Goal: Information Seeking & Learning: Learn about a topic

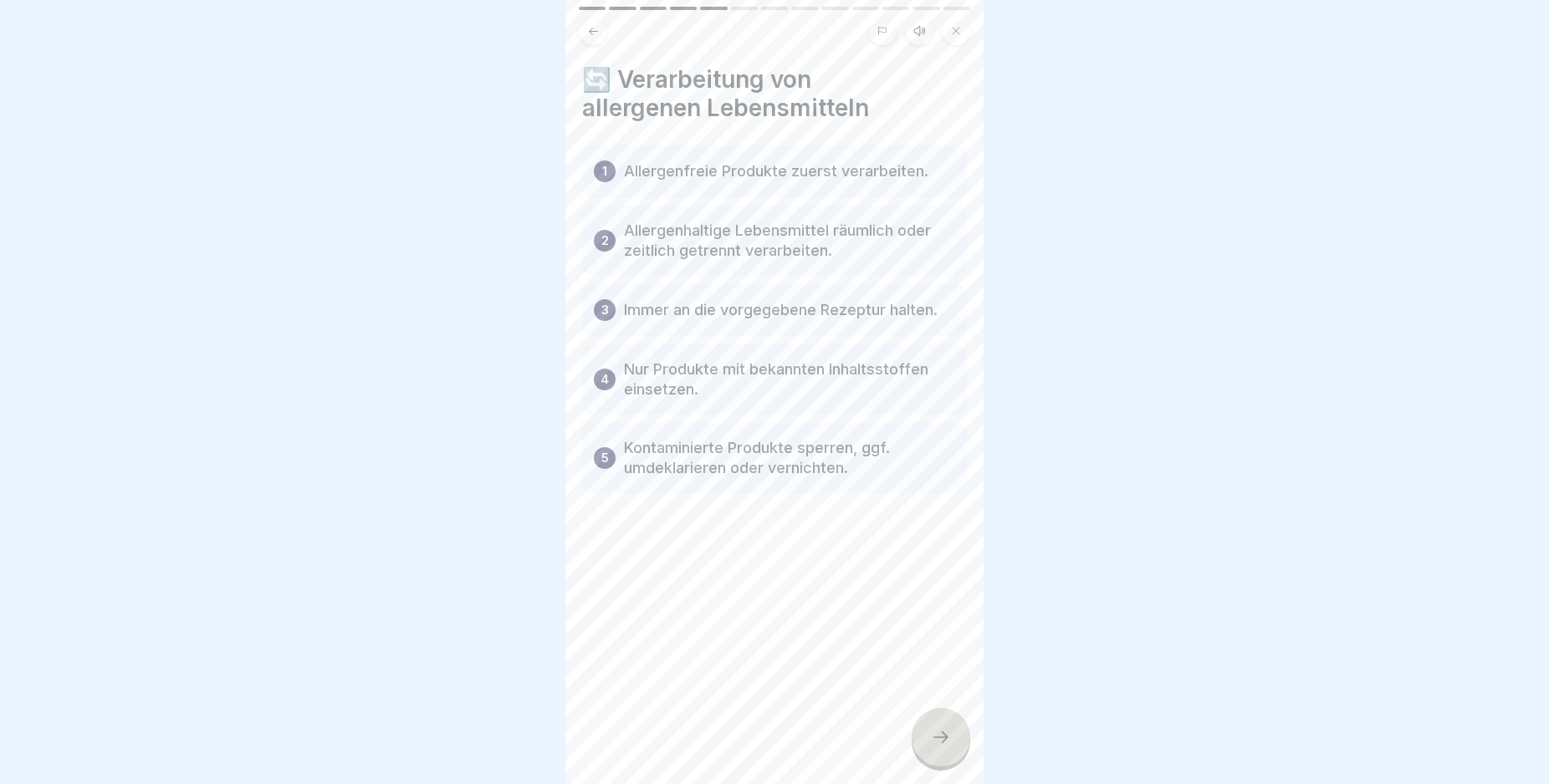
scroll to position [168, 0]
click at [935, 747] on icon at bounding box center [940, 737] width 20 height 20
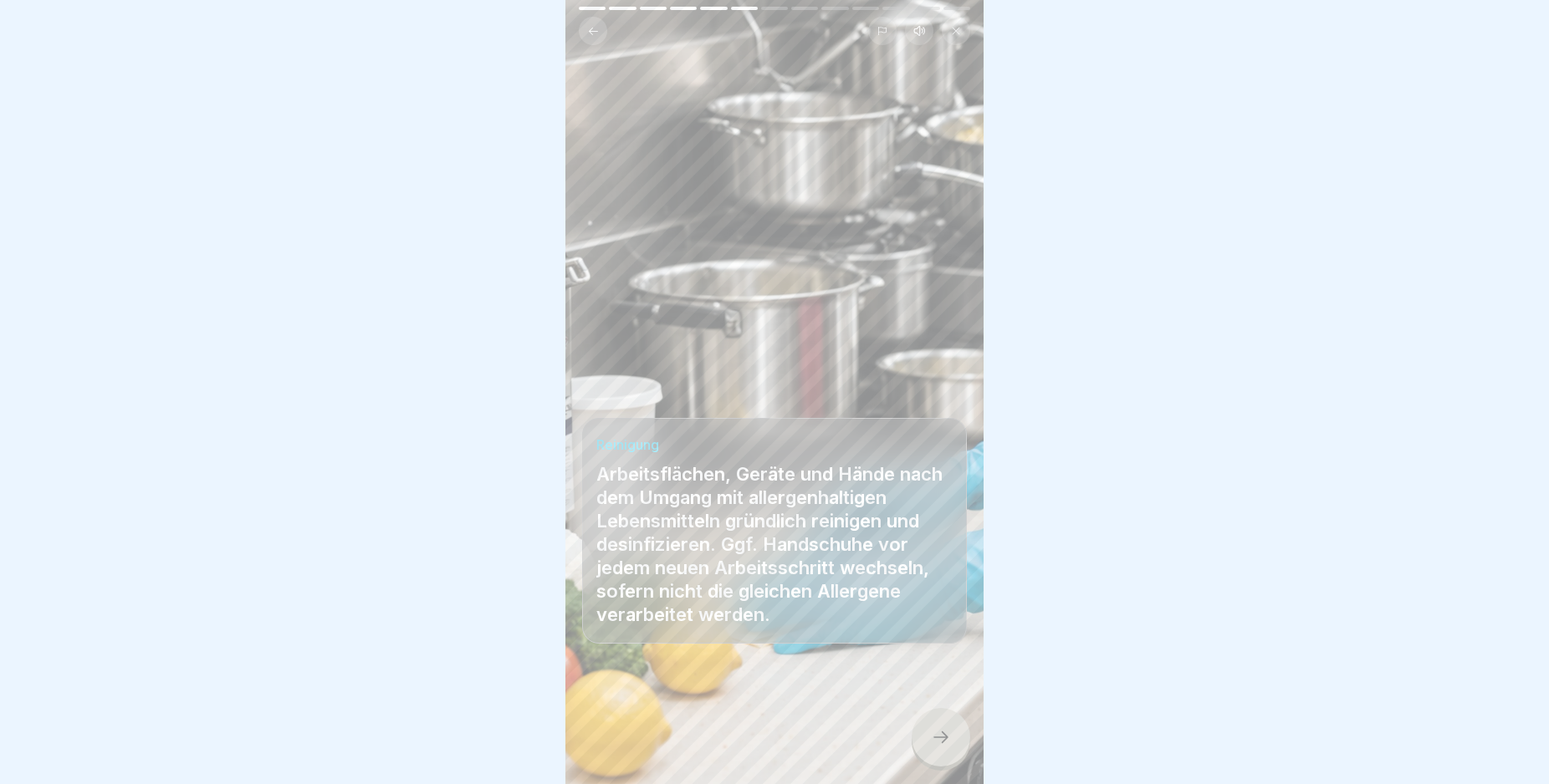
click at [935, 747] on icon at bounding box center [940, 737] width 20 height 20
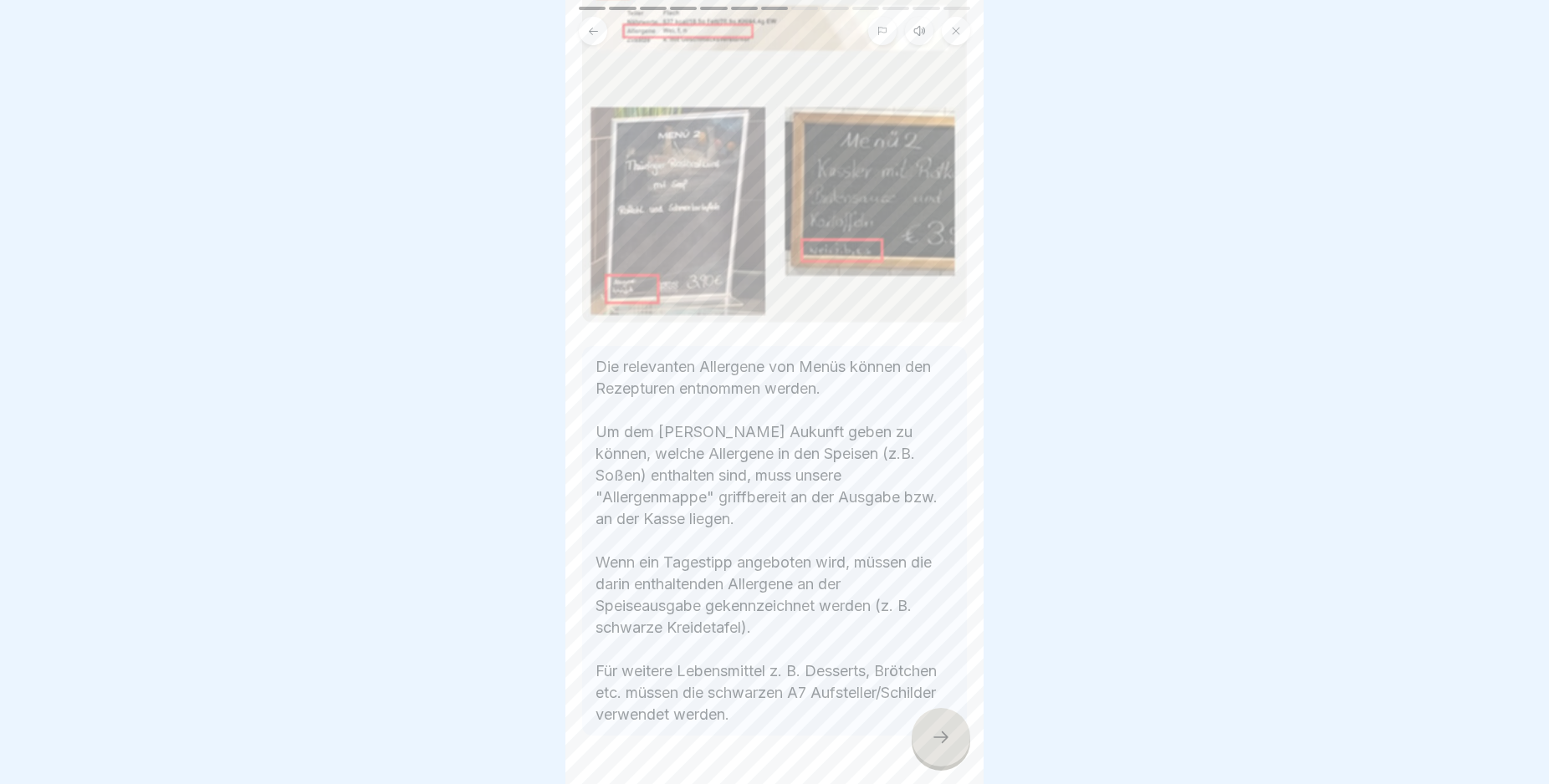
scroll to position [362, 0]
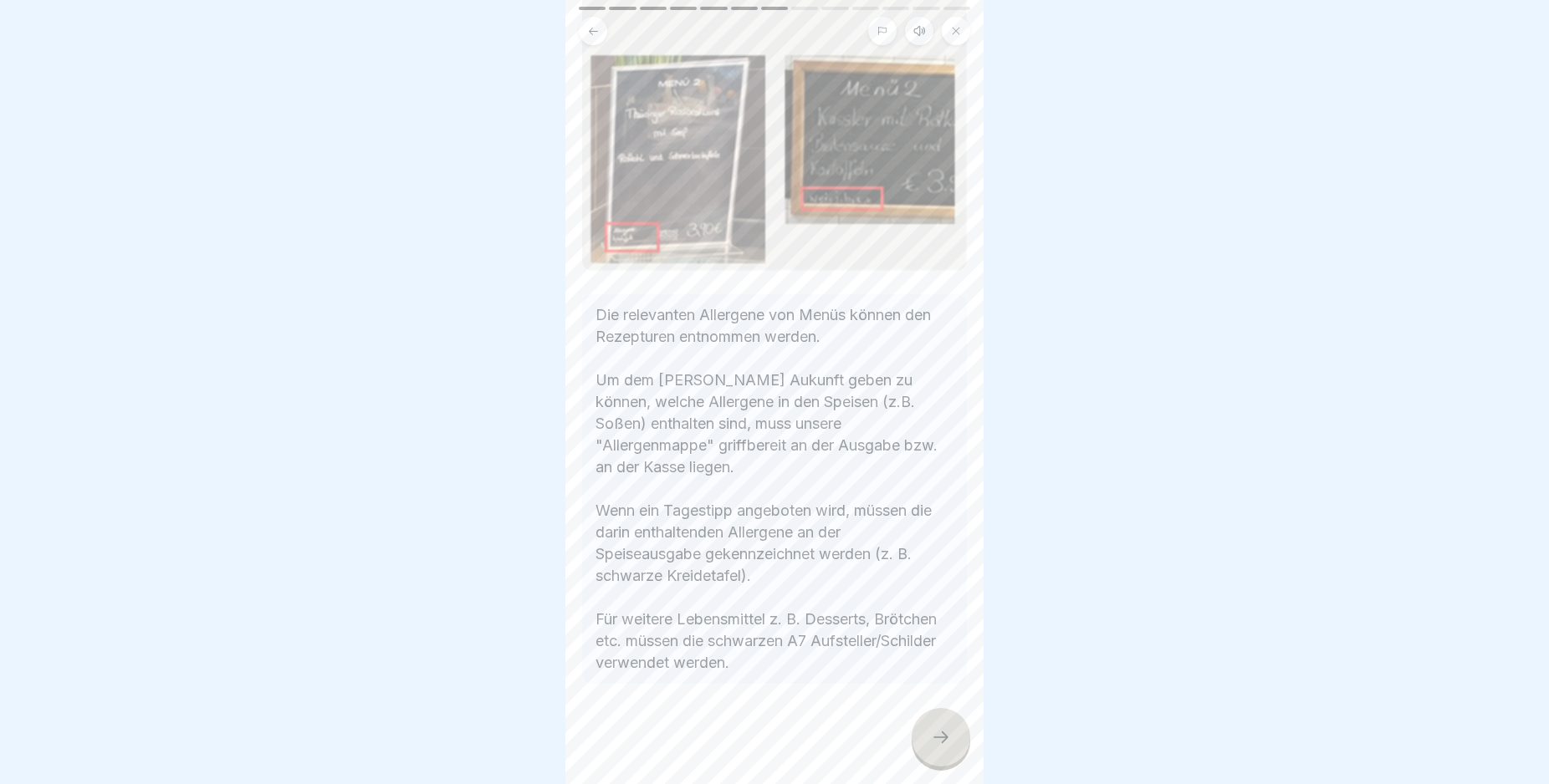
click at [966, 763] on div "Lebensmittelhygiene 13 Schritte Deutsch Hörmodus 🌾Allergene In dieser Lektion l…" at bounding box center [774, 392] width 418 height 784
click at [935, 747] on icon at bounding box center [940, 737] width 20 height 20
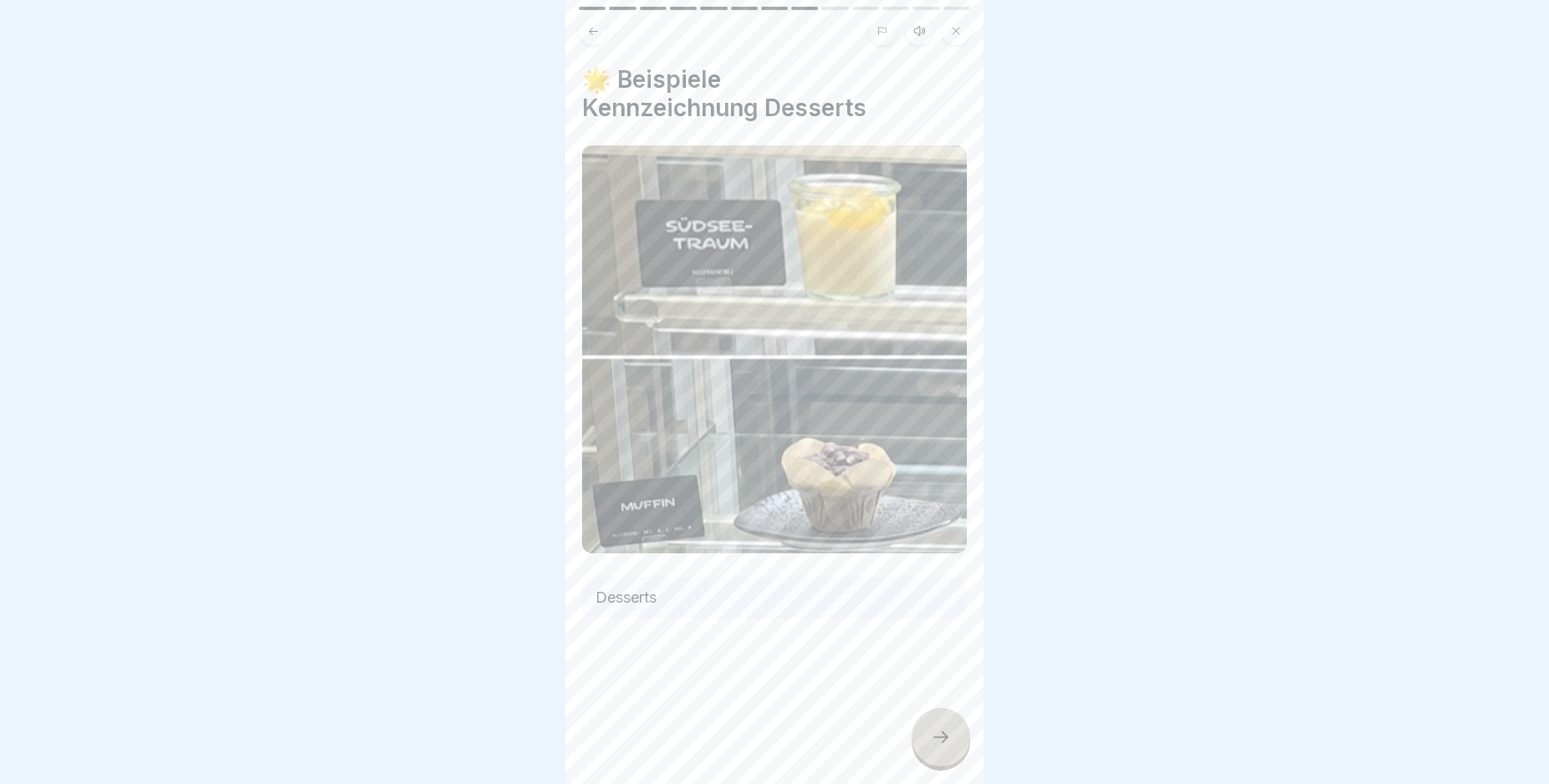
click at [935, 747] on icon at bounding box center [940, 737] width 20 height 20
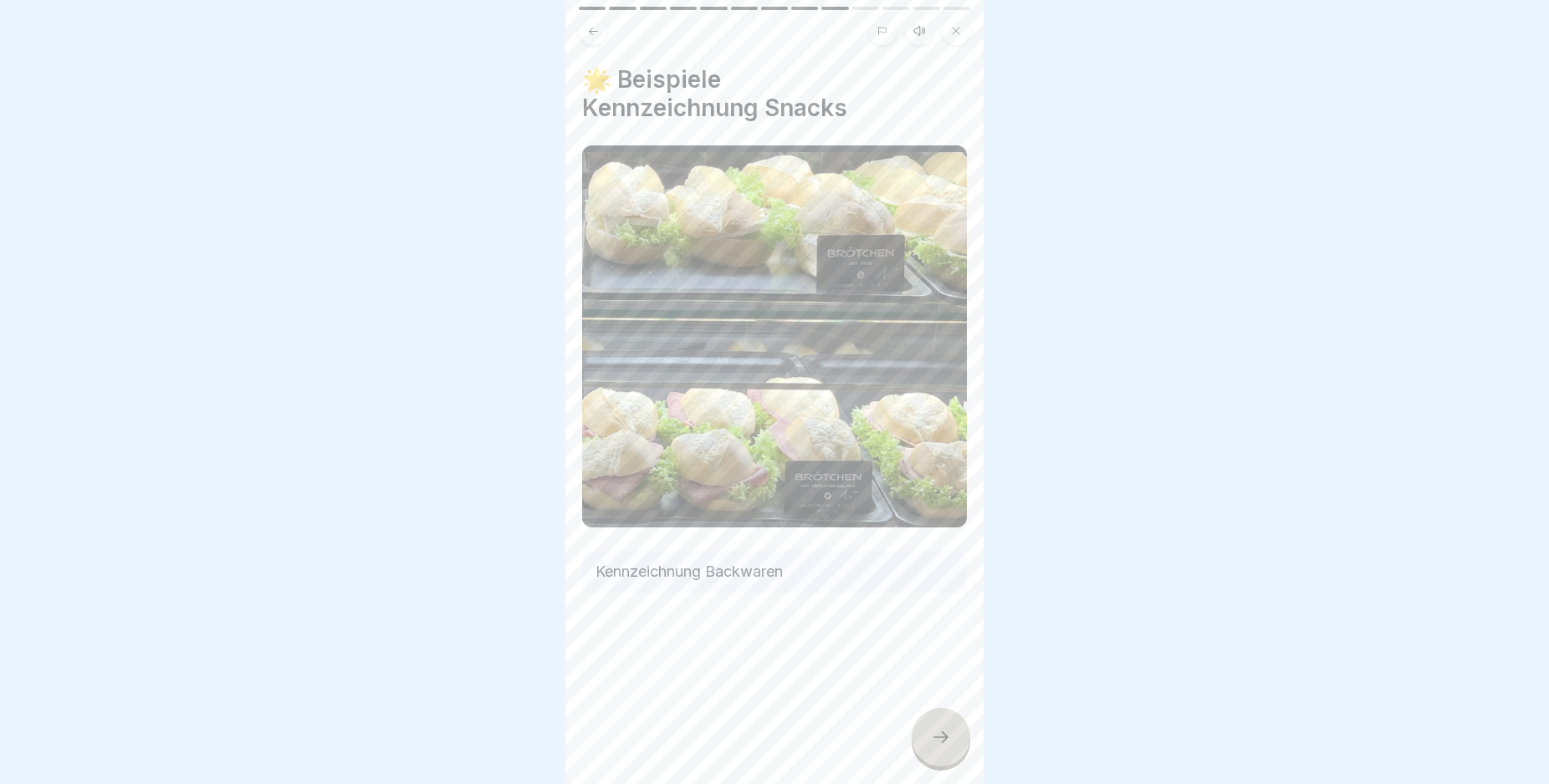
click at [935, 747] on icon at bounding box center [940, 737] width 20 height 20
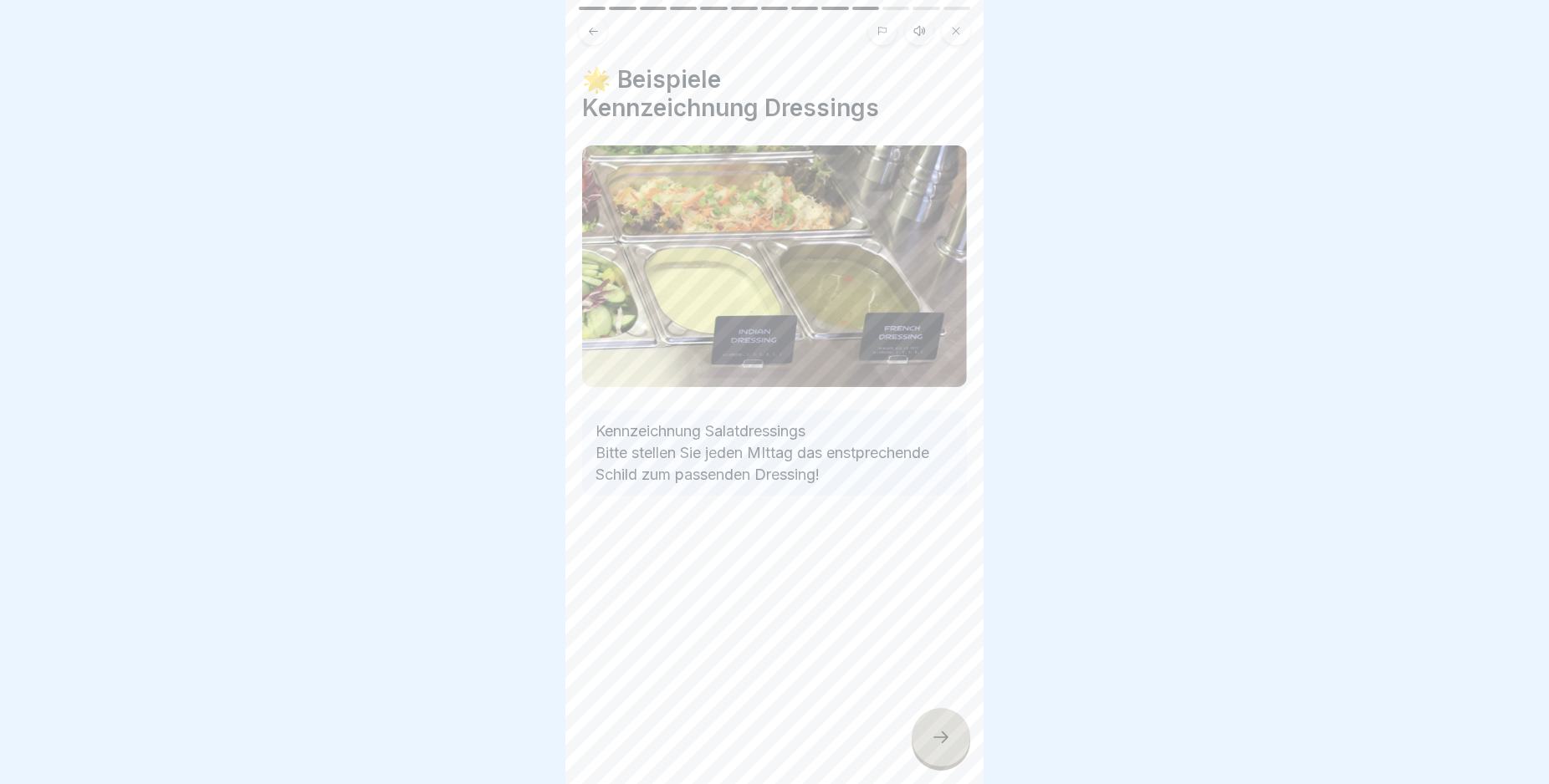
click at [935, 747] on icon at bounding box center [940, 737] width 20 height 20
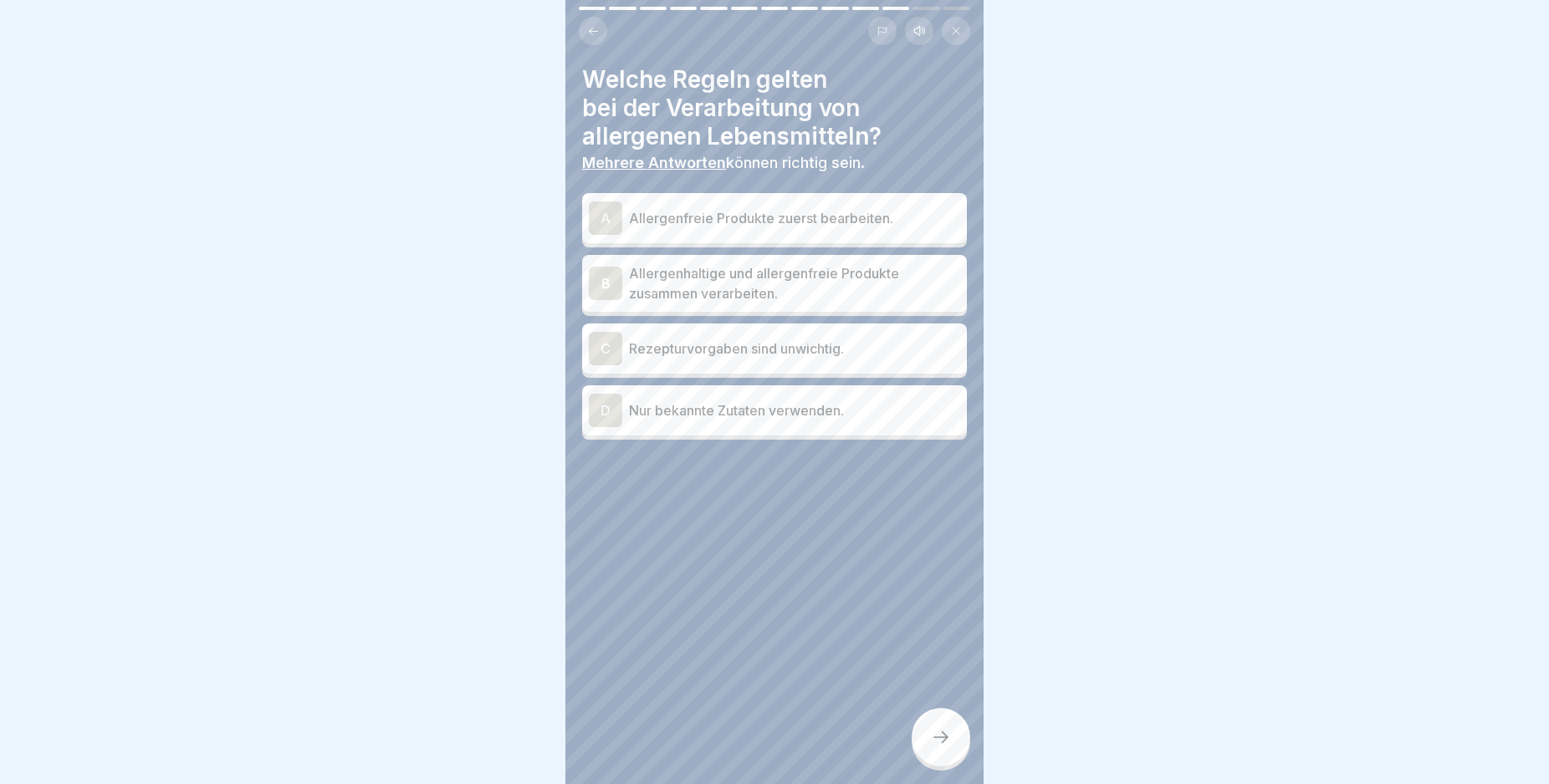
click at [607, 220] on div "A" at bounding box center [605, 218] width 34 height 34
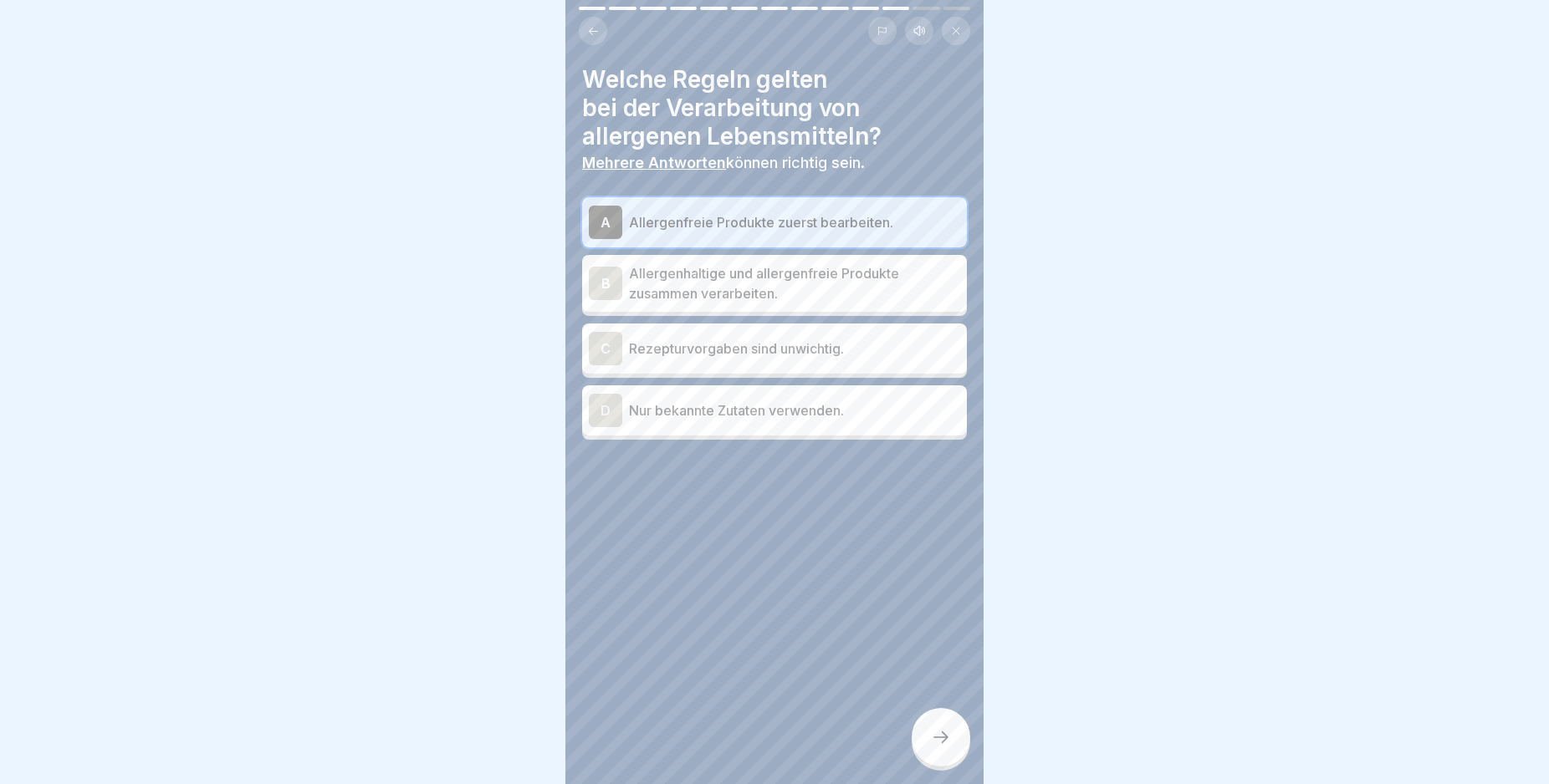
click at [937, 747] on icon at bounding box center [940, 737] width 20 height 20
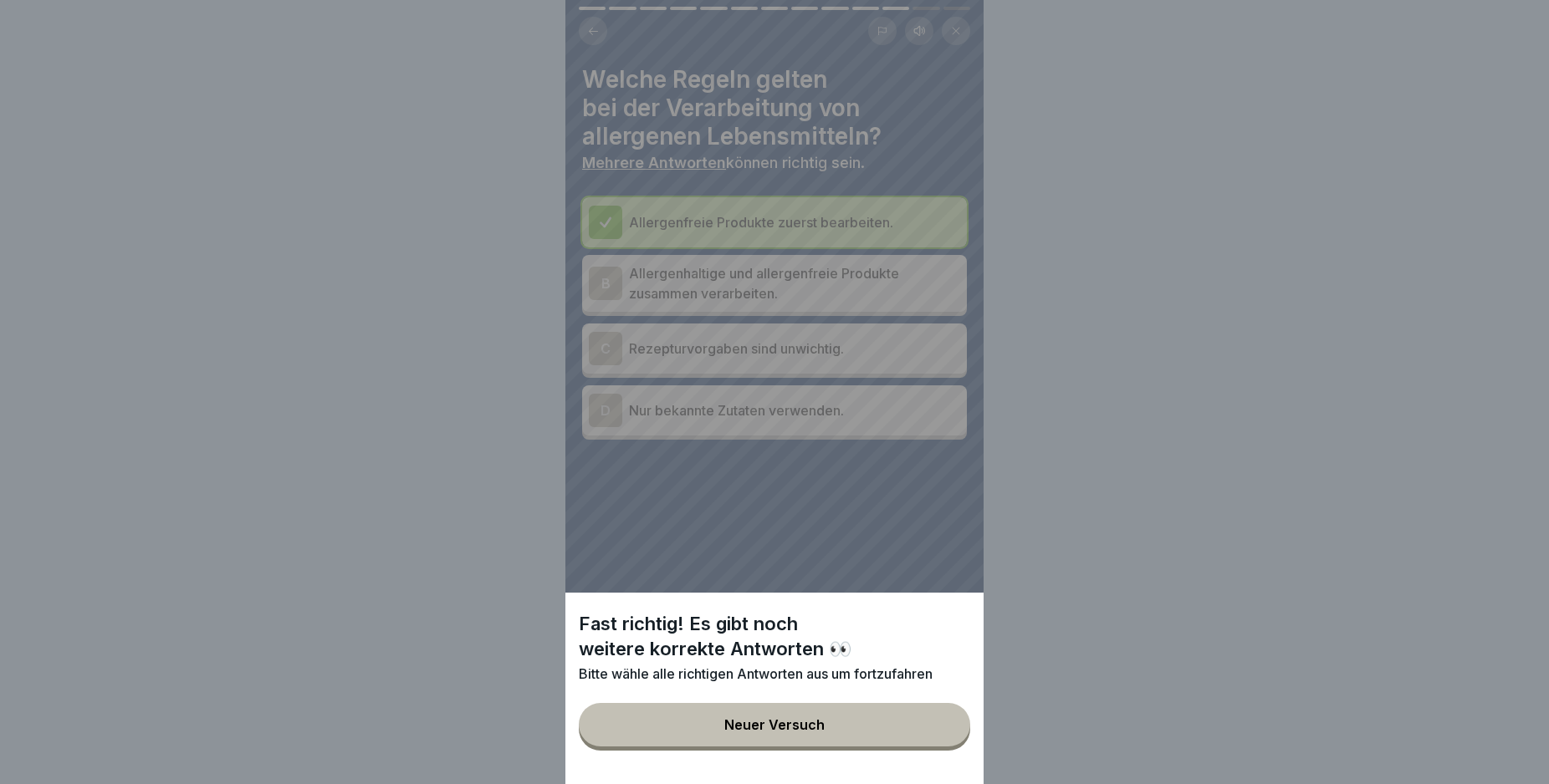
click at [865, 740] on button "Neuer Versuch" at bounding box center [774, 725] width 392 height 44
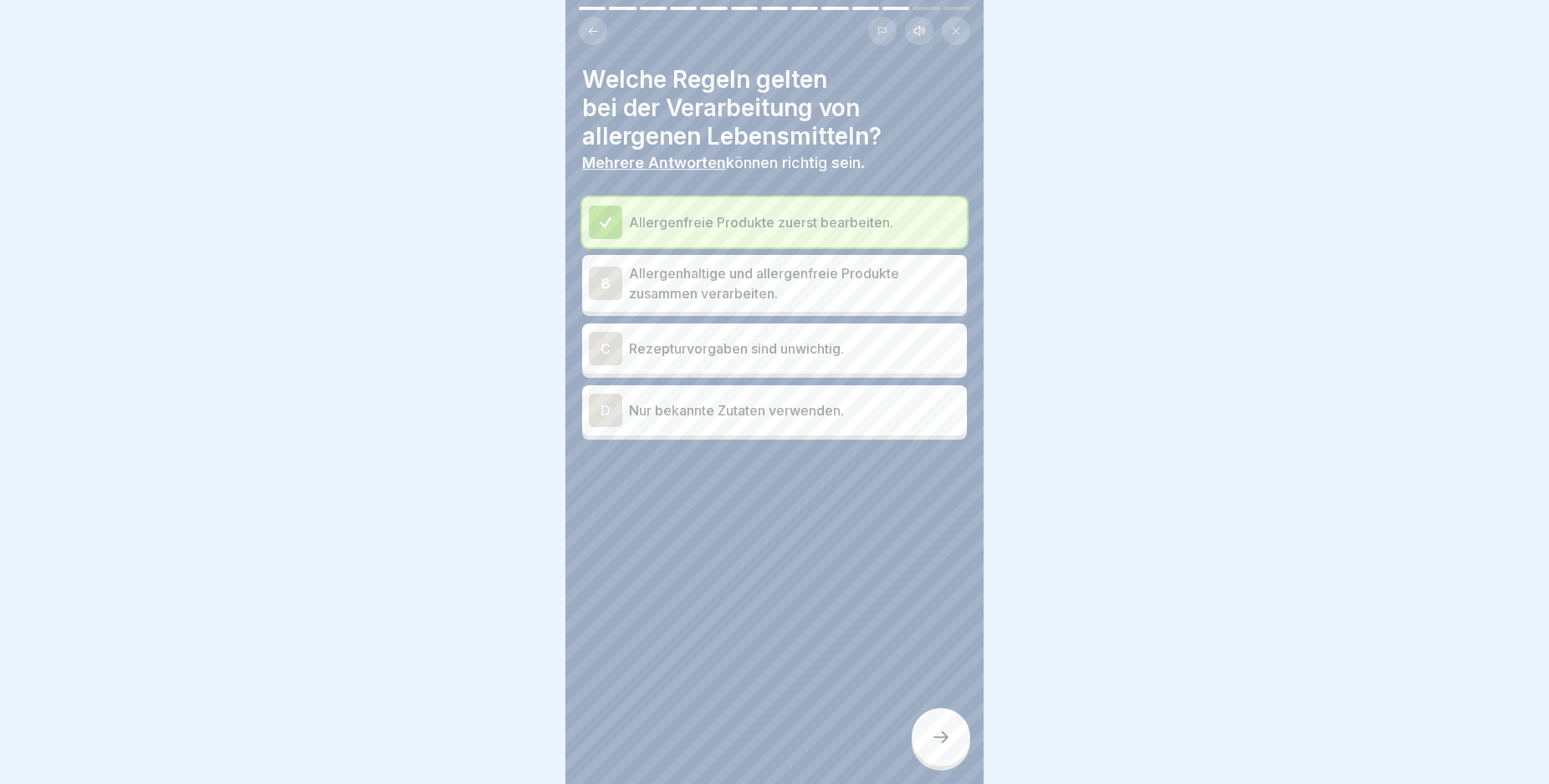
click at [597, 408] on div "D" at bounding box center [605, 410] width 34 height 34
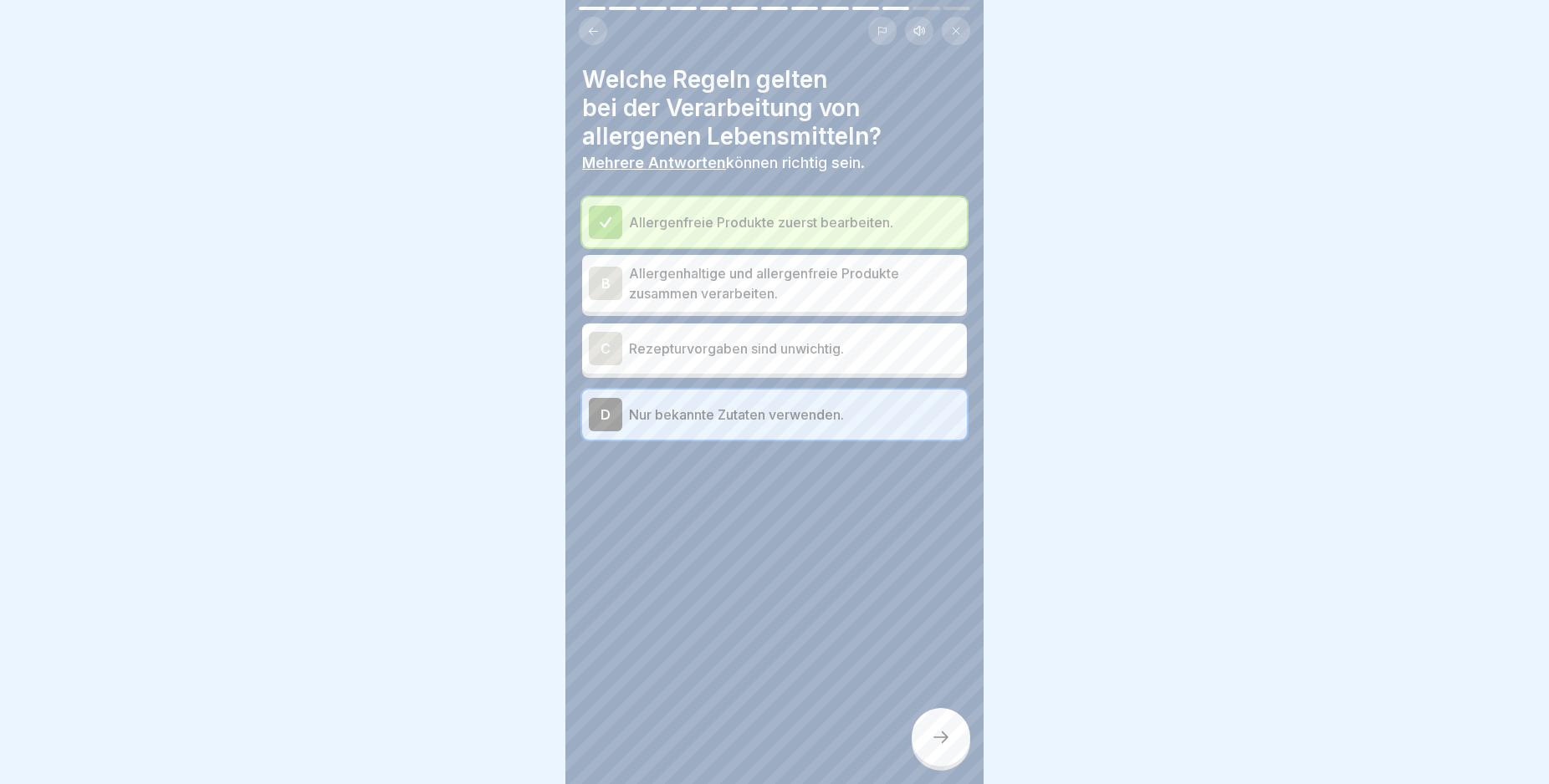
click at [935, 747] on icon at bounding box center [940, 737] width 20 height 20
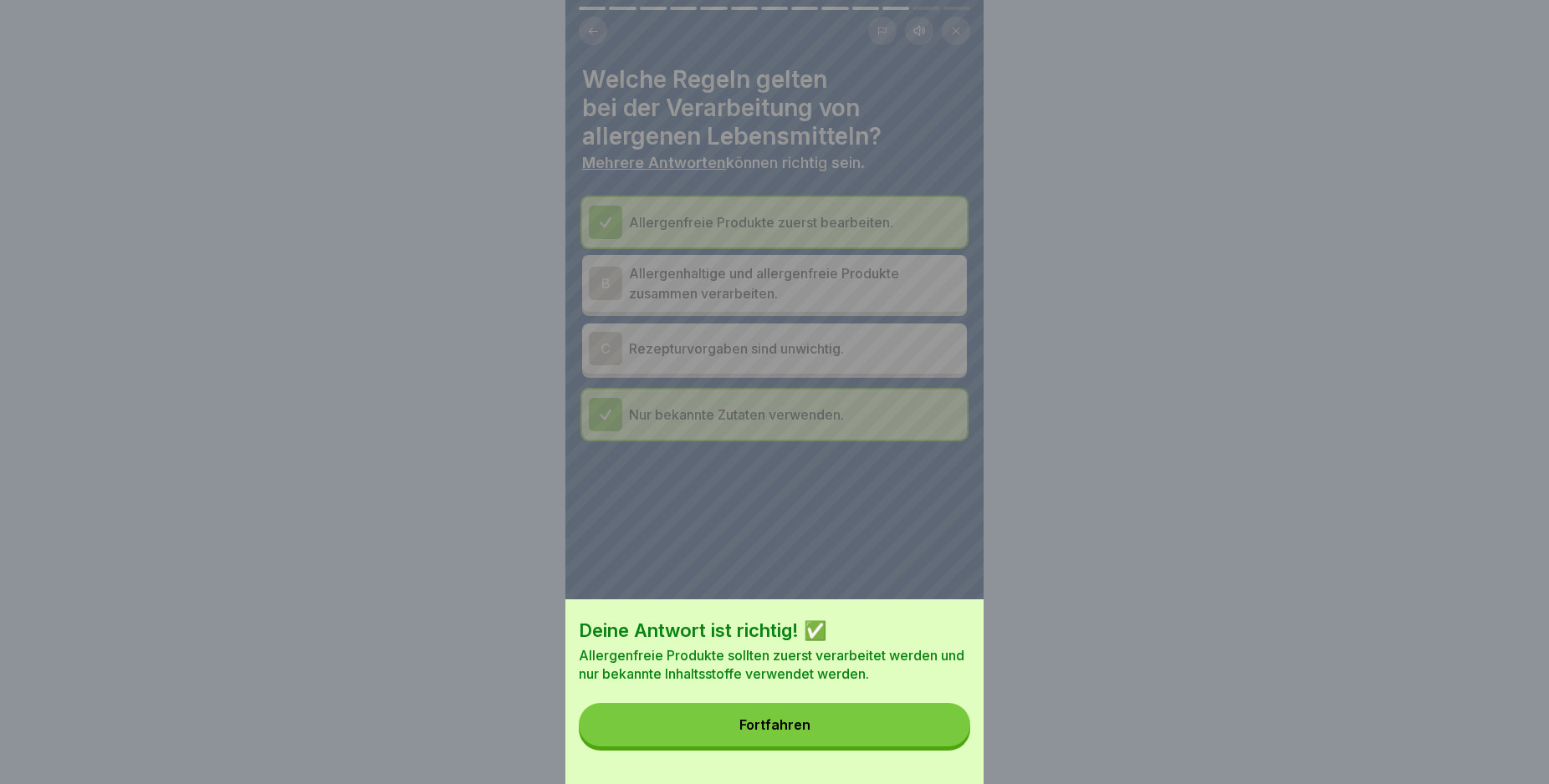
click at [892, 746] on button "Fortfahren" at bounding box center [774, 725] width 392 height 44
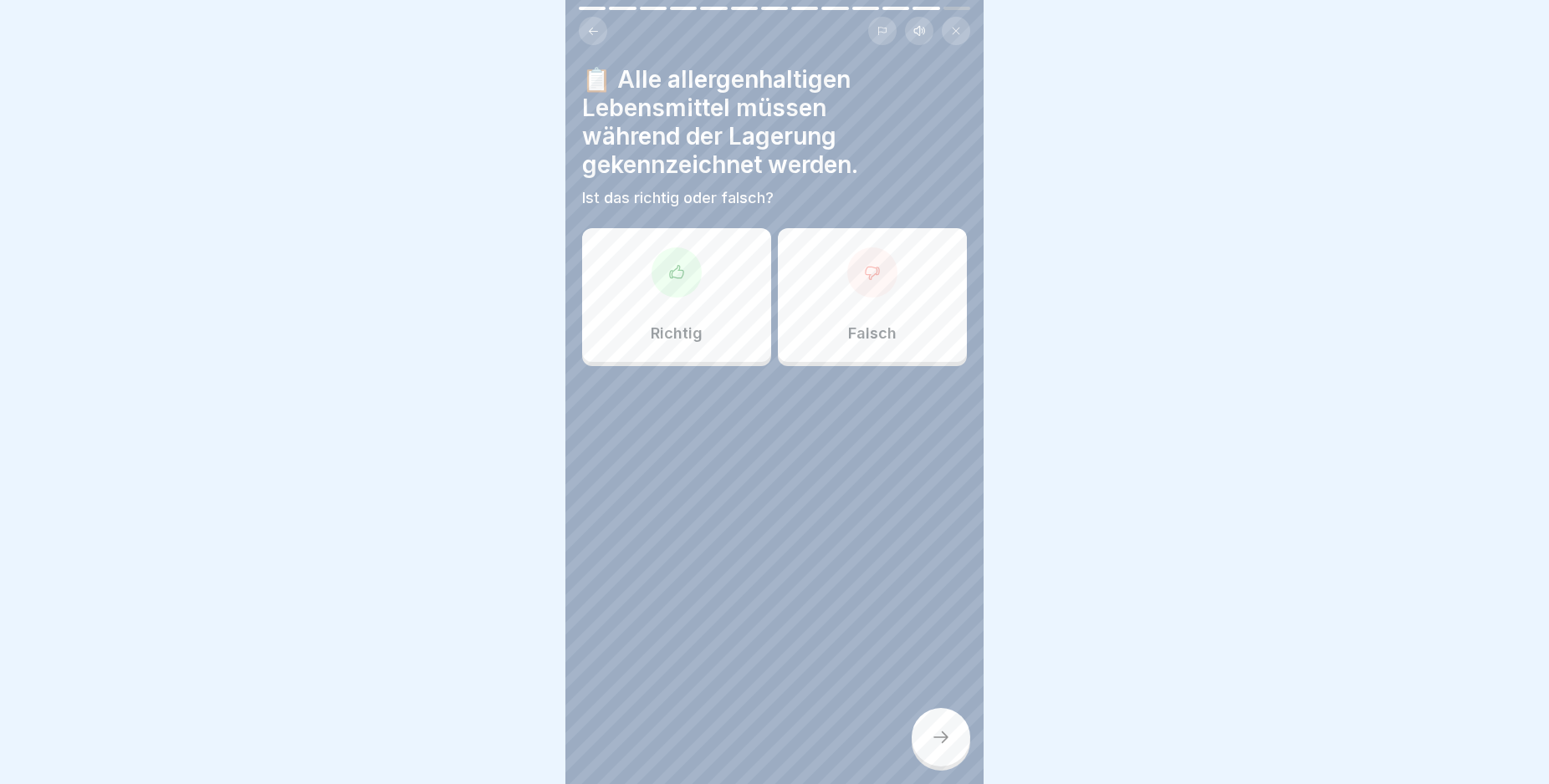
click at [665, 304] on div "Richtig" at bounding box center [677, 296] width 189 height 134
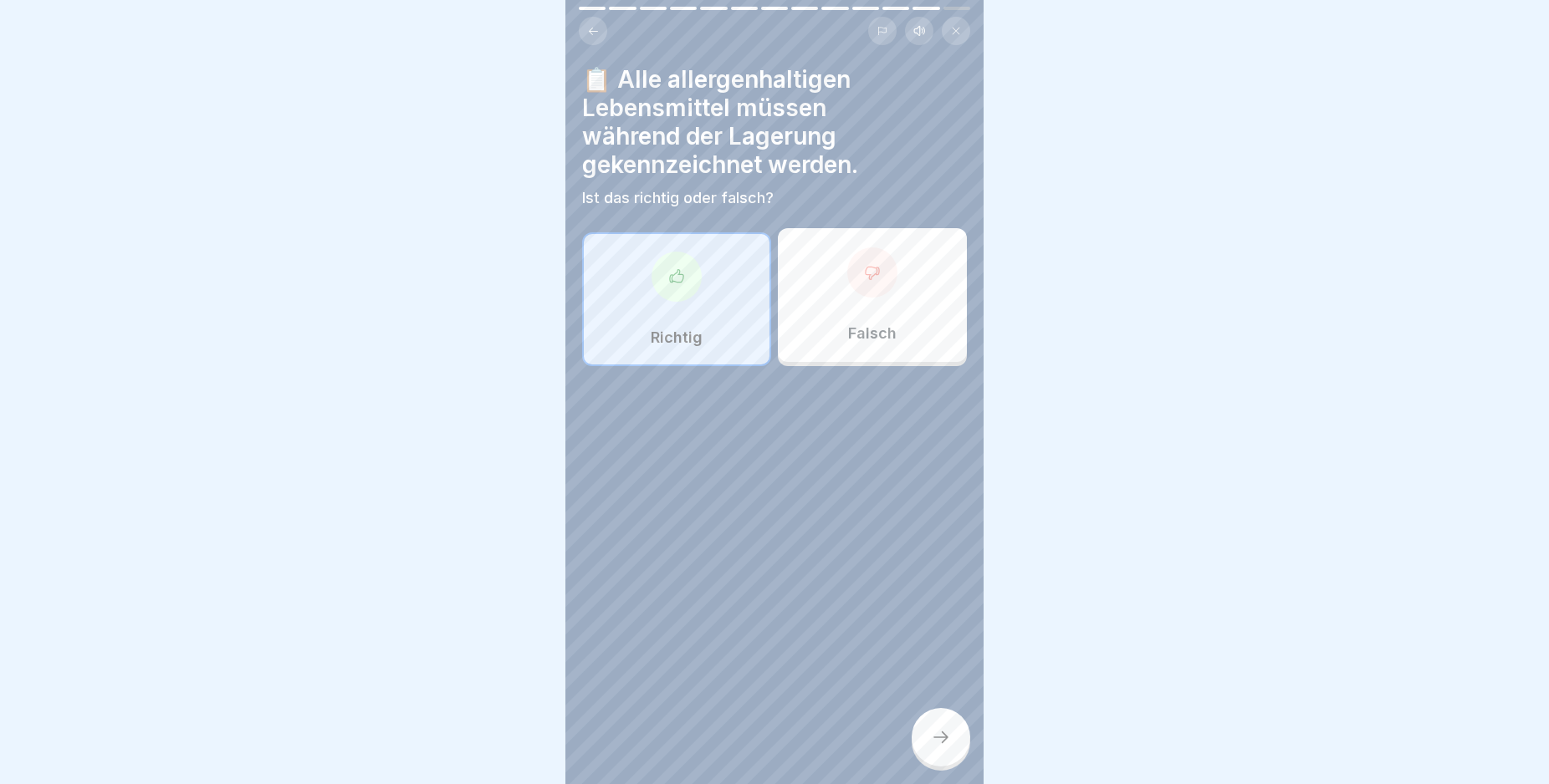
click at [931, 739] on div at bounding box center [940, 737] width 58 height 58
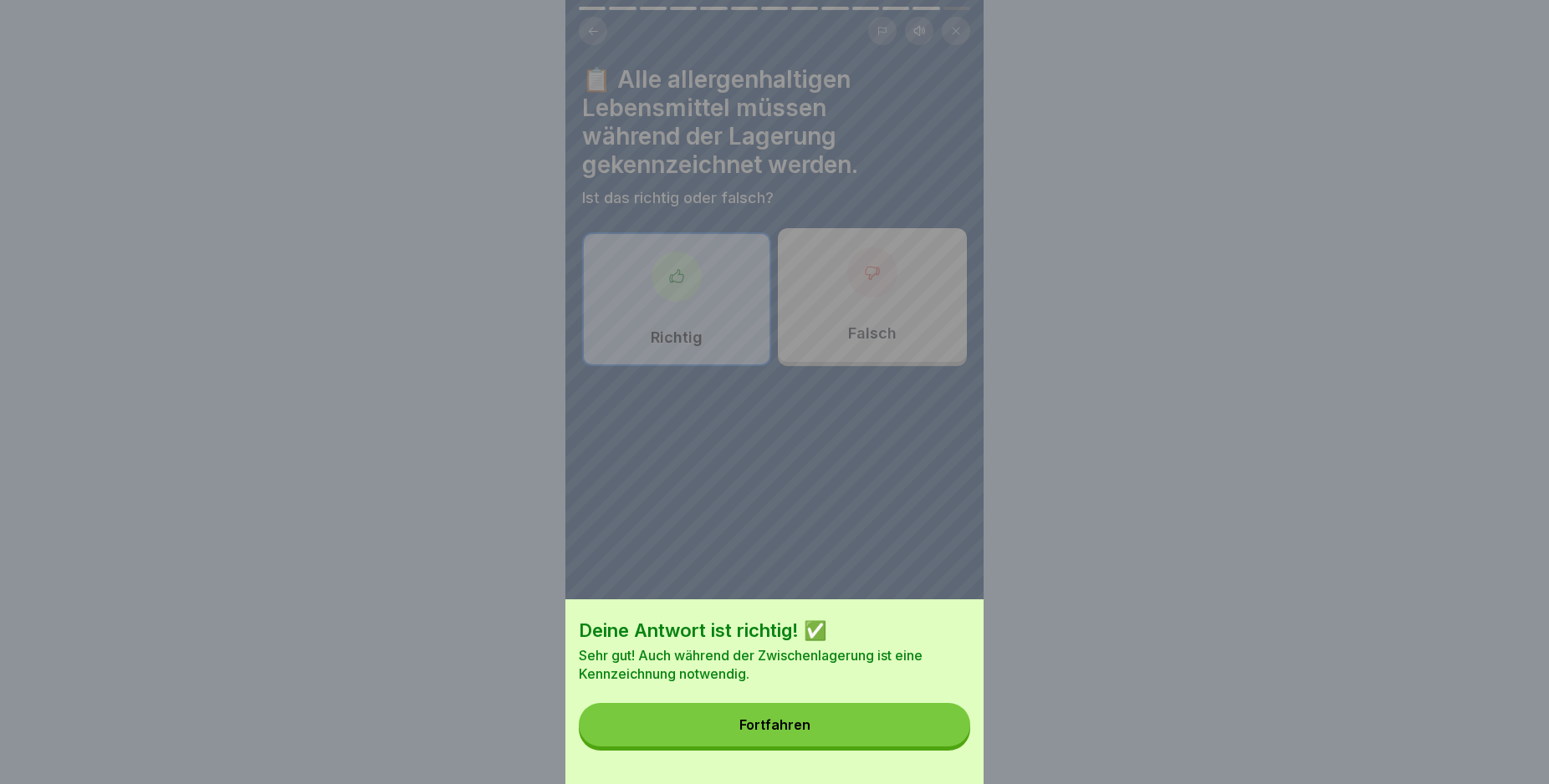
click at [898, 737] on button "Fortfahren" at bounding box center [774, 725] width 392 height 44
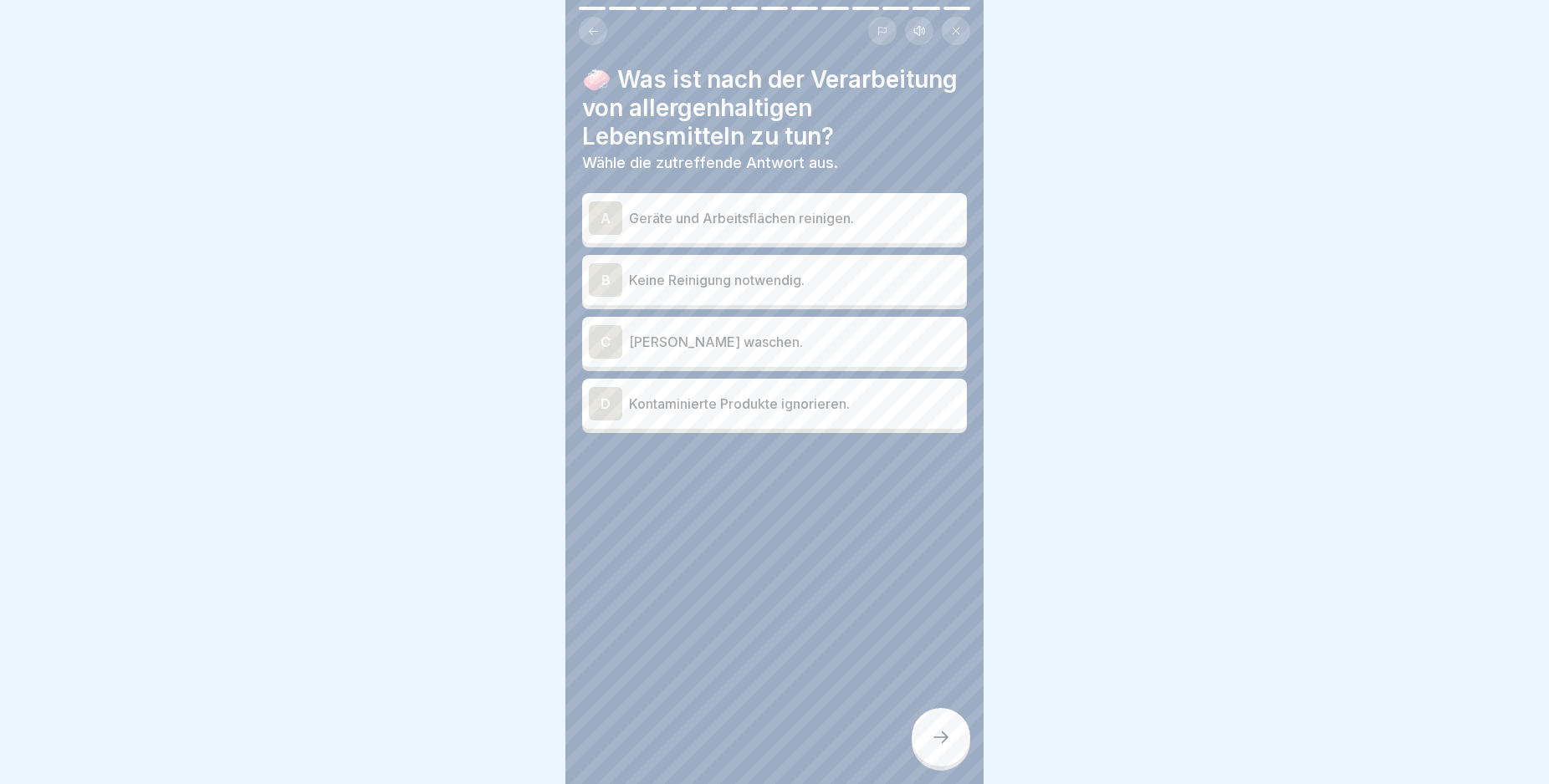
click at [600, 235] on div "A" at bounding box center [605, 218] width 34 height 34
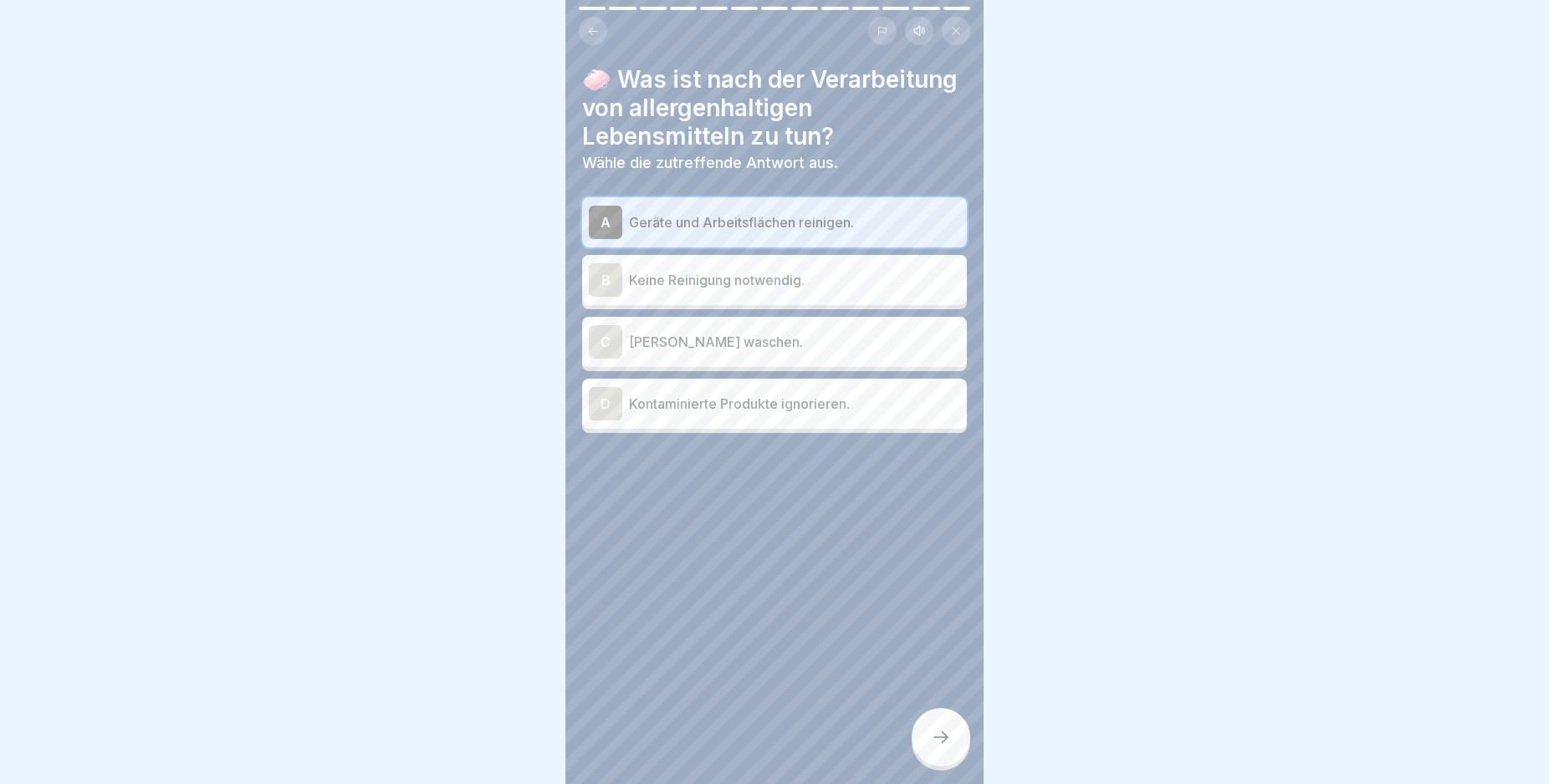
click at [936, 740] on div at bounding box center [940, 737] width 58 height 58
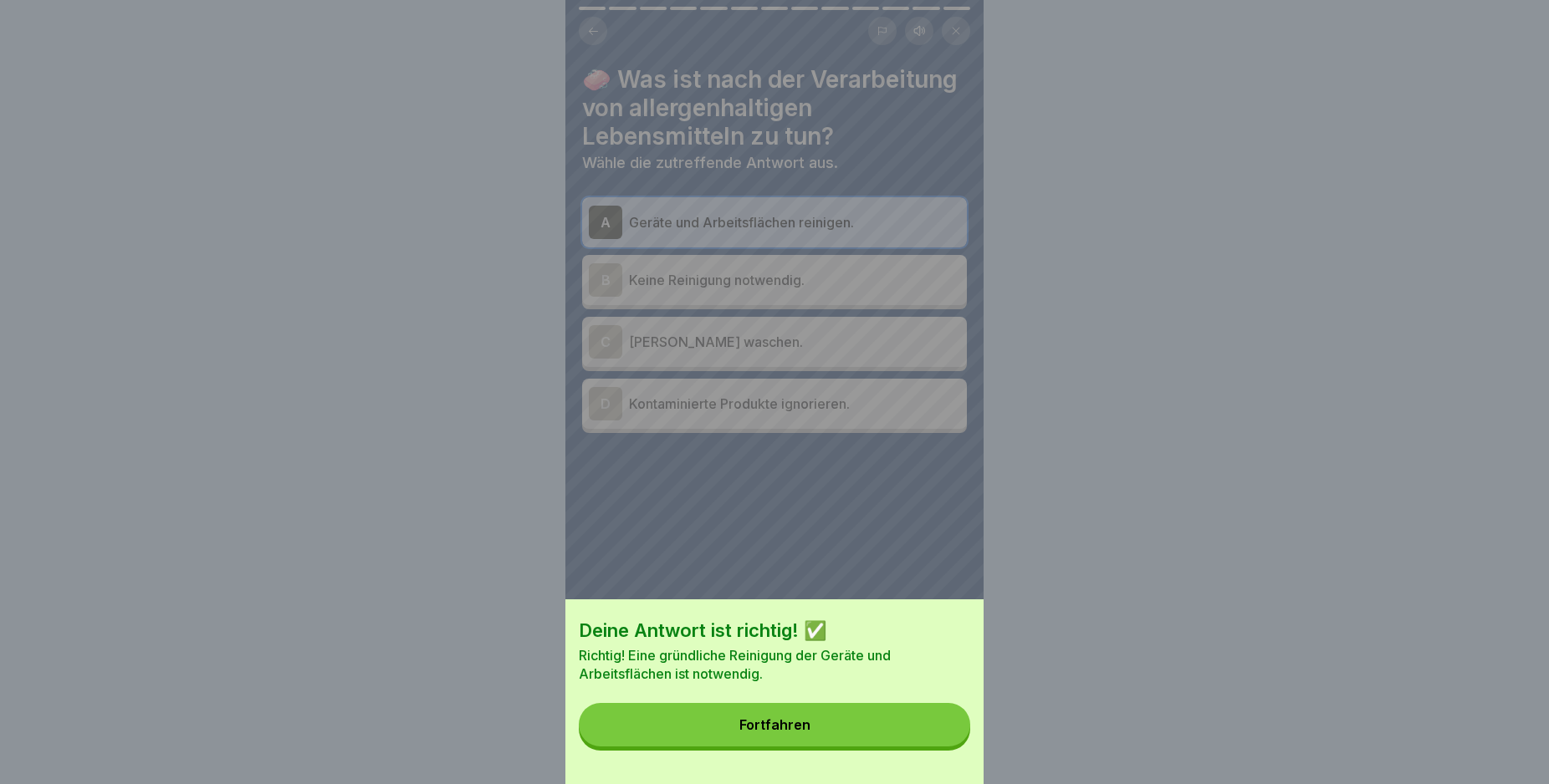
click at [933, 738] on button "Fortfahren" at bounding box center [774, 725] width 392 height 44
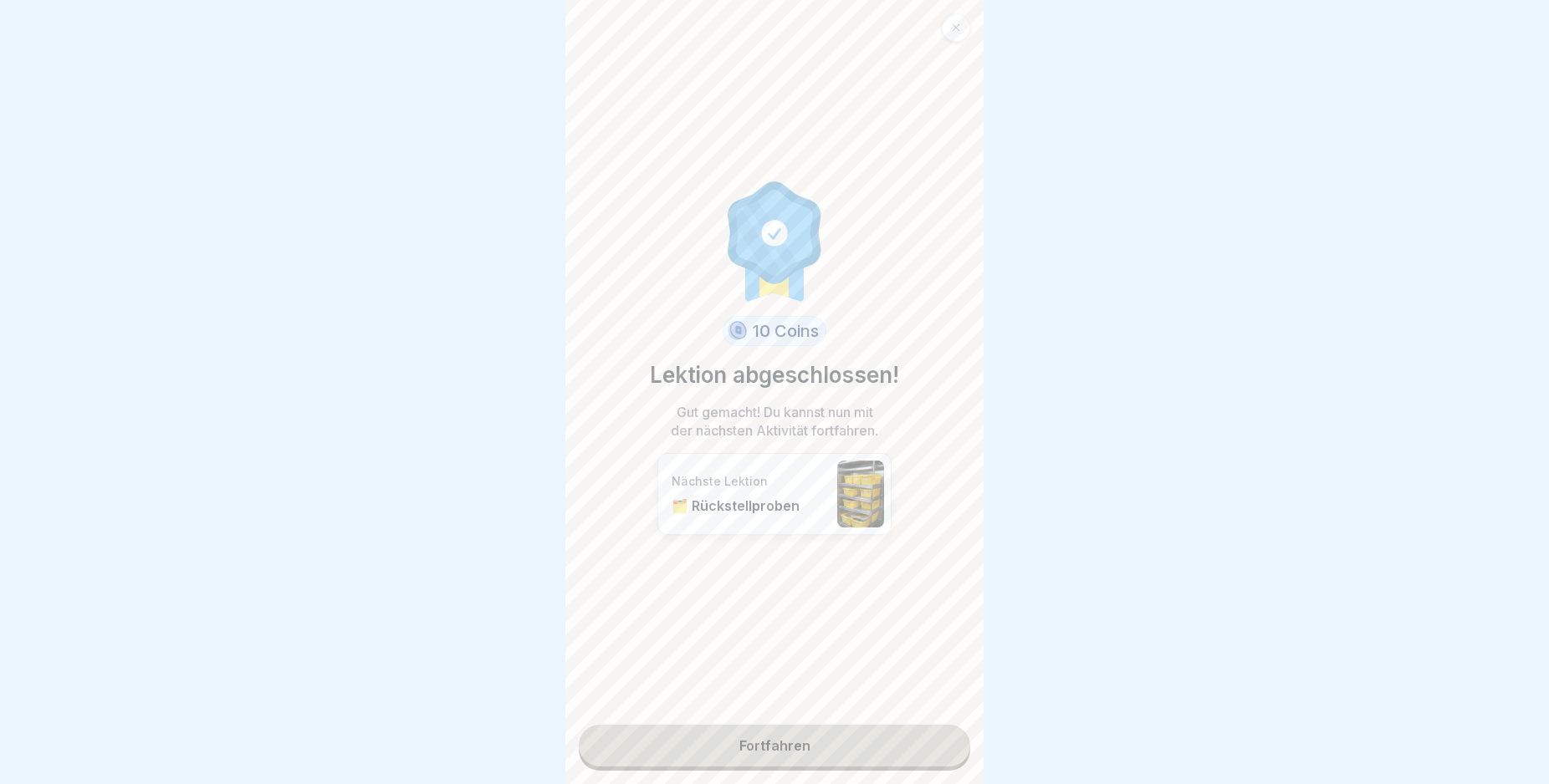
click at [869, 746] on link "Fortfahren" at bounding box center [774, 745] width 392 height 42
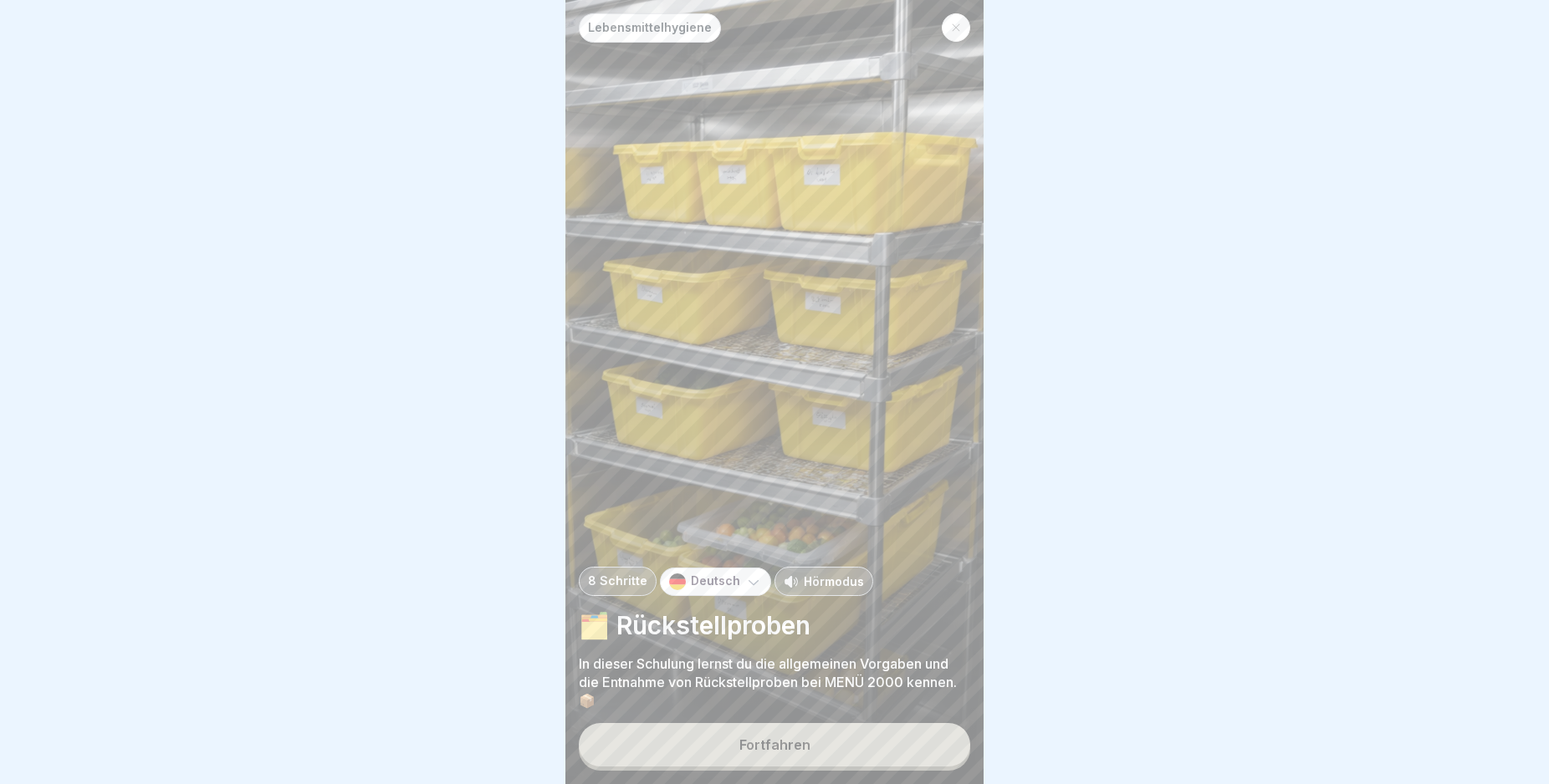
click at [867, 754] on button "Fortfahren" at bounding box center [774, 744] width 392 height 44
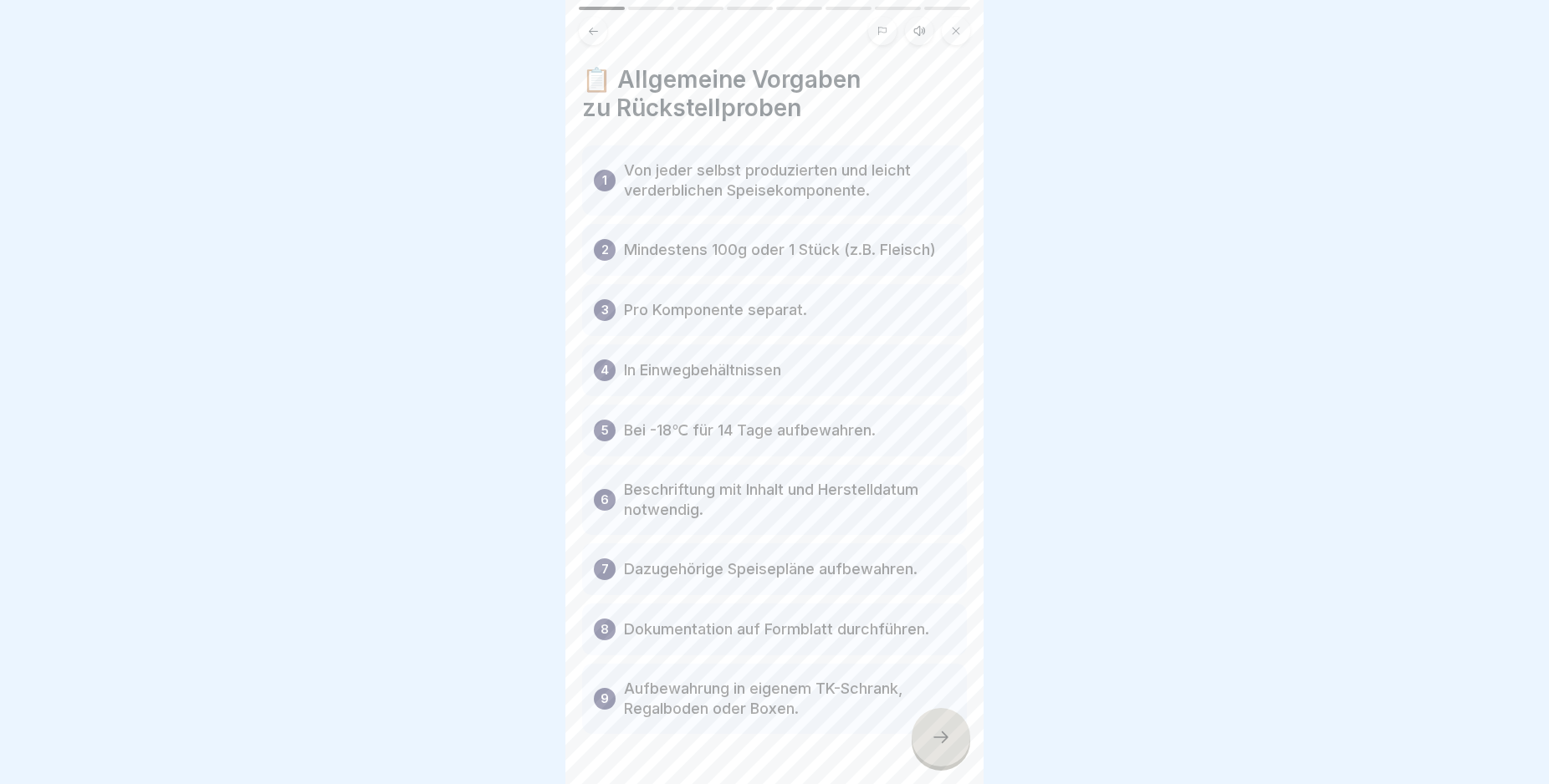
click at [973, 753] on div "📋 Allgemeine Vorgaben zu Rückstellproben 1 Von jeder selbst produzierten und le…" at bounding box center [774, 392] width 418 height 784
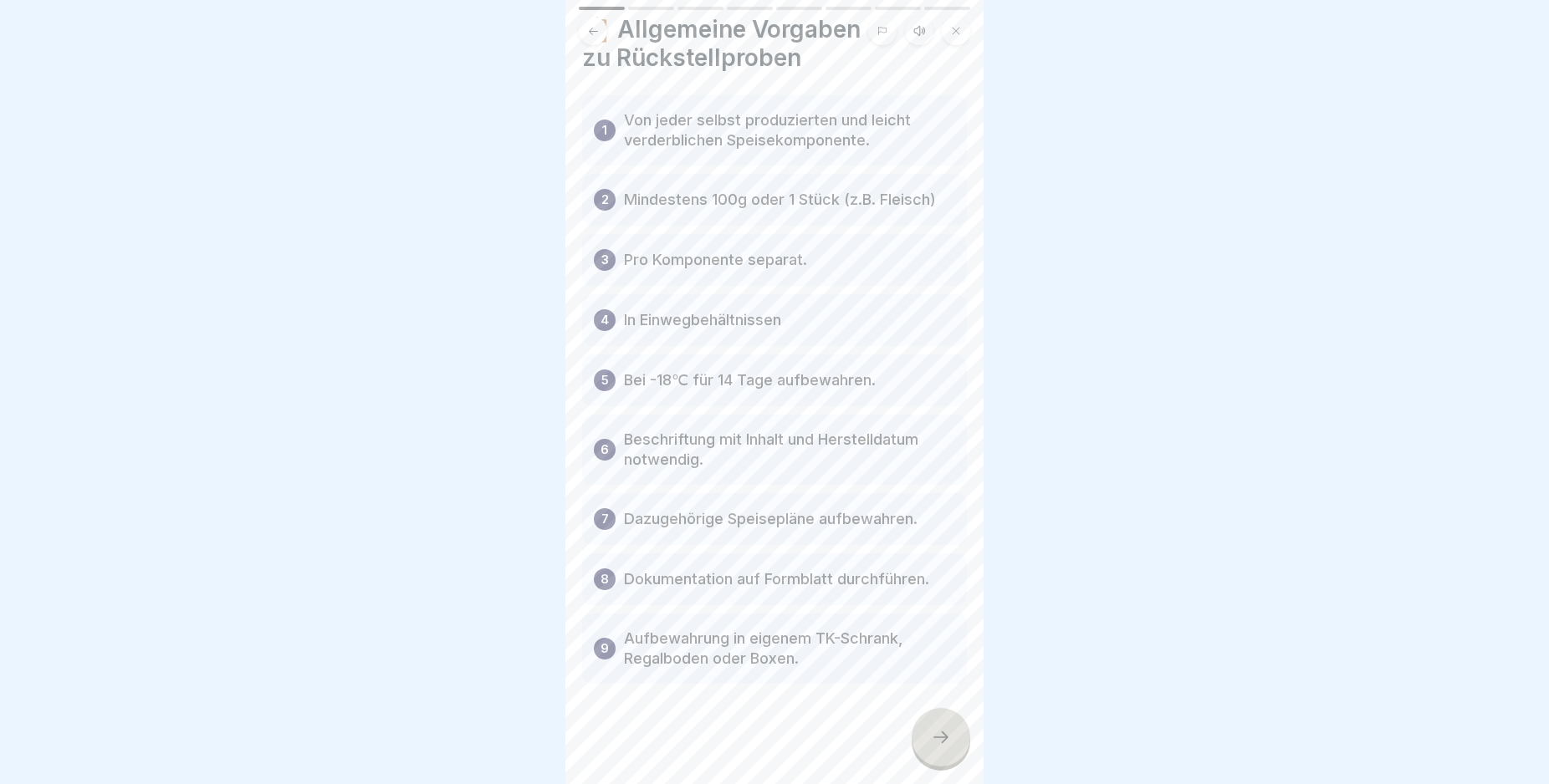
click at [975, 783] on html "Lebensmittelhygiene 8 Schritte Deutsch Hörmodus 🗂️ Rückstellproben In dieser Sc…" at bounding box center [774, 392] width 1549 height 784
click at [937, 744] on icon at bounding box center [940, 737] width 20 height 20
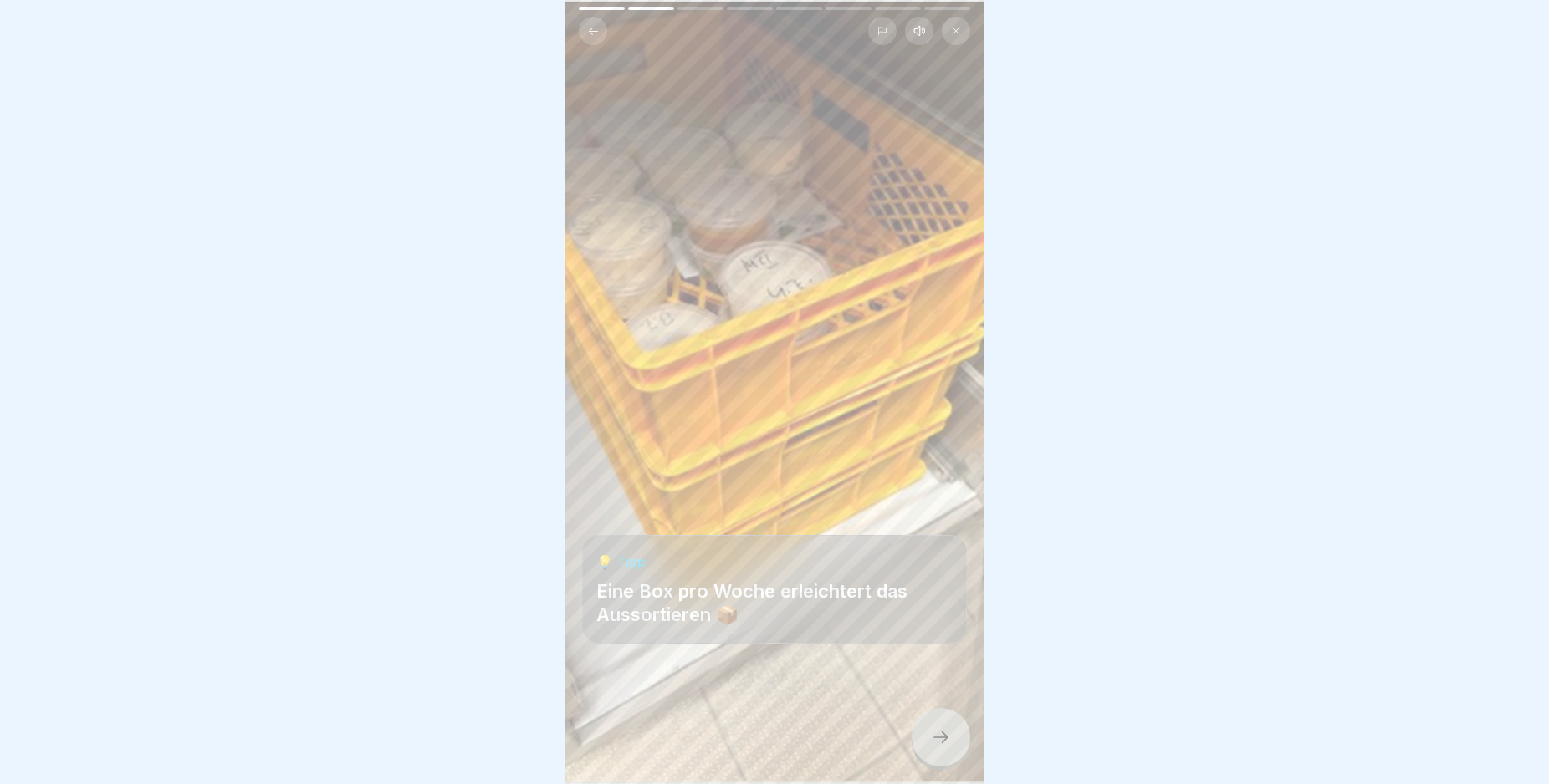
click at [937, 744] on icon at bounding box center [940, 737] width 20 height 20
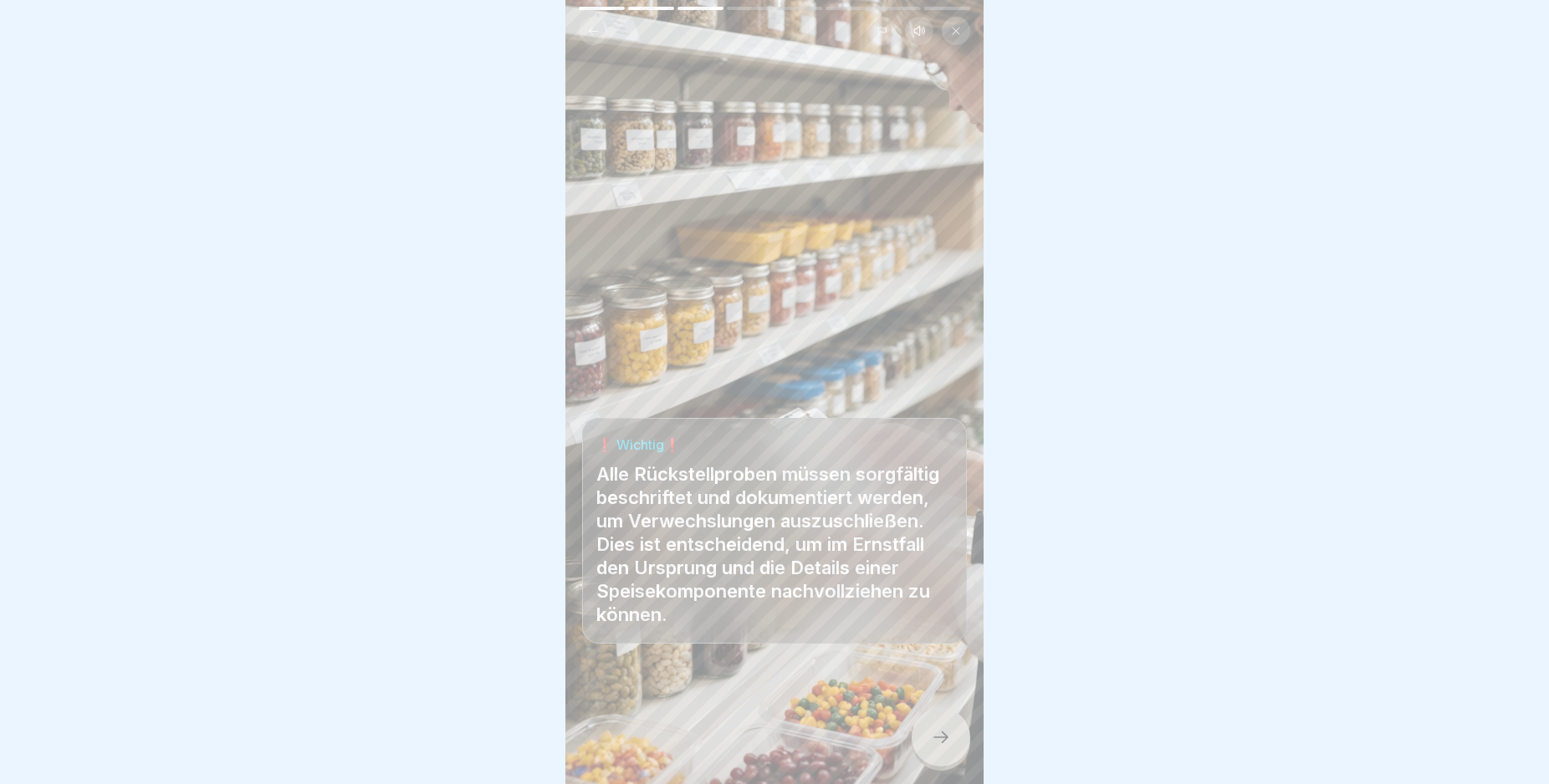
click at [937, 744] on icon at bounding box center [940, 737] width 20 height 20
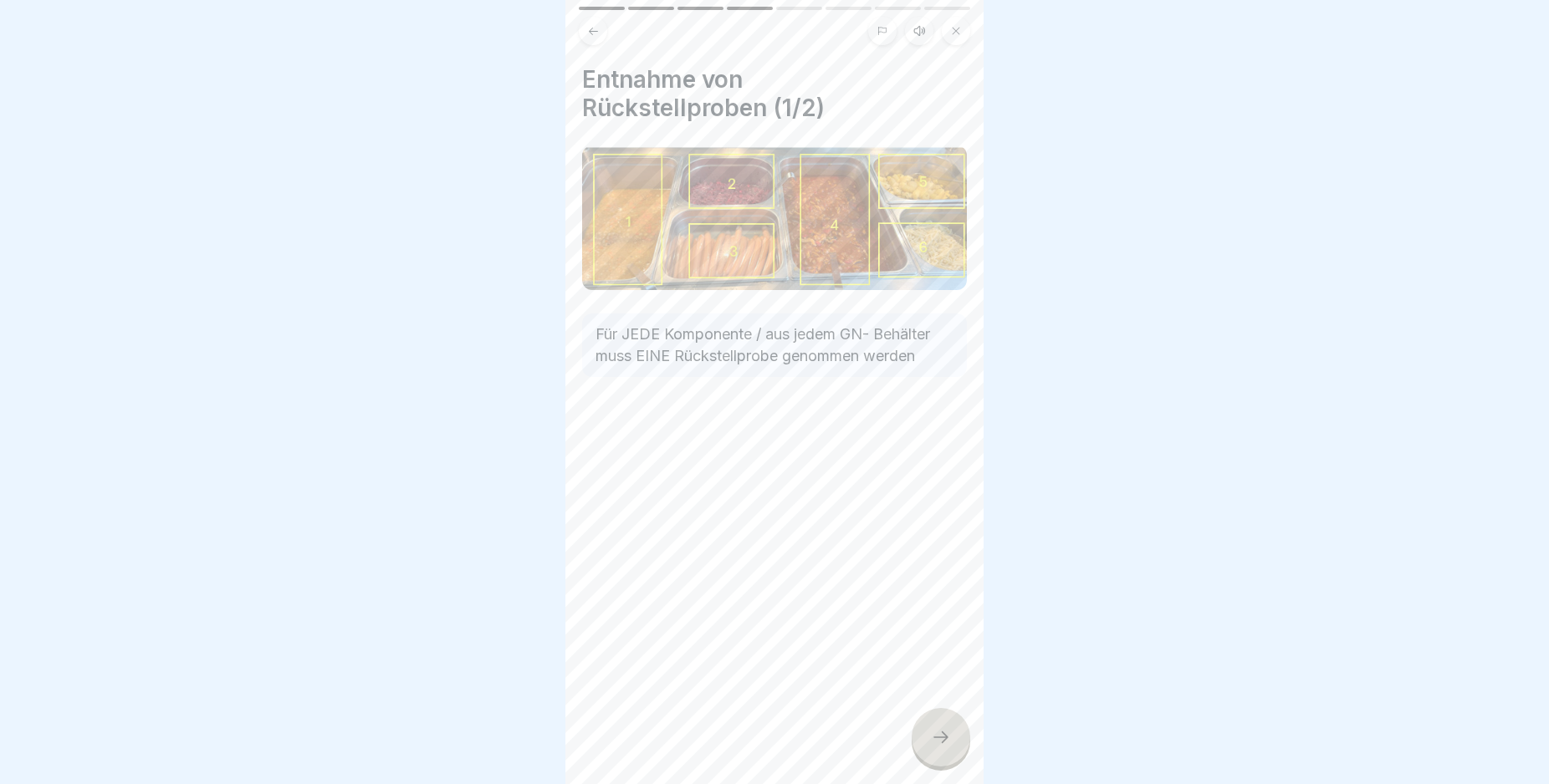
click at [937, 744] on icon at bounding box center [940, 737] width 20 height 20
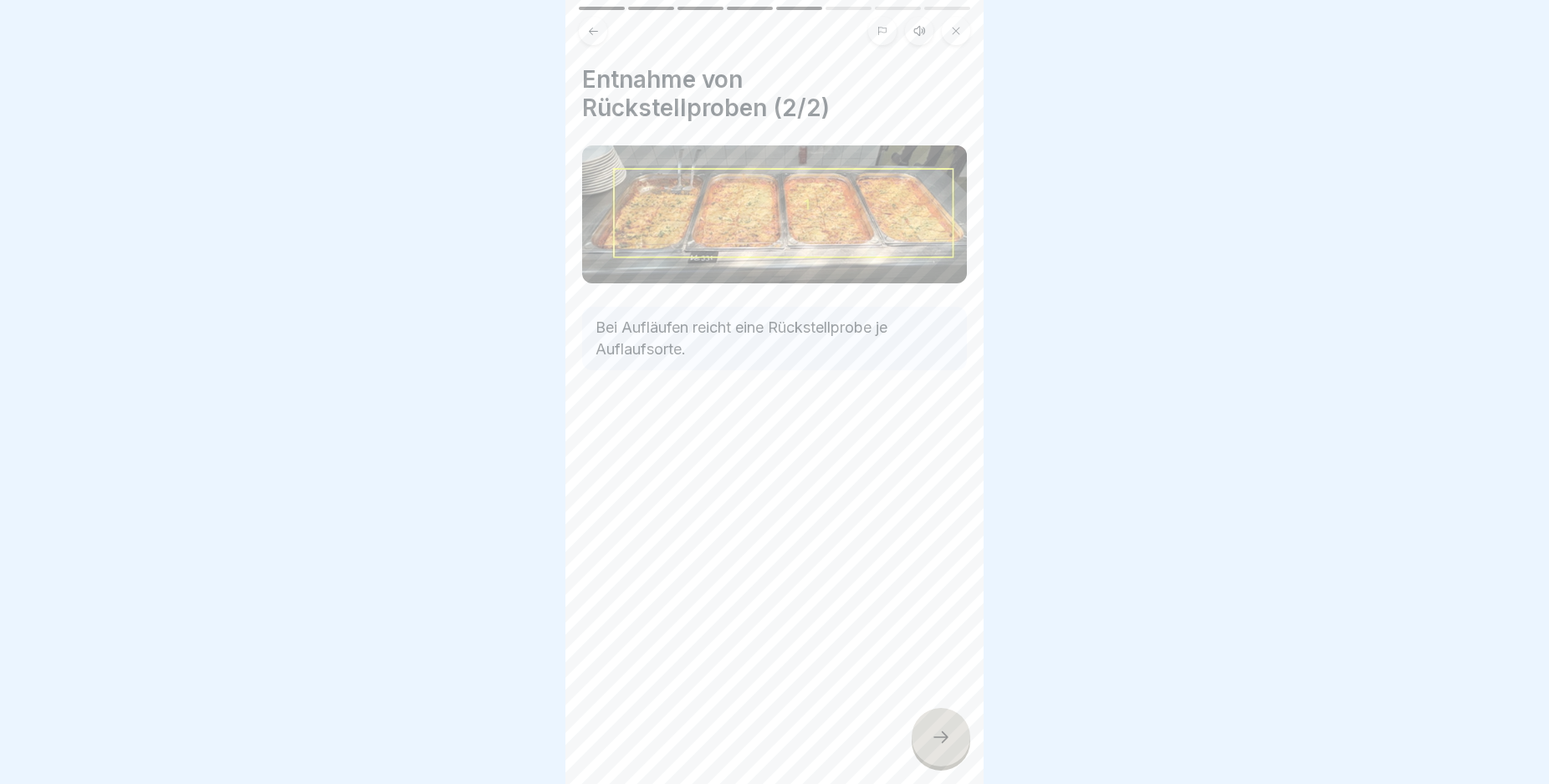
click at [937, 744] on icon at bounding box center [940, 737] width 20 height 20
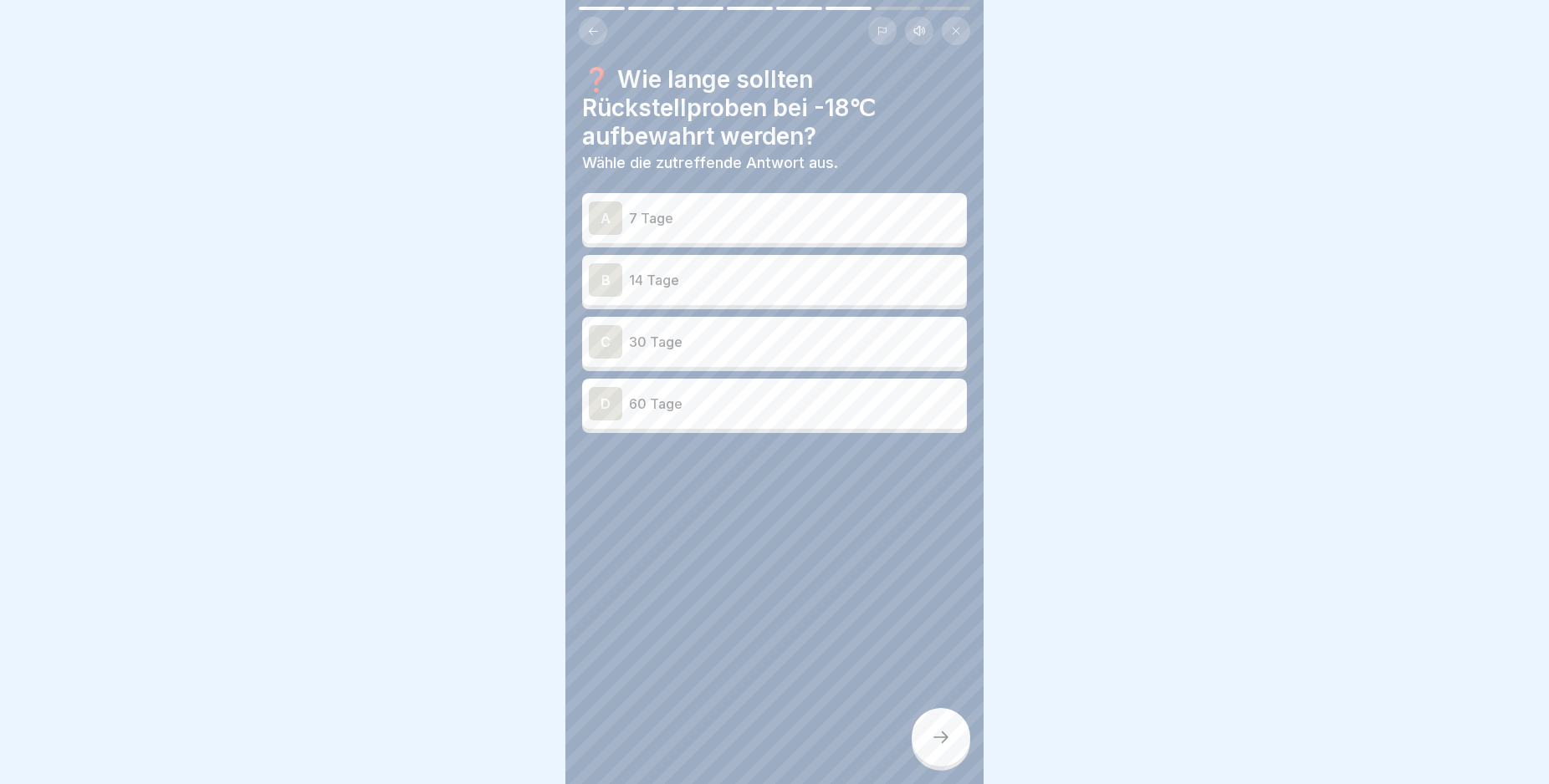
click at [612, 277] on div "B" at bounding box center [605, 280] width 34 height 34
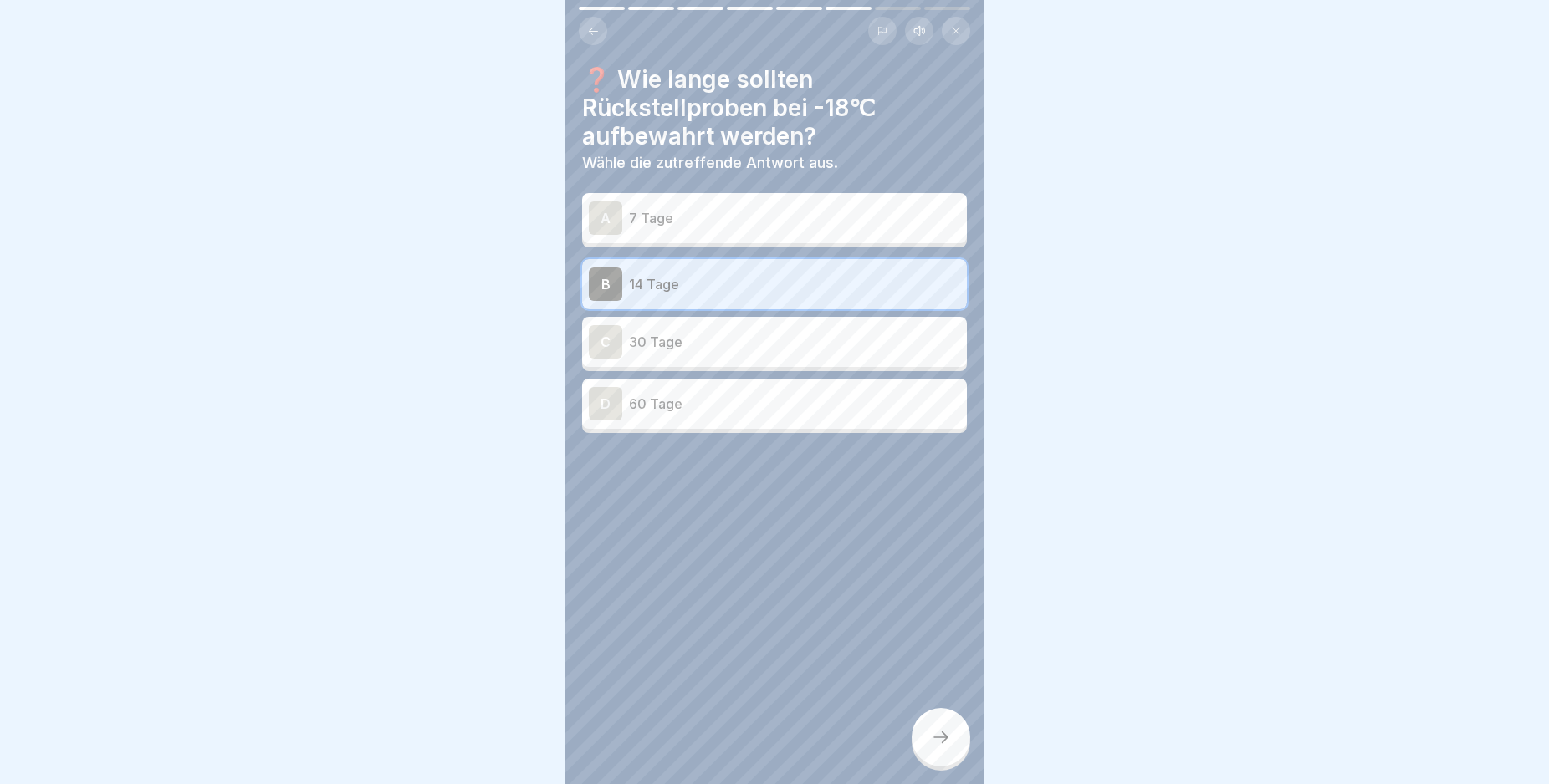
click at [945, 735] on div at bounding box center [940, 737] width 58 height 58
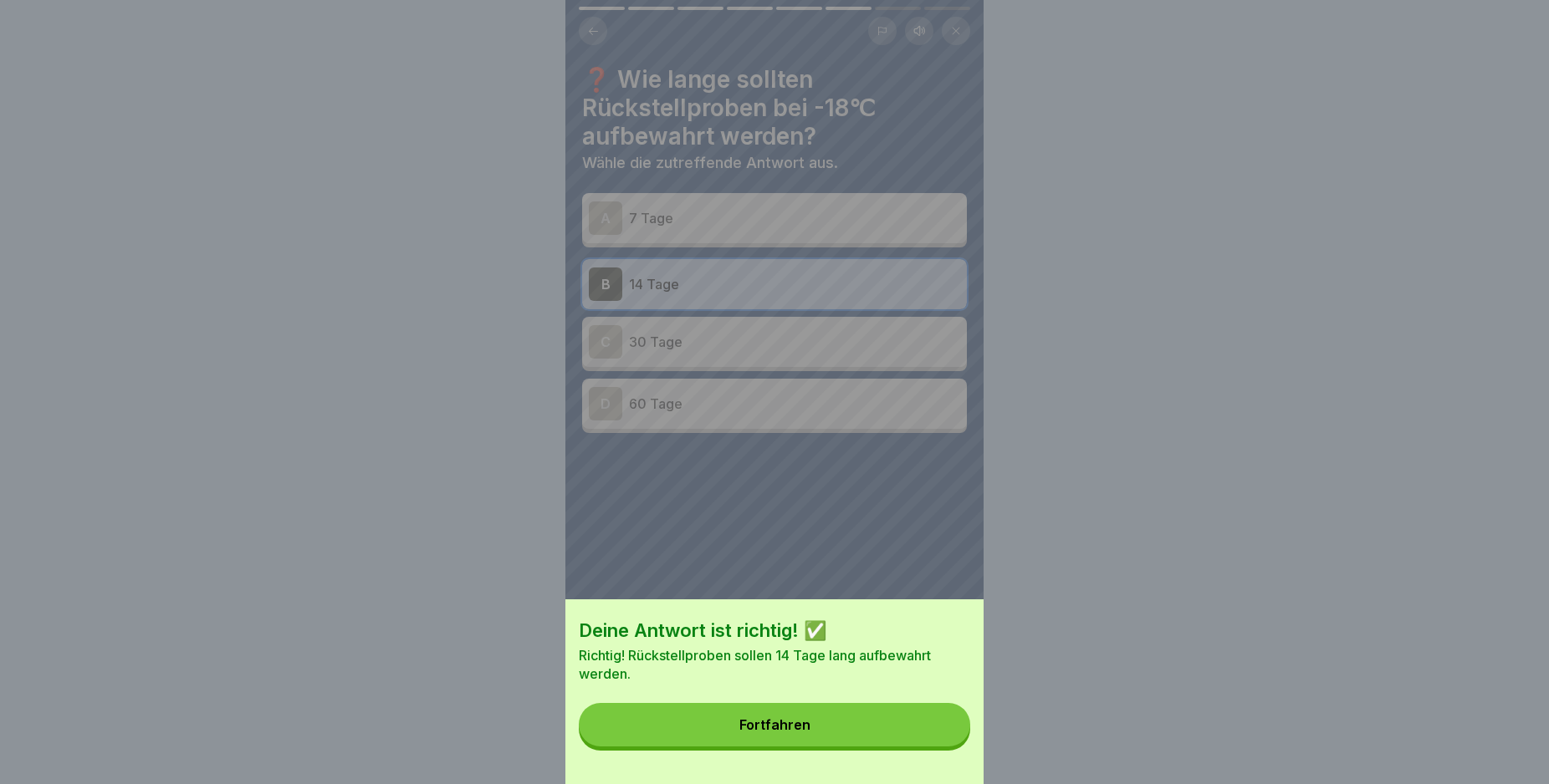
click at [935, 735] on button "Fortfahren" at bounding box center [774, 725] width 392 height 44
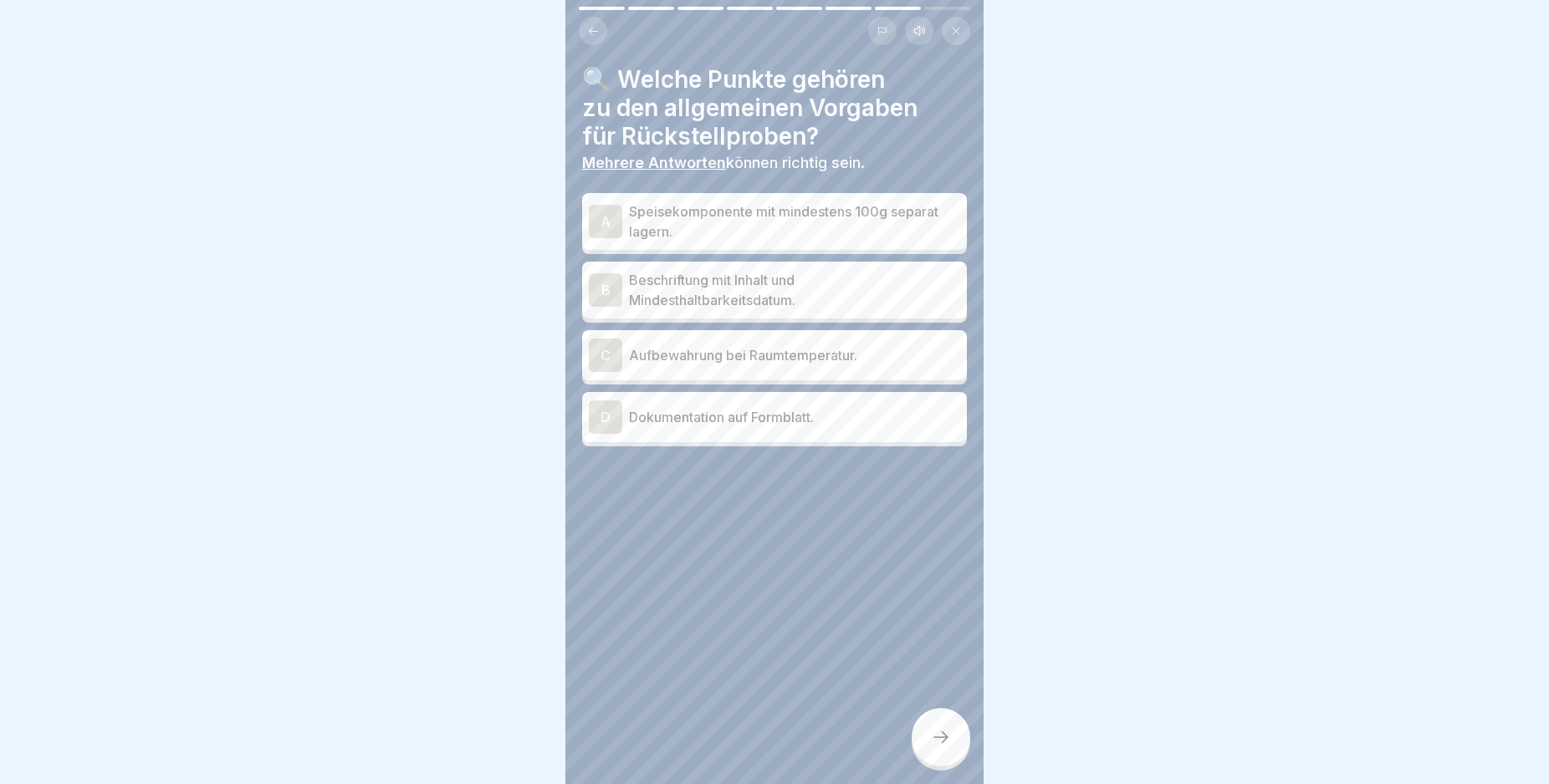
click at [609, 223] on div "A" at bounding box center [605, 221] width 34 height 34
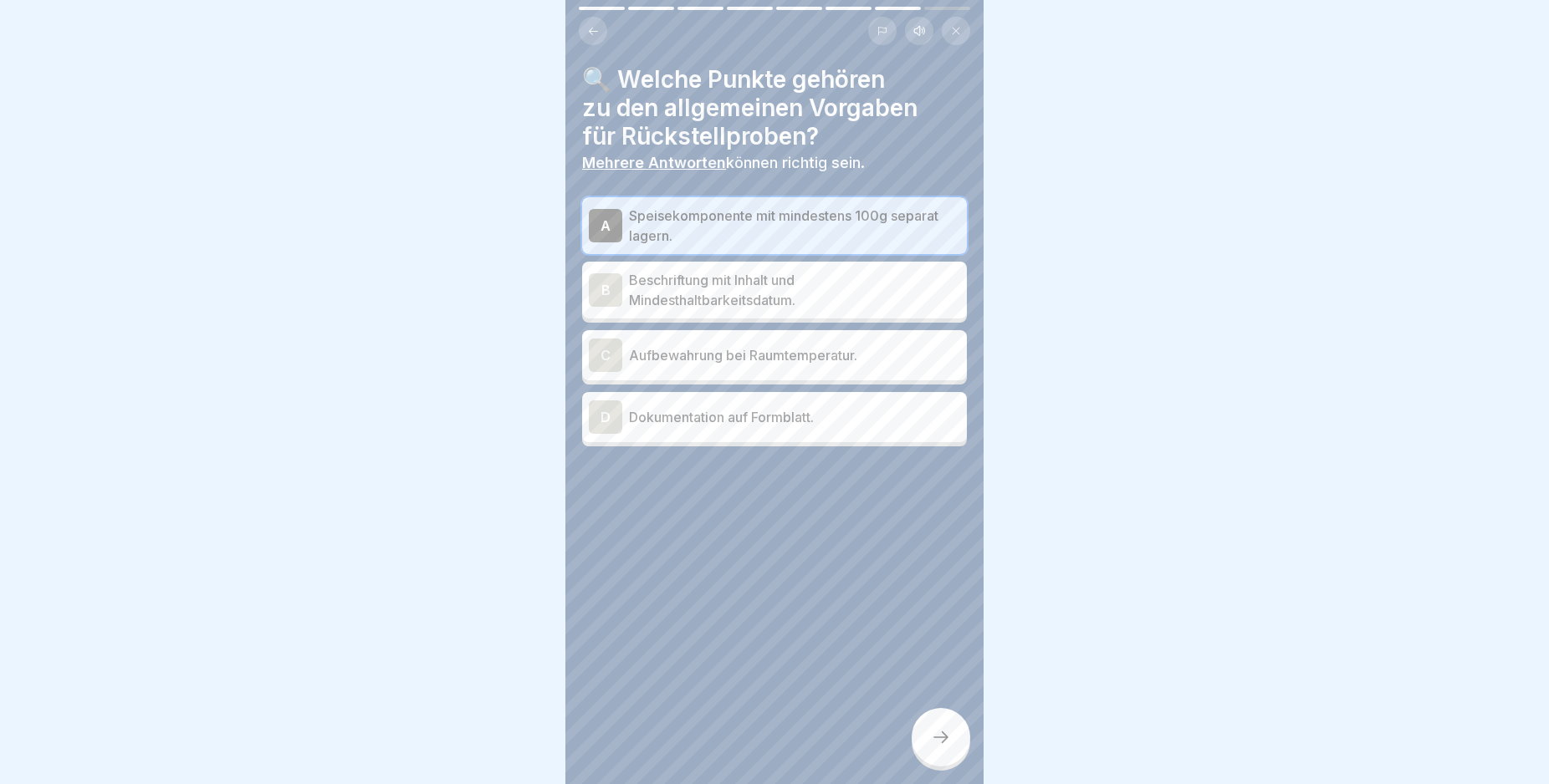
click at [608, 287] on div "B" at bounding box center [605, 290] width 34 height 34
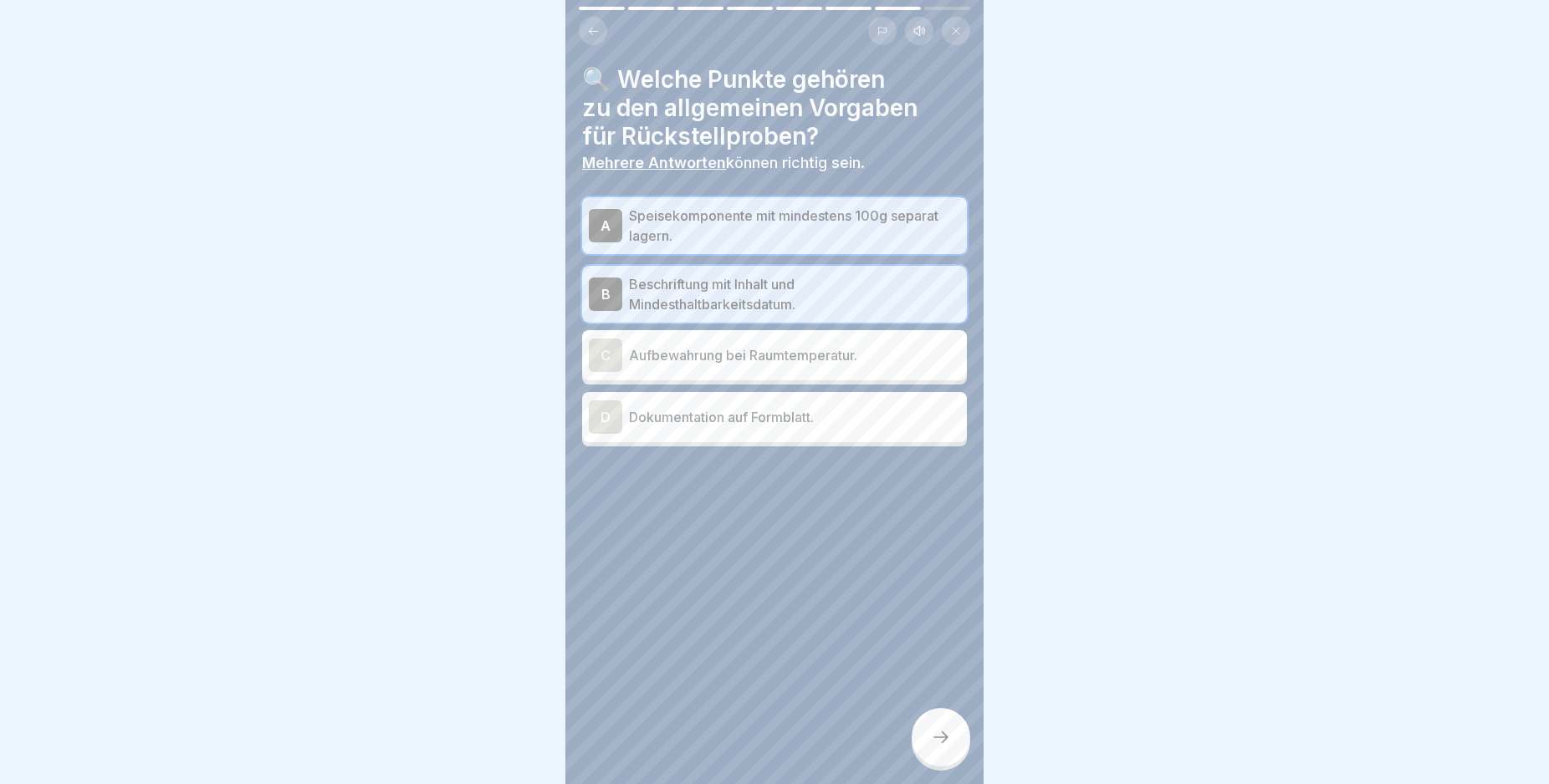
click at [613, 422] on div "D" at bounding box center [605, 417] width 34 height 34
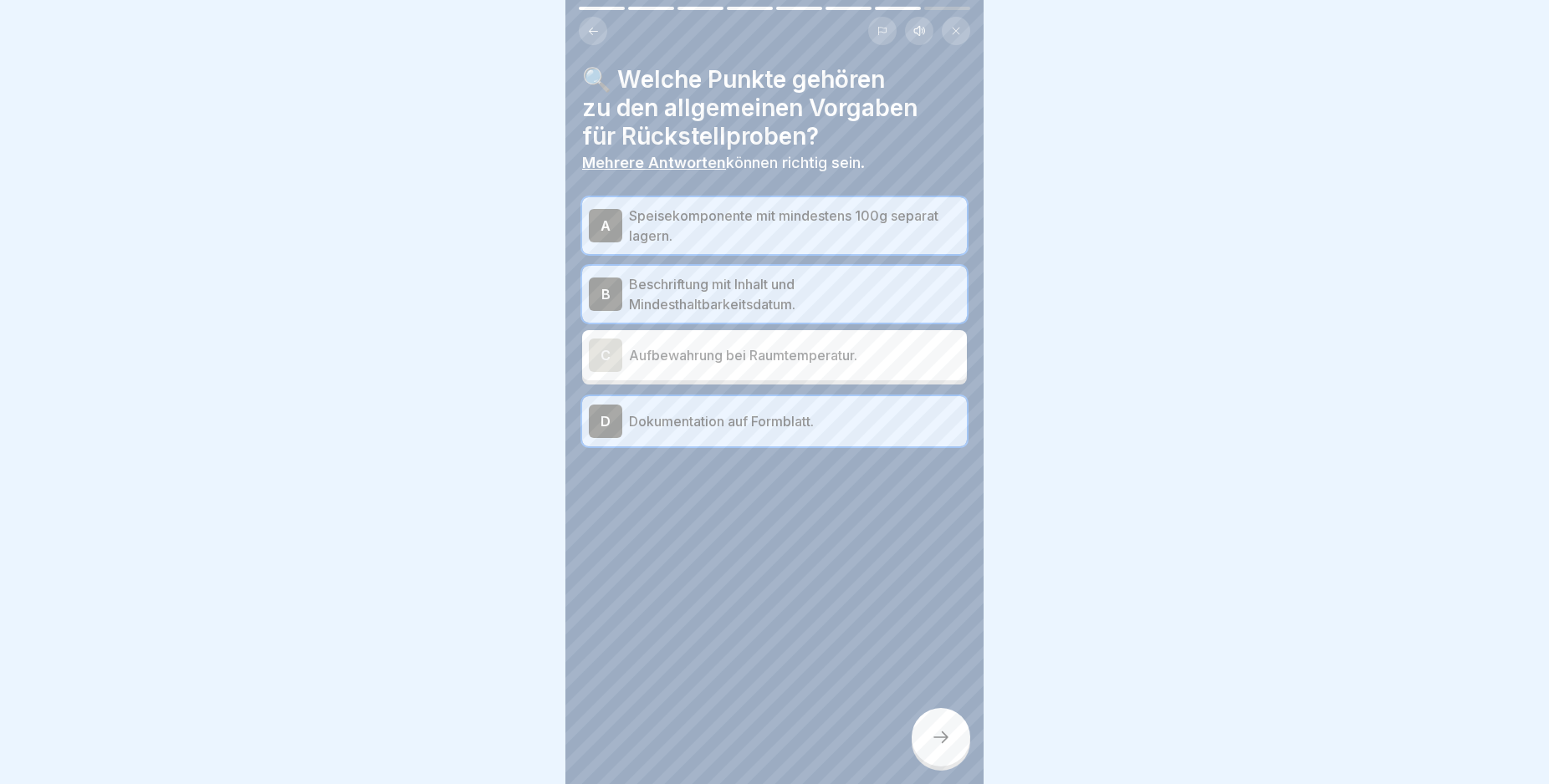
click at [938, 731] on div at bounding box center [940, 737] width 58 height 58
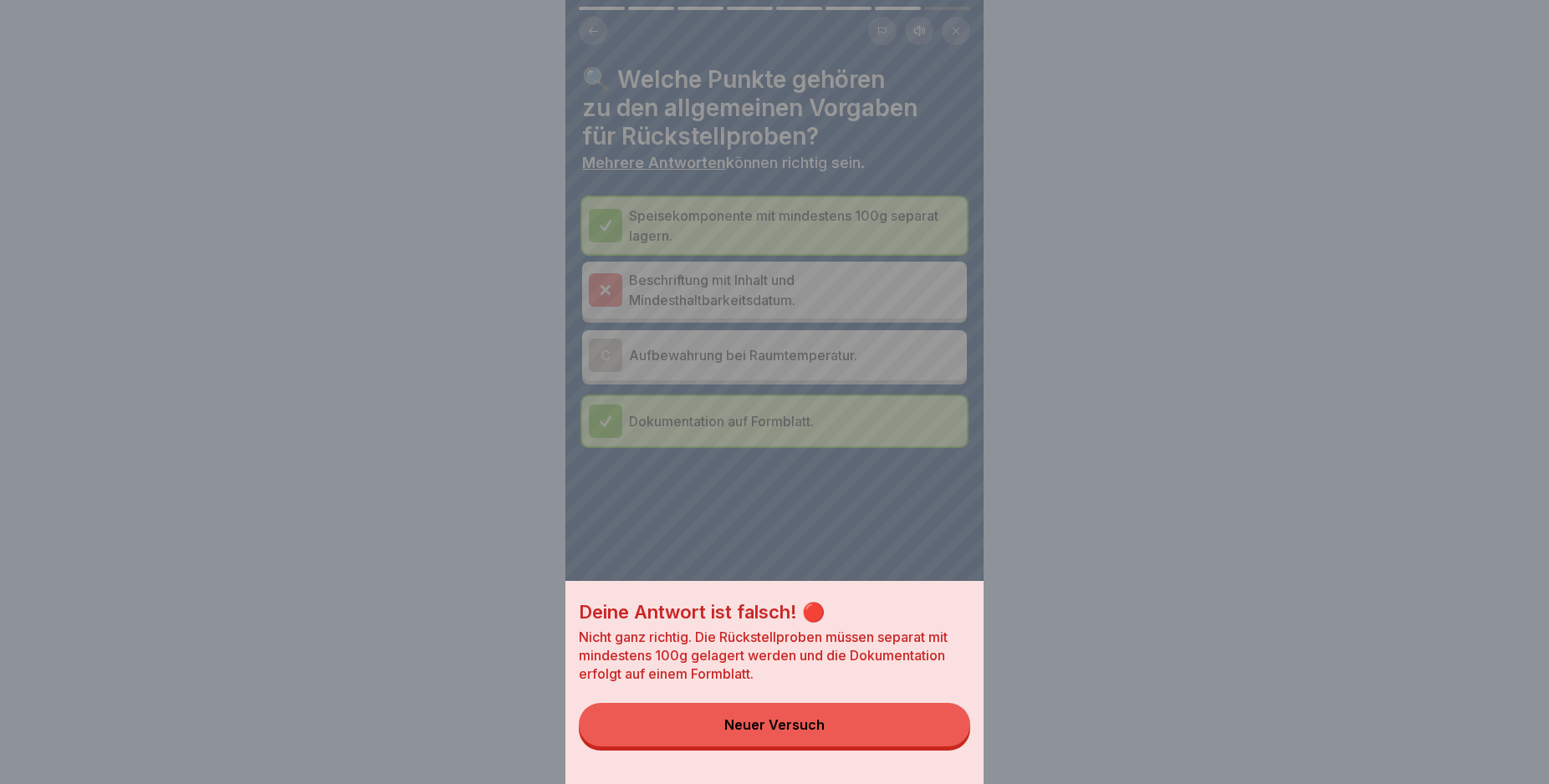
click at [604, 296] on div "Deine Antwort ist falsch! 🔴 Nicht ganz richtig. Die Rückstellproben müssen sepa…" at bounding box center [774, 392] width 418 height 784
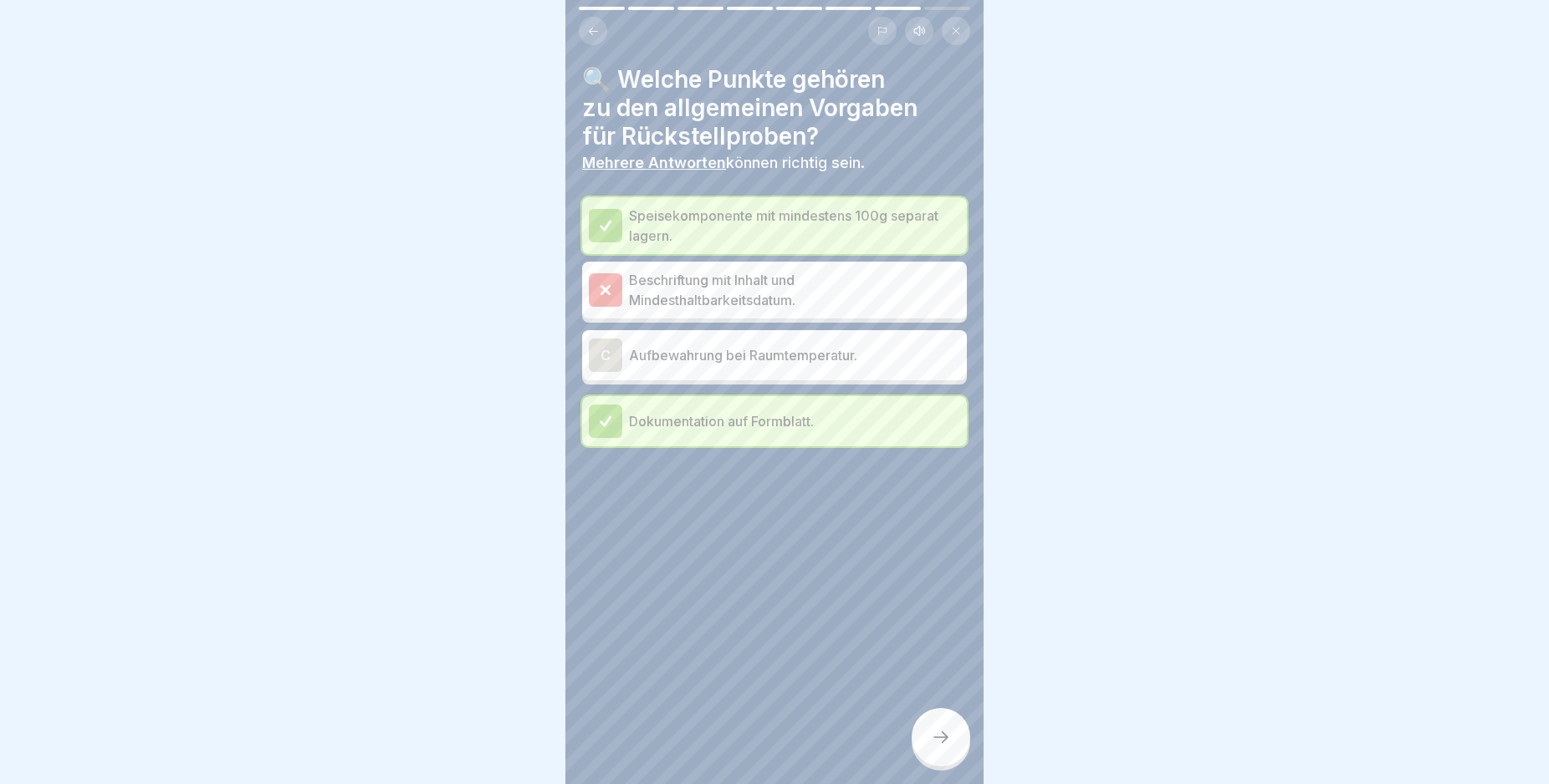
click at [604, 279] on div at bounding box center [605, 290] width 34 height 34
click at [941, 739] on div at bounding box center [940, 737] width 58 height 58
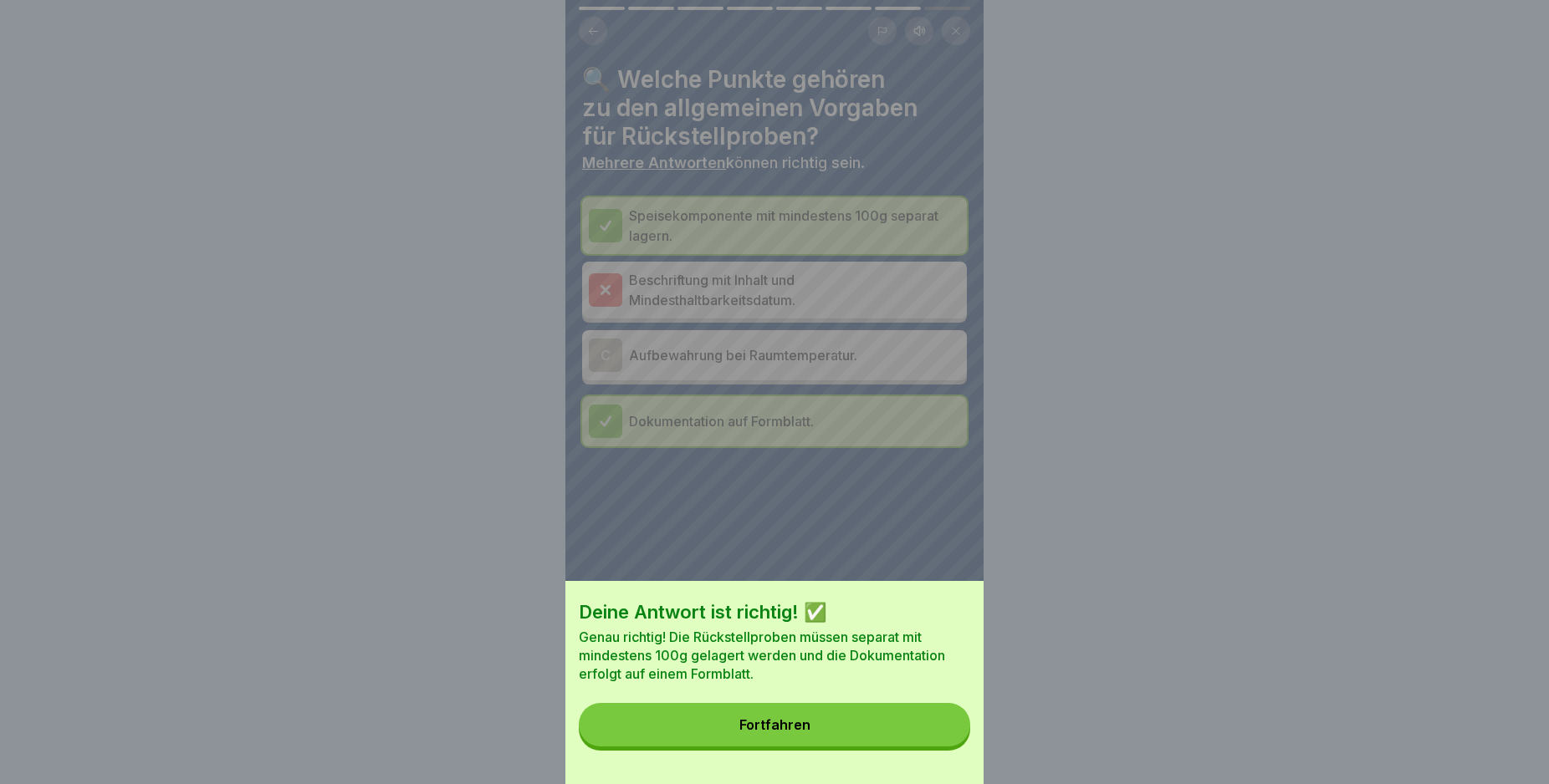
click at [921, 740] on button "Fortfahren" at bounding box center [774, 725] width 392 height 44
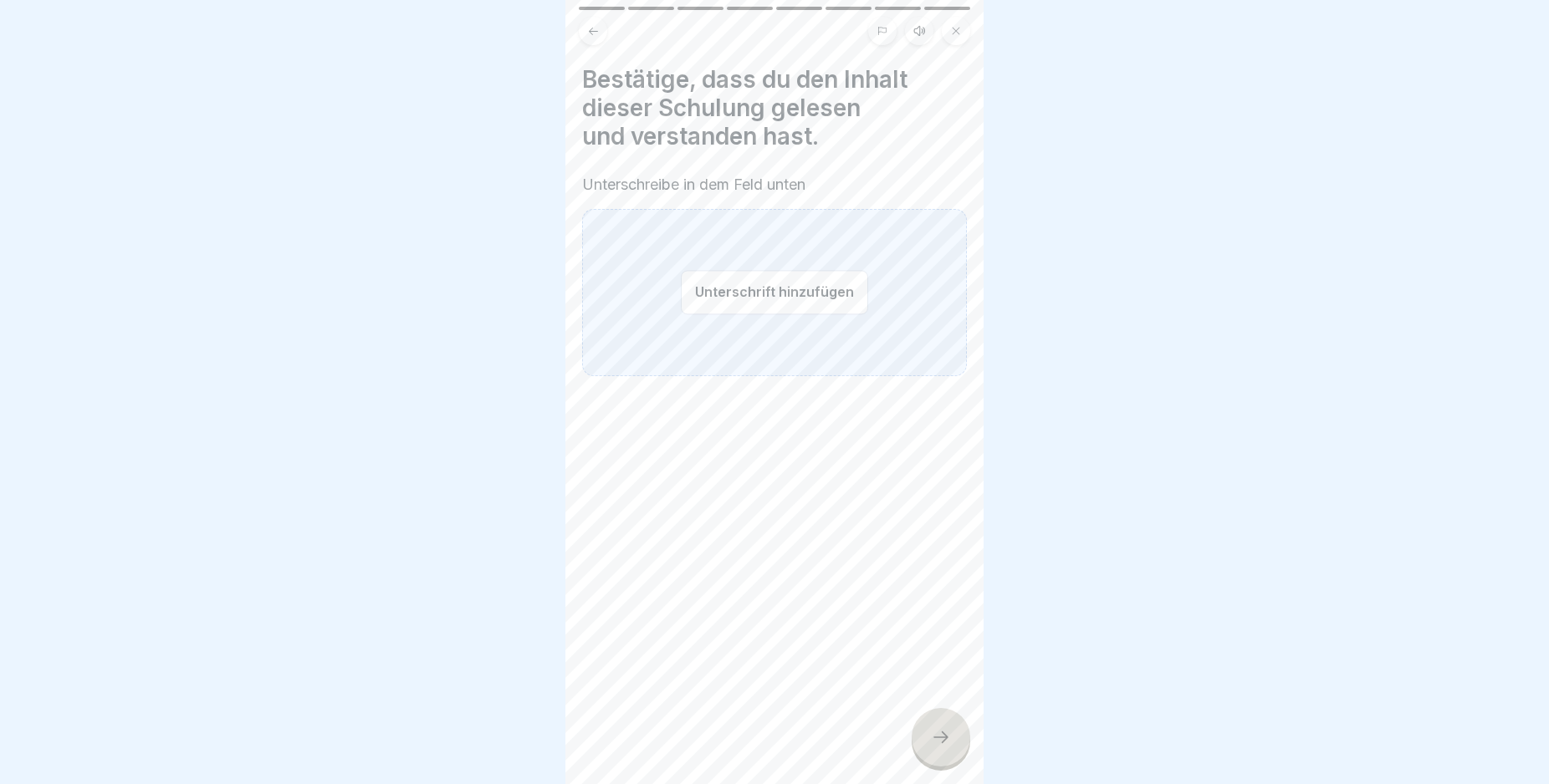
click at [716, 294] on button "Unterschrift hinzufügen" at bounding box center [774, 293] width 187 height 45
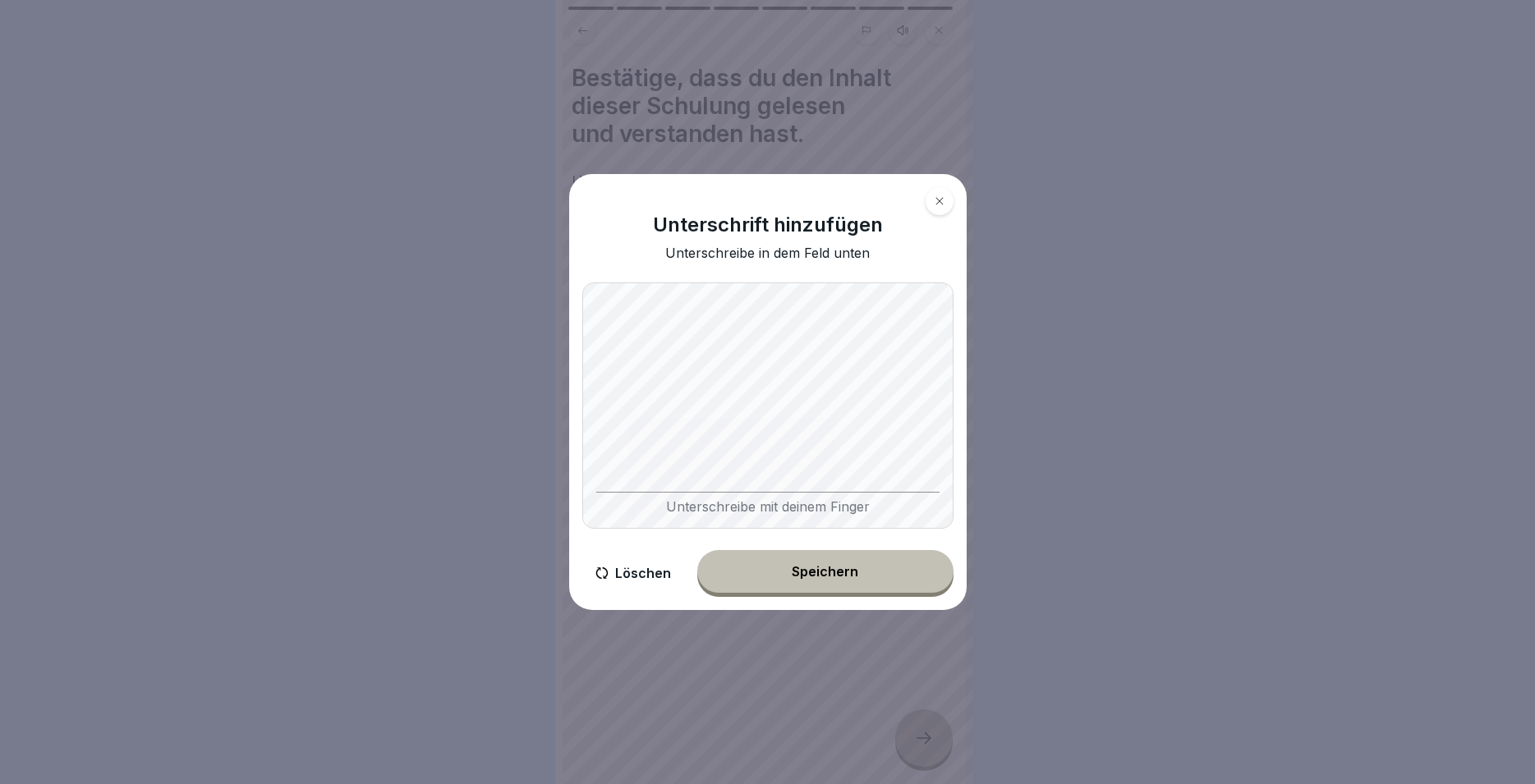
click at [818, 568] on div "Speichern" at bounding box center [825, 572] width 67 height 15
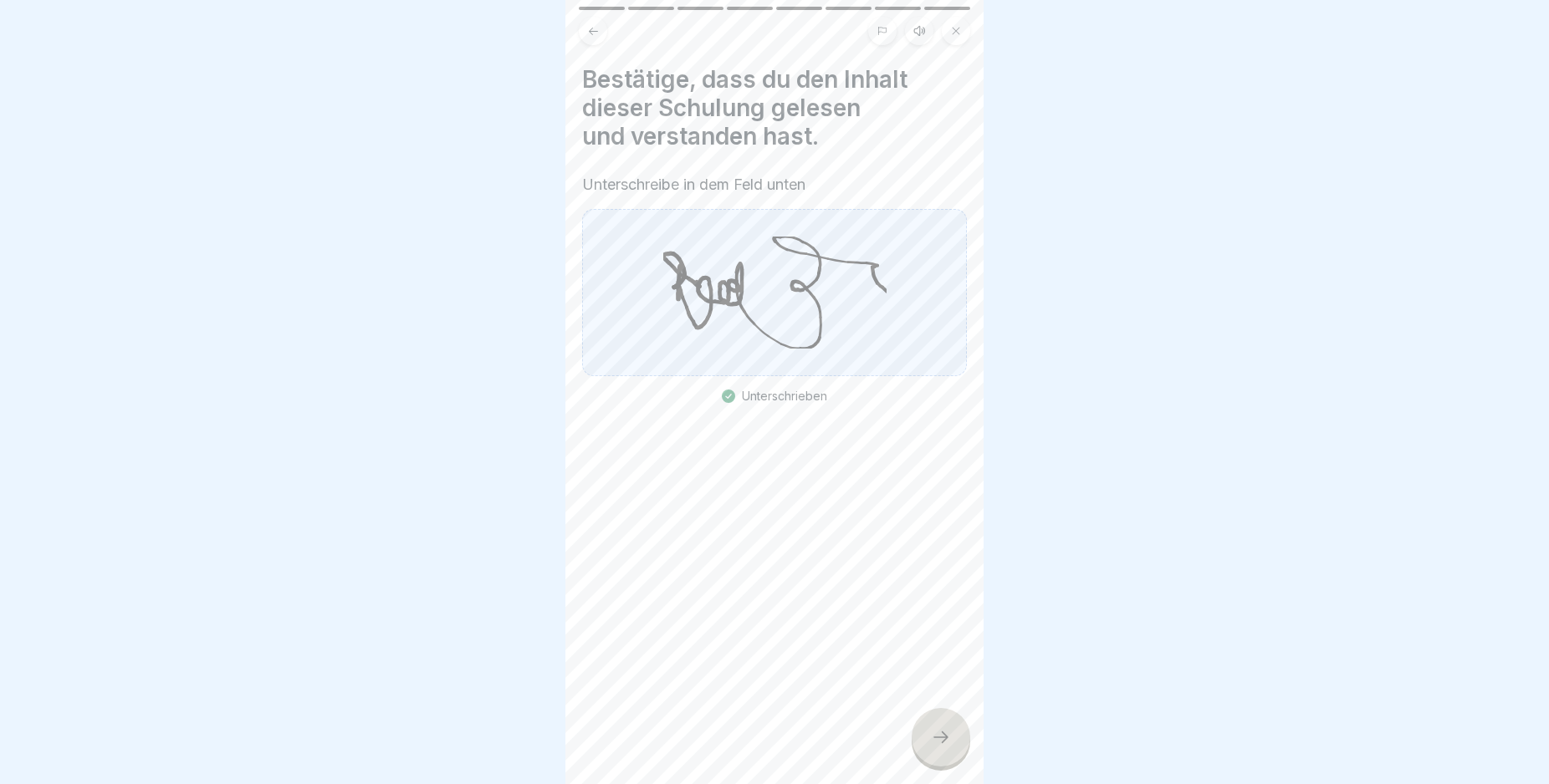
click at [932, 745] on icon at bounding box center [940, 737] width 20 height 20
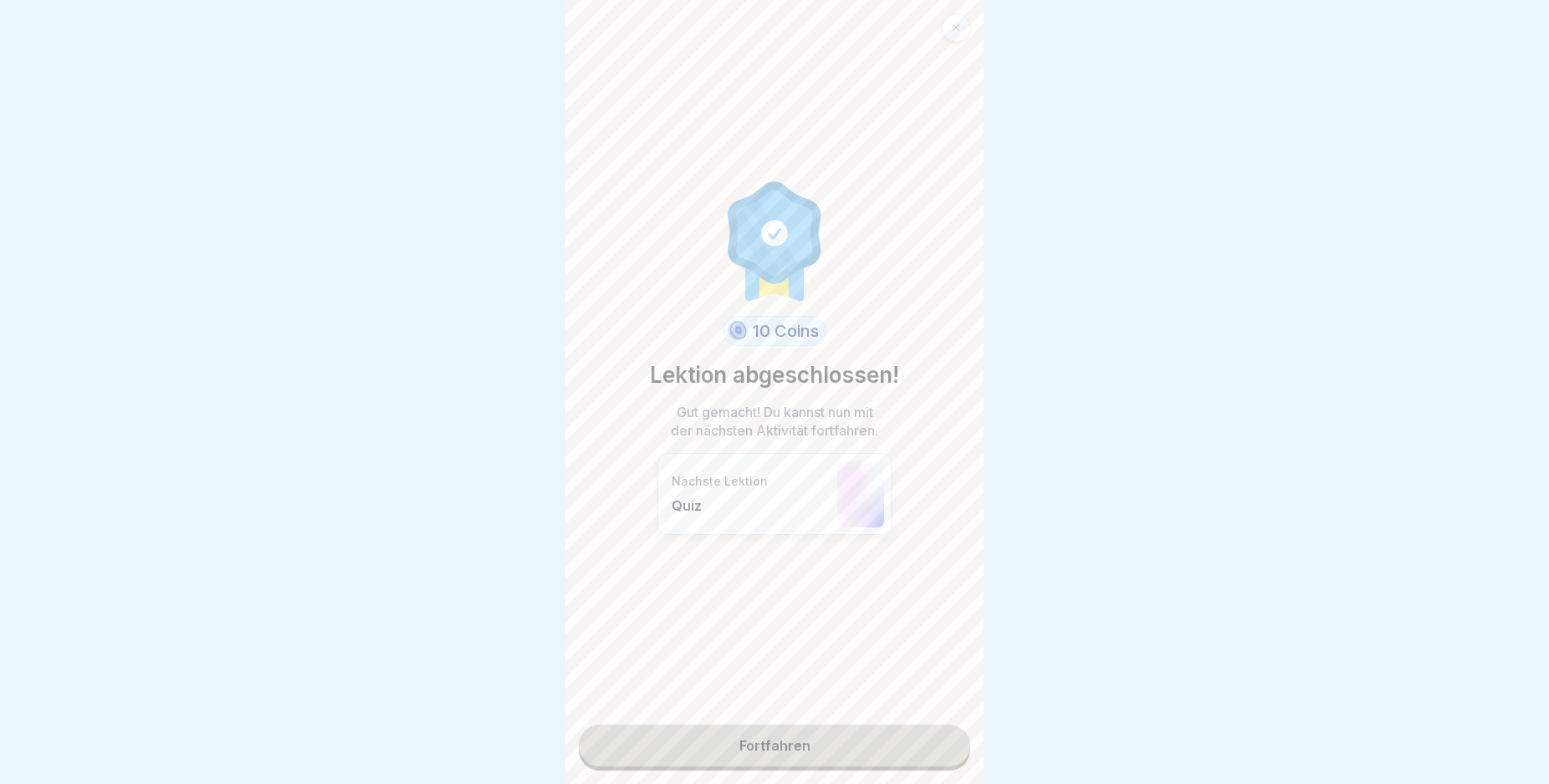
click at [874, 744] on link "Fortfahren" at bounding box center [774, 745] width 392 height 42
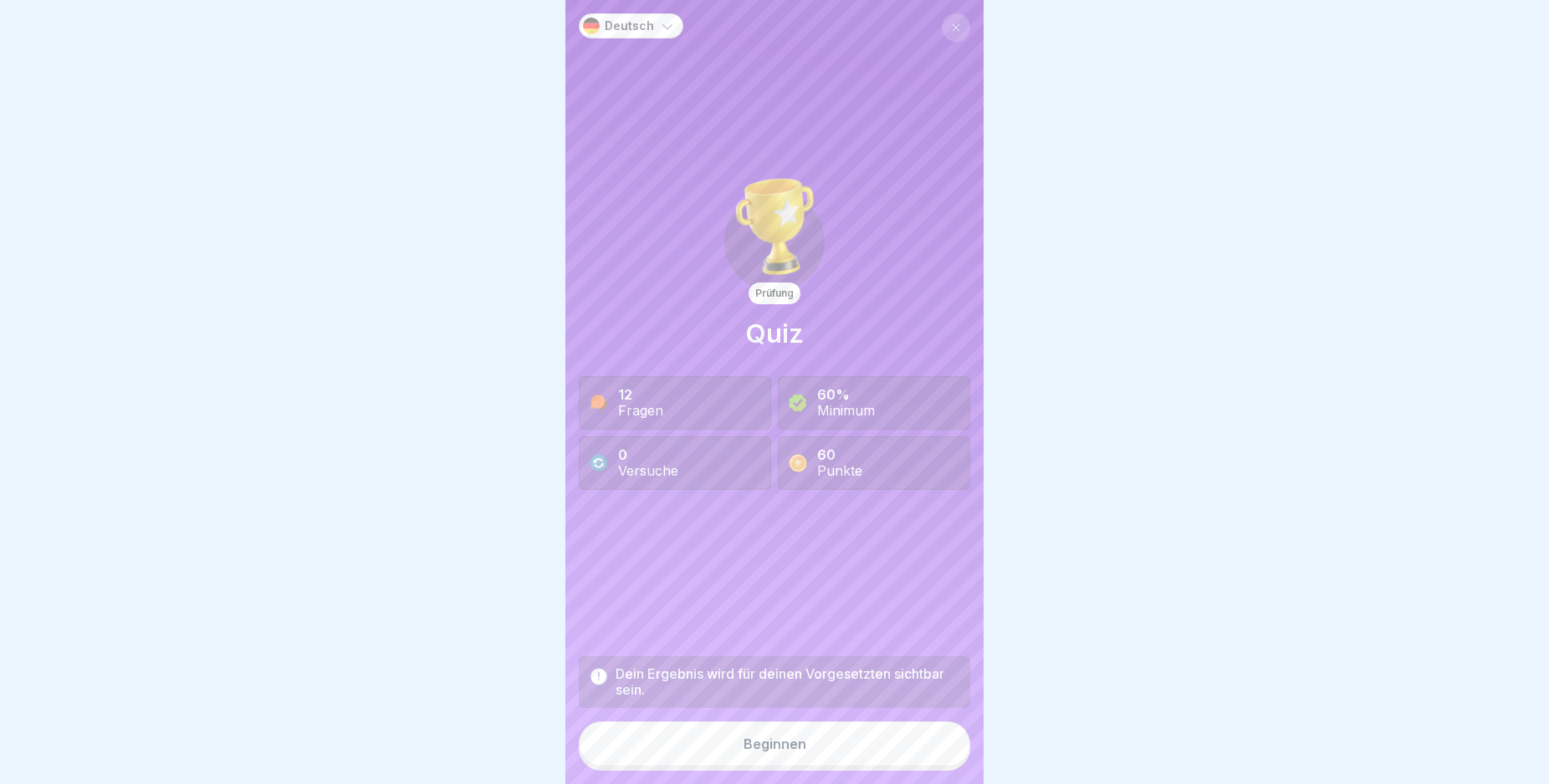
click at [768, 752] on div "Beginnen" at bounding box center [774, 744] width 63 height 16
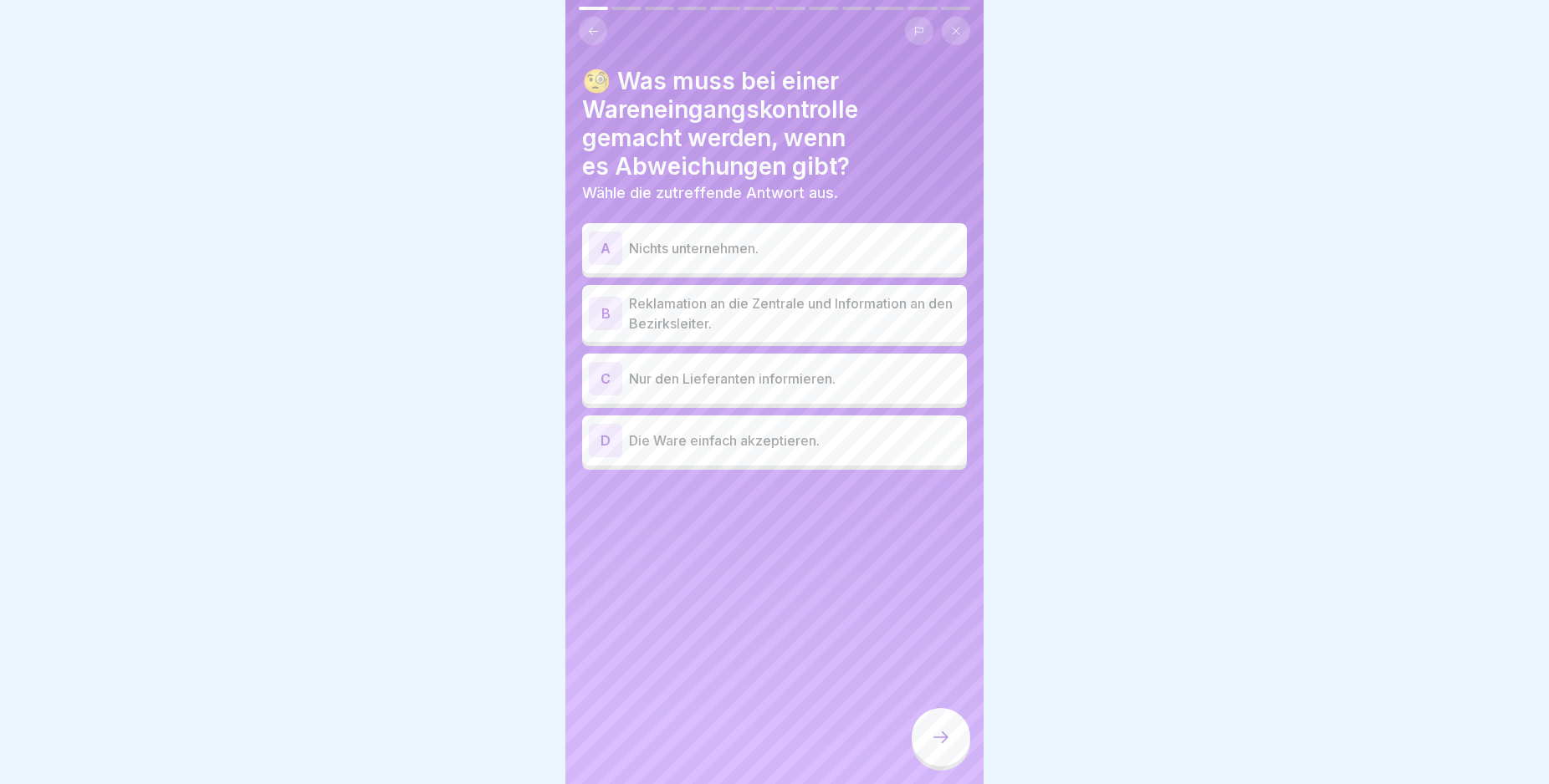
click at [600, 310] on div "B" at bounding box center [605, 313] width 34 height 34
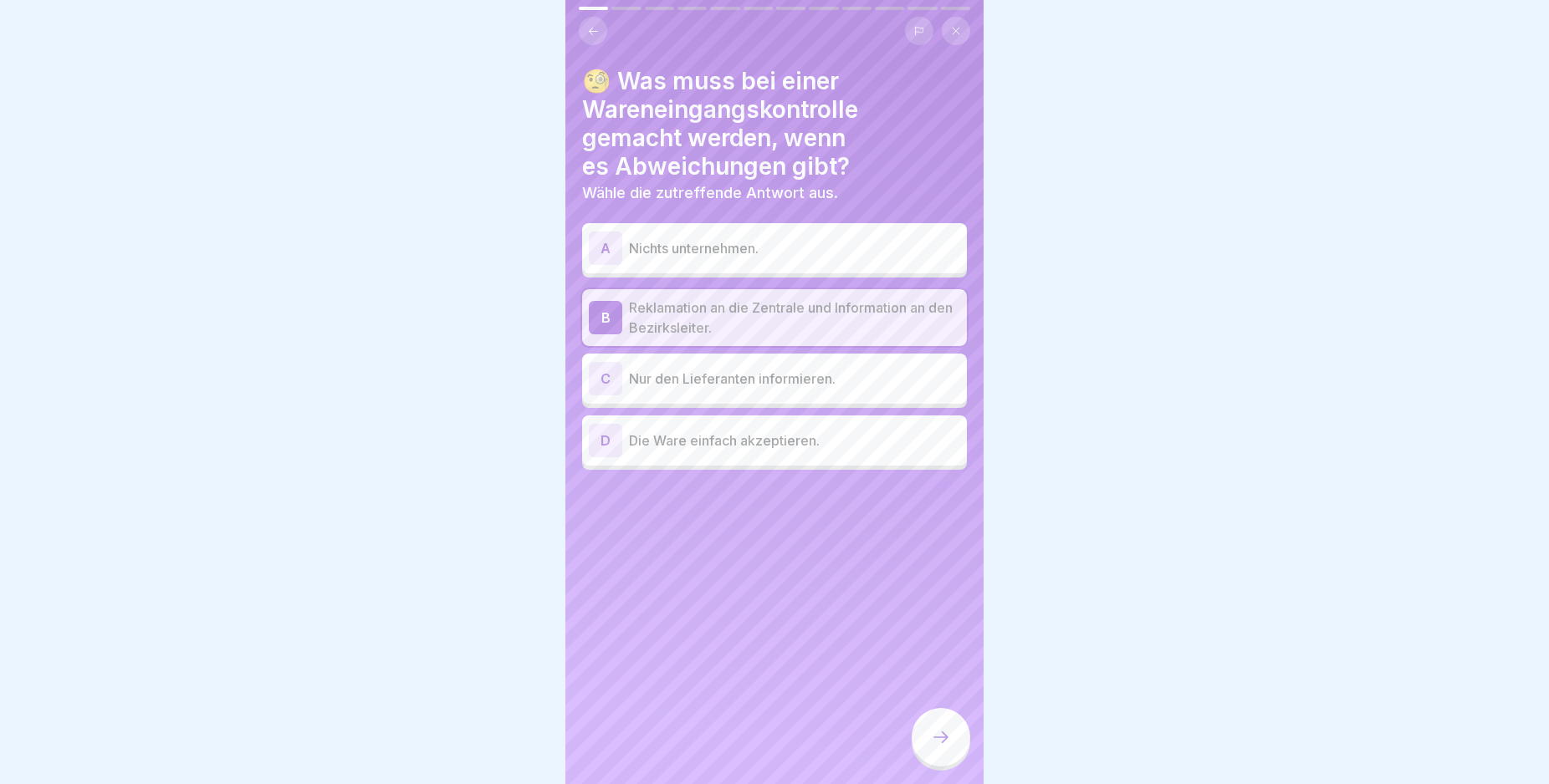
click at [934, 738] on div at bounding box center [940, 737] width 58 height 58
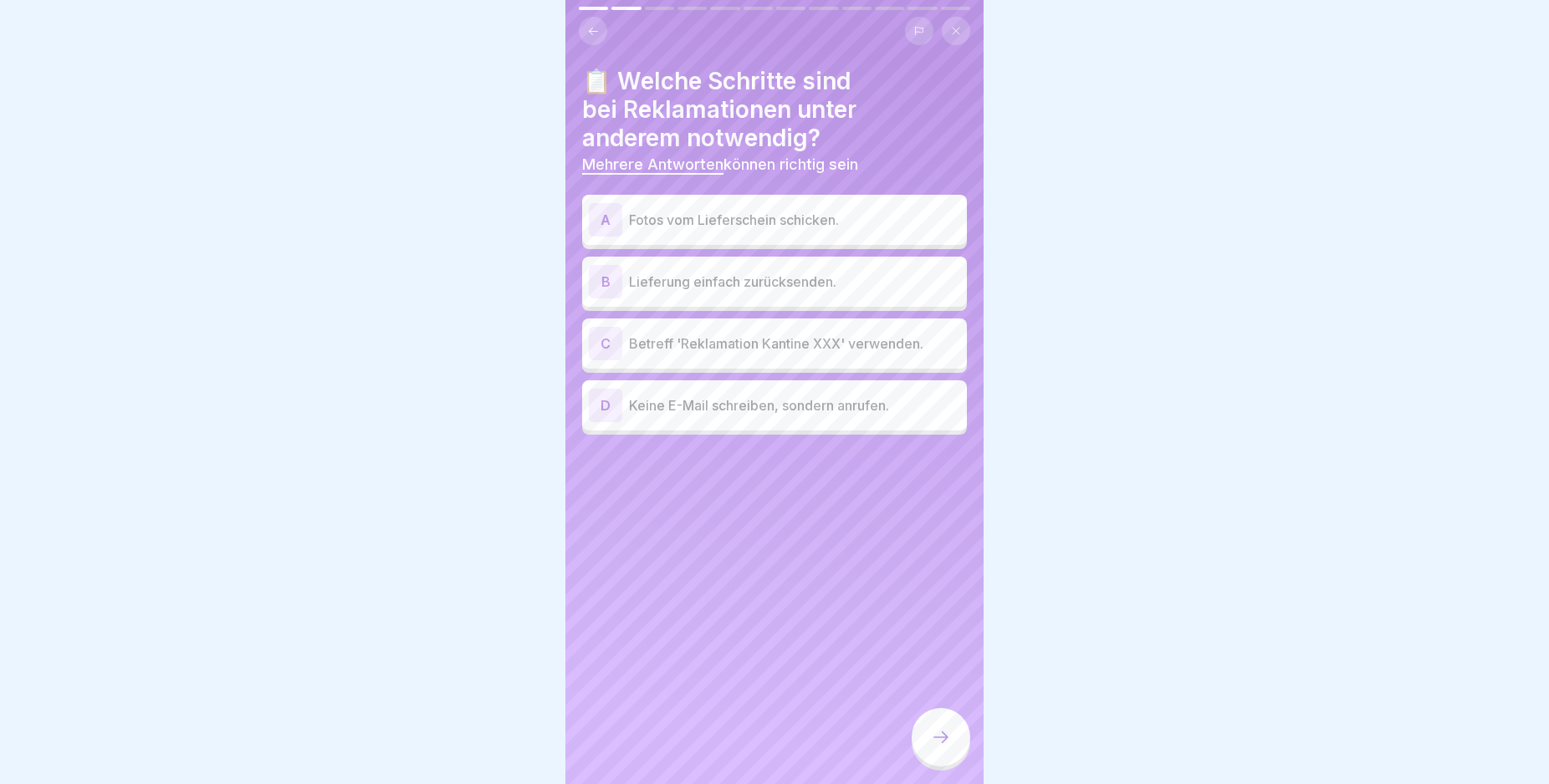
click at [601, 217] on div "A" at bounding box center [605, 220] width 34 height 34
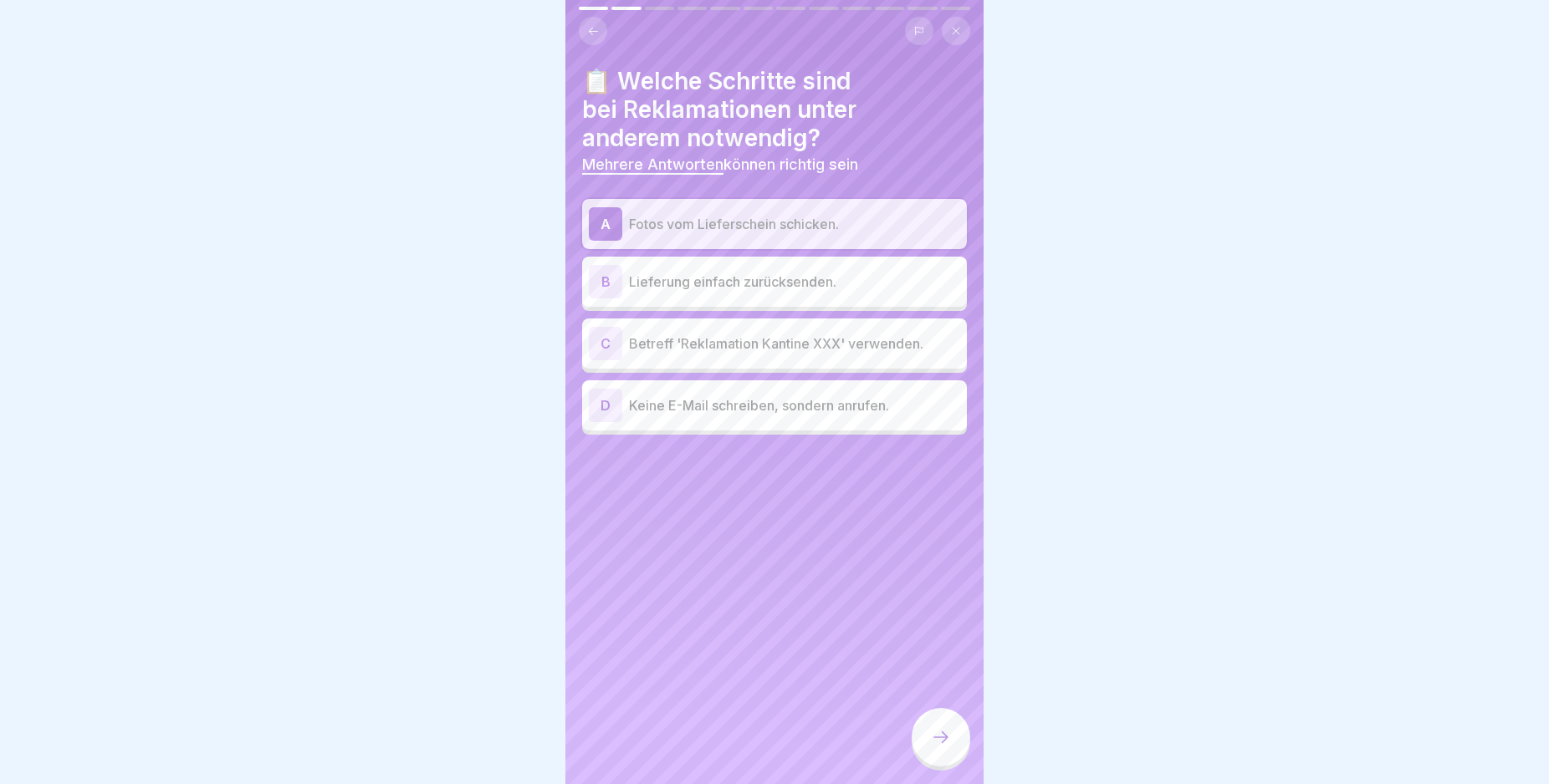
click at [607, 338] on div "C" at bounding box center [605, 343] width 34 height 34
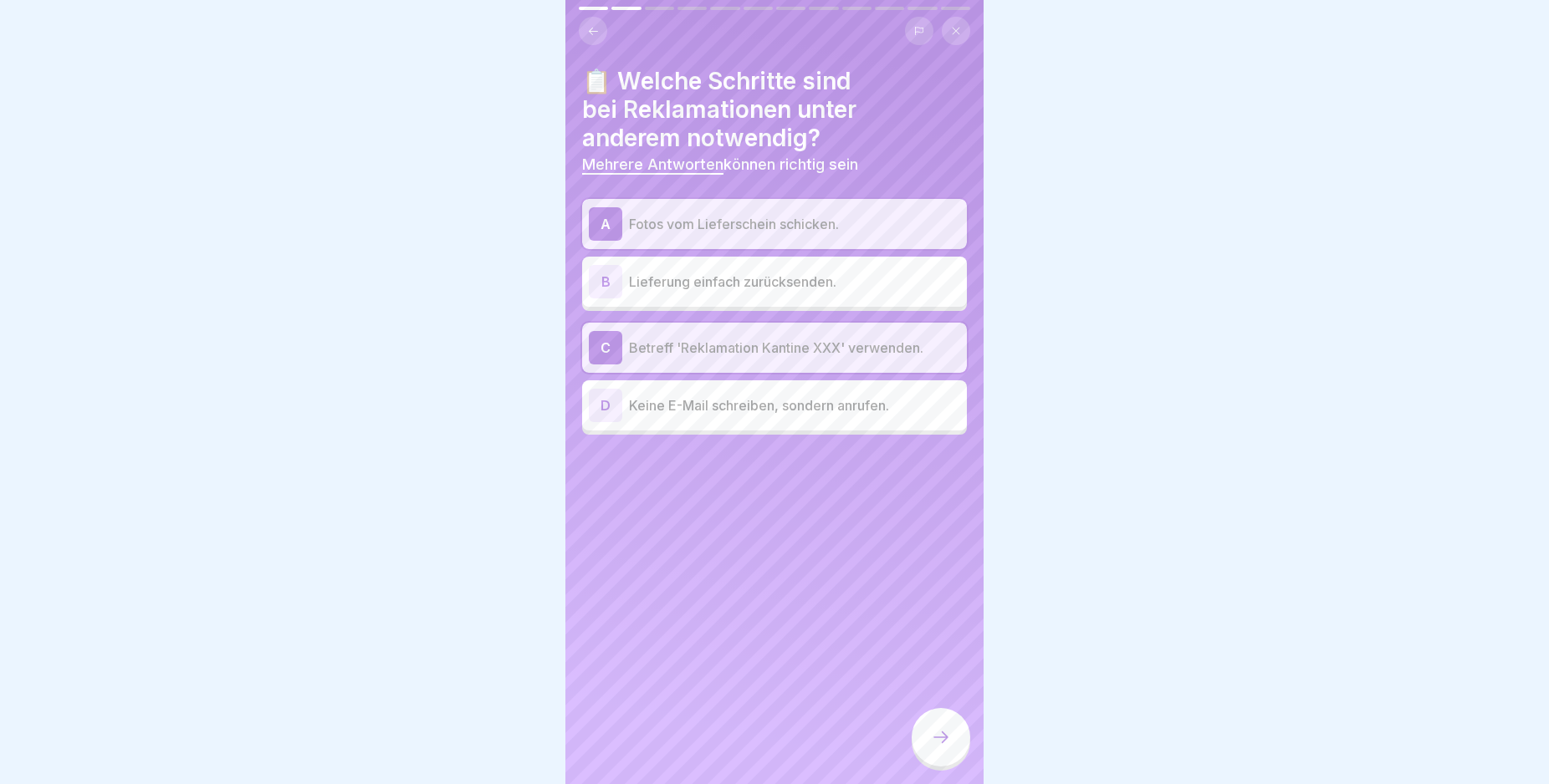
click at [939, 744] on icon at bounding box center [940, 737] width 20 height 20
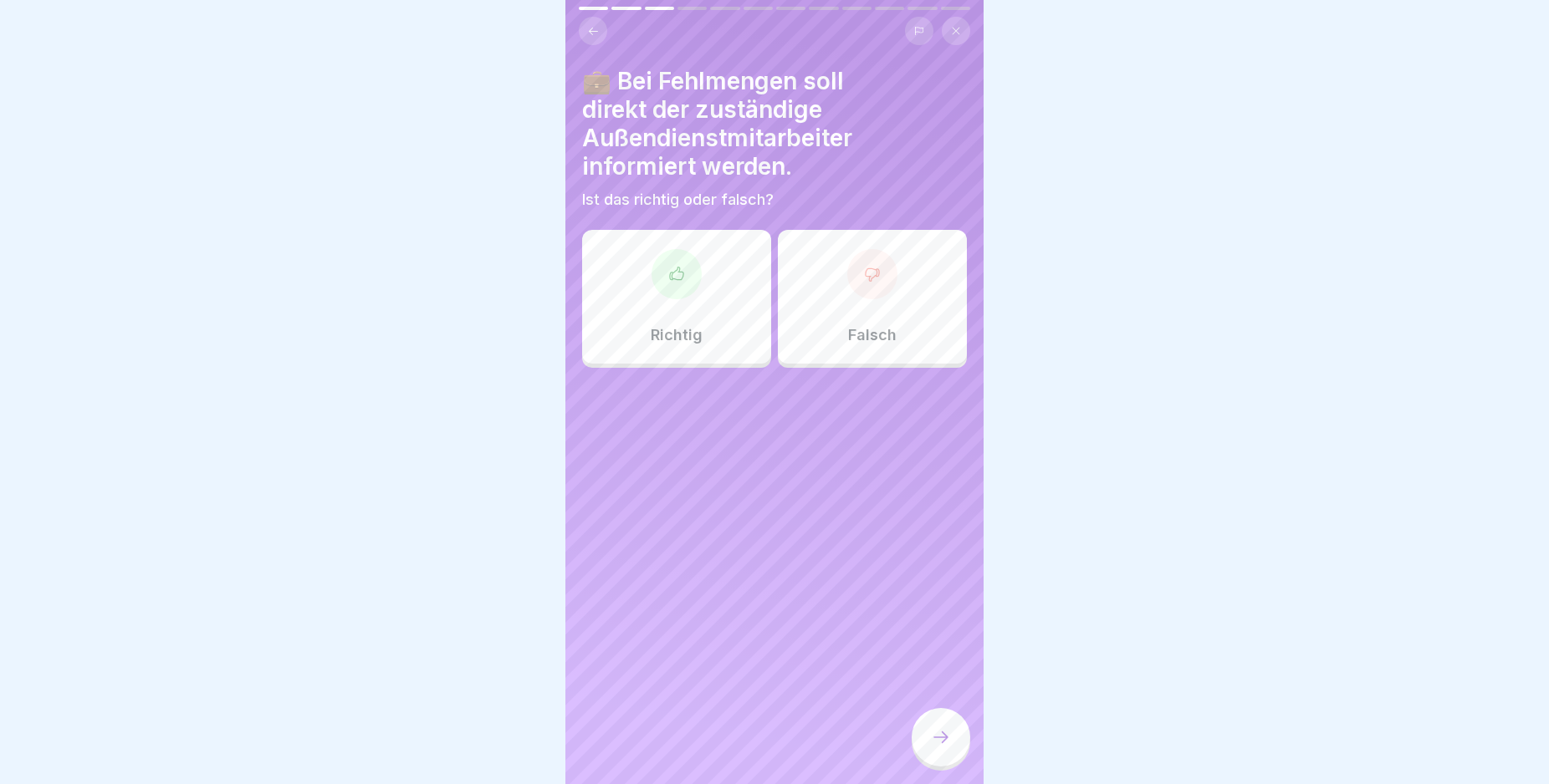
click at [680, 283] on div at bounding box center [677, 274] width 50 height 50
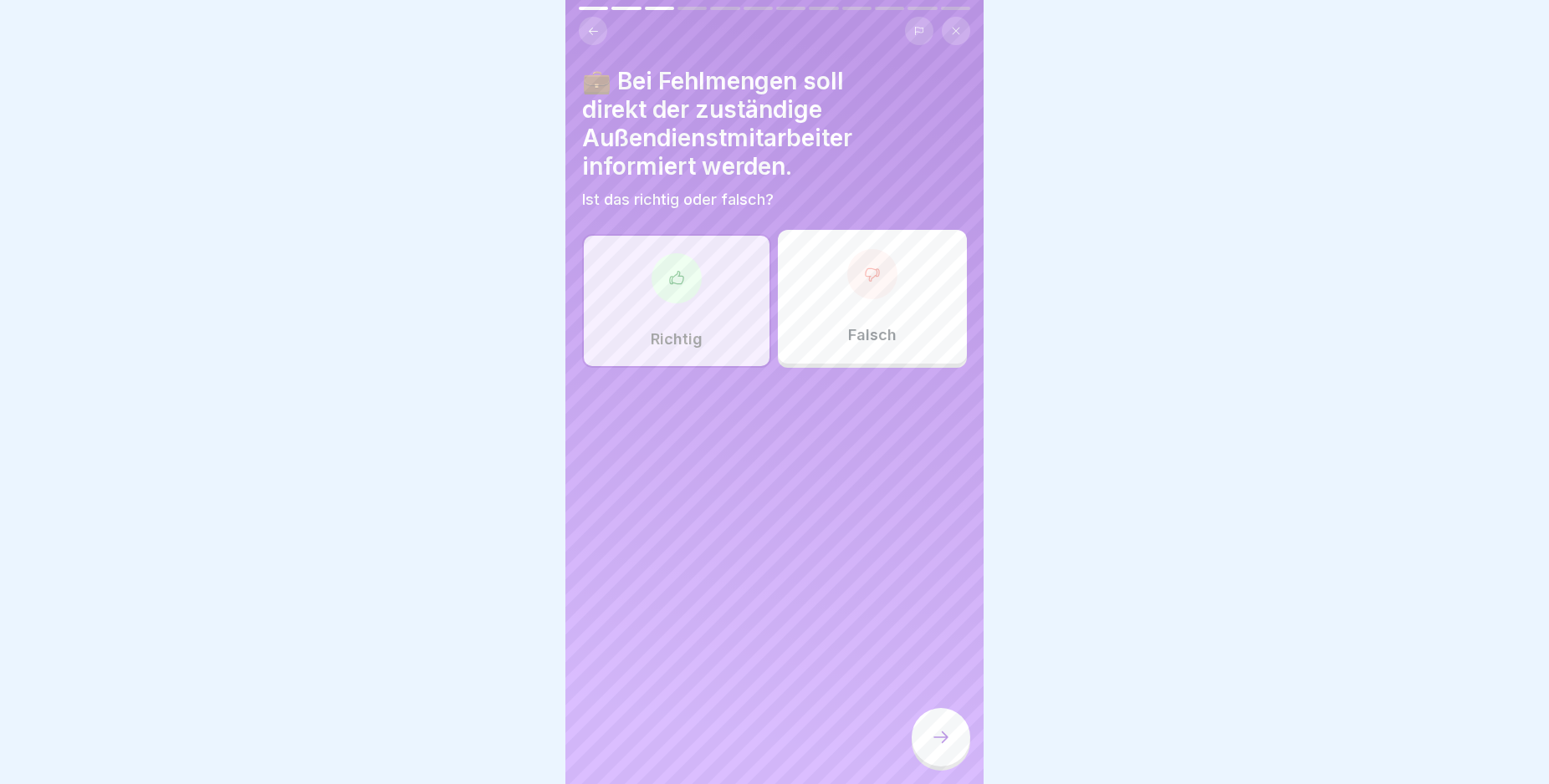
click at [927, 748] on div at bounding box center [940, 737] width 58 height 58
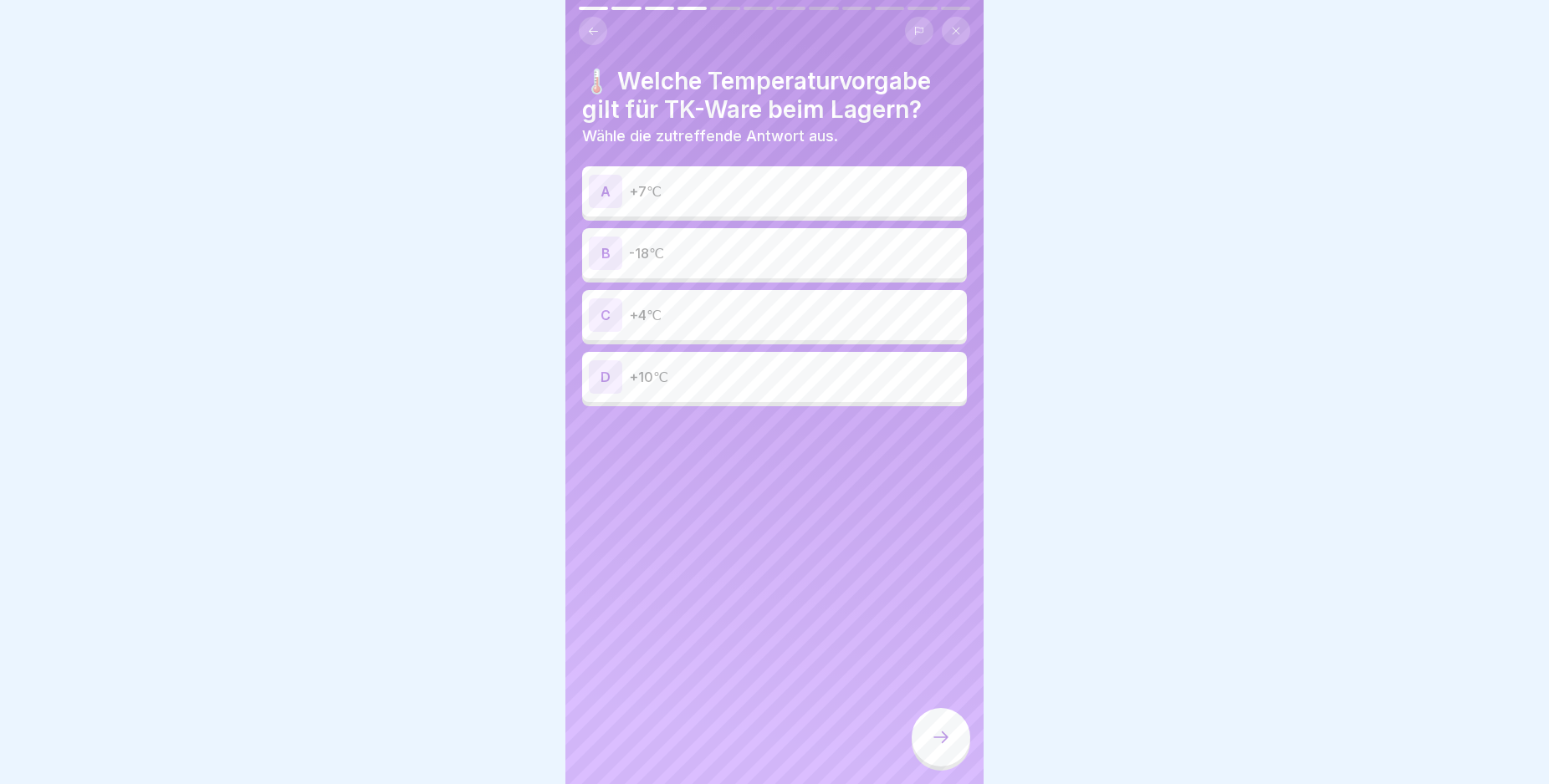
click at [609, 253] on div "B" at bounding box center [605, 253] width 34 height 34
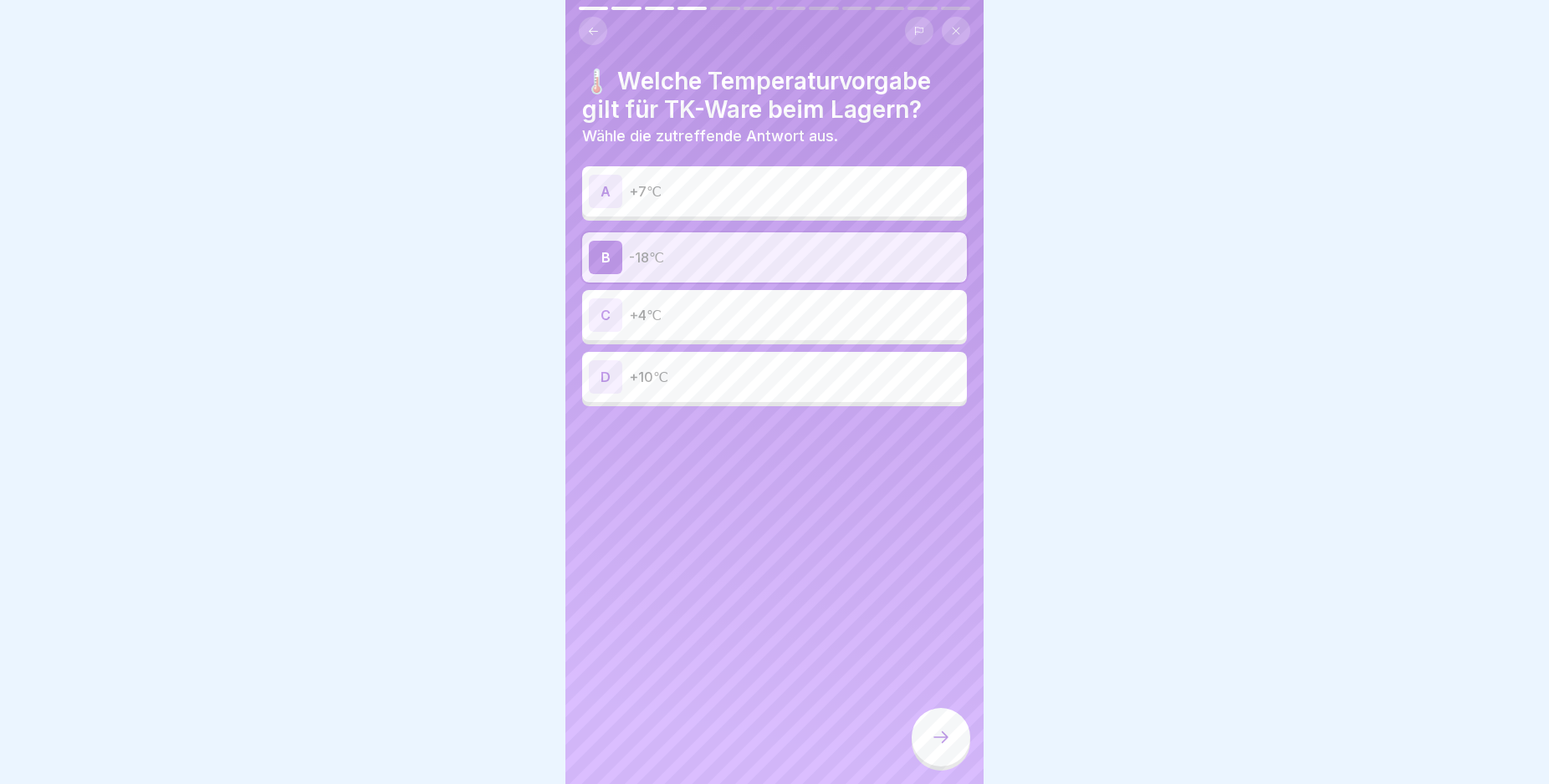
click at [934, 747] on icon at bounding box center [940, 737] width 20 height 20
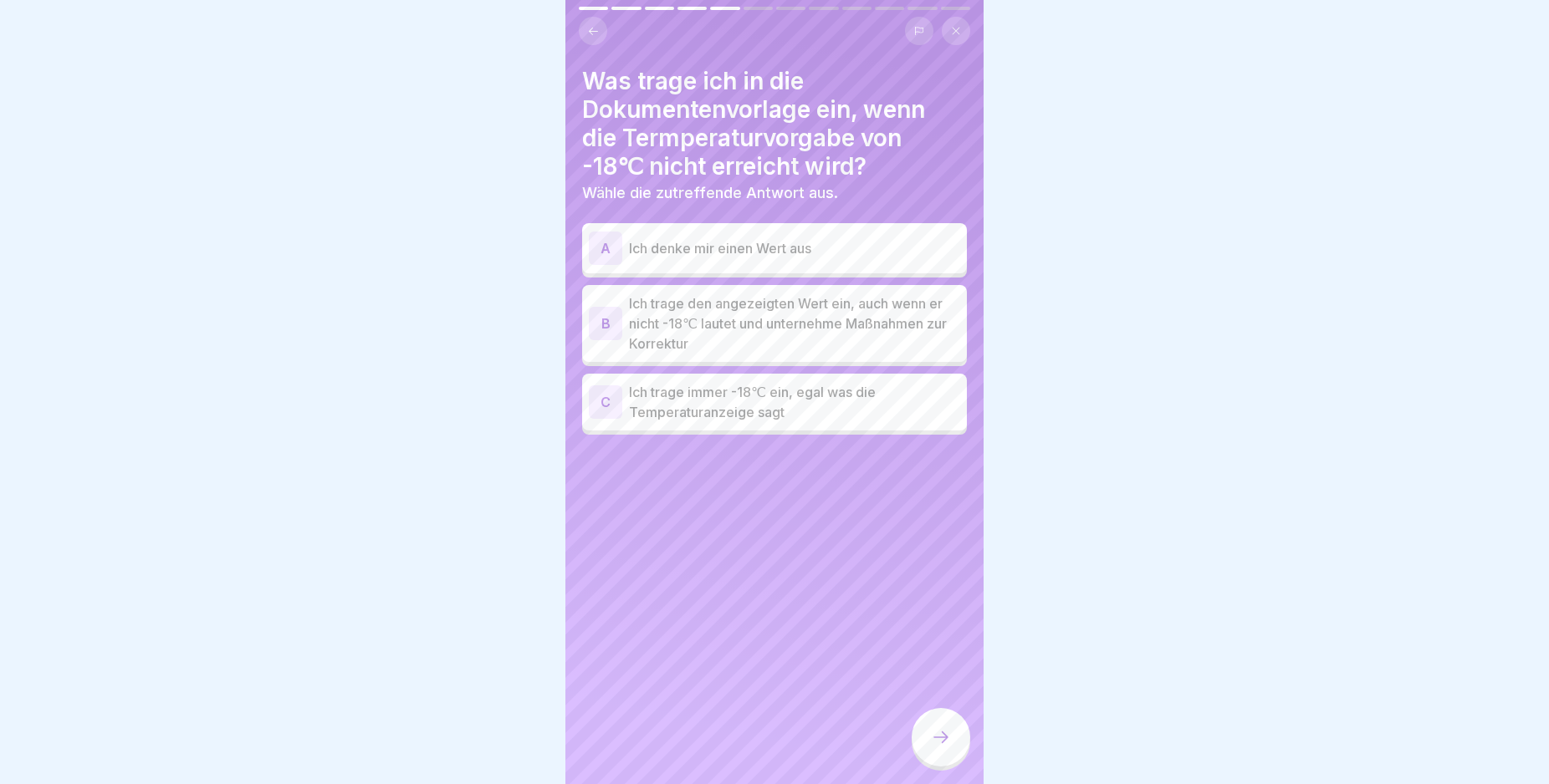
click at [605, 322] on div "B" at bounding box center [605, 324] width 34 height 34
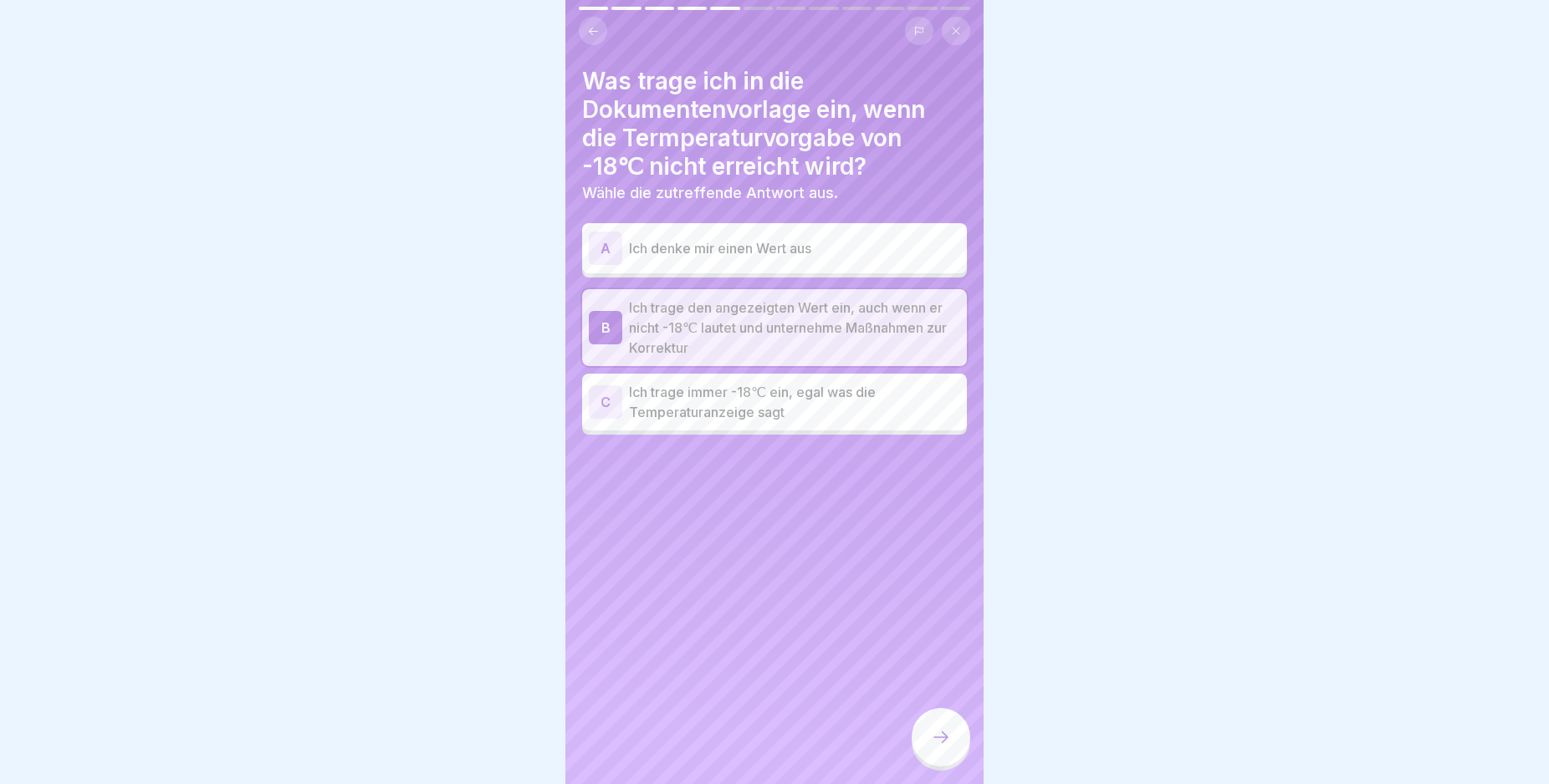
click at [945, 747] on icon at bounding box center [940, 737] width 20 height 20
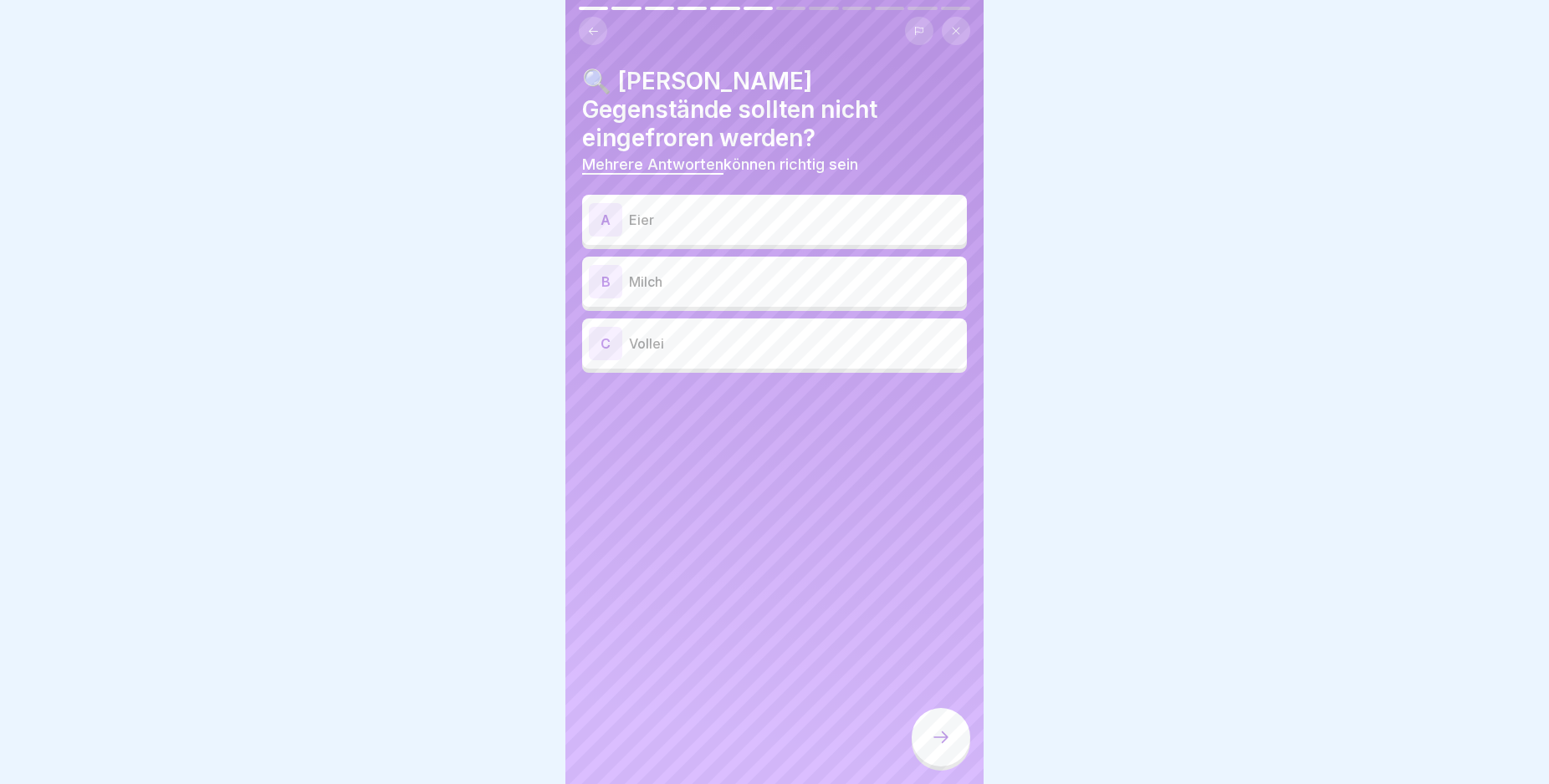
click at [604, 204] on div "A" at bounding box center [605, 220] width 34 height 34
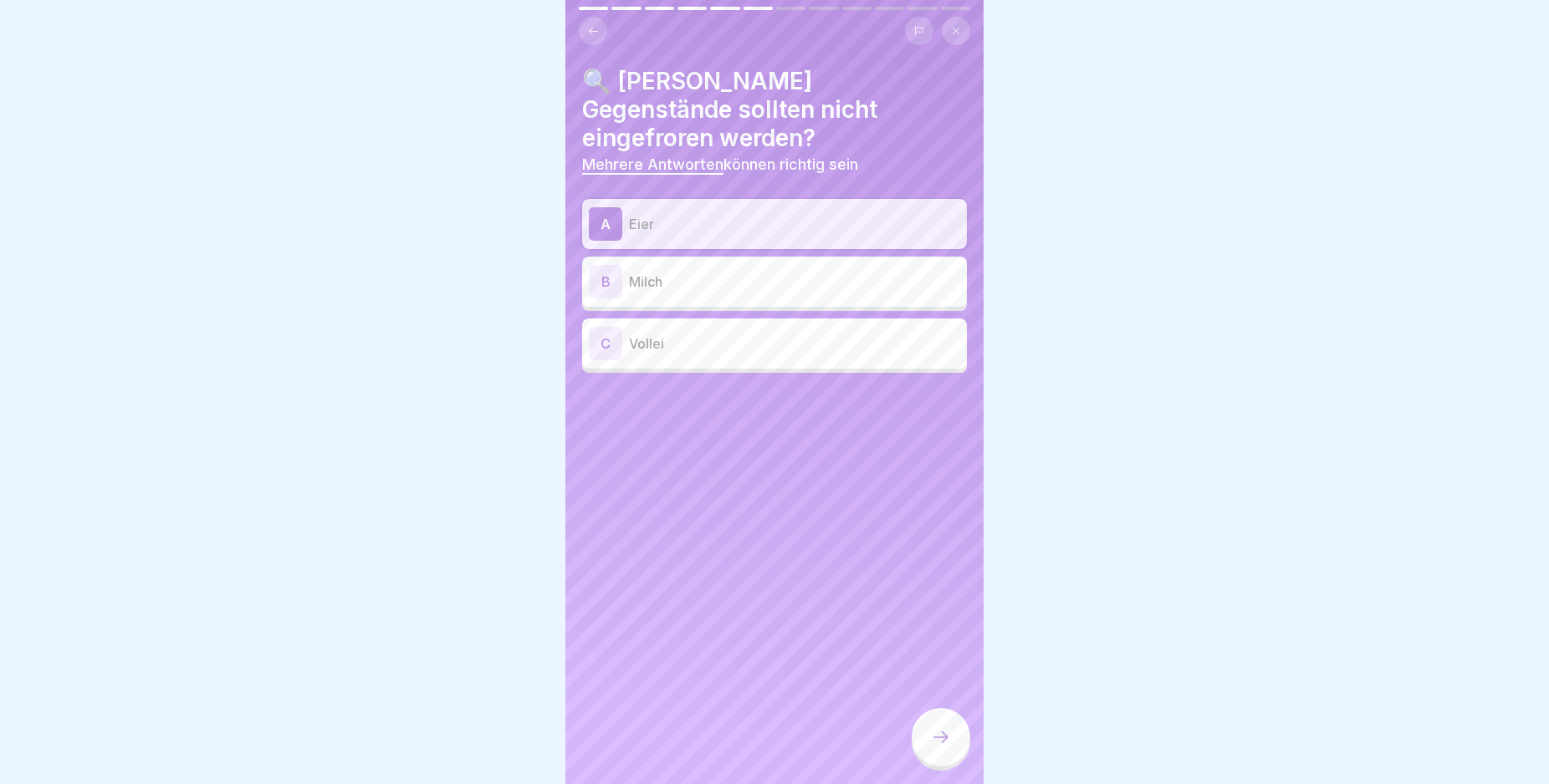
click at [607, 266] on div "B" at bounding box center [605, 282] width 34 height 34
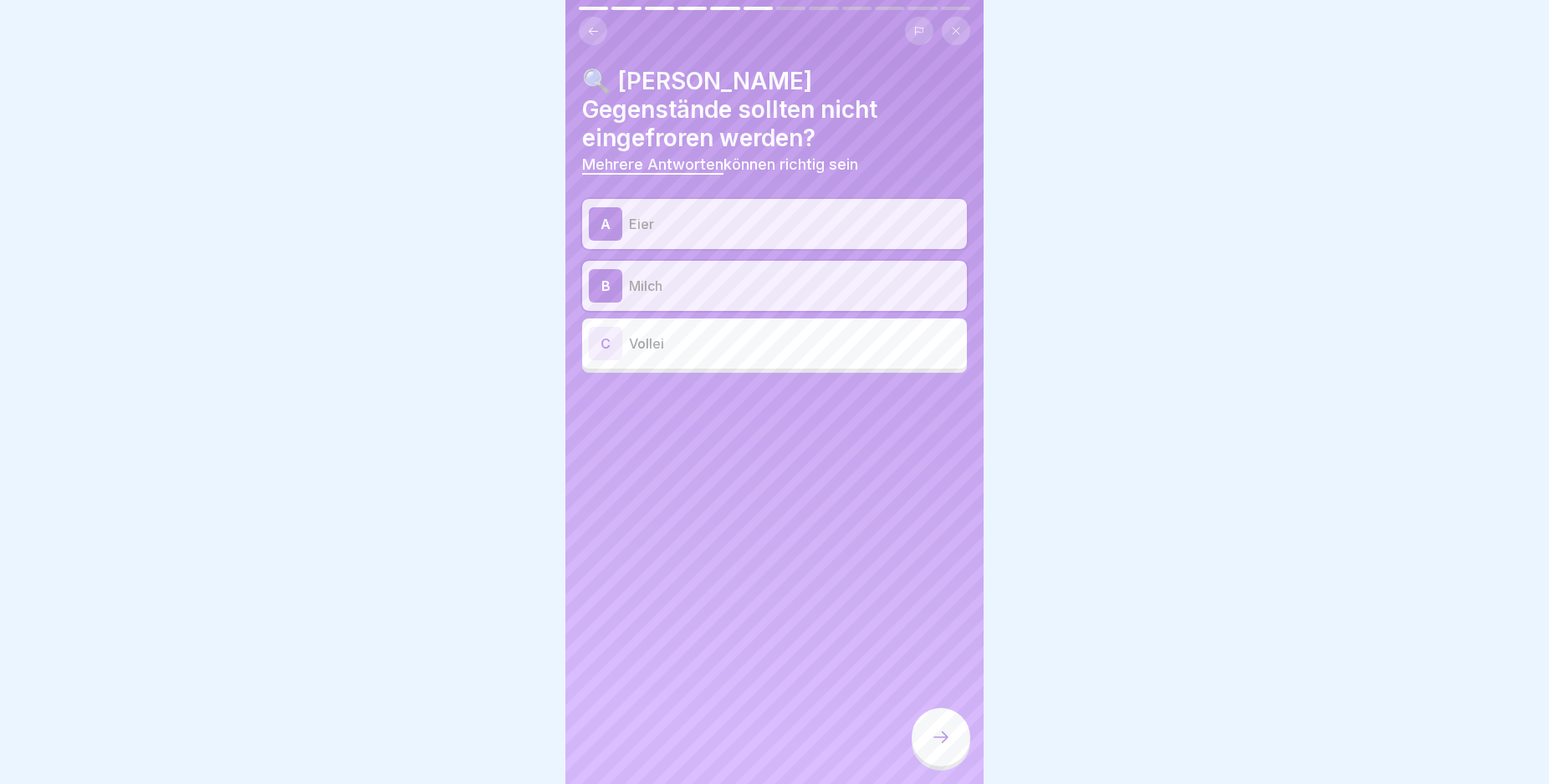
click at [606, 327] on div "C" at bounding box center [605, 343] width 34 height 34
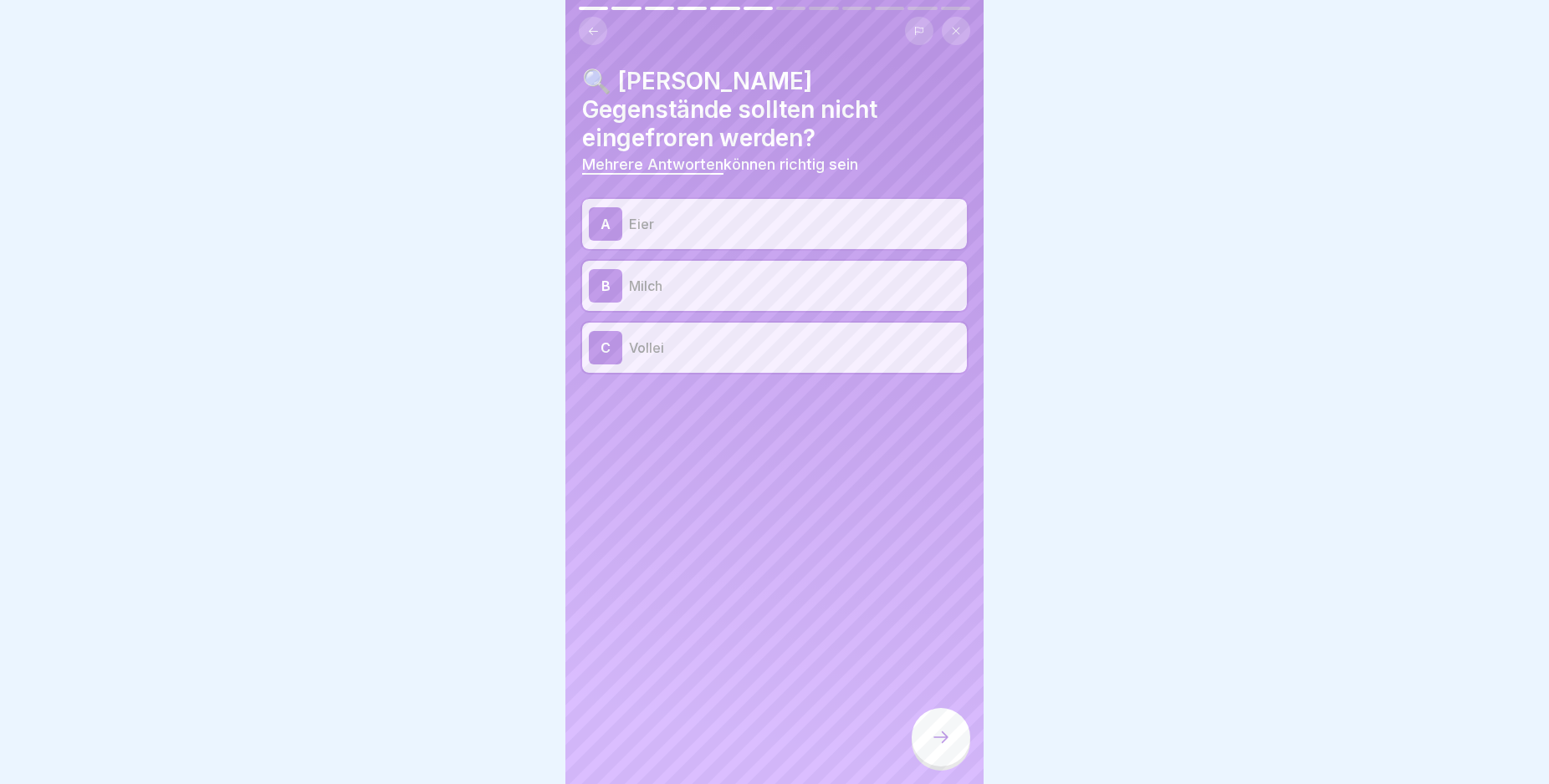
click at [934, 747] on icon at bounding box center [940, 737] width 20 height 20
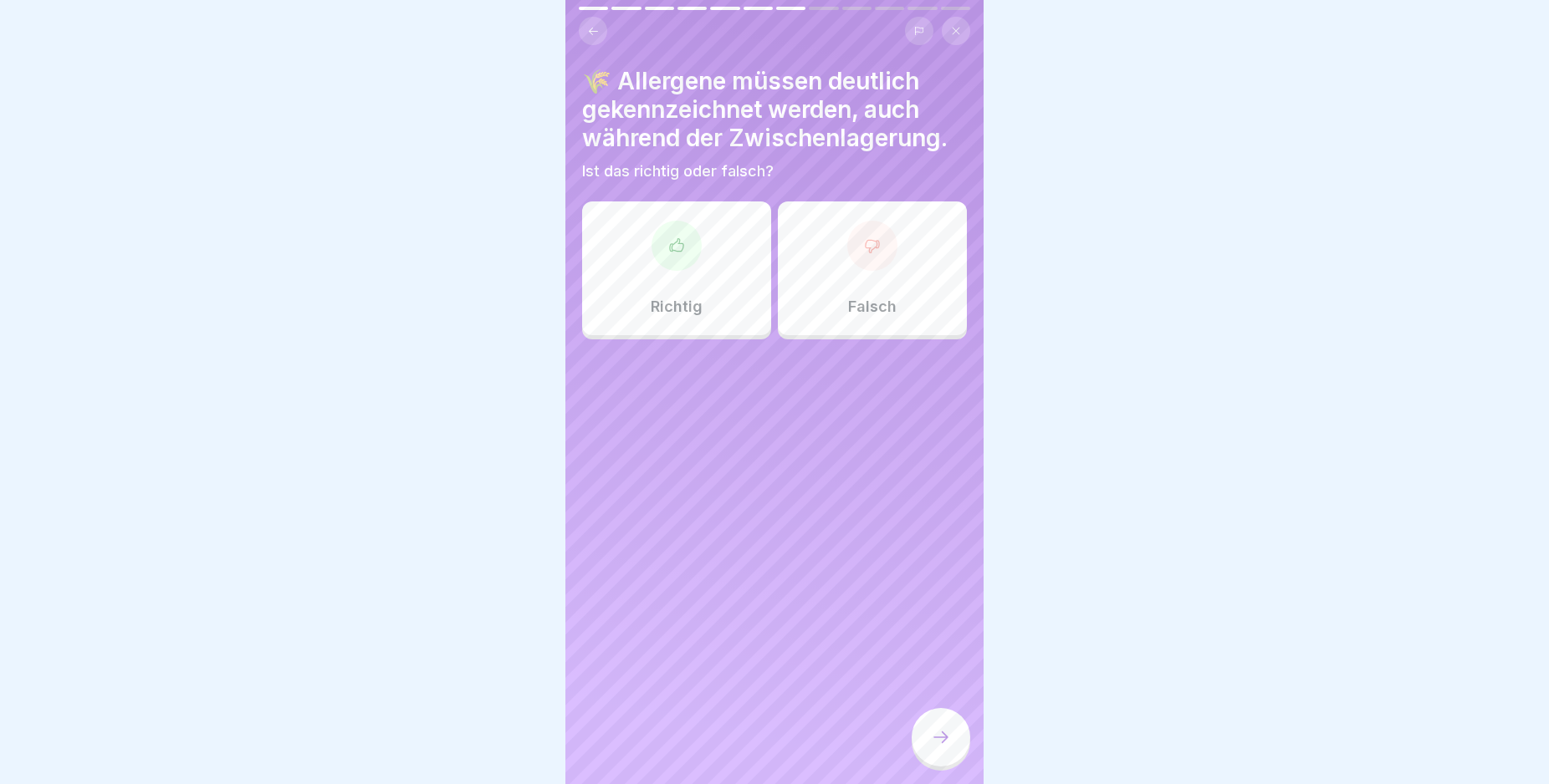
click at [704, 276] on div "Richtig" at bounding box center [677, 268] width 189 height 134
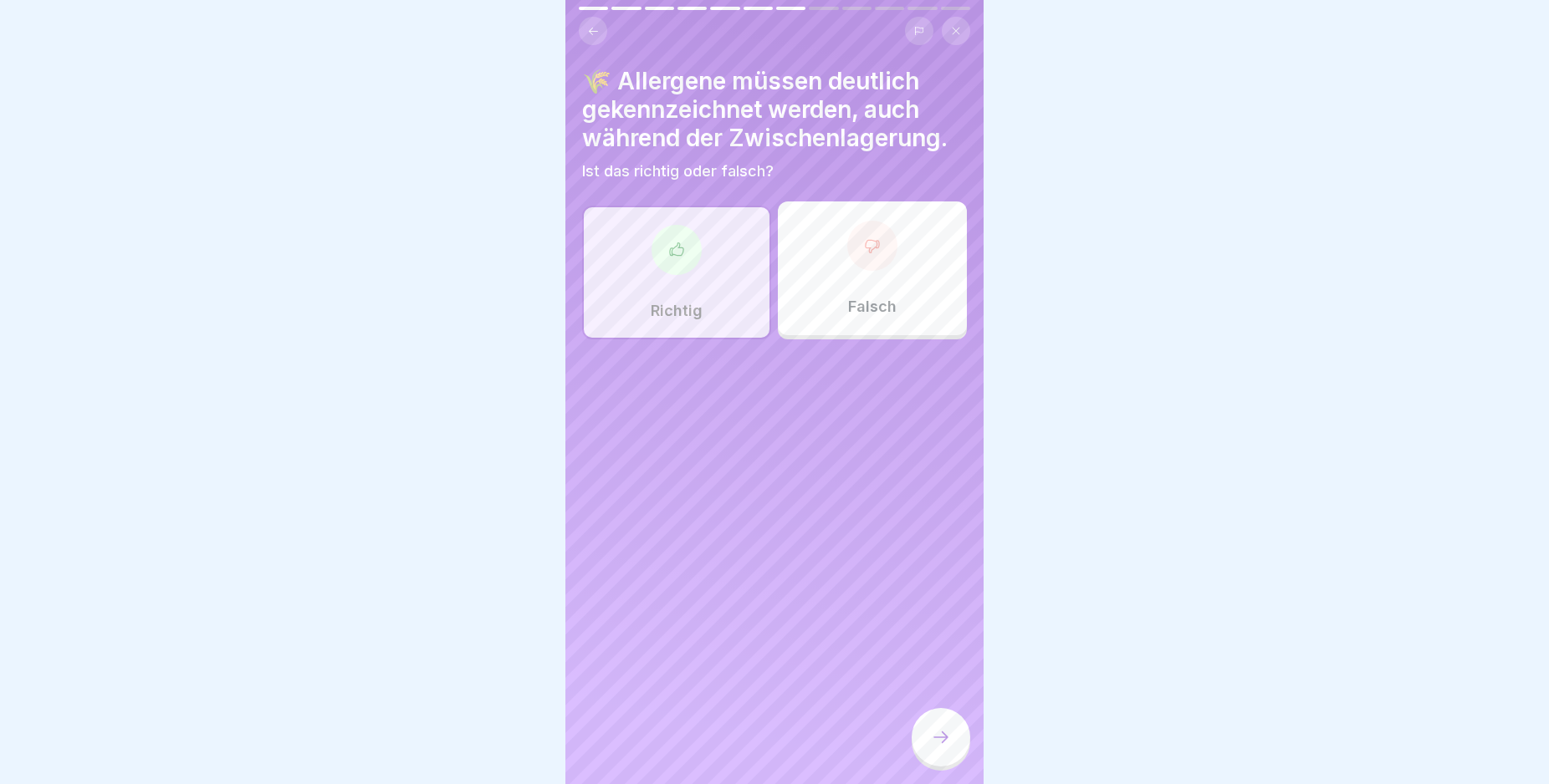
click at [931, 744] on icon at bounding box center [940, 737] width 20 height 20
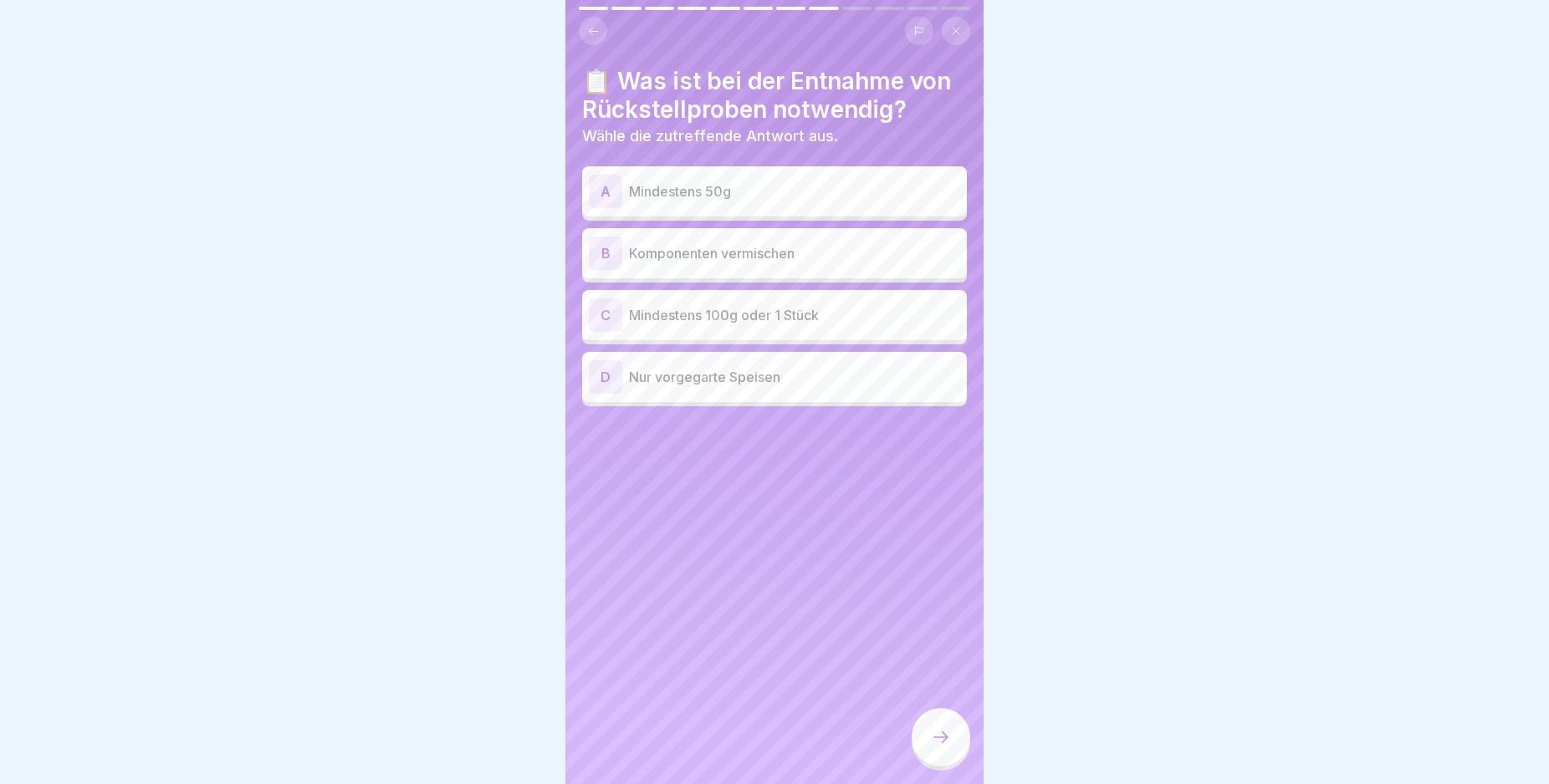
click at [603, 312] on div "C" at bounding box center [605, 315] width 34 height 34
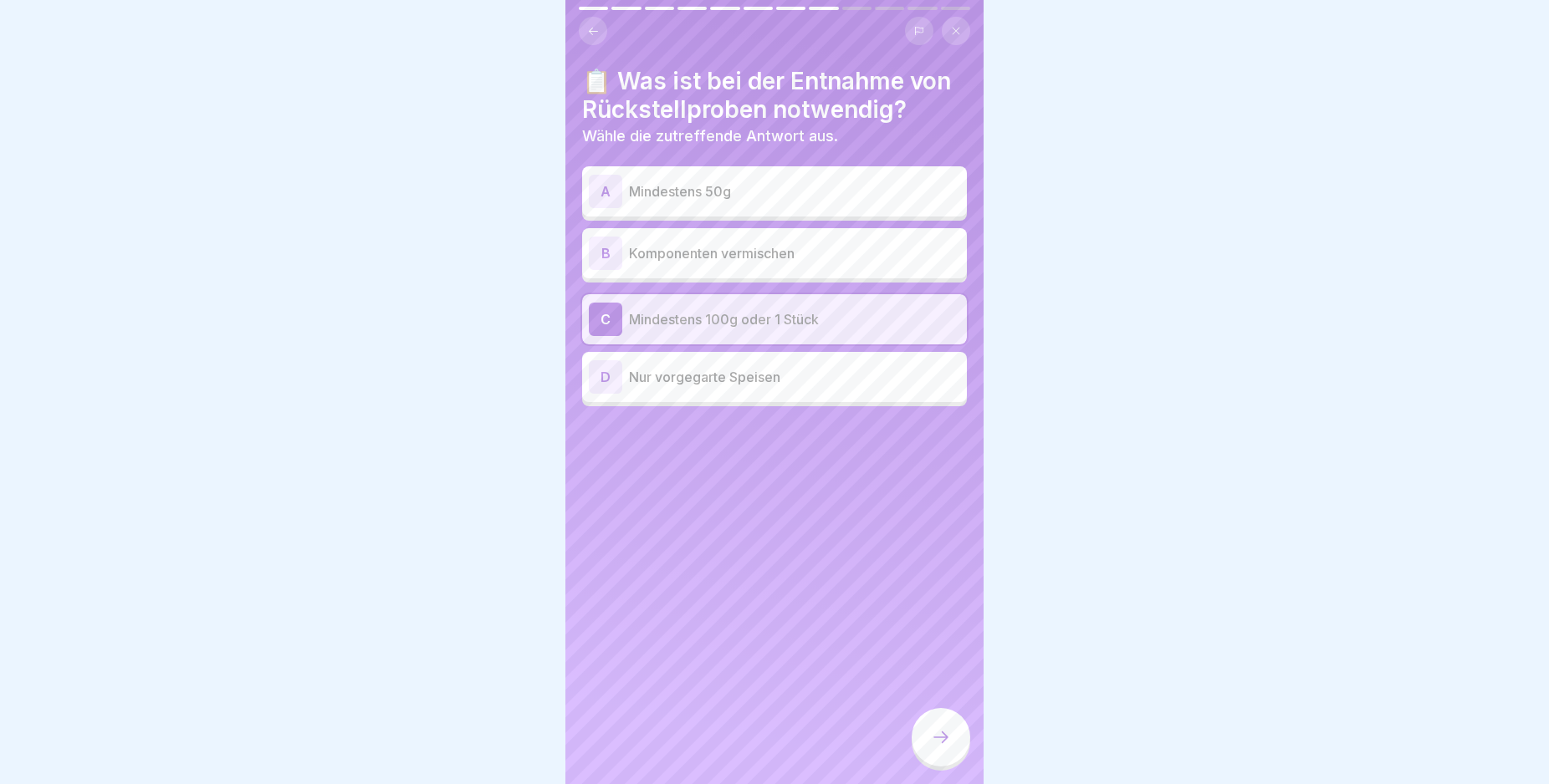
click at [935, 747] on icon at bounding box center [940, 737] width 20 height 20
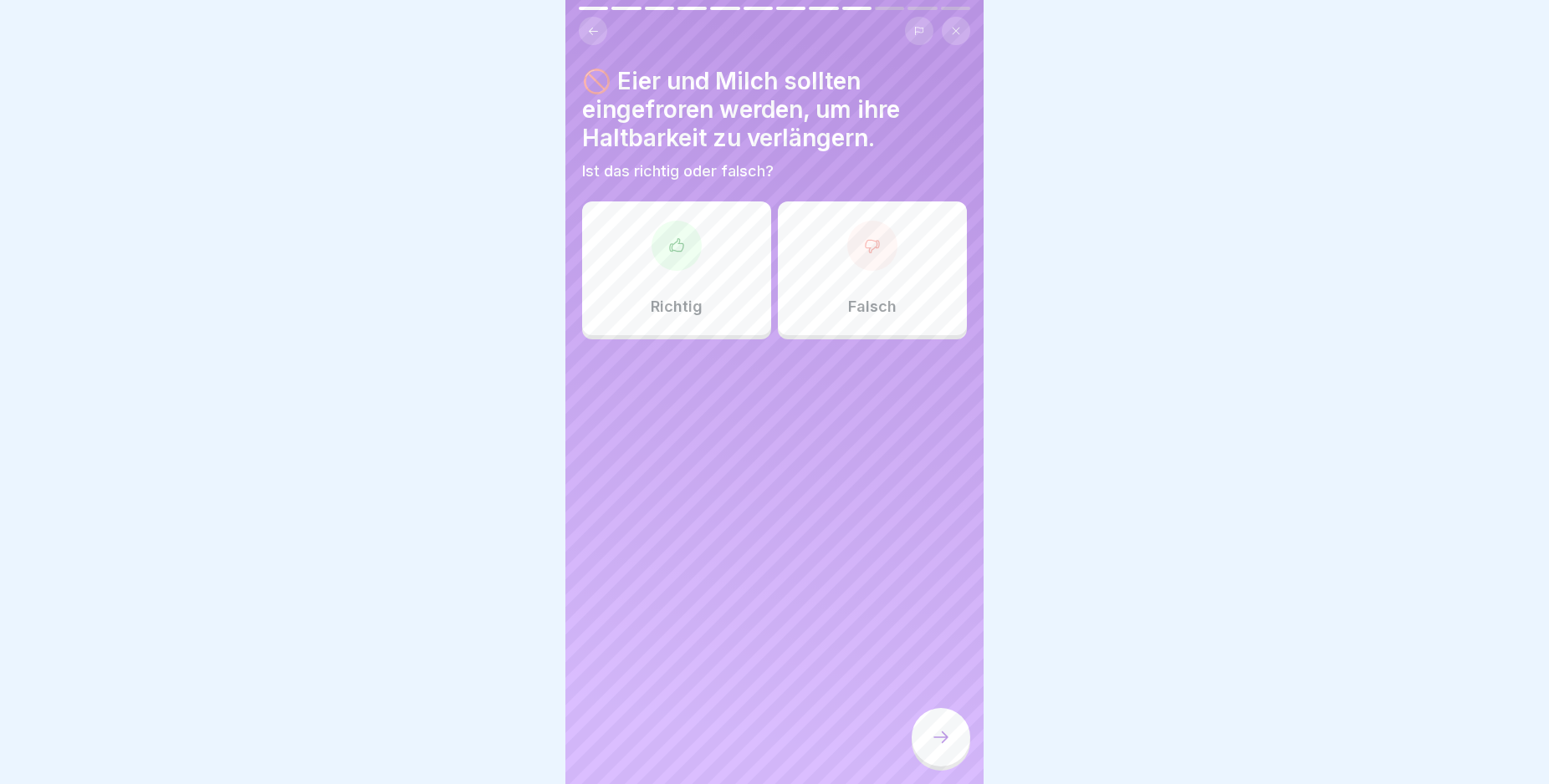
click at [863, 270] on div at bounding box center [872, 246] width 50 height 50
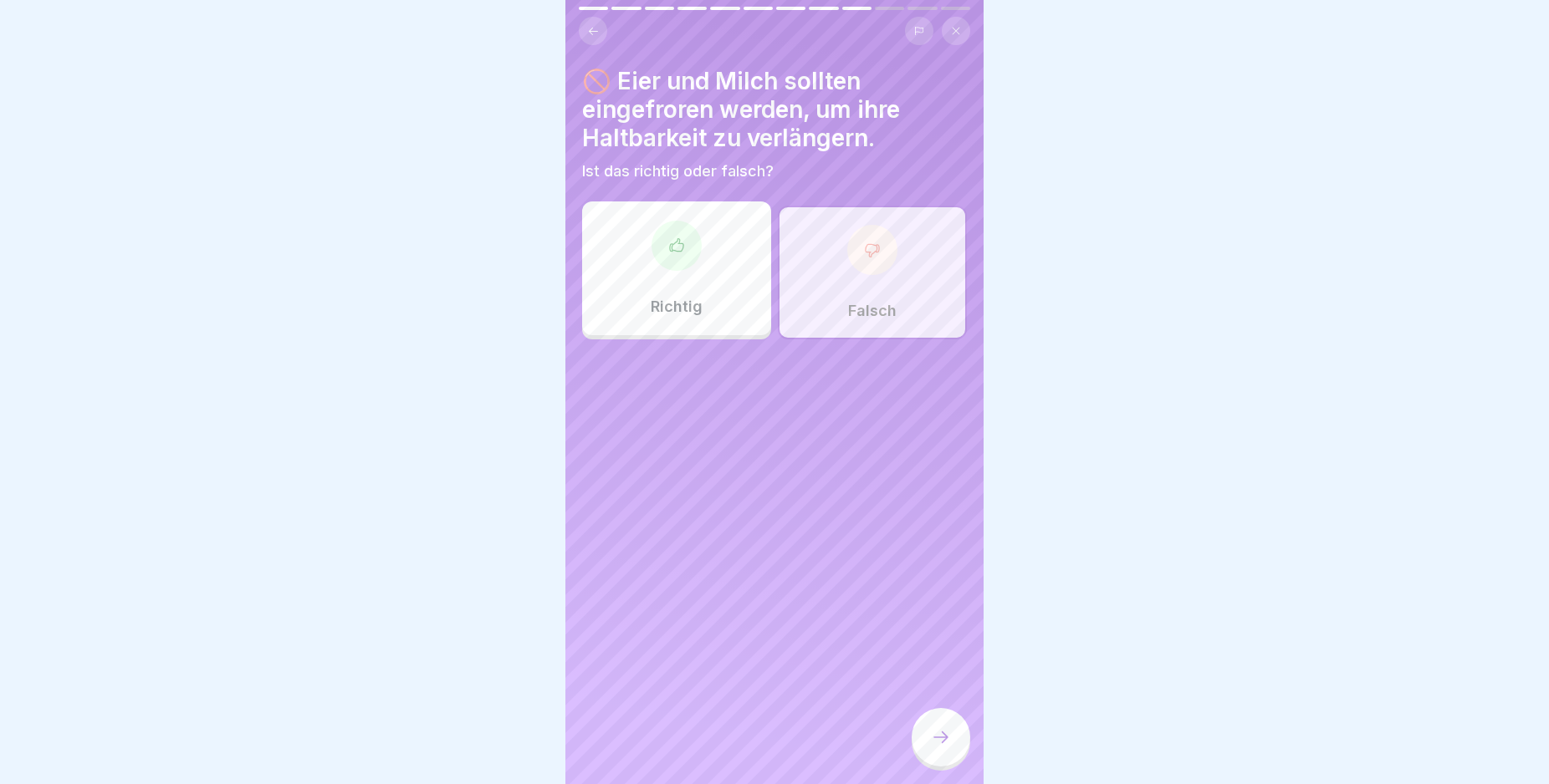
click at [939, 735] on div at bounding box center [940, 737] width 58 height 58
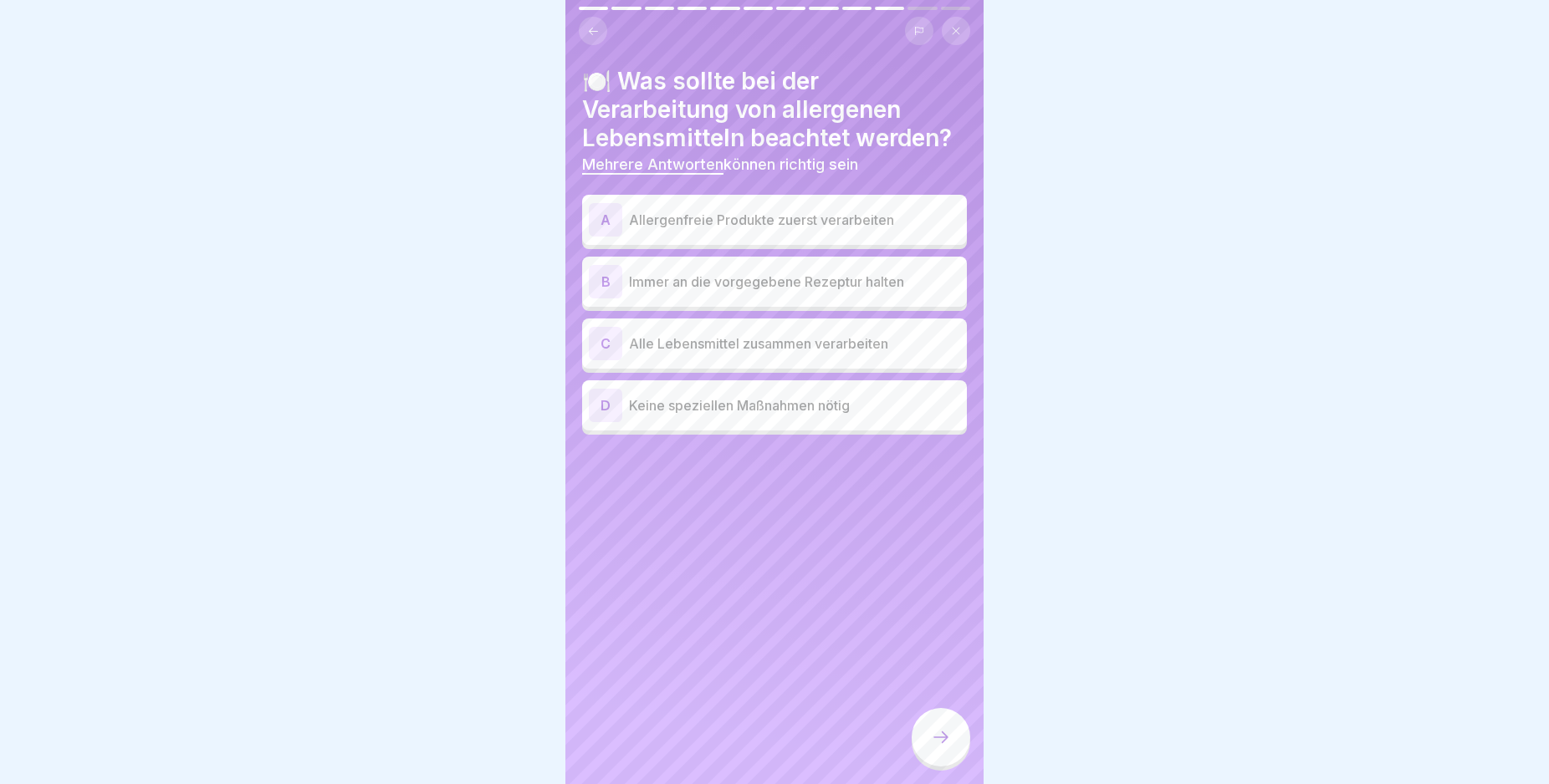
click at [604, 281] on div "B" at bounding box center [605, 282] width 34 height 34
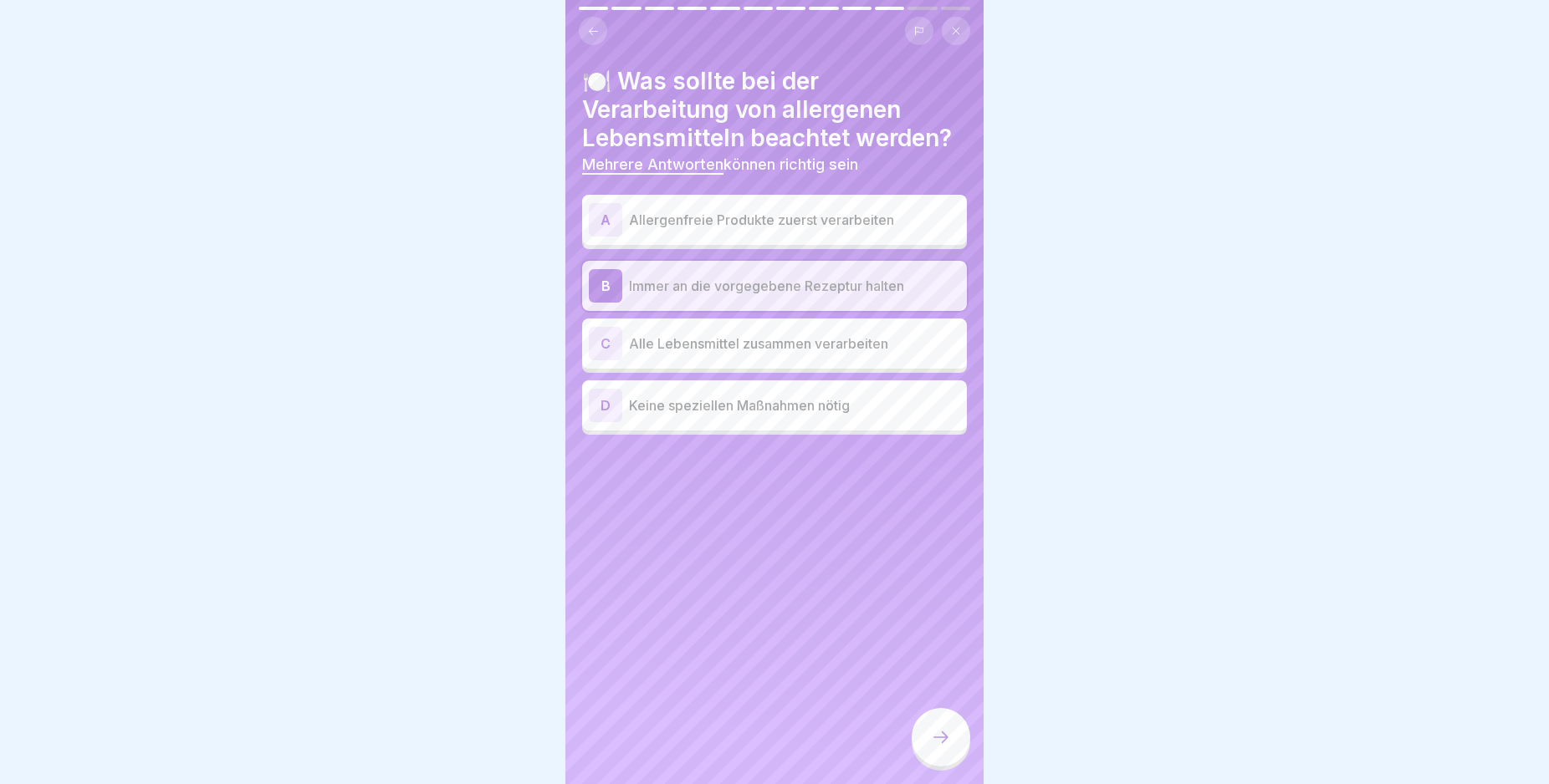
click at [944, 747] on icon at bounding box center [940, 737] width 20 height 20
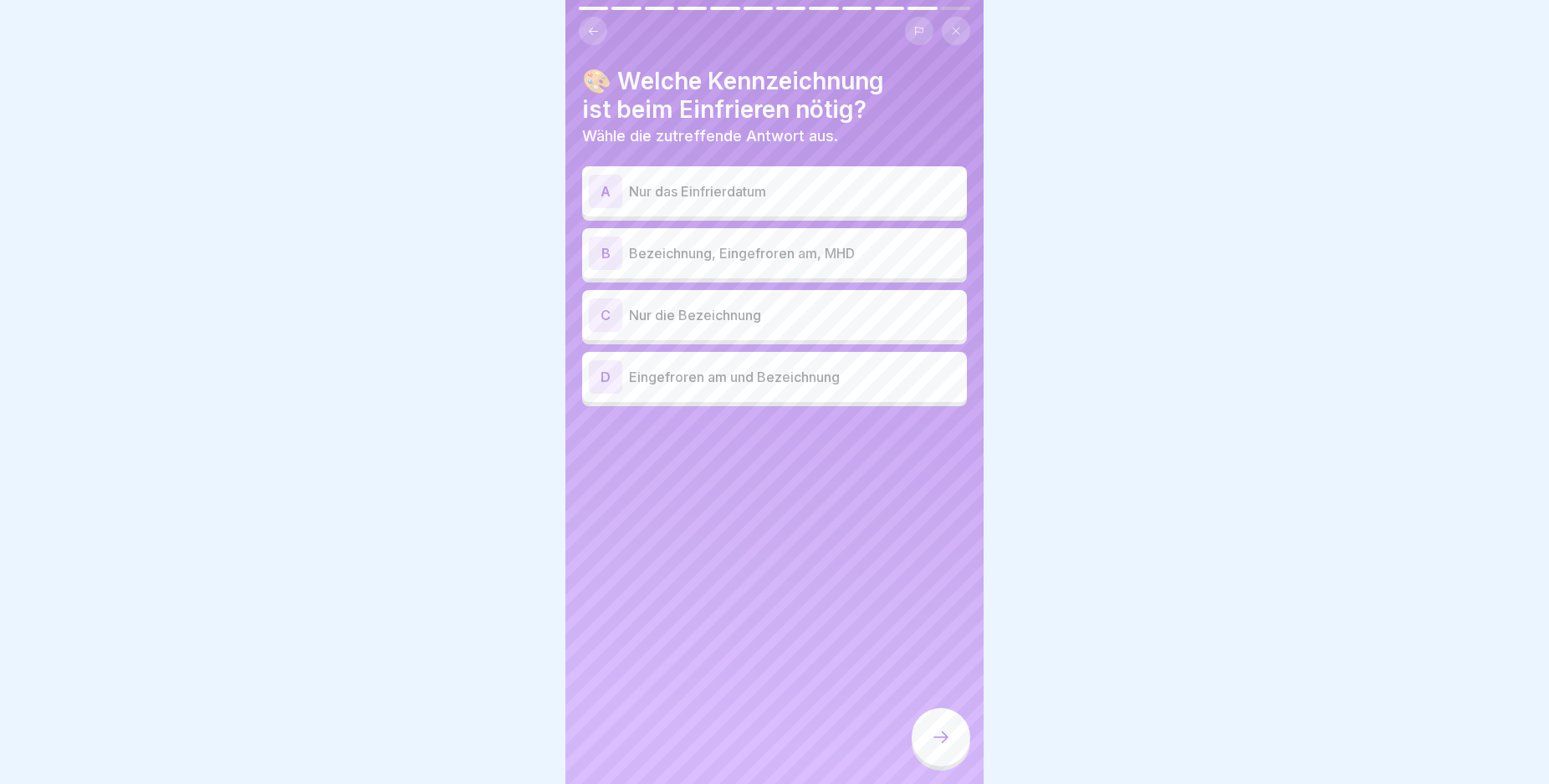
click at [602, 253] on div "B" at bounding box center [605, 253] width 34 height 34
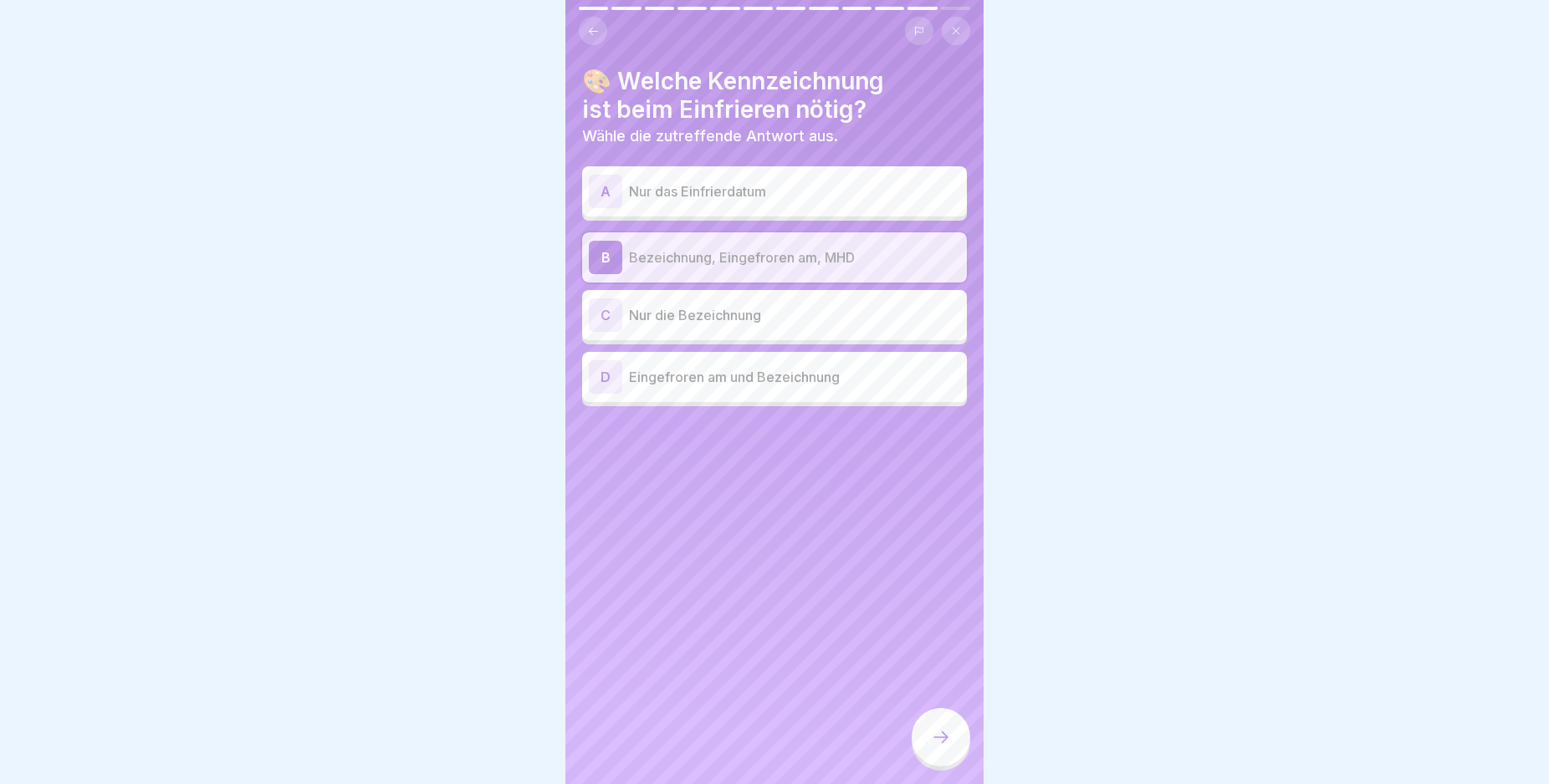
click at [940, 743] on div at bounding box center [940, 737] width 58 height 58
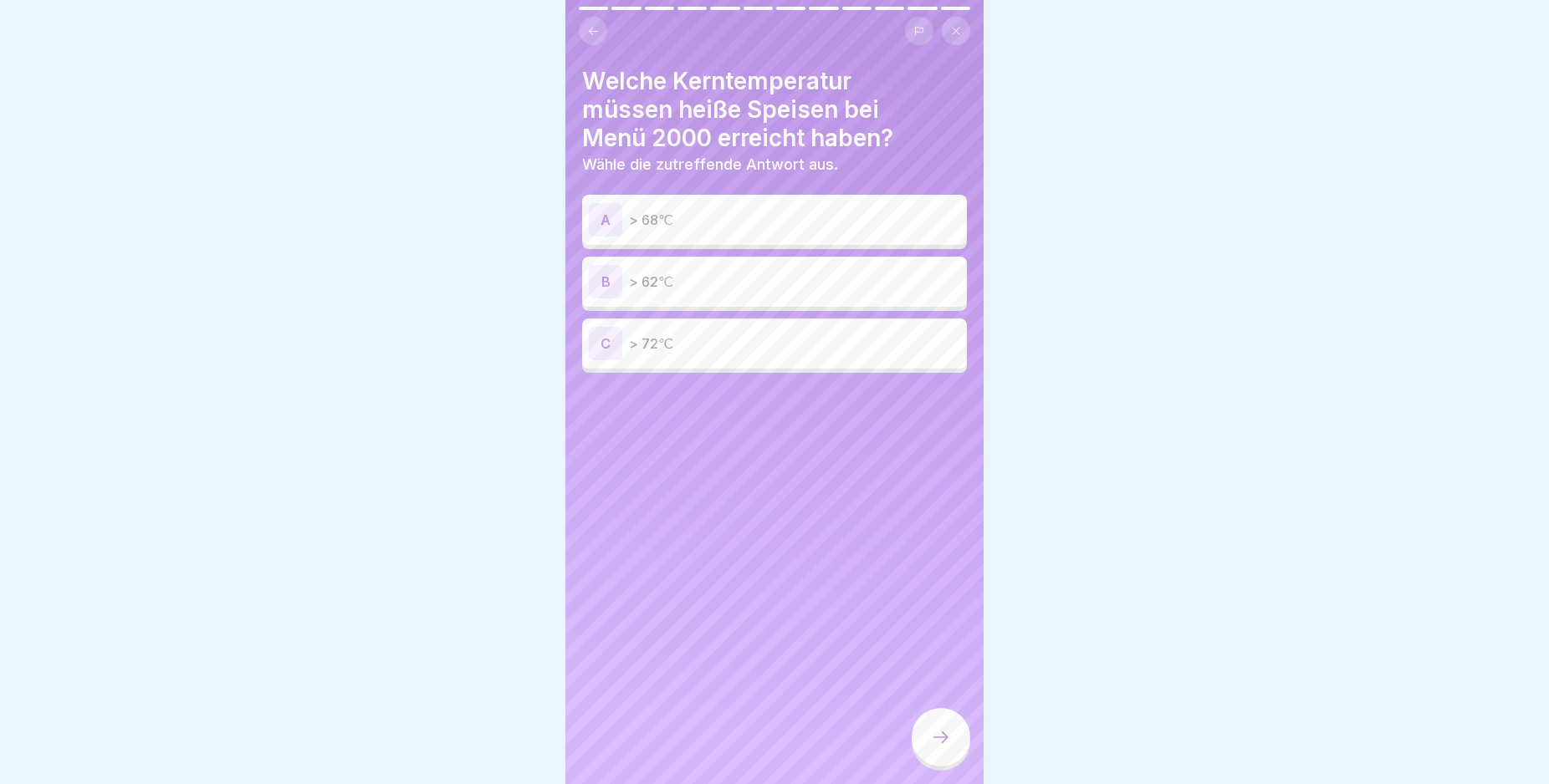
click at [599, 349] on div "C" at bounding box center [605, 343] width 34 height 34
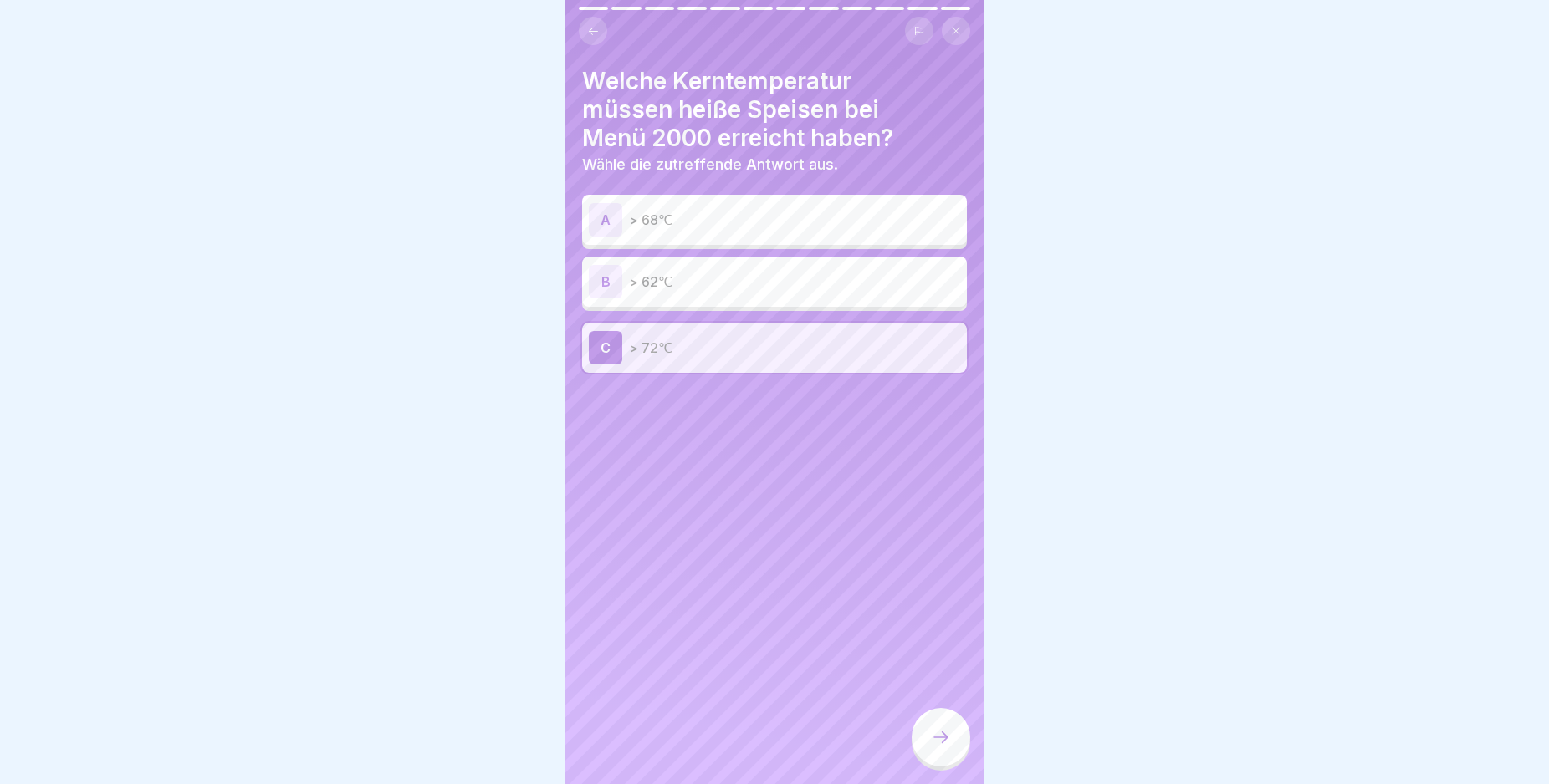
click at [935, 747] on icon at bounding box center [940, 737] width 20 height 20
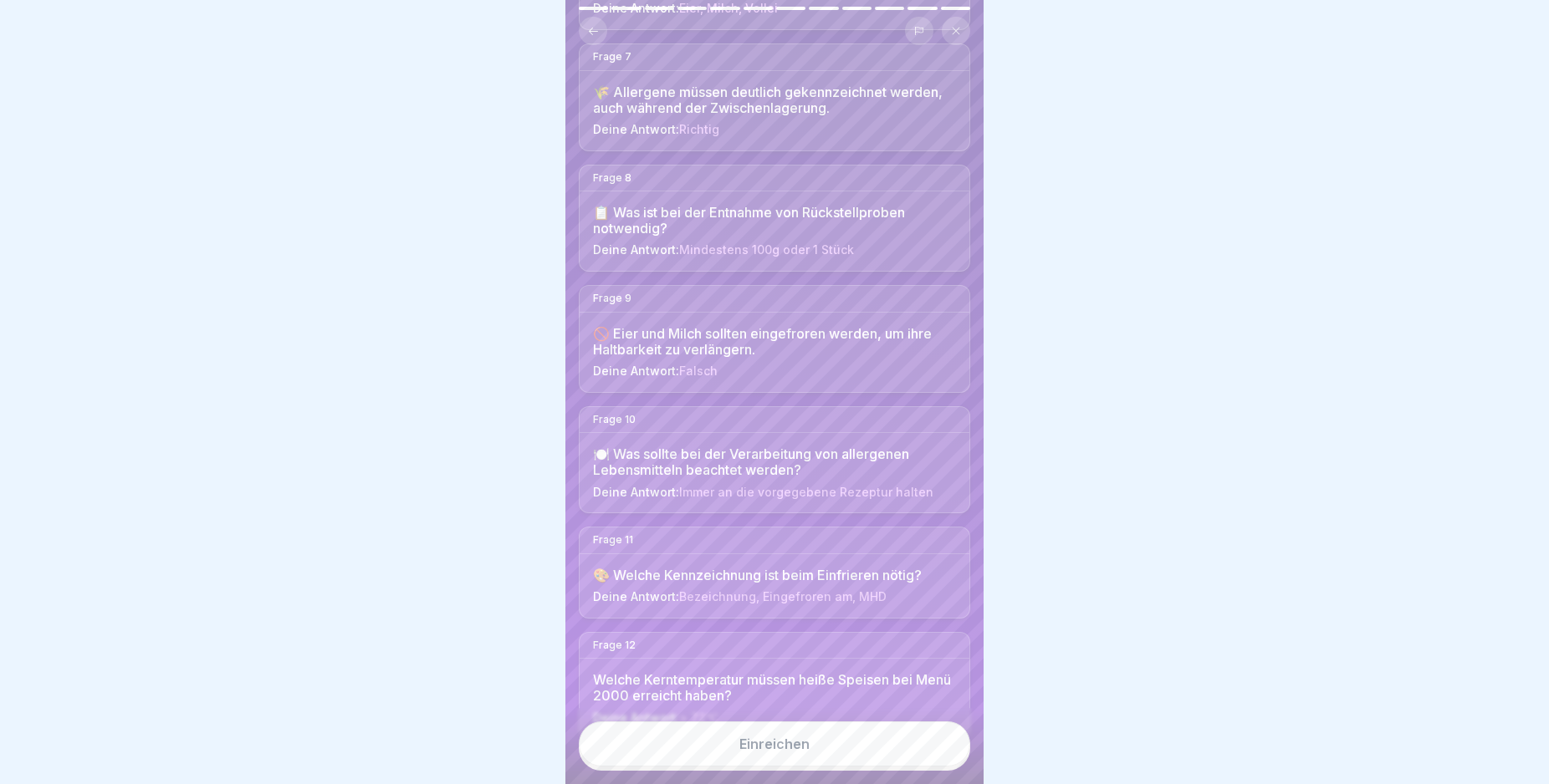
scroll to position [938, 0]
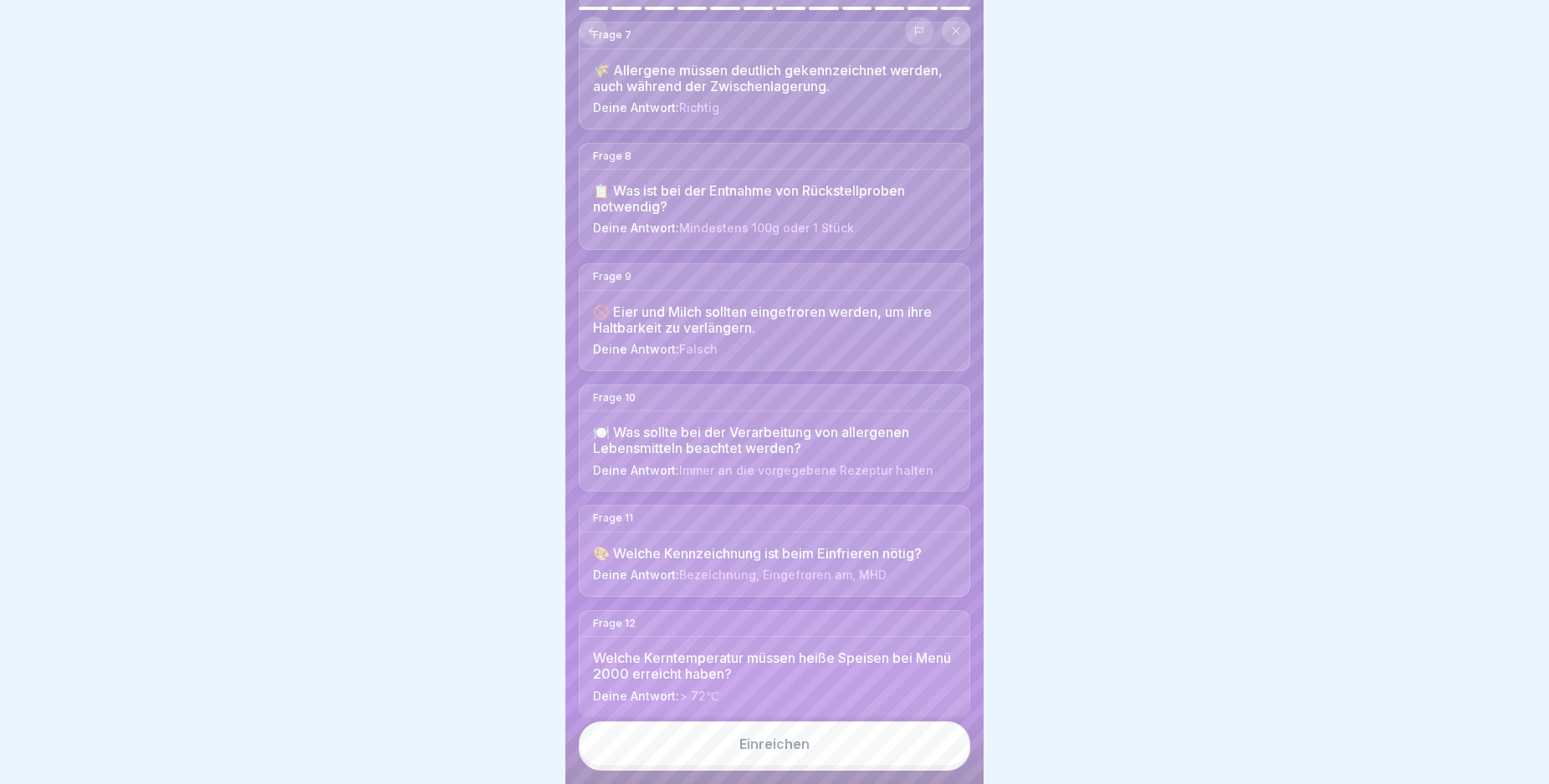
click at [973, 779] on div "Hier sind deine Antworten. Bereit zum Einreichen? Im Anschluss siehst du dein E…" at bounding box center [774, 392] width 418 height 784
click at [840, 759] on button "Einreichen" at bounding box center [774, 744] width 392 height 46
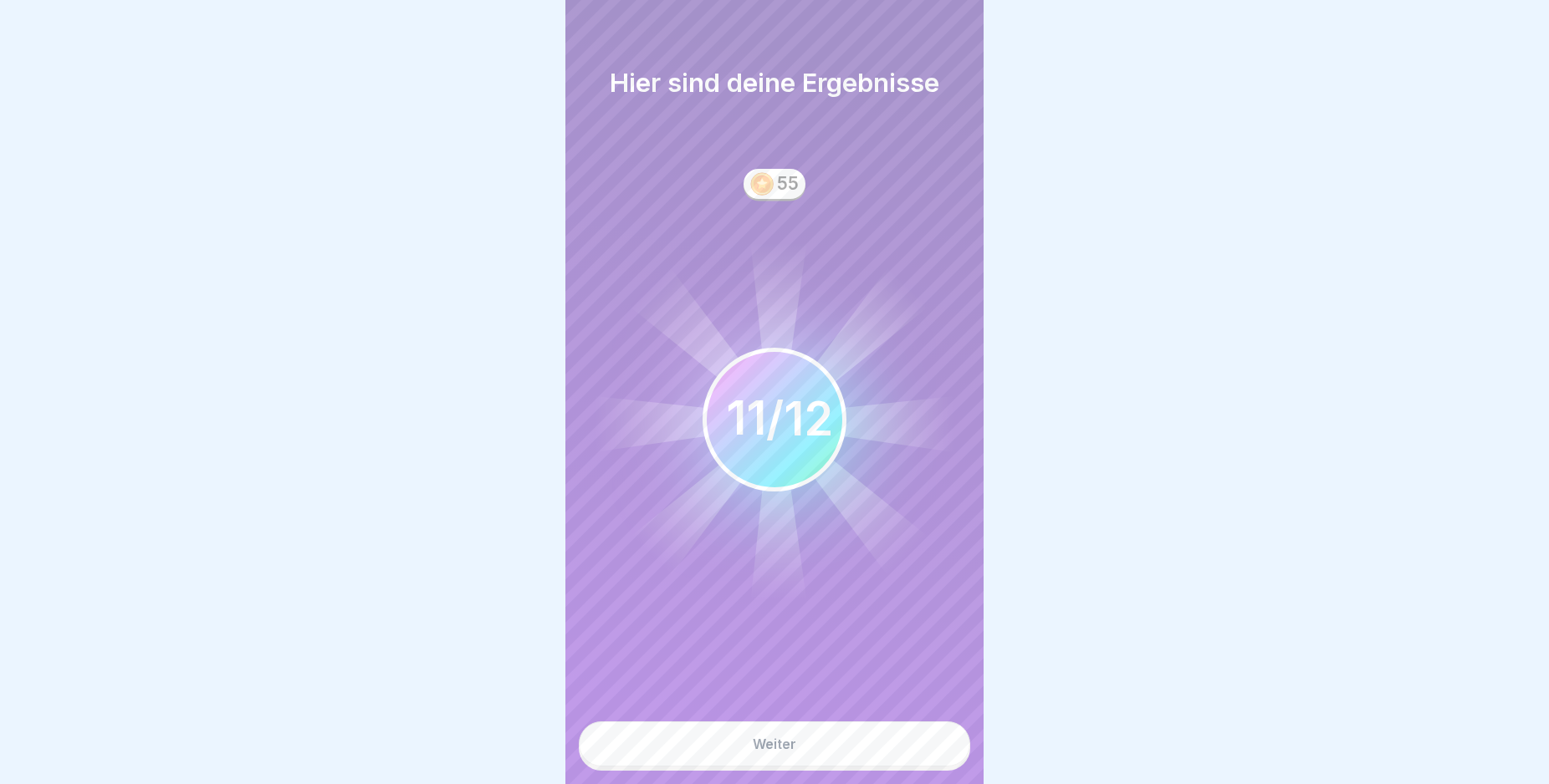
click at [840, 759] on button "Weiter" at bounding box center [774, 744] width 392 height 46
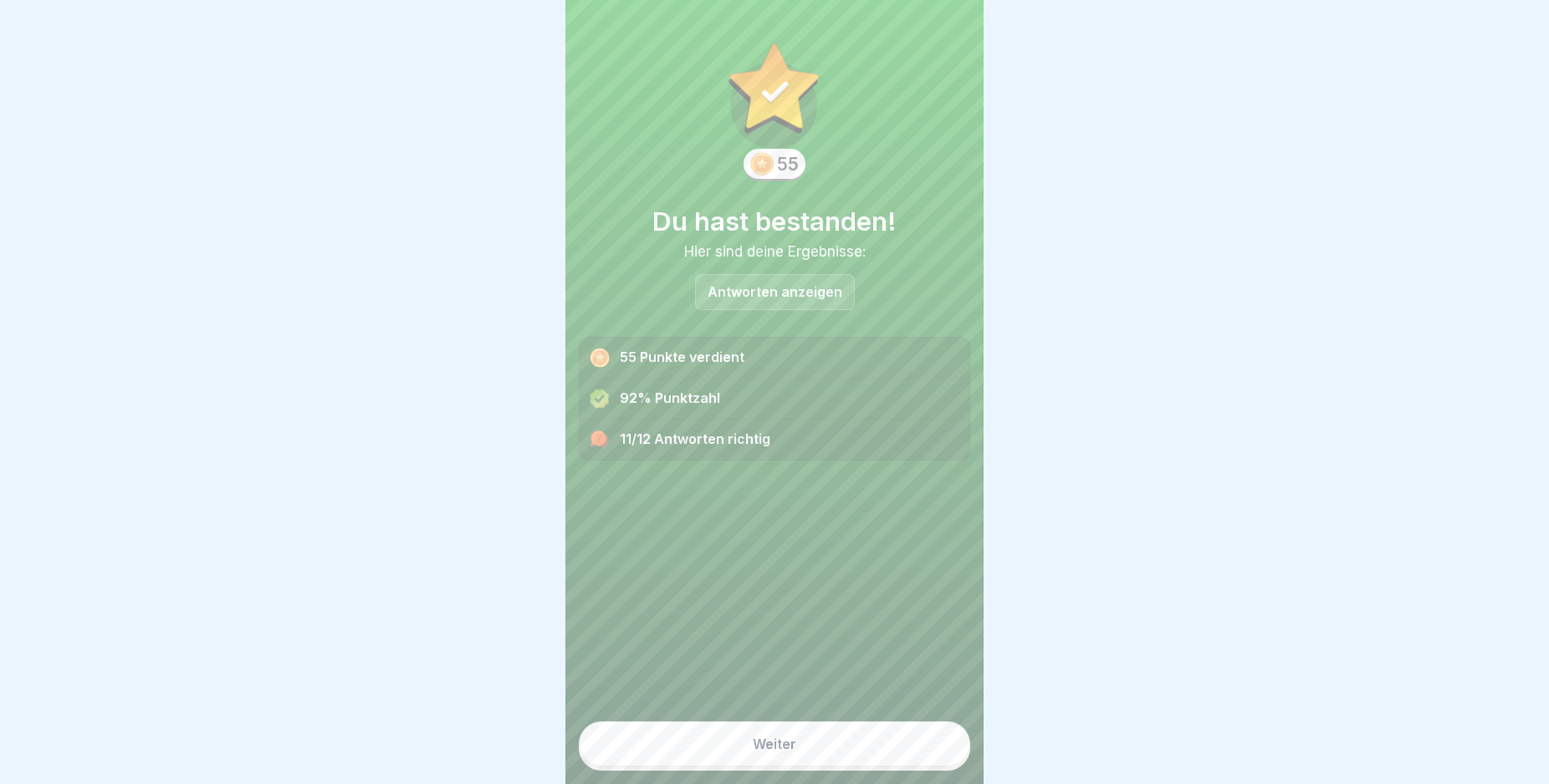
click at [840, 759] on button "Weiter" at bounding box center [774, 744] width 392 height 46
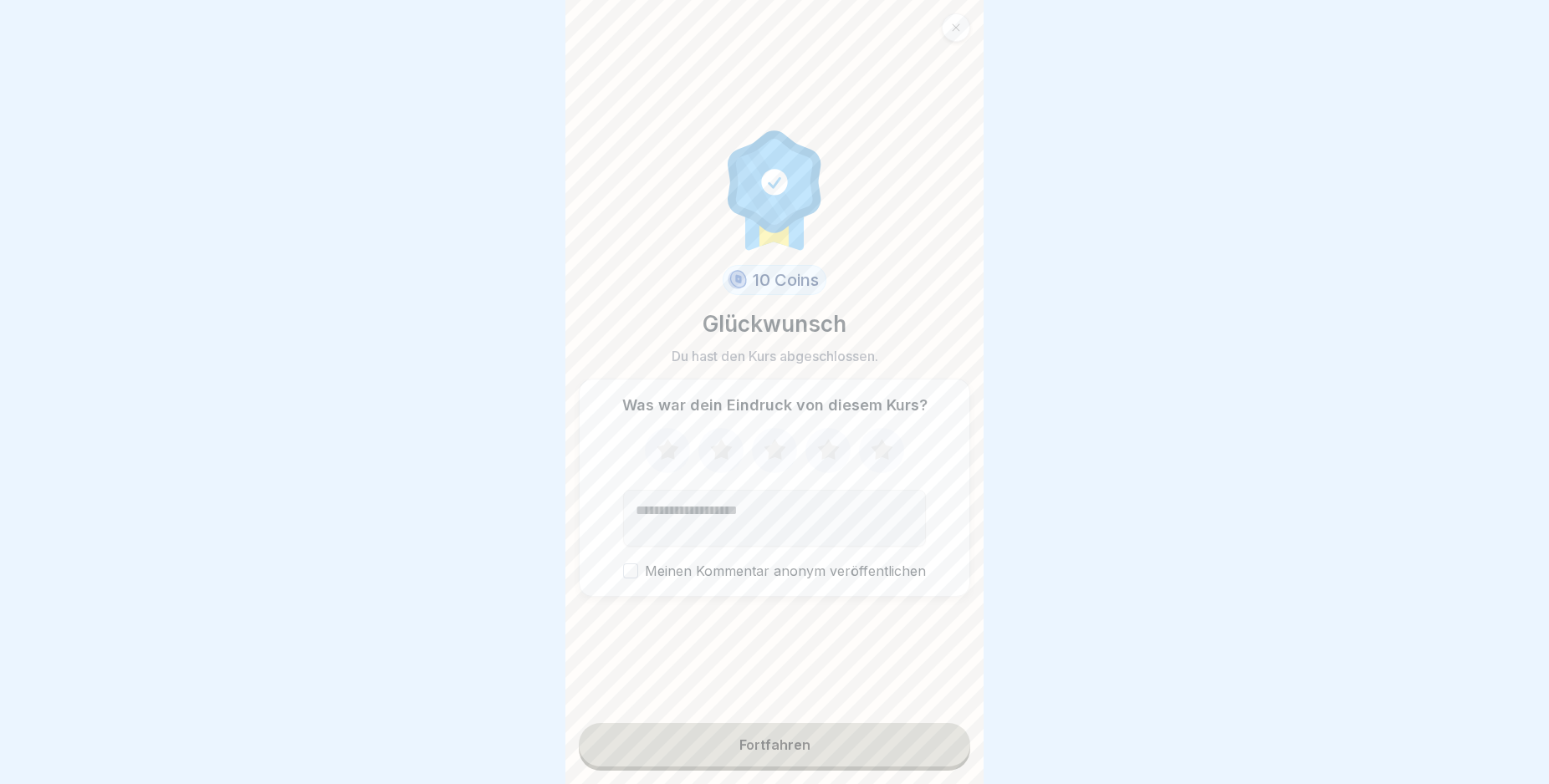
click at [840, 759] on button "Fortfahren" at bounding box center [774, 744] width 392 height 44
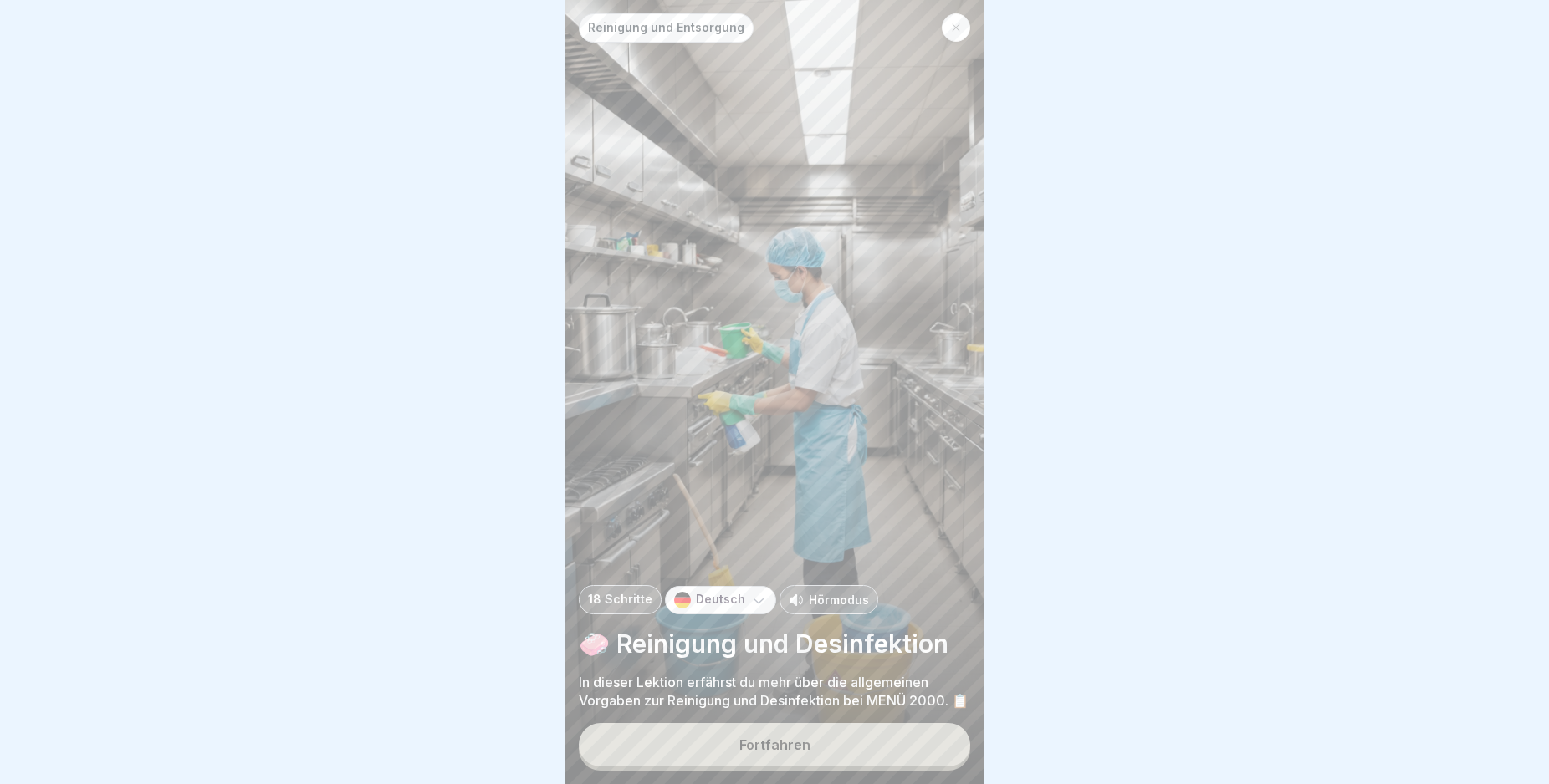
click at [840, 759] on button "Fortfahren" at bounding box center [774, 744] width 392 height 44
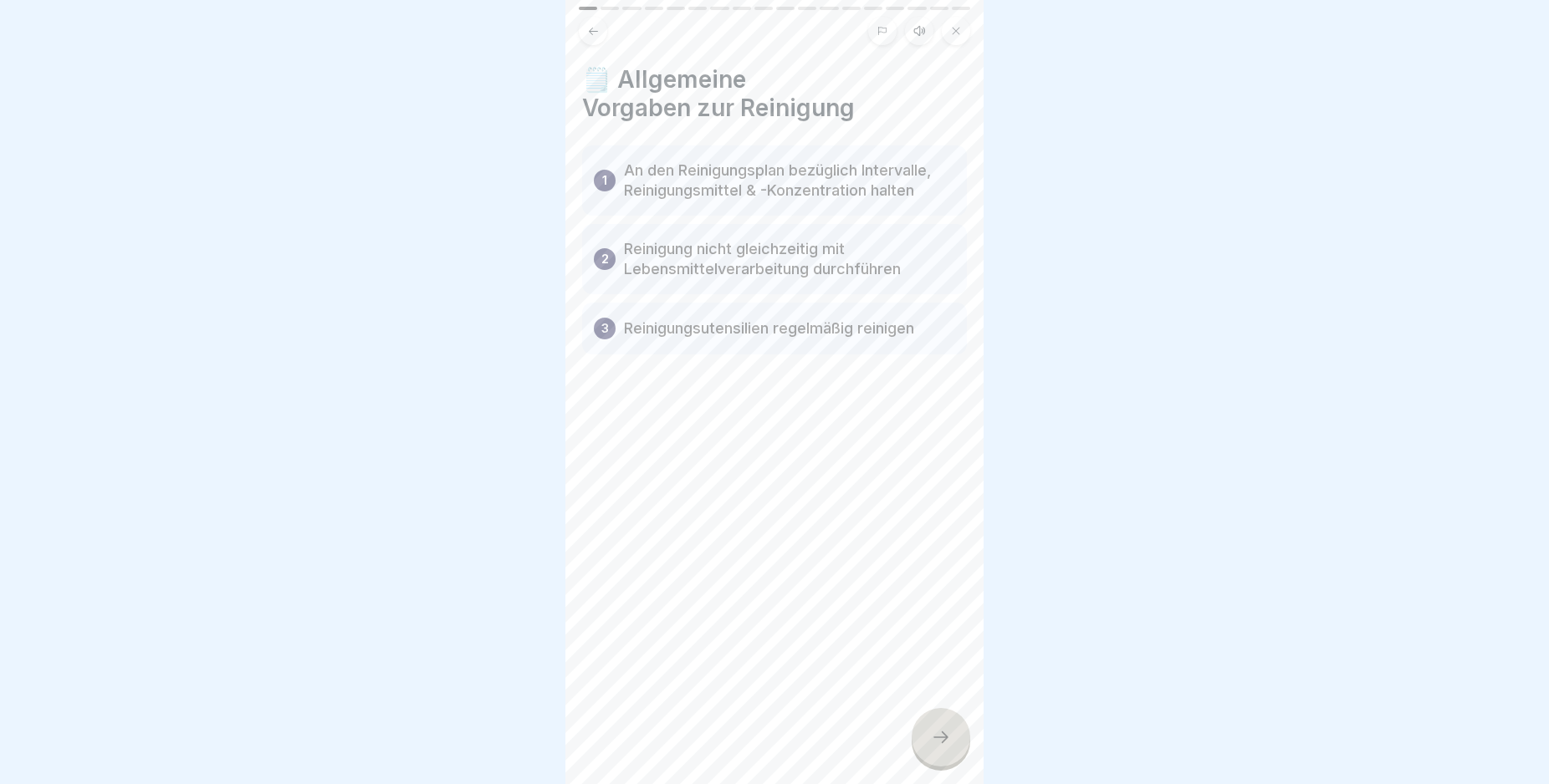
click at [925, 764] on div at bounding box center [940, 737] width 58 height 58
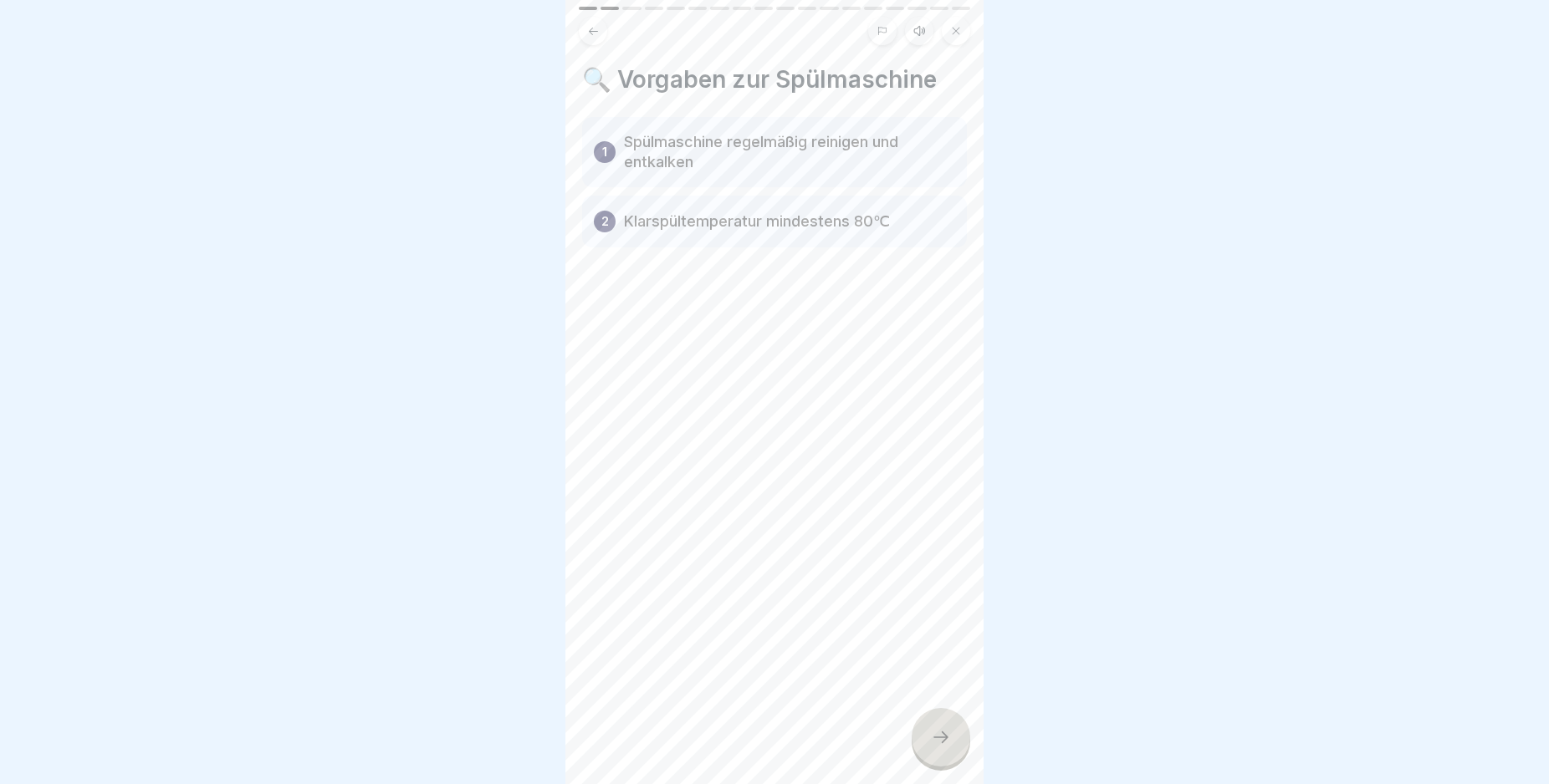
click at [925, 764] on div at bounding box center [940, 737] width 58 height 58
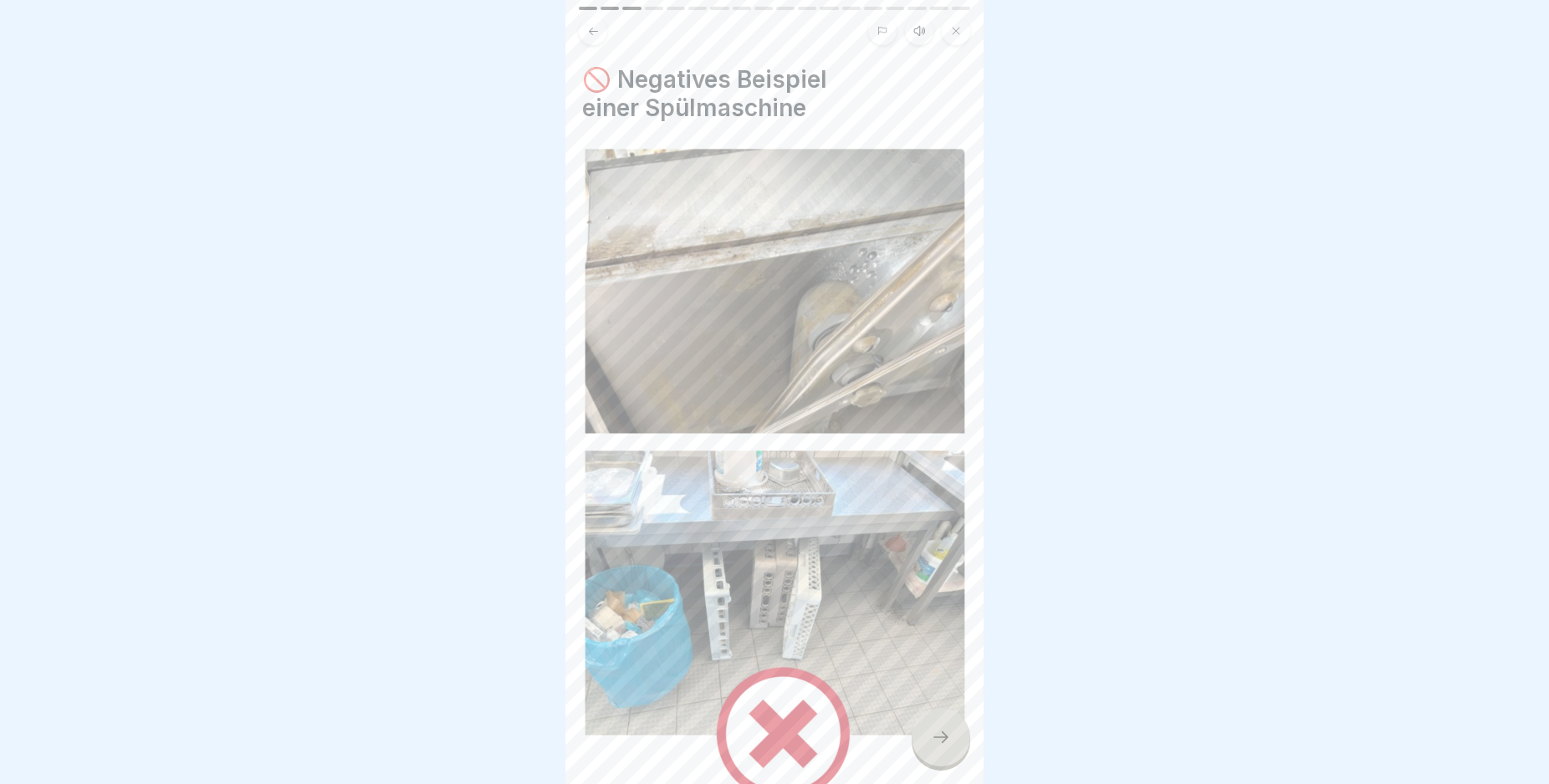
click at [928, 760] on div at bounding box center [940, 737] width 58 height 58
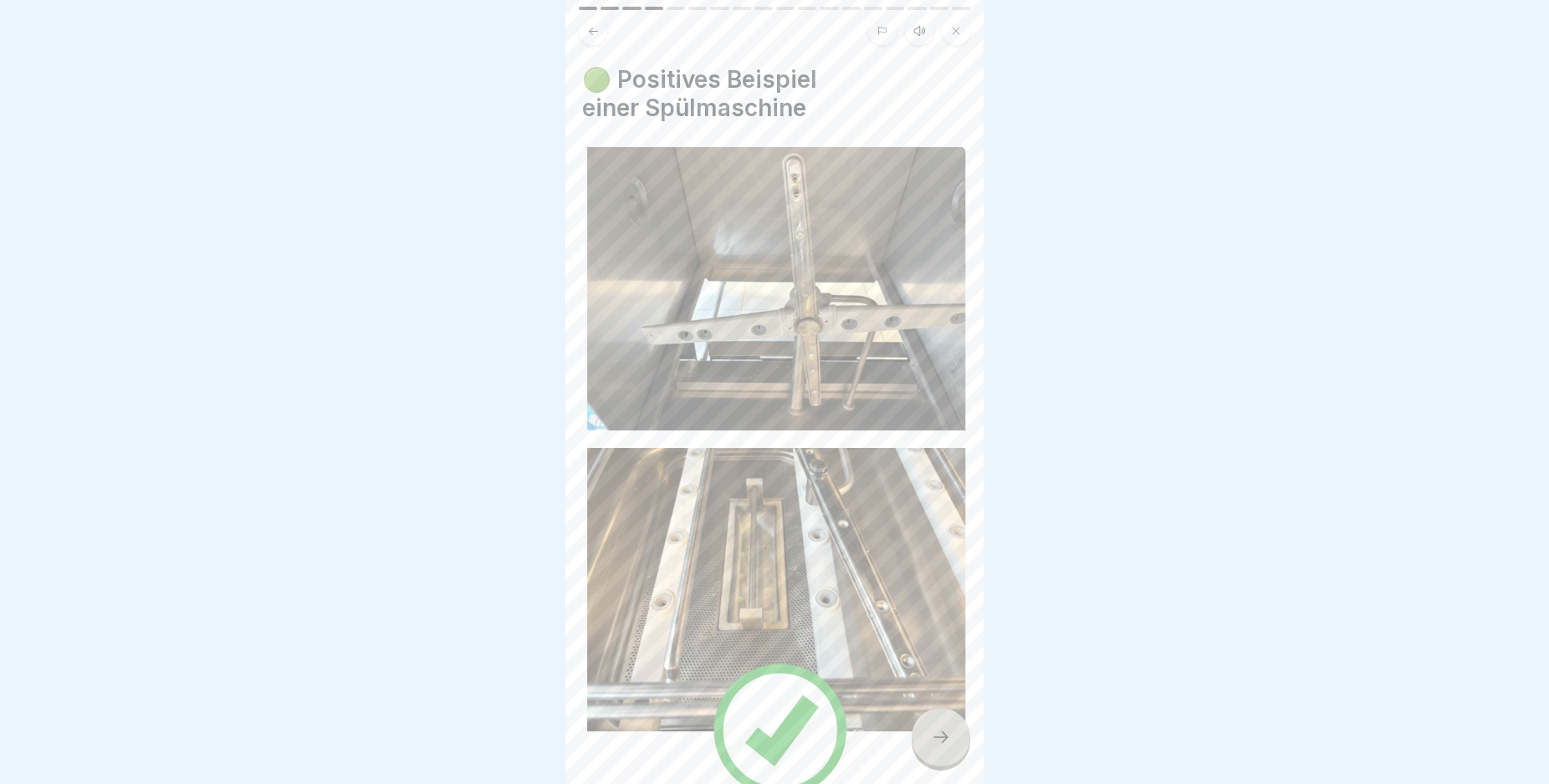
click at [928, 760] on div at bounding box center [940, 737] width 58 height 58
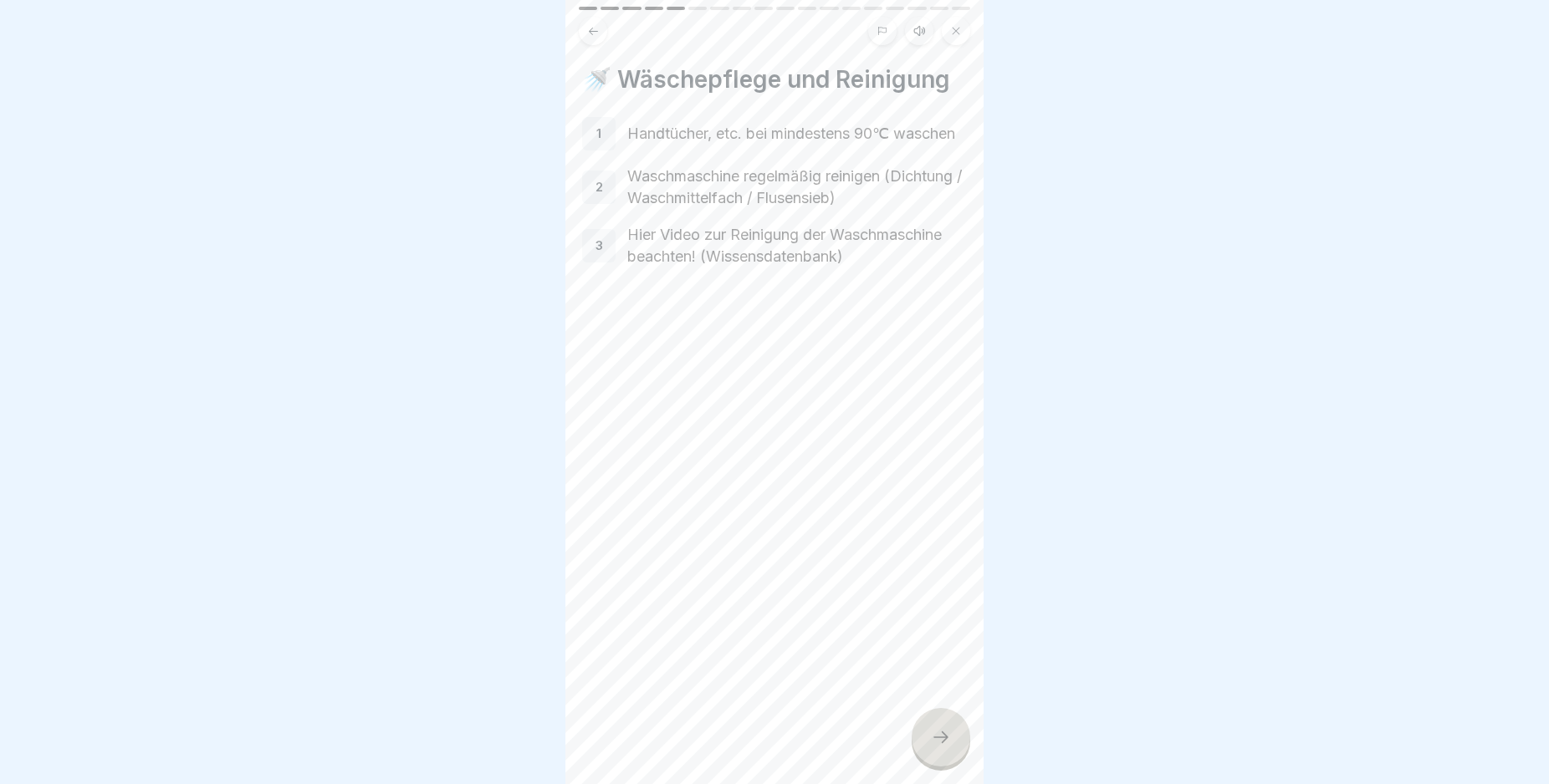
click at [928, 760] on div at bounding box center [940, 737] width 58 height 58
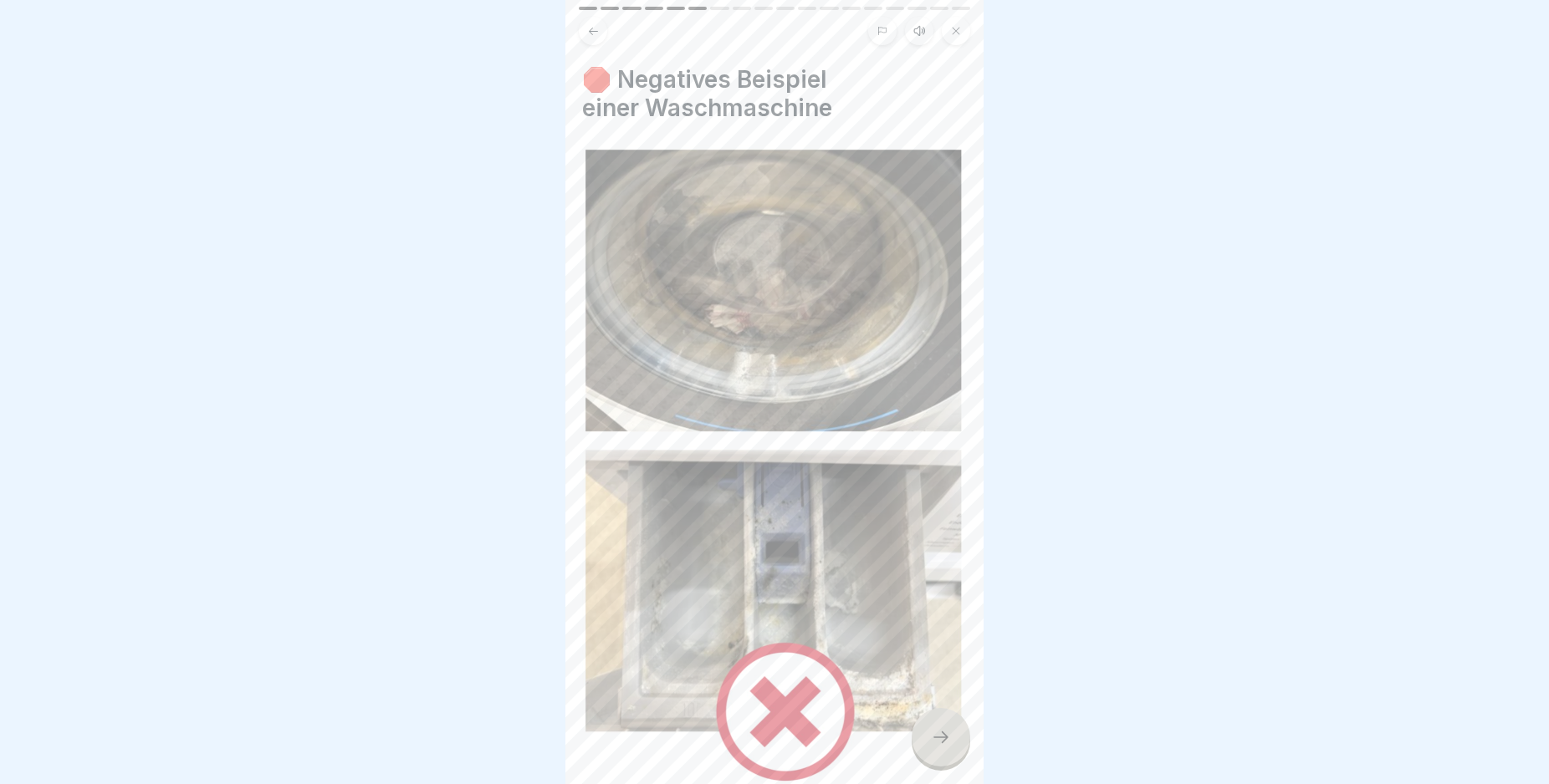
click at [928, 760] on div at bounding box center [940, 737] width 58 height 58
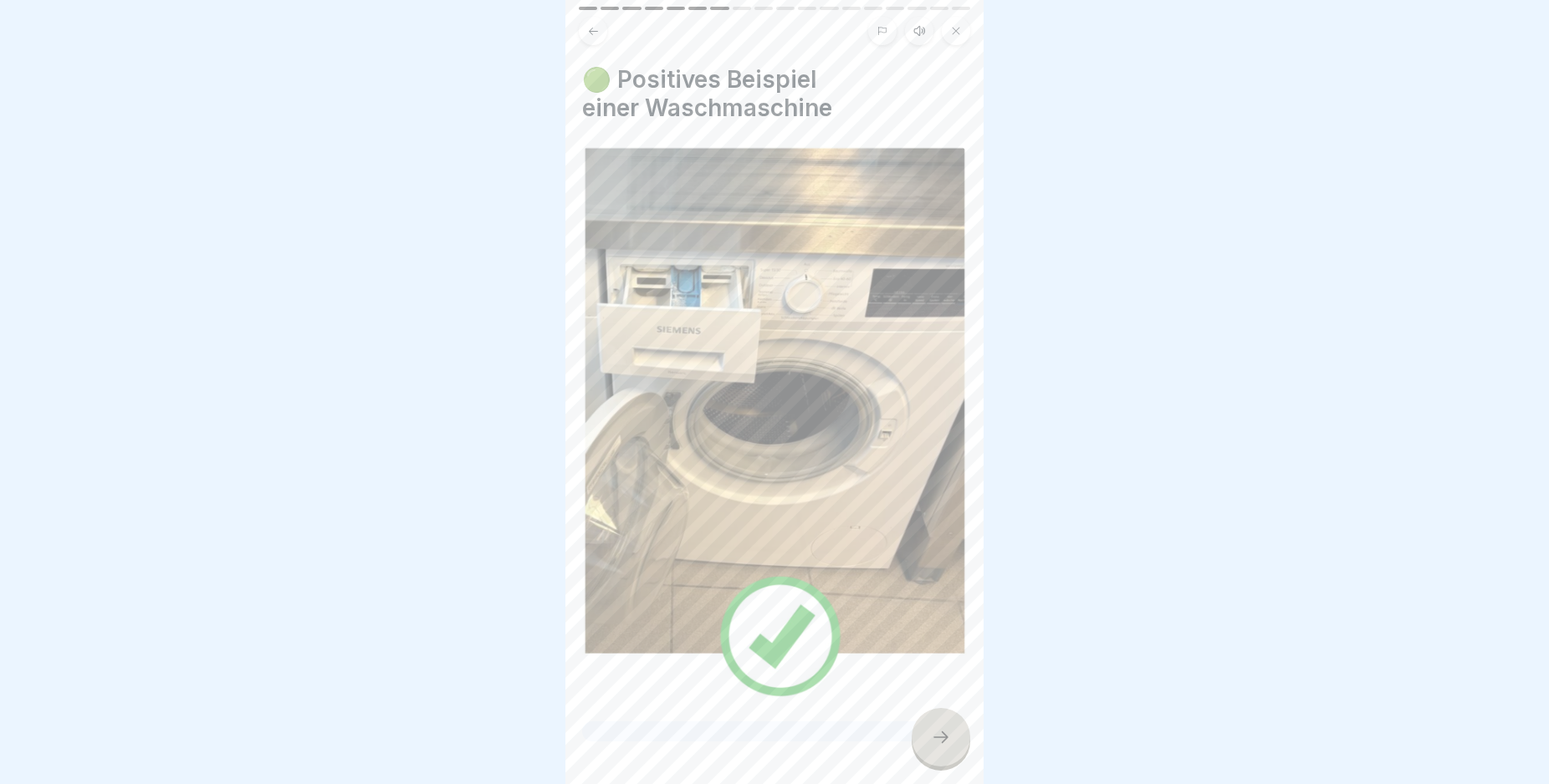
click at [928, 760] on div at bounding box center [940, 737] width 58 height 58
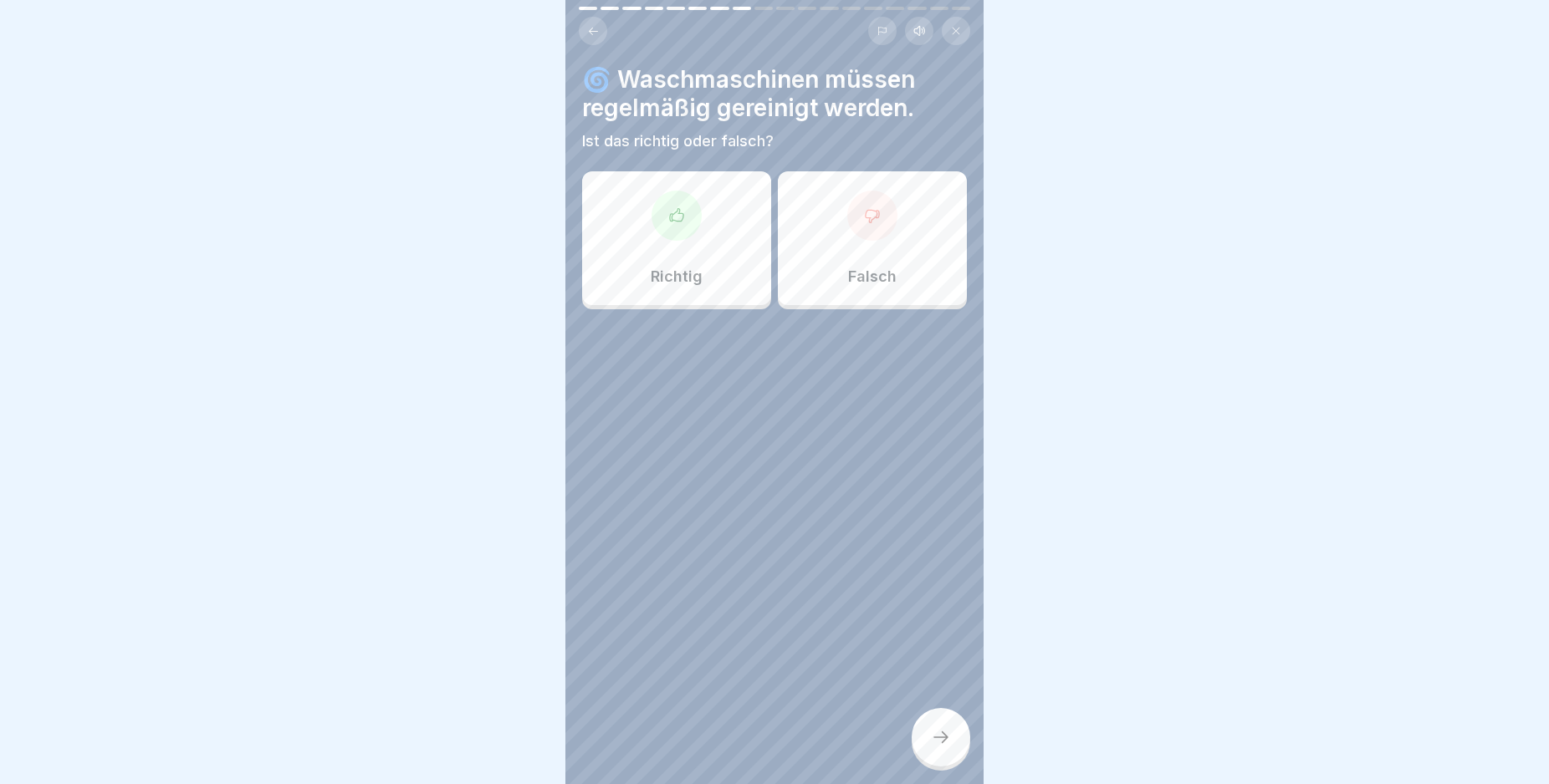
click at [693, 245] on div "Richtig" at bounding box center [677, 238] width 189 height 134
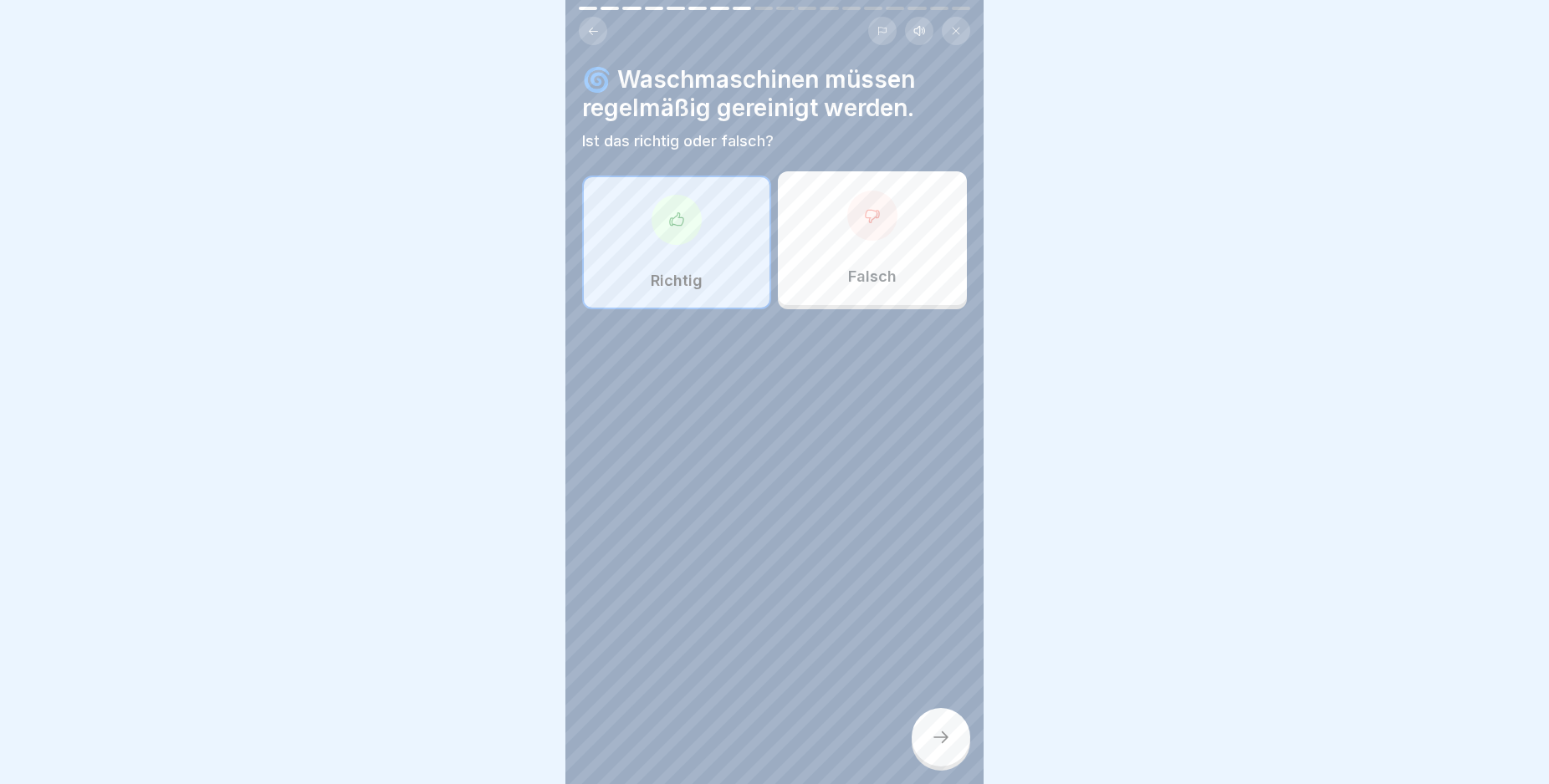
click at [934, 735] on div at bounding box center [940, 737] width 58 height 58
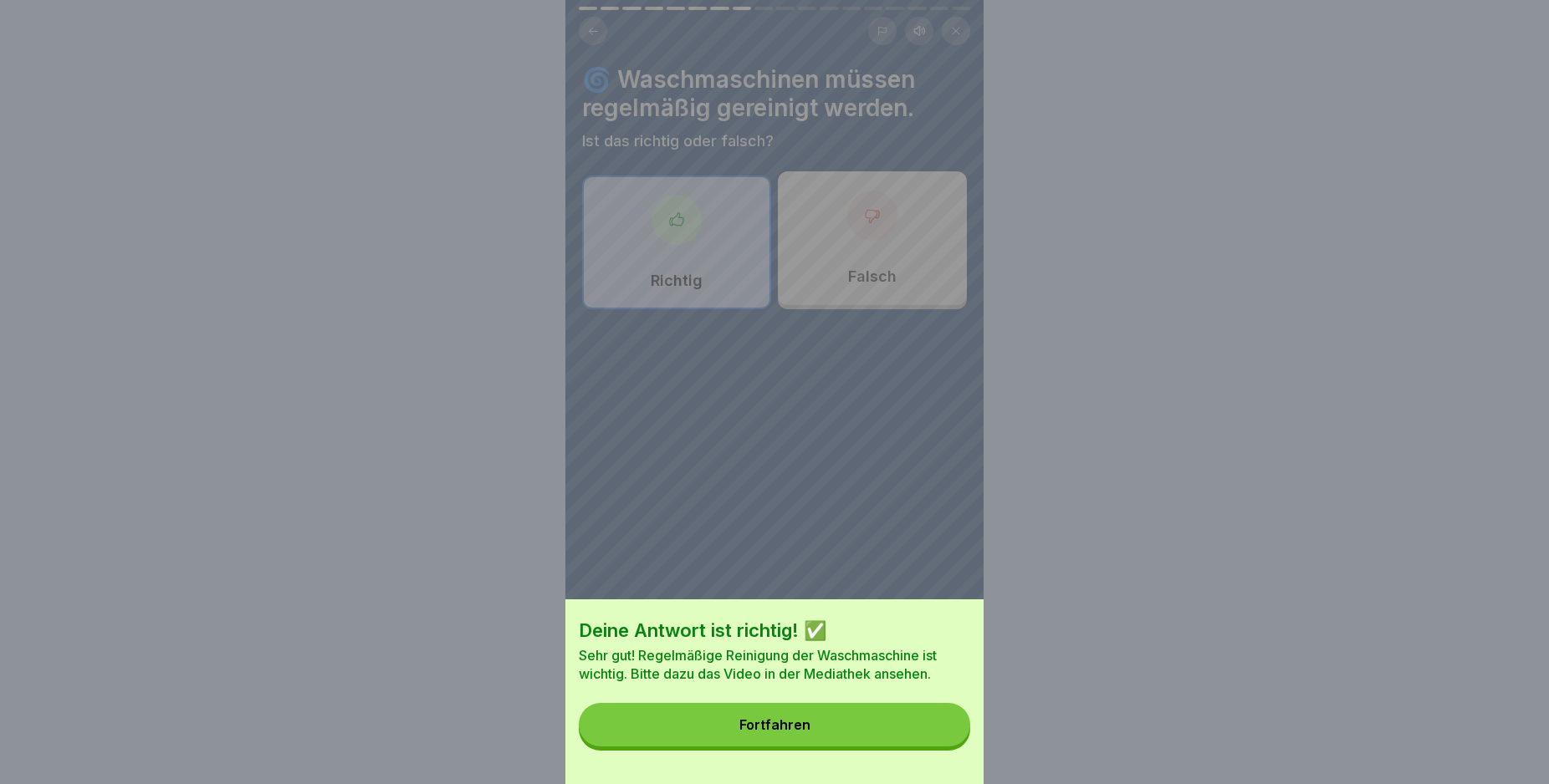
click at [911, 736] on button "Fortfahren" at bounding box center [774, 725] width 392 height 44
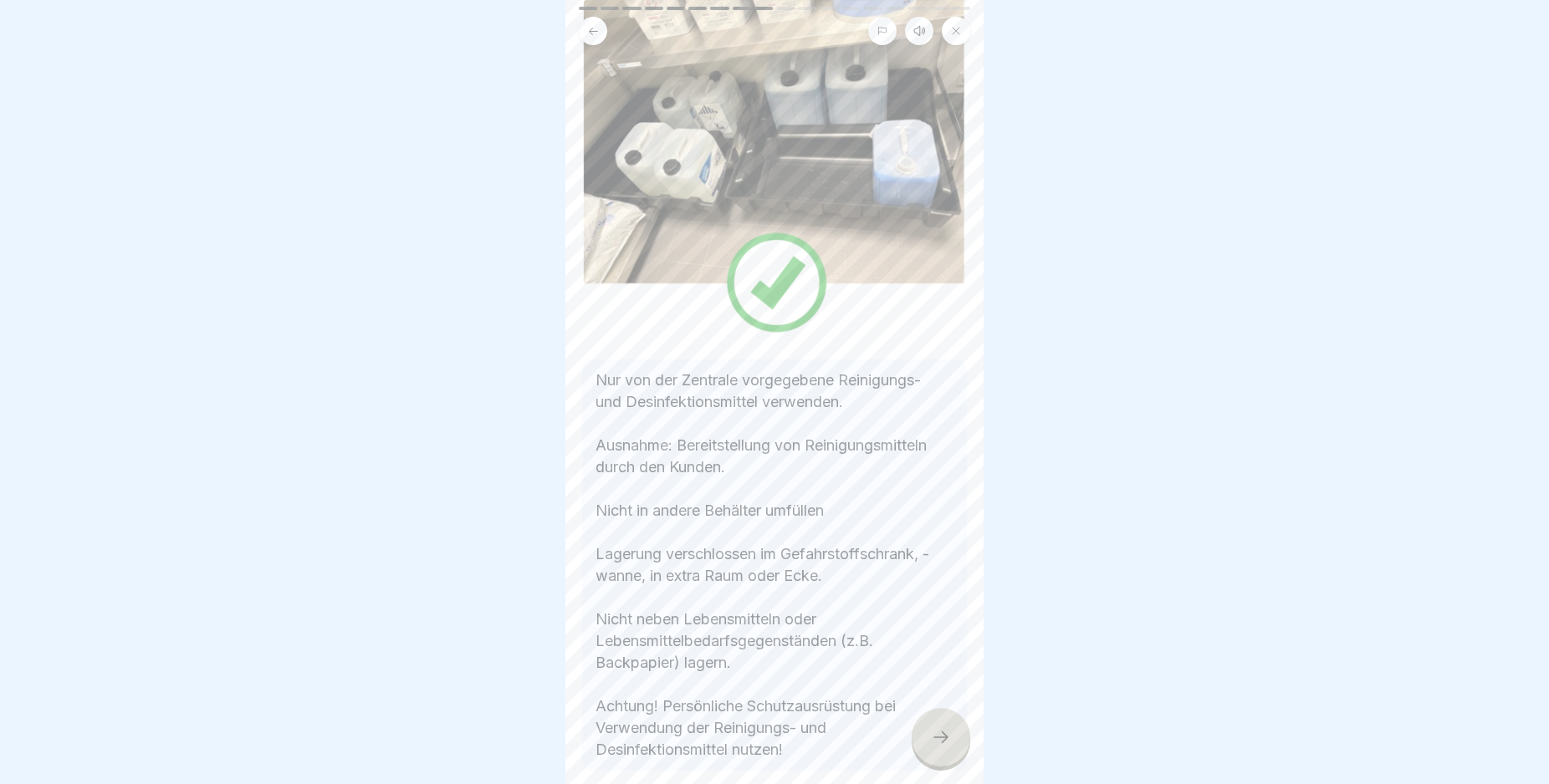
scroll to position [223, 0]
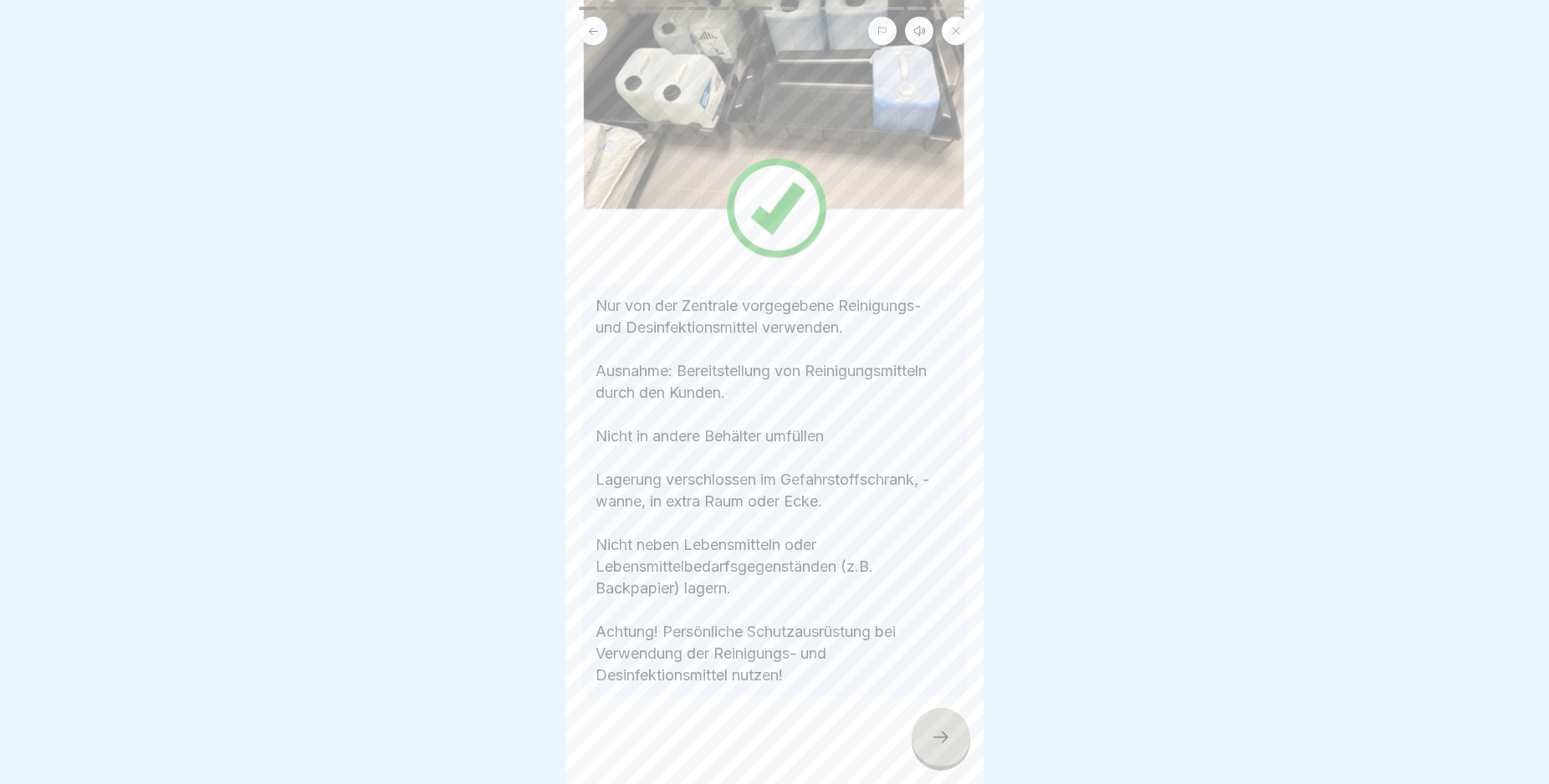
click at [952, 740] on div at bounding box center [940, 737] width 58 height 58
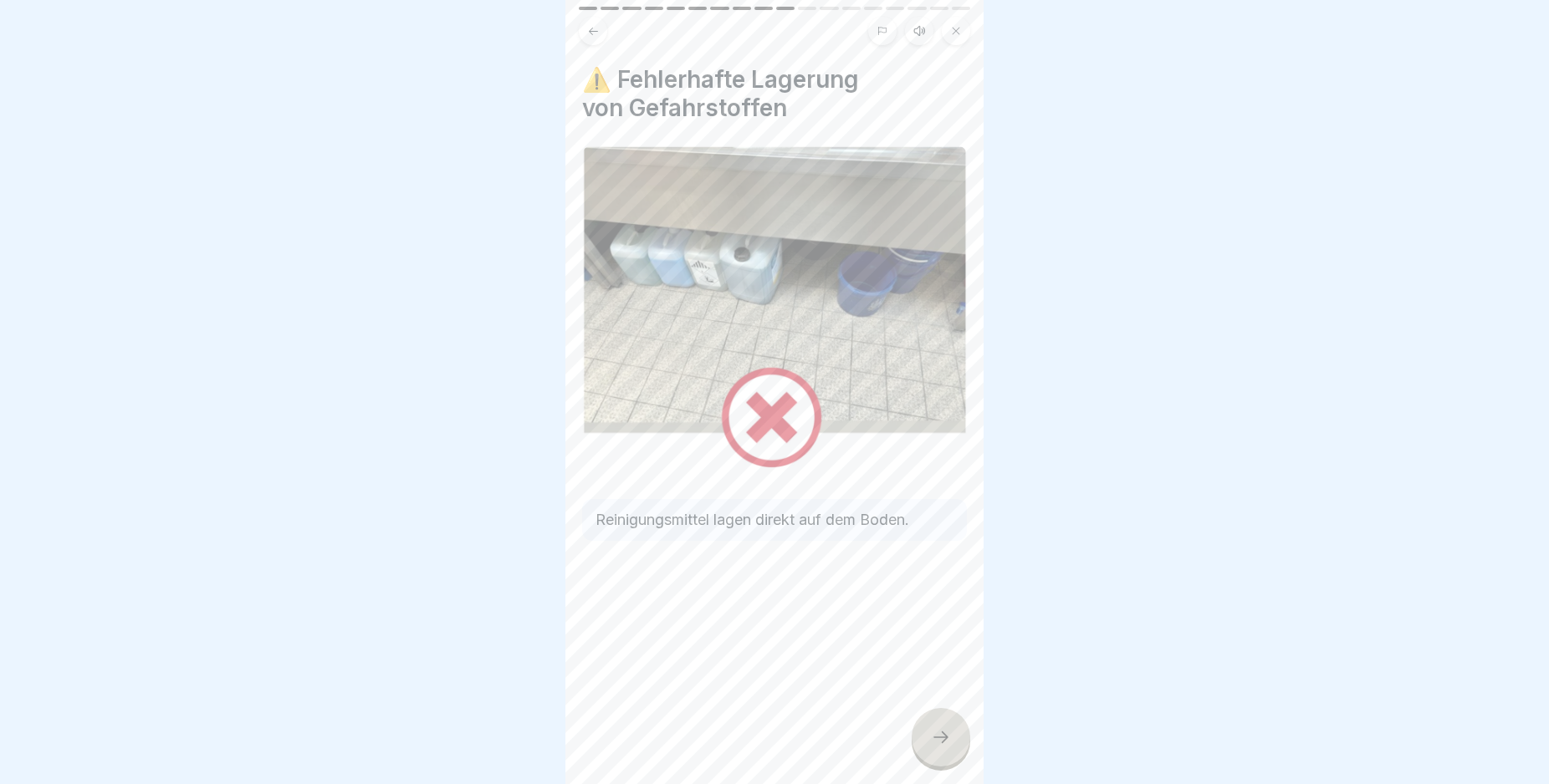
click at [947, 740] on div at bounding box center [940, 737] width 58 height 58
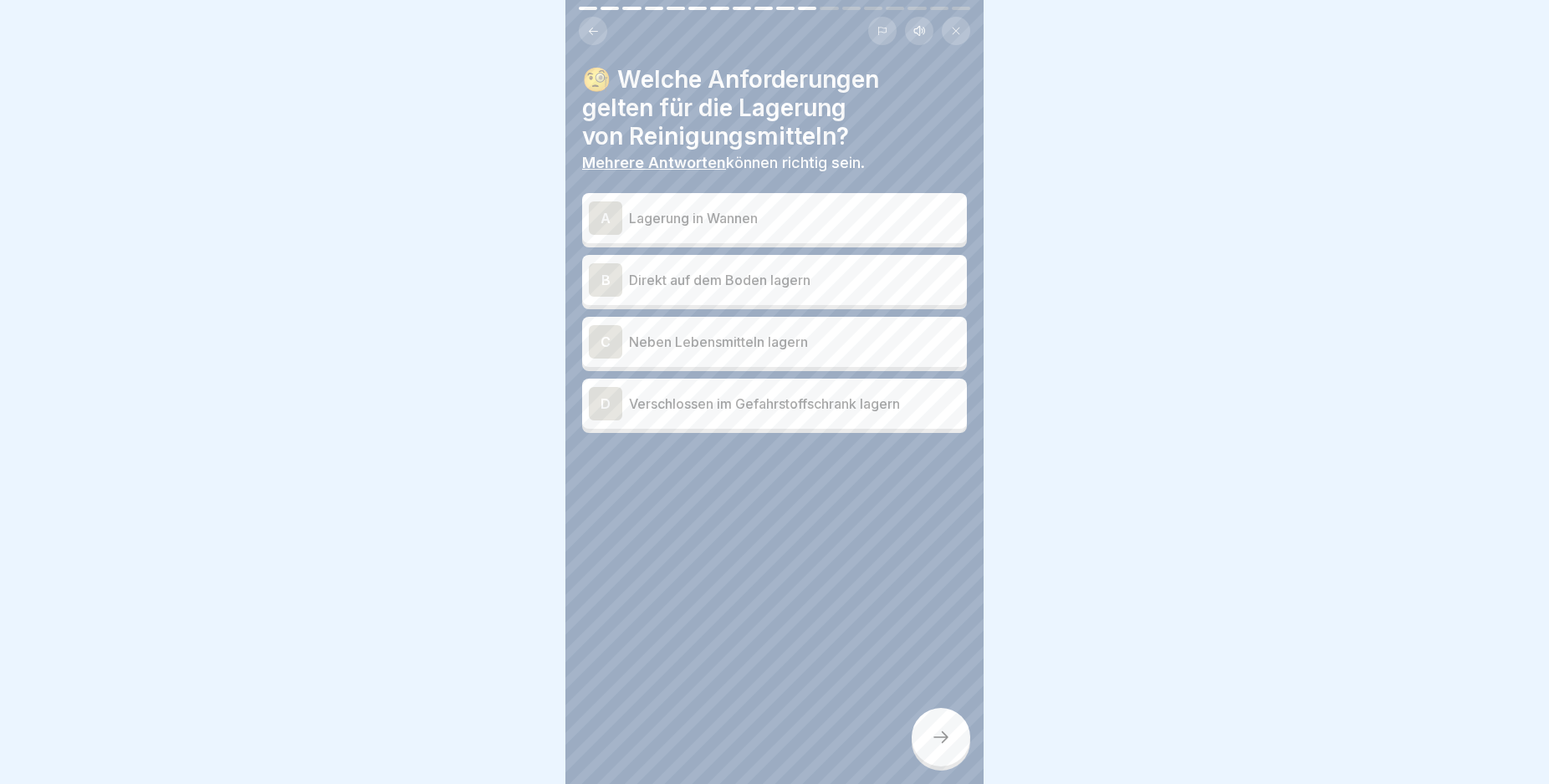
click at [603, 214] on div "A" at bounding box center [605, 218] width 34 height 34
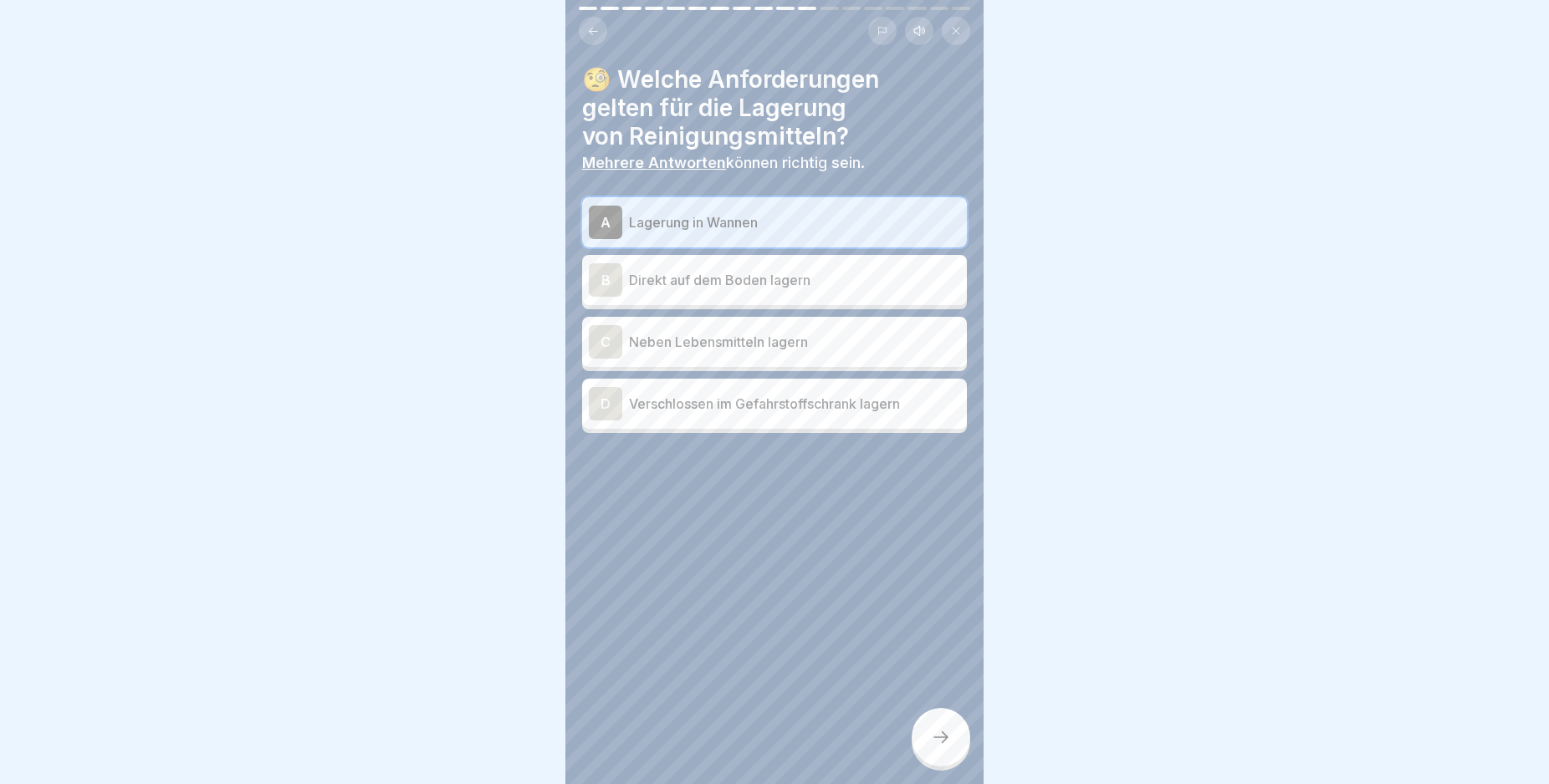
click at [605, 402] on div "D" at bounding box center [605, 403] width 34 height 34
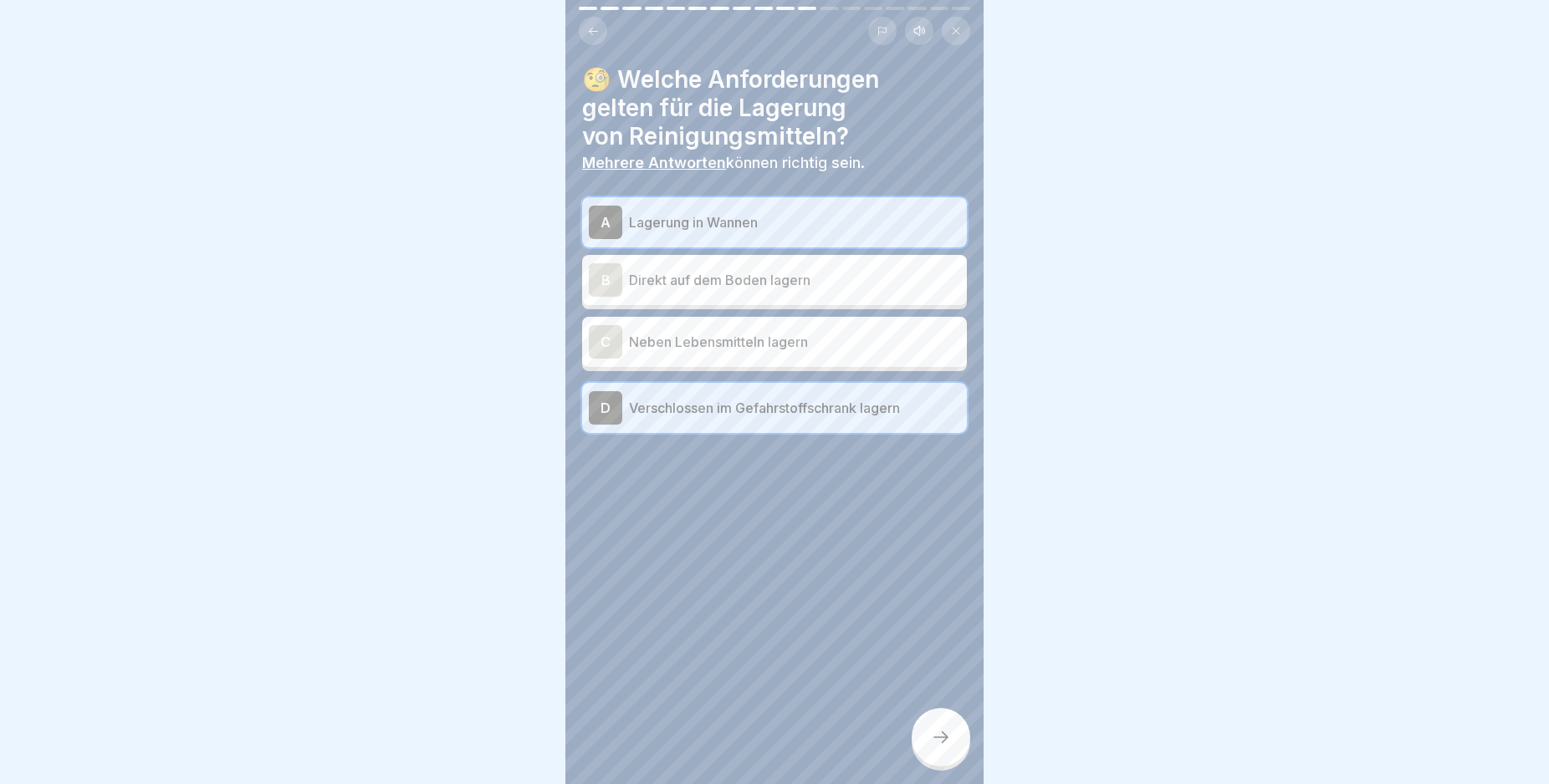
click at [935, 742] on div at bounding box center [940, 737] width 58 height 58
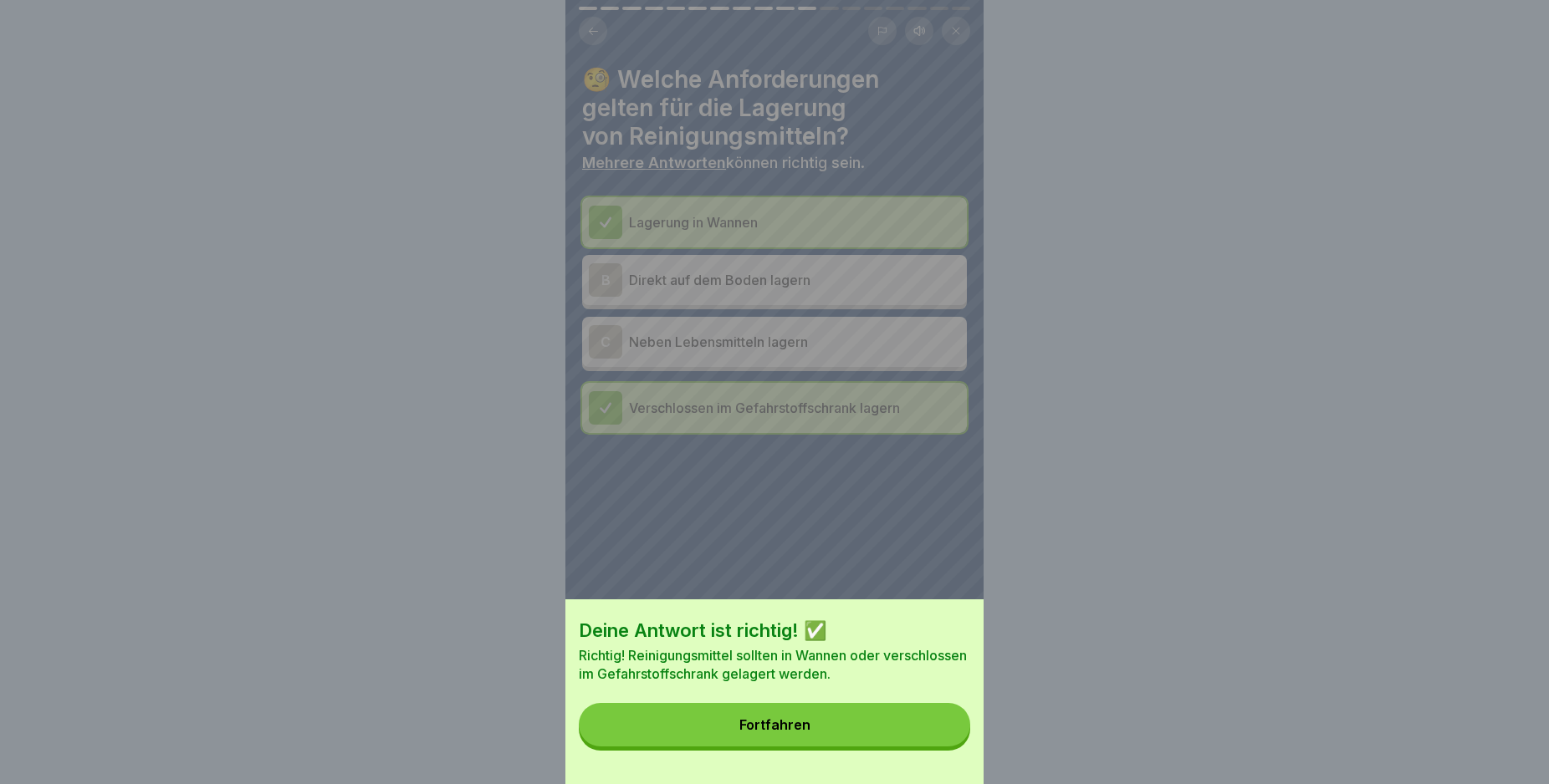
click at [913, 740] on button "Fortfahren" at bounding box center [774, 725] width 392 height 44
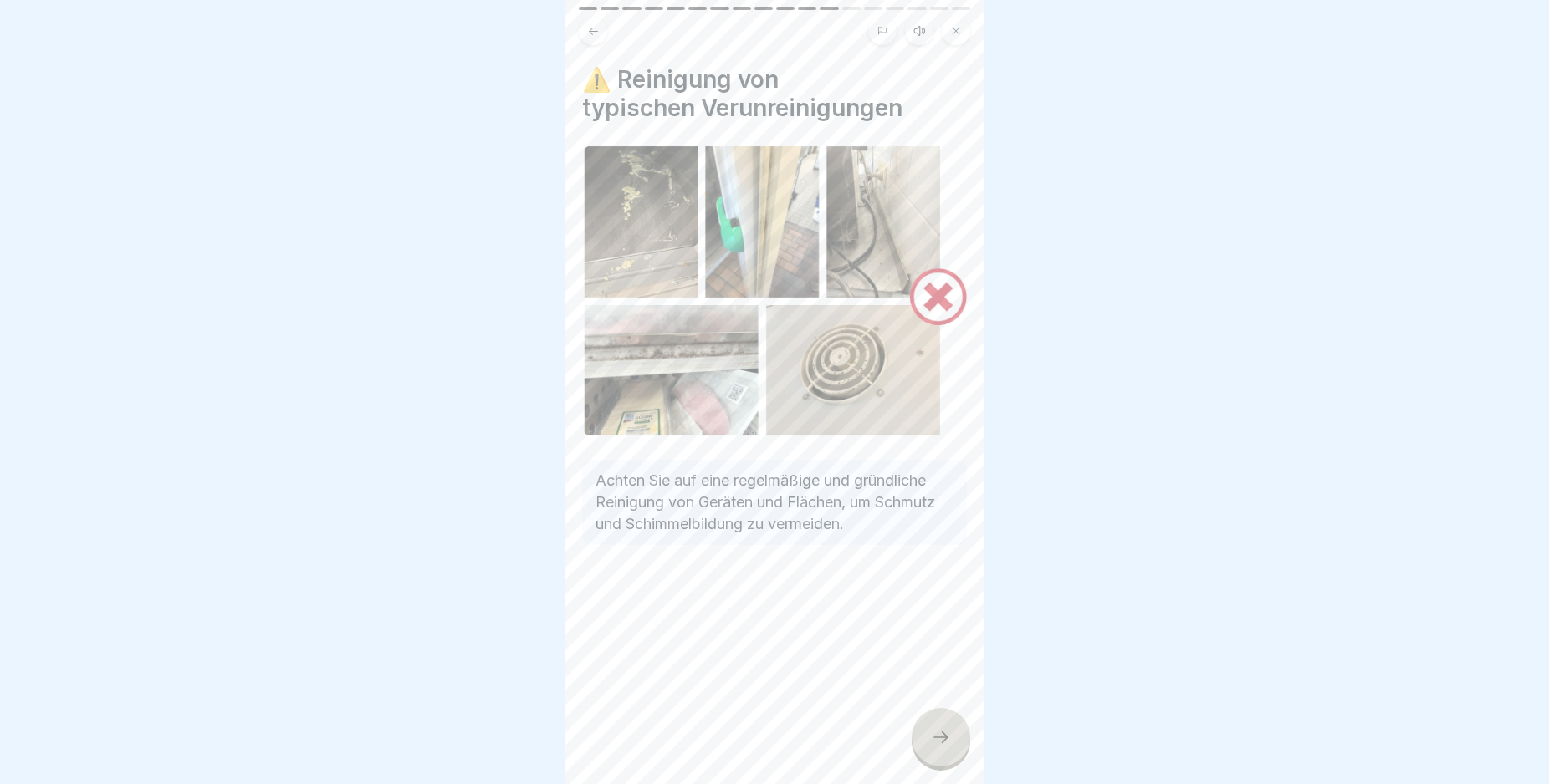
click at [932, 747] on icon at bounding box center [940, 737] width 20 height 20
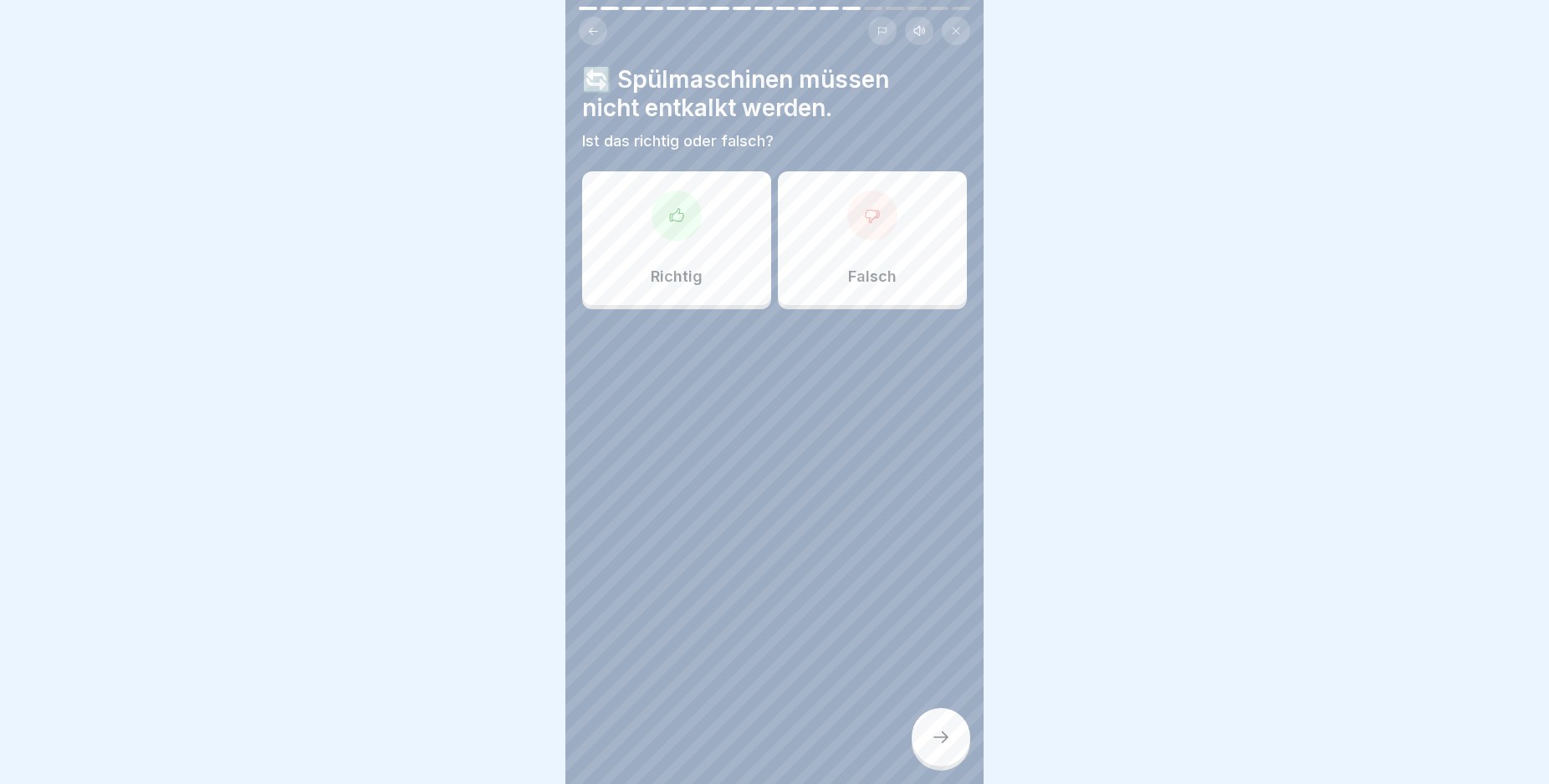
click at [857, 230] on div at bounding box center [872, 216] width 50 height 50
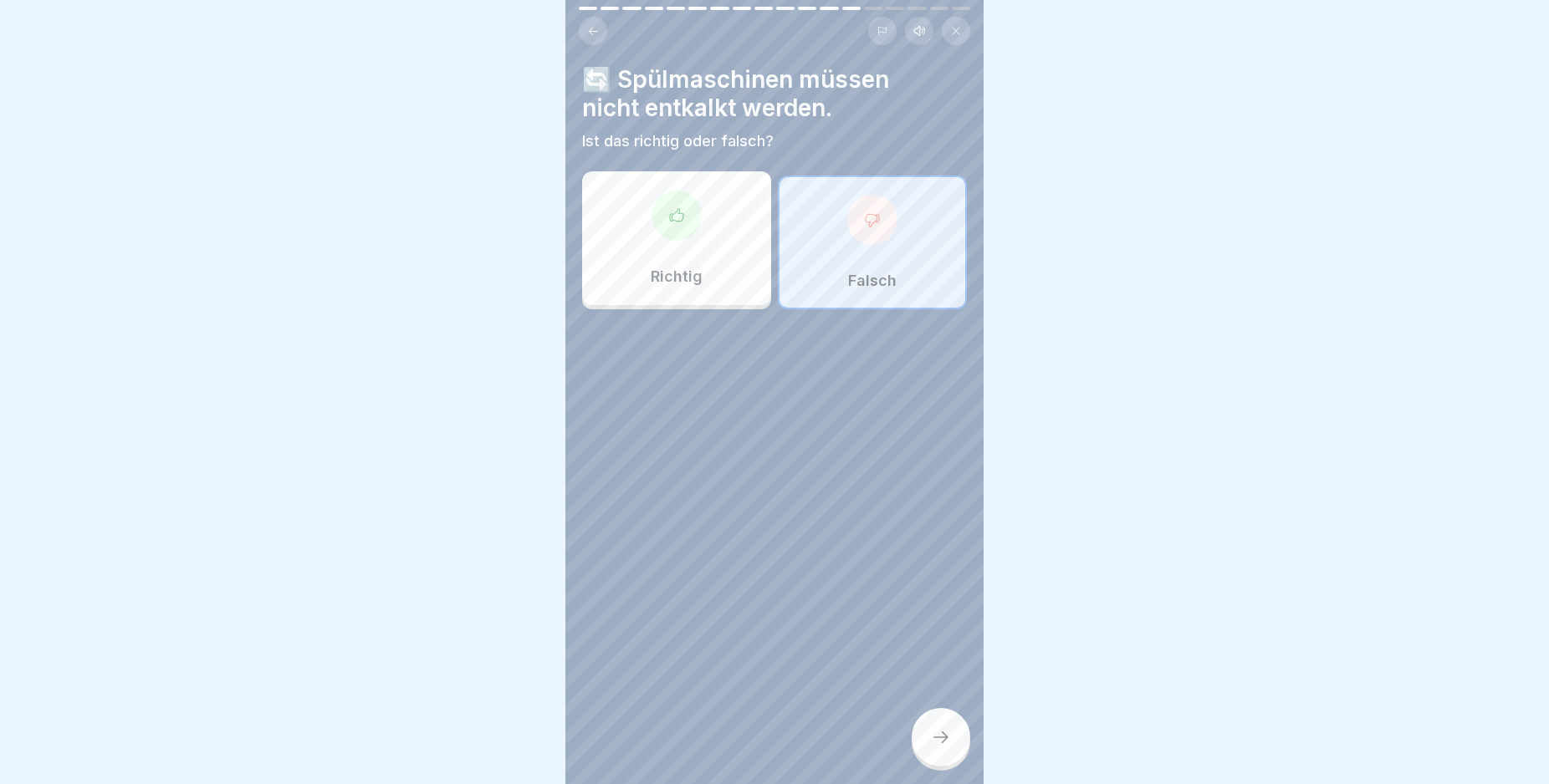
click at [937, 737] on div at bounding box center [940, 737] width 58 height 58
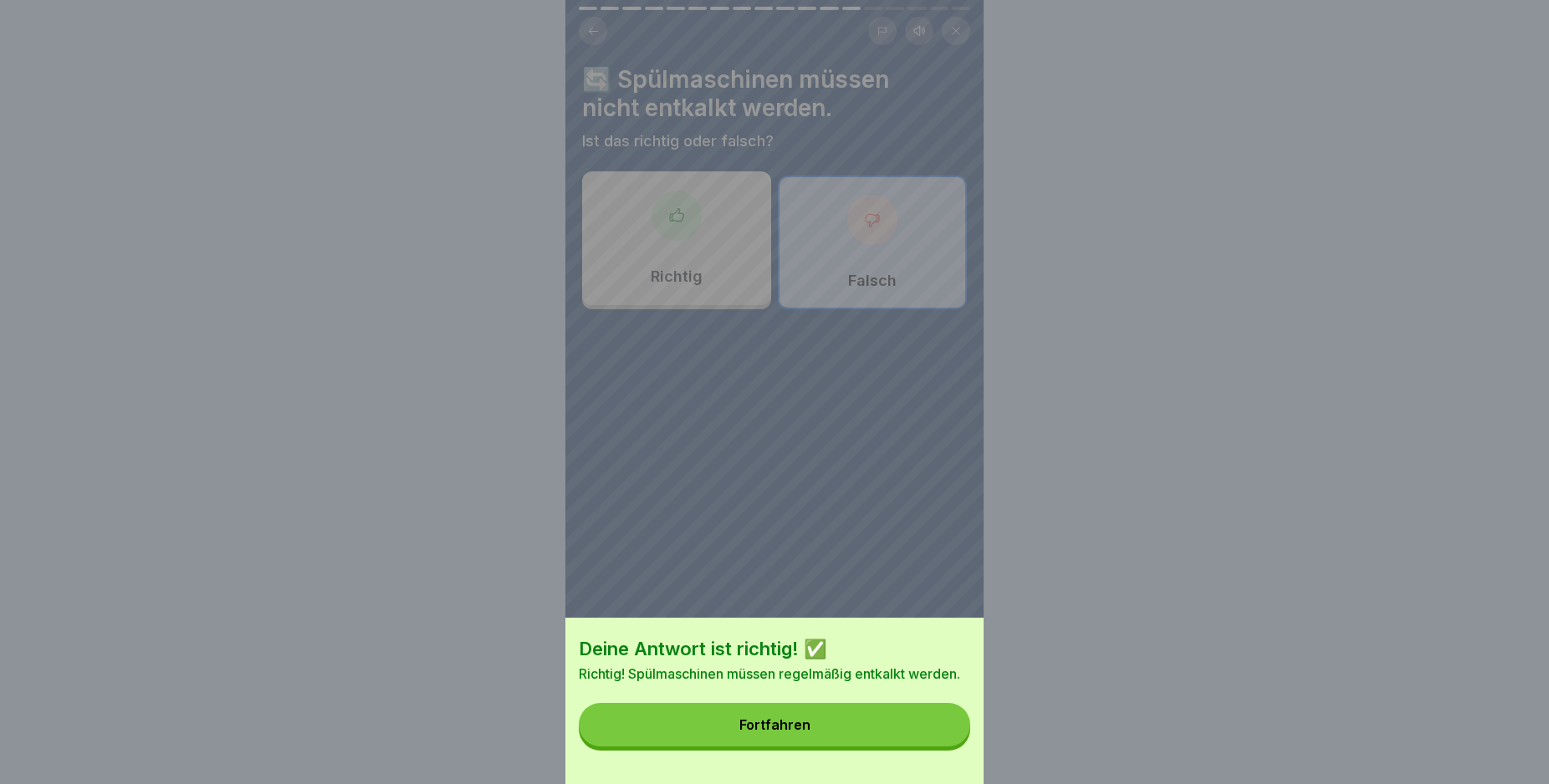
click at [937, 737] on button "Fortfahren" at bounding box center [774, 725] width 392 height 44
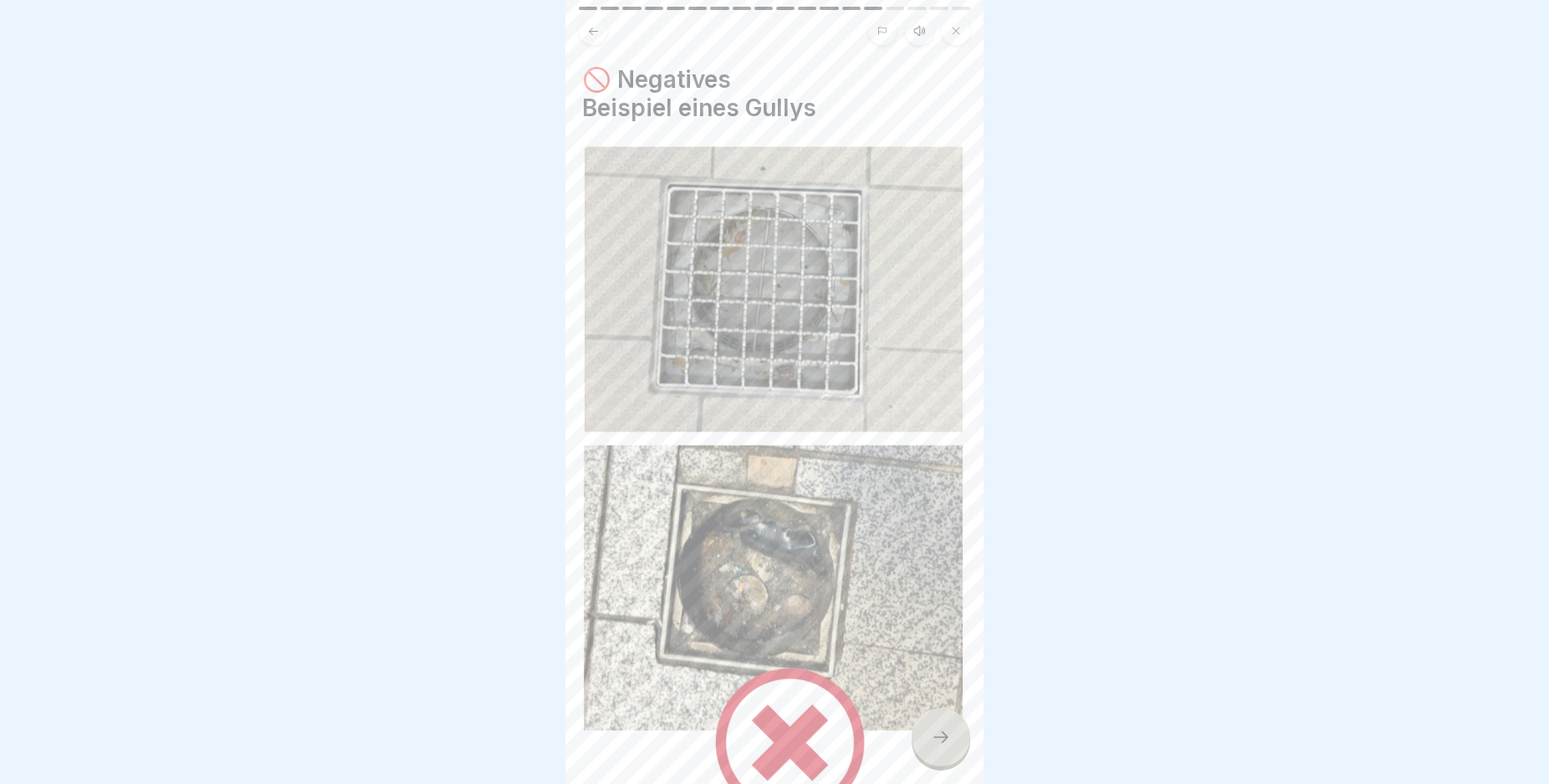
click at [943, 747] on icon at bounding box center [940, 737] width 20 height 20
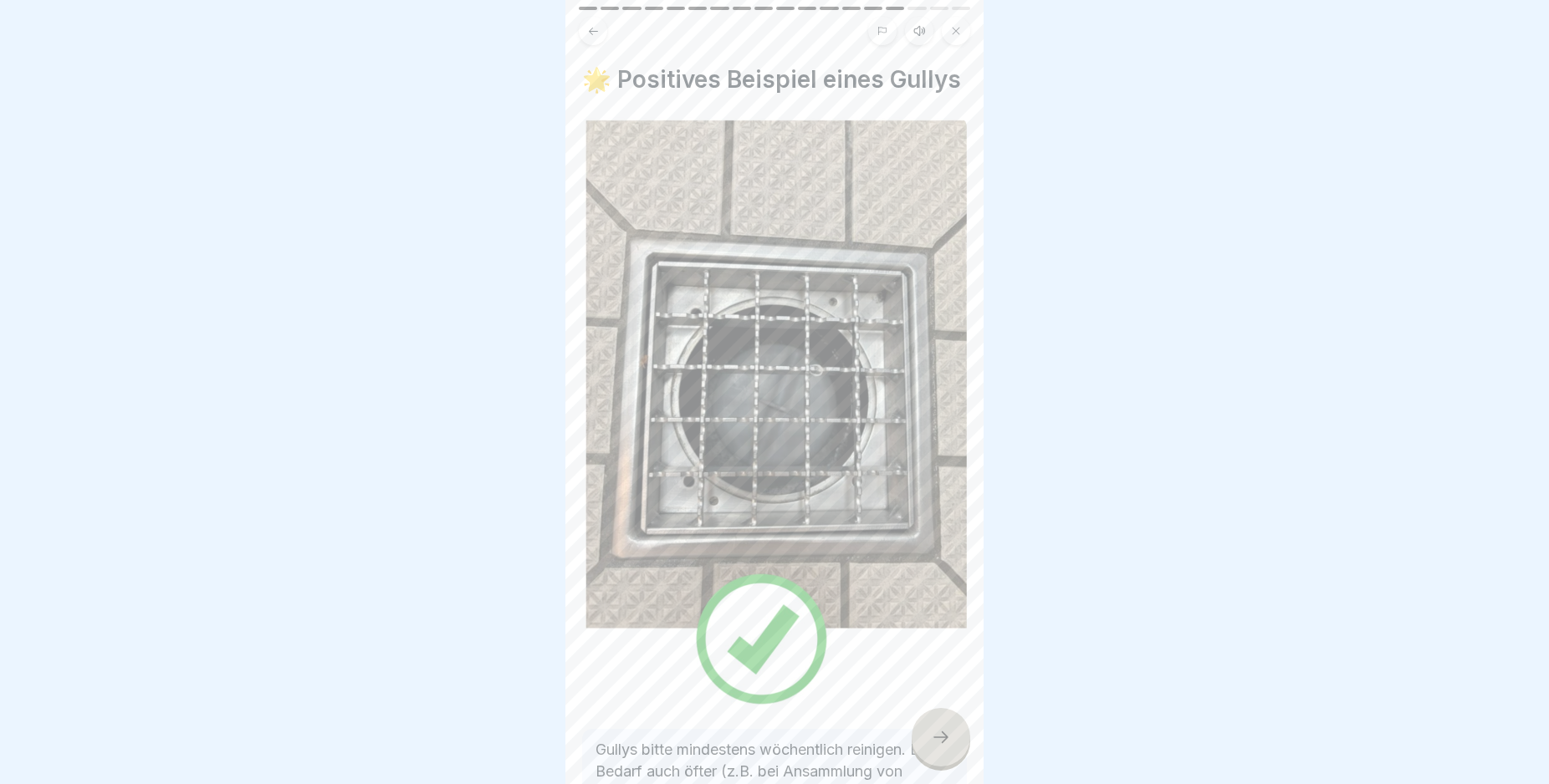
click at [943, 747] on icon at bounding box center [940, 737] width 20 height 20
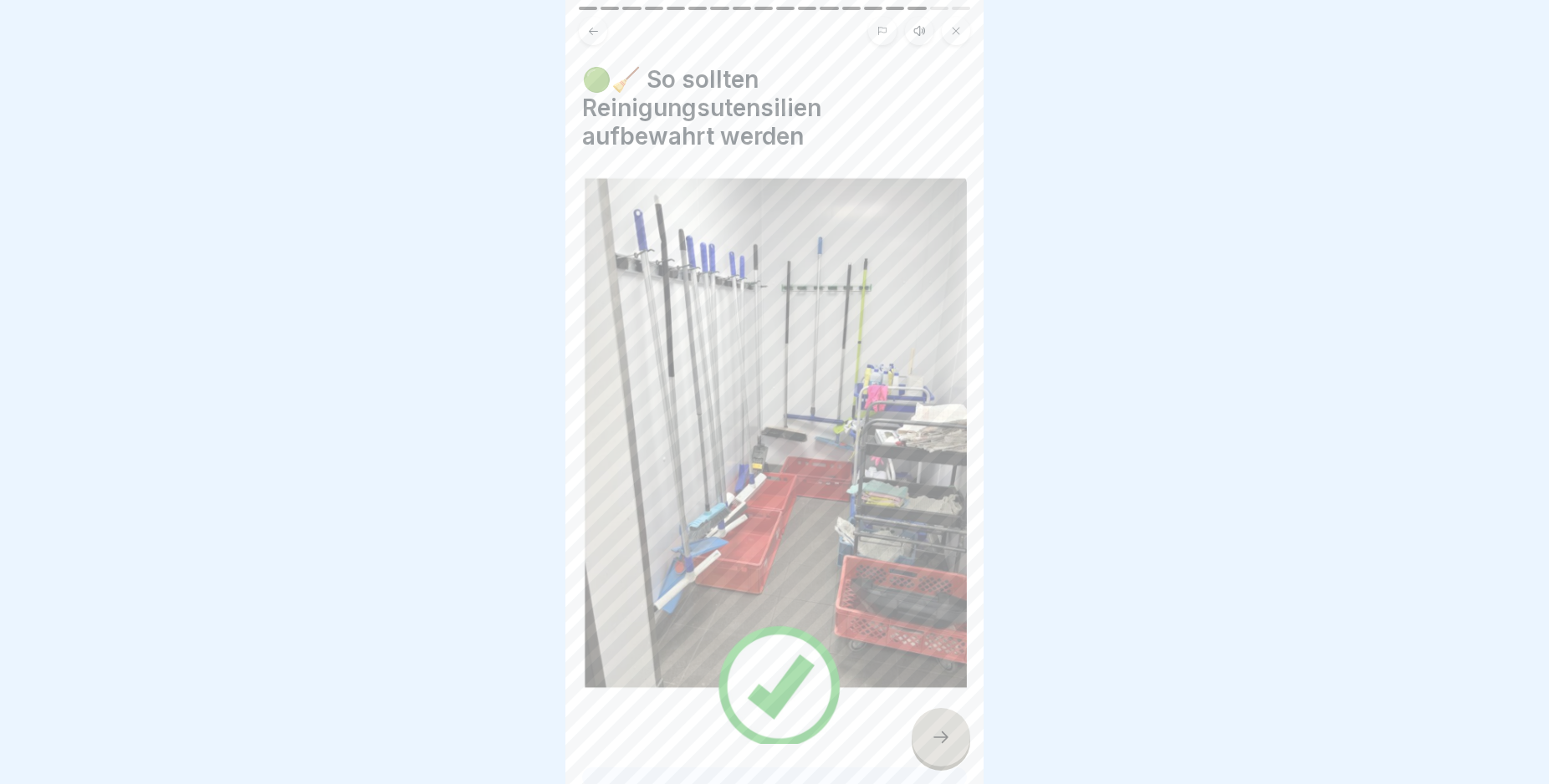
click at [943, 747] on icon at bounding box center [940, 737] width 20 height 20
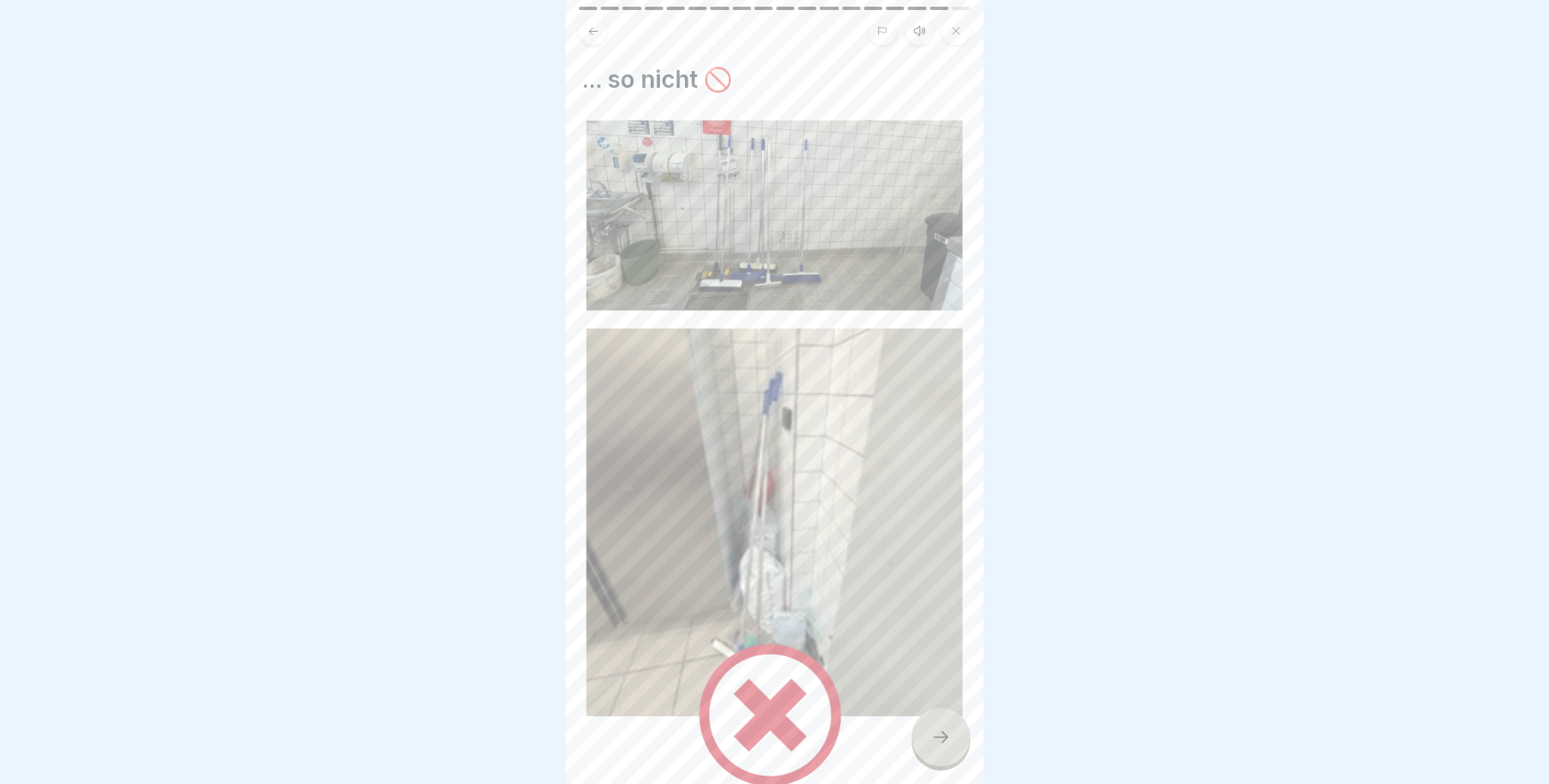
click at [943, 747] on icon at bounding box center [940, 737] width 20 height 20
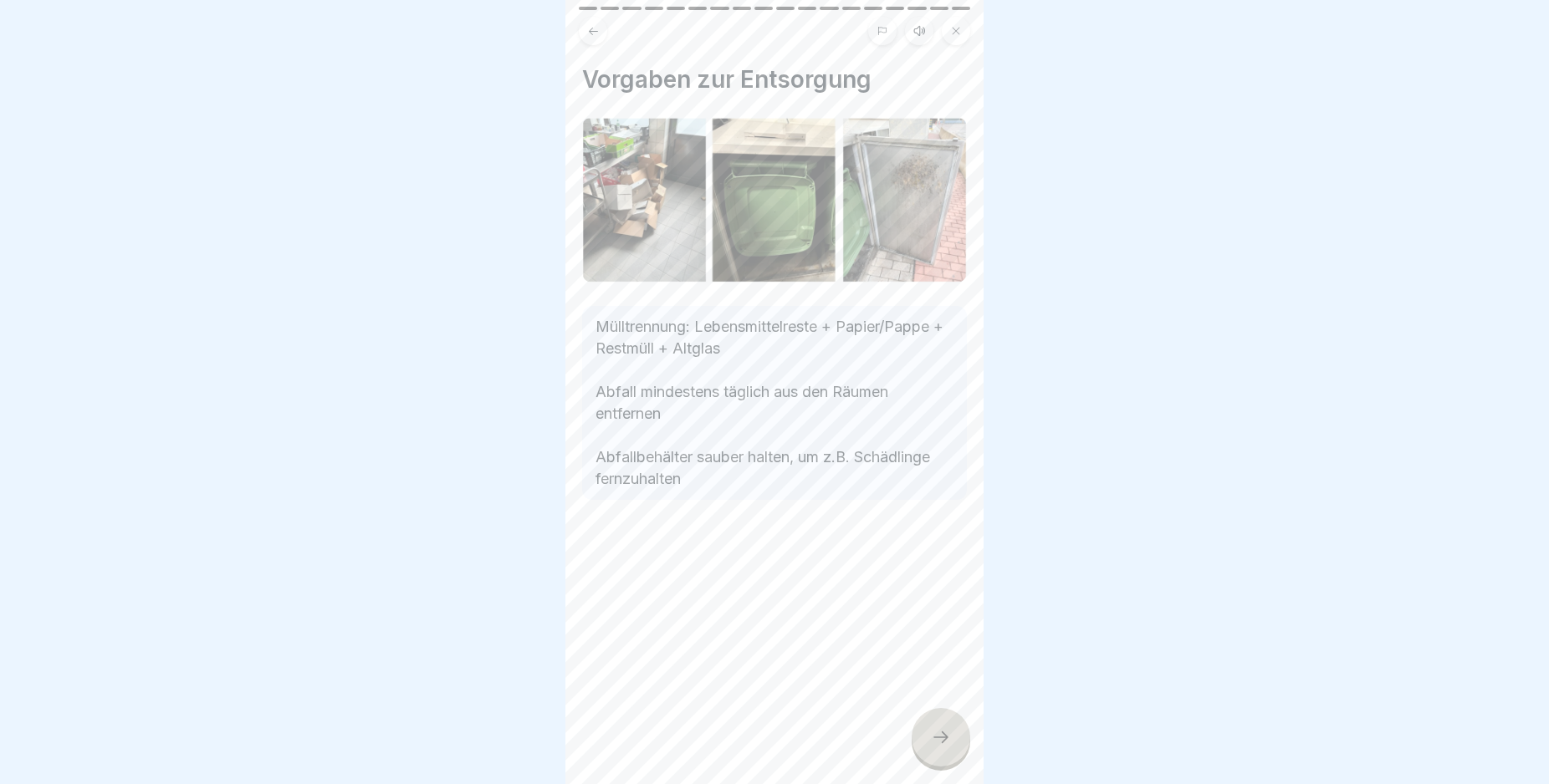
click at [943, 747] on icon at bounding box center [940, 737] width 20 height 20
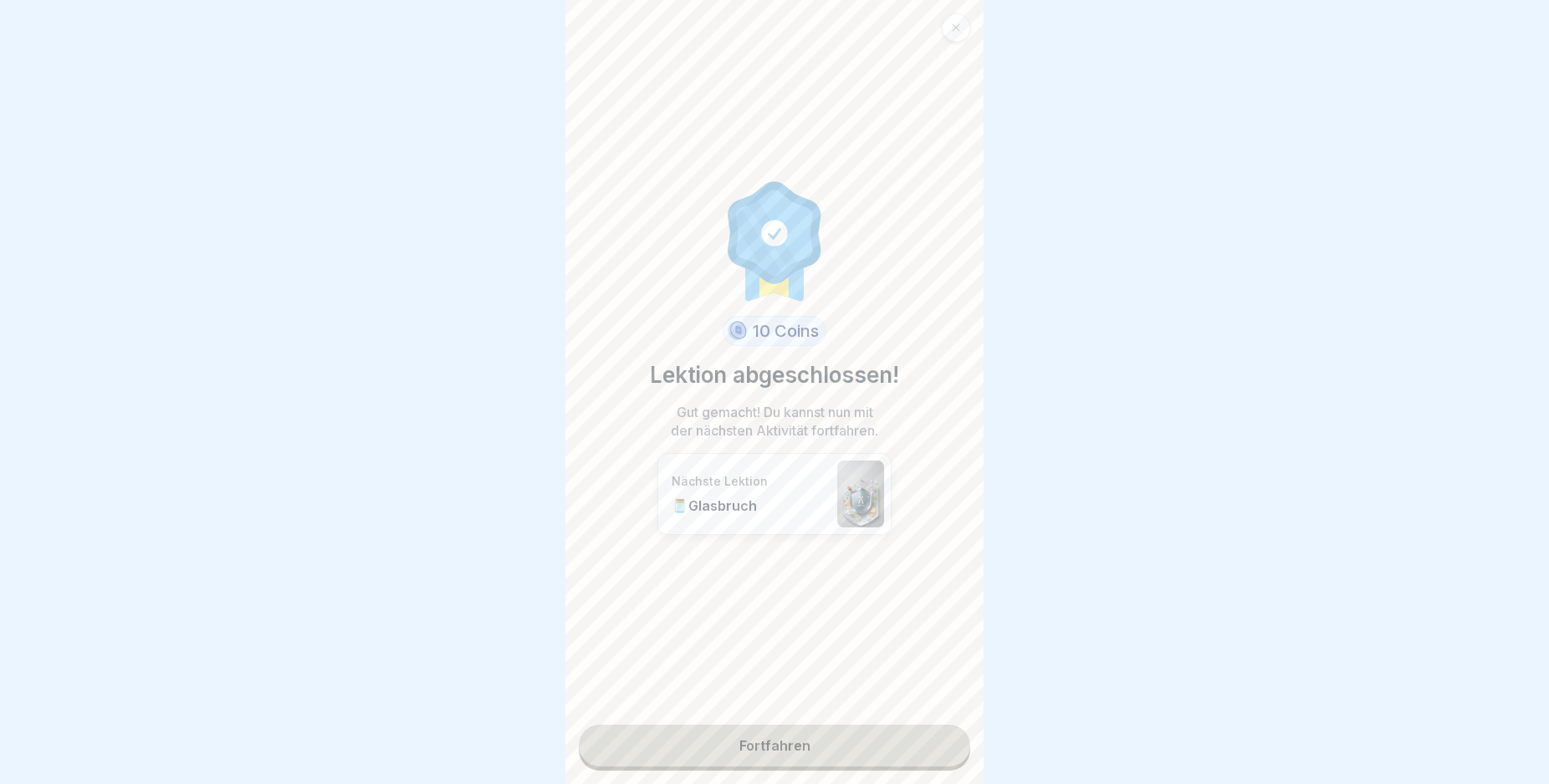
click at [909, 746] on link "Fortfahren" at bounding box center [774, 745] width 392 height 42
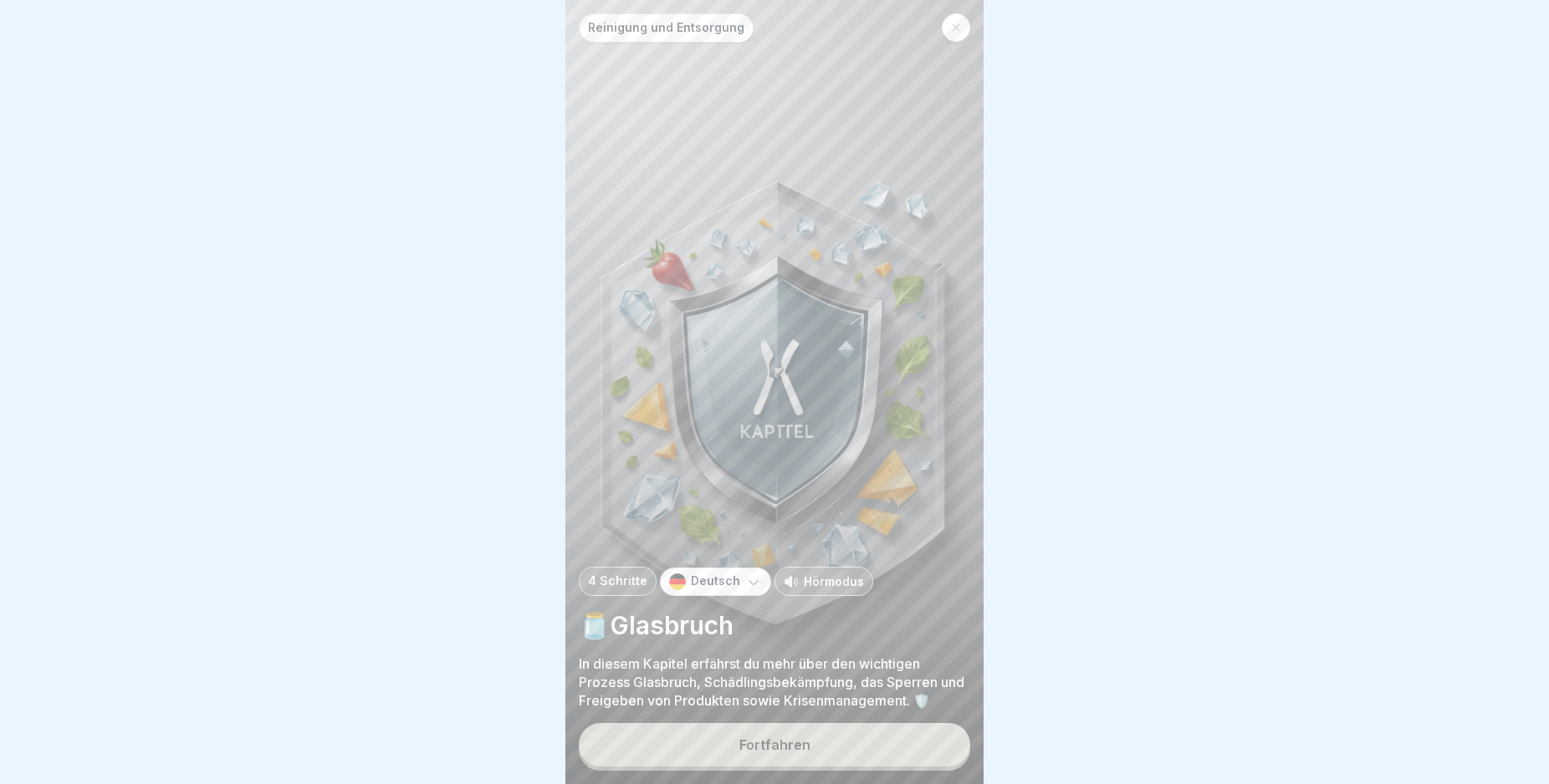
click at [909, 746] on button "Fortfahren" at bounding box center [774, 744] width 392 height 44
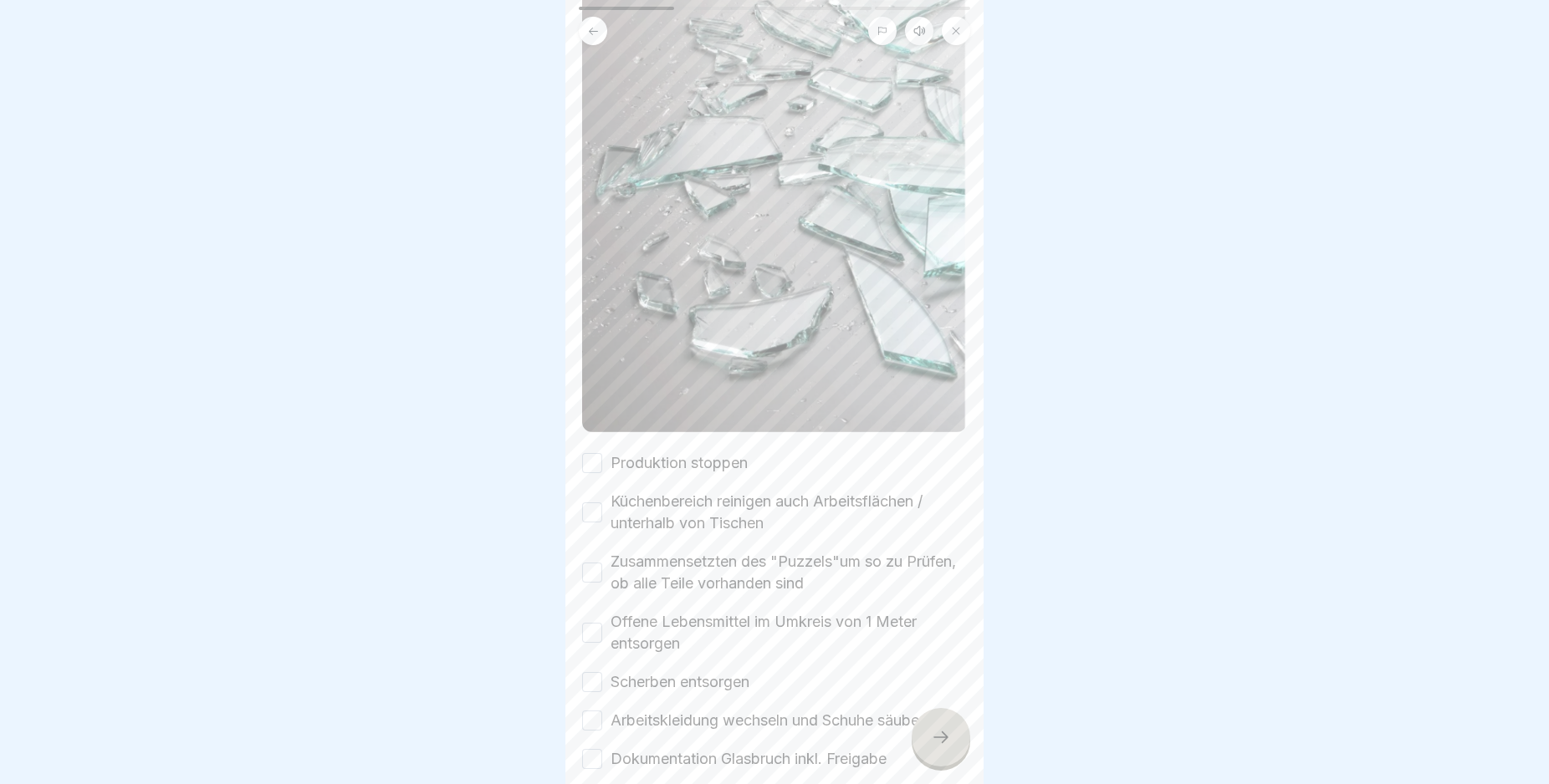
scroll to position [342, 0]
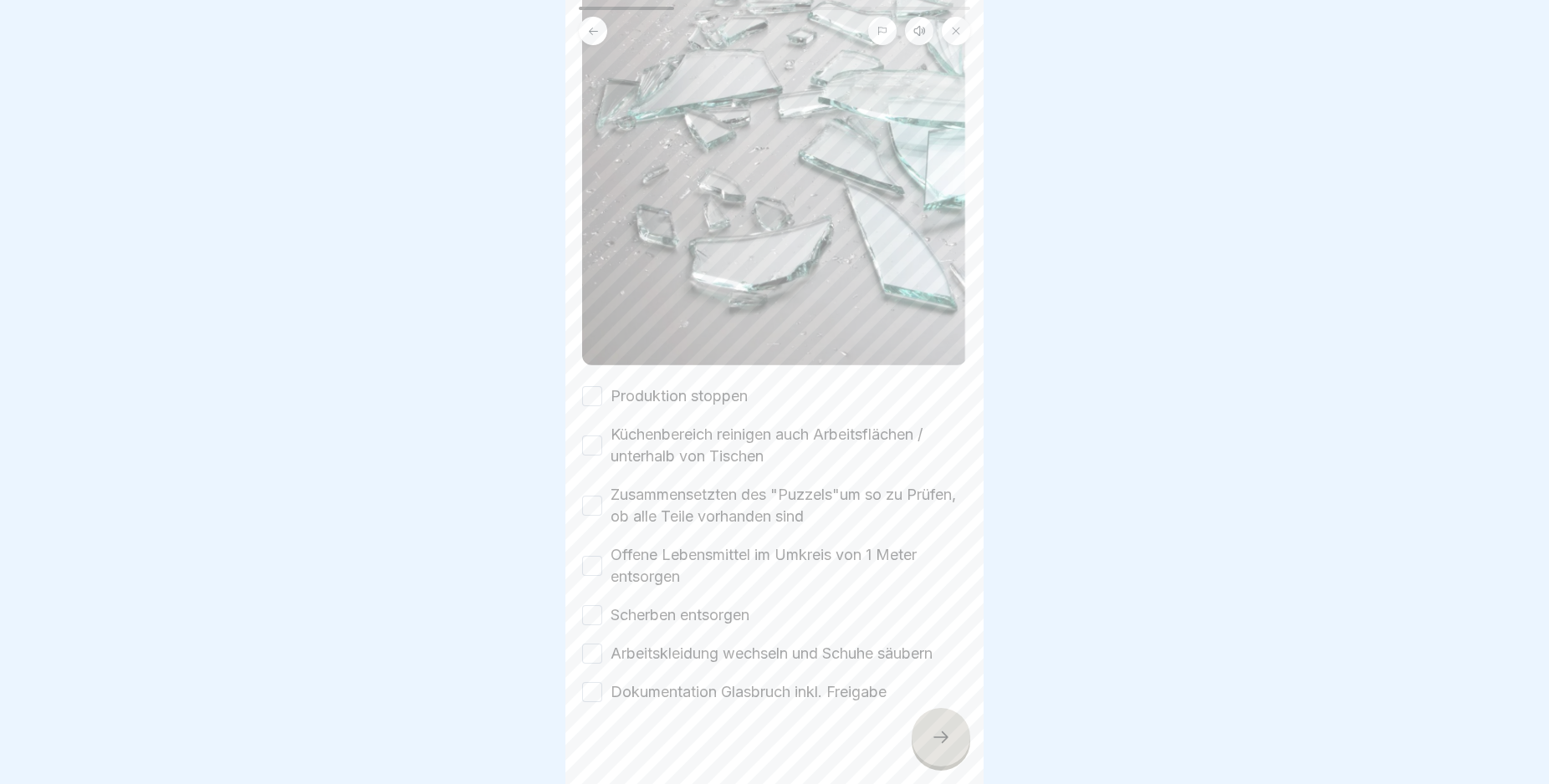
click at [965, 756] on div "Reinigung und Entsorgung 4 Schritte Deutsch Hörmodus 🫙Glasbruch In diesem Kapit…" at bounding box center [774, 392] width 418 height 784
click at [591, 387] on button "Produktion stoppen" at bounding box center [592, 396] width 20 height 20
click at [590, 436] on button "Küchenbereich reinigen auch Arbeitsflächen / unterhalb von Tischen" at bounding box center [592, 446] width 20 height 20
click at [593, 496] on button "Zusammensetzten des "Puzzels"um so zu Prüfen, ob alle Teile vorhanden sind" at bounding box center [592, 506] width 20 height 20
click at [599, 556] on button "Offene Lebensmittel im Umkreis von 1 Meter entsorgen" at bounding box center [592, 566] width 20 height 20
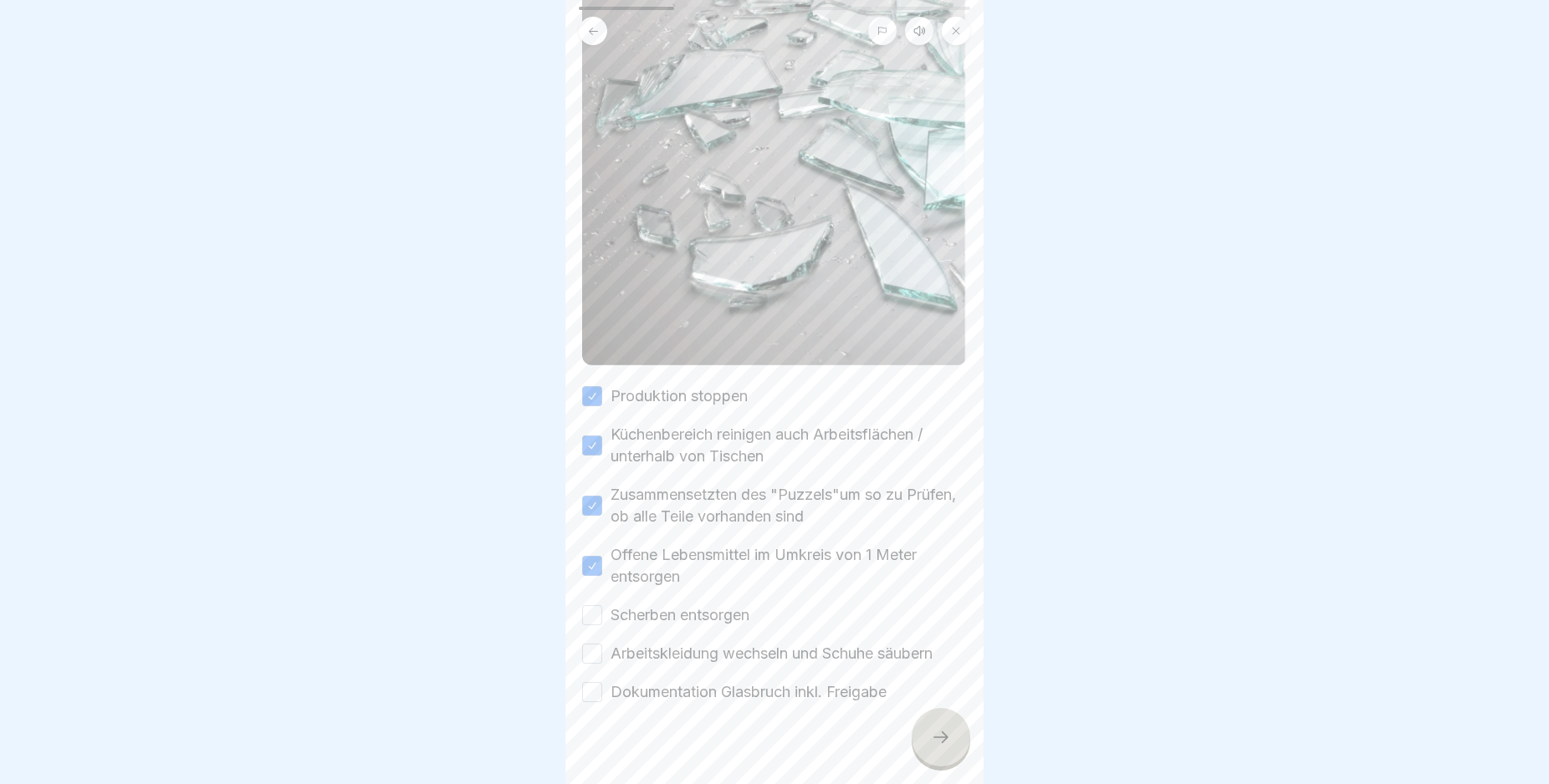
click at [595, 606] on button "Scherben entsorgen" at bounding box center [592, 615] width 20 height 20
click at [584, 643] on button "Arbeitskleidung wechseln und Schuhe säubern" at bounding box center [592, 653] width 20 height 20
click at [588, 682] on button "Dokumentation Glasbruch inkl. Freigabe" at bounding box center [592, 692] width 20 height 20
click at [931, 736] on div at bounding box center [940, 737] width 58 height 58
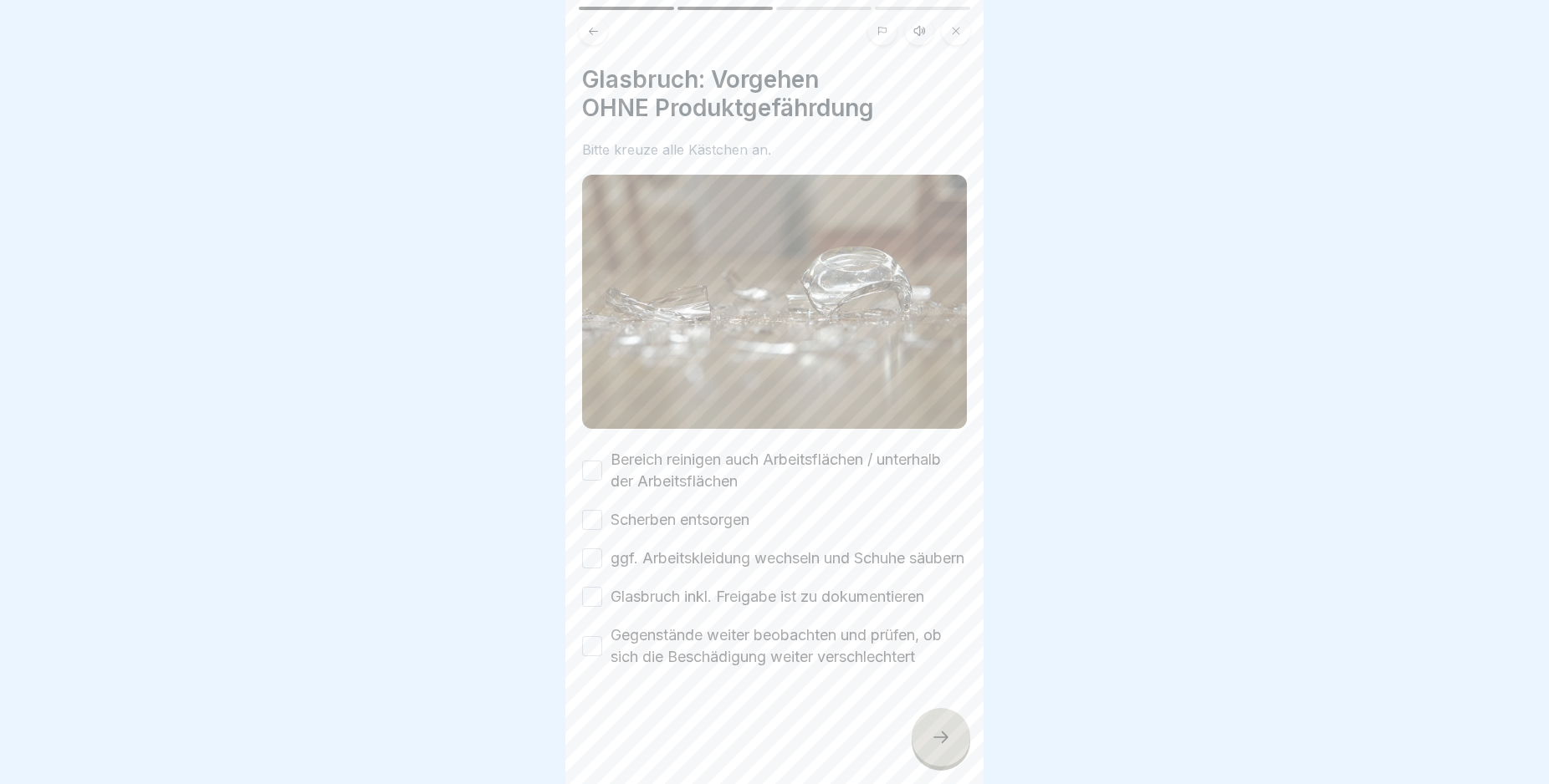
click at [588, 463] on button "Bereich reinigen auch Arbeitsflächen / unterhalb der Arbeitsflächen" at bounding box center [592, 470] width 20 height 20
click at [586, 510] on button "Scherben entsorgen" at bounding box center [592, 519] width 20 height 20
click at [595, 555] on button "ggf. Arbeitskleidung wechseln und Schuhe säubern" at bounding box center [592, 558] width 20 height 20
click at [593, 607] on button "Glasbruch inkl. Freigabe ist zu dokumentieren" at bounding box center [592, 597] width 20 height 20
click at [596, 653] on button "Gegenstände weiter beobachten und prüfen, ob sich die Beschädigung weiter versc…" at bounding box center [592, 646] width 20 height 20
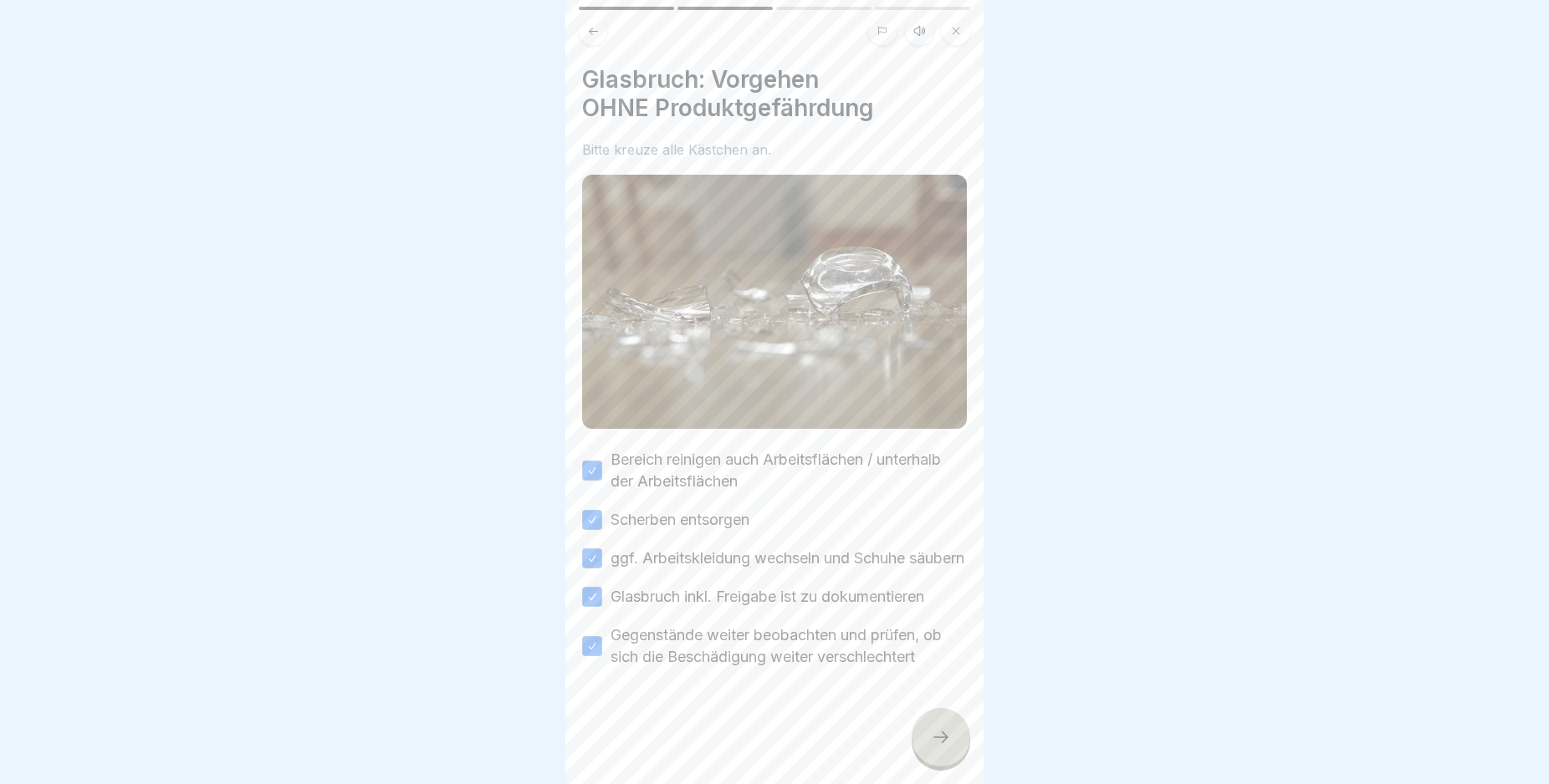
click at [934, 741] on div at bounding box center [940, 737] width 58 height 58
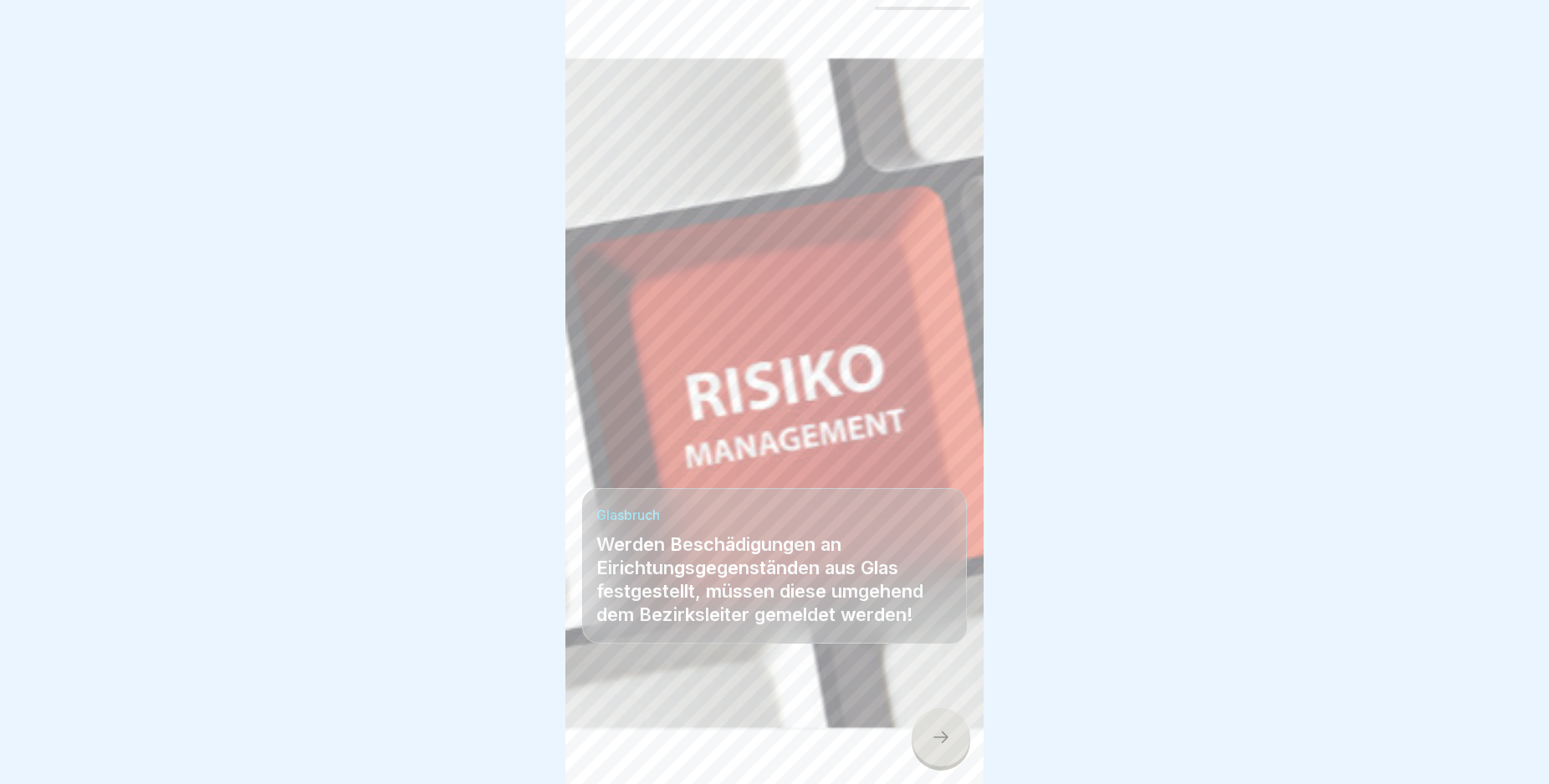
click at [934, 741] on div at bounding box center [940, 737] width 58 height 58
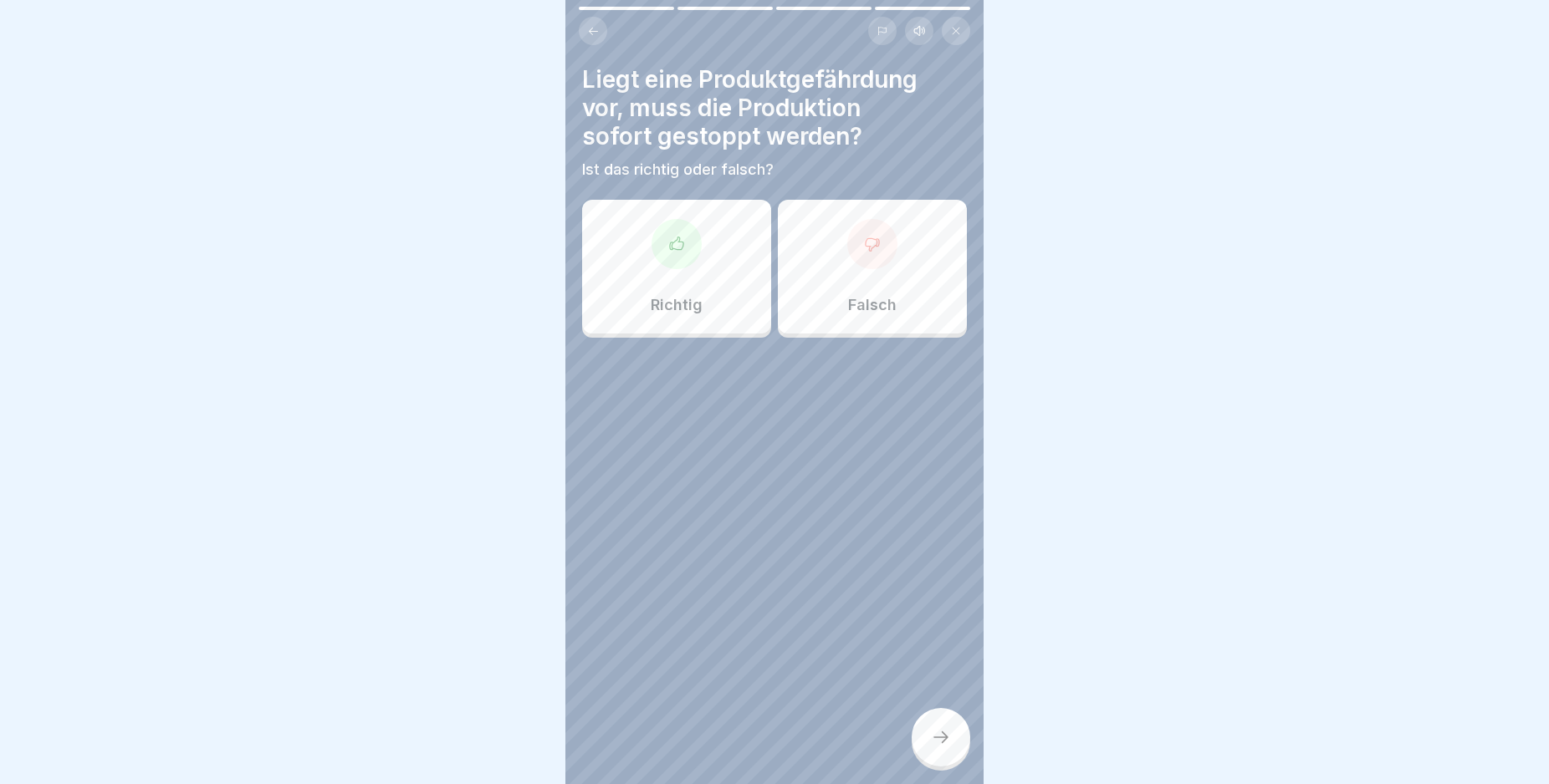
click at [676, 284] on div "Richtig" at bounding box center [677, 267] width 189 height 134
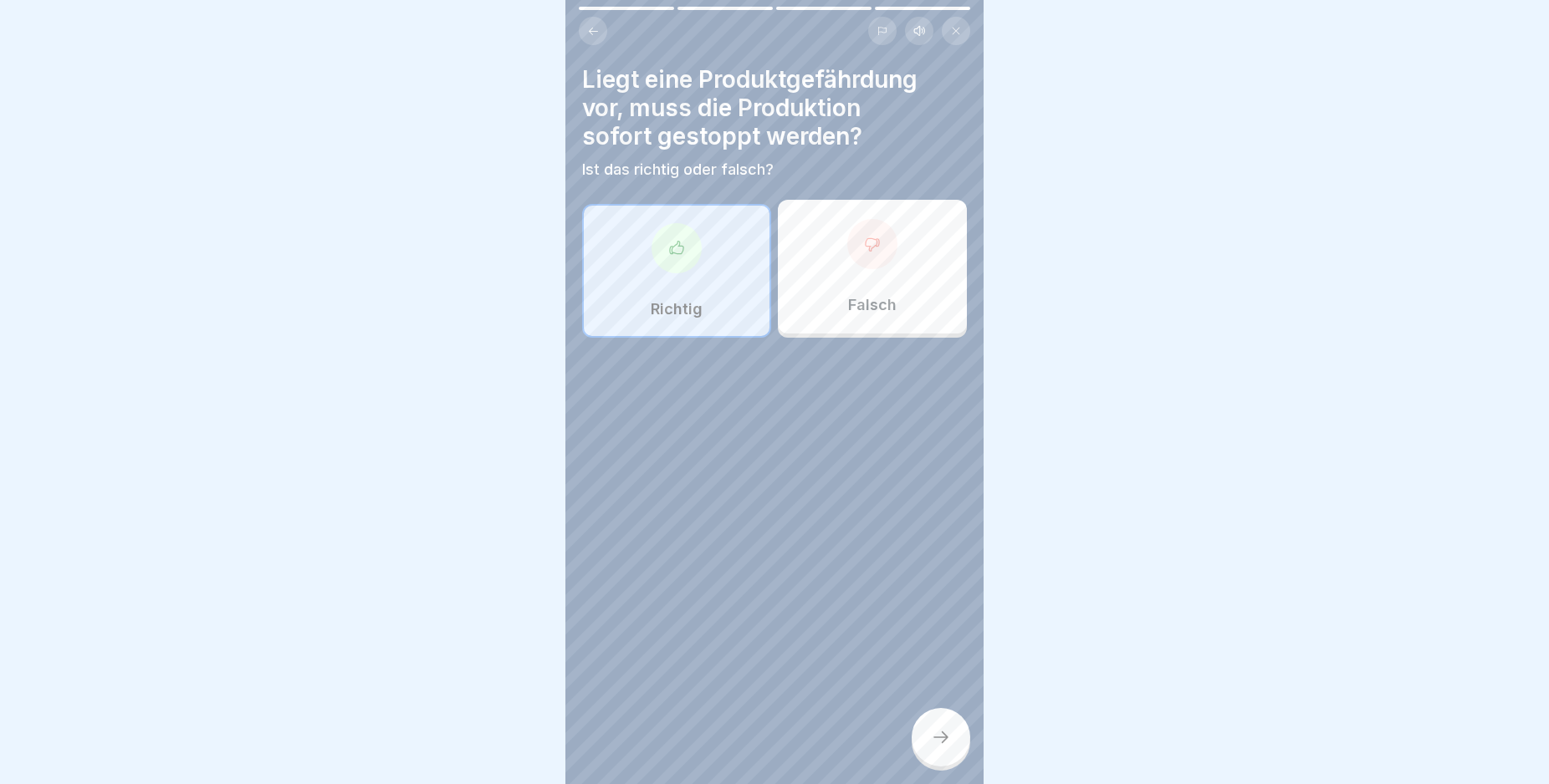
click at [932, 734] on div at bounding box center [940, 737] width 58 height 58
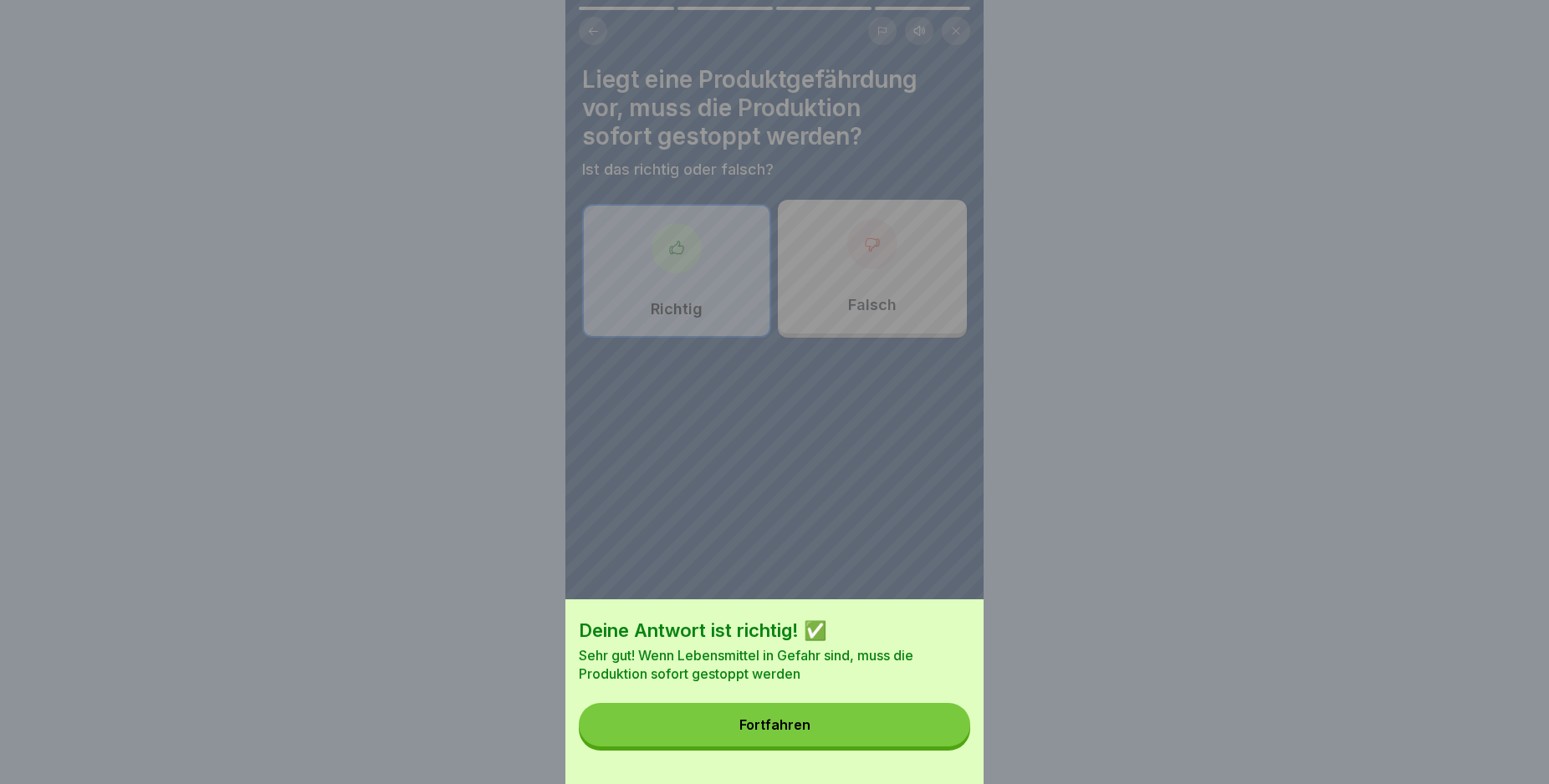
click at [932, 734] on button "Fortfahren" at bounding box center [774, 725] width 392 height 44
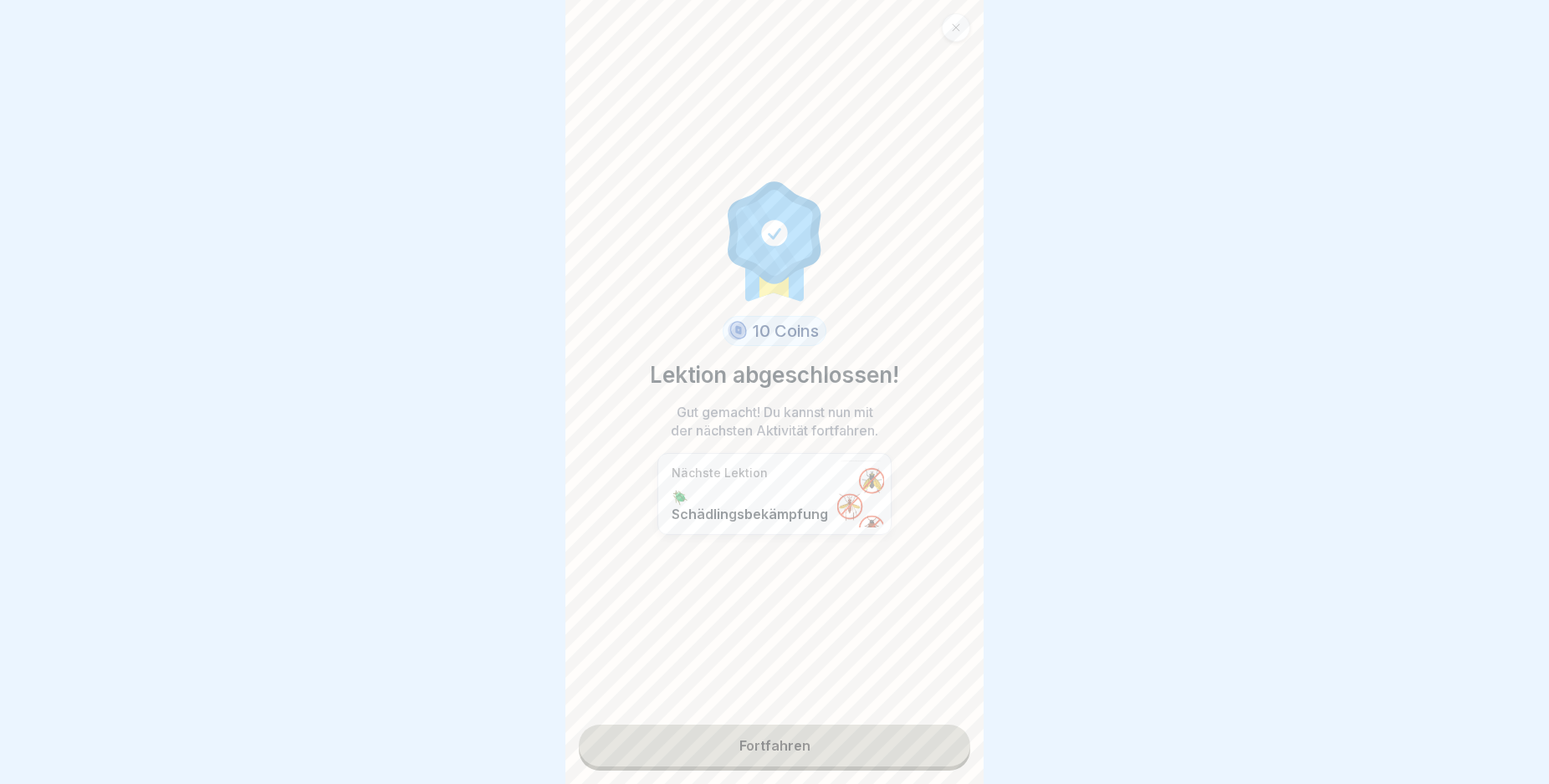
click at [929, 736] on link "Fortfahren" at bounding box center [774, 745] width 392 height 42
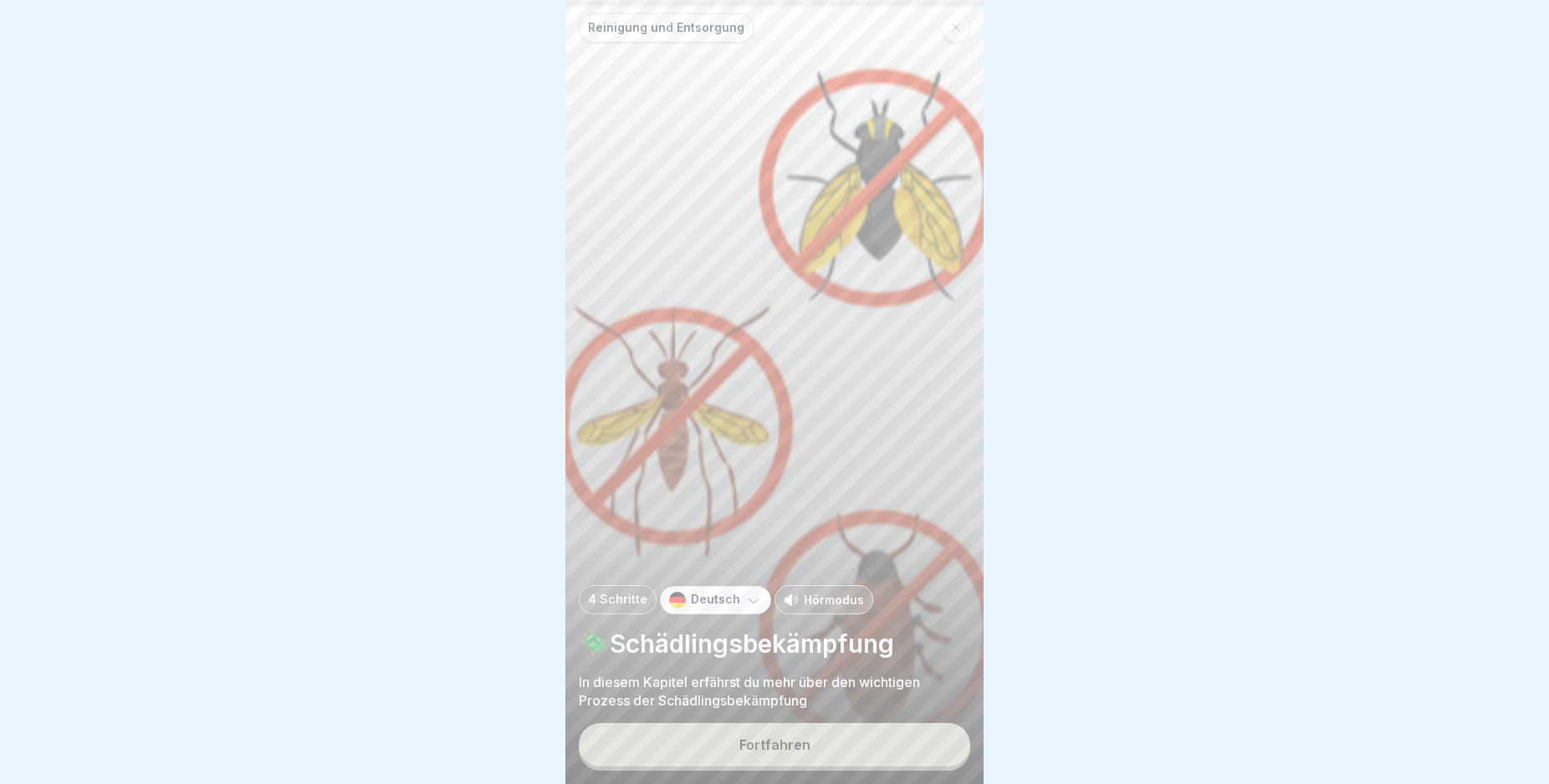
click at [929, 736] on div "Reinigung und Entsorgung 4 Schritte Deutsch Hörmodus 🪲Schädlingsbekämpfung In d…" at bounding box center [774, 392] width 418 height 784
click at [927, 747] on button "Fortfahren" at bounding box center [774, 744] width 392 height 44
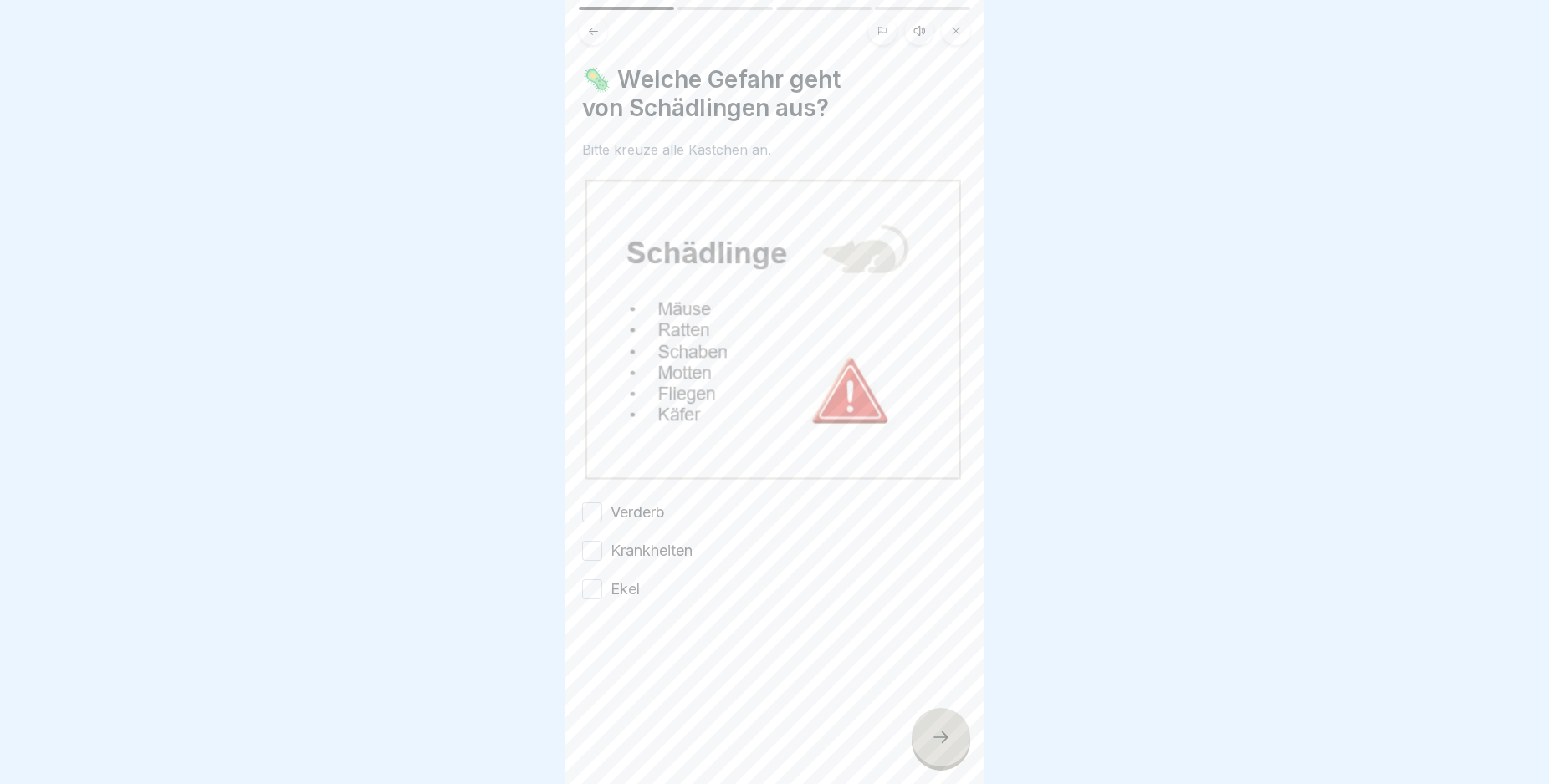
click at [596, 503] on button "Verderb" at bounding box center [592, 513] width 20 height 20
click at [595, 540] on div "Krankheiten" at bounding box center [638, 550] width 111 height 21
click at [587, 541] on button "Krankheiten" at bounding box center [592, 550] width 20 height 20
click at [589, 580] on button "Ekel" at bounding box center [592, 589] width 20 height 20
click at [932, 742] on div at bounding box center [940, 737] width 58 height 58
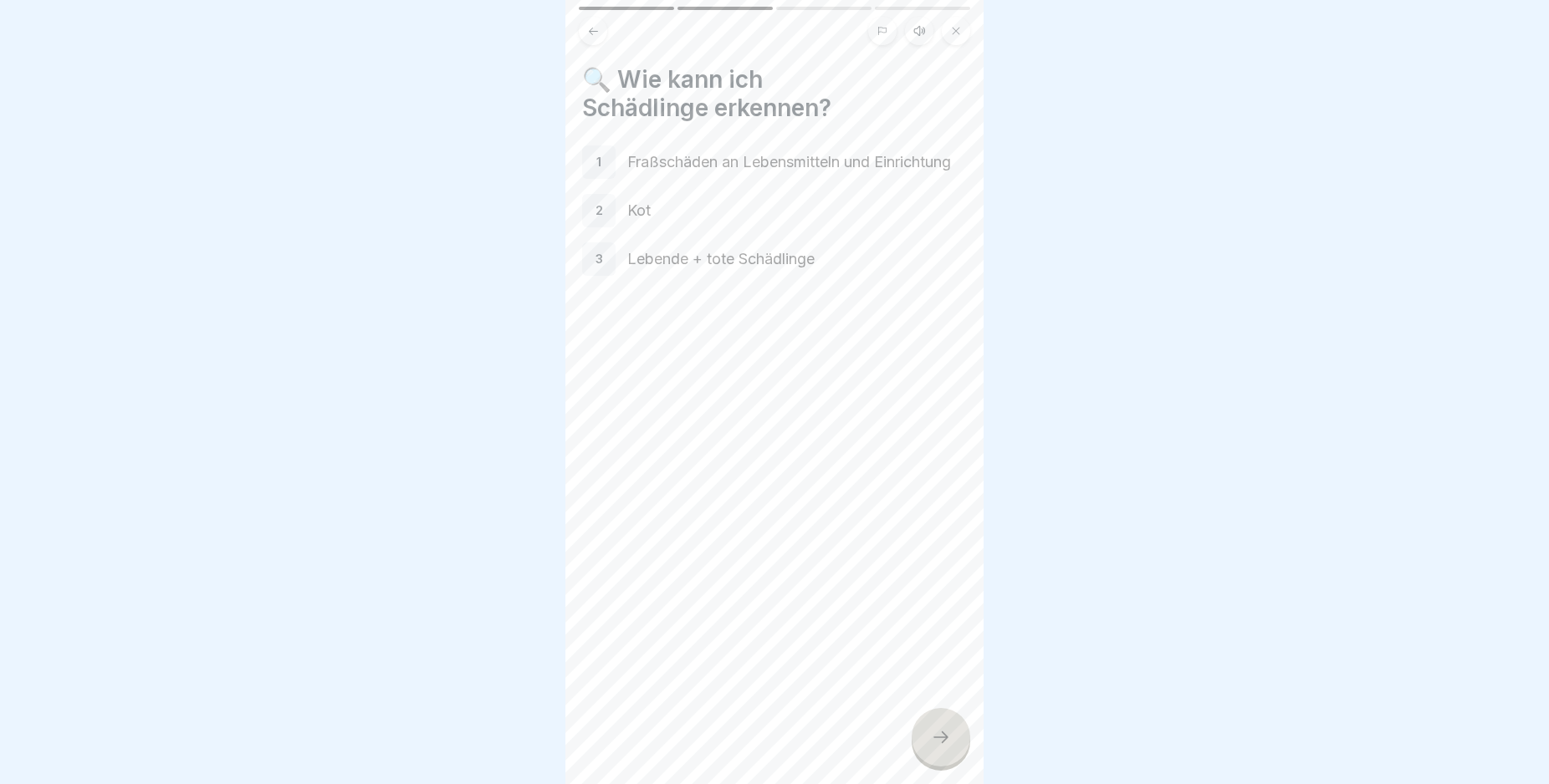
click at [937, 747] on icon at bounding box center [940, 737] width 20 height 20
click at [934, 744] on icon at bounding box center [940, 737] width 20 height 20
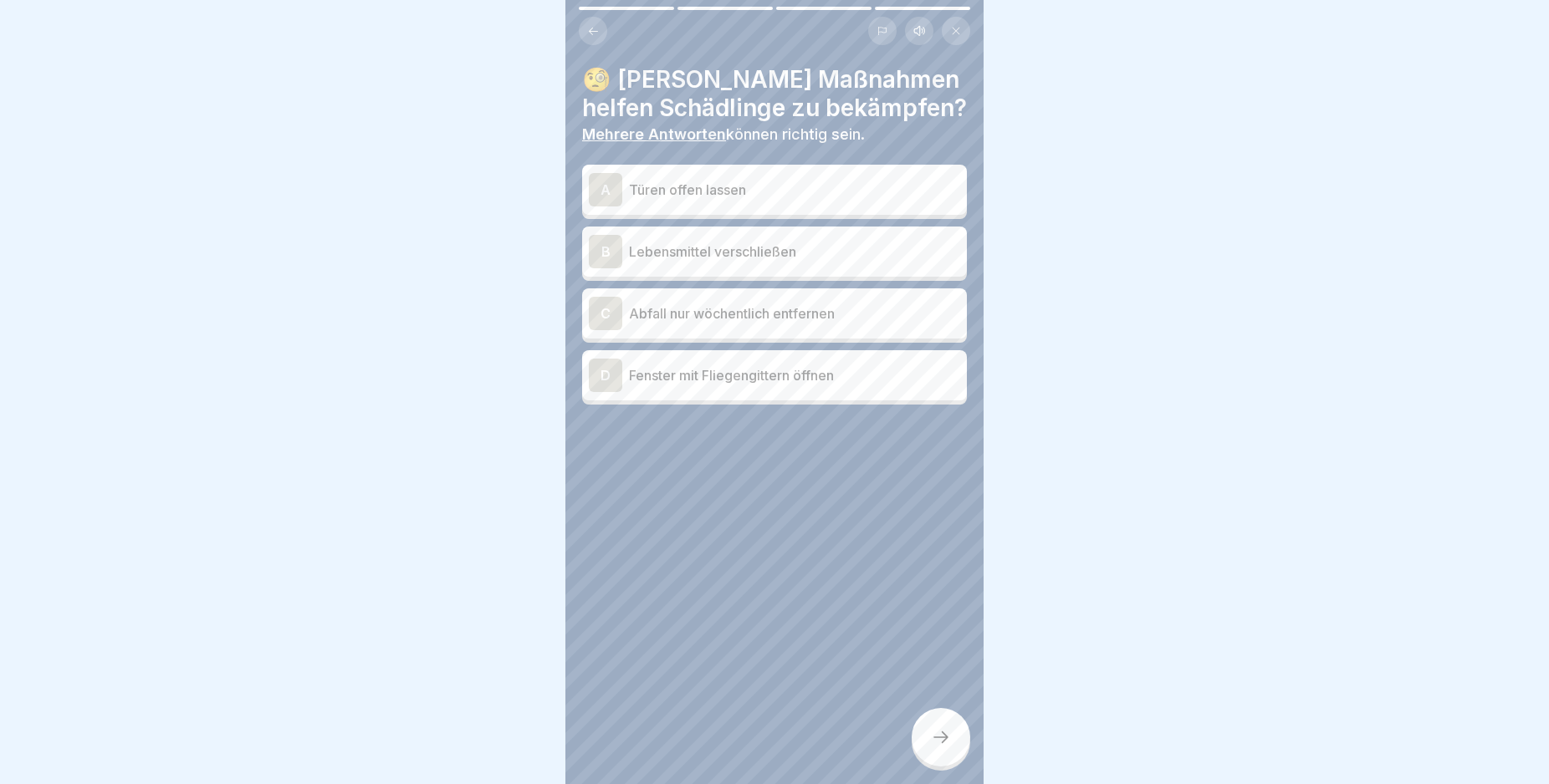
click at [600, 249] on div "B" at bounding box center [605, 251] width 34 height 34
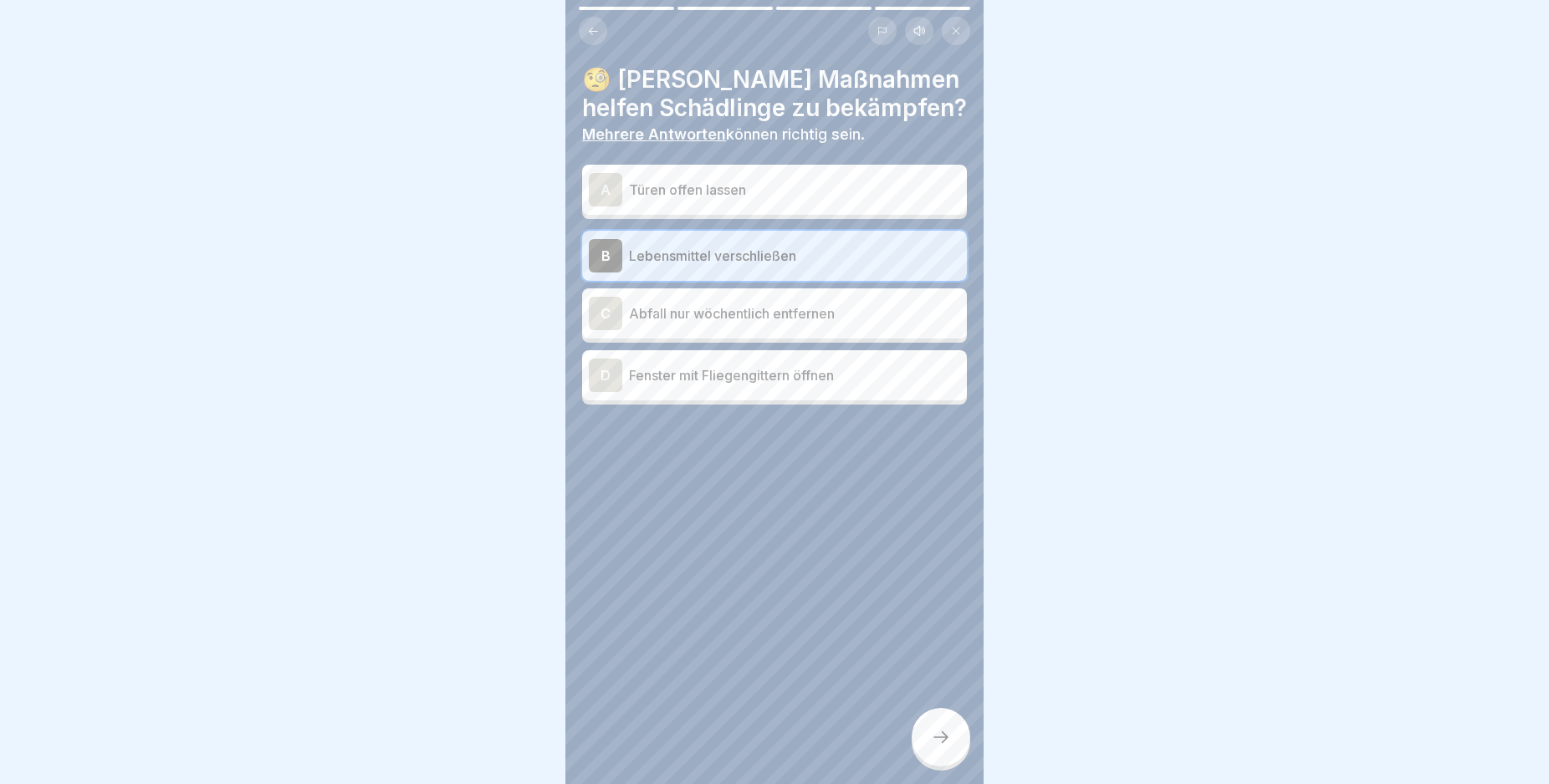
click at [602, 371] on div "D" at bounding box center [605, 375] width 34 height 34
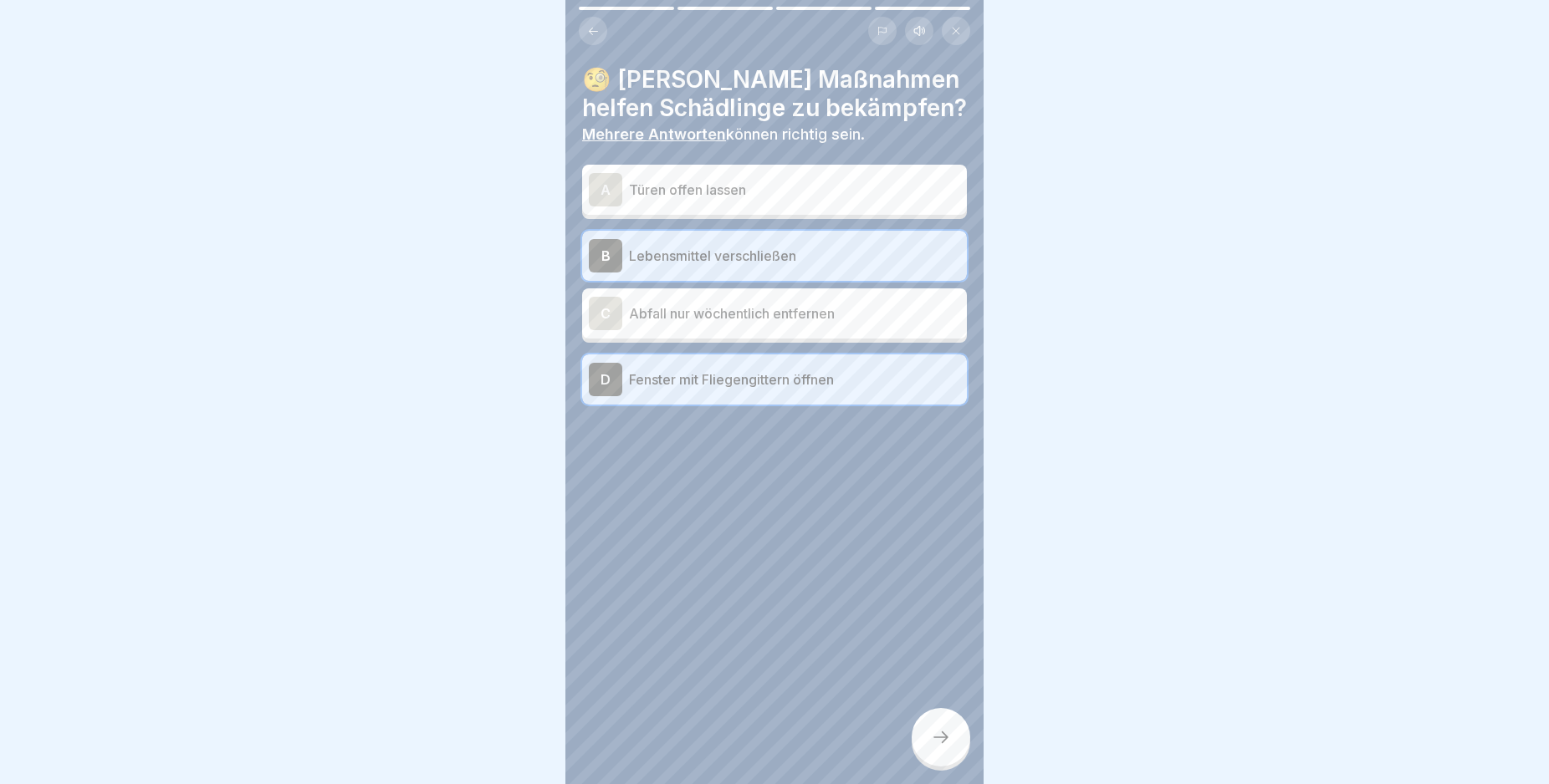
click at [935, 740] on div at bounding box center [940, 737] width 58 height 58
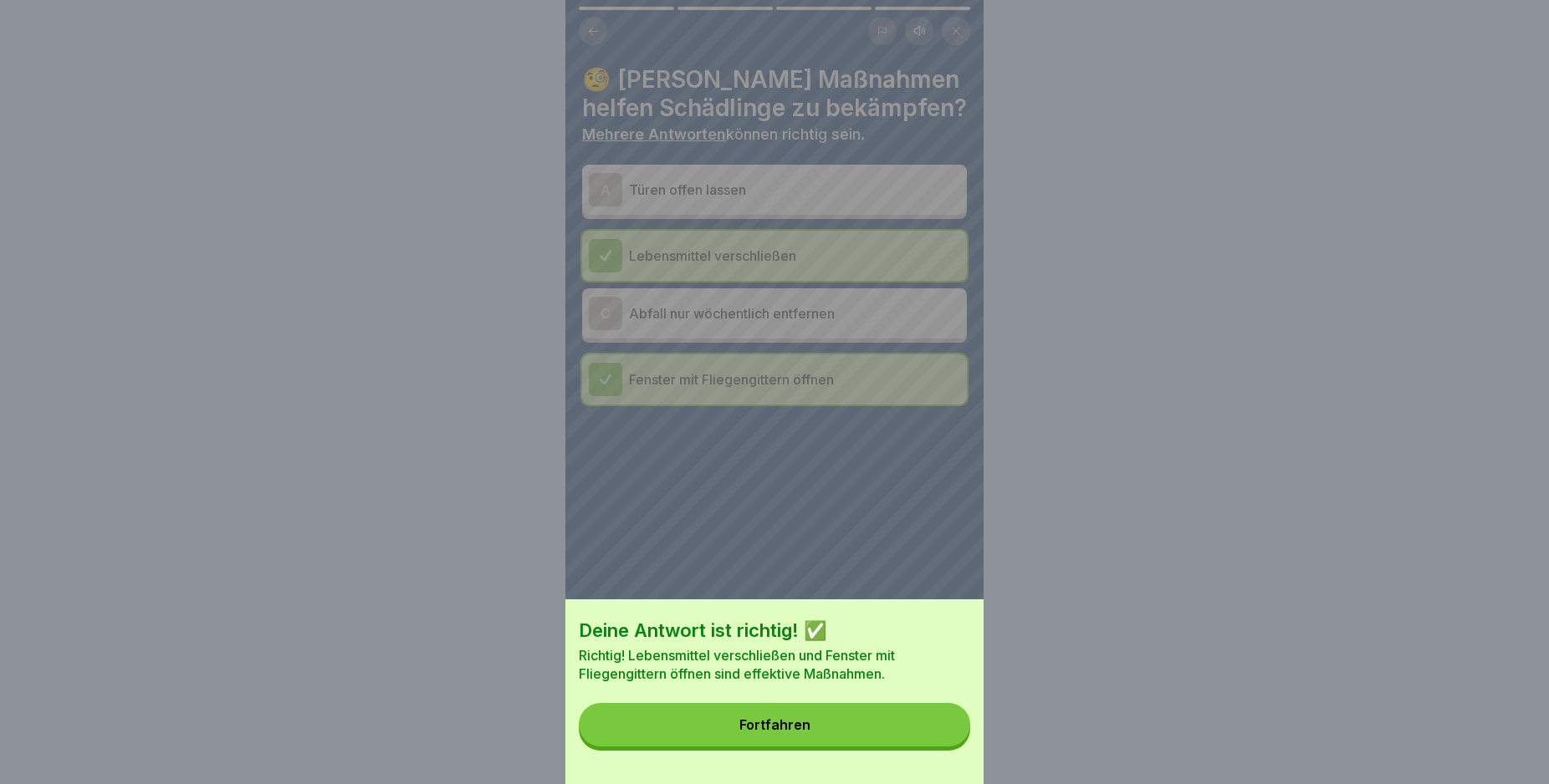
click at [919, 740] on button "Fortfahren" at bounding box center [774, 725] width 392 height 44
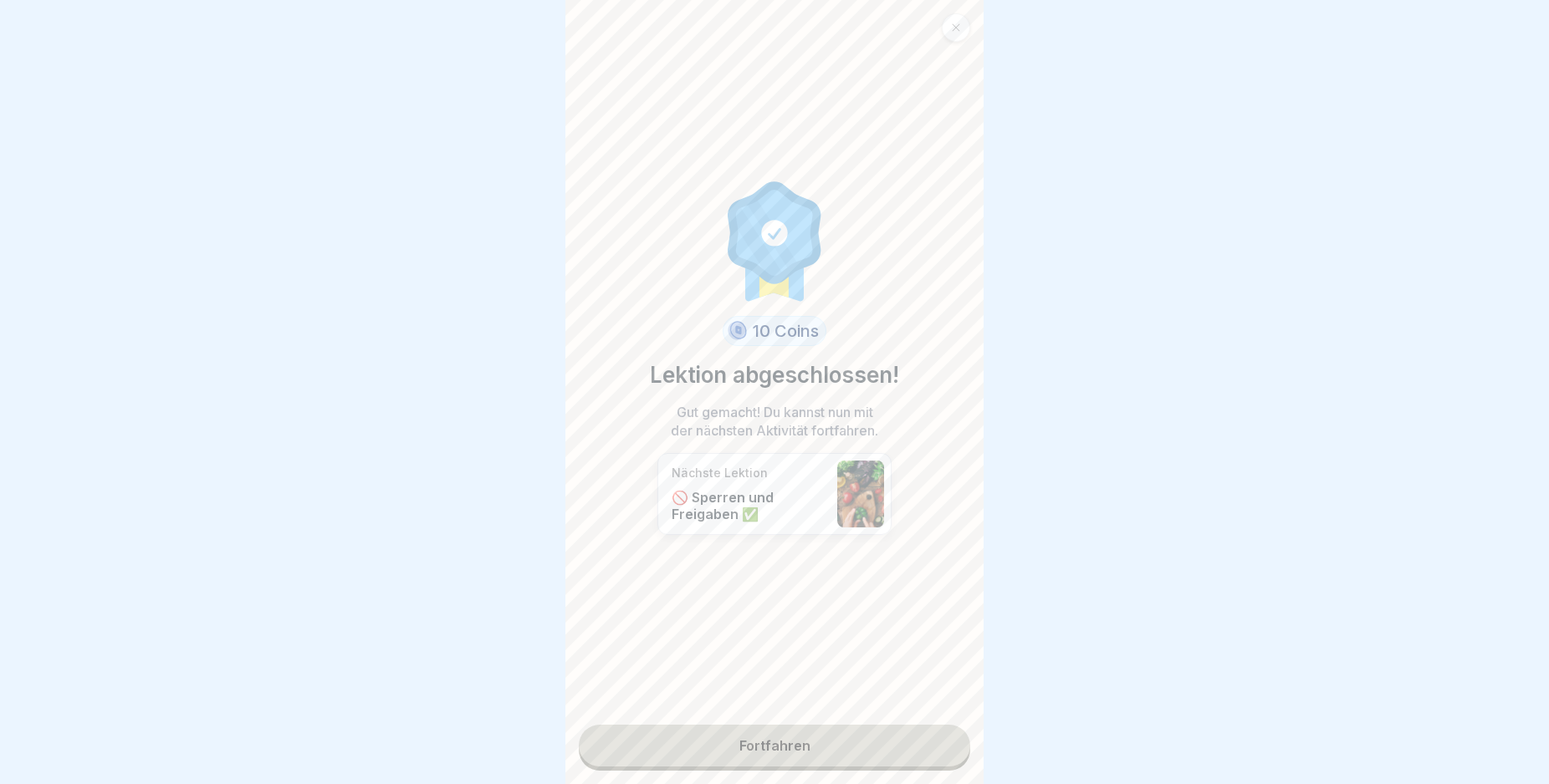
click at [919, 740] on link "Fortfahren" at bounding box center [774, 745] width 392 height 42
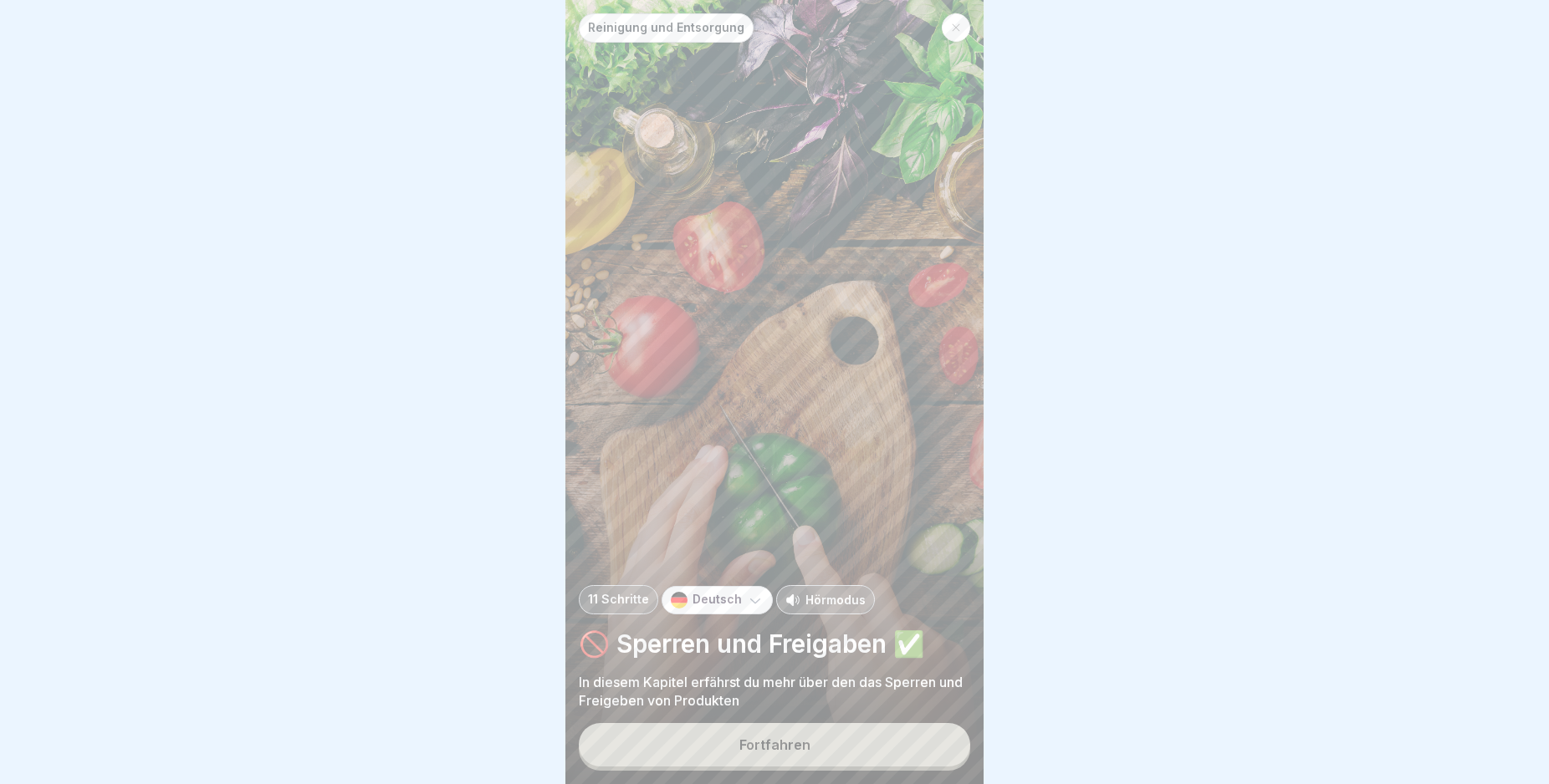
click at [919, 747] on button "Fortfahren" at bounding box center [774, 744] width 392 height 44
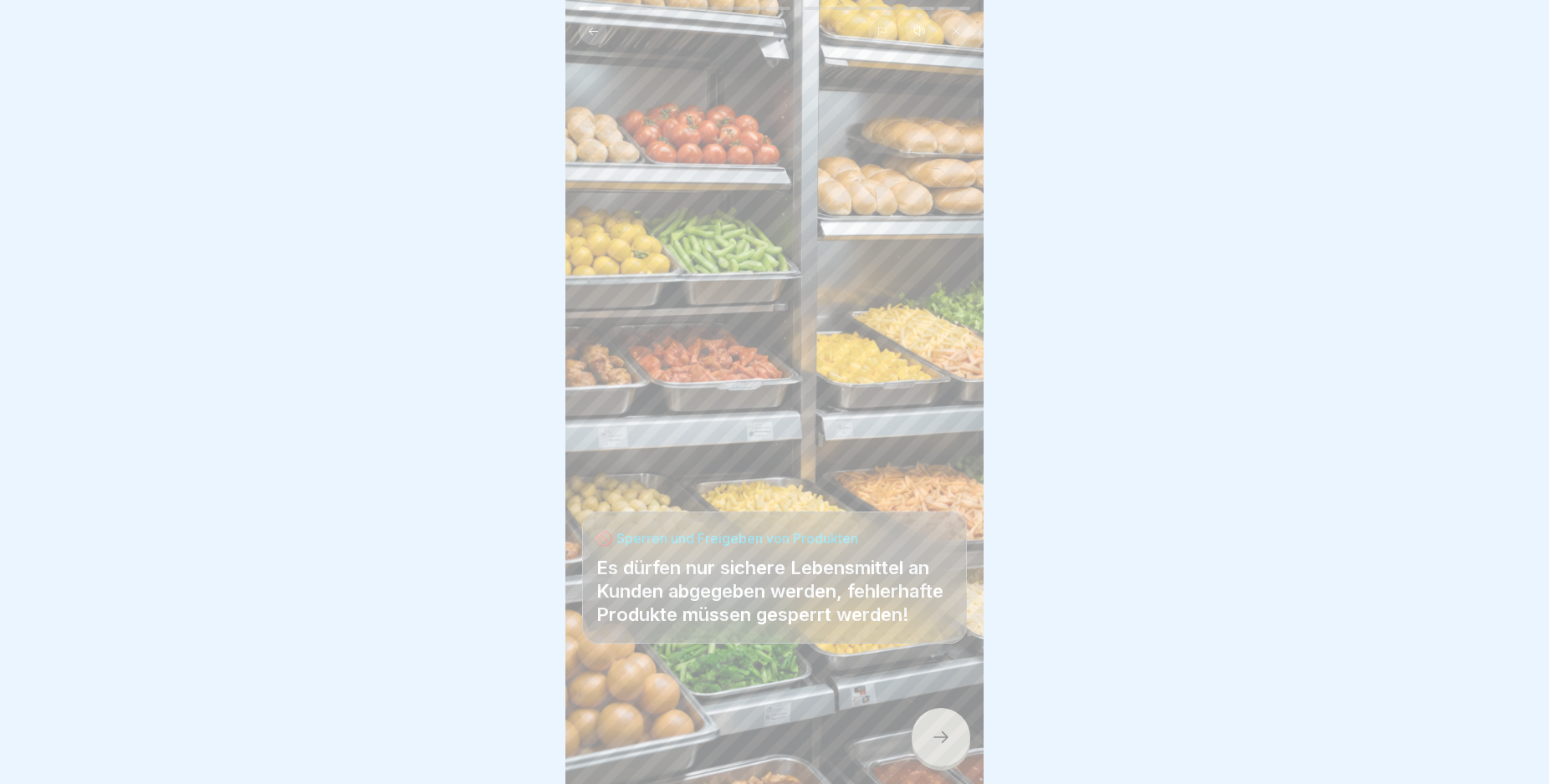
click at [931, 747] on icon at bounding box center [940, 737] width 20 height 20
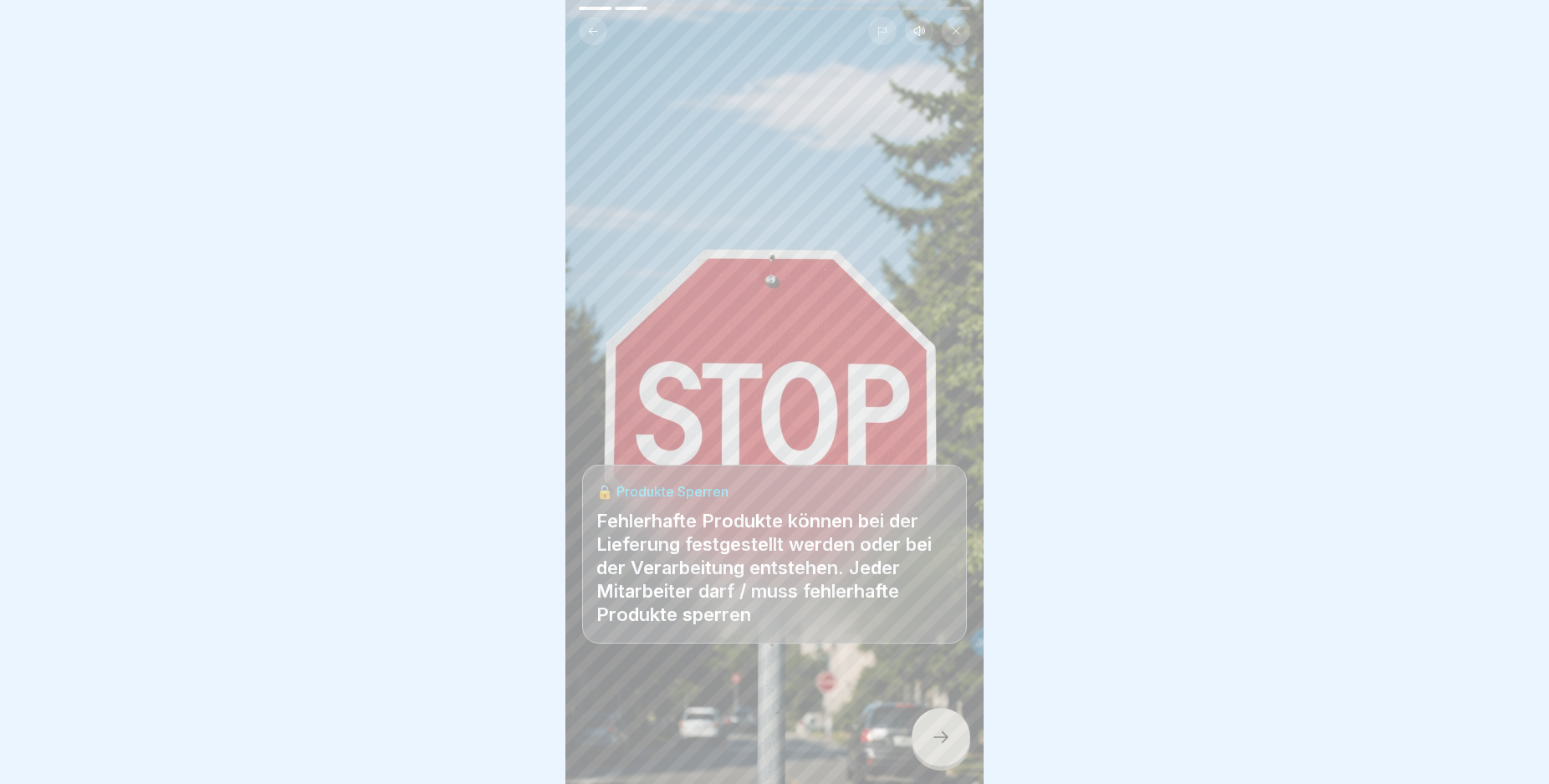
click at [931, 747] on icon at bounding box center [940, 737] width 20 height 20
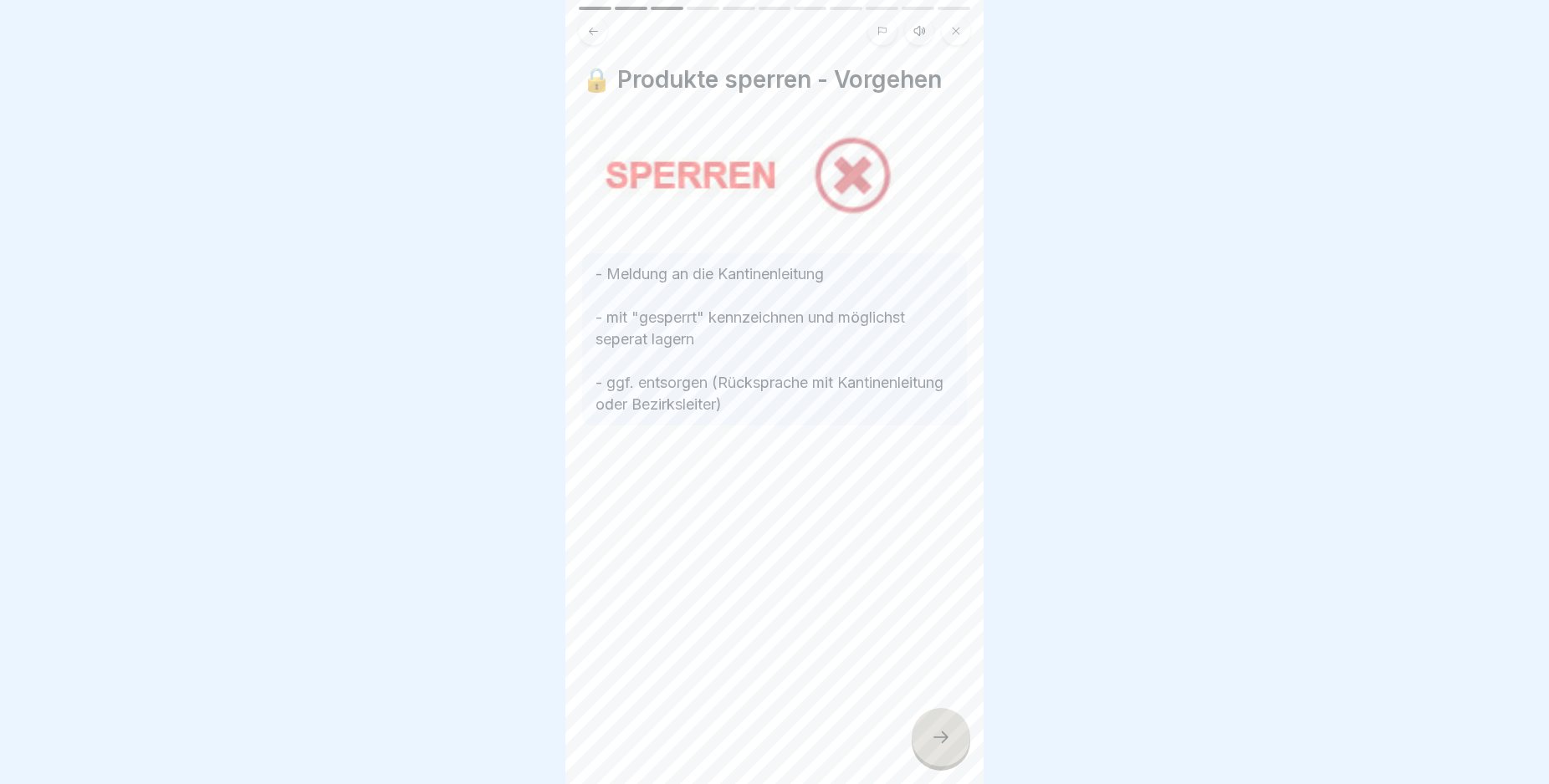
click at [931, 746] on icon at bounding box center [940, 737] width 20 height 20
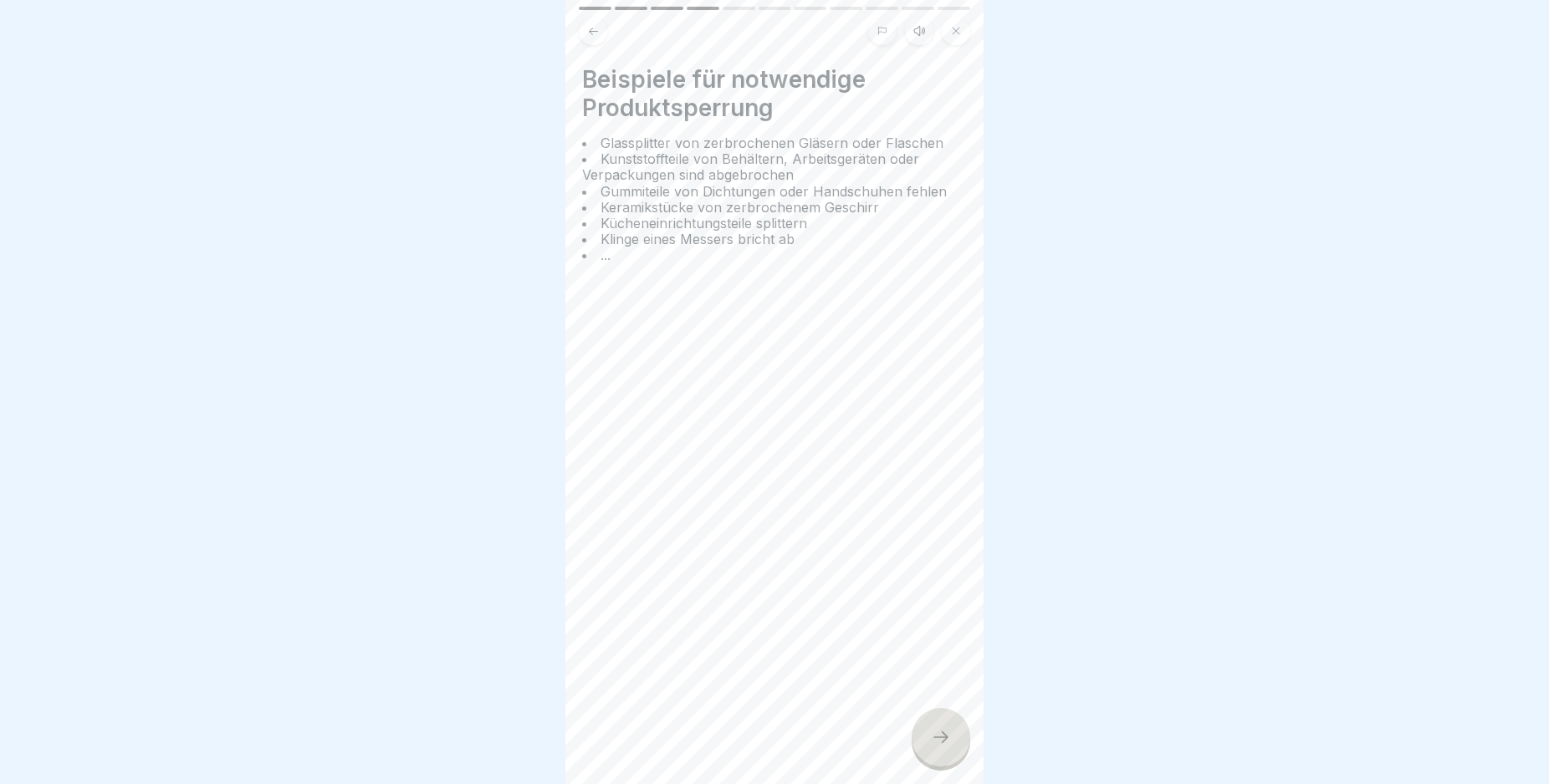
click at [931, 746] on icon at bounding box center [940, 737] width 20 height 20
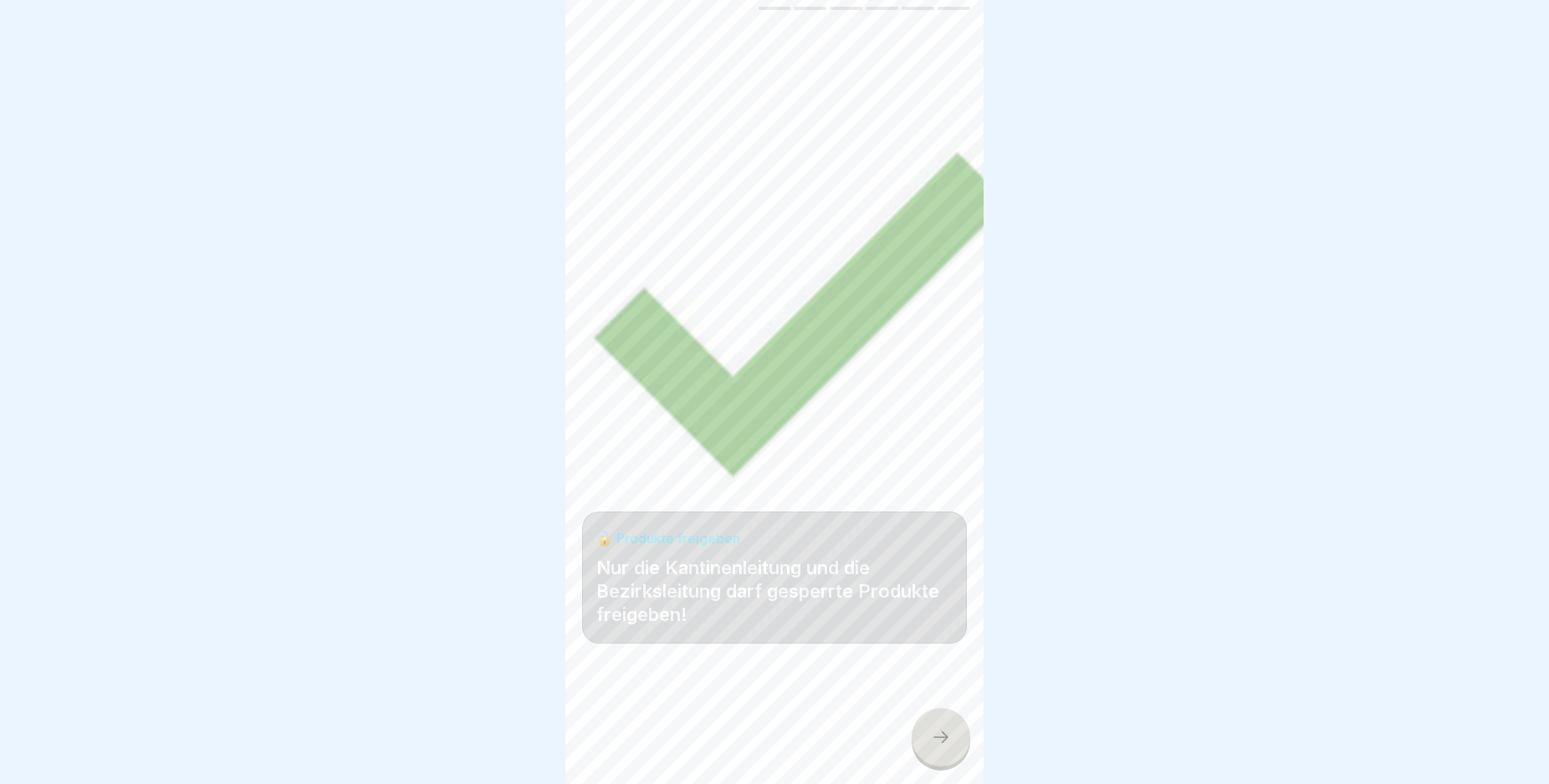
click at [931, 746] on icon at bounding box center [940, 737] width 20 height 20
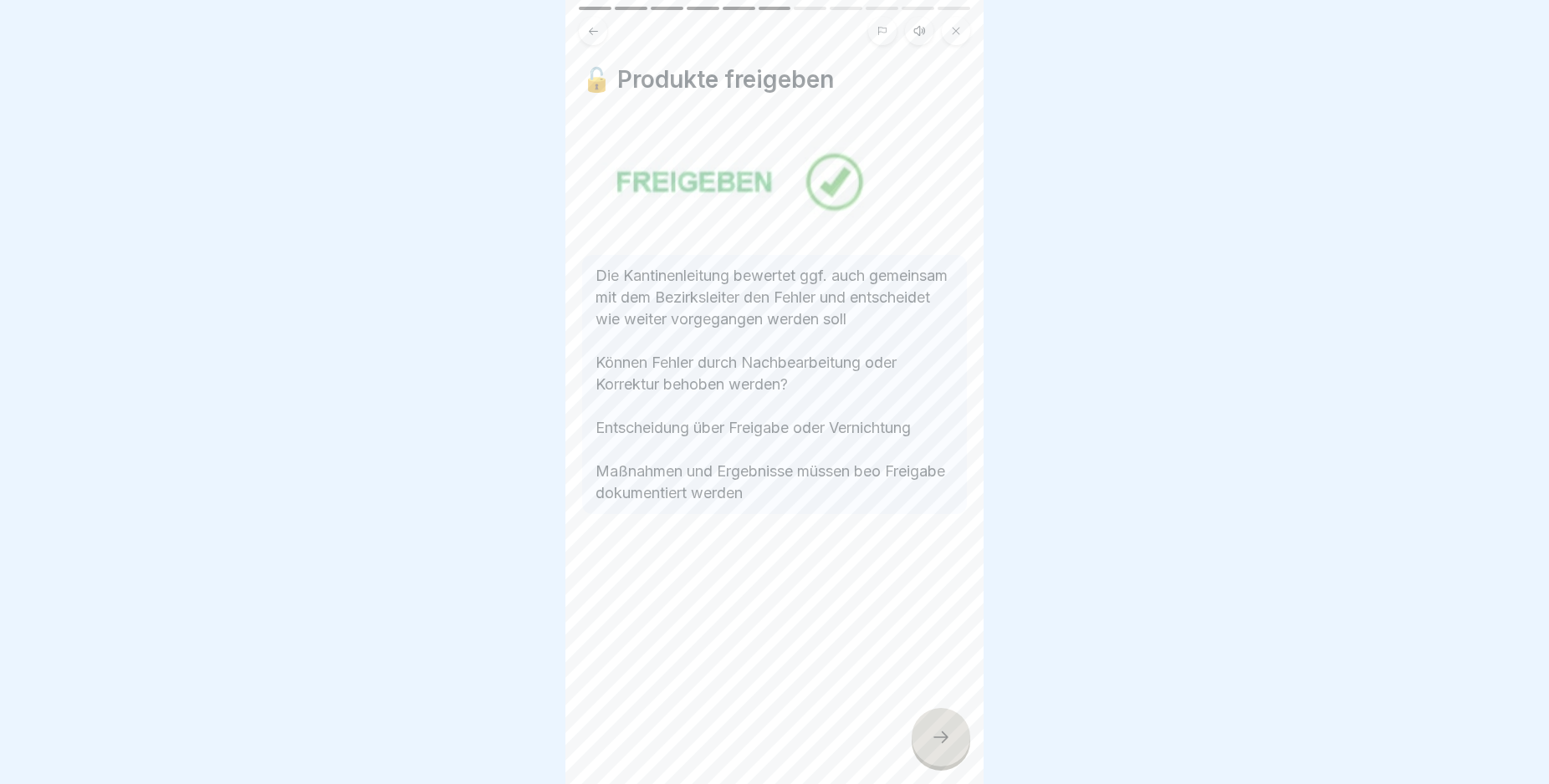
click at [931, 746] on icon at bounding box center [940, 737] width 20 height 20
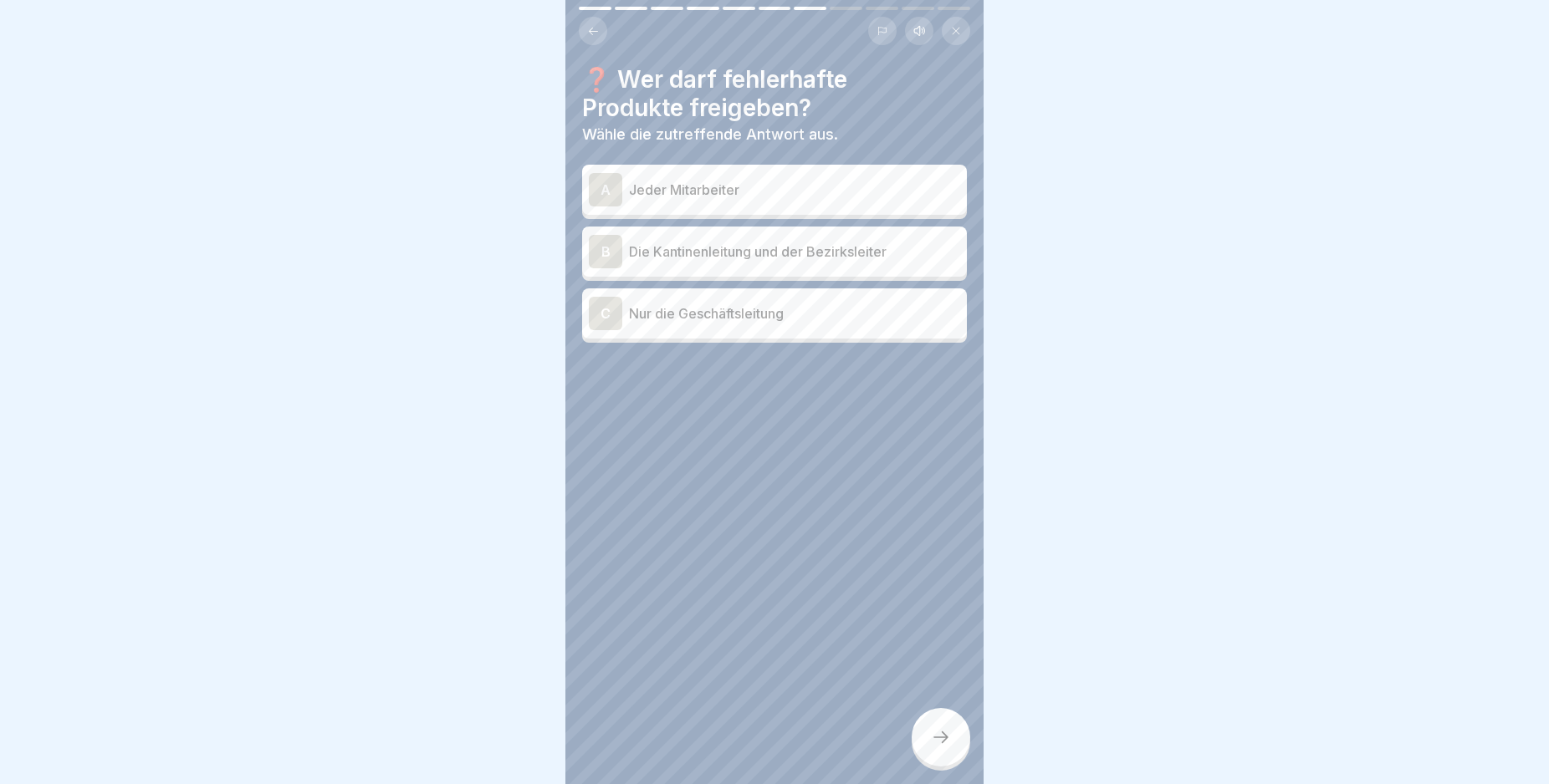
click at [601, 252] on div "B" at bounding box center [605, 251] width 34 height 34
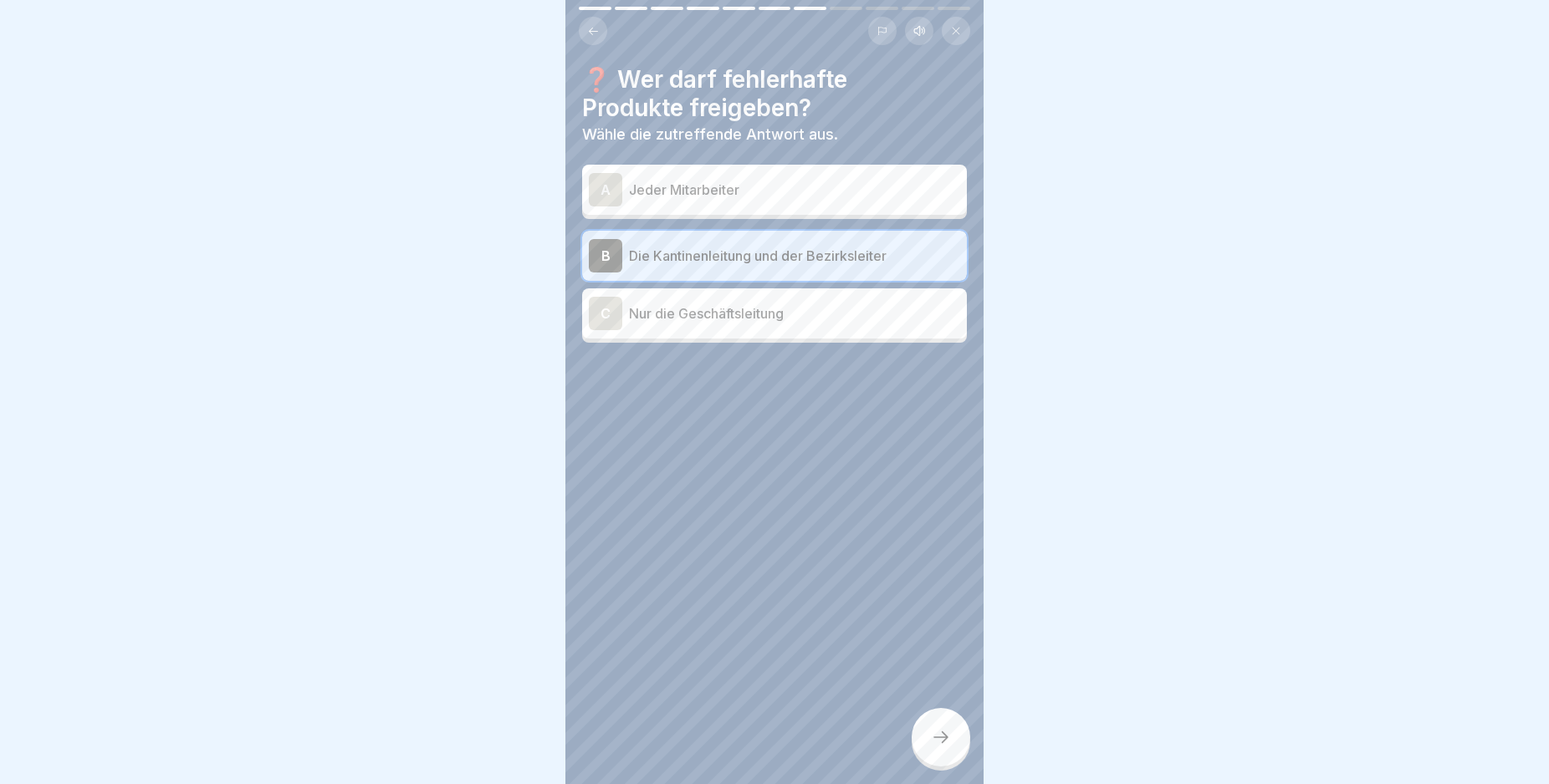
click at [924, 753] on div at bounding box center [940, 737] width 58 height 58
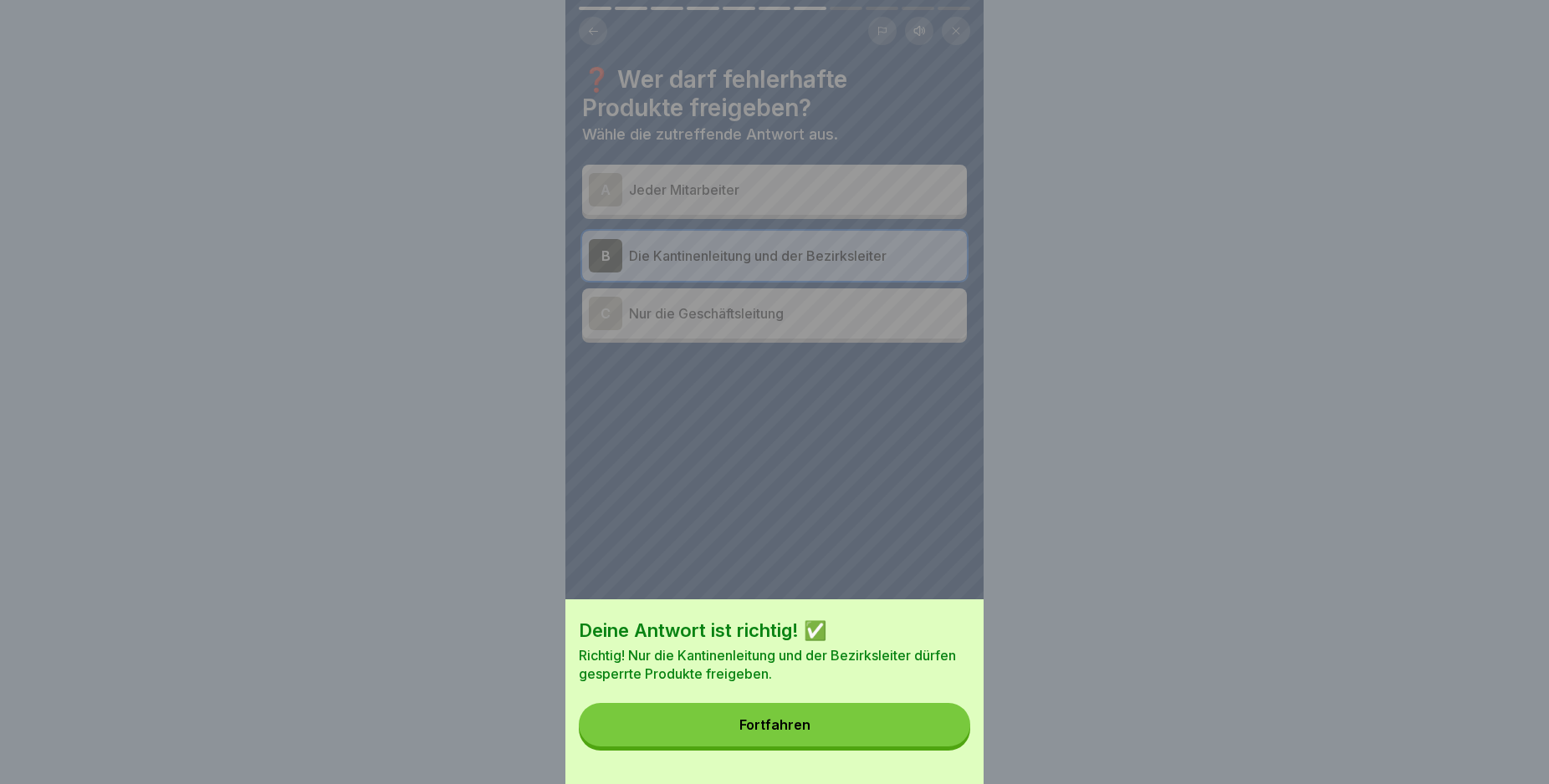
click at [915, 742] on button "Fortfahren" at bounding box center [774, 725] width 392 height 44
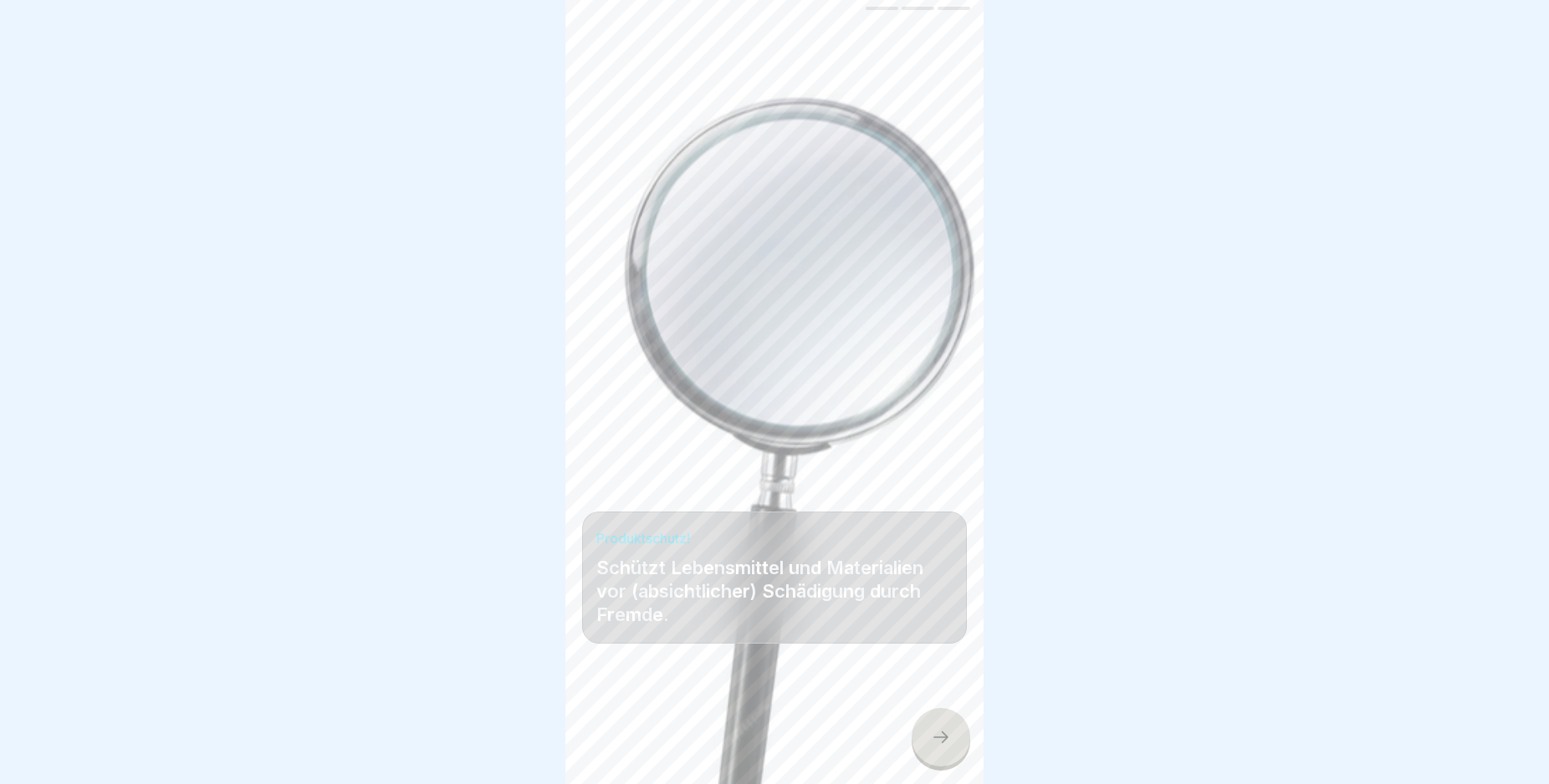
click at [939, 740] on div at bounding box center [940, 737] width 58 height 58
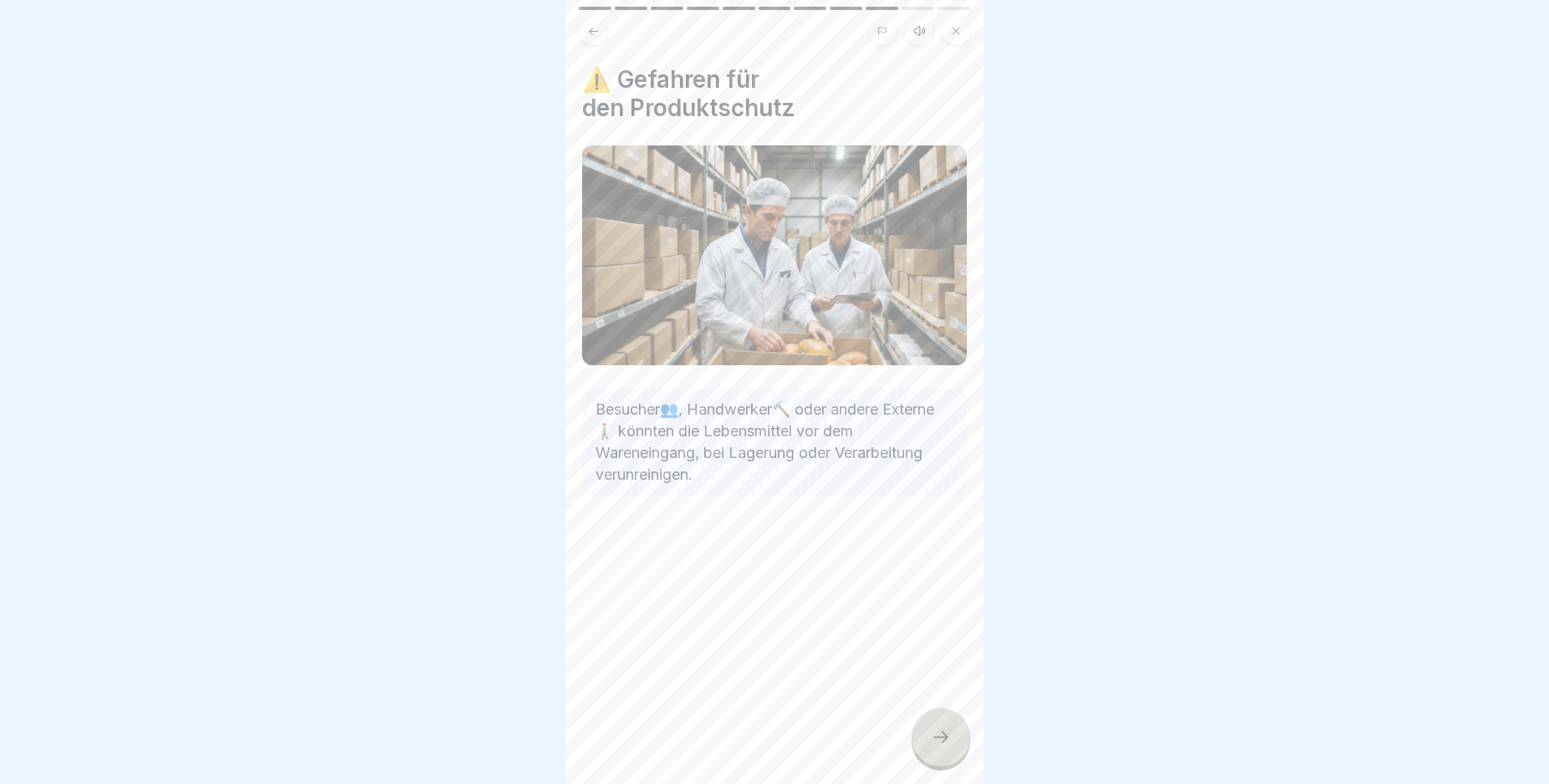
click at [939, 740] on div at bounding box center [940, 737] width 58 height 58
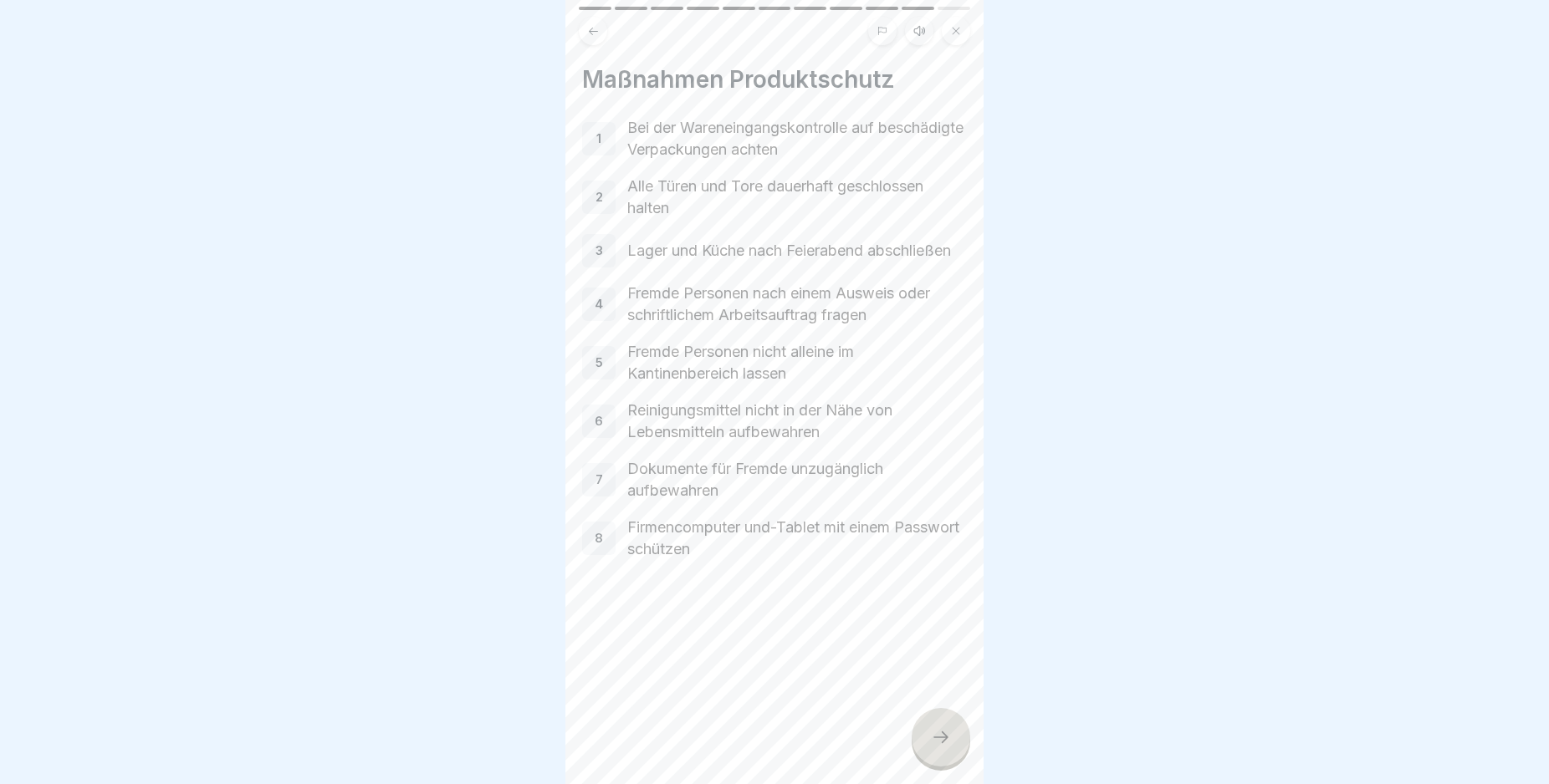
click at [939, 740] on div at bounding box center [940, 737] width 58 height 58
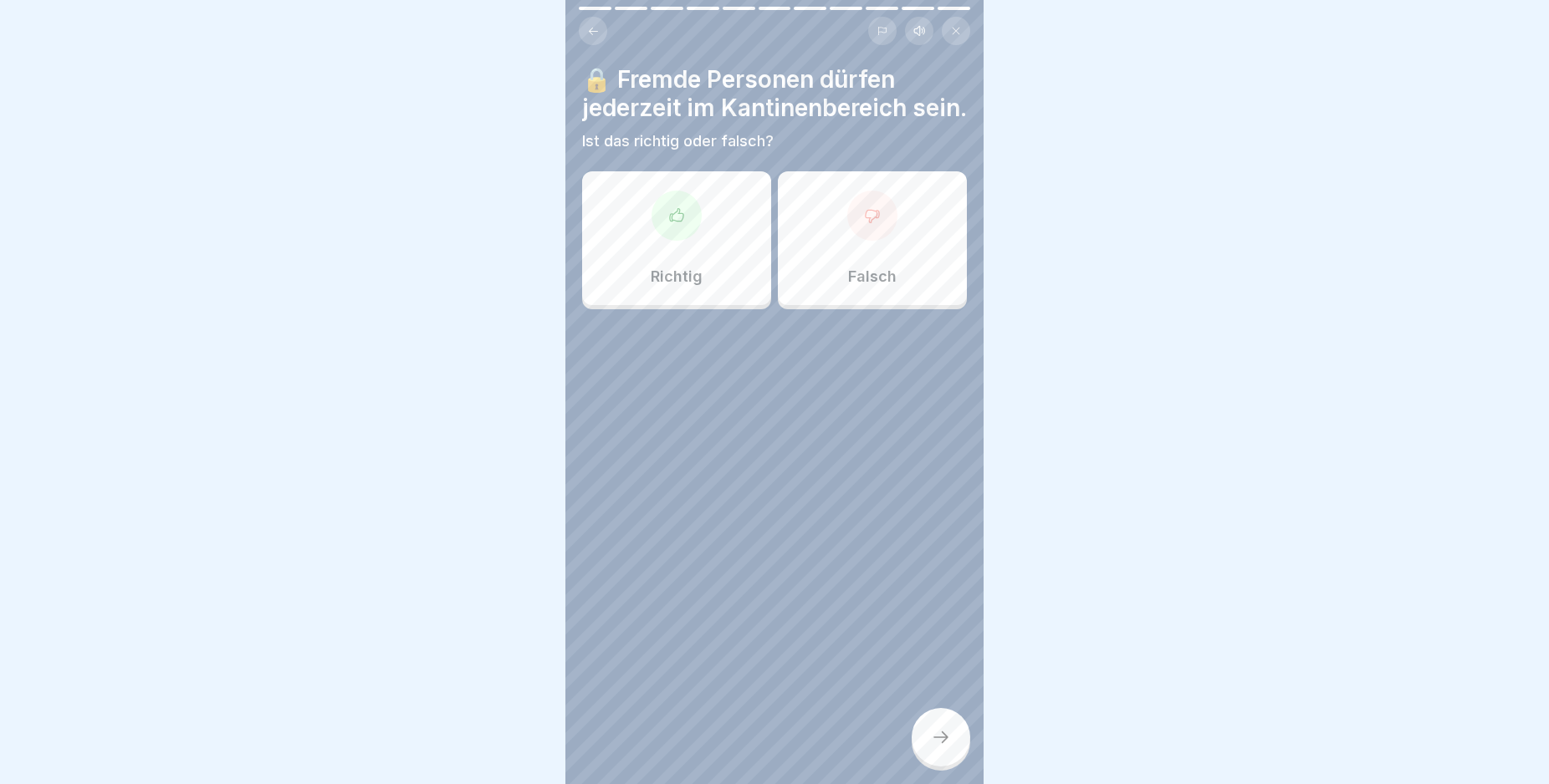
click at [877, 296] on div "Falsch" at bounding box center [871, 238] width 189 height 134
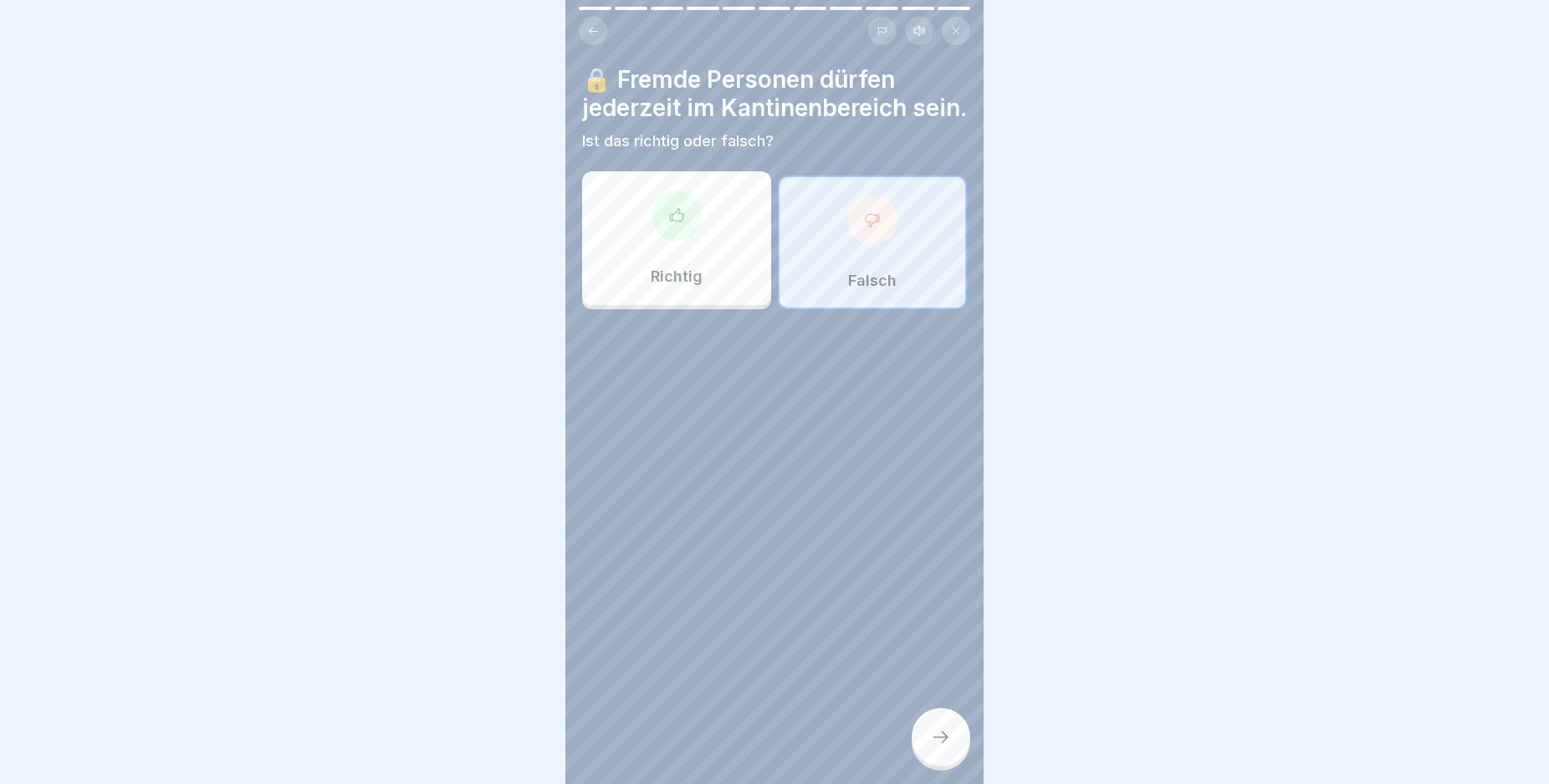
click at [942, 747] on icon at bounding box center [940, 737] width 20 height 20
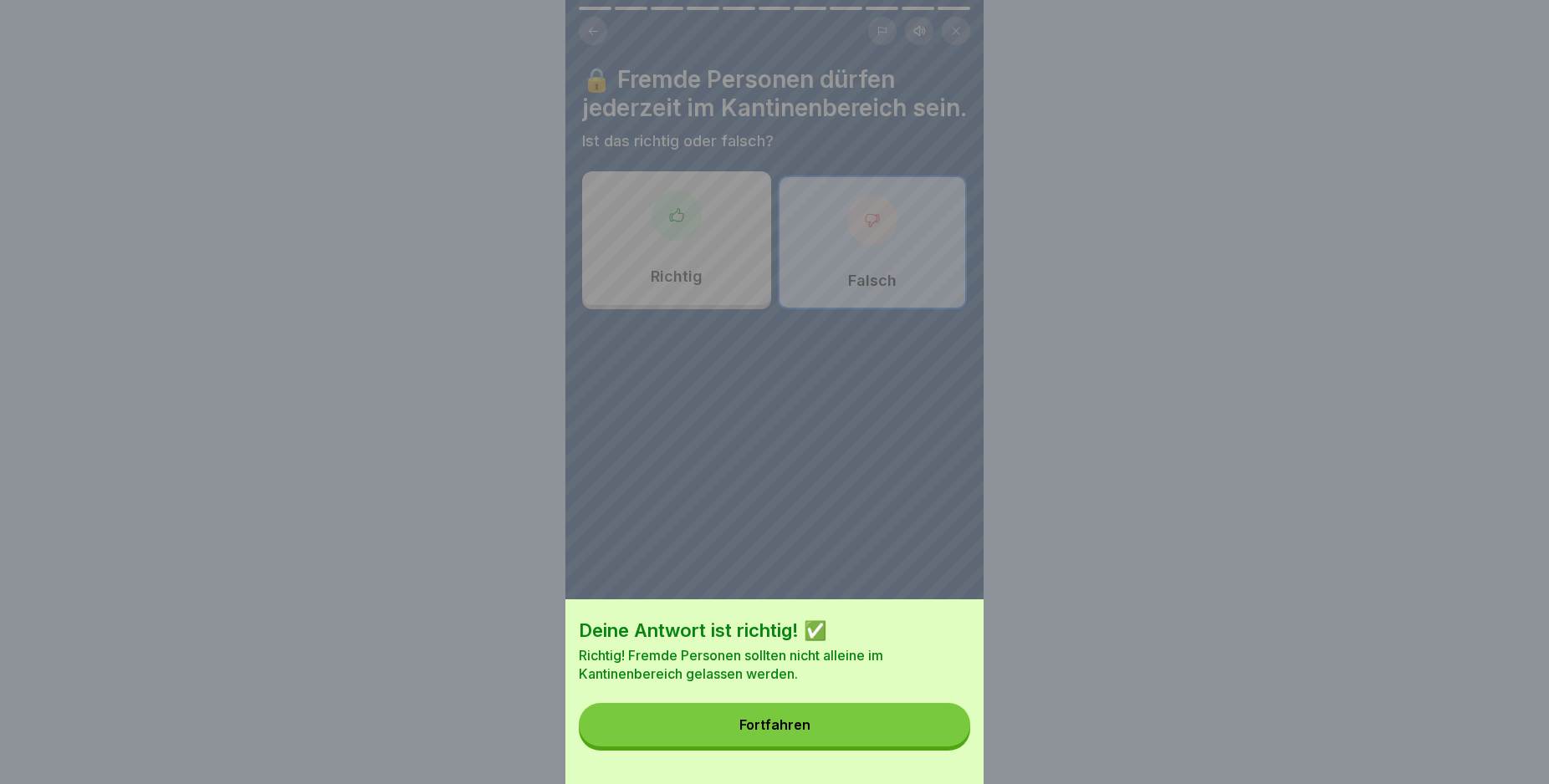
click at [908, 739] on button "Fortfahren" at bounding box center [774, 725] width 392 height 44
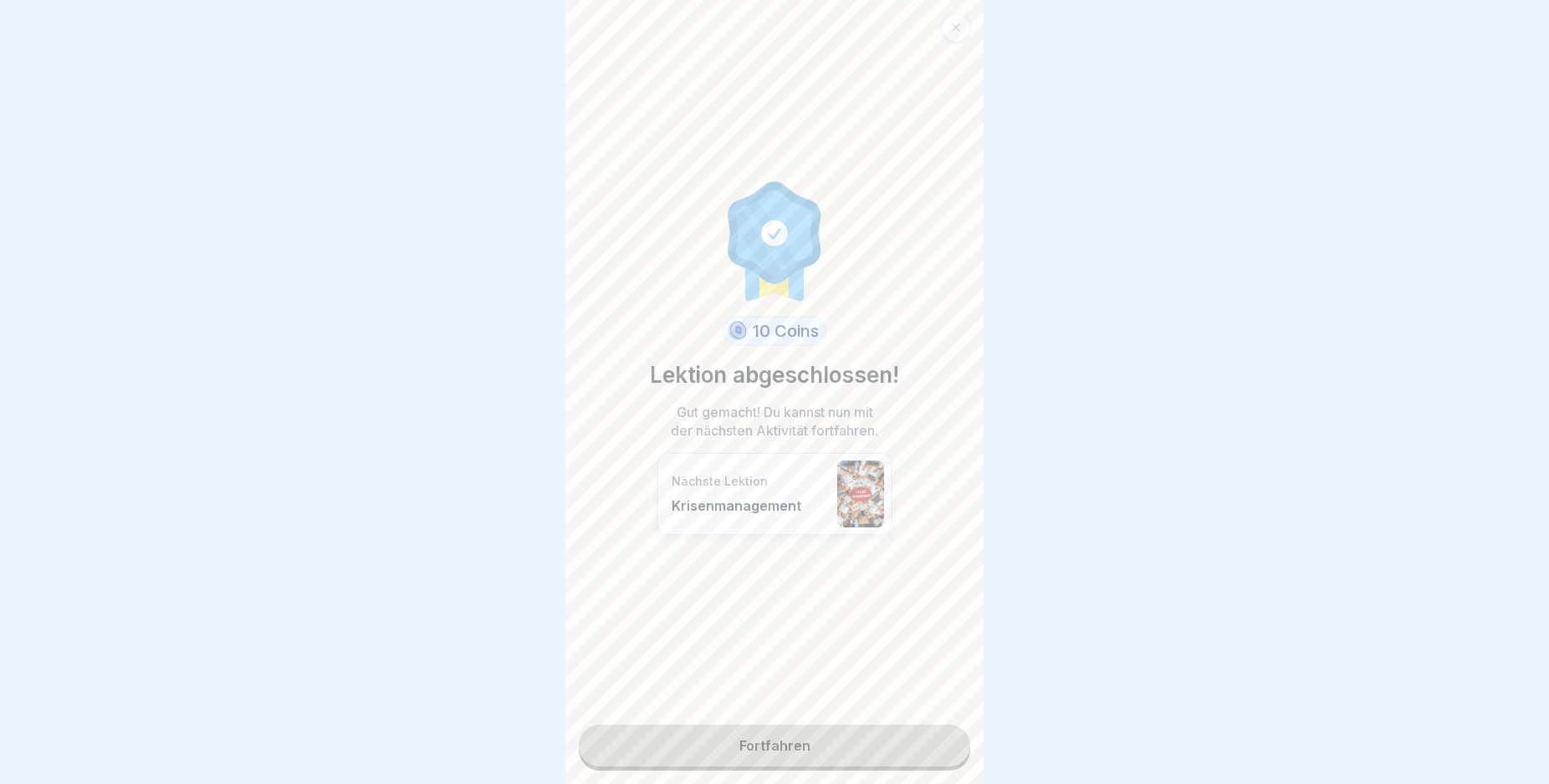
click at [902, 740] on link "Fortfahren" at bounding box center [774, 745] width 392 height 42
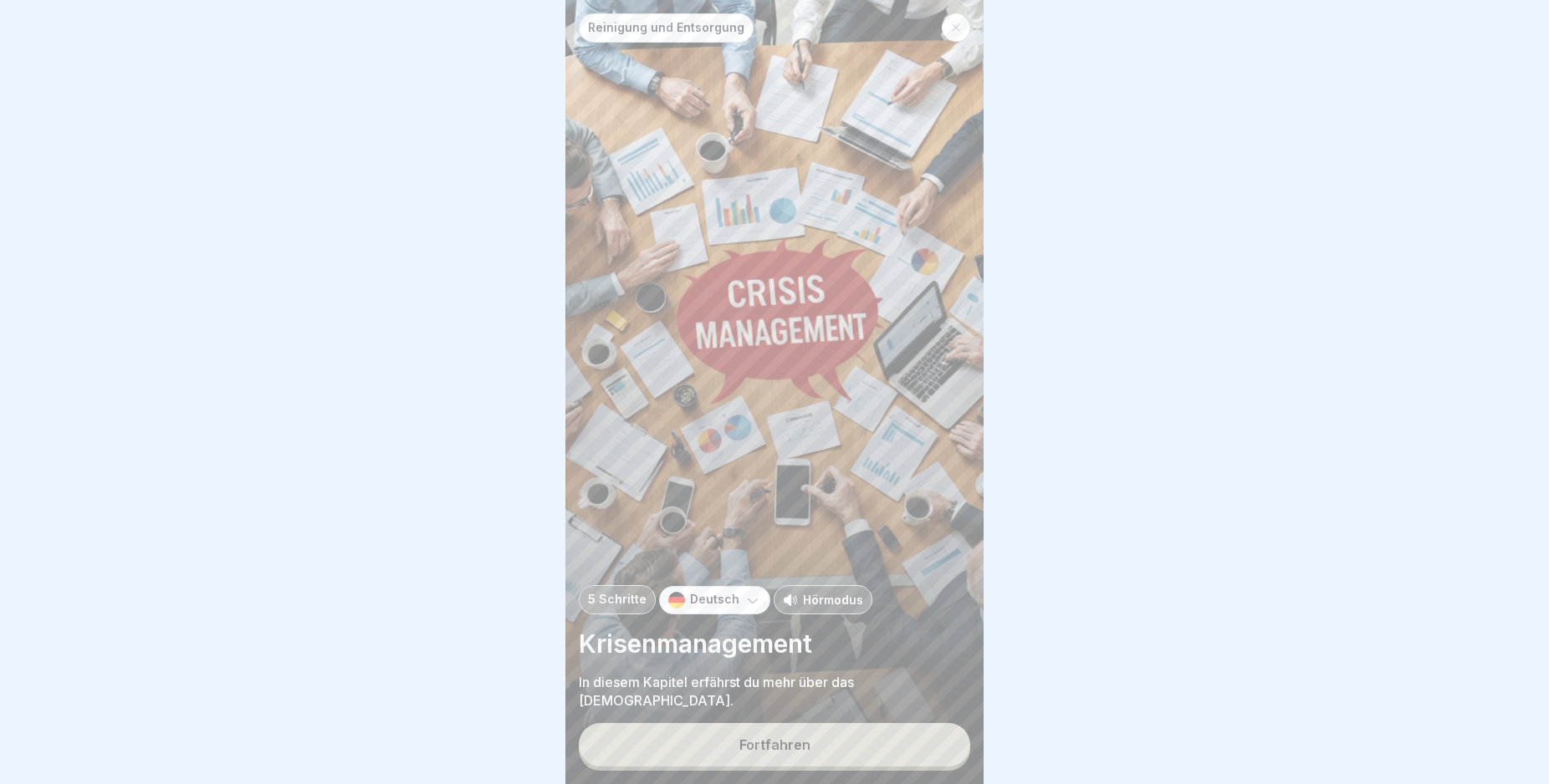
click at [902, 740] on button "Fortfahren" at bounding box center [774, 744] width 392 height 44
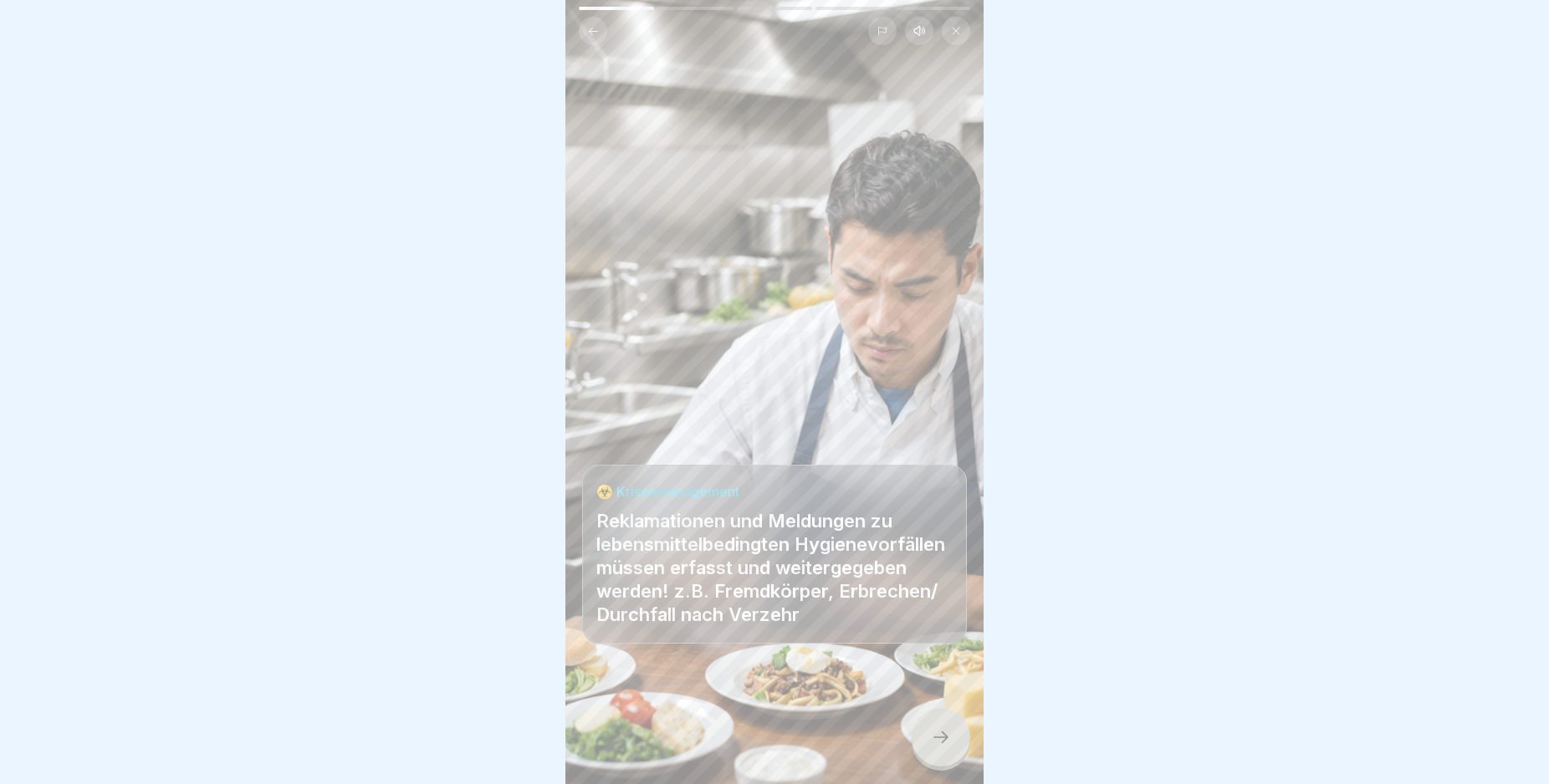
click at [926, 748] on div at bounding box center [940, 737] width 58 height 58
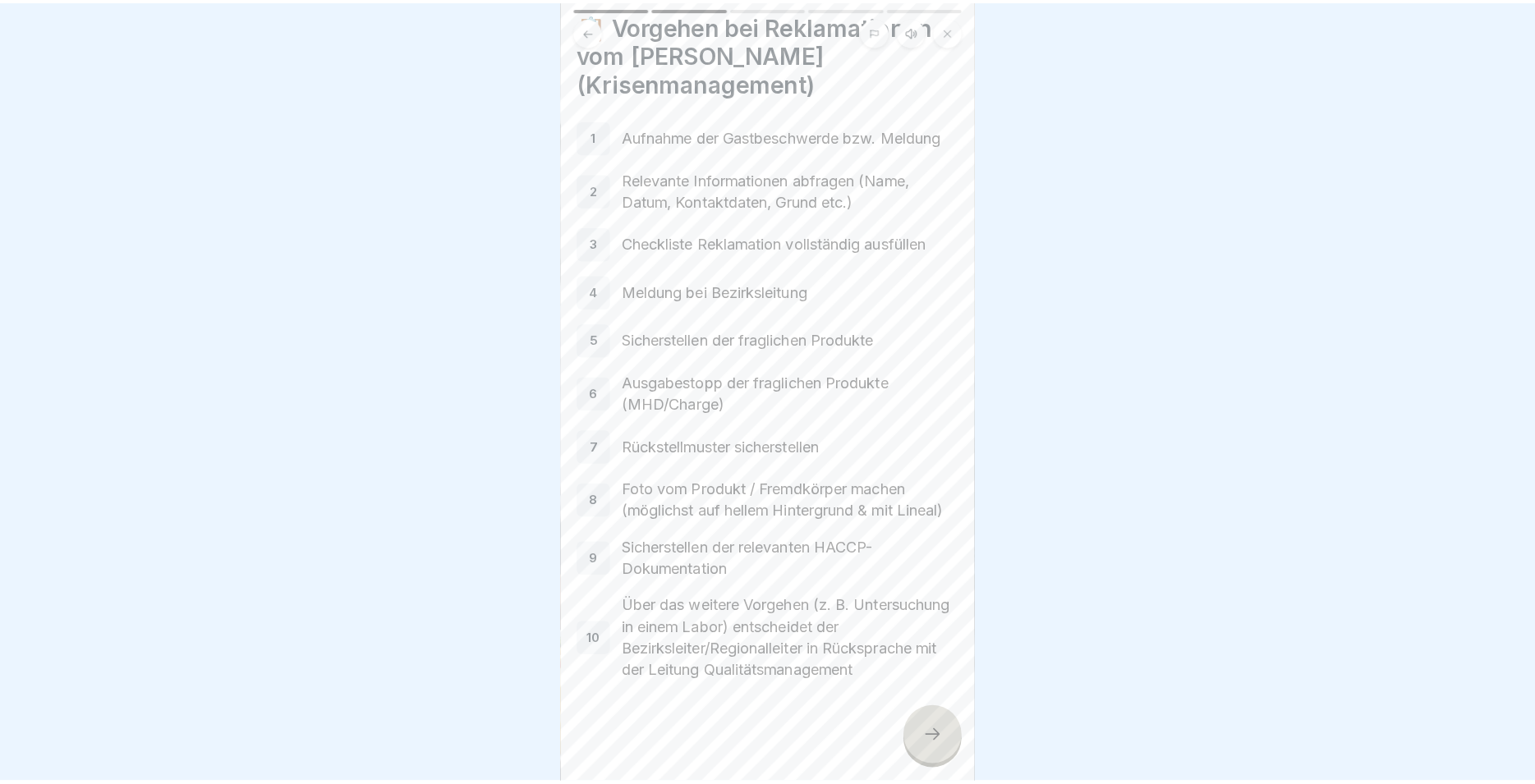
scroll to position [77, 0]
click at [930, 727] on div at bounding box center [923, 724] width 57 height 57
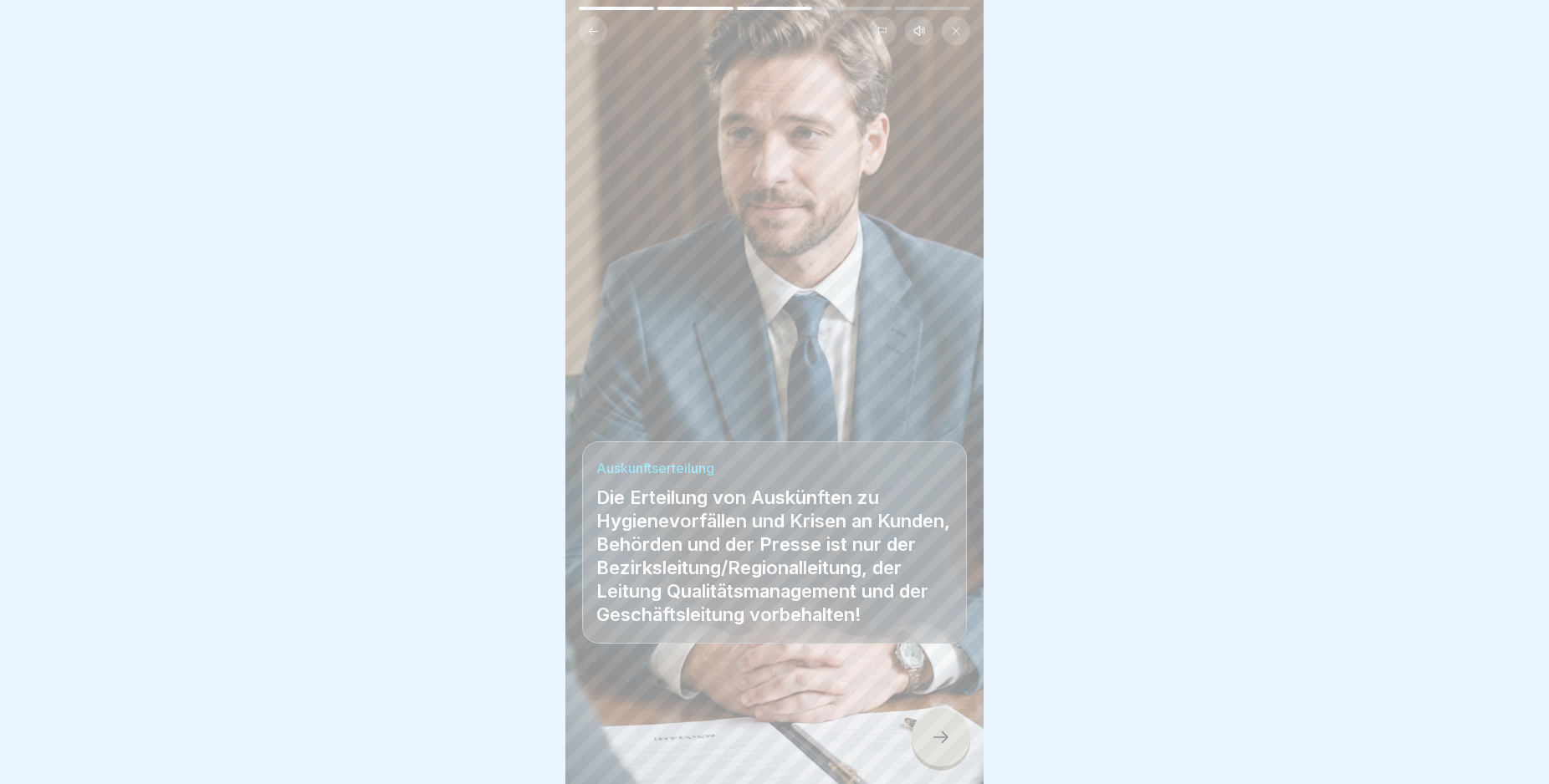
click at [947, 740] on div at bounding box center [940, 737] width 58 height 58
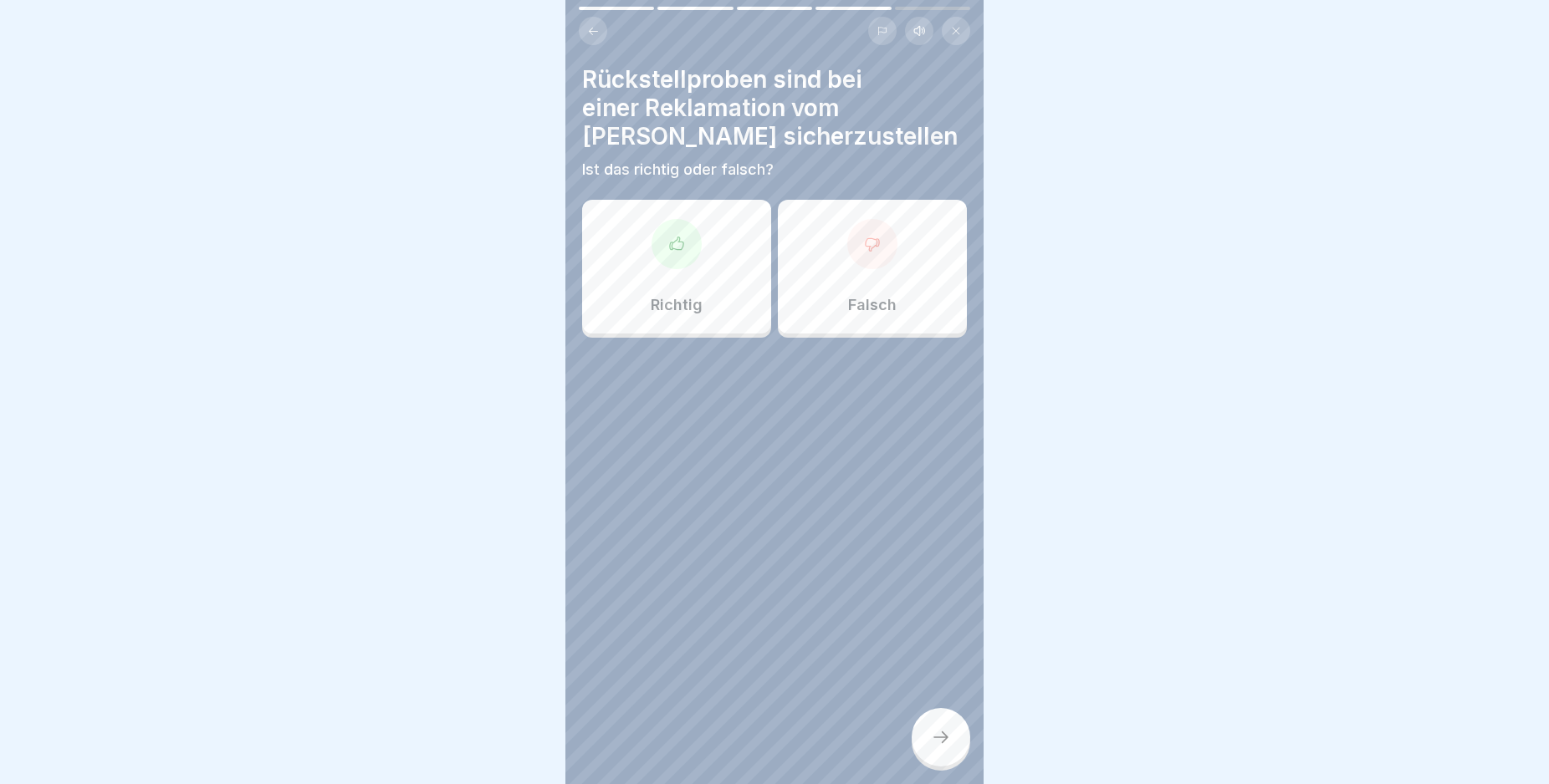
click at [669, 253] on div at bounding box center [677, 244] width 50 height 50
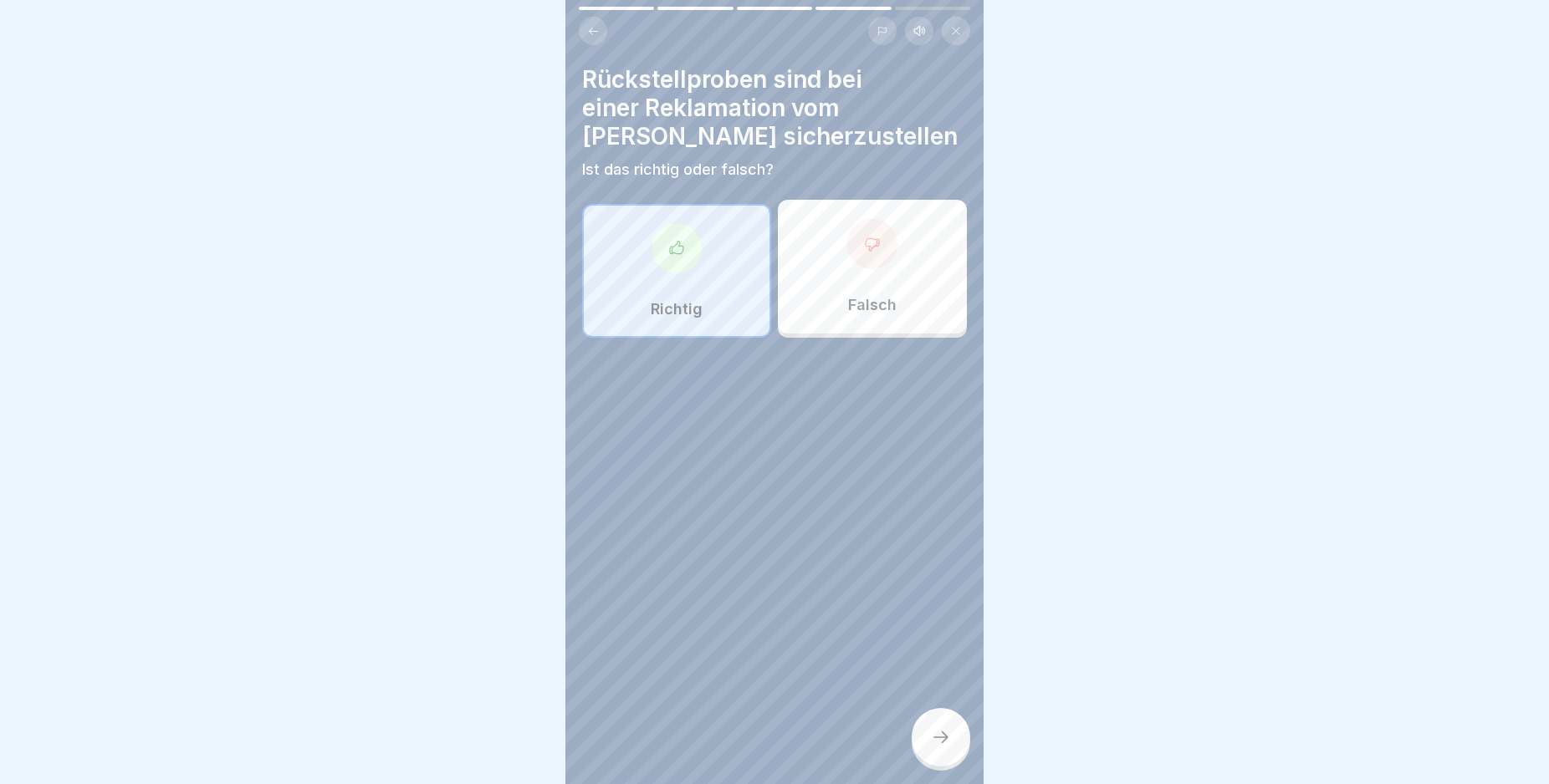
click at [944, 736] on div at bounding box center [940, 737] width 58 height 58
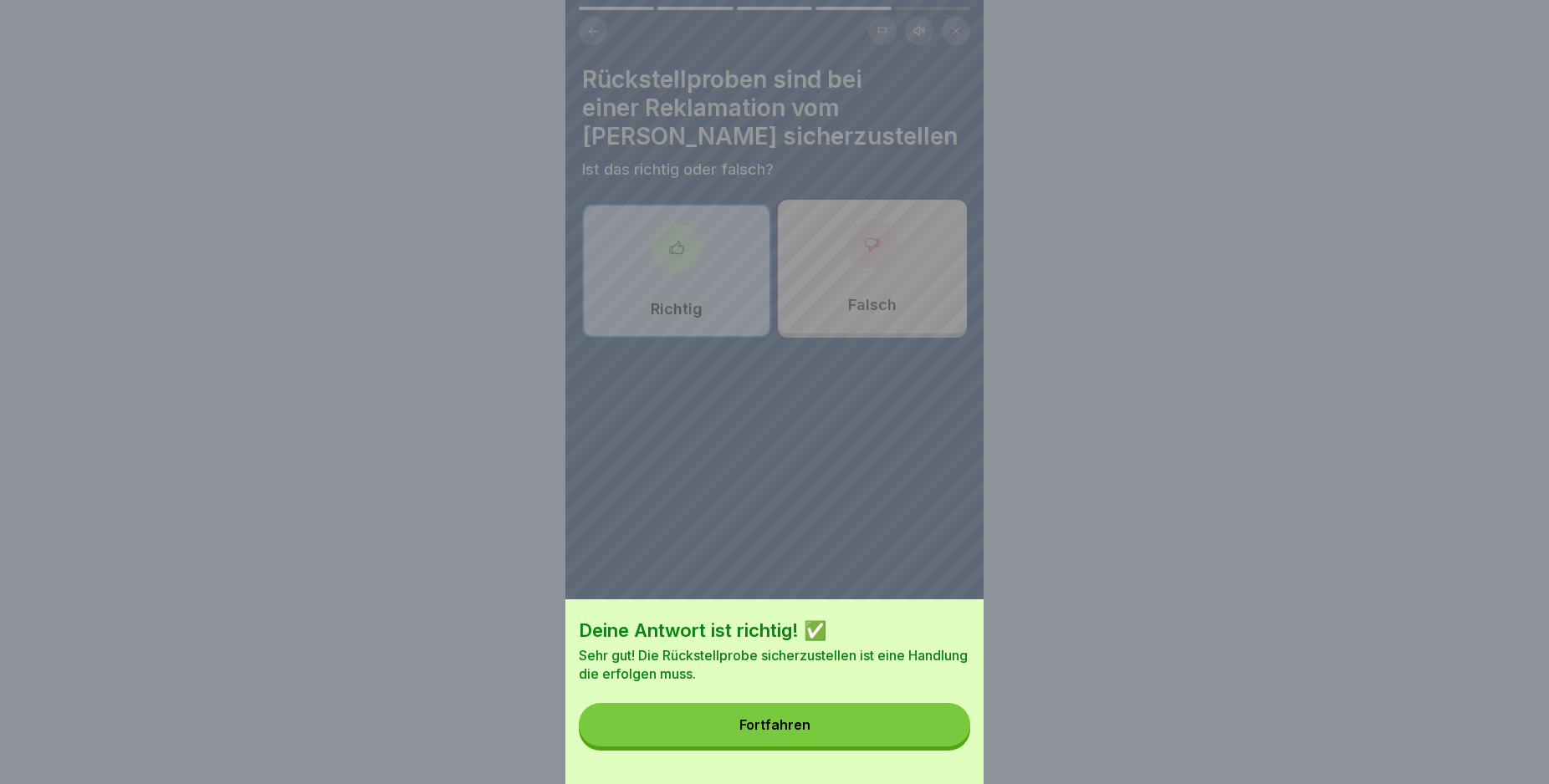
click at [944, 736] on button "Fortfahren" at bounding box center [774, 725] width 392 height 44
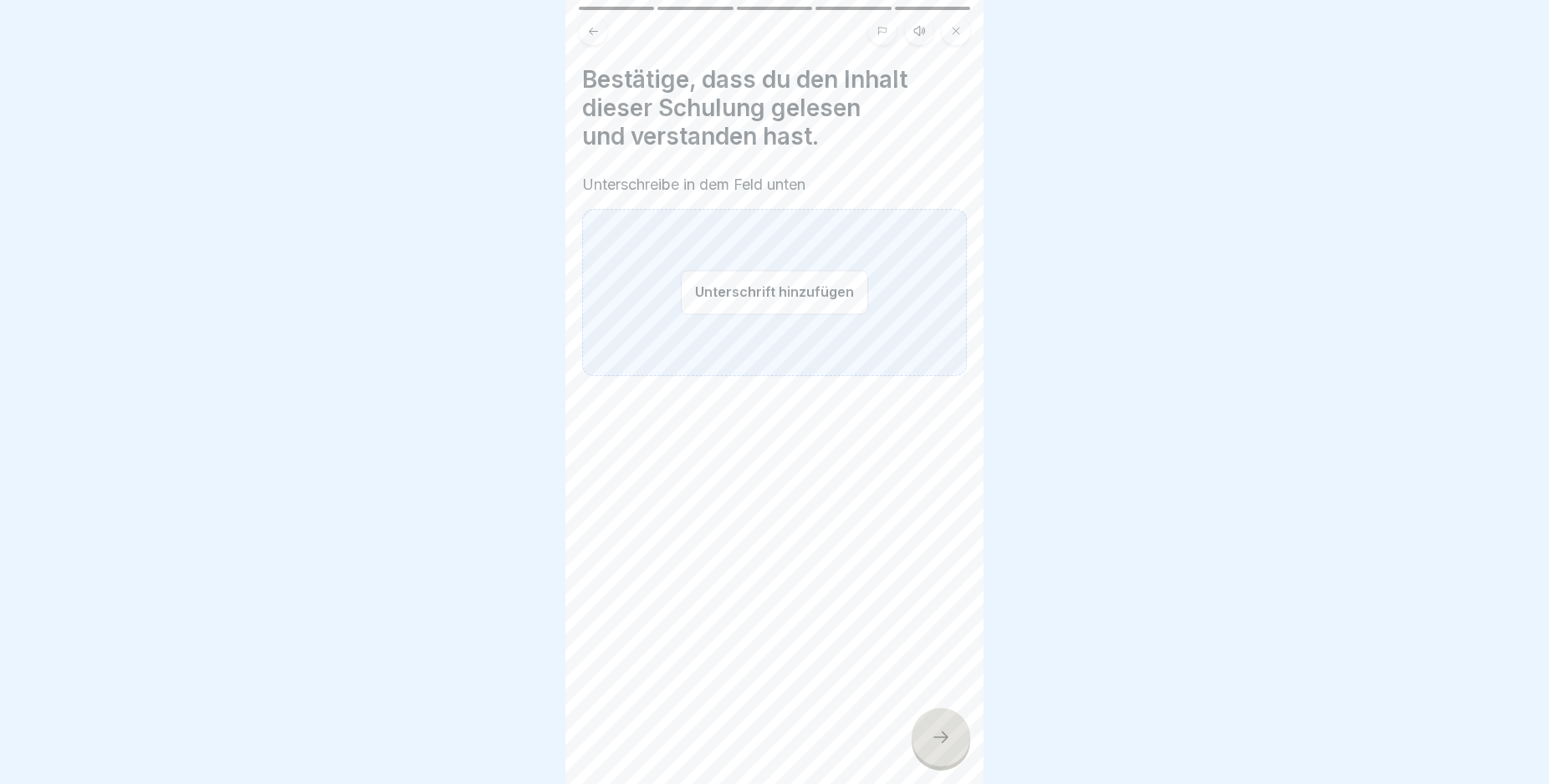
click at [709, 285] on button "Unterschrift hinzufügen" at bounding box center [774, 293] width 187 height 45
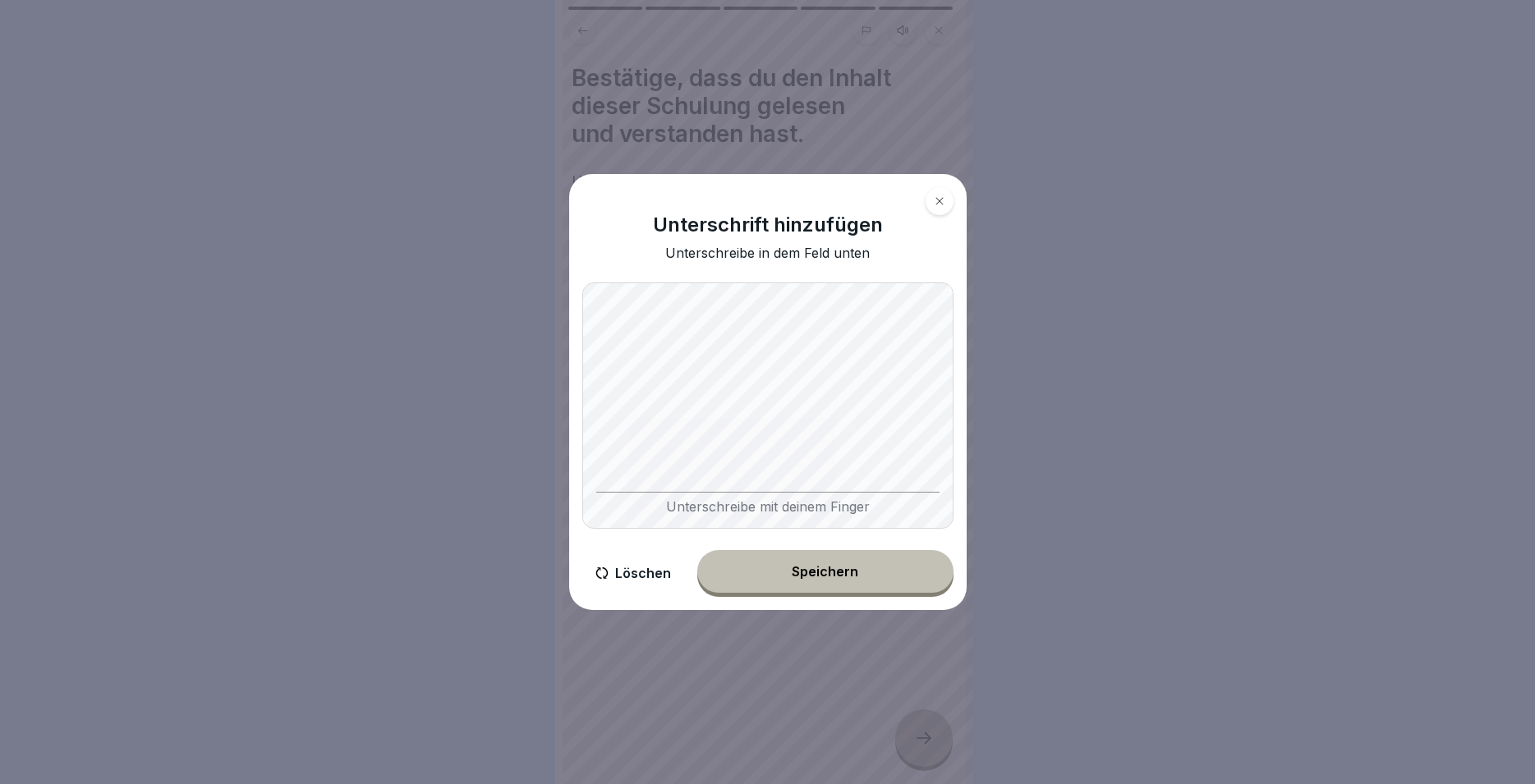
click at [601, 573] on icon at bounding box center [602, 573] width 13 height 11
click at [798, 565] on button "Speichern" at bounding box center [825, 571] width 256 height 43
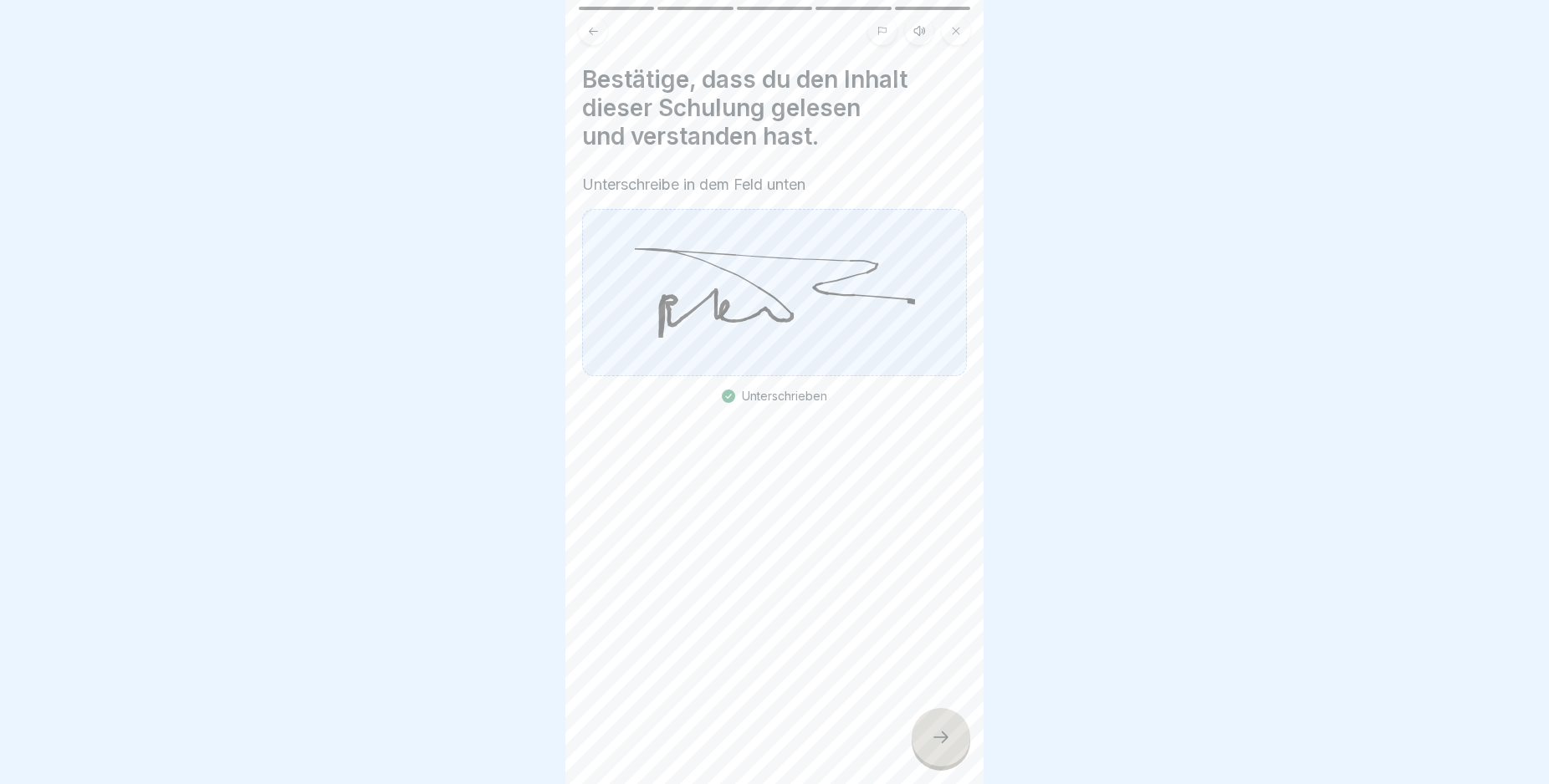
click at [948, 744] on icon at bounding box center [940, 737] width 20 height 20
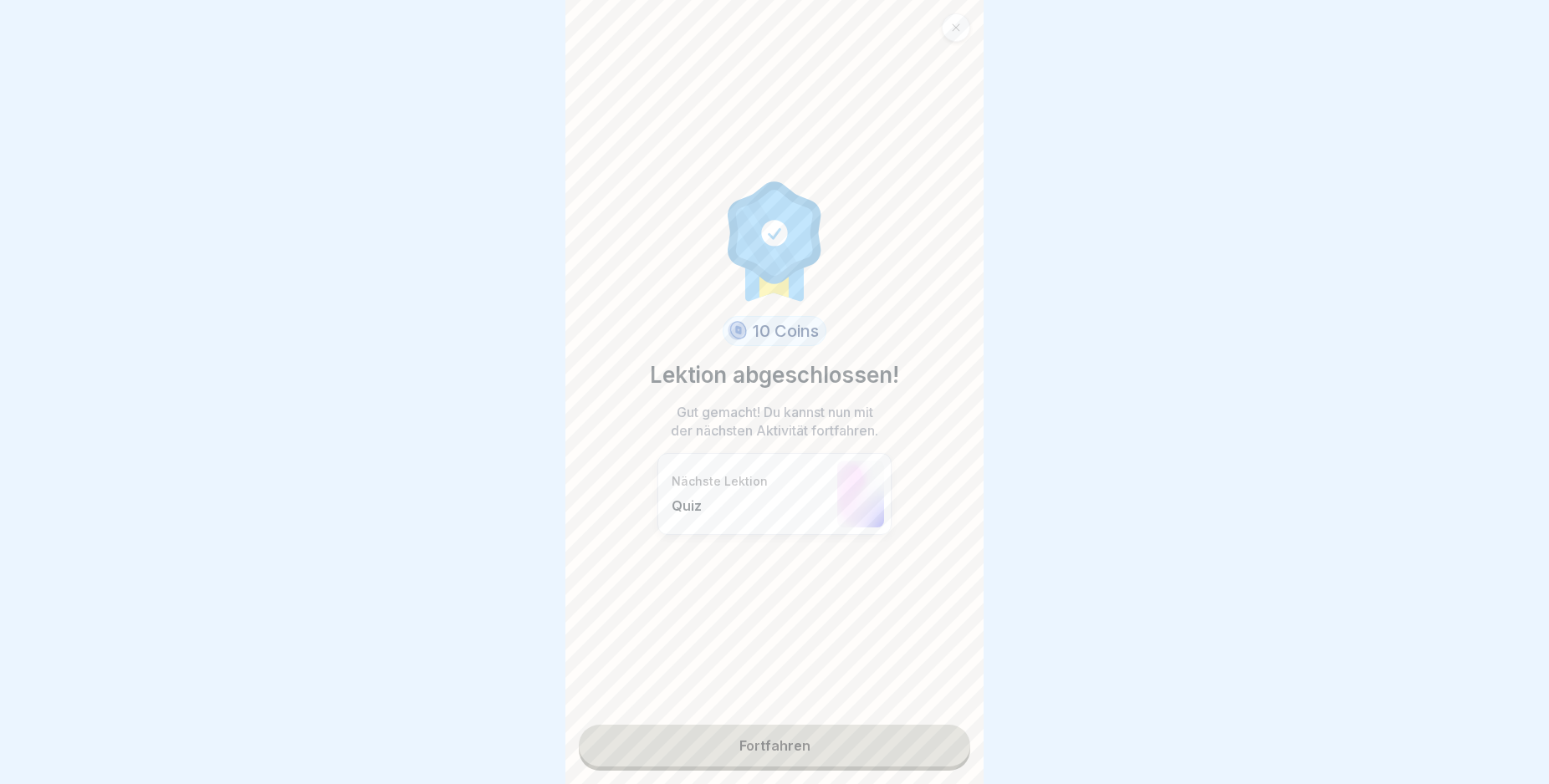
click at [904, 752] on link "Fortfahren" at bounding box center [774, 745] width 392 height 42
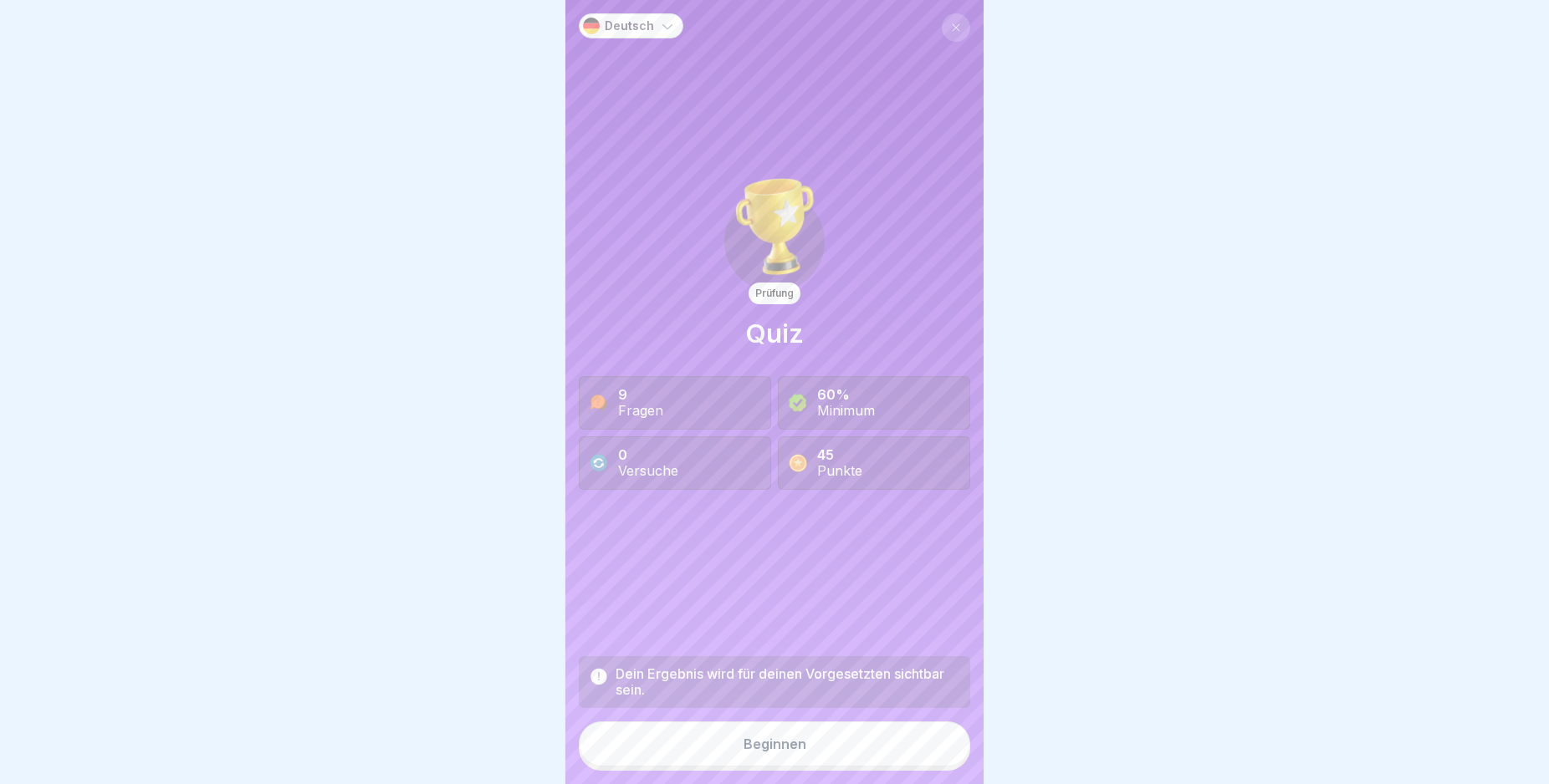
click at [845, 753] on button "Beginnen" at bounding box center [774, 744] width 392 height 46
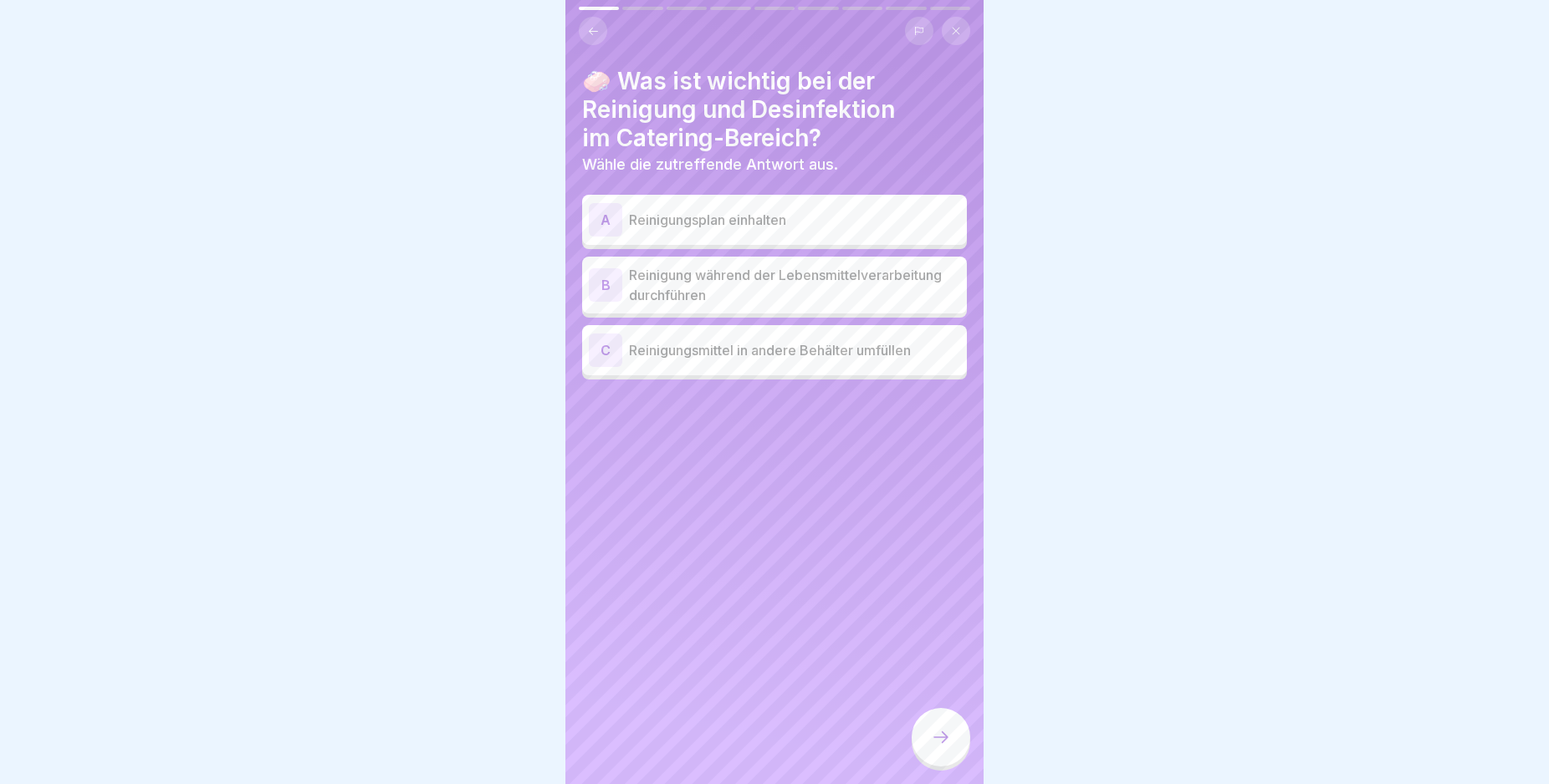
click at [606, 220] on div "A" at bounding box center [605, 220] width 34 height 34
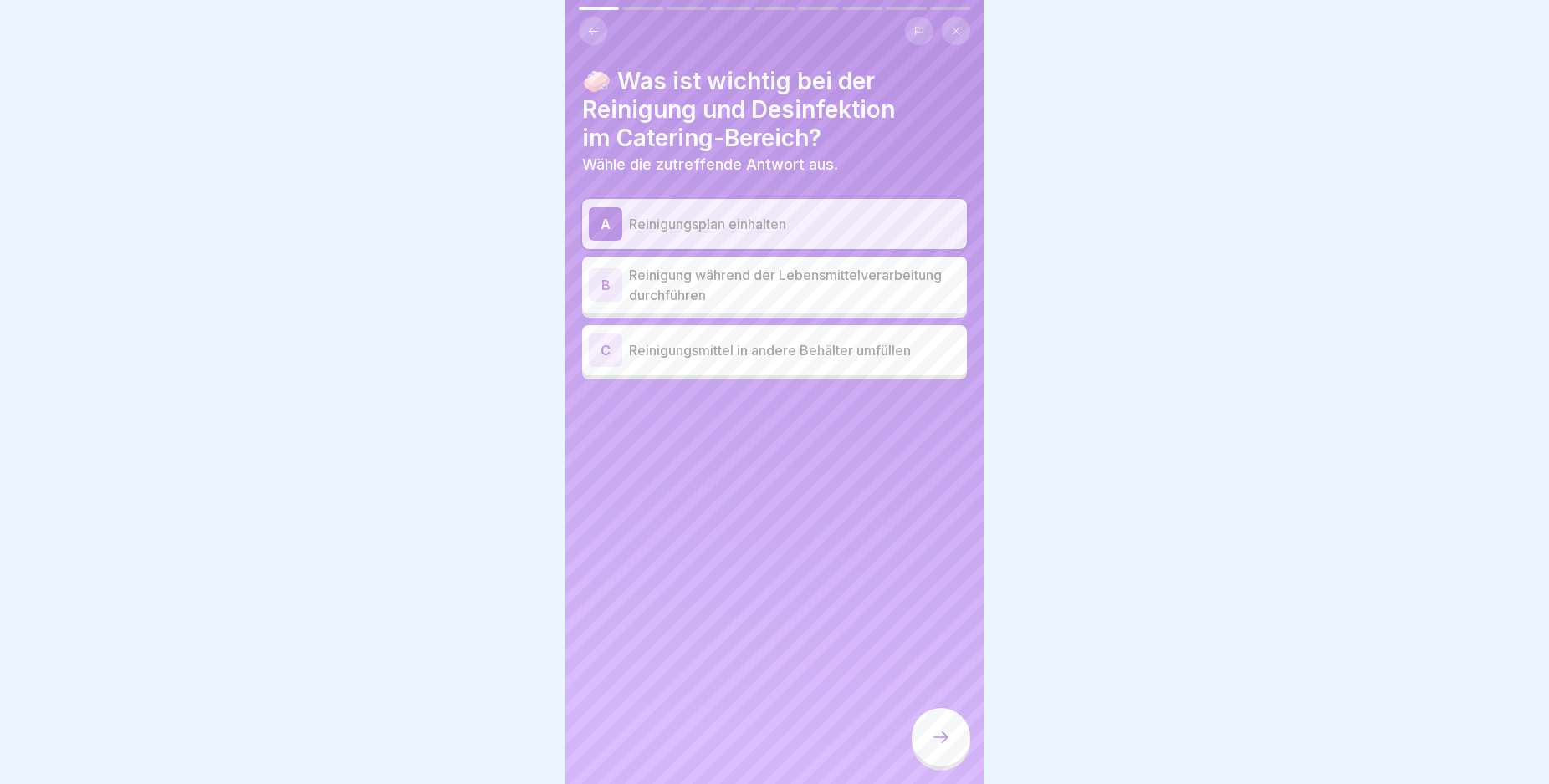
click at [949, 746] on icon at bounding box center [940, 737] width 20 height 20
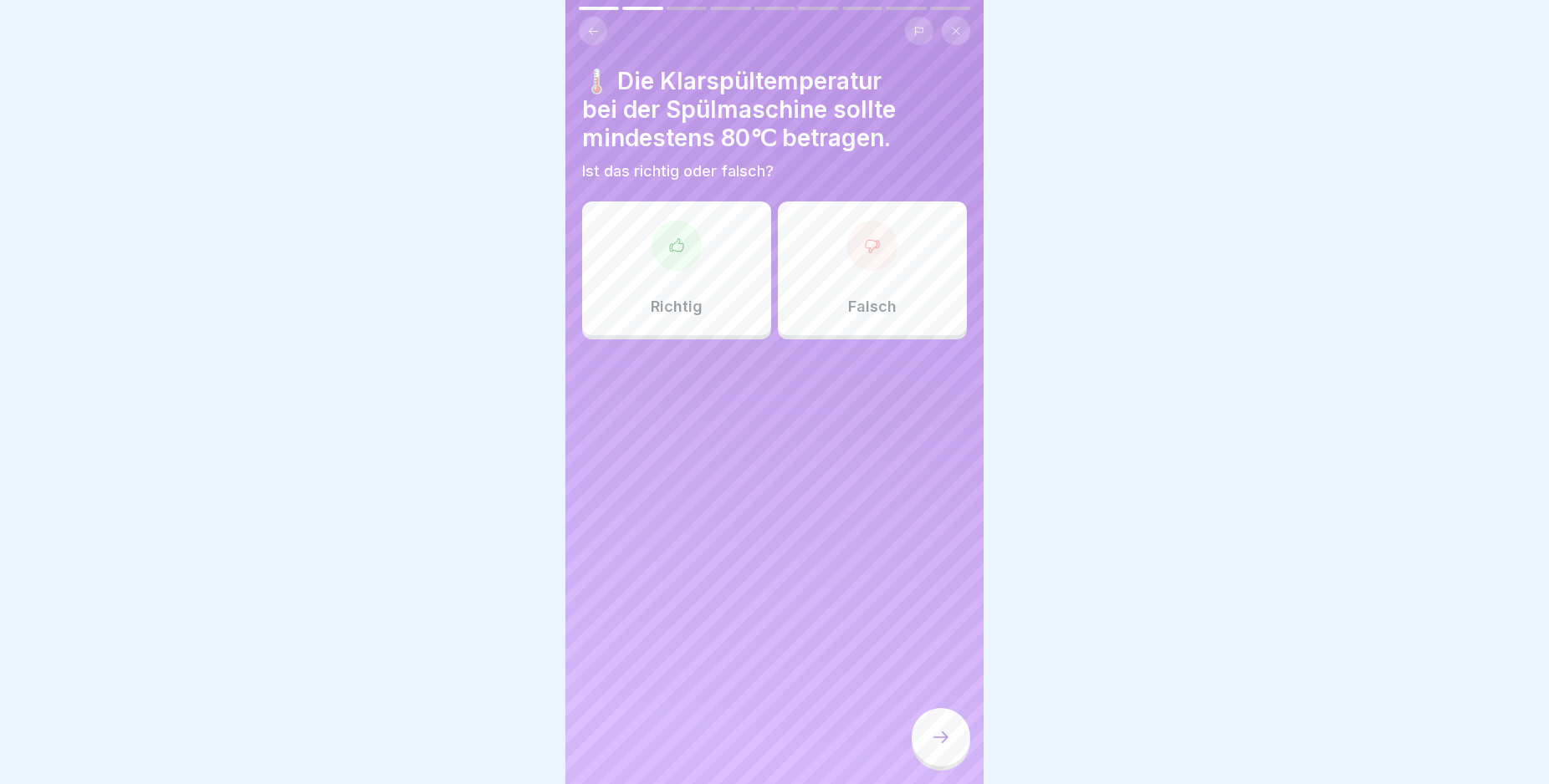
click at [669, 298] on p "Richtig" at bounding box center [676, 306] width 51 height 18
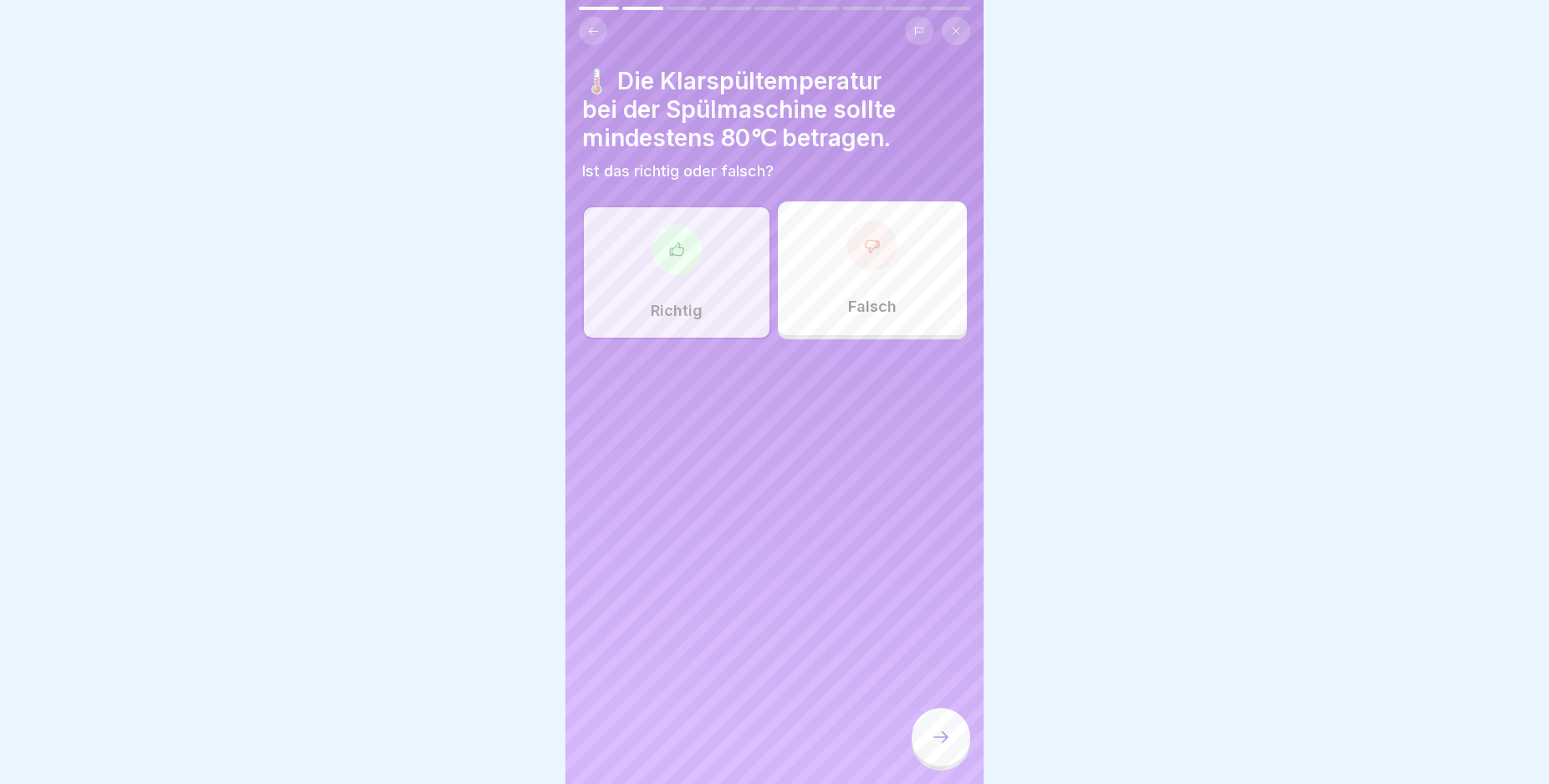
click at [930, 747] on div at bounding box center [940, 737] width 58 height 58
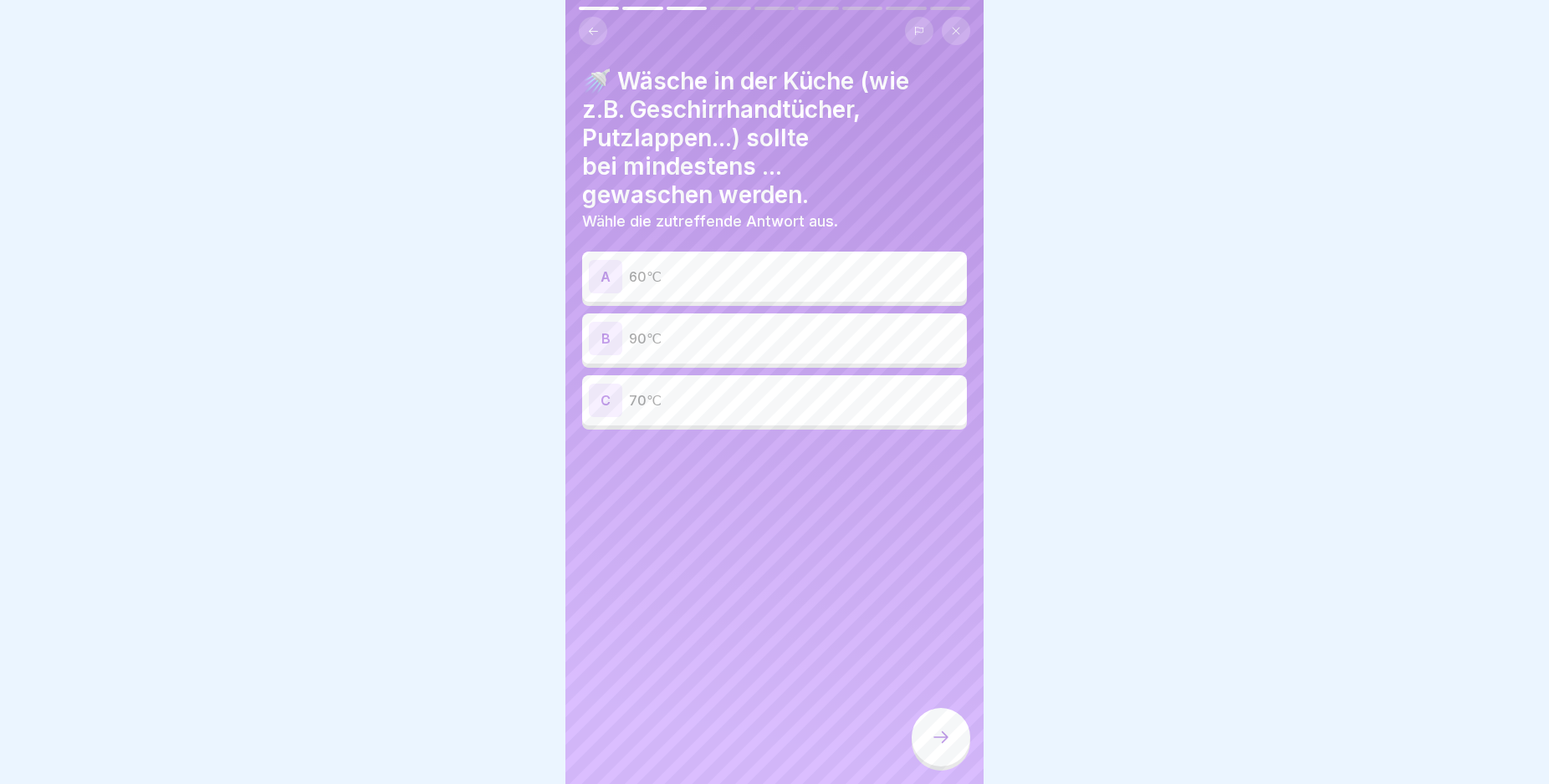
click at [613, 335] on div "B" at bounding box center [605, 338] width 34 height 34
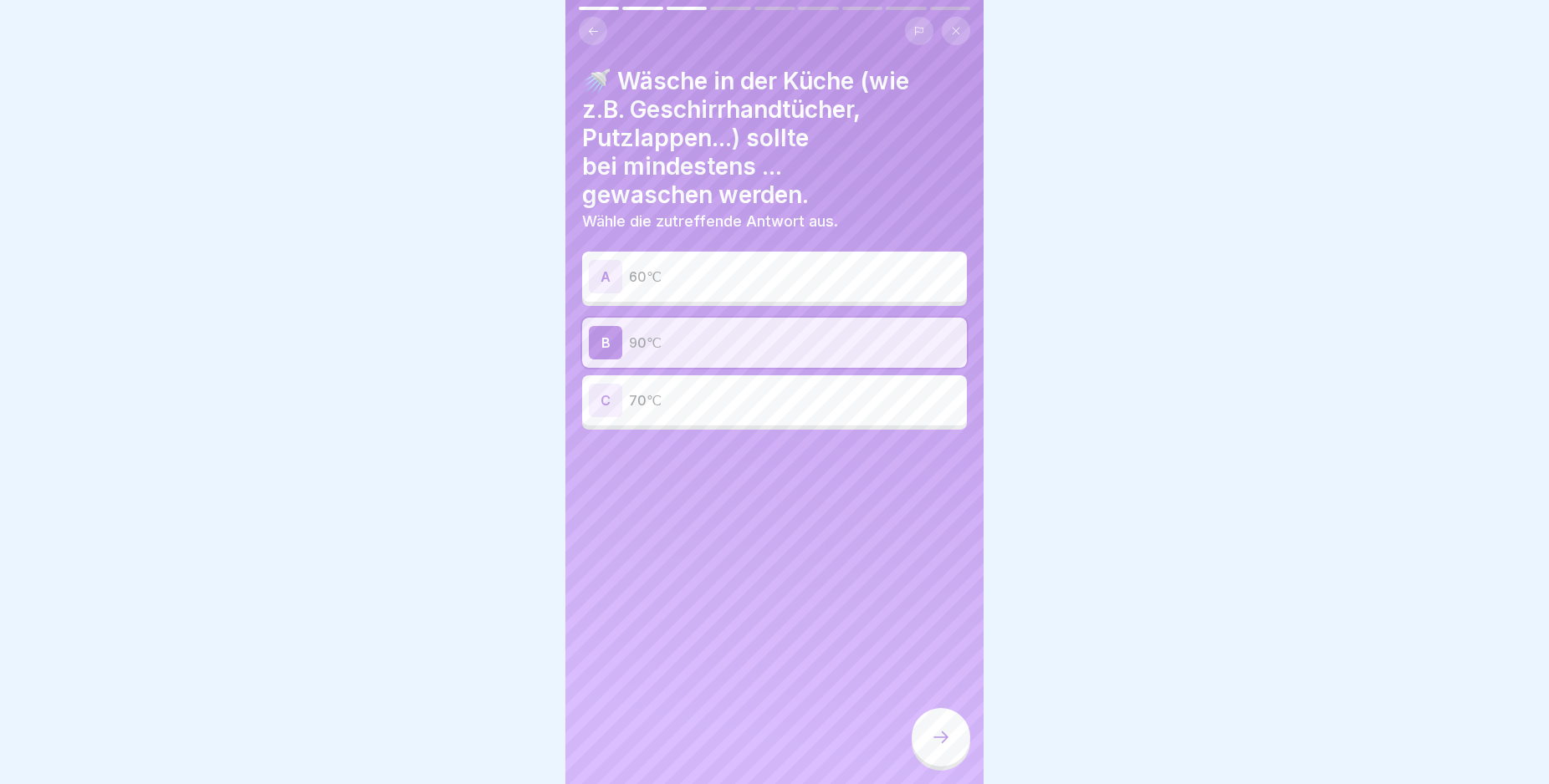
click at [946, 747] on icon at bounding box center [940, 737] width 20 height 20
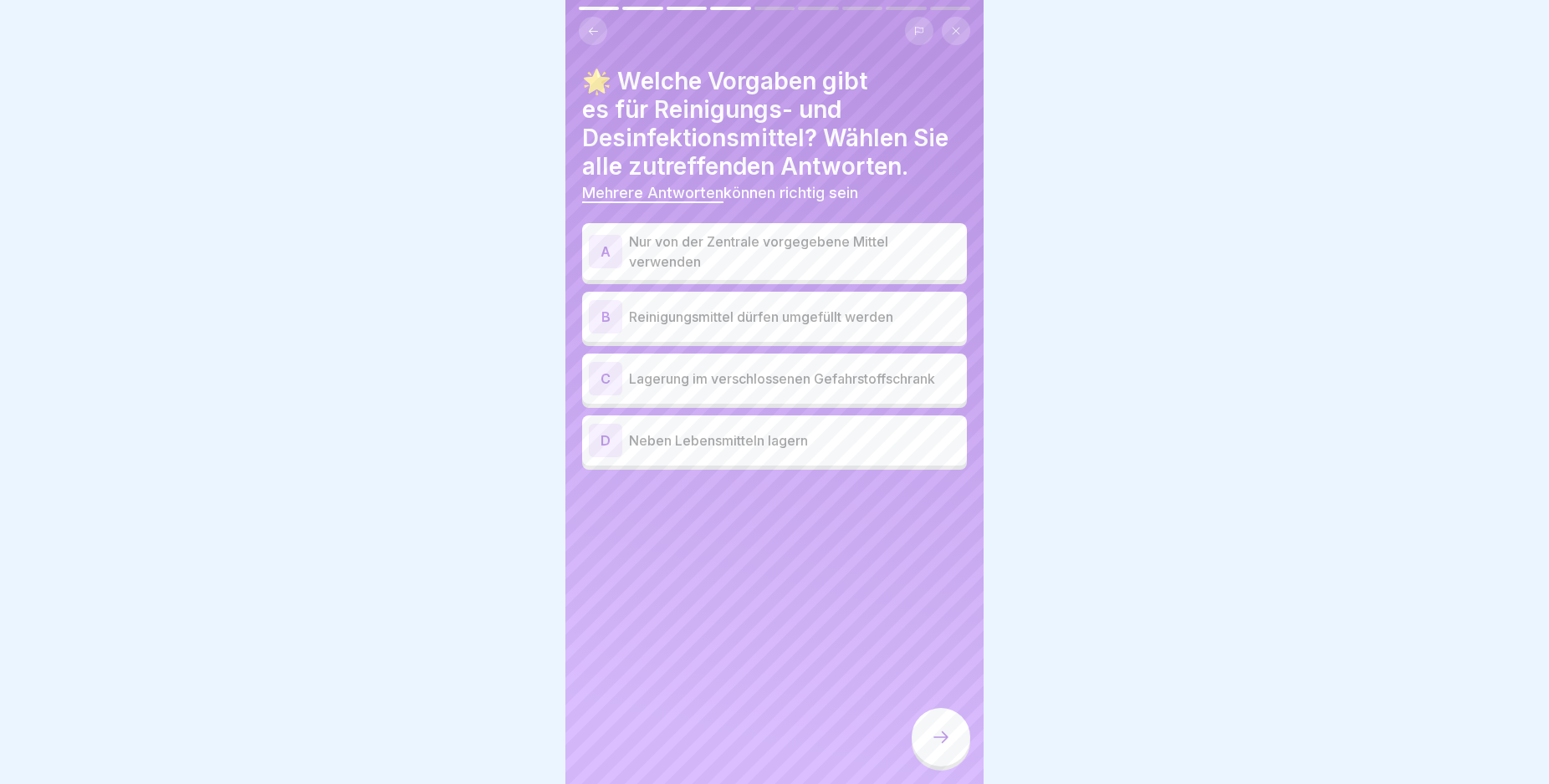
click at [607, 247] on div "A" at bounding box center [605, 251] width 34 height 34
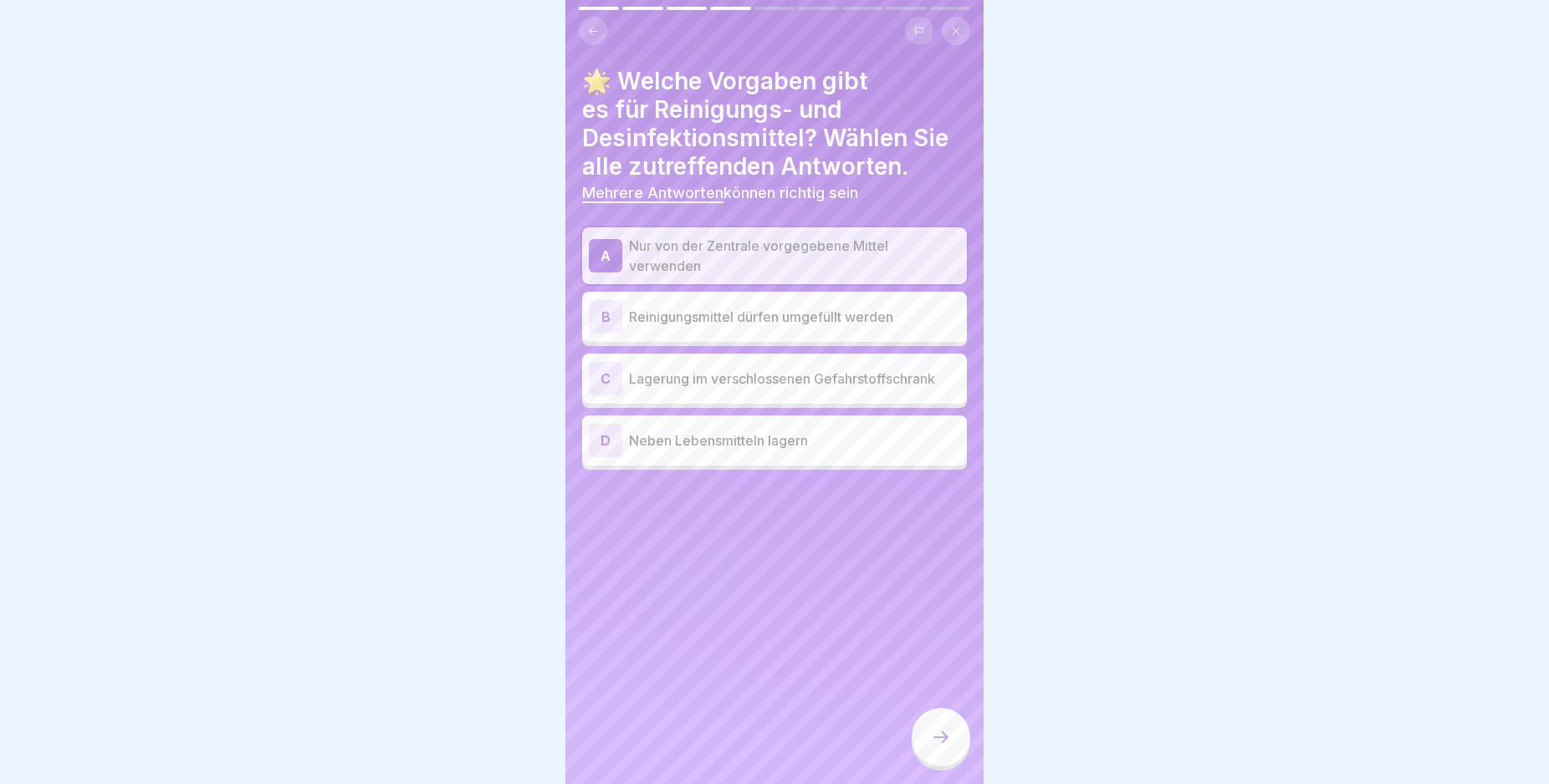
click at [604, 378] on div "C" at bounding box center [605, 379] width 34 height 34
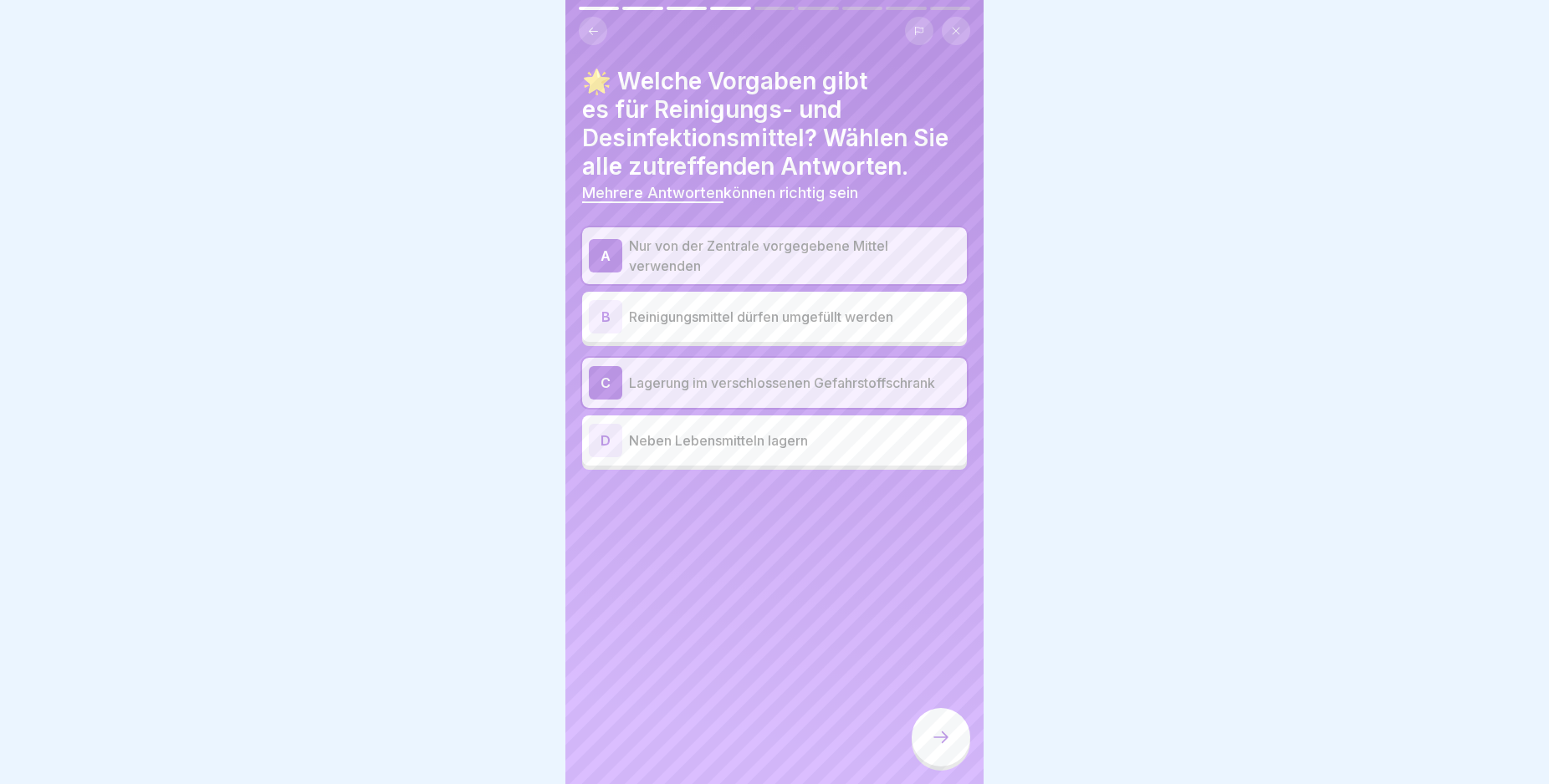
click at [934, 745] on icon at bounding box center [940, 737] width 20 height 20
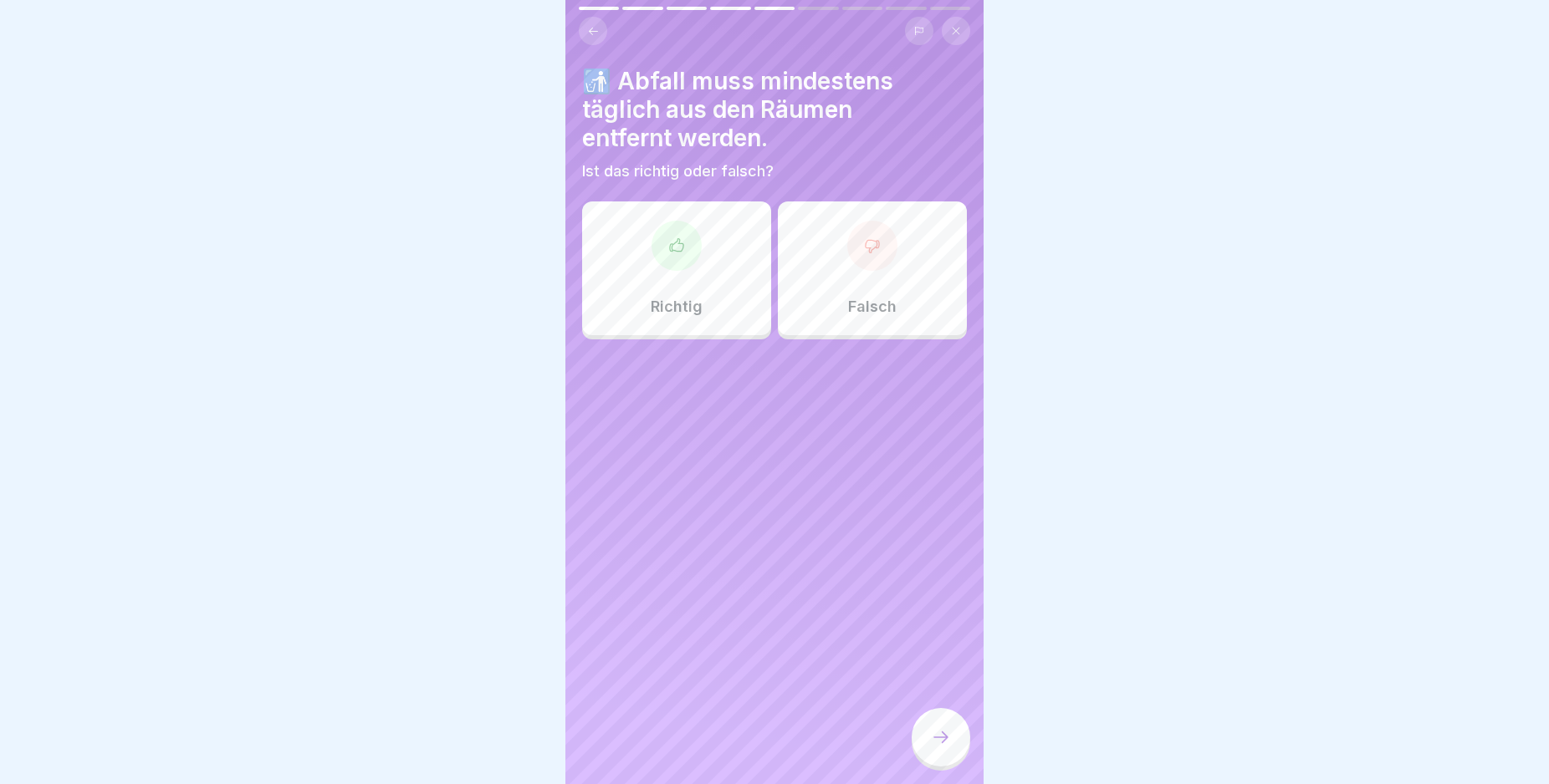
click at [670, 274] on div "Richtig" at bounding box center [677, 268] width 189 height 134
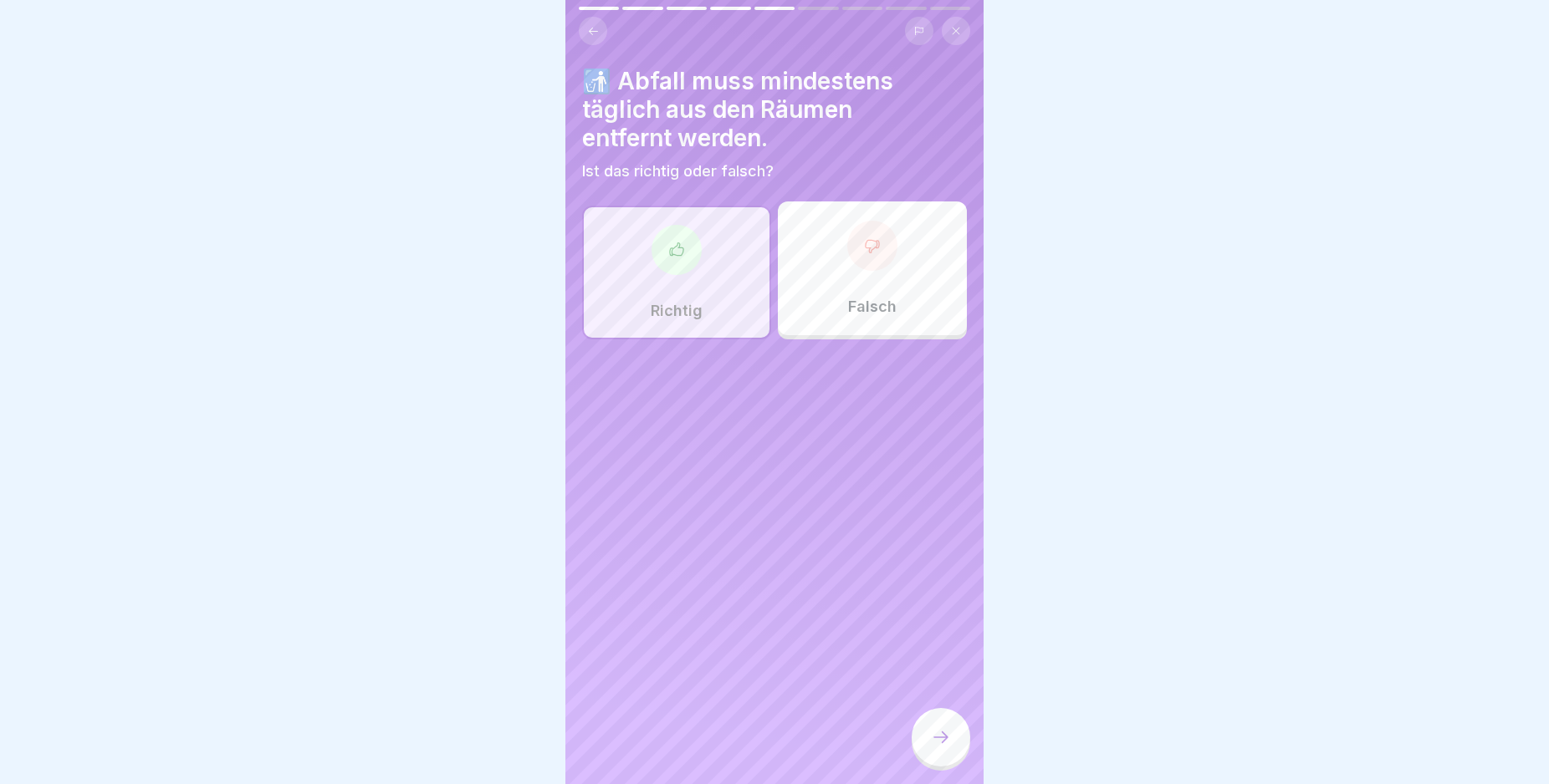
click at [942, 737] on div at bounding box center [940, 737] width 58 height 58
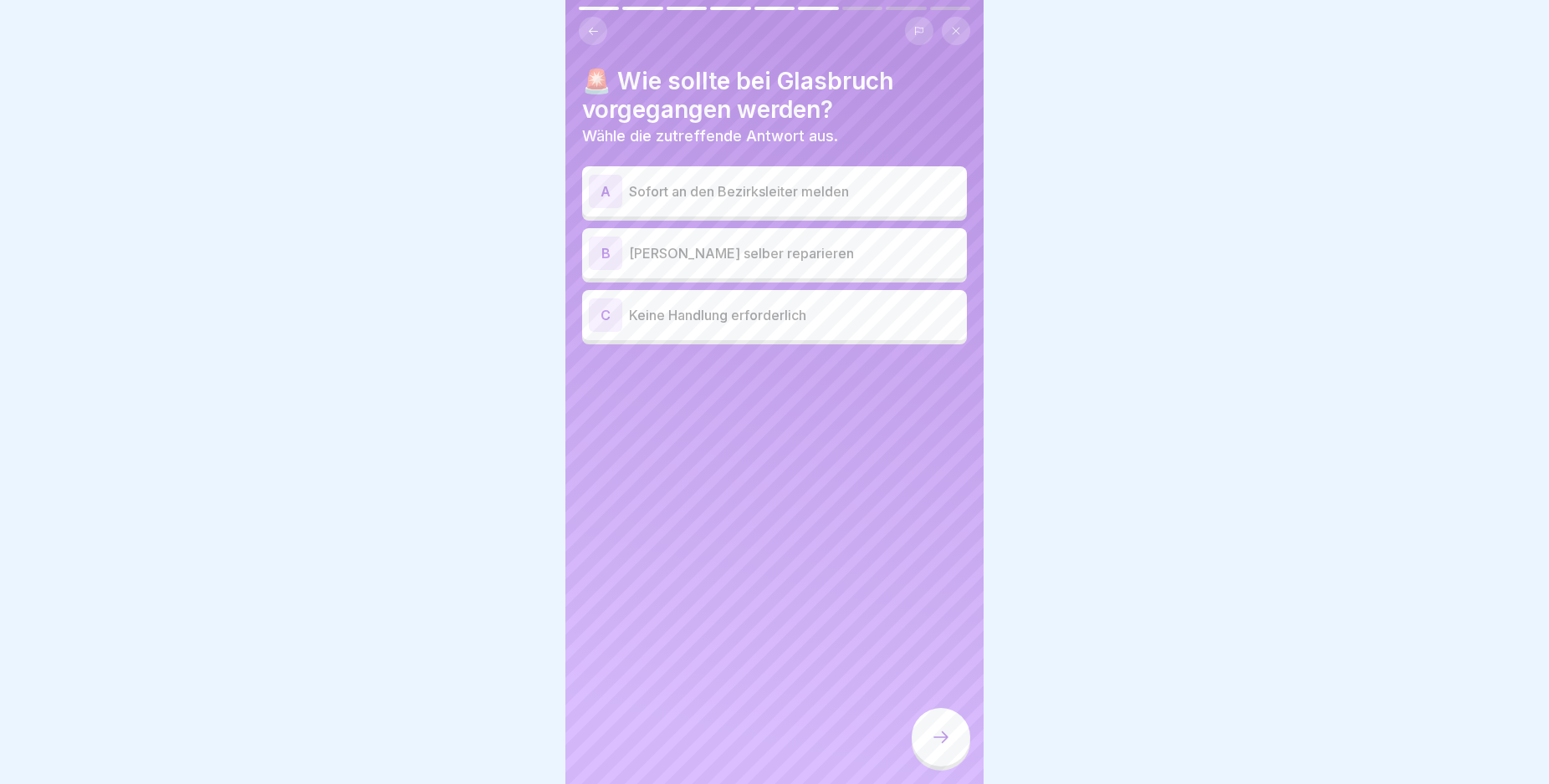
click at [608, 188] on div "A" at bounding box center [605, 191] width 34 height 34
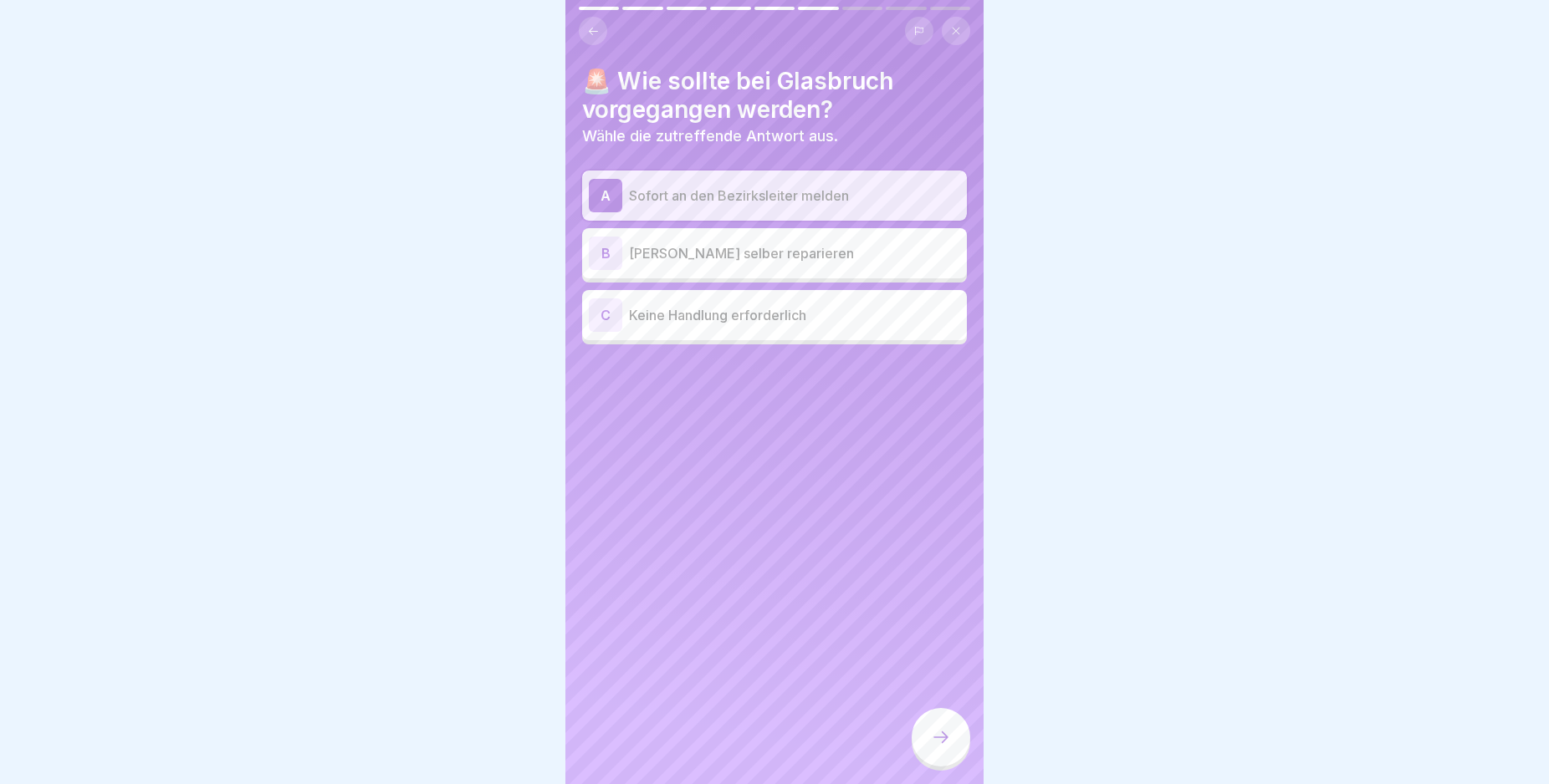
click at [941, 747] on icon at bounding box center [940, 737] width 20 height 20
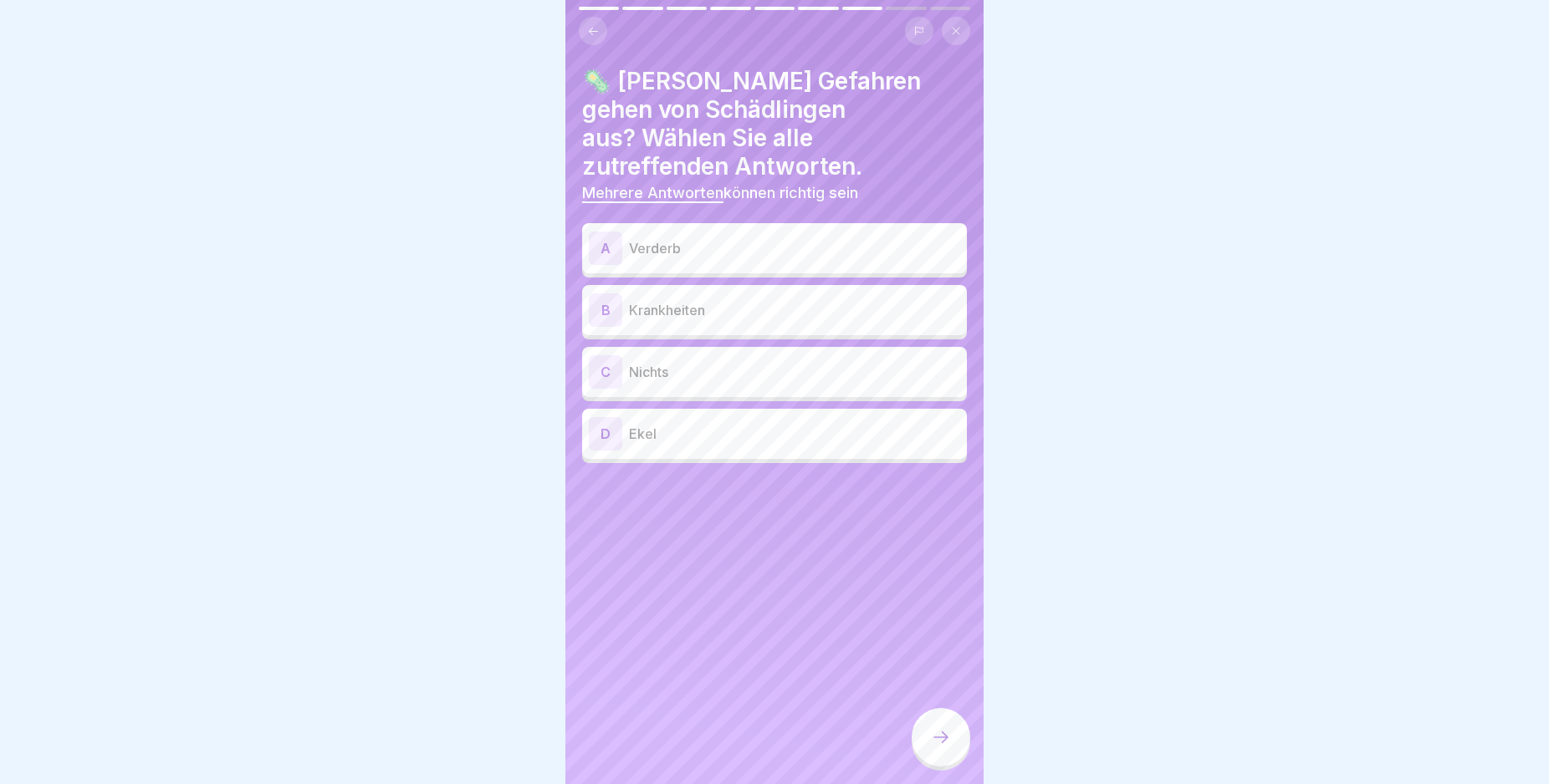
click at [592, 232] on div "A" at bounding box center [605, 248] width 34 height 34
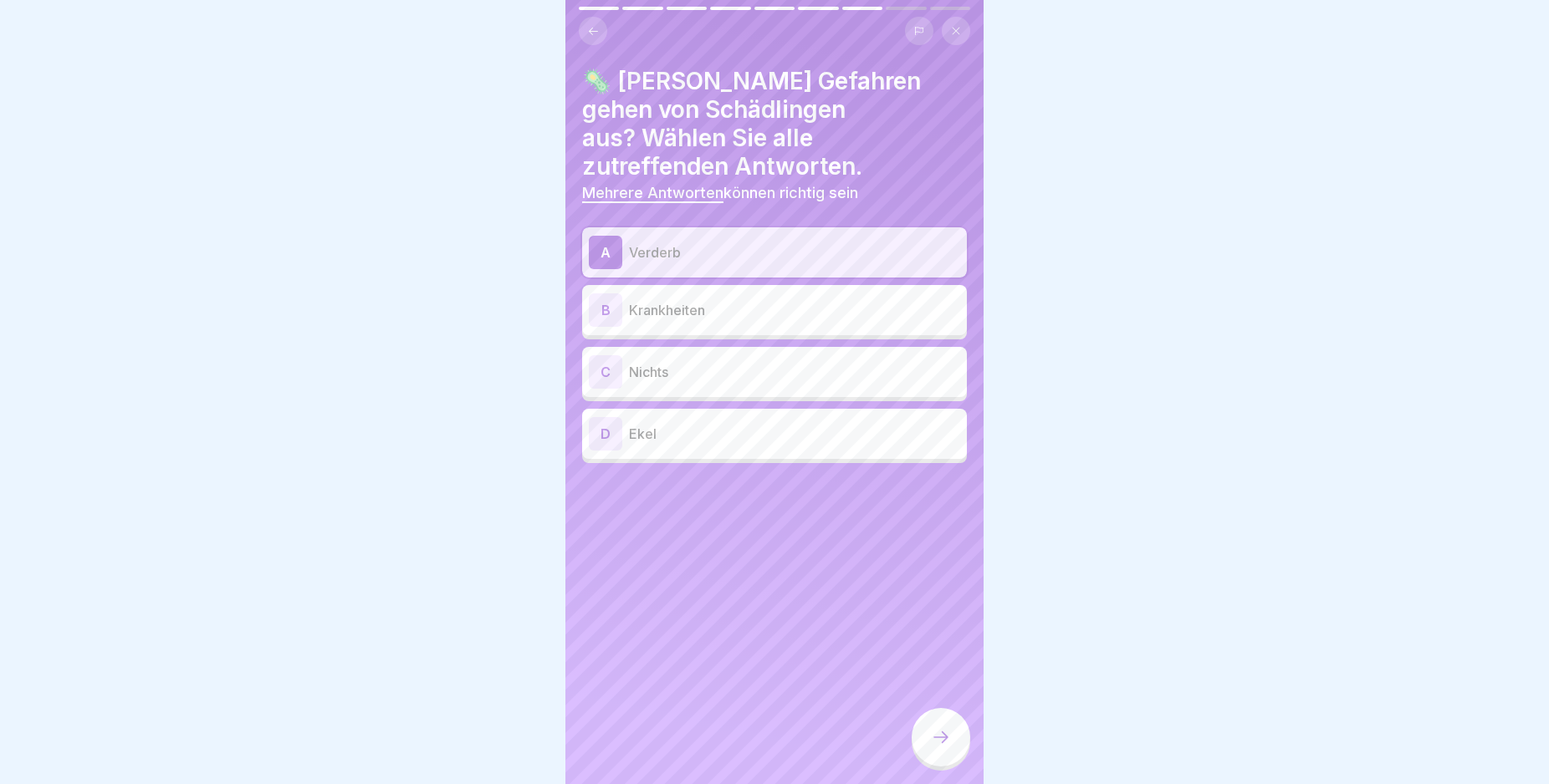
click at [601, 294] on div "B" at bounding box center [605, 310] width 34 height 34
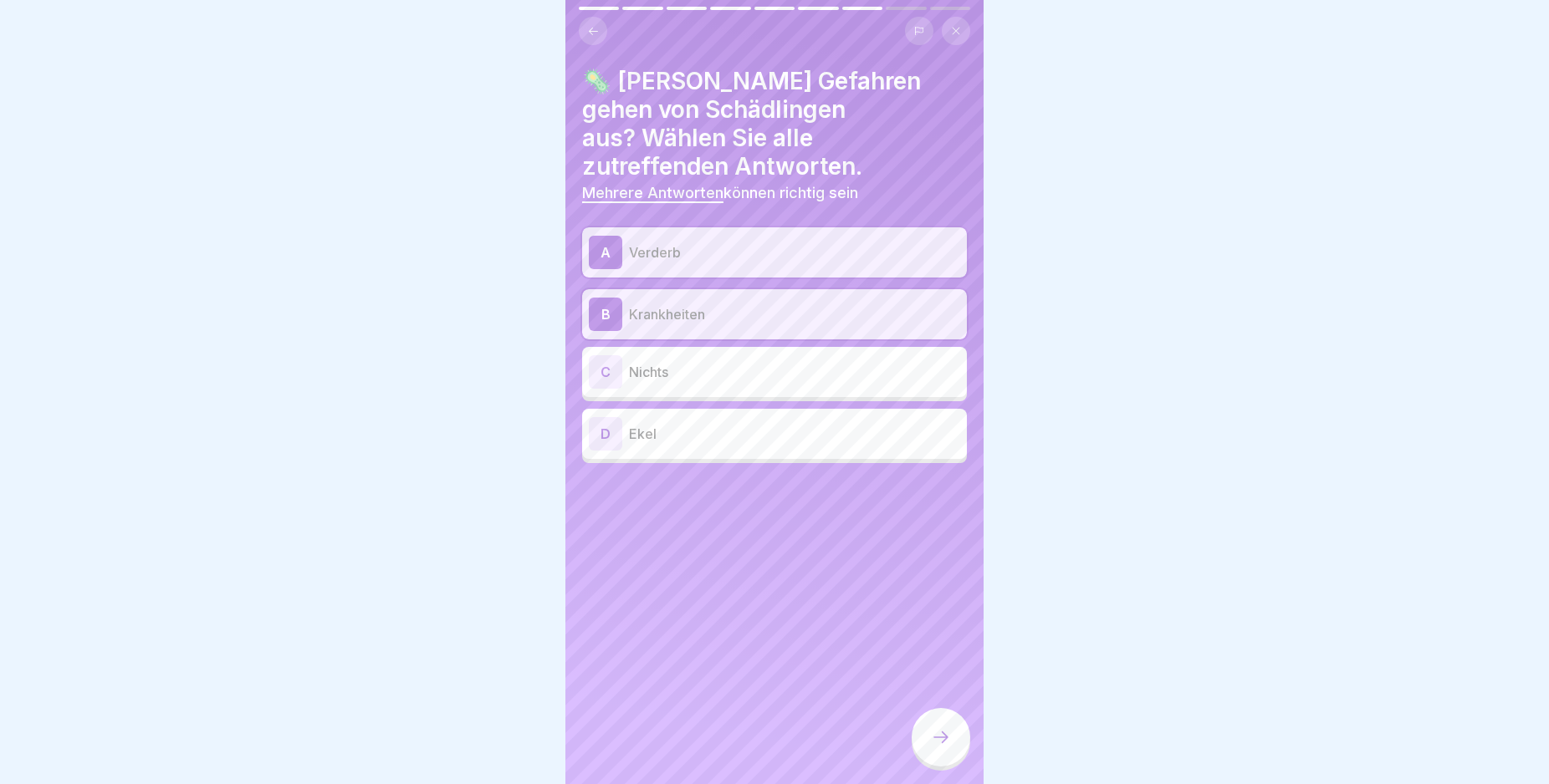
click at [602, 418] on div "D" at bounding box center [605, 434] width 34 height 34
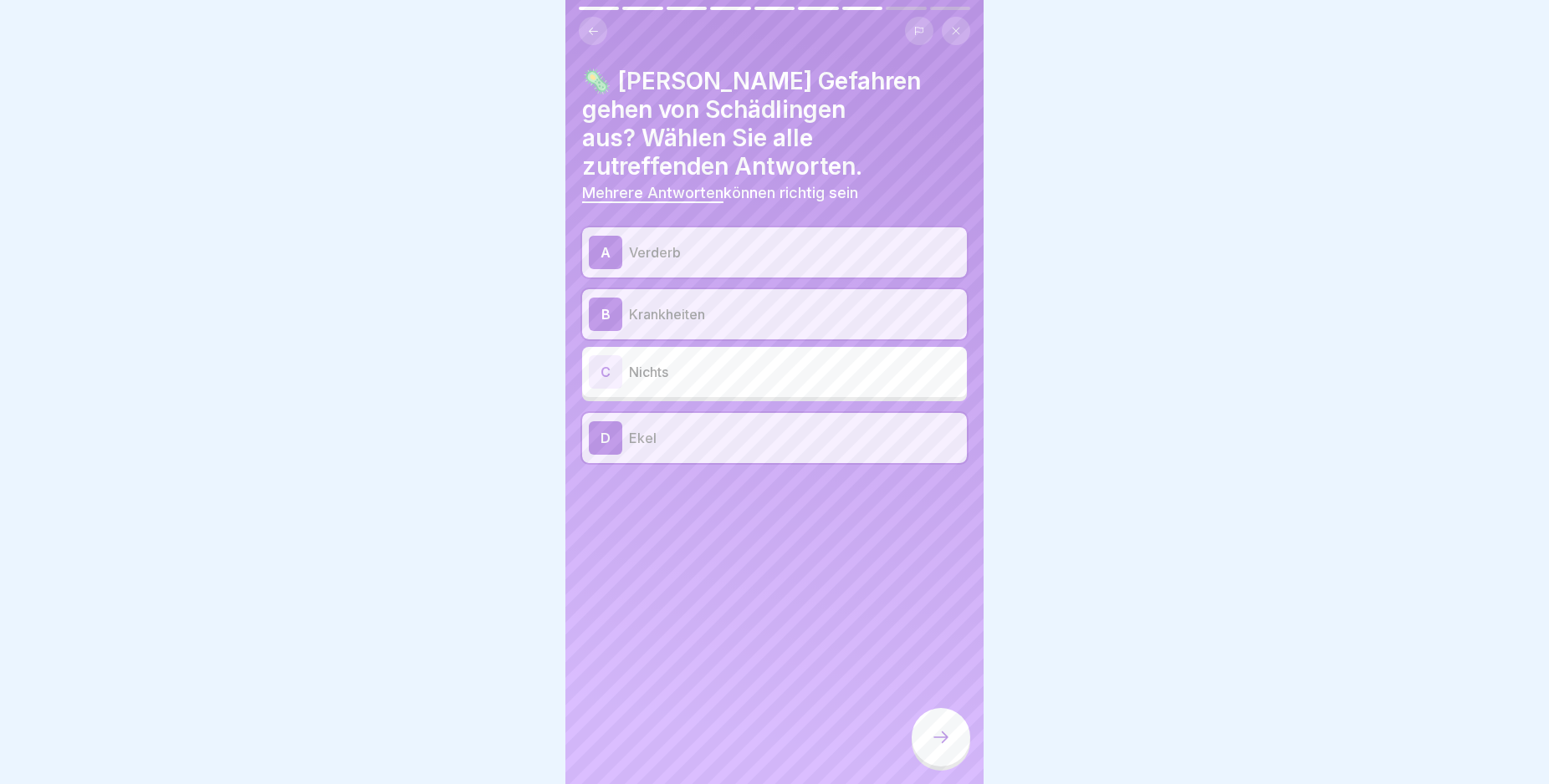
click at [933, 740] on div at bounding box center [940, 737] width 58 height 58
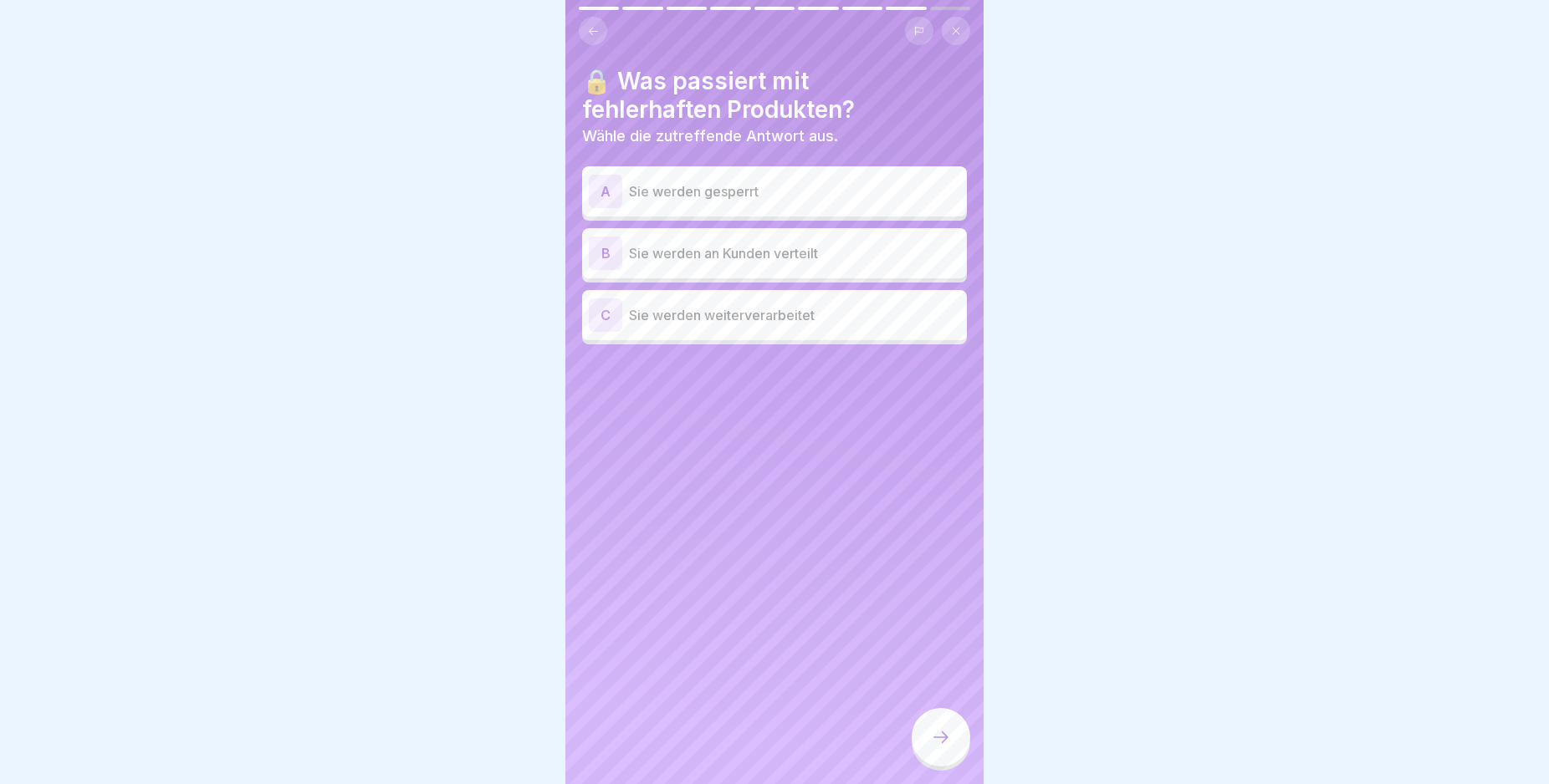
click at [601, 190] on div "A" at bounding box center [605, 191] width 34 height 34
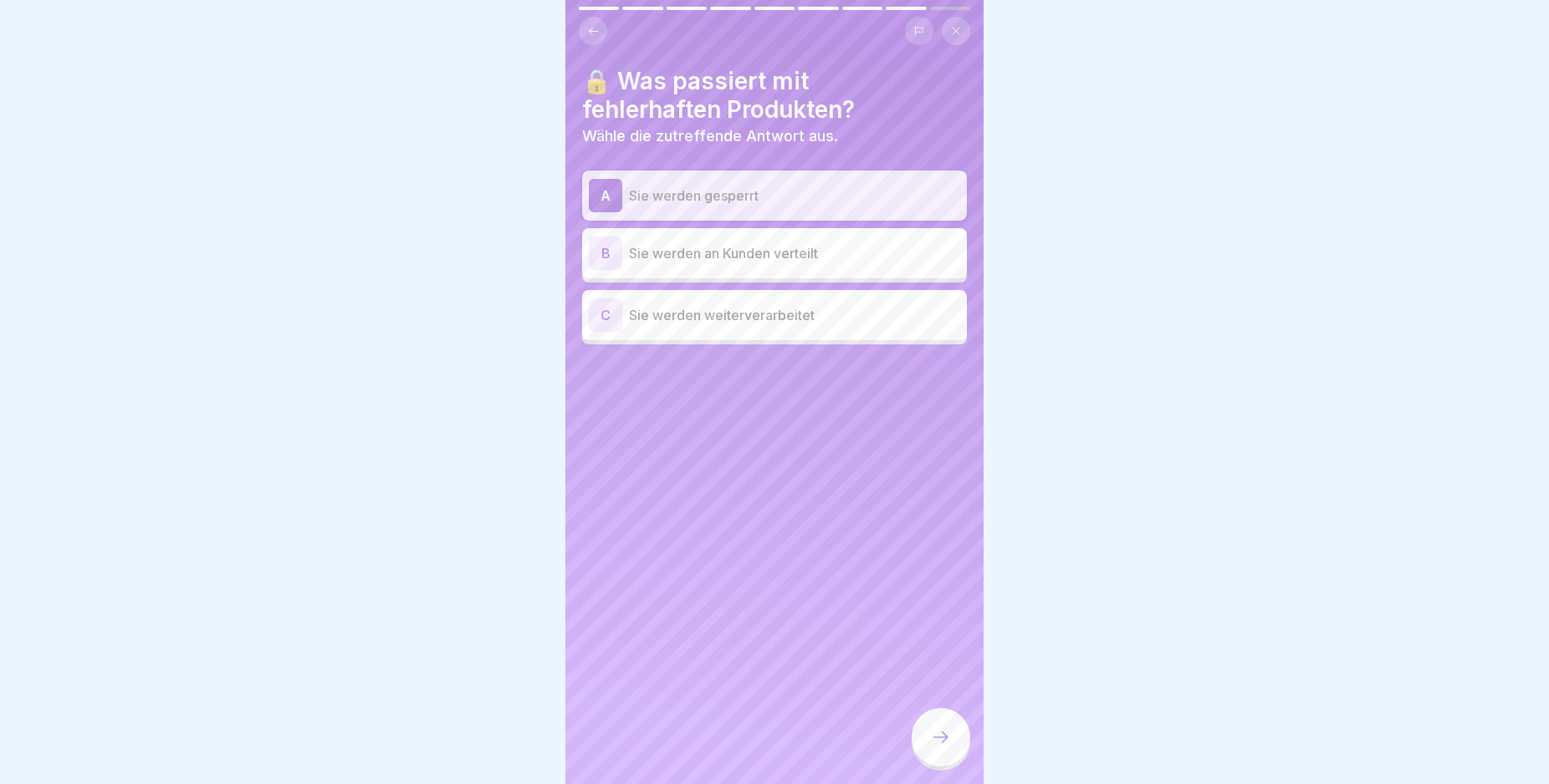
click at [941, 738] on div at bounding box center [940, 737] width 58 height 58
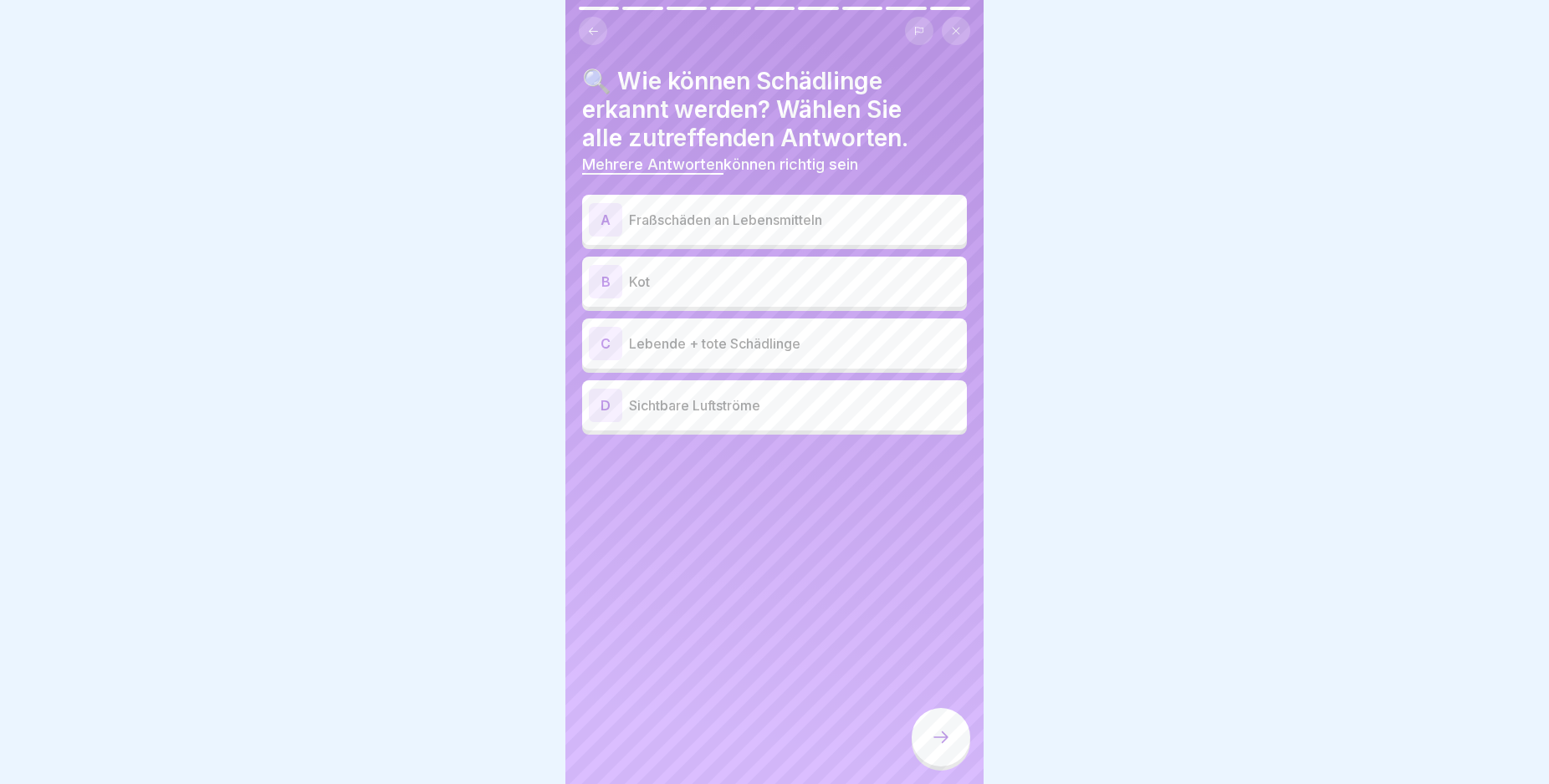
click at [601, 214] on div "A" at bounding box center [605, 220] width 34 height 34
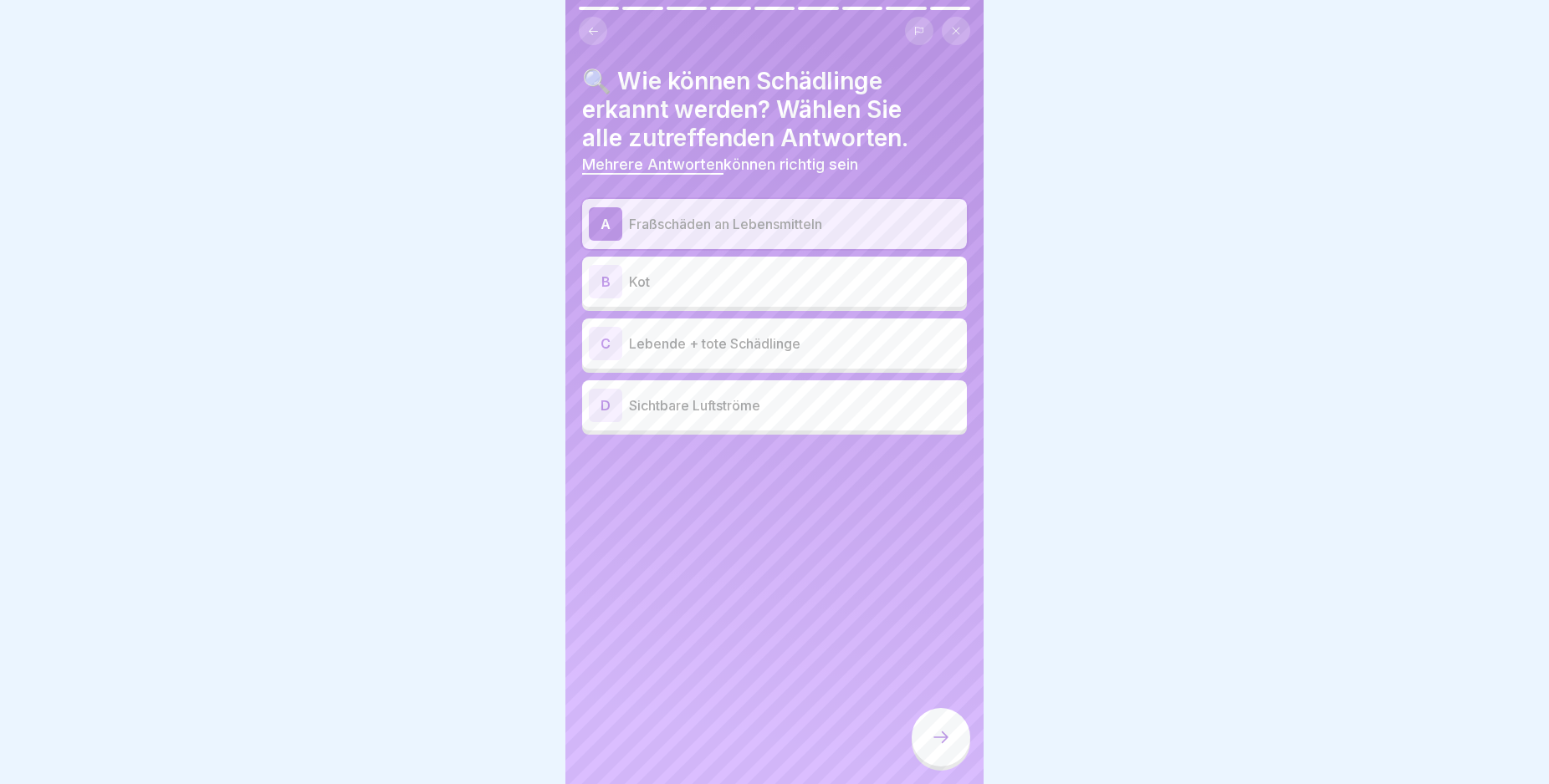
click at [597, 278] on div "B" at bounding box center [605, 282] width 34 height 34
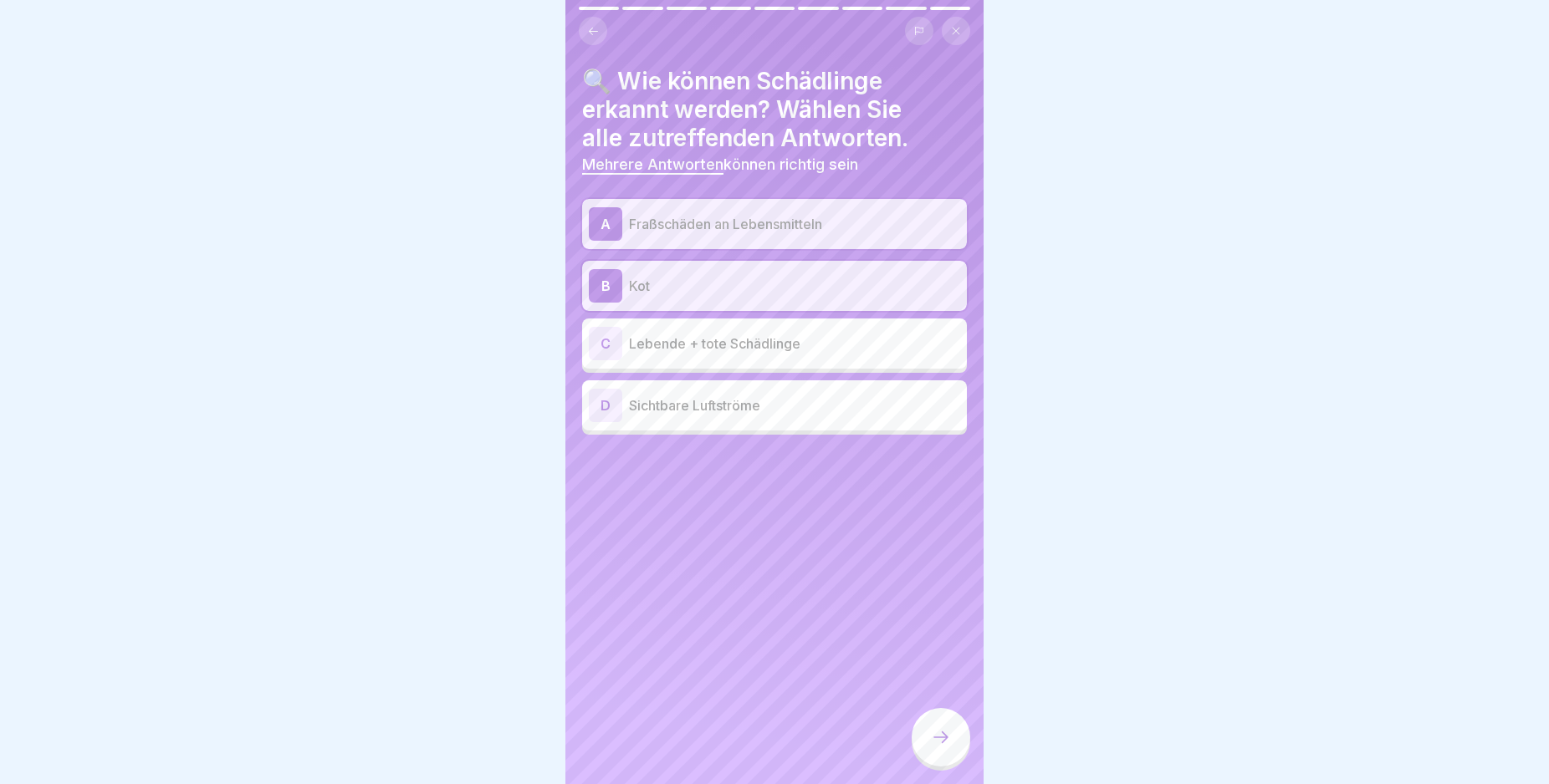
click at [606, 344] on div "C" at bounding box center [605, 343] width 34 height 34
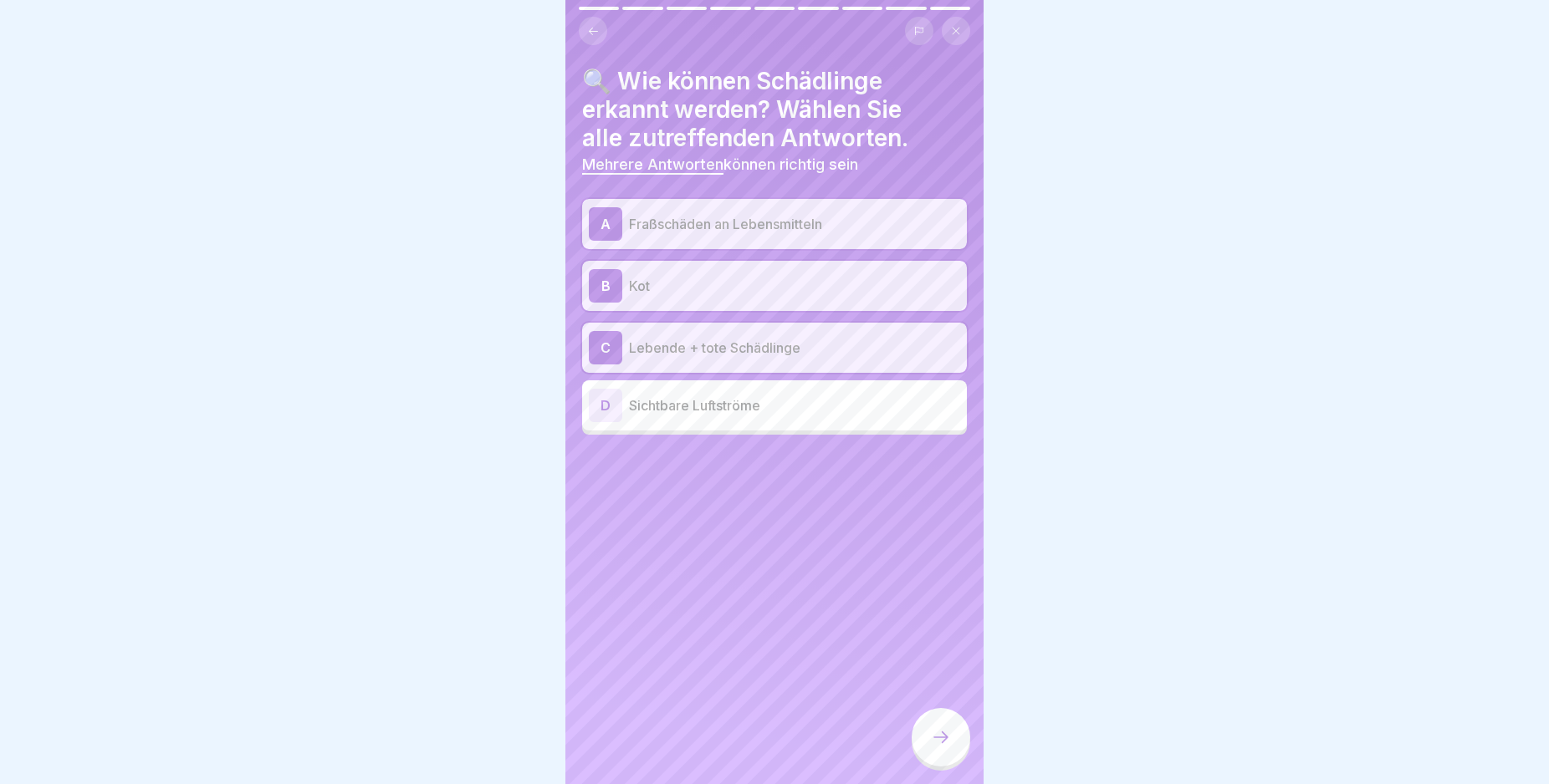
click at [938, 744] on icon at bounding box center [940, 737] width 20 height 20
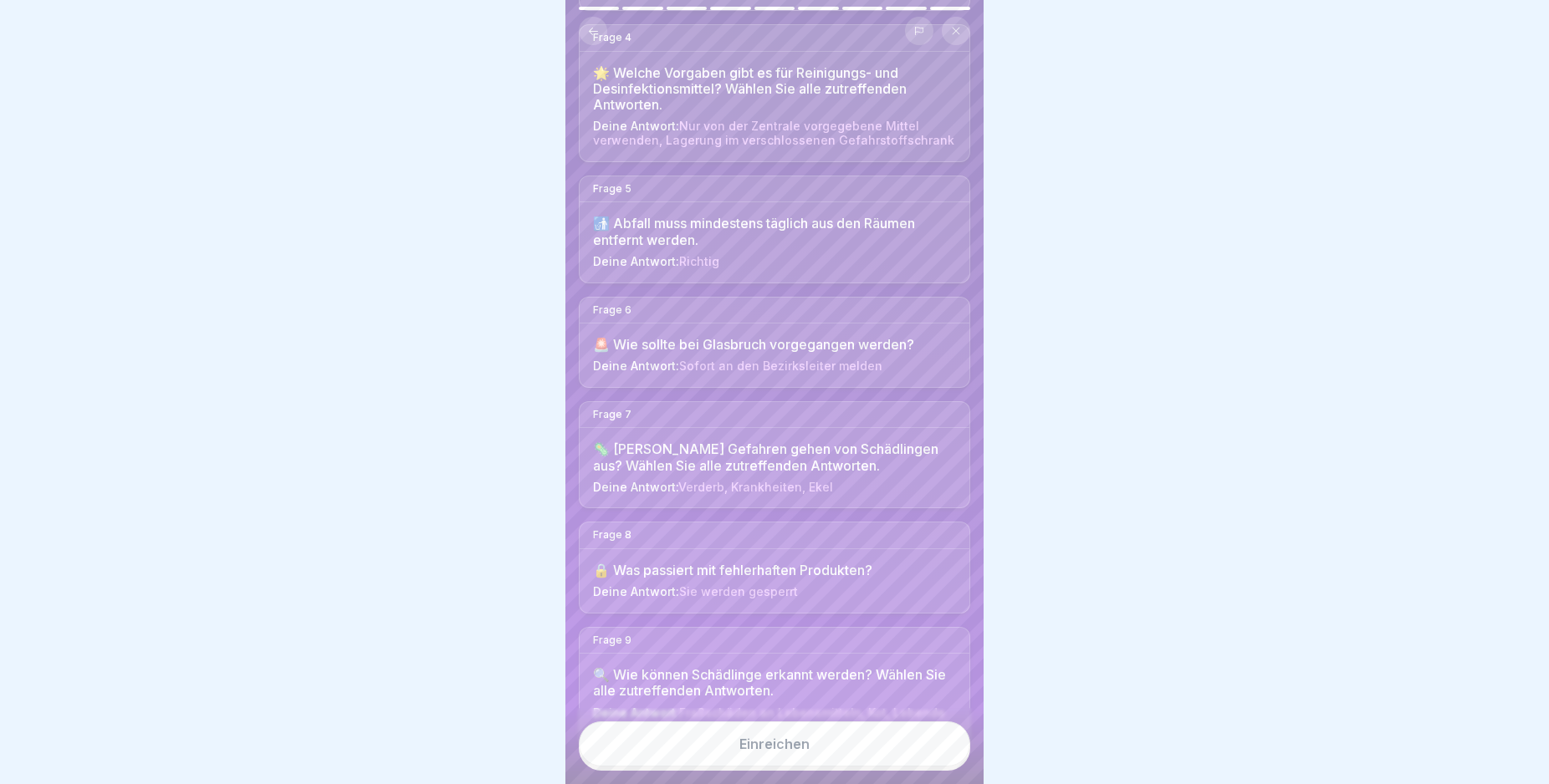
scroll to position [564, 0]
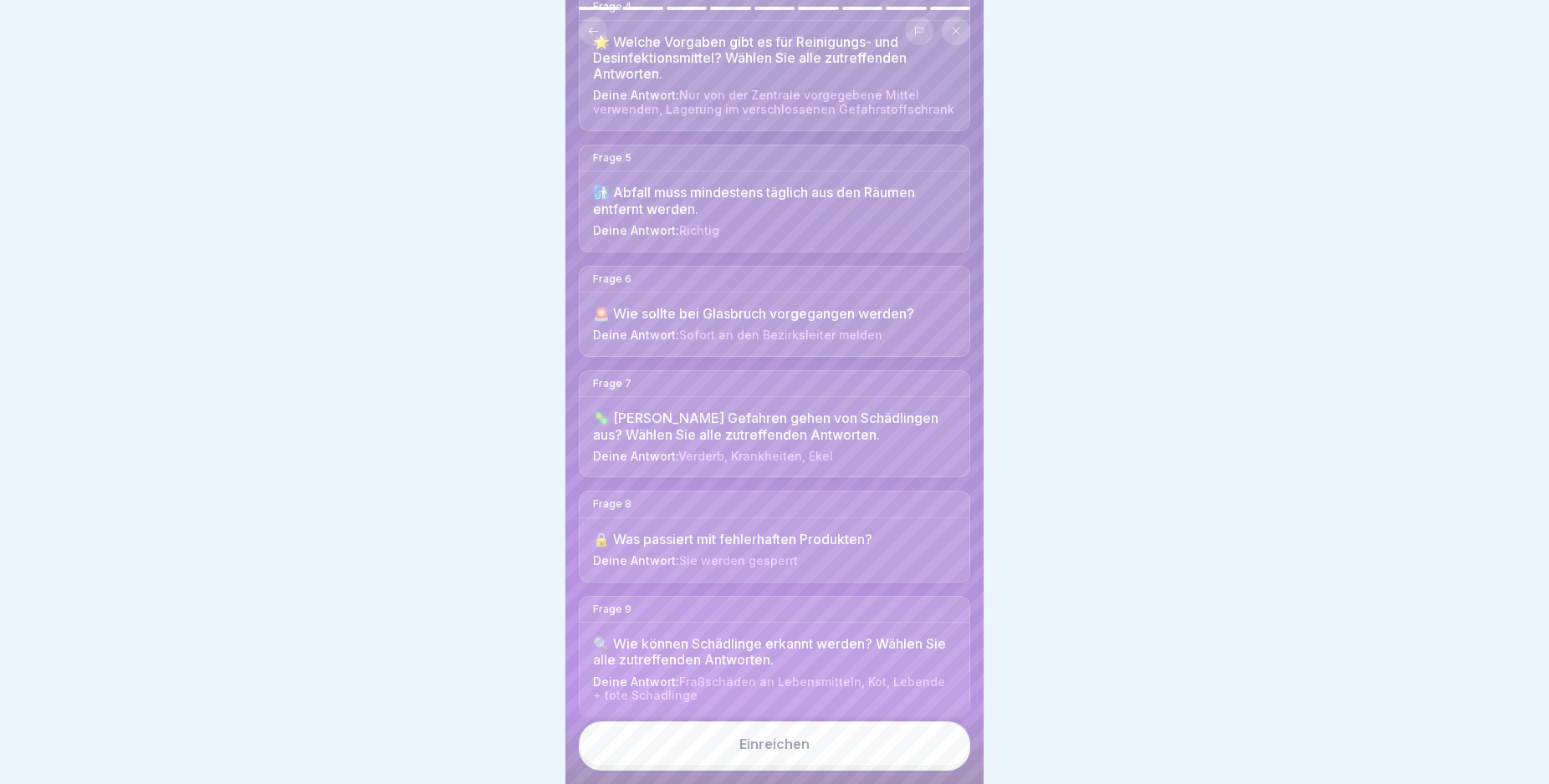
click at [991, 783] on html "Deutsch Prüfung Quiz 9 Fragen 60% Minimum 0 Versuche 45 Punkte Dein Ergebnis wi…" at bounding box center [774, 392] width 1549 height 784
click at [882, 759] on button "Einreichen" at bounding box center [774, 744] width 392 height 46
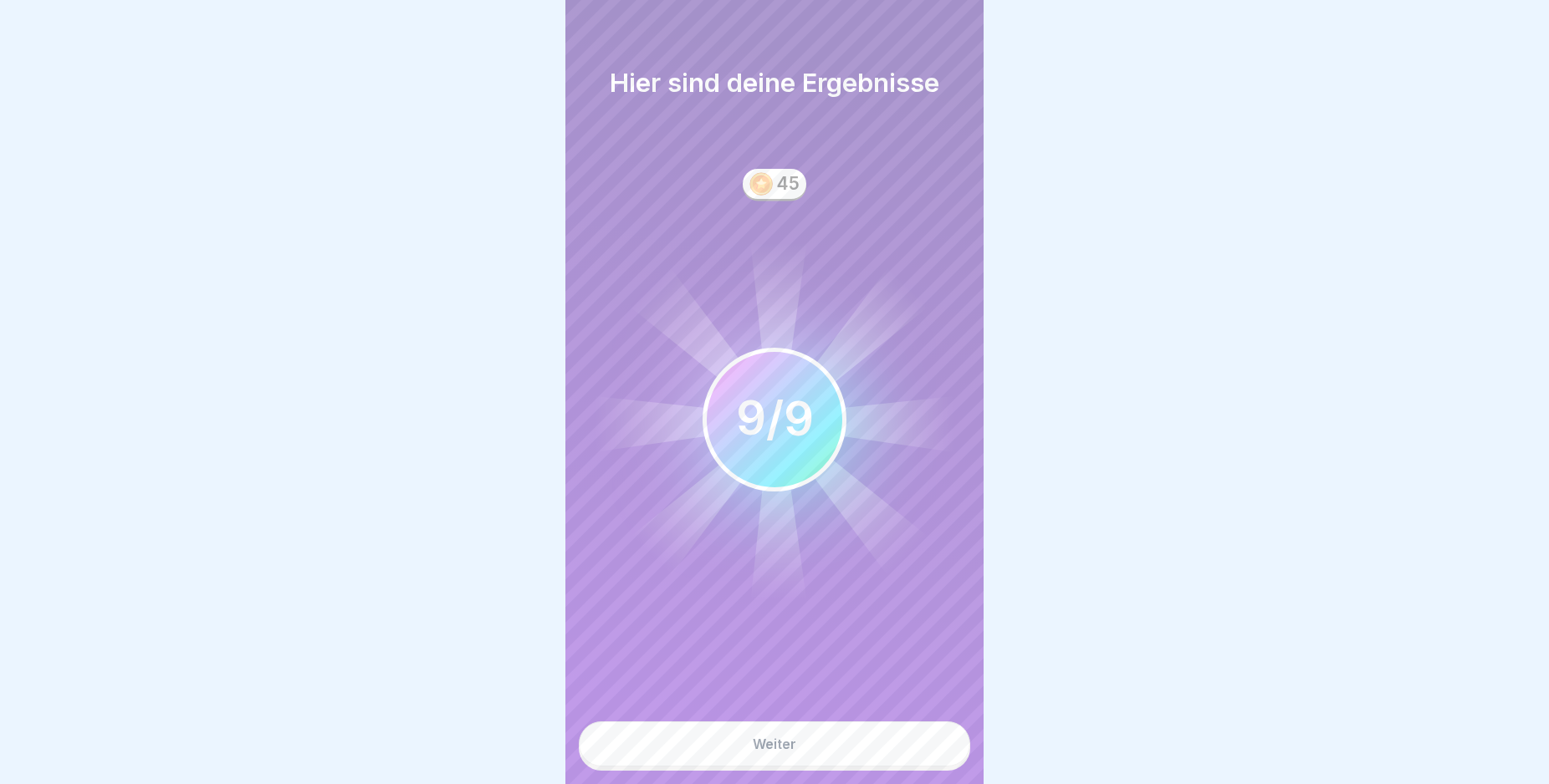
click at [882, 759] on button "Weiter" at bounding box center [774, 744] width 392 height 46
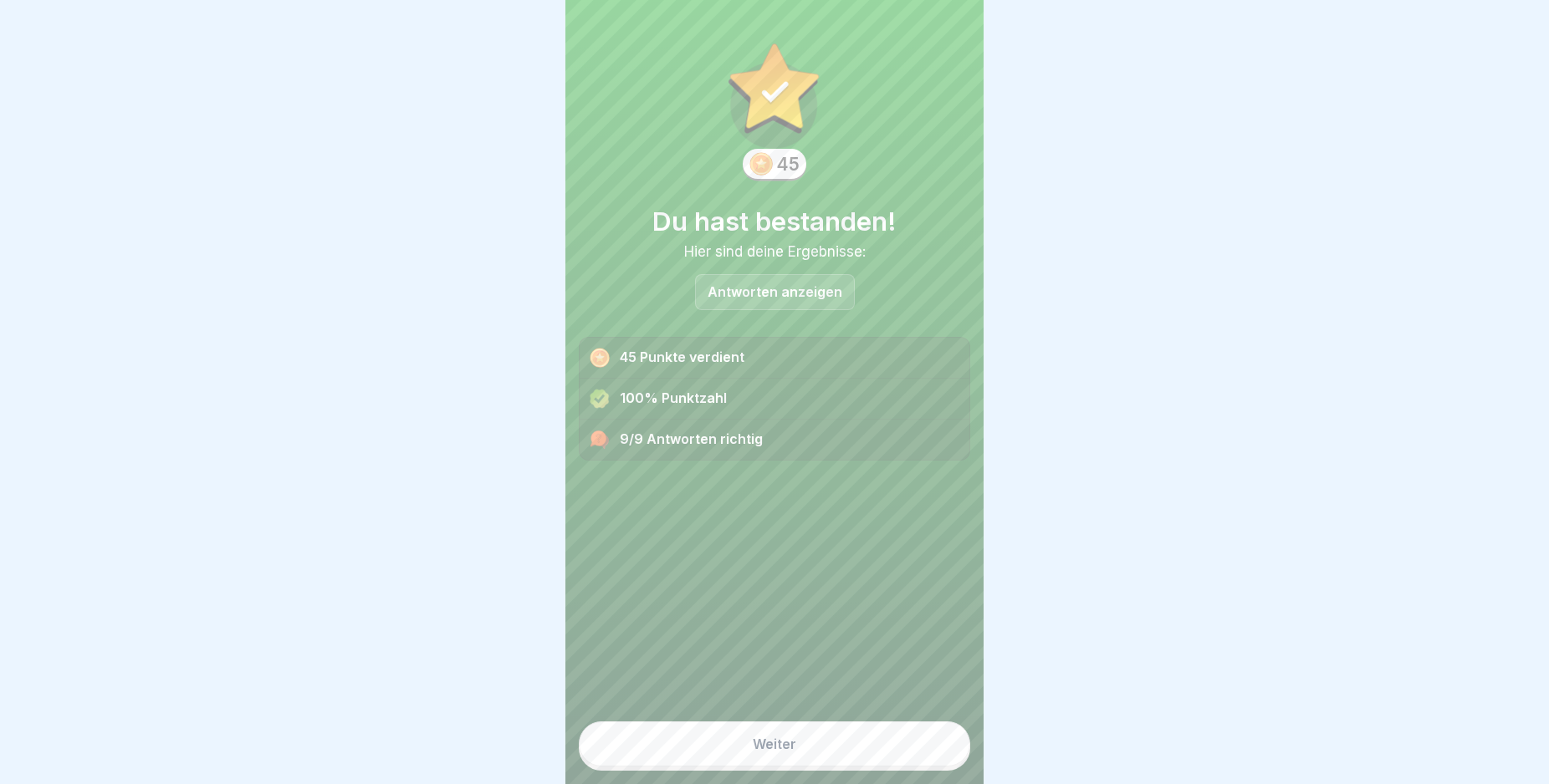
click at [882, 759] on button "Weiter" at bounding box center [774, 744] width 392 height 46
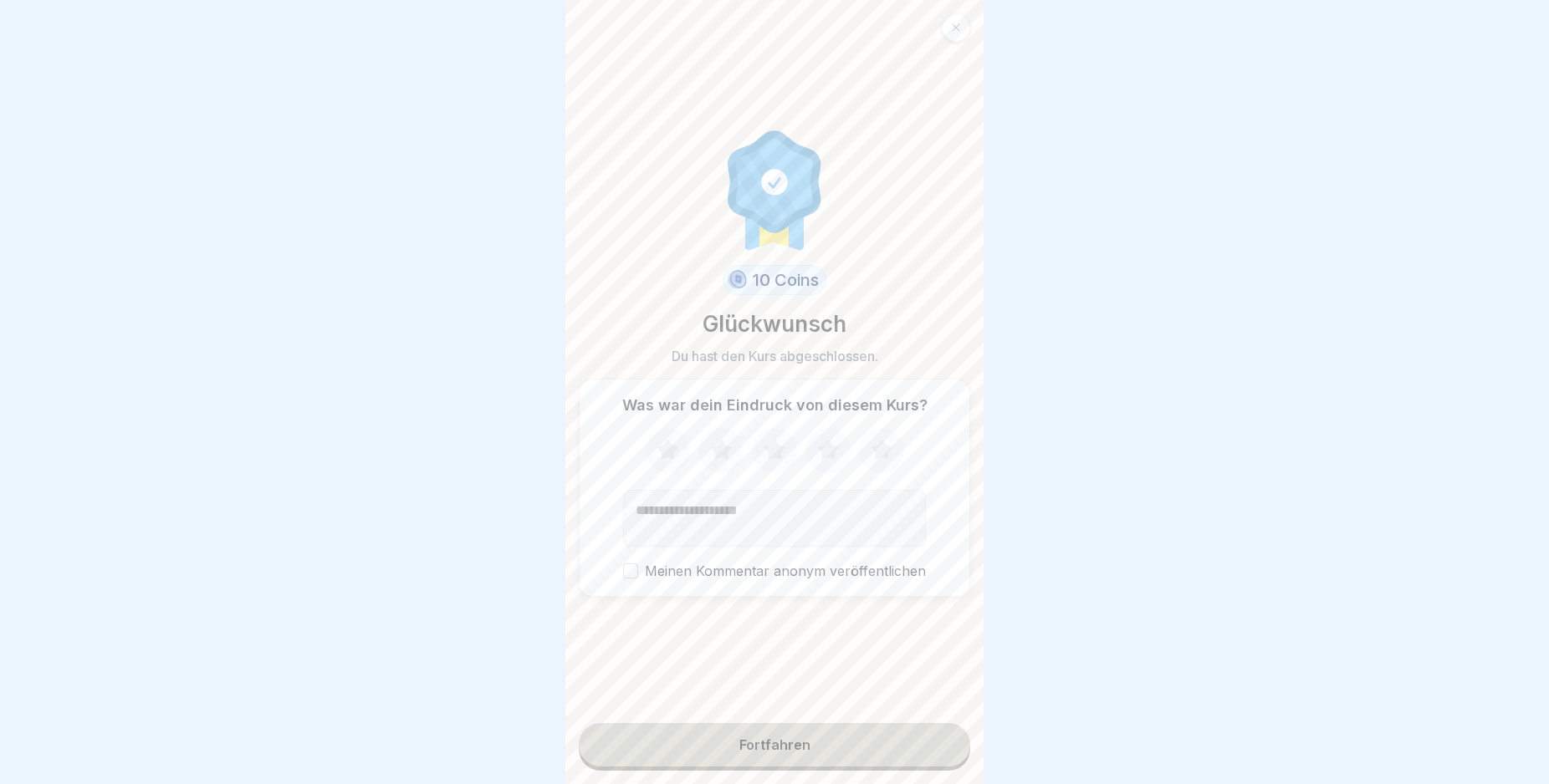
click at [882, 759] on button "Fortfahren" at bounding box center [774, 744] width 392 height 44
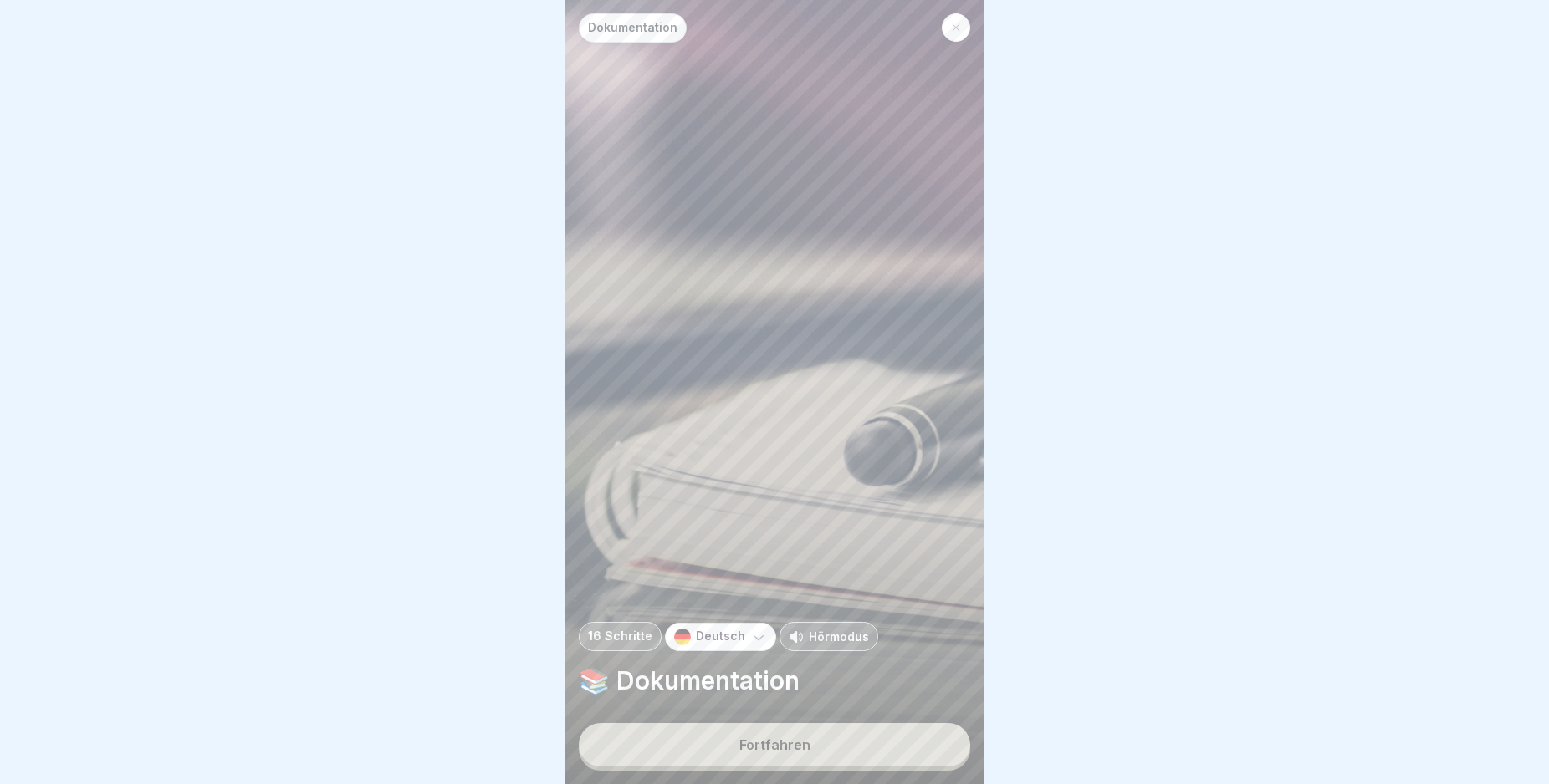
click at [882, 759] on button "Fortfahren" at bounding box center [774, 744] width 392 height 44
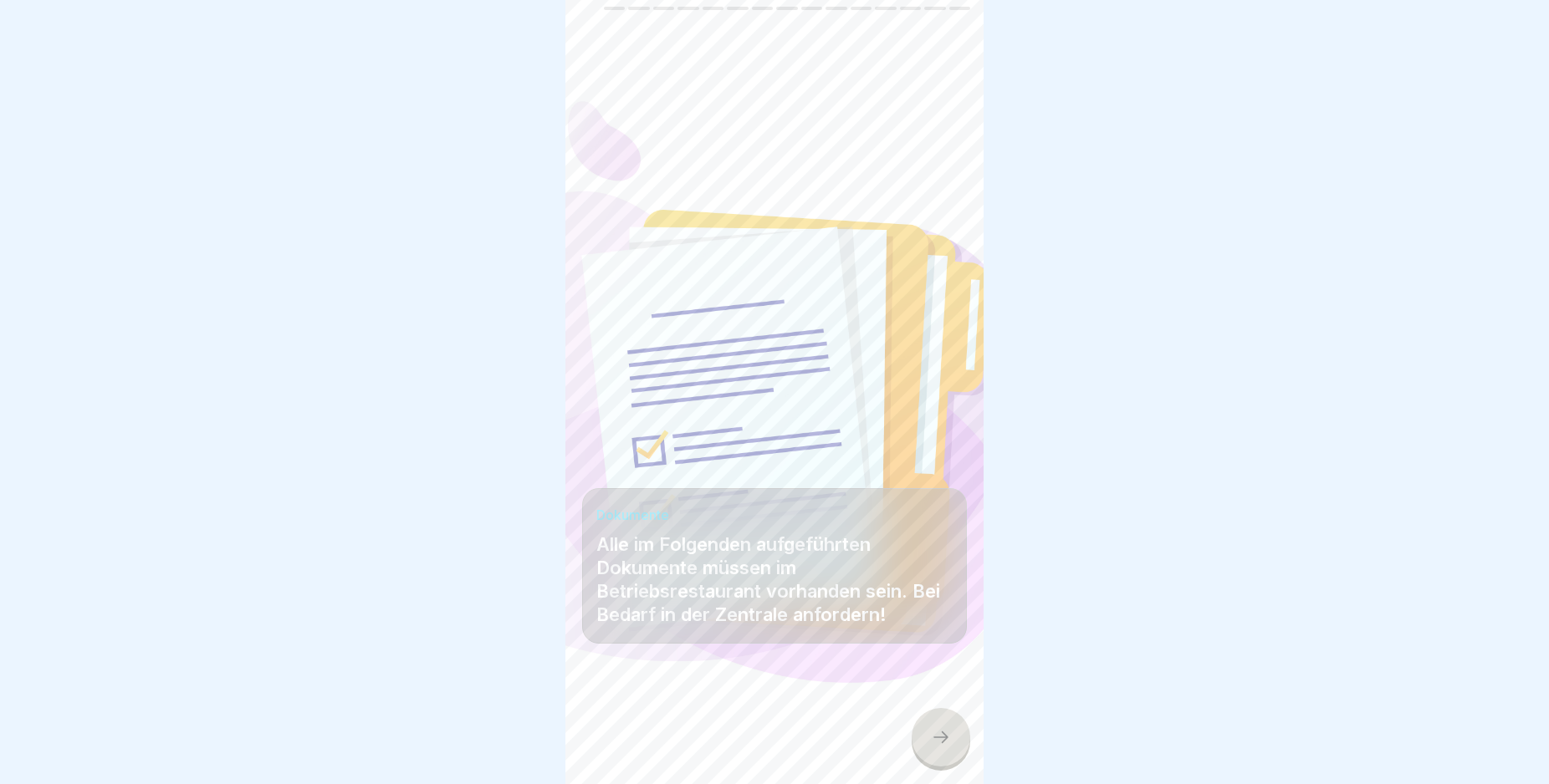
click at [881, 757] on div at bounding box center [774, 735] width 385 height 101
click at [935, 747] on icon at bounding box center [940, 737] width 20 height 20
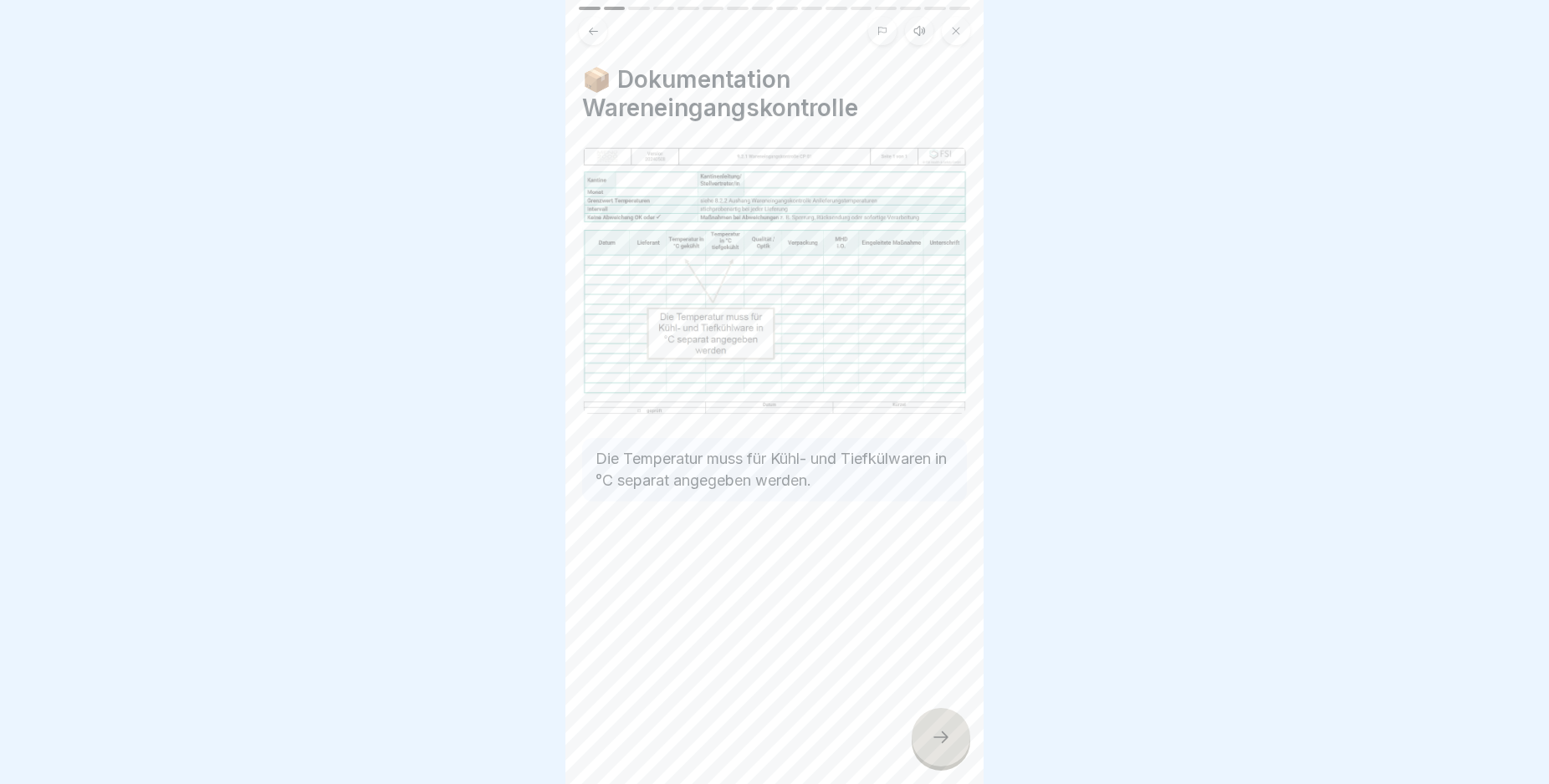
click at [938, 747] on icon at bounding box center [940, 737] width 20 height 20
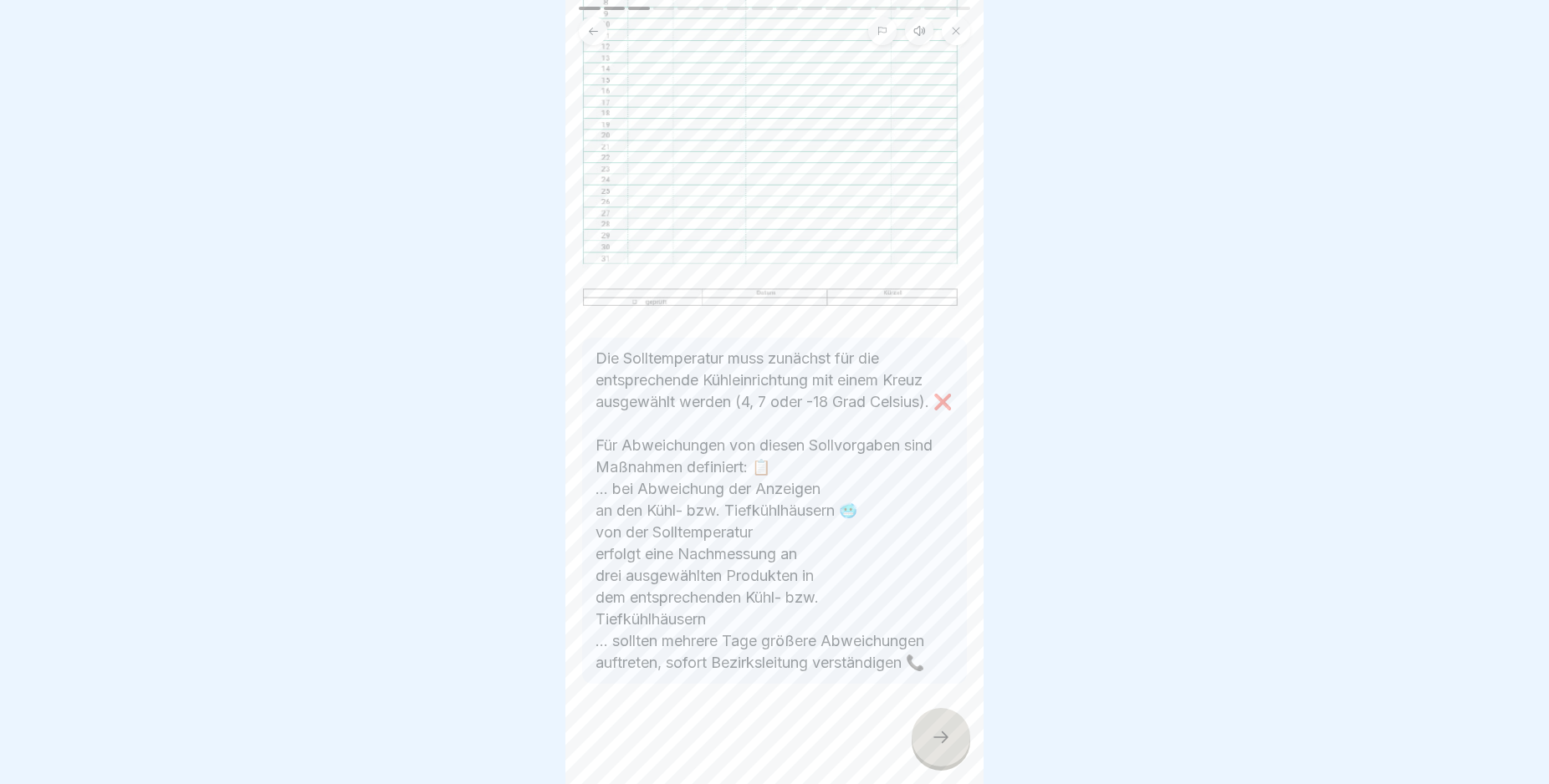
scroll to position [439, 0]
click at [980, 783] on html "Dokumentation 16 Schritte Deutsch Hörmodus 📚 Dokumentation Fortfahren Dokumente…" at bounding box center [774, 392] width 1549 height 784
click at [935, 745] on icon at bounding box center [940, 737] width 20 height 20
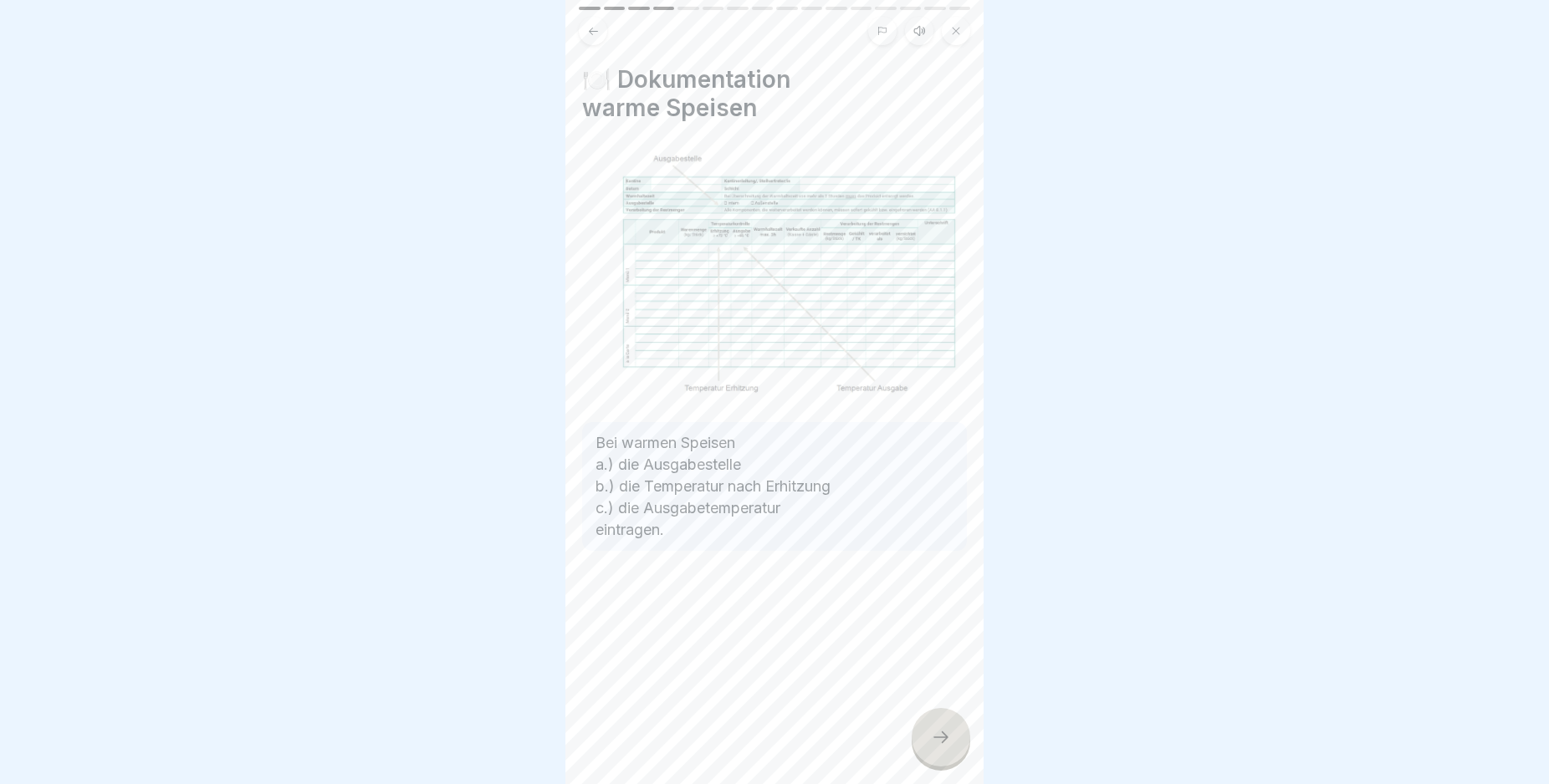
click at [935, 745] on icon at bounding box center [940, 737] width 20 height 20
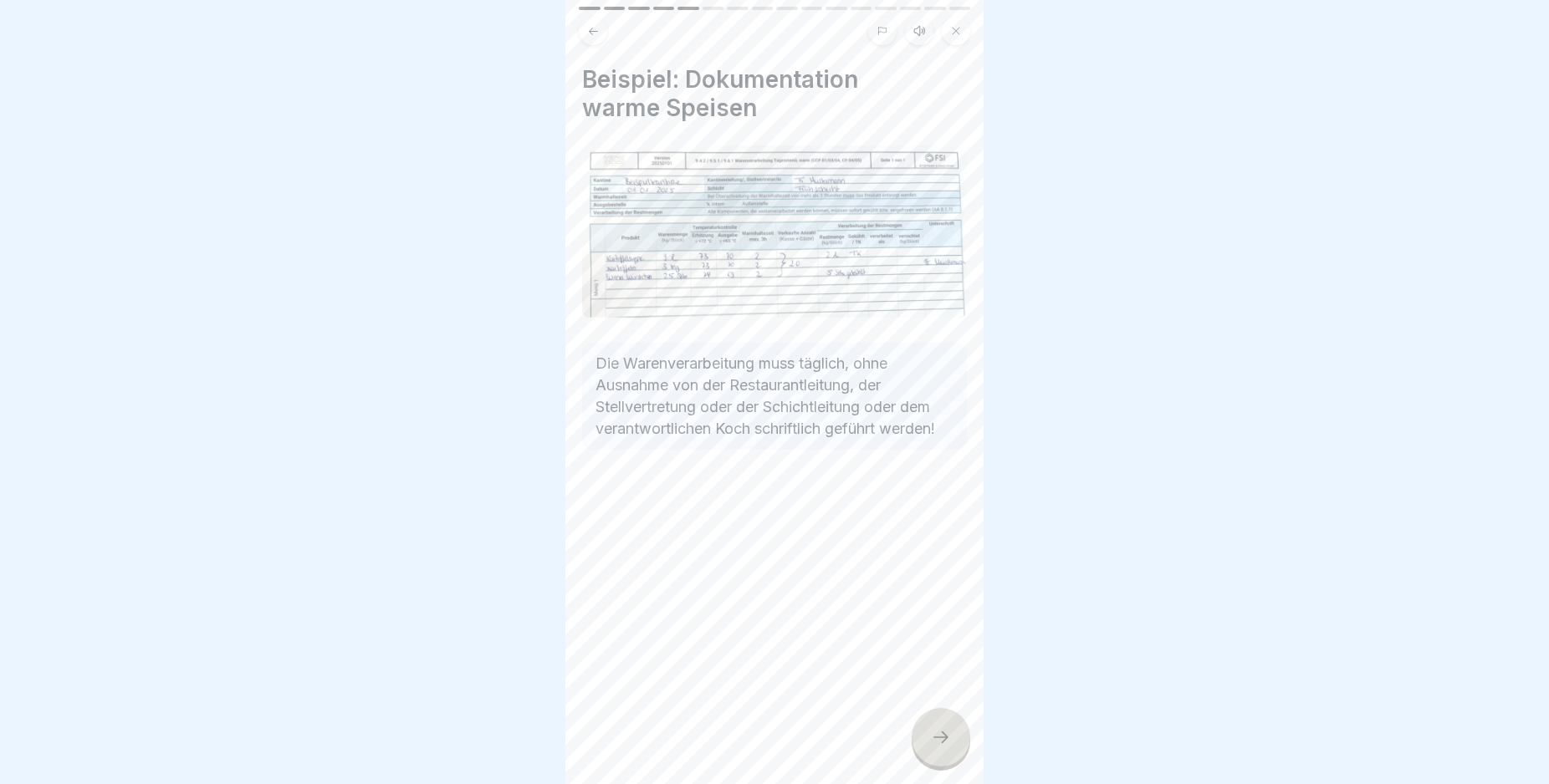
click at [935, 745] on icon at bounding box center [940, 737] width 20 height 20
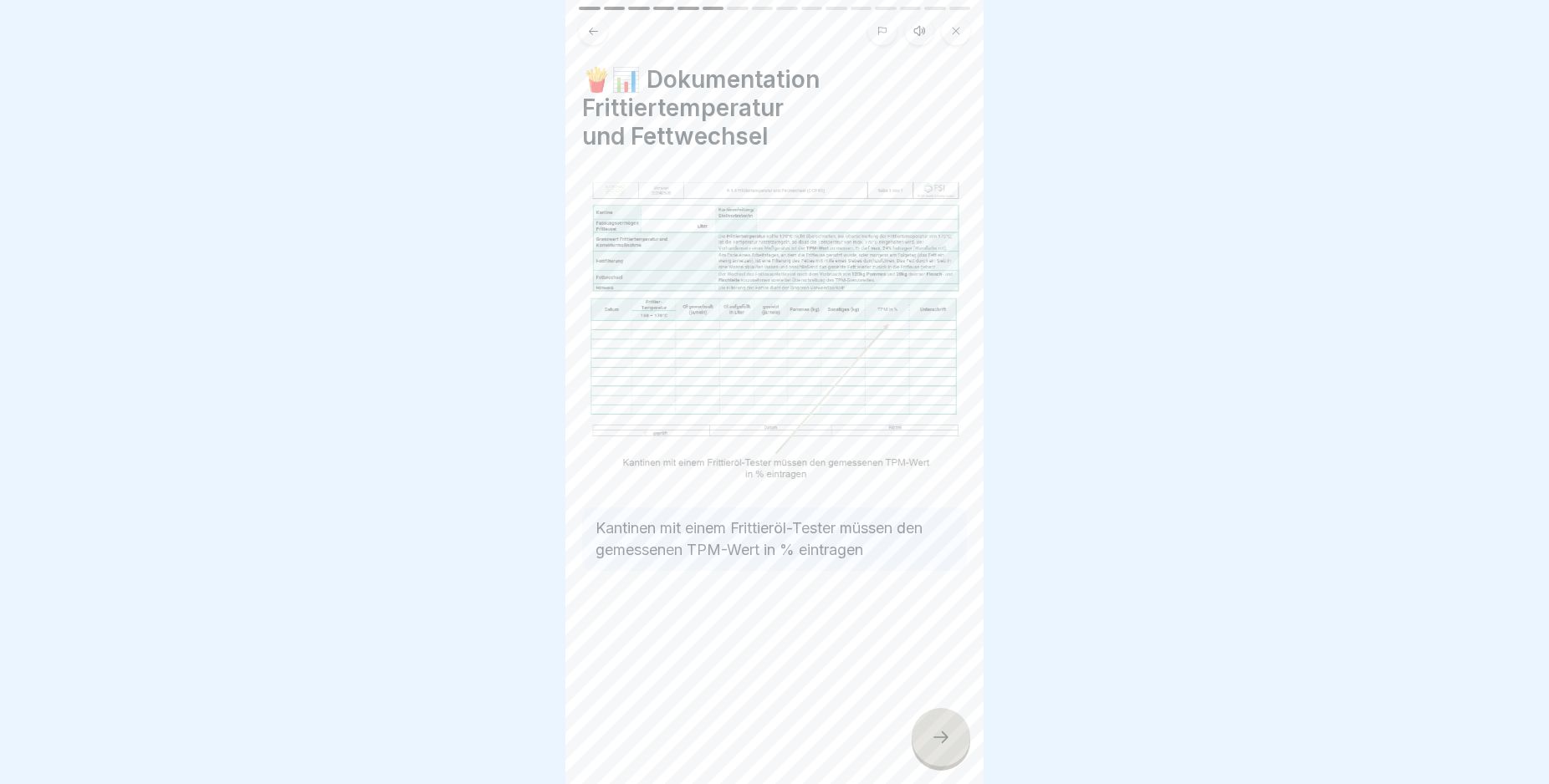
click at [935, 745] on icon at bounding box center [940, 737] width 20 height 20
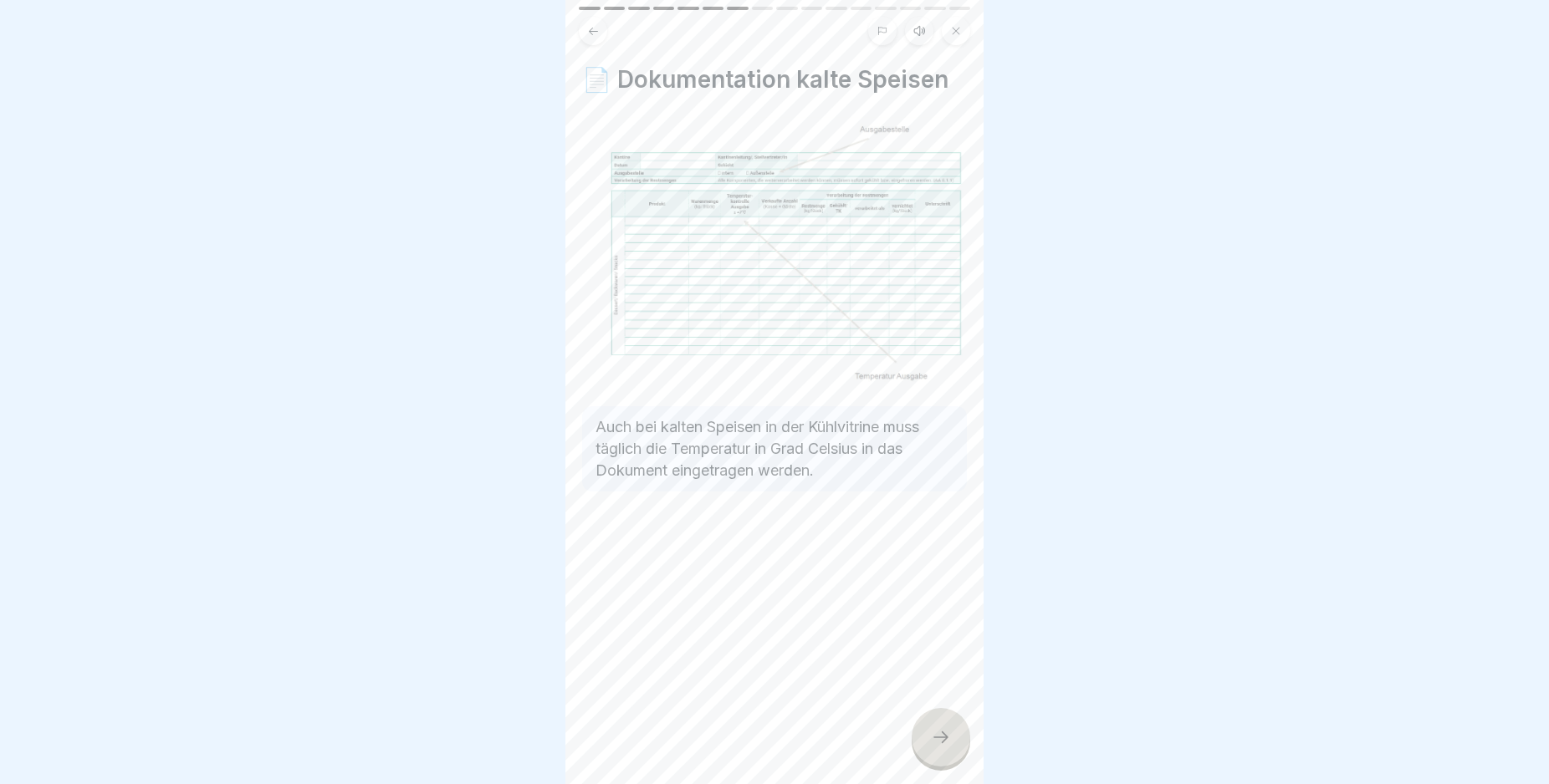
click at [935, 744] on icon at bounding box center [940, 737] width 20 height 20
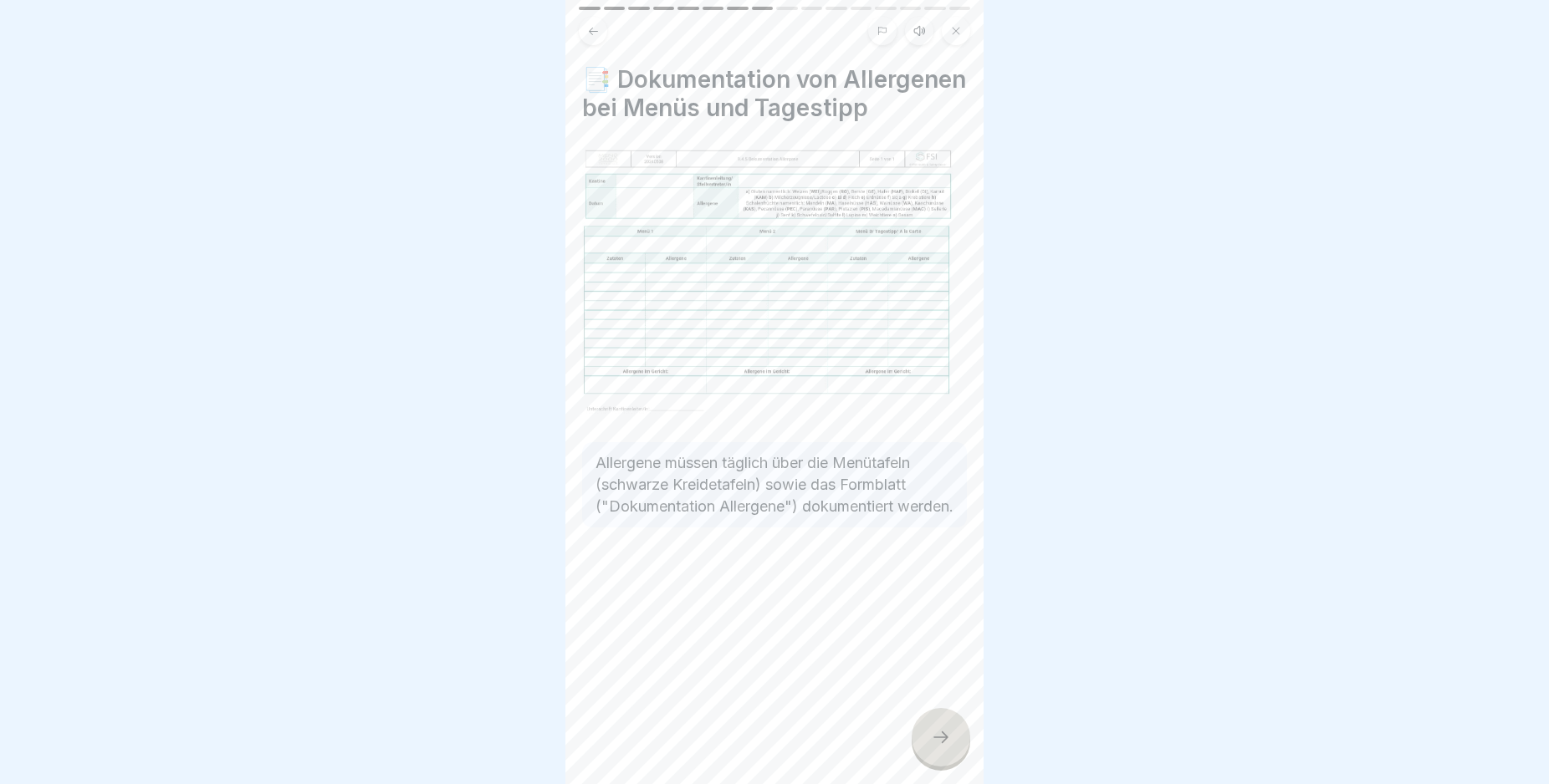
click at [935, 744] on icon at bounding box center [940, 737] width 20 height 20
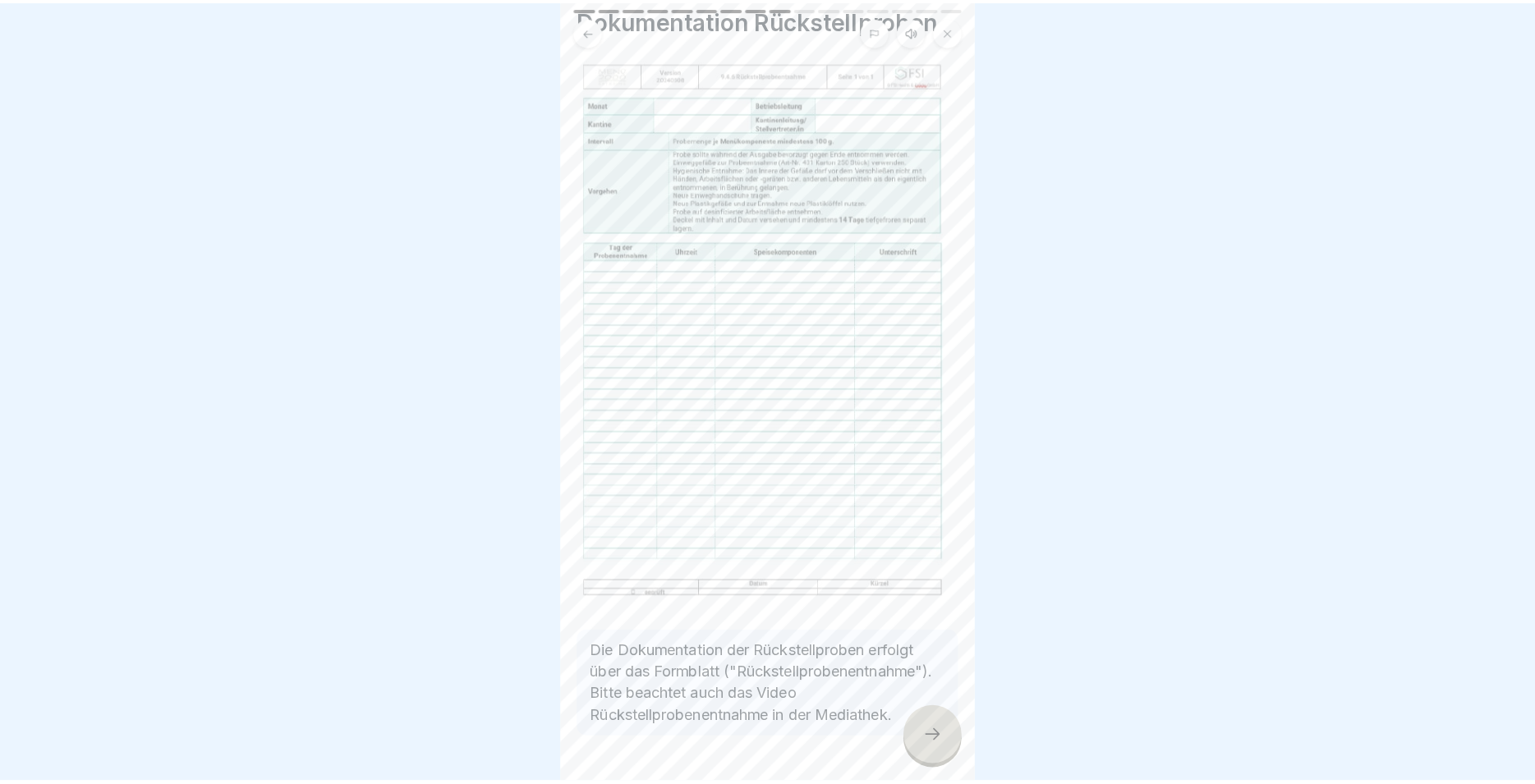
scroll to position [113, 0]
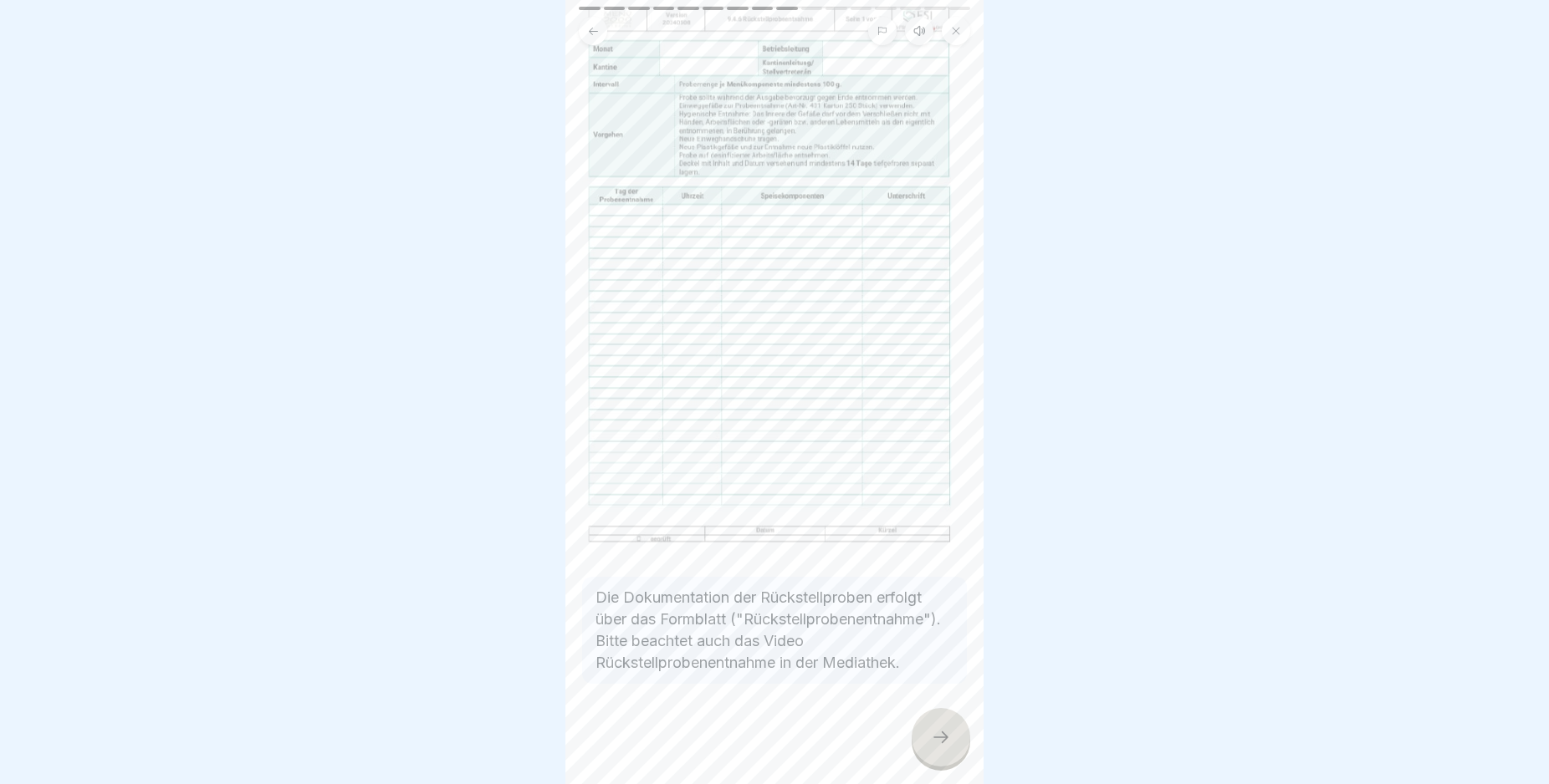
click at [937, 741] on div at bounding box center [940, 737] width 58 height 58
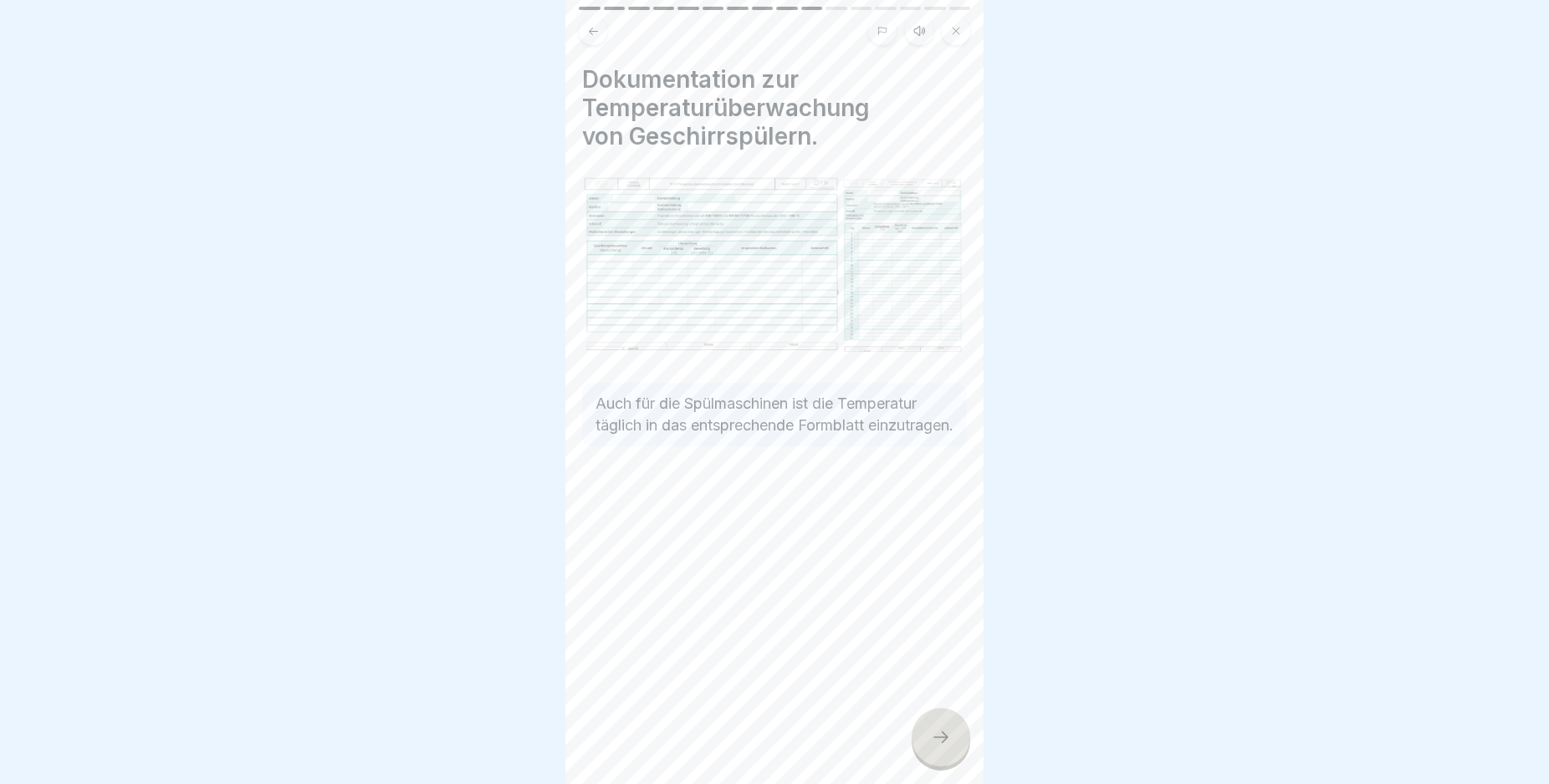
click at [937, 741] on div at bounding box center [940, 737] width 58 height 58
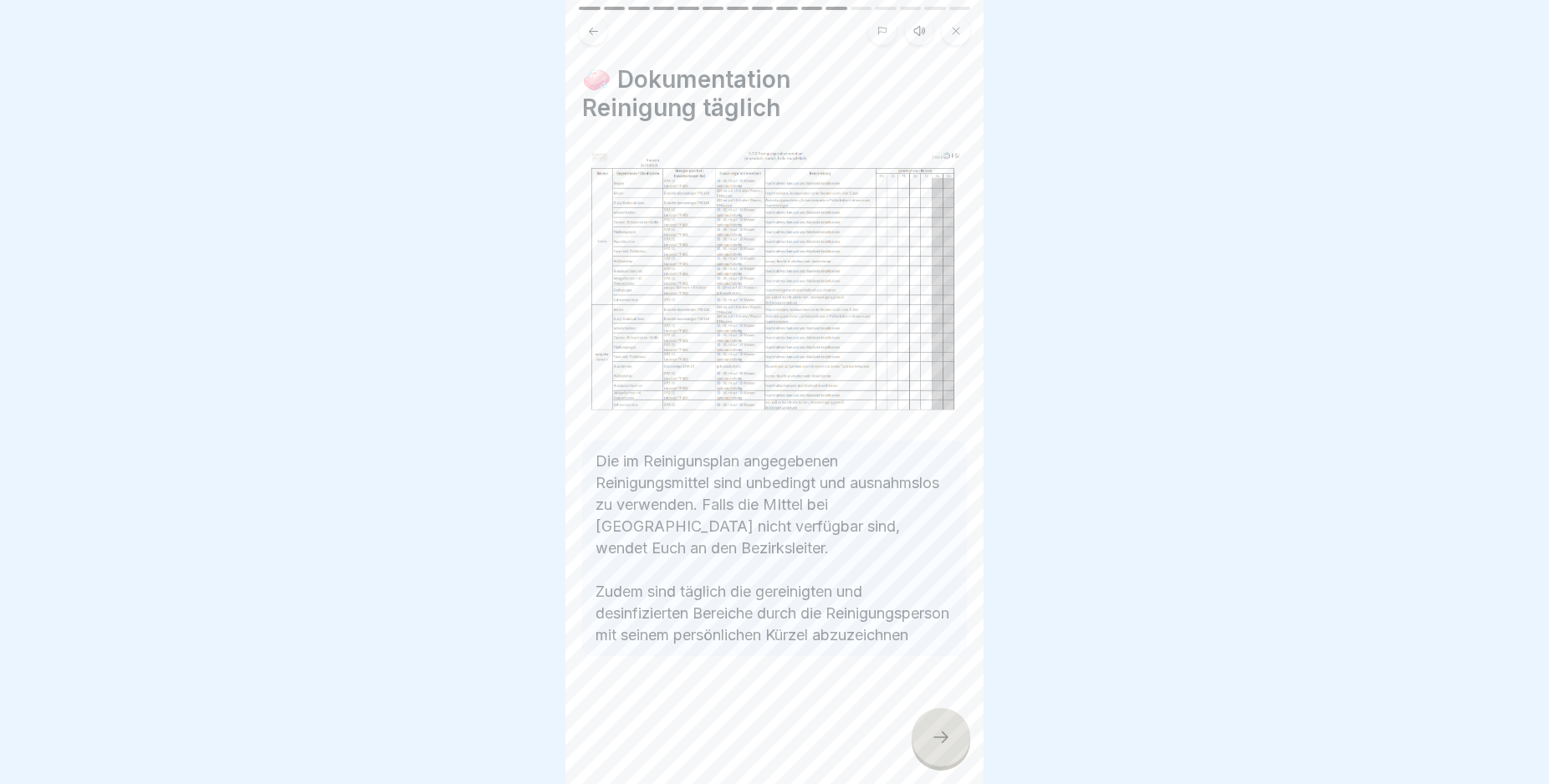
click at [937, 741] on div at bounding box center [940, 737] width 58 height 58
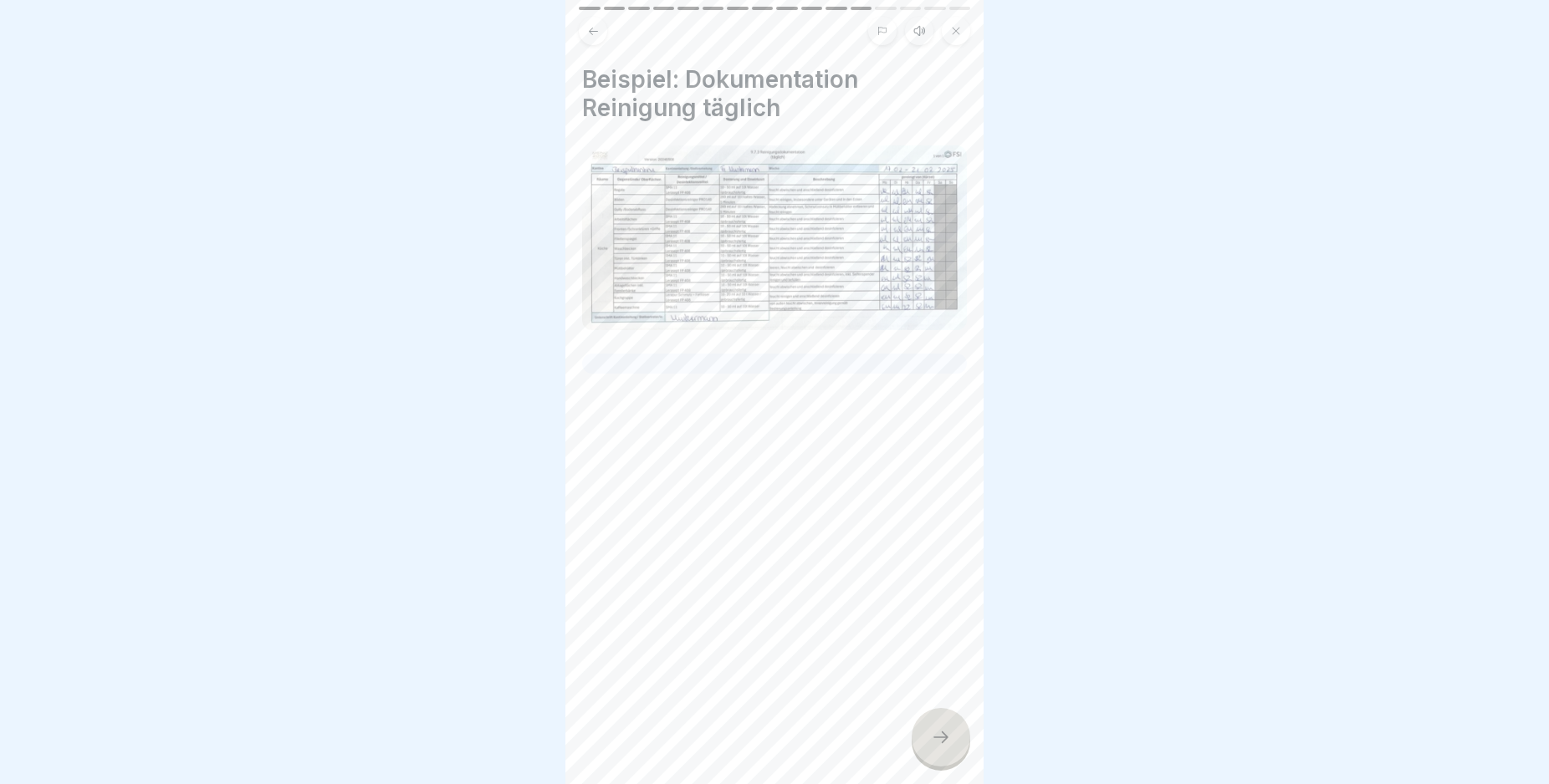
click at [937, 741] on div at bounding box center [940, 737] width 58 height 58
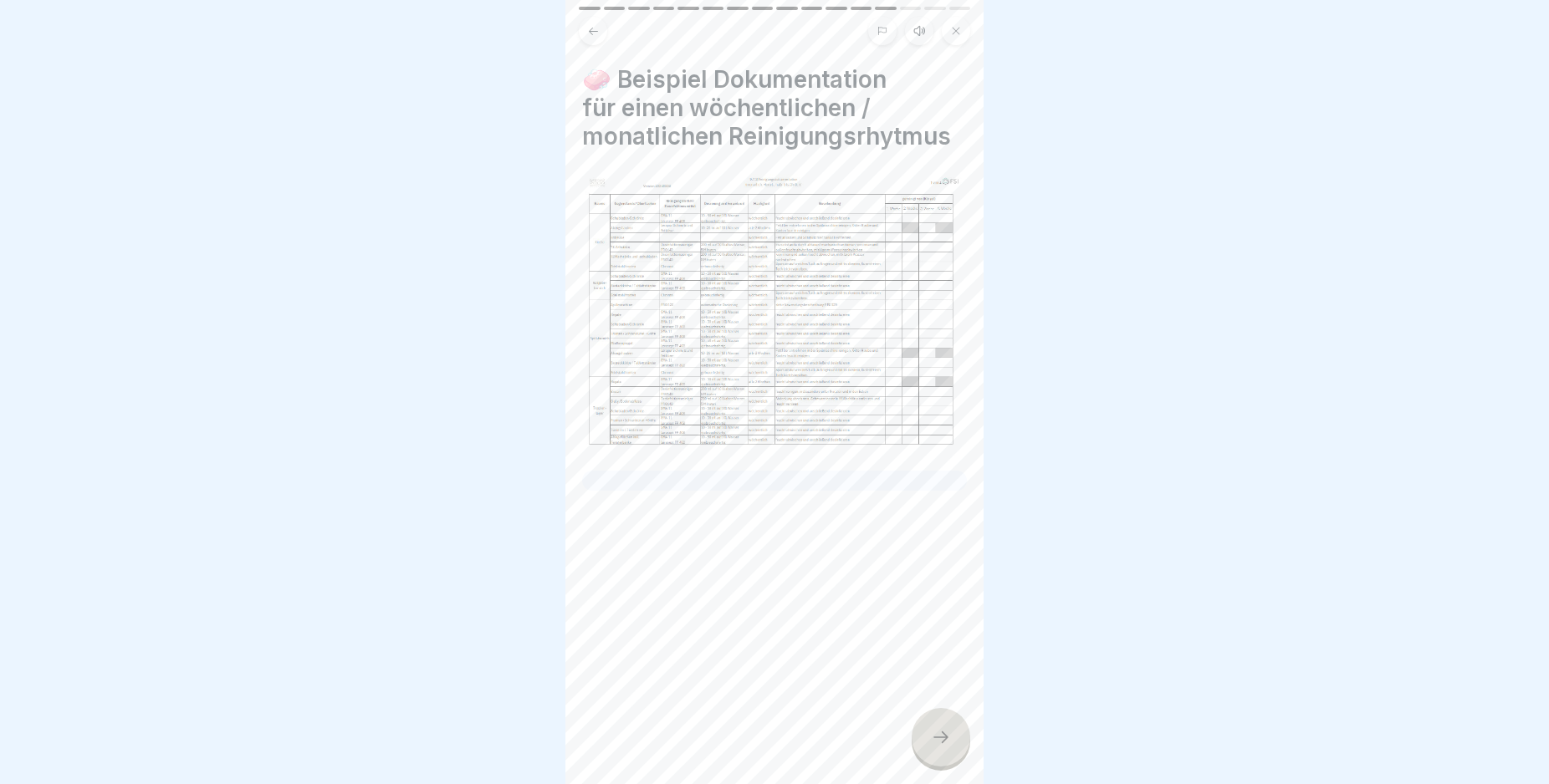
click at [937, 741] on div at bounding box center [940, 737] width 58 height 58
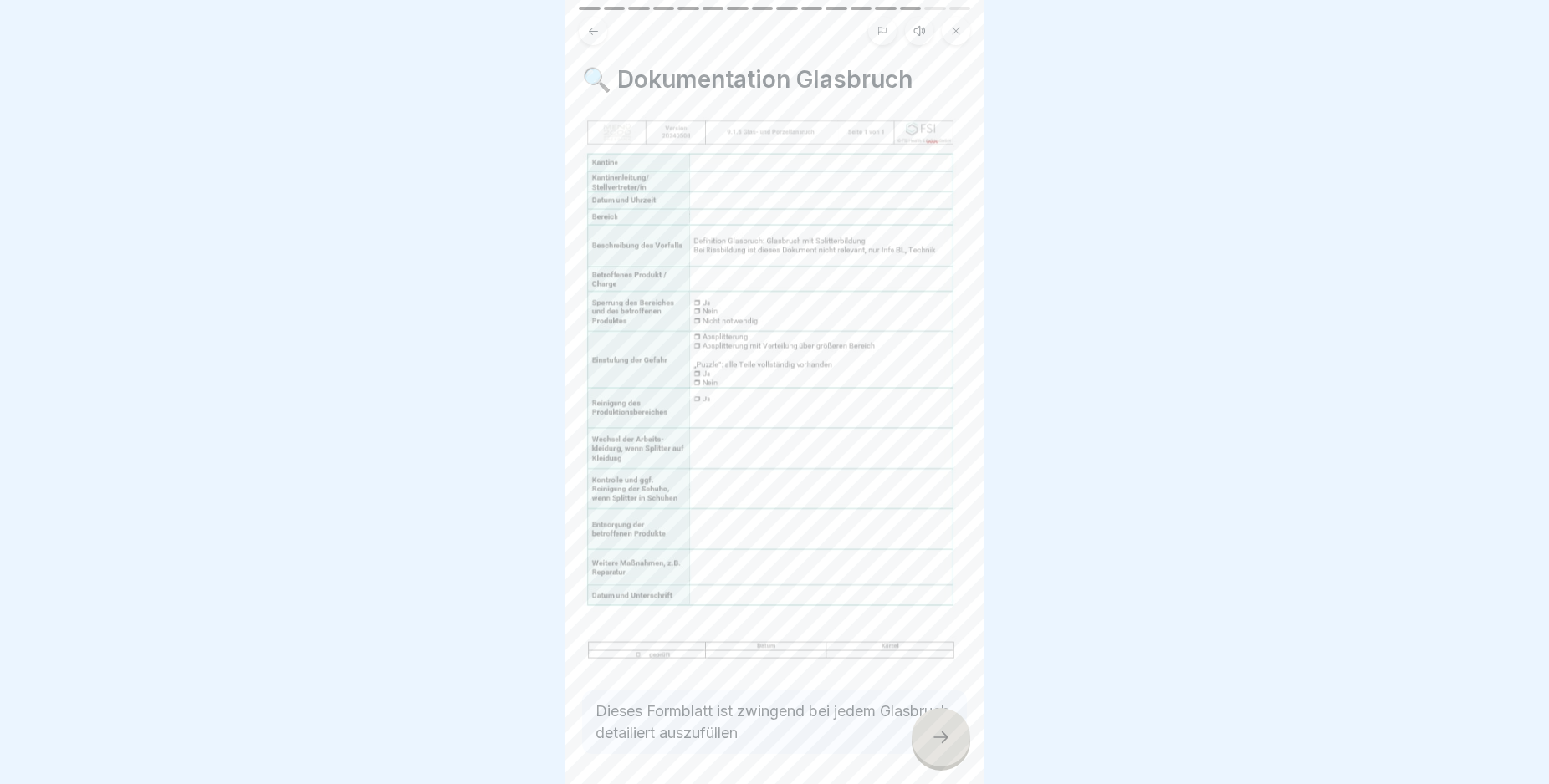
click at [937, 741] on div at bounding box center [940, 737] width 58 height 58
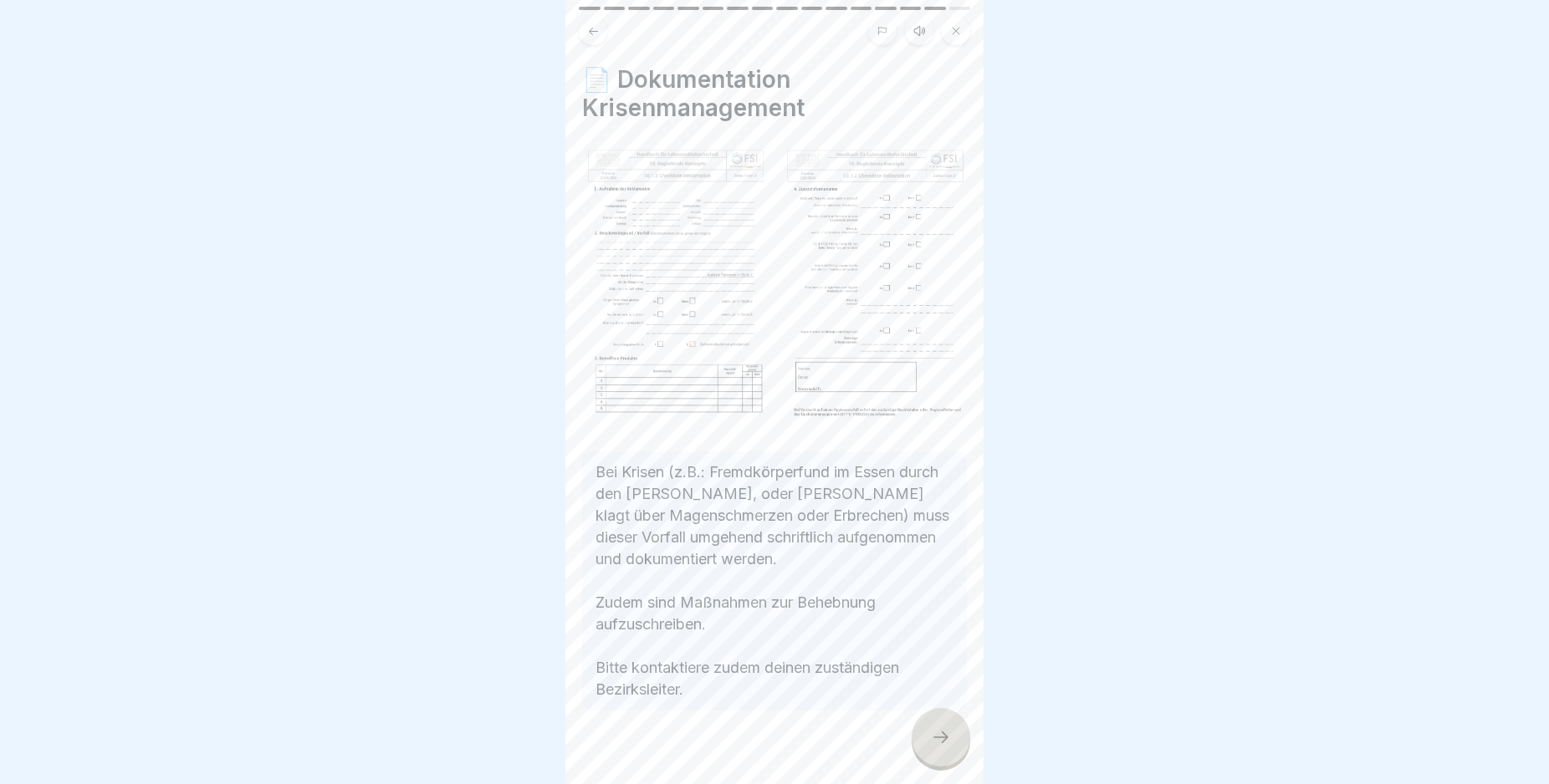
click at [937, 741] on div at bounding box center [940, 737] width 58 height 58
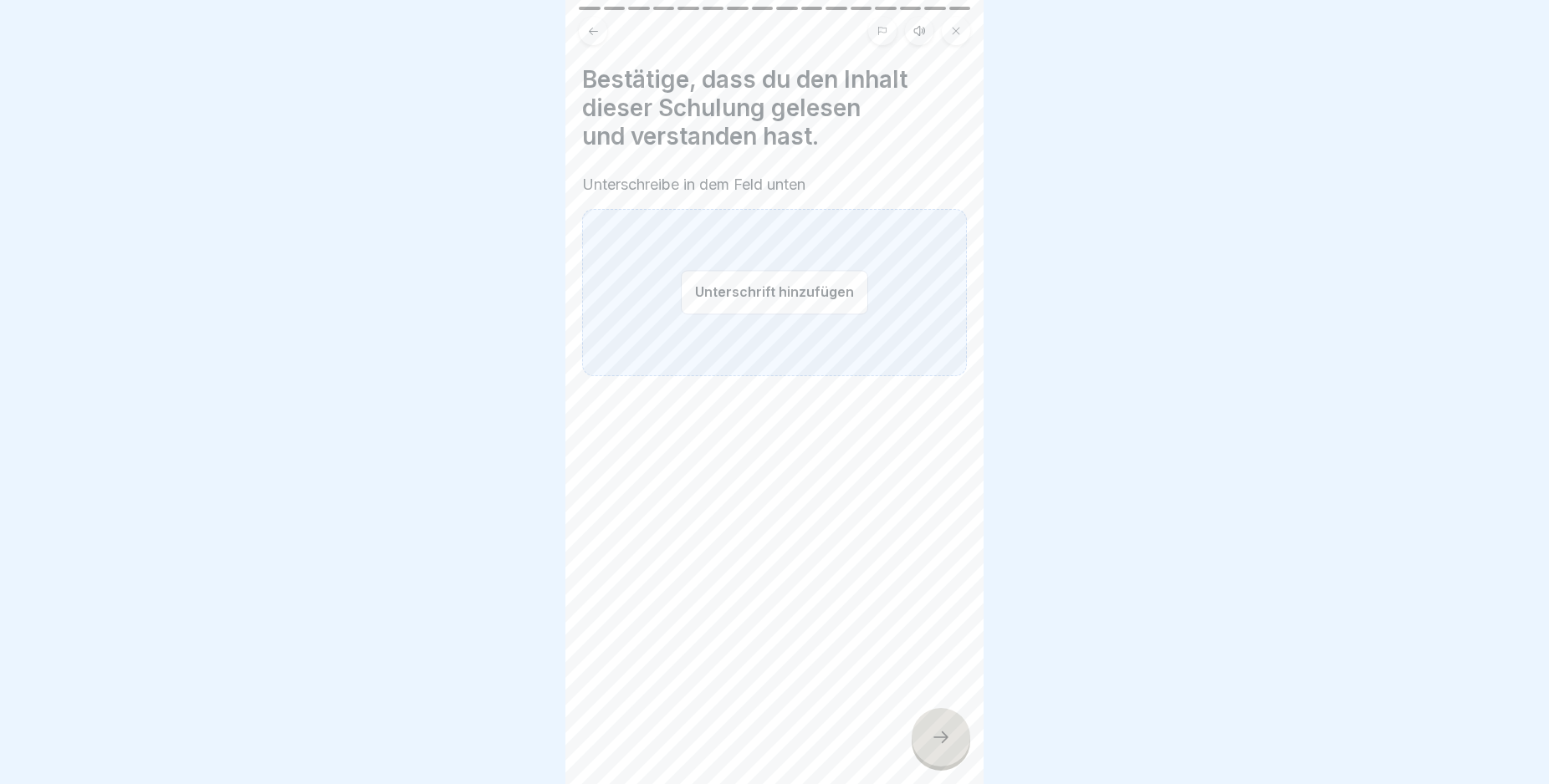
click at [685, 294] on button "Unterschrift hinzufügen" at bounding box center [774, 293] width 187 height 45
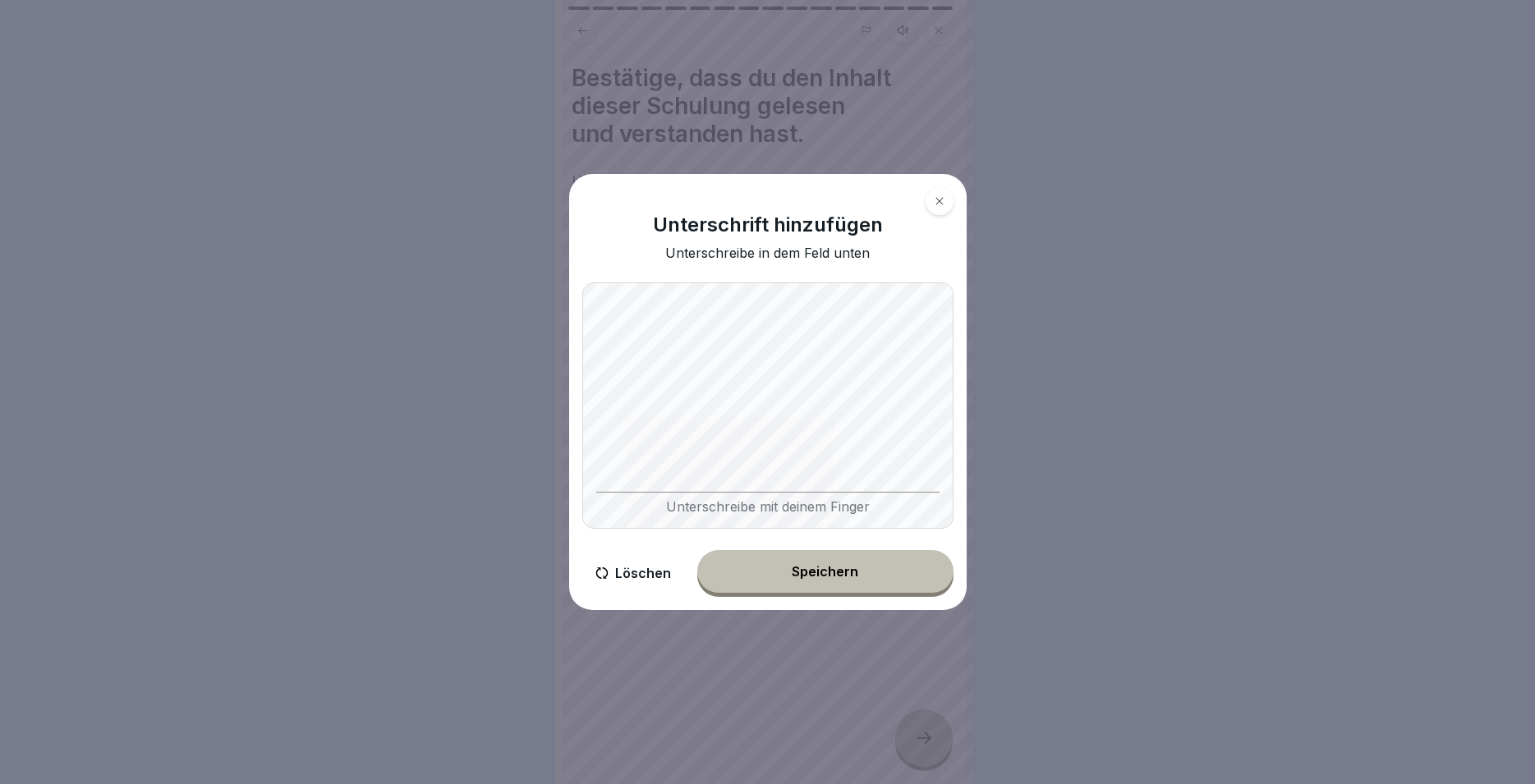
click at [836, 569] on div "Speichern" at bounding box center [825, 572] width 67 height 15
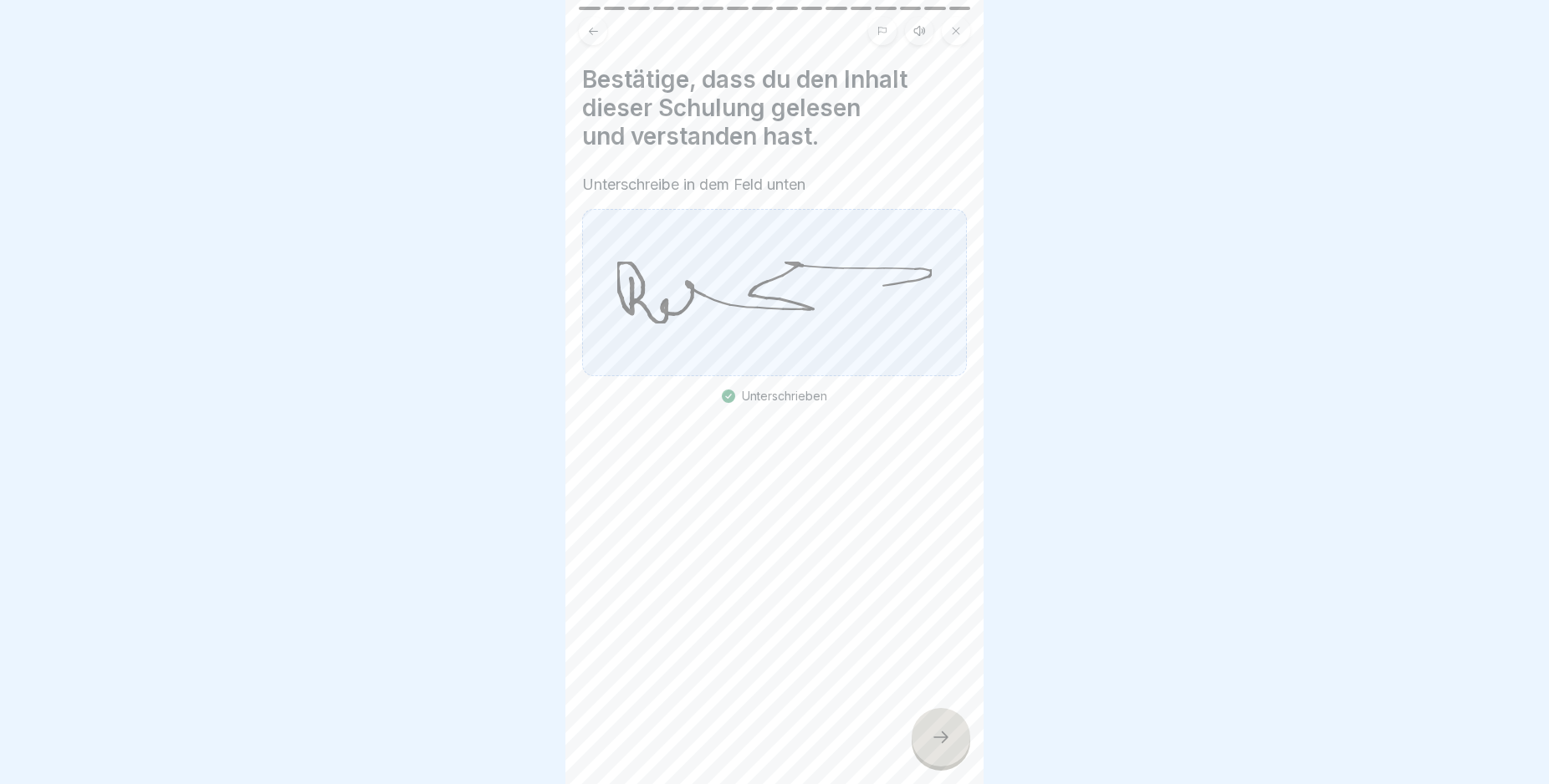
click at [931, 738] on div at bounding box center [940, 737] width 58 height 58
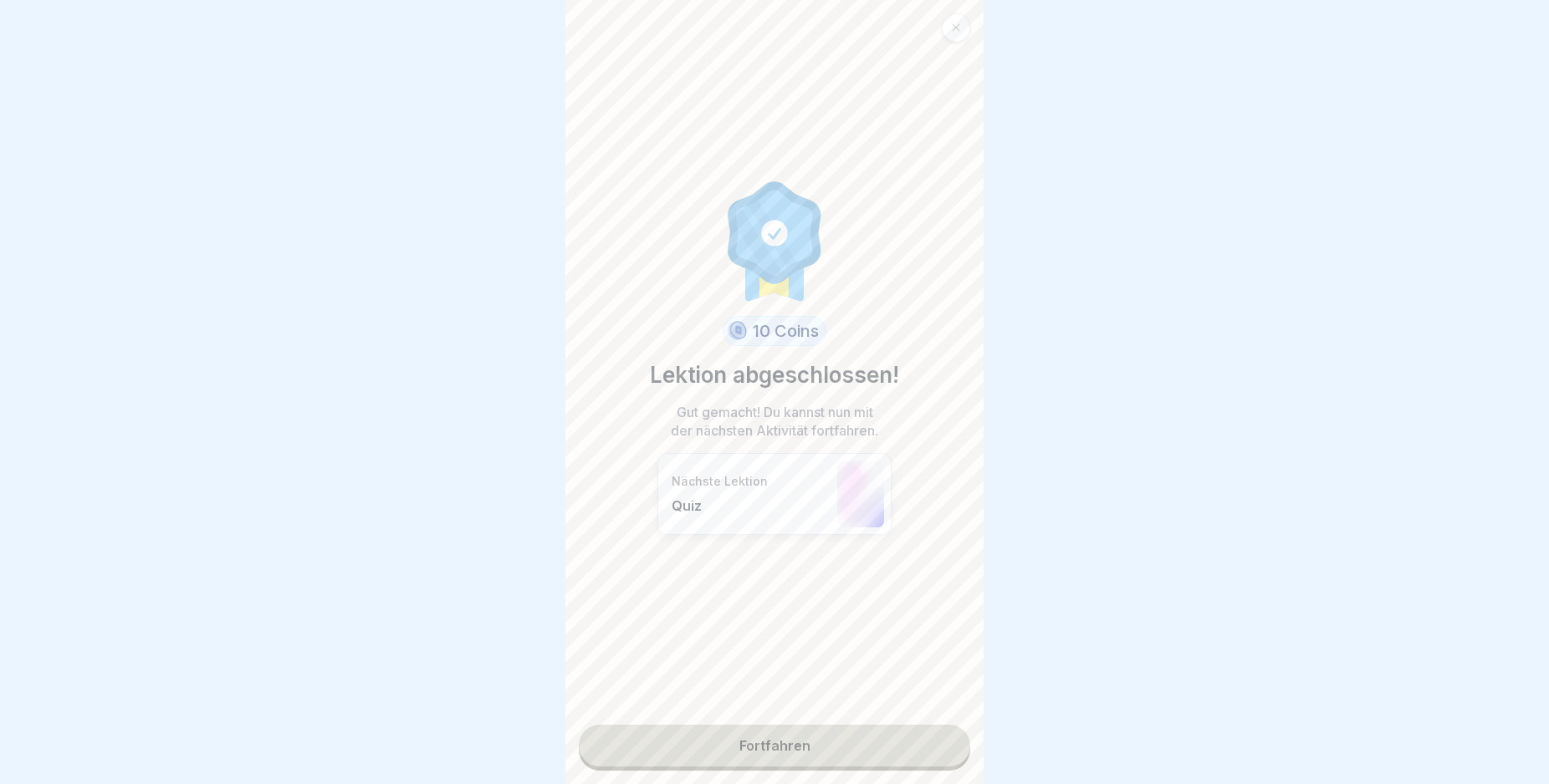
click at [914, 740] on link "Fortfahren" at bounding box center [774, 745] width 392 height 42
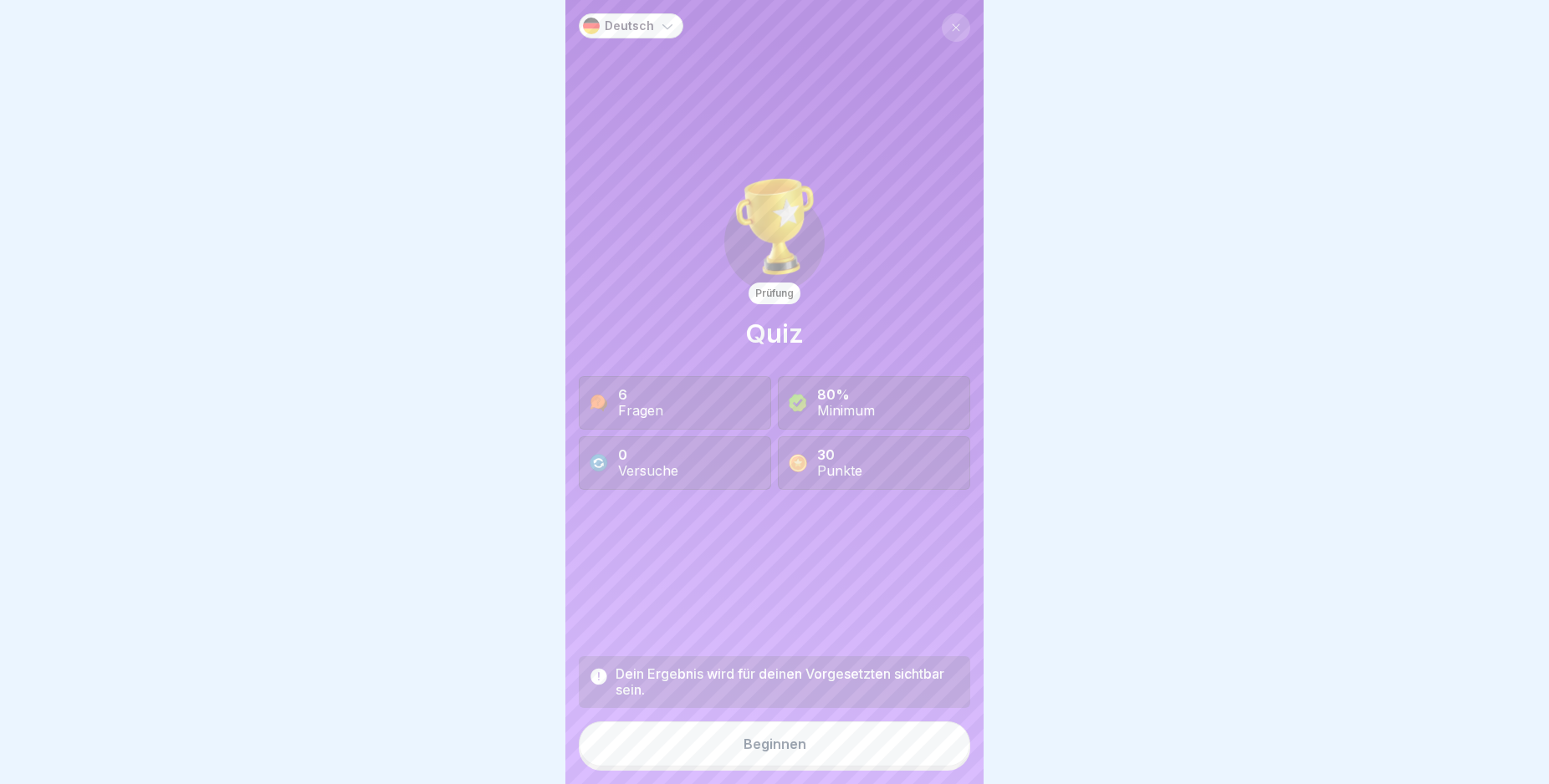
click at [842, 755] on button "Beginnen" at bounding box center [774, 744] width 392 height 46
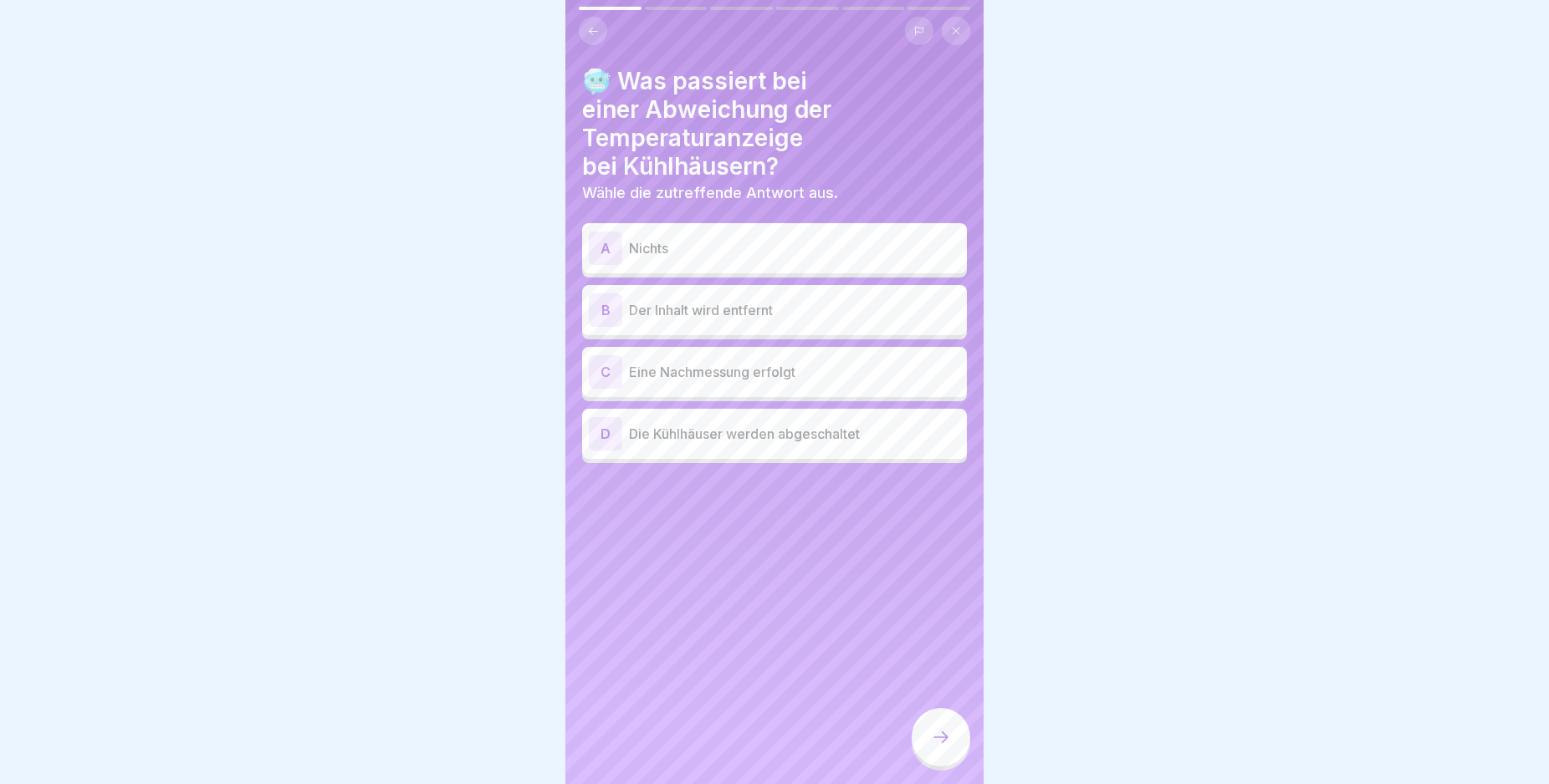
click at [602, 306] on div "B" at bounding box center [605, 310] width 34 height 34
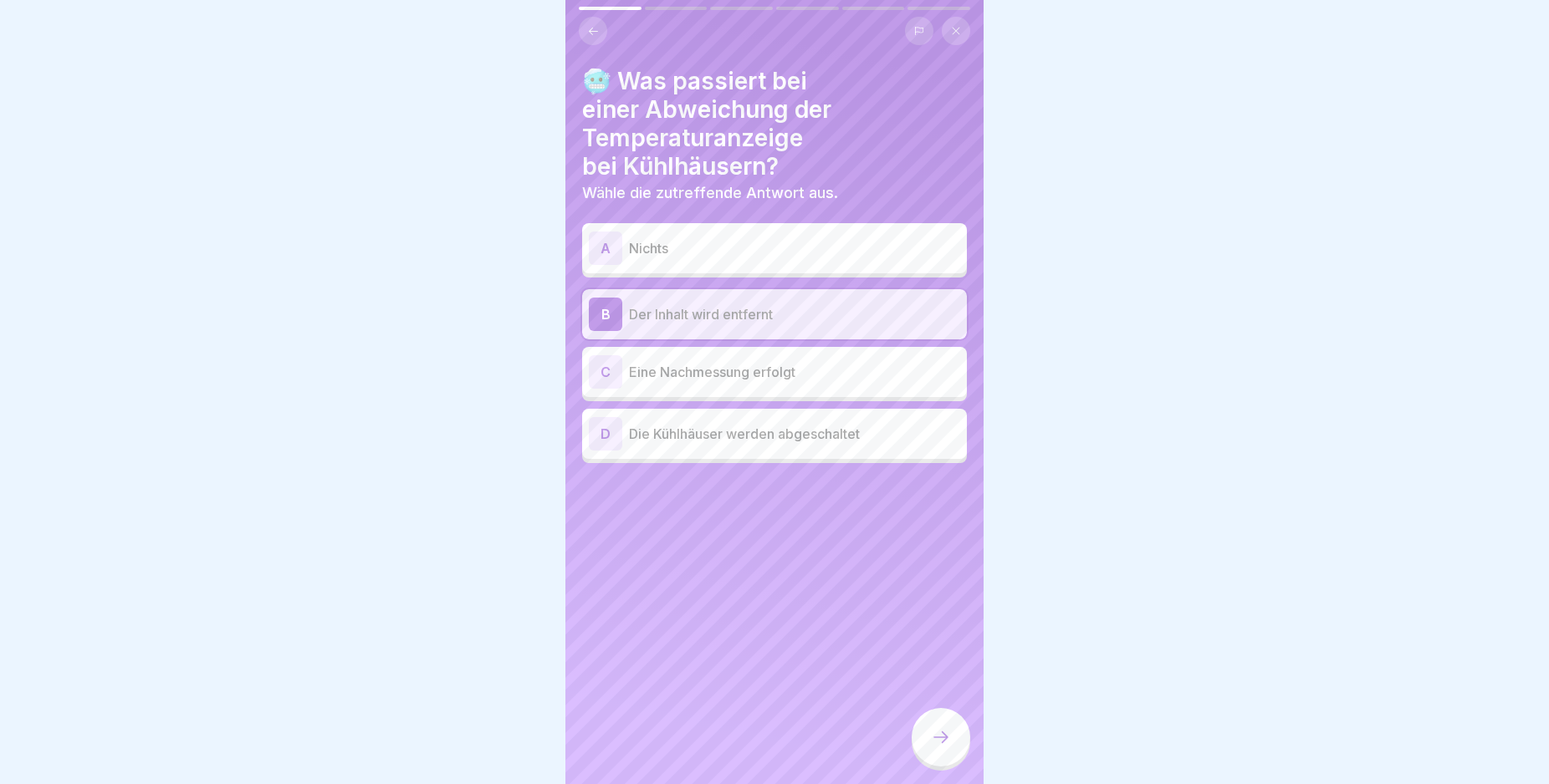
click at [608, 368] on div "C" at bounding box center [605, 372] width 34 height 34
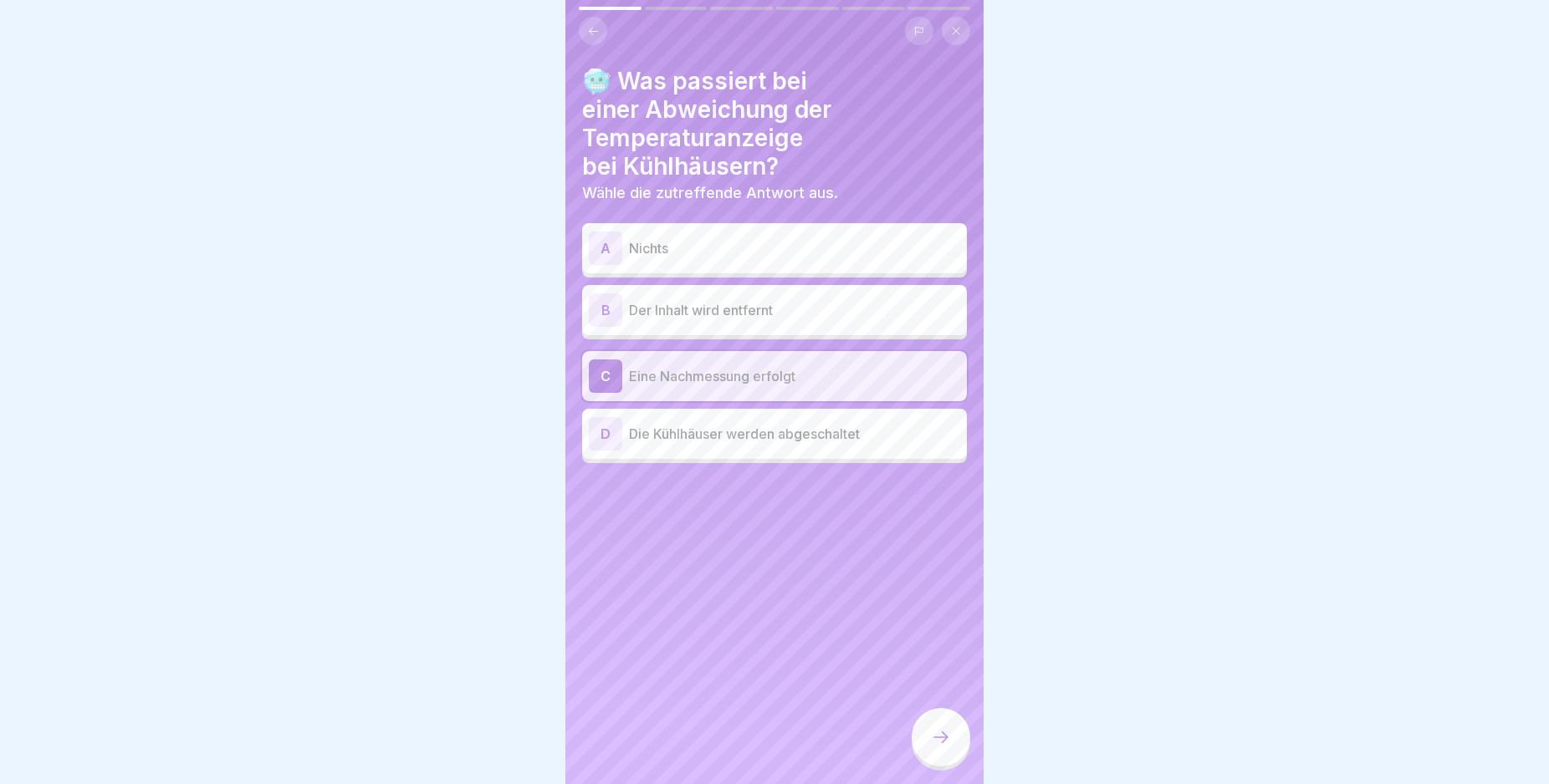
click at [949, 747] on icon at bounding box center [940, 737] width 20 height 20
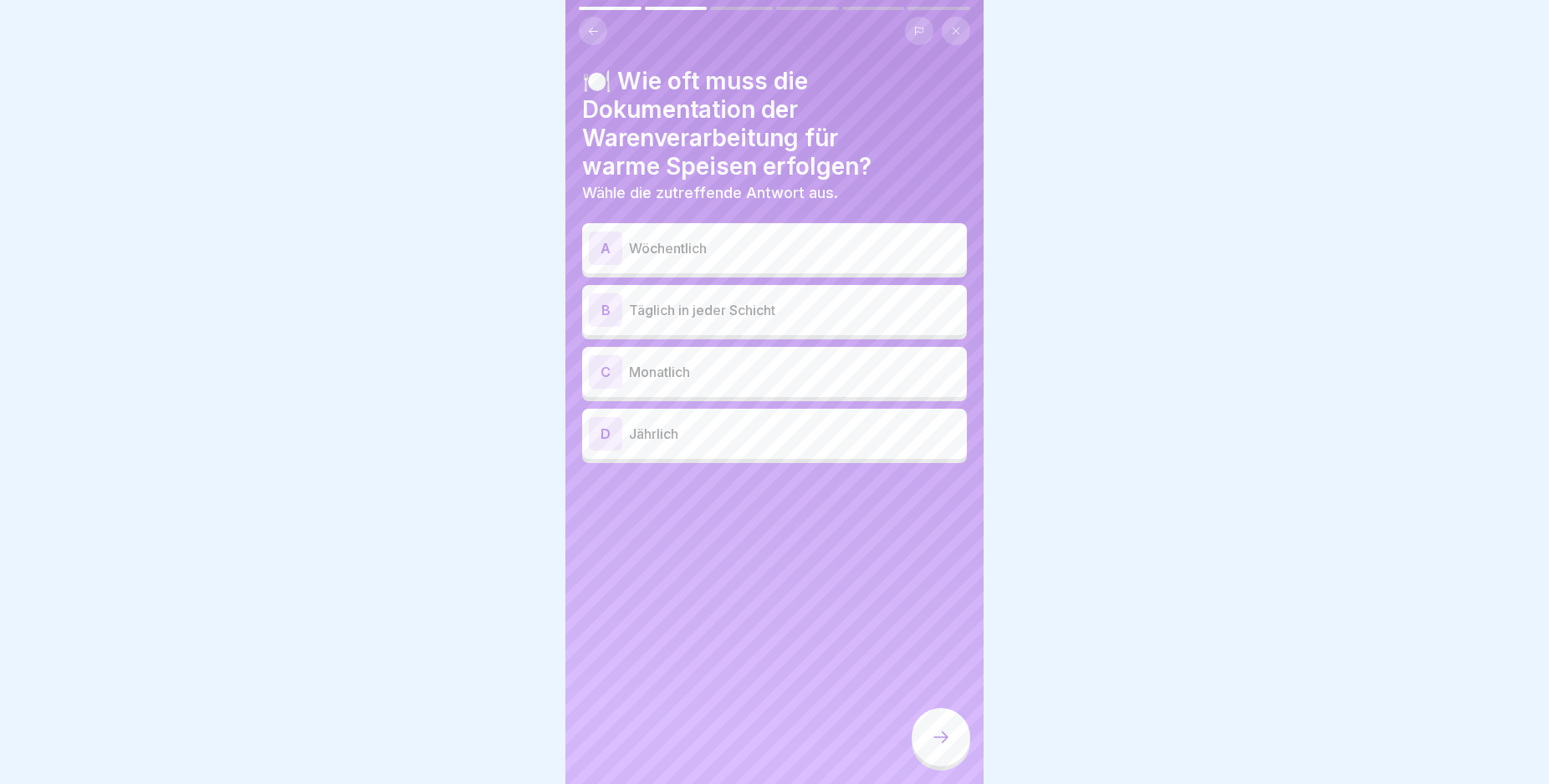
click at [605, 307] on div "B" at bounding box center [605, 310] width 34 height 34
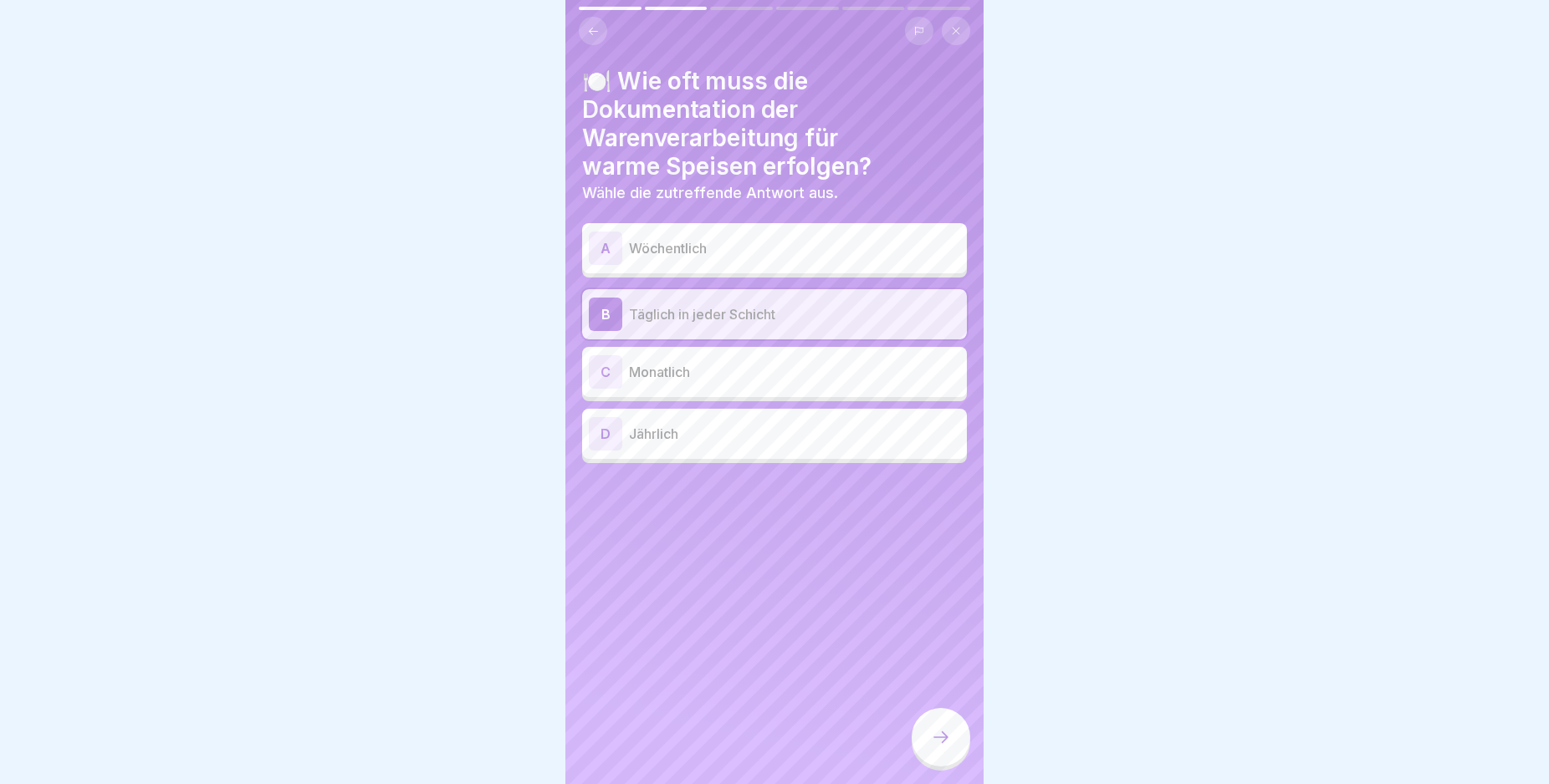
click at [948, 735] on div at bounding box center [940, 737] width 58 height 58
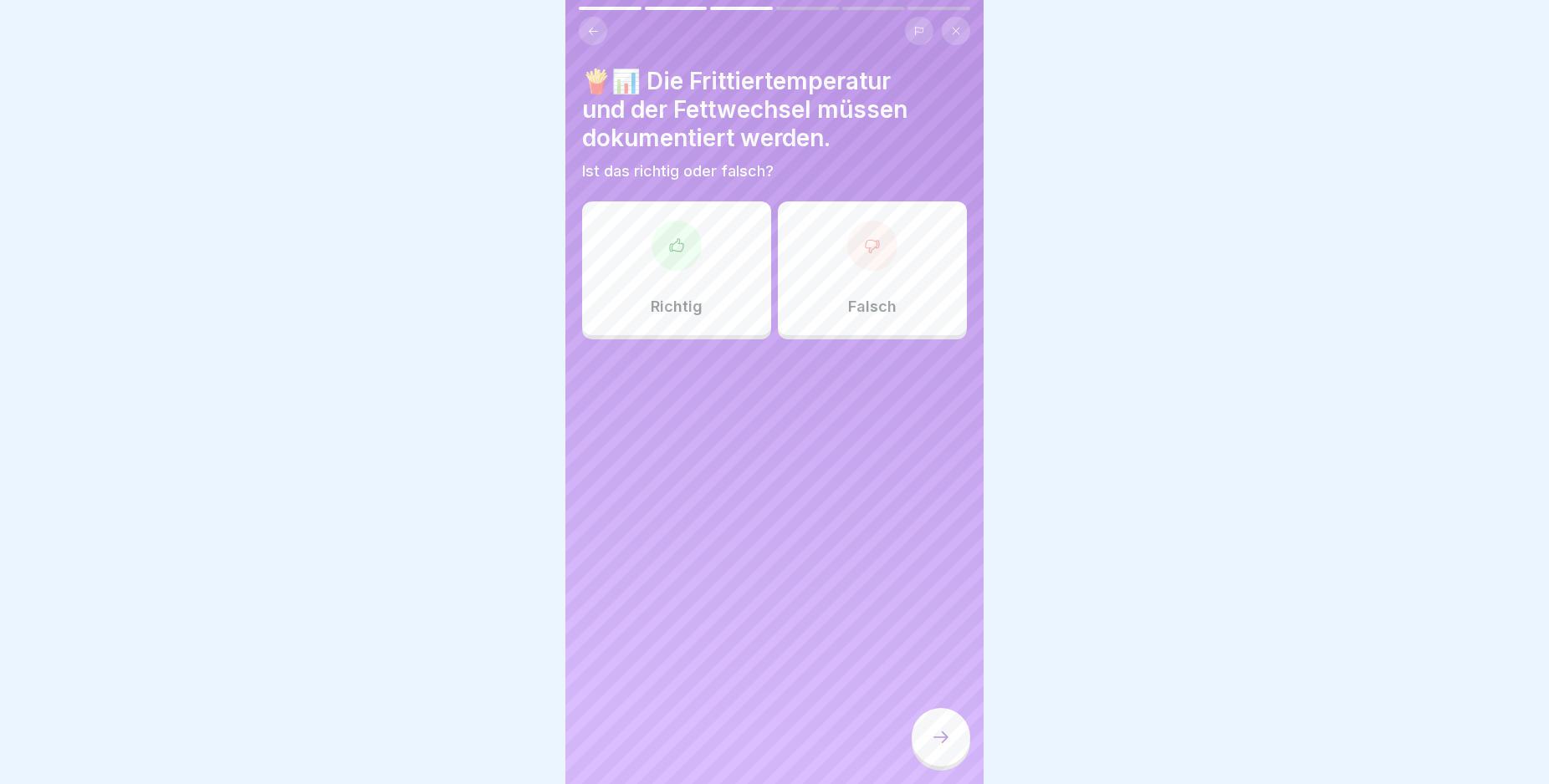
click at [661, 282] on div "Richtig" at bounding box center [677, 268] width 189 height 134
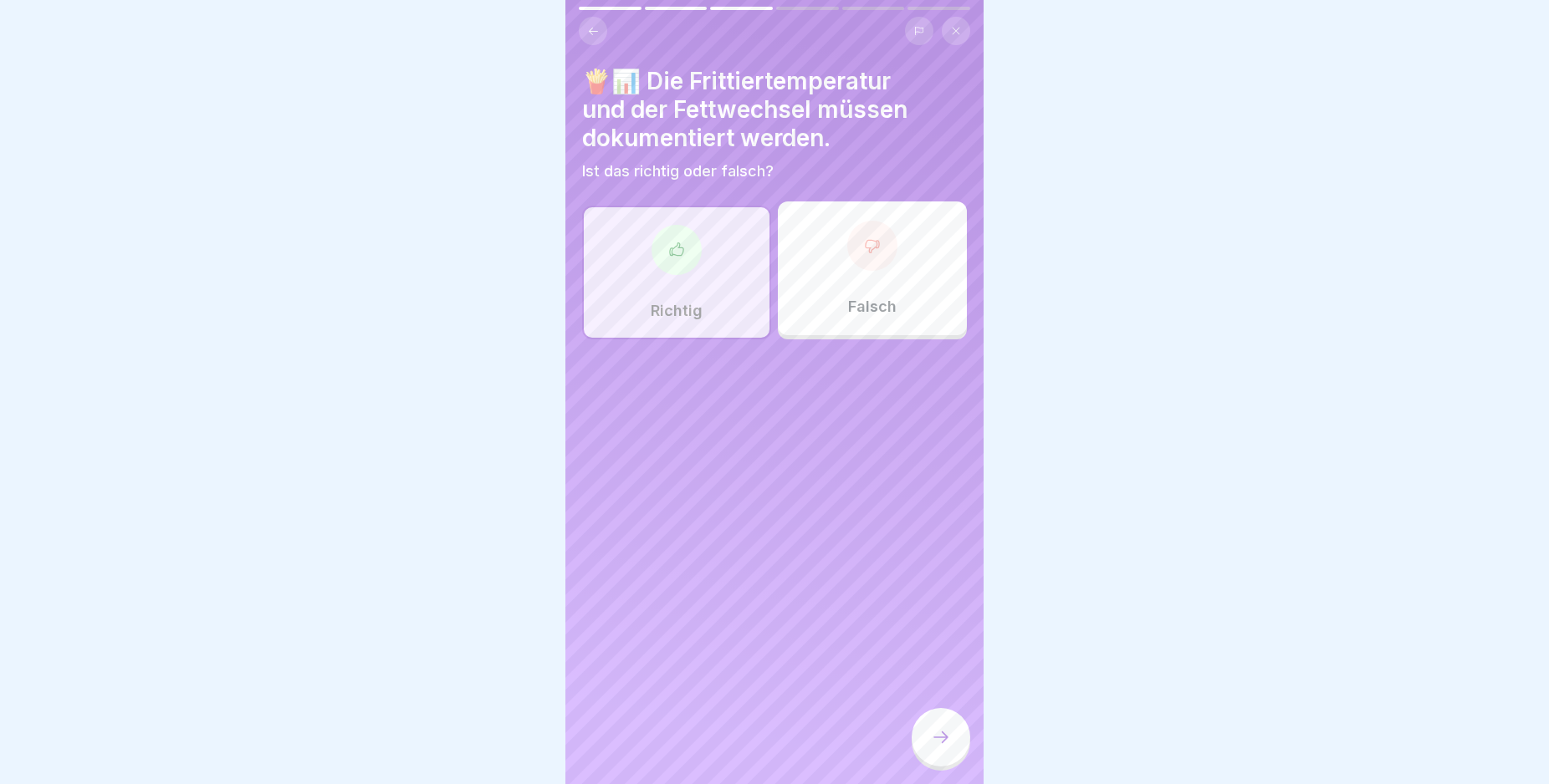
click at [942, 740] on div at bounding box center [940, 737] width 58 height 58
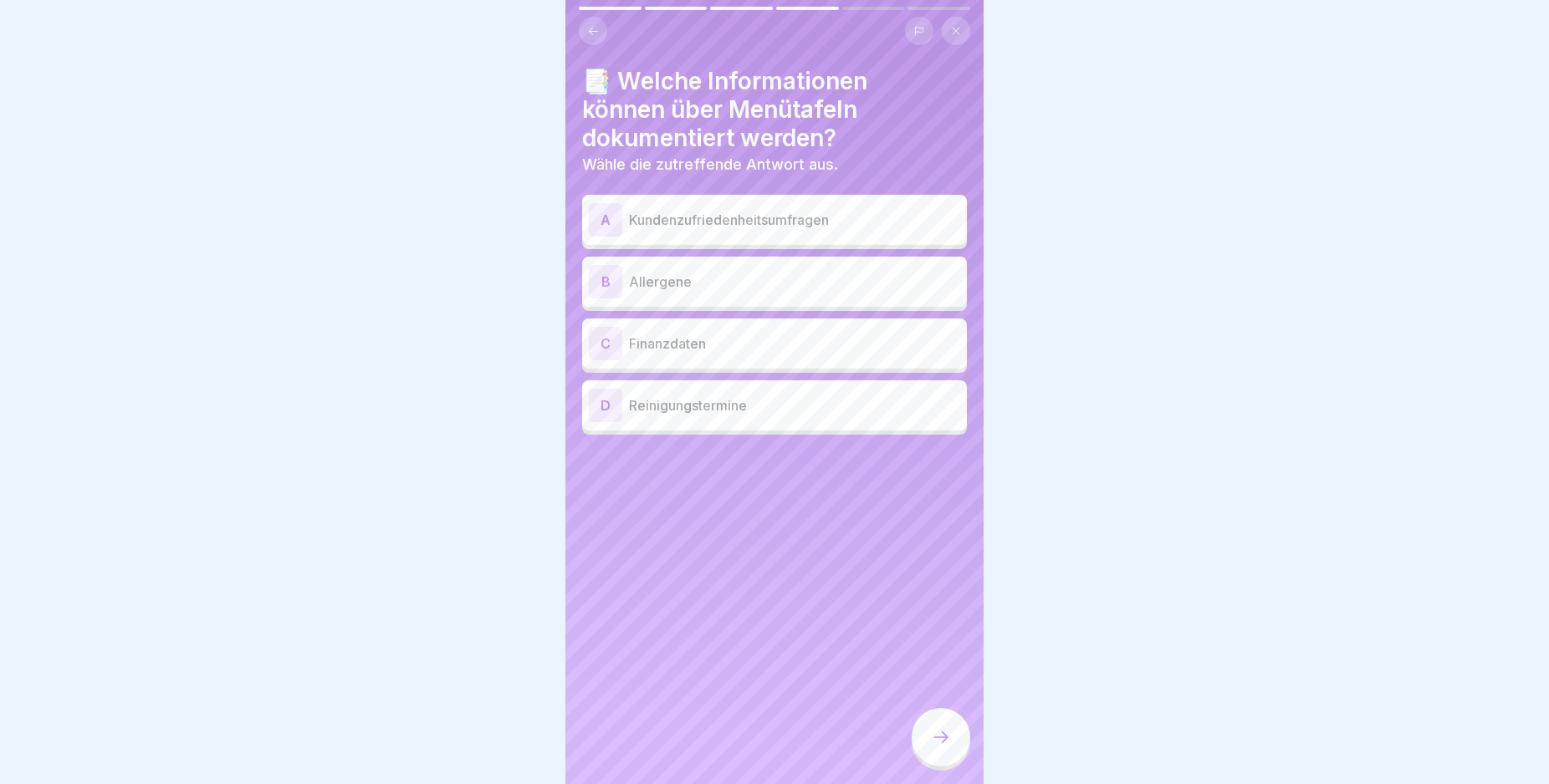
click at [607, 286] on div "B" at bounding box center [605, 282] width 34 height 34
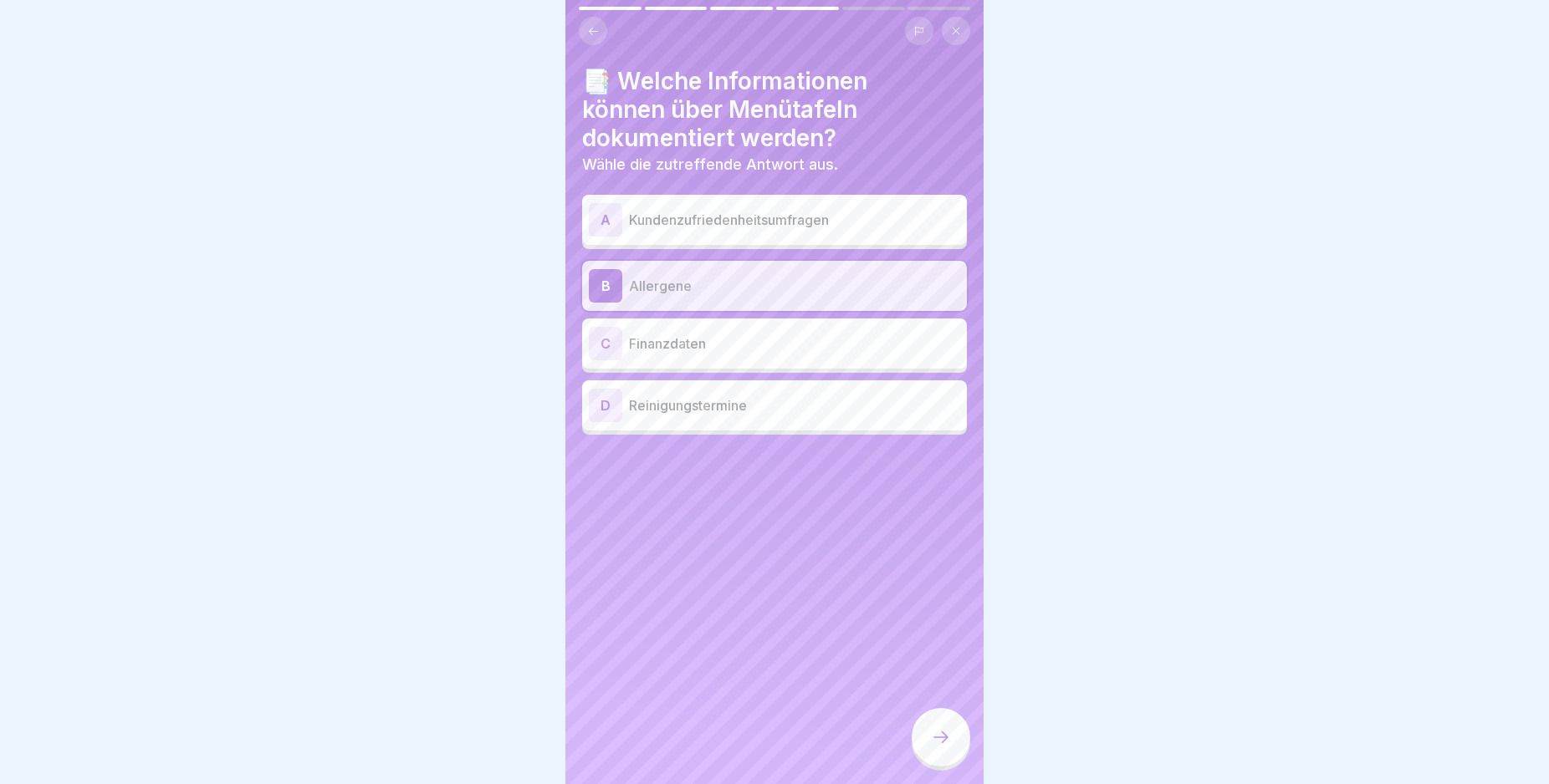
click at [948, 743] on div at bounding box center [940, 737] width 58 height 58
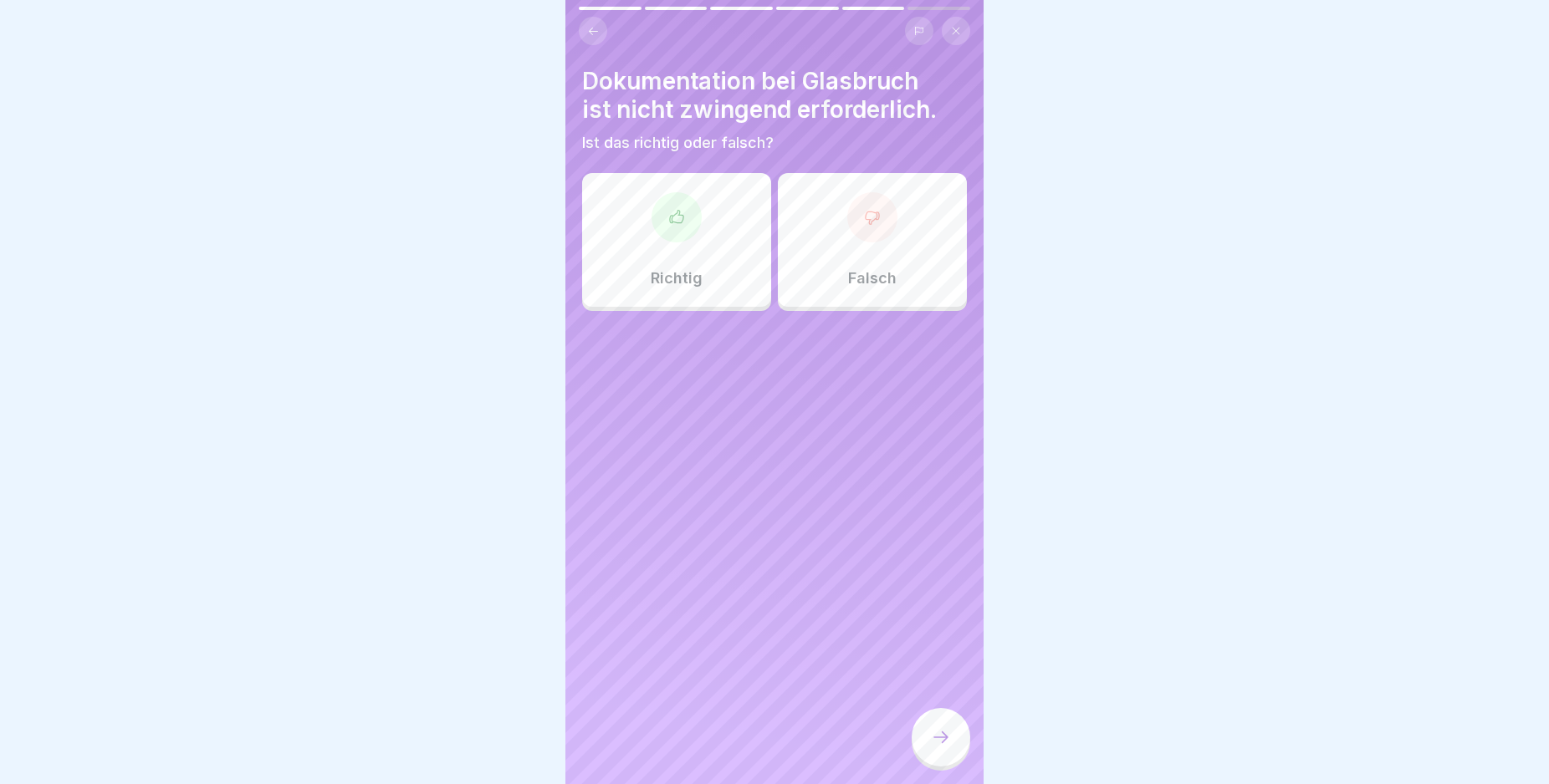
click at [866, 224] on icon at bounding box center [872, 217] width 14 height 13
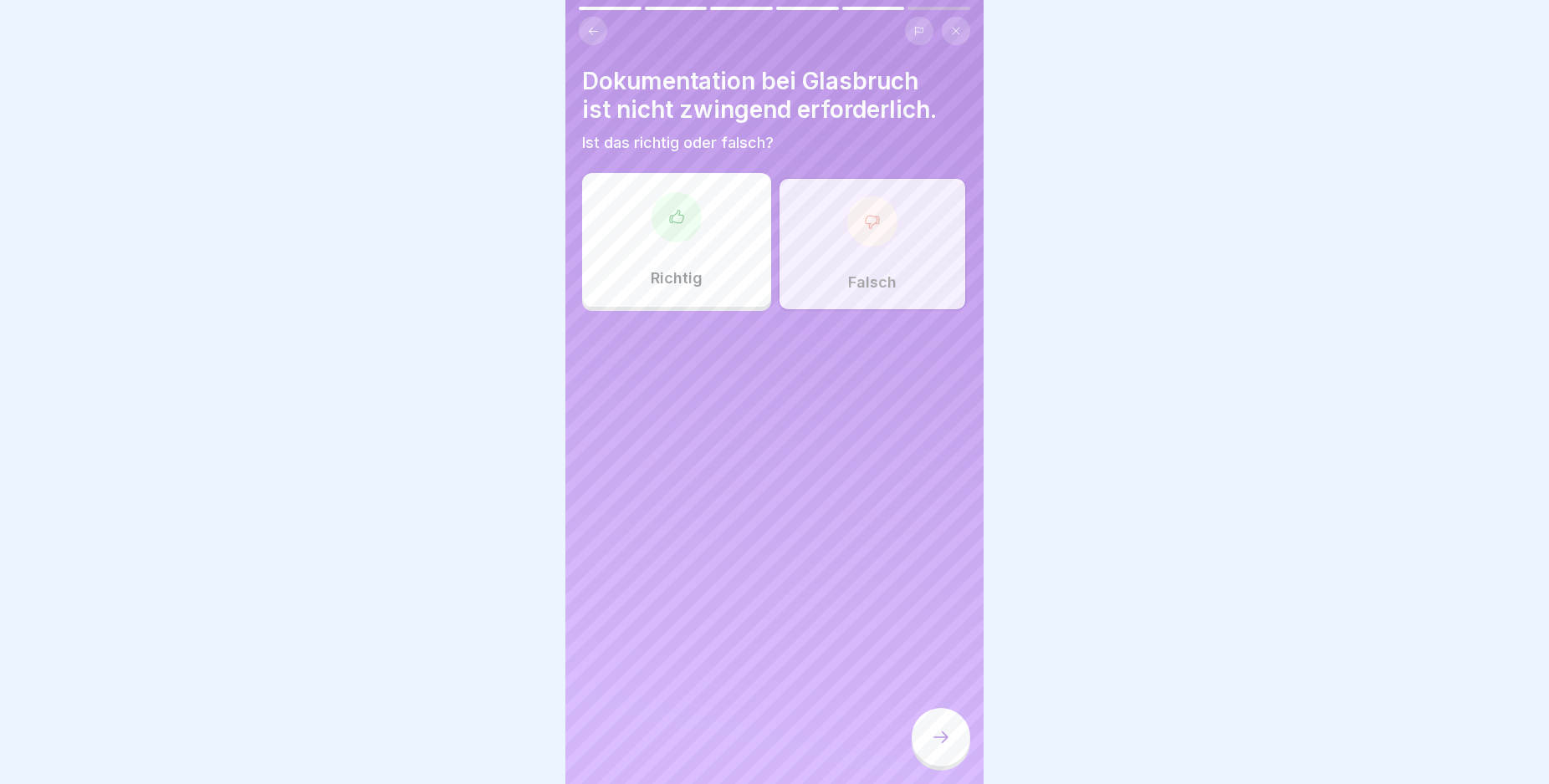
click at [954, 745] on div at bounding box center [940, 737] width 58 height 58
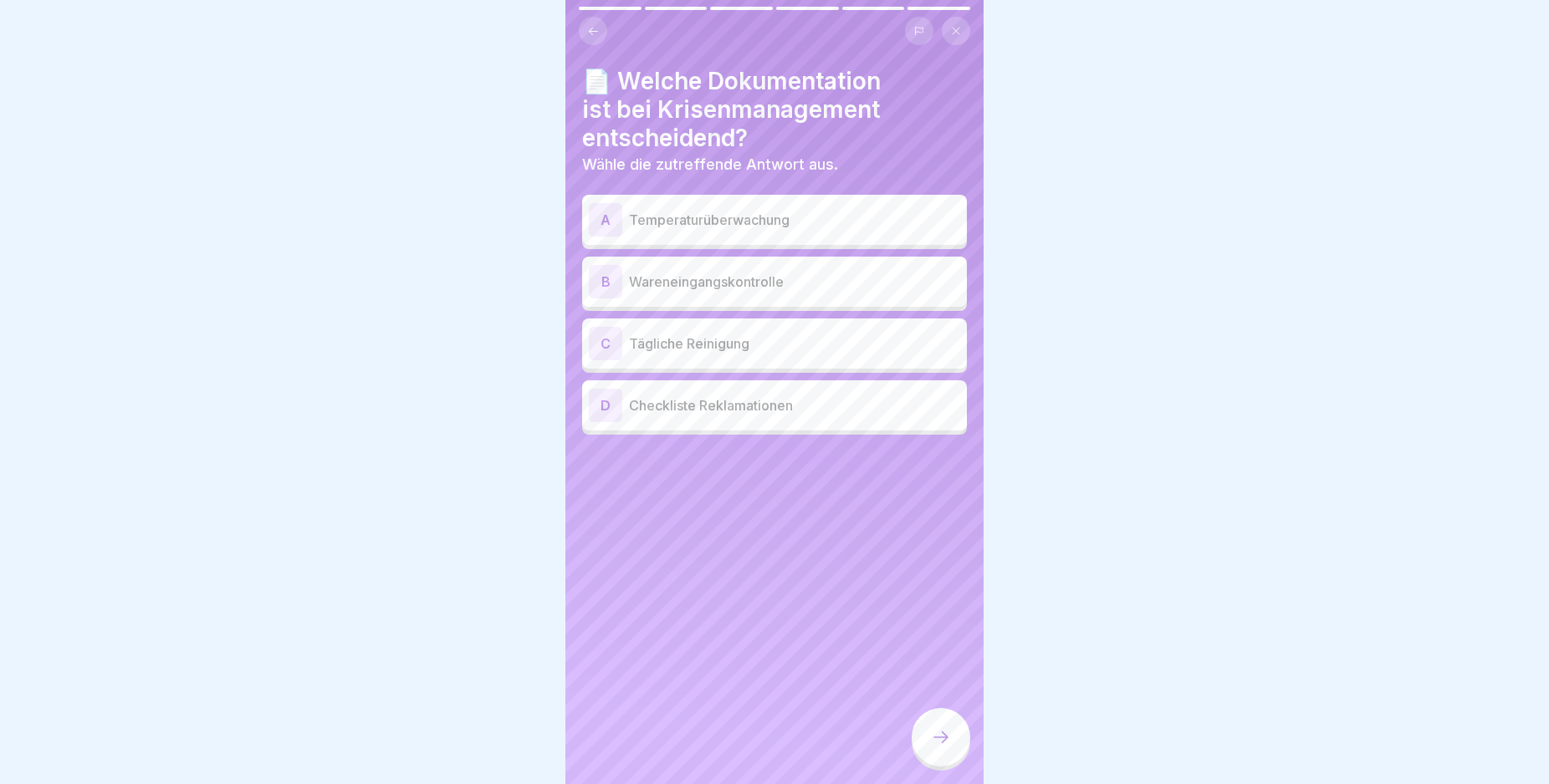
click at [605, 409] on div "D" at bounding box center [605, 405] width 34 height 34
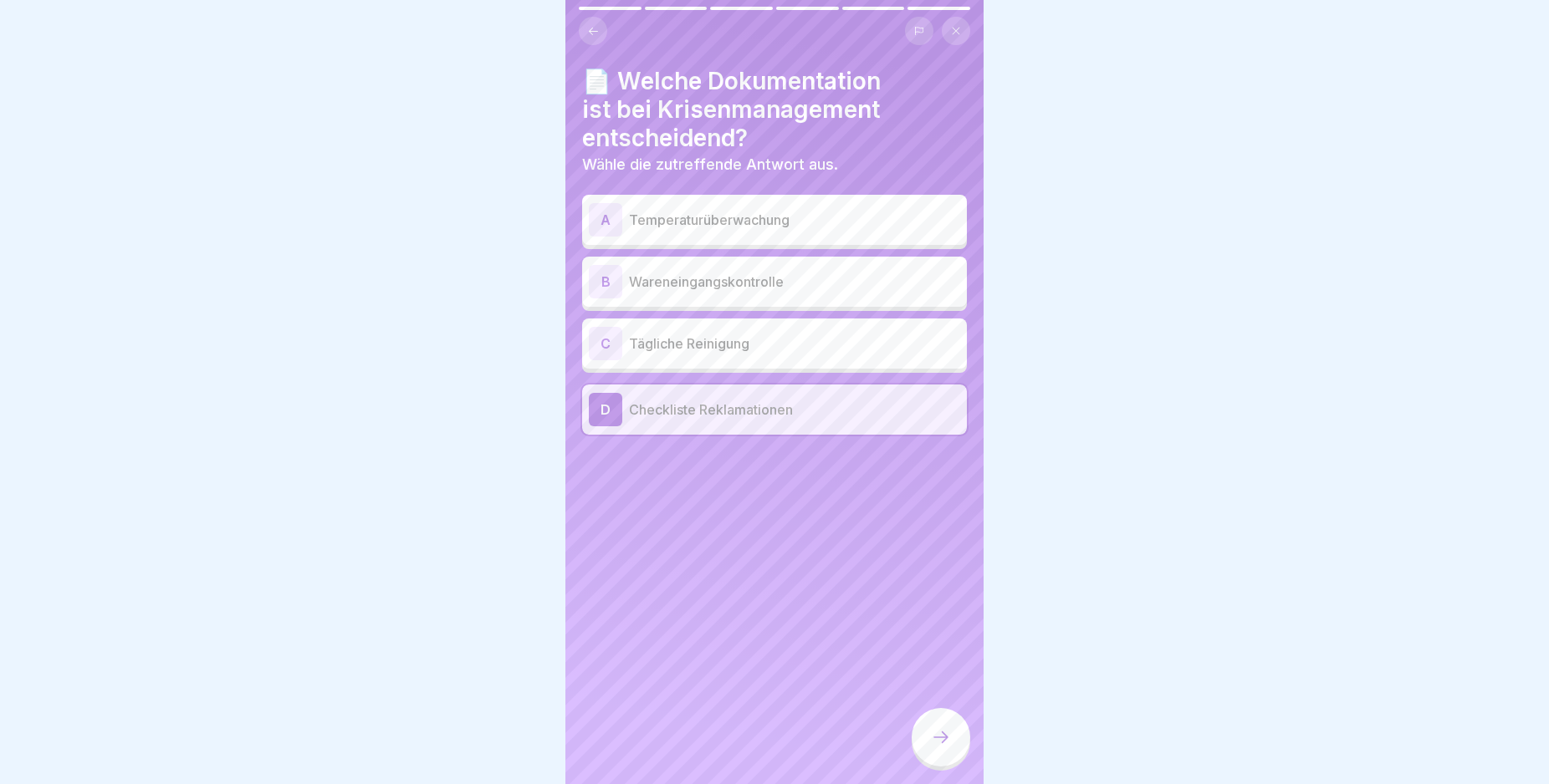
click at [933, 735] on div at bounding box center [940, 737] width 58 height 58
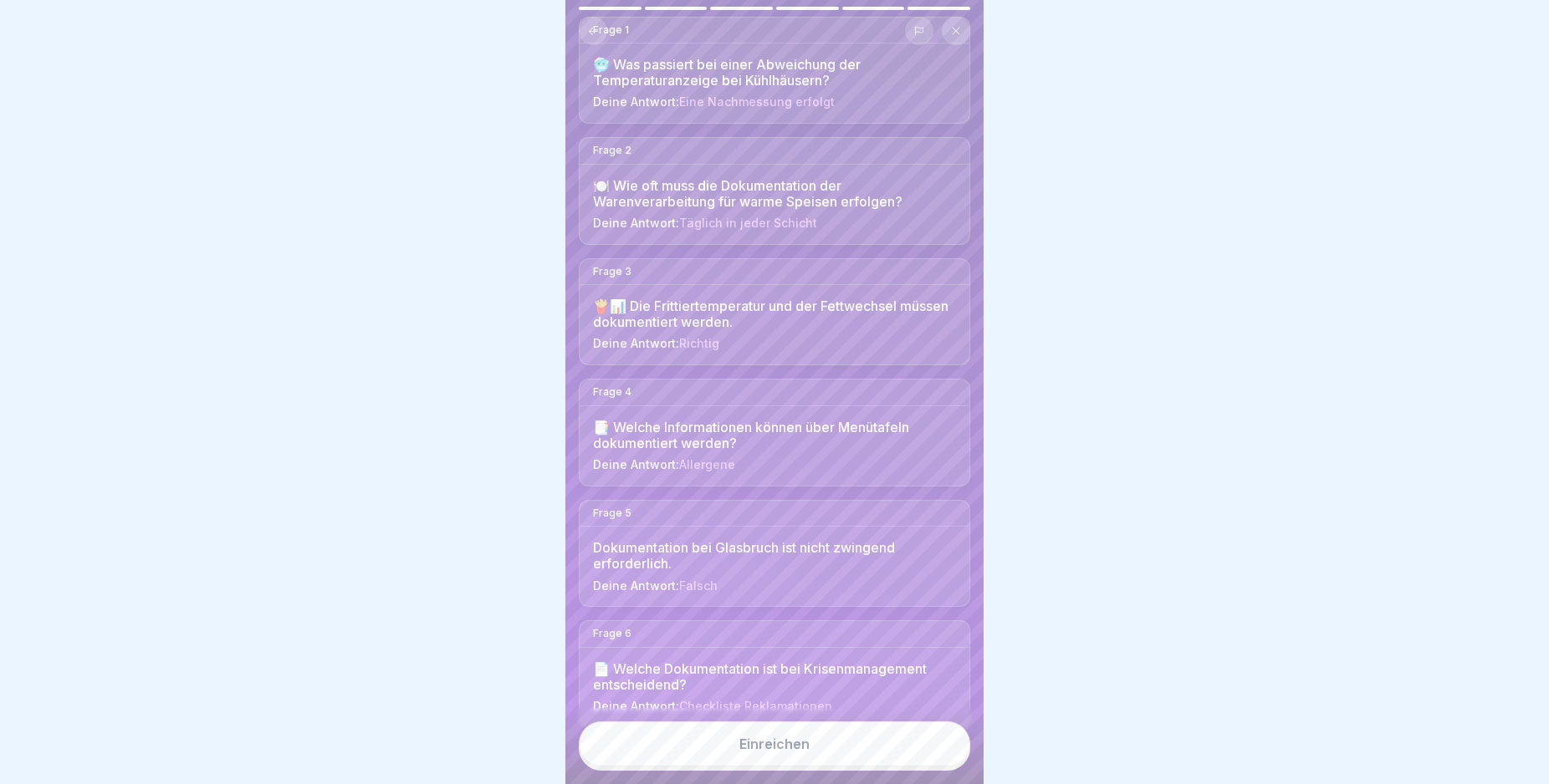
scroll to position [172, 0]
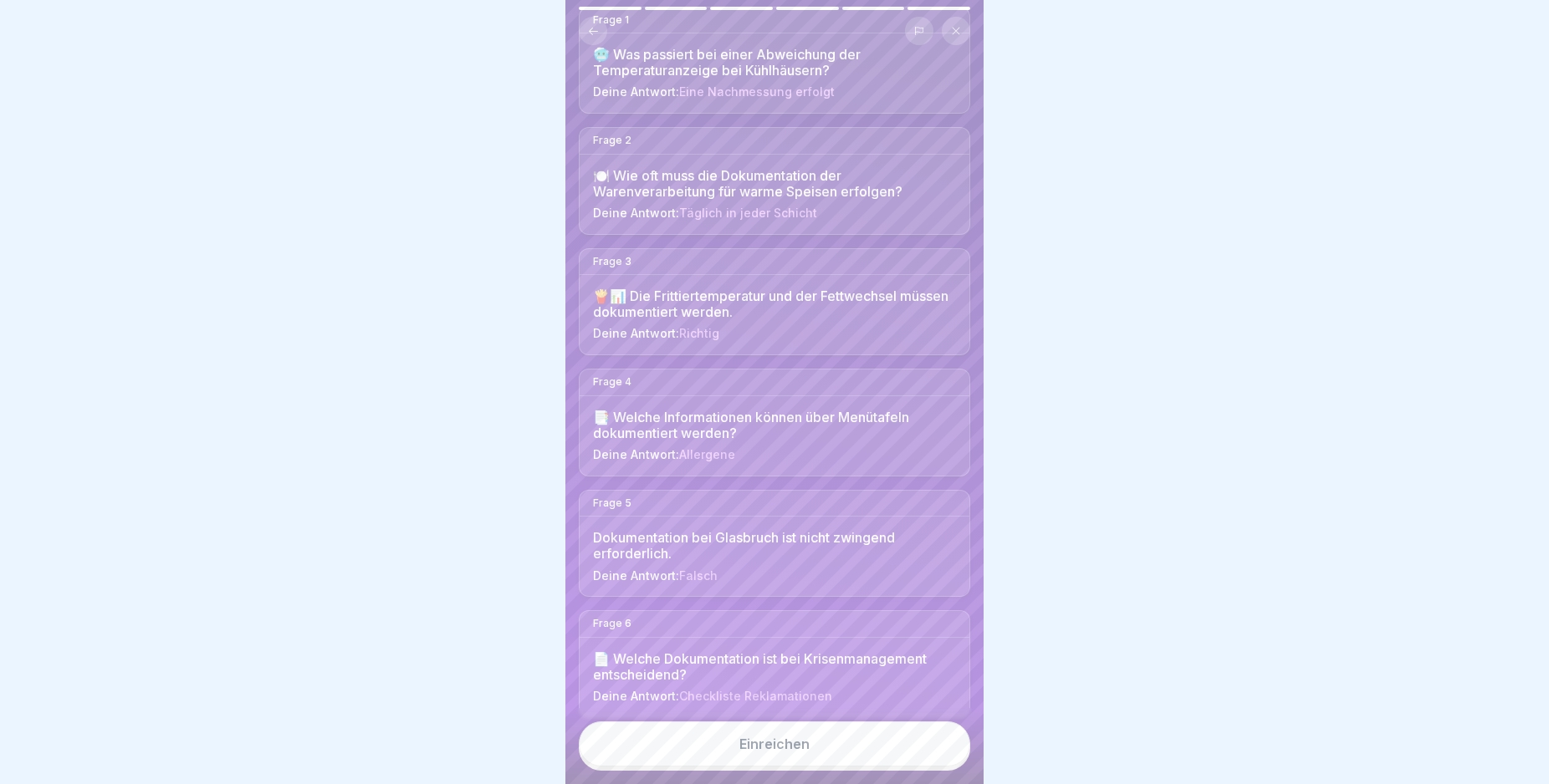
click at [996, 783] on body "Deutsch Prüfung Quiz 6 Fragen 80% Minimum 0 Versuche 30 Punkte Dein Ergebnis wi…" at bounding box center [774, 392] width 1549 height 784
click at [817, 760] on button "Einreichen" at bounding box center [774, 744] width 392 height 46
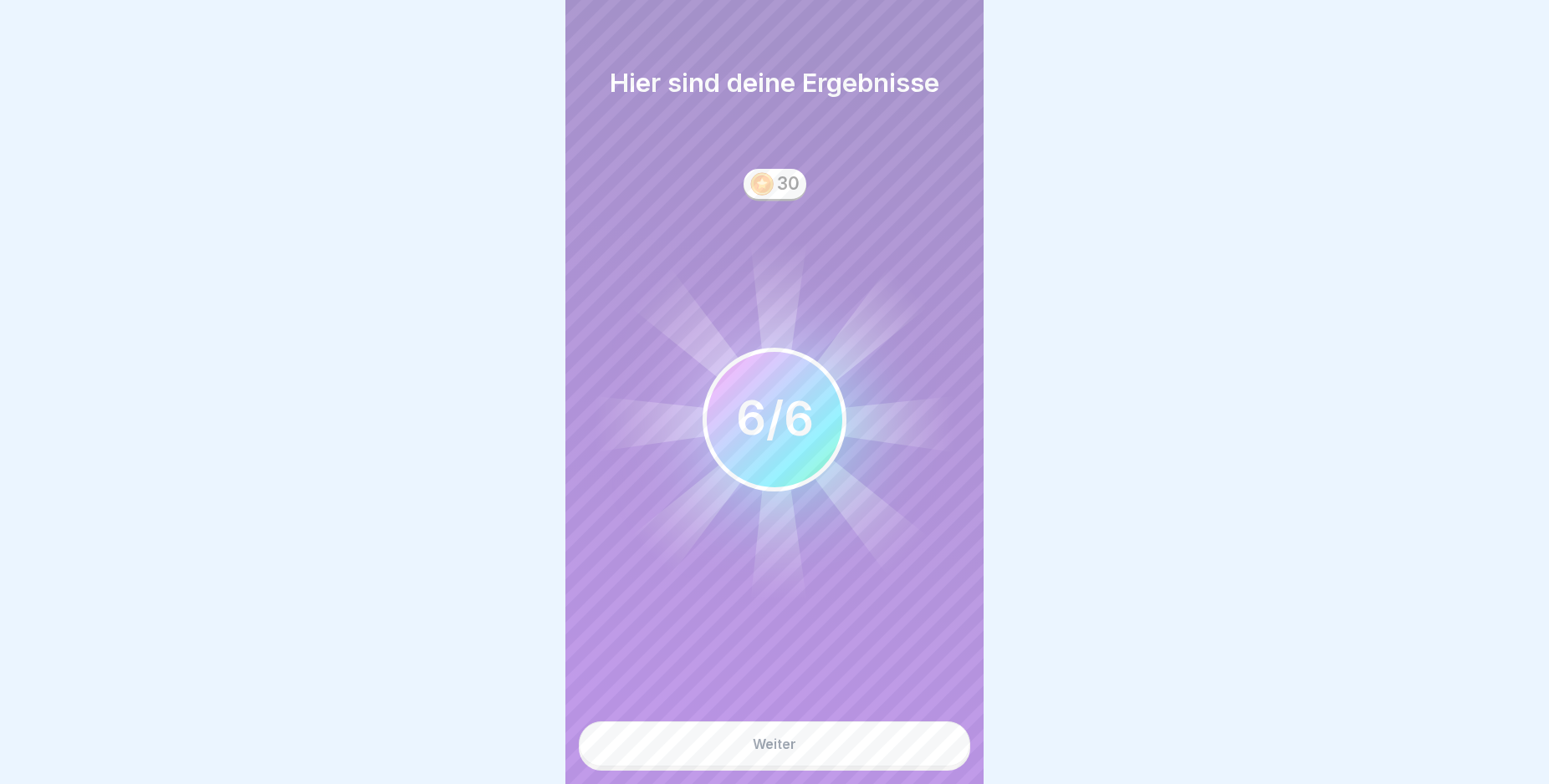
click at [817, 761] on button "Weiter" at bounding box center [774, 744] width 392 height 46
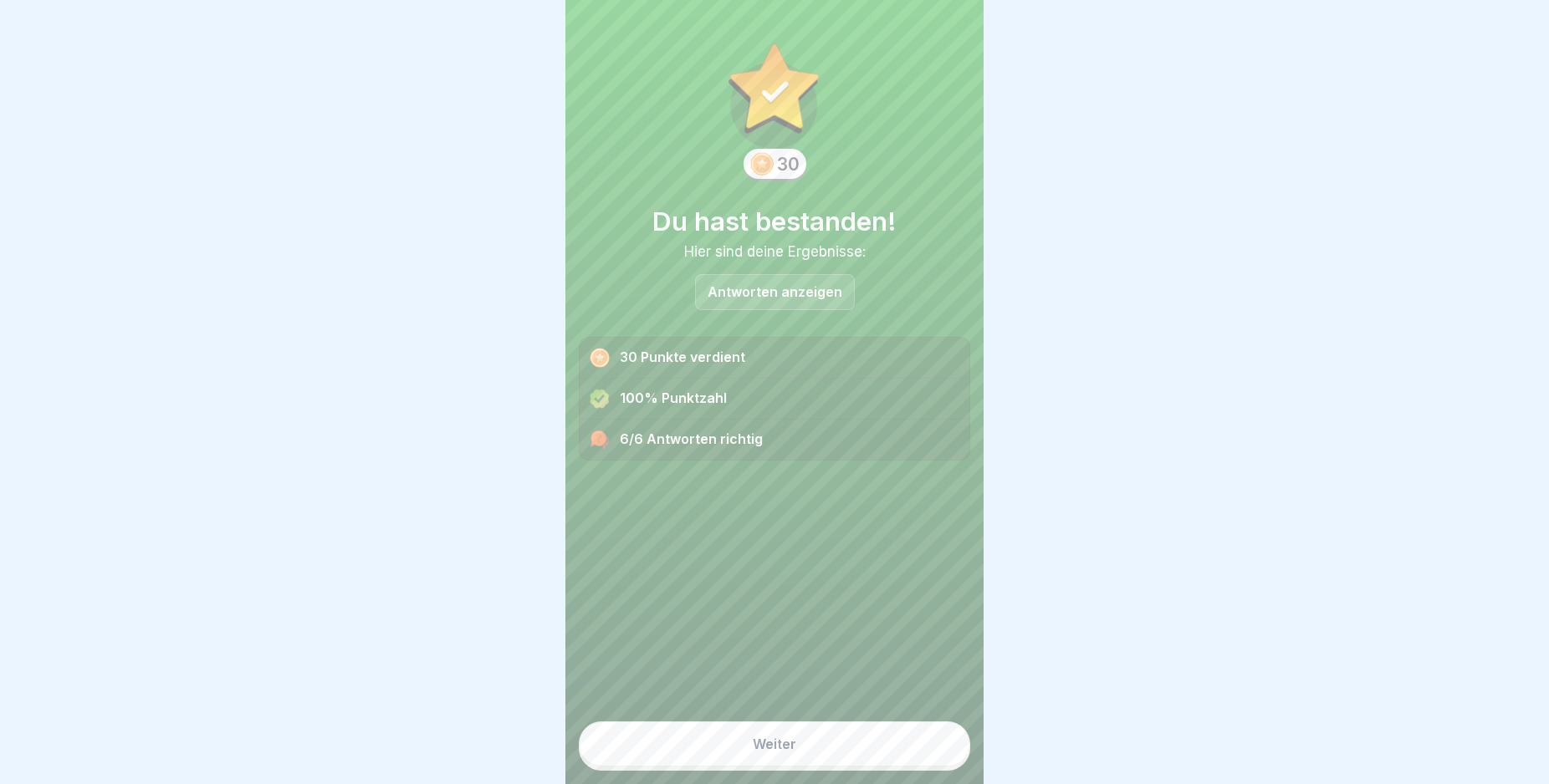
click at [817, 761] on button "Weiter" at bounding box center [774, 744] width 392 height 46
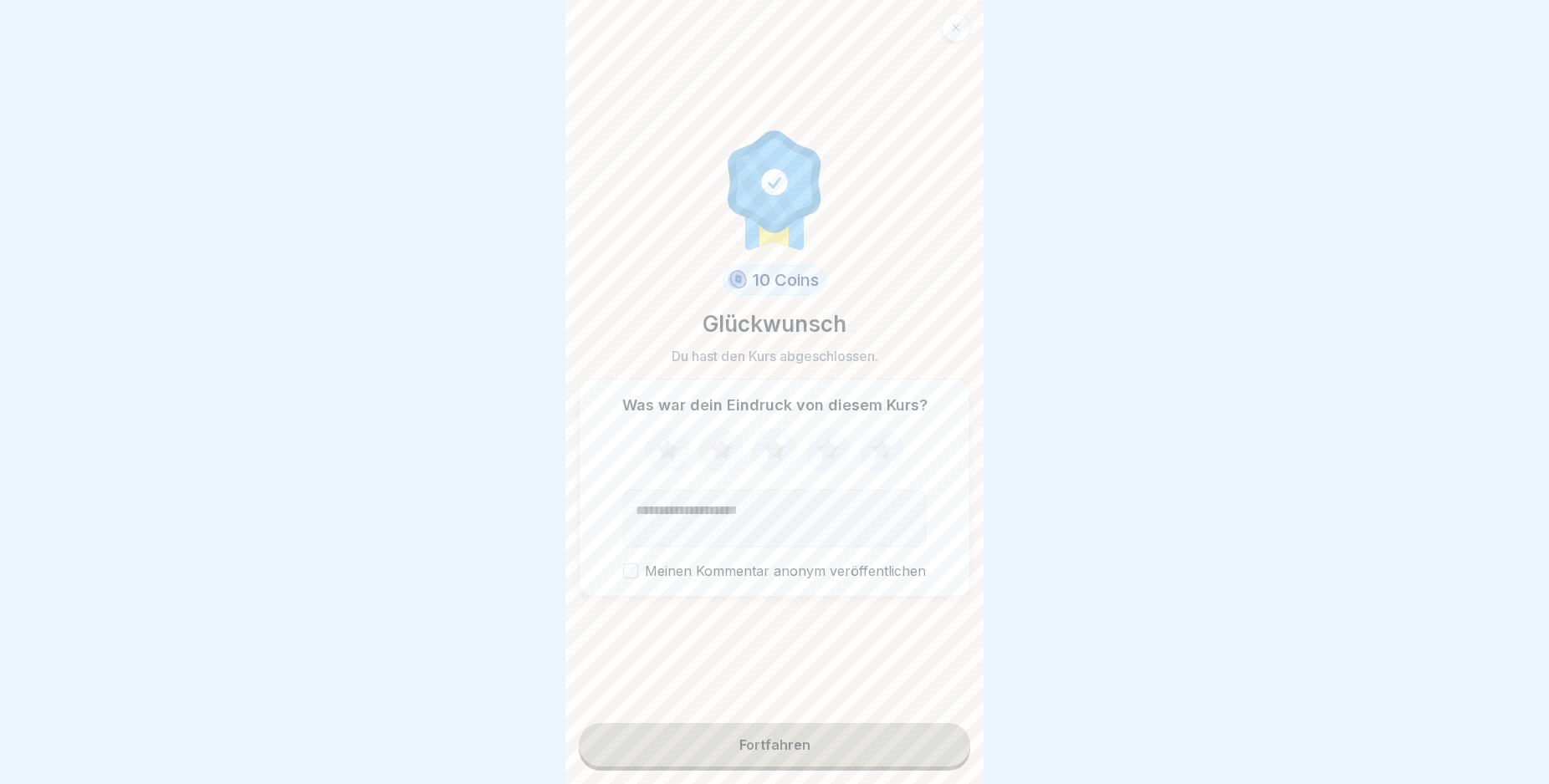
click at [817, 761] on button "Fortfahren" at bounding box center [774, 744] width 392 height 44
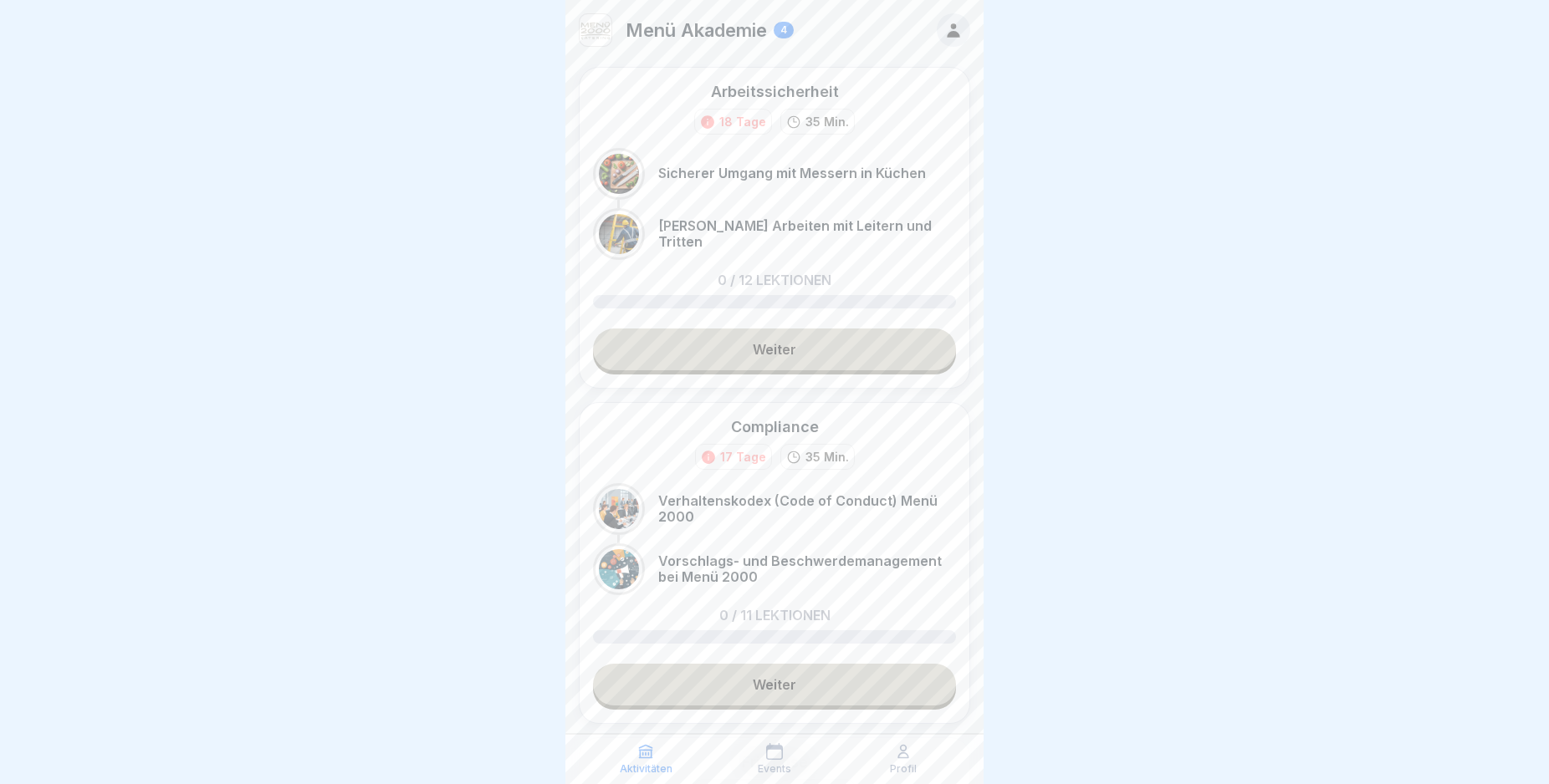
click at [747, 351] on link "Weiter" at bounding box center [774, 349] width 363 height 42
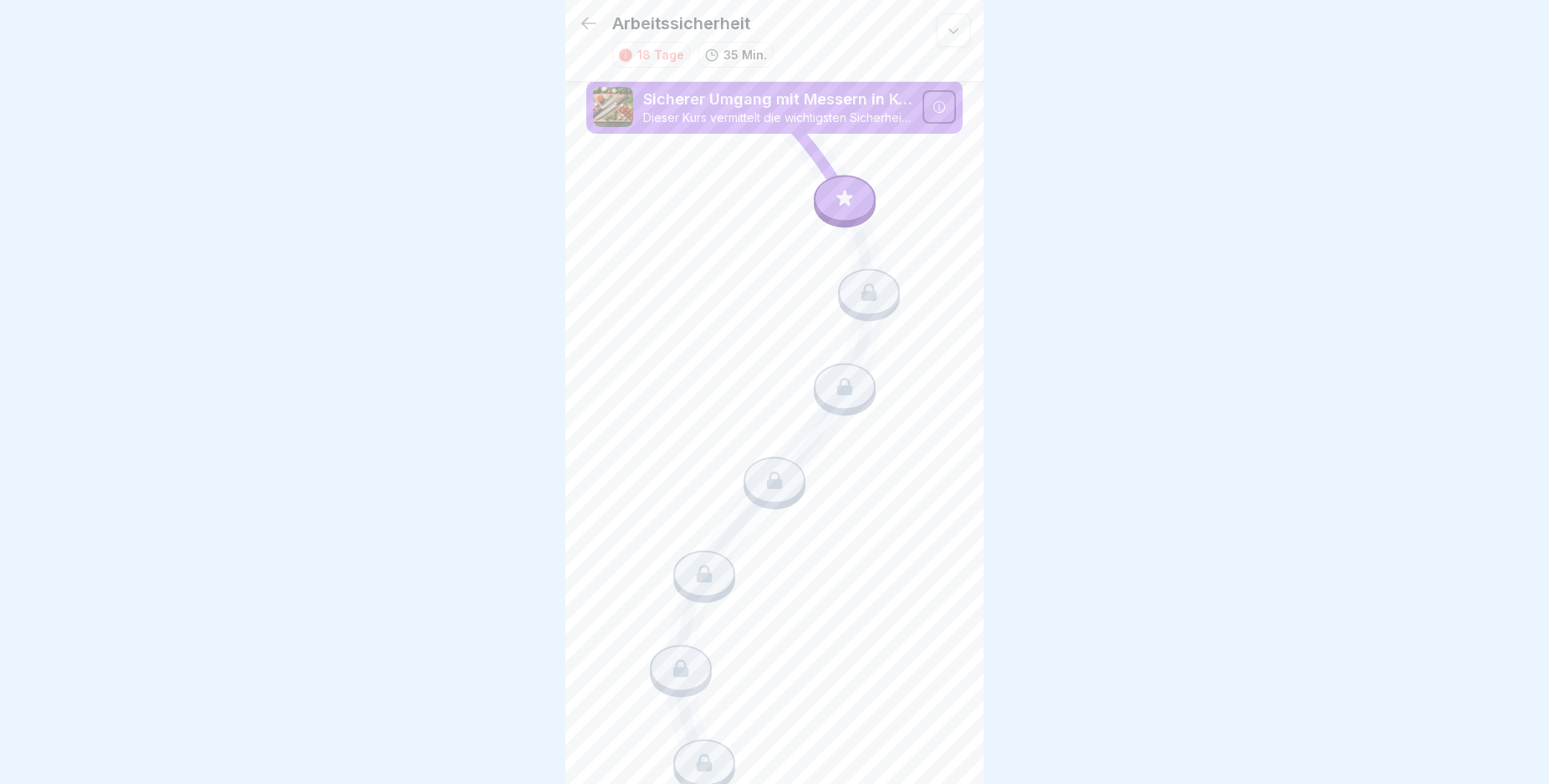
click at [933, 102] on icon at bounding box center [939, 108] width 14 height 14
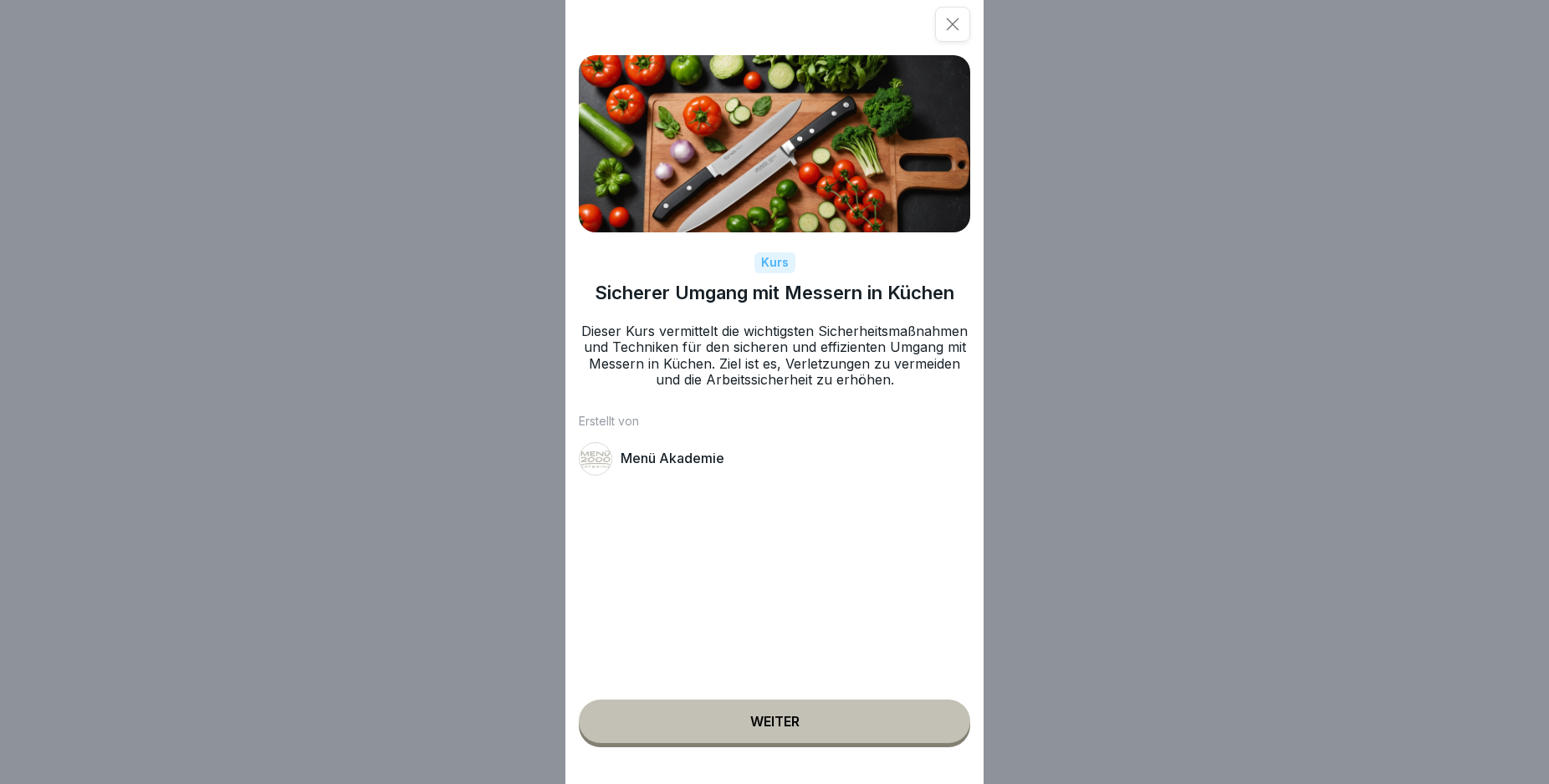
click at [800, 729] on div "Weiter" at bounding box center [774, 722] width 49 height 16
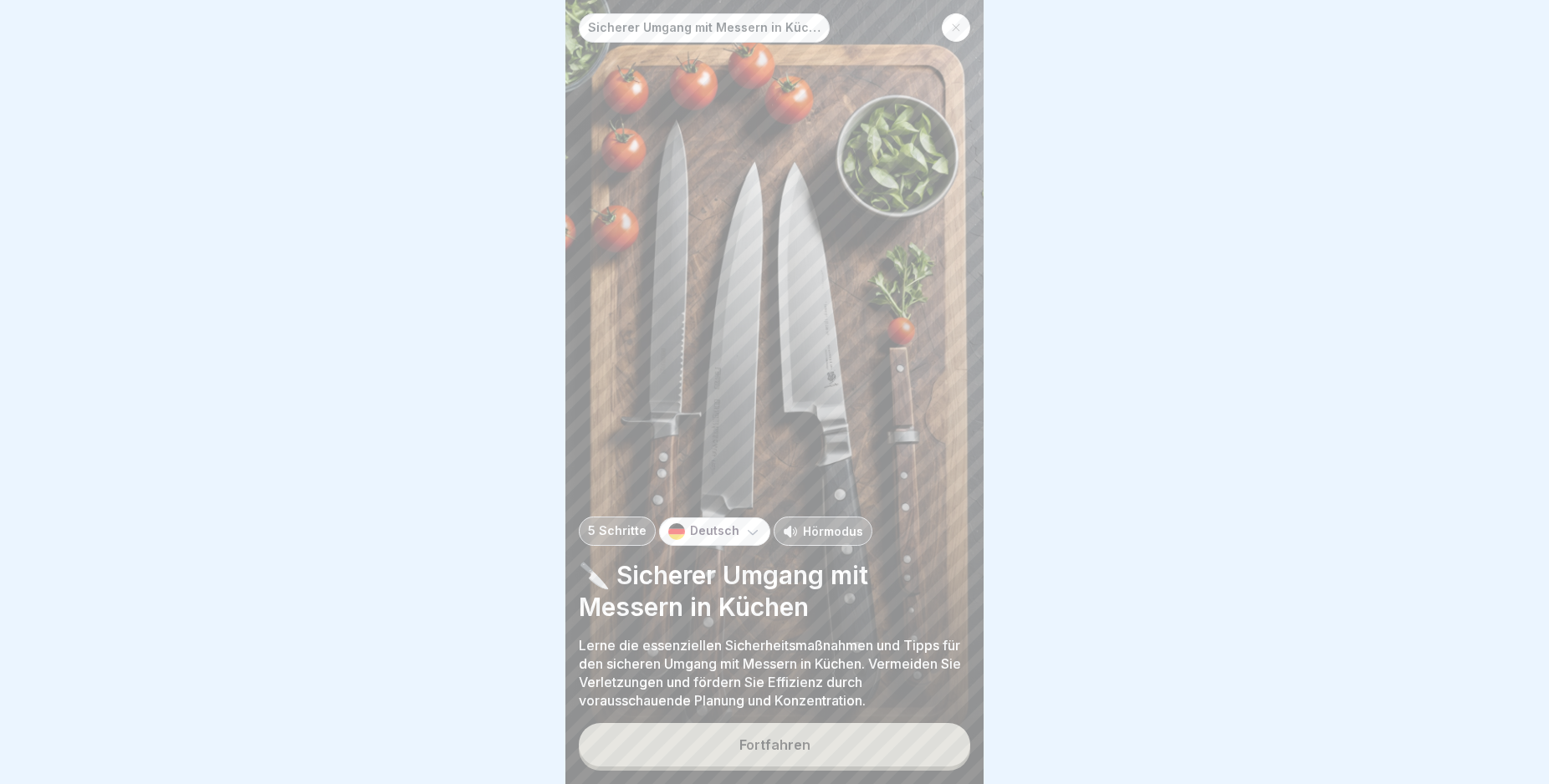
click at [805, 753] on div "Fortfahren" at bounding box center [774, 745] width 71 height 16
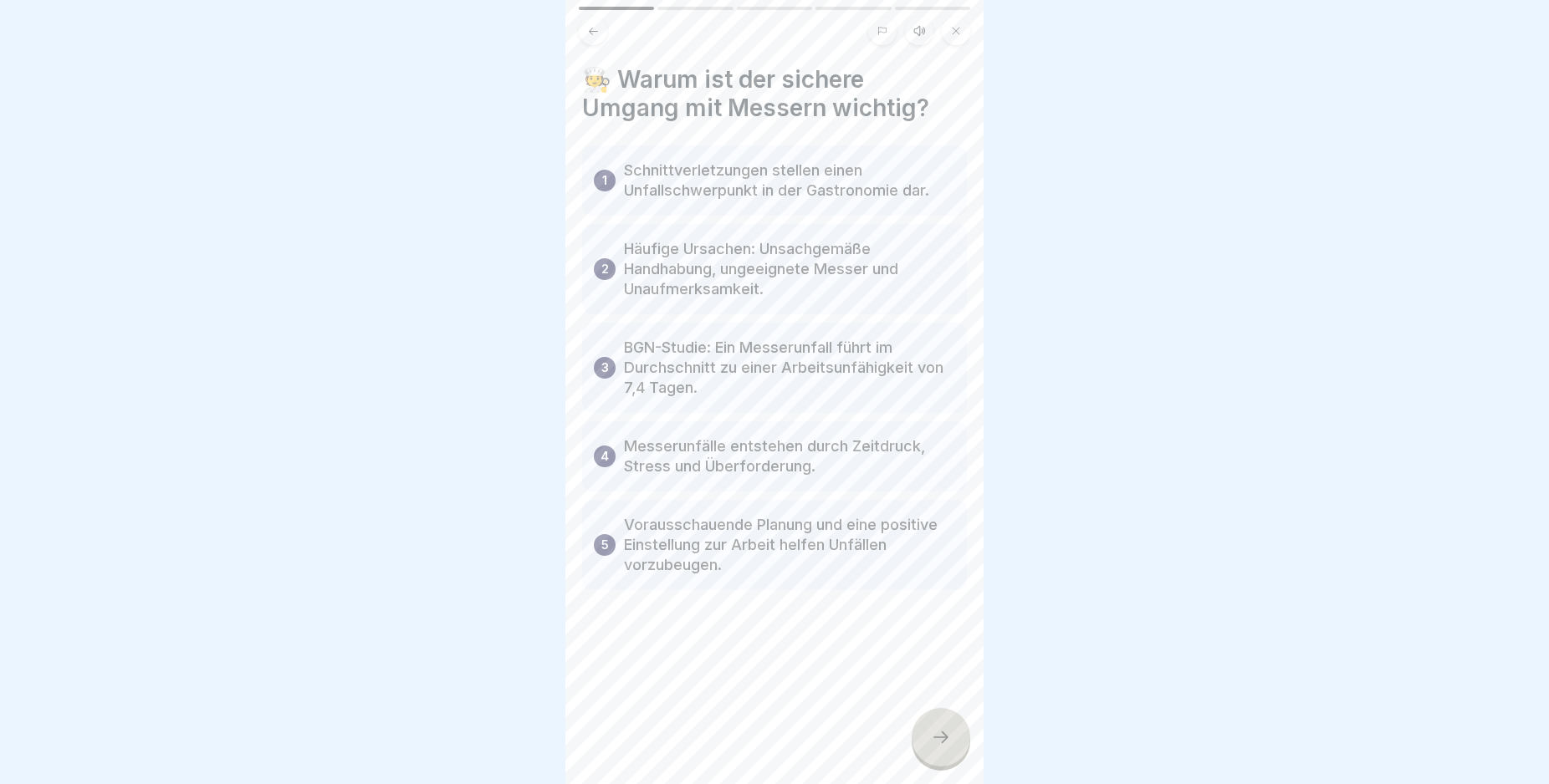
click at [937, 745] on icon at bounding box center [940, 737] width 20 height 20
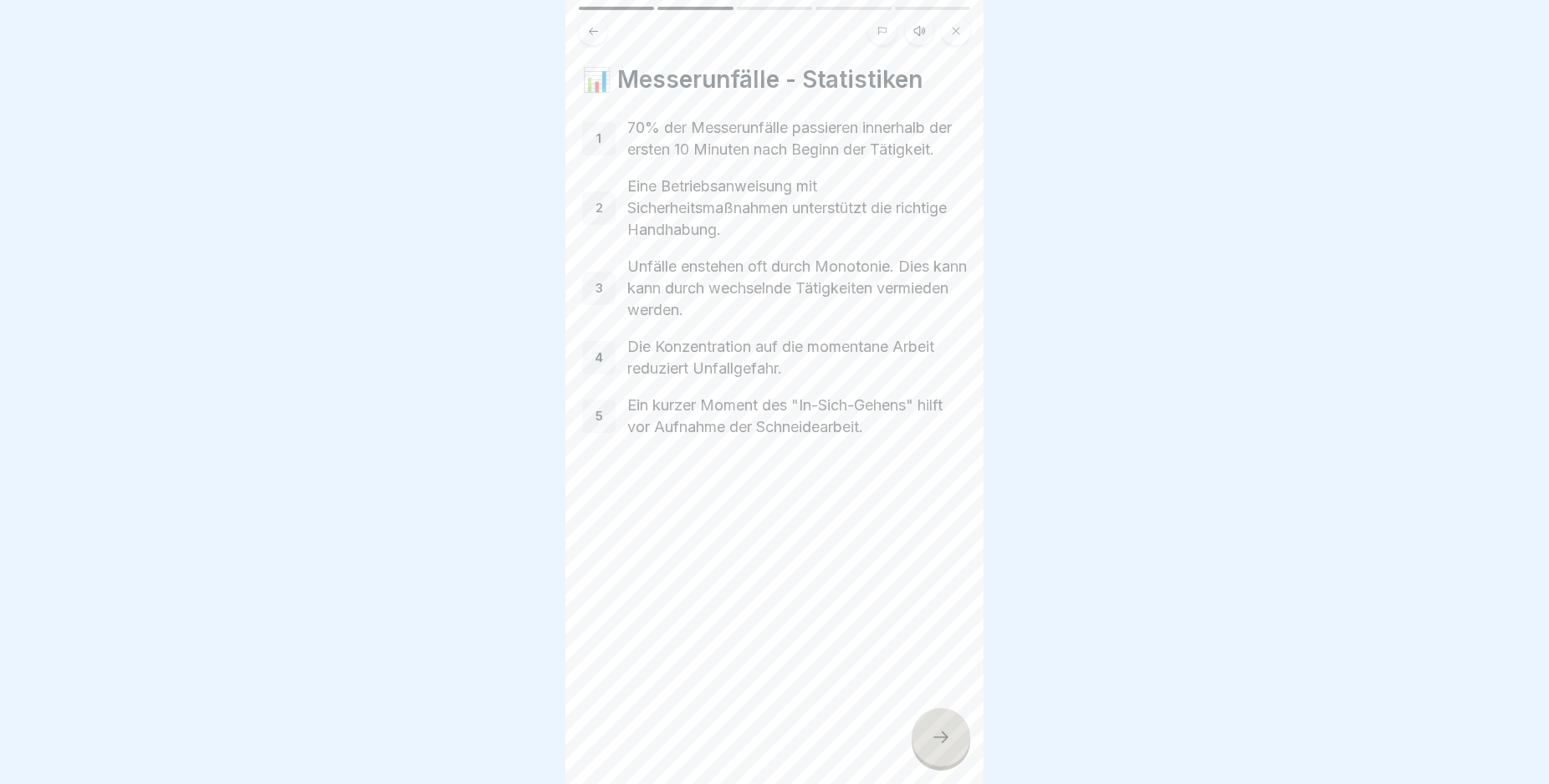
click at [937, 745] on icon at bounding box center [940, 737] width 20 height 20
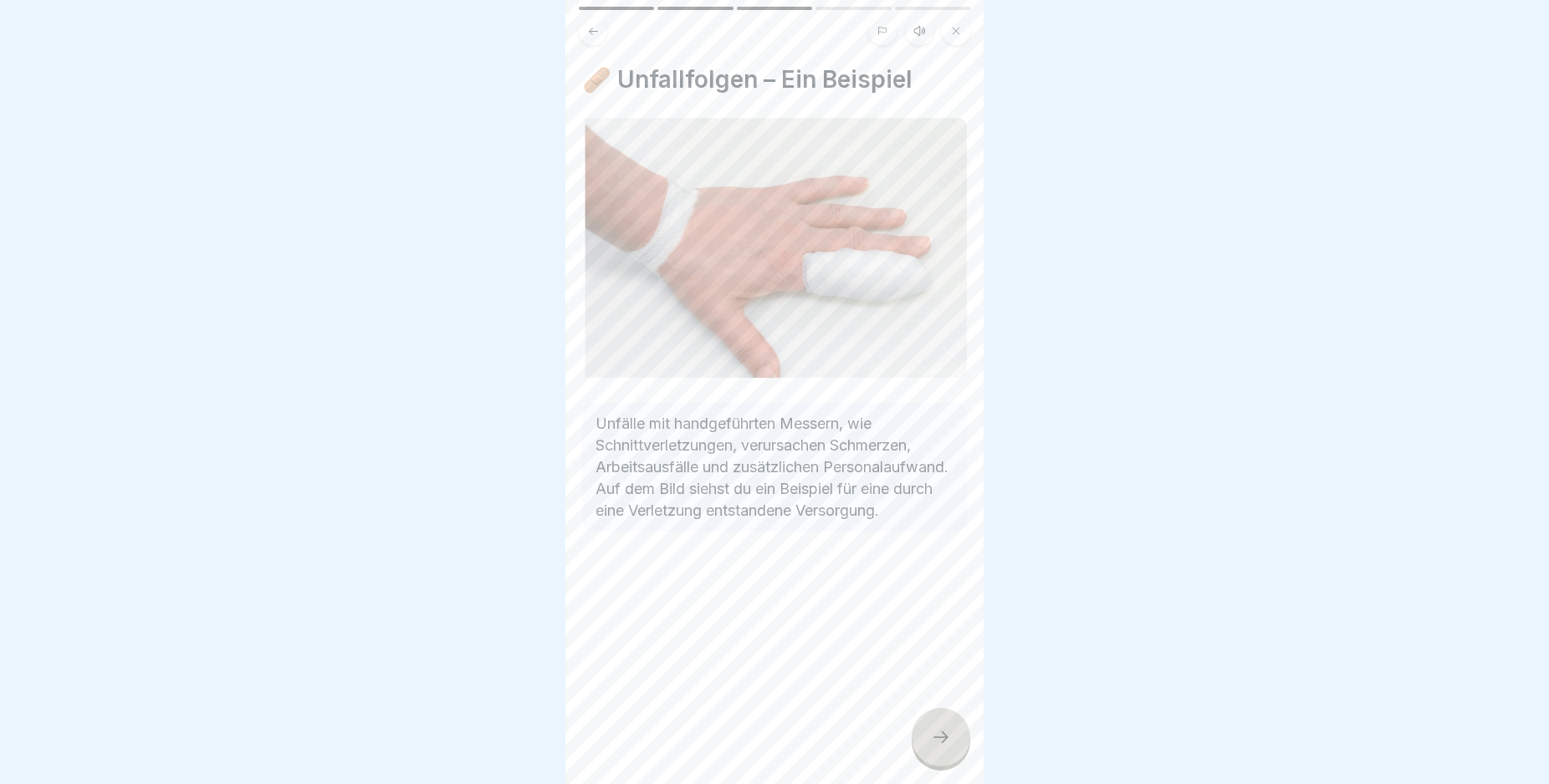
click at [936, 745] on icon at bounding box center [940, 737] width 20 height 20
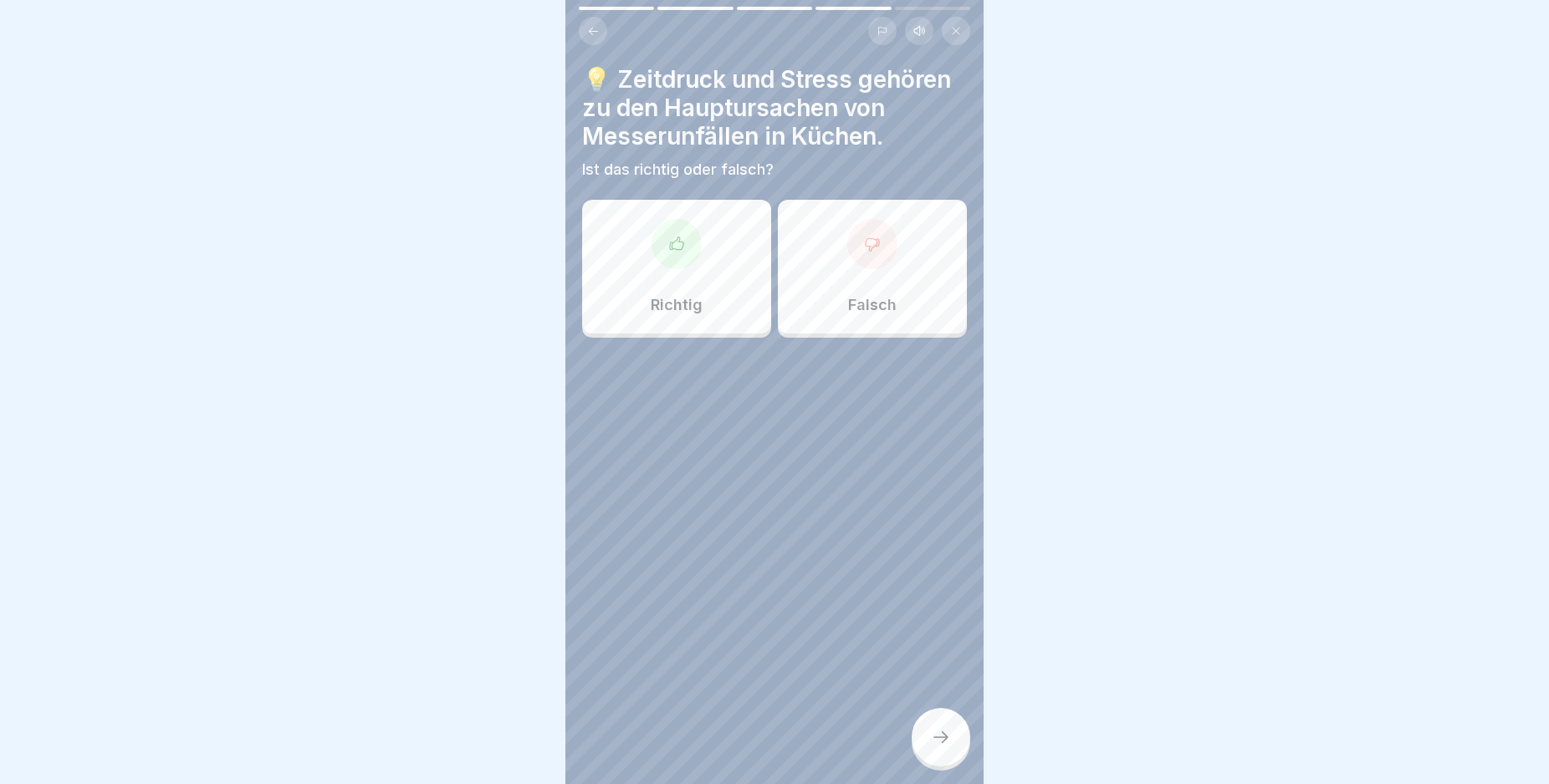
click at [659, 283] on div "Richtig" at bounding box center [677, 267] width 189 height 134
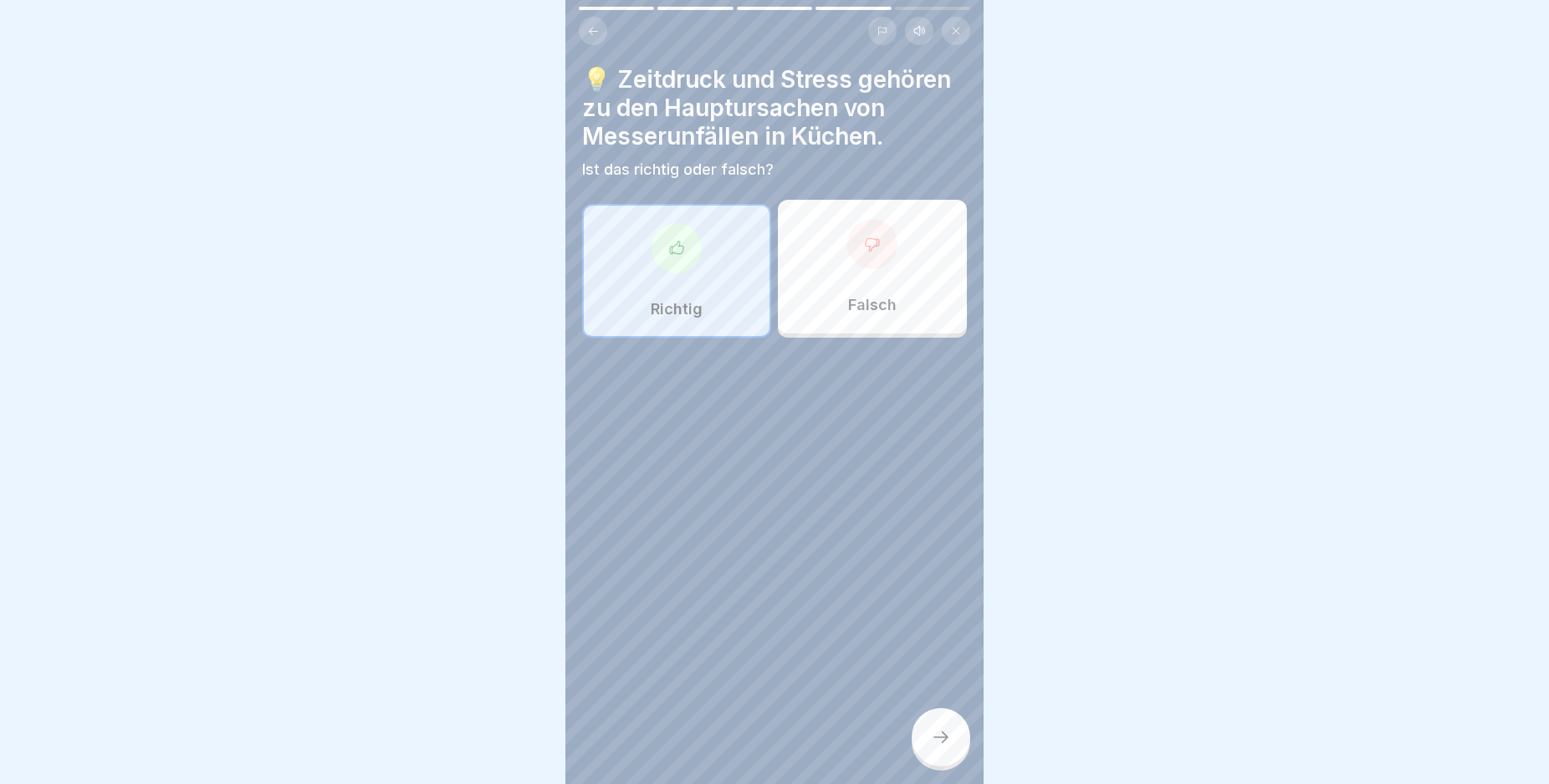
click at [930, 746] on div at bounding box center [940, 737] width 58 height 58
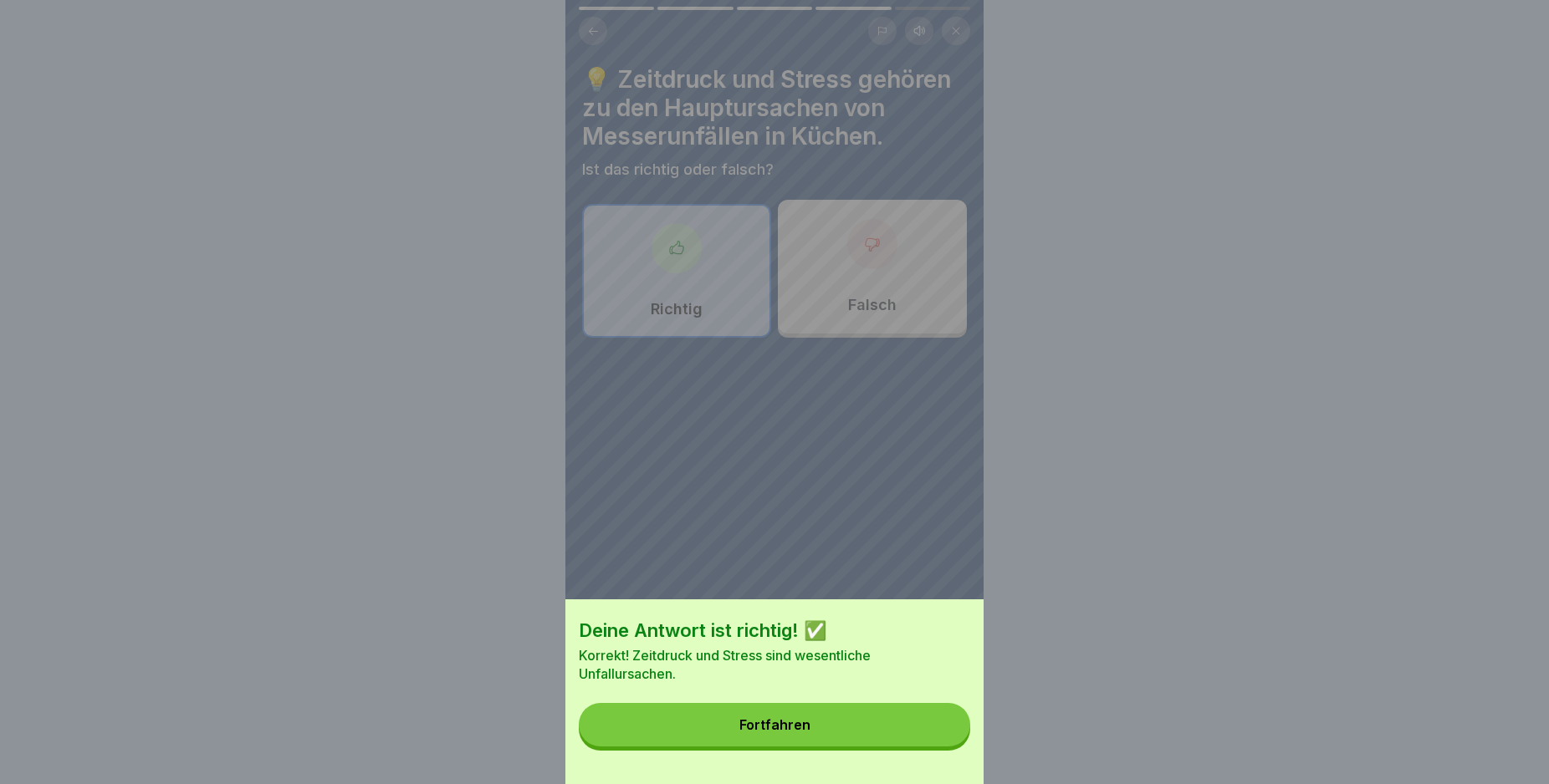
click at [922, 737] on button "Fortfahren" at bounding box center [774, 725] width 392 height 44
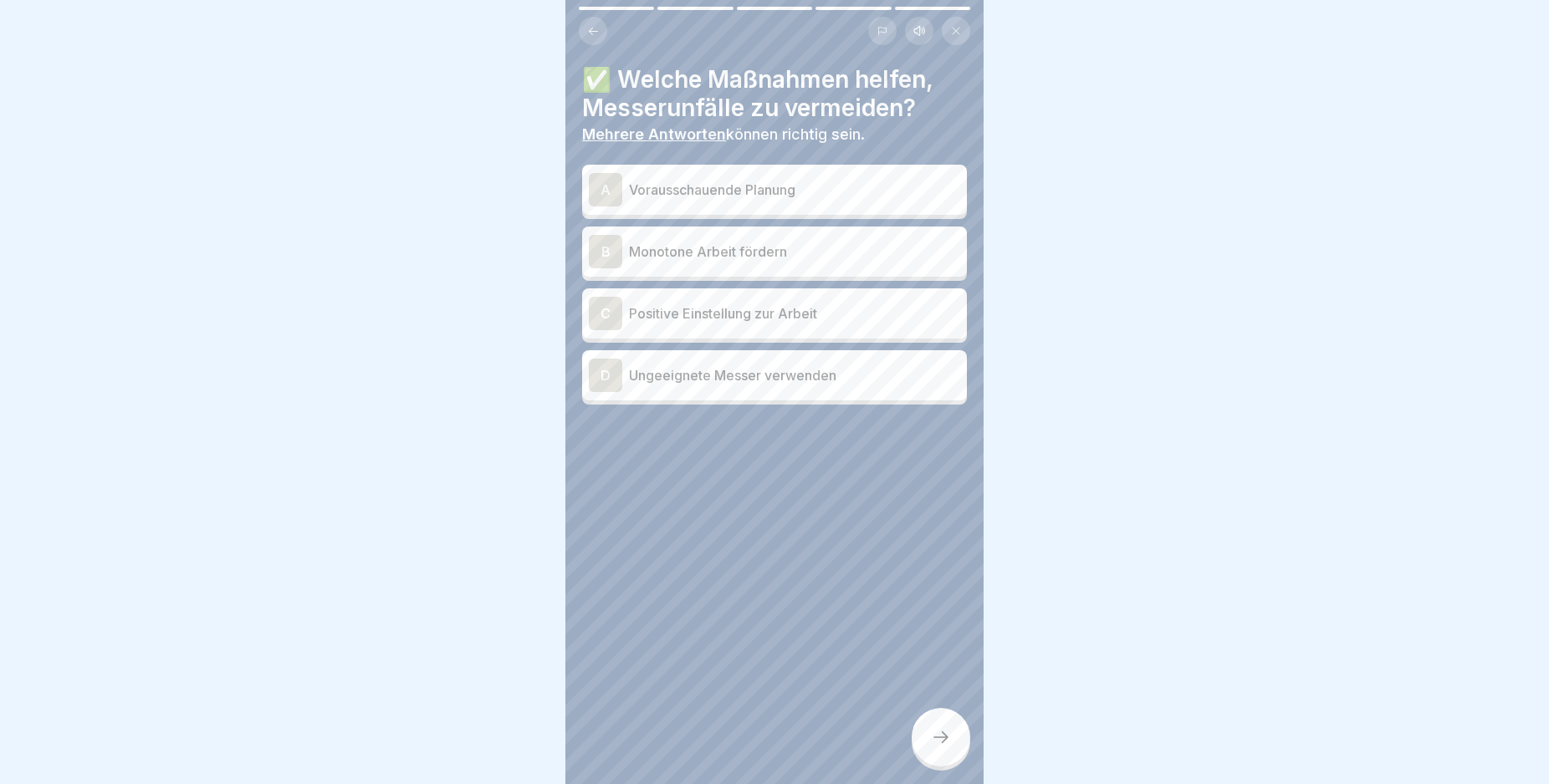
click at [601, 186] on div "A" at bounding box center [605, 190] width 34 height 34
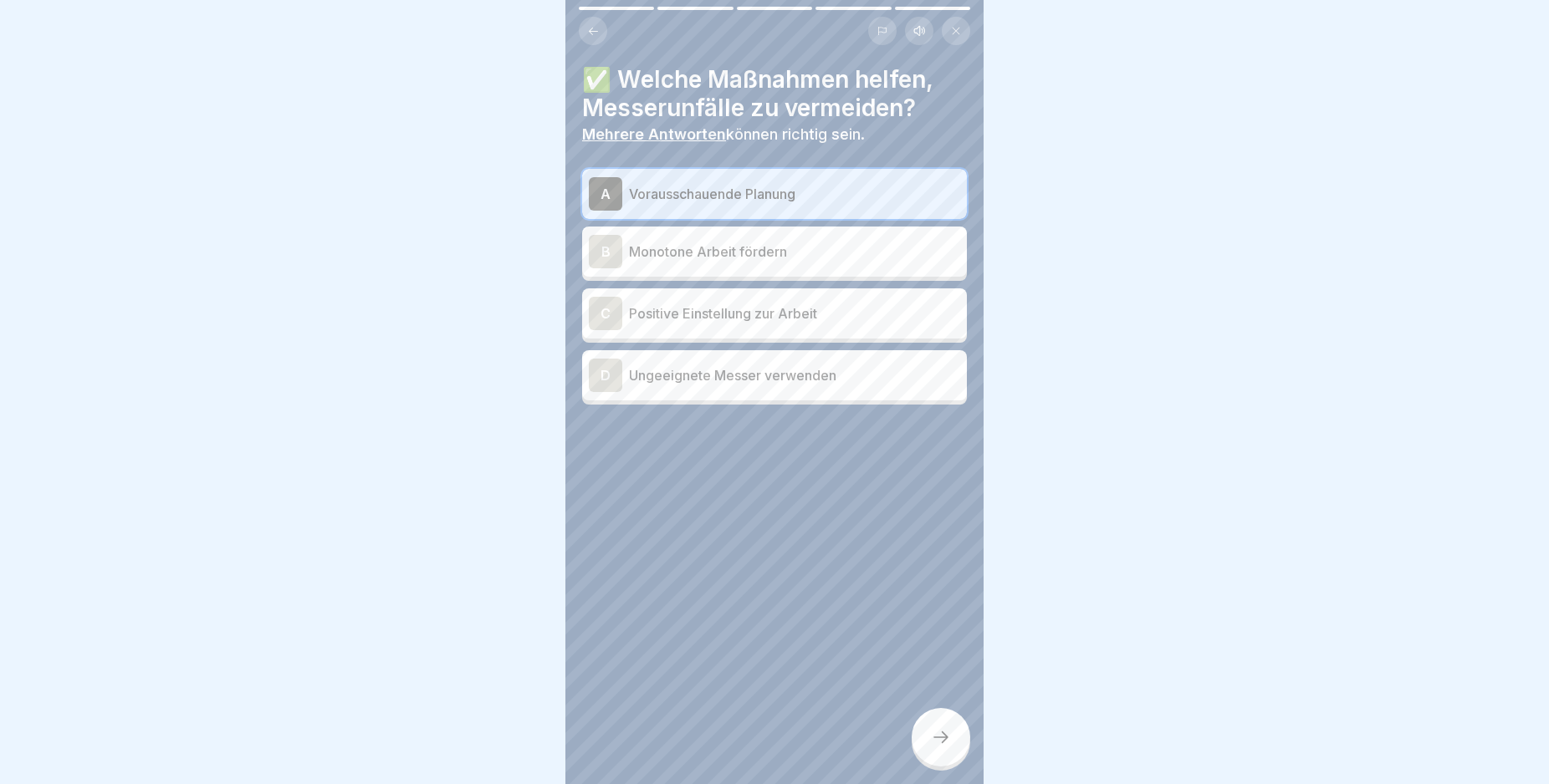
click at [610, 308] on div "C" at bounding box center [605, 313] width 34 height 34
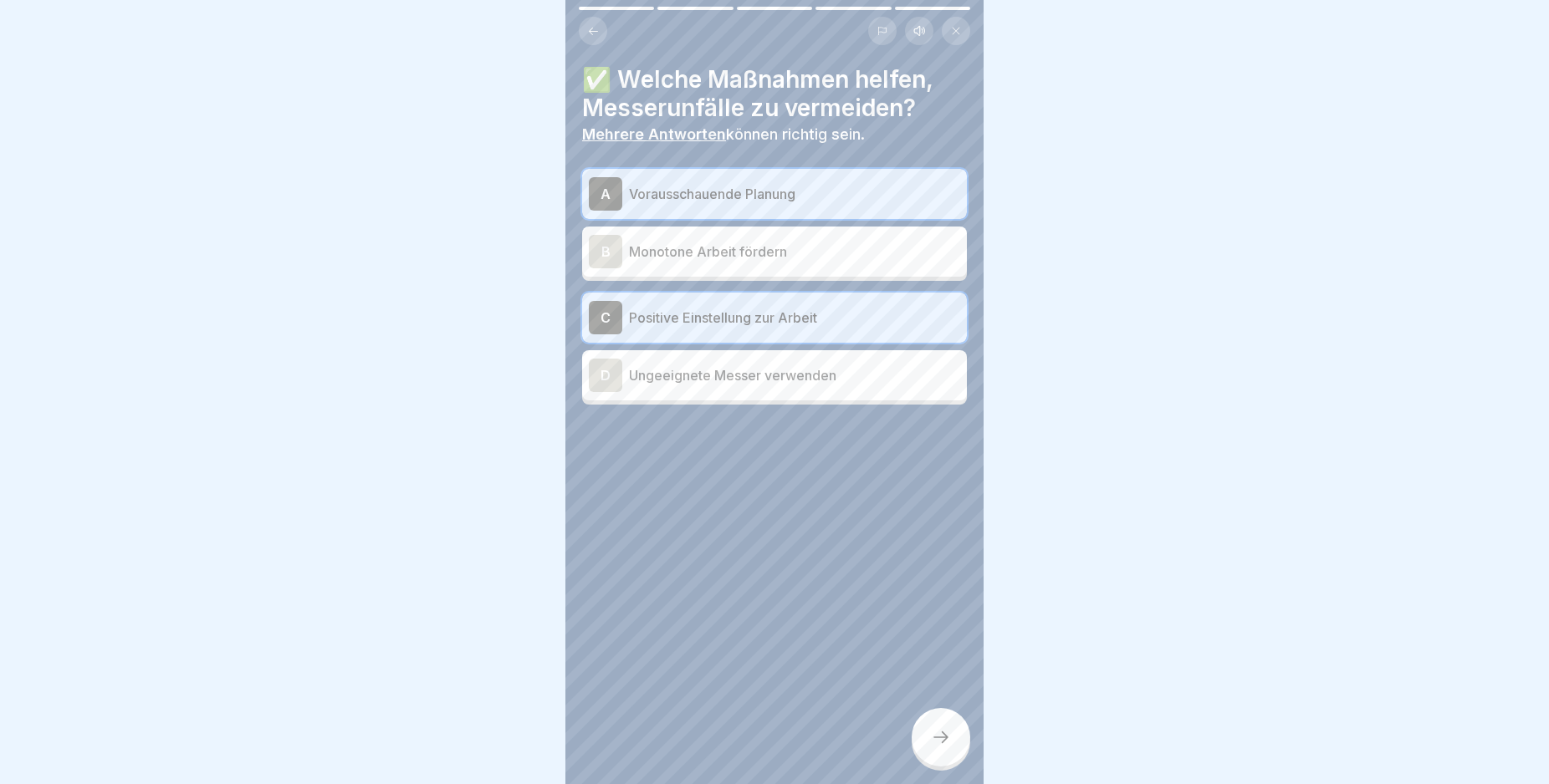
click at [939, 738] on div at bounding box center [940, 737] width 58 height 58
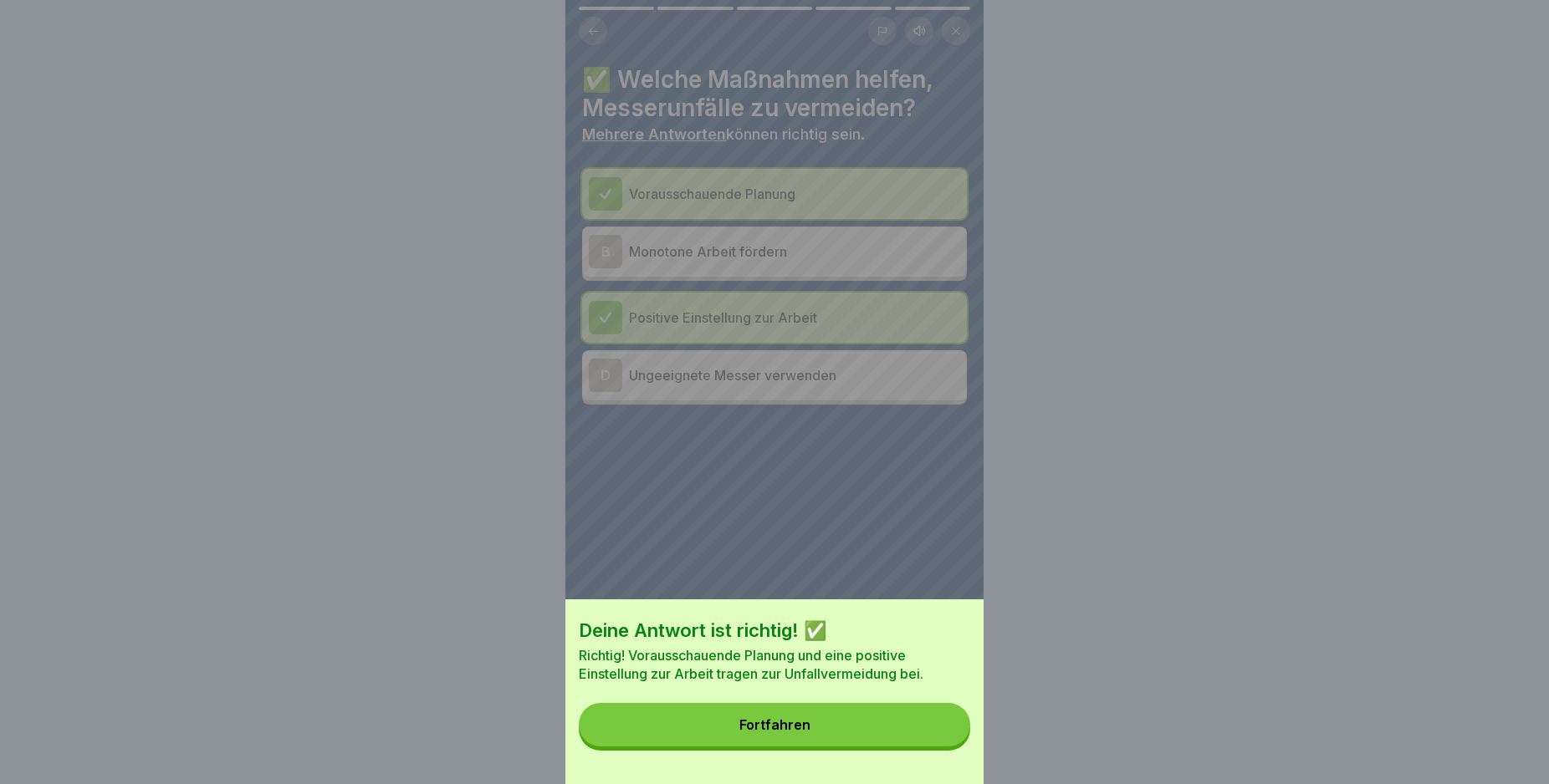
click at [926, 733] on button "Fortfahren" at bounding box center [774, 725] width 392 height 44
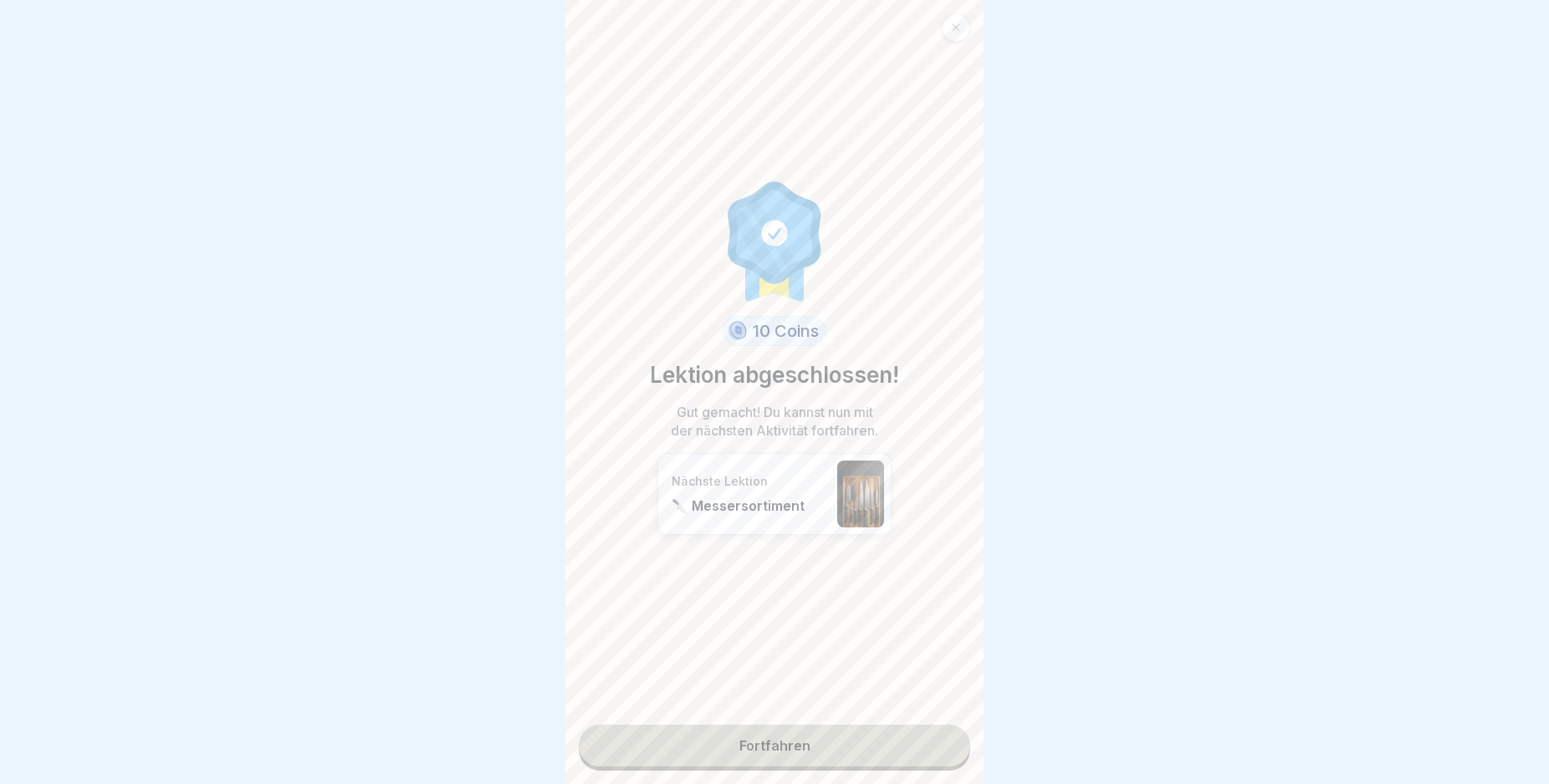
click at [911, 739] on link "Fortfahren" at bounding box center [774, 745] width 392 height 42
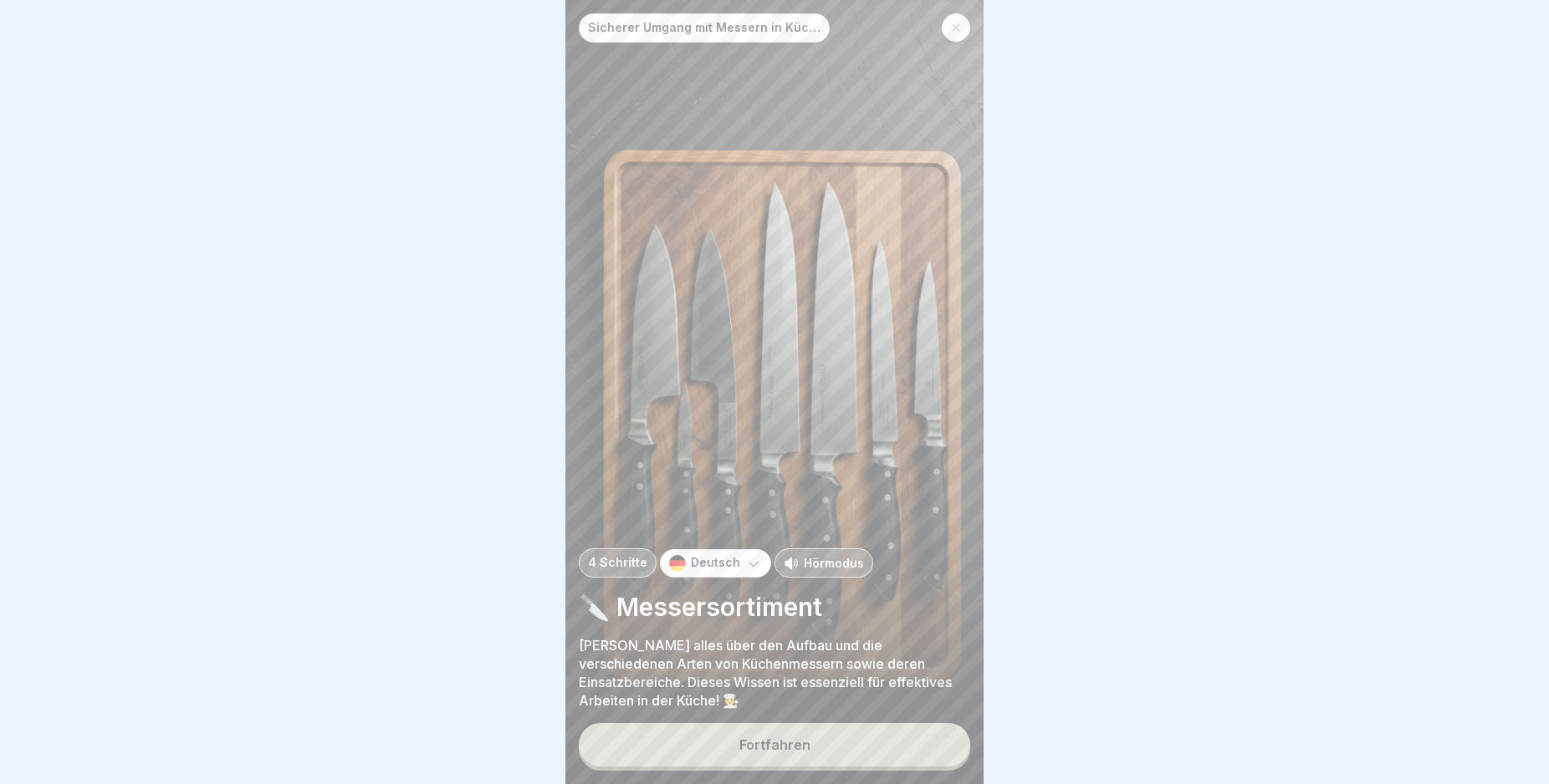
click at [920, 748] on button "Fortfahren" at bounding box center [774, 744] width 392 height 44
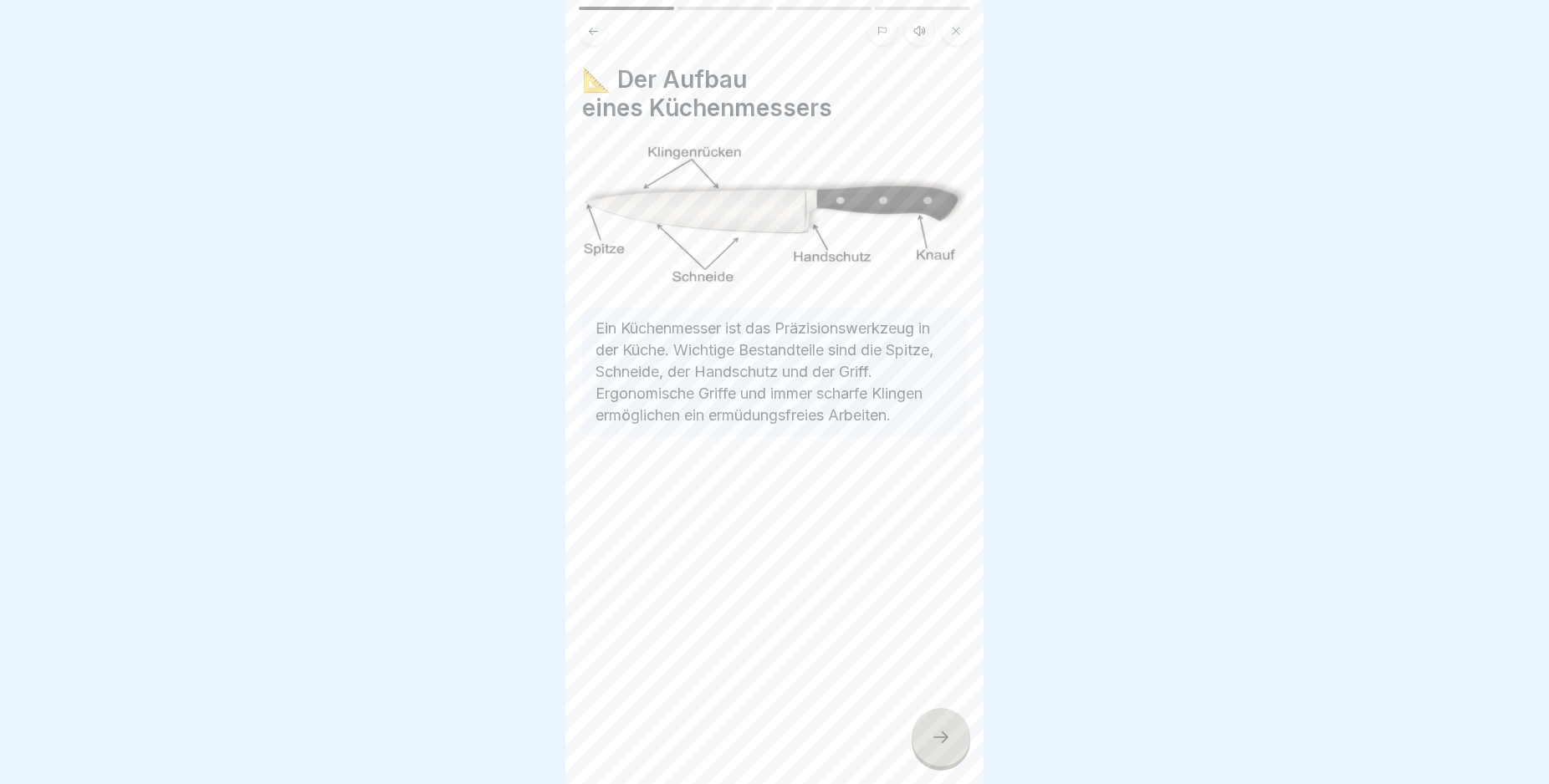
click at [917, 759] on div at bounding box center [940, 737] width 58 height 58
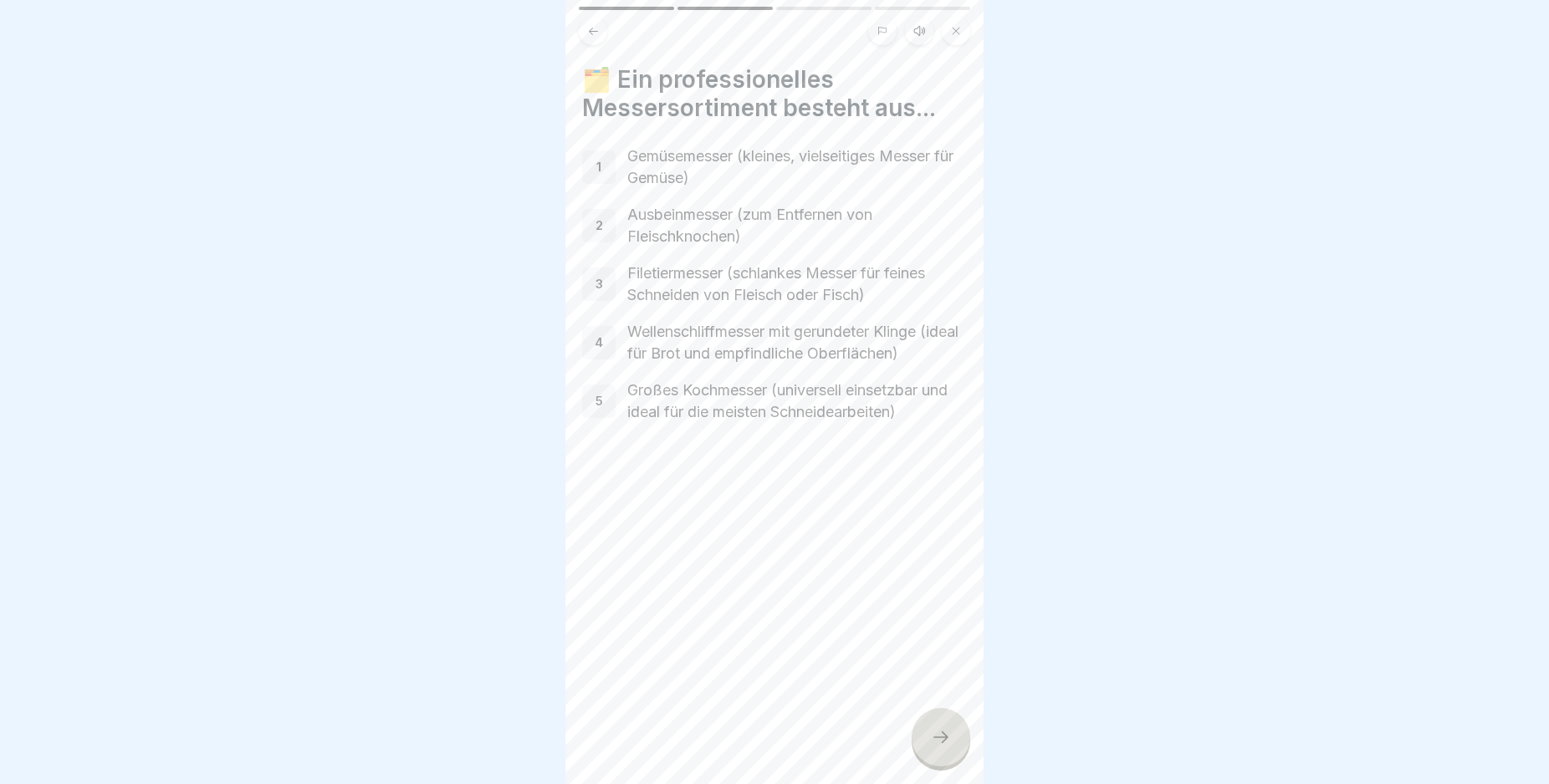
click at [931, 747] on icon at bounding box center [940, 737] width 20 height 20
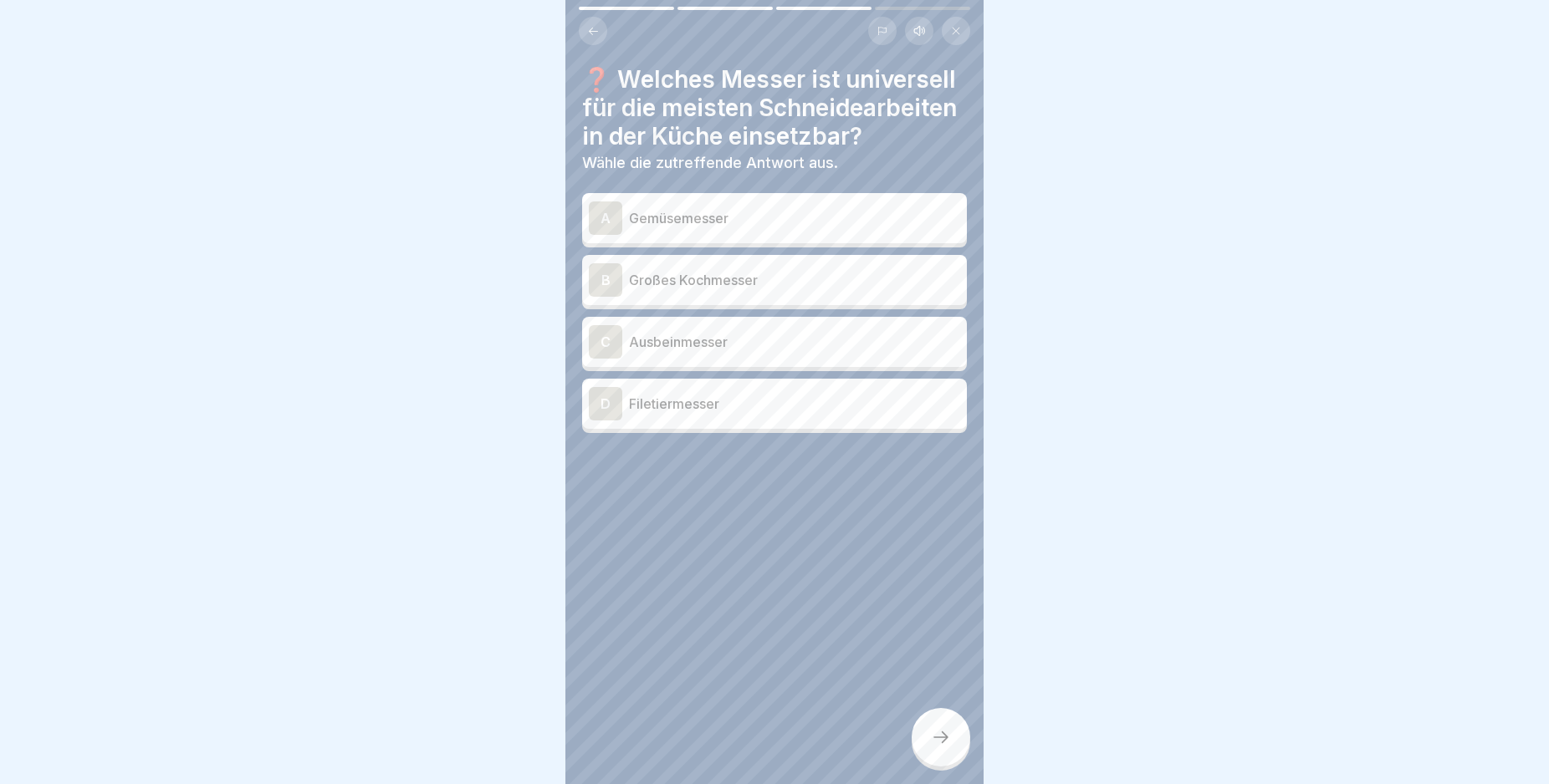
click at [602, 297] on div "B" at bounding box center [605, 280] width 34 height 34
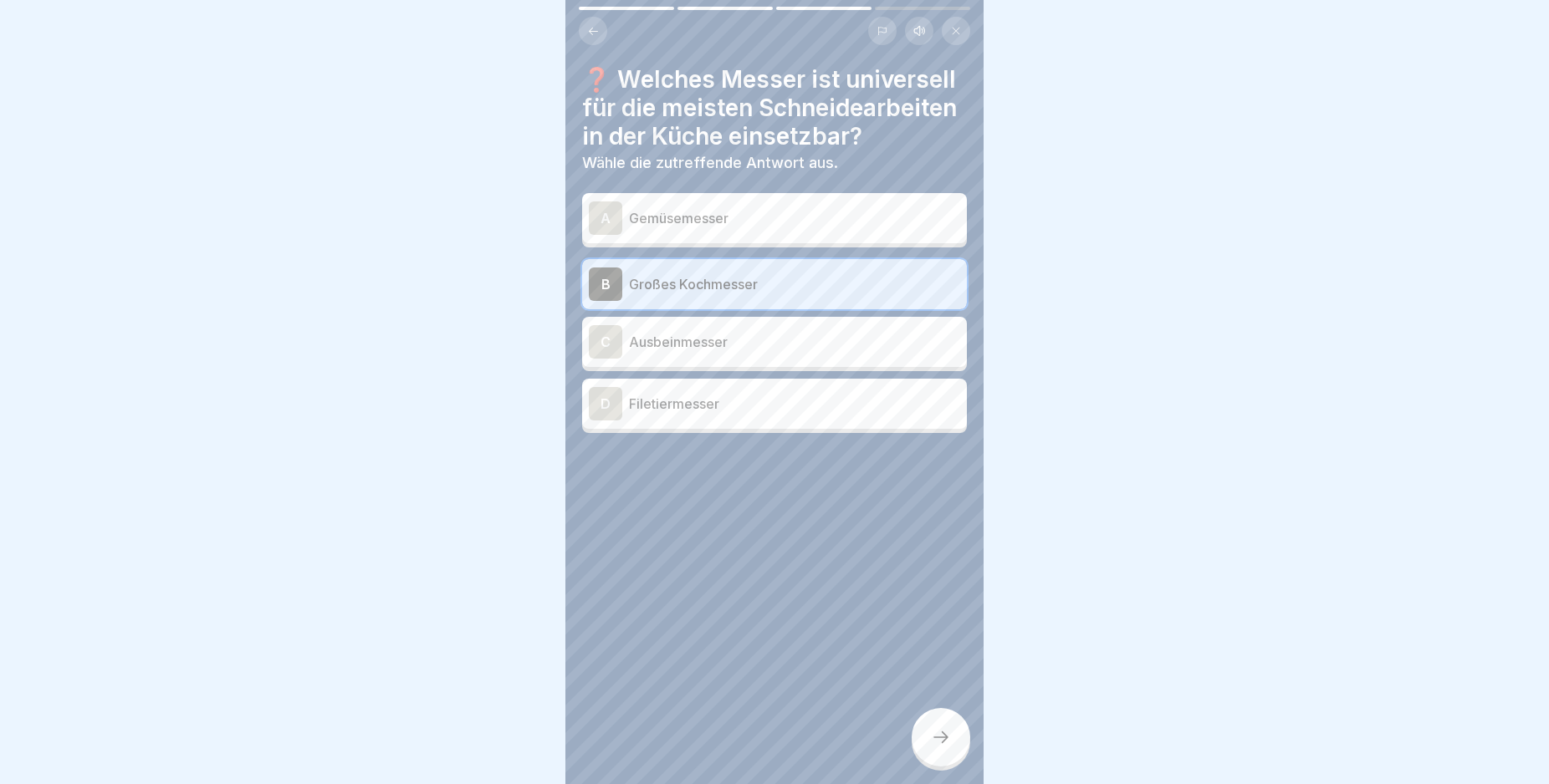
click at [927, 749] on div at bounding box center [940, 737] width 58 height 58
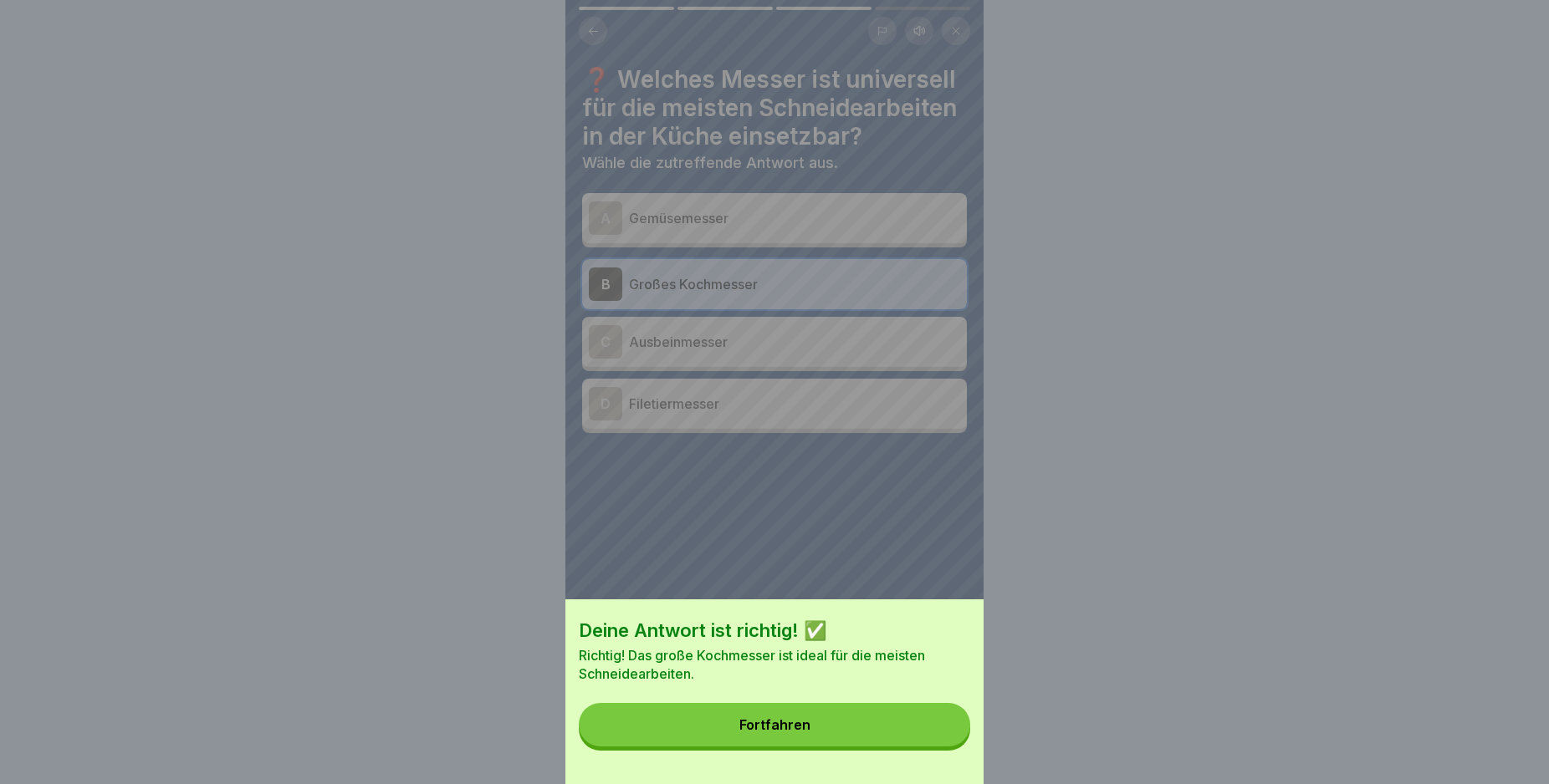
click at [927, 746] on button "Fortfahren" at bounding box center [774, 725] width 392 height 44
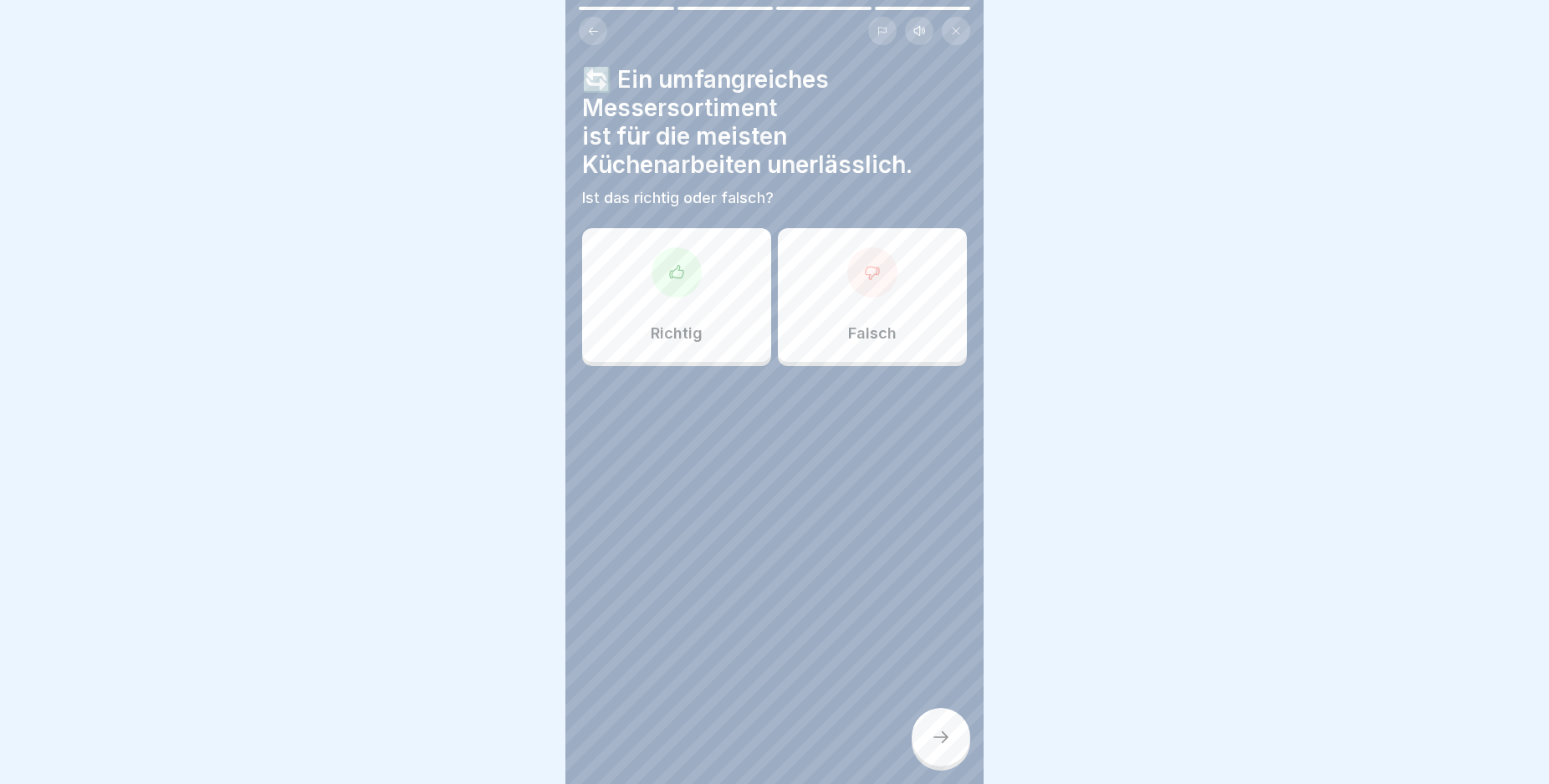
click at [671, 296] on div at bounding box center [677, 272] width 50 height 50
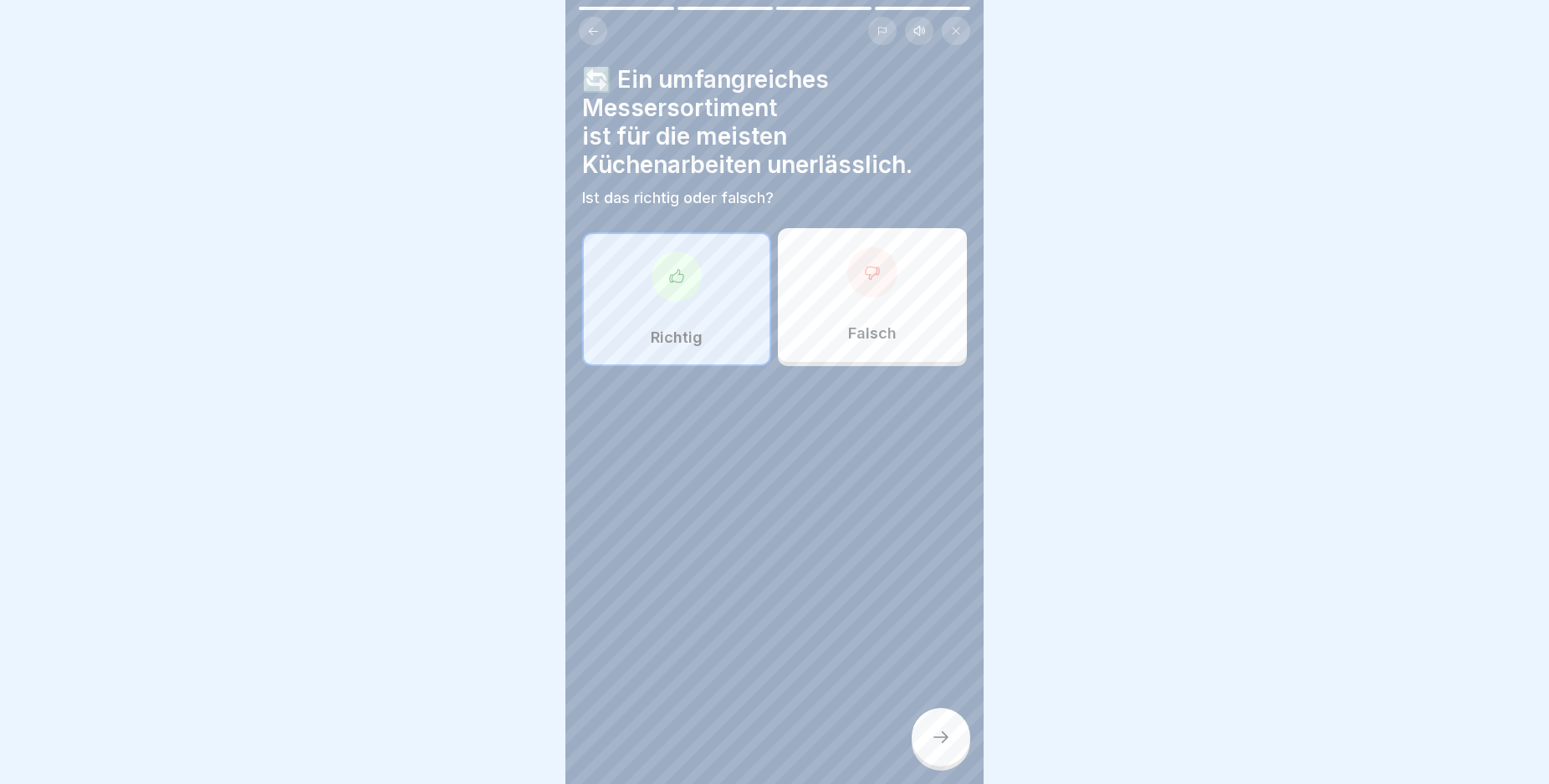
click at [933, 743] on div at bounding box center [940, 737] width 58 height 58
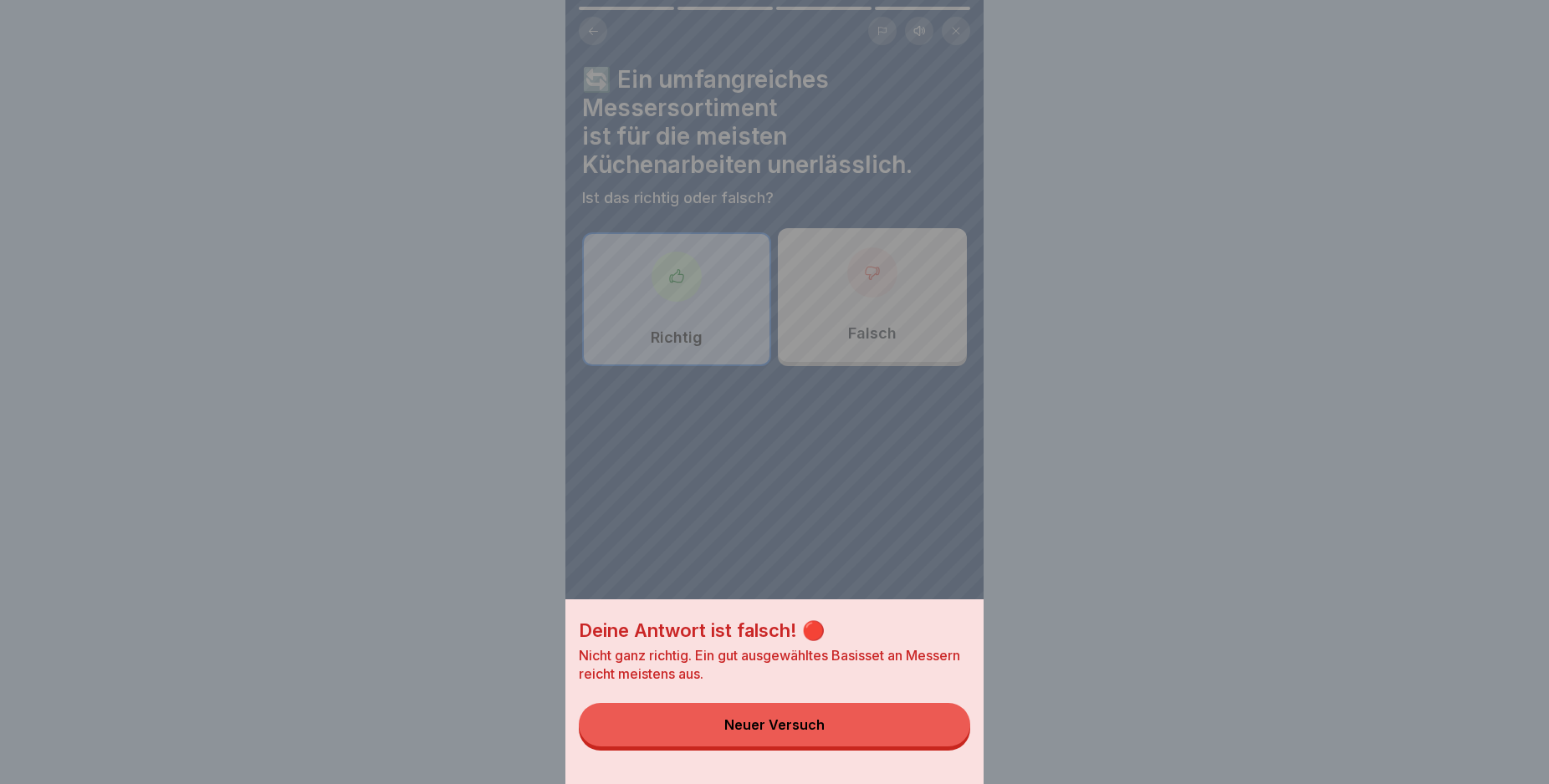
click at [930, 743] on button "Neuer Versuch" at bounding box center [774, 725] width 392 height 44
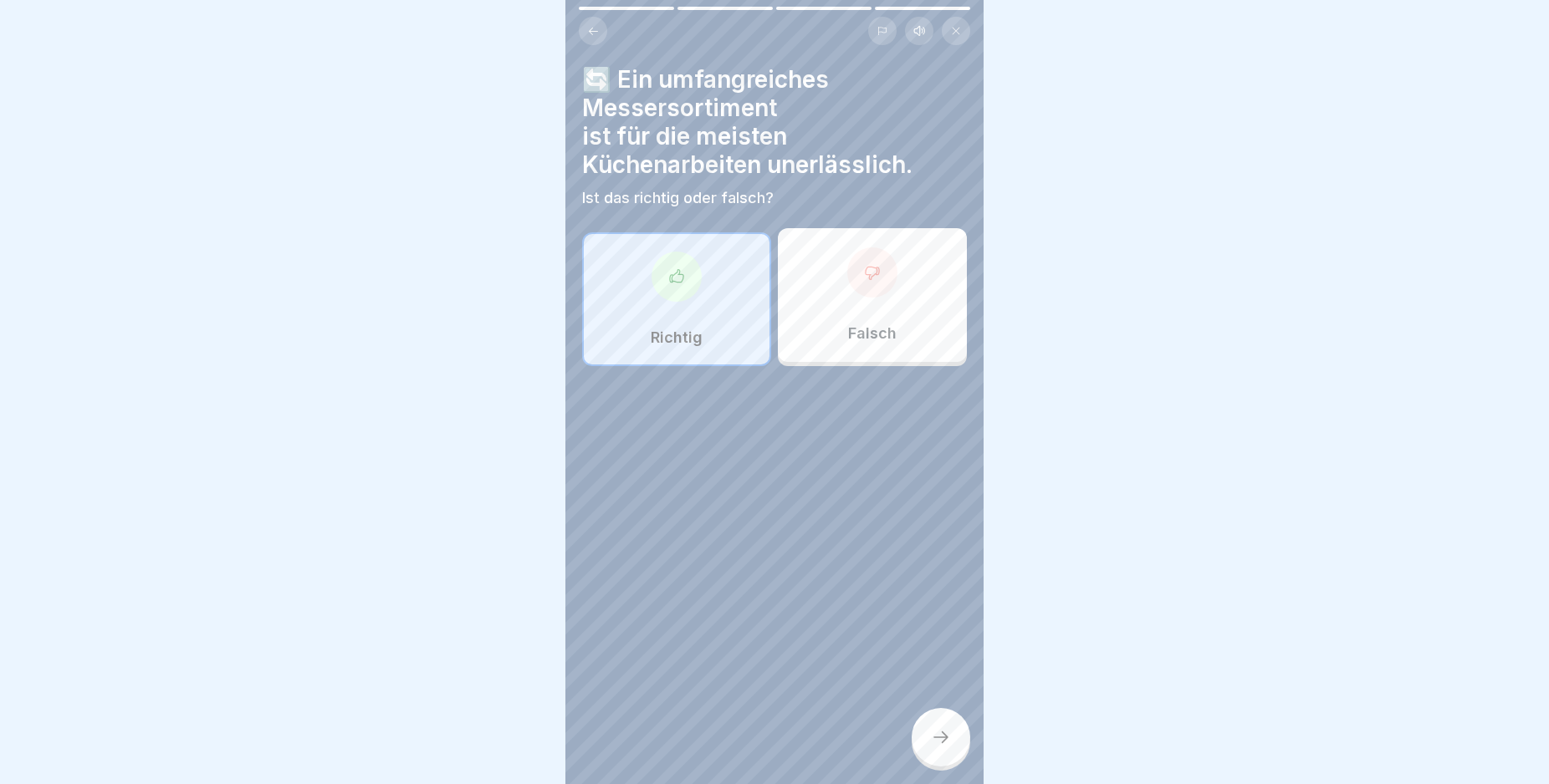
click at [863, 311] on div "Falsch" at bounding box center [871, 296] width 189 height 134
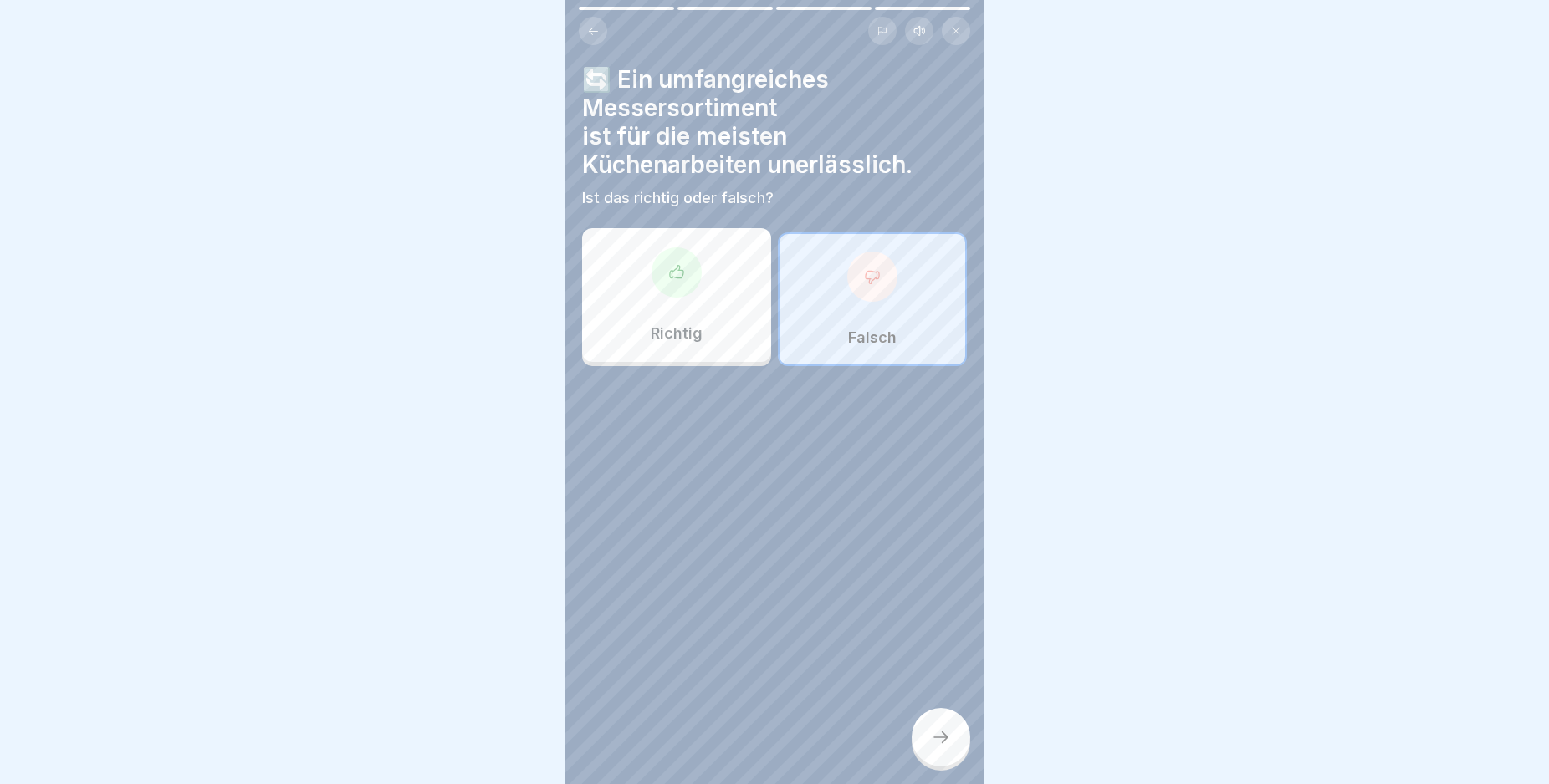
click at [946, 747] on icon at bounding box center [940, 737] width 20 height 20
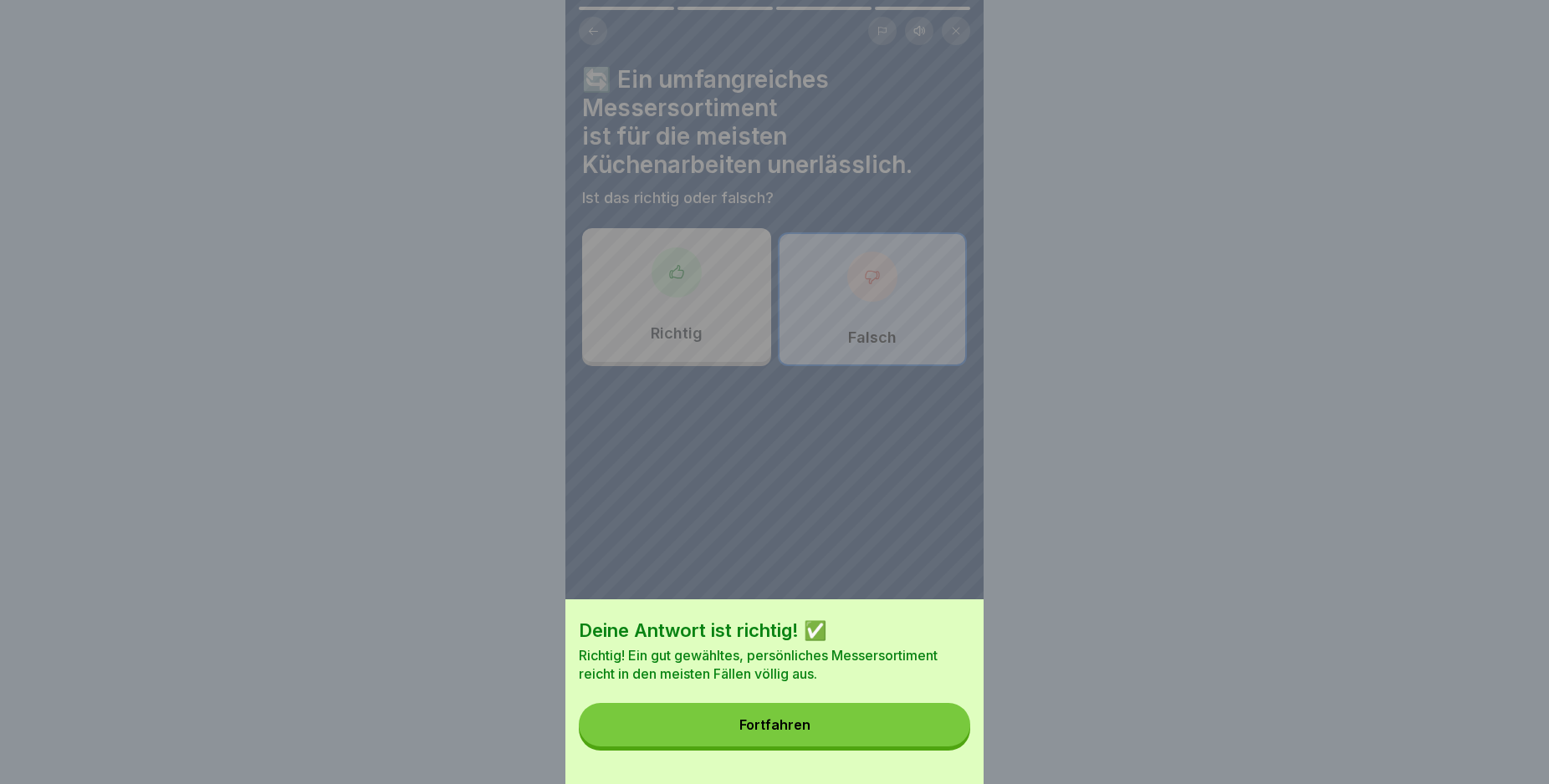
click at [943, 742] on button "Fortfahren" at bounding box center [774, 725] width 392 height 44
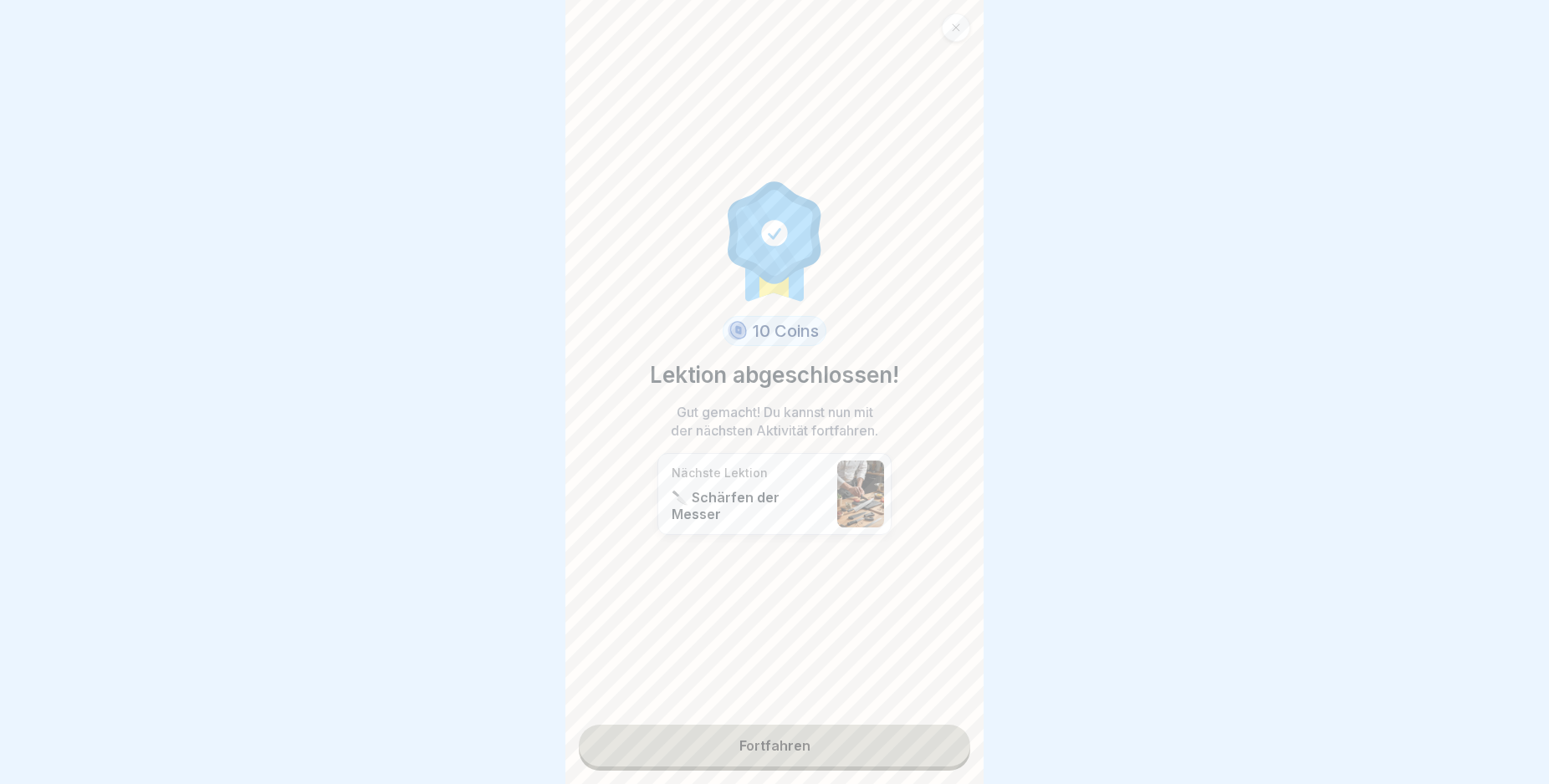
click at [938, 748] on link "Fortfahren" at bounding box center [774, 745] width 392 height 42
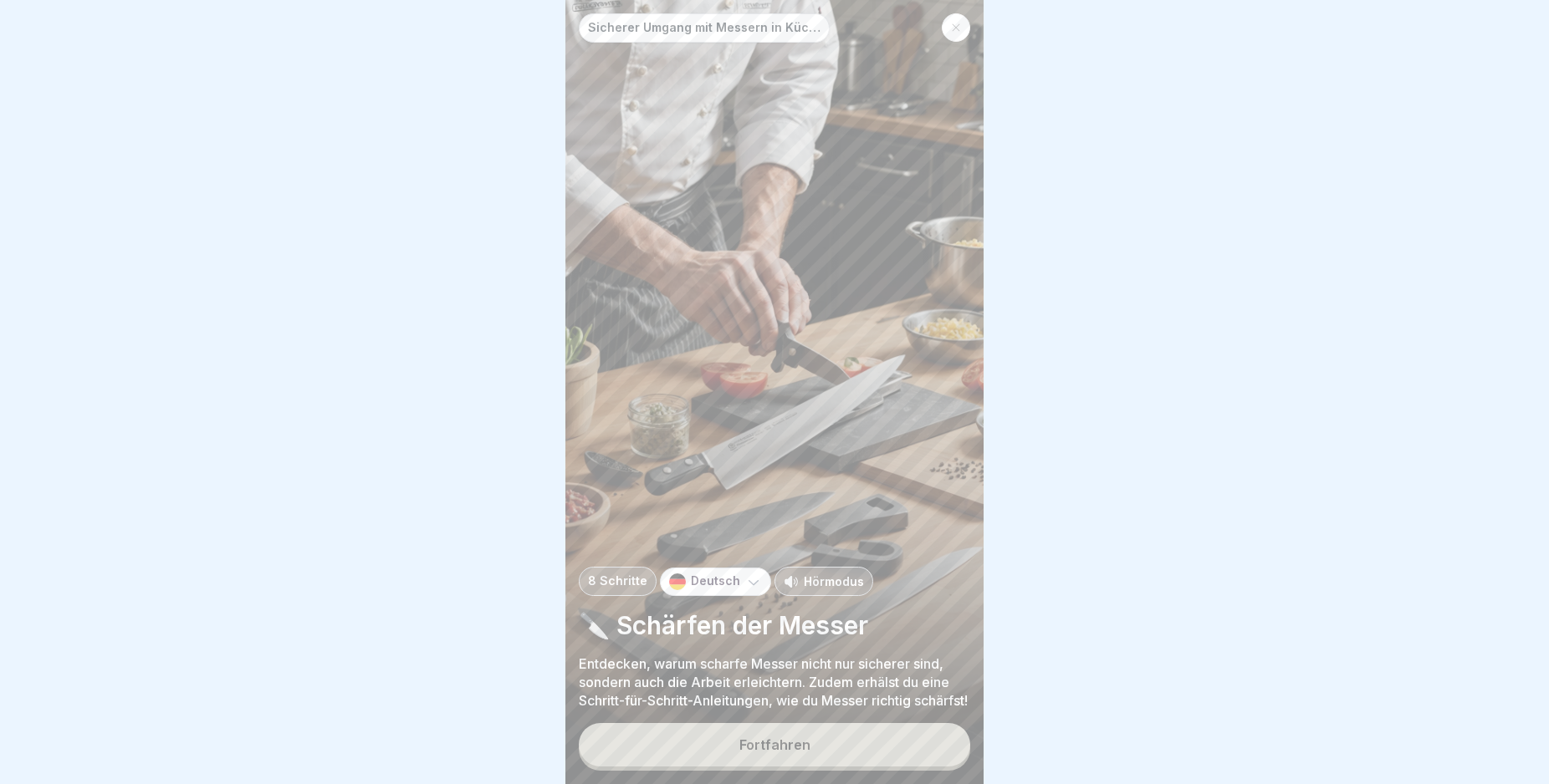
click at [930, 748] on button "Fortfahren" at bounding box center [774, 744] width 392 height 44
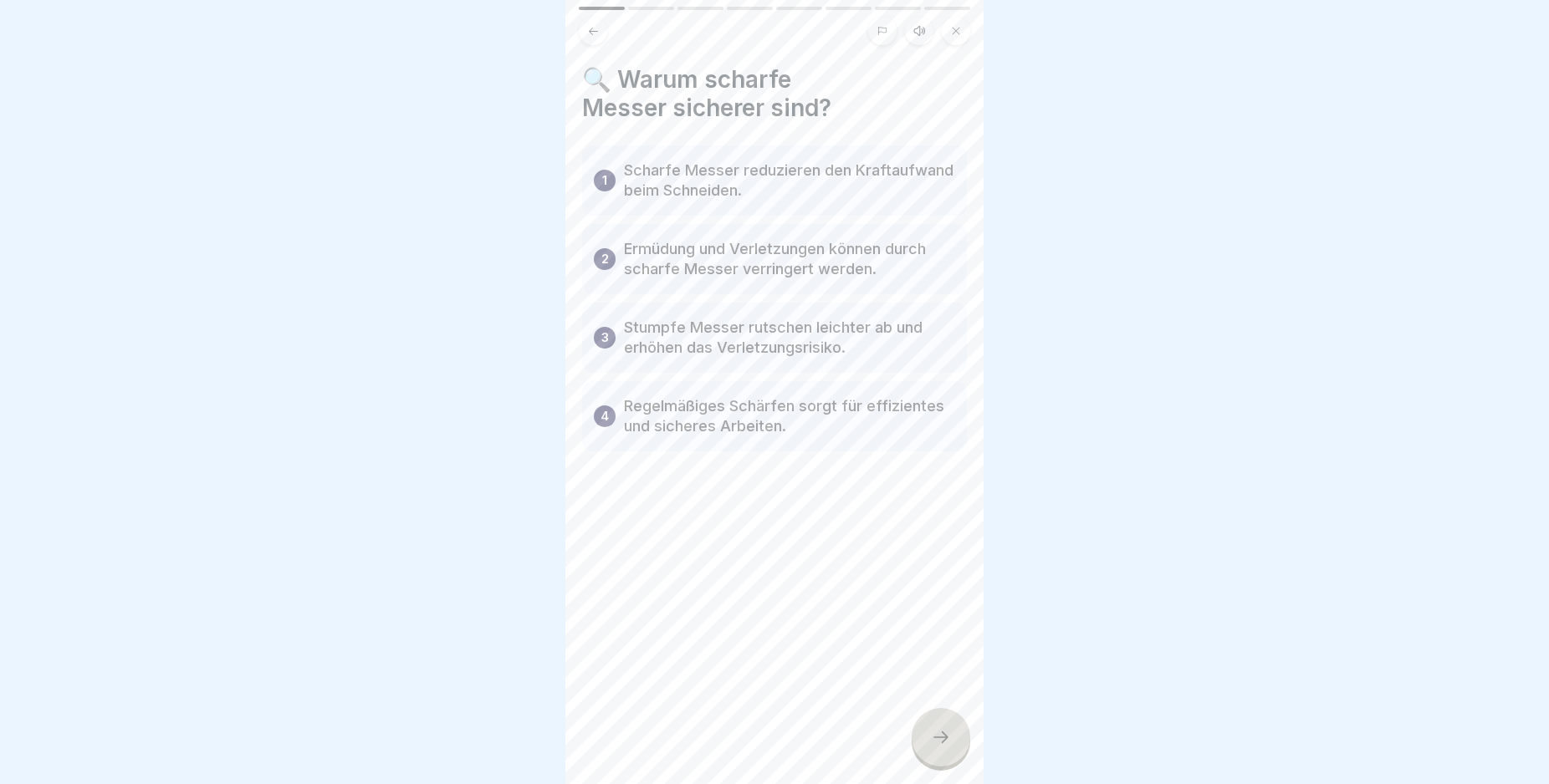
click at [941, 740] on div at bounding box center [940, 737] width 58 height 58
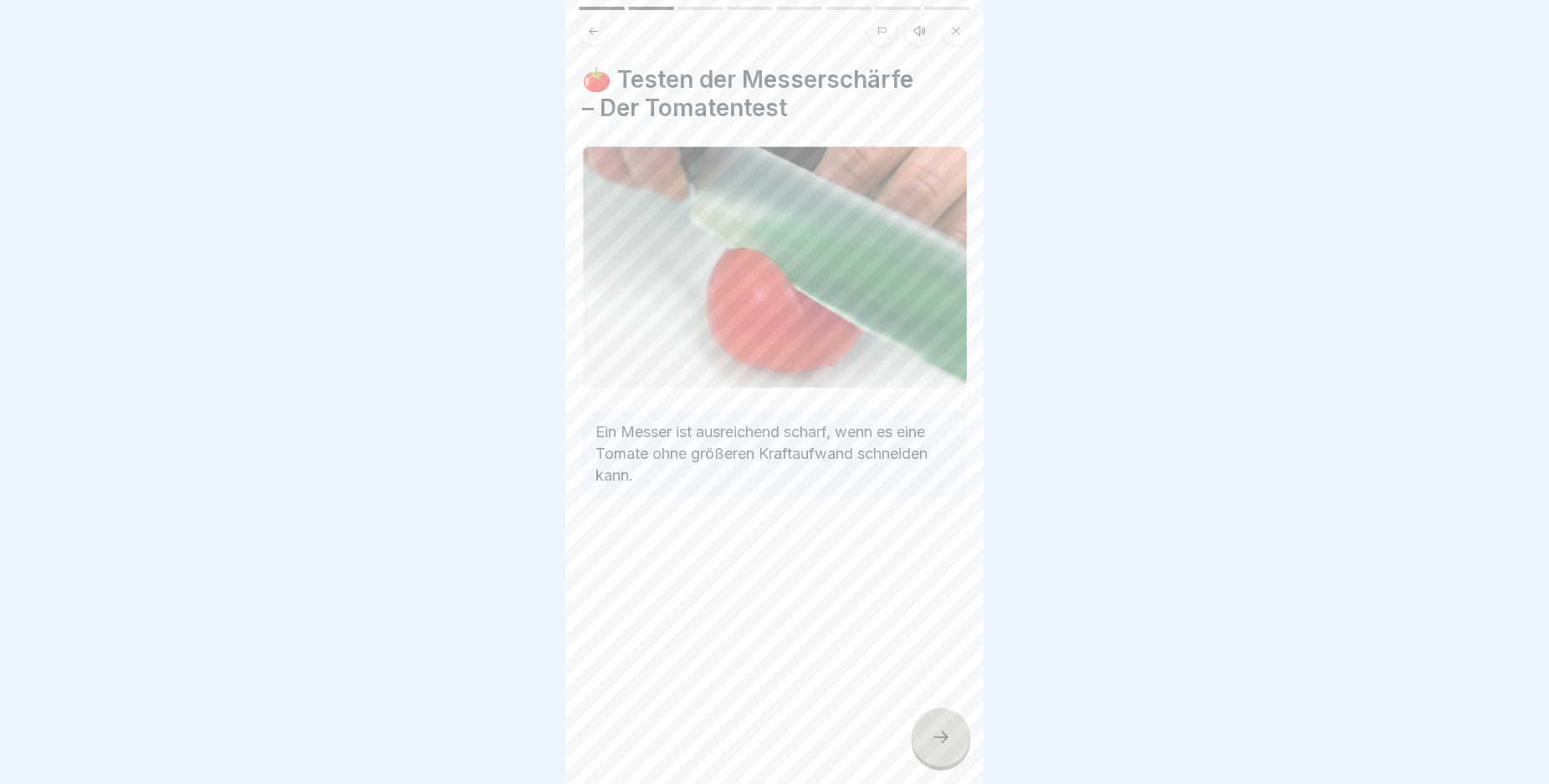
click at [941, 740] on div at bounding box center [940, 737] width 58 height 58
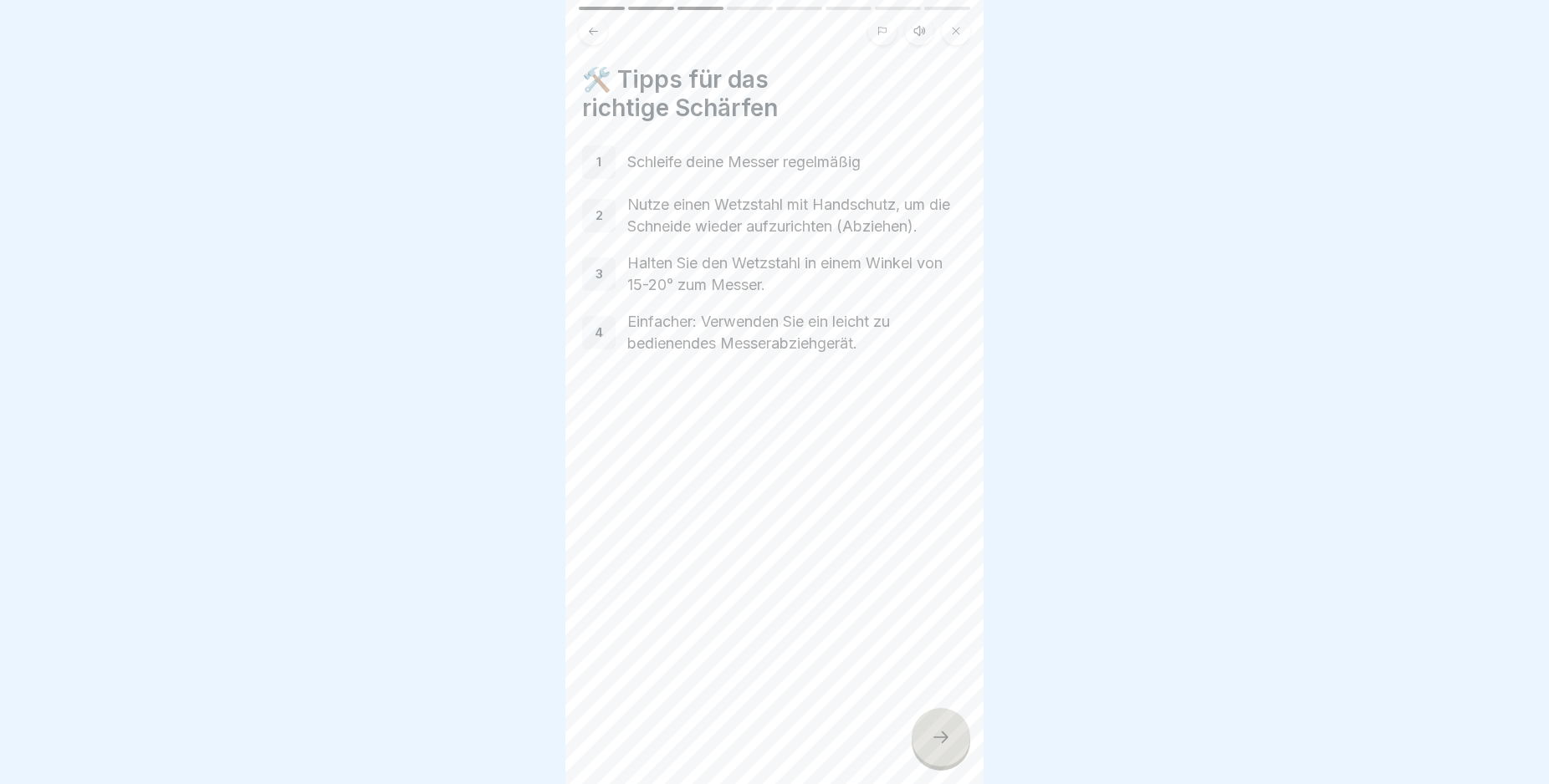
click at [941, 739] on div at bounding box center [940, 737] width 58 height 58
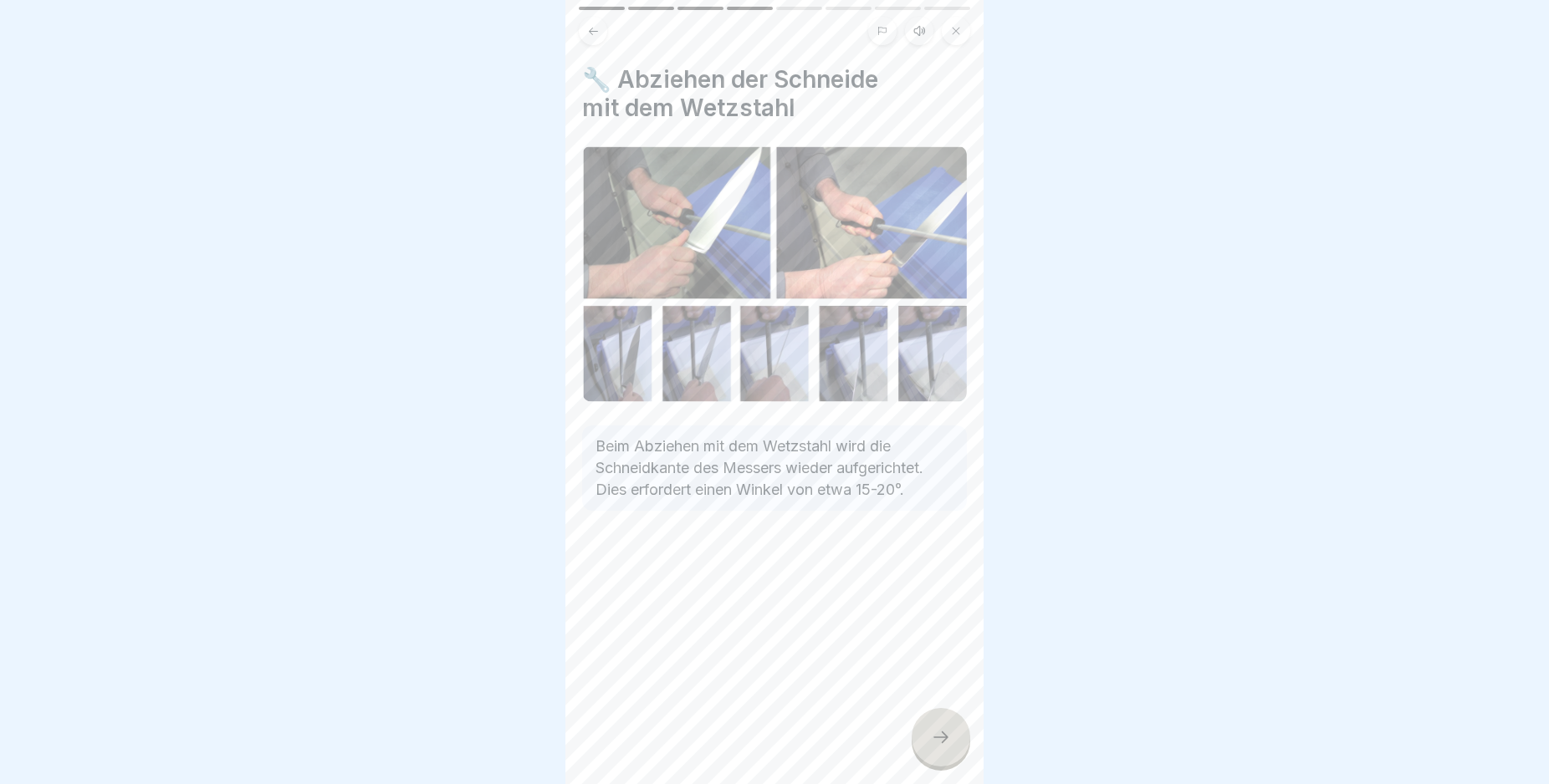
click at [941, 739] on div at bounding box center [940, 737] width 58 height 58
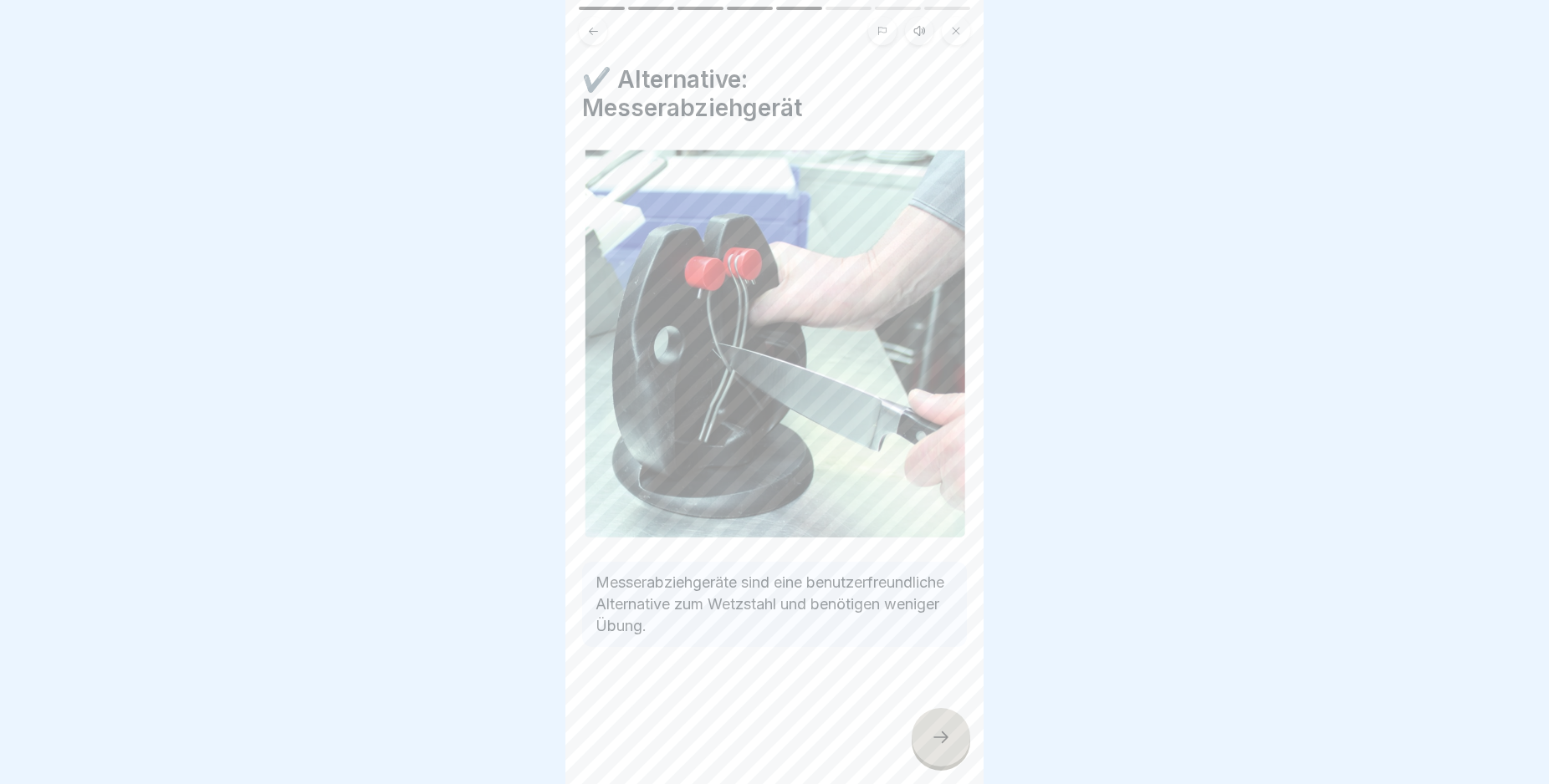
click at [941, 739] on div at bounding box center [940, 737] width 58 height 58
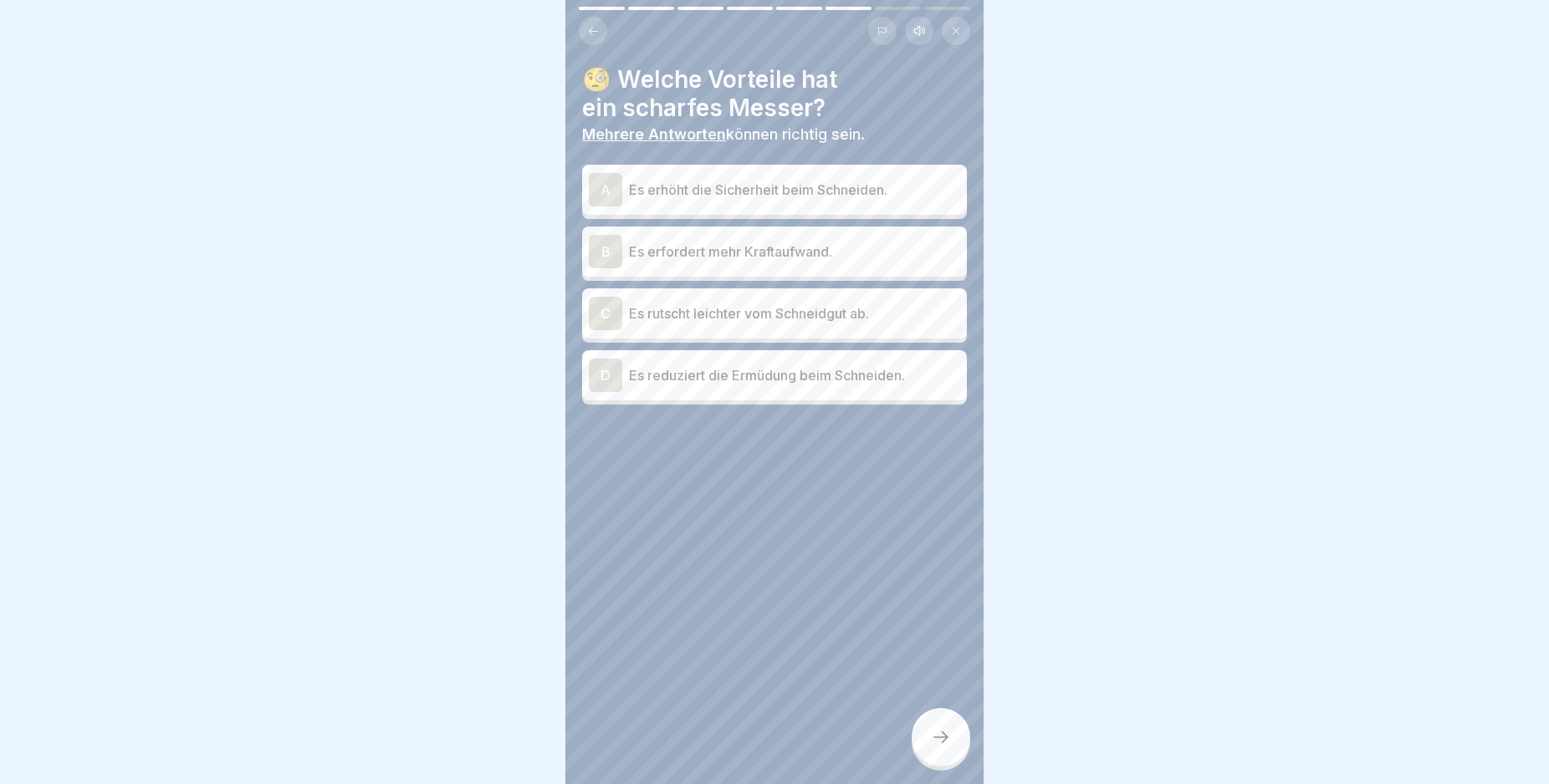
click at [602, 188] on div "A" at bounding box center [605, 190] width 34 height 34
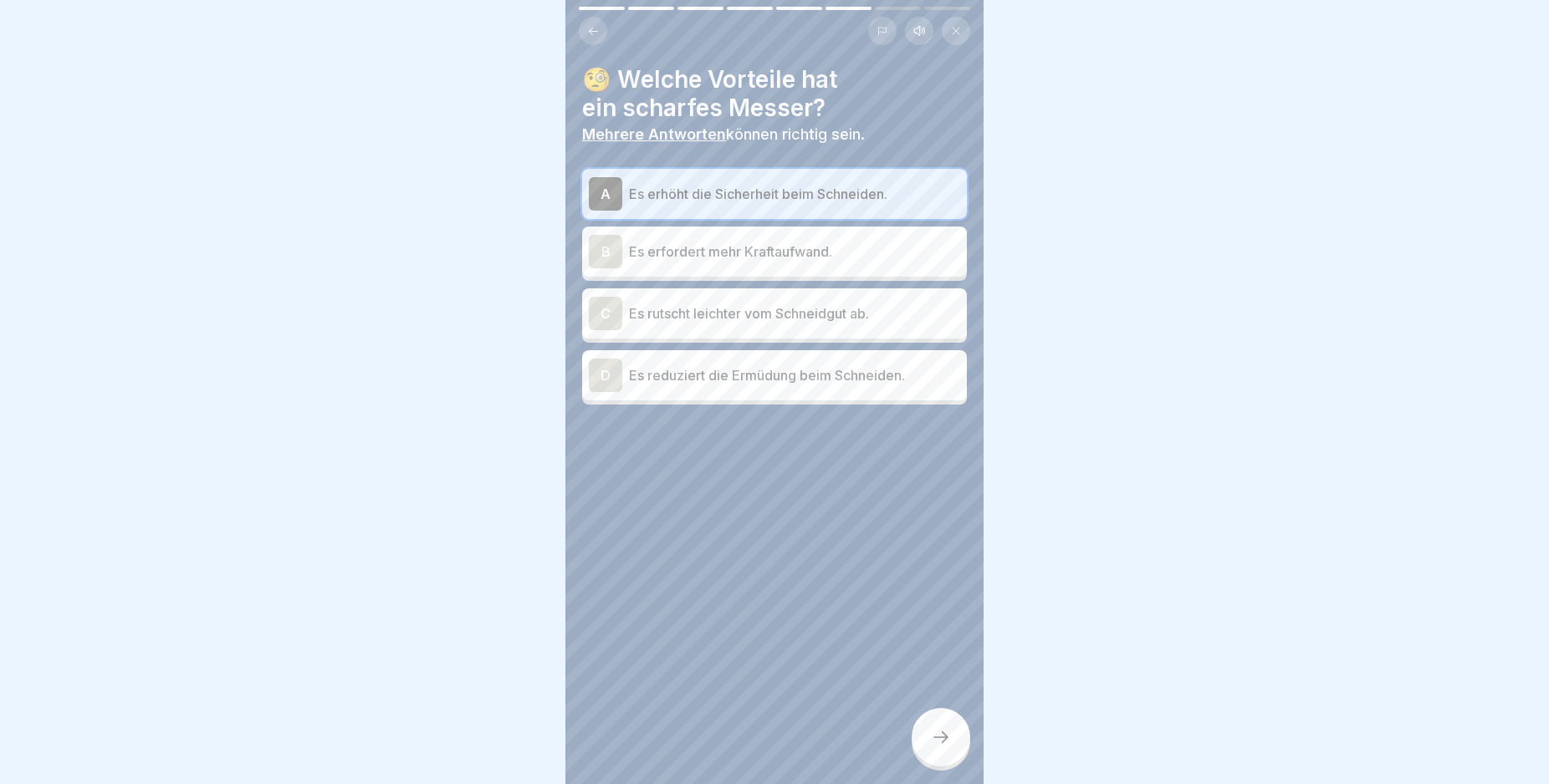
click at [605, 378] on div "D" at bounding box center [605, 375] width 34 height 34
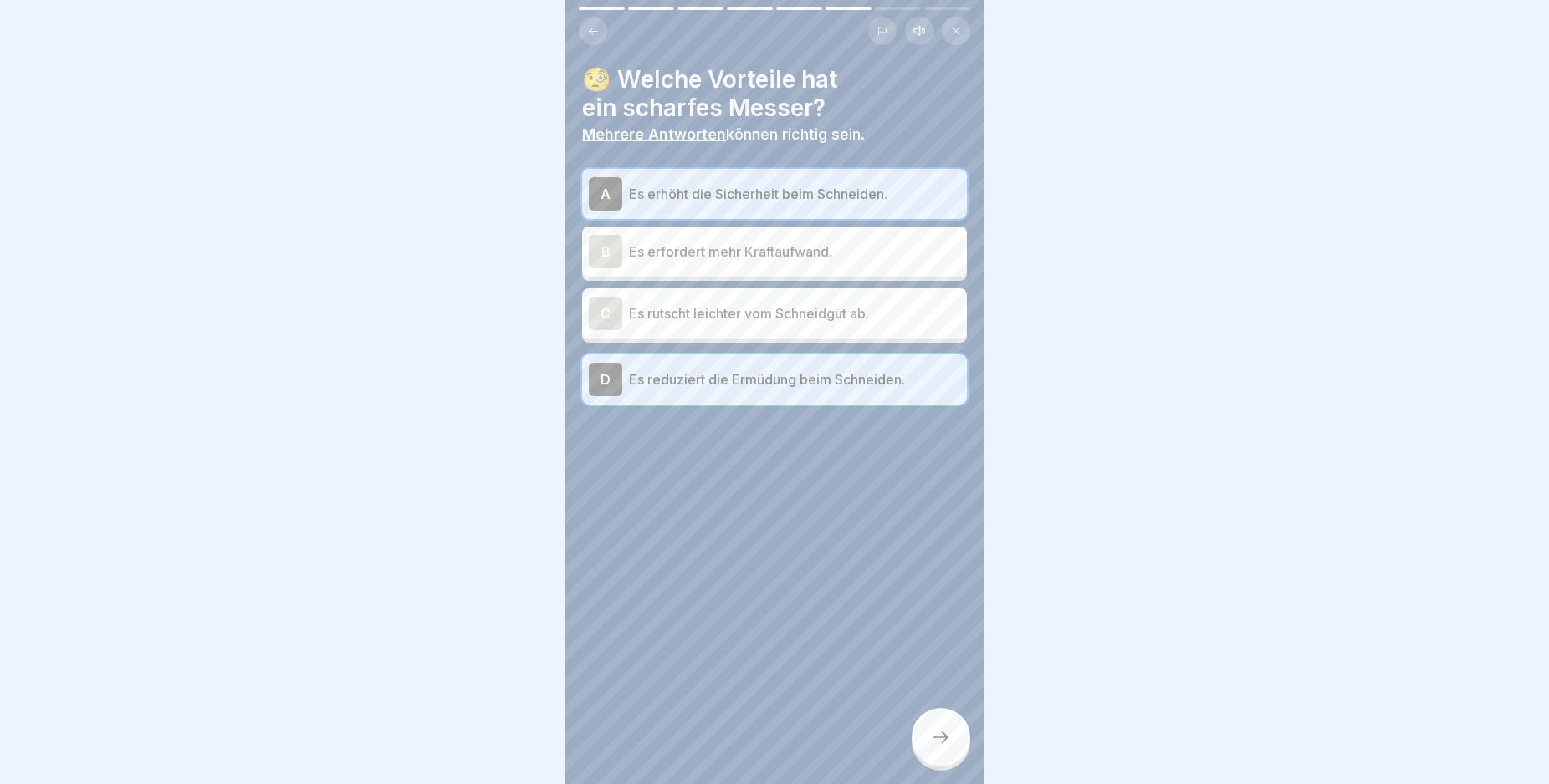
click at [944, 738] on div at bounding box center [940, 737] width 58 height 58
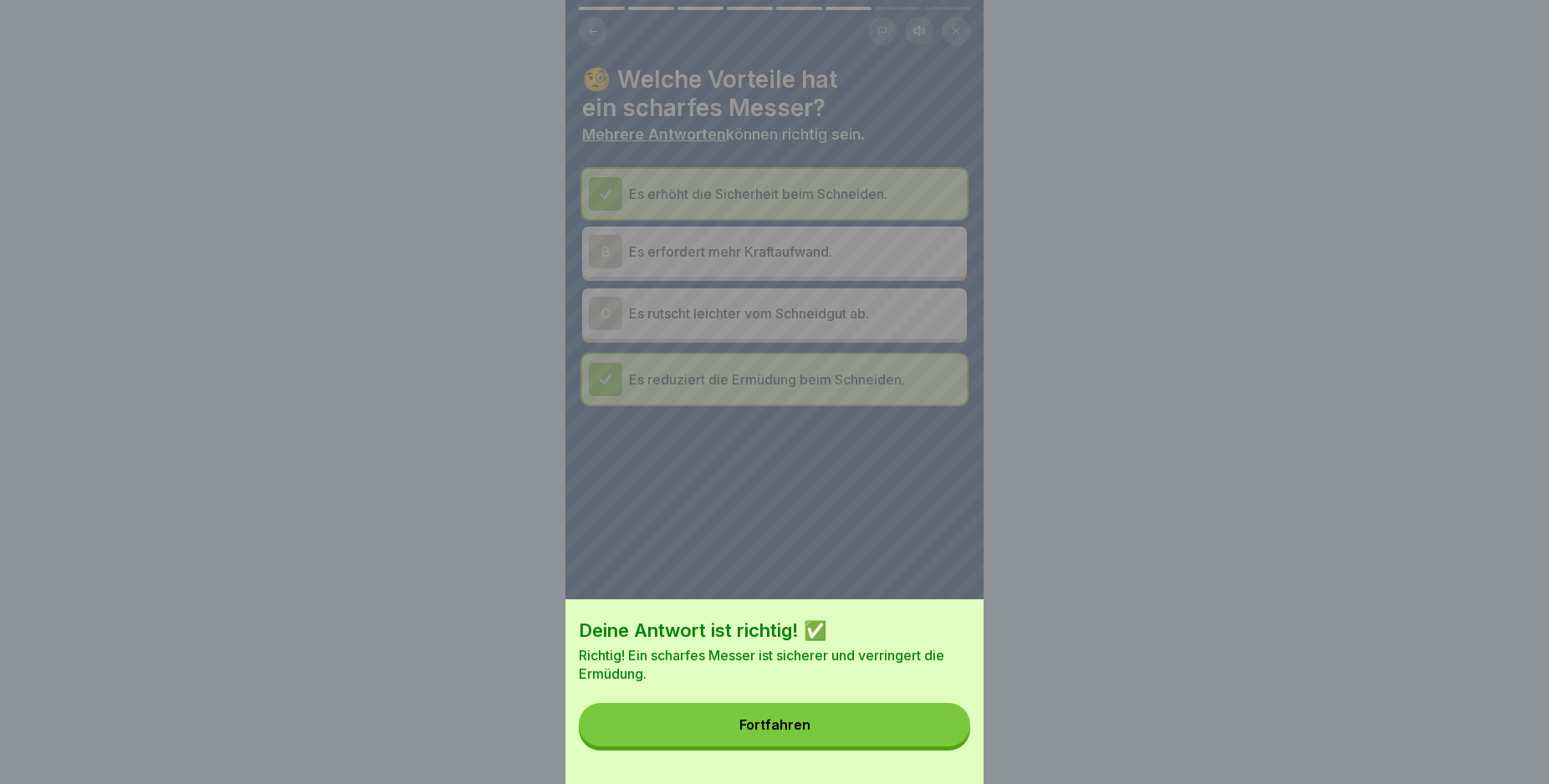
click at [933, 736] on button "Fortfahren" at bounding box center [774, 725] width 392 height 44
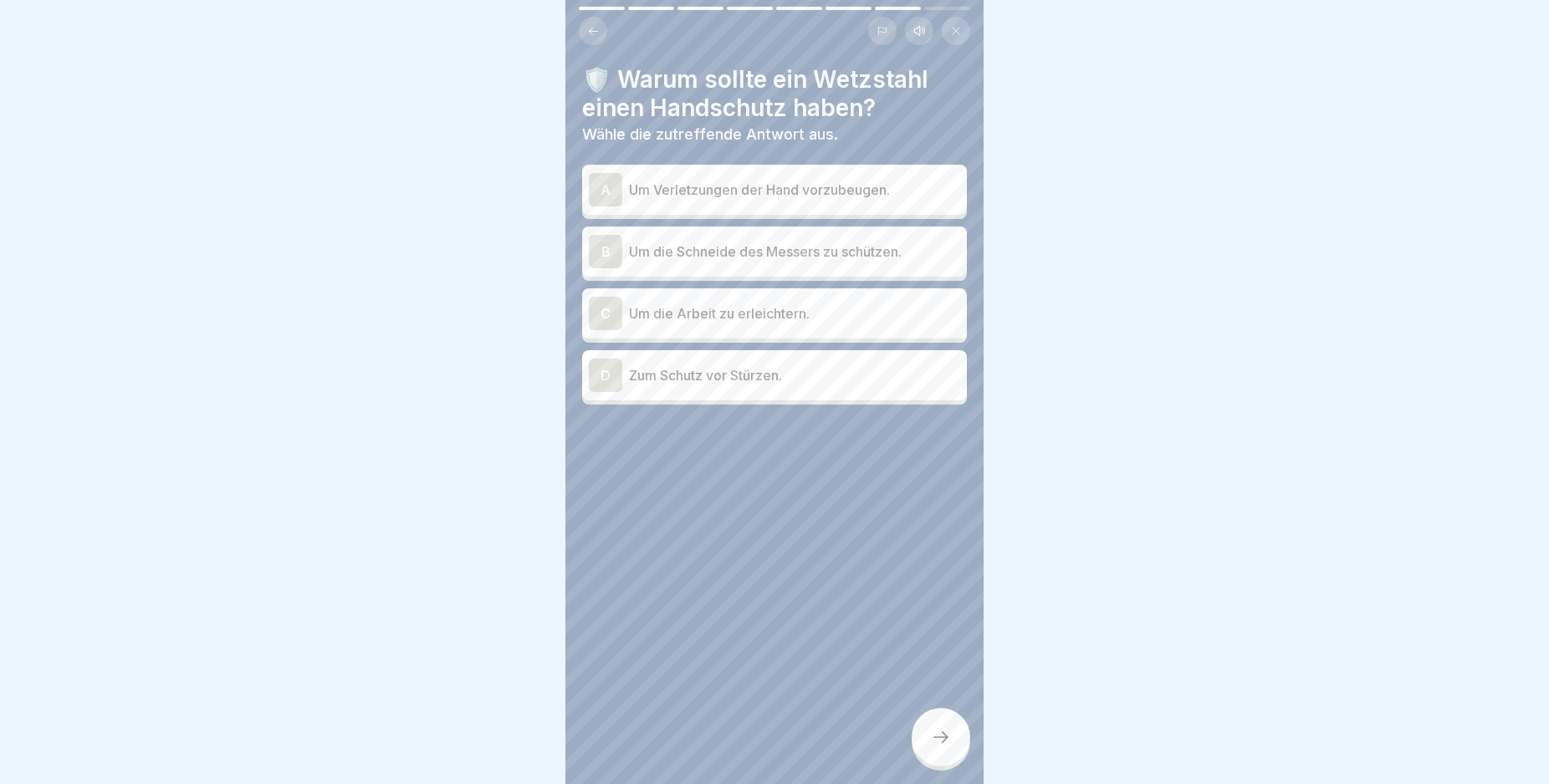
click at [601, 187] on div "A" at bounding box center [605, 190] width 34 height 34
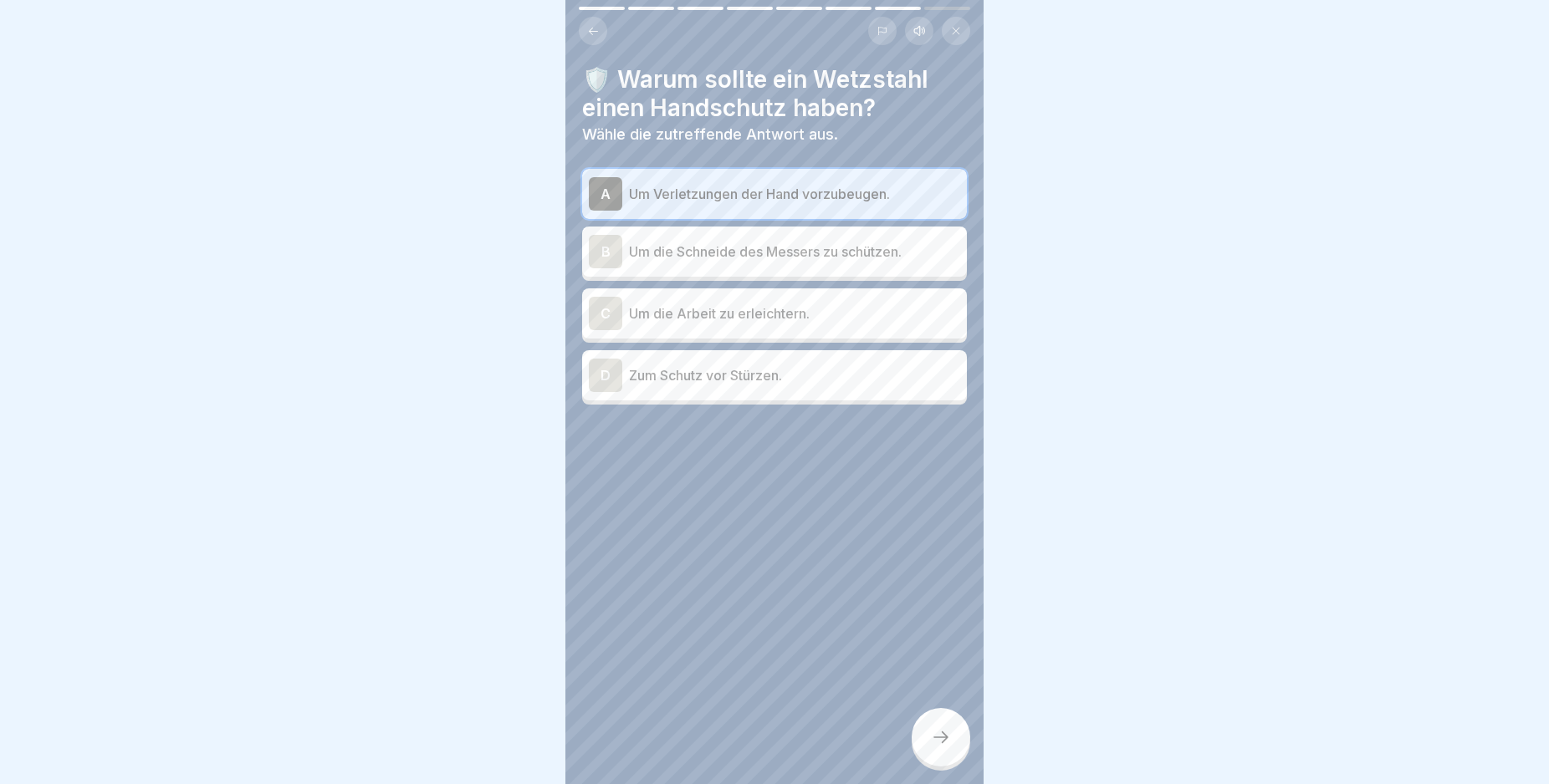
click at [943, 747] on icon at bounding box center [940, 737] width 20 height 20
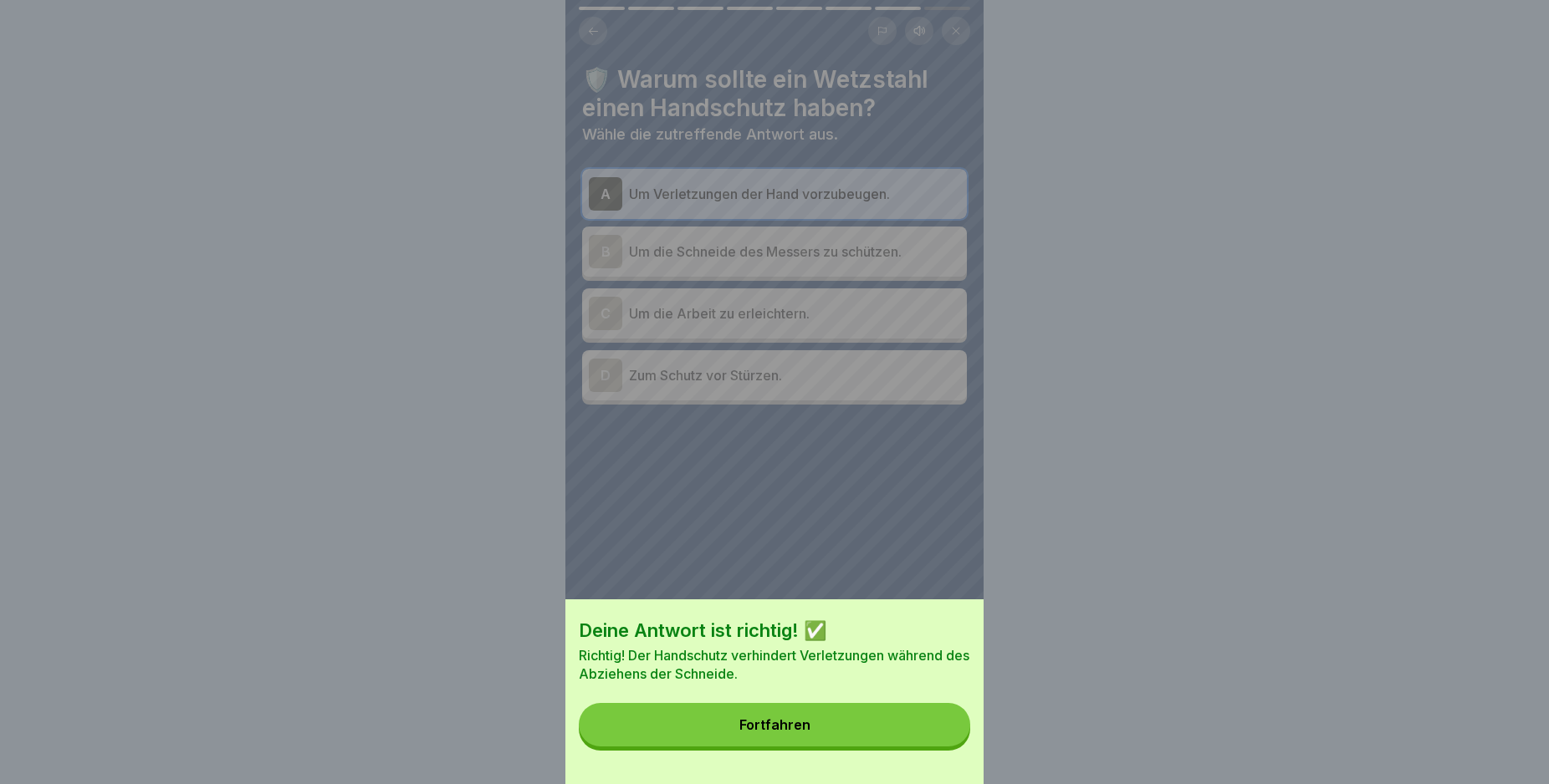
click at [943, 737] on button "Fortfahren" at bounding box center [774, 725] width 392 height 44
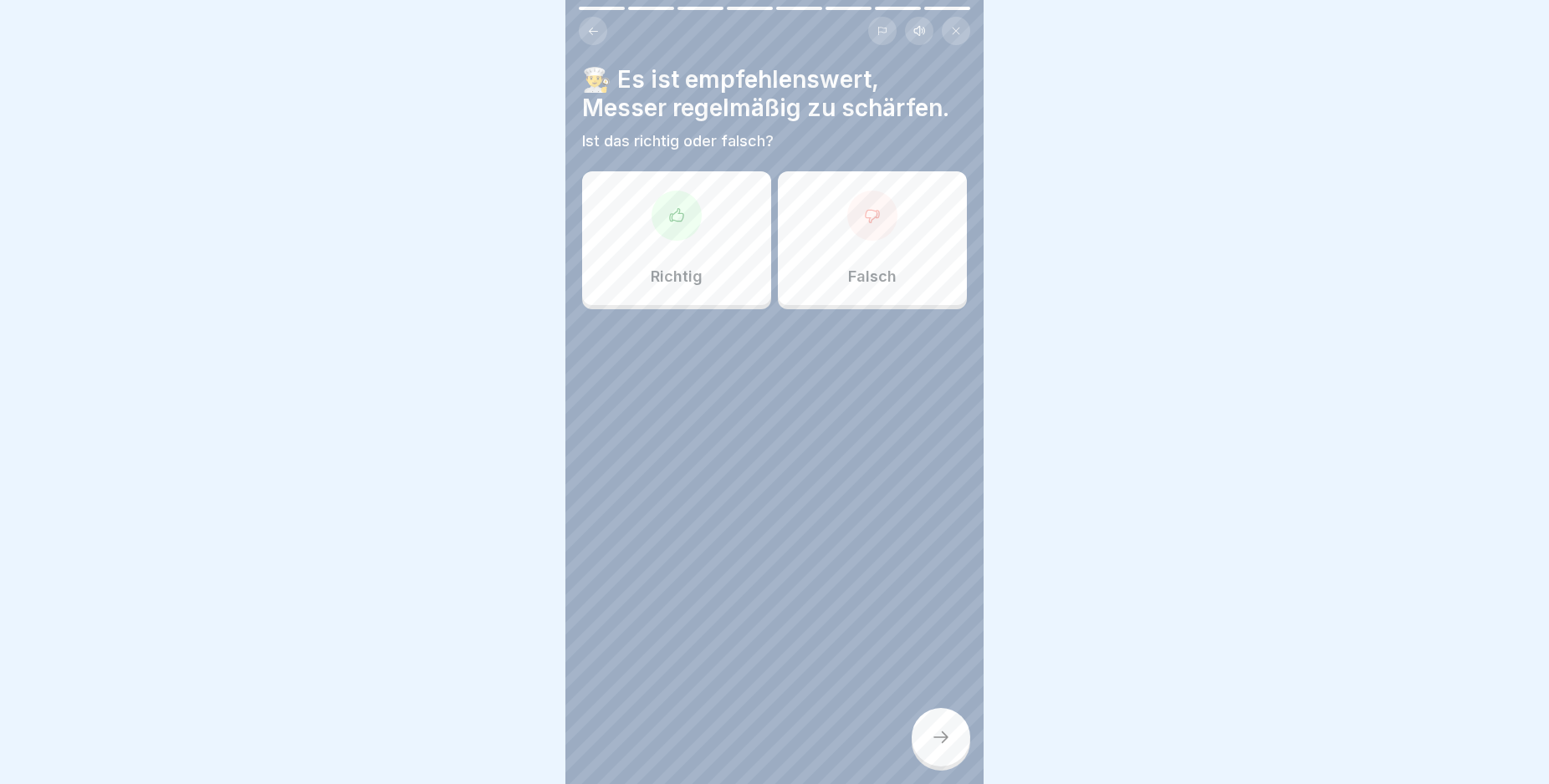
click at [675, 246] on div "Richtig" at bounding box center [677, 238] width 189 height 134
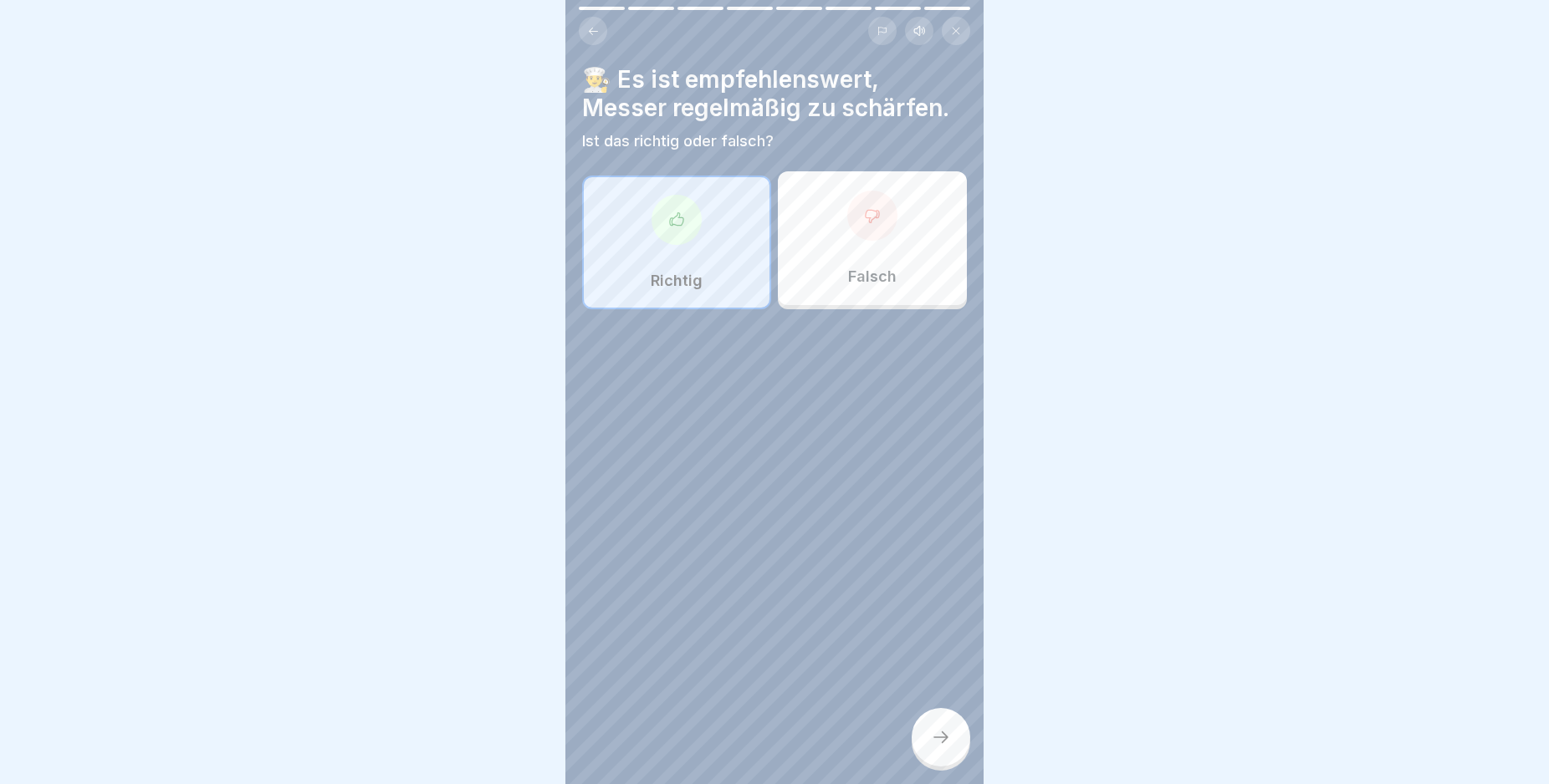
click at [942, 747] on icon at bounding box center [940, 737] width 20 height 20
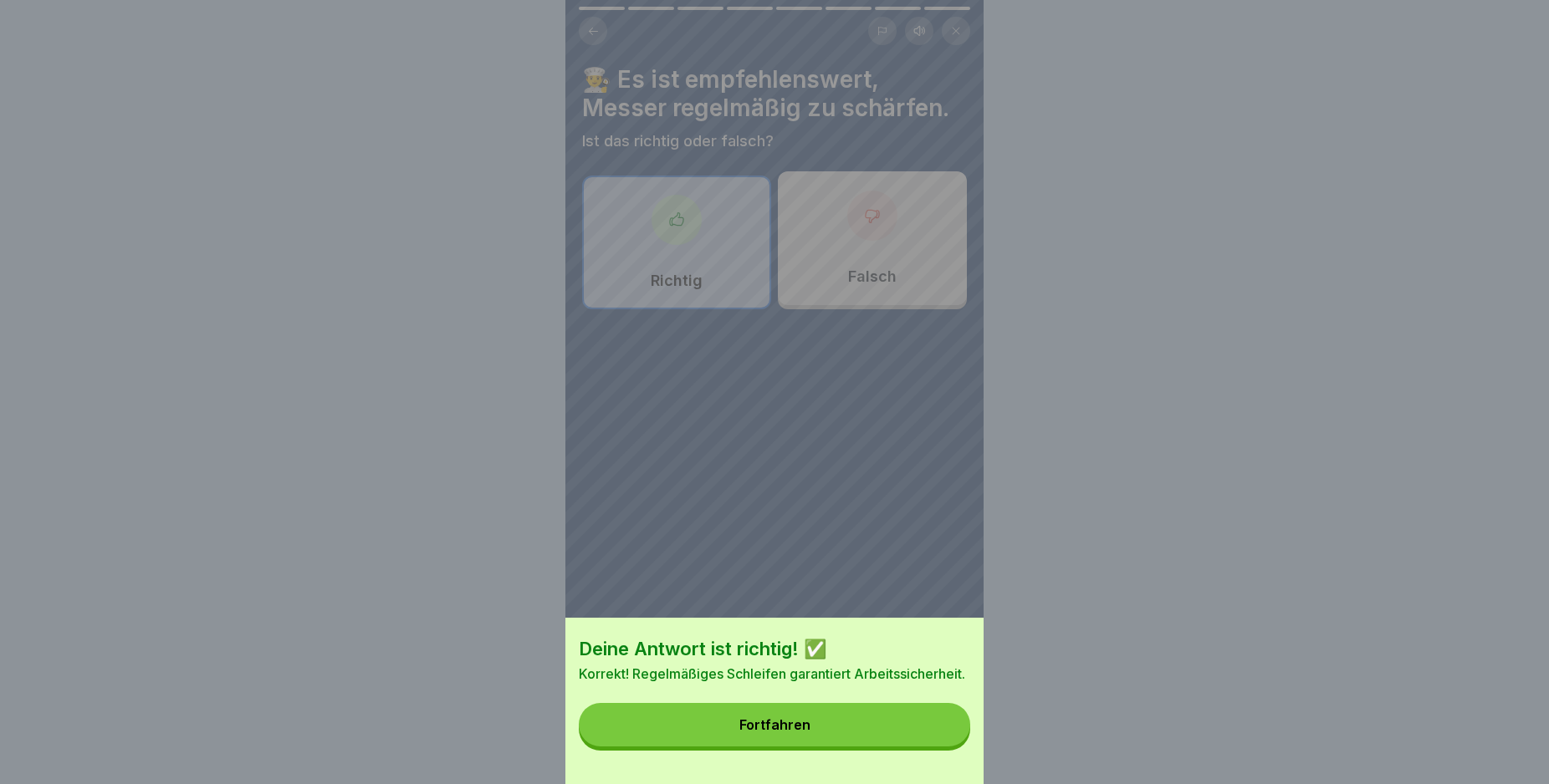
click at [942, 739] on button "Fortfahren" at bounding box center [774, 725] width 392 height 44
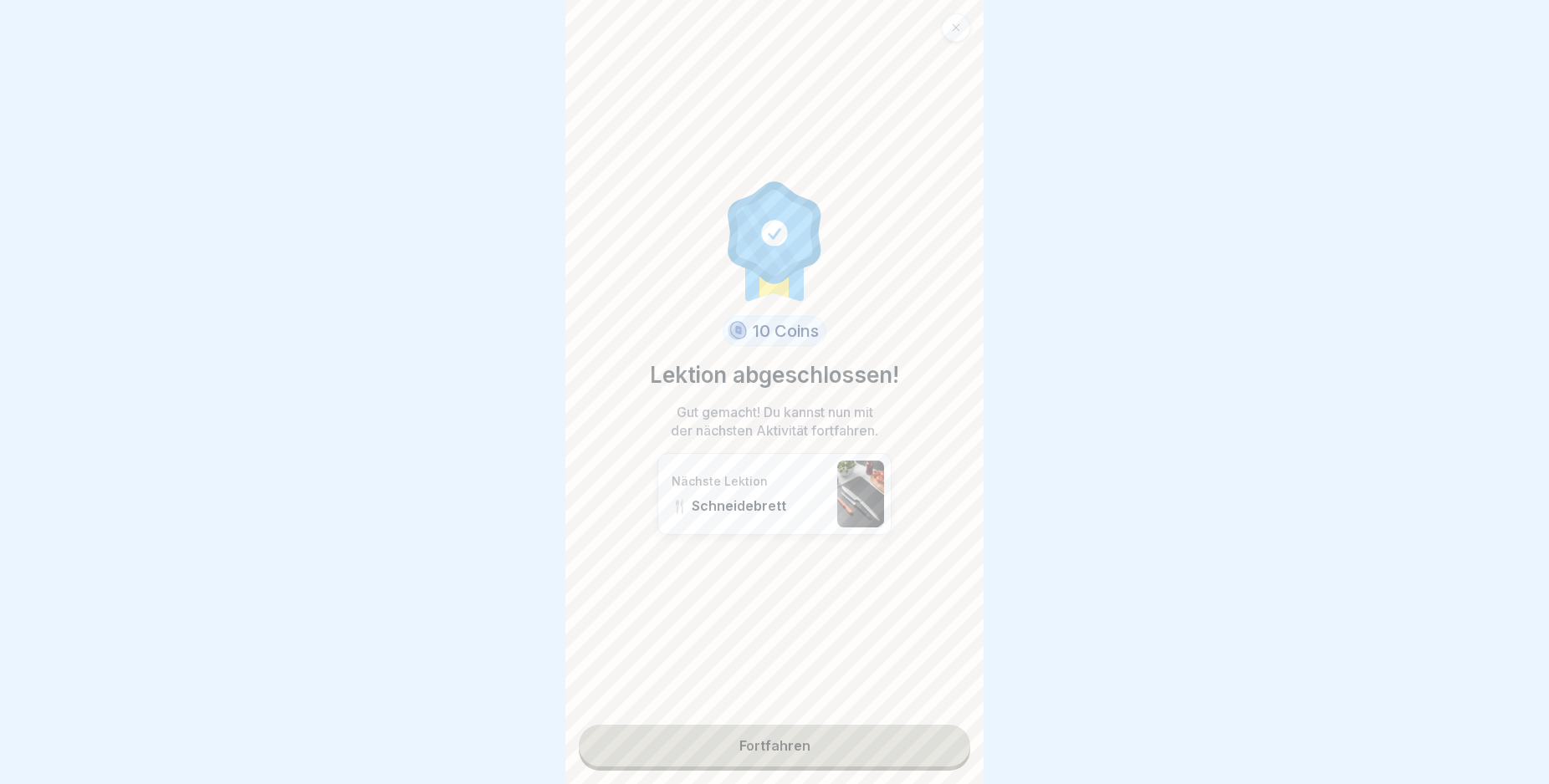
click at [942, 739] on link "Fortfahren" at bounding box center [774, 745] width 392 height 42
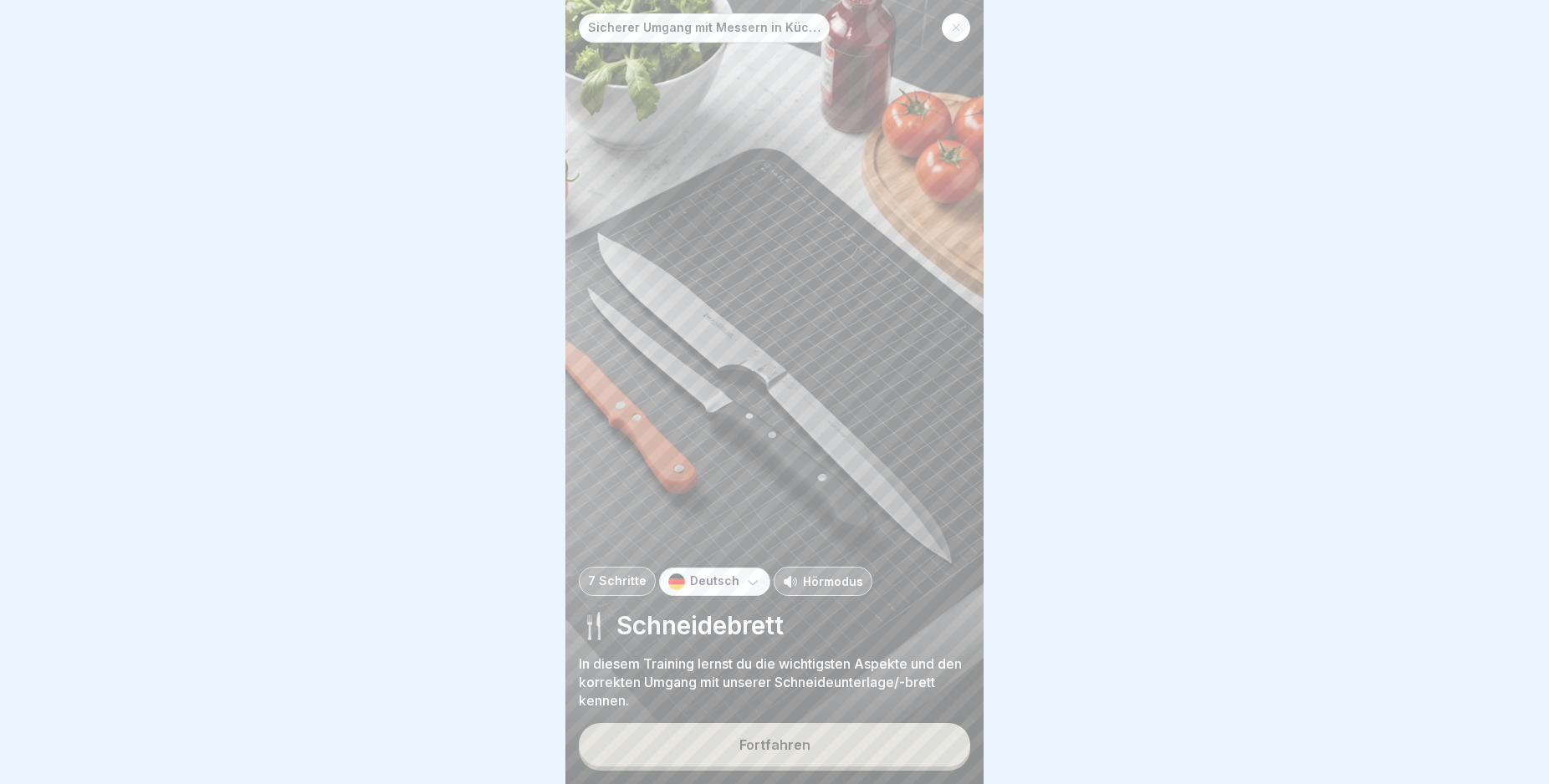
click at [901, 735] on div "Sicherer Umgang mit Messern in Küchen 7 Schritte Deutsch Hörmodus 🍴 Schneidebre…" at bounding box center [774, 392] width 418 height 784
click at [901, 752] on button "Fortfahren" at bounding box center [774, 744] width 392 height 44
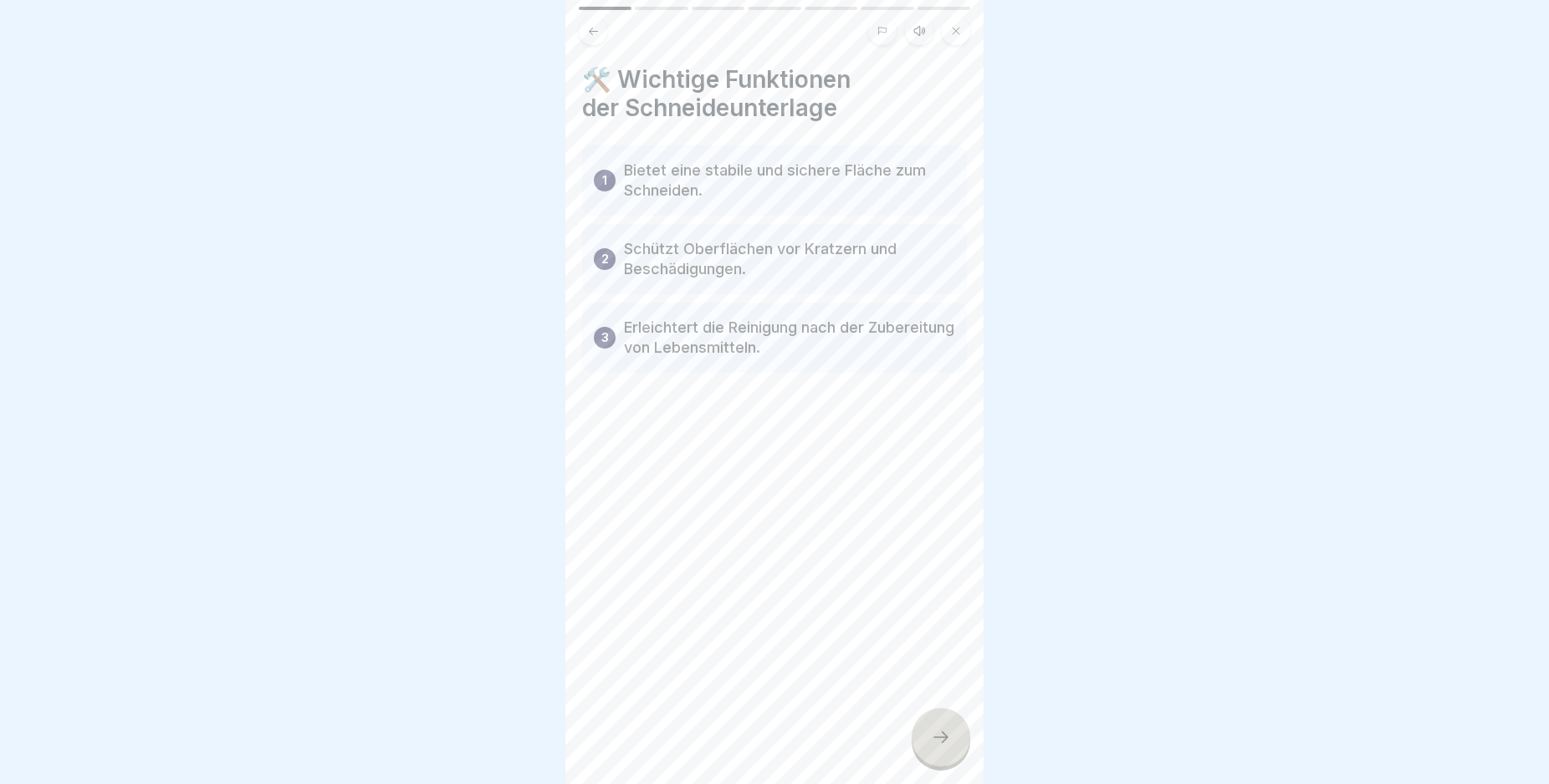
click at [934, 747] on icon at bounding box center [940, 737] width 20 height 20
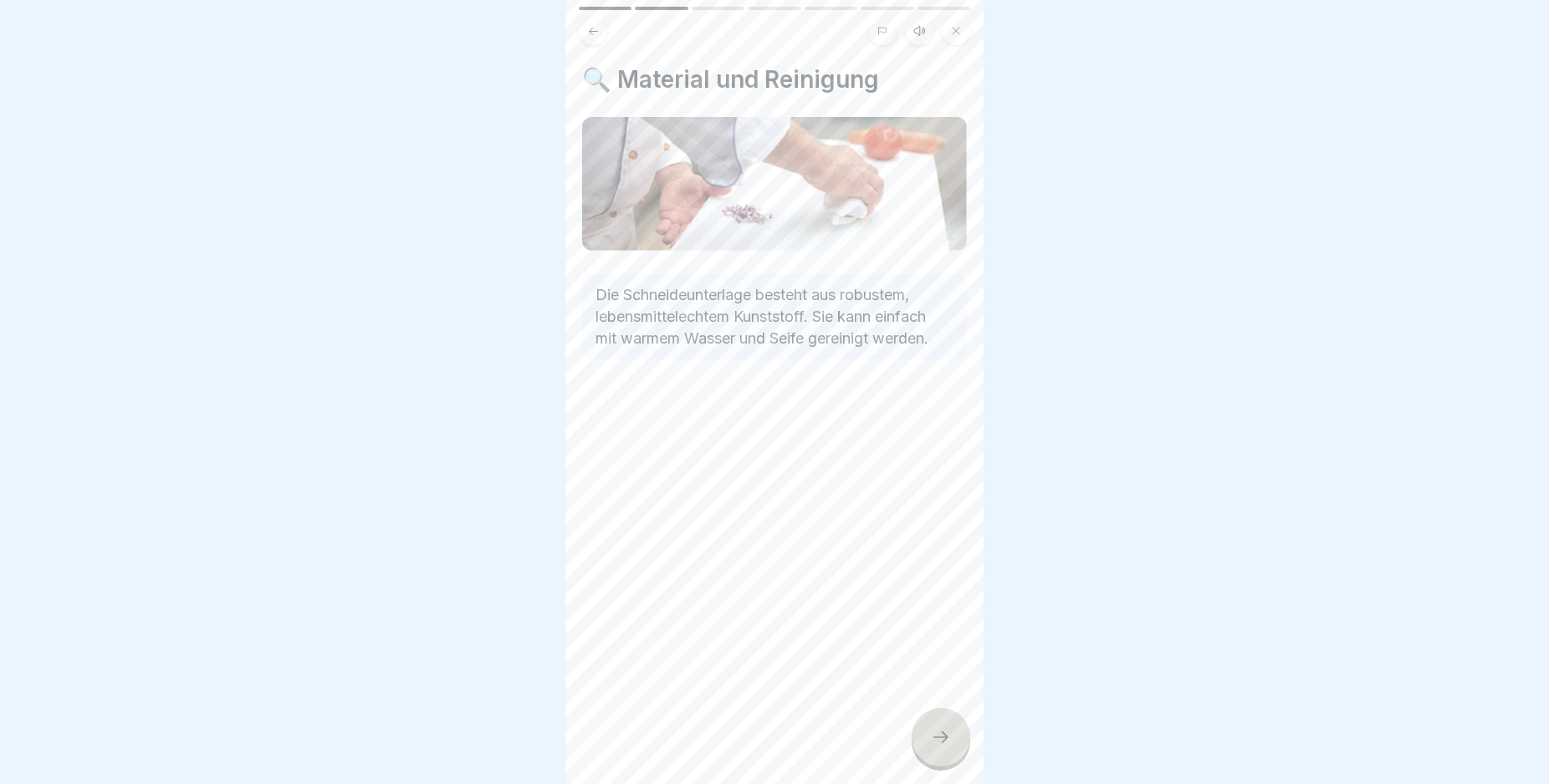
click at [934, 747] on icon at bounding box center [940, 737] width 20 height 20
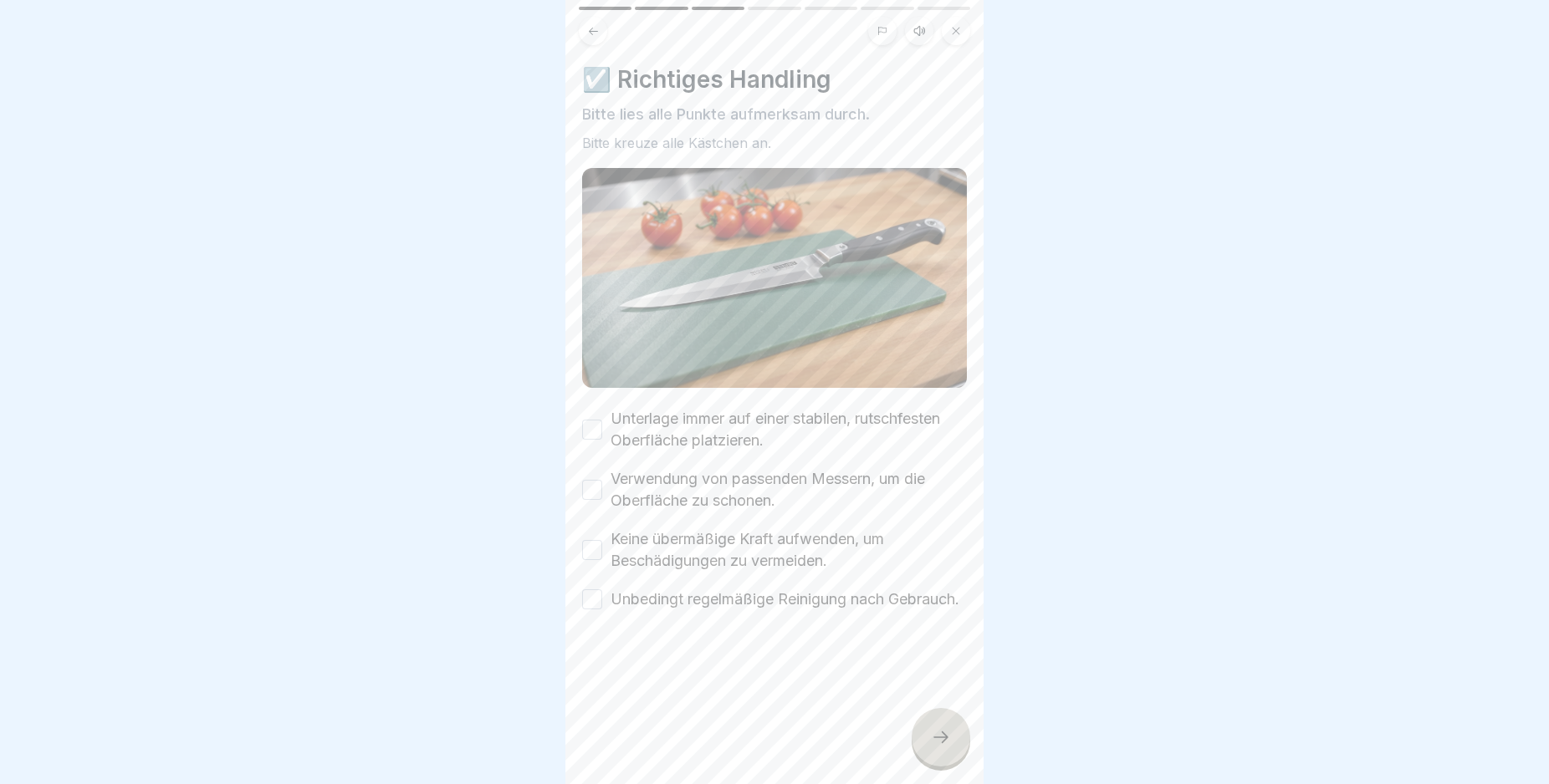
click at [600, 420] on button "Unterlage immer auf einer stabilen, rutschfesten Oberfläche platzieren." at bounding box center [592, 429] width 20 height 20
click at [597, 480] on button "Verwendung von passenden Messern, um die Oberfläche zu schonen." at bounding box center [592, 489] width 20 height 20
click at [592, 543] on button "Keine übermäßige Kraft aufwenden, um Beschädigungen zu vermeiden." at bounding box center [592, 549] width 20 height 20
click at [596, 602] on button "Unbedingt regelmäßige Reinigung nach Gebrauch." at bounding box center [592, 599] width 20 height 20
click at [928, 746] on div at bounding box center [940, 737] width 58 height 58
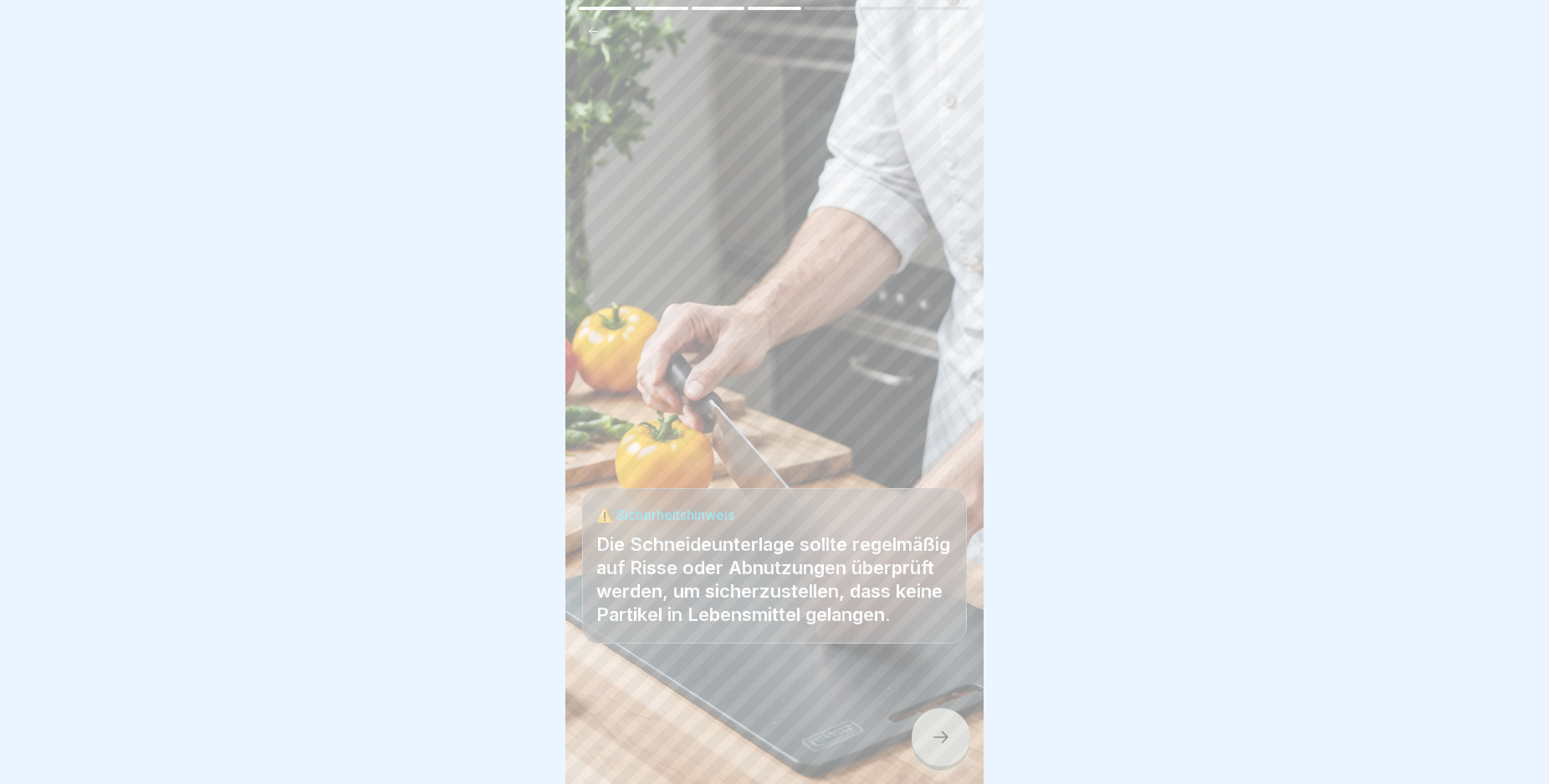
click at [930, 746] on div at bounding box center [940, 737] width 58 height 58
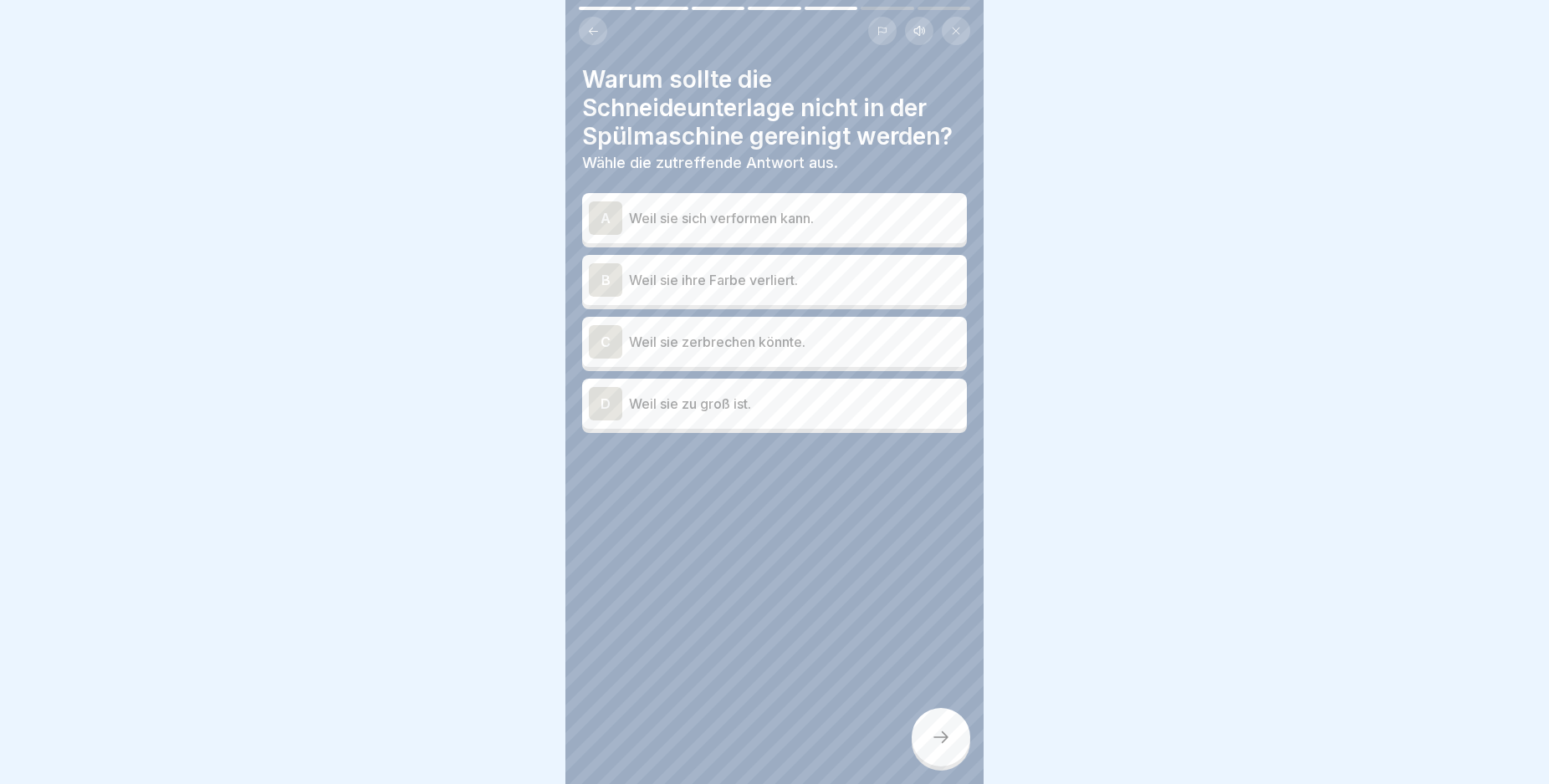
click at [610, 216] on div "A" at bounding box center [605, 218] width 34 height 34
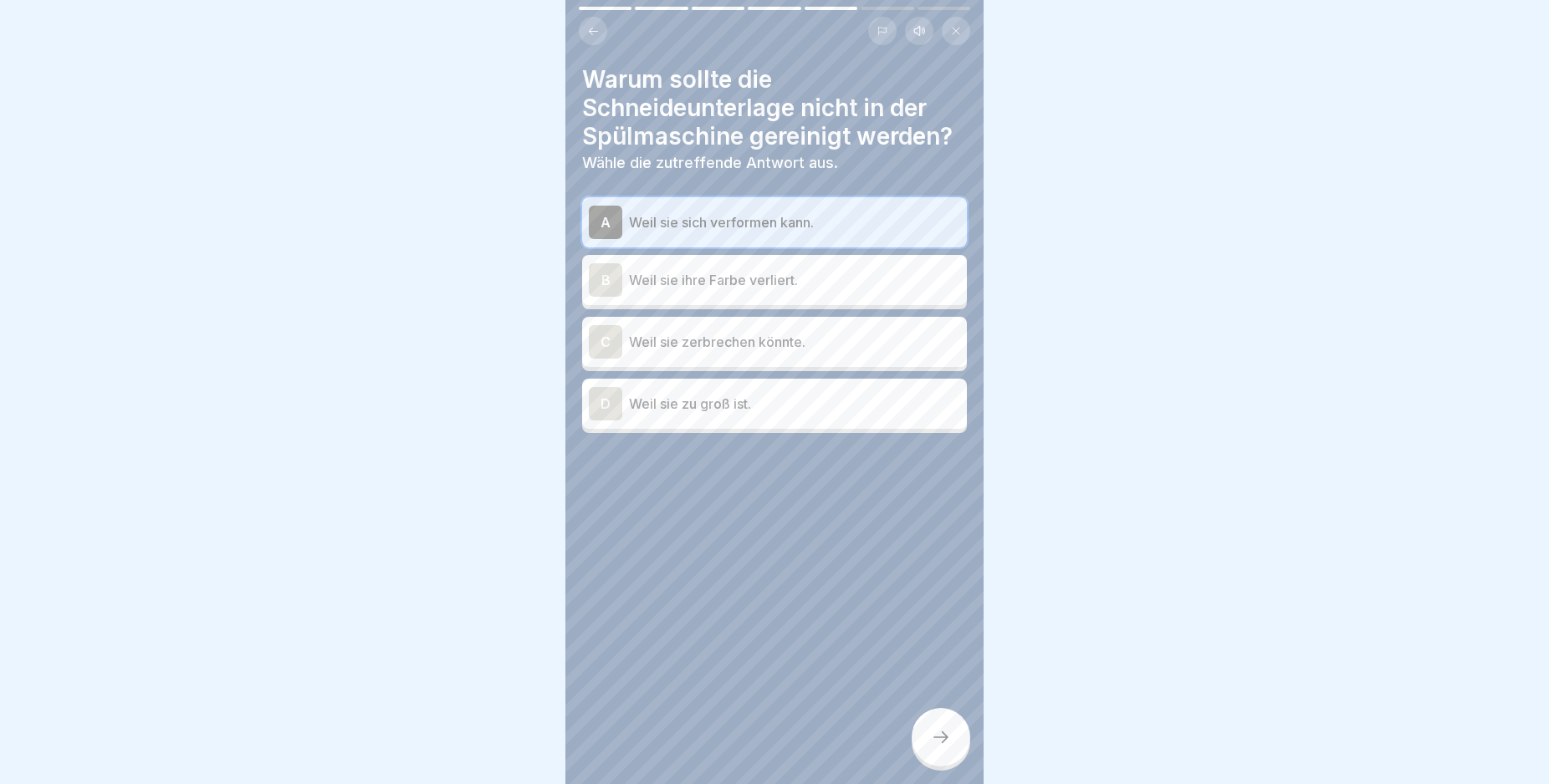
click at [932, 747] on icon at bounding box center [940, 737] width 20 height 20
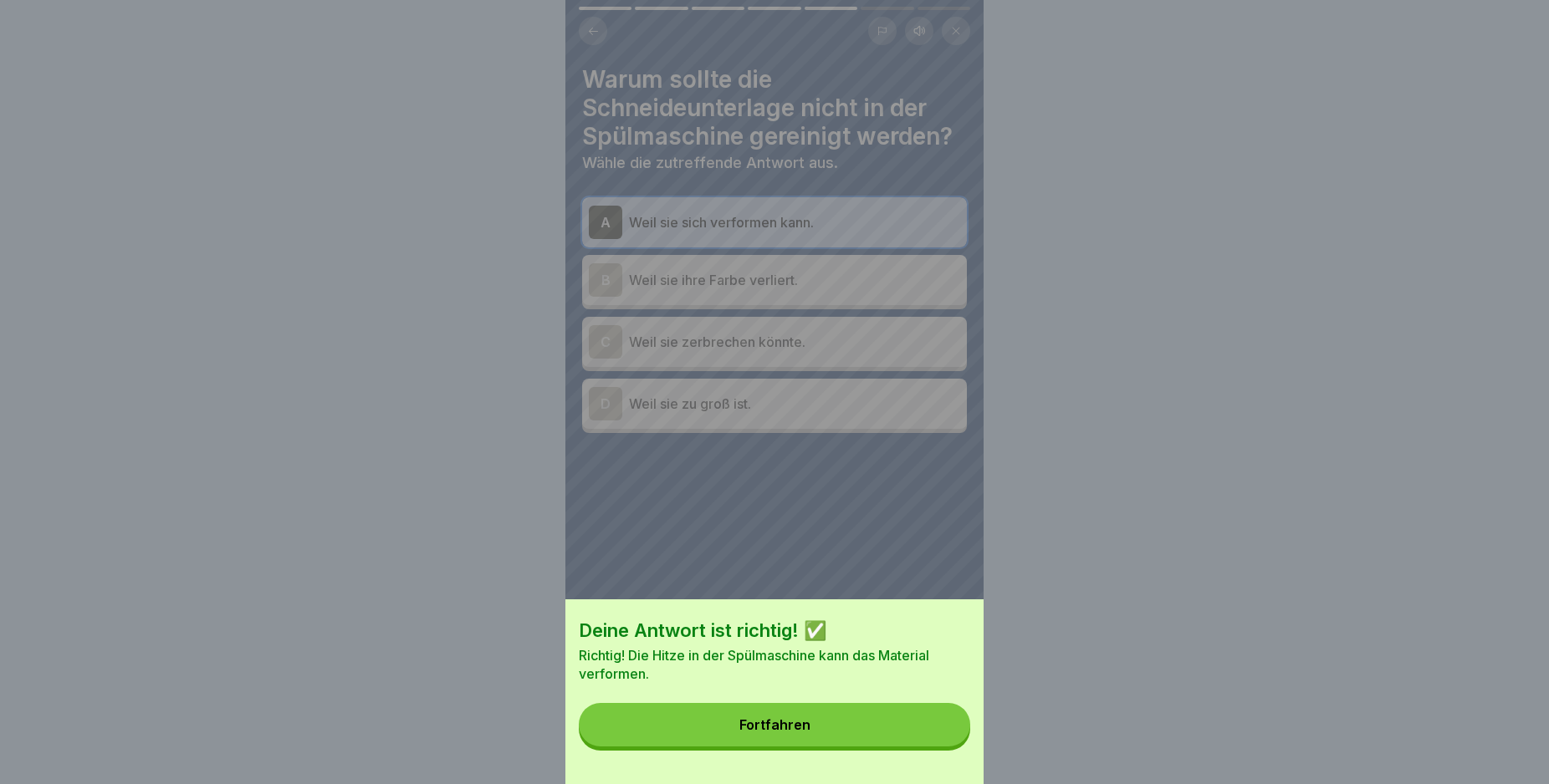
click at [929, 742] on button "Fortfahren" at bounding box center [774, 725] width 392 height 44
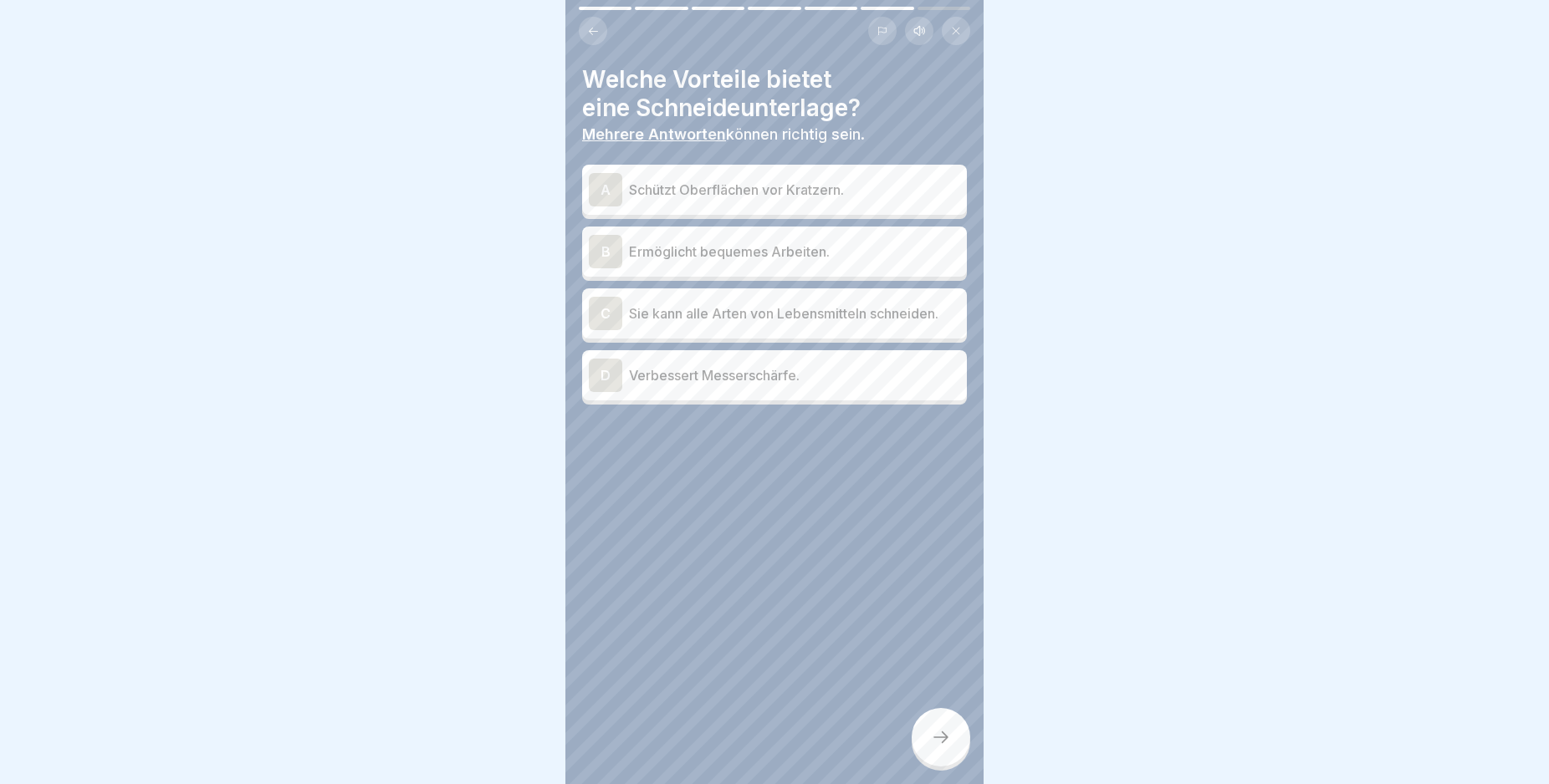
click at [608, 189] on div "A" at bounding box center [605, 190] width 34 height 34
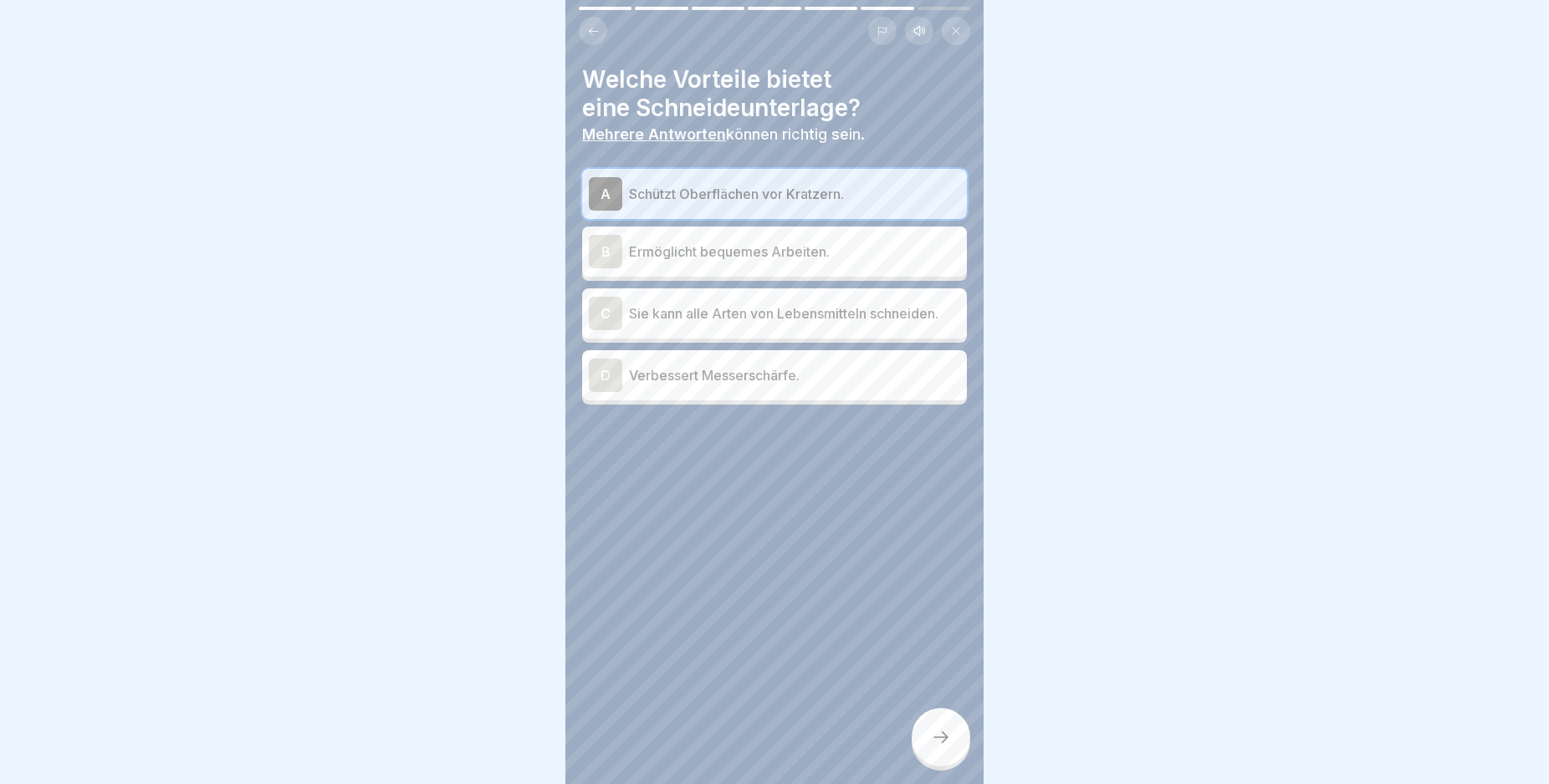
click at [600, 258] on div "B" at bounding box center [605, 251] width 34 height 34
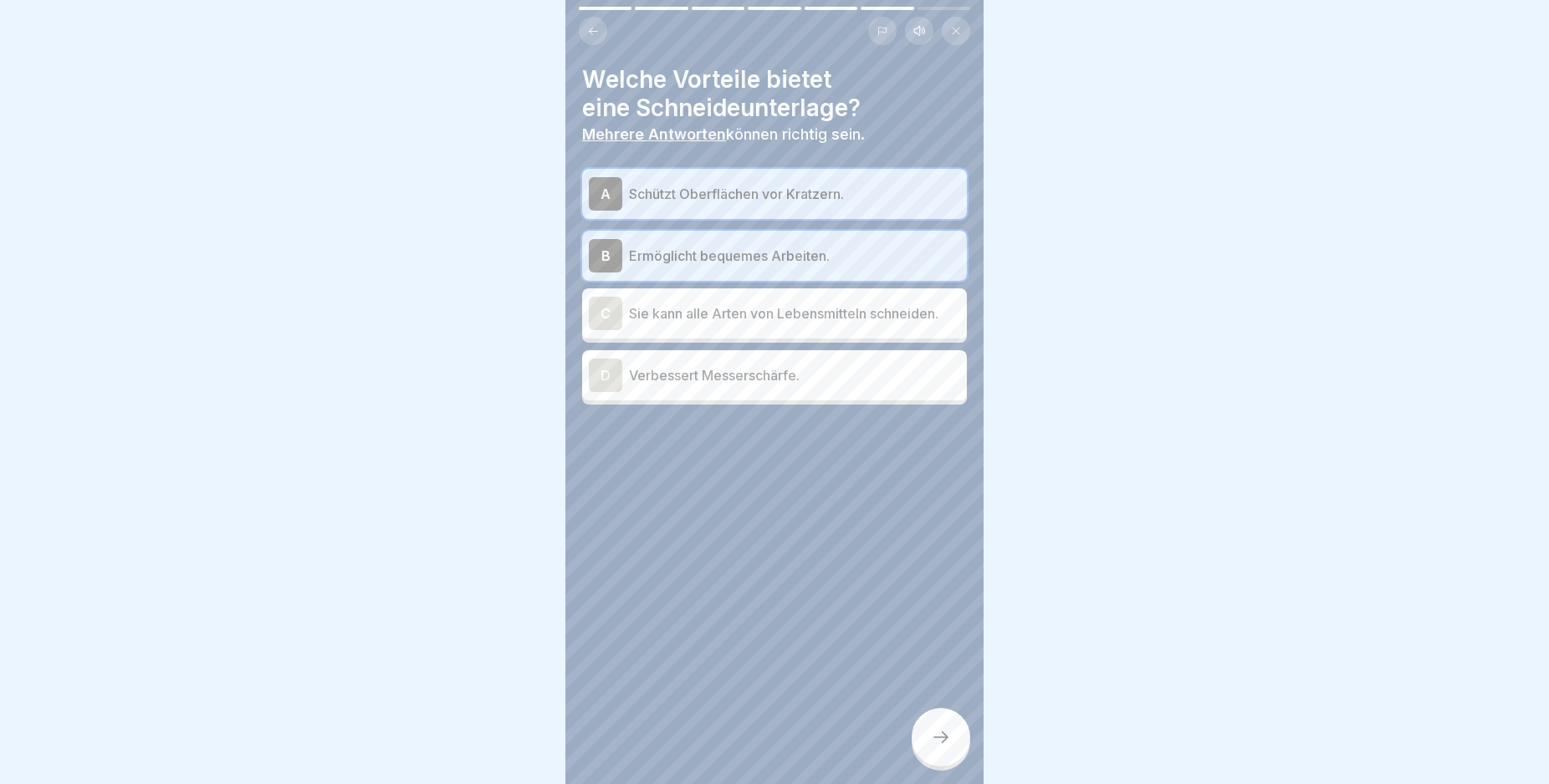
click at [935, 747] on icon at bounding box center [940, 737] width 20 height 20
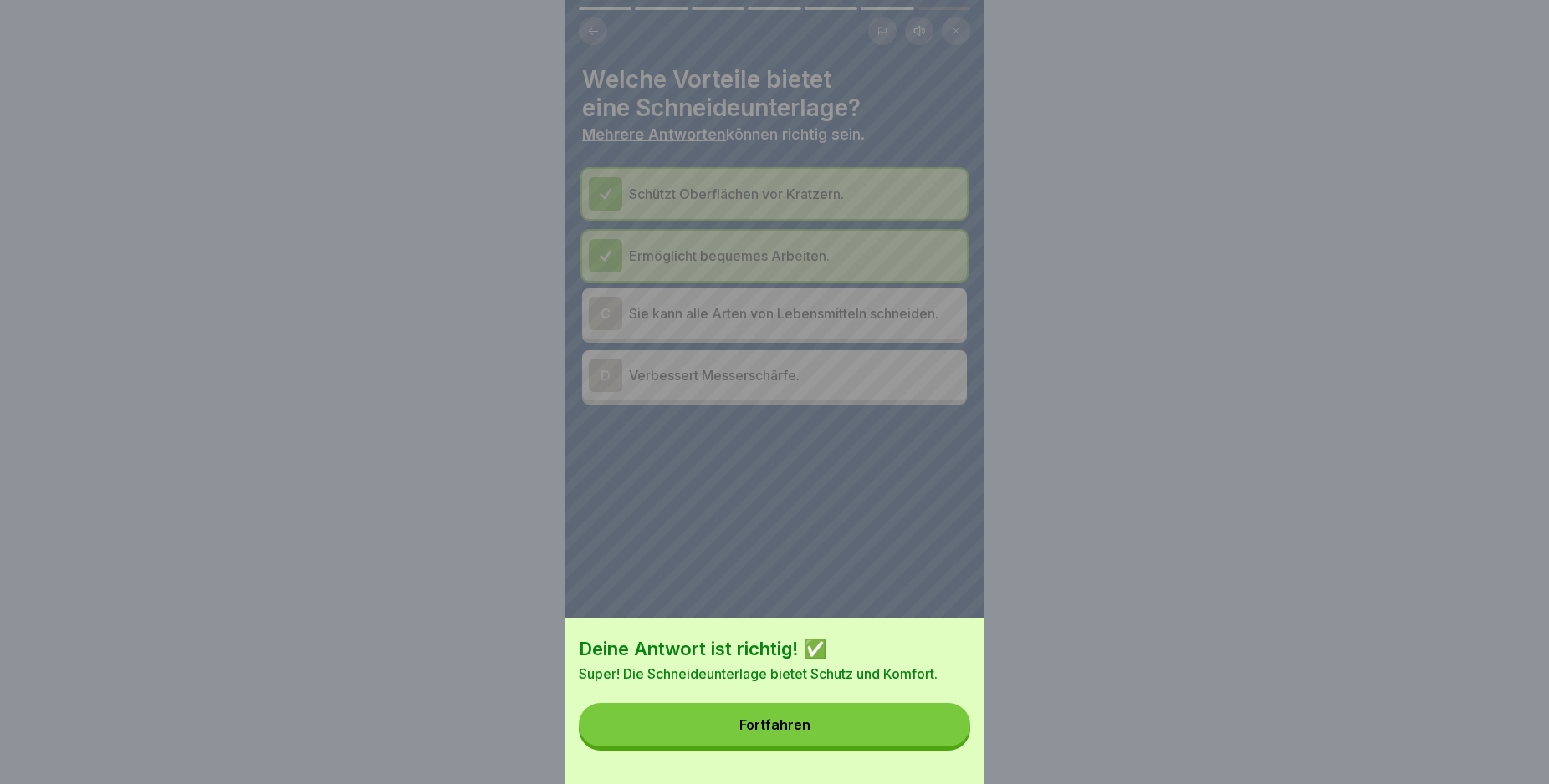
click at [900, 735] on button "Fortfahren" at bounding box center [774, 725] width 392 height 44
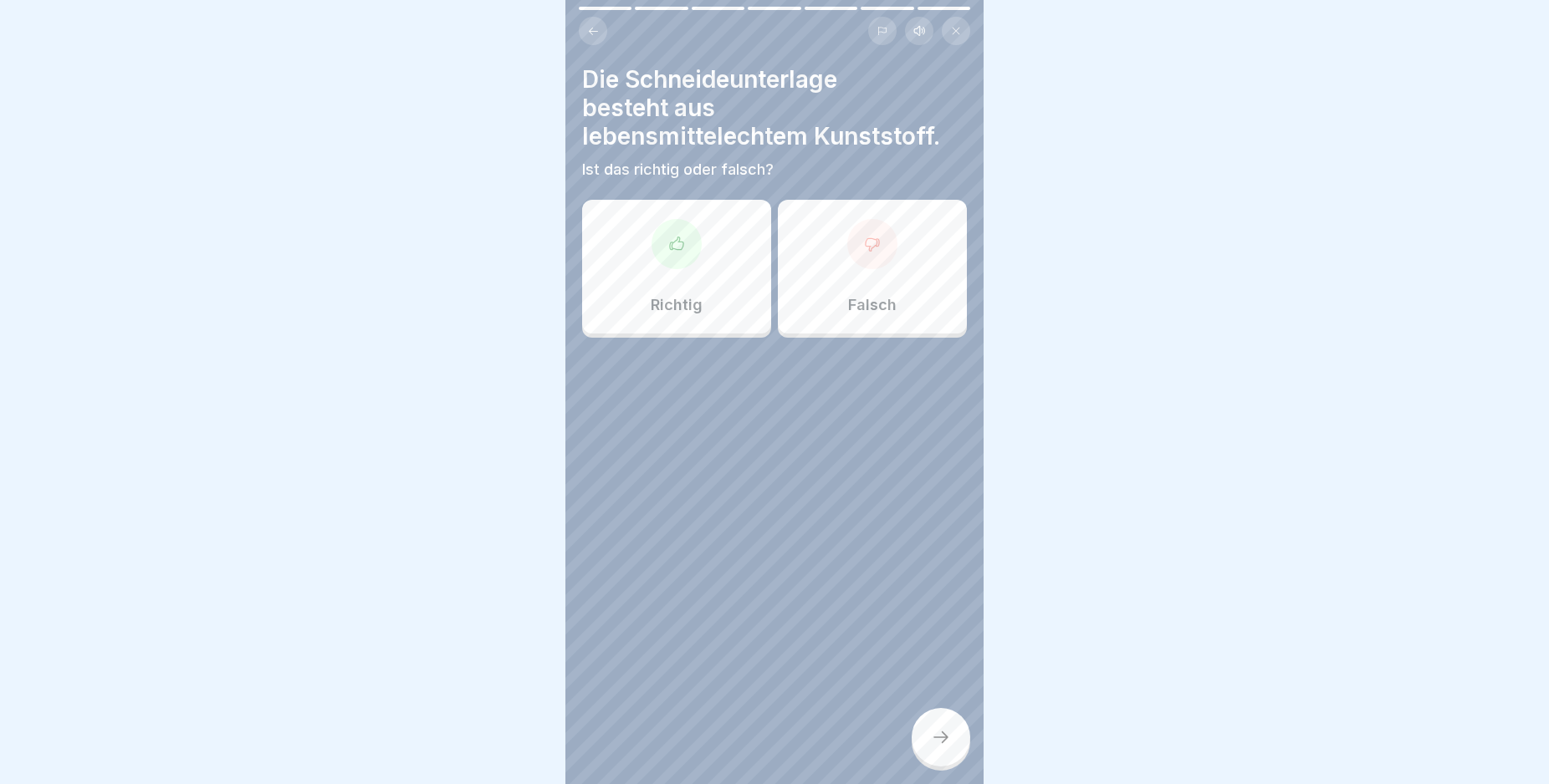
click at [668, 277] on div "Richtig" at bounding box center [677, 267] width 189 height 134
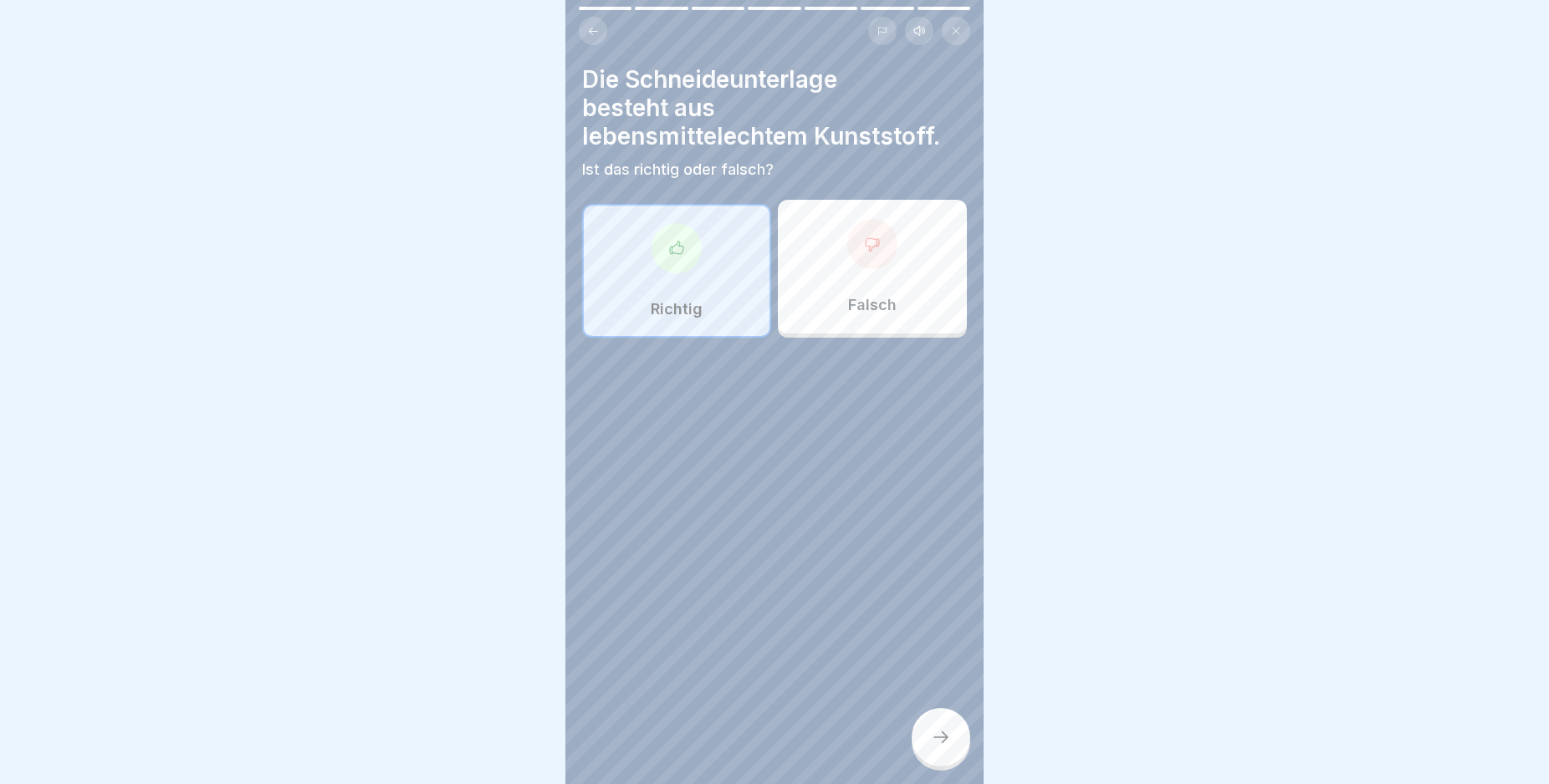
click at [939, 746] on icon at bounding box center [940, 737] width 20 height 20
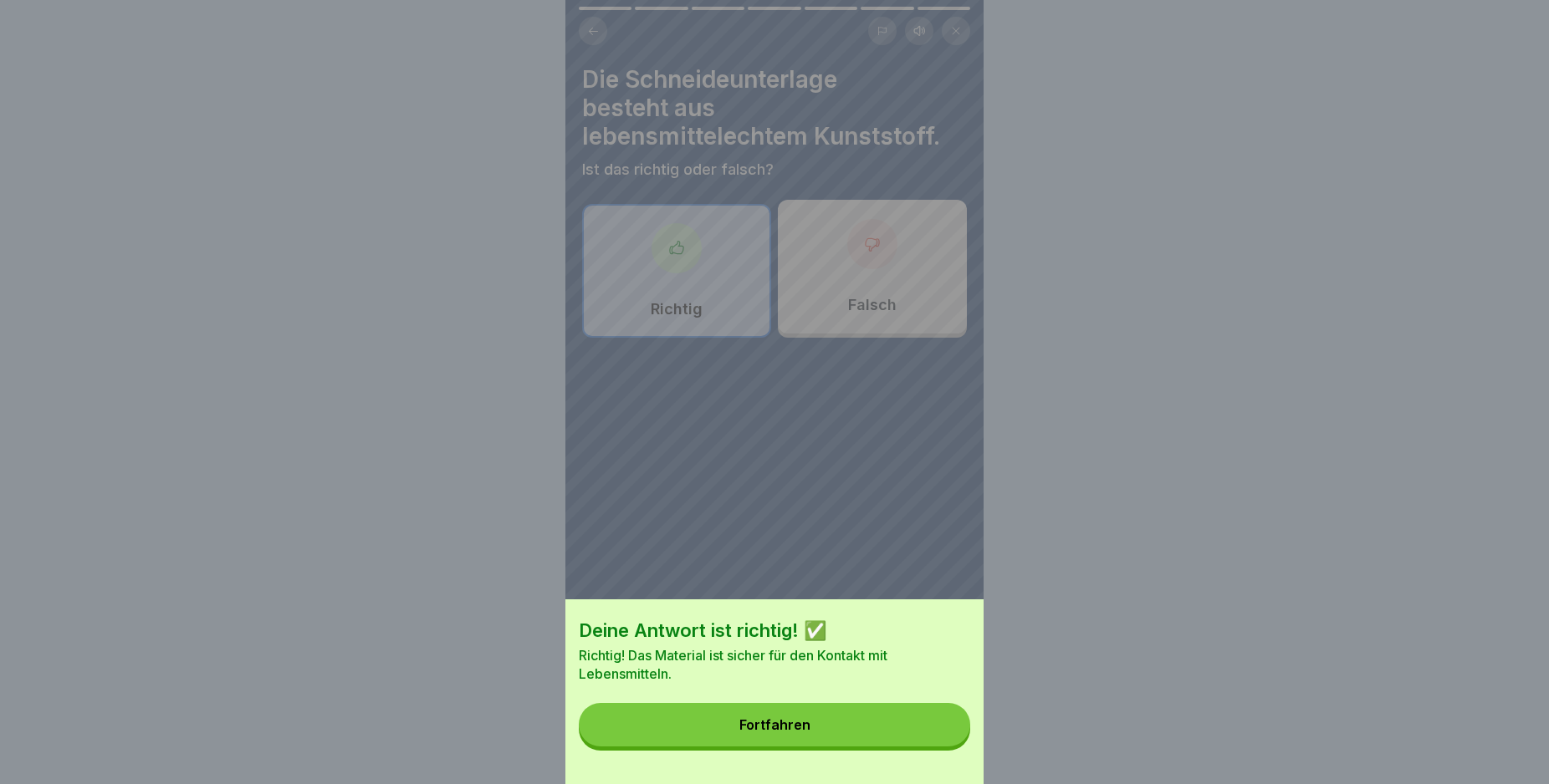
click at [933, 729] on button "Fortfahren" at bounding box center [774, 725] width 392 height 44
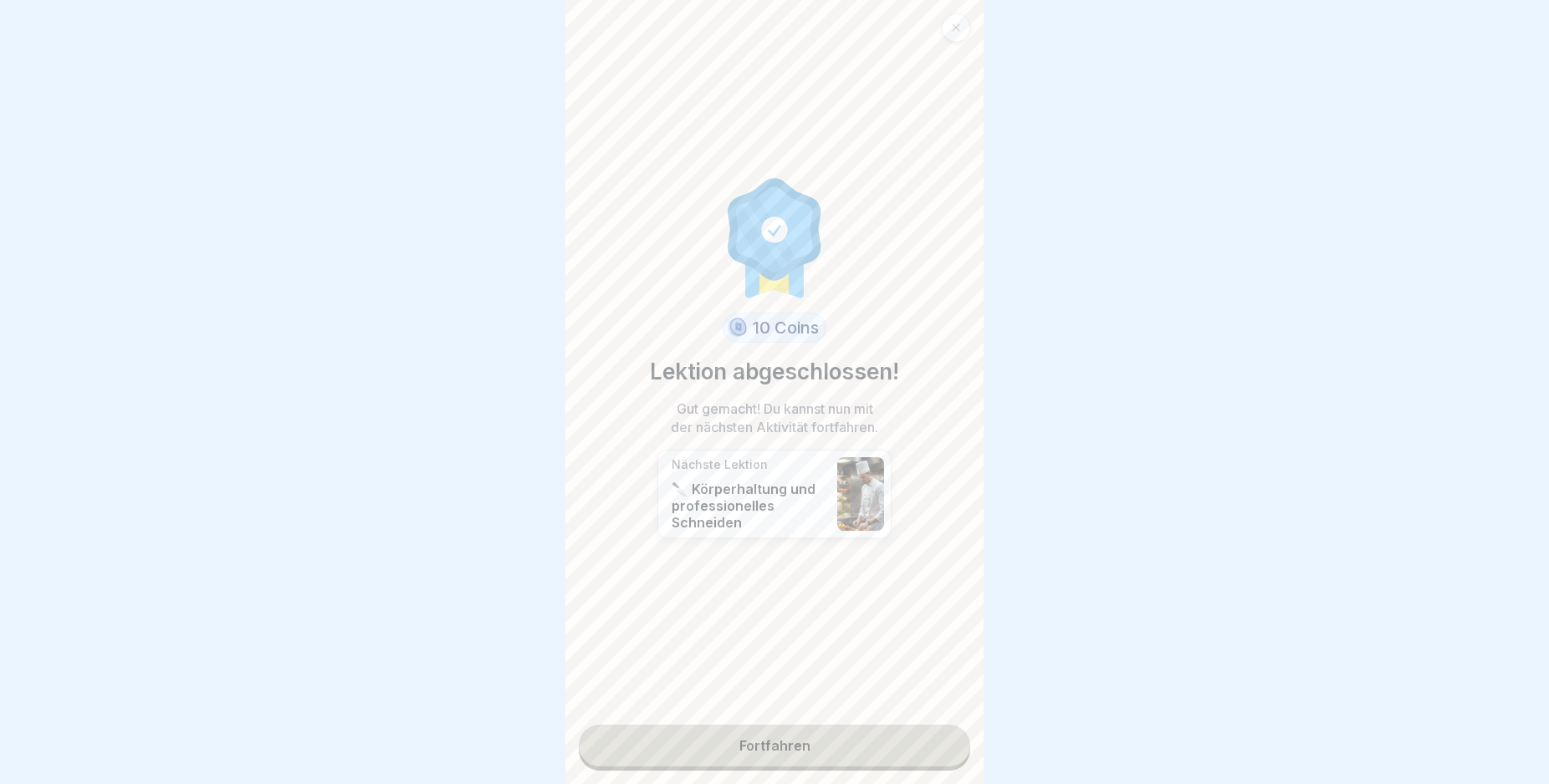
click at [866, 749] on link "Fortfahren" at bounding box center [774, 745] width 392 height 42
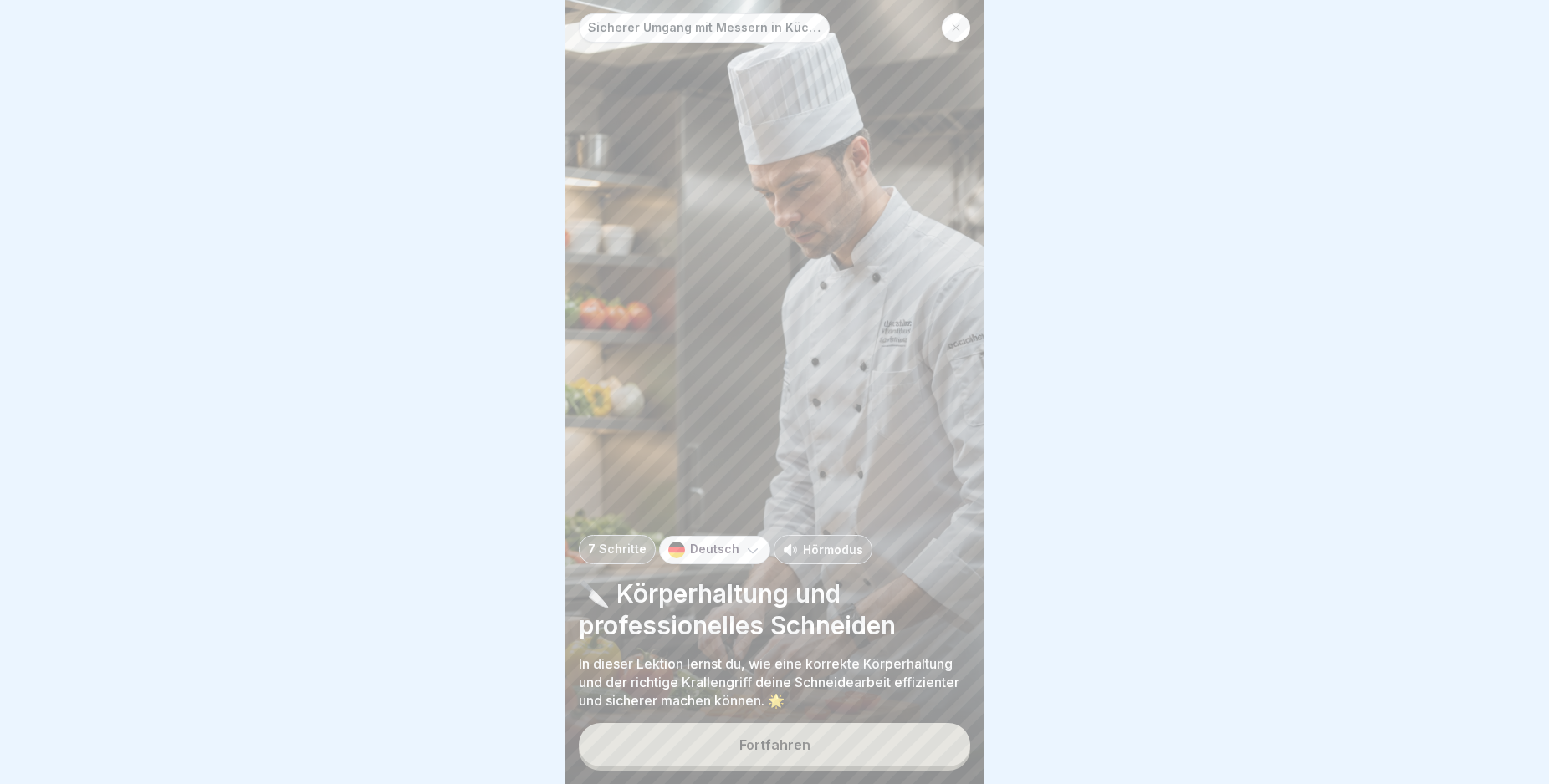
click at [866, 749] on button "Fortfahren" at bounding box center [774, 744] width 392 height 44
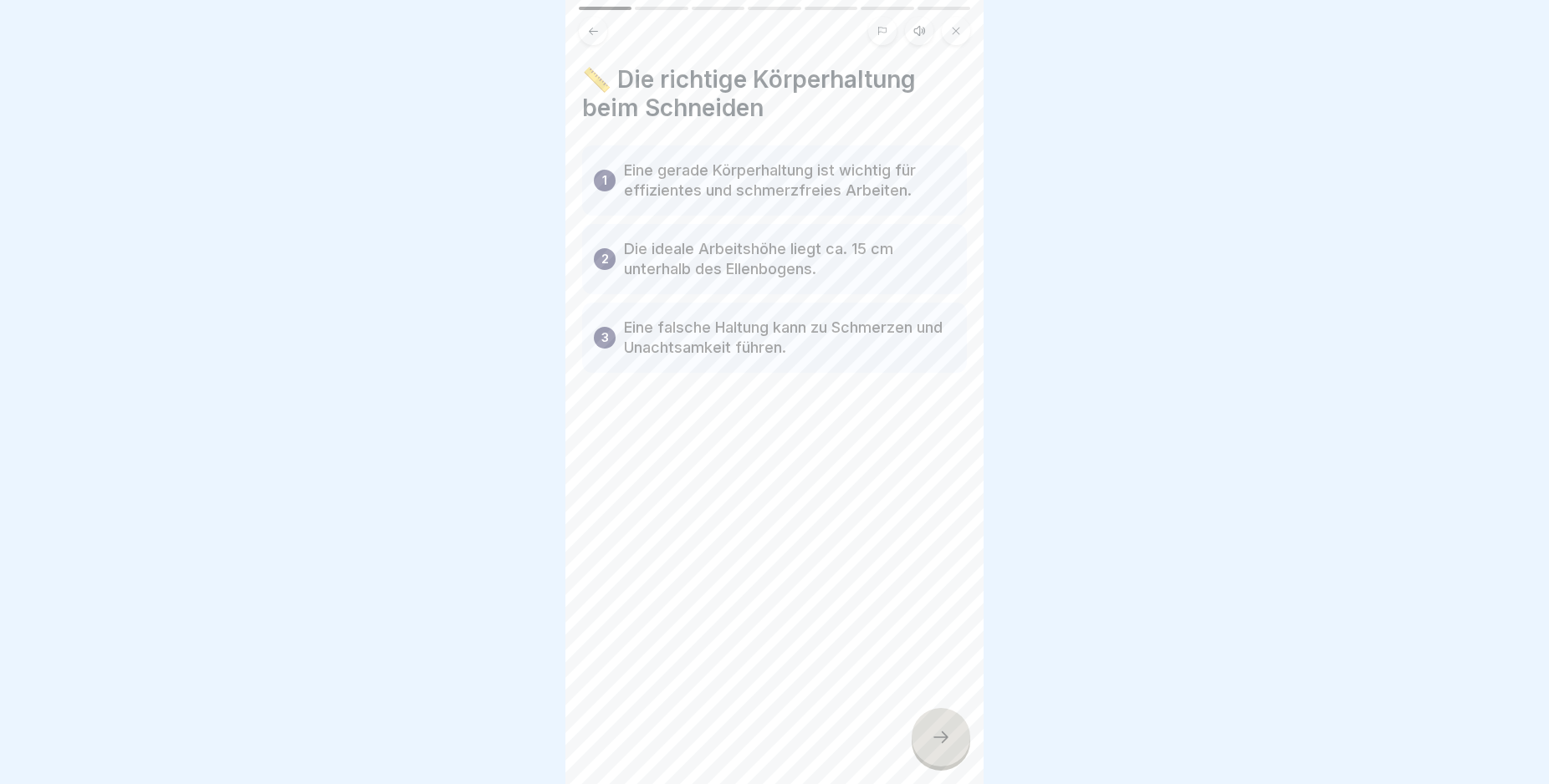
click at [929, 759] on div at bounding box center [940, 737] width 58 height 58
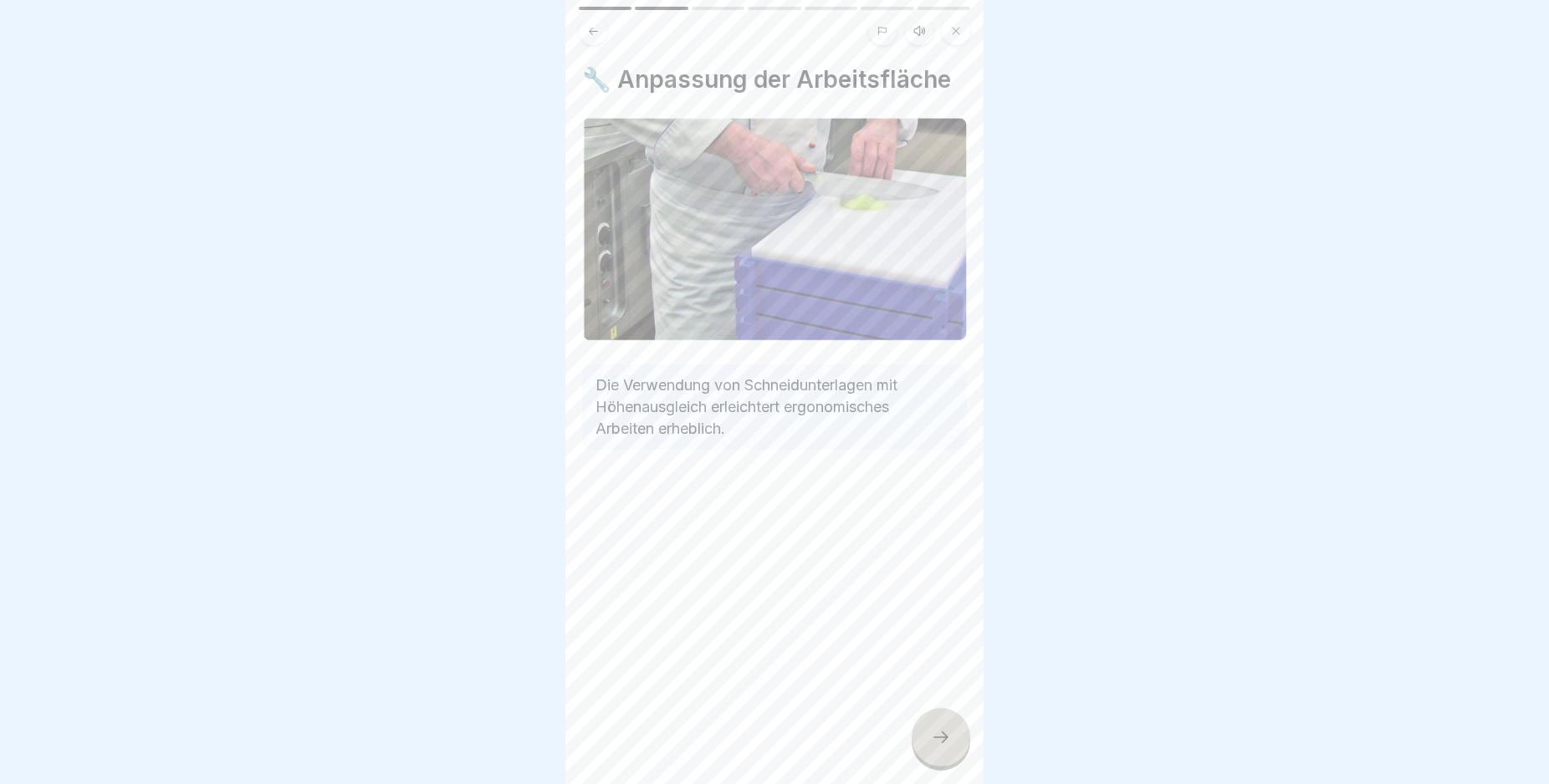
click at [929, 760] on div at bounding box center [940, 737] width 58 height 58
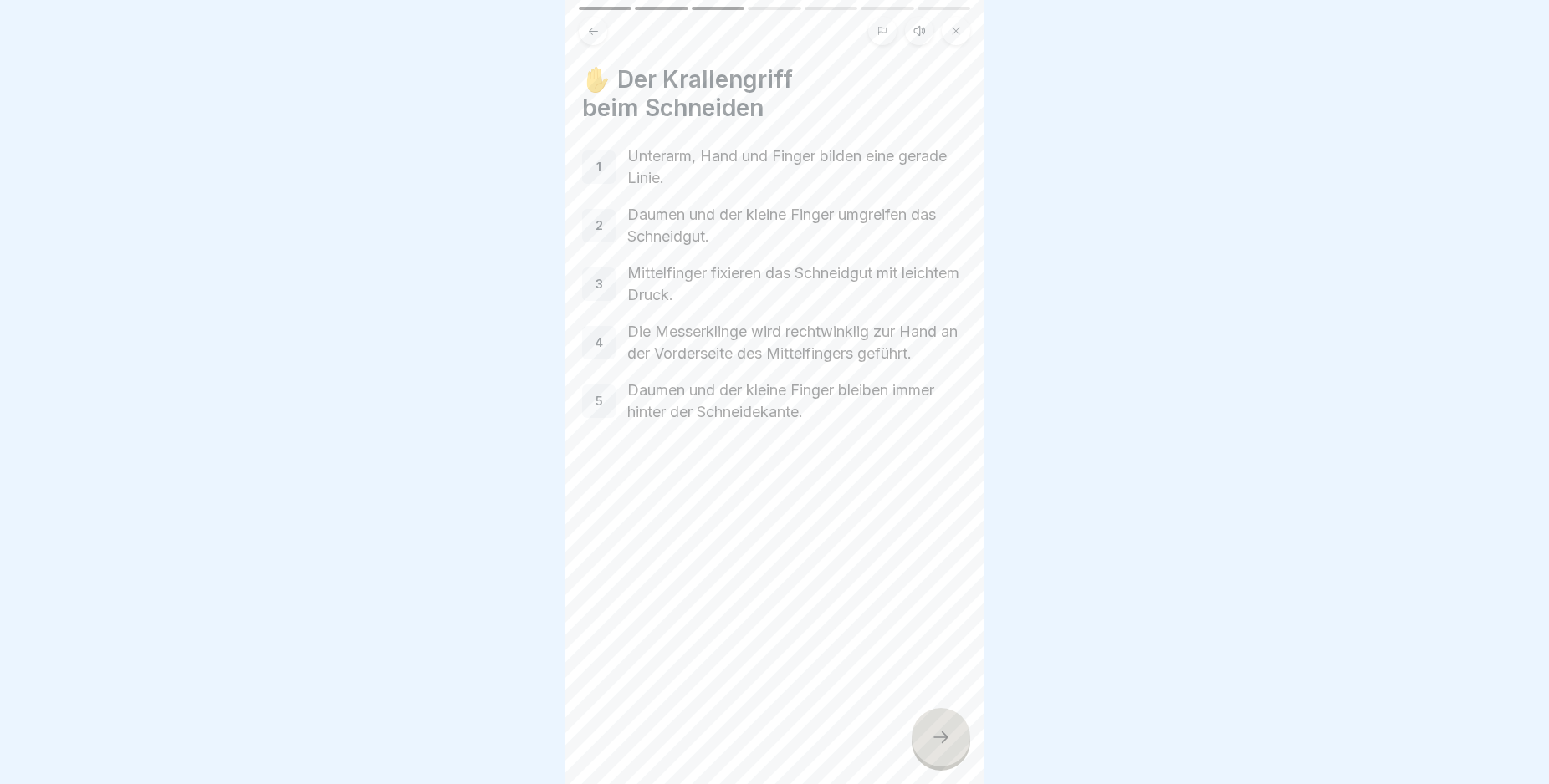
click at [929, 760] on div at bounding box center [940, 737] width 58 height 58
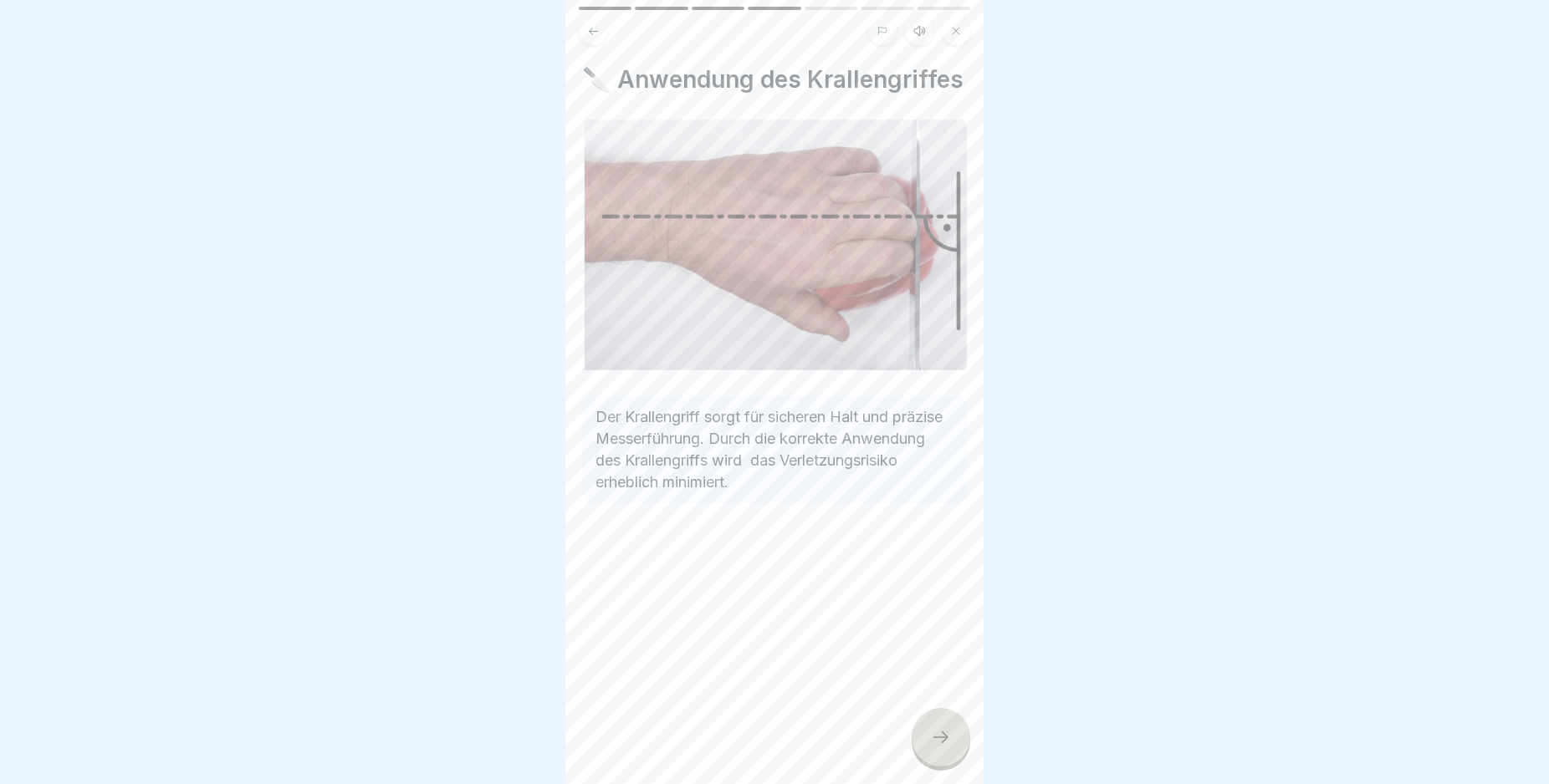
click at [929, 760] on div at bounding box center [940, 737] width 58 height 58
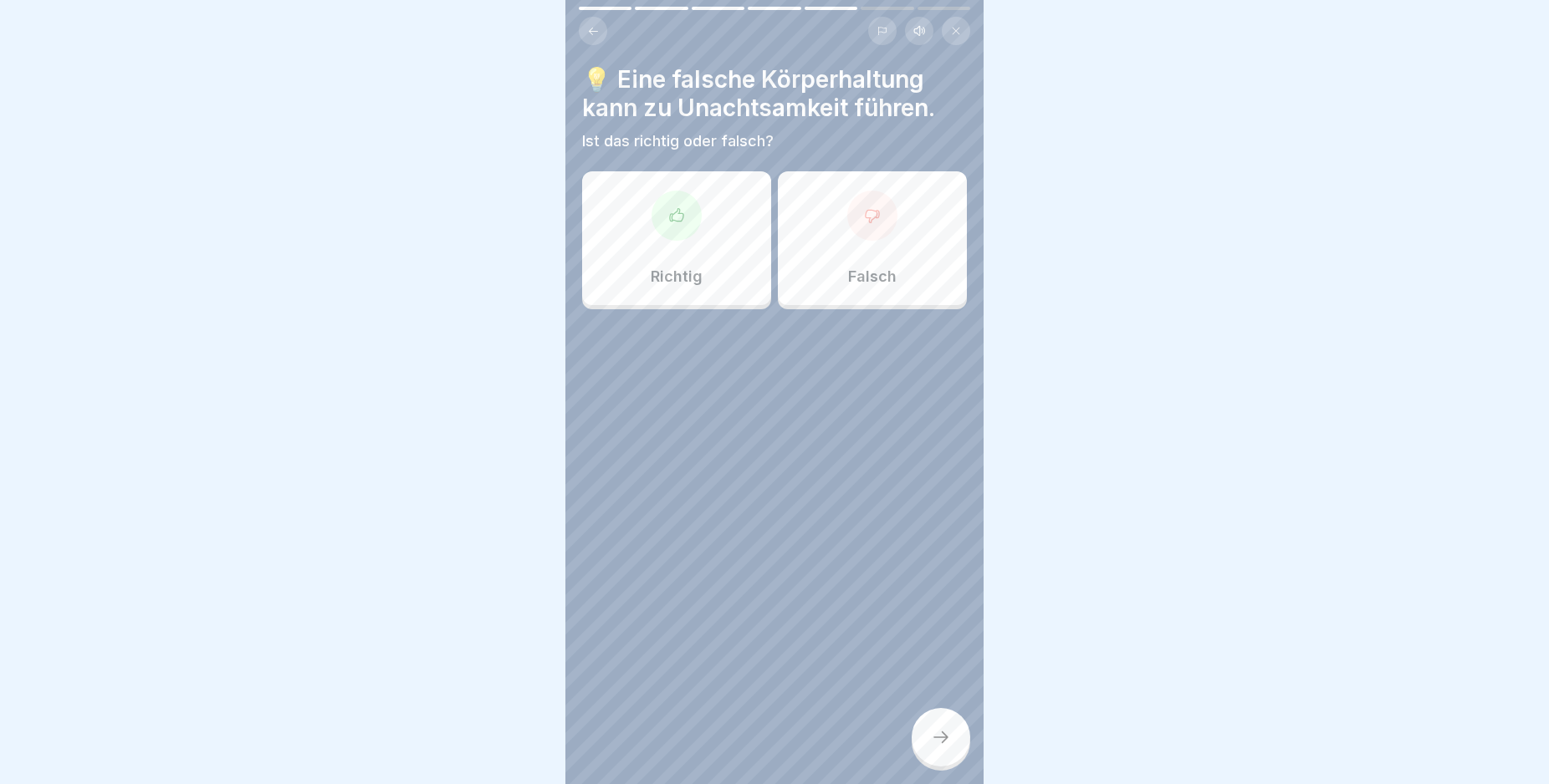
click at [678, 230] on div at bounding box center [677, 216] width 50 height 50
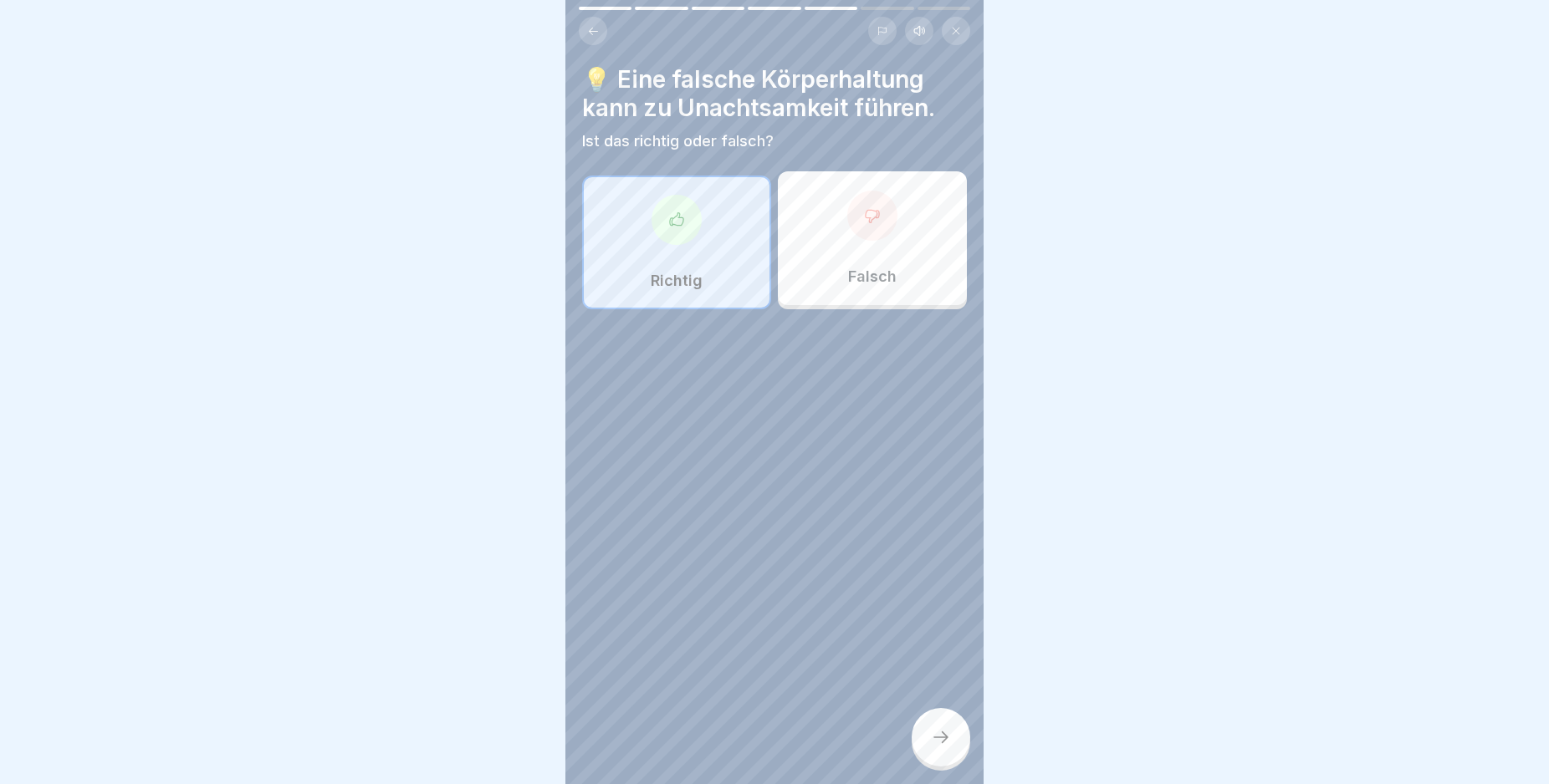
click at [941, 740] on div at bounding box center [940, 737] width 58 height 58
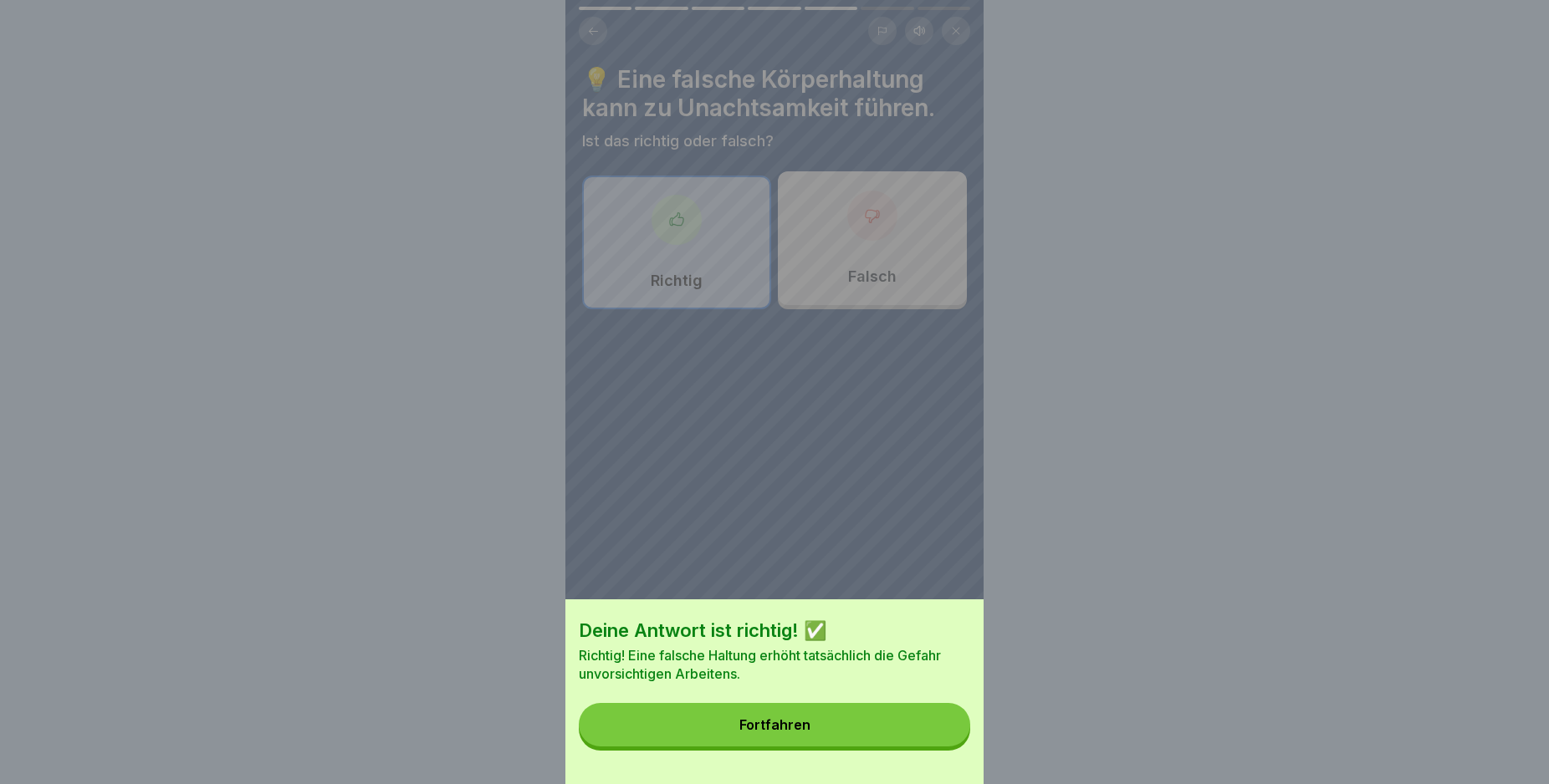
click at [933, 740] on button "Fortfahren" at bounding box center [774, 725] width 392 height 44
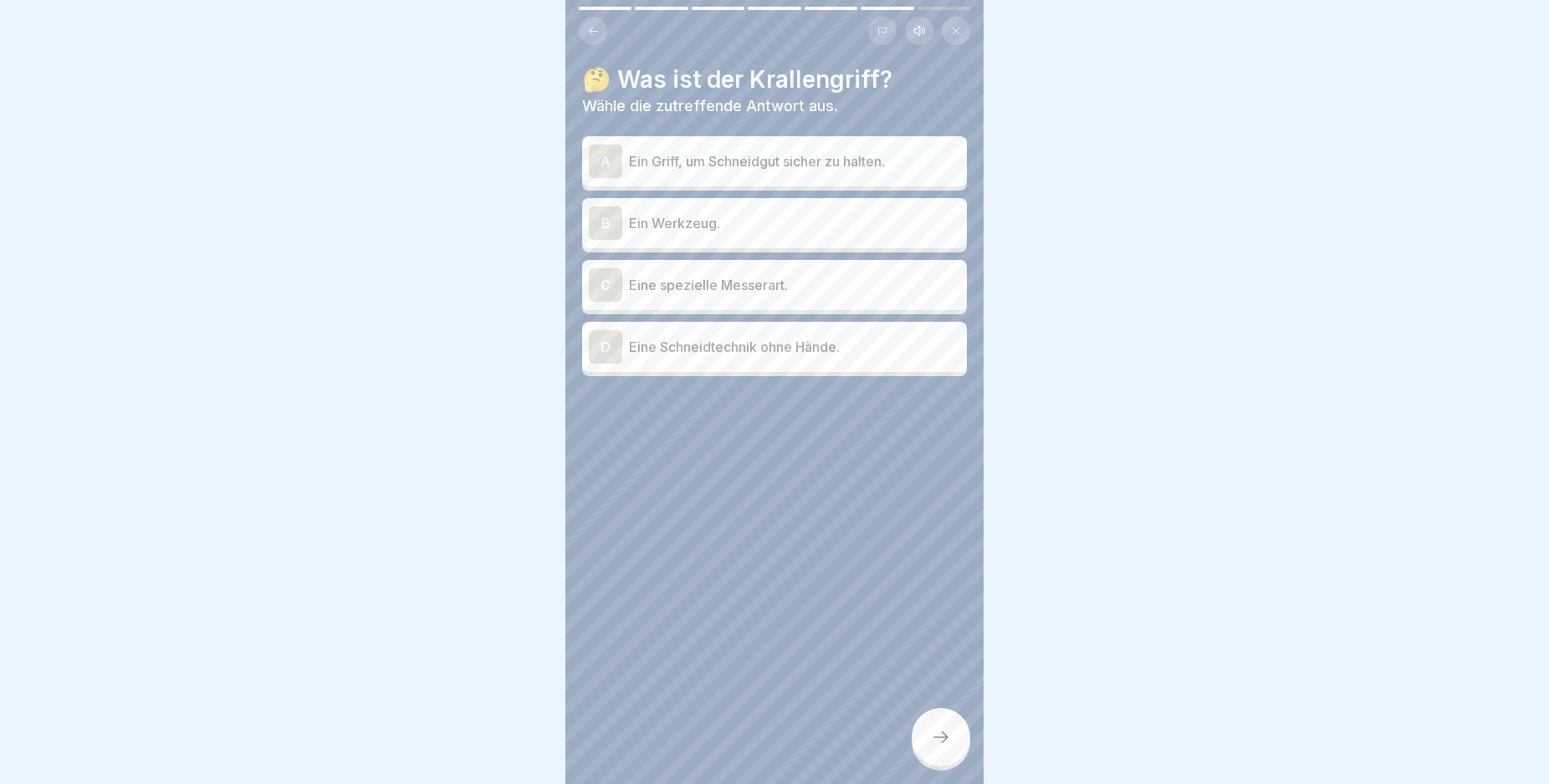
click at [600, 157] on div "A" at bounding box center [605, 161] width 34 height 34
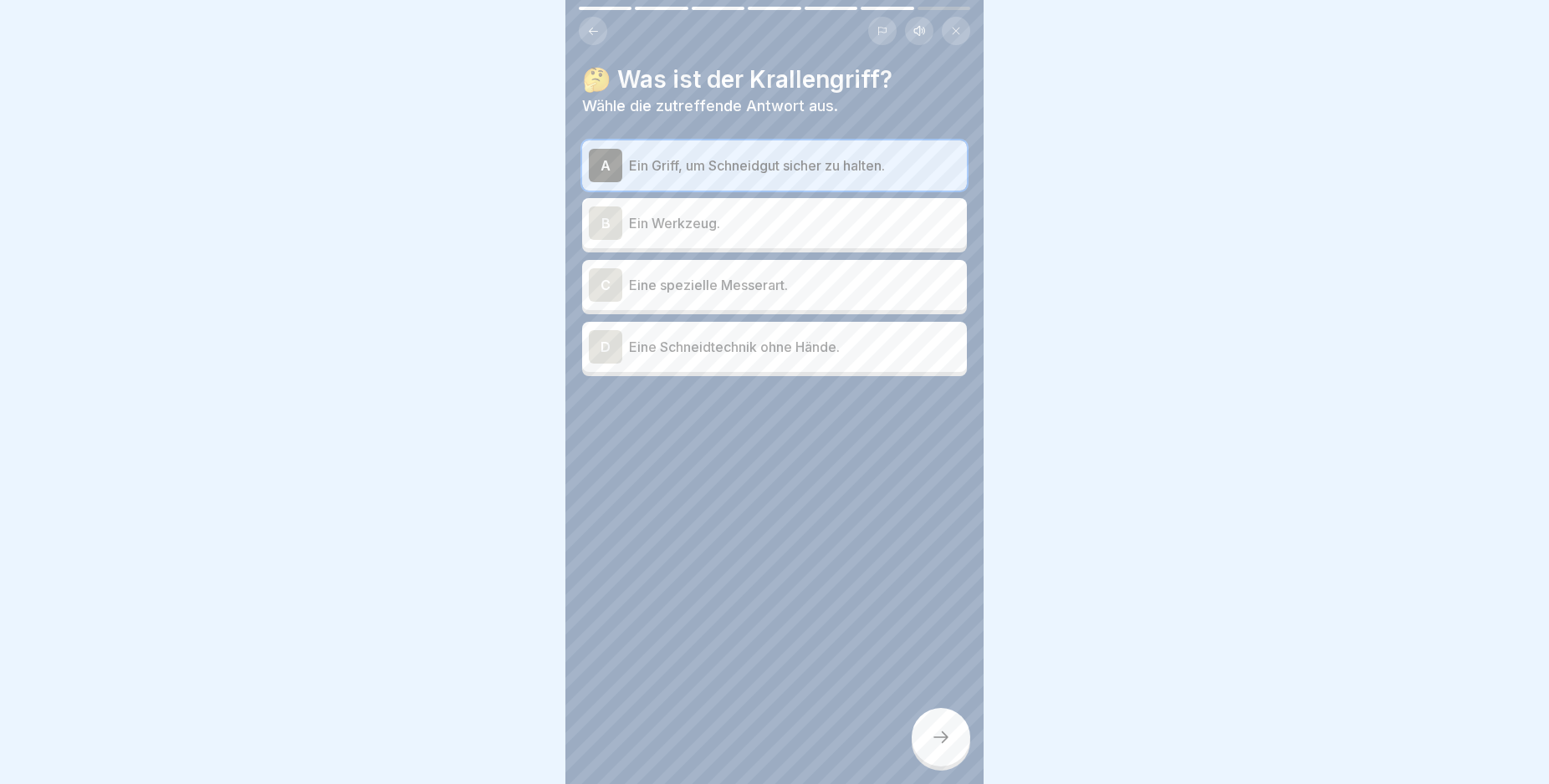
click at [934, 747] on icon at bounding box center [940, 737] width 20 height 20
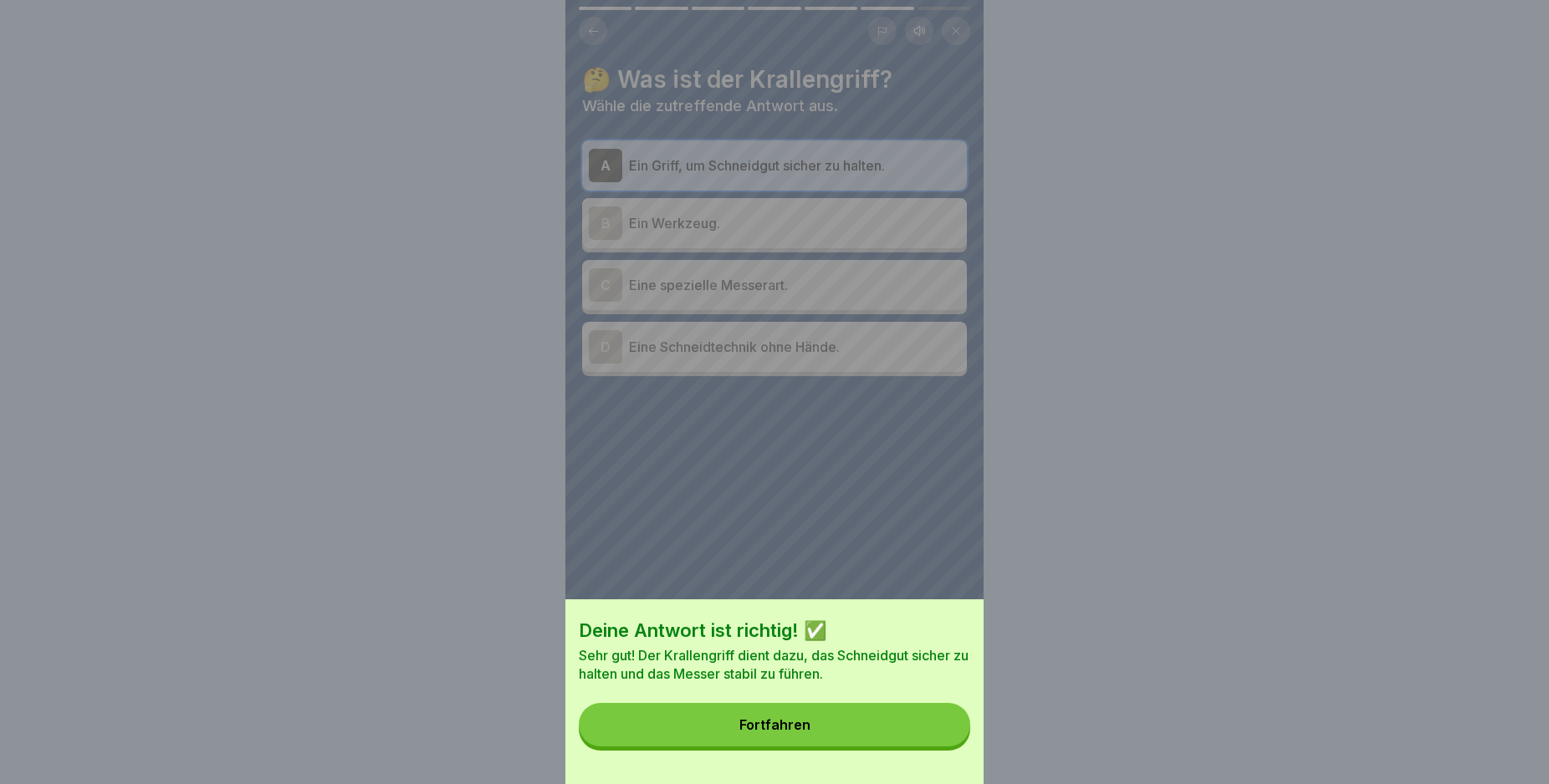
click at [929, 738] on button "Fortfahren" at bounding box center [774, 725] width 392 height 44
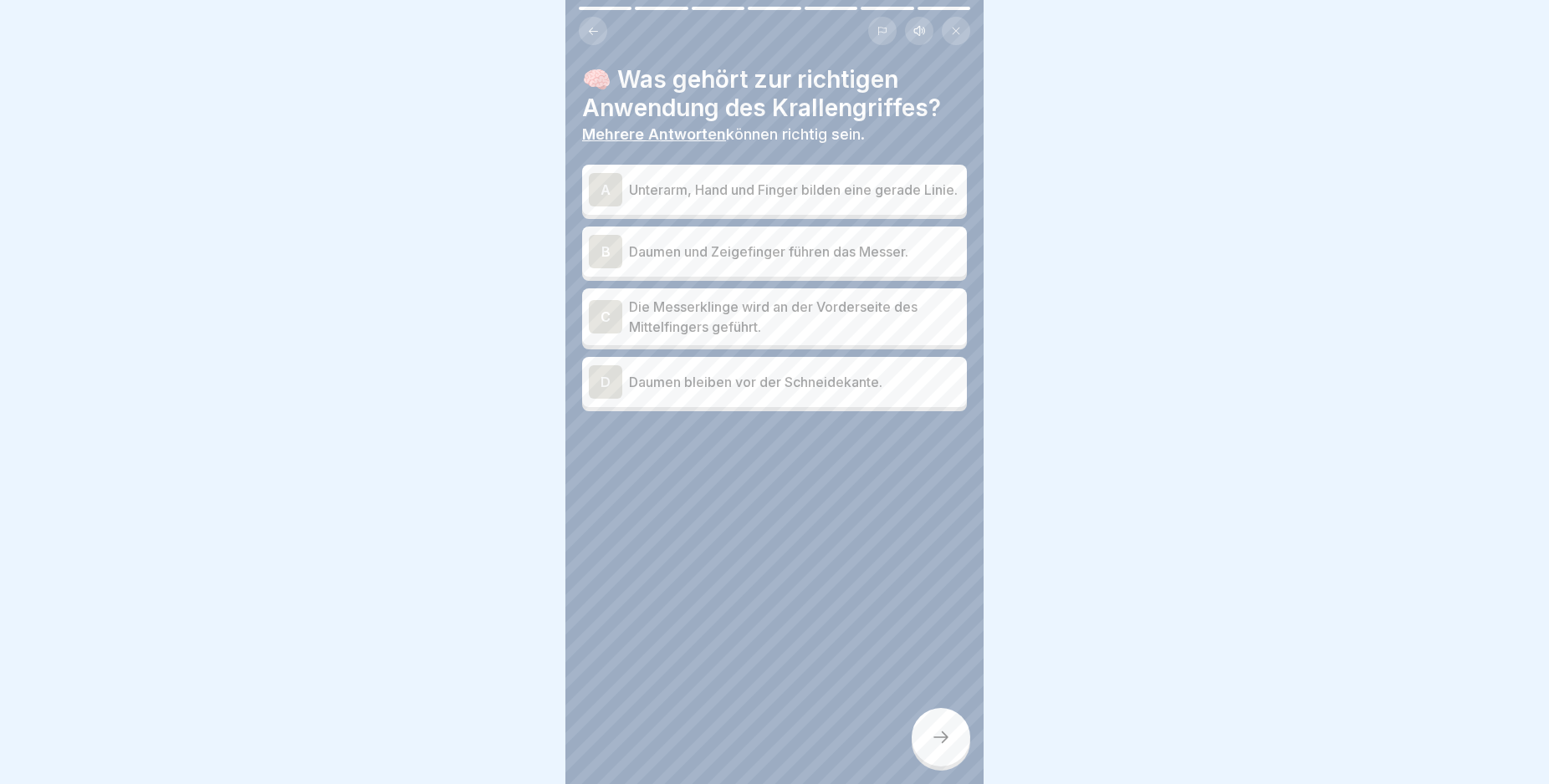
click at [604, 191] on div "A" at bounding box center [605, 190] width 34 height 34
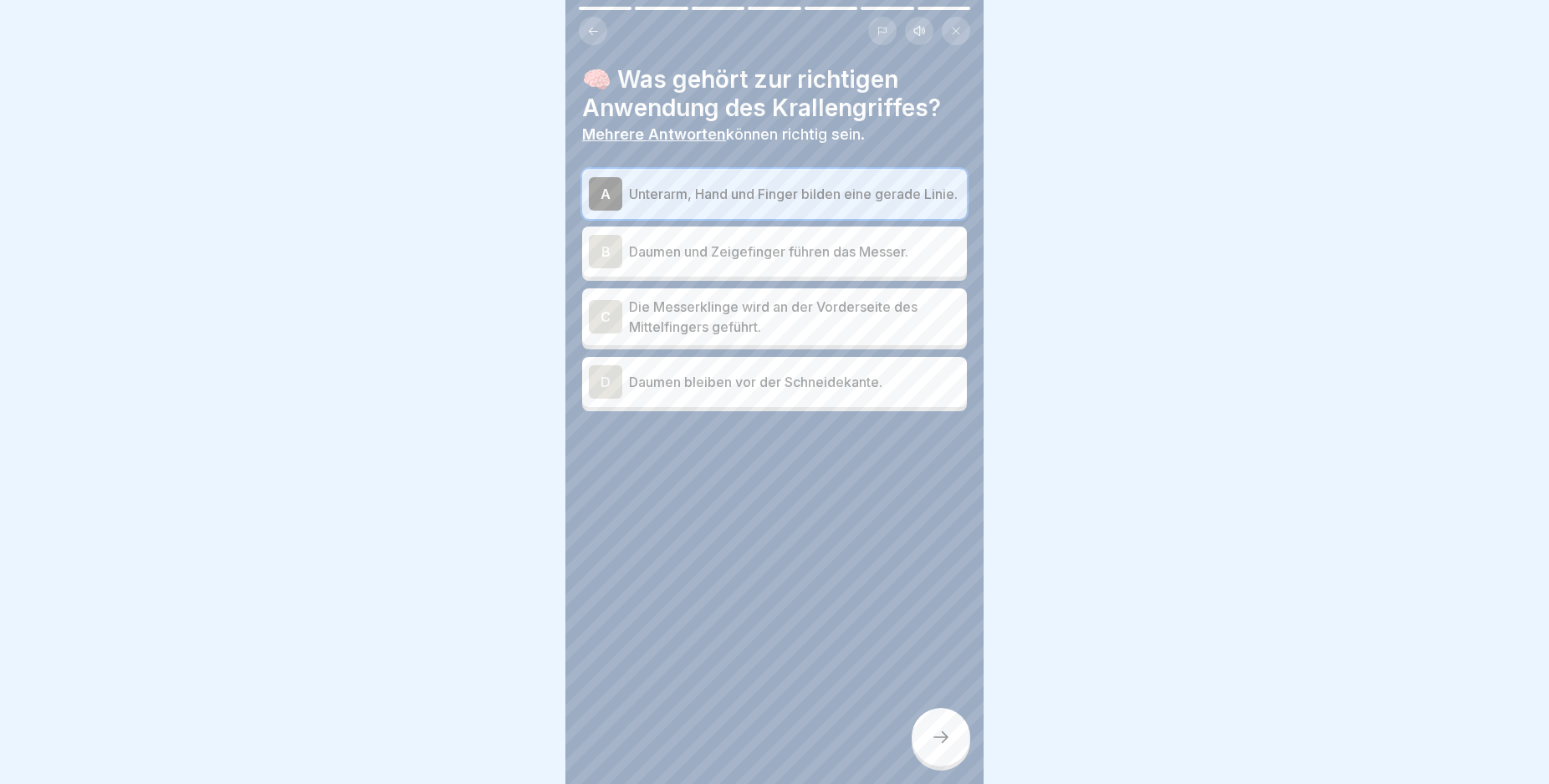
click at [942, 747] on icon at bounding box center [940, 737] width 20 height 20
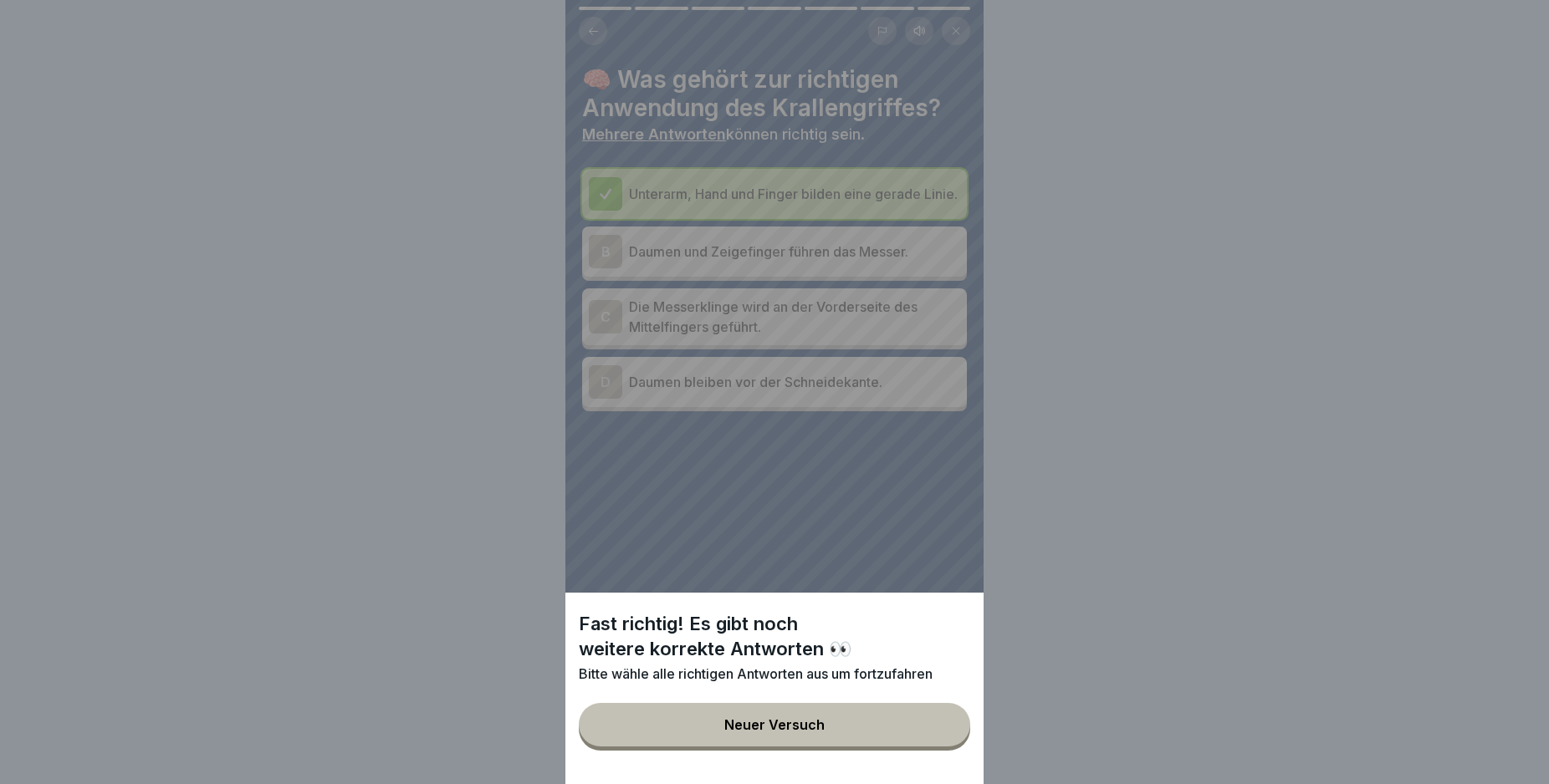
click at [836, 729] on button "Neuer Versuch" at bounding box center [774, 725] width 392 height 44
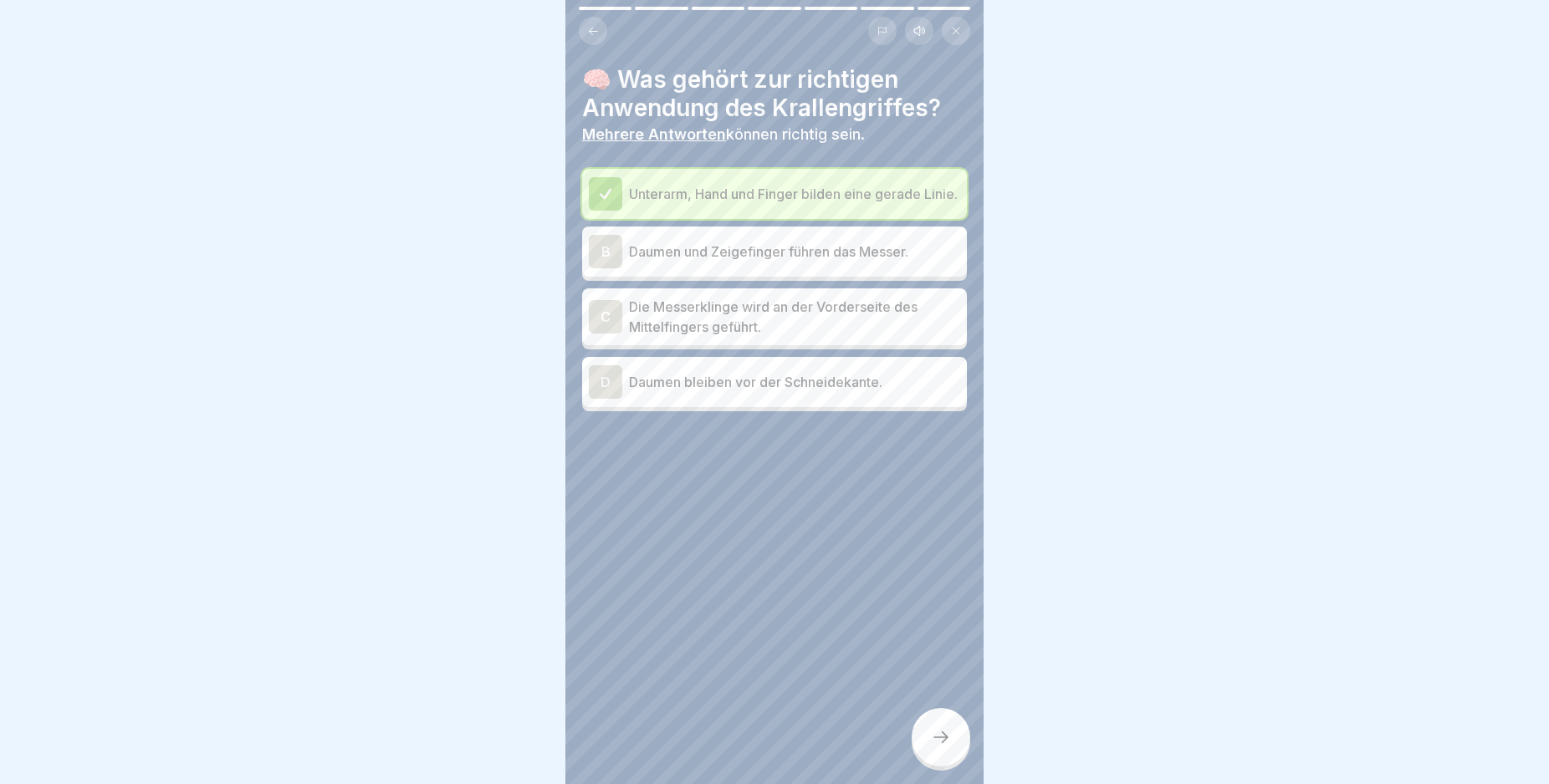
click at [600, 259] on div "B" at bounding box center [605, 251] width 34 height 34
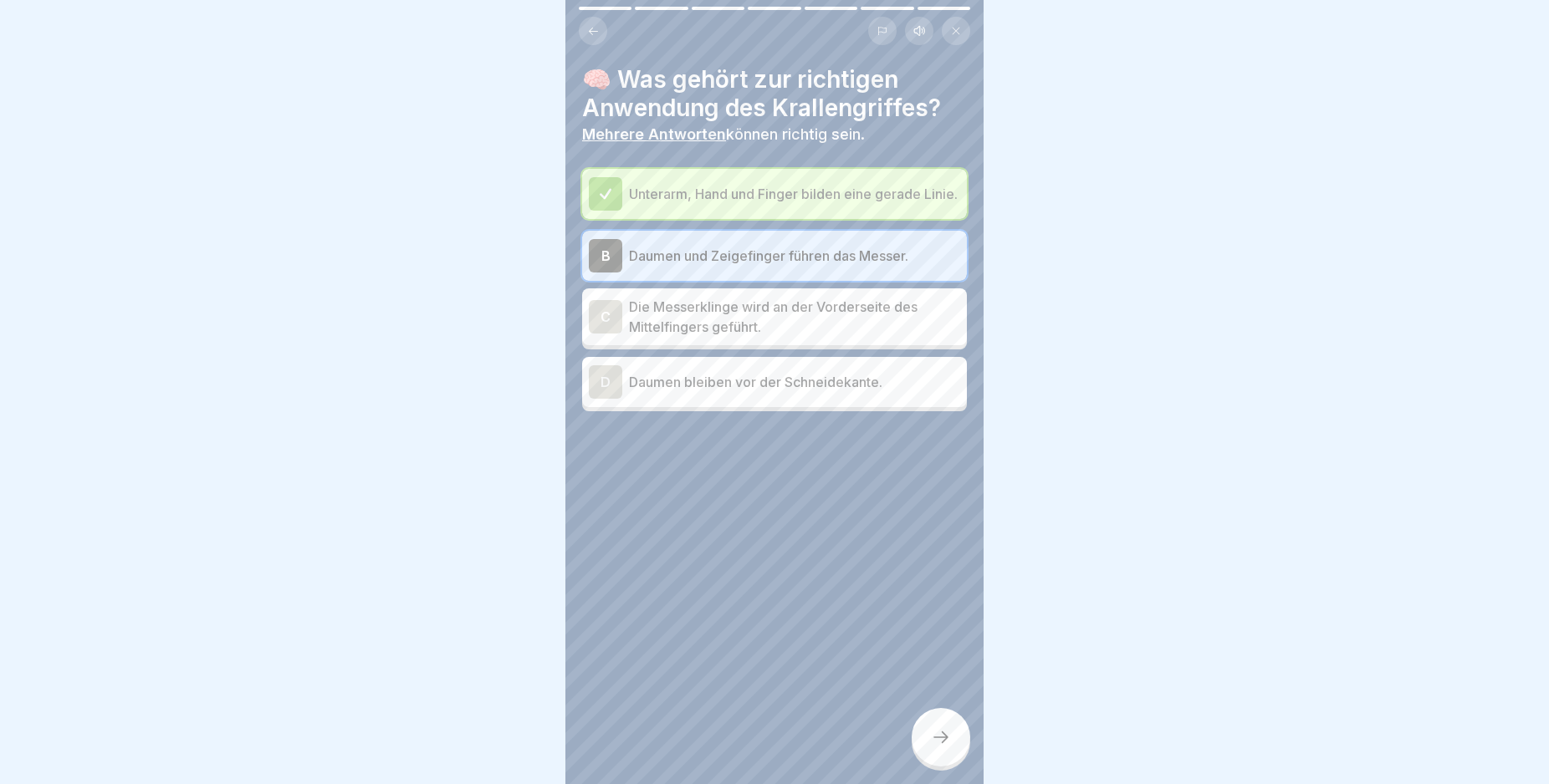
click at [605, 328] on div "C" at bounding box center [605, 317] width 34 height 34
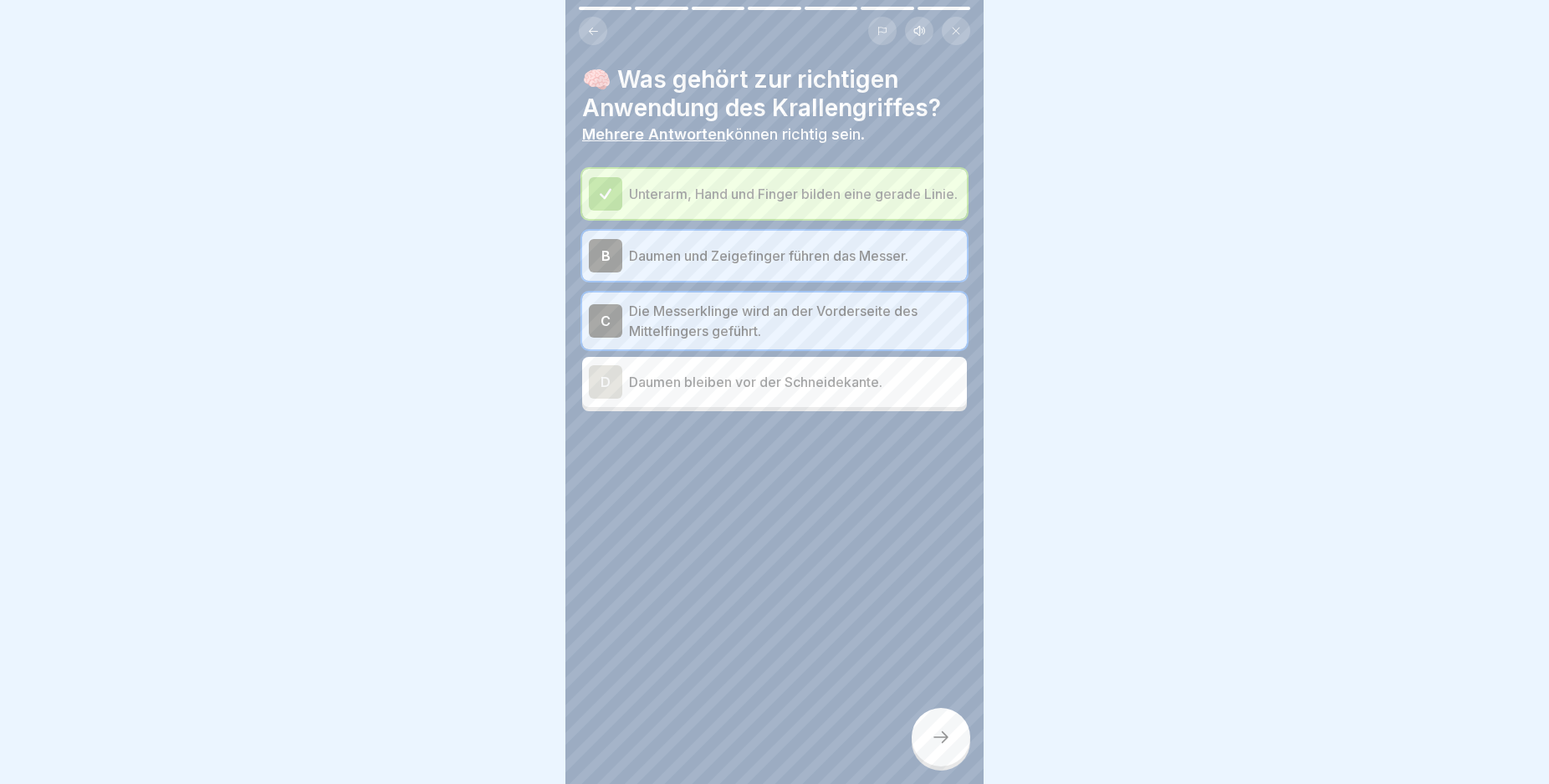
click at [616, 268] on div "B" at bounding box center [605, 256] width 34 height 34
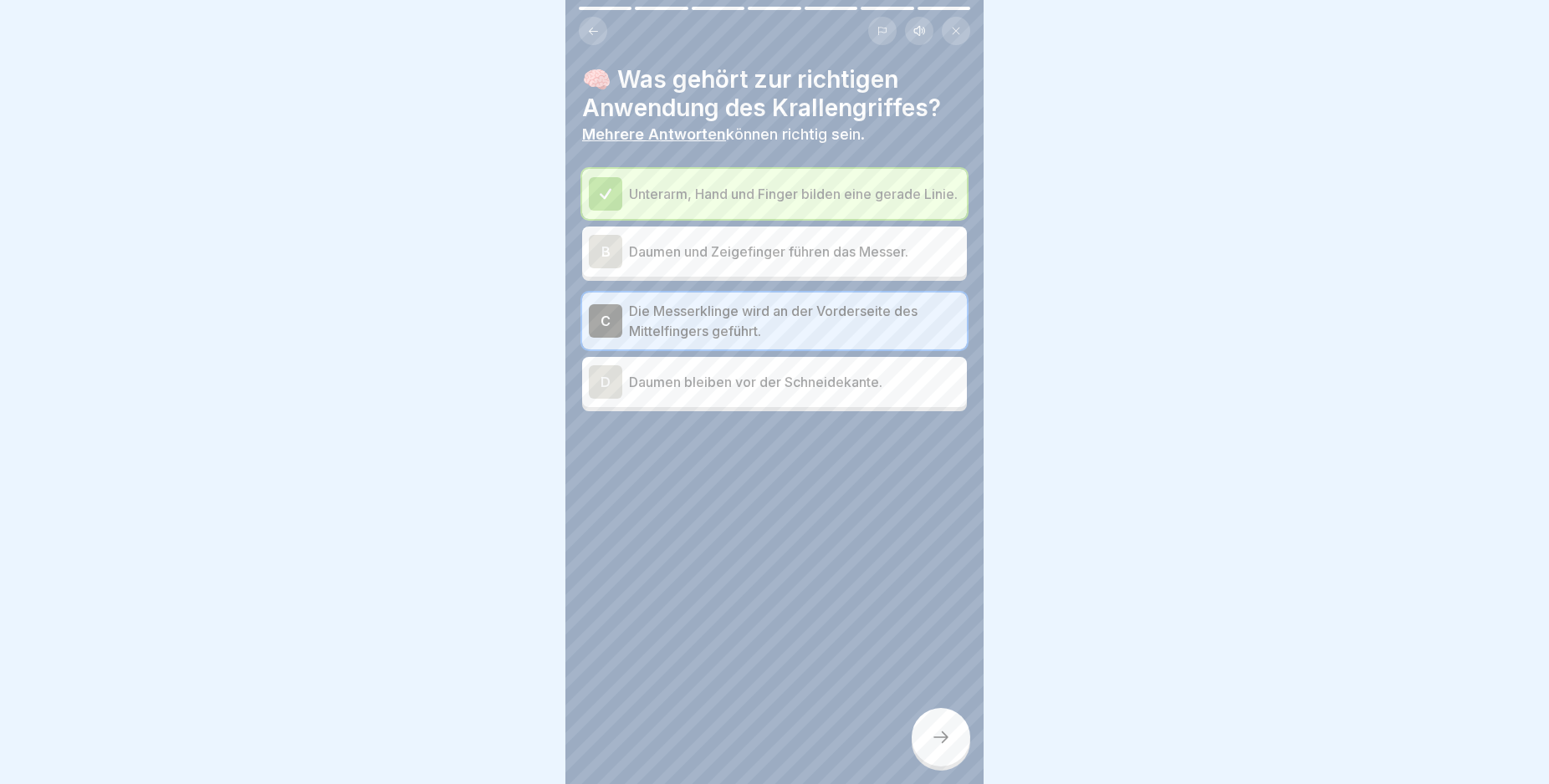
click at [942, 743] on div at bounding box center [940, 737] width 58 height 58
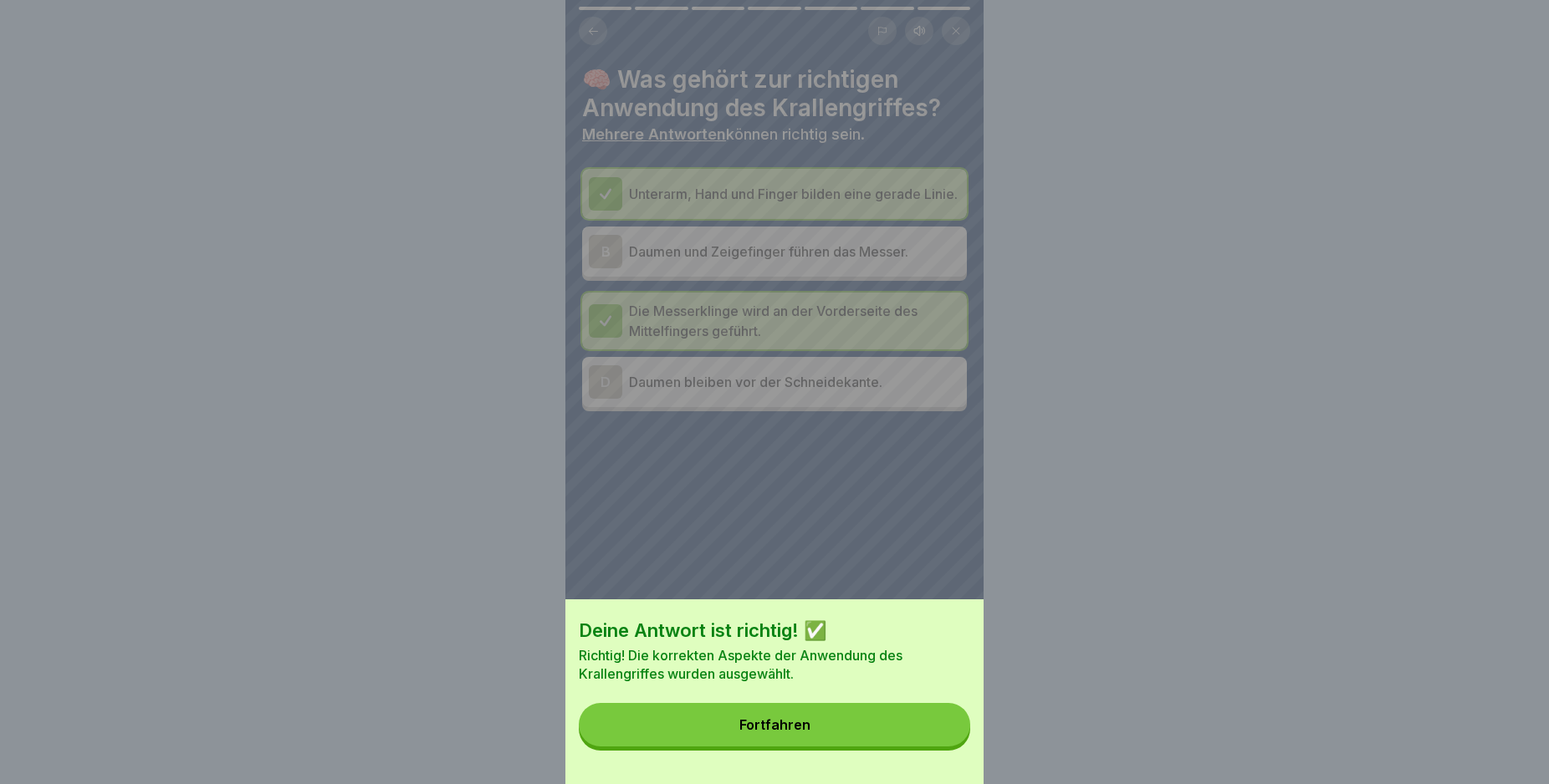
click at [903, 730] on button "Fortfahren" at bounding box center [774, 725] width 392 height 44
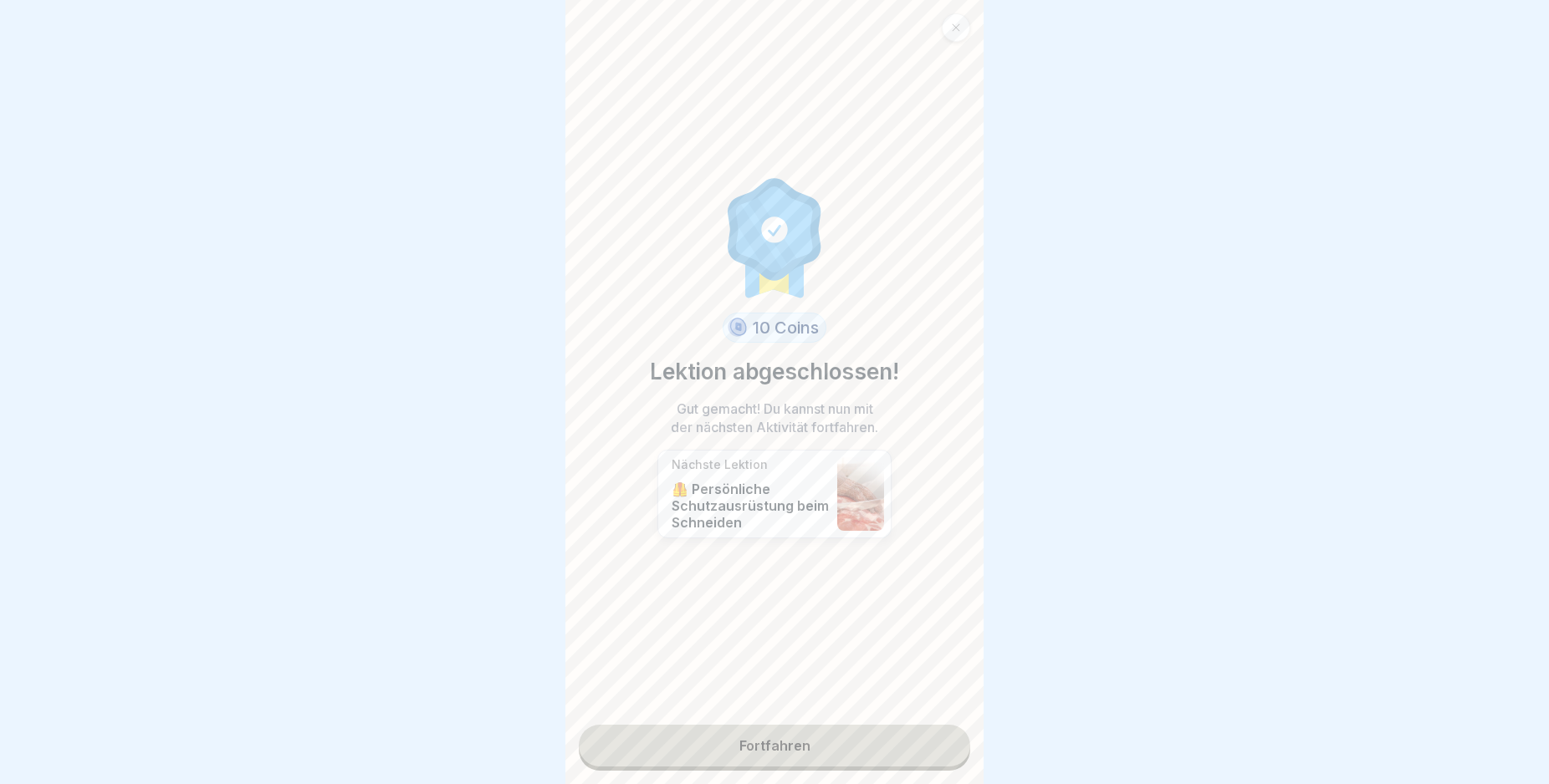
click at [861, 736] on link "Fortfahren" at bounding box center [774, 745] width 392 height 42
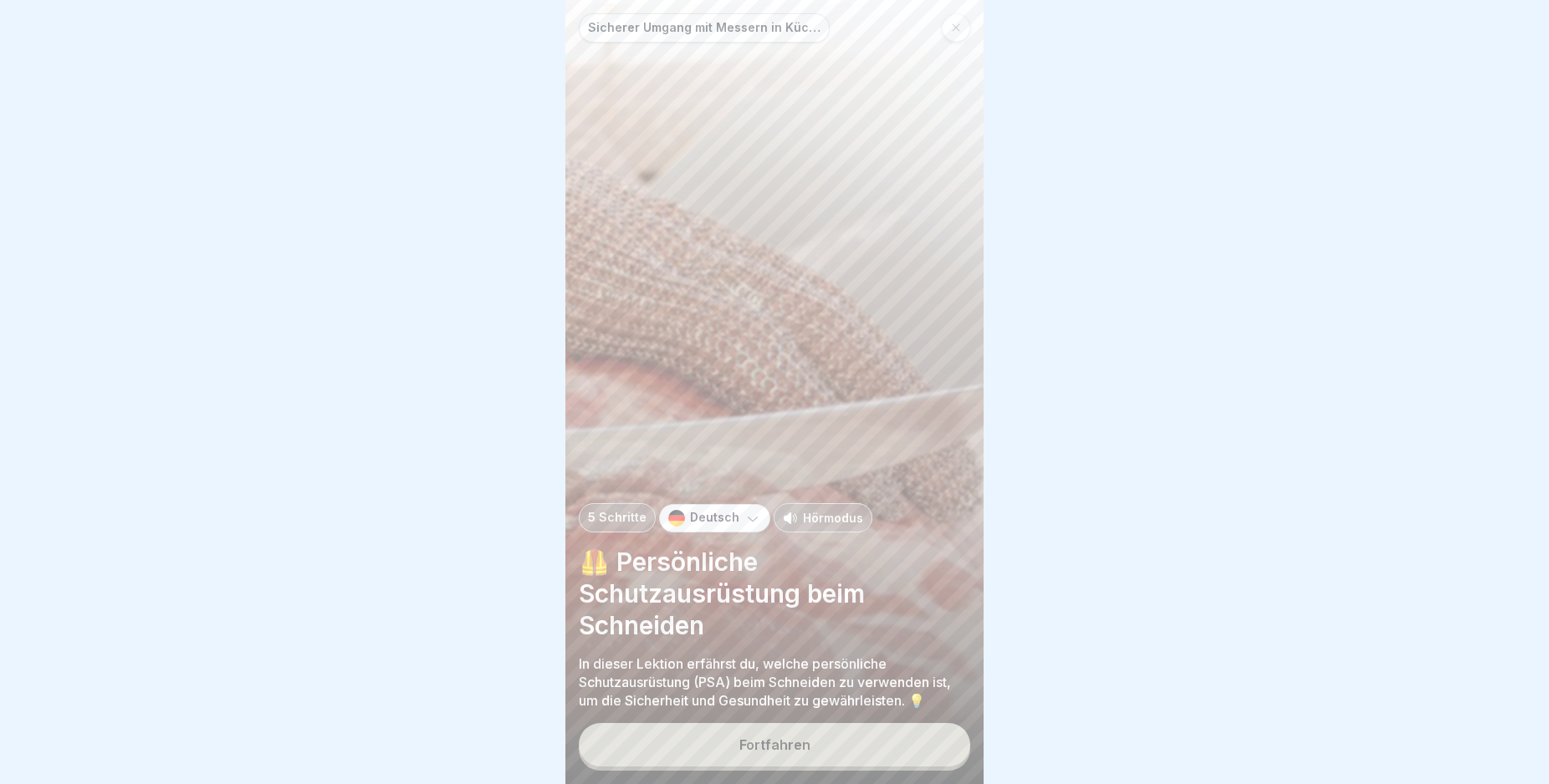
click at [855, 755] on button "Fortfahren" at bounding box center [774, 744] width 392 height 44
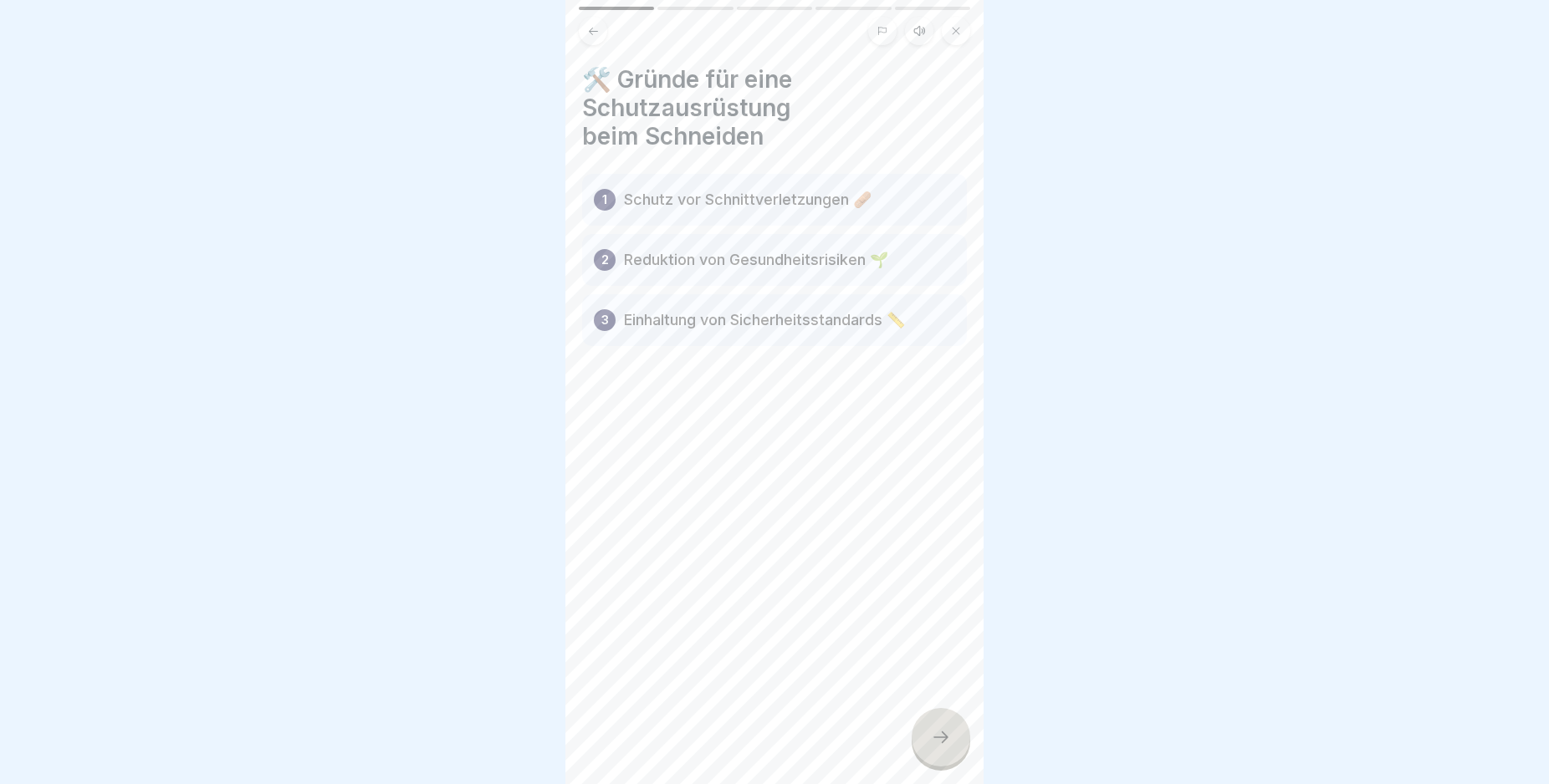
click at [935, 747] on icon at bounding box center [940, 737] width 20 height 20
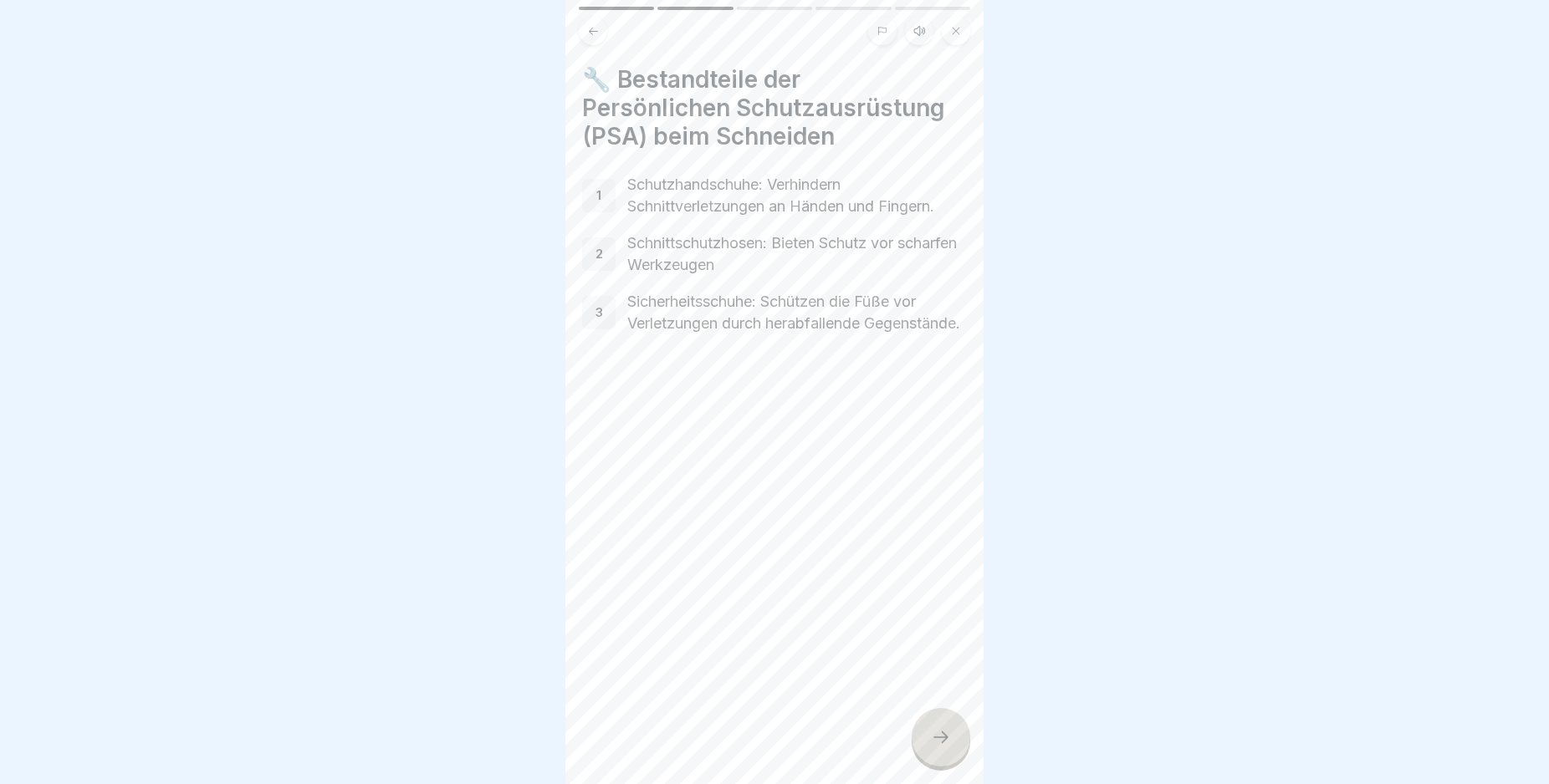
click at [935, 747] on icon at bounding box center [940, 737] width 20 height 20
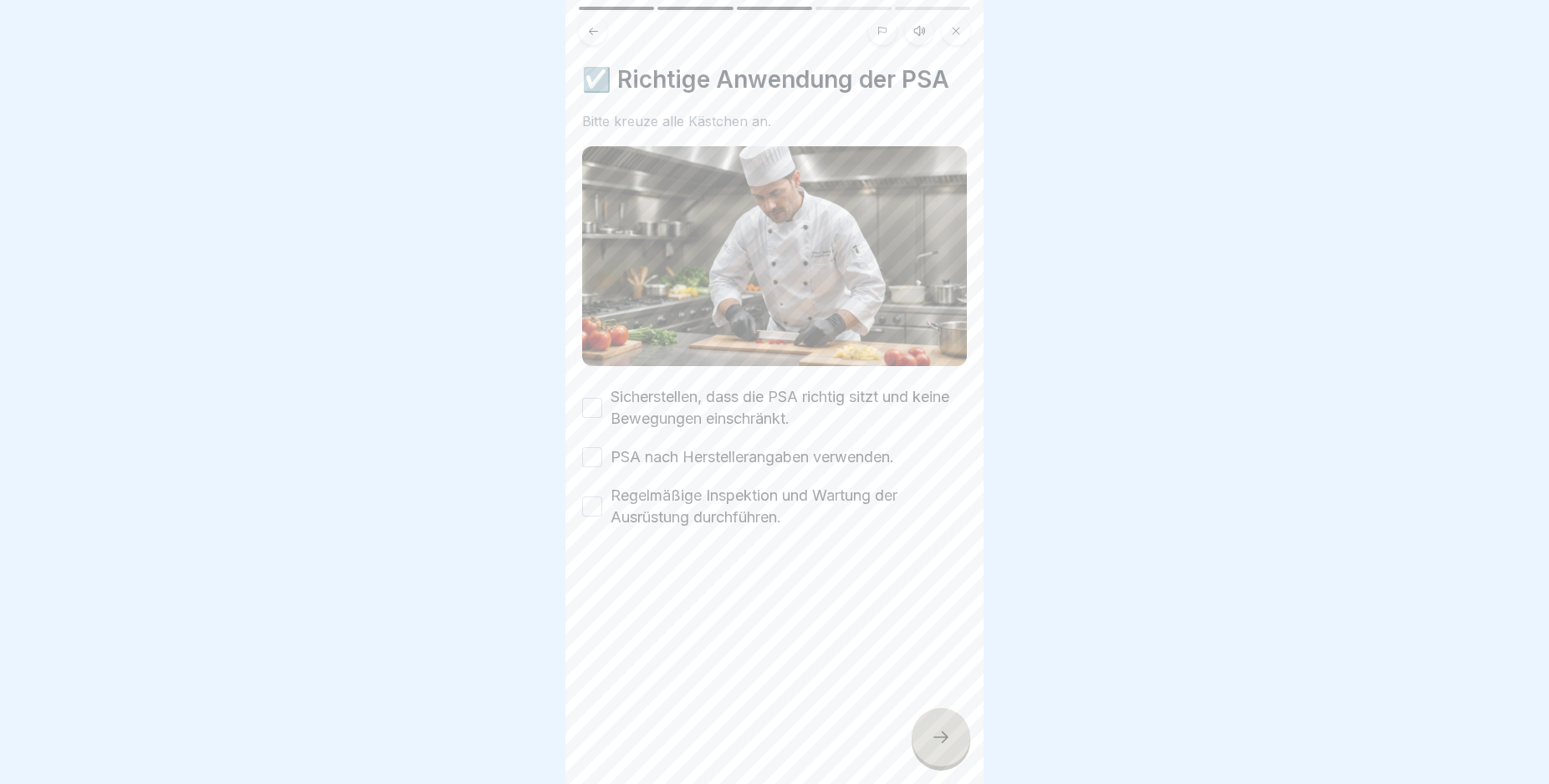
click at [591, 398] on button "Sicherstellen, dass die PSA richtig sitzt und keine Bewegungen einschränkt." at bounding box center [592, 408] width 20 height 20
click at [590, 452] on button "PSA nach Herstellerangaben verwenden." at bounding box center [592, 457] width 20 height 20
click at [588, 502] on button "Regelmäßige Inspektion und Wartung der Ausrüstung durchführen." at bounding box center [592, 507] width 20 height 20
click at [932, 747] on icon at bounding box center [940, 737] width 20 height 20
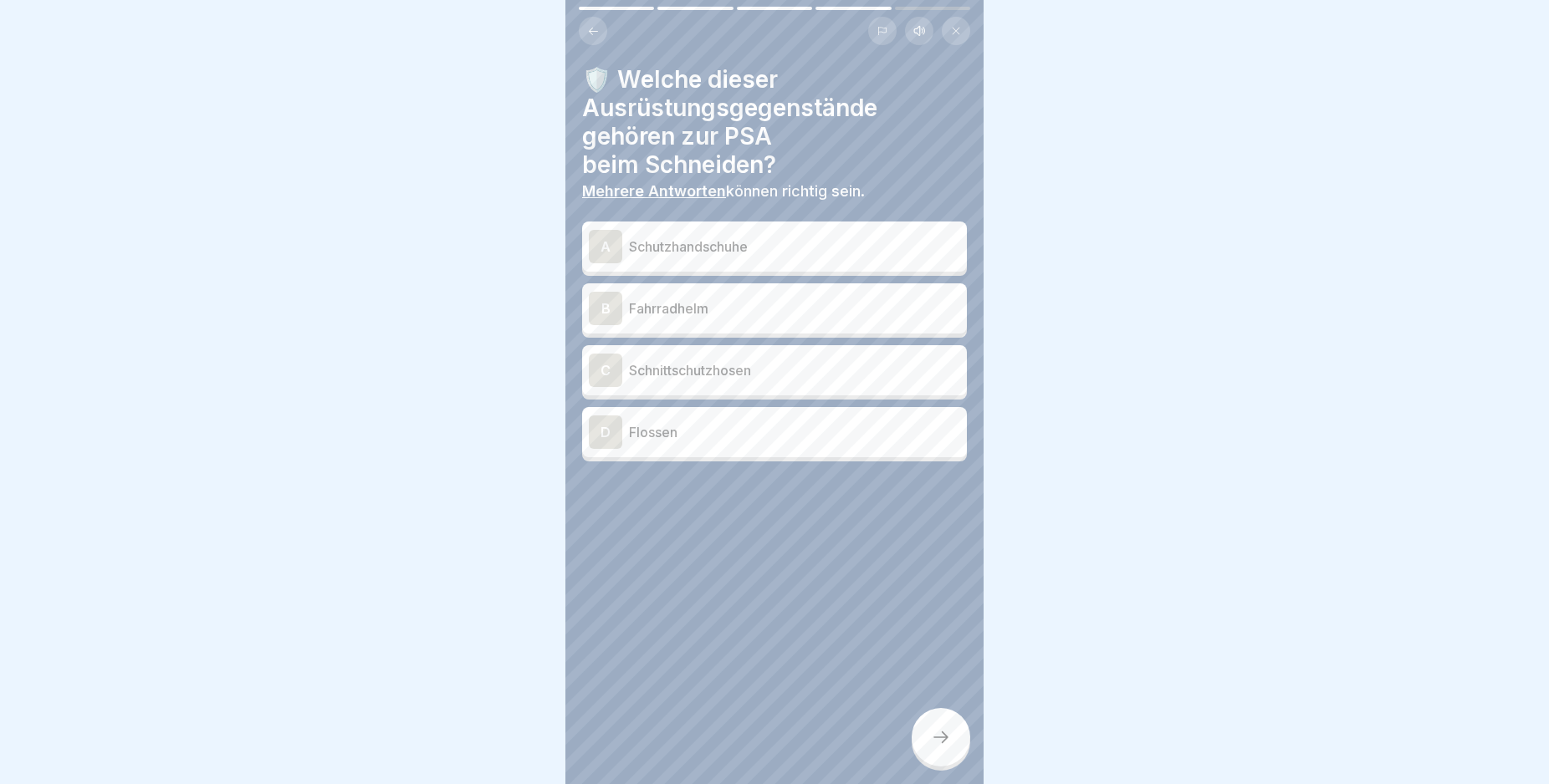
click at [603, 243] on div "A" at bounding box center [605, 246] width 34 height 34
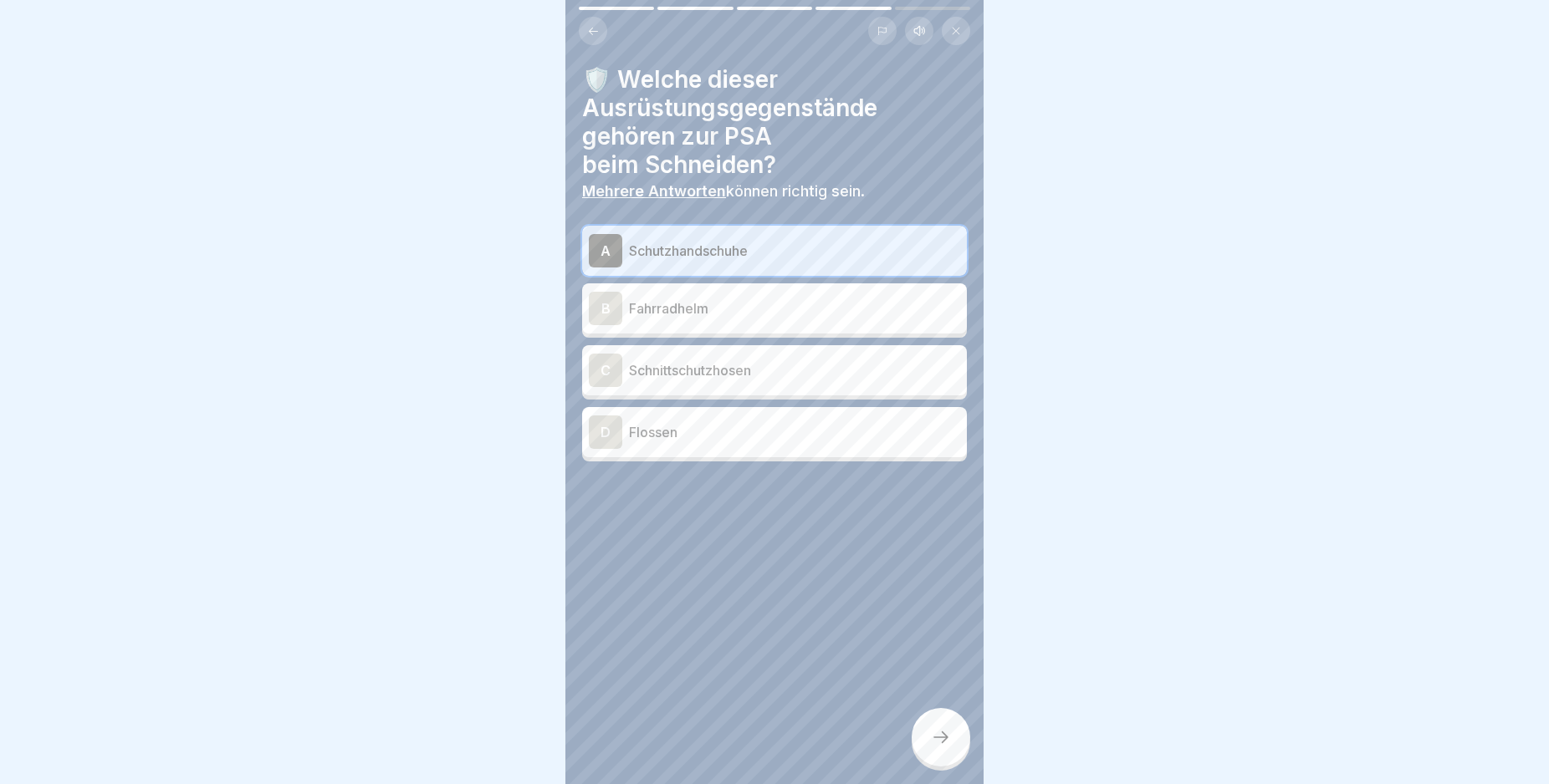
click at [607, 368] on div "C" at bounding box center [605, 370] width 34 height 34
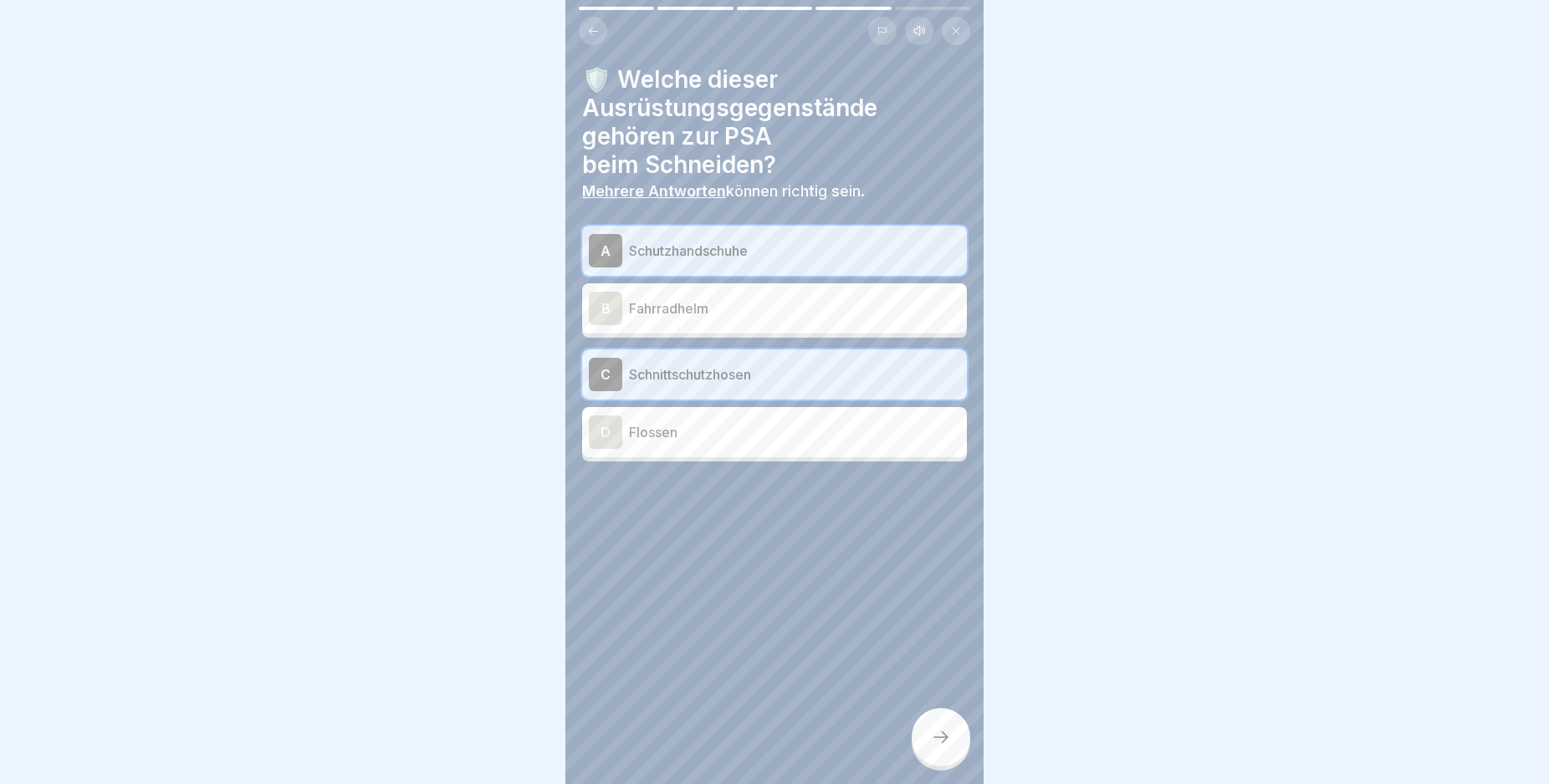
click at [939, 747] on icon at bounding box center [940, 737] width 20 height 20
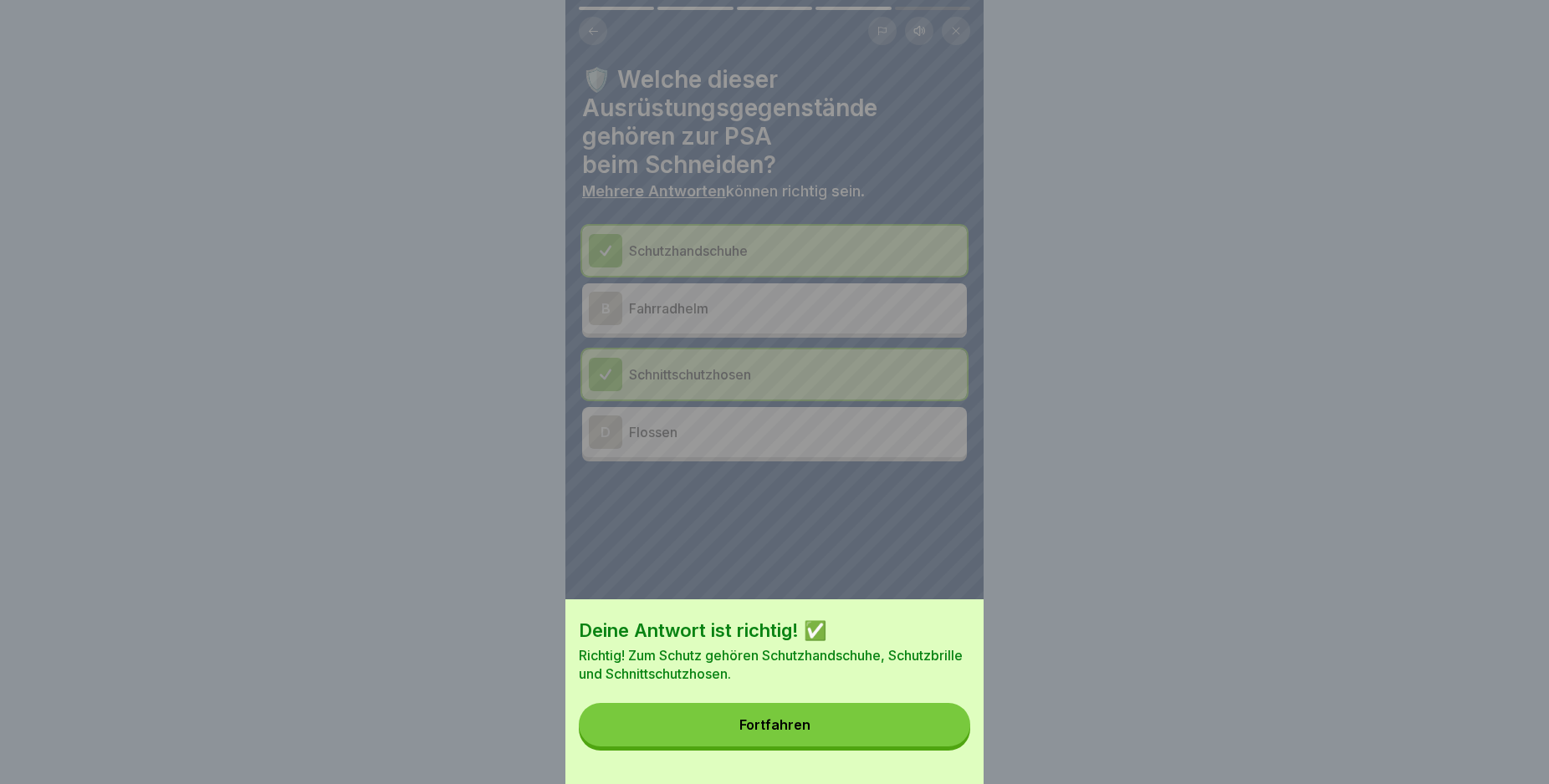
click at [935, 746] on button "Fortfahren" at bounding box center [774, 725] width 392 height 44
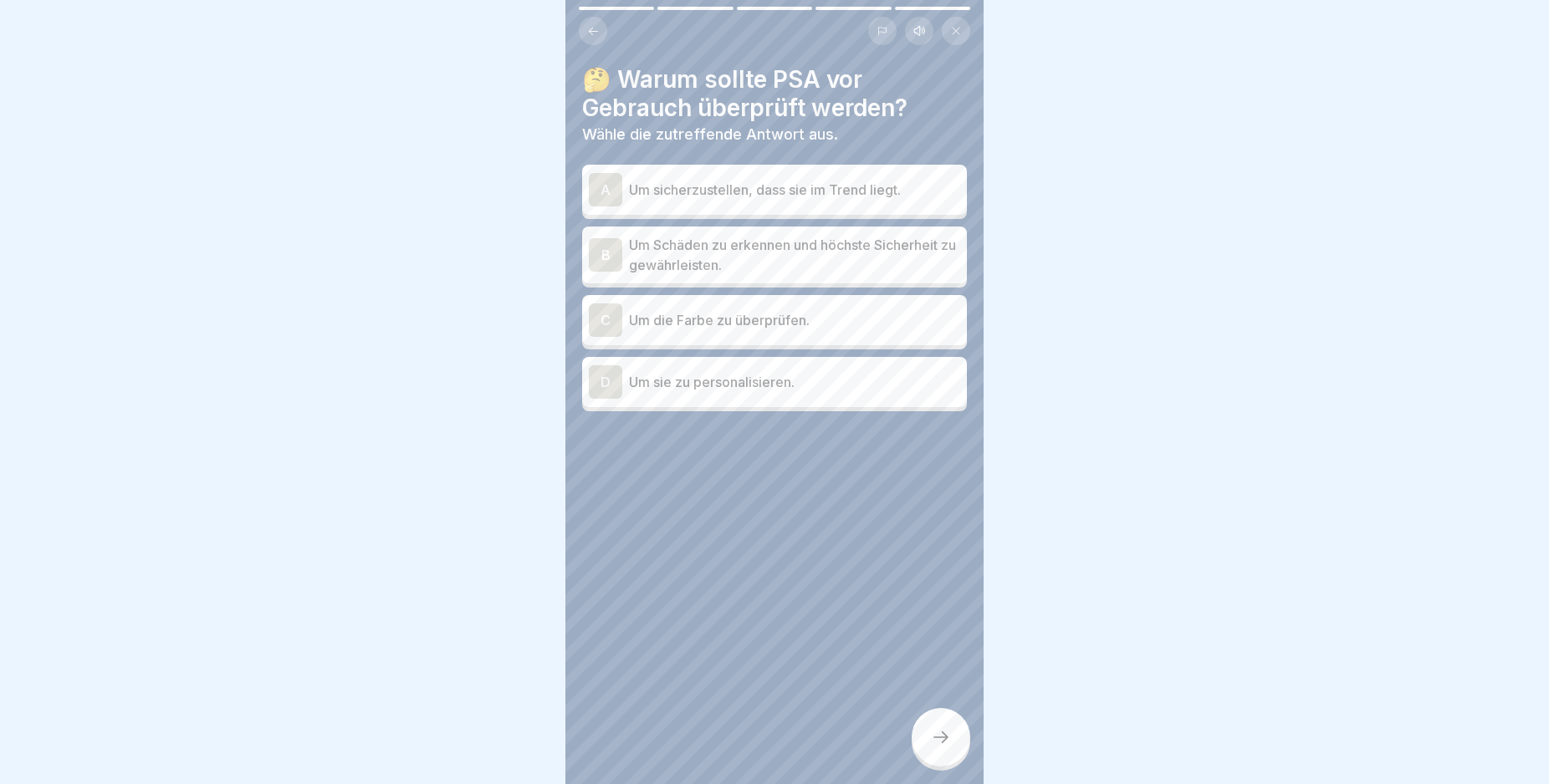
click at [607, 256] on div "B" at bounding box center [605, 255] width 34 height 34
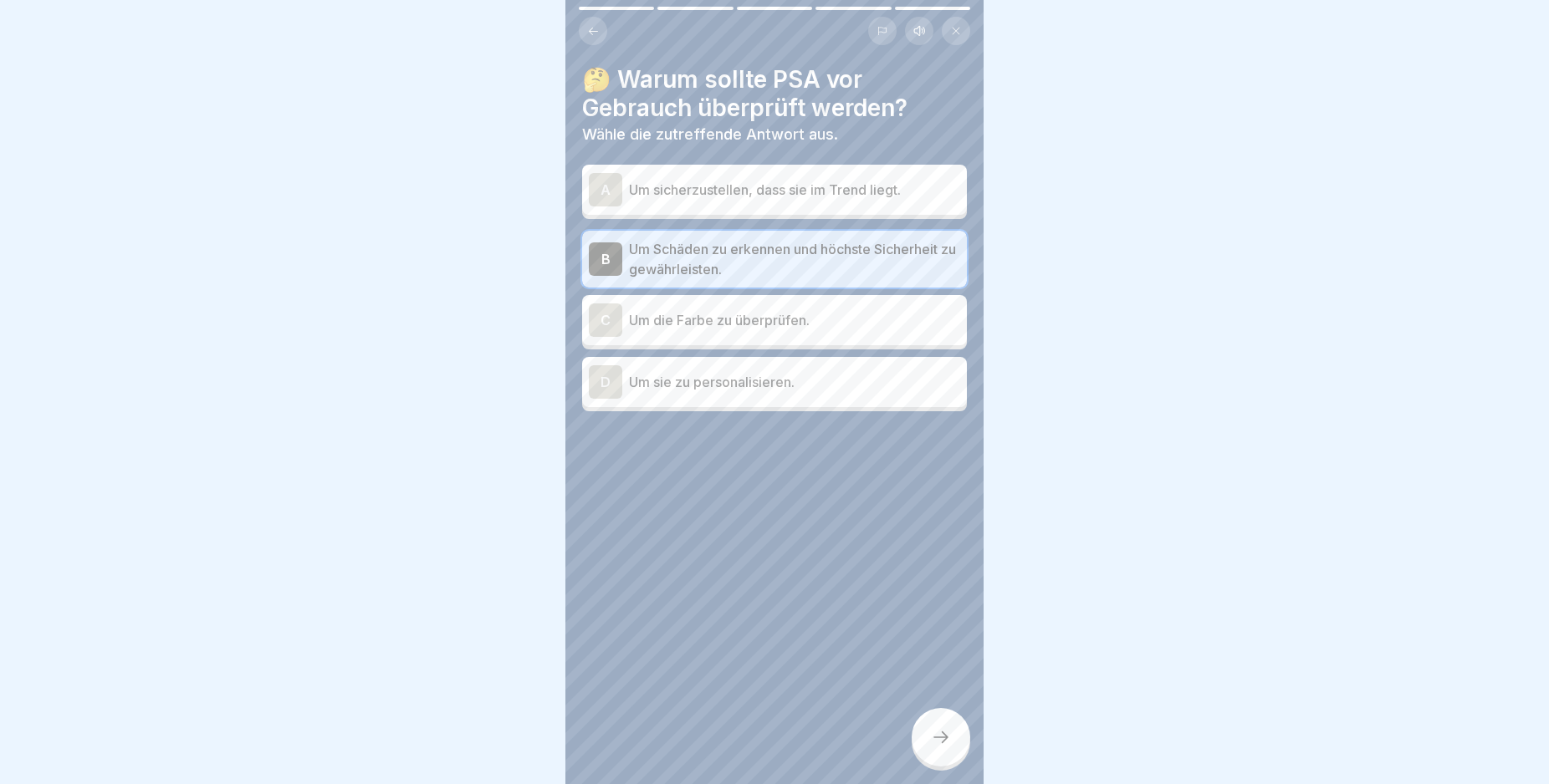
click at [948, 747] on icon at bounding box center [940, 737] width 20 height 20
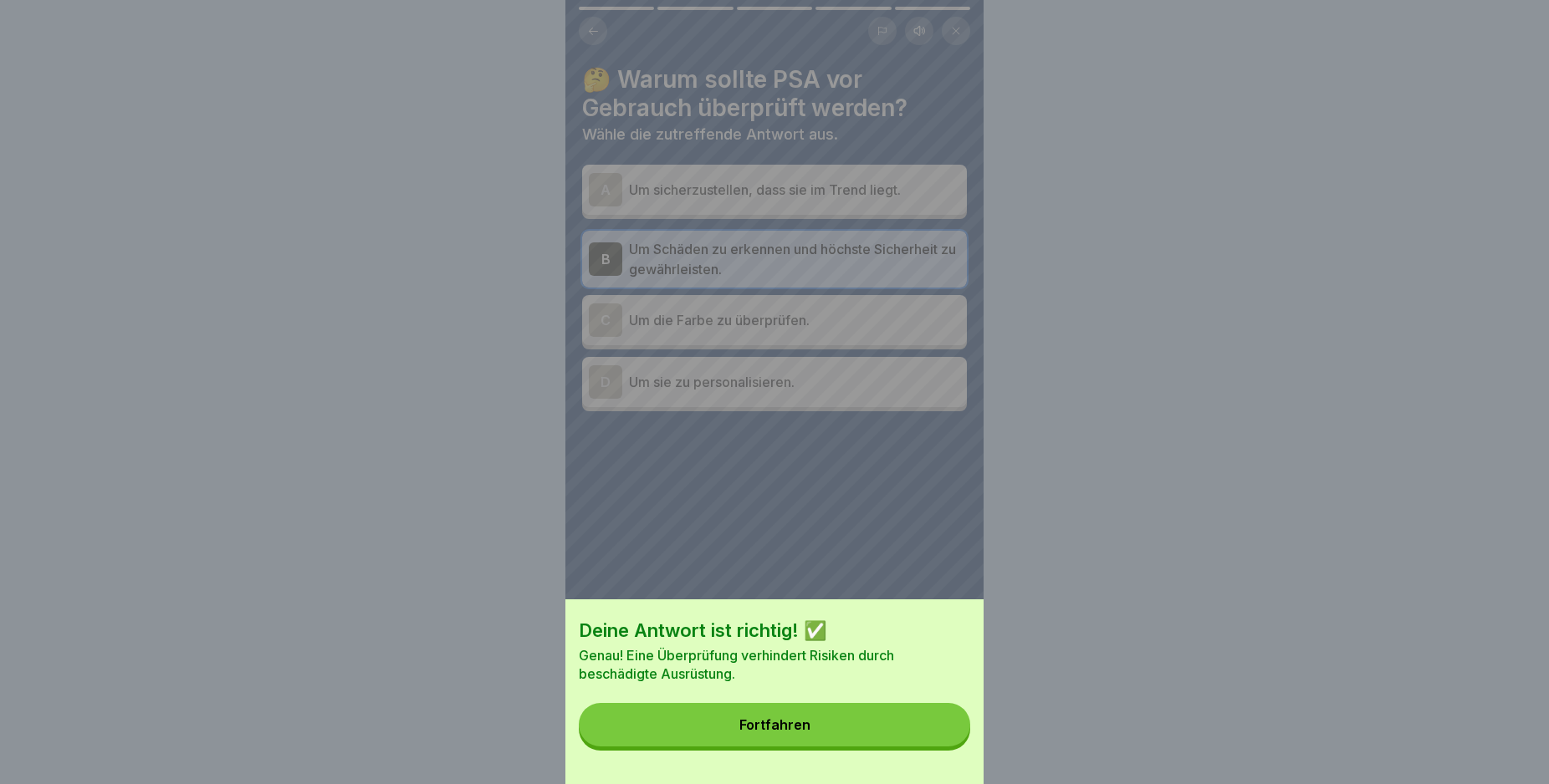
click at [920, 746] on button "Fortfahren" at bounding box center [774, 725] width 392 height 44
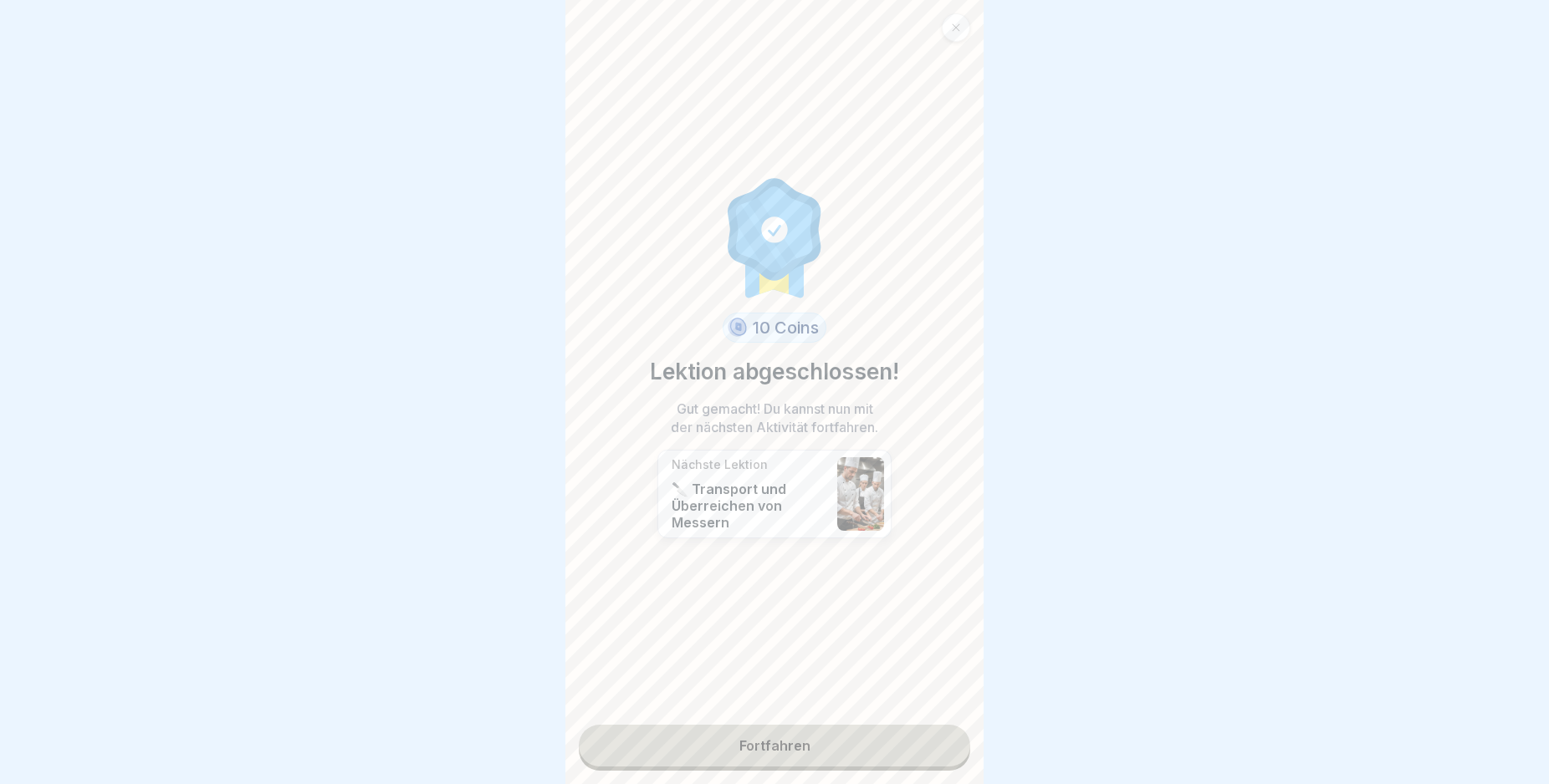
click at [905, 746] on link "Fortfahren" at bounding box center [774, 745] width 392 height 42
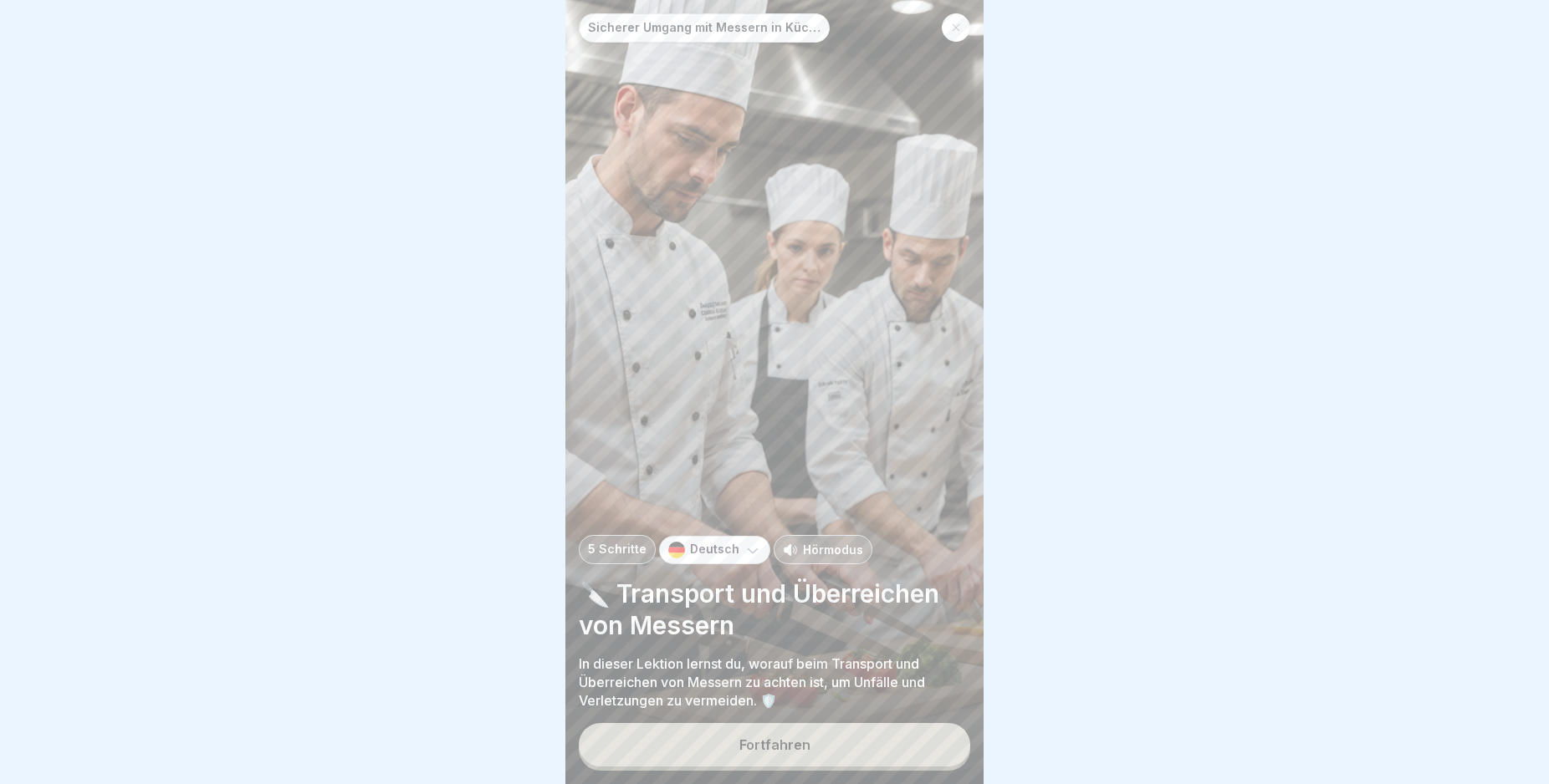
click at [905, 746] on button "Fortfahren" at bounding box center [774, 744] width 392 height 44
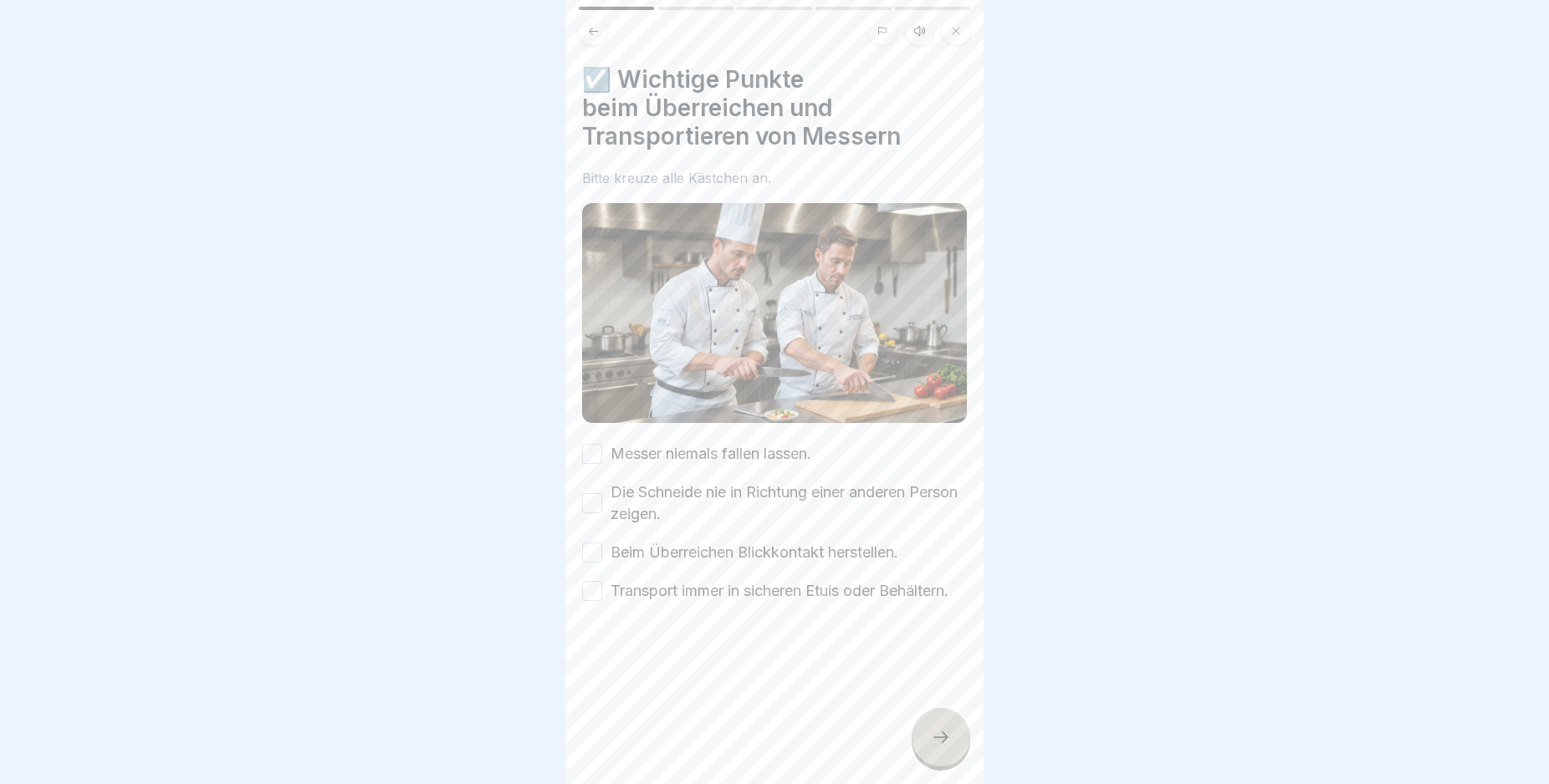
click at [591, 444] on button "Messer niemals fallen lassen." at bounding box center [592, 454] width 20 height 20
click at [590, 493] on button "Die Schneide nie in Richtung einer anderen Person zeigen." at bounding box center [592, 503] width 20 height 20
click at [593, 543] on button "Beim Überreichen Blickkontakt herstellen." at bounding box center [592, 552] width 20 height 20
click at [591, 587] on button "Transport immer in sicheren Etuis oder Behältern." at bounding box center [592, 591] width 20 height 20
click at [948, 743] on div at bounding box center [940, 737] width 58 height 58
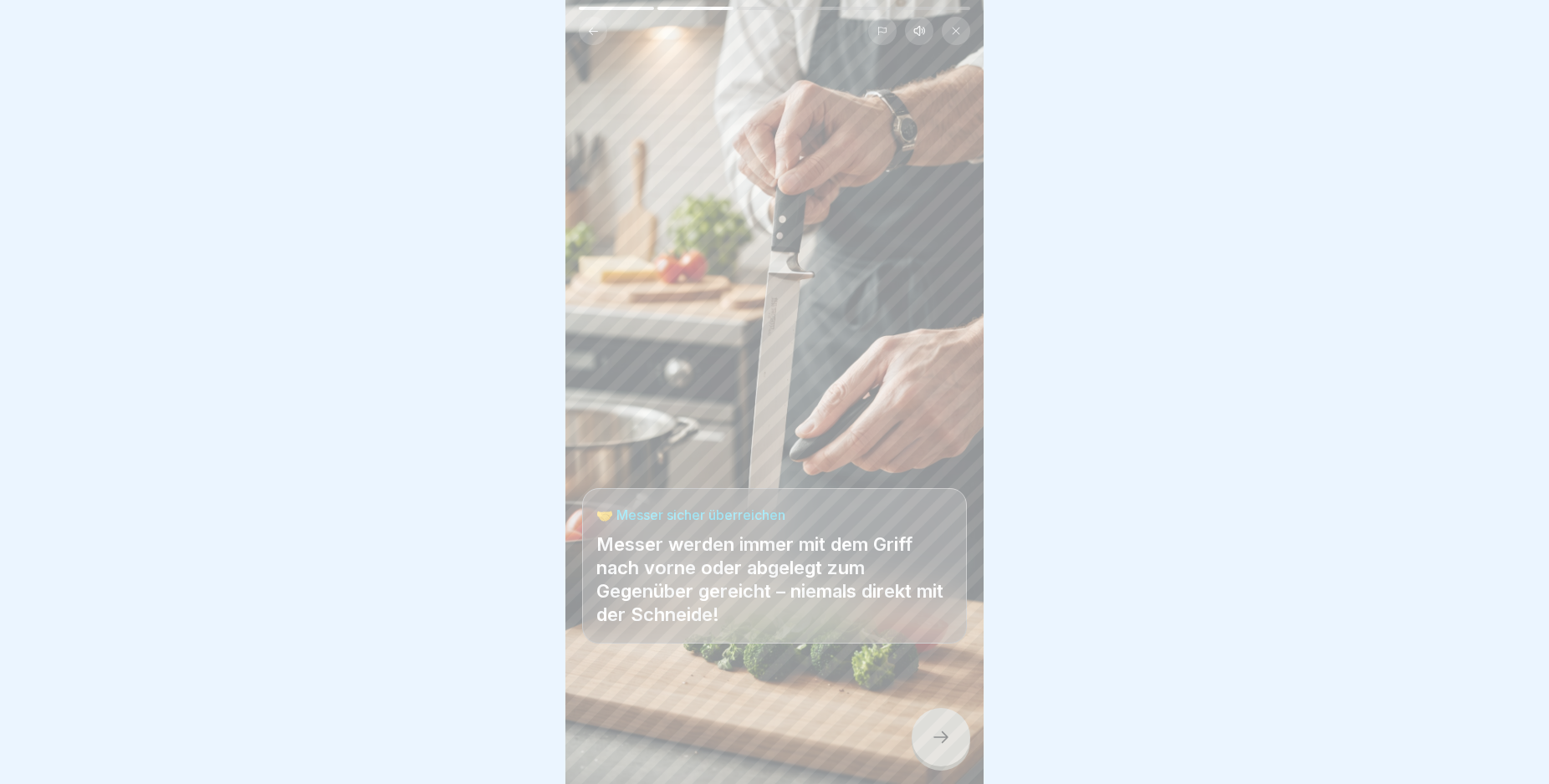
click at [947, 745] on icon at bounding box center [940, 737] width 20 height 20
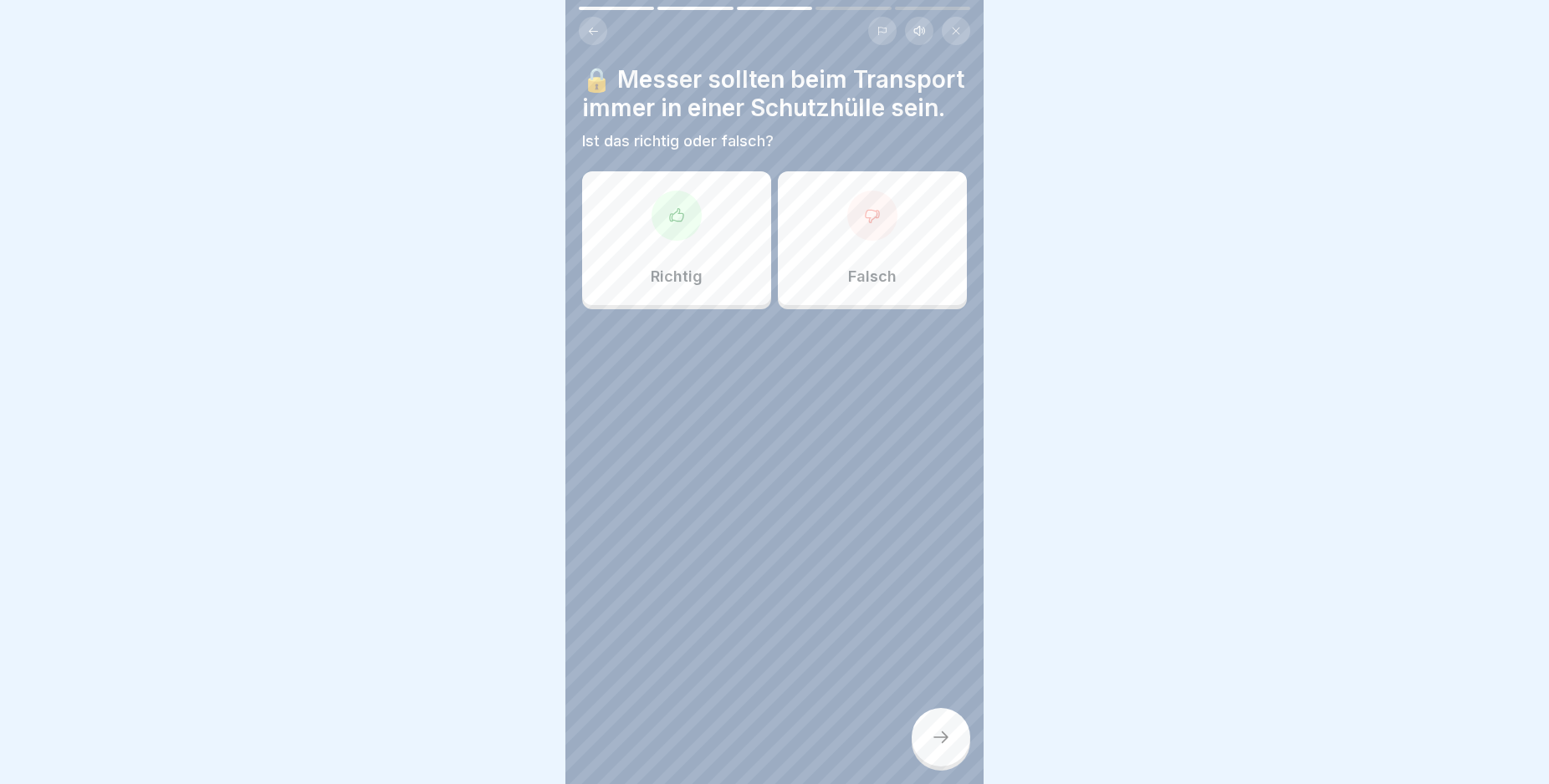
click at [674, 274] on div "Richtig" at bounding box center [677, 238] width 189 height 134
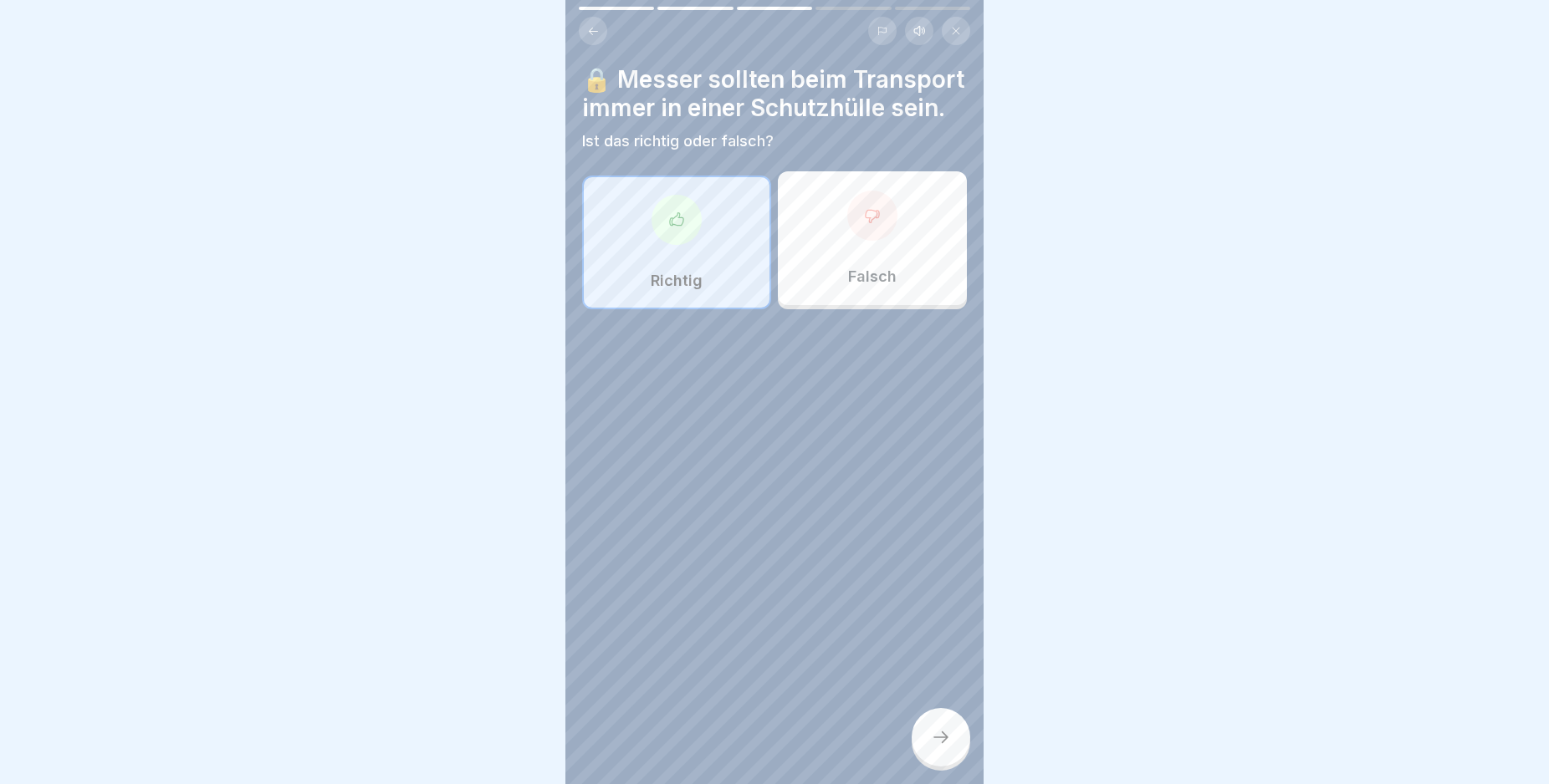
click at [936, 739] on div at bounding box center [940, 737] width 58 height 58
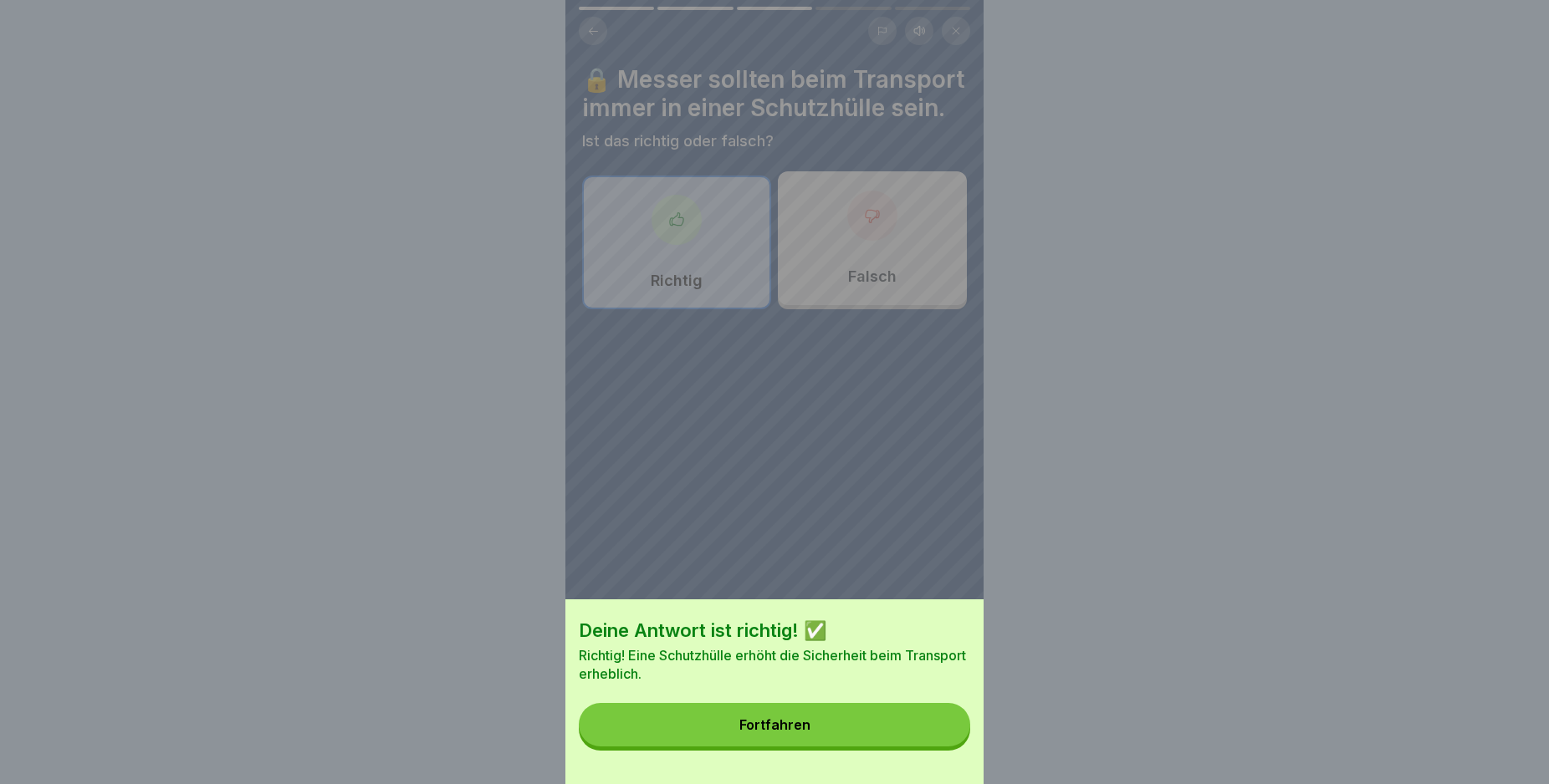
click at [924, 739] on button "Fortfahren" at bounding box center [774, 725] width 392 height 44
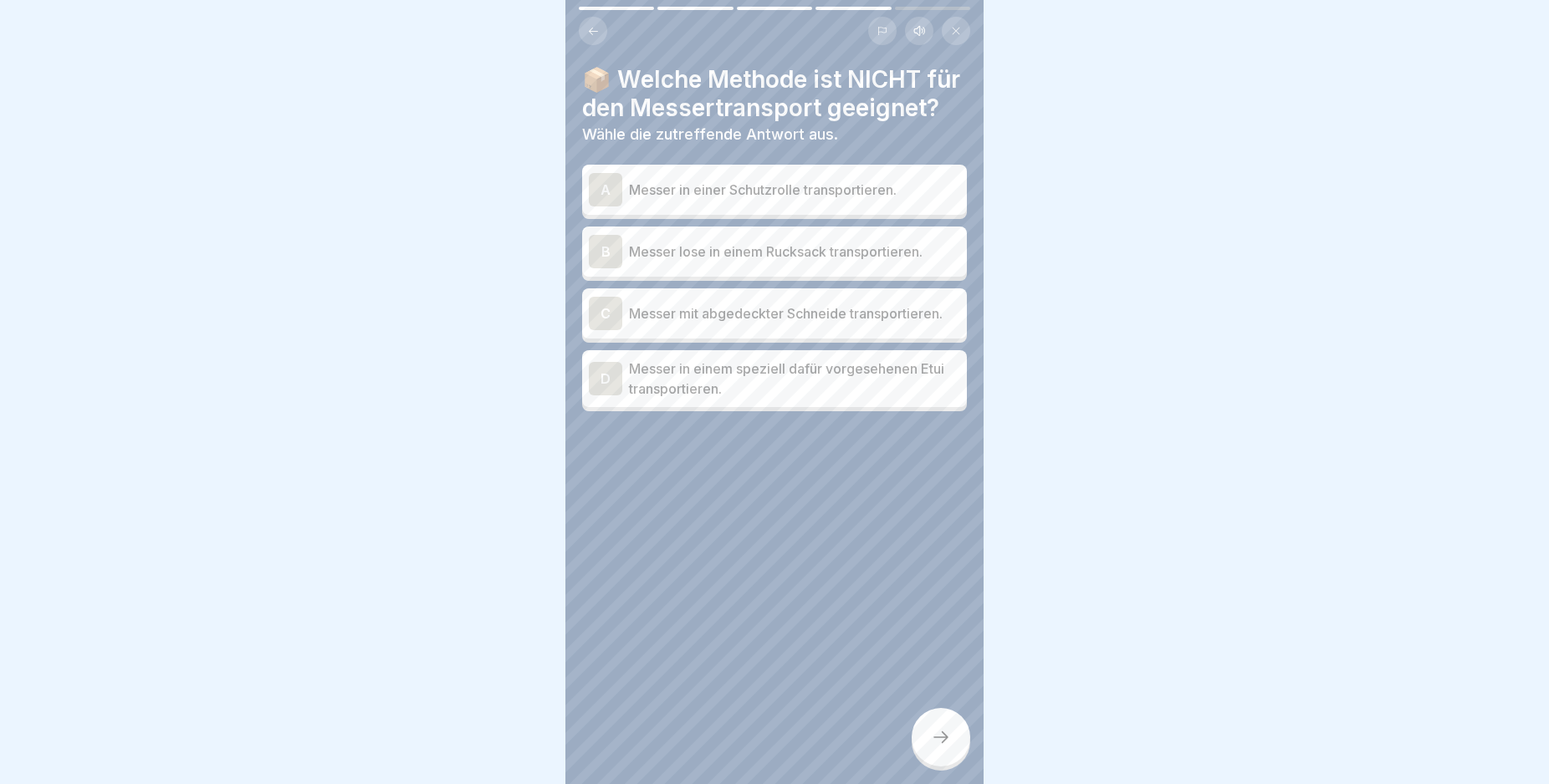
click at [594, 268] on div "B" at bounding box center [605, 251] width 34 height 34
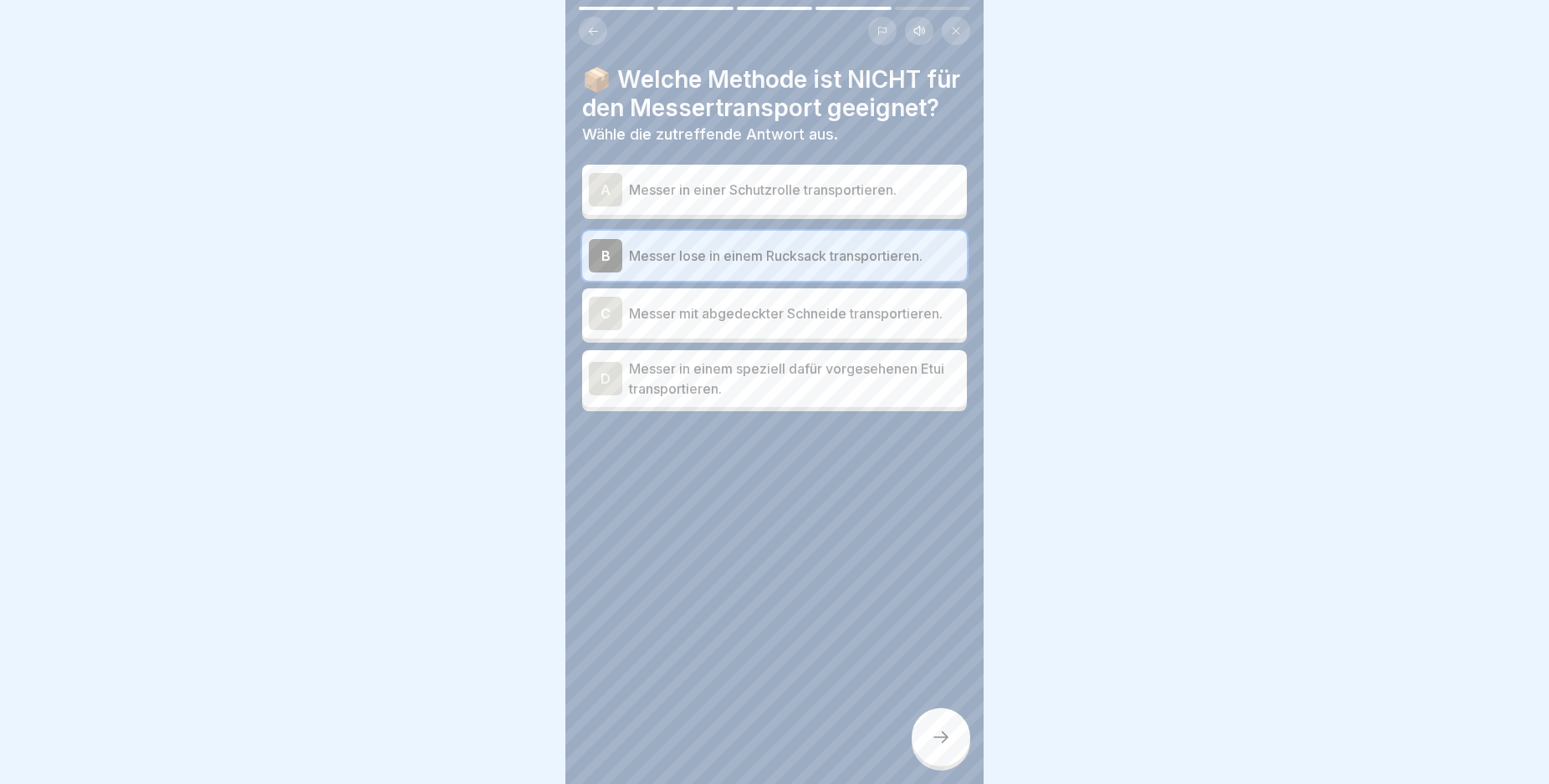
click at [933, 735] on div at bounding box center [940, 737] width 58 height 58
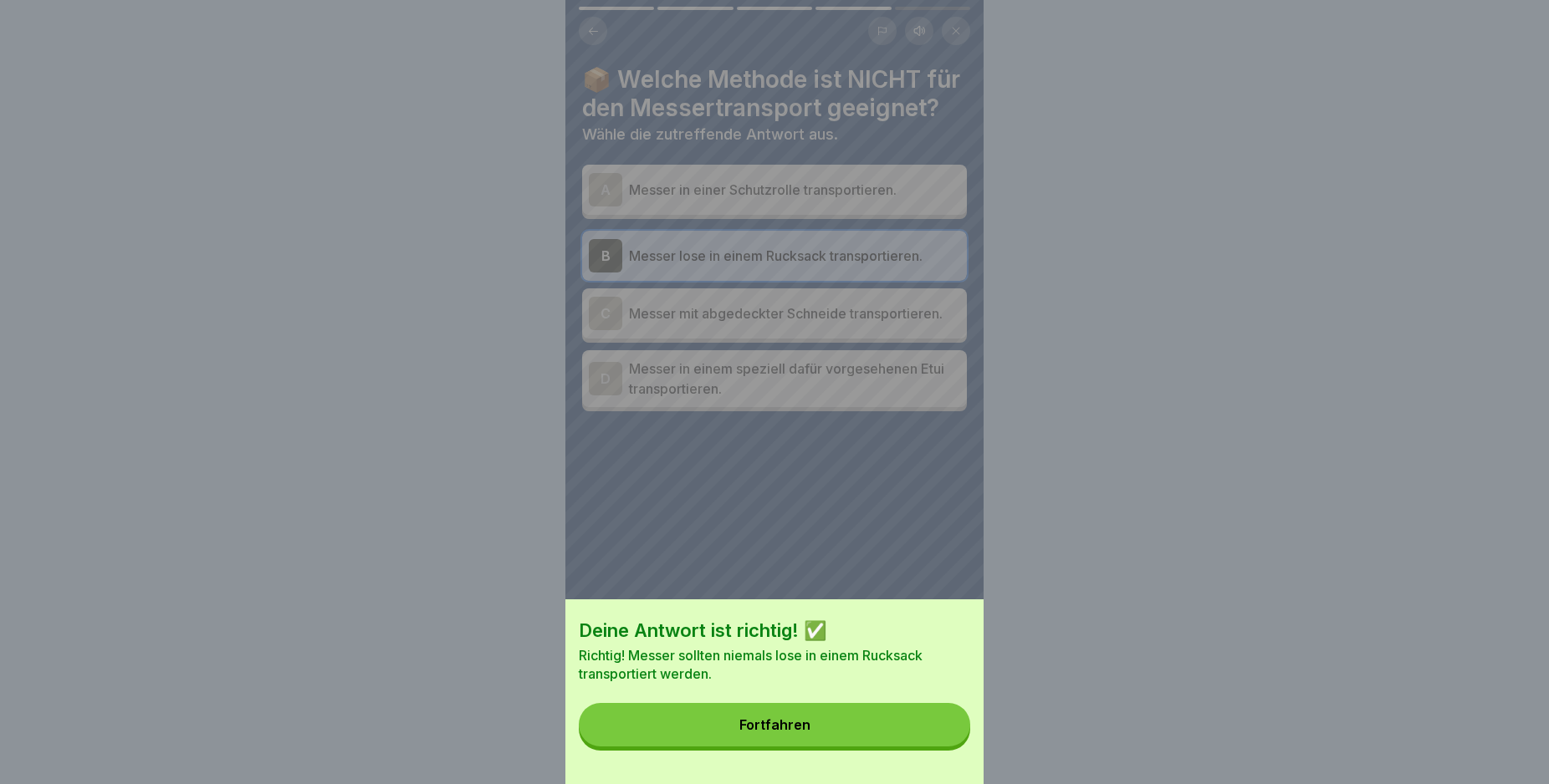
click at [931, 736] on button "Fortfahren" at bounding box center [774, 725] width 392 height 44
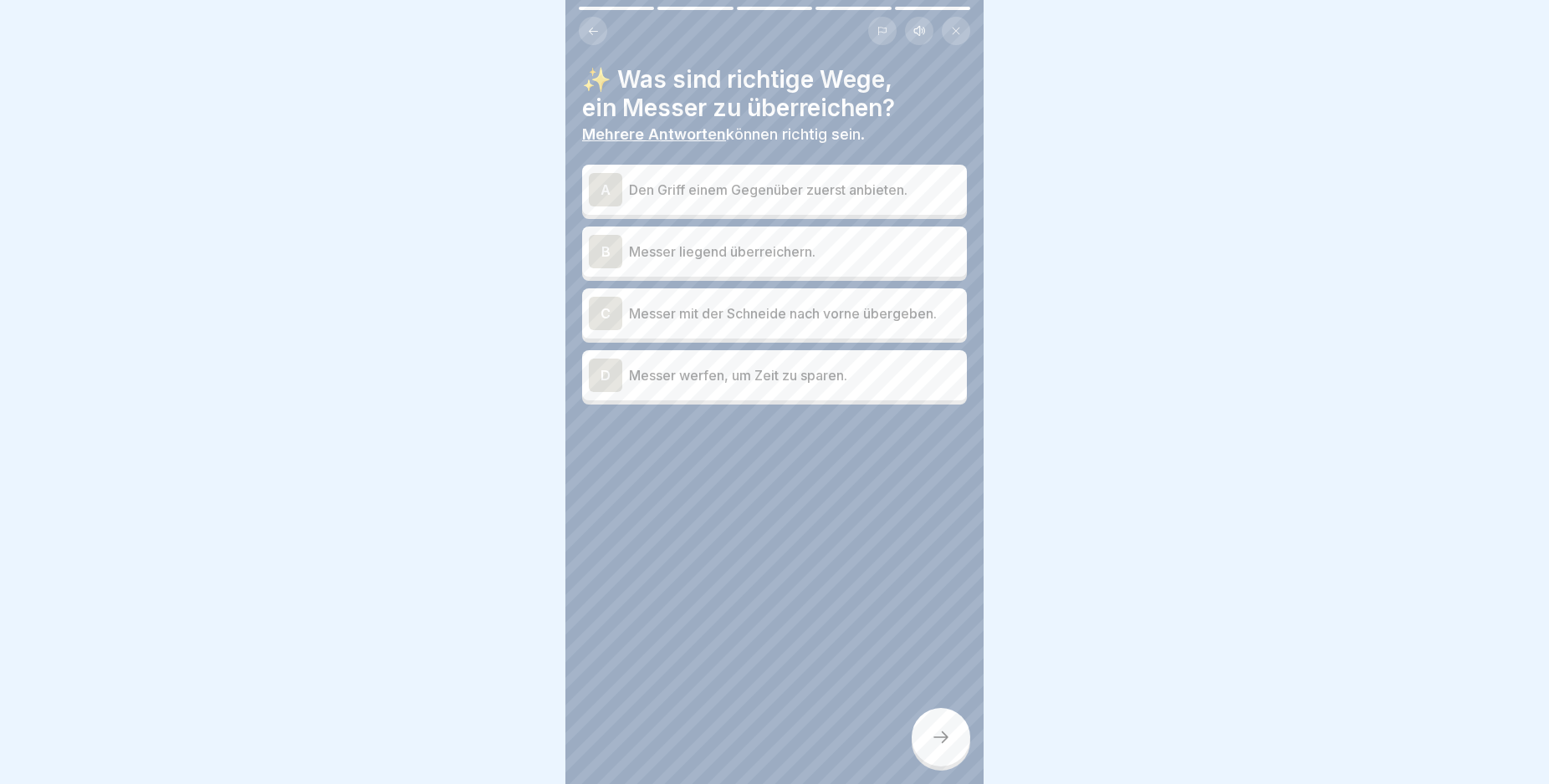
click at [600, 186] on div "A" at bounding box center [605, 190] width 34 height 34
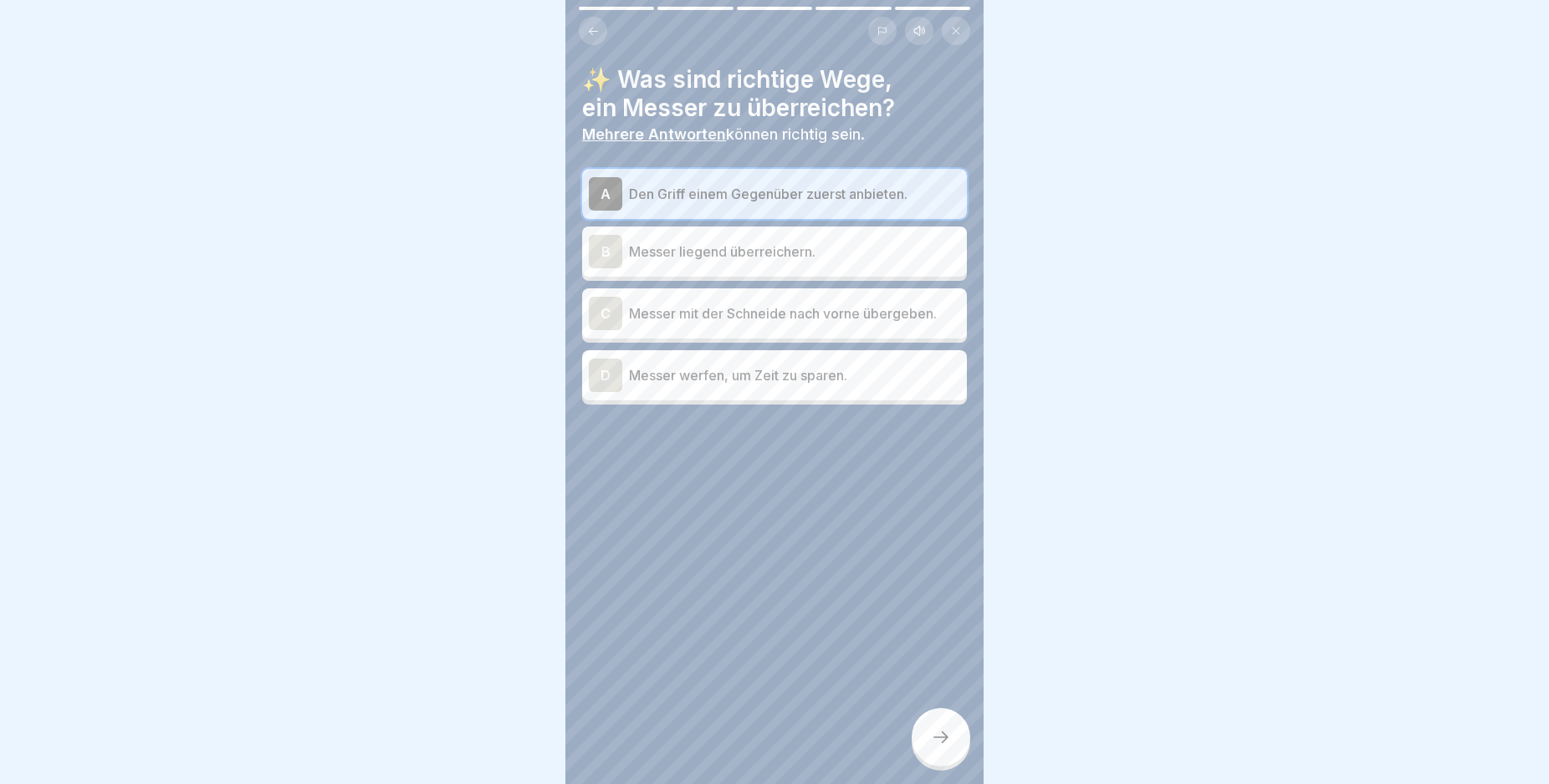
click at [602, 253] on div "B" at bounding box center [605, 251] width 34 height 34
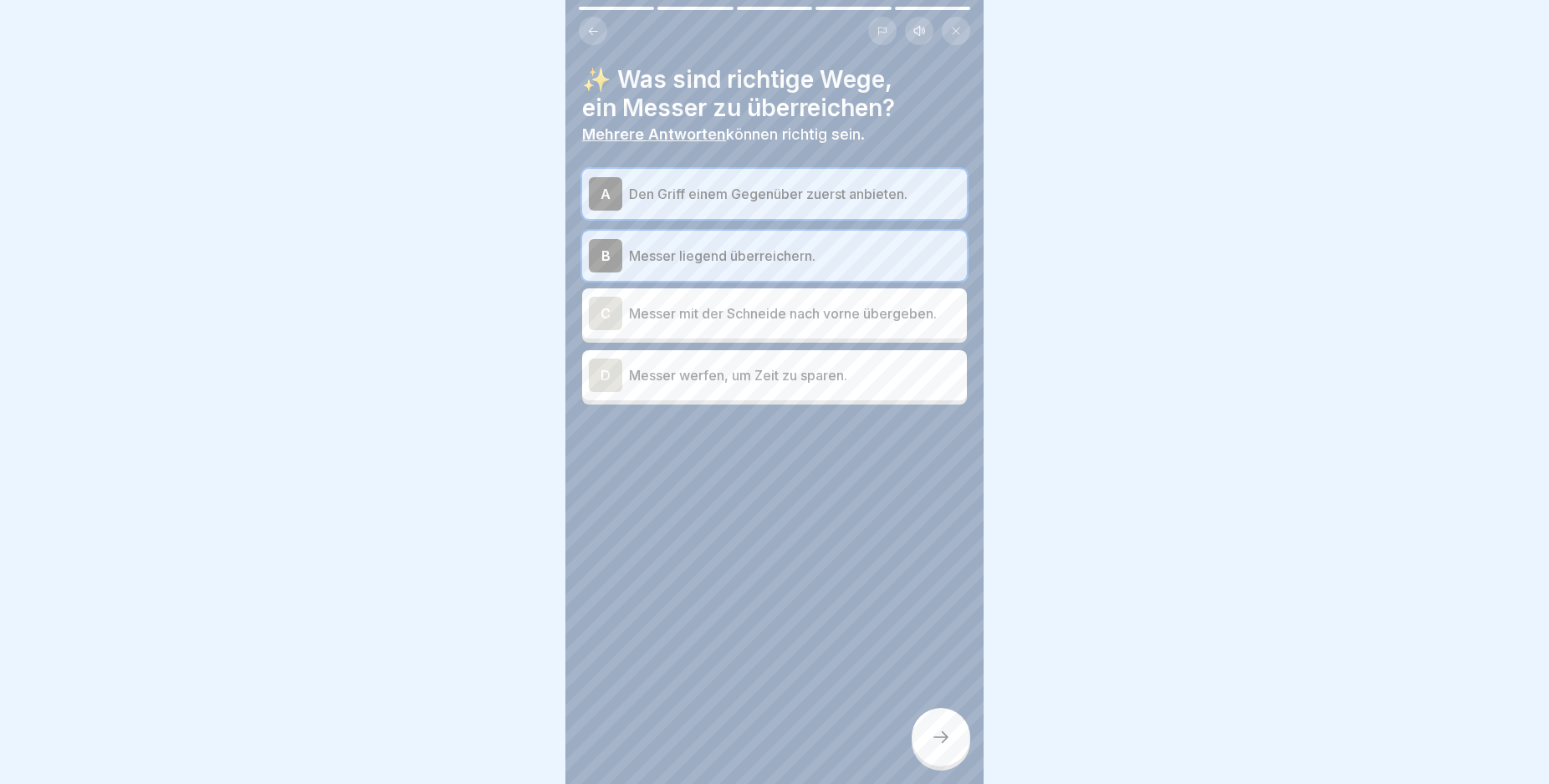
click at [935, 737] on div at bounding box center [940, 737] width 58 height 58
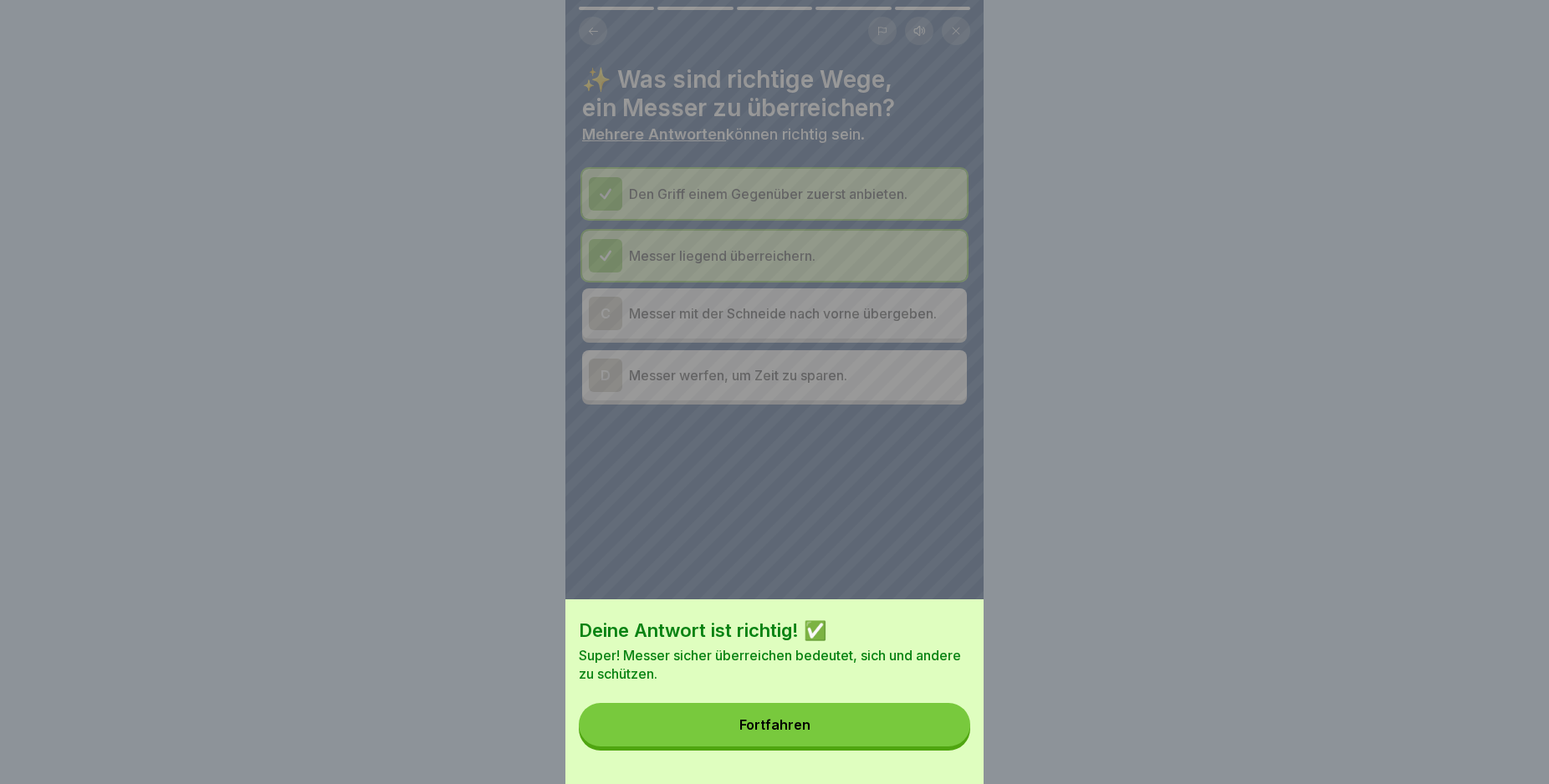
click at [930, 735] on button "Fortfahren" at bounding box center [774, 725] width 392 height 44
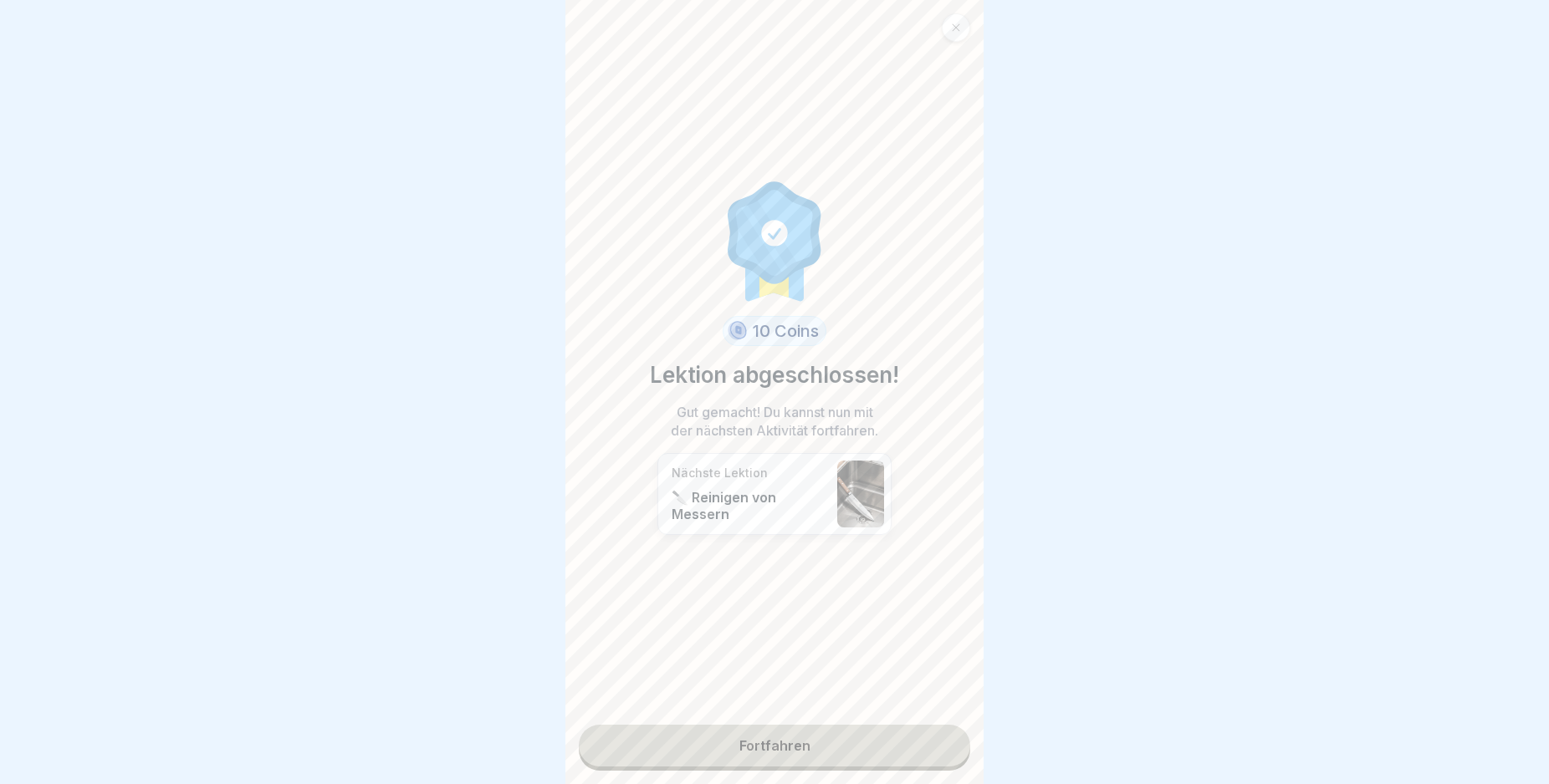
click at [930, 735] on link "Fortfahren" at bounding box center [774, 745] width 392 height 42
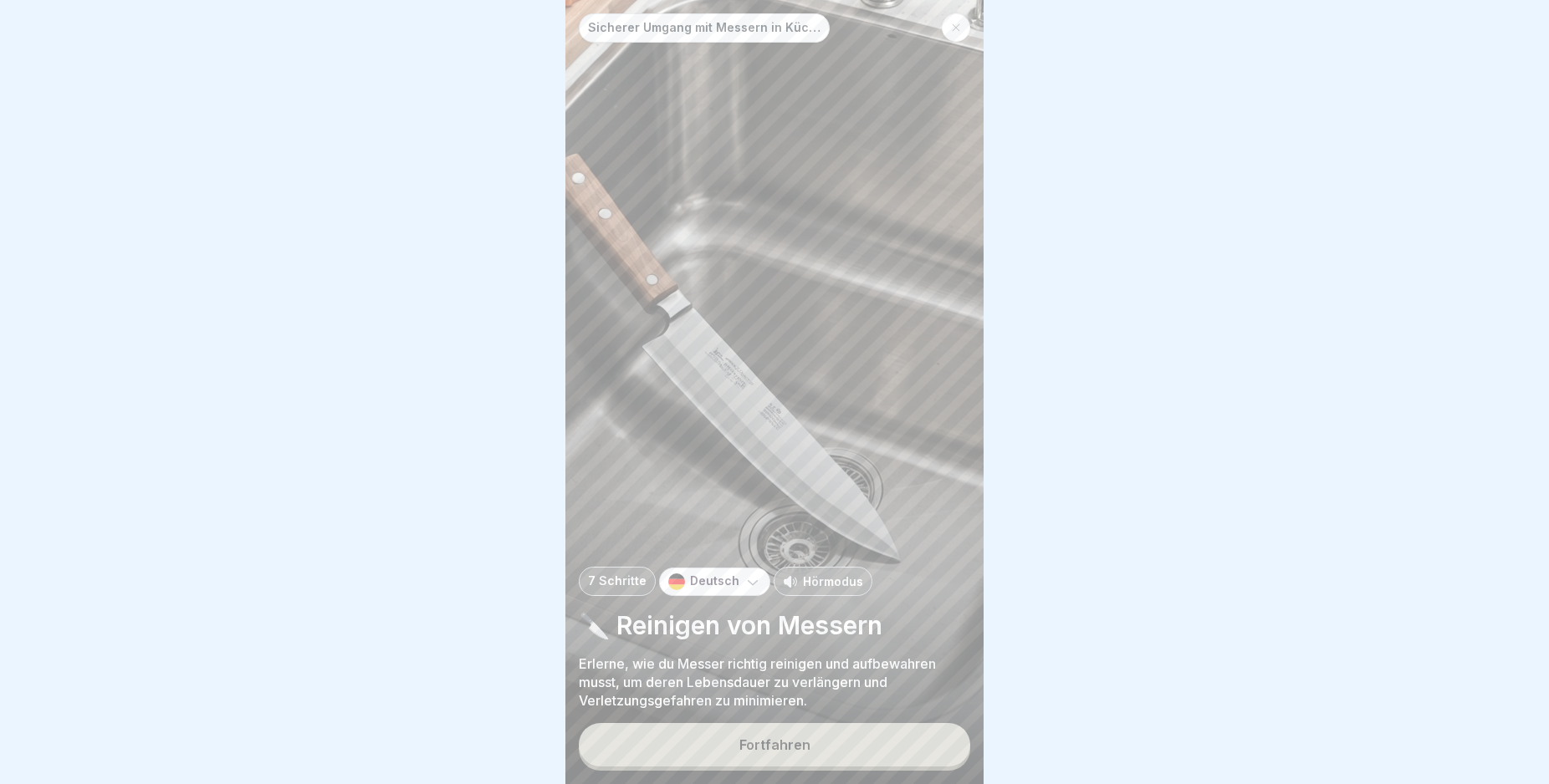
click at [929, 744] on button "Fortfahren" at bounding box center [774, 744] width 392 height 44
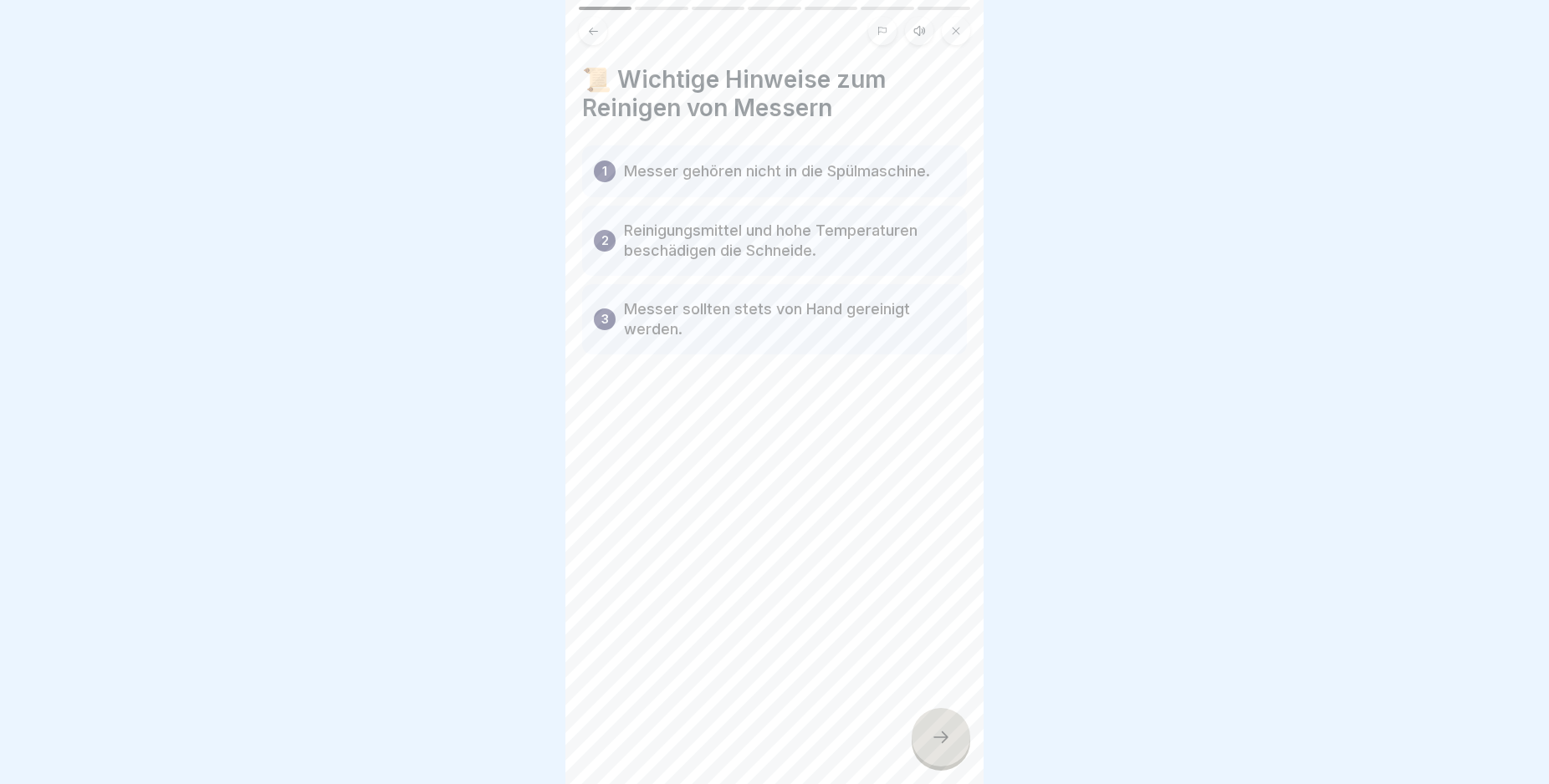
click at [931, 747] on icon at bounding box center [940, 737] width 20 height 20
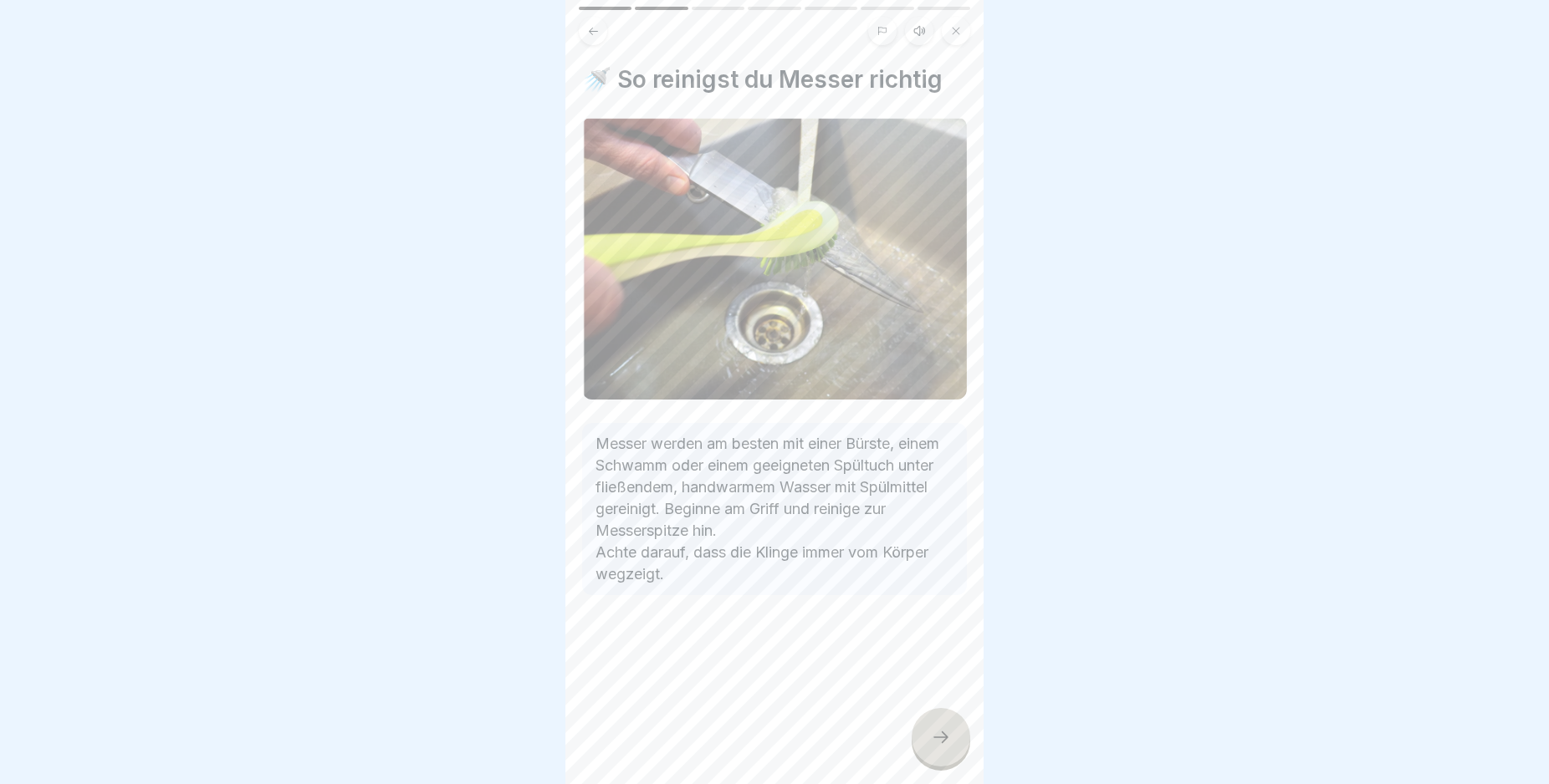
click at [931, 747] on icon at bounding box center [940, 737] width 20 height 20
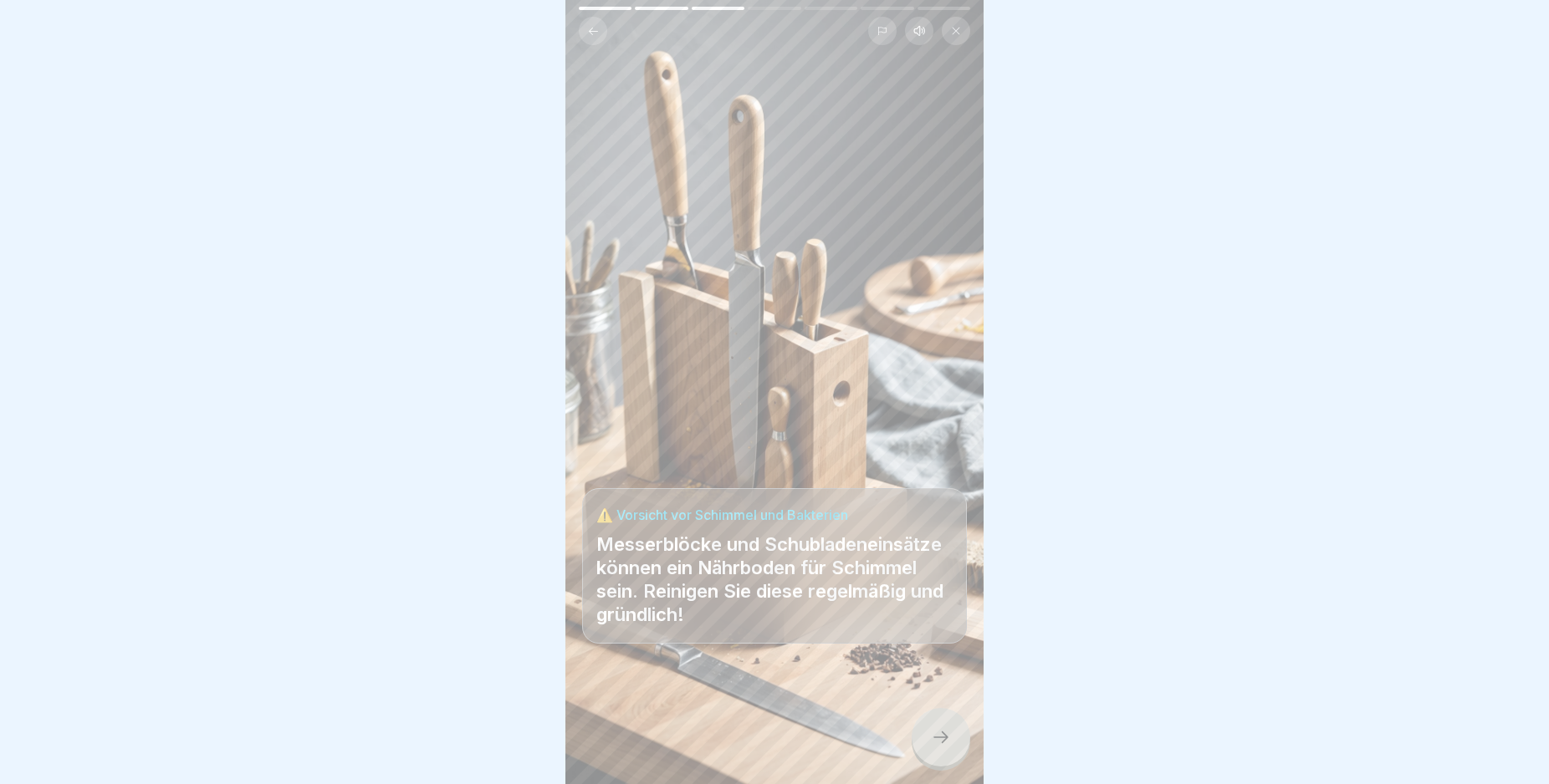
click at [931, 747] on icon at bounding box center [940, 737] width 20 height 20
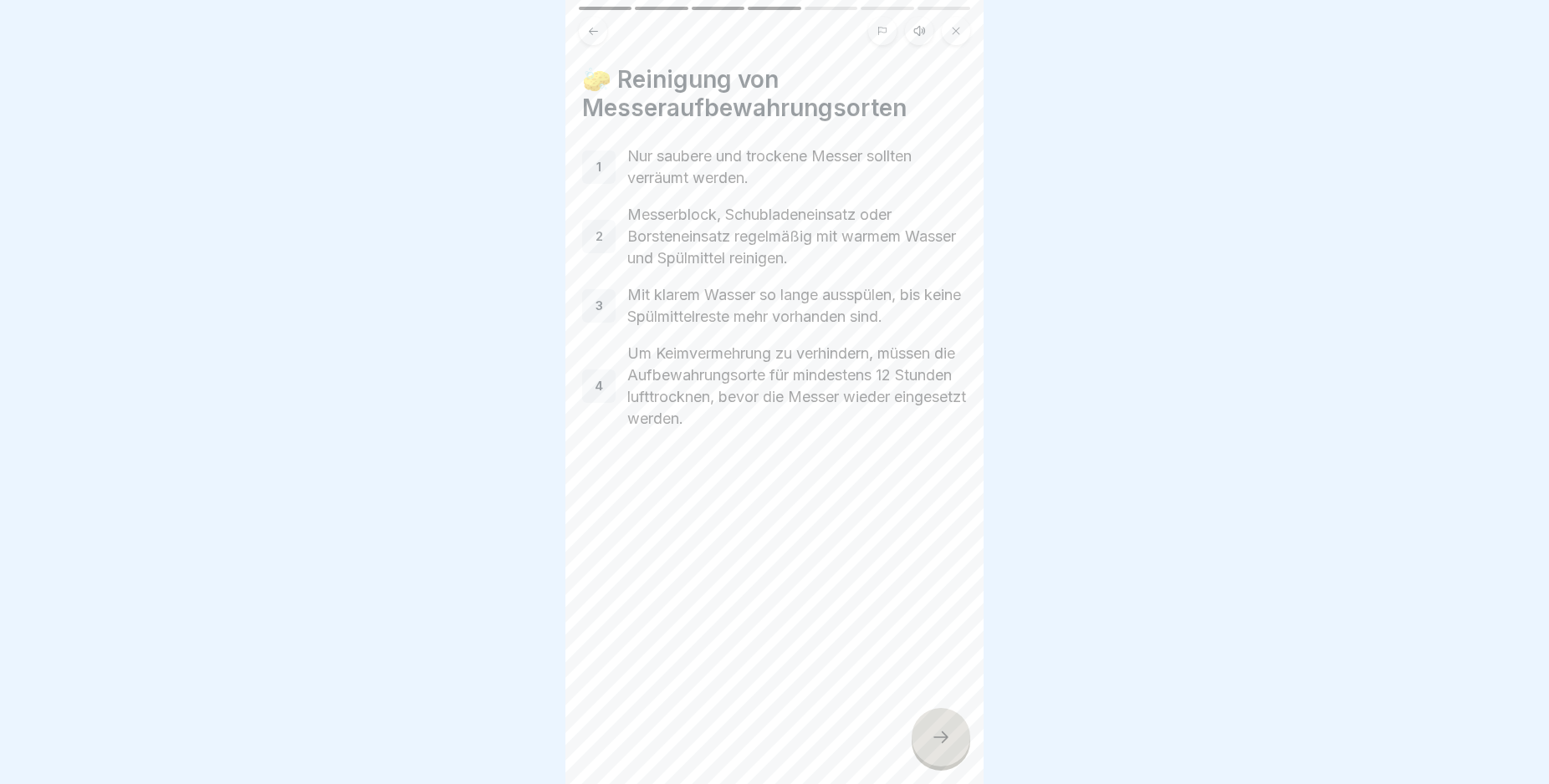
click at [931, 747] on icon at bounding box center [940, 737] width 20 height 20
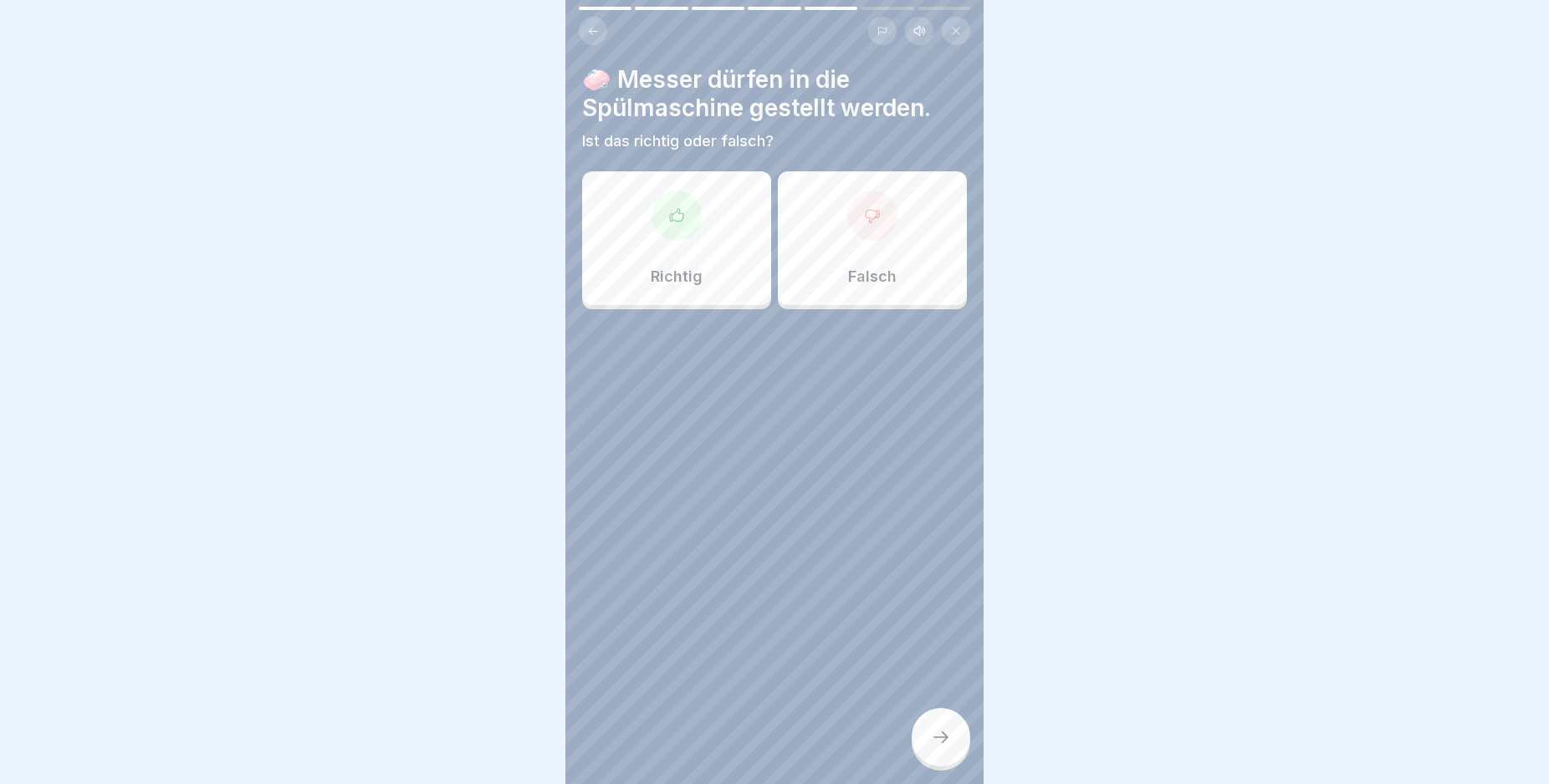
click at [868, 234] on div at bounding box center [872, 216] width 50 height 50
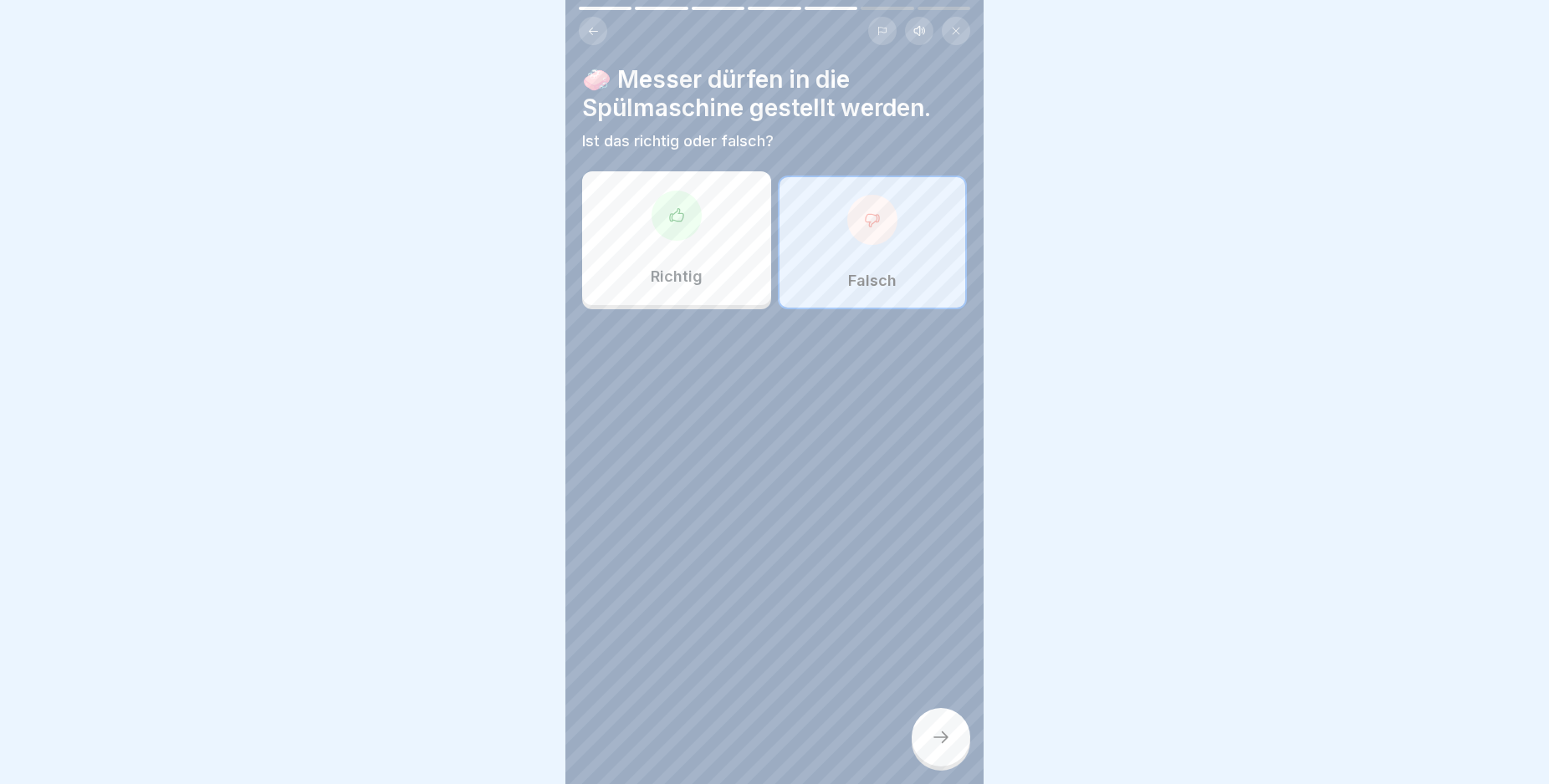
click at [939, 742] on div at bounding box center [940, 737] width 58 height 58
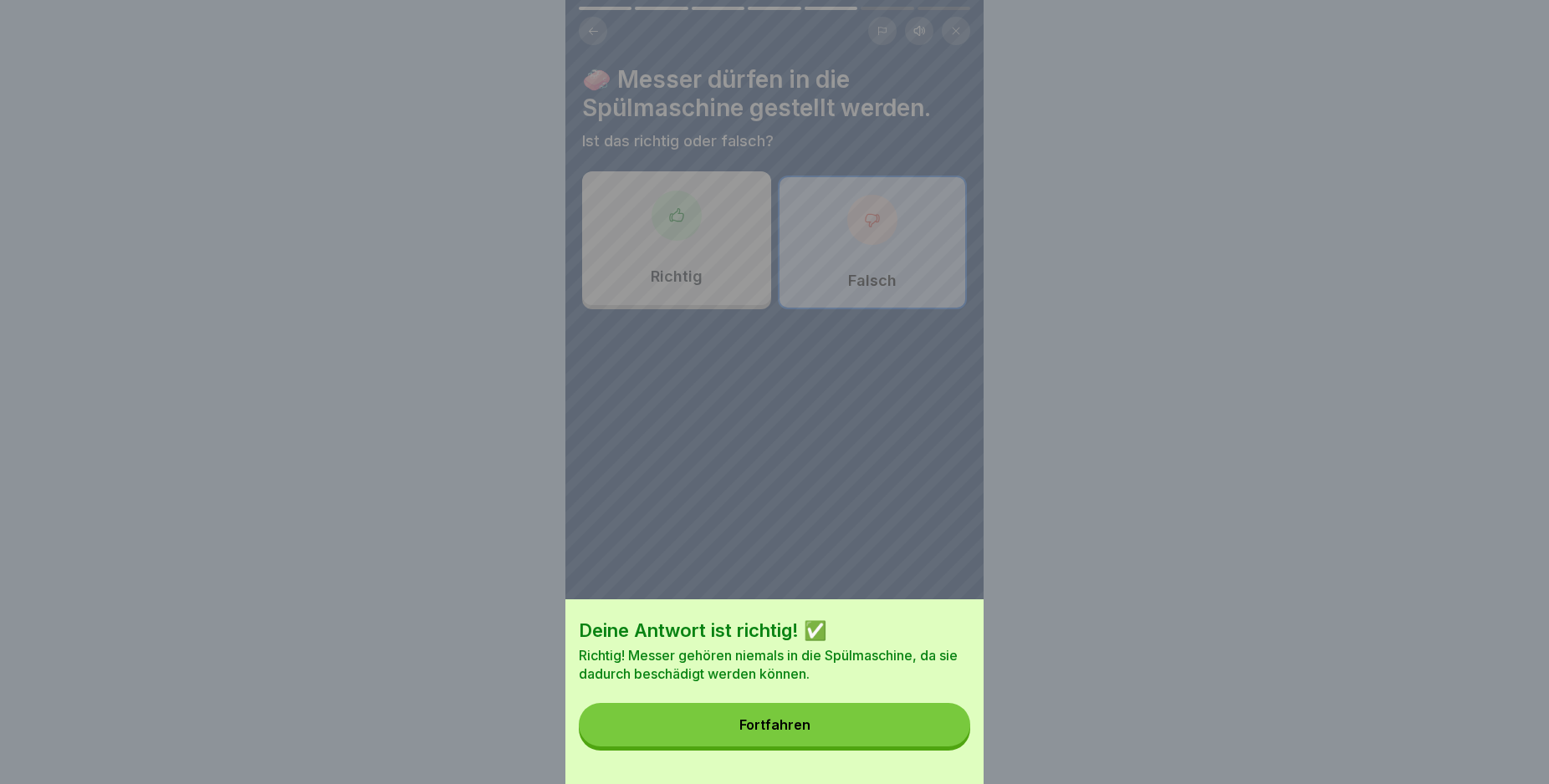
click at [920, 736] on button "Fortfahren" at bounding box center [774, 725] width 392 height 44
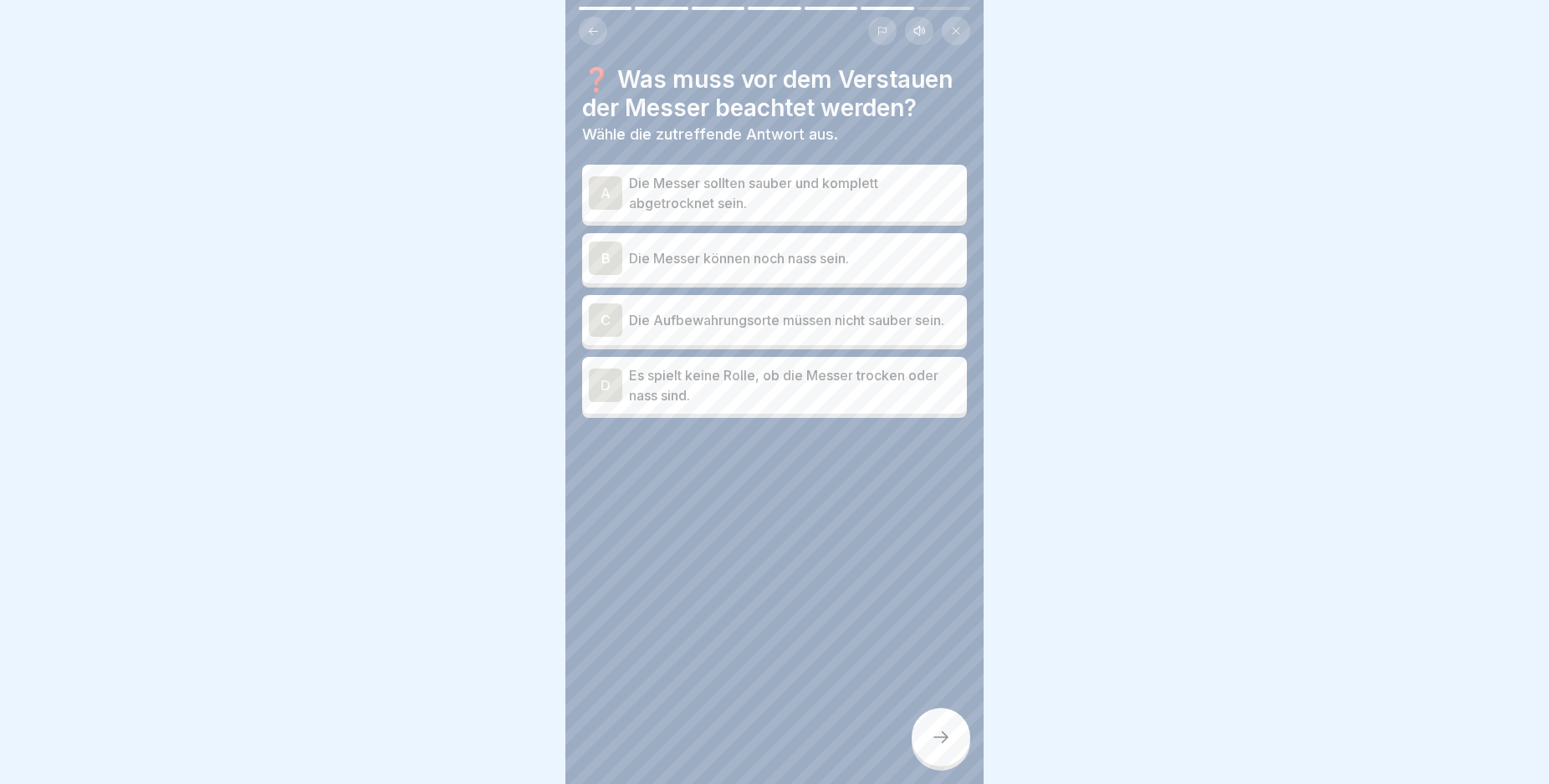
click at [602, 198] on div "A" at bounding box center [605, 193] width 34 height 34
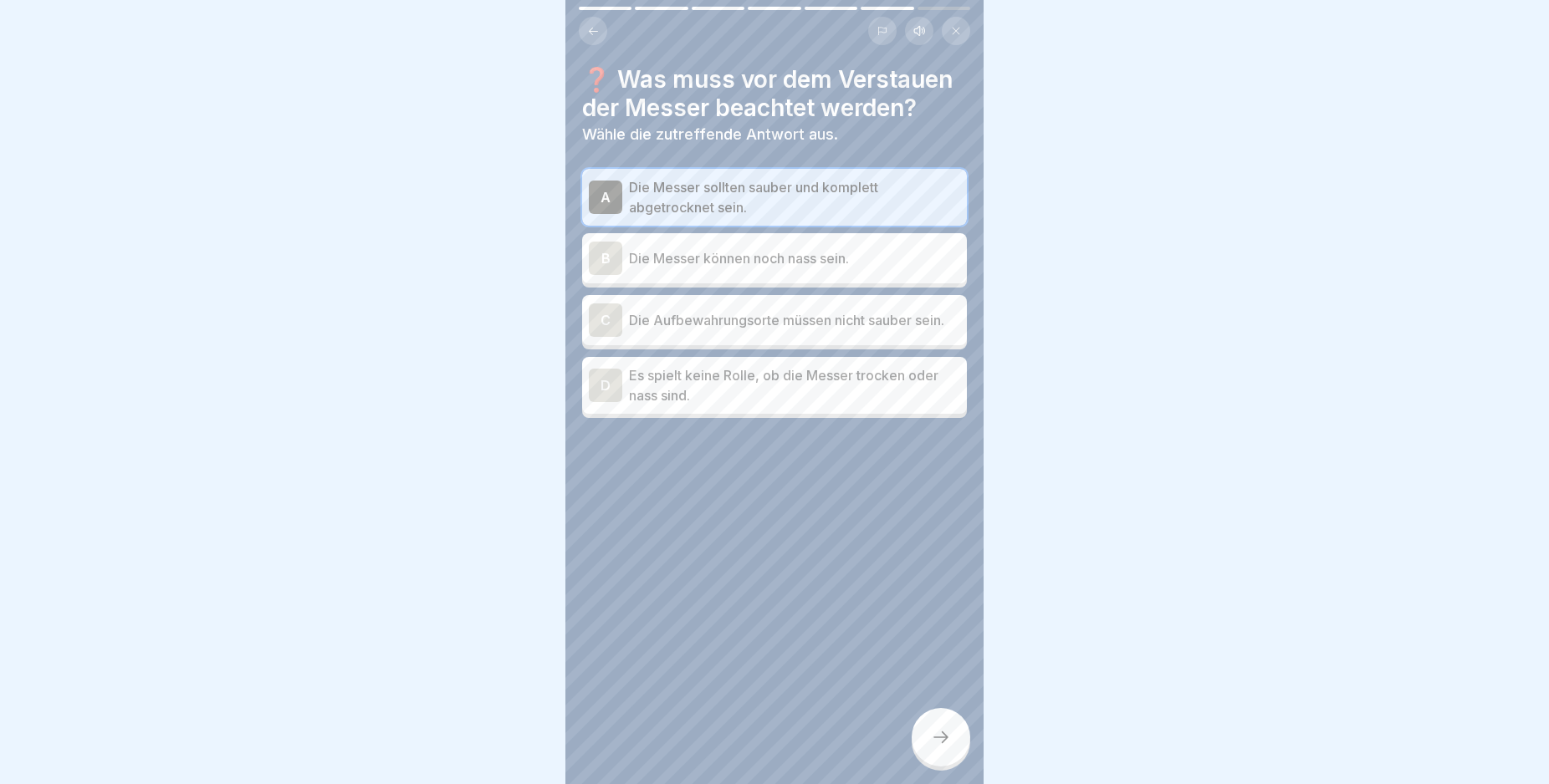
click at [950, 747] on icon at bounding box center [940, 737] width 20 height 20
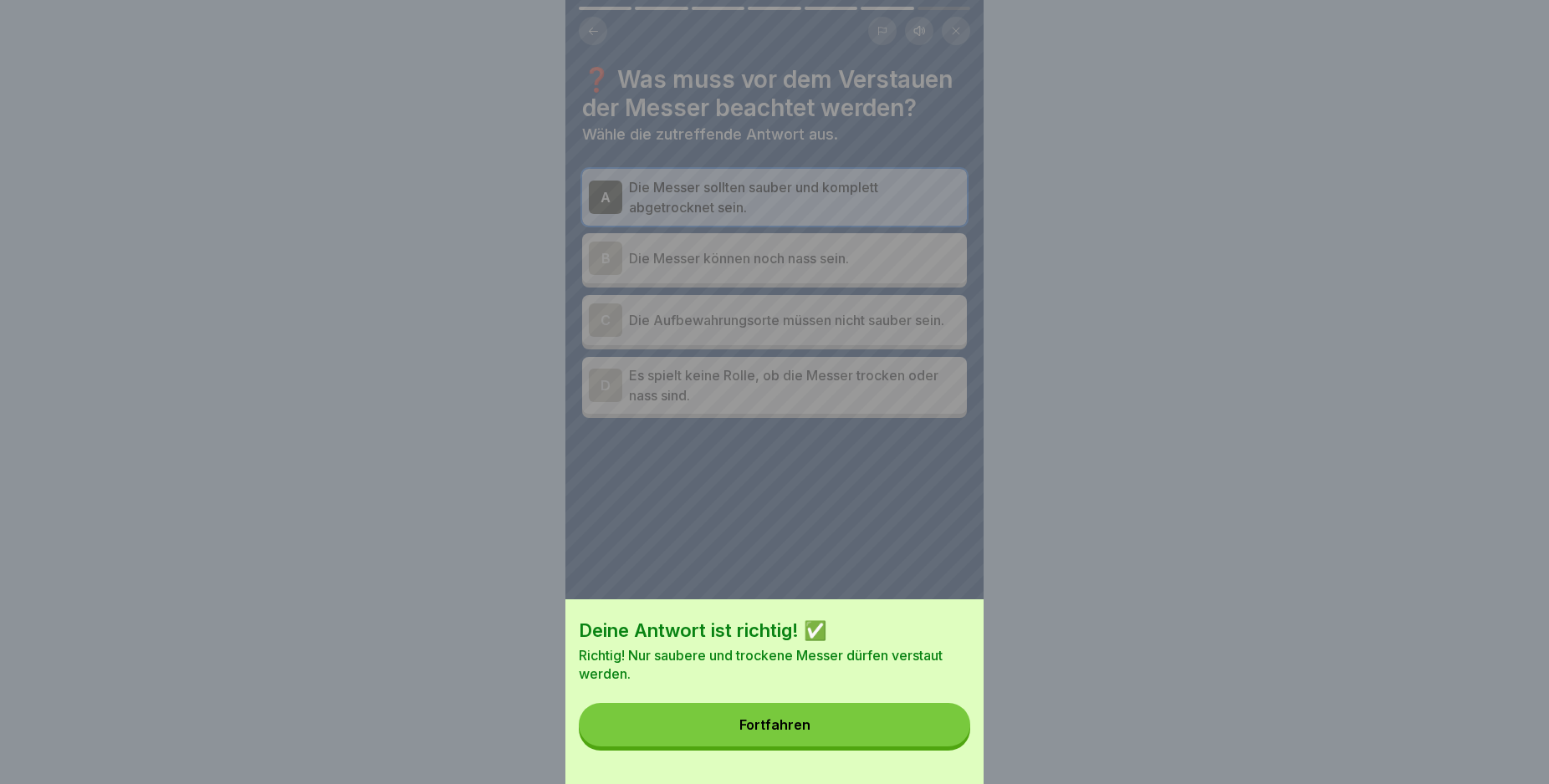
click at [924, 734] on button "Fortfahren" at bounding box center [774, 725] width 392 height 44
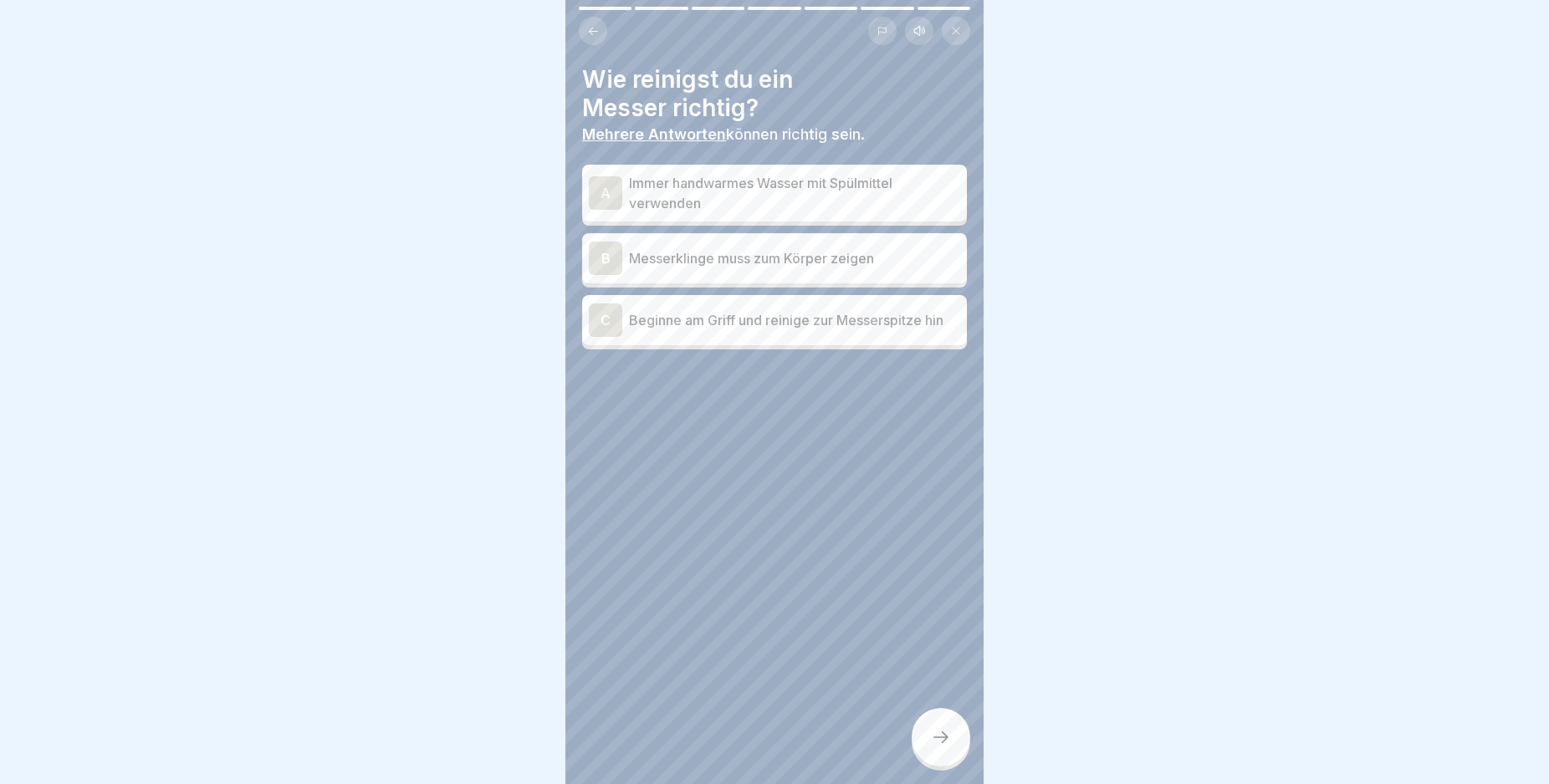
click at [602, 193] on div "A" at bounding box center [605, 193] width 34 height 34
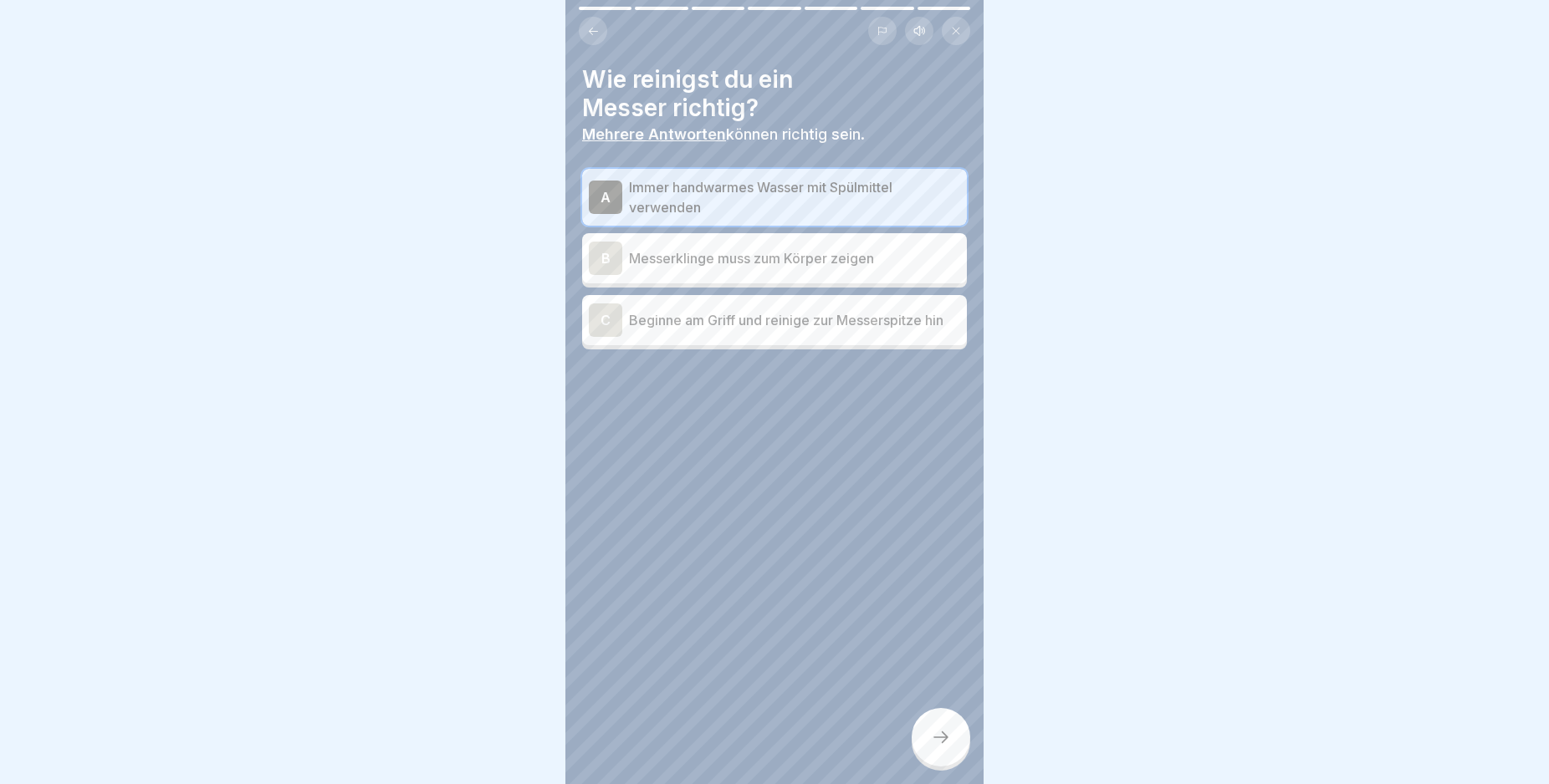
click at [601, 320] on div "C" at bounding box center [605, 320] width 34 height 34
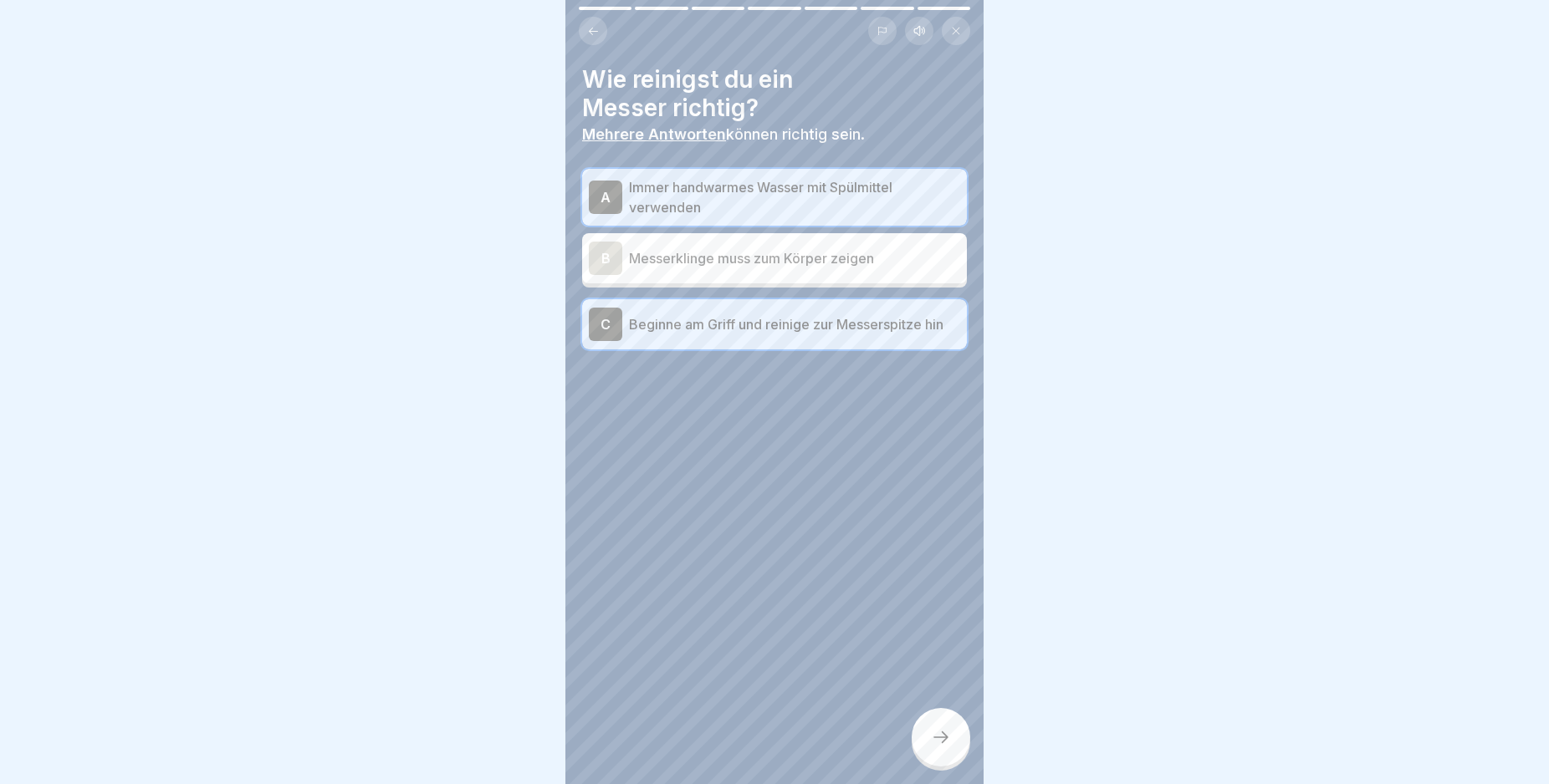
click at [940, 740] on div at bounding box center [940, 737] width 58 height 58
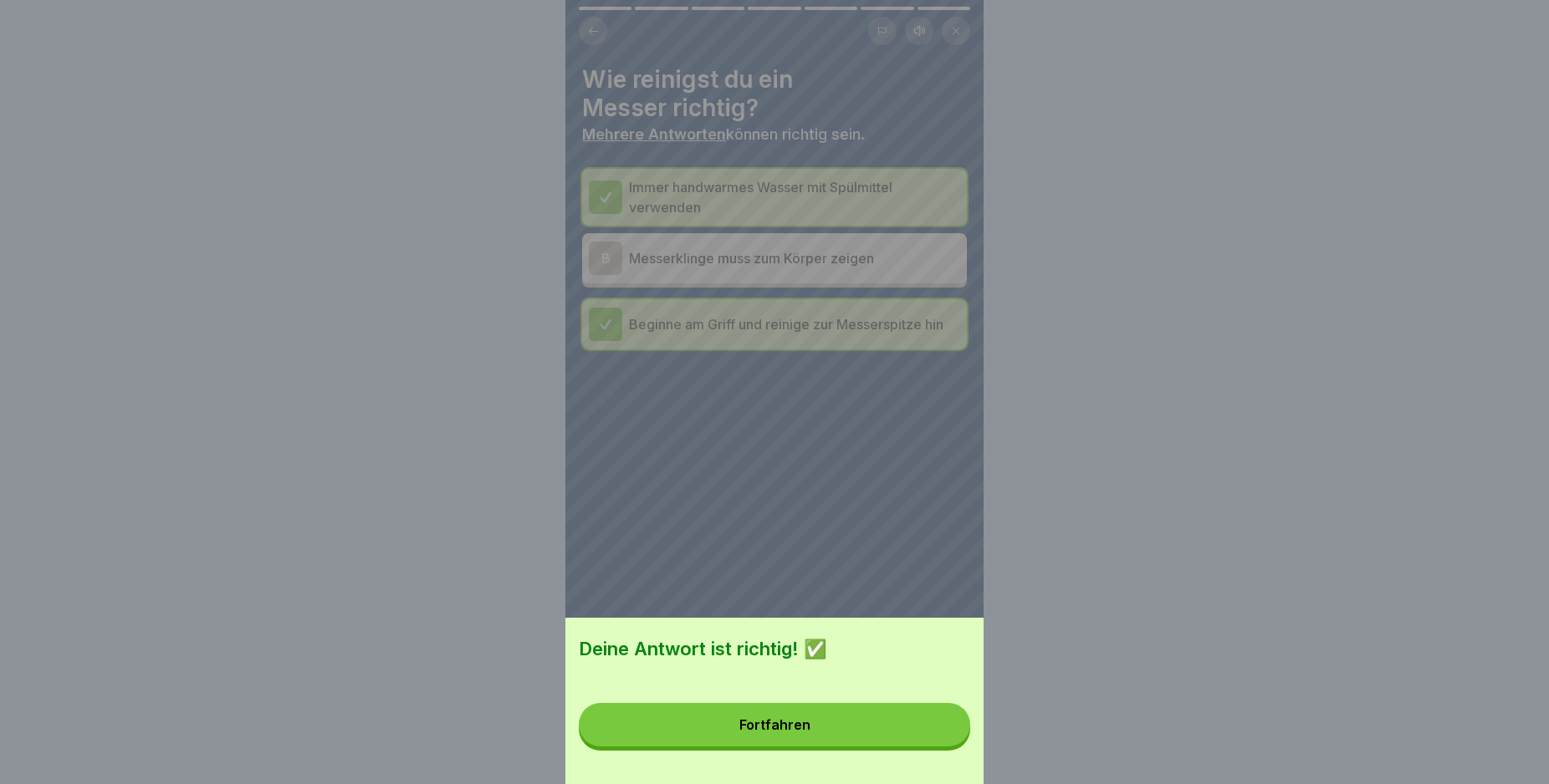
click at [935, 737] on button "Fortfahren" at bounding box center [774, 725] width 392 height 44
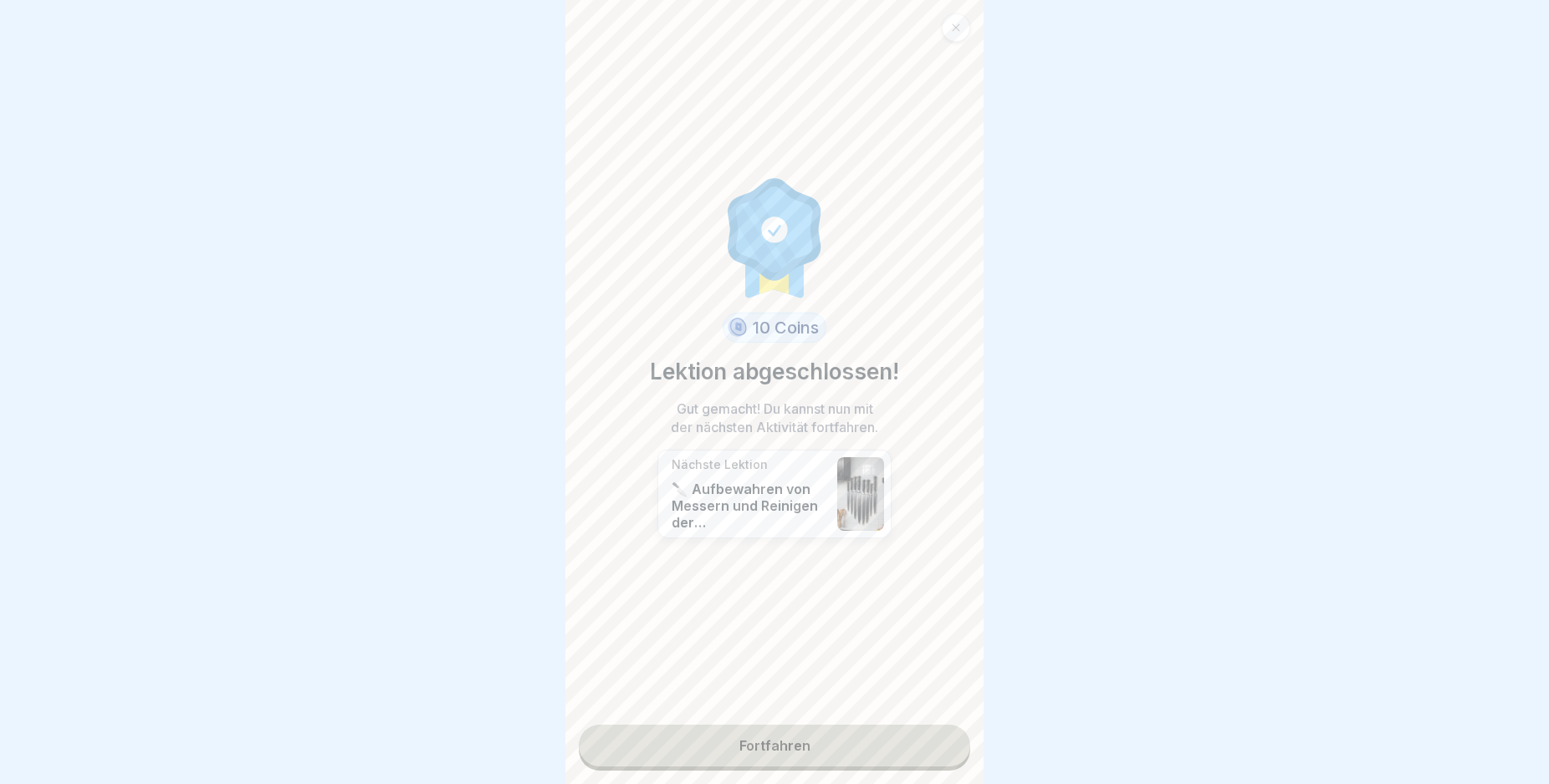
click at [935, 737] on link "Fortfahren" at bounding box center [774, 745] width 392 height 42
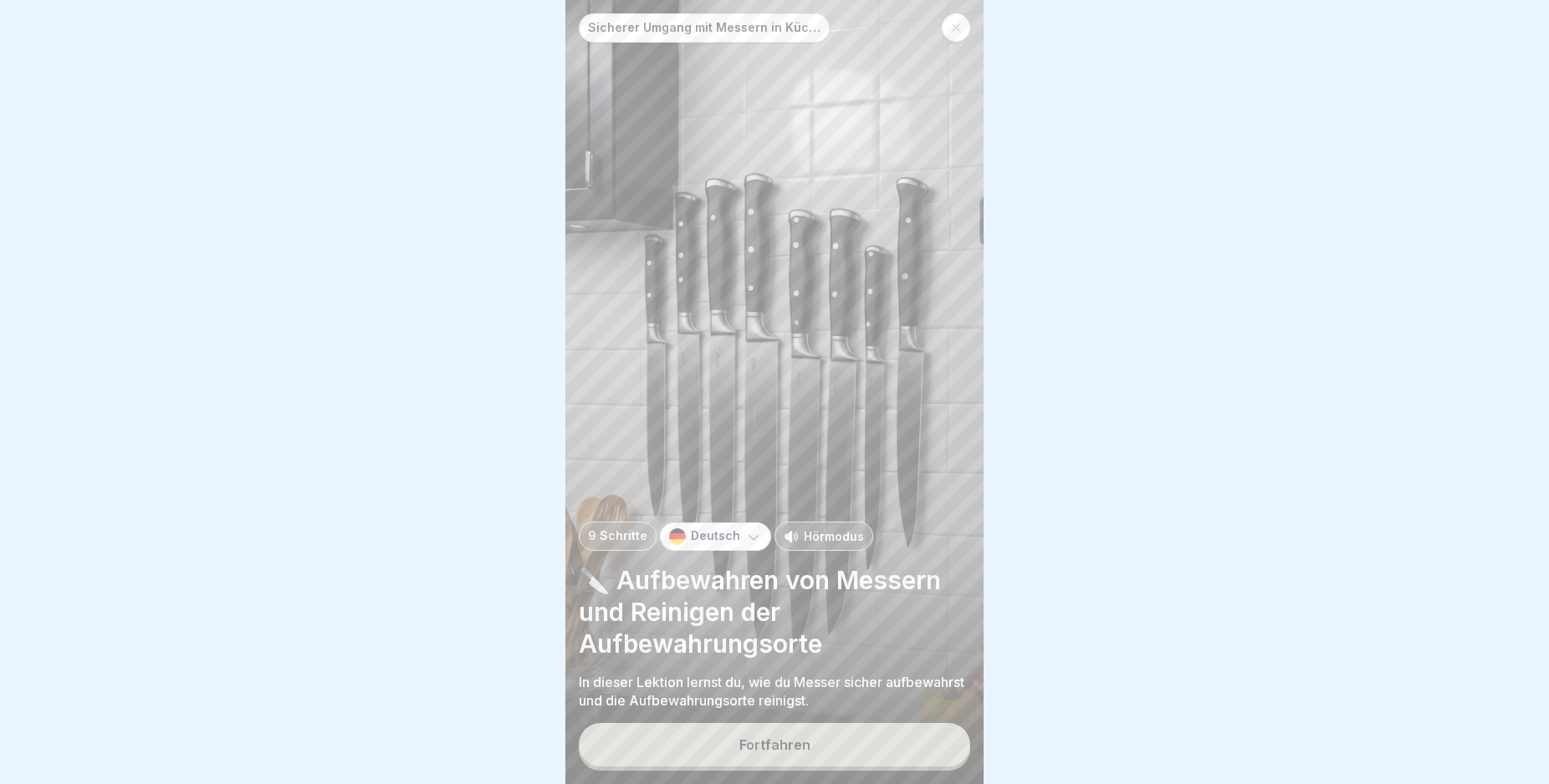
click at [935, 753] on button "Fortfahren" at bounding box center [774, 744] width 392 height 44
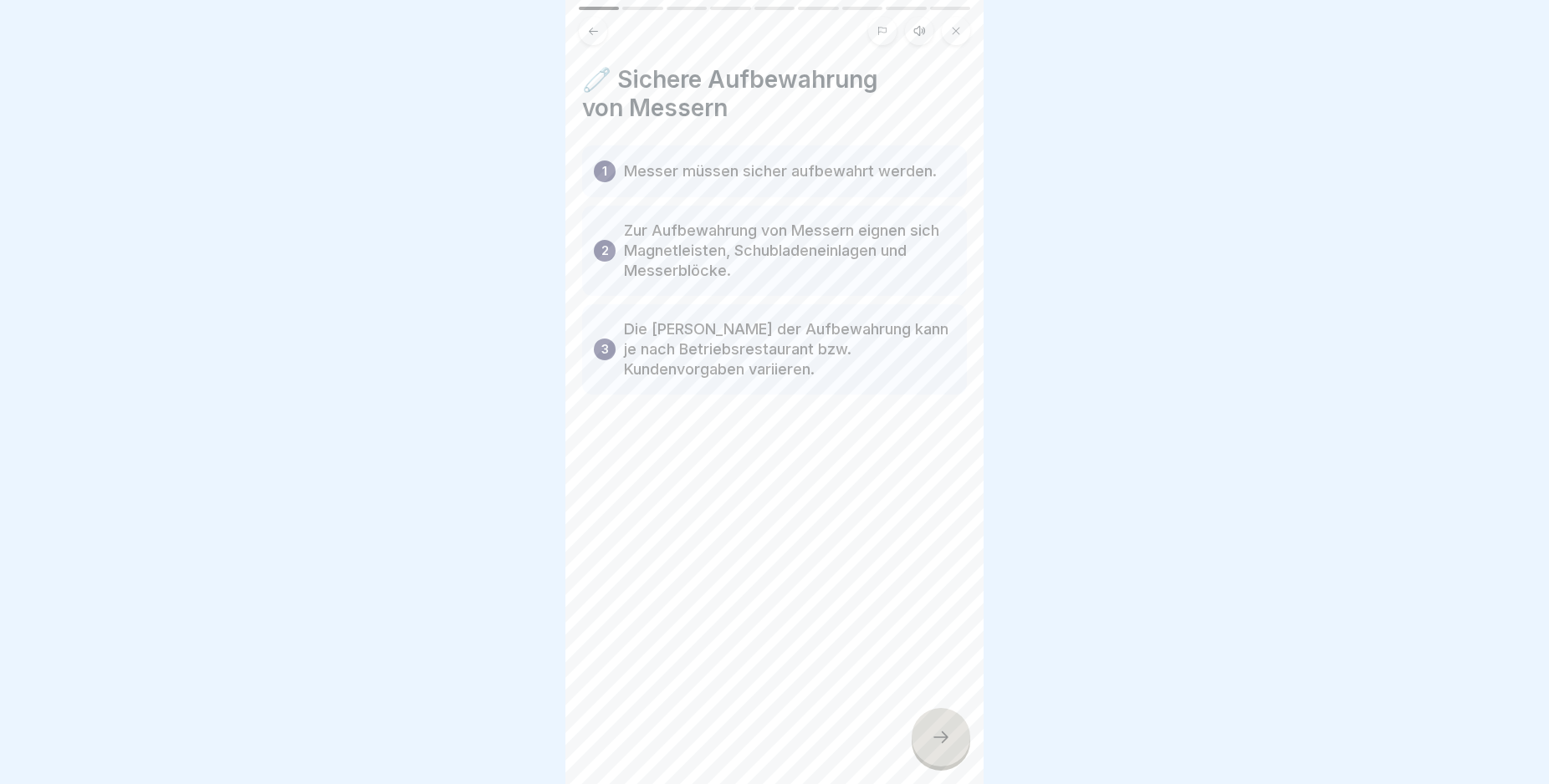
click at [935, 746] on icon at bounding box center [940, 737] width 20 height 20
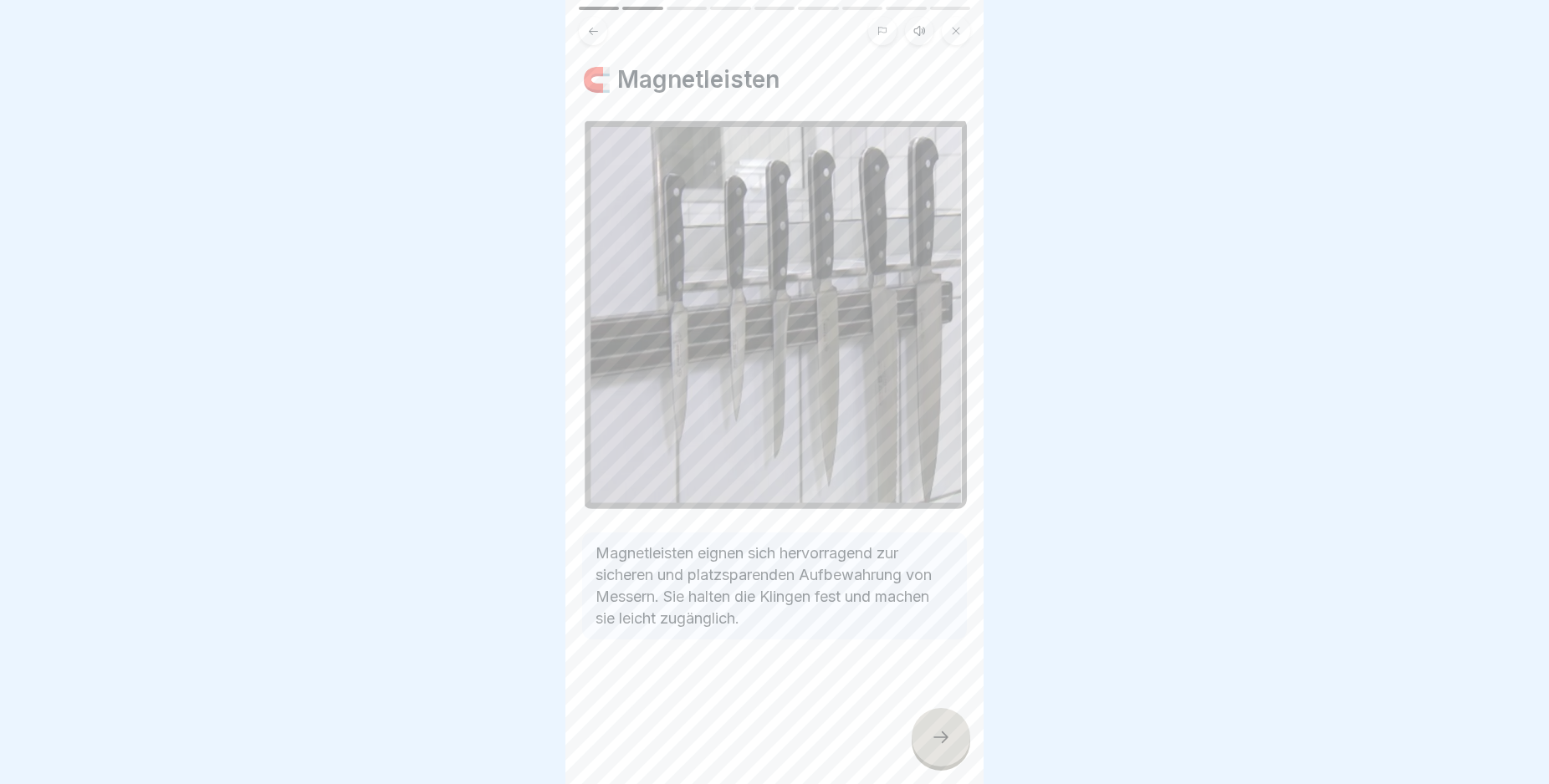
click at [935, 746] on icon at bounding box center [940, 737] width 20 height 20
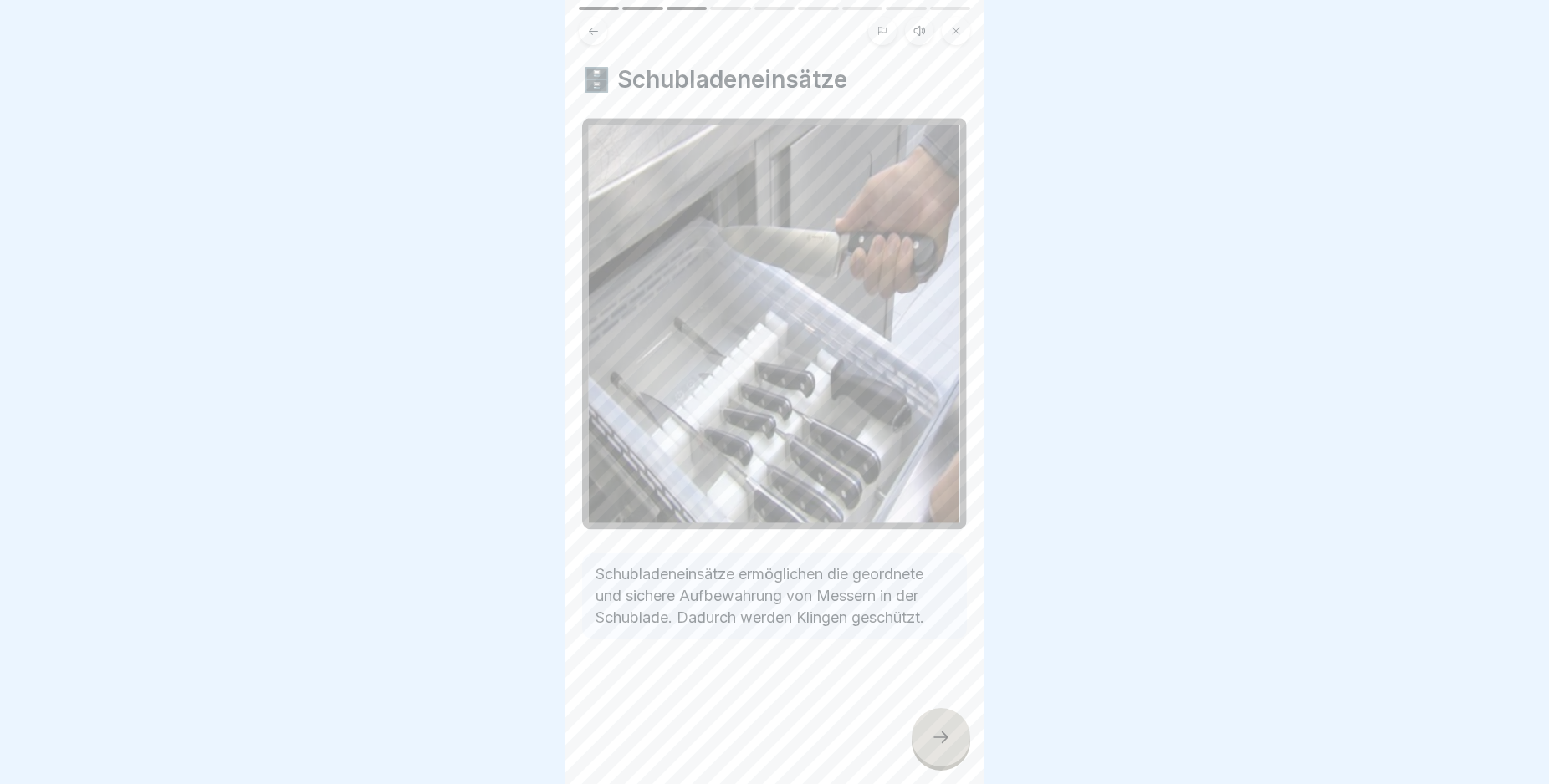
click at [935, 746] on icon at bounding box center [940, 737] width 20 height 20
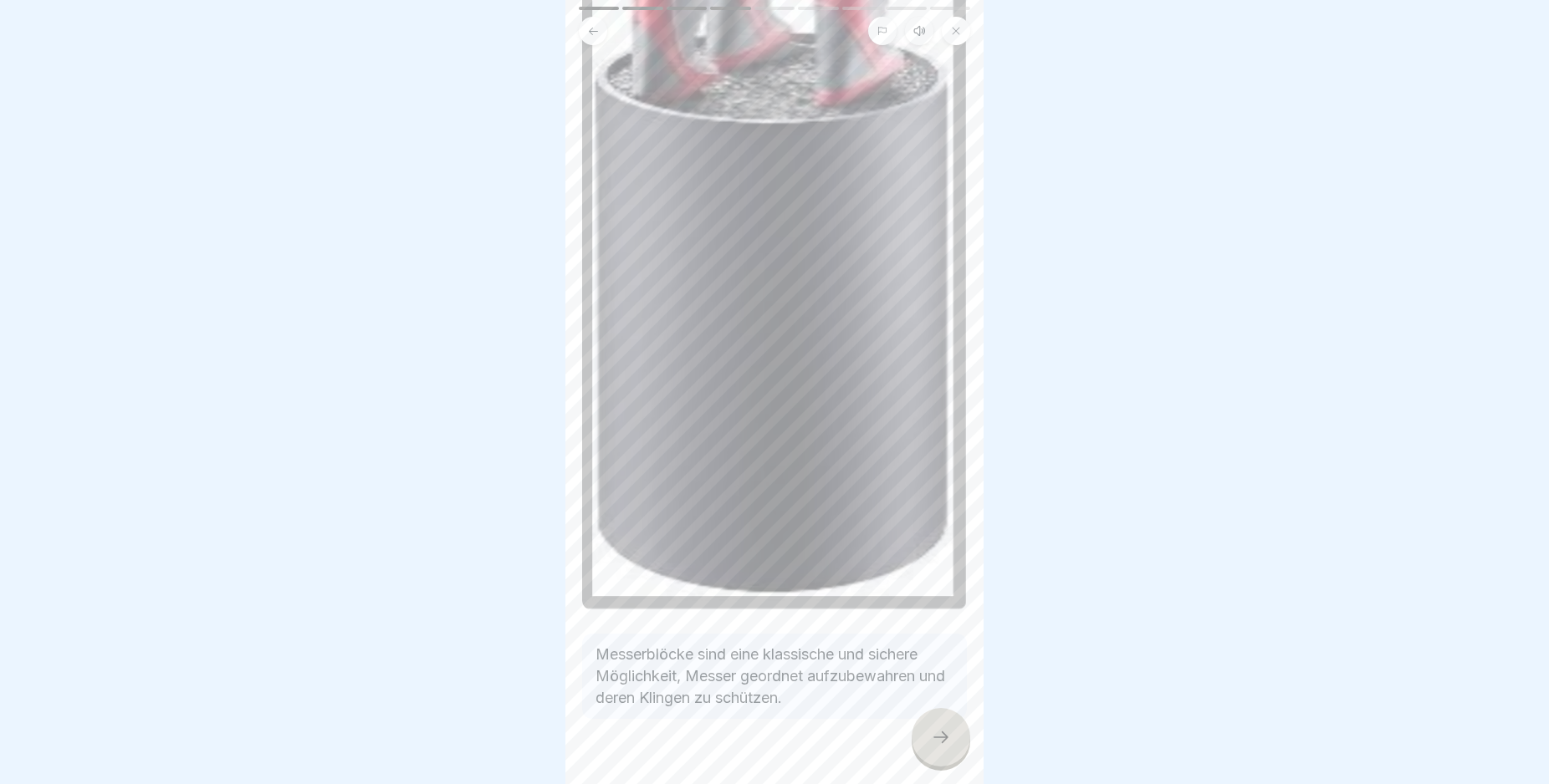
scroll to position [322, 0]
click at [992, 765] on body "Sicherer Umgang mit Messern in Küchen 9 Schritte Deutsch Hörmodus 🔪 Aufbewahren…" at bounding box center [774, 392] width 1549 height 784
click at [942, 747] on icon at bounding box center [940, 737] width 20 height 20
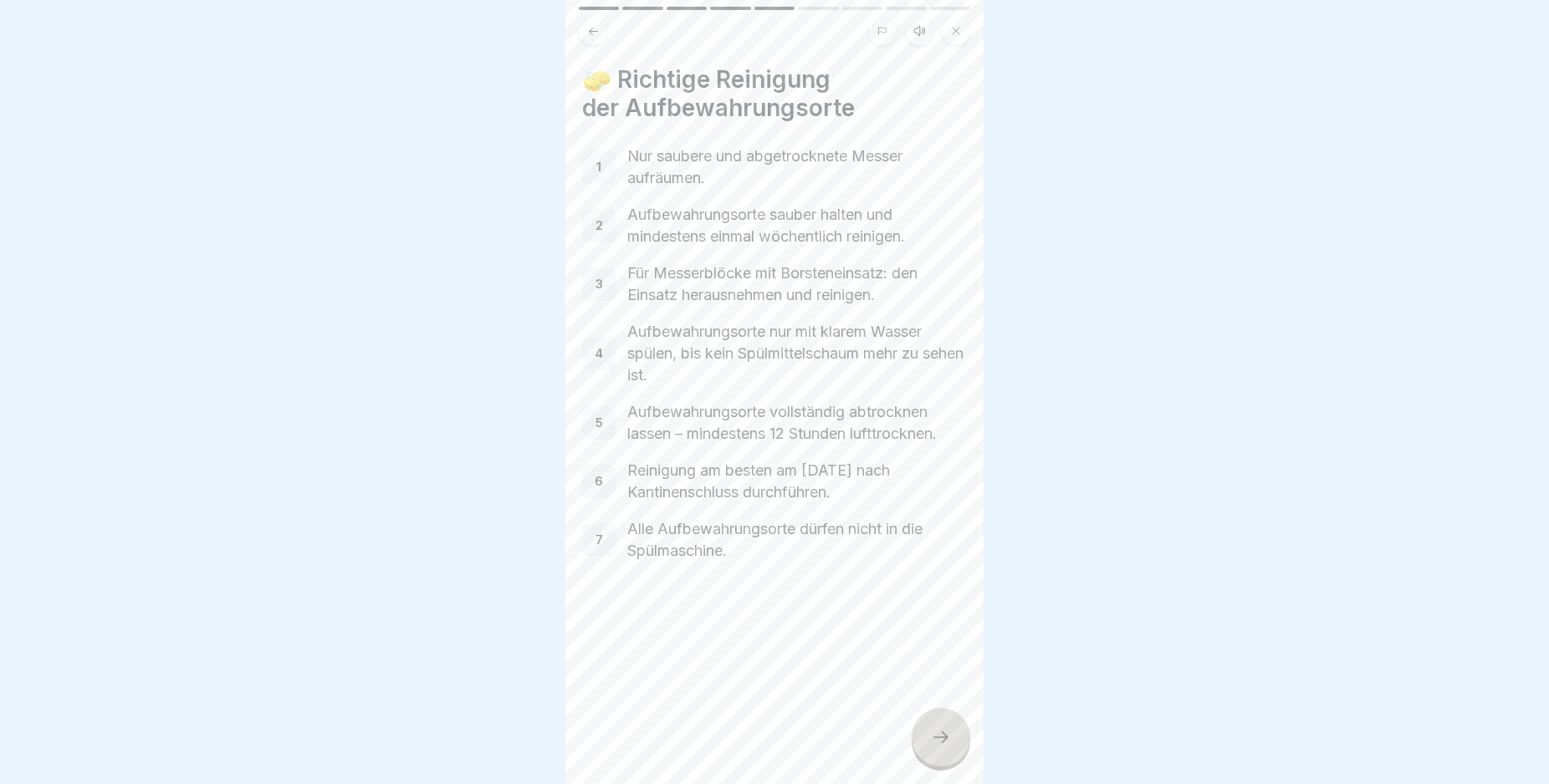
click at [942, 747] on icon at bounding box center [940, 737] width 20 height 20
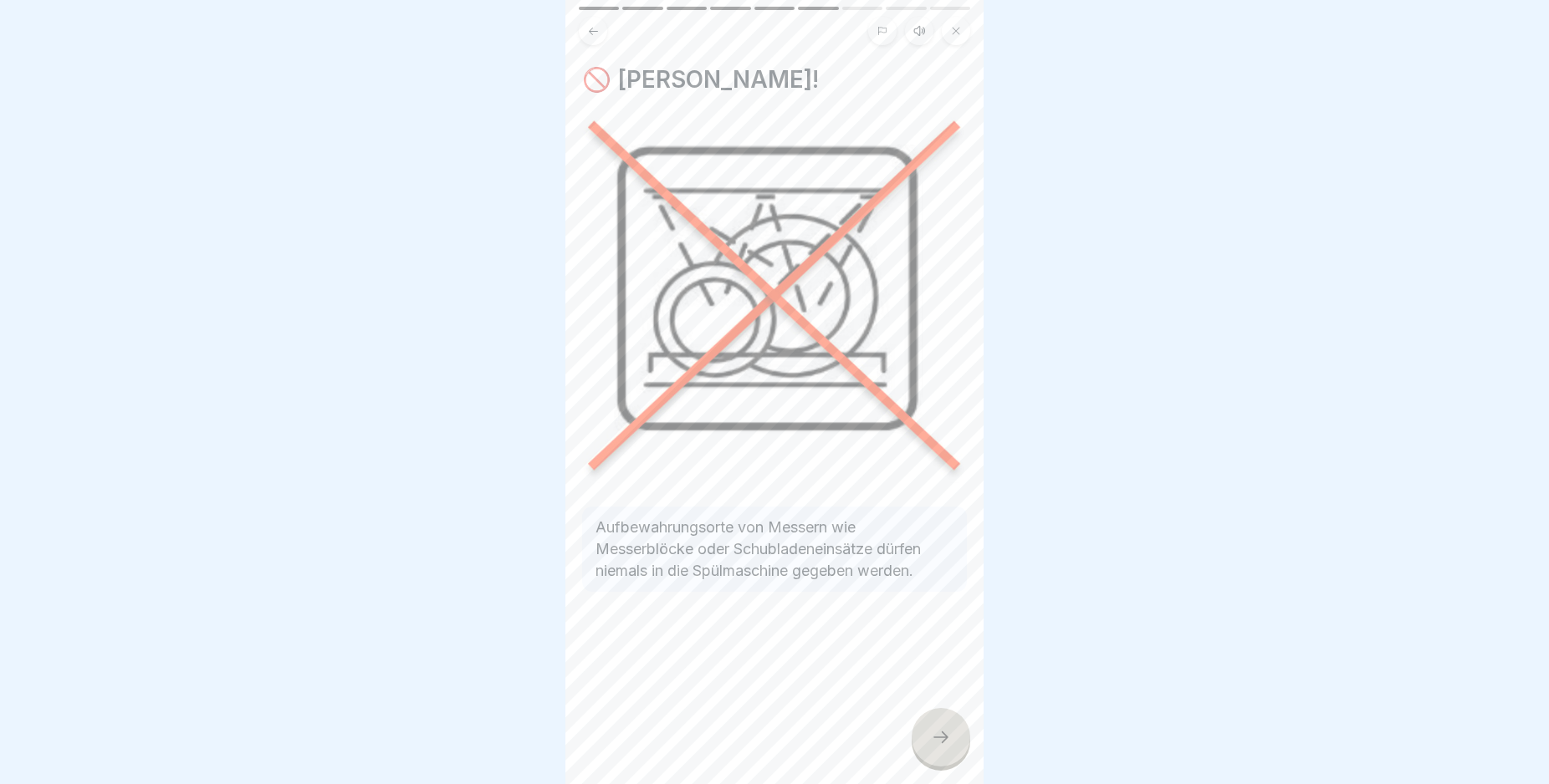
click at [942, 747] on icon at bounding box center [940, 737] width 20 height 20
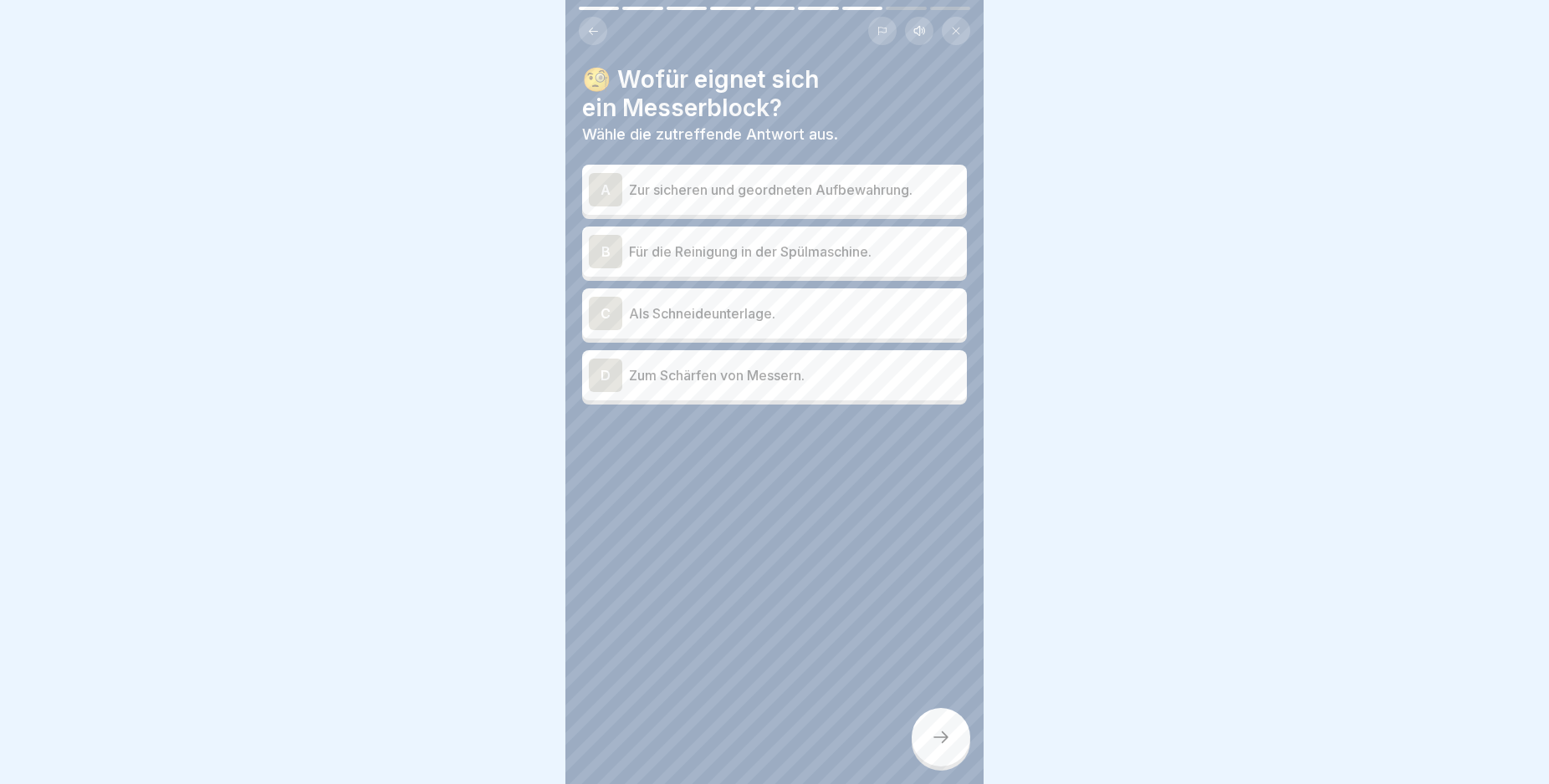
click at [602, 186] on div "A" at bounding box center [605, 190] width 34 height 34
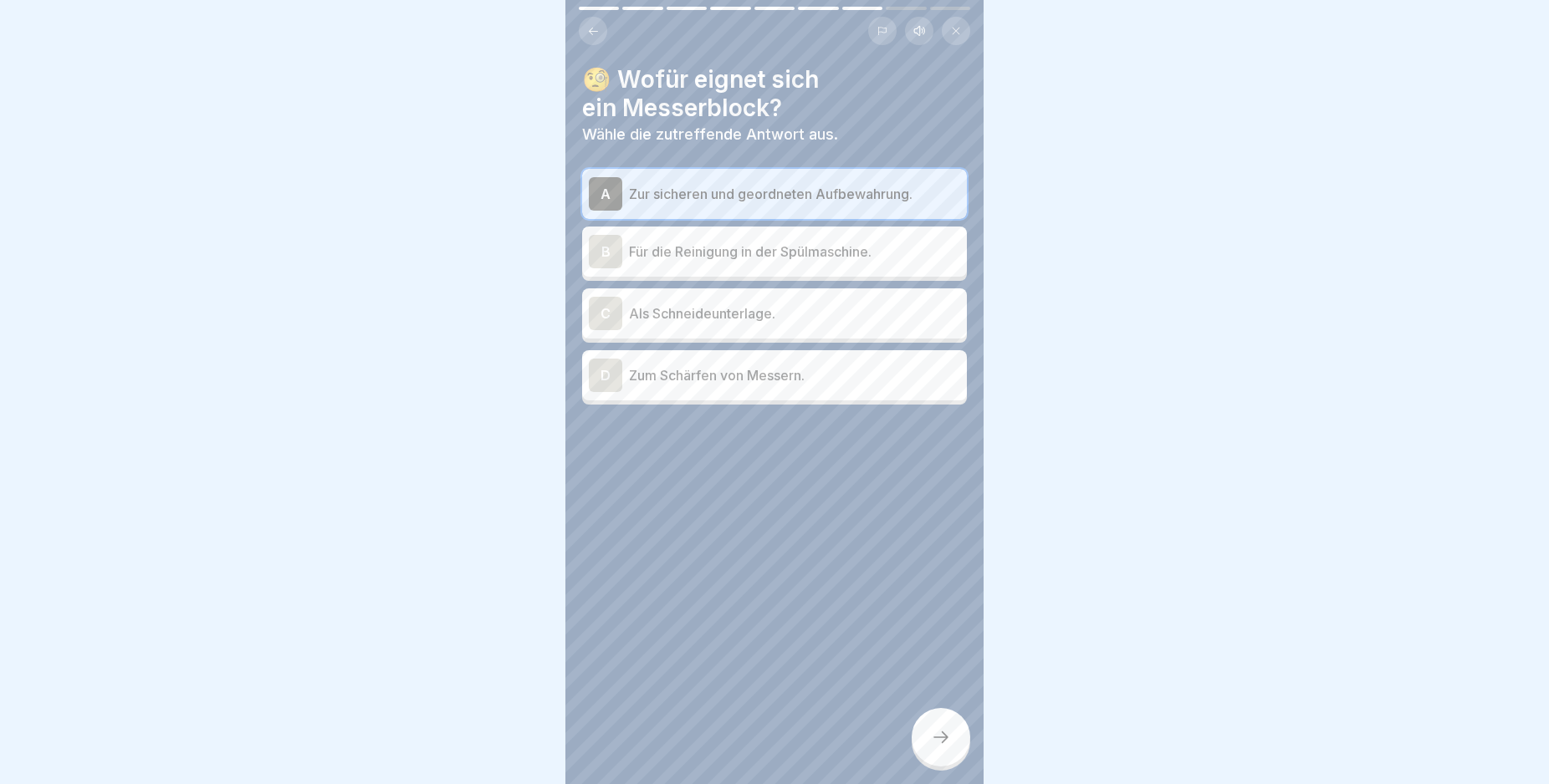
click at [947, 747] on icon at bounding box center [940, 737] width 20 height 20
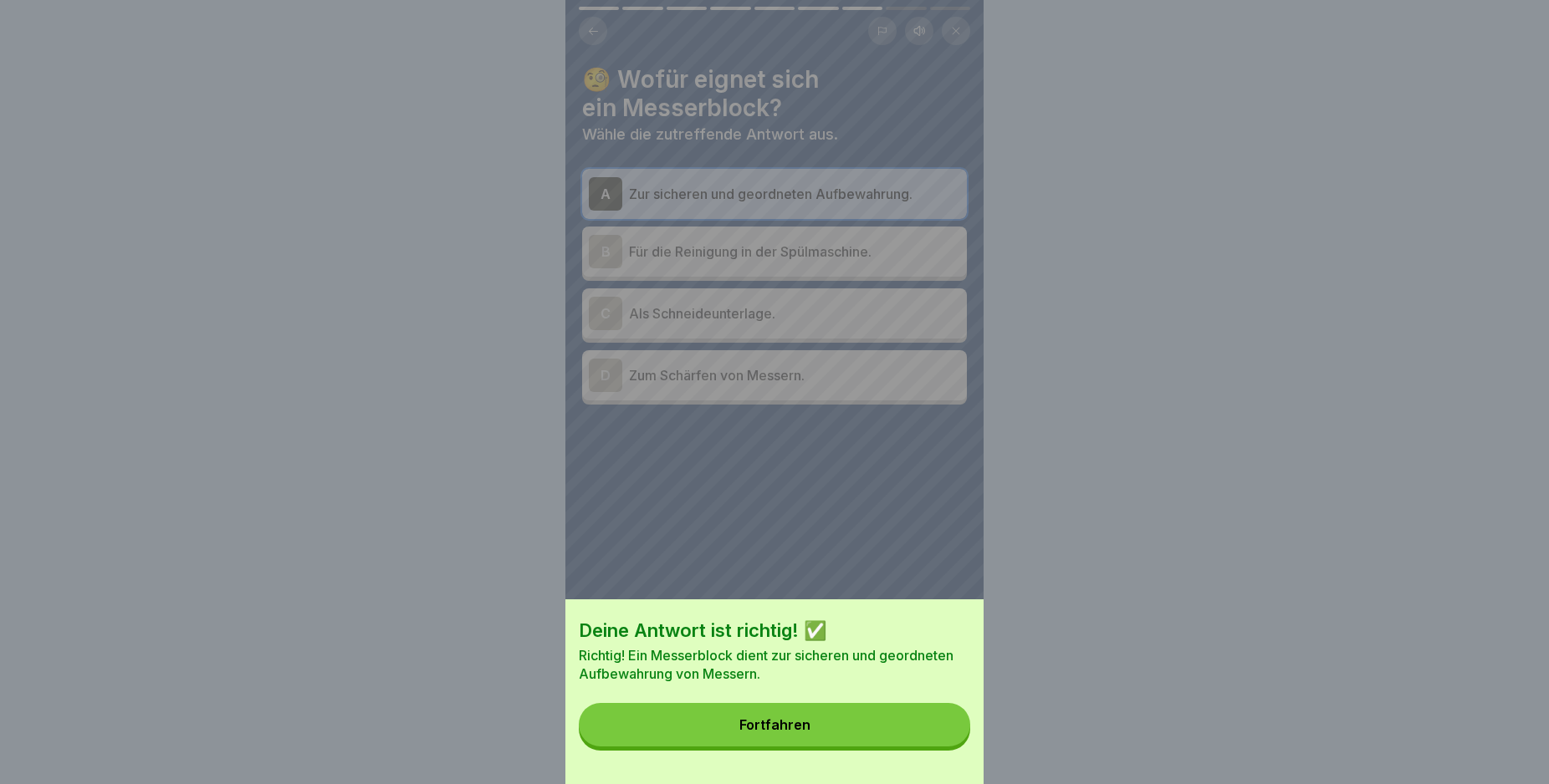
click at [923, 739] on button "Fortfahren" at bounding box center [774, 725] width 392 height 44
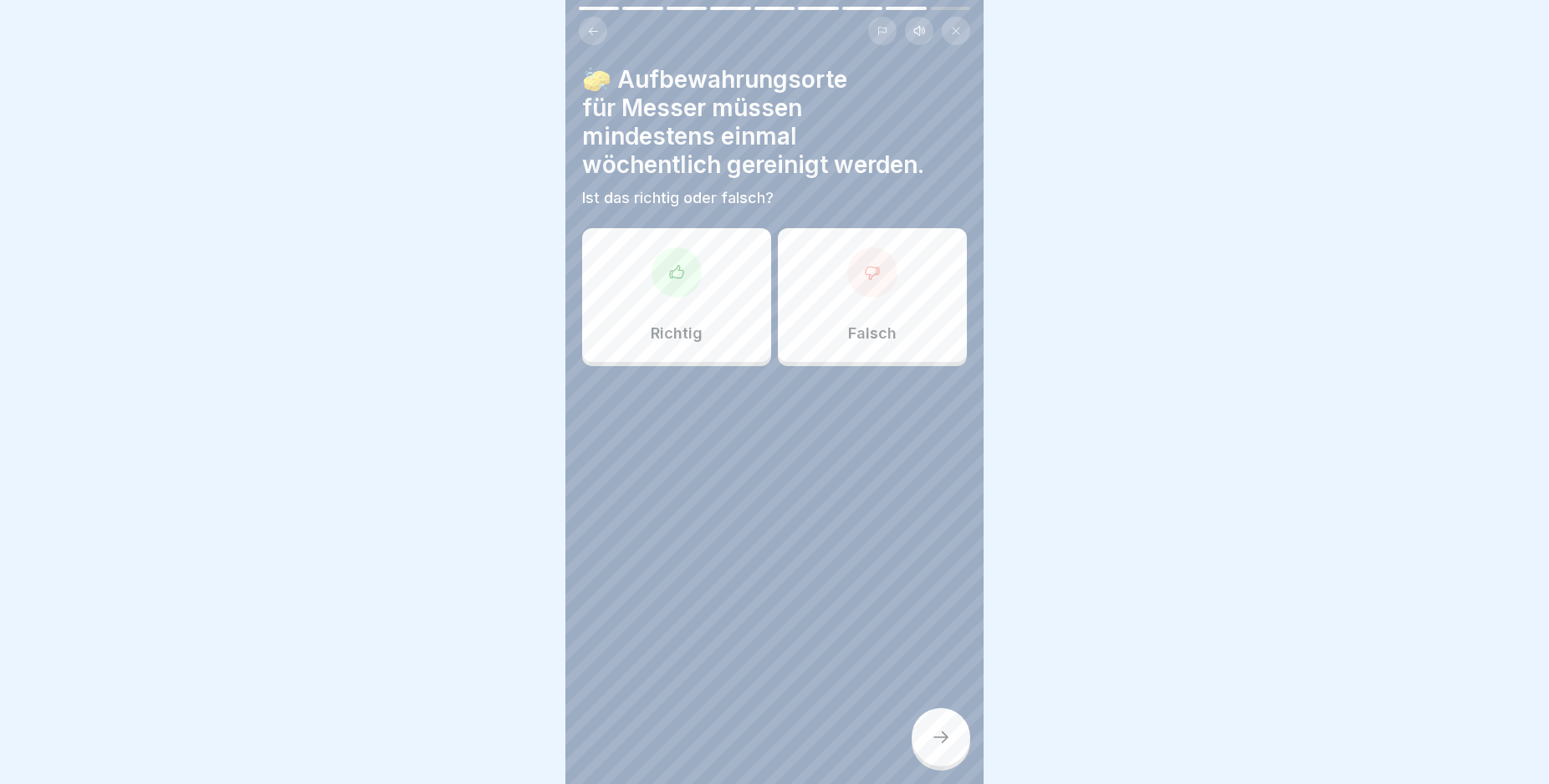
click at [683, 291] on div at bounding box center [677, 272] width 50 height 50
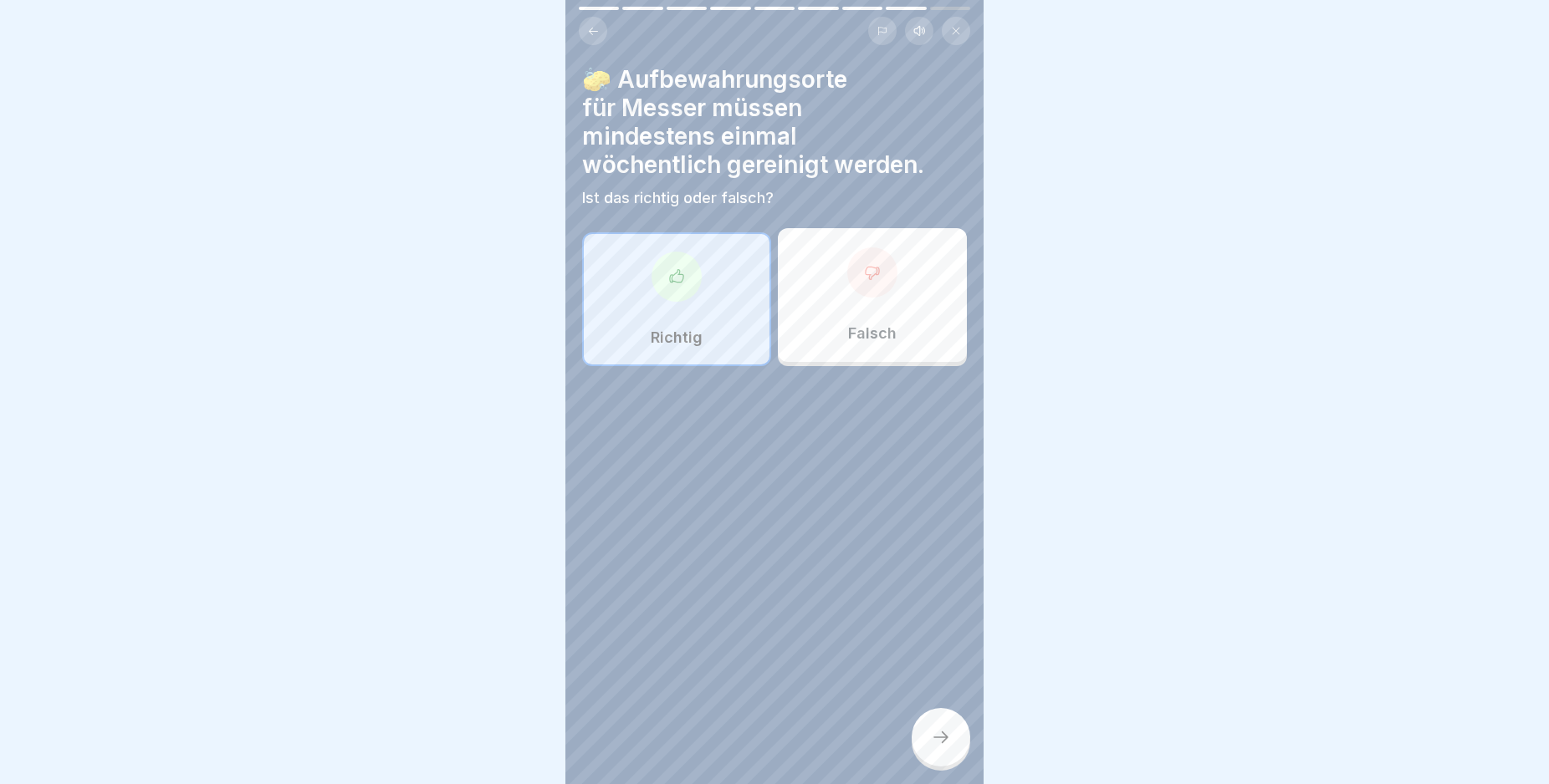
click at [943, 747] on icon at bounding box center [940, 737] width 20 height 20
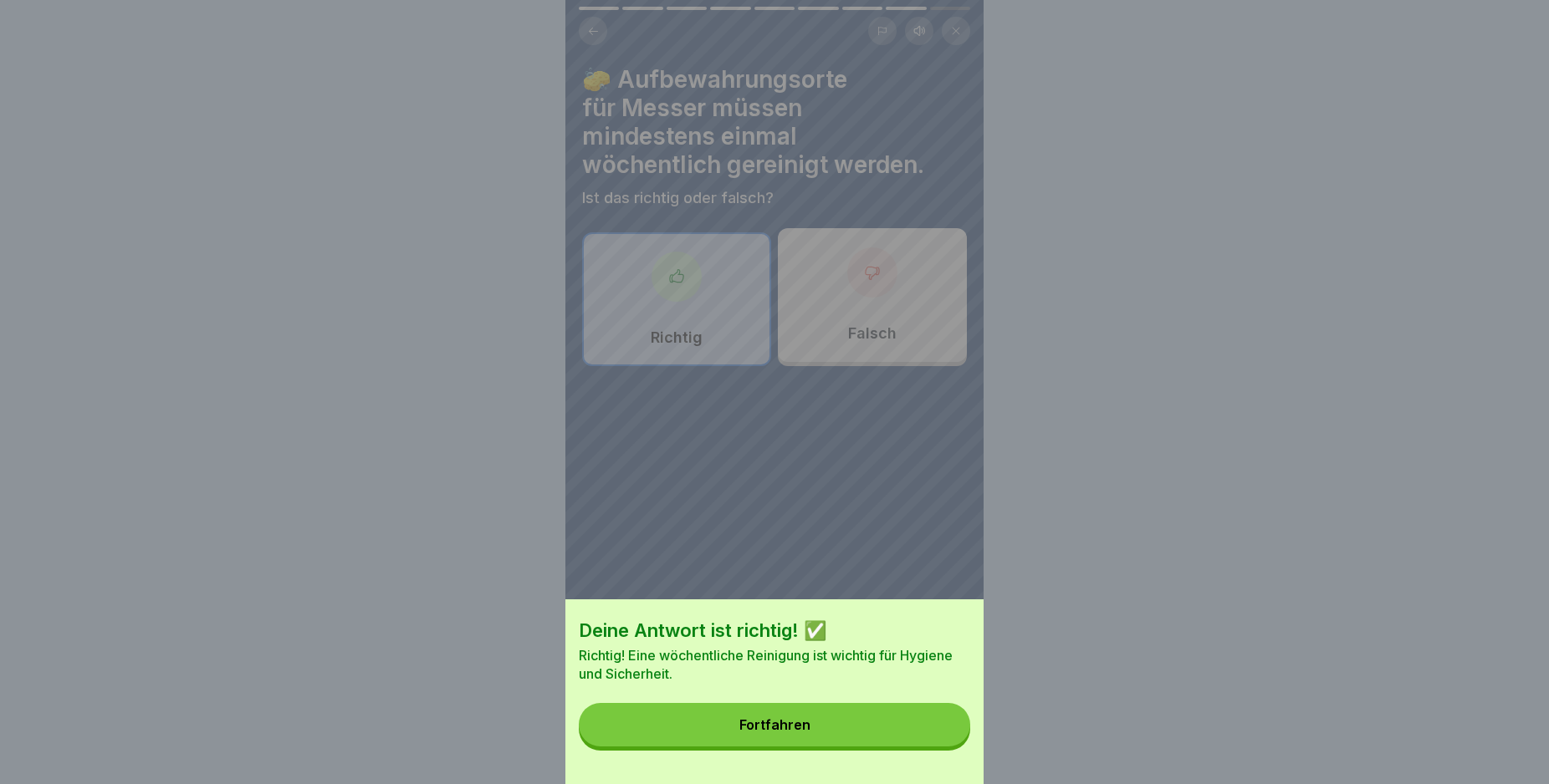
click at [940, 743] on button "Fortfahren" at bounding box center [774, 725] width 392 height 44
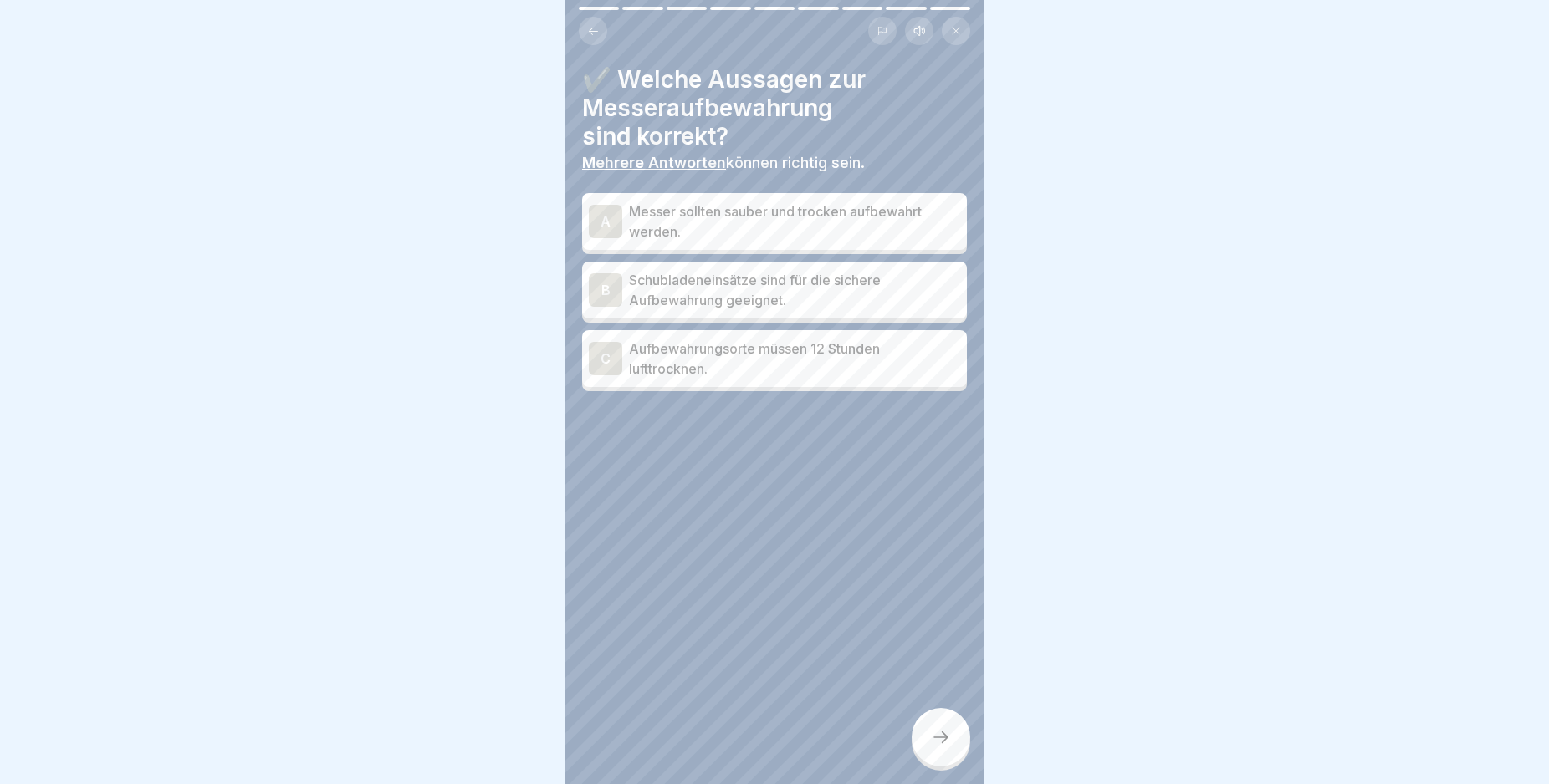
click at [600, 217] on div "A" at bounding box center [605, 221] width 34 height 34
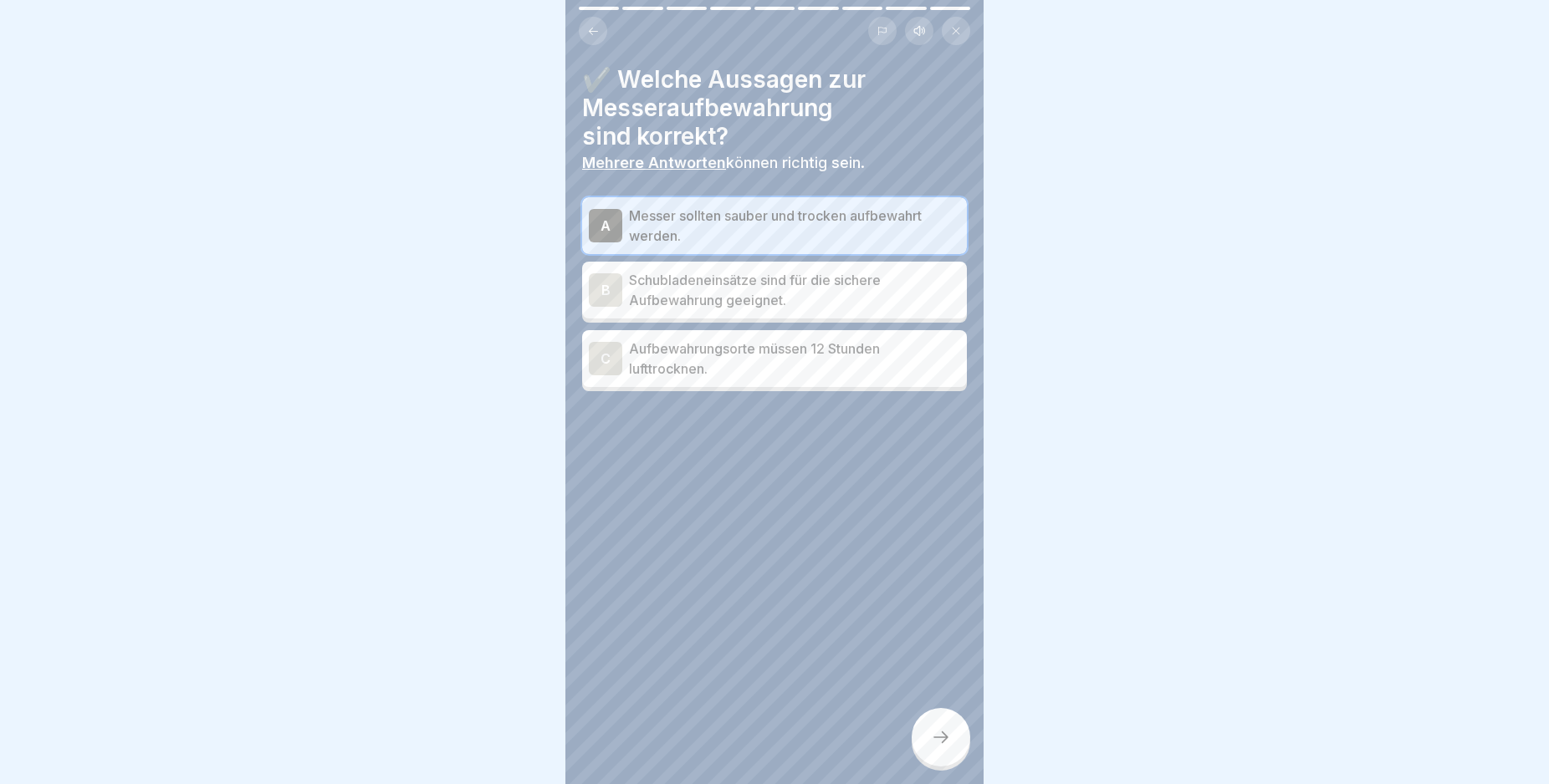
click at [602, 294] on div "B" at bounding box center [605, 290] width 34 height 34
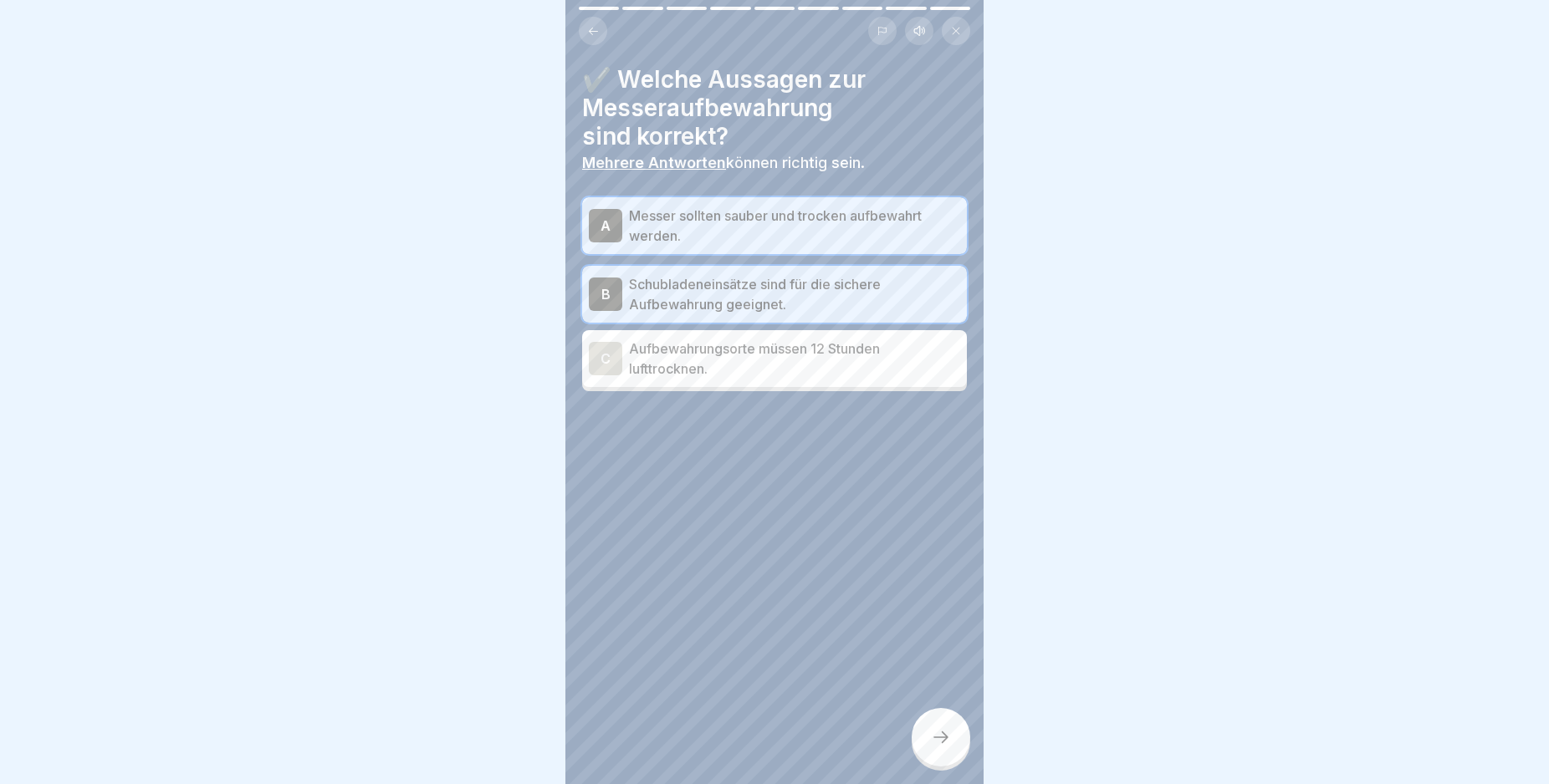
click at [603, 357] on div "C" at bounding box center [605, 359] width 34 height 34
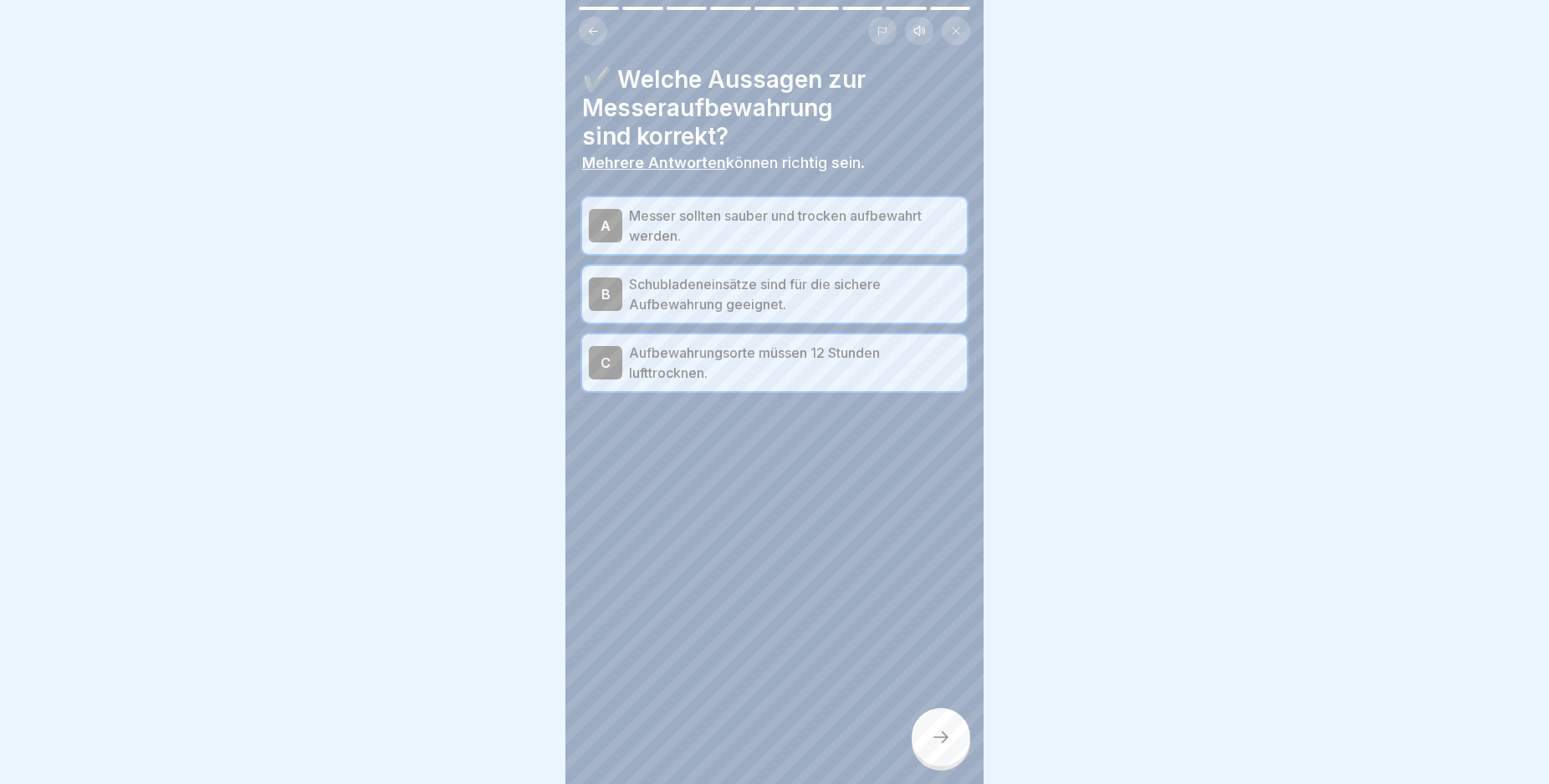
click at [951, 743] on div at bounding box center [940, 737] width 58 height 58
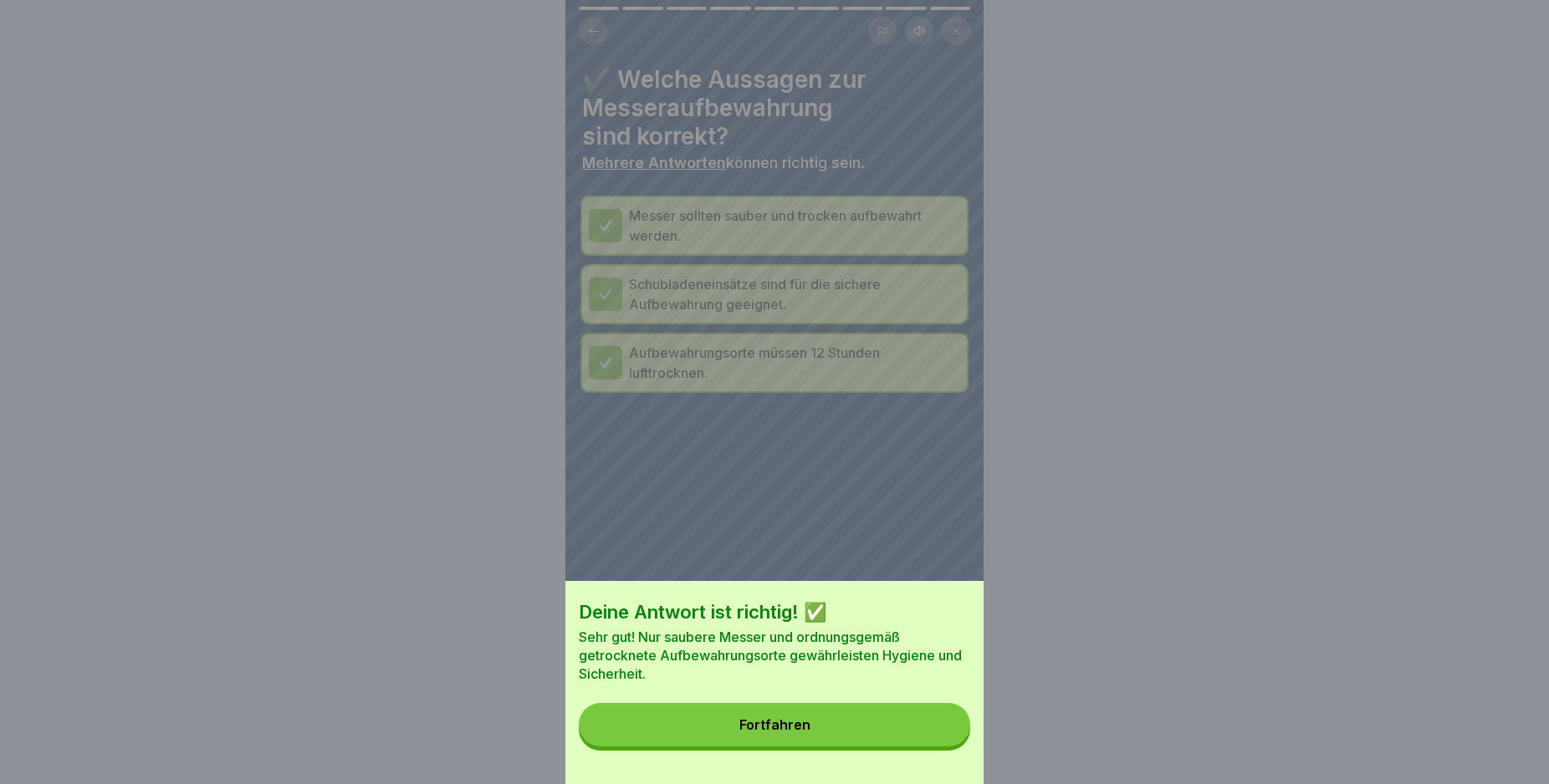
click at [941, 746] on button "Fortfahren" at bounding box center [774, 725] width 392 height 44
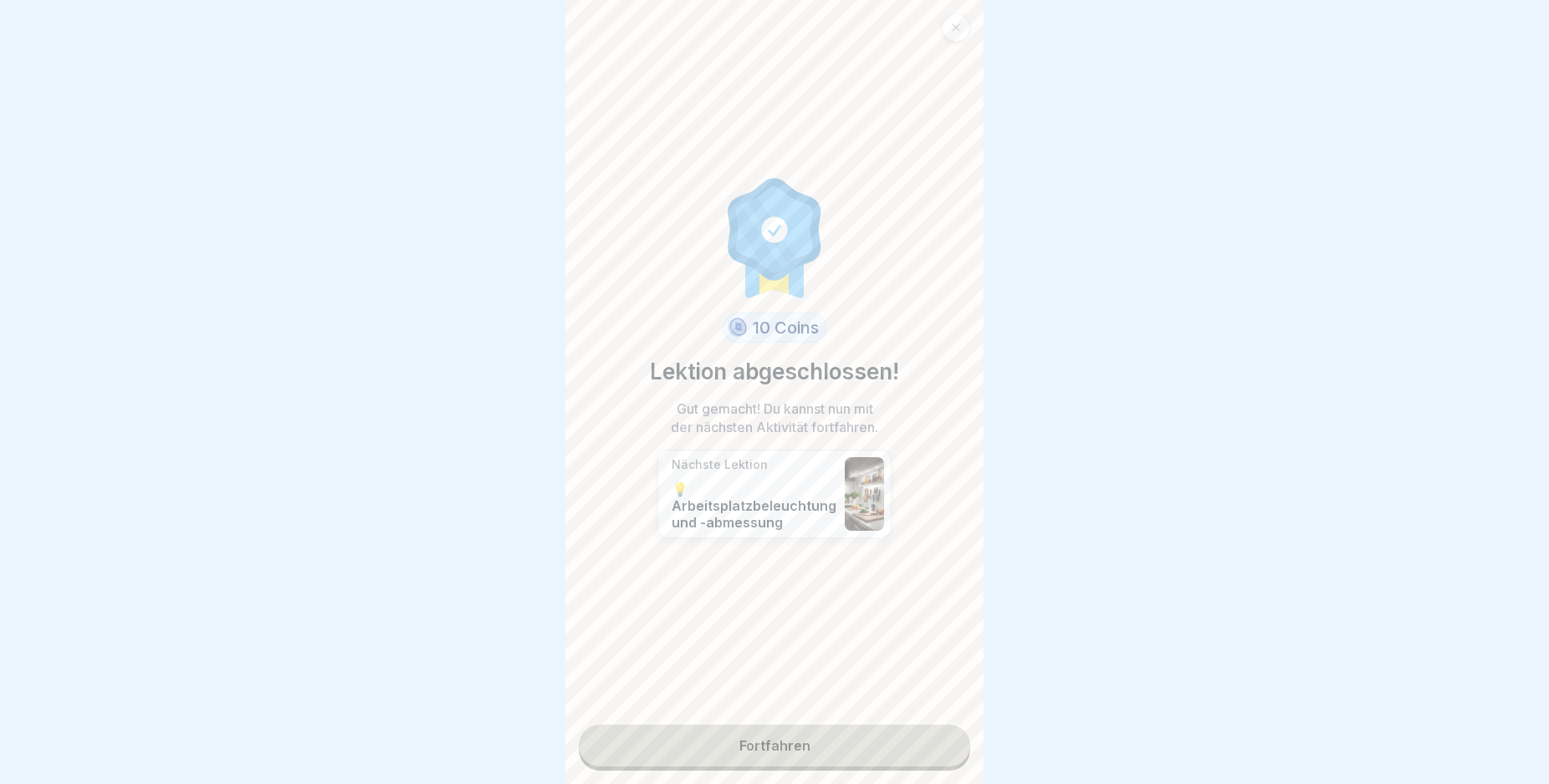
click at [925, 746] on link "Fortfahren" at bounding box center [774, 745] width 392 height 42
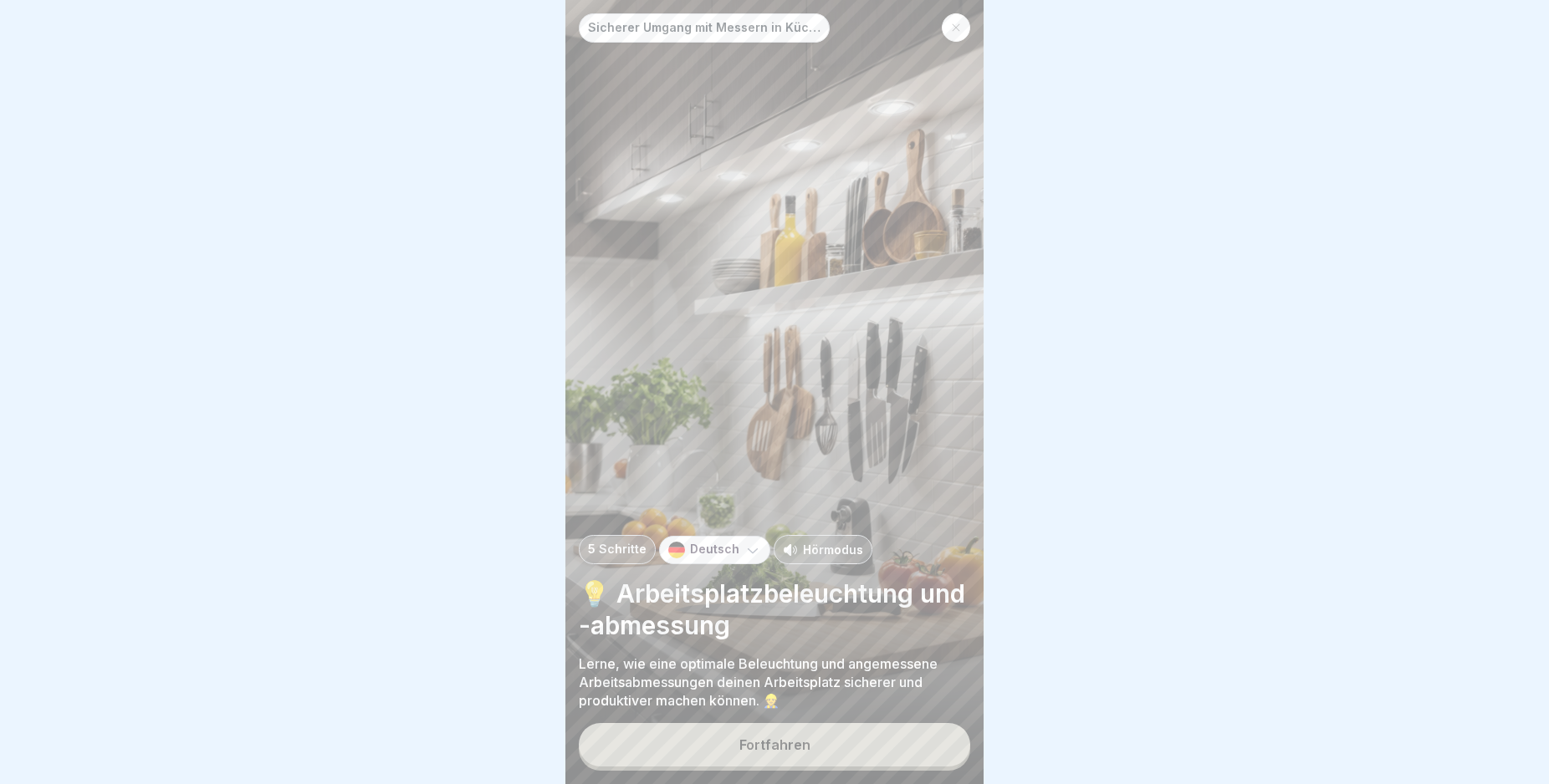
click at [925, 746] on button "Fortfahren" at bounding box center [774, 744] width 392 height 44
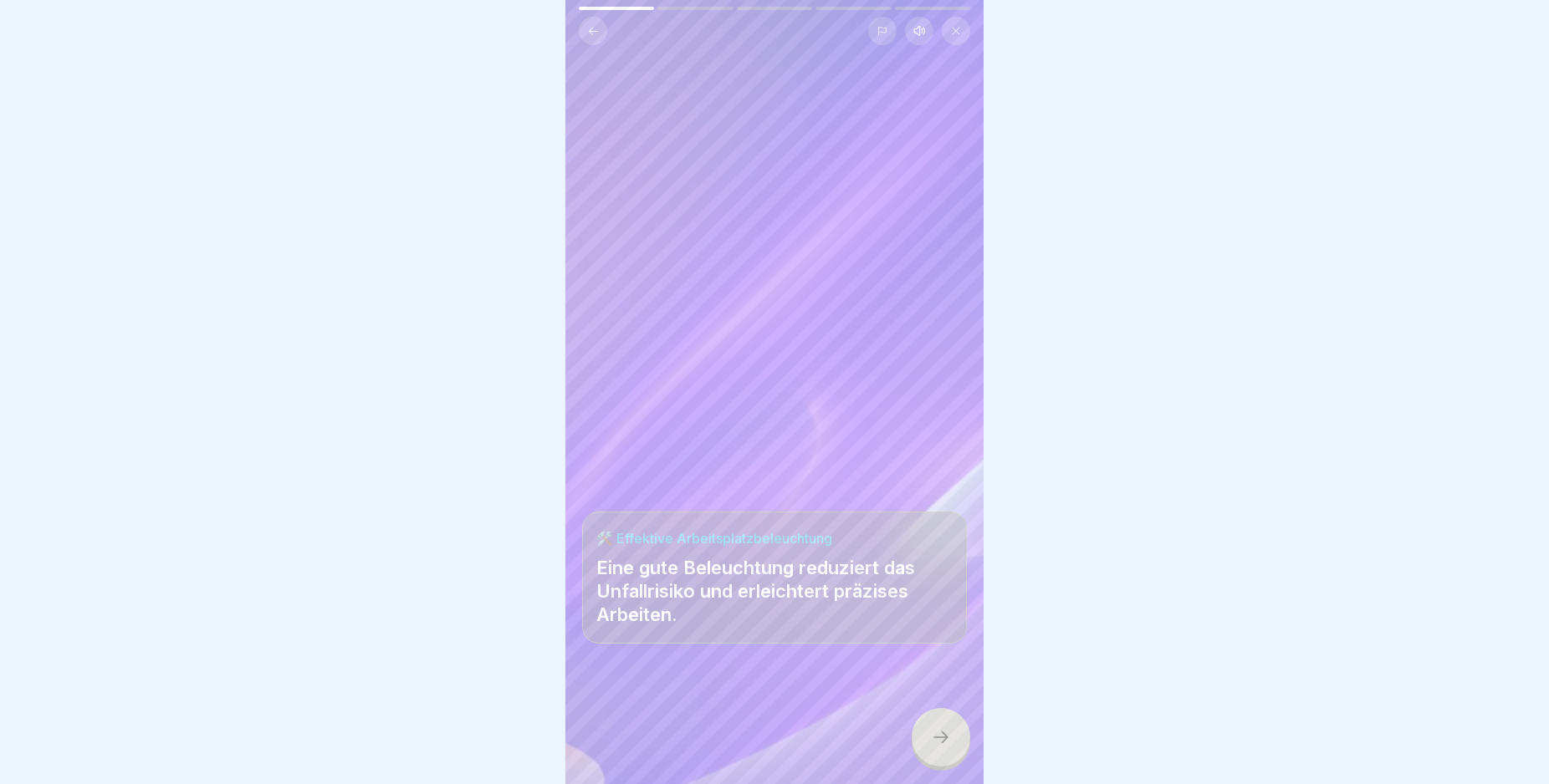
click at [925, 746] on div at bounding box center [940, 737] width 58 height 58
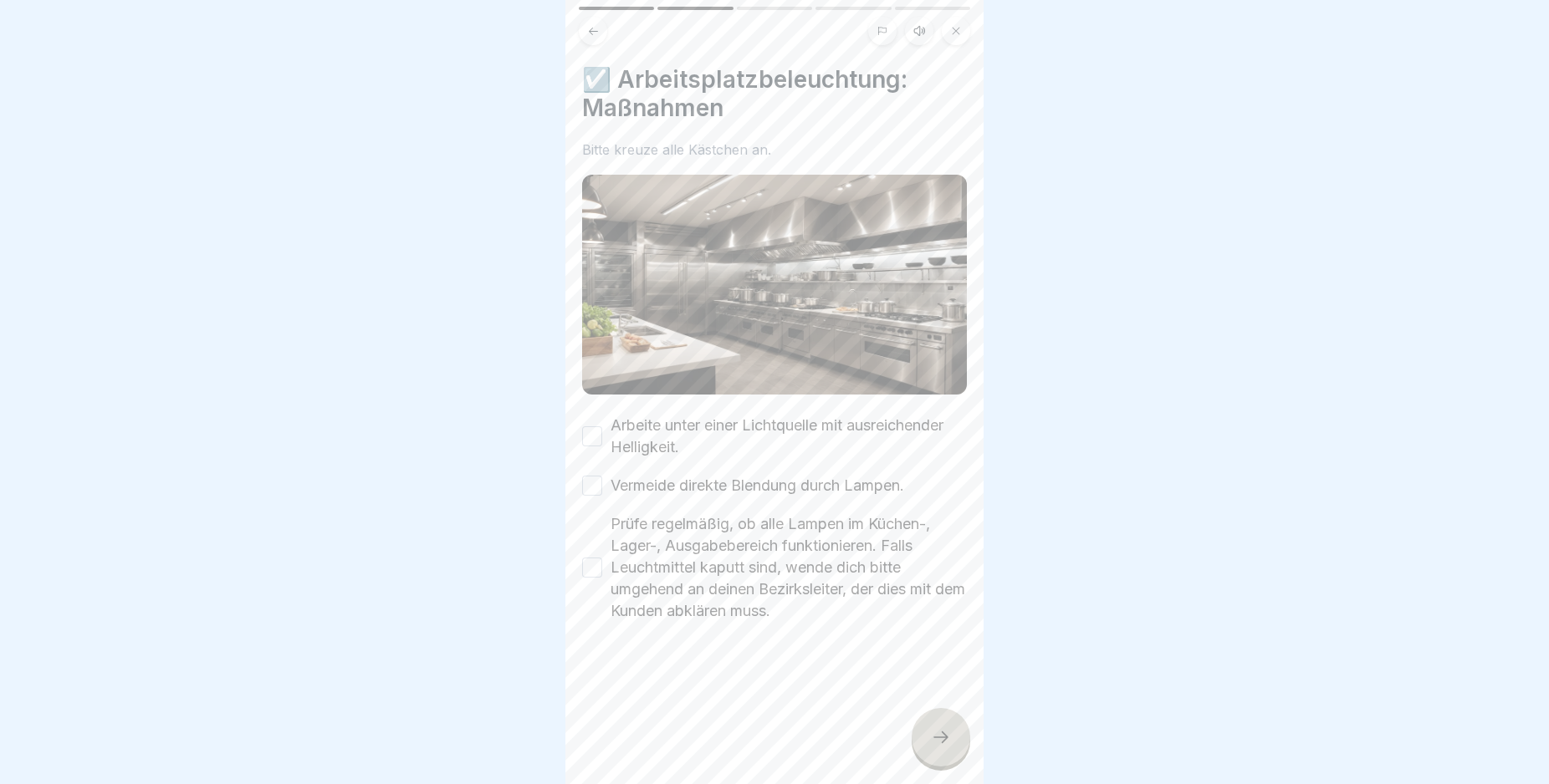
click at [592, 426] on button "Arbeite unter einer Lichtquelle mit ausreichender Helligkeit." at bounding box center [592, 436] width 20 height 20
click at [594, 477] on button "Vermeide direkte Blendung durch Lampen." at bounding box center [592, 486] width 20 height 20
click at [589, 557] on button "Prüfe regelmäßig, ob alle Lampen im Küchen-, Lager-, Ausgabebereich funktionier…" at bounding box center [592, 567] width 20 height 20
click at [930, 739] on div at bounding box center [940, 737] width 58 height 58
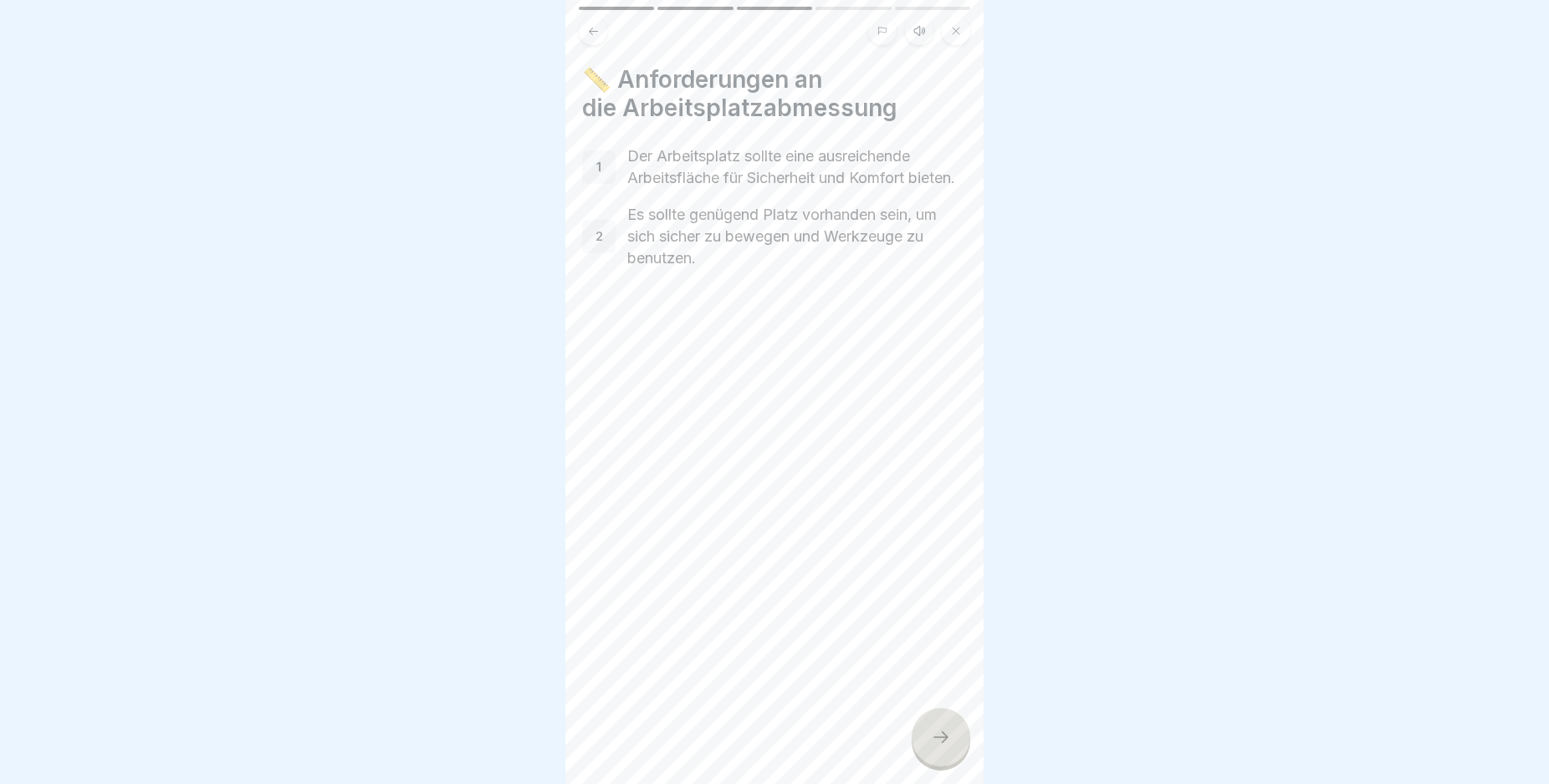
click at [933, 735] on div at bounding box center [940, 737] width 58 height 58
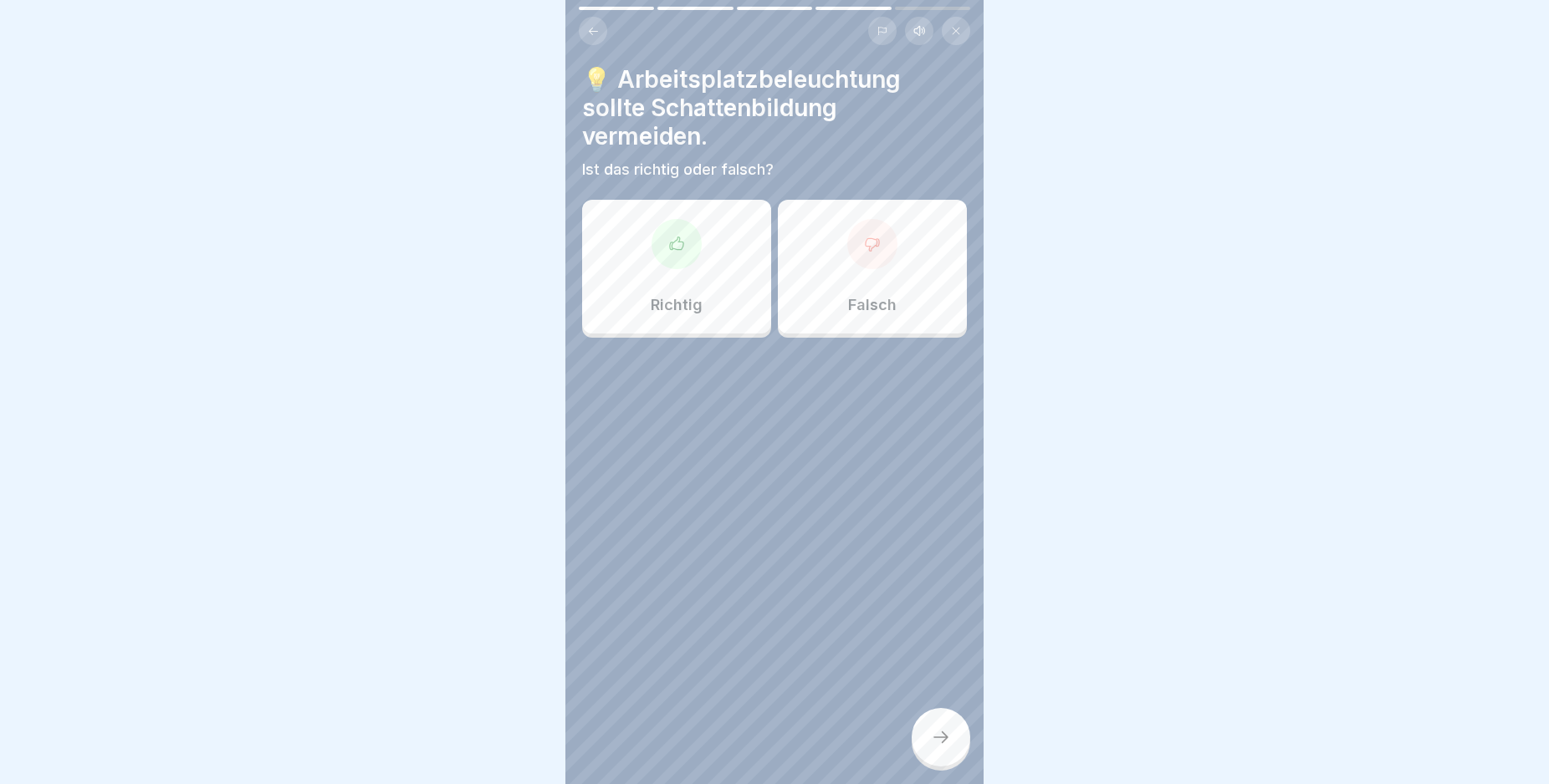
click at [680, 269] on div "Richtig" at bounding box center [677, 267] width 189 height 134
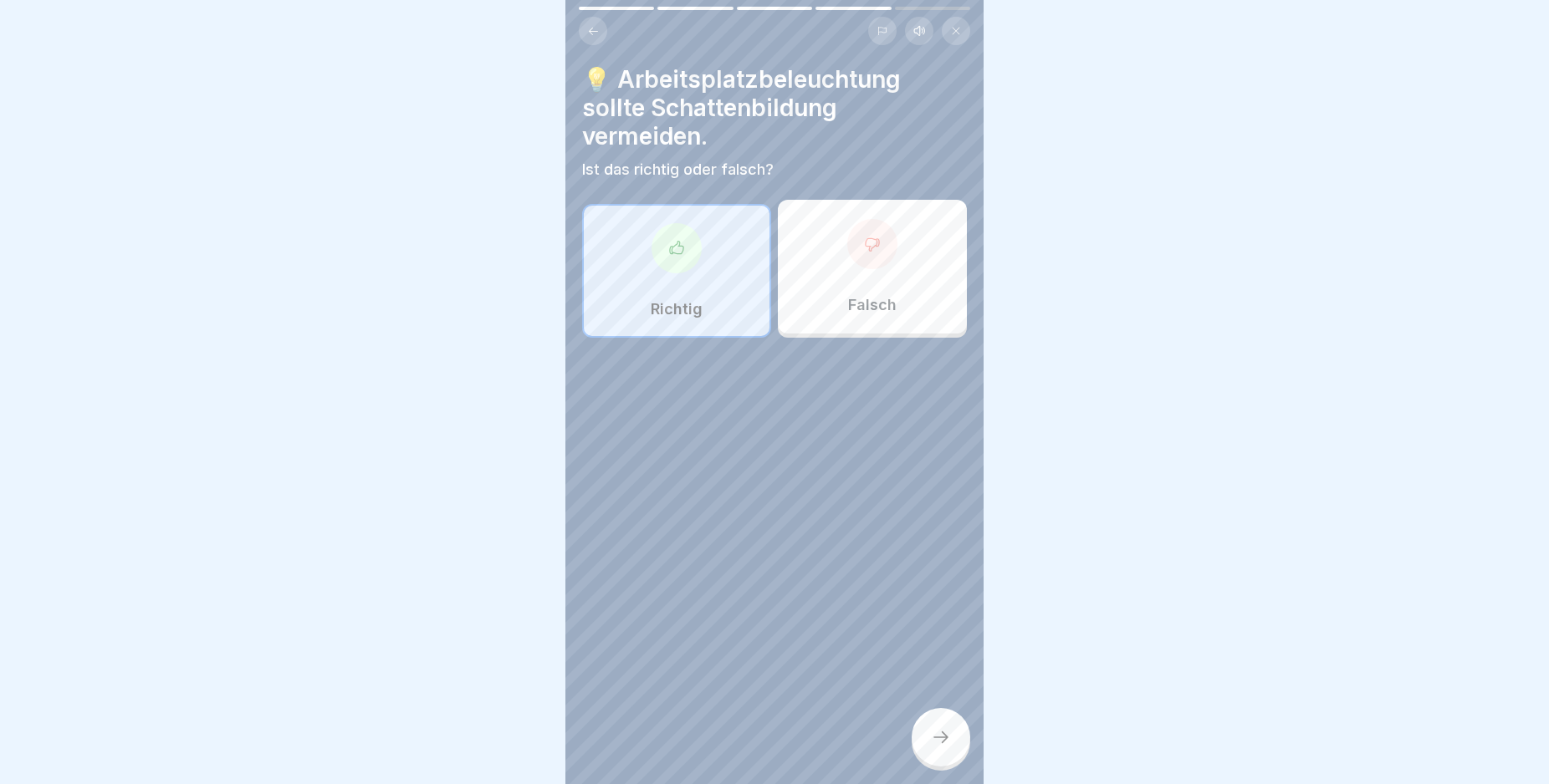
click at [930, 750] on div at bounding box center [940, 737] width 58 height 58
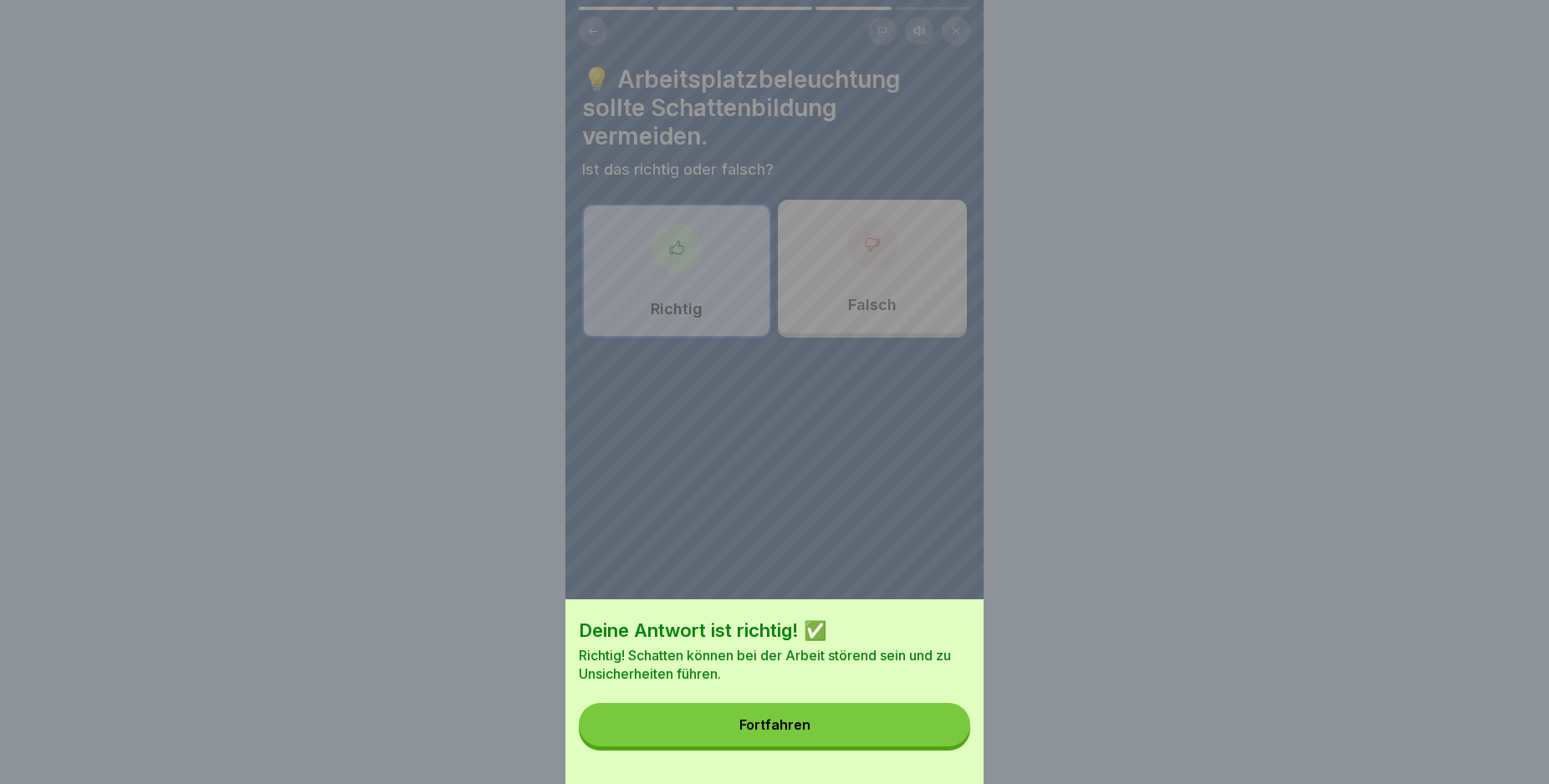
click at [902, 745] on button "Fortfahren" at bounding box center [774, 725] width 392 height 44
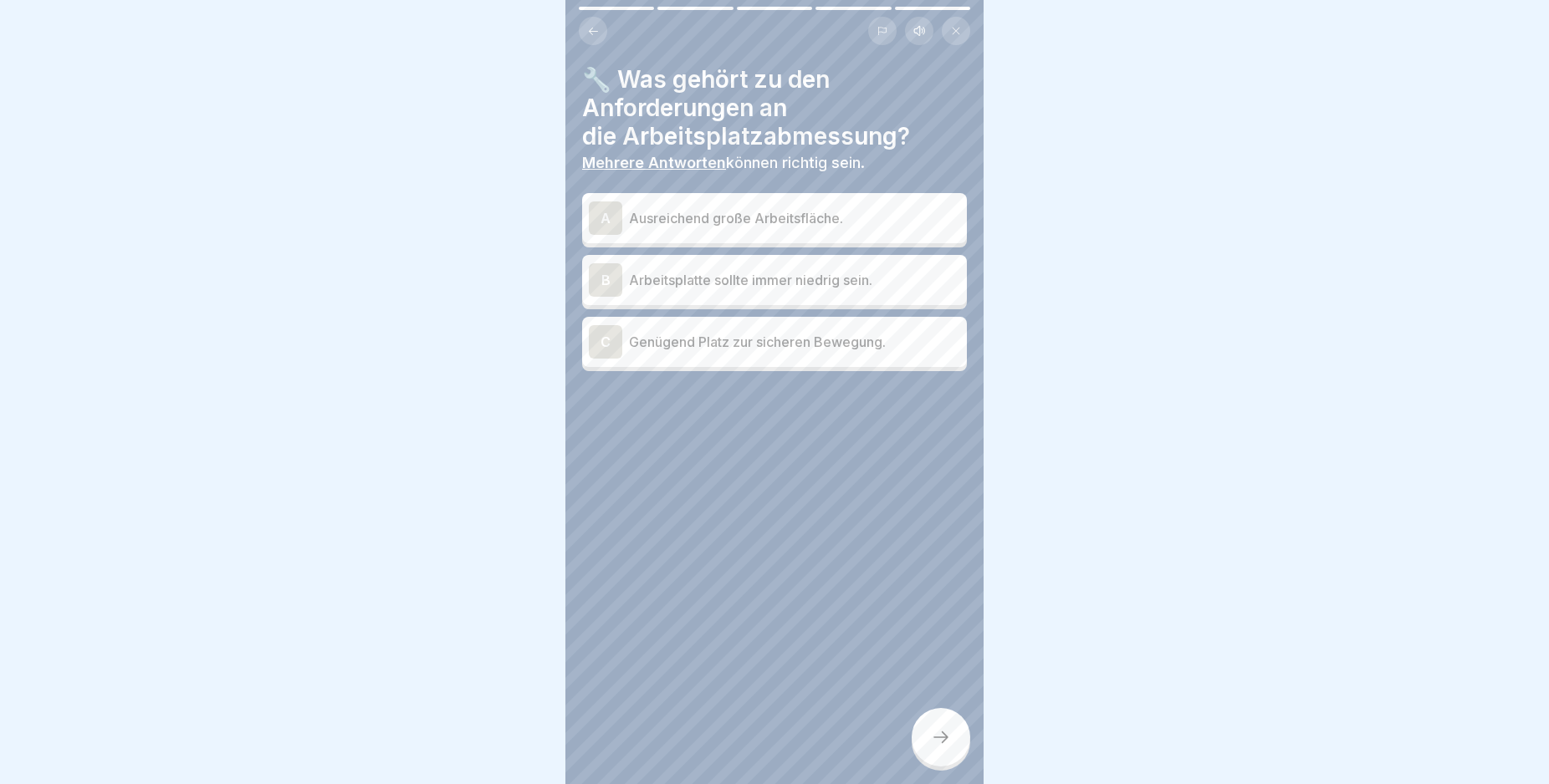
click at [606, 210] on div "A" at bounding box center [605, 218] width 34 height 34
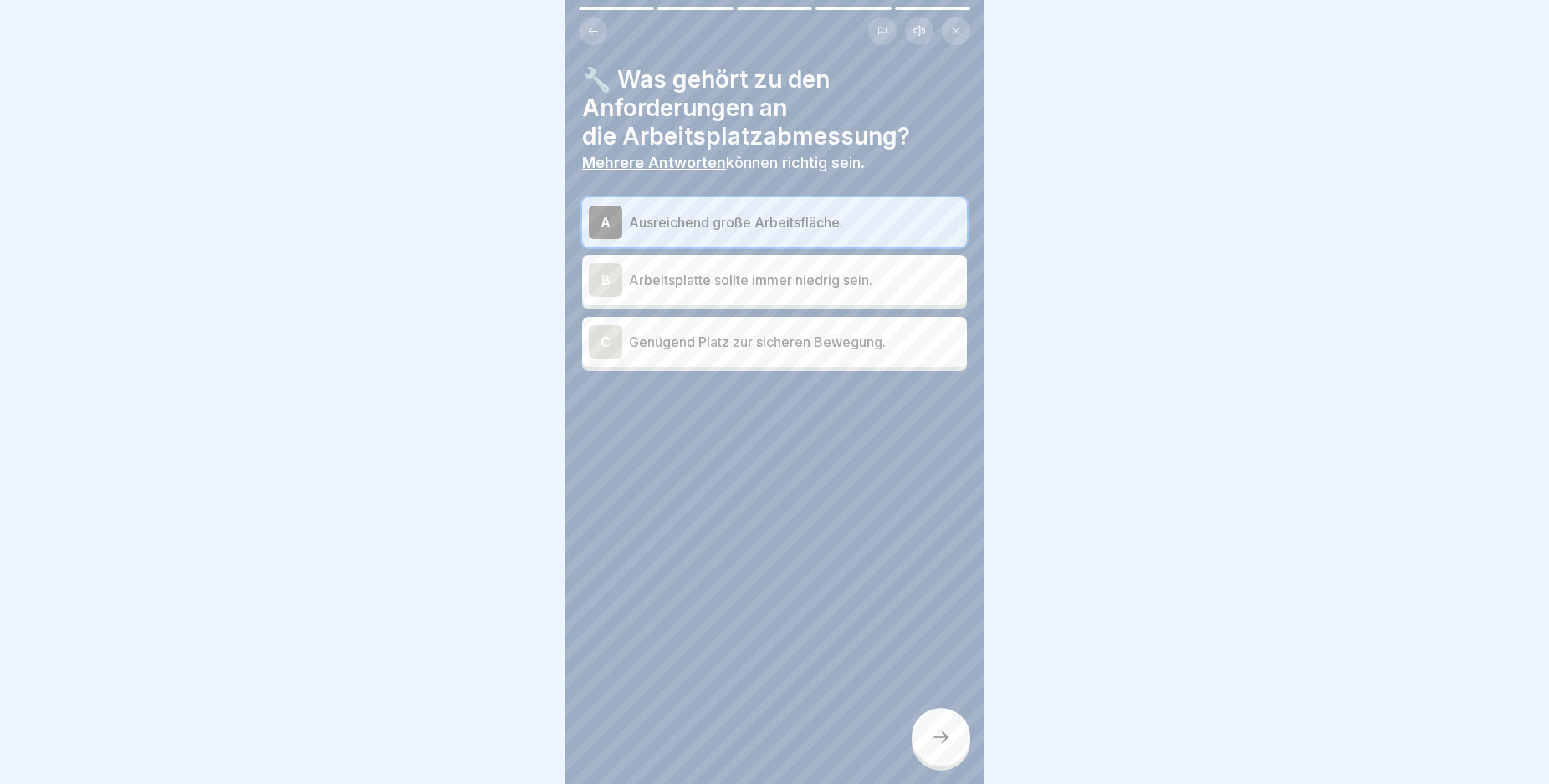
click at [600, 332] on div "C" at bounding box center [605, 342] width 34 height 34
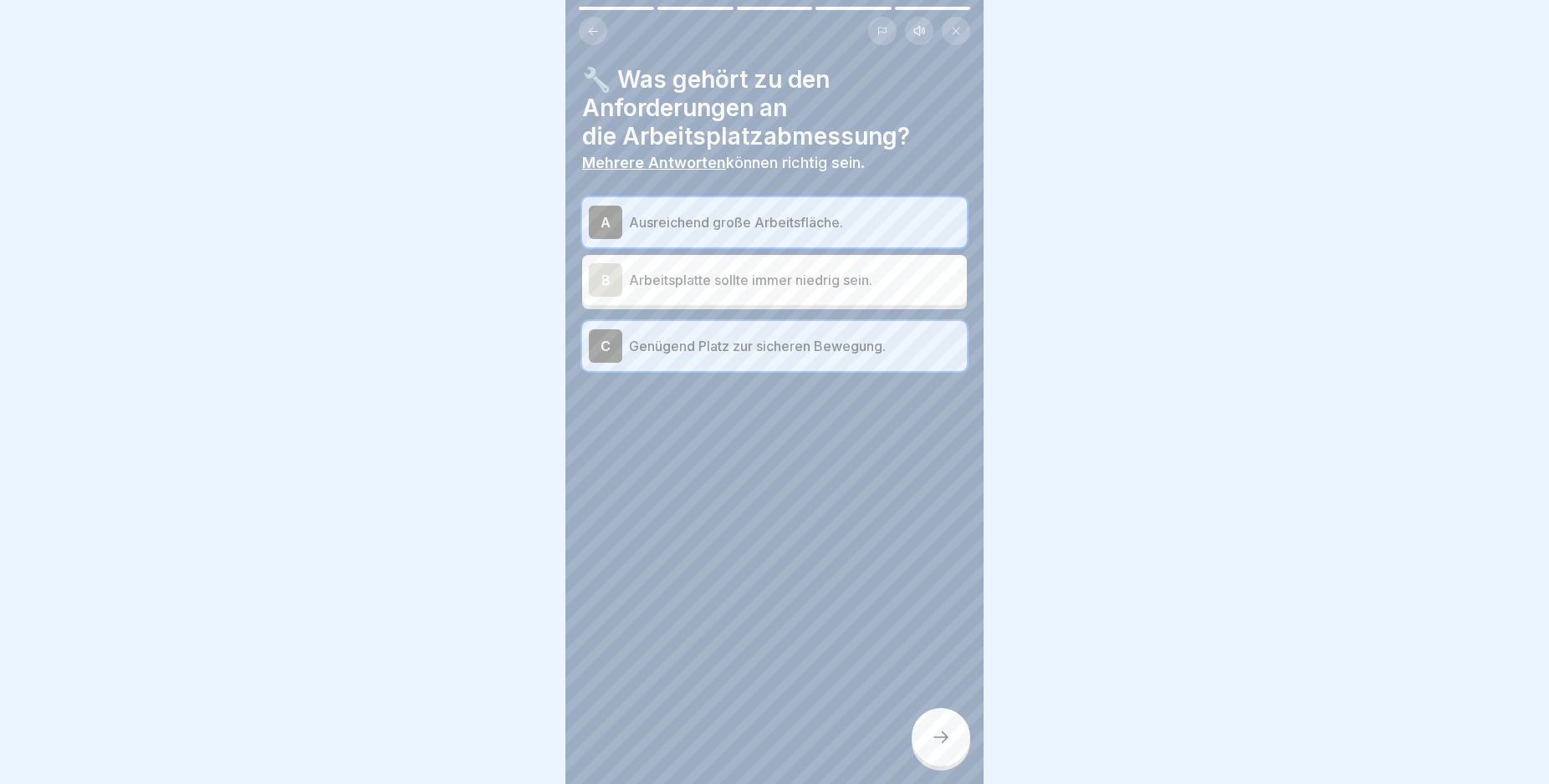
click at [940, 747] on icon at bounding box center [940, 737] width 20 height 20
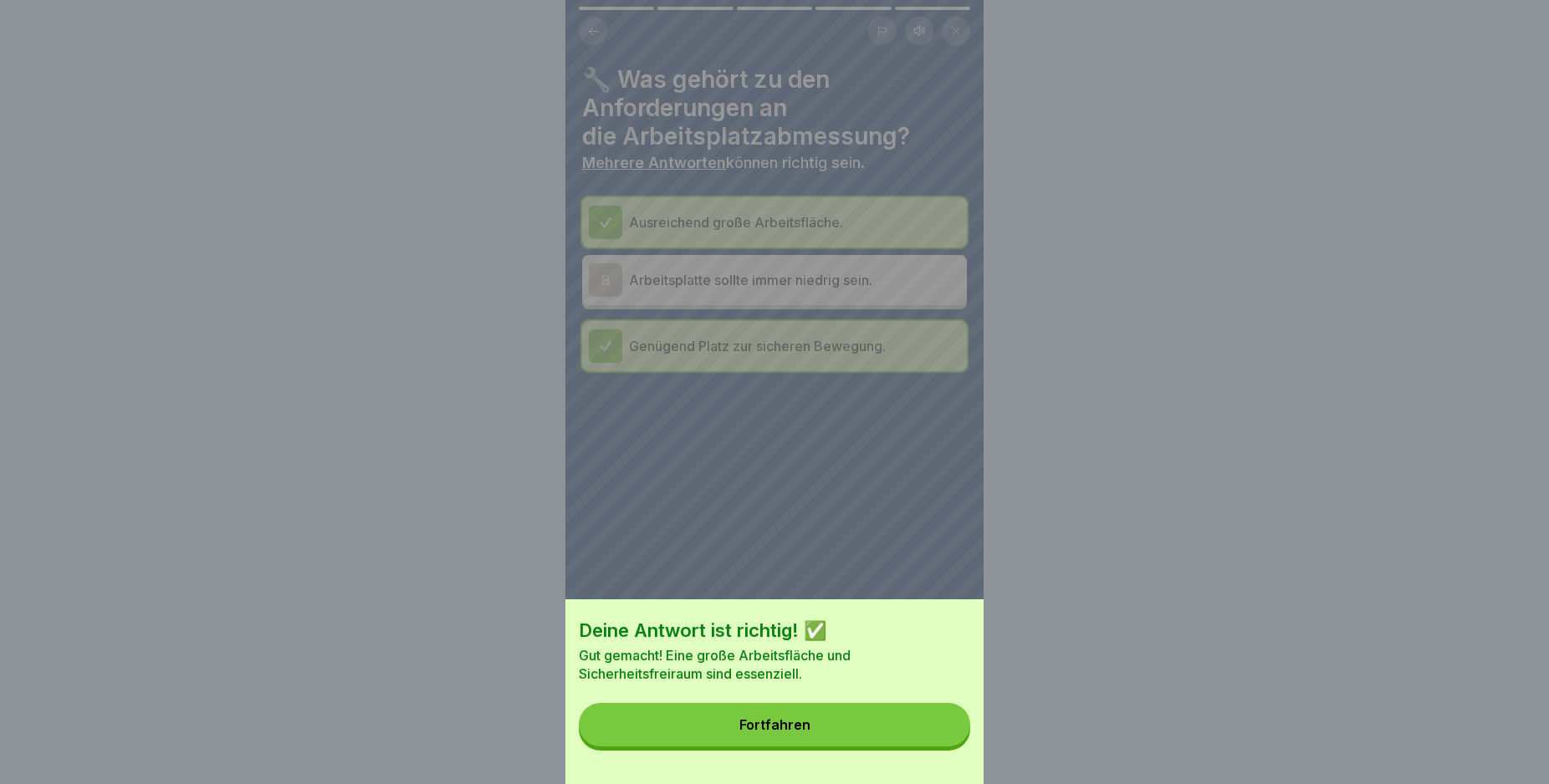
click at [940, 740] on button "Fortfahren" at bounding box center [774, 725] width 392 height 44
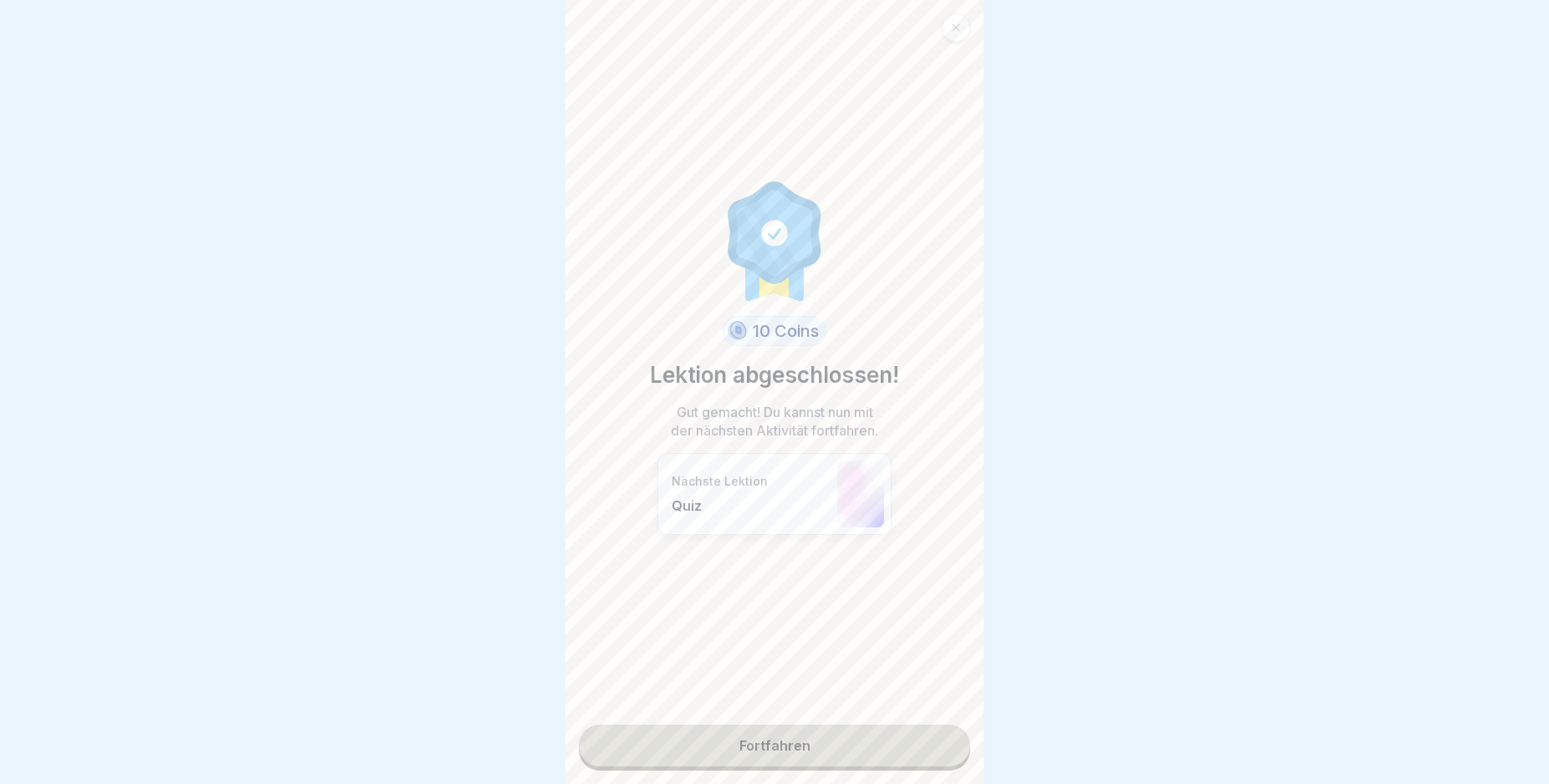
click at [928, 742] on link "Fortfahren" at bounding box center [774, 745] width 392 height 42
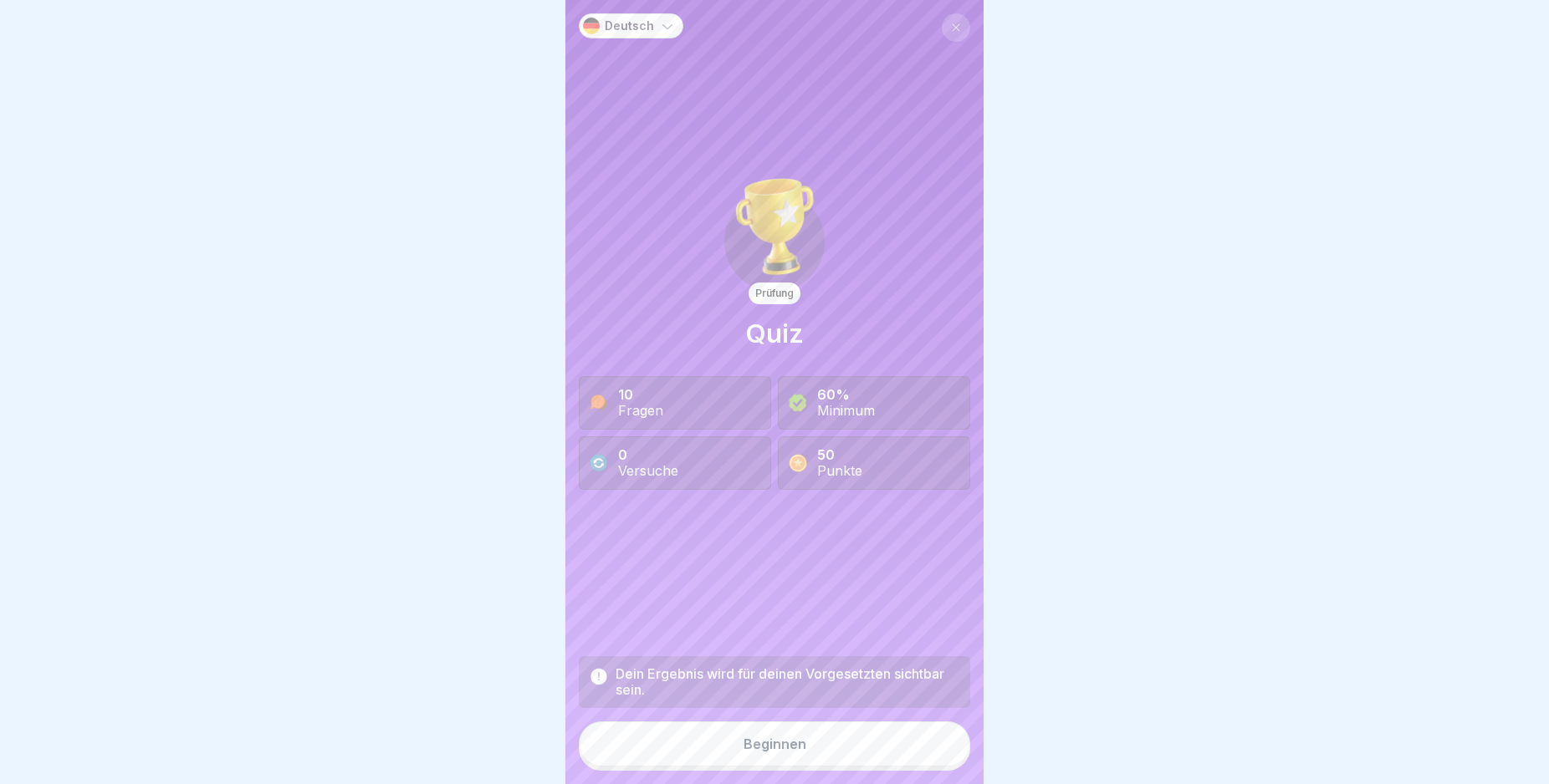
click at [852, 758] on button "Beginnen" at bounding box center [774, 744] width 392 height 46
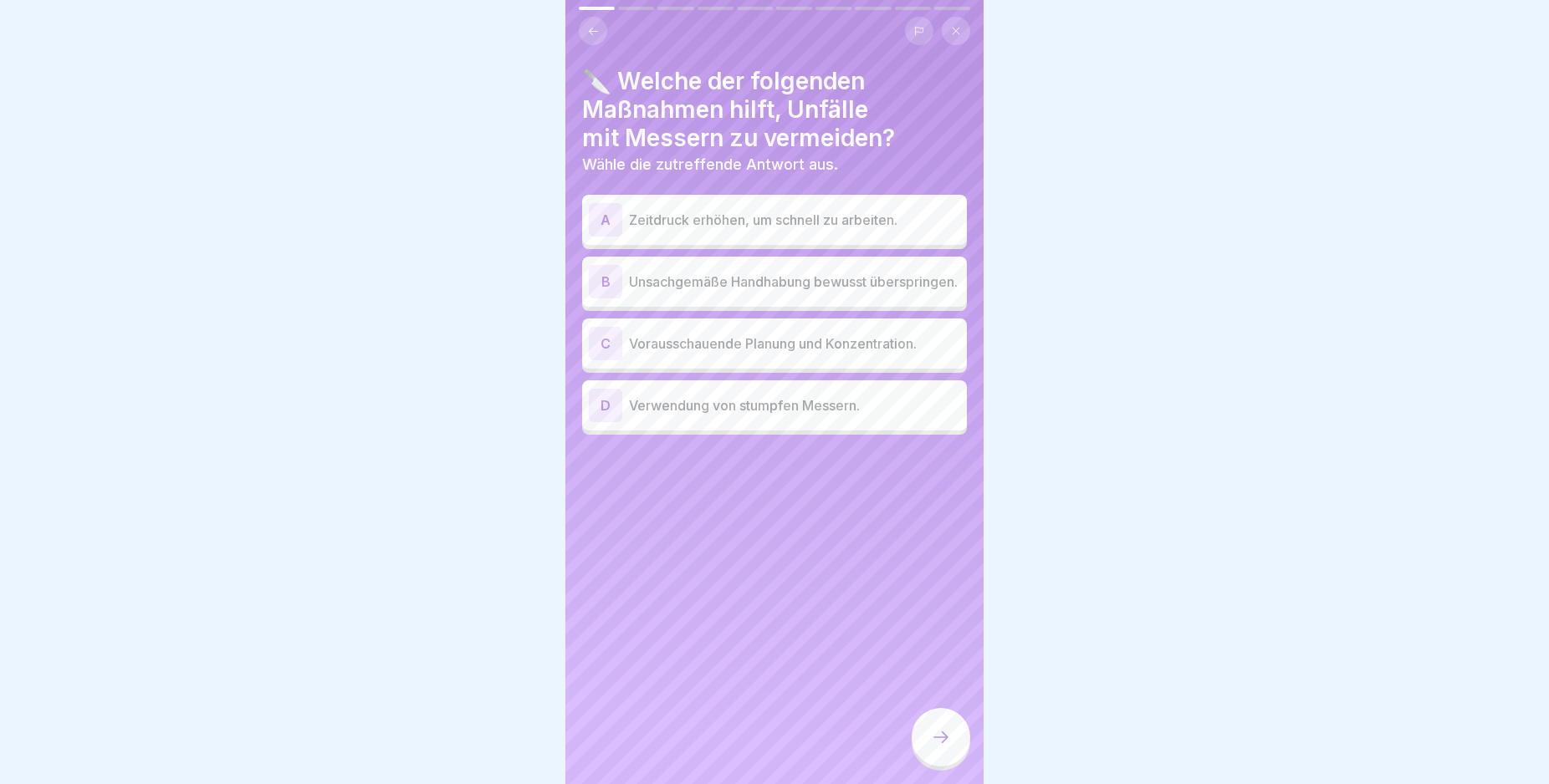
click at [605, 351] on div "C" at bounding box center [605, 343] width 34 height 34
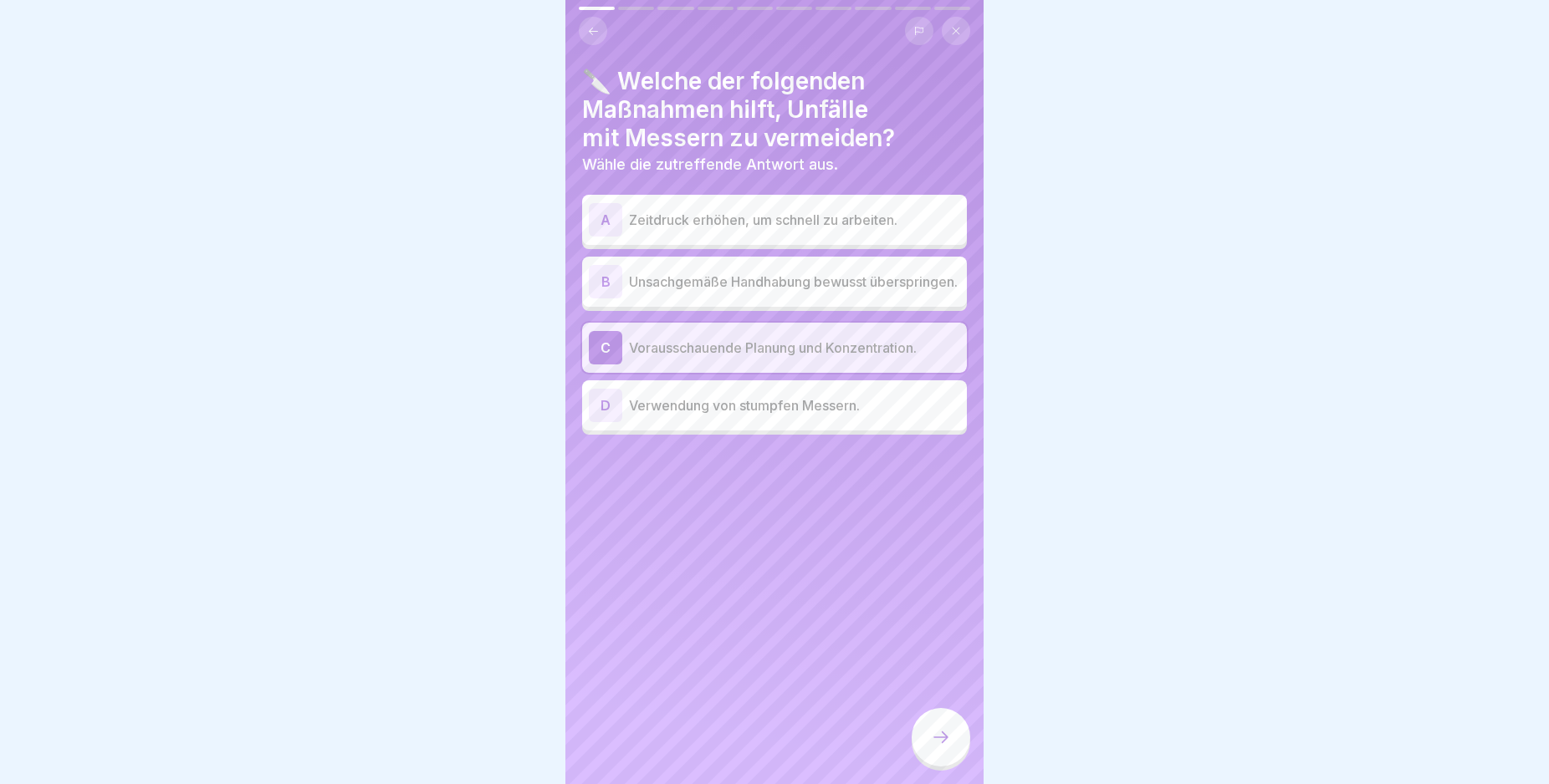
click at [944, 747] on icon at bounding box center [940, 737] width 20 height 20
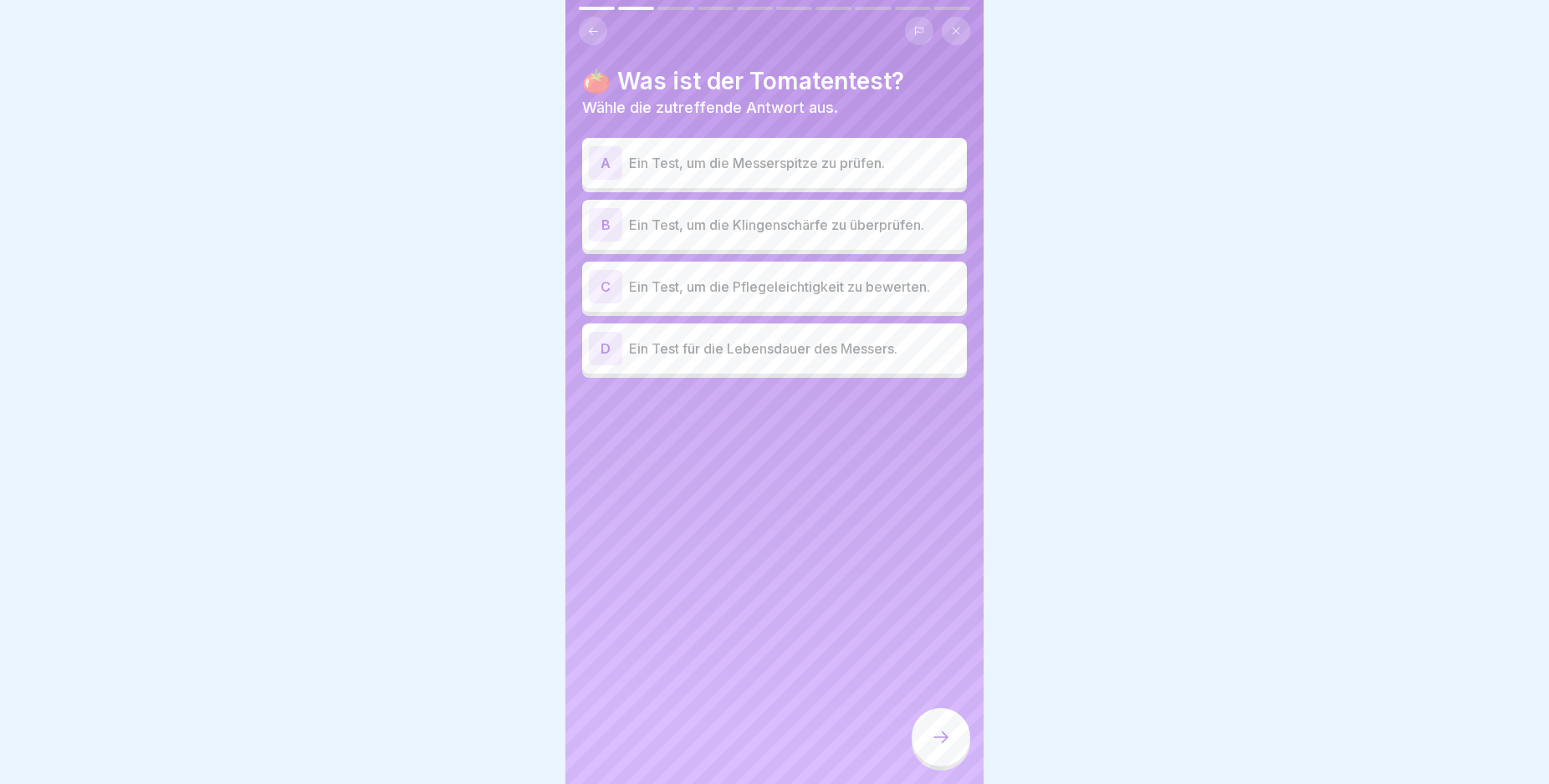
click at [600, 225] on div "B" at bounding box center [605, 225] width 34 height 34
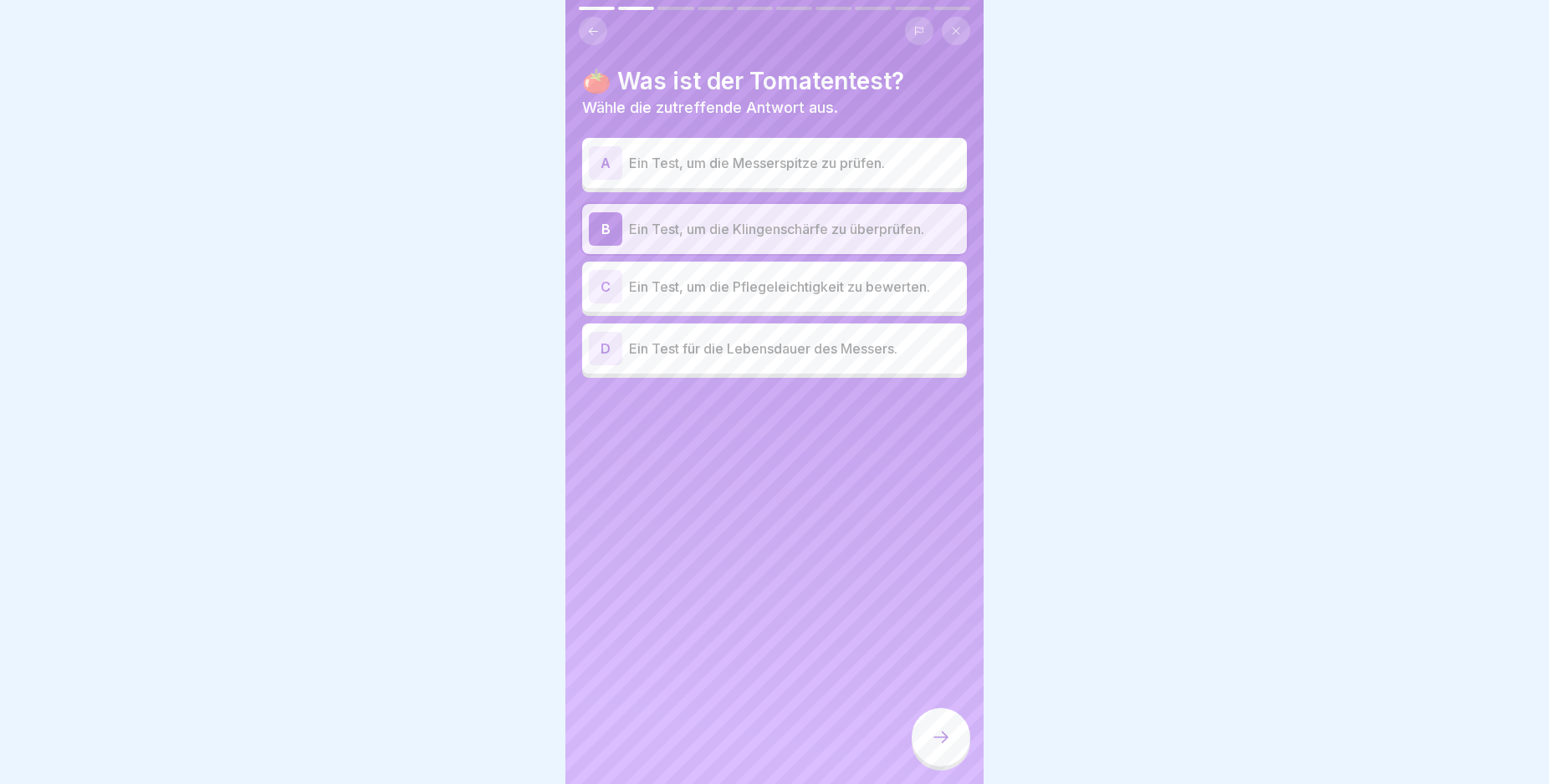
click at [932, 747] on icon at bounding box center [940, 737] width 20 height 20
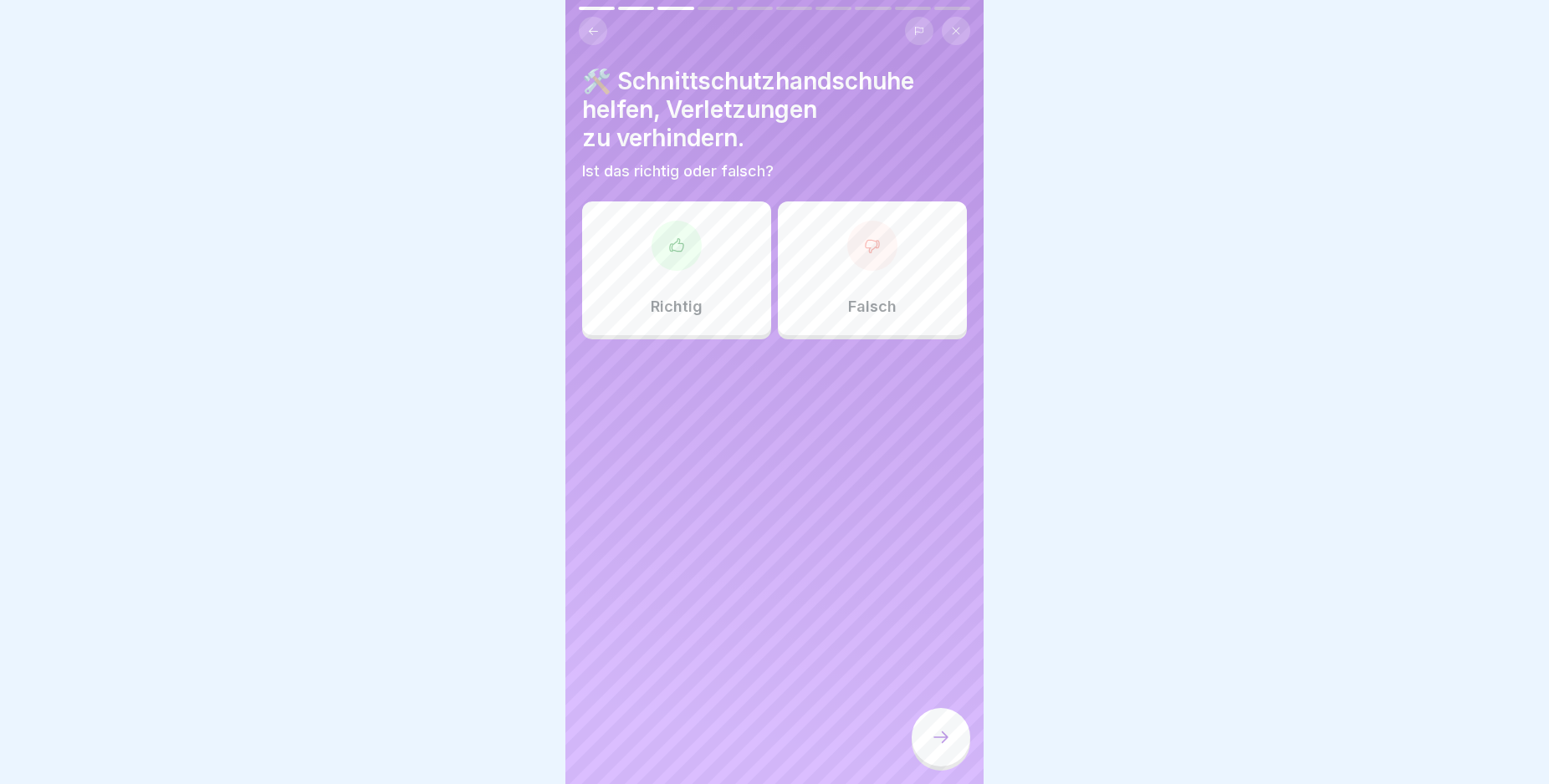
click at [683, 267] on div at bounding box center [677, 246] width 50 height 50
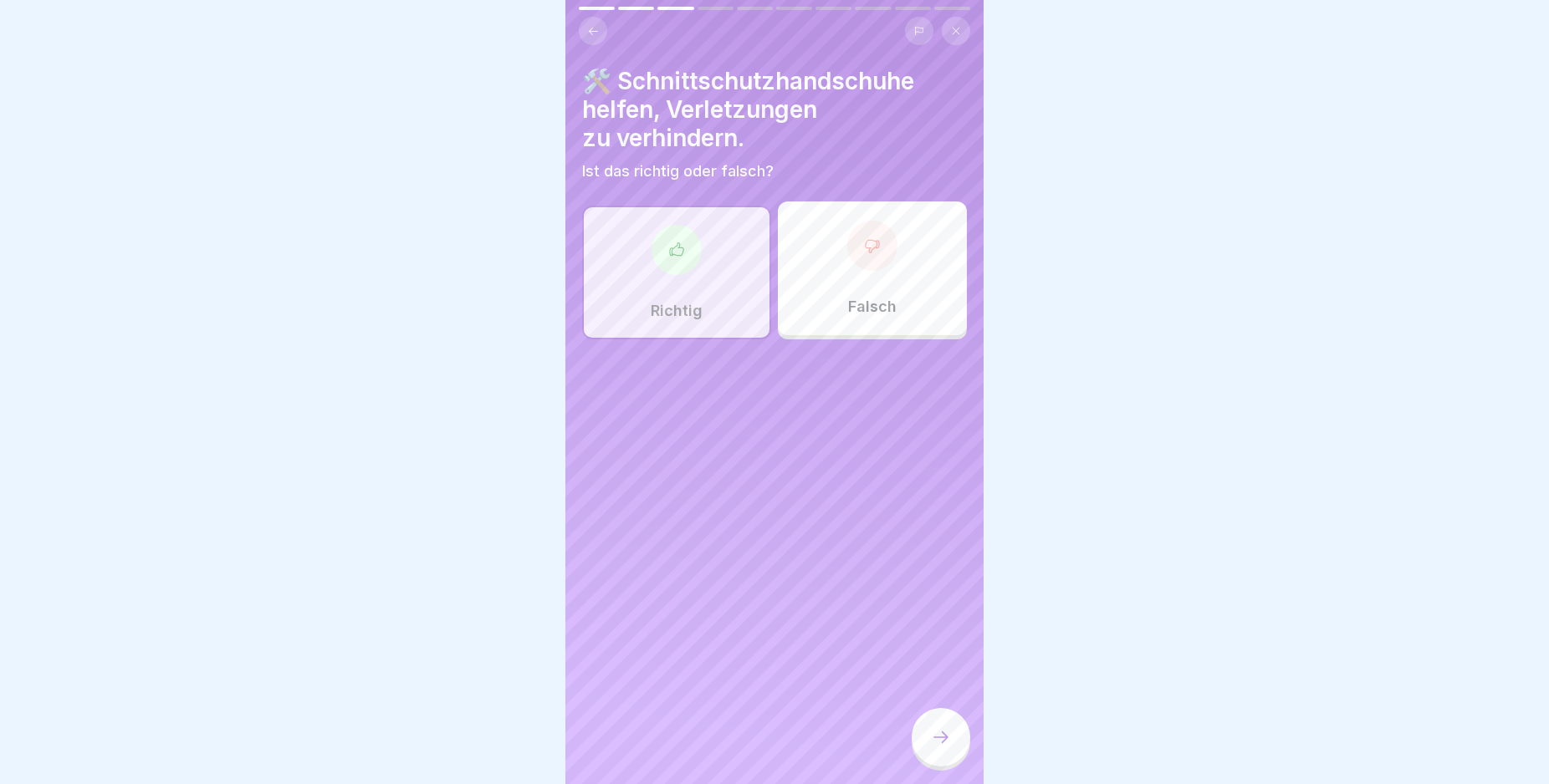
click at [941, 733] on div at bounding box center [940, 737] width 58 height 58
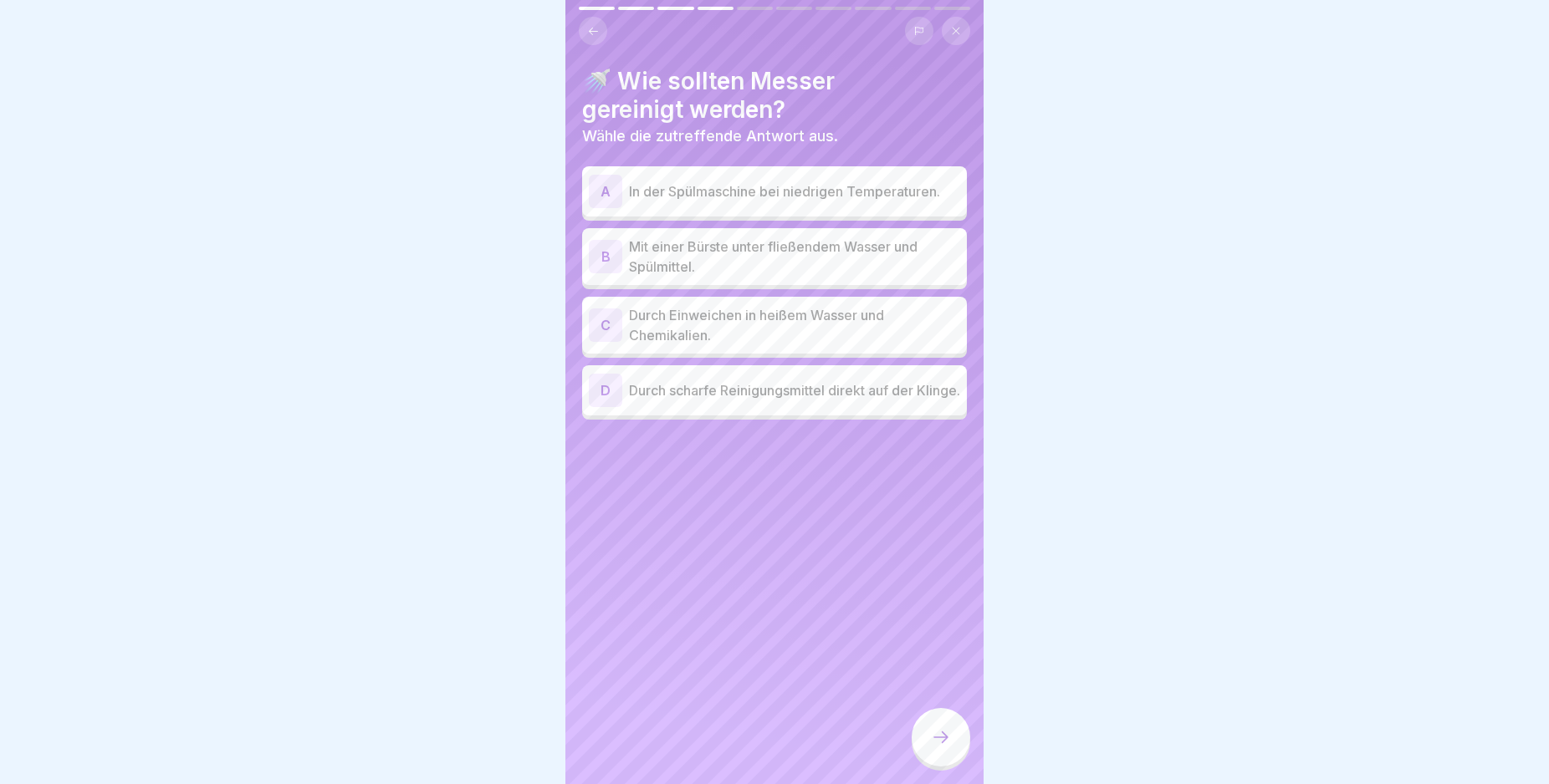
click at [600, 257] on div "B" at bounding box center [605, 257] width 34 height 34
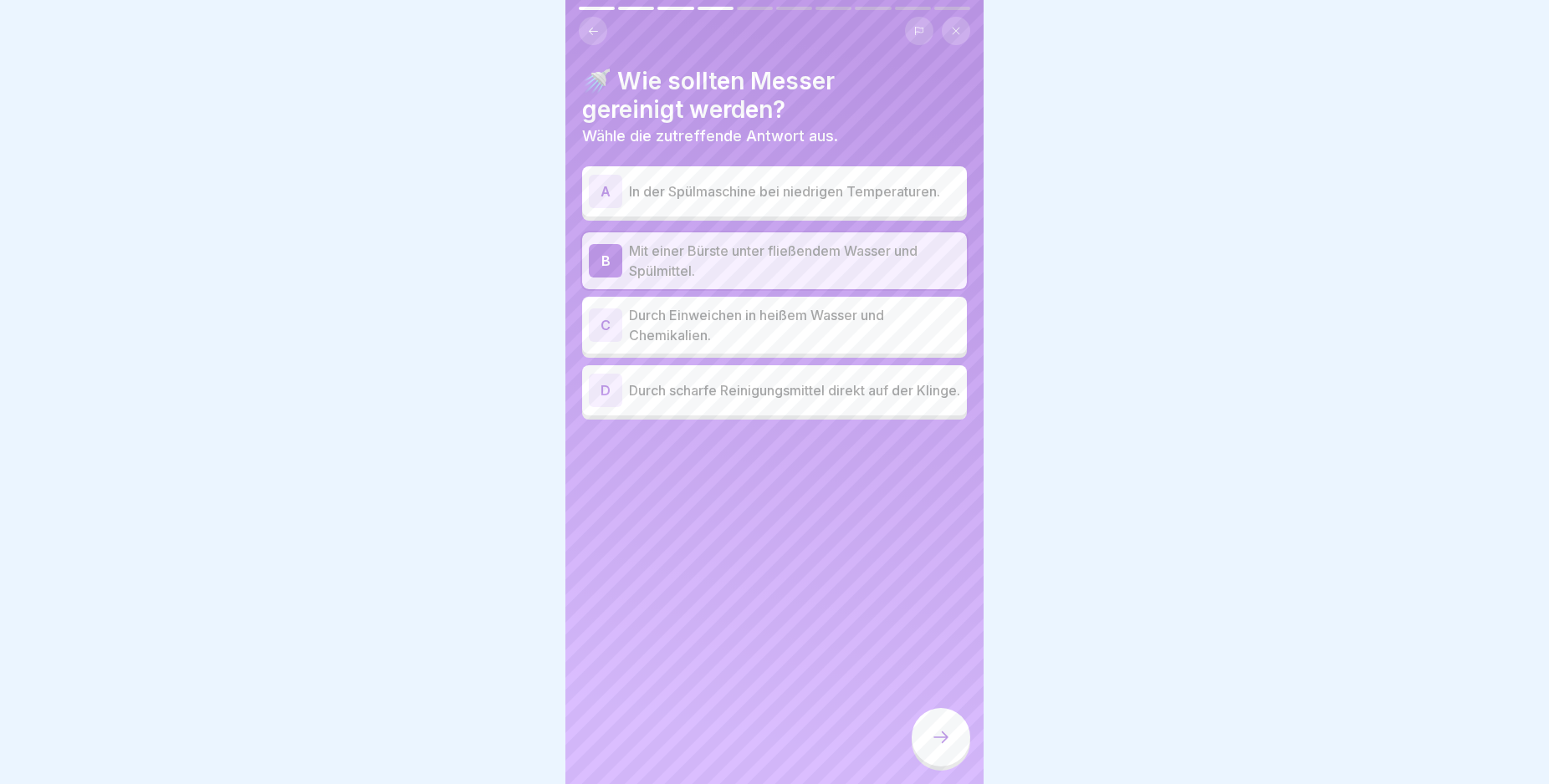
click at [931, 745] on icon at bounding box center [940, 737] width 20 height 20
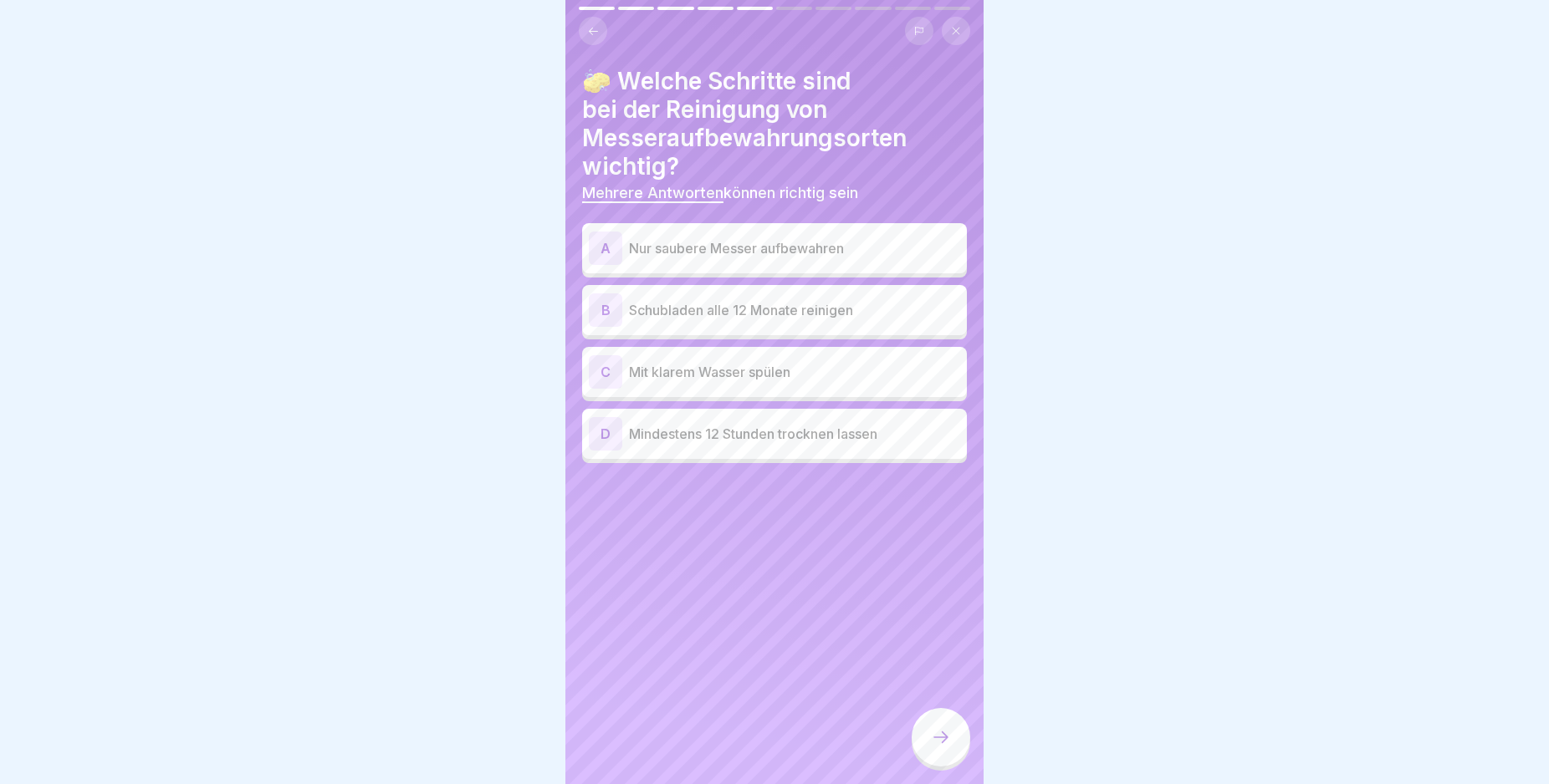
click at [597, 243] on div "A" at bounding box center [605, 248] width 34 height 34
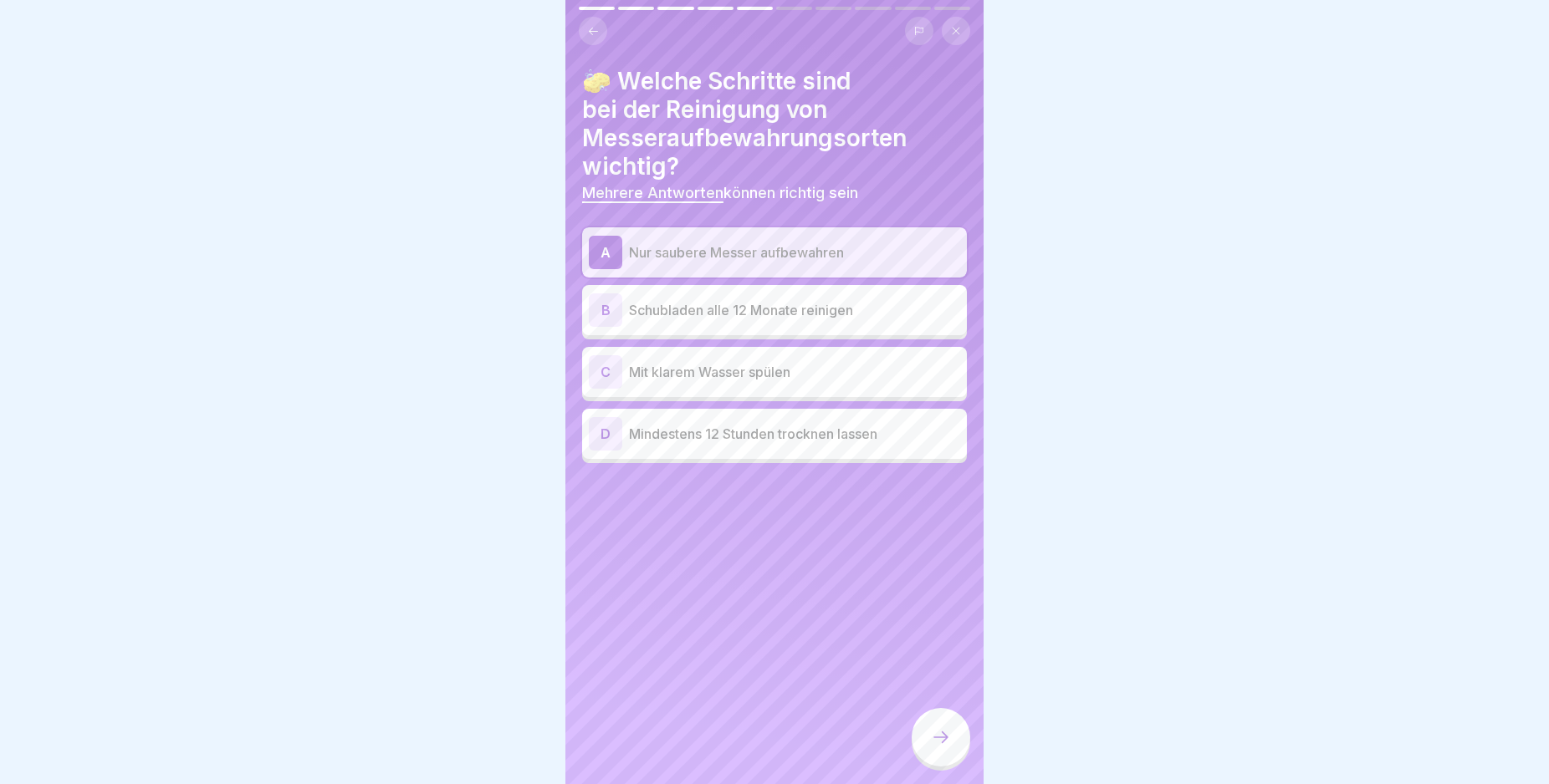
click at [606, 429] on div "D" at bounding box center [605, 434] width 34 height 34
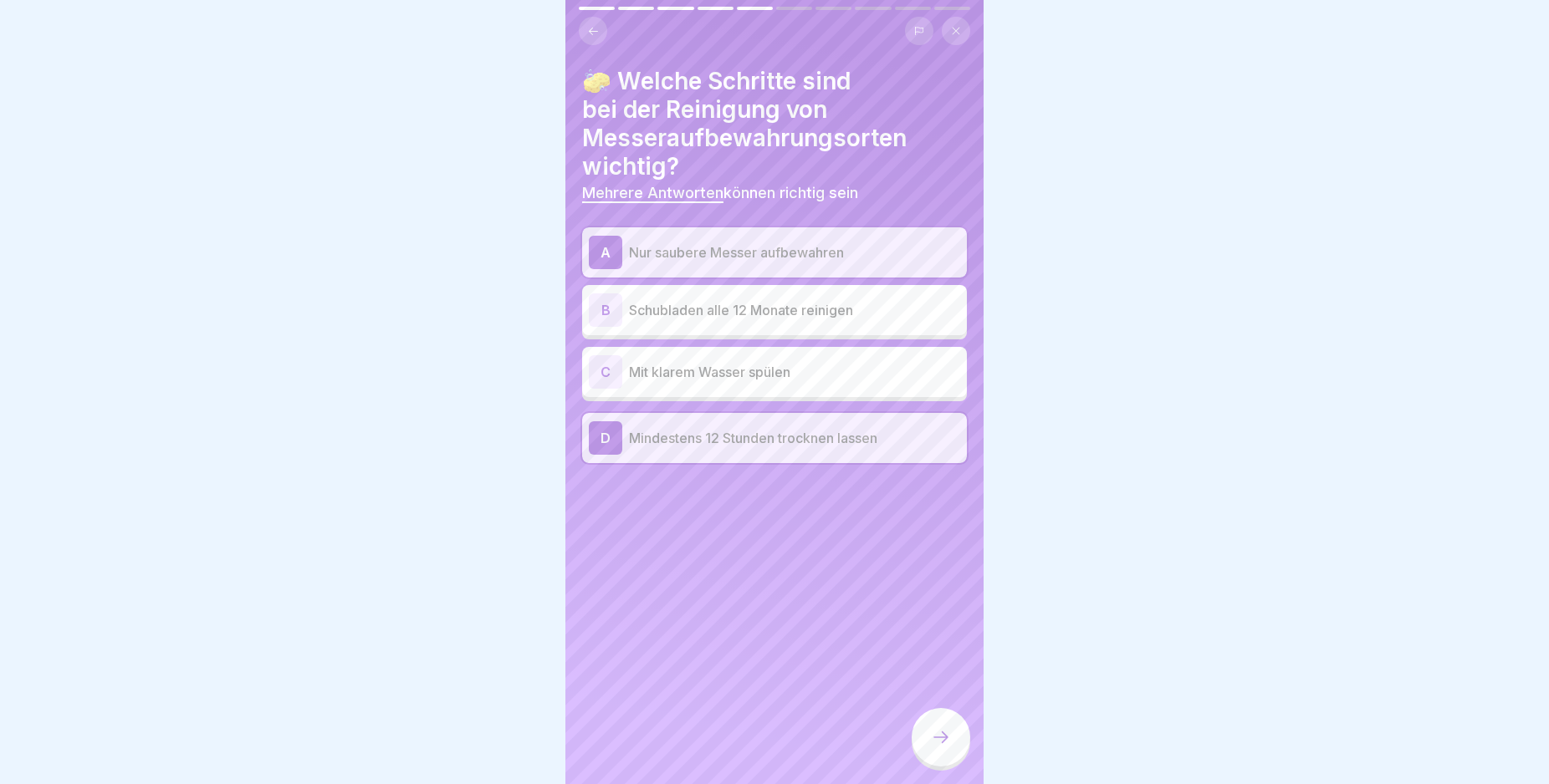
click at [942, 741] on div at bounding box center [940, 737] width 58 height 58
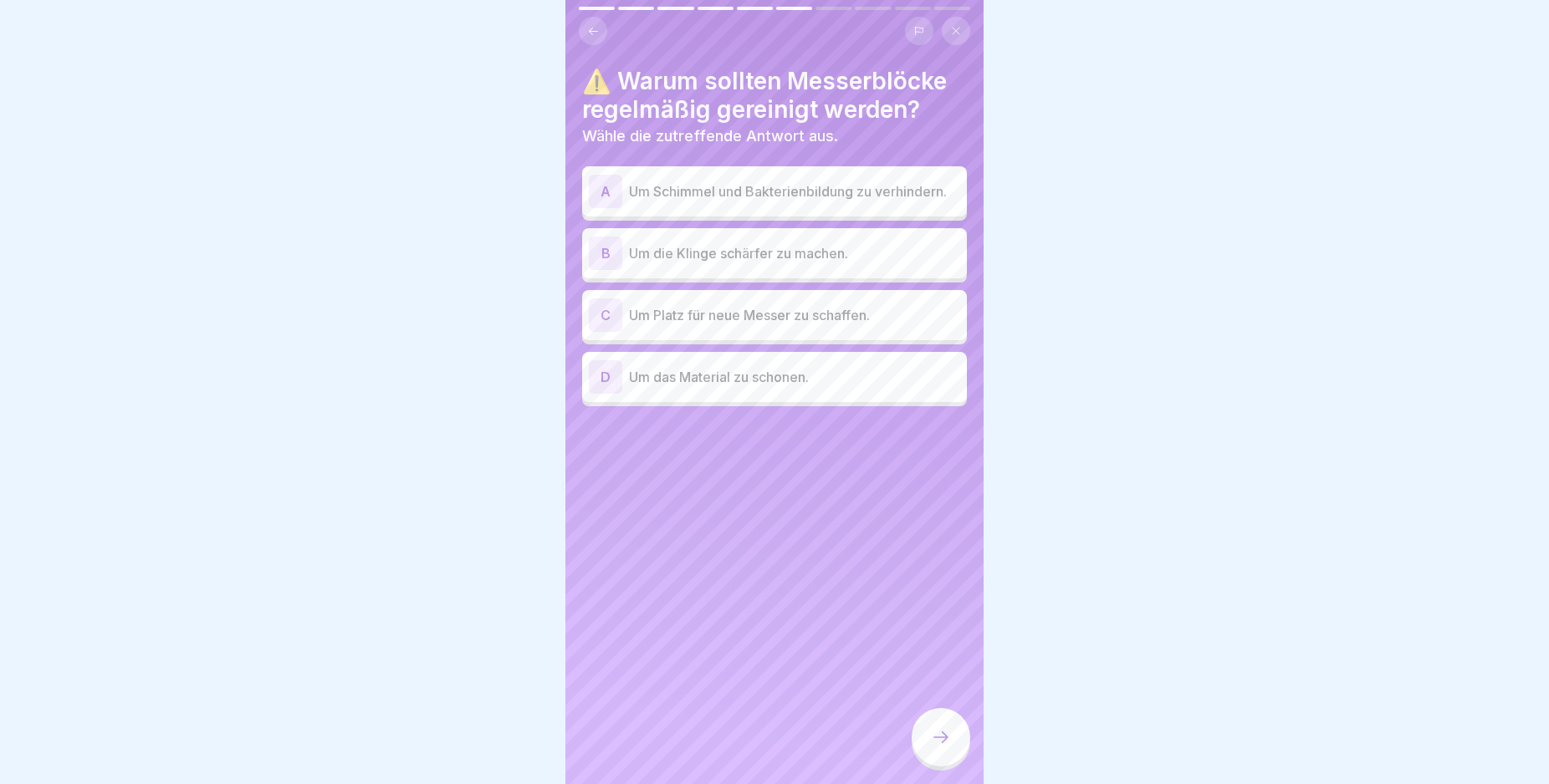
click at [606, 196] on div "A" at bounding box center [605, 191] width 34 height 34
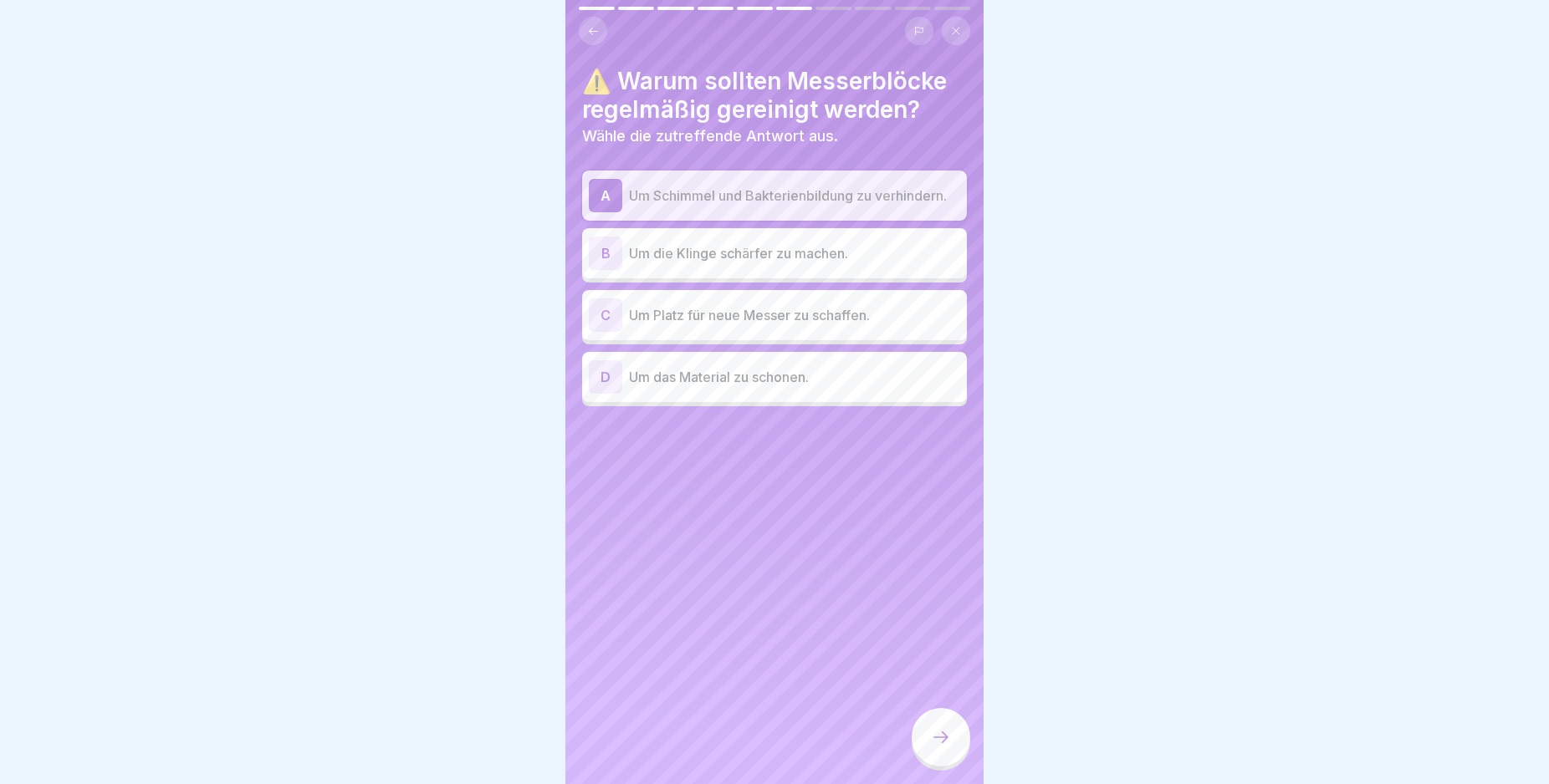
click at [935, 747] on icon at bounding box center [940, 737] width 20 height 20
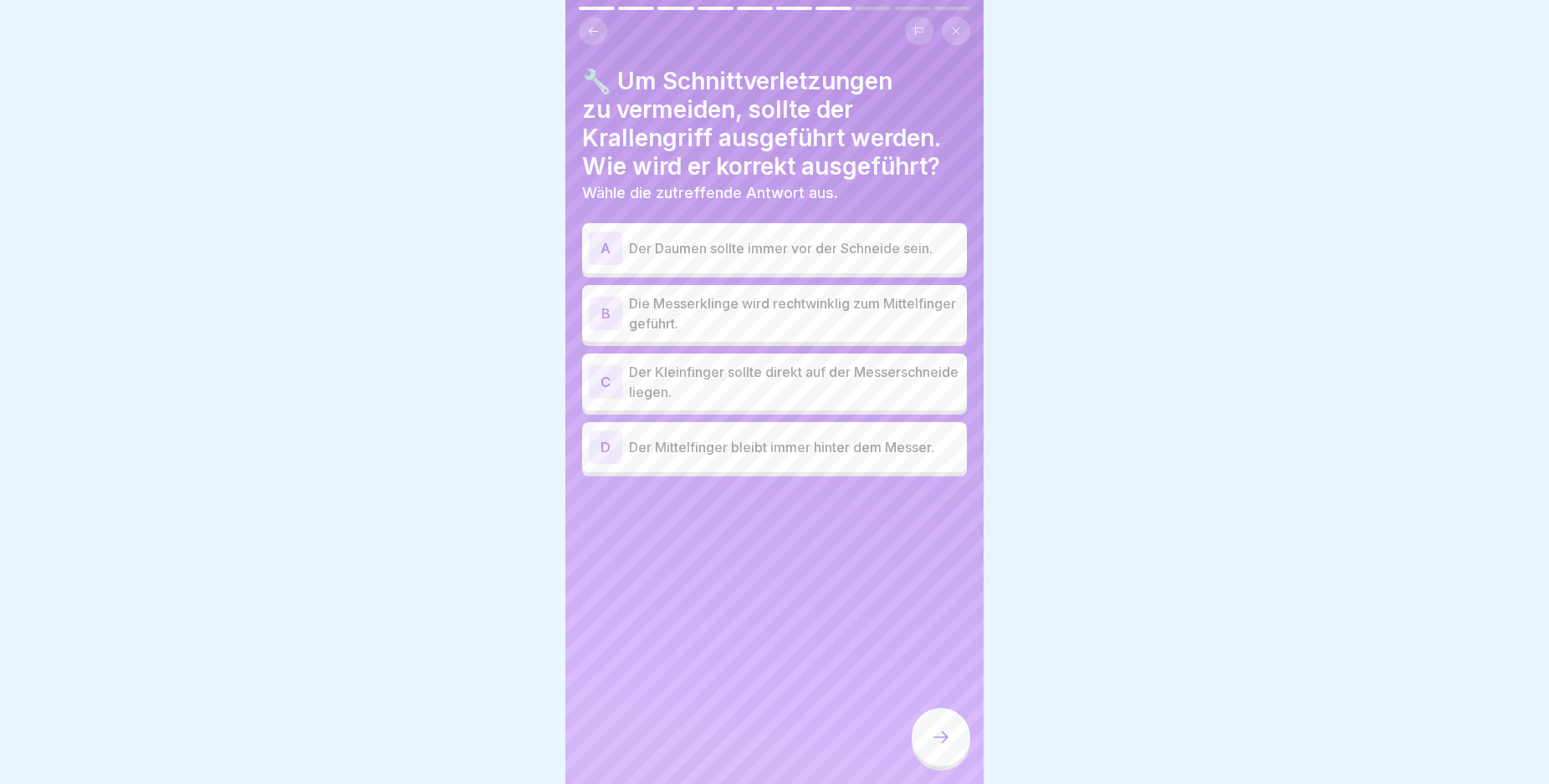
click at [610, 247] on div "A" at bounding box center [605, 248] width 34 height 34
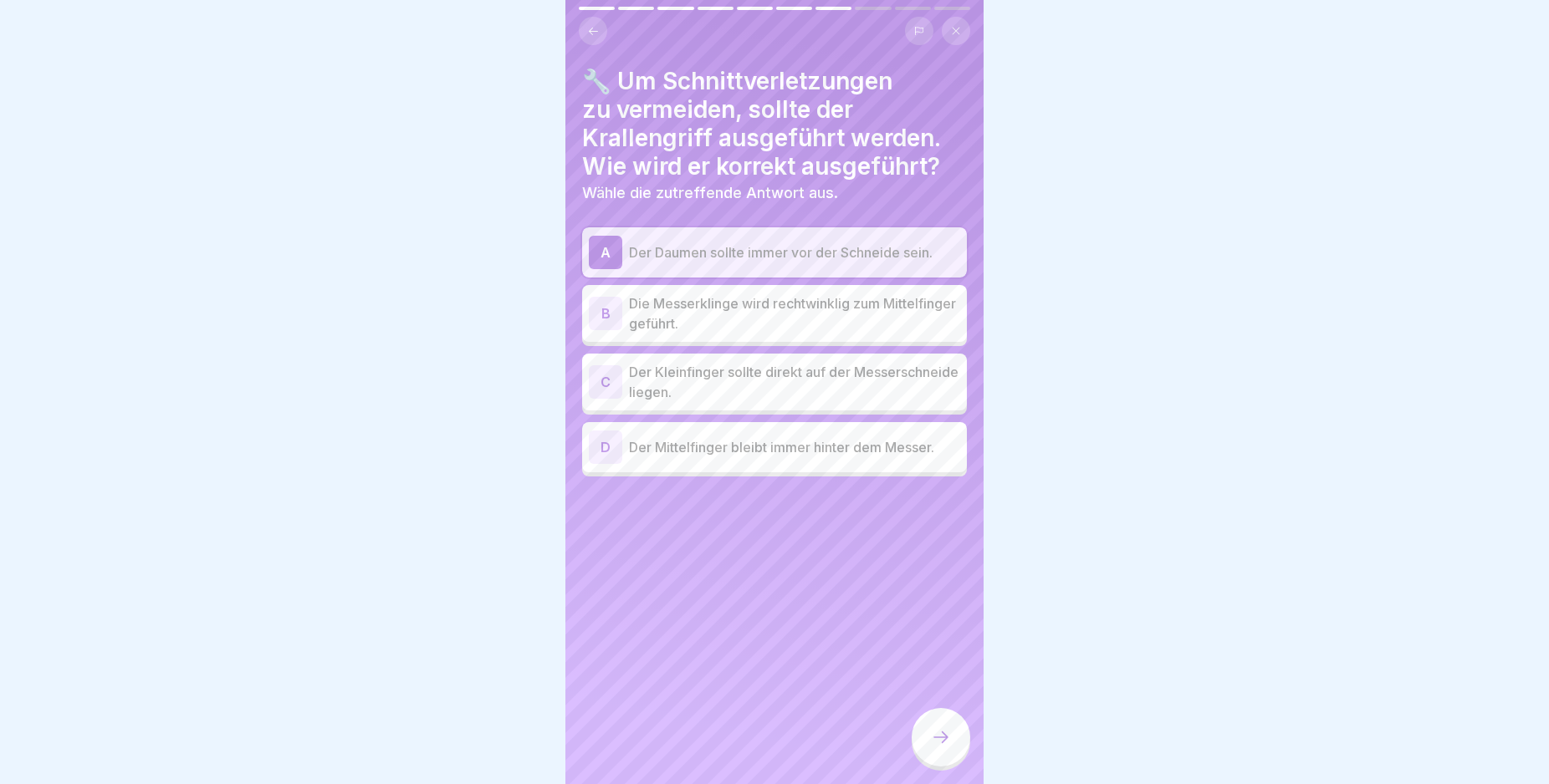
click at [937, 743] on div at bounding box center [940, 737] width 58 height 58
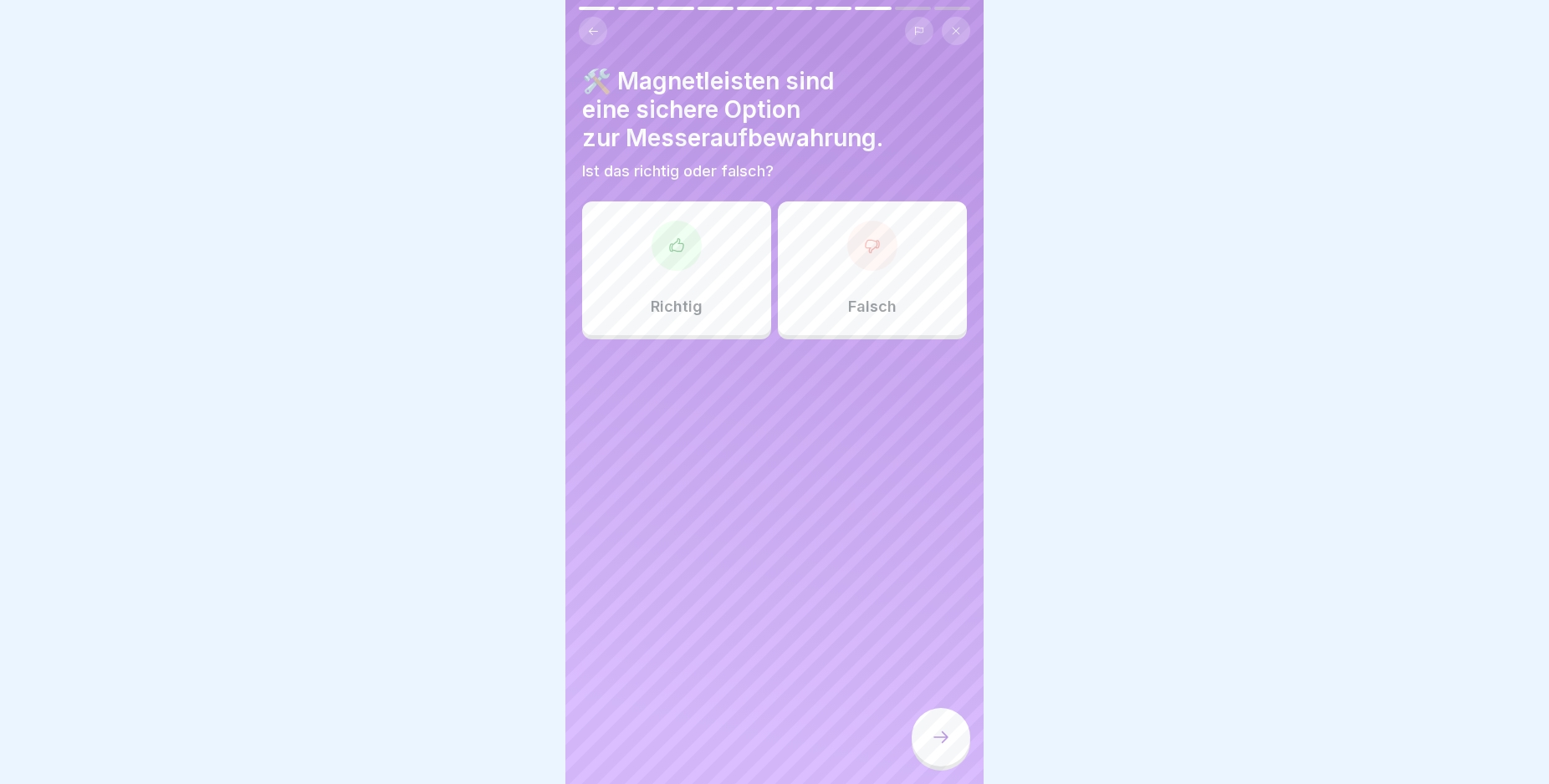
click at [666, 279] on div "Richtig" at bounding box center [677, 268] width 189 height 134
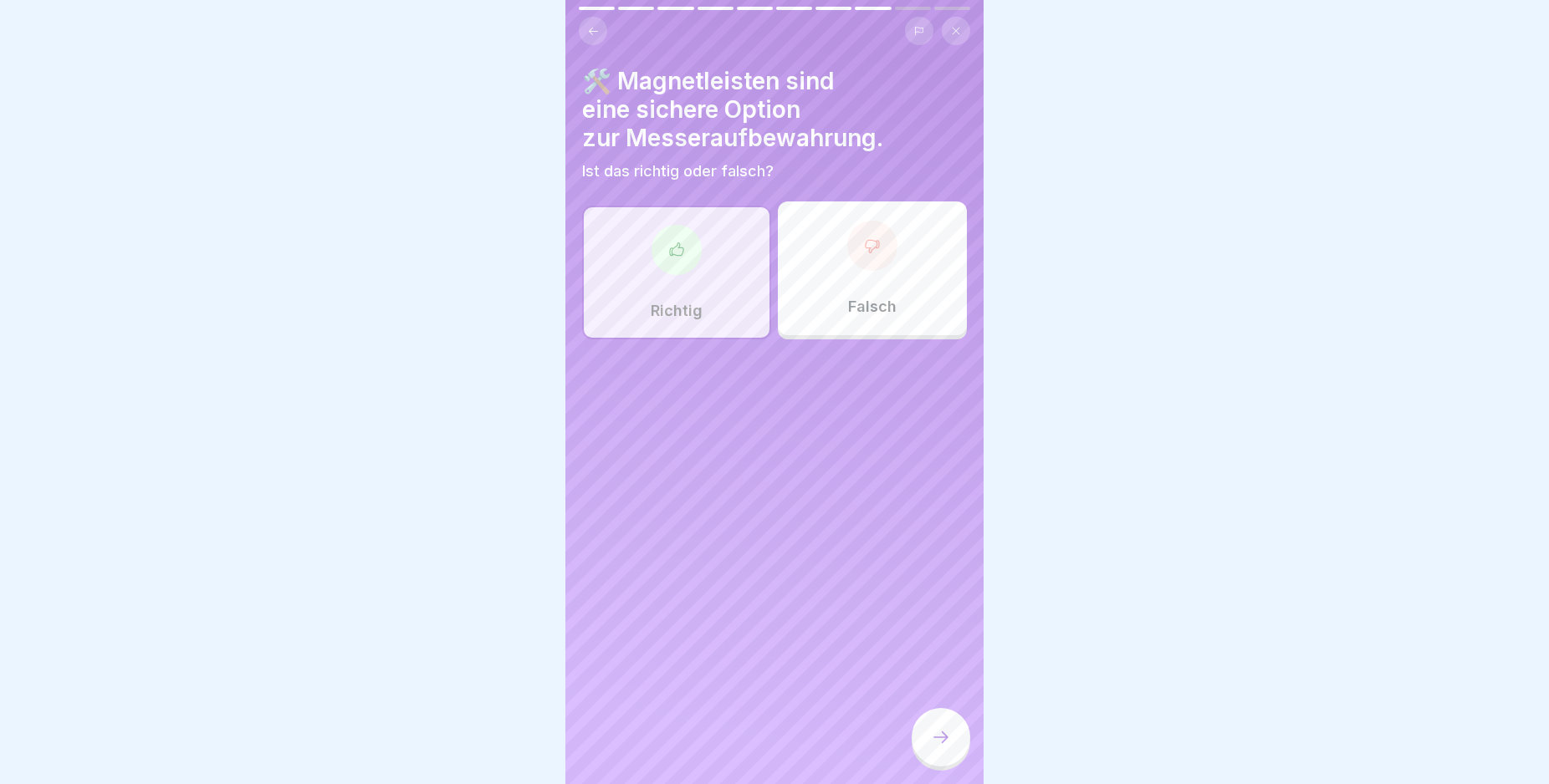
click at [948, 747] on icon at bounding box center [940, 737] width 20 height 20
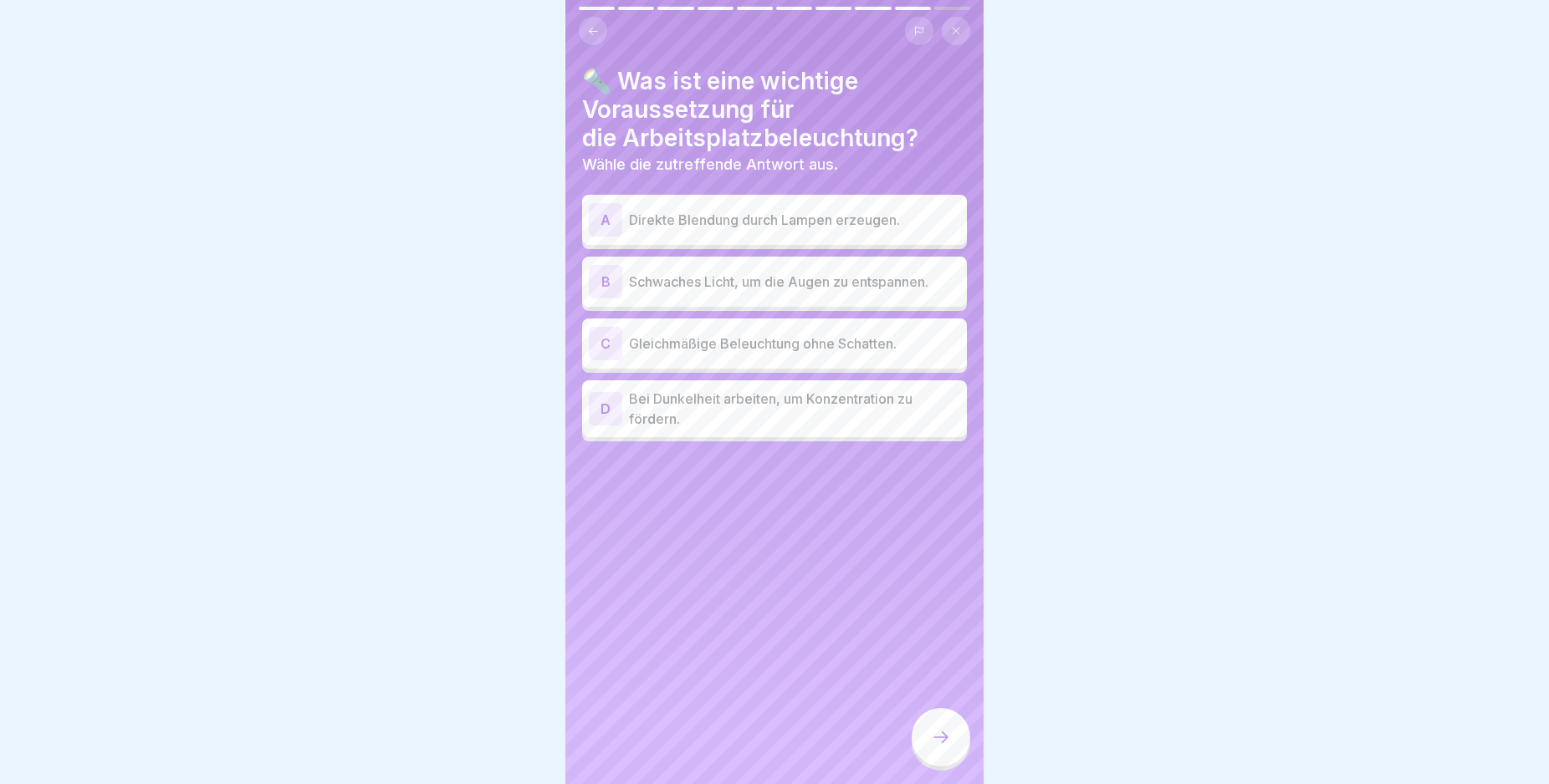
click at [602, 345] on div "C" at bounding box center [605, 343] width 34 height 34
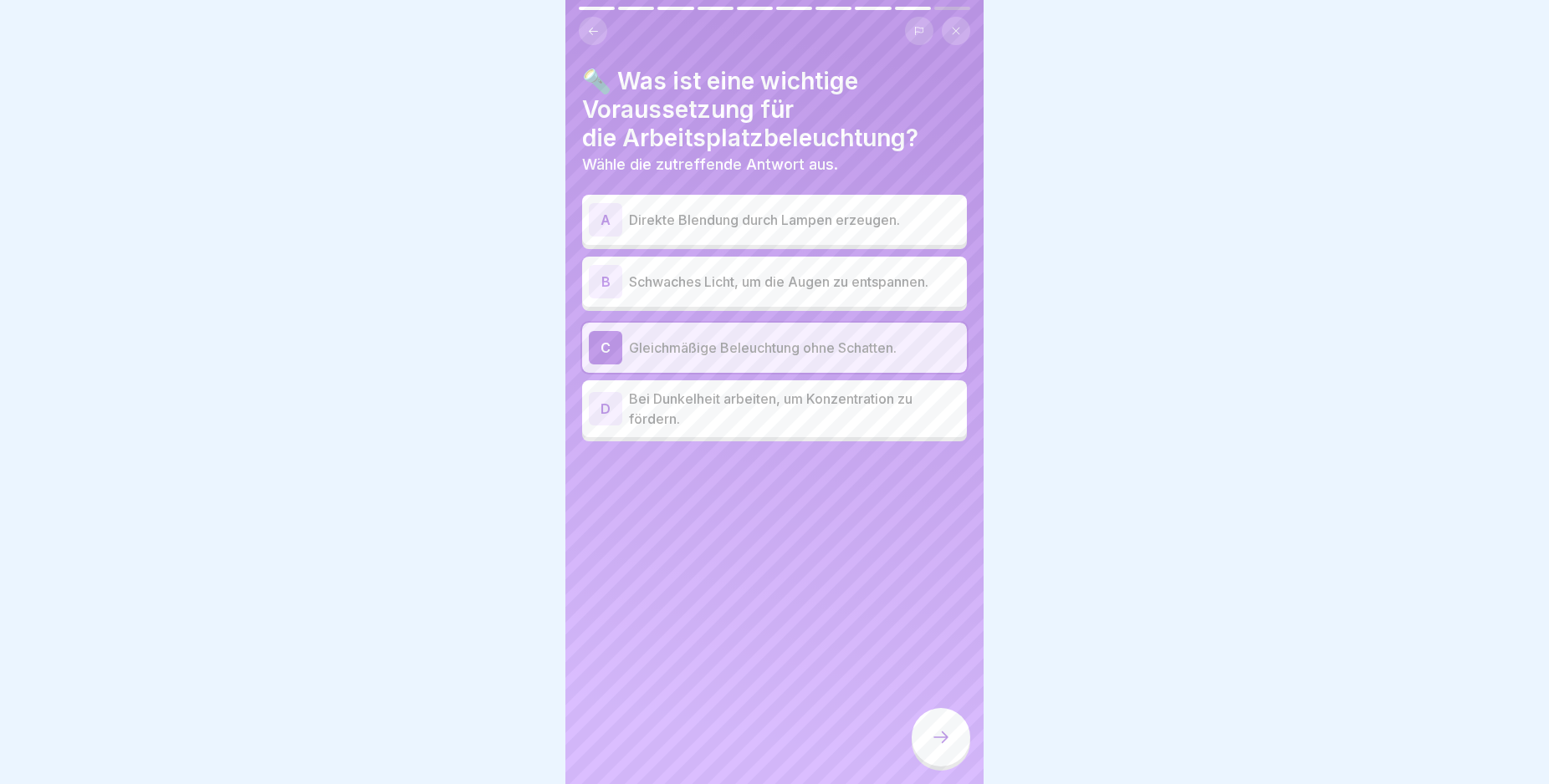
click at [937, 747] on icon at bounding box center [940, 737] width 20 height 20
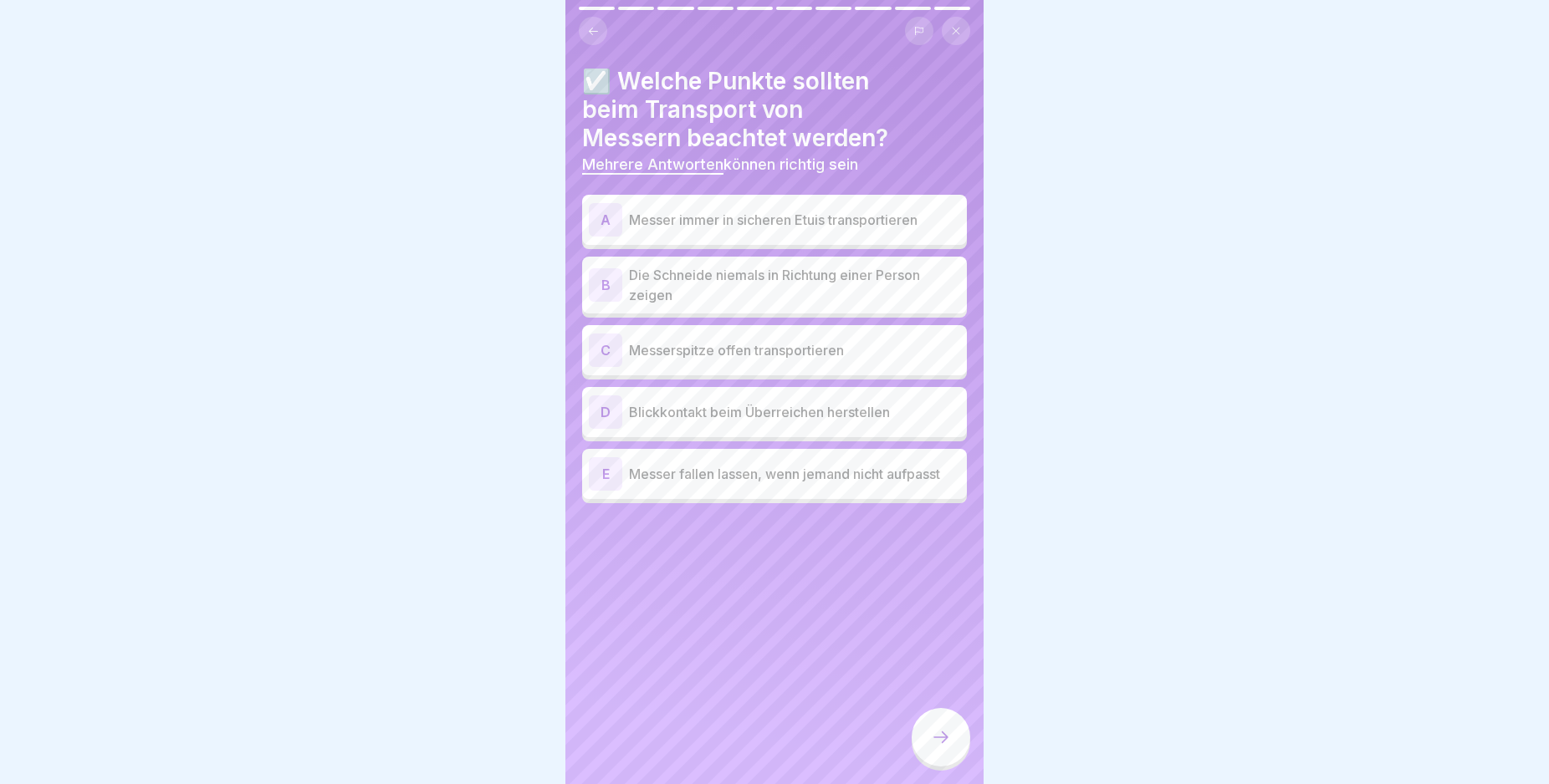
click at [610, 223] on div "A" at bounding box center [605, 220] width 34 height 34
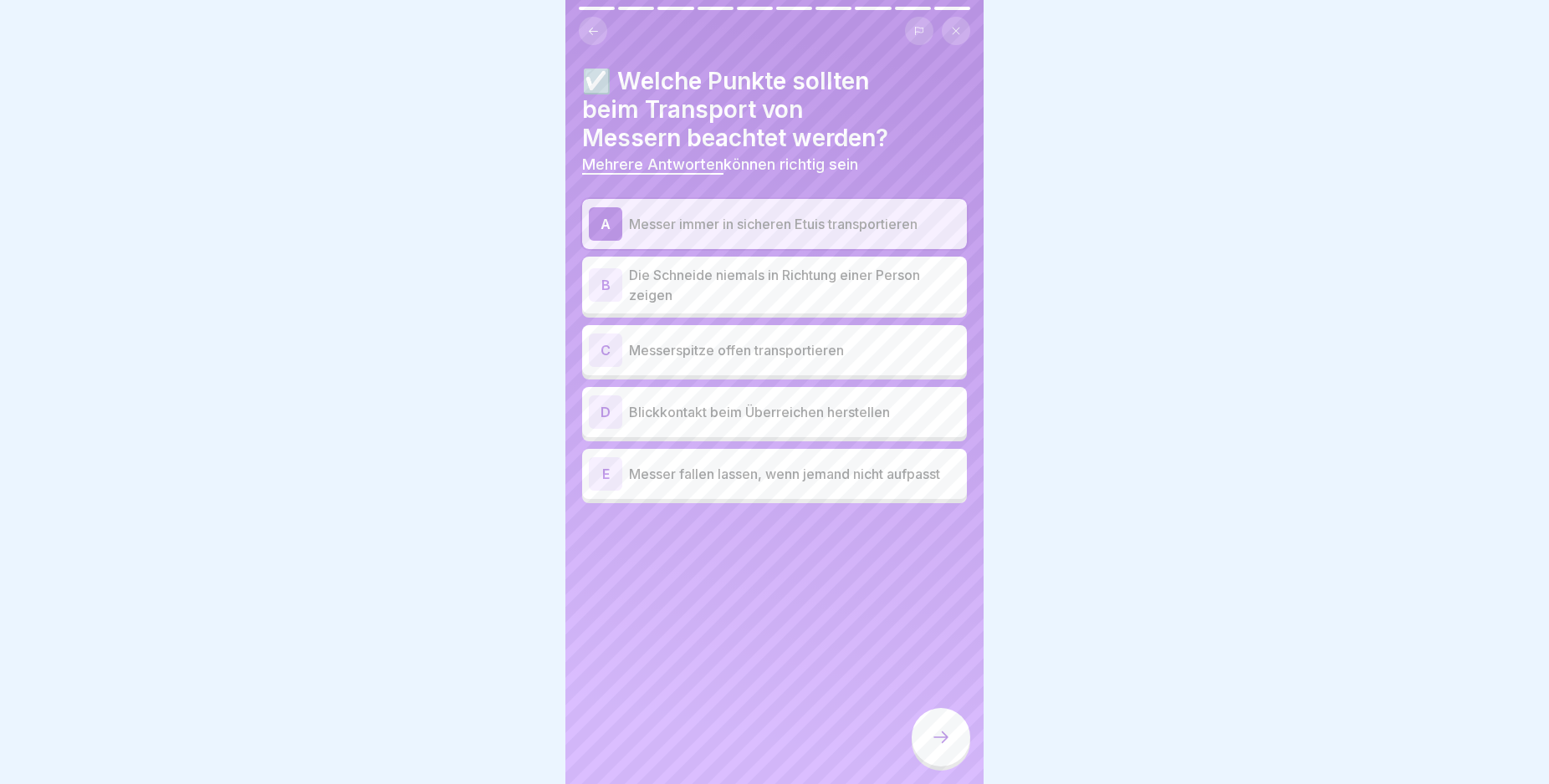
click at [935, 747] on icon at bounding box center [940, 737] width 20 height 20
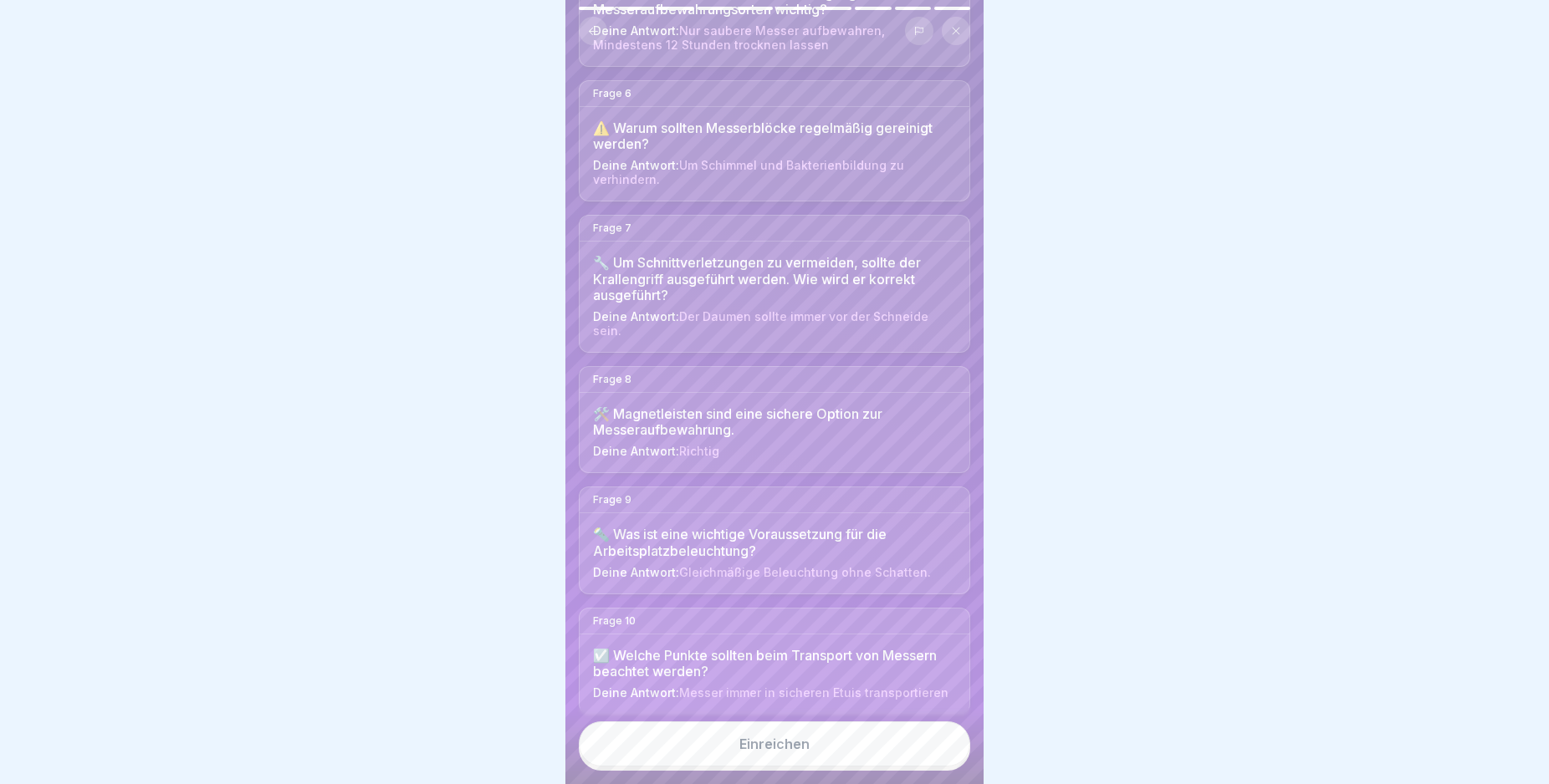
scroll to position [710, 0]
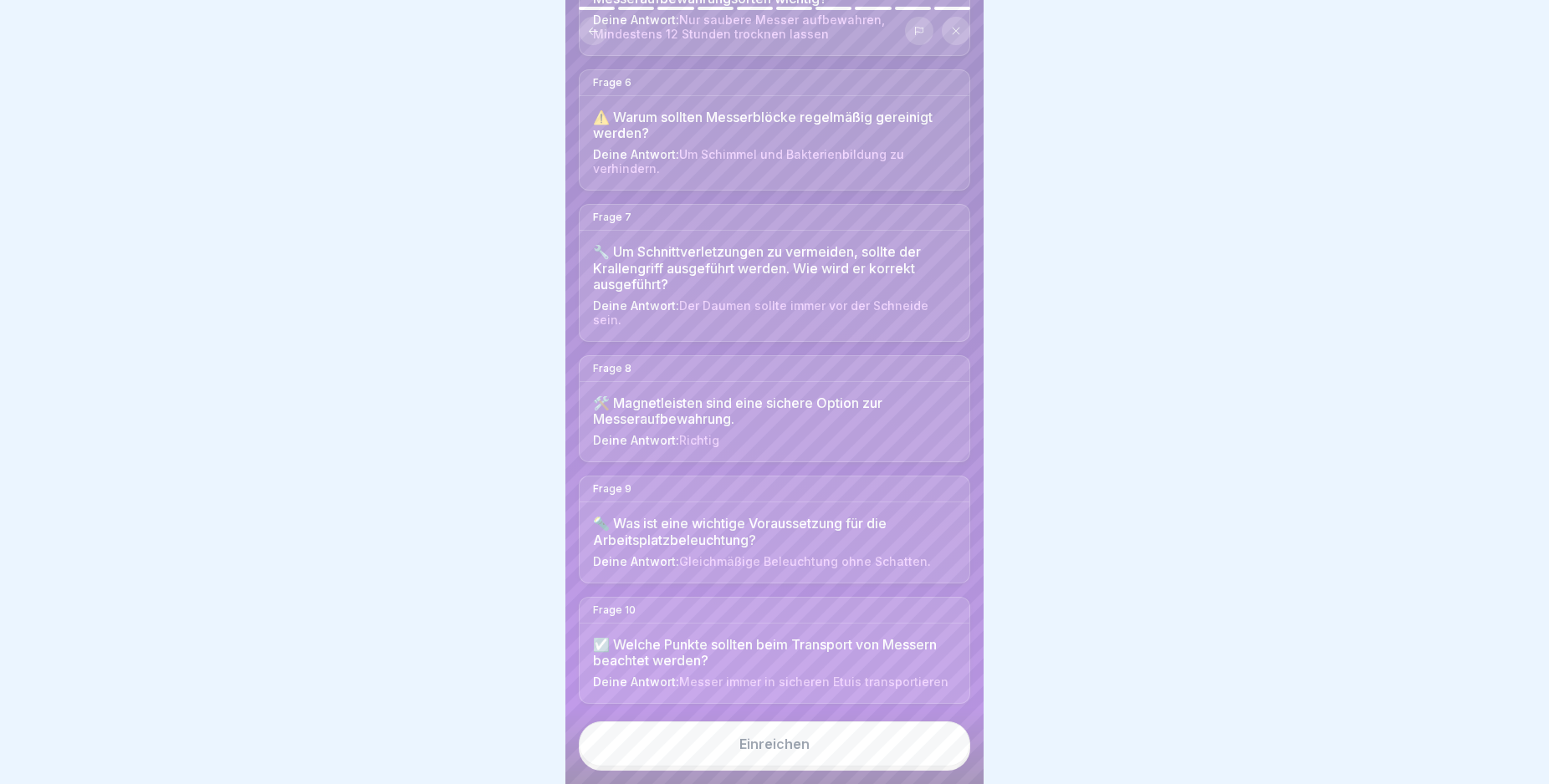
click at [972, 783] on html "Deutsch Prüfung Quiz 10 Fragen 60% Minimum 0 Versuche 50 Punkte Dein Ergebnis w…" at bounding box center [774, 392] width 1549 height 784
click at [864, 759] on button "Einreichen" at bounding box center [774, 744] width 392 height 46
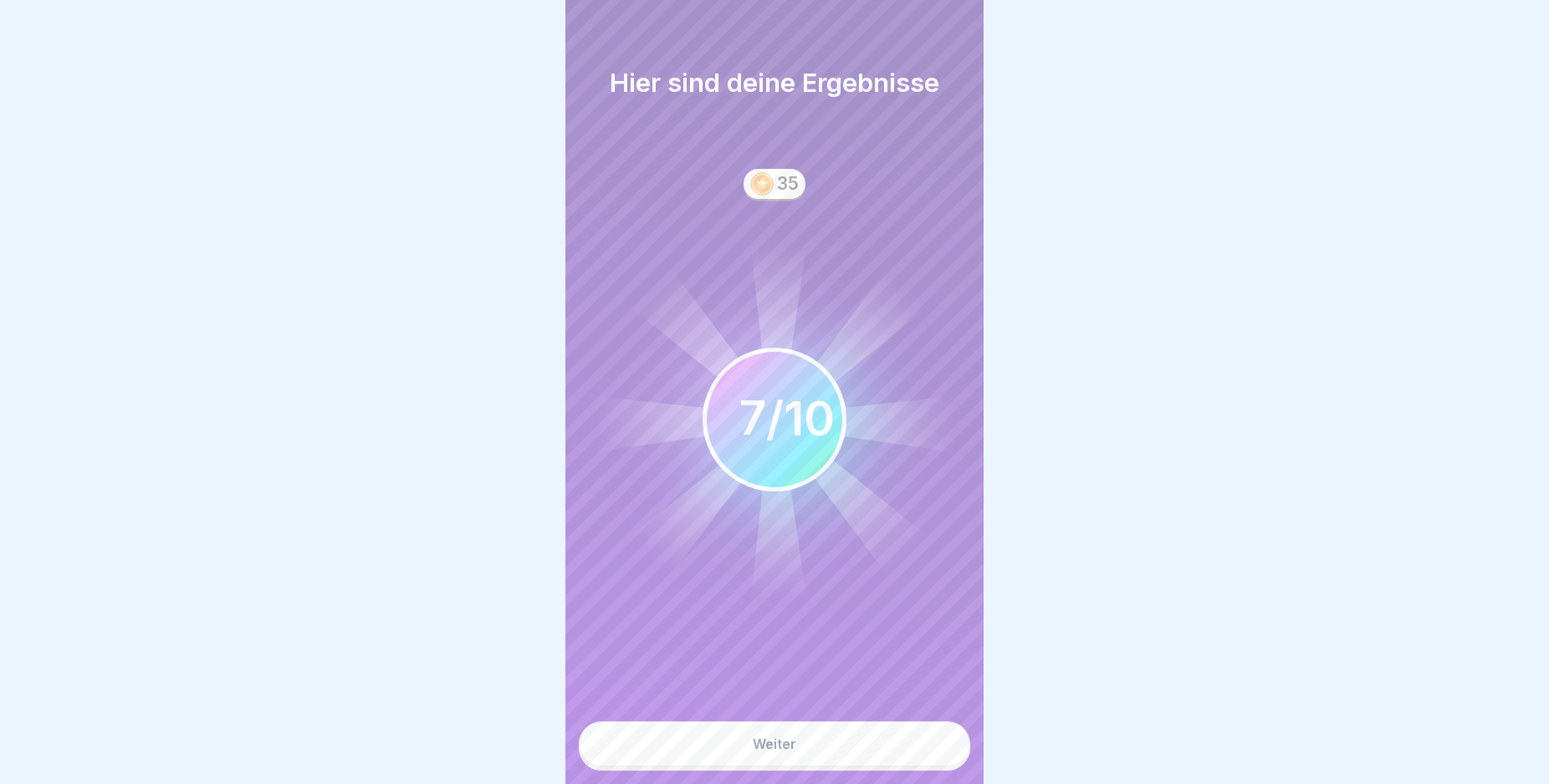
click at [864, 759] on button "Weiter" at bounding box center [774, 744] width 392 height 46
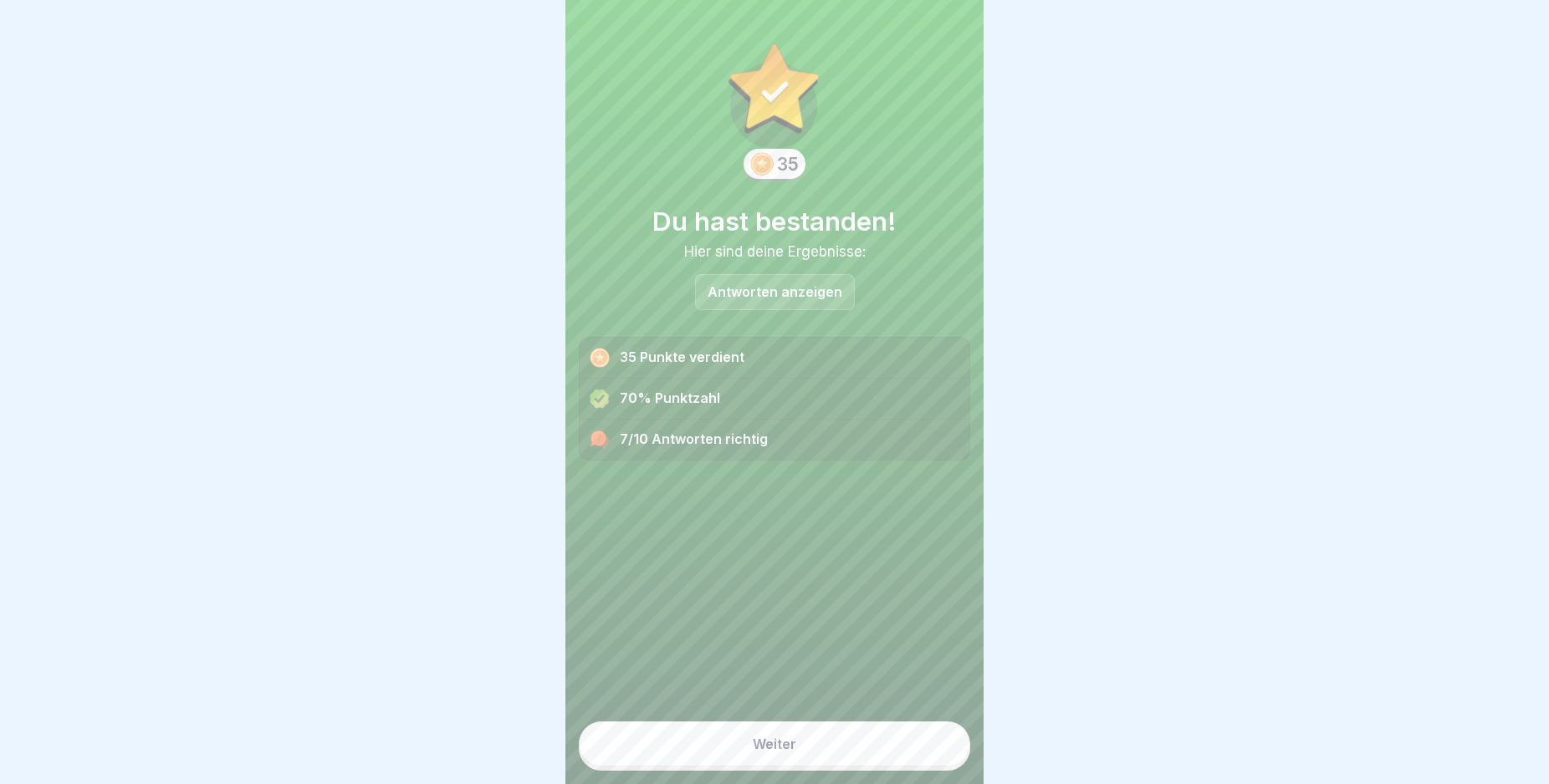
click at [864, 759] on button "Weiter" at bounding box center [774, 744] width 392 height 46
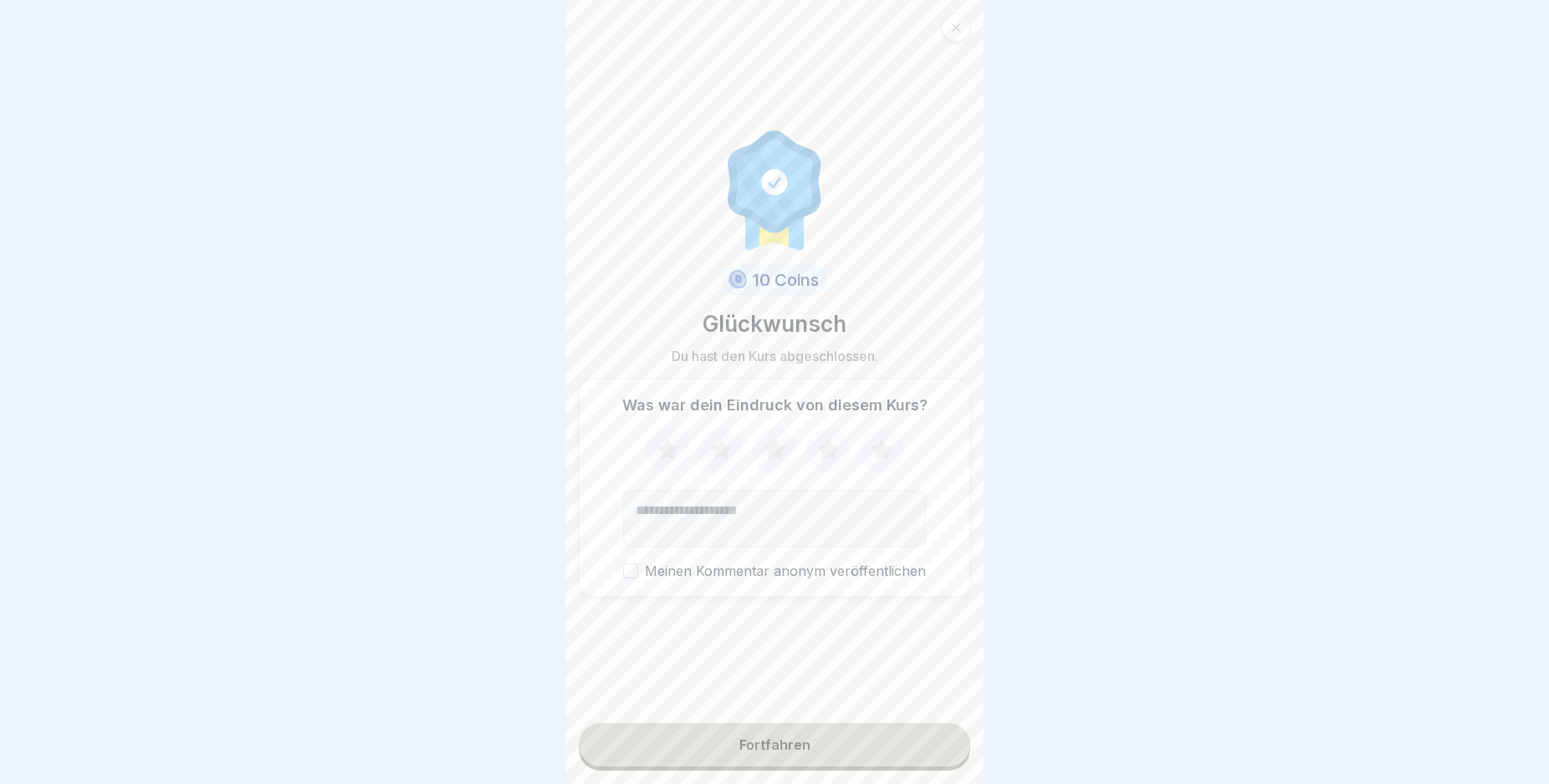
click at [864, 759] on button "Fortfahren" at bounding box center [774, 744] width 392 height 44
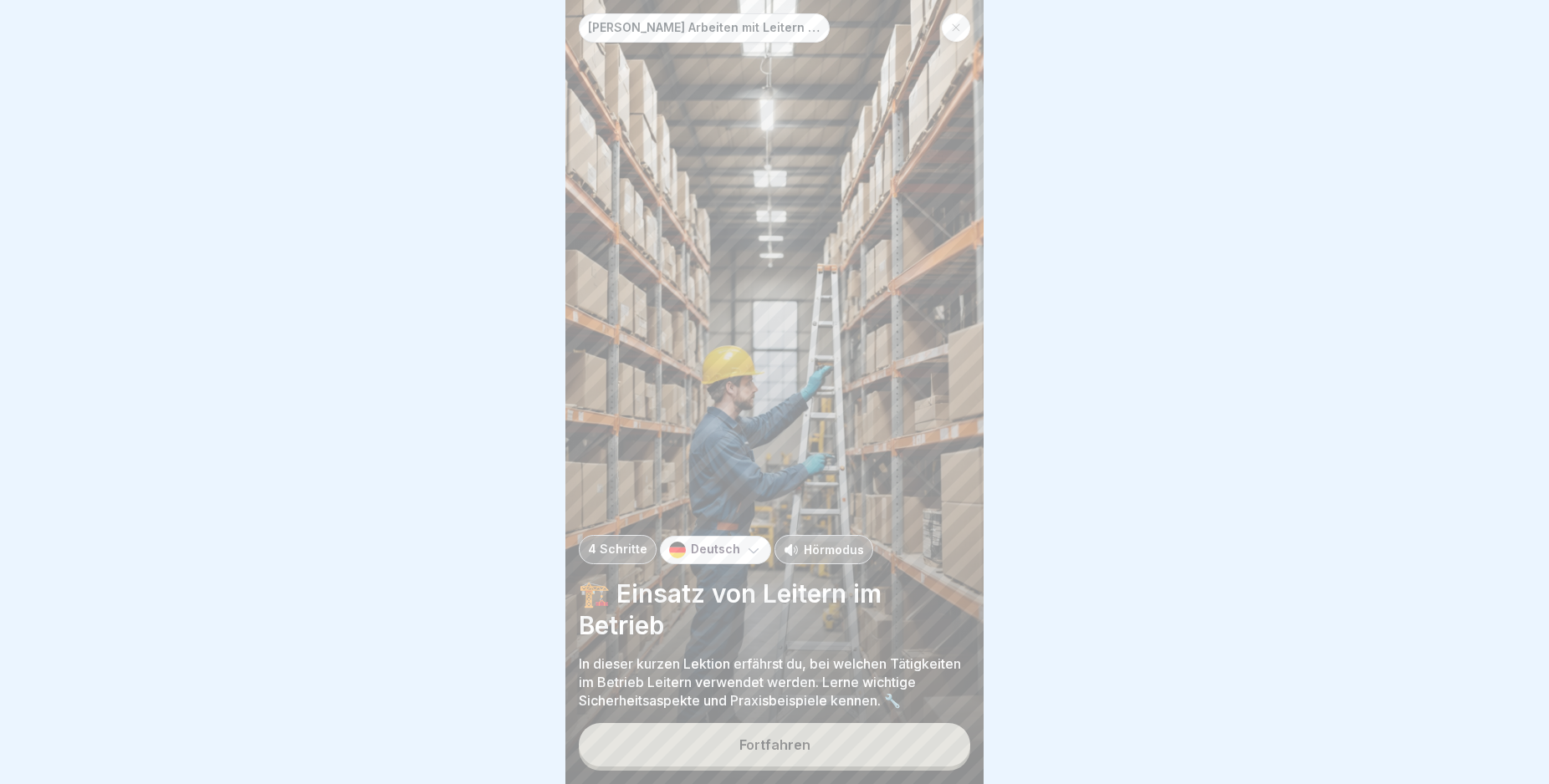
click at [864, 759] on button "Fortfahren" at bounding box center [774, 744] width 392 height 44
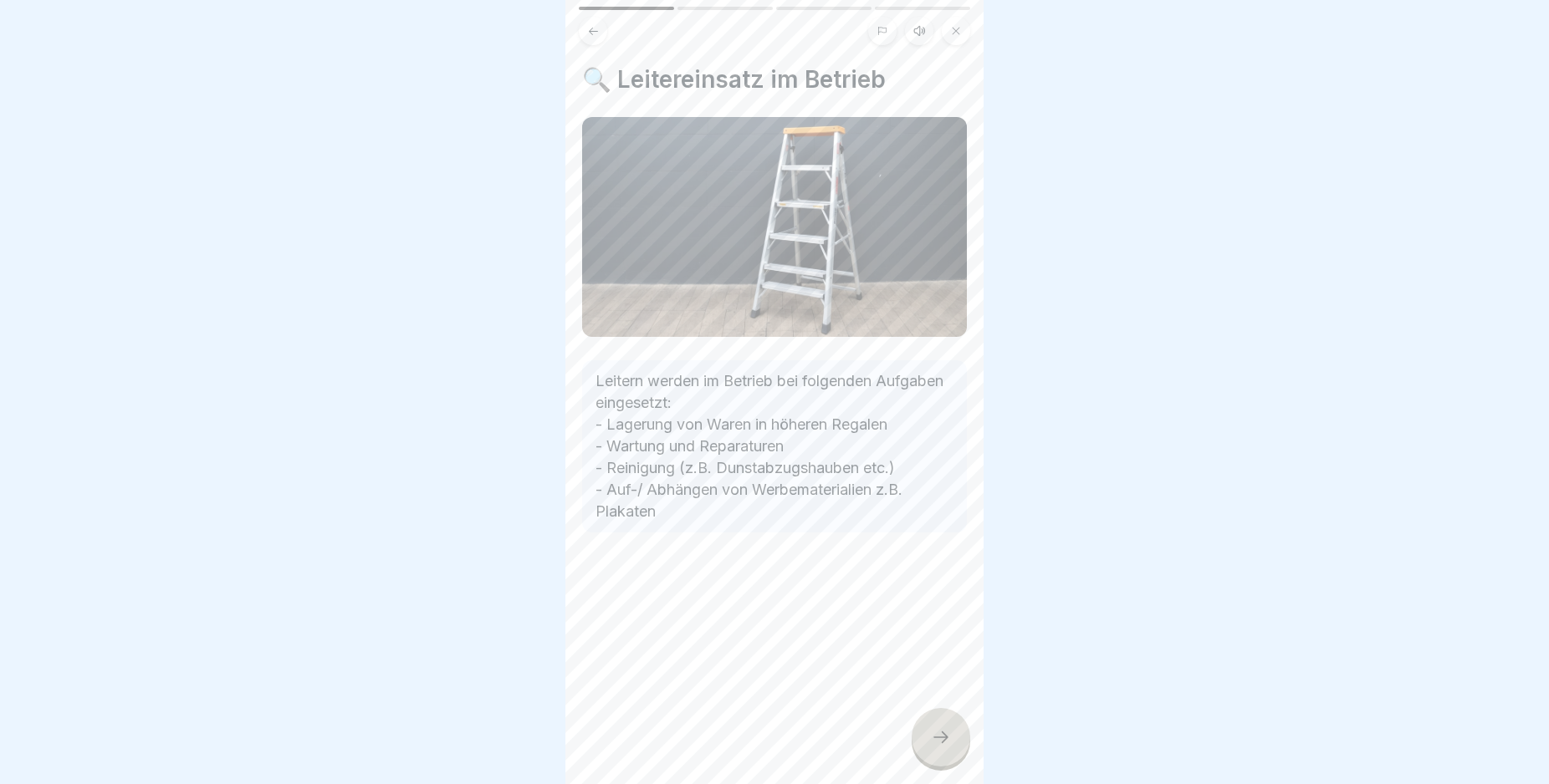
click at [944, 743] on icon at bounding box center [941, 737] width 16 height 12
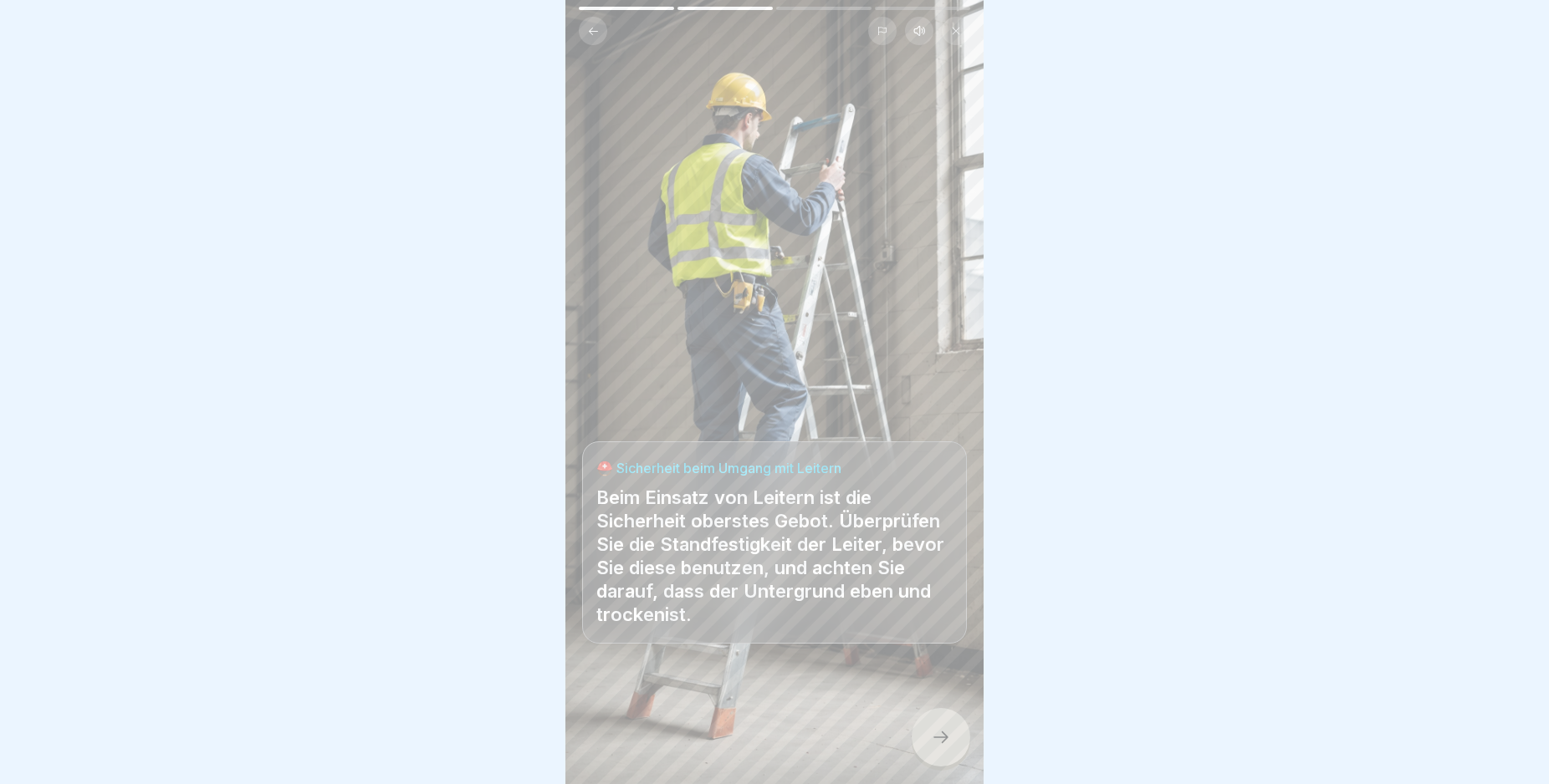
click at [944, 743] on icon at bounding box center [941, 737] width 16 height 12
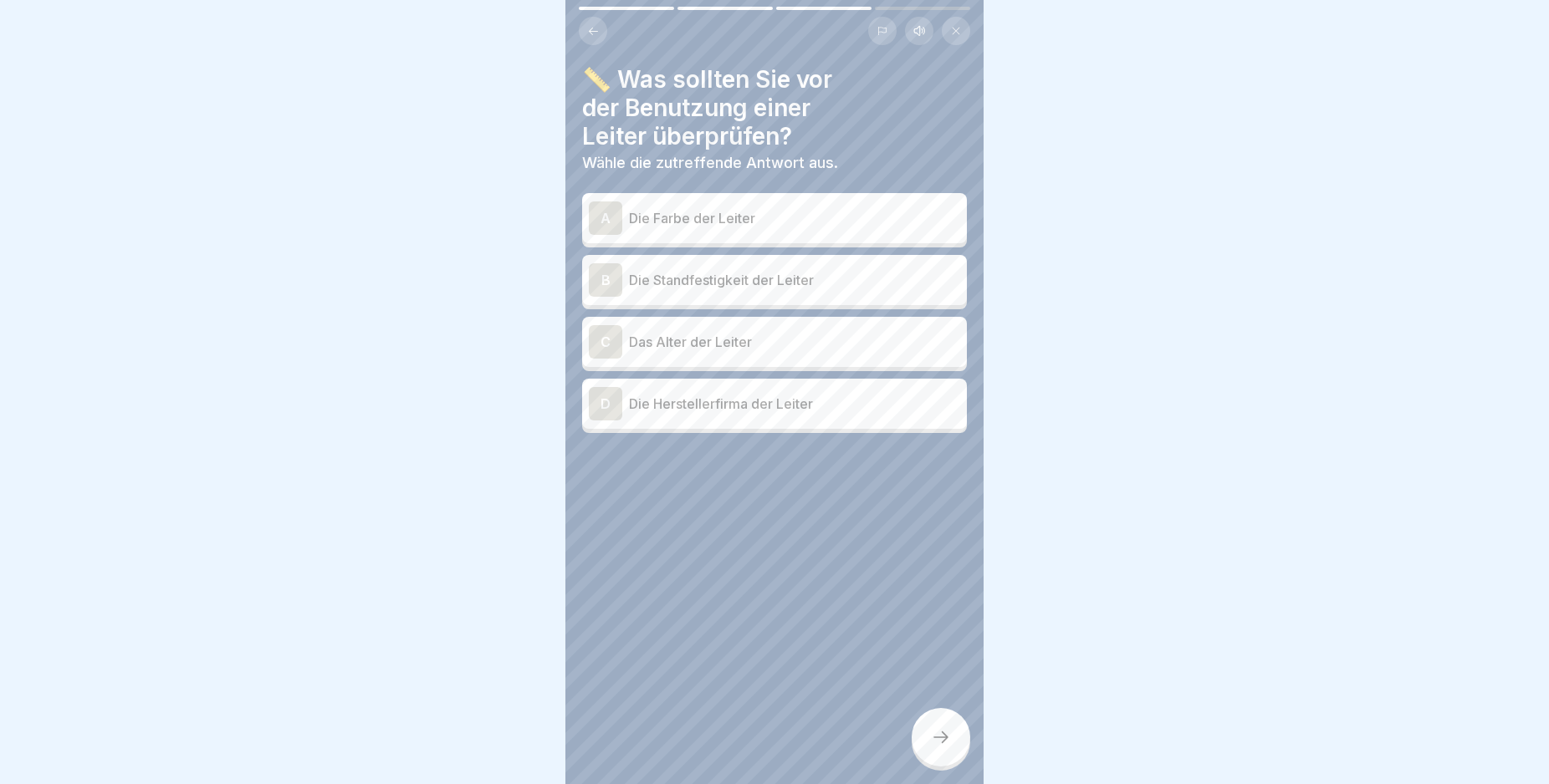
click at [603, 283] on div "B" at bounding box center [605, 280] width 34 height 34
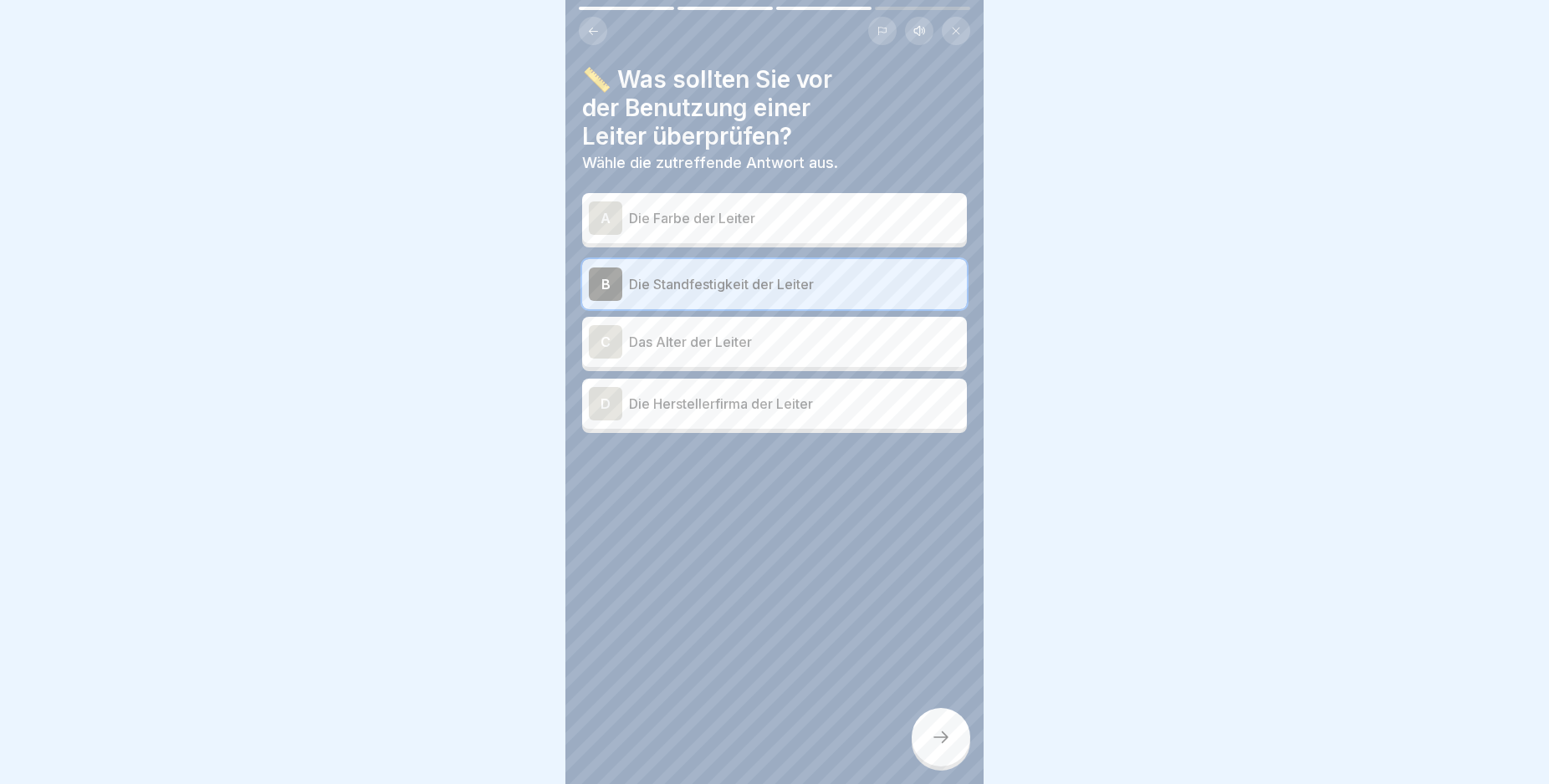
click at [941, 747] on icon at bounding box center [940, 737] width 20 height 20
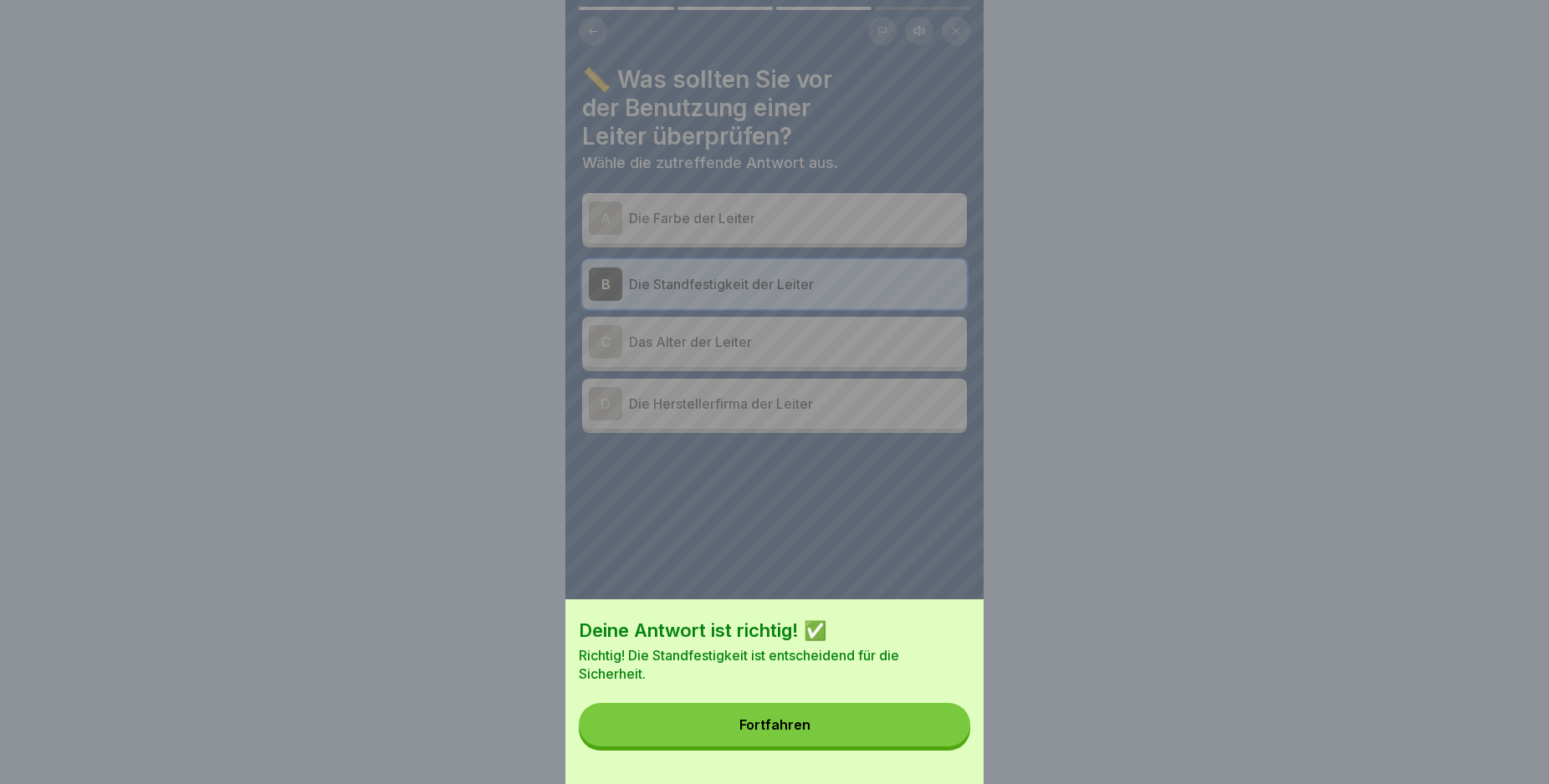
click at [933, 740] on button "Fortfahren" at bounding box center [774, 725] width 392 height 44
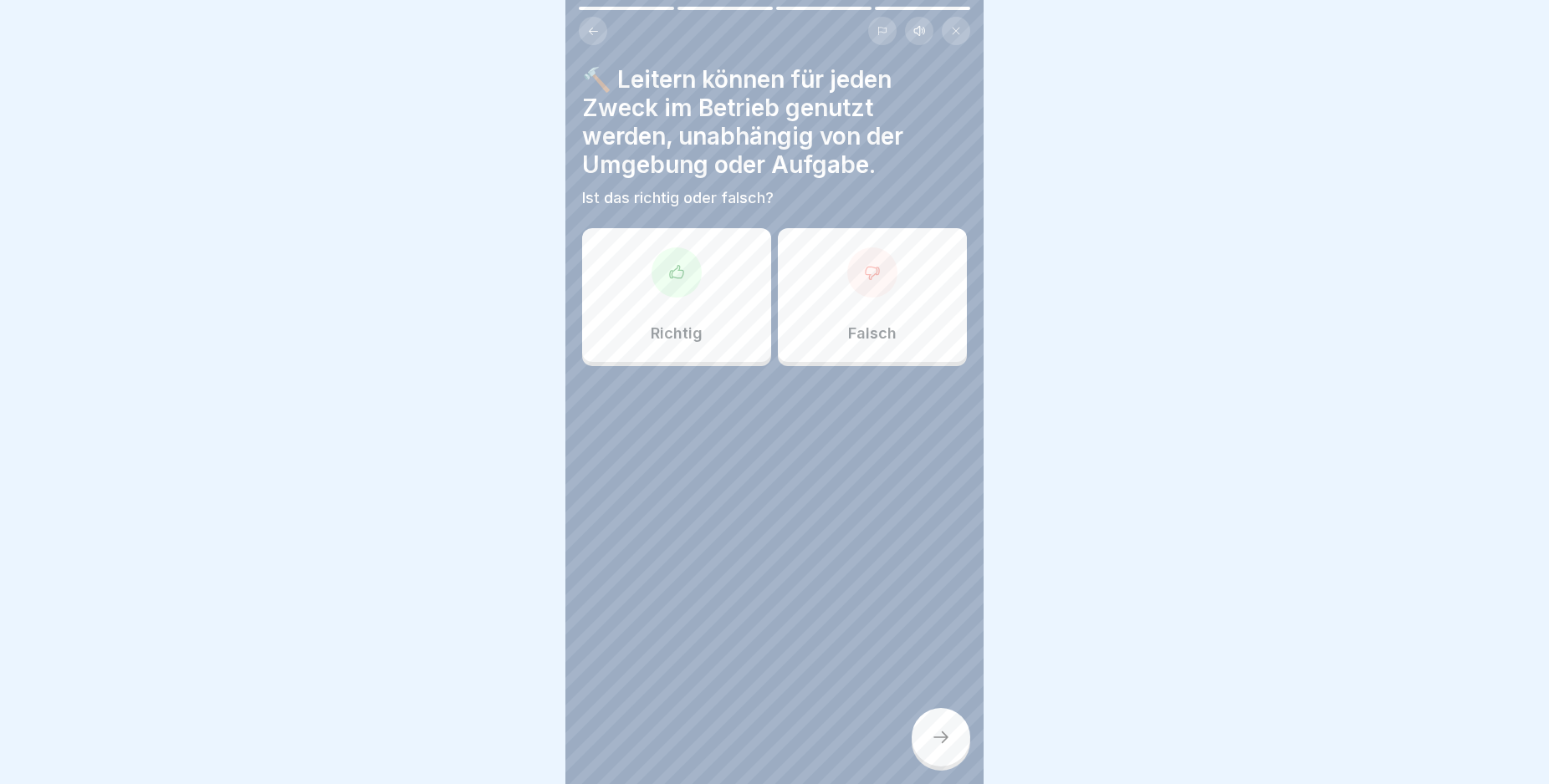
click at [676, 280] on icon at bounding box center [676, 272] width 16 height 16
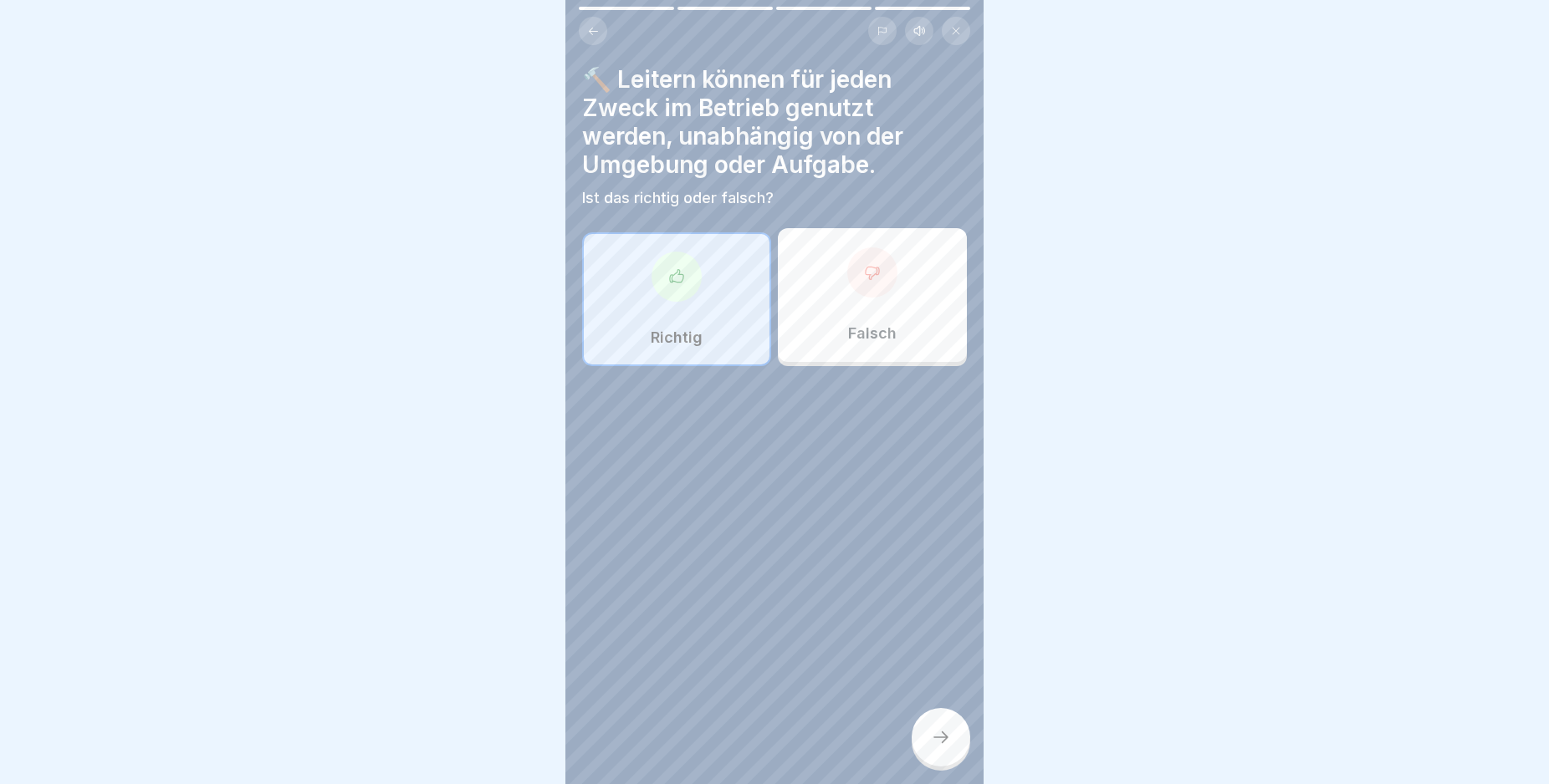
click at [947, 740] on div at bounding box center [940, 737] width 58 height 58
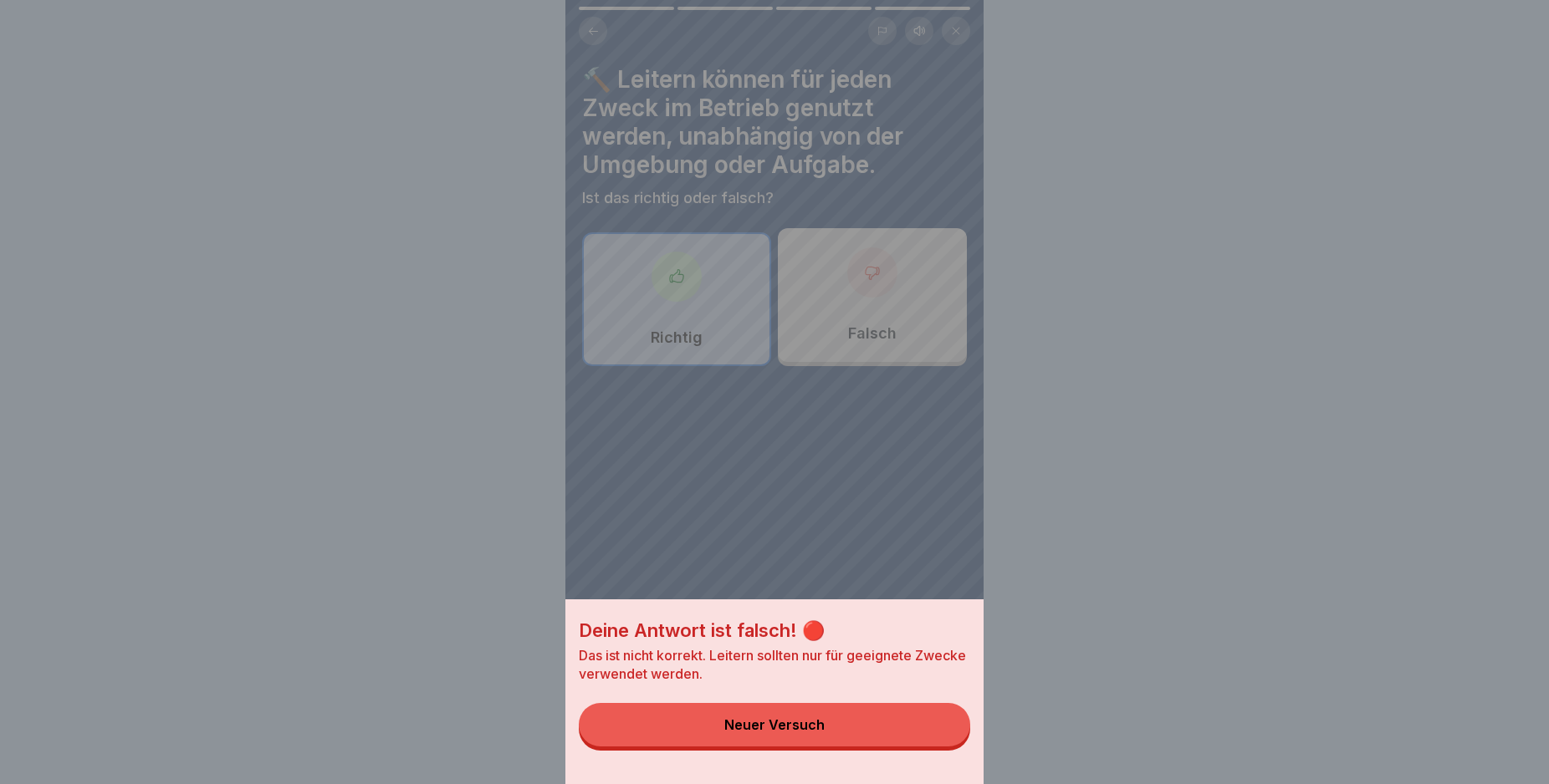
click at [946, 740] on button "Neuer Versuch" at bounding box center [774, 725] width 392 height 44
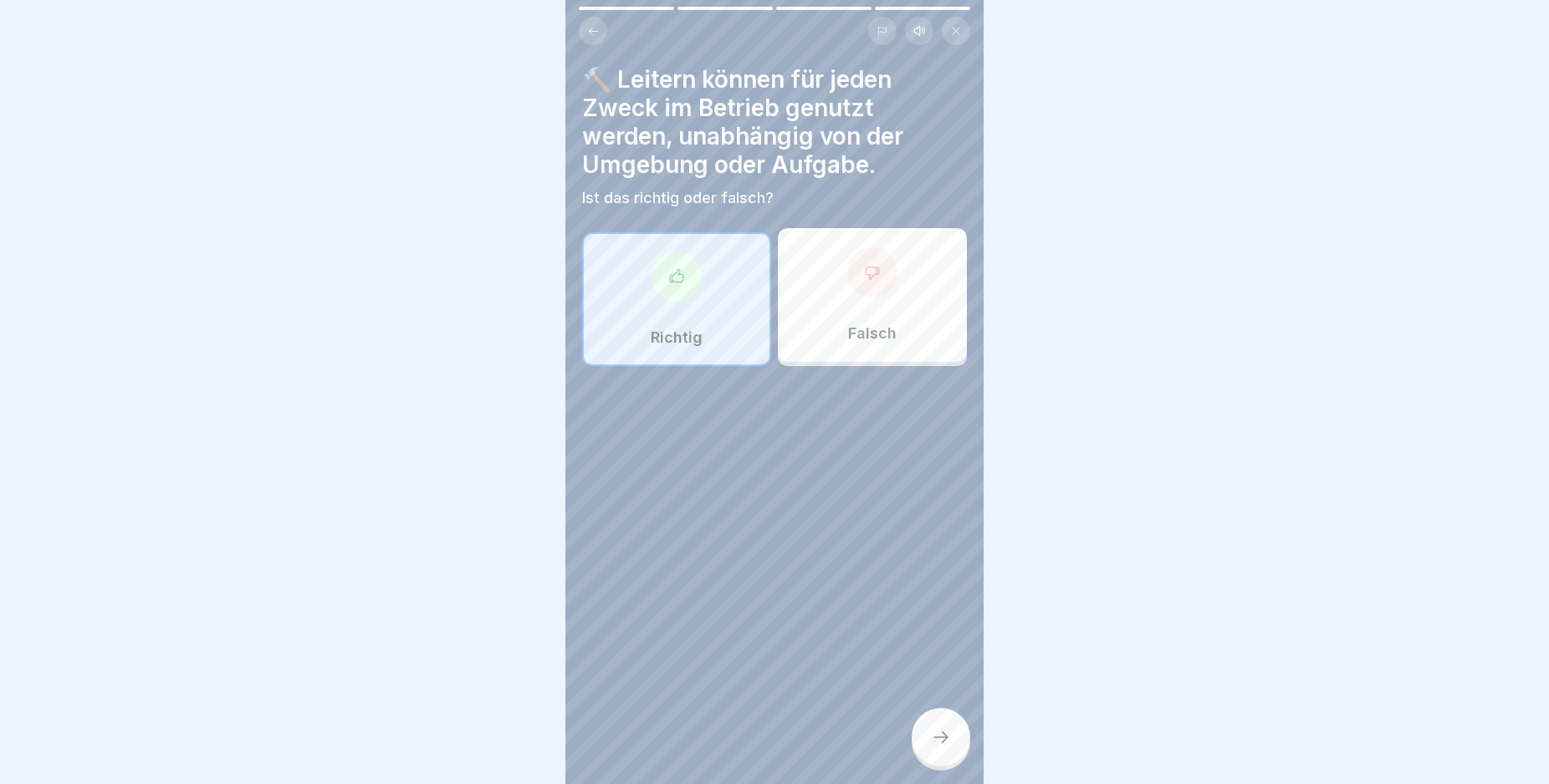
click at [881, 281] on div at bounding box center [872, 272] width 50 height 50
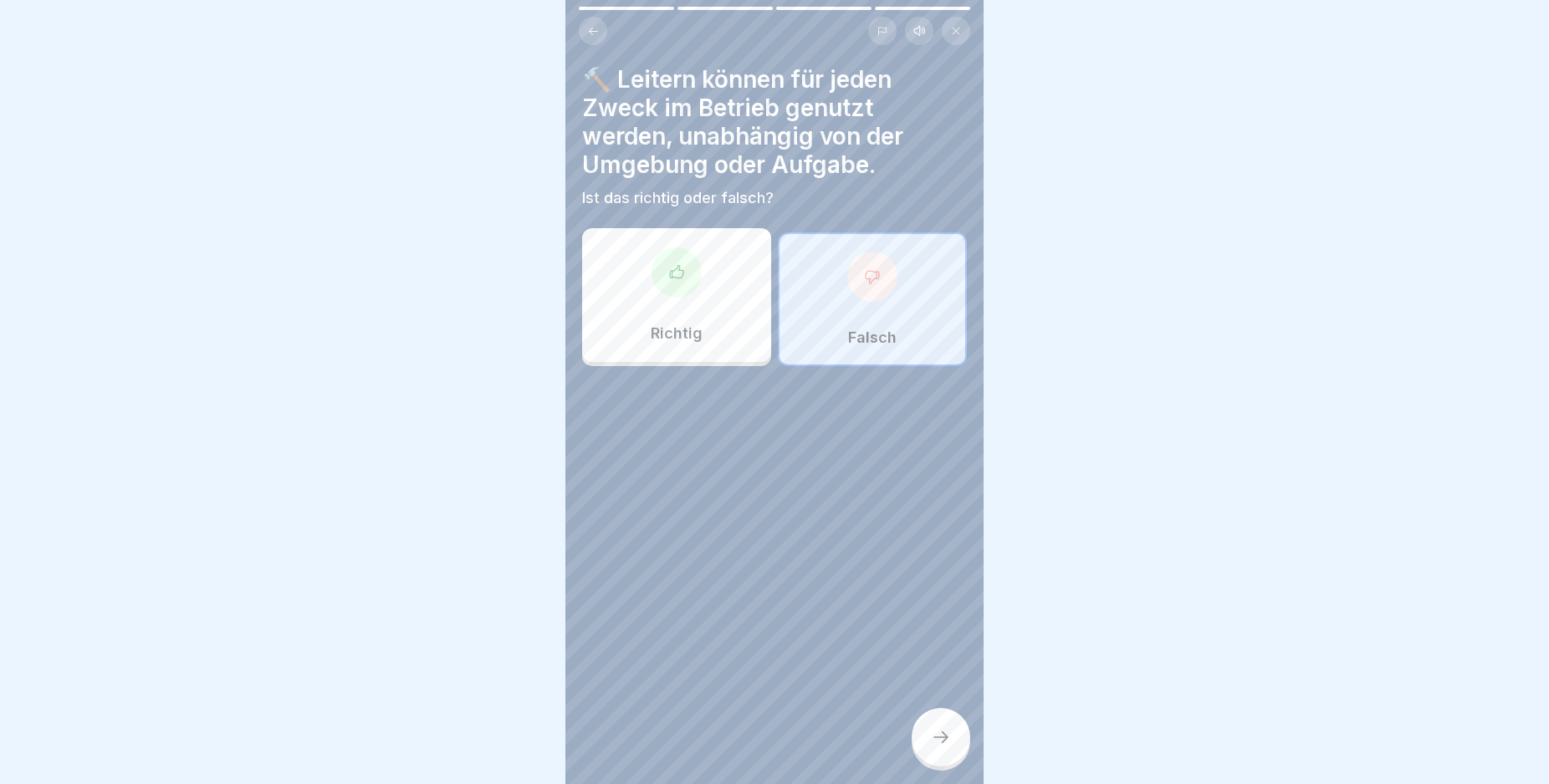
click at [946, 744] on icon at bounding box center [940, 737] width 20 height 20
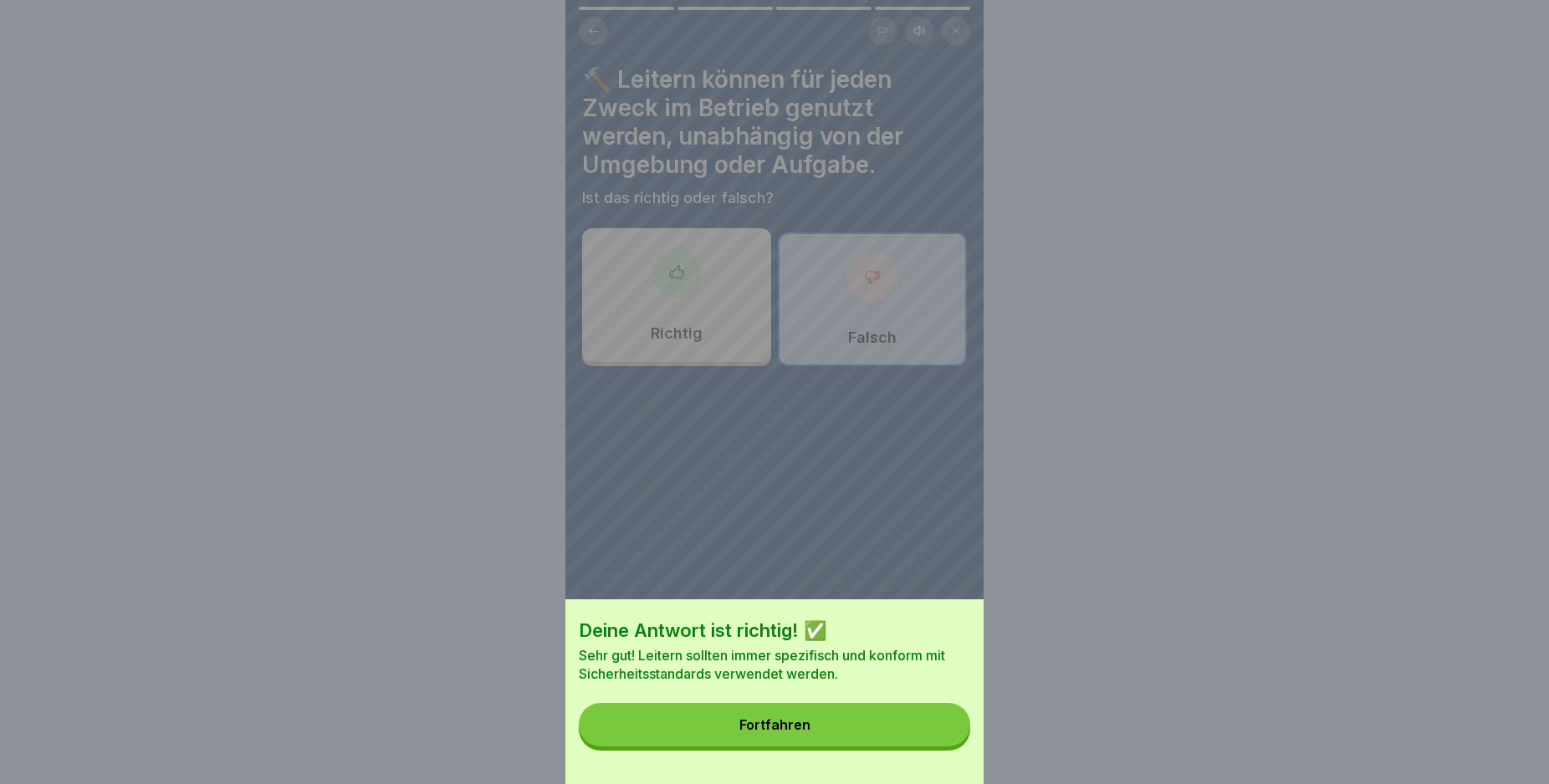
click at [942, 744] on button "Fortfahren" at bounding box center [774, 725] width 392 height 44
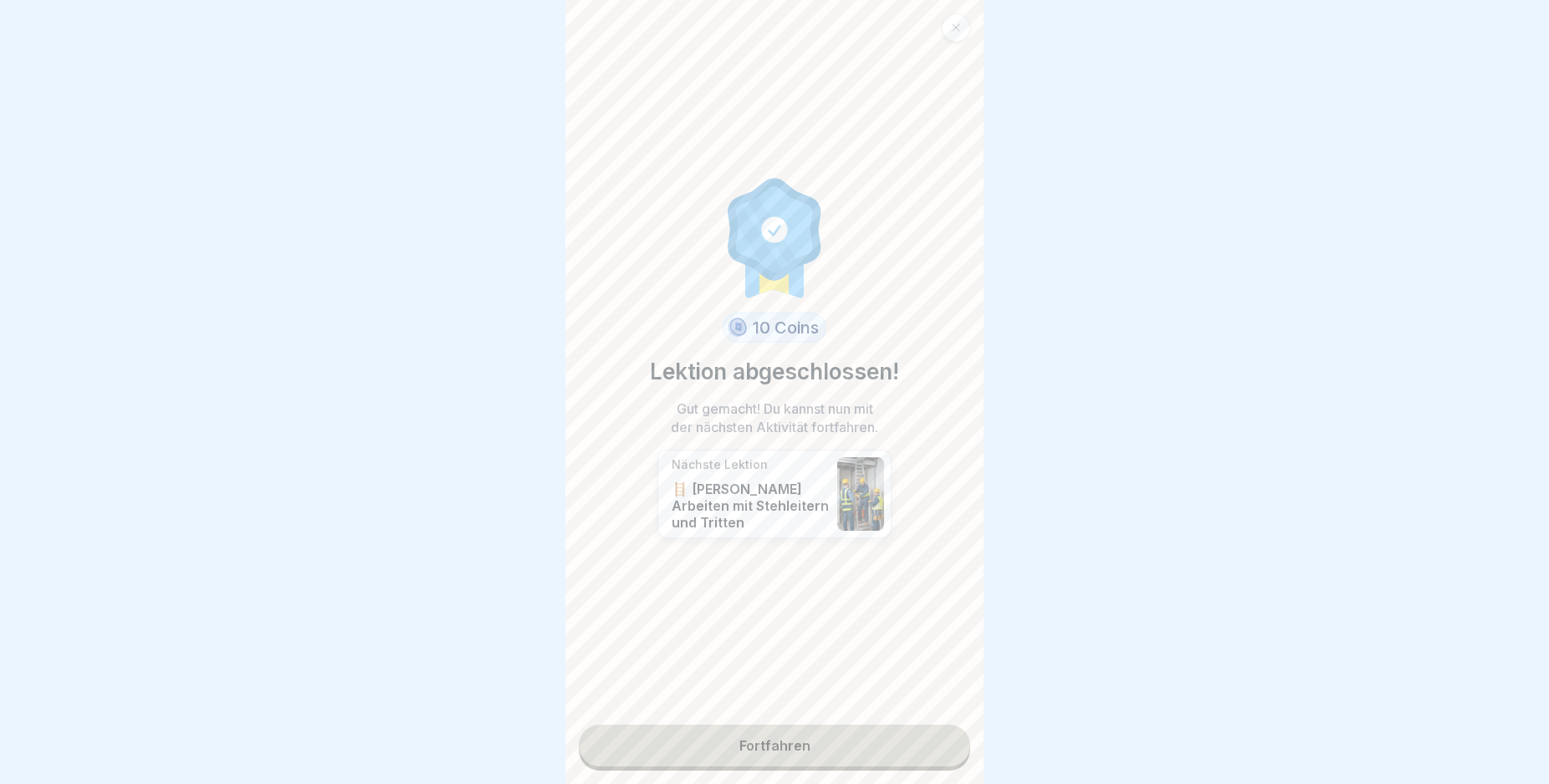
click at [935, 743] on link "Fortfahren" at bounding box center [774, 745] width 392 height 42
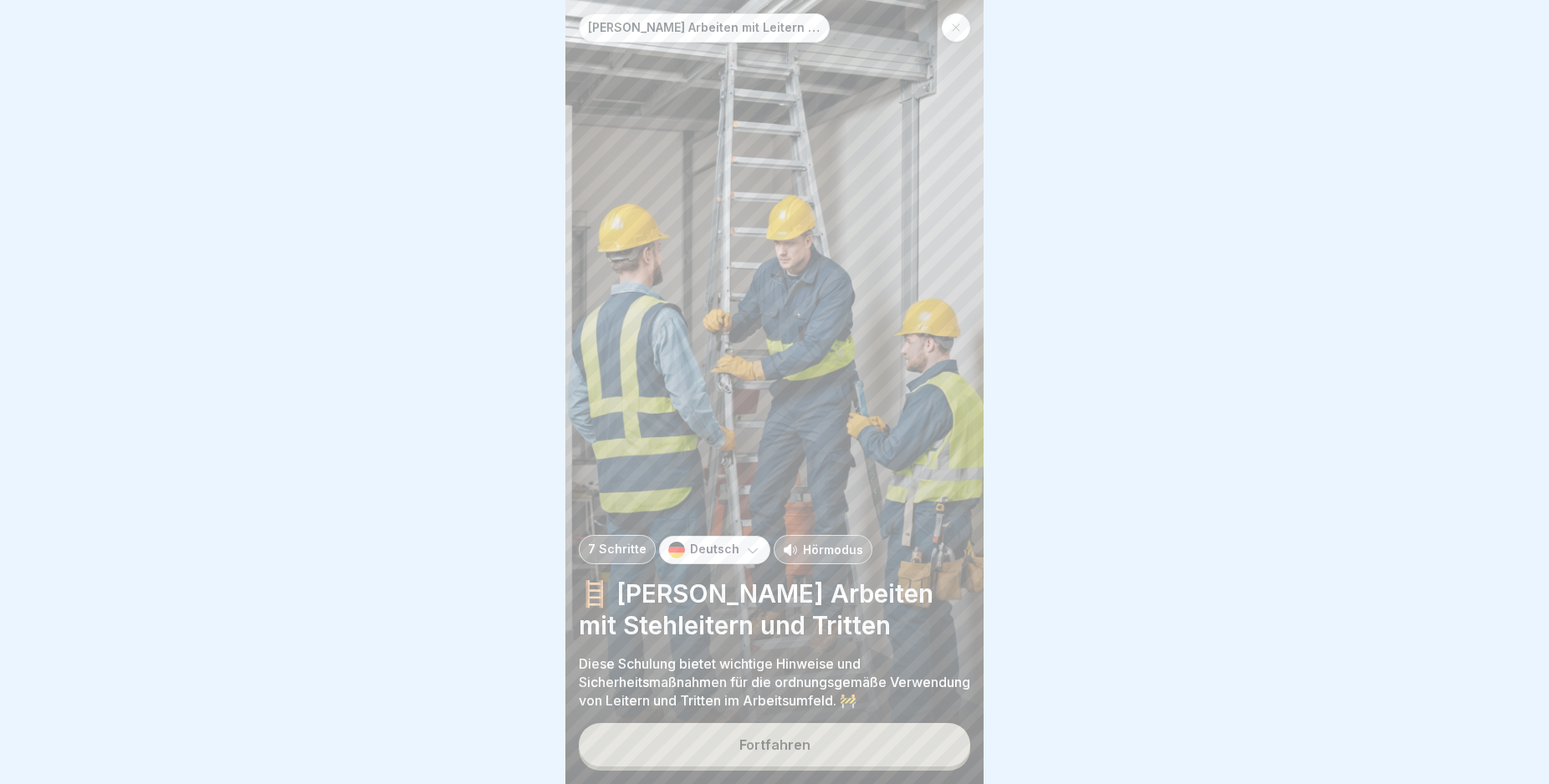
click at [935, 742] on button "Fortfahren" at bounding box center [774, 744] width 392 height 44
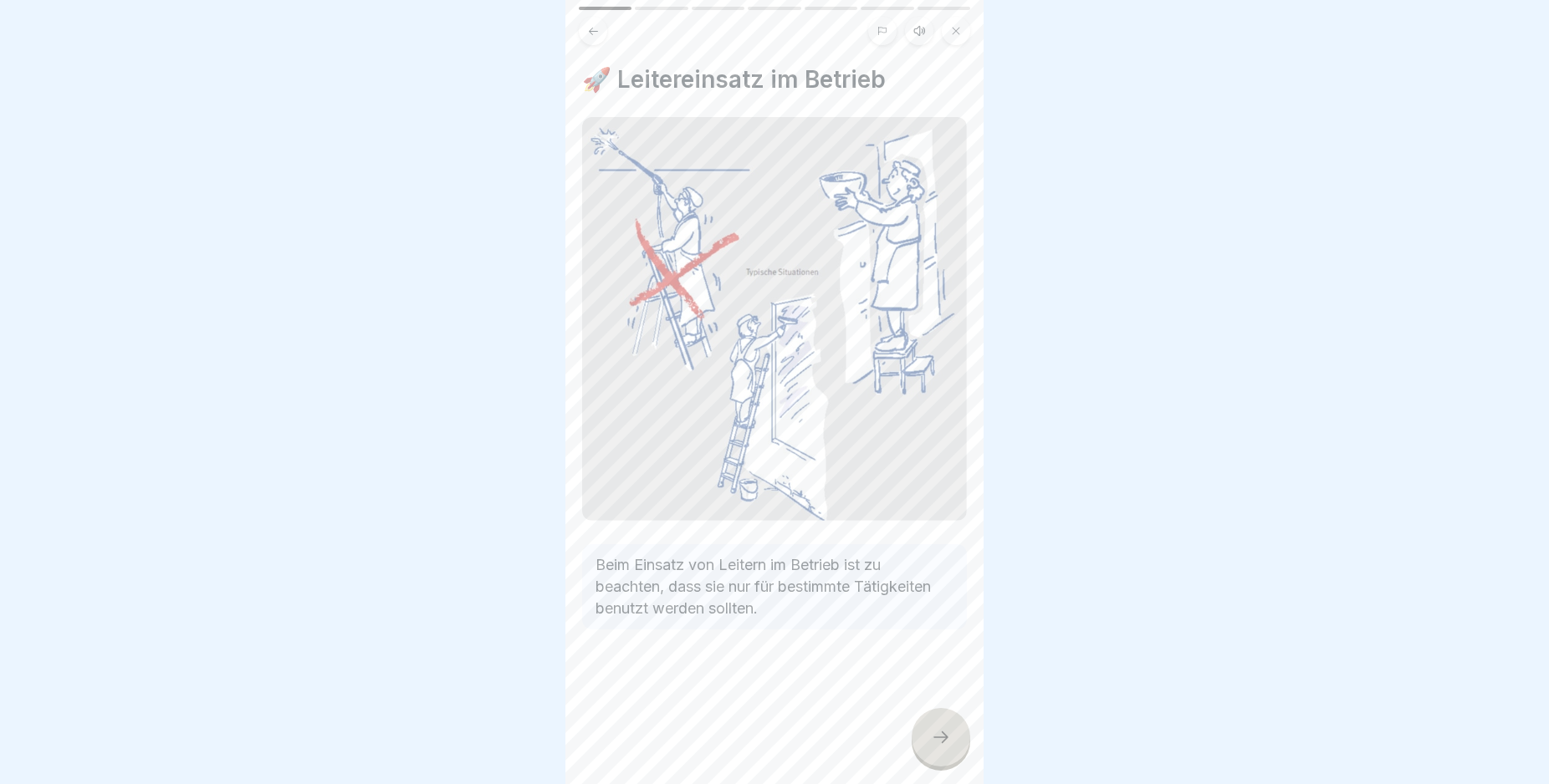
click at [935, 742] on div at bounding box center [940, 737] width 58 height 58
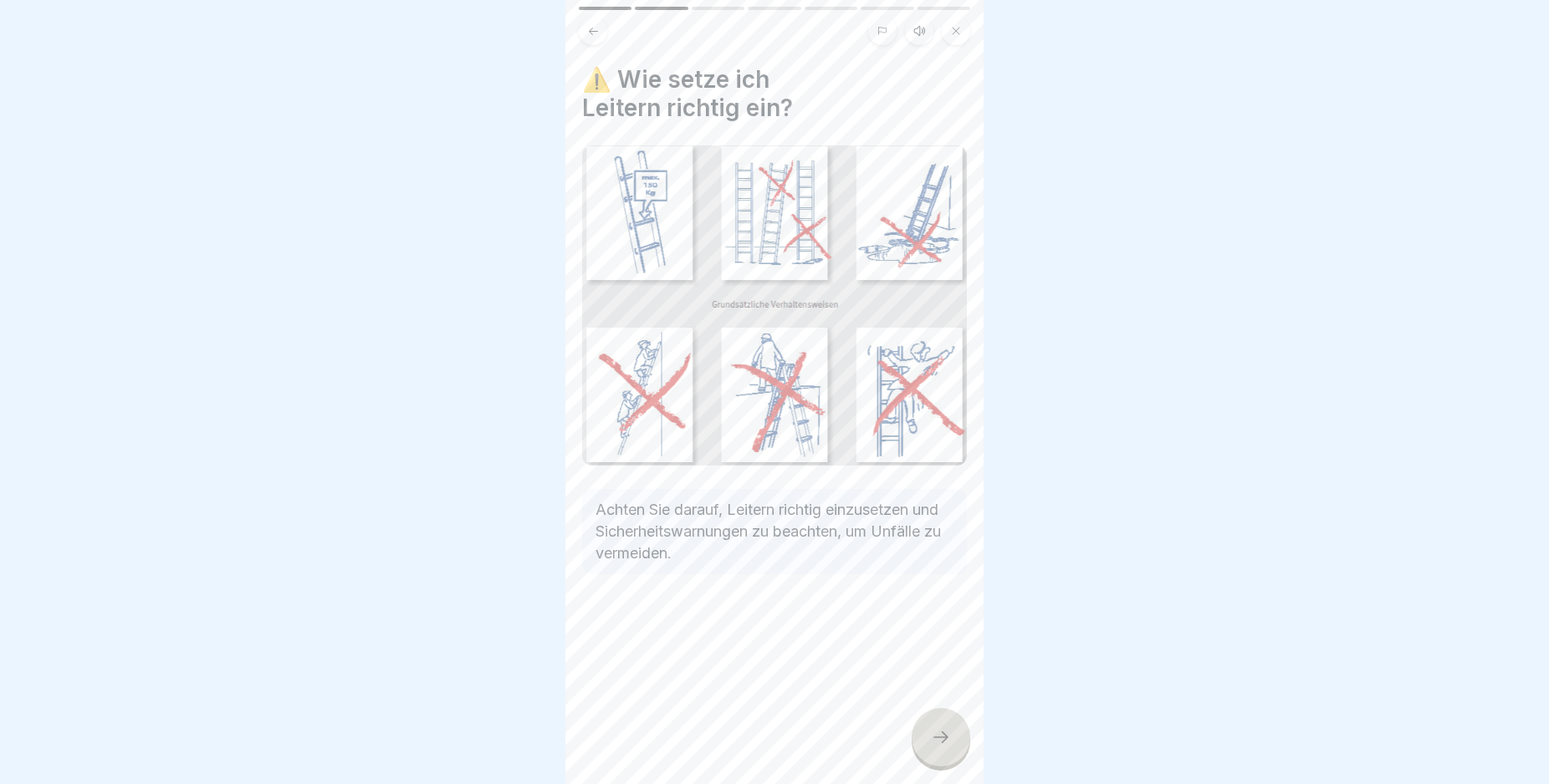
click at [935, 742] on div at bounding box center [940, 737] width 58 height 58
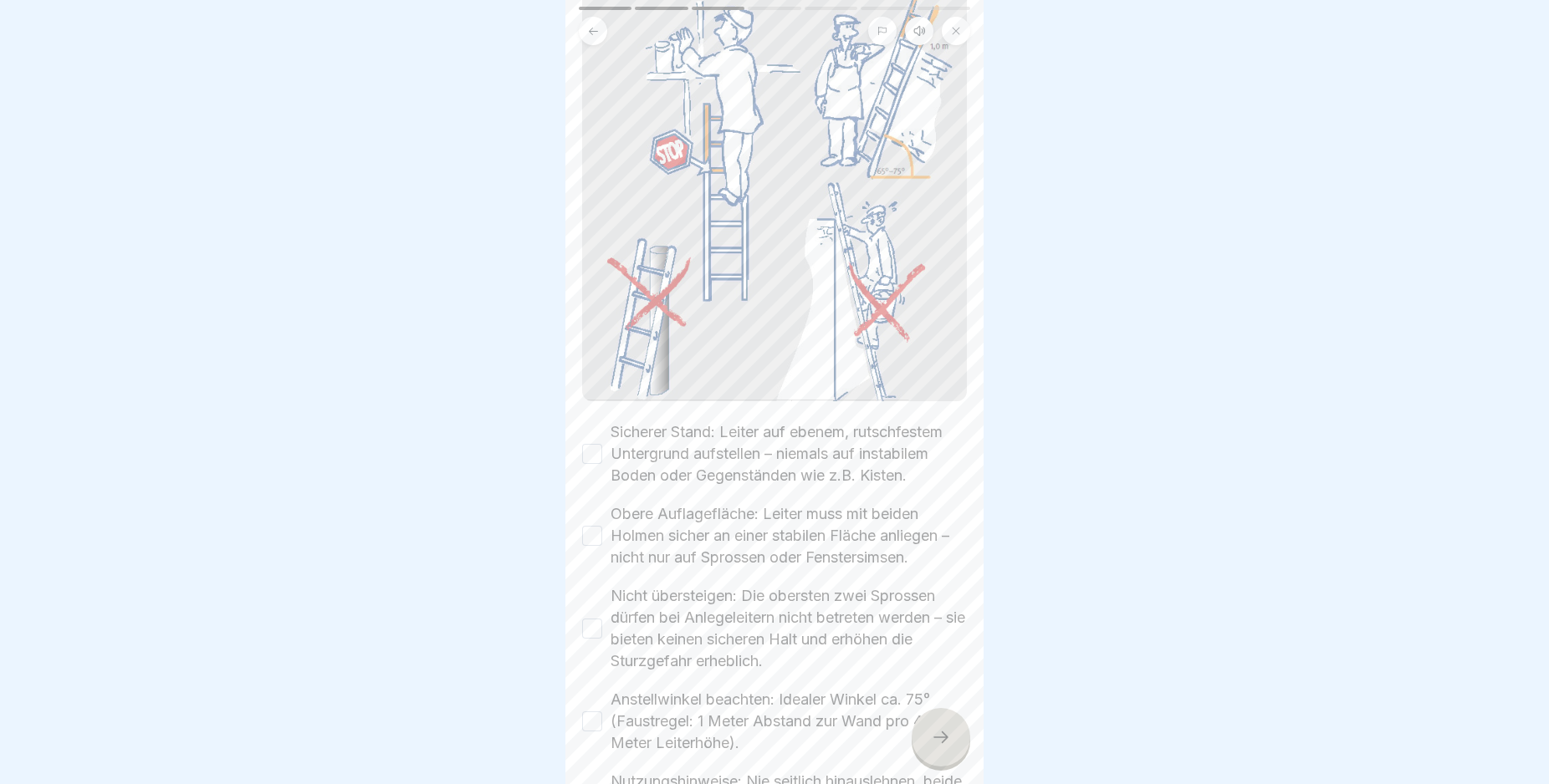
scroll to position [367, 0]
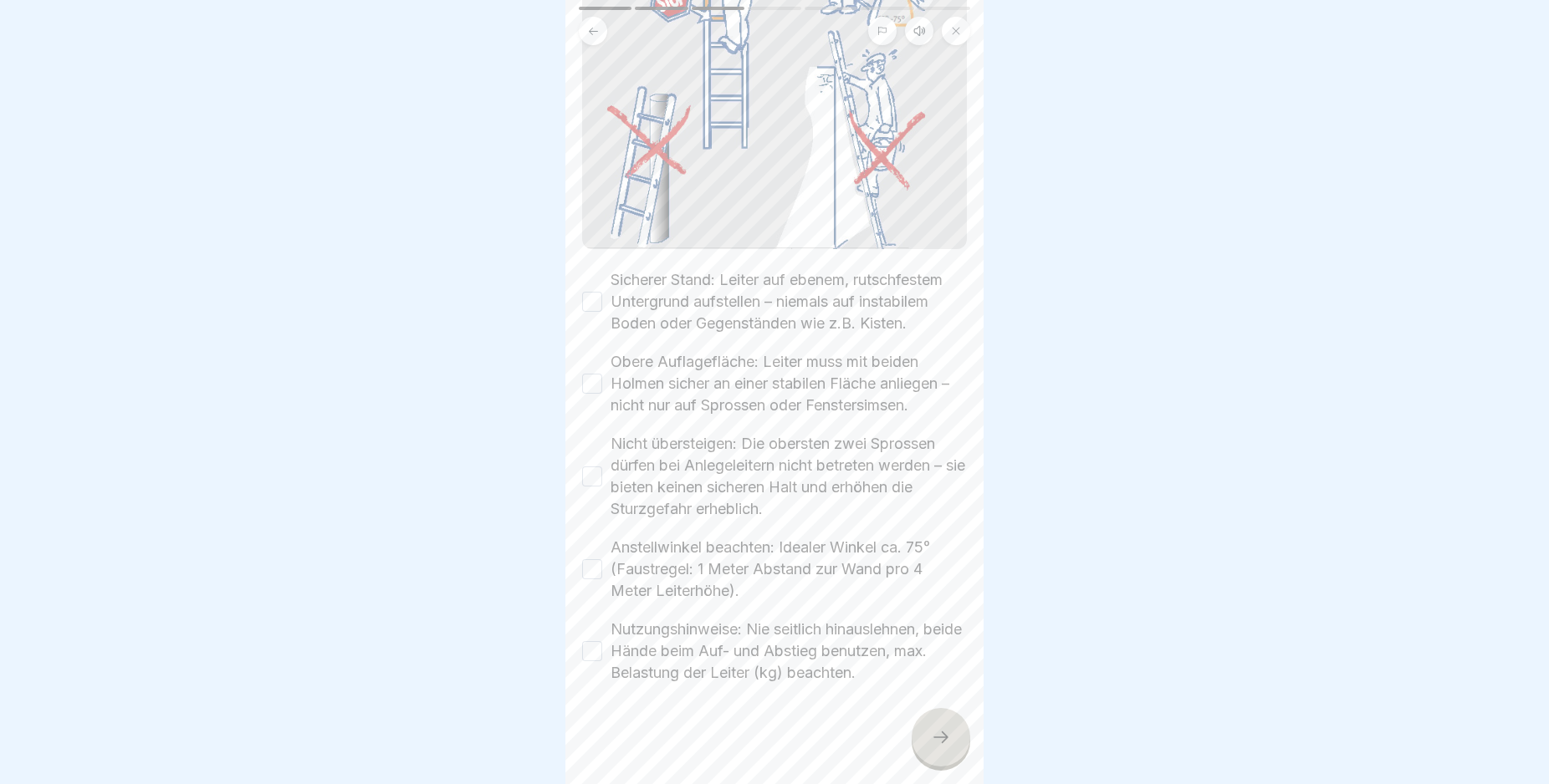
click at [594, 292] on button "Sicherer Stand: Leiter auf ebenem, rutschfestem Untergrund aufstellen – niemals…" at bounding box center [592, 301] width 20 height 20
click at [594, 377] on button "Obere Auflagefläche: Leiter muss mit beiden Holmen sicher an einer stabilen Flä…" at bounding box center [592, 384] width 20 height 20
click at [594, 476] on button "Nicht übersteigen: Die obersten zwei Sprossen dürfen bei Anlegeleitern nicht be…" at bounding box center [592, 476] width 20 height 20
click at [597, 567] on button "Anstellwinkel beachten: Idealer Winkel ca. 75° (Faustregel: 1 Meter Abstand zur…" at bounding box center [592, 569] width 20 height 20
click at [587, 656] on button "Nutzungshinweise: Nie seitlich hinauslehnen, beide Hände beim Auf- und Abstieg …" at bounding box center [592, 651] width 20 height 20
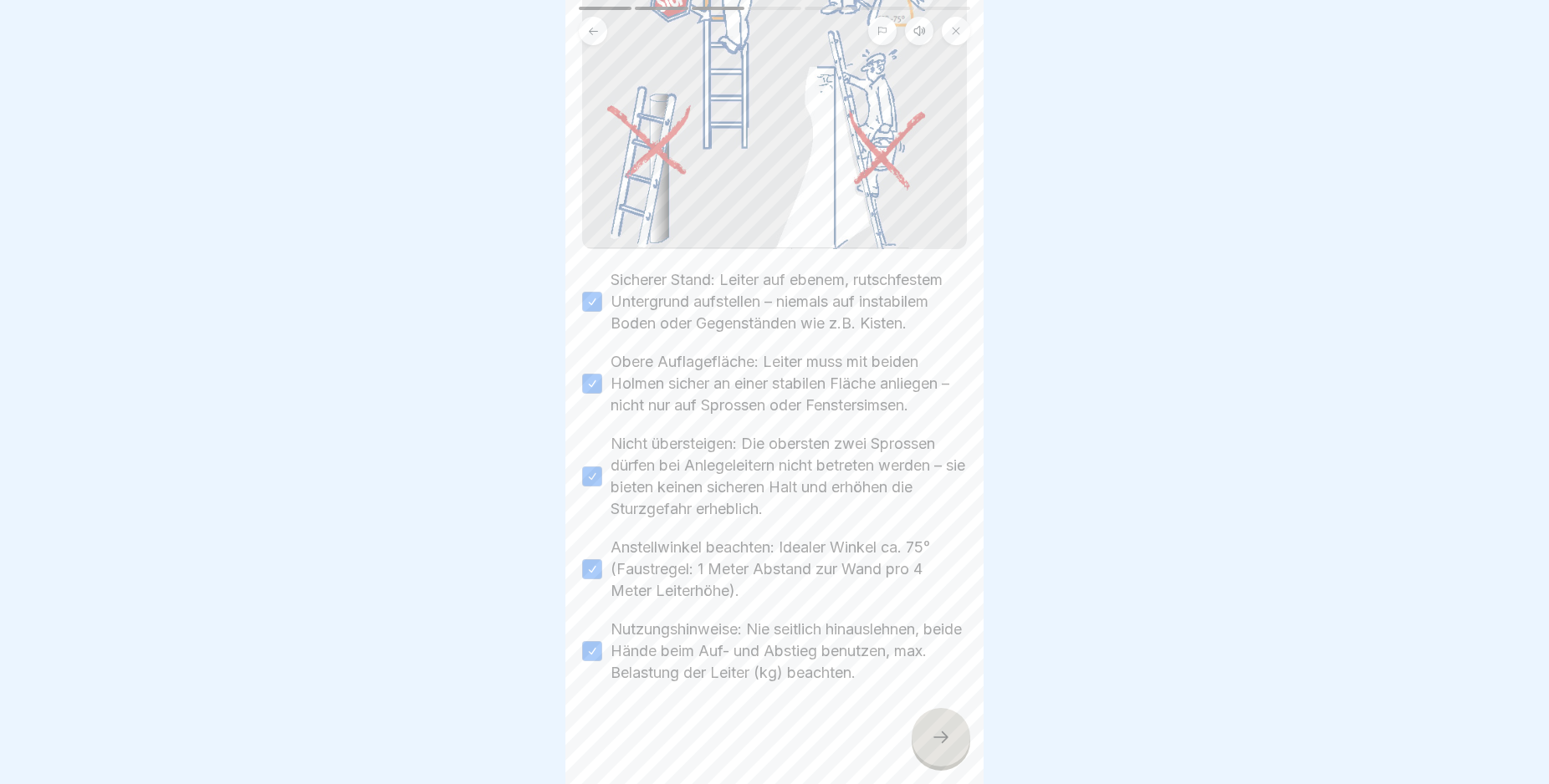
click at [928, 748] on div at bounding box center [940, 737] width 58 height 58
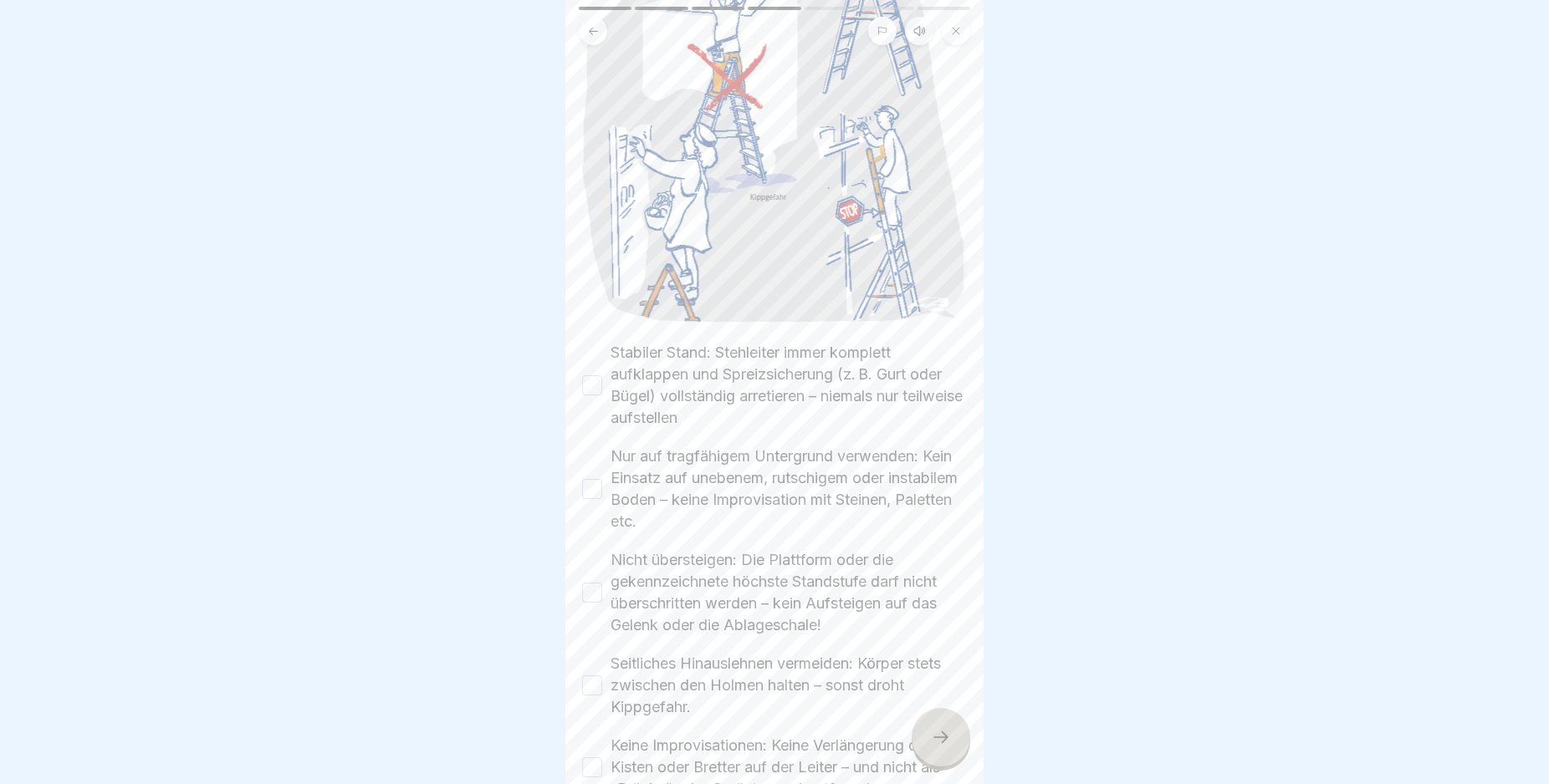
scroll to position [430, 0]
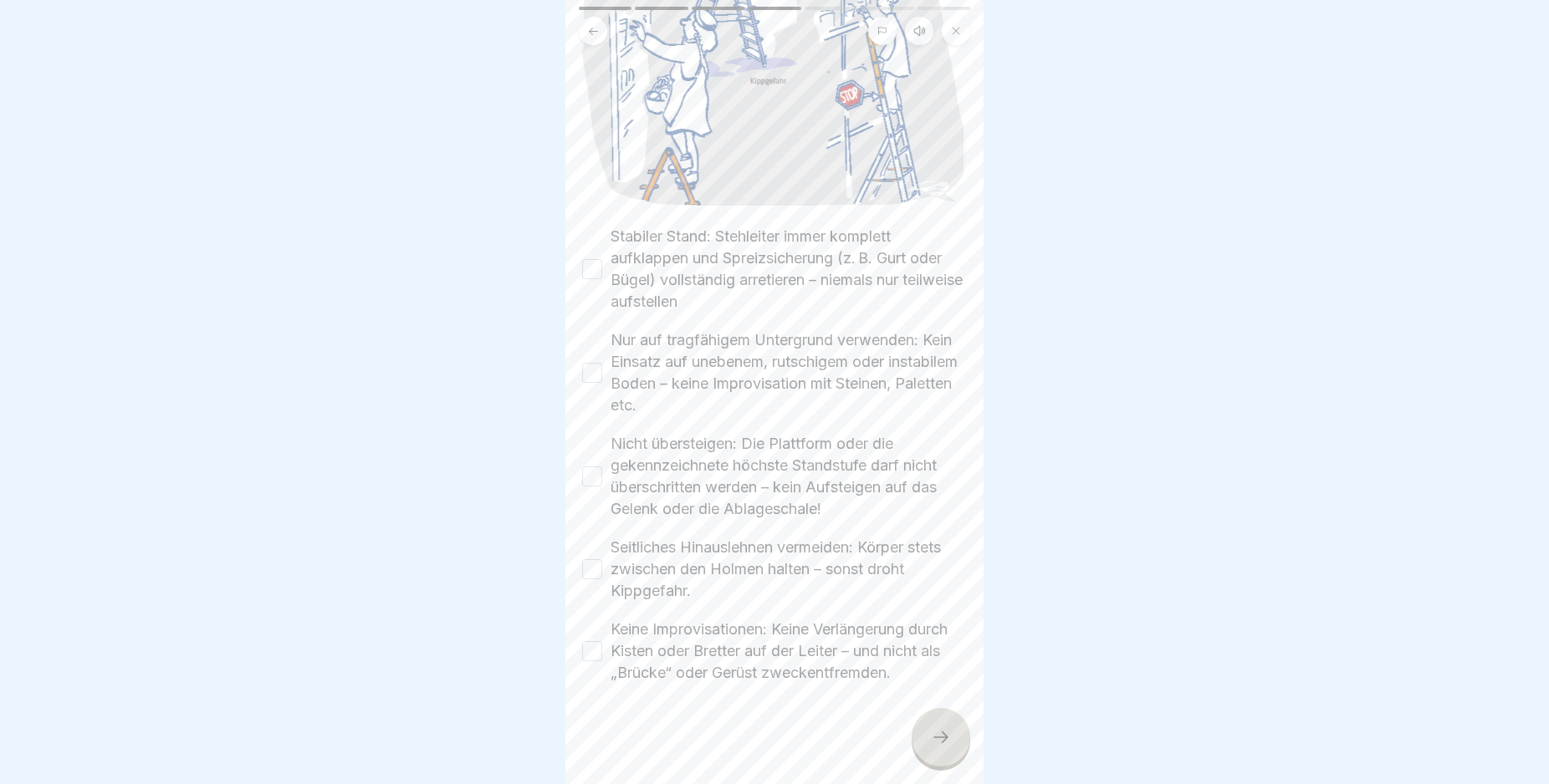
click at [586, 259] on button "Stabiler Stand: Stehleiter immer komplett aufklappen und Spreizsicherung (z. B.…" at bounding box center [592, 268] width 20 height 20
click at [585, 362] on button "Nur auf tragfähigem Untergrund verwenden: Kein Einsatz auf unebenem, rutschigem…" at bounding box center [592, 372] width 20 height 20
click at [591, 466] on button "Nicht übersteigen: Die Plattform oder die gekennzeichnete höchste Standstufe da…" at bounding box center [592, 476] width 20 height 20
click at [590, 559] on button "Seitliches Hinauslehnen vermeiden: Körper stets zwischen den Holmen halten – so…" at bounding box center [592, 569] width 20 height 20
click at [594, 642] on button "Keine Improvisationen: Keine Verlängerung durch Kisten oder Bretter auf der Lei…" at bounding box center [592, 651] width 20 height 20
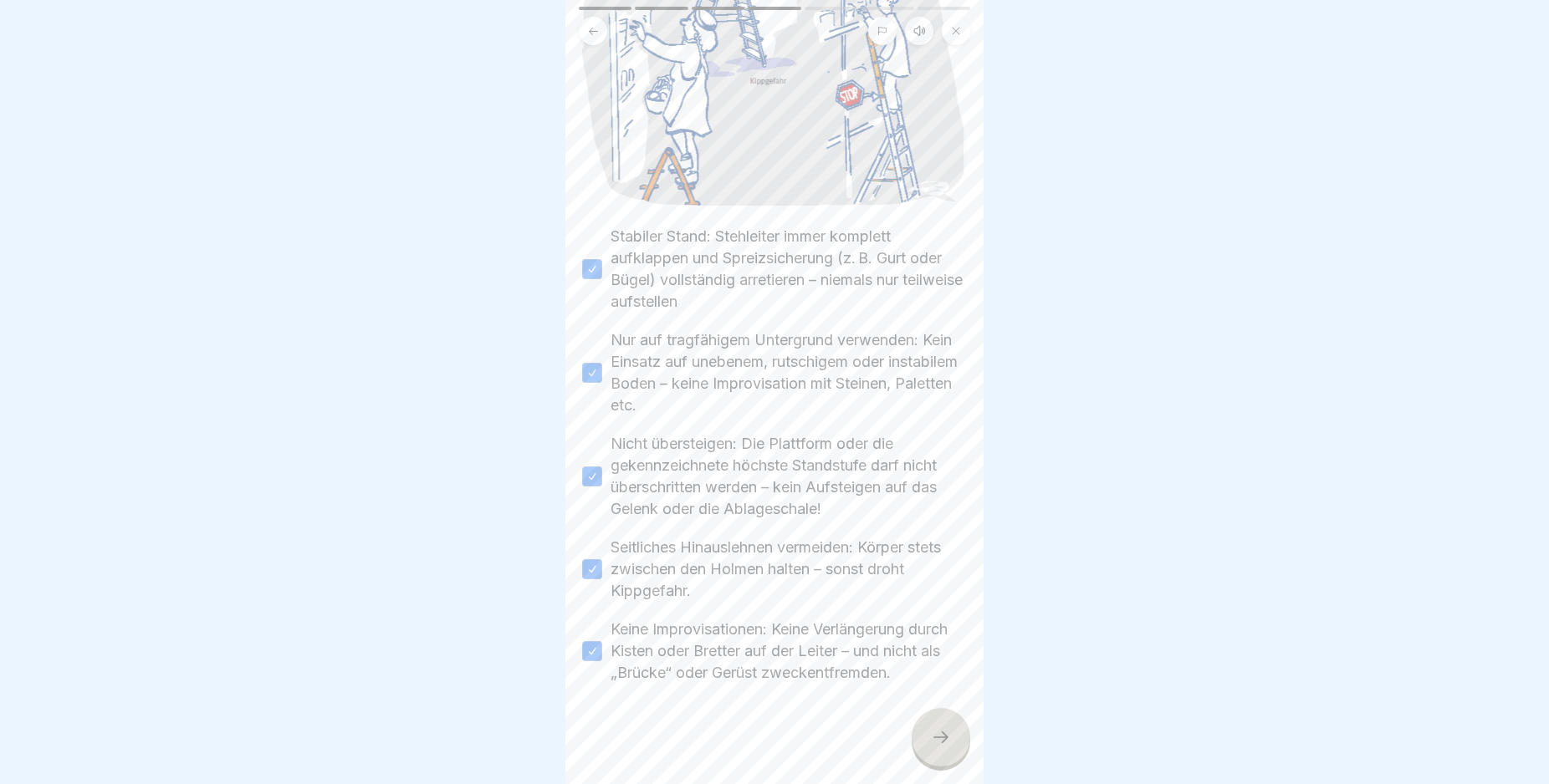
click at [942, 731] on div at bounding box center [940, 737] width 58 height 58
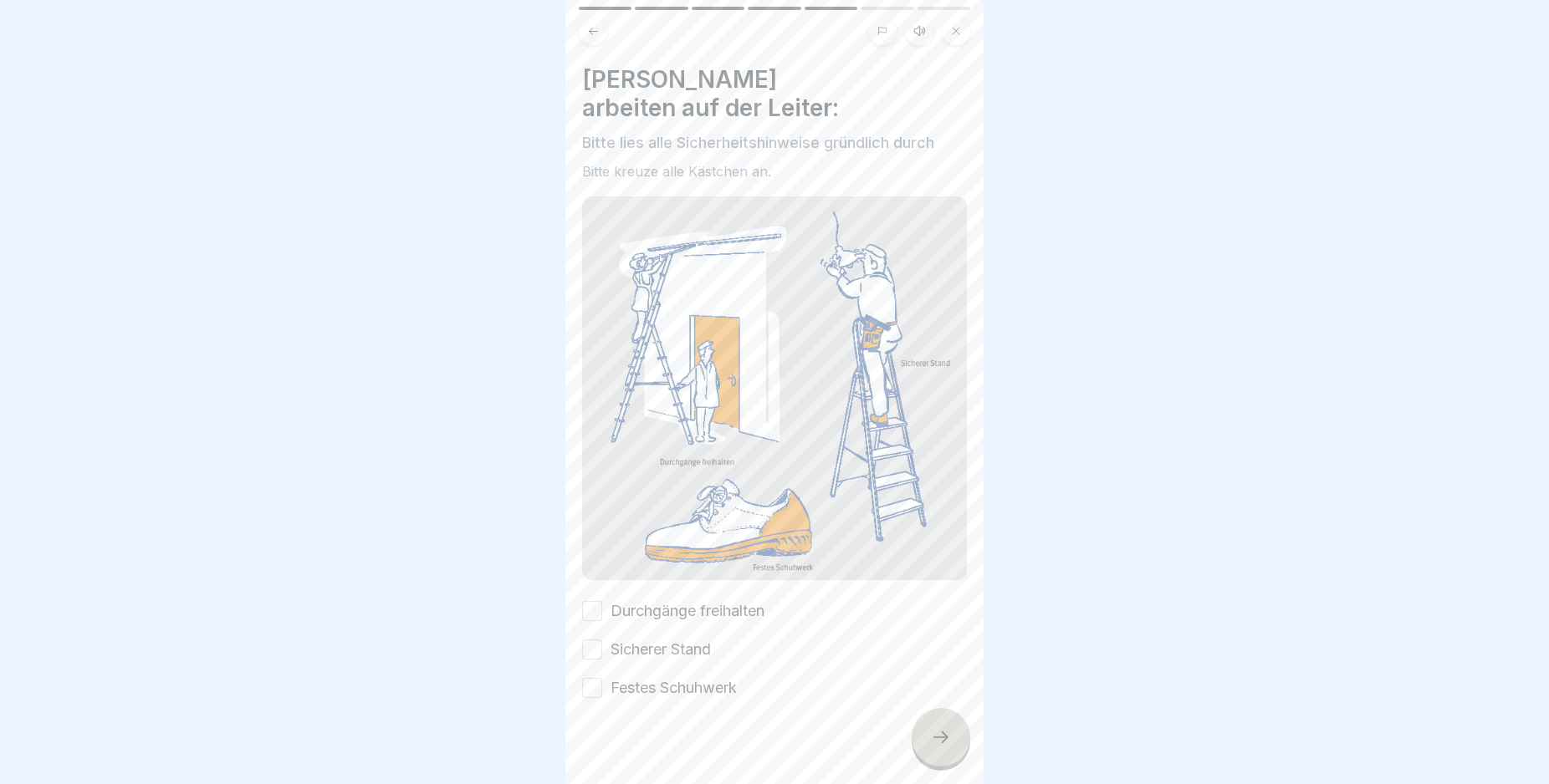
click at [595, 601] on button "Durchgänge freihalten" at bounding box center [592, 611] width 20 height 20
click at [589, 640] on button "Sicherer Stand" at bounding box center [592, 649] width 20 height 20
click at [594, 678] on button "Festes Schuhwerk" at bounding box center [592, 688] width 20 height 20
click at [932, 747] on icon at bounding box center [940, 737] width 20 height 20
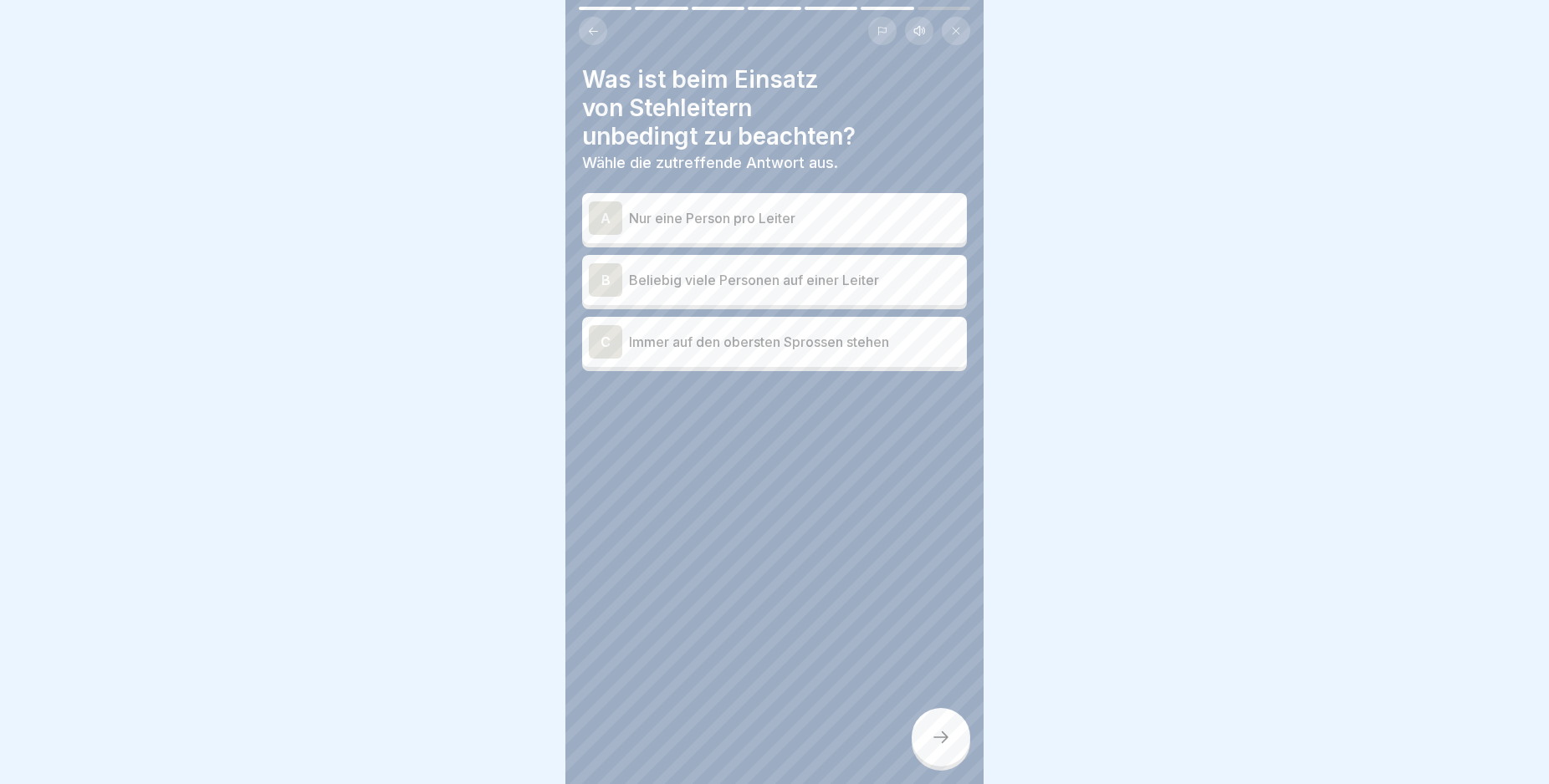
click at [600, 214] on div "A" at bounding box center [605, 218] width 34 height 34
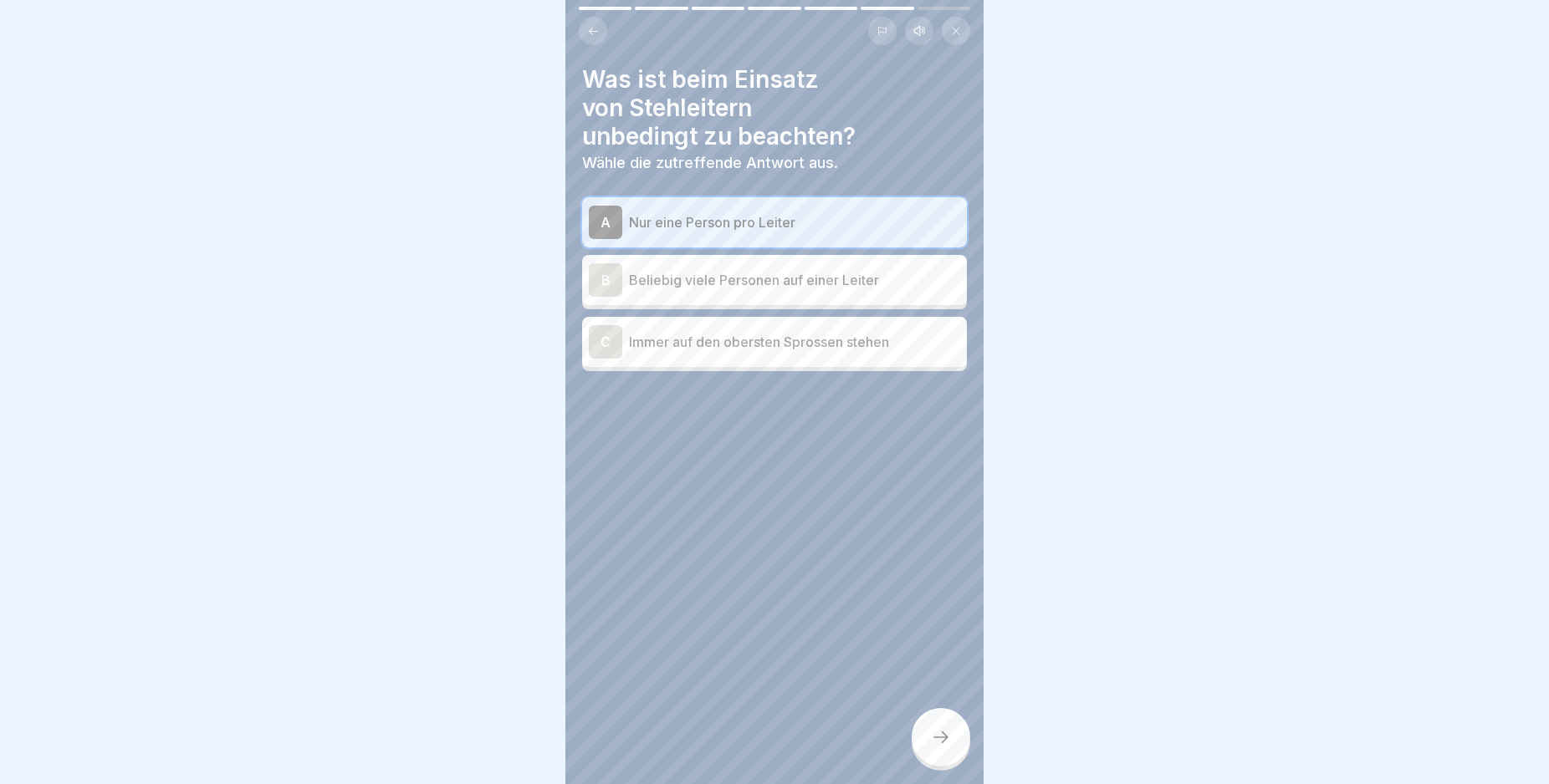
click at [937, 735] on div at bounding box center [940, 737] width 58 height 58
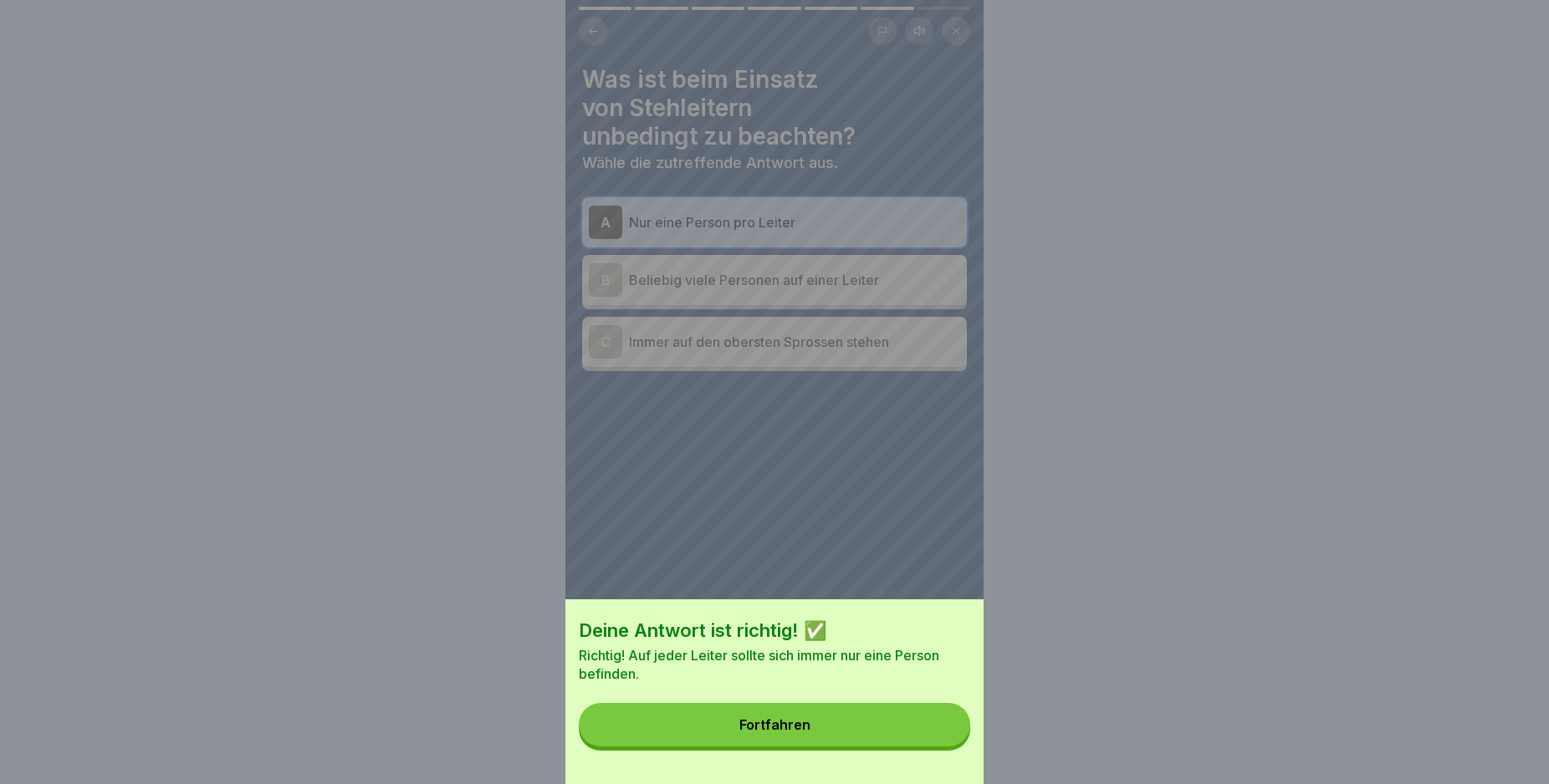
click at [937, 735] on button "Fortfahren" at bounding box center [774, 725] width 392 height 44
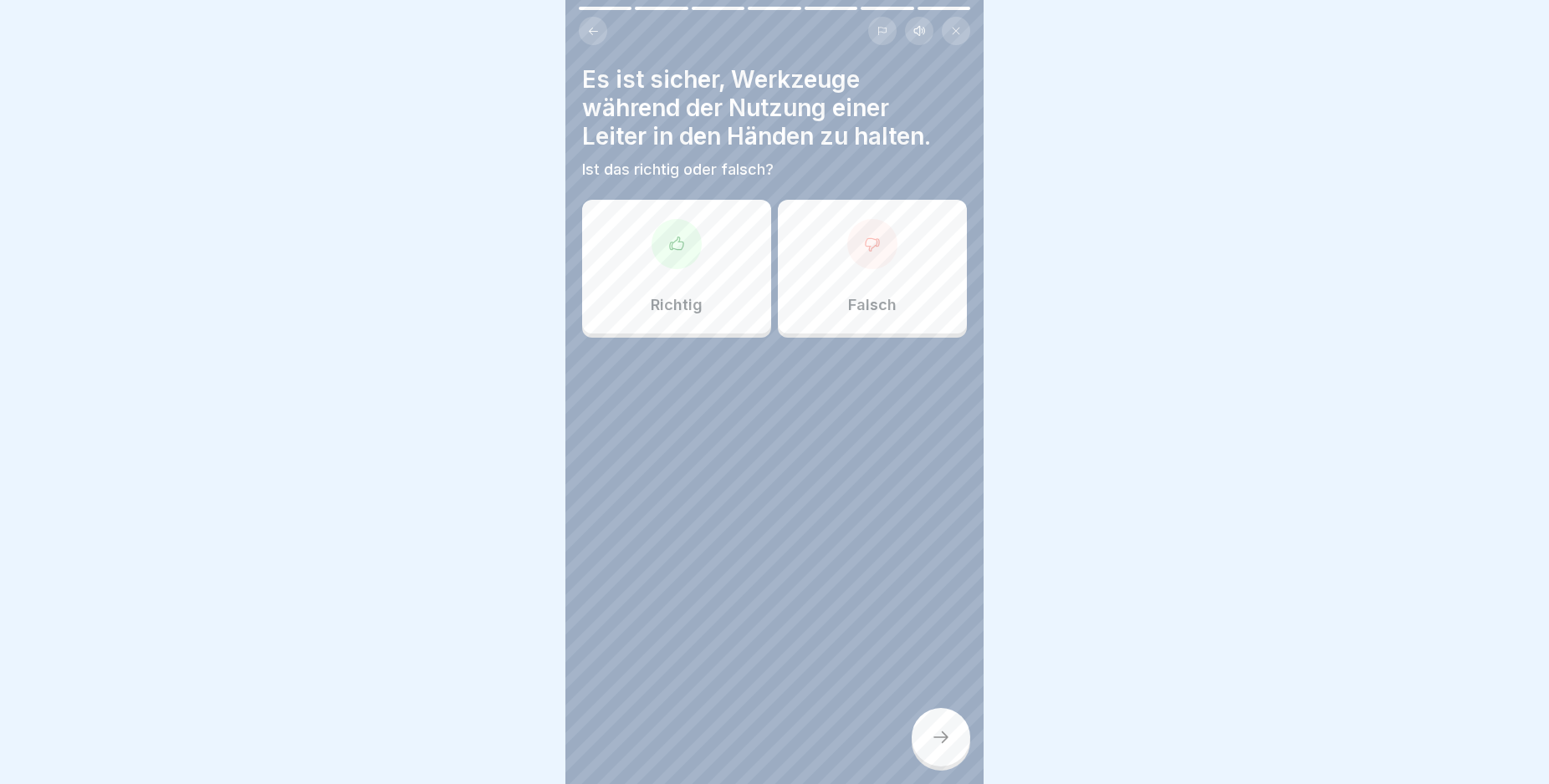
click at [849, 268] on div "Falsch" at bounding box center [871, 267] width 189 height 134
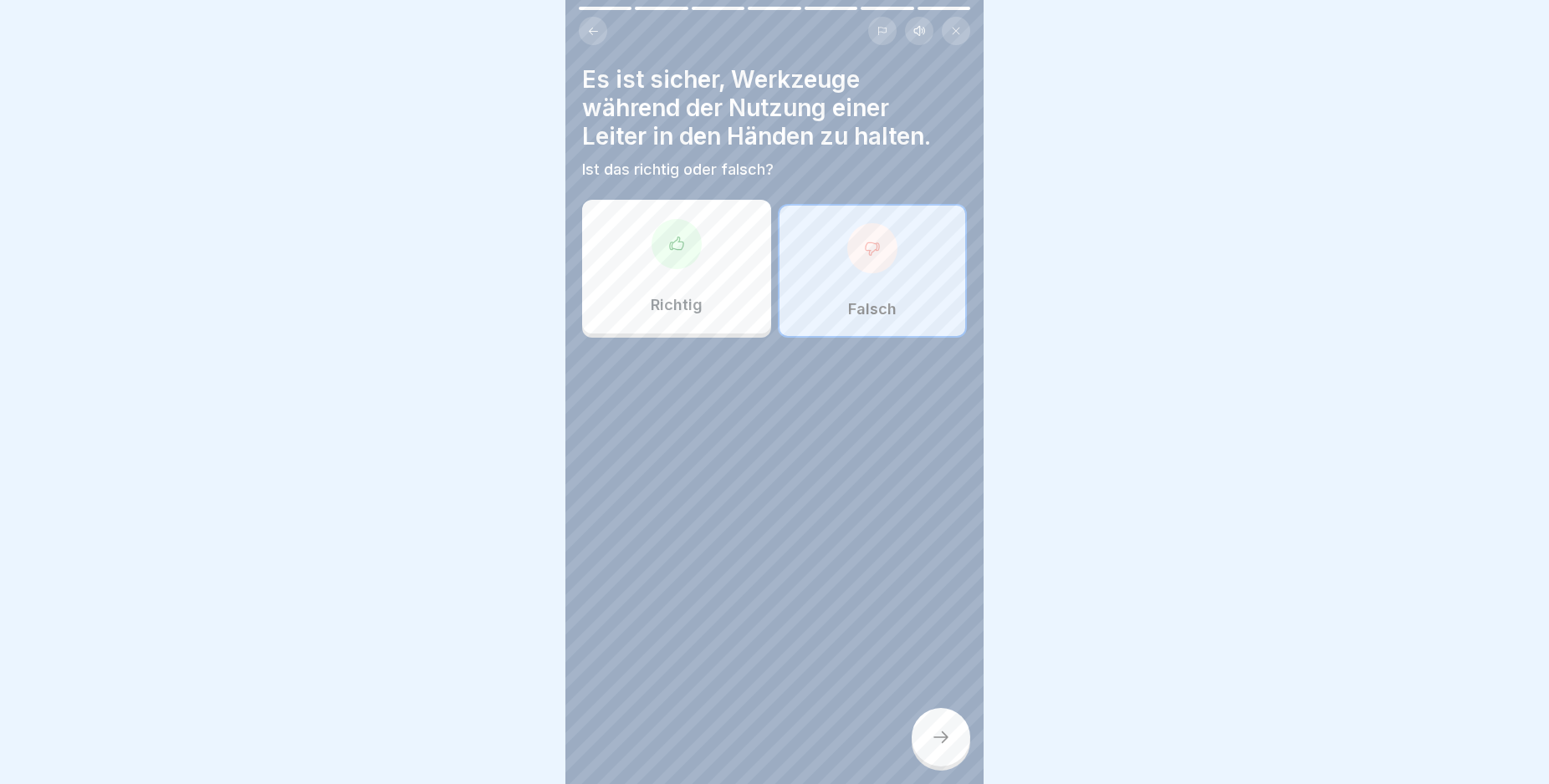
click at [947, 747] on icon at bounding box center [940, 737] width 20 height 20
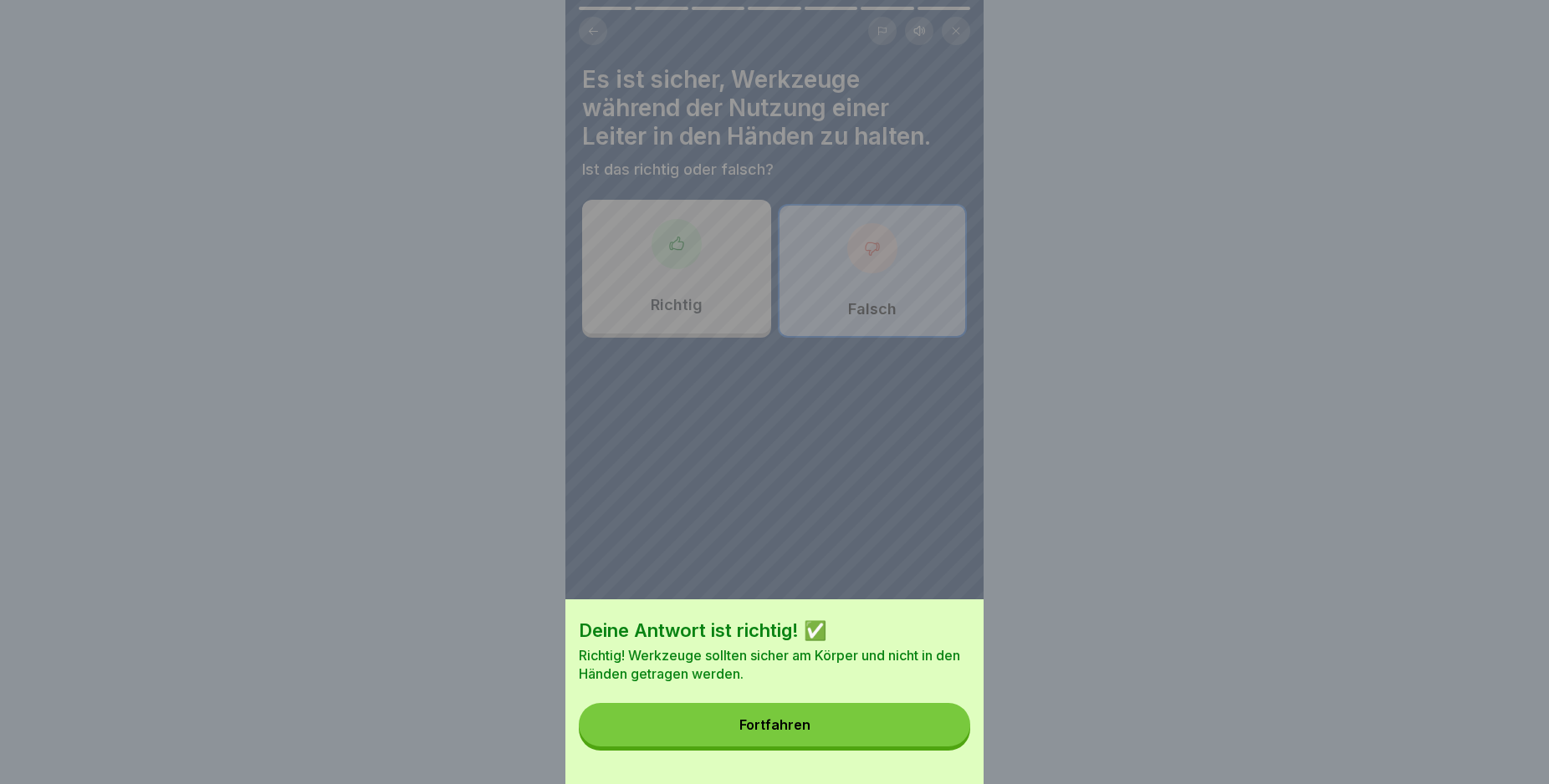
click at [939, 739] on button "Fortfahren" at bounding box center [774, 725] width 392 height 44
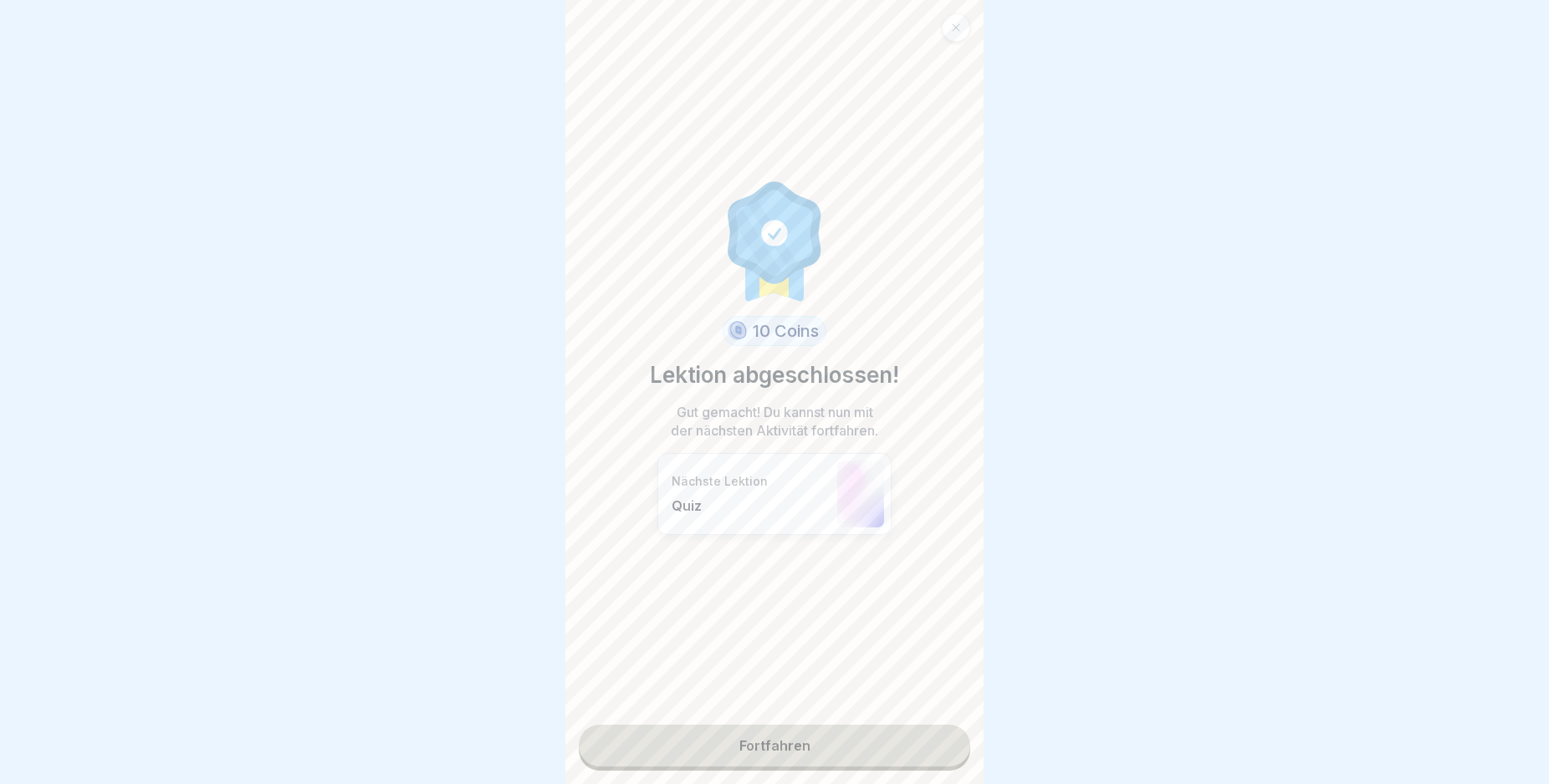
click at [896, 744] on link "Fortfahren" at bounding box center [774, 745] width 392 height 42
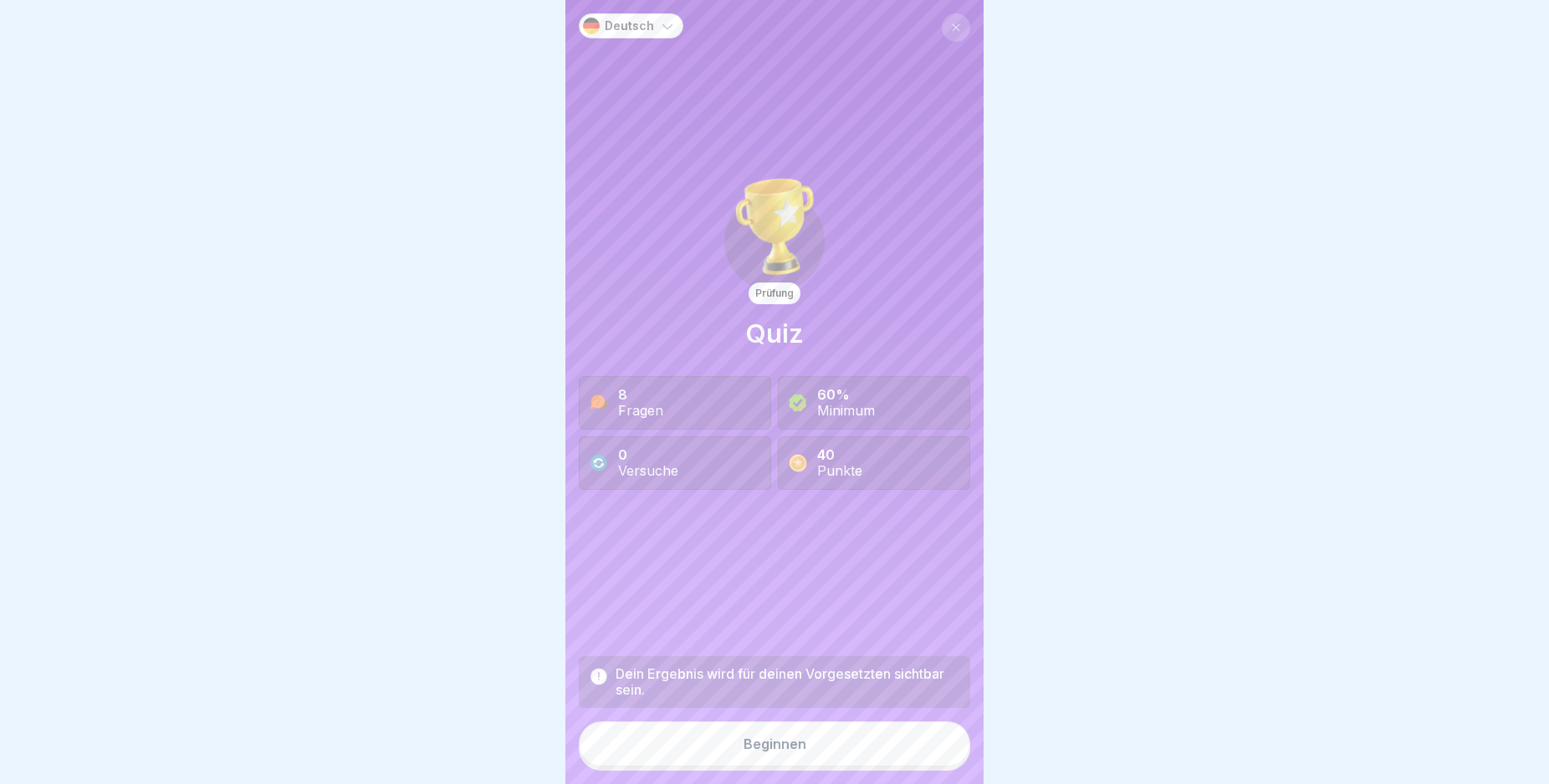
click at [895, 752] on button "Beginnen" at bounding box center [774, 744] width 392 height 46
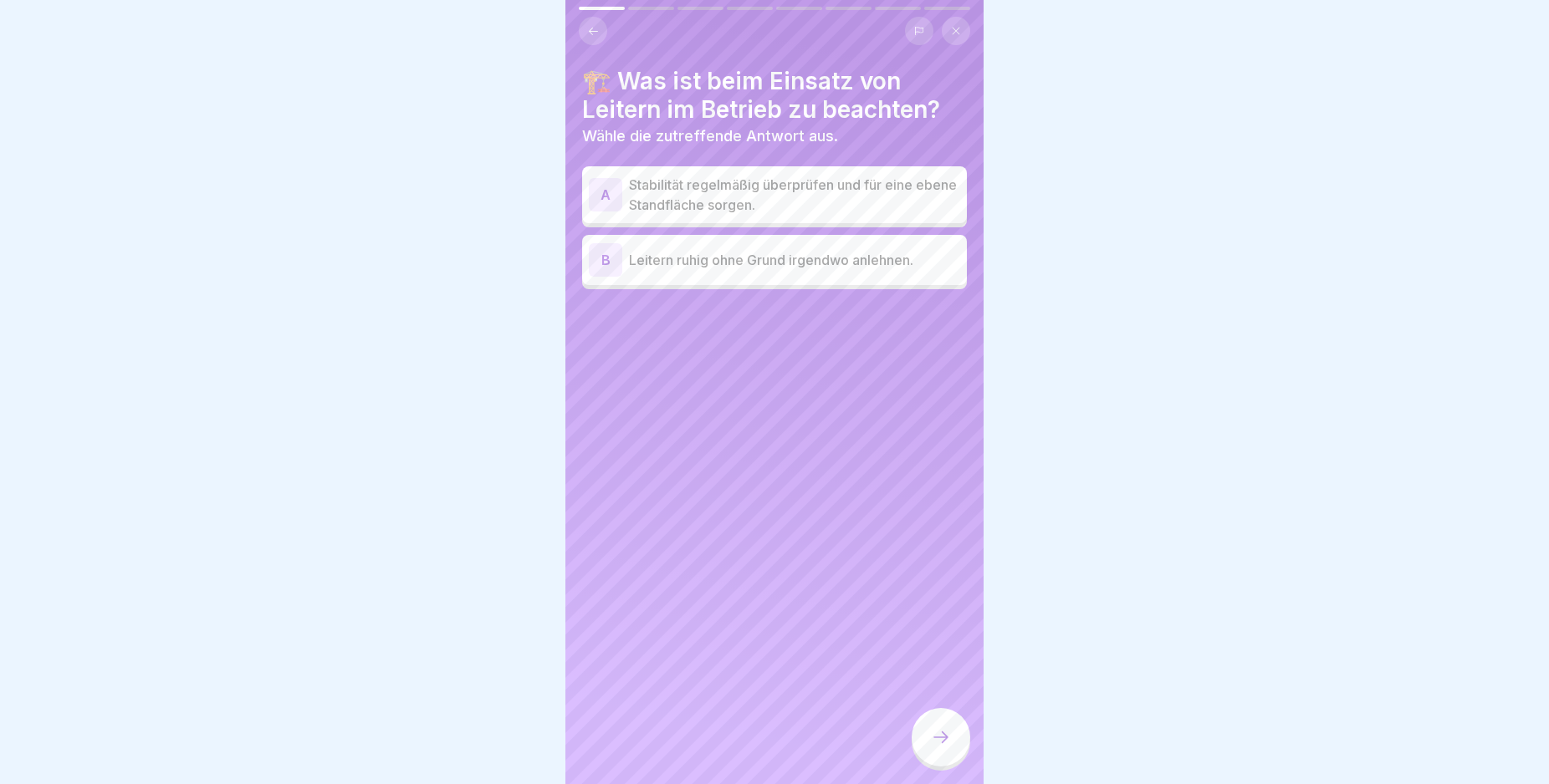
click at [598, 186] on div "A" at bounding box center [605, 195] width 34 height 34
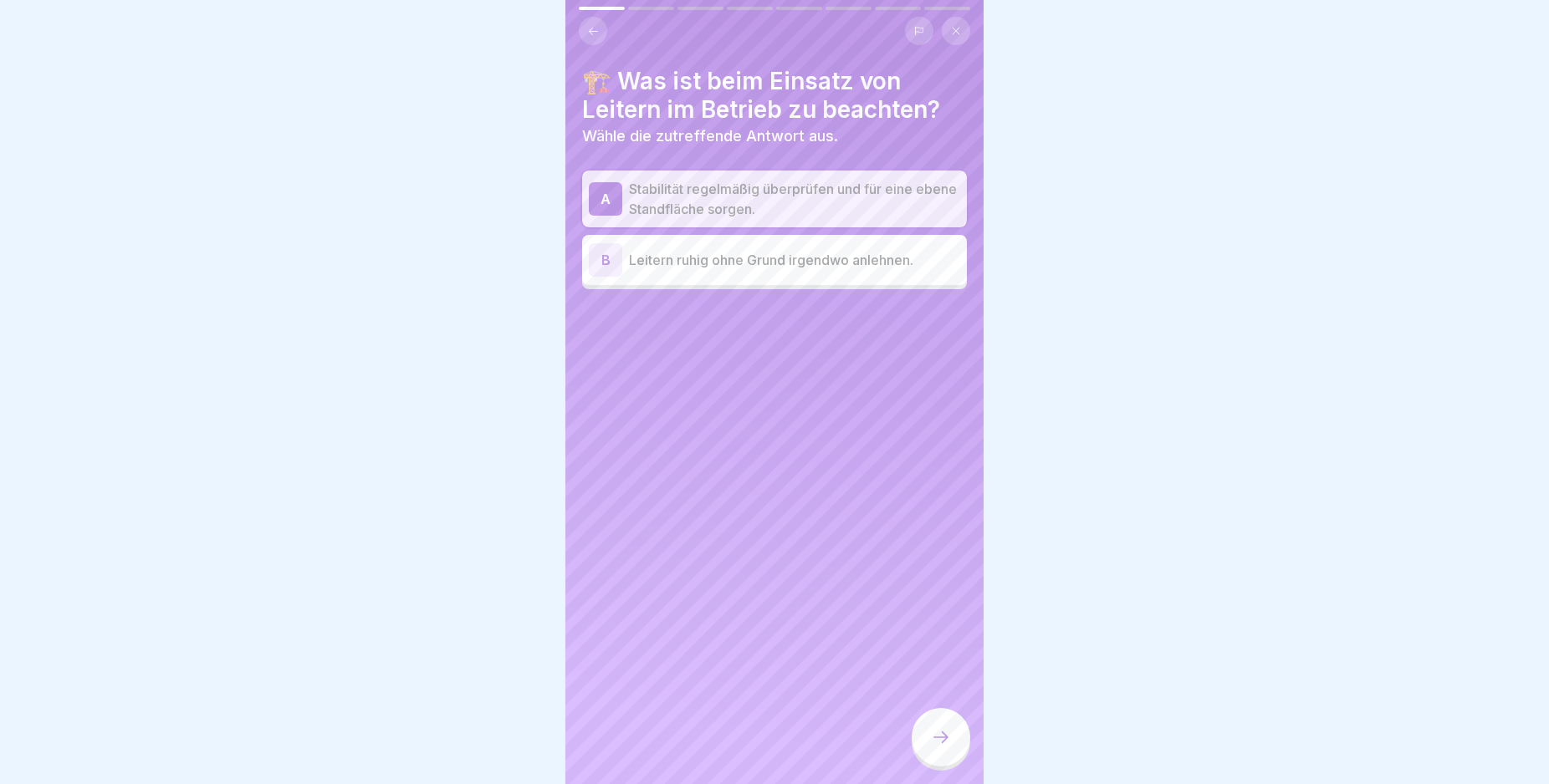
click at [935, 737] on div at bounding box center [940, 737] width 58 height 58
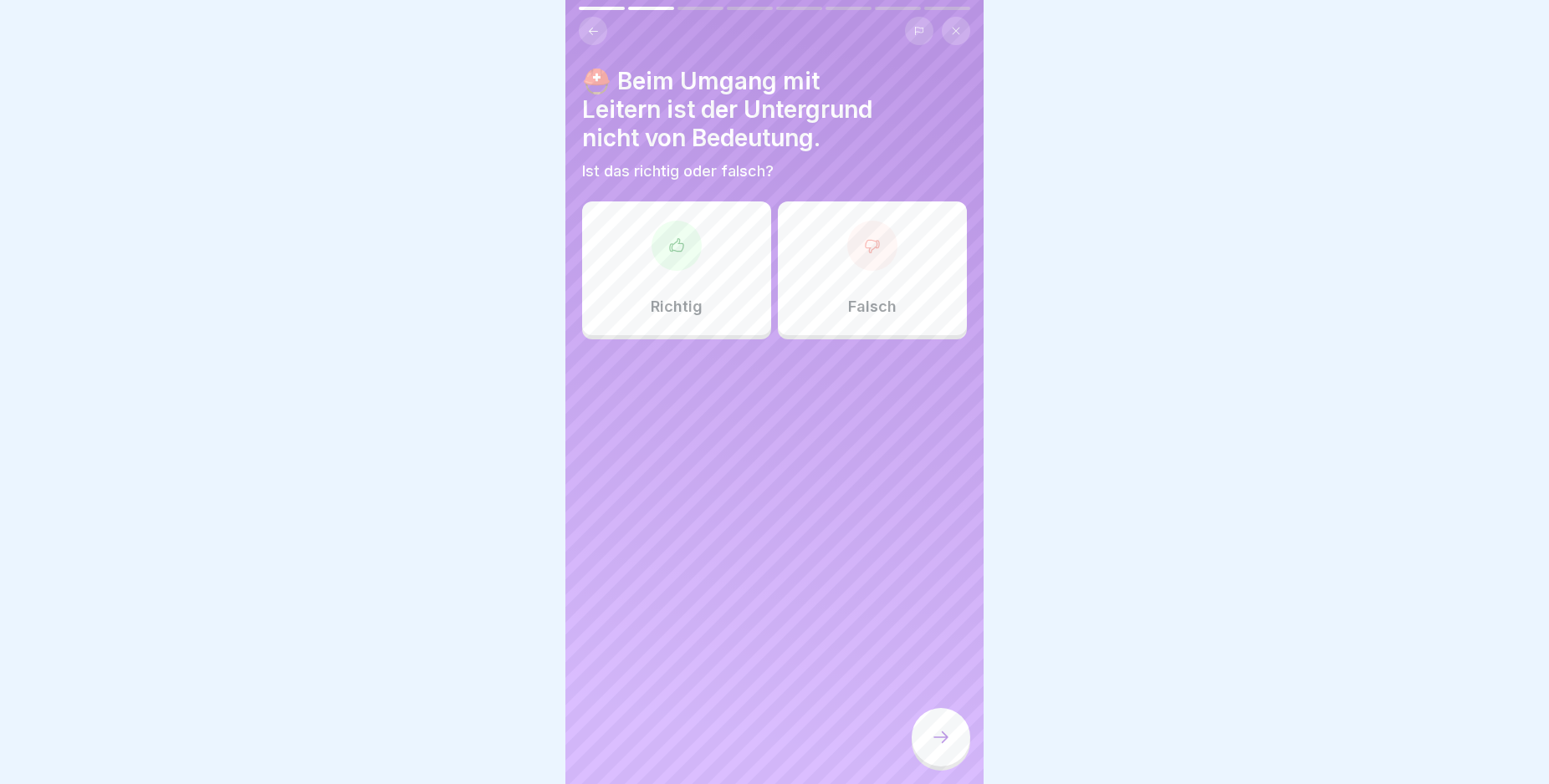
click at [858, 258] on div at bounding box center [872, 246] width 50 height 50
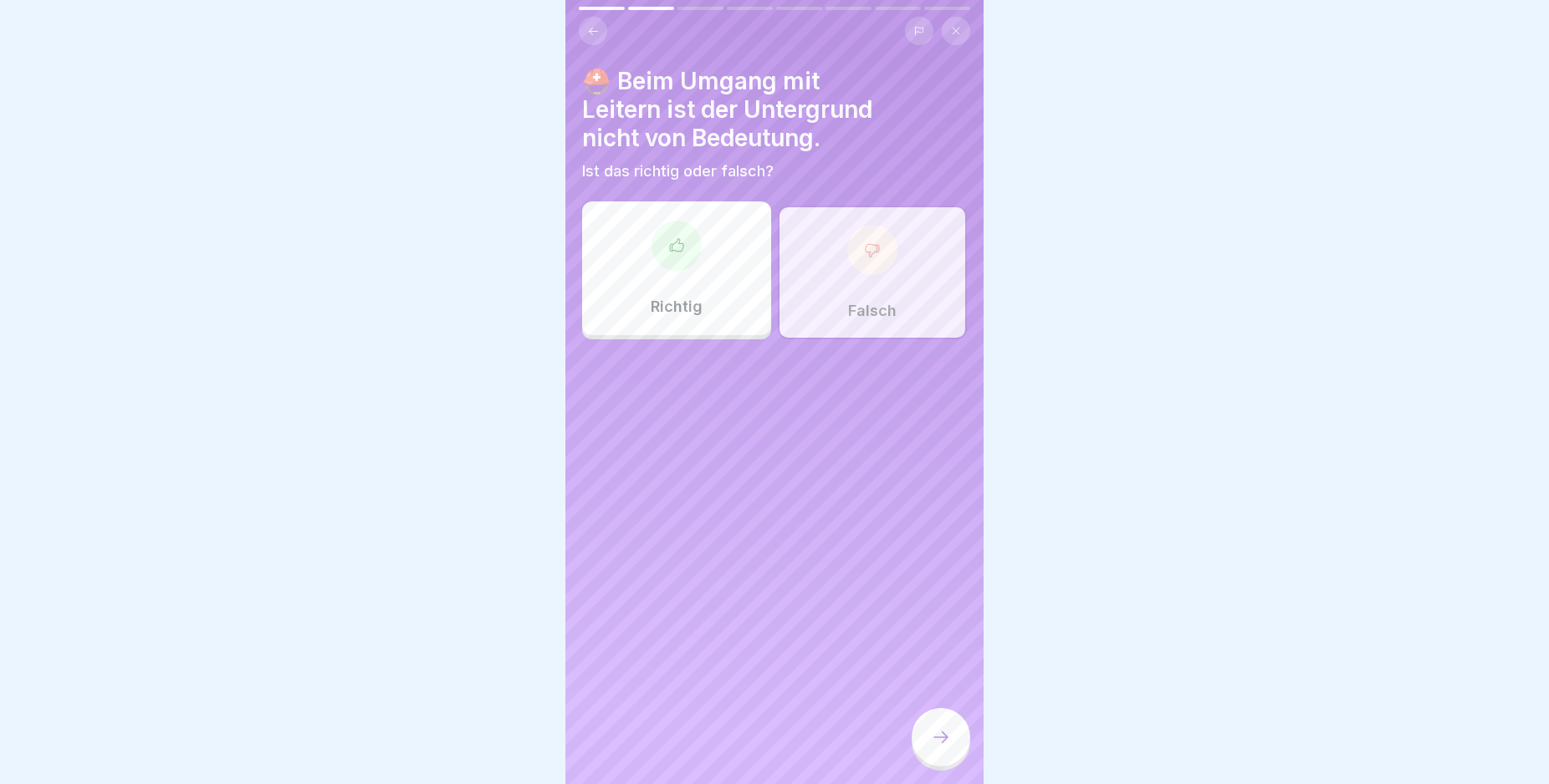
click at [934, 747] on icon at bounding box center [940, 737] width 20 height 20
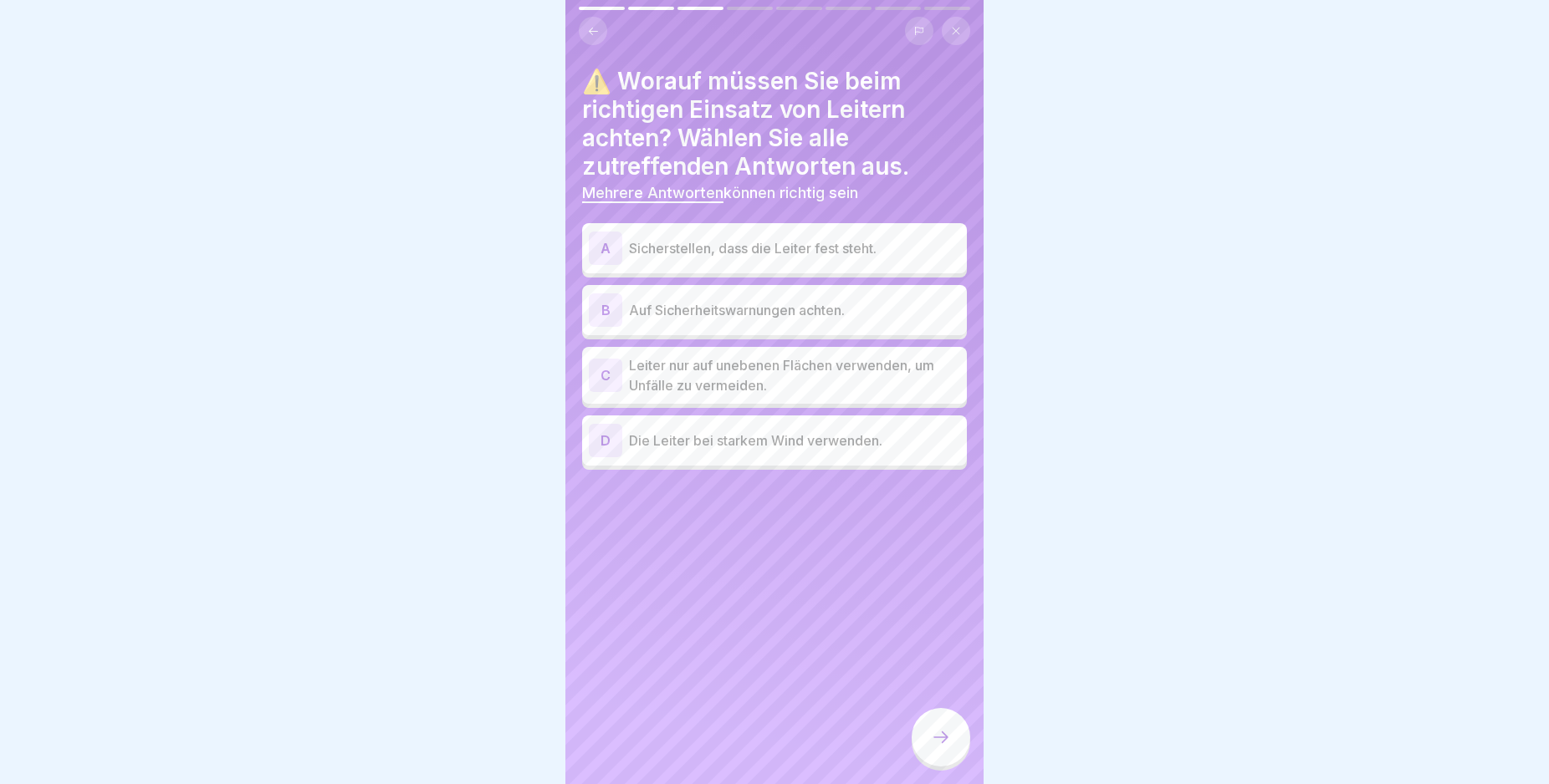
click at [602, 246] on div "A" at bounding box center [605, 248] width 34 height 34
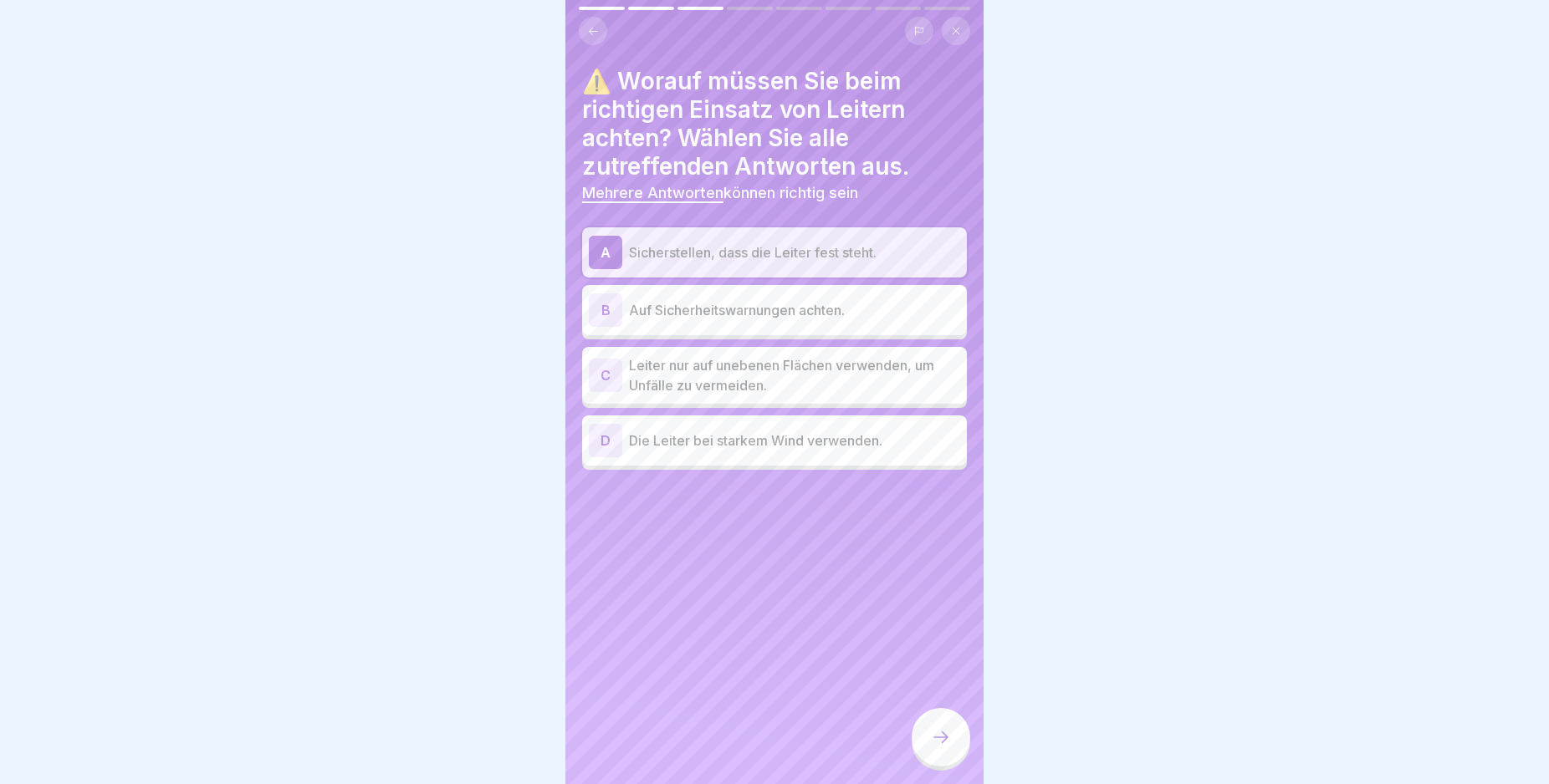
click at [601, 309] on div "B" at bounding box center [605, 310] width 34 height 34
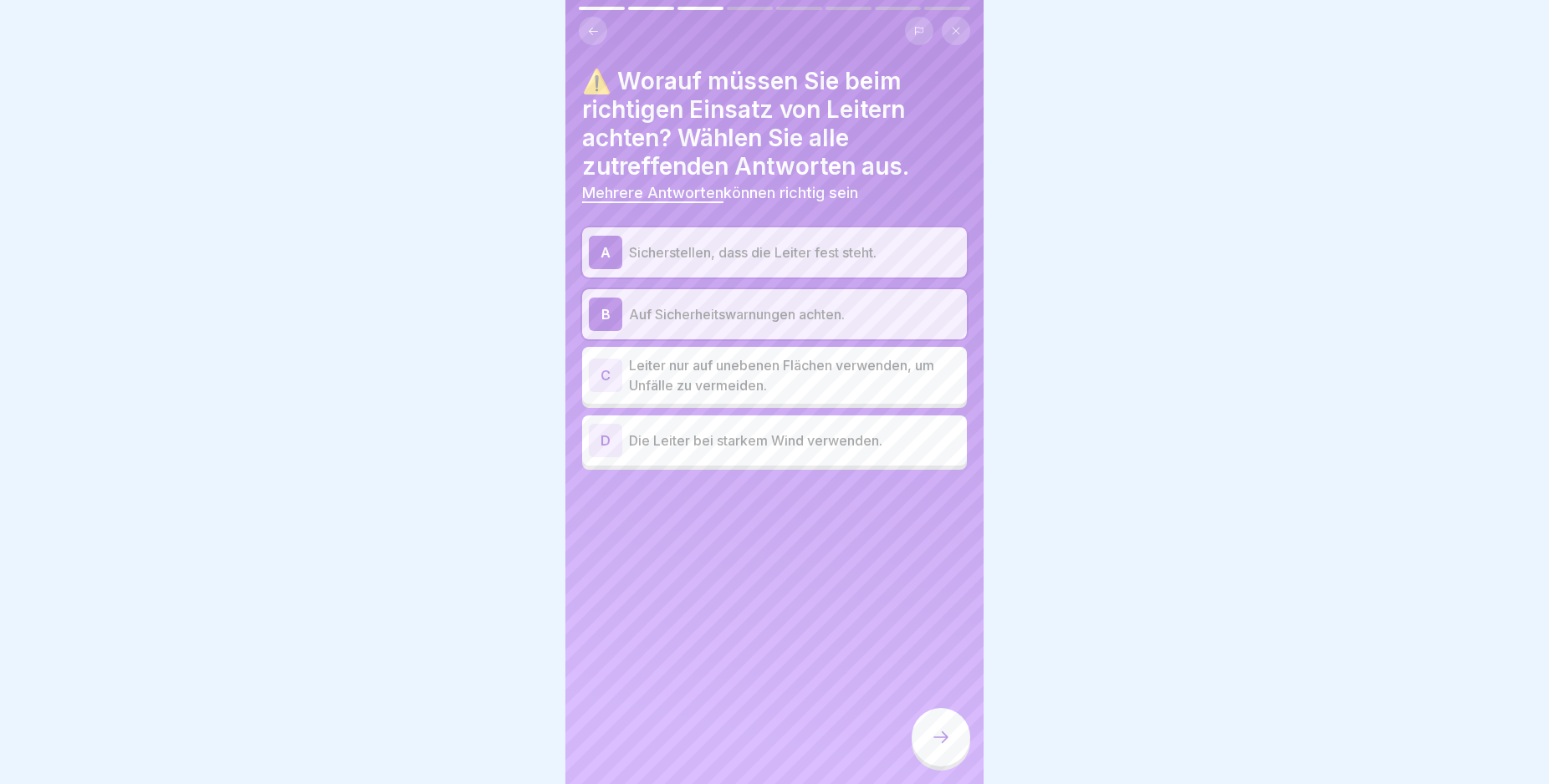
click at [939, 740] on div at bounding box center [940, 737] width 58 height 58
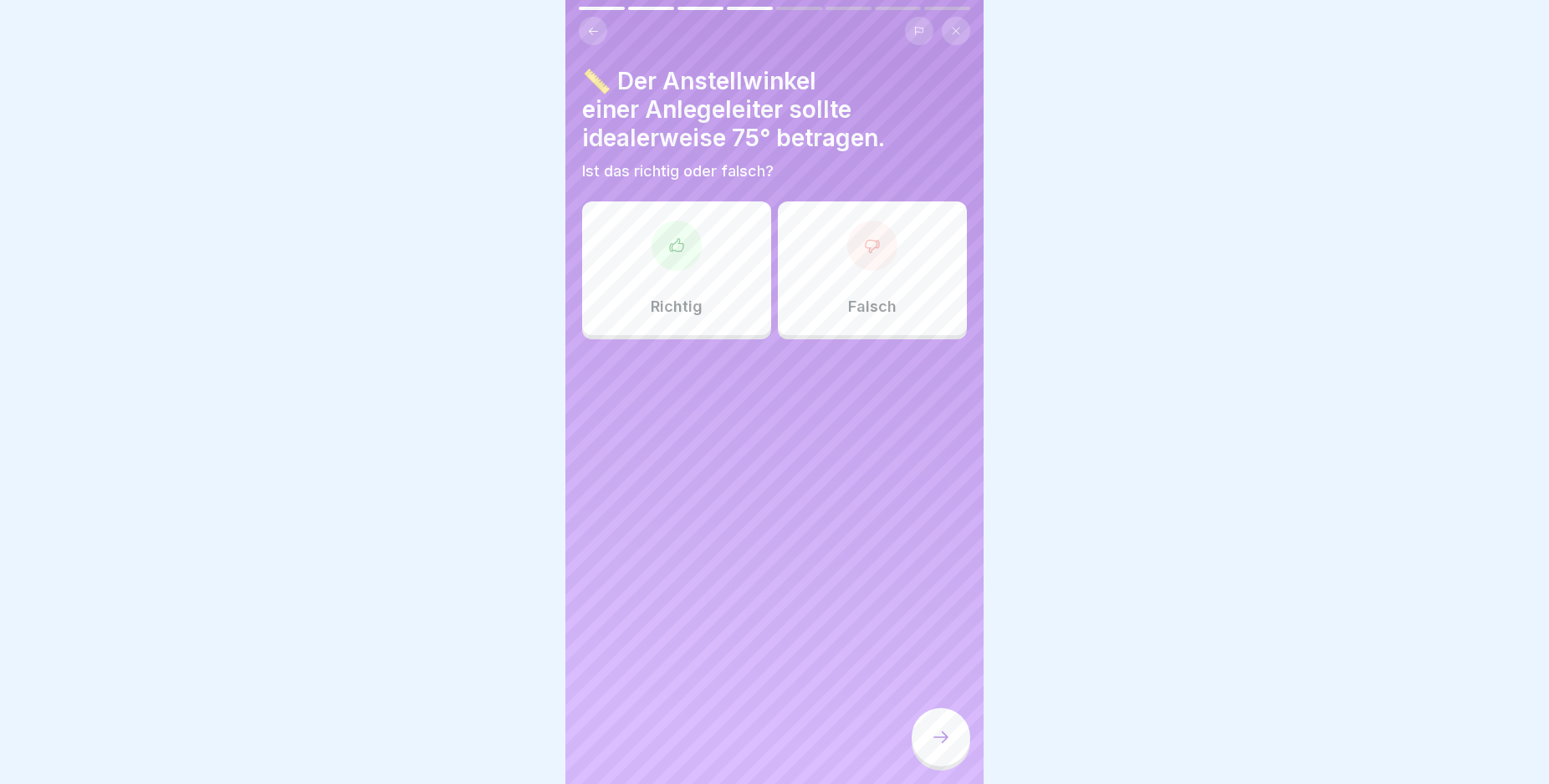
click at [692, 279] on div "Richtig" at bounding box center [677, 268] width 189 height 134
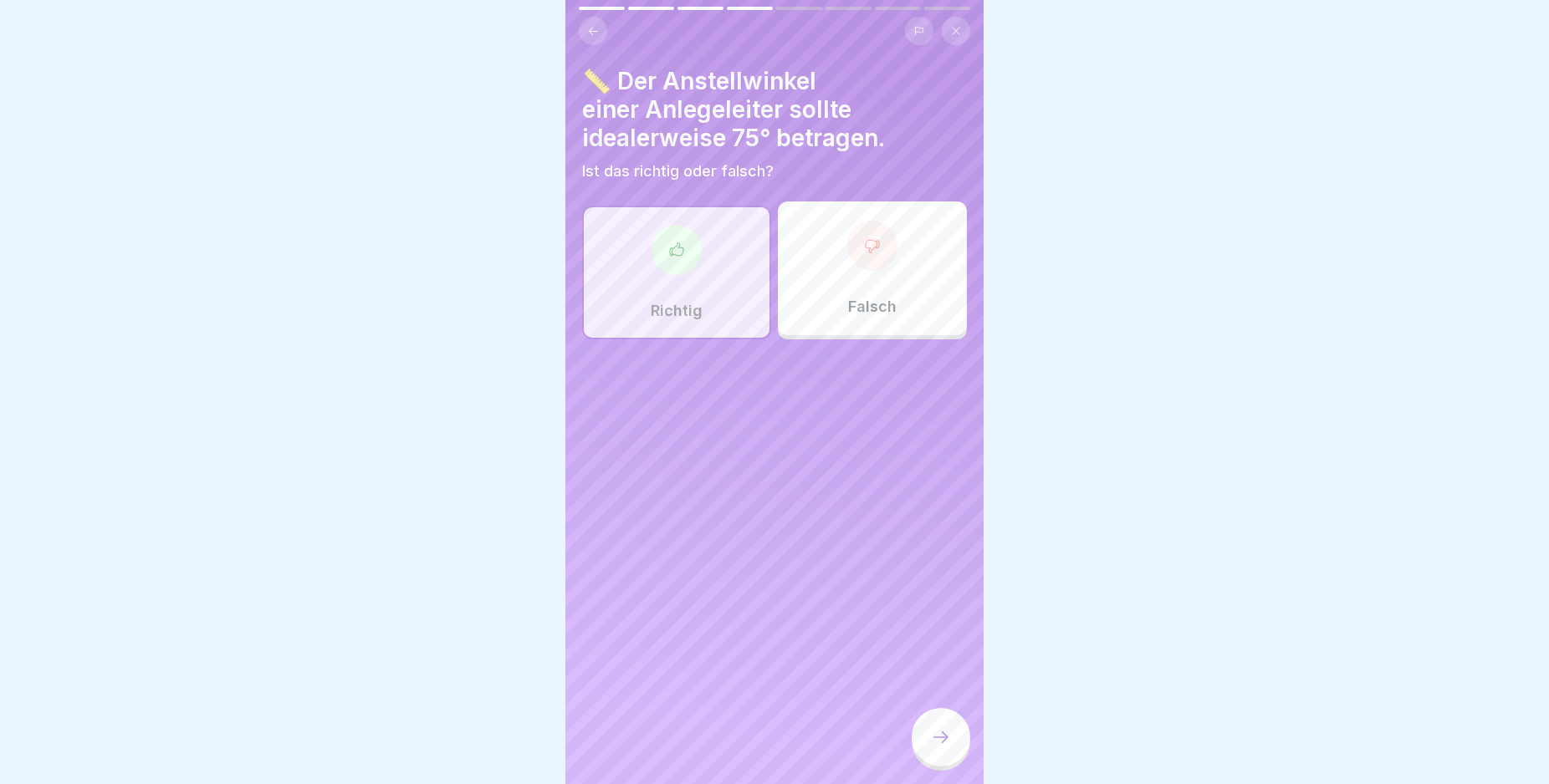
click at [939, 746] on icon at bounding box center [940, 737] width 20 height 20
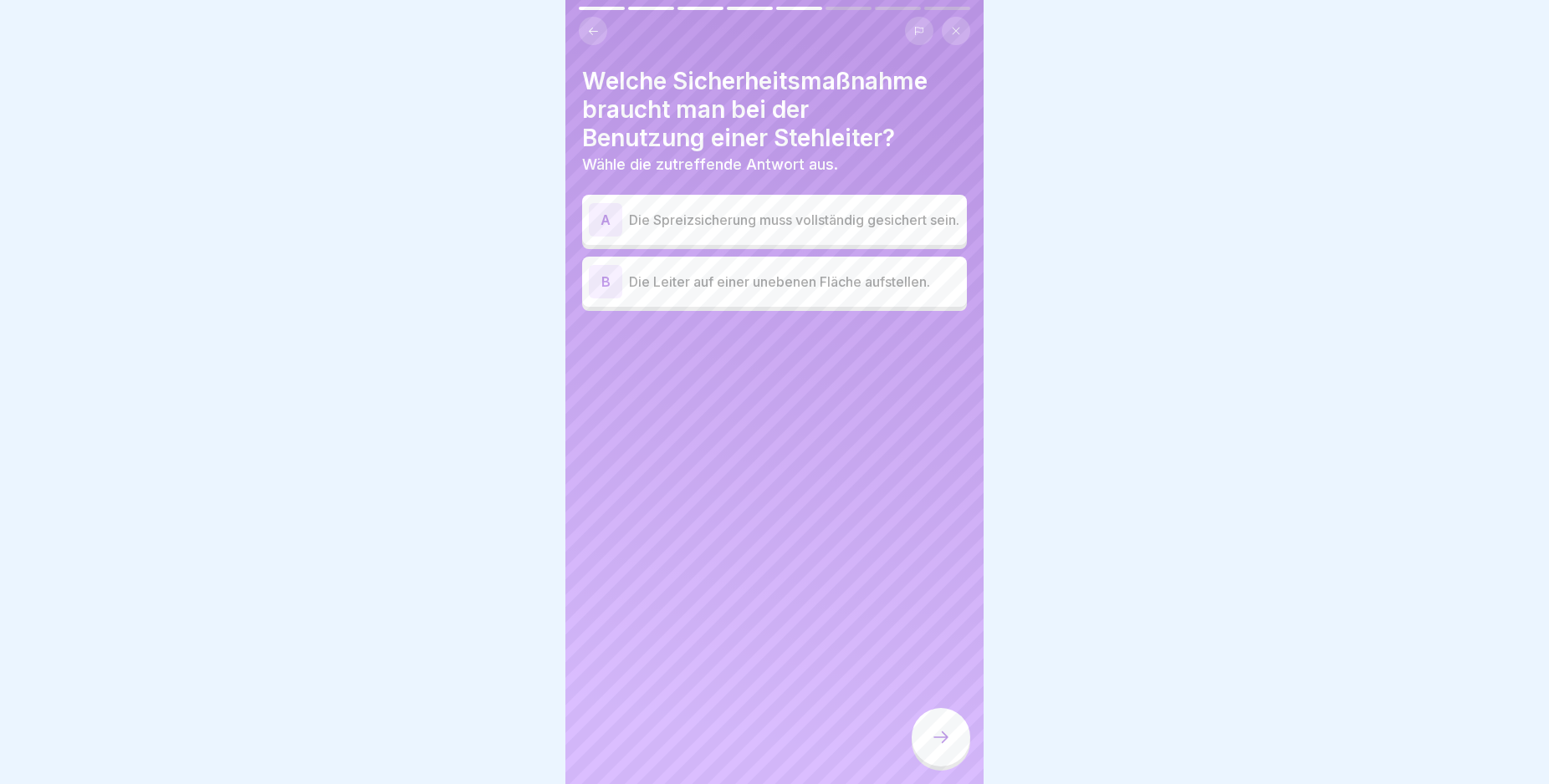
click at [600, 218] on div "A" at bounding box center [605, 220] width 34 height 34
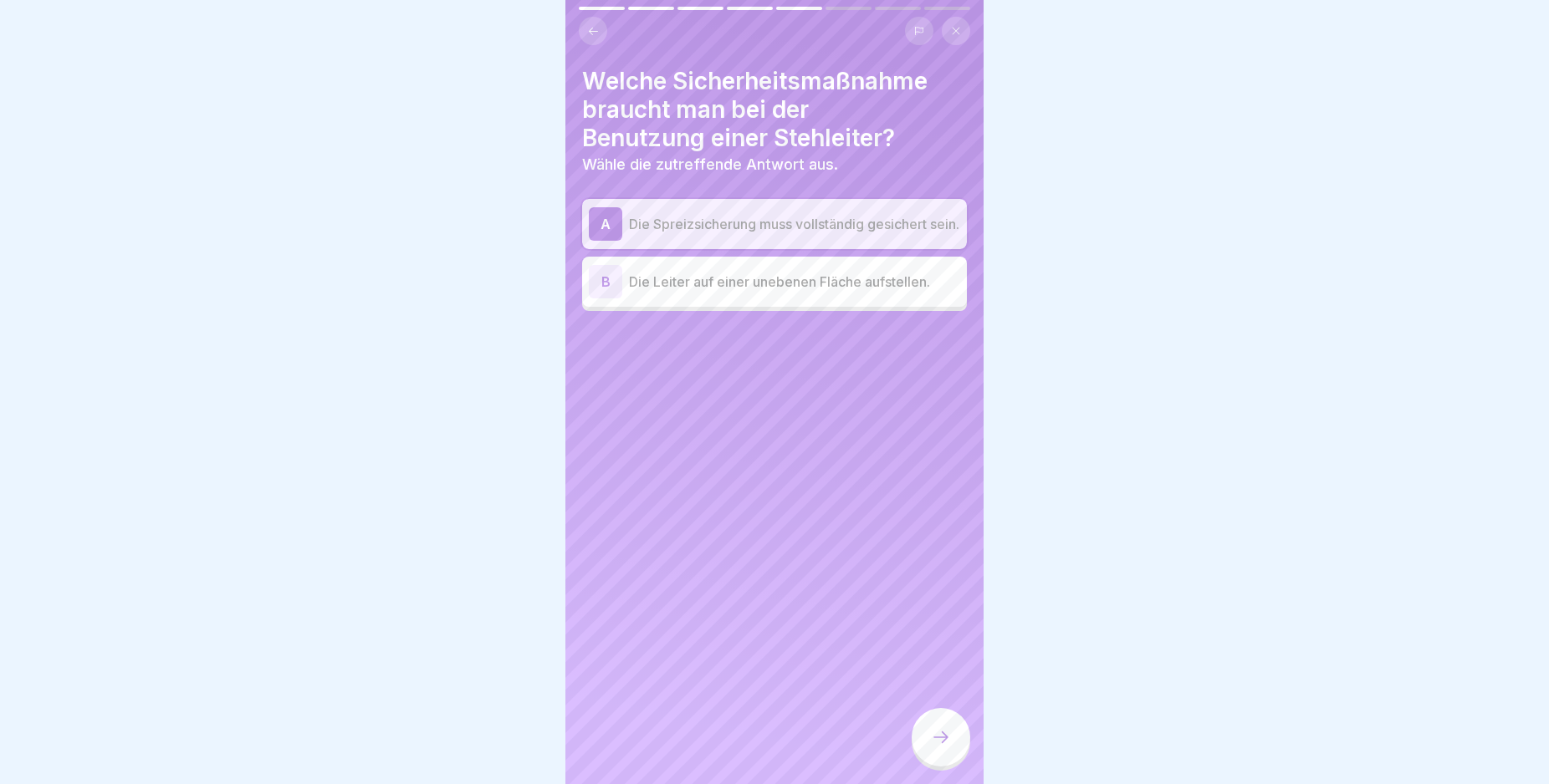
click at [951, 755] on div at bounding box center [940, 737] width 58 height 58
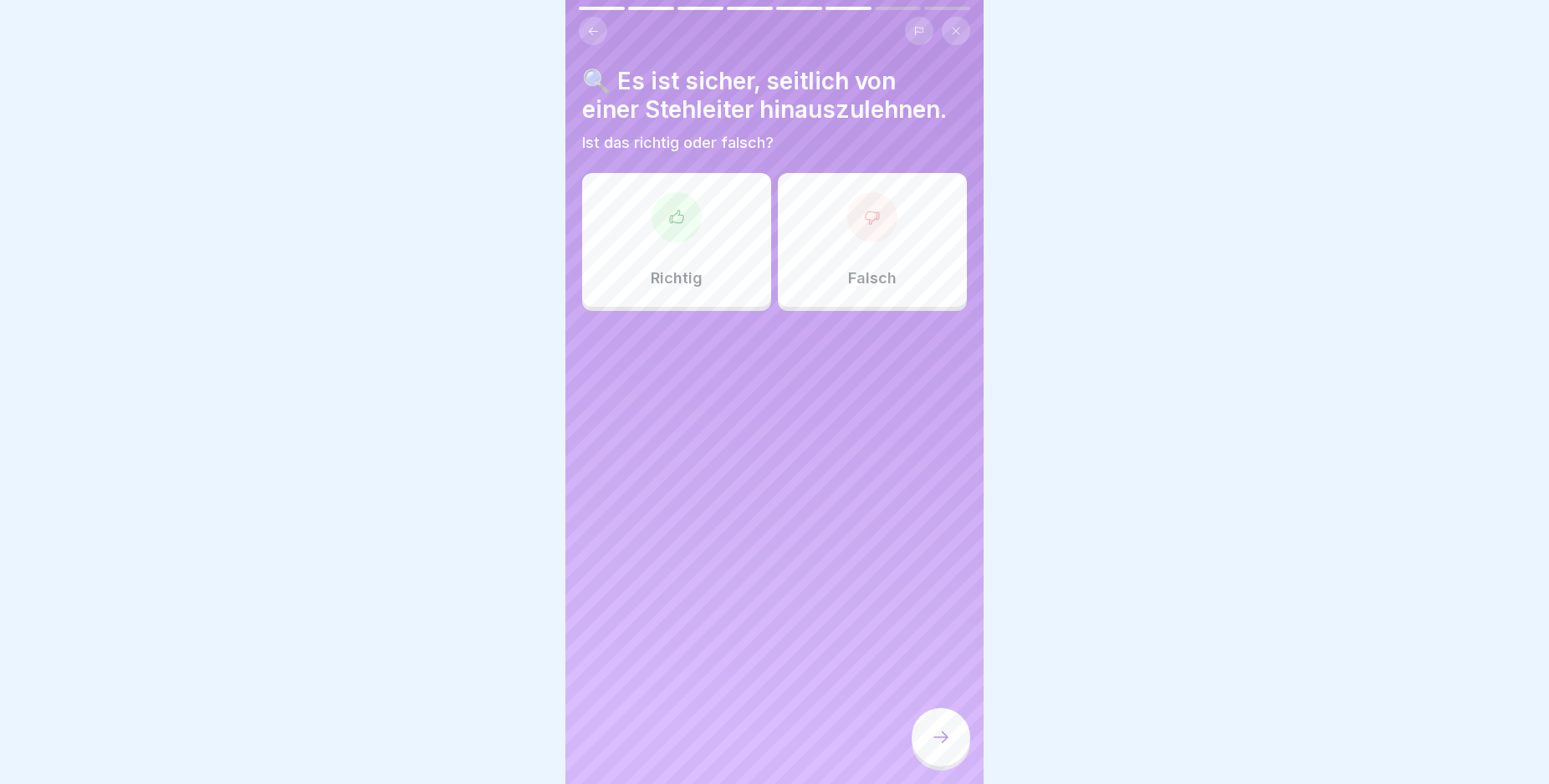
click at [887, 262] on div "Falsch" at bounding box center [871, 240] width 189 height 134
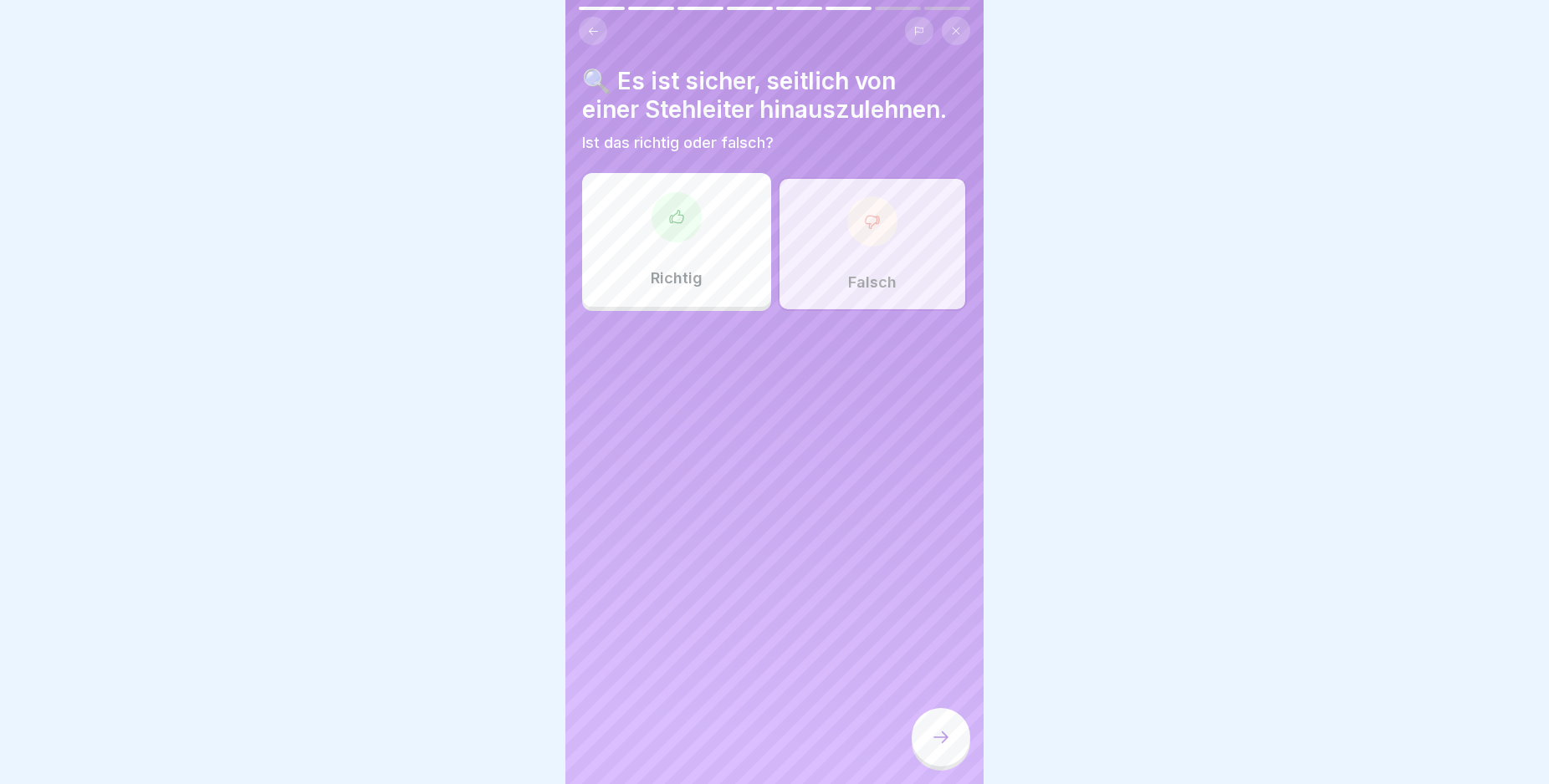
click at [936, 744] on icon at bounding box center [940, 737] width 20 height 20
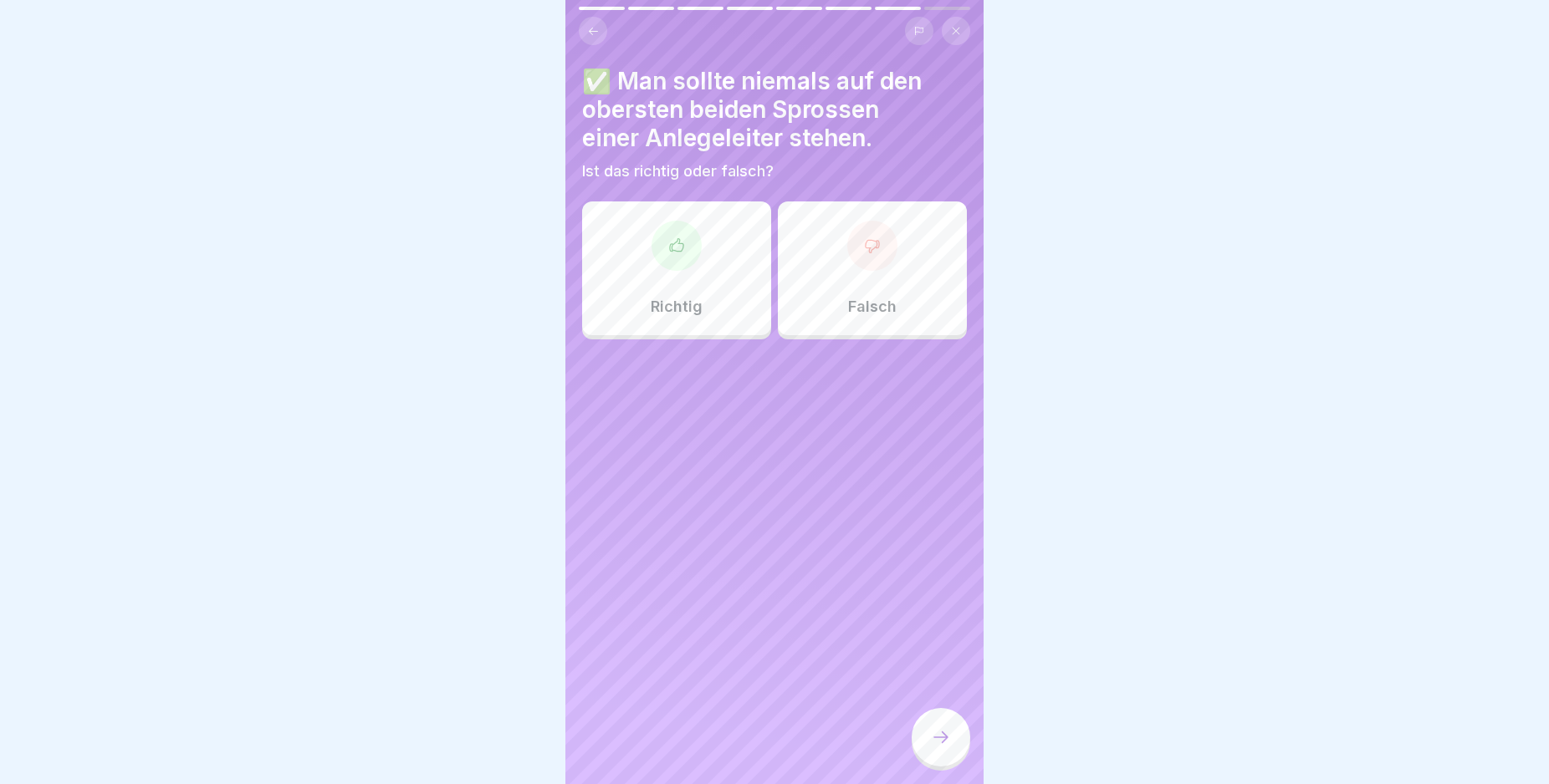
click at [889, 294] on div "Falsch" at bounding box center [871, 268] width 189 height 134
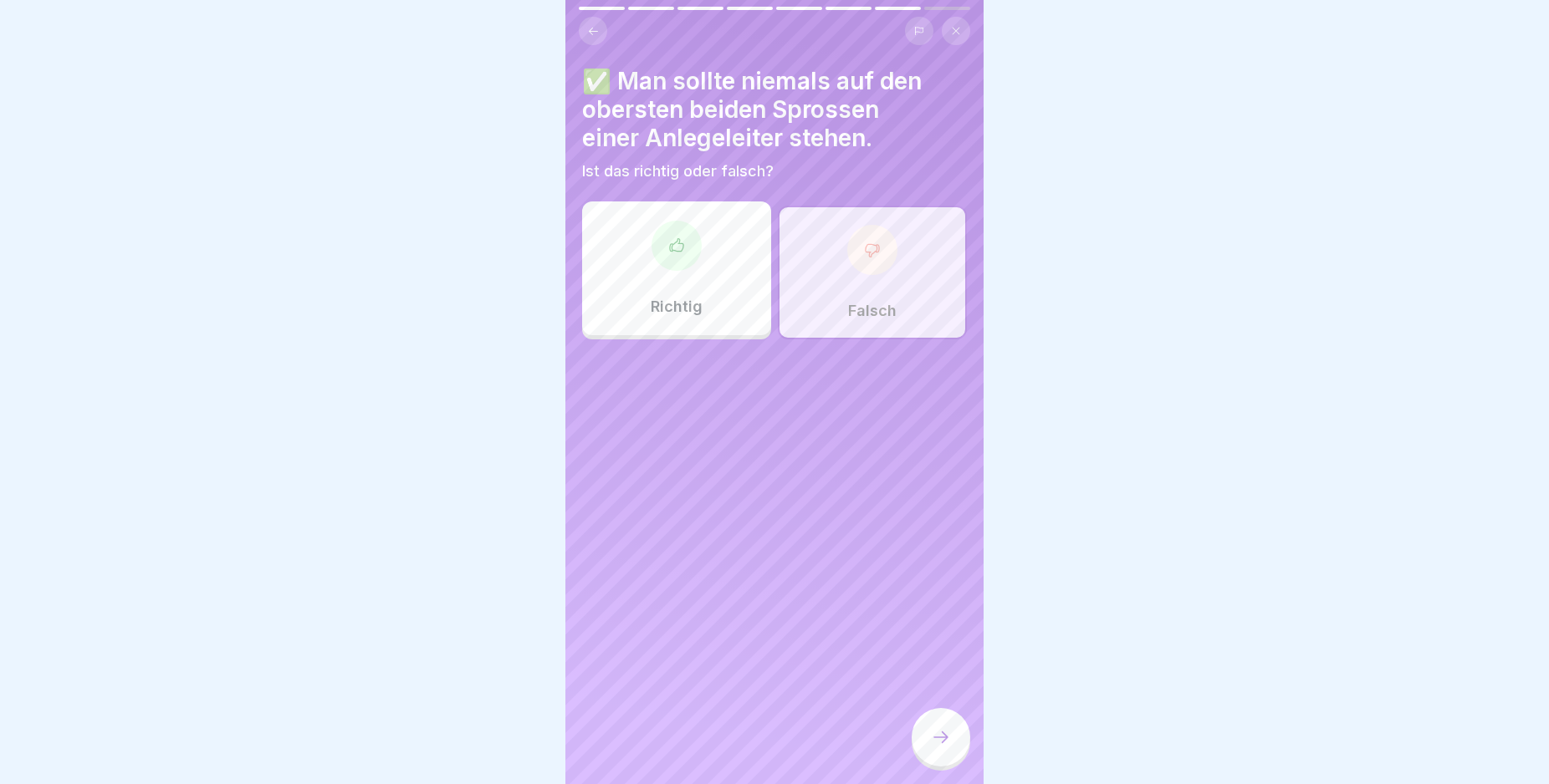
click at [942, 737] on div at bounding box center [940, 737] width 58 height 58
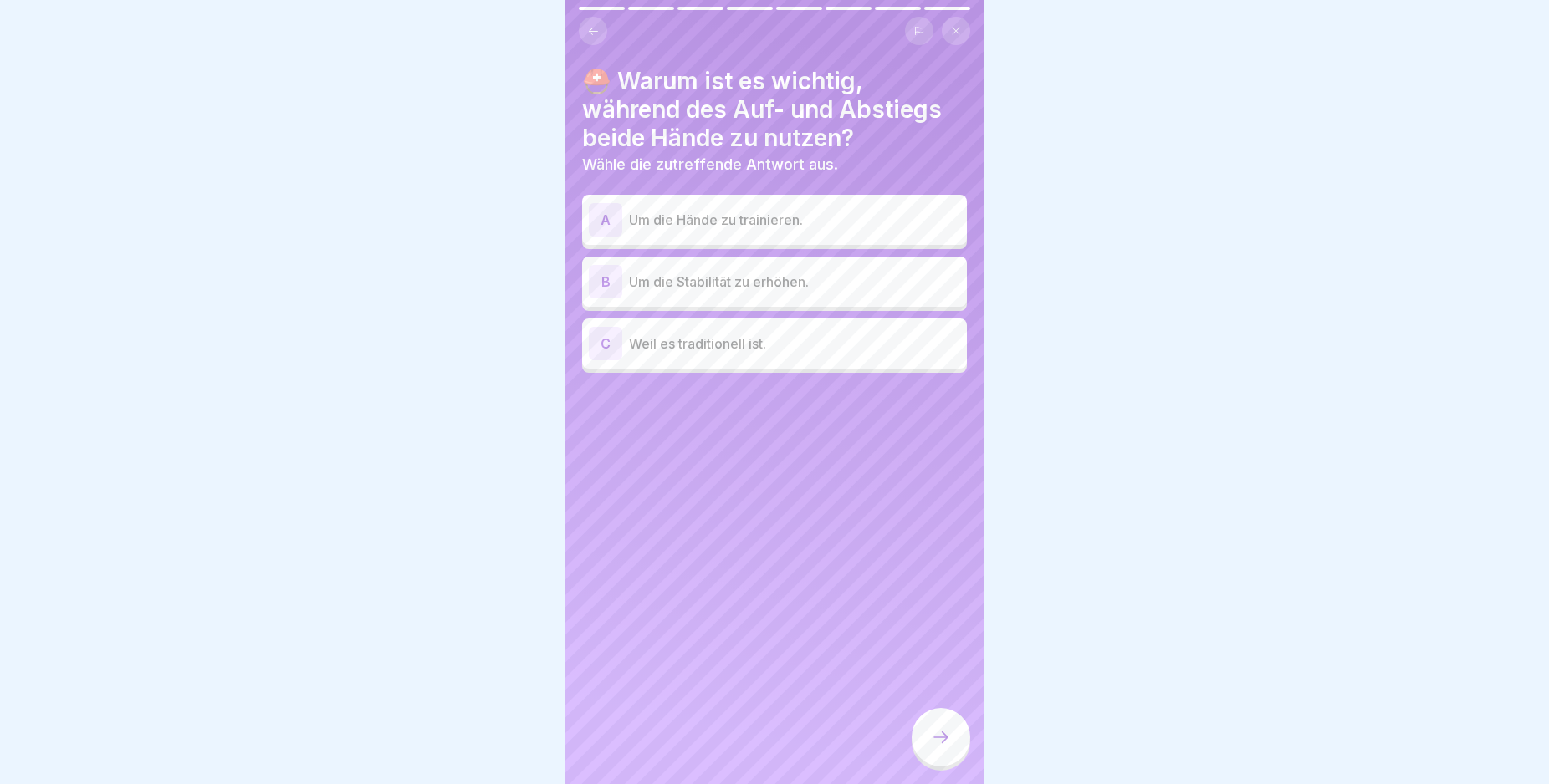
click at [599, 278] on div "B" at bounding box center [605, 282] width 34 height 34
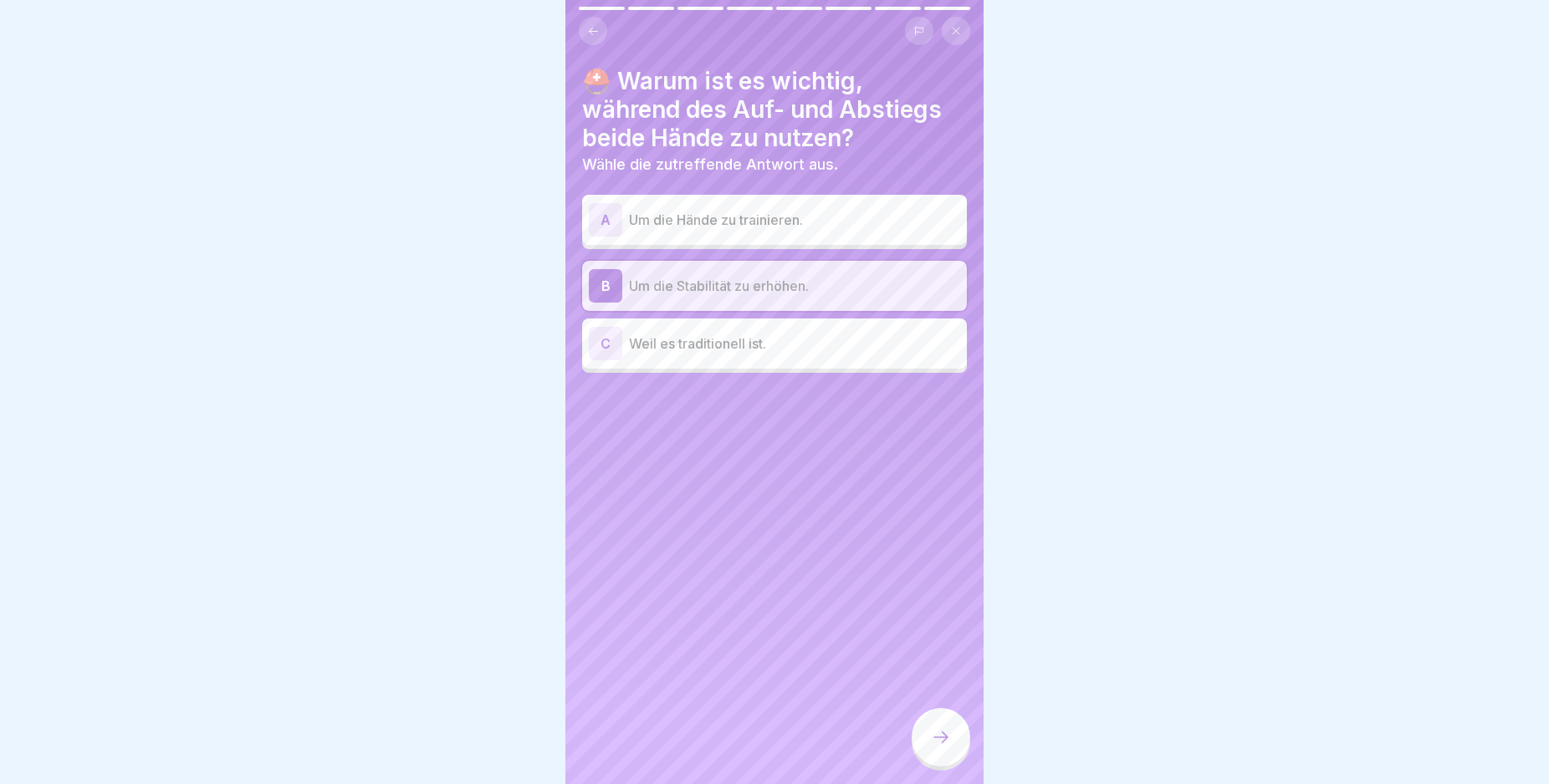
click at [947, 732] on div at bounding box center [940, 737] width 58 height 58
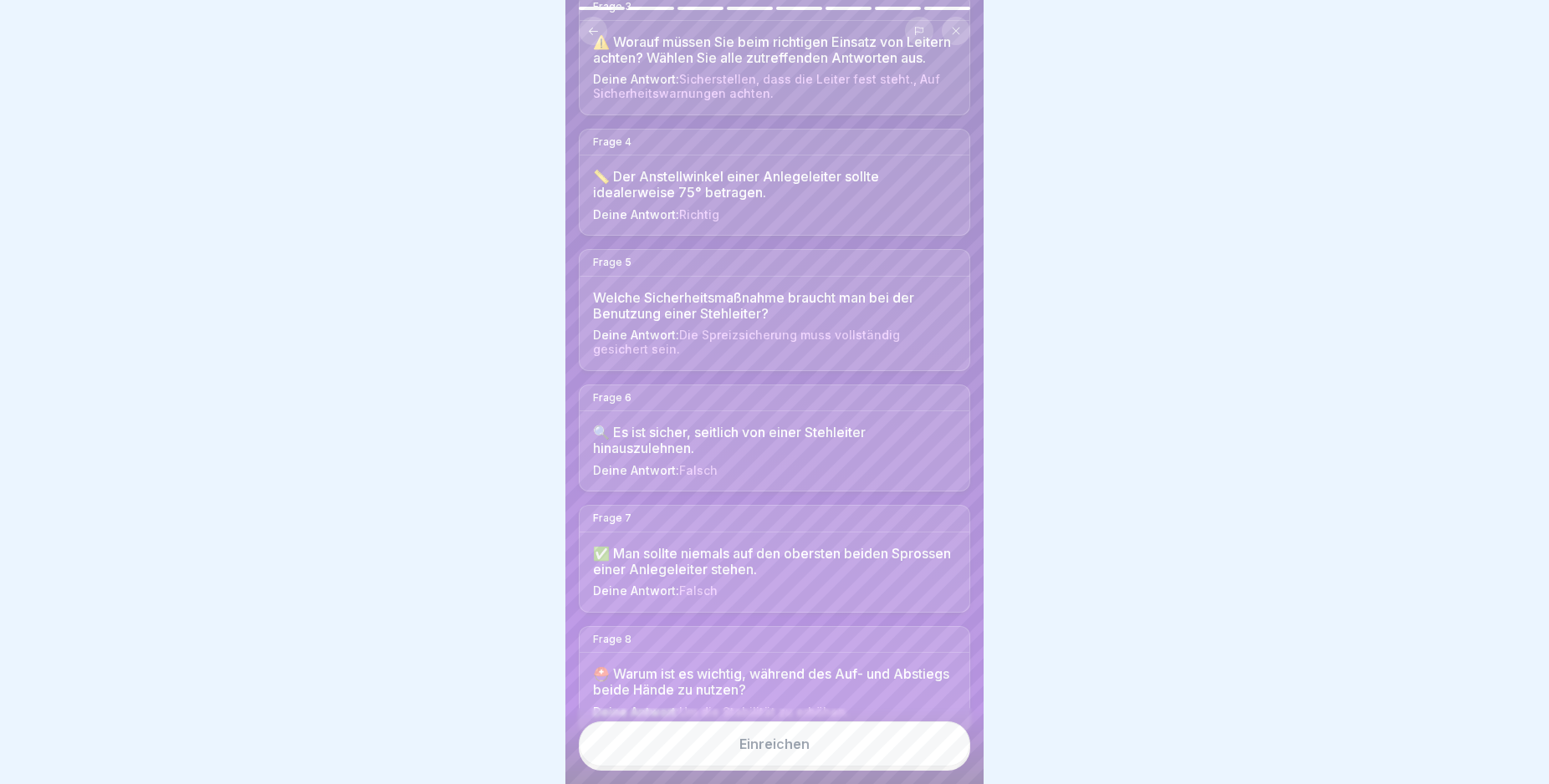
scroll to position [472, 0]
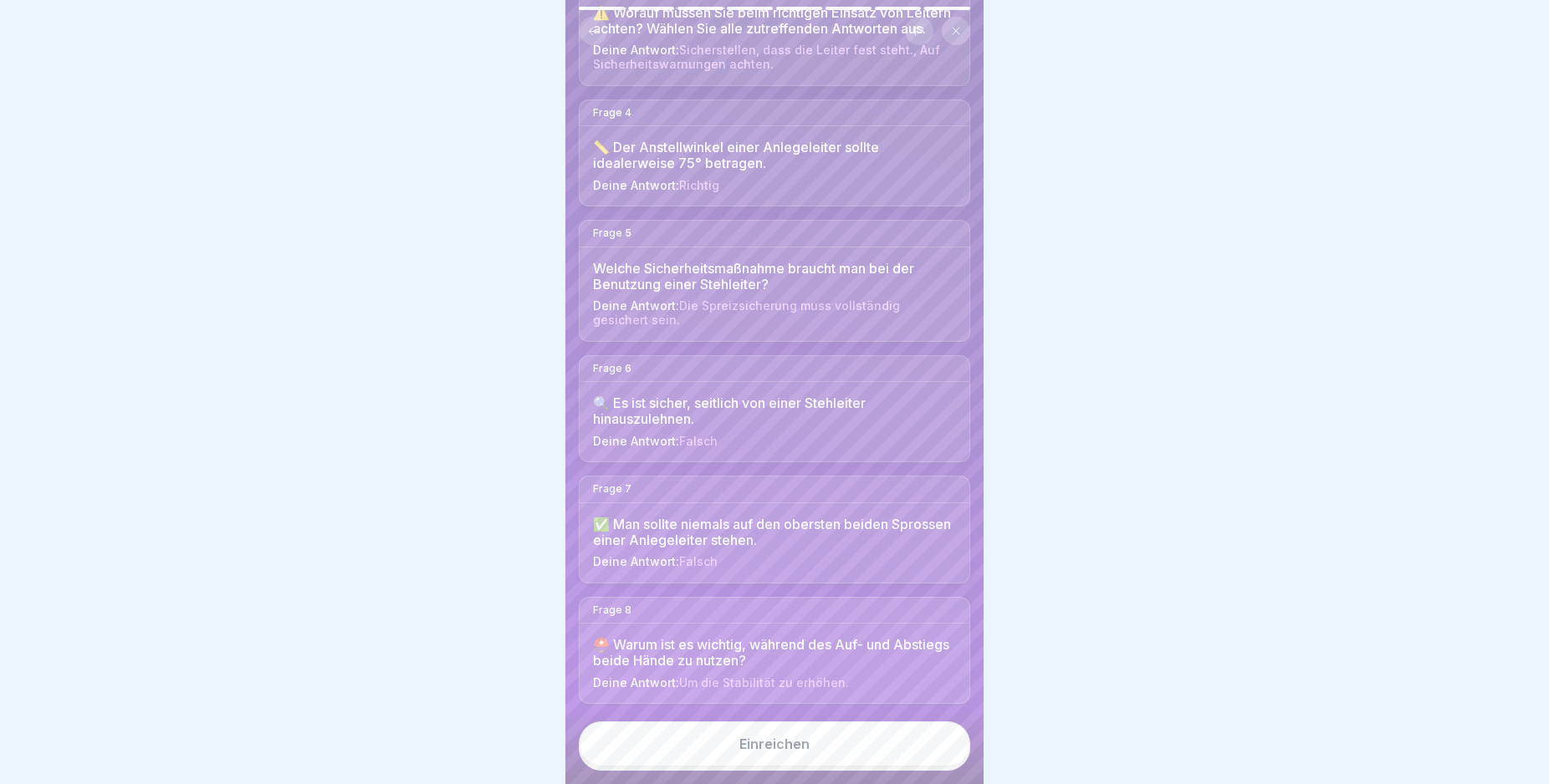
click at [990, 746] on body "Deutsch Prüfung Quiz 8 Fragen 60% Minimum 0 Versuche 40 Punkte Dein Ergebnis wi…" at bounding box center [774, 392] width 1549 height 784
click at [923, 764] on button "Einreichen" at bounding box center [774, 744] width 392 height 46
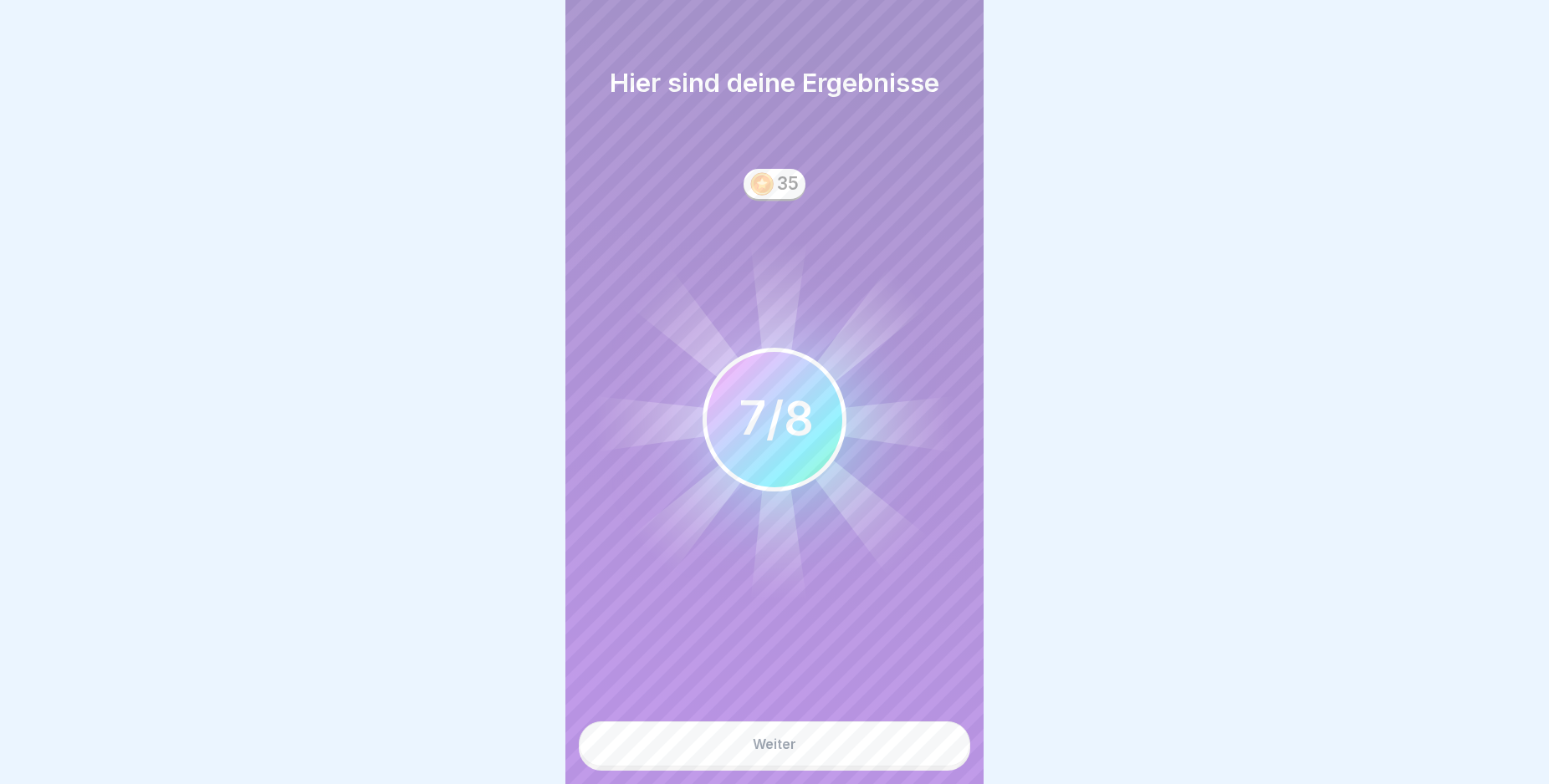
click at [923, 761] on button "Weiter" at bounding box center [774, 744] width 392 height 46
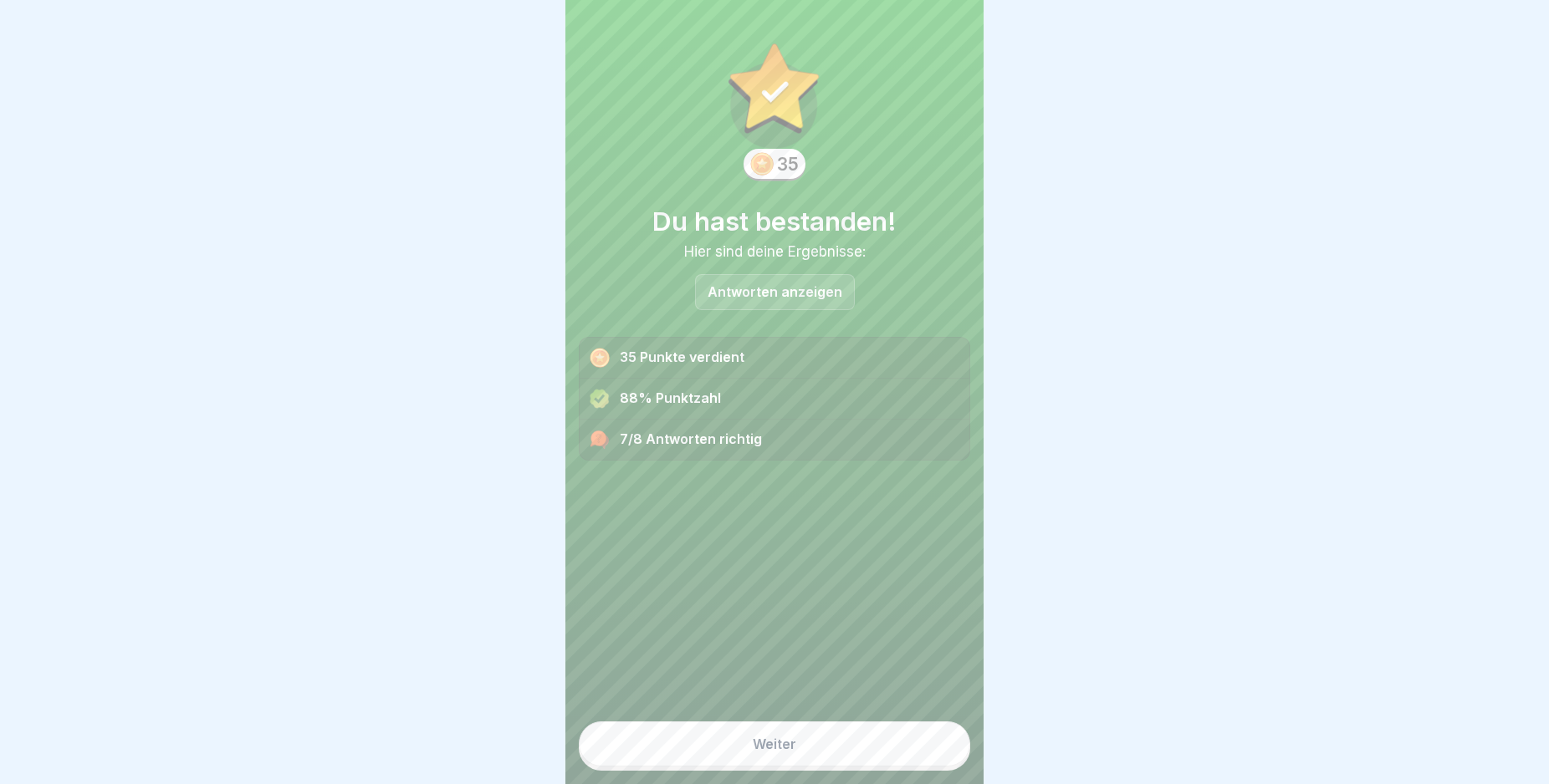
click at [923, 761] on button "Weiter" at bounding box center [774, 744] width 392 height 46
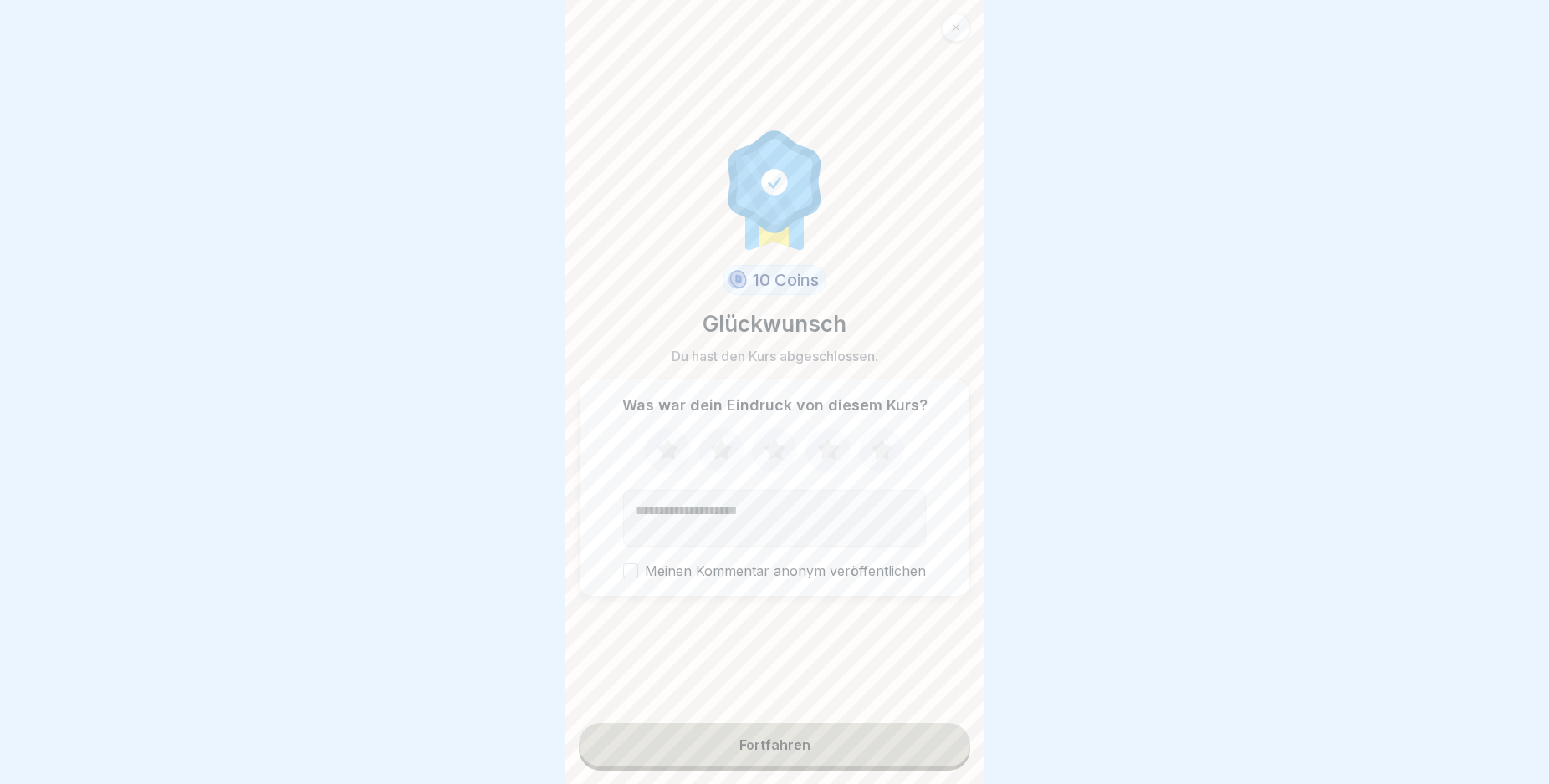
click at [923, 761] on button "Fortfahren" at bounding box center [774, 744] width 392 height 44
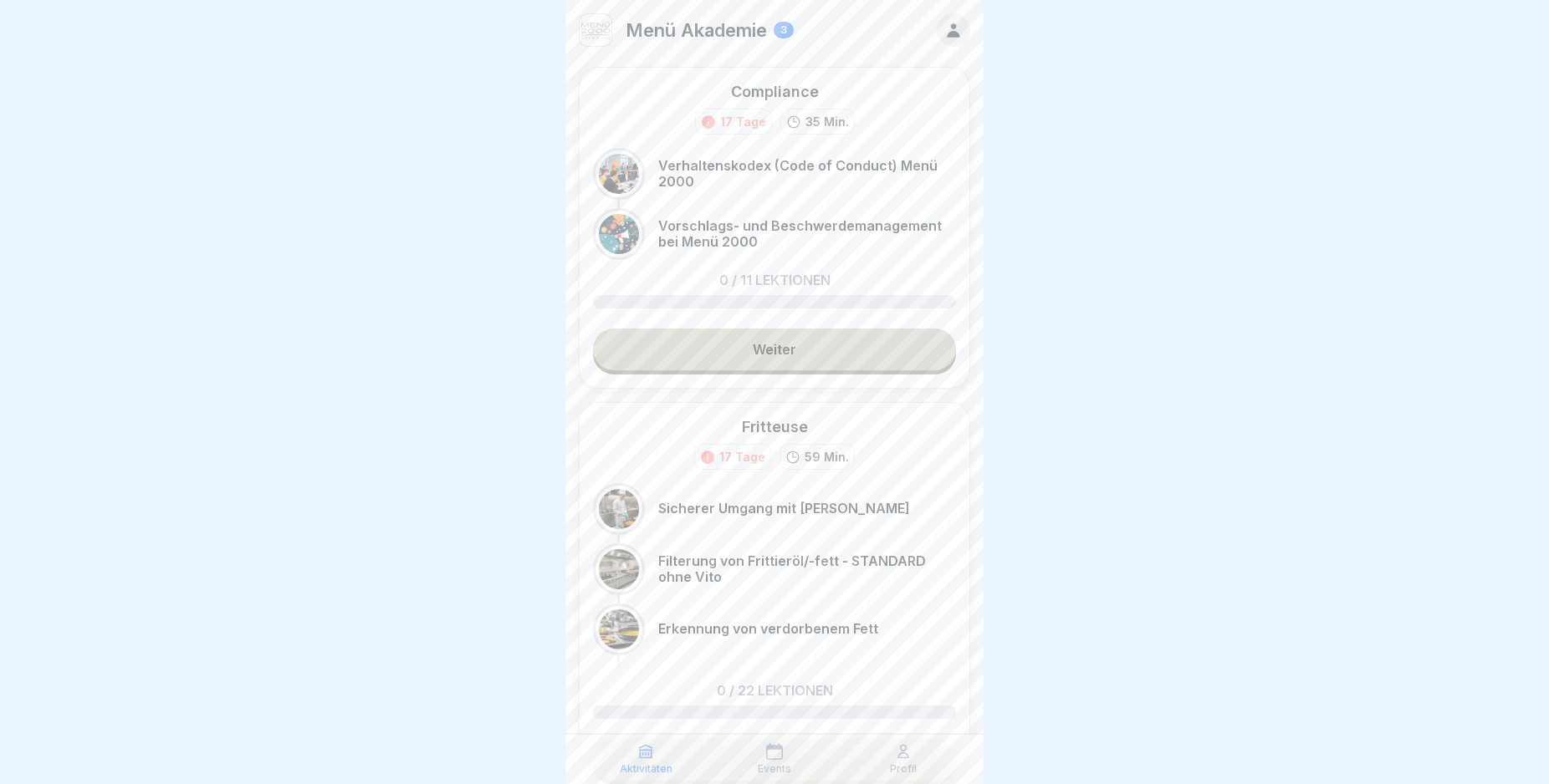
click at [807, 349] on link "Weiter" at bounding box center [774, 349] width 363 height 42
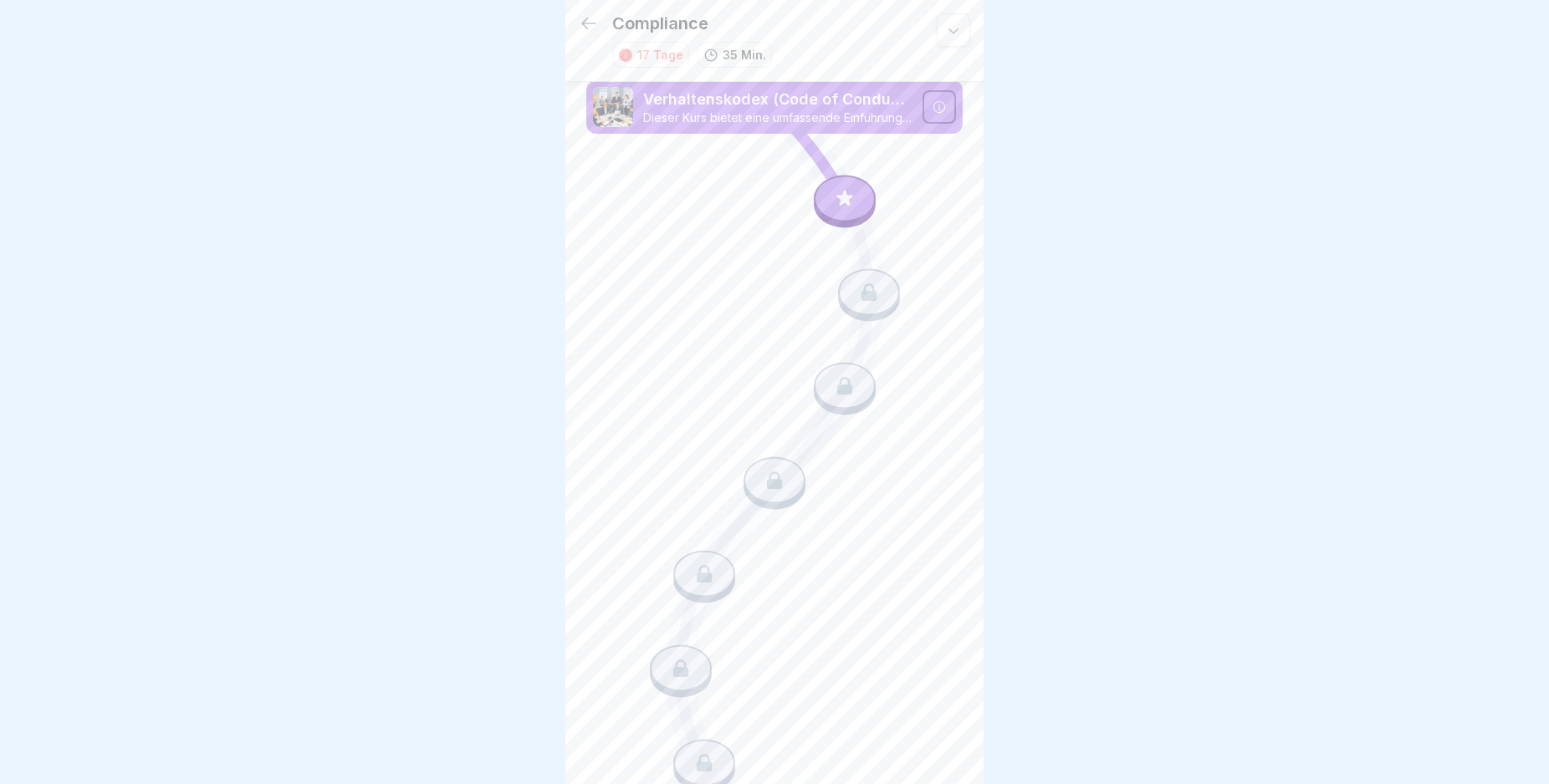
click at [933, 108] on icon at bounding box center [939, 108] width 14 height 14
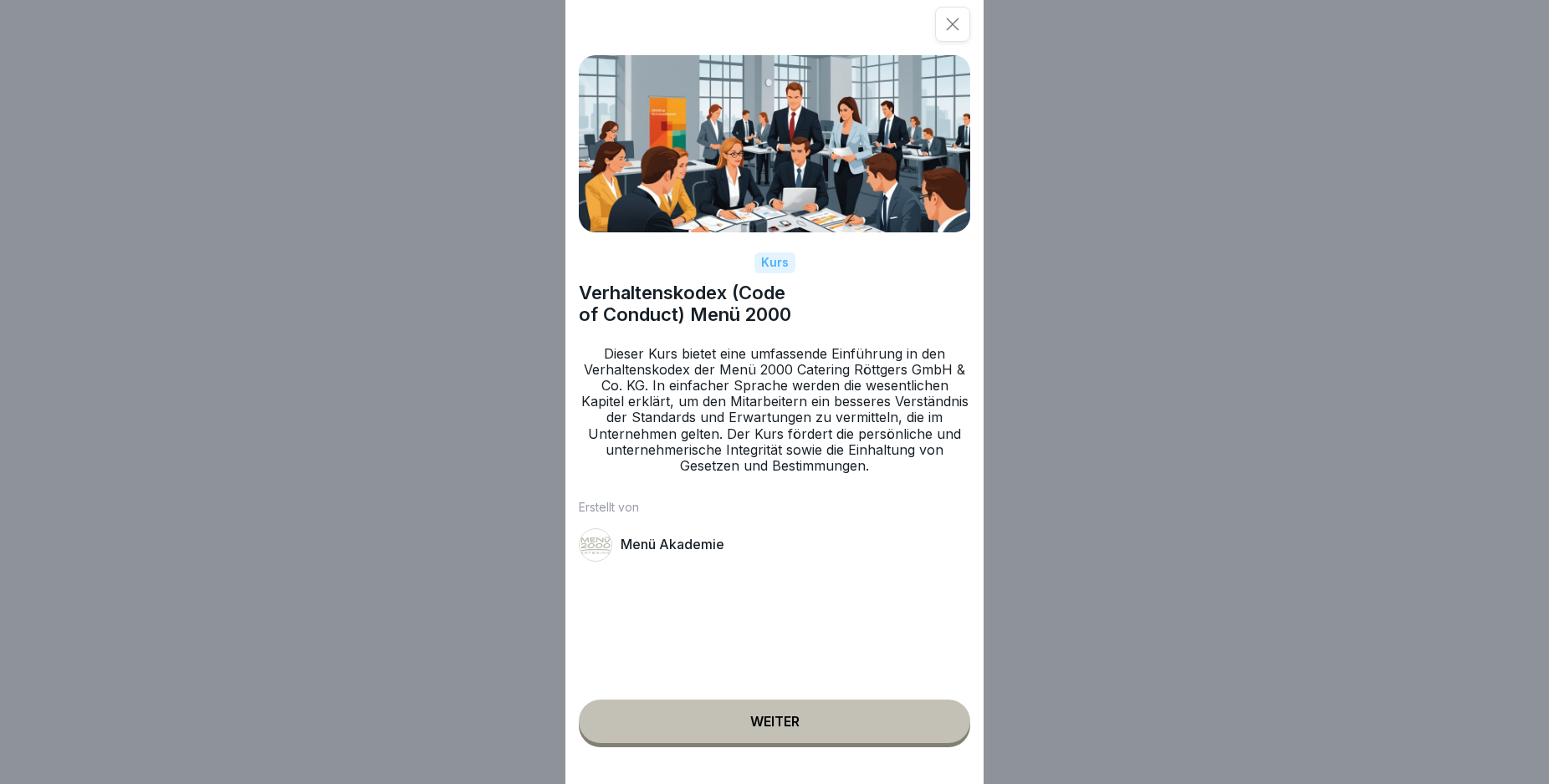
click at [818, 733] on button "Weiter" at bounding box center [774, 721] width 392 height 44
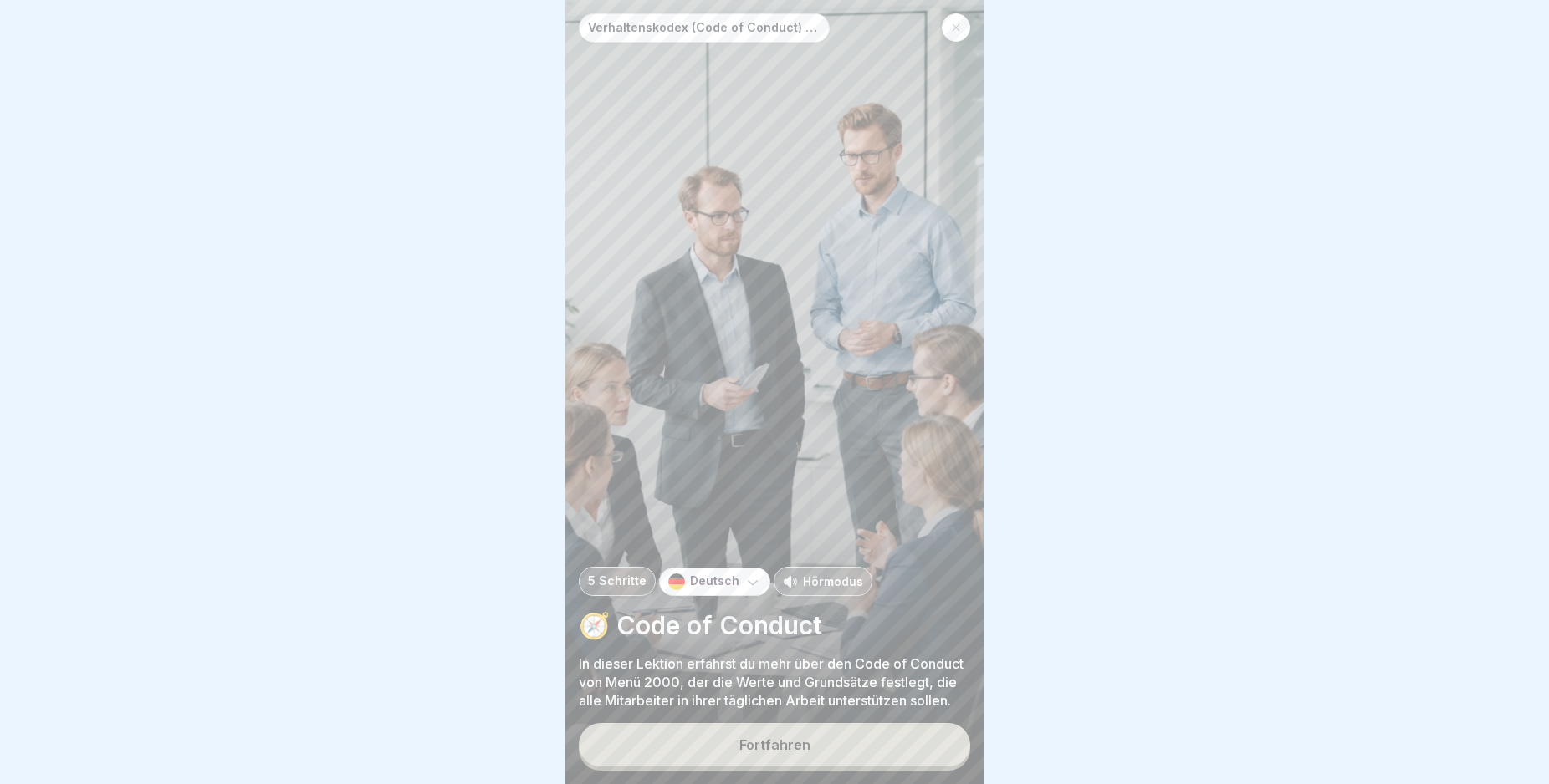
click at [840, 755] on button "Fortfahren" at bounding box center [774, 744] width 392 height 44
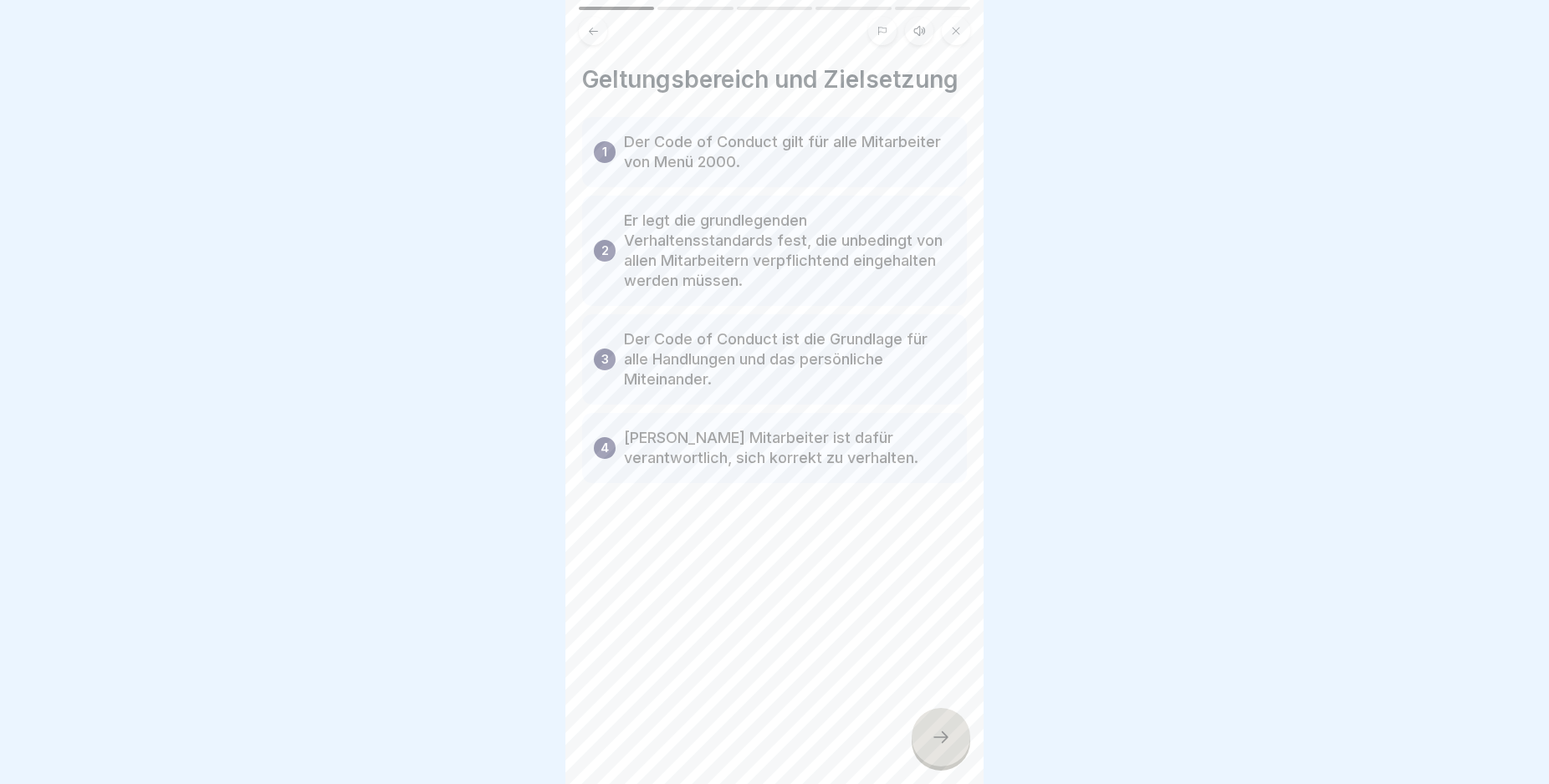
click at [939, 747] on icon at bounding box center [940, 737] width 20 height 20
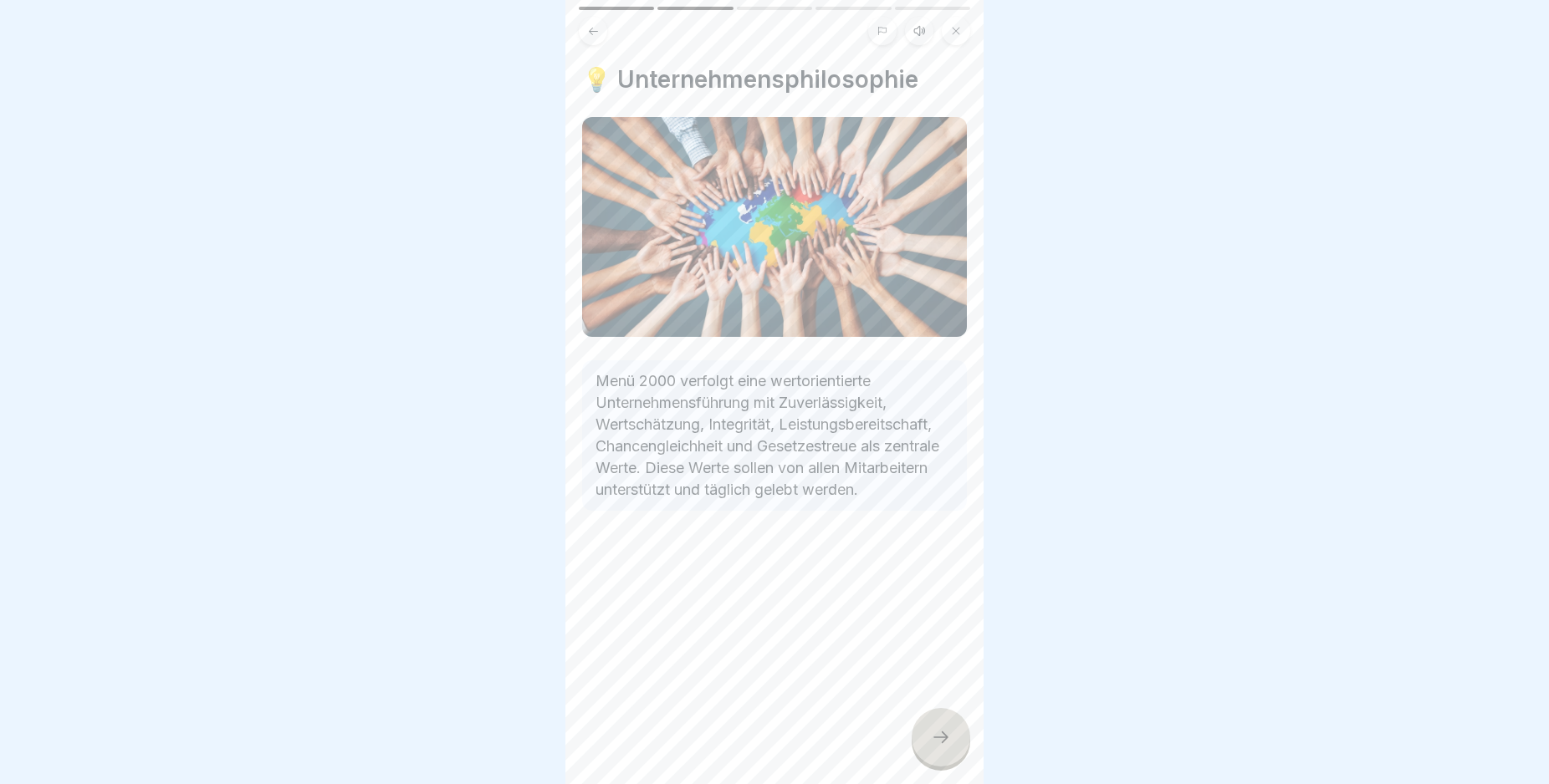
click at [936, 747] on icon at bounding box center [940, 737] width 20 height 20
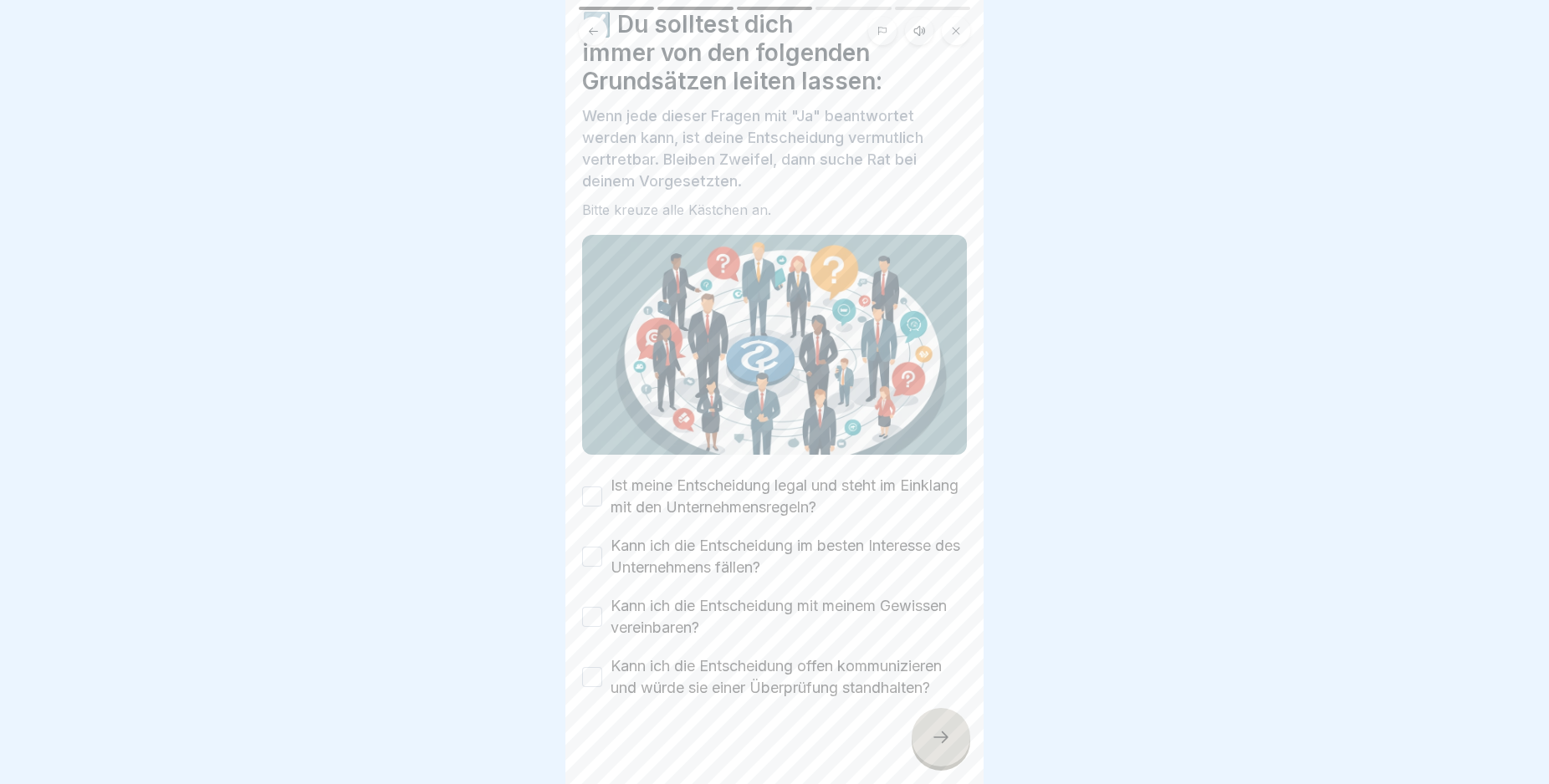
scroll to position [83, 0]
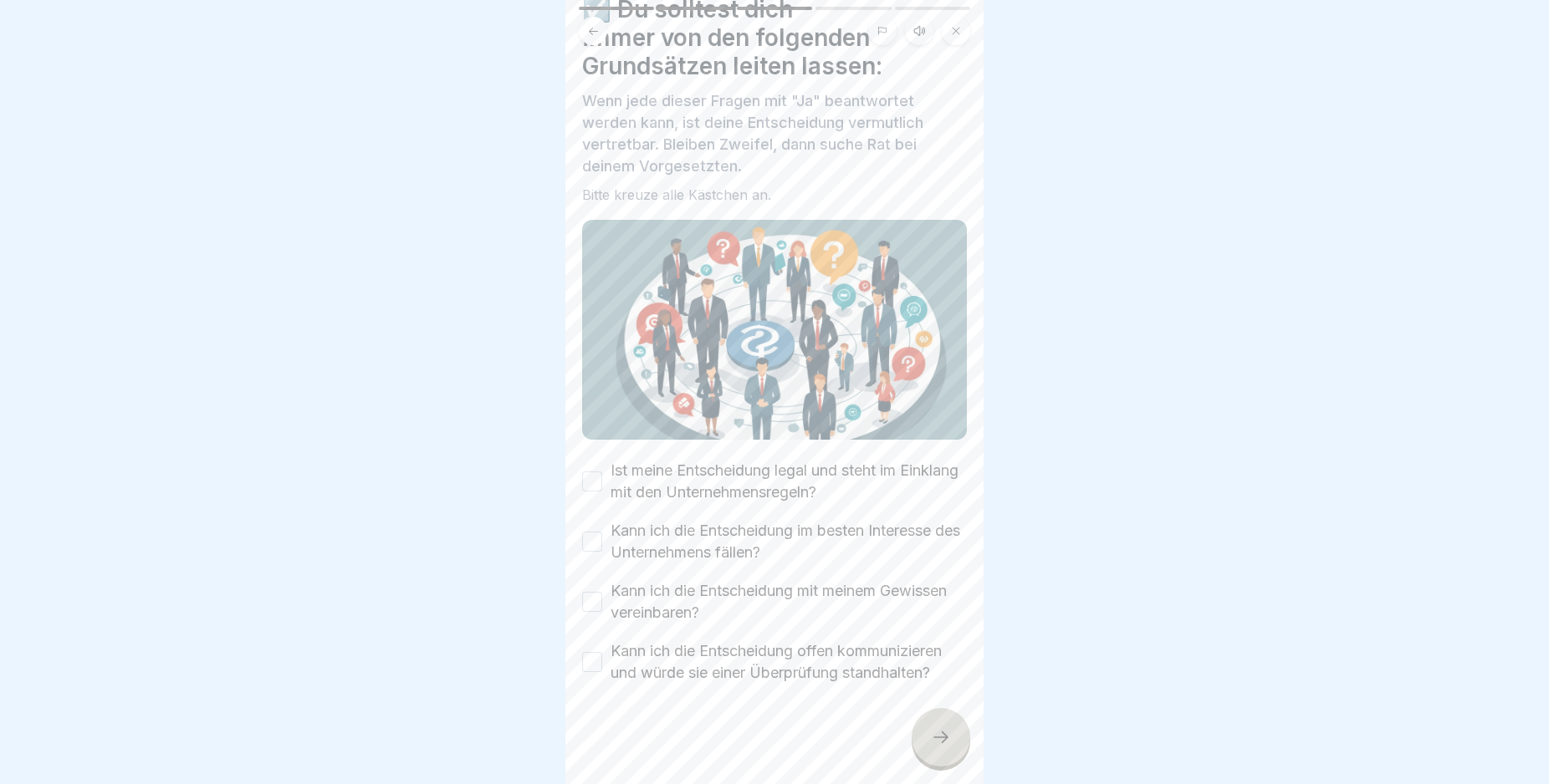
click at [590, 472] on button "Ist meine Entscheidung legal und steht im Einklang mit den Unternehmensregeln?" at bounding box center [592, 482] width 20 height 20
click at [591, 532] on button "Kann ich die Entscheidung im besten Interesse des Unternehmens fällen?" at bounding box center [592, 542] width 20 height 20
click at [595, 592] on button "Kann ich die Entscheidung mit meinem Gewissen vereinbaren?" at bounding box center [592, 602] width 20 height 20
click at [594, 653] on button "Kann ich die Entscheidung offen kommunizieren und würde sie einer Überprüfung s…" at bounding box center [592, 662] width 20 height 20
click at [934, 734] on div at bounding box center [940, 737] width 58 height 58
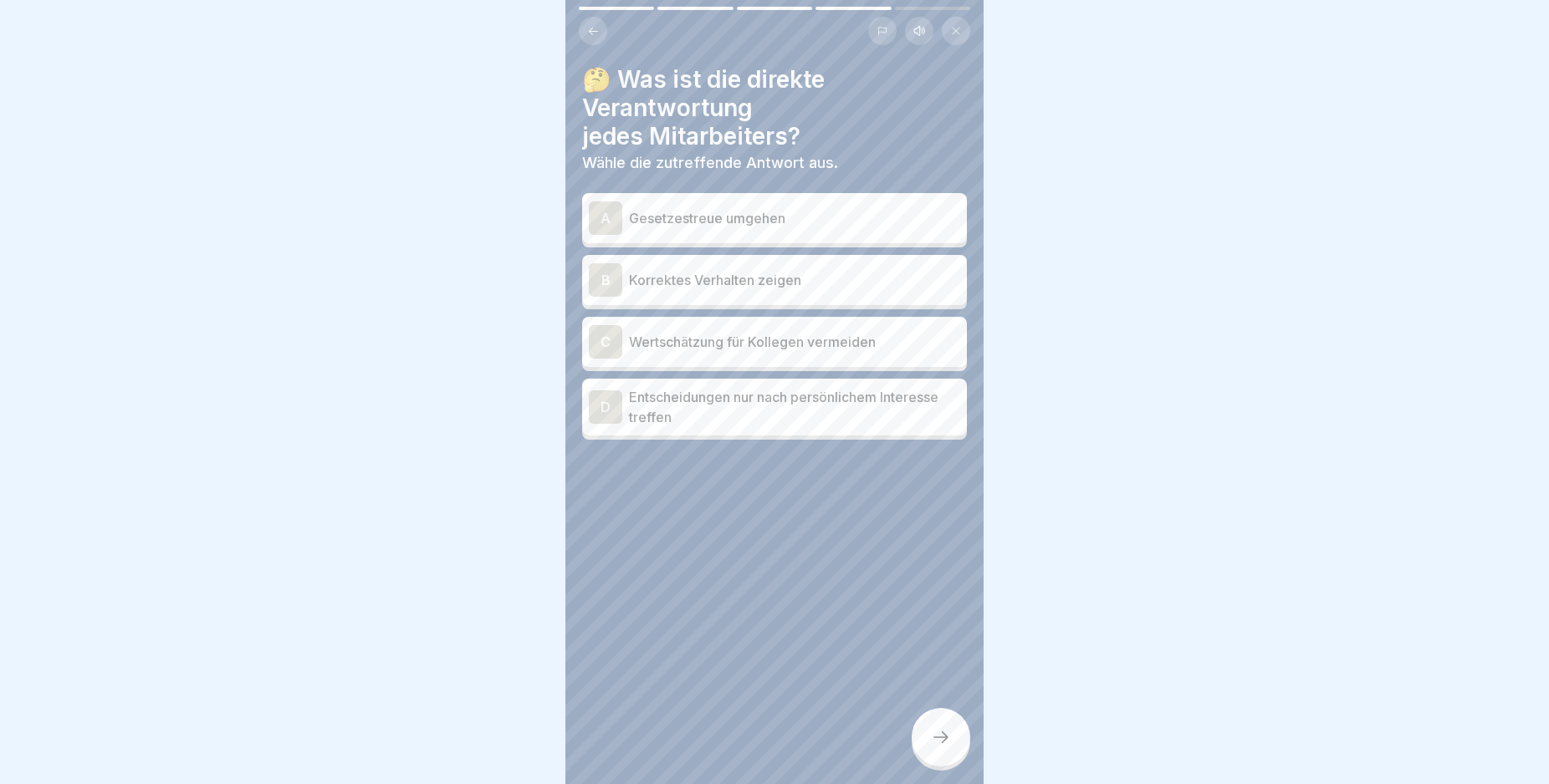
click at [606, 215] on div "A" at bounding box center [605, 218] width 34 height 34
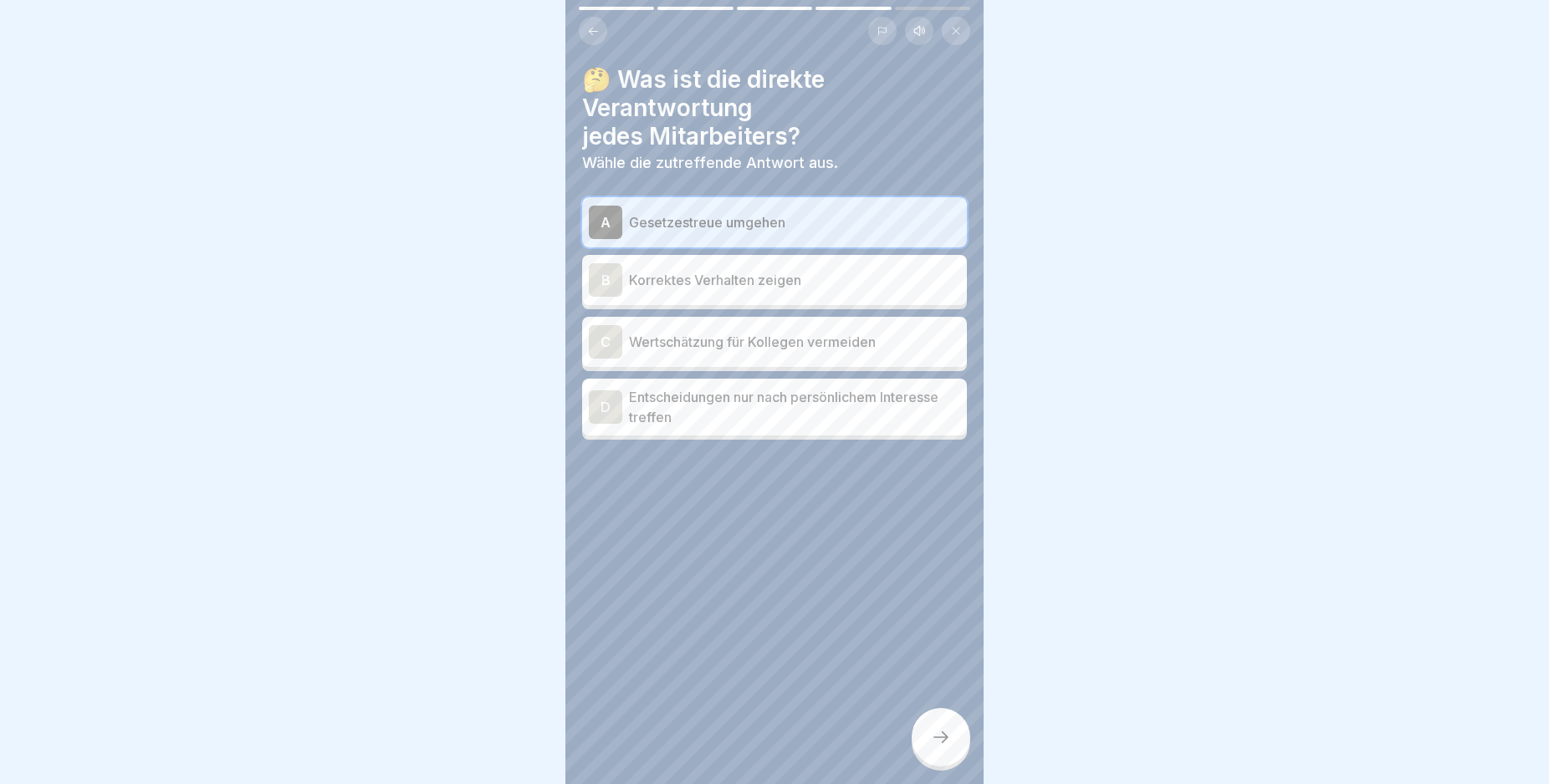
click at [607, 278] on div "B" at bounding box center [605, 280] width 34 height 34
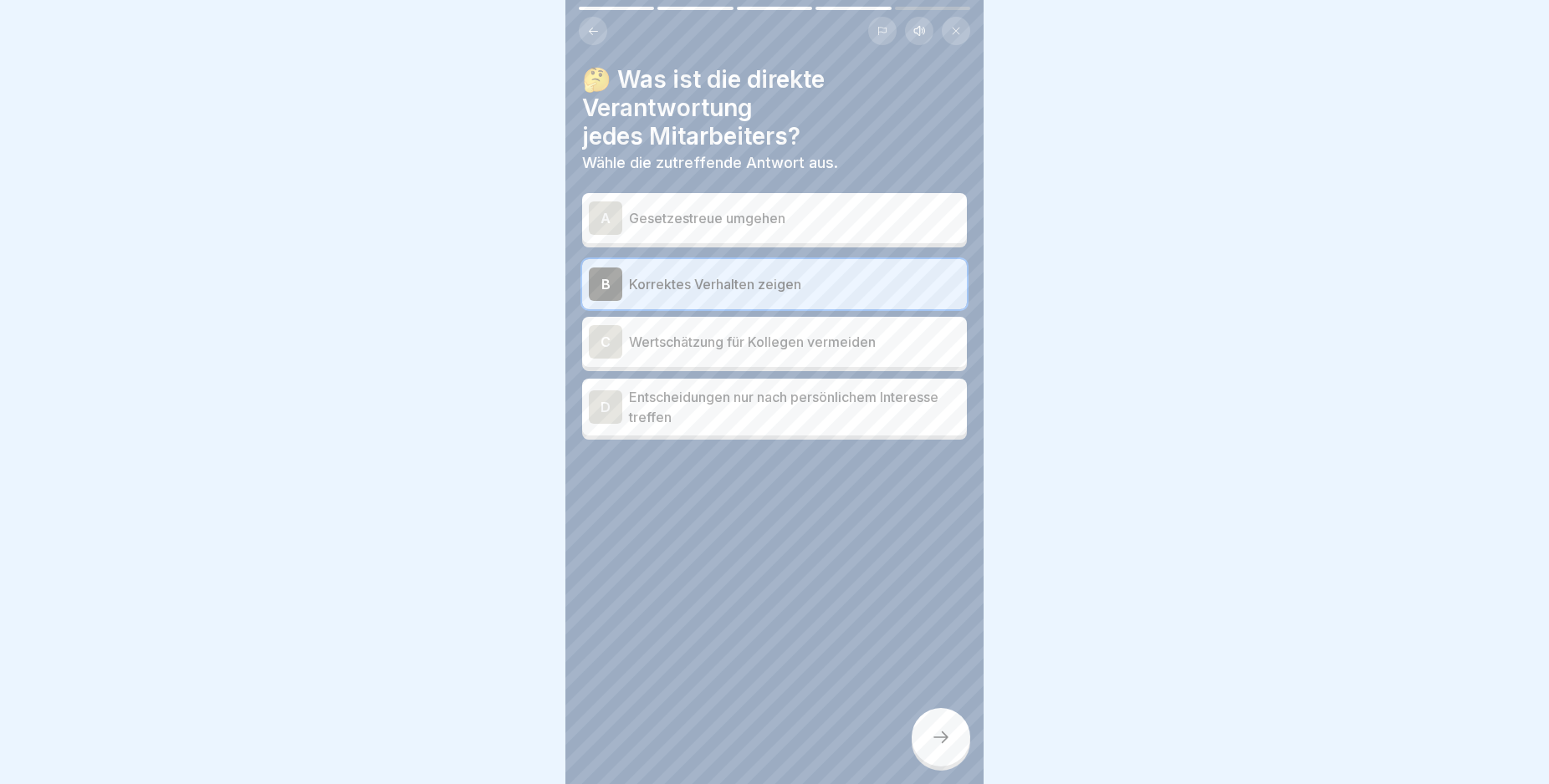
click at [929, 740] on div at bounding box center [940, 737] width 58 height 58
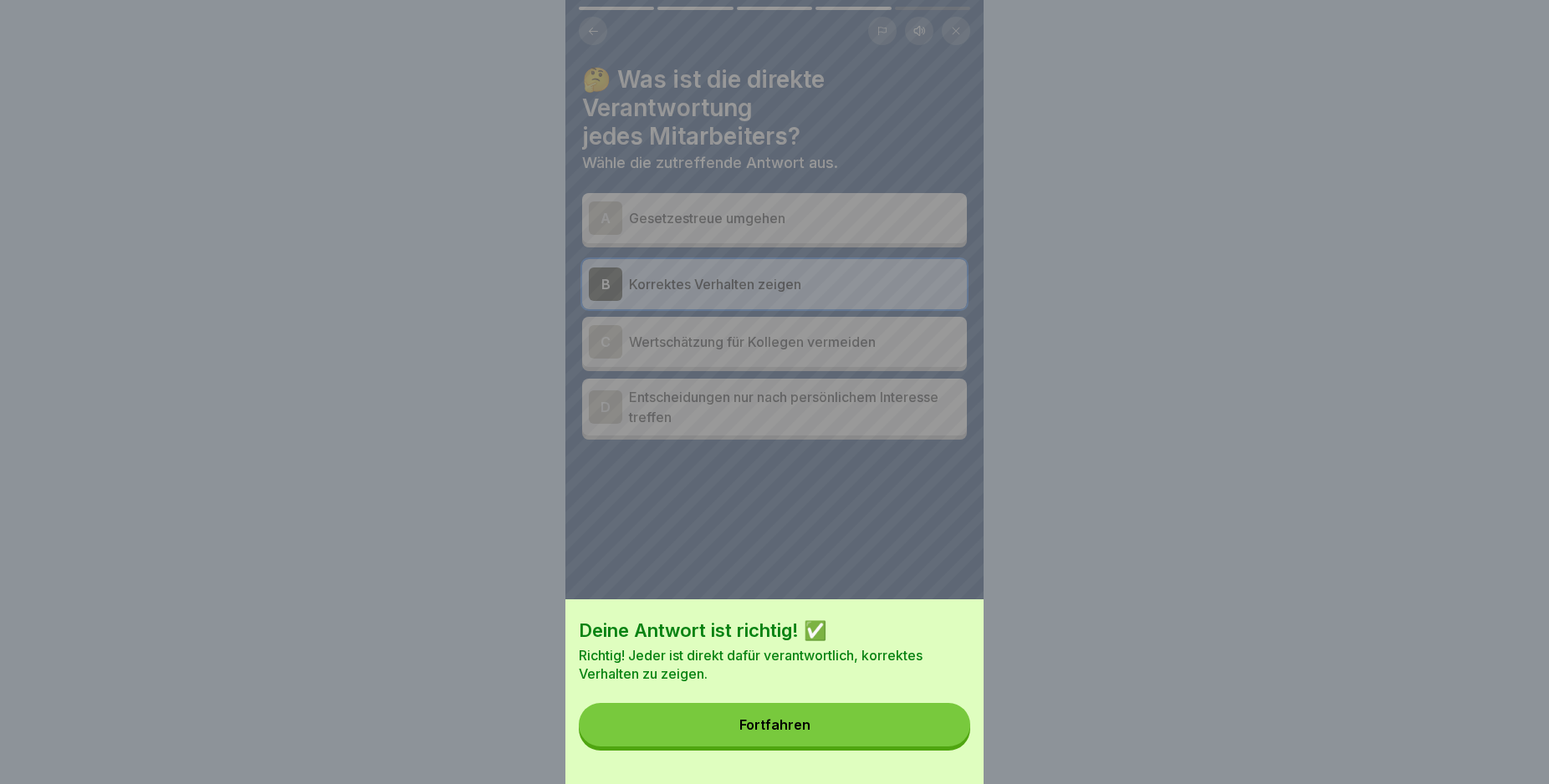
click at [929, 740] on button "Fortfahren" at bounding box center [774, 725] width 392 height 44
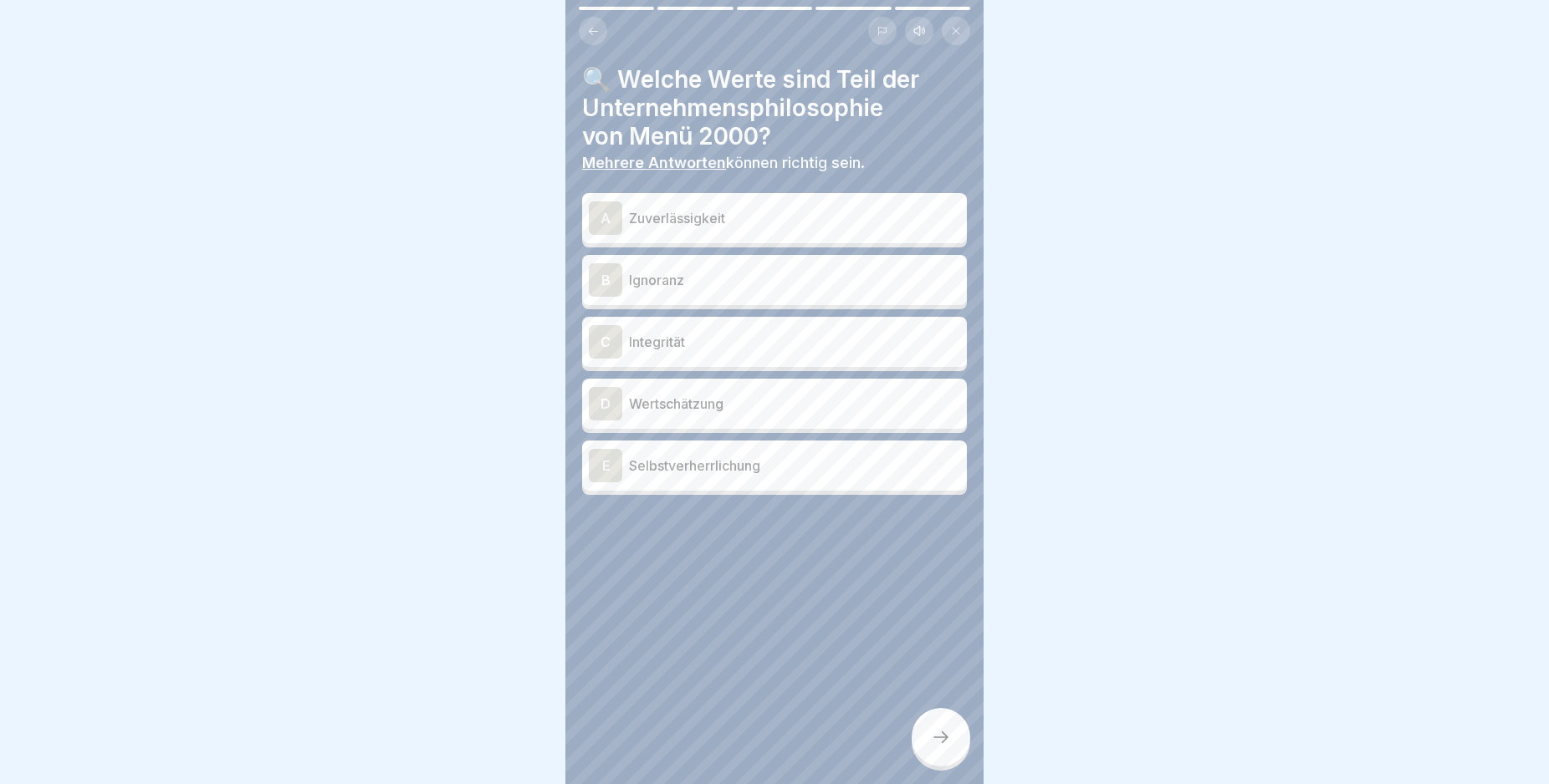
click at [603, 215] on div "A" at bounding box center [605, 218] width 34 height 34
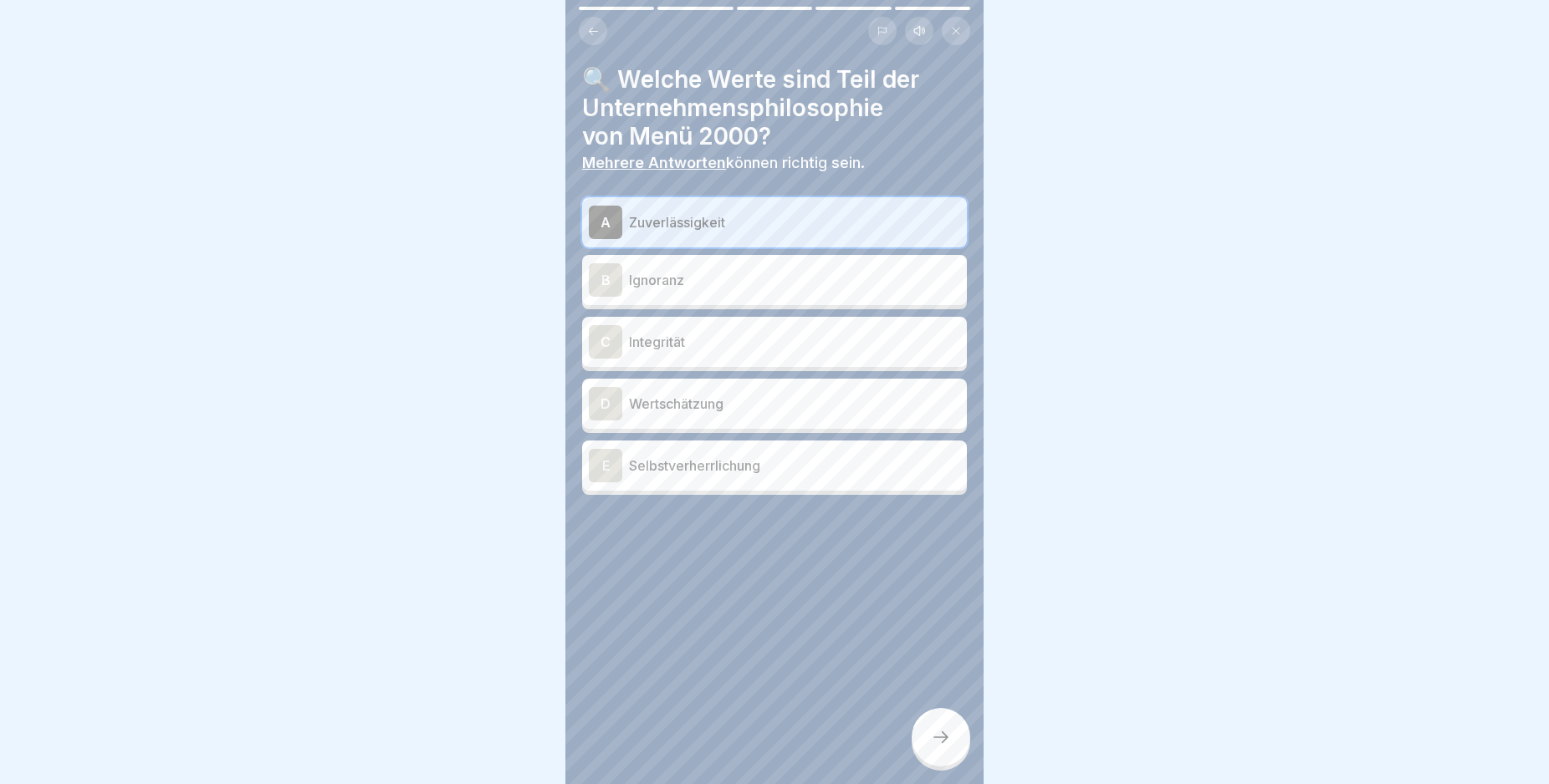
click at [613, 338] on div "C" at bounding box center [605, 342] width 34 height 34
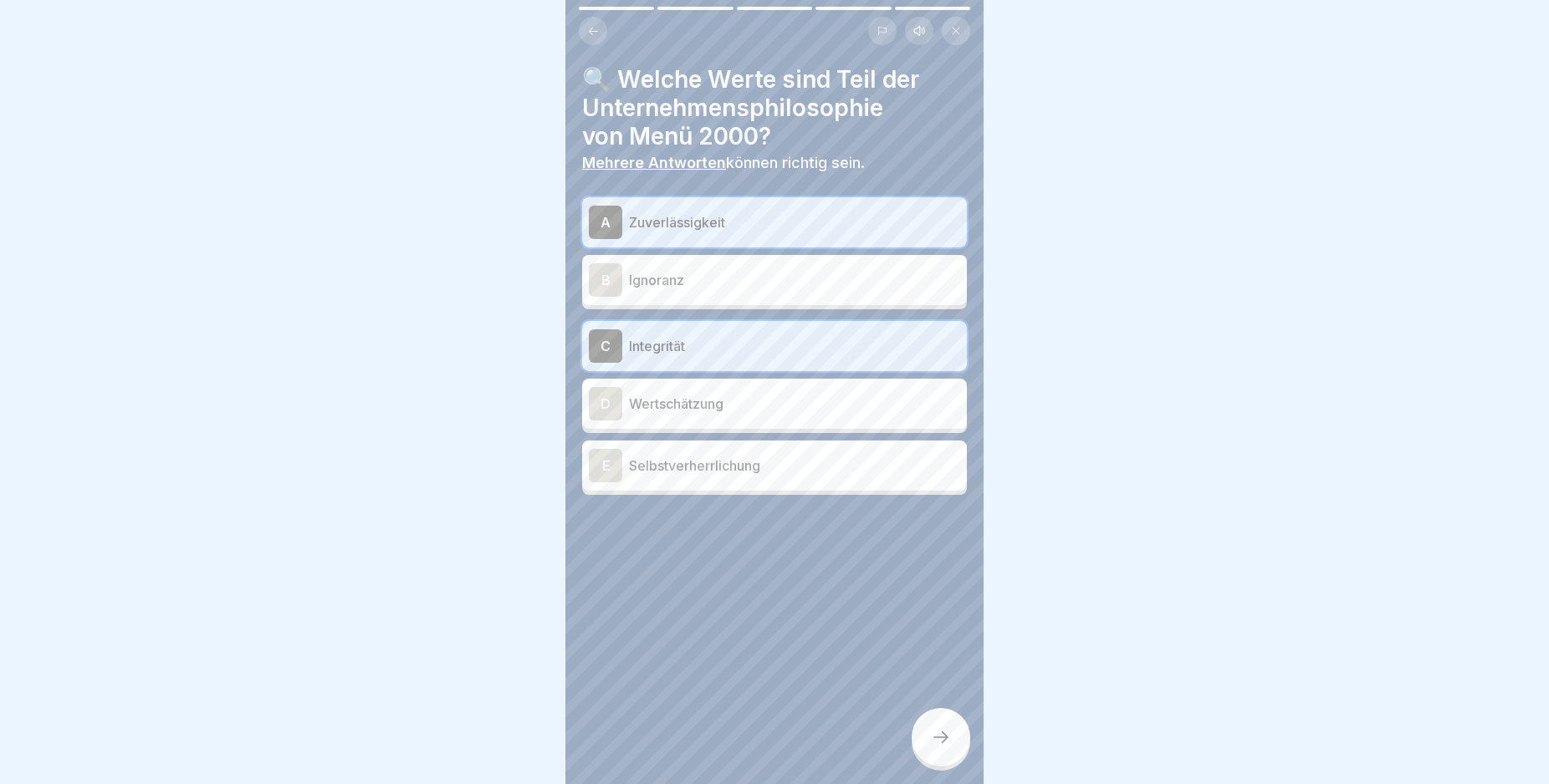
click at [600, 399] on div "D" at bounding box center [605, 403] width 34 height 34
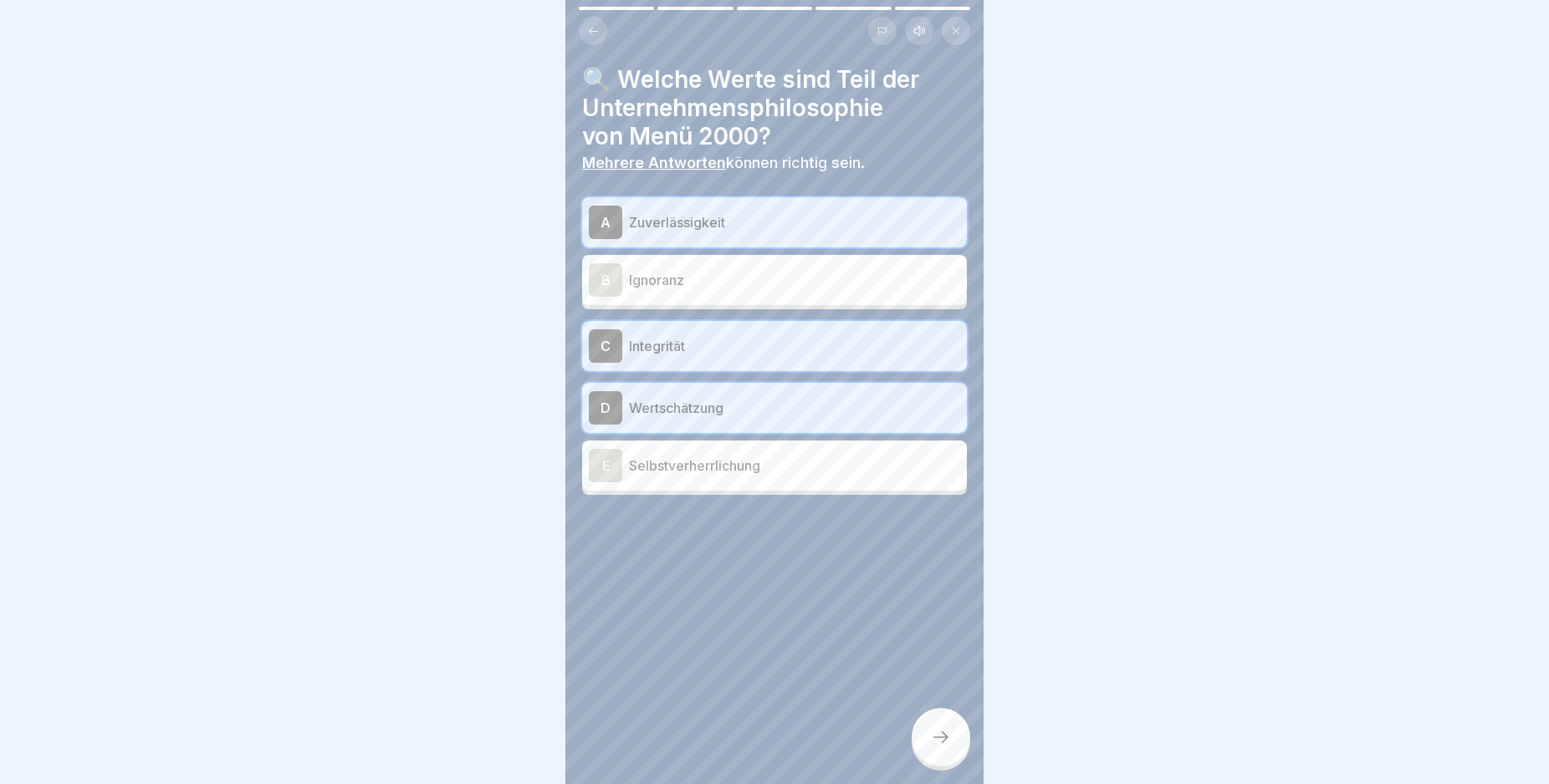
click at [937, 747] on icon at bounding box center [940, 737] width 20 height 20
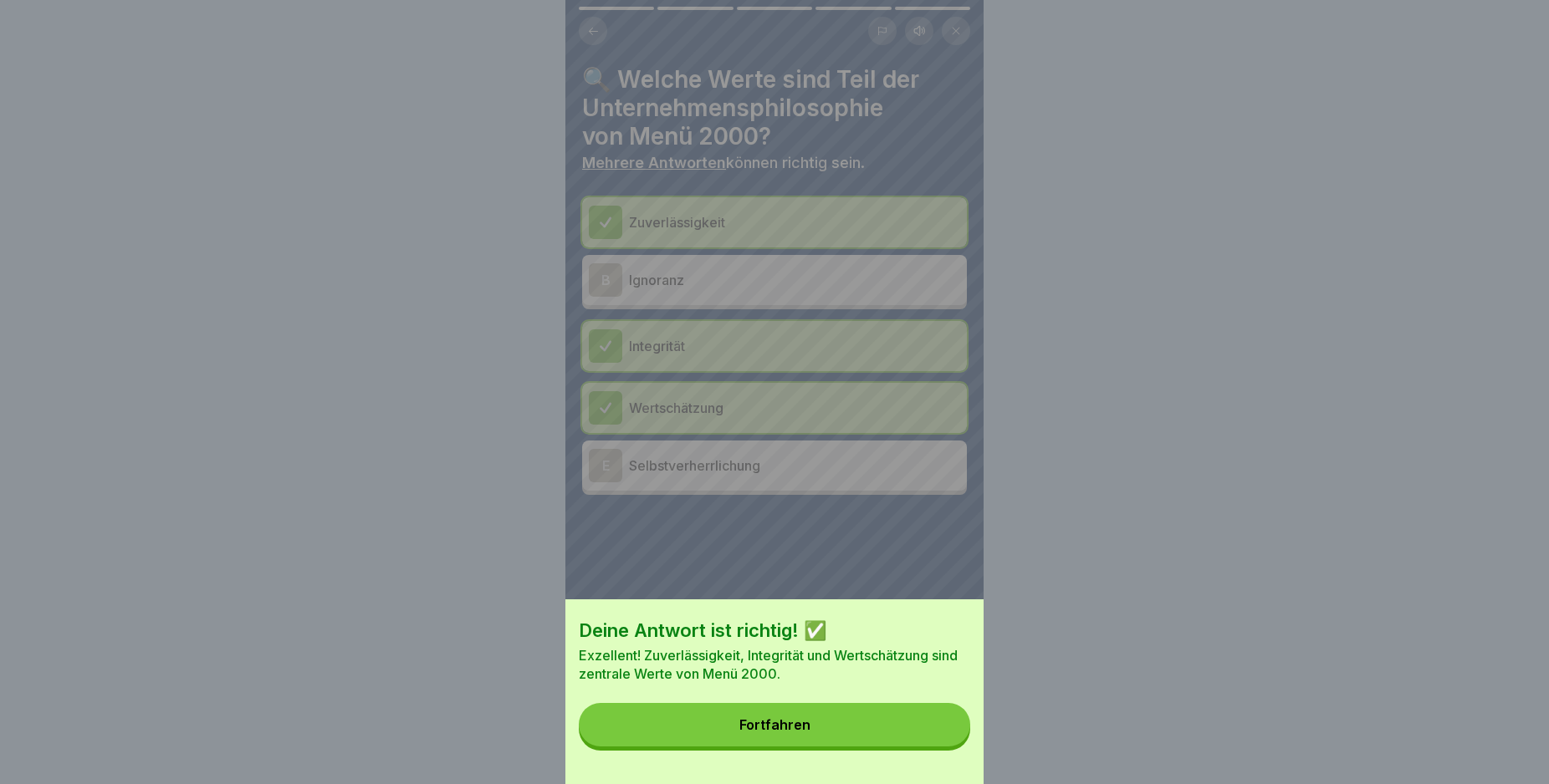
click at [917, 745] on button "Fortfahren" at bounding box center [774, 725] width 392 height 44
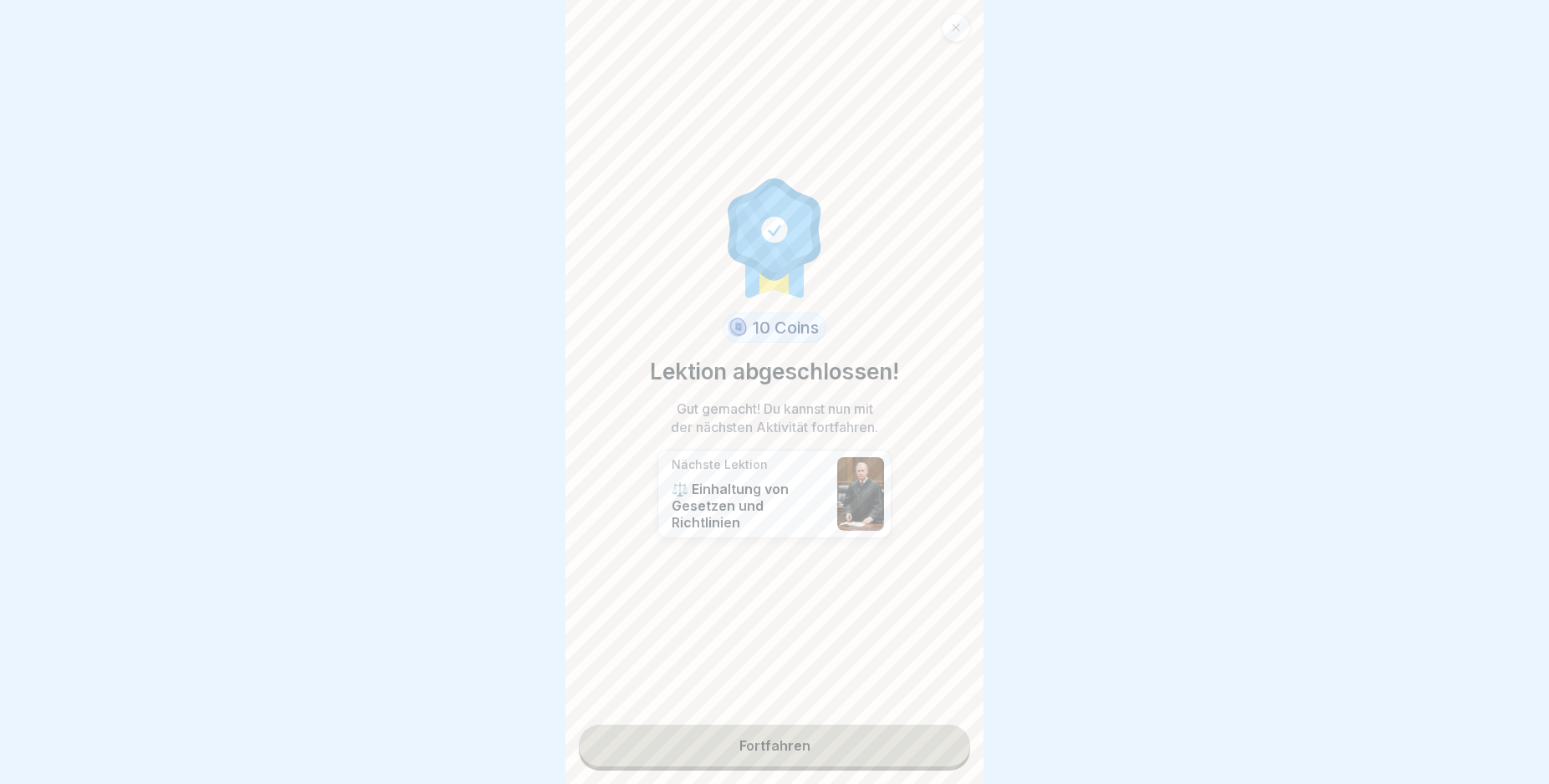
click at [914, 751] on link "Fortfahren" at bounding box center [774, 745] width 392 height 42
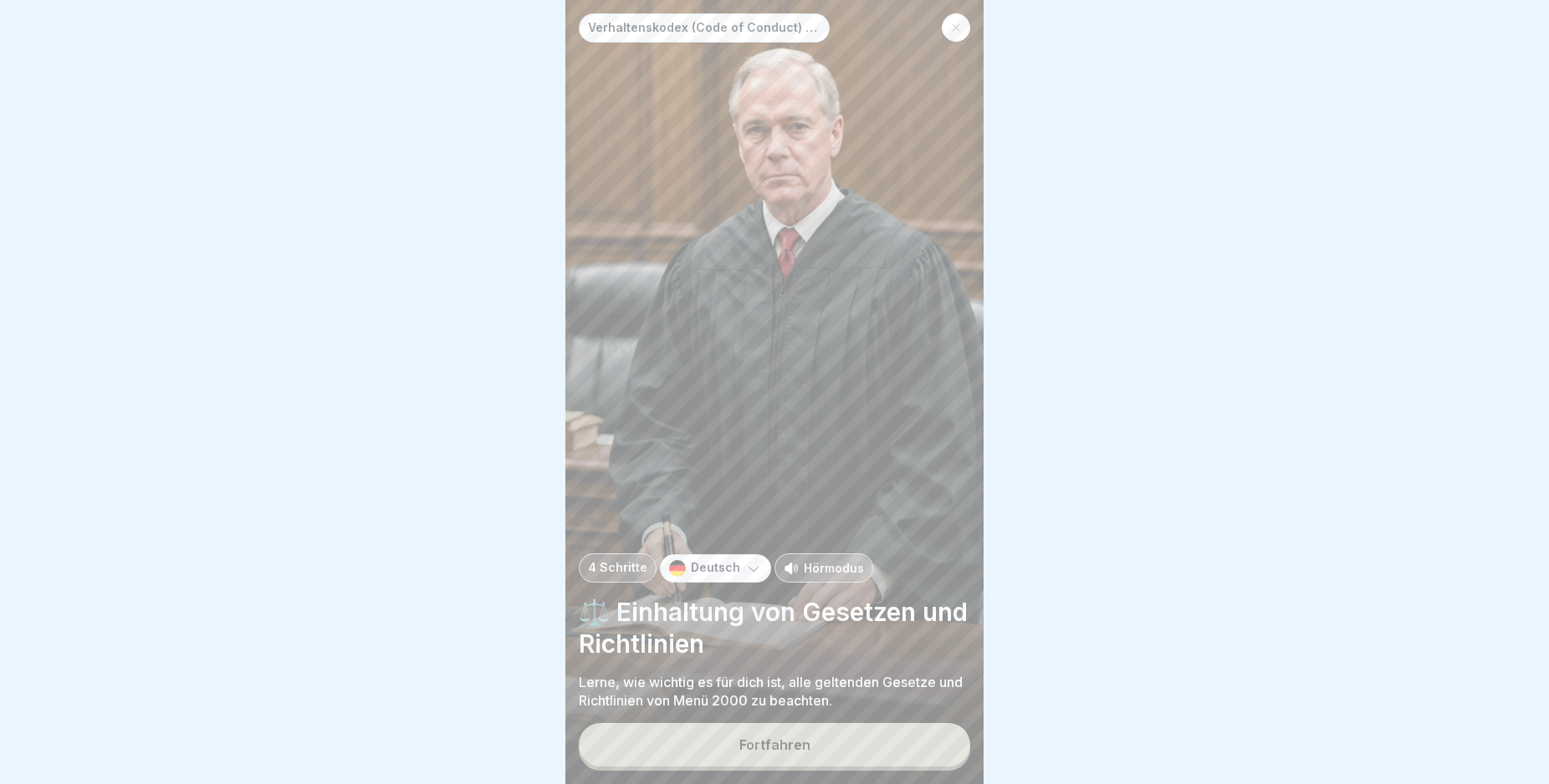
click at [912, 748] on button "Fortfahren" at bounding box center [774, 744] width 392 height 44
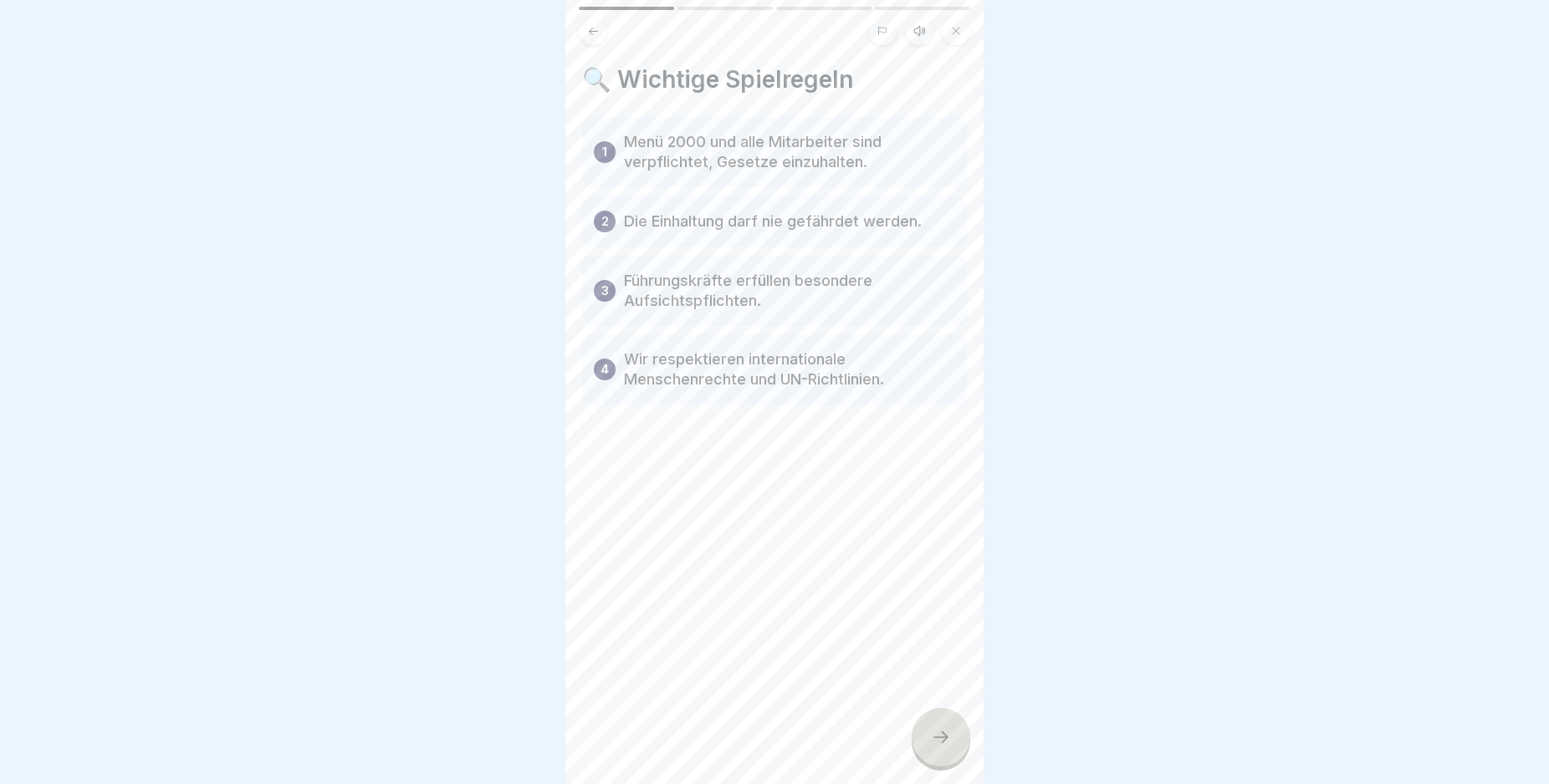
click at [932, 747] on icon at bounding box center [940, 737] width 20 height 20
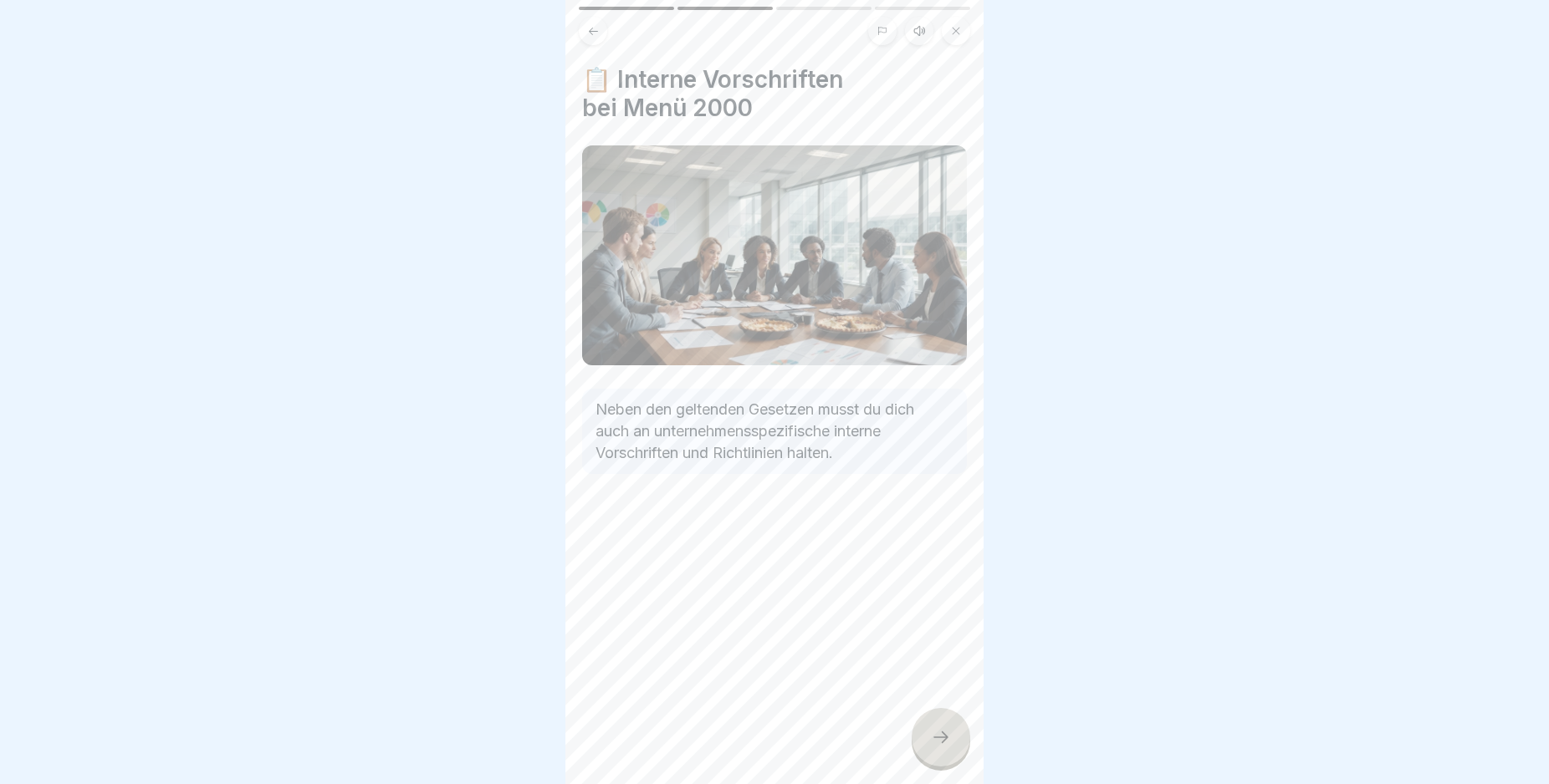
click at [932, 747] on icon at bounding box center [940, 737] width 20 height 20
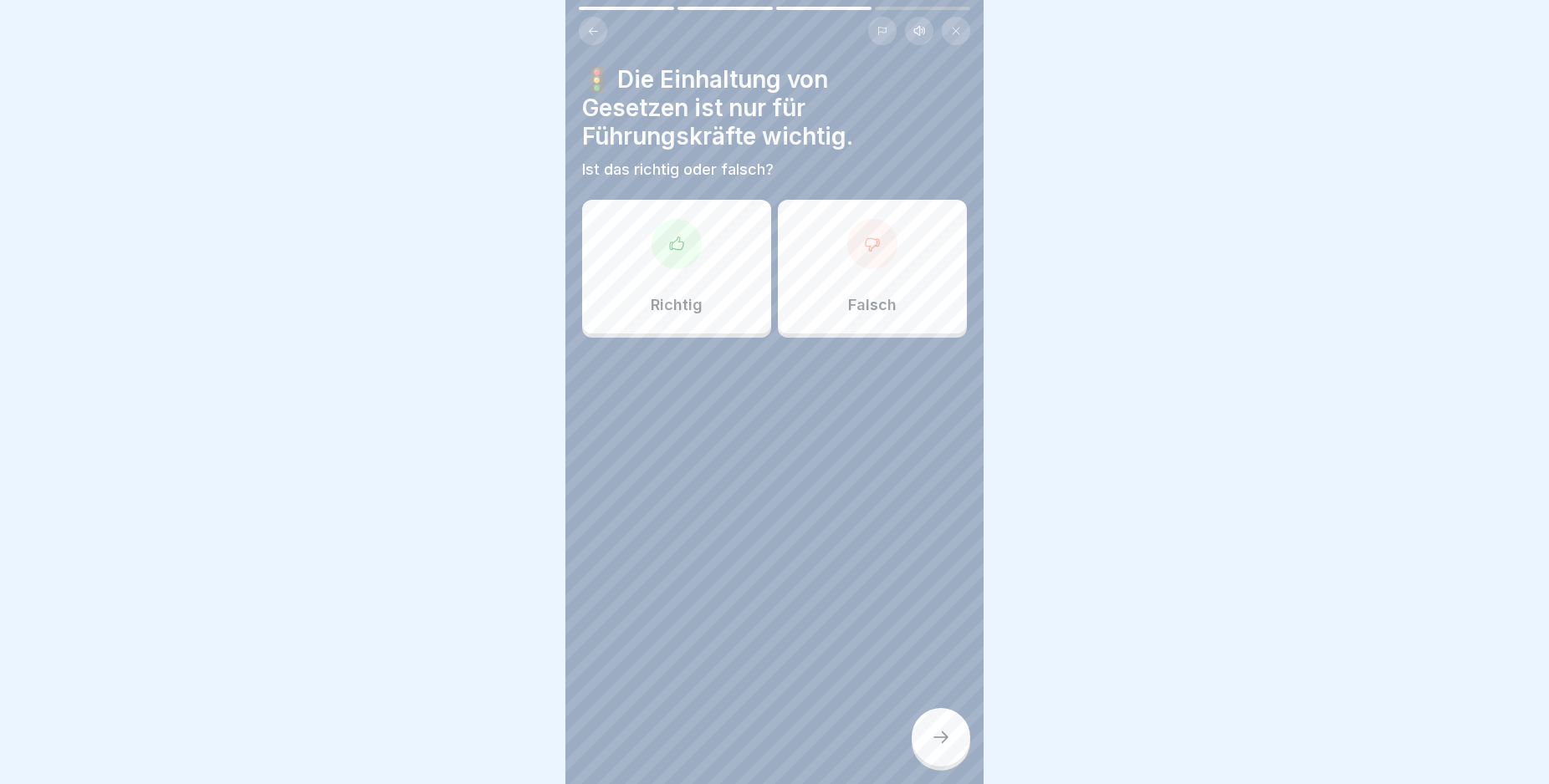
click at [673, 292] on div "Richtig" at bounding box center [677, 267] width 189 height 134
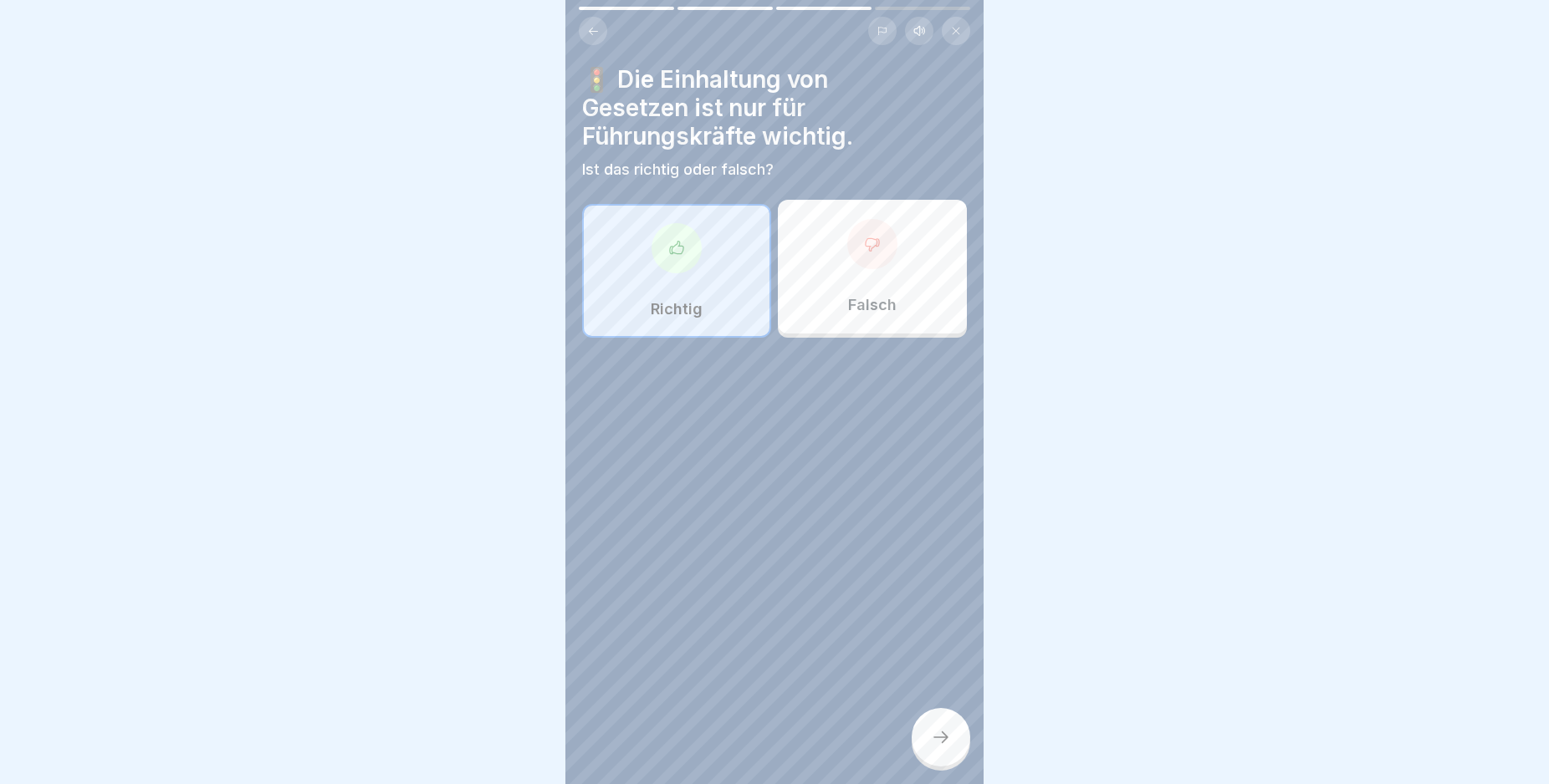
click at [939, 738] on div at bounding box center [940, 737] width 58 height 58
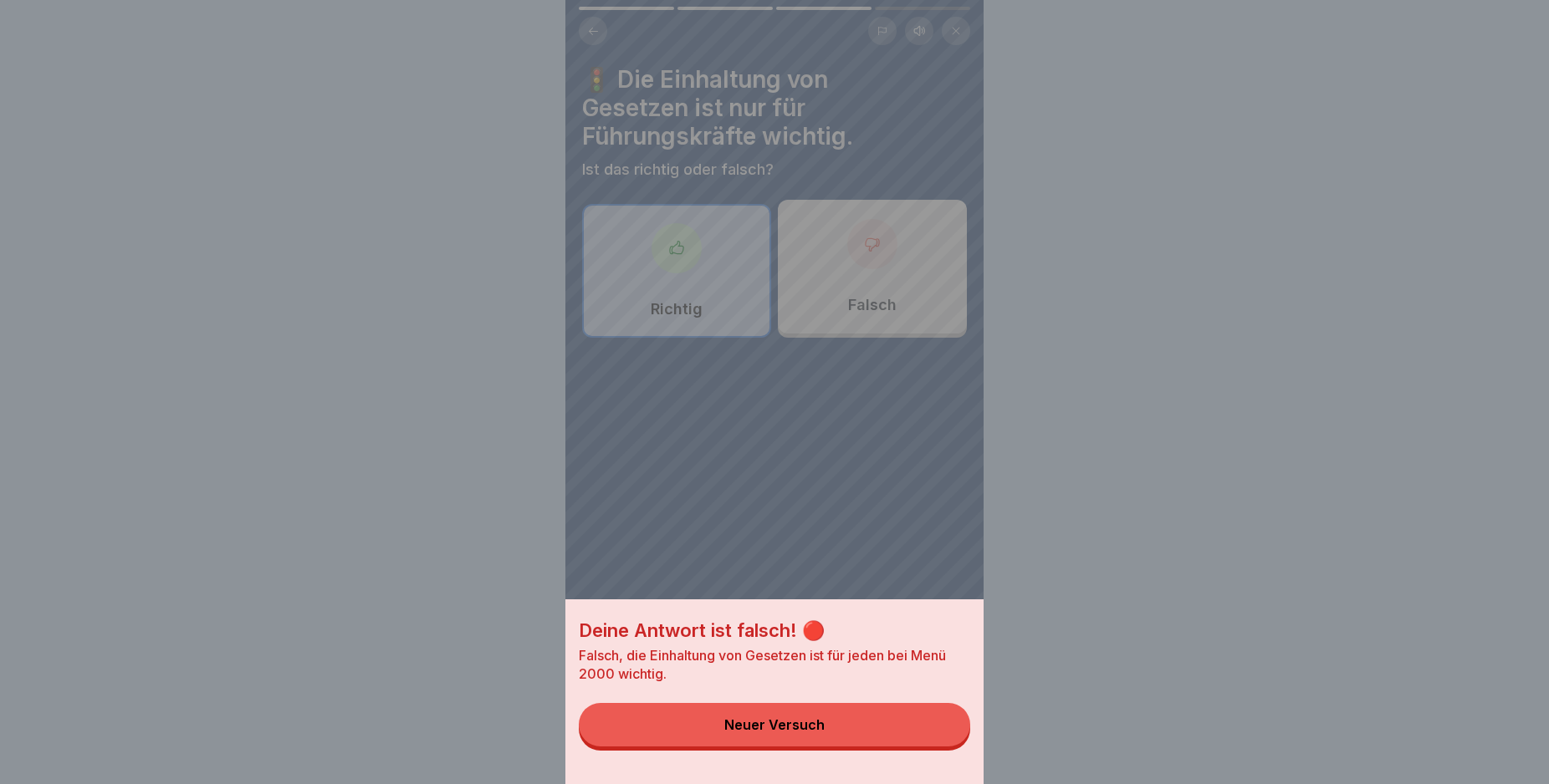
click at [939, 738] on button "Neuer Versuch" at bounding box center [774, 725] width 392 height 44
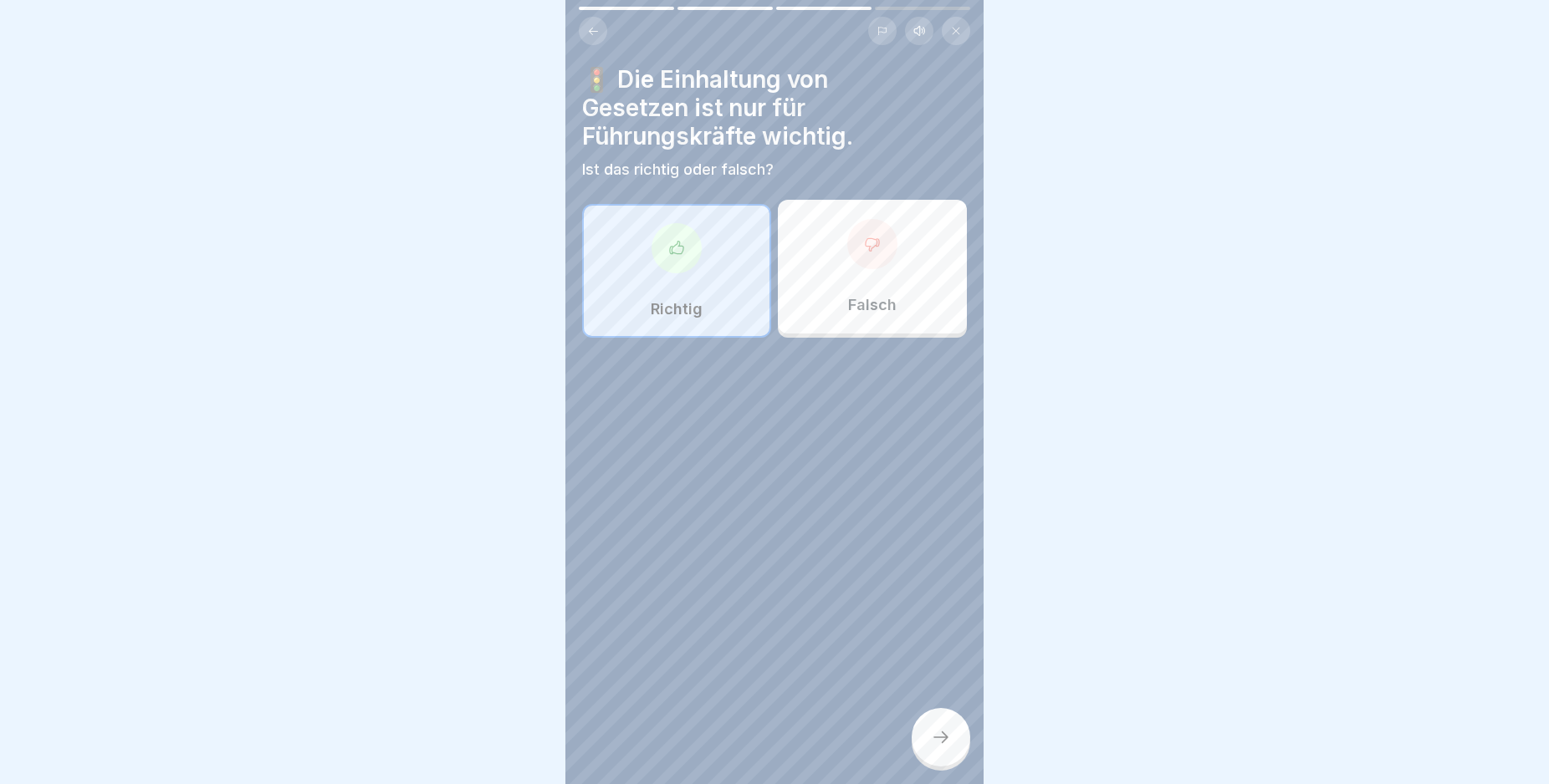
click at [860, 270] on div "Falsch" at bounding box center [871, 267] width 189 height 134
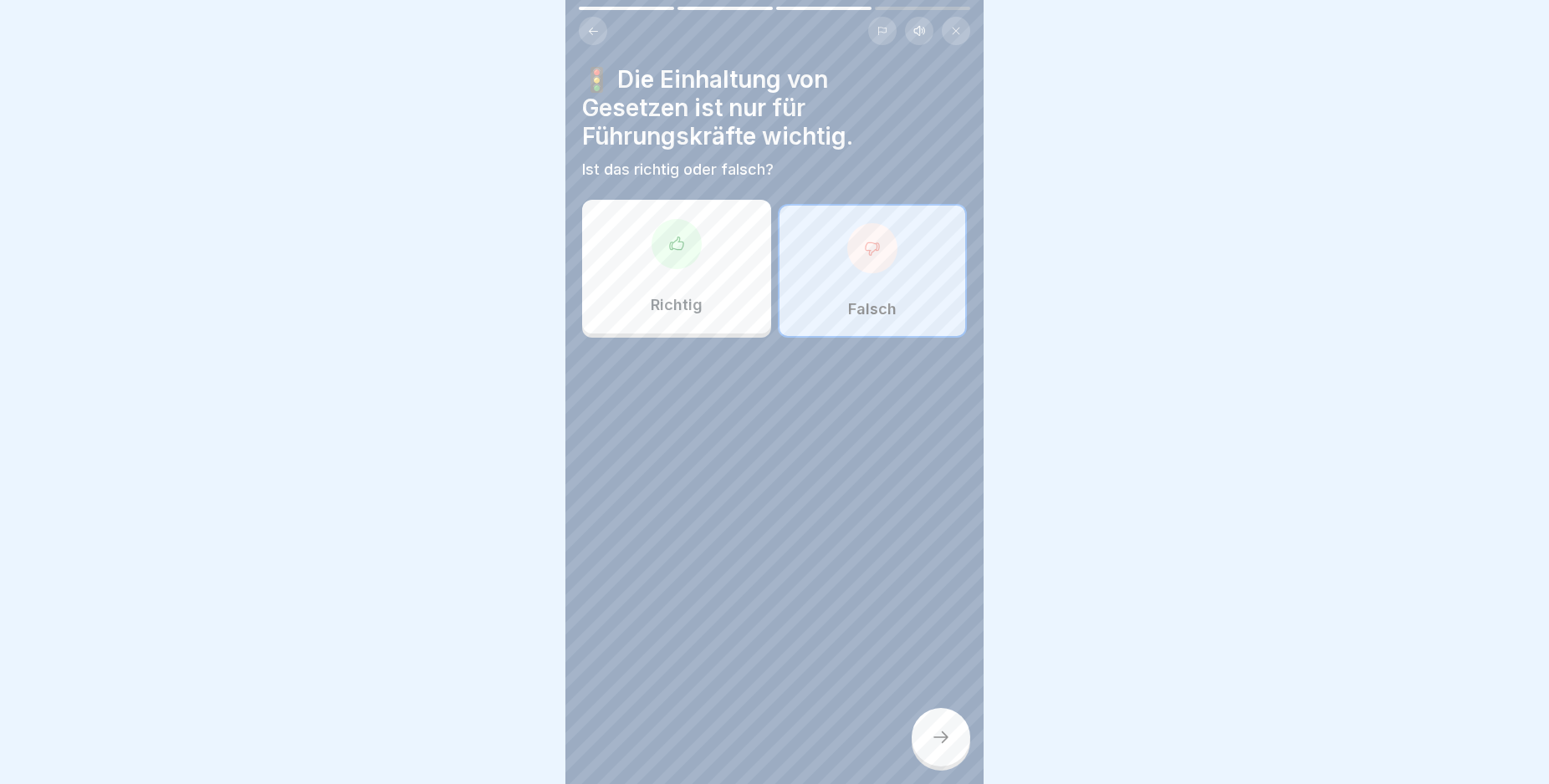
click at [946, 745] on icon at bounding box center [940, 737] width 20 height 20
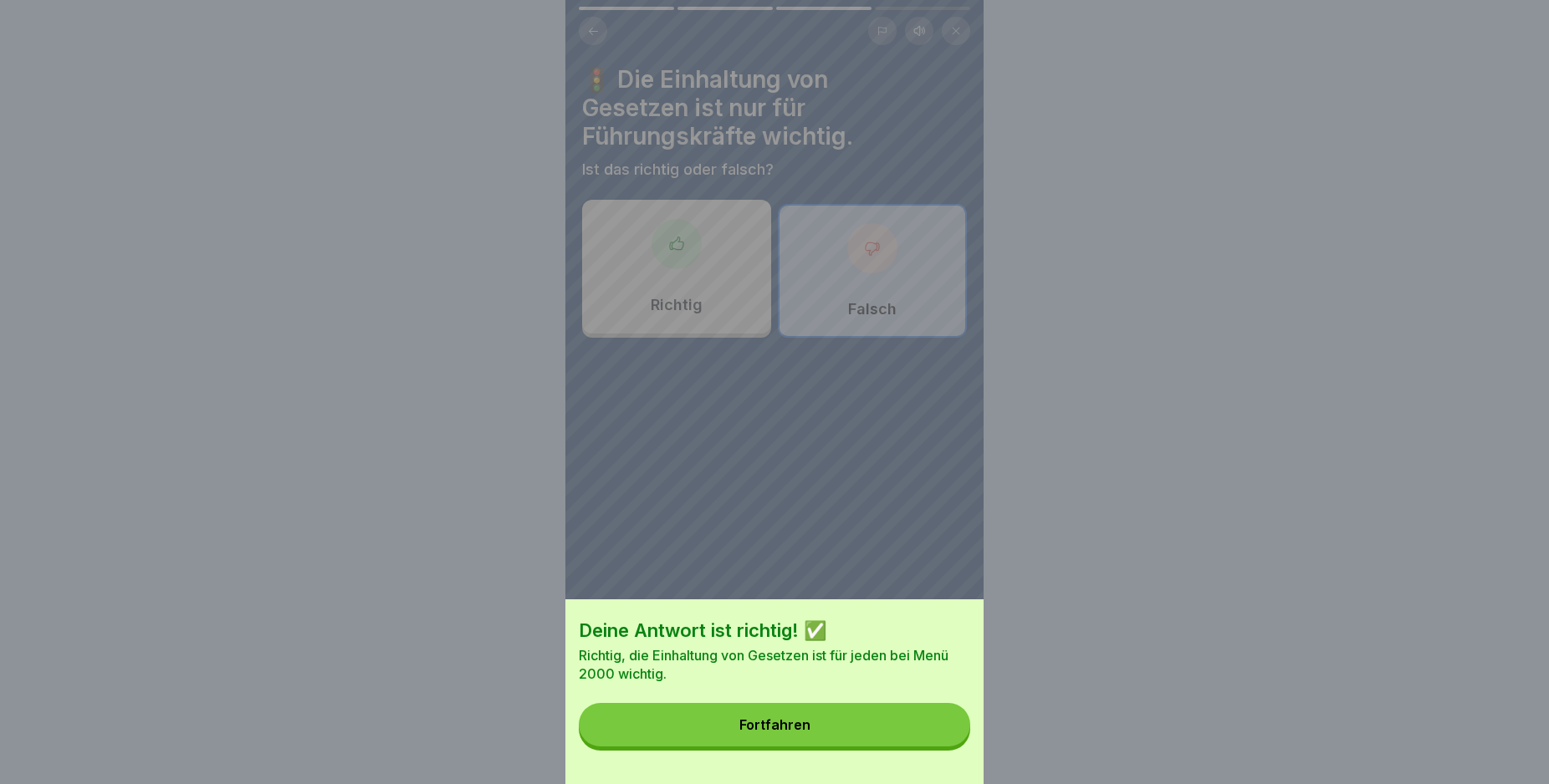
click at [935, 743] on button "Fortfahren" at bounding box center [774, 725] width 392 height 44
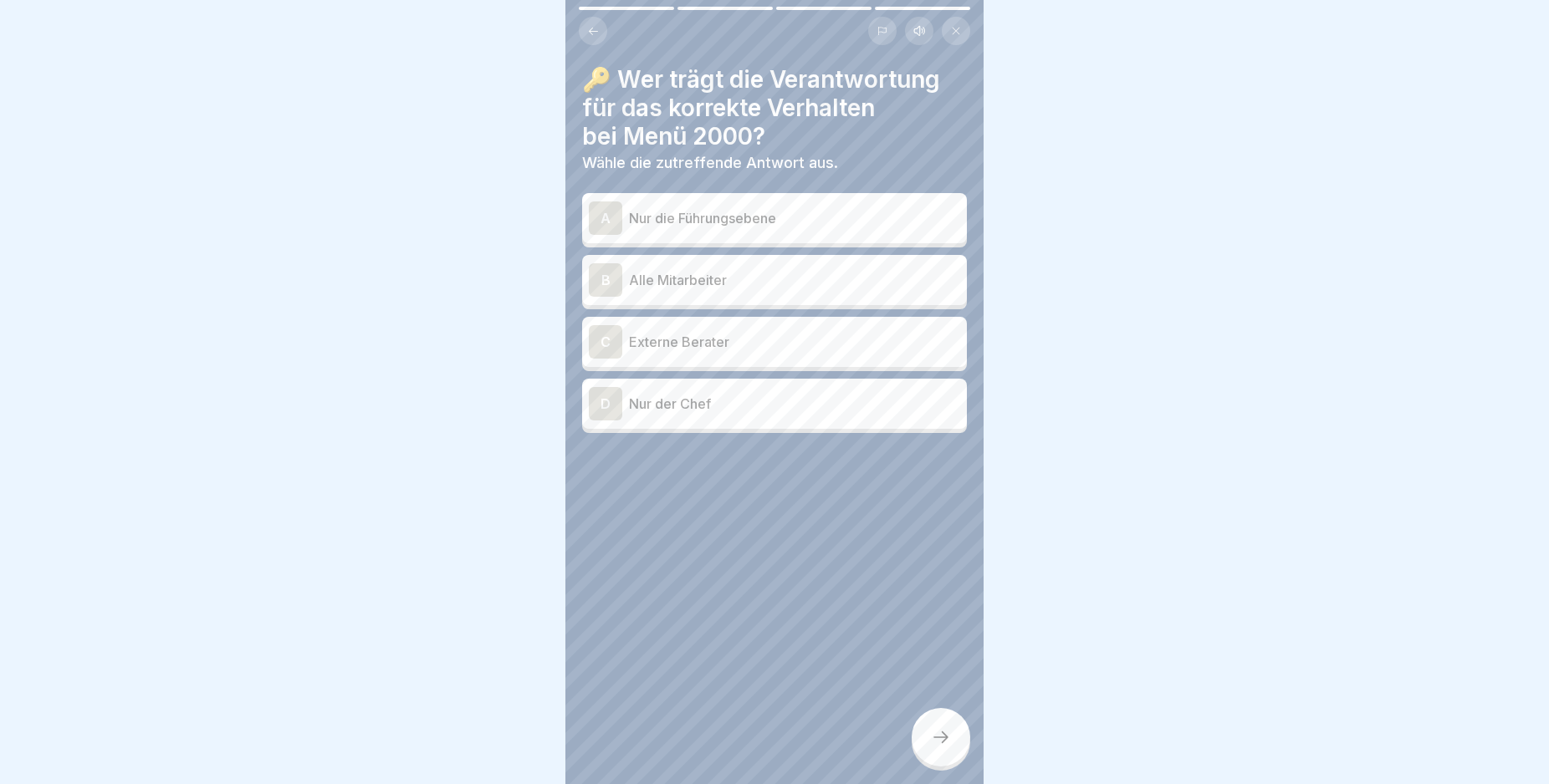
click at [607, 213] on div "A" at bounding box center [605, 218] width 34 height 34
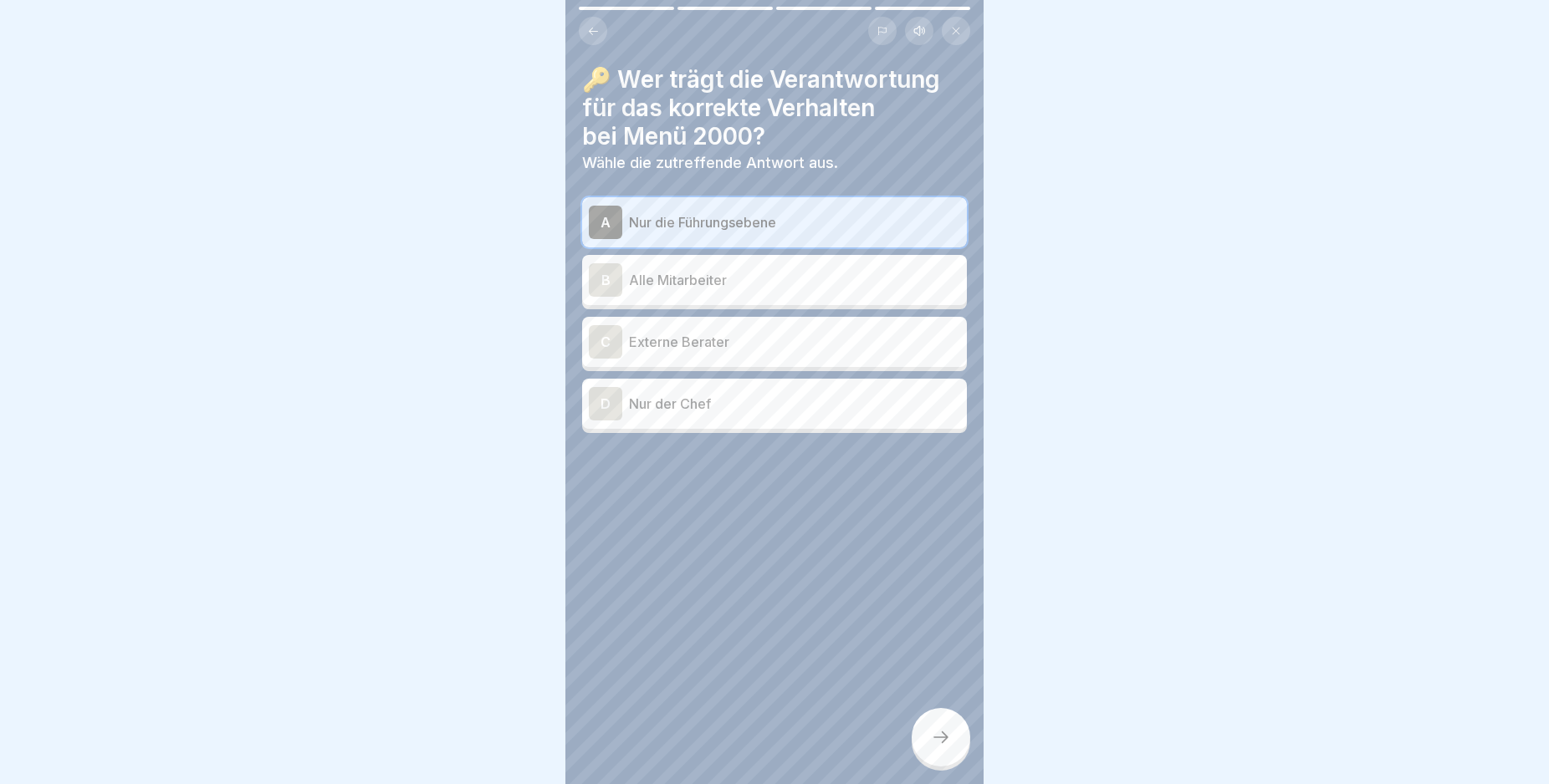
click at [936, 740] on div at bounding box center [940, 737] width 58 height 58
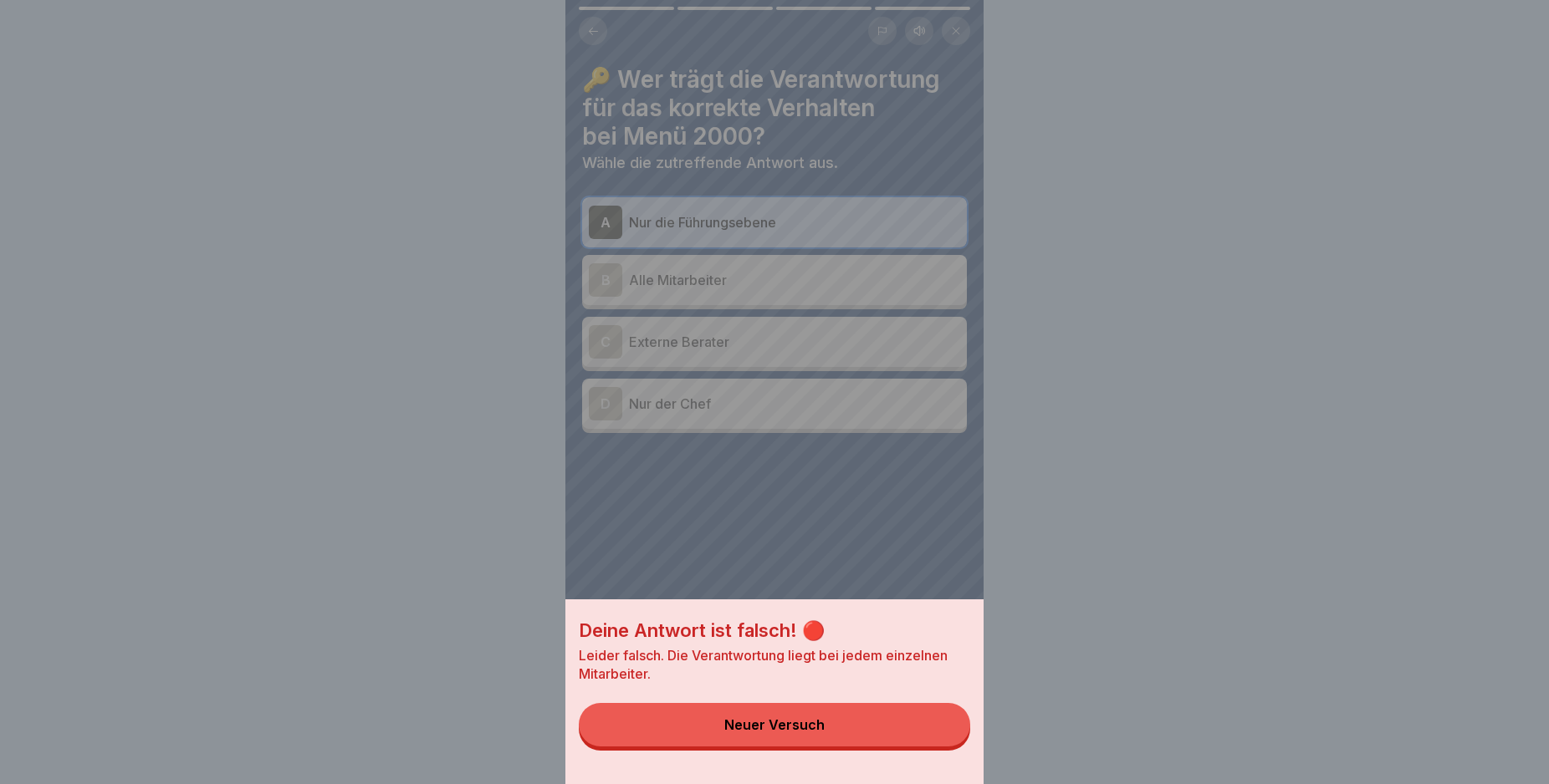
click at [936, 740] on button "Neuer Versuch" at bounding box center [774, 725] width 392 height 44
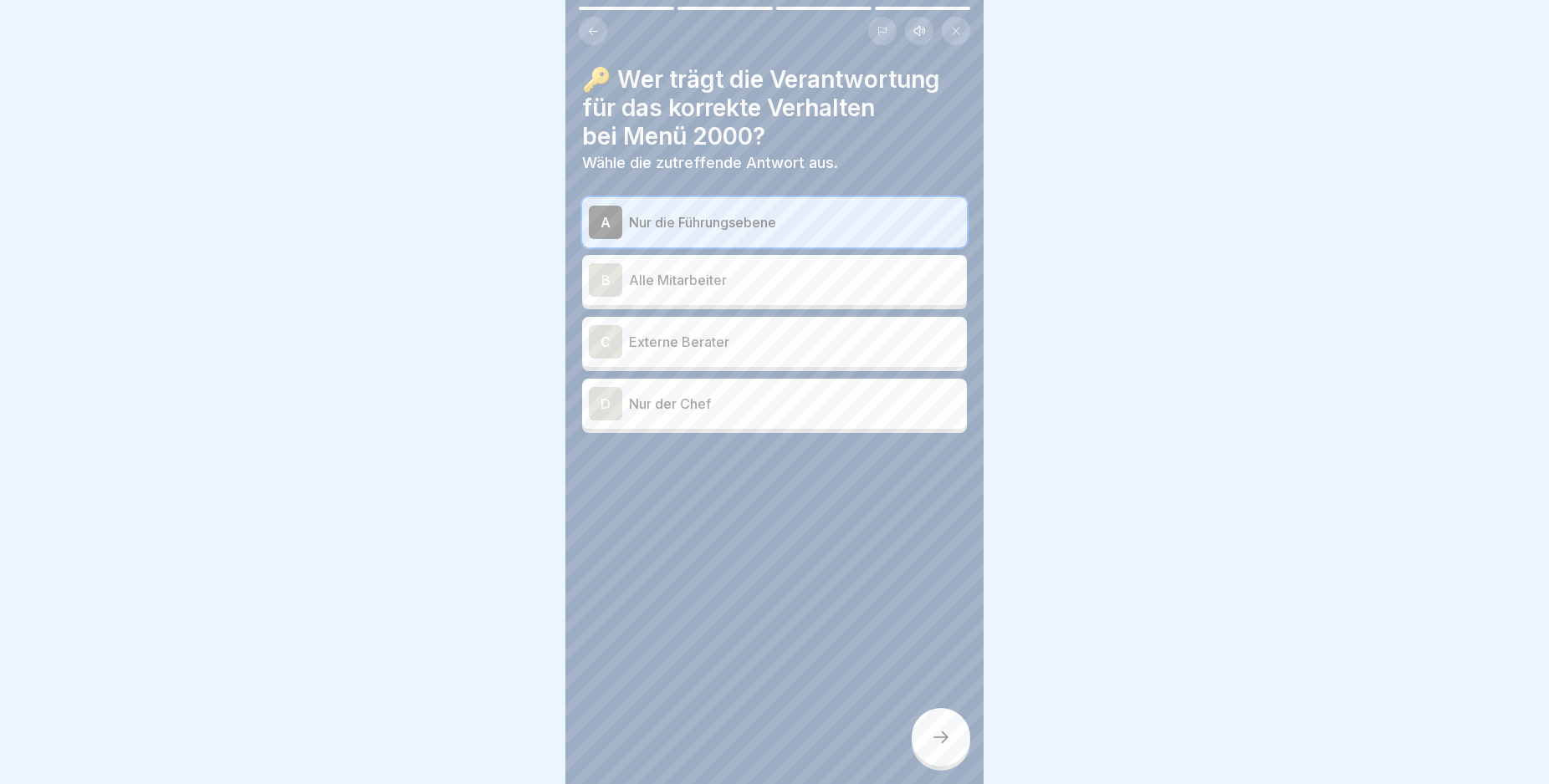
click at [603, 283] on div "B" at bounding box center [605, 280] width 34 height 34
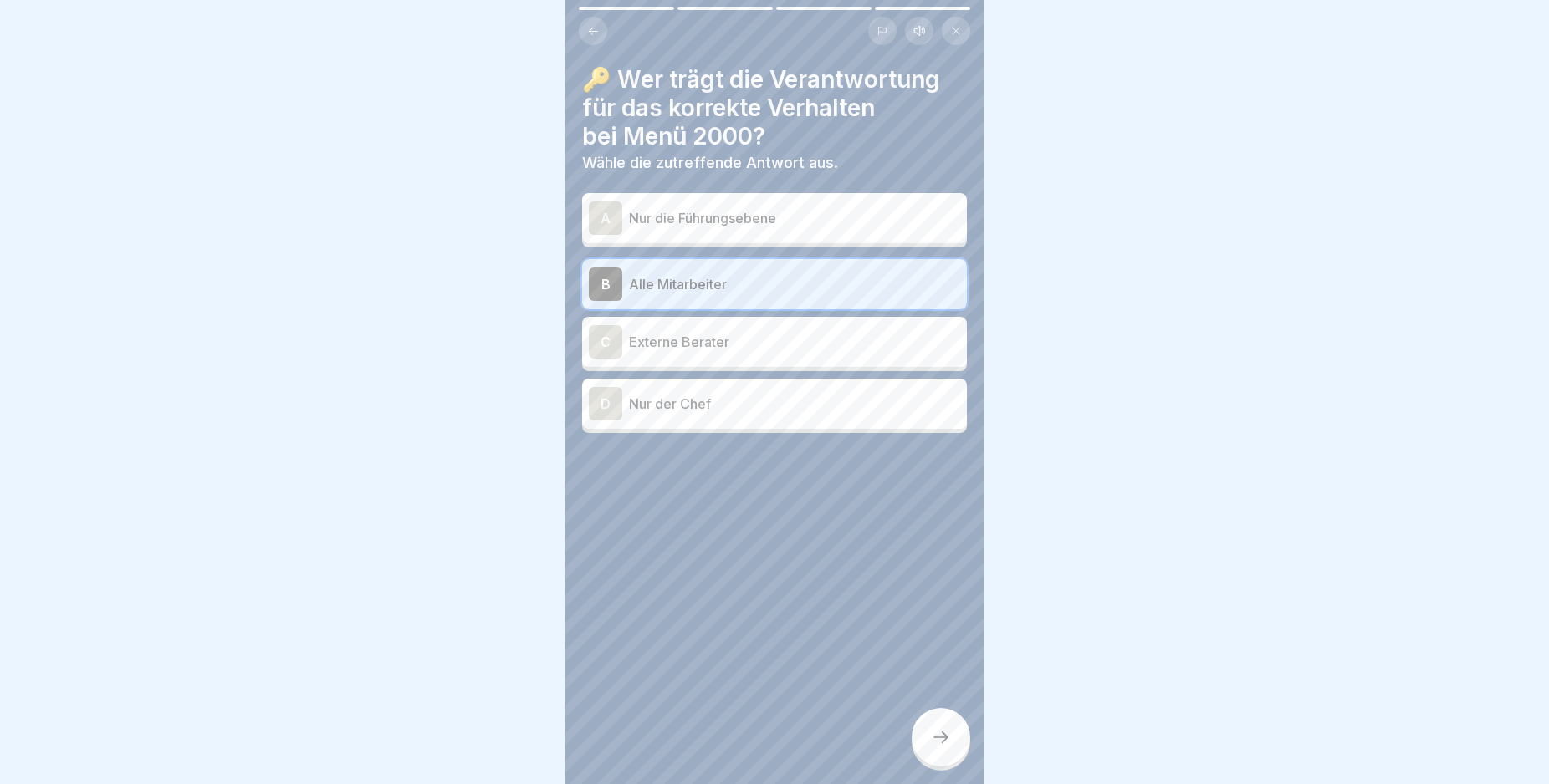
click at [942, 745] on icon at bounding box center [940, 737] width 20 height 20
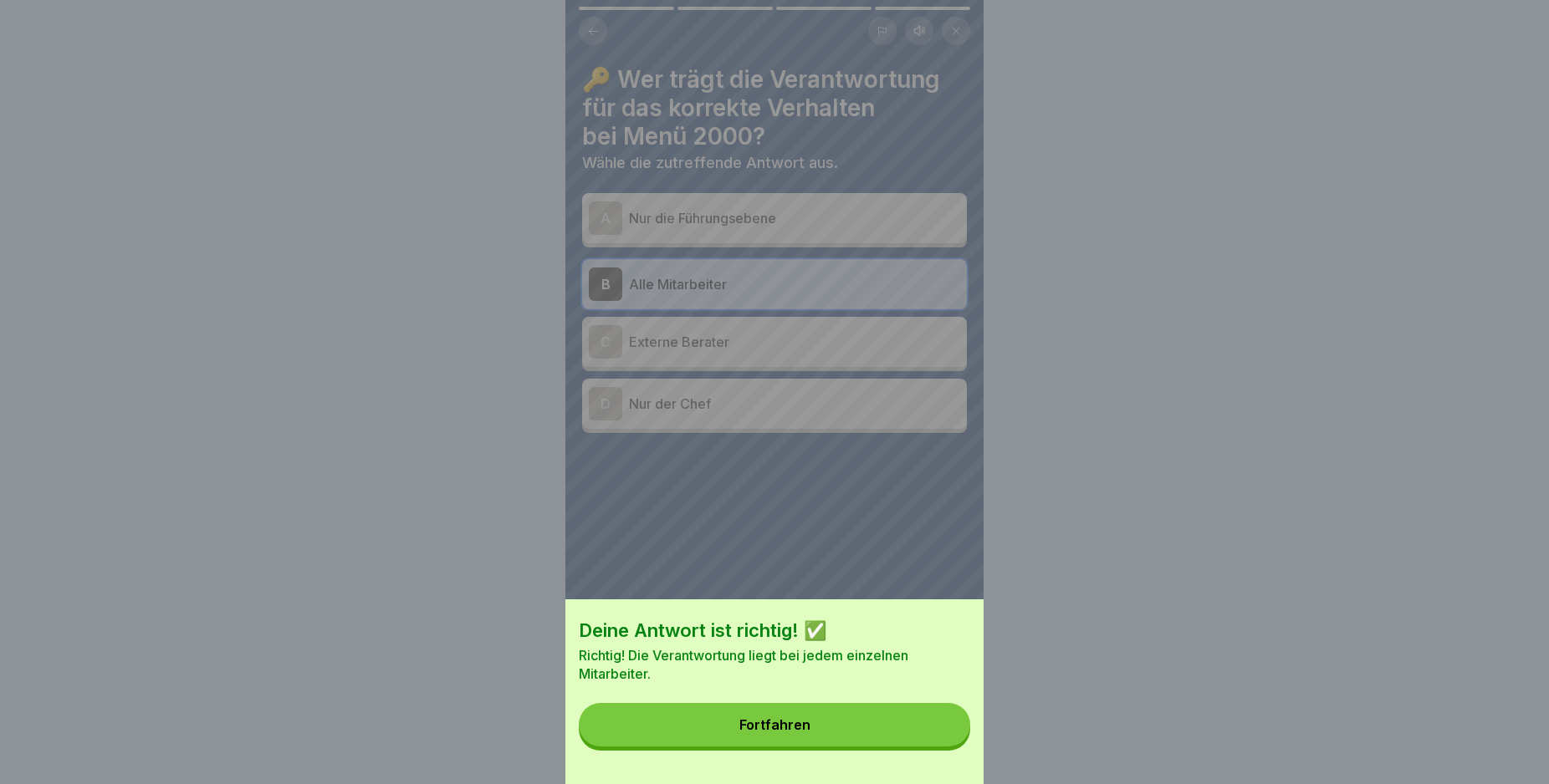
click at [942, 745] on button "Fortfahren" at bounding box center [774, 725] width 392 height 44
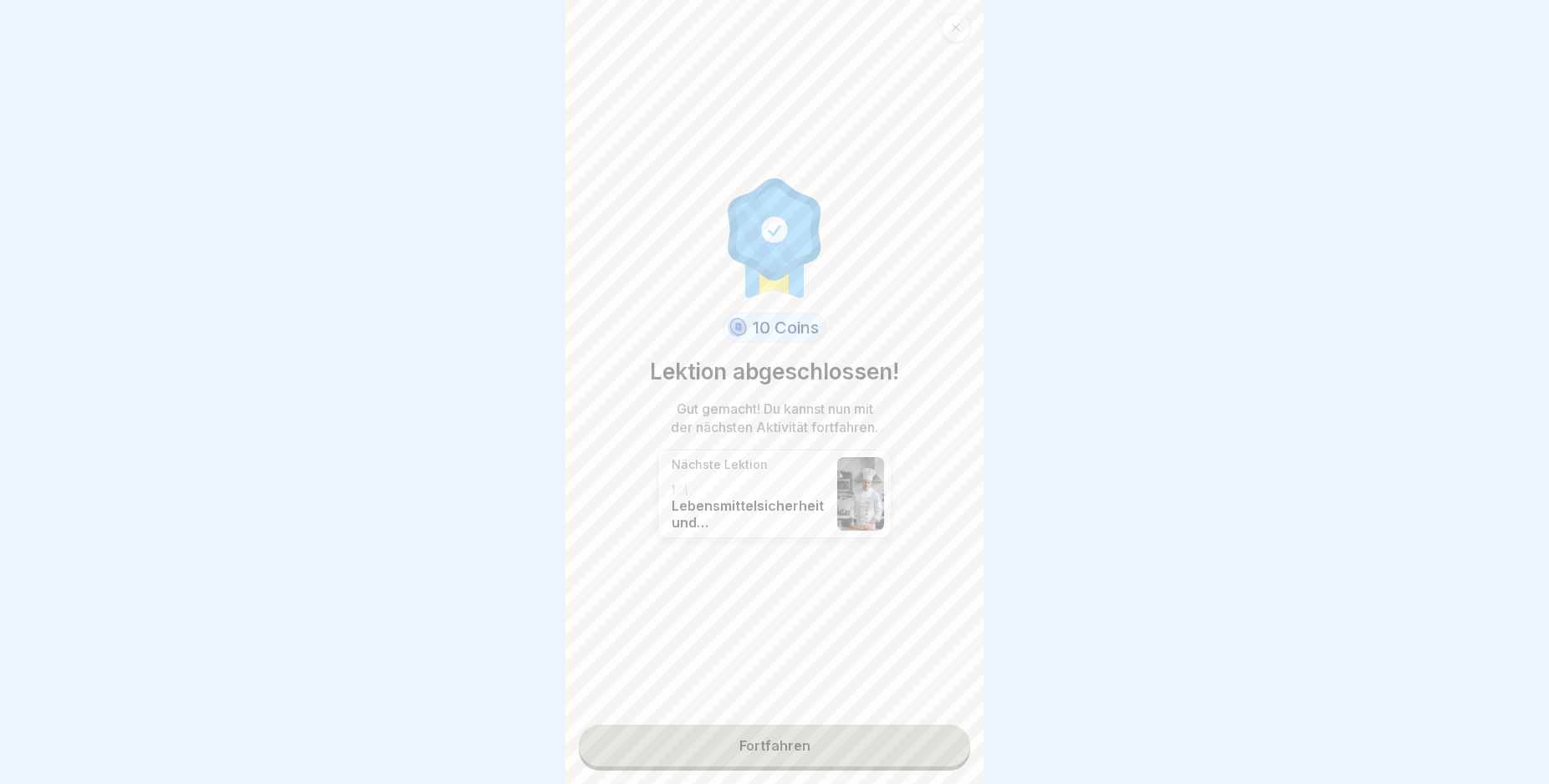
click at [905, 750] on link "Fortfahren" at bounding box center [774, 745] width 392 height 42
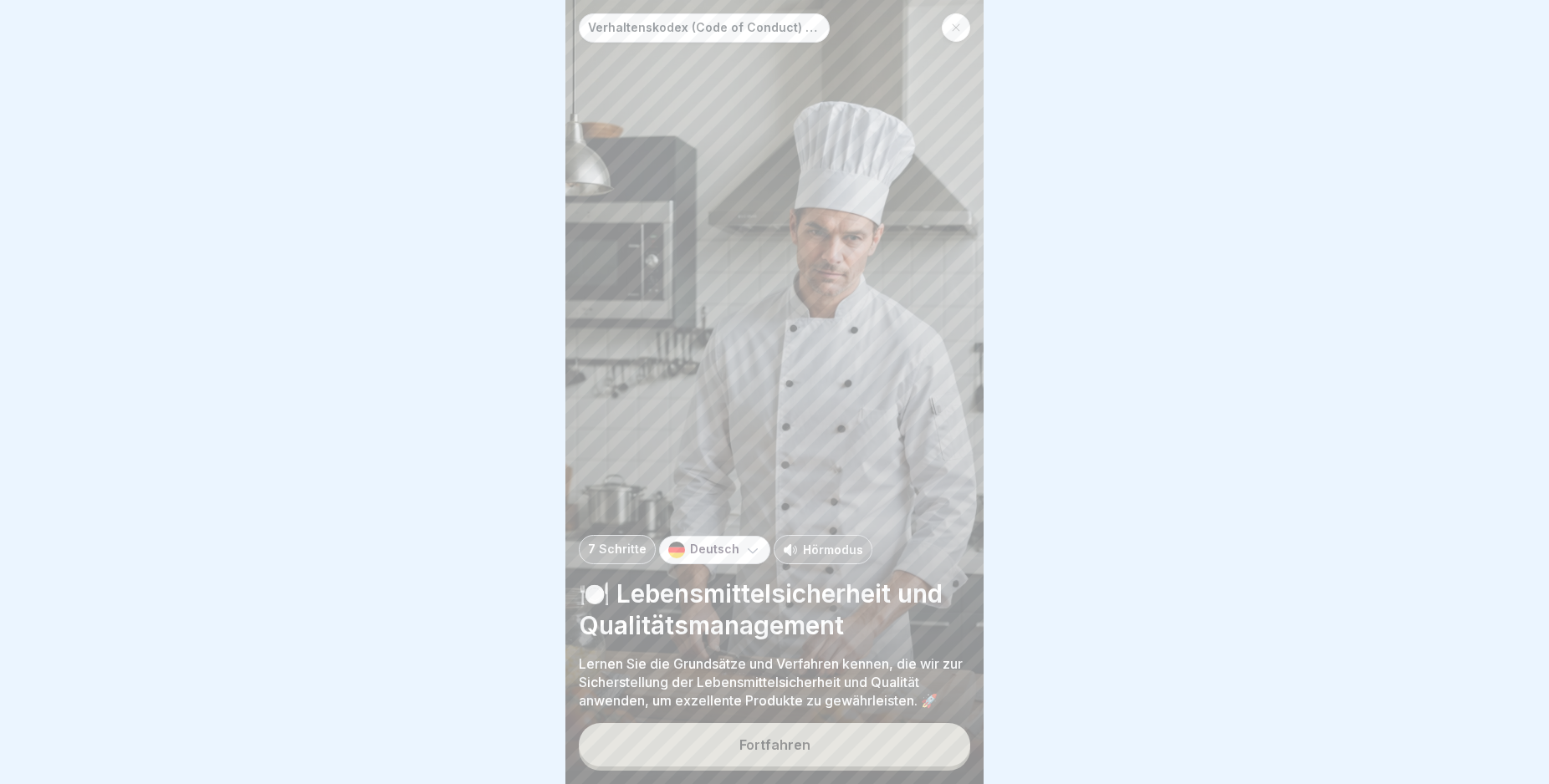
click at [905, 747] on button "Fortfahren" at bounding box center [774, 744] width 392 height 44
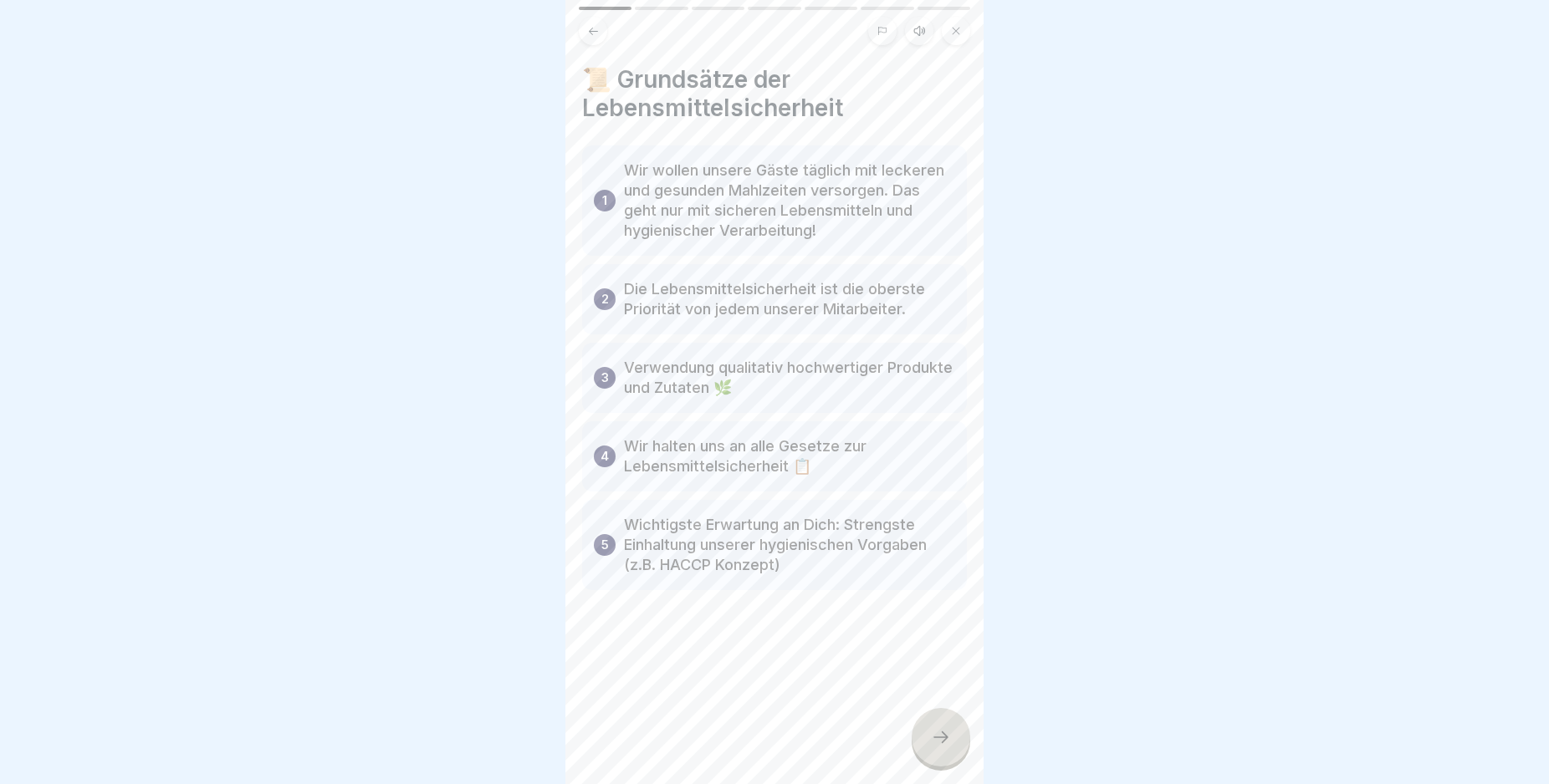
click at [935, 747] on icon at bounding box center [940, 737] width 20 height 20
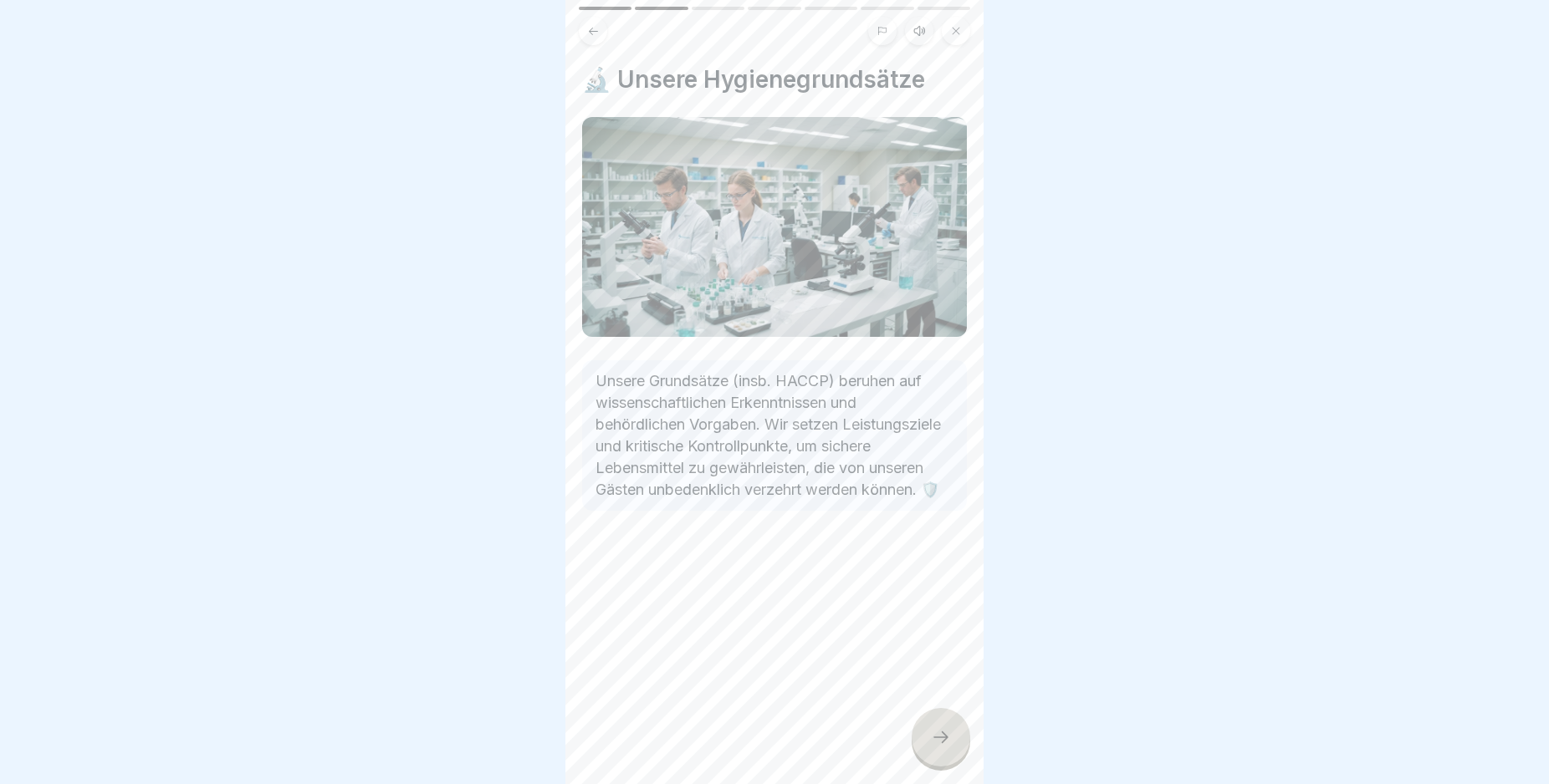
click at [935, 747] on icon at bounding box center [940, 737] width 20 height 20
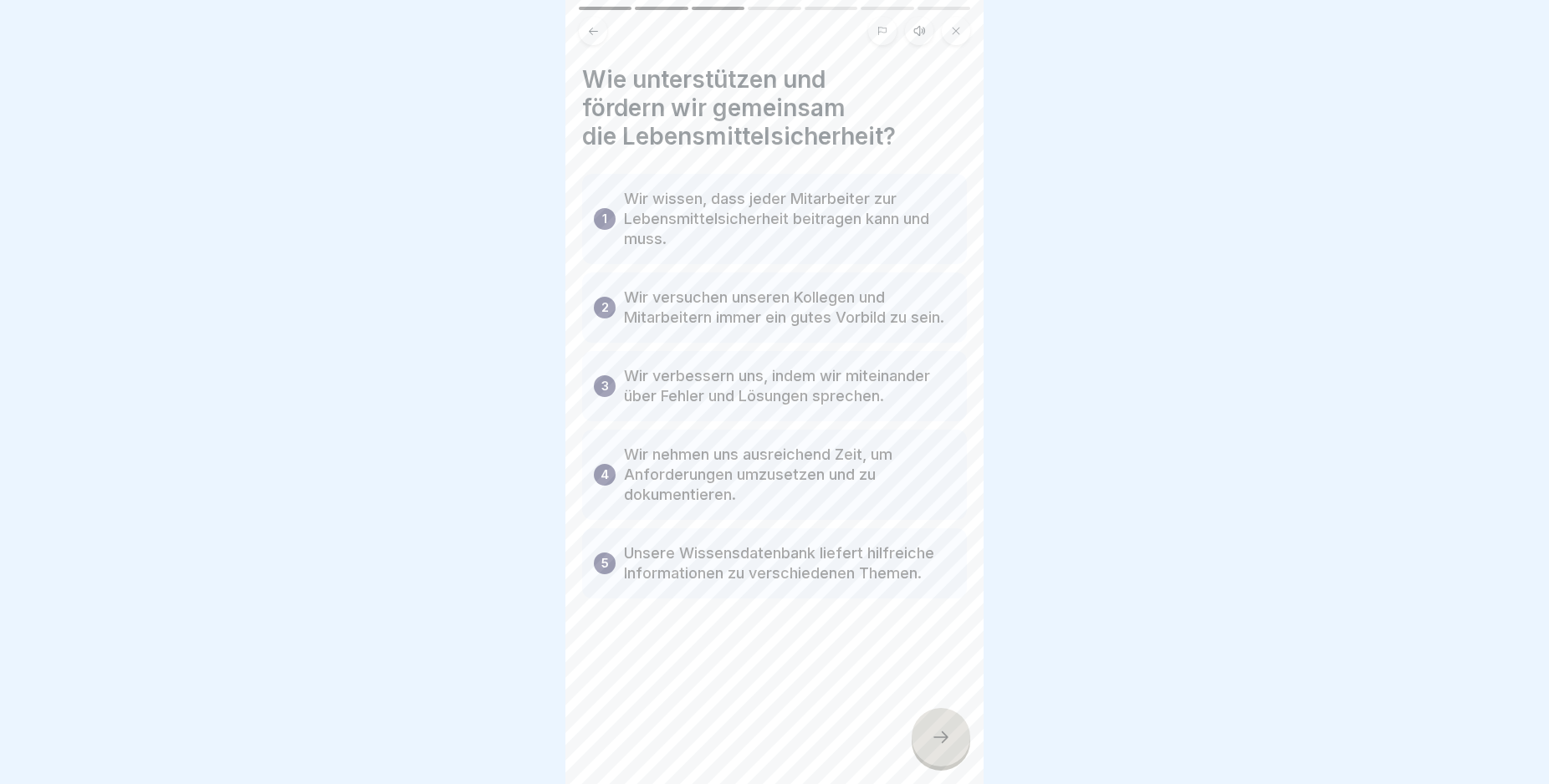
click at [935, 747] on icon at bounding box center [940, 737] width 20 height 20
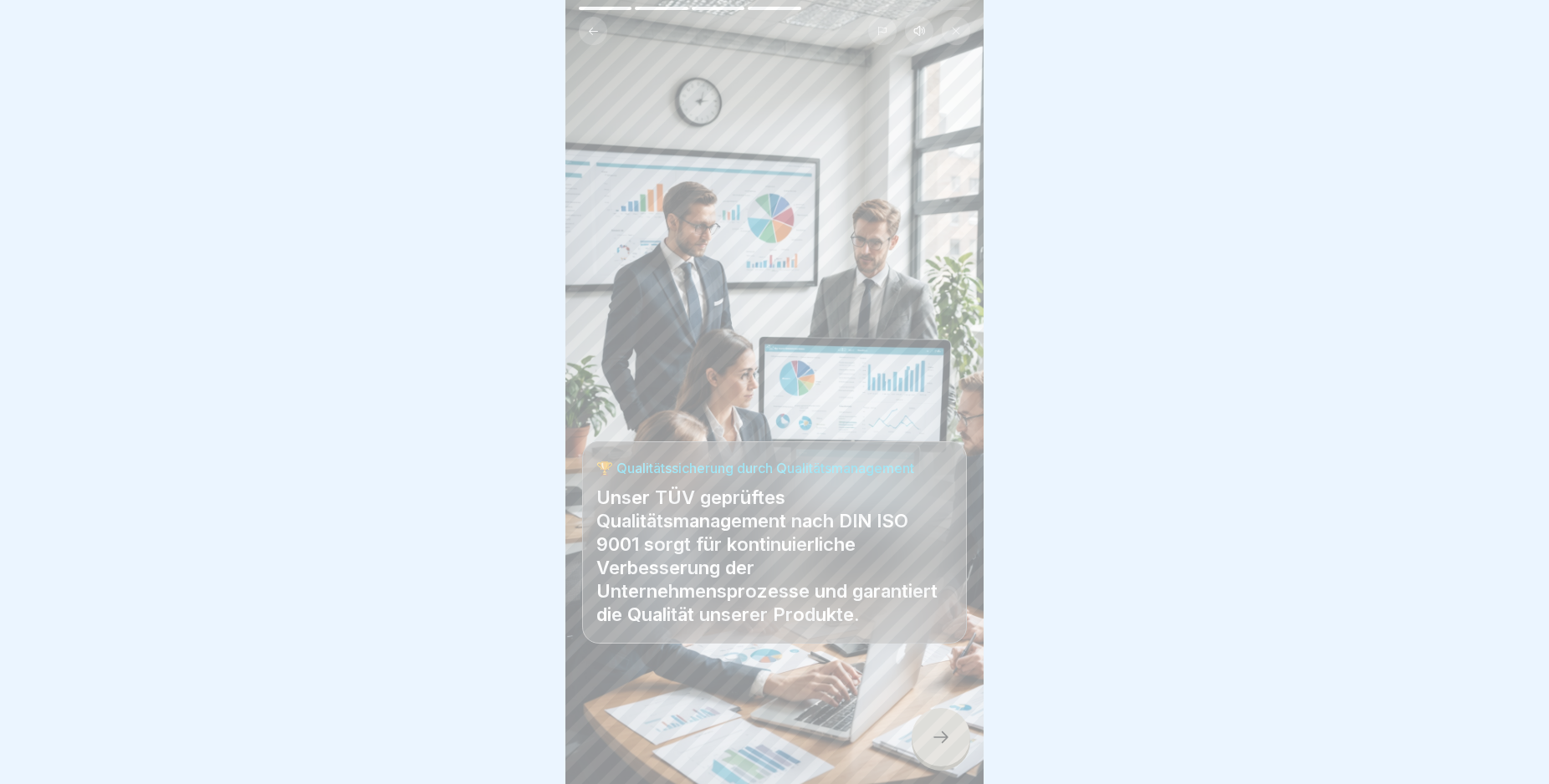
click at [935, 747] on icon at bounding box center [940, 737] width 20 height 20
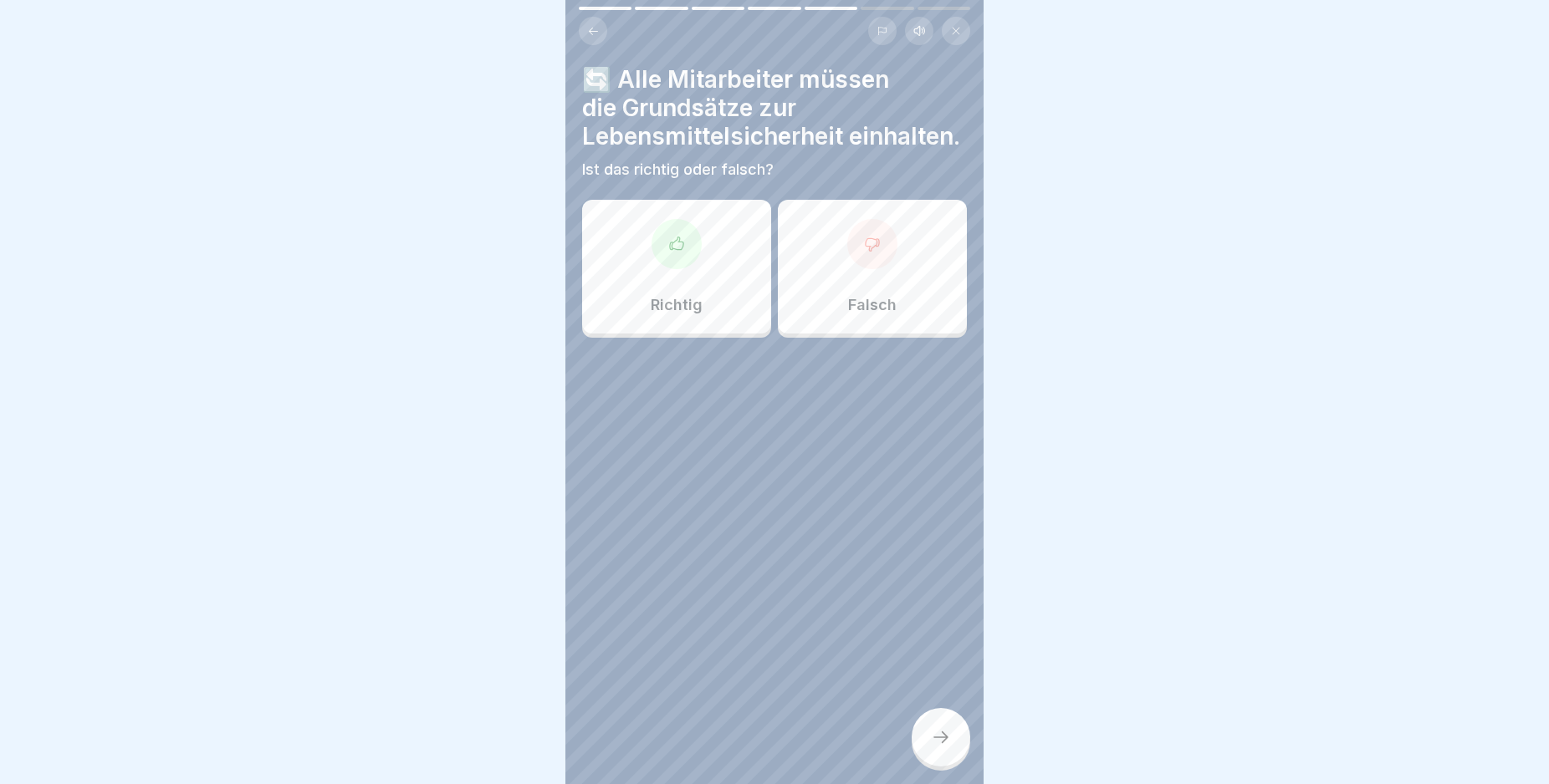
click at [657, 298] on div "Richtig" at bounding box center [677, 267] width 189 height 134
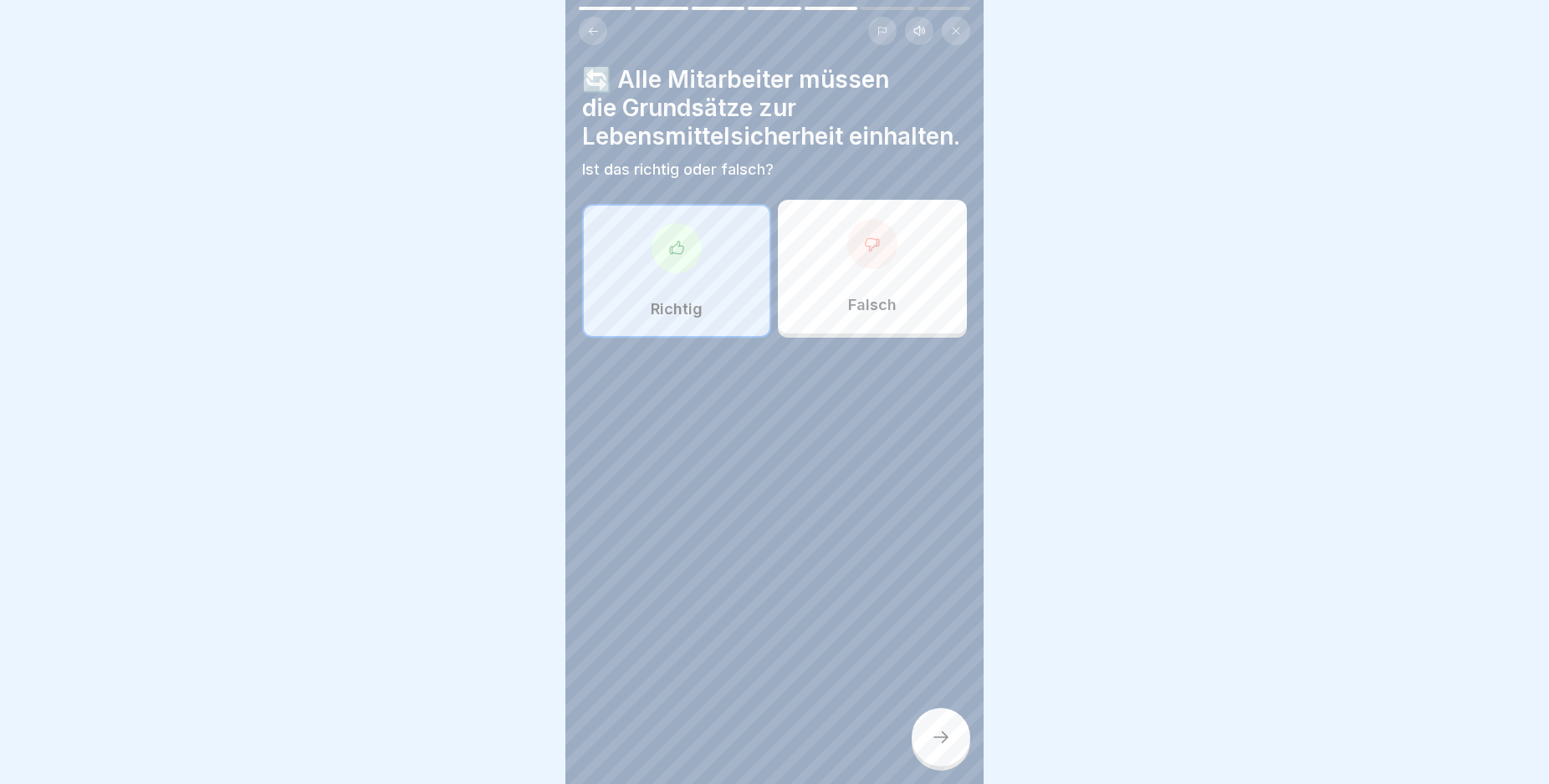
click at [942, 741] on div at bounding box center [940, 737] width 58 height 58
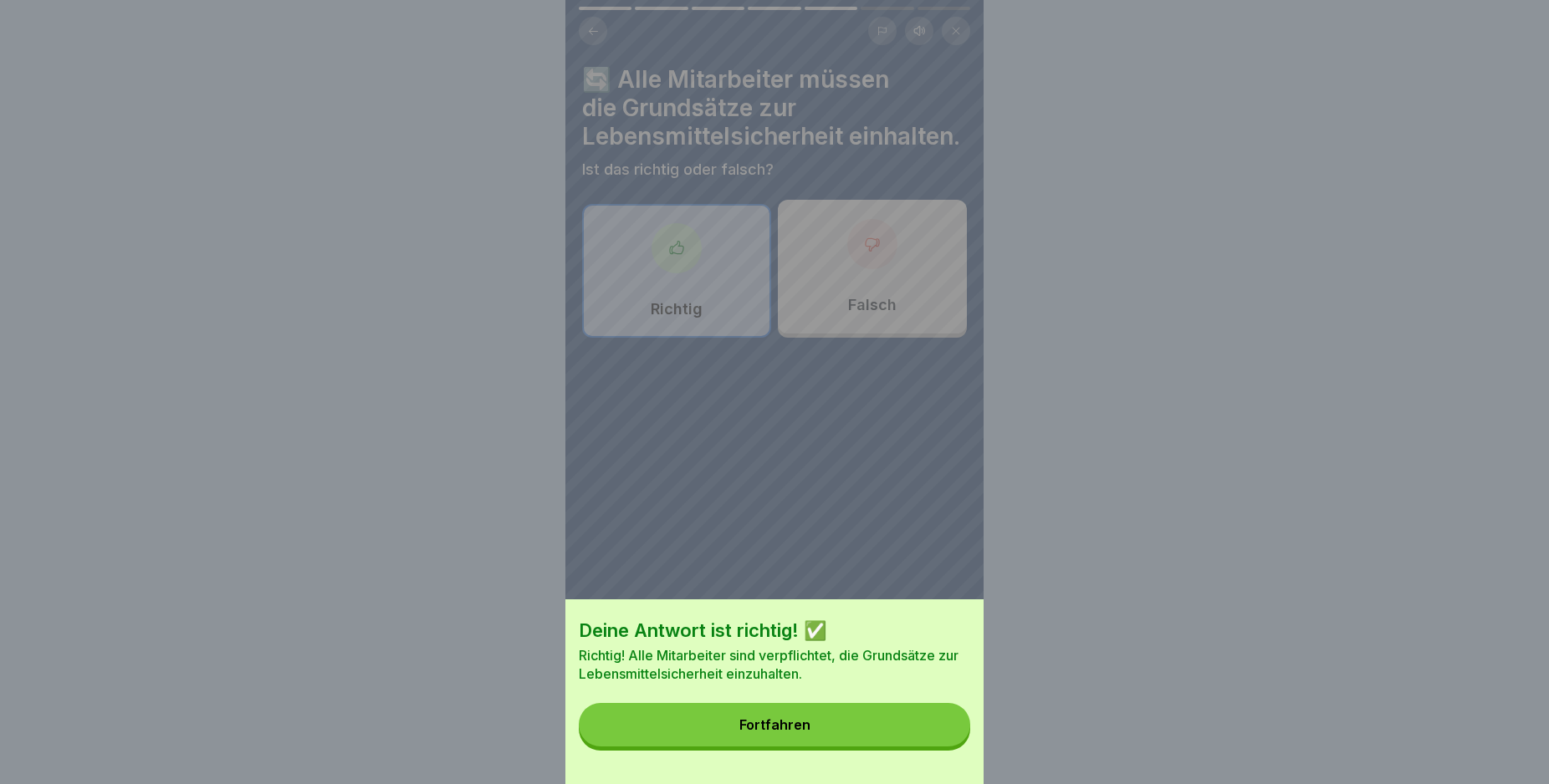
click at [942, 741] on button "Fortfahren" at bounding box center [774, 725] width 392 height 44
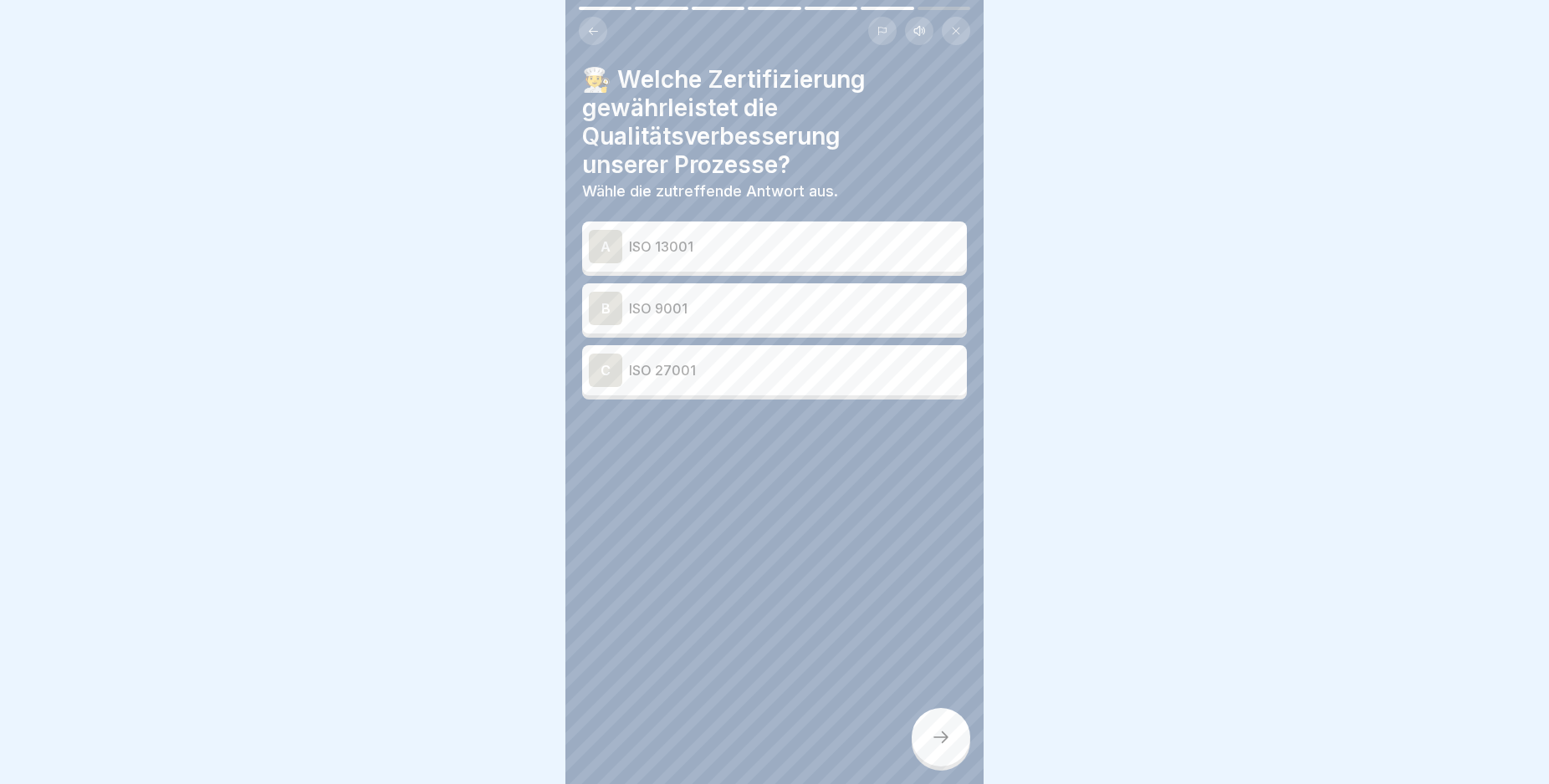
click at [603, 307] on div "B" at bounding box center [605, 308] width 34 height 34
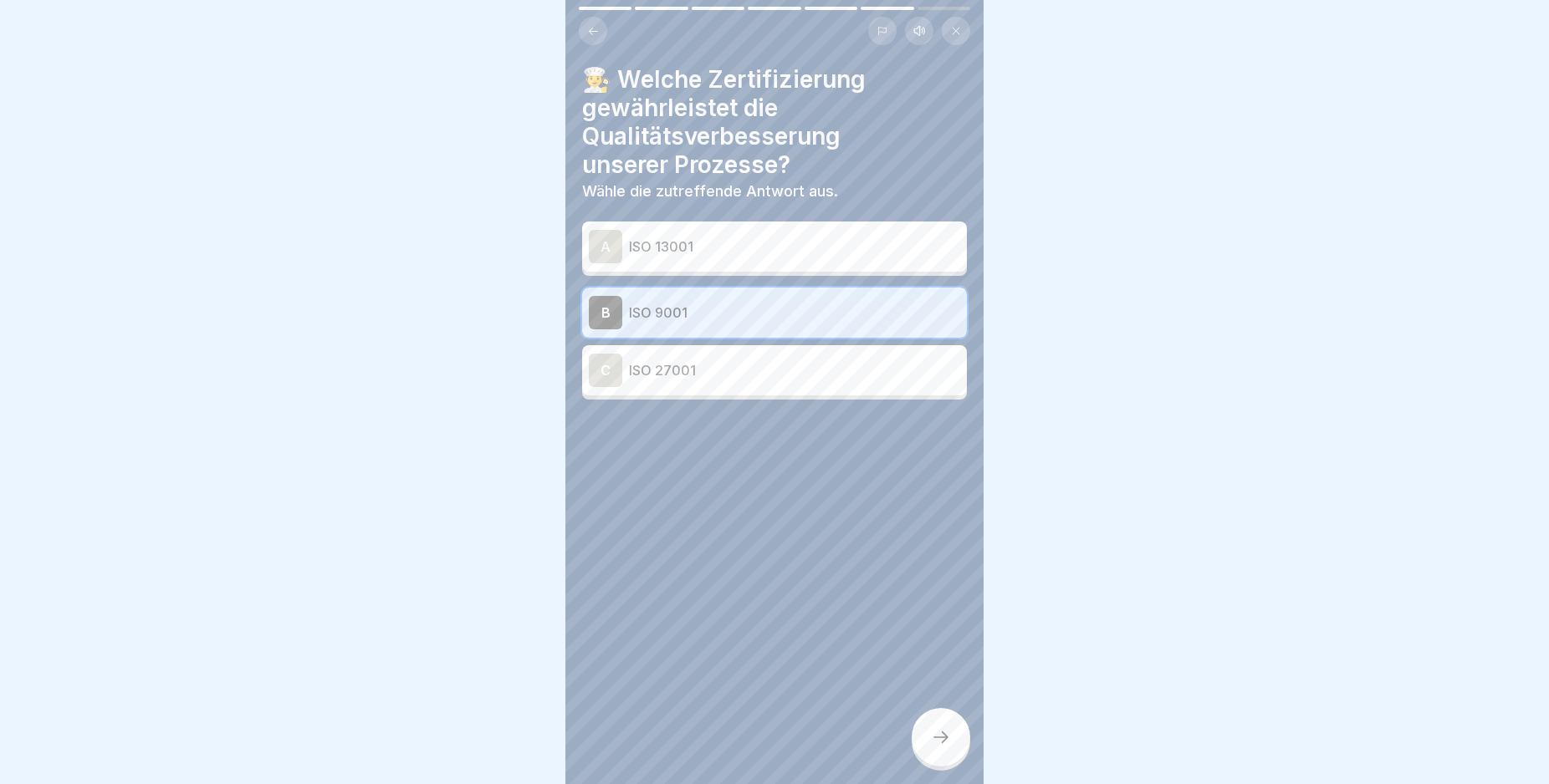
click at [930, 744] on div at bounding box center [940, 737] width 58 height 58
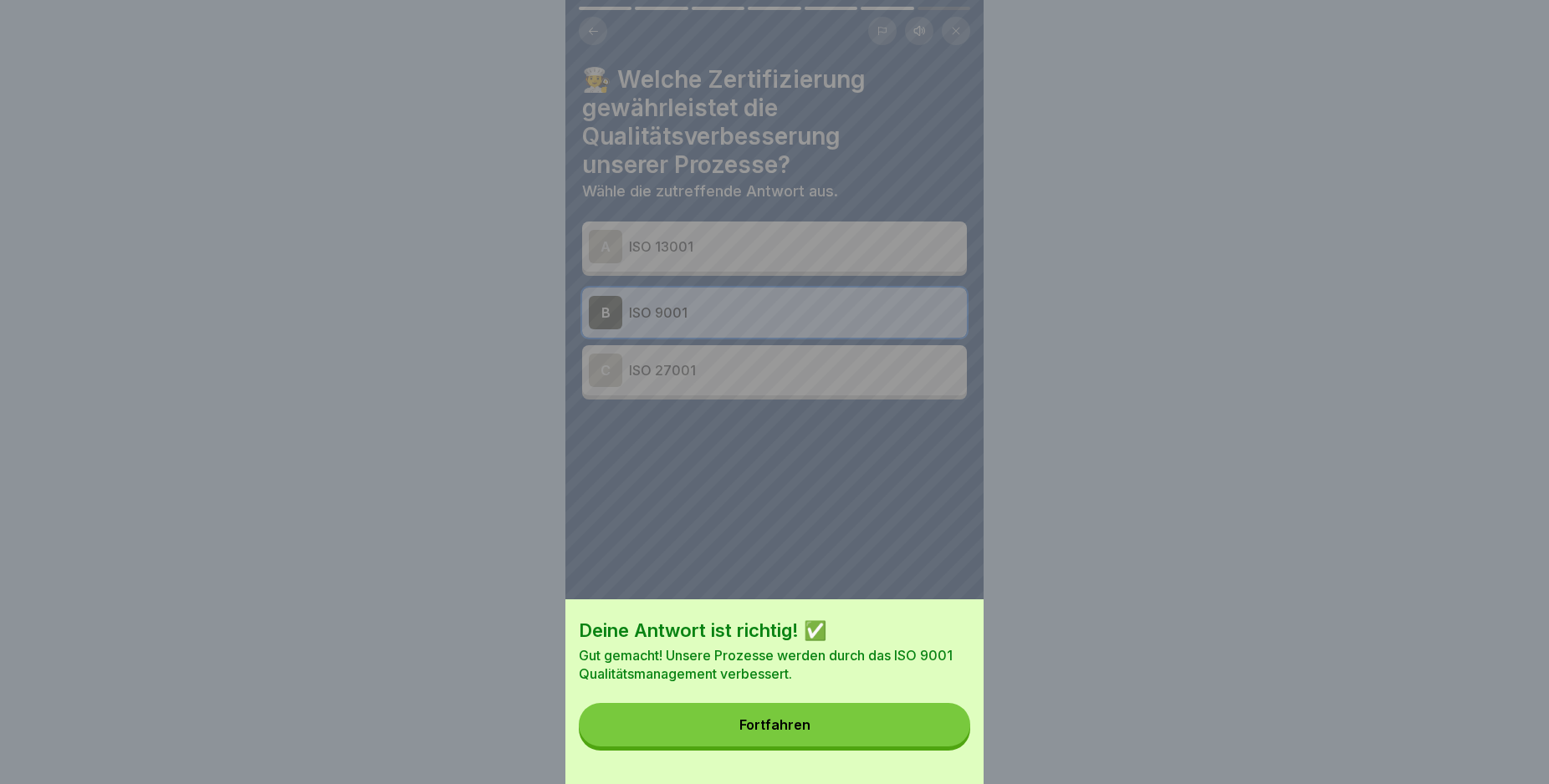
click at [930, 744] on button "Fortfahren" at bounding box center [774, 725] width 392 height 44
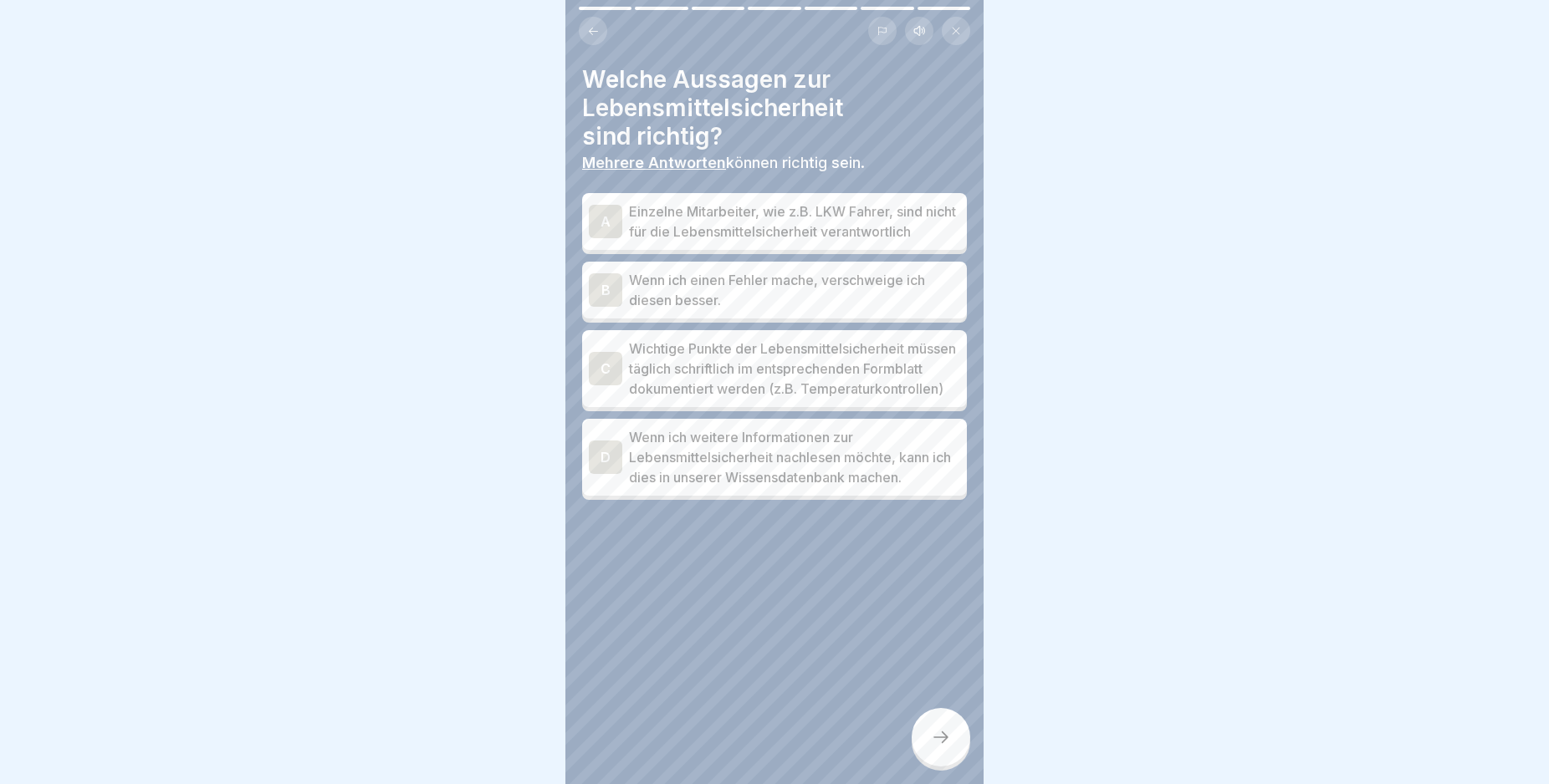
click at [600, 386] on div "C" at bounding box center [605, 368] width 34 height 34
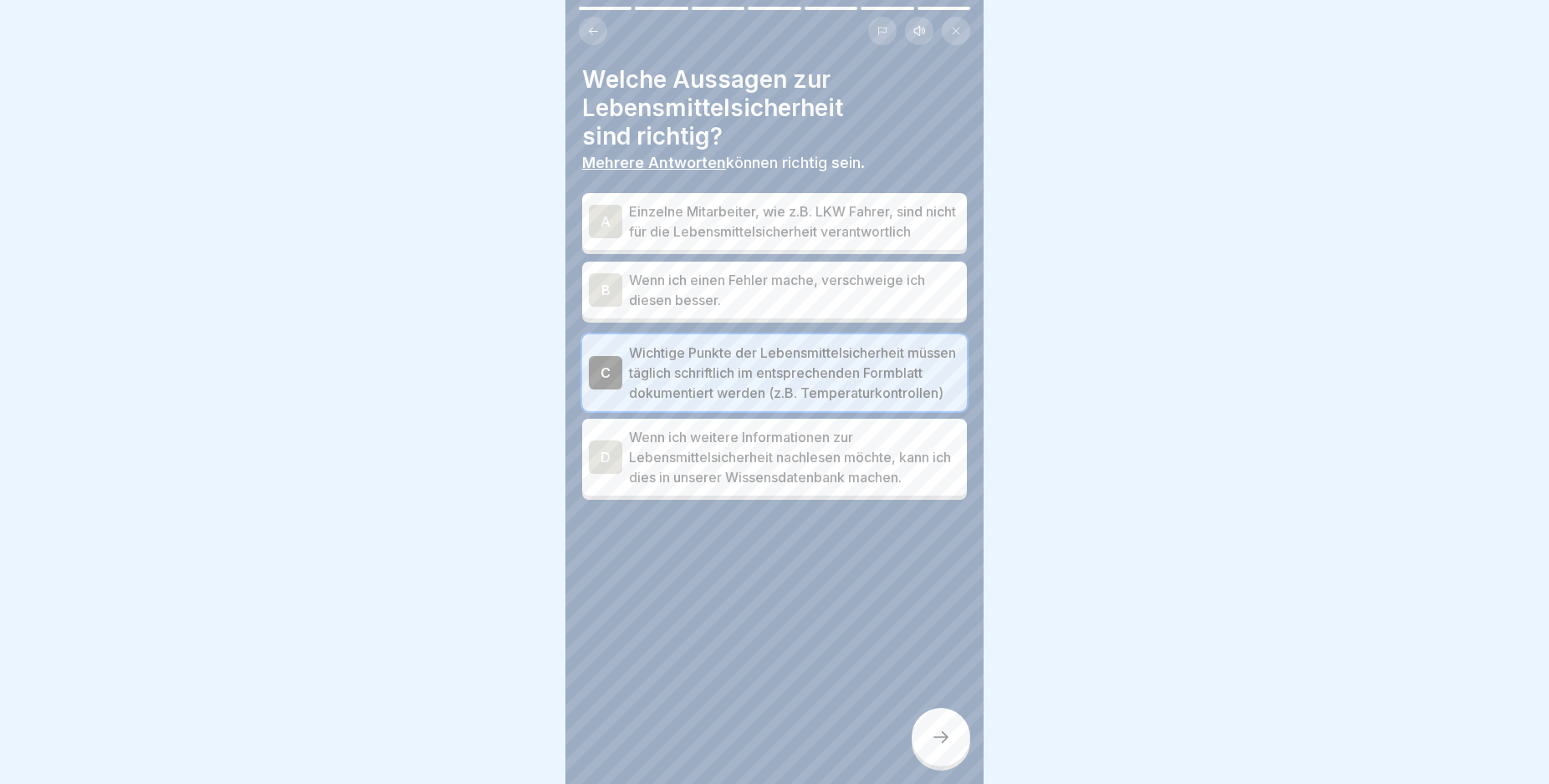
click at [610, 474] on div "D" at bounding box center [605, 457] width 34 height 34
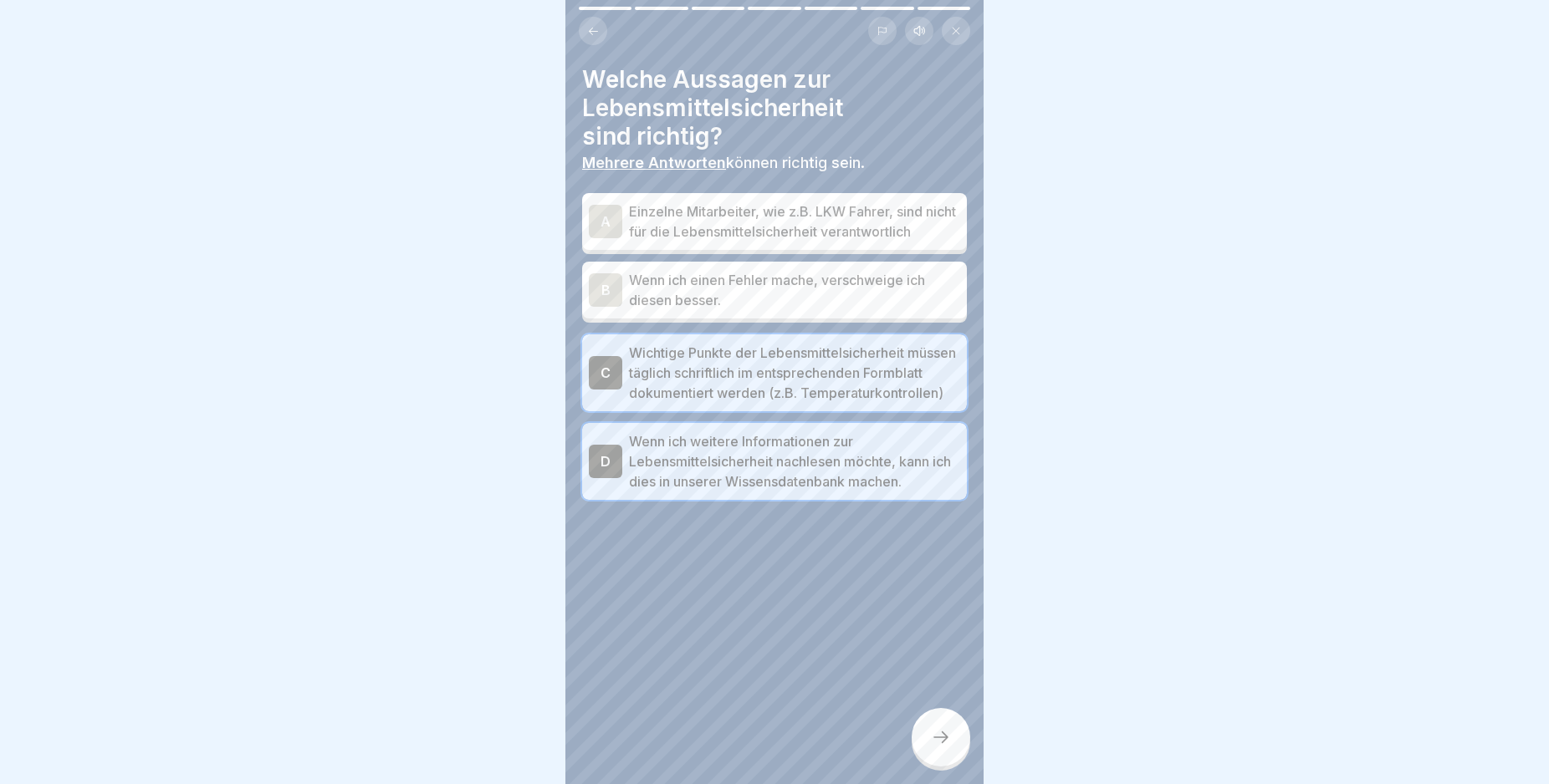
click at [597, 228] on div "A" at bounding box center [605, 221] width 34 height 34
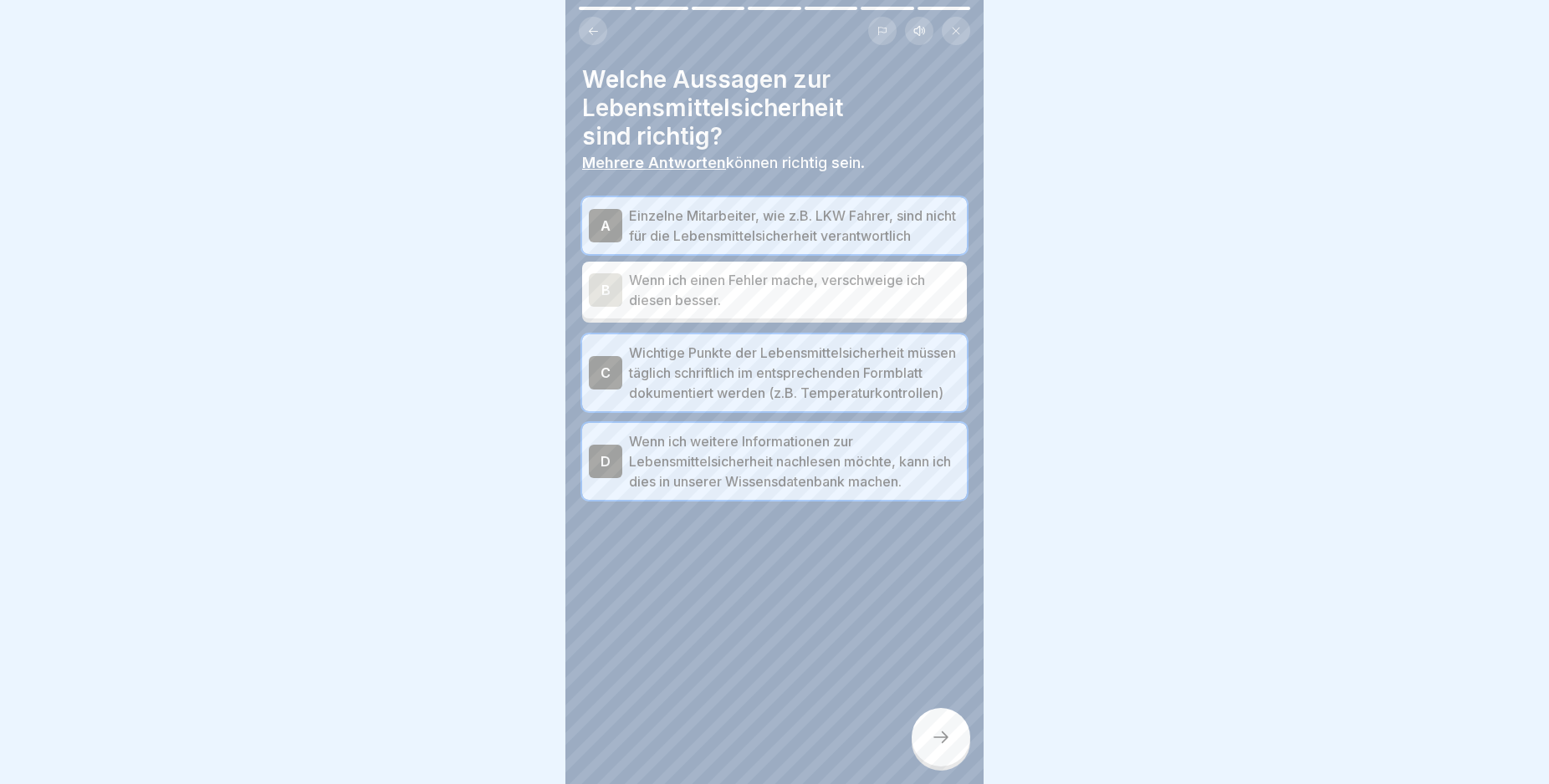
click at [939, 738] on div at bounding box center [940, 737] width 58 height 58
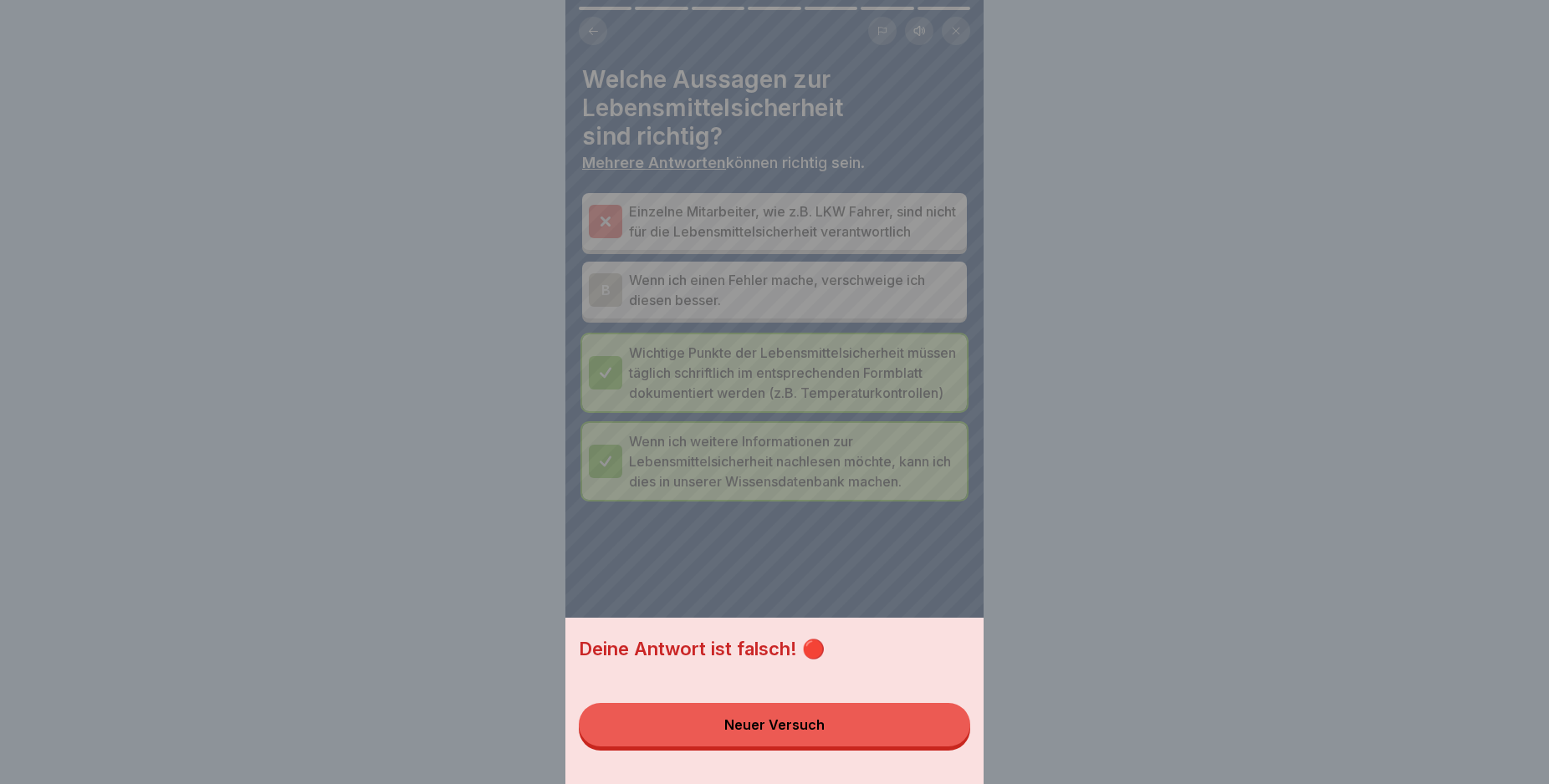
click at [939, 738] on button "Neuer Versuch" at bounding box center [774, 725] width 392 height 44
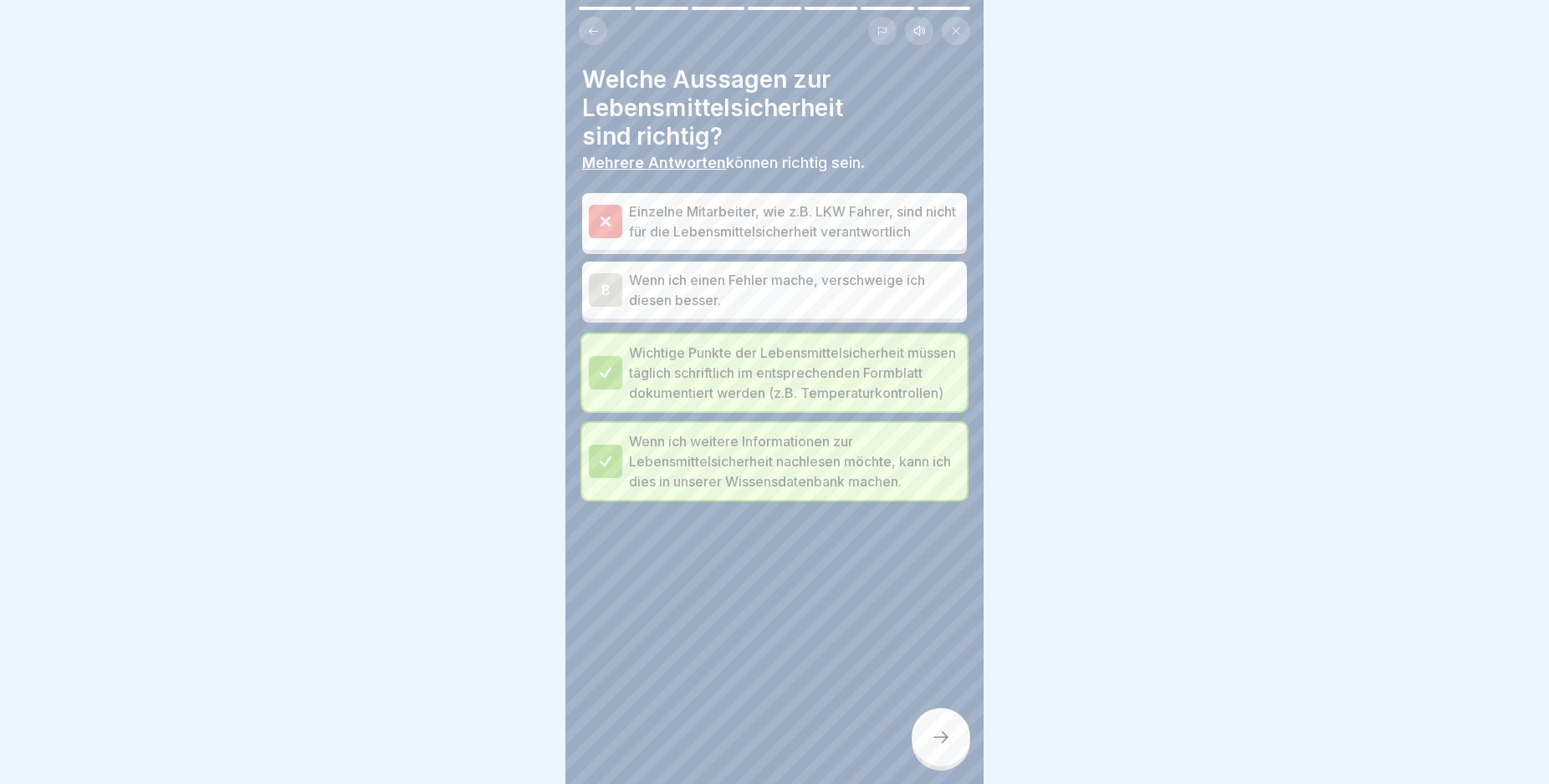
click at [603, 229] on icon at bounding box center [606, 222] width 16 height 16
click at [953, 744] on div at bounding box center [940, 737] width 58 height 58
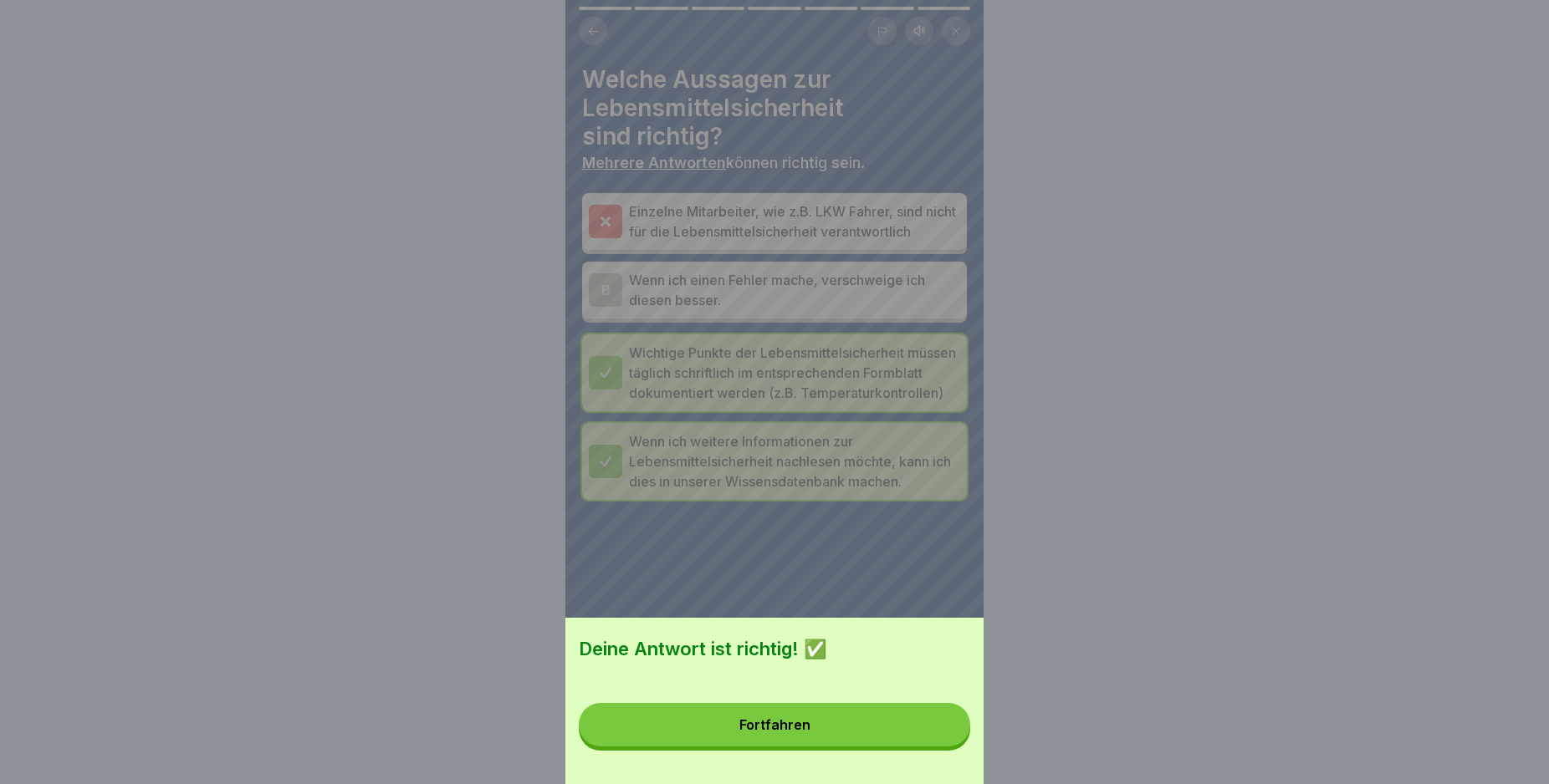
click at [905, 734] on button "Fortfahren" at bounding box center [774, 725] width 392 height 44
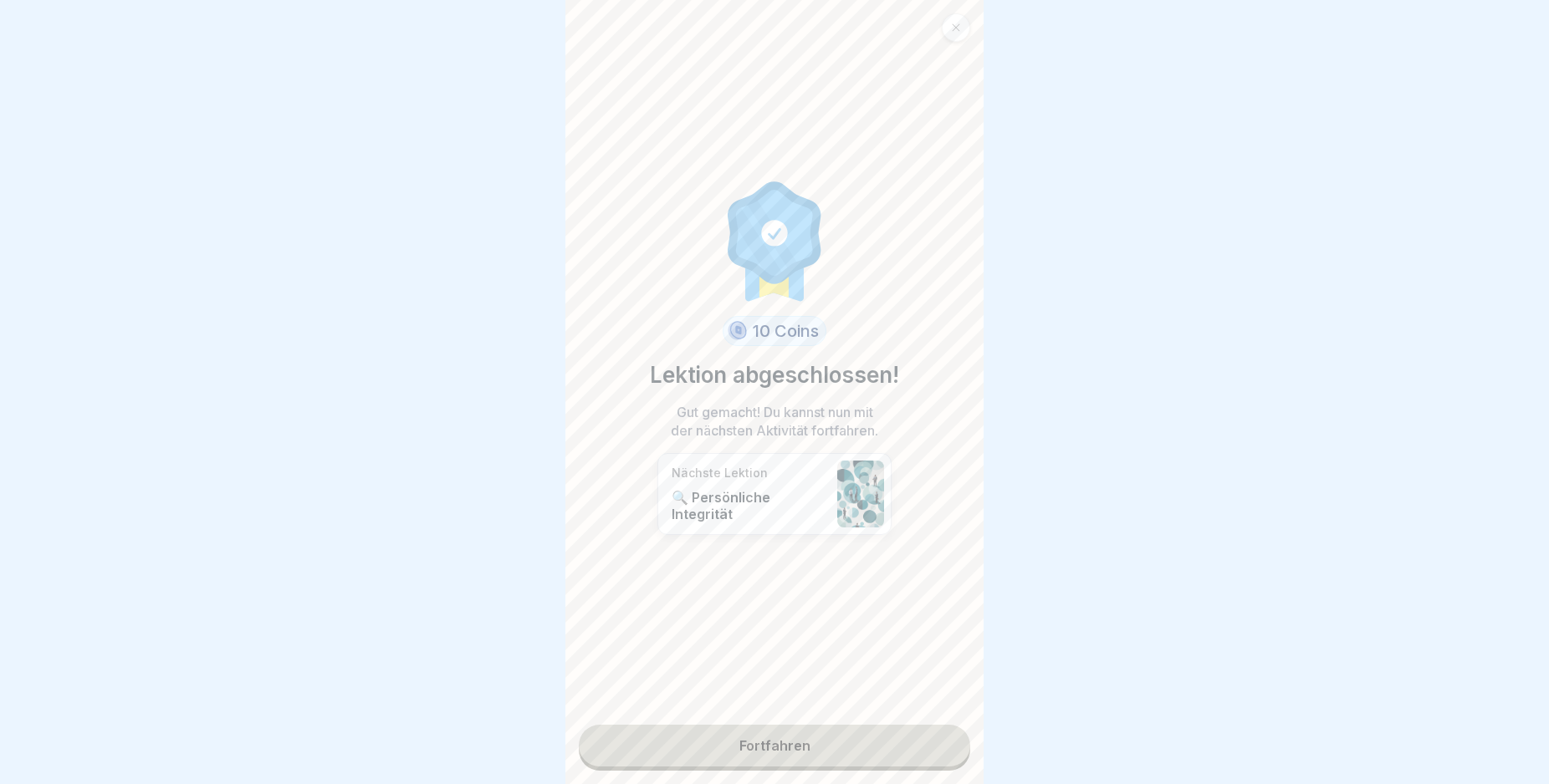
click at [893, 748] on link "Fortfahren" at bounding box center [774, 745] width 392 height 42
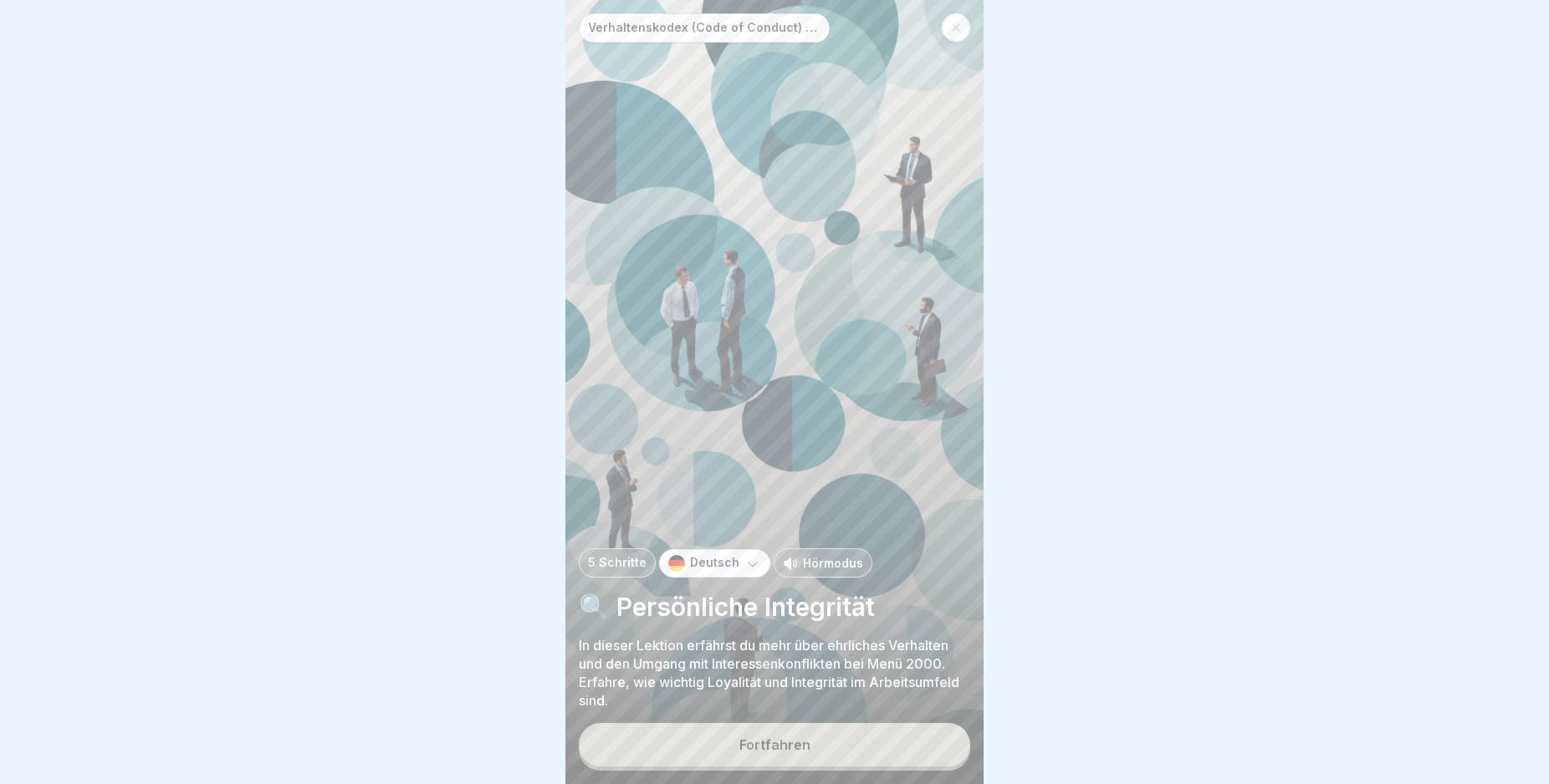
click at [893, 748] on button "Fortfahren" at bounding box center [774, 744] width 392 height 44
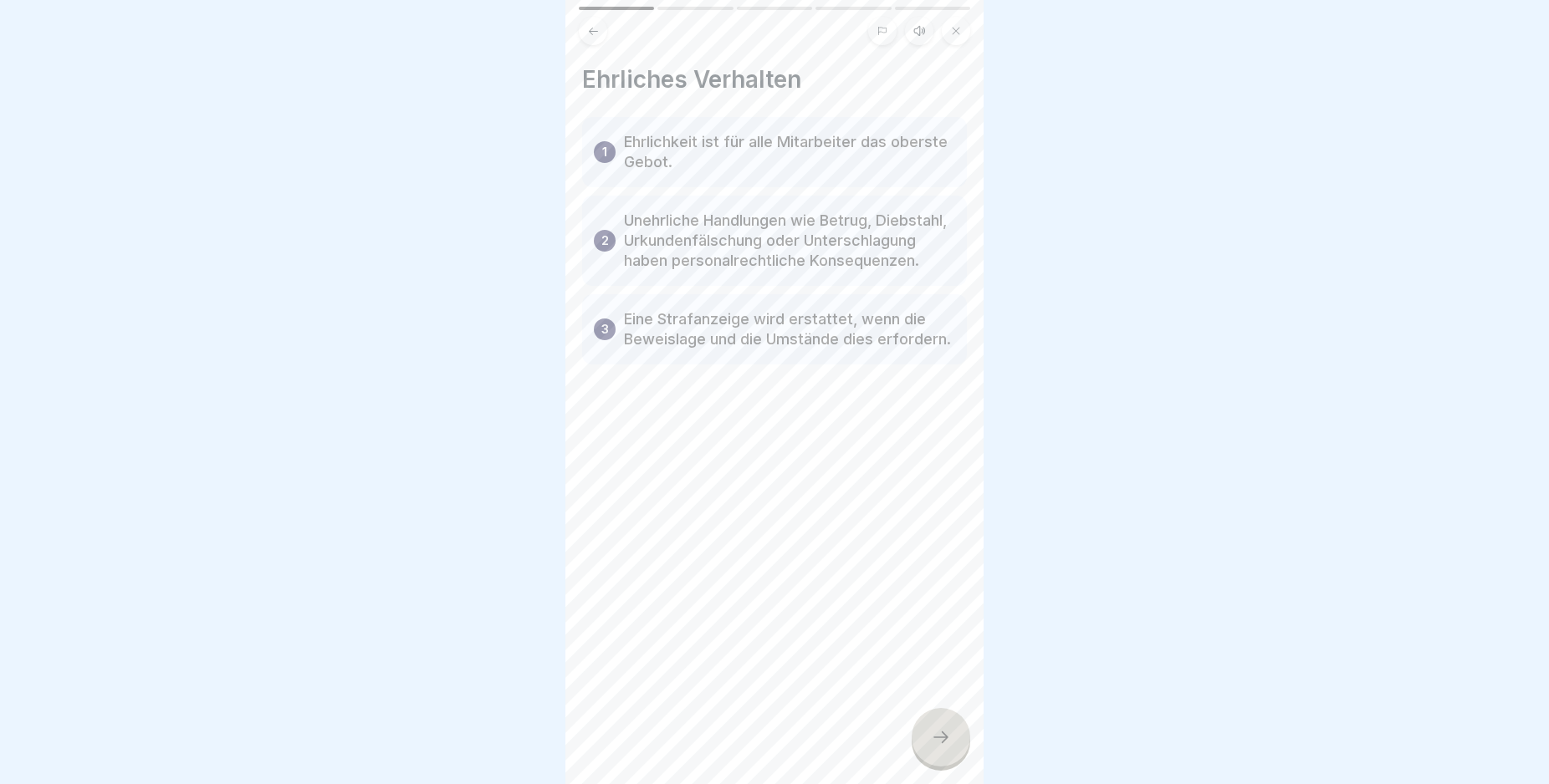
click at [937, 747] on icon at bounding box center [940, 737] width 20 height 20
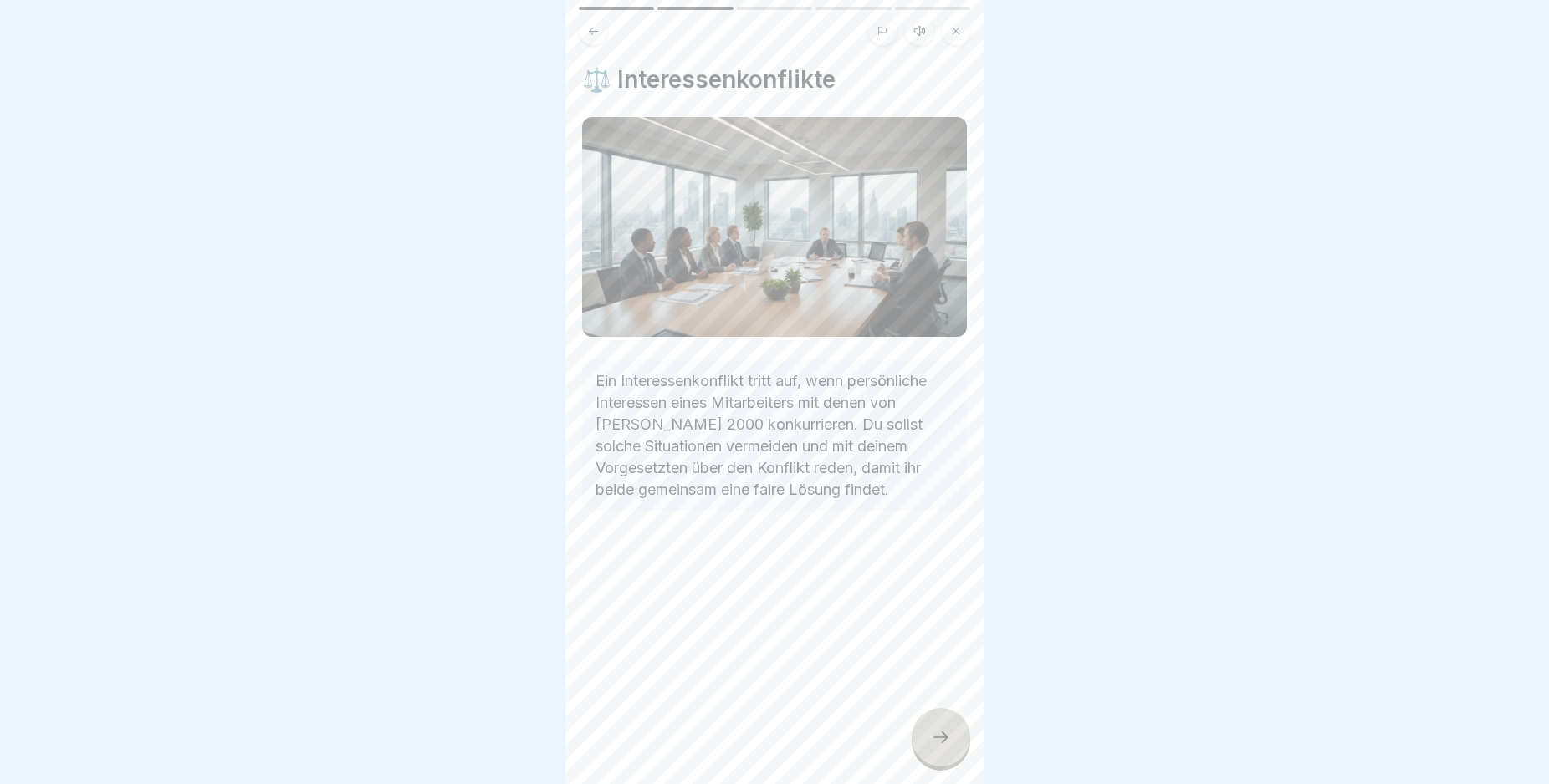
click at [937, 747] on icon at bounding box center [940, 737] width 20 height 20
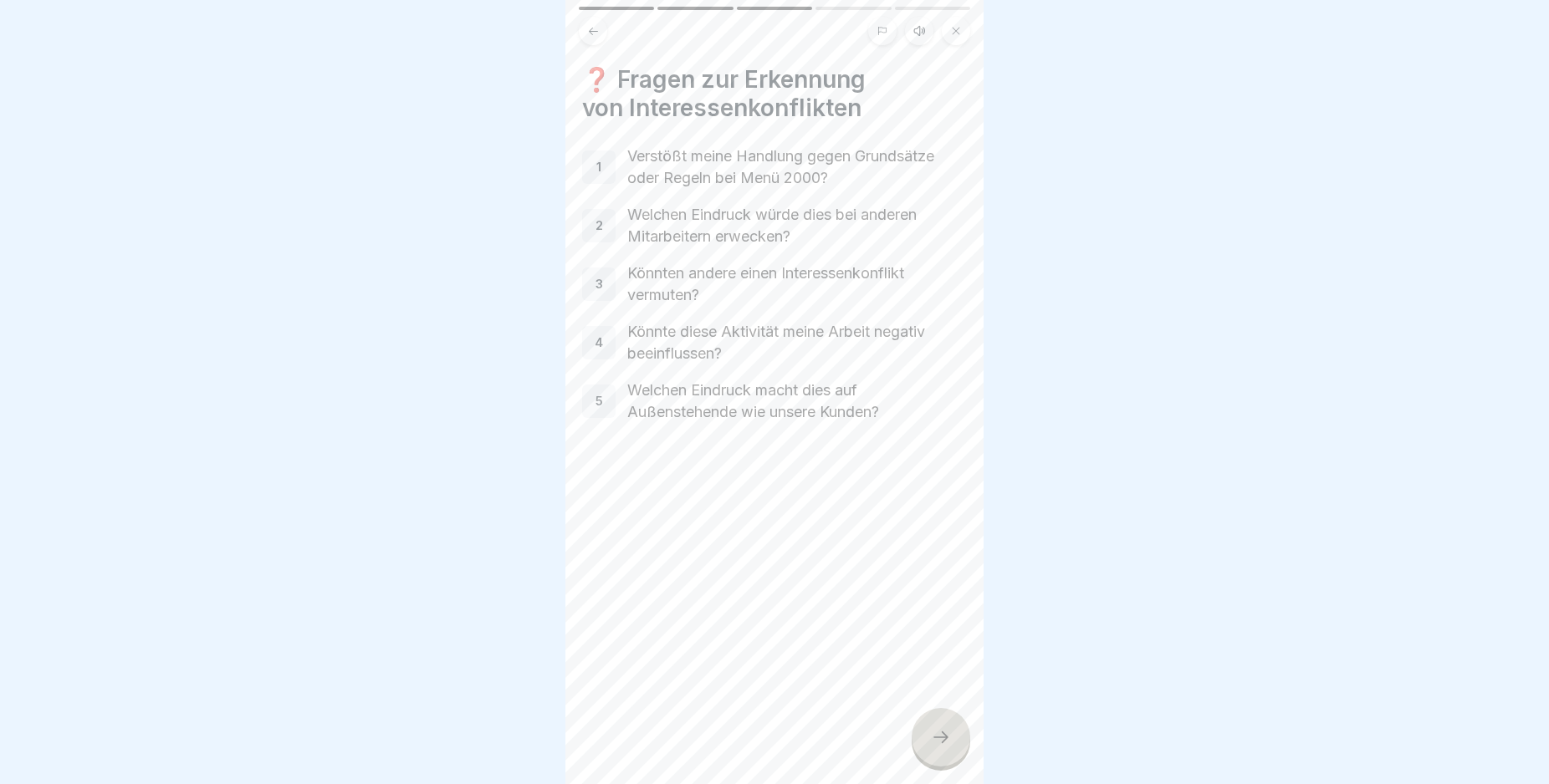
click at [937, 747] on icon at bounding box center [940, 737] width 20 height 20
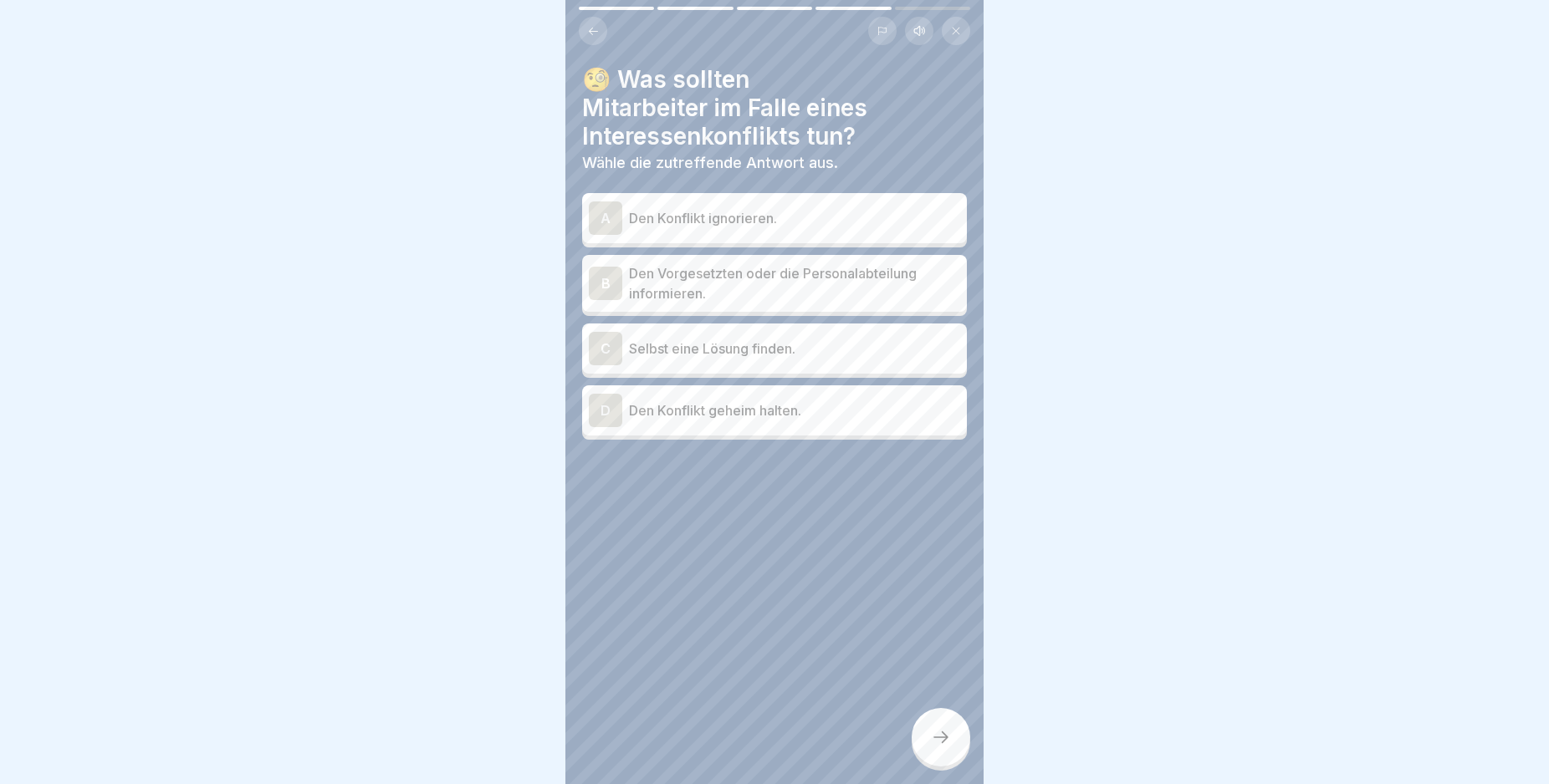
click at [600, 344] on div "C" at bounding box center [605, 349] width 34 height 34
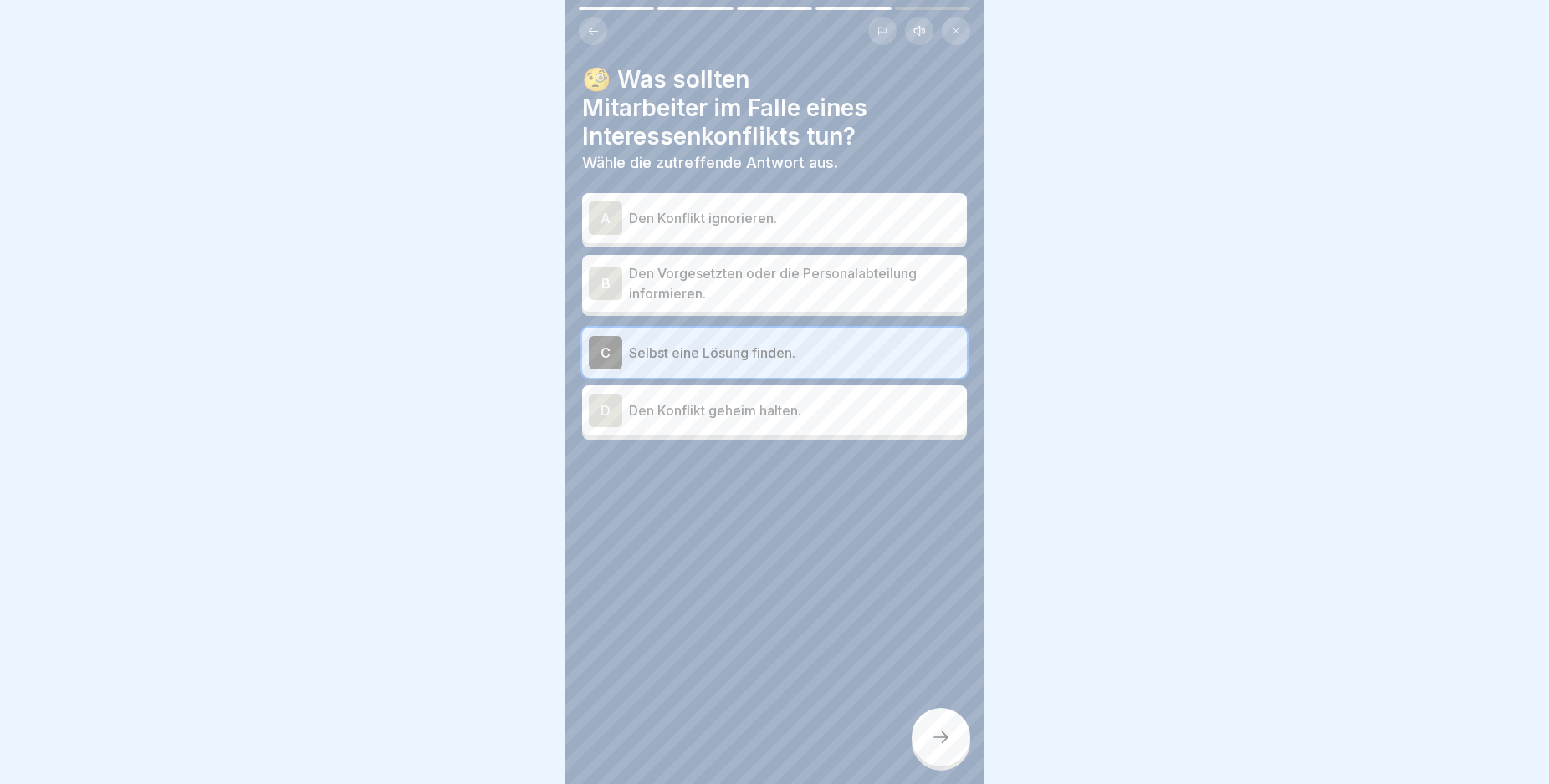
click at [947, 747] on icon at bounding box center [940, 737] width 20 height 20
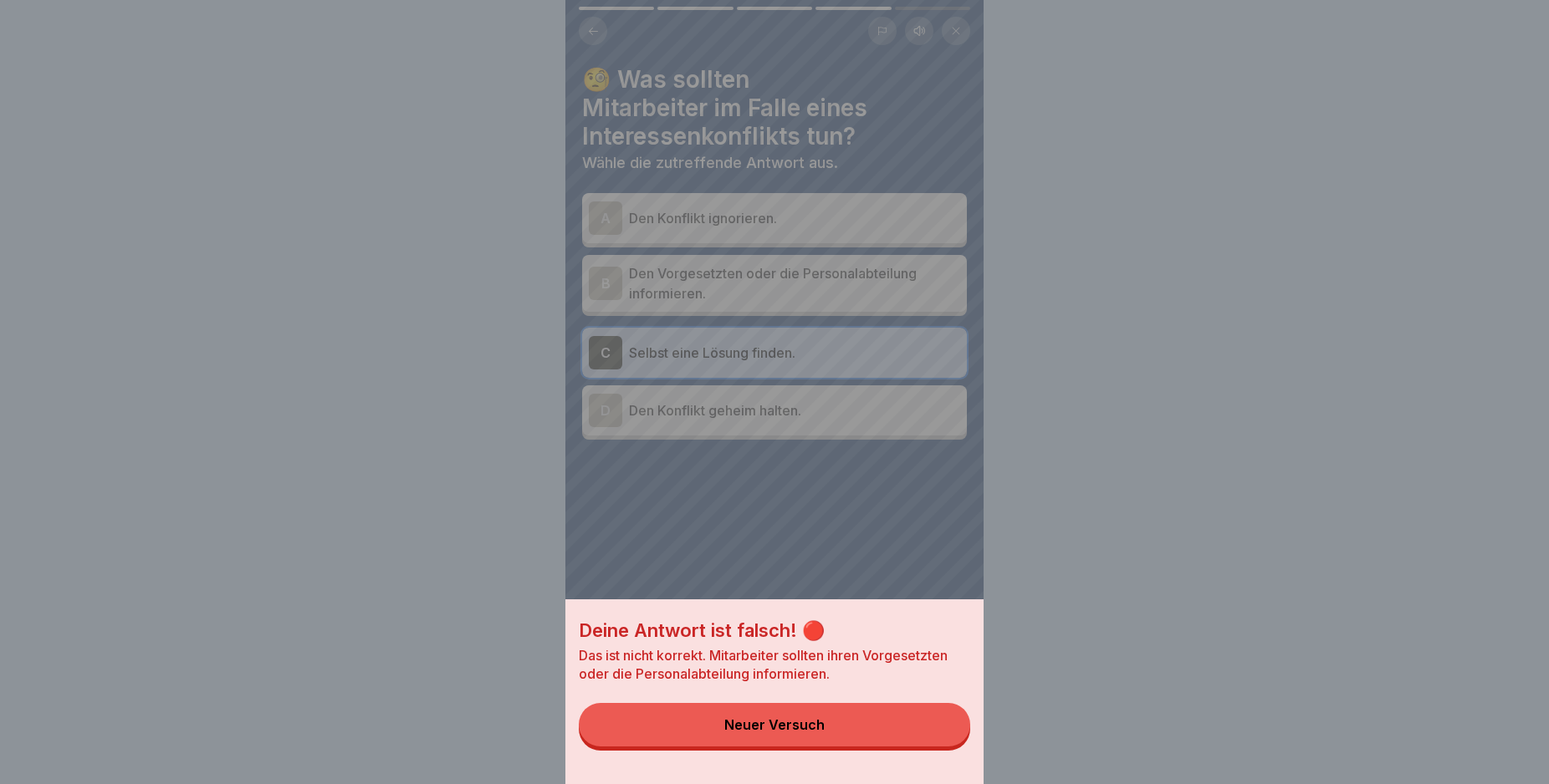
click at [944, 743] on button "Neuer Versuch" at bounding box center [774, 725] width 392 height 44
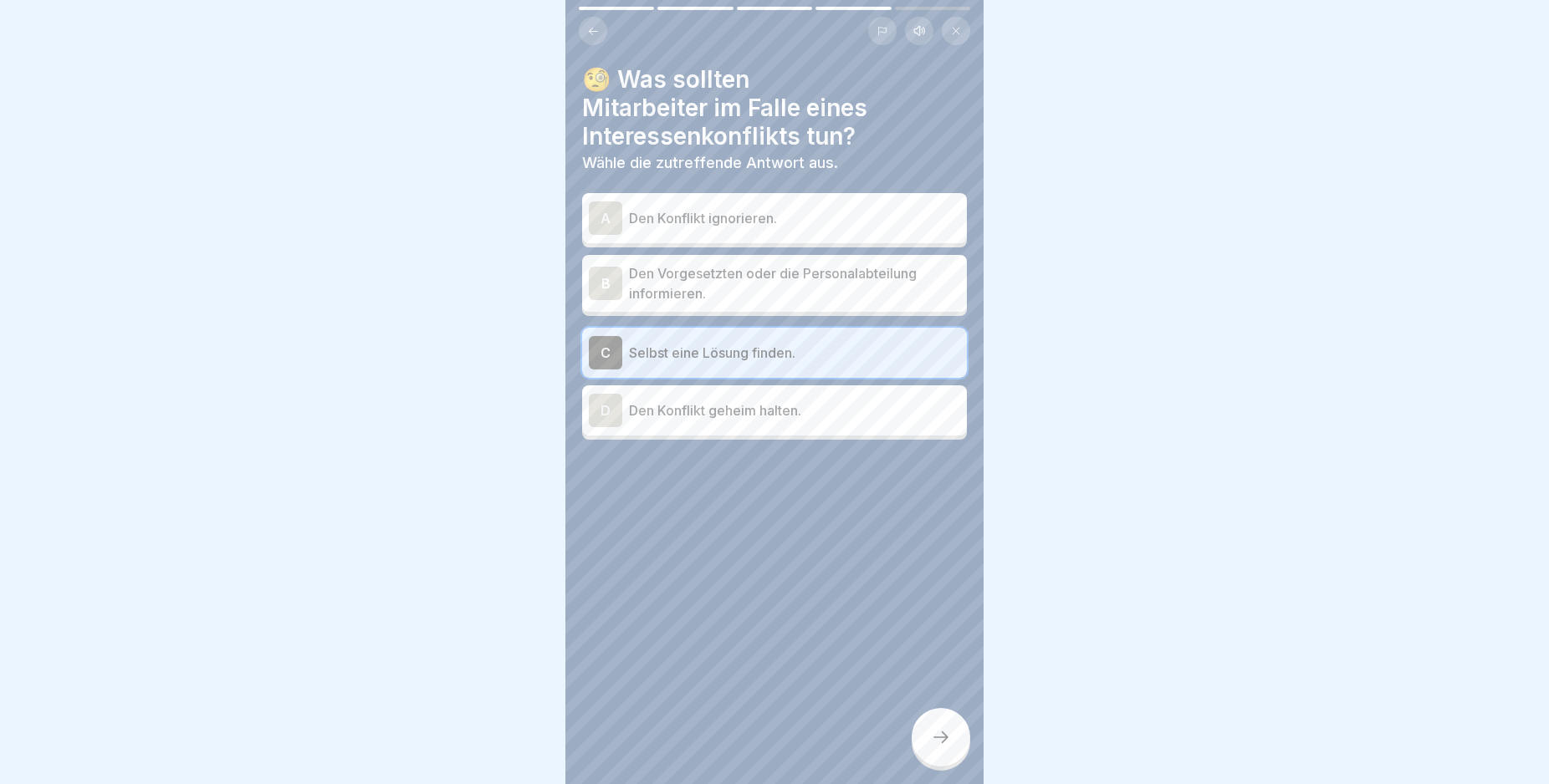
click at [602, 286] on div "B" at bounding box center [605, 283] width 34 height 34
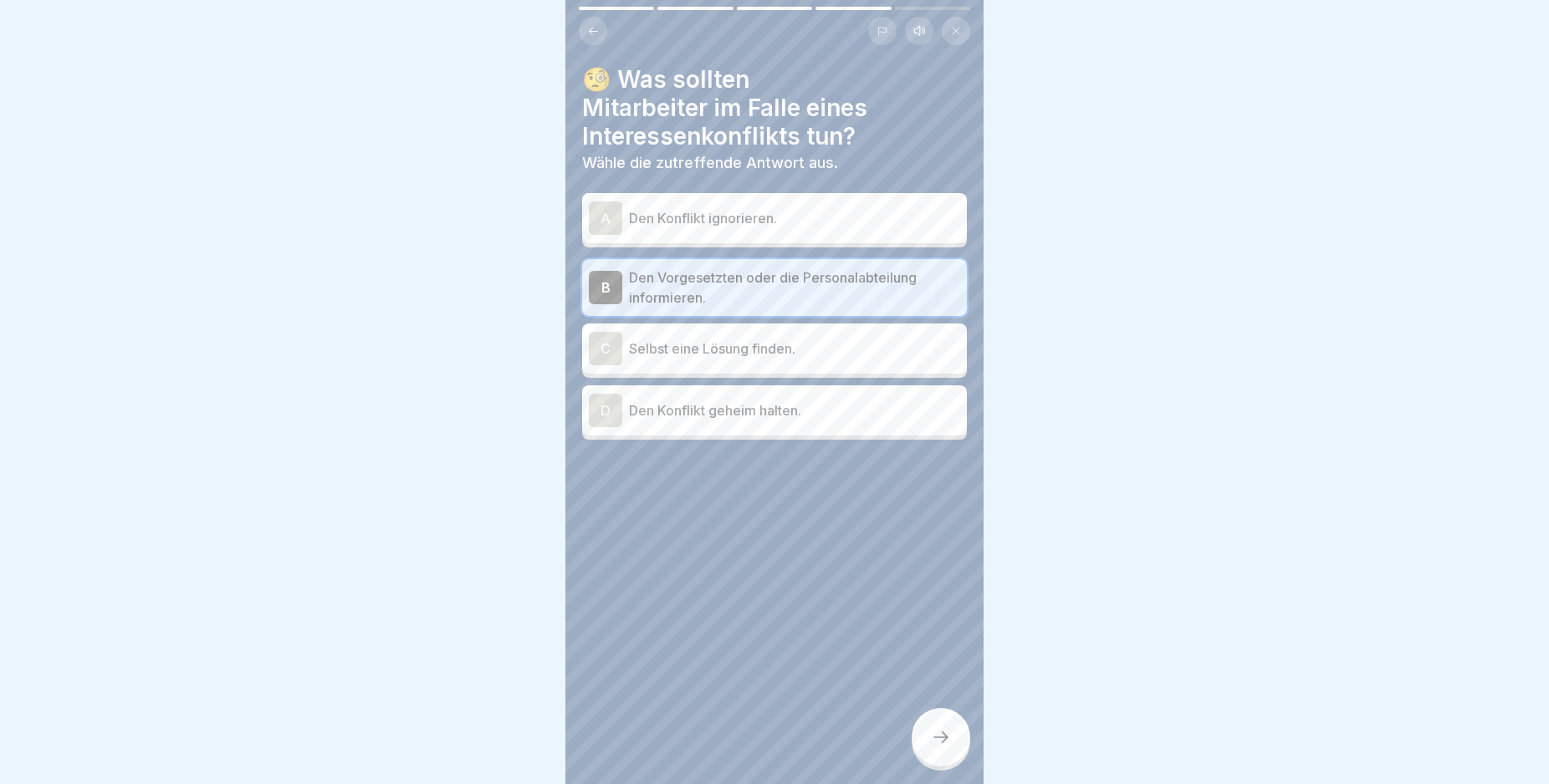
click at [940, 747] on icon at bounding box center [940, 737] width 20 height 20
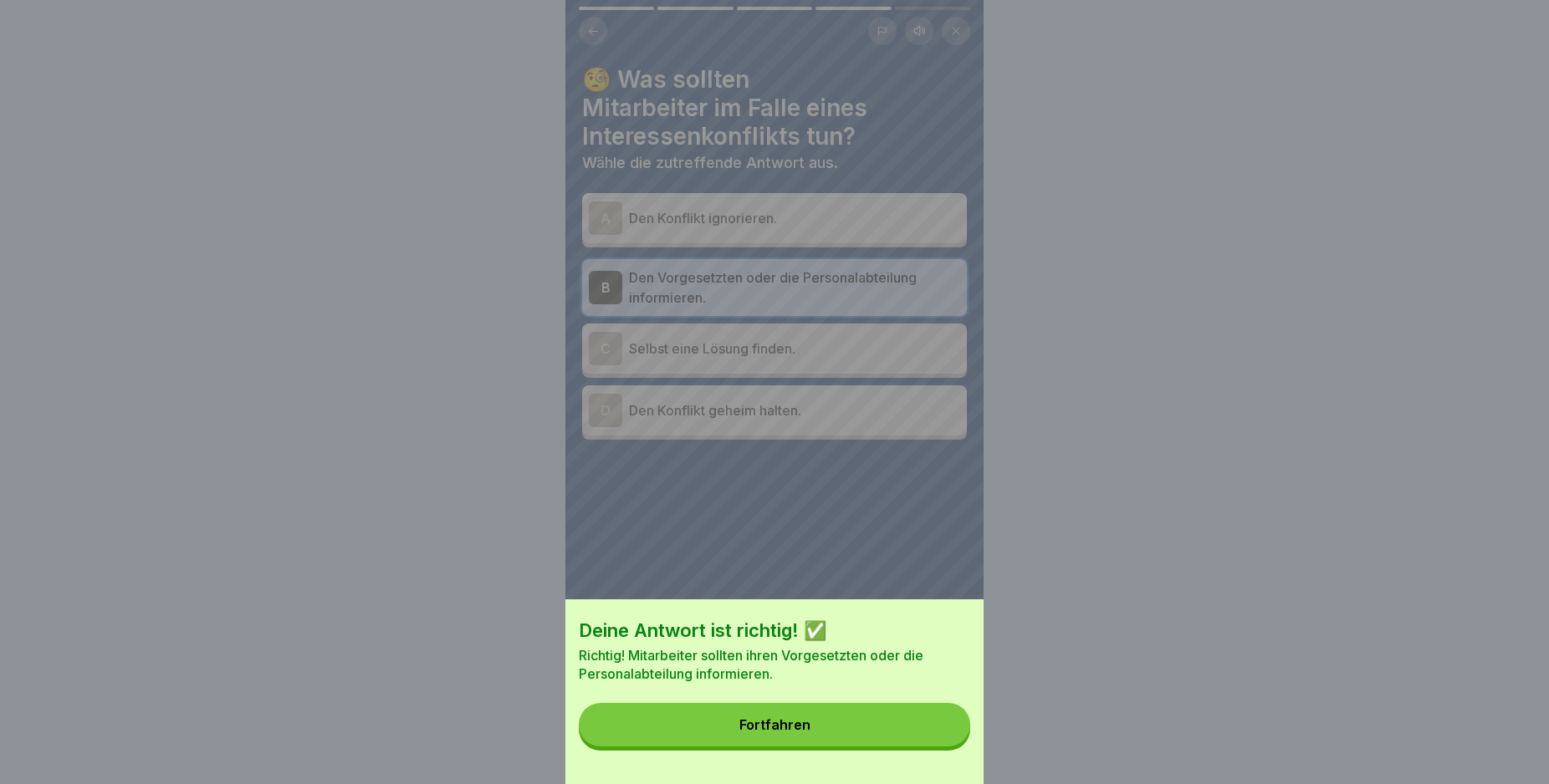
click at [940, 745] on button "Fortfahren" at bounding box center [774, 725] width 392 height 44
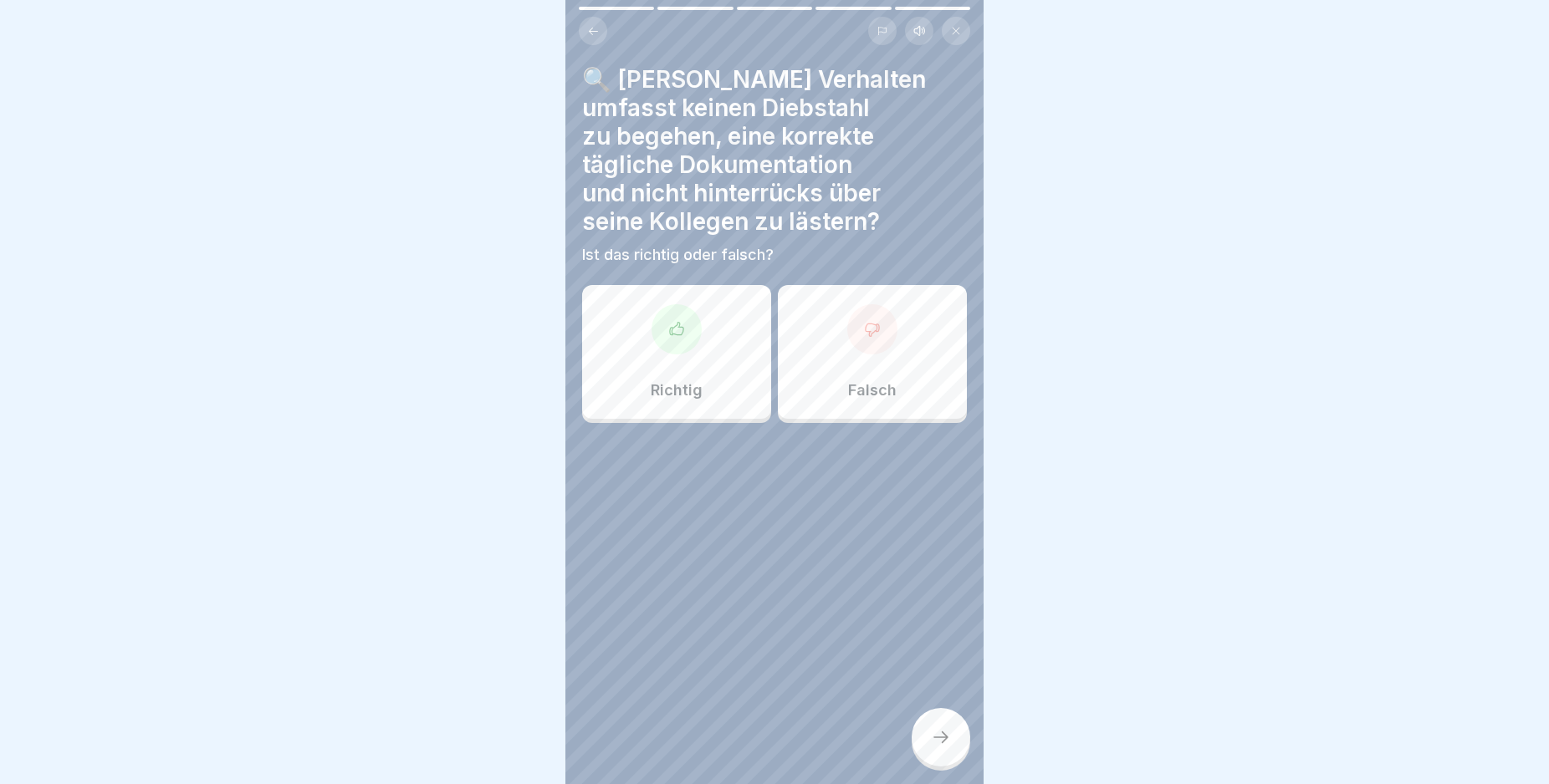
click at [680, 334] on icon at bounding box center [676, 329] width 16 height 16
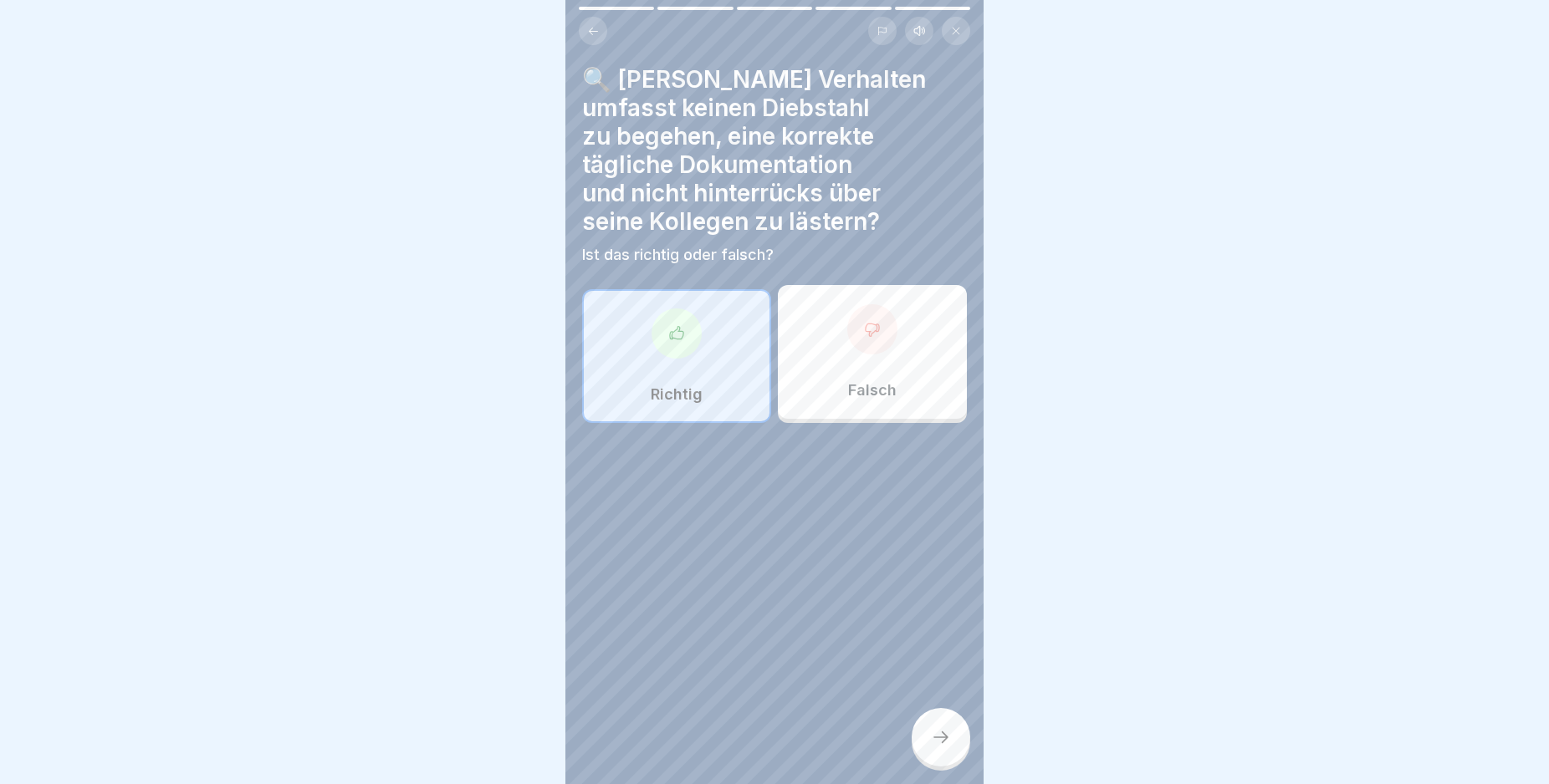
click at [930, 746] on div at bounding box center [940, 737] width 58 height 58
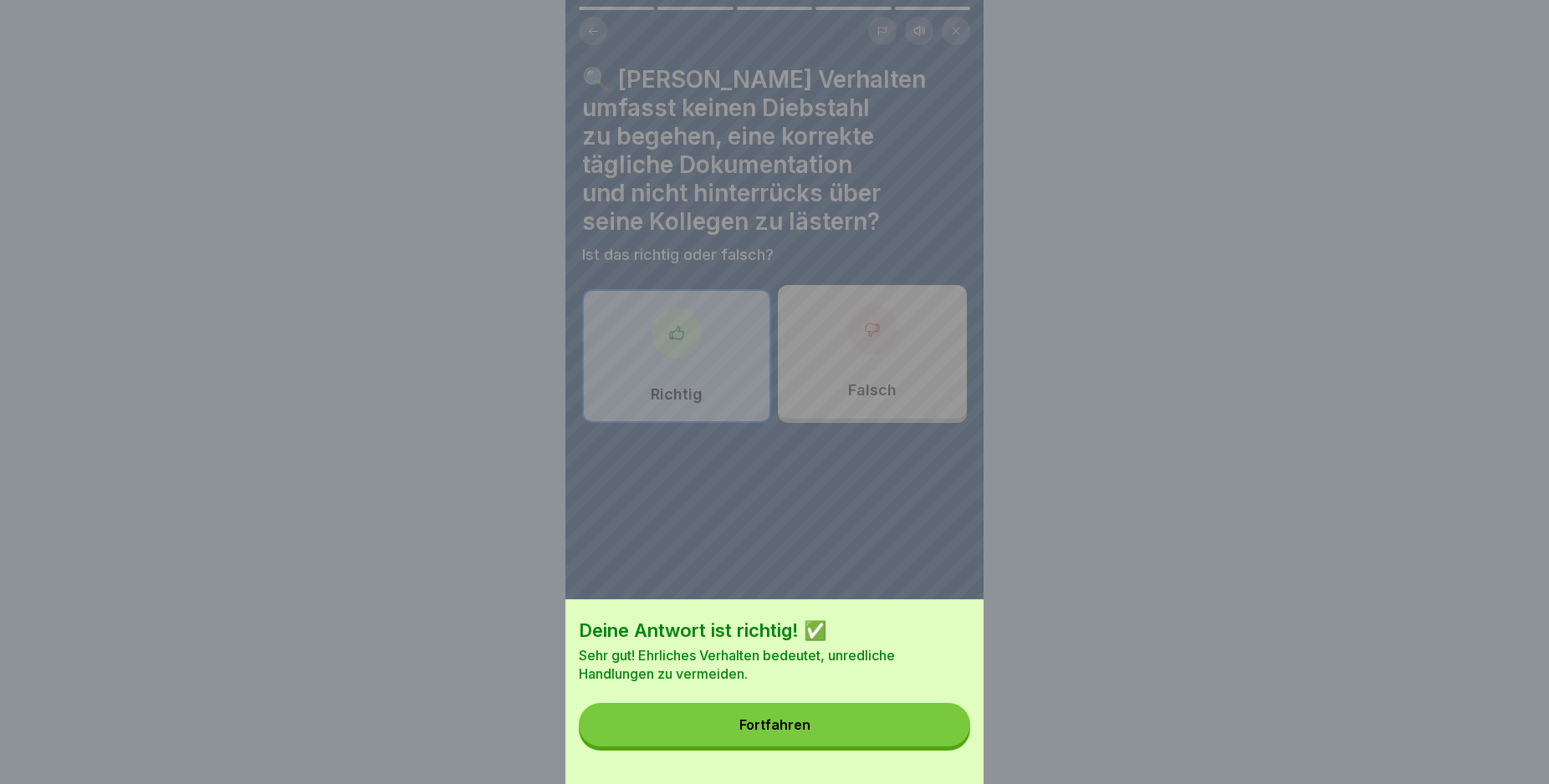
click at [929, 739] on button "Fortfahren" at bounding box center [774, 725] width 392 height 44
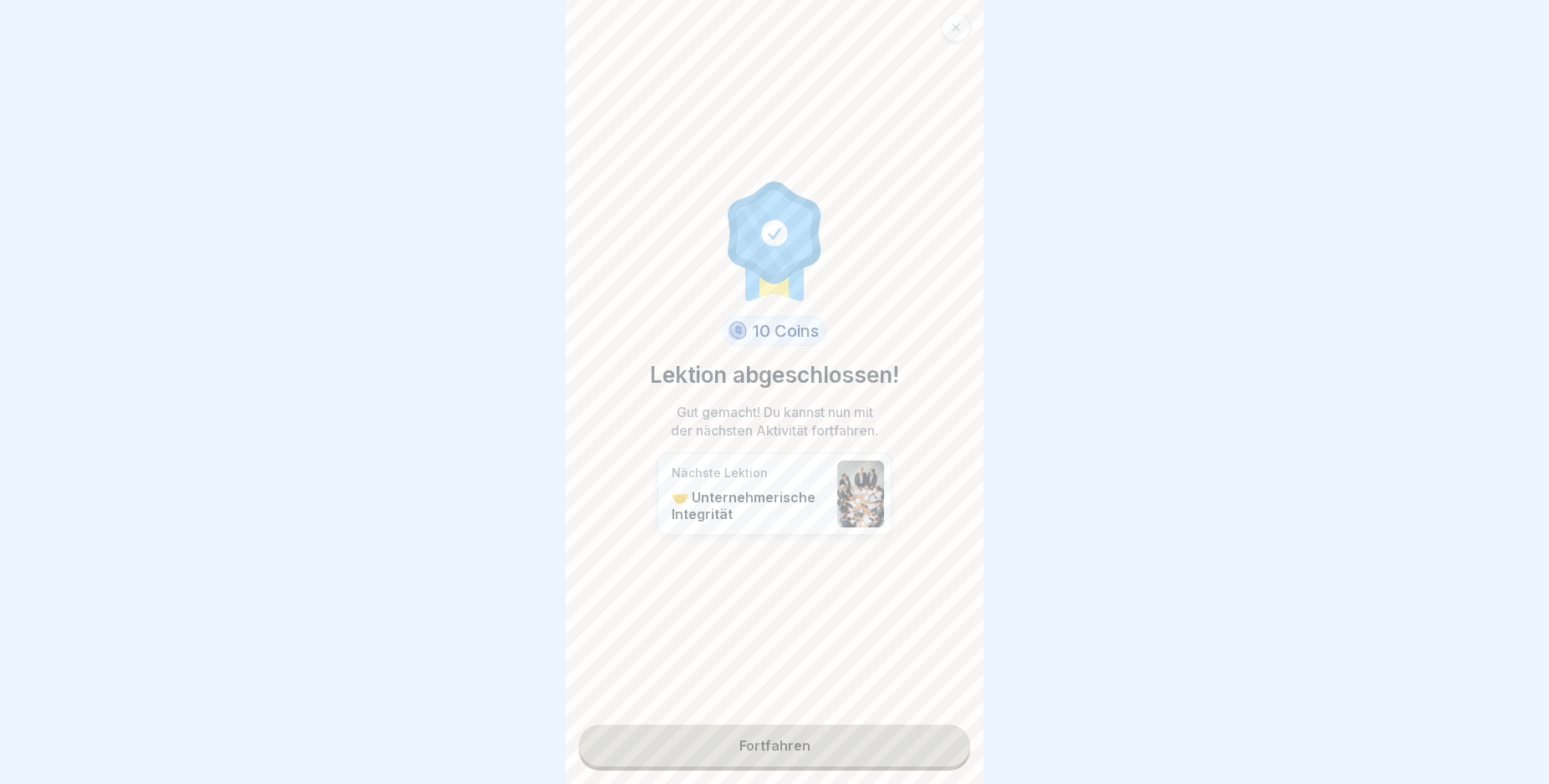
click at [924, 740] on link "Fortfahren" at bounding box center [774, 745] width 392 height 42
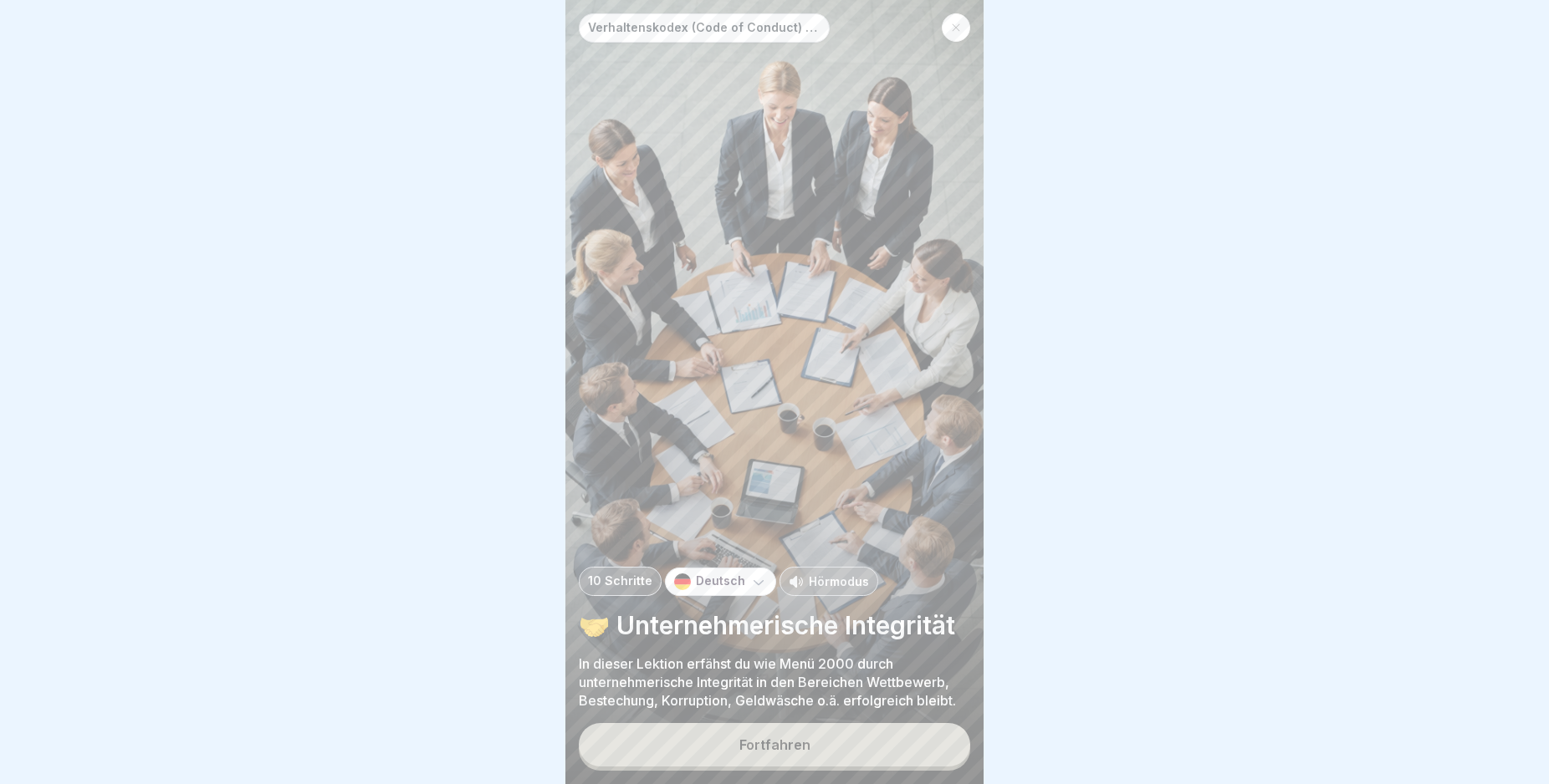
click at [930, 753] on button "Fortfahren" at bounding box center [774, 744] width 392 height 44
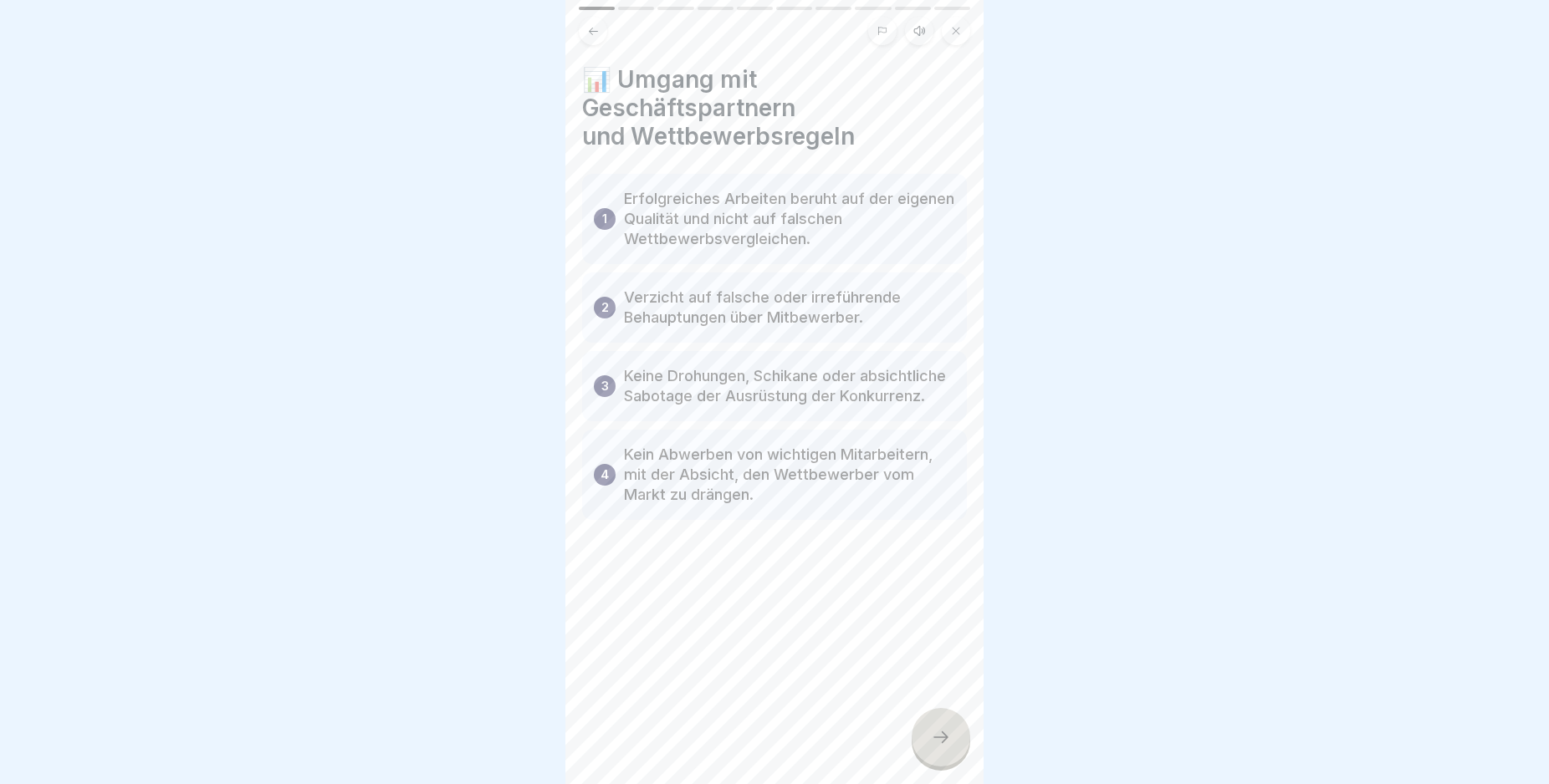
click at [929, 749] on div at bounding box center [940, 737] width 58 height 58
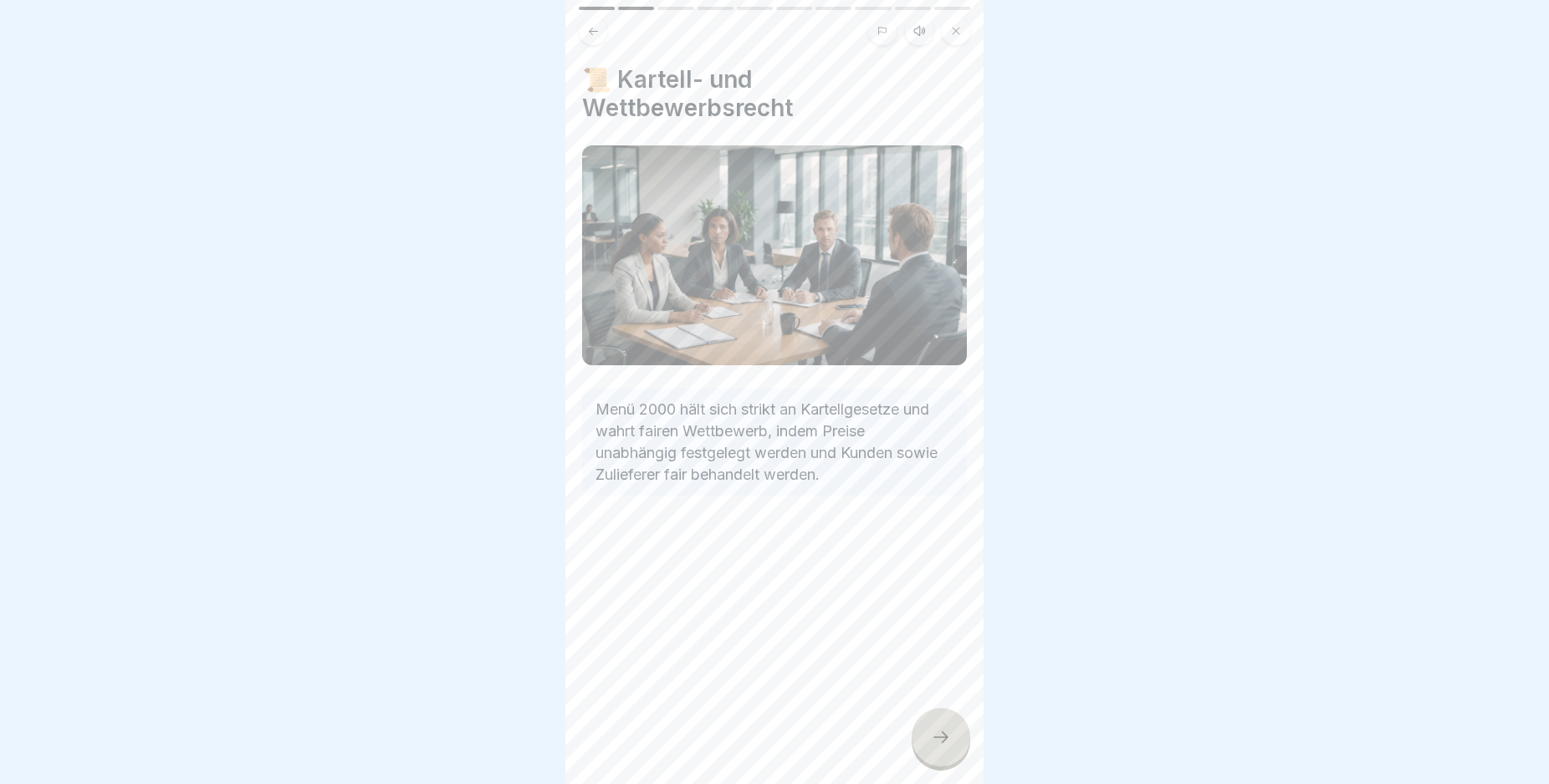
click at [929, 749] on div at bounding box center [940, 737] width 58 height 58
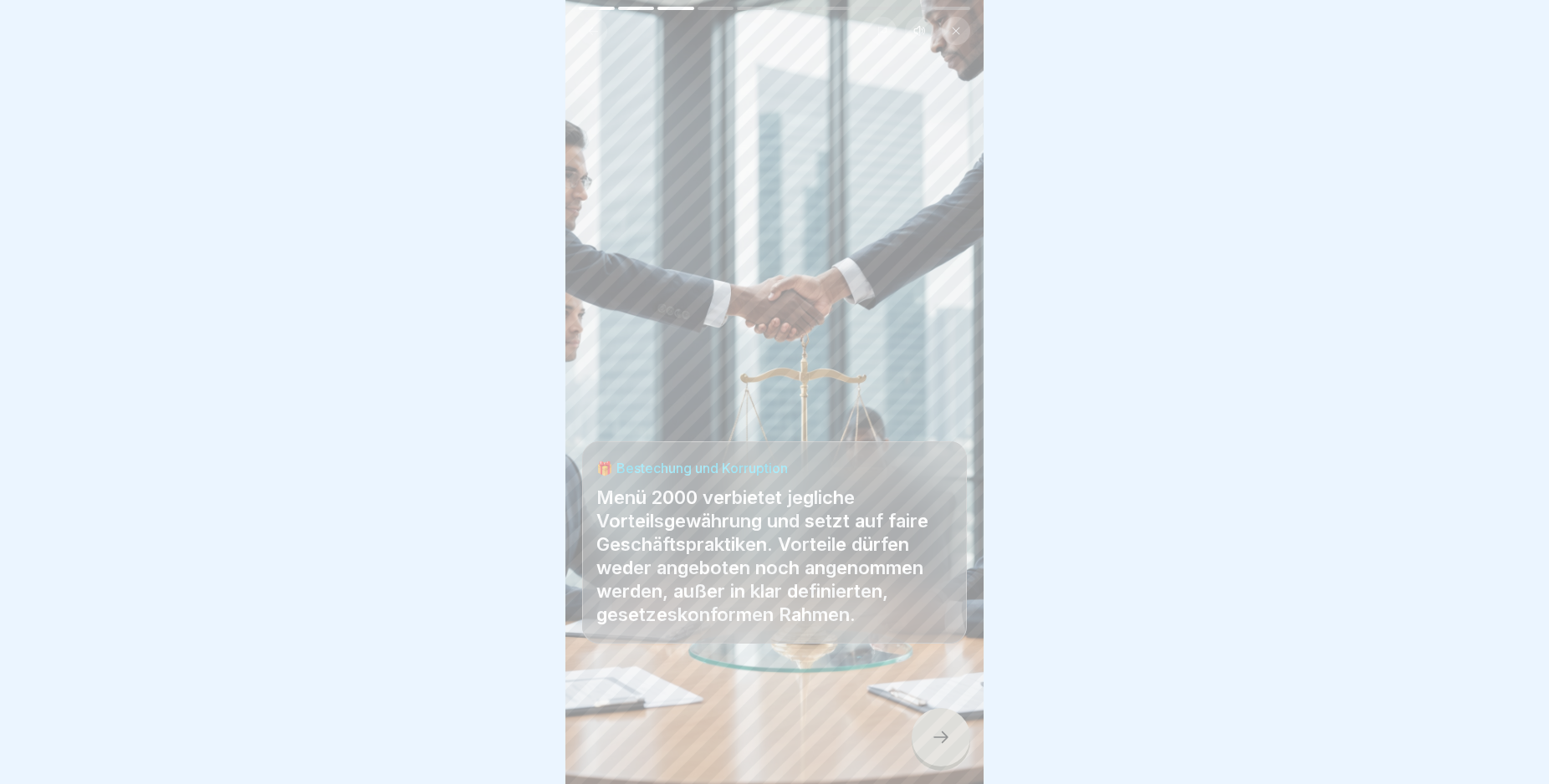
click at [929, 749] on div at bounding box center [940, 737] width 58 height 58
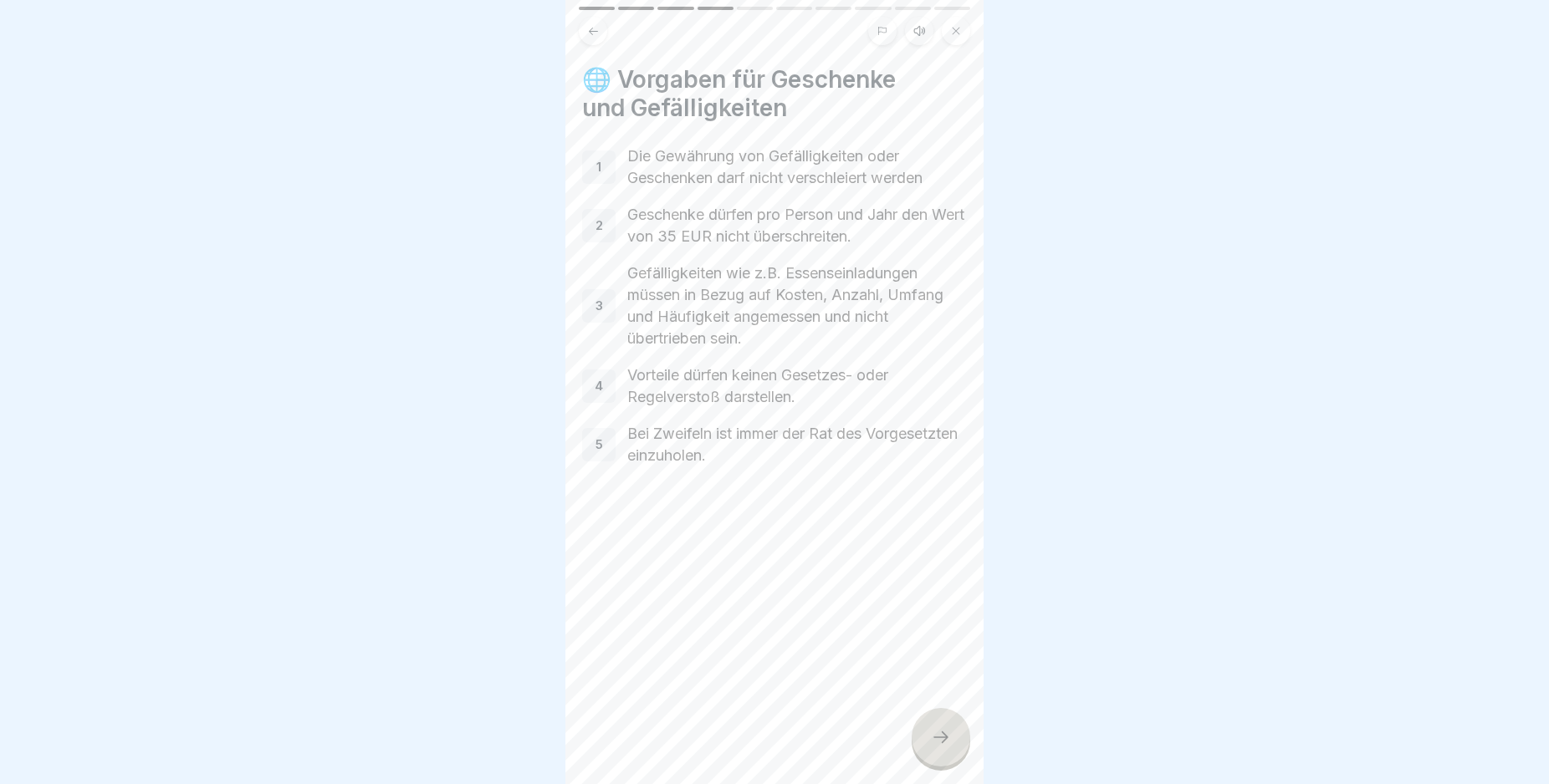
click at [935, 745] on icon at bounding box center [940, 737] width 20 height 20
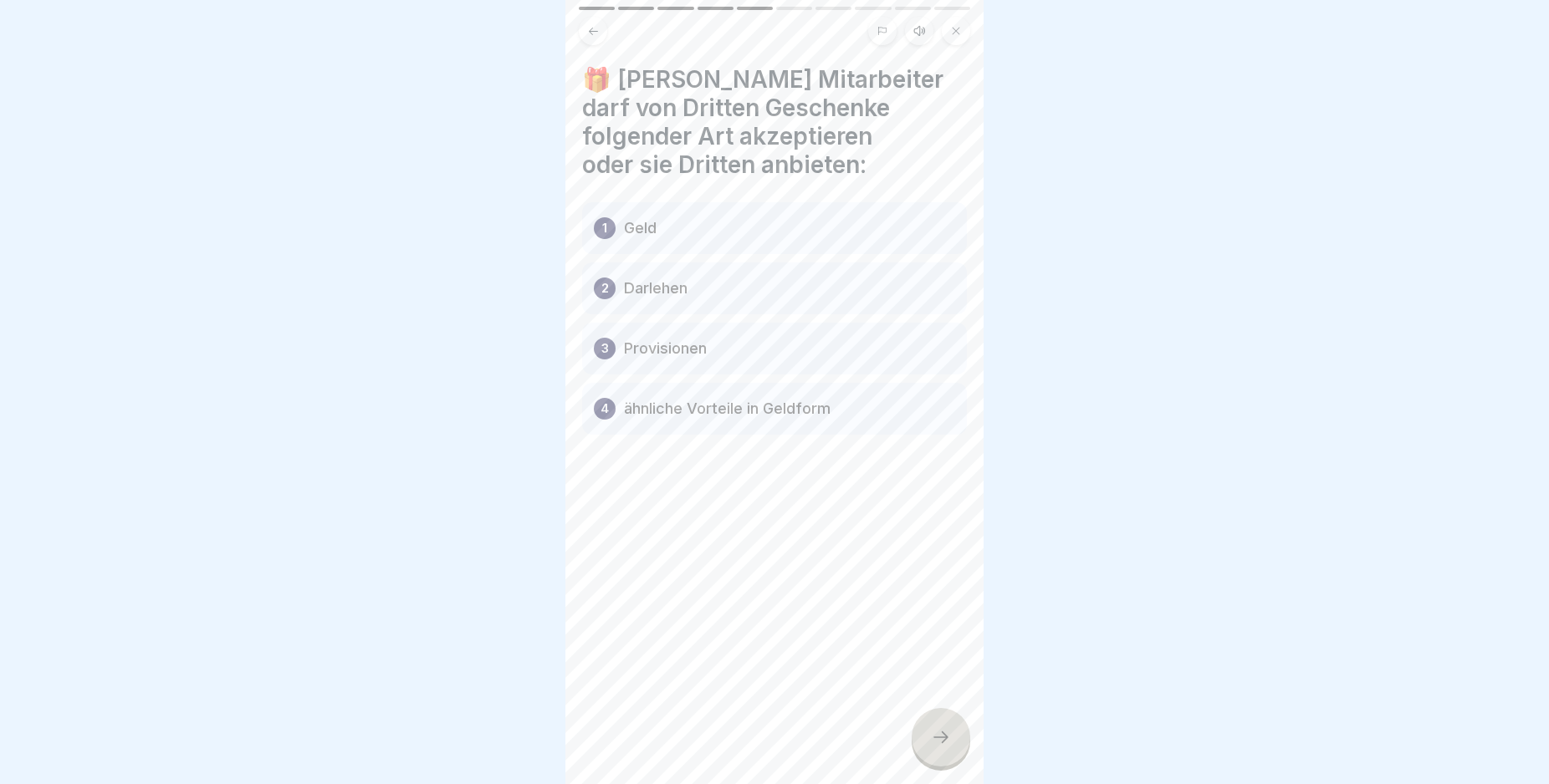
click at [602, 283] on p "2" at bounding box center [605, 288] width 8 height 20
click at [949, 742] on div at bounding box center [940, 737] width 58 height 58
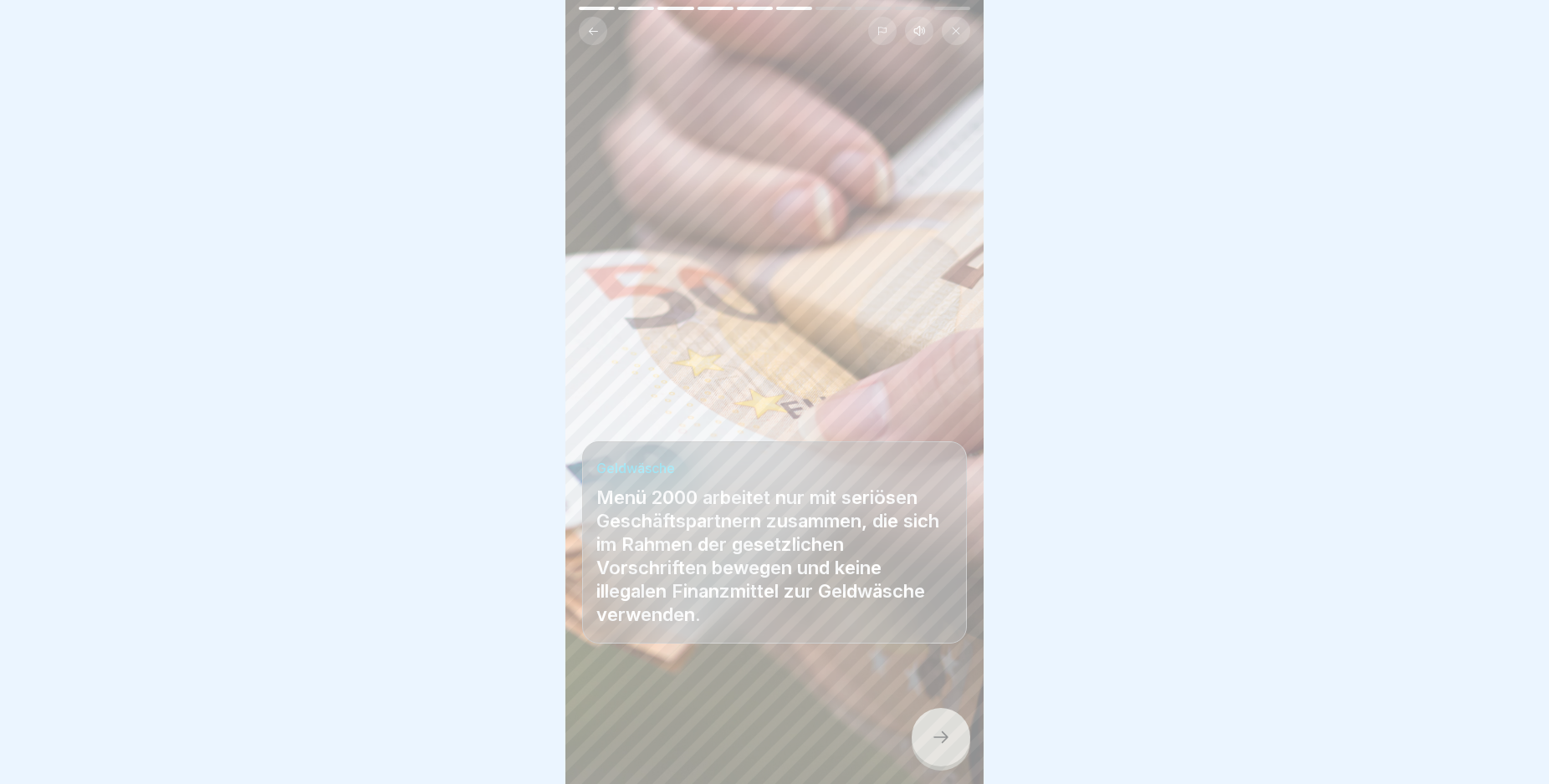
click at [949, 742] on div at bounding box center [940, 737] width 58 height 58
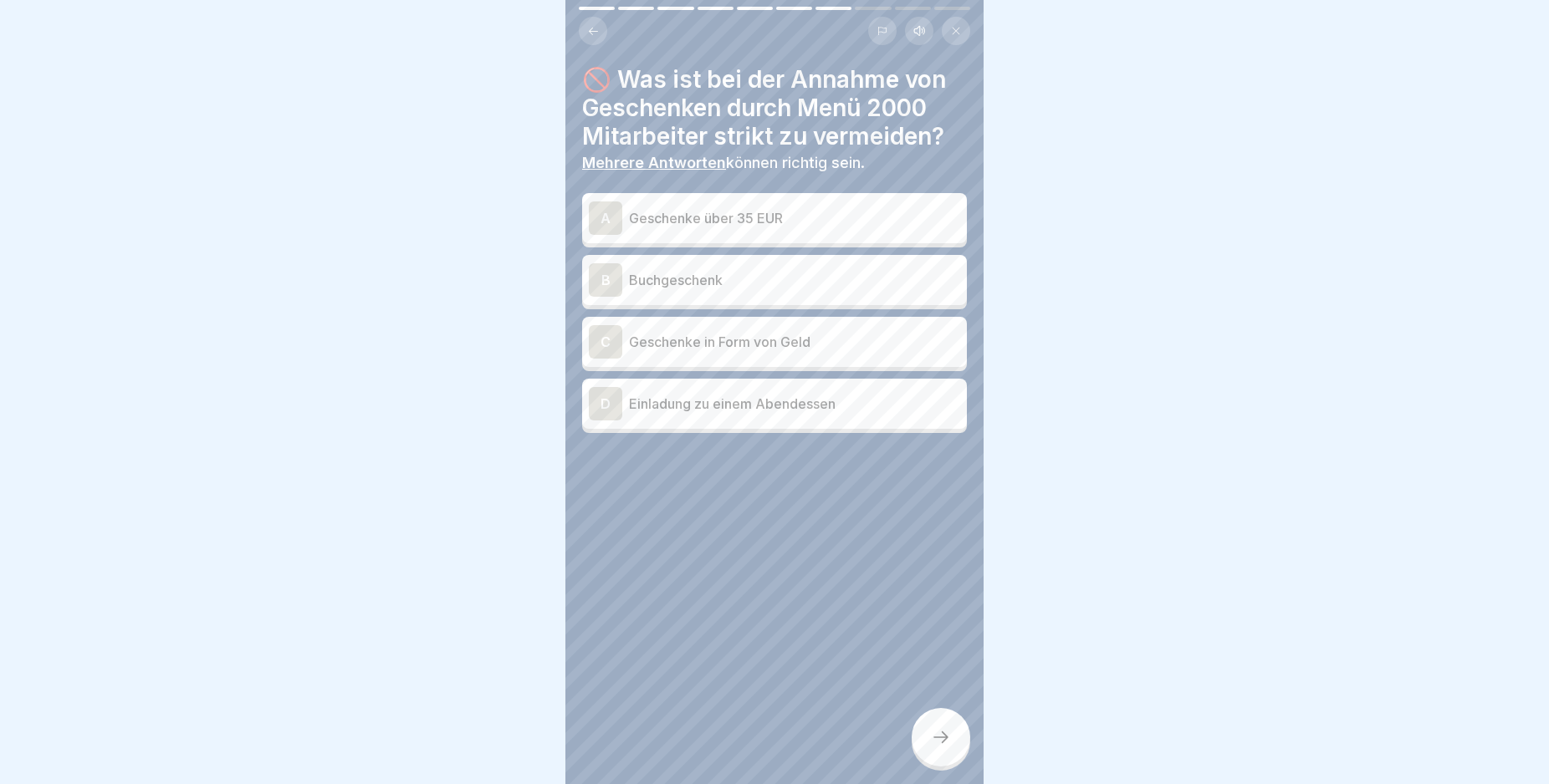
click at [606, 213] on div "A" at bounding box center [605, 218] width 34 height 34
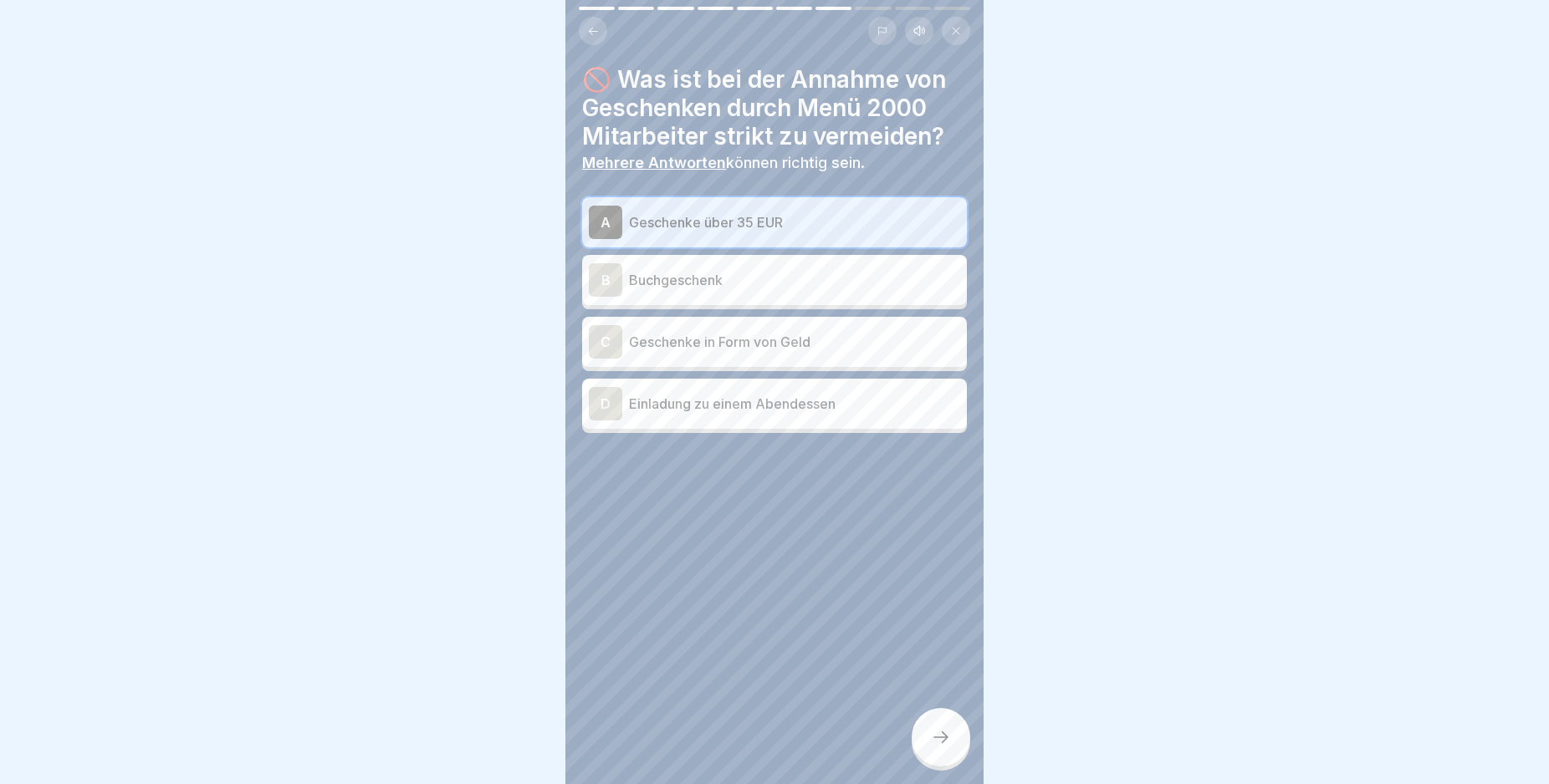
click at [601, 344] on div "C" at bounding box center [605, 342] width 34 height 34
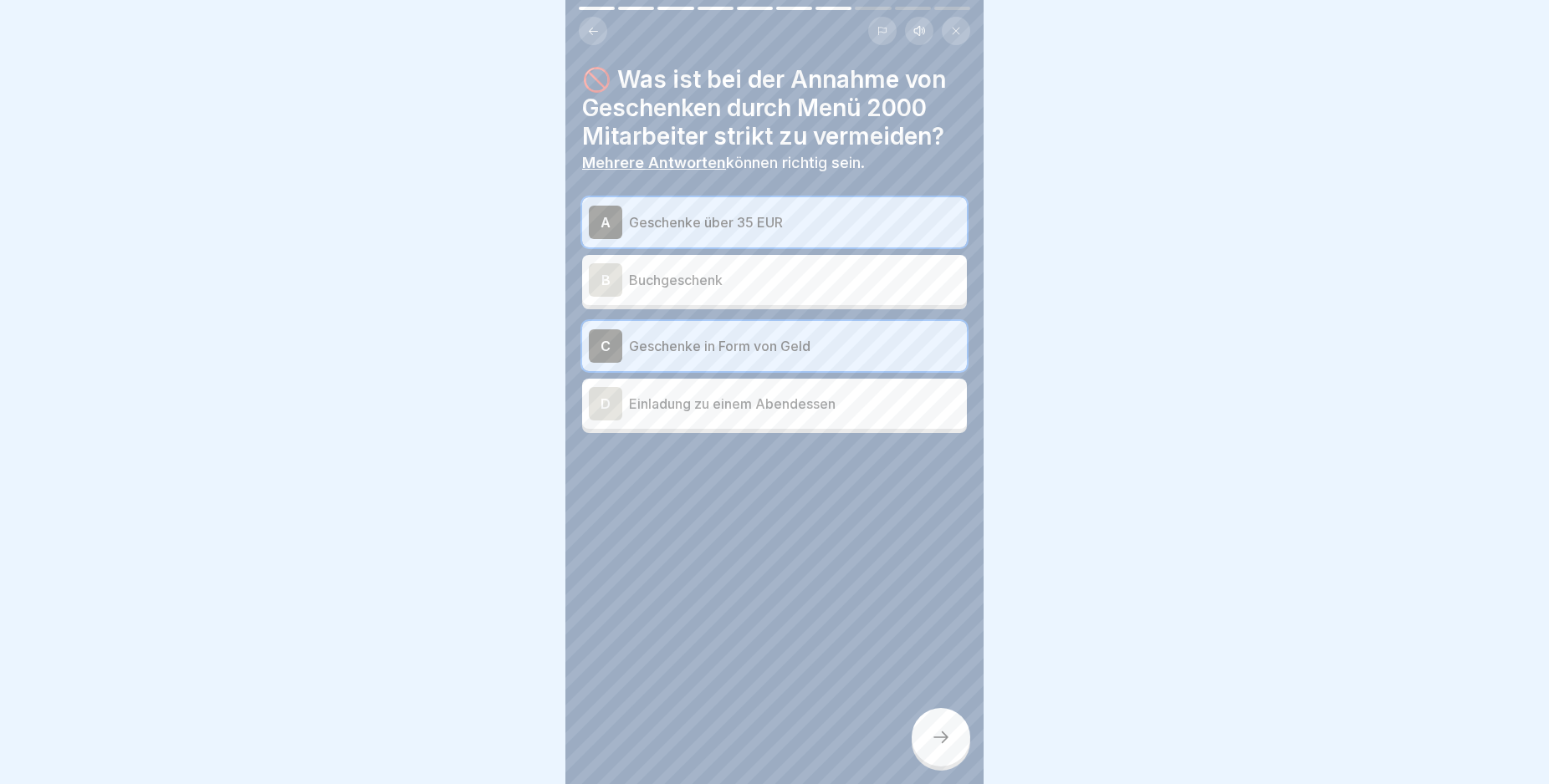
click at [600, 404] on div "D" at bounding box center [605, 403] width 34 height 34
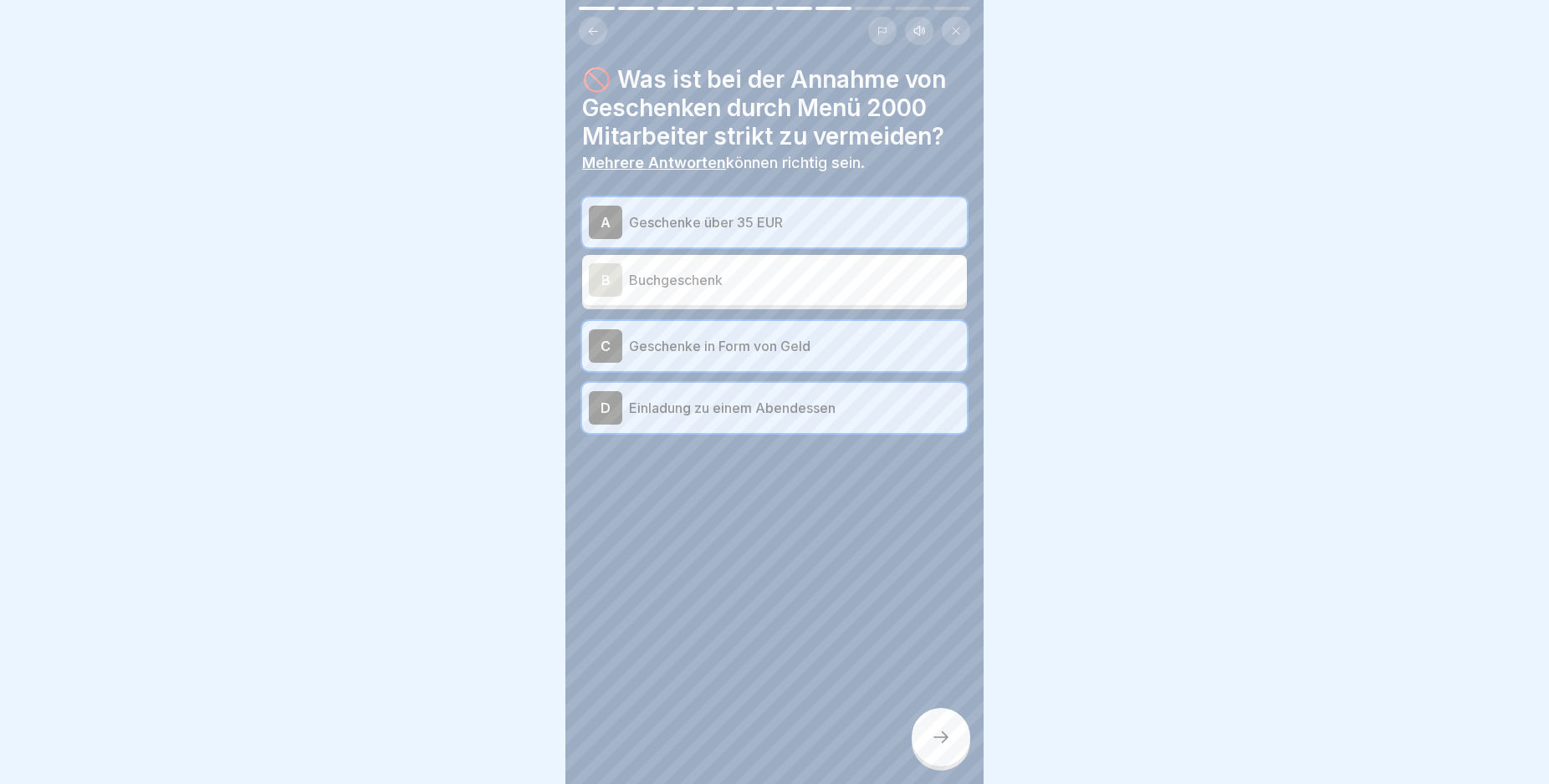
click at [935, 738] on div at bounding box center [940, 737] width 58 height 58
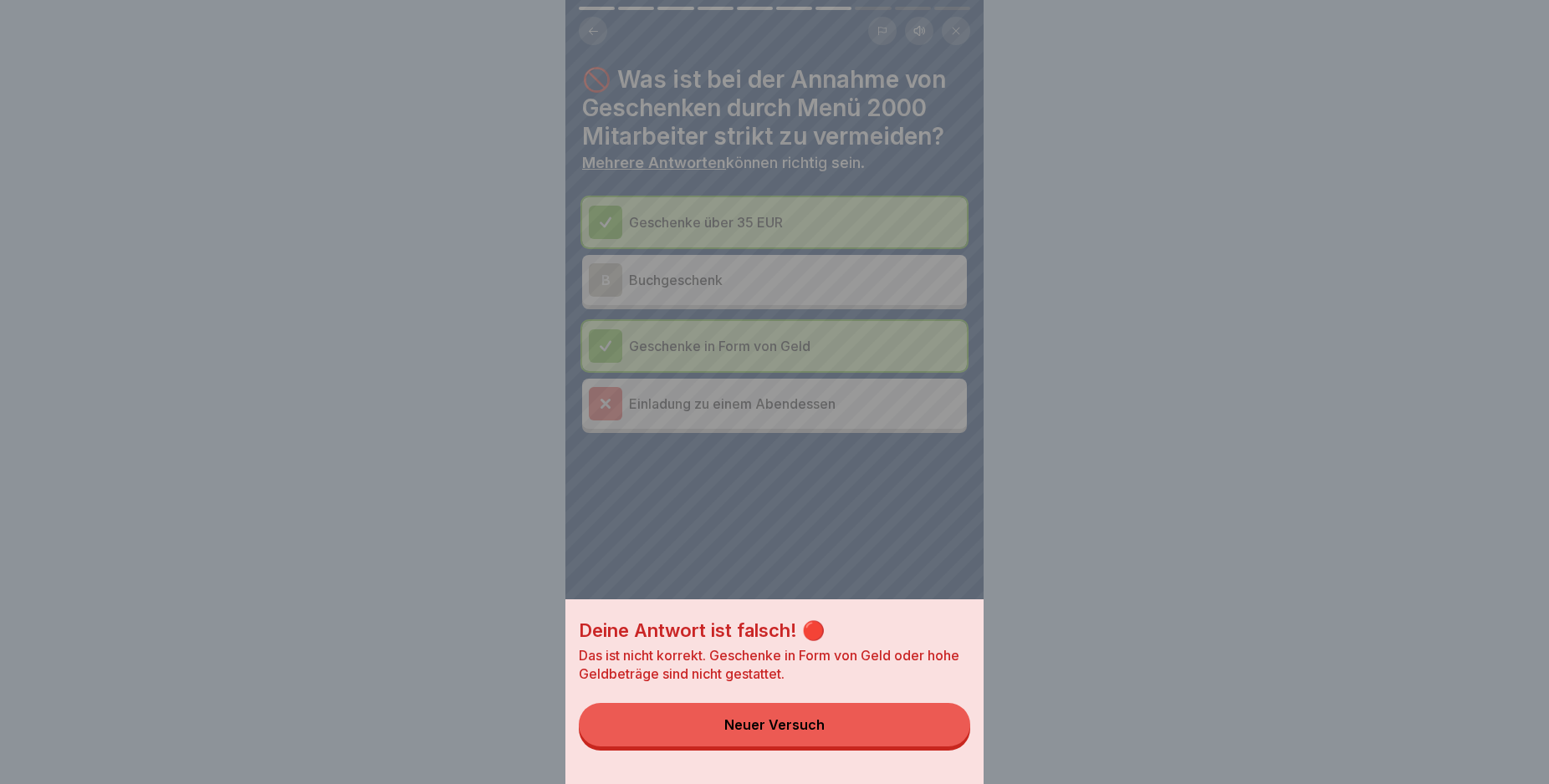
click at [935, 738] on button "Neuer Versuch" at bounding box center [774, 725] width 392 height 44
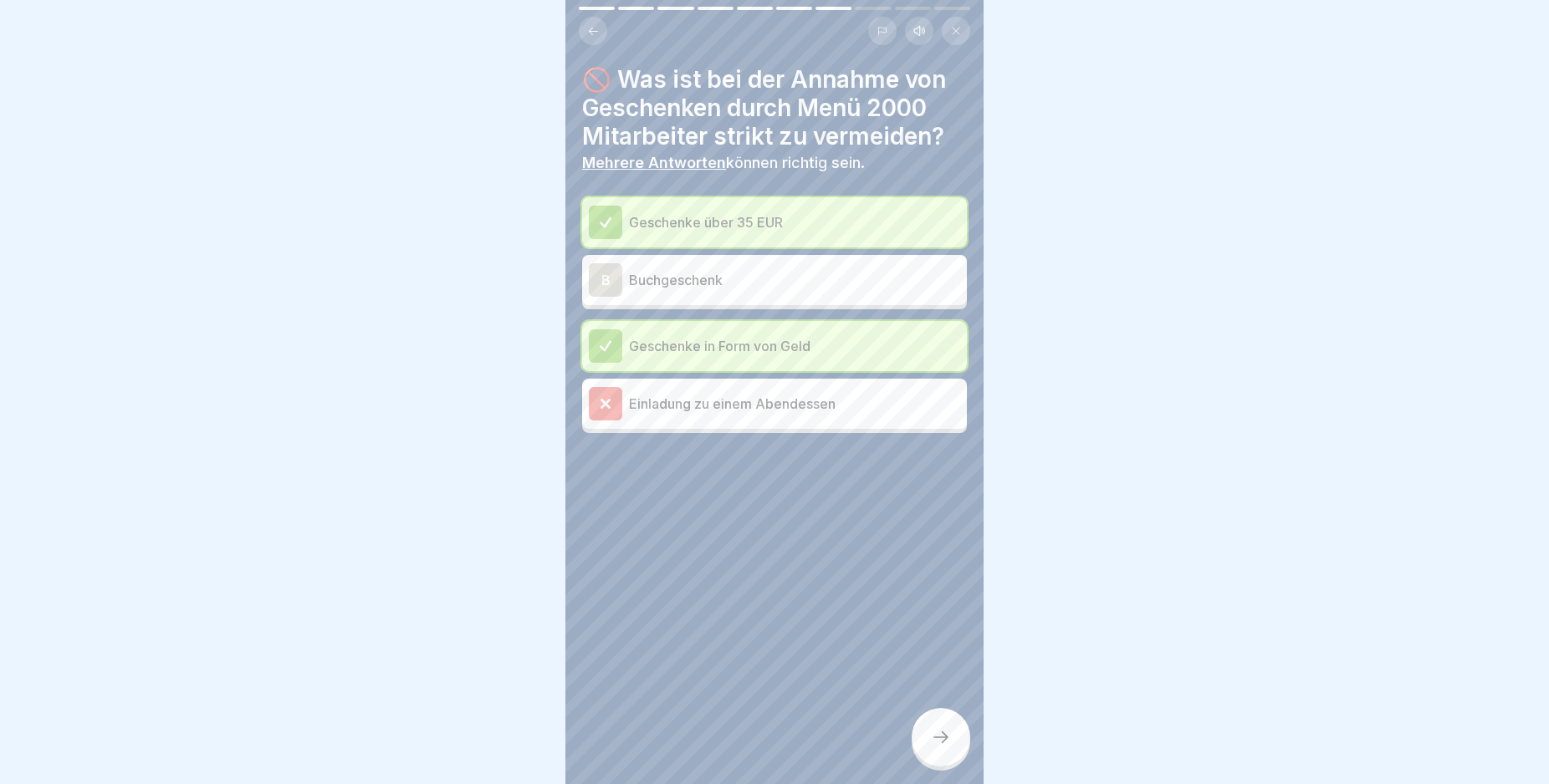
click at [613, 395] on div at bounding box center [605, 403] width 34 height 34
click at [945, 735] on div at bounding box center [940, 737] width 58 height 58
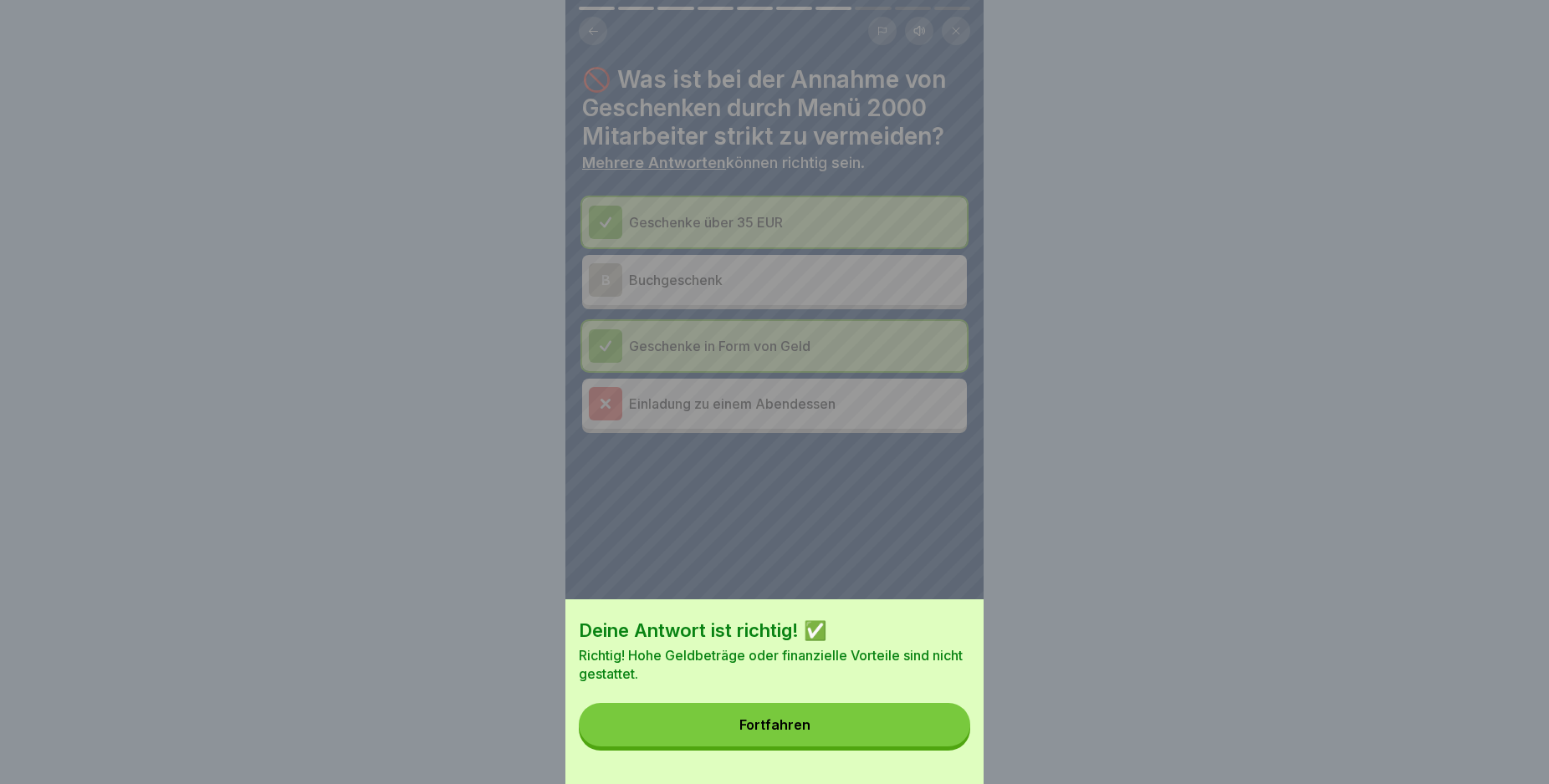
click at [941, 733] on button "Fortfahren" at bounding box center [774, 725] width 392 height 44
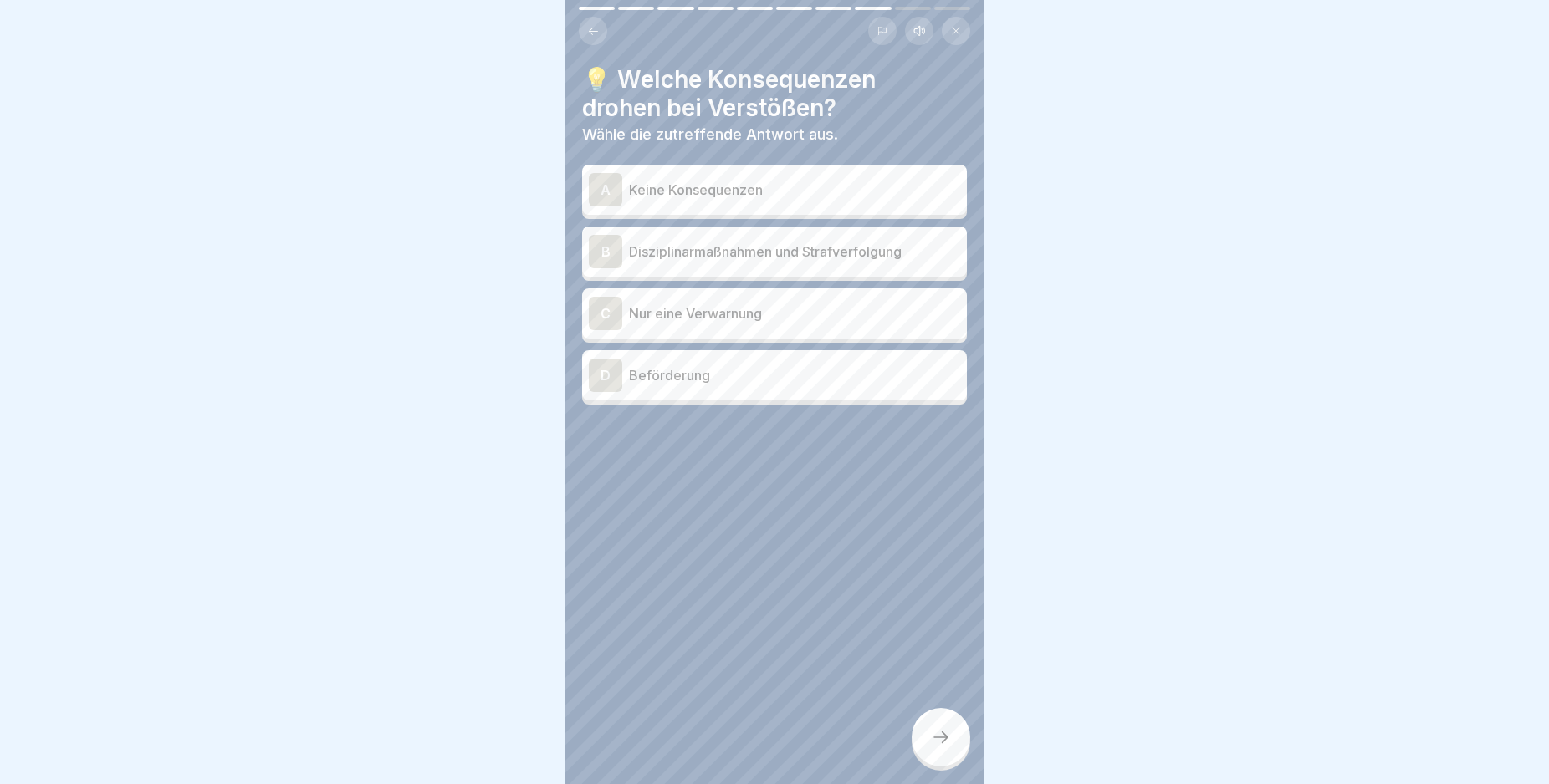
click at [608, 253] on div "B" at bounding box center [605, 251] width 34 height 34
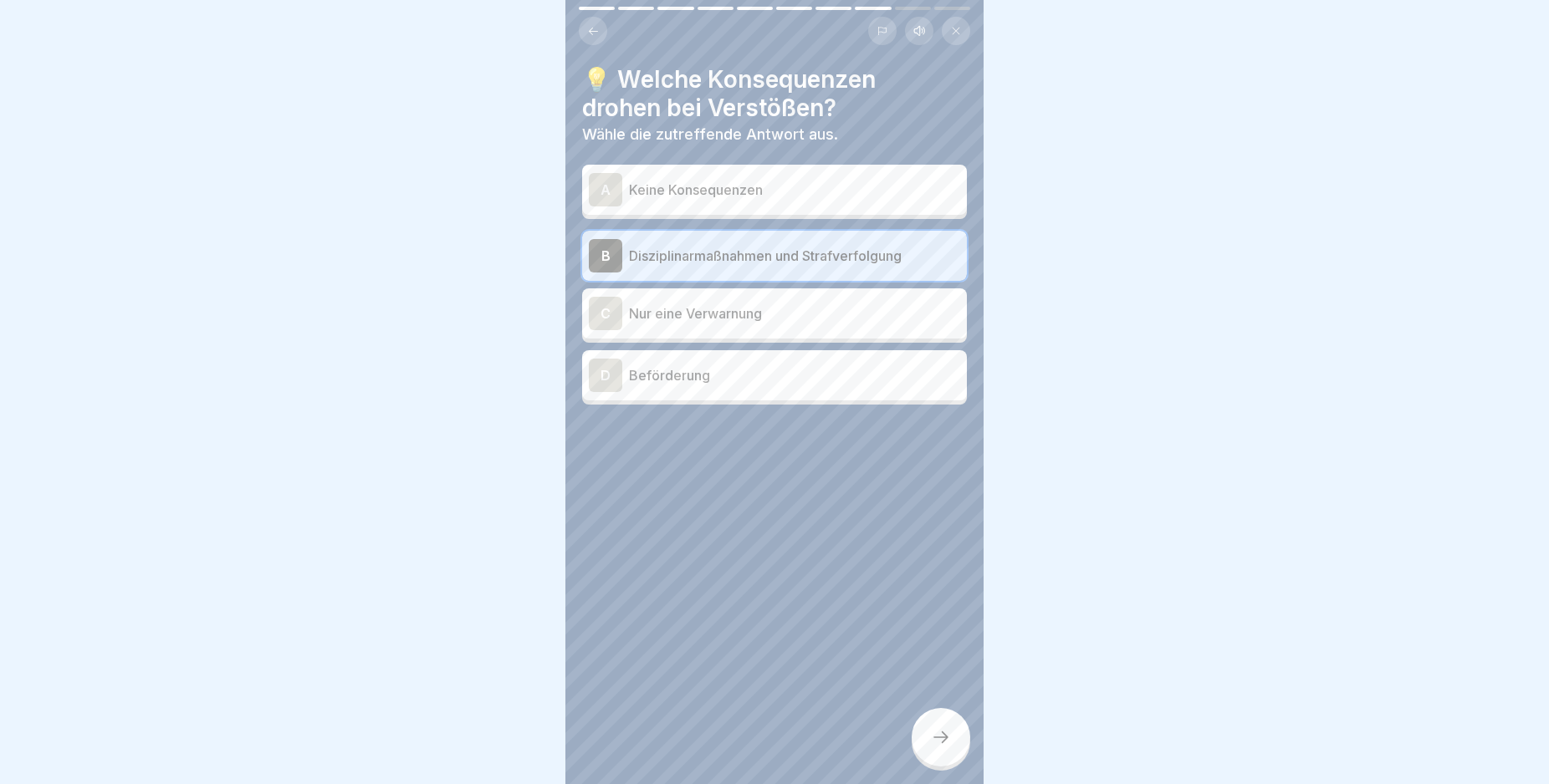
click at [942, 747] on icon at bounding box center [940, 737] width 20 height 20
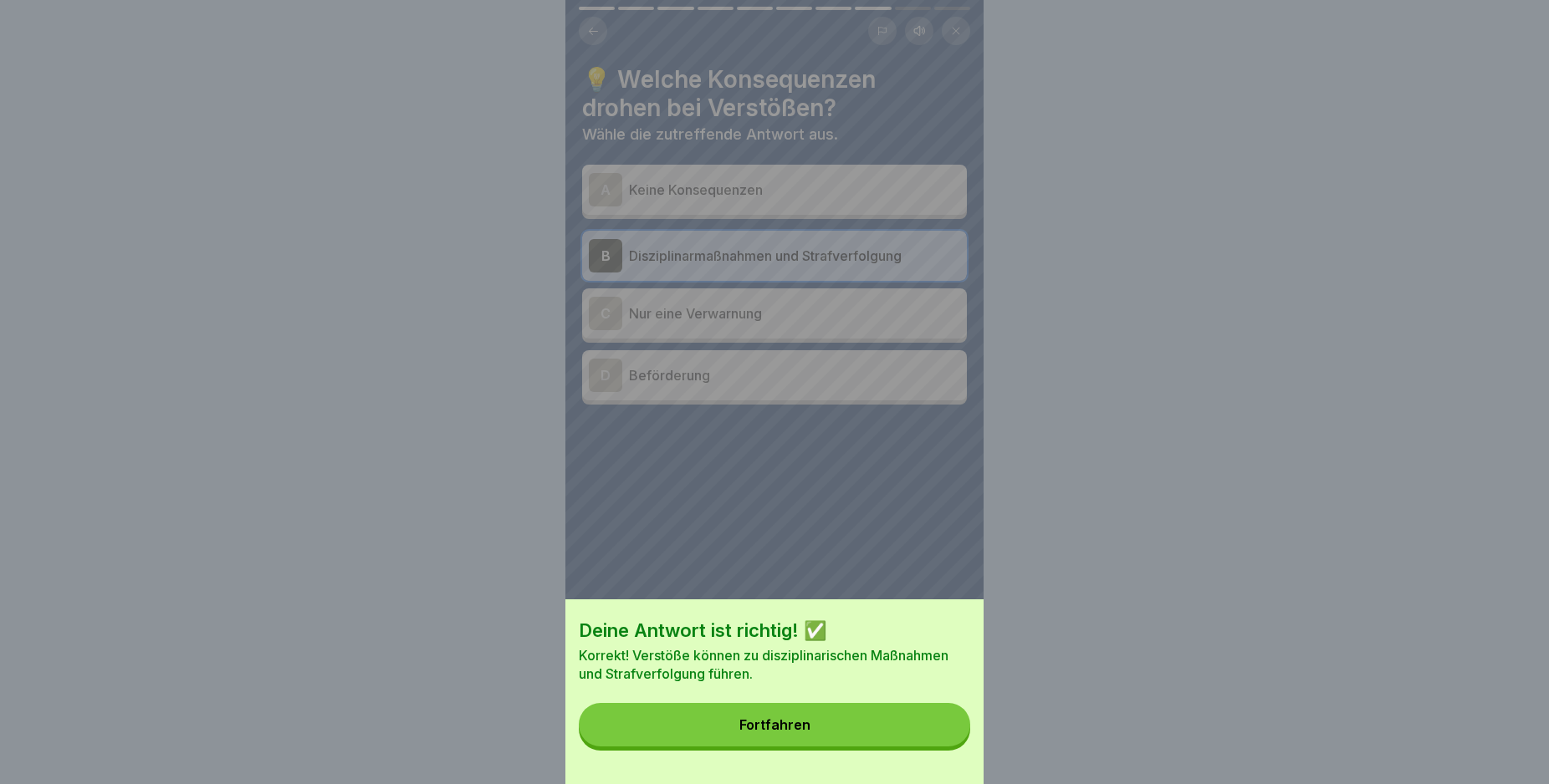
click at [942, 746] on button "Fortfahren" at bounding box center [774, 725] width 392 height 44
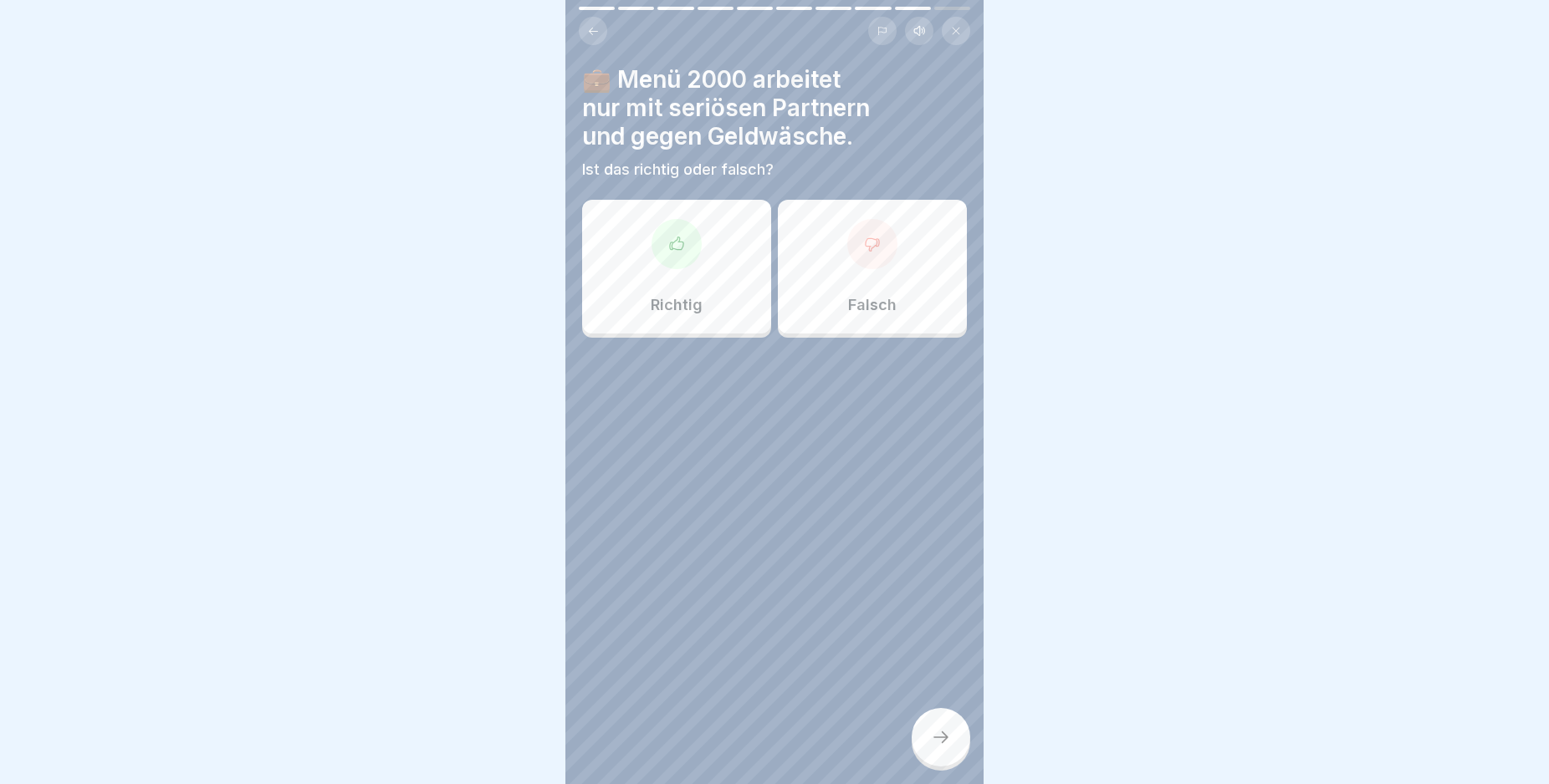
click at [696, 265] on div "Richtig" at bounding box center [677, 267] width 189 height 134
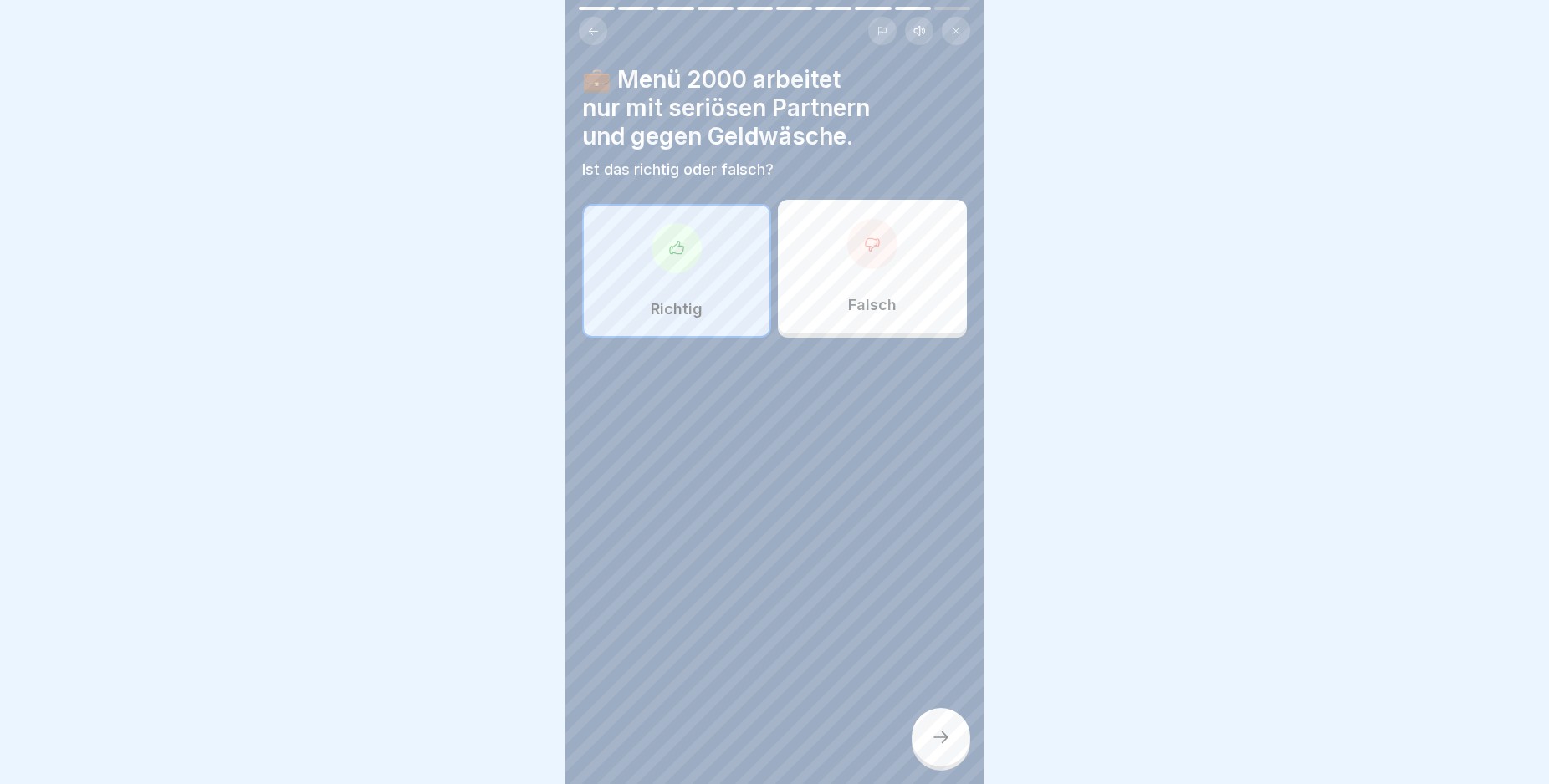
click at [948, 739] on div at bounding box center [940, 737] width 58 height 58
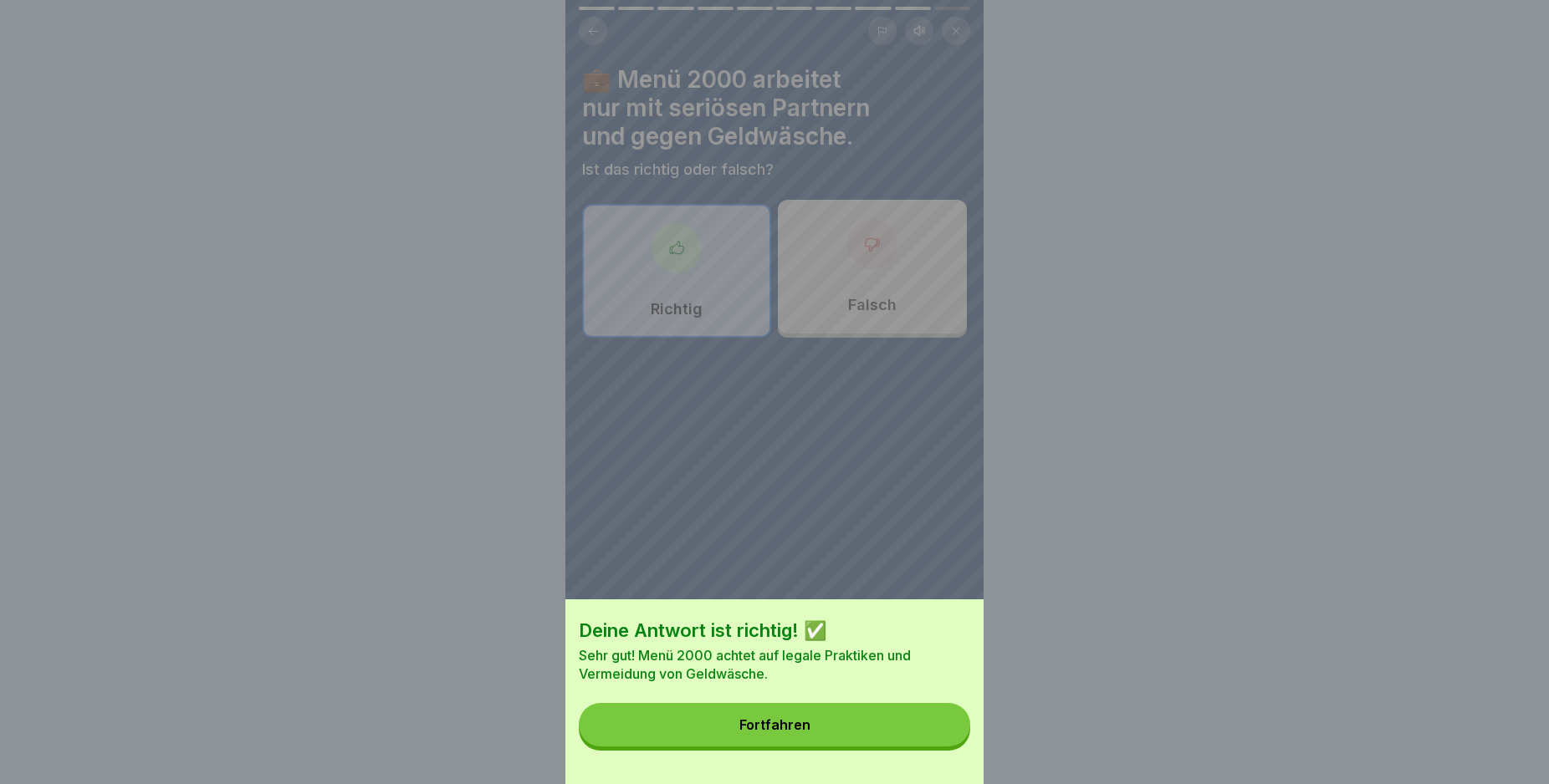
click at [948, 739] on button "Fortfahren" at bounding box center [774, 725] width 392 height 44
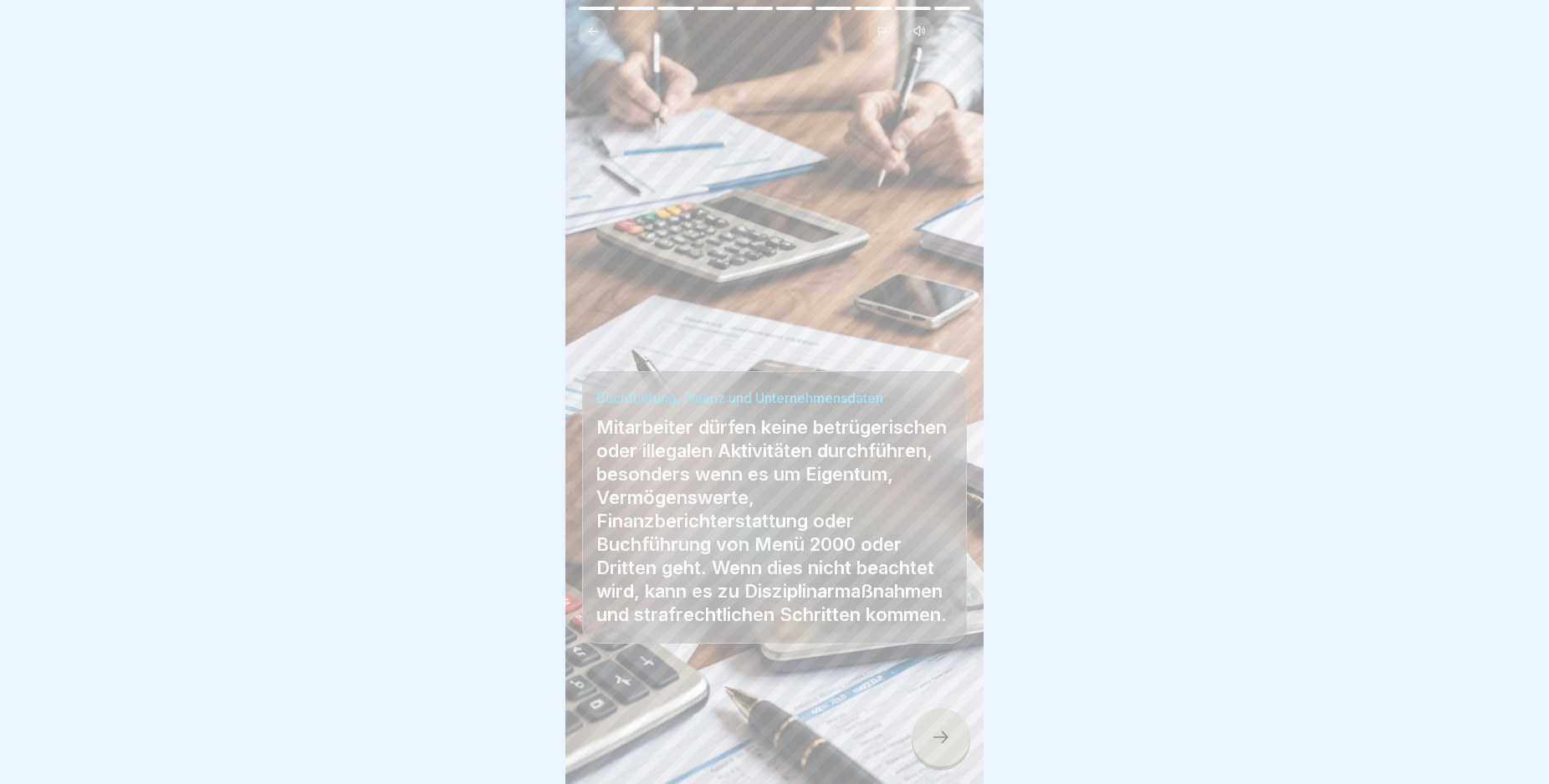
click at [942, 747] on icon at bounding box center [940, 737] width 20 height 20
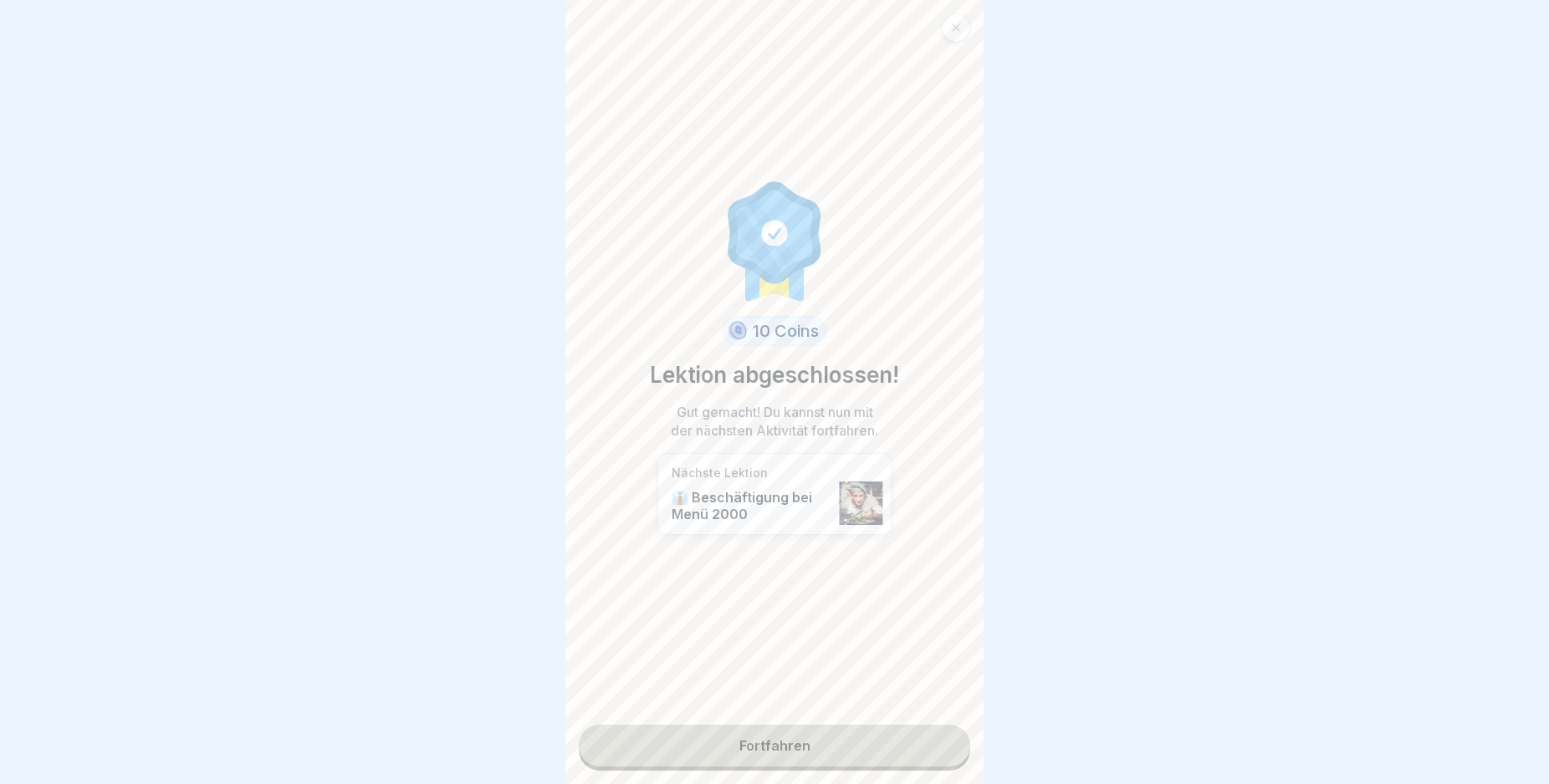
click at [911, 753] on link "Fortfahren" at bounding box center [774, 745] width 392 height 42
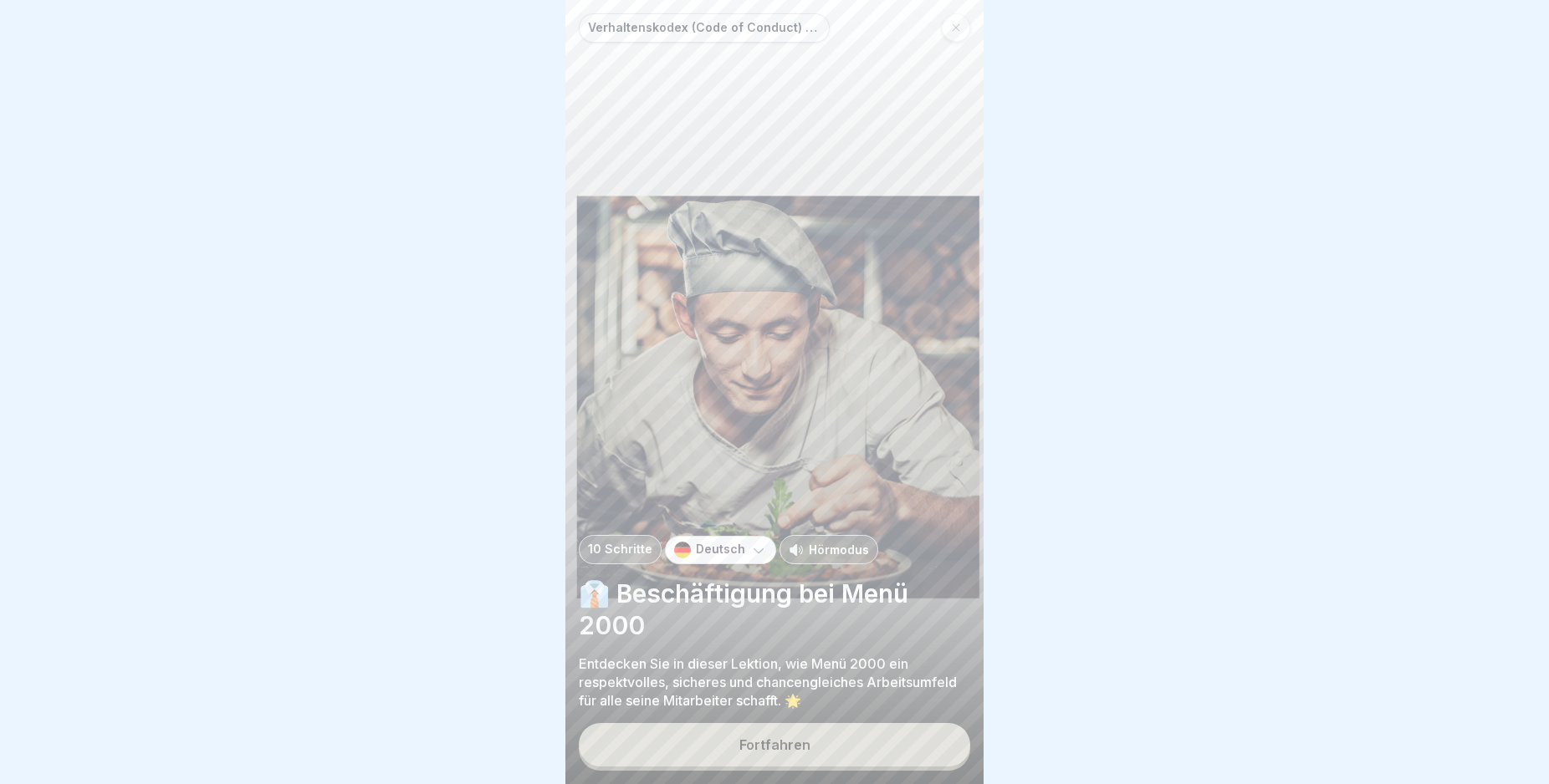
click at [911, 753] on button "Fortfahren" at bounding box center [774, 744] width 392 height 44
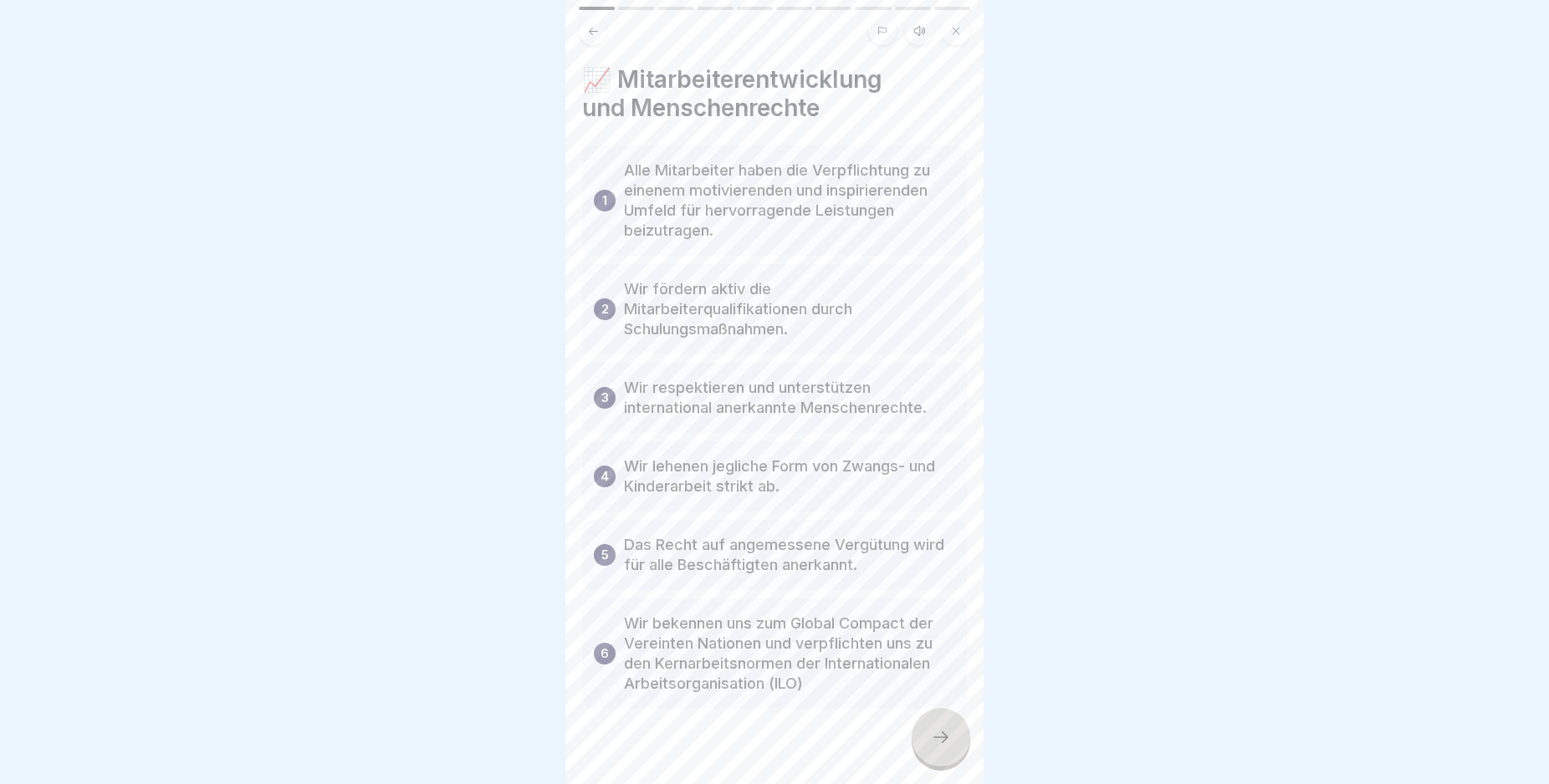
scroll to position [25, 0]
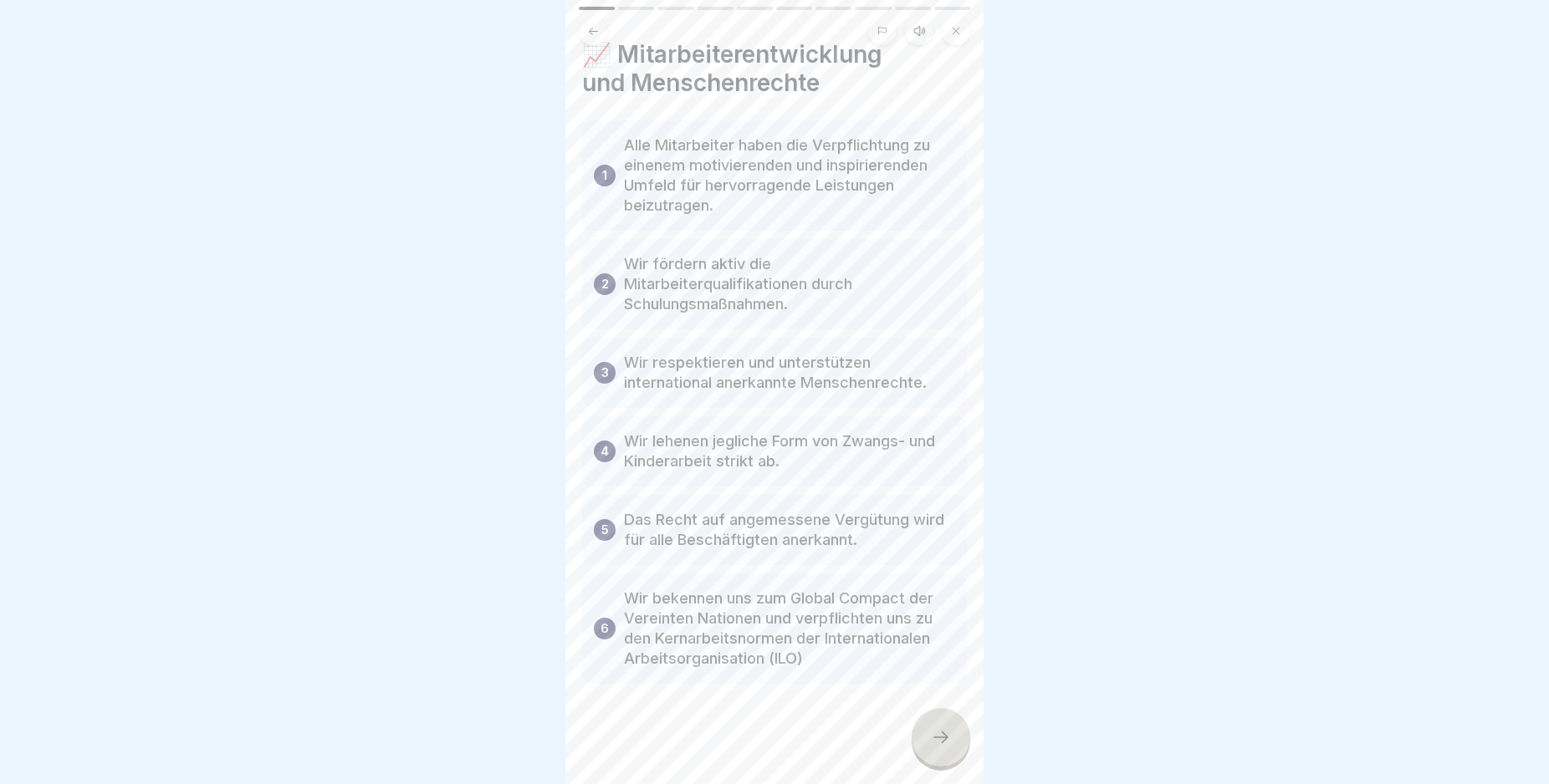
click at [948, 740] on div at bounding box center [940, 737] width 58 height 58
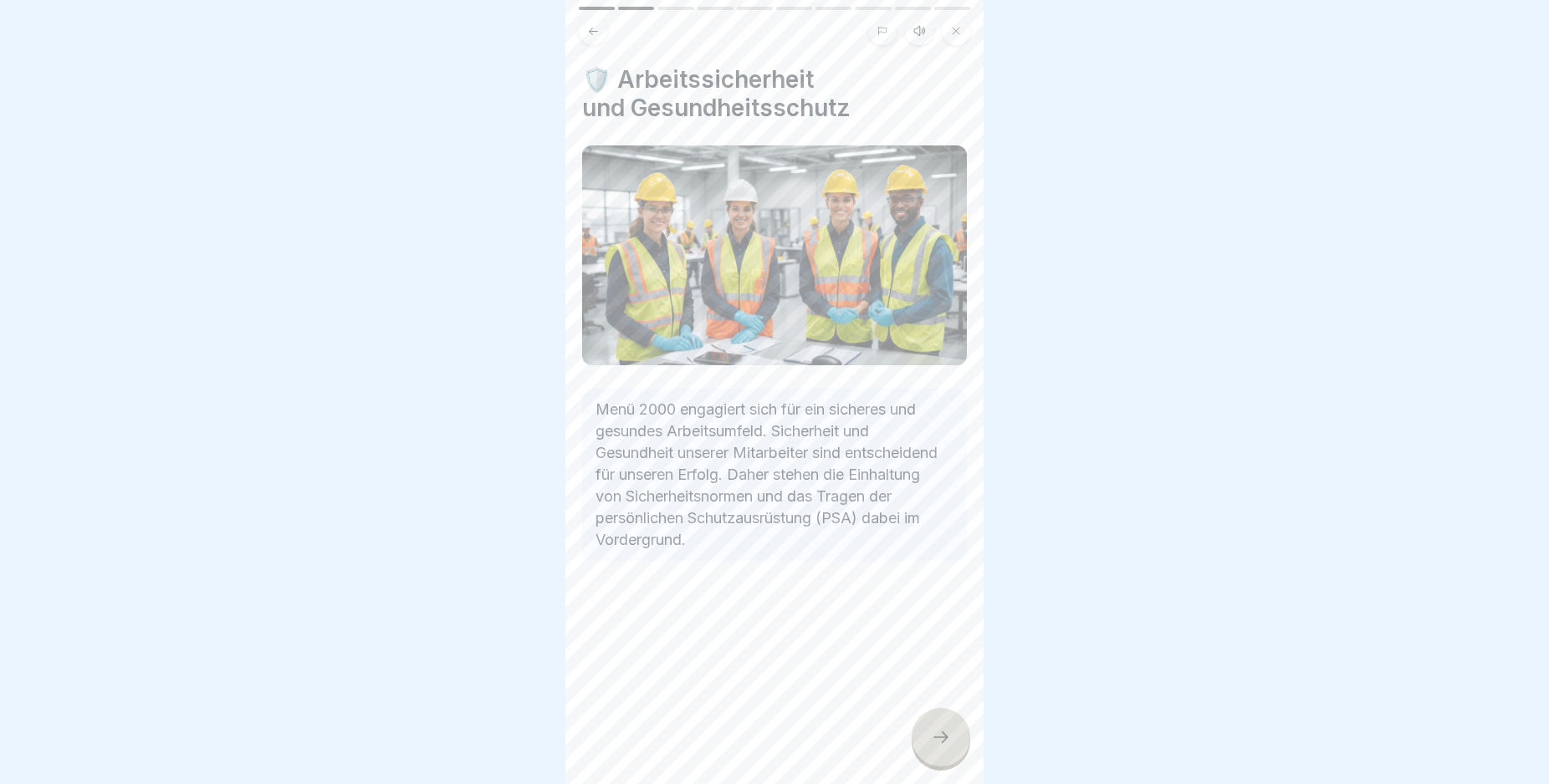
click at [945, 744] on icon at bounding box center [940, 737] width 20 height 20
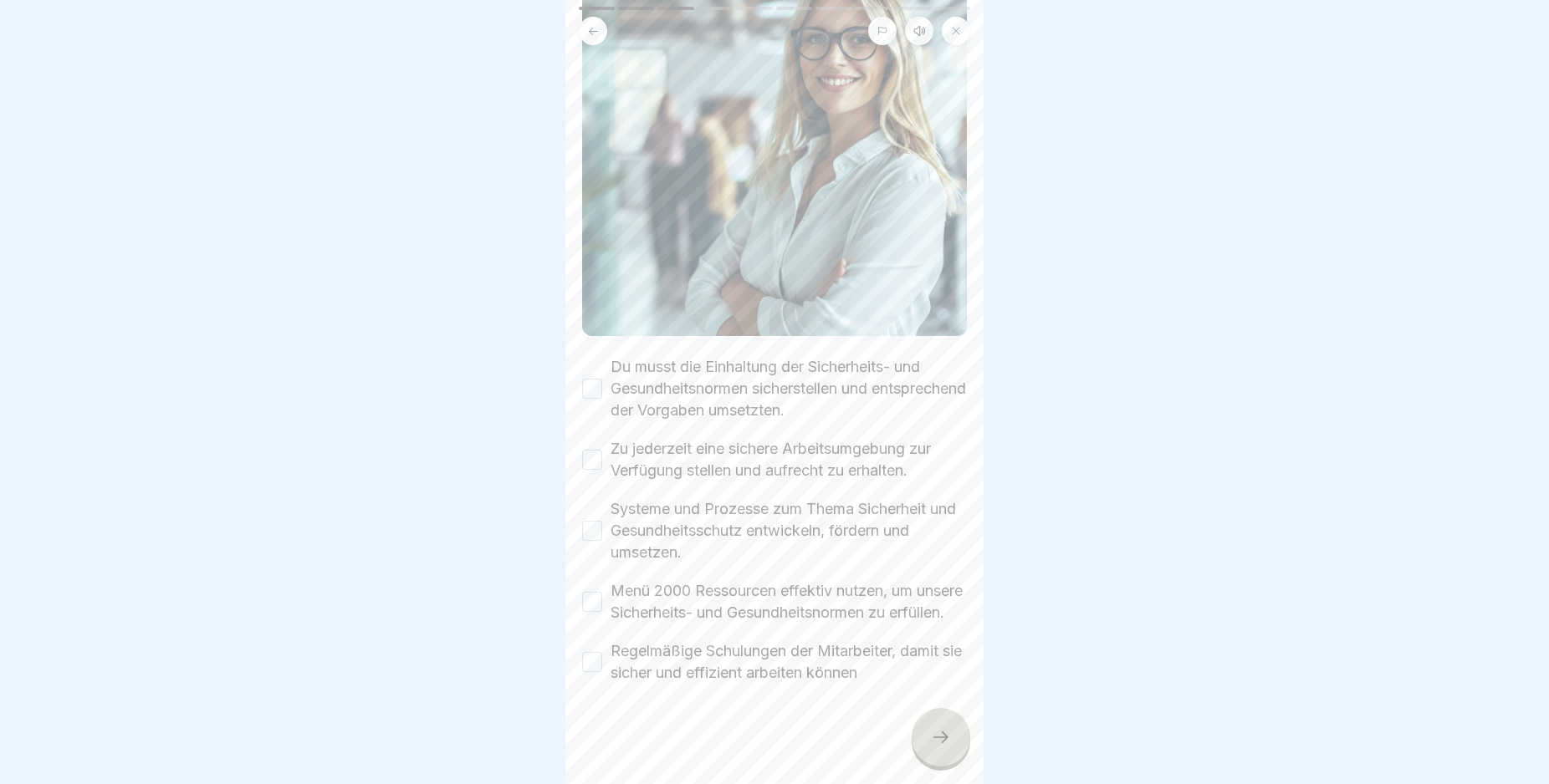
scroll to position [232, 0]
click at [594, 379] on button "Du musst die Einhaltung der Sicherheits- und Gesundheitsnormen sicherstellen un…" at bounding box center [592, 389] width 20 height 20
click at [594, 450] on button "Zu jederzeit eine sichere Arbeitsumgebung zur Verfügung stellen und aufrecht zu…" at bounding box center [592, 459] width 20 height 20
click at [595, 521] on button "Systeme und Prozesse zum Thema Sicherheit und Gesundheitsschutz entwickeln, för…" at bounding box center [592, 531] width 20 height 20
click at [588, 592] on button "Menü 2000 Ressourcen effektiv nutzen, um unsere Sicherheits- und Gesundheitsnor…" at bounding box center [592, 602] width 20 height 20
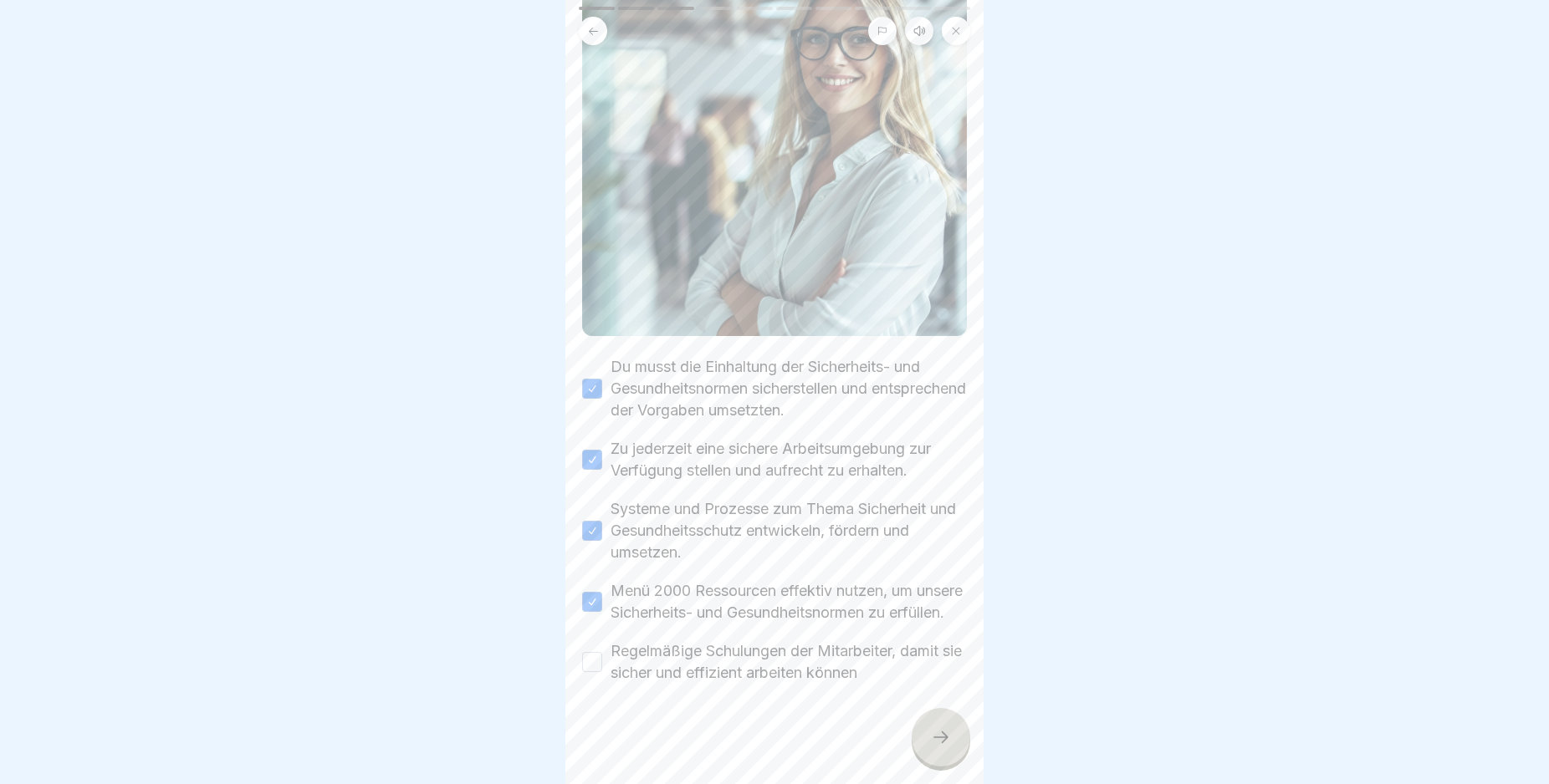
click at [588, 668] on button "Regelmäßige Schulungen der Mitarbeiter, damit sie sicher und effizient arbeiten…" at bounding box center [592, 662] width 20 height 20
click at [924, 744] on div at bounding box center [940, 737] width 58 height 58
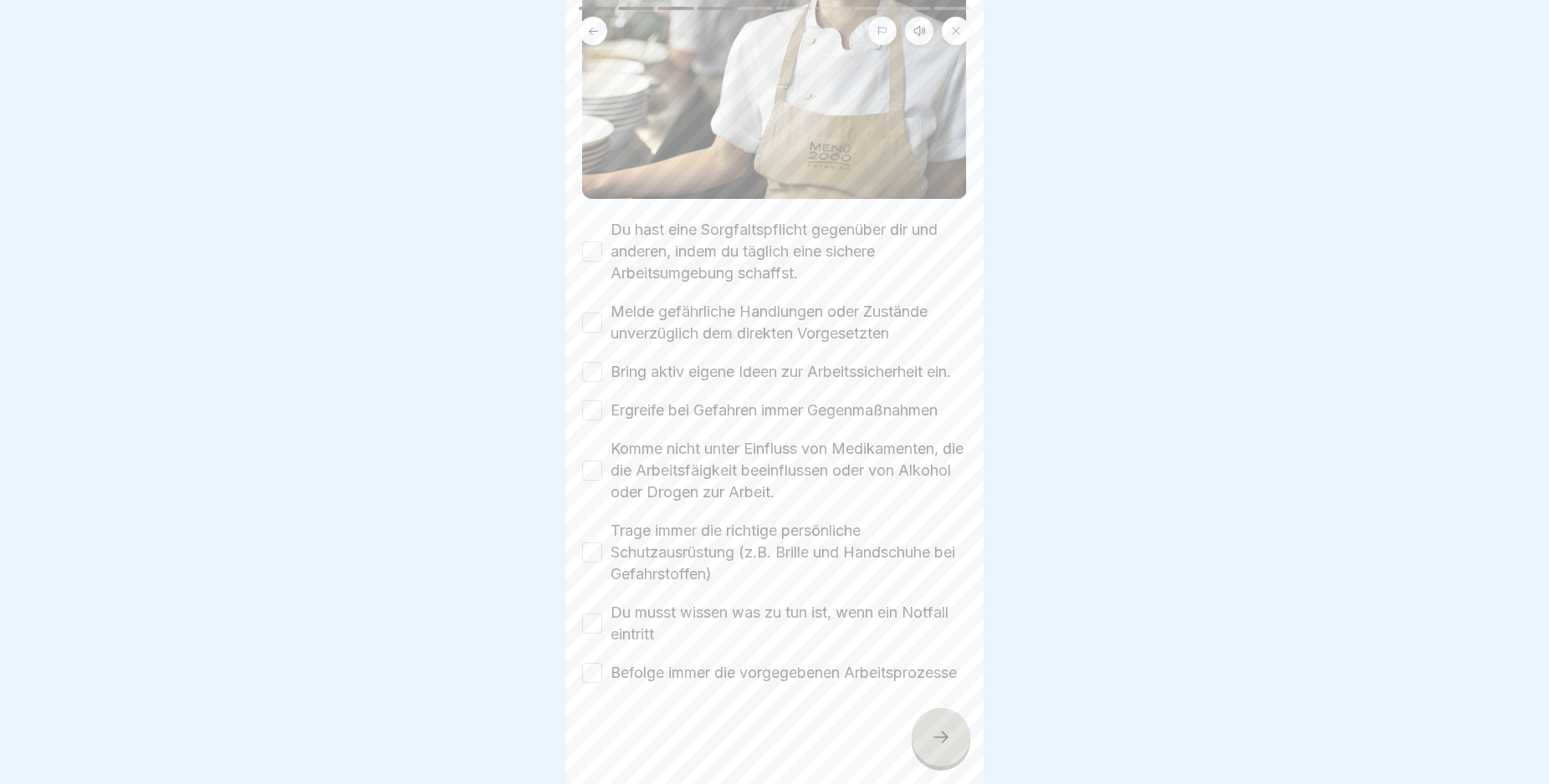
scroll to position [385, 0]
click at [988, 743] on body "Verhaltenskodex (Code of Conduct) Menü 2000 10 Schritte Deutsch Hörmodus 👔 Besc…" at bounding box center [774, 392] width 1549 height 784
click at [586, 241] on button "Du hast eine Sorgfaltspflicht gegenüber dir und anderen, indem du täglich eine …" at bounding box center [592, 251] width 20 height 20
click at [592, 313] on button "Melde gefährliche Handlungen oder Zustände unverzüglich dem direkten Vorgesetzt…" at bounding box center [592, 323] width 20 height 20
click at [592, 362] on button "Bring aktiv eigene Ideen zur Arbeitssicherheit ein." at bounding box center [592, 372] width 20 height 20
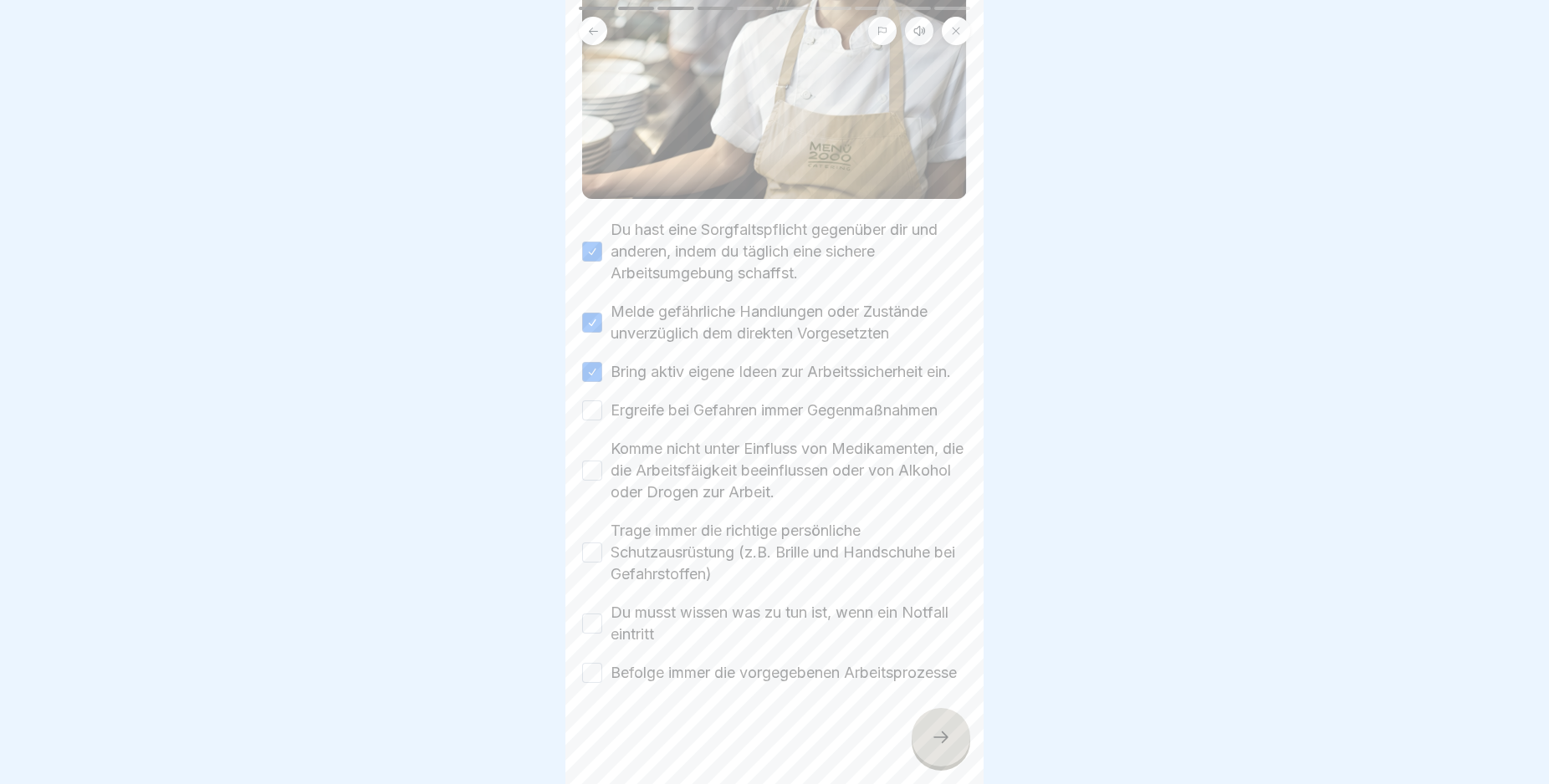
click at [591, 400] on button "Ergreife bei Gefahren immer Gegenmaßnahmen" at bounding box center [592, 410] width 20 height 20
click at [593, 460] on button "Komme nicht unter Einfluss von Medikamenten, die die Arbeitsfäigkeit beeinfluss…" at bounding box center [592, 470] width 20 height 20
click at [593, 543] on button "Trage immer die richtige persönliche Schutzausrüstung (z.B. Brille und Handschu…" at bounding box center [592, 552] width 20 height 20
click at [596, 613] on button "Du musst wissen was zu tun ist, wenn ein Notfall eintritt" at bounding box center [592, 623] width 20 height 20
click at [594, 666] on button "Befolge immer die vorgegebenen Arbeitsprozesse" at bounding box center [592, 673] width 20 height 20
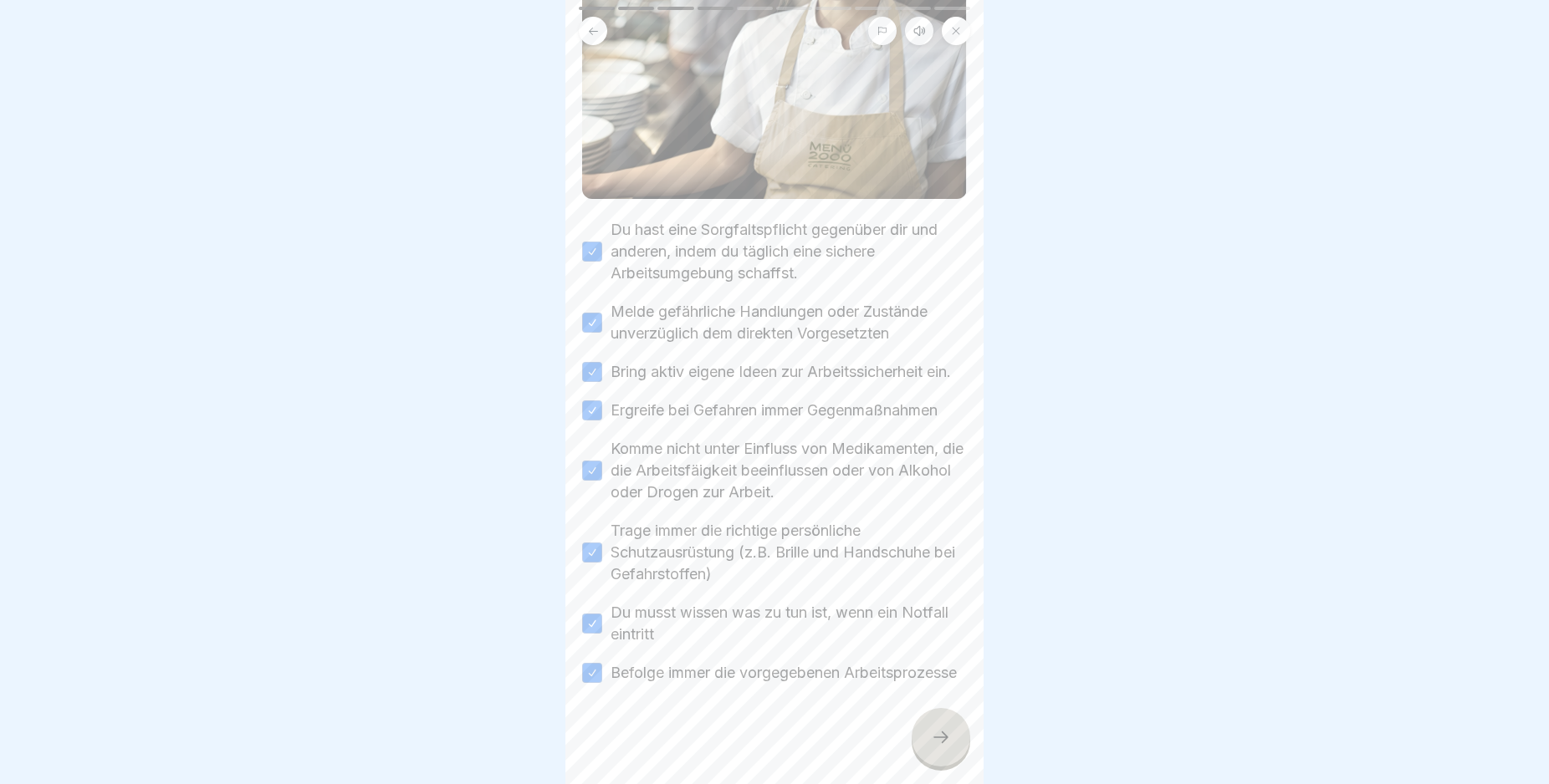
click at [933, 741] on div at bounding box center [940, 737] width 58 height 58
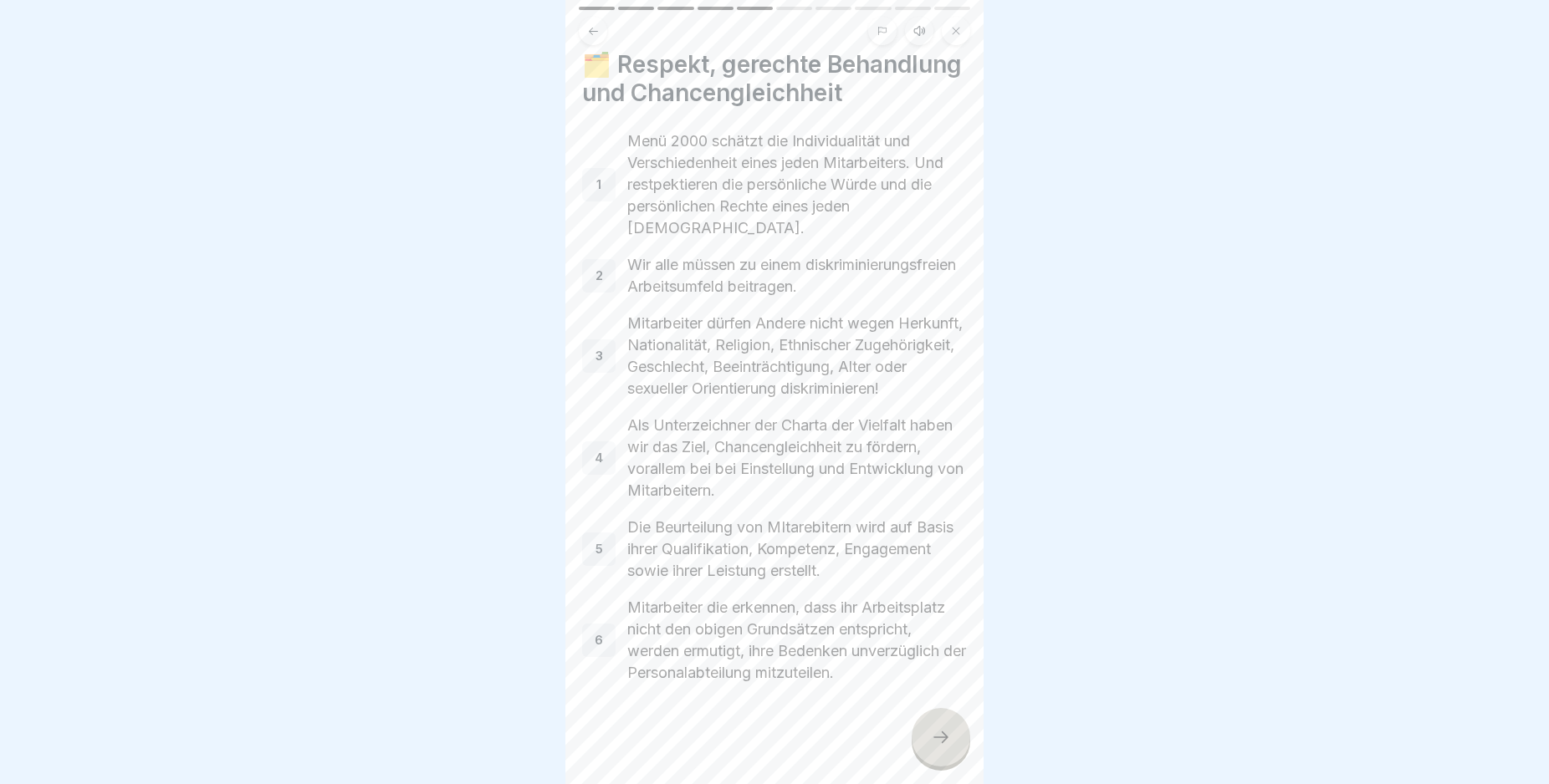
scroll to position [109, 0]
click at [985, 716] on body "Verhaltenskodex (Code of Conduct) Menü 2000 10 Schritte Deutsch Hörmodus 👔 Besc…" at bounding box center [774, 392] width 1549 height 784
click at [942, 737] on div at bounding box center [940, 737] width 58 height 58
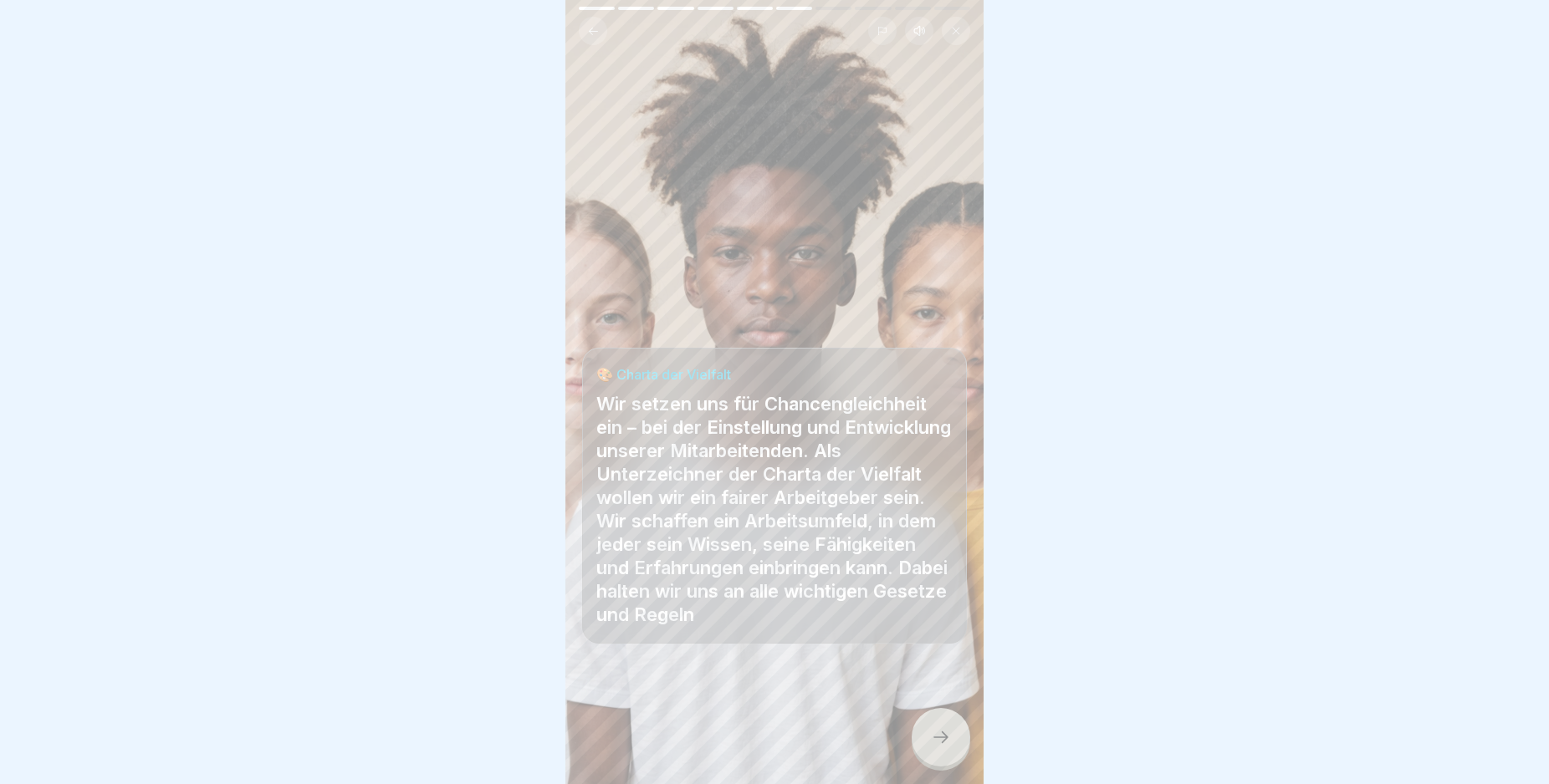
click at [944, 734] on div at bounding box center [940, 737] width 58 height 58
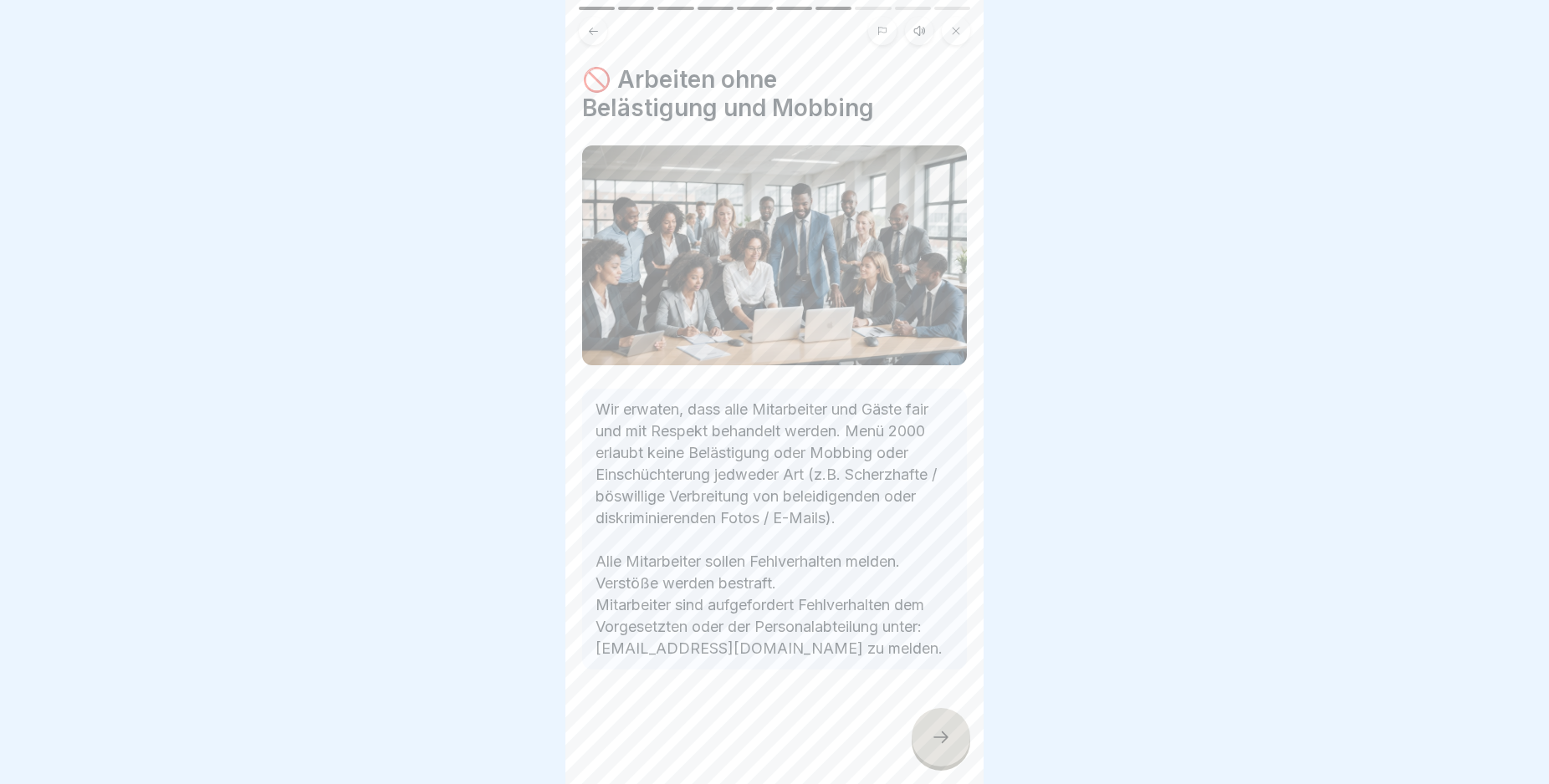
click at [941, 741] on div at bounding box center [940, 737] width 58 height 58
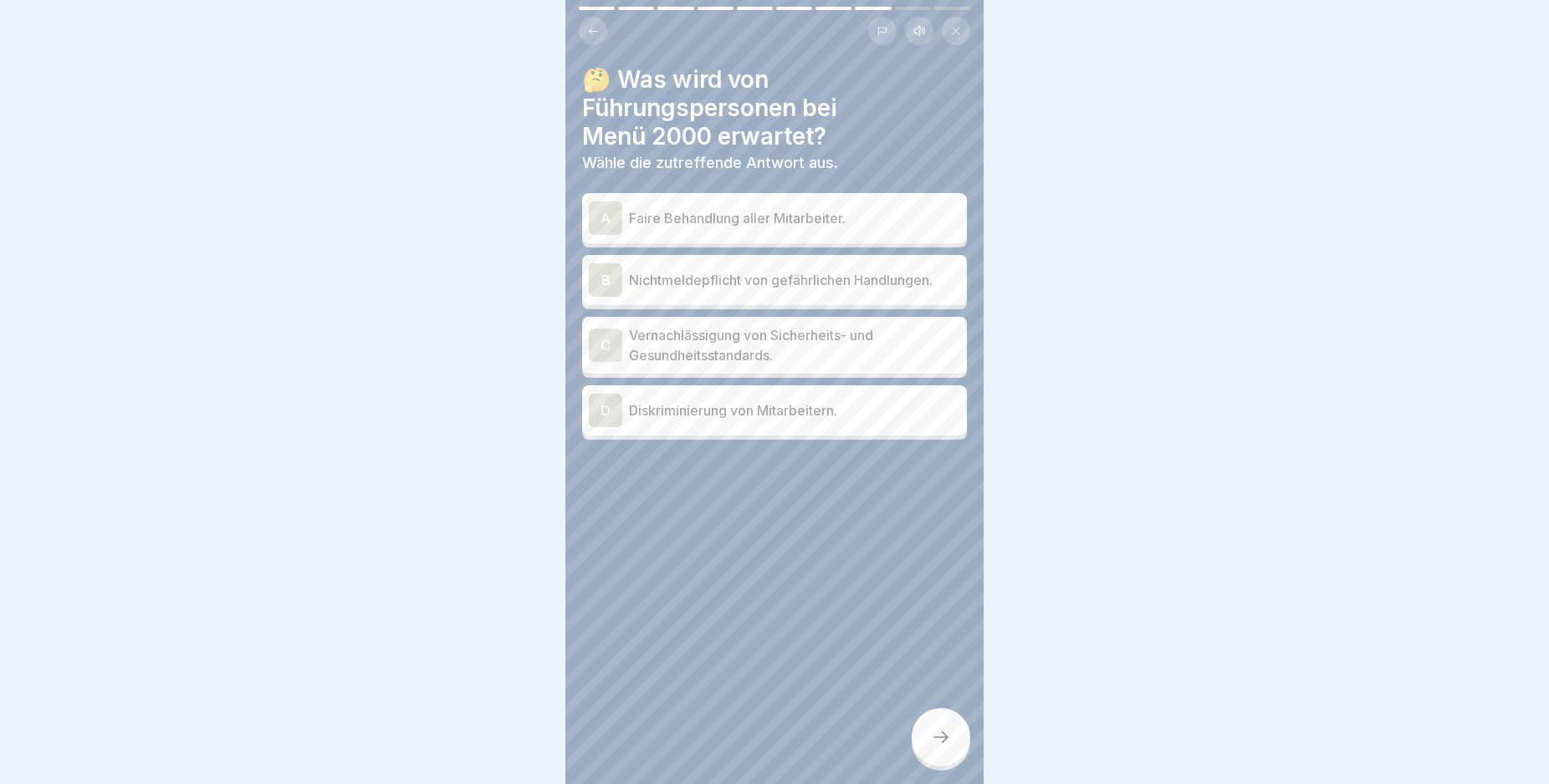
click at [607, 215] on div "A" at bounding box center [605, 218] width 34 height 34
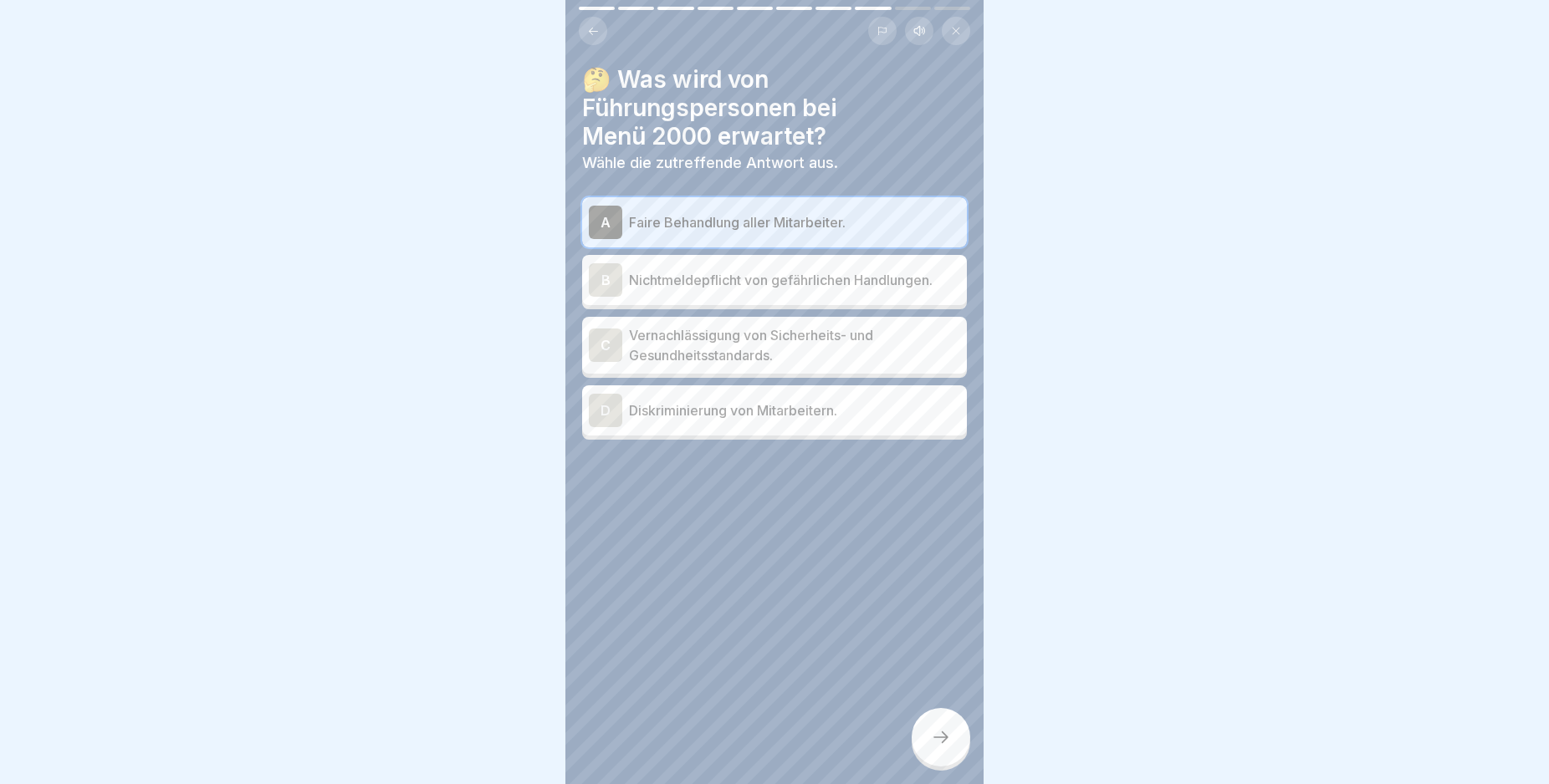
click at [942, 736] on div at bounding box center [940, 737] width 58 height 58
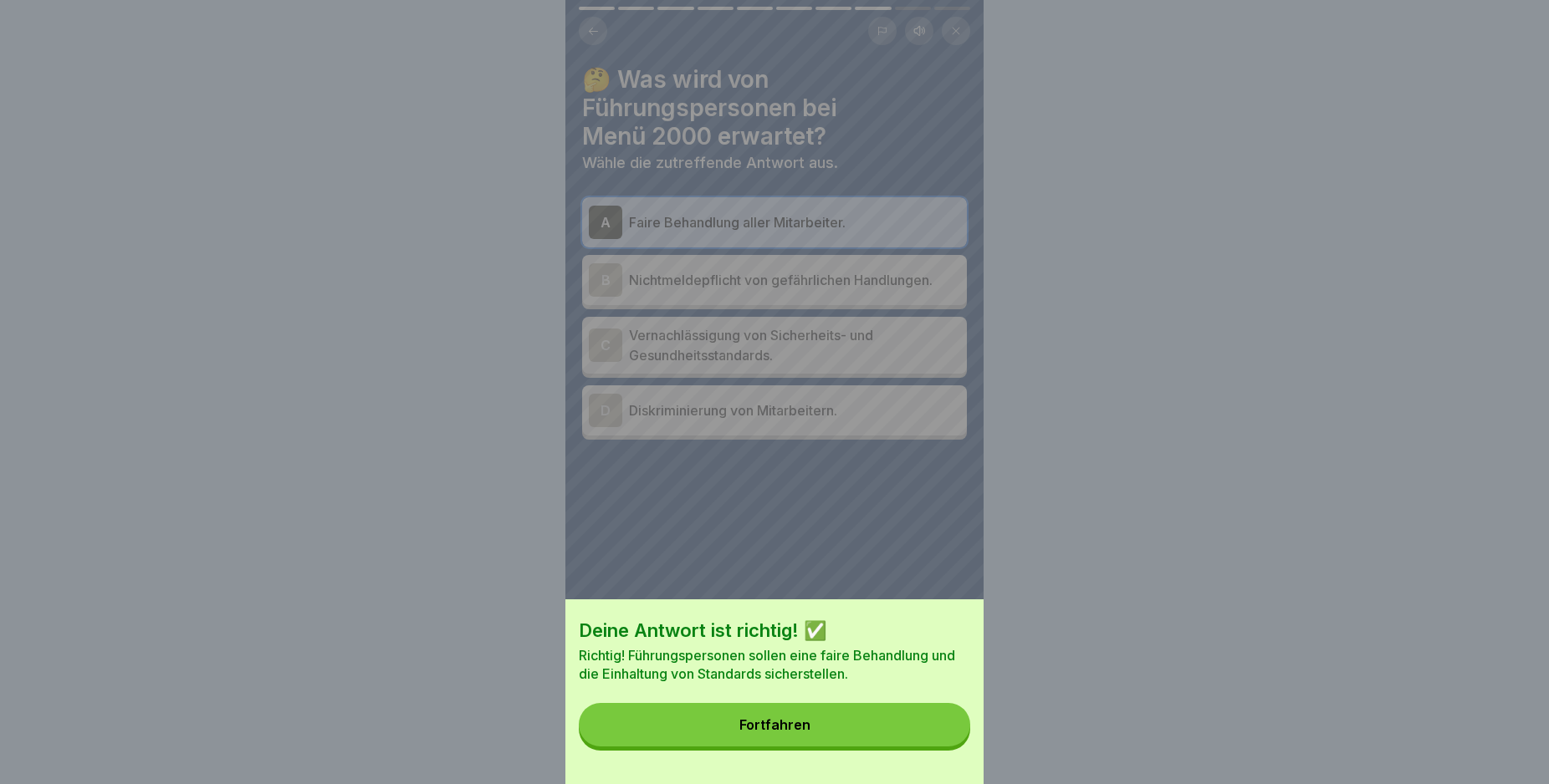
click at [942, 736] on button "Fortfahren" at bounding box center [774, 725] width 392 height 44
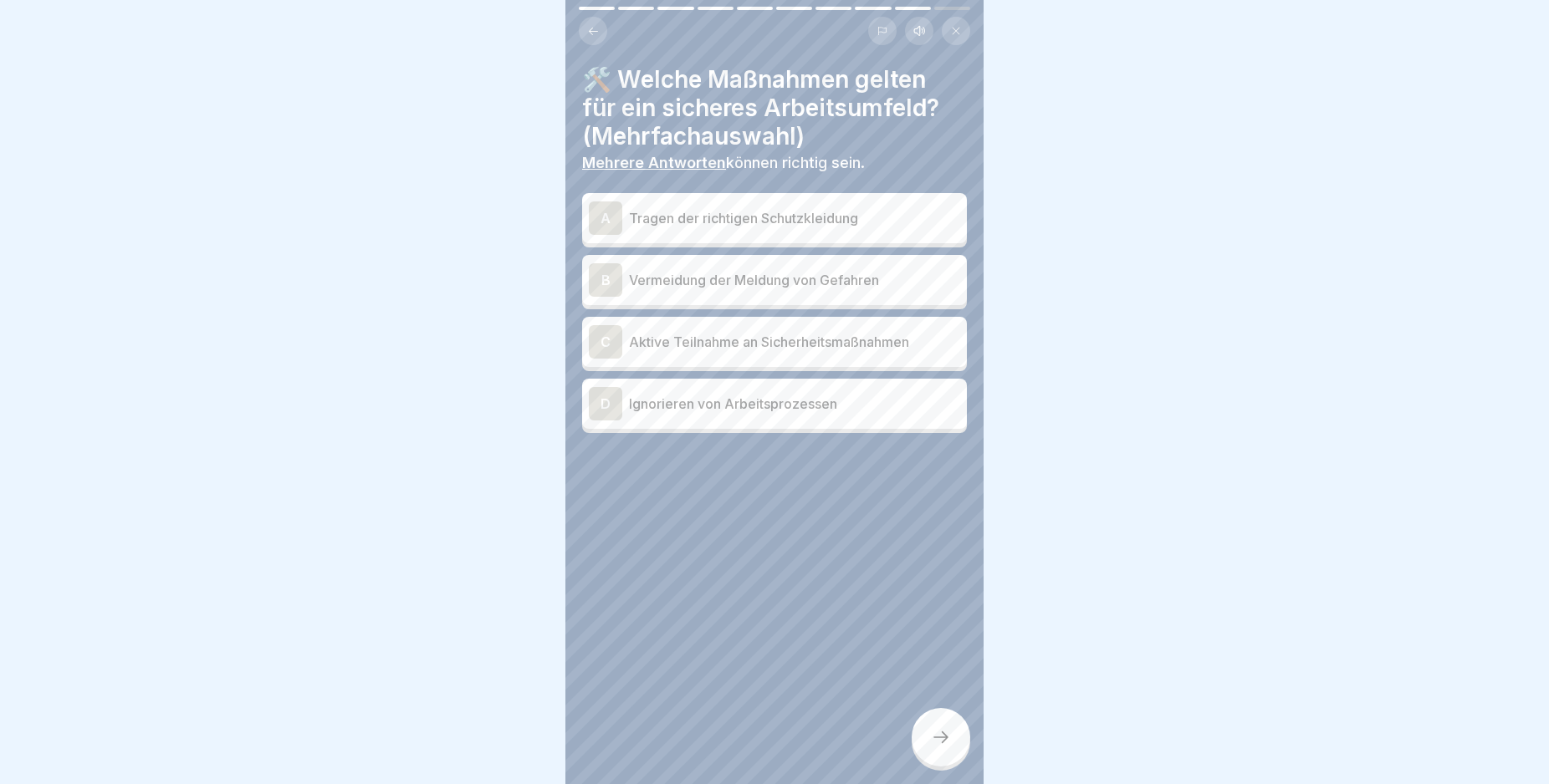
click at [597, 212] on div "A" at bounding box center [605, 218] width 34 height 34
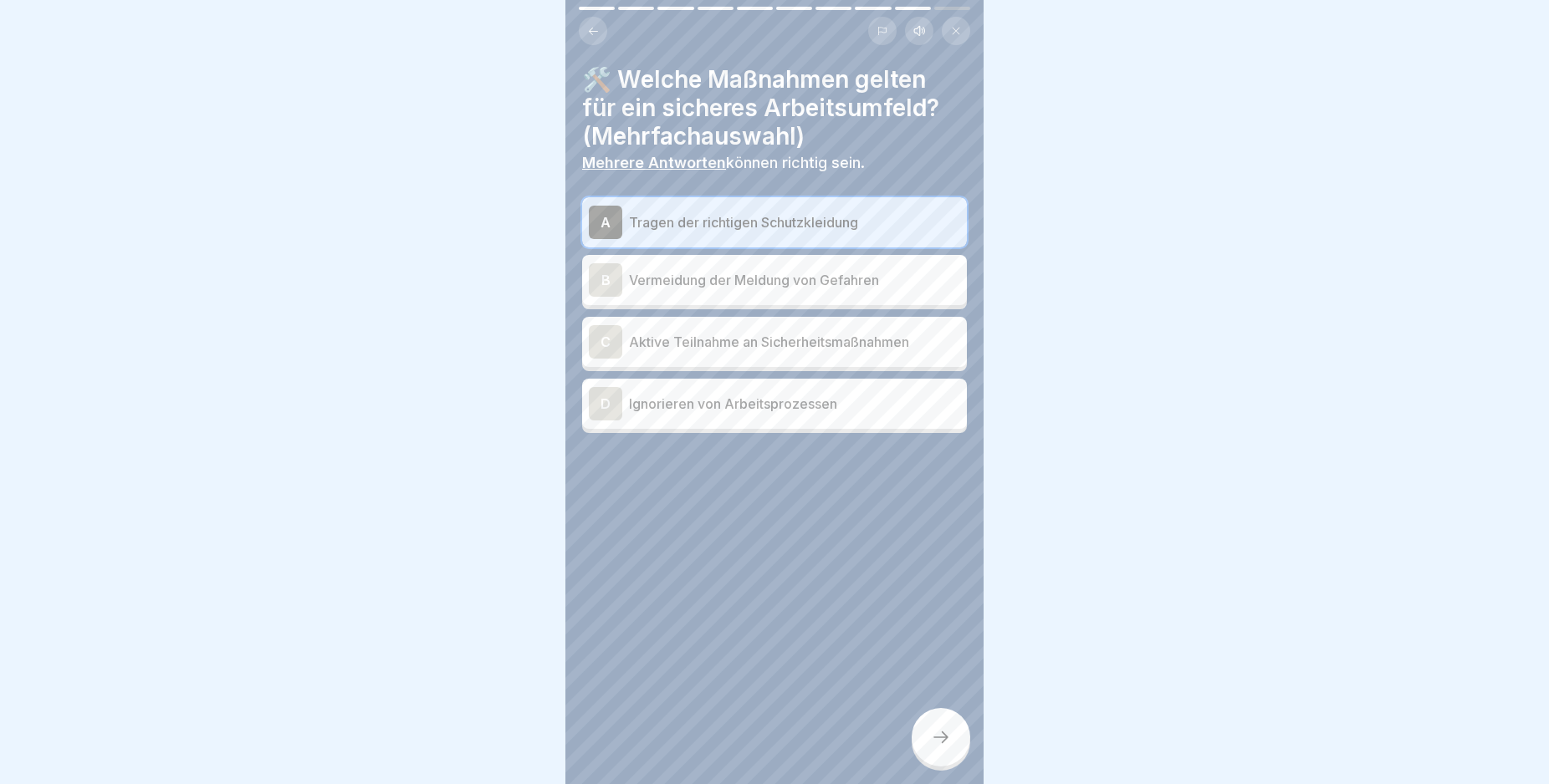
click at [607, 345] on div "C" at bounding box center [605, 342] width 34 height 34
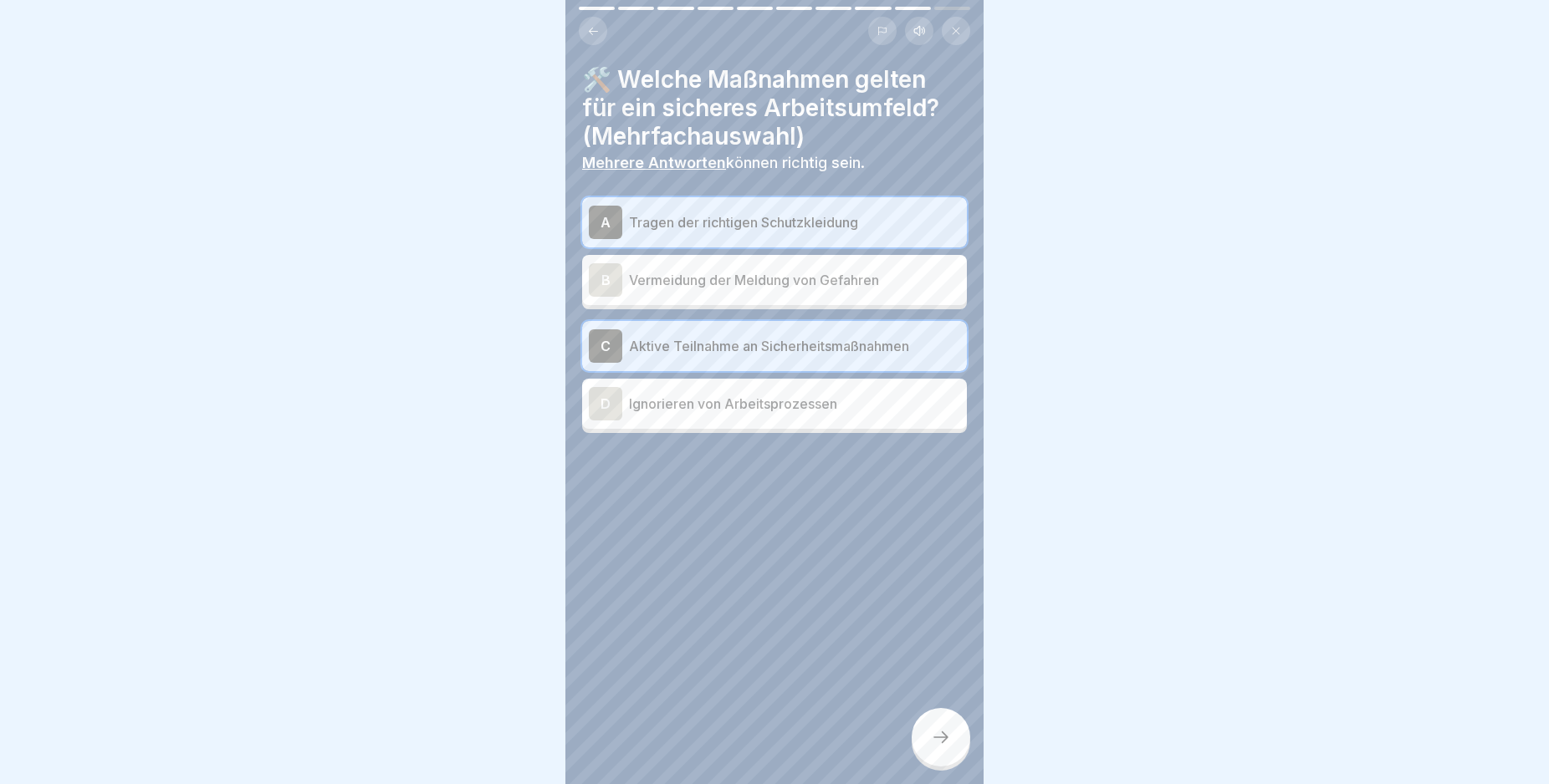
click at [942, 747] on icon at bounding box center [940, 737] width 20 height 20
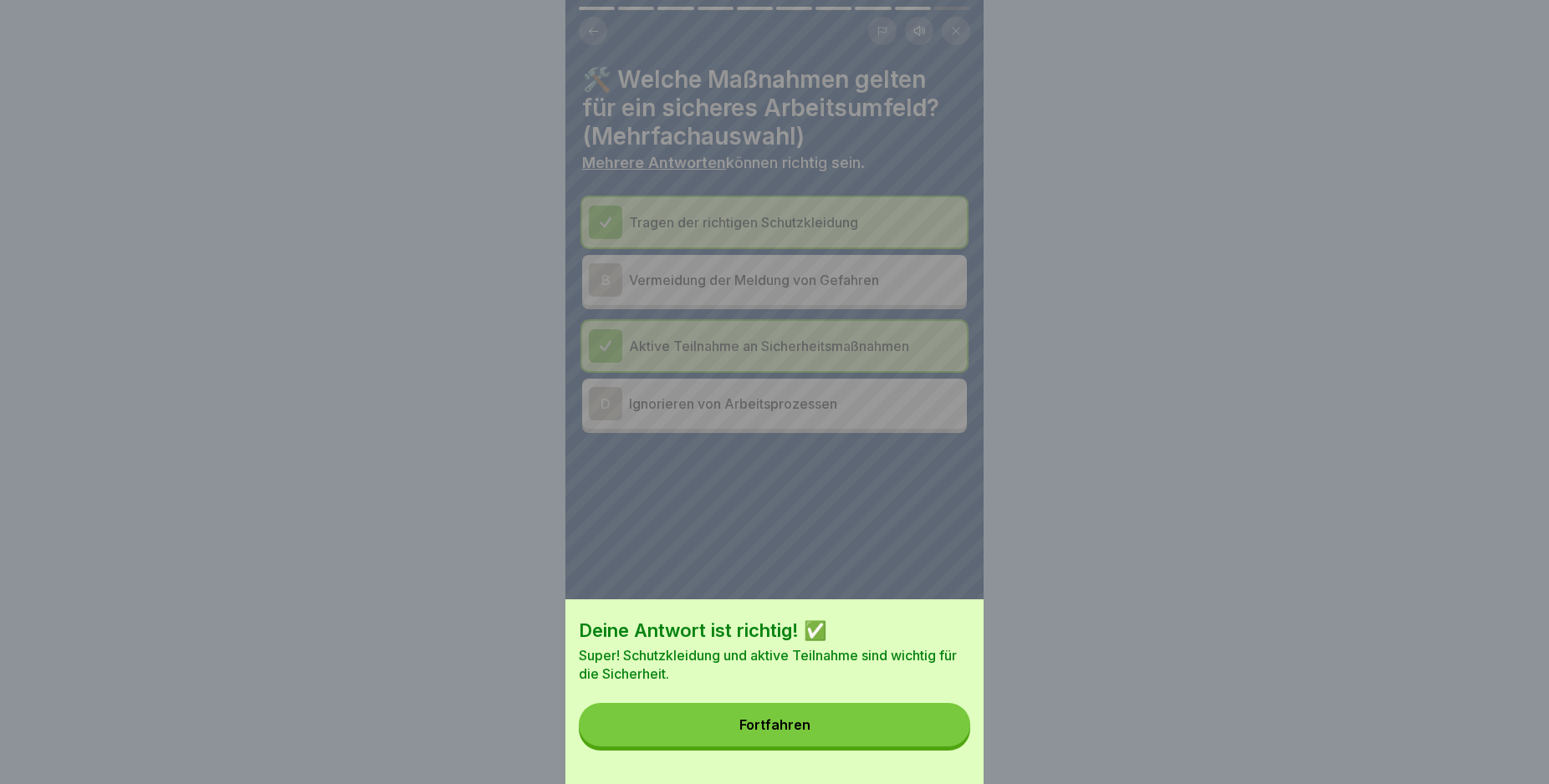
click at [942, 741] on button "Fortfahren" at bounding box center [774, 725] width 392 height 44
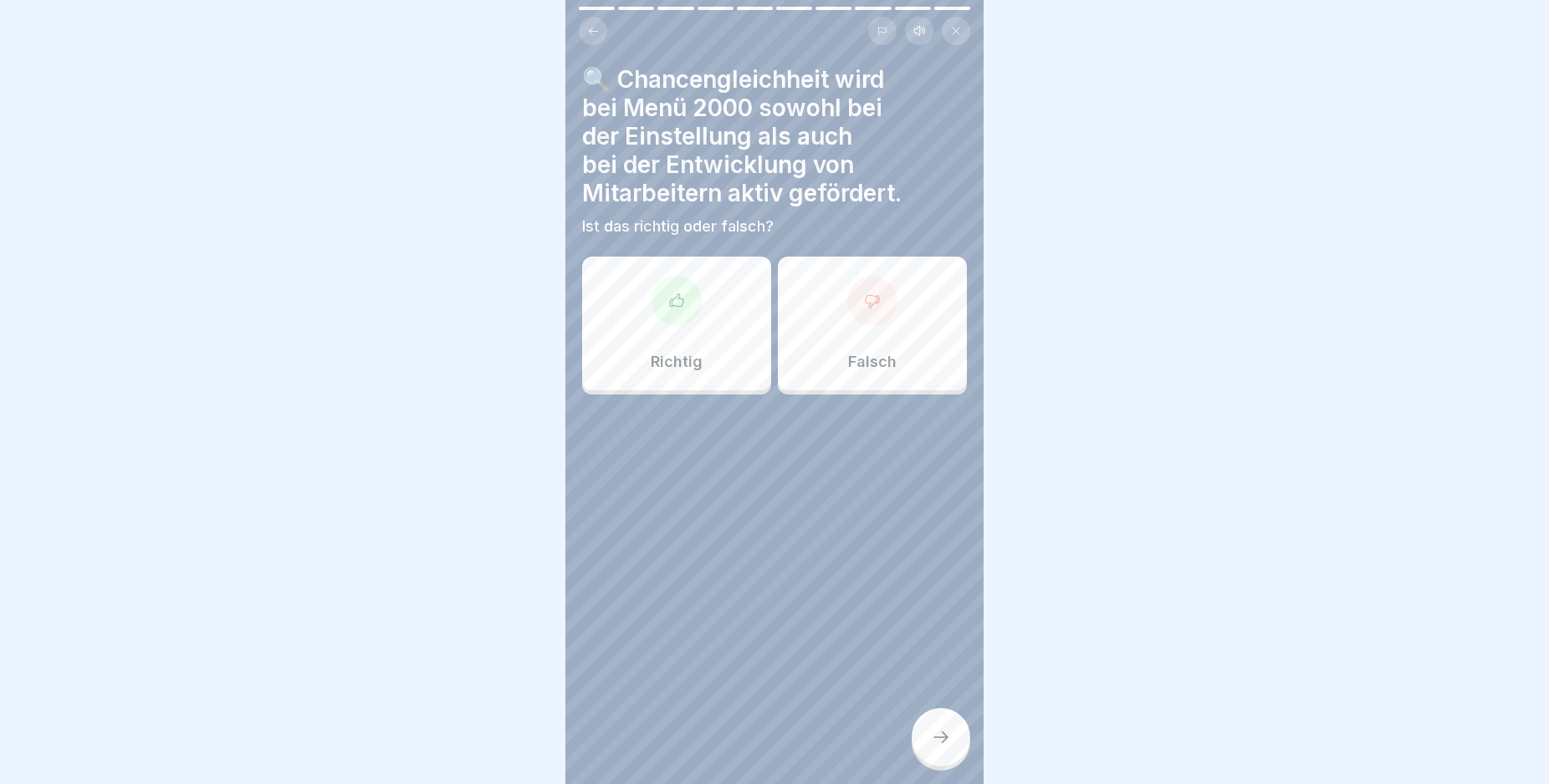
click at [677, 332] on div "Richtig" at bounding box center [677, 324] width 189 height 134
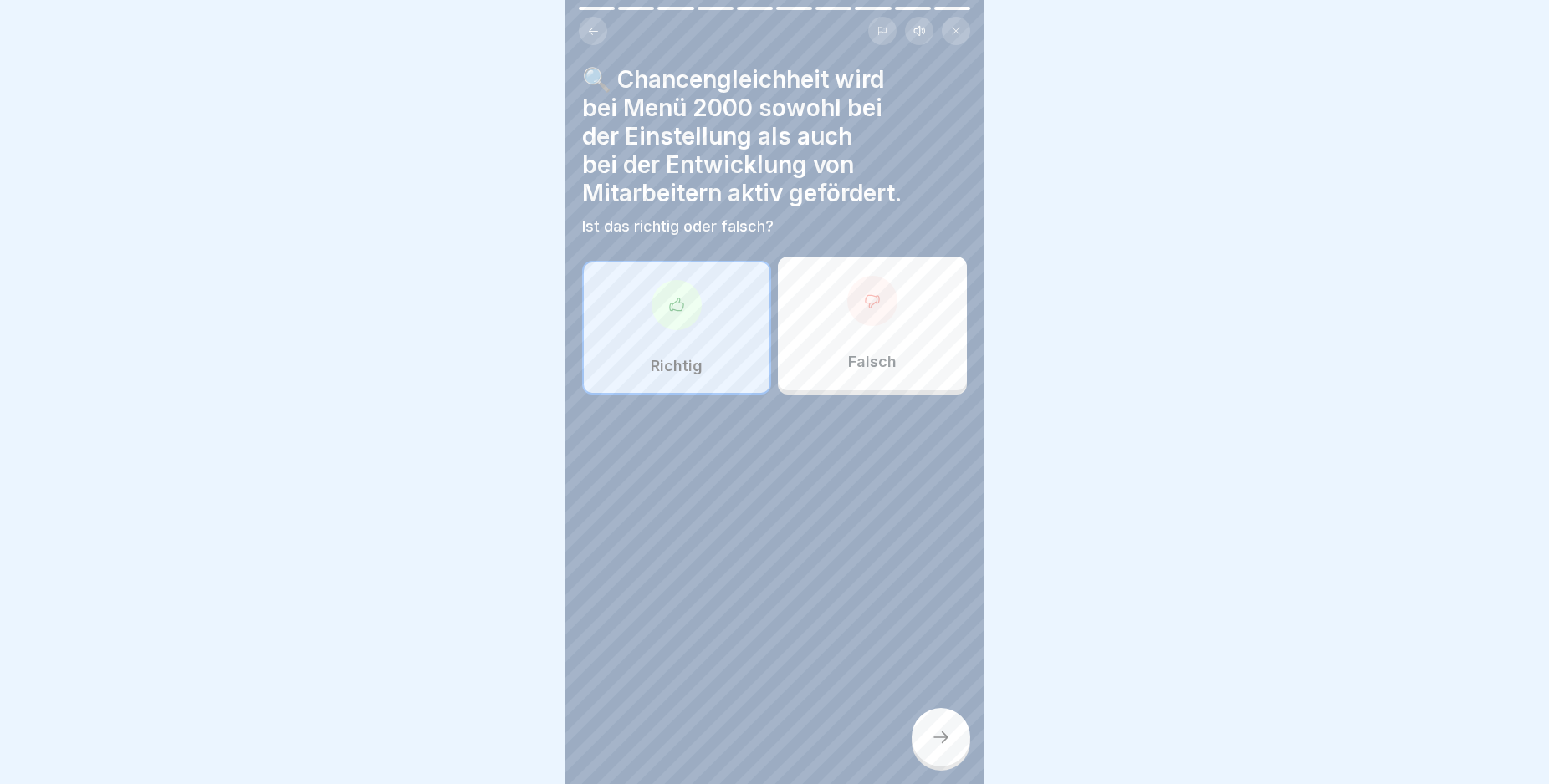
click at [929, 751] on div at bounding box center [940, 737] width 58 height 58
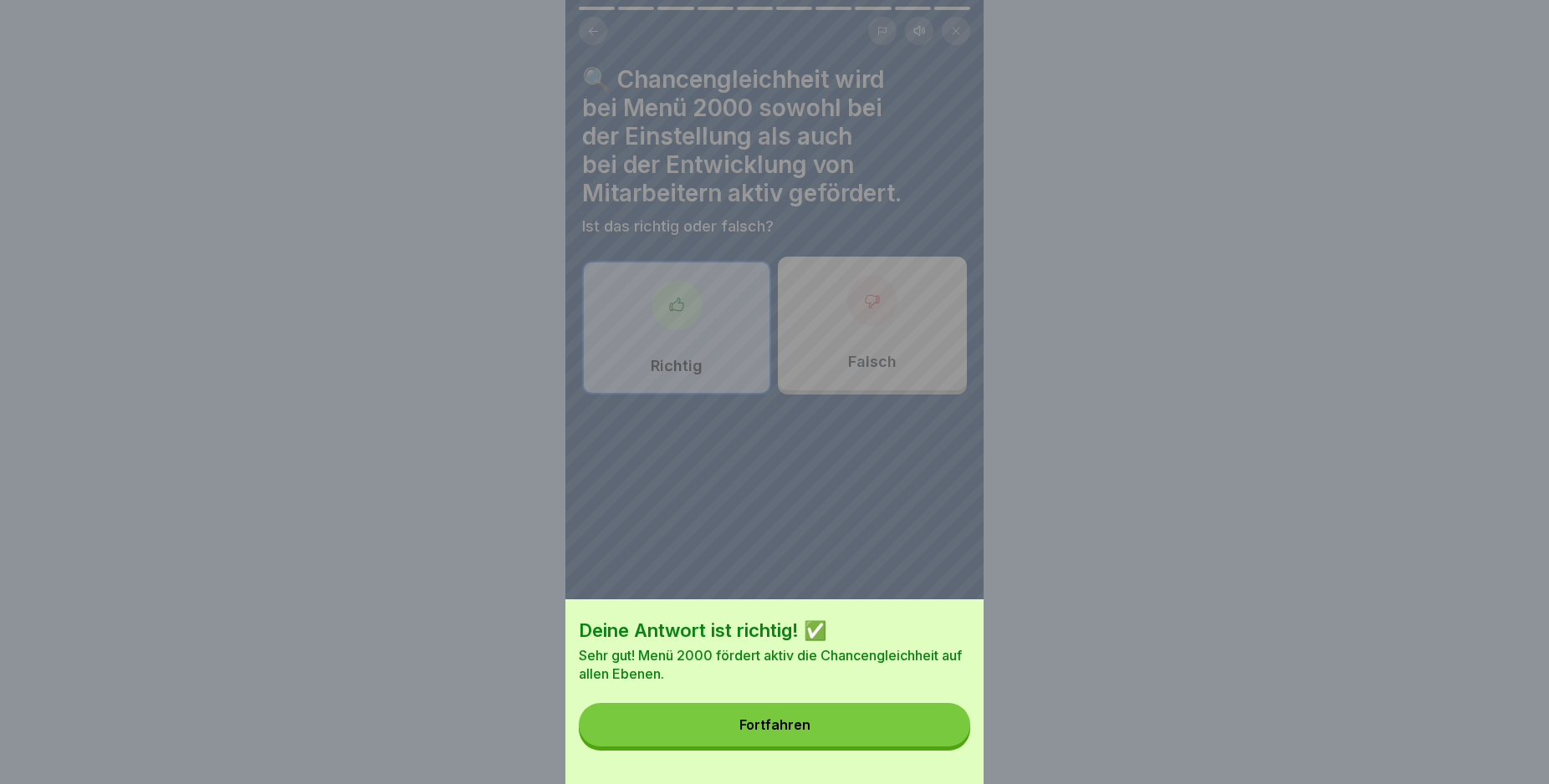
click at [930, 746] on button "Fortfahren" at bounding box center [774, 725] width 392 height 44
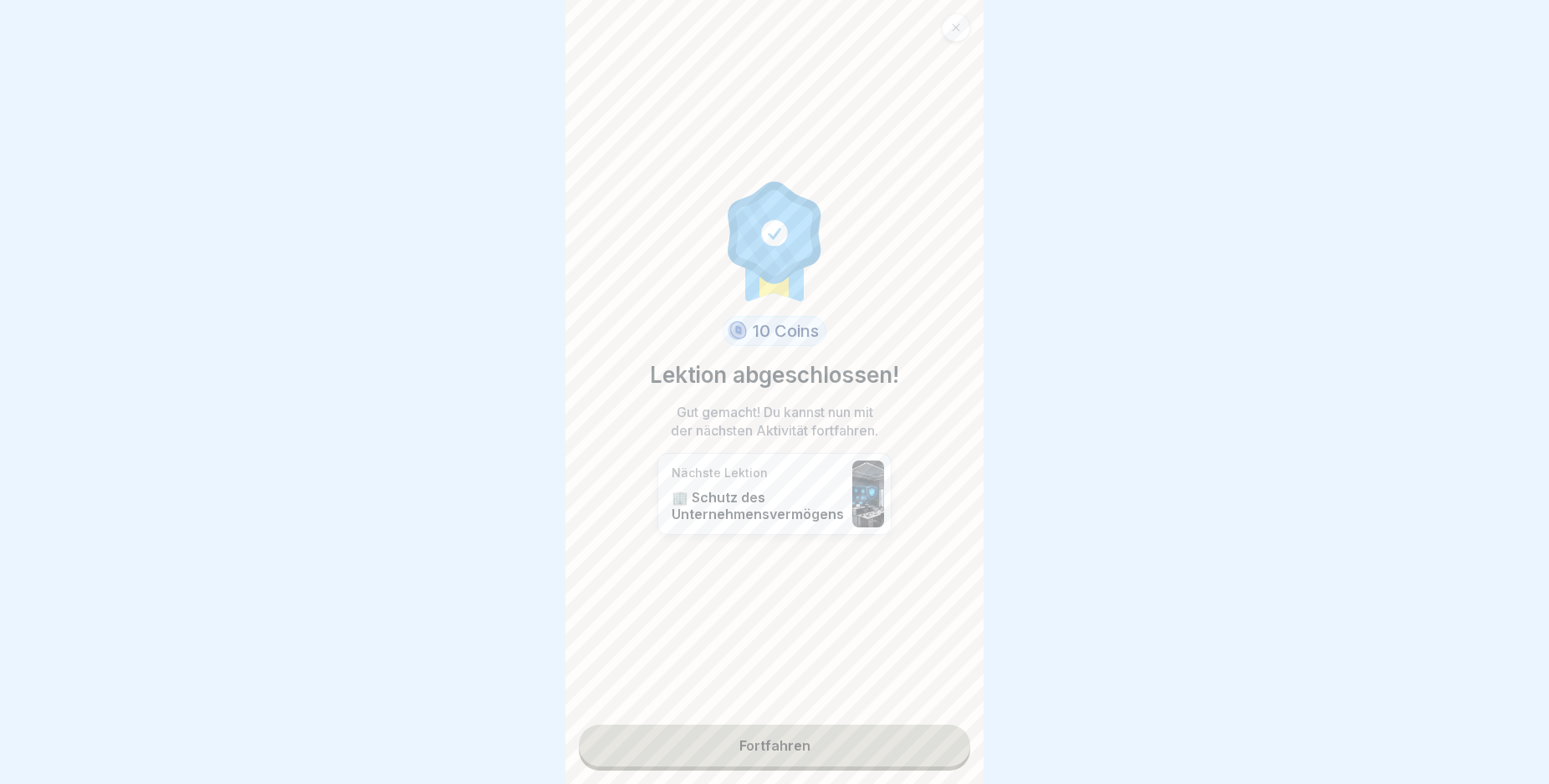
click at [913, 744] on link "Fortfahren" at bounding box center [774, 745] width 392 height 42
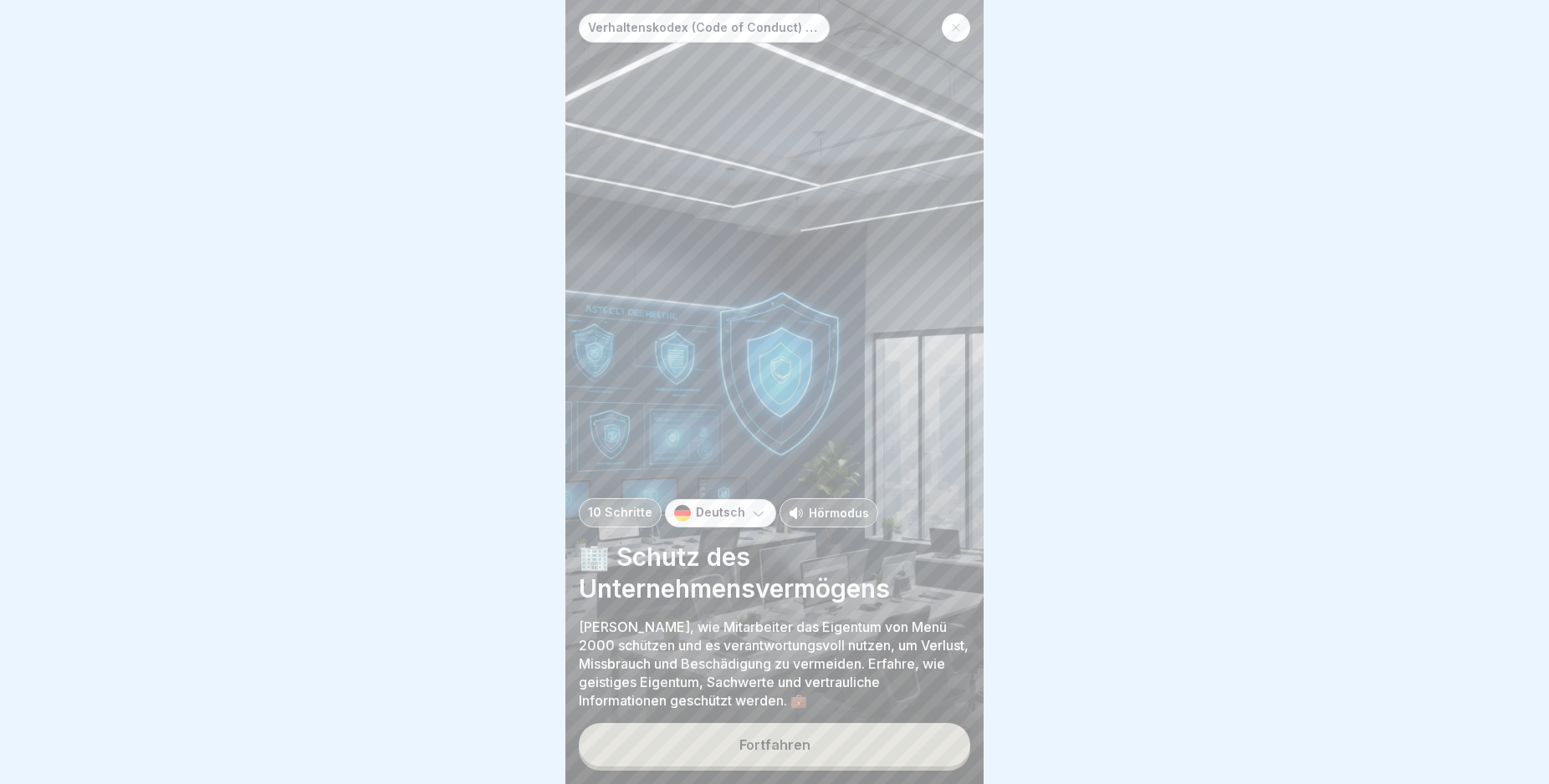
click at [917, 753] on button "Fortfahren" at bounding box center [774, 744] width 392 height 44
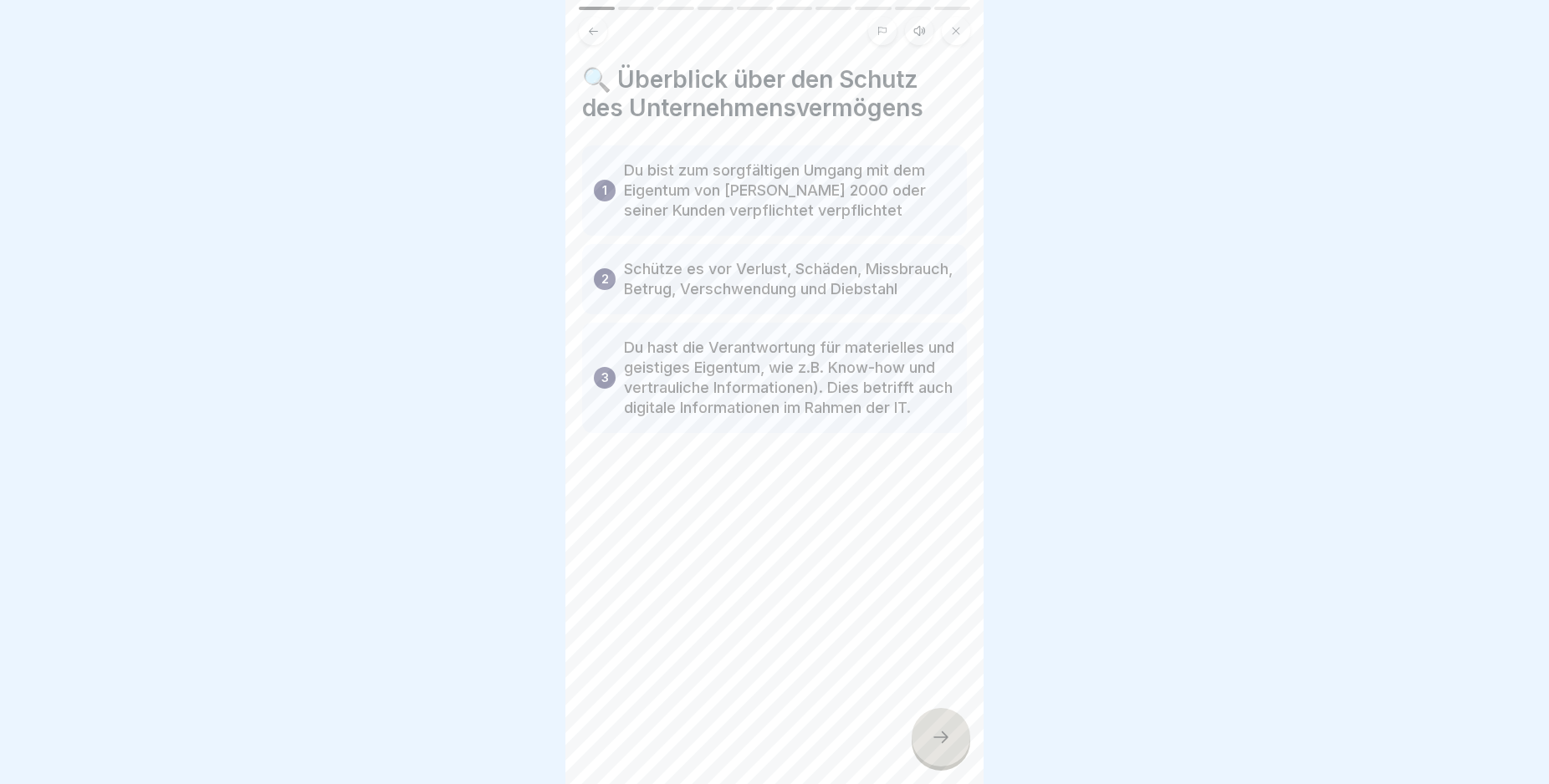
click at [932, 747] on icon at bounding box center [940, 737] width 20 height 20
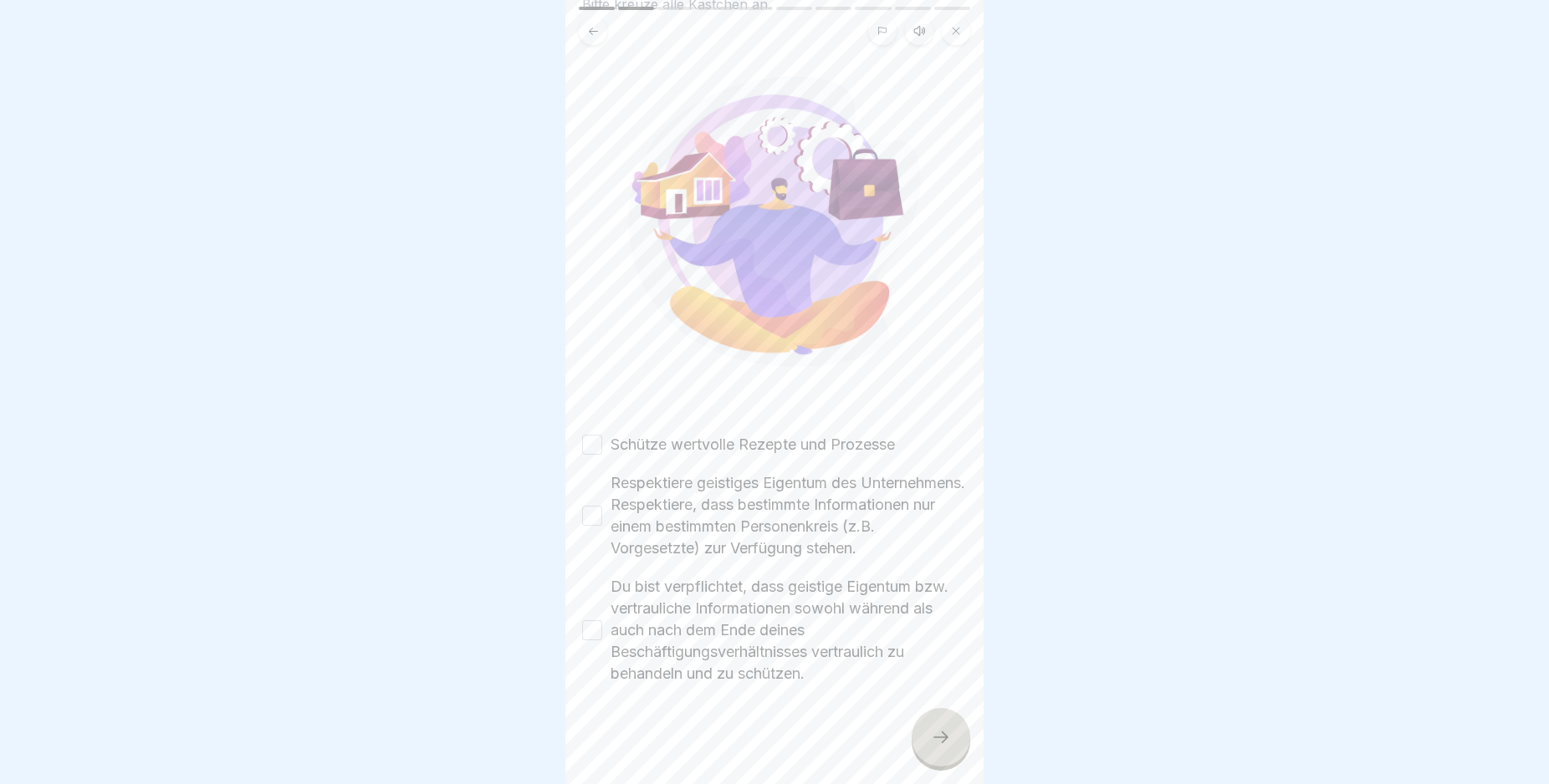
scroll to position [125, 0]
click at [595, 434] on button "Schütze wertvolle Rezepte und Prozesse" at bounding box center [592, 444] width 20 height 20
click at [597, 505] on button "Respektiere geistiges Eigentum des Unternehmens. Respektiere, dass bestimmte In…" at bounding box center [592, 515] width 20 height 20
click at [594, 624] on button "Du bist verpflichtet, dass geistige Eigentum bzw. vertrauliche Informationen so…" at bounding box center [592, 629] width 20 height 20
click at [930, 745] on div at bounding box center [940, 737] width 58 height 58
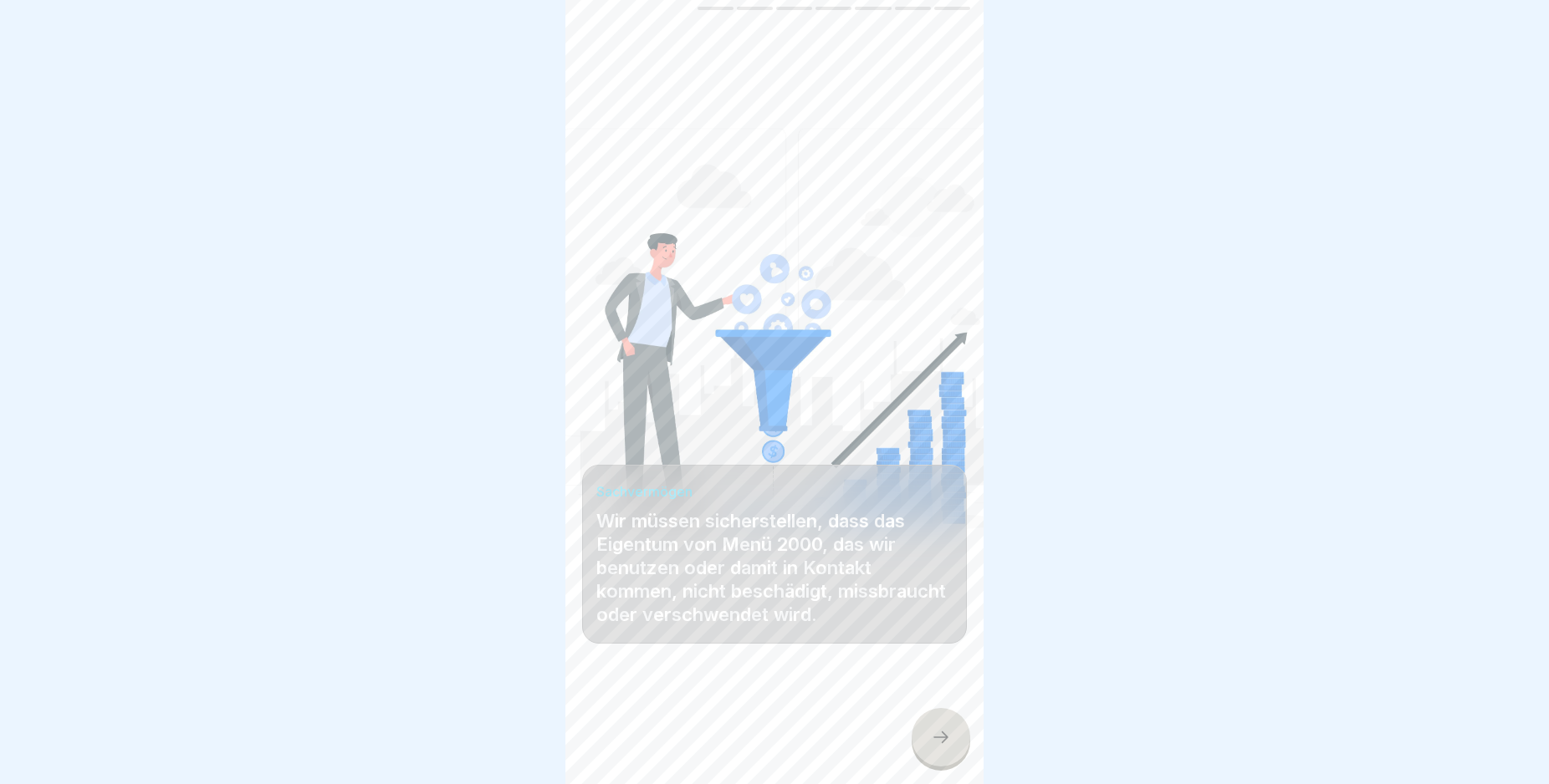
click at [930, 742] on div at bounding box center [940, 737] width 58 height 58
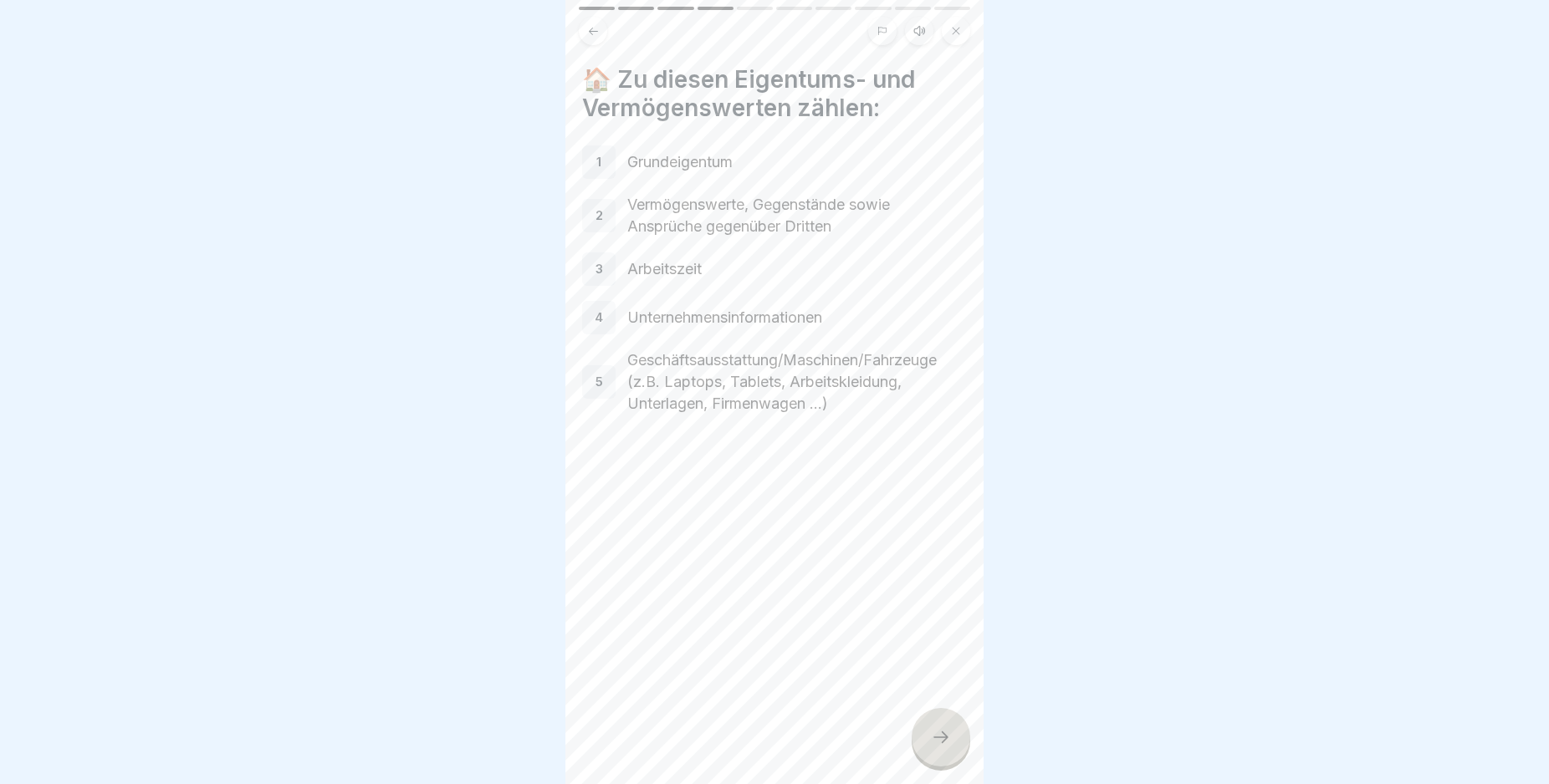
click at [935, 746] on icon at bounding box center [940, 737] width 20 height 20
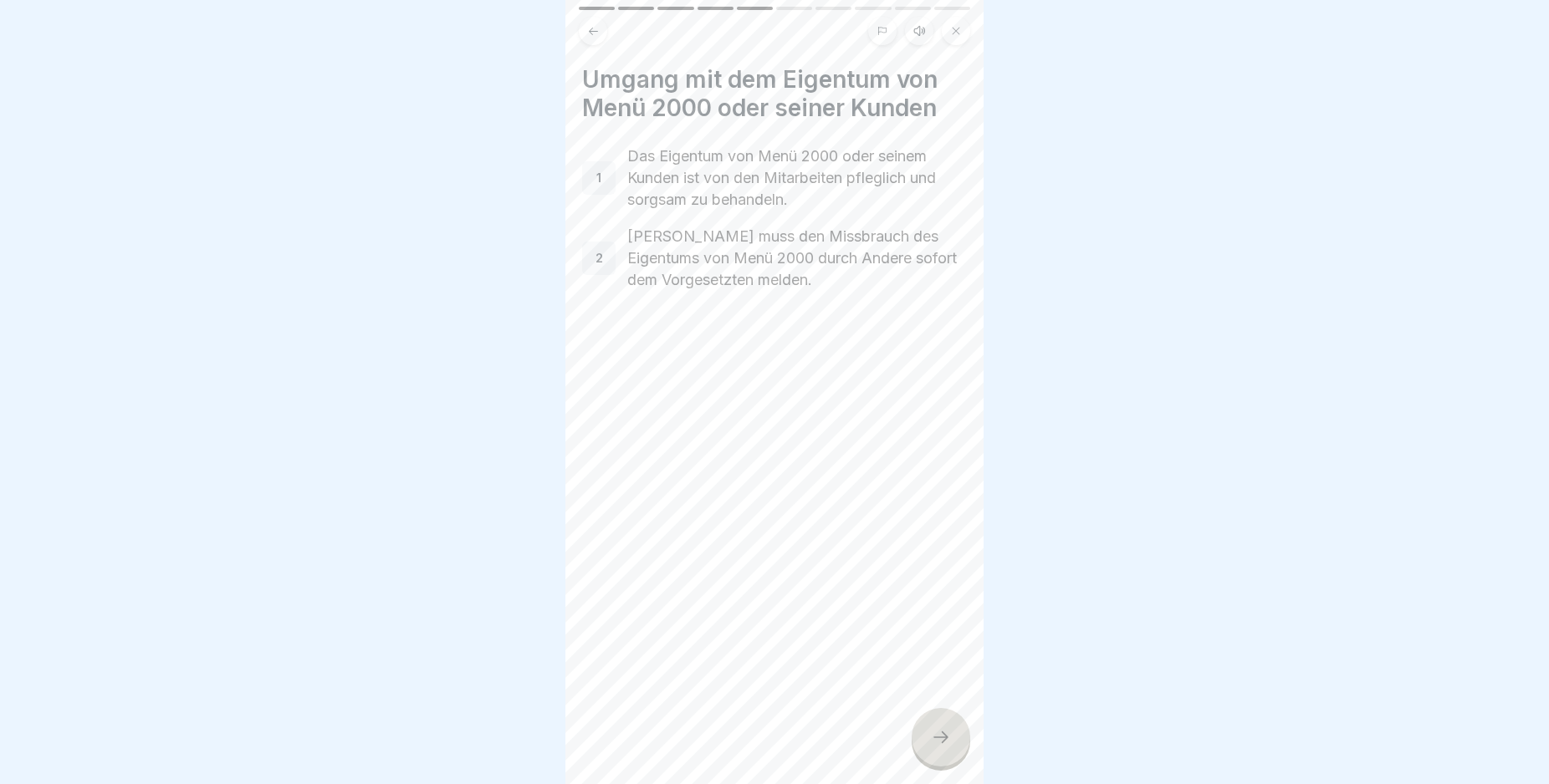
click at [935, 747] on icon at bounding box center [940, 737] width 20 height 20
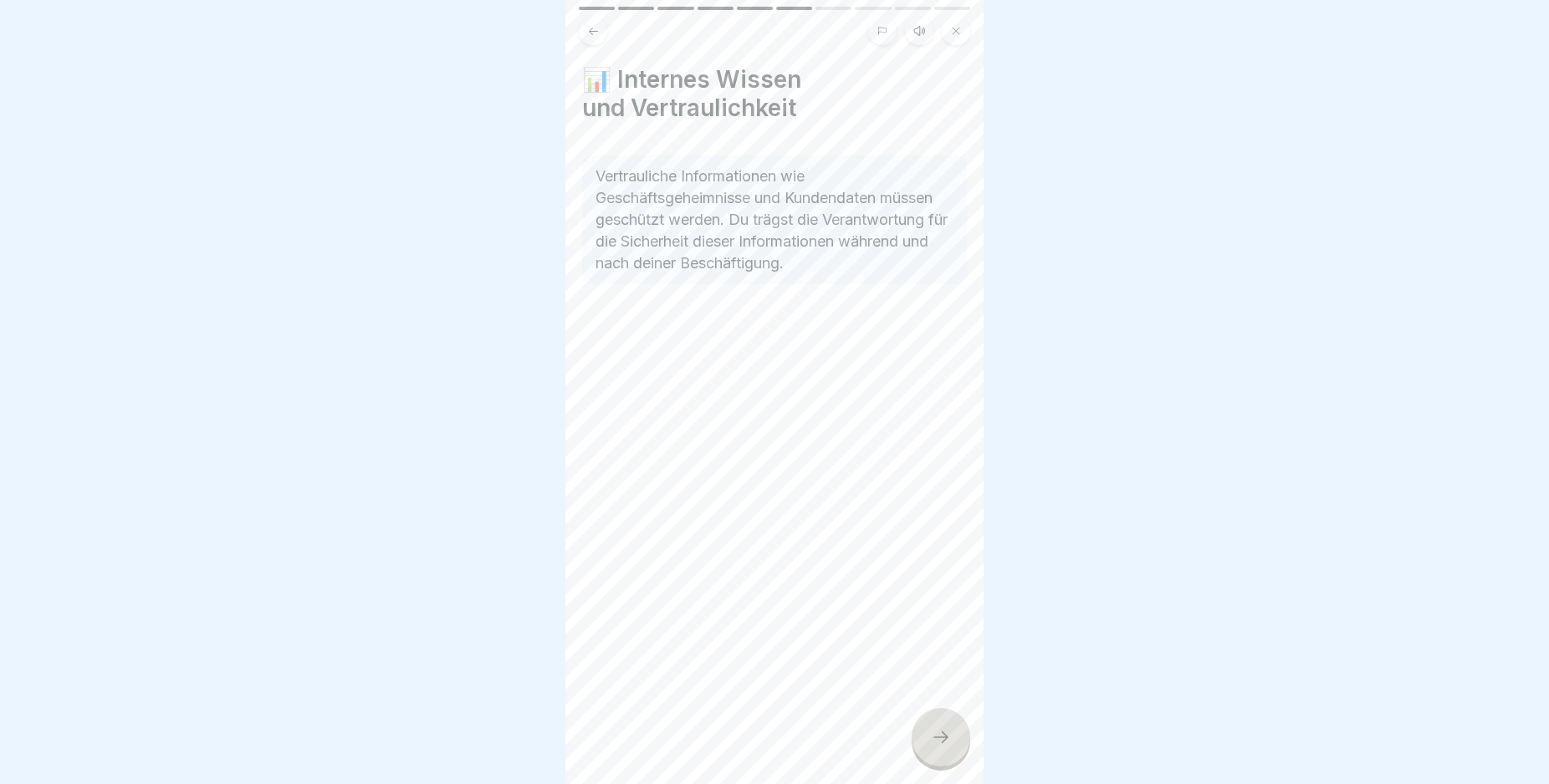
click at [935, 747] on icon at bounding box center [940, 737] width 20 height 20
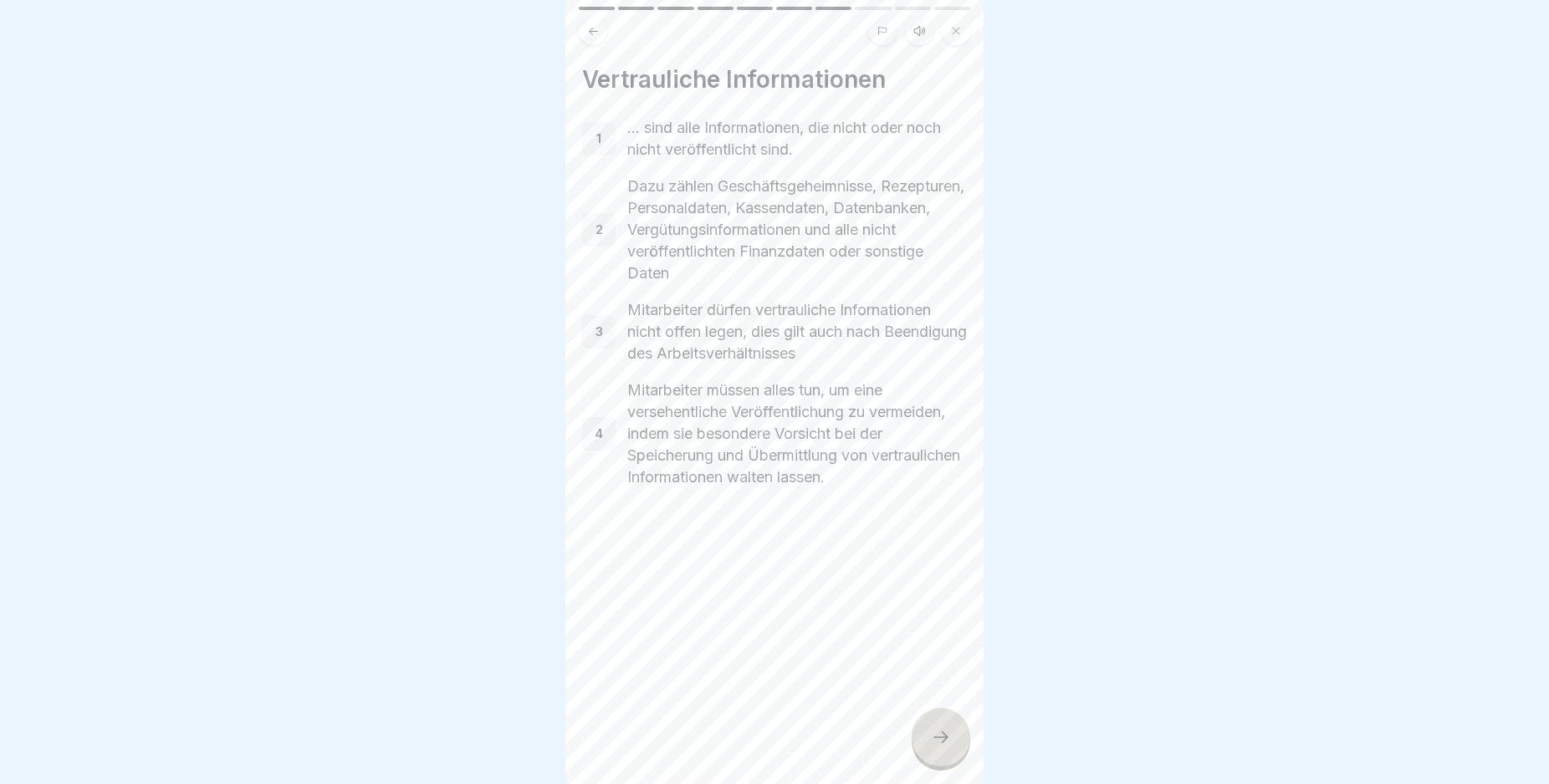
click at [937, 746] on icon at bounding box center [940, 737] width 20 height 20
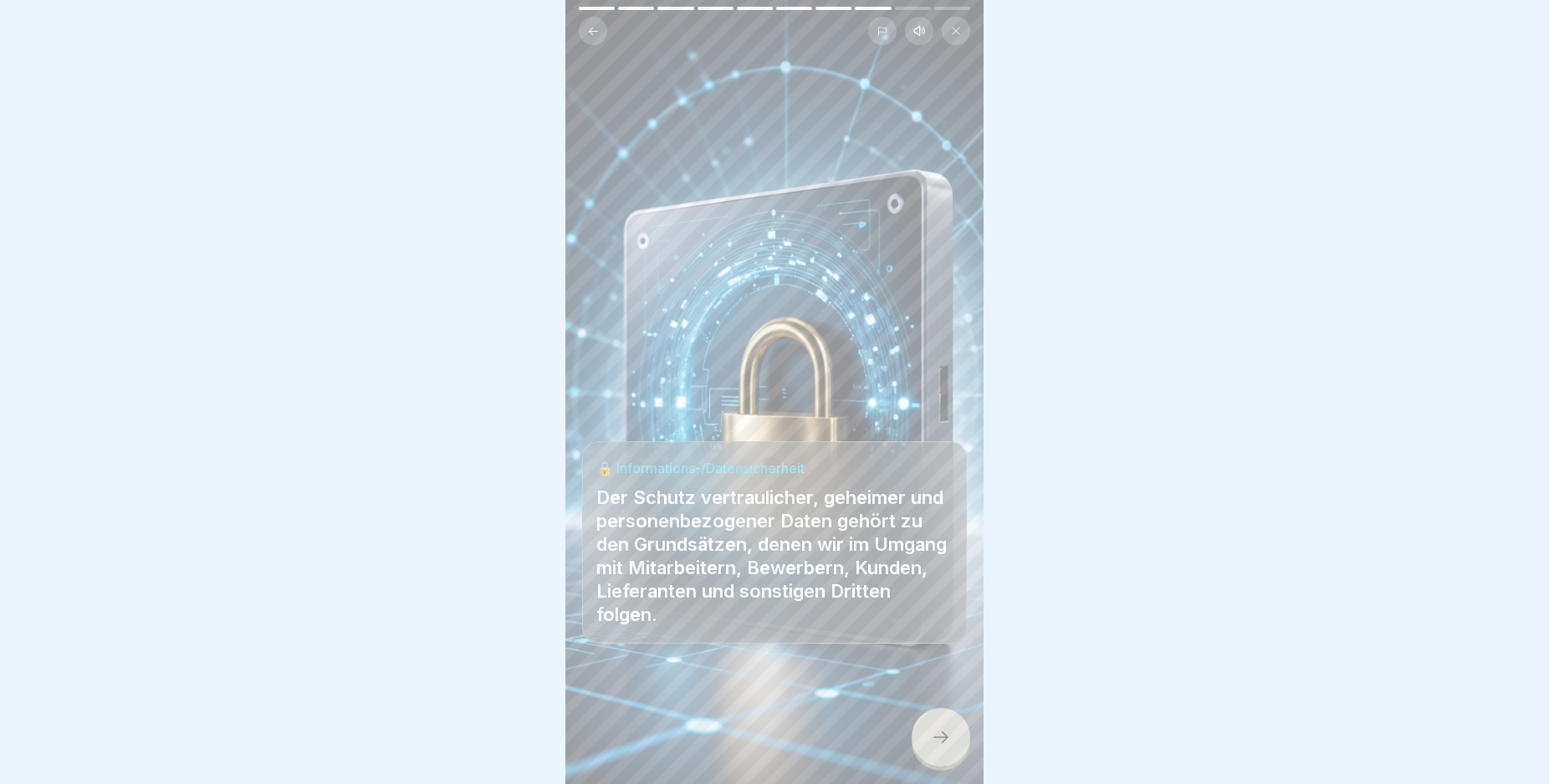
click at [937, 746] on icon at bounding box center [940, 737] width 20 height 20
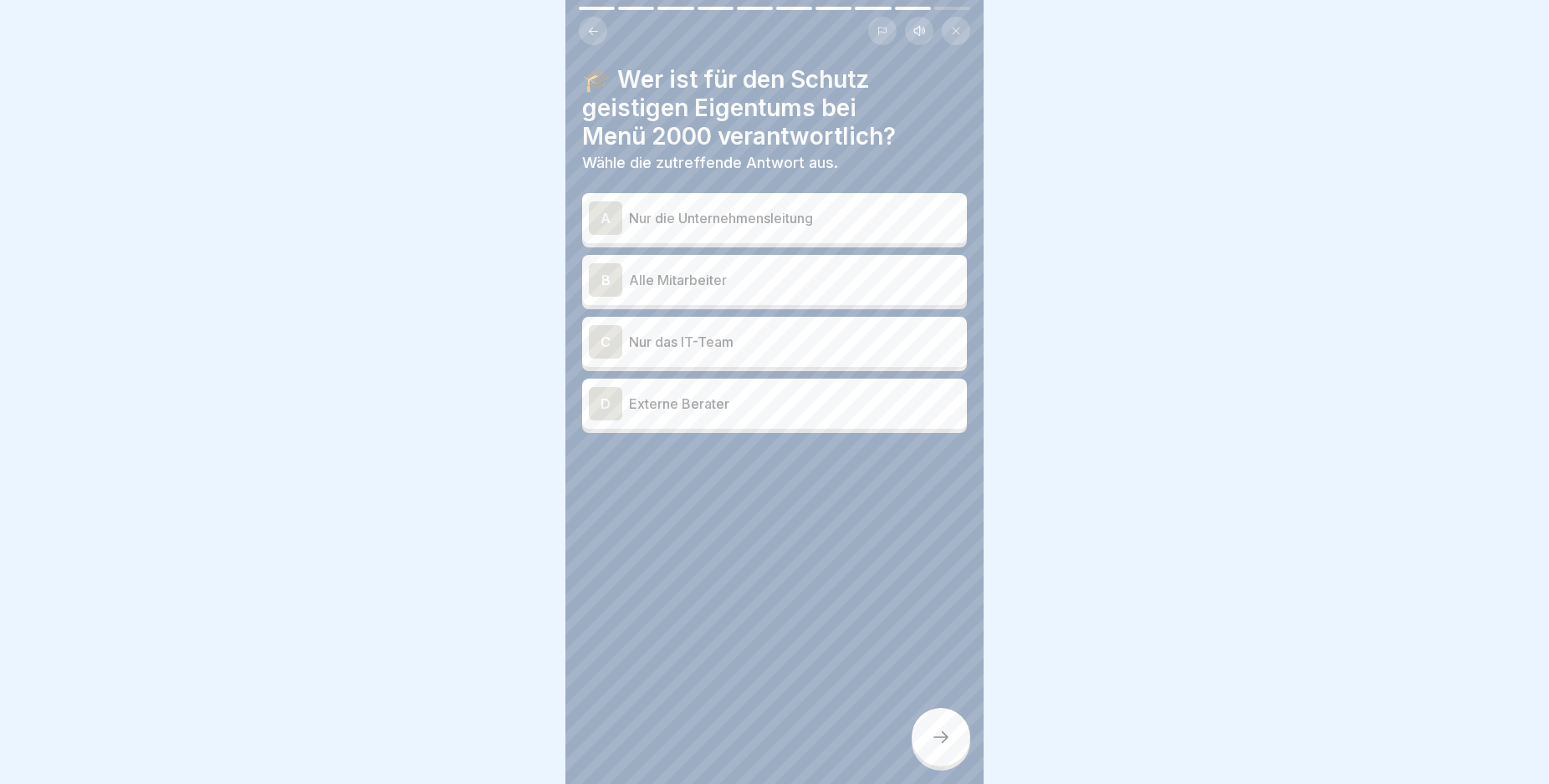
click at [604, 279] on div "B" at bounding box center [605, 280] width 34 height 34
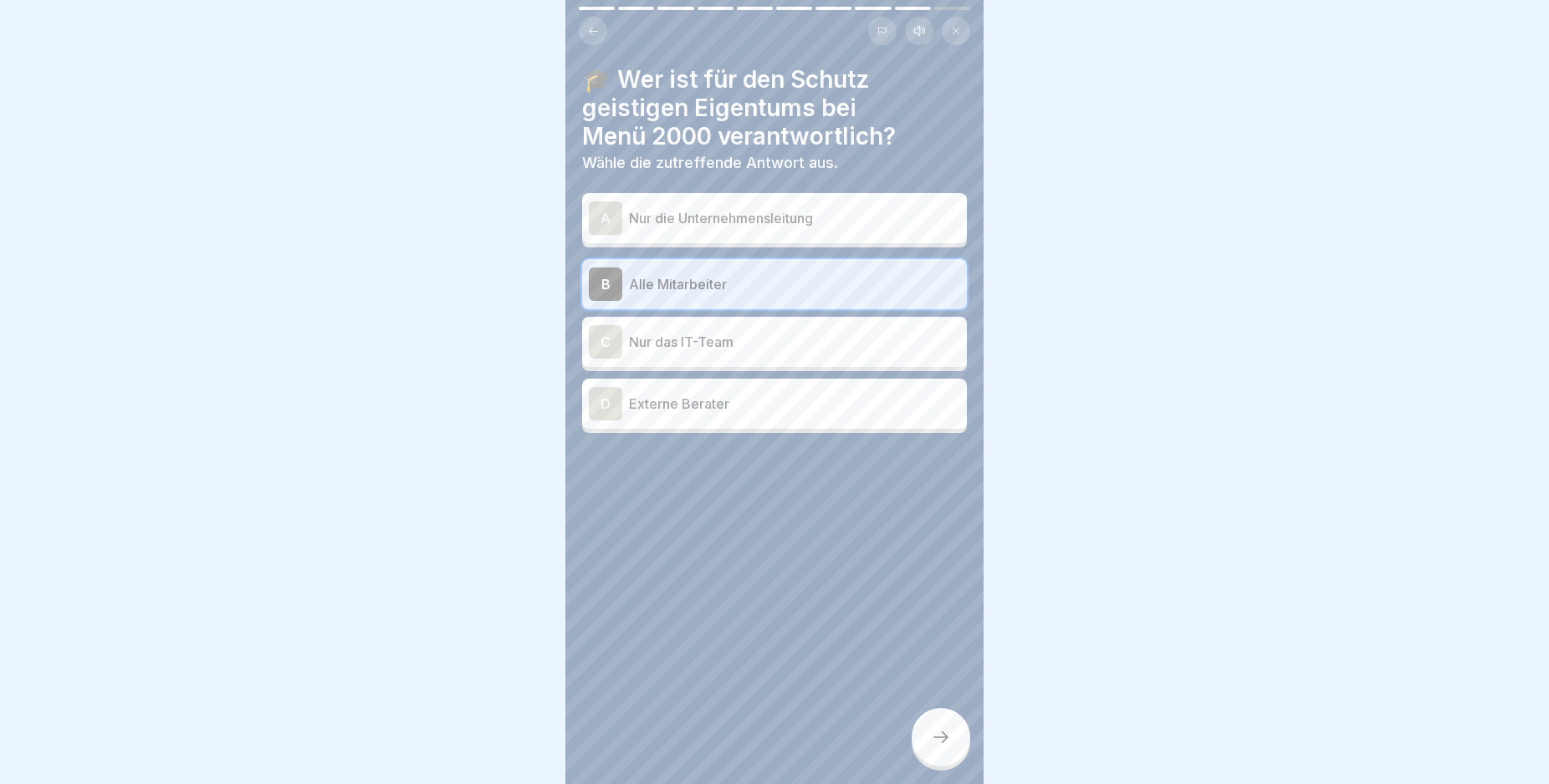
click at [935, 747] on icon at bounding box center [940, 737] width 20 height 20
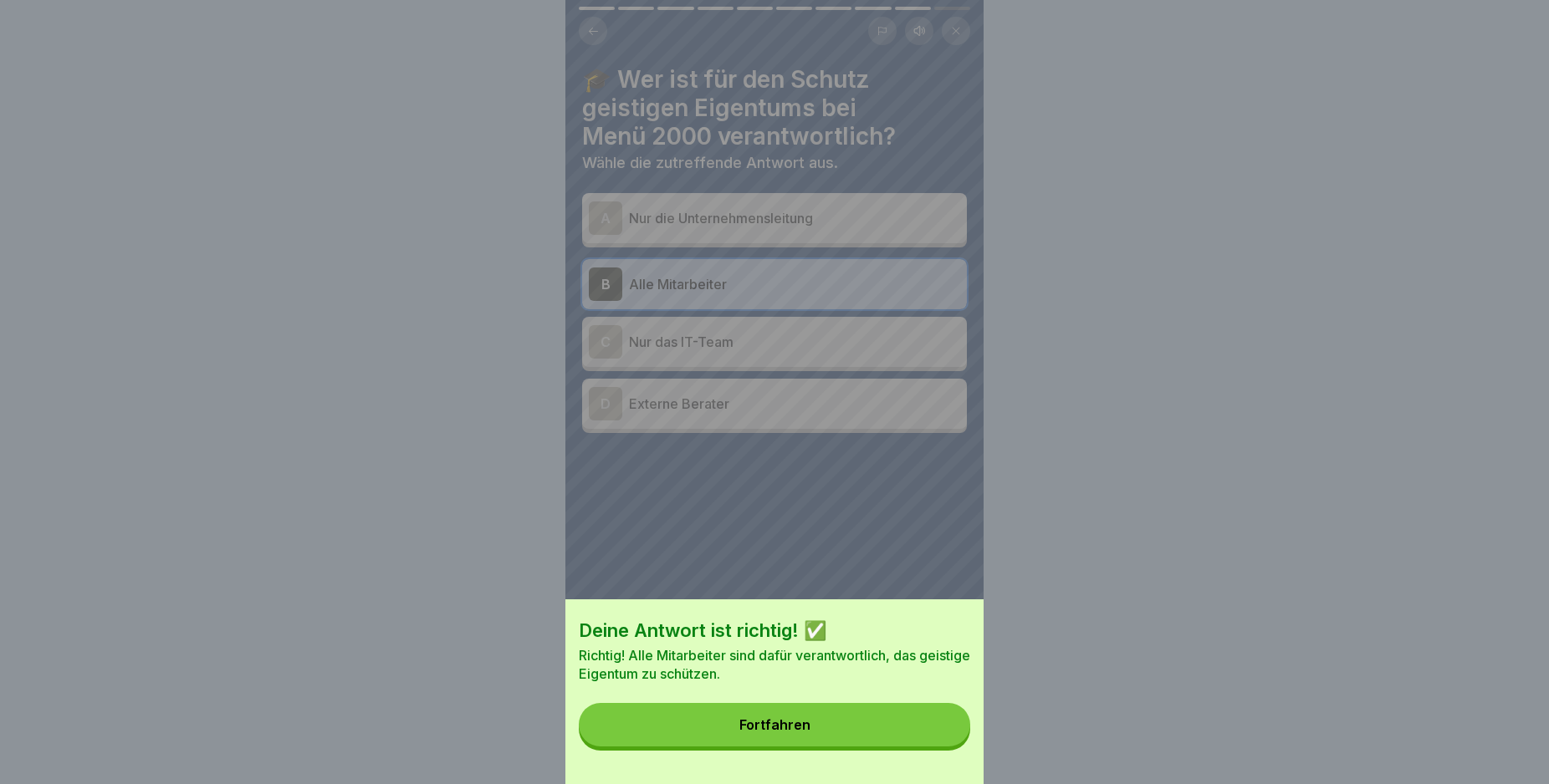
click at [914, 740] on button "Fortfahren" at bounding box center [774, 725] width 392 height 44
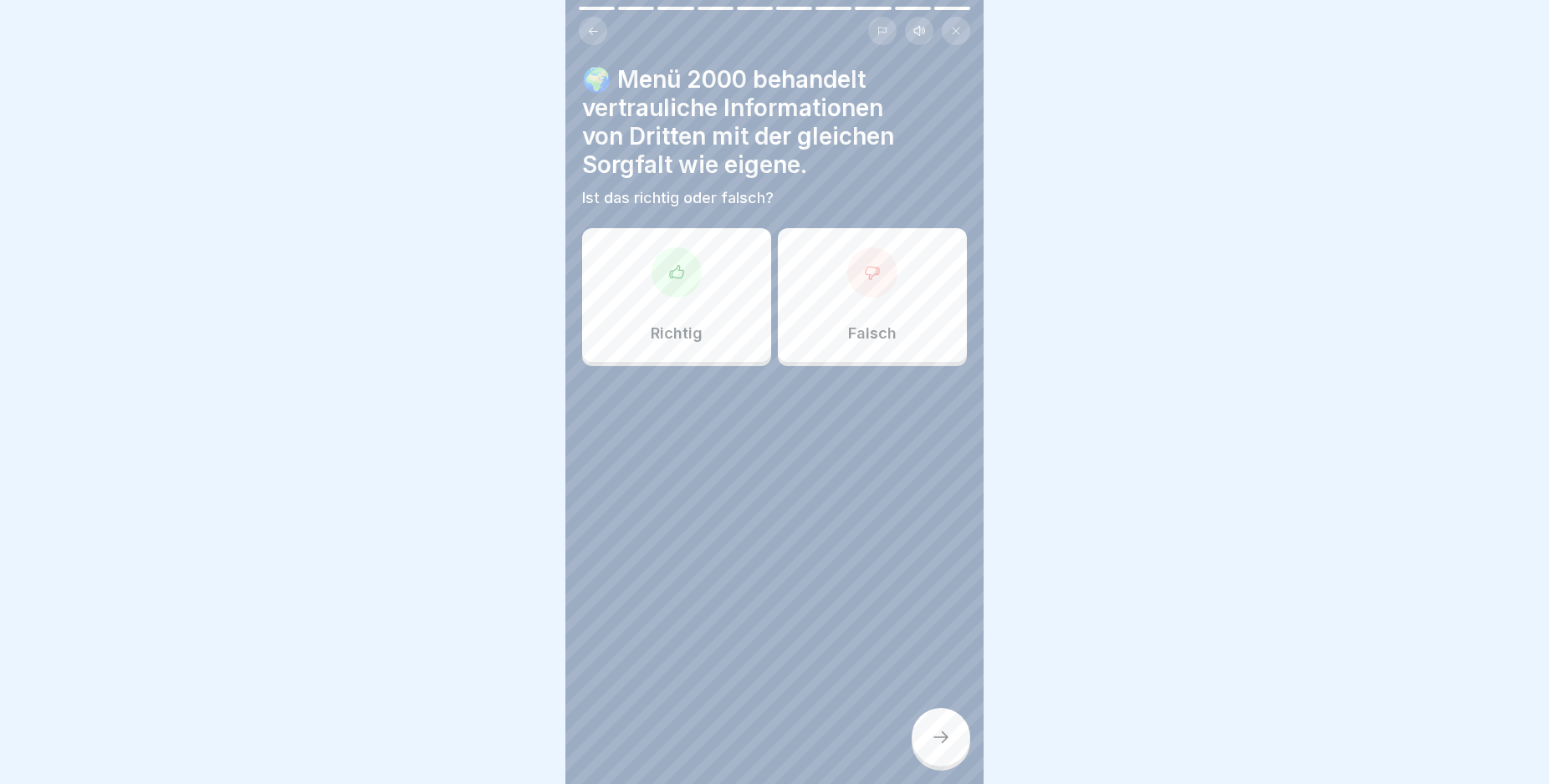
click at [668, 280] on icon at bounding box center [676, 272] width 16 height 16
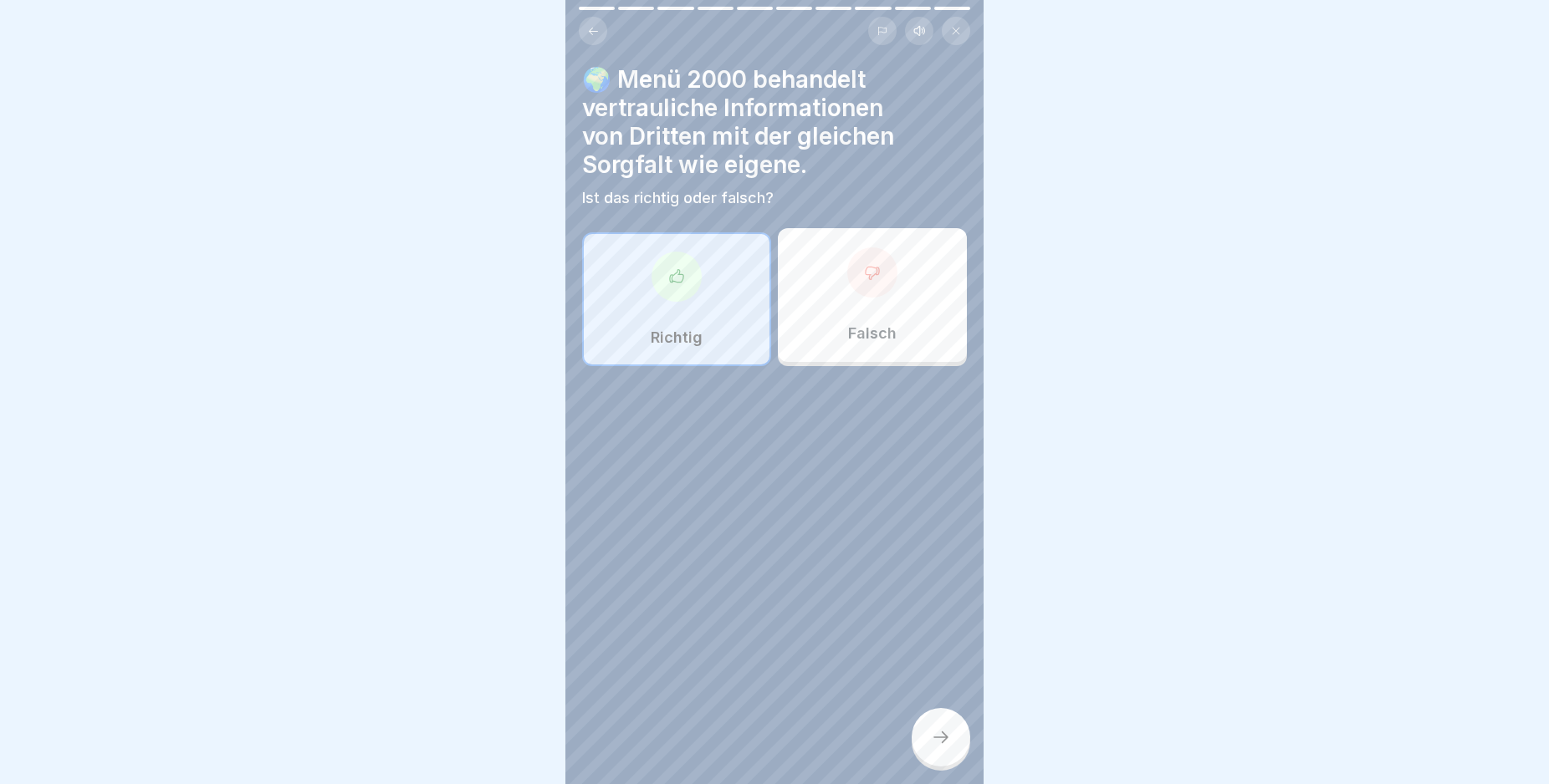
click at [948, 747] on icon at bounding box center [940, 737] width 20 height 20
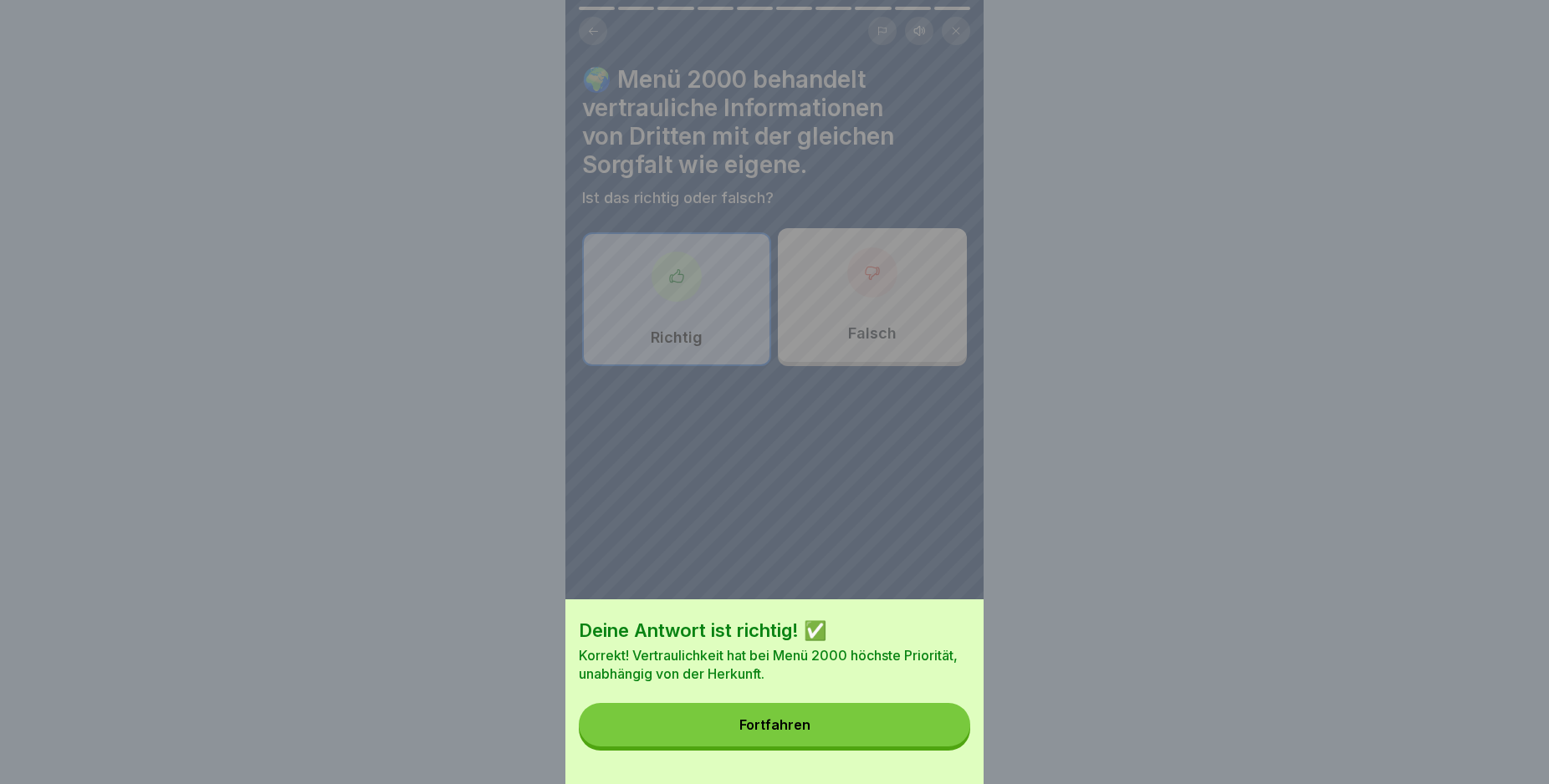
click at [948, 746] on button "Fortfahren" at bounding box center [774, 725] width 392 height 44
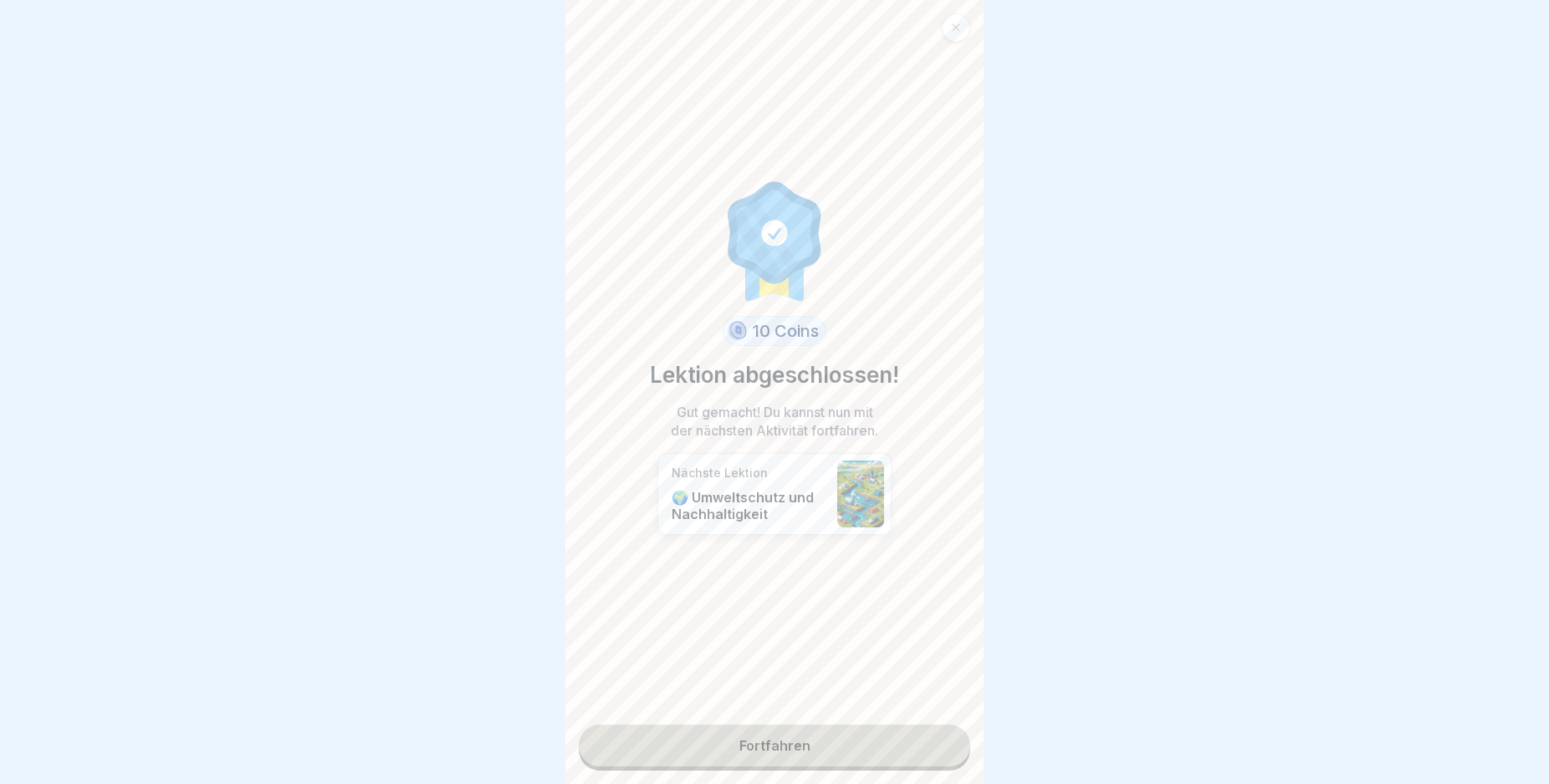
click at [857, 750] on link "Fortfahren" at bounding box center [774, 745] width 392 height 42
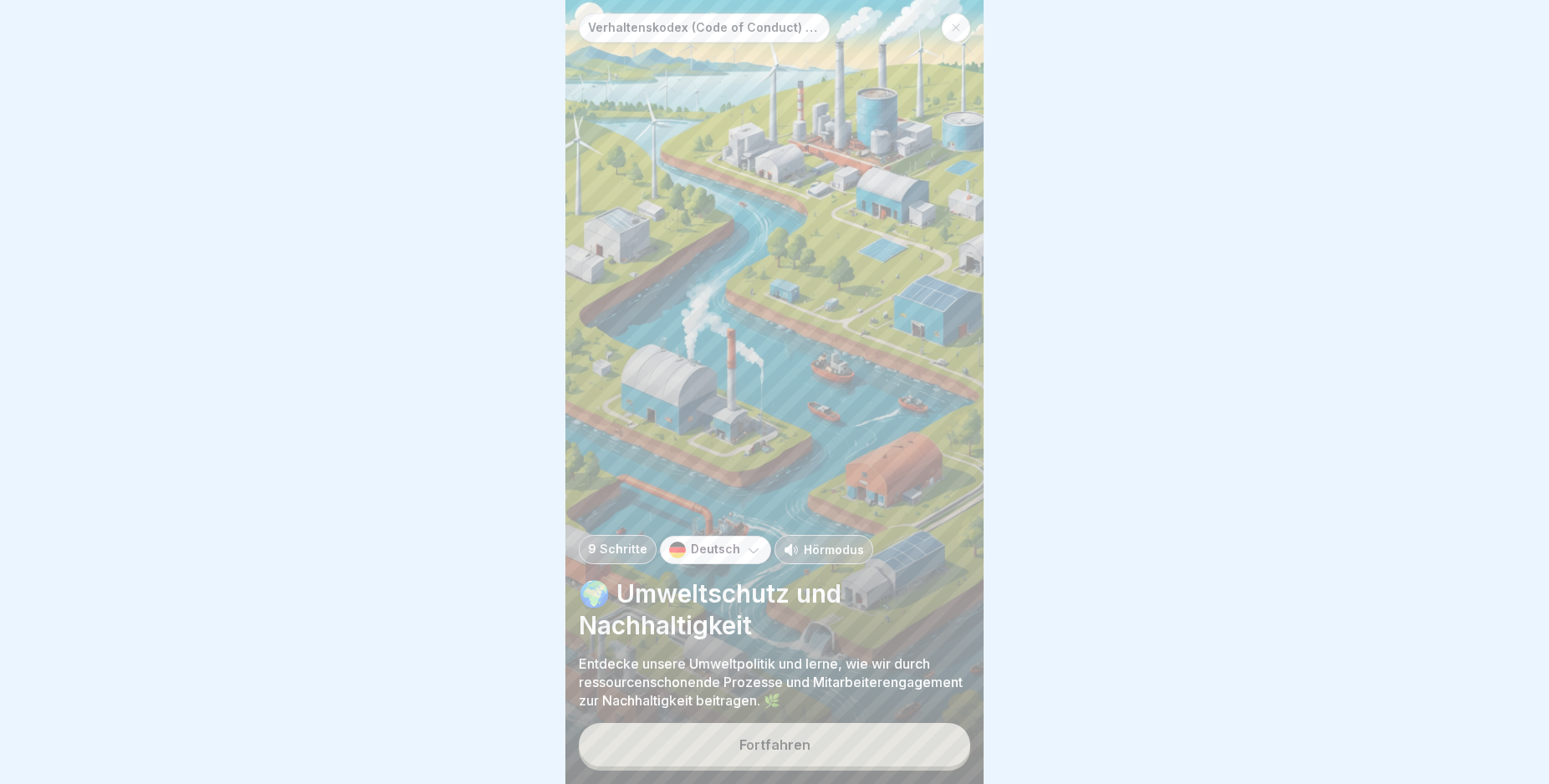
click at [857, 750] on button "Fortfahren" at bounding box center [774, 744] width 392 height 44
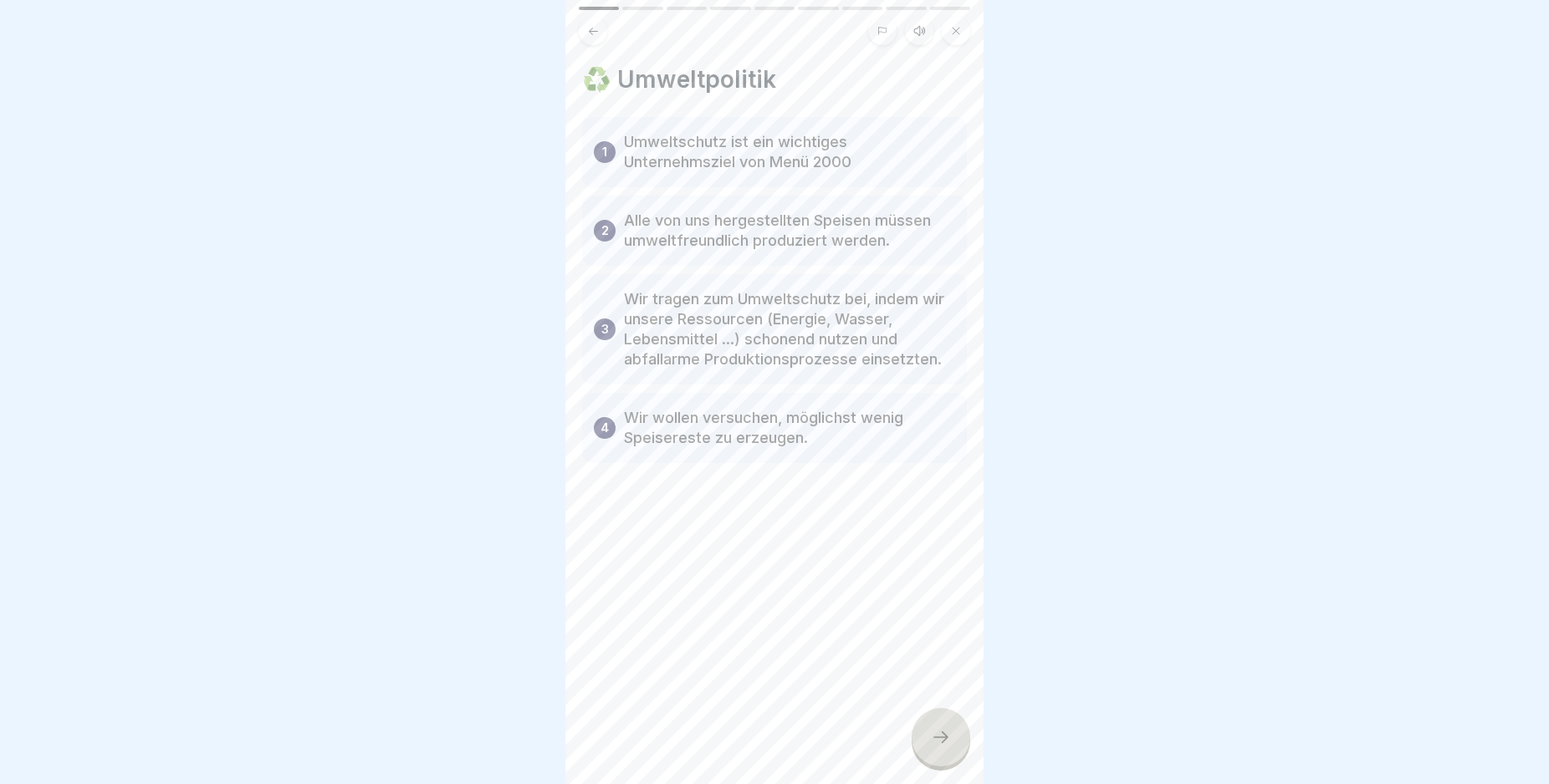
click at [943, 744] on icon at bounding box center [940, 737] width 20 height 20
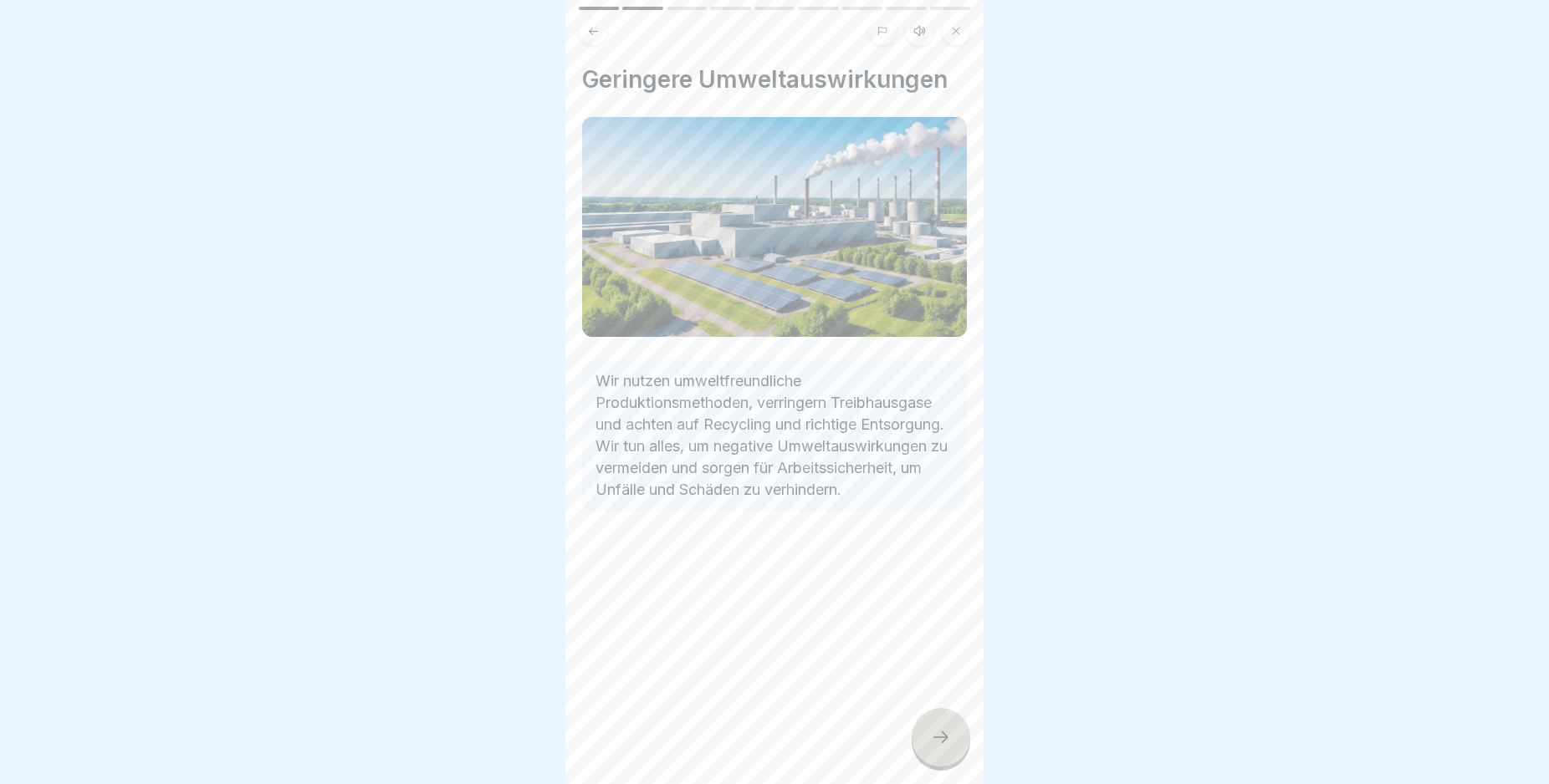
click at [943, 744] on icon at bounding box center [940, 737] width 20 height 20
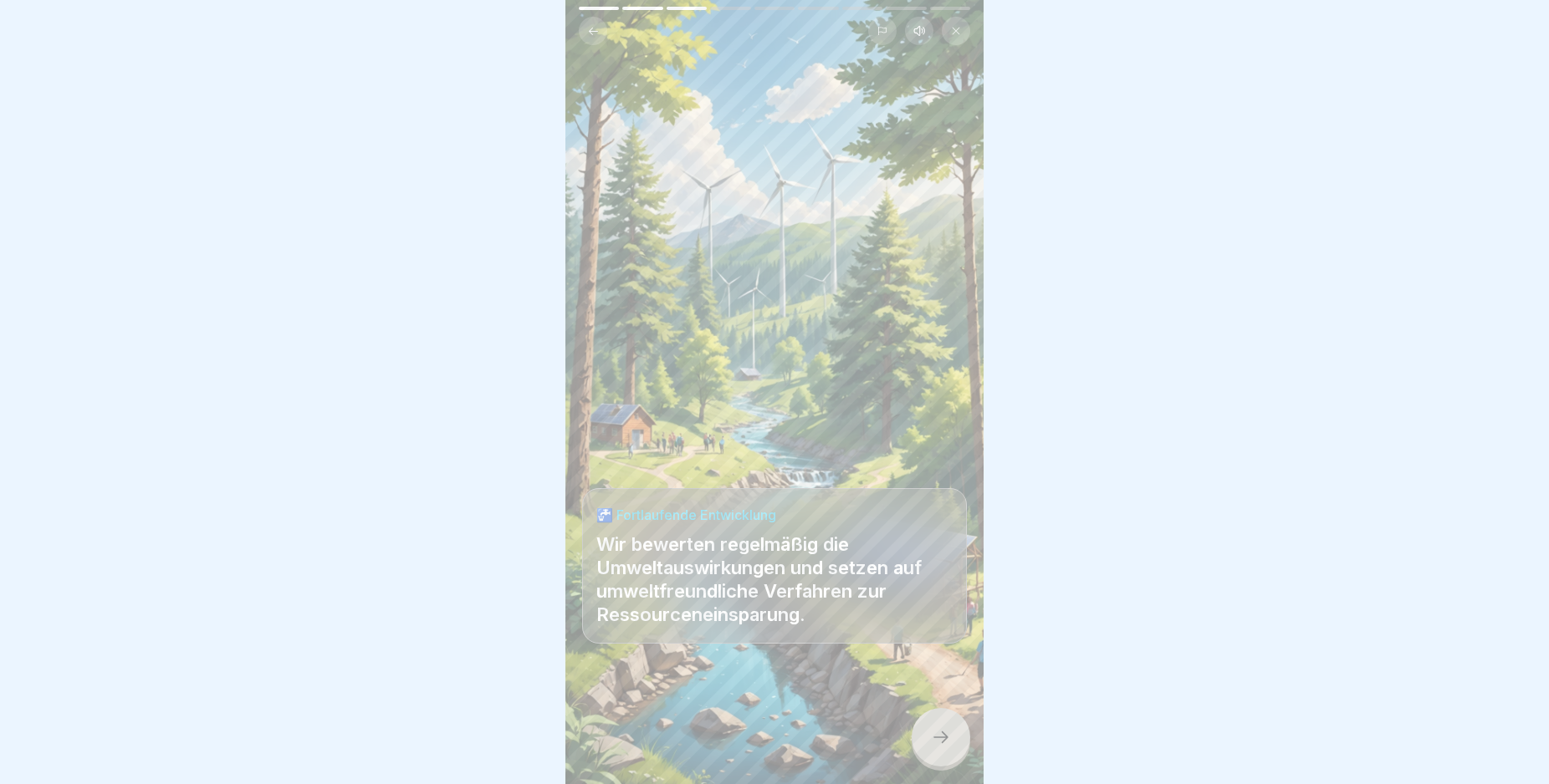
click at [943, 744] on icon at bounding box center [940, 737] width 20 height 20
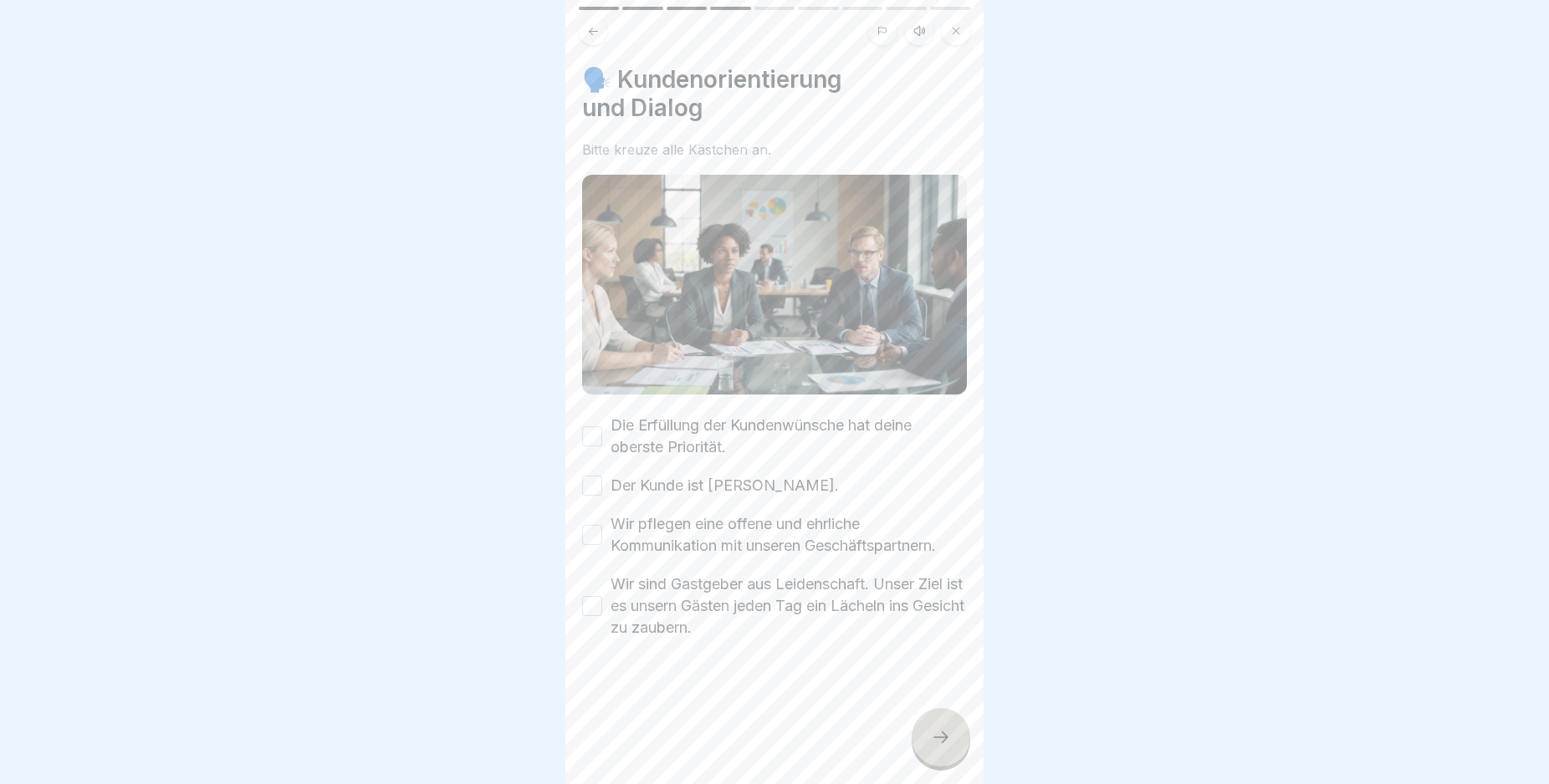
click at [594, 429] on button "Die Erfüllung der Kundenwünsche hat deine oberste Priorität." at bounding box center [592, 436] width 20 height 20
click at [594, 476] on button "Der Kunde ist König." at bounding box center [592, 486] width 20 height 20
click at [589, 530] on button "Wir pflegen eine offene und ehrliche Kommunikation mit unseren Geschäftspartner…" at bounding box center [592, 535] width 20 height 20
click at [594, 596] on button "Wir sind Gastgeber aus Leidenschaft. Unser Ziel ist es unsern Gästen jeden Tag …" at bounding box center [592, 606] width 20 height 20
click at [945, 735] on div at bounding box center [940, 737] width 58 height 58
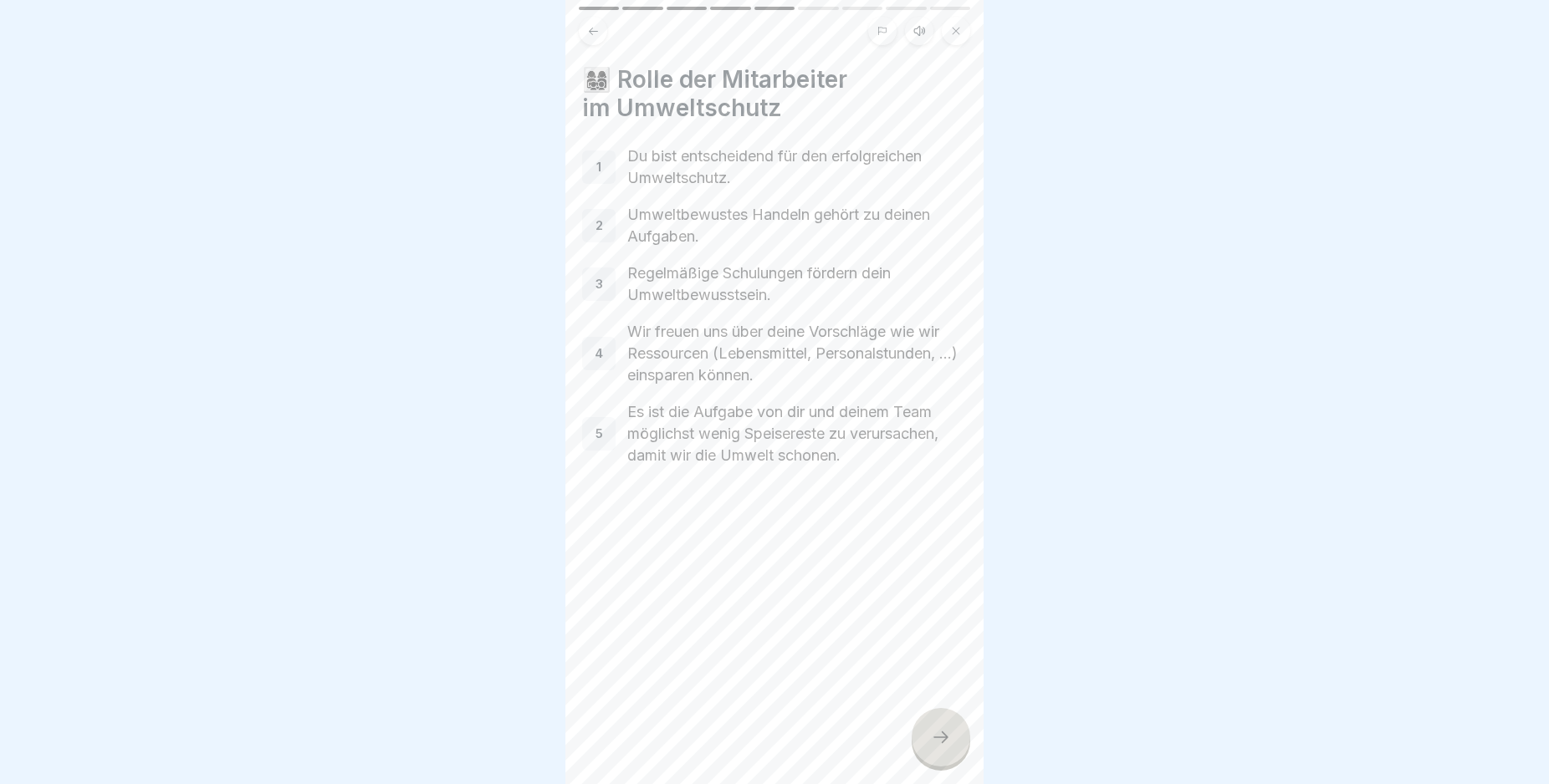
click at [944, 743] on div at bounding box center [940, 737] width 58 height 58
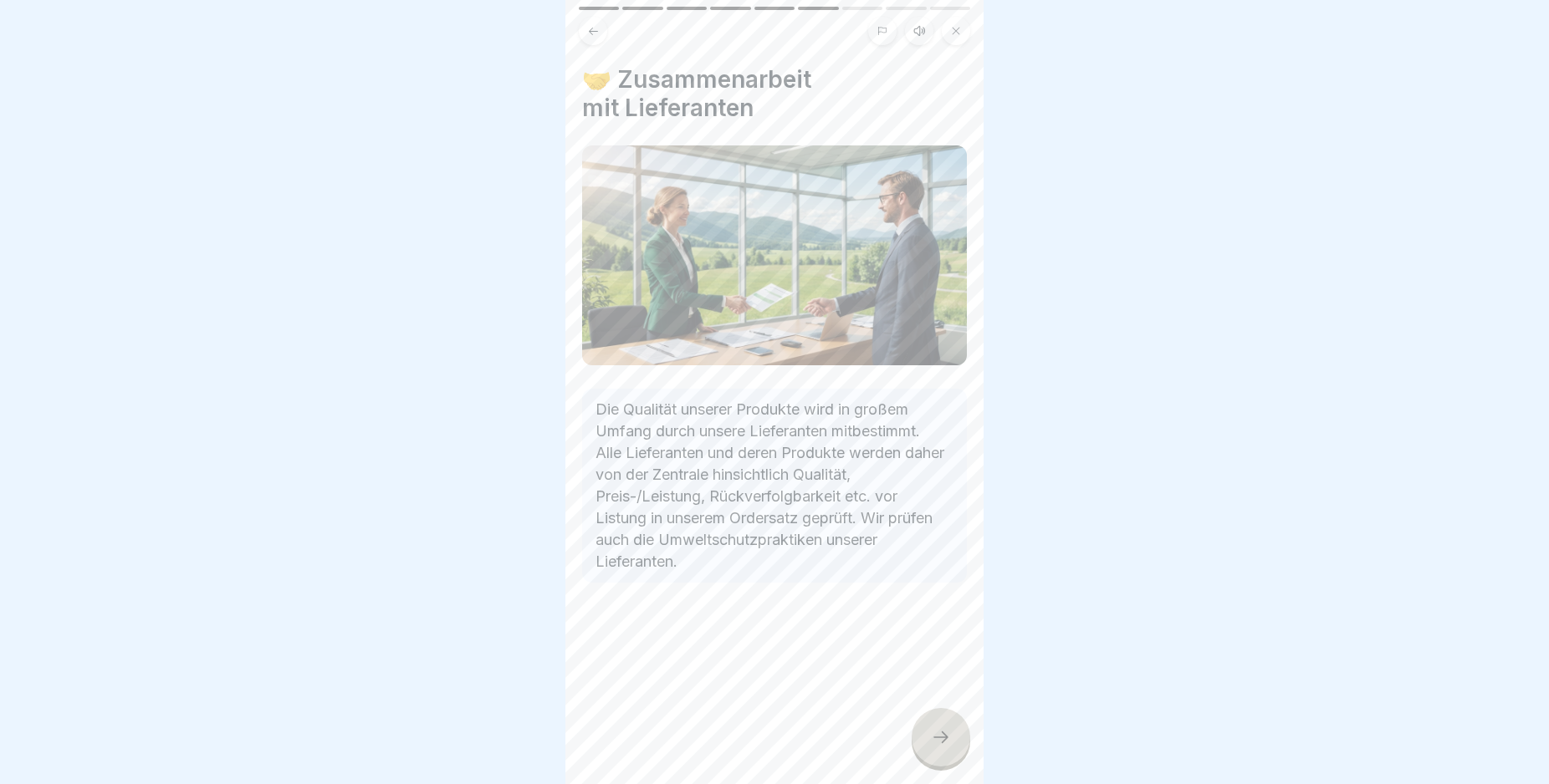
click at [944, 743] on div at bounding box center [940, 737] width 58 height 58
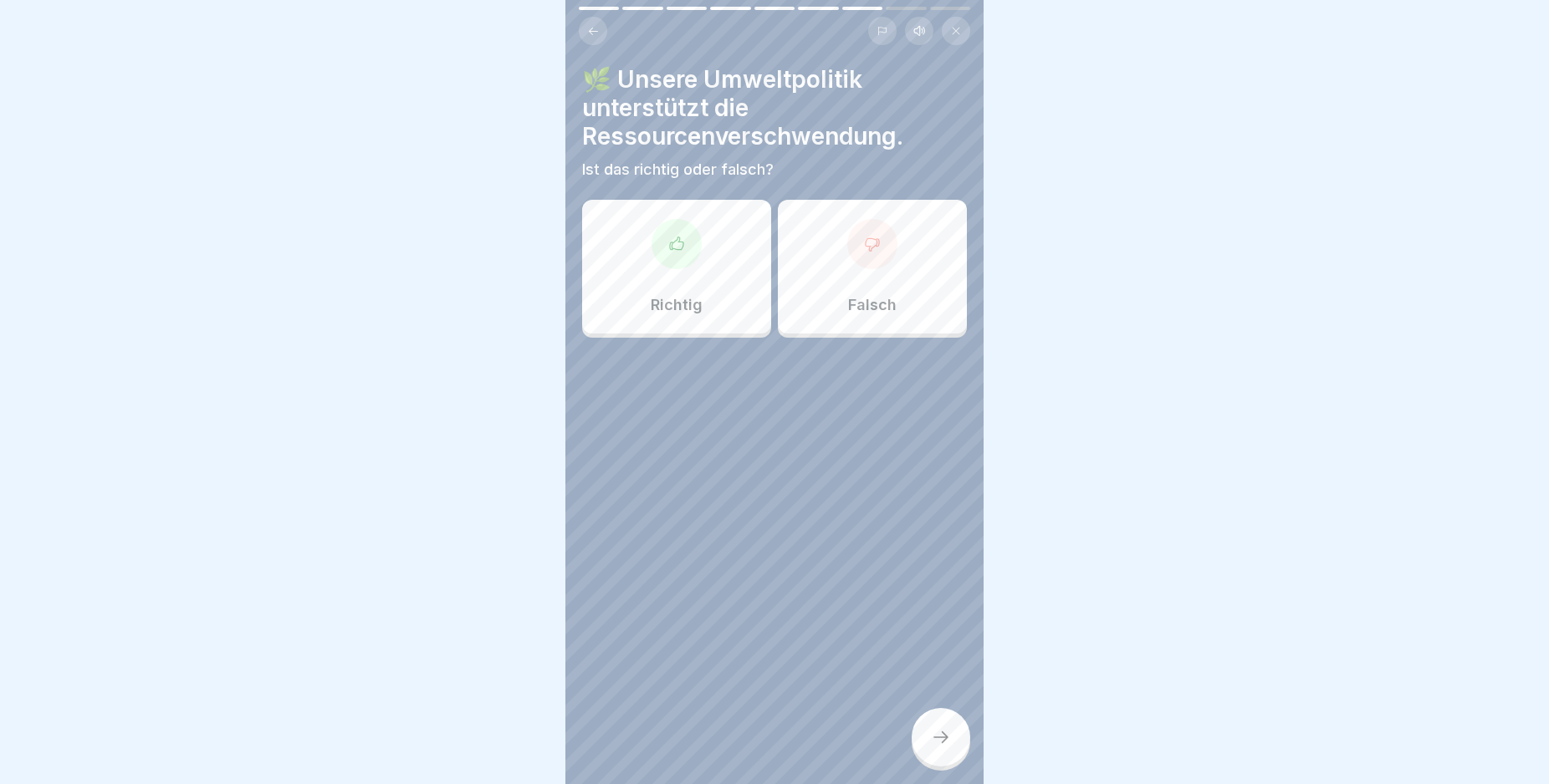
click at [661, 280] on div "Richtig" at bounding box center [677, 267] width 189 height 134
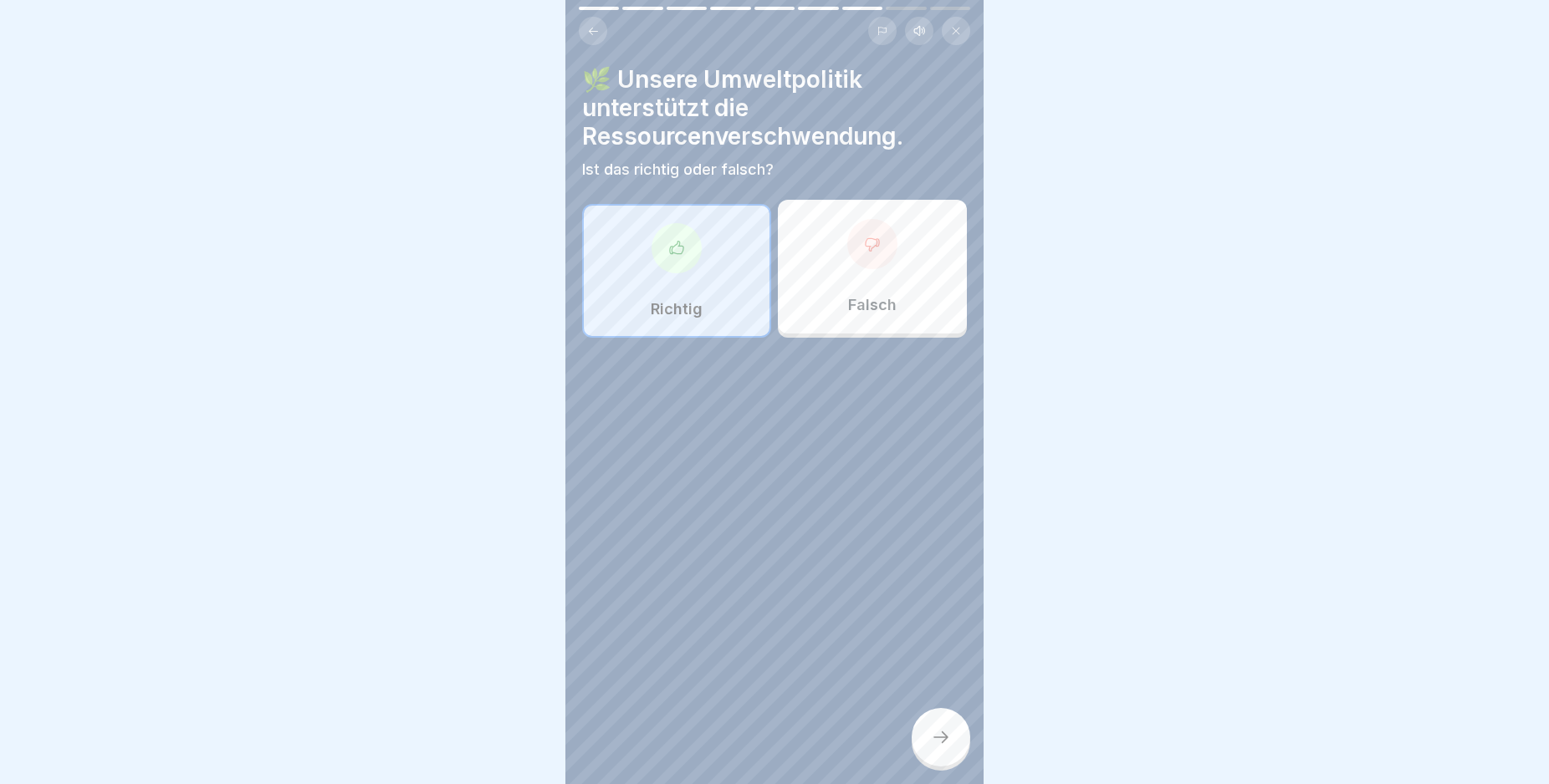
click at [933, 746] on icon at bounding box center [940, 737] width 20 height 20
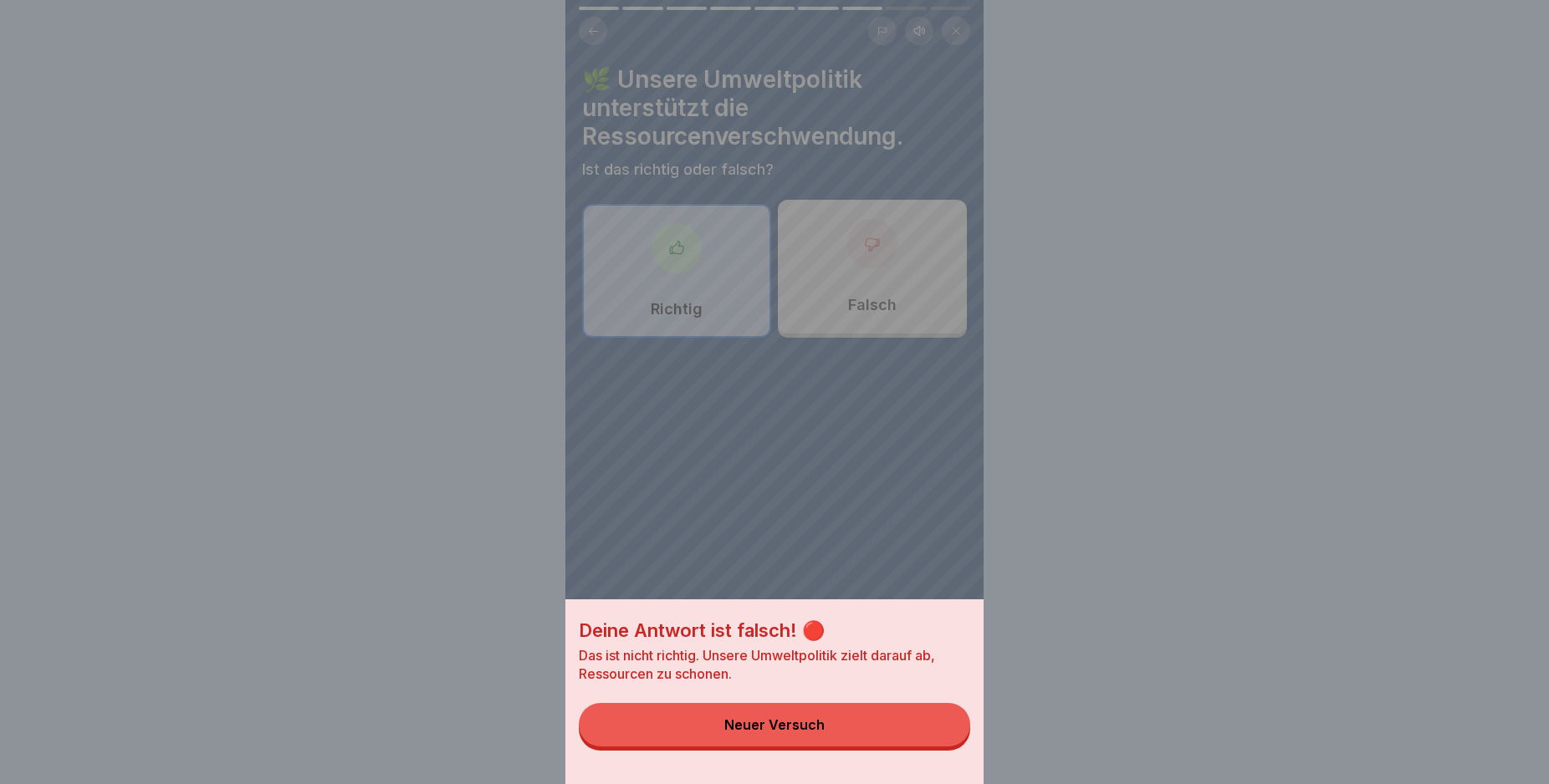
click at [927, 739] on button "Neuer Versuch" at bounding box center [774, 725] width 392 height 44
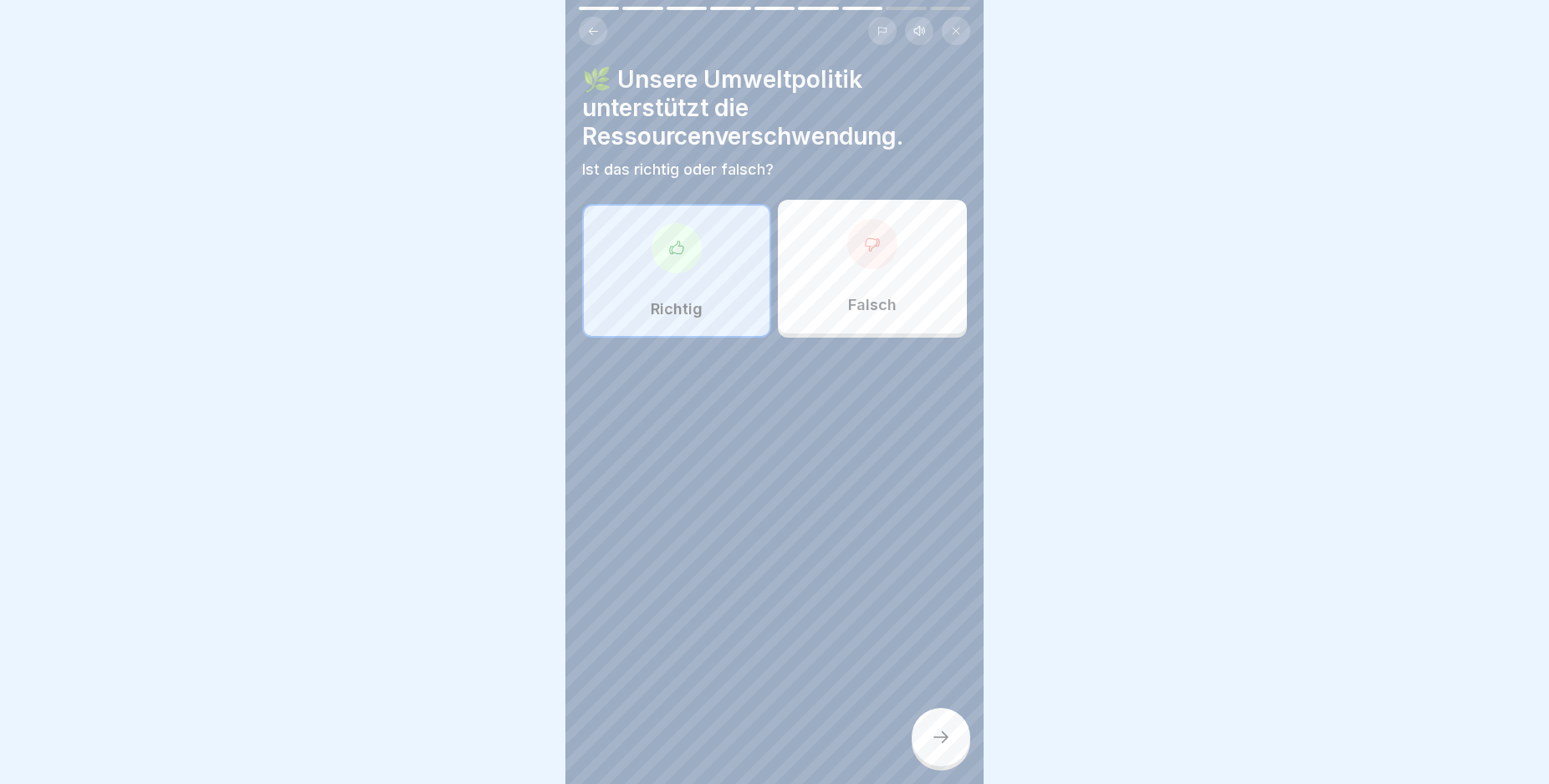
click at [874, 266] on div "Falsch" at bounding box center [871, 267] width 189 height 134
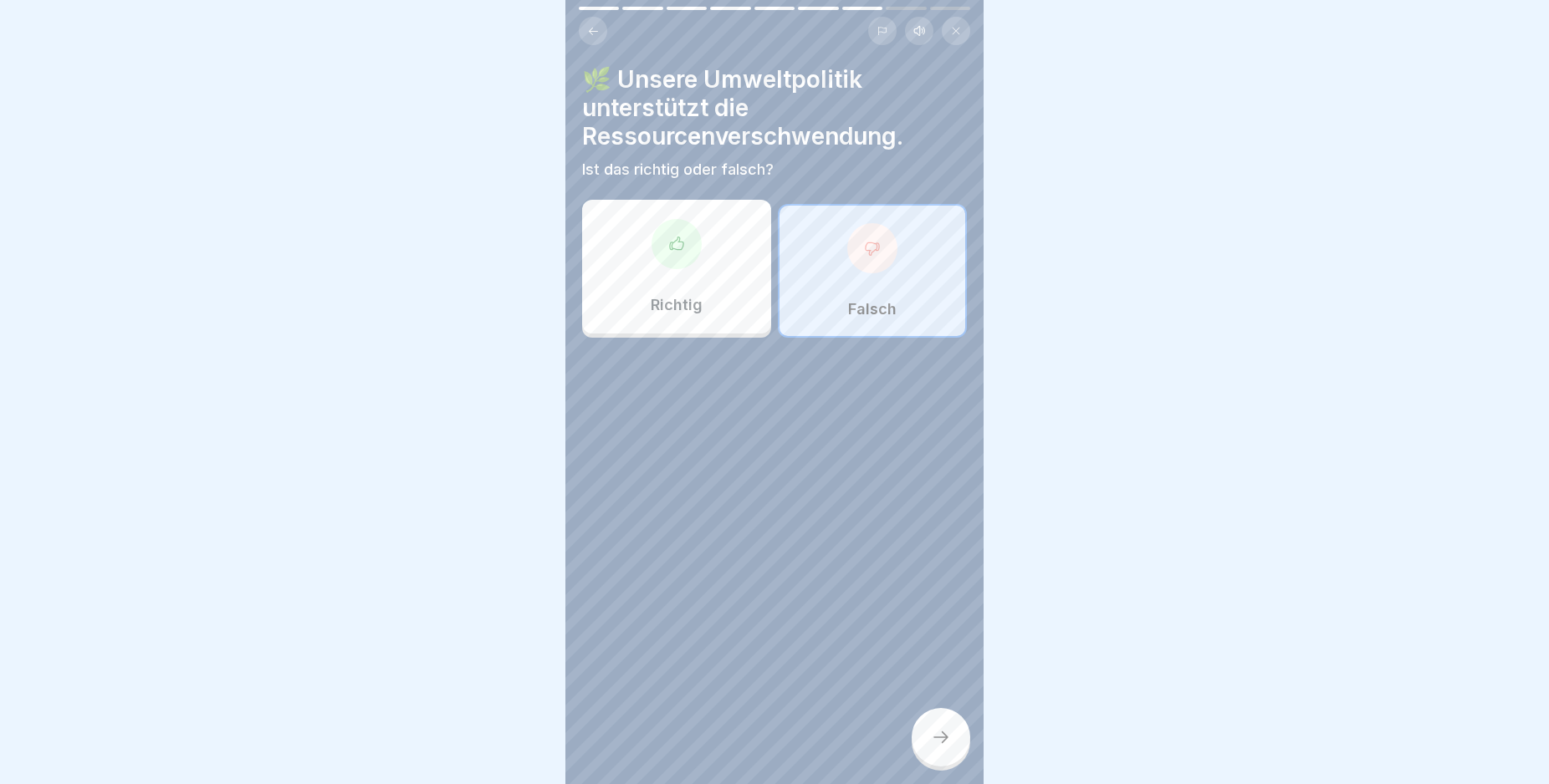
click at [948, 737] on div at bounding box center [940, 737] width 58 height 58
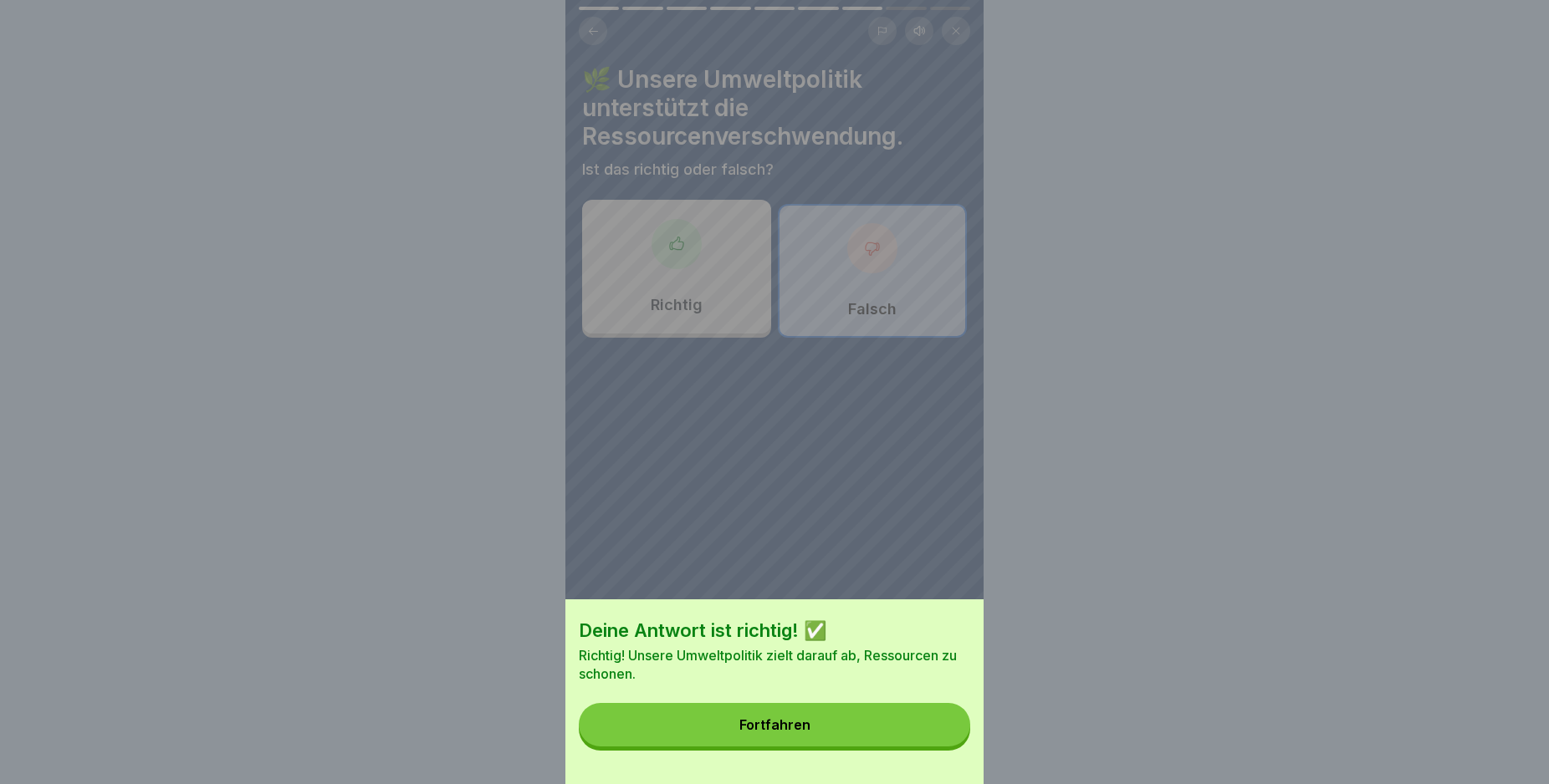
click at [943, 735] on button "Fortfahren" at bounding box center [774, 725] width 392 height 44
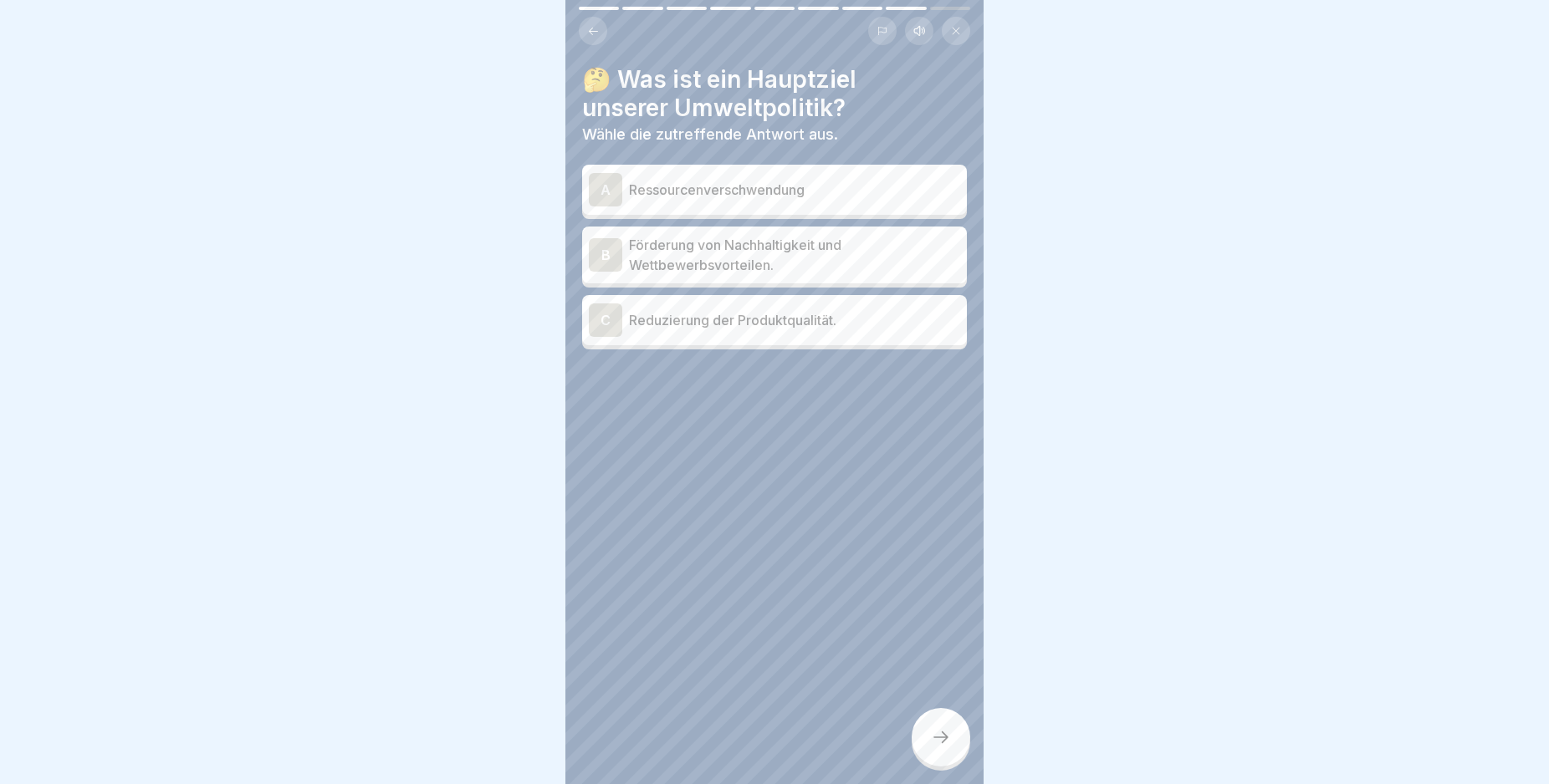
click at [601, 252] on div "B" at bounding box center [605, 255] width 34 height 34
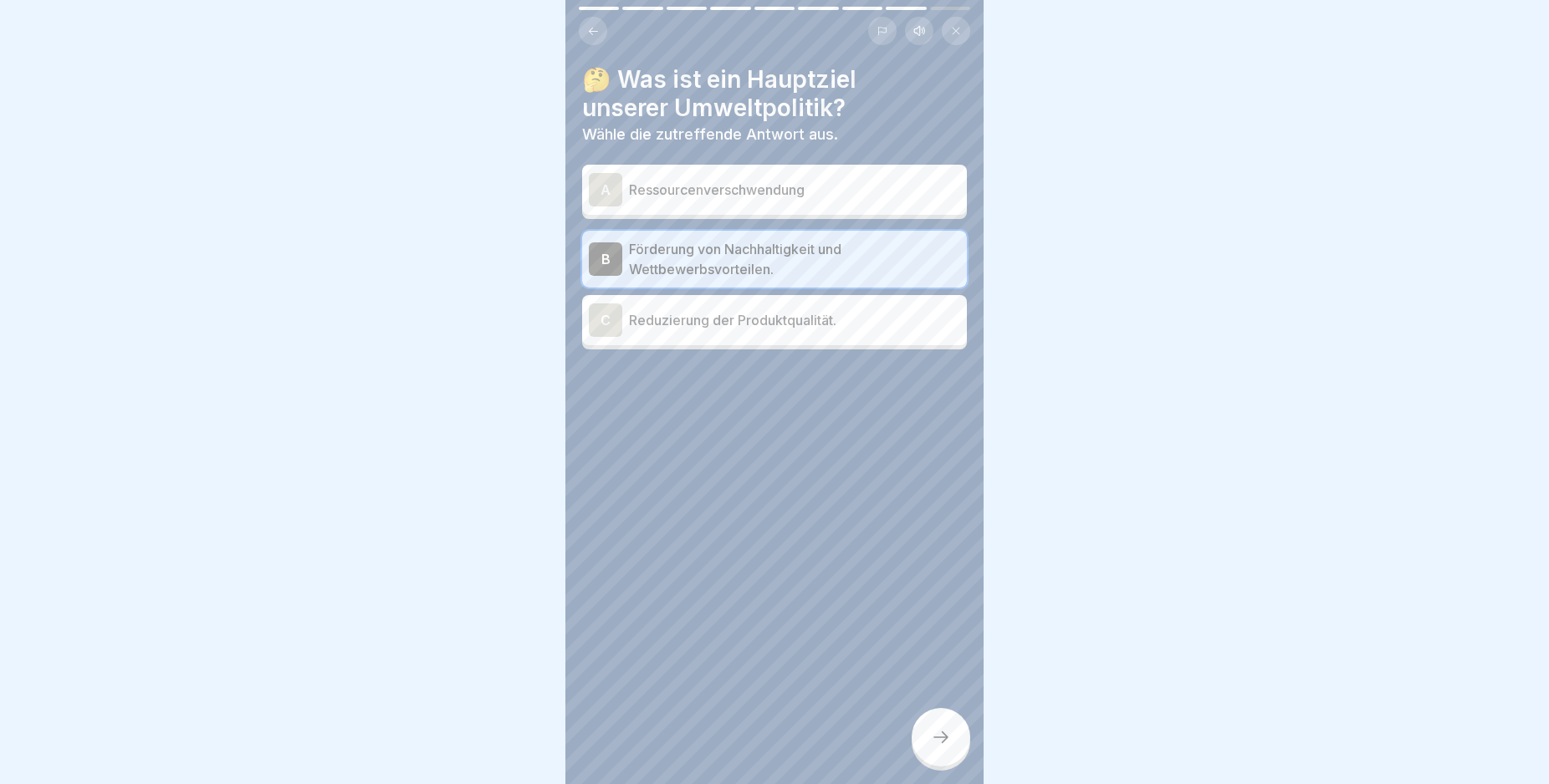
click at [930, 752] on div at bounding box center [940, 737] width 58 height 58
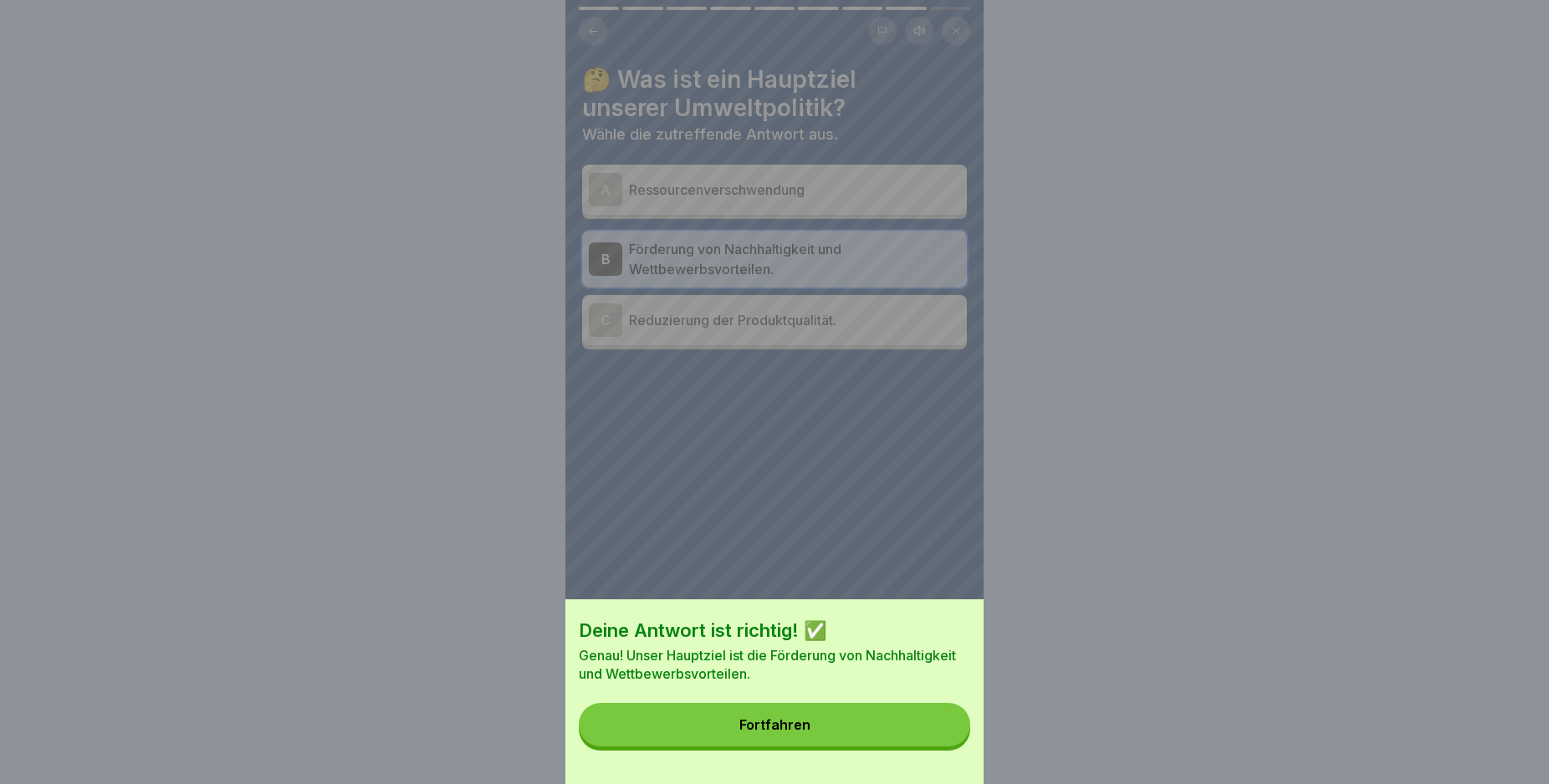
click at [879, 745] on button "Fortfahren" at bounding box center [774, 725] width 392 height 44
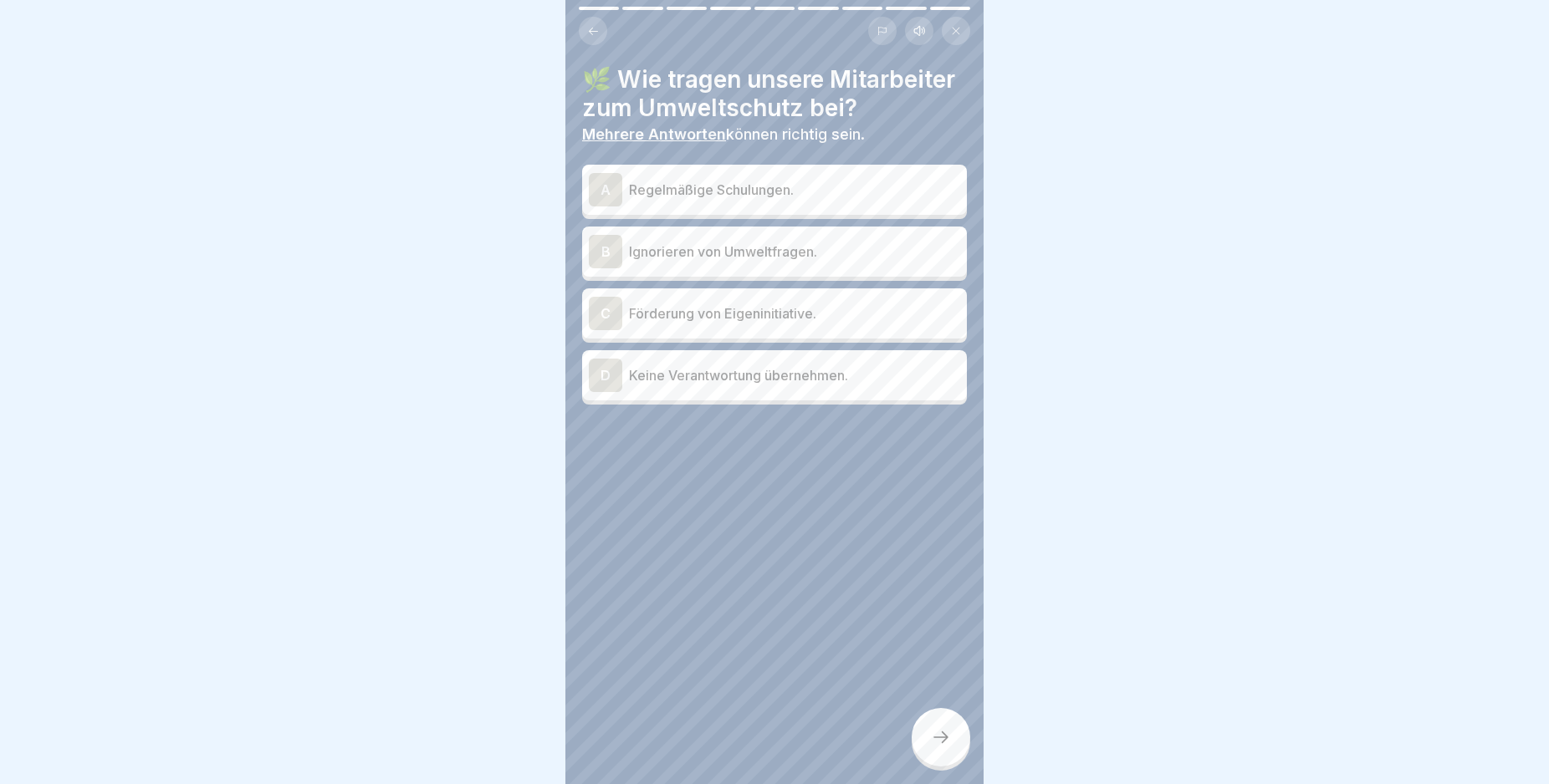
click at [793, 200] on p "Regelmäßige Schulungen." at bounding box center [795, 190] width 332 height 20
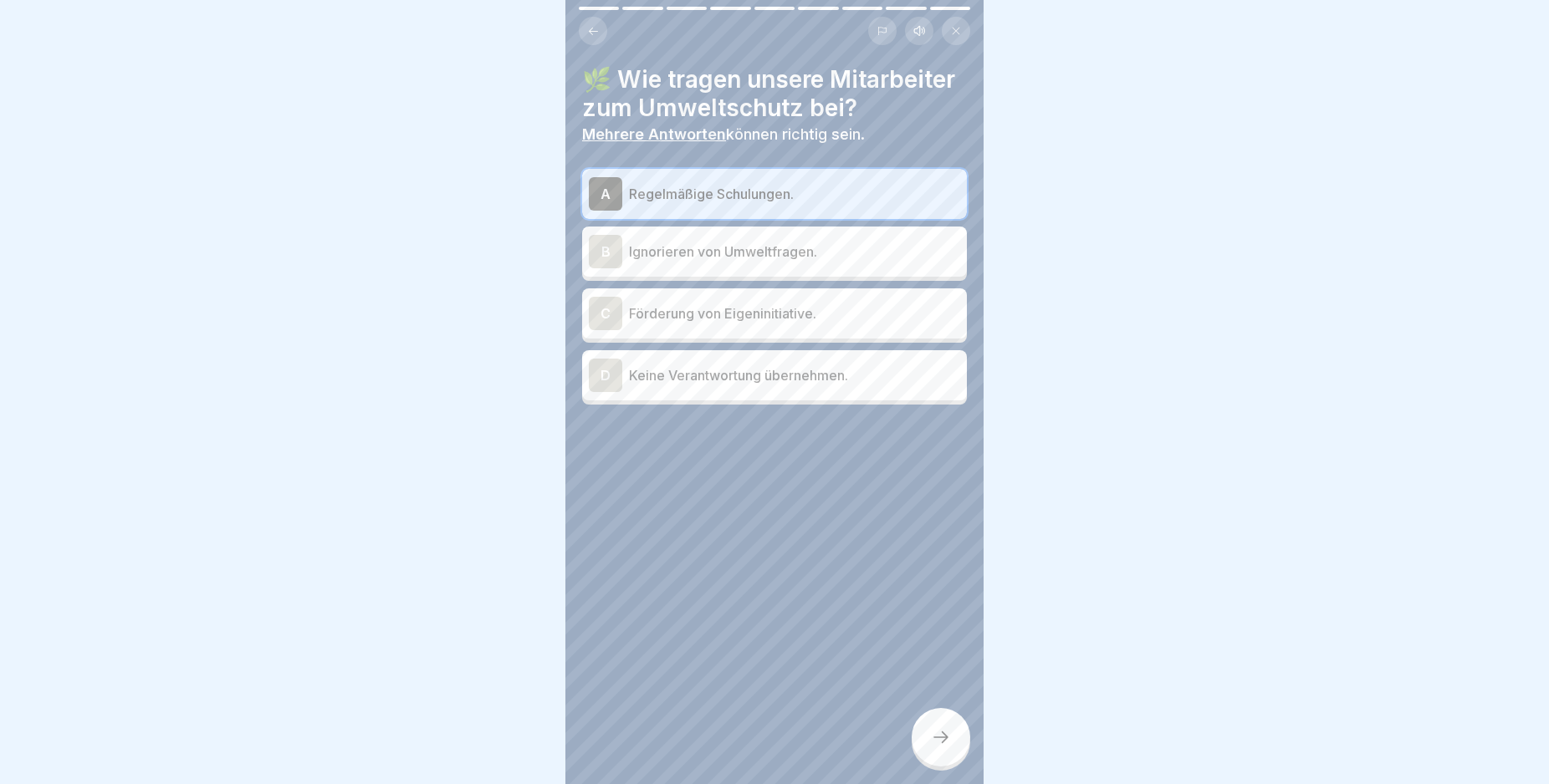
click at [796, 324] on p "Förderung von Eigeninitiative." at bounding box center [795, 313] width 332 height 20
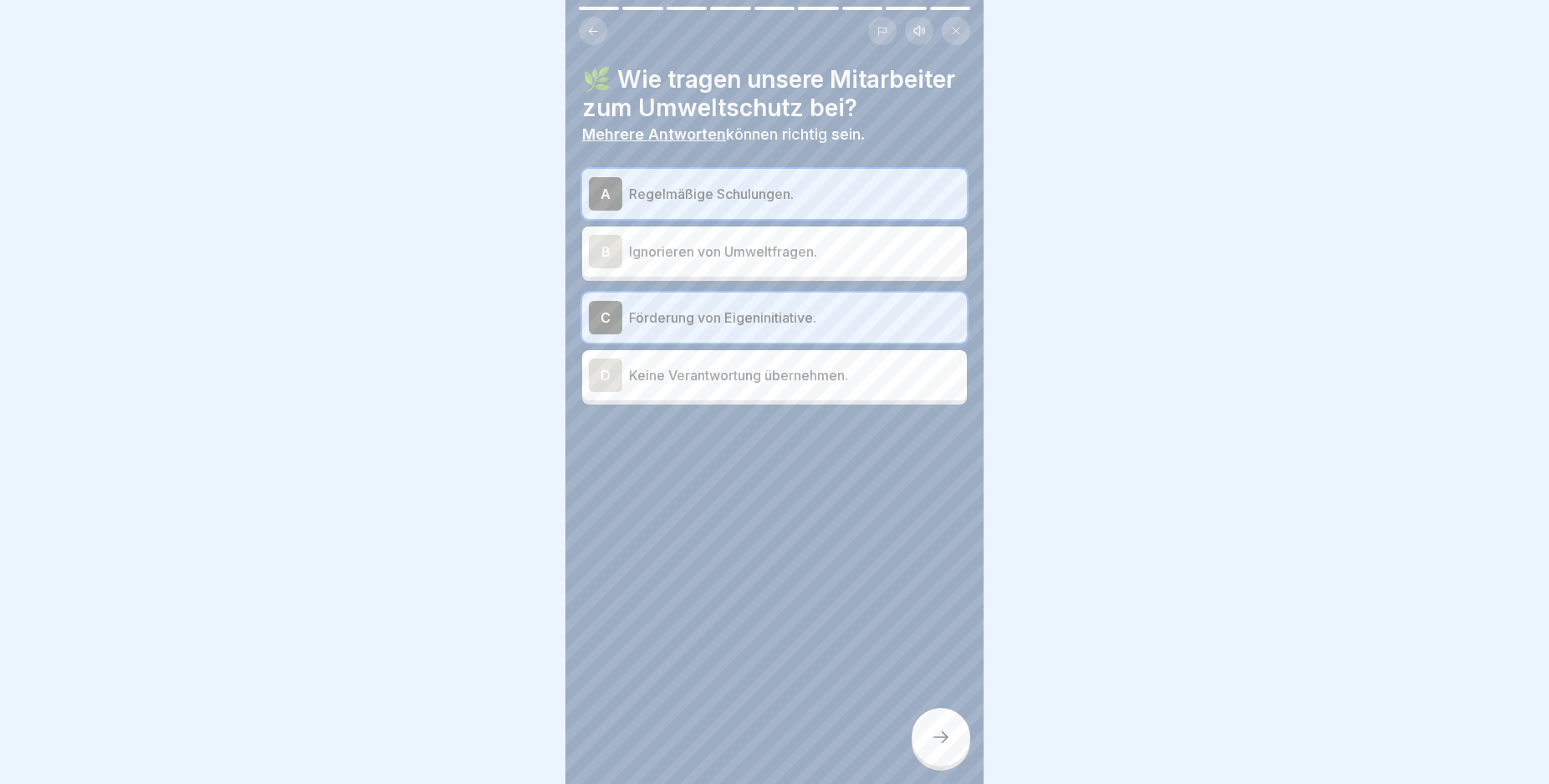
click at [937, 747] on icon at bounding box center [940, 737] width 20 height 20
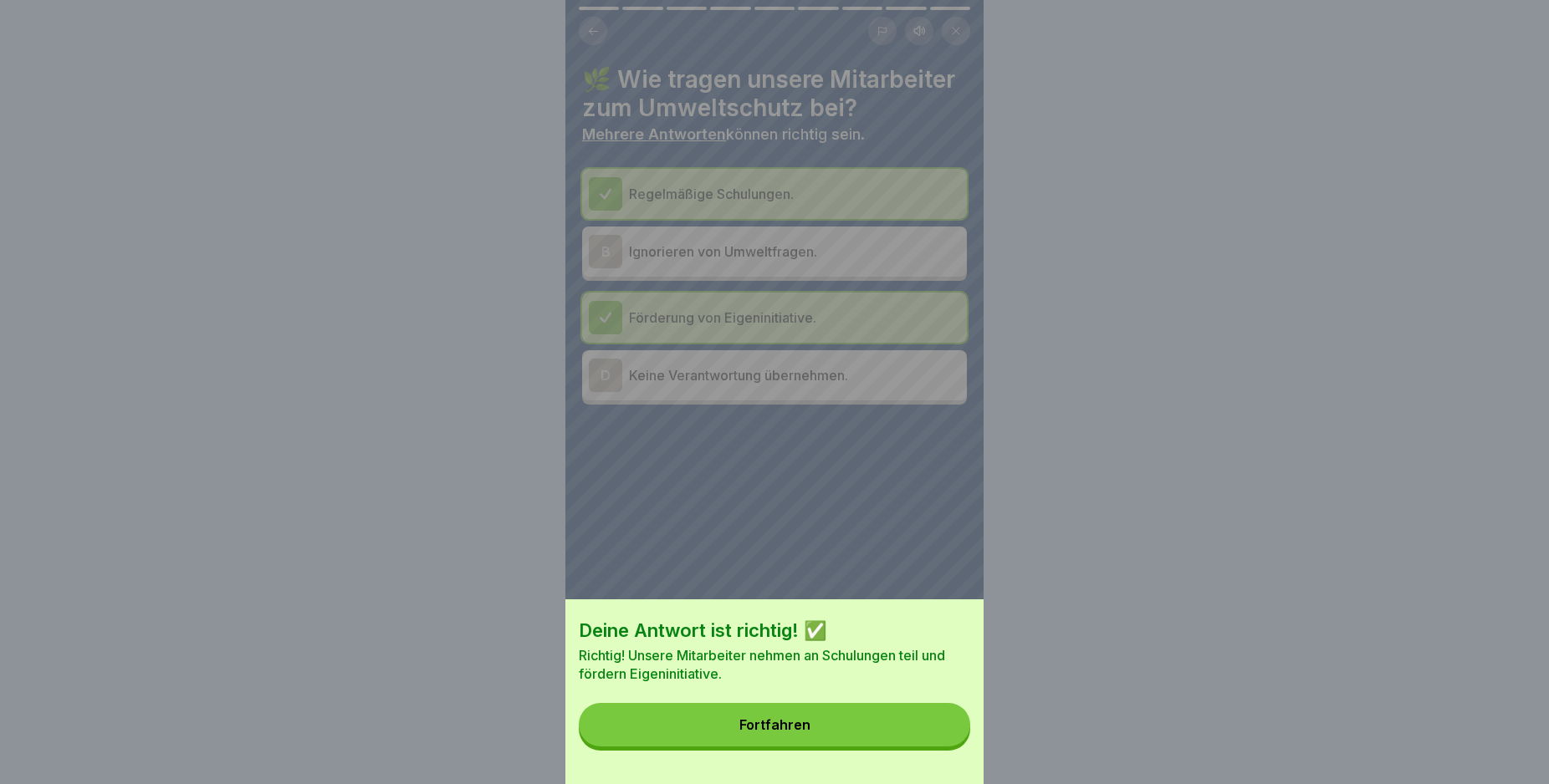
click at [838, 746] on button "Fortfahren" at bounding box center [774, 725] width 392 height 44
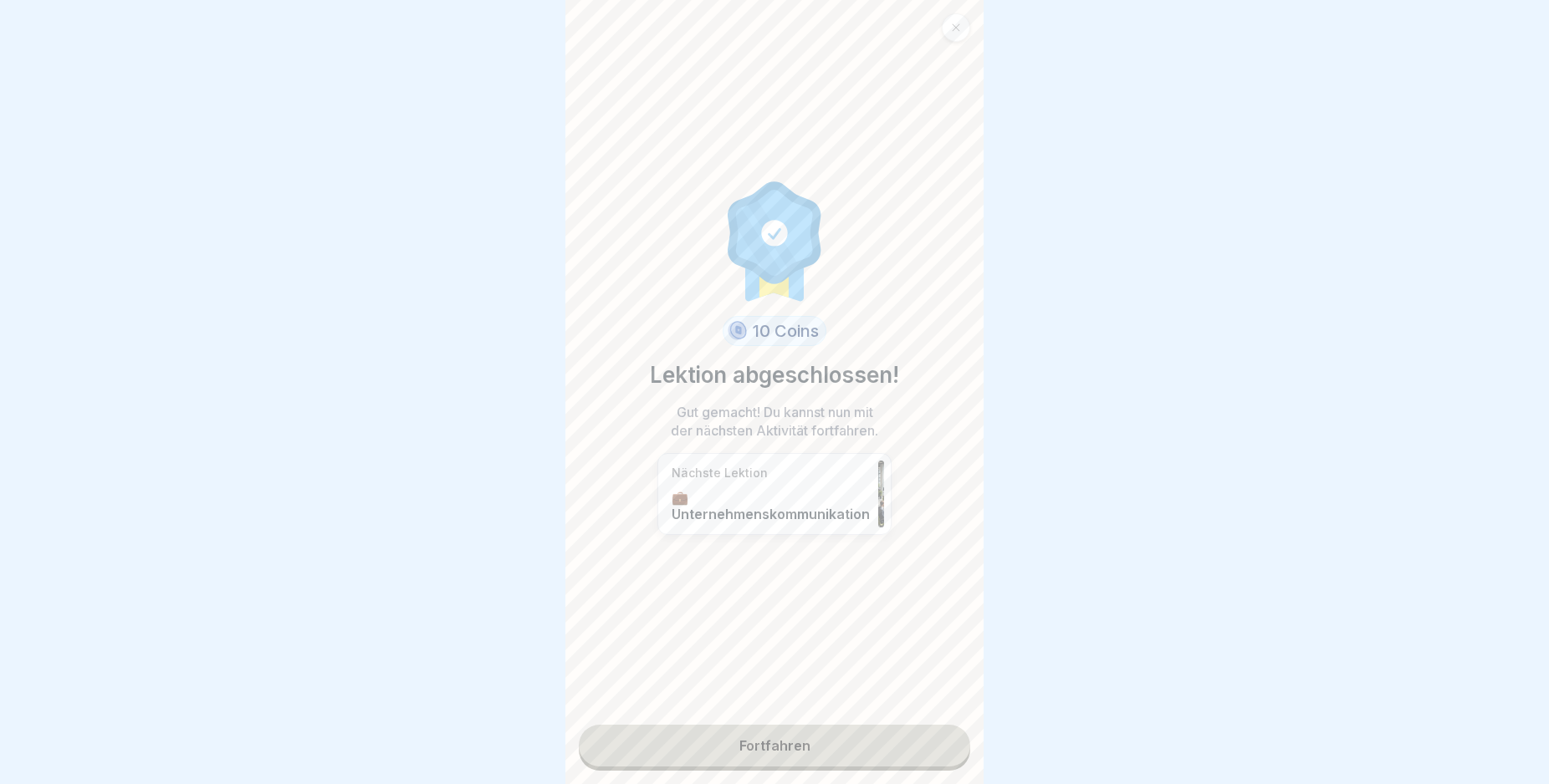
click at [830, 748] on link "Fortfahren" at bounding box center [774, 745] width 392 height 42
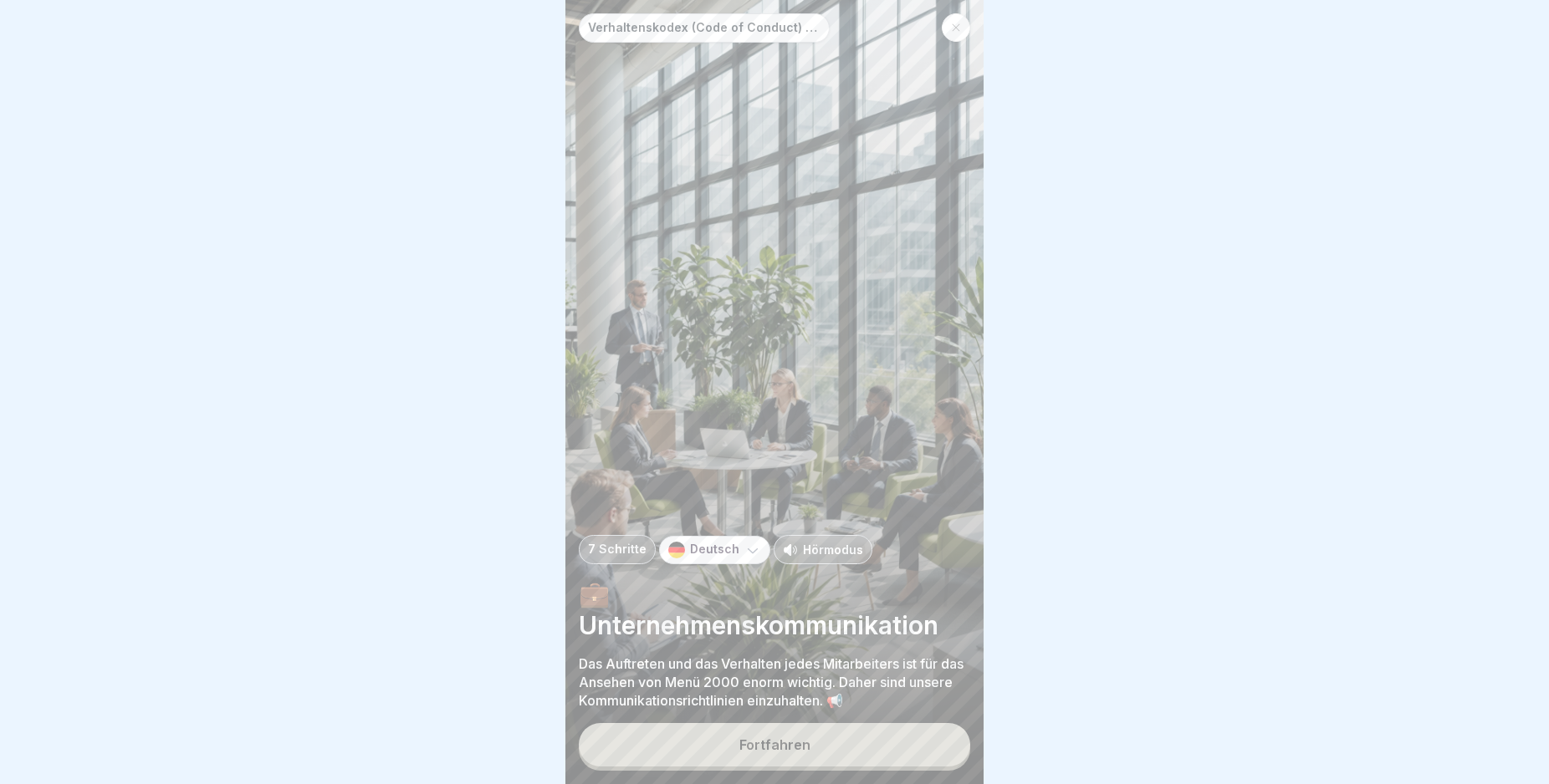
click at [830, 748] on button "Fortfahren" at bounding box center [774, 744] width 392 height 44
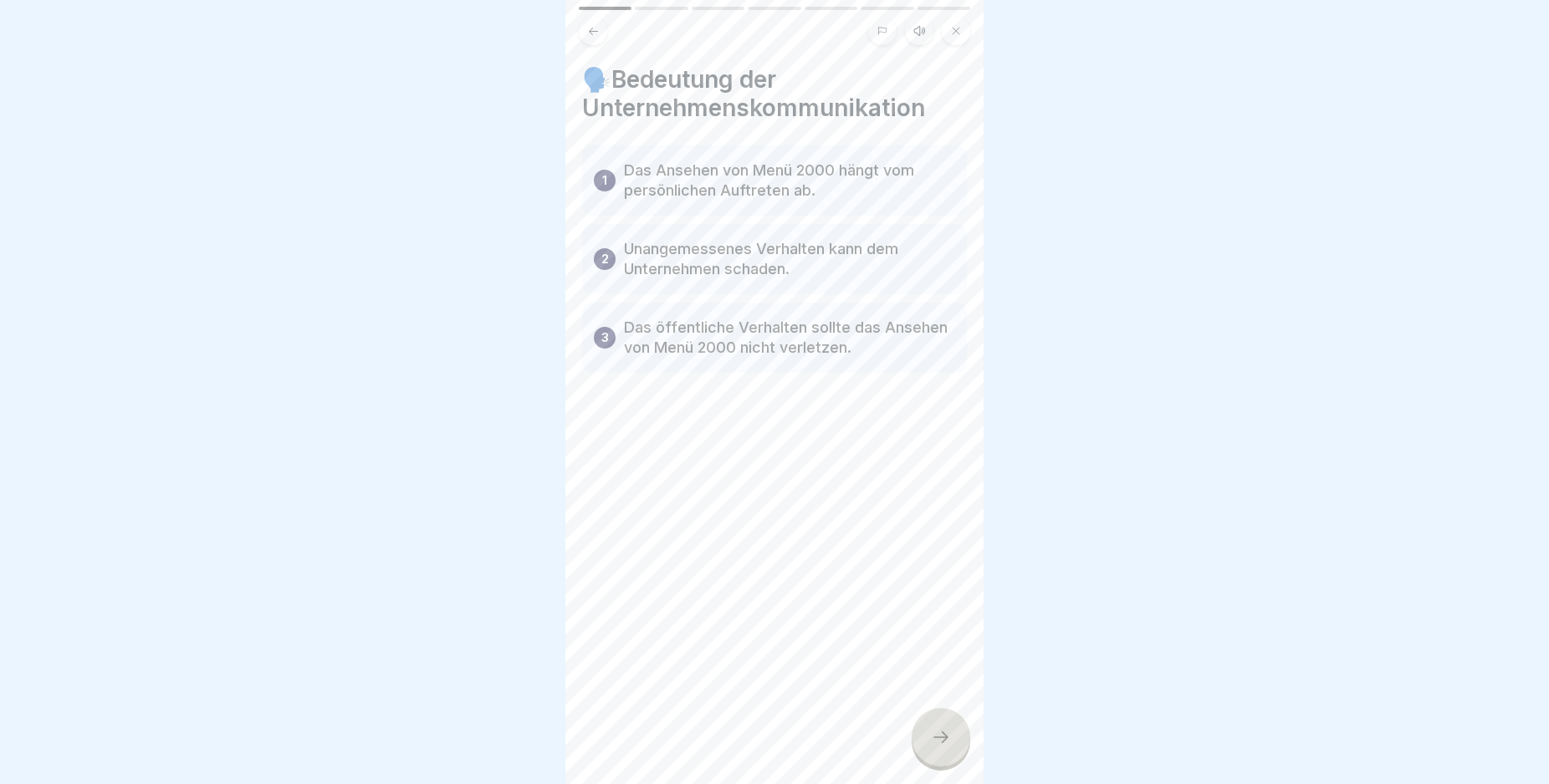
click at [929, 741] on div at bounding box center [940, 737] width 58 height 58
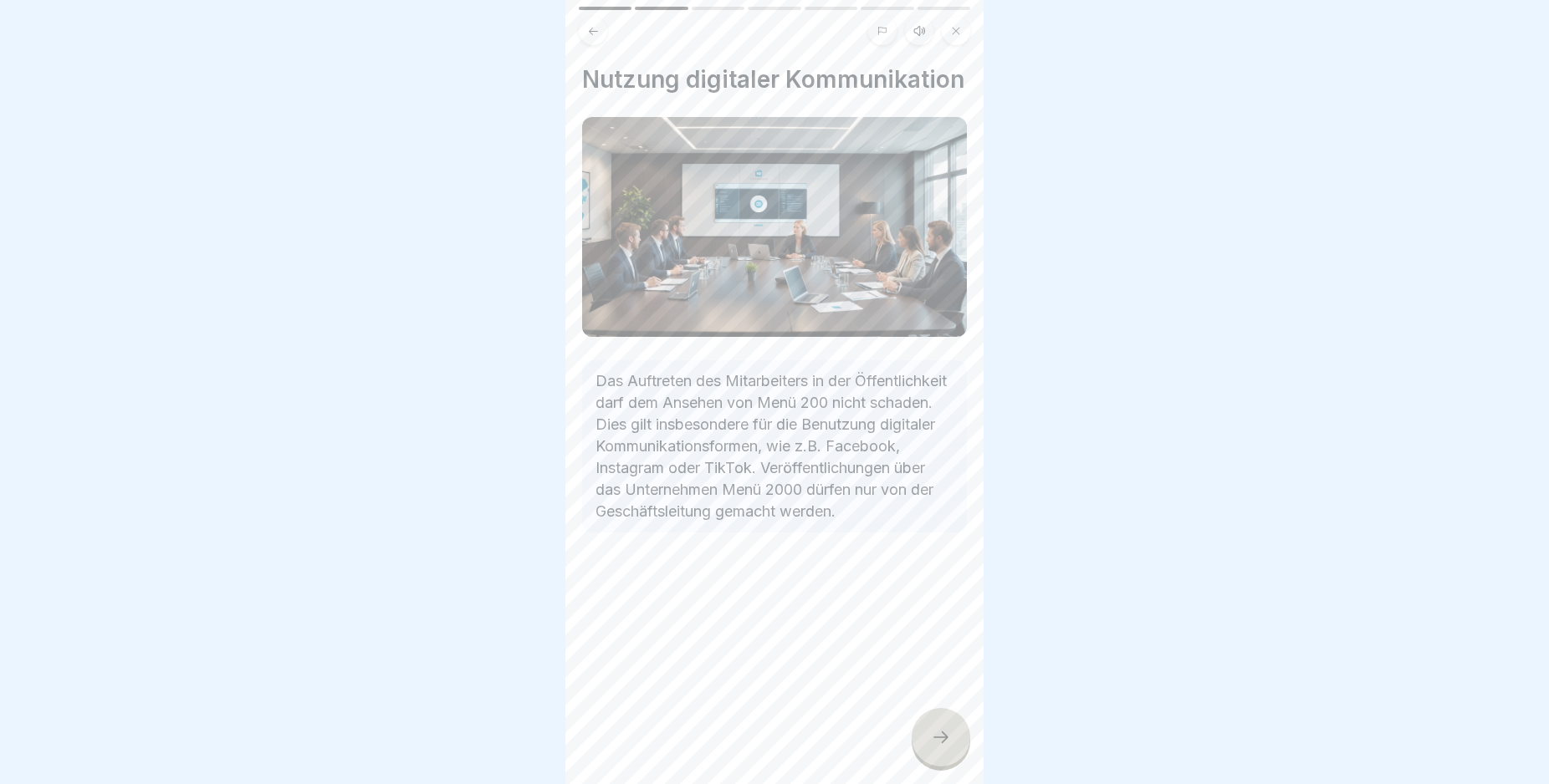
click at [930, 743] on div at bounding box center [940, 737] width 58 height 58
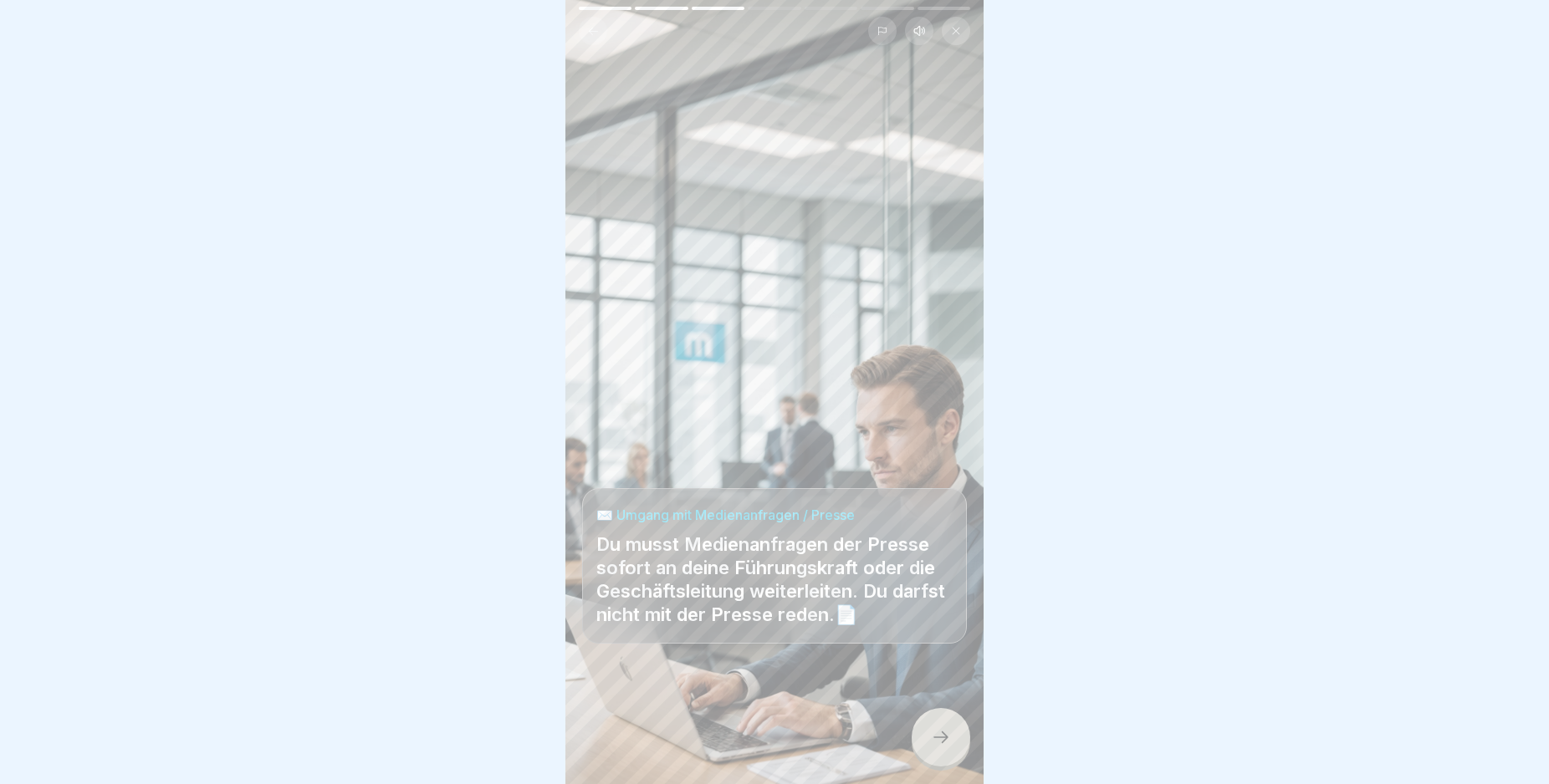
click at [931, 746] on icon at bounding box center [940, 737] width 20 height 20
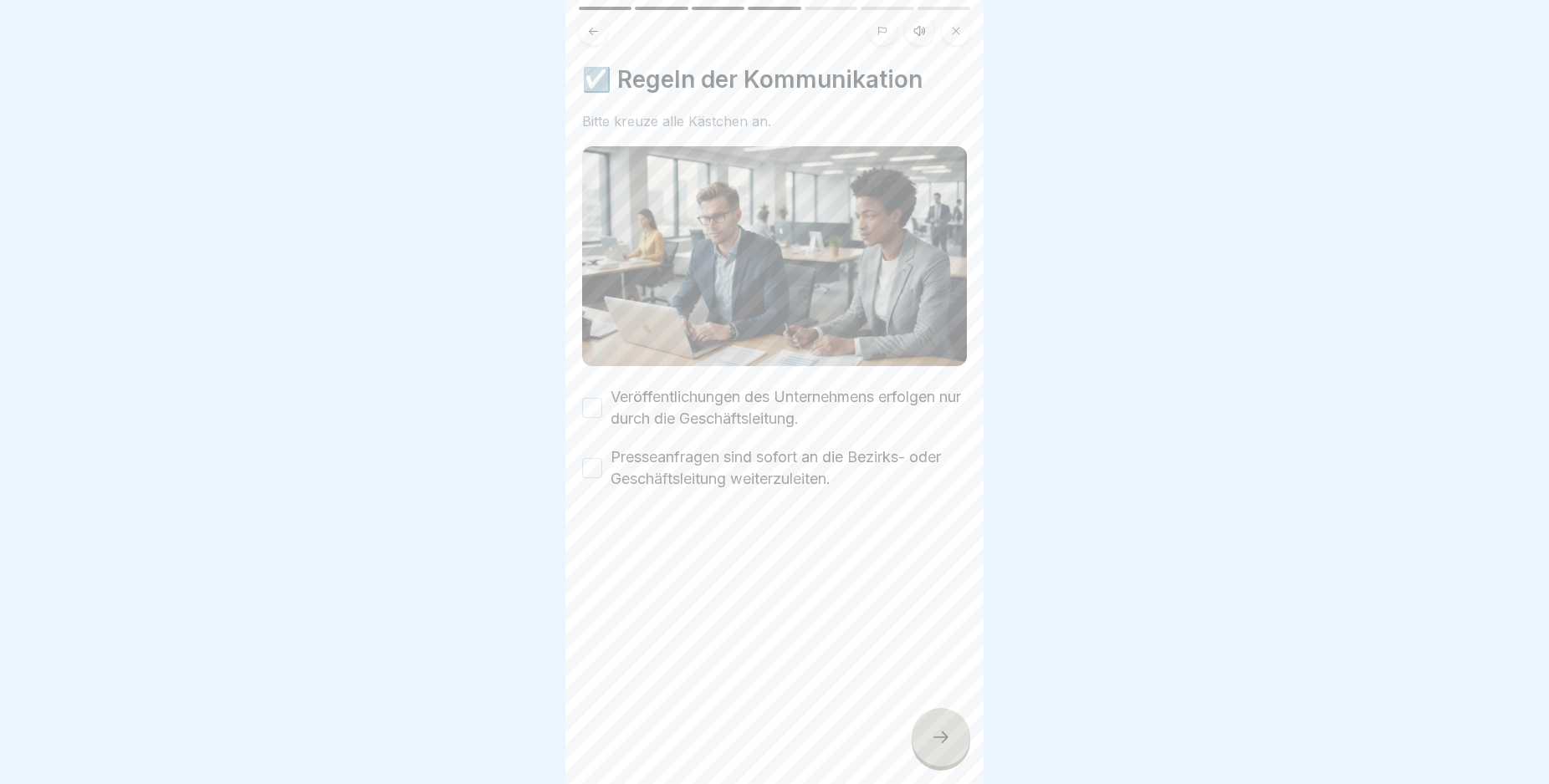
click at [588, 403] on button "Veröffentlichungen des Unternehmens erfolgen nur durch die Geschäftsleitung." at bounding box center [592, 408] width 20 height 20
click at [593, 464] on button "Presseanfragen sind sofort an die Bezirks- oder Geschäftsleitung weiterzuleiten." at bounding box center [592, 468] width 20 height 20
click at [938, 747] on icon at bounding box center [940, 737] width 20 height 20
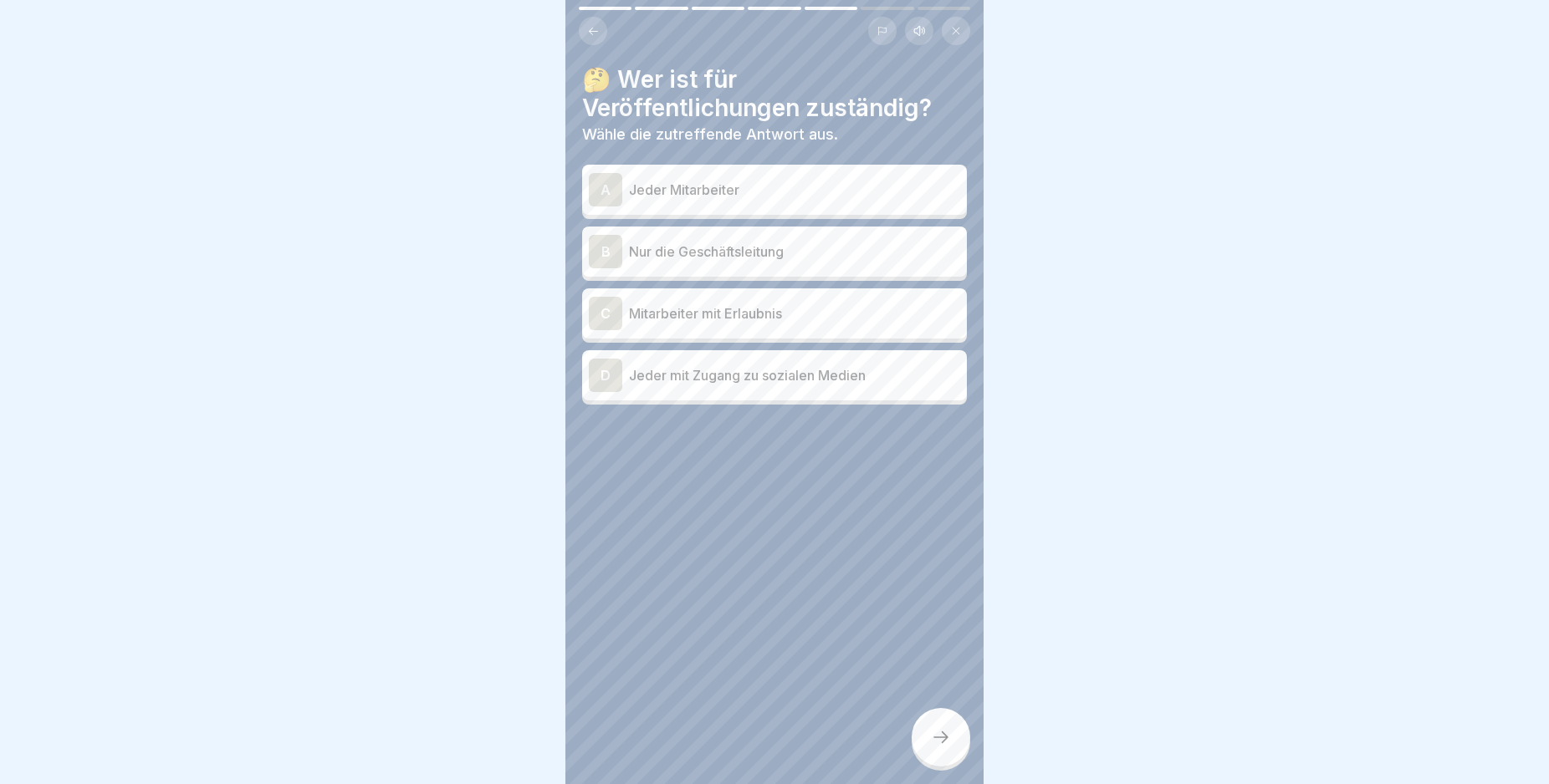
click at [694, 247] on p "Nur die Geschäftsleitung" at bounding box center [795, 251] width 332 height 20
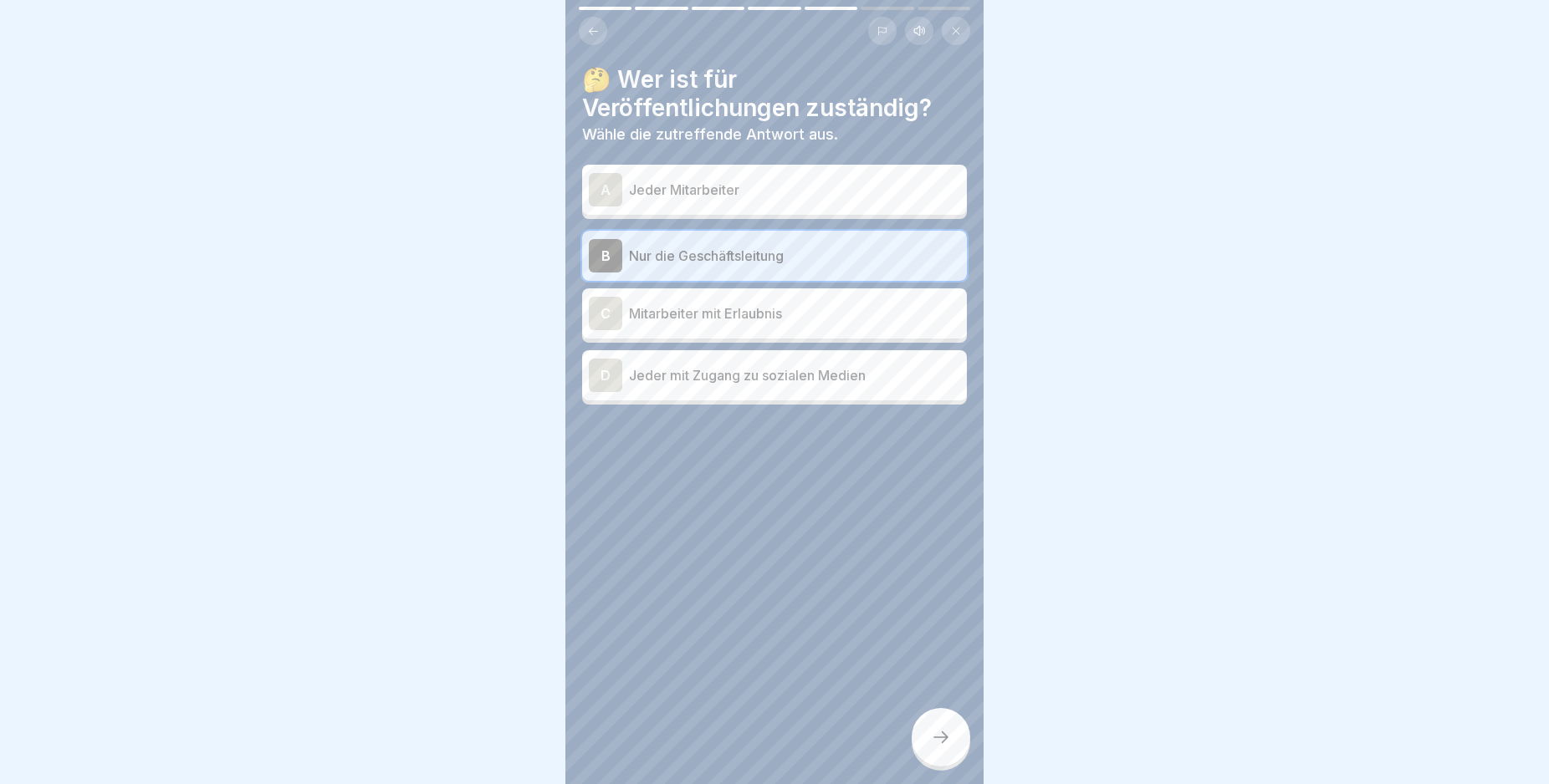
click at [930, 751] on div at bounding box center [940, 737] width 58 height 58
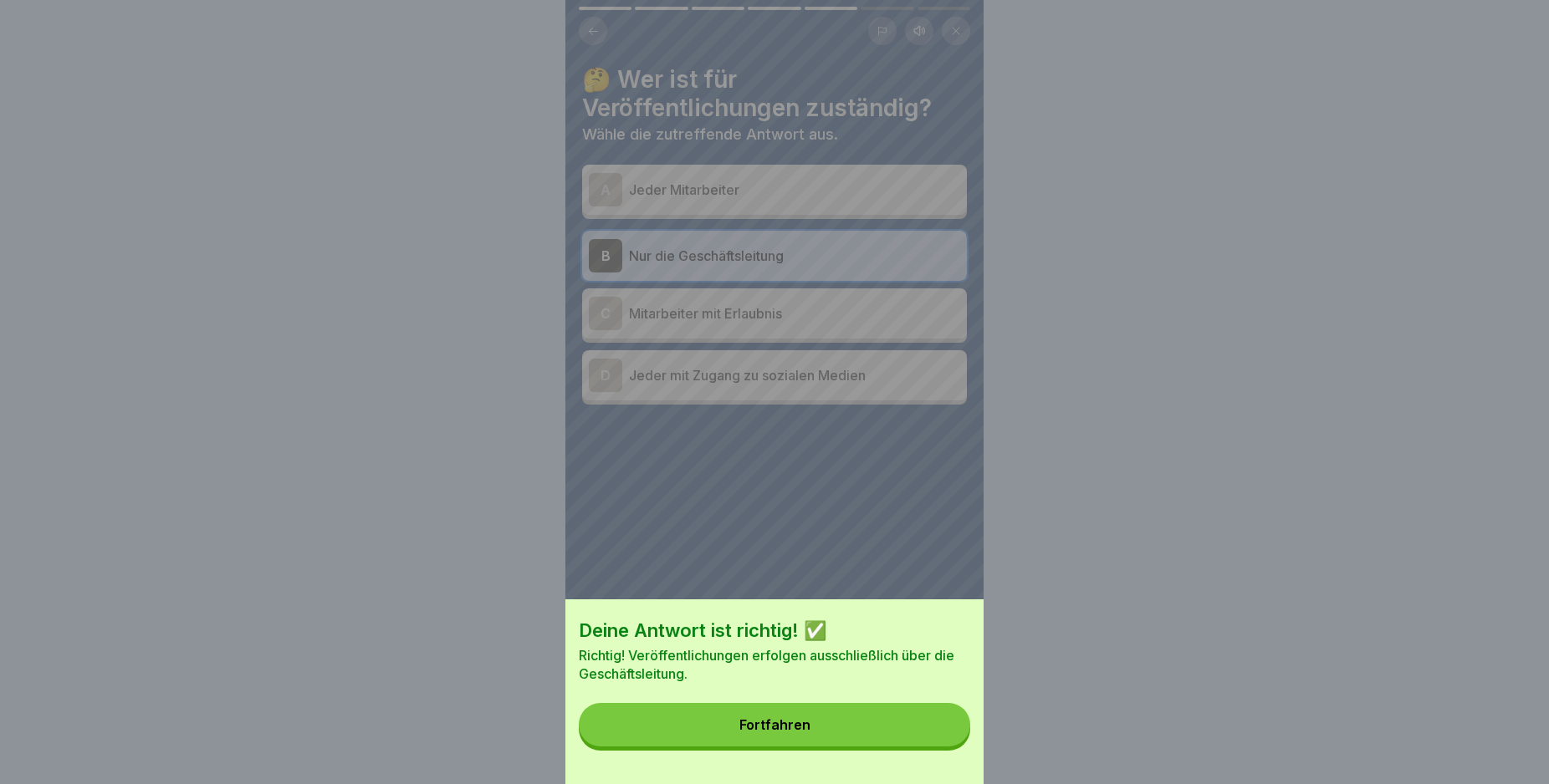
click at [891, 746] on button "Fortfahren" at bounding box center [774, 725] width 392 height 44
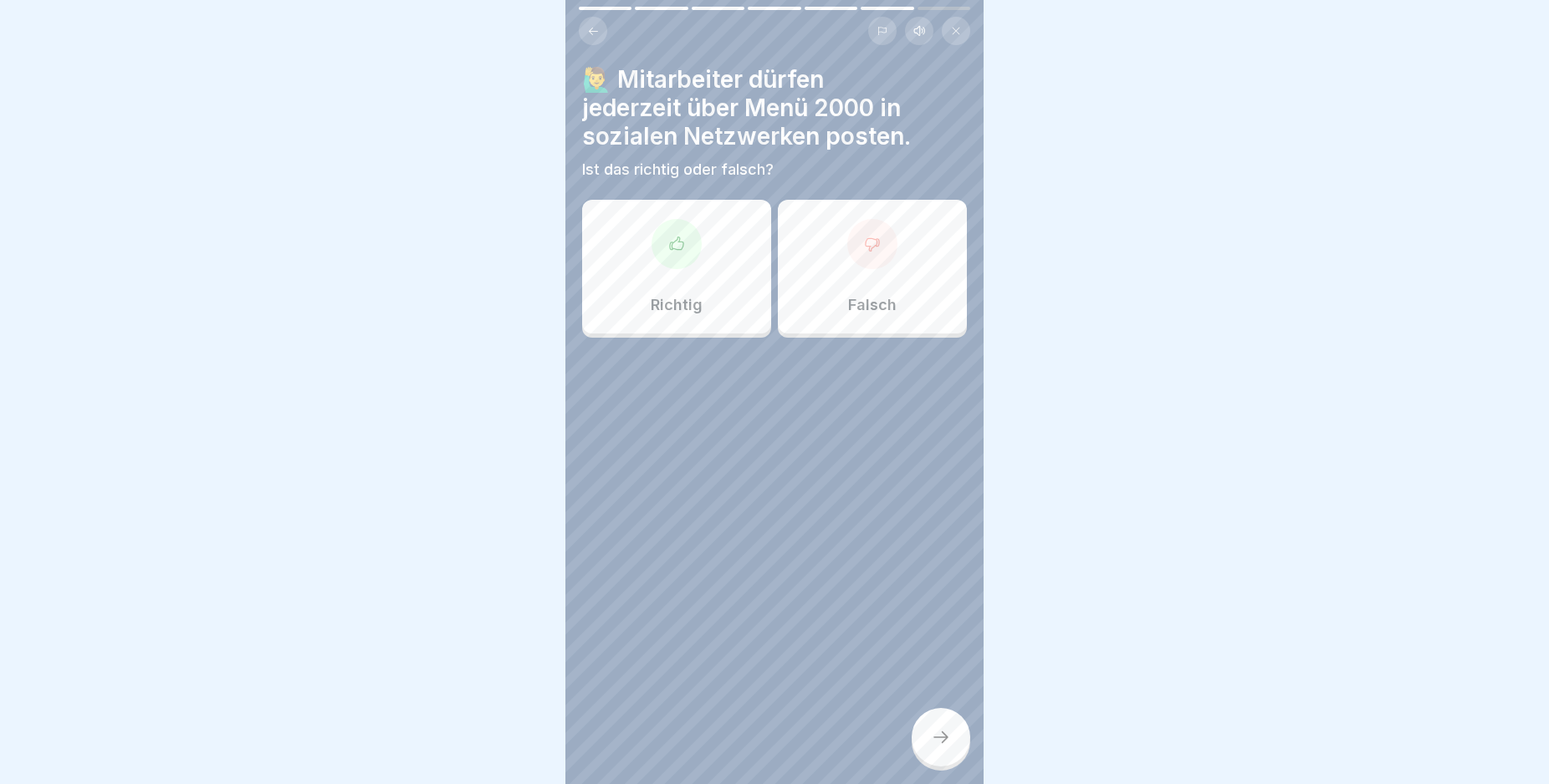
click at [866, 279] on div "Falsch" at bounding box center [871, 267] width 189 height 134
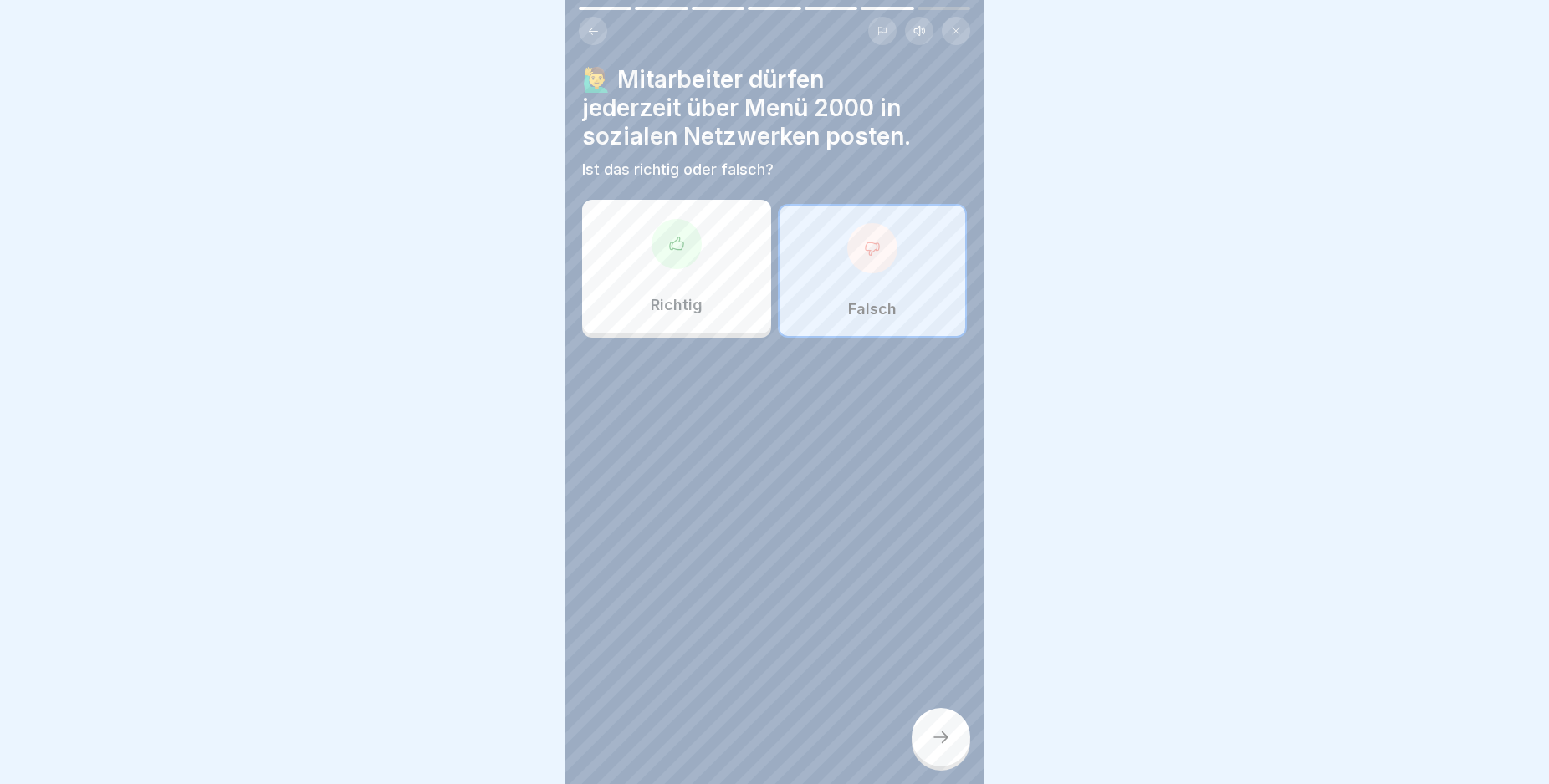
click at [924, 735] on div at bounding box center [940, 737] width 58 height 58
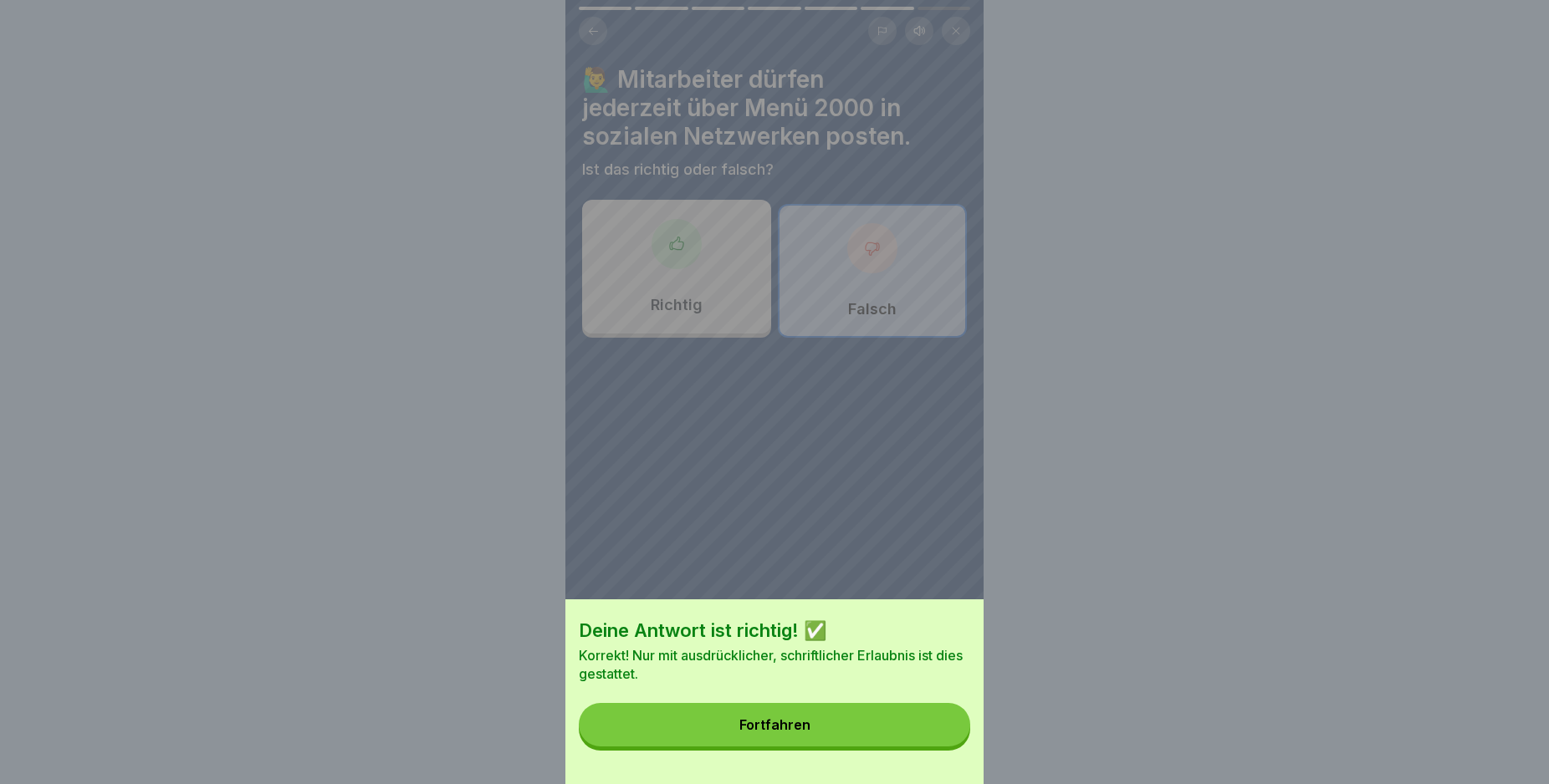
click at [776, 730] on button "Fortfahren" at bounding box center [774, 725] width 392 height 44
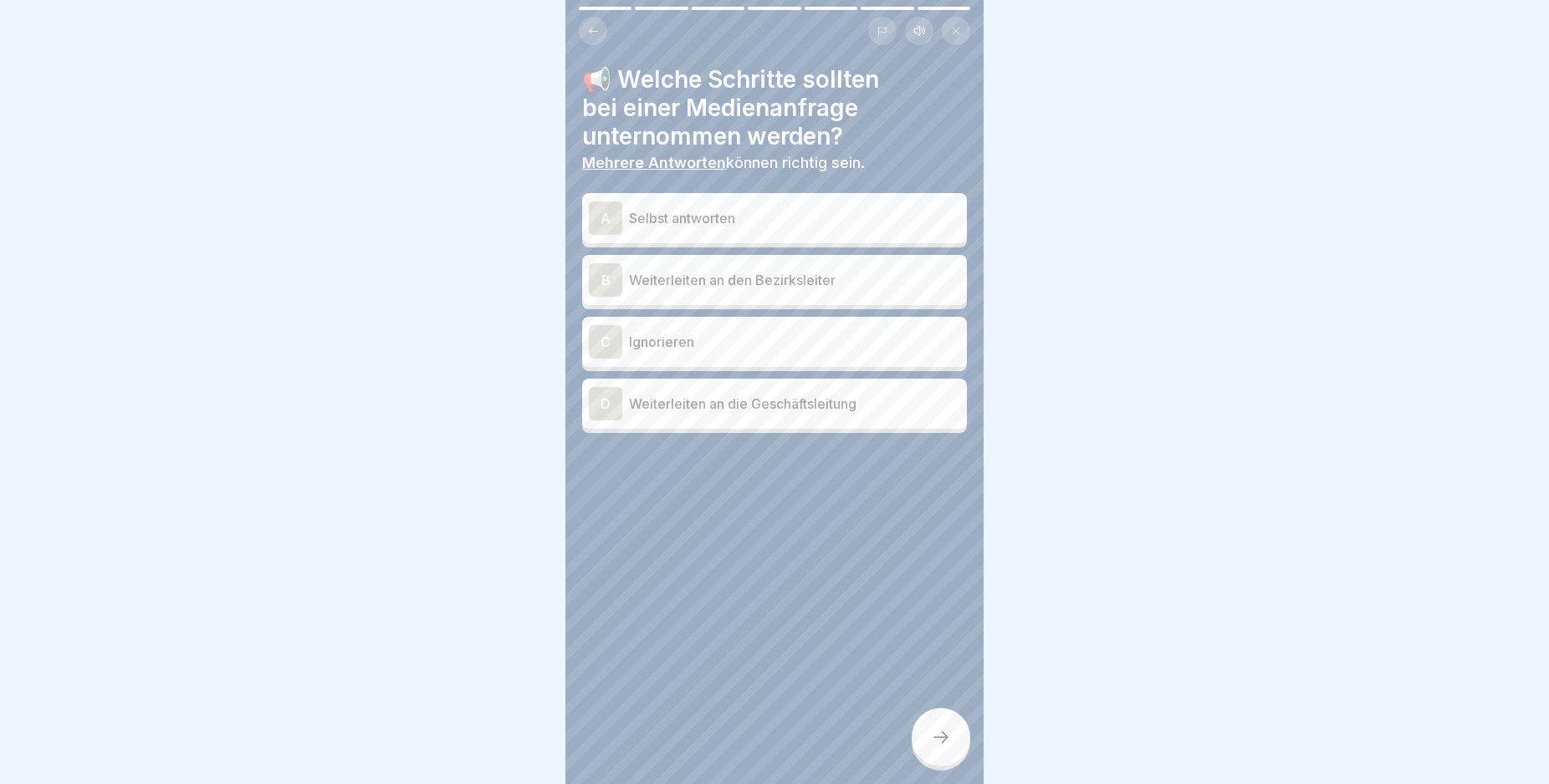
click at [706, 283] on p "Weiterleiten an den Bezirksleiter" at bounding box center [795, 280] width 332 height 20
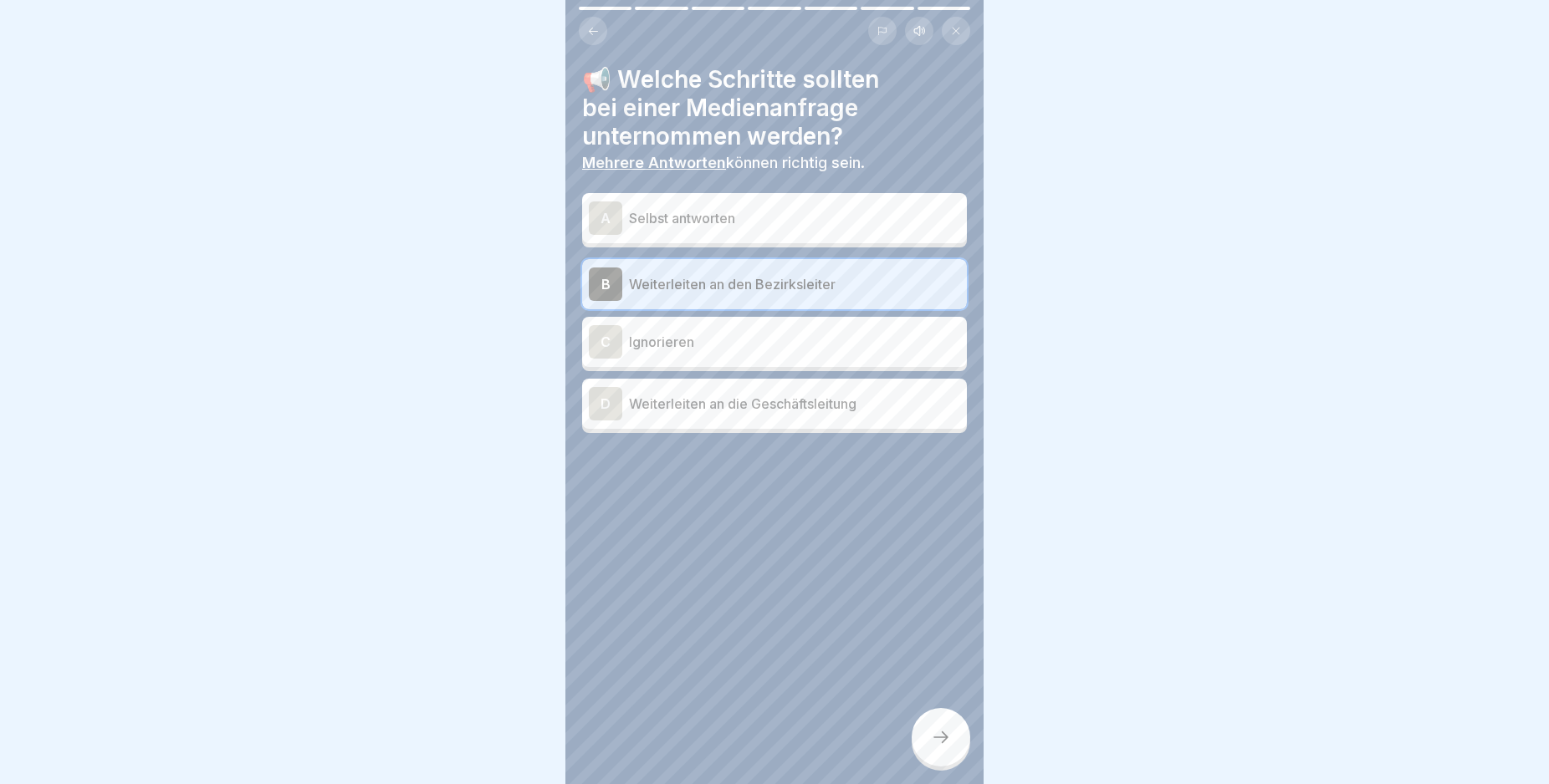
click at [821, 409] on p "Weiterleiten an die Geschäftsleitung" at bounding box center [795, 403] width 332 height 20
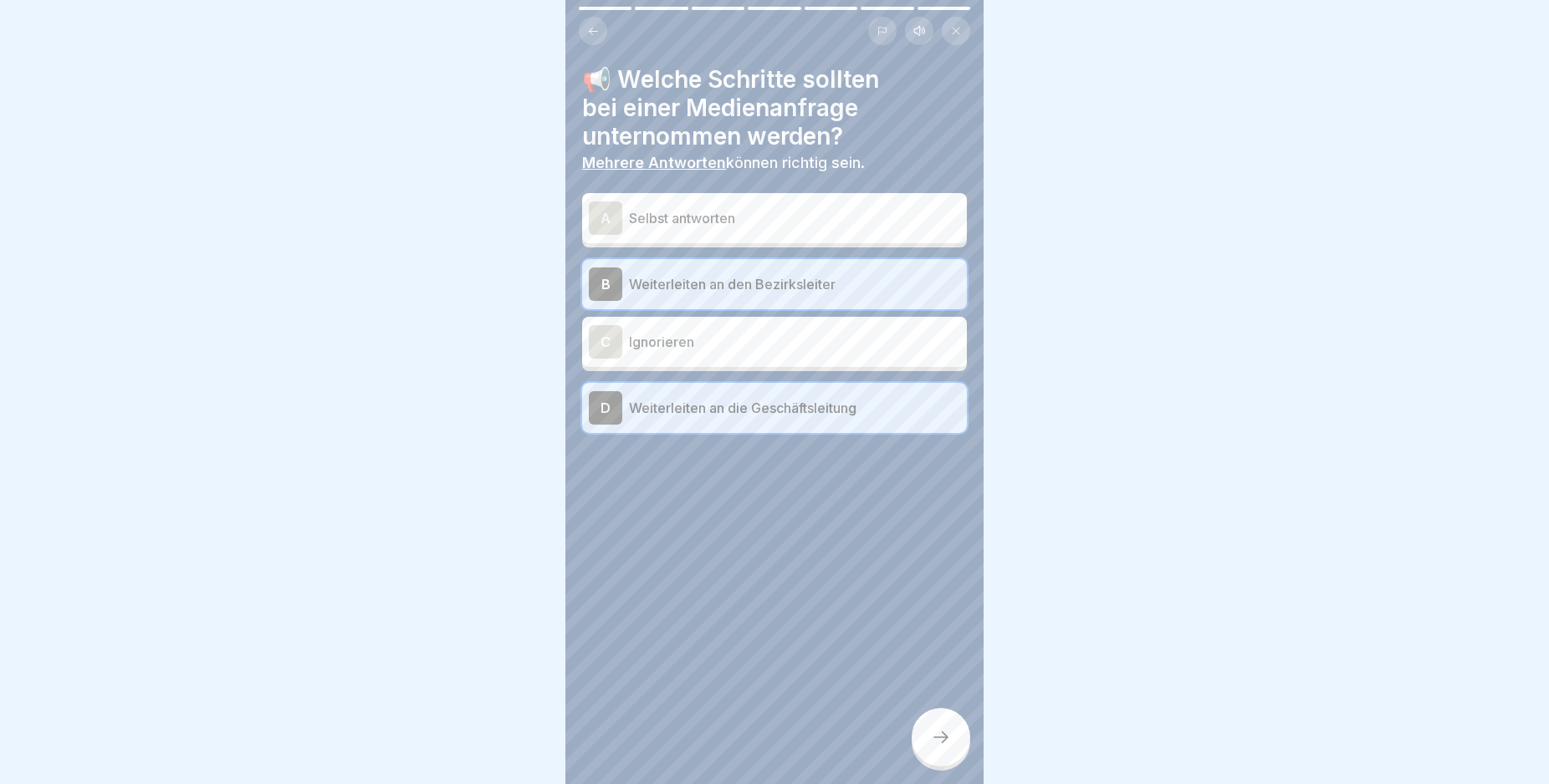
click at [935, 747] on icon at bounding box center [940, 737] width 20 height 20
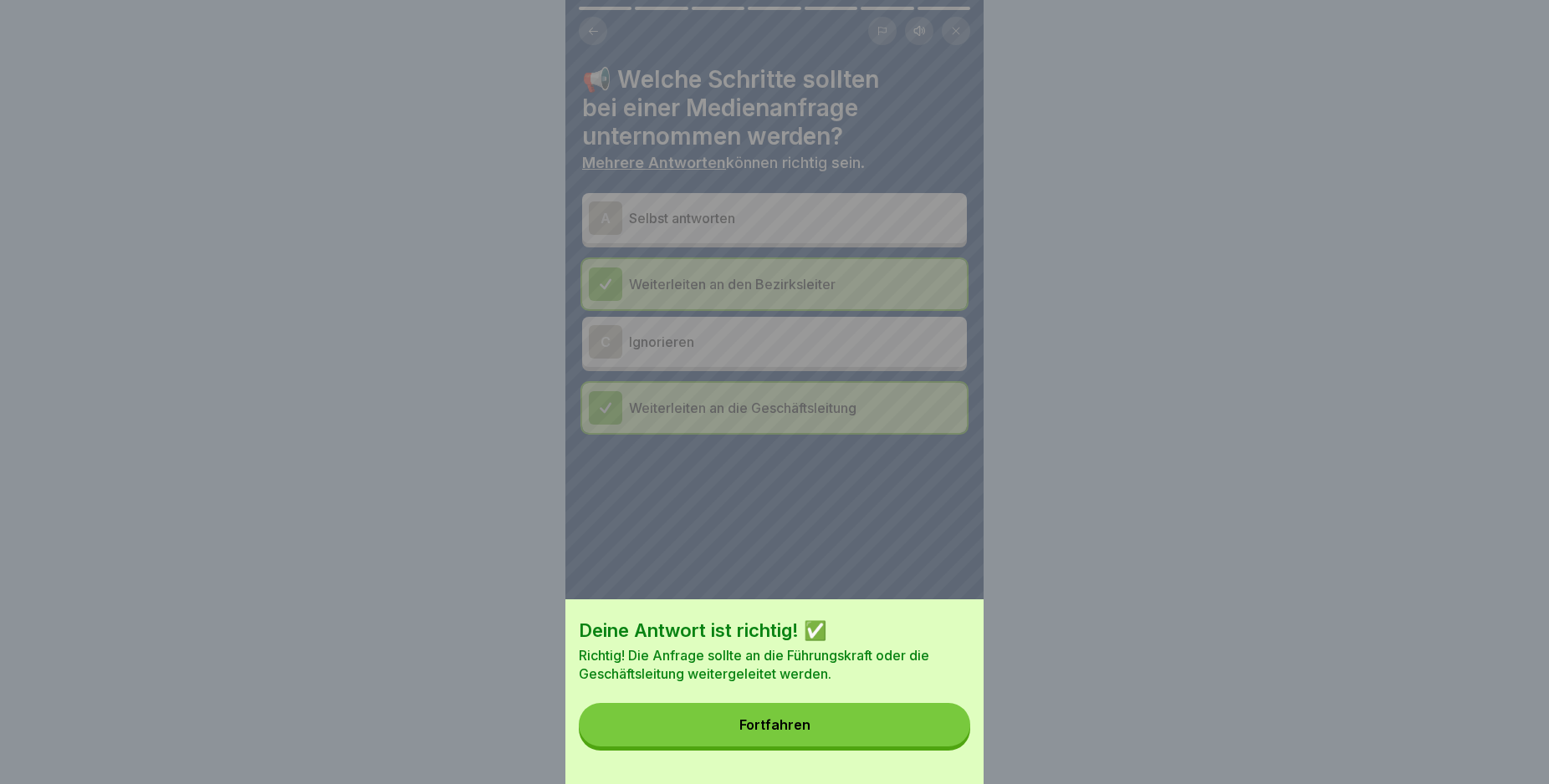
click at [927, 742] on button "Fortfahren" at bounding box center [774, 725] width 392 height 44
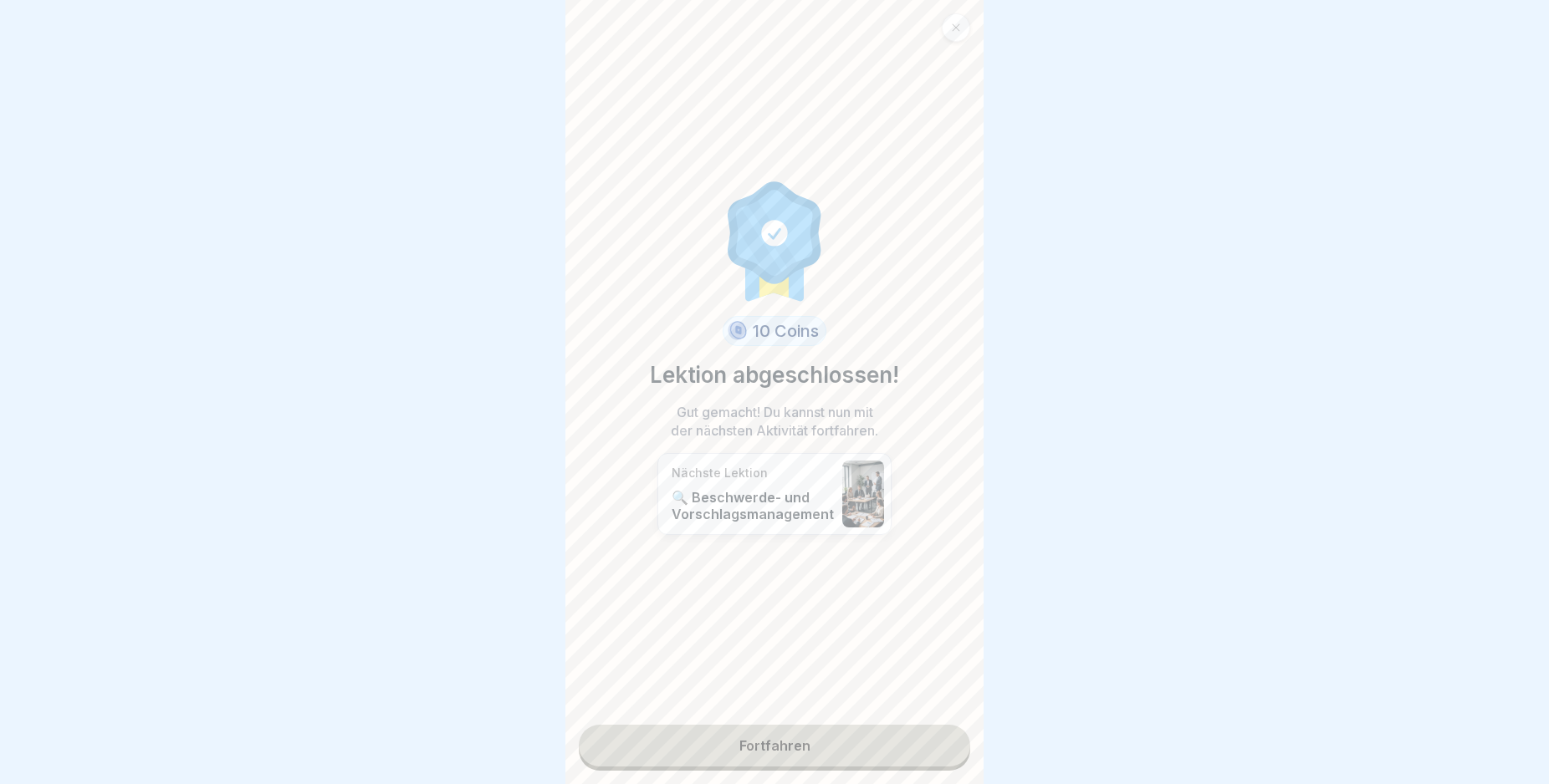
click at [845, 743] on link "Fortfahren" at bounding box center [774, 745] width 392 height 42
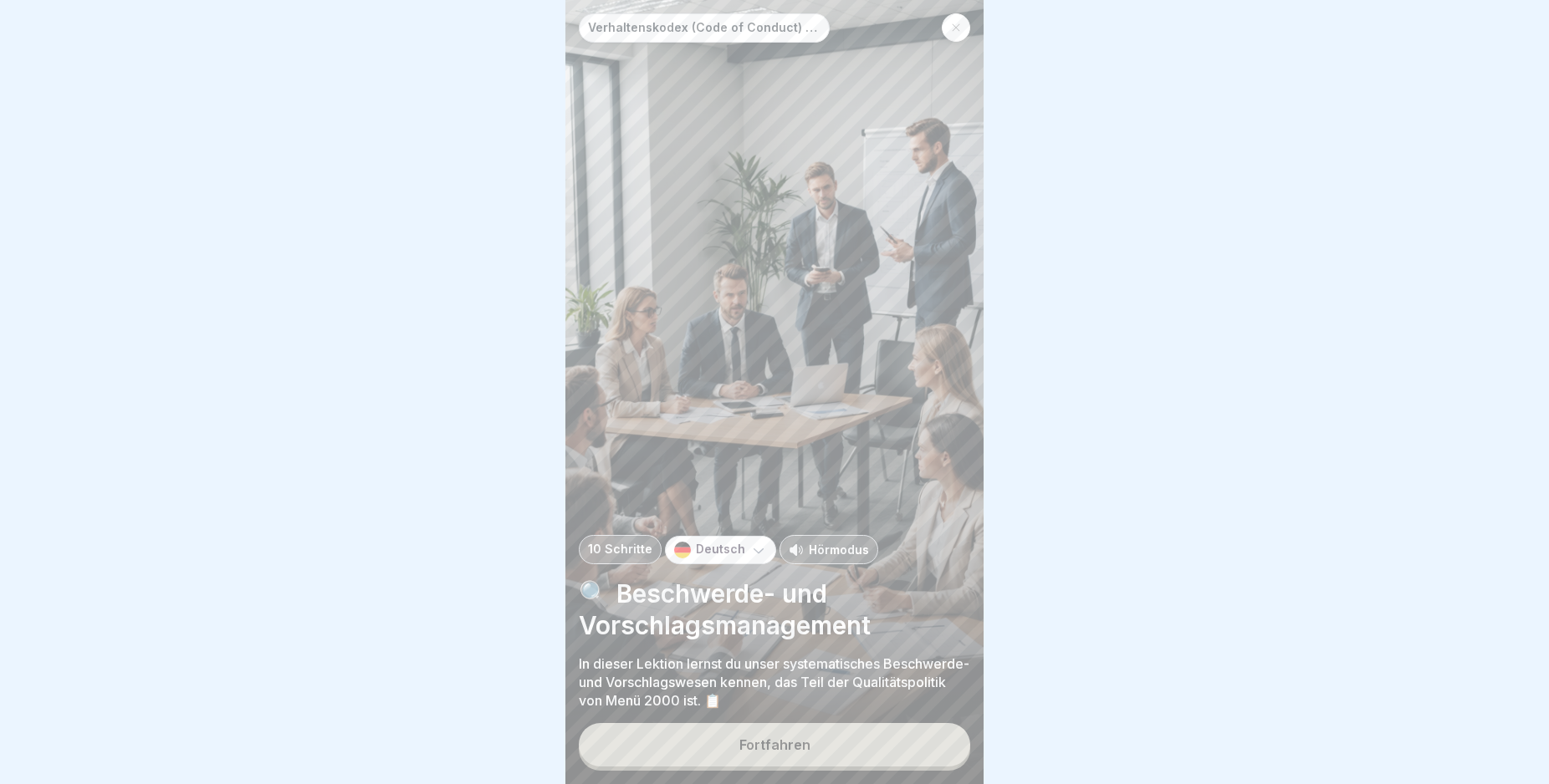
click at [832, 762] on button "Fortfahren" at bounding box center [774, 744] width 392 height 44
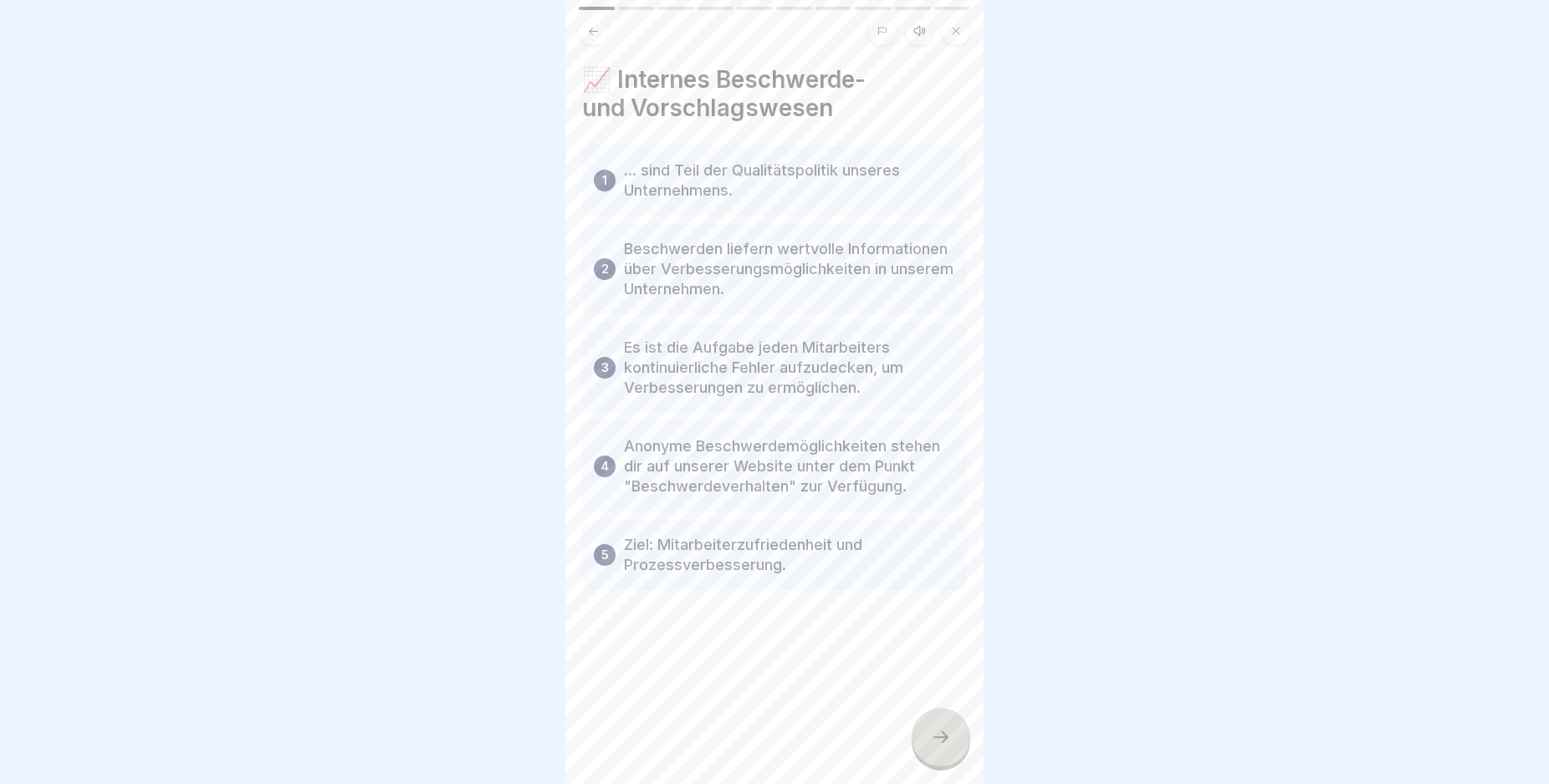
click at [923, 756] on div at bounding box center [940, 737] width 58 height 58
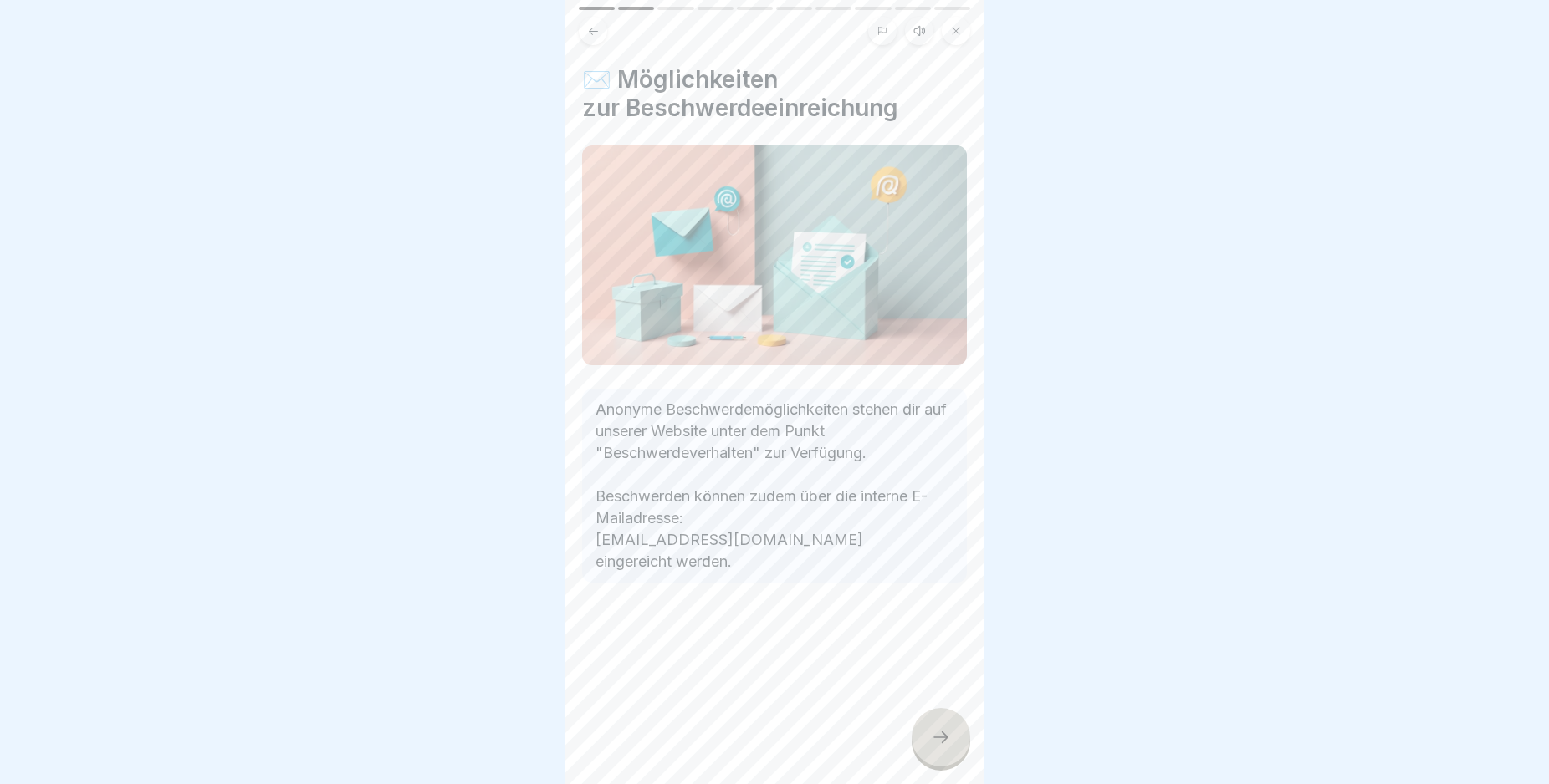
click at [925, 741] on div at bounding box center [940, 737] width 58 height 58
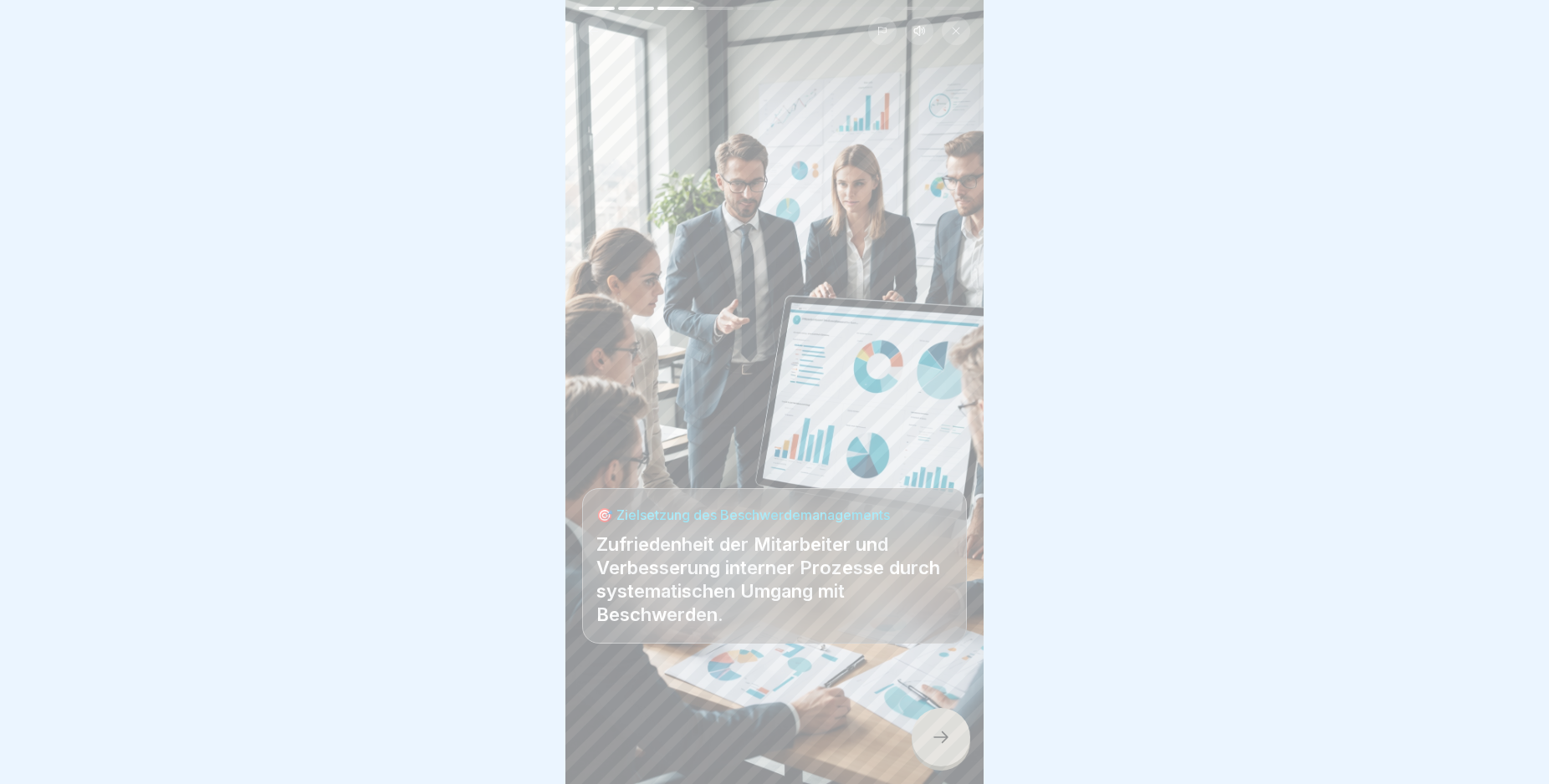
click at [948, 746] on icon at bounding box center [940, 737] width 20 height 20
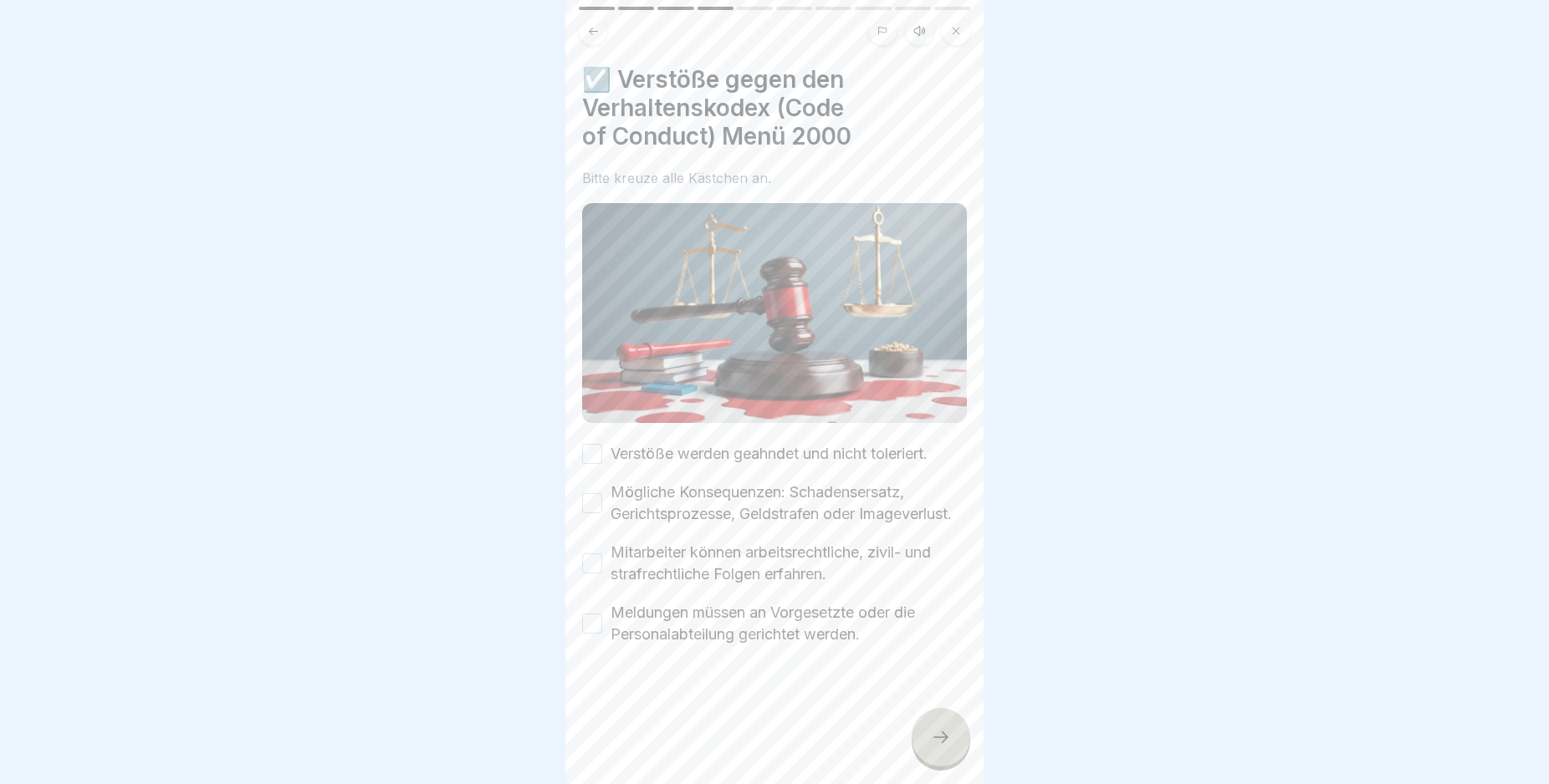
click at [592, 444] on button "Verstöße werden geahndet und nicht toleriert." at bounding box center [592, 454] width 20 height 20
click at [588, 505] on button "Mögliche Konsequenzen: Schadensersatz, Gerichtsprozesse, Geldstrafen oder Image…" at bounding box center [592, 503] width 20 height 20
click at [598, 574] on button "Mitarbeiter können arbeitsrechtliche, zivil- und strafrechtliche Folgen erfahre…" at bounding box center [592, 563] width 20 height 20
click at [589, 634] on button "Meldungen müssen an Vorgesetzte oder die Personalabteilung gerichtet werden." at bounding box center [592, 623] width 20 height 20
click at [951, 743] on div at bounding box center [940, 737] width 58 height 58
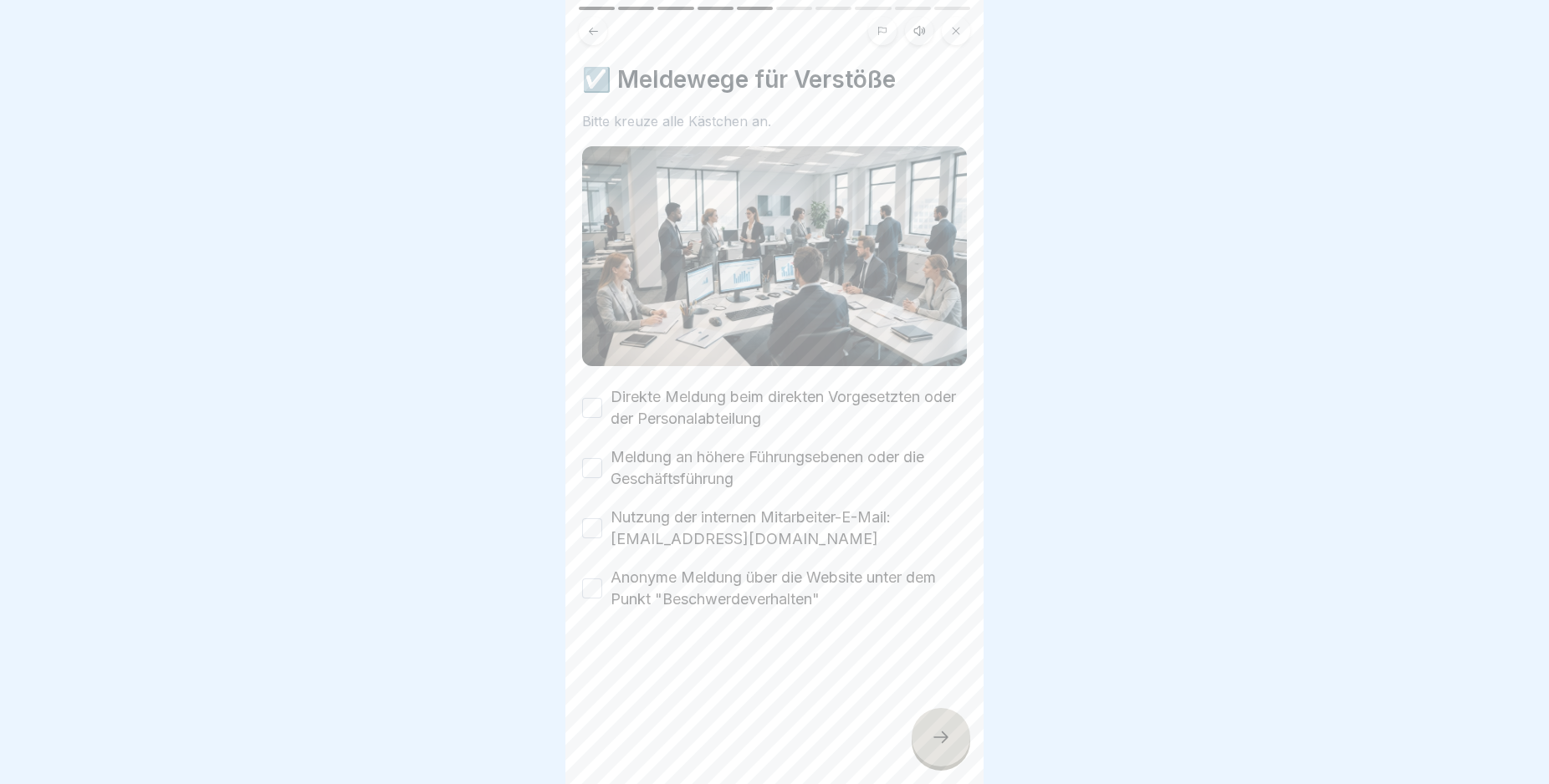
click at [595, 399] on button "Direkte Meldung beim direkten Vorgesetzten oder der Personalabteilung" at bounding box center [592, 408] width 20 height 20
click at [592, 458] on button "Meldung an höhere Führungsebenen oder die Geschäftsführung" at bounding box center [592, 468] width 20 height 20
click at [589, 522] on button "Nutzung der internen Mitarbeiter-E-Mail: fb-intern@menue2000.de" at bounding box center [592, 528] width 20 height 20
click at [594, 579] on button "Anonyme Meldung über die Website unter dem Punkt "Beschwerdeverhalten"" at bounding box center [592, 588] width 20 height 20
click at [930, 735] on div at bounding box center [940, 737] width 58 height 58
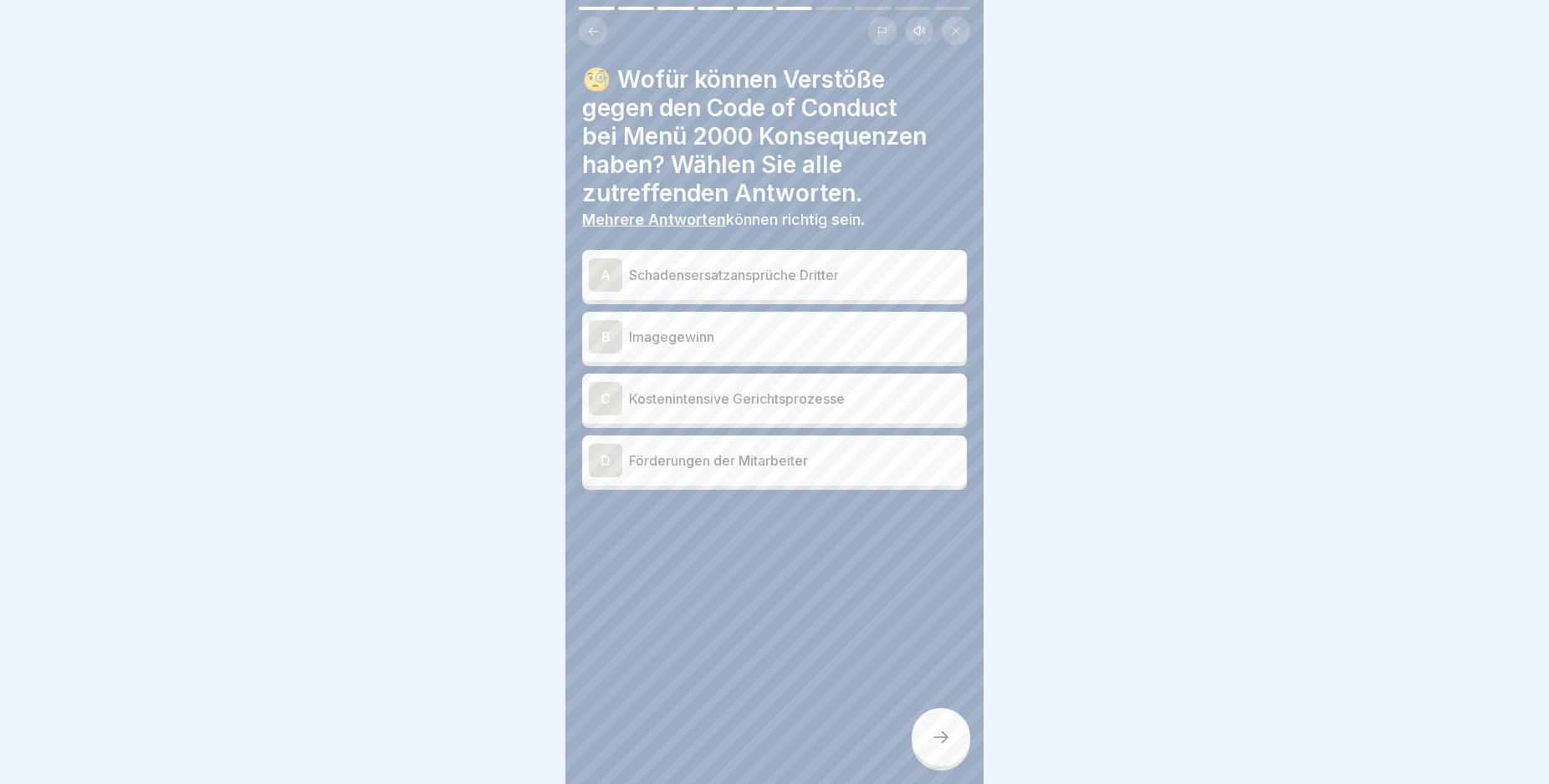
click at [656, 403] on p "Kostenintensive Gerichtsprozesse" at bounding box center [795, 398] width 332 height 20
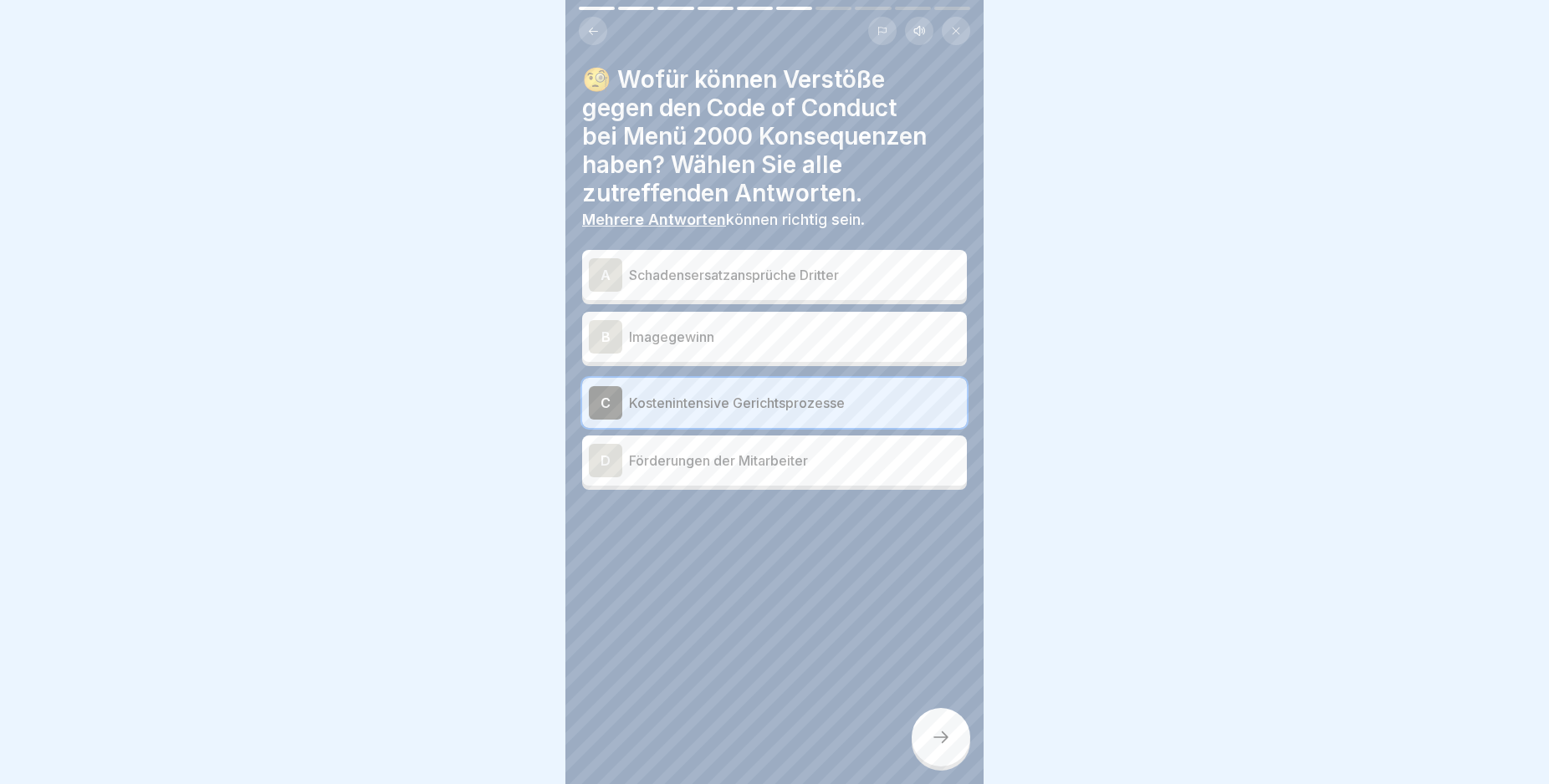
click at [765, 535] on div at bounding box center [774, 541] width 385 height 101
click at [611, 393] on div "C" at bounding box center [605, 403] width 34 height 34
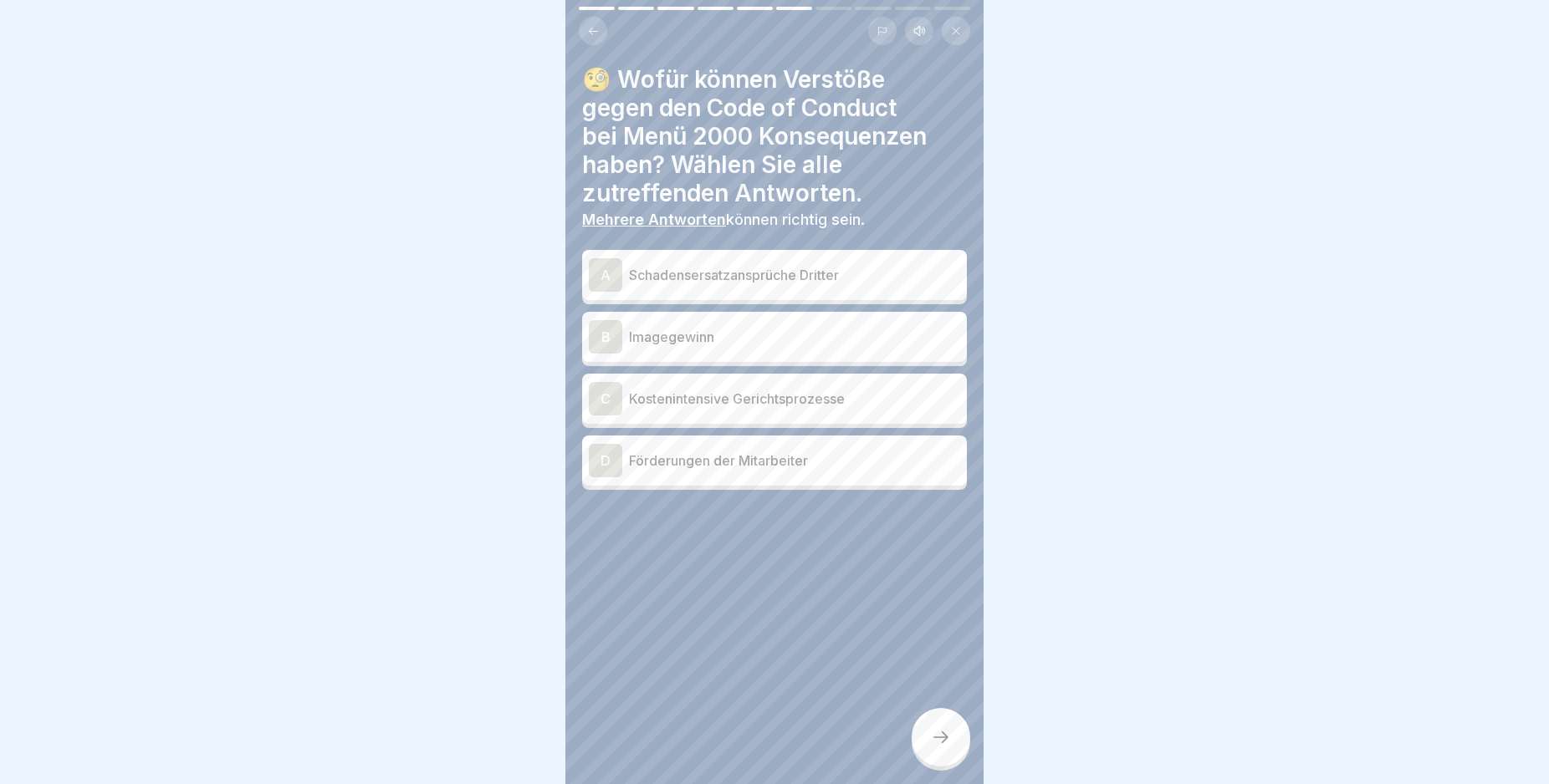
click at [722, 270] on p "Schadensersatzansprüche Dritter" at bounding box center [795, 275] width 332 height 20
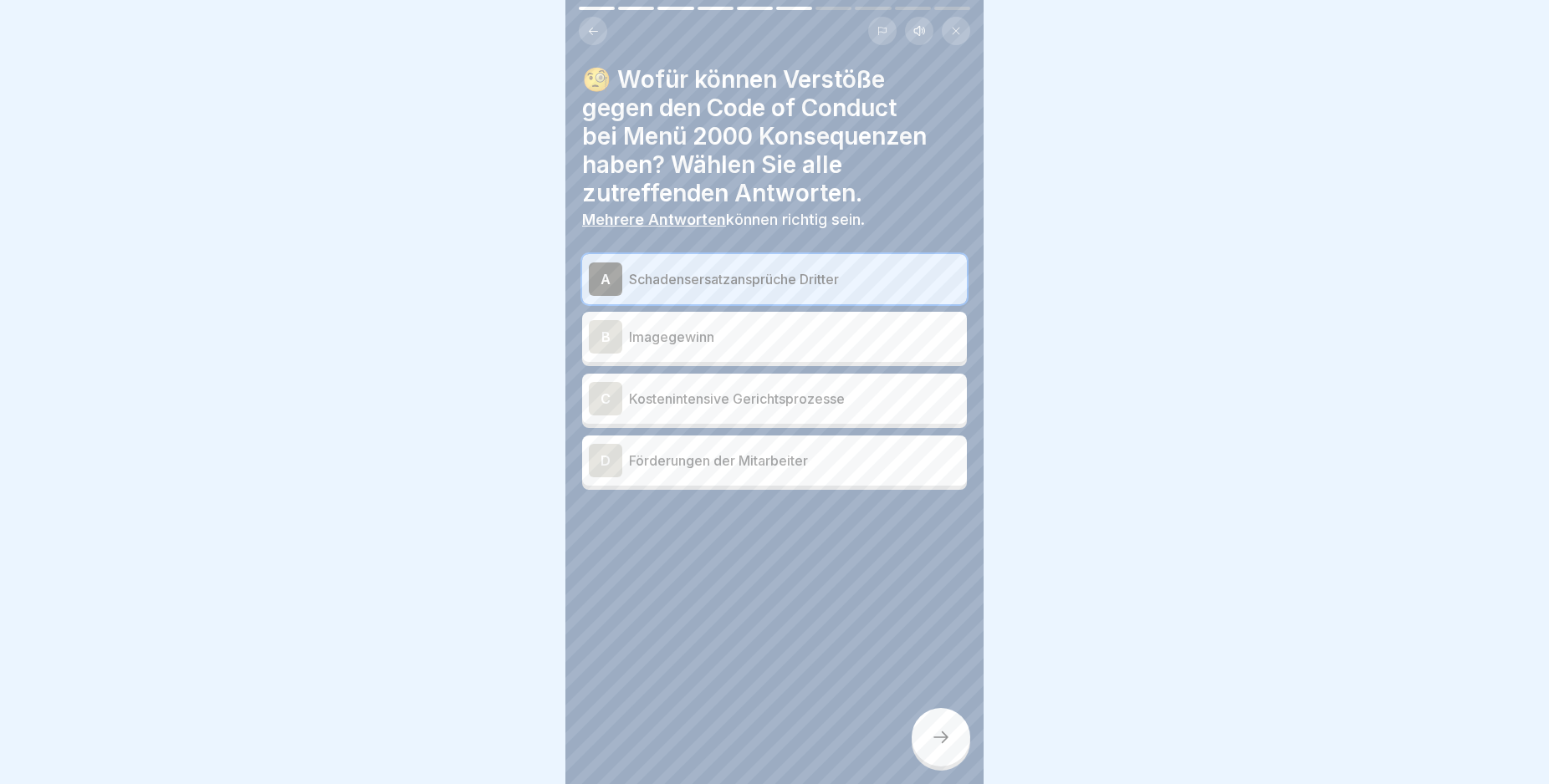
click at [719, 405] on p "Kostenintensive Gerichtsprozesse" at bounding box center [795, 398] width 332 height 20
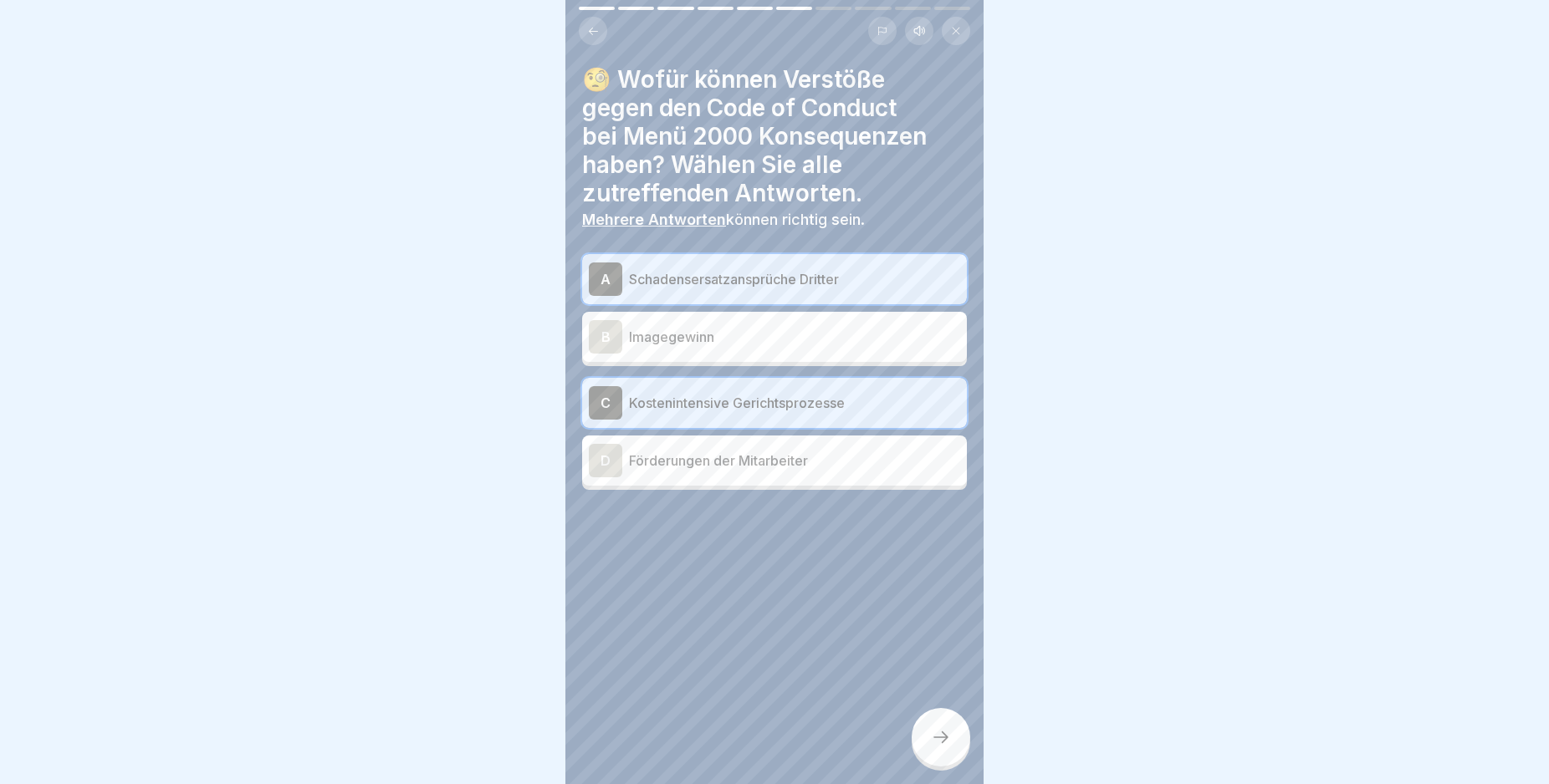
click at [948, 736] on div at bounding box center [940, 737] width 58 height 58
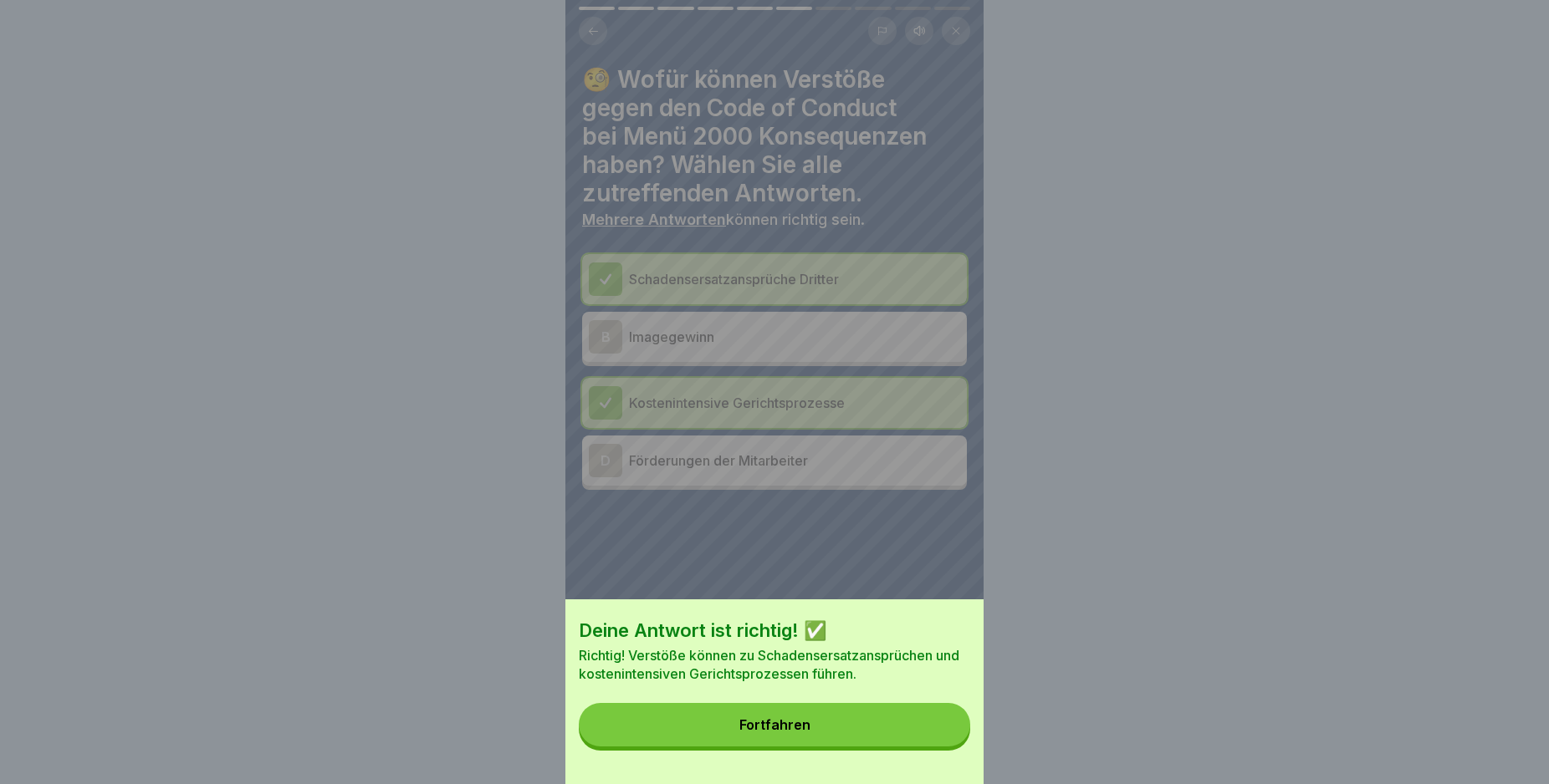
click at [869, 735] on button "Fortfahren" at bounding box center [774, 725] width 392 height 44
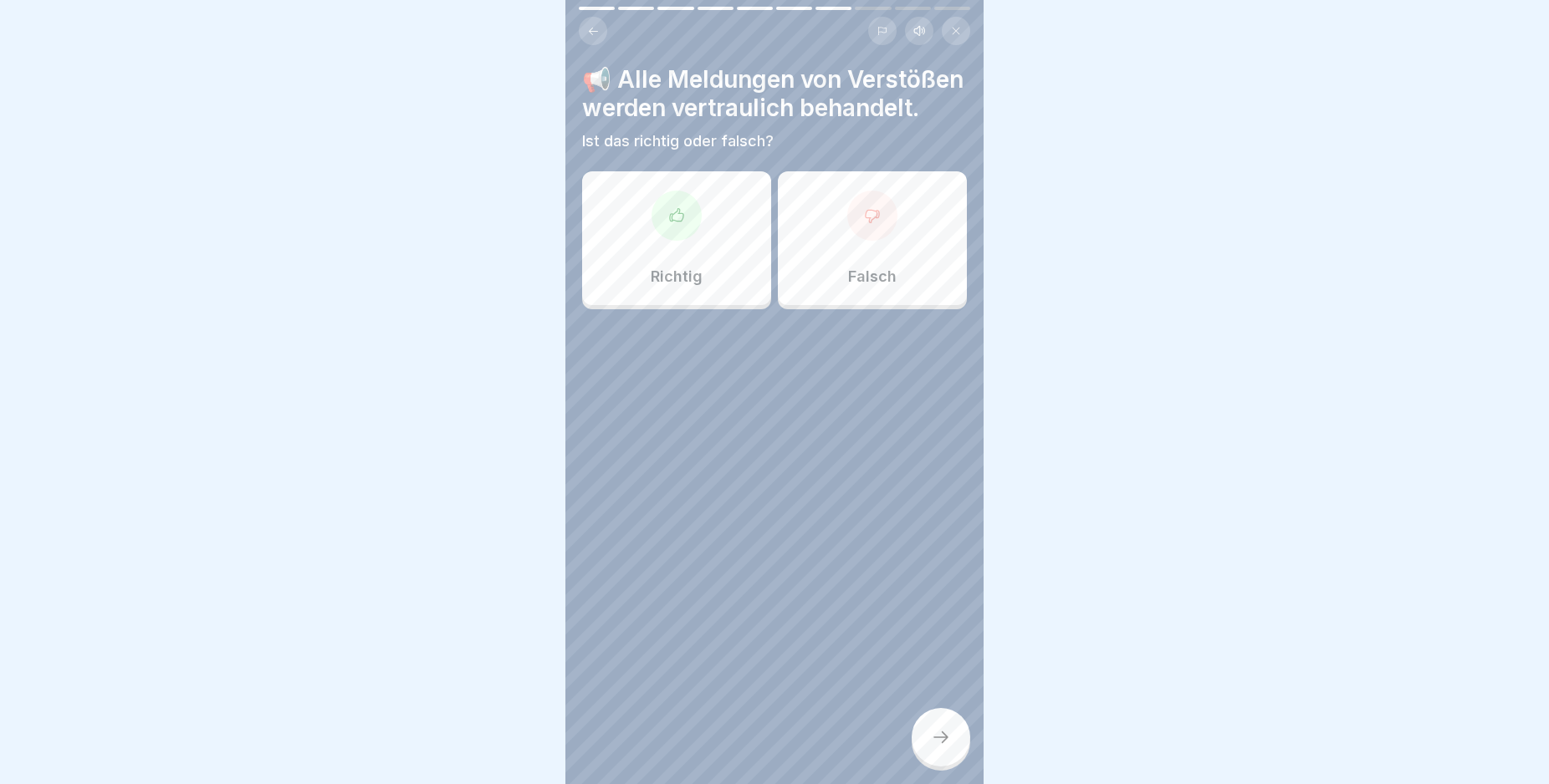
click at [667, 286] on p "Richtig" at bounding box center [676, 276] width 51 height 18
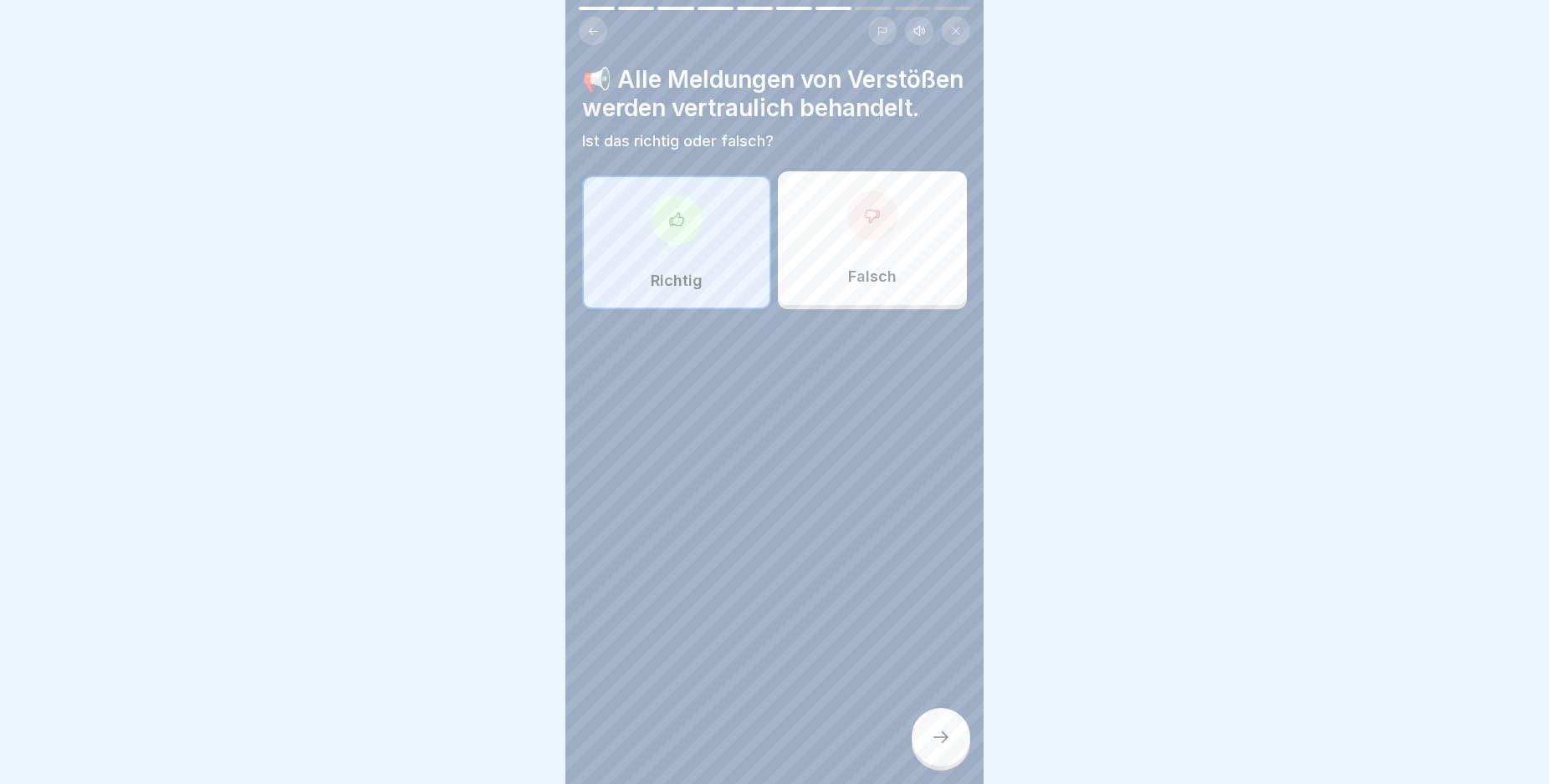
click at [926, 740] on div at bounding box center [940, 737] width 58 height 58
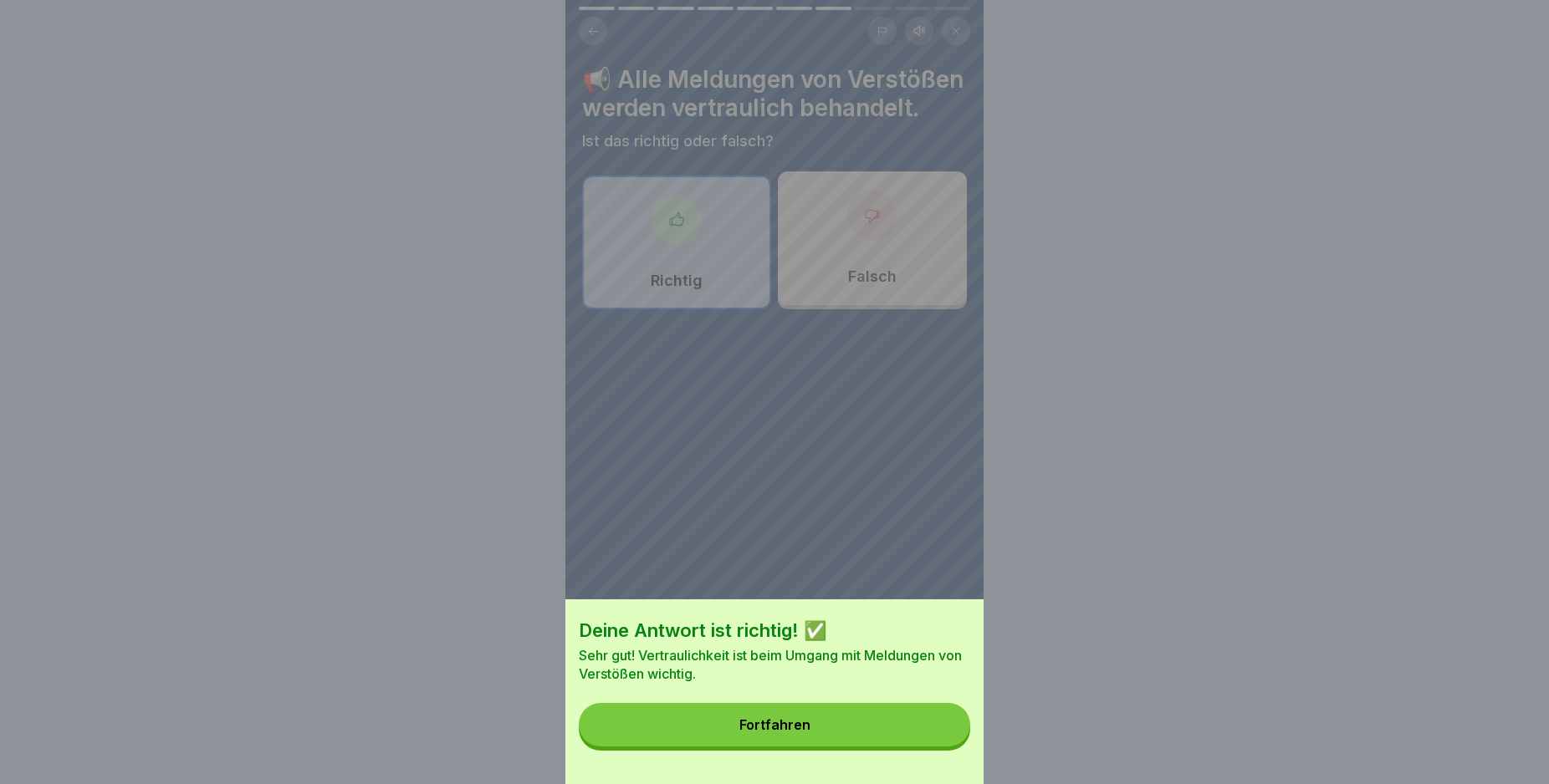
click at [845, 726] on button "Fortfahren" at bounding box center [774, 725] width 392 height 44
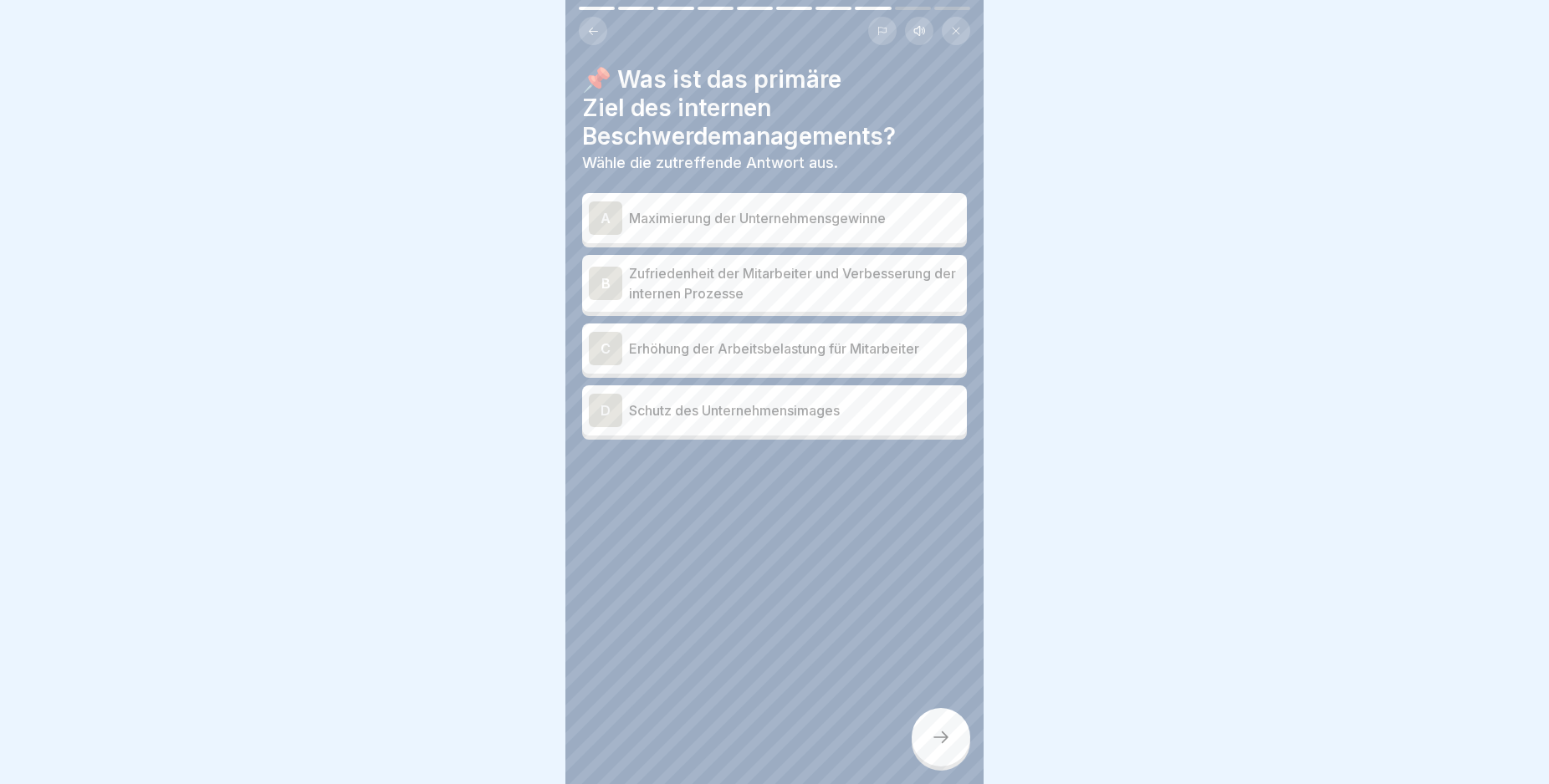
click at [711, 291] on p "Zufriedenheit der Mitarbeiter und Verbesserung der internen Prozesse" at bounding box center [795, 283] width 332 height 40
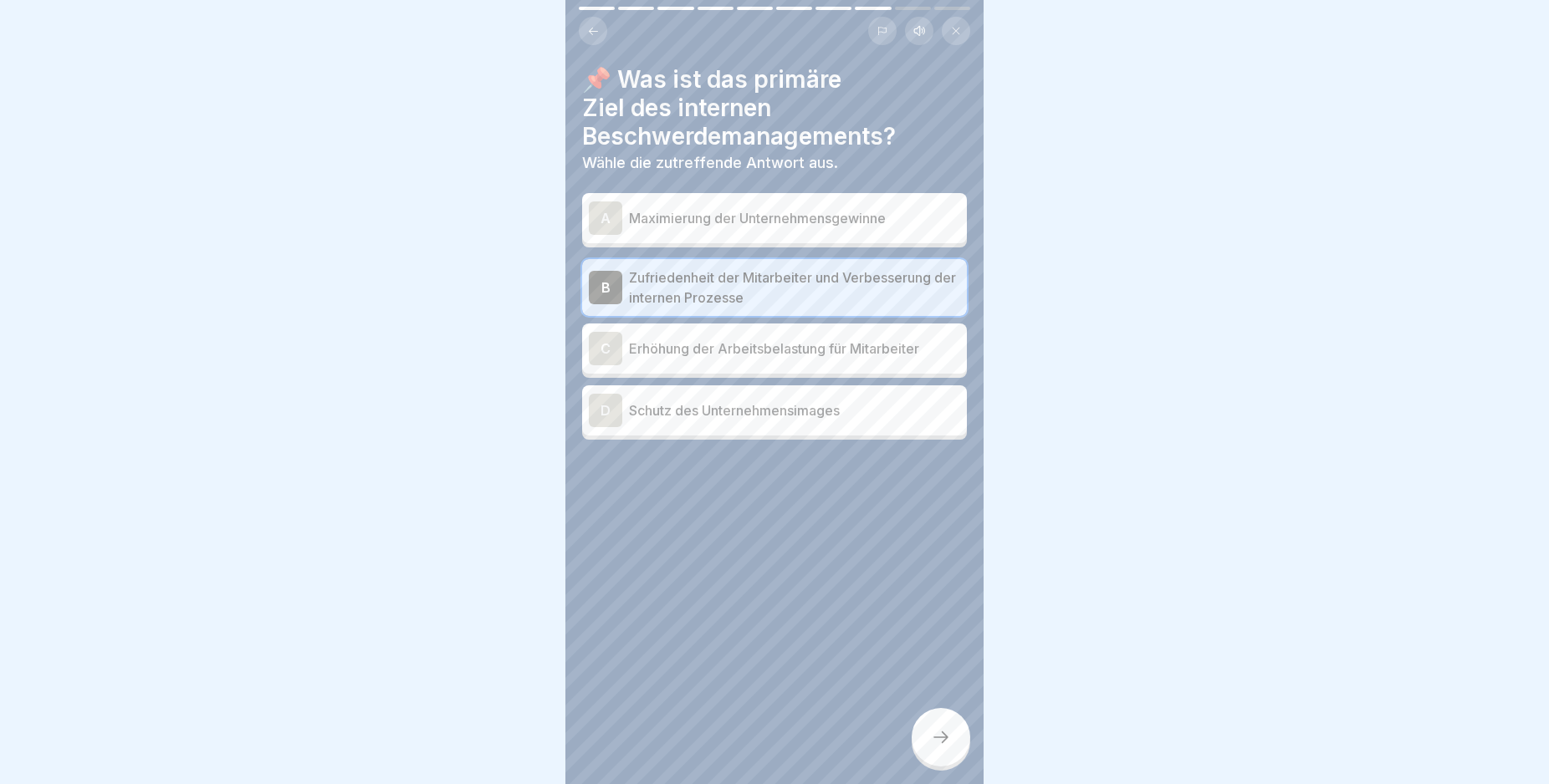
click at [728, 415] on p "Schutz des Unternehmensimages" at bounding box center [795, 410] width 332 height 20
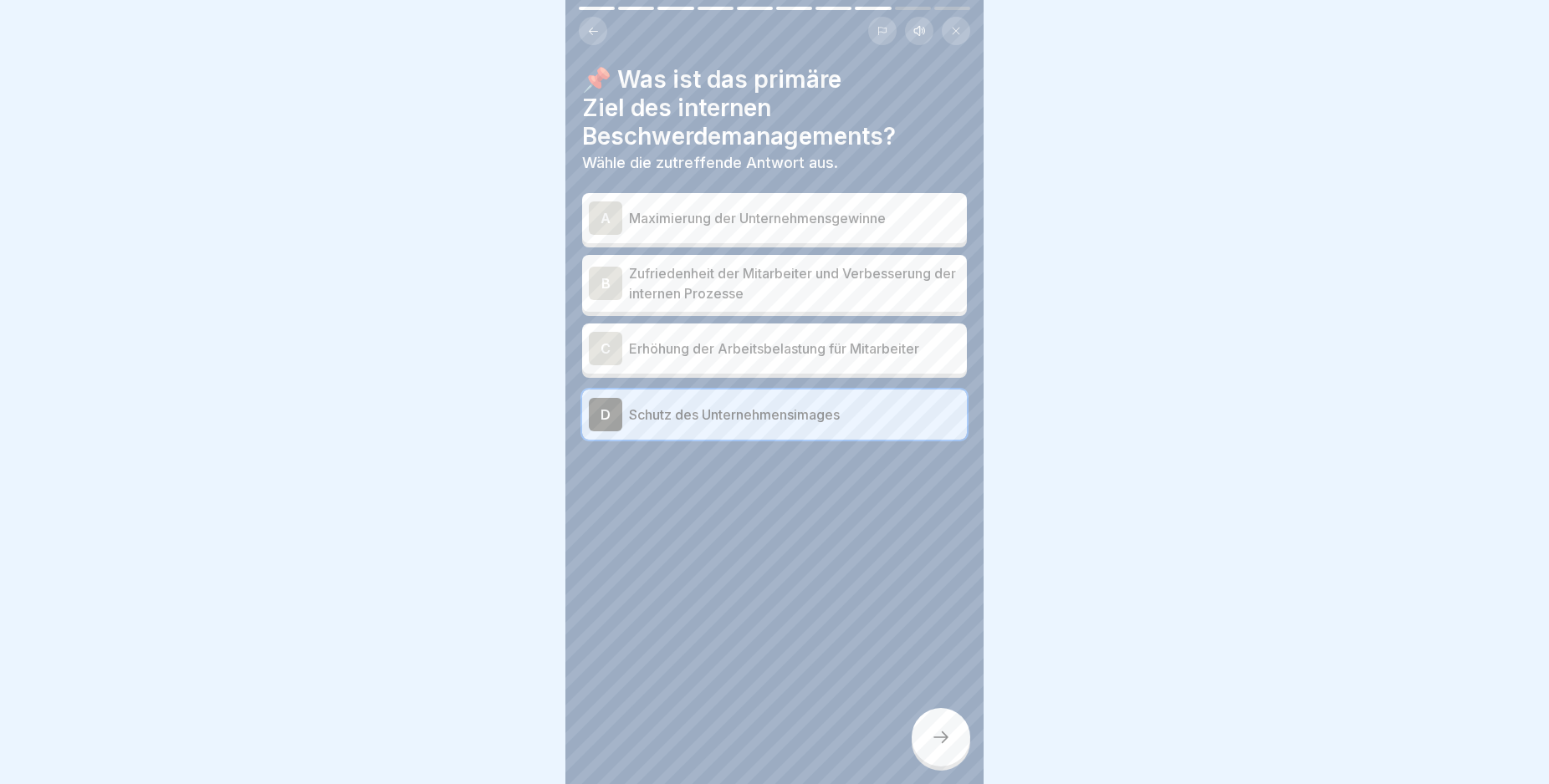
click at [935, 747] on icon at bounding box center [940, 737] width 20 height 20
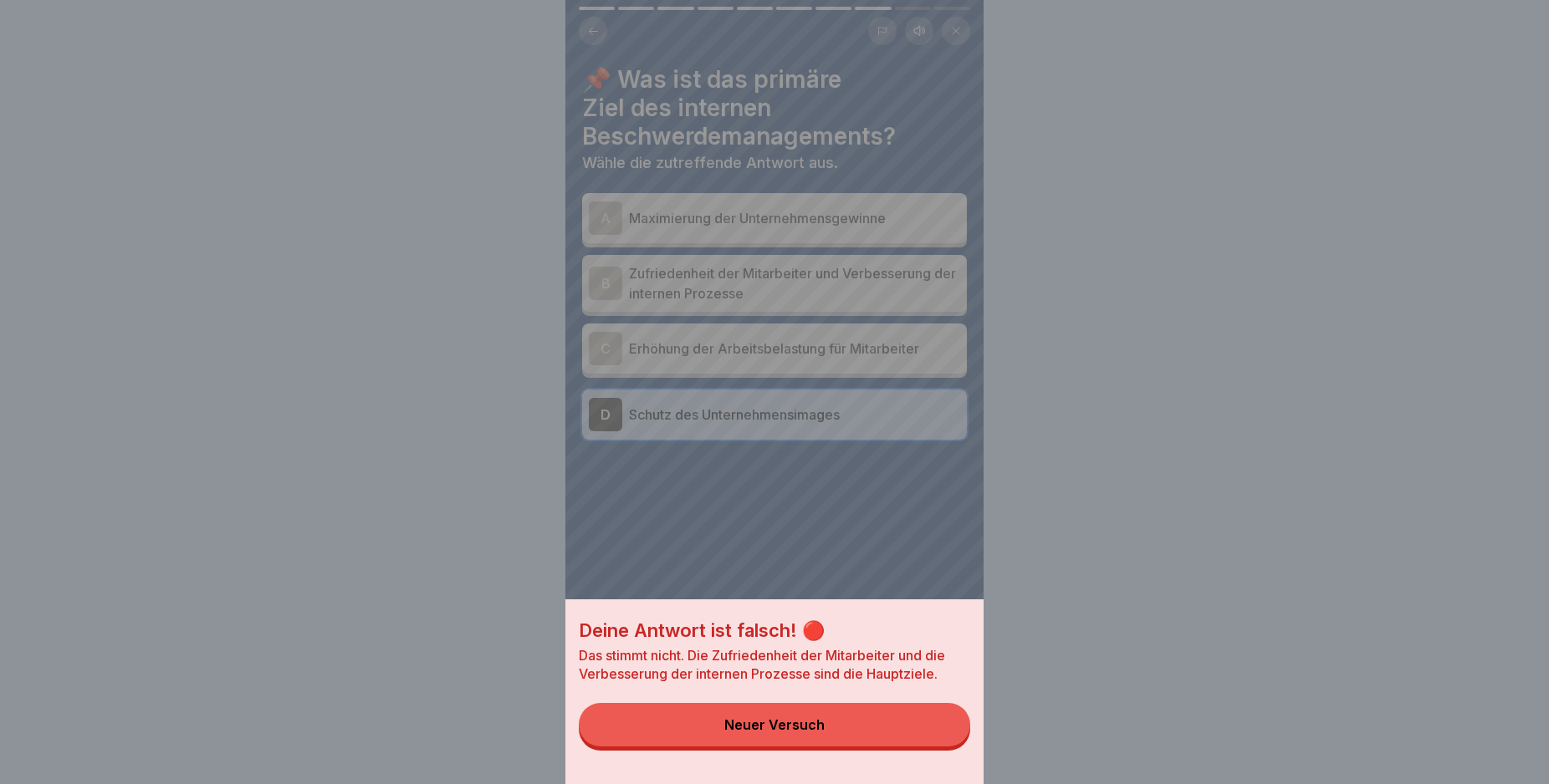
click at [854, 746] on button "Neuer Versuch" at bounding box center [774, 725] width 392 height 44
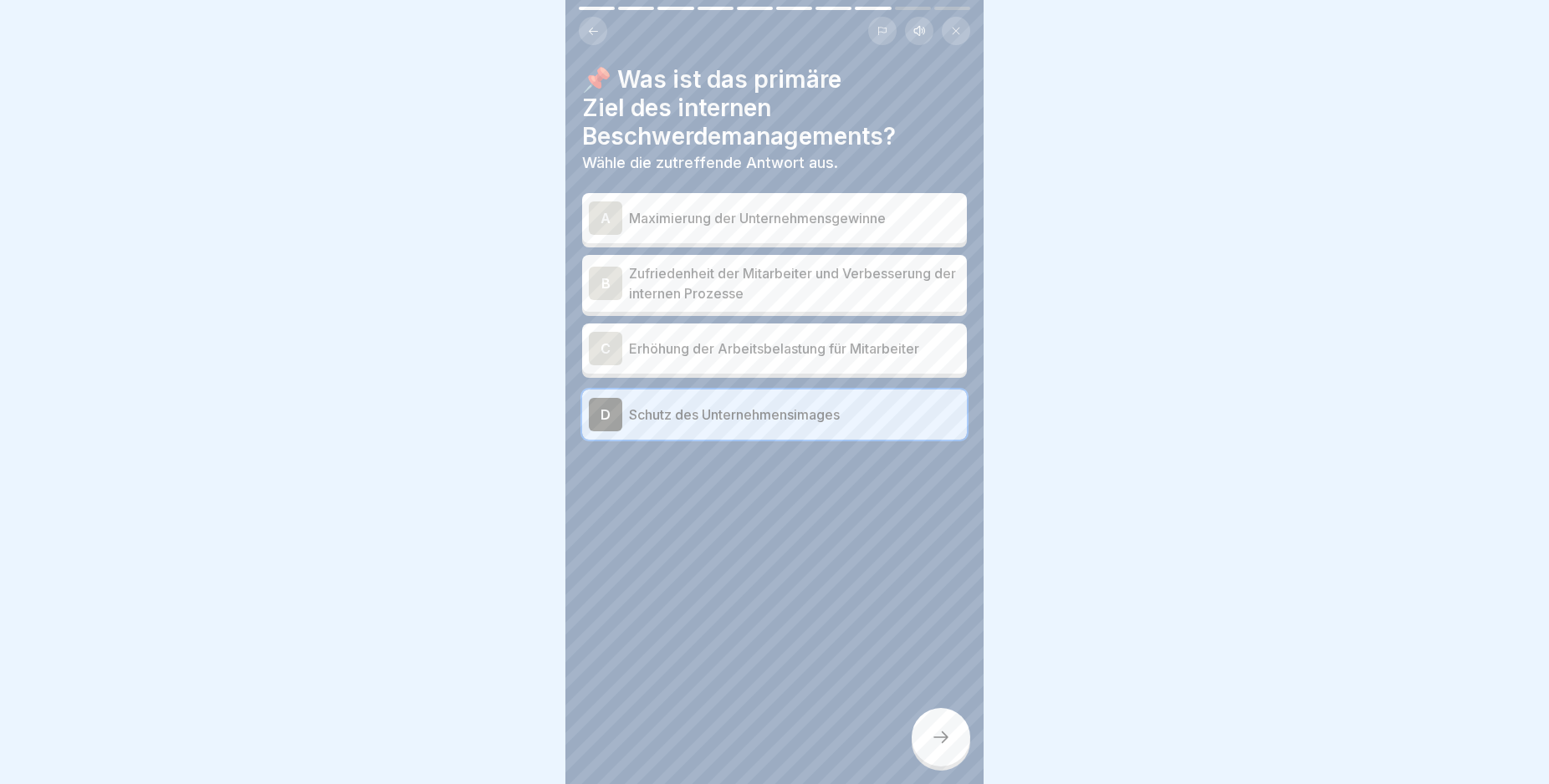
click at [672, 280] on p "Zufriedenheit der Mitarbeiter und Verbesserung der internen Prozesse" at bounding box center [795, 283] width 332 height 40
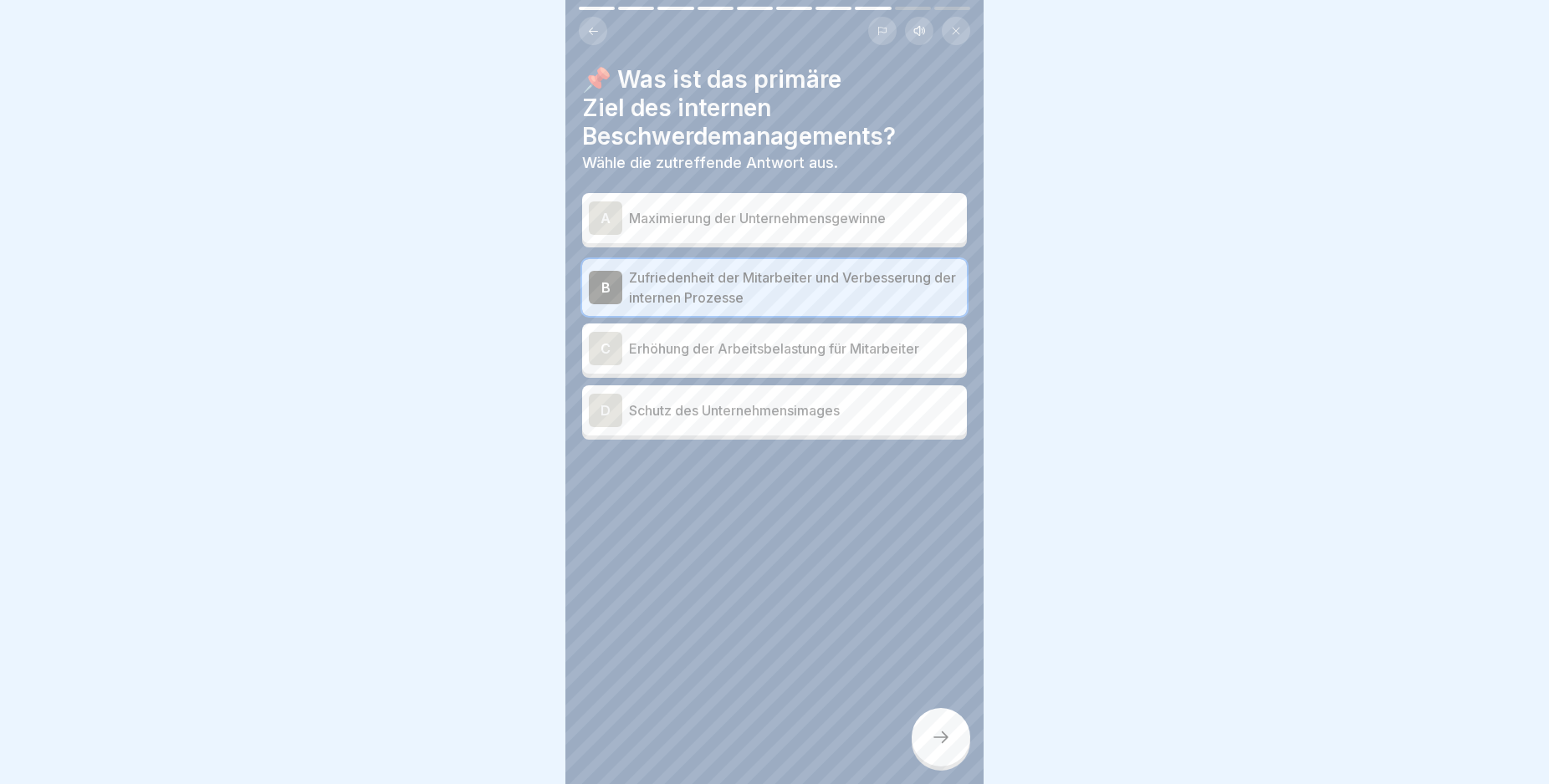
click at [934, 747] on icon at bounding box center [940, 737] width 20 height 20
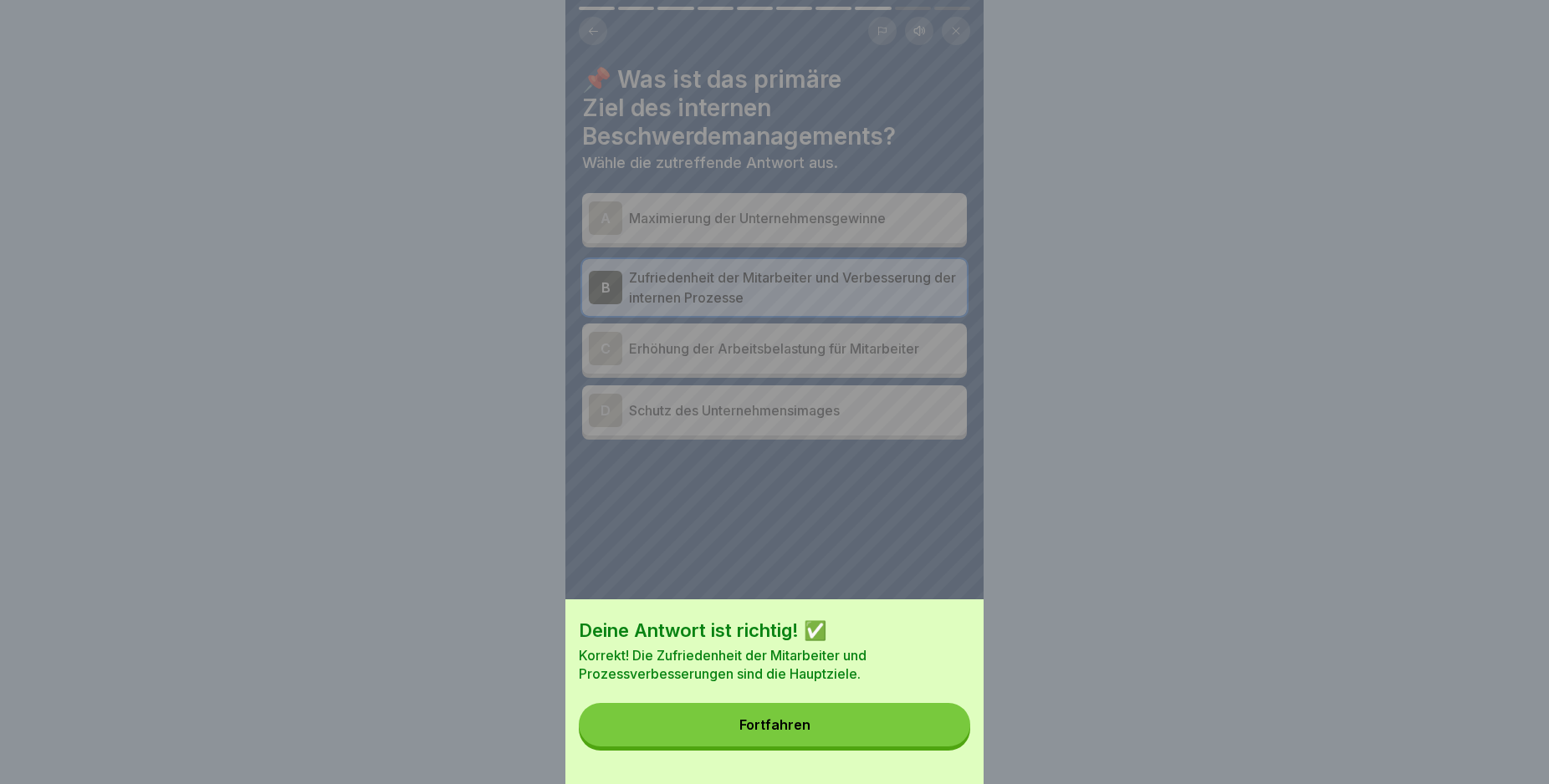
click at [776, 733] on div "Fortfahren" at bounding box center [774, 725] width 71 height 16
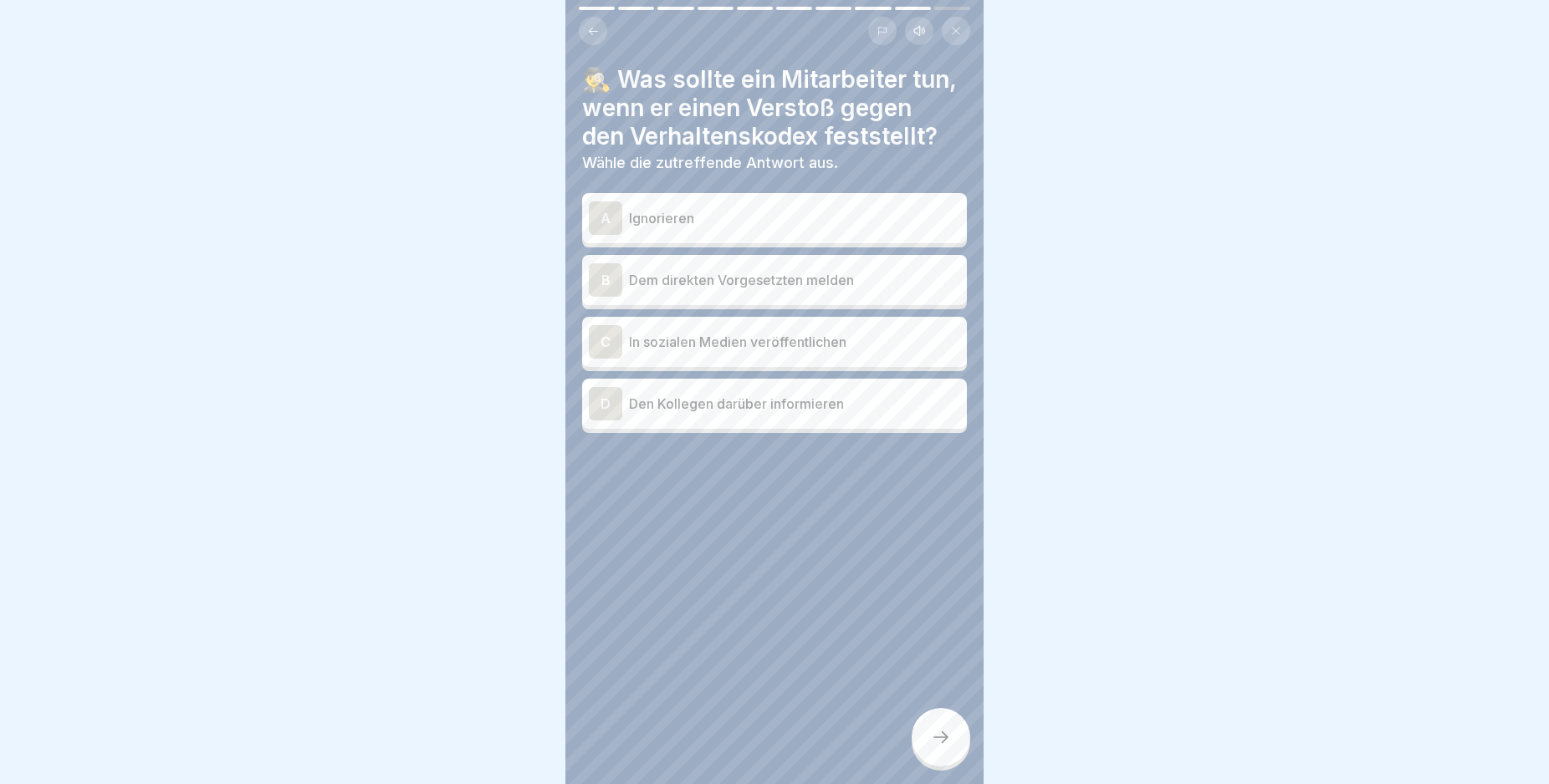
click at [802, 290] on p "Dem direkten Vorgesetzten melden" at bounding box center [795, 280] width 332 height 20
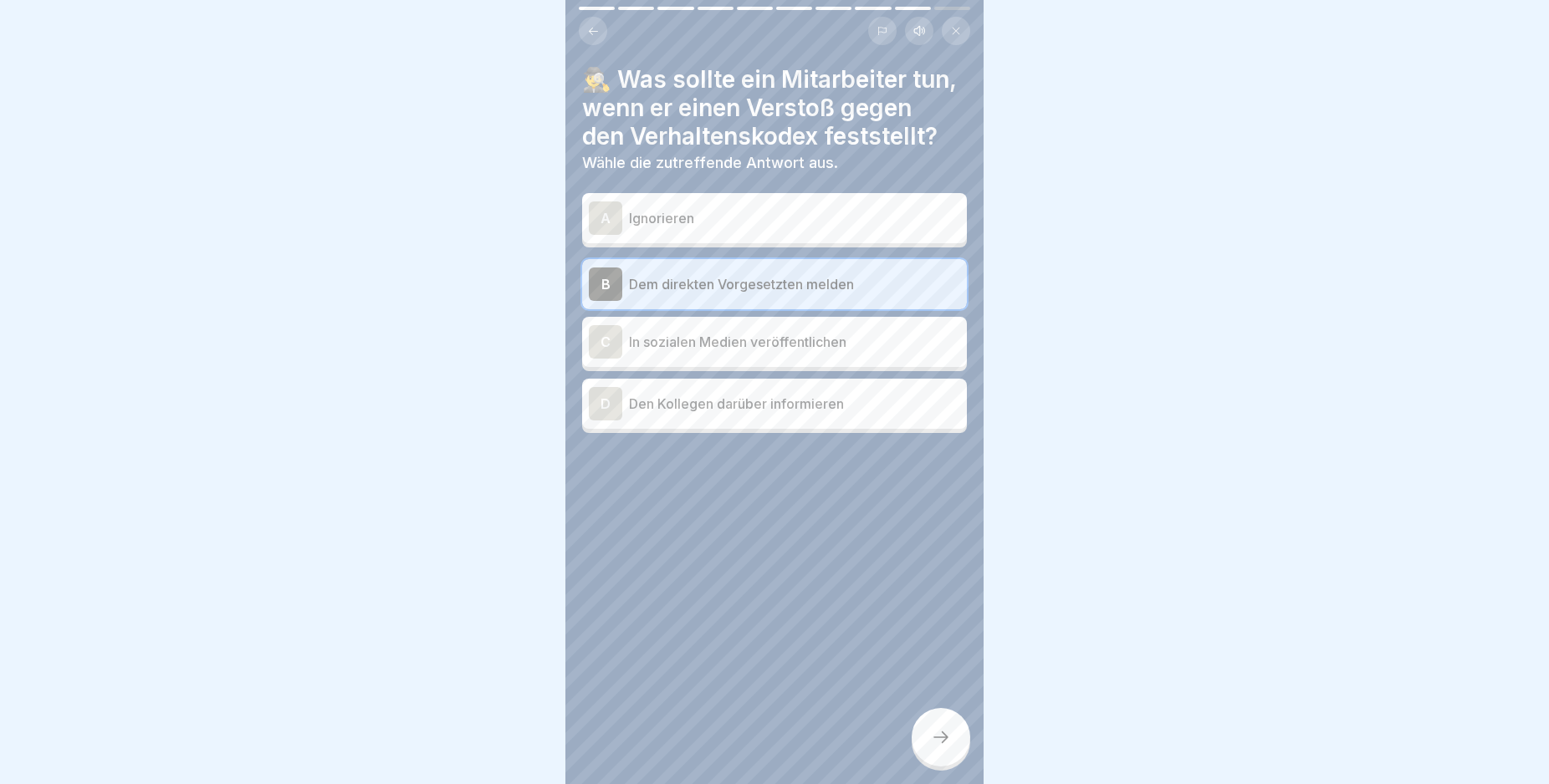
click at [941, 742] on div at bounding box center [940, 737] width 58 height 58
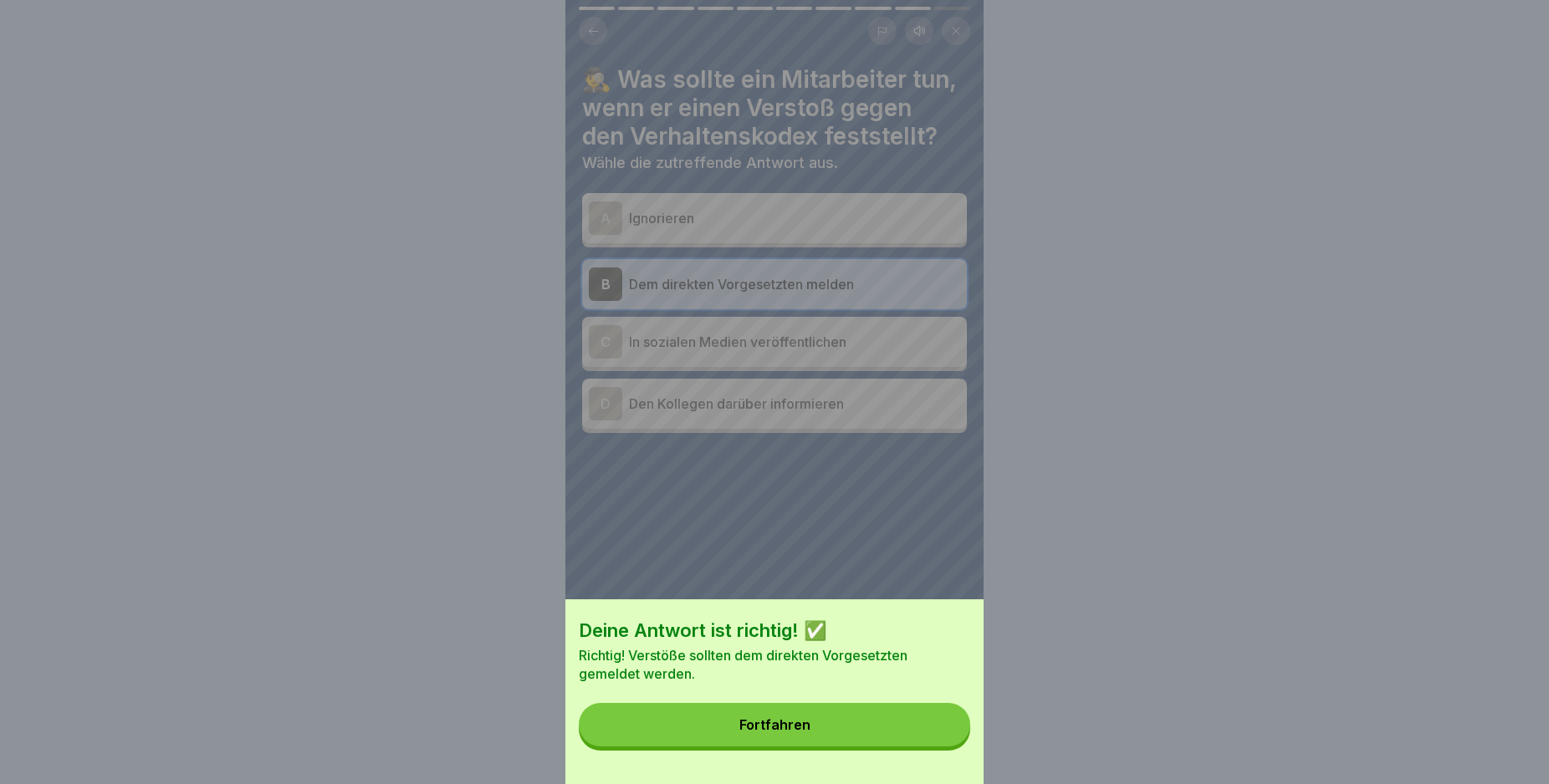
click at [941, 742] on button "Fortfahren" at bounding box center [774, 725] width 392 height 44
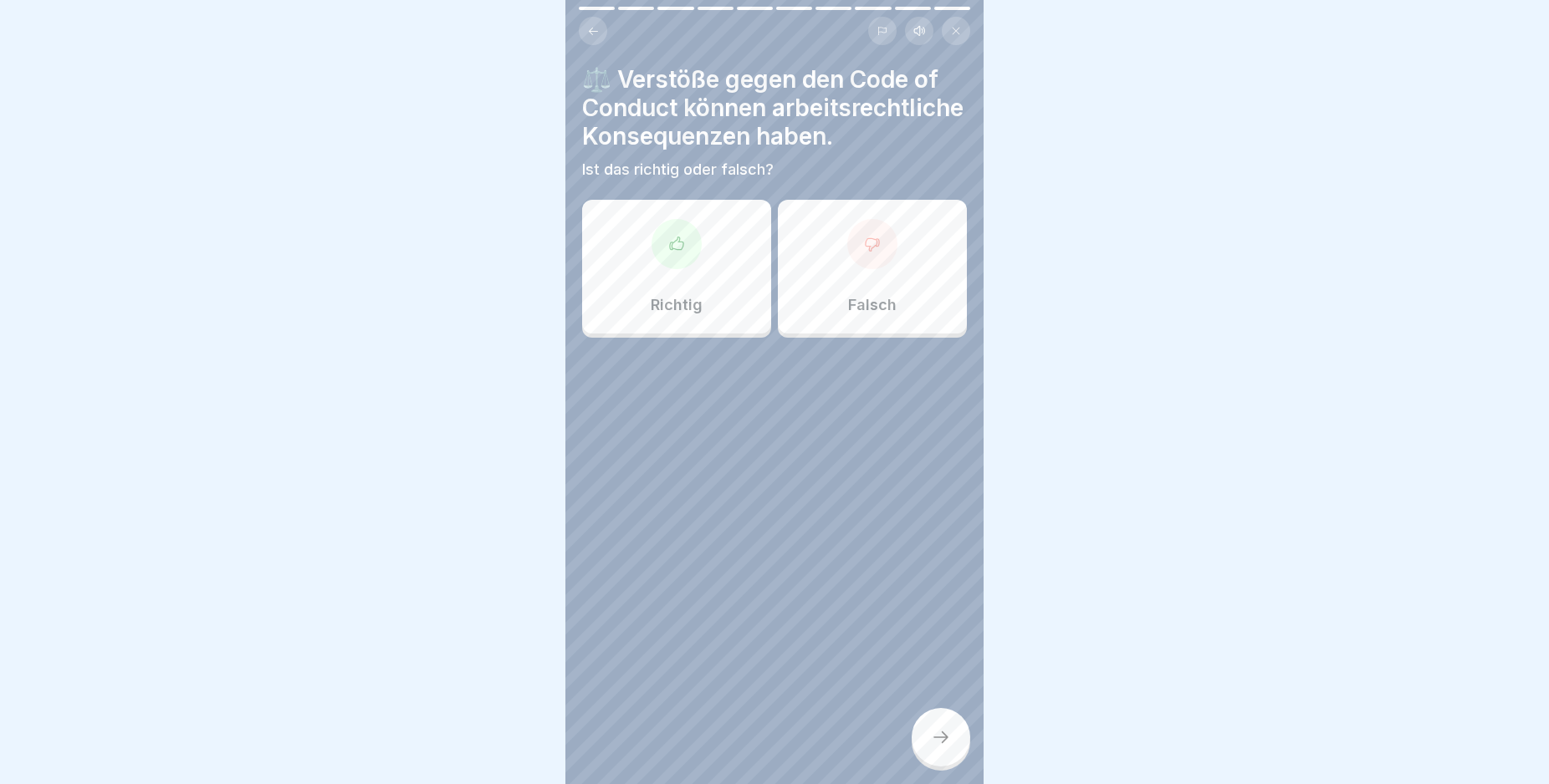
click at [673, 253] on icon at bounding box center [676, 243] width 16 height 16
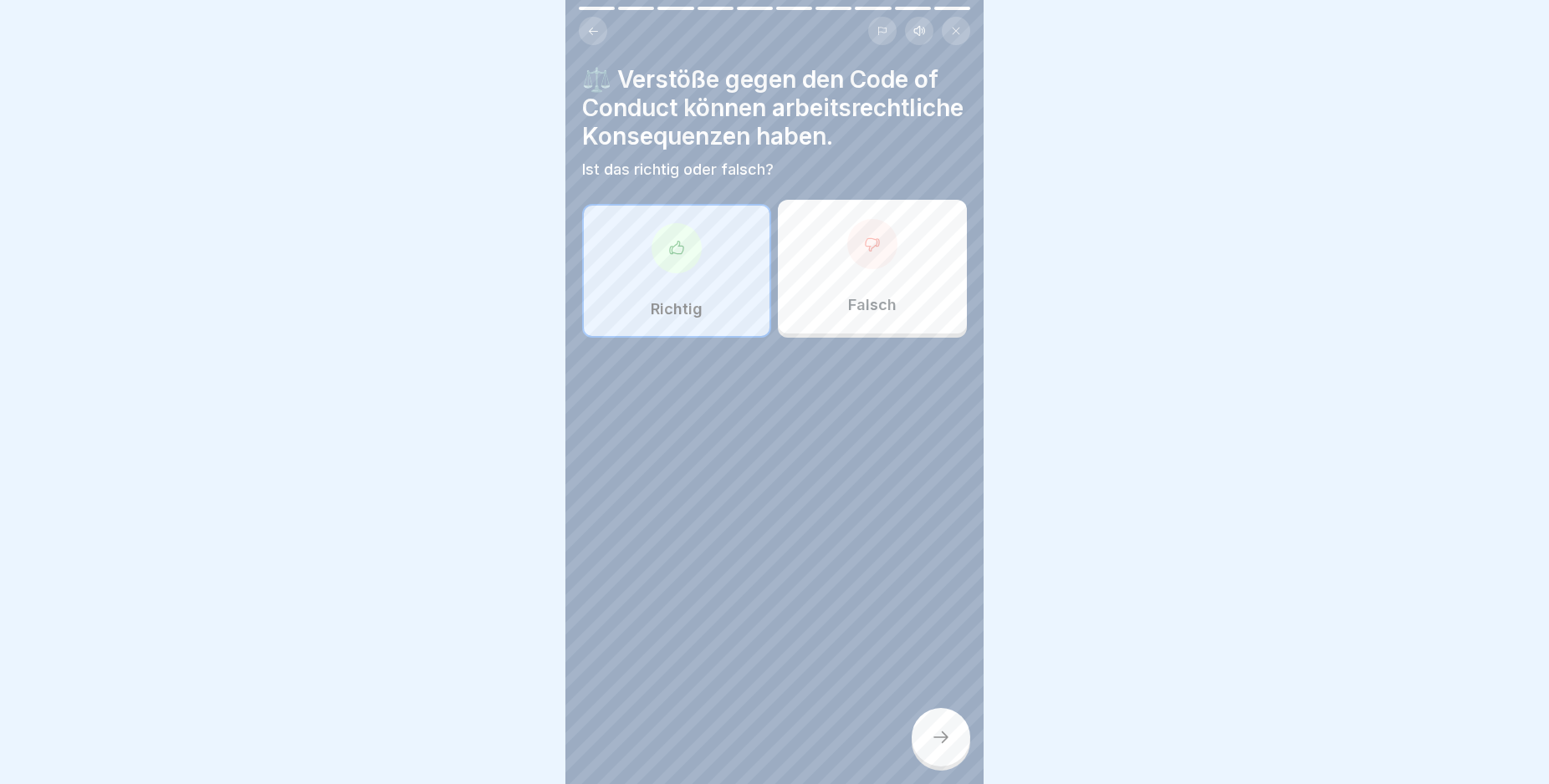
click at [924, 746] on div at bounding box center [940, 737] width 58 height 58
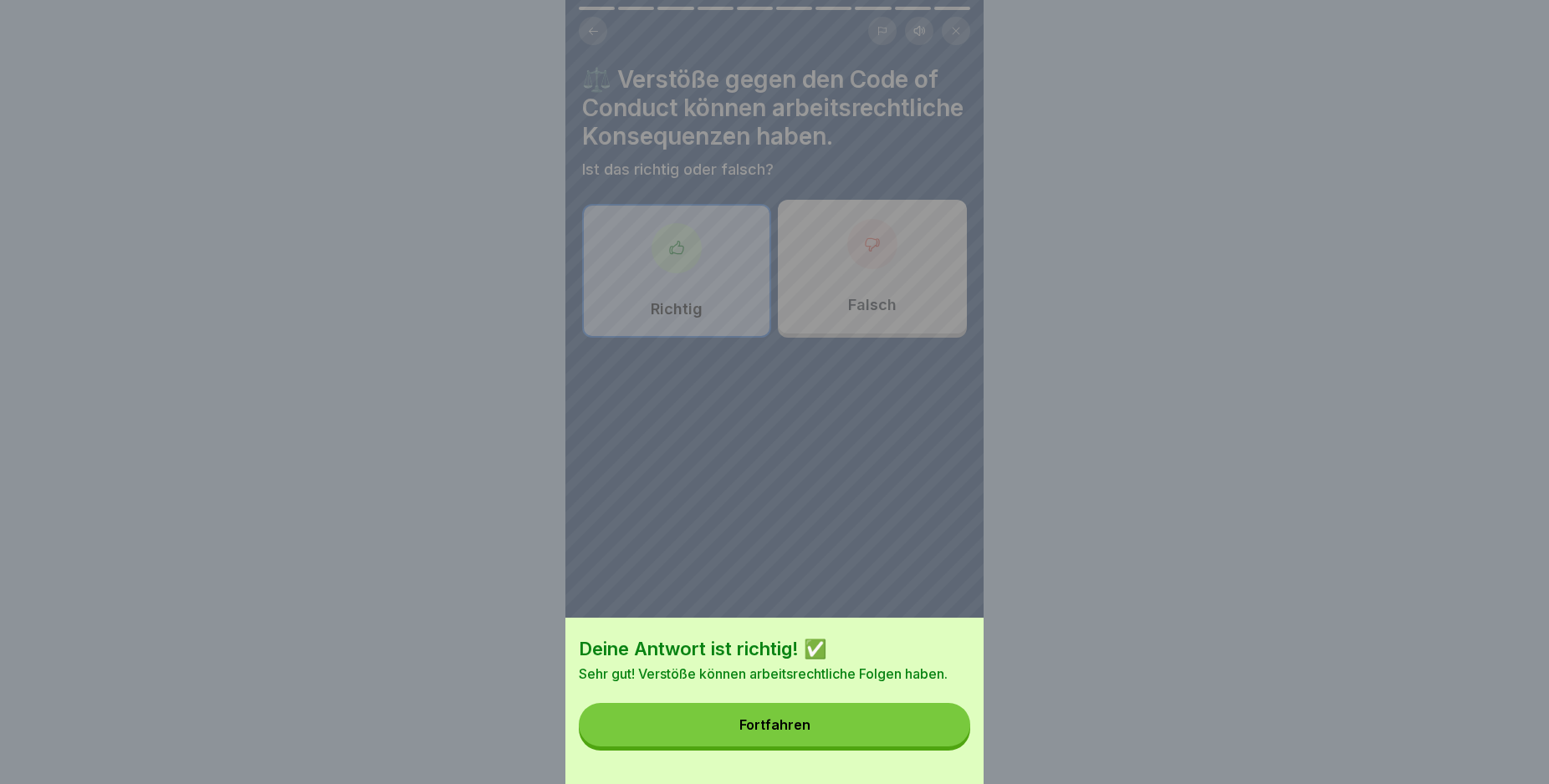
click at [924, 746] on button "Fortfahren" at bounding box center [774, 725] width 392 height 44
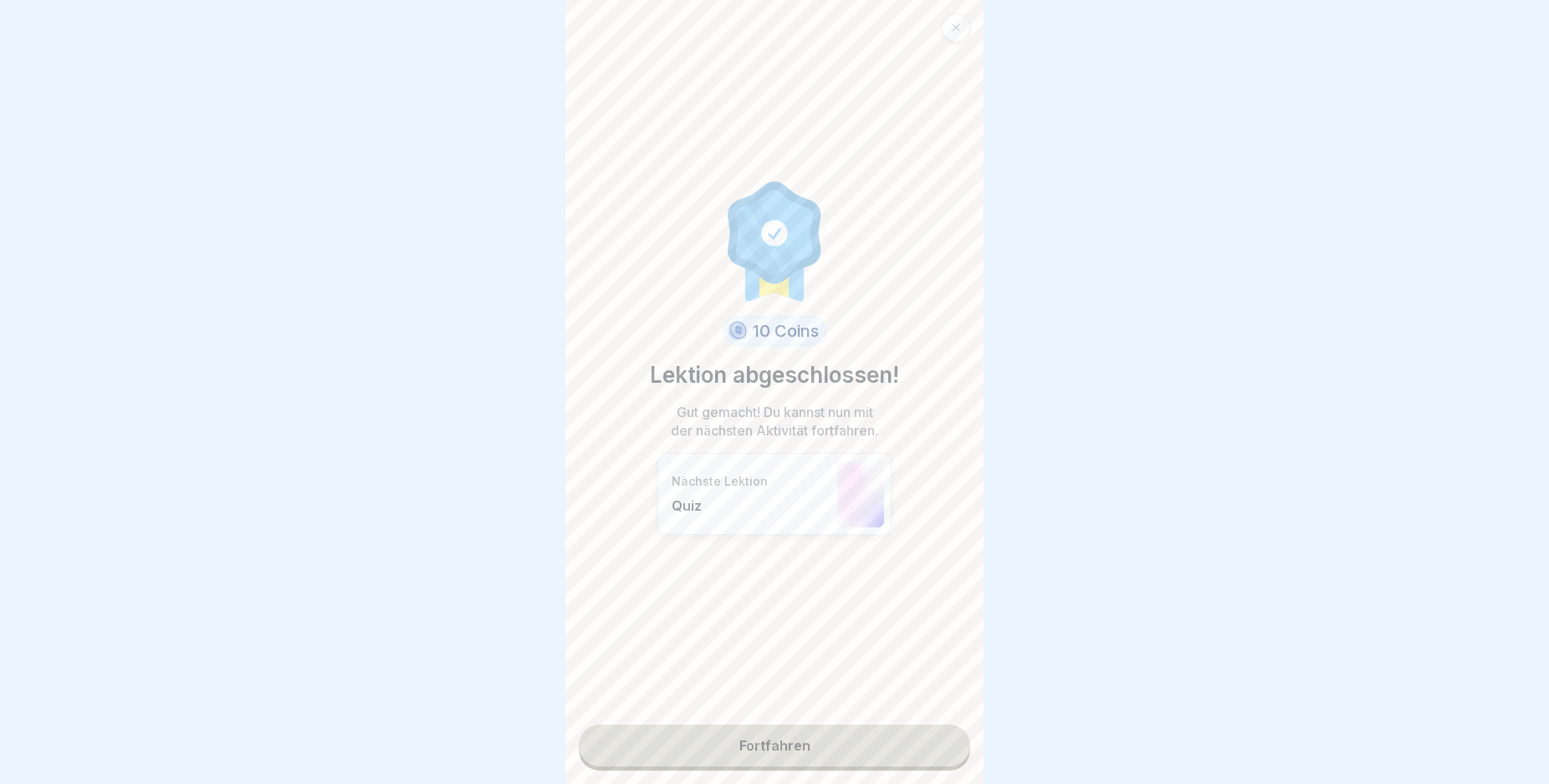
click at [924, 746] on link "Fortfahren" at bounding box center [774, 745] width 392 height 42
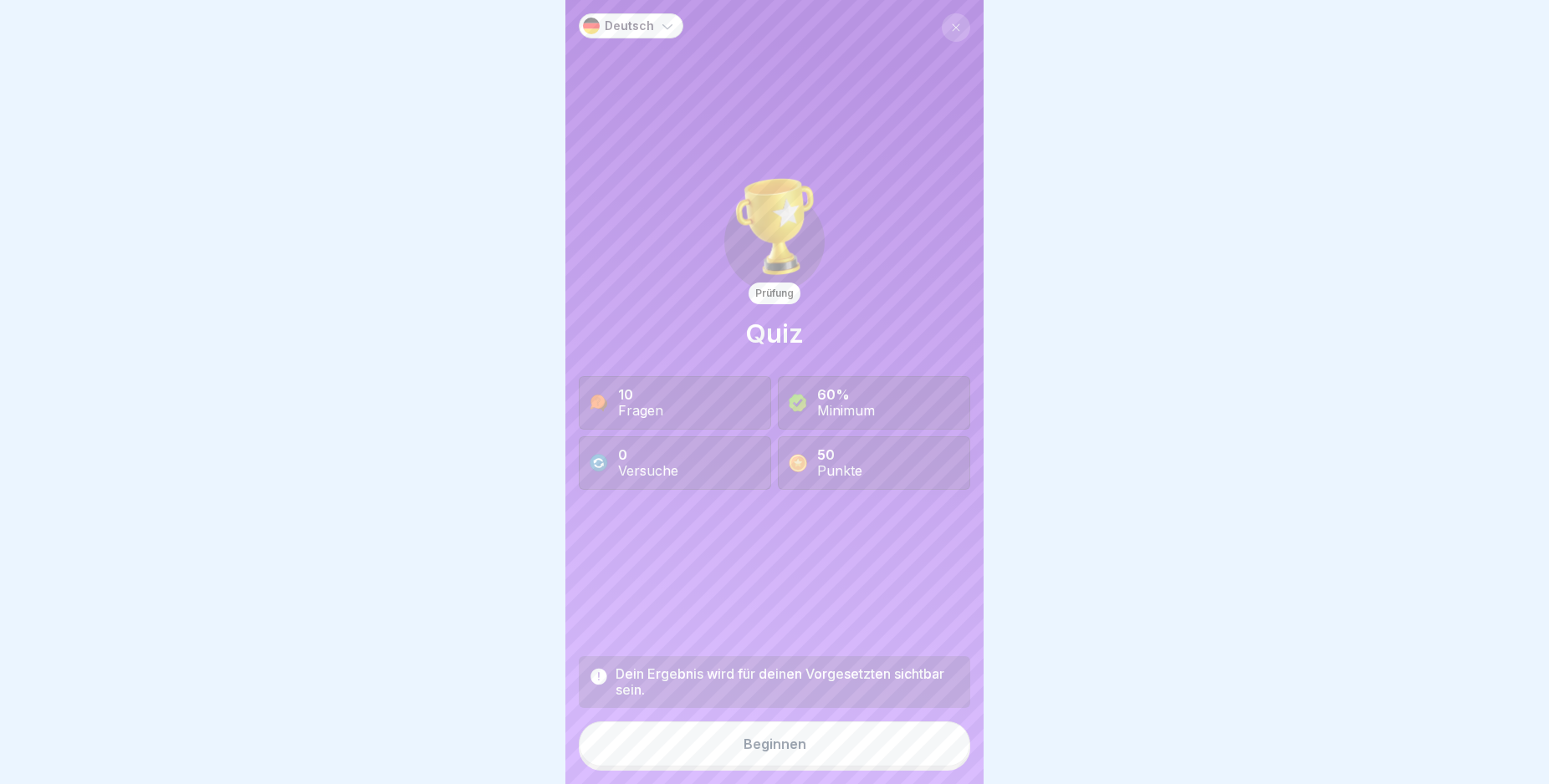
click at [924, 752] on button "Beginnen" at bounding box center [774, 744] width 392 height 46
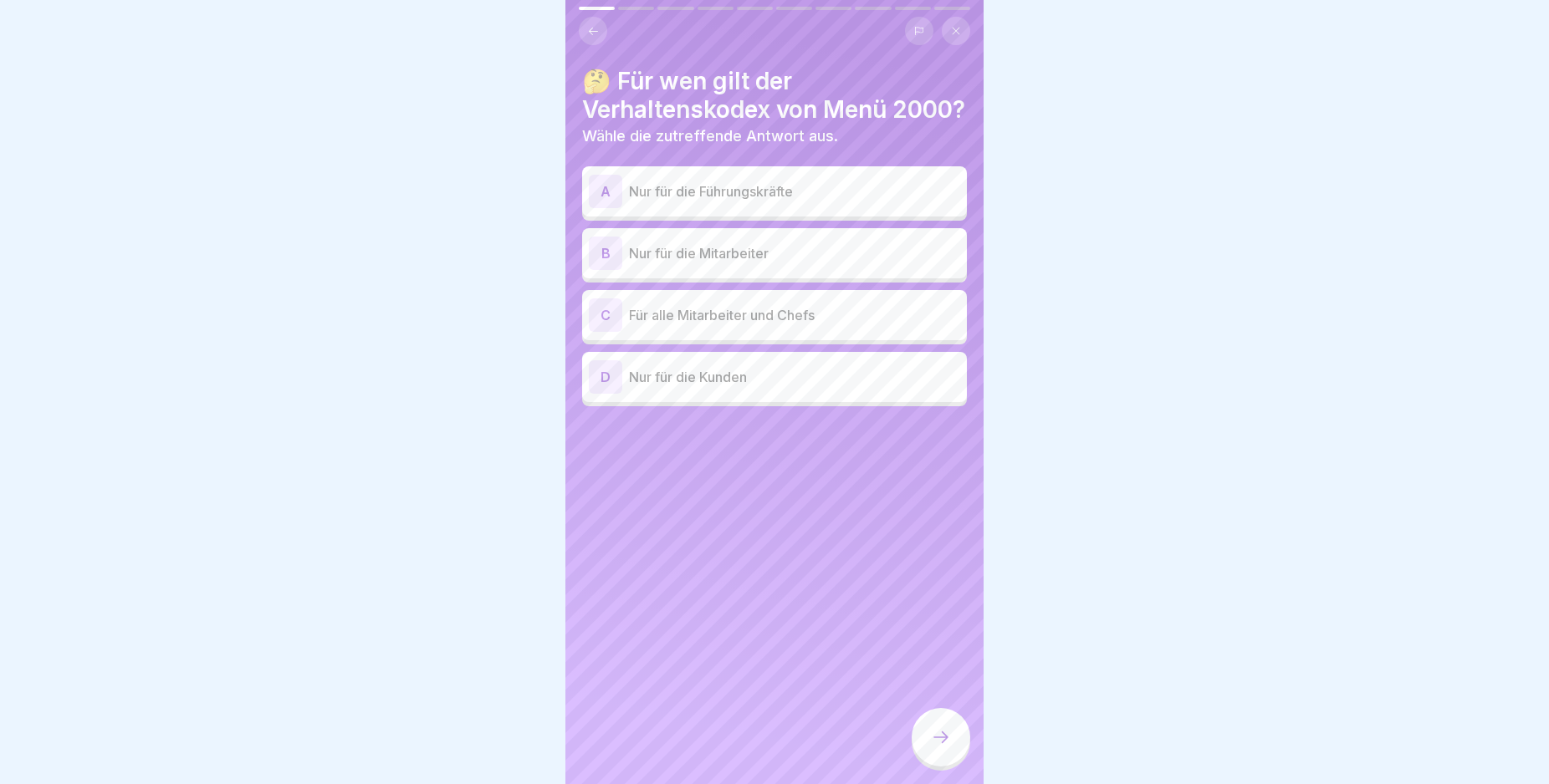
click at [603, 270] on div "B" at bounding box center [605, 253] width 34 height 34
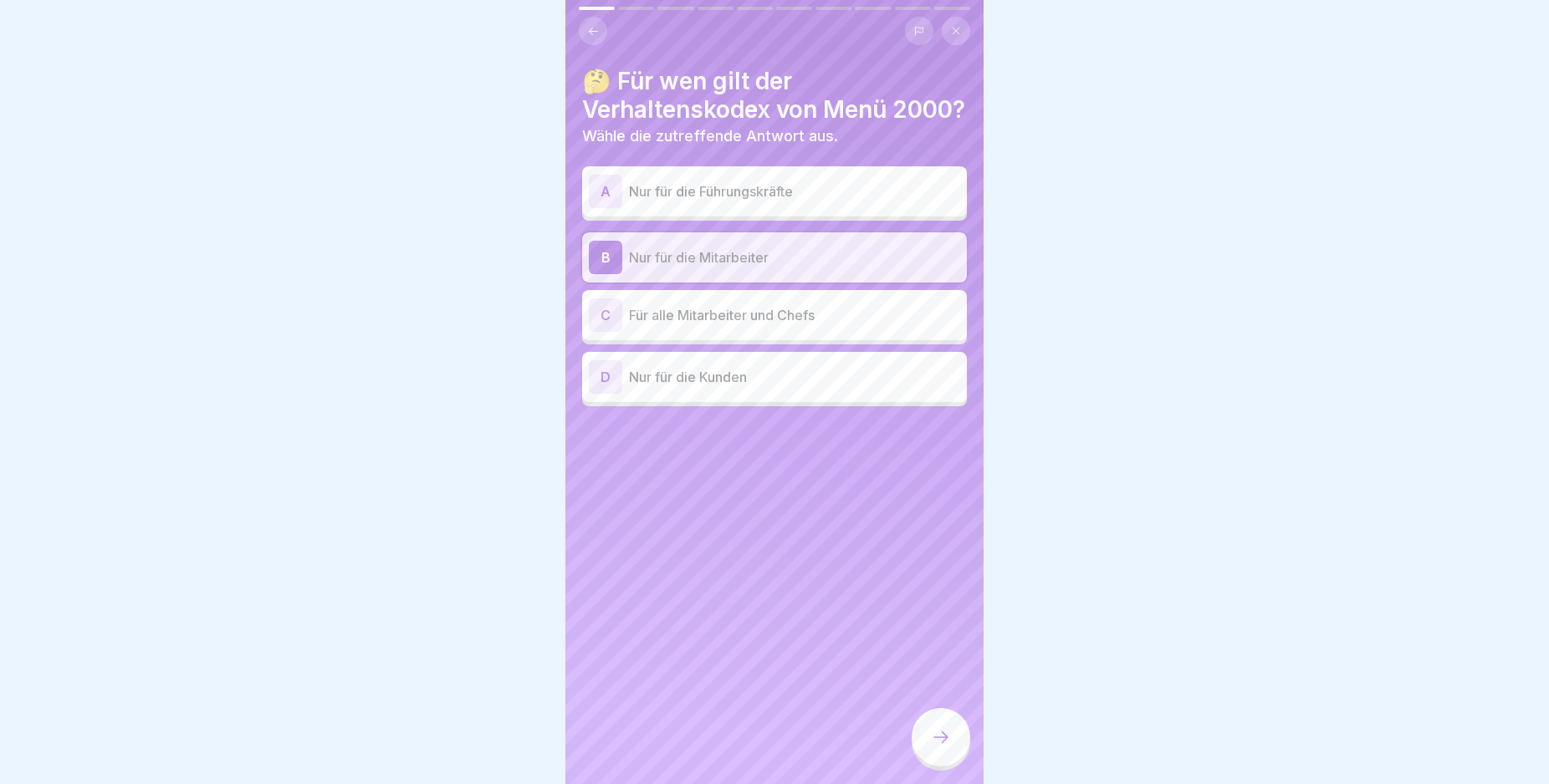
click at [600, 332] on div "C" at bounding box center [605, 315] width 34 height 34
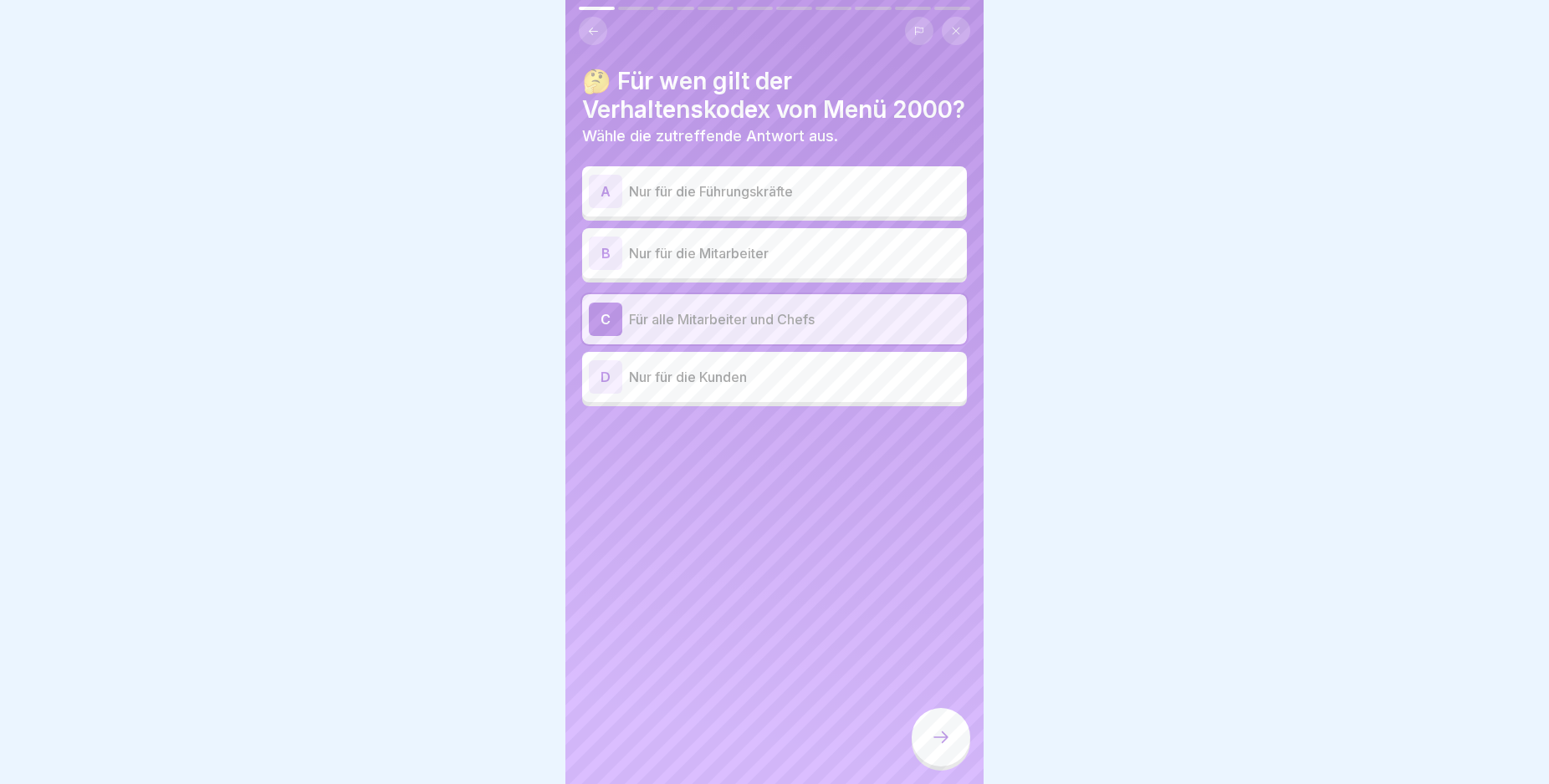
click at [943, 747] on icon at bounding box center [940, 737] width 20 height 20
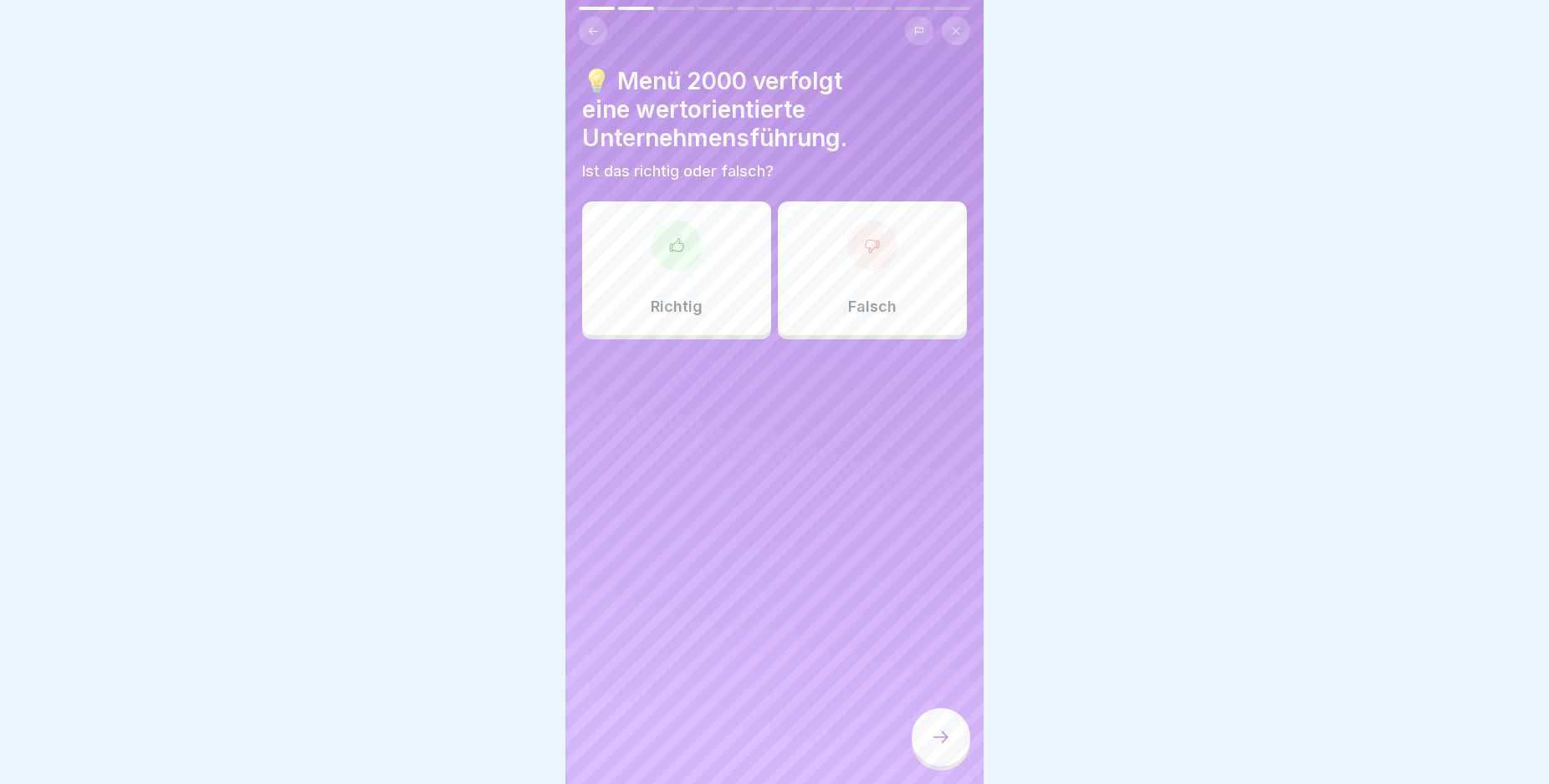
click at [682, 283] on div "Richtig" at bounding box center [677, 268] width 189 height 134
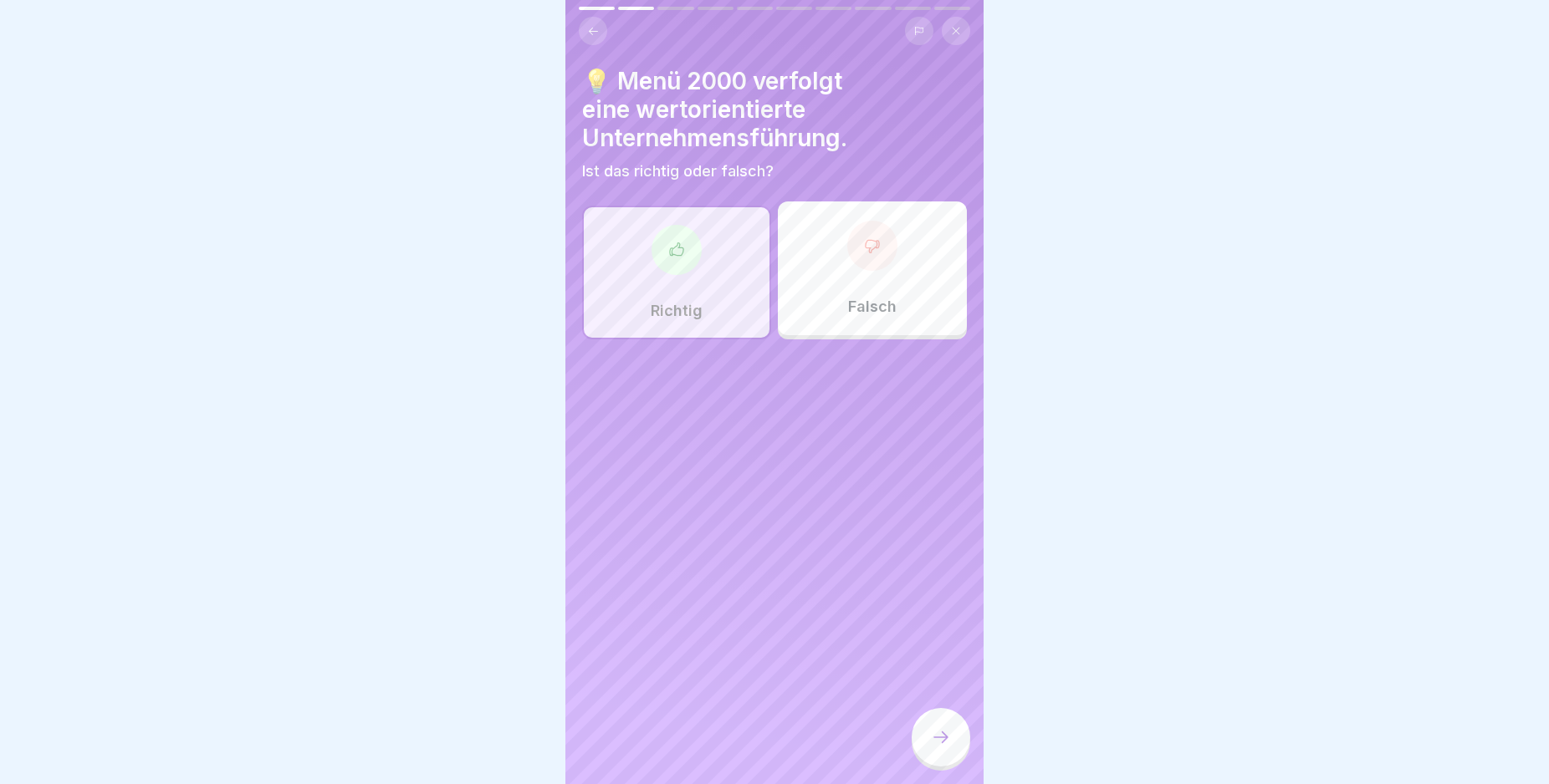
click at [924, 753] on div at bounding box center [940, 737] width 58 height 58
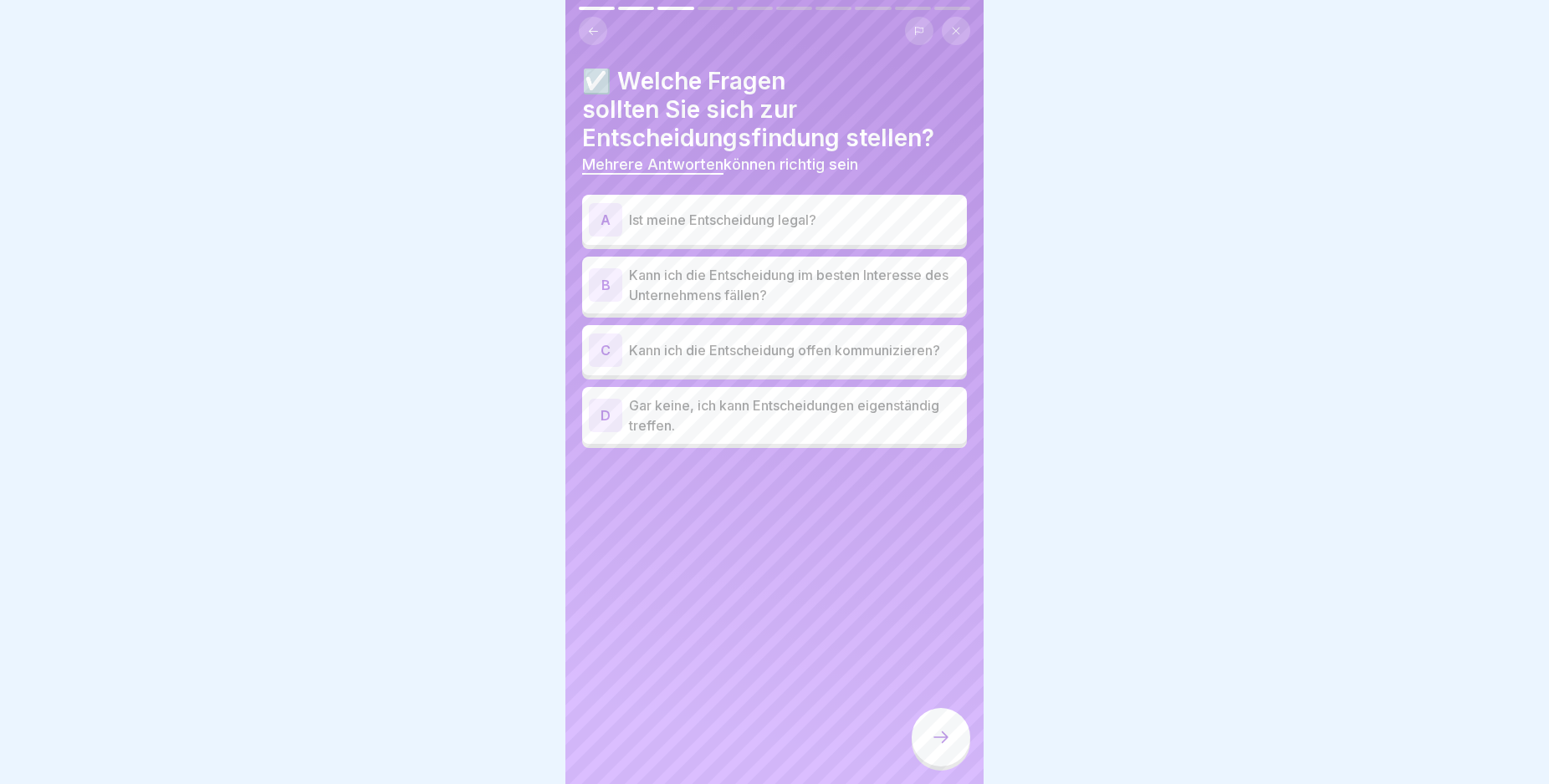
click at [602, 282] on div "B" at bounding box center [605, 285] width 34 height 34
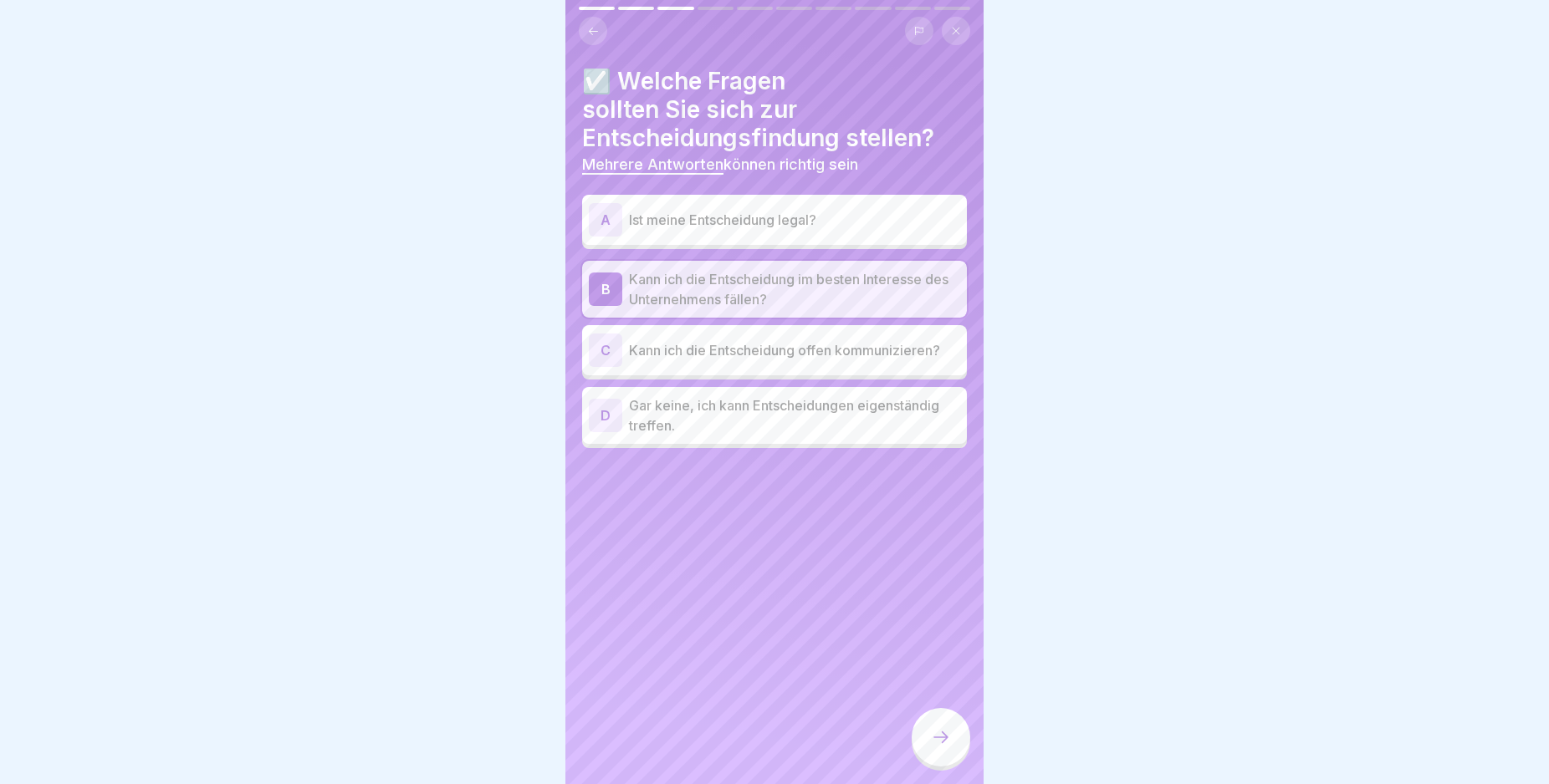
click at [937, 736] on div at bounding box center [940, 737] width 58 height 58
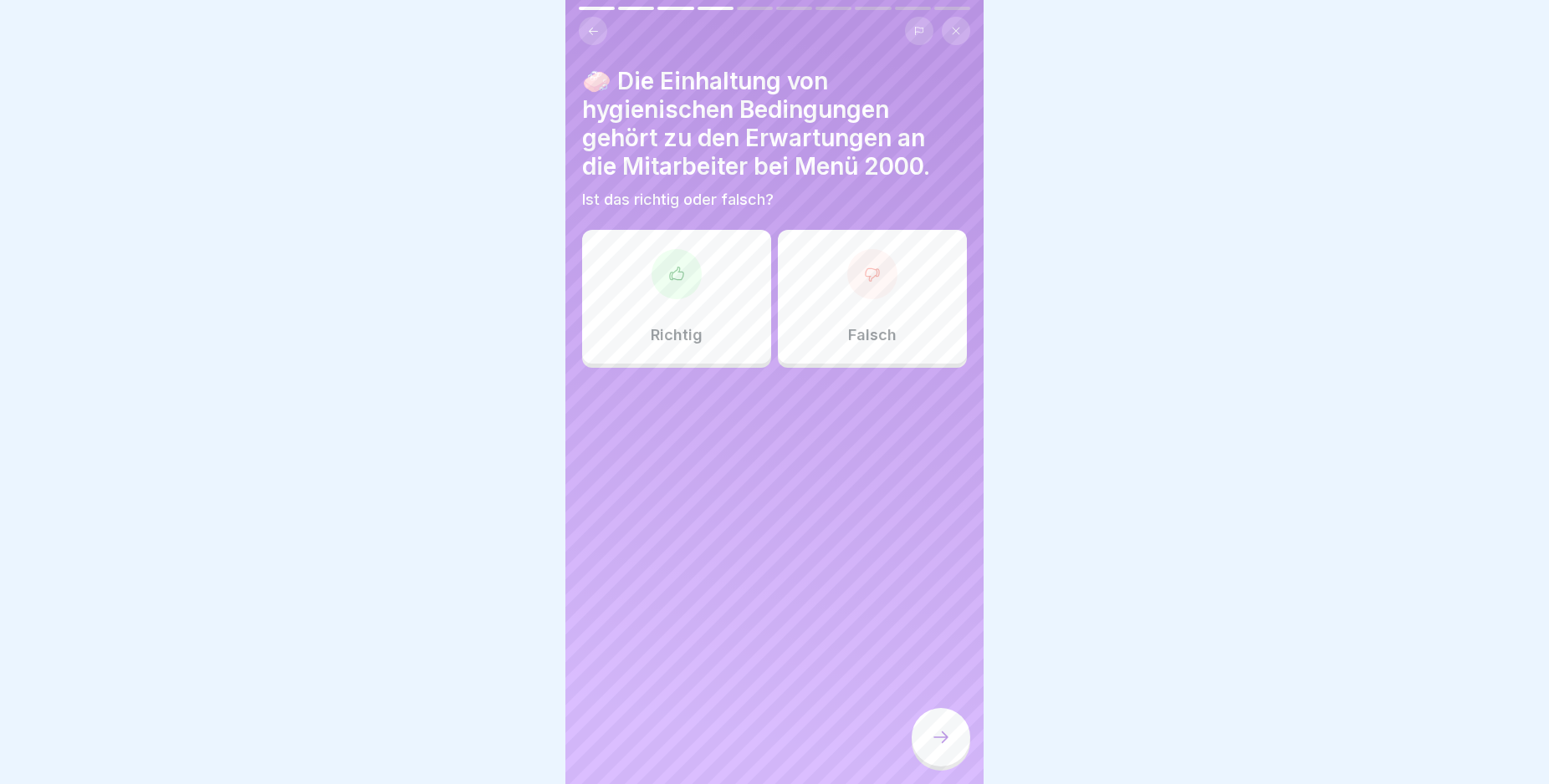
click at [680, 308] on div "Richtig" at bounding box center [677, 297] width 189 height 134
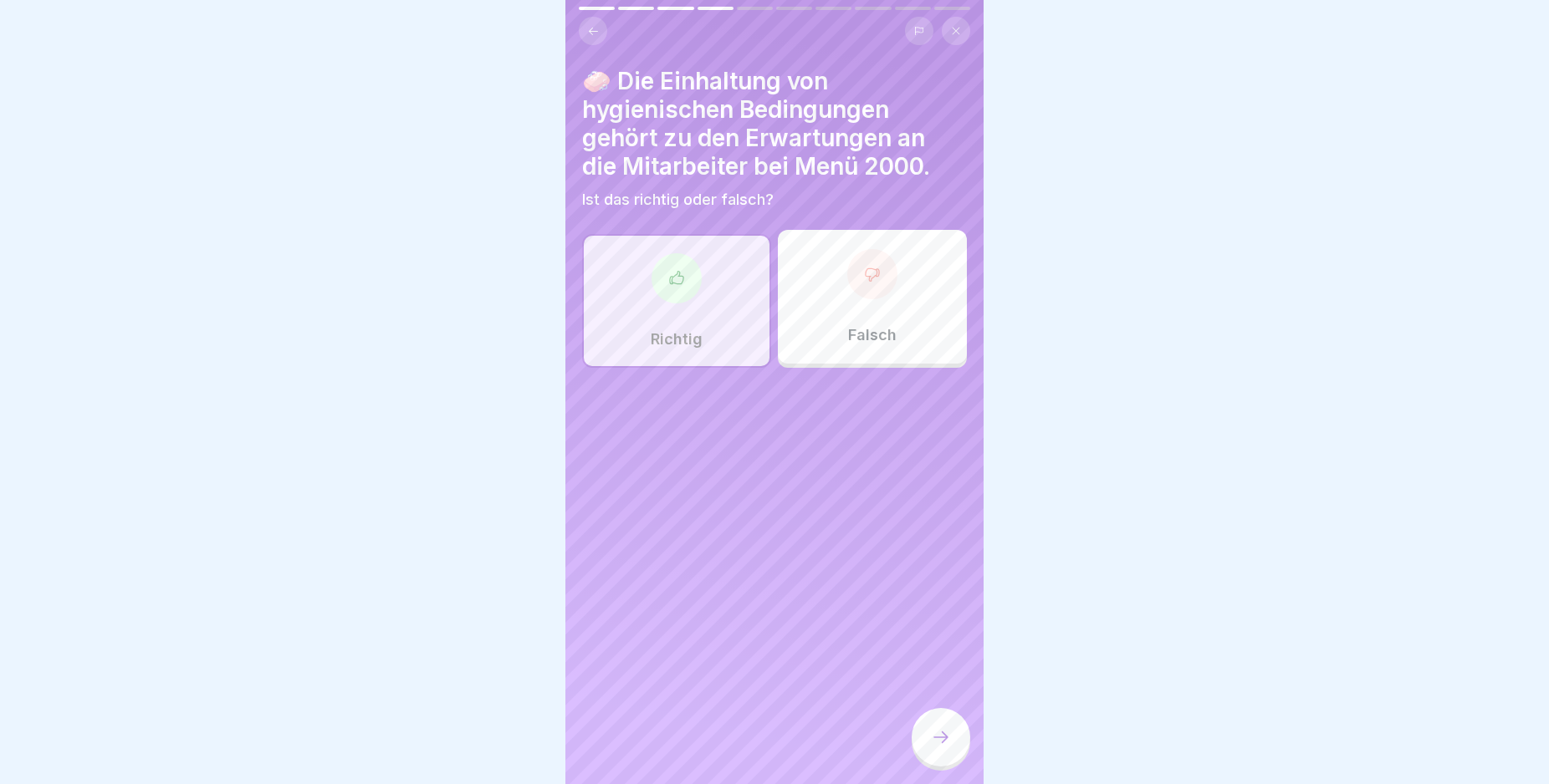
click at [950, 739] on div at bounding box center [940, 737] width 58 height 58
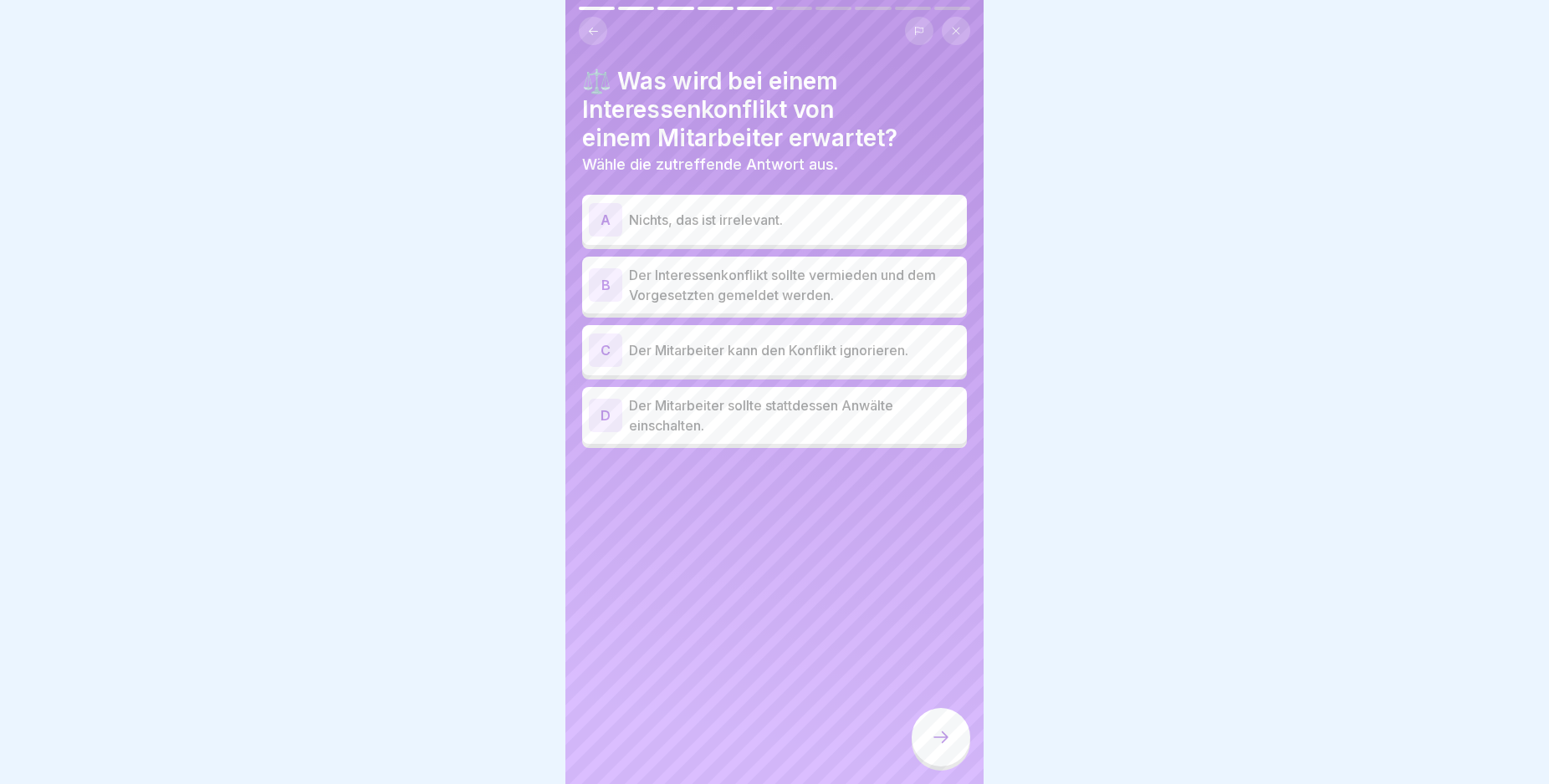
click at [602, 283] on div "B" at bounding box center [605, 285] width 34 height 34
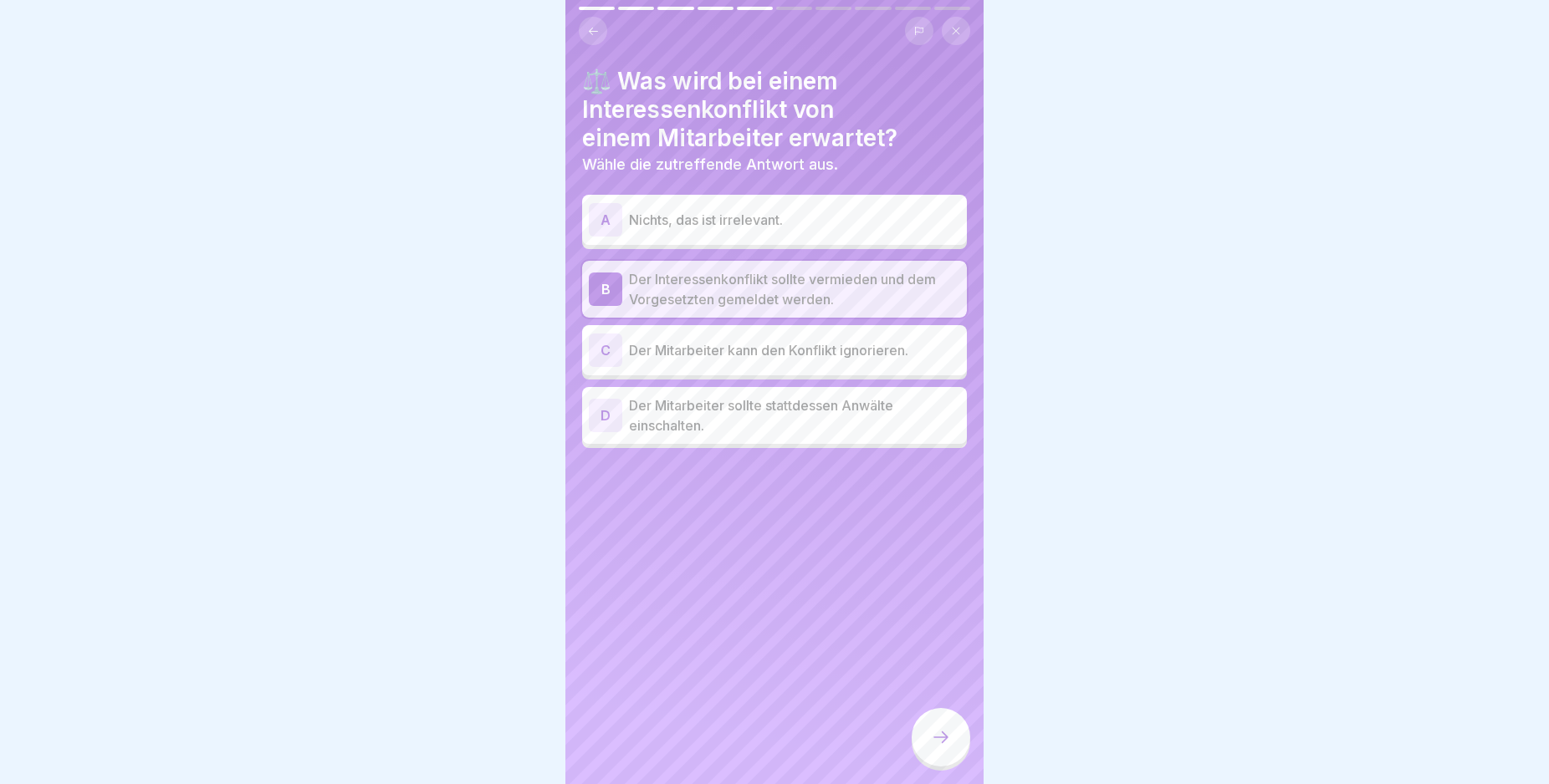
click at [946, 747] on icon at bounding box center [940, 737] width 20 height 20
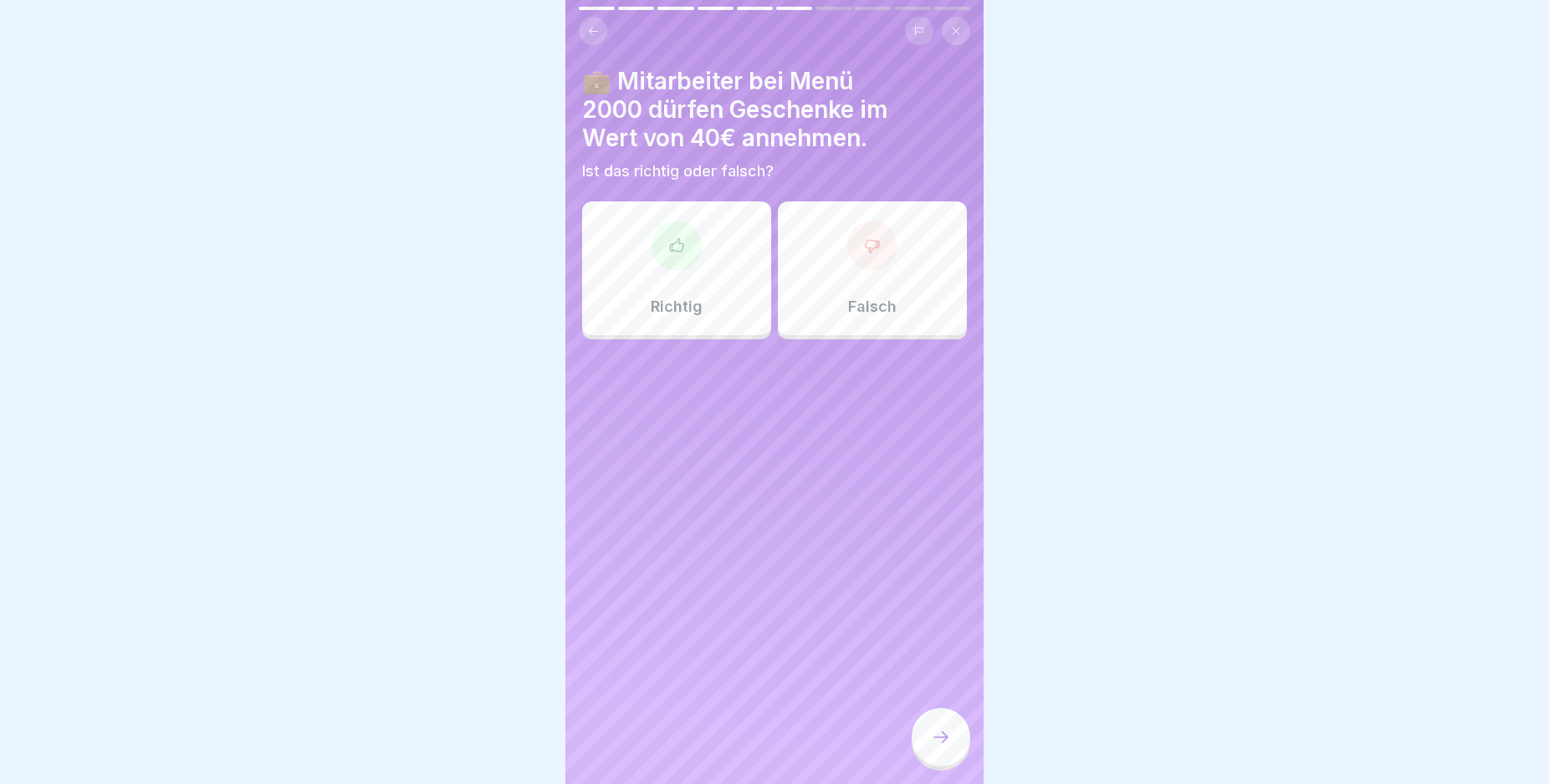
click at [863, 267] on div at bounding box center [872, 246] width 50 height 50
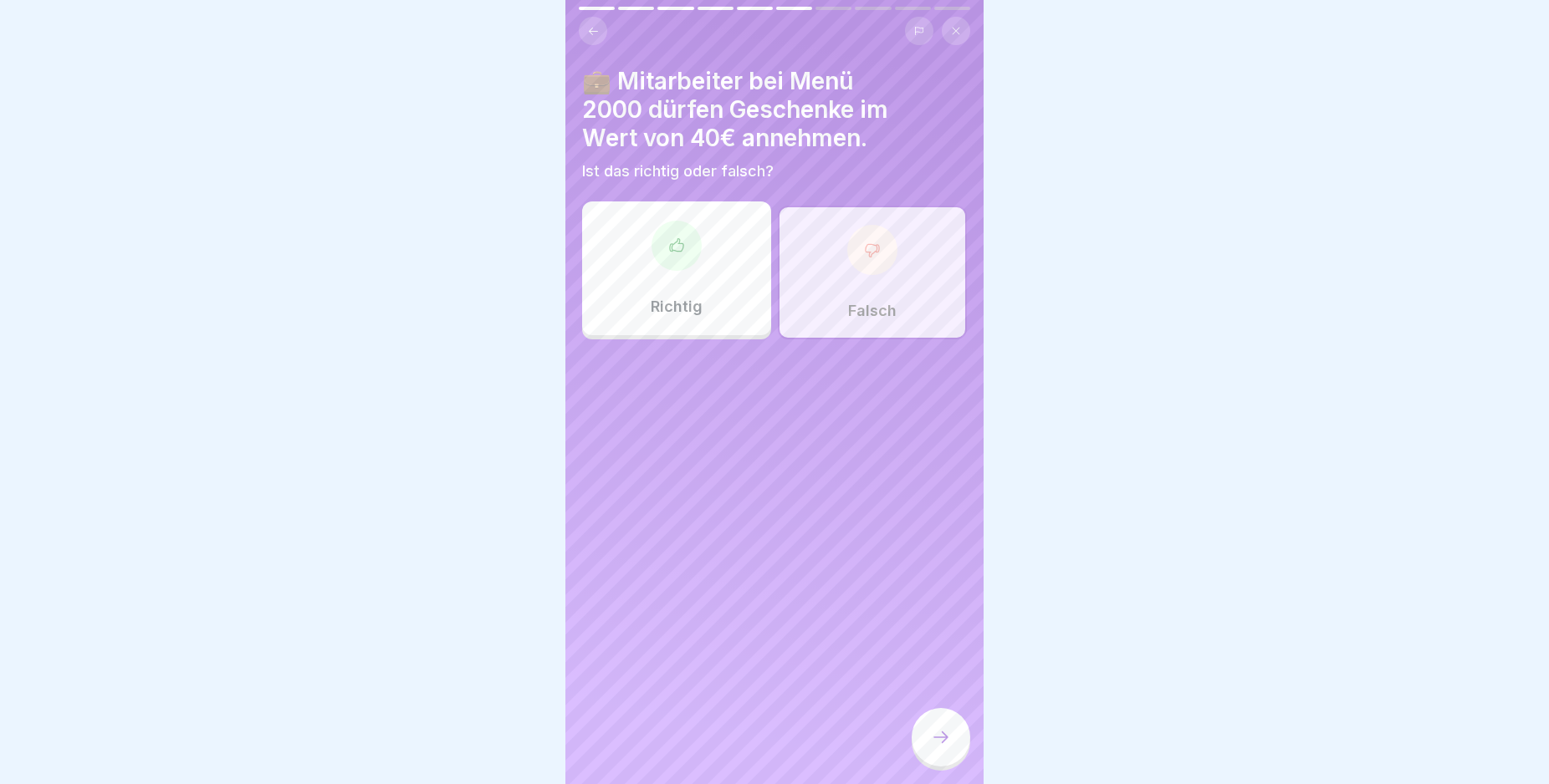
click at [940, 747] on icon at bounding box center [940, 737] width 20 height 20
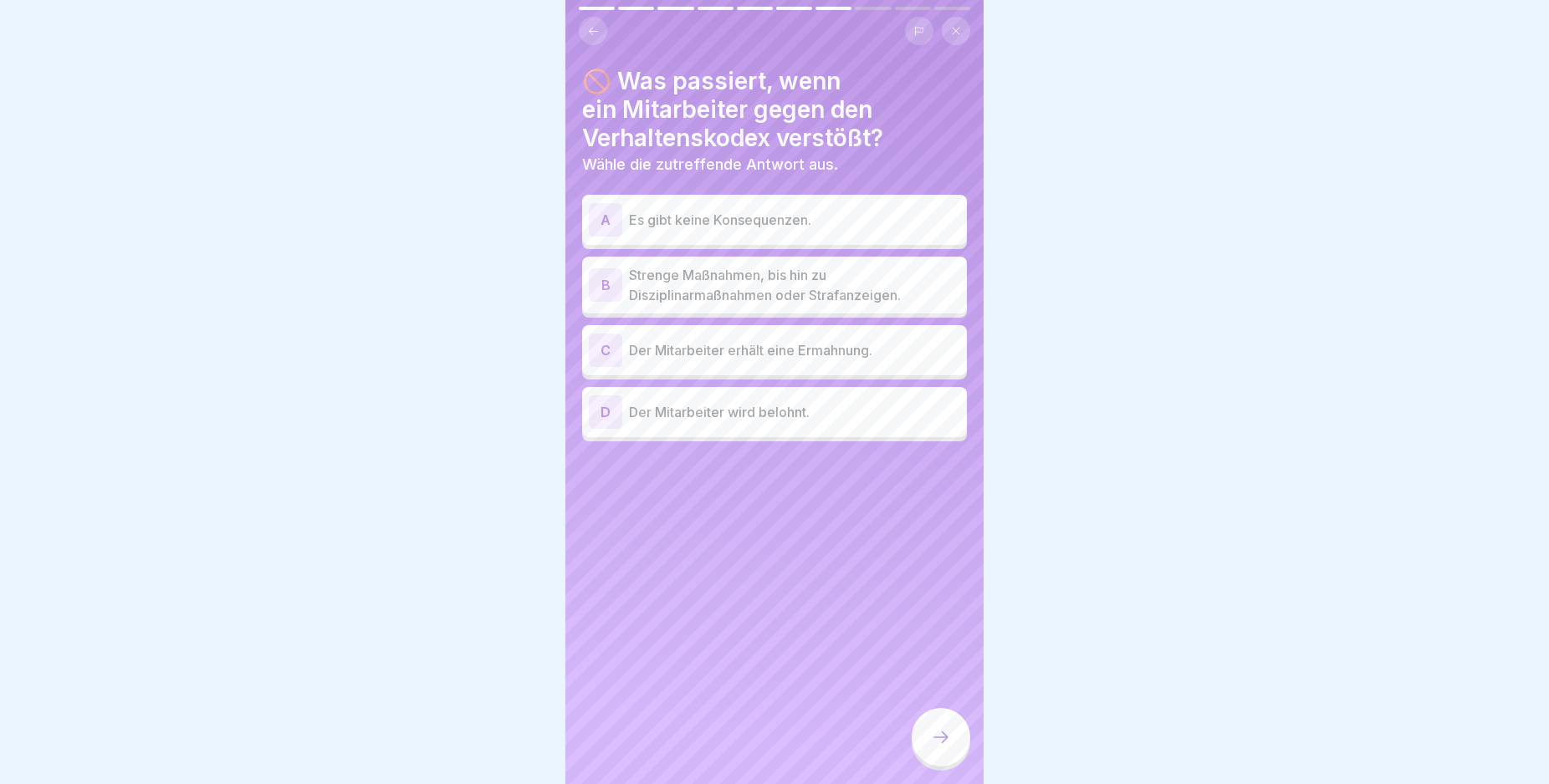
click at [605, 277] on div "B" at bounding box center [605, 285] width 34 height 34
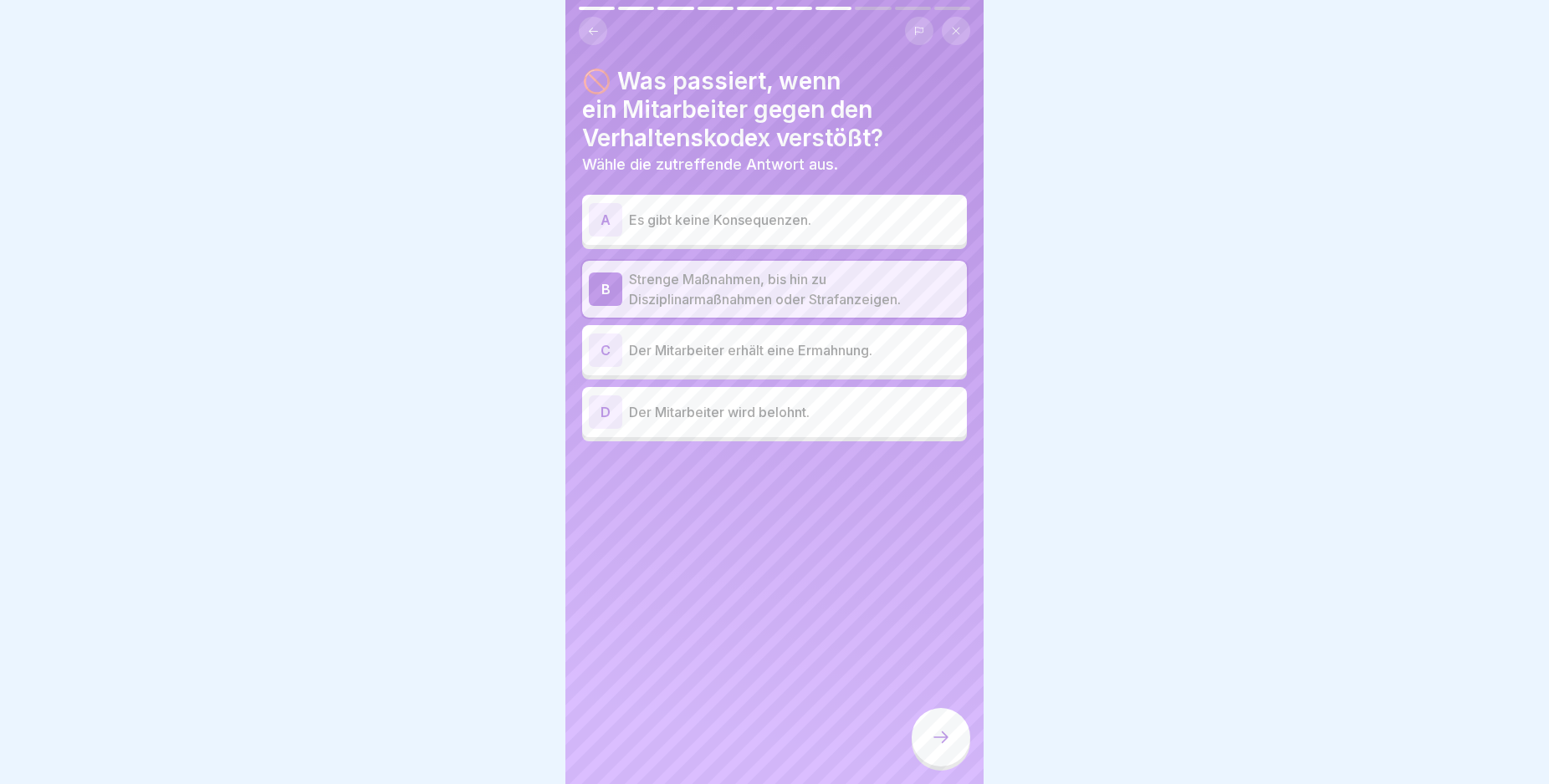
click at [938, 745] on icon at bounding box center [940, 737] width 20 height 20
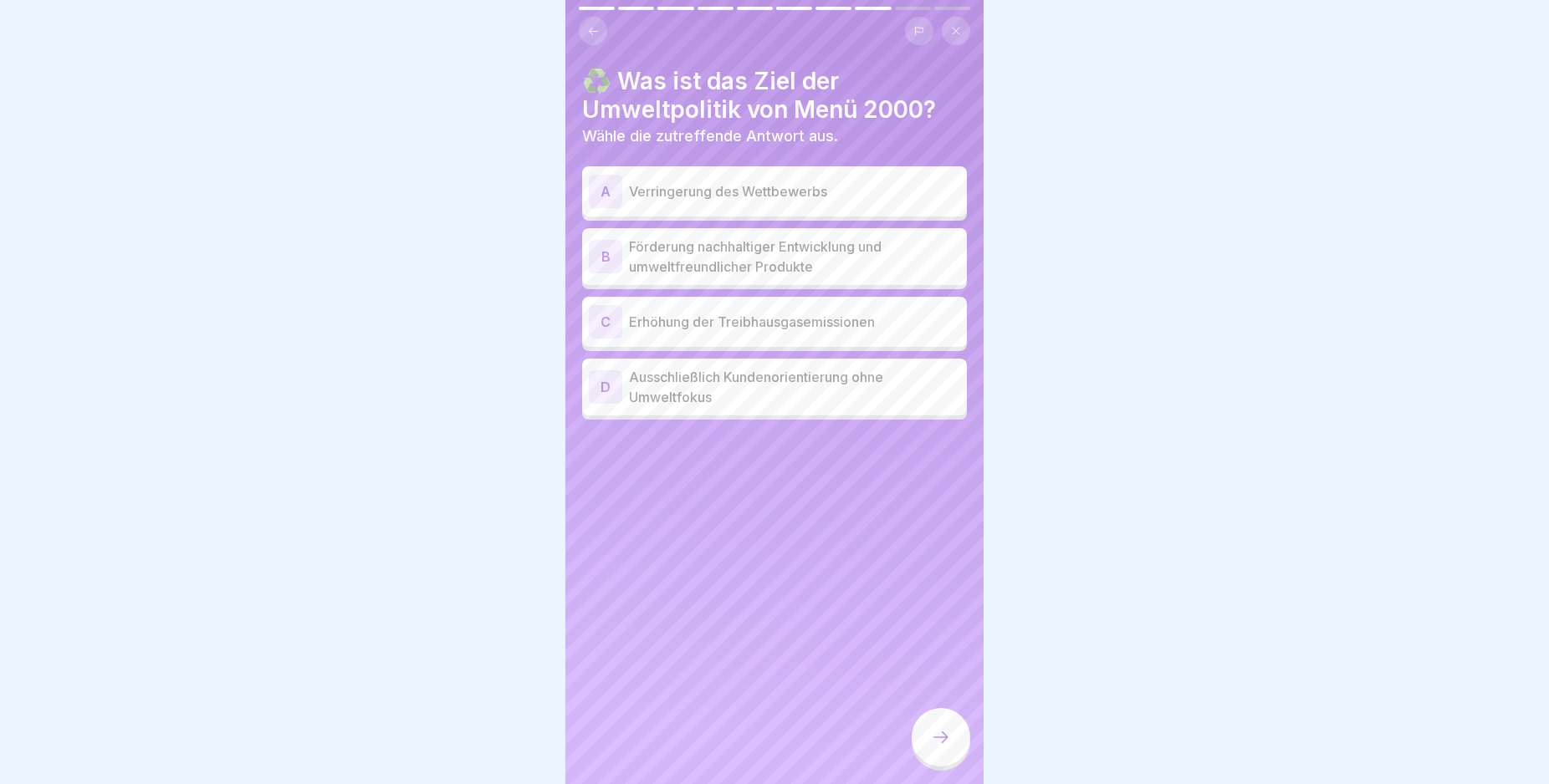
click at [604, 259] on div "B" at bounding box center [605, 257] width 34 height 34
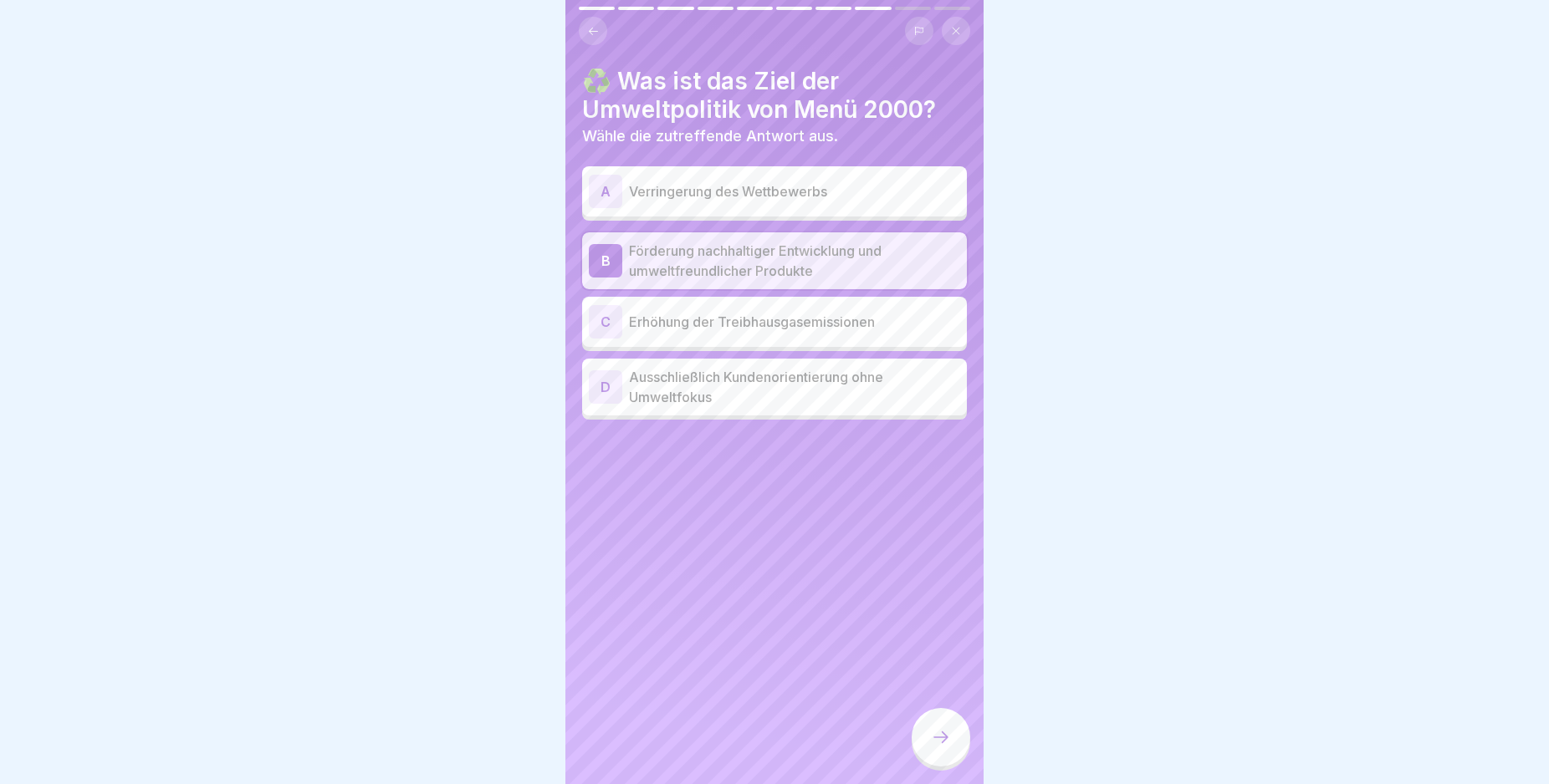
click at [930, 753] on div at bounding box center [940, 737] width 58 height 58
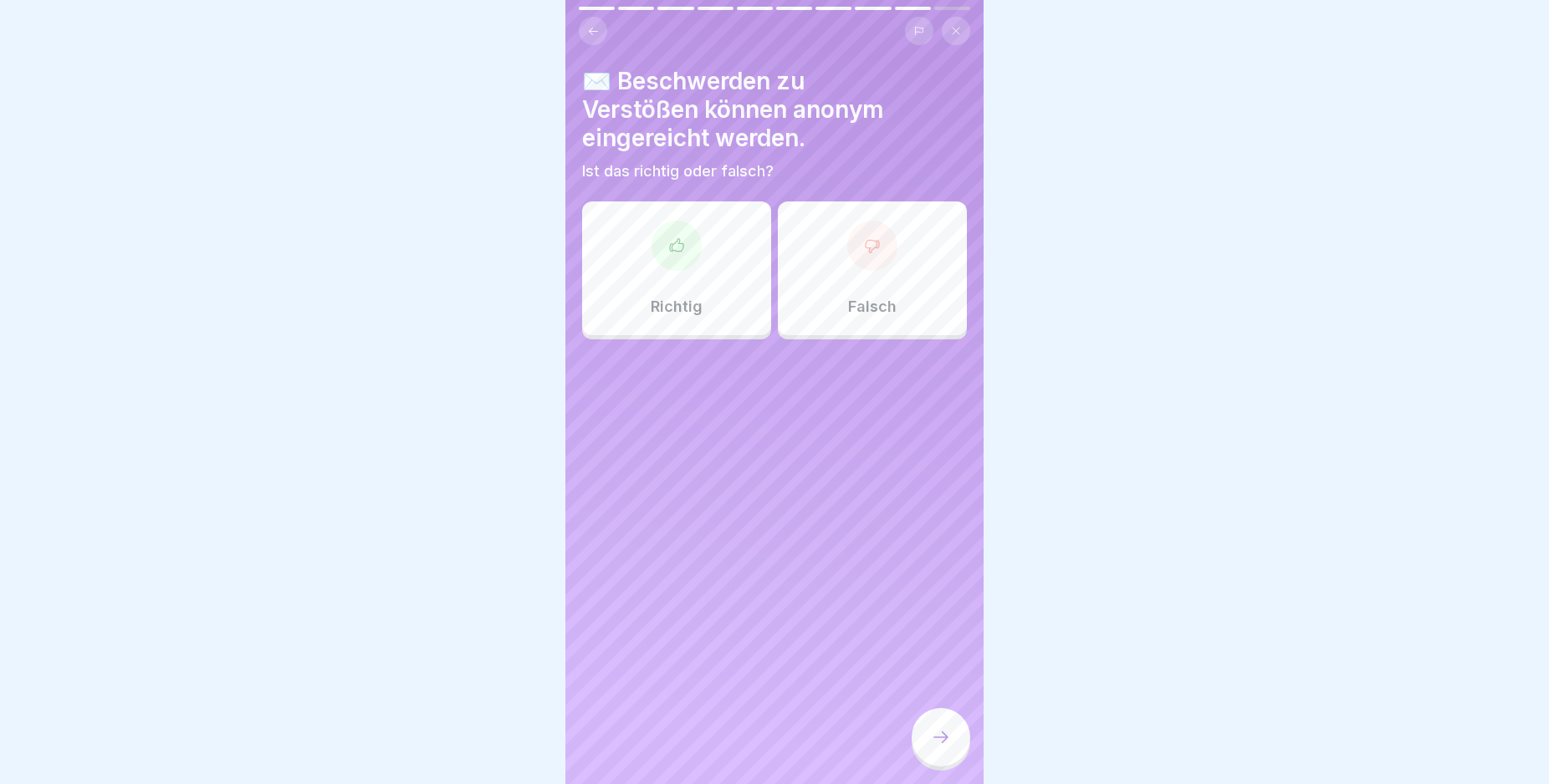
click at [664, 270] on div "Richtig" at bounding box center [677, 268] width 189 height 134
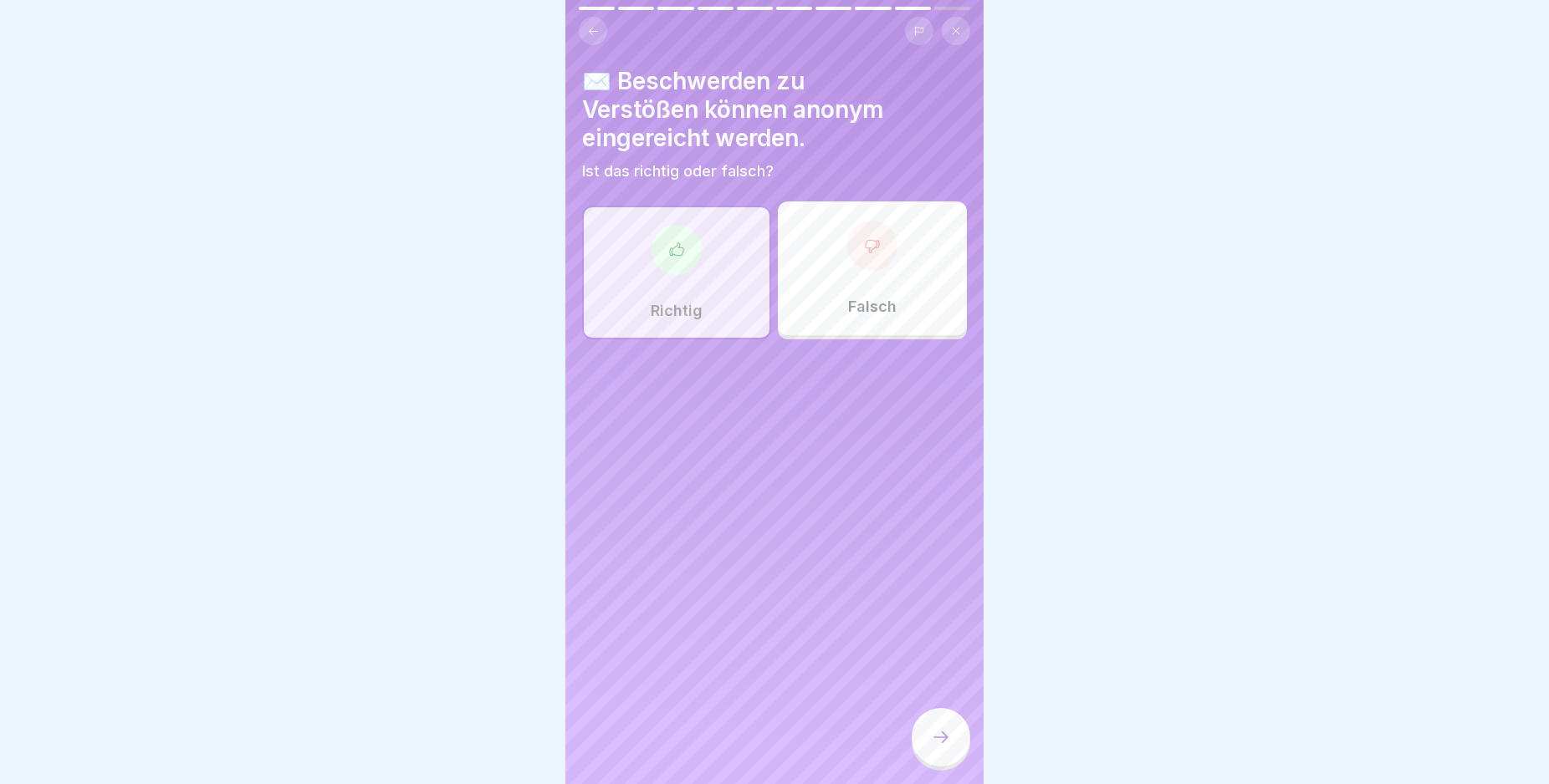
click at [930, 759] on div at bounding box center [940, 737] width 58 height 58
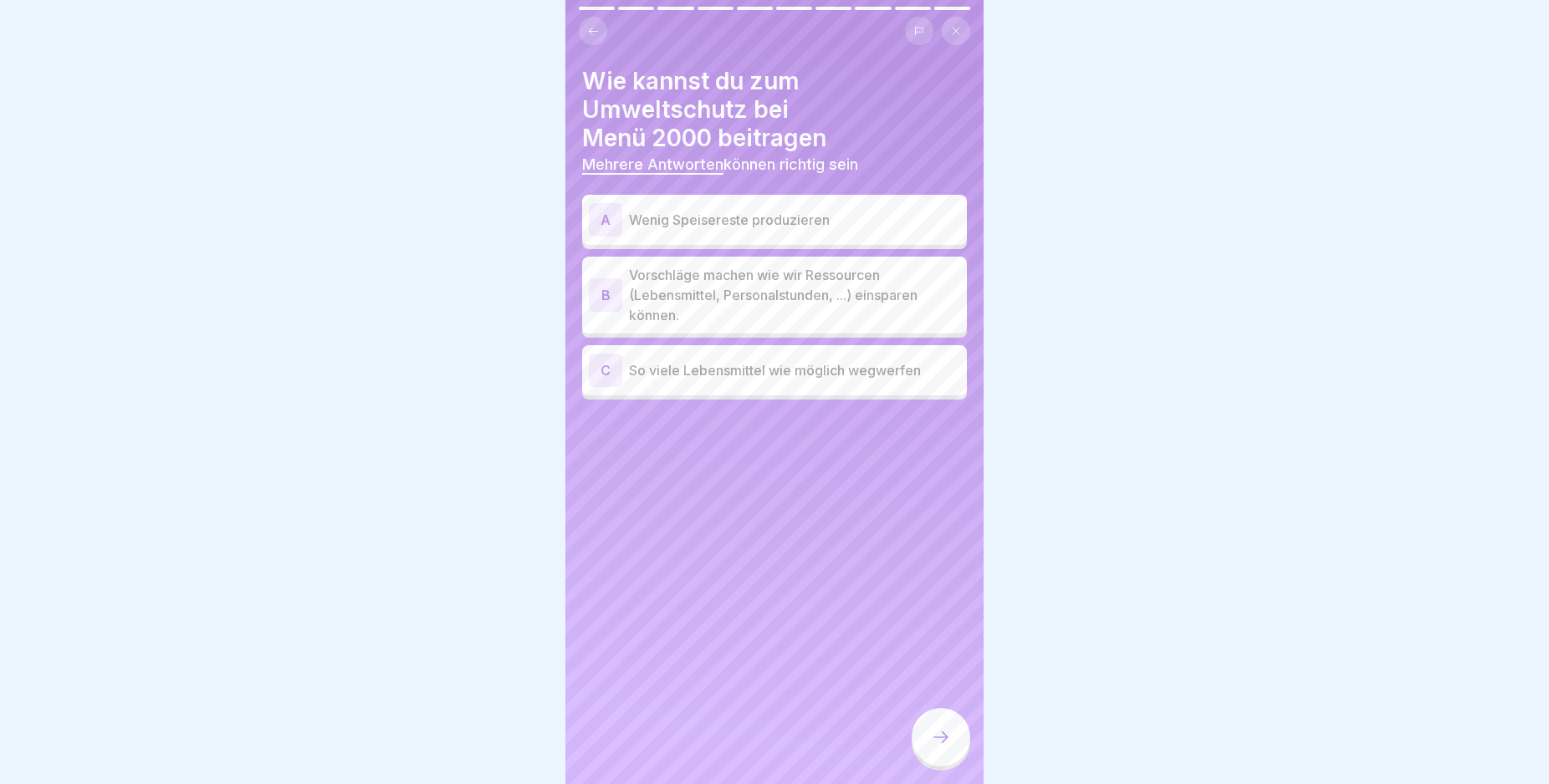
click at [604, 220] on div "A" at bounding box center [605, 220] width 34 height 34
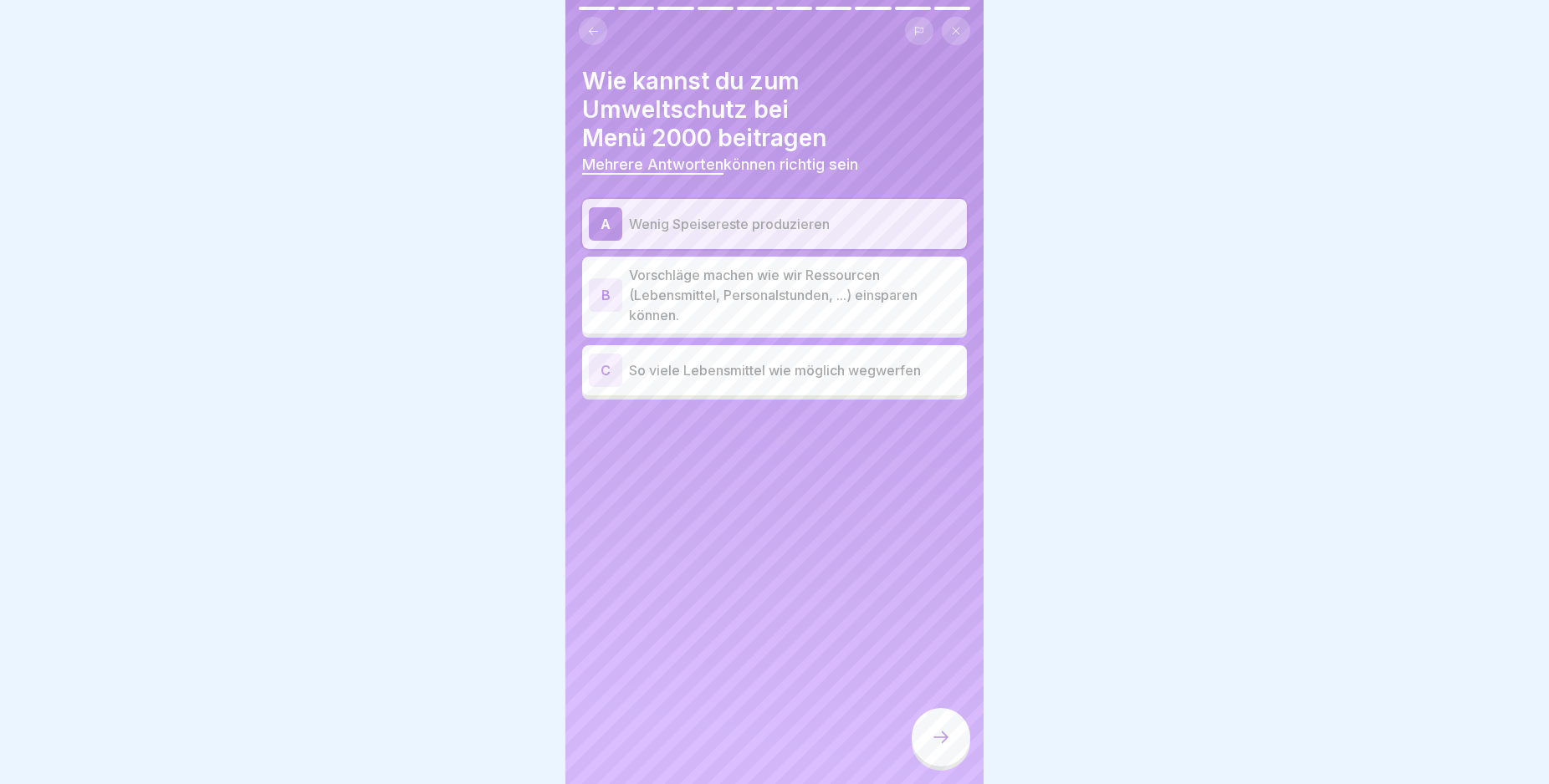
click at [607, 296] on div "B" at bounding box center [605, 295] width 34 height 34
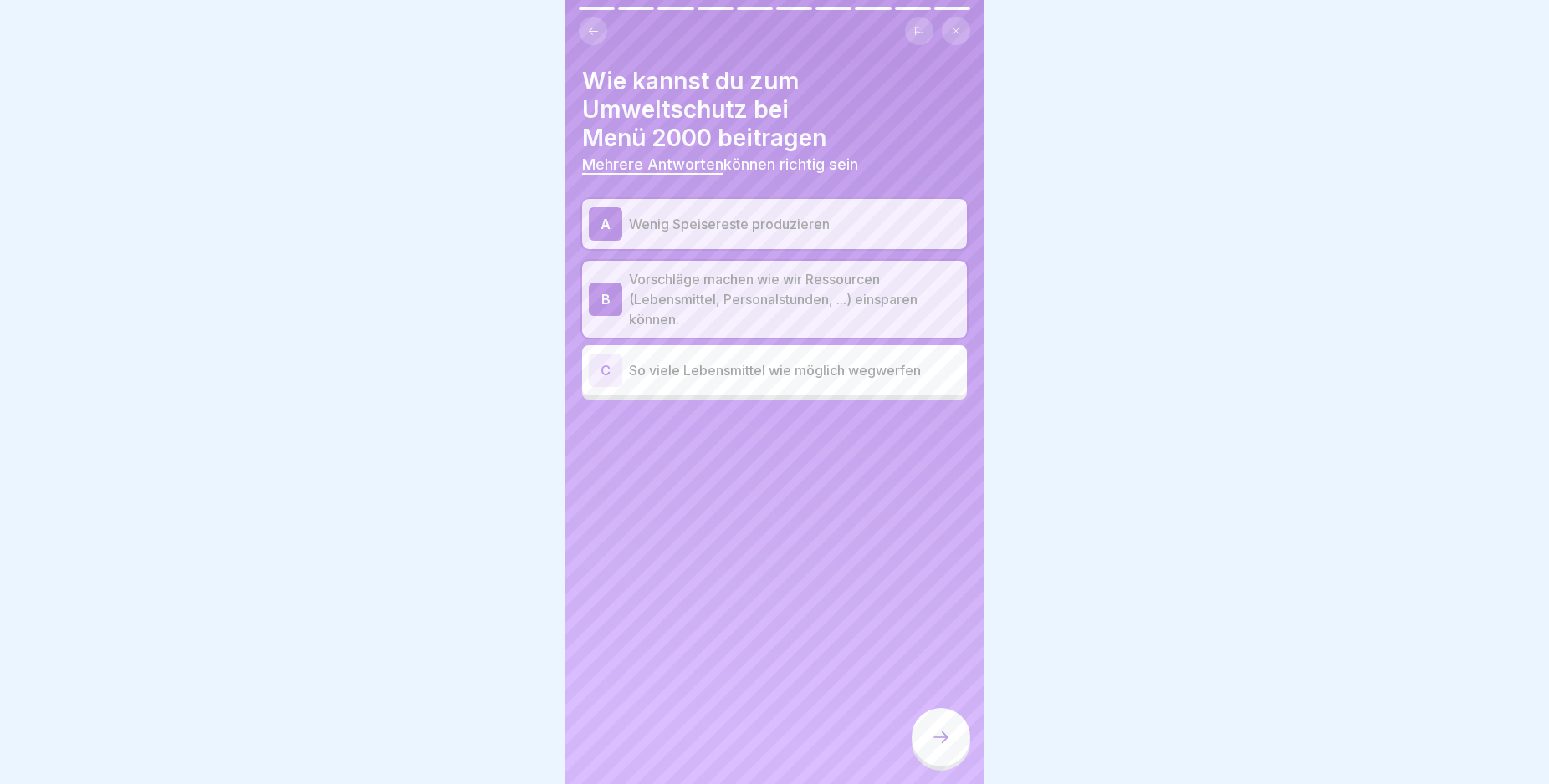
click at [929, 739] on div at bounding box center [940, 737] width 58 height 58
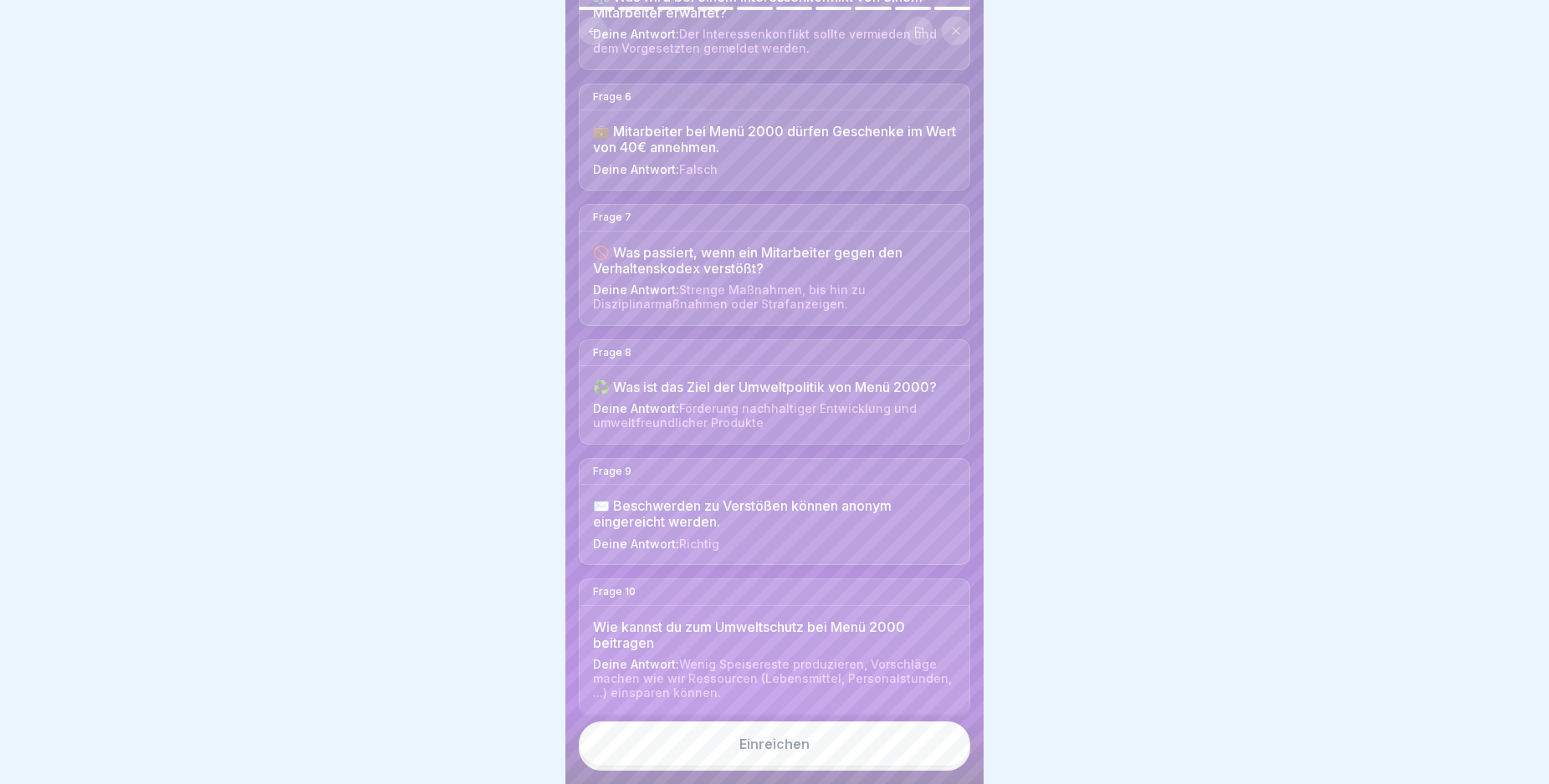
scroll to position [724, 0]
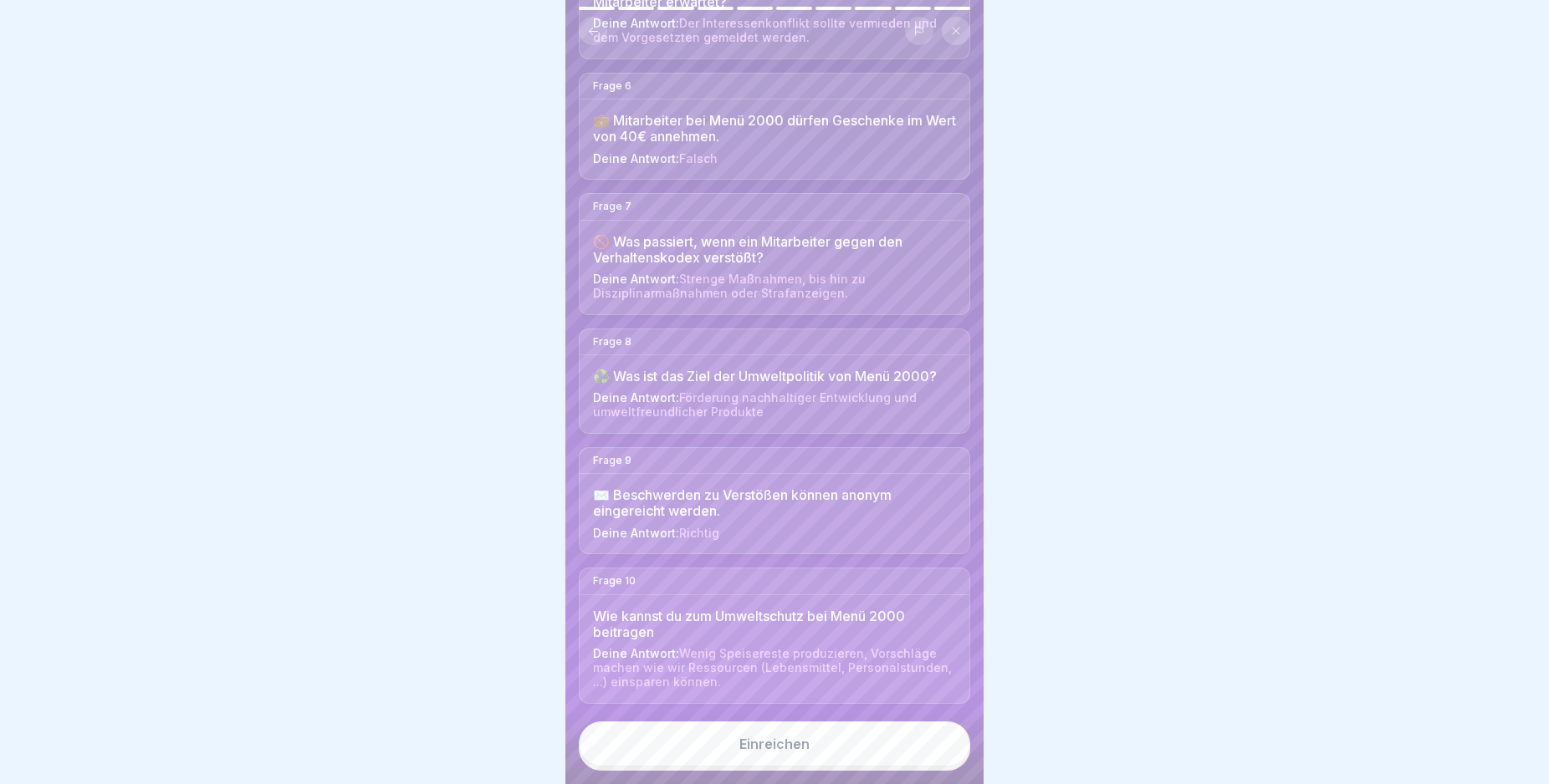
click at [881, 763] on button "Einreichen" at bounding box center [774, 744] width 392 height 46
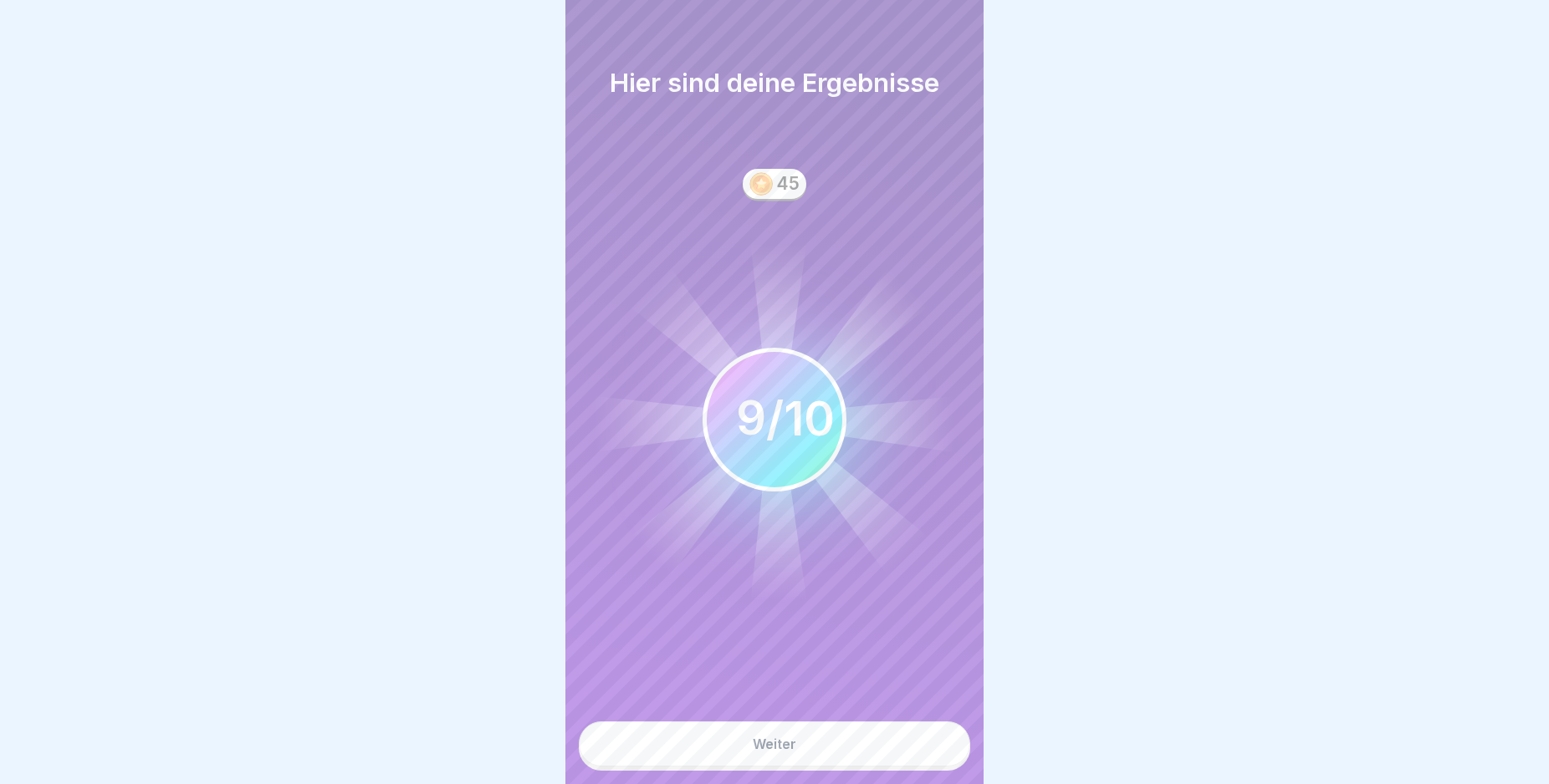
click at [881, 763] on button "Weiter" at bounding box center [774, 744] width 392 height 46
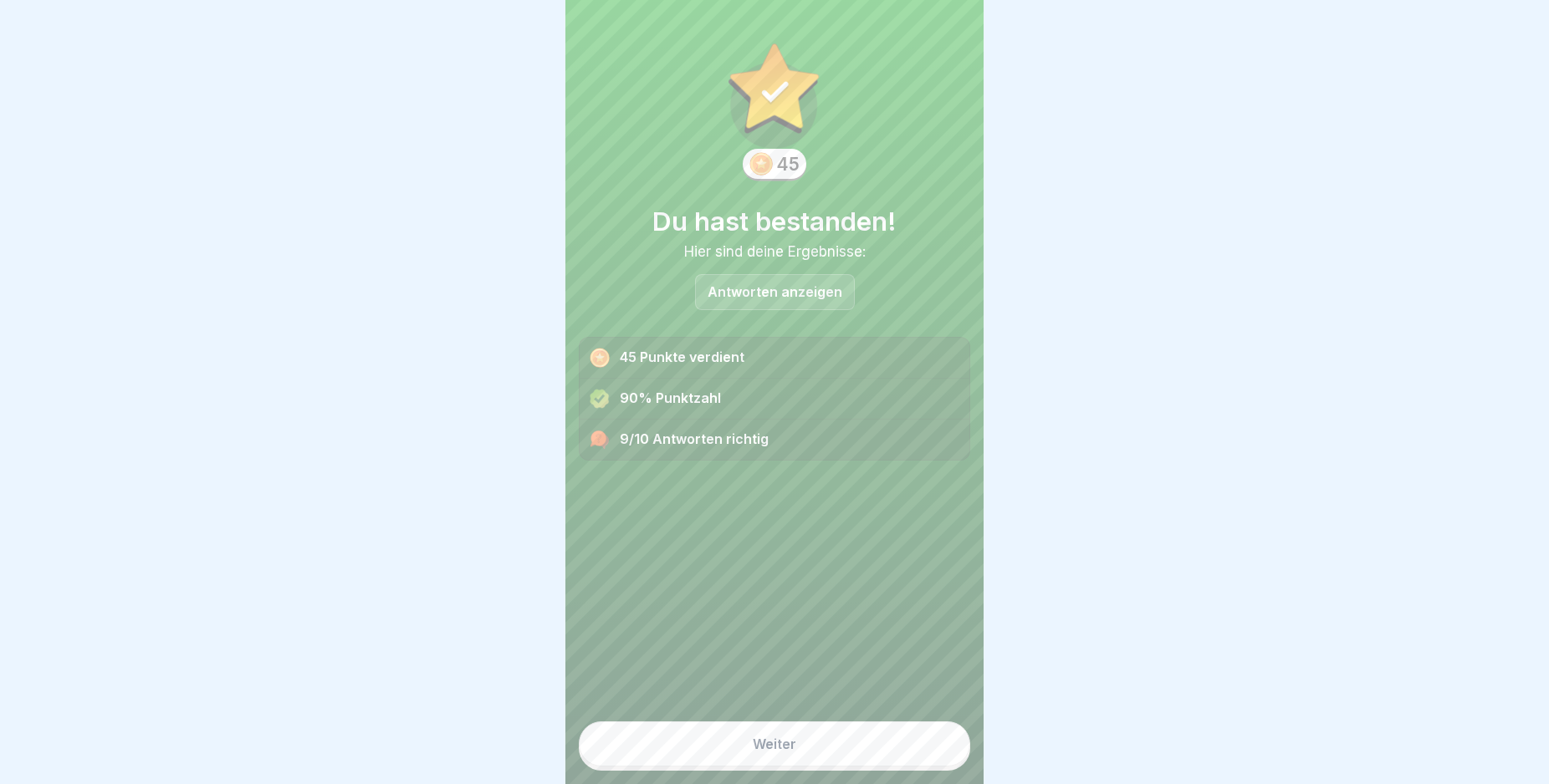
click at [881, 763] on button "Weiter" at bounding box center [774, 744] width 392 height 46
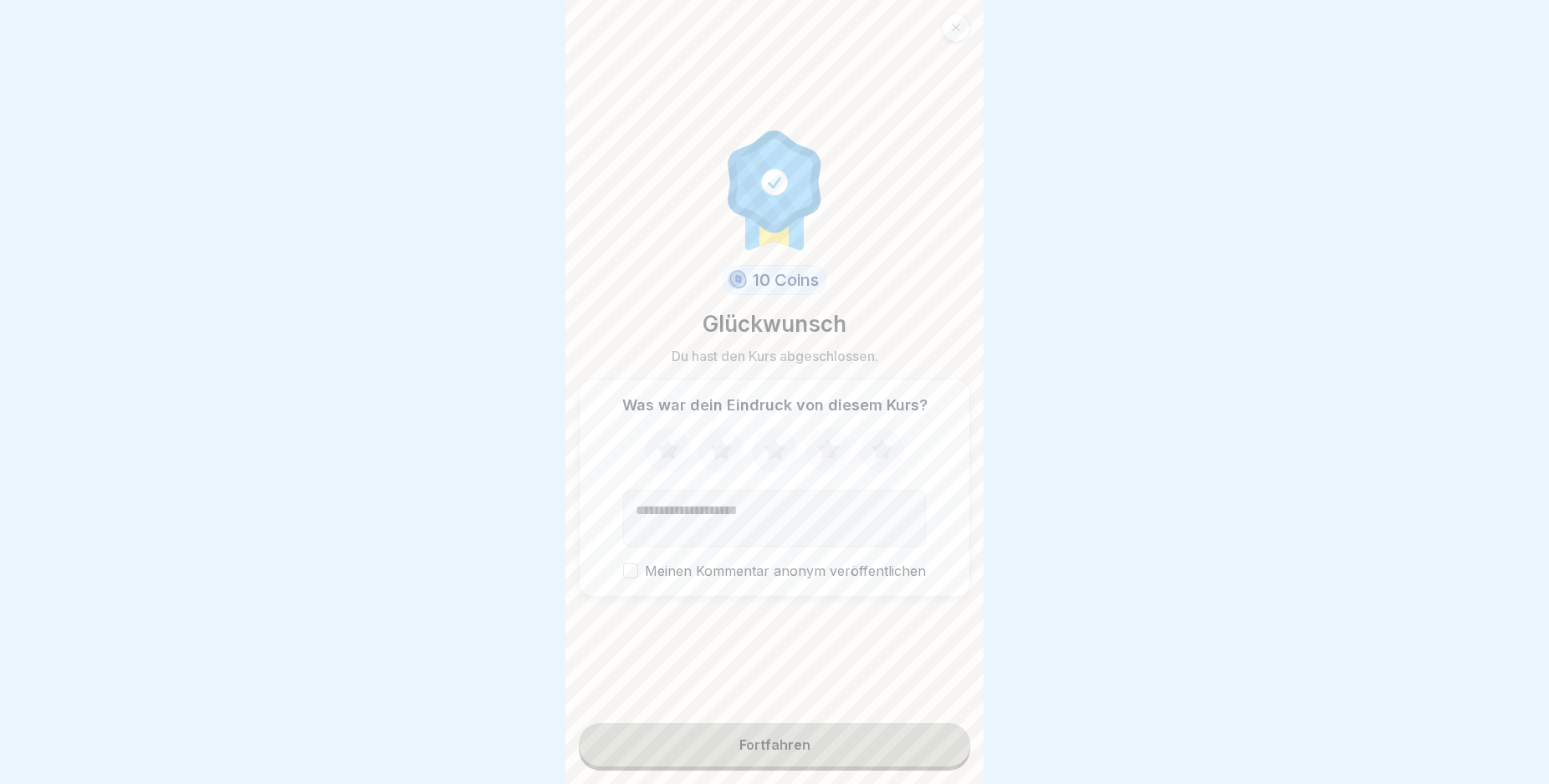
click at [881, 763] on button "Fortfahren" at bounding box center [774, 744] width 392 height 44
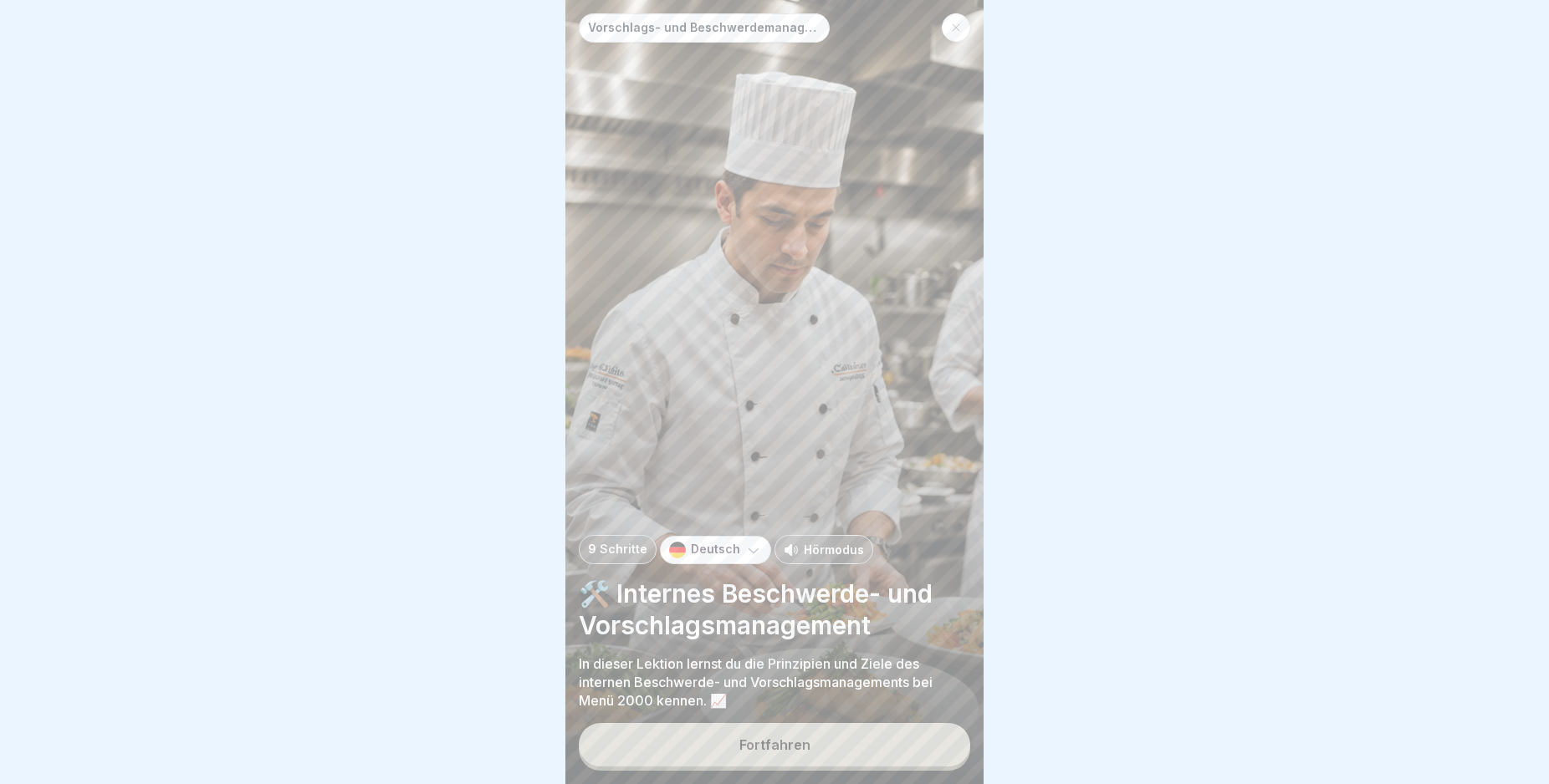
click at [881, 763] on button "Fortfahren" at bounding box center [774, 744] width 392 height 44
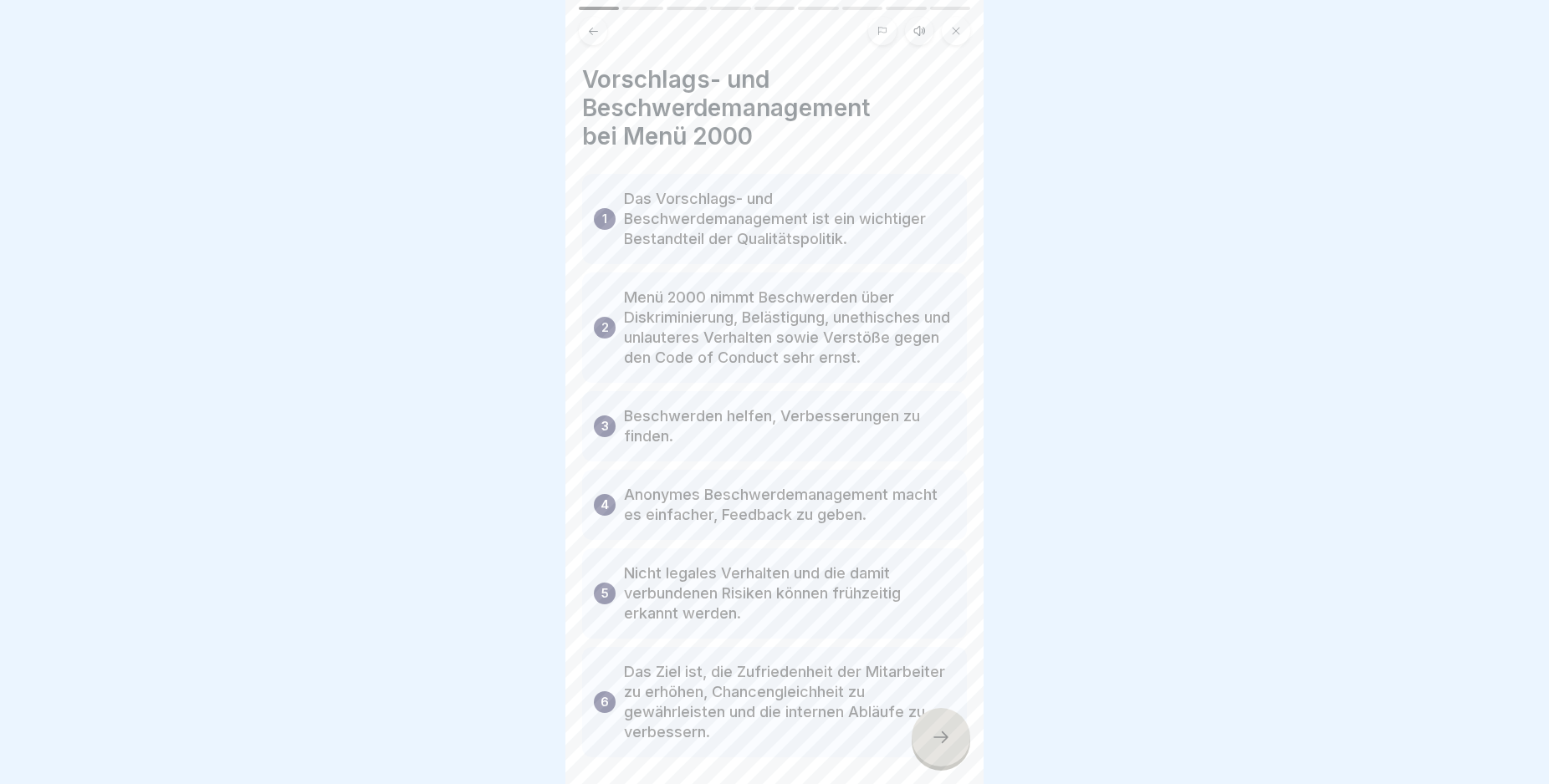
click at [942, 743] on div at bounding box center [940, 737] width 58 height 58
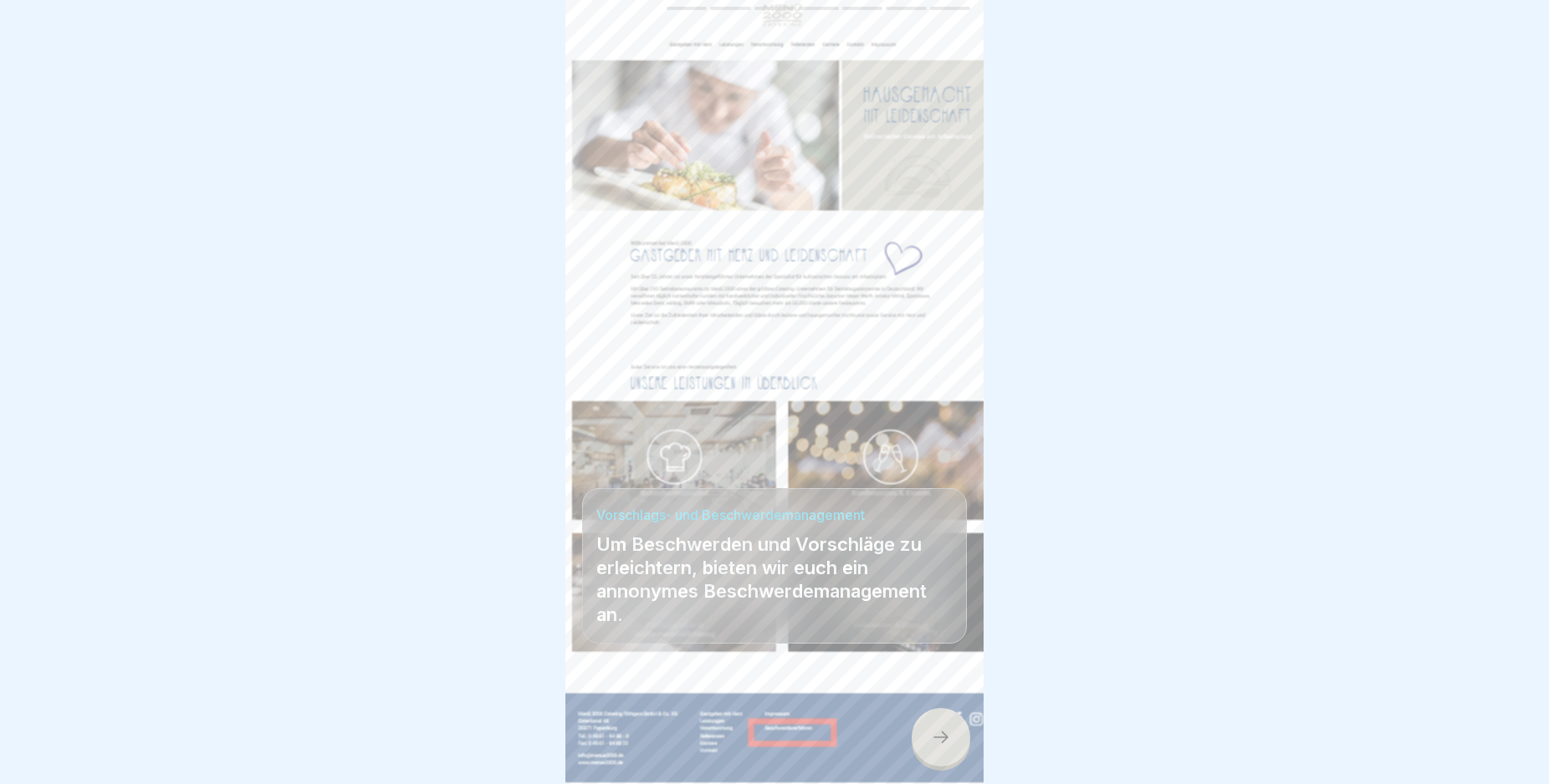
click at [942, 743] on div at bounding box center [940, 737] width 58 height 58
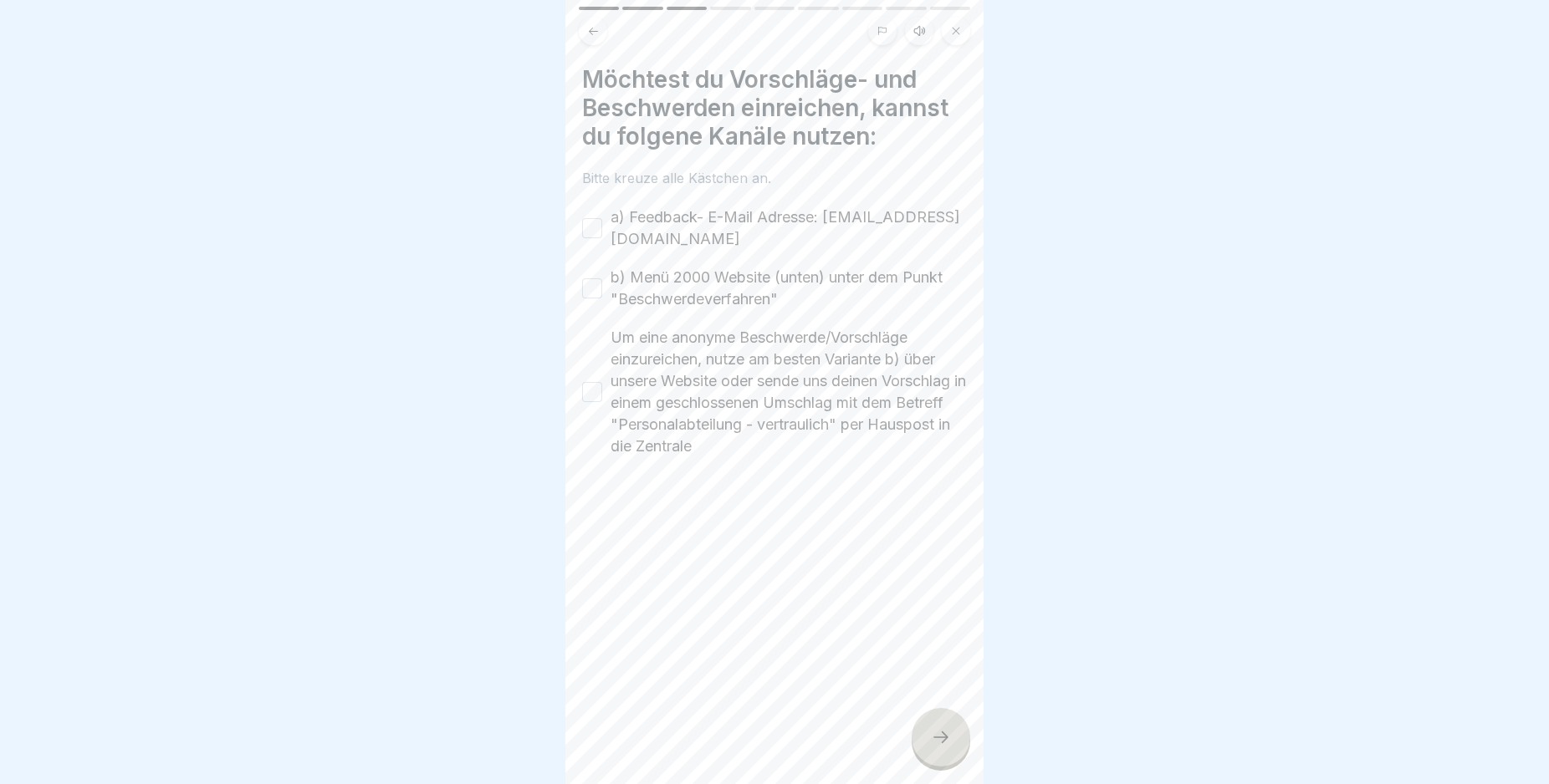
click at [585, 223] on button "a) Feedback- E-Mail Adresse: fb-intern@menue2000.de" at bounding box center [592, 228] width 20 height 20
click at [594, 292] on button "b) Menü 2000 Website (unten) unter dem Punkt "Beschwerdeverfahren"" at bounding box center [592, 288] width 20 height 20
click at [587, 395] on button "Um eine anonyme Beschwerde/Vorschläge einzureichen, nutze am besten Variante b)…" at bounding box center [592, 392] width 20 height 20
click at [947, 734] on div at bounding box center [940, 737] width 58 height 58
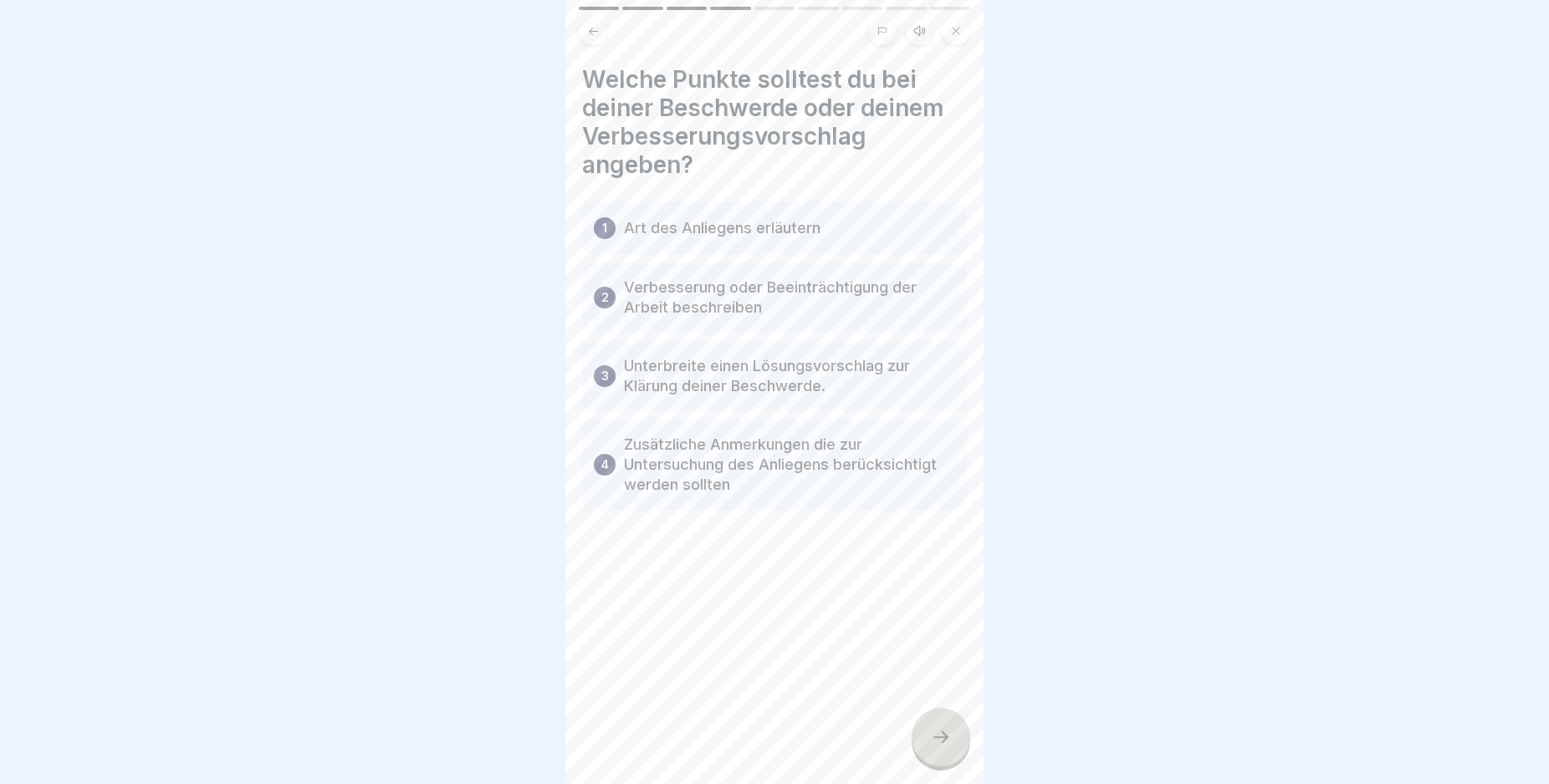
click at [948, 737] on div at bounding box center [940, 737] width 58 height 58
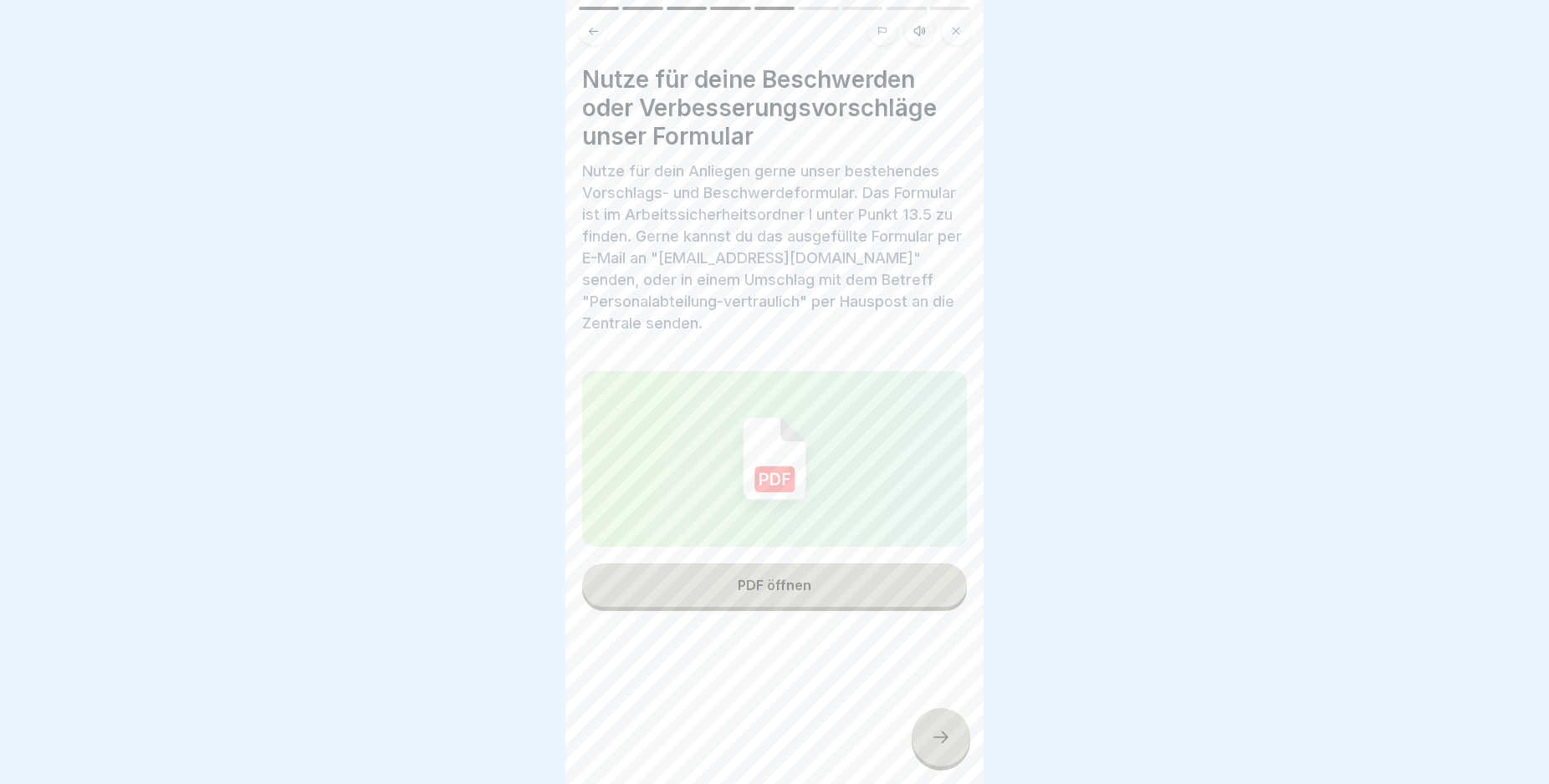
click at [948, 737] on div at bounding box center [940, 737] width 58 height 58
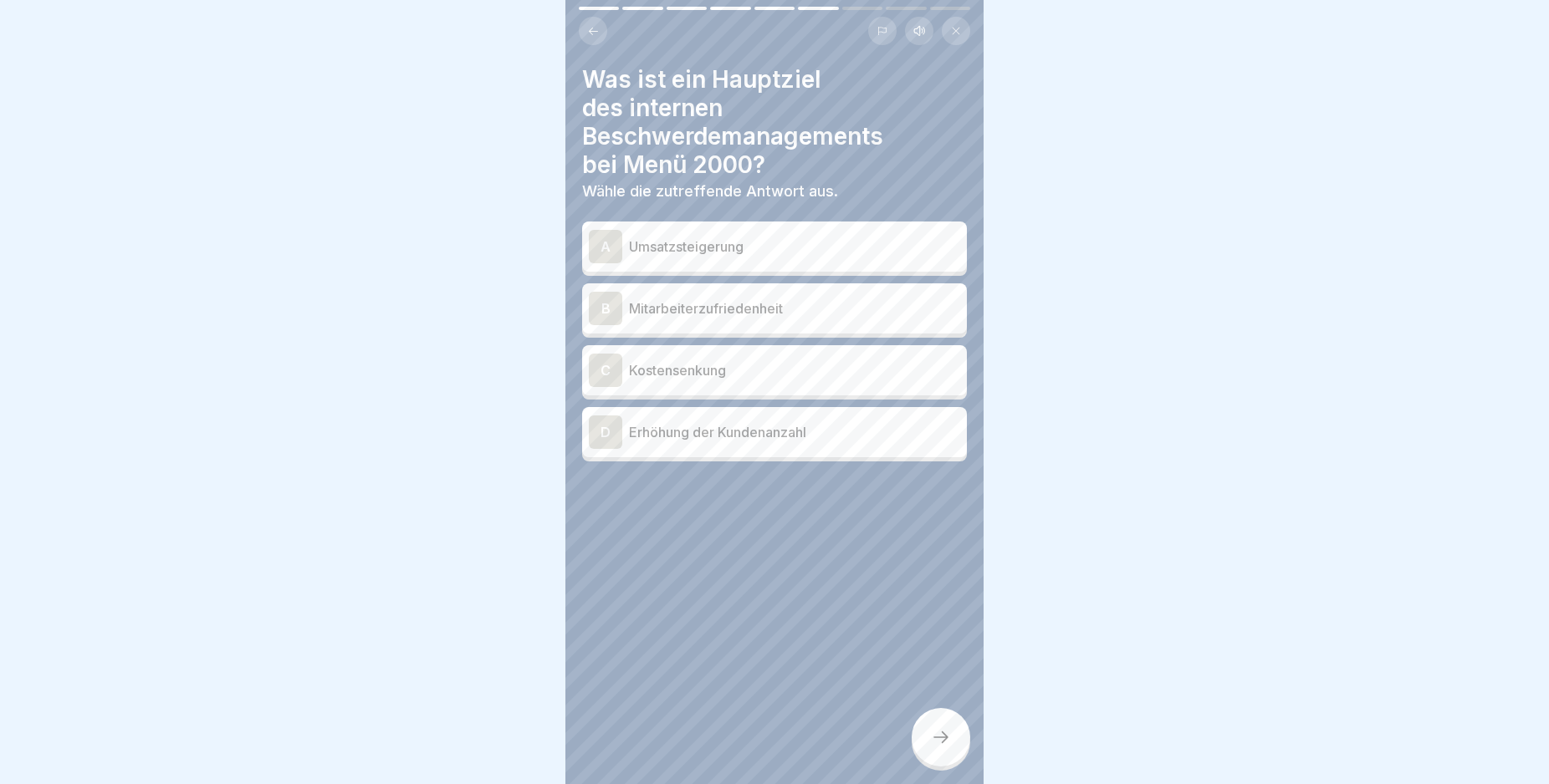
click at [603, 312] on div "B" at bounding box center [605, 308] width 34 height 34
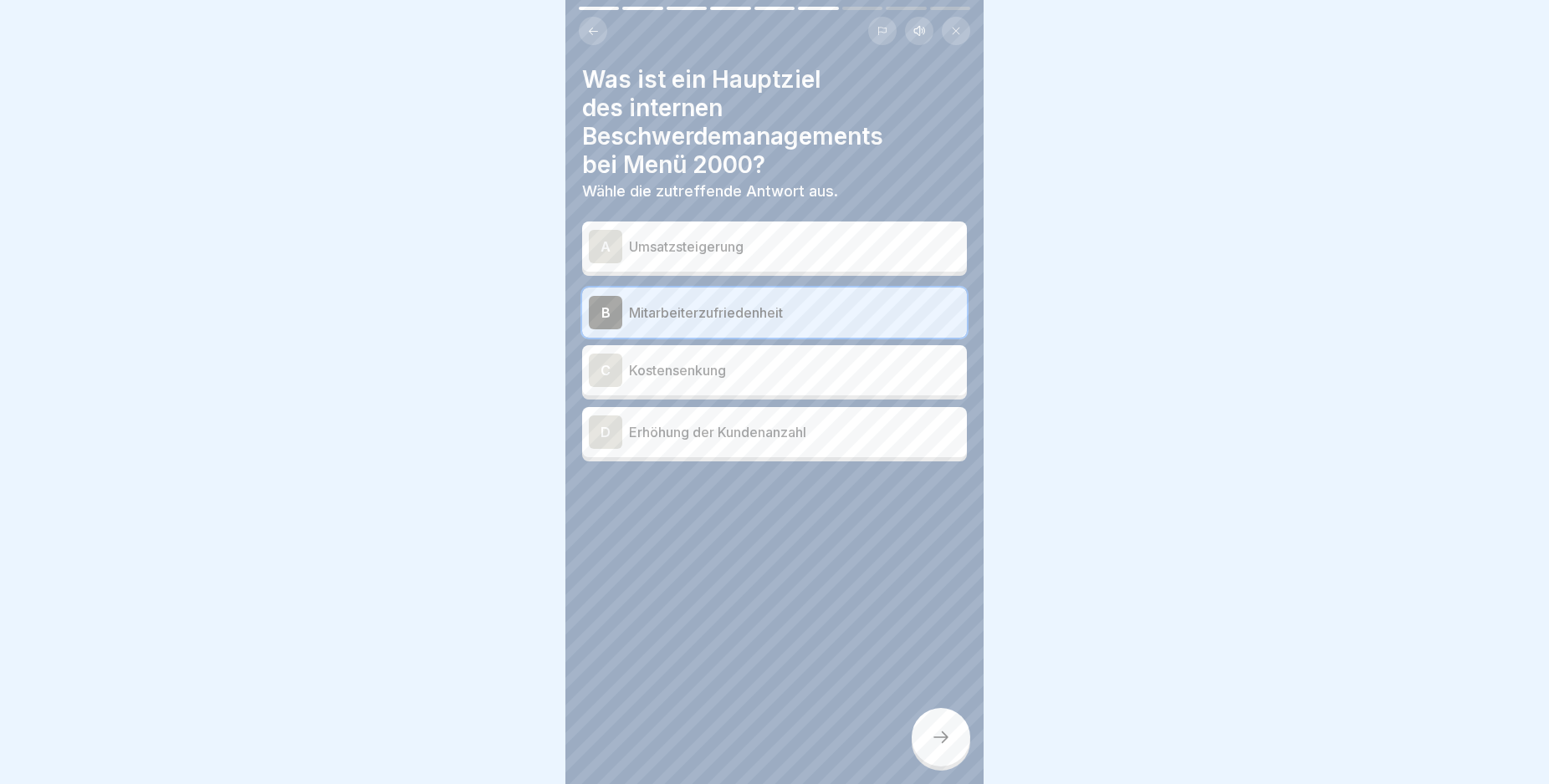
click at [919, 746] on div at bounding box center [940, 737] width 58 height 58
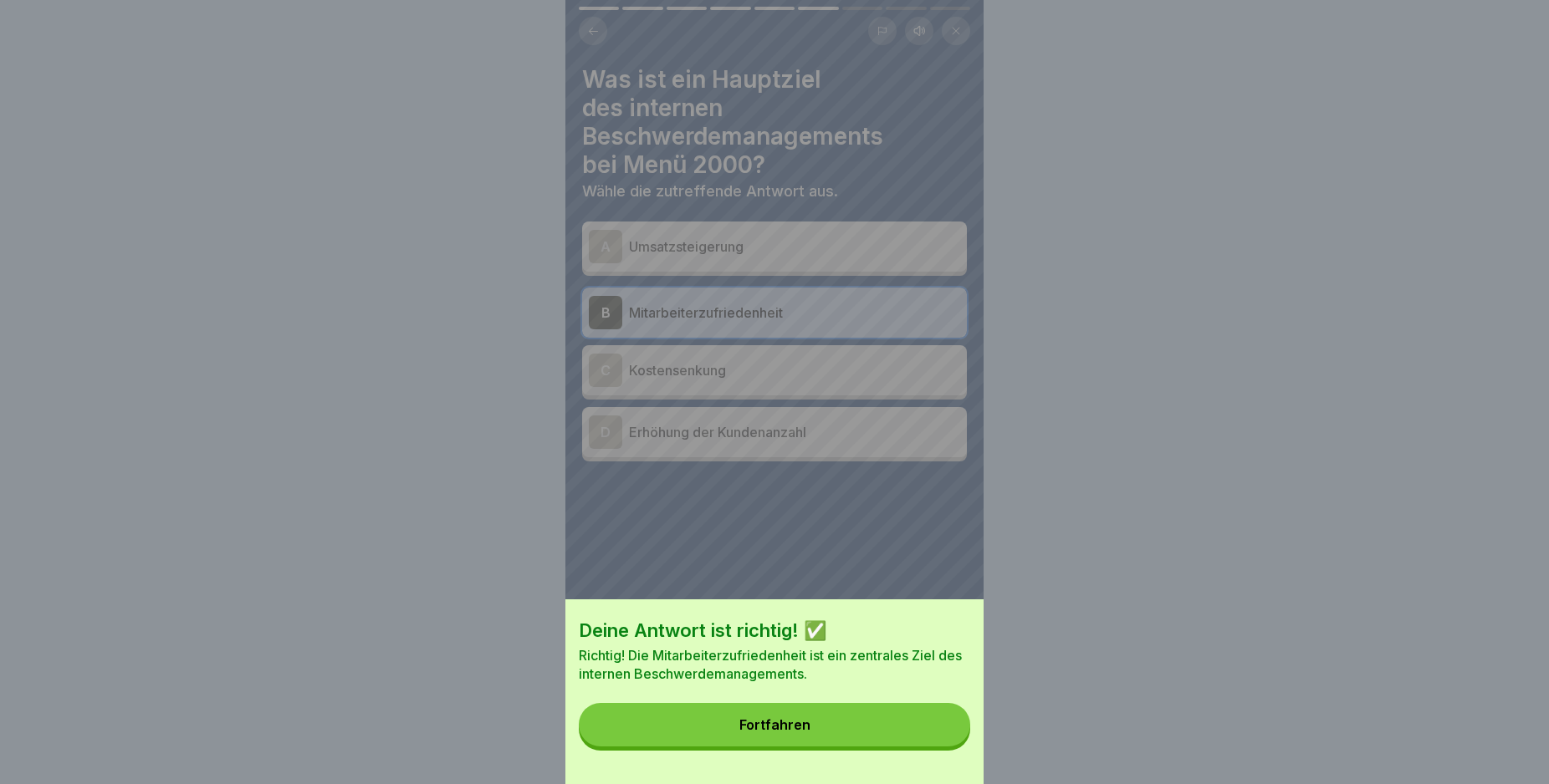
click at [919, 746] on button "Fortfahren" at bounding box center [774, 725] width 392 height 44
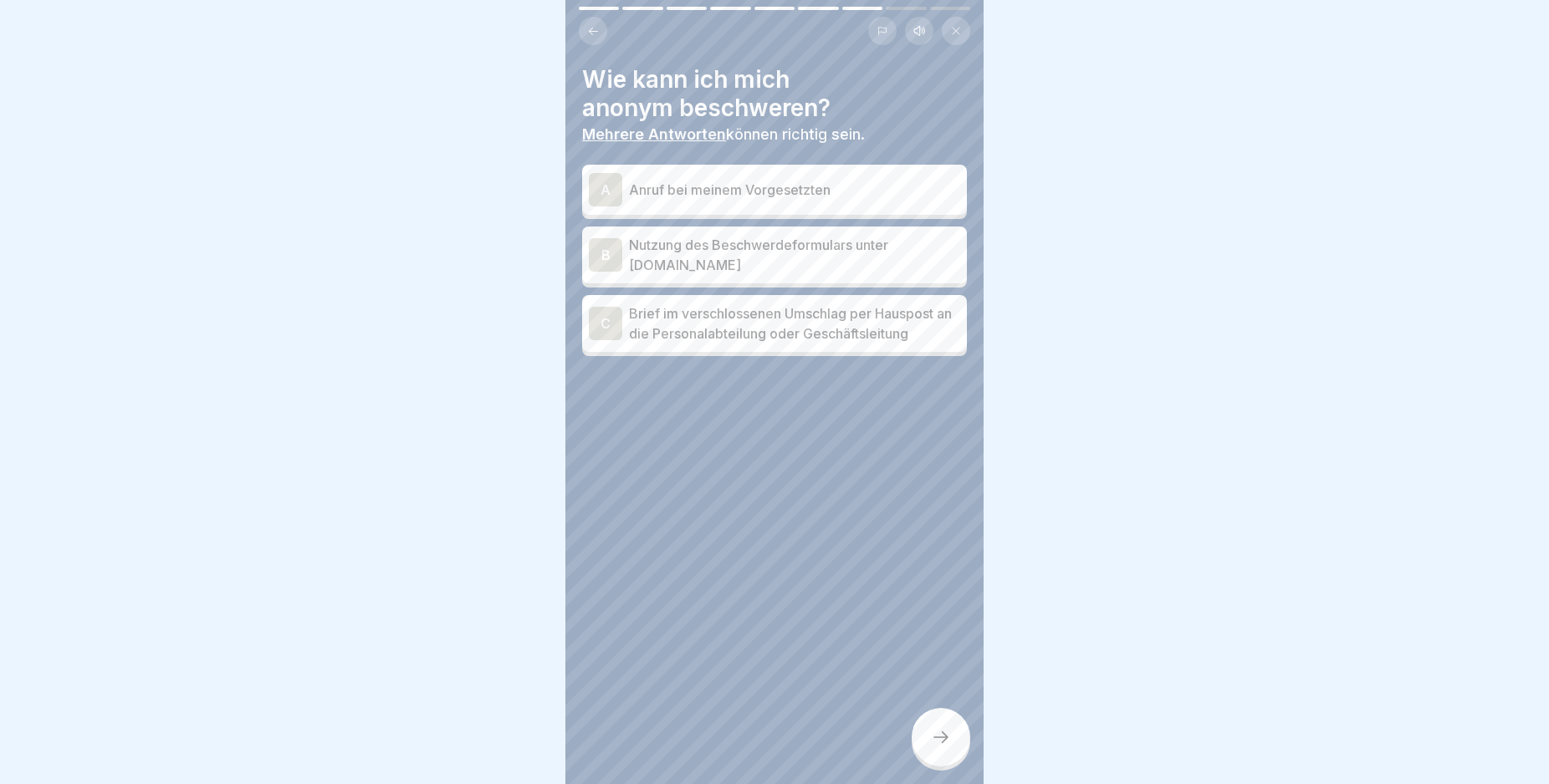
click at [597, 249] on div "B" at bounding box center [605, 255] width 34 height 34
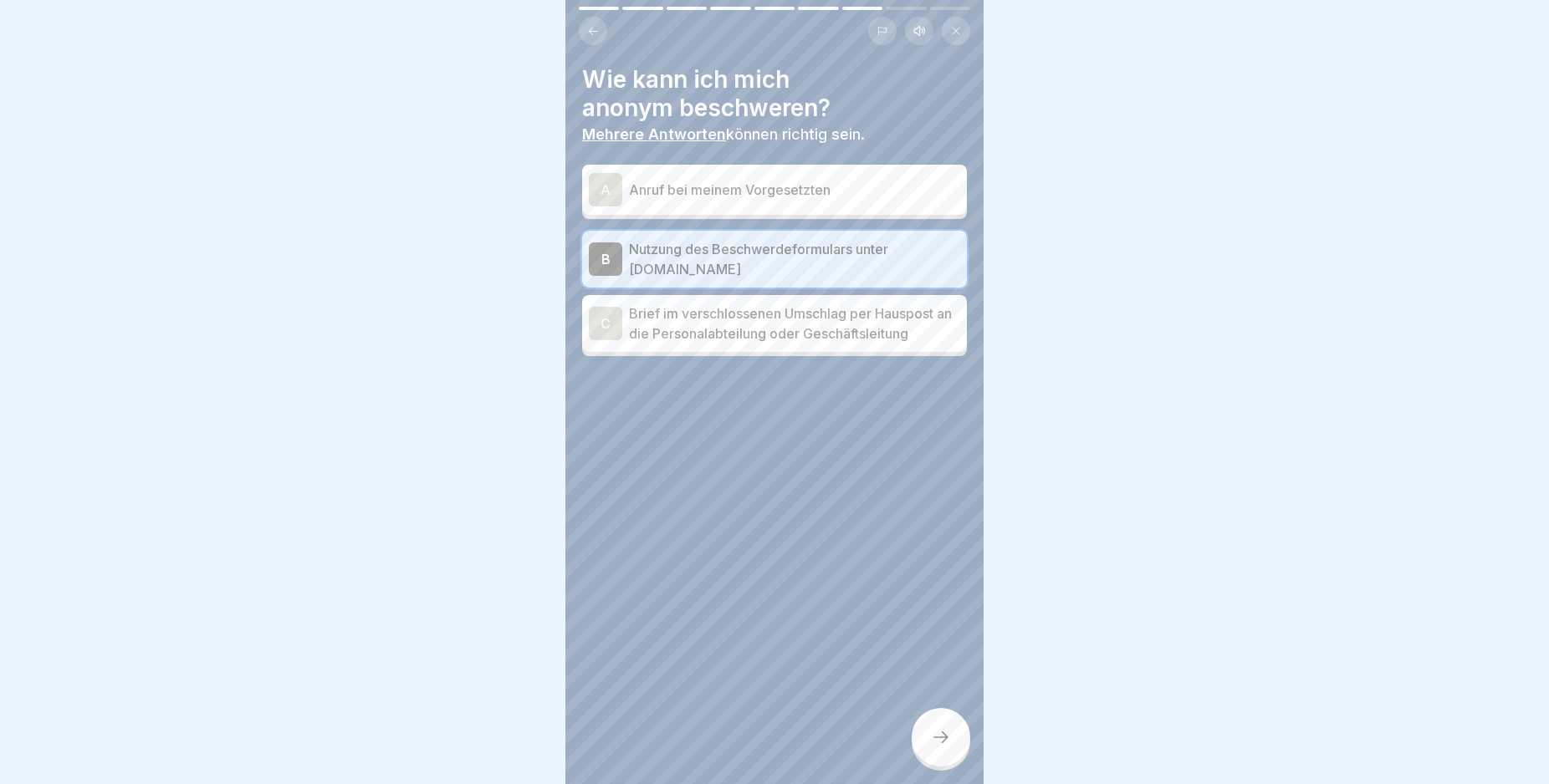
click at [931, 767] on div at bounding box center [940, 737] width 58 height 58
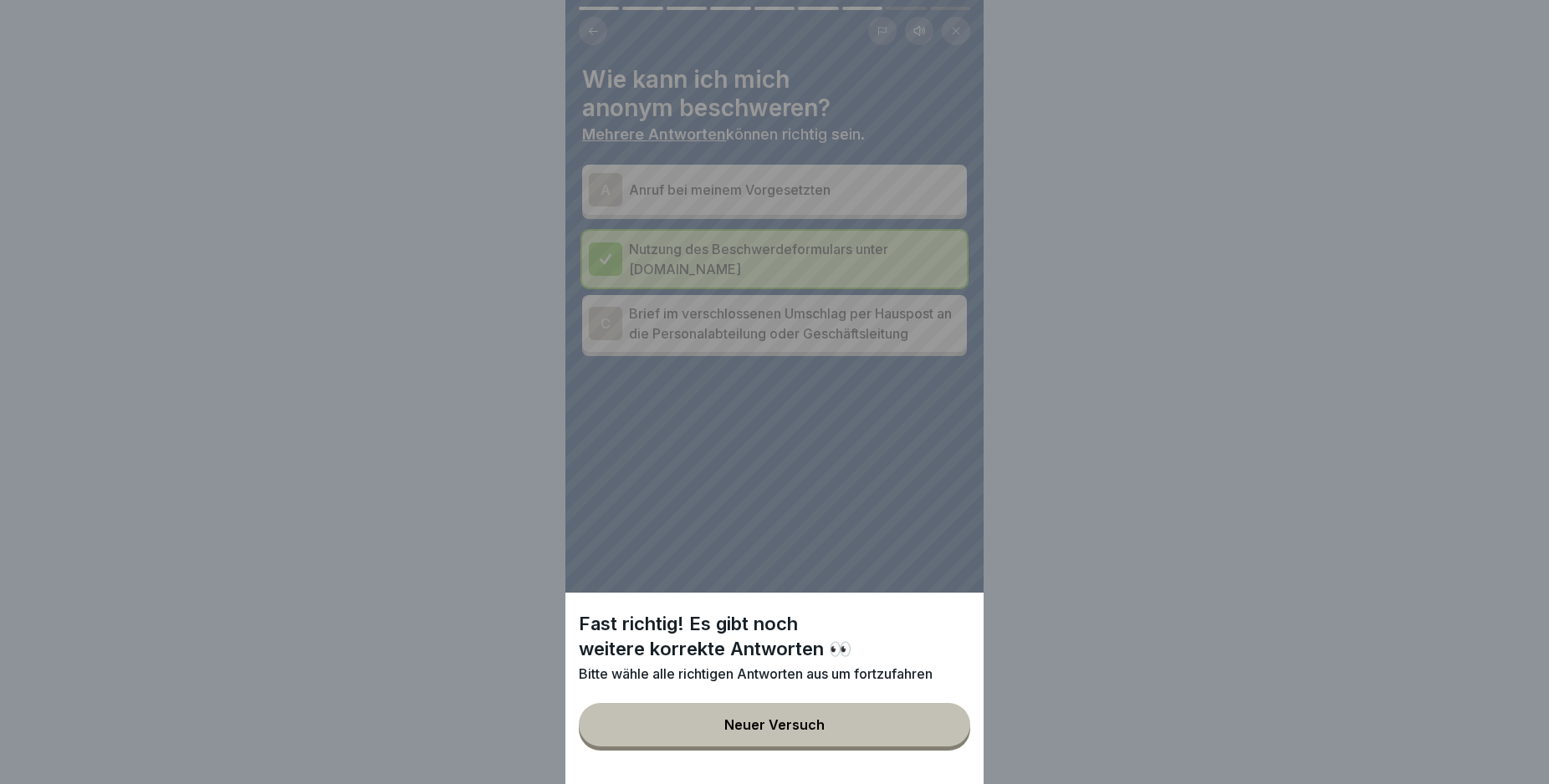
click at [927, 746] on button "Neuer Versuch" at bounding box center [774, 725] width 392 height 44
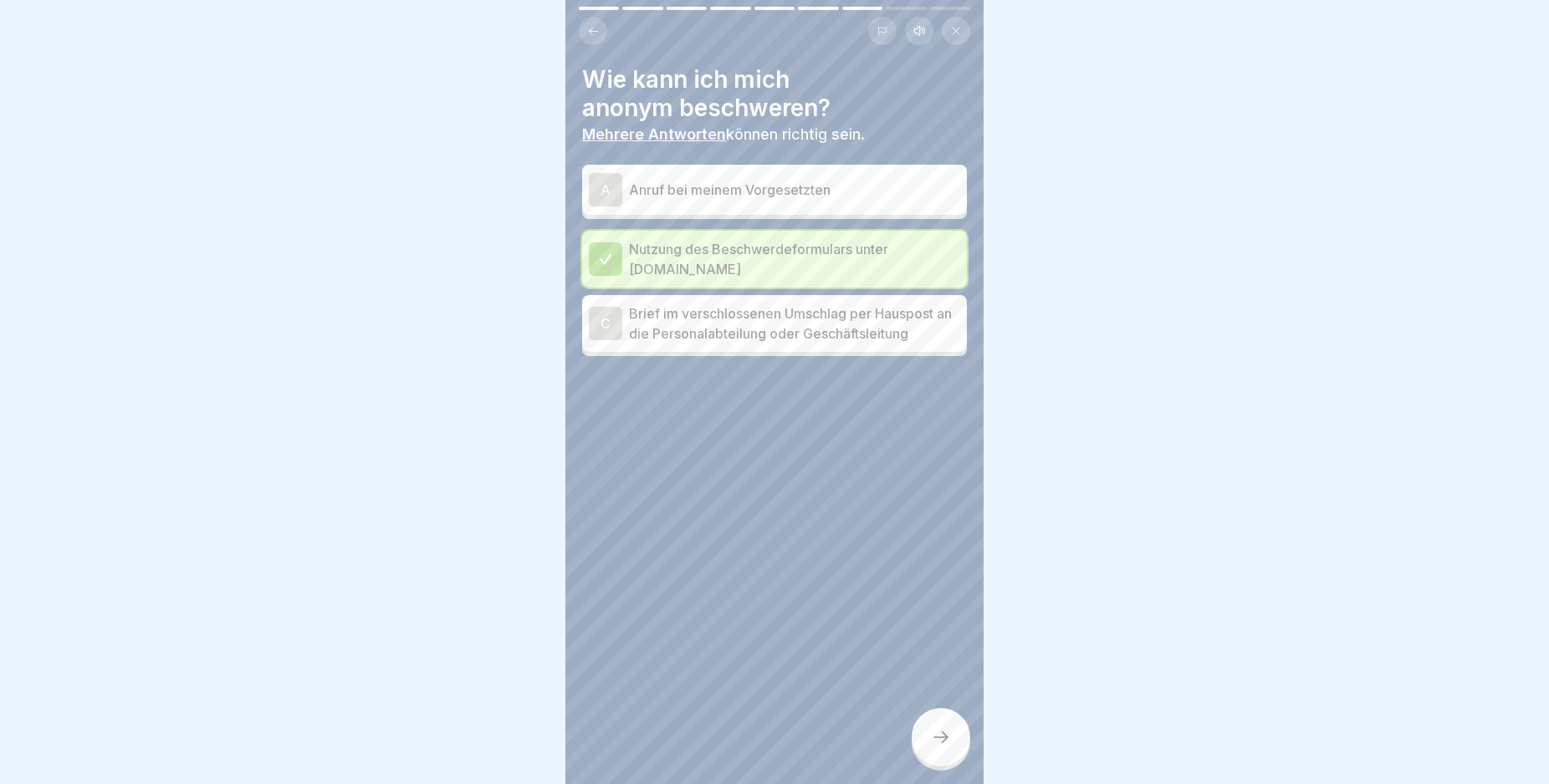
click at [597, 326] on div "C" at bounding box center [605, 324] width 34 height 34
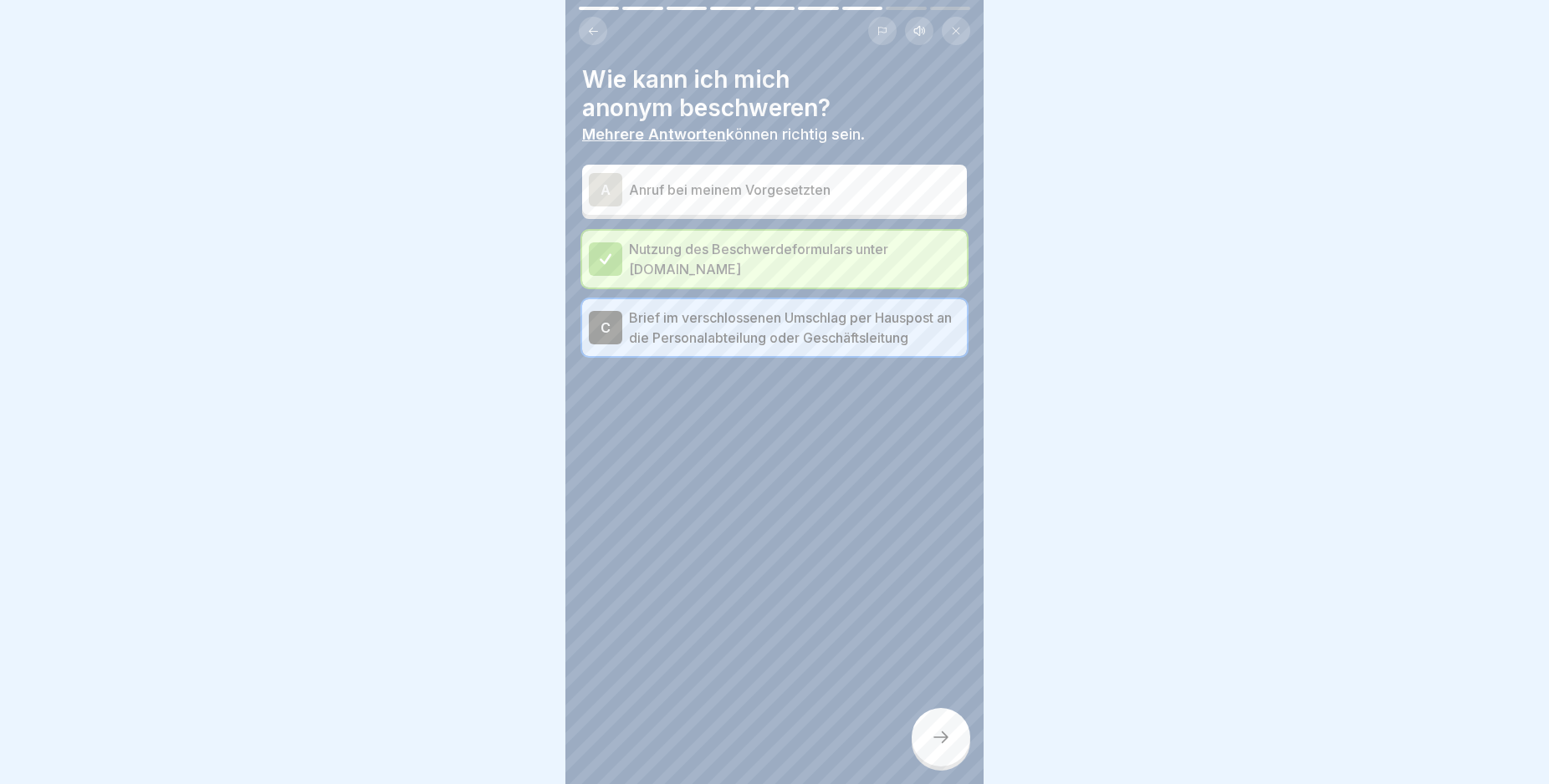
click at [942, 747] on icon at bounding box center [940, 737] width 20 height 20
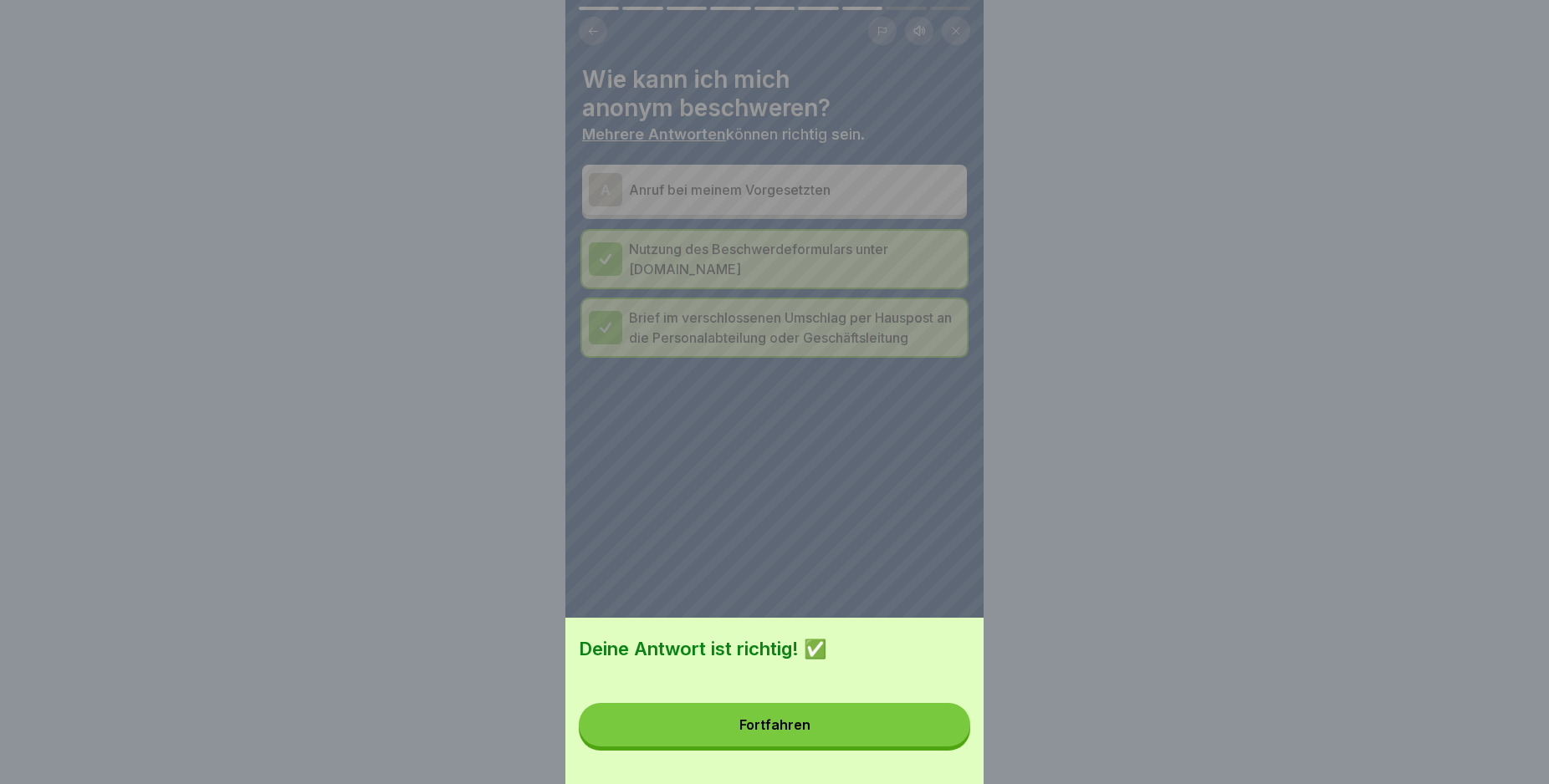
click at [942, 743] on button "Fortfahren" at bounding box center [774, 725] width 392 height 44
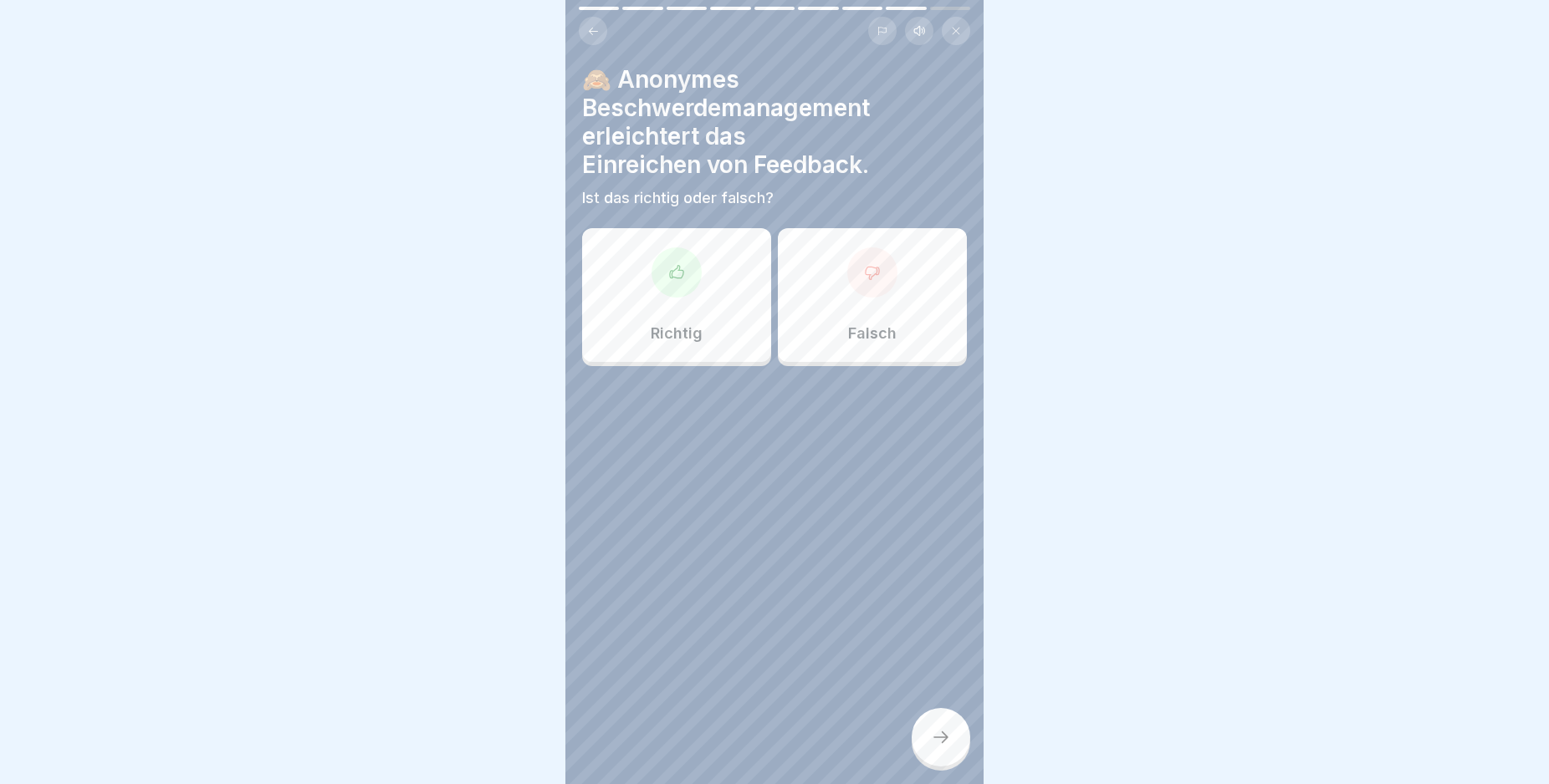
click at [829, 295] on div "Falsch" at bounding box center [871, 296] width 189 height 134
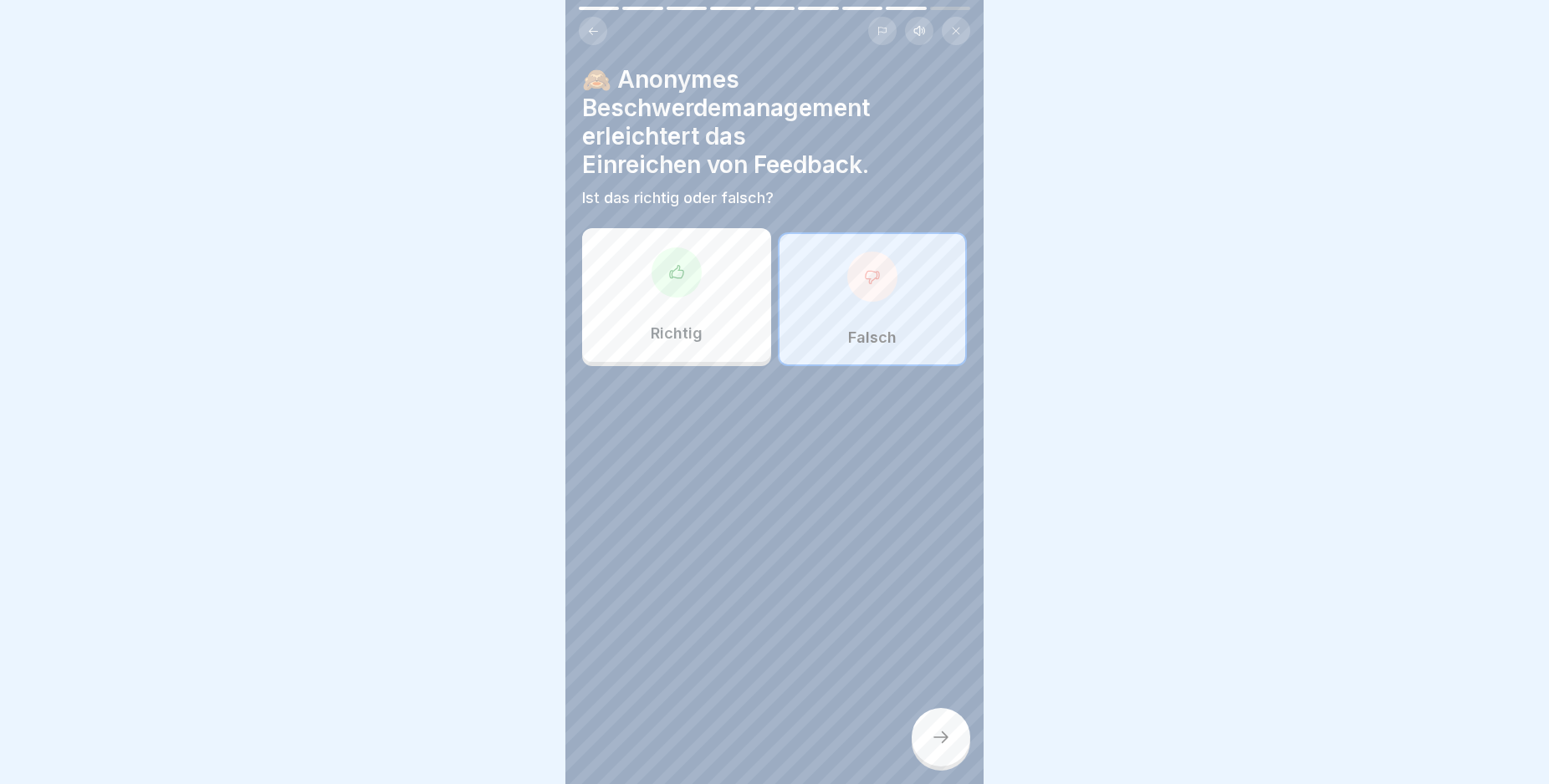
click at [942, 740] on div at bounding box center [940, 737] width 58 height 58
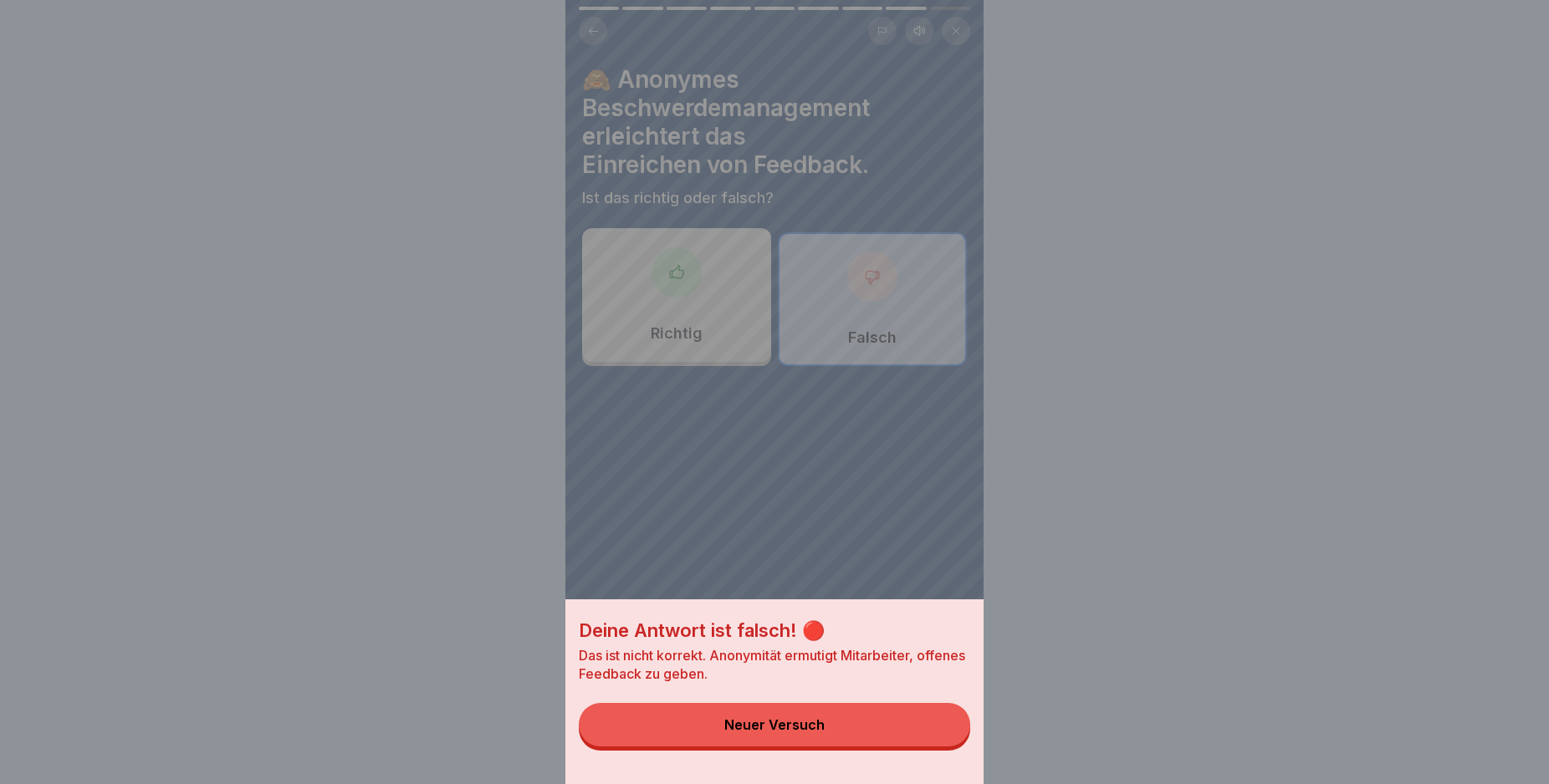
click at [941, 732] on button "Neuer Versuch" at bounding box center [774, 725] width 392 height 44
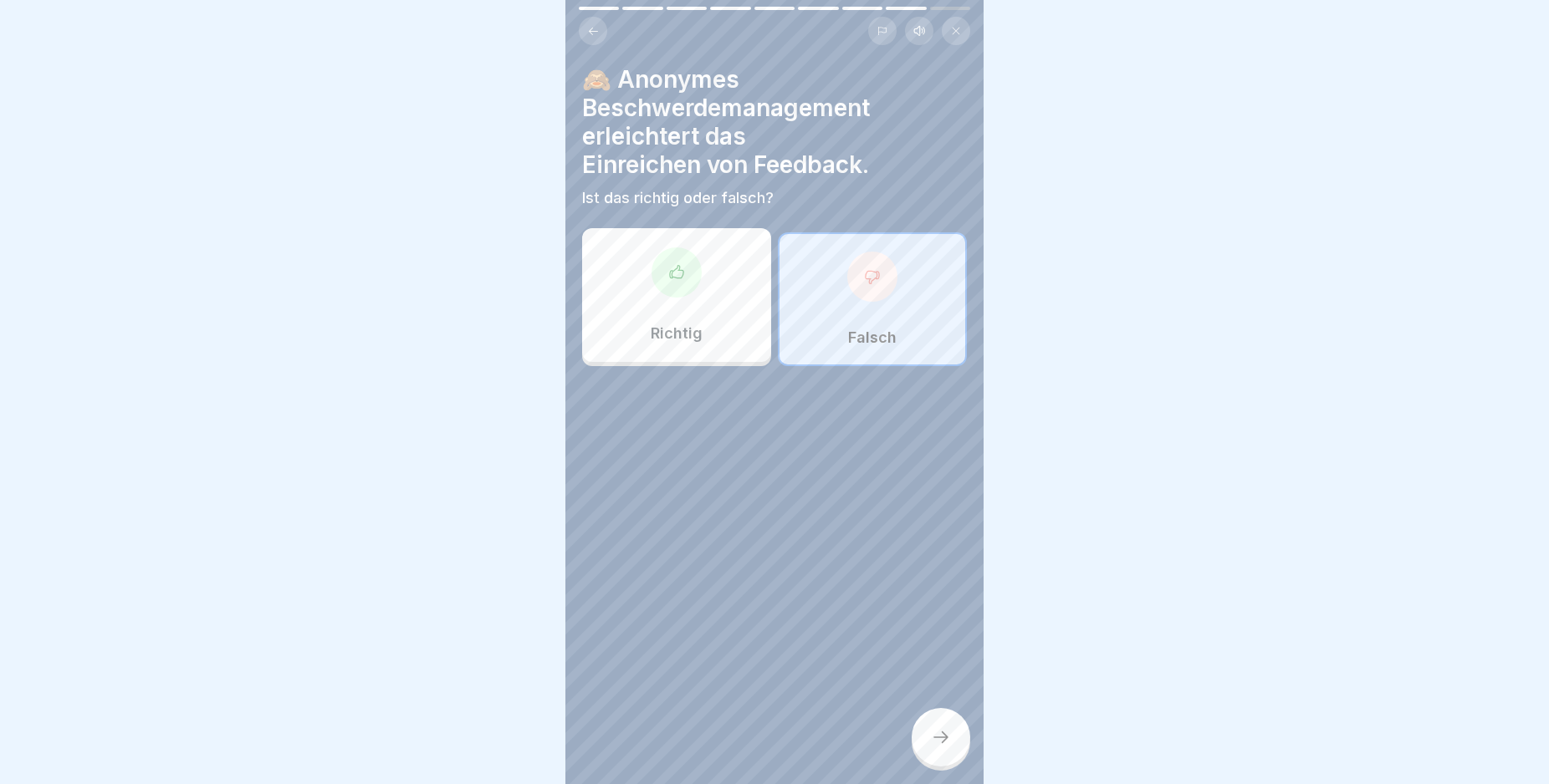
click at [651, 271] on div at bounding box center [677, 272] width 50 height 50
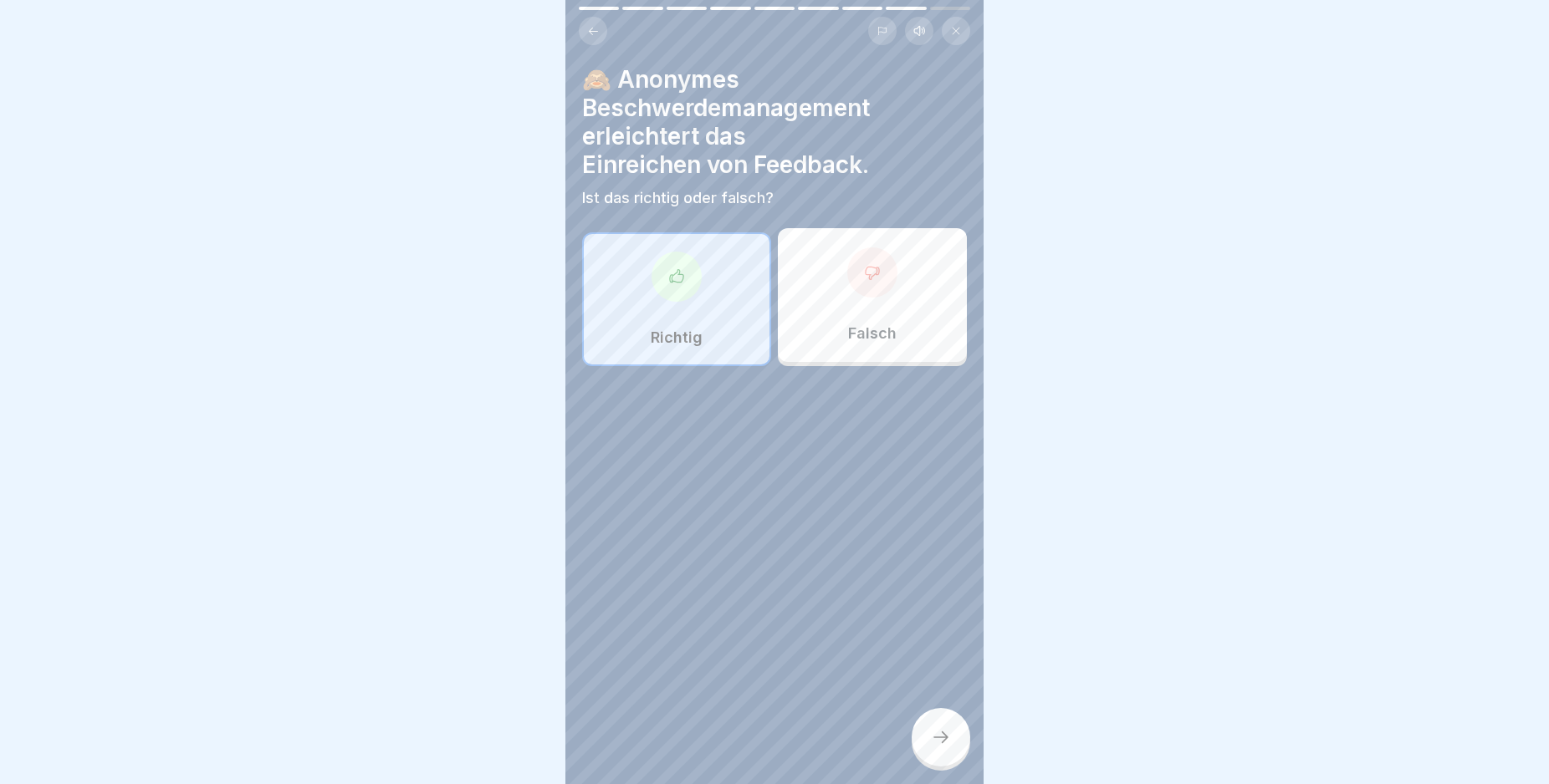
click at [940, 747] on icon at bounding box center [940, 737] width 20 height 20
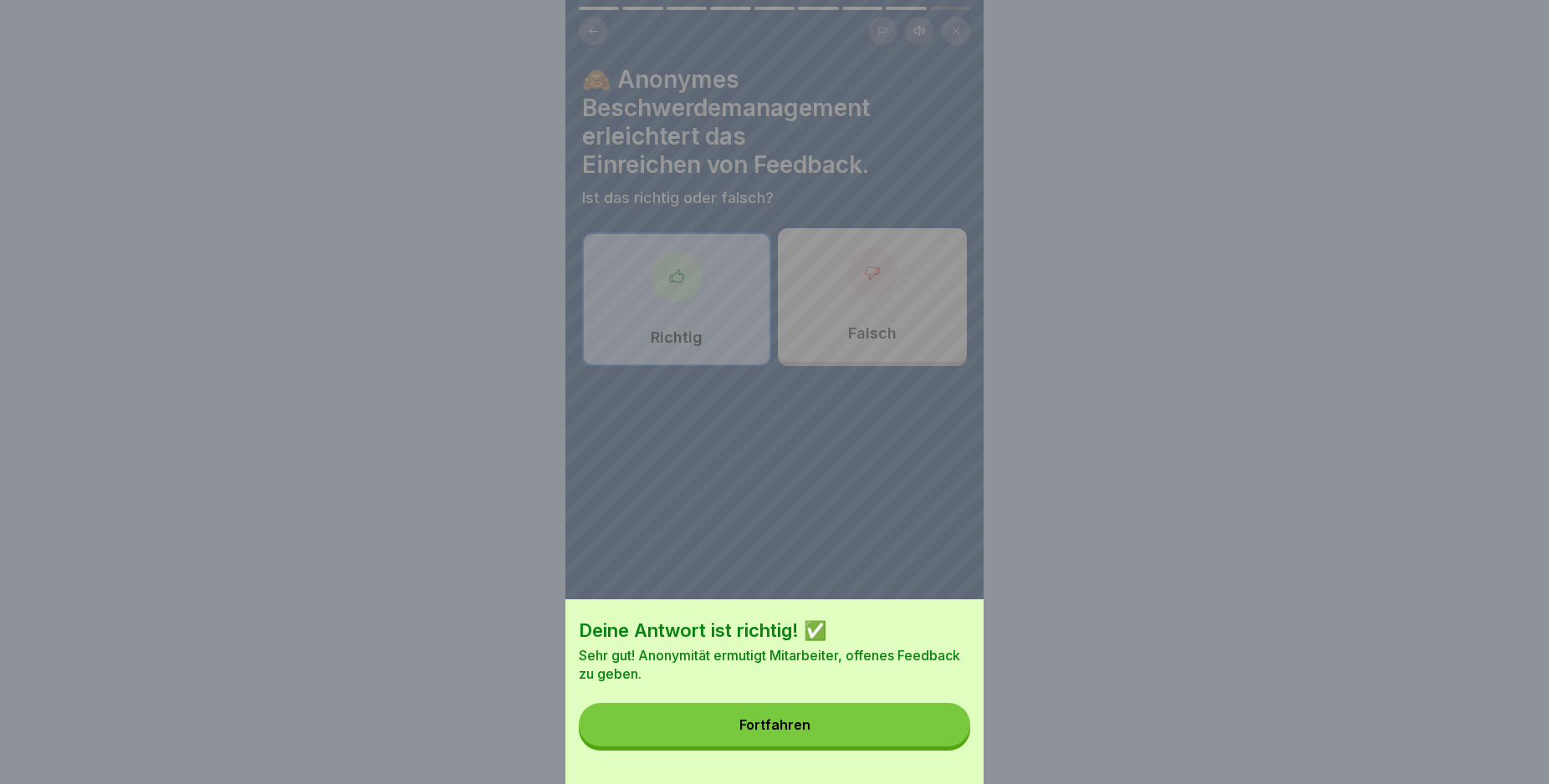
click at [933, 730] on button "Fortfahren" at bounding box center [774, 725] width 392 height 44
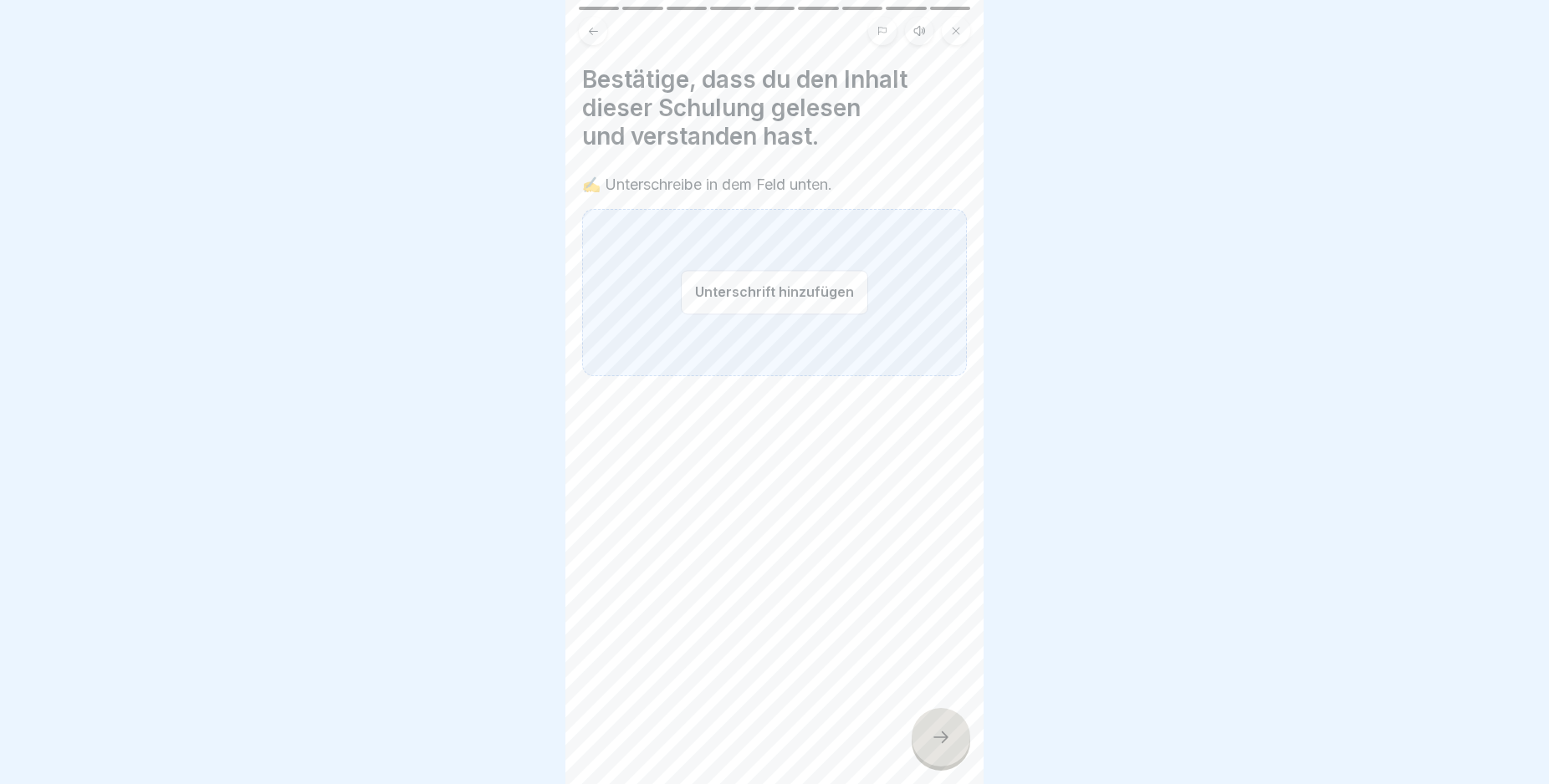
click at [696, 291] on button "Unterschrift hinzufügen" at bounding box center [774, 293] width 187 height 45
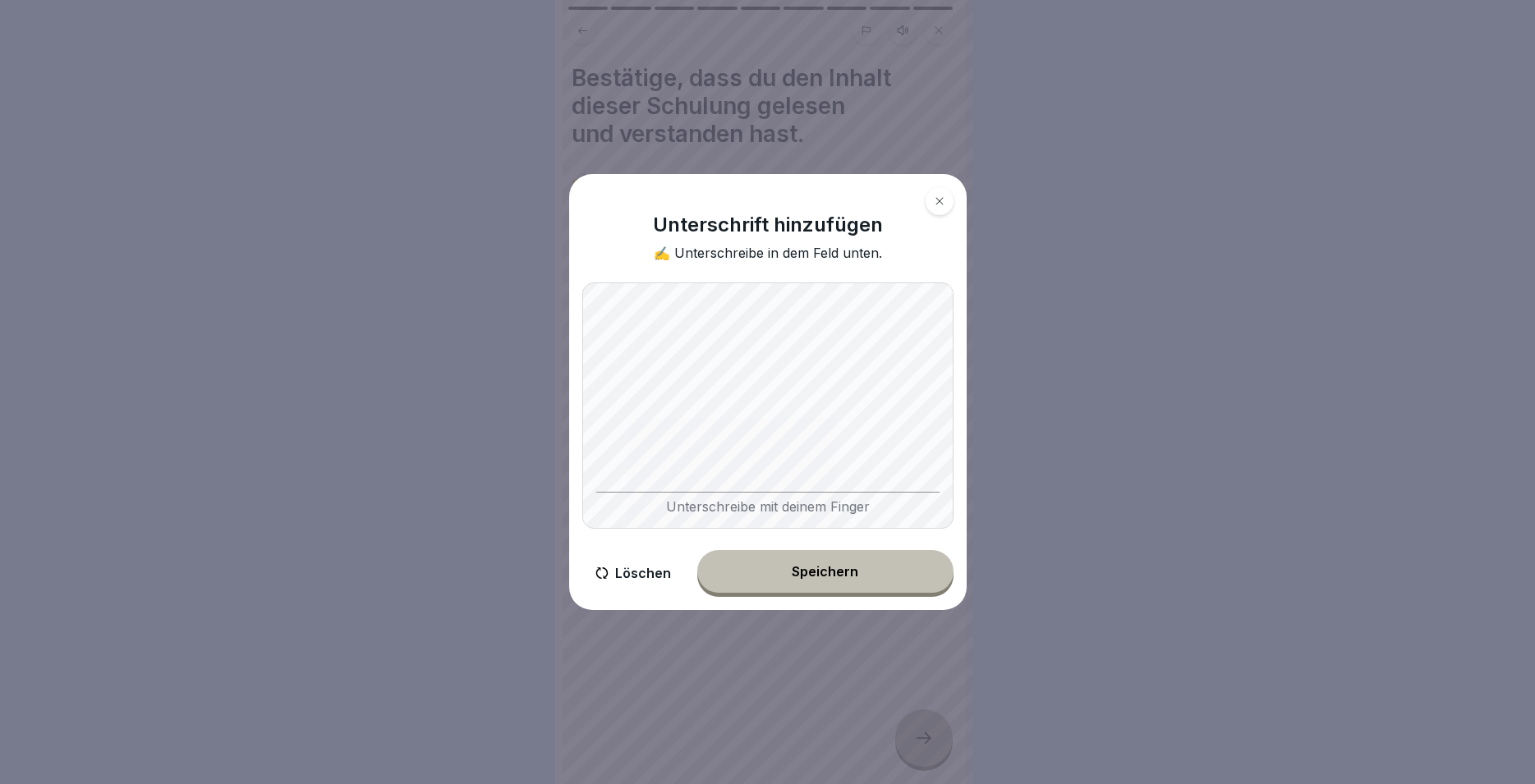
click at [848, 574] on div "Unterschrift hinzufügen ✍️ Unterschreibe in dem Feld unten. Unterschreibe mit d…" at bounding box center [768, 392] width 398 height 436
click at [848, 573] on div "Speichern" at bounding box center [825, 572] width 67 height 15
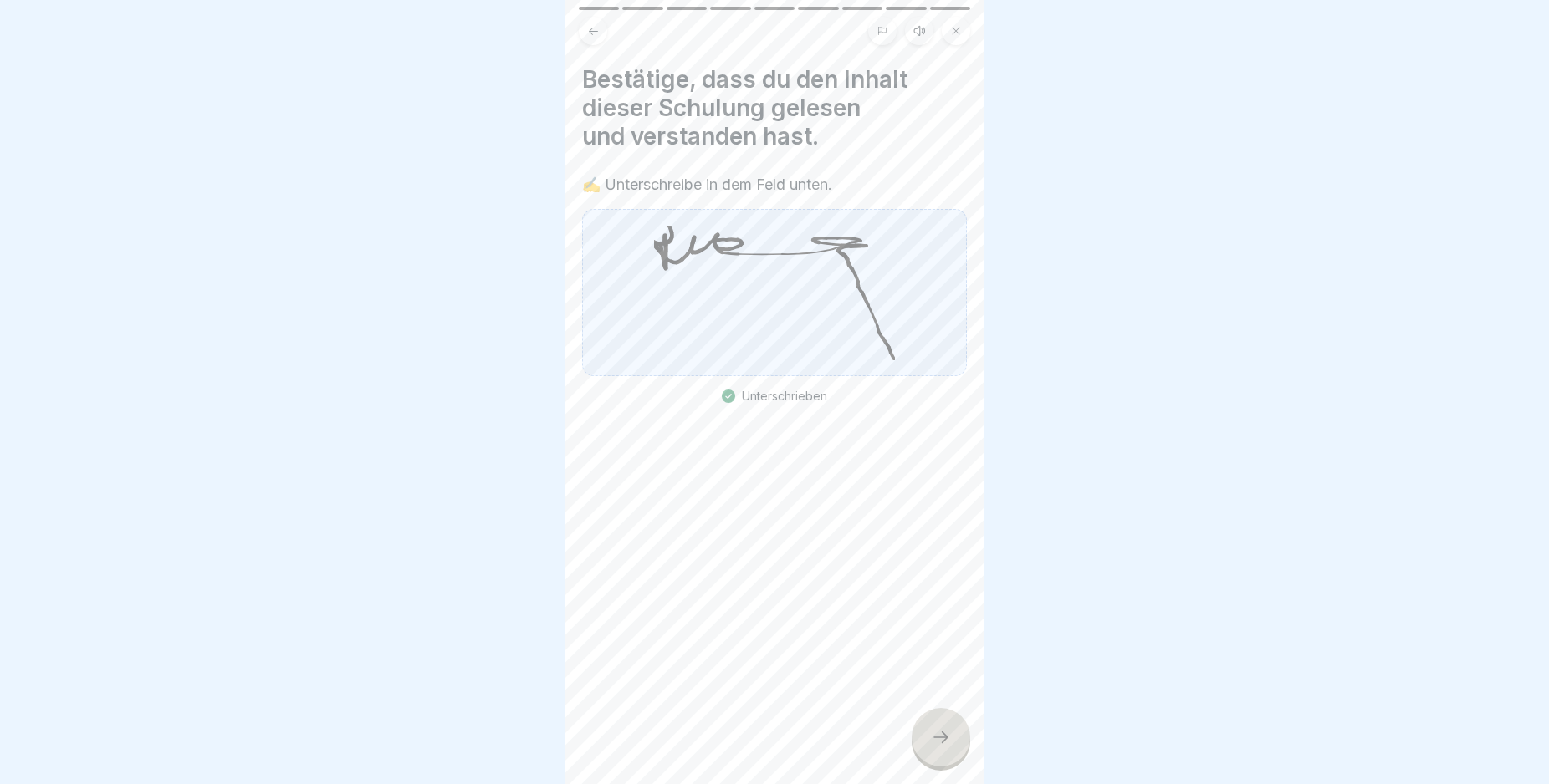
click at [944, 747] on icon at bounding box center [940, 737] width 20 height 20
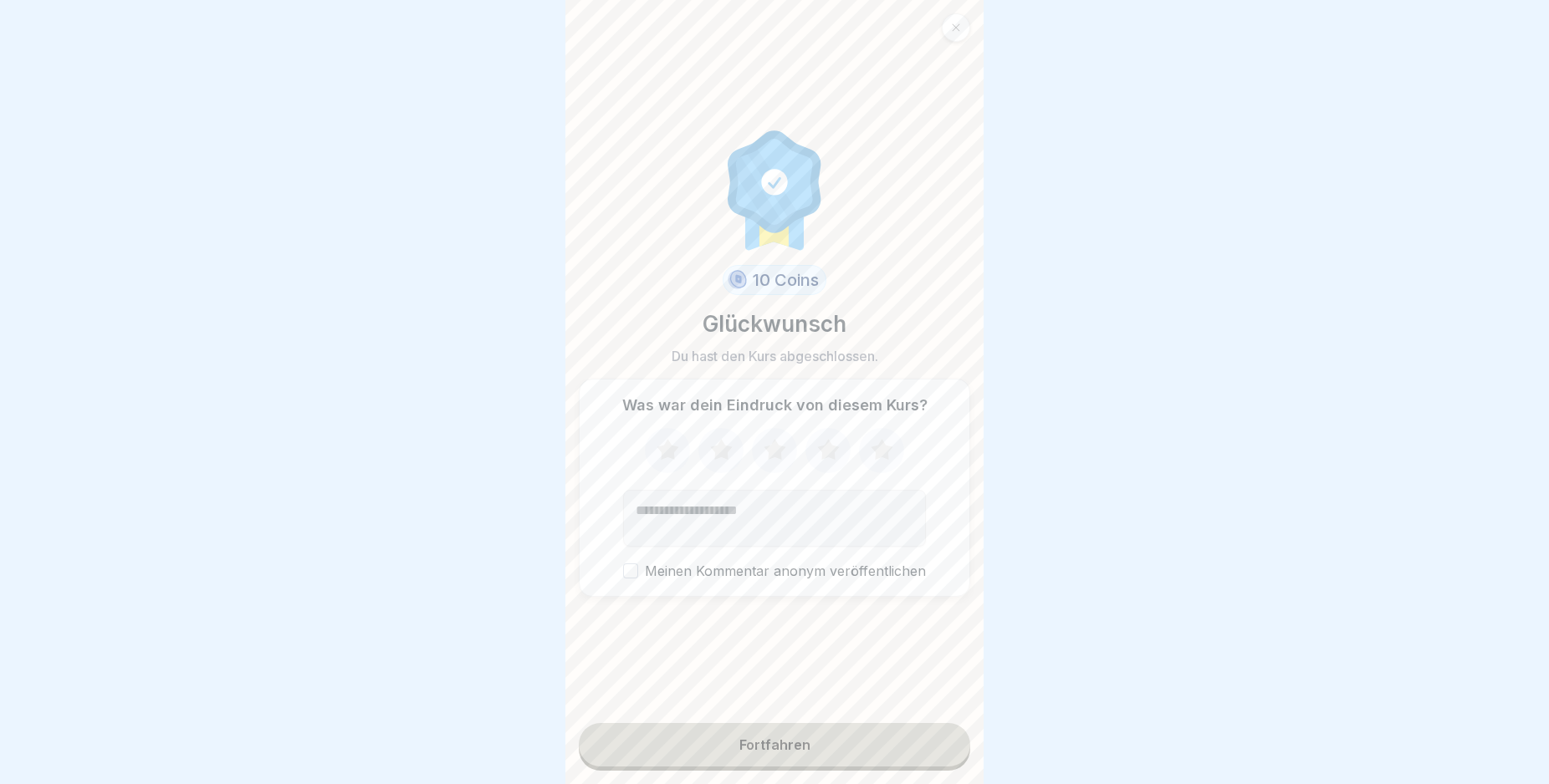
click at [900, 759] on button "Fortfahren" at bounding box center [774, 744] width 392 height 44
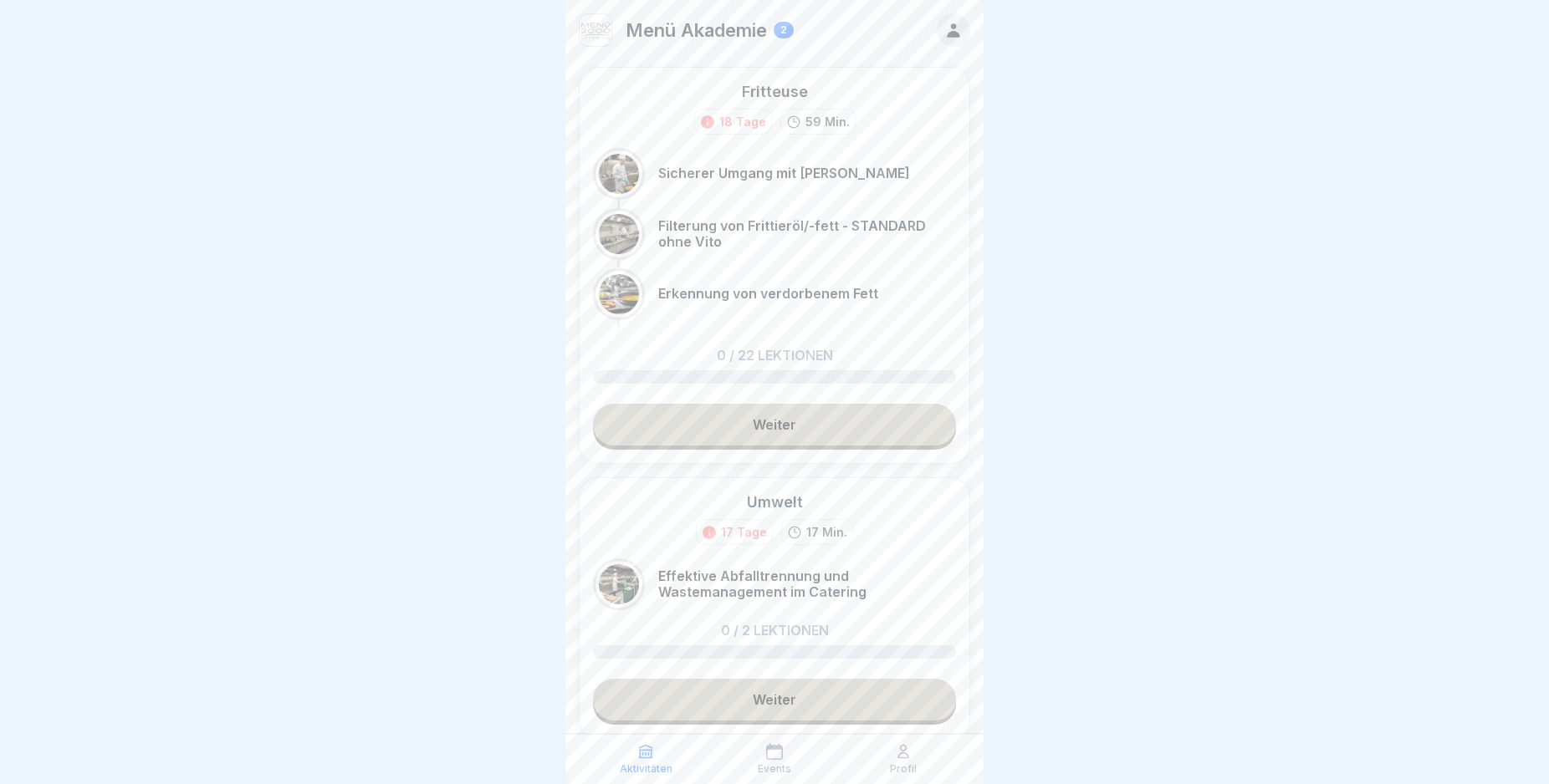
click at [836, 417] on link "Weiter" at bounding box center [774, 424] width 363 height 42
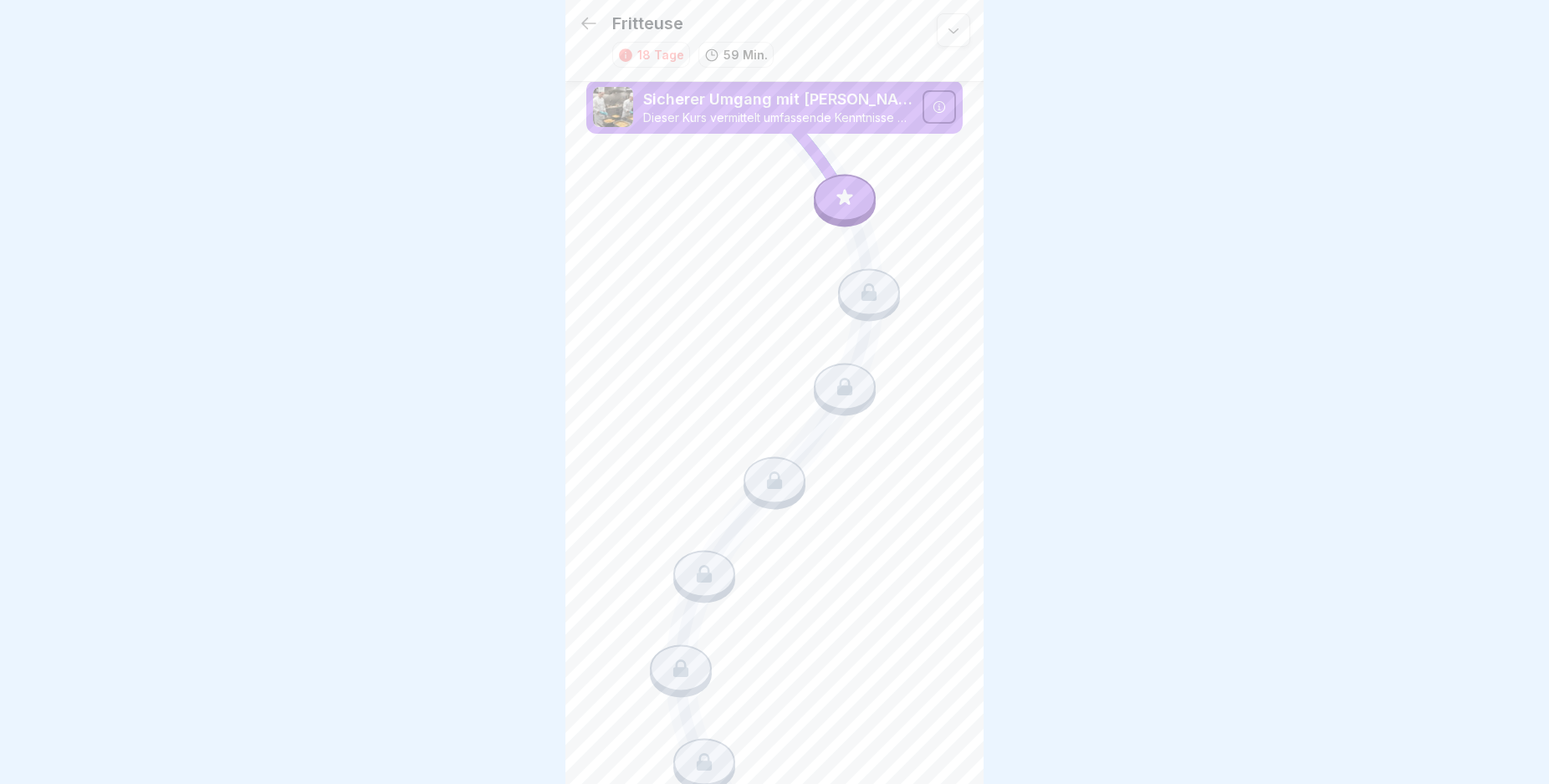
click at [933, 103] on icon at bounding box center [939, 108] width 14 height 14
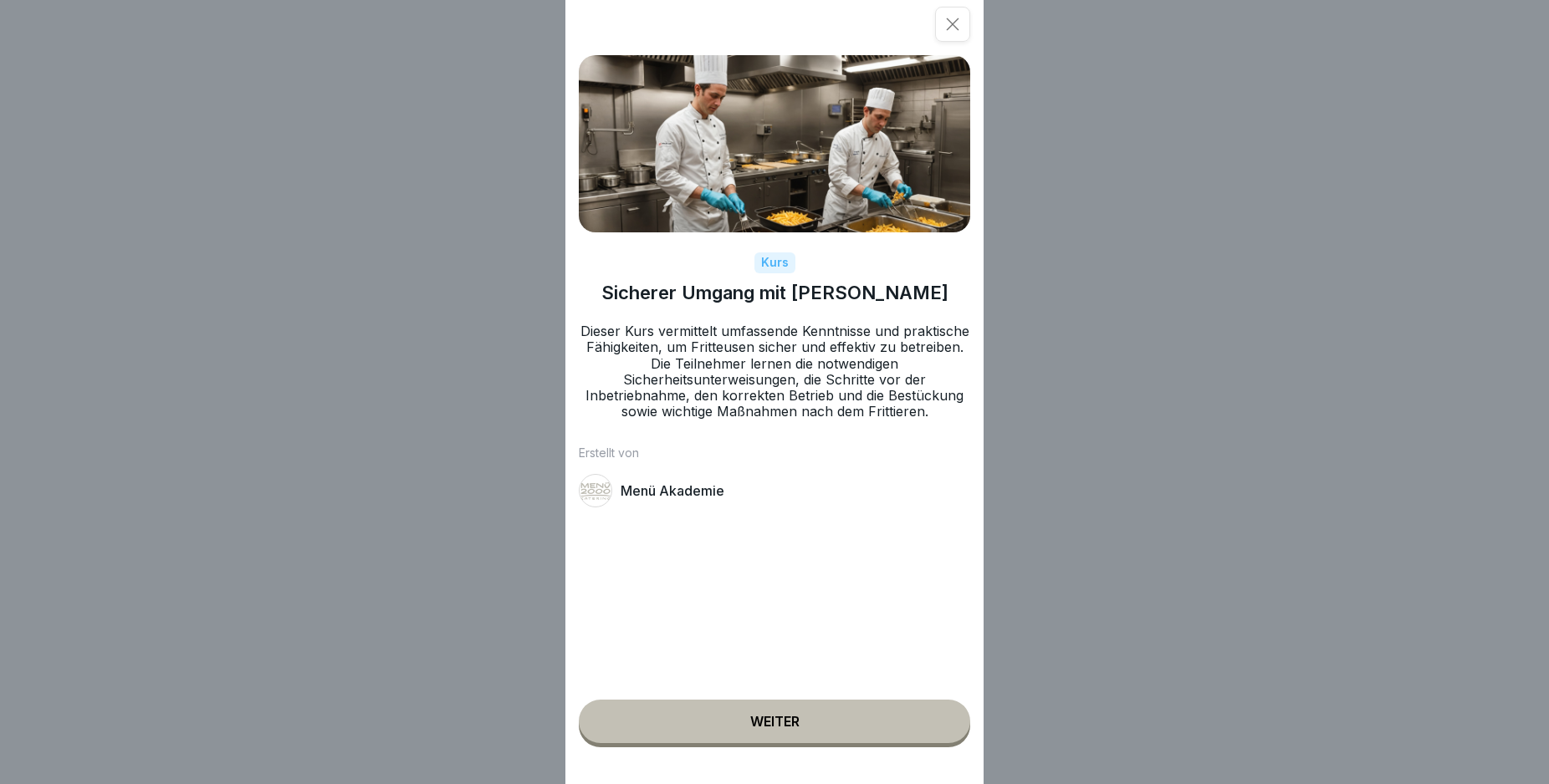
click at [855, 732] on button "Weiter" at bounding box center [774, 721] width 392 height 44
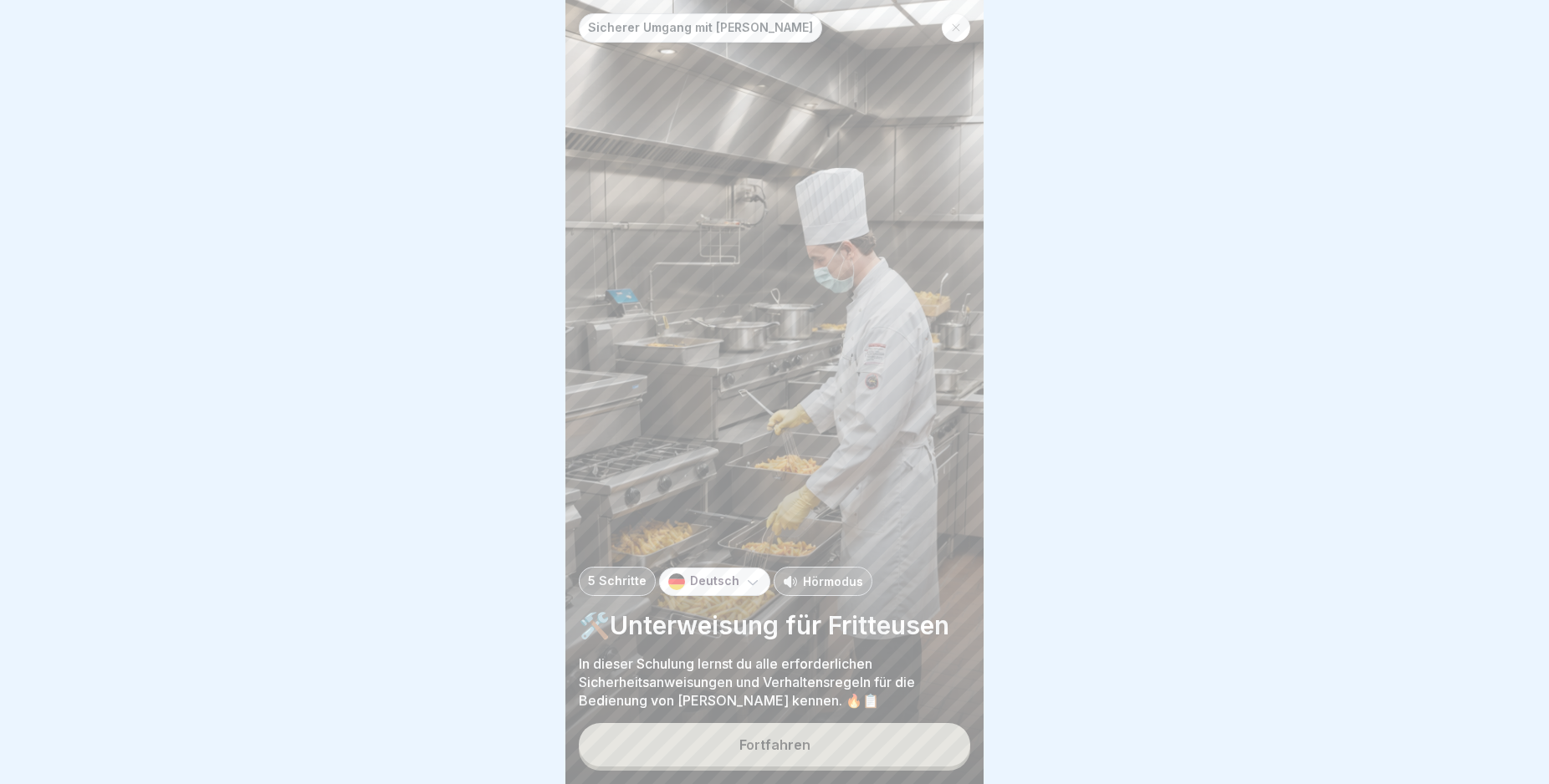
click at [858, 753] on button "Fortfahren" at bounding box center [774, 744] width 392 height 44
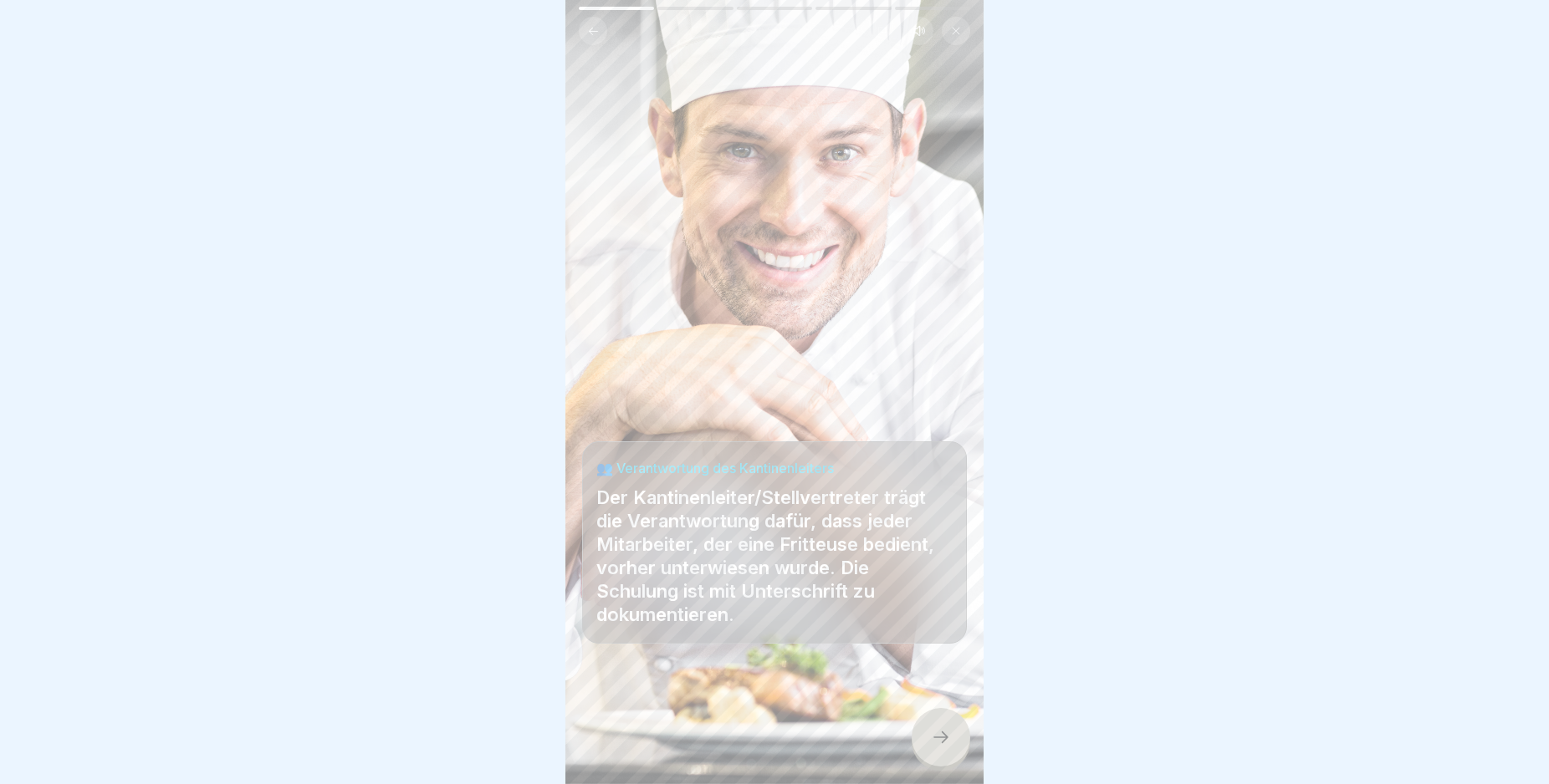
click at [938, 747] on icon at bounding box center [940, 737] width 20 height 20
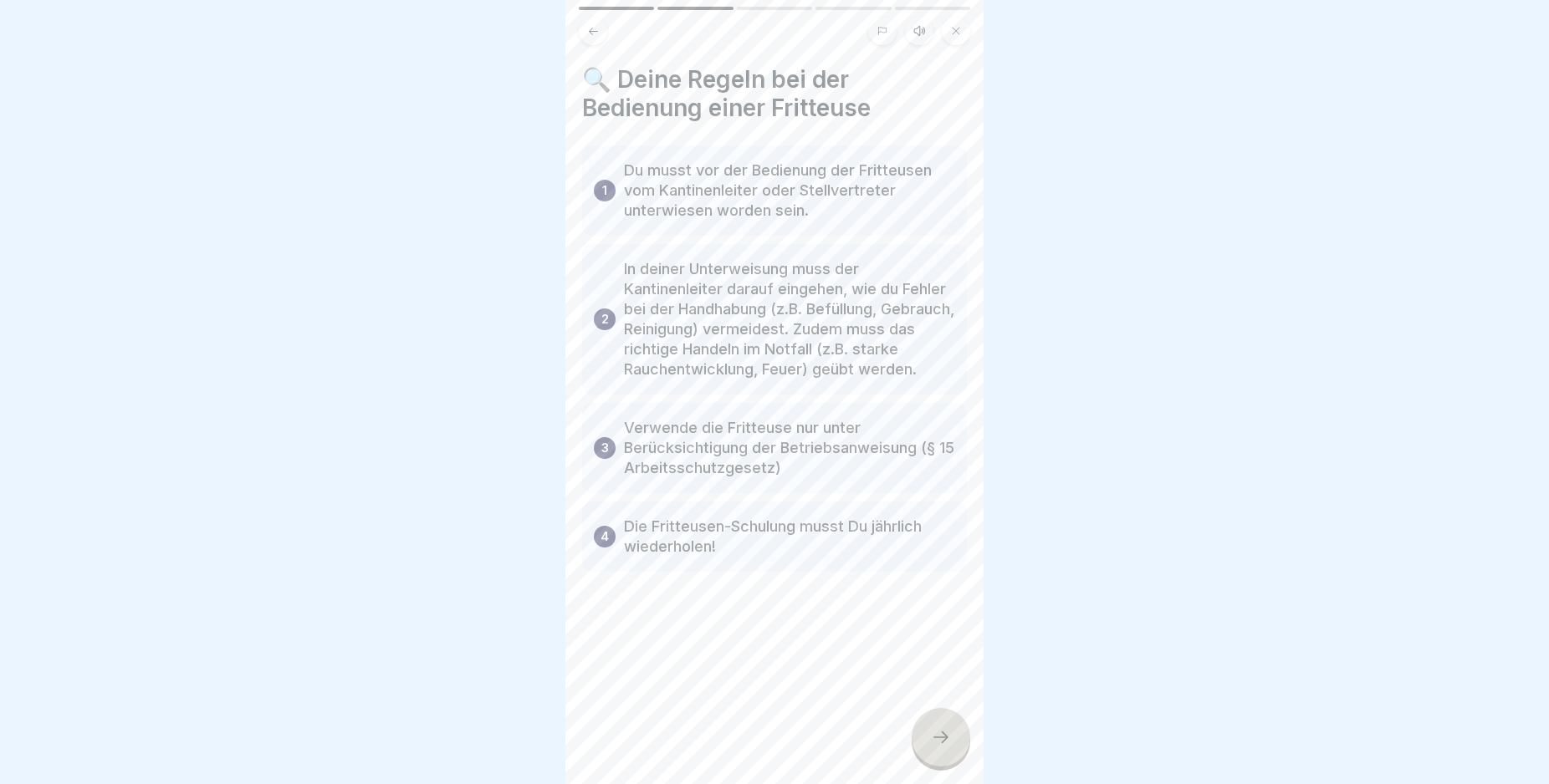
click at [935, 746] on icon at bounding box center [940, 737] width 20 height 20
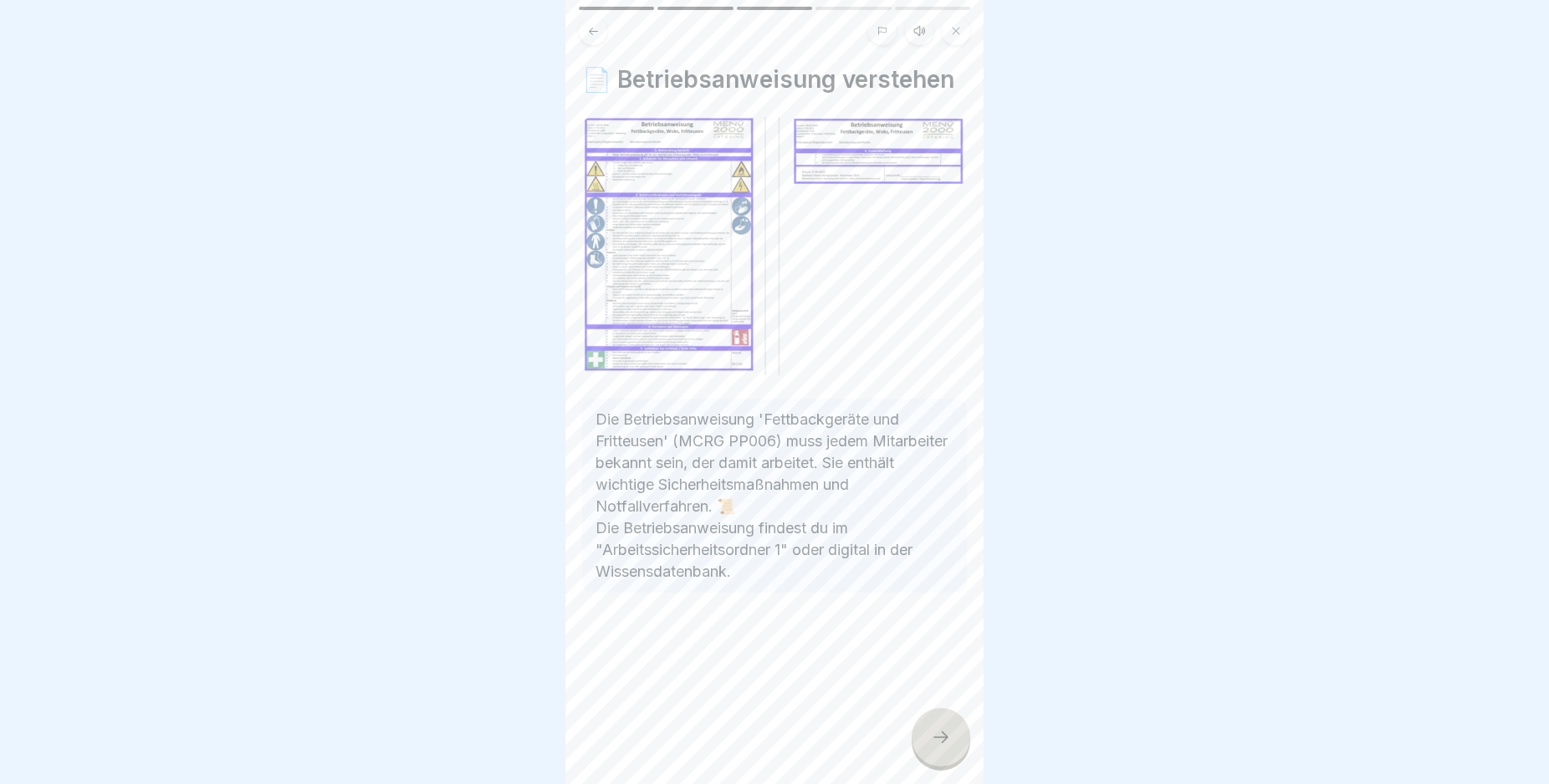
click at [935, 746] on icon at bounding box center [940, 737] width 20 height 20
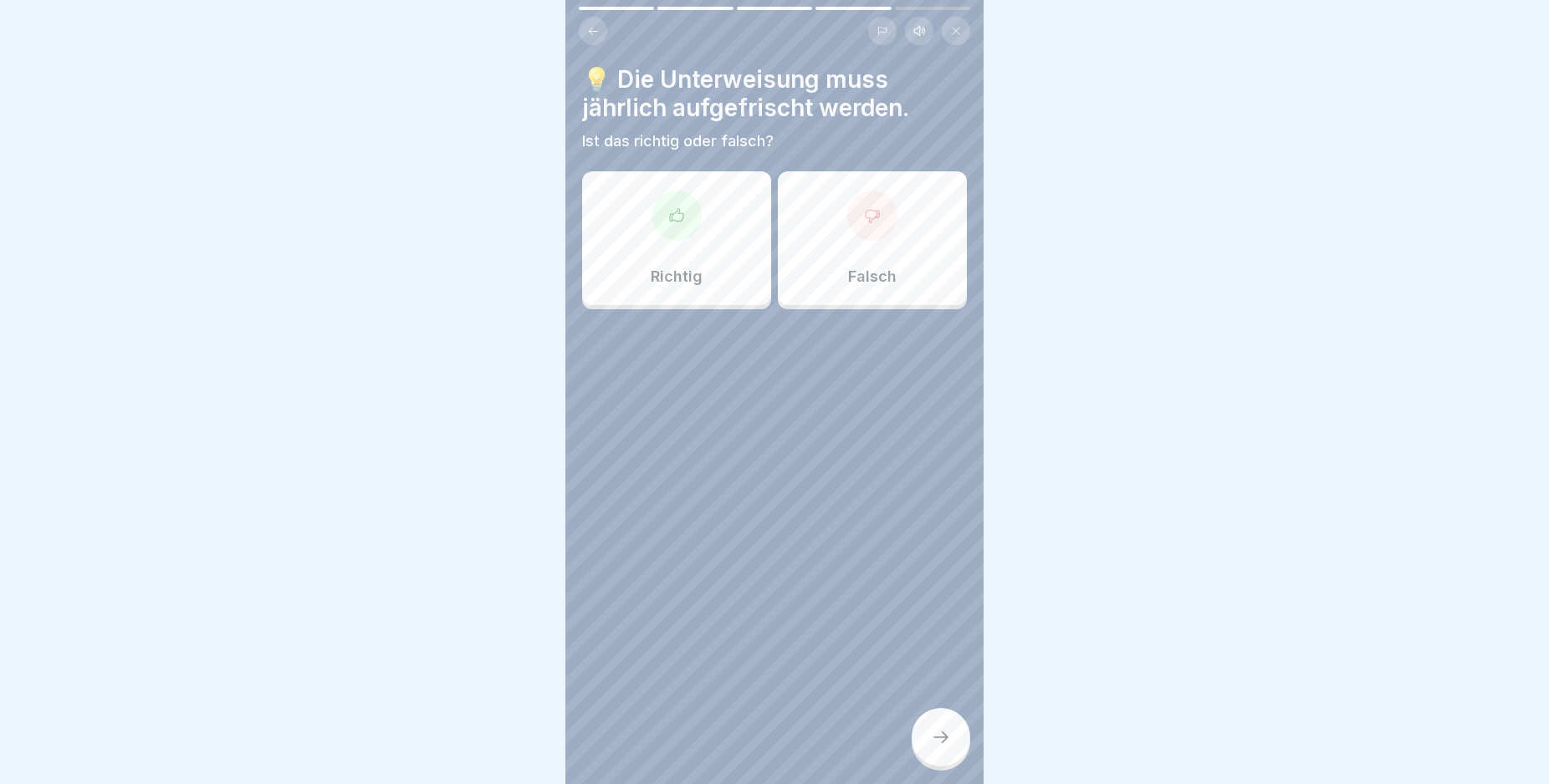
click at [683, 229] on div at bounding box center [677, 216] width 50 height 50
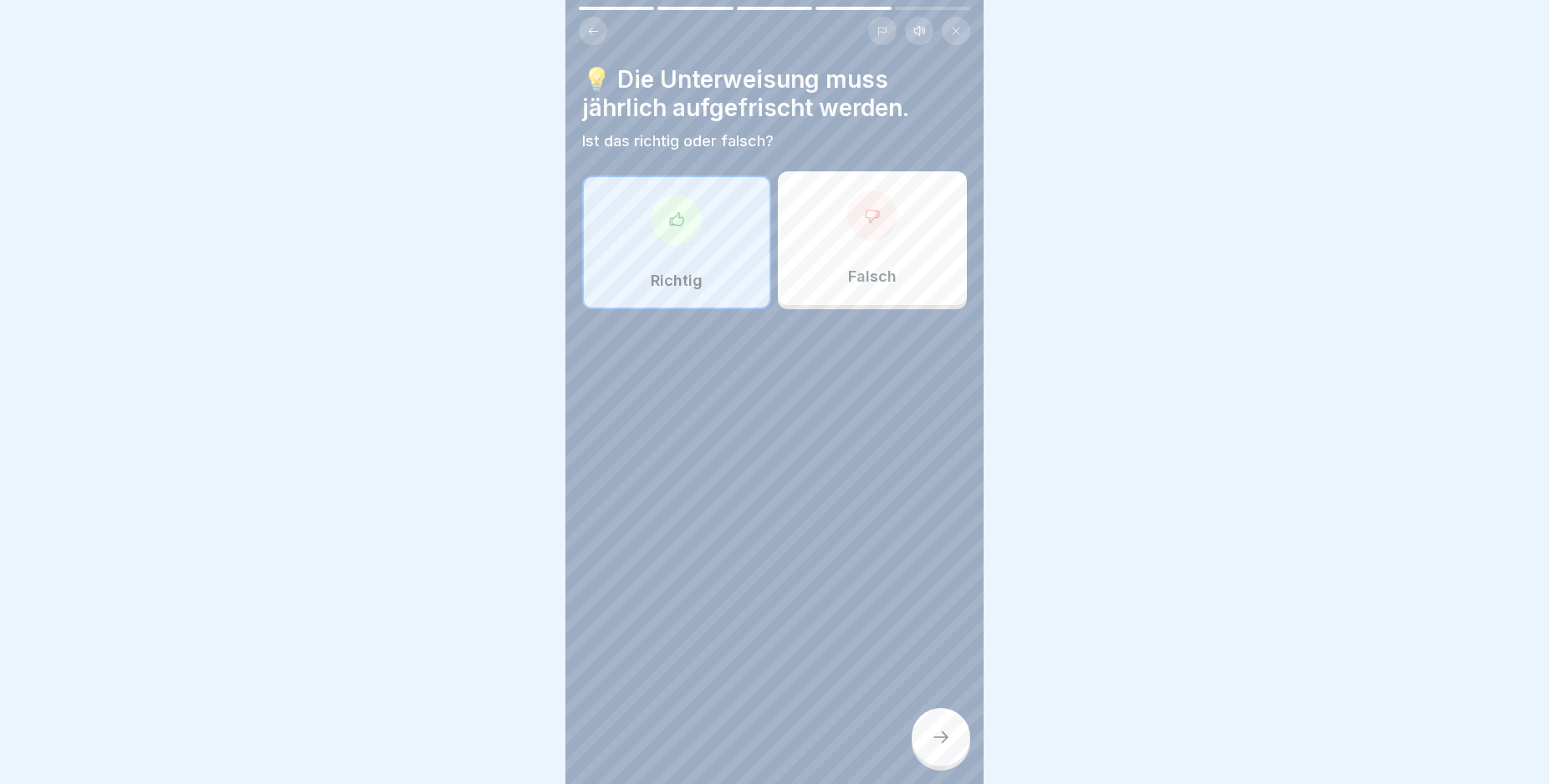
click at [937, 747] on icon at bounding box center [940, 737] width 20 height 20
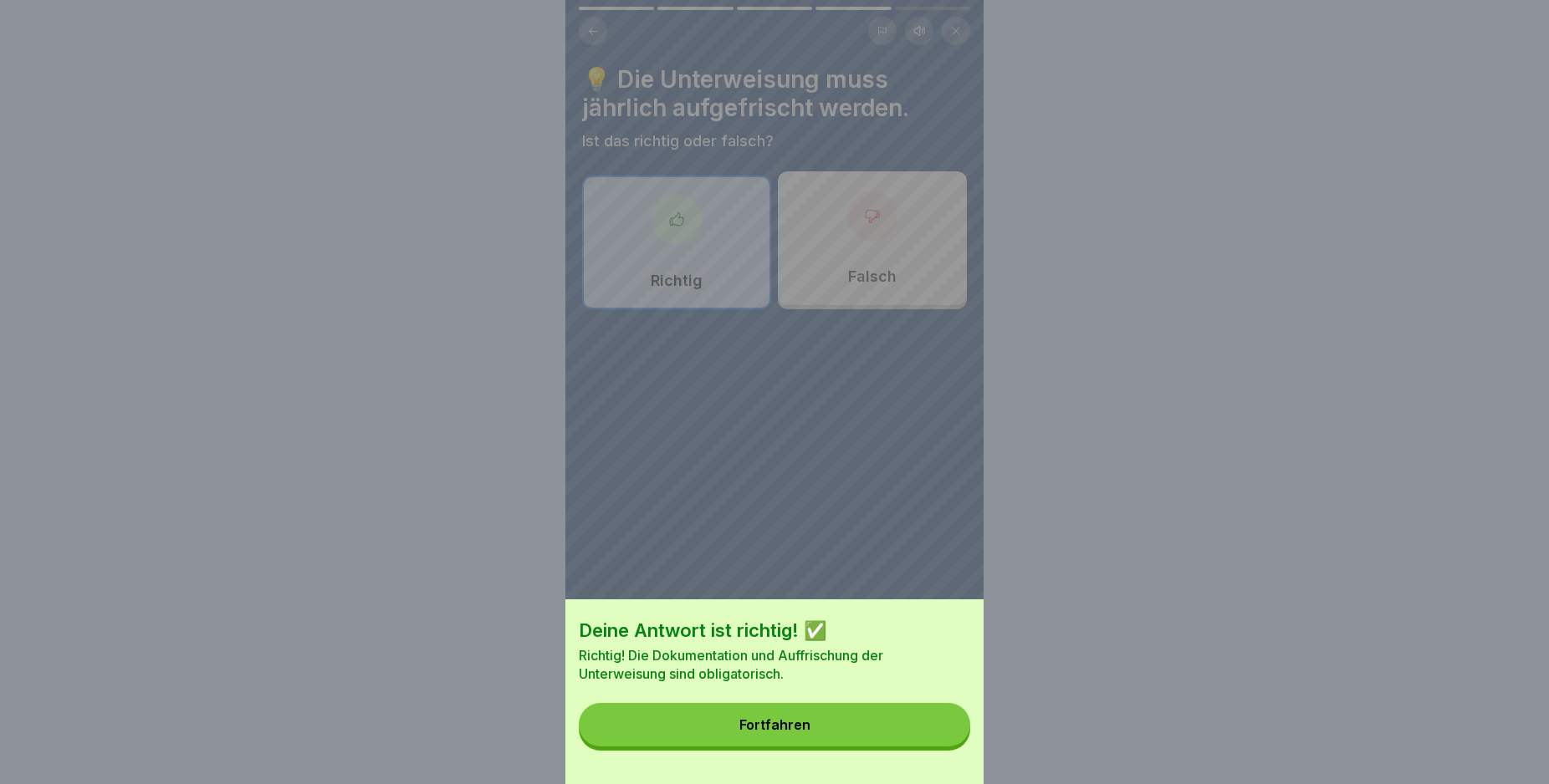
click at [937, 746] on button "Fortfahren" at bounding box center [774, 725] width 392 height 44
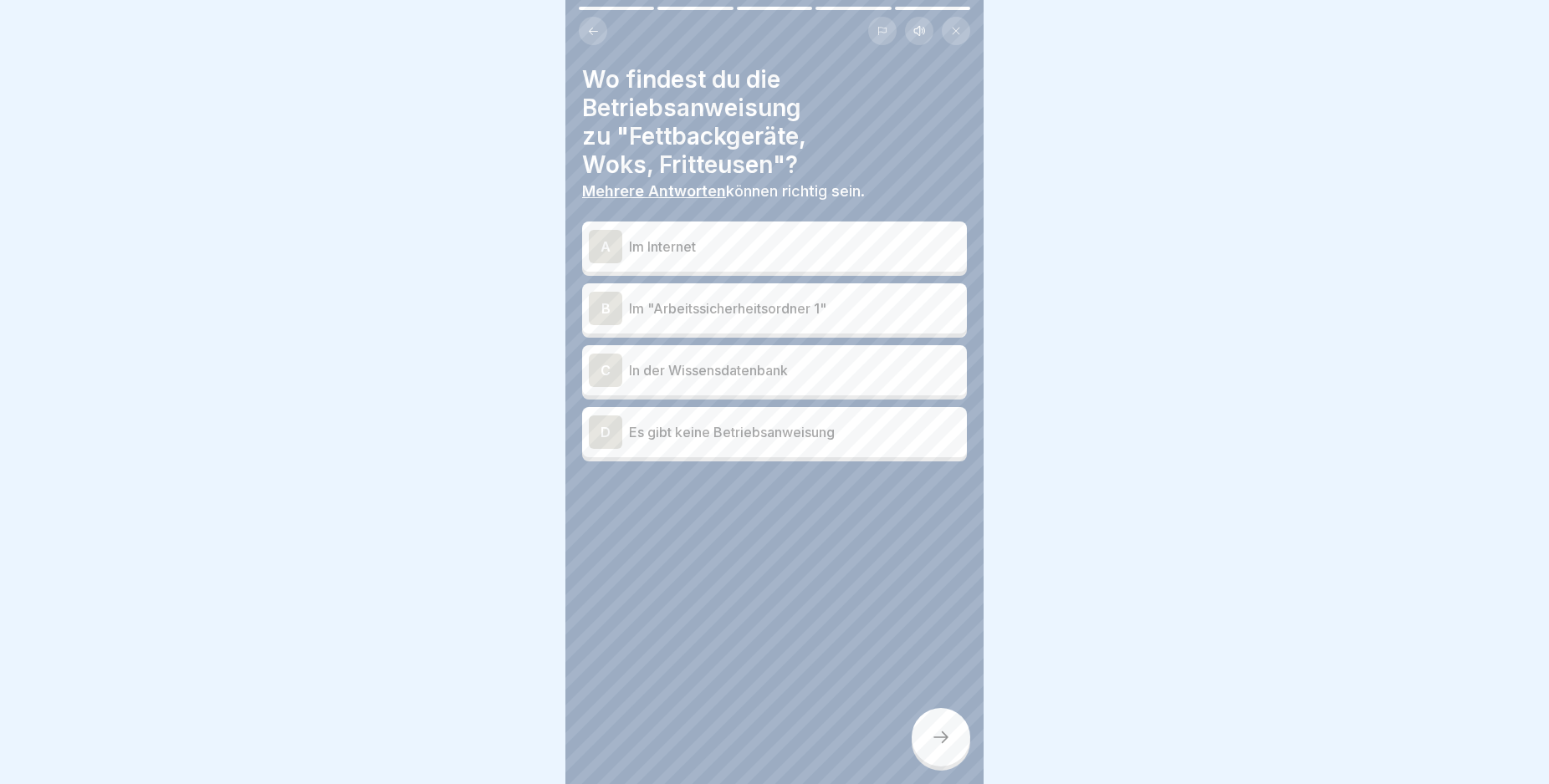
click at [607, 306] on div "B" at bounding box center [605, 308] width 34 height 34
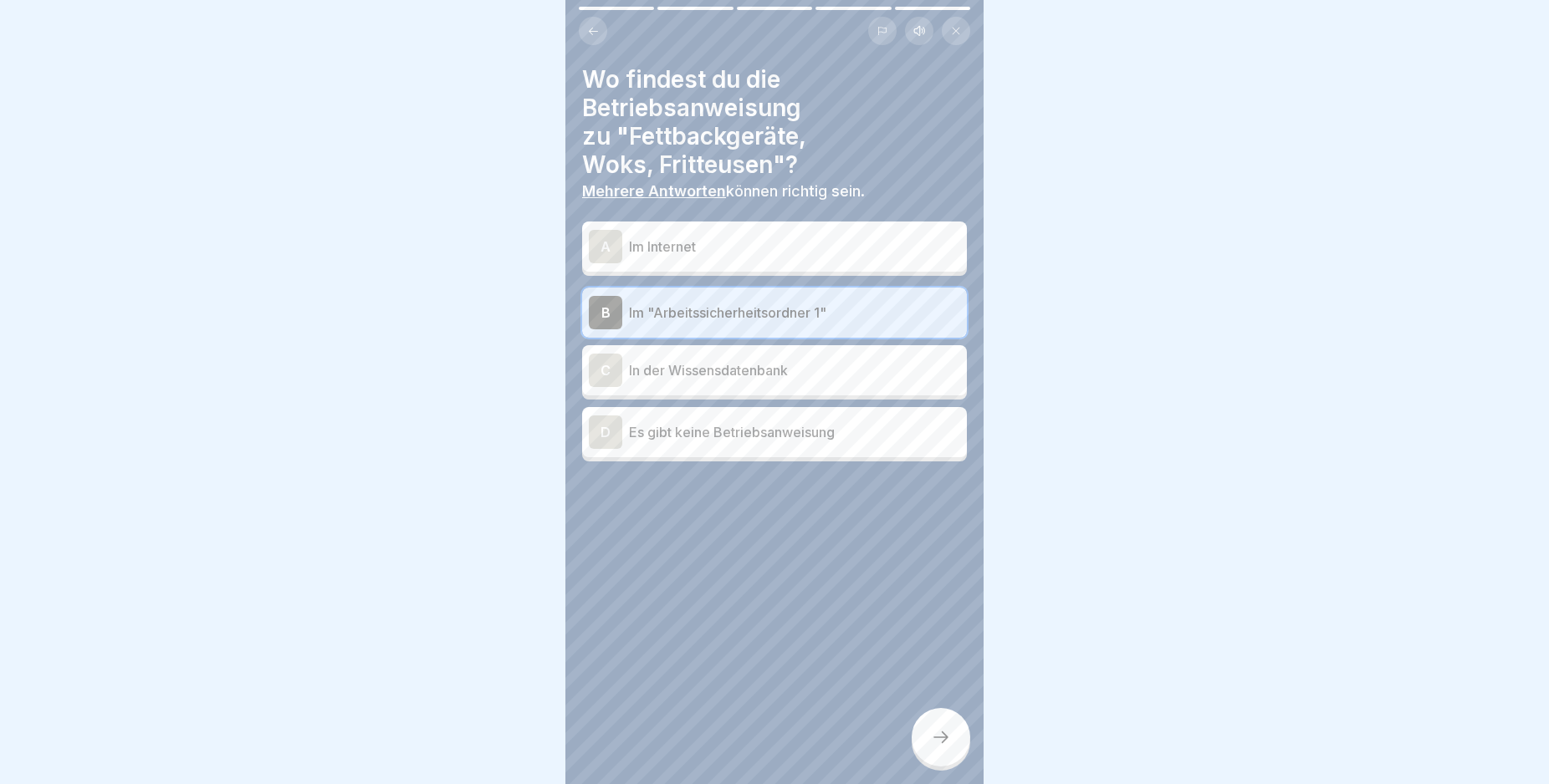
click at [602, 370] on div "C" at bounding box center [605, 370] width 34 height 34
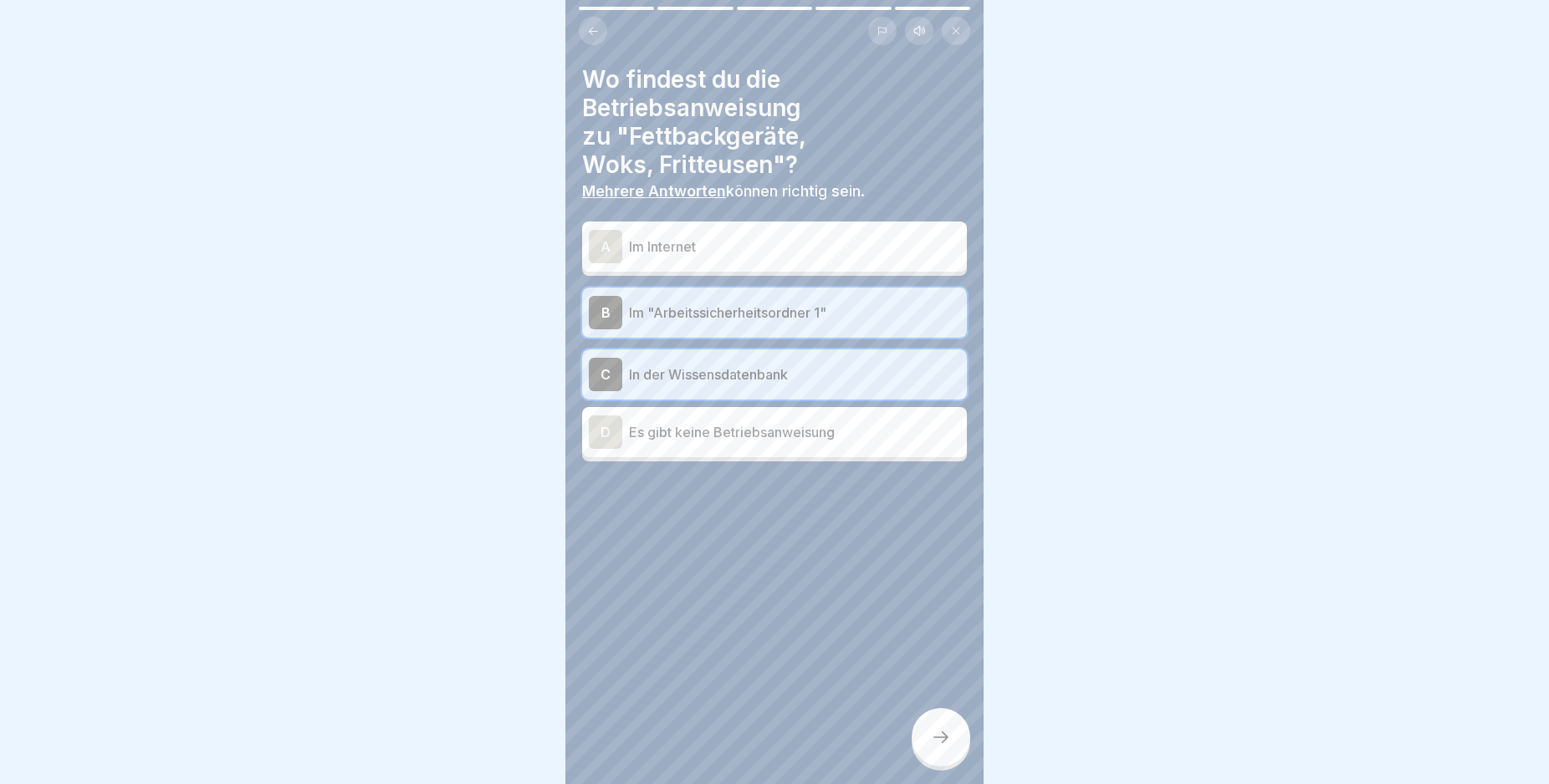
click at [945, 747] on icon at bounding box center [940, 737] width 20 height 20
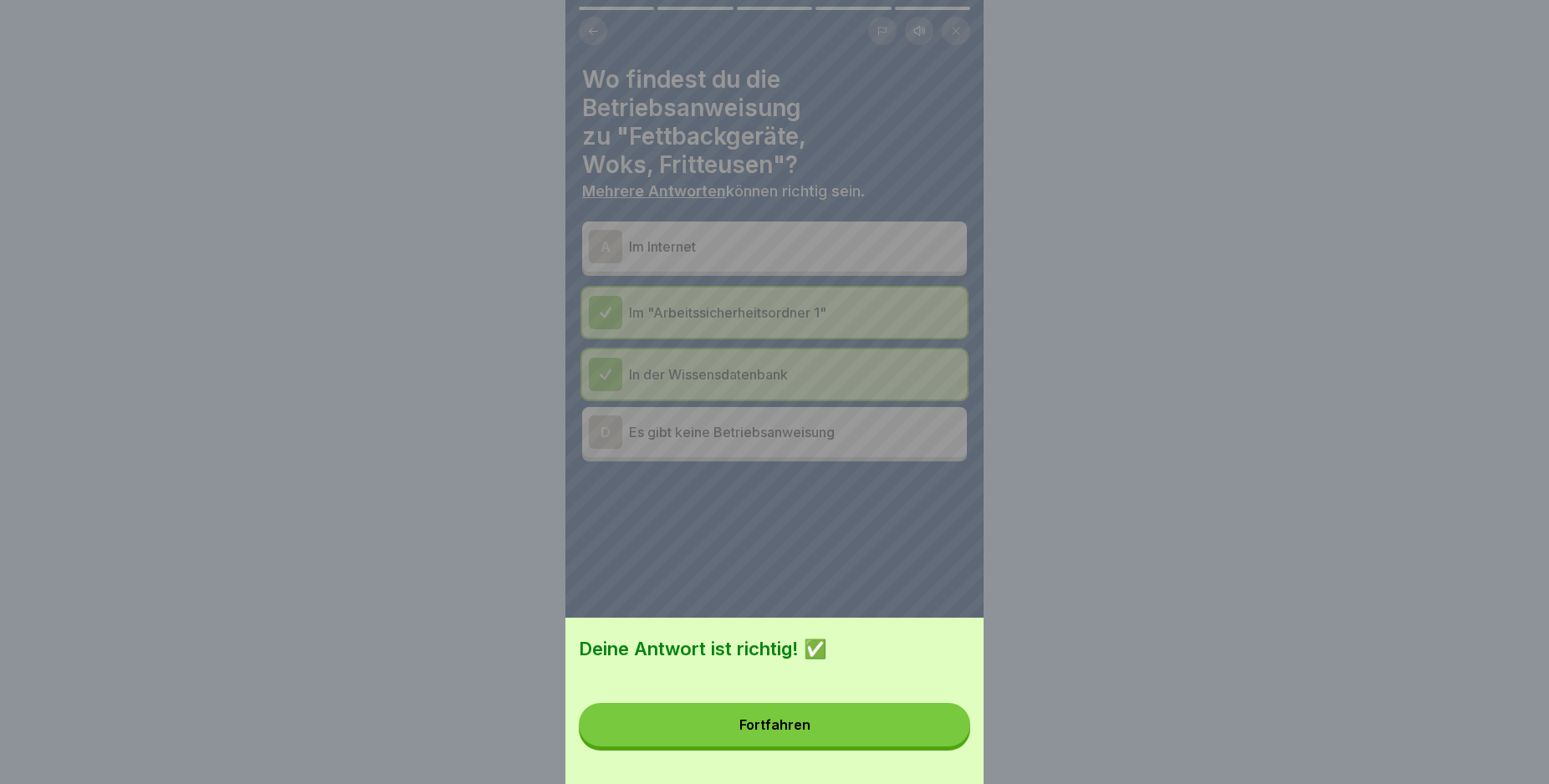
click at [939, 740] on button "Fortfahren" at bounding box center [774, 725] width 392 height 44
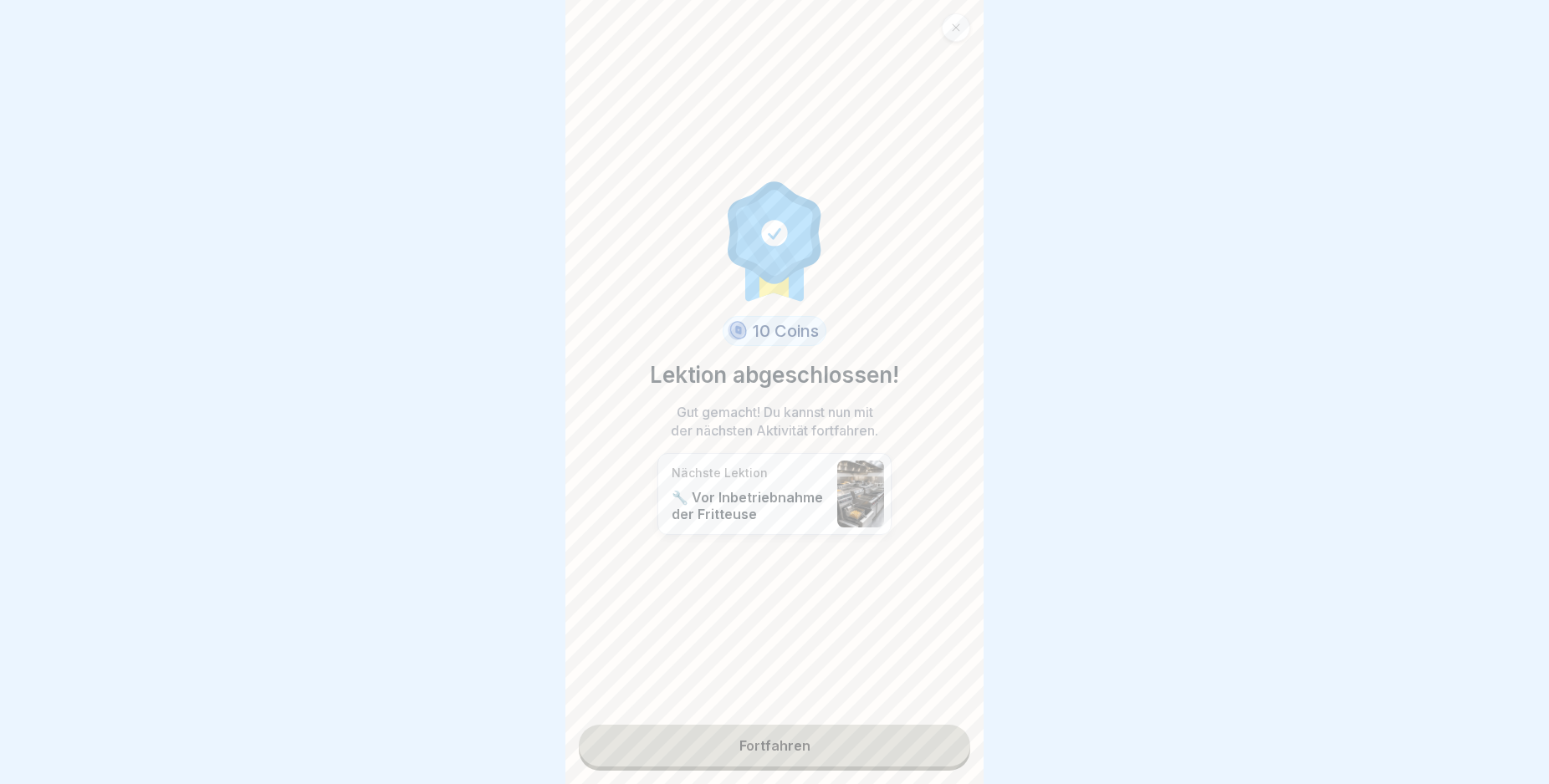
click at [929, 741] on link "Fortfahren" at bounding box center [774, 745] width 392 height 42
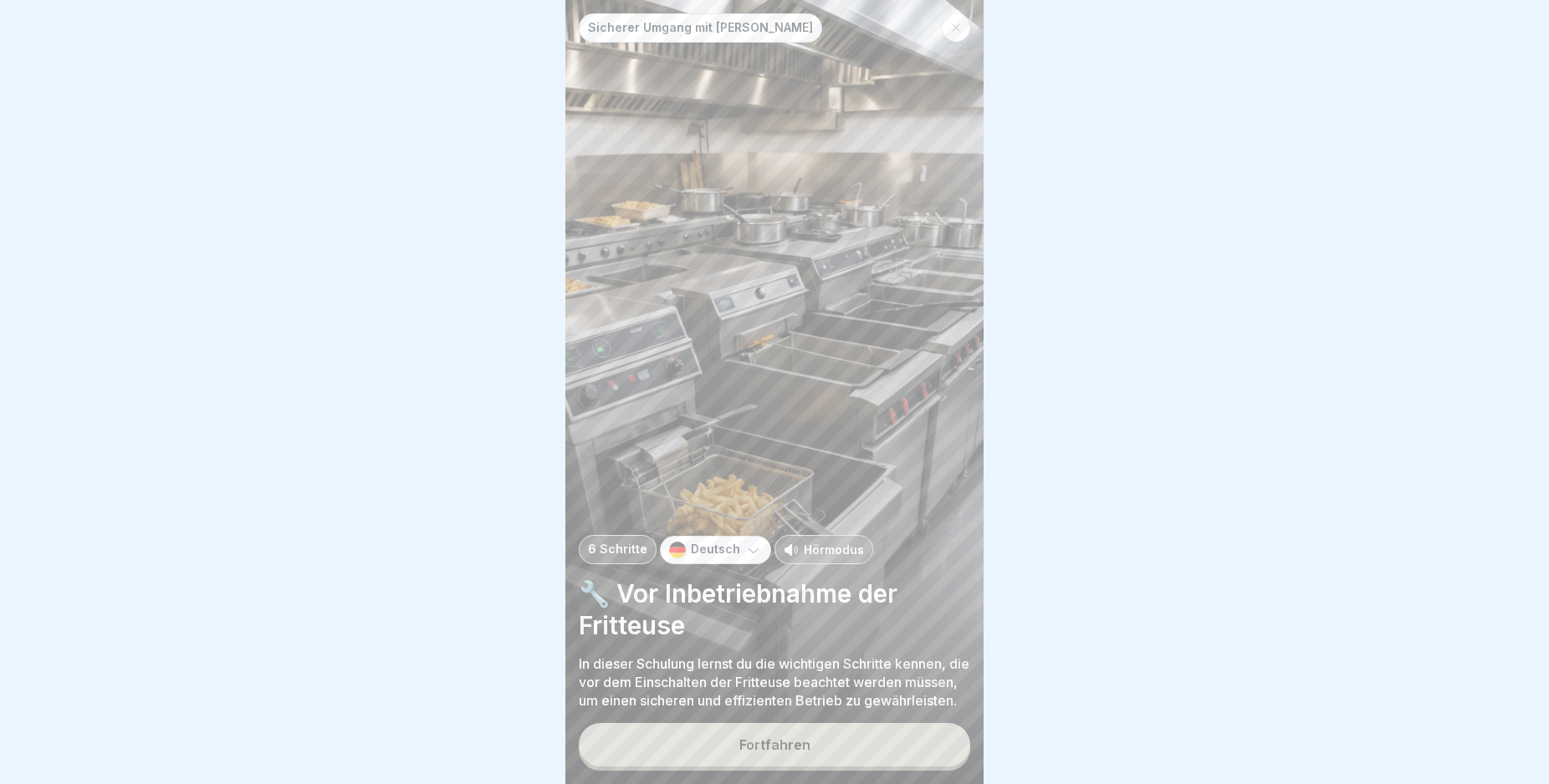
click at [927, 749] on button "Fortfahren" at bounding box center [774, 744] width 392 height 44
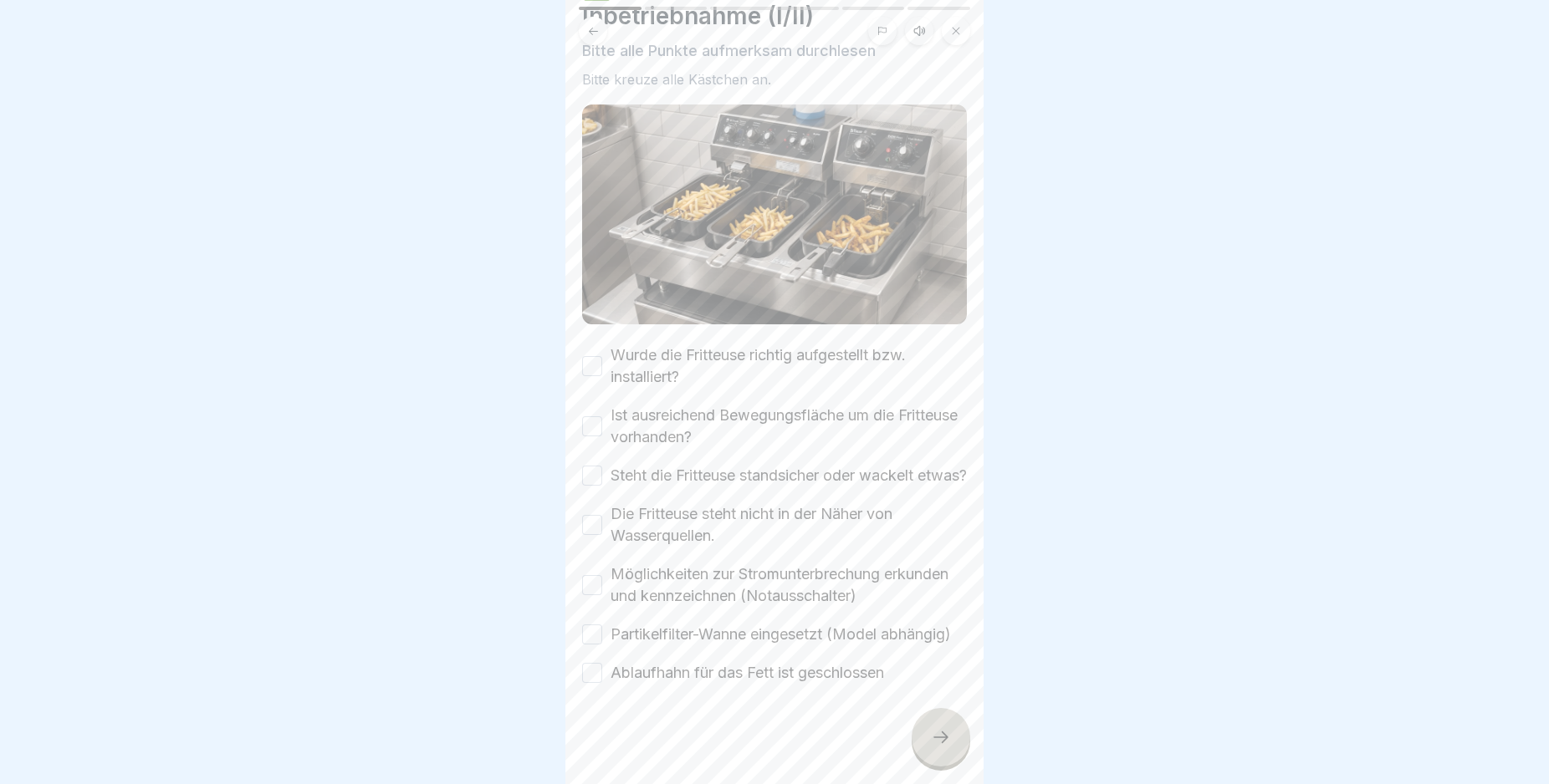
scroll to position [127, 0]
click at [989, 736] on body "Sicherer Umgang mit Fritteusen 6 Schritte Deutsch Hörmodus 🔧 Vor Inbetriebnahme…" at bounding box center [774, 392] width 1549 height 784
click at [588, 357] on button "Wurde die Fritteuse richtig aufgestellt bzw. installiert?" at bounding box center [592, 366] width 20 height 20
click at [594, 417] on button "Ist ausreichend Bewegungsfläche um die Fritteuse vorhanden?" at bounding box center [592, 426] width 20 height 20
click at [590, 466] on button "Steht die Fritteuse standsicher oder wackelt etwas?" at bounding box center [592, 476] width 20 height 20
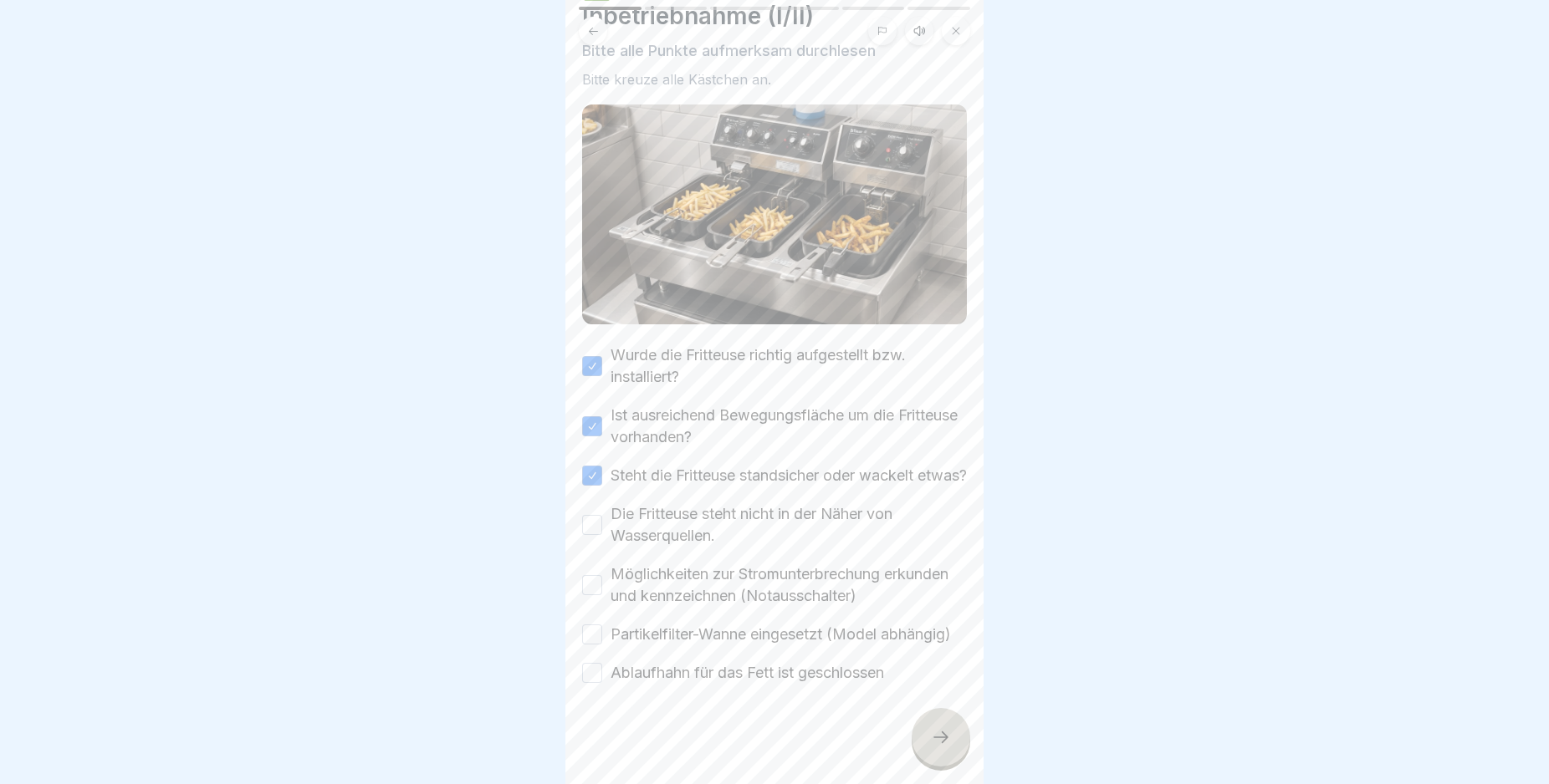
click at [589, 515] on button "Die Fritteuse steht nicht in der Näher von Wasserquellen." at bounding box center [592, 524] width 20 height 20
click at [602, 564] on div "Möglichkeiten zur Stromunterbrechung erkunden und kennzeichnen (Notausschalter)" at bounding box center [774, 585] width 385 height 44
click at [597, 576] on button "Möglichkeiten zur Stromunterbrechung erkunden und kennzeichnen (Notausschalter)" at bounding box center [592, 585] width 20 height 20
click at [594, 625] on button "Partikelfilter-Wanne eingesetzt (Model abhängig)" at bounding box center [592, 635] width 20 height 20
click at [592, 667] on button "Ablaufhahn für das Fett ist geschlossen" at bounding box center [592, 673] width 20 height 20
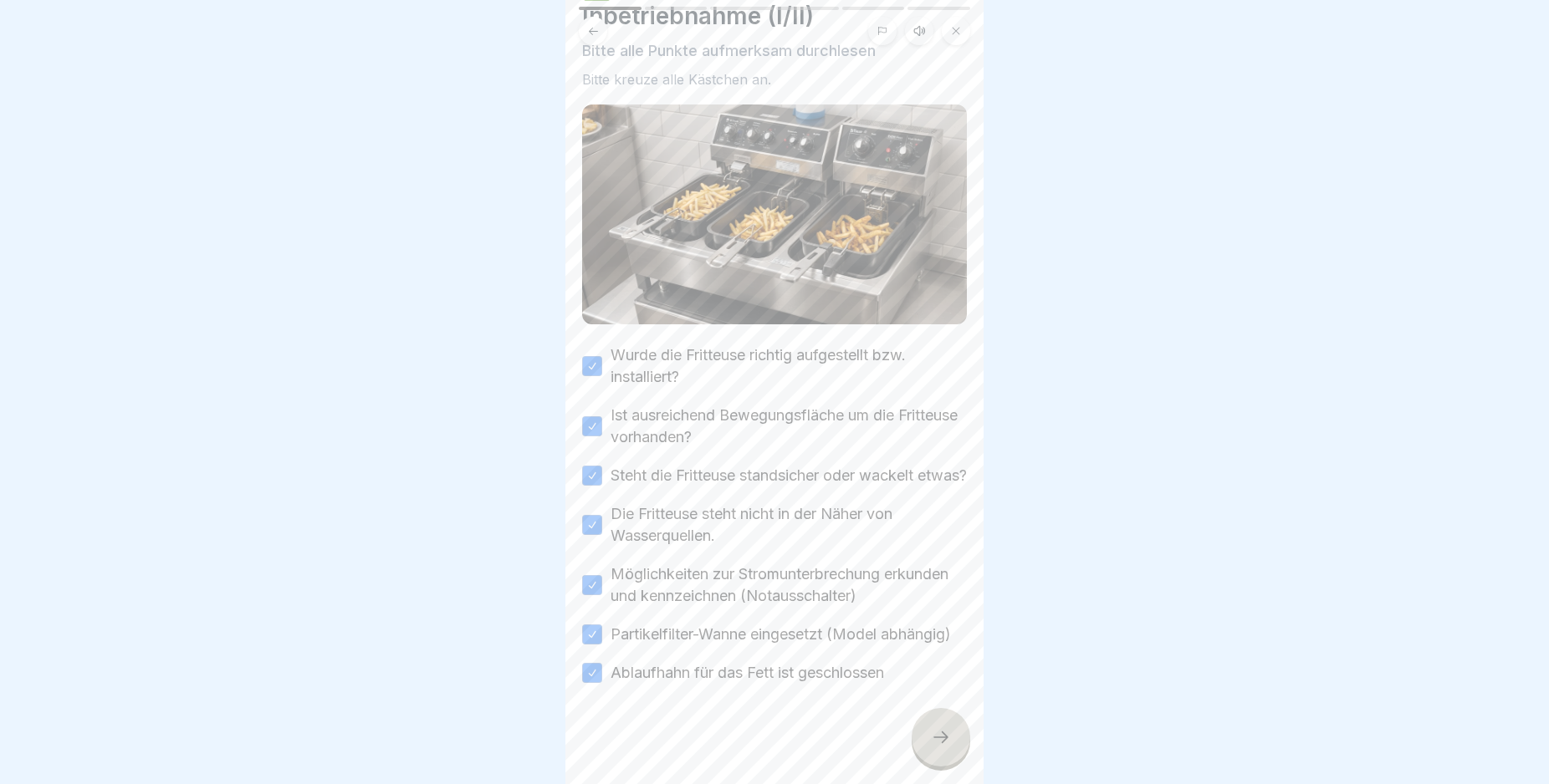
click at [923, 746] on div at bounding box center [940, 737] width 58 height 58
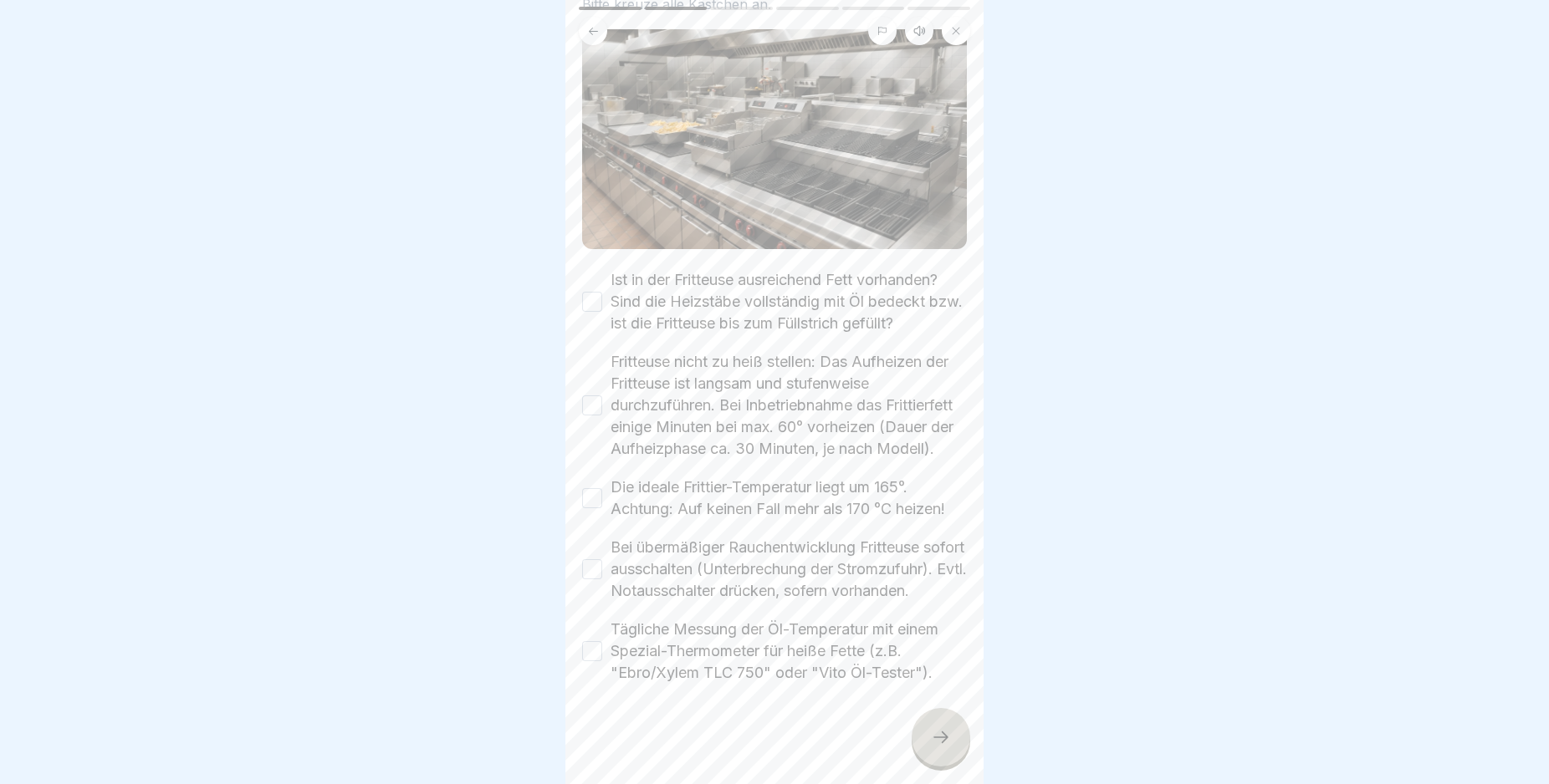
scroll to position [224, 0]
click at [587, 292] on button "Ist in der Fritteuse ausreichend Fett vorhanden? Sind die Heizstäbe vollständig…" at bounding box center [592, 301] width 20 height 20
click at [588, 395] on button "Fritteuse nicht zu heiß stellen: Das Aufheizen der Fritteuse ist langsam und st…" at bounding box center [592, 405] width 20 height 20
click at [595, 488] on button "Die ideale Frittier-Temperatur liegt um 165°. Achtung: Auf keinen Fall mehr als…" at bounding box center [592, 498] width 20 height 20
click at [586, 559] on button "Bei übermäßiger Rauchentwicklung Fritteuse sofort ausschalten (Unterbrechung de…" at bounding box center [592, 569] width 20 height 20
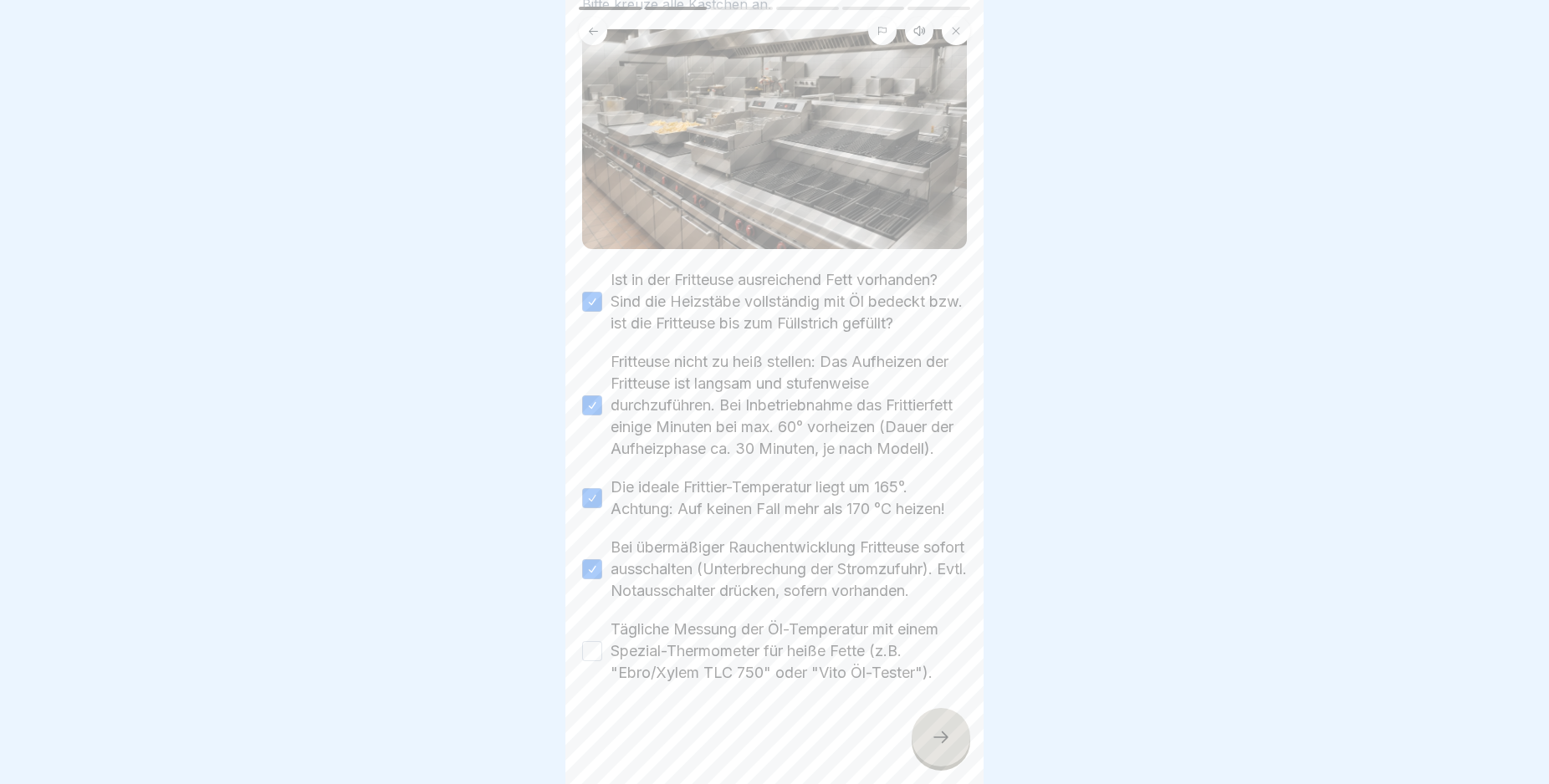
click at [585, 651] on button "Tägliche Messung der Öl-Temperatur mit einem Spezial-Thermometer für heiße Fett…" at bounding box center [592, 651] width 20 height 20
click at [936, 741] on div at bounding box center [940, 737] width 58 height 58
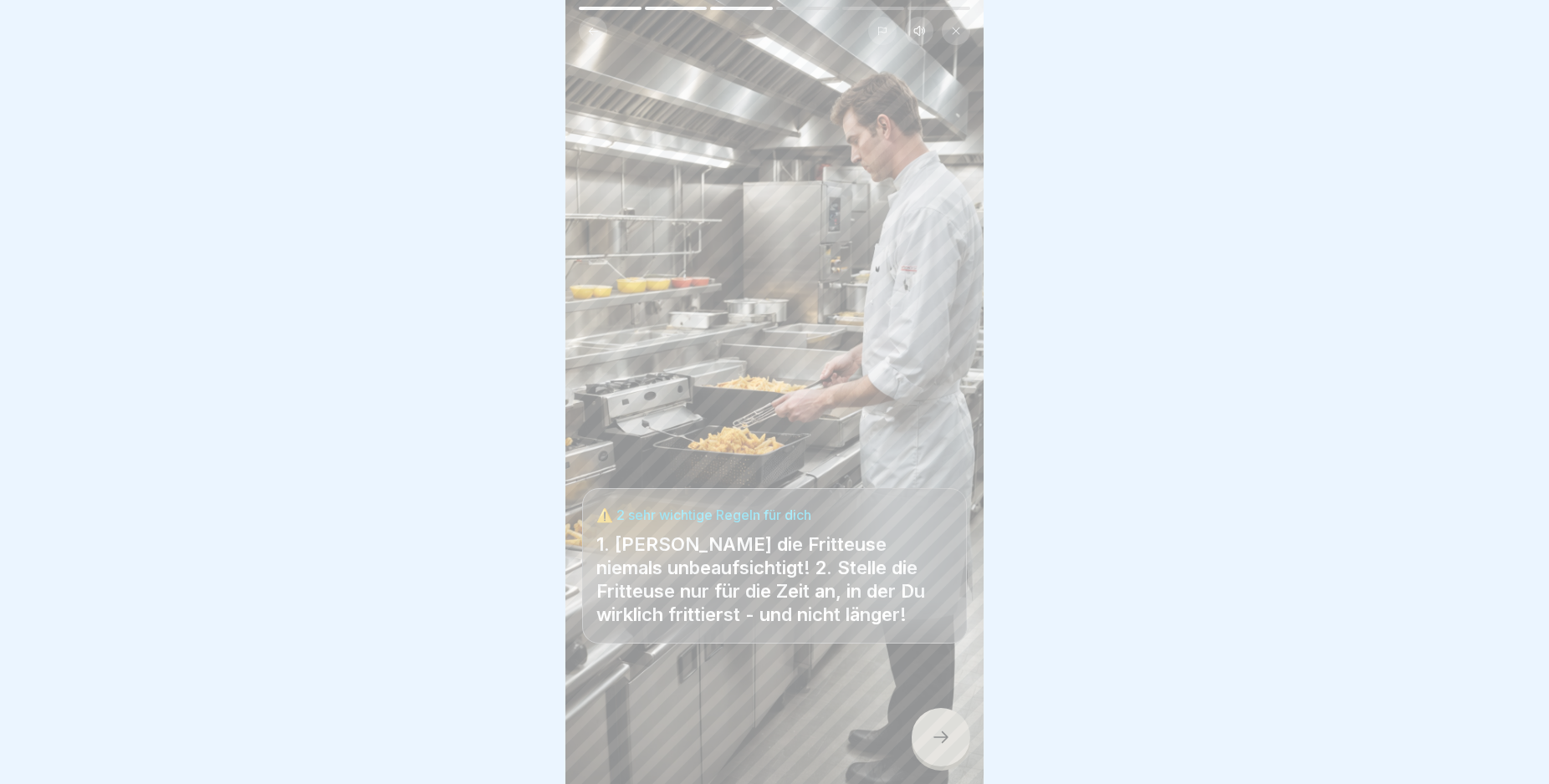
click at [941, 745] on icon at bounding box center [940, 737] width 20 height 20
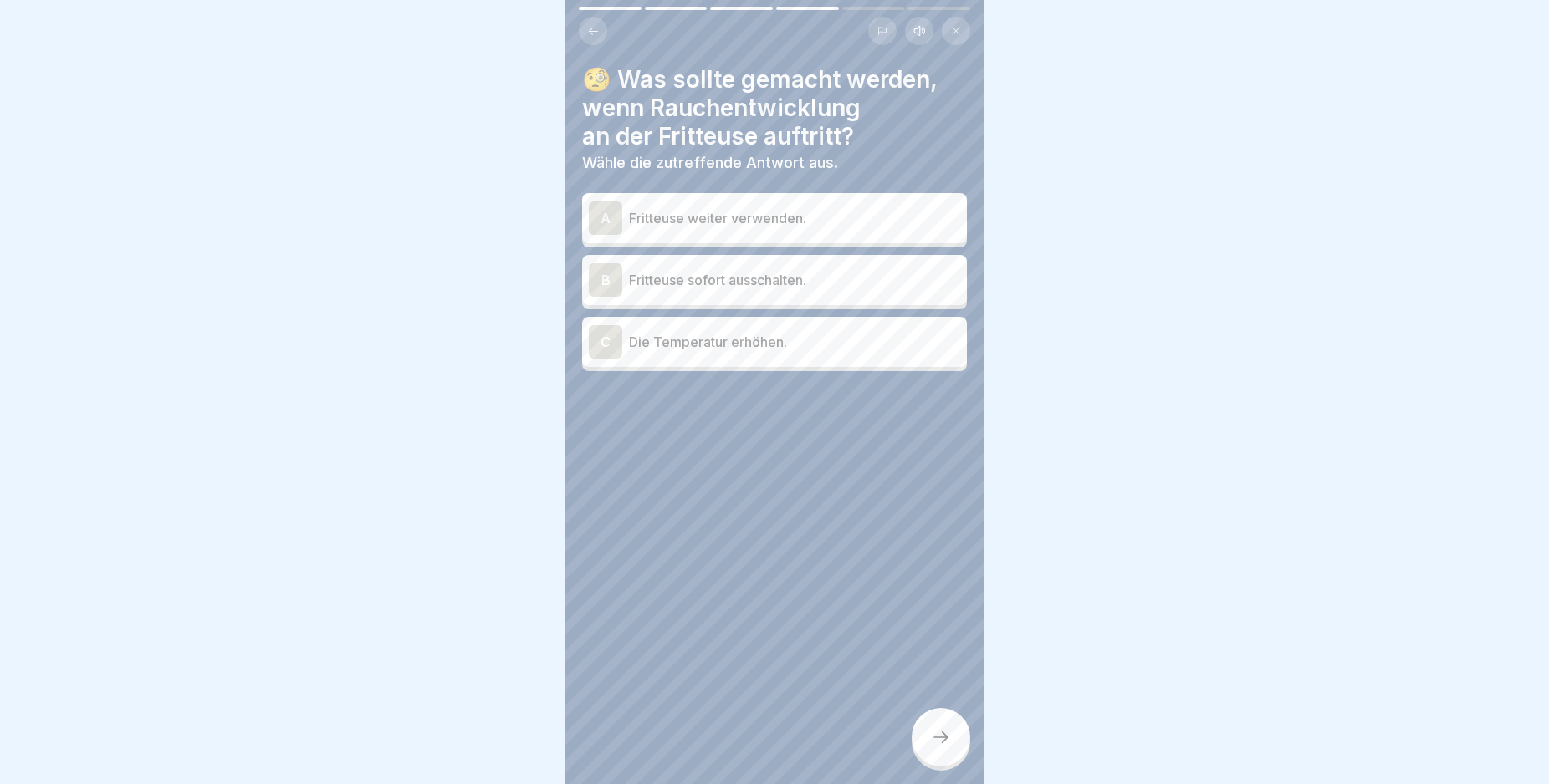
click at [600, 270] on div "B" at bounding box center [605, 280] width 34 height 34
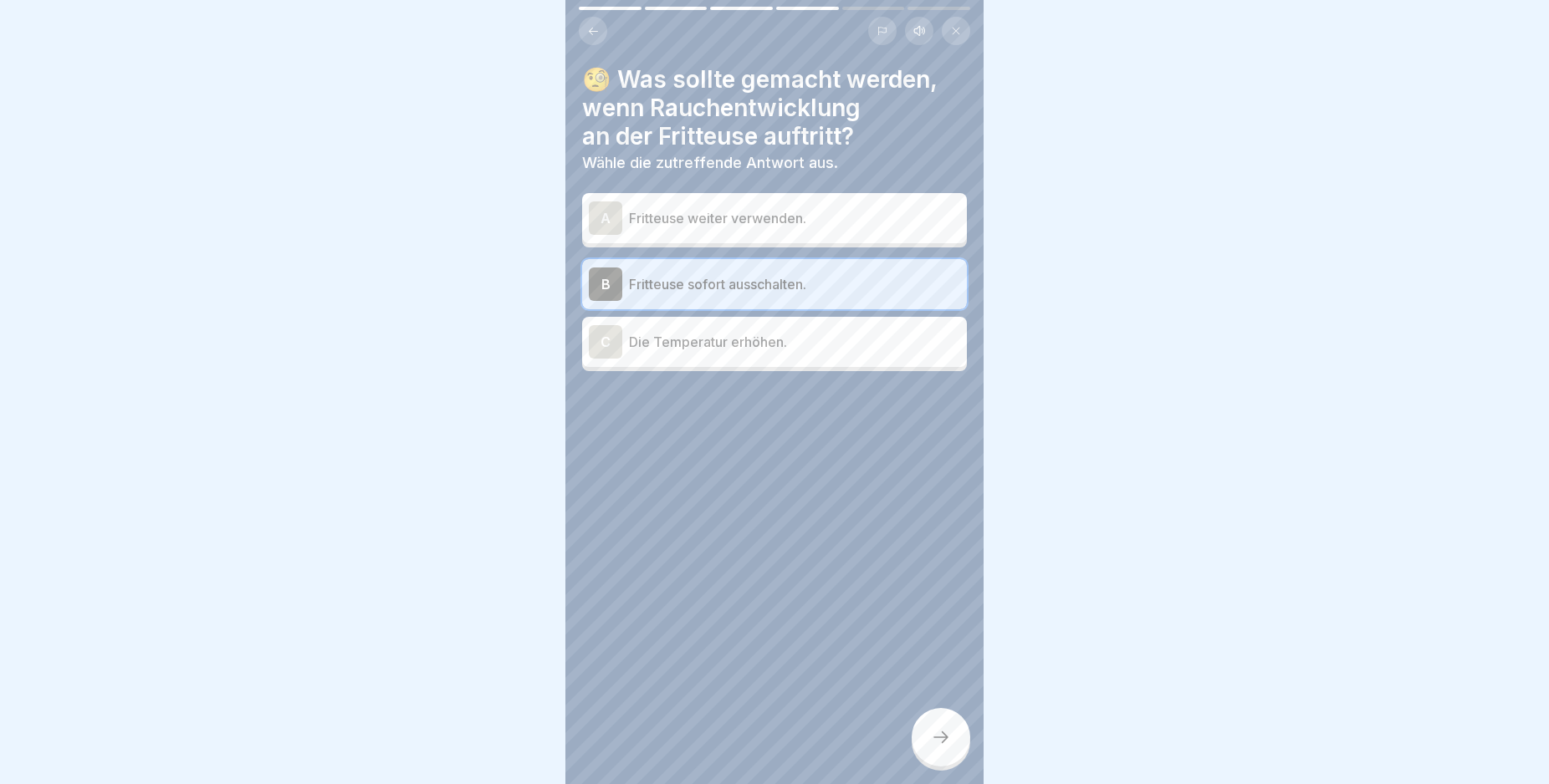
click at [941, 747] on icon at bounding box center [940, 737] width 20 height 20
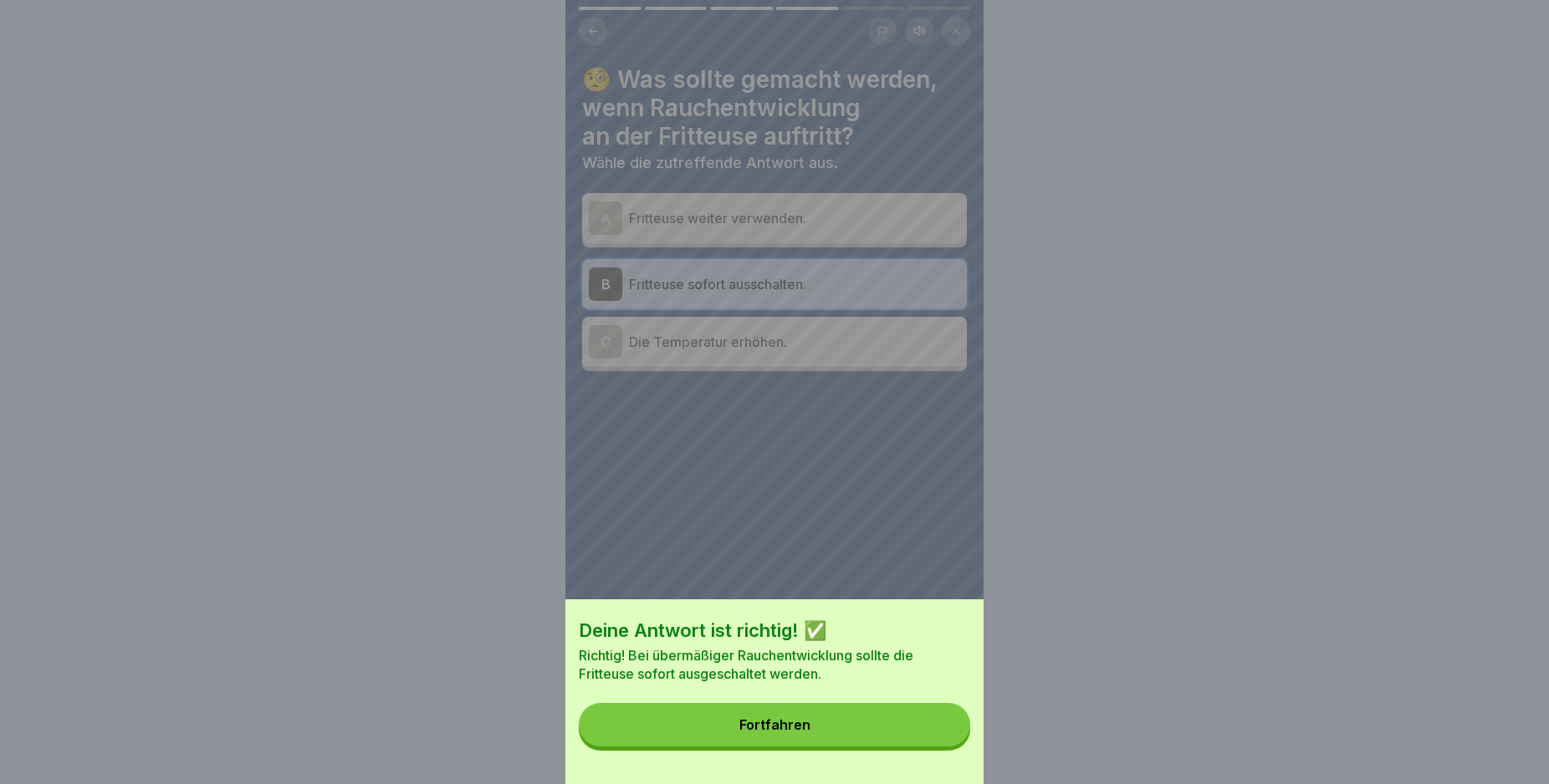
click at [941, 746] on button "Fortfahren" at bounding box center [774, 725] width 392 height 44
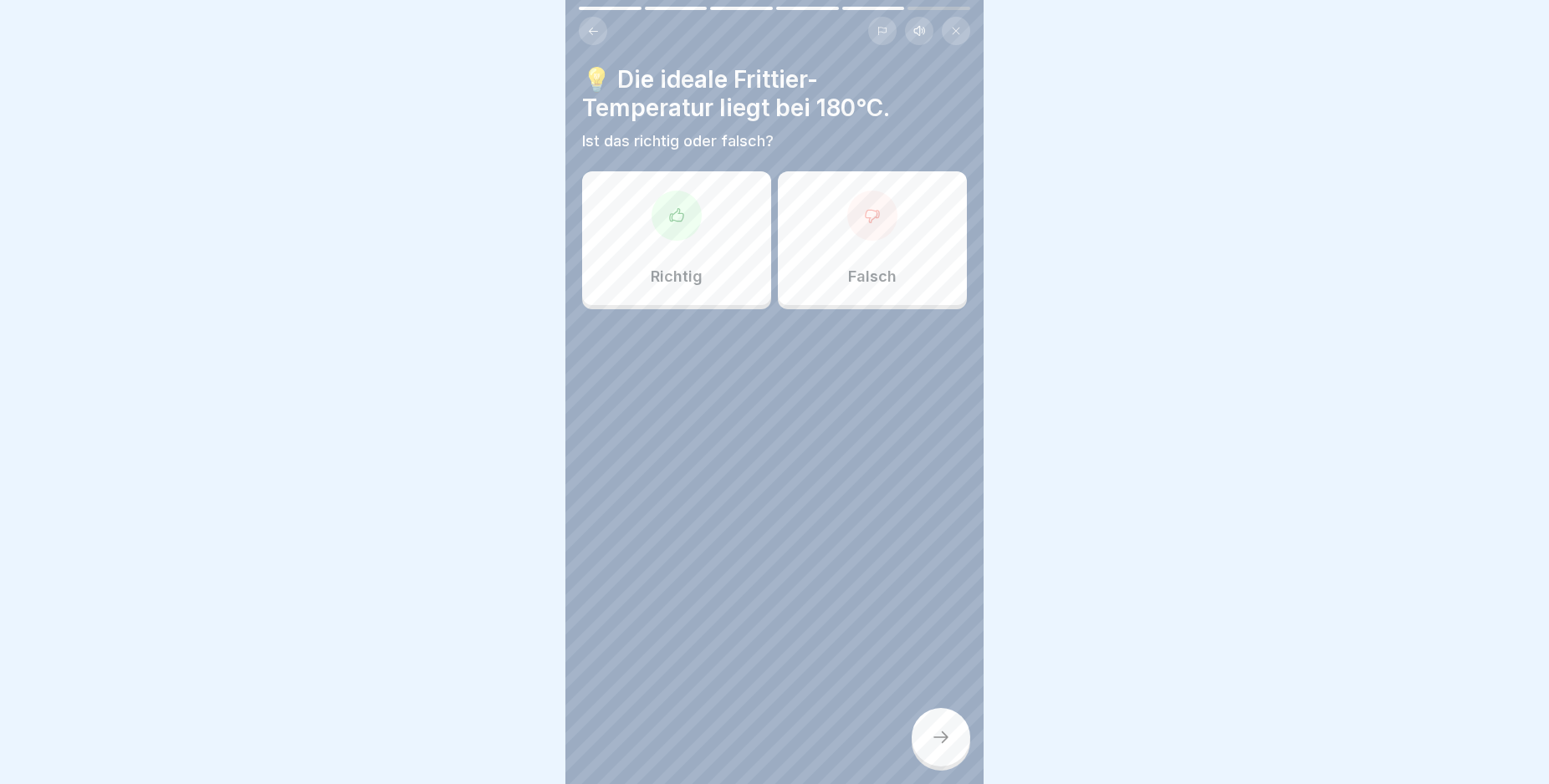
click at [861, 240] on div "Falsch" at bounding box center [871, 238] width 189 height 134
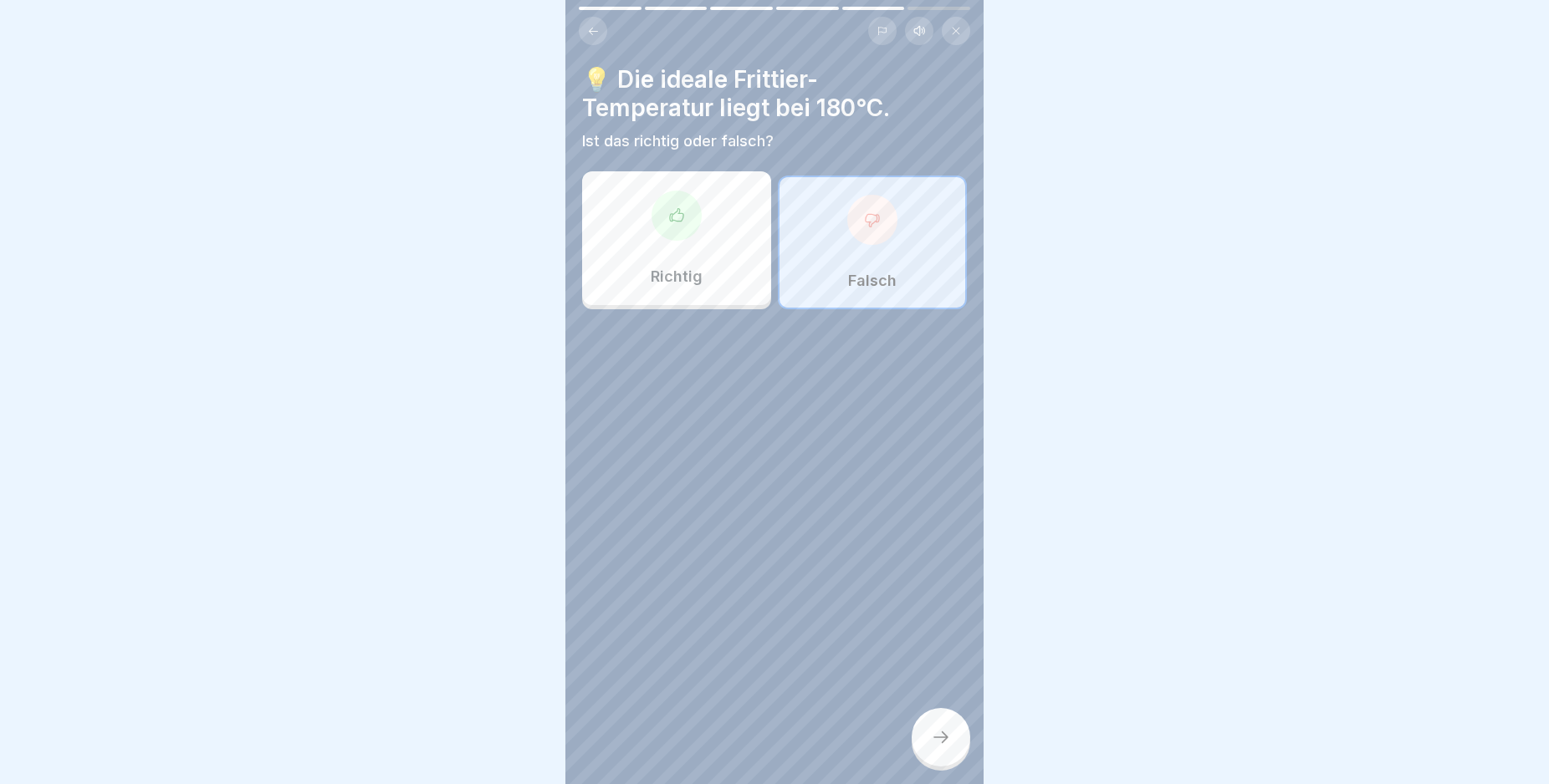
click at [945, 747] on icon at bounding box center [940, 737] width 20 height 20
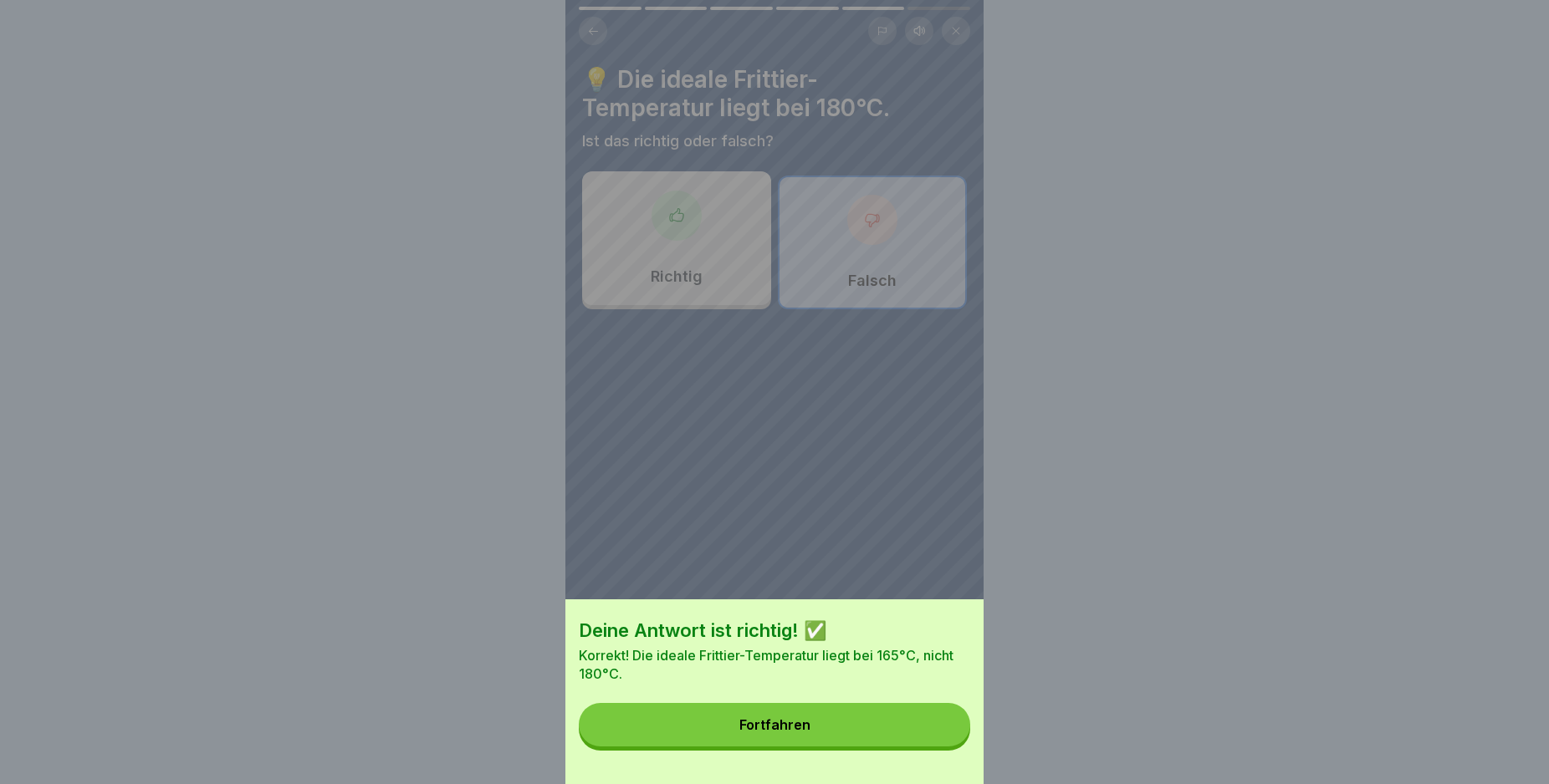
click at [911, 741] on button "Fortfahren" at bounding box center [774, 725] width 392 height 44
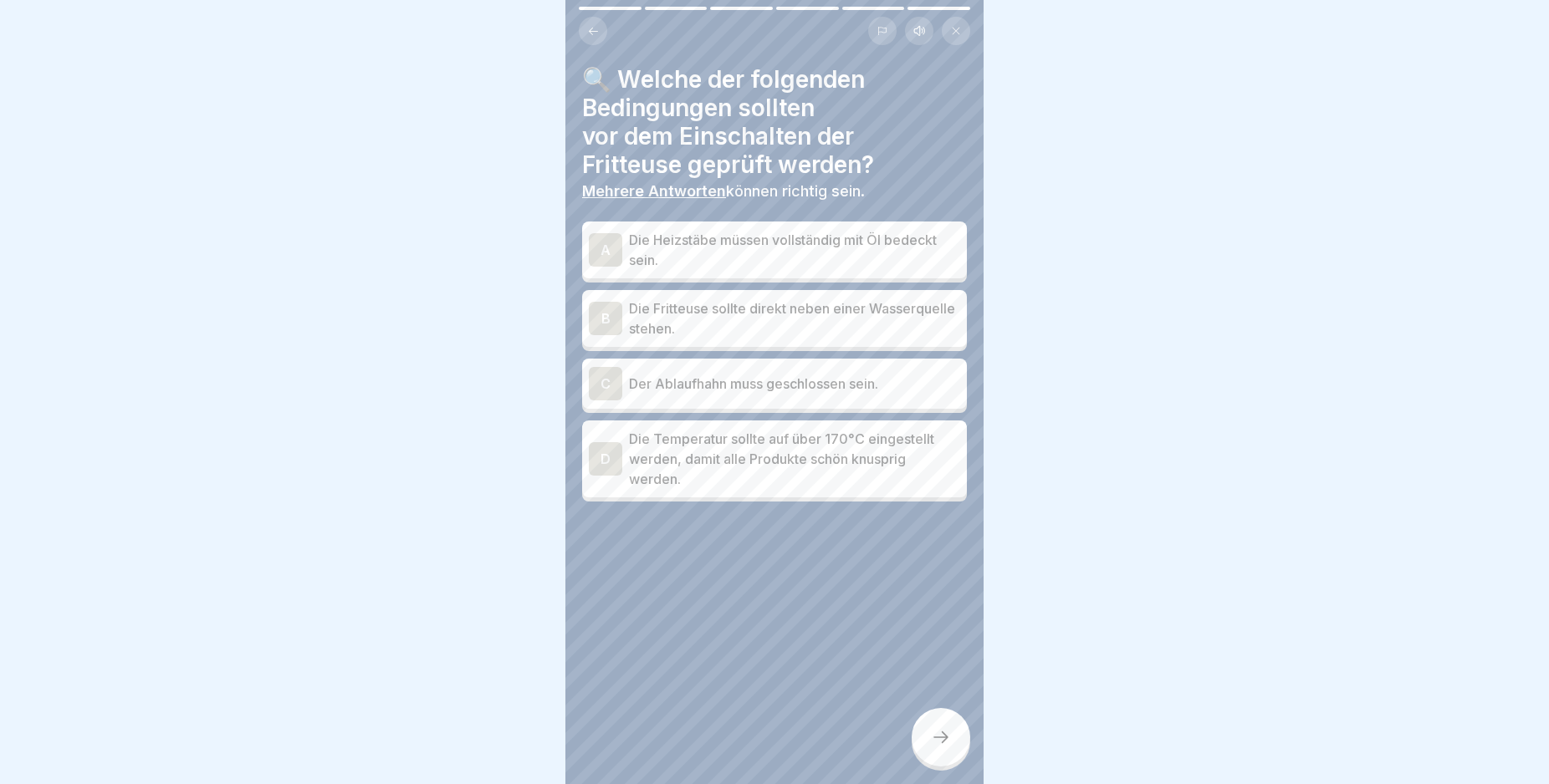
click at [602, 248] on div "A" at bounding box center [605, 250] width 34 height 34
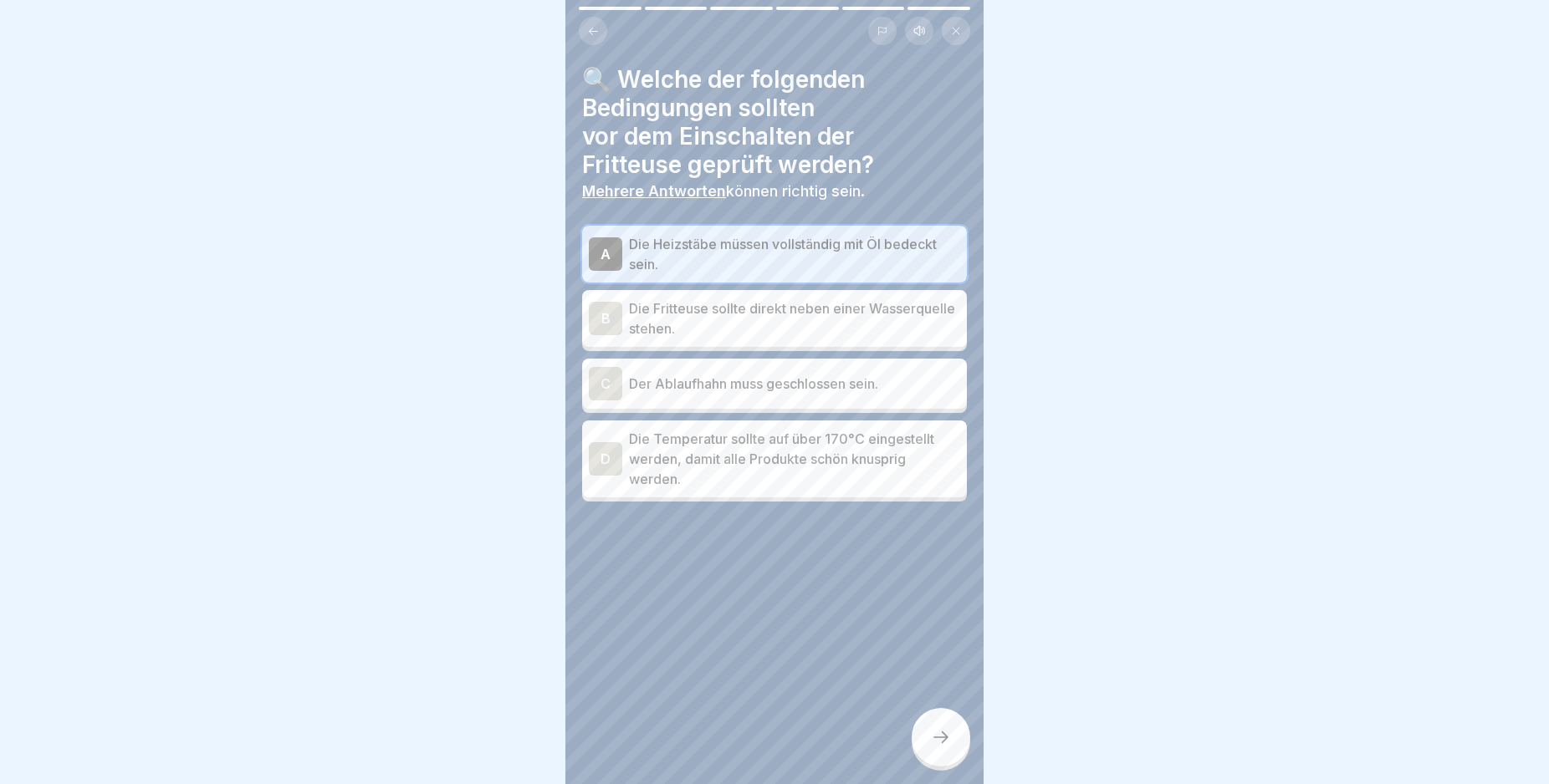
click at [600, 374] on div "C" at bounding box center [605, 384] width 34 height 34
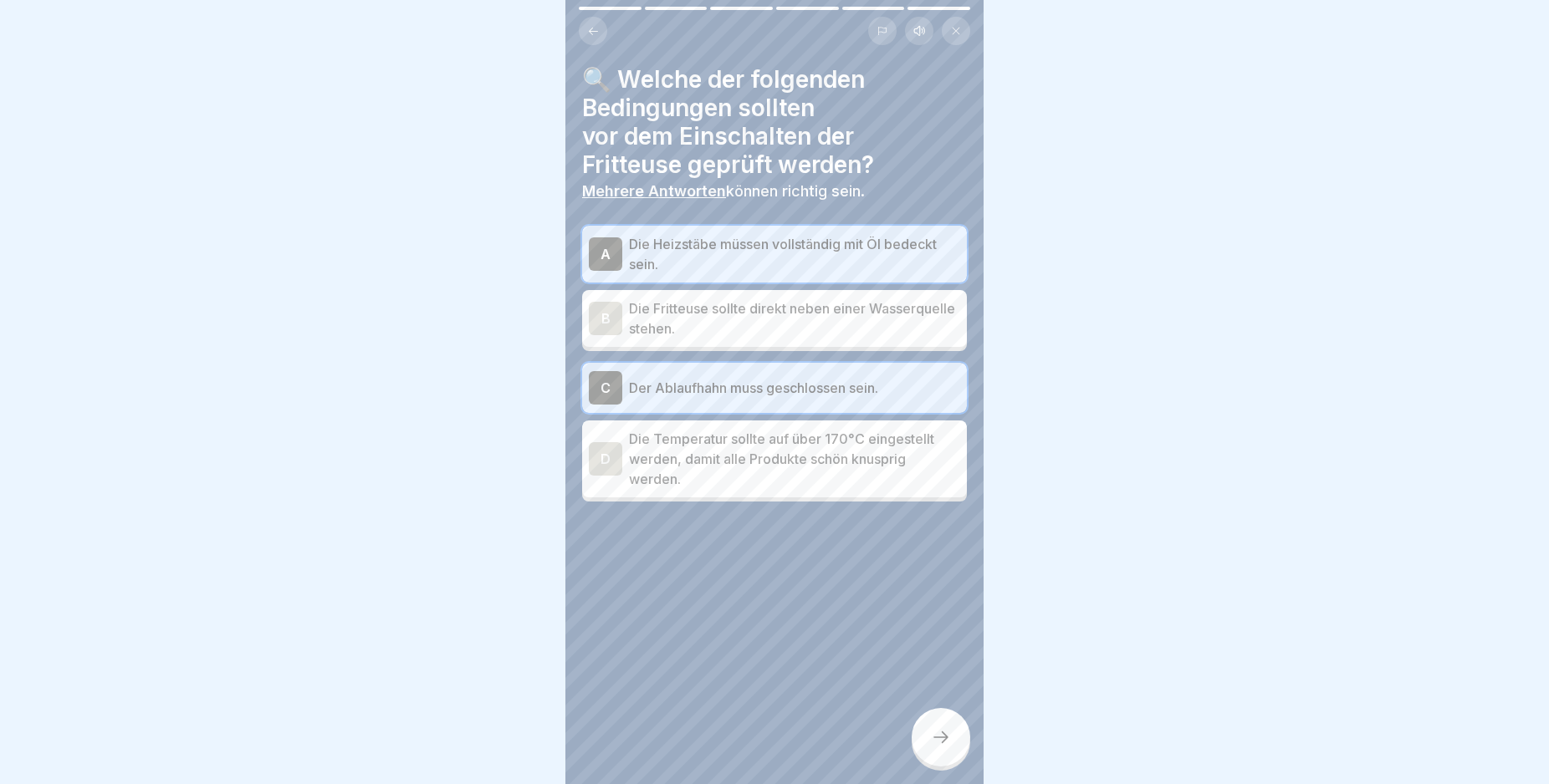
click at [942, 737] on div at bounding box center [940, 737] width 58 height 58
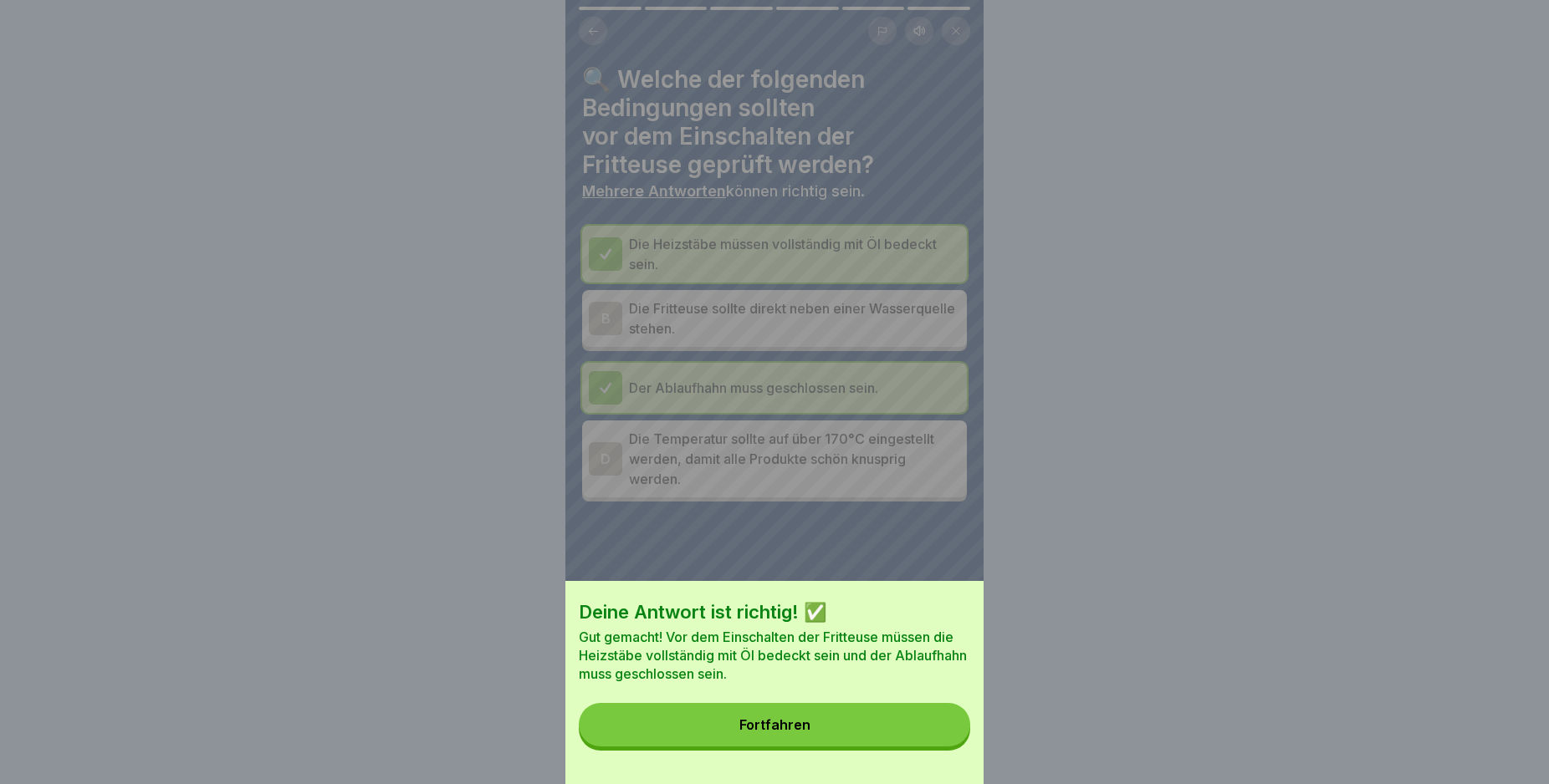
click at [942, 737] on button "Fortfahren" at bounding box center [774, 725] width 392 height 44
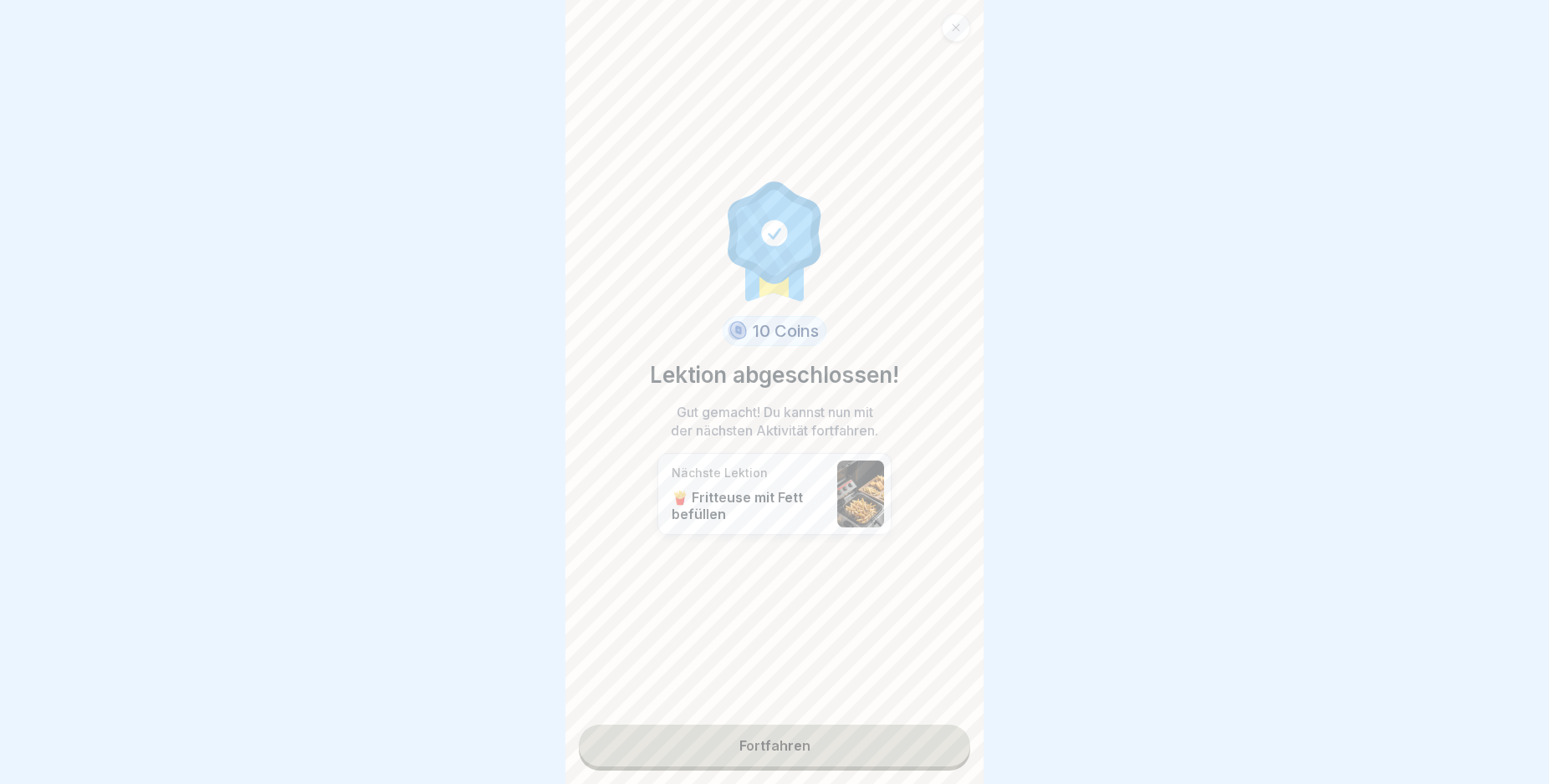
click at [903, 739] on link "Fortfahren" at bounding box center [774, 745] width 392 height 42
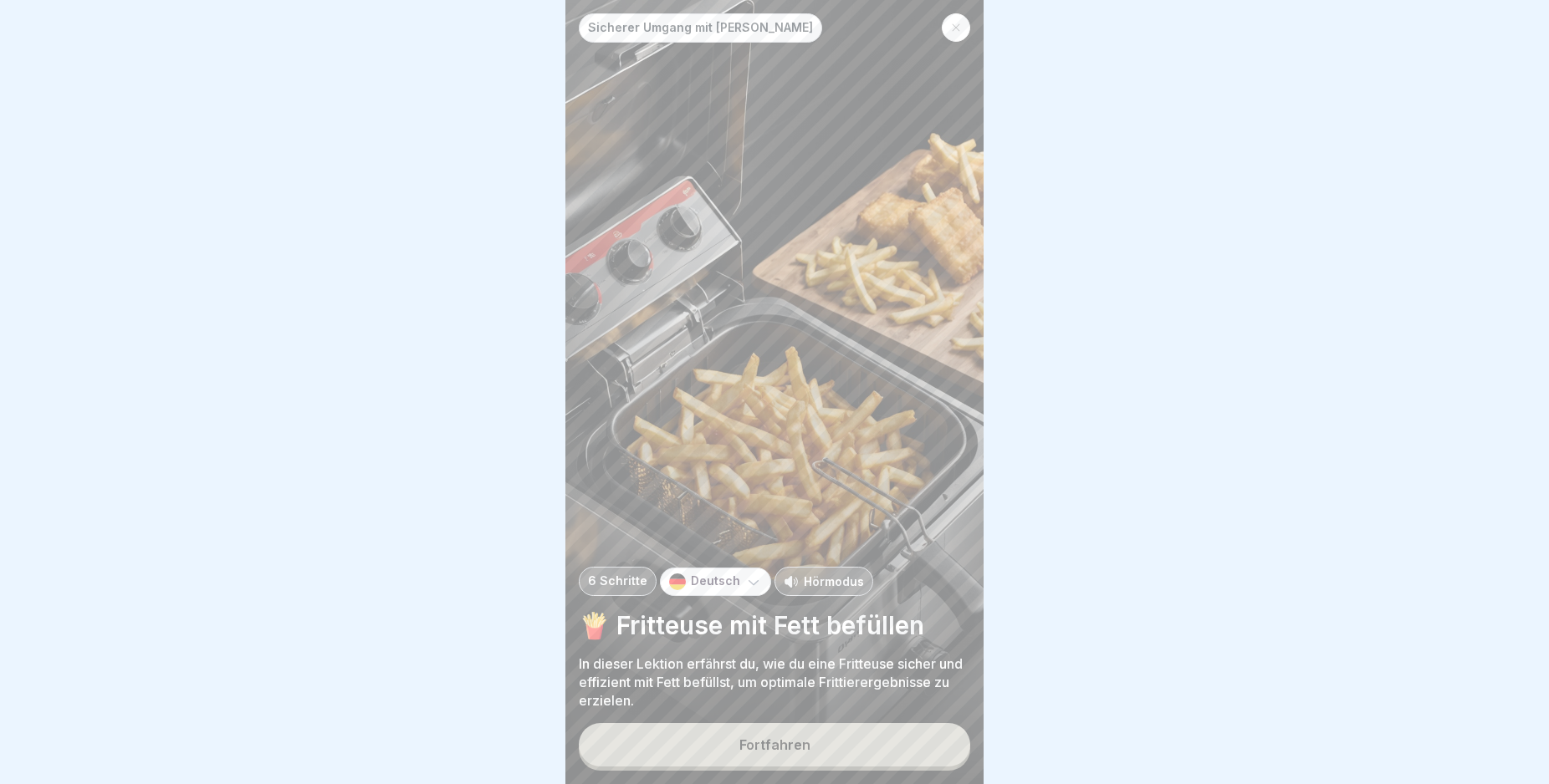
click at [902, 740] on button "Fortfahren" at bounding box center [774, 744] width 392 height 44
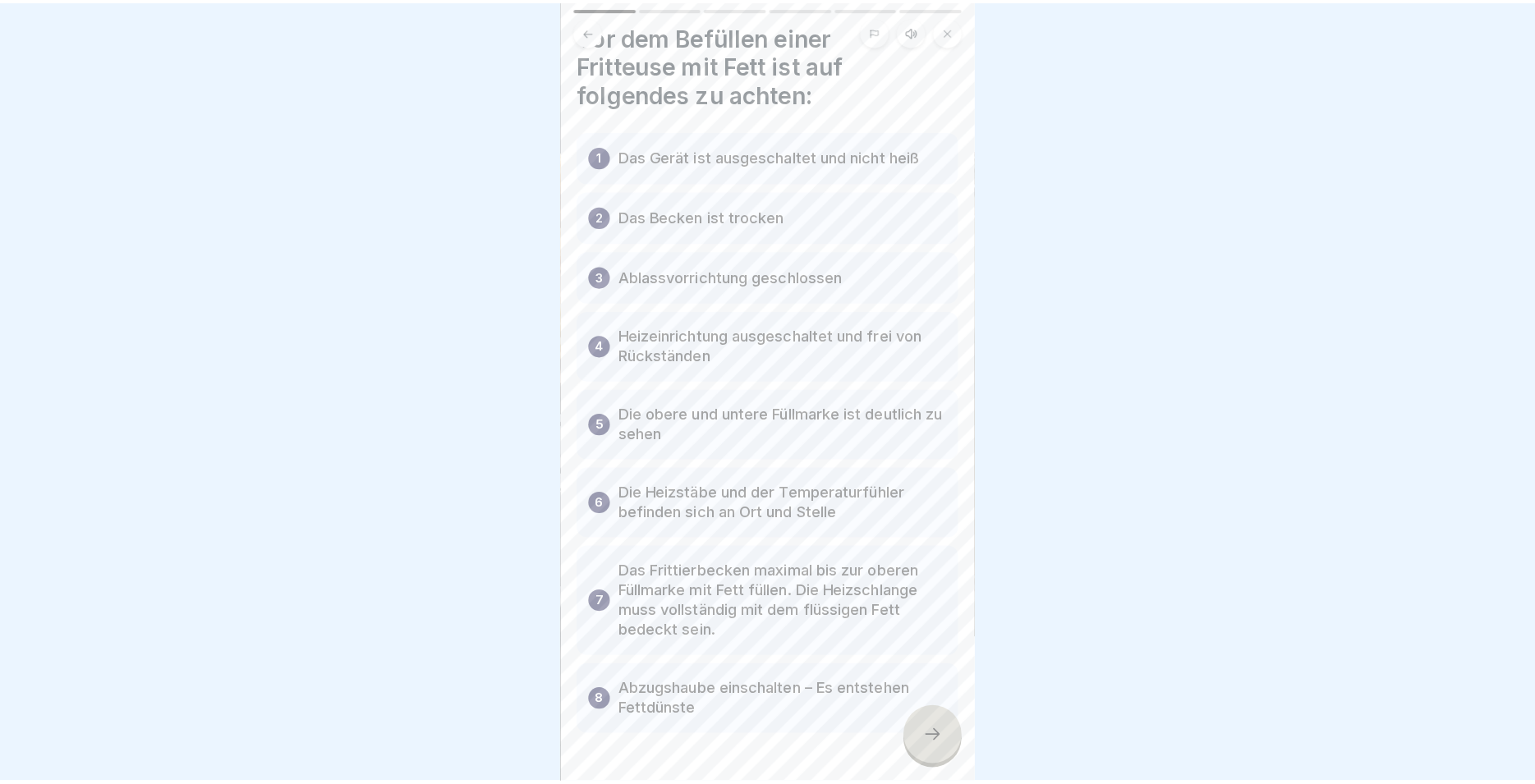
scroll to position [93, 0]
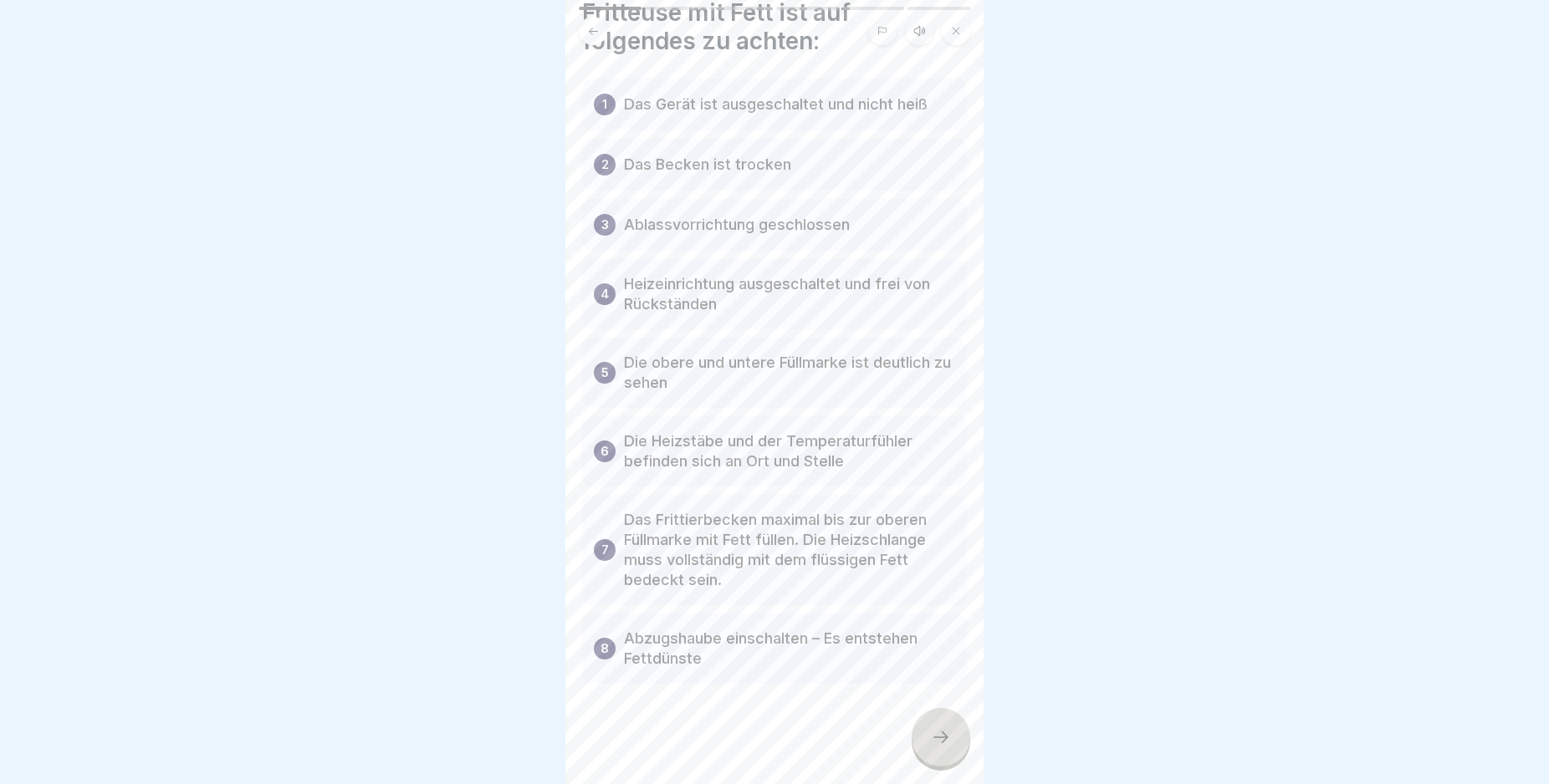
click at [937, 747] on icon at bounding box center [940, 737] width 20 height 20
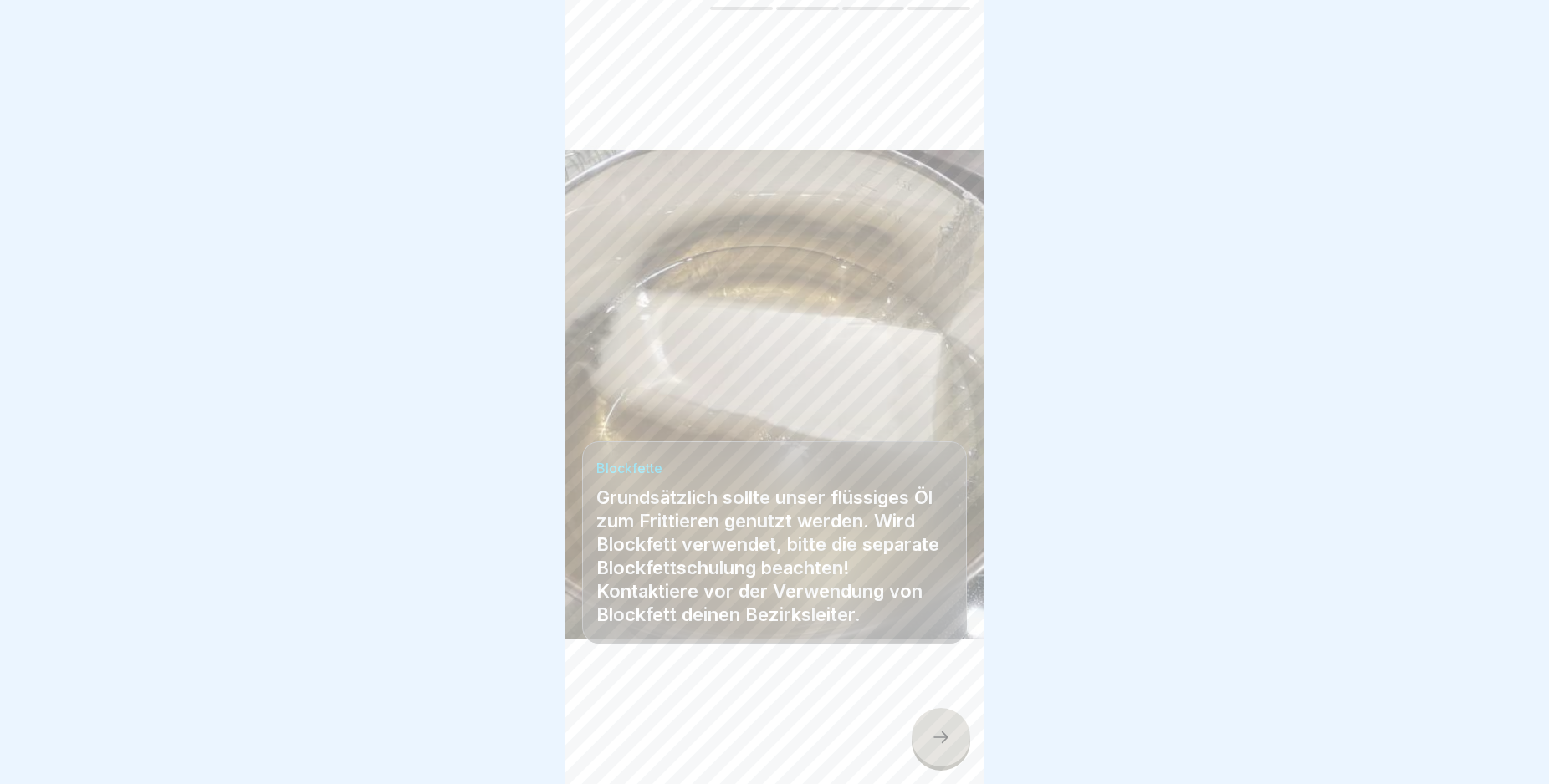
click at [951, 741] on div at bounding box center [940, 737] width 58 height 58
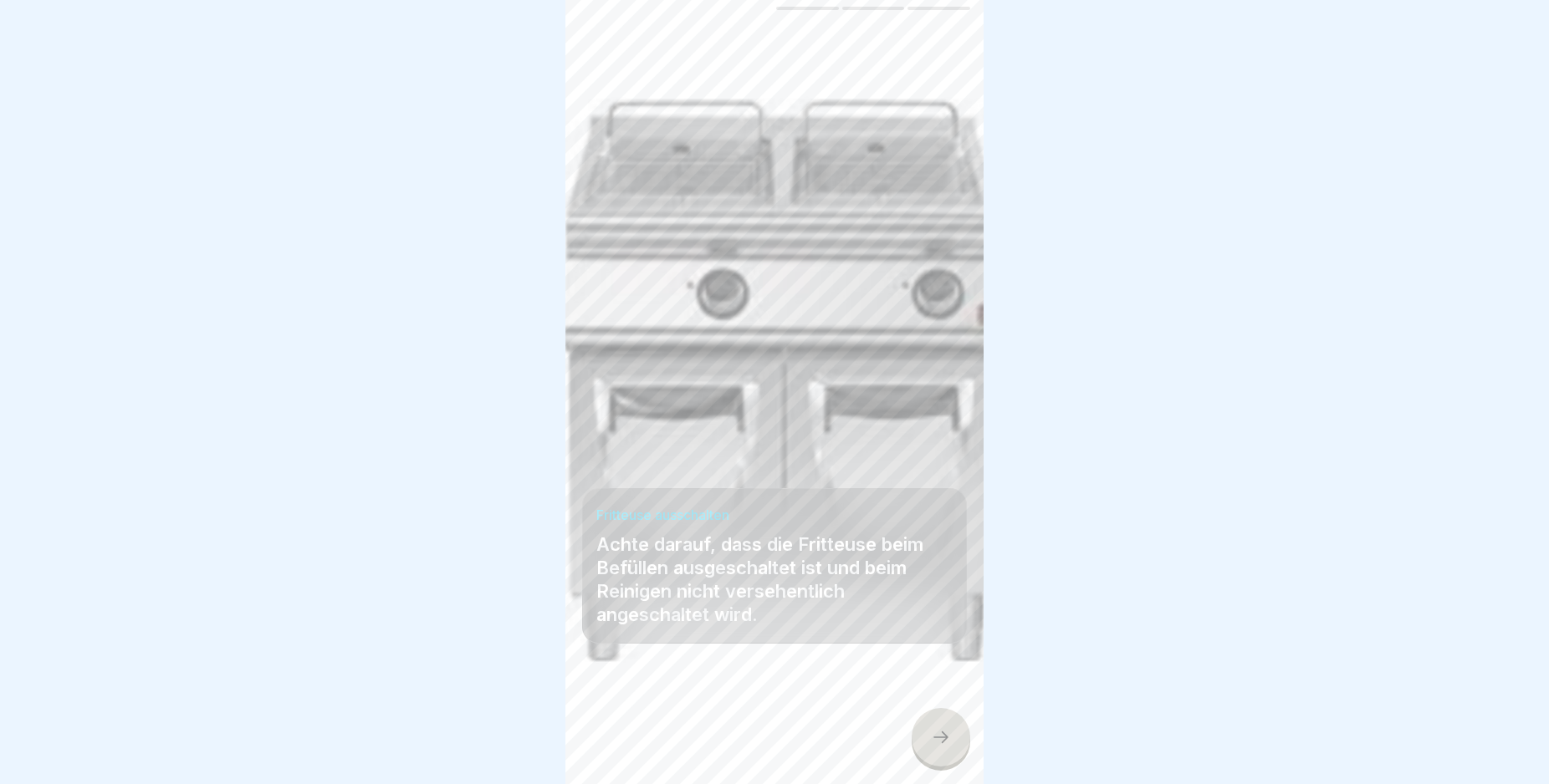
click at [950, 737] on div at bounding box center [940, 737] width 58 height 58
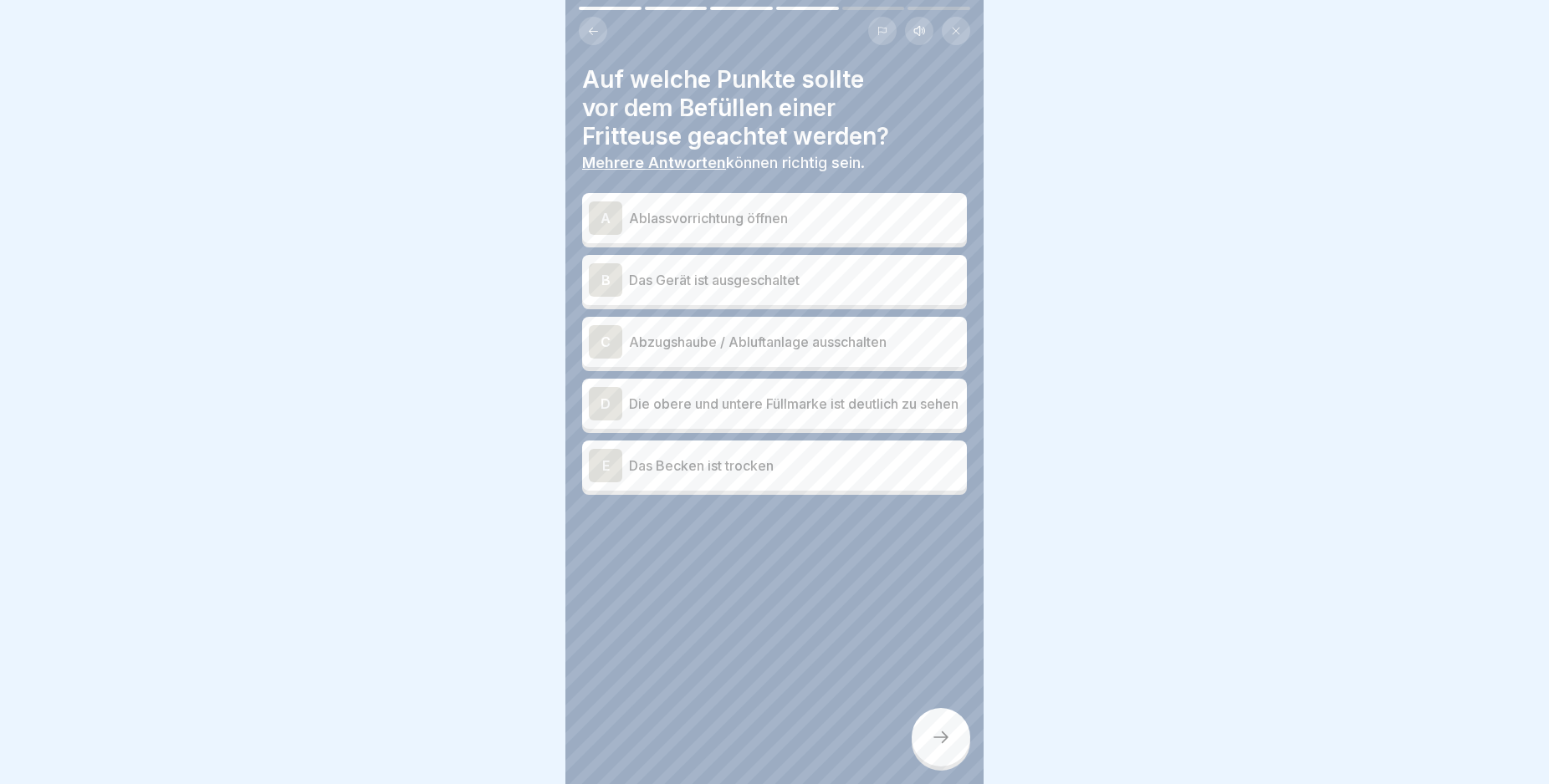
click at [601, 280] on div "B" at bounding box center [605, 280] width 34 height 34
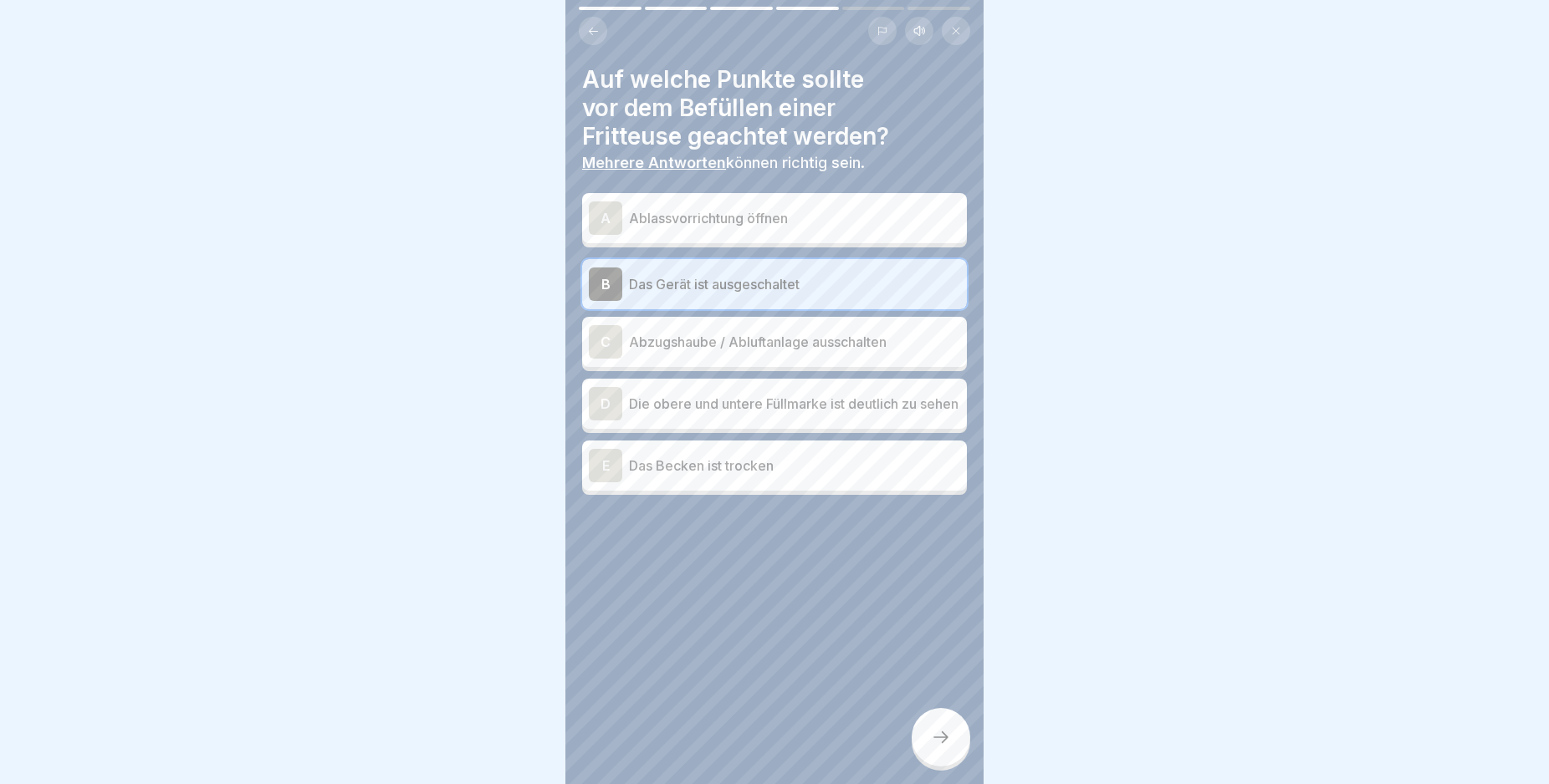
click at [607, 470] on div "E" at bounding box center [605, 465] width 34 height 34
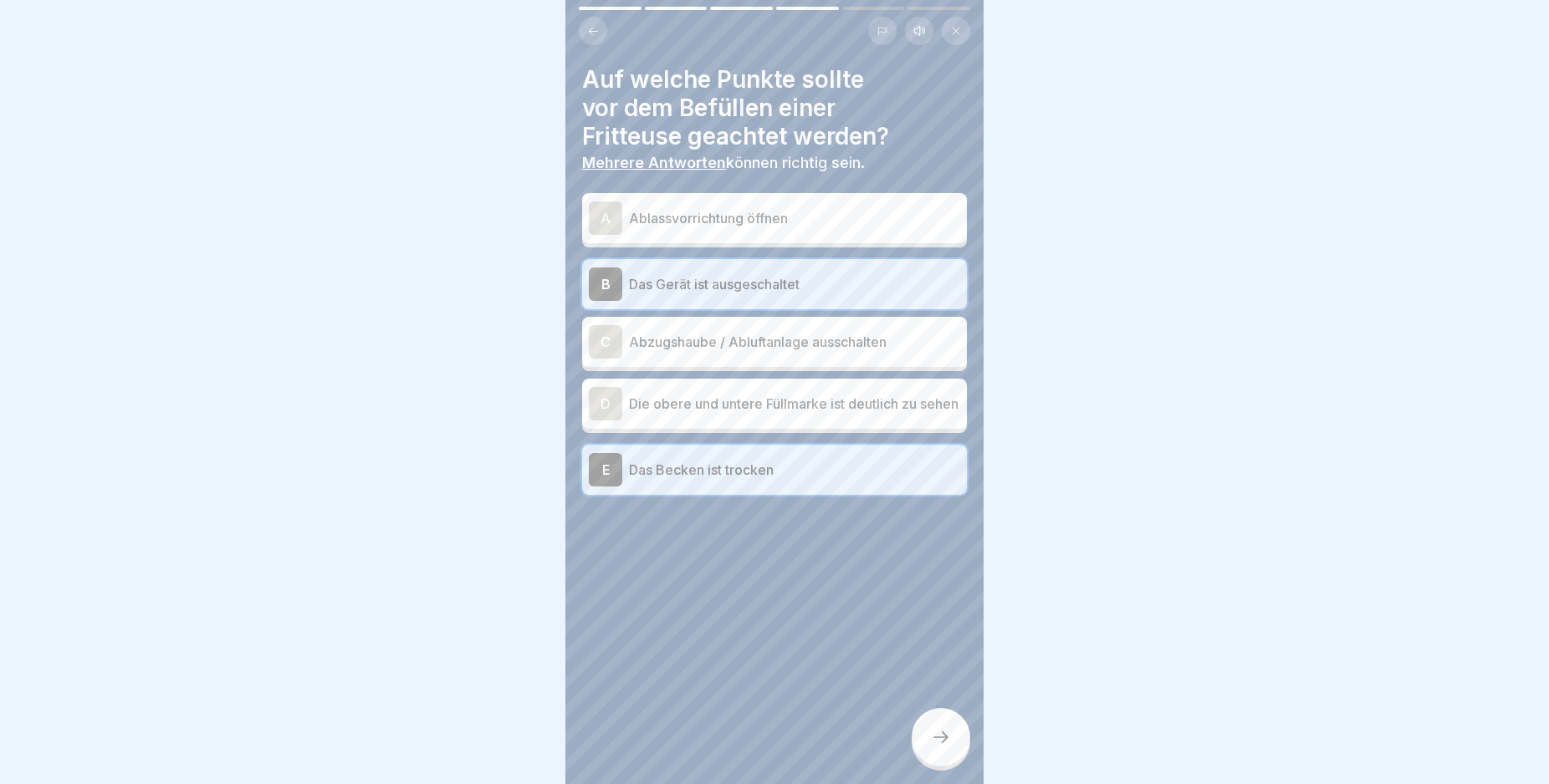
click at [603, 403] on div "D" at bounding box center [605, 403] width 34 height 34
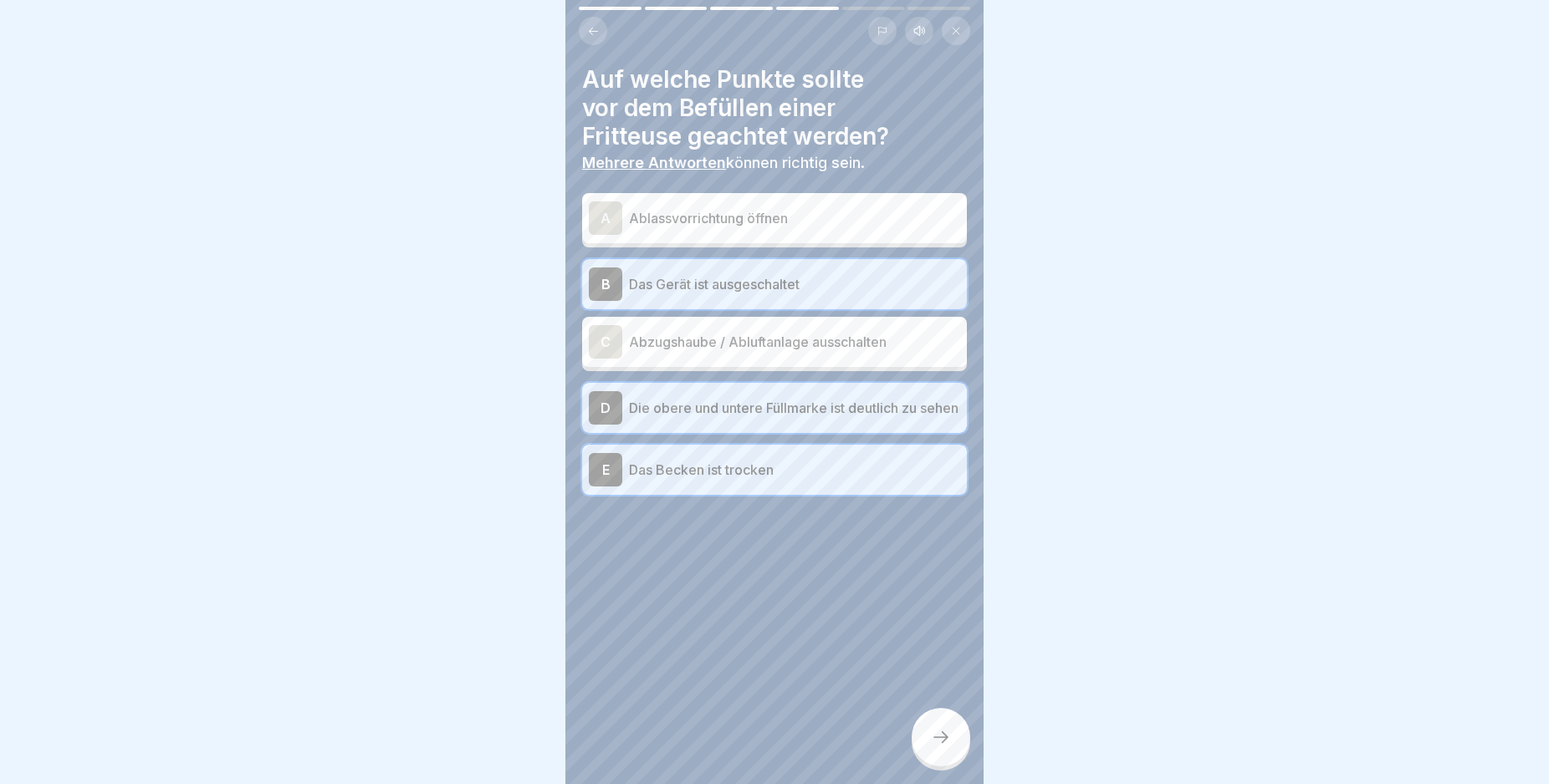
click at [944, 727] on div at bounding box center [940, 737] width 58 height 58
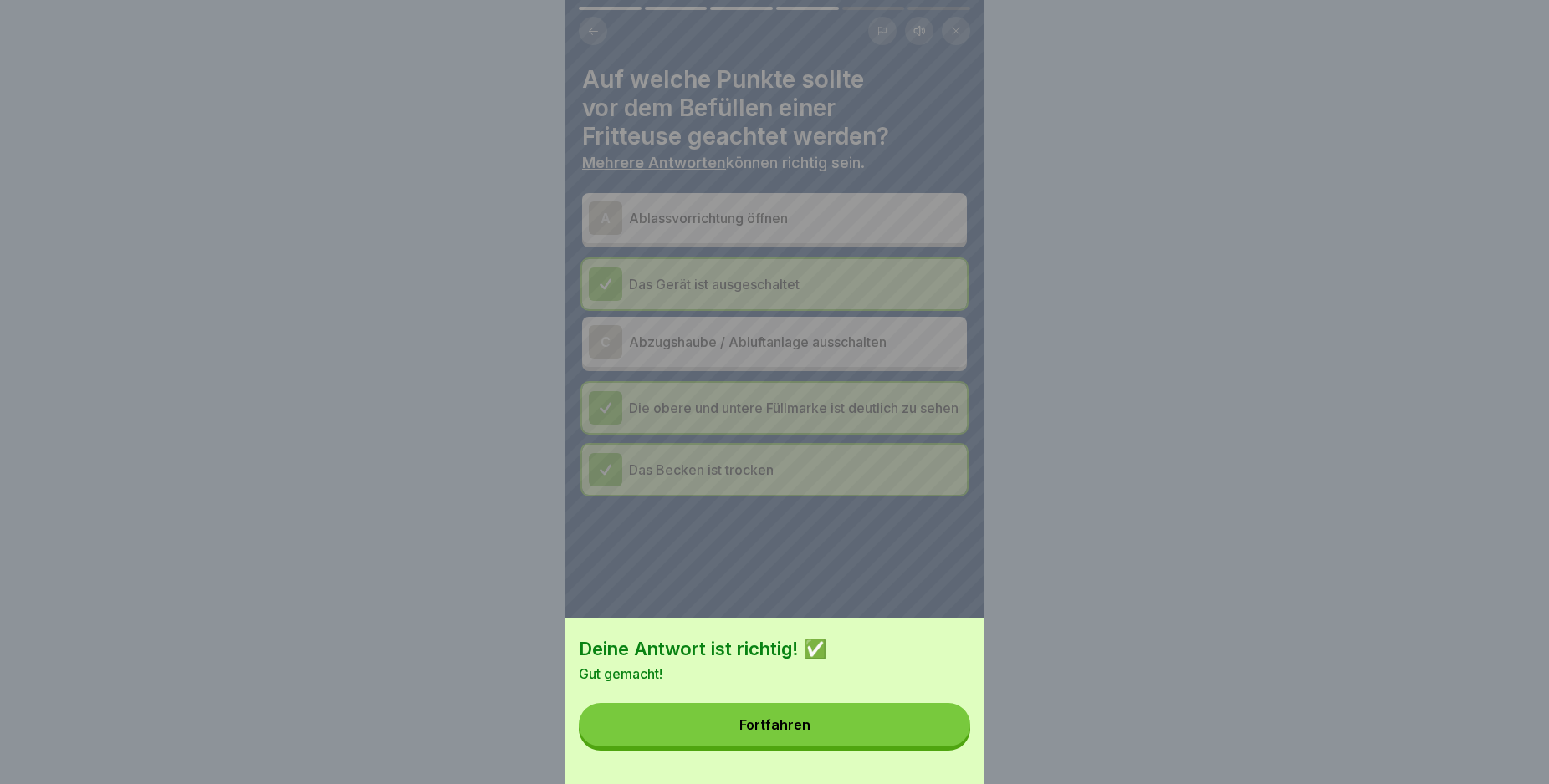
click at [944, 725] on button "Fortfahren" at bounding box center [774, 725] width 392 height 44
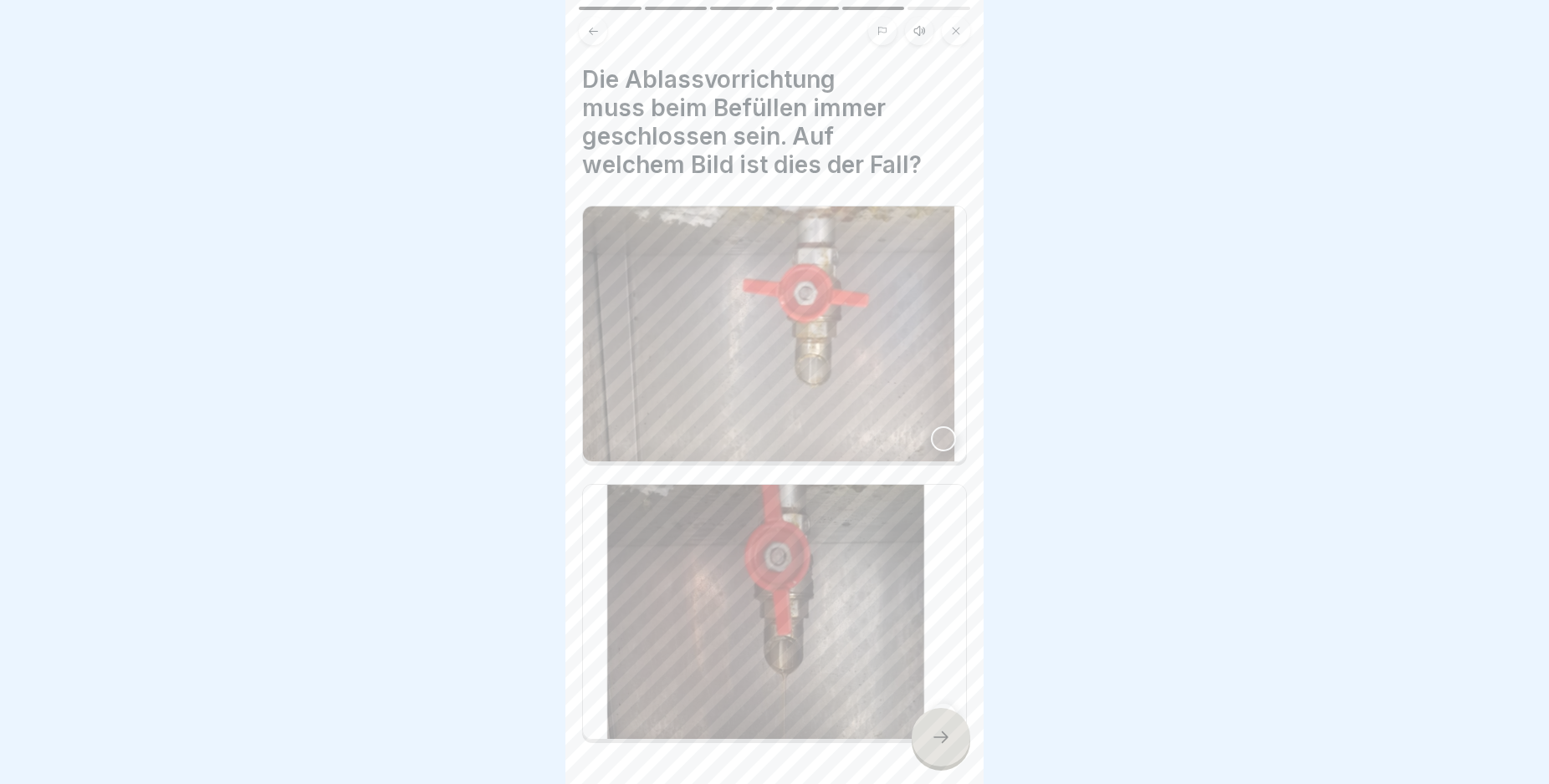
click at [938, 737] on div at bounding box center [940, 737] width 58 height 58
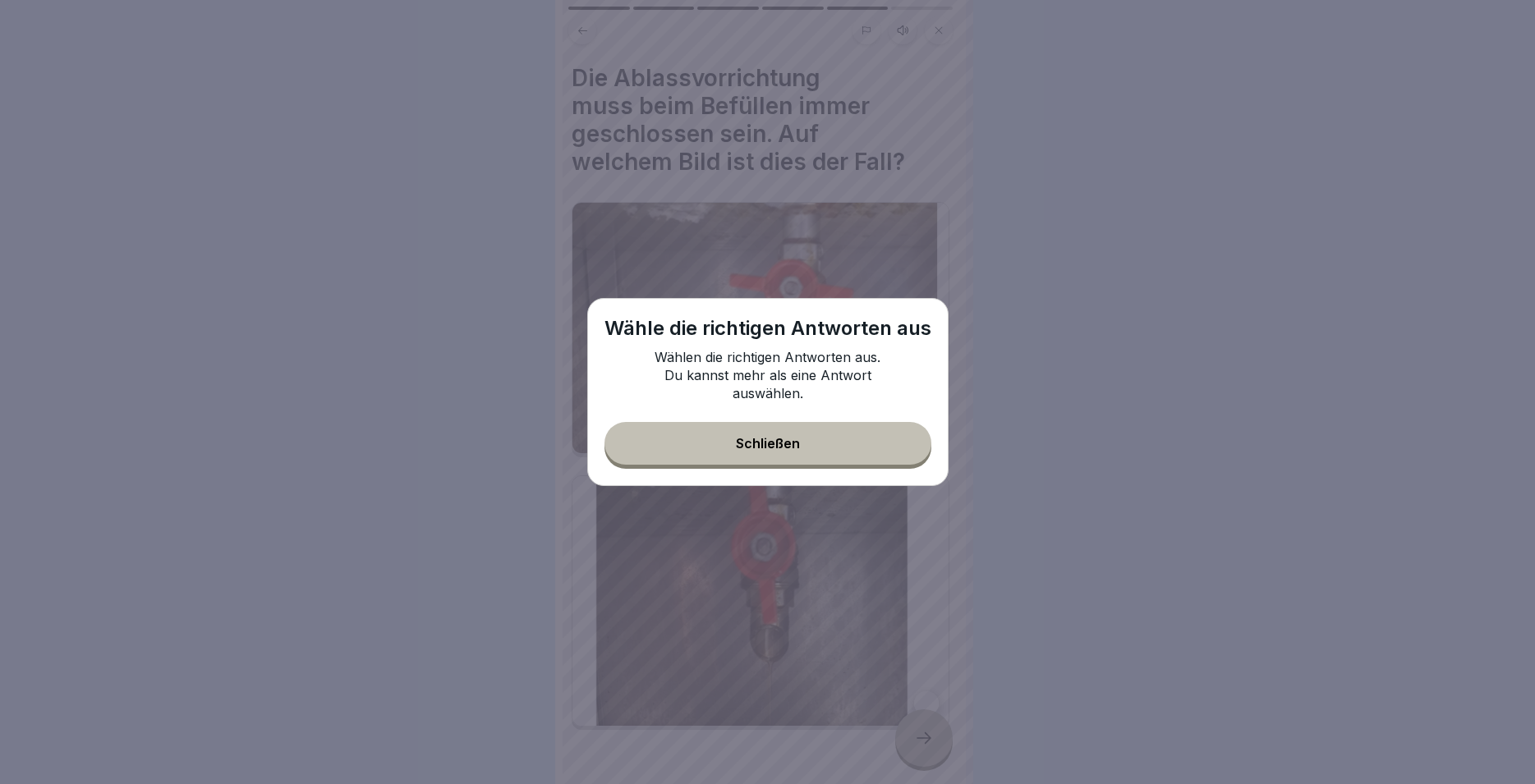
click at [836, 440] on button "Schließen" at bounding box center [767, 442] width 326 height 43
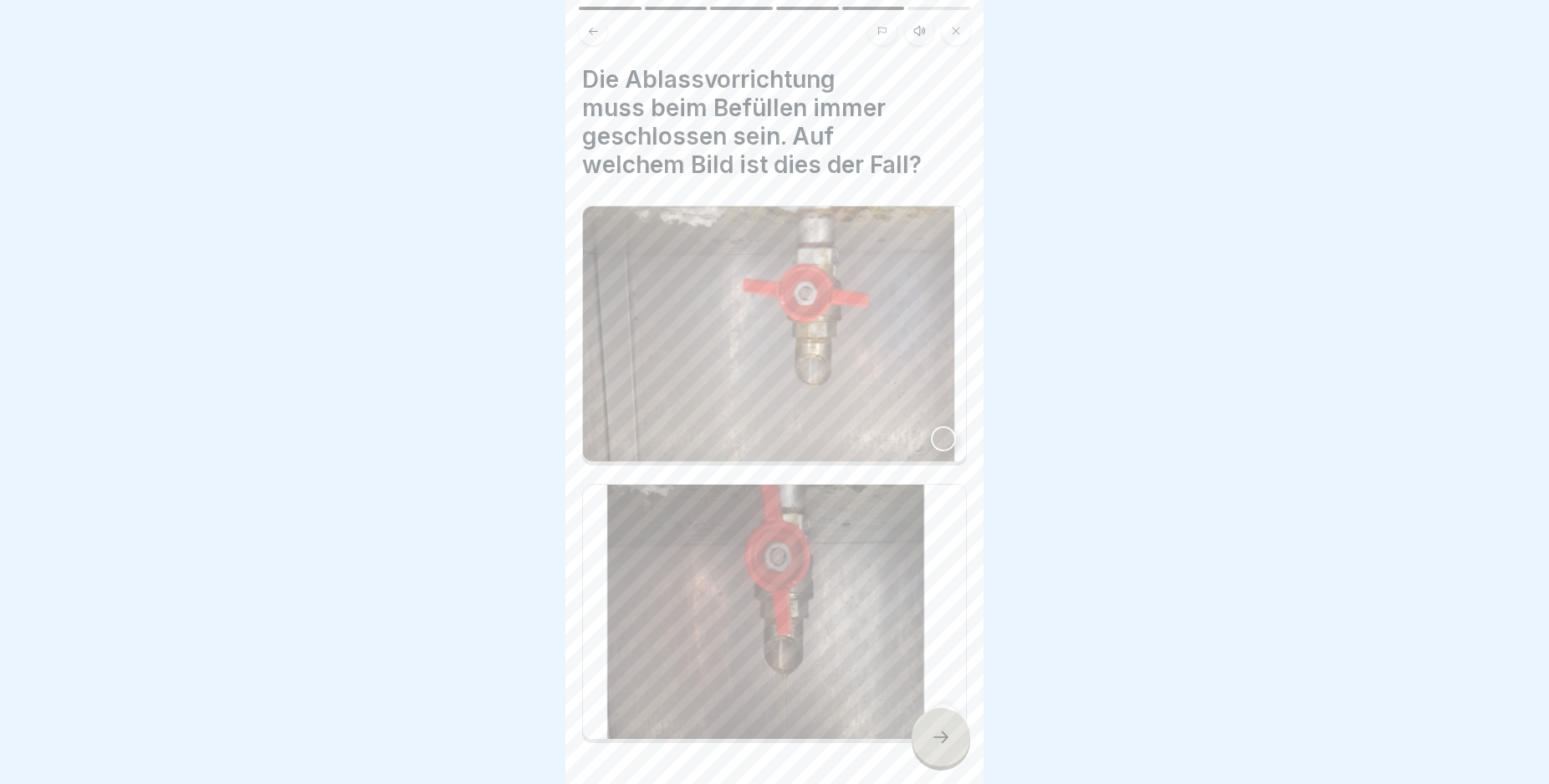
click at [929, 746] on div at bounding box center [940, 737] width 58 height 58
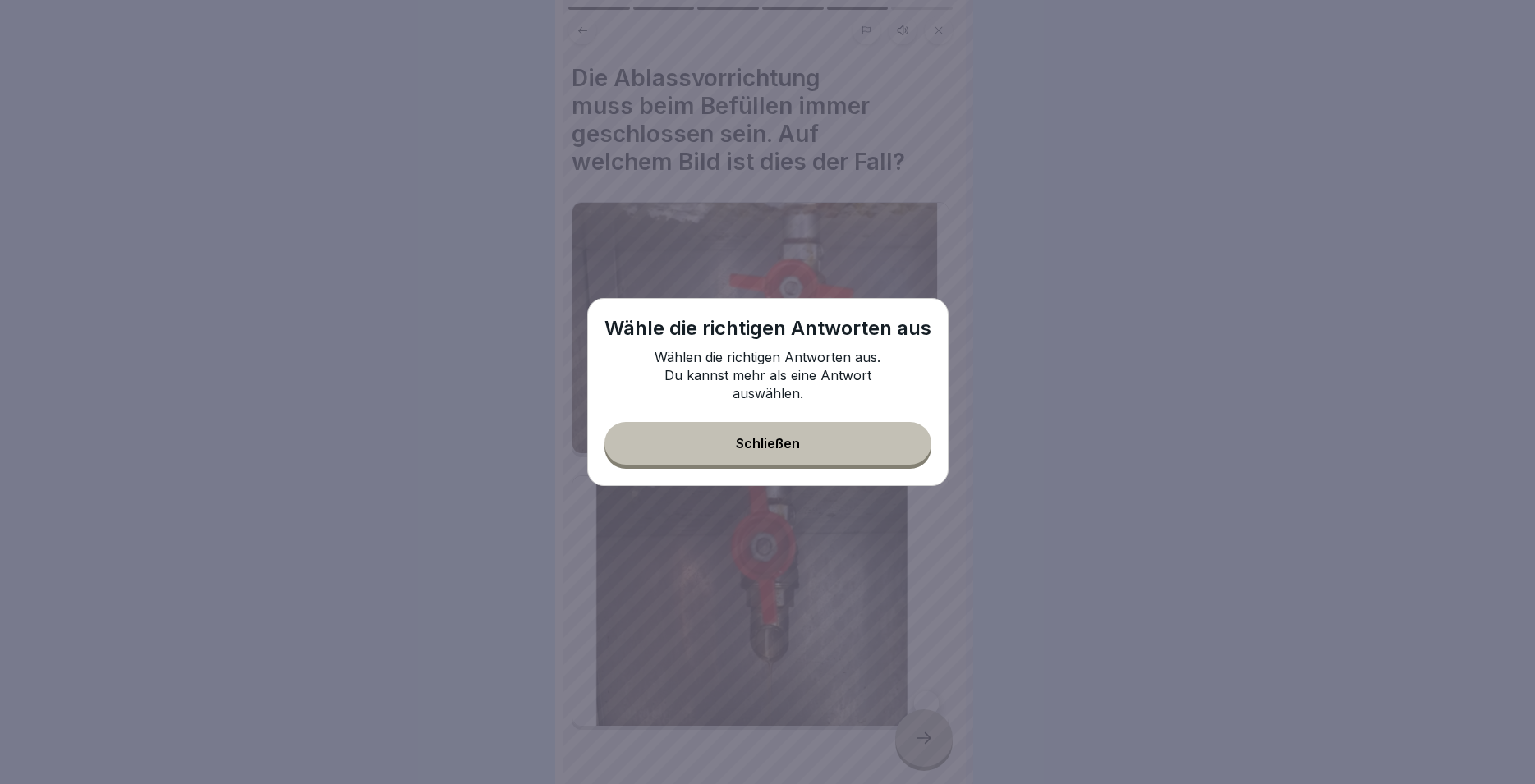
click at [860, 440] on button "Schließen" at bounding box center [767, 442] width 326 height 43
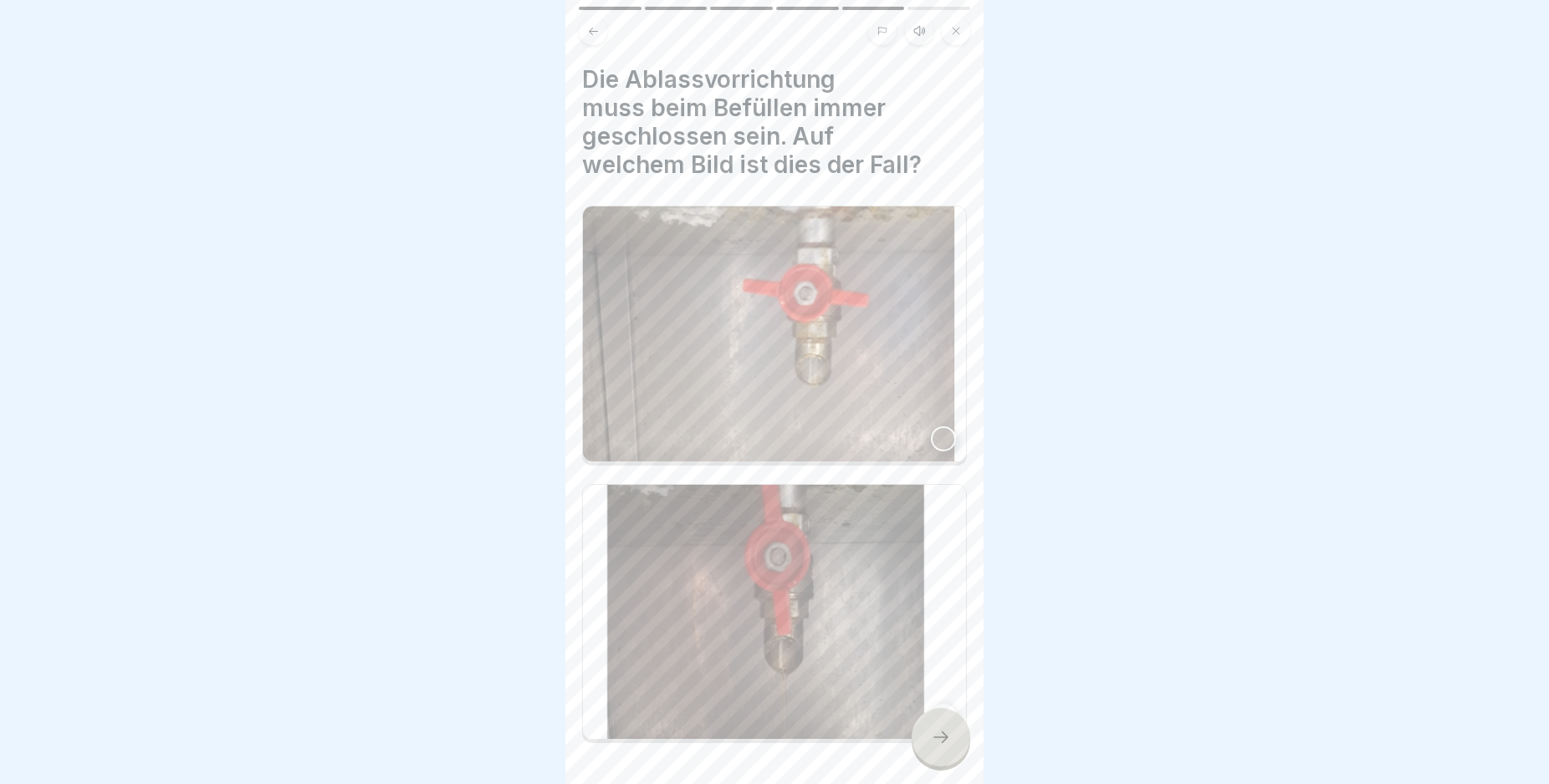
click at [931, 426] on div at bounding box center [943, 439] width 25 height 25
click at [950, 731] on div at bounding box center [940, 737] width 58 height 58
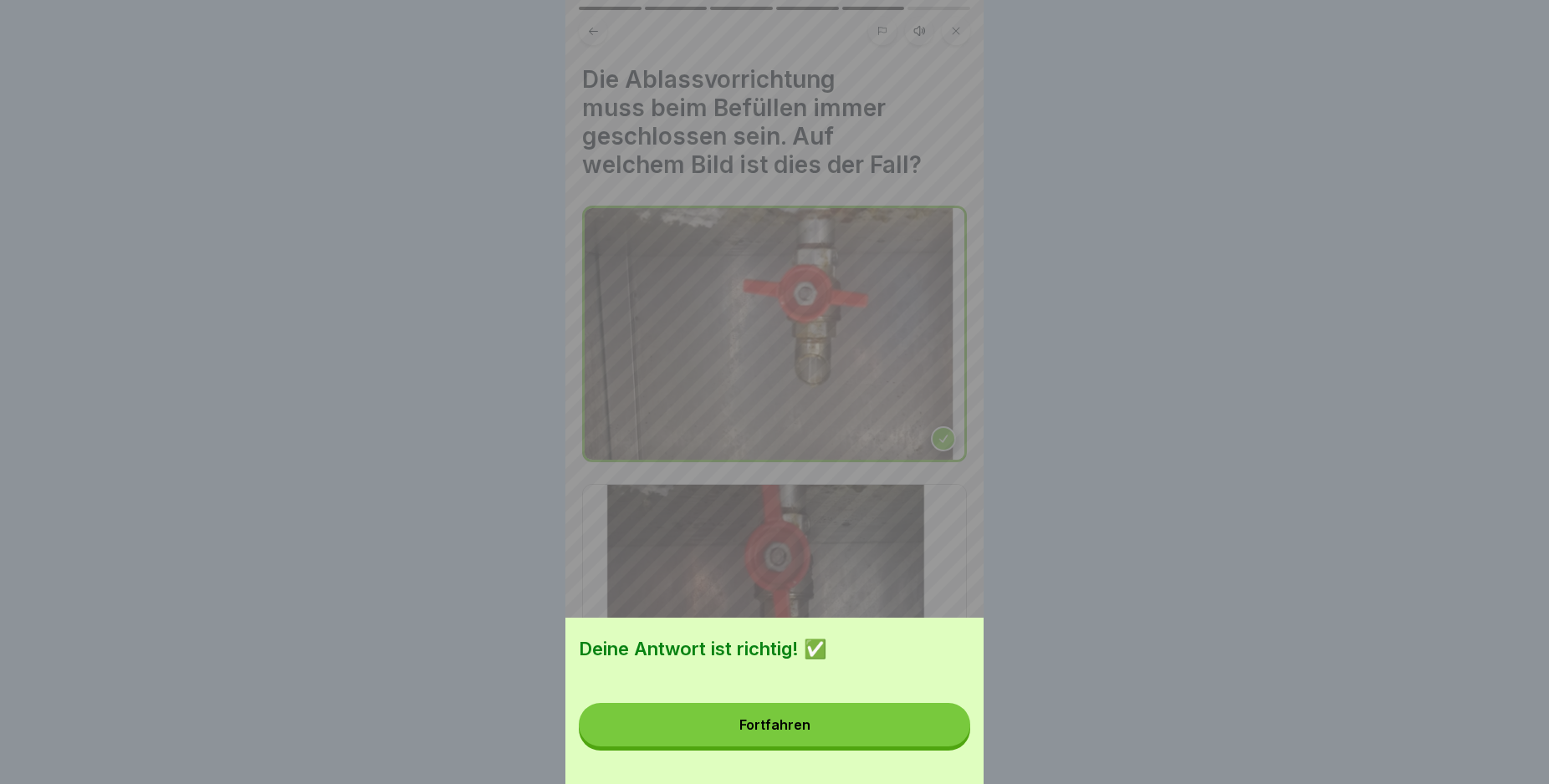
click at [950, 730] on button "Fortfahren" at bounding box center [774, 725] width 392 height 44
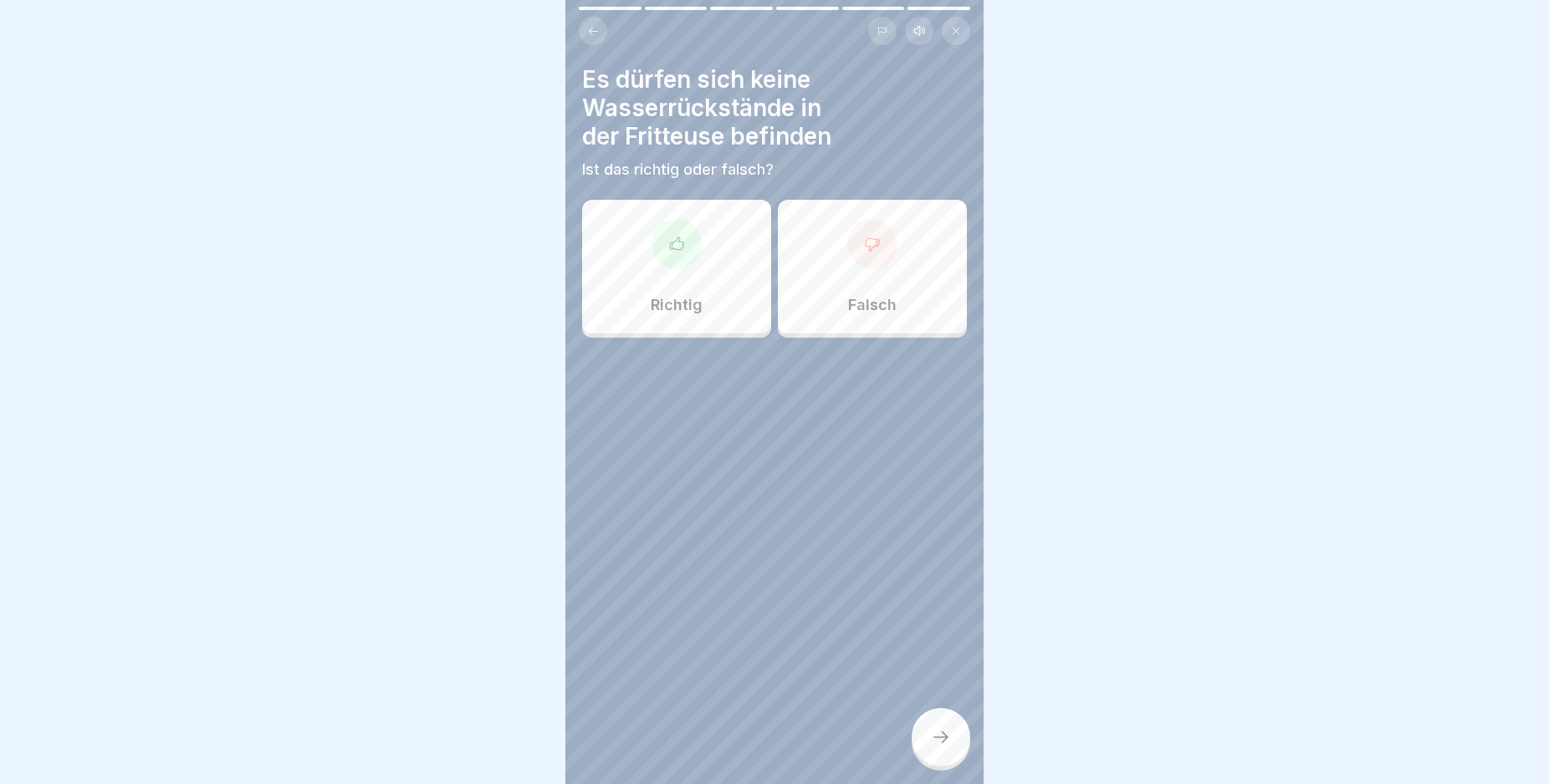
click at [662, 267] on div at bounding box center [677, 244] width 50 height 50
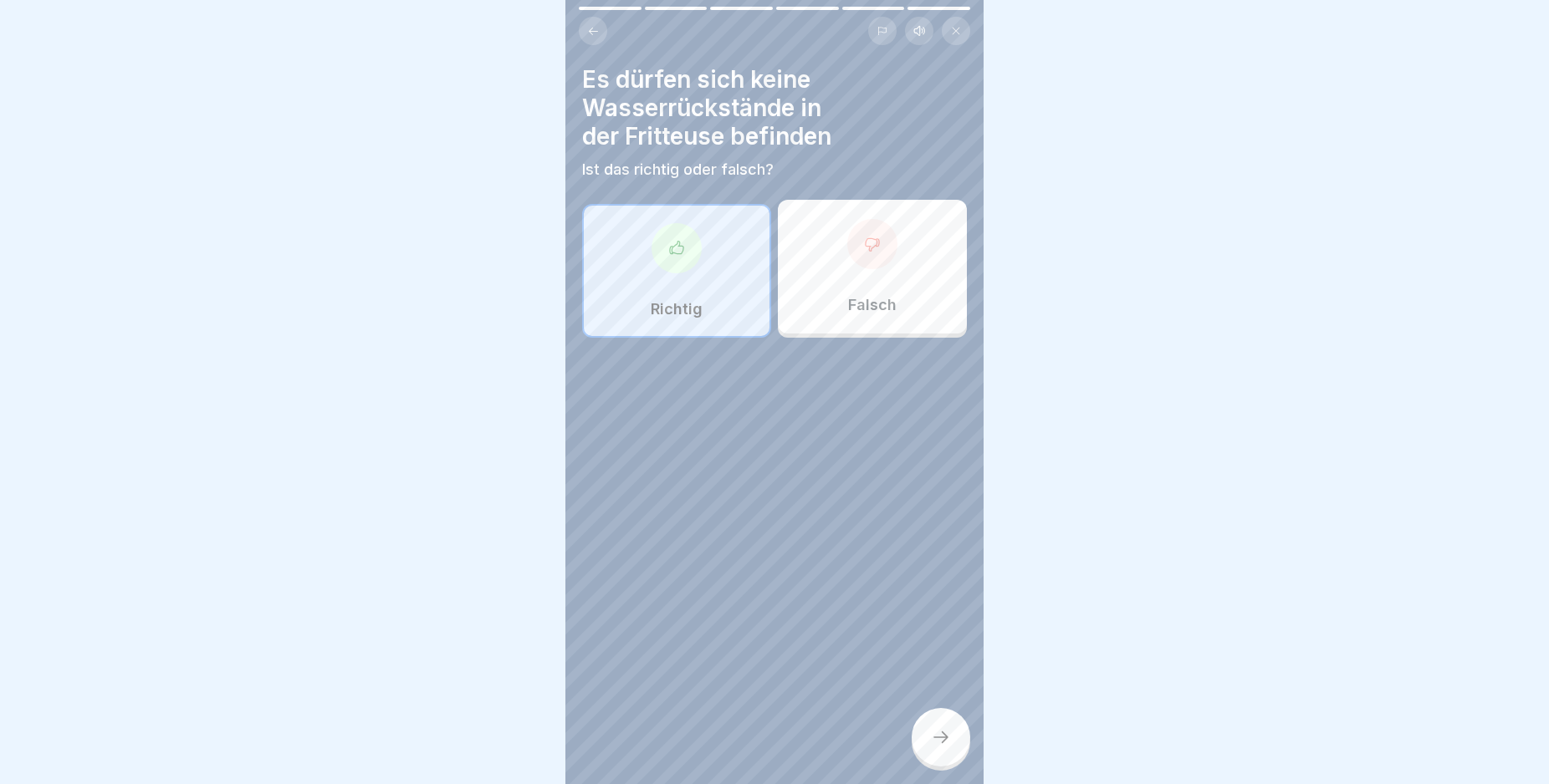
click at [941, 735] on div at bounding box center [940, 737] width 58 height 58
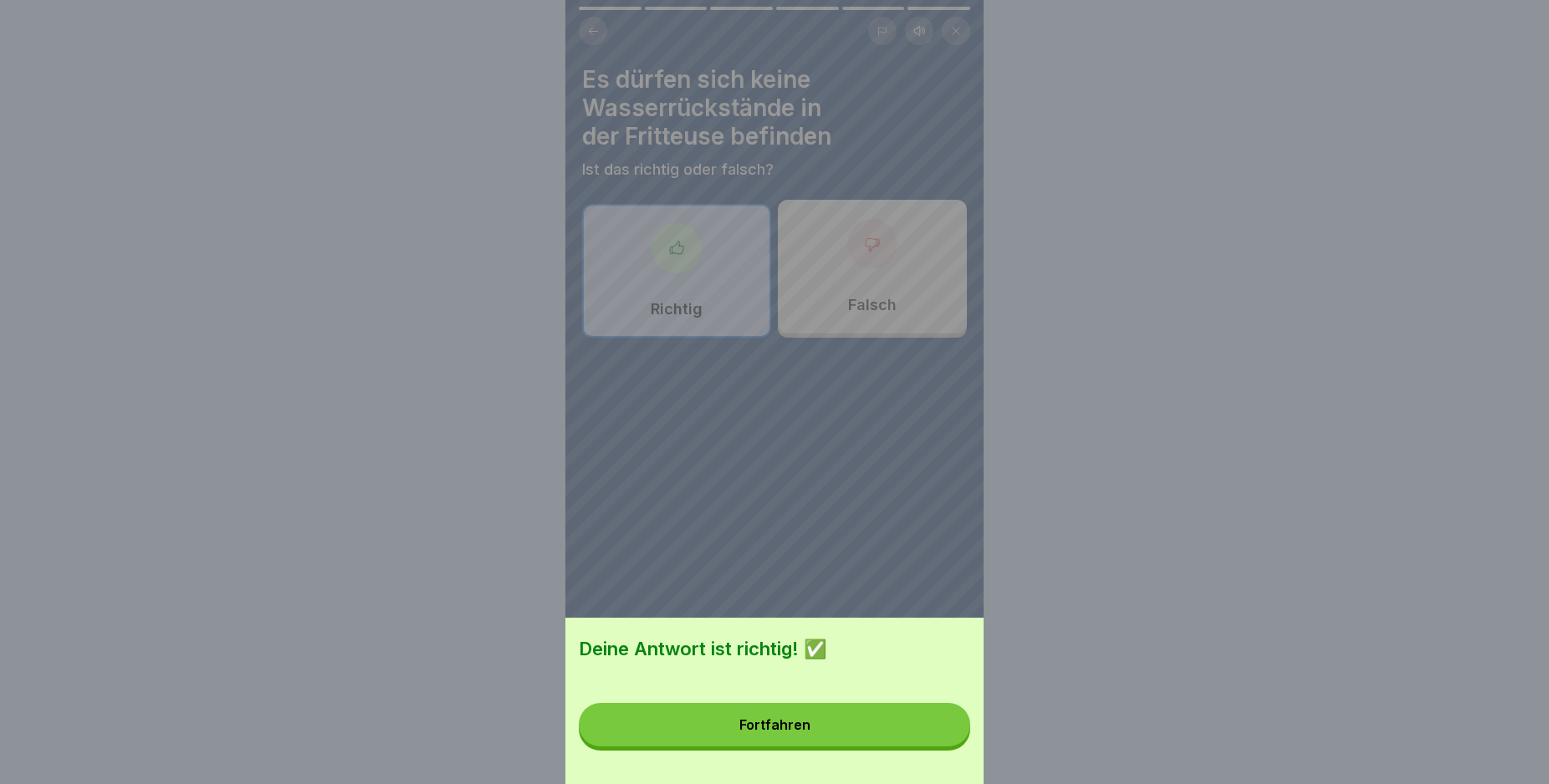
click at [942, 735] on button "Fortfahren" at bounding box center [774, 725] width 392 height 44
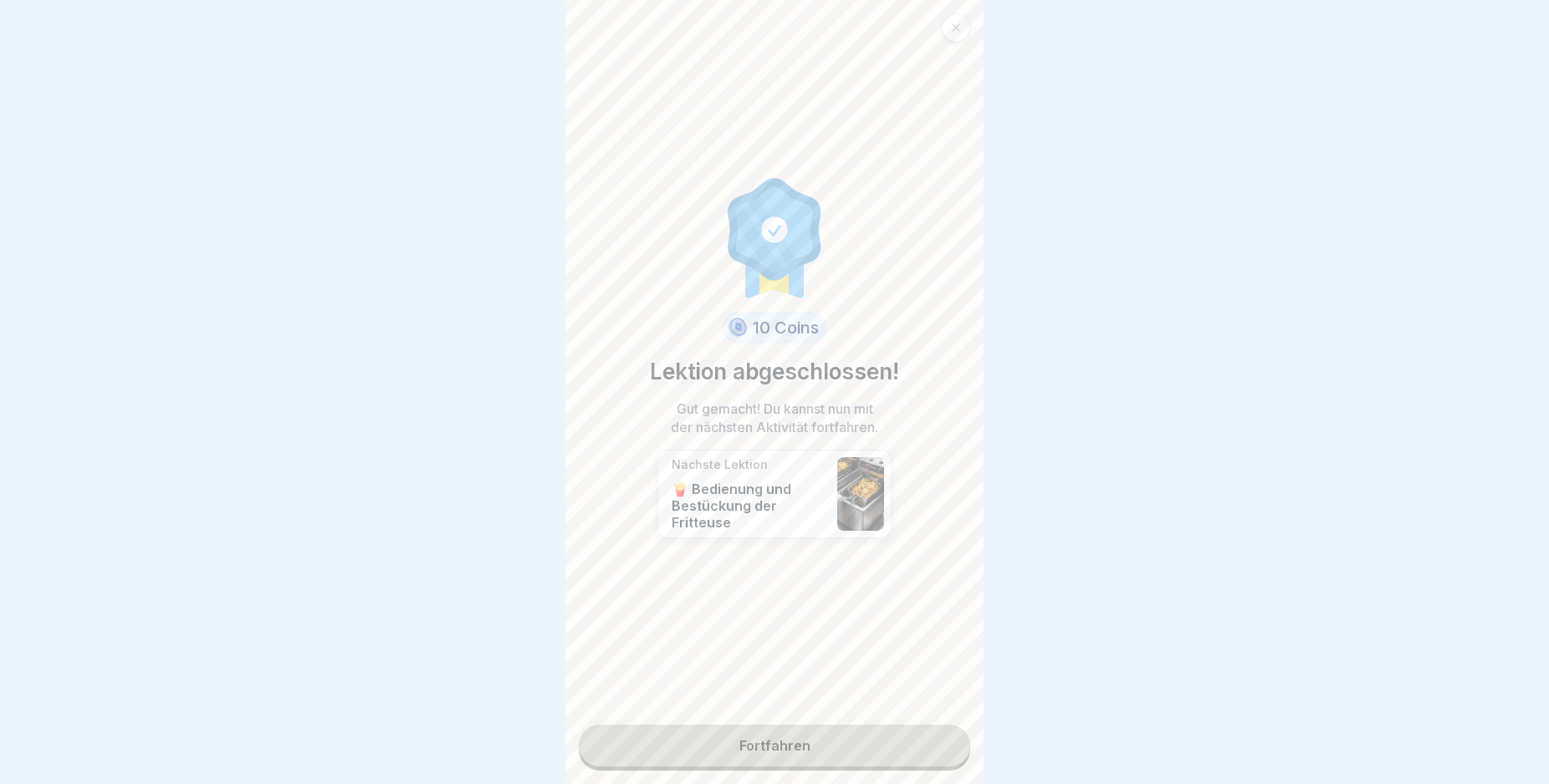
click at [930, 745] on link "Fortfahren" at bounding box center [774, 745] width 392 height 42
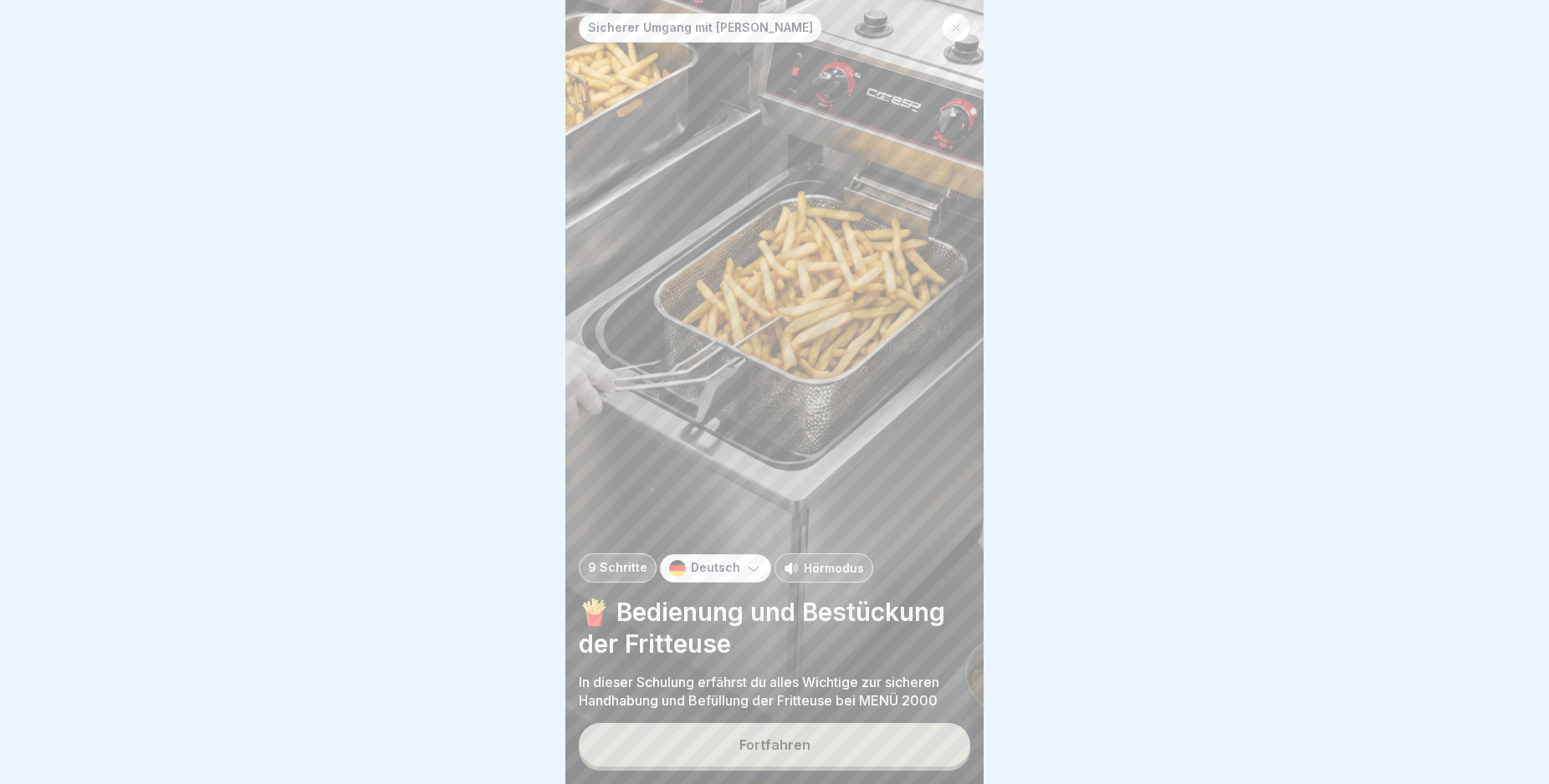
click at [911, 752] on button "Fortfahren" at bounding box center [774, 744] width 392 height 44
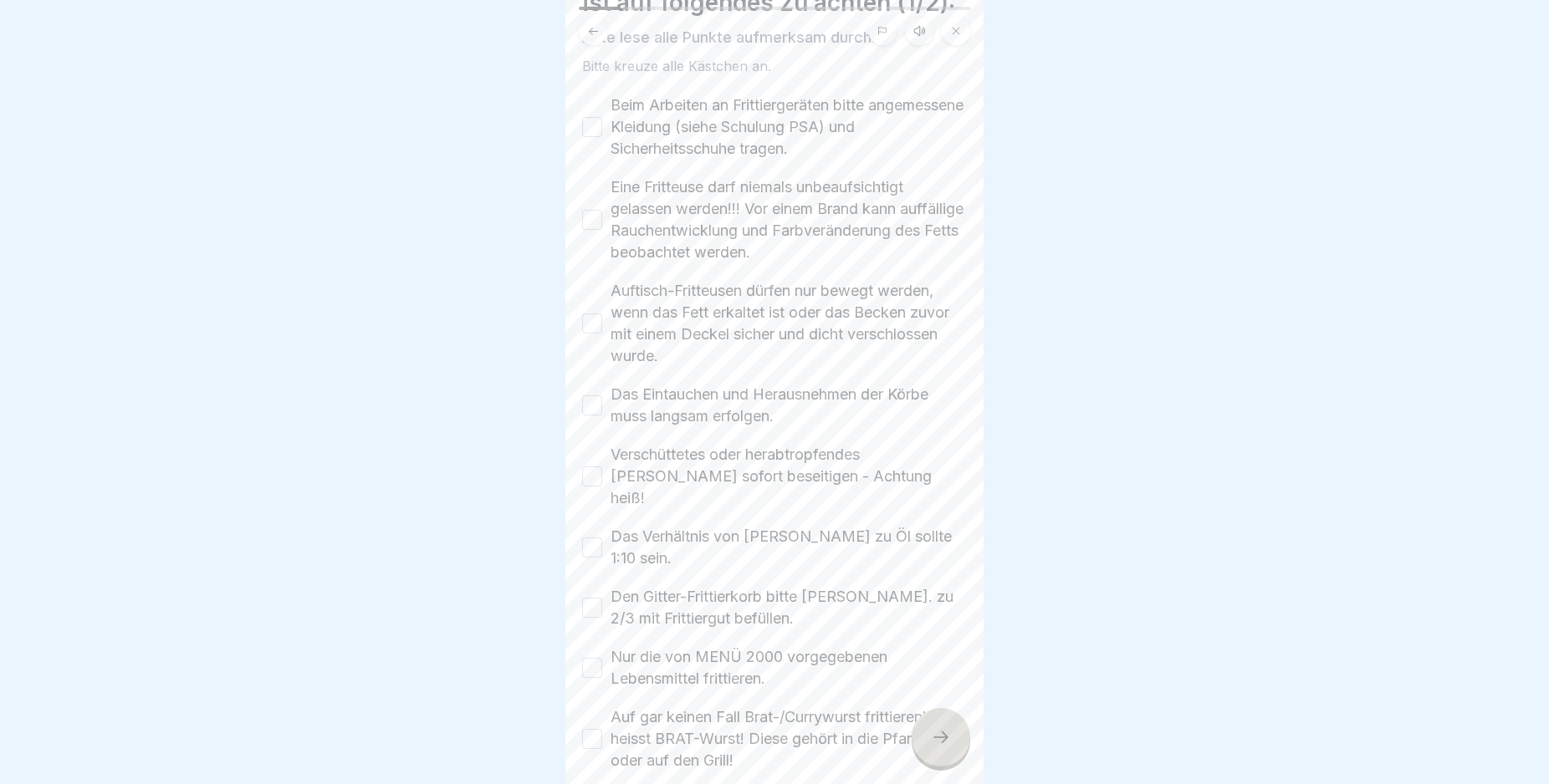
scroll to position [131, 0]
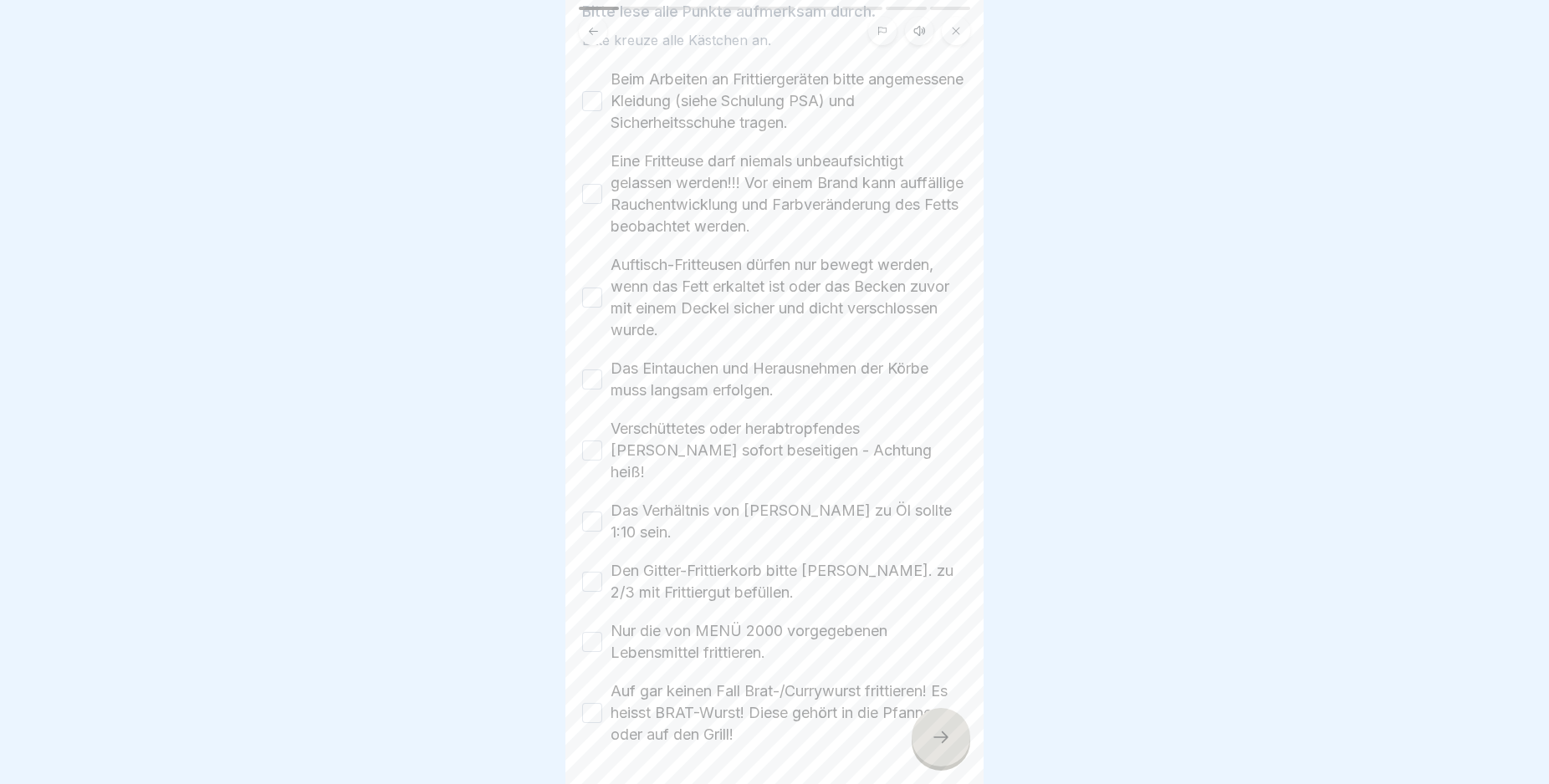
click at [984, 703] on body "Sicherer Umgang mit Fritteusen 9 Schritte Deutsch Hörmodus 🍟 Bedienung und Best…" at bounding box center [774, 392] width 1549 height 784
click at [592, 96] on button "Beim Arbeiten an Frittiergeräten bitte angemessene Kleidung (siehe Schulung PSA…" at bounding box center [592, 101] width 20 height 20
click at [589, 192] on button "Eine Fritteuse darf niemals unbeaufsichtigt gelassen werden!!! Vor einem Brand …" at bounding box center [592, 194] width 20 height 20
click at [590, 294] on button "Auftisch-Fritteusen dürfen nur bewegt werden, wenn das Fett erkaltet ist oder d…" at bounding box center [592, 298] width 20 height 20
click at [594, 382] on button "Das Eintauchen und Herausnehmen der Körbe muss langsam erfolgen." at bounding box center [592, 379] width 20 height 20
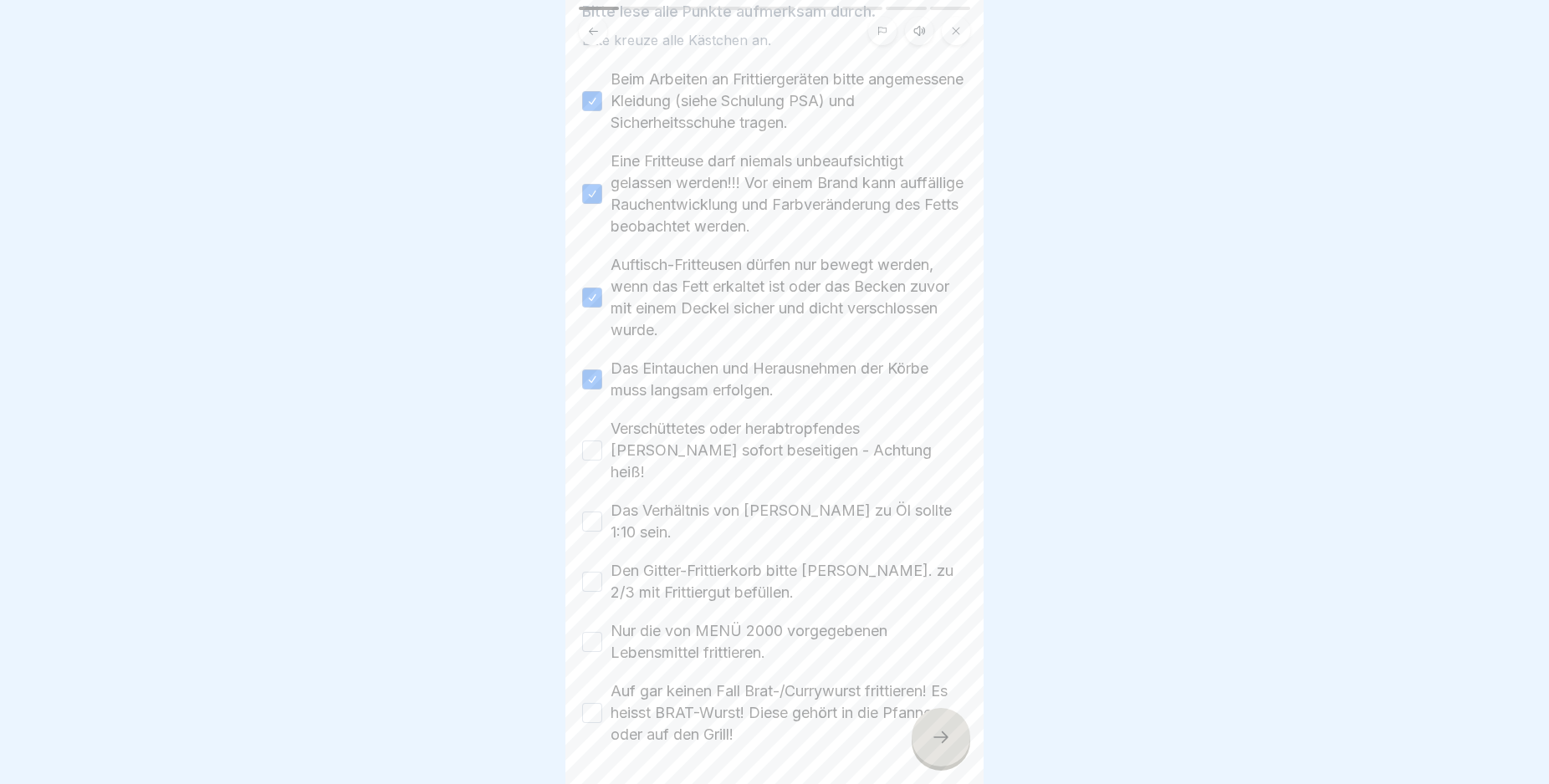
click at [596, 441] on button "Verschüttetes oder herabtropfendes Fett sofort beseitigen - Achtung heiß!" at bounding box center [592, 451] width 20 height 20
click at [590, 512] on button "Das Verhältnis von Frittiergut zu Öl sollte 1:10 sein." at bounding box center [592, 521] width 20 height 20
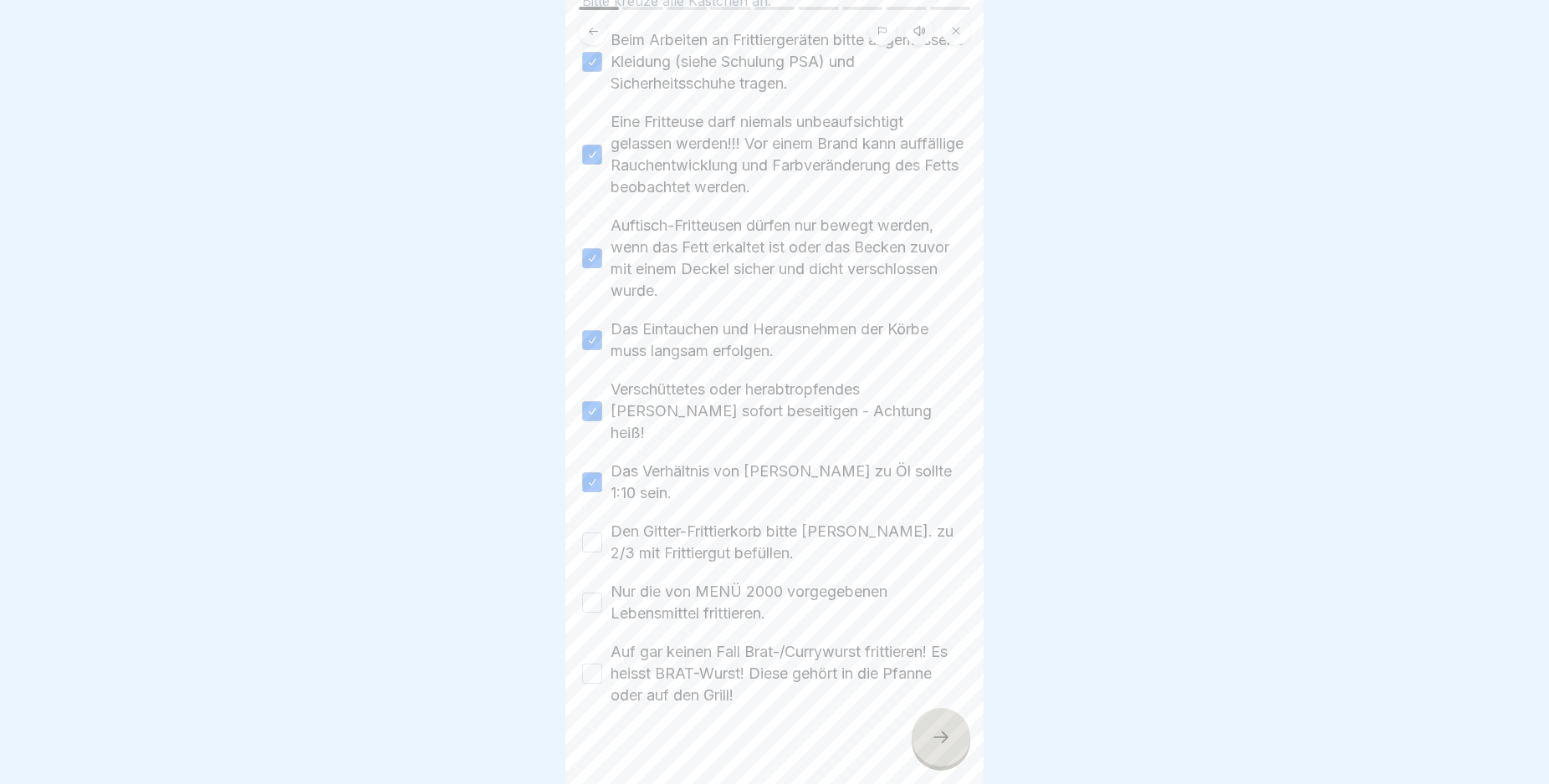
scroll to position [172, 0]
click at [589, 532] on button "Den Gitter-Frittierkorb bitte max. zu 2/3 mit Frittiergut befüllen." at bounding box center [592, 542] width 20 height 20
click at [592, 592] on button "Nur die von MENÜ 2000 vorgegebenen Lebensmittel frittieren." at bounding box center [592, 602] width 20 height 20
click at [593, 663] on button "Auf gar keinen Fall Brat-/Currywurst frittieren! Es heisst BRAT-Wurst! Diese ge…" at bounding box center [592, 673] width 20 height 20
click at [937, 747] on icon at bounding box center [940, 737] width 20 height 20
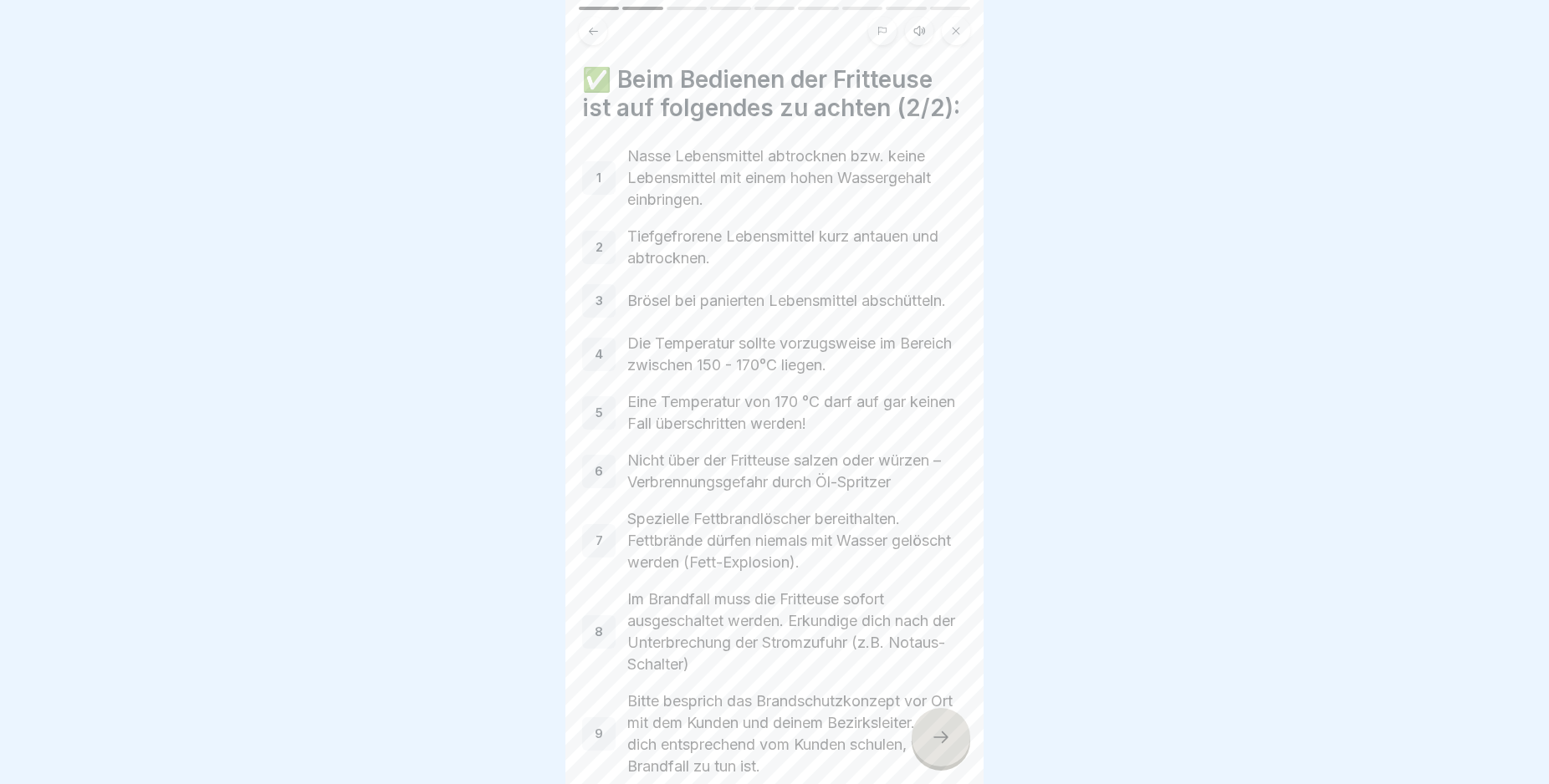
click at [970, 515] on div "✅ Beim Bedienen der Fritteuse ist auf folgendes zu achten (2/2): 1 Nasse Lebens…" at bounding box center [774, 392] width 418 height 784
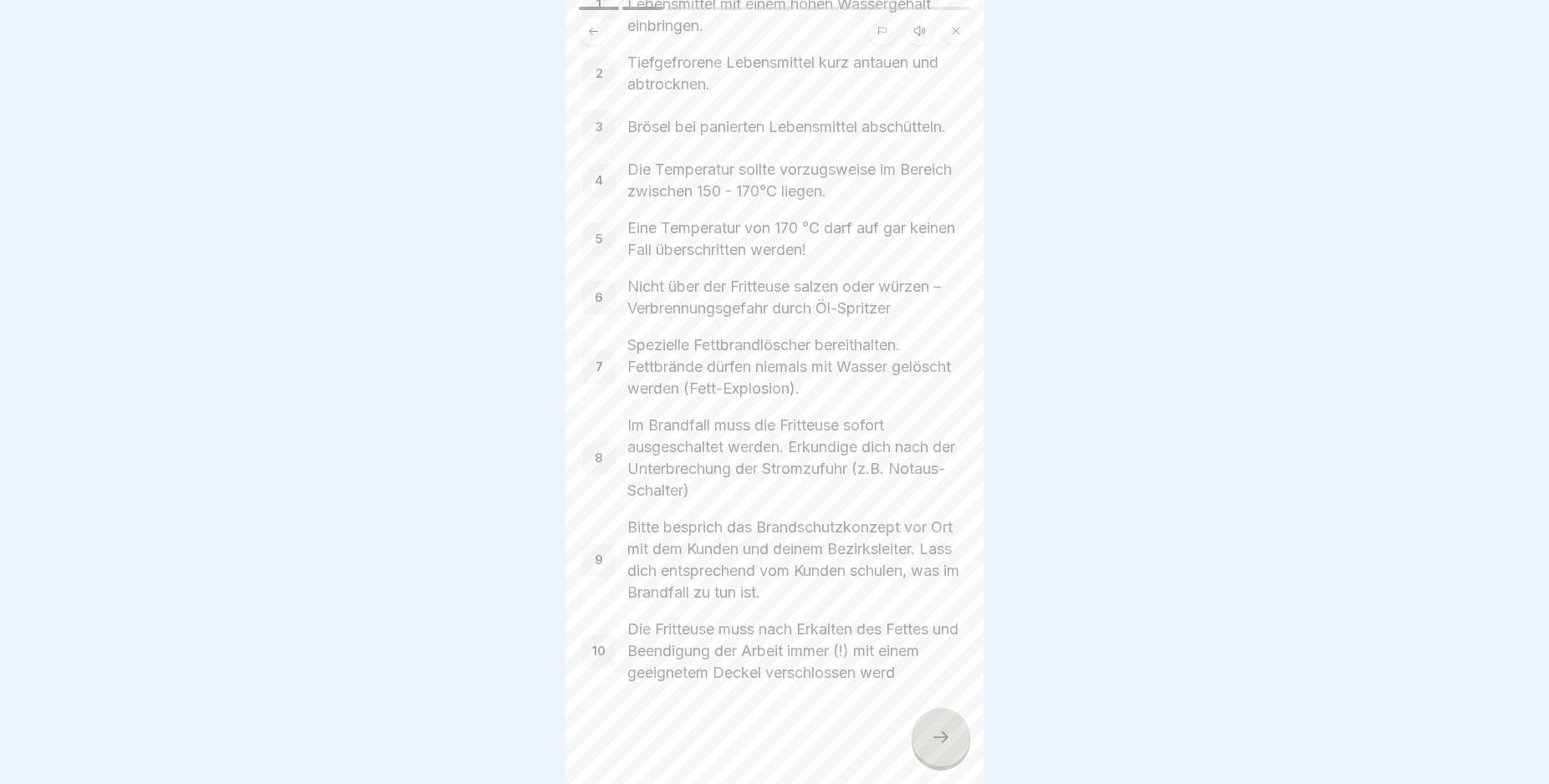
scroll to position [212, 0]
click at [936, 742] on div at bounding box center [940, 737] width 58 height 58
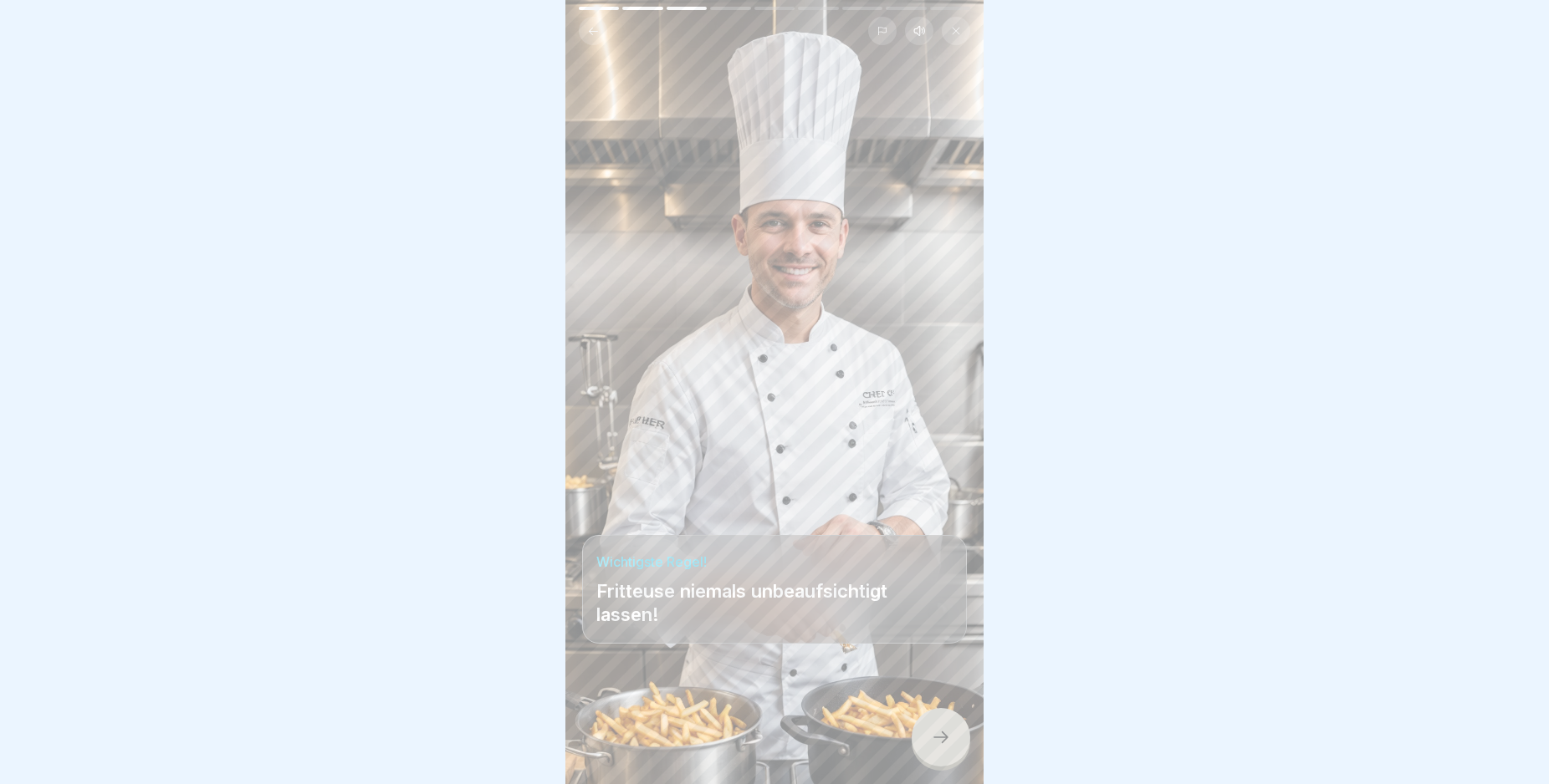
click at [932, 735] on div at bounding box center [940, 737] width 58 height 58
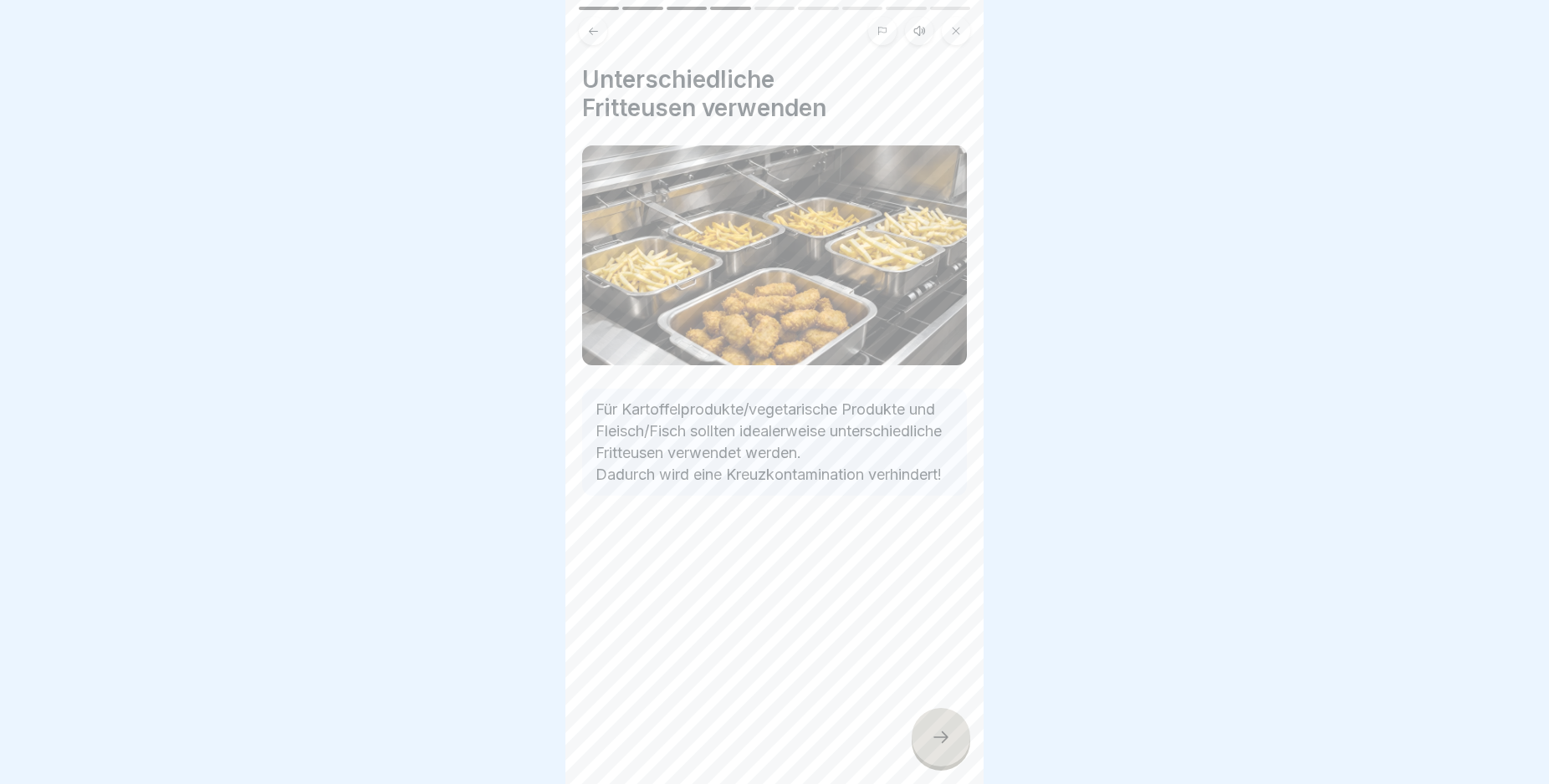
click at [940, 744] on icon at bounding box center [940, 737] width 20 height 20
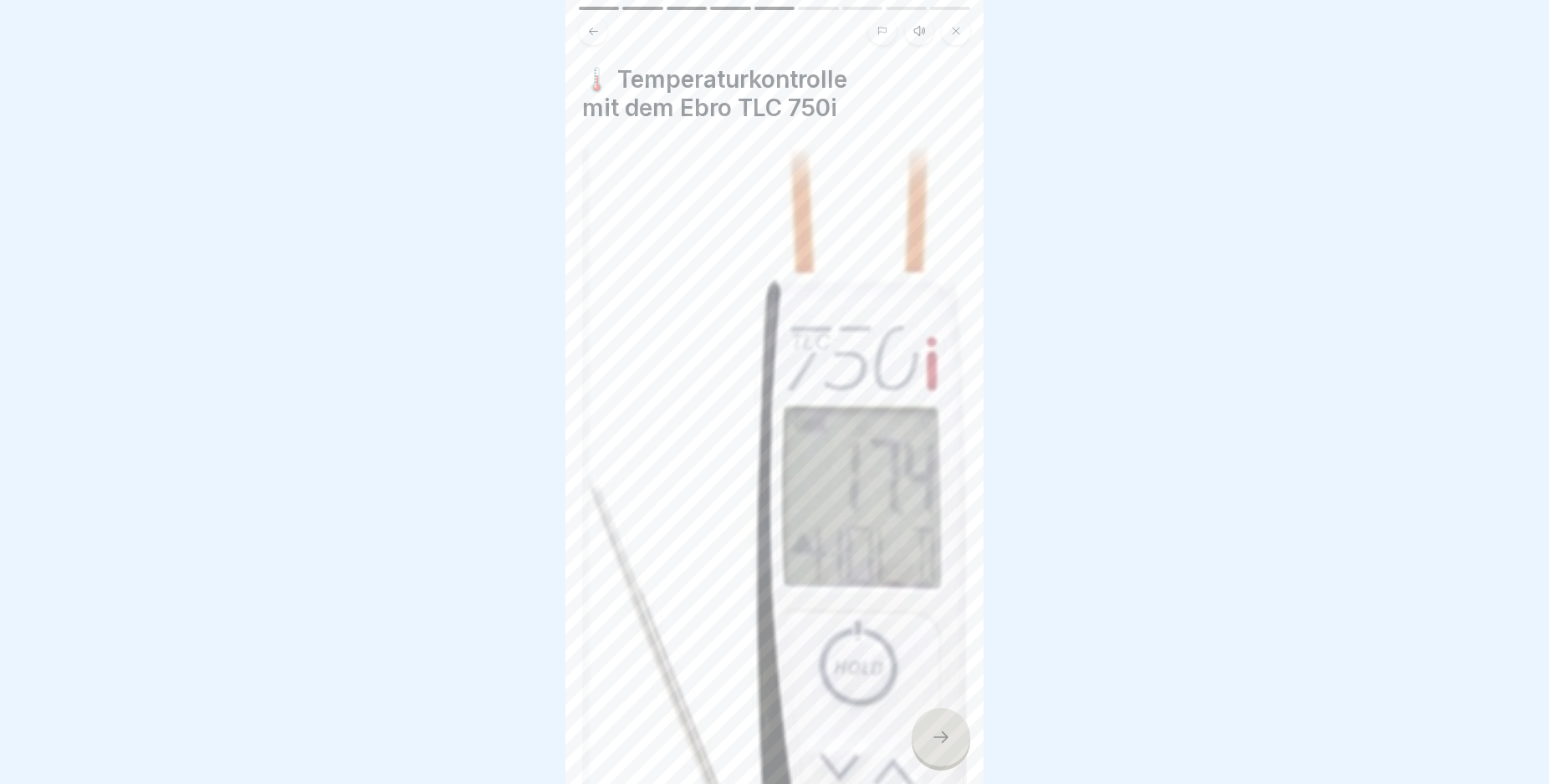
click at [941, 744] on icon at bounding box center [940, 737] width 20 height 20
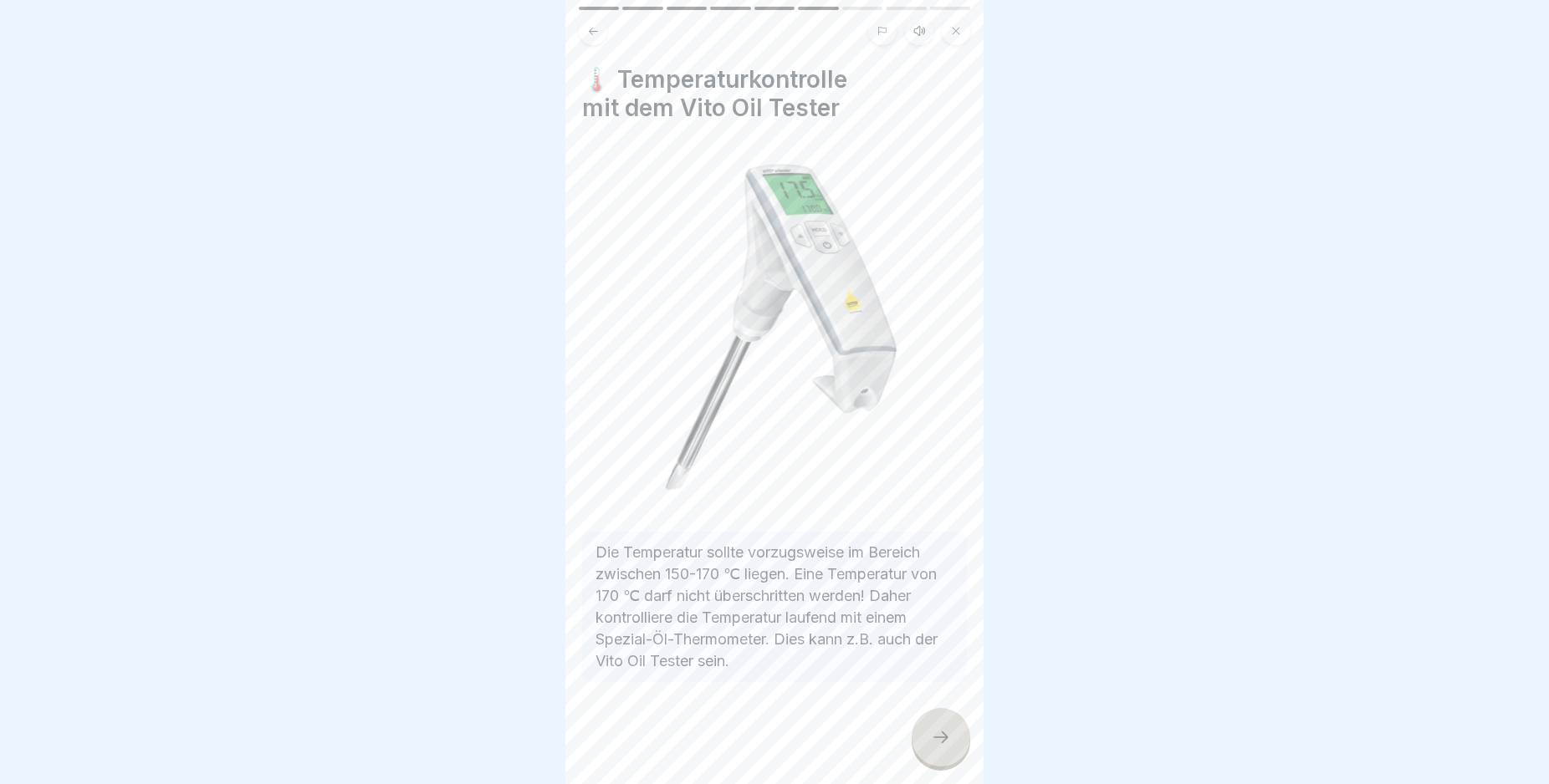
click at [941, 744] on icon at bounding box center [940, 737] width 20 height 20
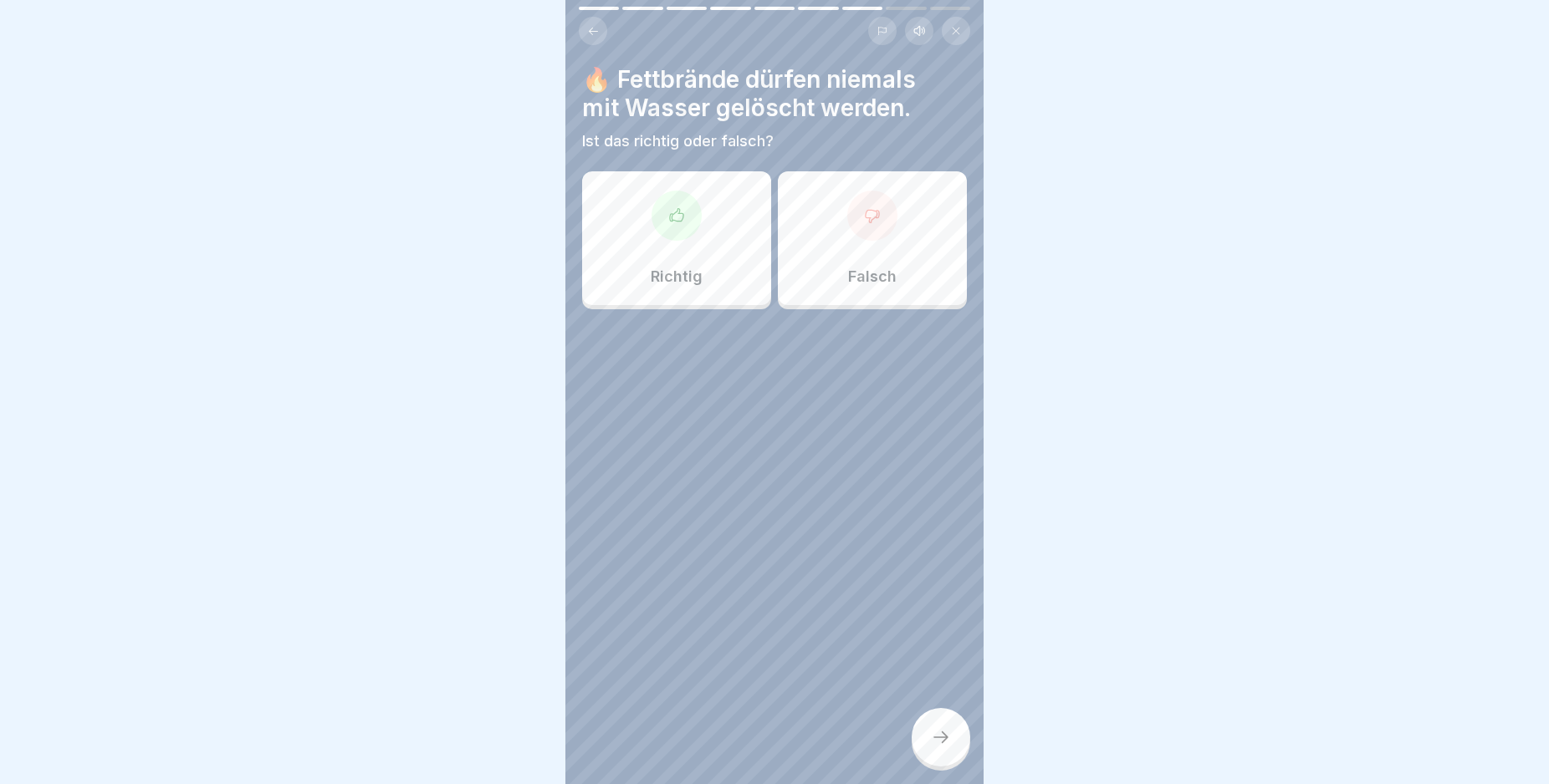
click at [668, 228] on div at bounding box center [677, 216] width 50 height 50
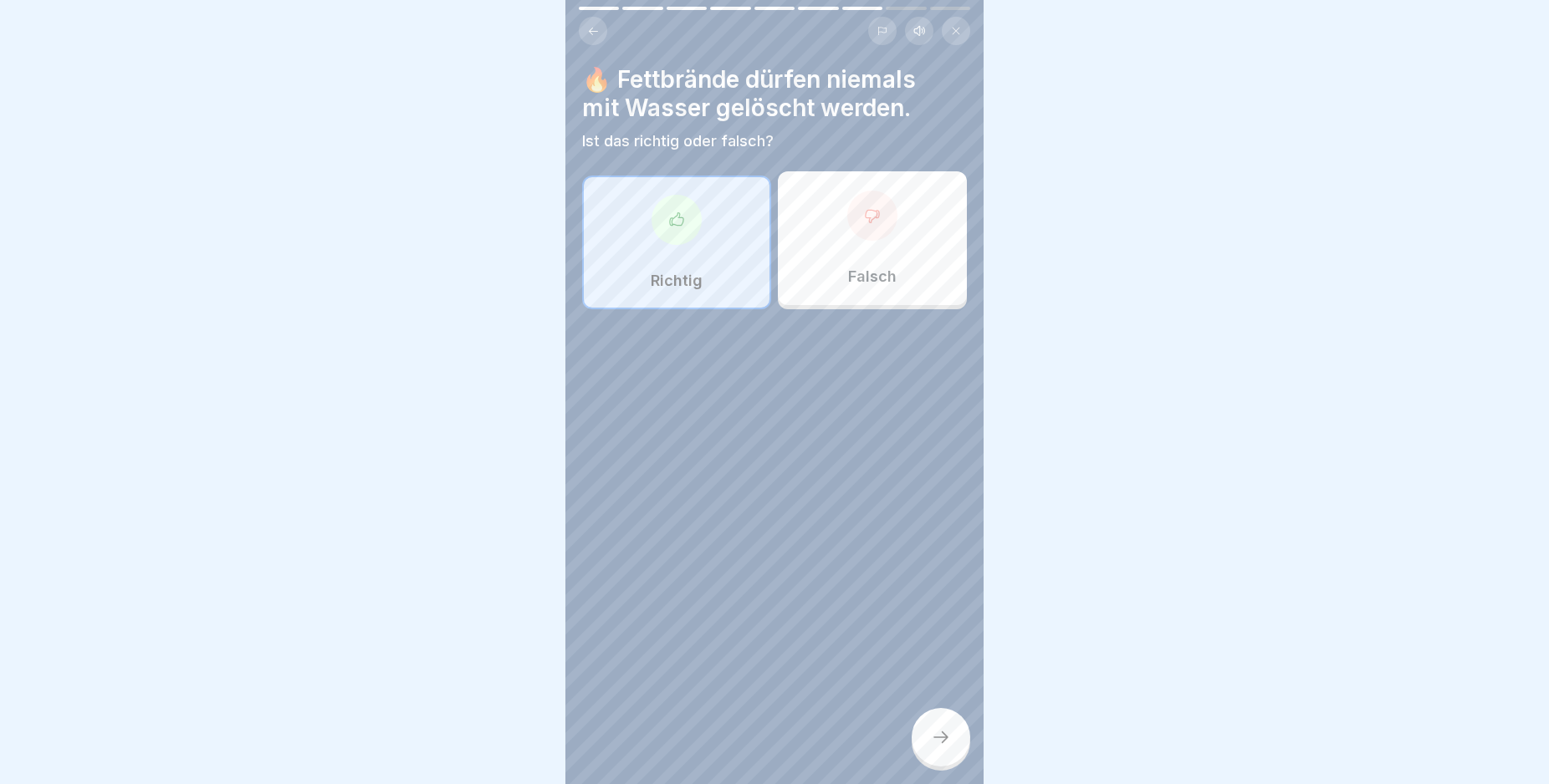
click at [924, 759] on div at bounding box center [940, 737] width 58 height 58
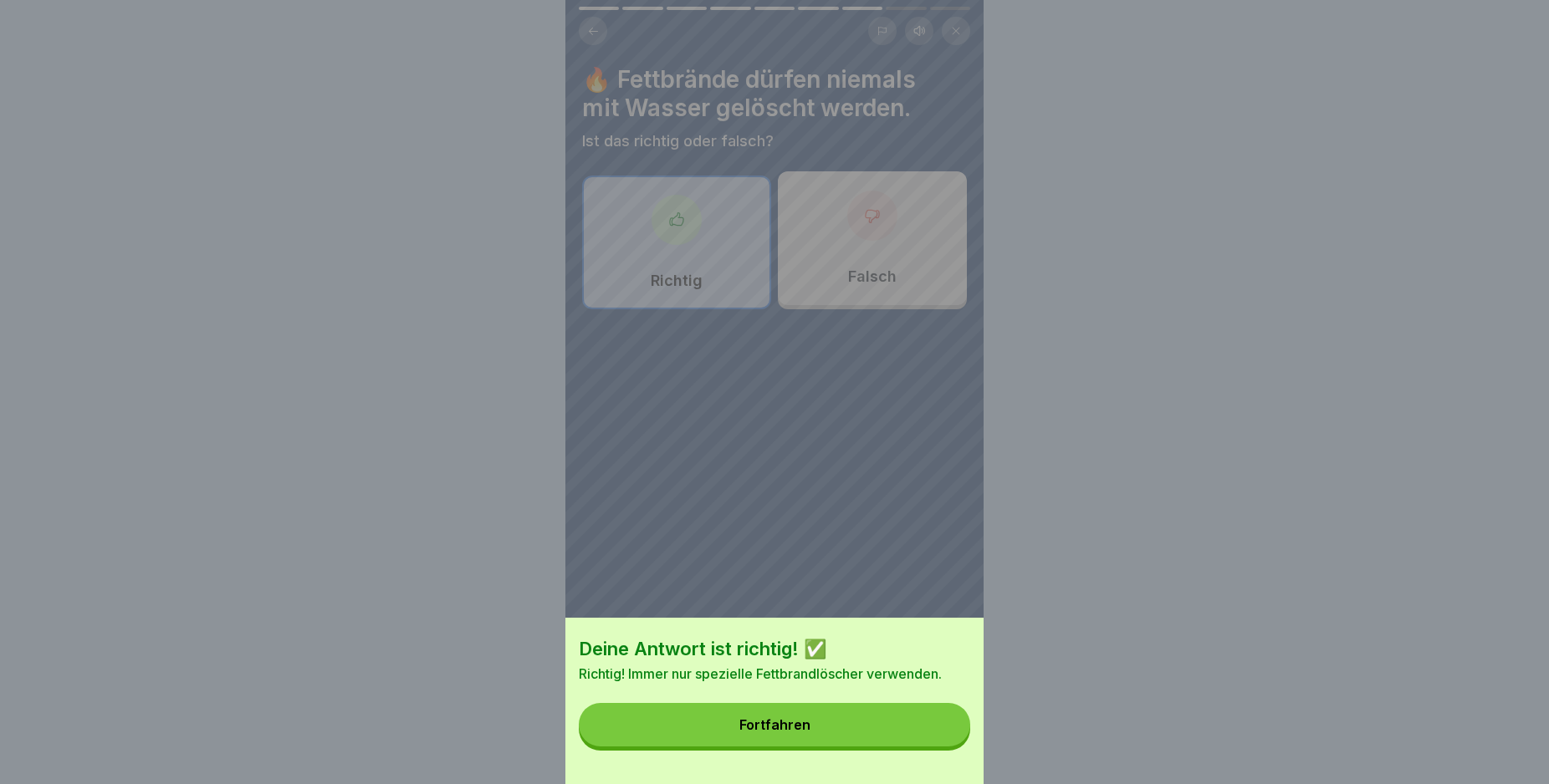
click at [910, 742] on button "Fortfahren" at bounding box center [774, 725] width 392 height 44
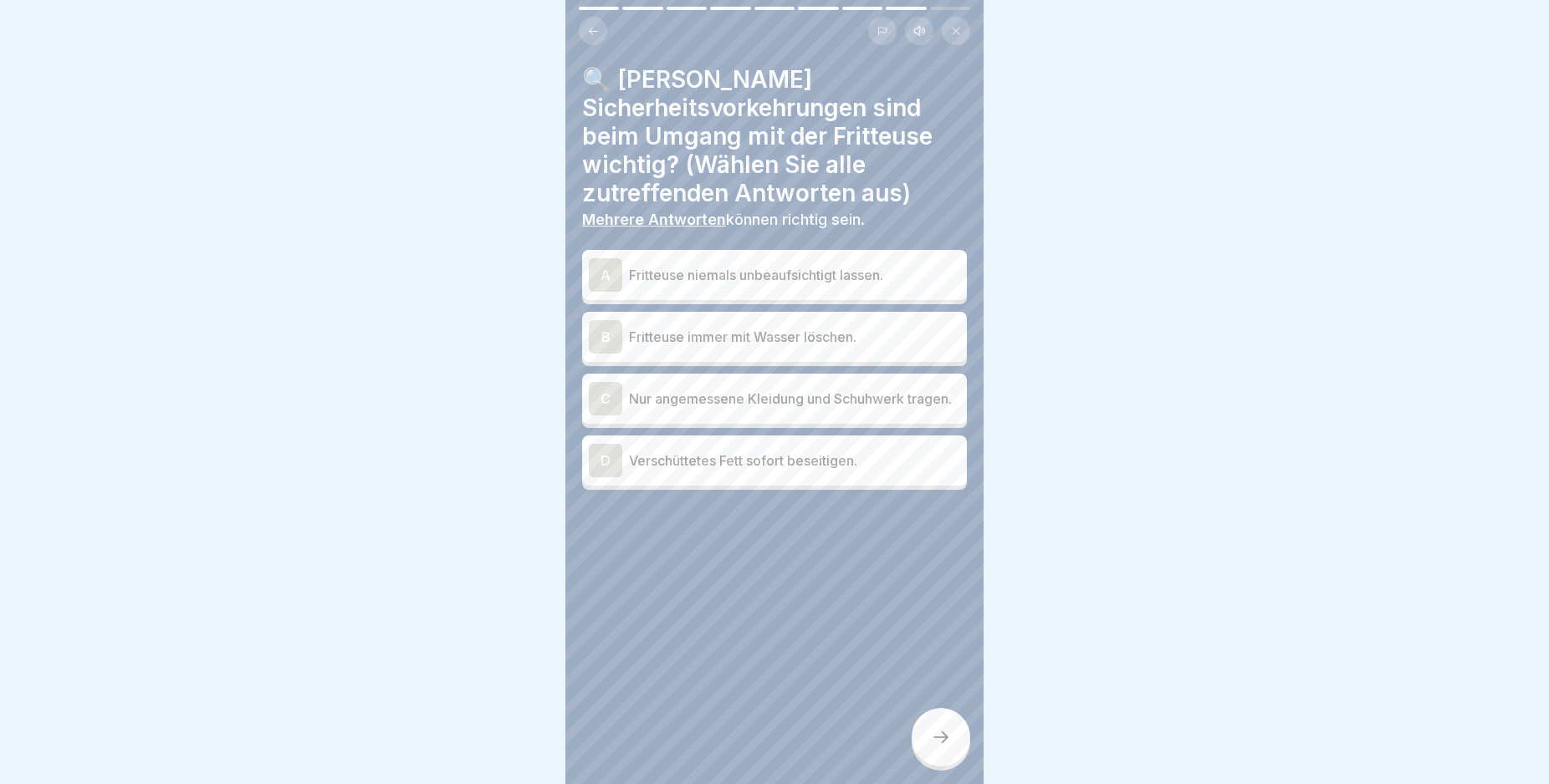
click at [597, 271] on div "A" at bounding box center [605, 275] width 34 height 34
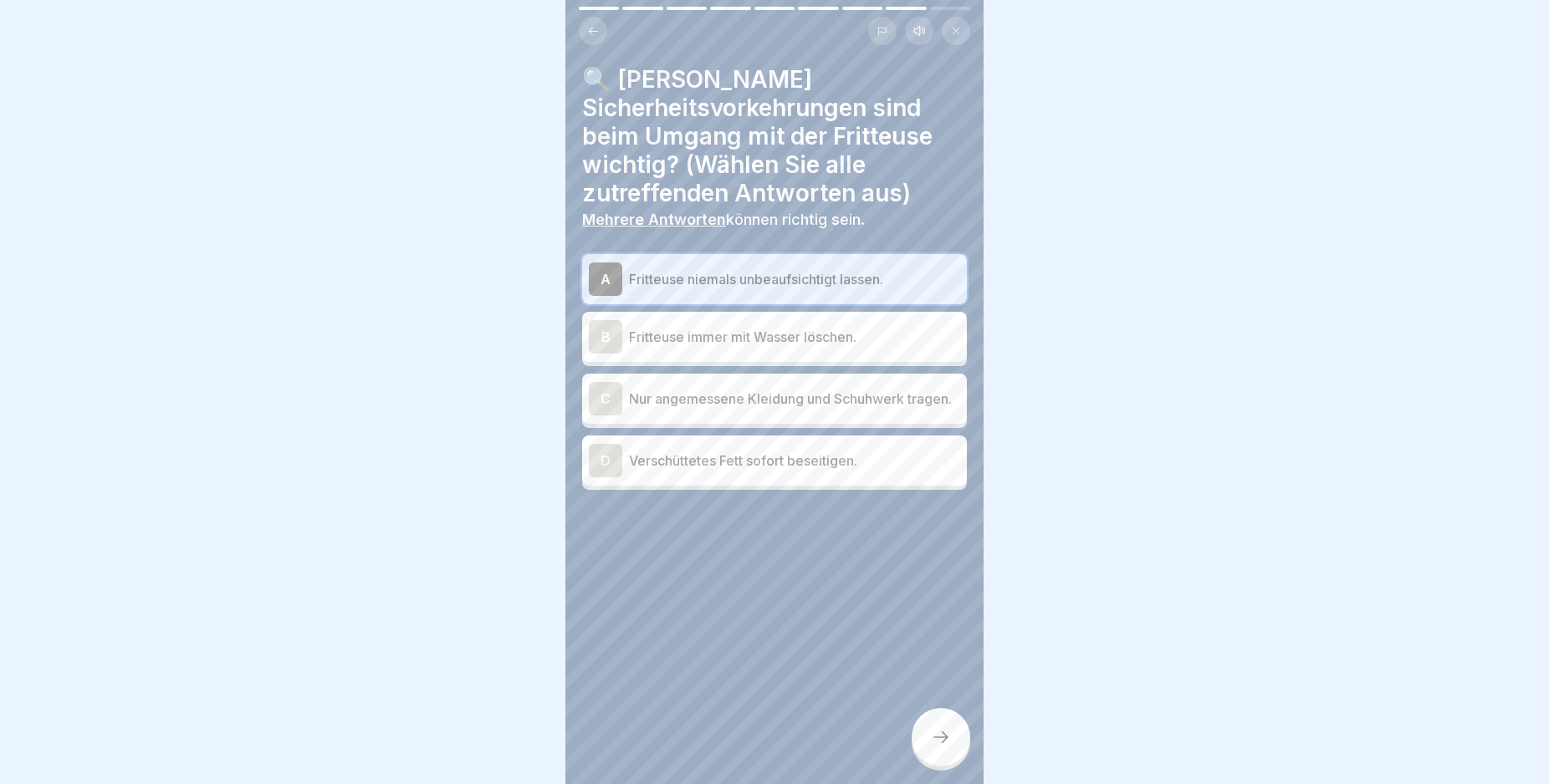
click at [594, 403] on div "C" at bounding box center [605, 398] width 34 height 34
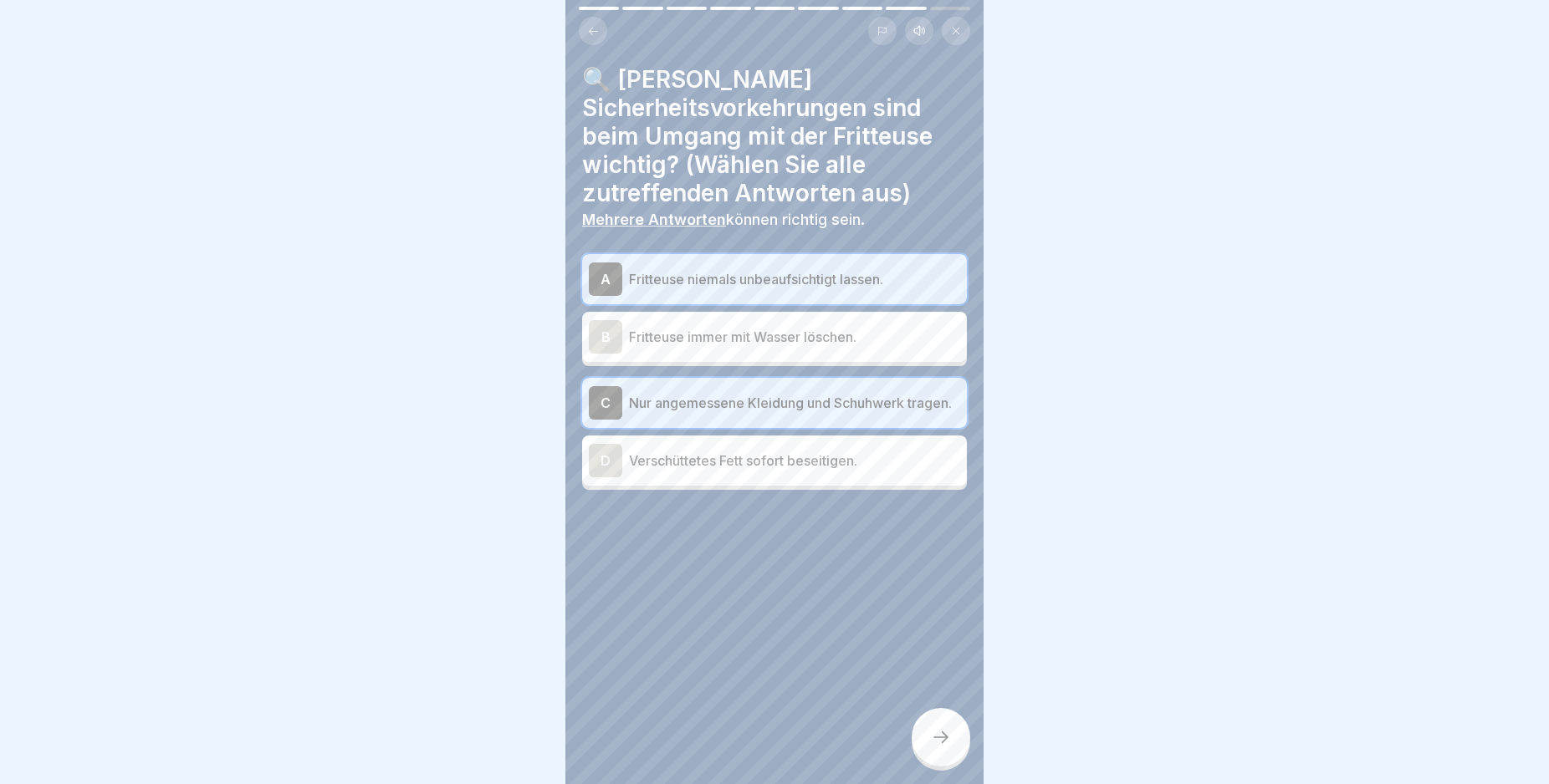
click at [602, 470] on div "D" at bounding box center [605, 460] width 34 height 34
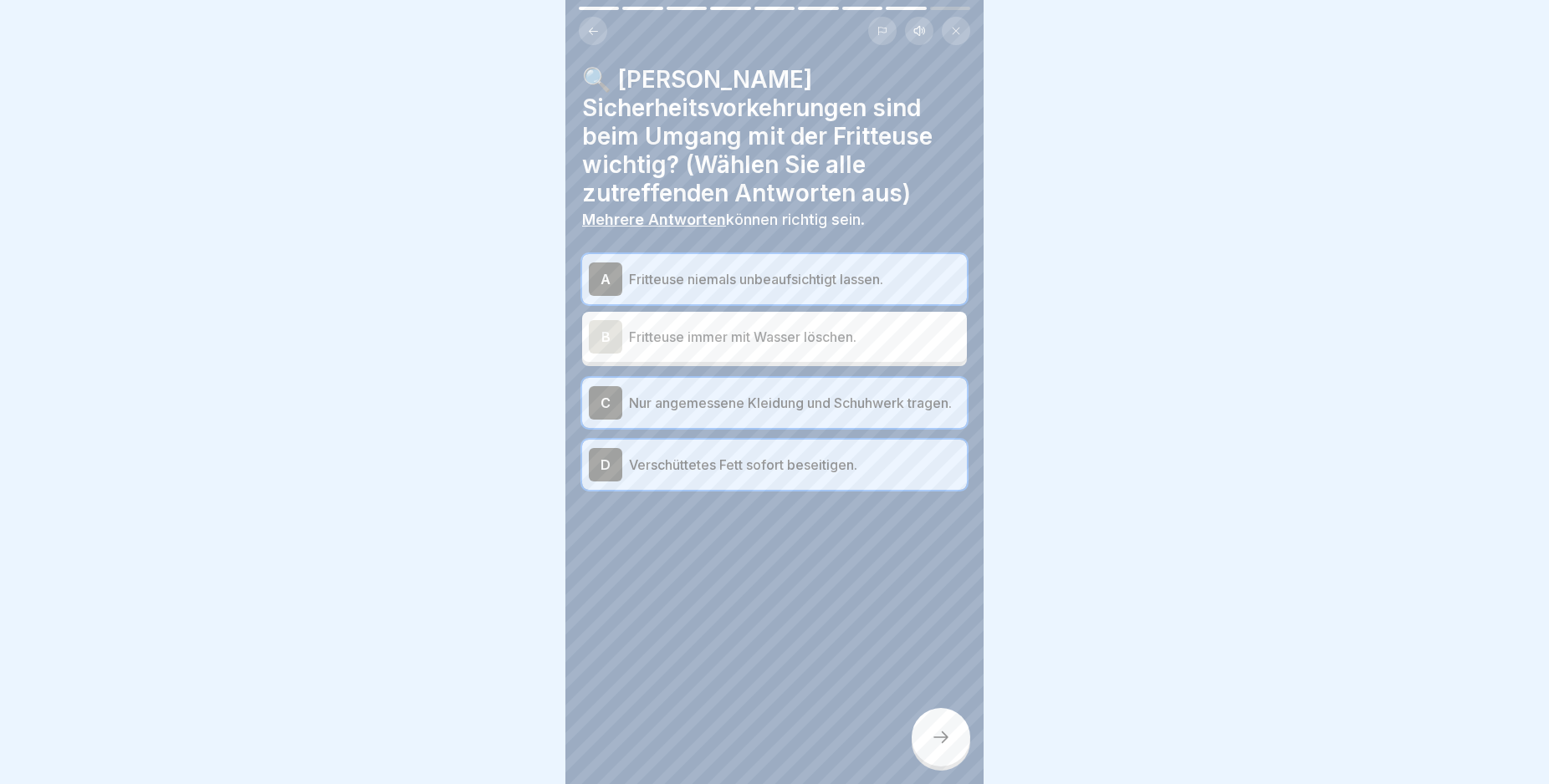
click at [935, 747] on icon at bounding box center [940, 737] width 20 height 20
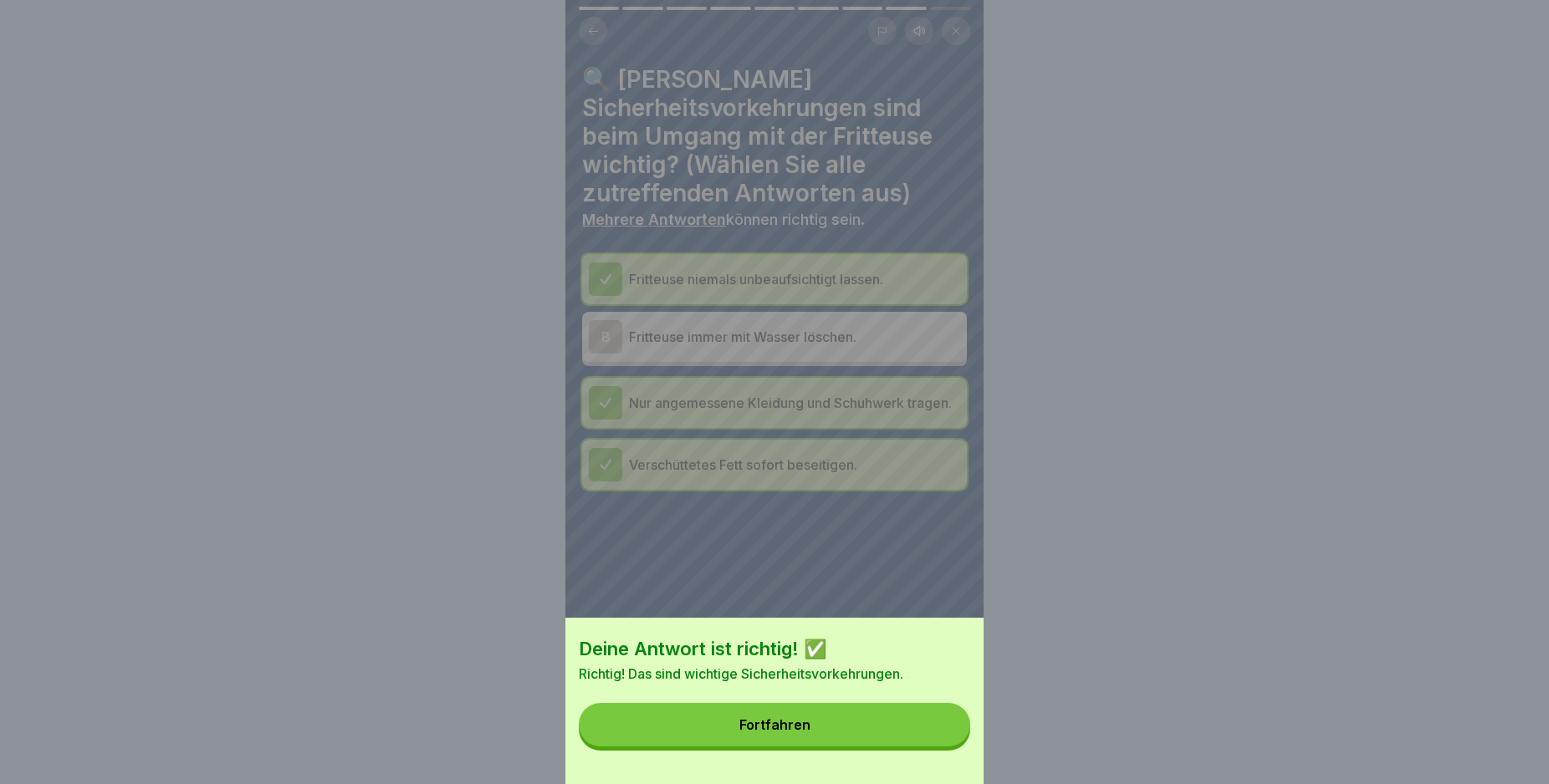
click at [932, 746] on button "Fortfahren" at bounding box center [774, 725] width 392 height 44
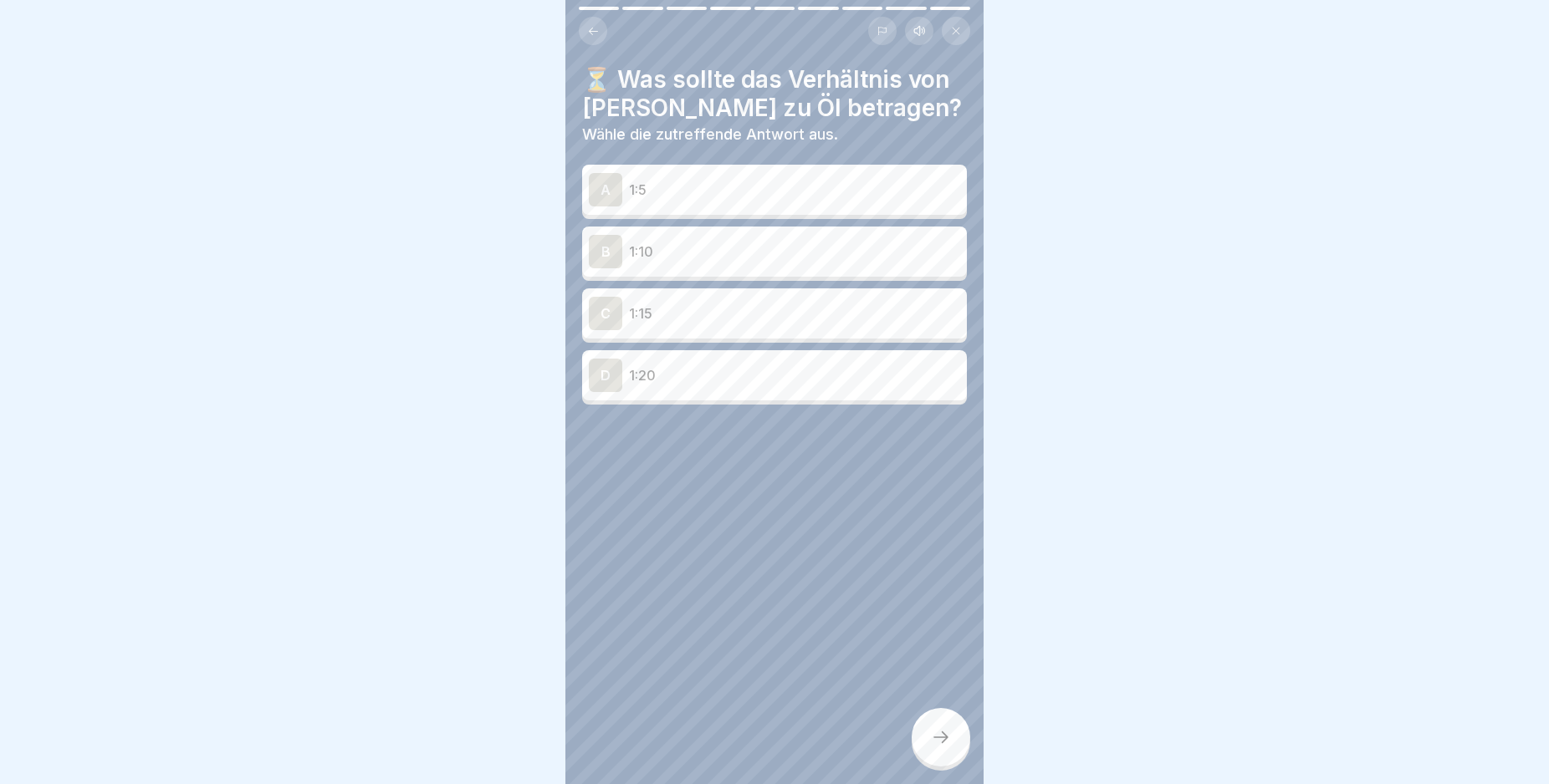
click at [600, 248] on div "B" at bounding box center [605, 251] width 34 height 34
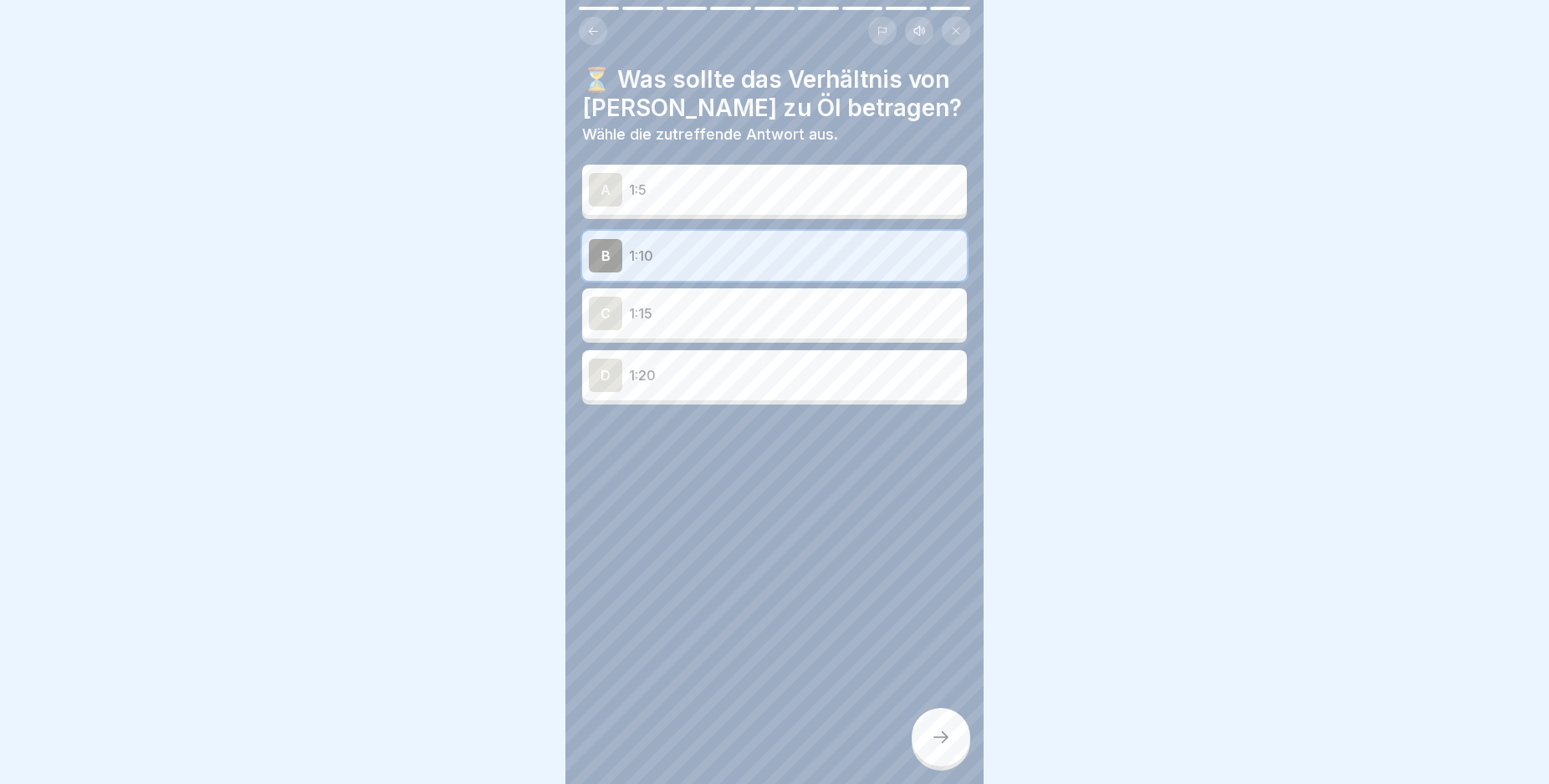
click at [937, 739] on div at bounding box center [940, 737] width 58 height 58
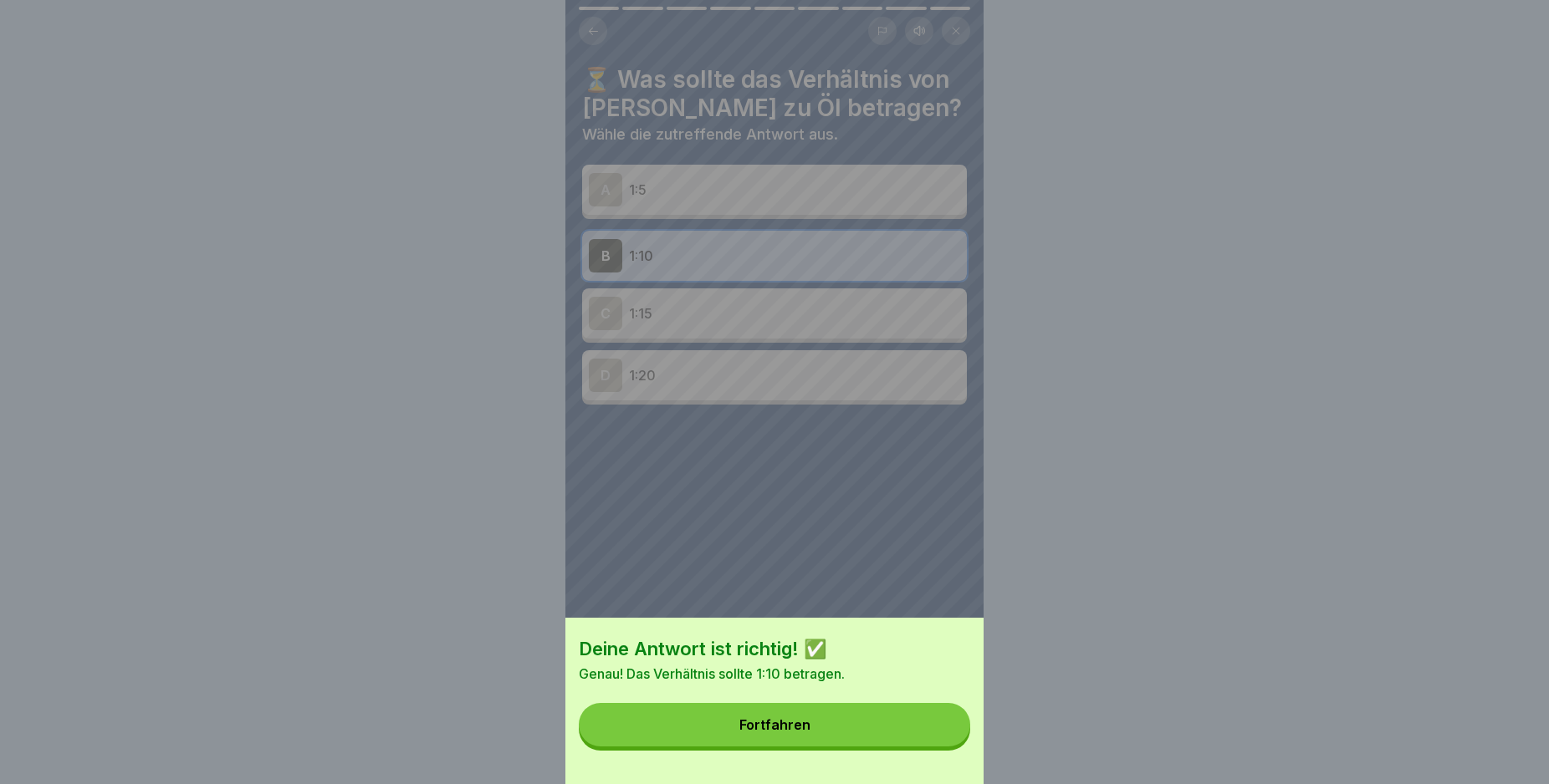
click at [936, 737] on button "Fortfahren" at bounding box center [774, 725] width 392 height 44
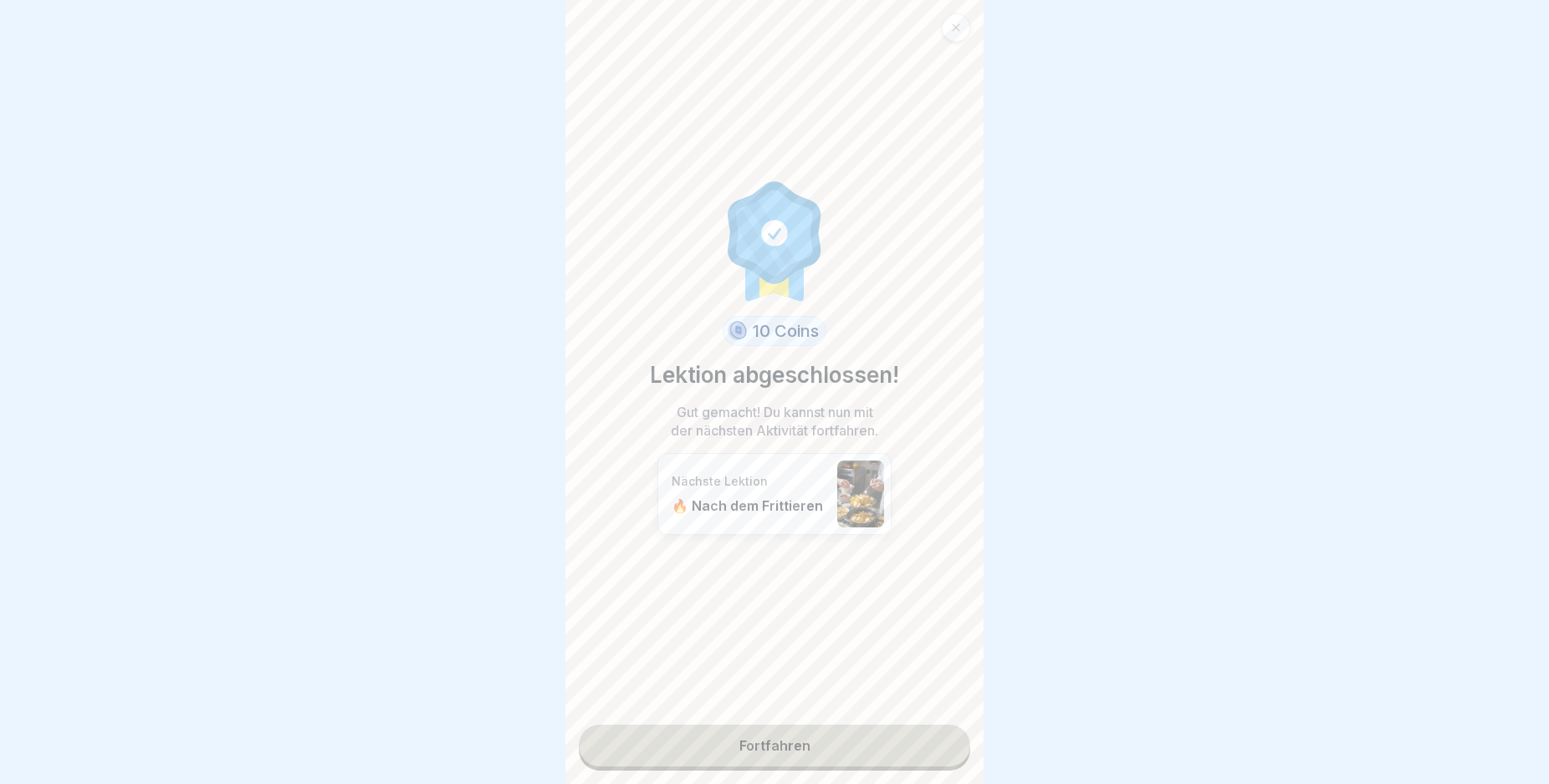
click at [923, 738] on link "Fortfahren" at bounding box center [774, 745] width 392 height 42
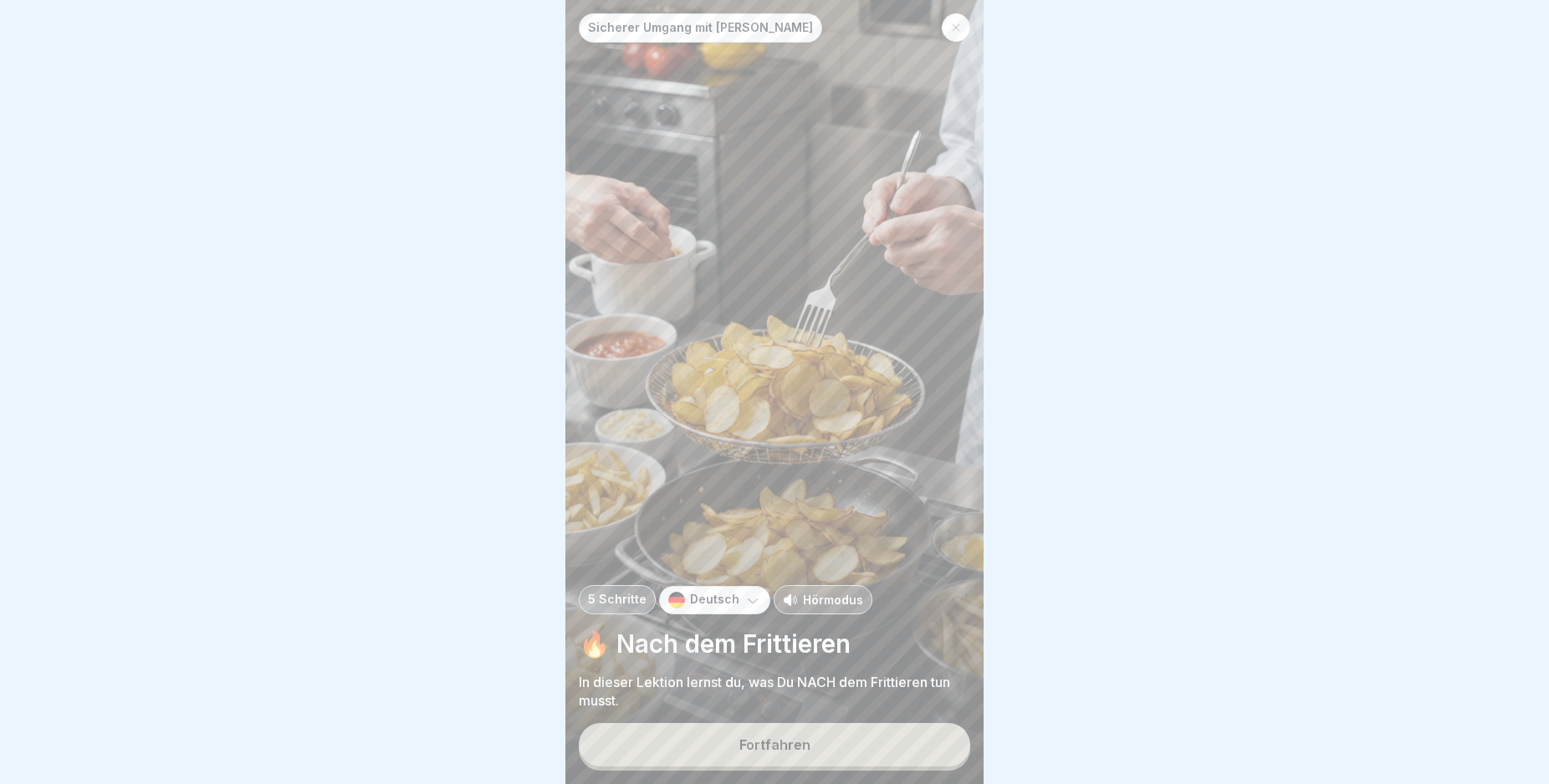
click at [909, 747] on button "Fortfahren" at bounding box center [774, 744] width 392 height 44
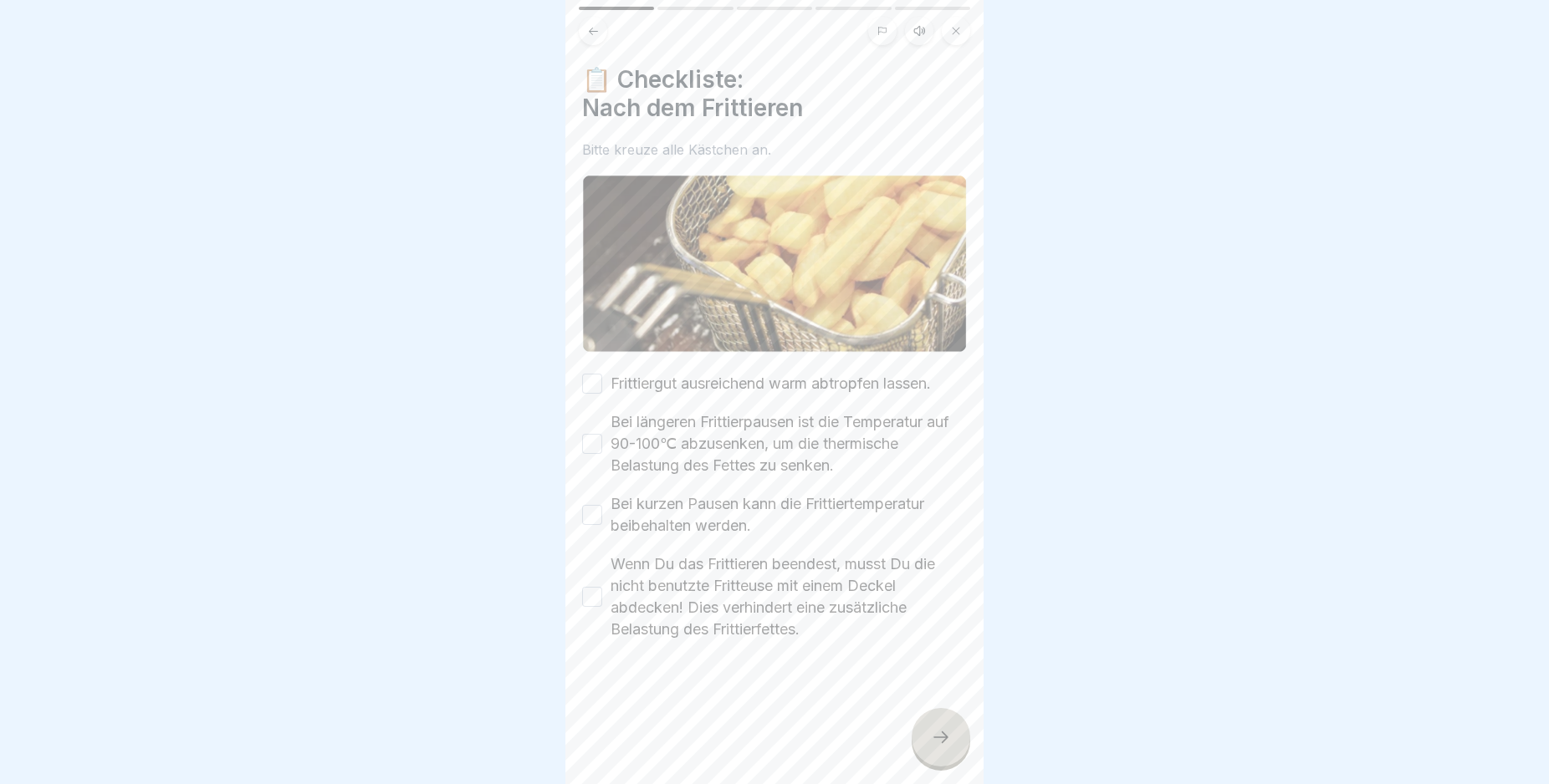
click at [591, 377] on button "Frittiergut ausreichend warm abtropfen lassen." at bounding box center [592, 384] width 20 height 20
click at [591, 436] on button "Bei längeren Frittierpausen ist die Temperatur auf 90-100℃ abzusenken, um die t…" at bounding box center [592, 444] width 20 height 20
click at [595, 505] on button "Bei kurzen Pausen kann die Frittiertemperatur beibehalten werden." at bounding box center [592, 515] width 20 height 20
click at [590, 588] on button "Wenn Du das Frittieren beendest, musst Du die nicht benutzte Fritteuse mit eine…" at bounding box center [592, 597] width 20 height 20
click at [923, 748] on div at bounding box center [940, 737] width 58 height 58
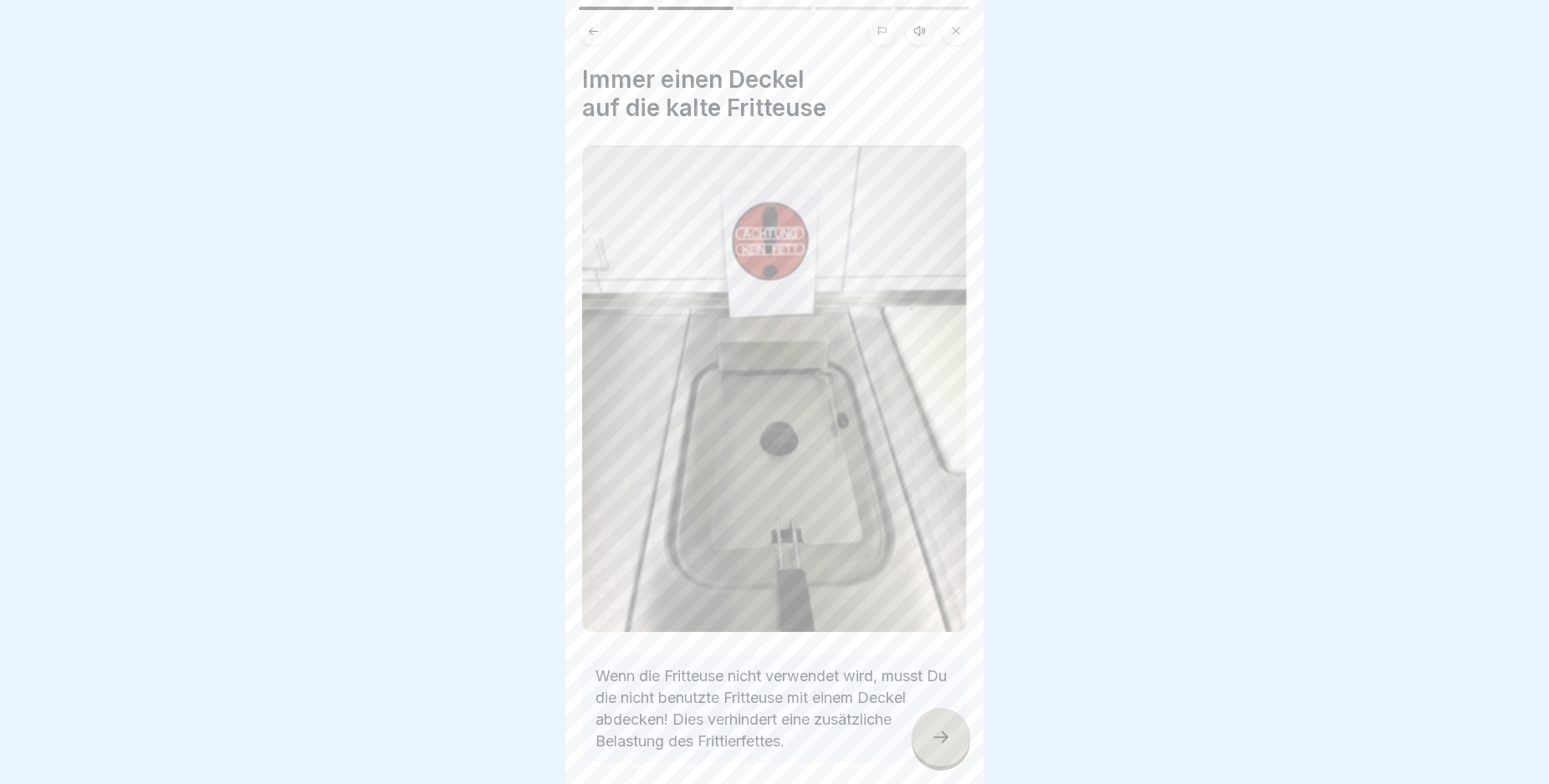
click at [948, 746] on icon at bounding box center [940, 737] width 20 height 20
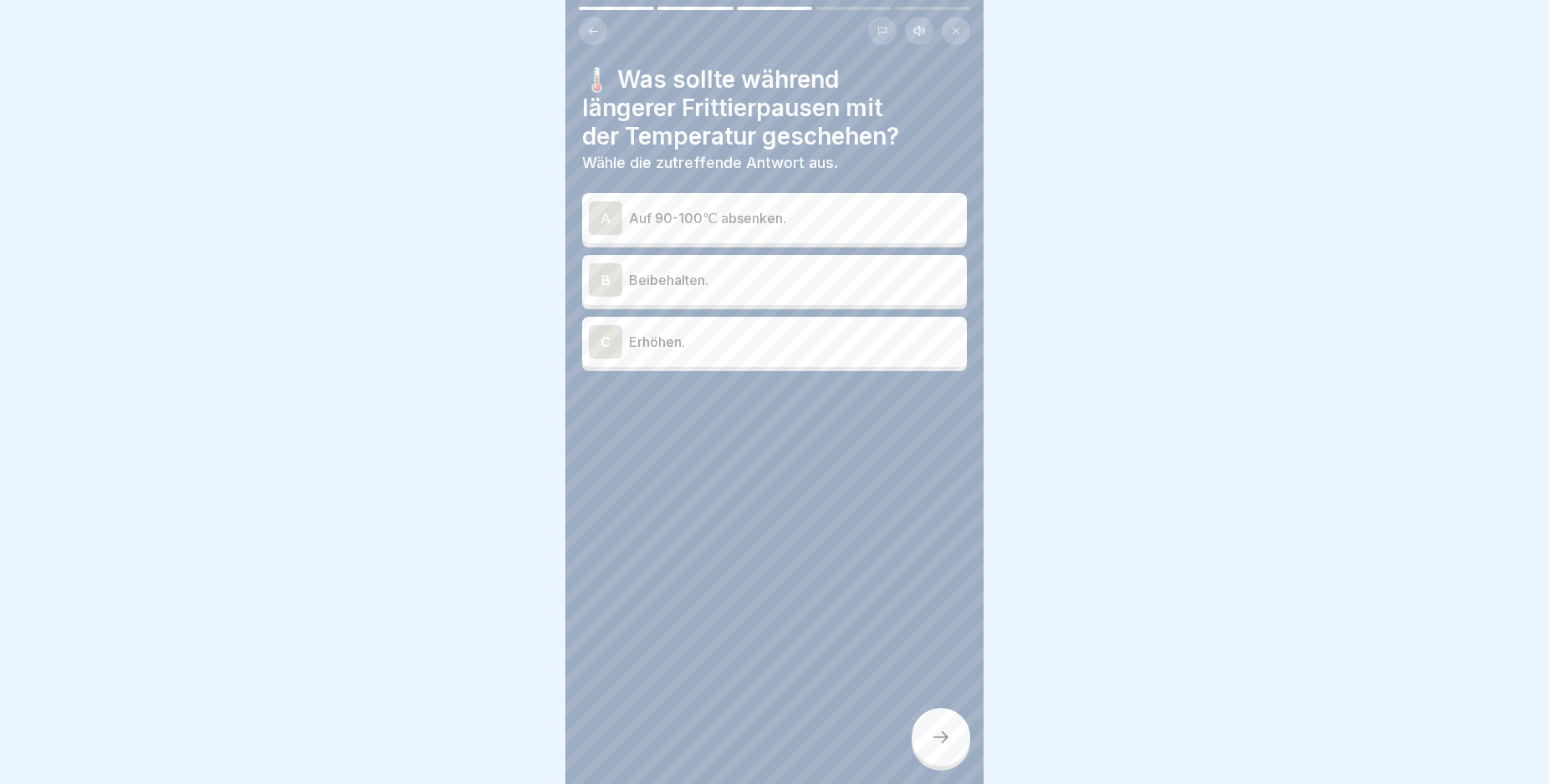
click at [605, 210] on div "A" at bounding box center [605, 218] width 34 height 34
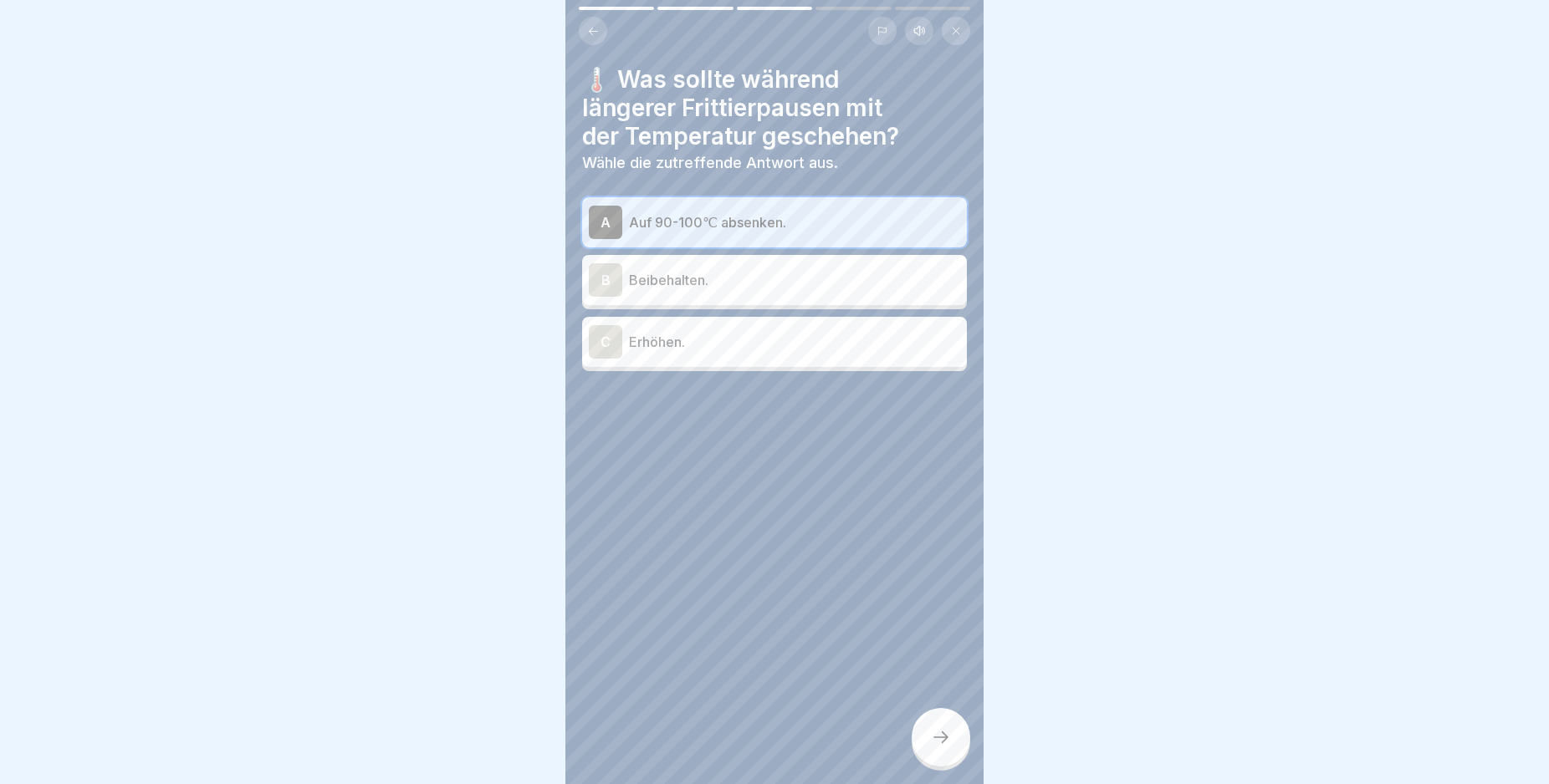
click at [941, 743] on div at bounding box center [940, 737] width 58 height 58
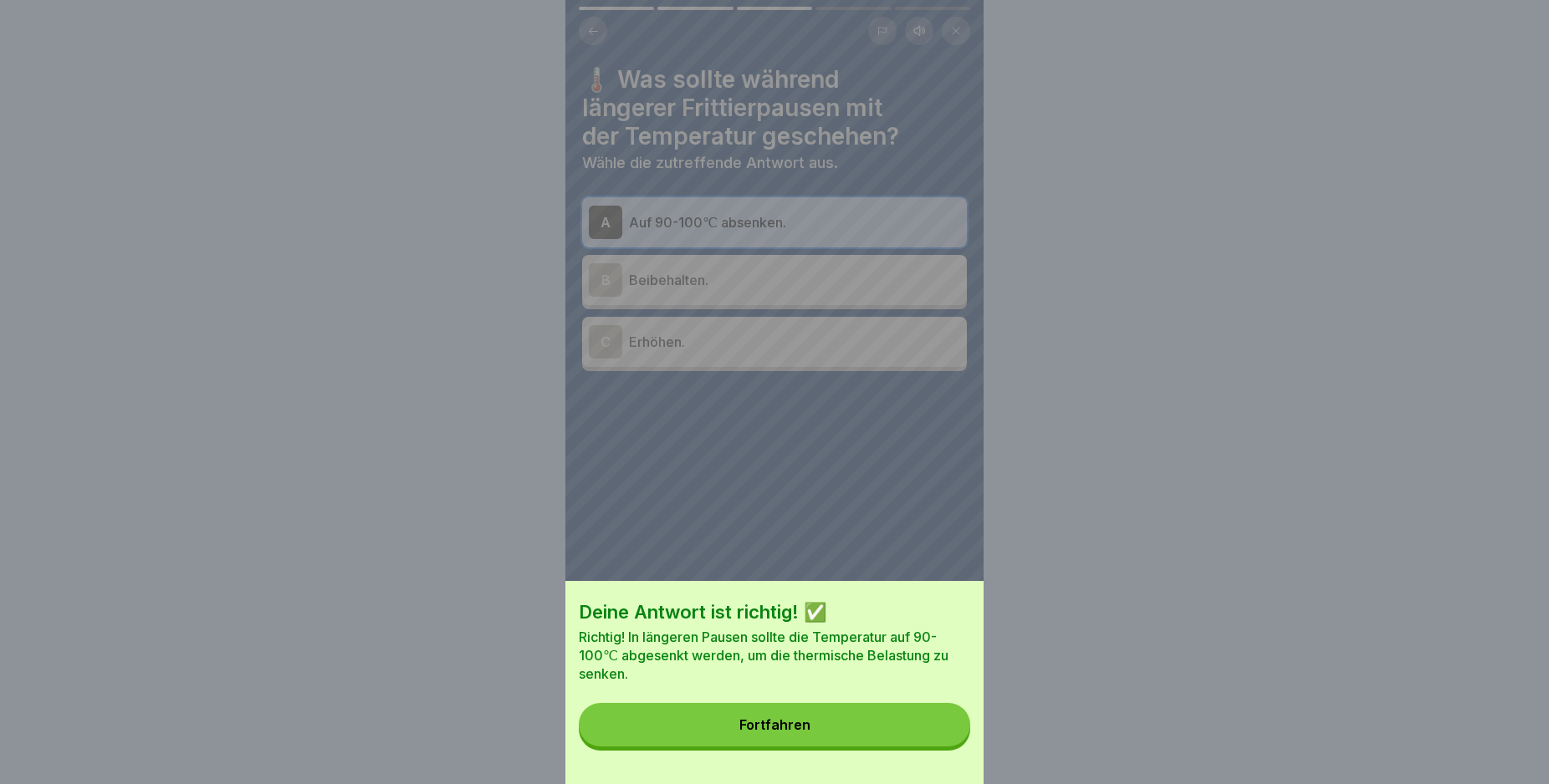
click at [928, 736] on button "Fortfahren" at bounding box center [774, 725] width 392 height 44
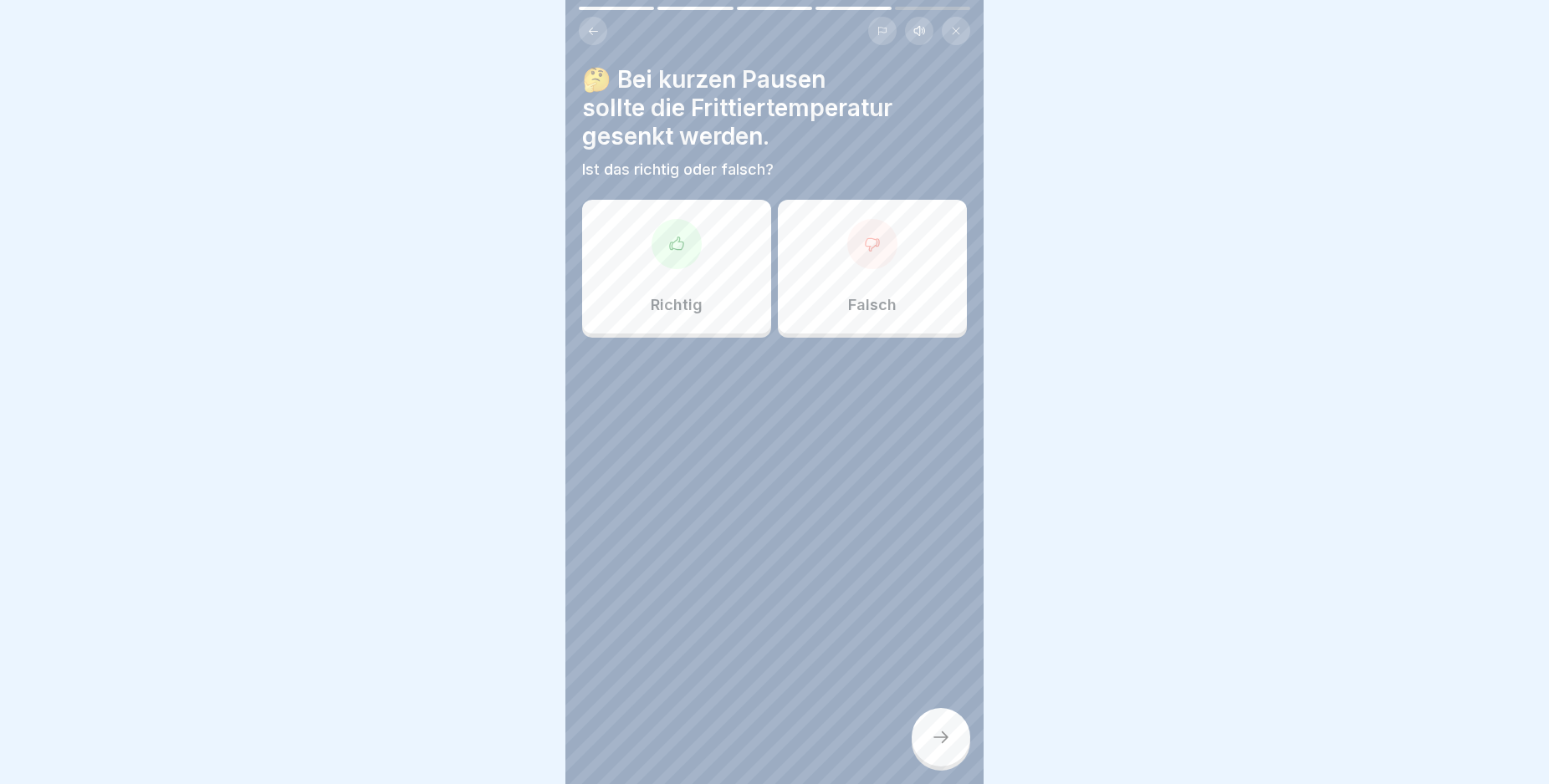
click at [668, 254] on div at bounding box center [677, 244] width 50 height 50
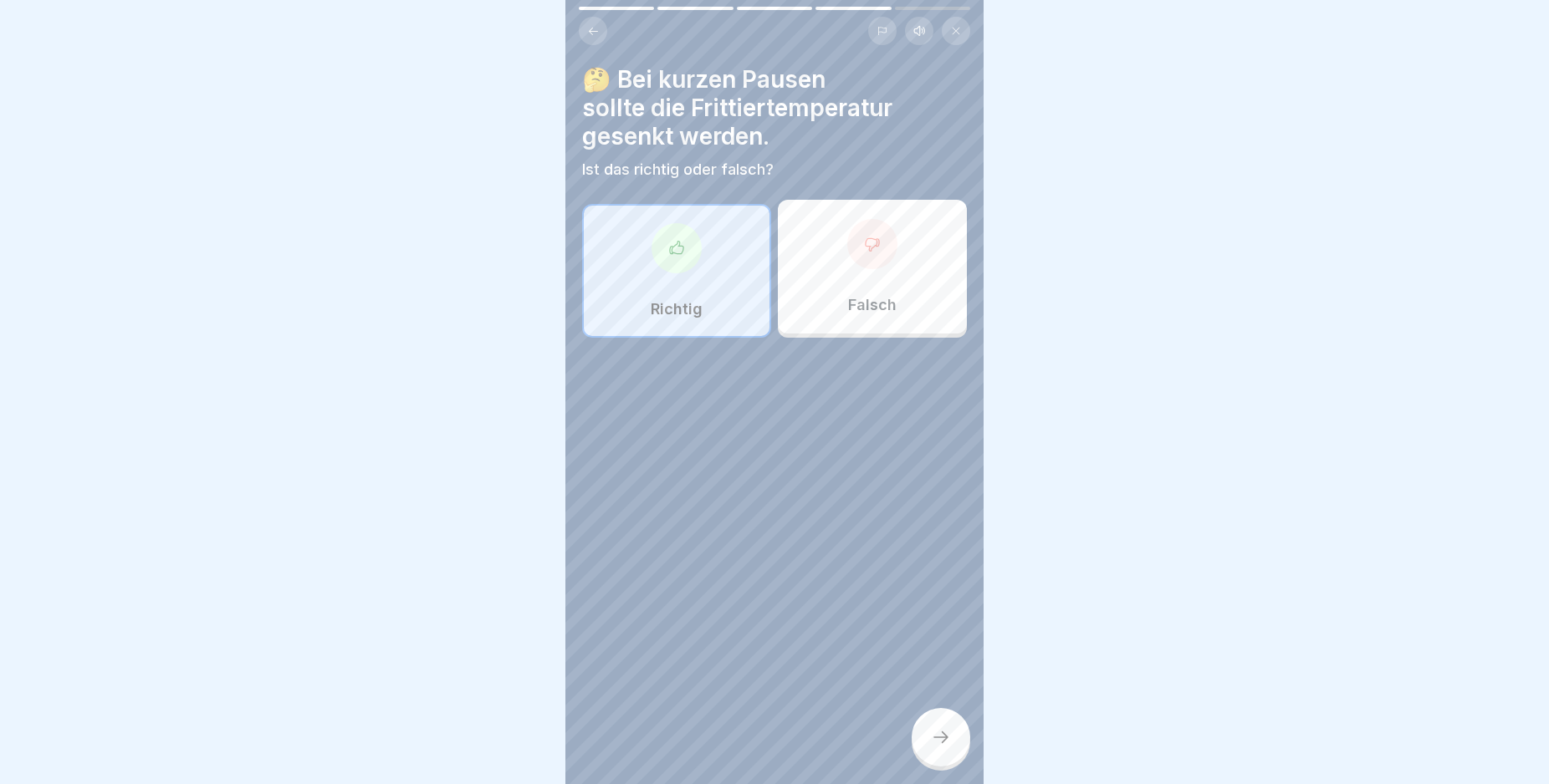
click at [939, 740] on div at bounding box center [940, 737] width 58 height 58
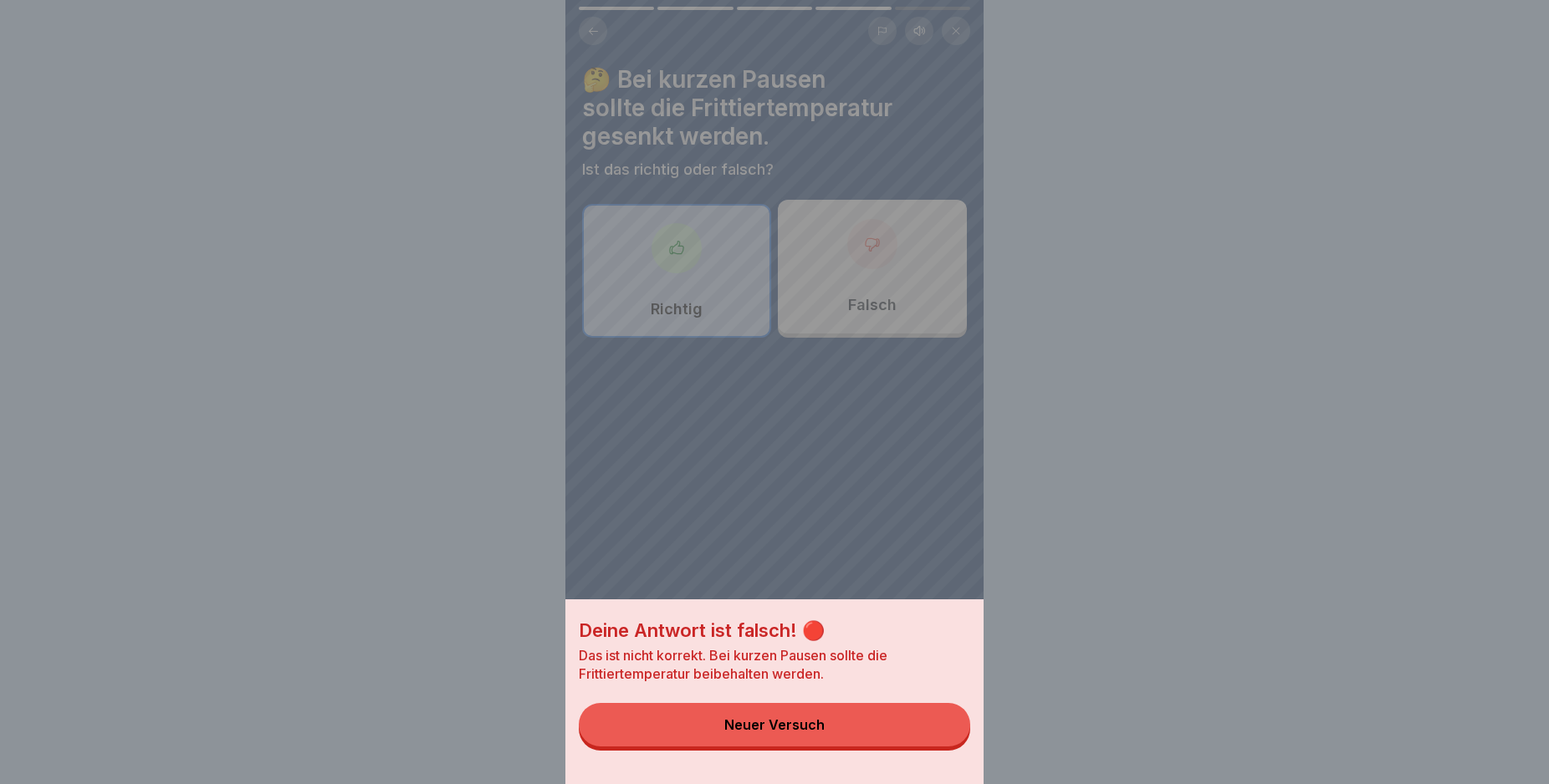
click at [939, 740] on button "Neuer Versuch" at bounding box center [774, 725] width 392 height 44
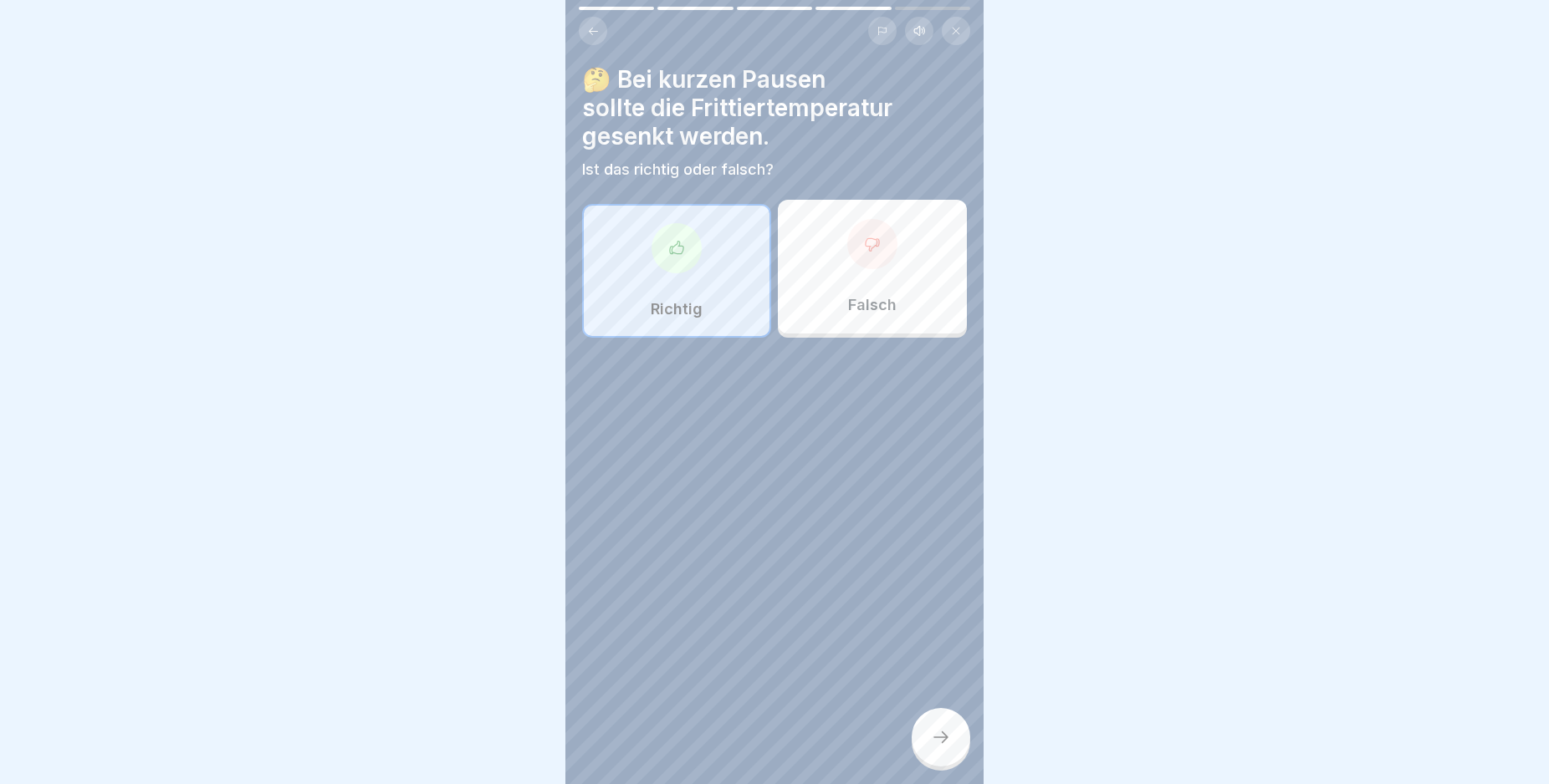
click at [872, 296] on div "Falsch" at bounding box center [871, 267] width 189 height 134
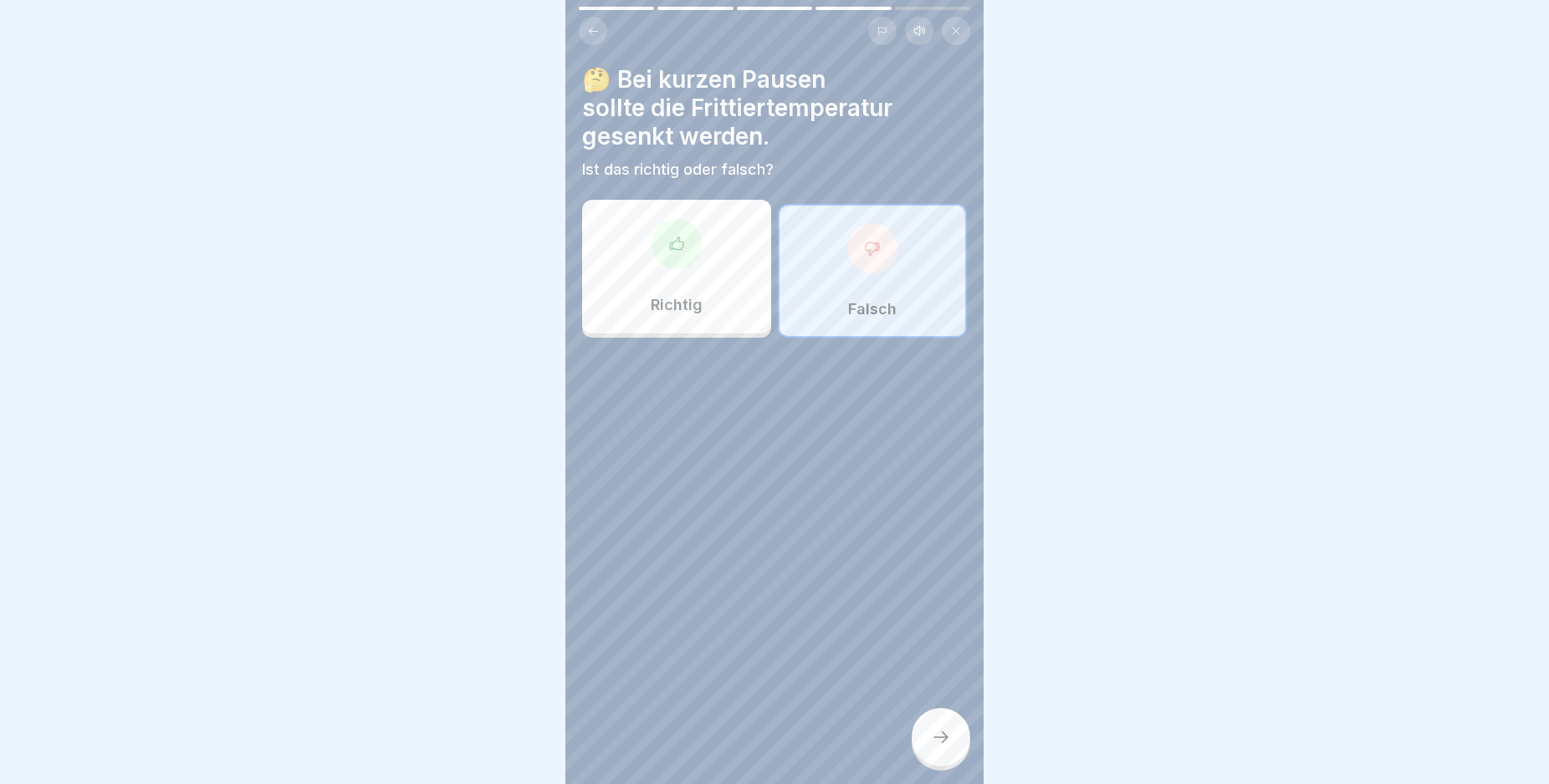
click at [954, 740] on div at bounding box center [940, 737] width 58 height 58
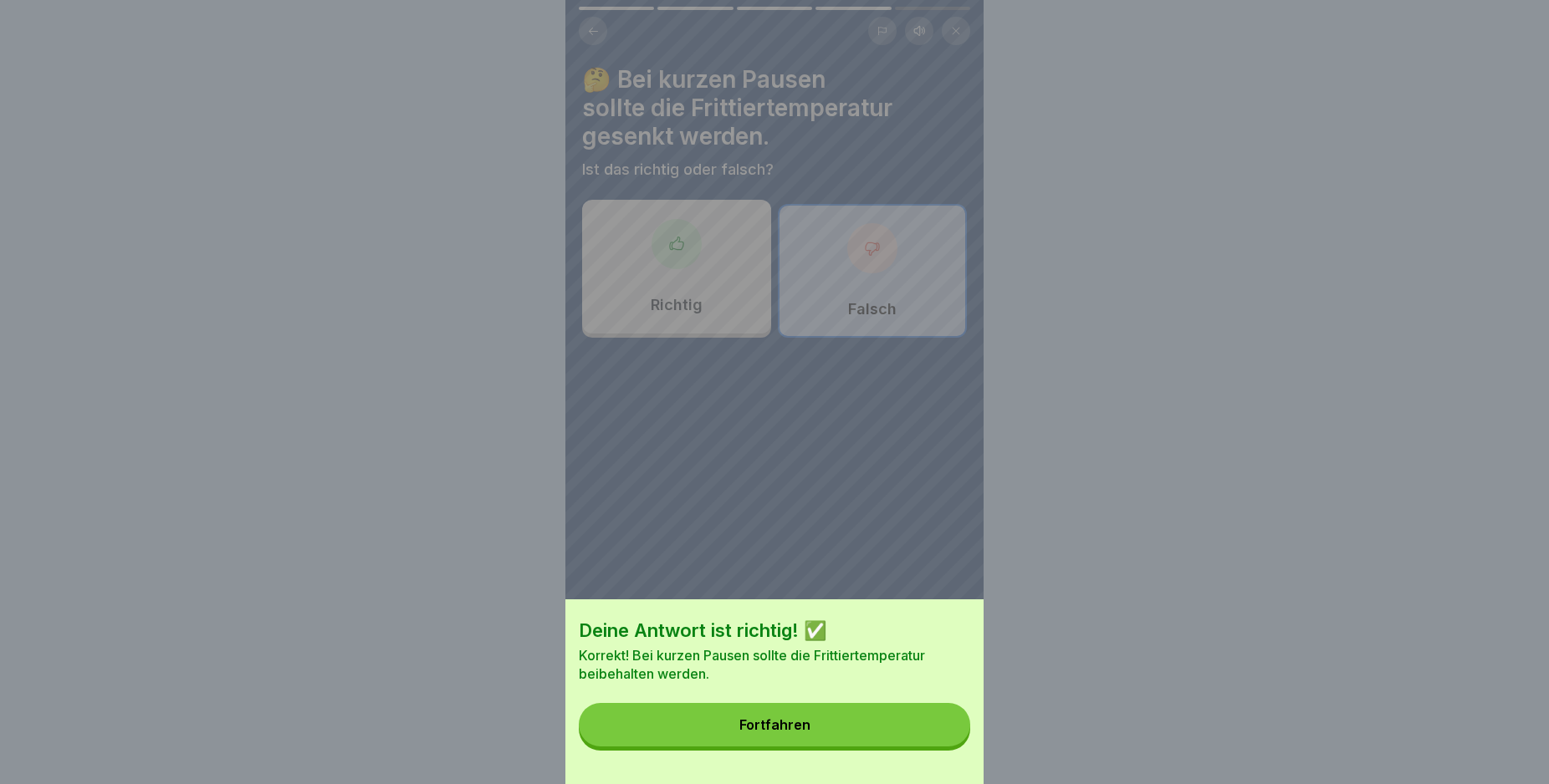
click at [889, 731] on button "Fortfahren" at bounding box center [774, 725] width 392 height 44
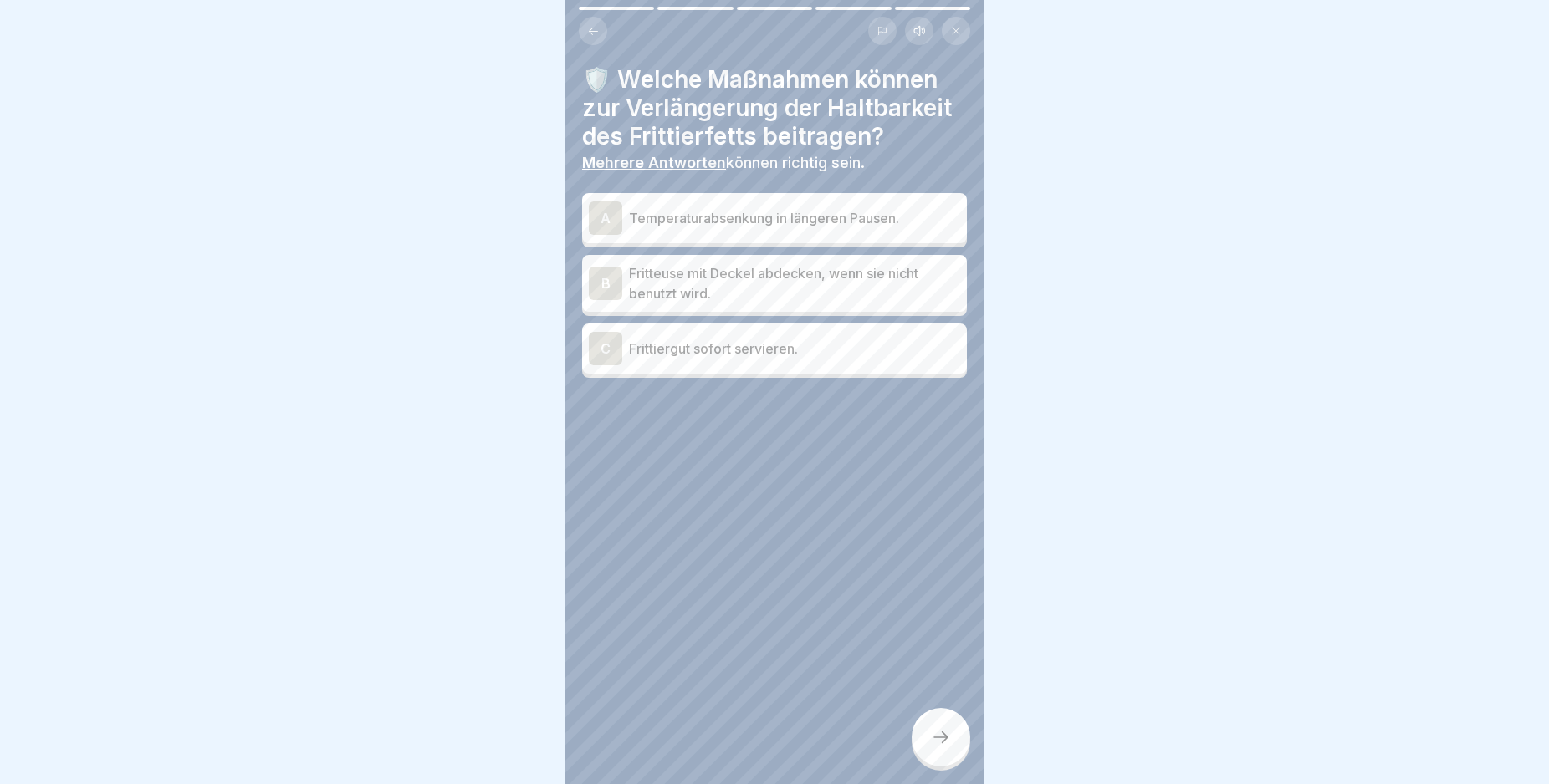
click at [606, 235] on div "A" at bounding box center [605, 218] width 34 height 34
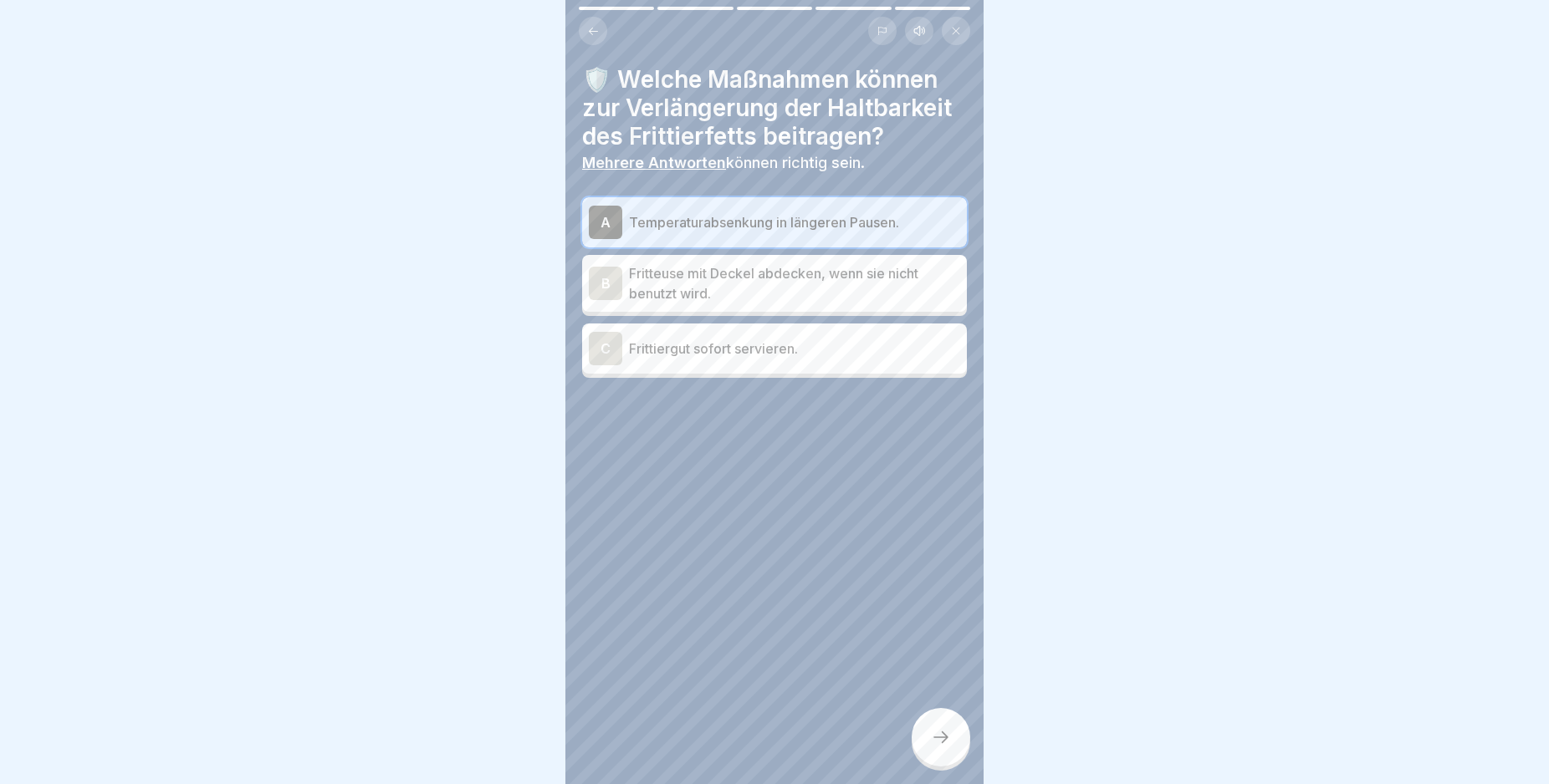
click at [590, 300] on div "B" at bounding box center [605, 283] width 34 height 34
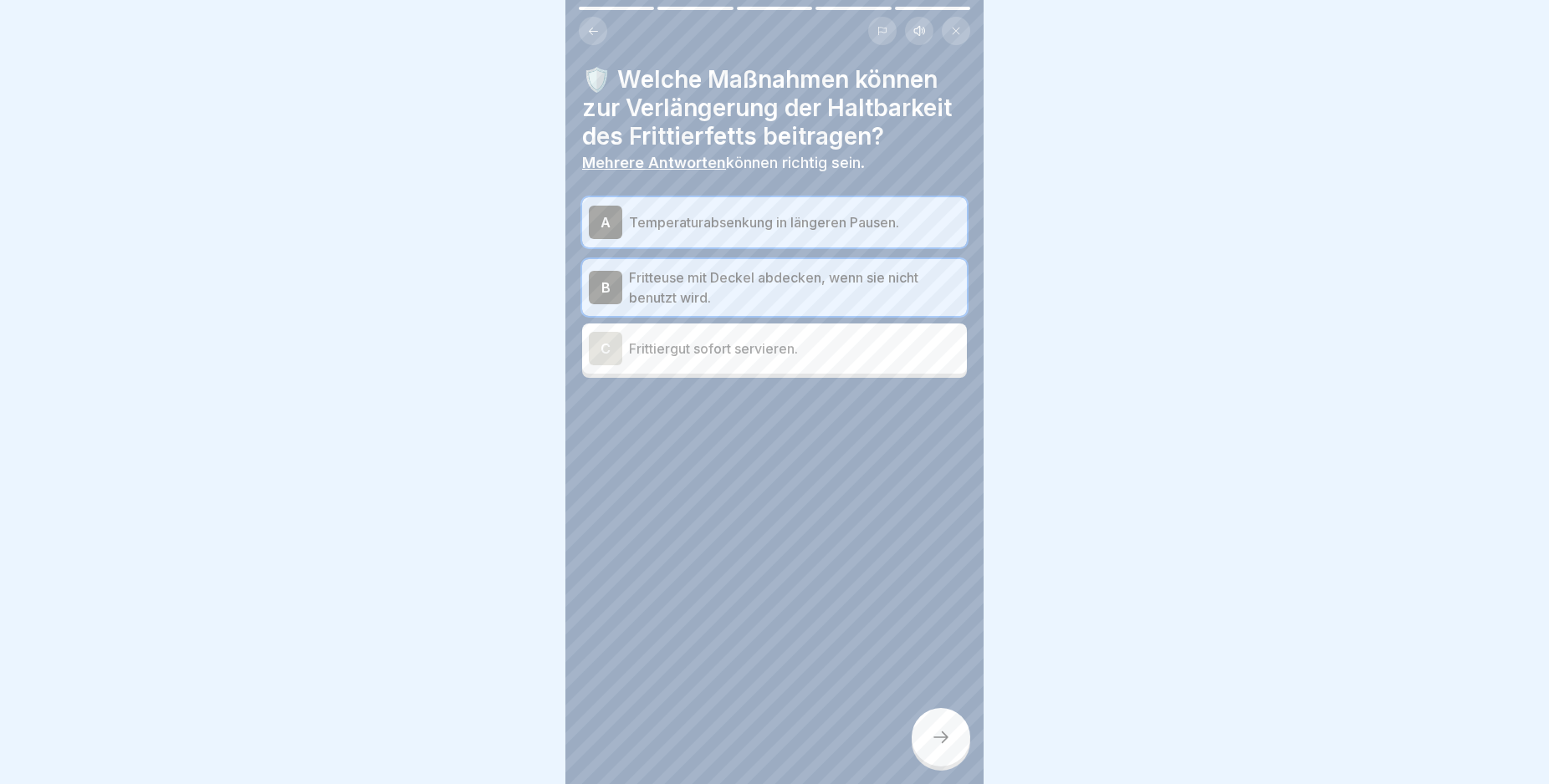
click at [935, 740] on div at bounding box center [940, 737] width 58 height 58
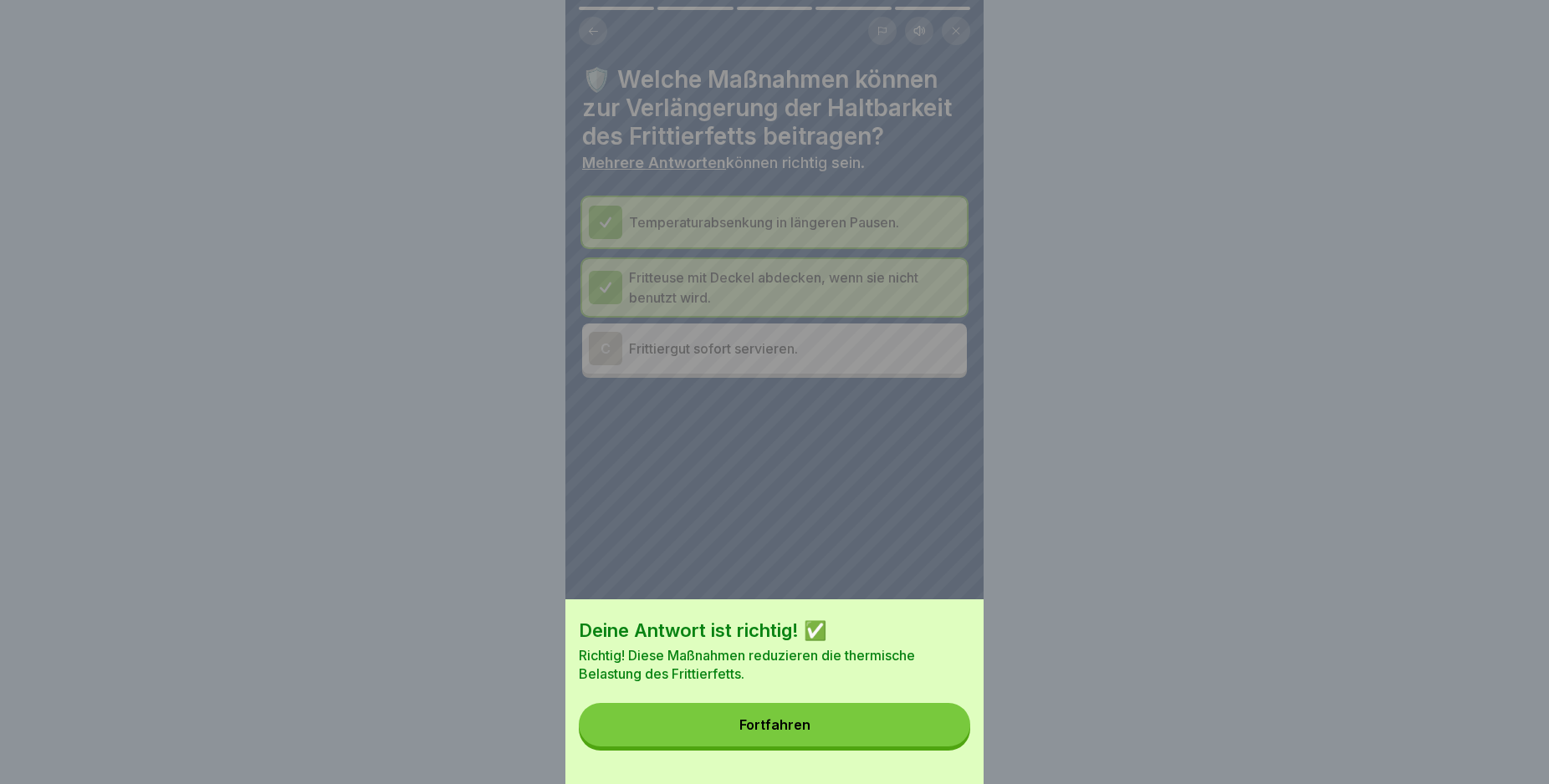
click at [901, 740] on button "Fortfahren" at bounding box center [774, 725] width 392 height 44
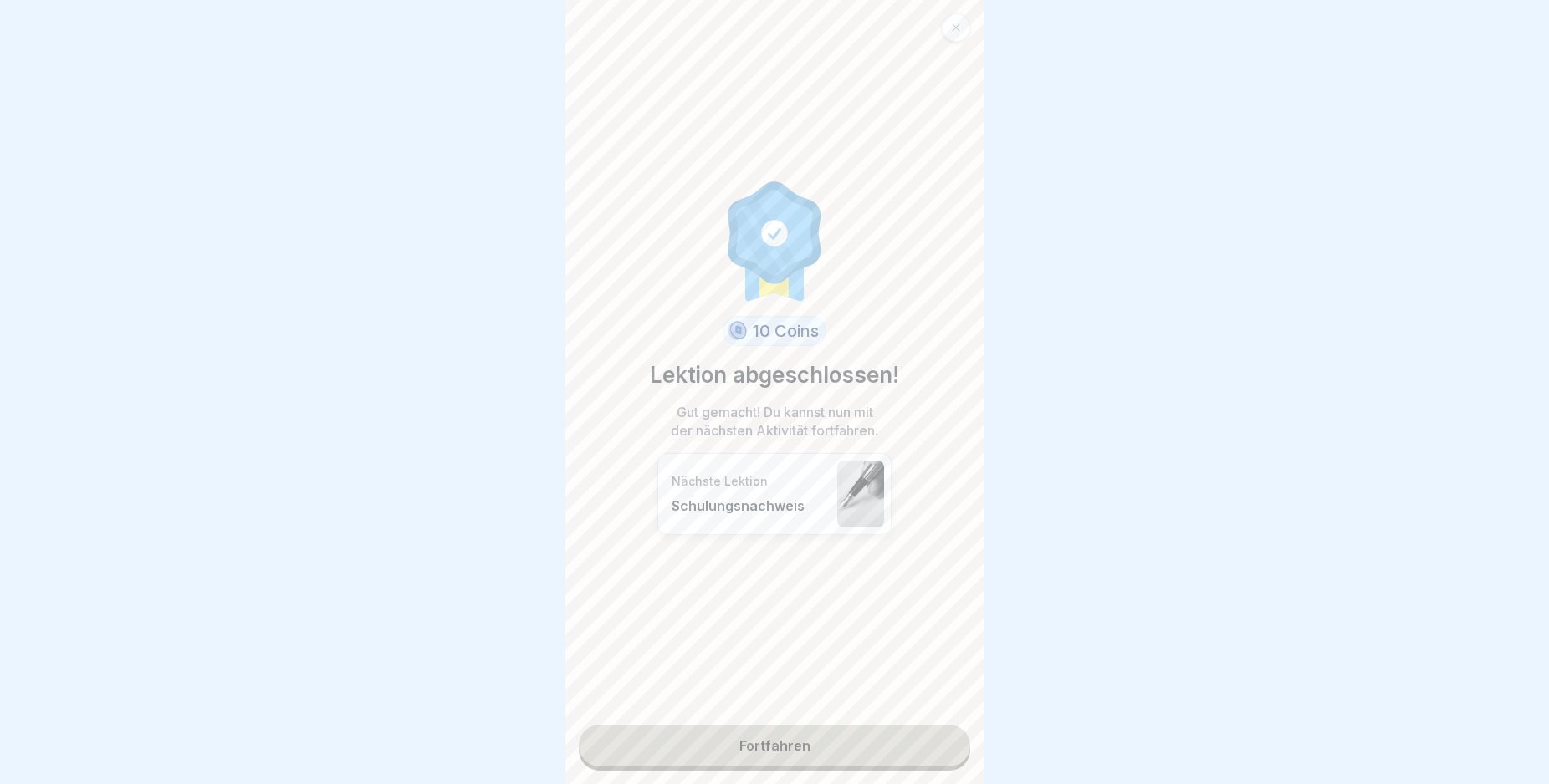
click at [857, 749] on link "Fortfahren" at bounding box center [774, 745] width 392 height 42
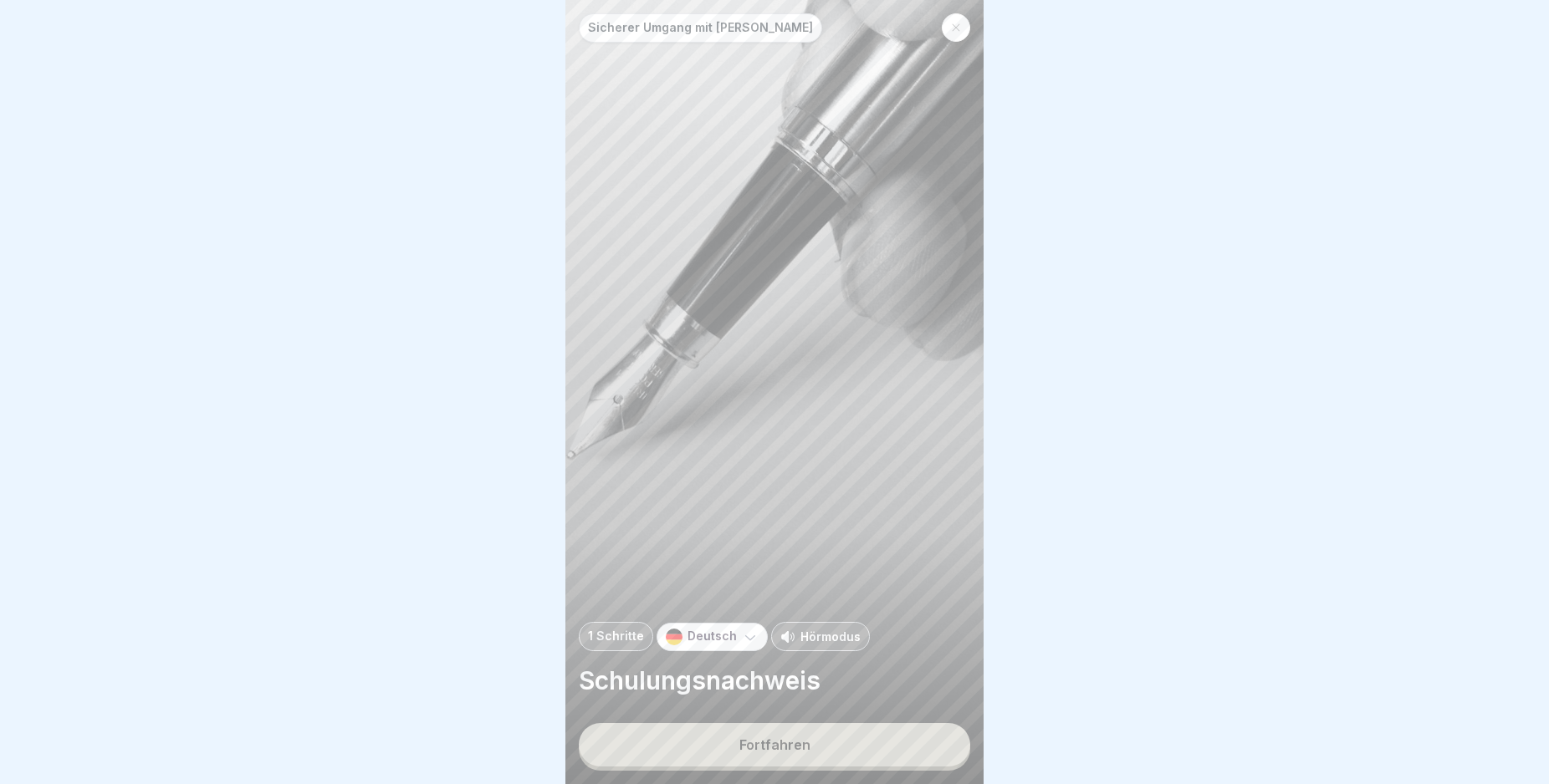
click at [855, 749] on button "Fortfahren" at bounding box center [774, 744] width 392 height 44
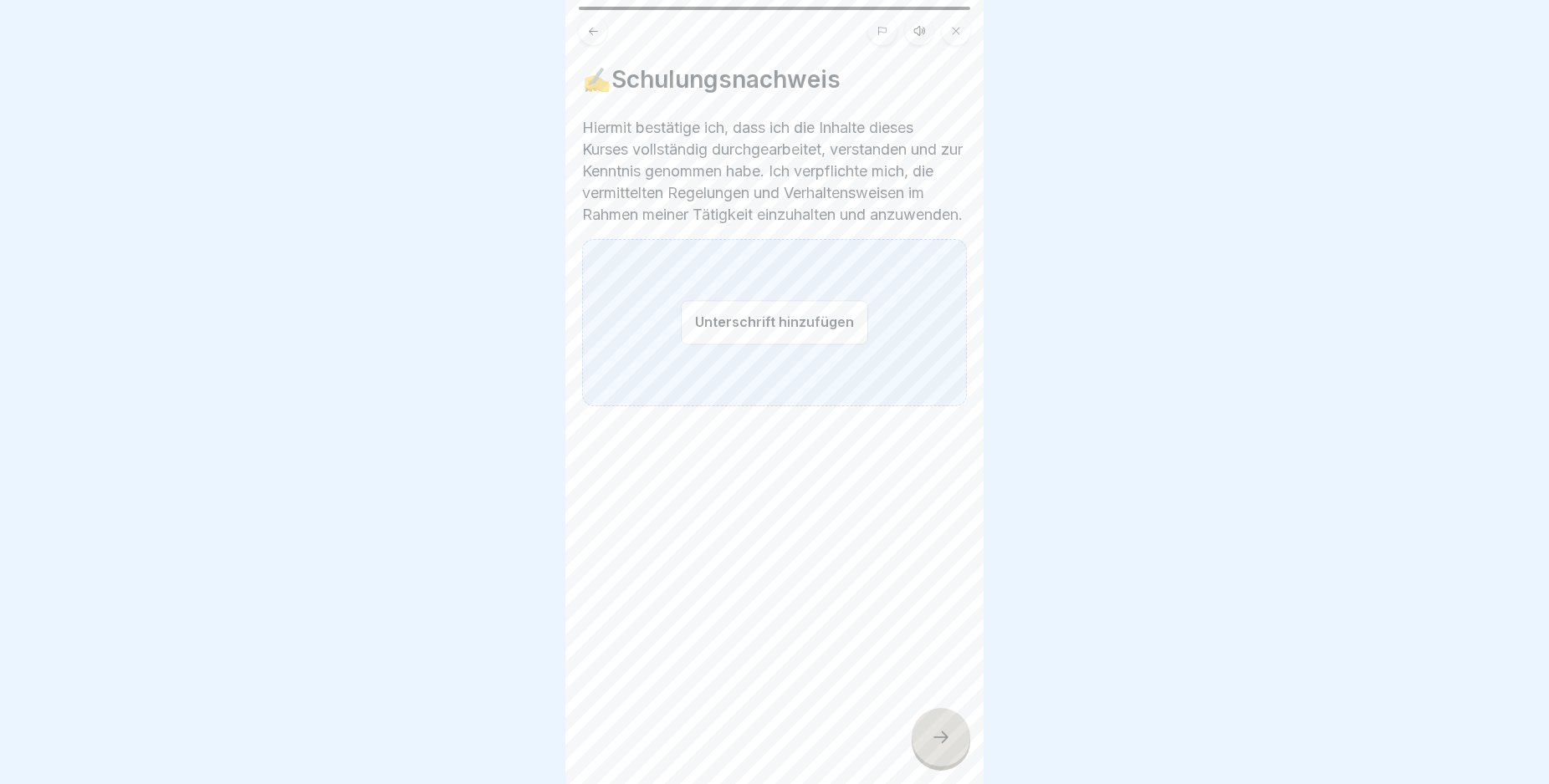
click at [755, 343] on button "Unterschrift hinzufügen" at bounding box center [774, 323] width 187 height 45
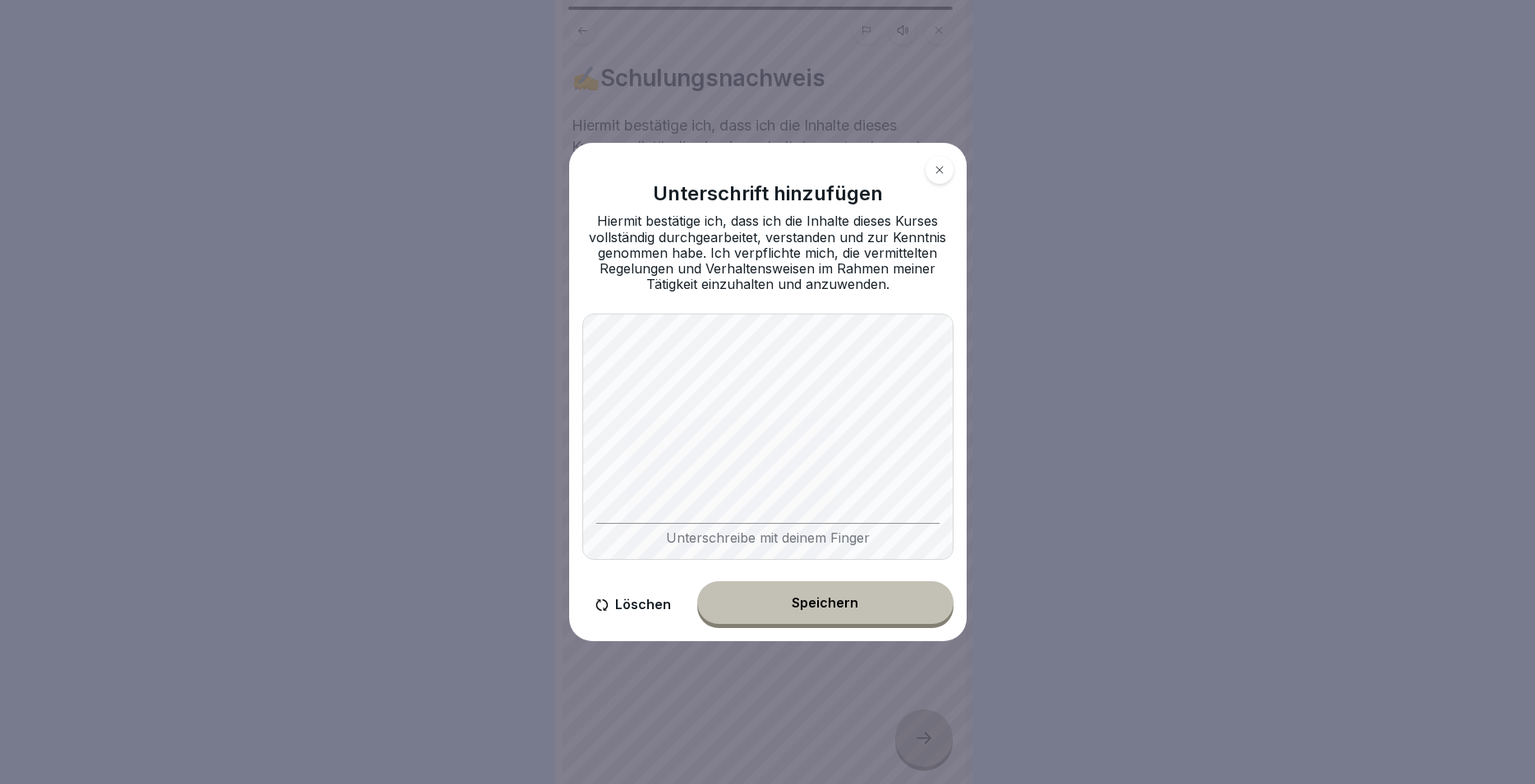
click at [802, 607] on div "Speichern" at bounding box center [825, 603] width 67 height 15
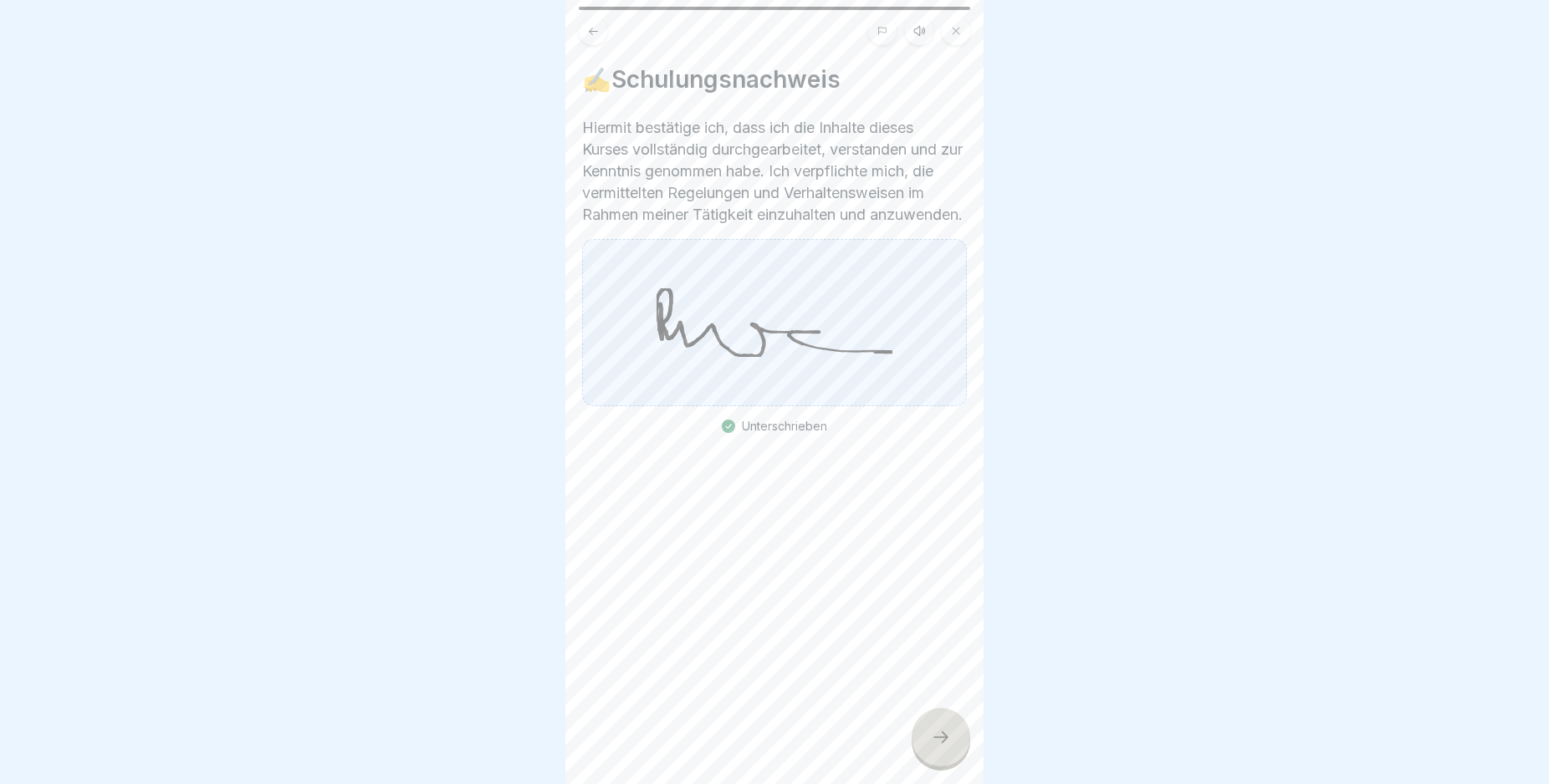
click at [936, 747] on icon at bounding box center [940, 737] width 20 height 20
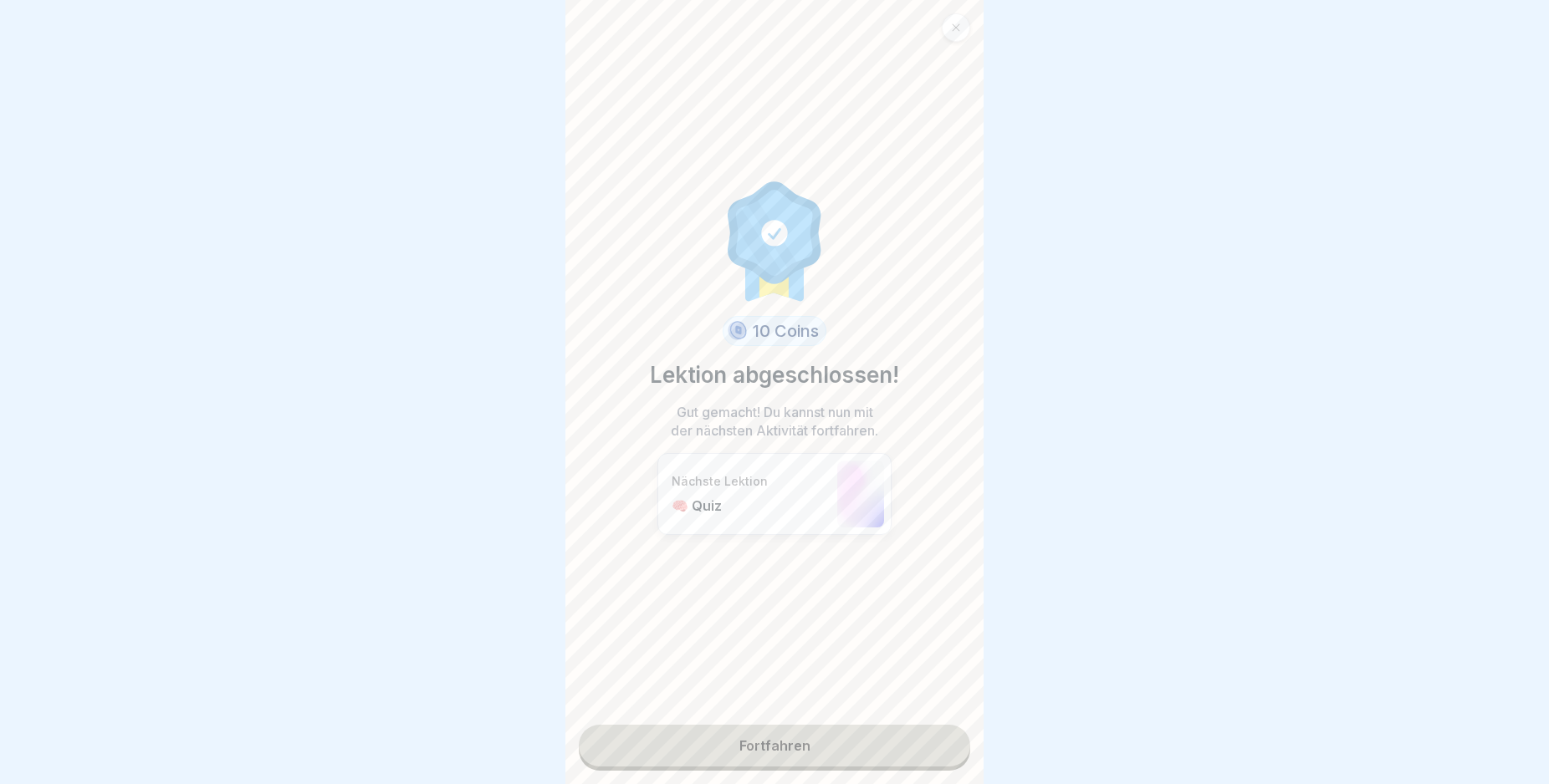
click at [919, 750] on link "Fortfahren" at bounding box center [774, 745] width 392 height 42
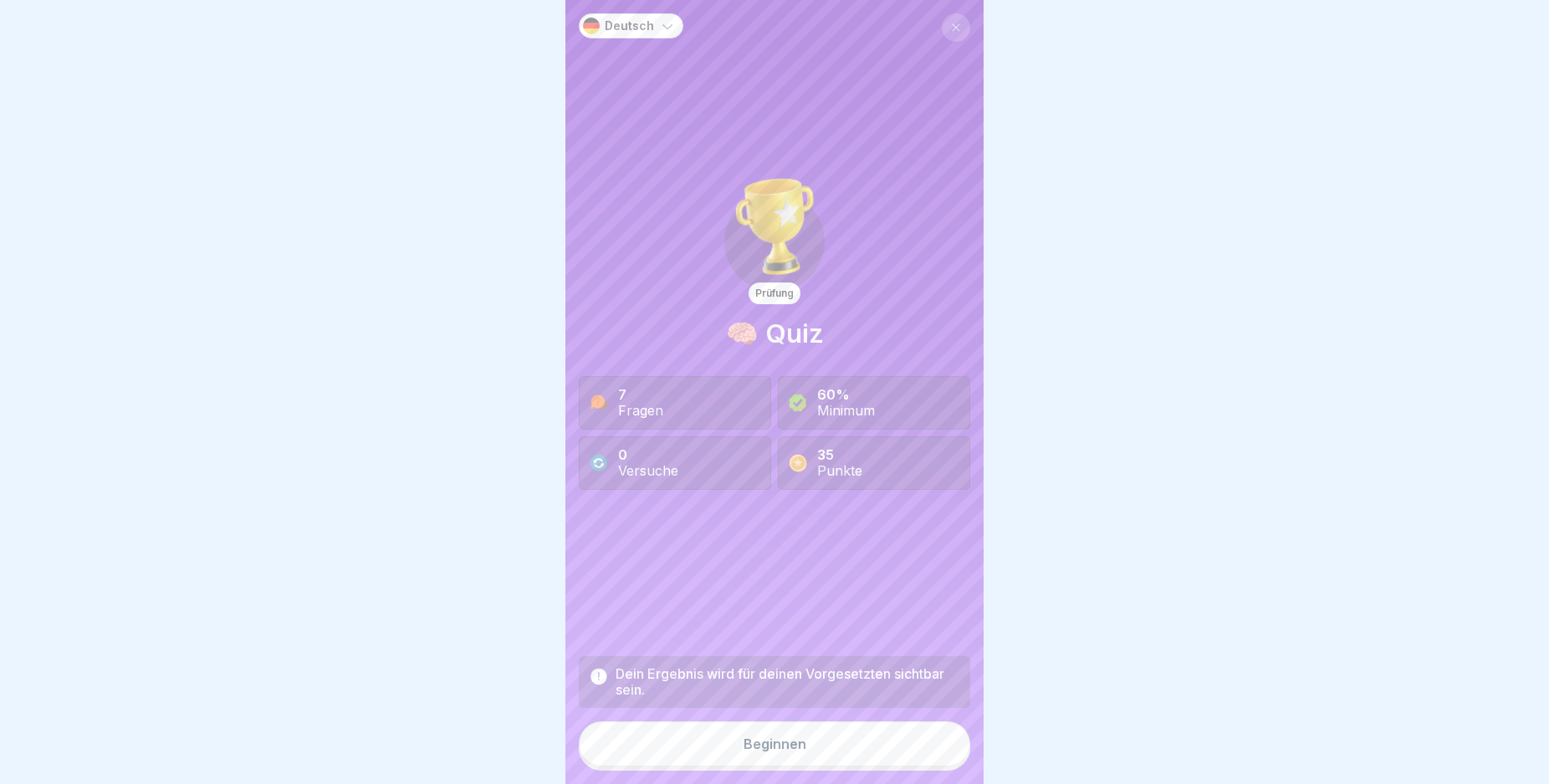
click at [852, 753] on button "Beginnen" at bounding box center [774, 744] width 392 height 46
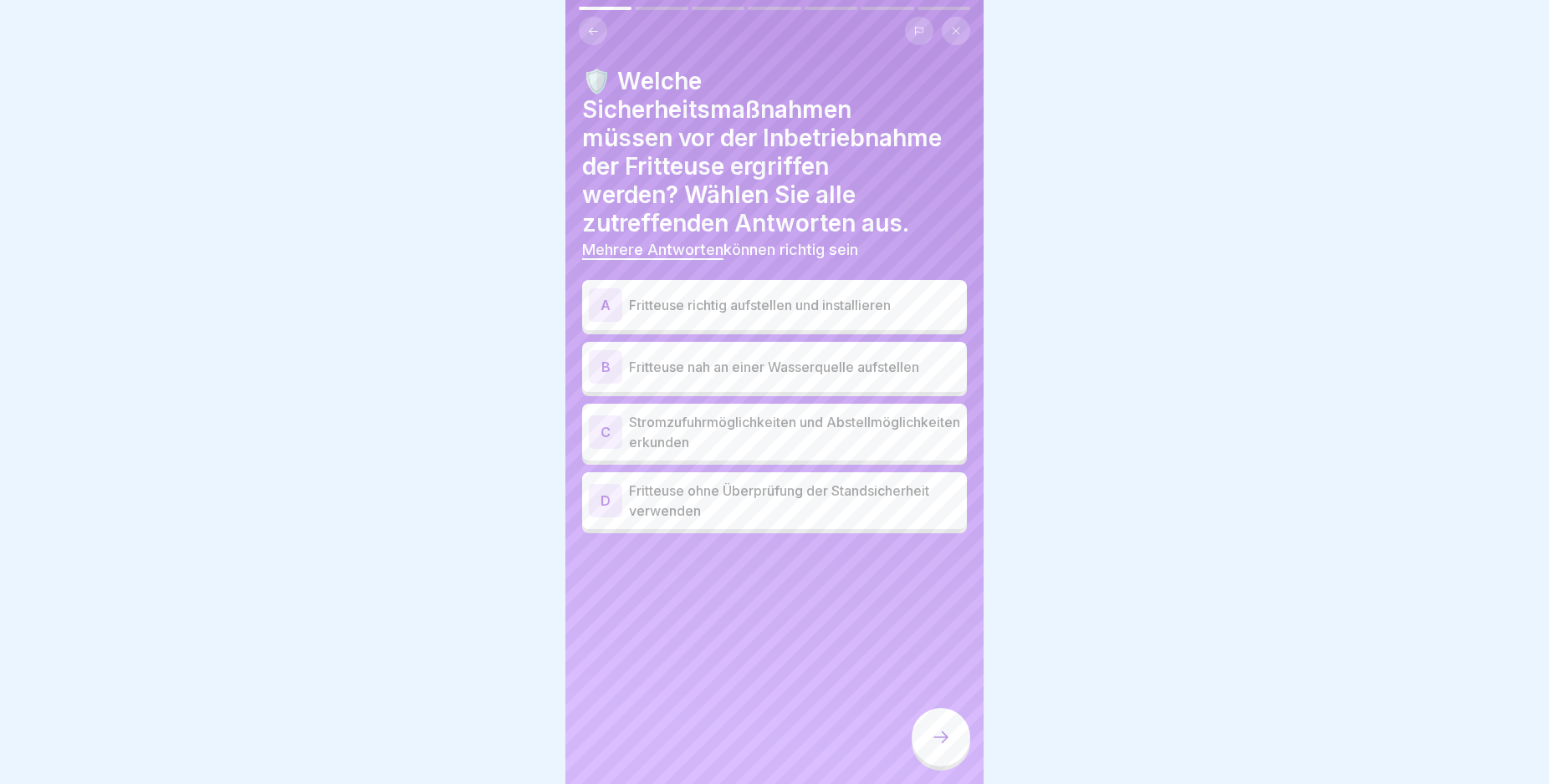
click at [606, 301] on div "A" at bounding box center [605, 305] width 34 height 34
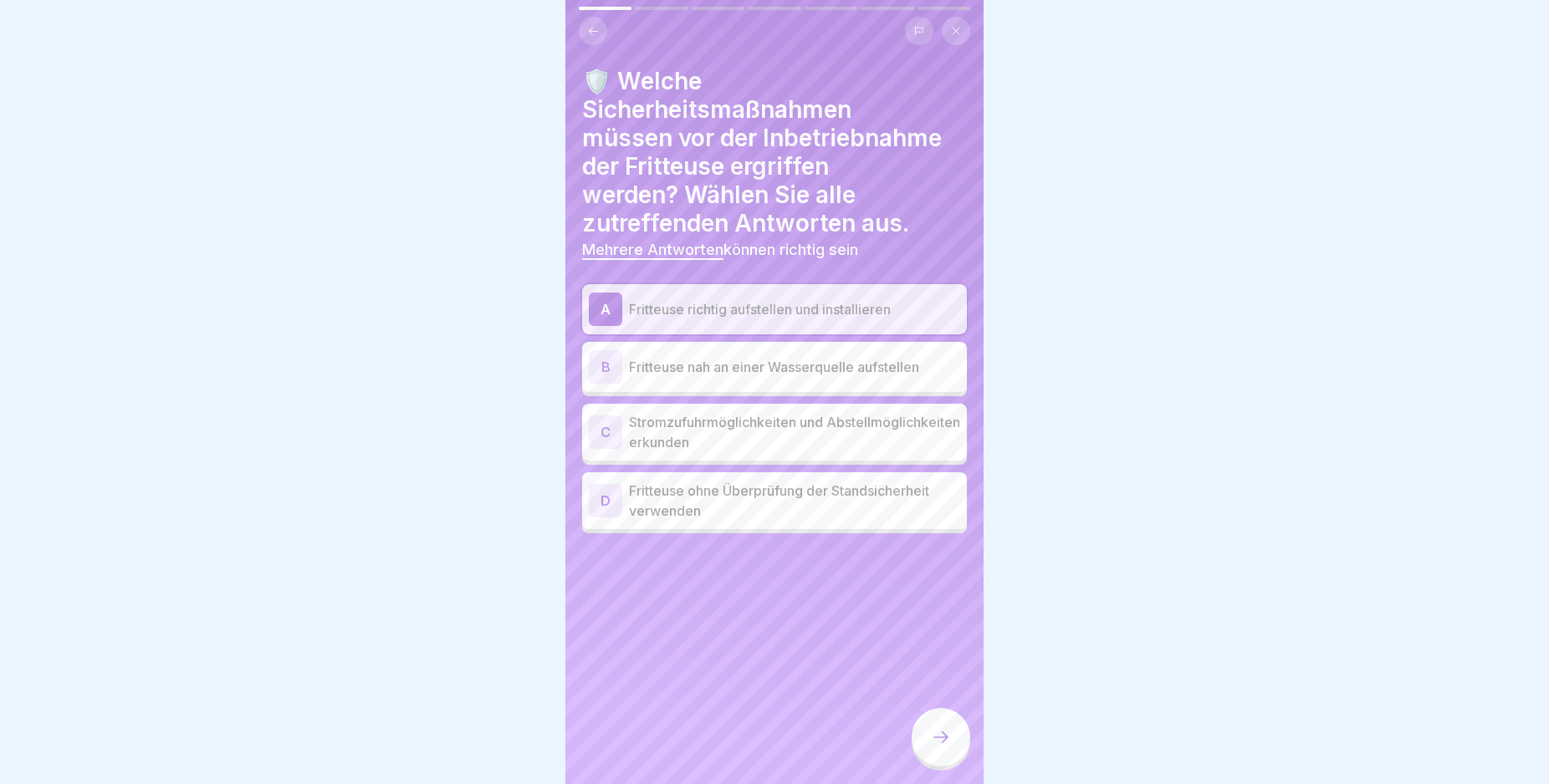
click at [608, 427] on div "C" at bounding box center [605, 432] width 34 height 34
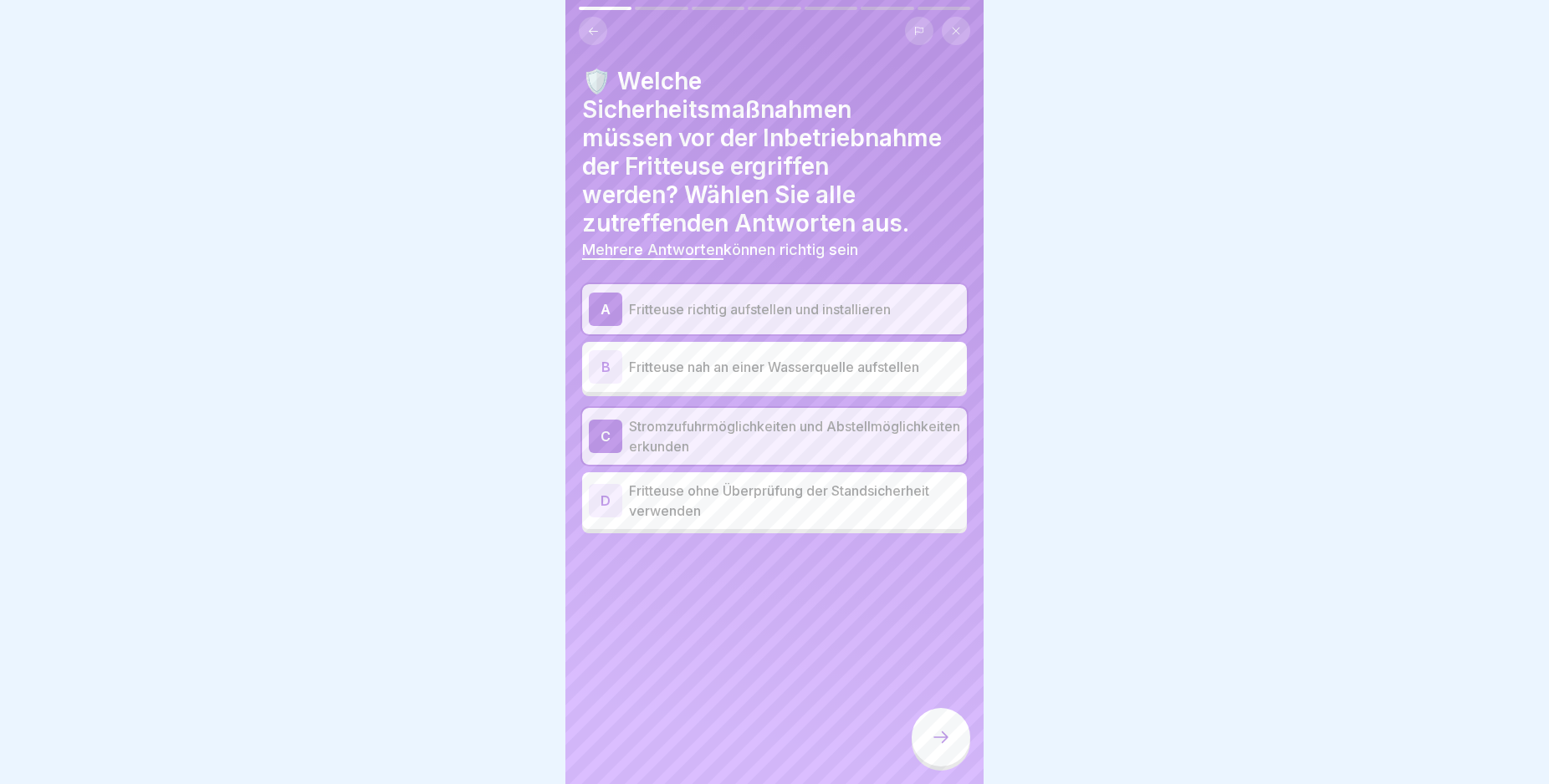
click at [926, 753] on div at bounding box center [940, 737] width 58 height 58
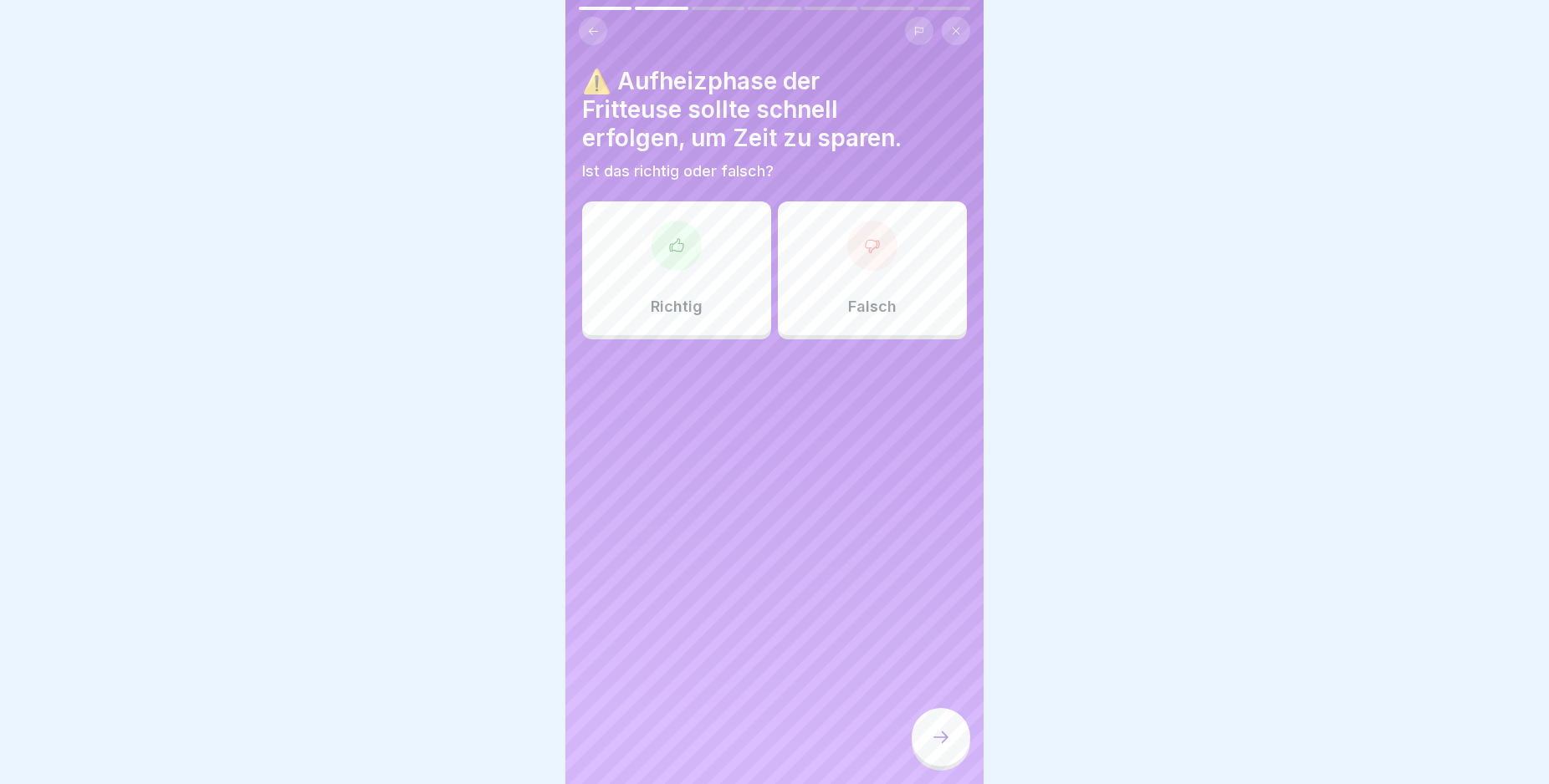
click at [669, 271] on div "Richtig" at bounding box center [677, 268] width 189 height 134
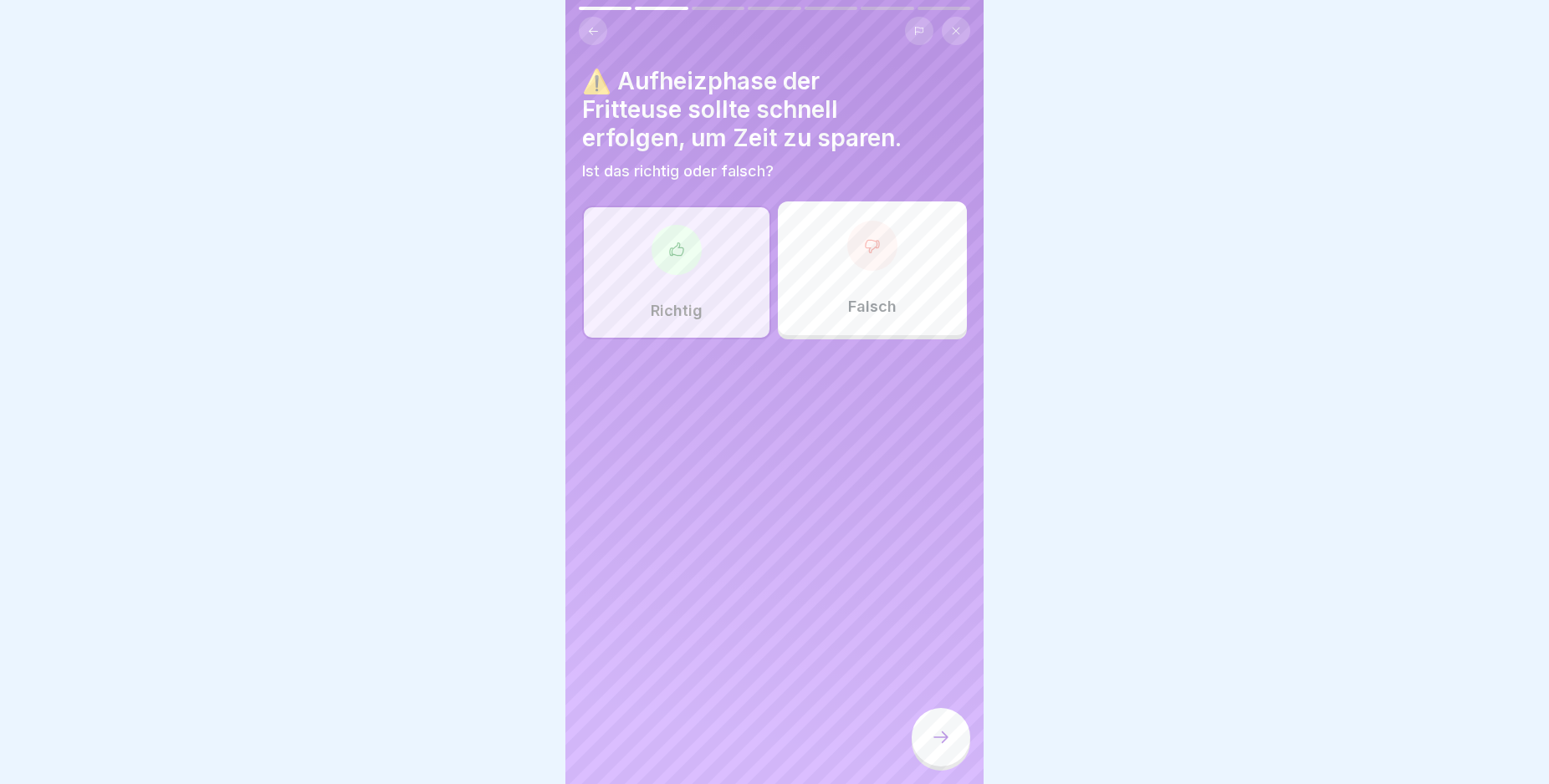
click at [930, 735] on div at bounding box center [940, 737] width 58 height 58
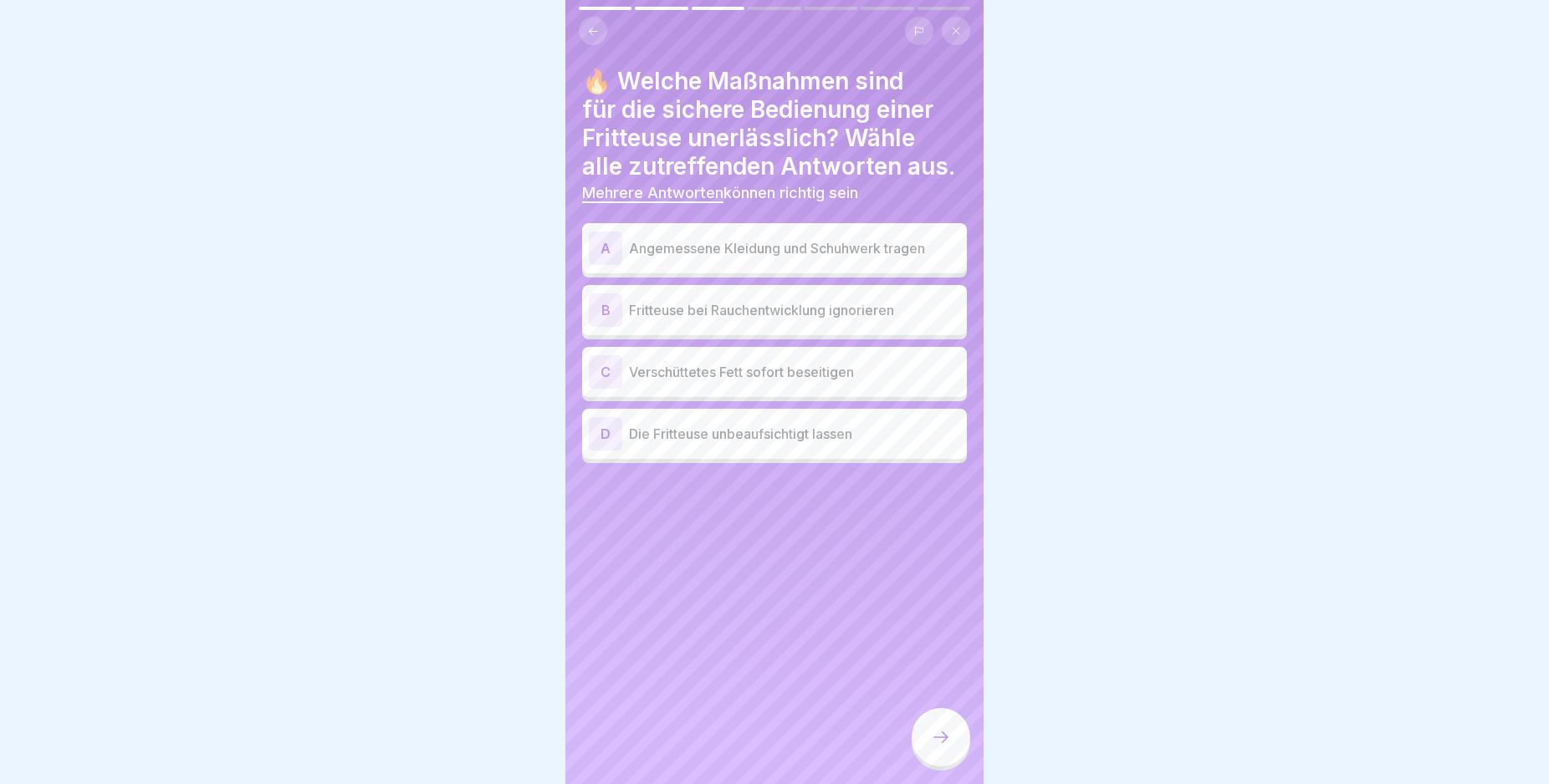
click at [605, 266] on div "A" at bounding box center [605, 248] width 34 height 34
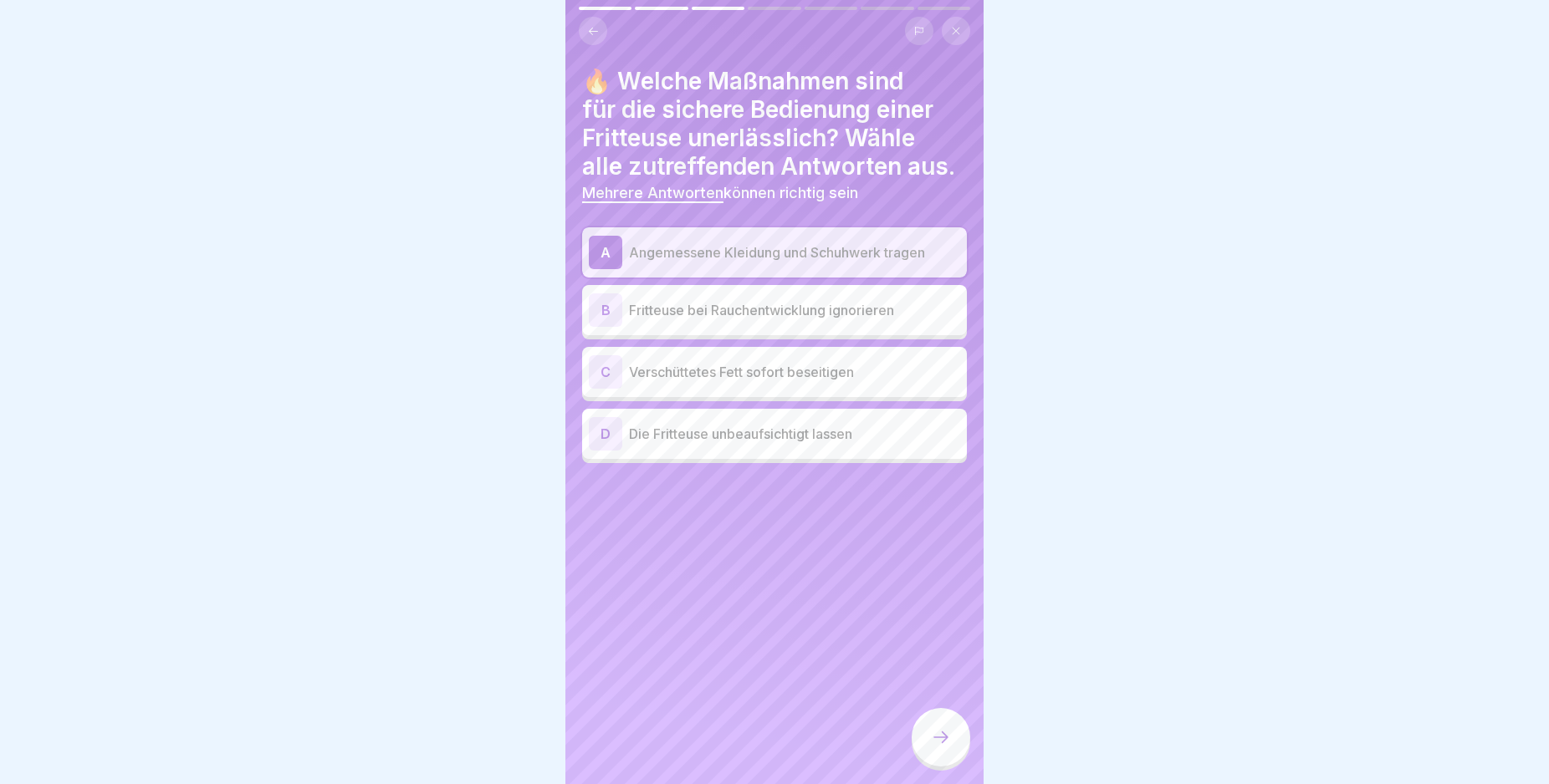
click at [607, 389] on div "C" at bounding box center [605, 372] width 34 height 34
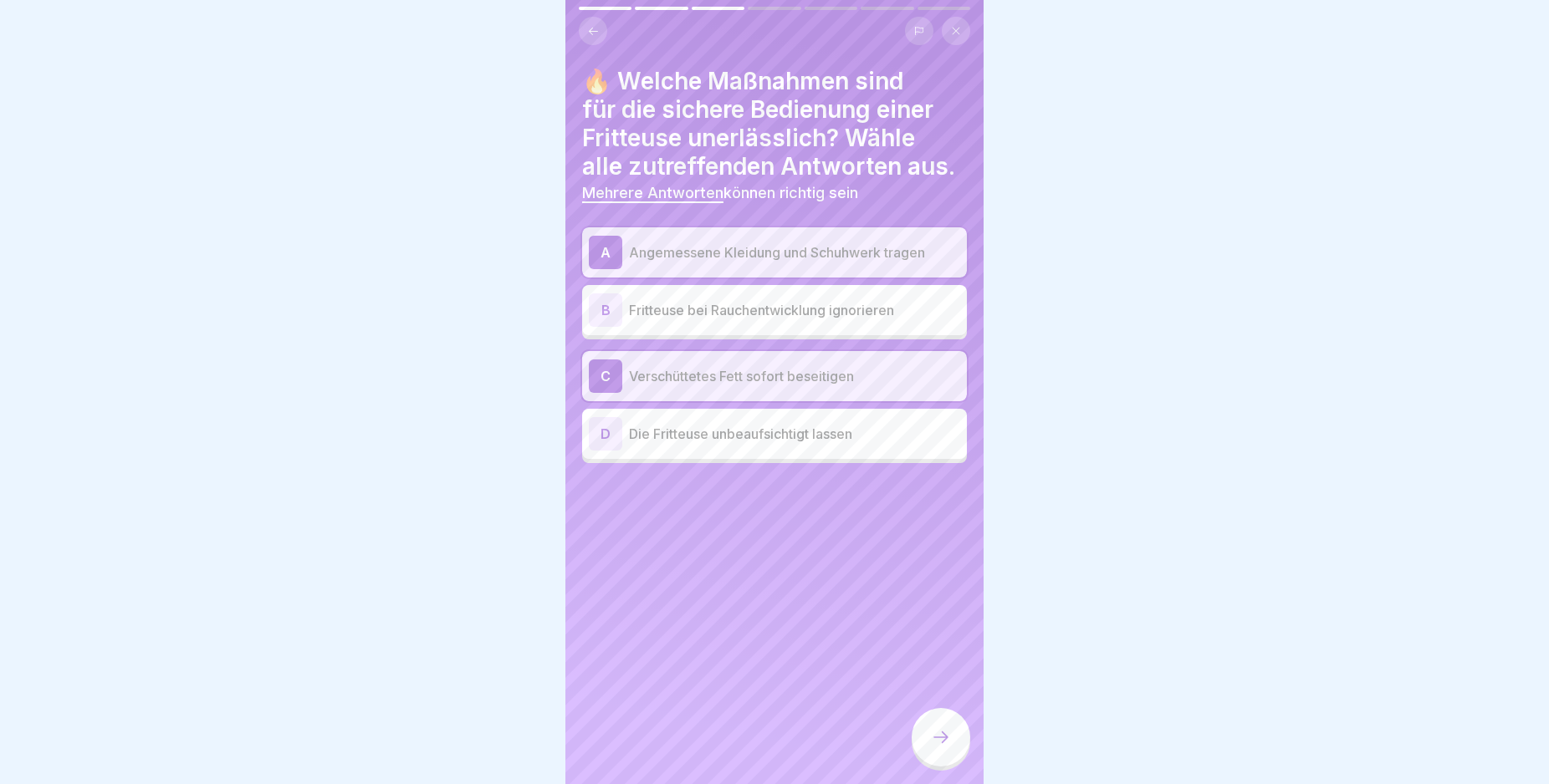
click at [939, 743] on div at bounding box center [940, 737] width 58 height 58
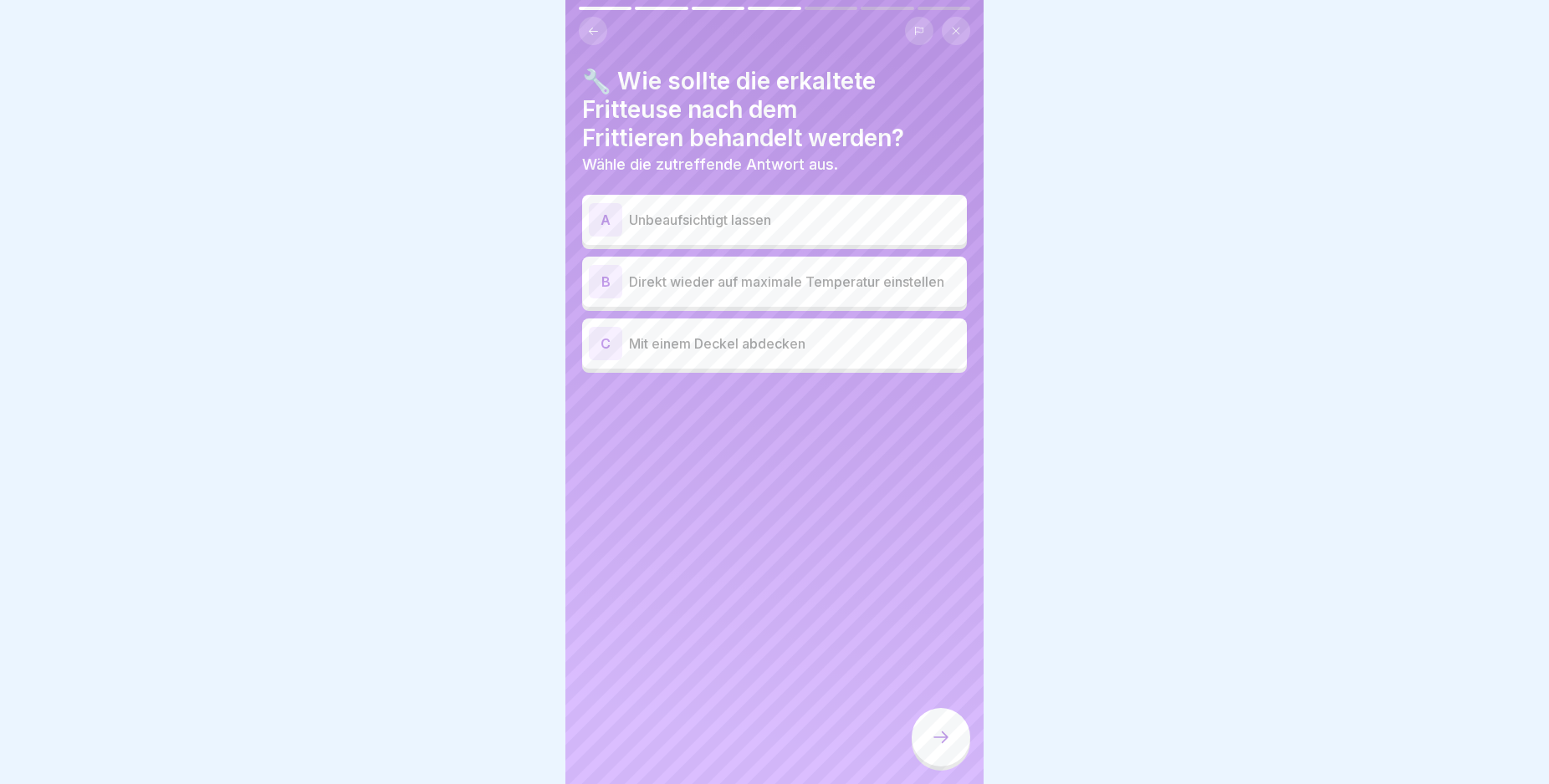
click at [604, 341] on div "C" at bounding box center [605, 343] width 34 height 34
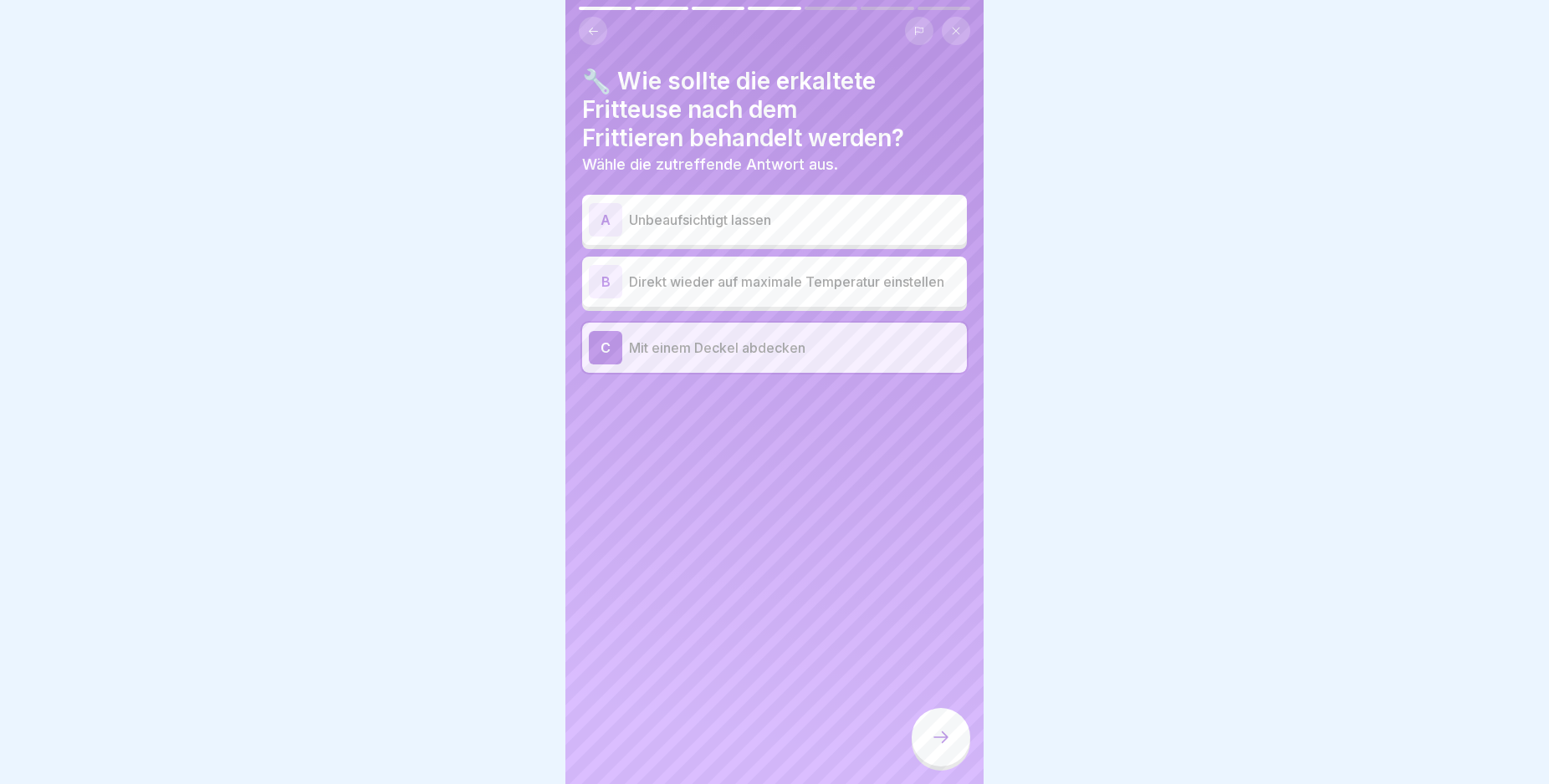
click at [938, 729] on div at bounding box center [940, 737] width 58 height 58
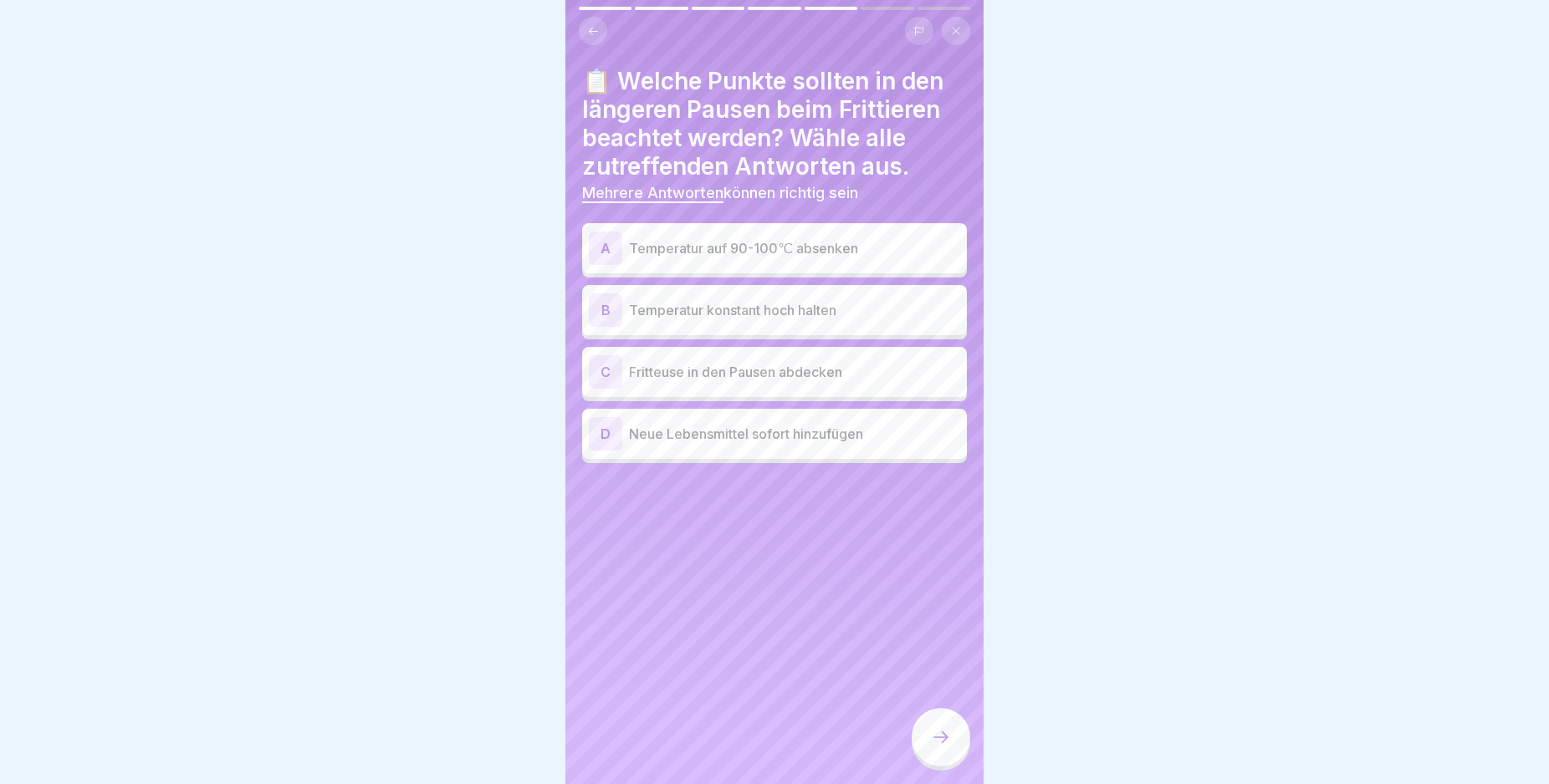
click at [606, 246] on div "A" at bounding box center [605, 248] width 34 height 34
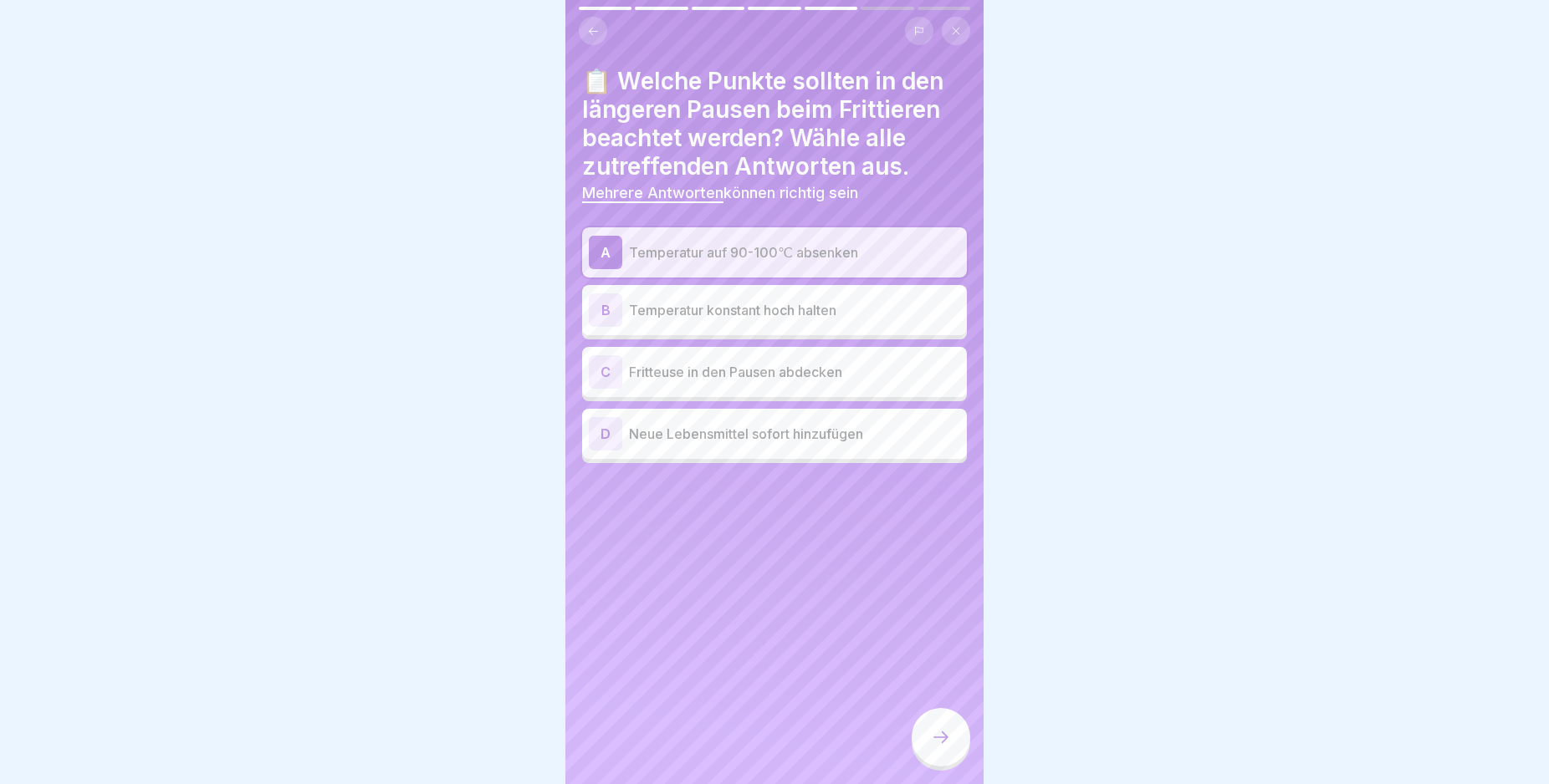
click at [935, 747] on icon at bounding box center [940, 737] width 20 height 20
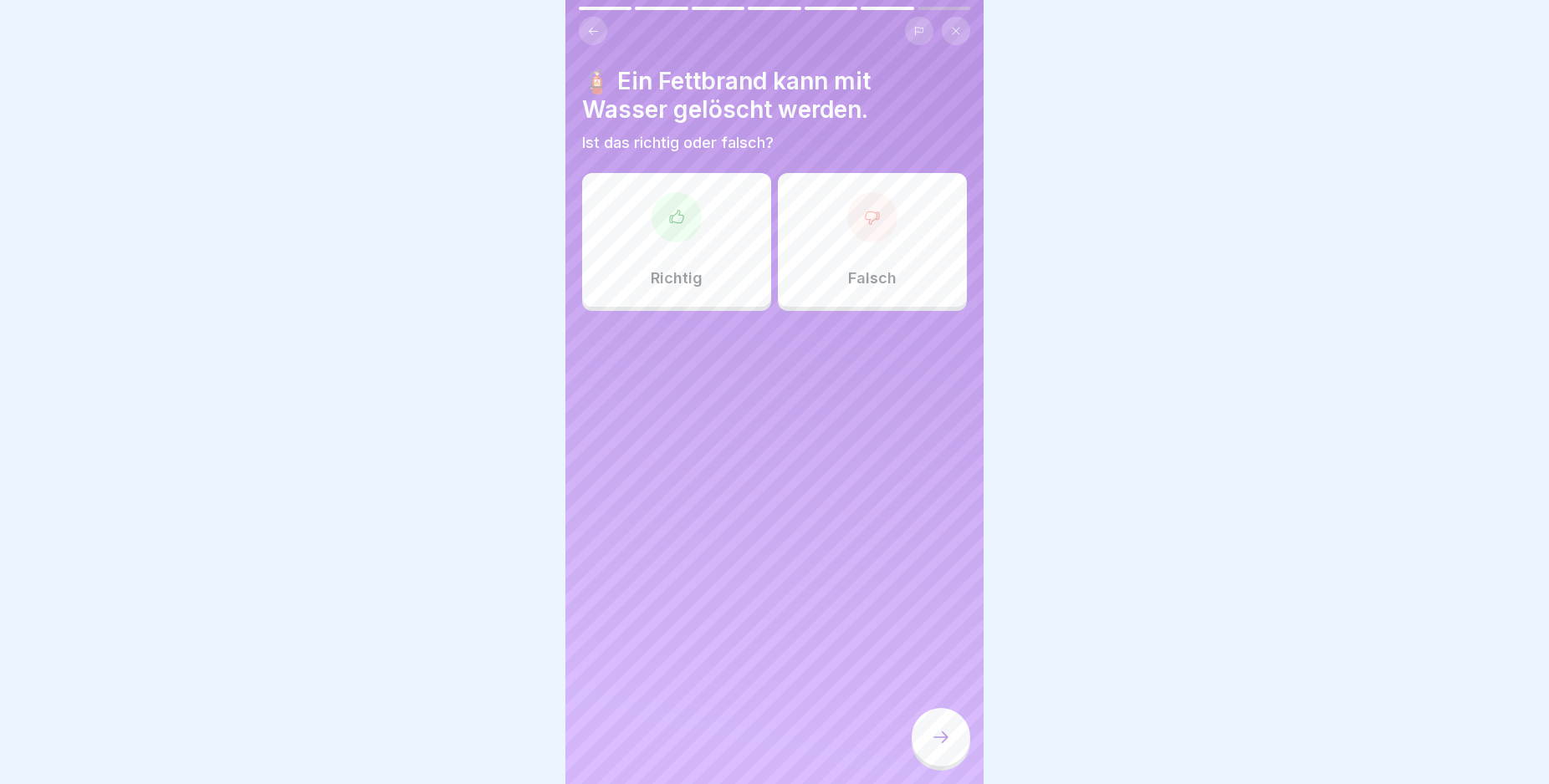
click at [847, 235] on div at bounding box center [872, 217] width 50 height 50
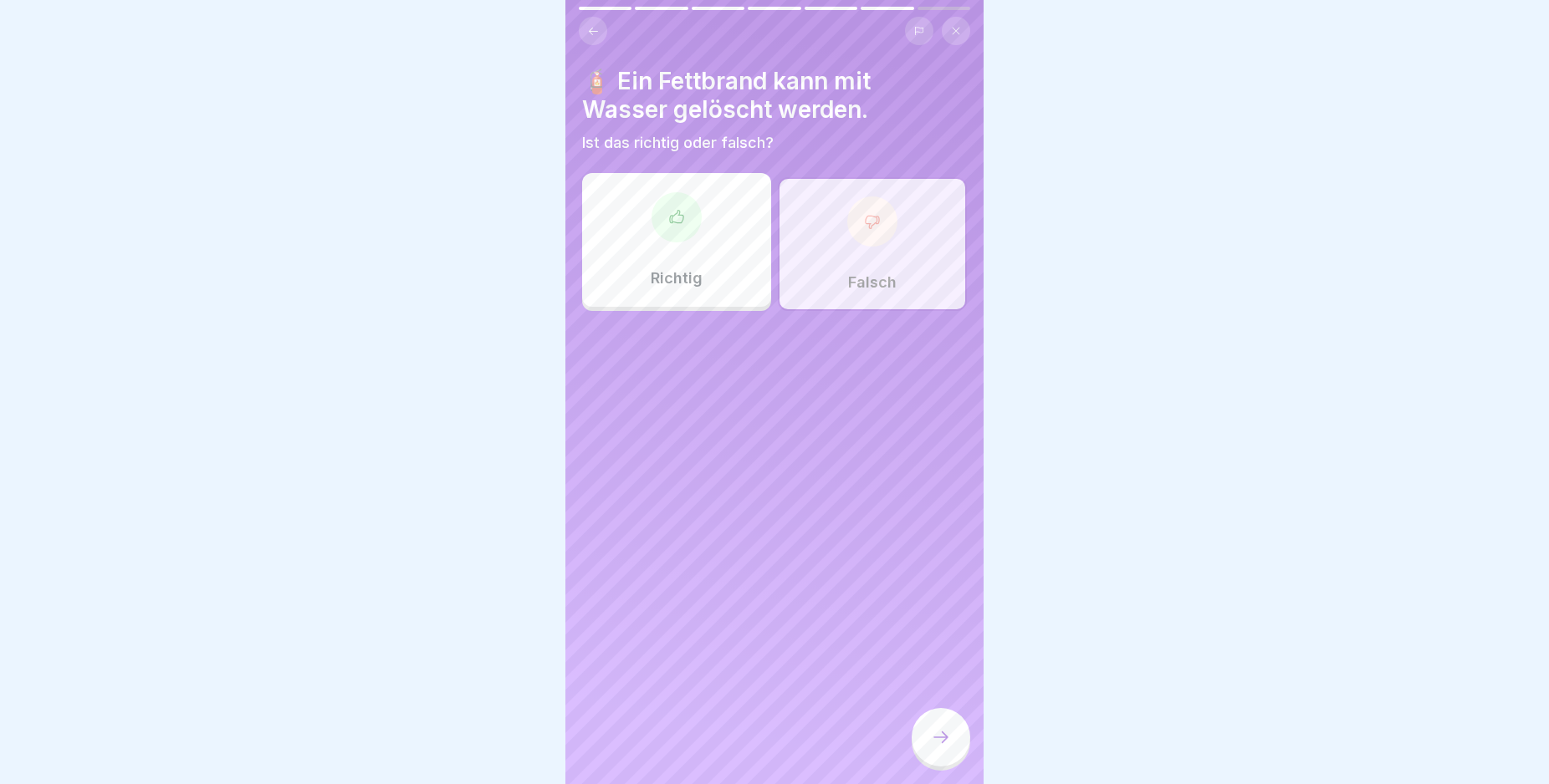
click at [942, 737] on div at bounding box center [940, 737] width 58 height 58
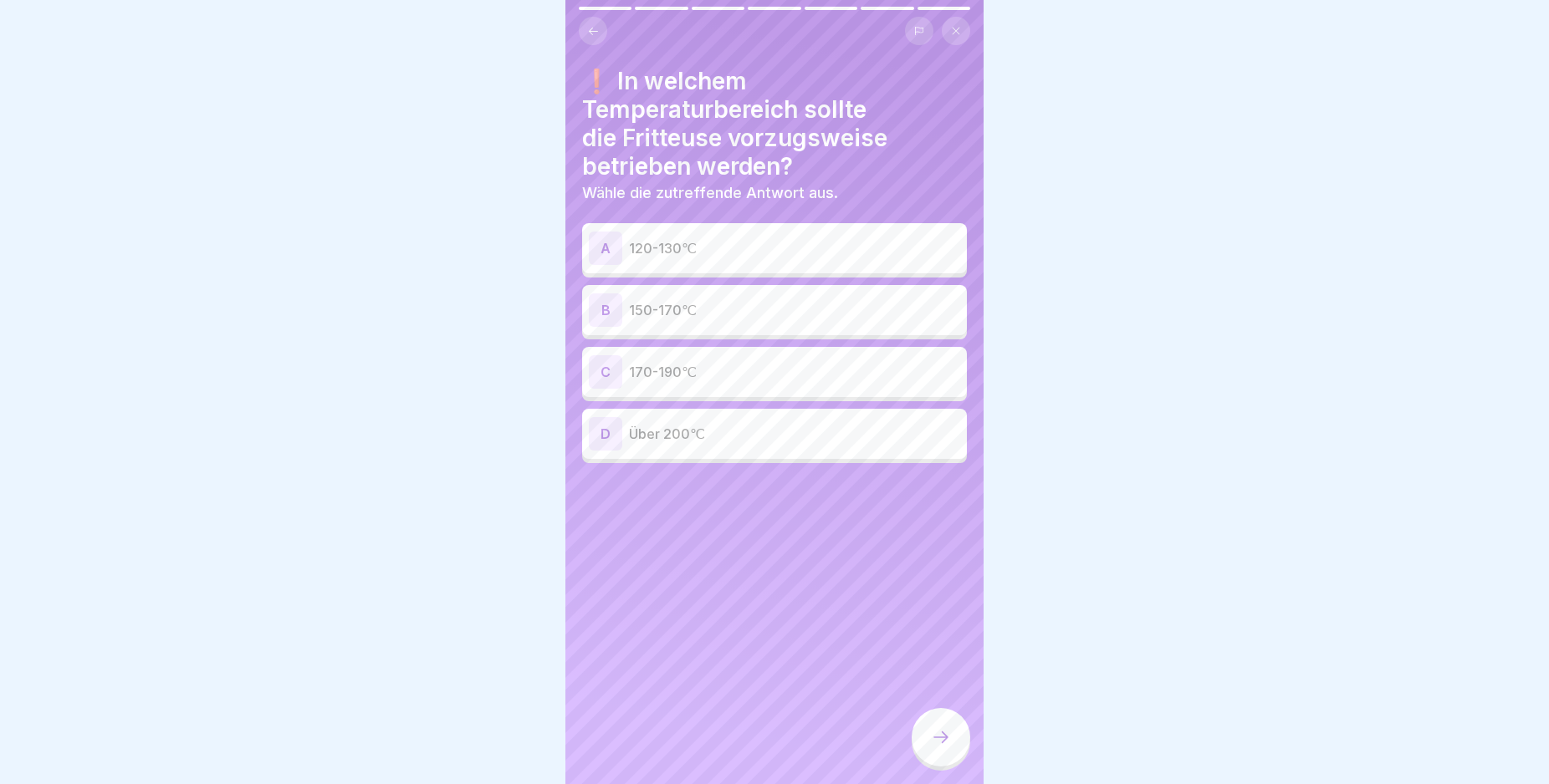
click at [603, 308] on div "B" at bounding box center [605, 310] width 34 height 34
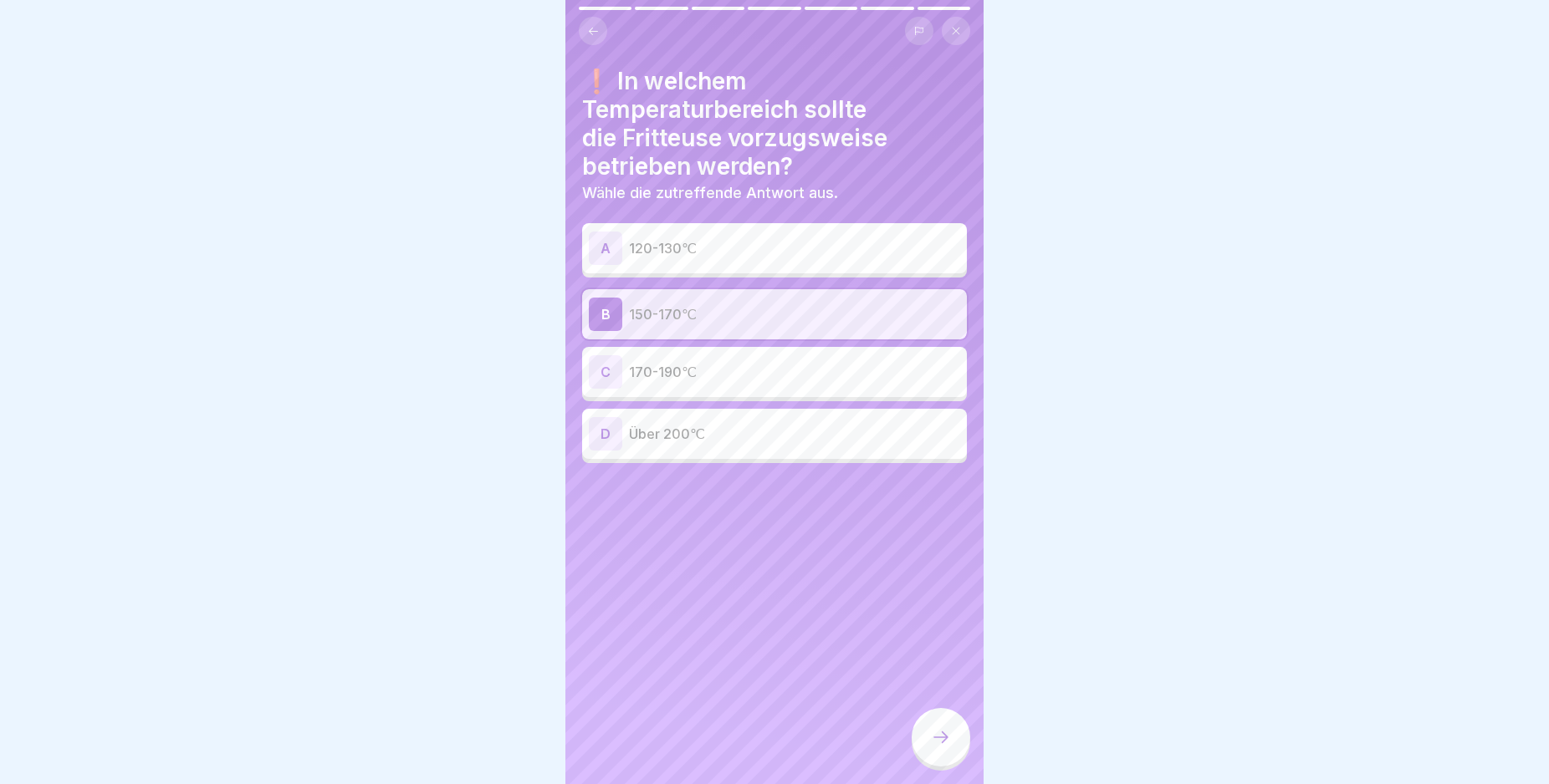
click at [935, 747] on icon at bounding box center [940, 737] width 20 height 20
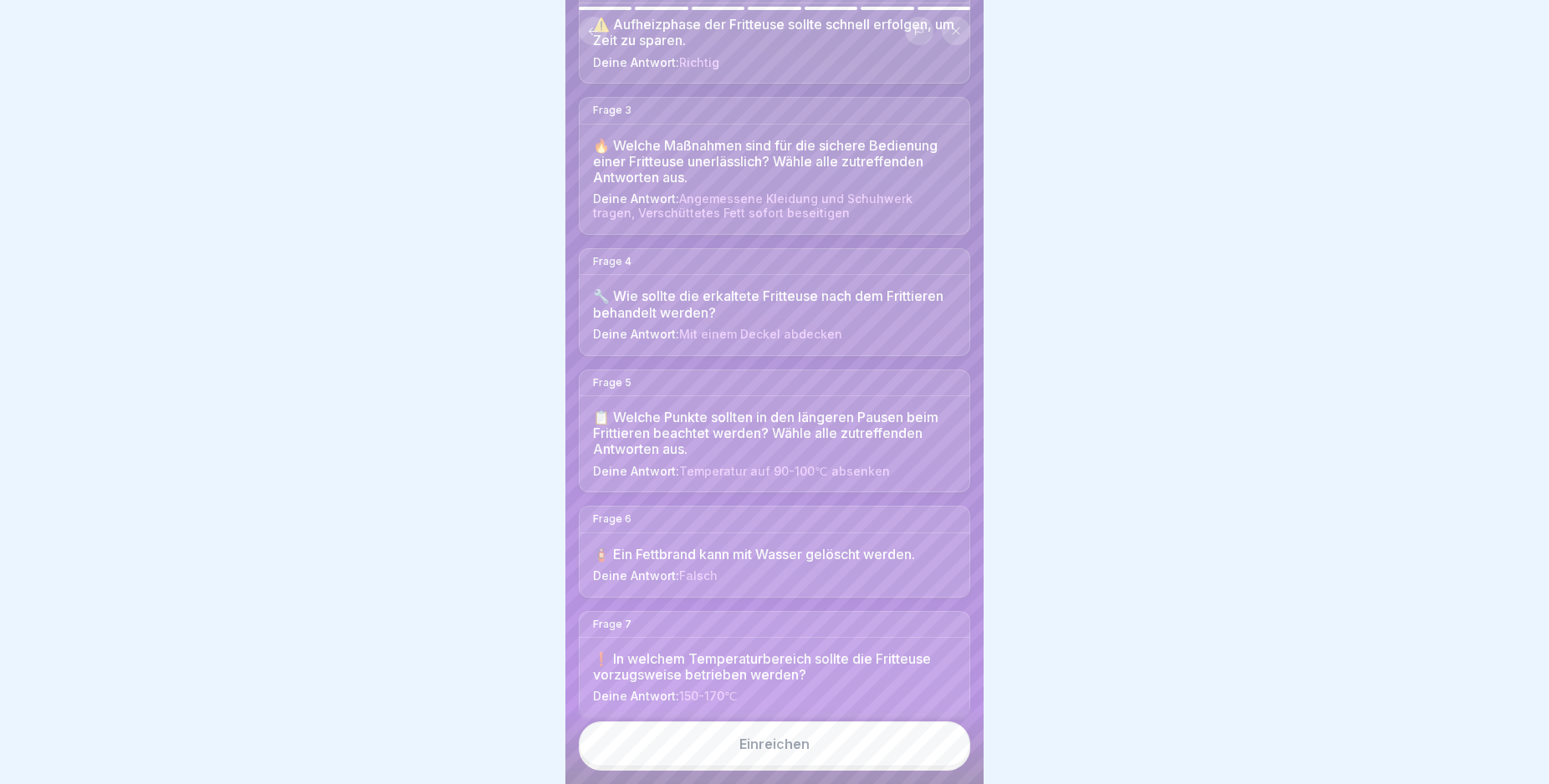
scroll to position [368, 0]
click at [869, 753] on button "Einreichen" at bounding box center [774, 744] width 392 height 46
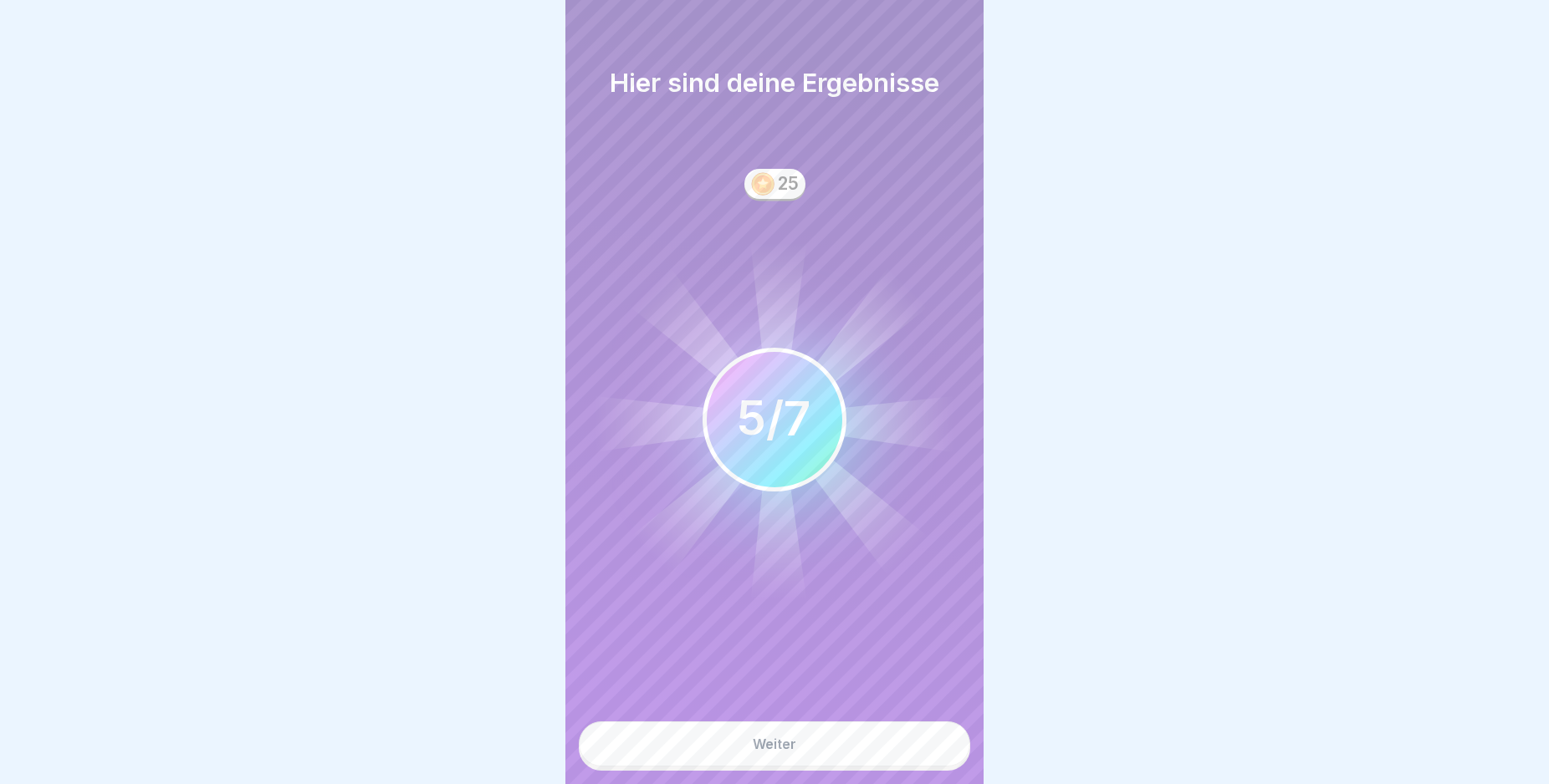
click at [873, 759] on button "Weiter" at bounding box center [774, 744] width 392 height 46
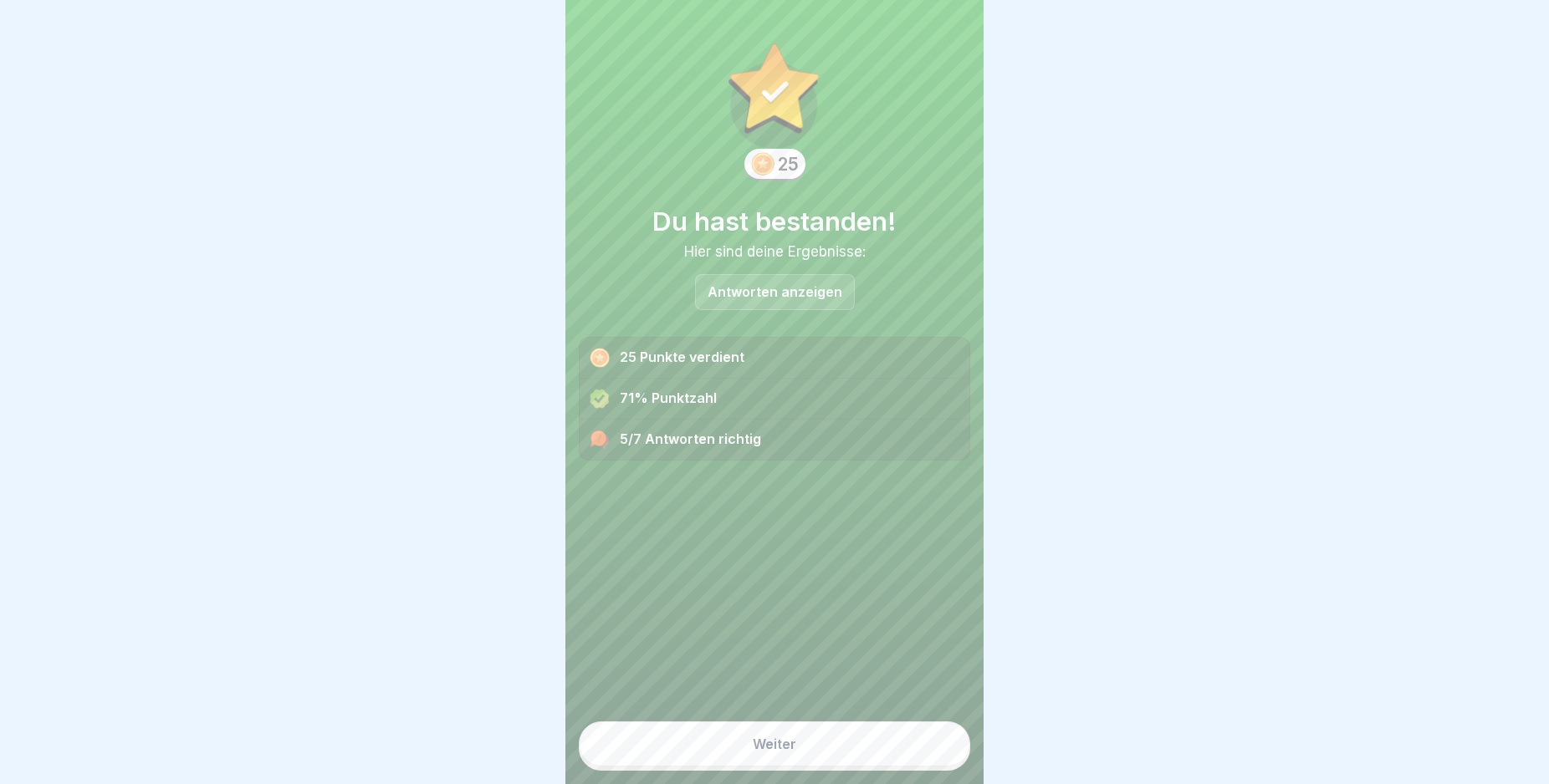
click at [873, 759] on button "Weiter" at bounding box center [774, 744] width 392 height 46
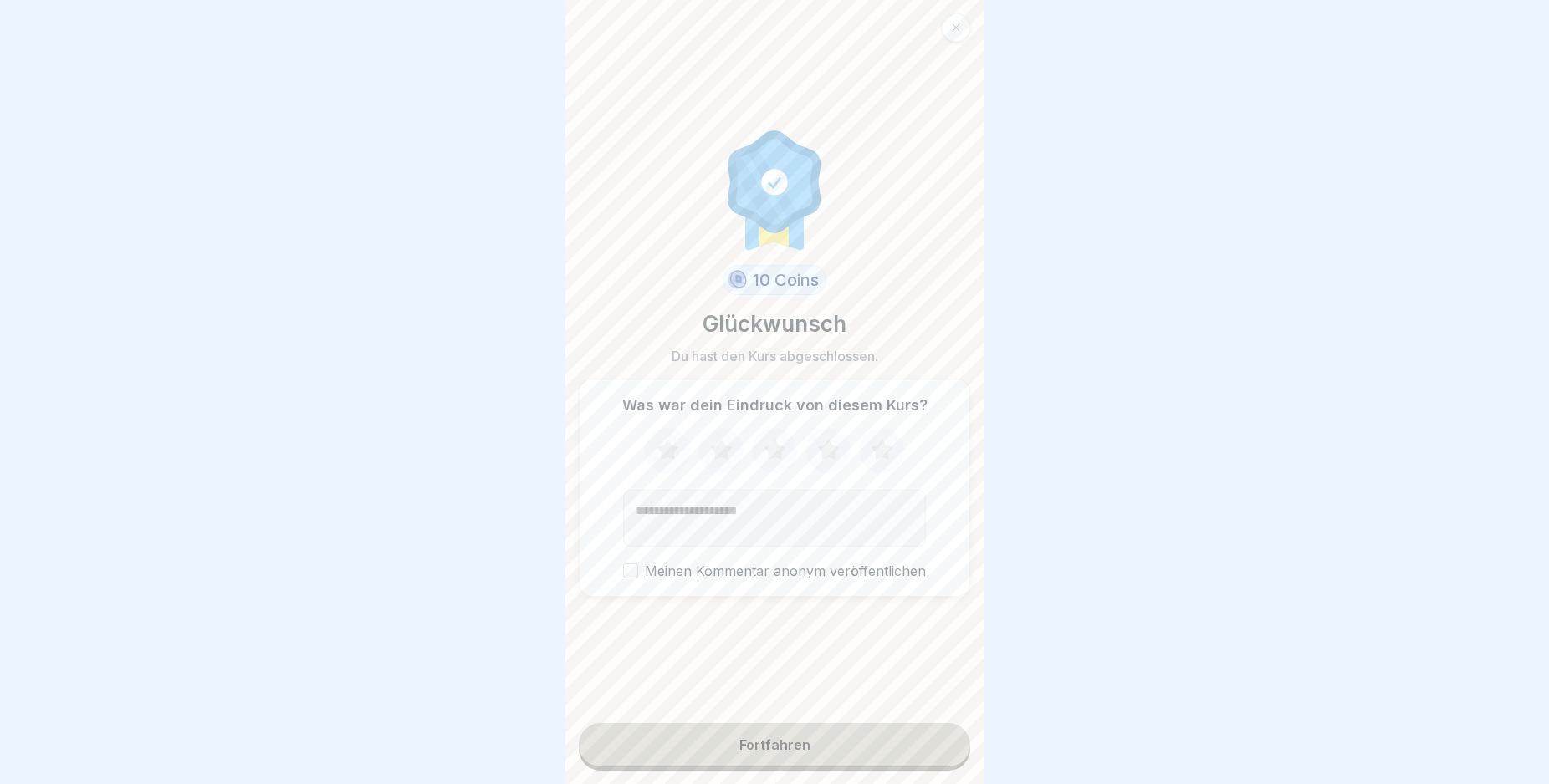
click at [873, 759] on button "Fortfahren" at bounding box center [774, 744] width 392 height 44
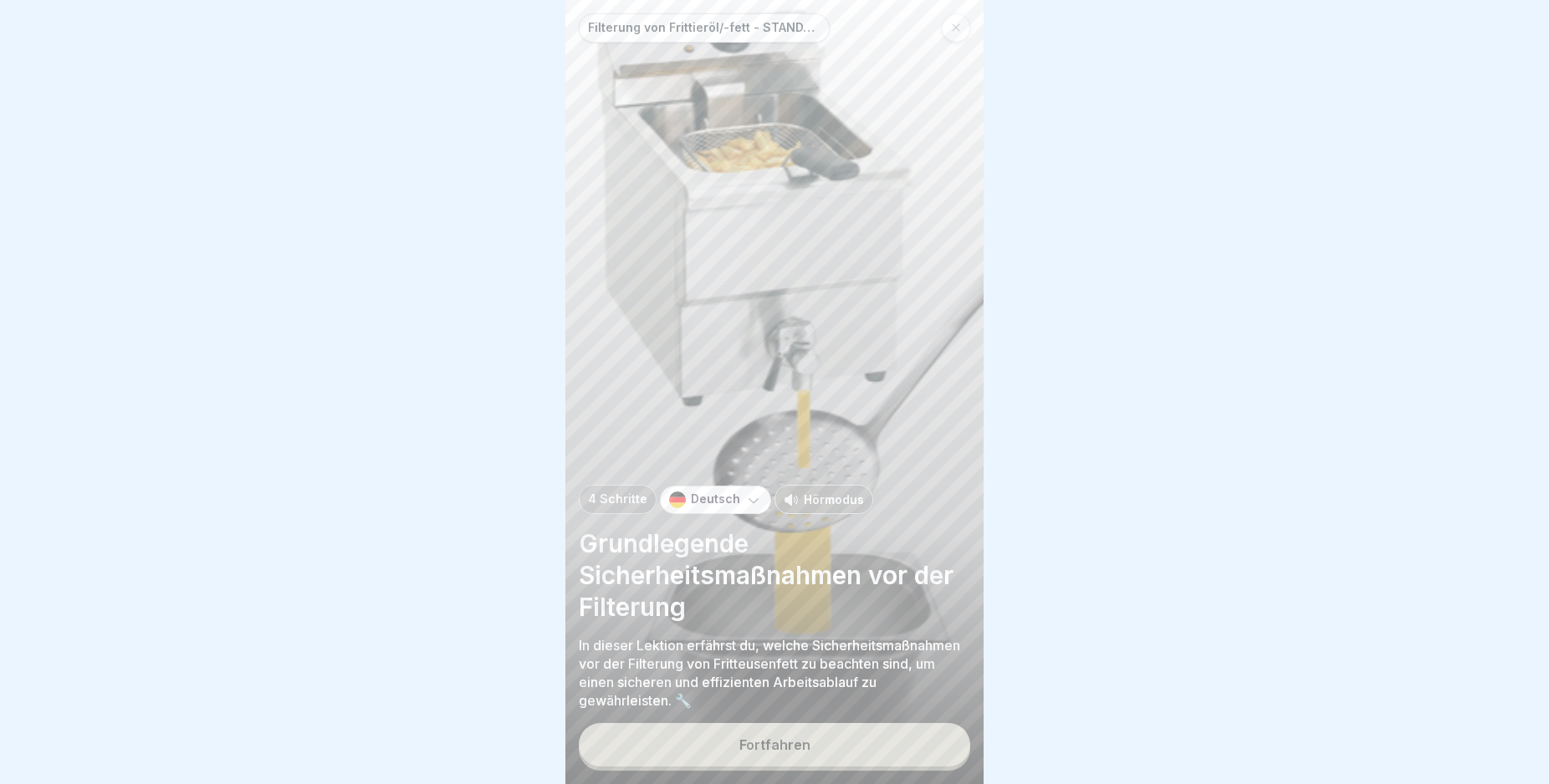
click at [873, 759] on button "Fortfahren" at bounding box center [774, 744] width 392 height 44
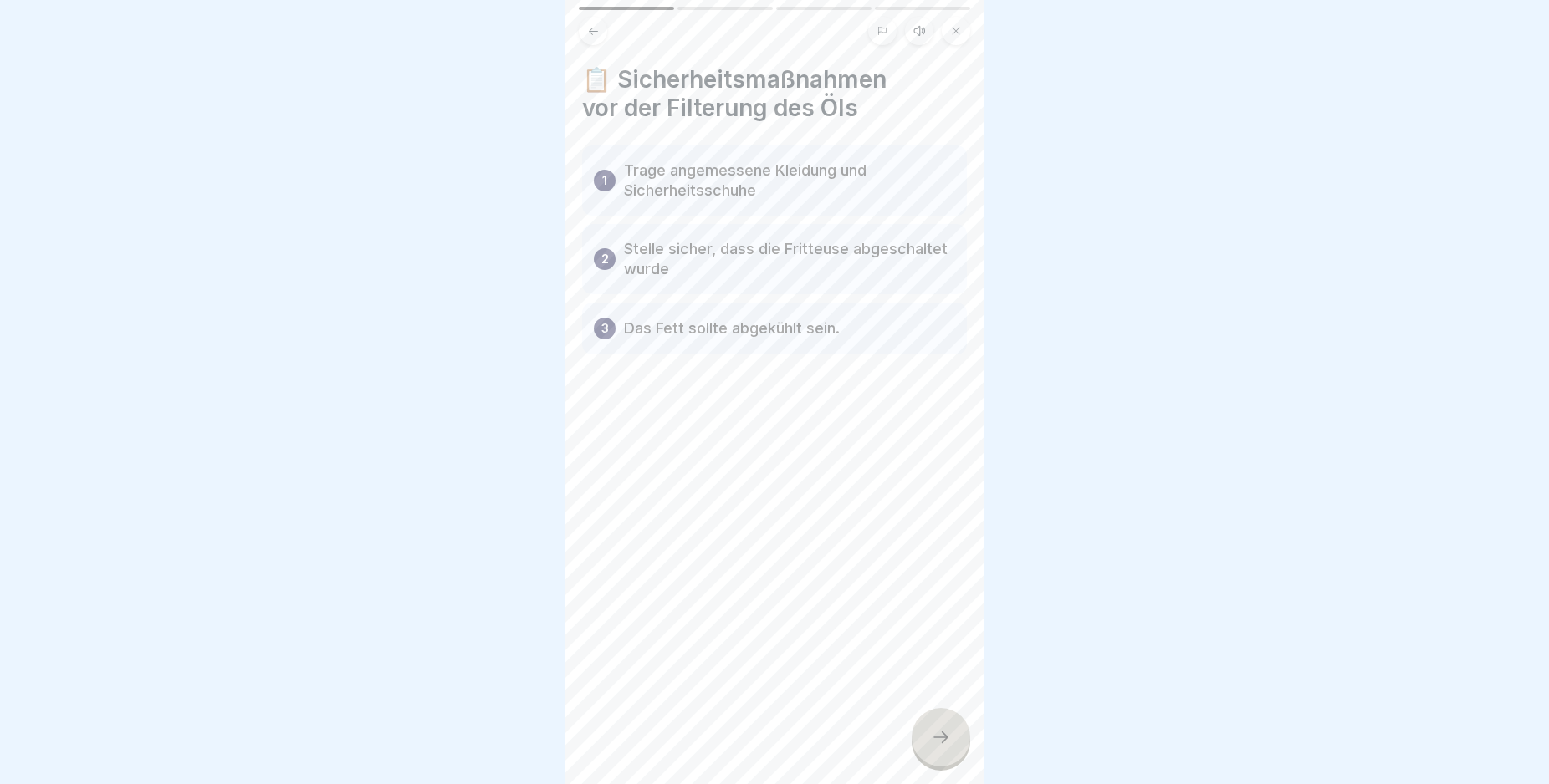
click at [935, 747] on icon at bounding box center [940, 737] width 20 height 20
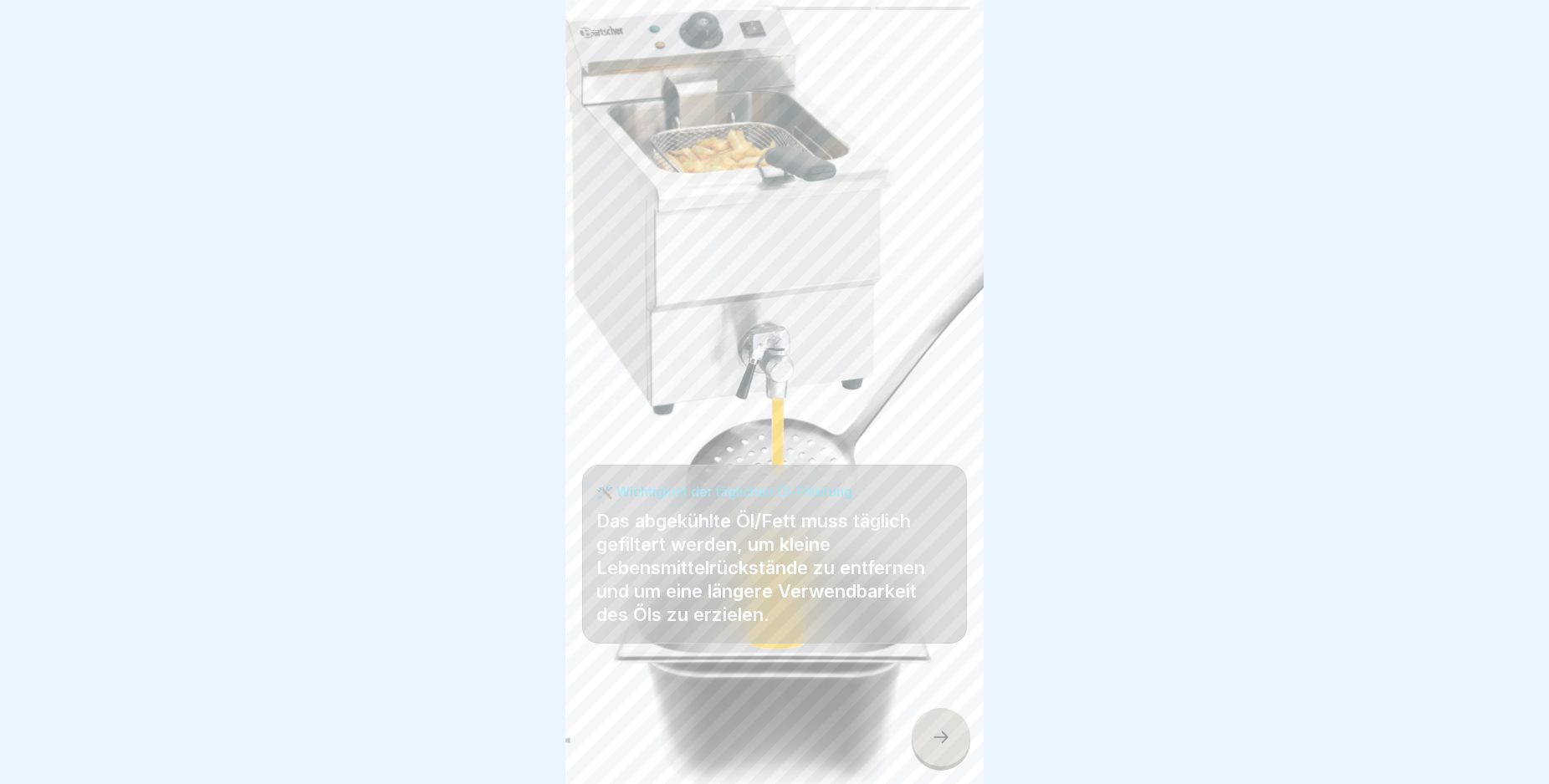
click at [935, 747] on icon at bounding box center [940, 737] width 20 height 20
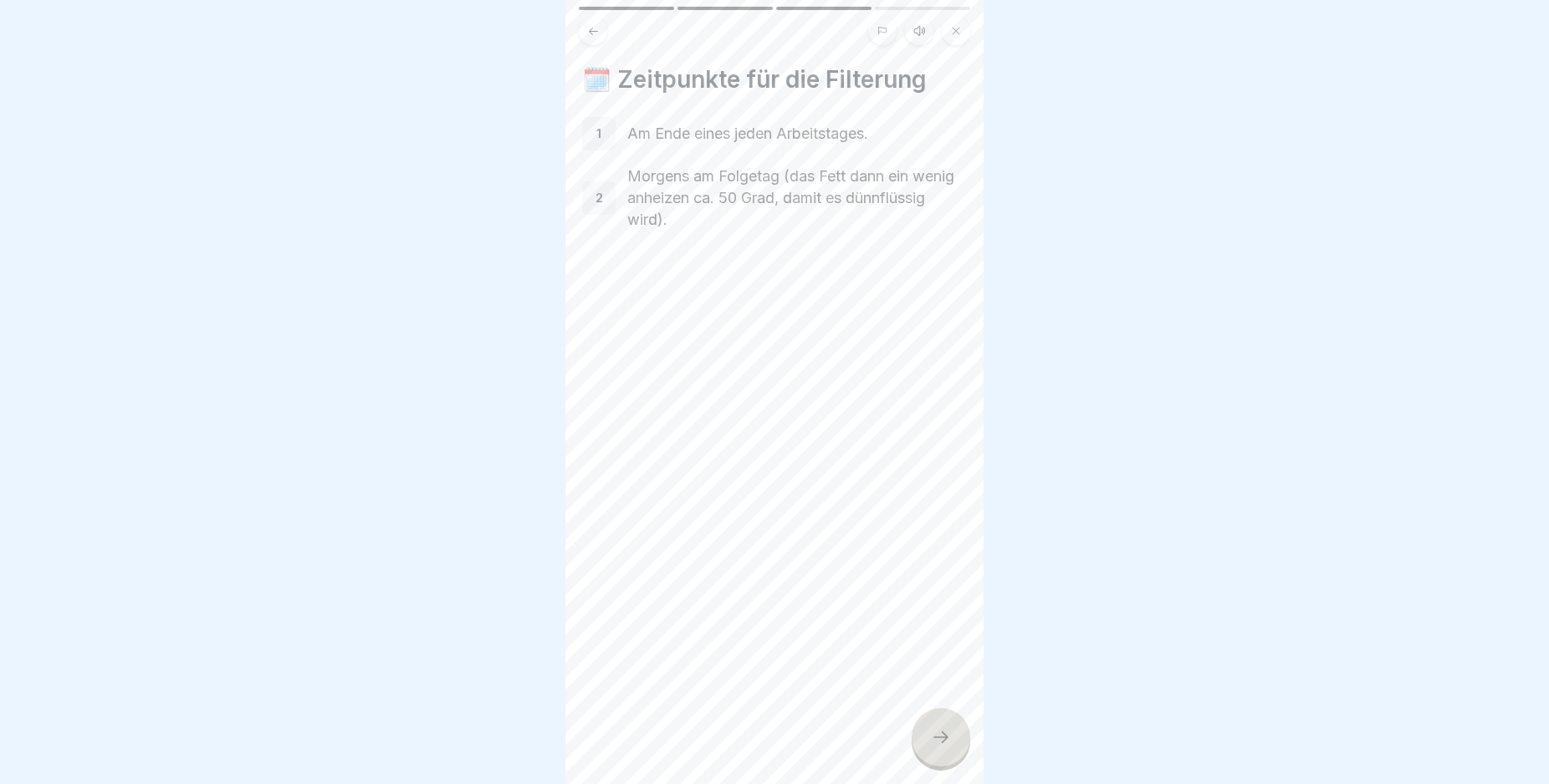
click at [931, 747] on icon at bounding box center [940, 737] width 20 height 20
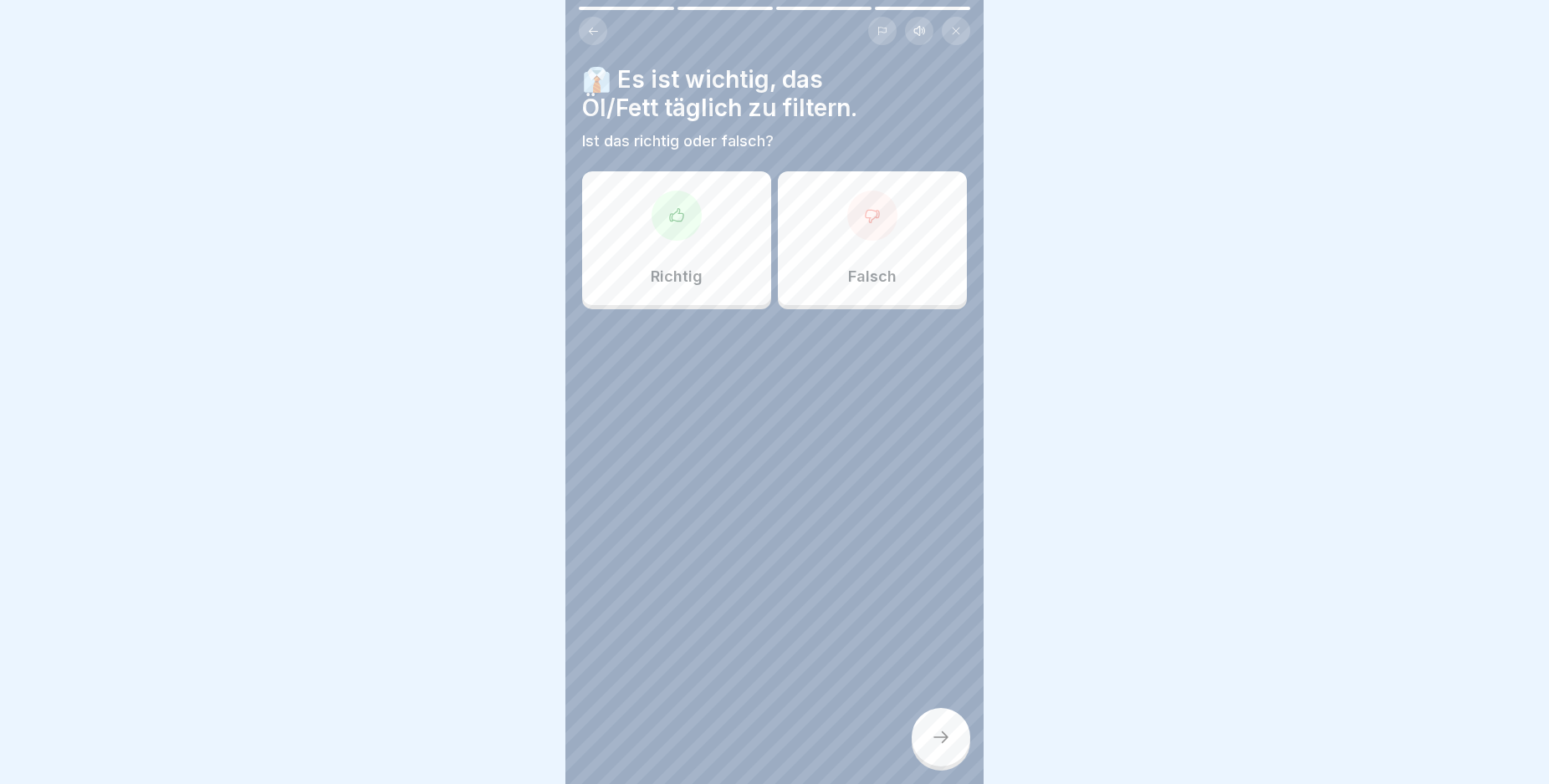
click at [622, 254] on div "Richtig" at bounding box center [677, 238] width 189 height 134
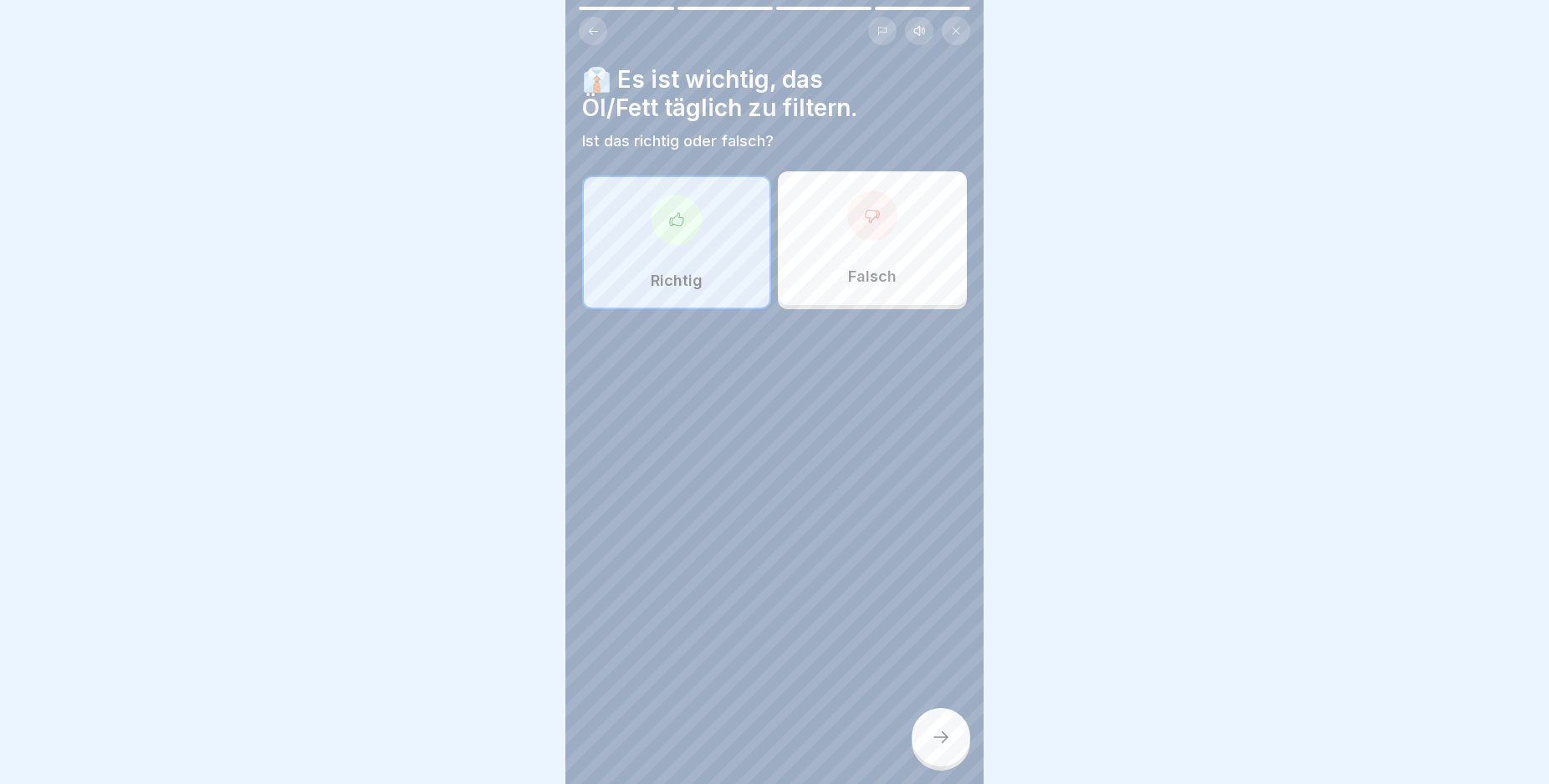
click at [933, 741] on div at bounding box center [940, 737] width 58 height 58
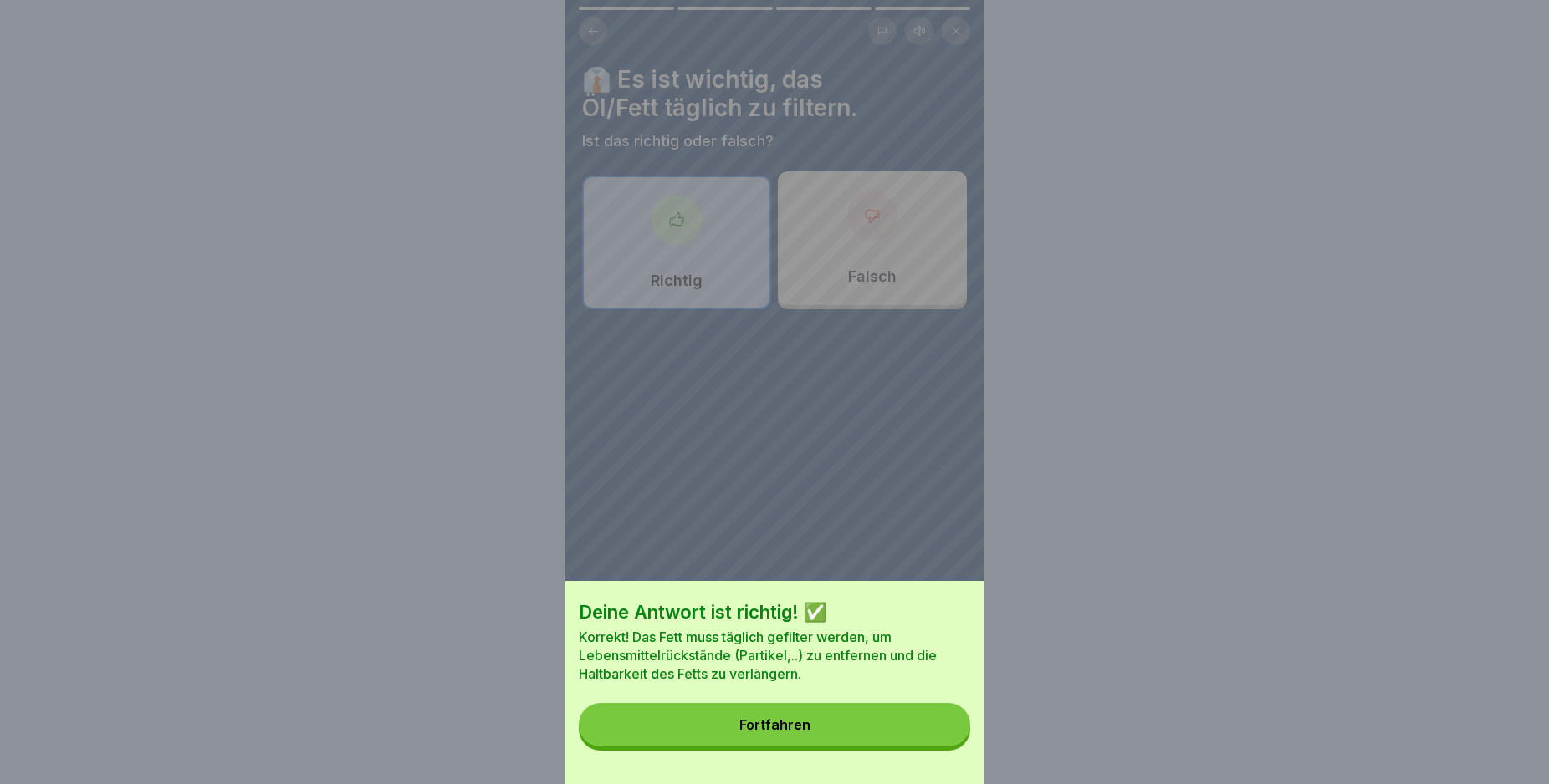
click at [860, 735] on button "Fortfahren" at bounding box center [774, 725] width 392 height 44
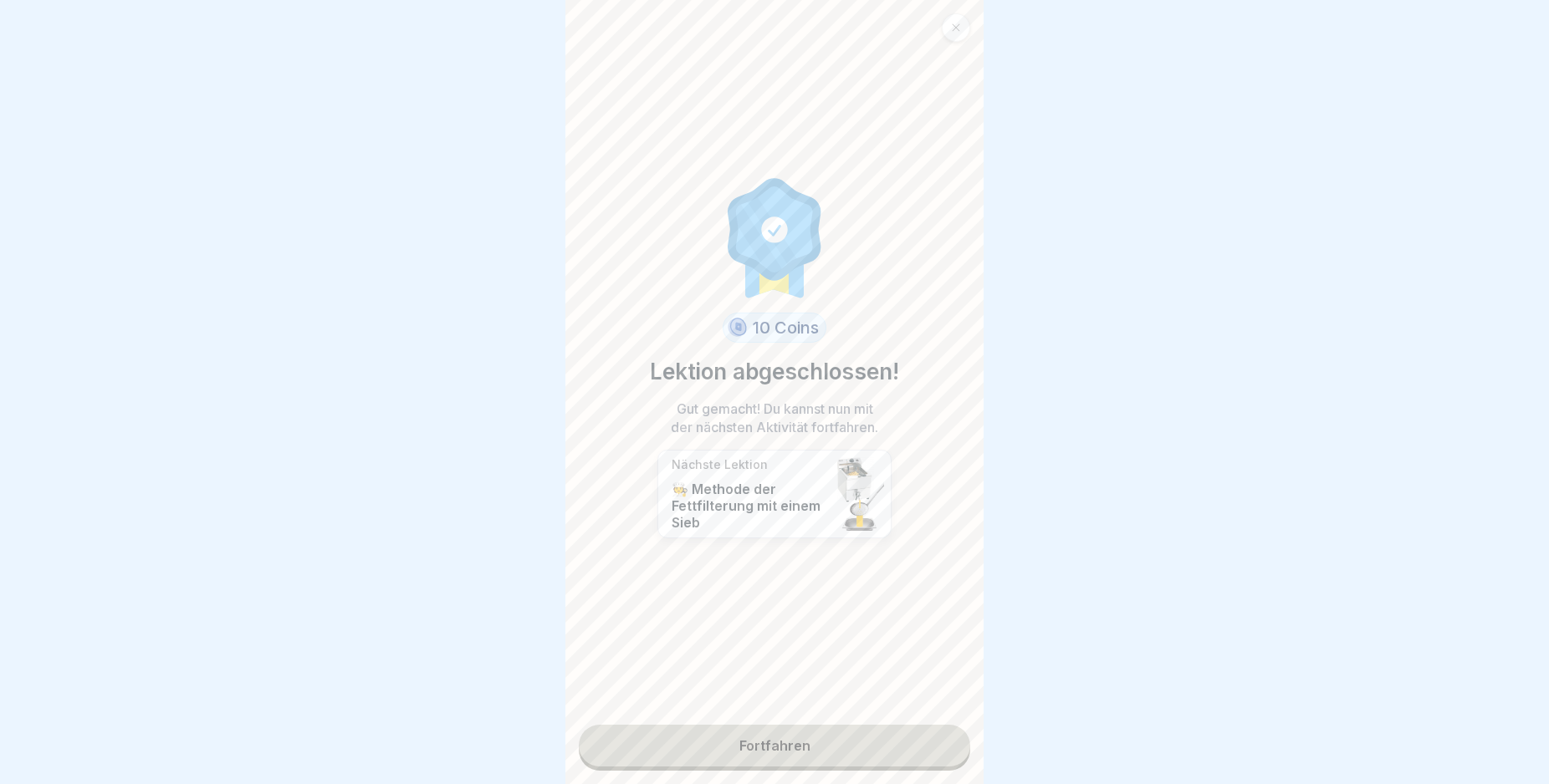
click at [773, 751] on link "Fortfahren" at bounding box center [774, 745] width 392 height 42
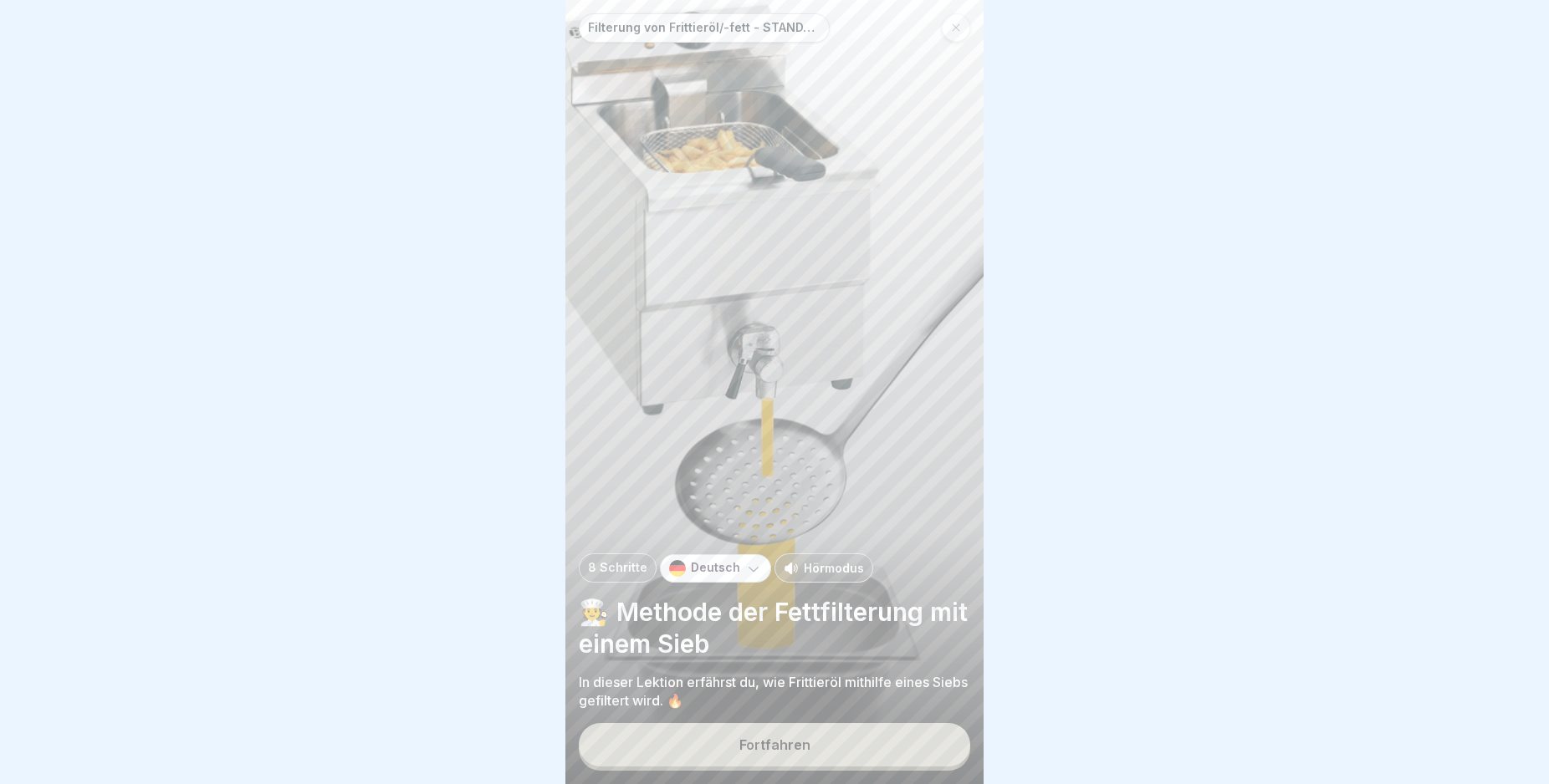
click at [826, 762] on button "Fortfahren" at bounding box center [774, 744] width 392 height 44
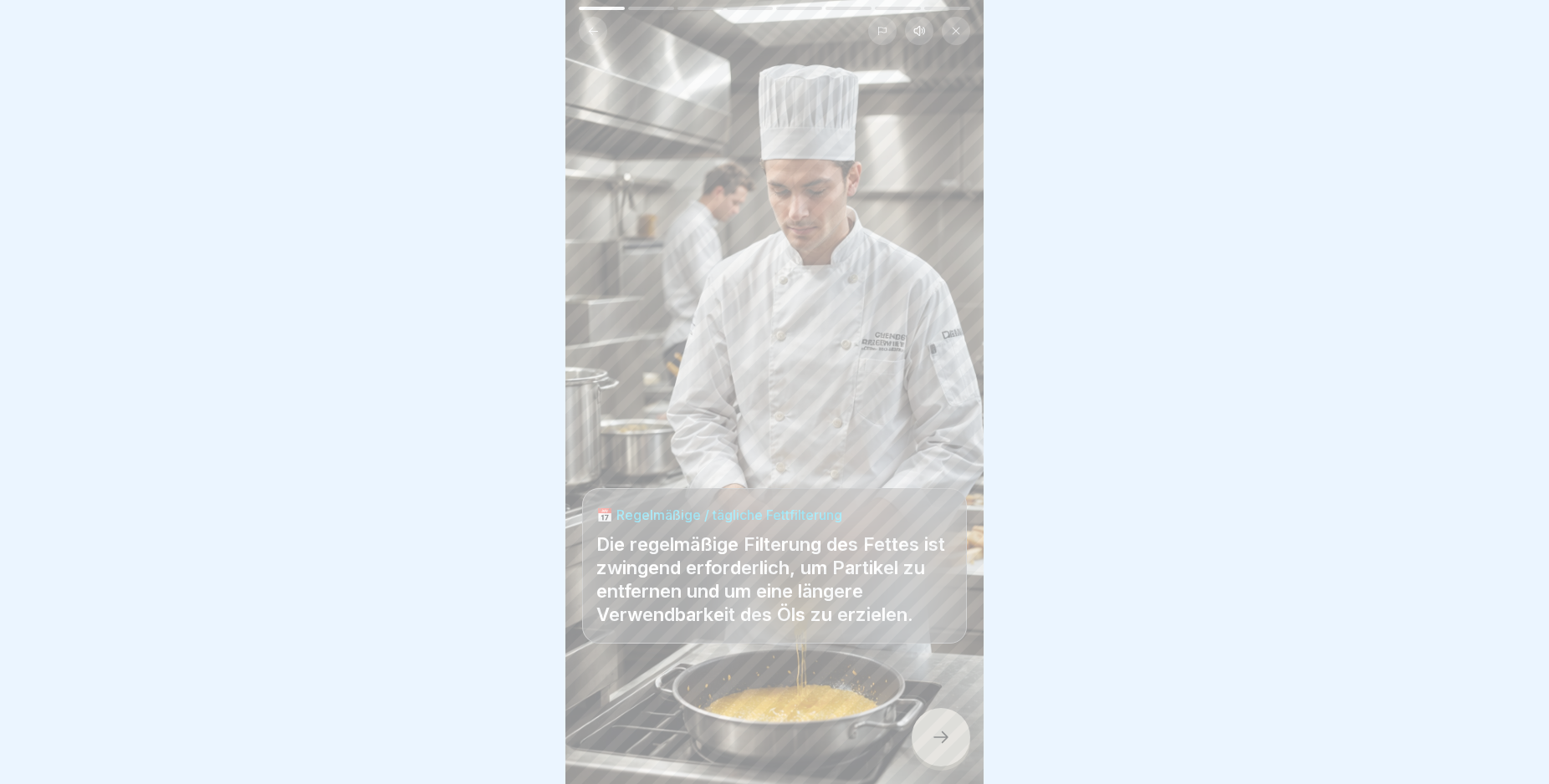
click at [945, 747] on icon at bounding box center [940, 737] width 20 height 20
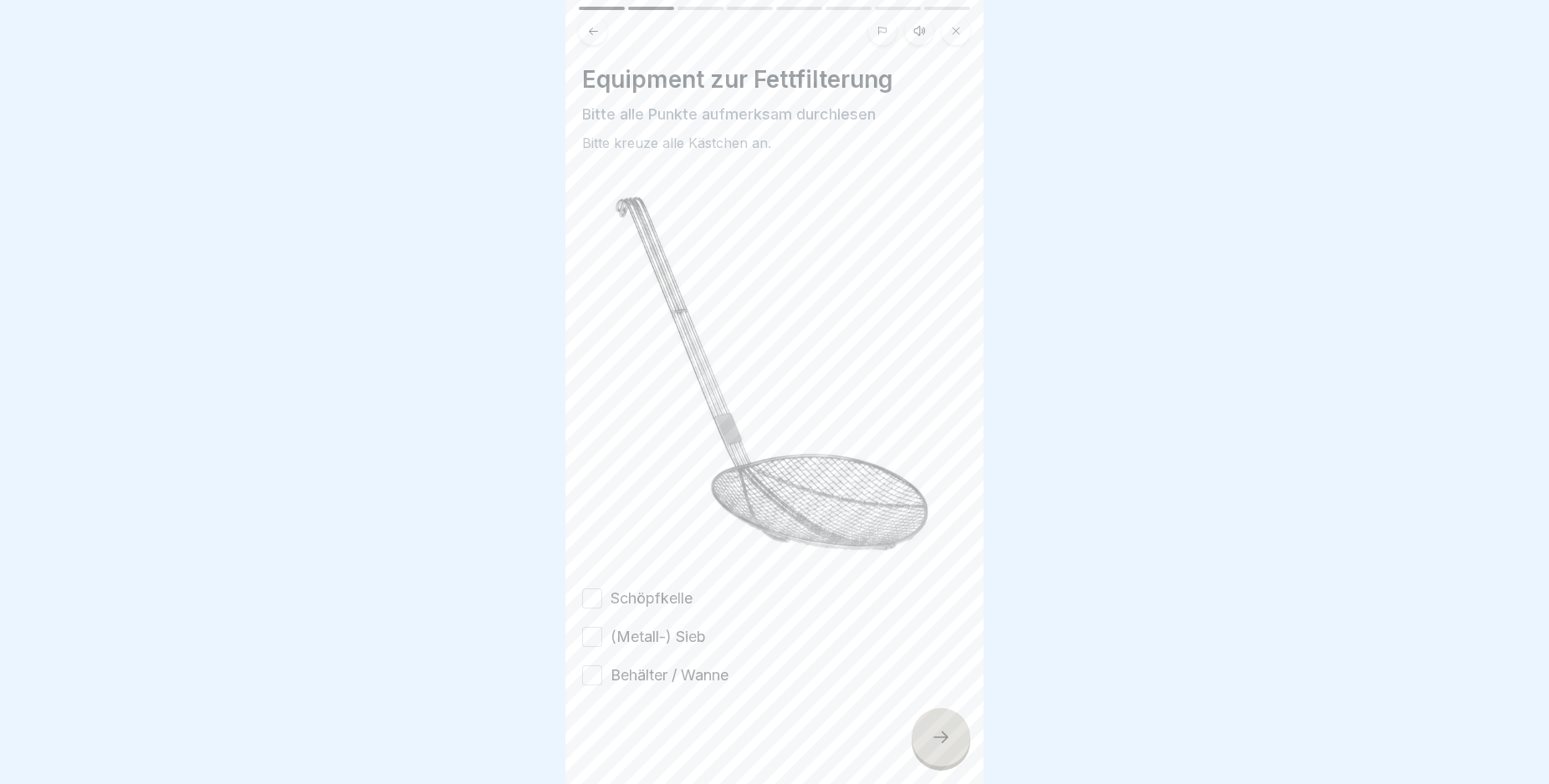
click at [590, 588] on button "Schöpfkelle" at bounding box center [592, 598] width 20 height 20
click at [590, 627] on button "(Metall-) Sieb" at bounding box center [592, 637] width 20 height 20
click at [583, 666] on button "Behälter / Wanne" at bounding box center [592, 675] width 20 height 20
click at [934, 767] on div at bounding box center [940, 737] width 58 height 58
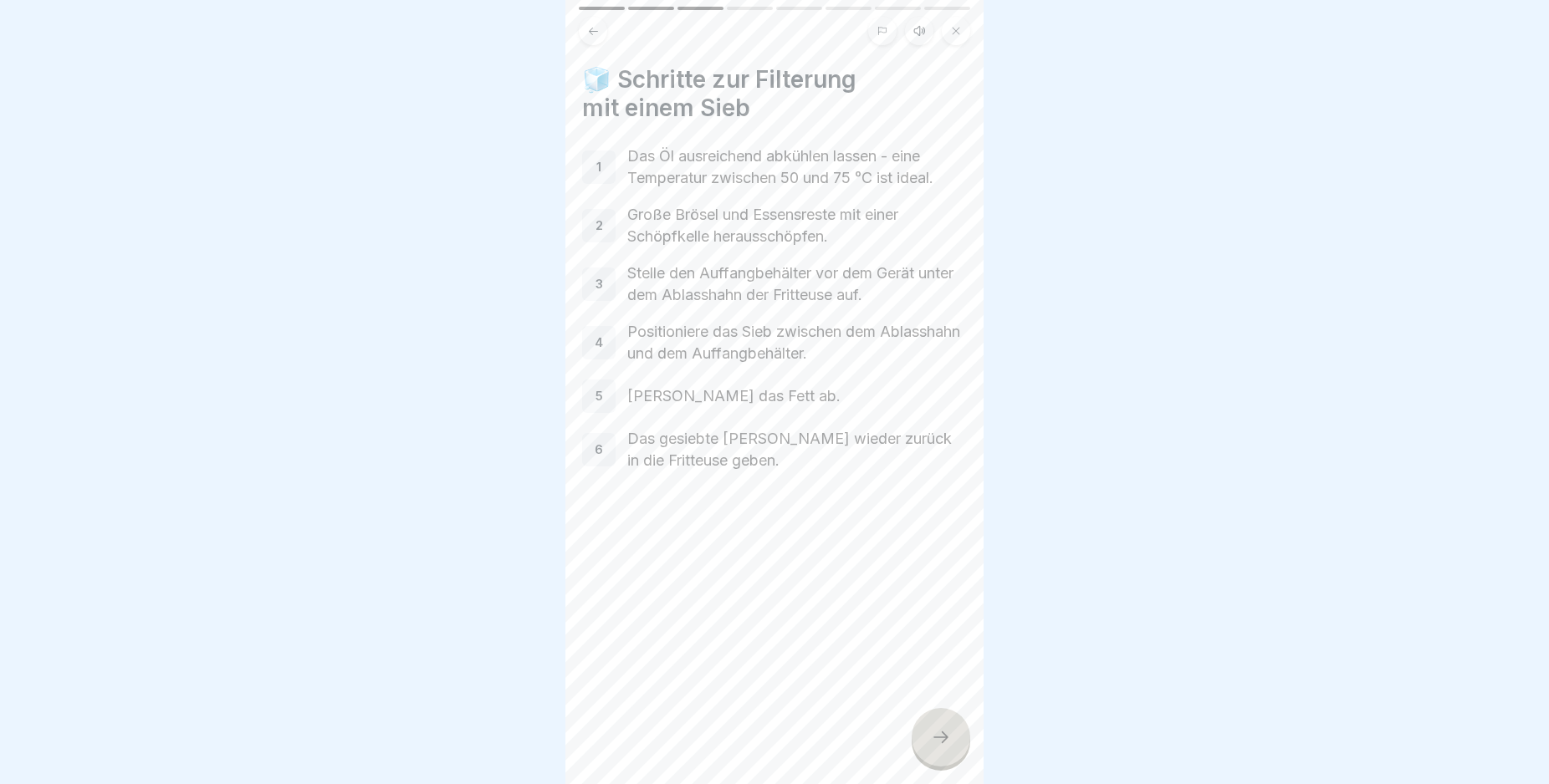
click at [946, 740] on div at bounding box center [940, 737] width 58 height 58
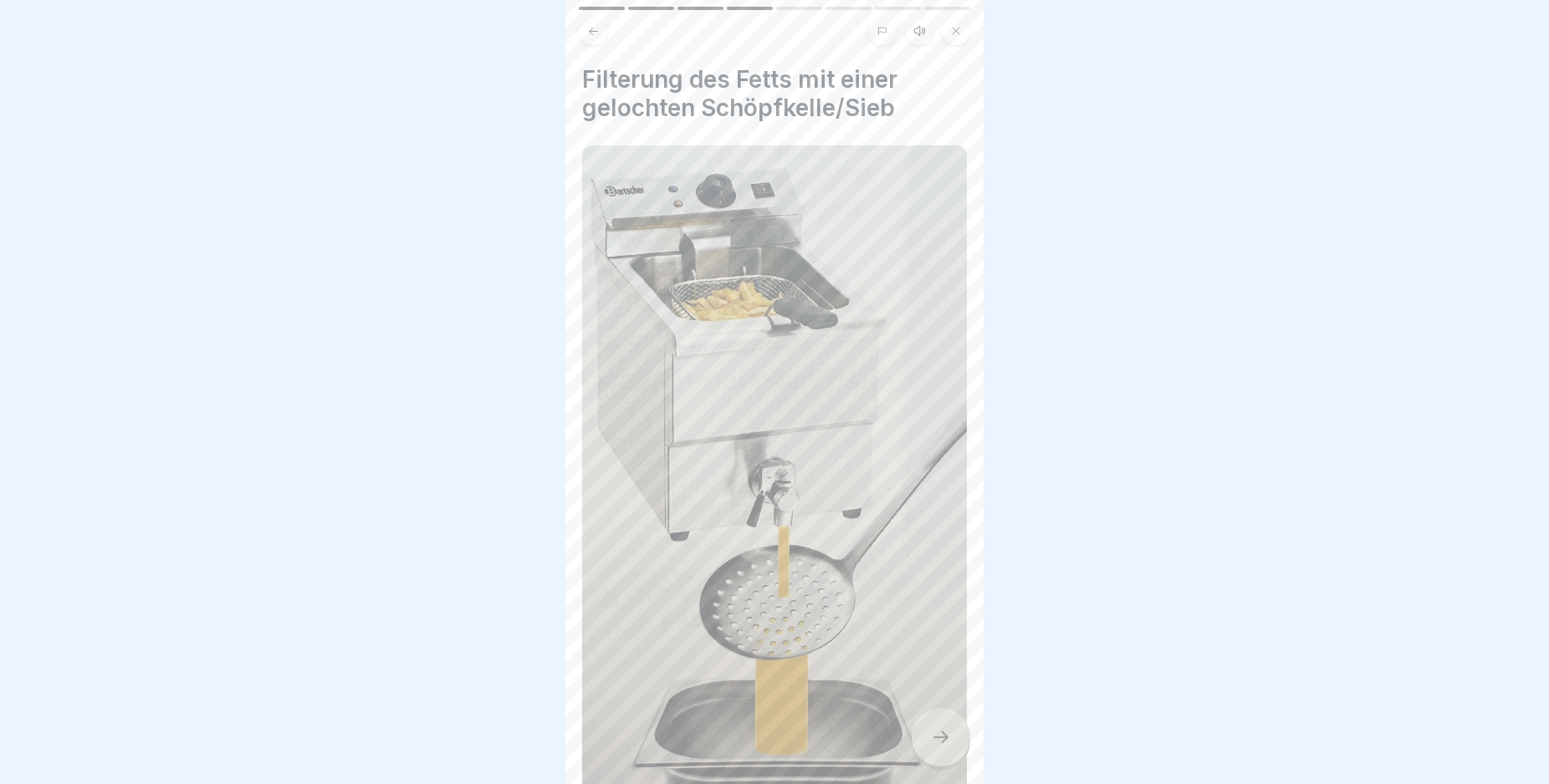
click at [948, 740] on div at bounding box center [940, 737] width 58 height 58
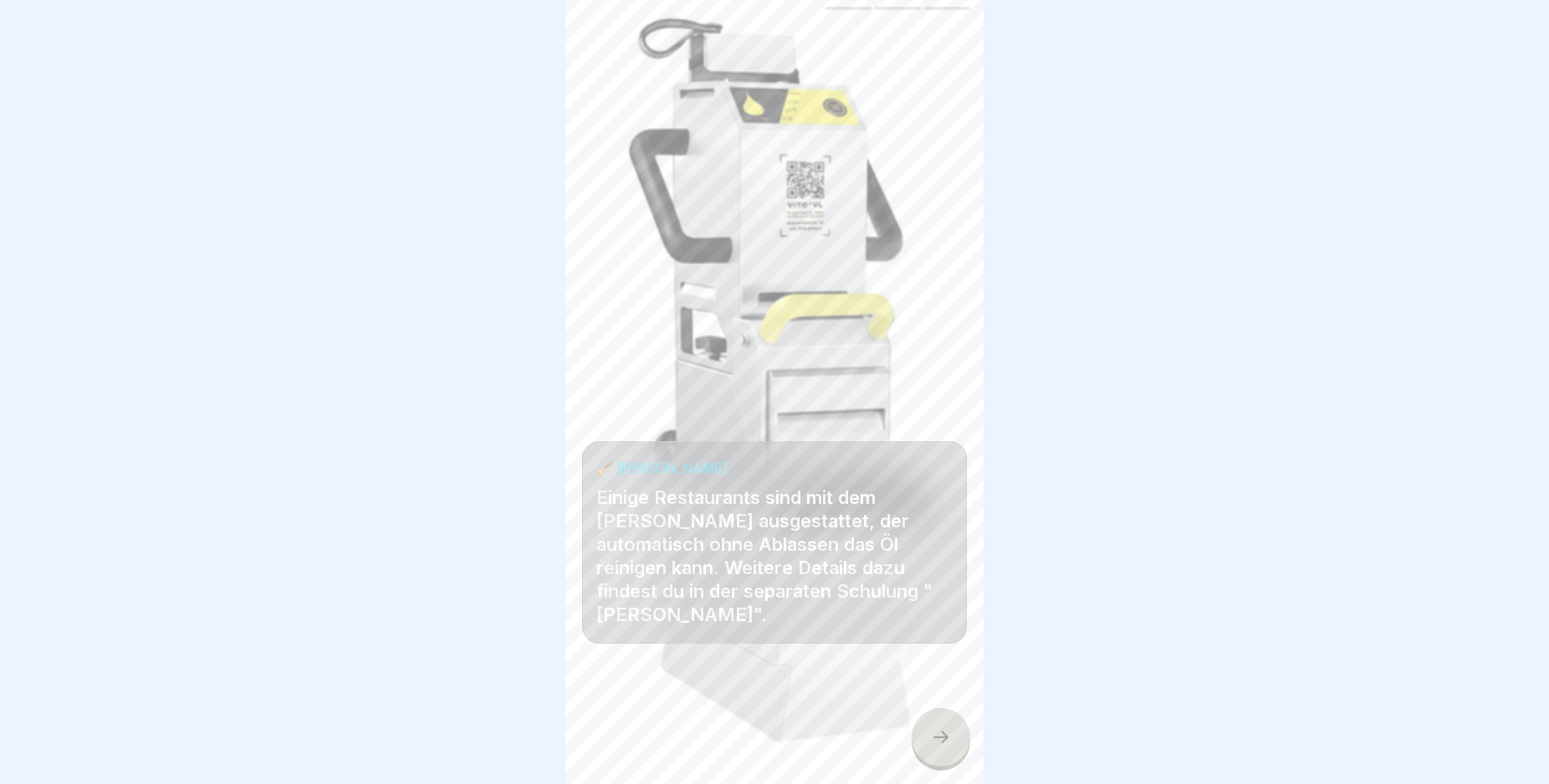
click at [948, 740] on div at bounding box center [940, 737] width 58 height 58
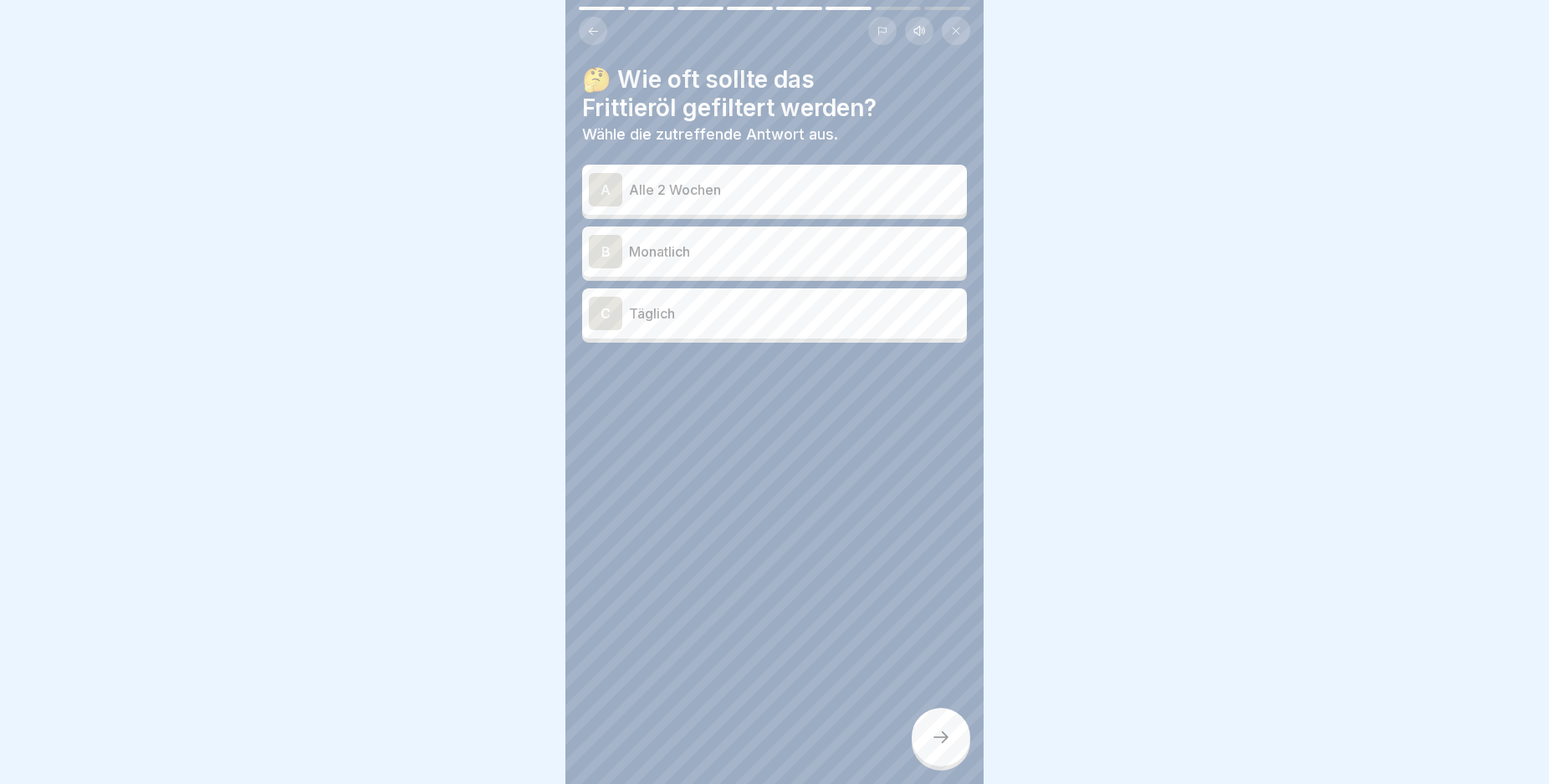
click at [607, 314] on div "C" at bounding box center [605, 313] width 34 height 34
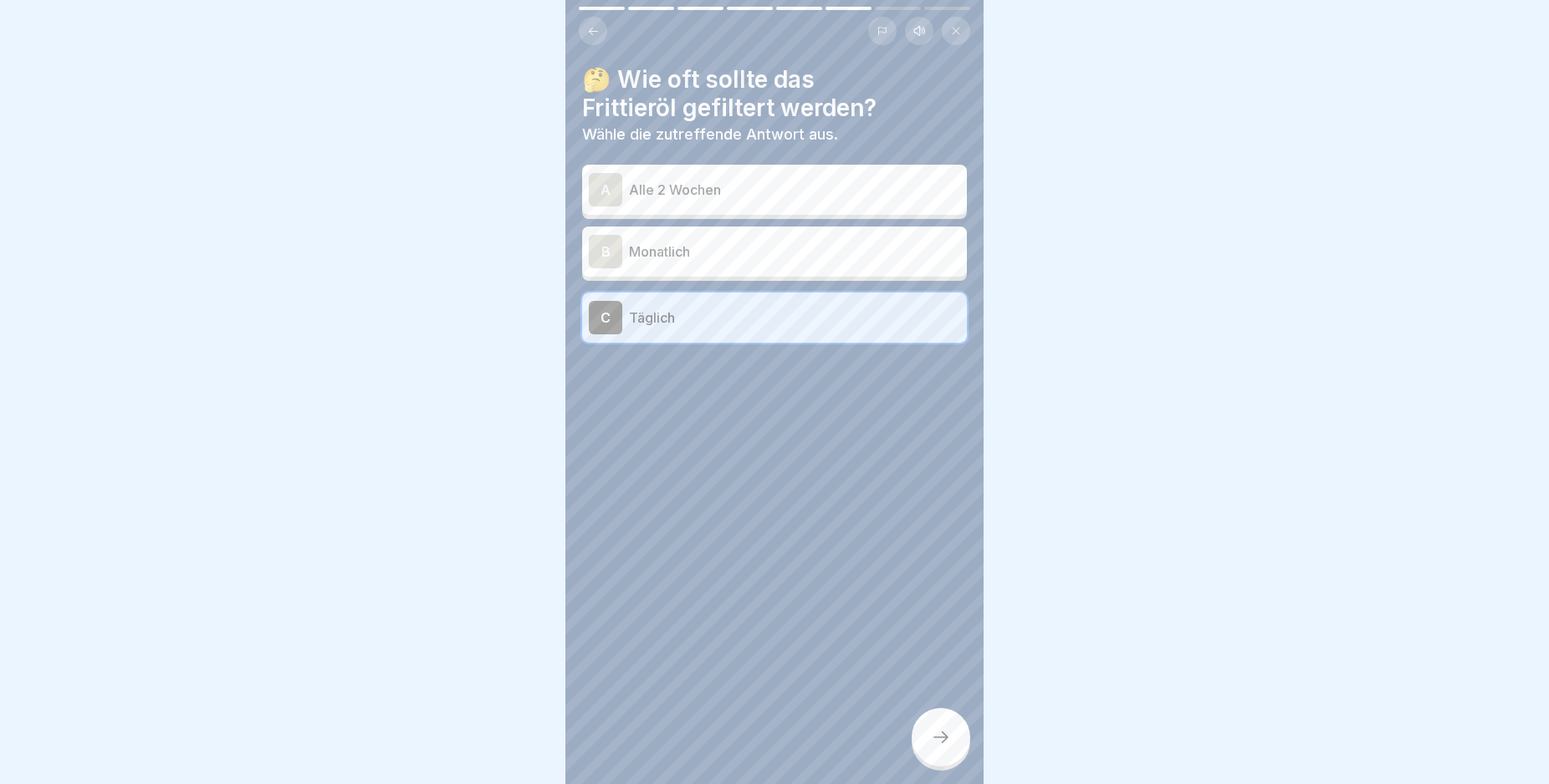
click at [942, 737] on div at bounding box center [940, 737] width 58 height 58
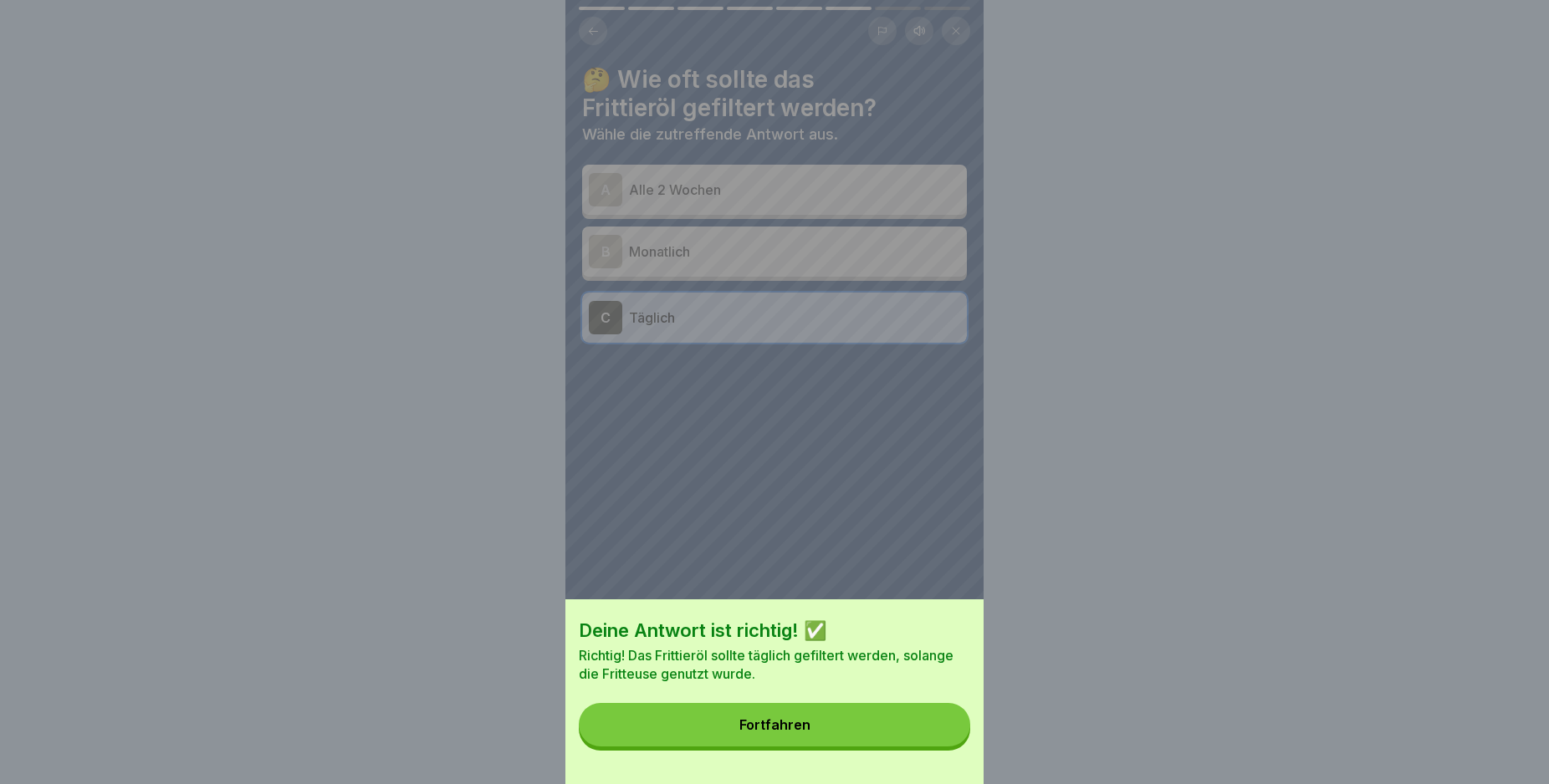
click at [942, 733] on button "Fortfahren" at bounding box center [774, 725] width 392 height 44
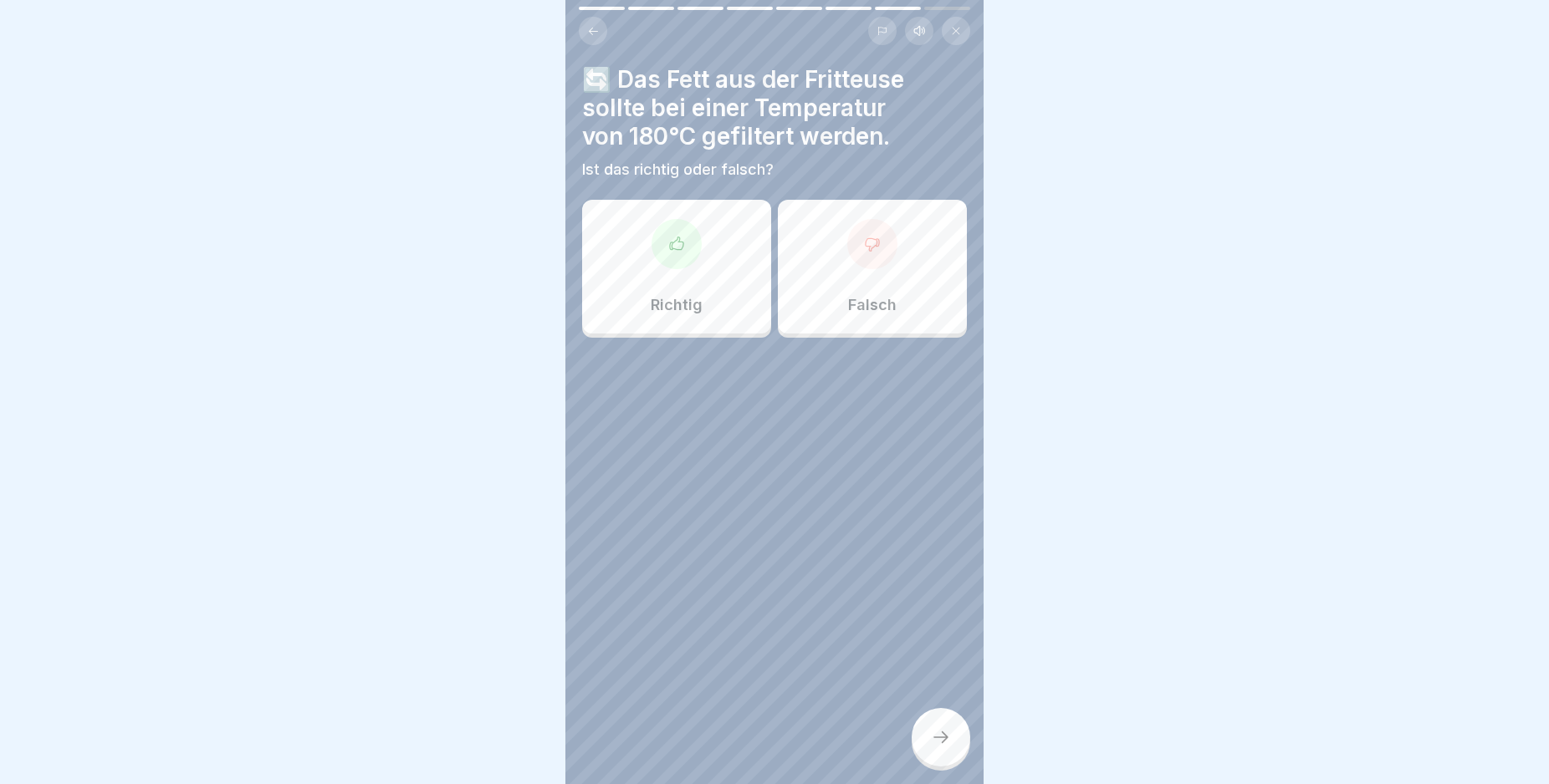
click at [866, 248] on icon at bounding box center [871, 243] width 16 height 16
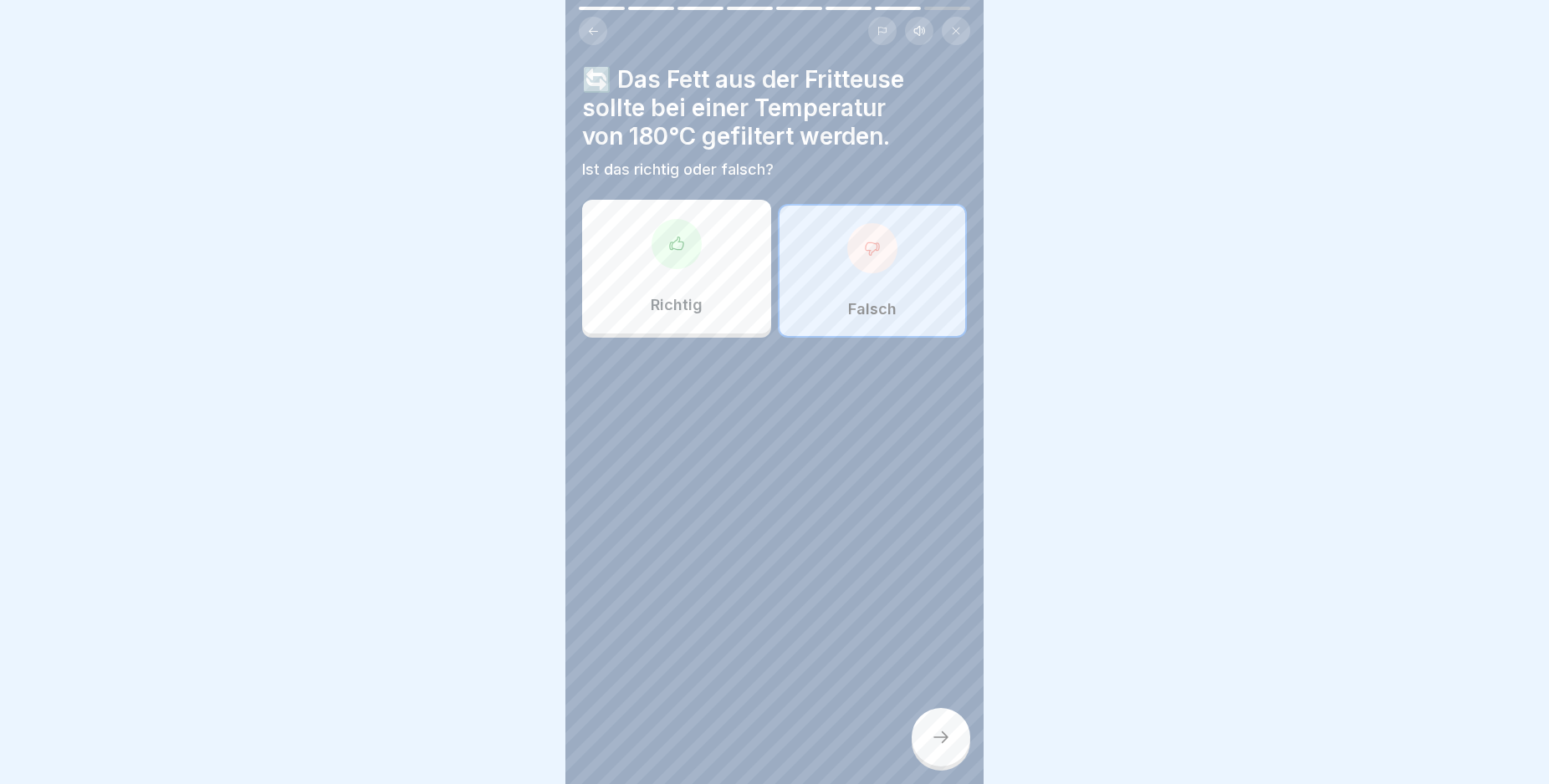
click at [948, 729] on div at bounding box center [940, 737] width 58 height 58
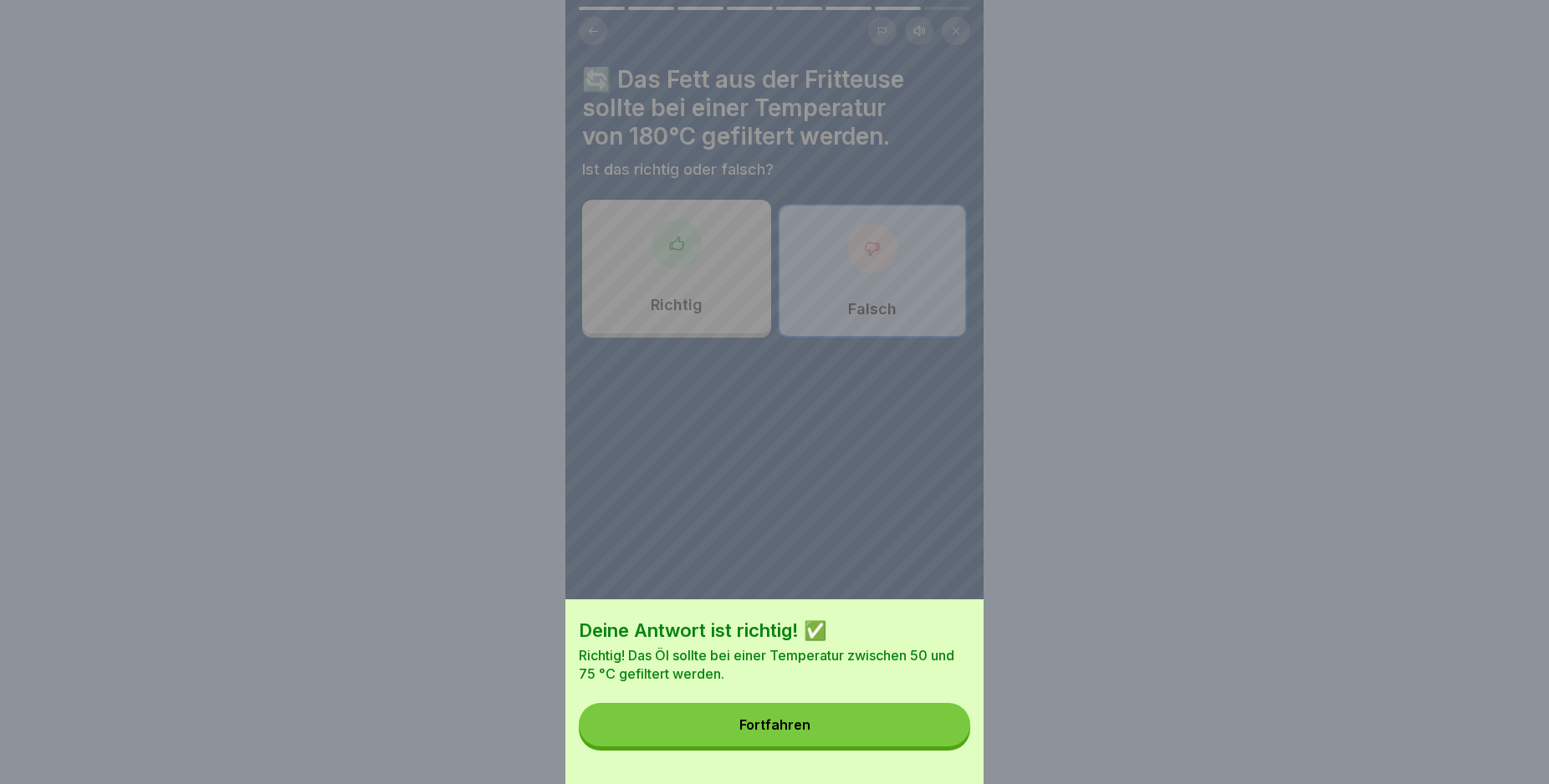
click at [948, 728] on button "Fortfahren" at bounding box center [774, 725] width 392 height 44
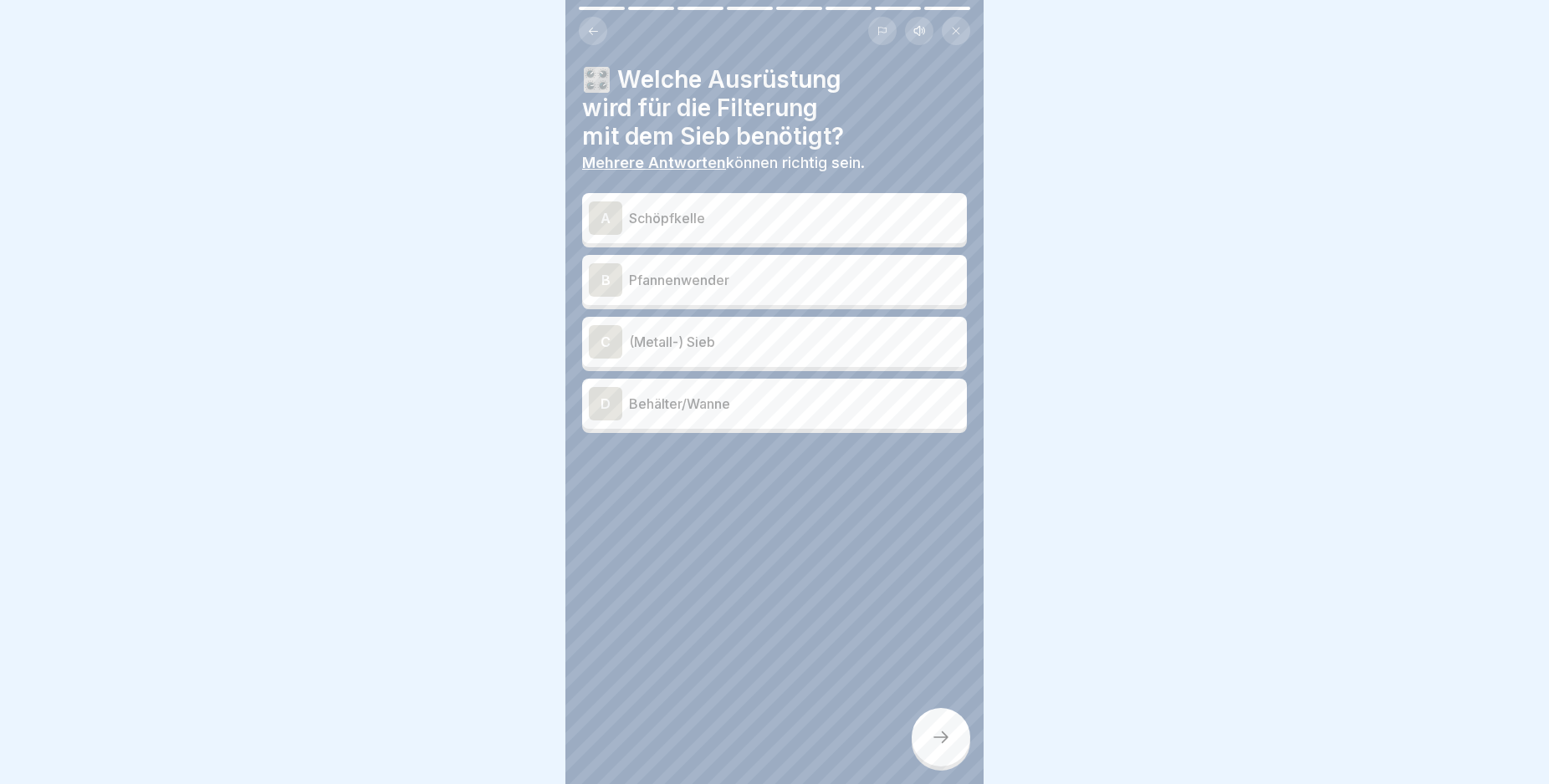
click at [613, 338] on div "C" at bounding box center [605, 342] width 34 height 34
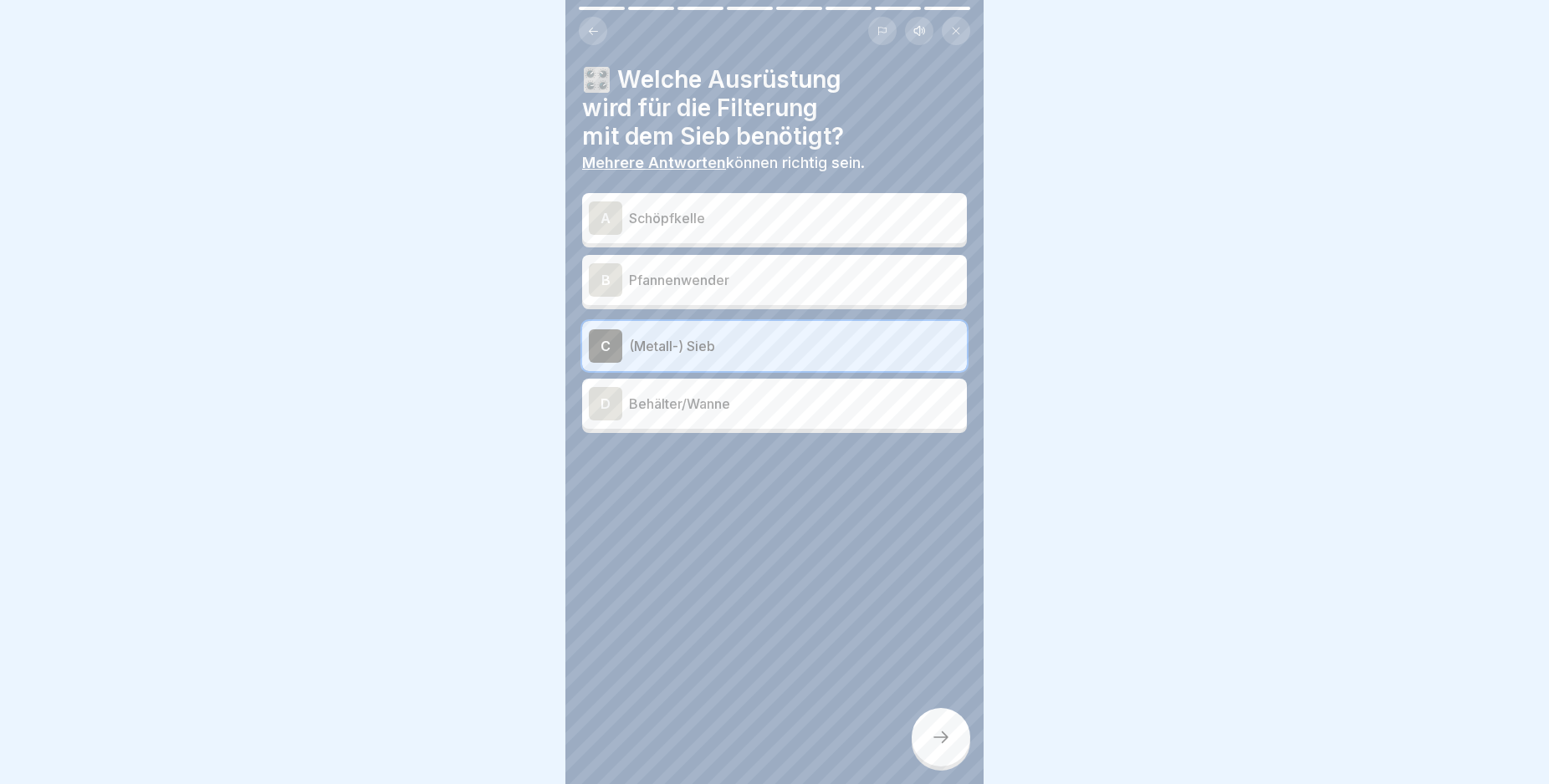
click at [600, 402] on div "D" at bounding box center [605, 403] width 34 height 34
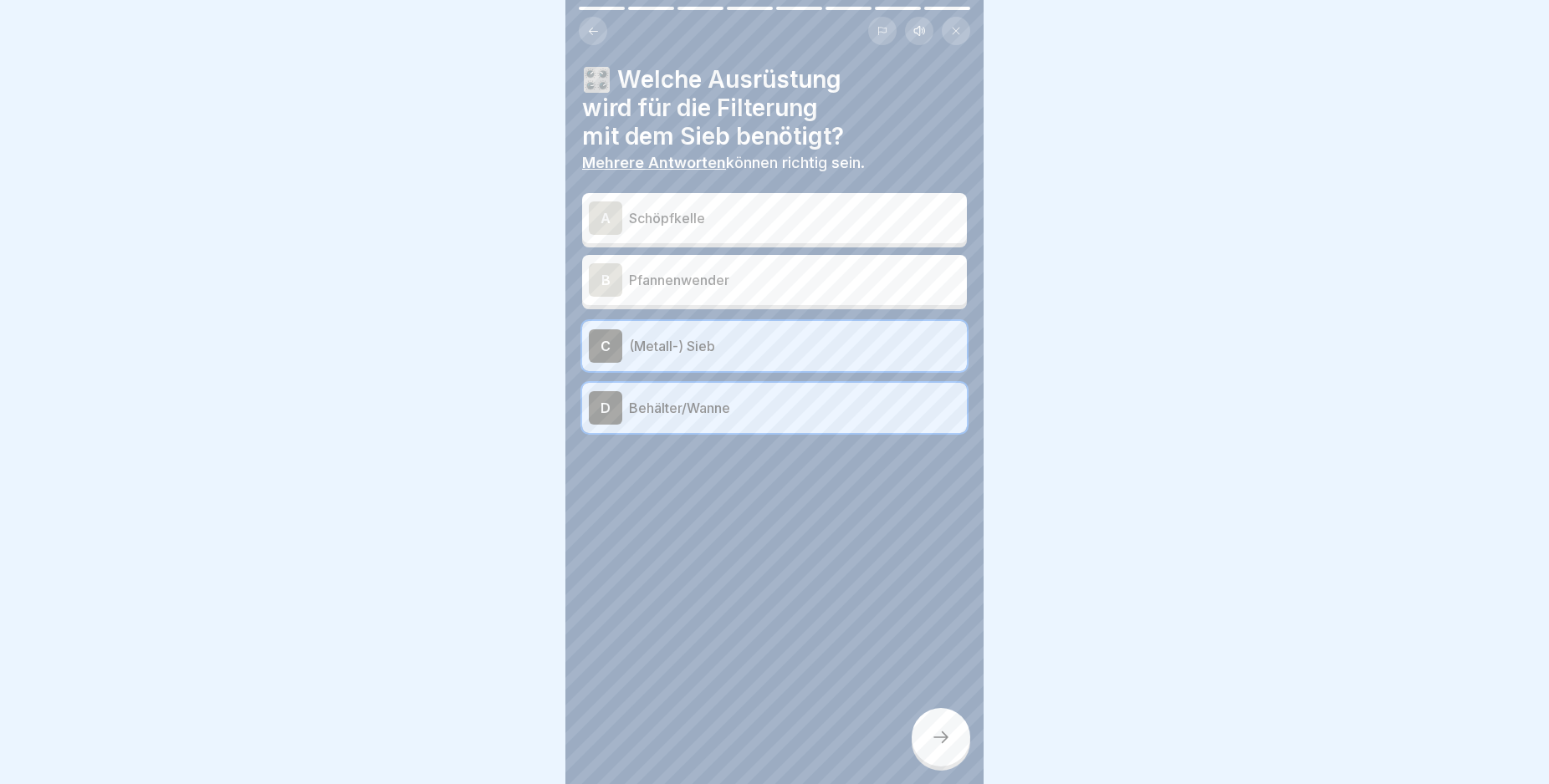
click at [600, 213] on div "A" at bounding box center [605, 218] width 34 height 34
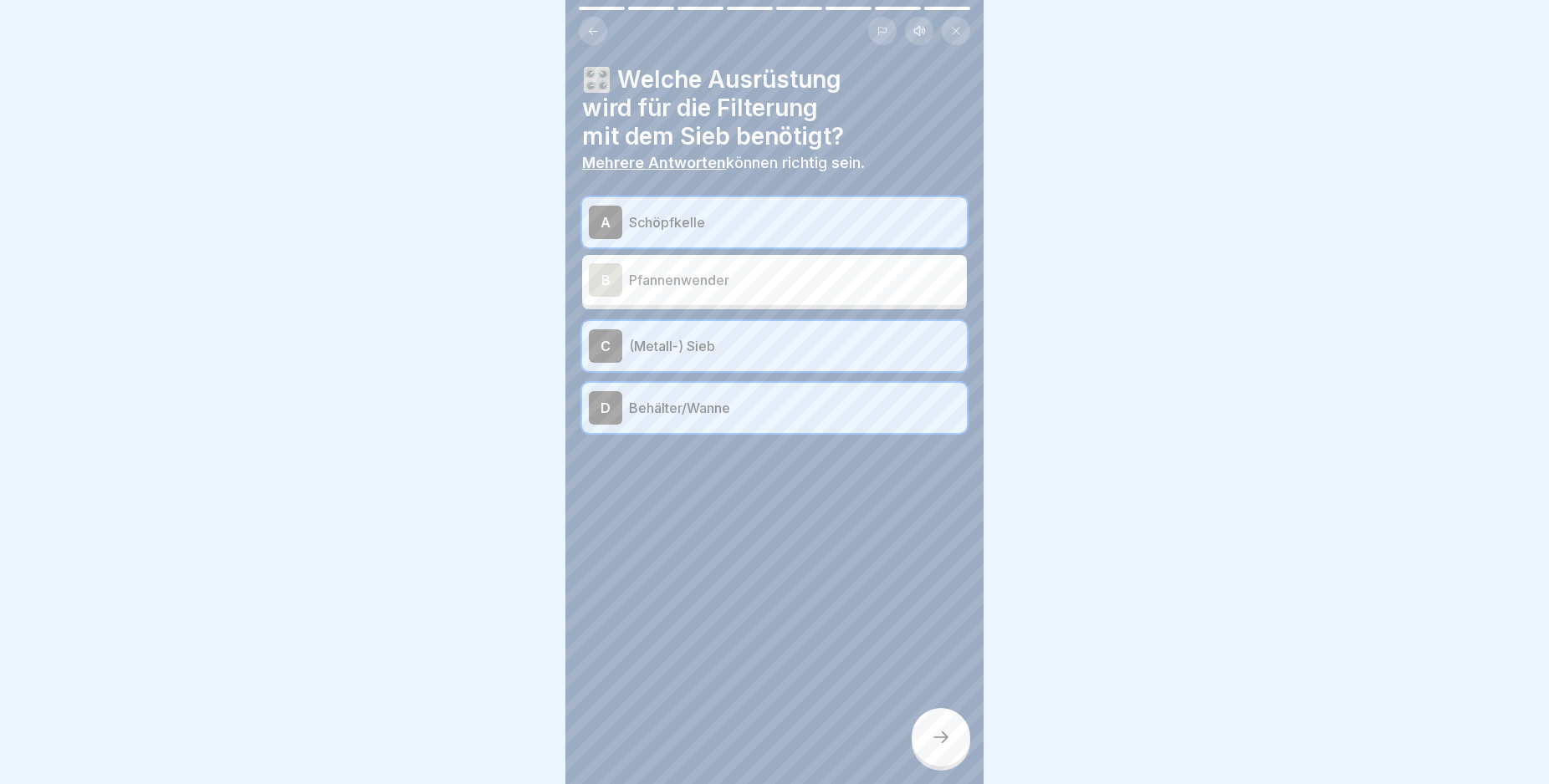
click at [930, 747] on div at bounding box center [940, 737] width 58 height 58
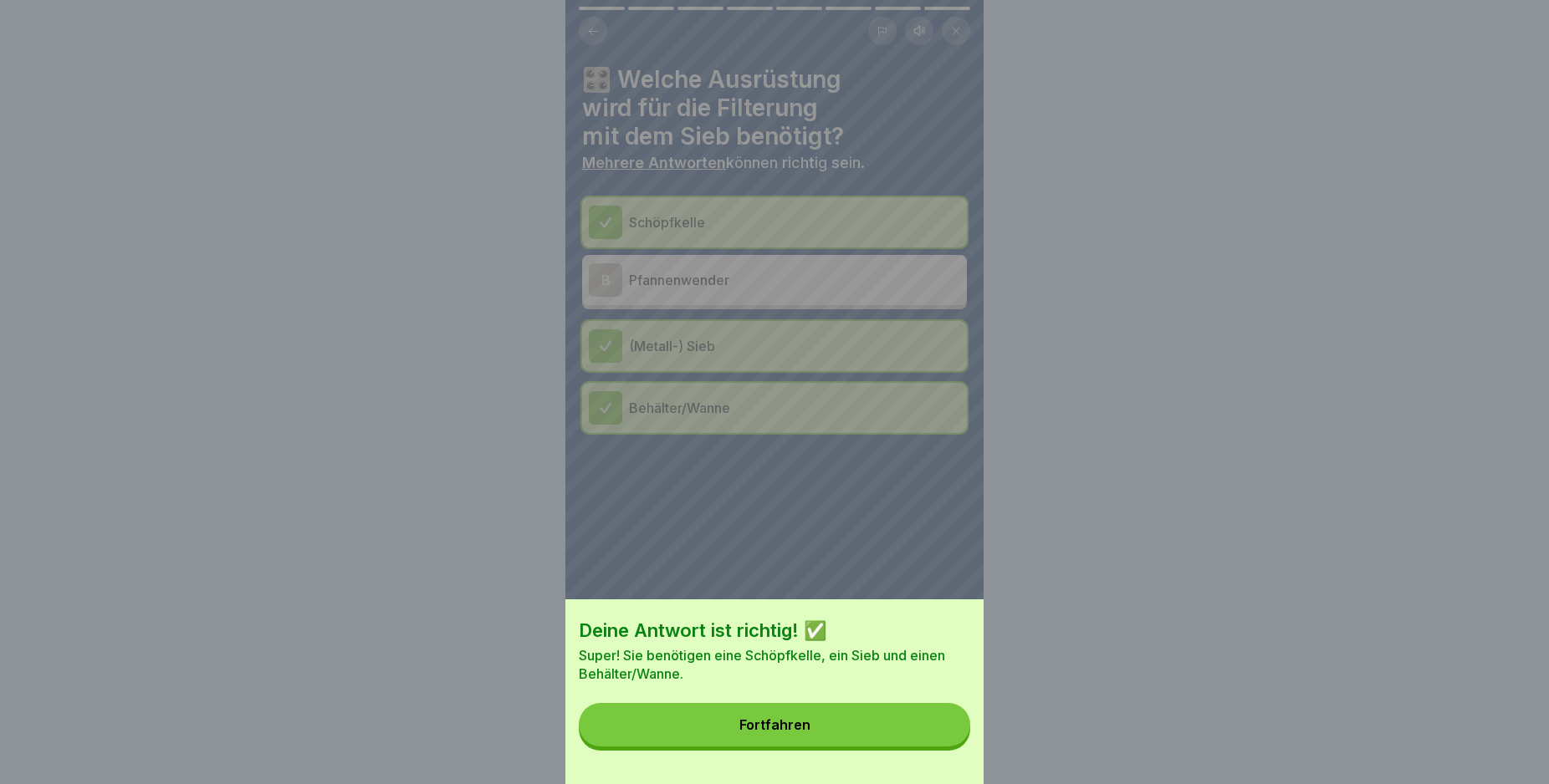
click at [930, 737] on button "Fortfahren" at bounding box center [774, 725] width 392 height 44
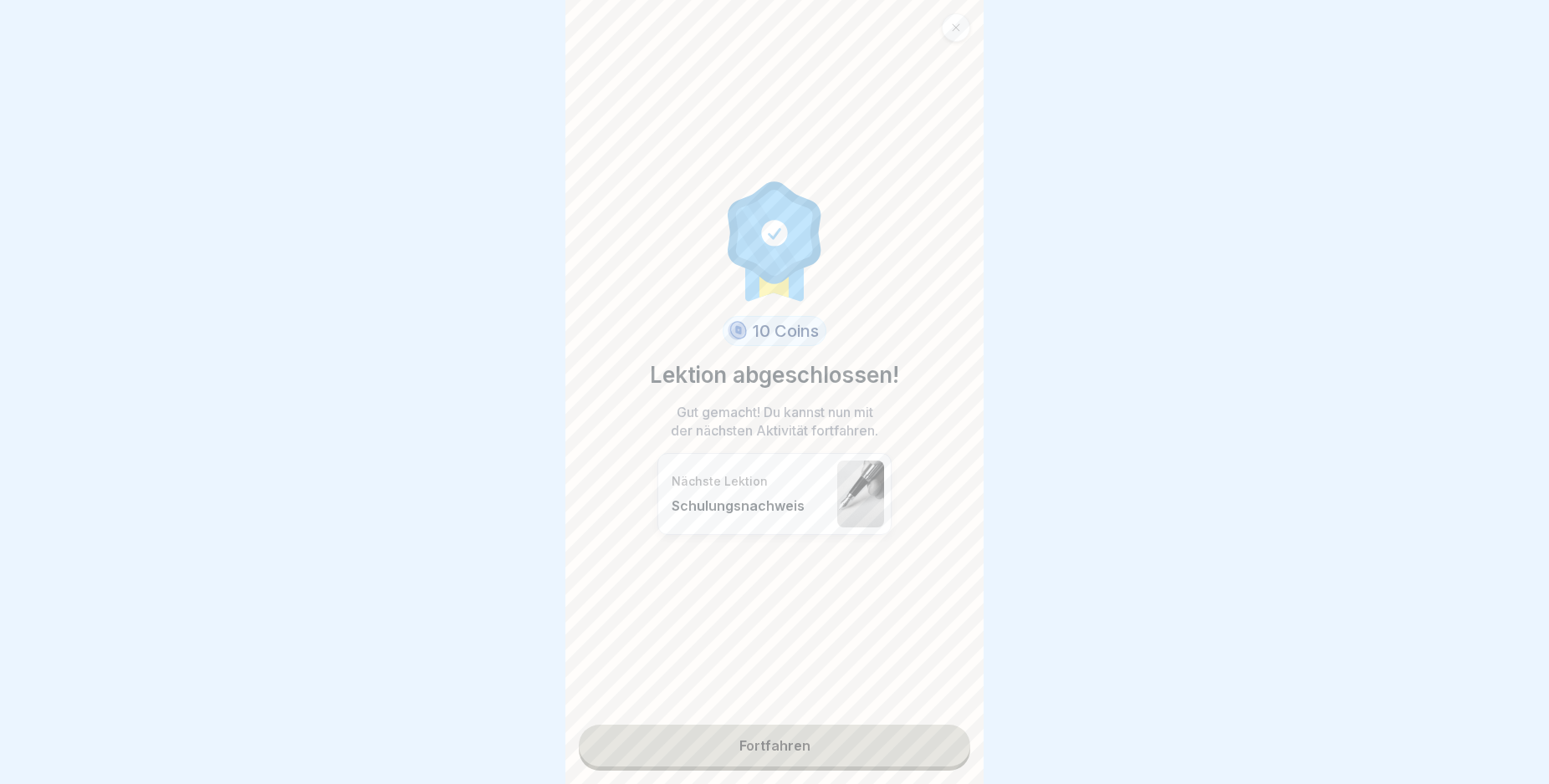
click at [915, 746] on link "Fortfahren" at bounding box center [774, 745] width 392 height 42
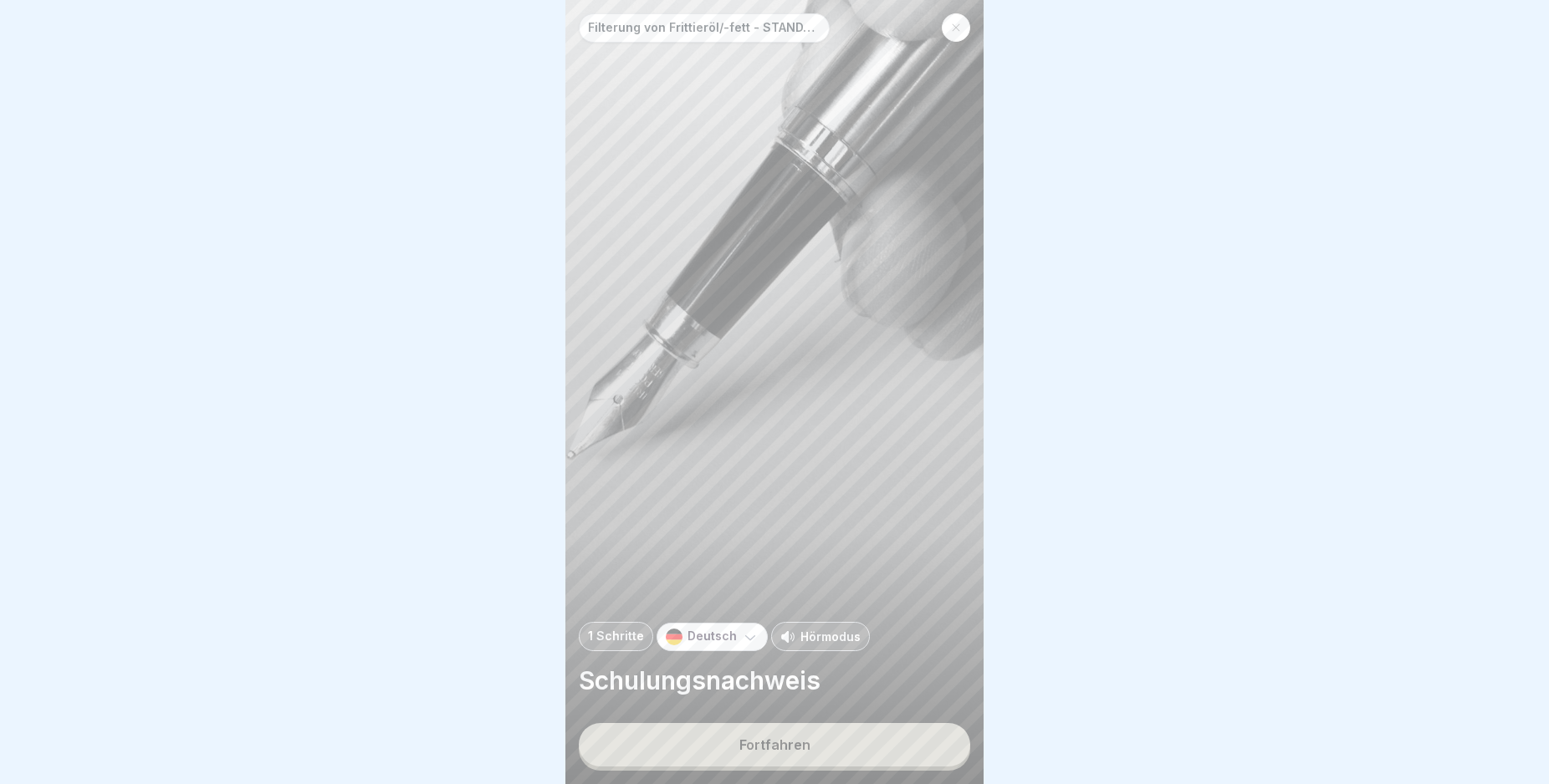
click at [915, 746] on button "Fortfahren" at bounding box center [774, 744] width 392 height 44
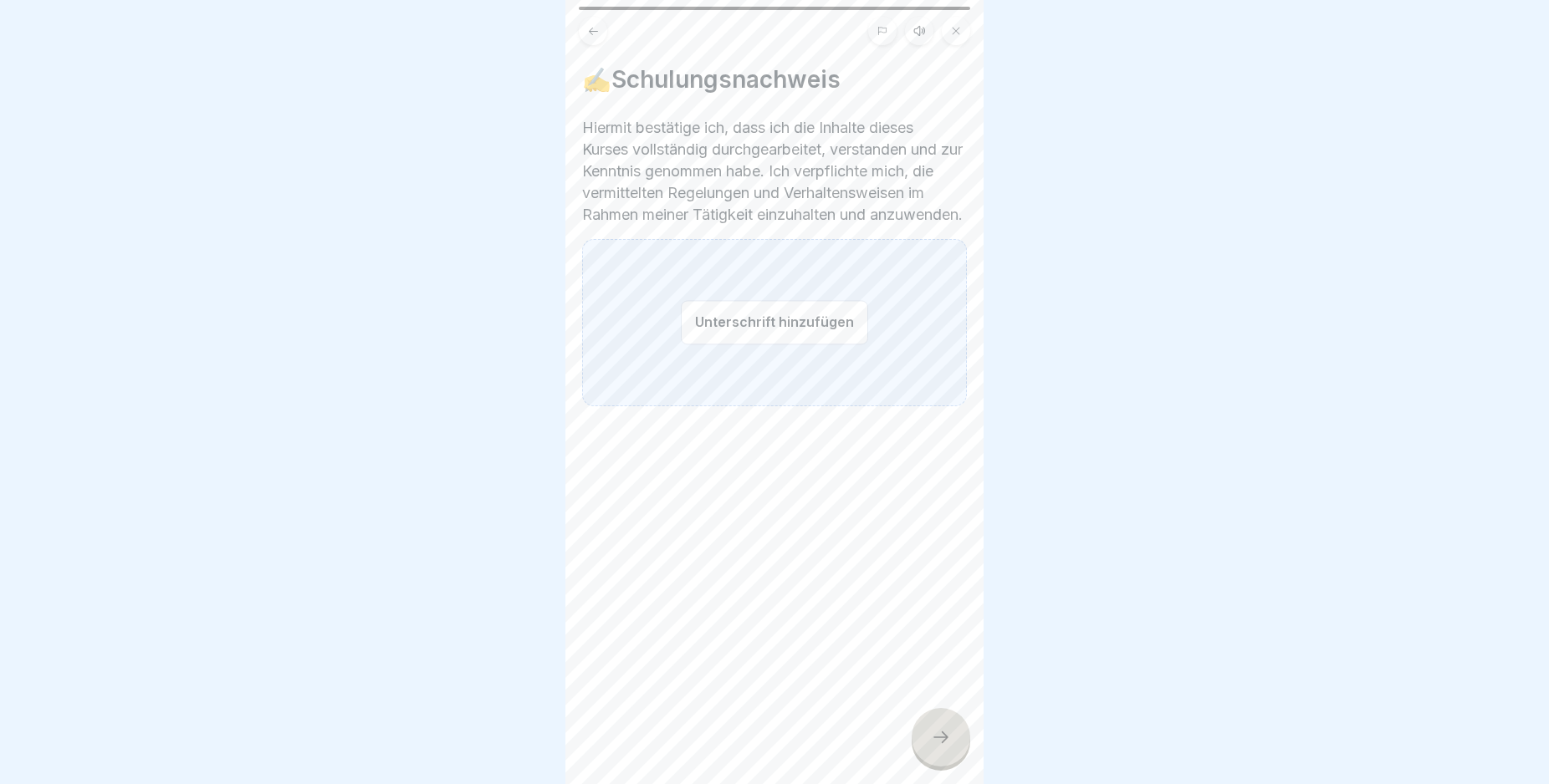
click at [700, 344] on button "Unterschrift hinzufügen" at bounding box center [774, 323] width 187 height 45
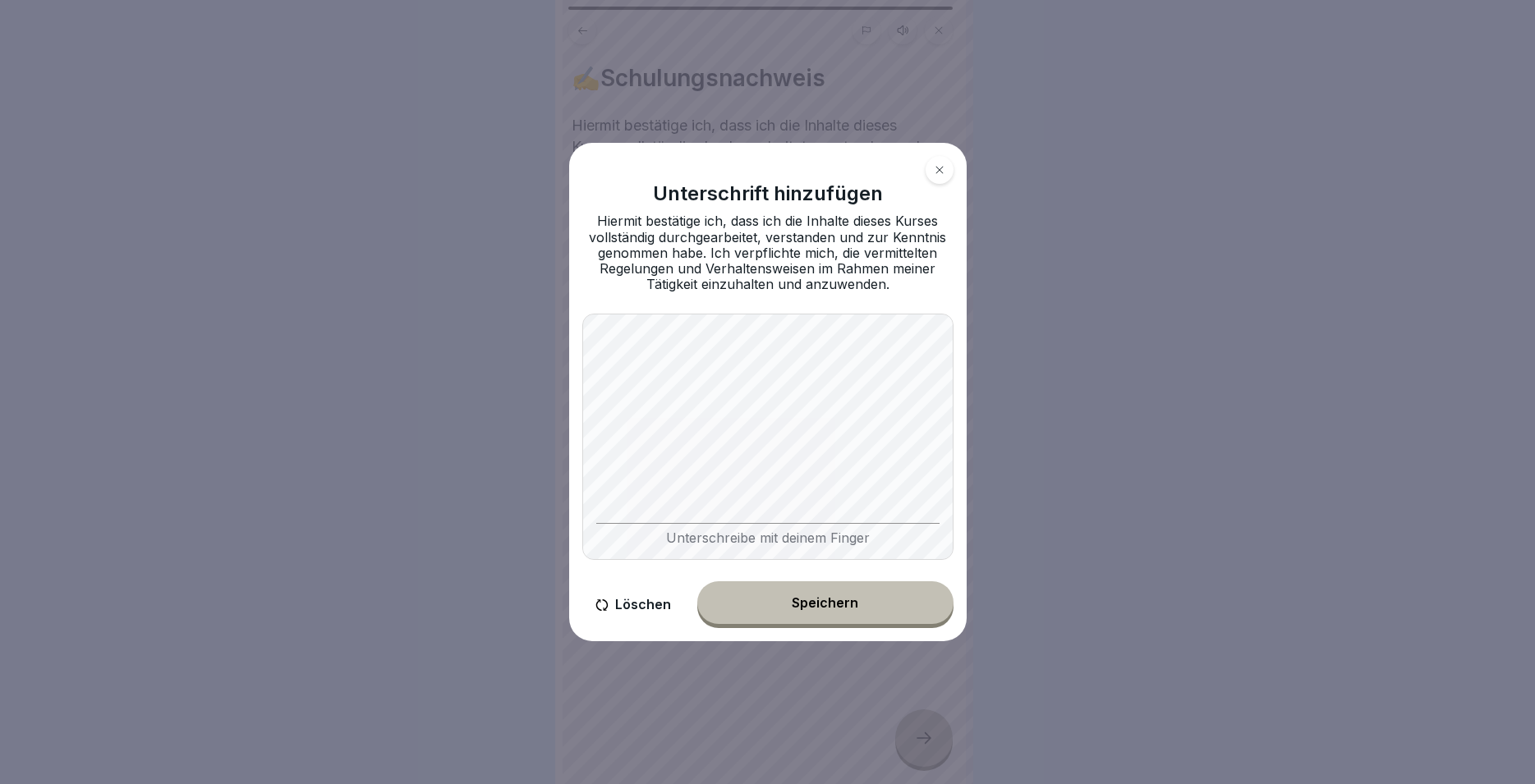
click at [775, 601] on button "Speichern" at bounding box center [825, 602] width 256 height 43
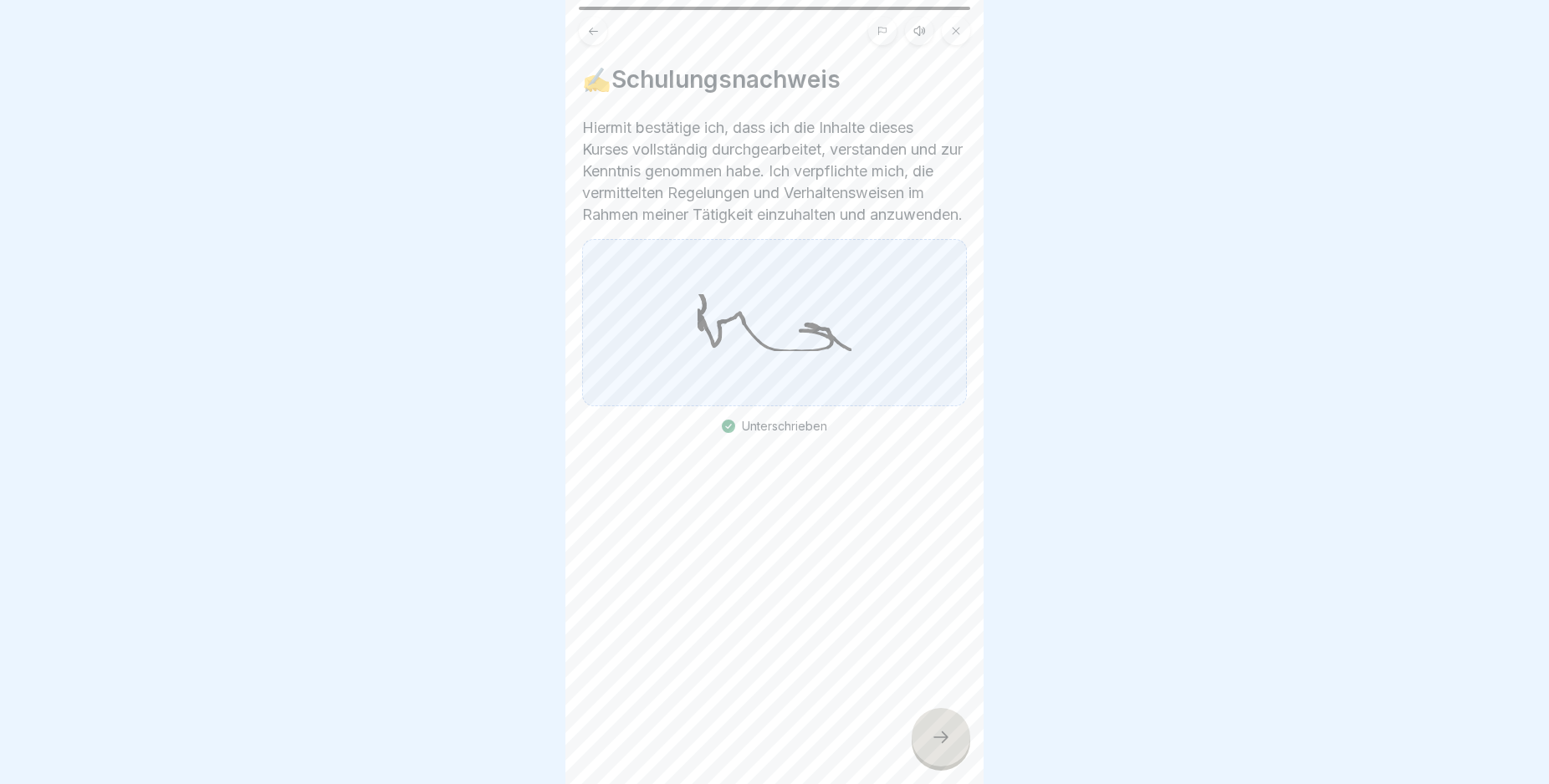
click at [935, 737] on div at bounding box center [940, 737] width 58 height 58
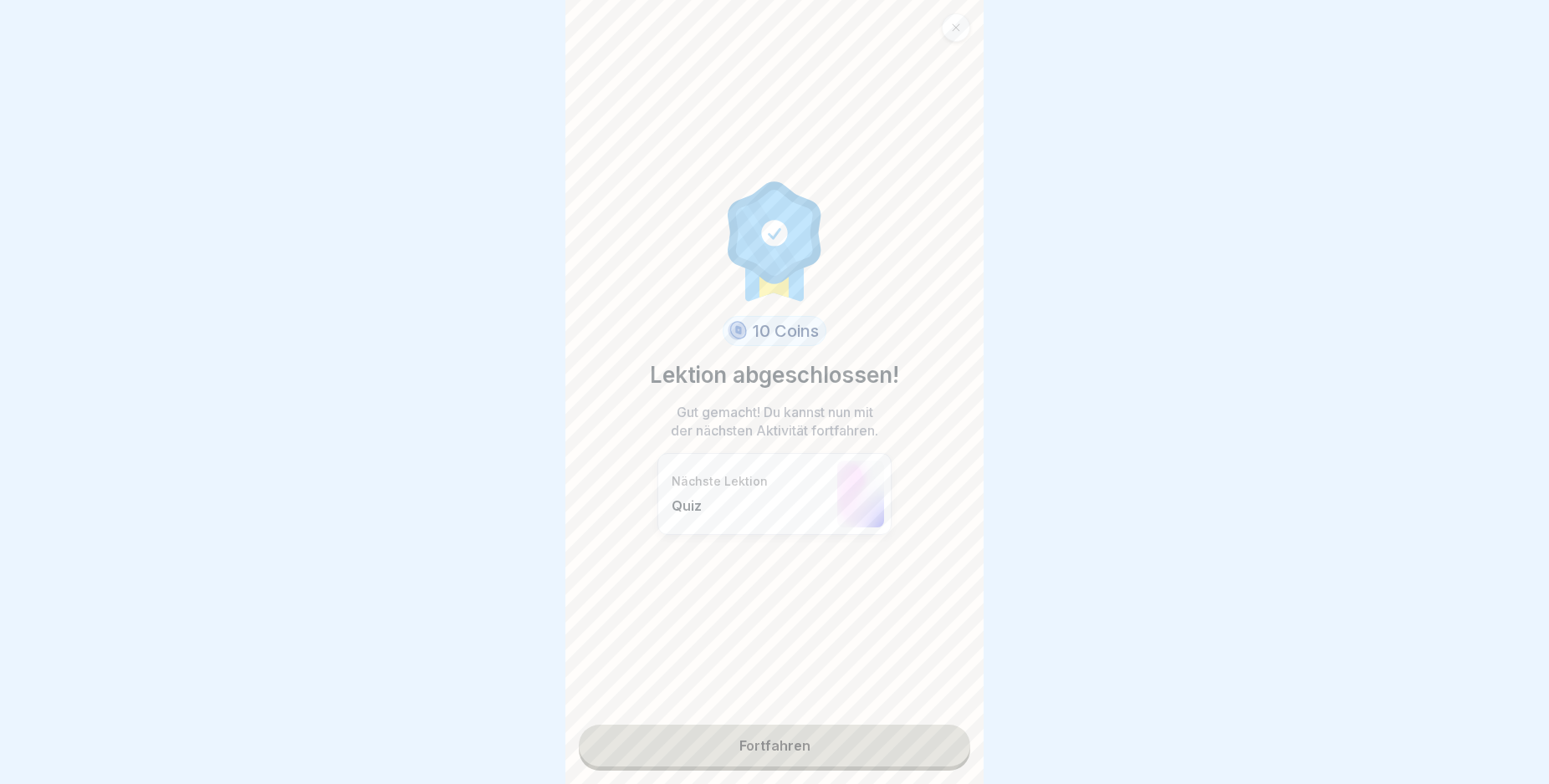
click at [921, 747] on link "Fortfahren" at bounding box center [774, 745] width 392 height 42
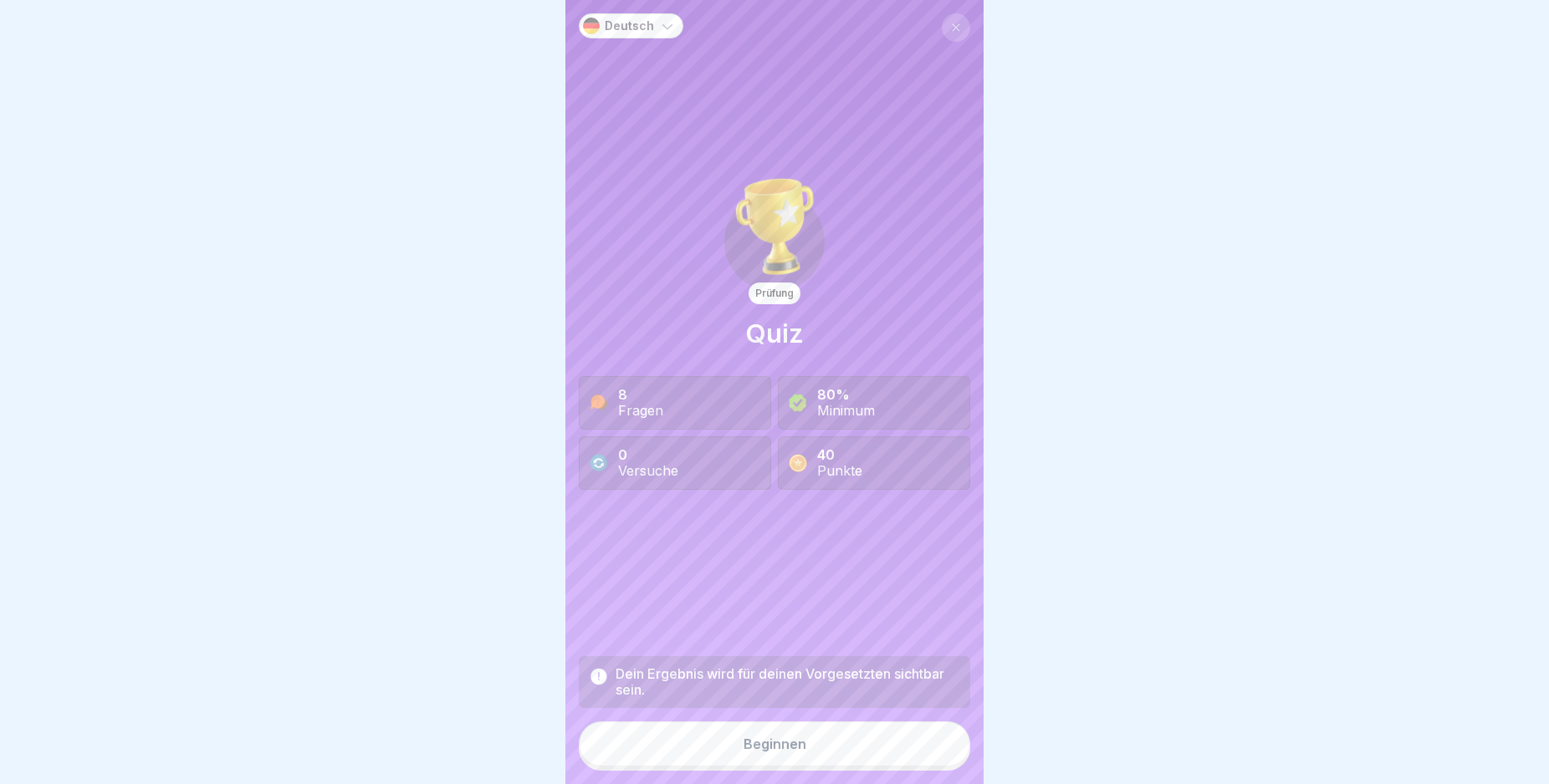
click at [856, 752] on button "Beginnen" at bounding box center [774, 744] width 392 height 46
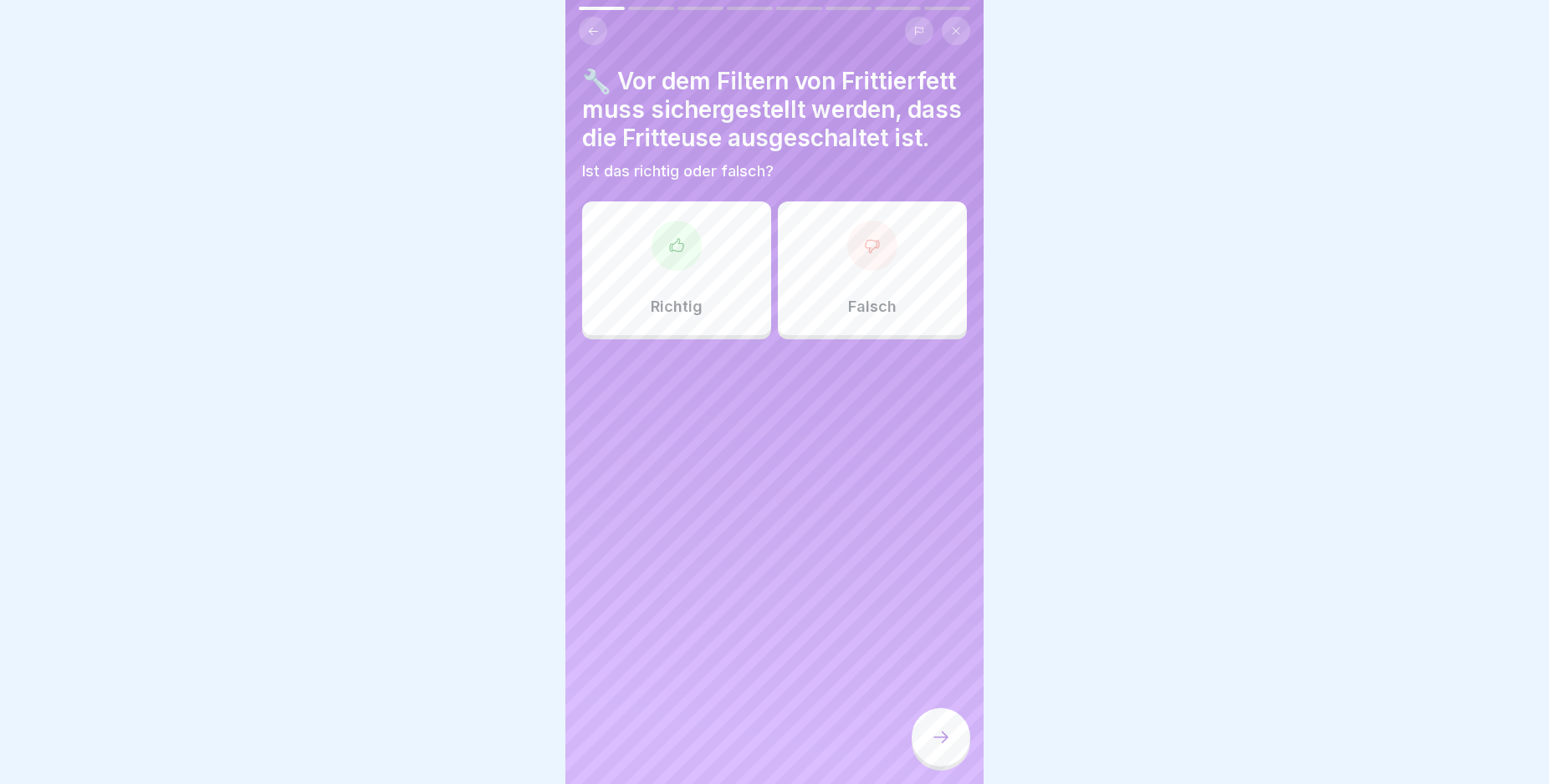
click at [869, 310] on div "Falsch" at bounding box center [871, 268] width 189 height 134
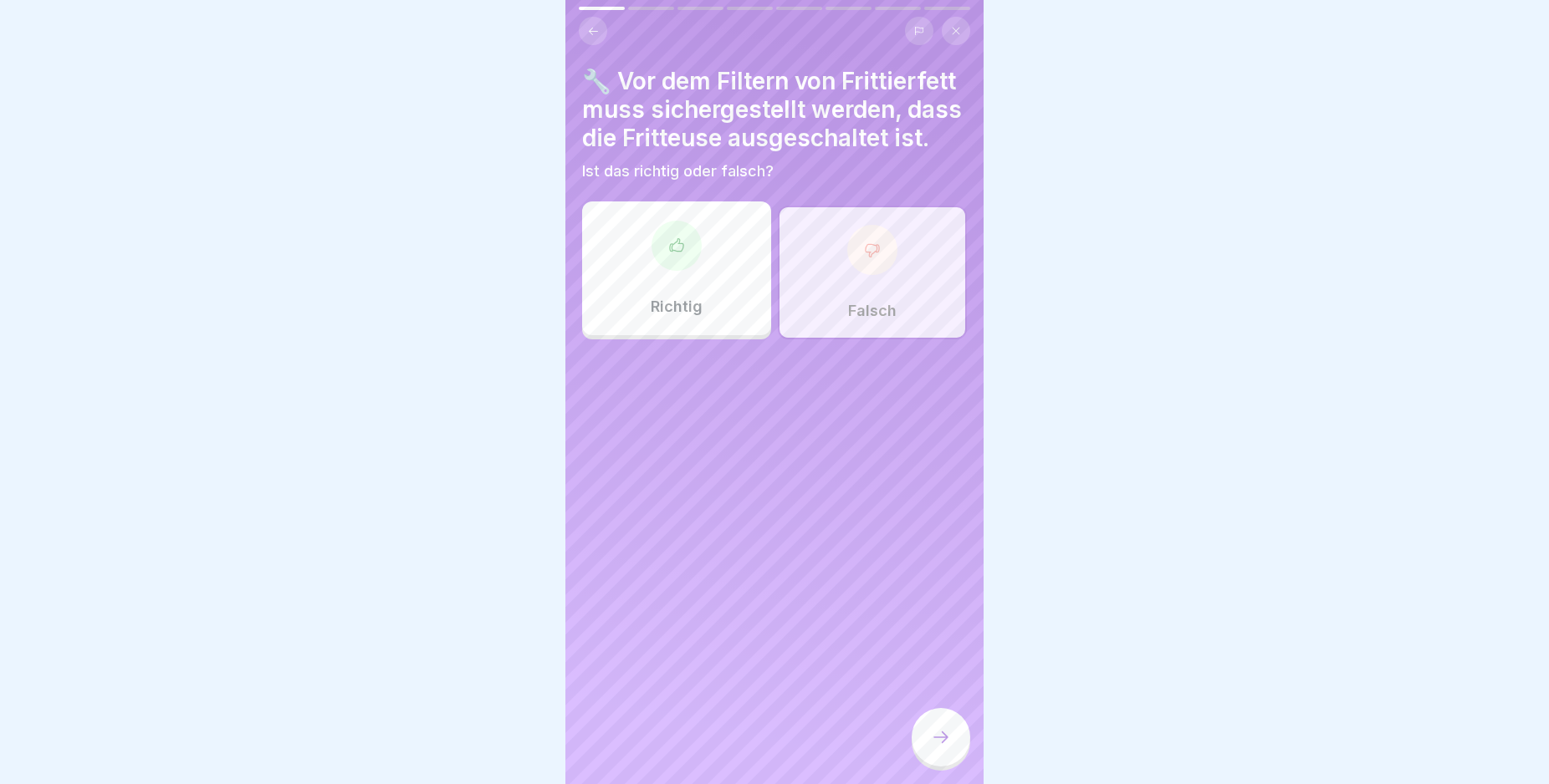
click at [941, 733] on div at bounding box center [940, 737] width 58 height 58
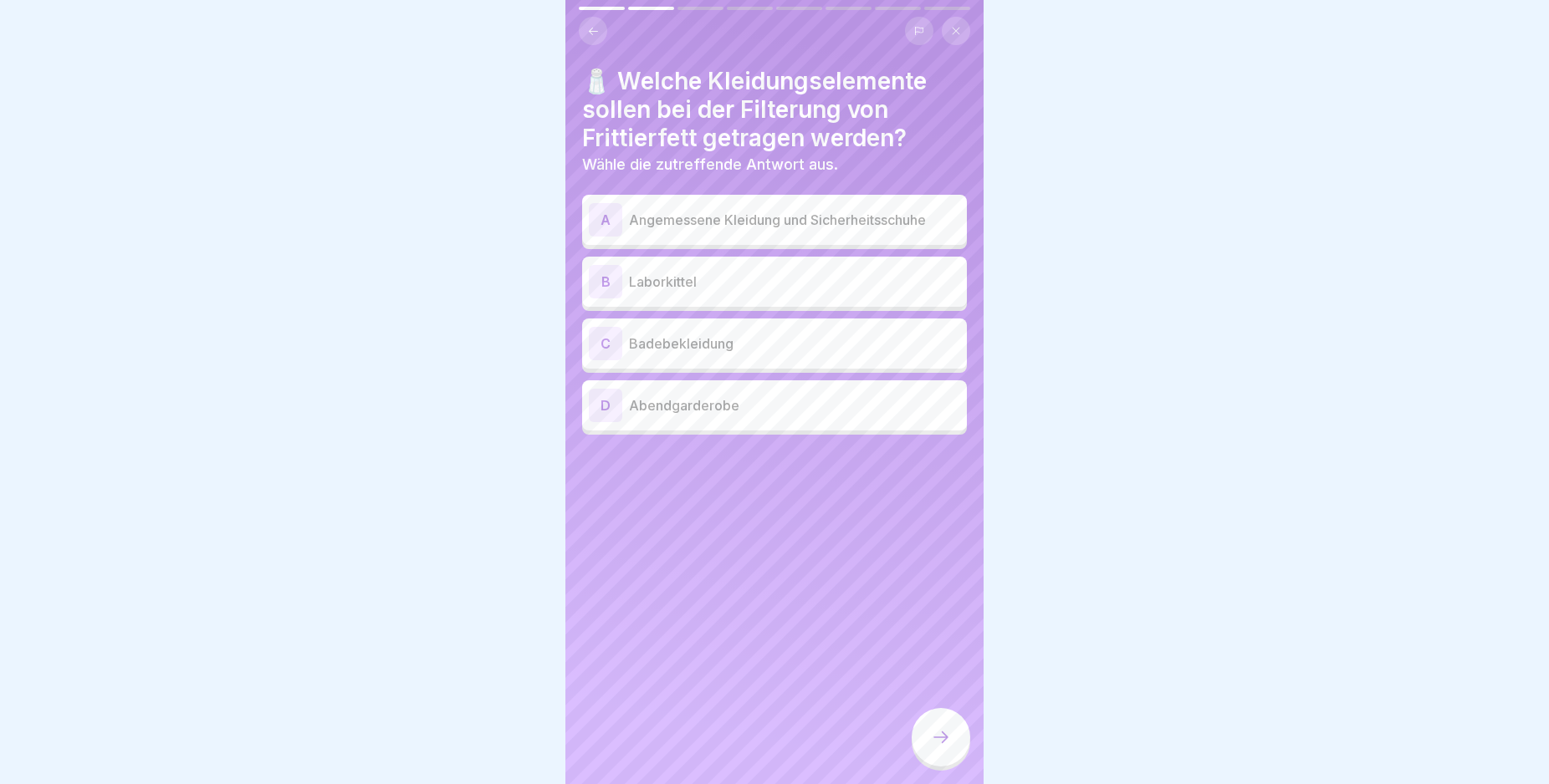
click at [603, 217] on div "A" at bounding box center [605, 220] width 34 height 34
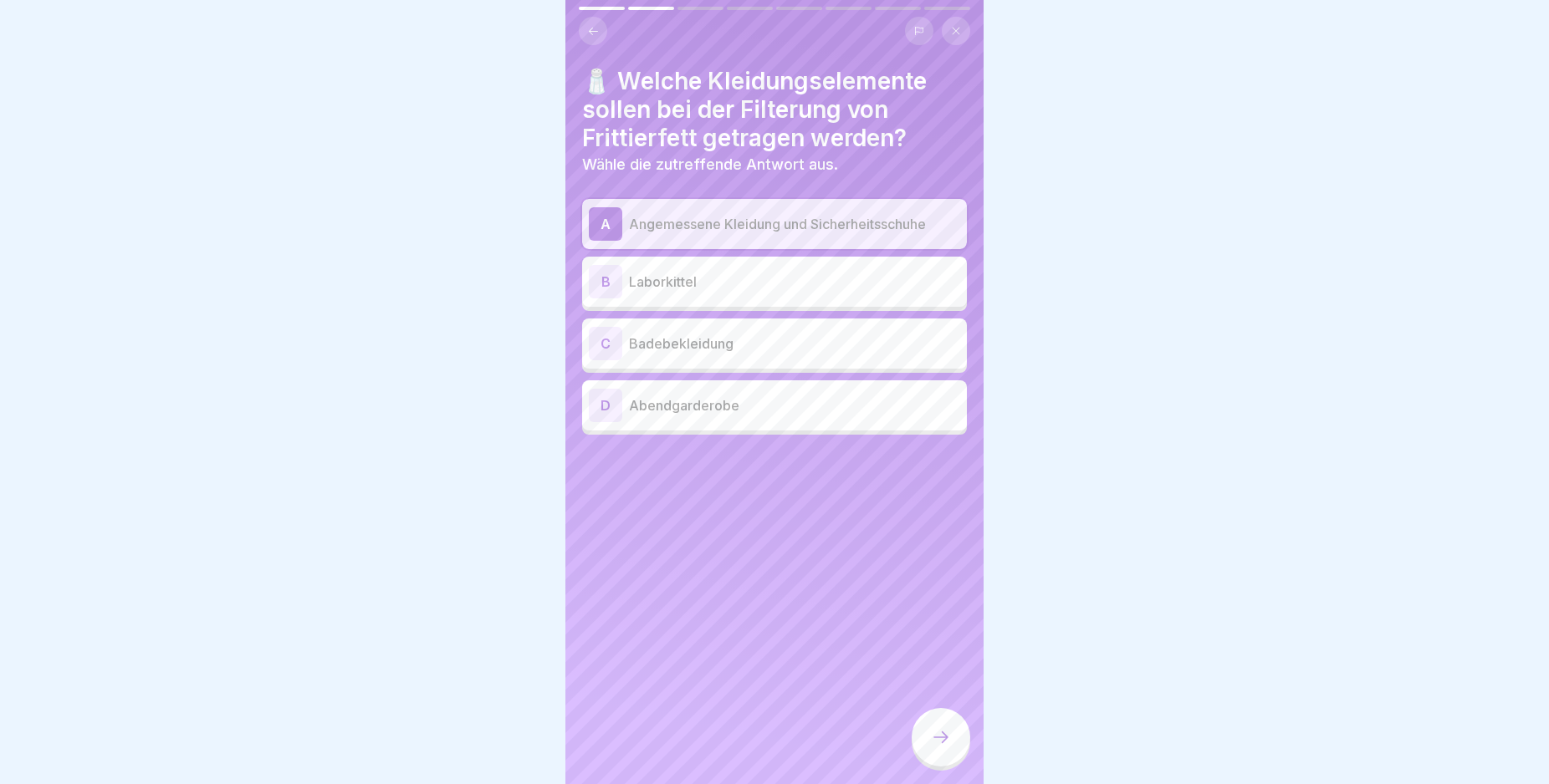
click at [942, 747] on icon at bounding box center [940, 737] width 20 height 20
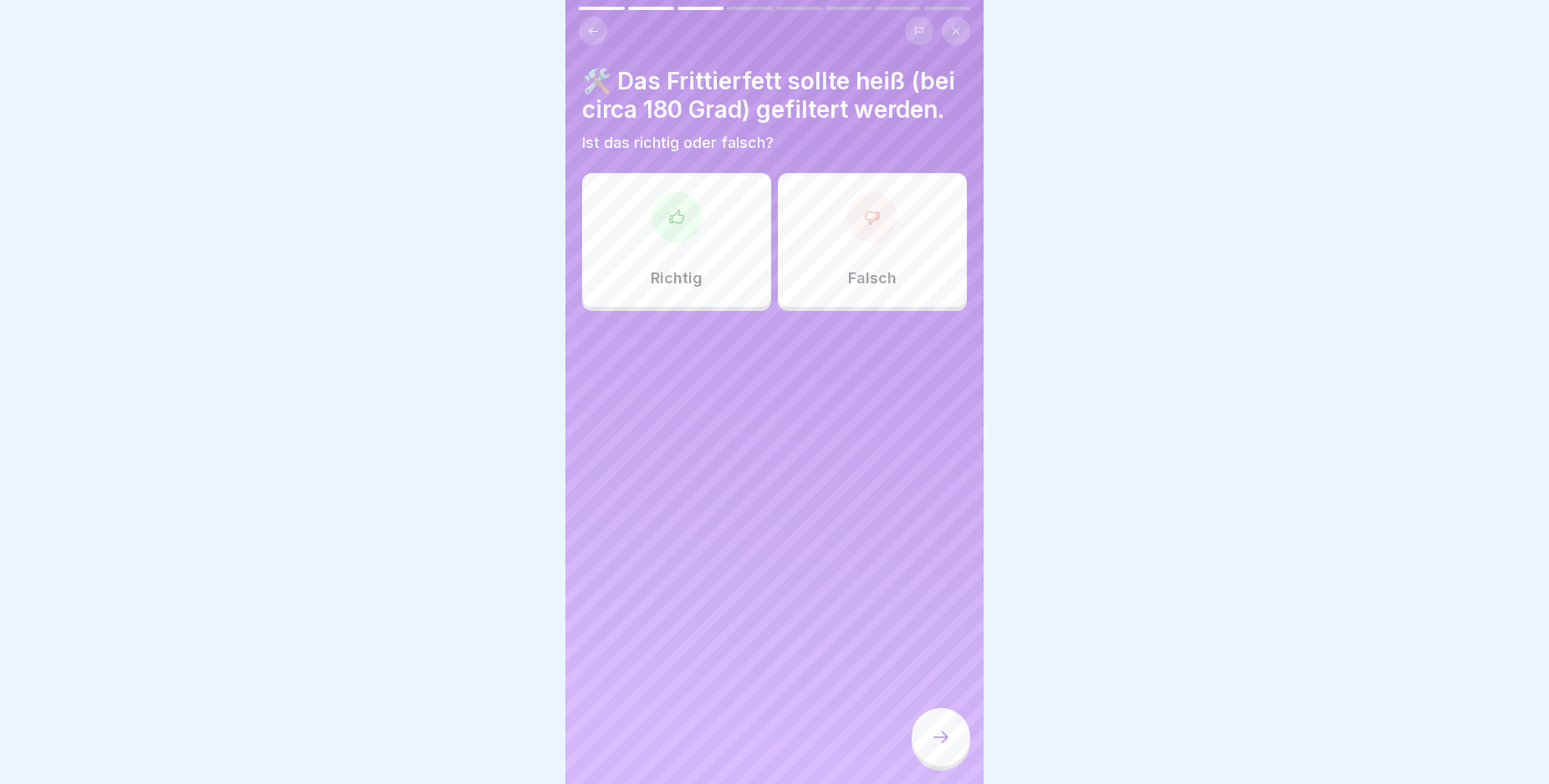
click at [863, 278] on div "Falsch" at bounding box center [871, 240] width 189 height 134
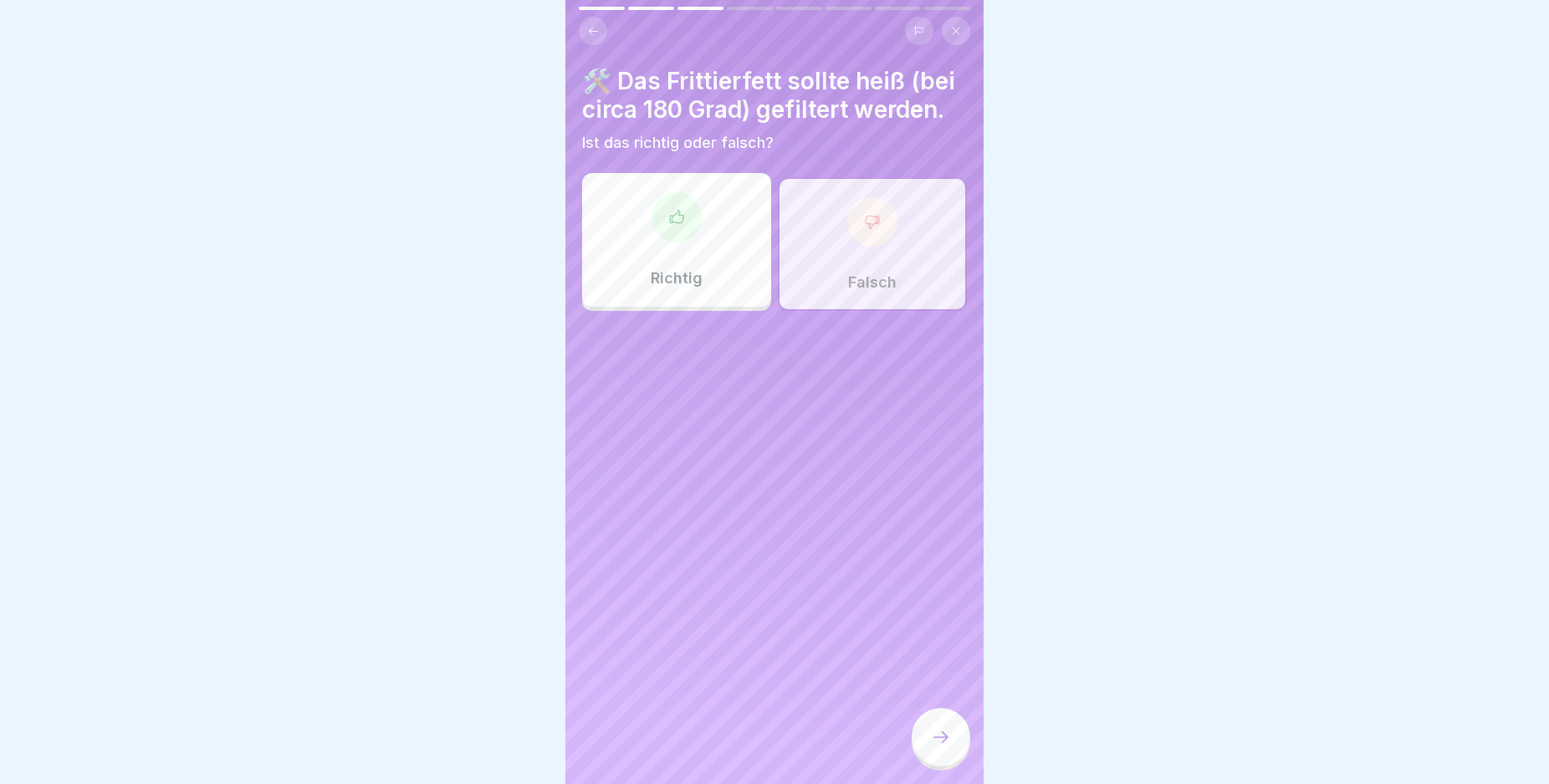
click at [943, 745] on icon at bounding box center [940, 737] width 20 height 20
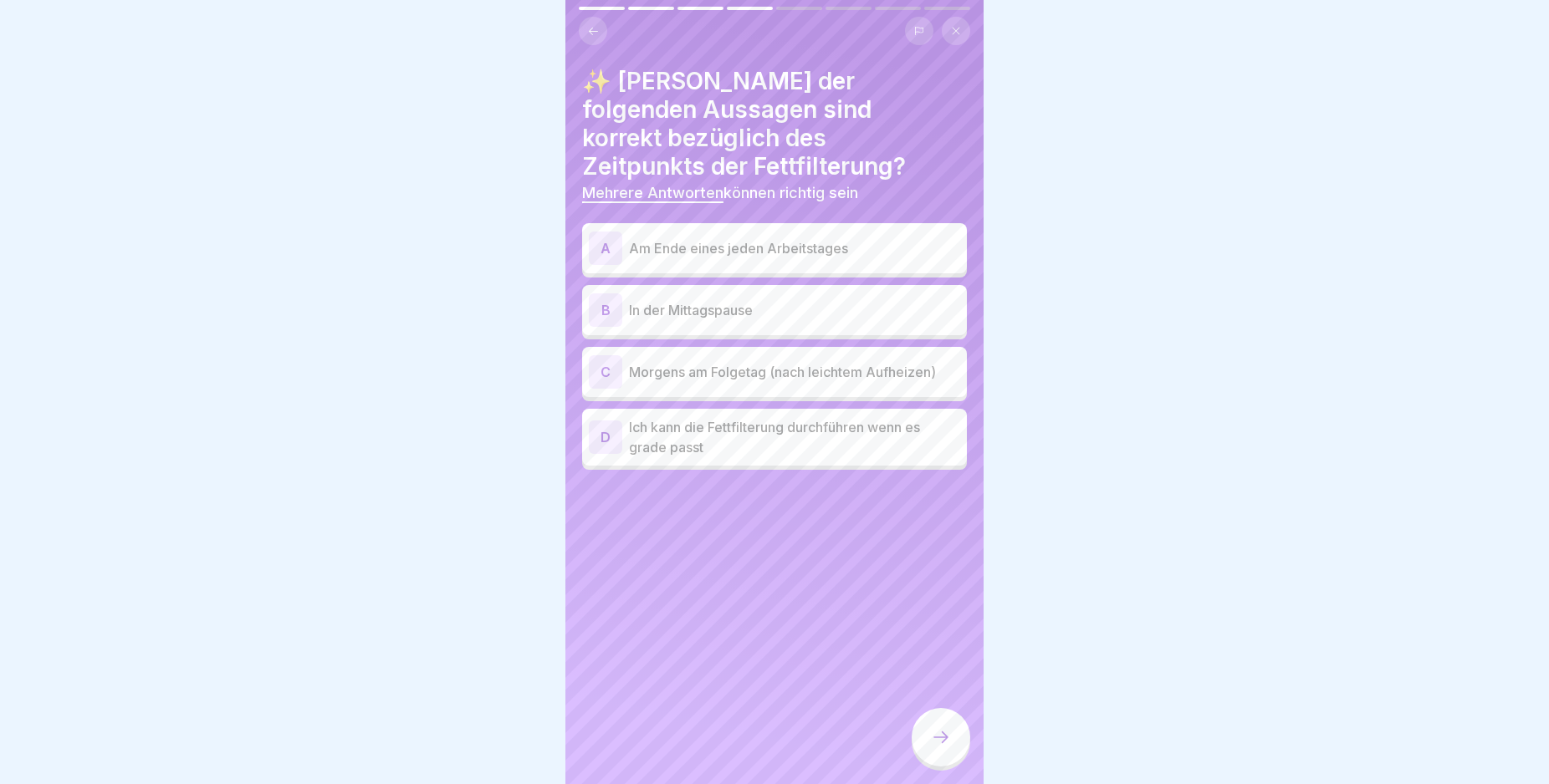
click at [604, 232] on div "A" at bounding box center [605, 248] width 34 height 34
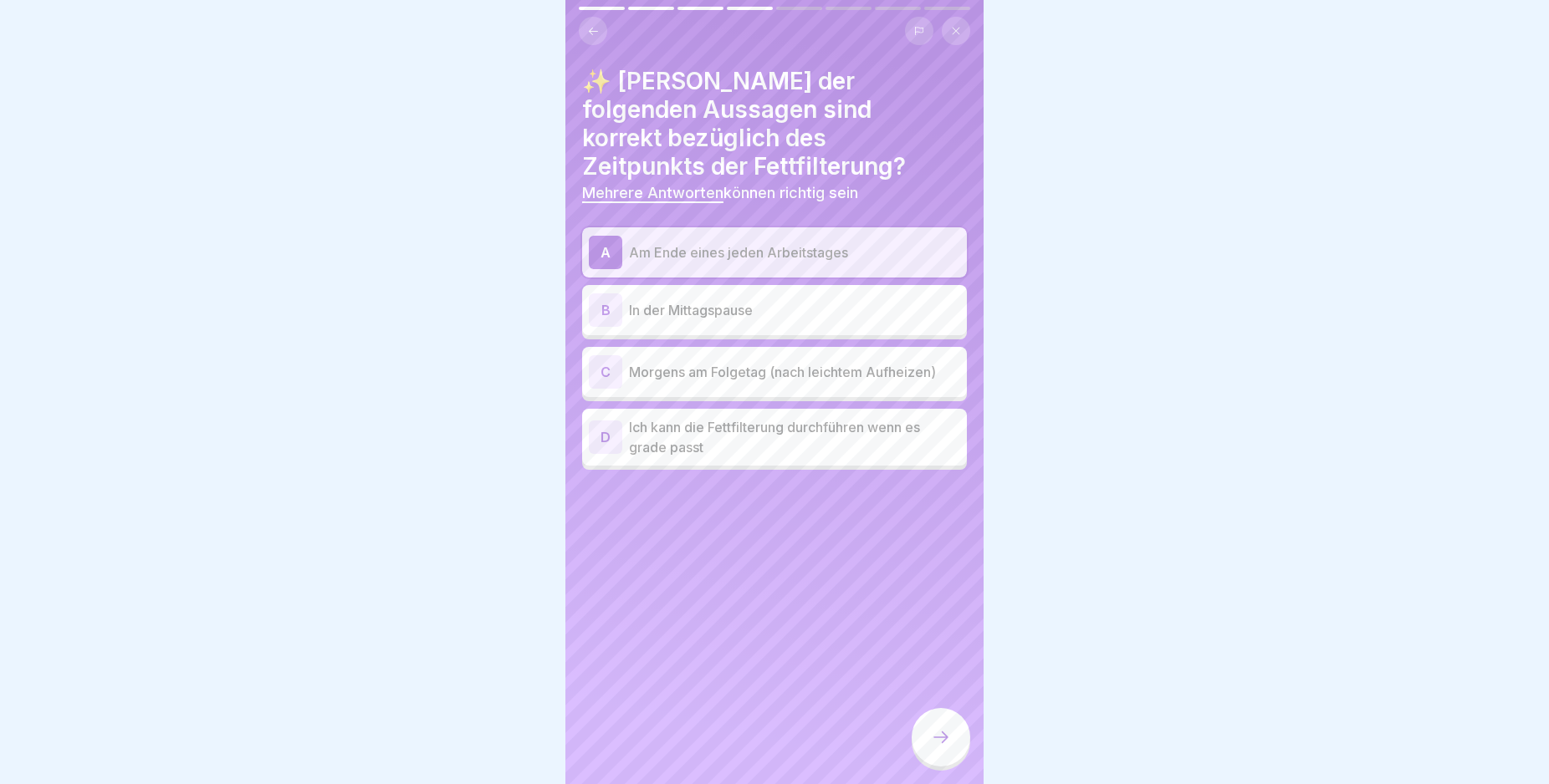
click at [944, 747] on icon at bounding box center [940, 737] width 20 height 20
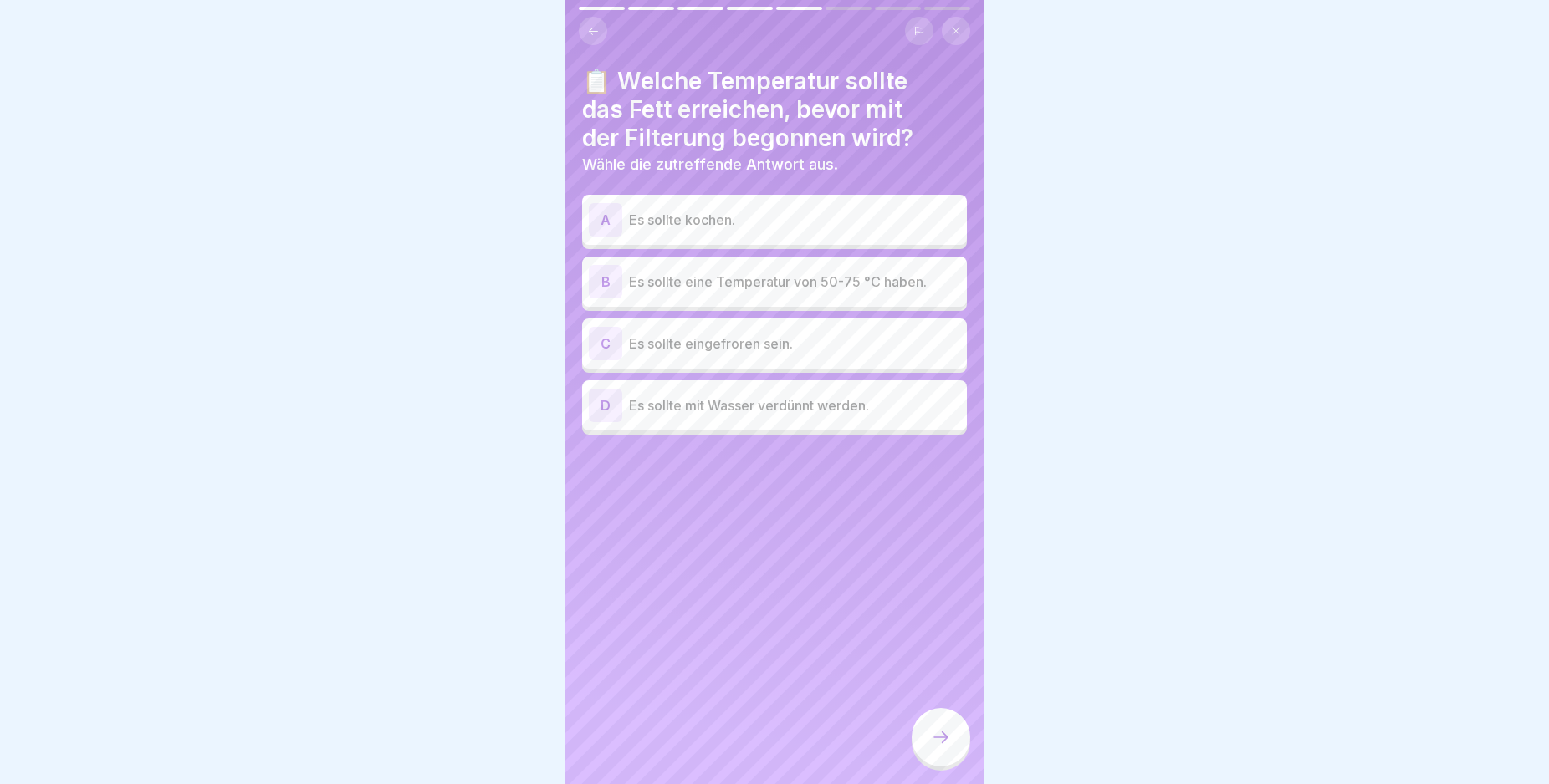
click at [602, 280] on div "B" at bounding box center [605, 282] width 34 height 34
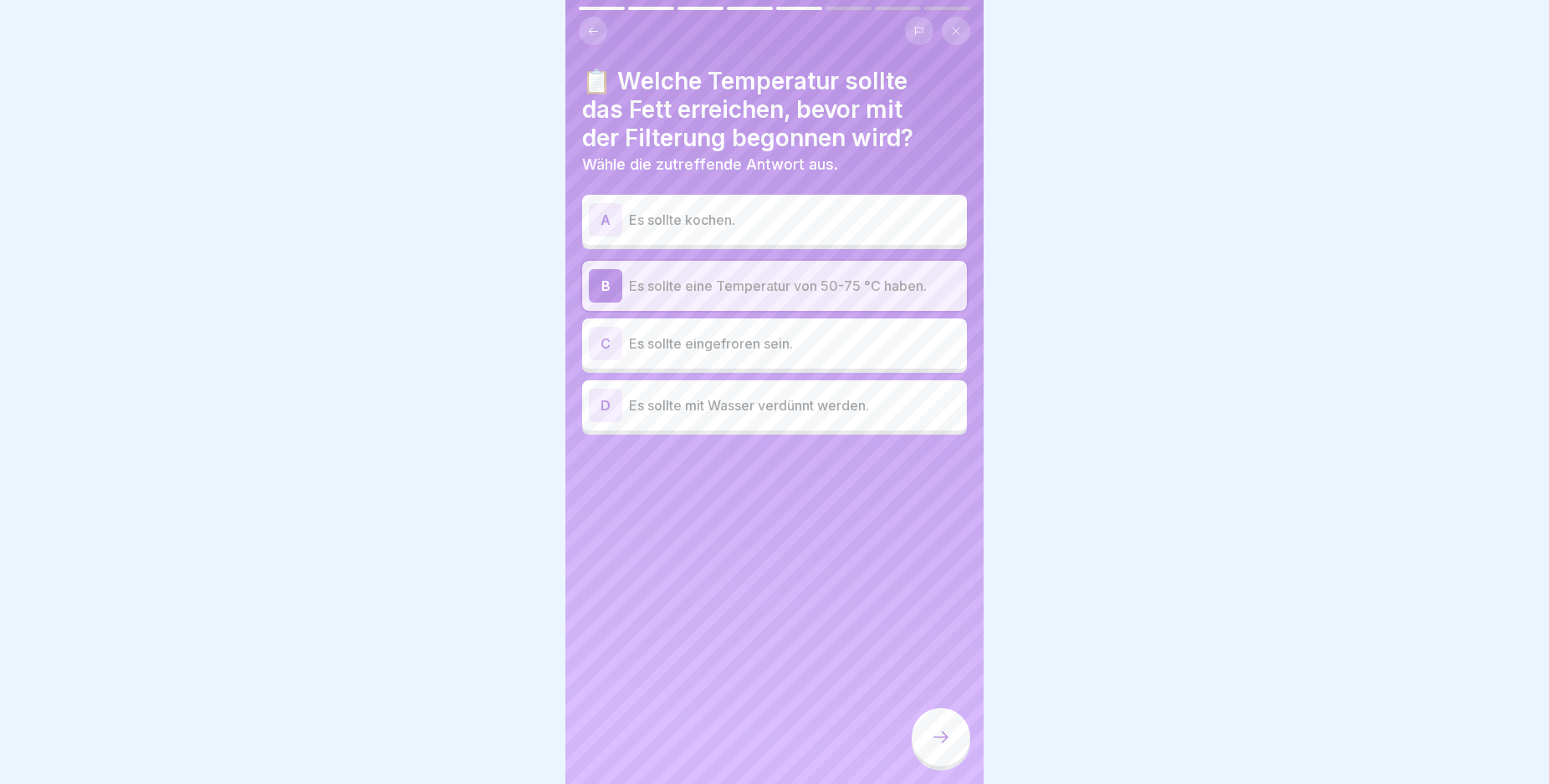
click at [945, 737] on div at bounding box center [940, 737] width 58 height 58
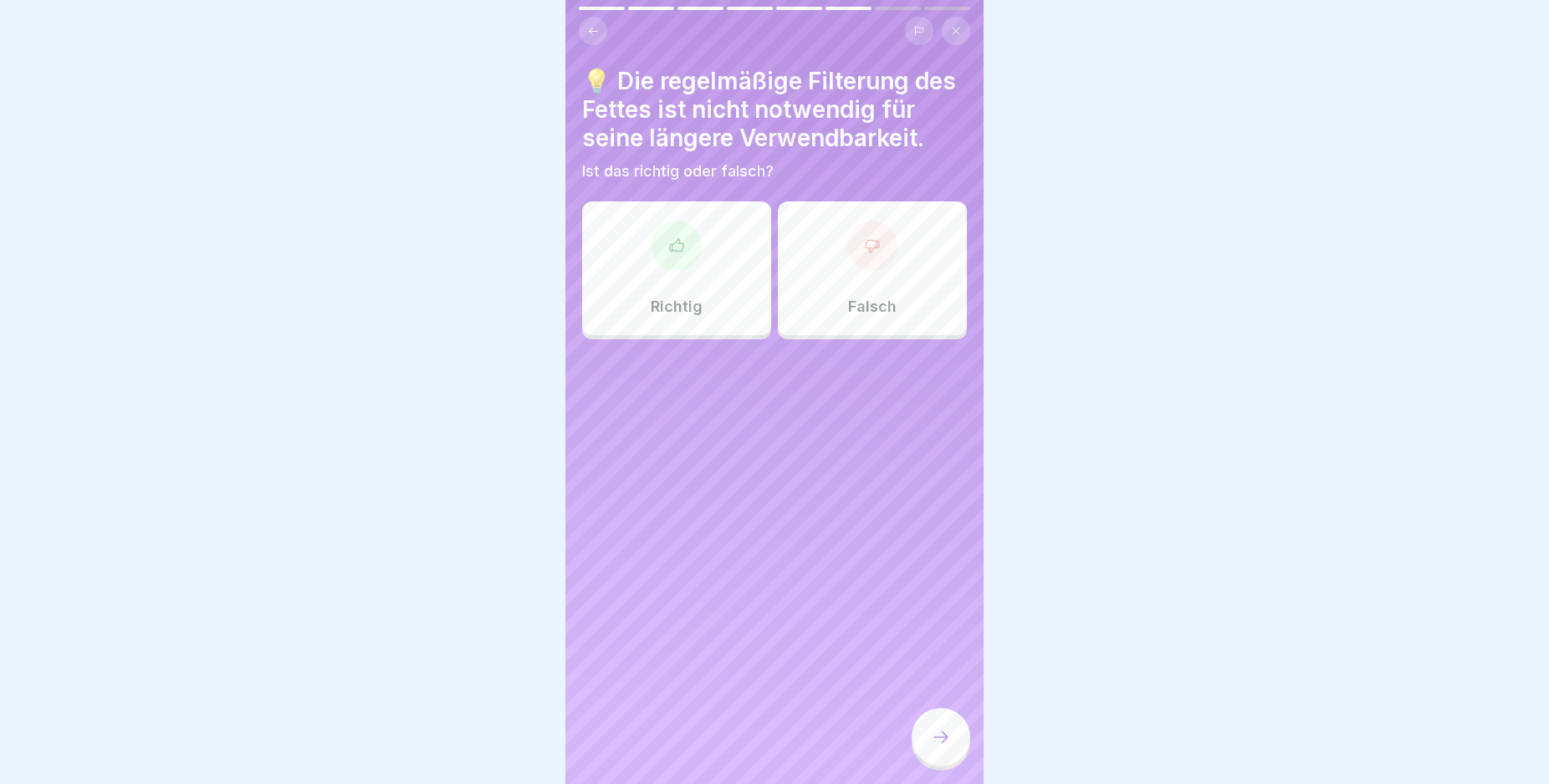
click at [874, 292] on div "Falsch" at bounding box center [871, 268] width 189 height 134
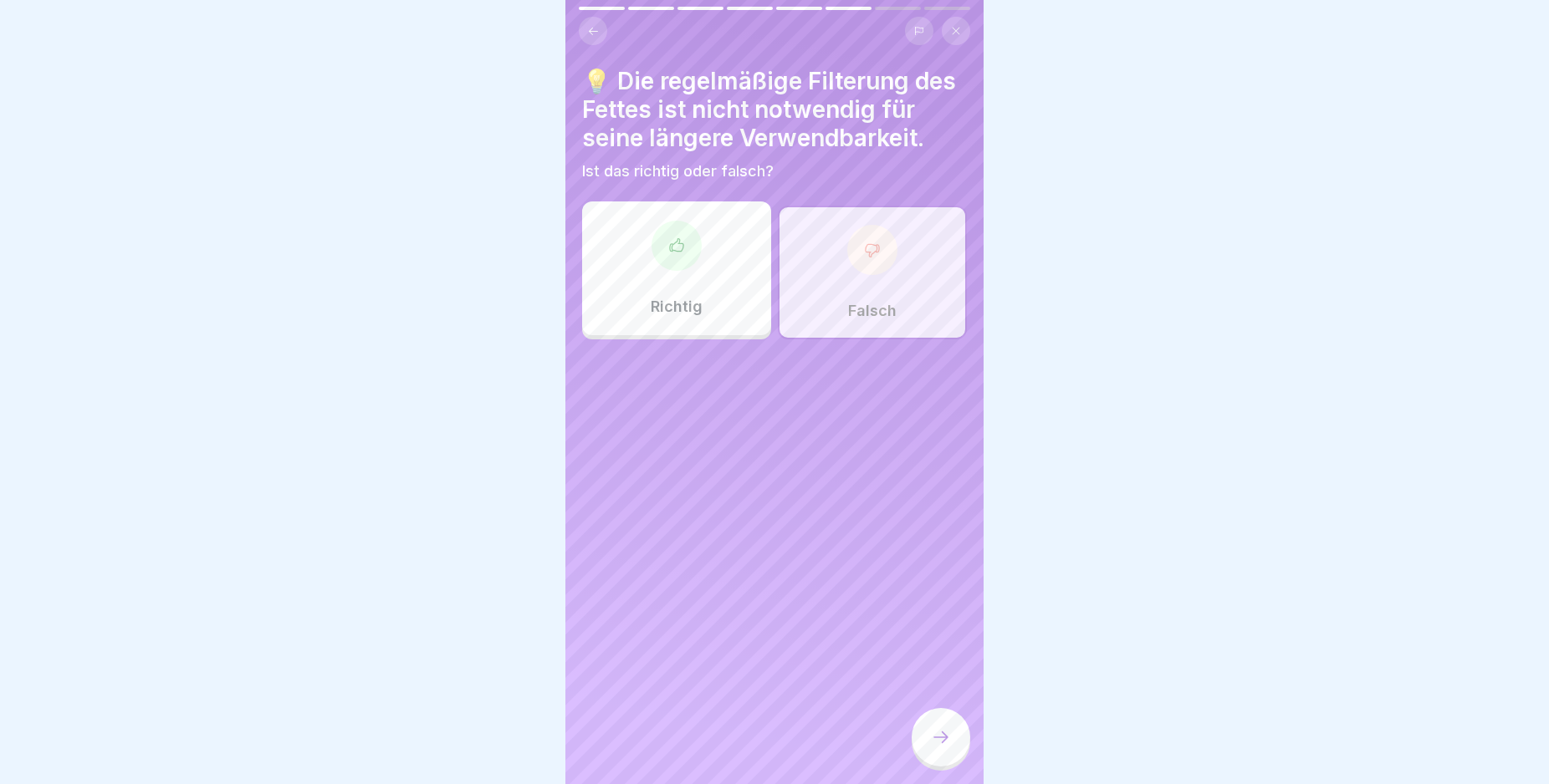
click at [941, 747] on icon at bounding box center [940, 737] width 20 height 20
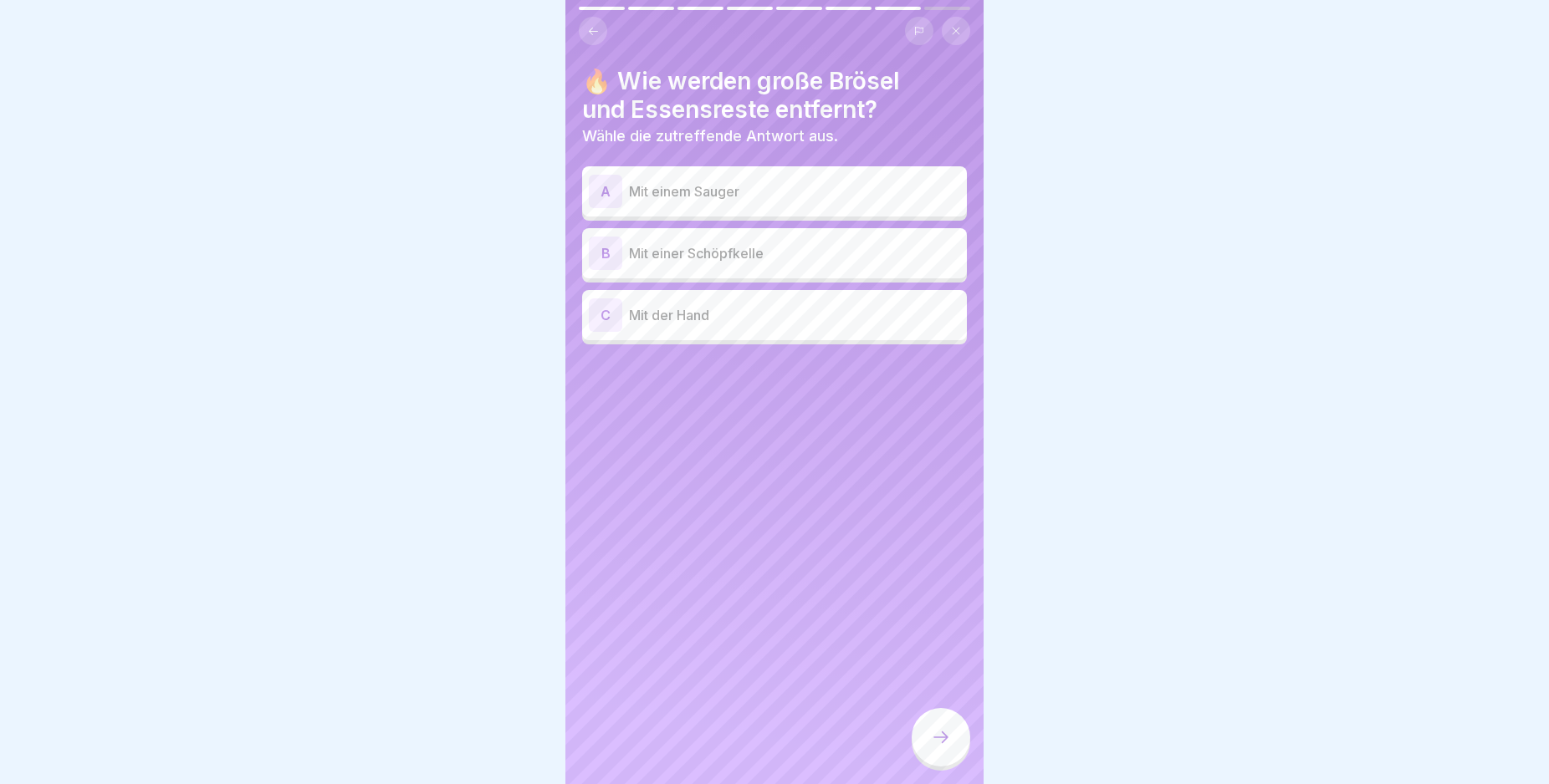
click at [602, 247] on div "B" at bounding box center [605, 253] width 34 height 34
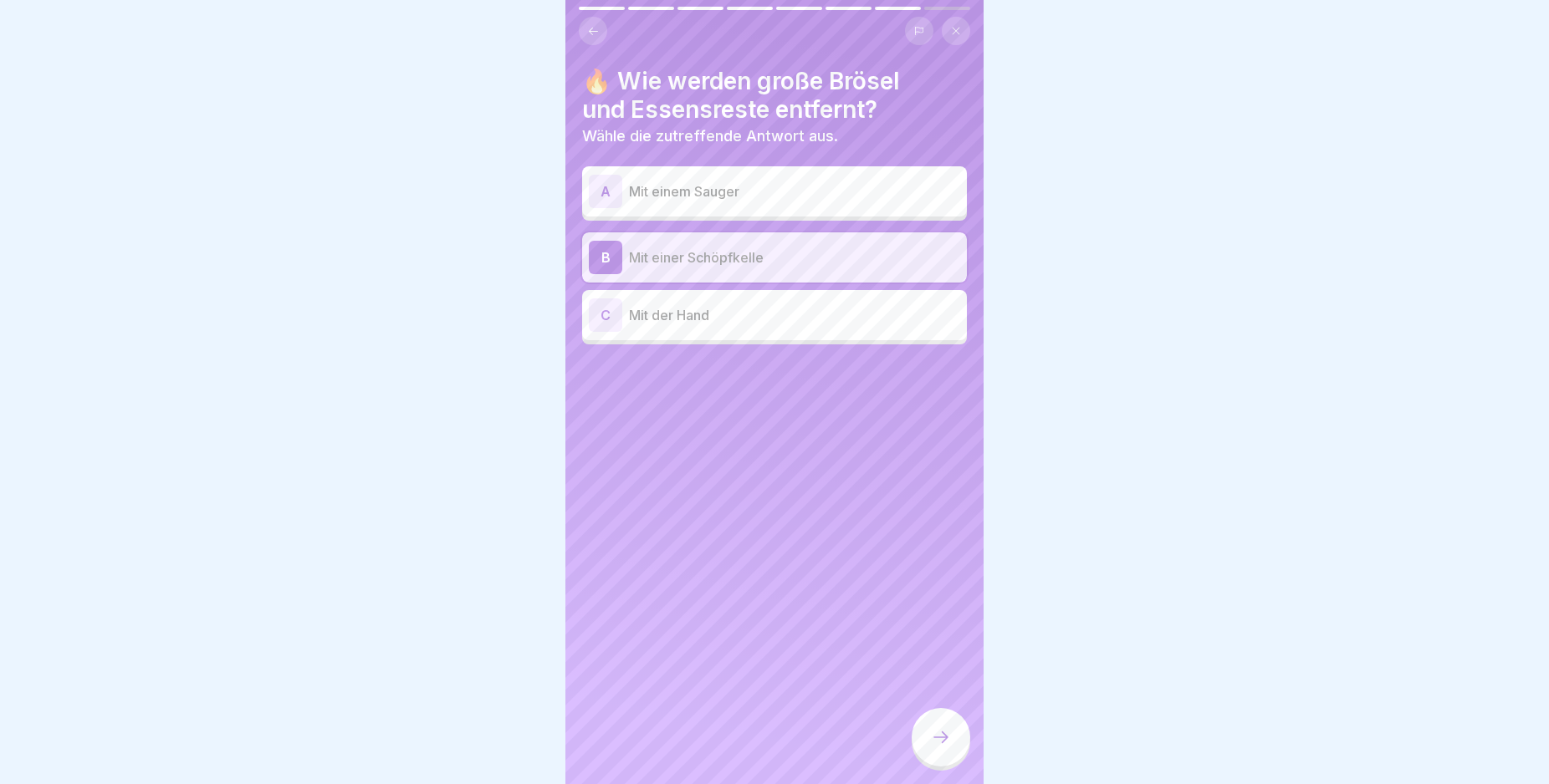
click at [942, 747] on icon at bounding box center [940, 737] width 20 height 20
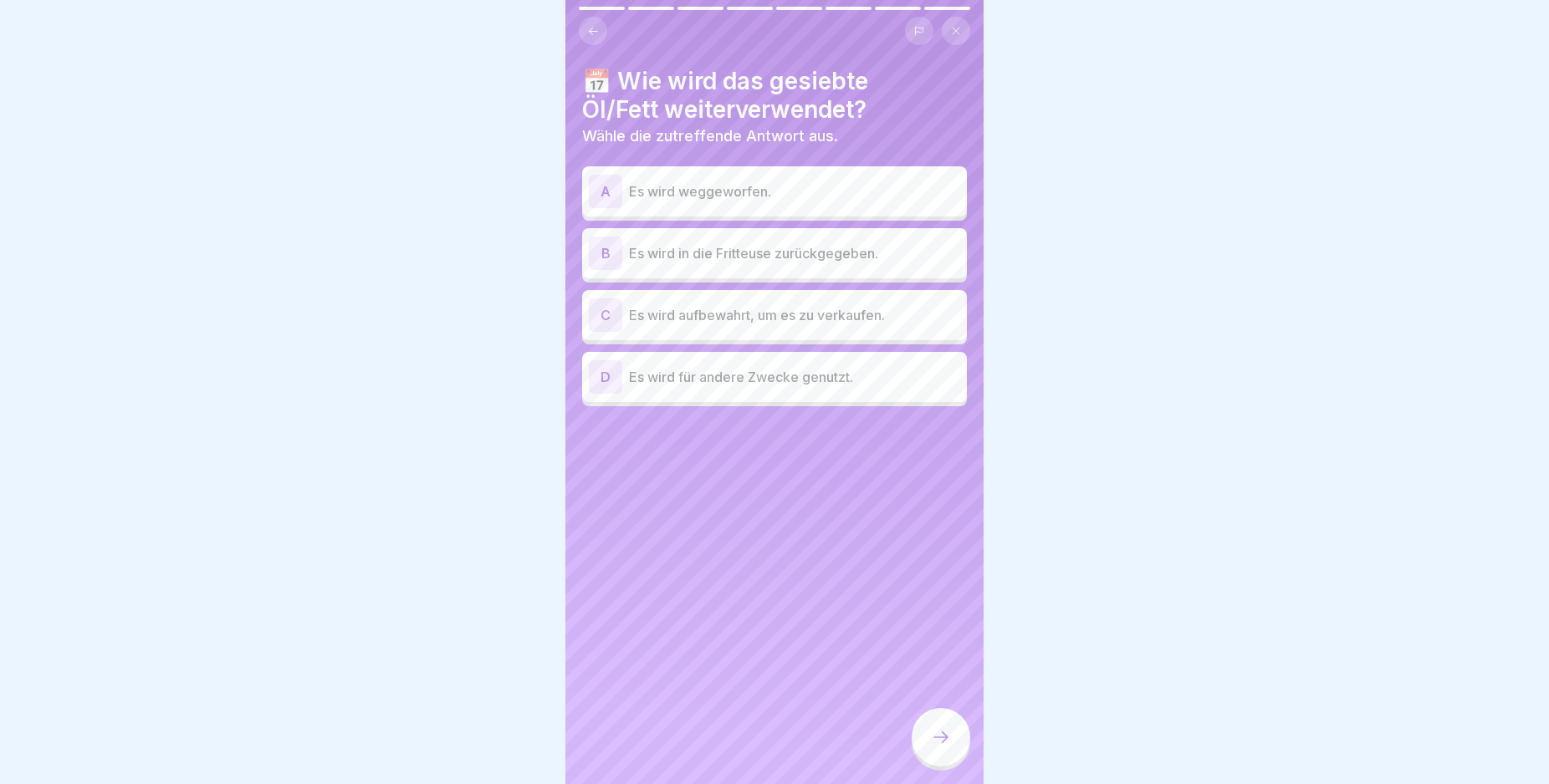
click at [600, 259] on div "B" at bounding box center [605, 253] width 34 height 34
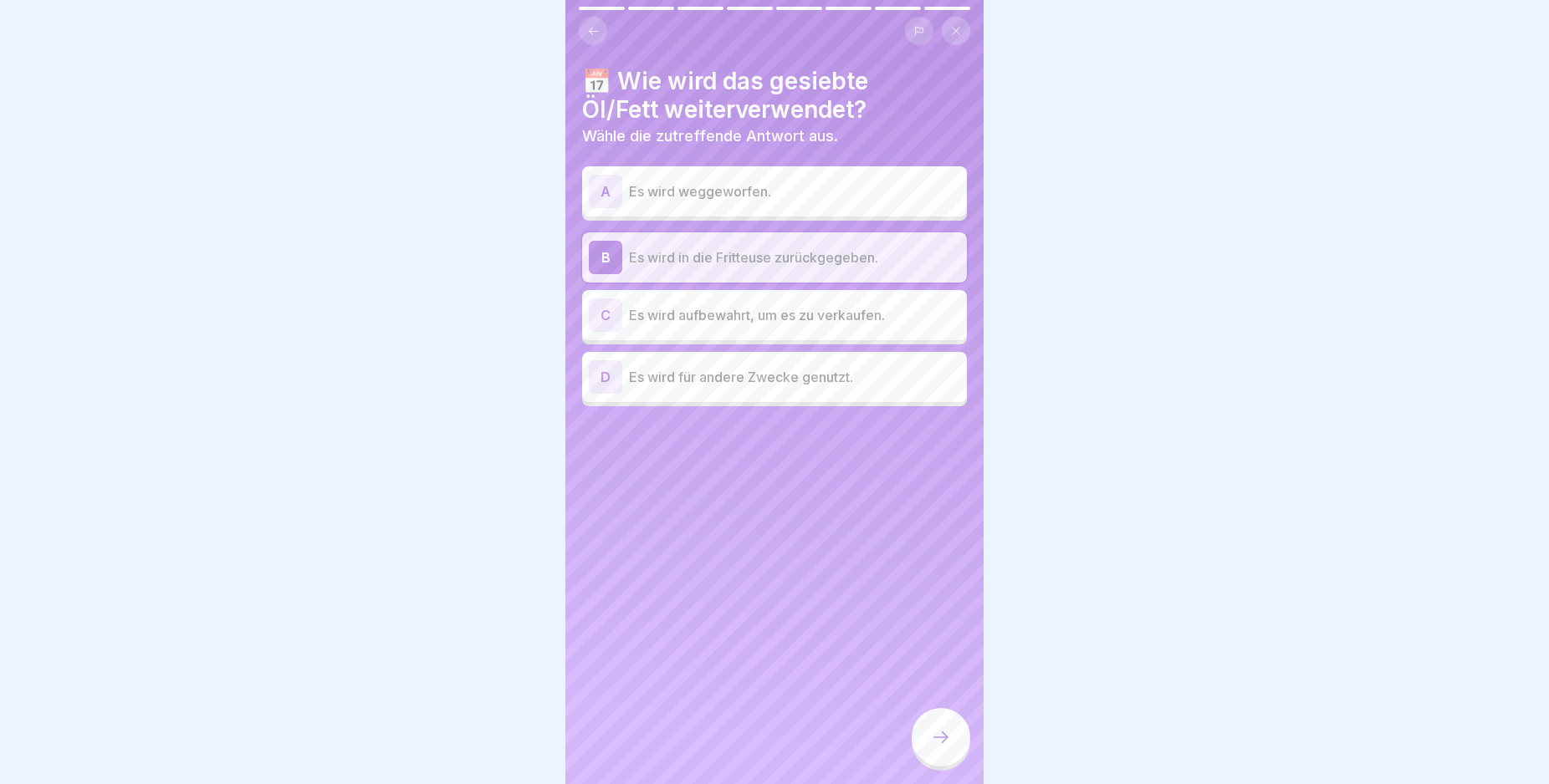
click at [948, 743] on div at bounding box center [940, 737] width 58 height 58
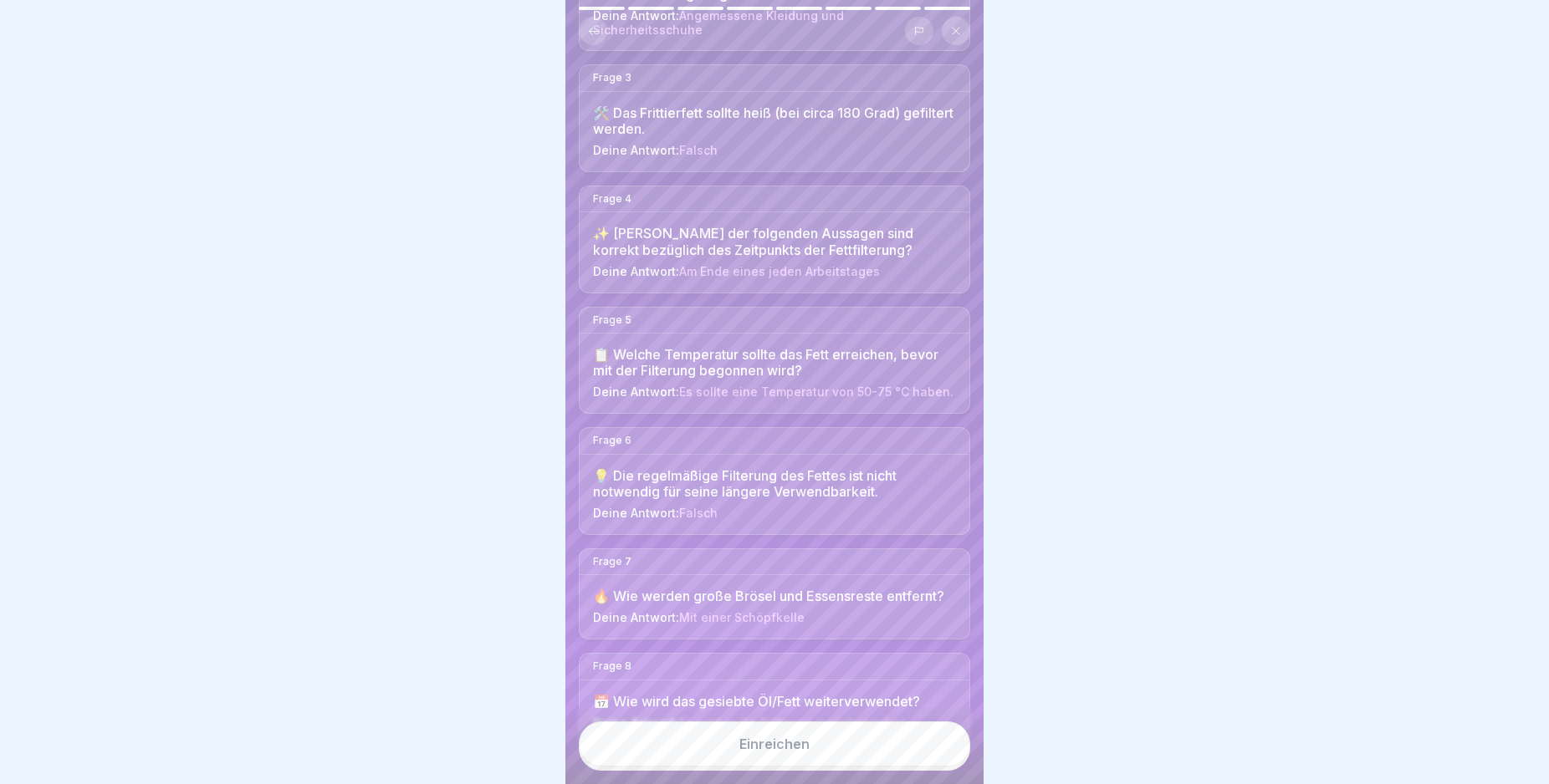
scroll to position [412, 0]
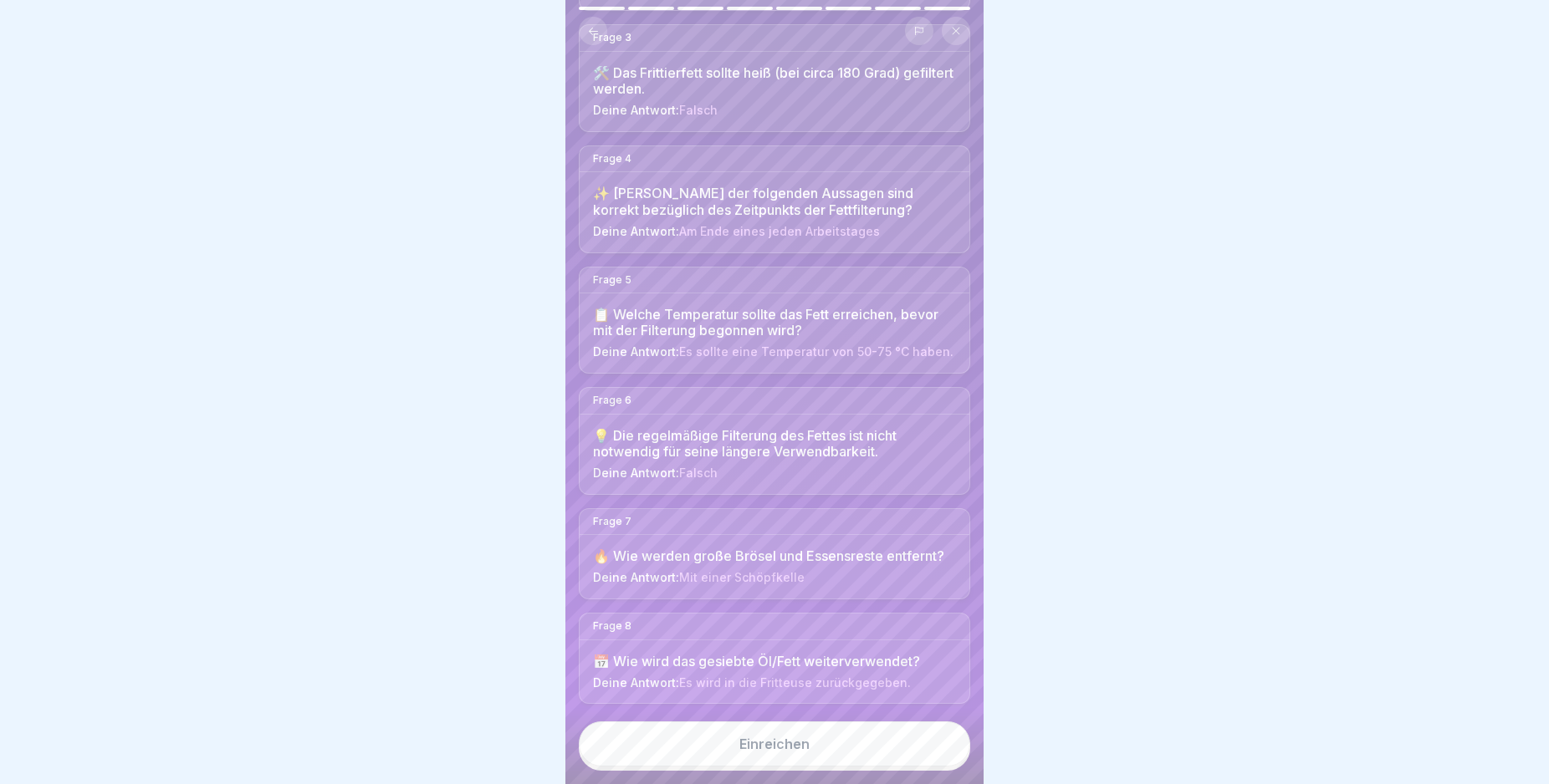
click at [996, 754] on body "Deutsch Prüfung Quiz 8 Fragen 80% Minimum 0 Versuche 40 Punkte Dein Ergebnis wi…" at bounding box center [774, 392] width 1549 height 784
click at [894, 767] on button "Einreichen" at bounding box center [774, 744] width 392 height 46
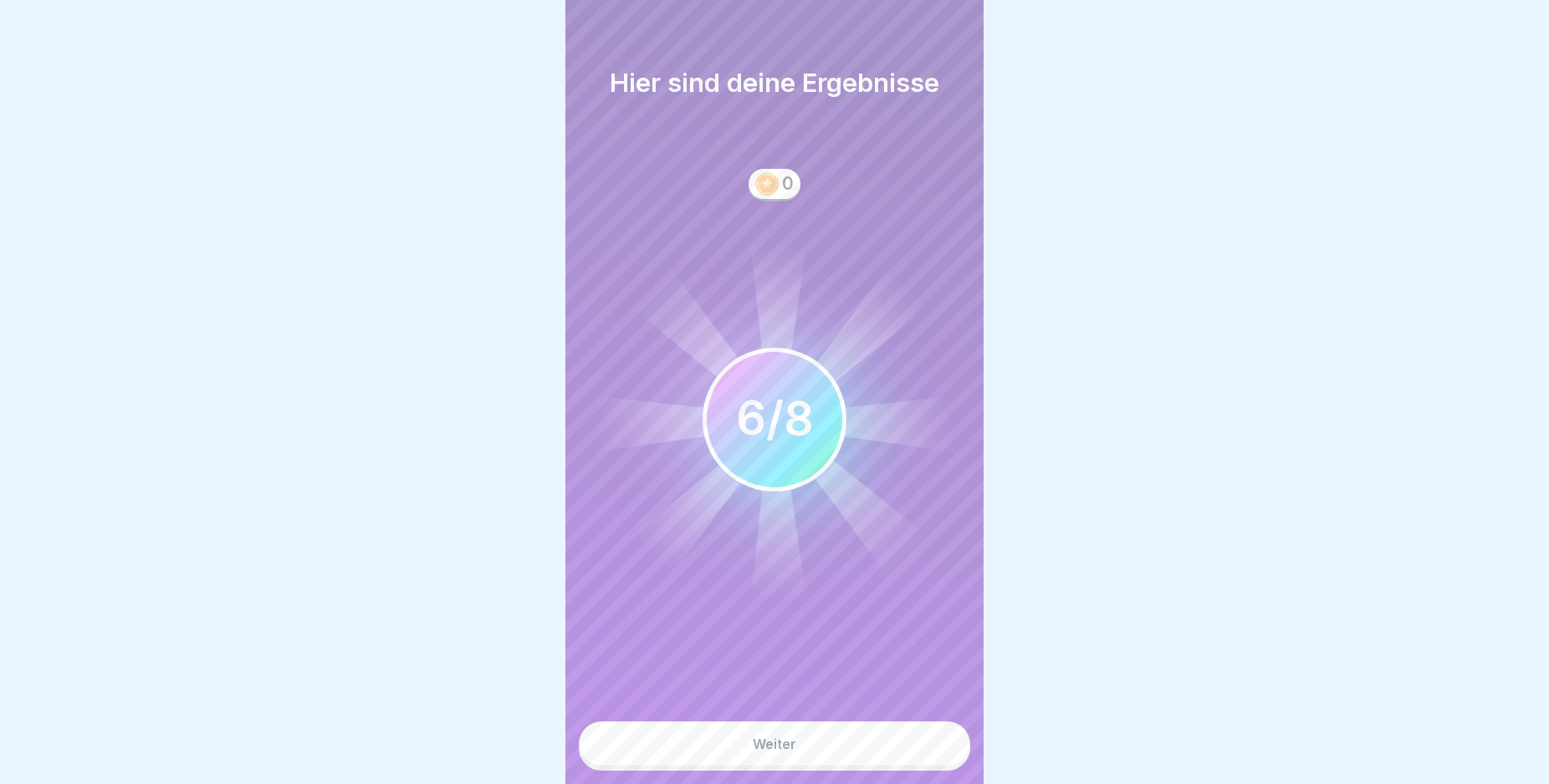
click at [882, 749] on button "Weiter" at bounding box center [774, 744] width 392 height 46
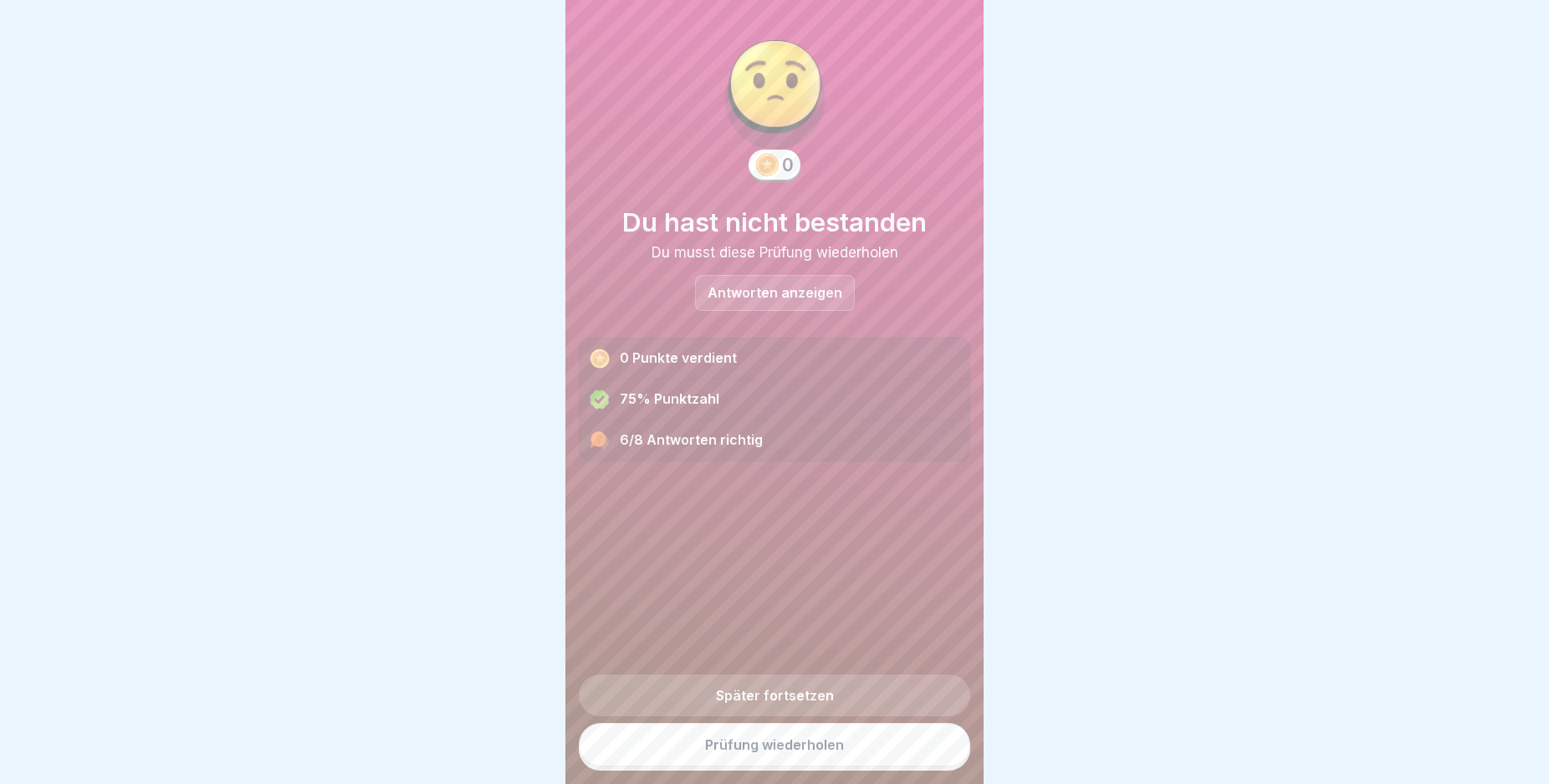
click at [784, 296] on p "Antworten anzeigen" at bounding box center [774, 293] width 135 height 15
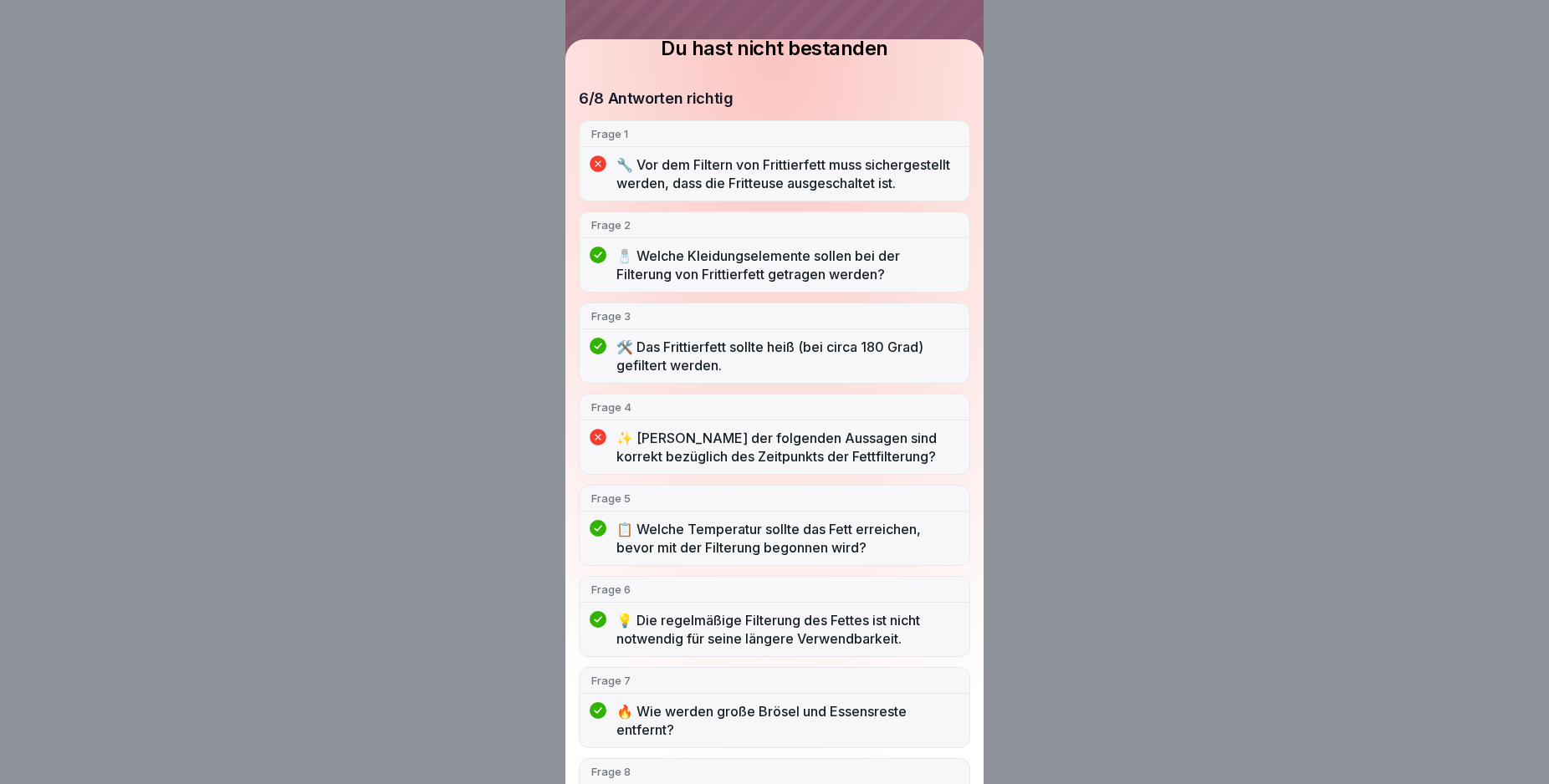
scroll to position [125, 0]
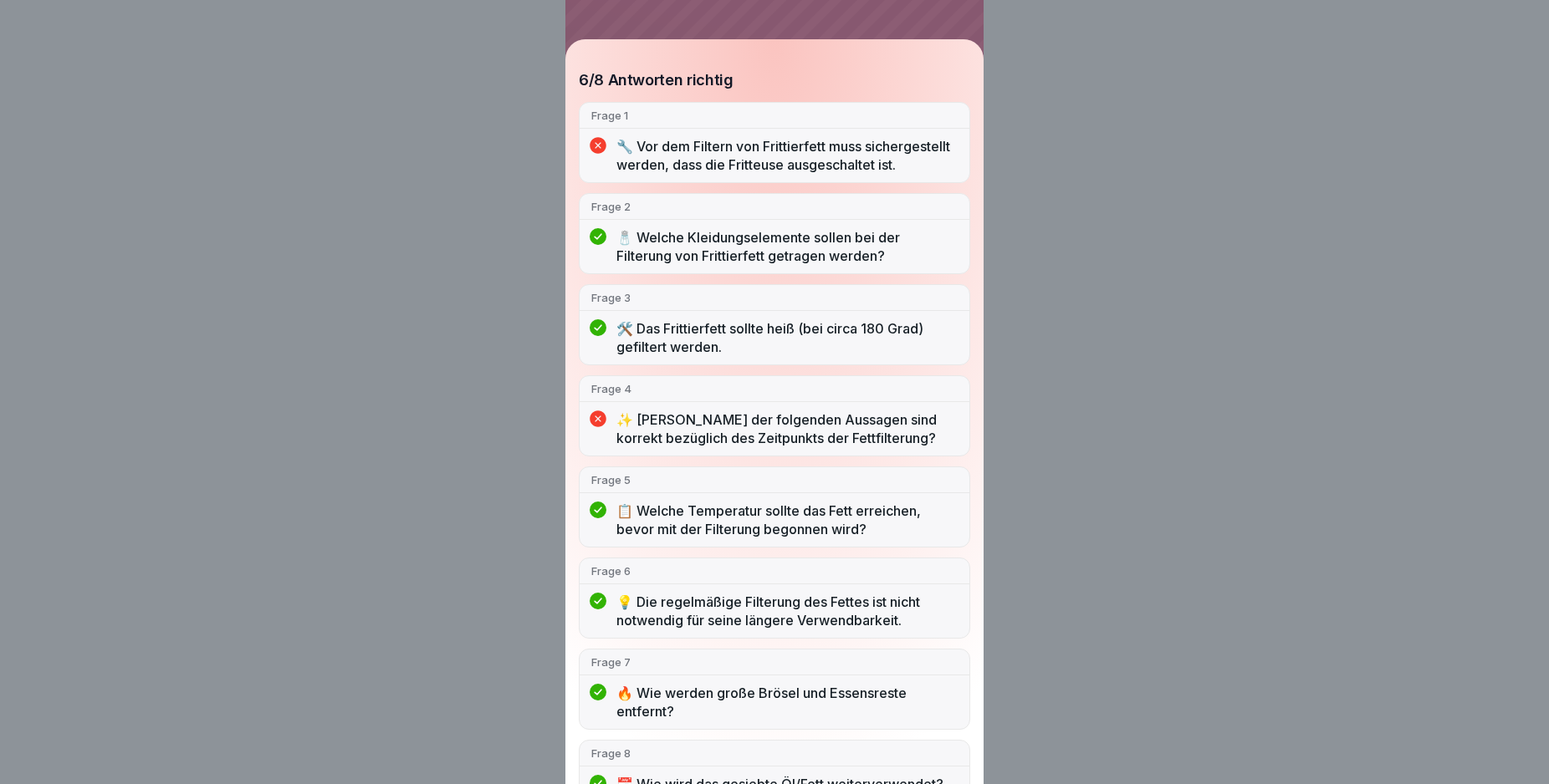
click at [667, 110] on p "Frage 1" at bounding box center [774, 115] width 366 height 16
click at [602, 147] on icon at bounding box center [597, 144] width 16 height 16
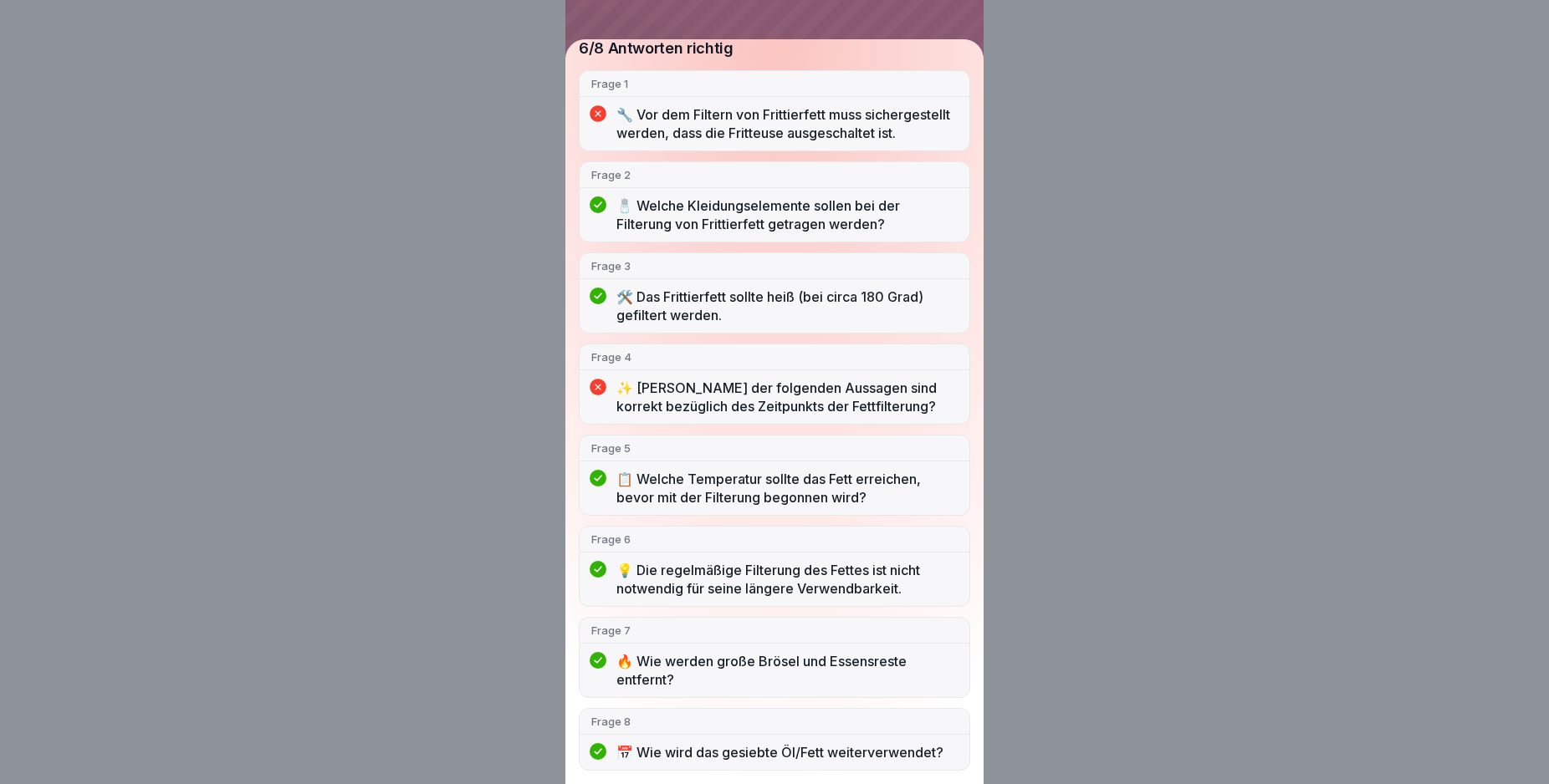
click at [1030, 488] on div "Du hast nicht bestanden 6/8 Antworten richtig Frage 1 🔧 Vor dem Filtern von Fri…" at bounding box center [774, 392] width 1549 height 784
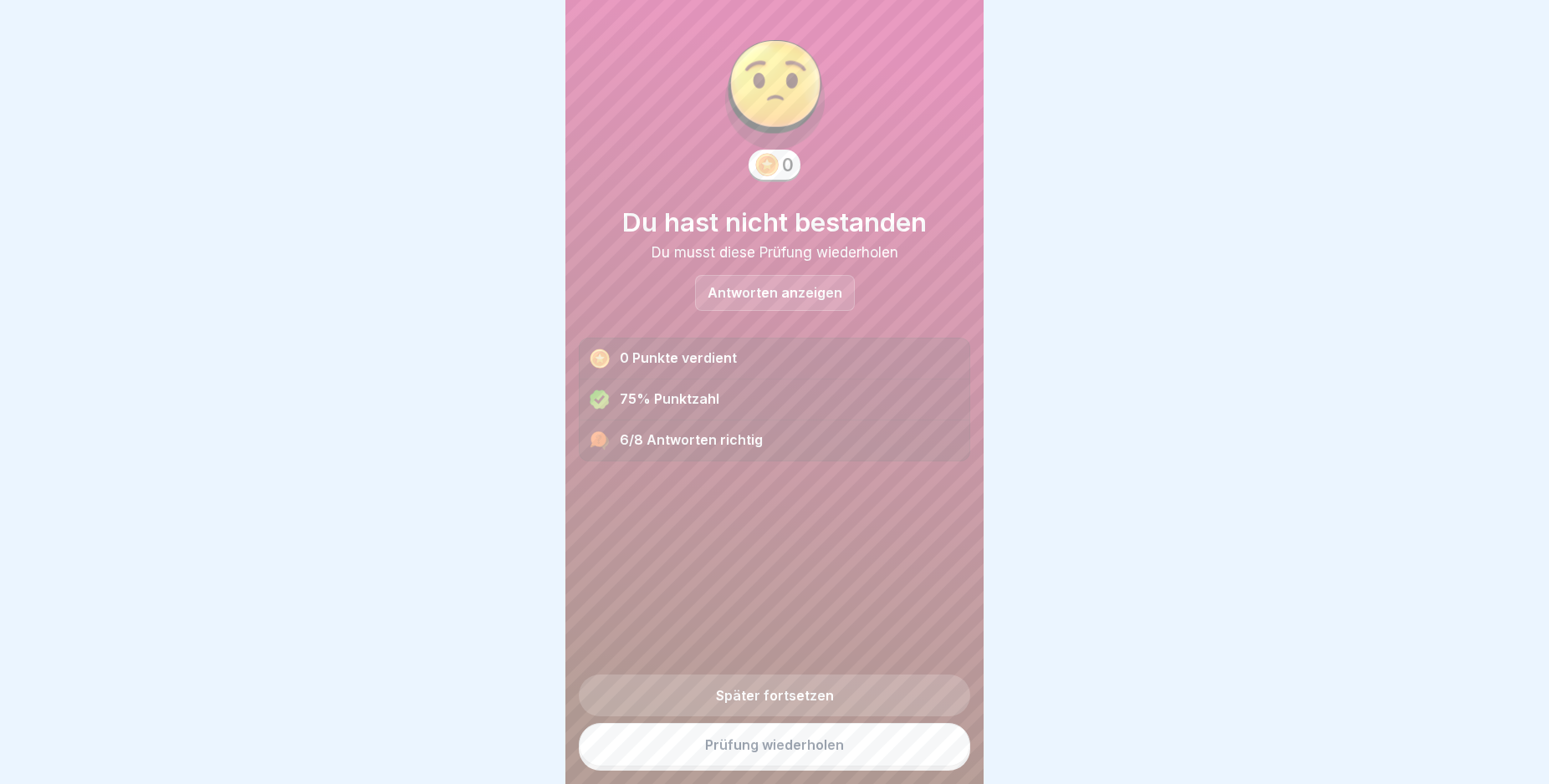
click at [753, 762] on link "Prüfung wiederholen" at bounding box center [774, 744] width 392 height 44
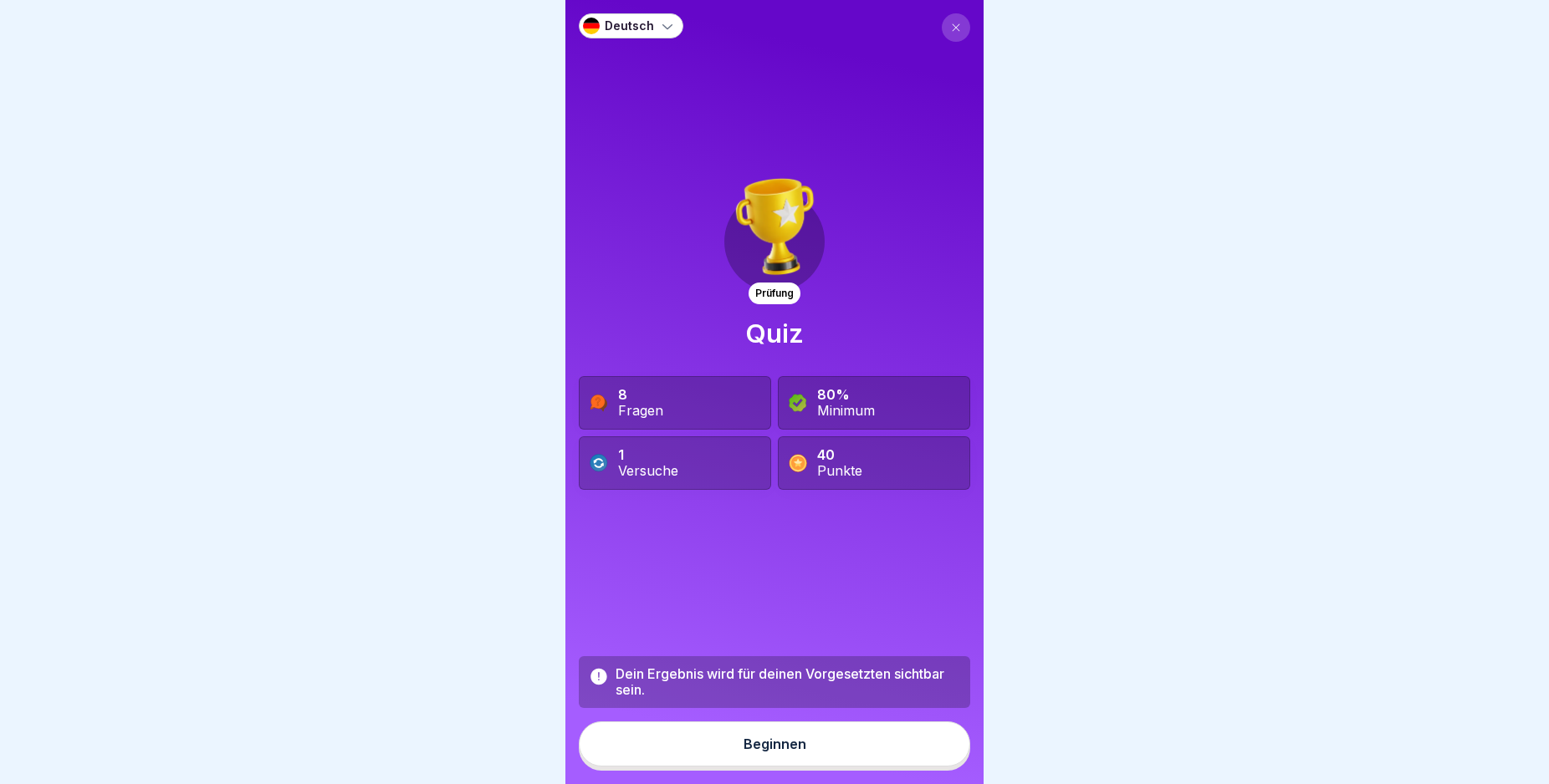
click at [761, 752] on div "Beginnen" at bounding box center [774, 744] width 63 height 16
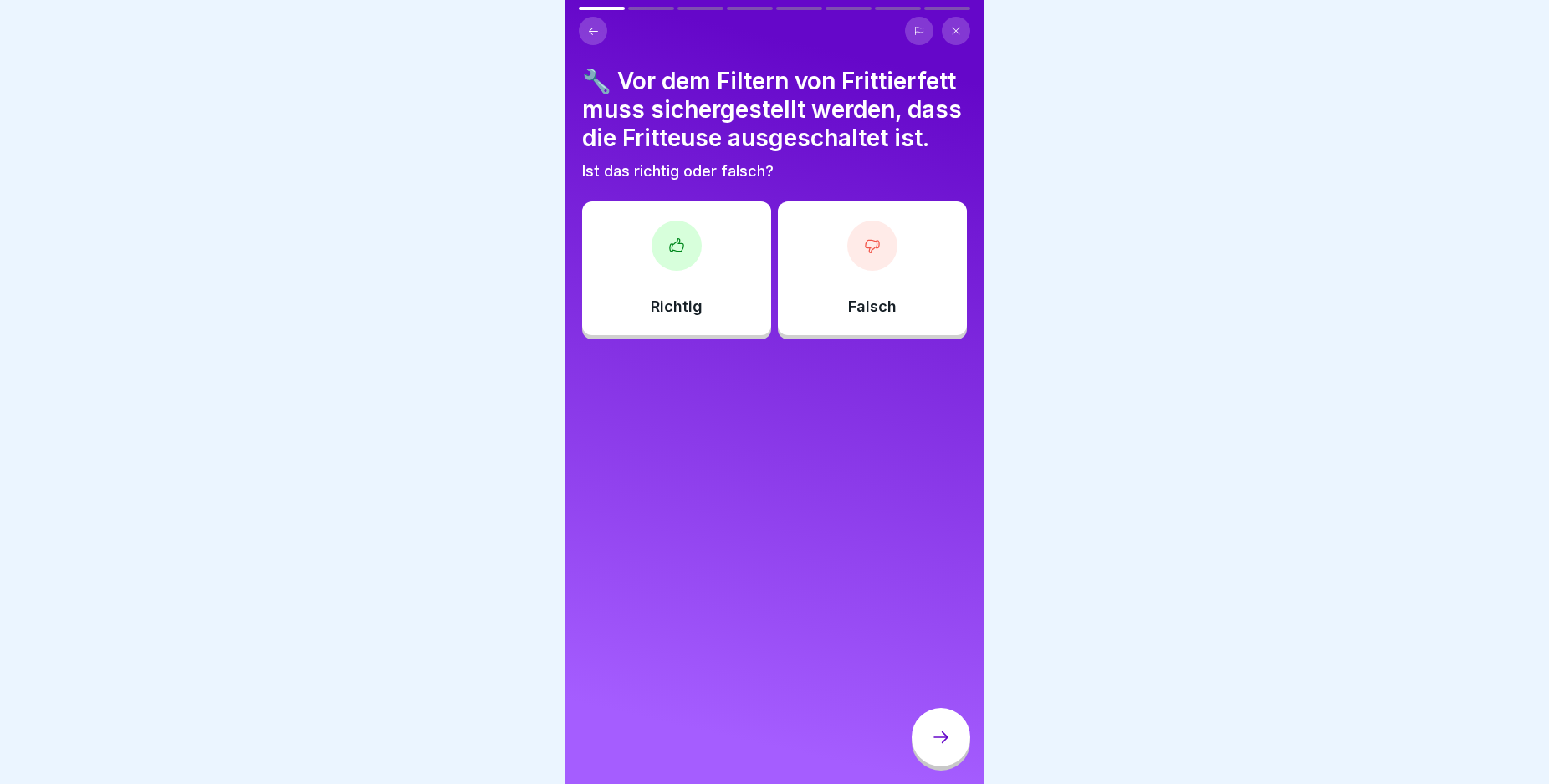
click at [865, 306] on div "Falsch" at bounding box center [871, 268] width 189 height 134
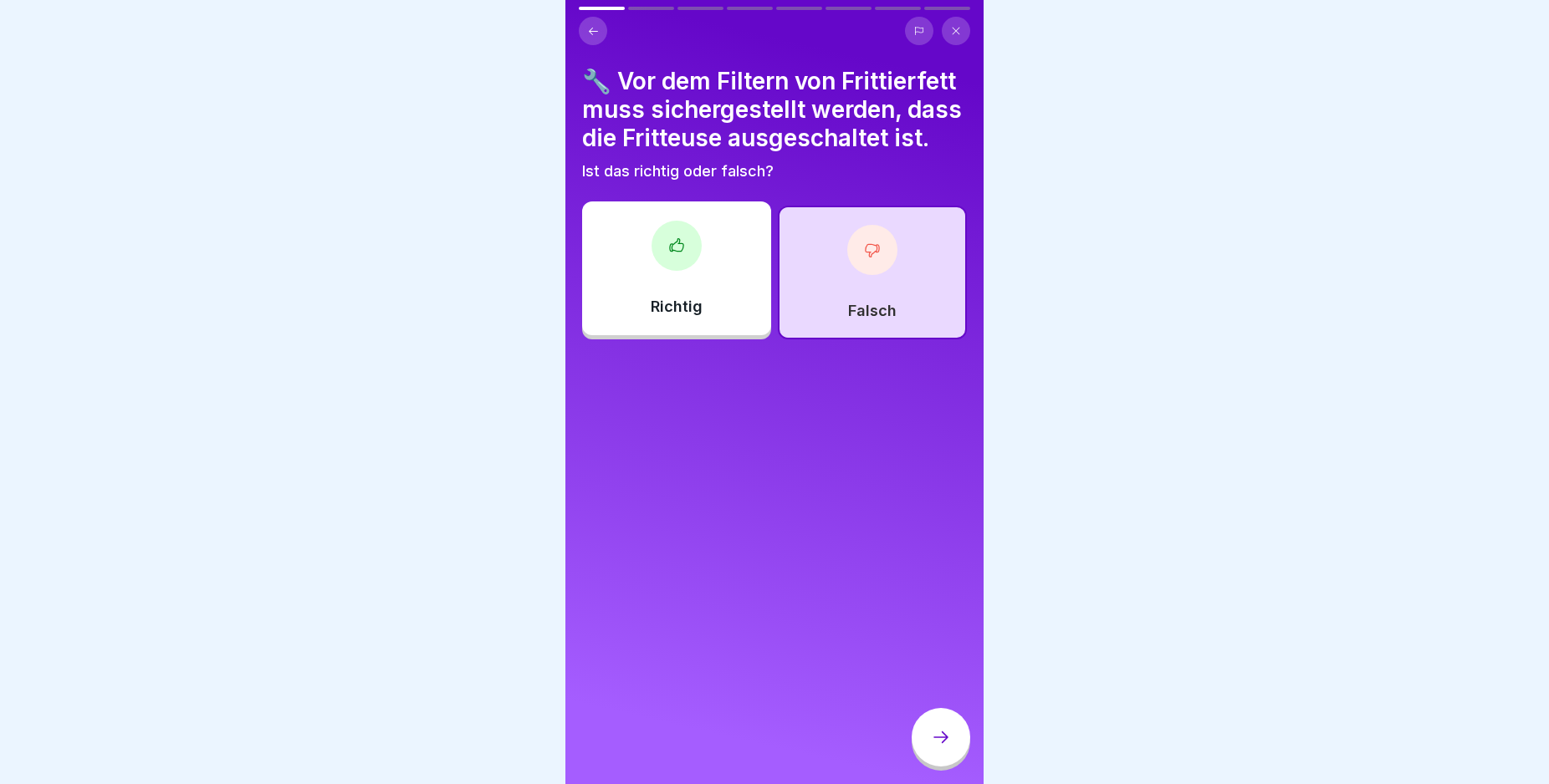
click at [936, 747] on icon at bounding box center [940, 737] width 20 height 20
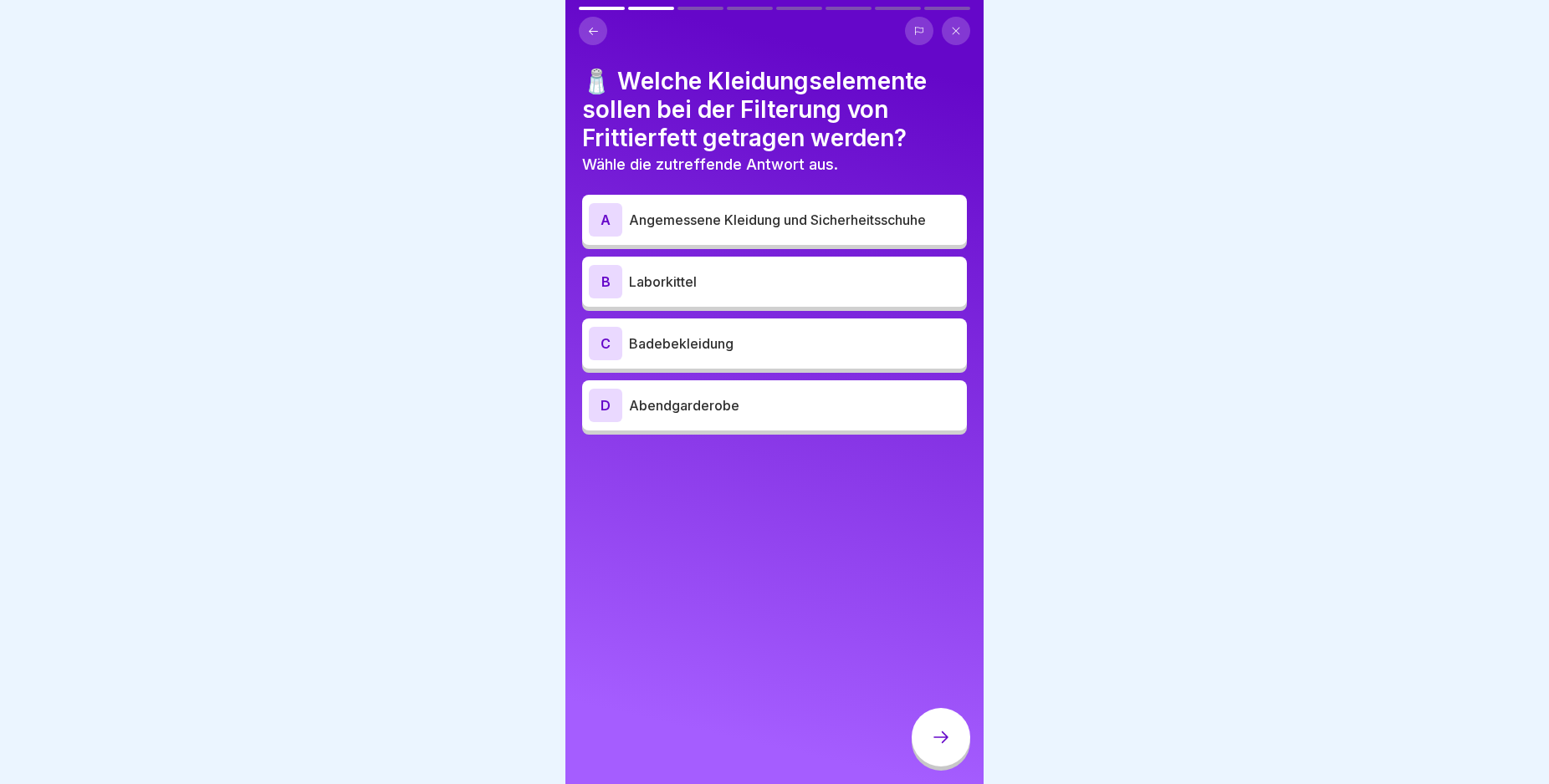
click at [603, 216] on div "A" at bounding box center [605, 220] width 34 height 34
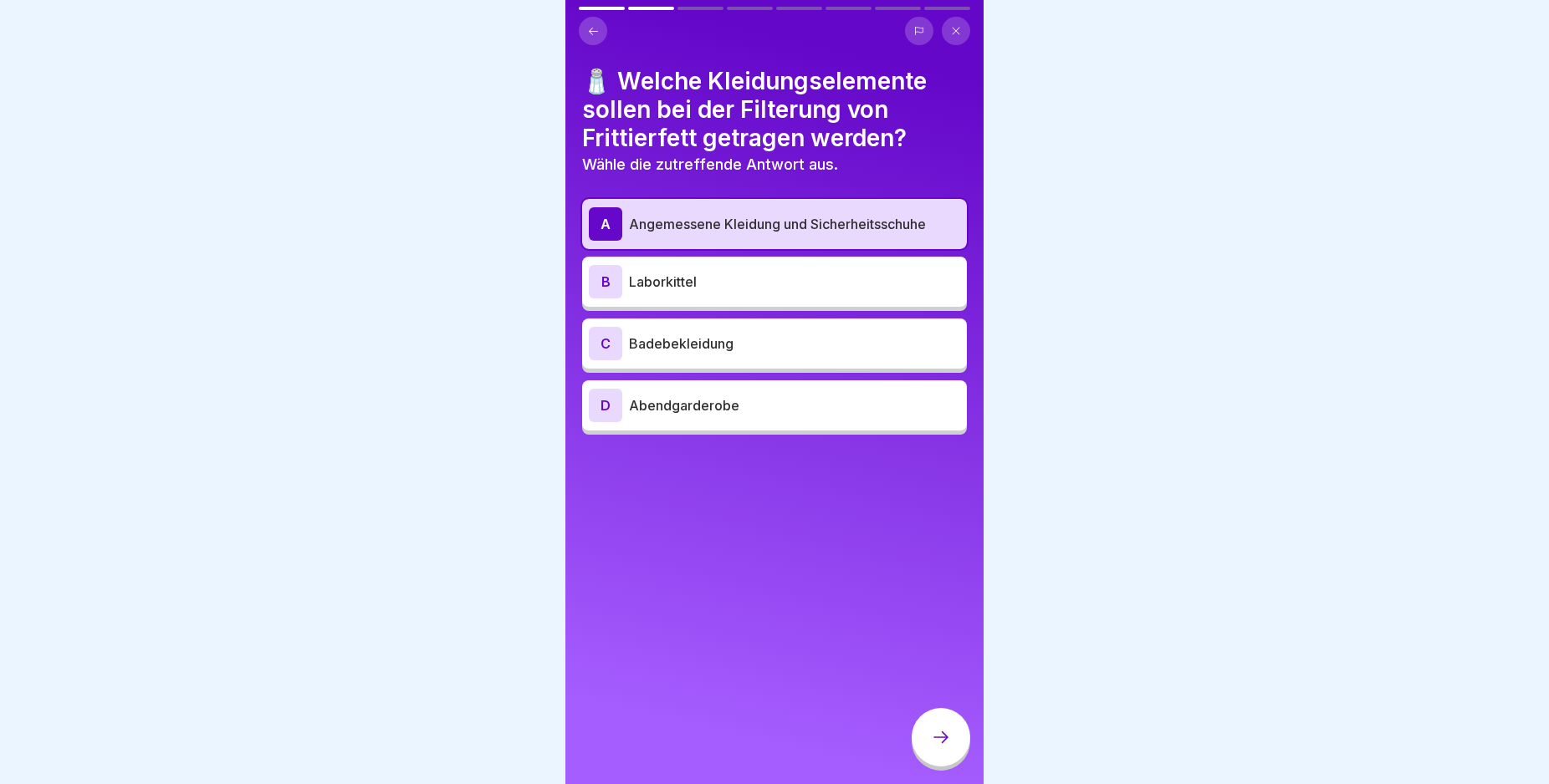
click at [931, 747] on icon at bounding box center [940, 737] width 20 height 20
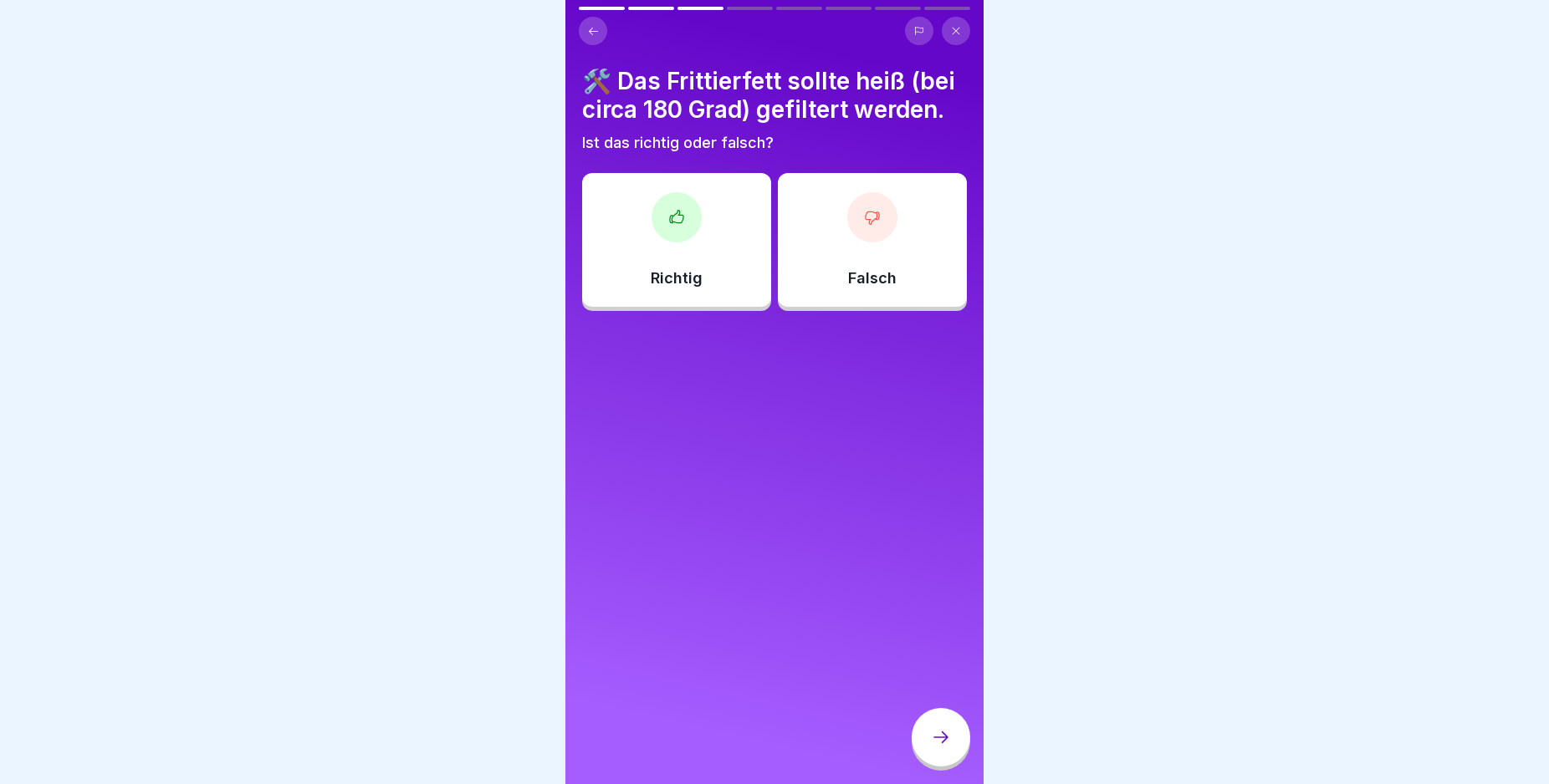
click at [864, 288] on div "Falsch" at bounding box center [871, 240] width 189 height 134
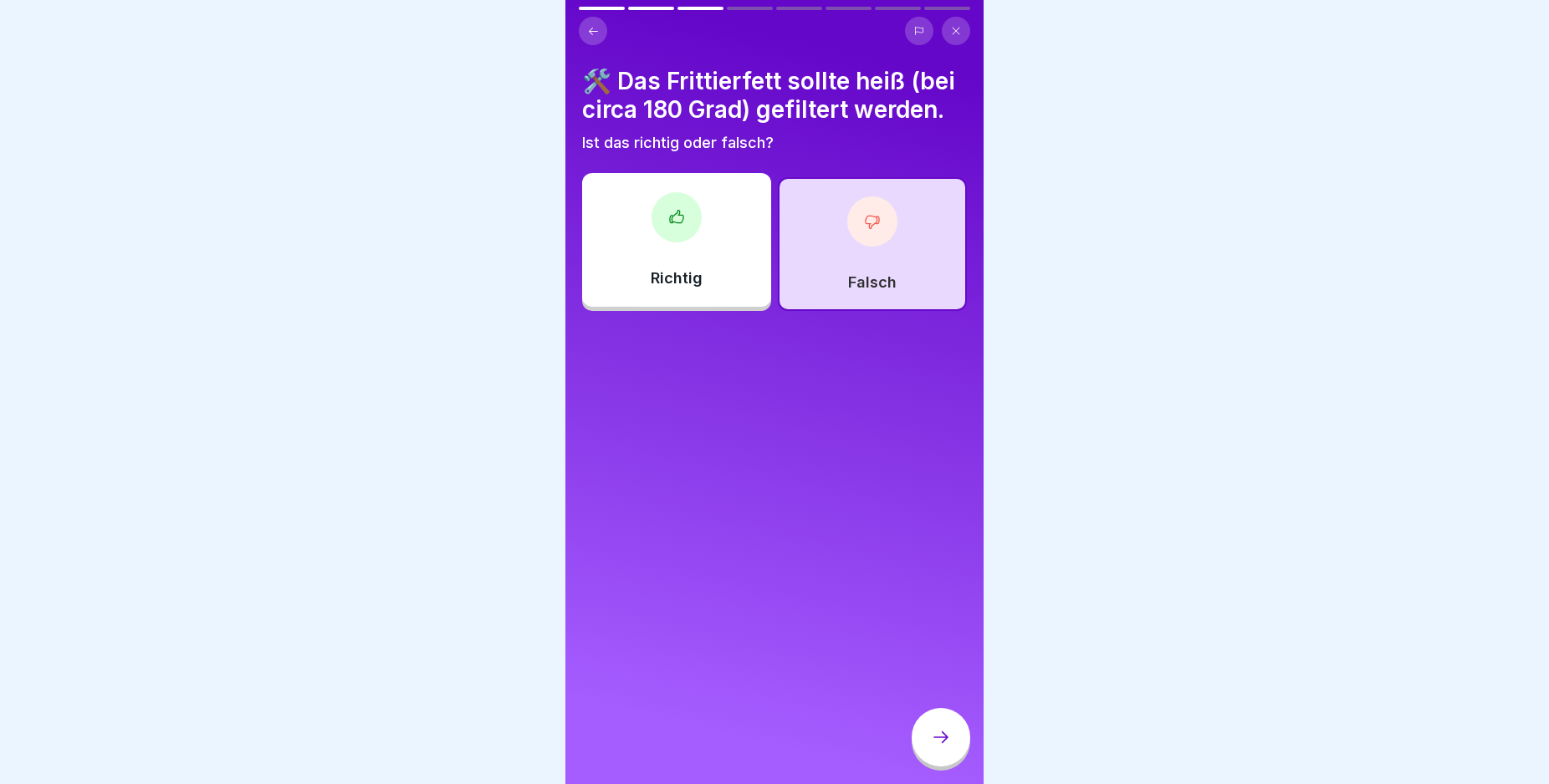
click at [936, 747] on icon at bounding box center [940, 737] width 20 height 20
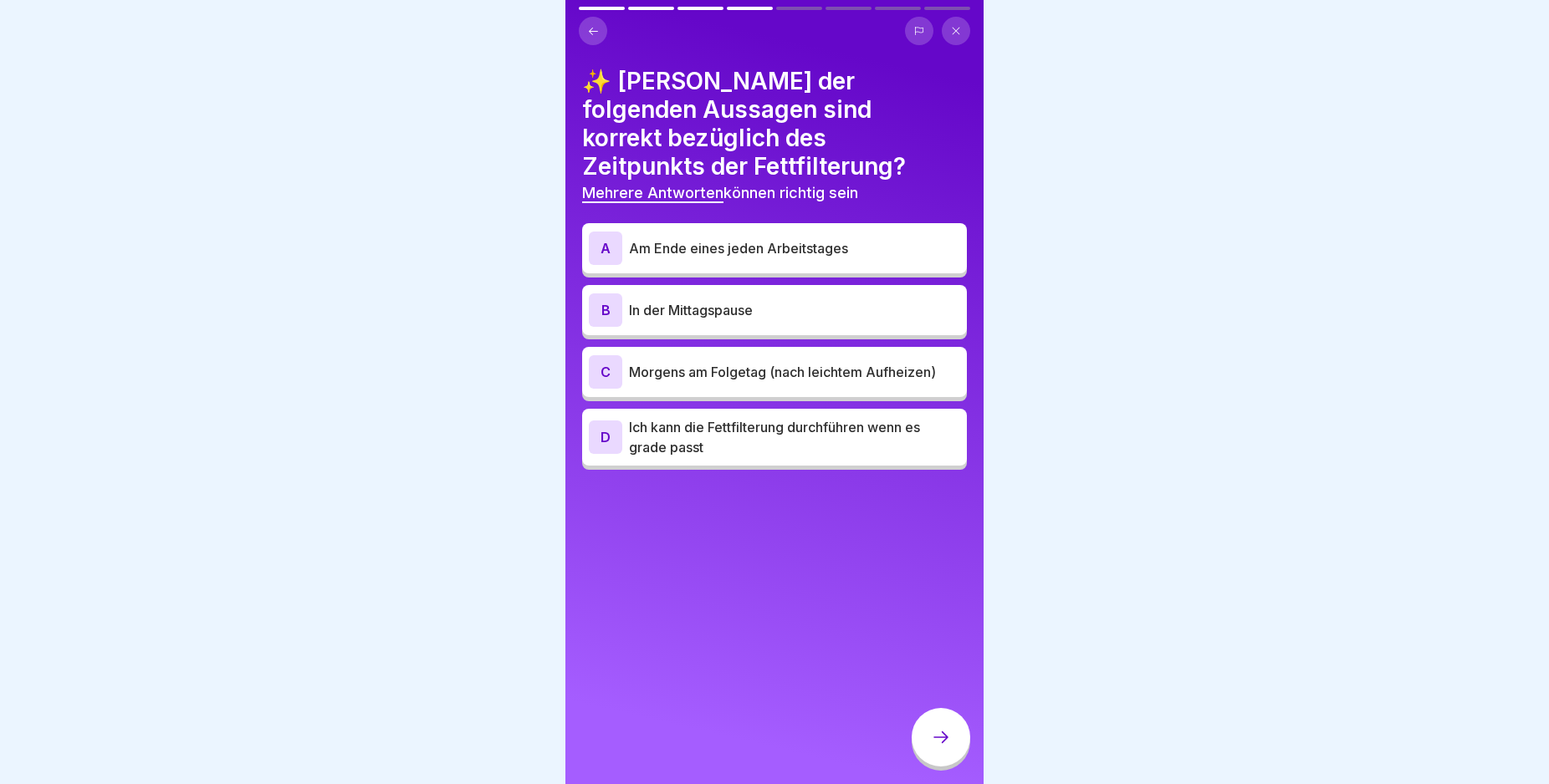
click at [599, 232] on div "A" at bounding box center [605, 248] width 34 height 34
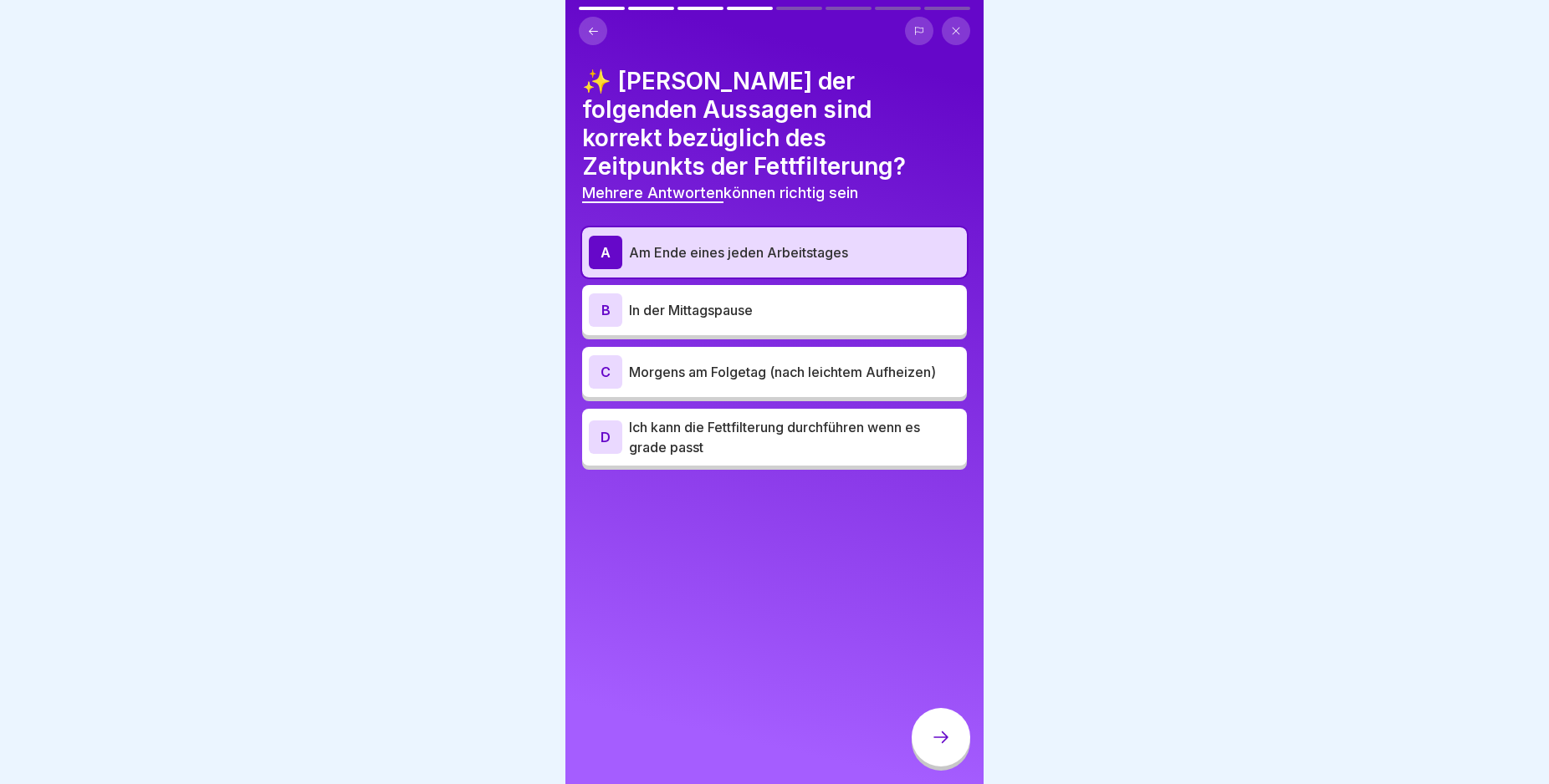
click at [940, 742] on div at bounding box center [940, 737] width 58 height 58
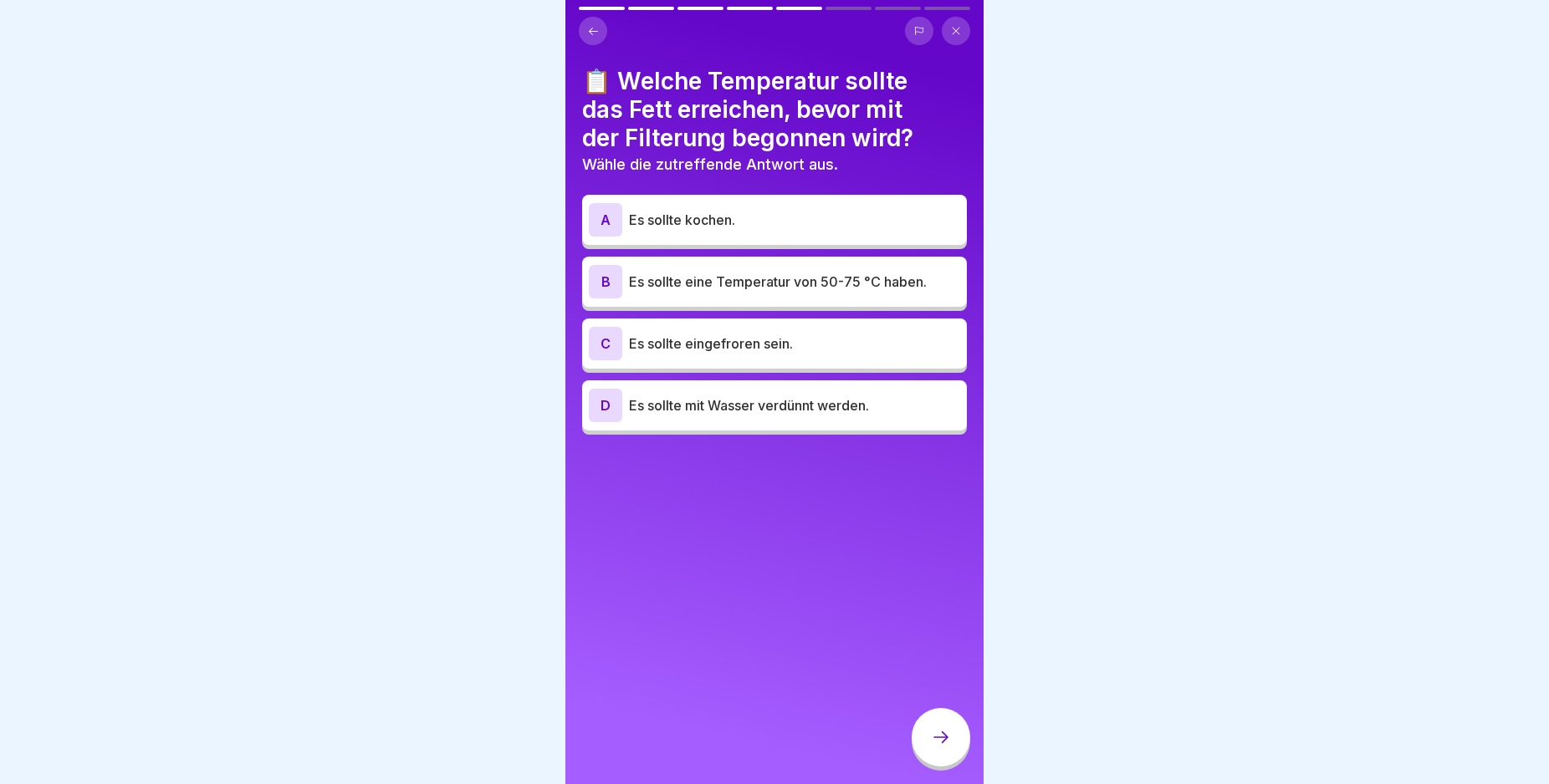
click at [613, 285] on div "B" at bounding box center [605, 282] width 34 height 34
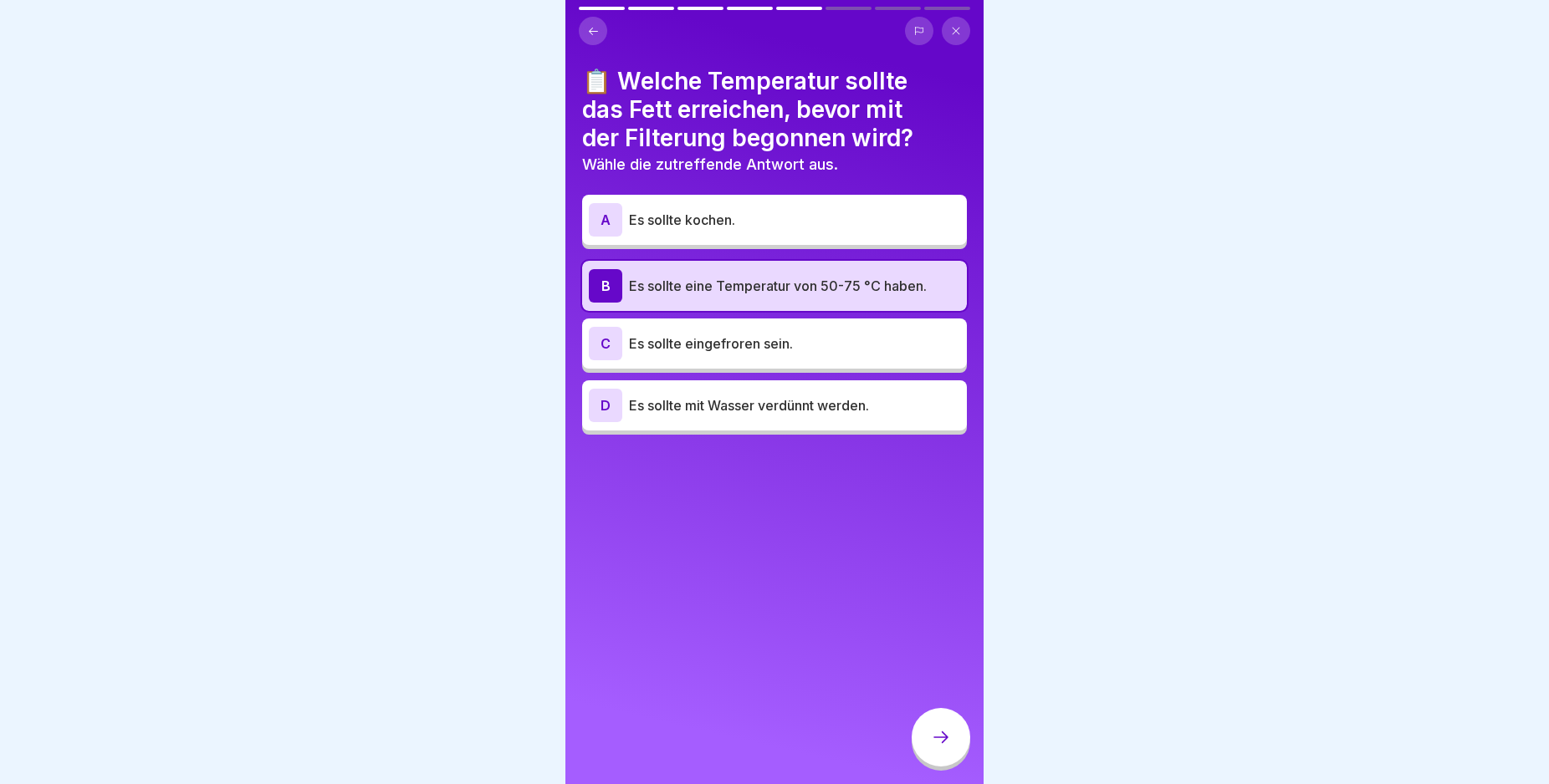
click at [934, 747] on icon at bounding box center [940, 737] width 20 height 20
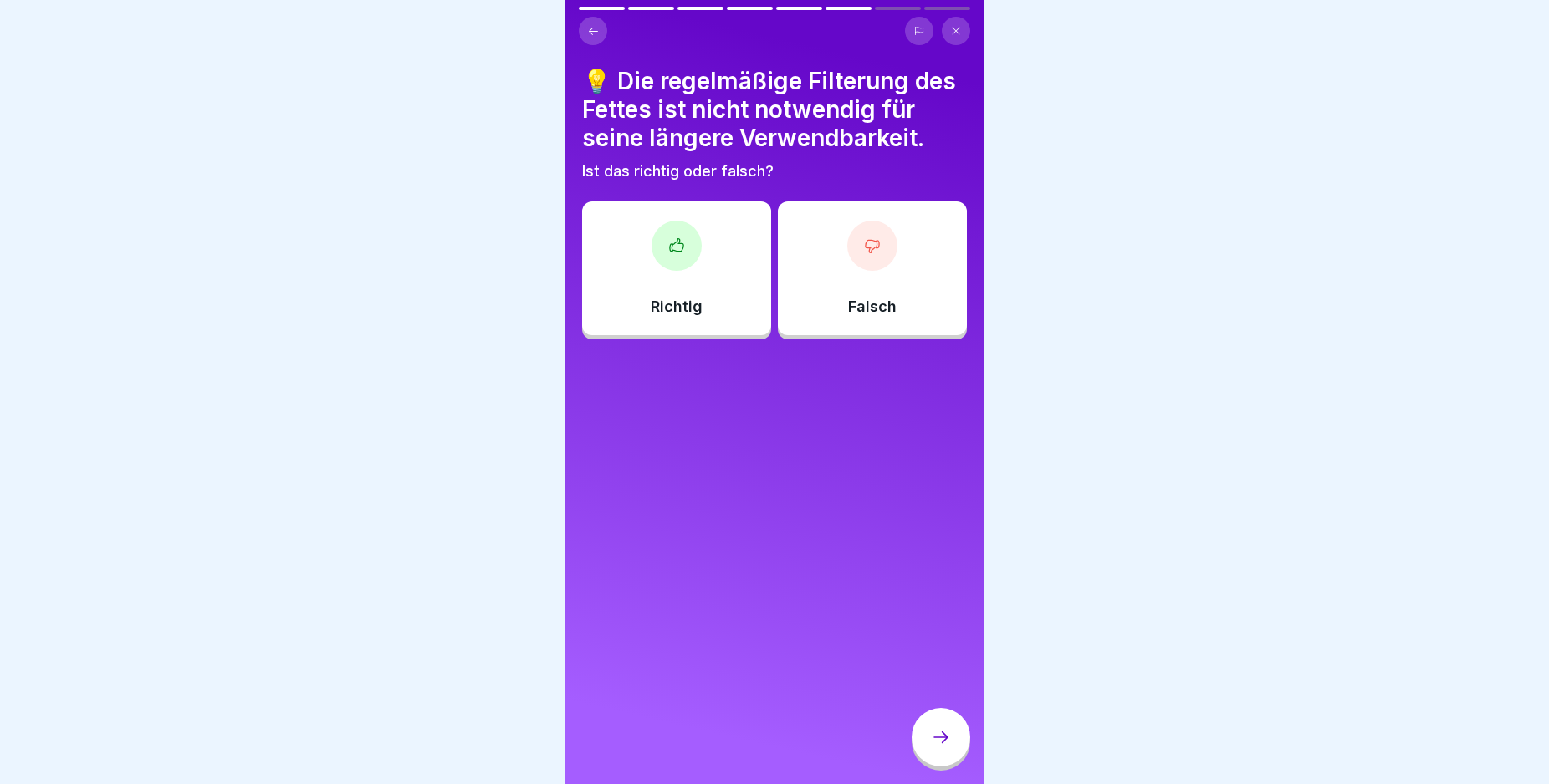
click at [676, 251] on icon at bounding box center [676, 245] width 16 height 16
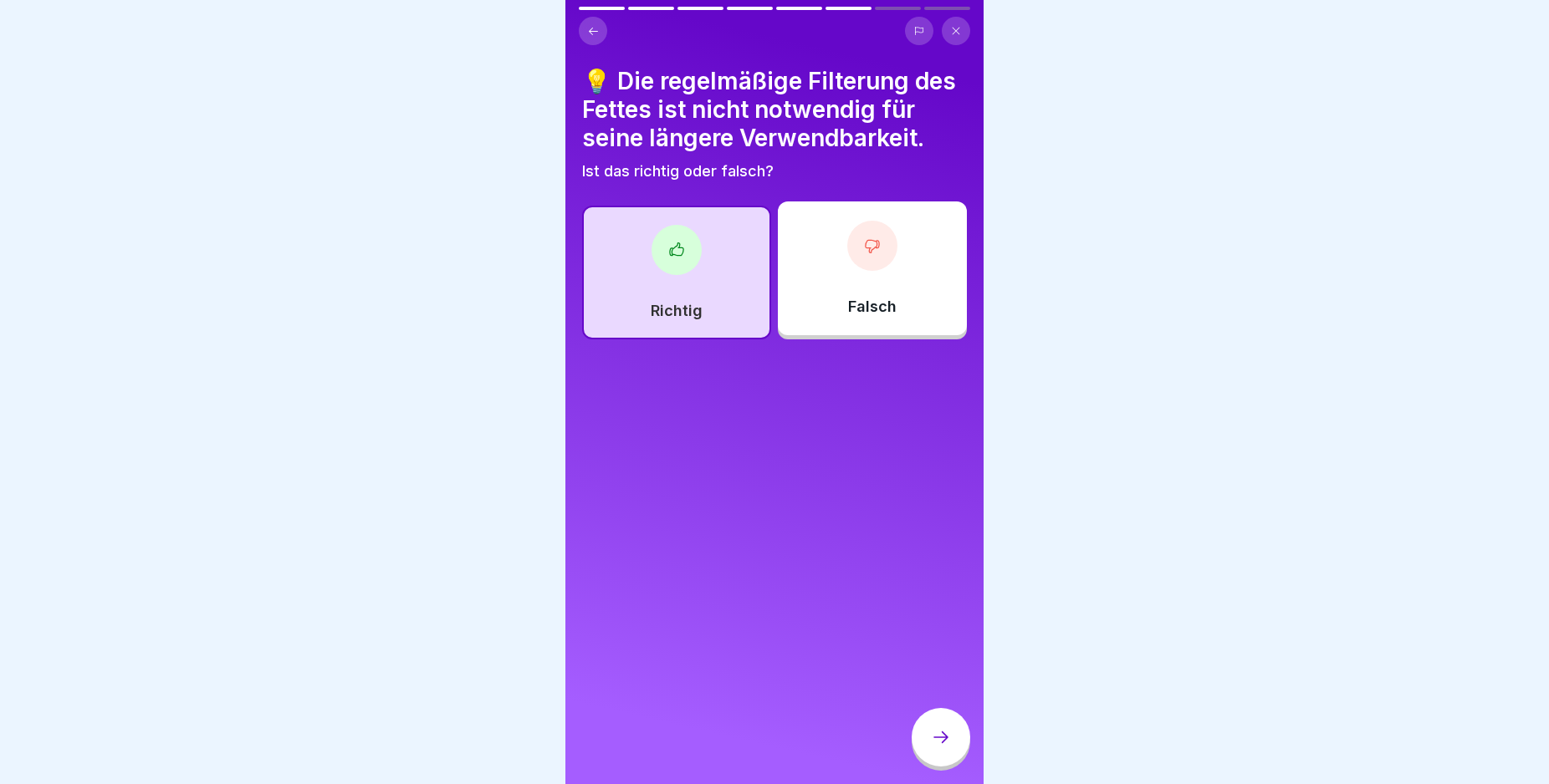
click at [935, 746] on icon at bounding box center [940, 737] width 20 height 20
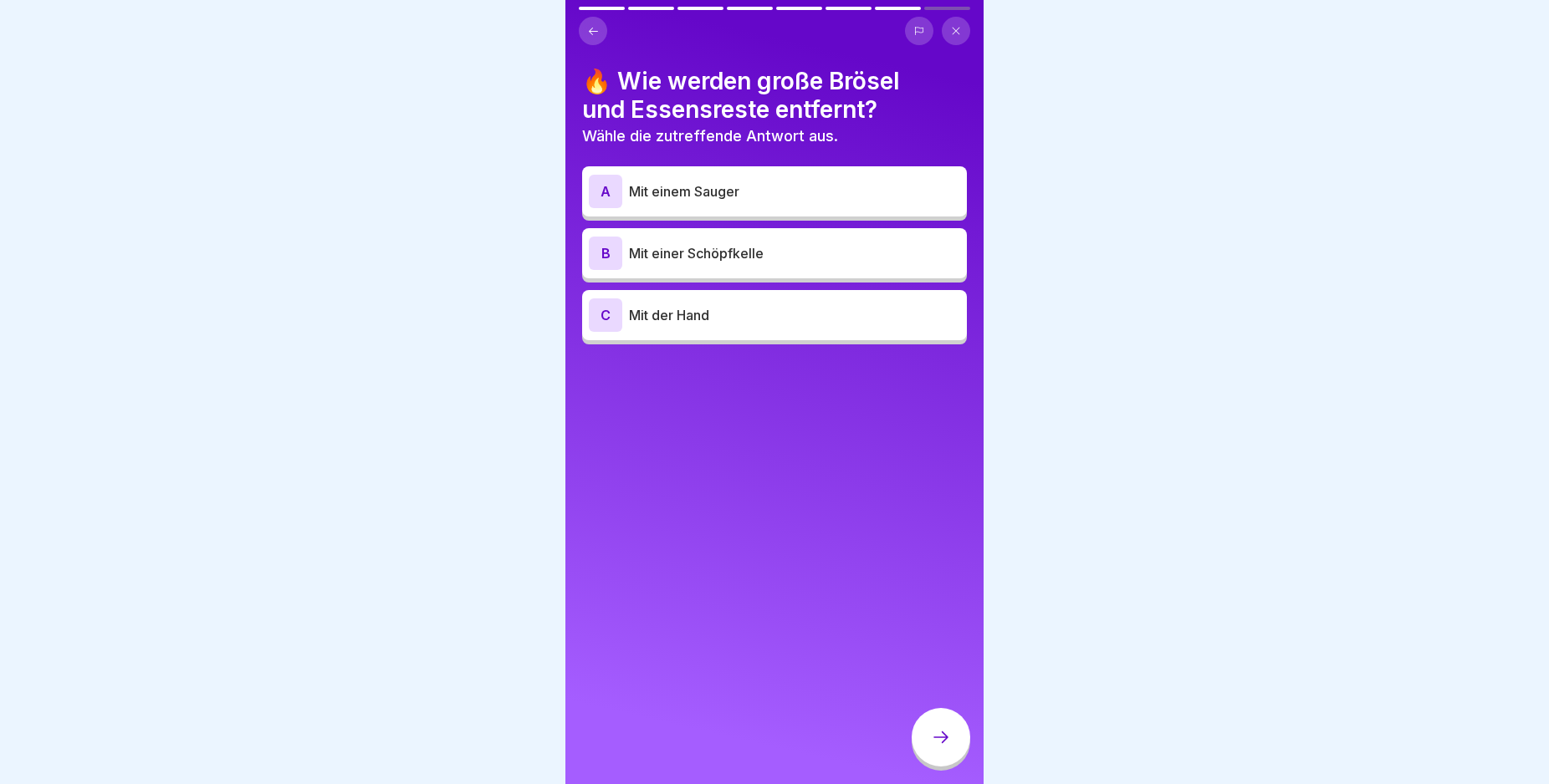
click at [598, 249] on div "B" at bounding box center [605, 253] width 34 height 34
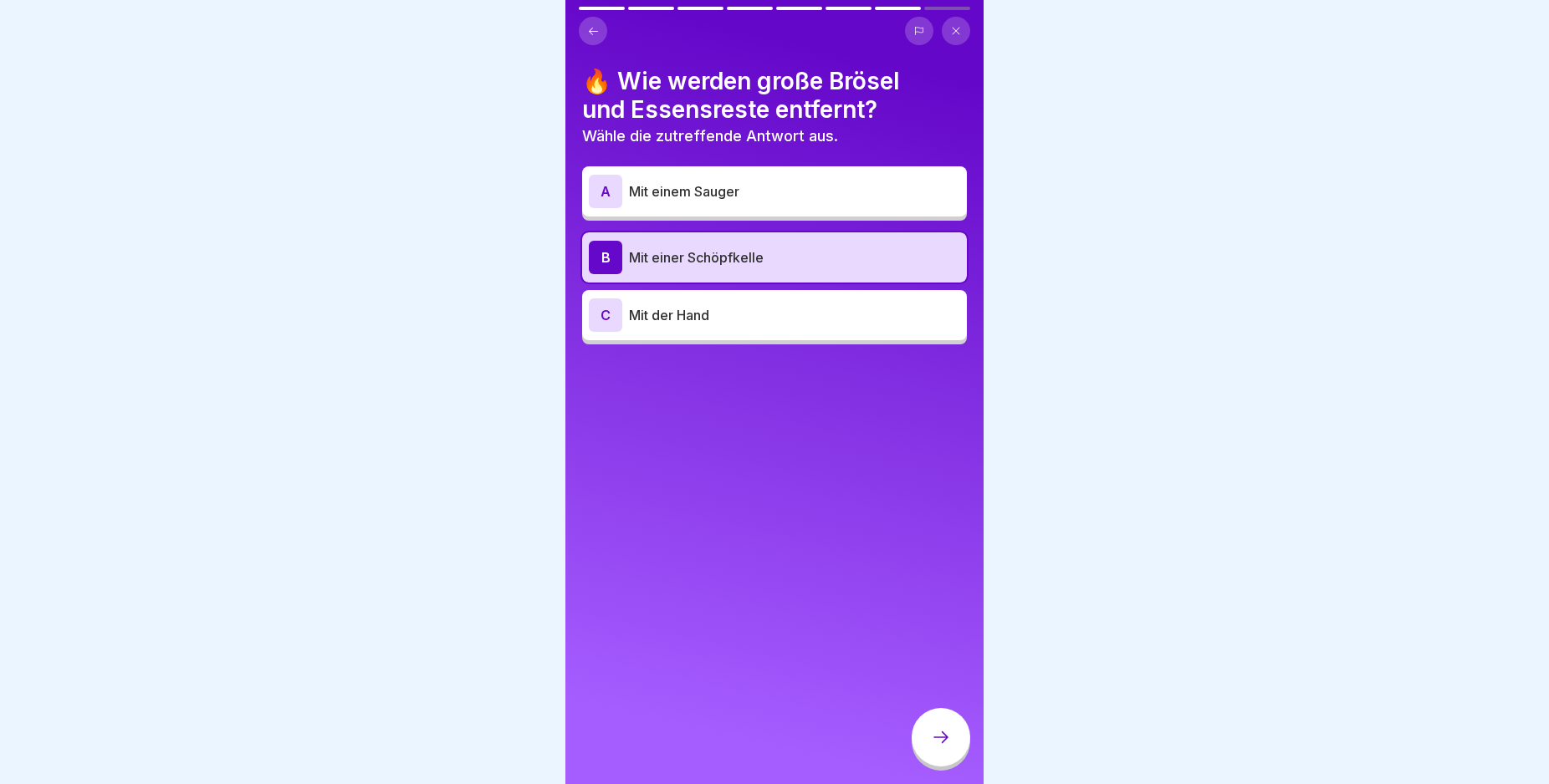
click at [936, 747] on icon at bounding box center [940, 737] width 20 height 20
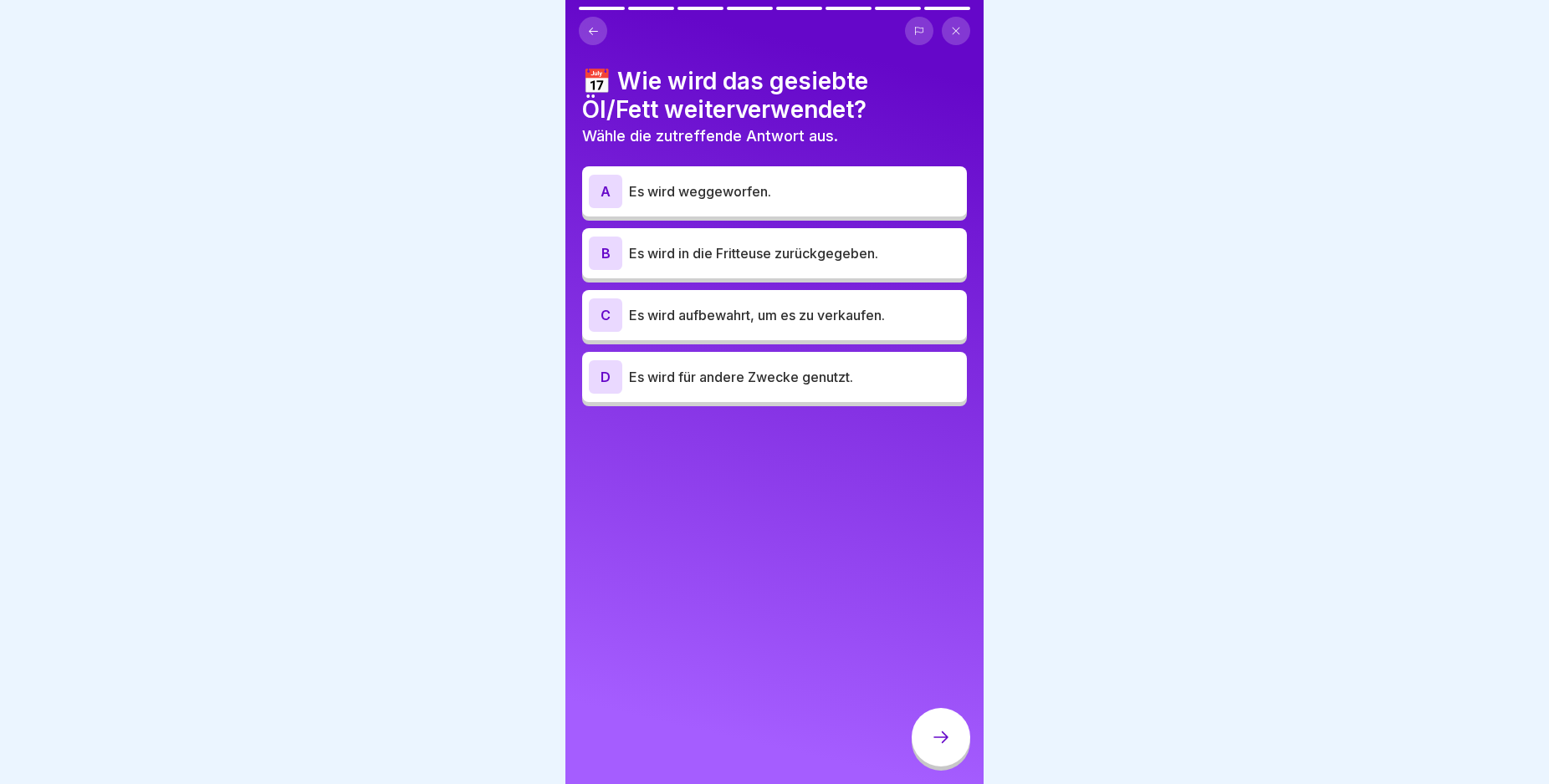
click at [606, 253] on div "B" at bounding box center [605, 253] width 34 height 34
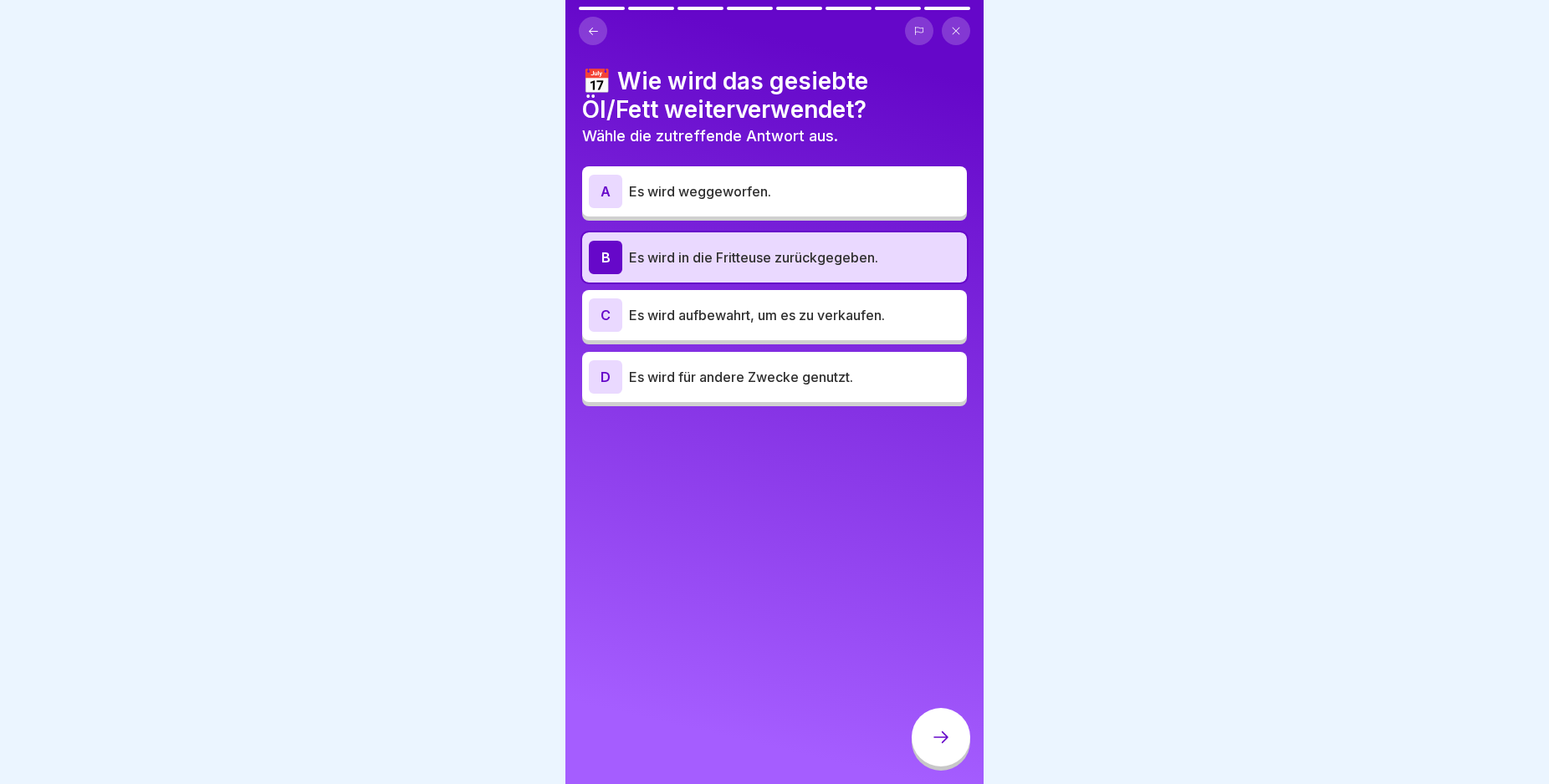
click at [920, 735] on div at bounding box center [940, 737] width 58 height 58
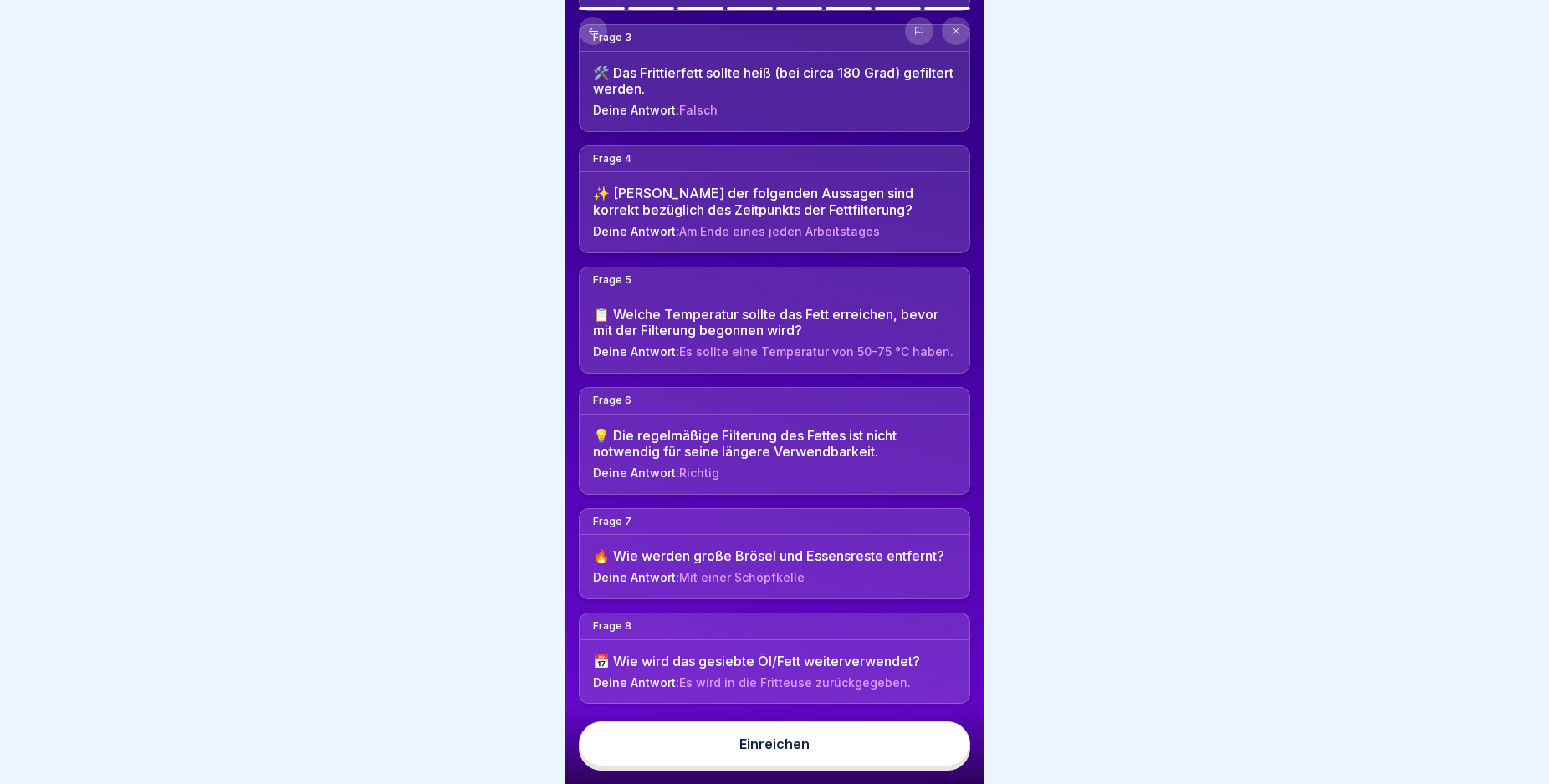
scroll to position [412, 0]
click at [1035, 721] on body "Deutsch Prüfung Quiz 8 Fragen 80% Minimum 1 Versuche 40 Punkte Dein Ergebnis wi…" at bounding box center [774, 392] width 1549 height 784
click at [735, 767] on button "Einreichen" at bounding box center [774, 744] width 392 height 46
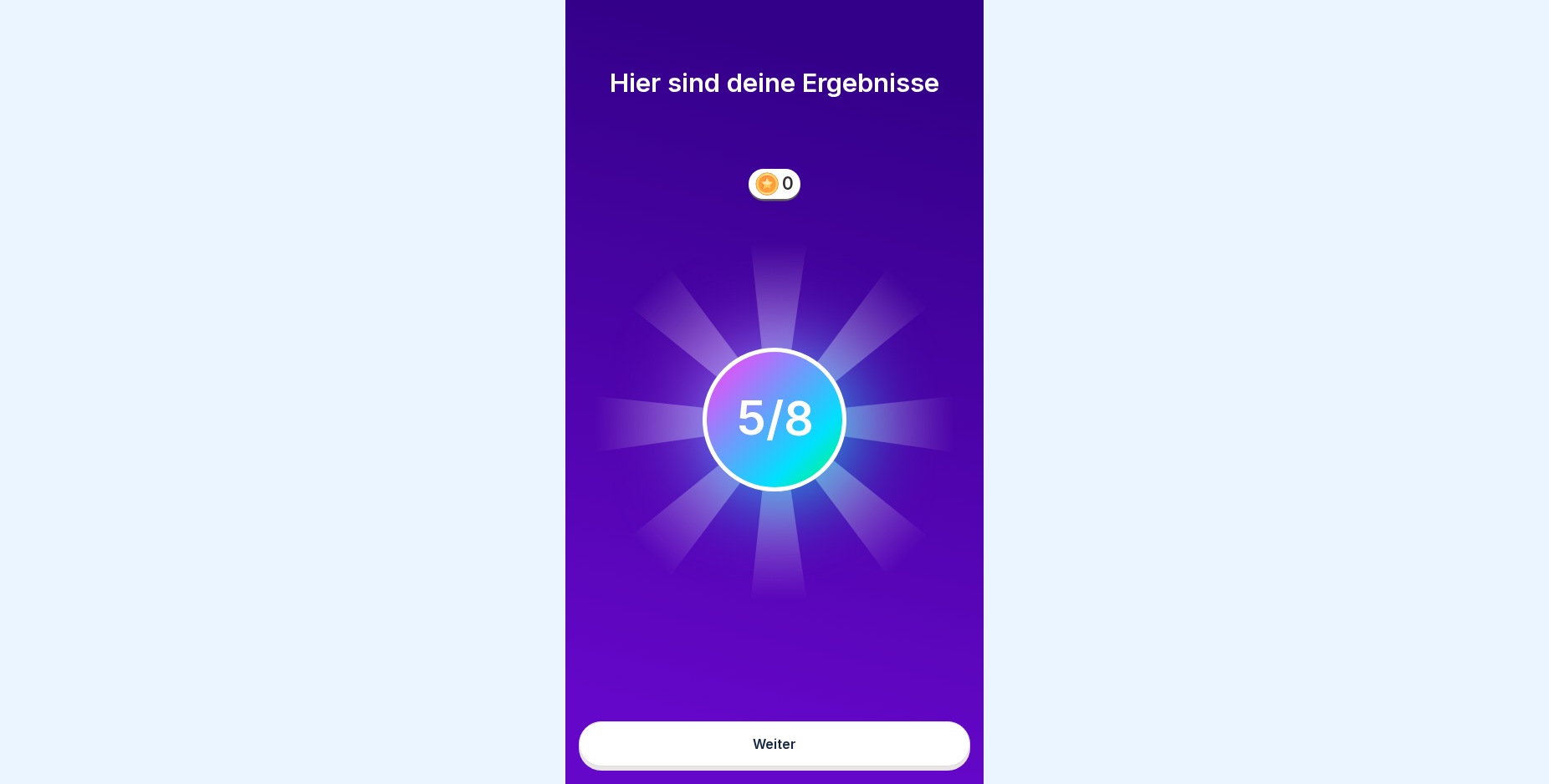
click at [739, 754] on button "Weiter" at bounding box center [774, 744] width 392 height 46
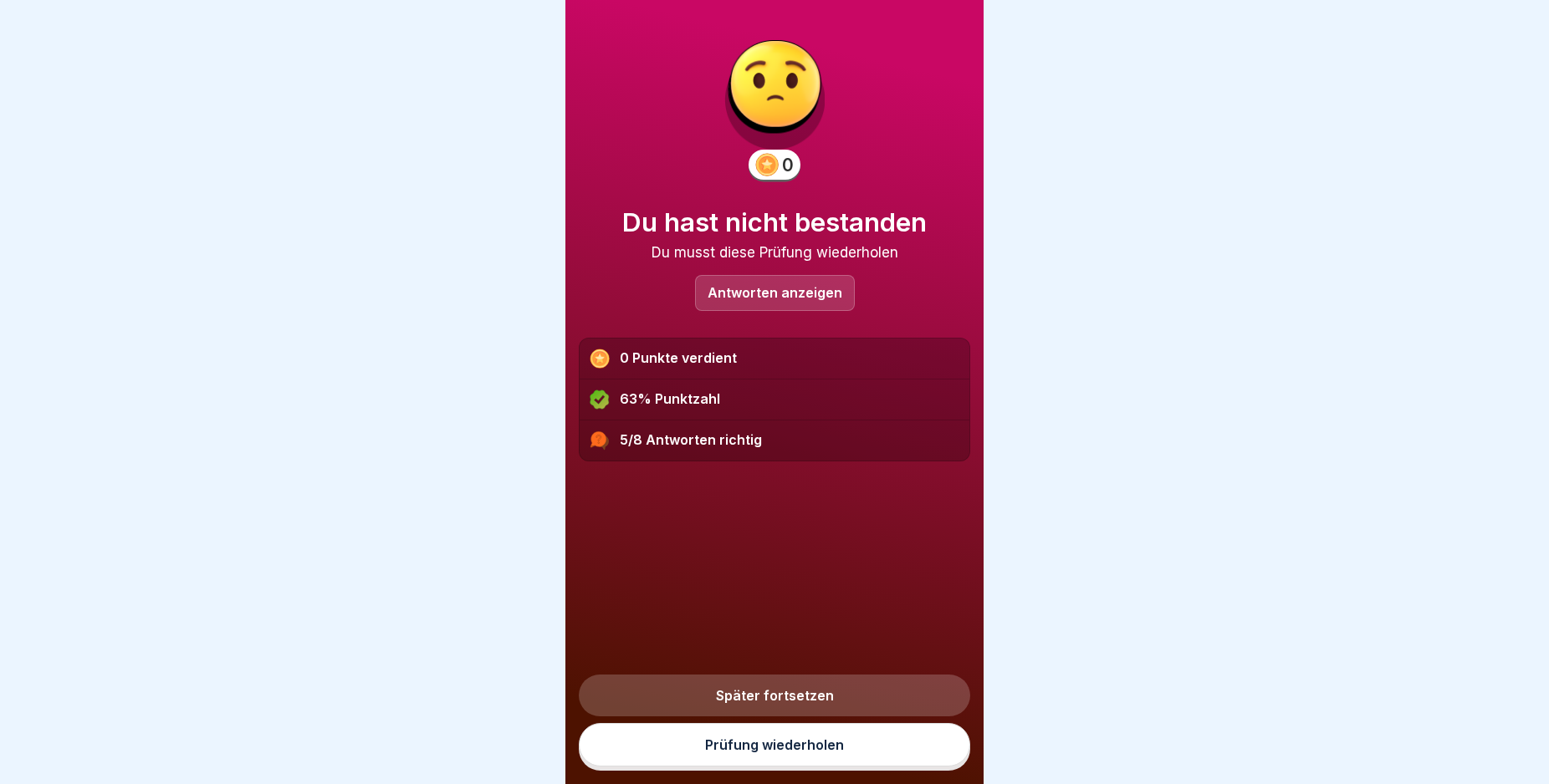
click at [741, 758] on link "Prüfung wiederholen" at bounding box center [774, 744] width 392 height 44
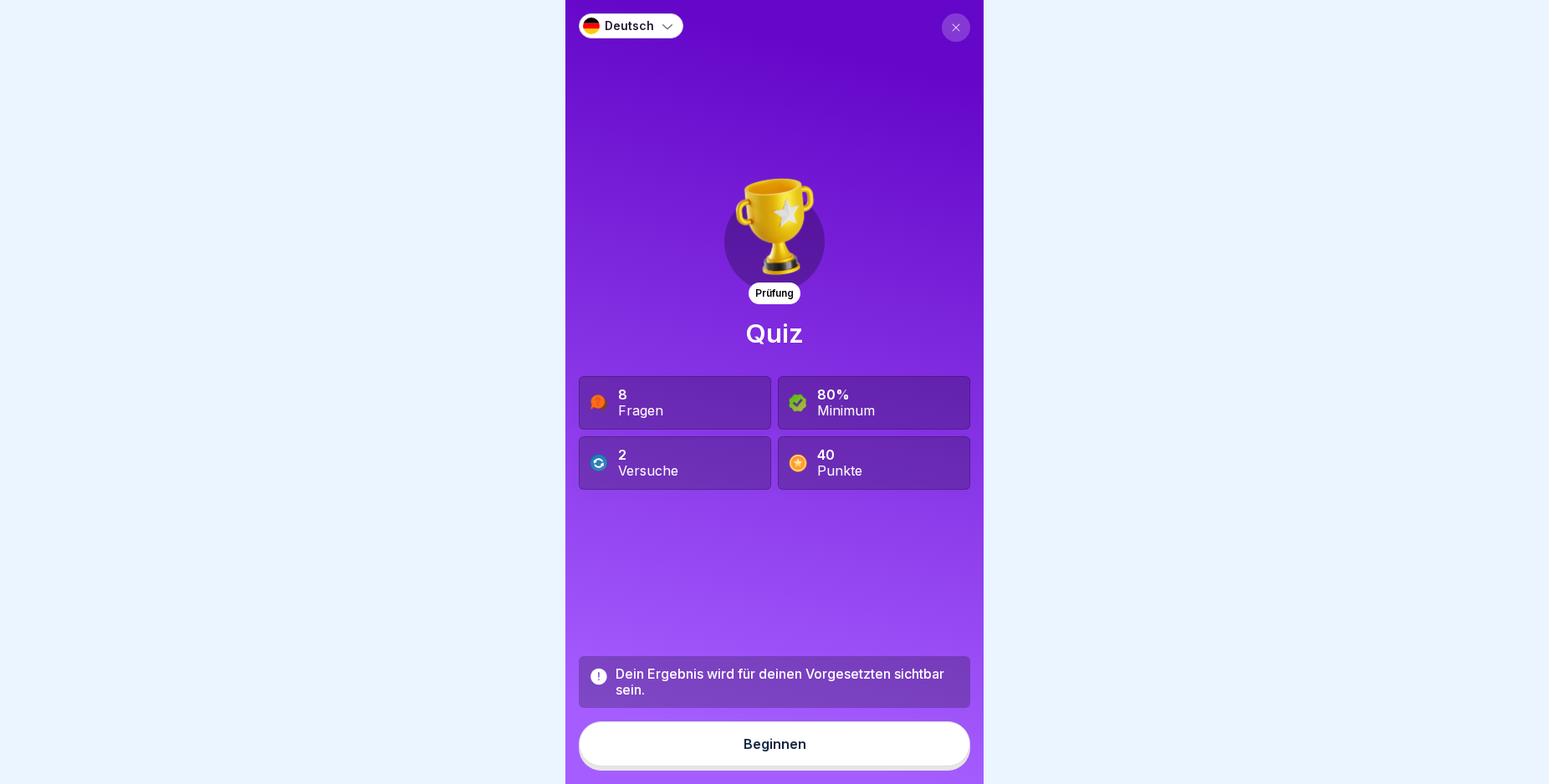
click at [759, 752] on div "Beginnen" at bounding box center [774, 744] width 63 height 16
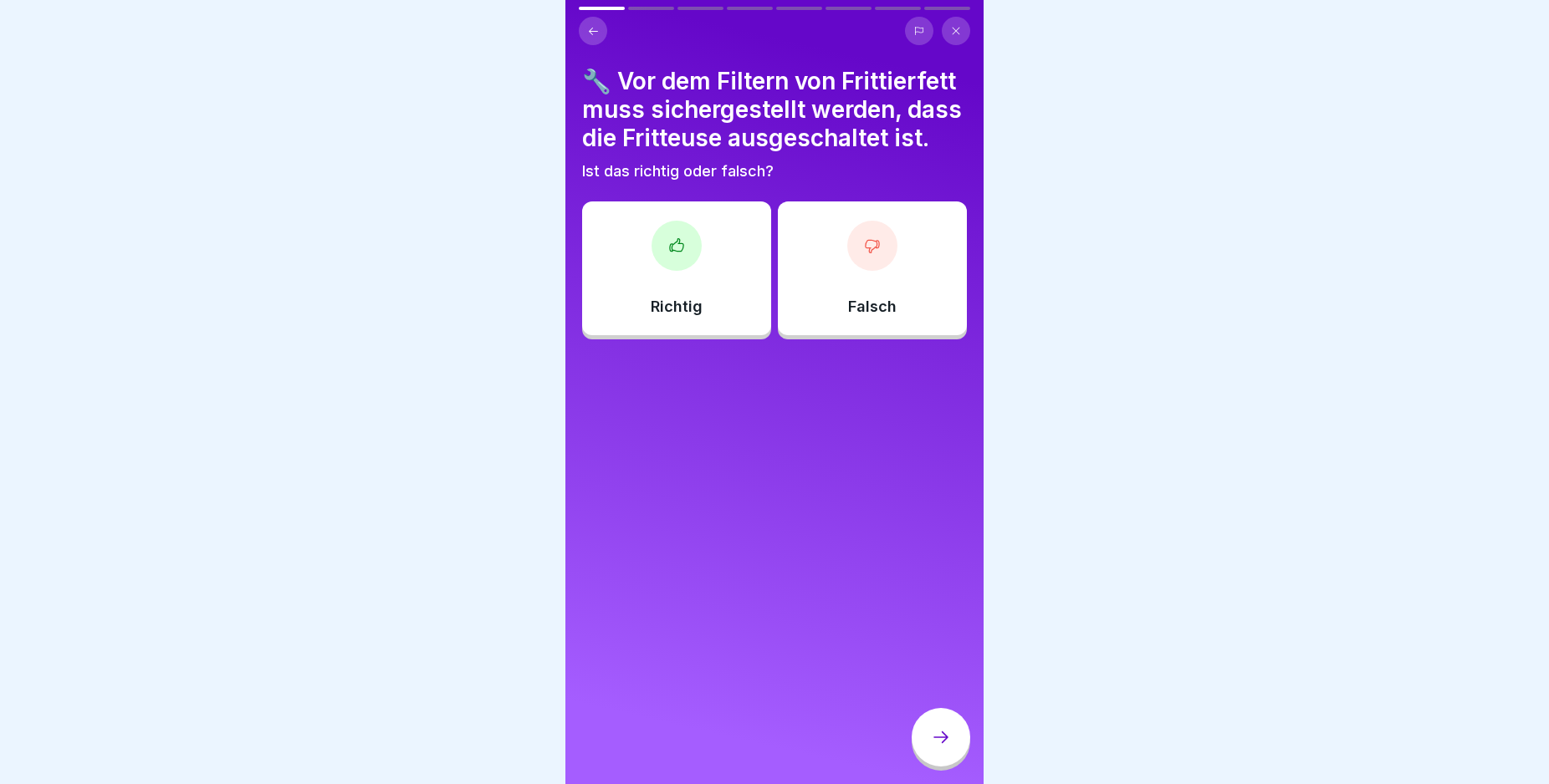
click at [594, 29] on icon at bounding box center [593, 31] width 13 height 13
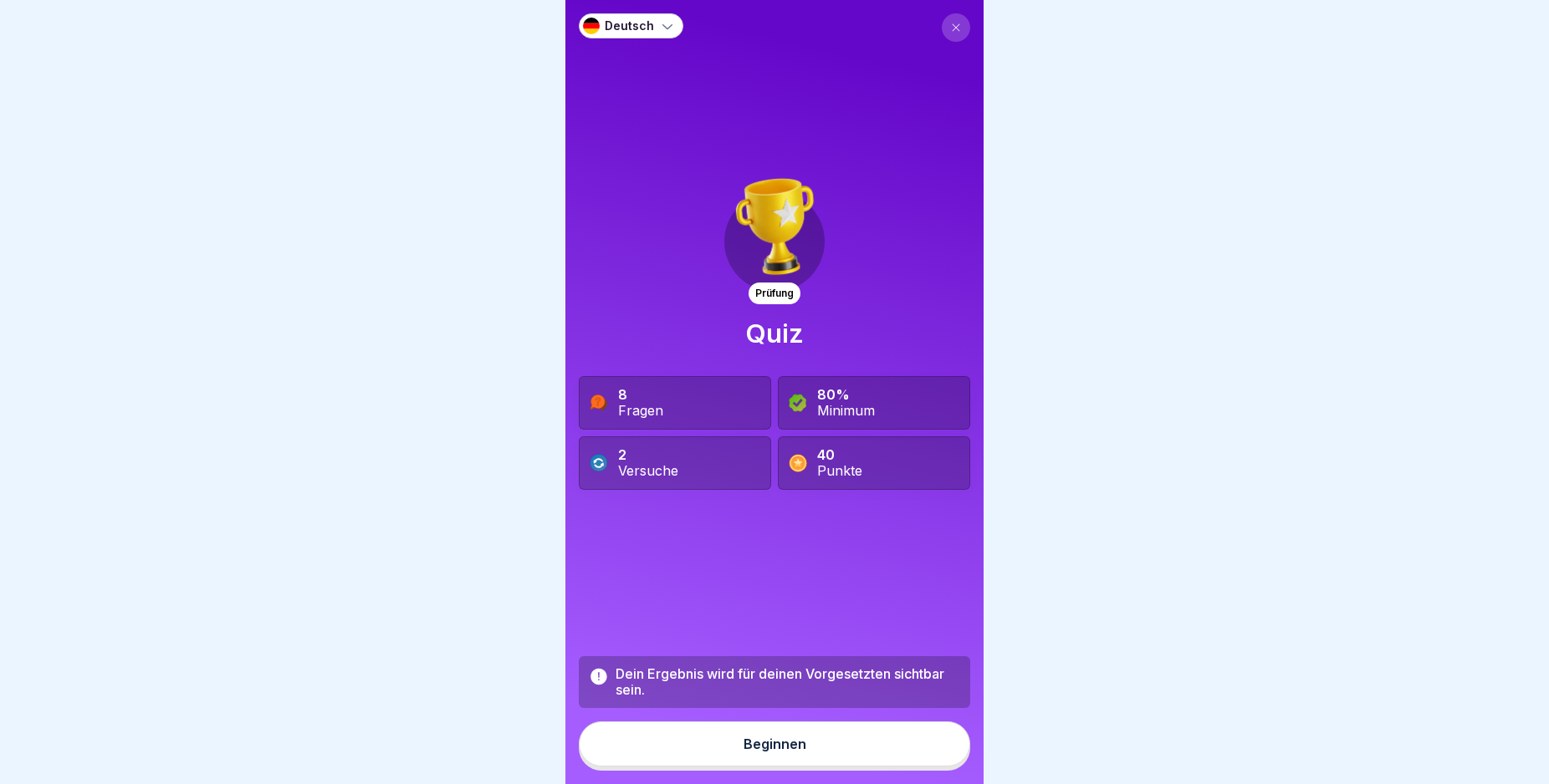
click at [743, 752] on div "Beginnen" at bounding box center [774, 744] width 63 height 16
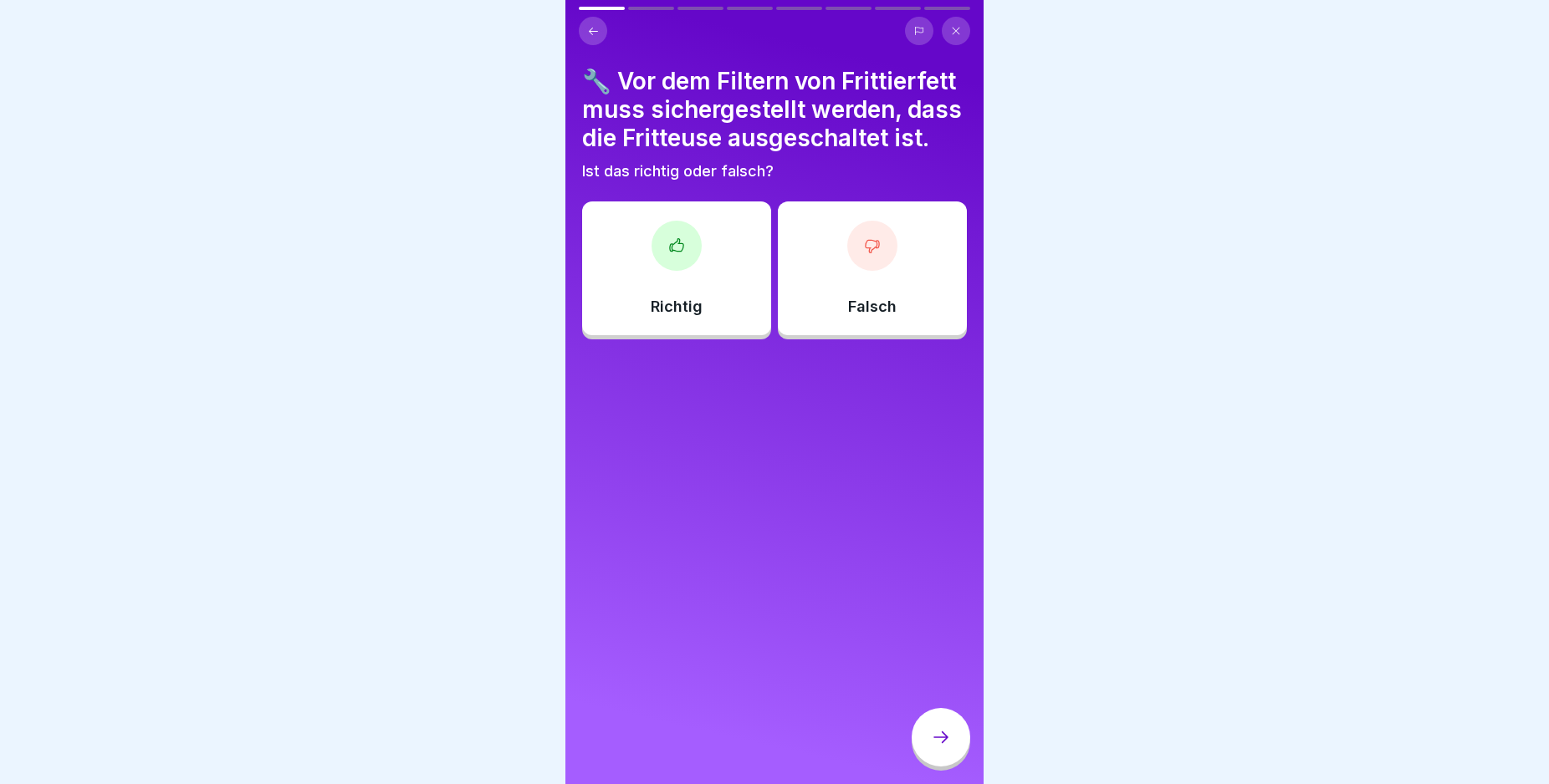
click at [675, 254] on icon at bounding box center [676, 245] width 16 height 16
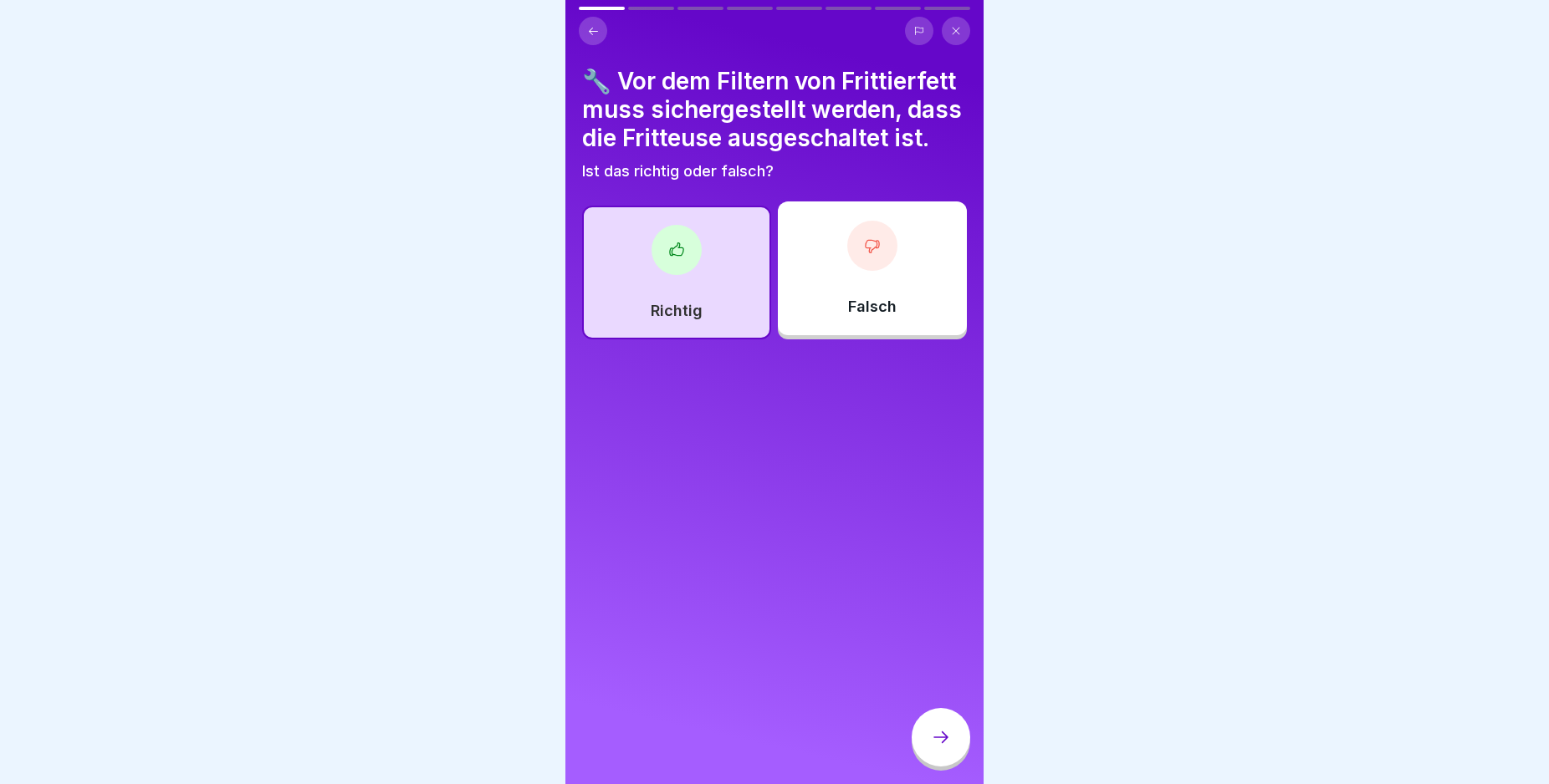
click at [942, 744] on icon at bounding box center [940, 737] width 20 height 20
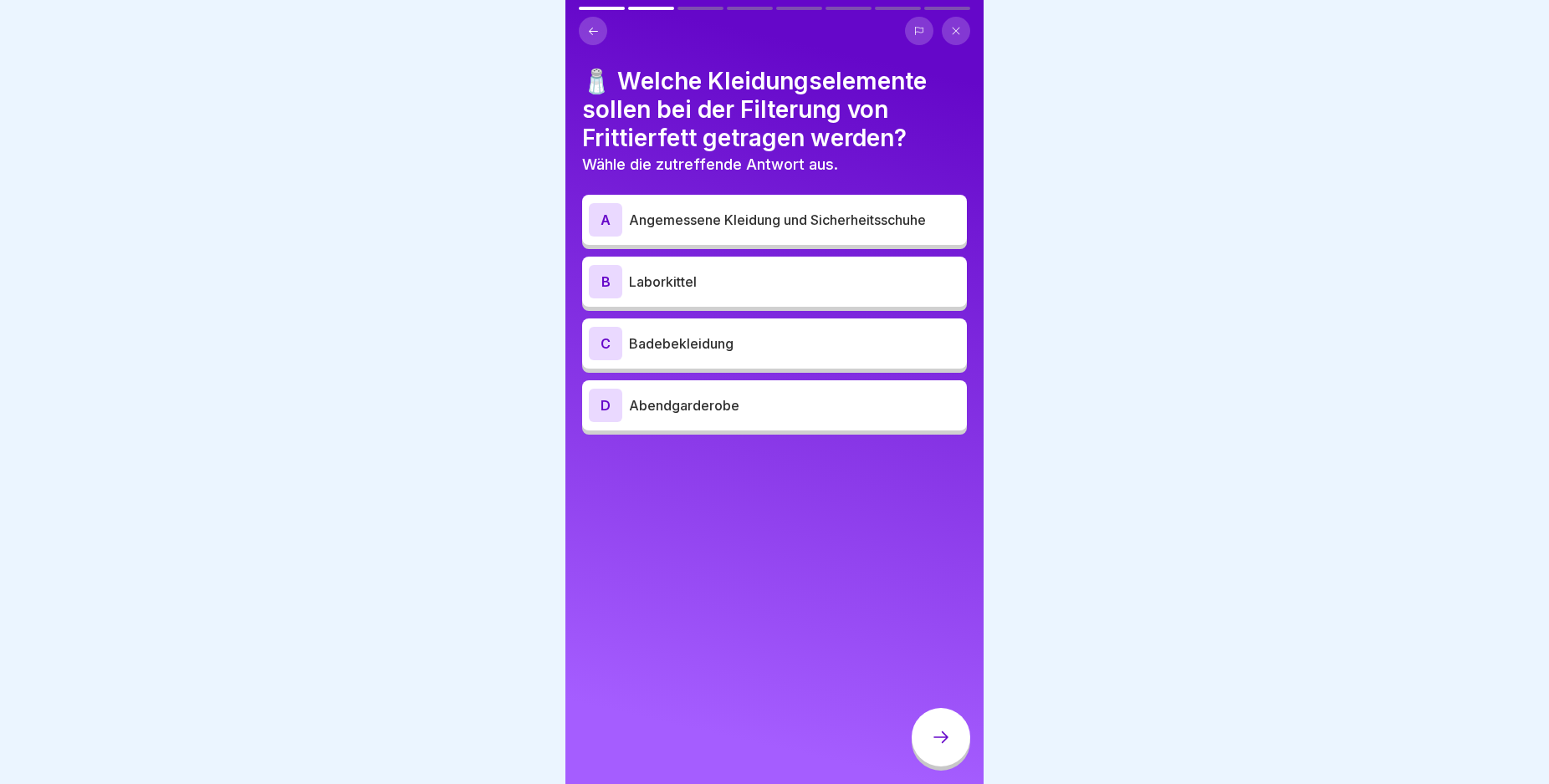
click at [600, 219] on div "A" at bounding box center [605, 220] width 34 height 34
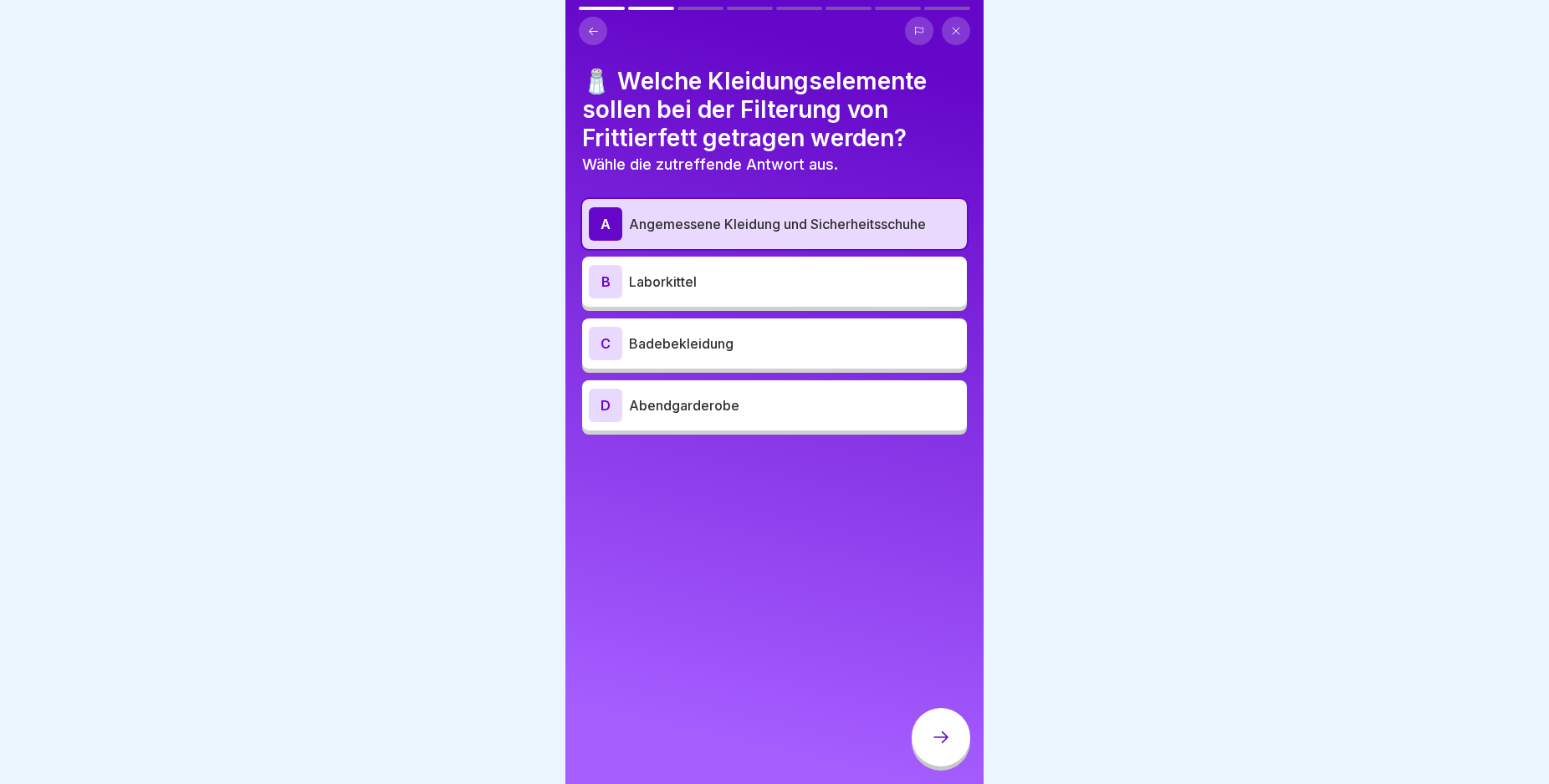
click at [944, 747] on icon at bounding box center [940, 737] width 20 height 20
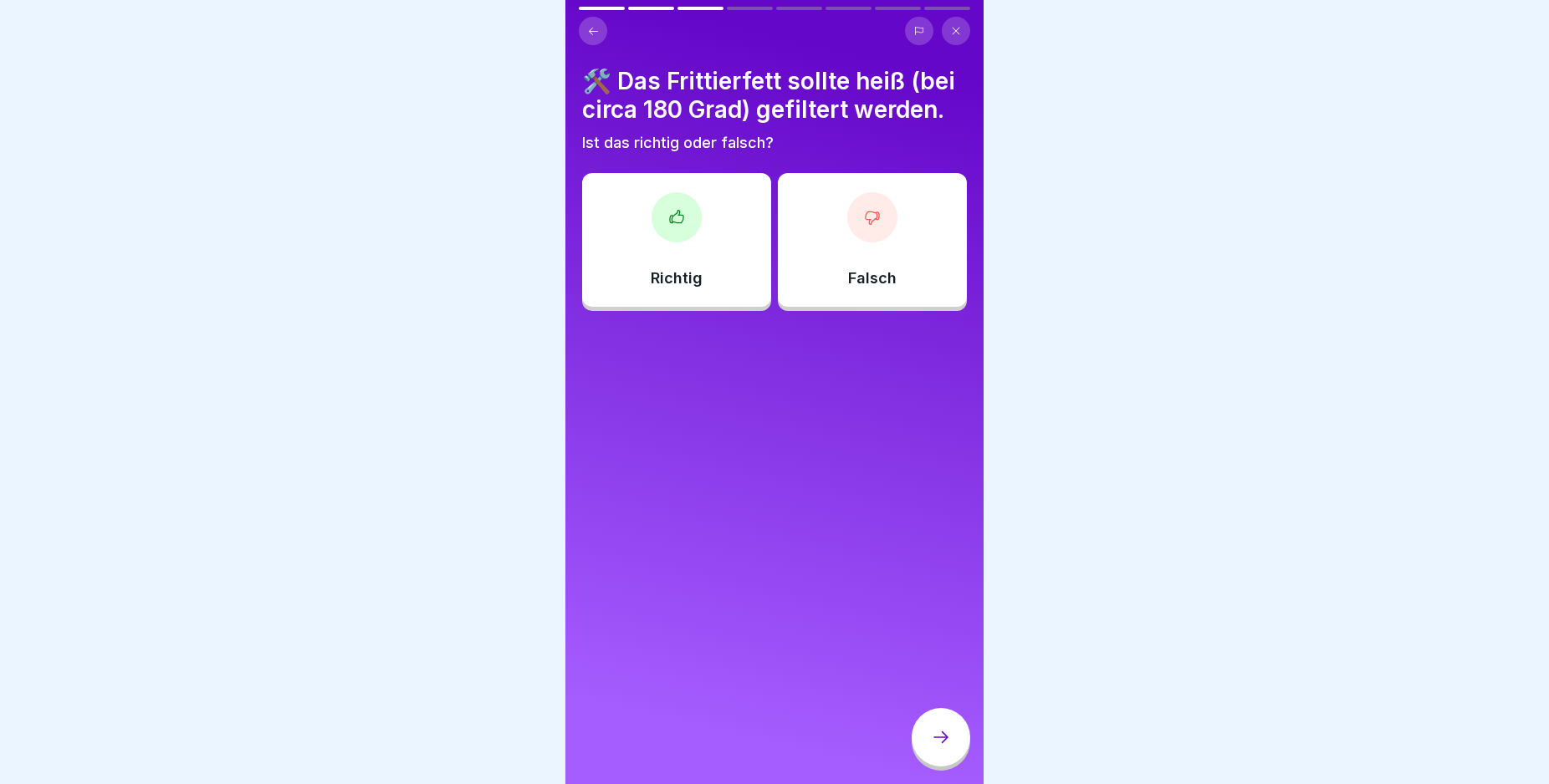
click at [868, 226] on icon at bounding box center [871, 217] width 16 height 16
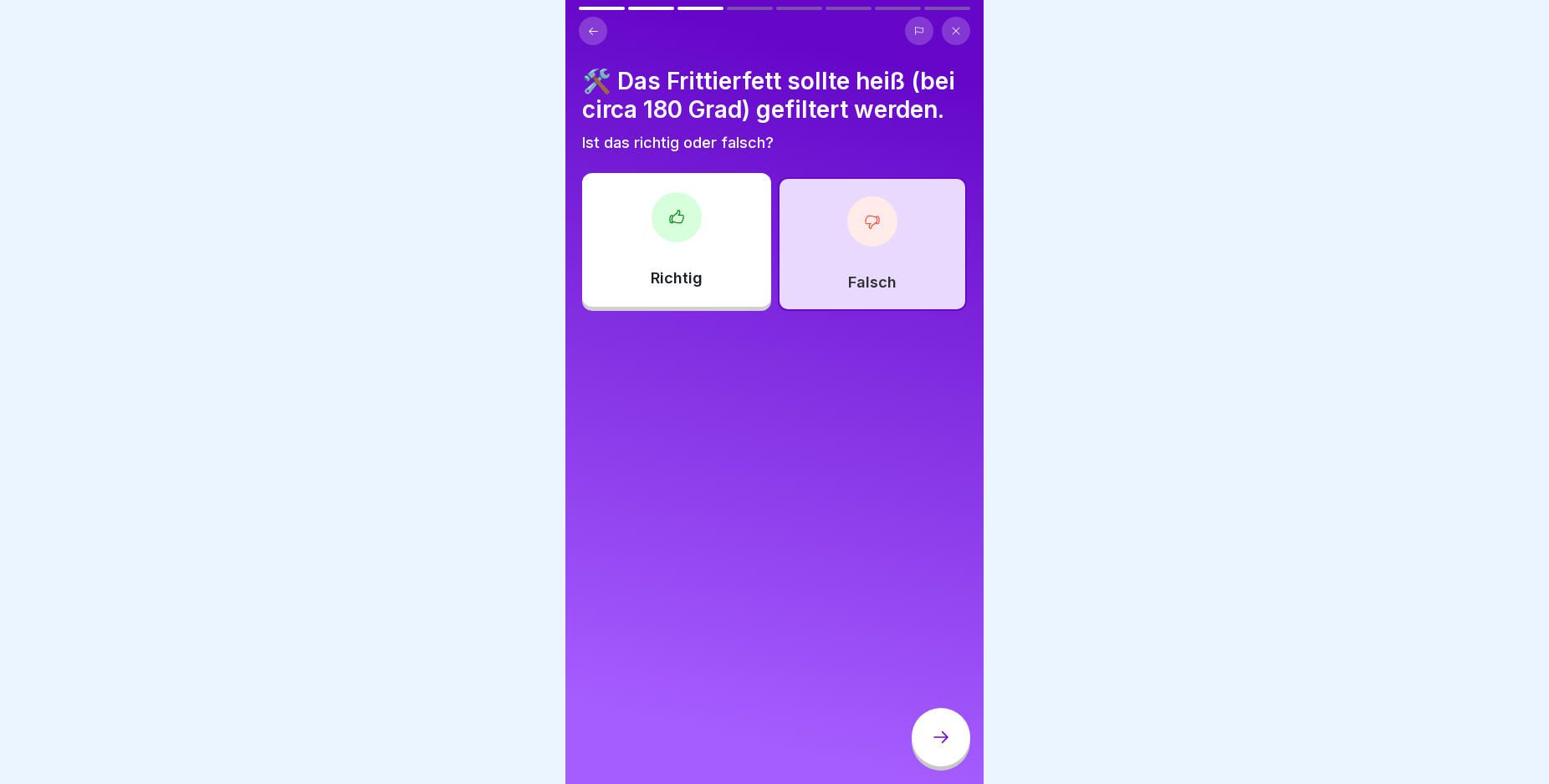
click at [947, 743] on icon at bounding box center [941, 737] width 16 height 12
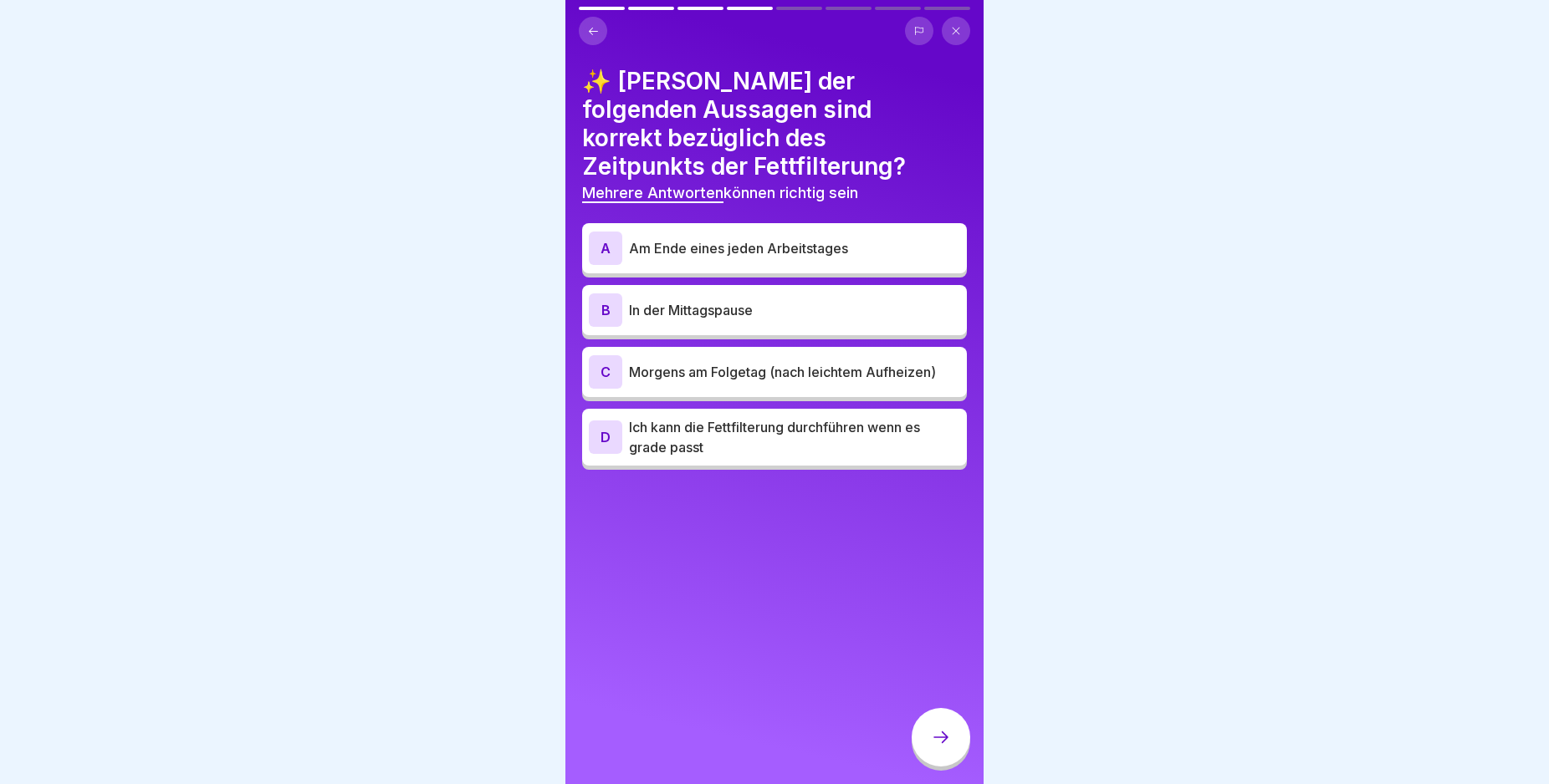
click at [600, 232] on div "A" at bounding box center [605, 248] width 34 height 34
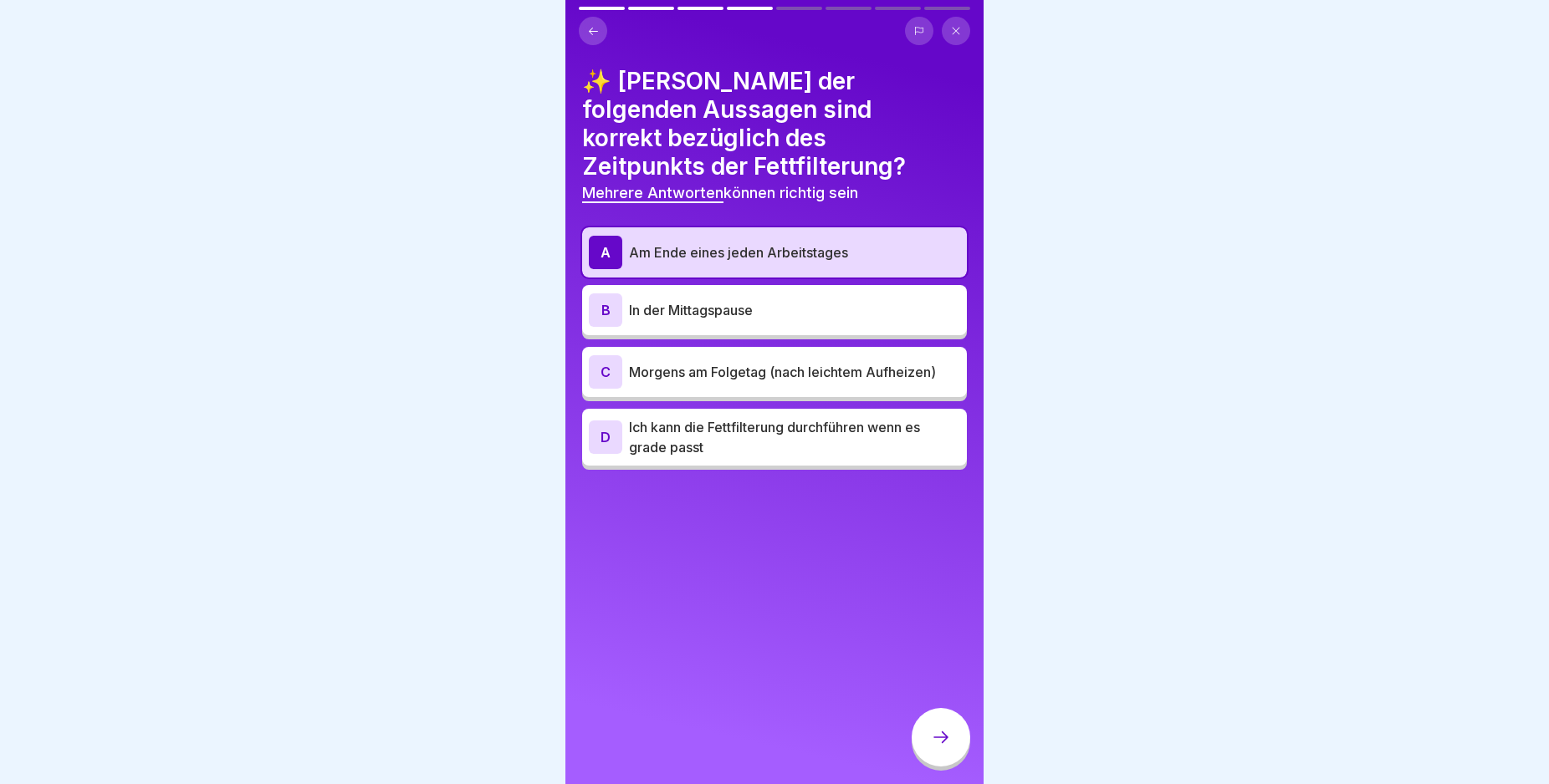
click at [607, 421] on div "D" at bounding box center [605, 437] width 34 height 34
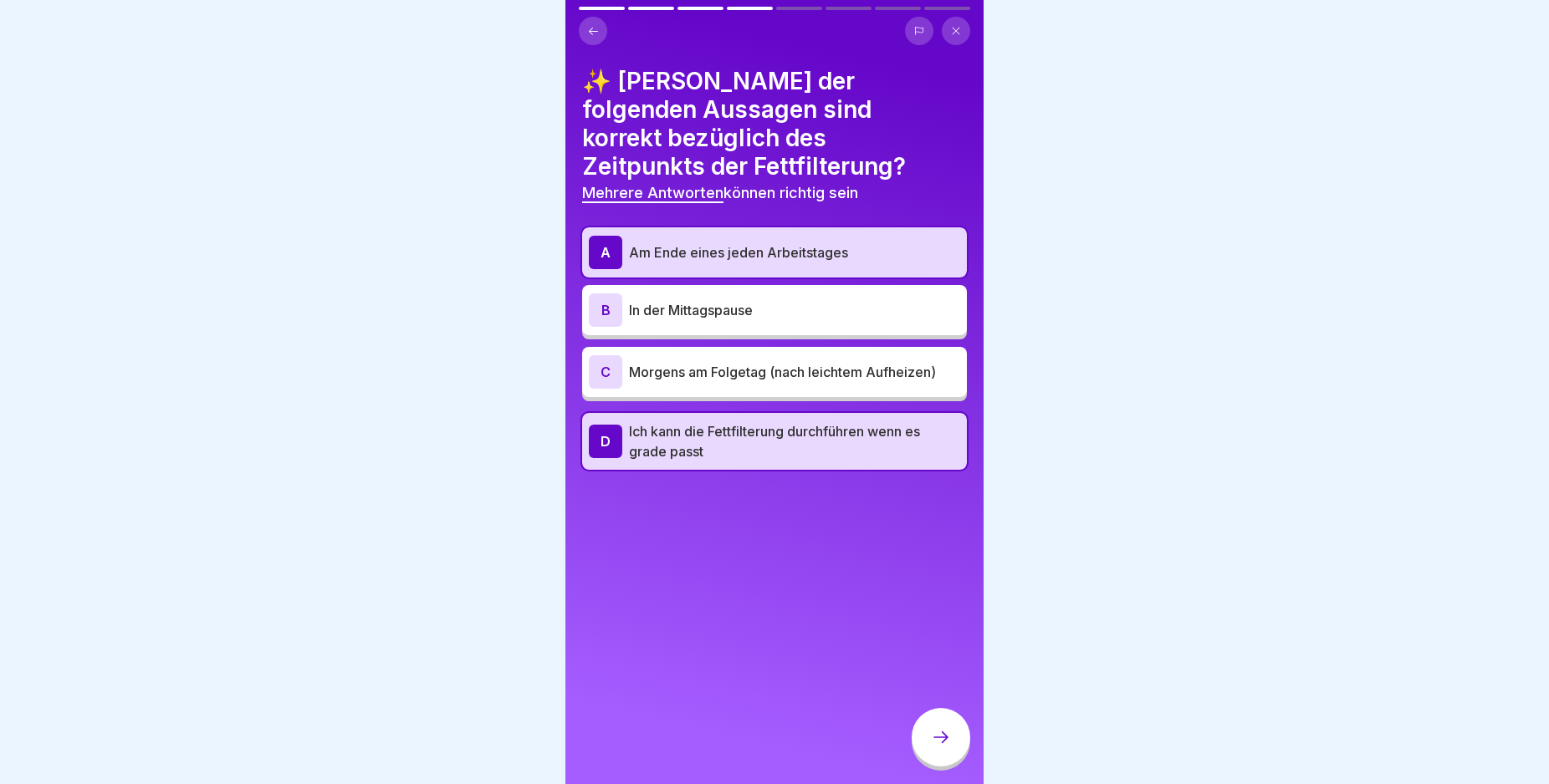
click at [943, 740] on div at bounding box center [940, 737] width 58 height 58
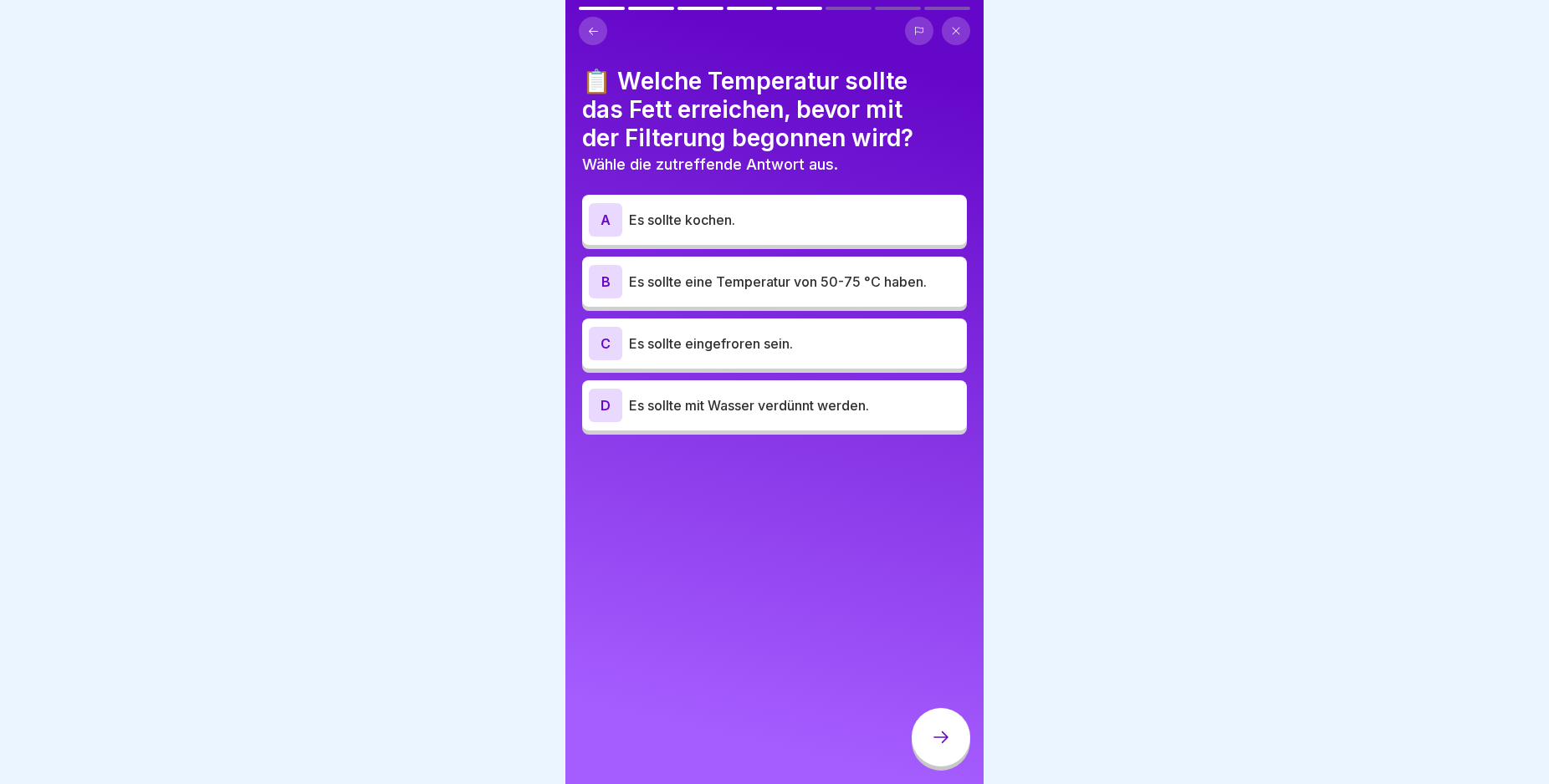
click at [603, 283] on div "B" at bounding box center [605, 282] width 34 height 34
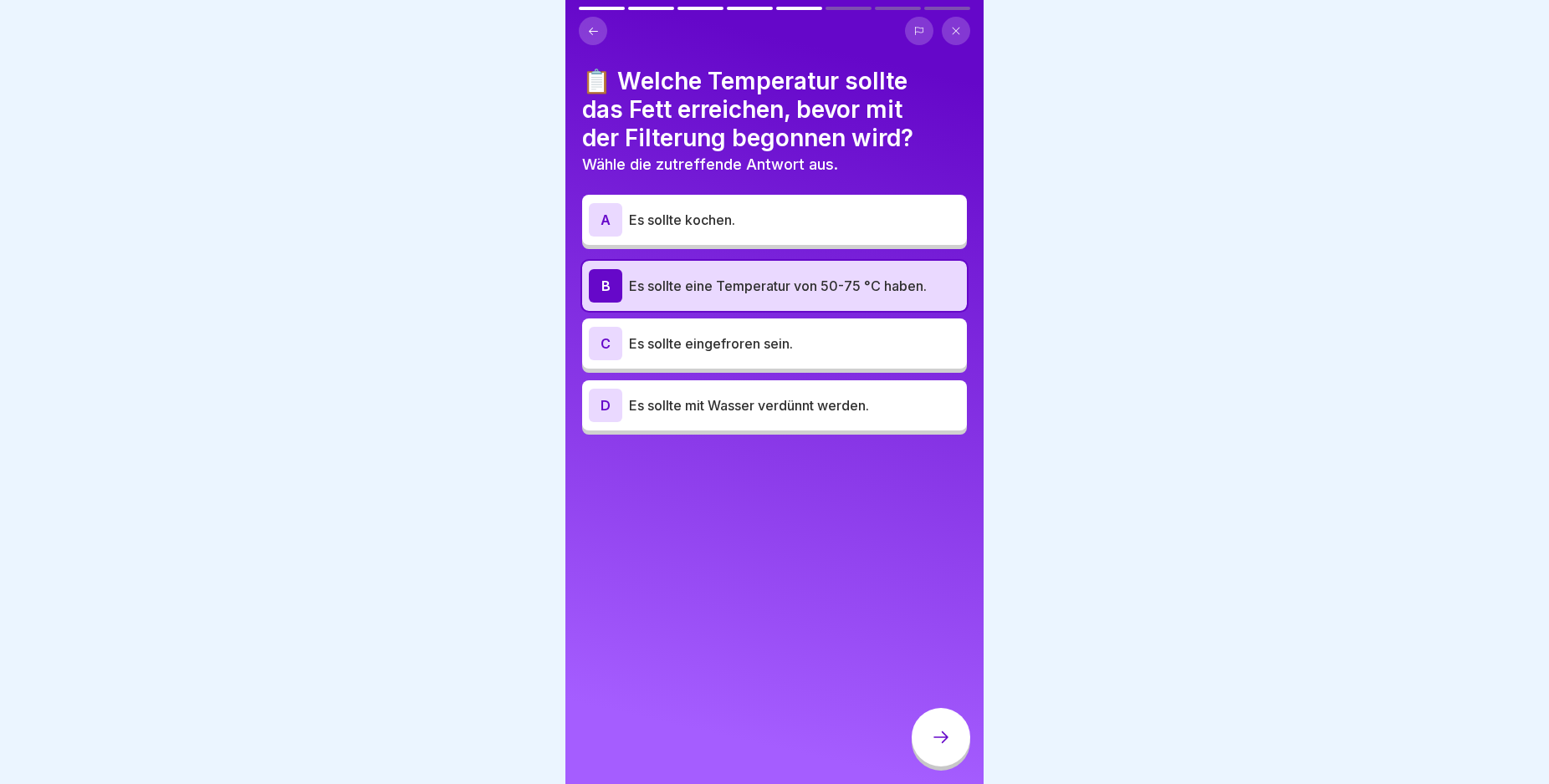
click at [931, 754] on div at bounding box center [940, 737] width 58 height 58
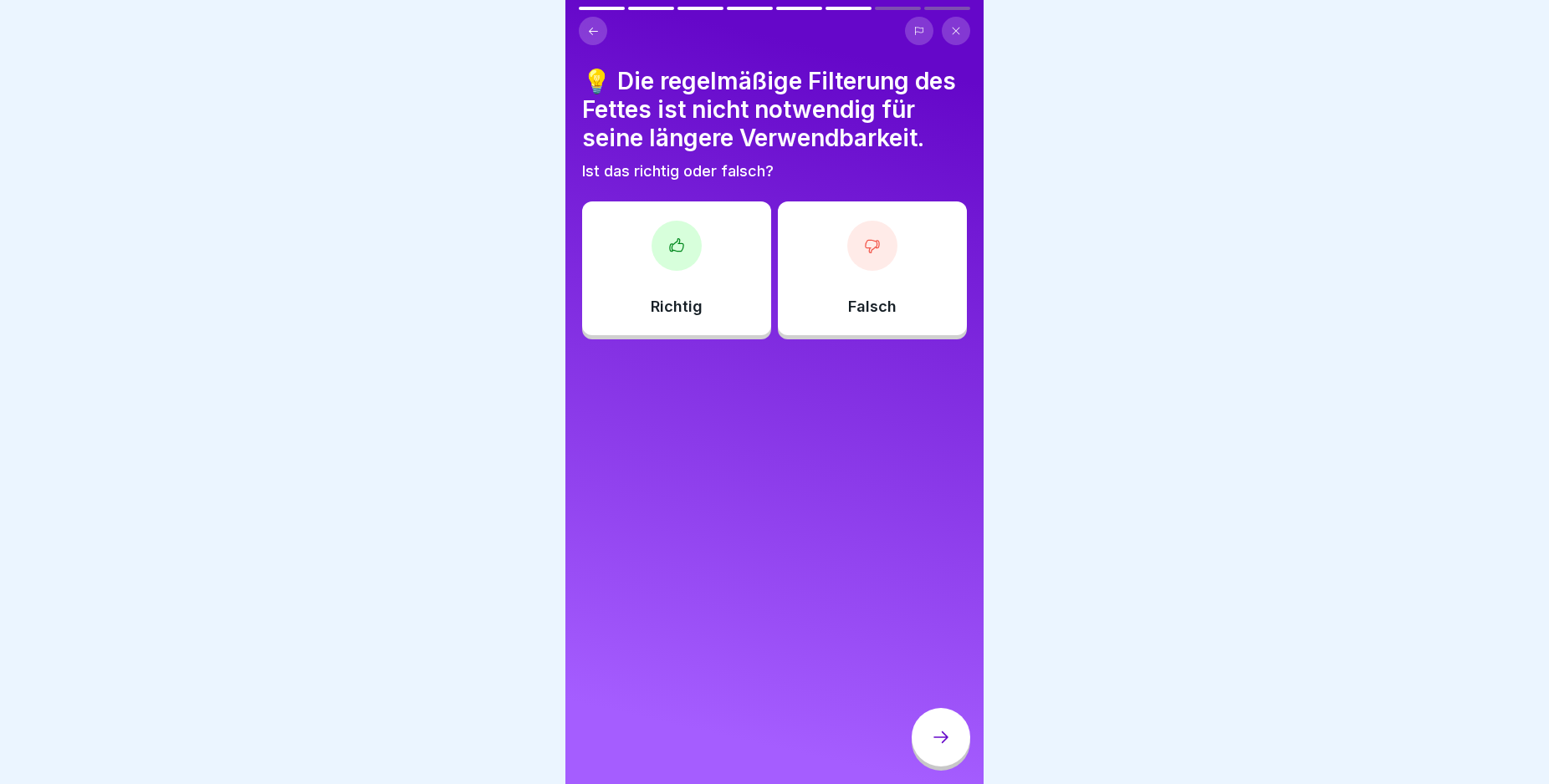
click at [660, 247] on div at bounding box center [677, 246] width 50 height 50
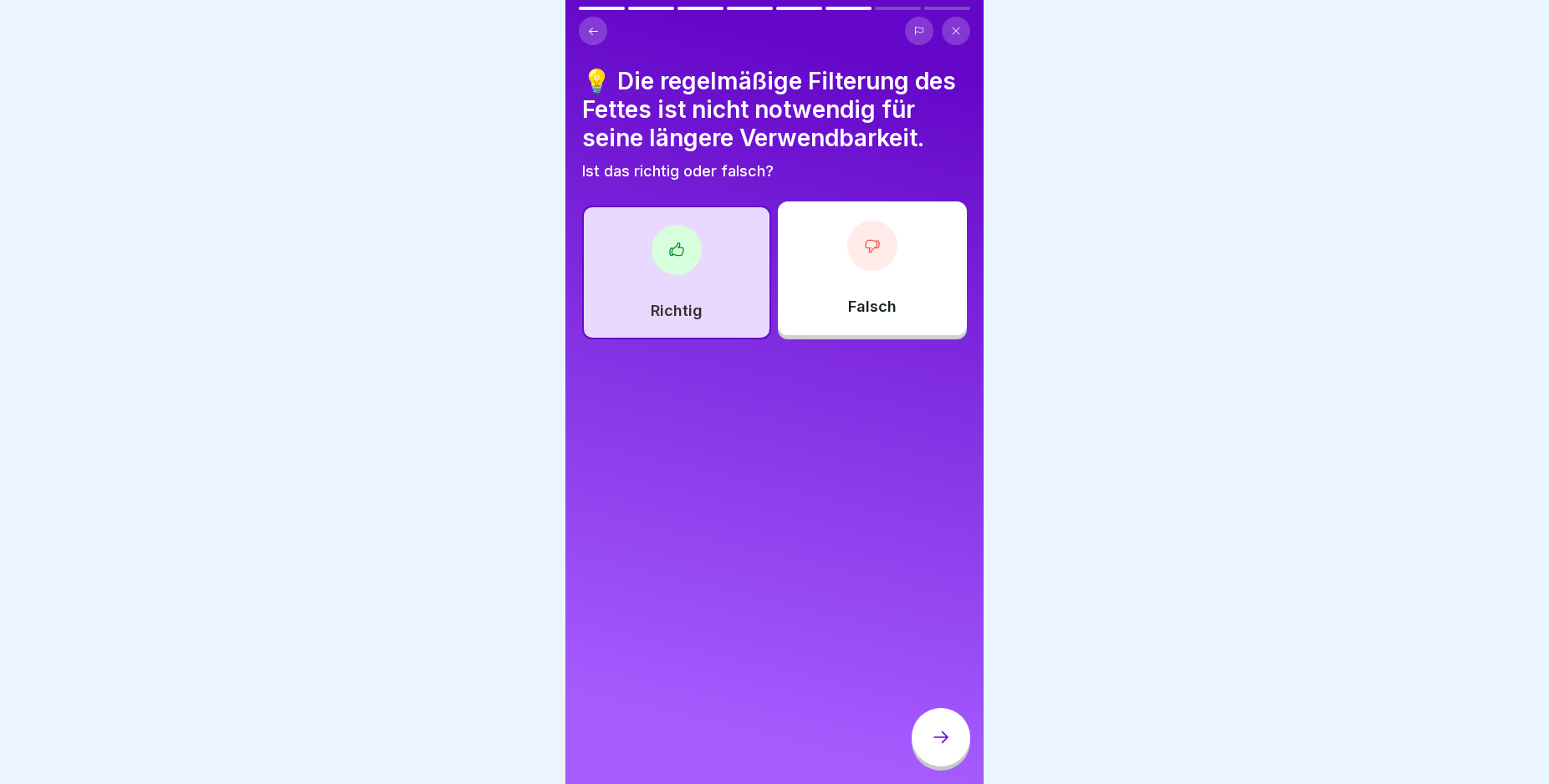
click at [934, 745] on icon at bounding box center [940, 737] width 20 height 20
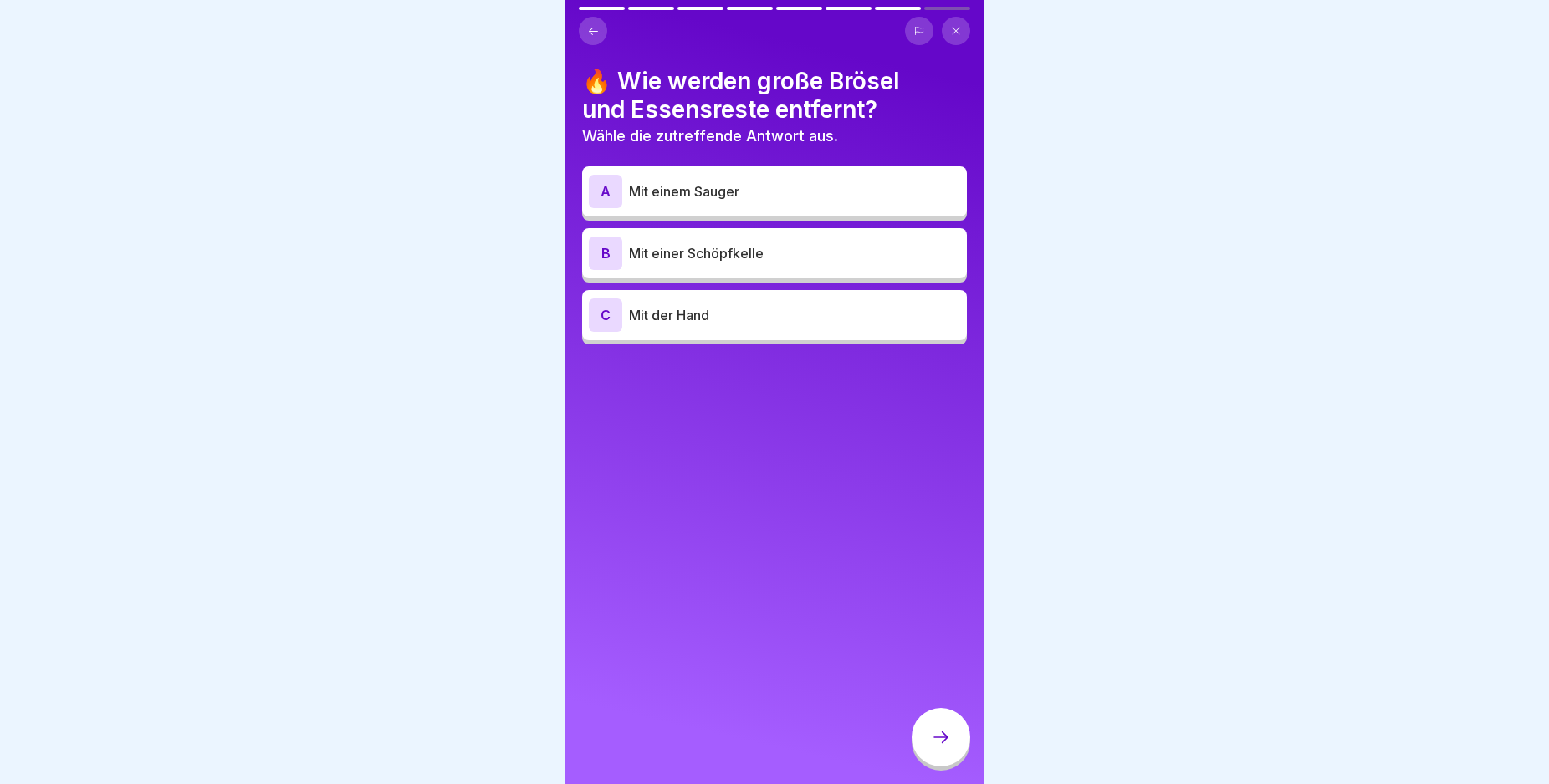
click at [604, 245] on div "B" at bounding box center [605, 253] width 34 height 34
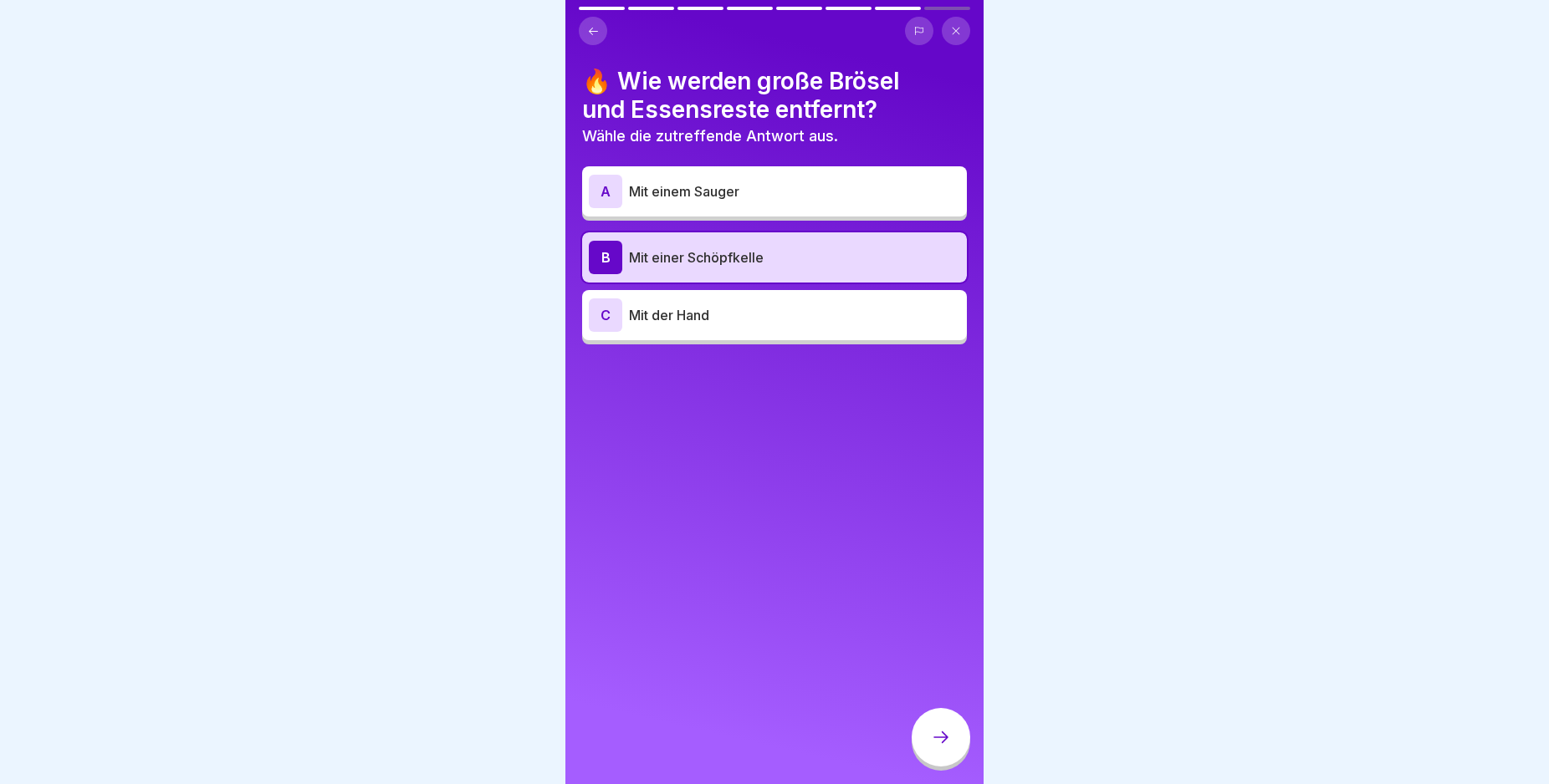
click at [934, 747] on icon at bounding box center [940, 737] width 20 height 20
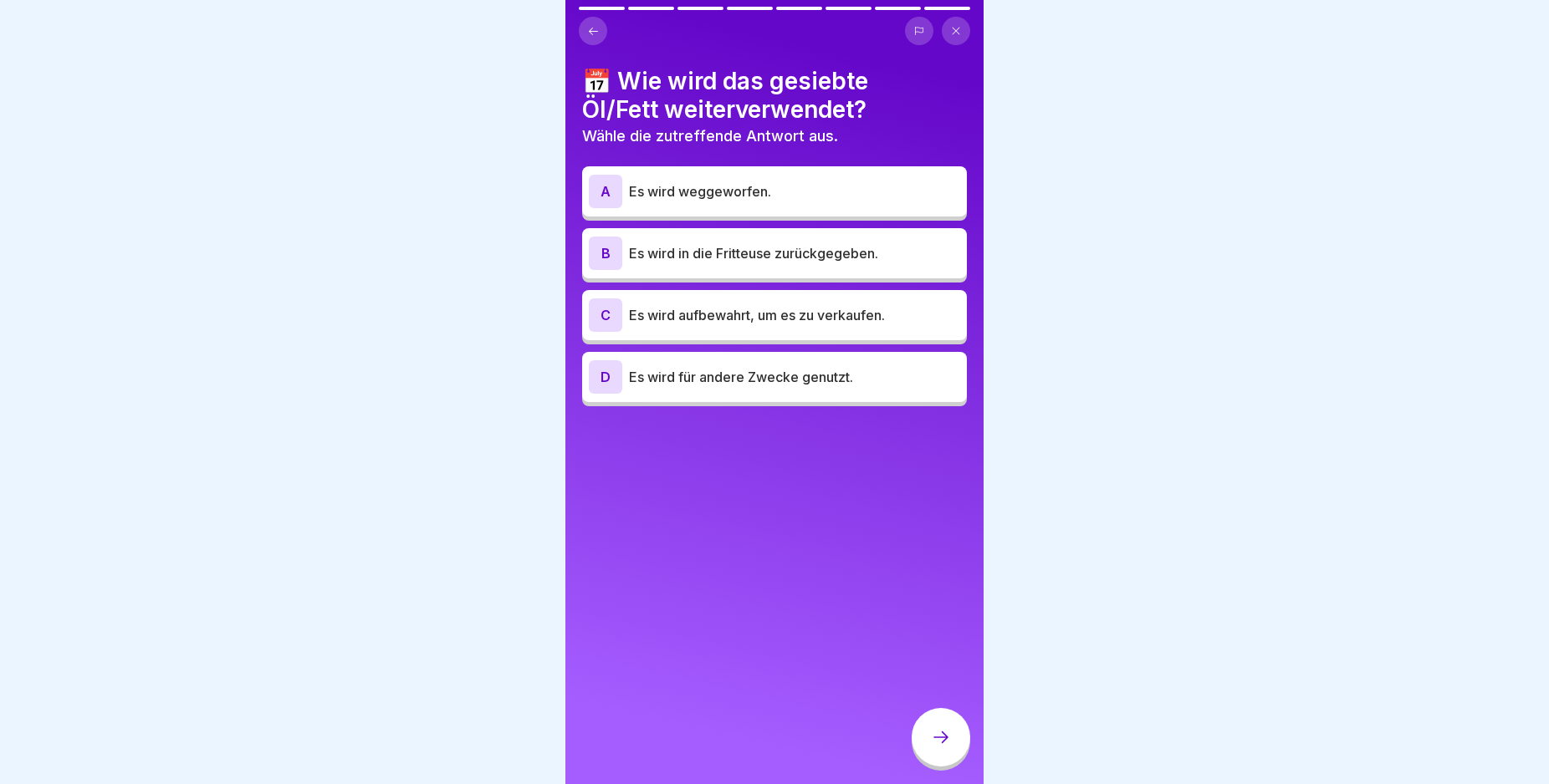
click at [597, 248] on div "B" at bounding box center [605, 253] width 34 height 34
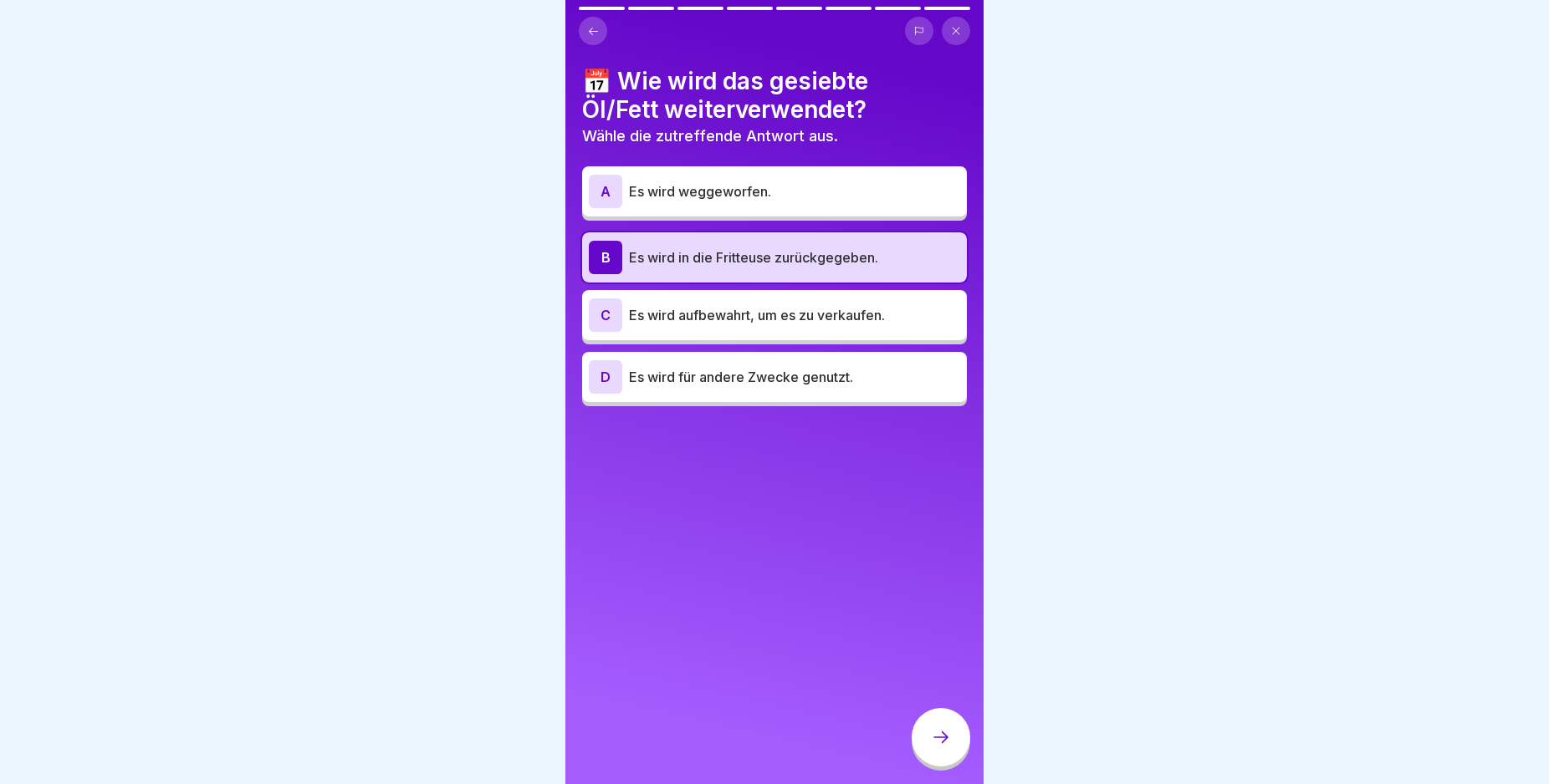
click at [933, 746] on icon at bounding box center [940, 737] width 20 height 20
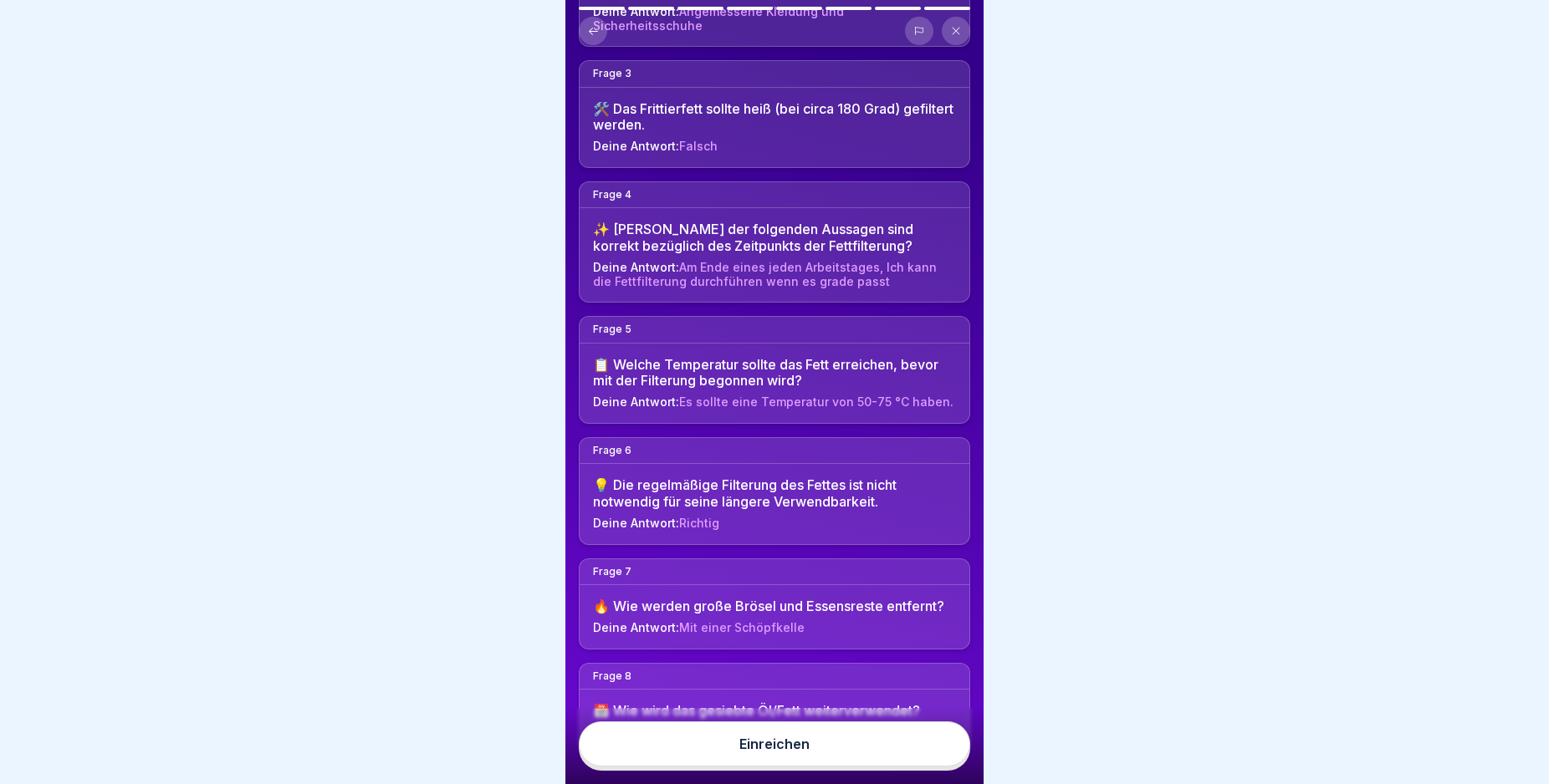
scroll to position [380, 0]
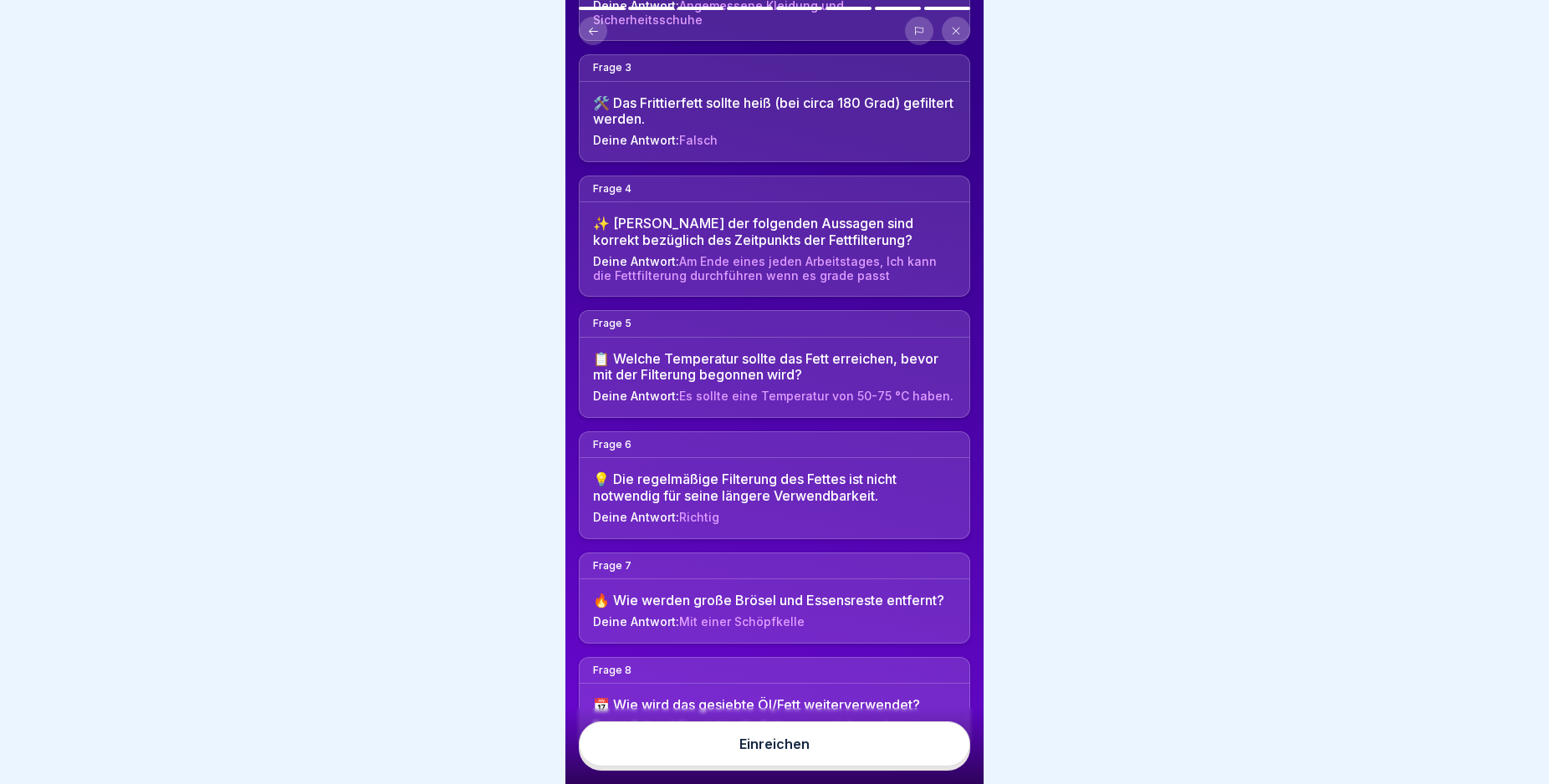
click at [943, 570] on div "Hier sind deine Antworten. Bereit zum Einreichen? Im Anschluss siehst du dein E…" at bounding box center [774, 392] width 418 height 784
click at [869, 758] on button "Einreichen" at bounding box center [774, 744] width 392 height 46
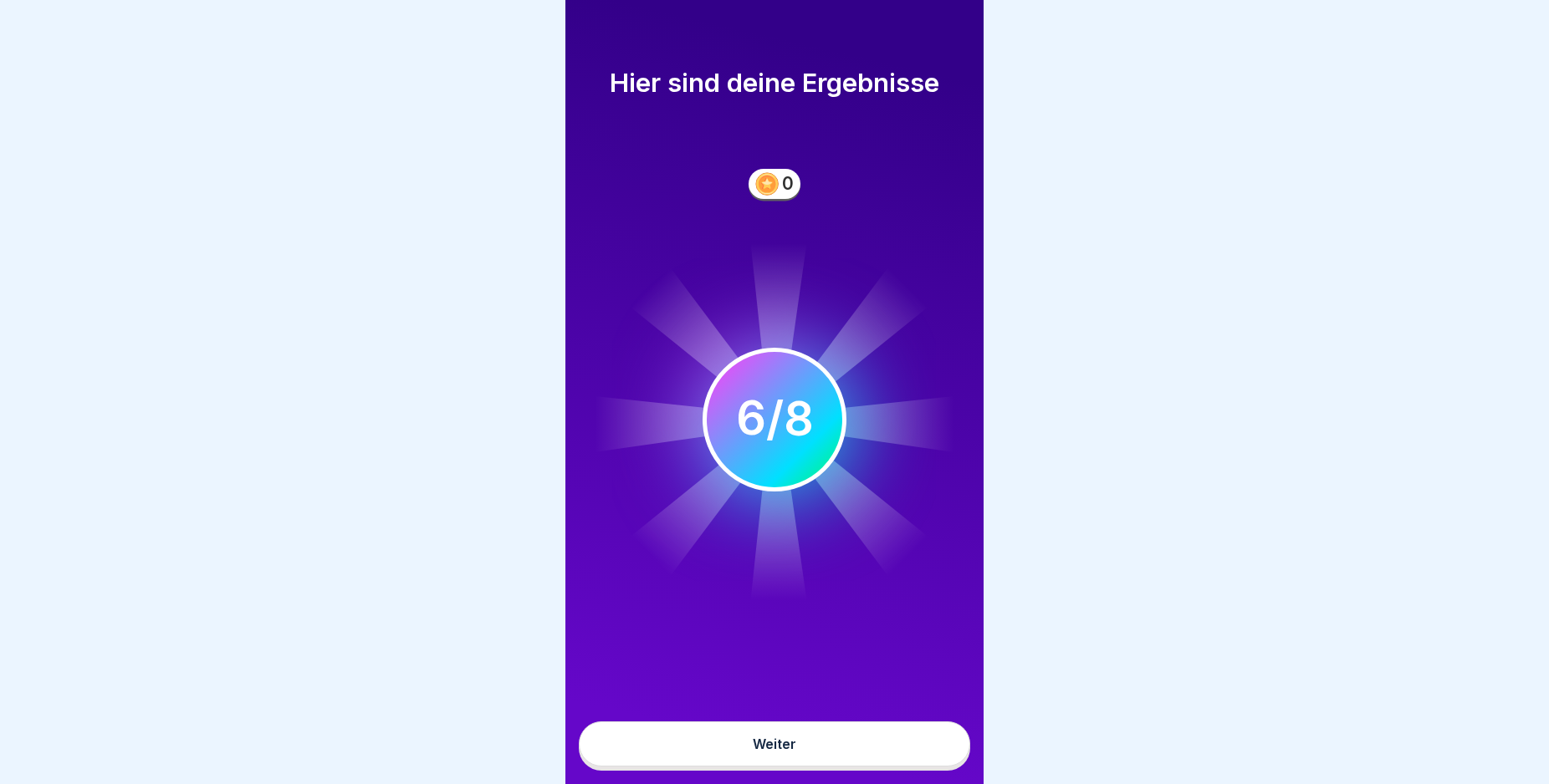
click at [869, 758] on button "Weiter" at bounding box center [774, 744] width 392 height 46
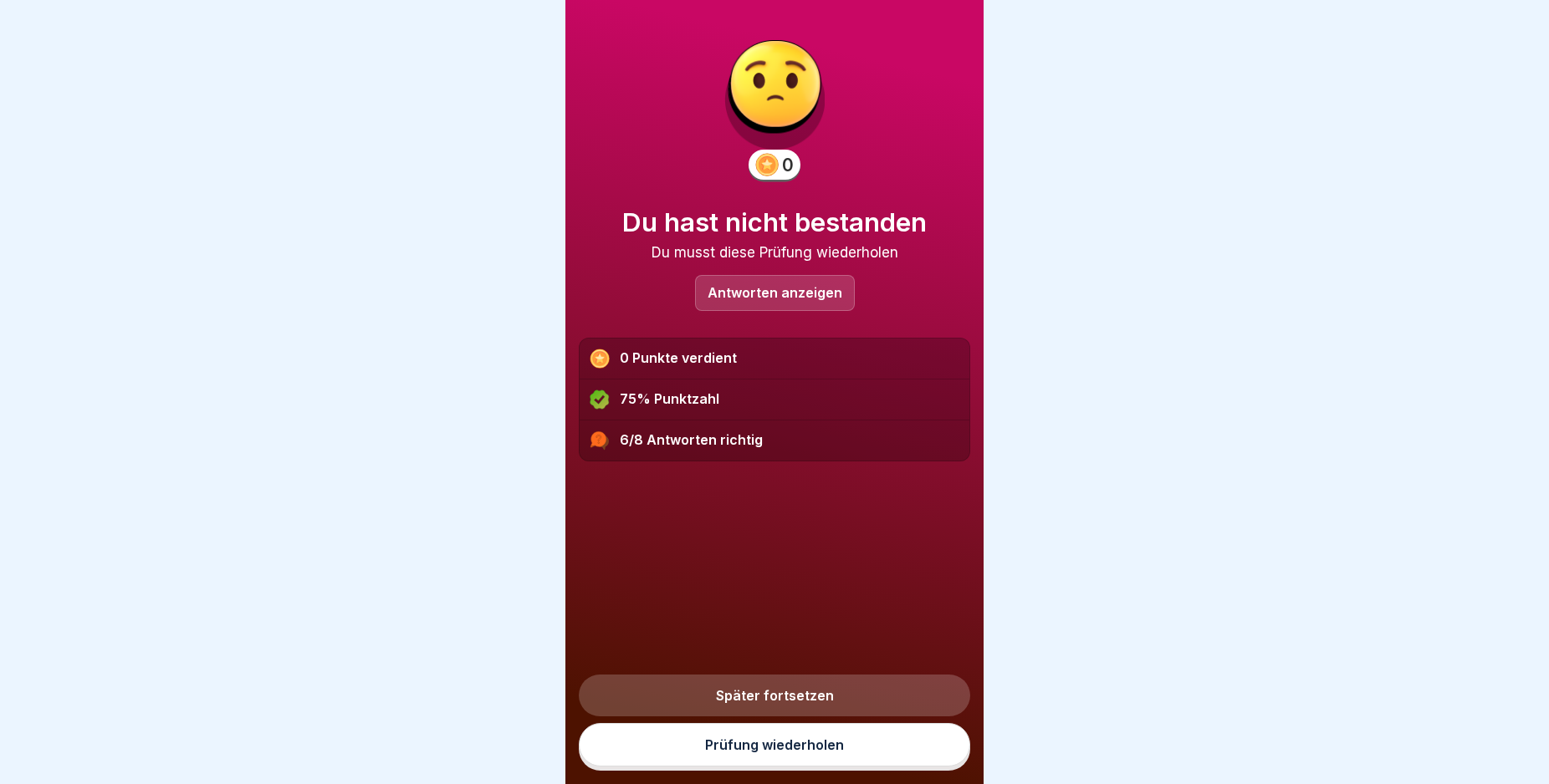
click at [869, 758] on link "Prüfung wiederholen" at bounding box center [774, 744] width 392 height 44
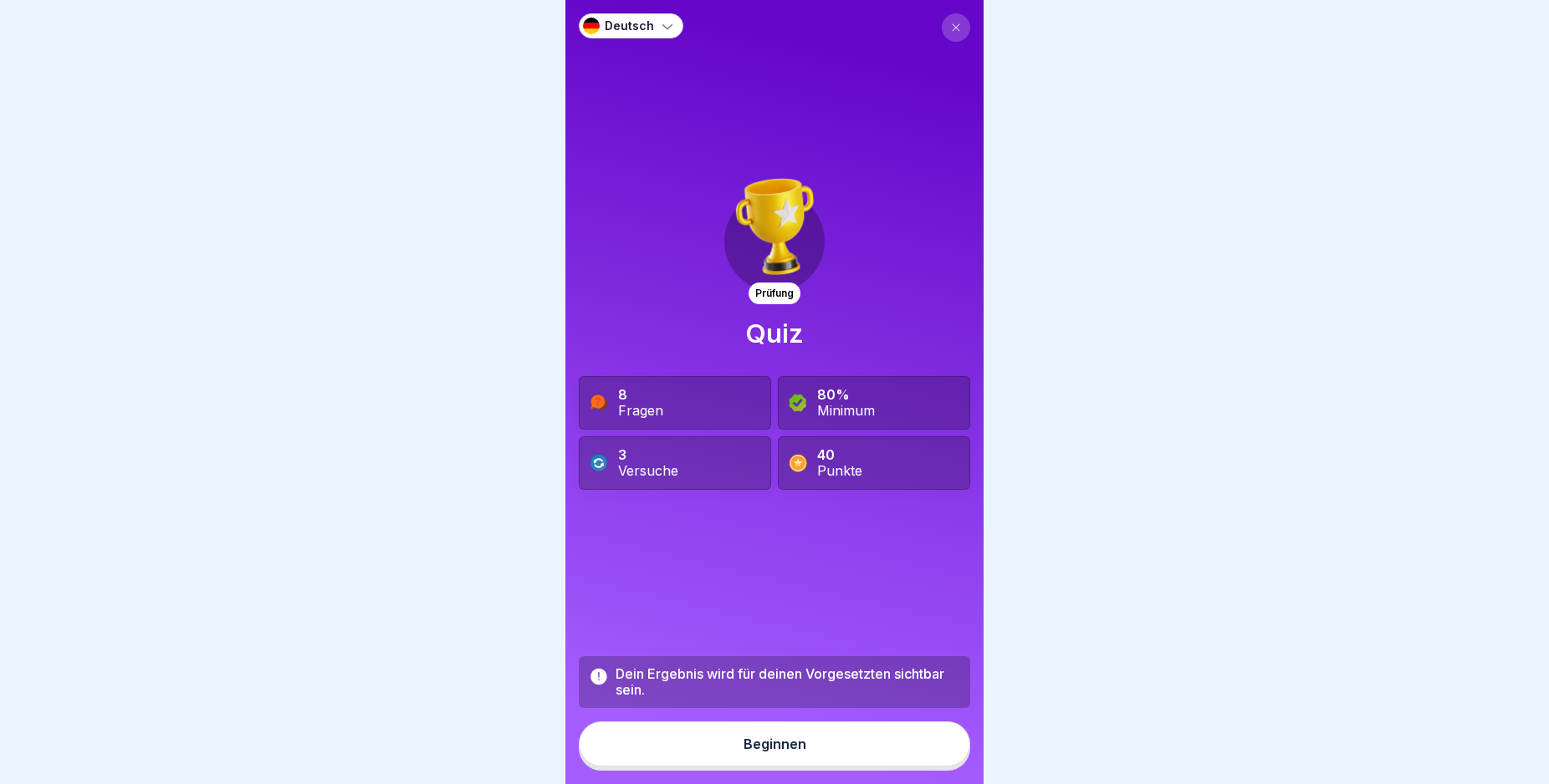
click at [869, 758] on button "Beginnen" at bounding box center [774, 744] width 392 height 46
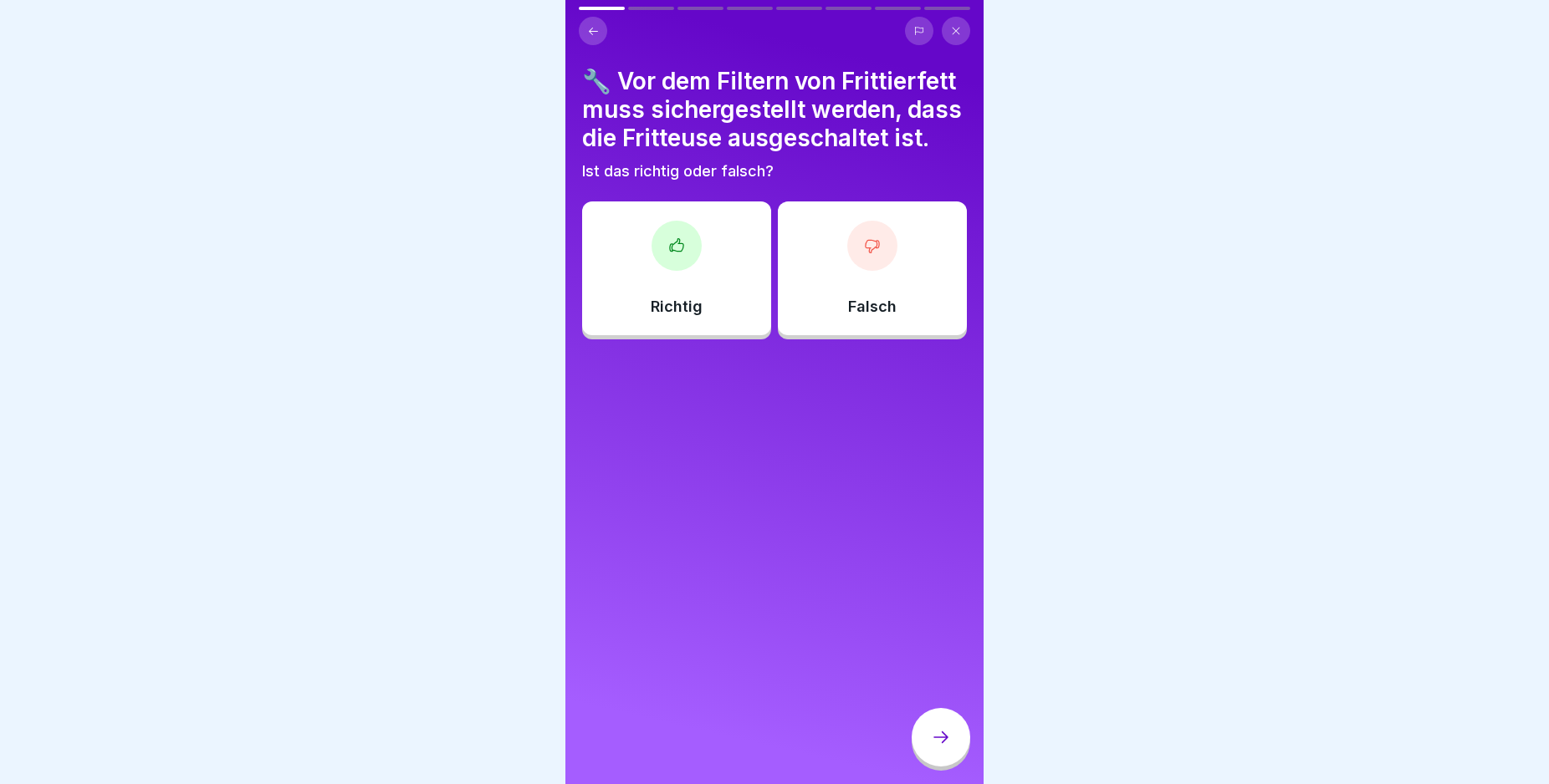
click at [678, 254] on icon at bounding box center [676, 245] width 16 height 16
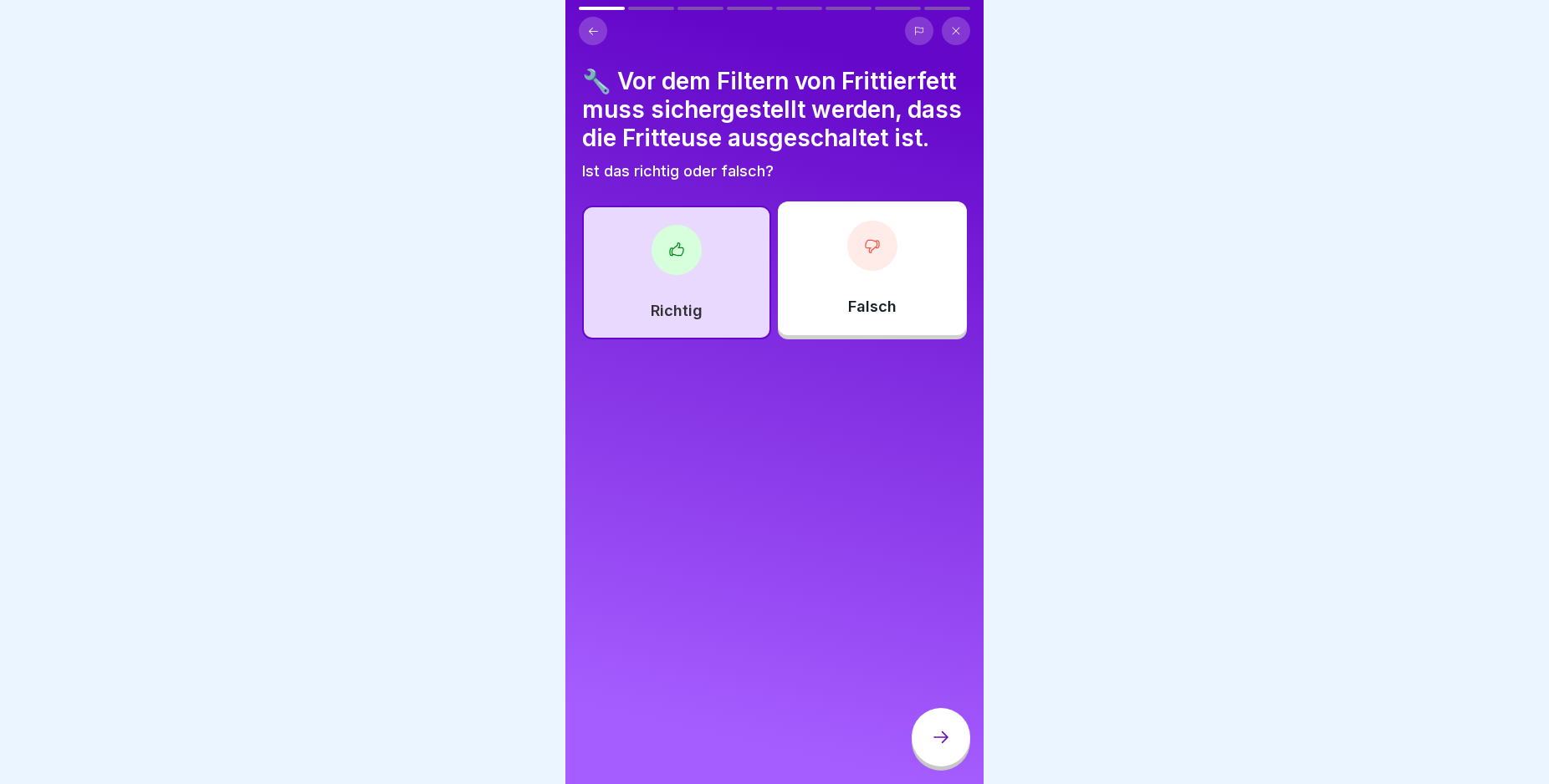
click at [935, 747] on icon at bounding box center [940, 737] width 20 height 20
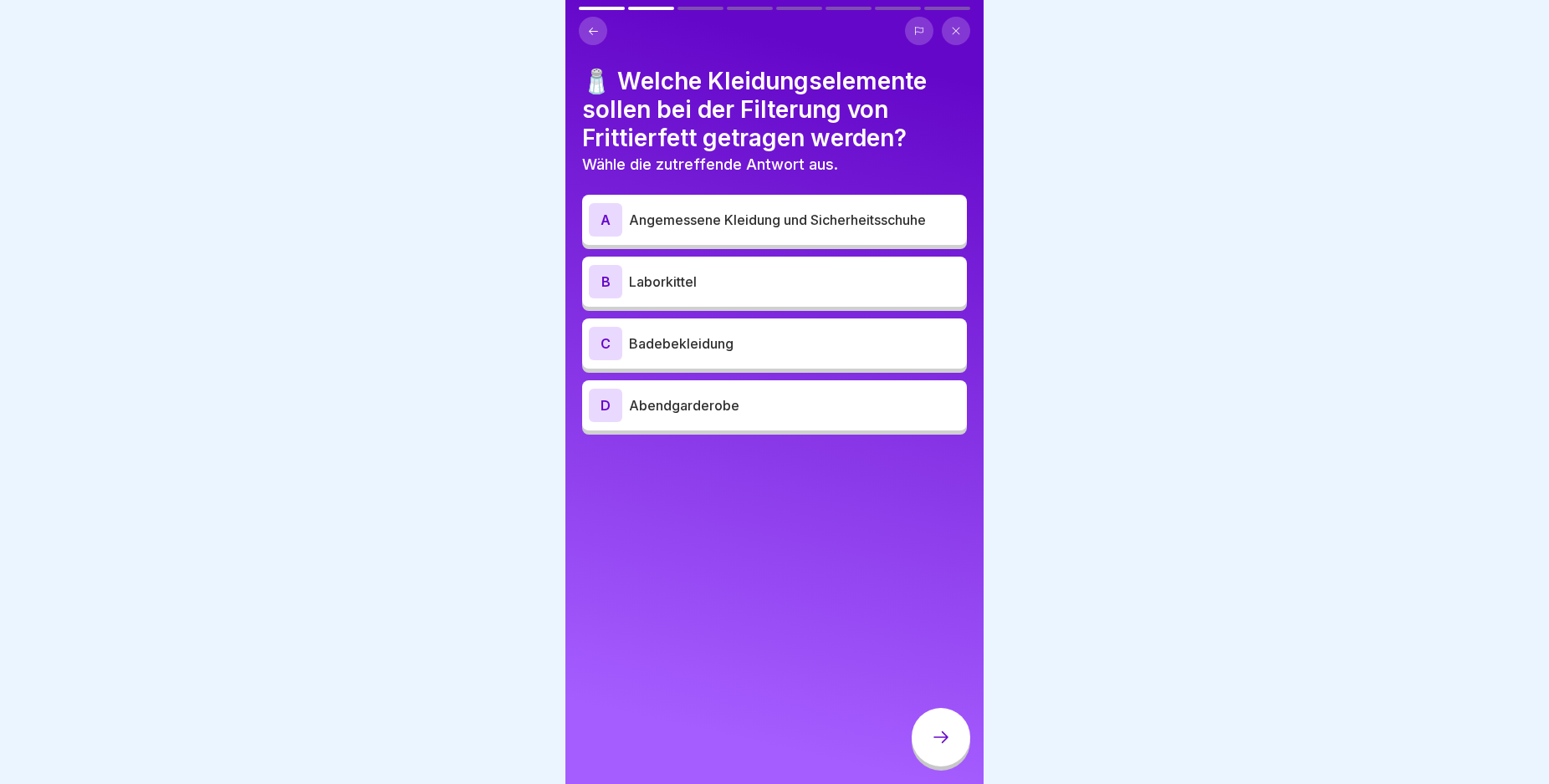
click at [603, 212] on div "A" at bounding box center [605, 220] width 34 height 34
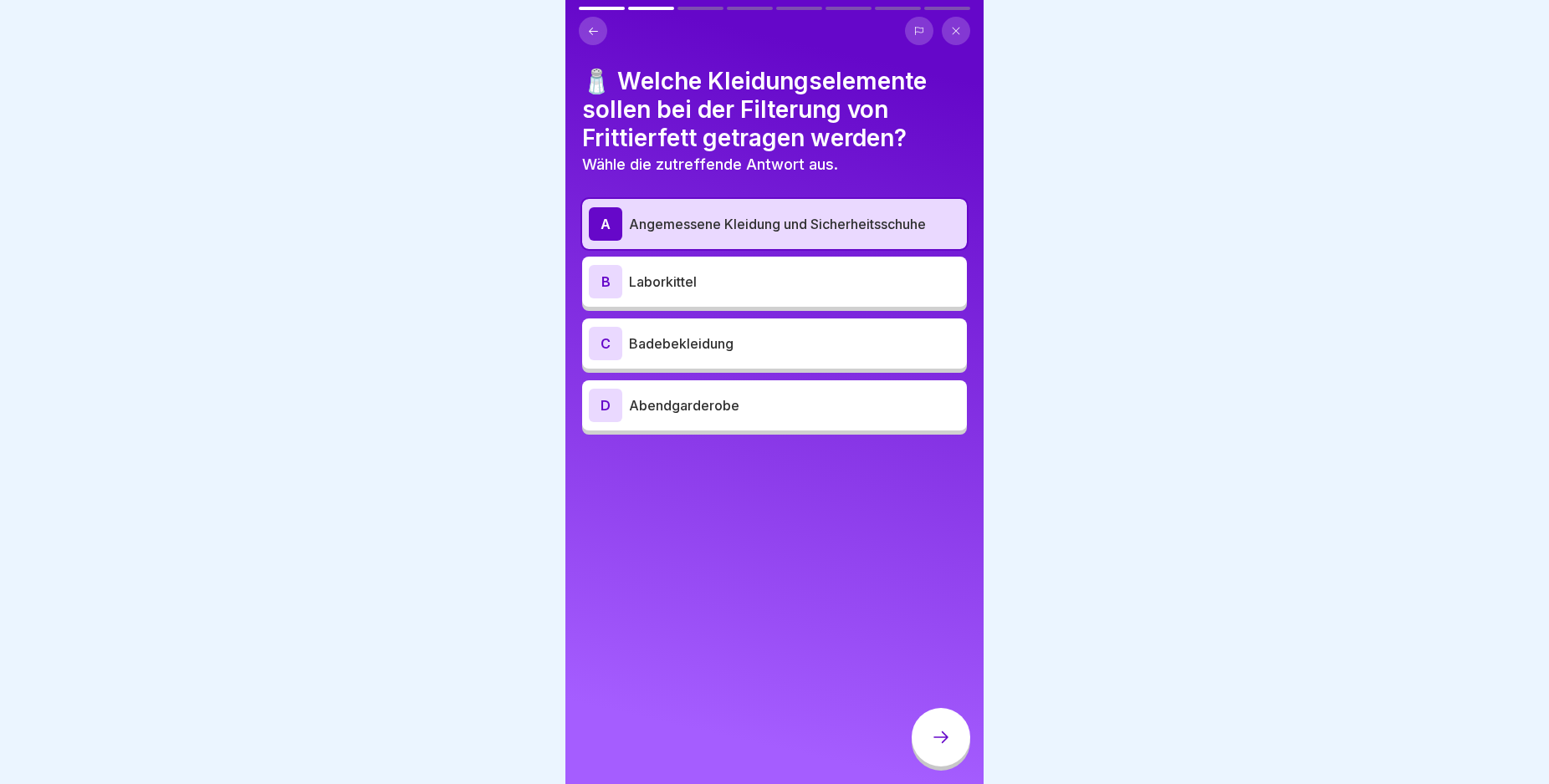
click at [935, 747] on icon at bounding box center [940, 737] width 20 height 20
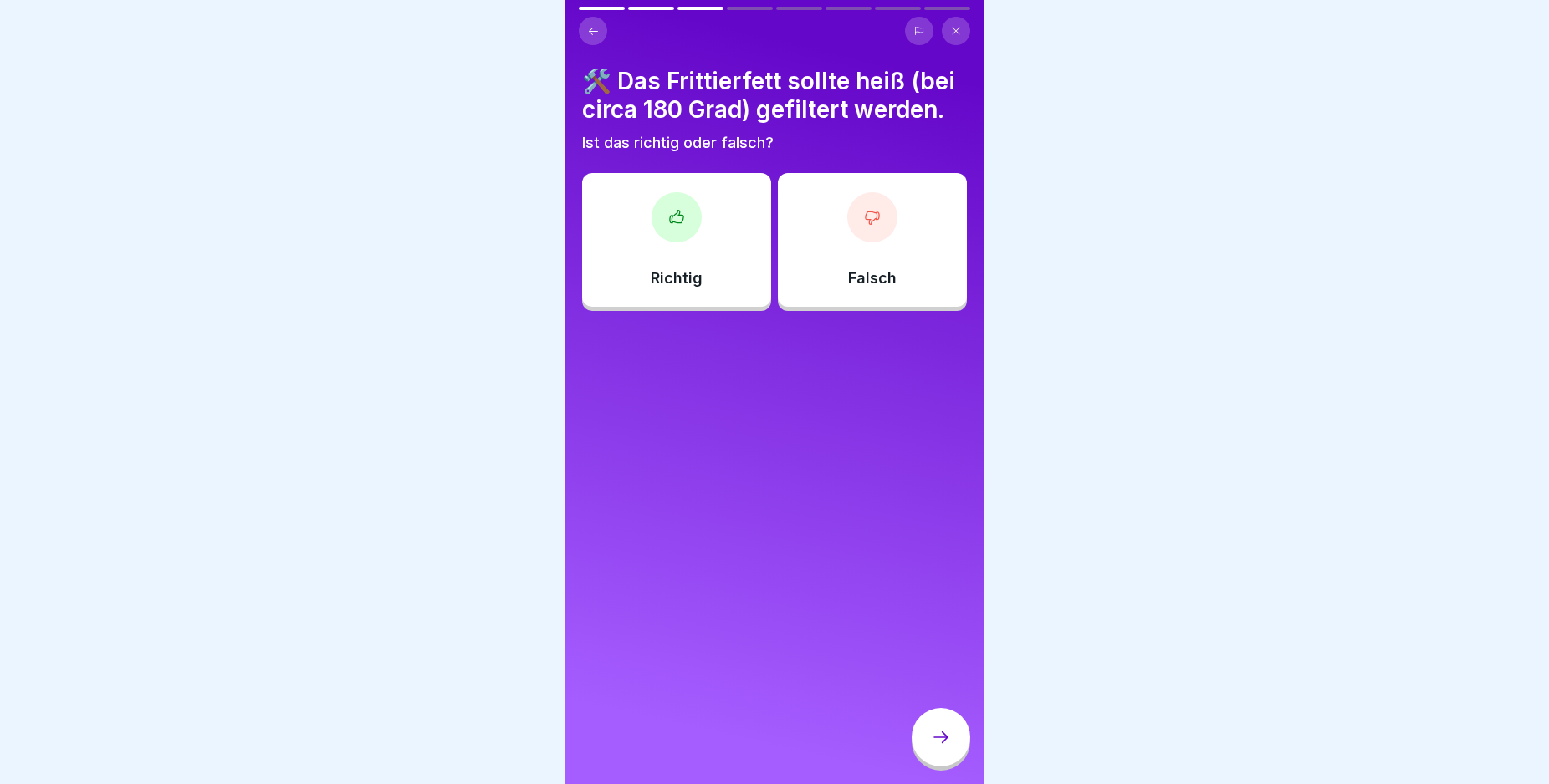
click at [867, 288] on p "Falsch" at bounding box center [872, 278] width 48 height 18
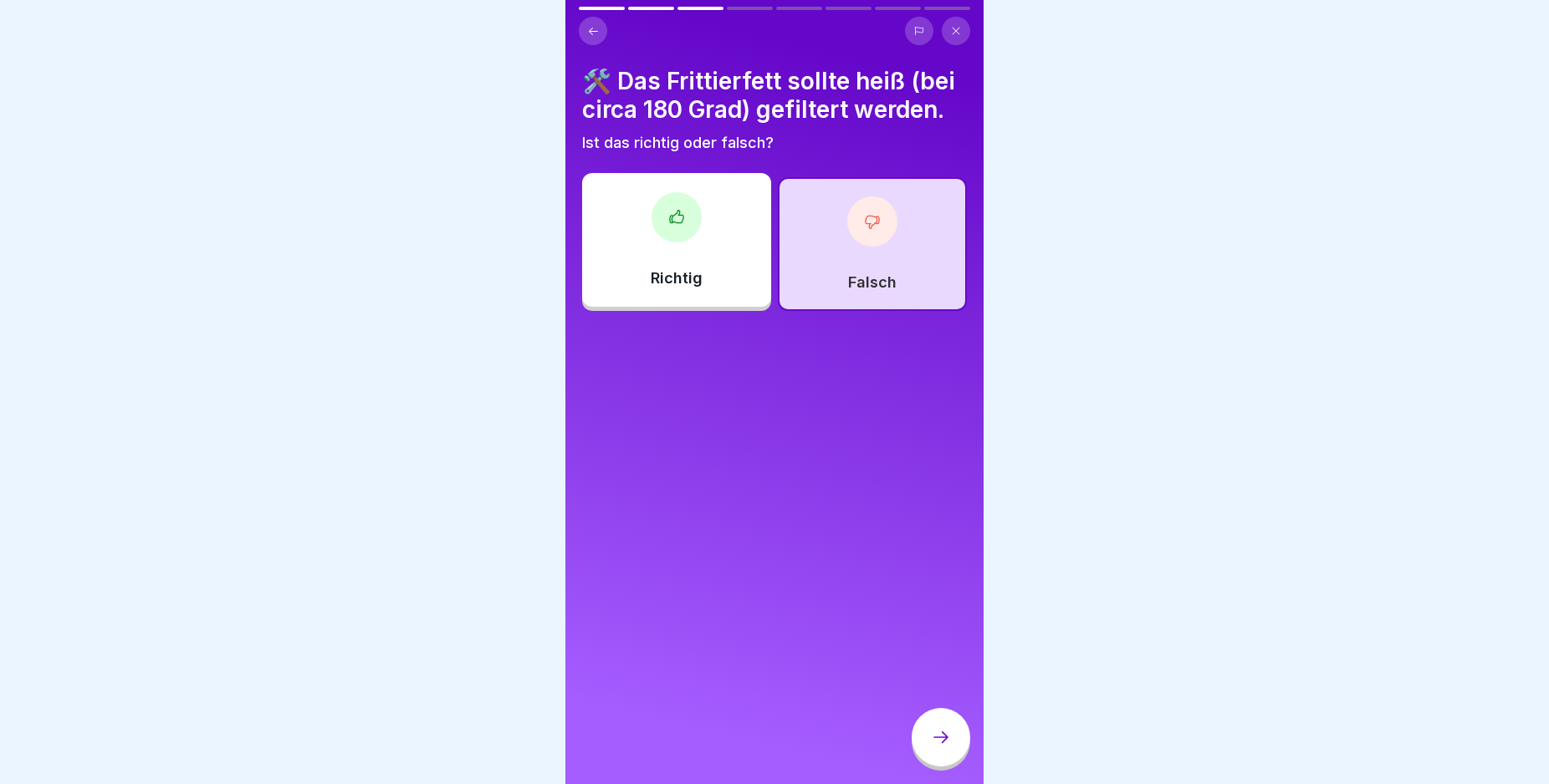
click at [935, 747] on icon at bounding box center [940, 737] width 20 height 20
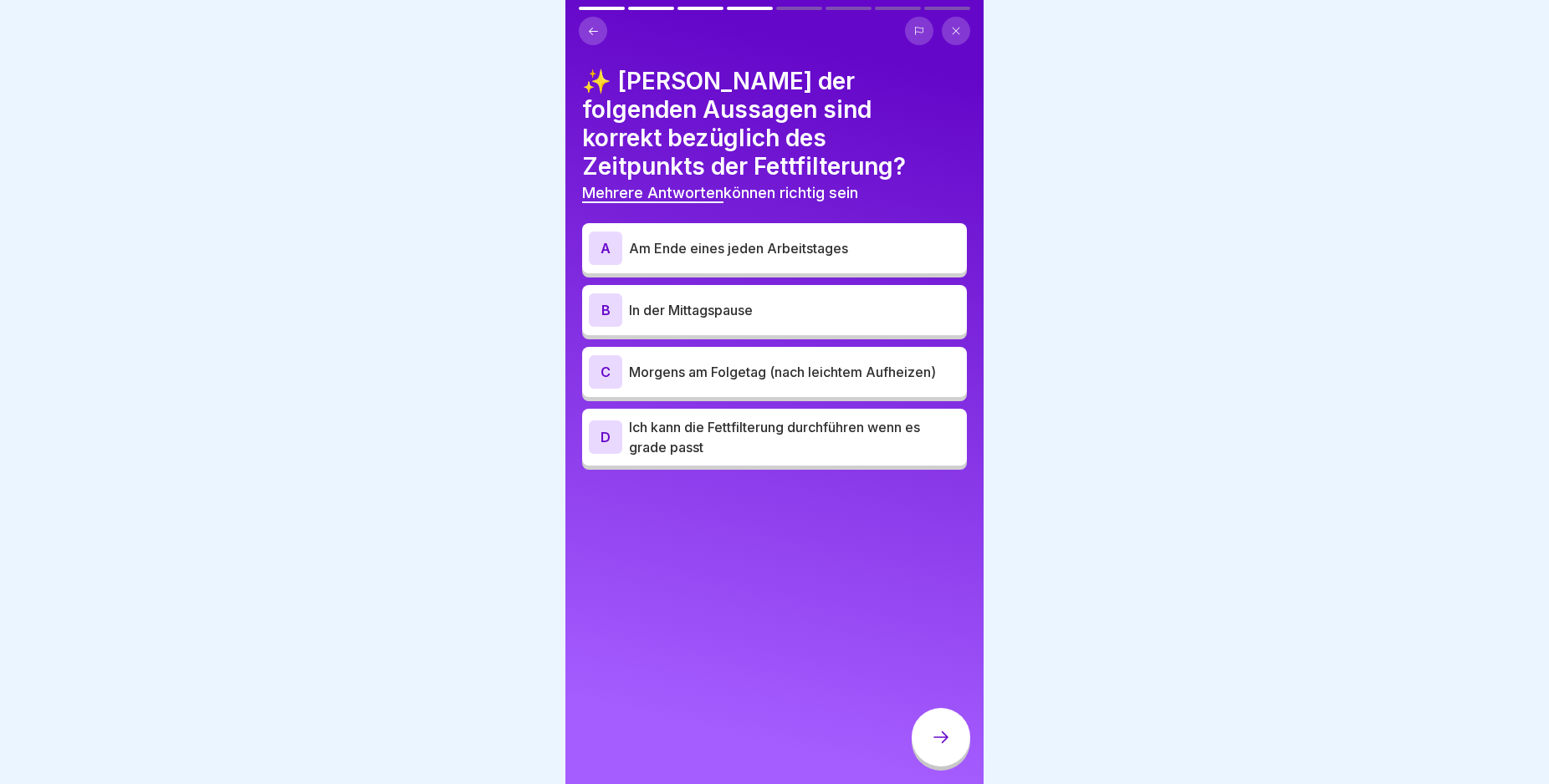
click at [651, 362] on p "Morgens am Folgetag (nach leichtem Aufheizen)" at bounding box center [795, 372] width 332 height 20
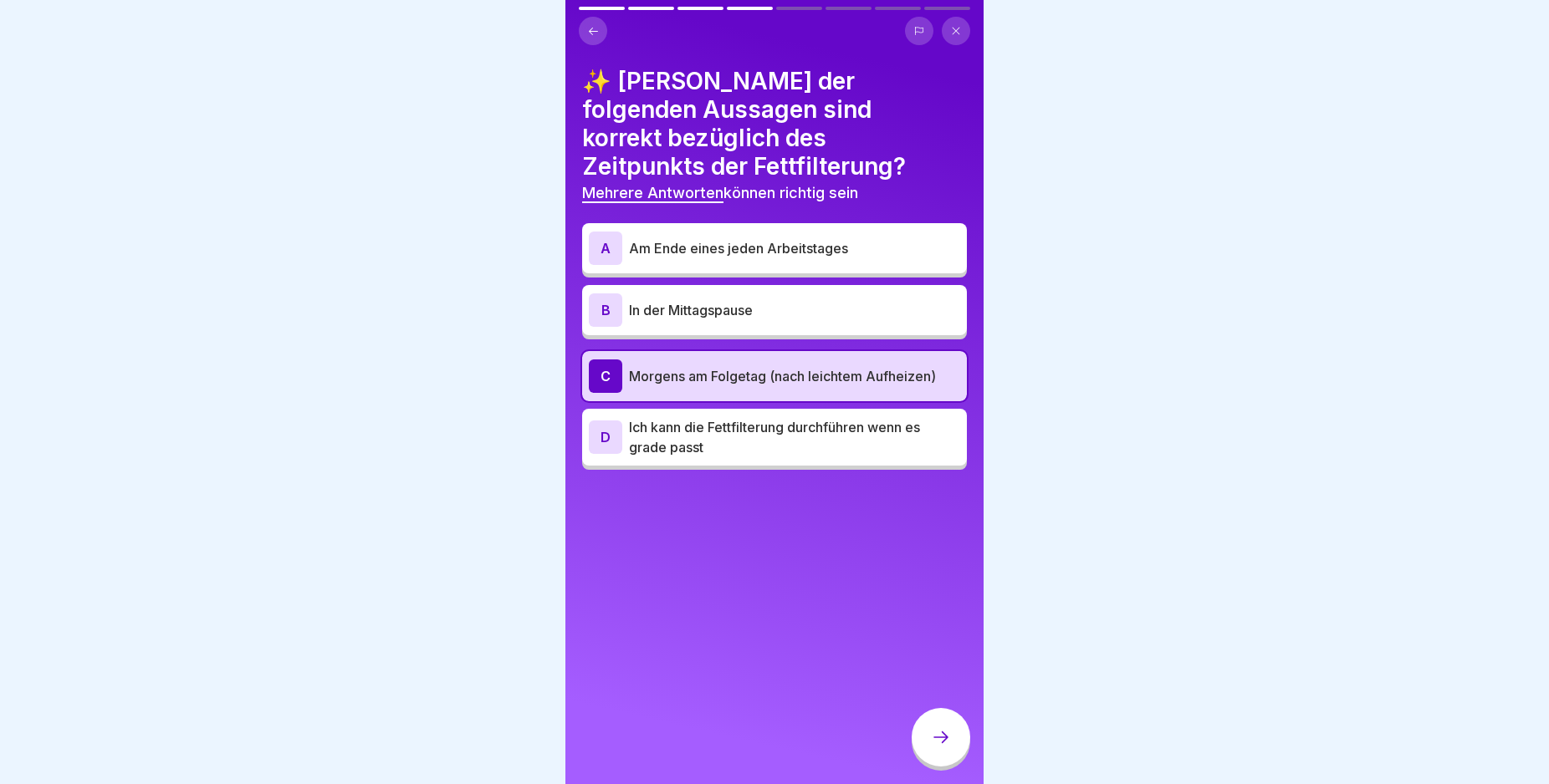
click at [667, 238] on p "Am Ende eines jeden Arbeitstages" at bounding box center [795, 248] width 332 height 20
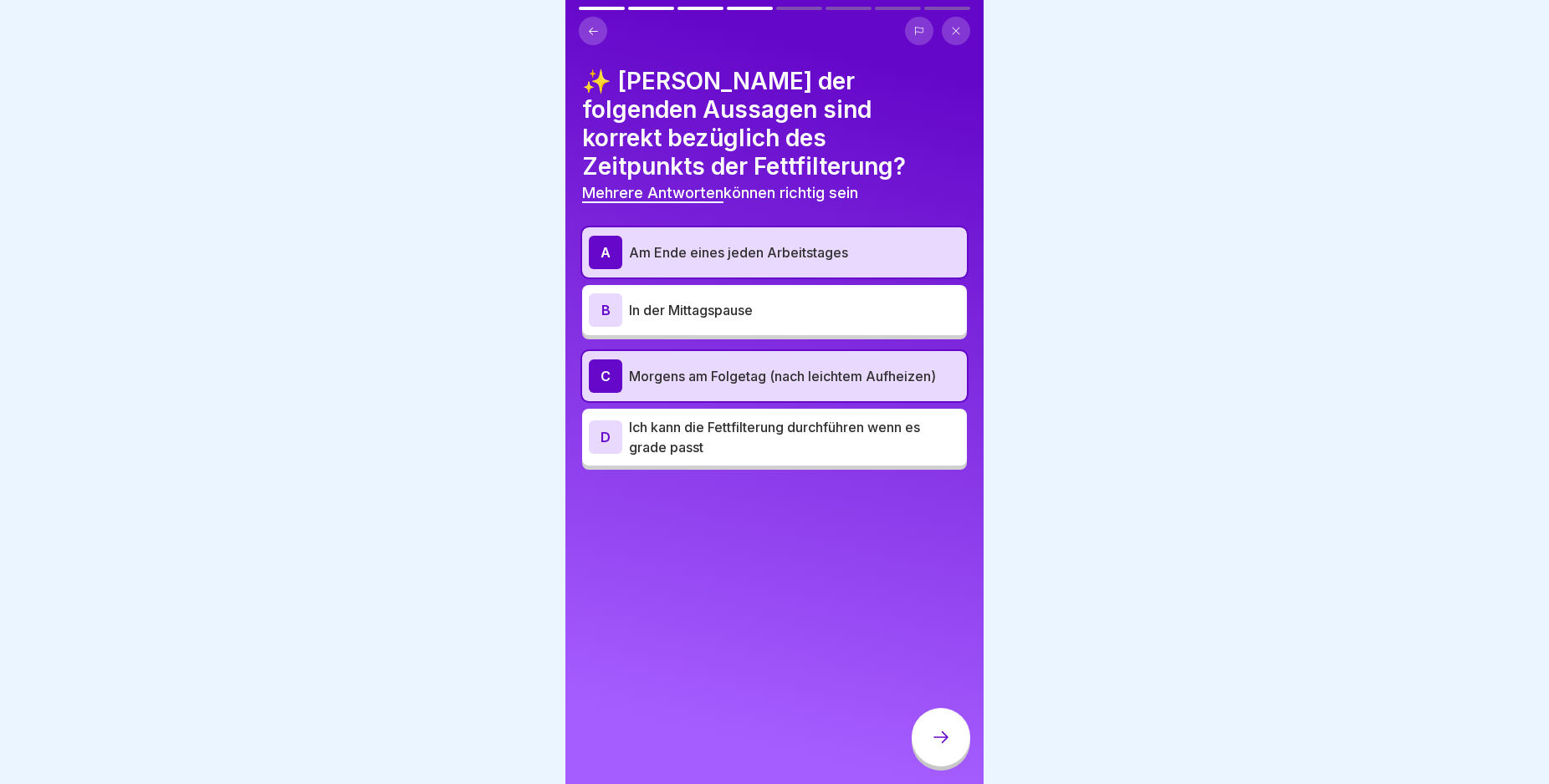
click at [941, 762] on div at bounding box center [940, 737] width 58 height 58
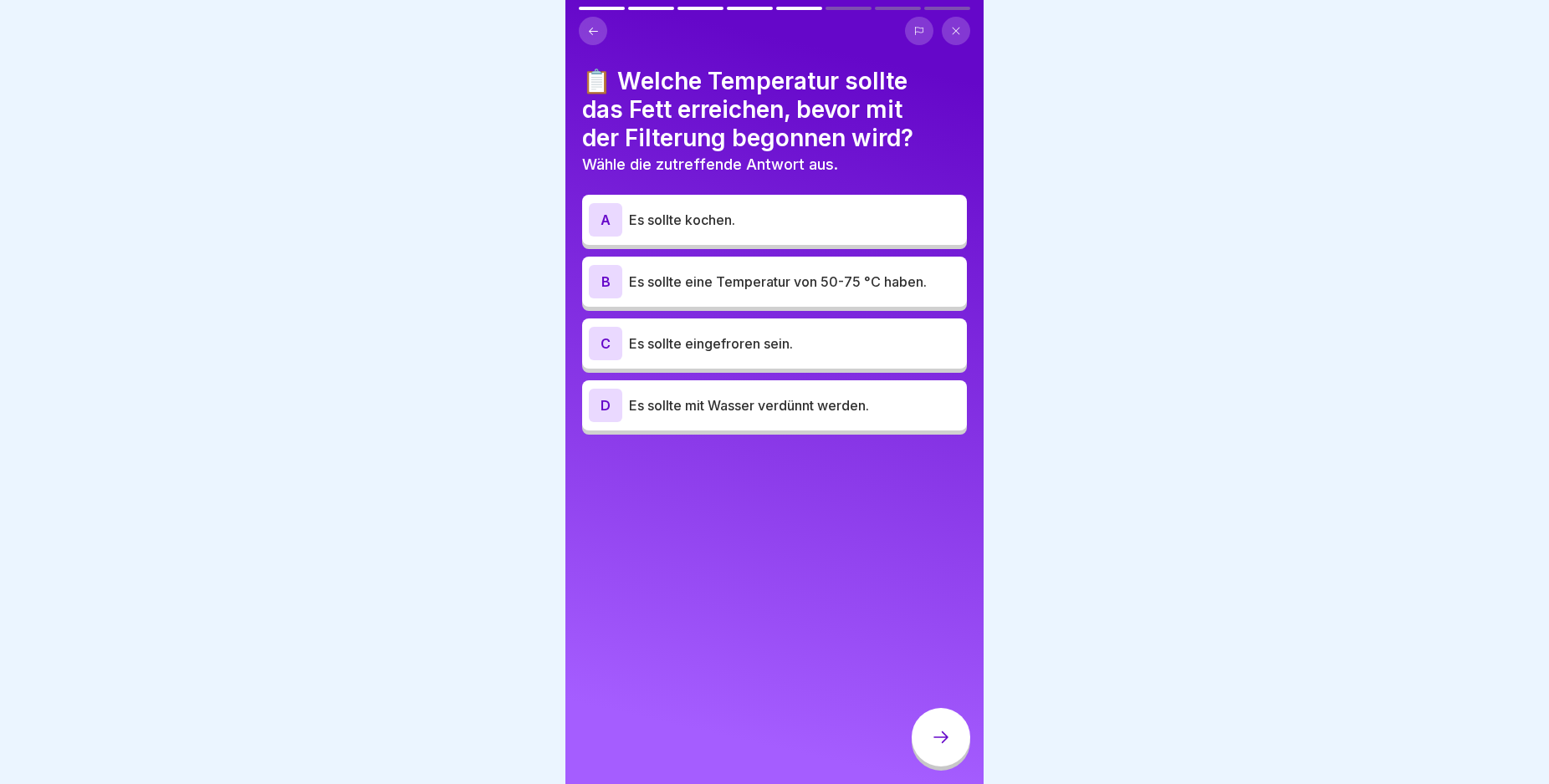
click at [660, 283] on p "Es sollte eine Temperatur von 50-75 °C haben." at bounding box center [795, 281] width 332 height 20
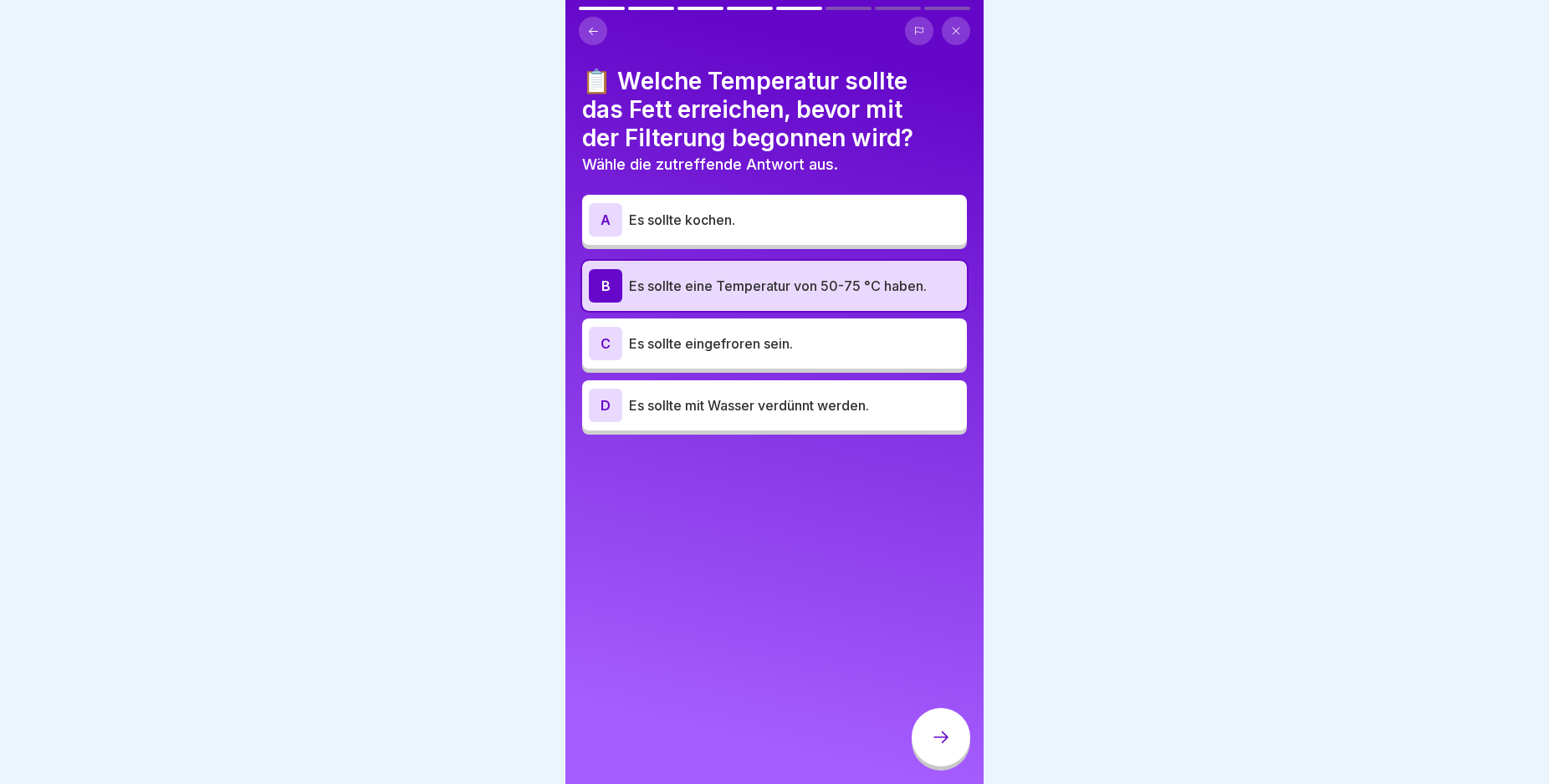
click at [946, 747] on icon at bounding box center [940, 737] width 20 height 20
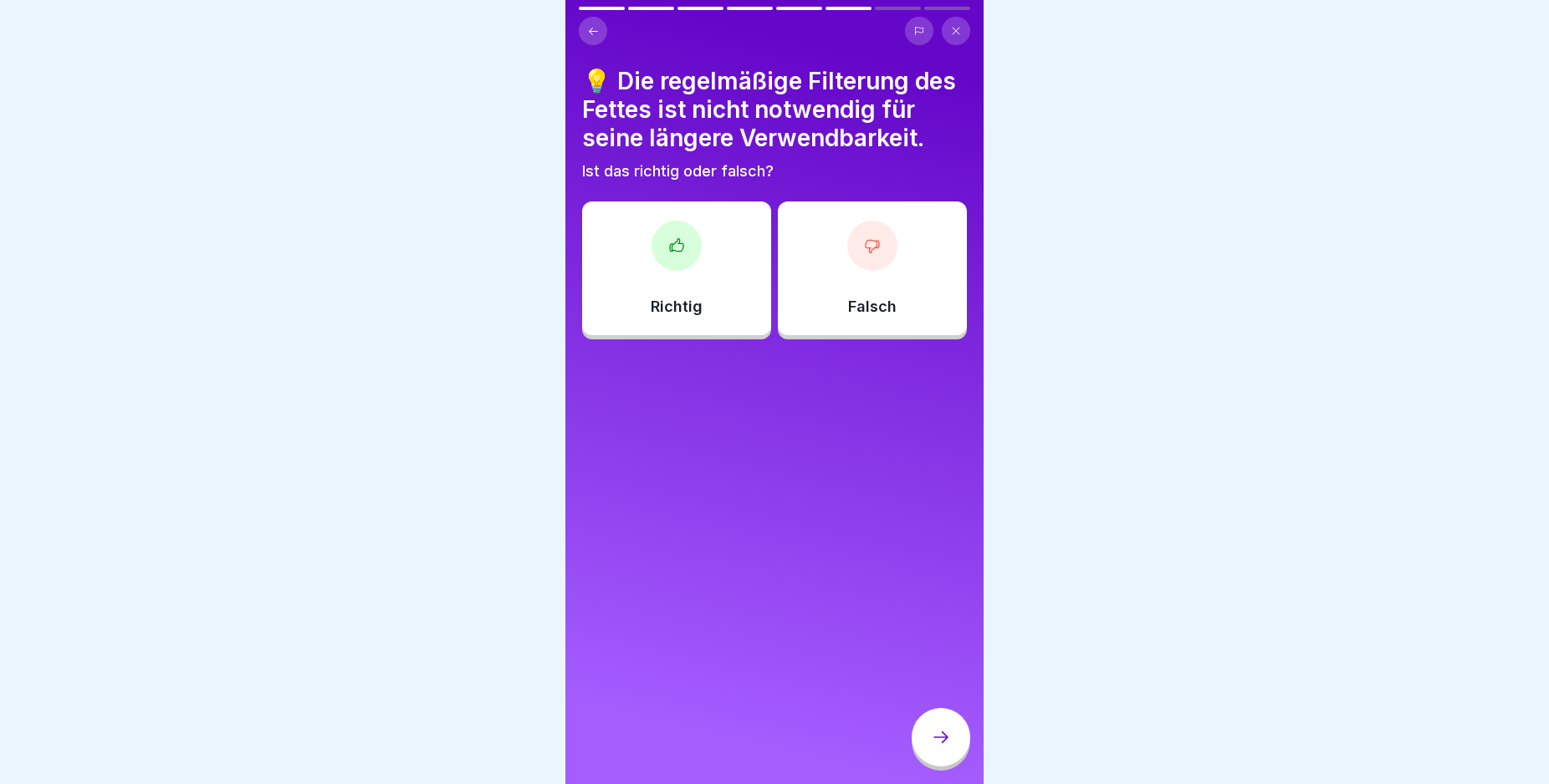
click at [849, 297] on div "Falsch" at bounding box center [871, 268] width 189 height 134
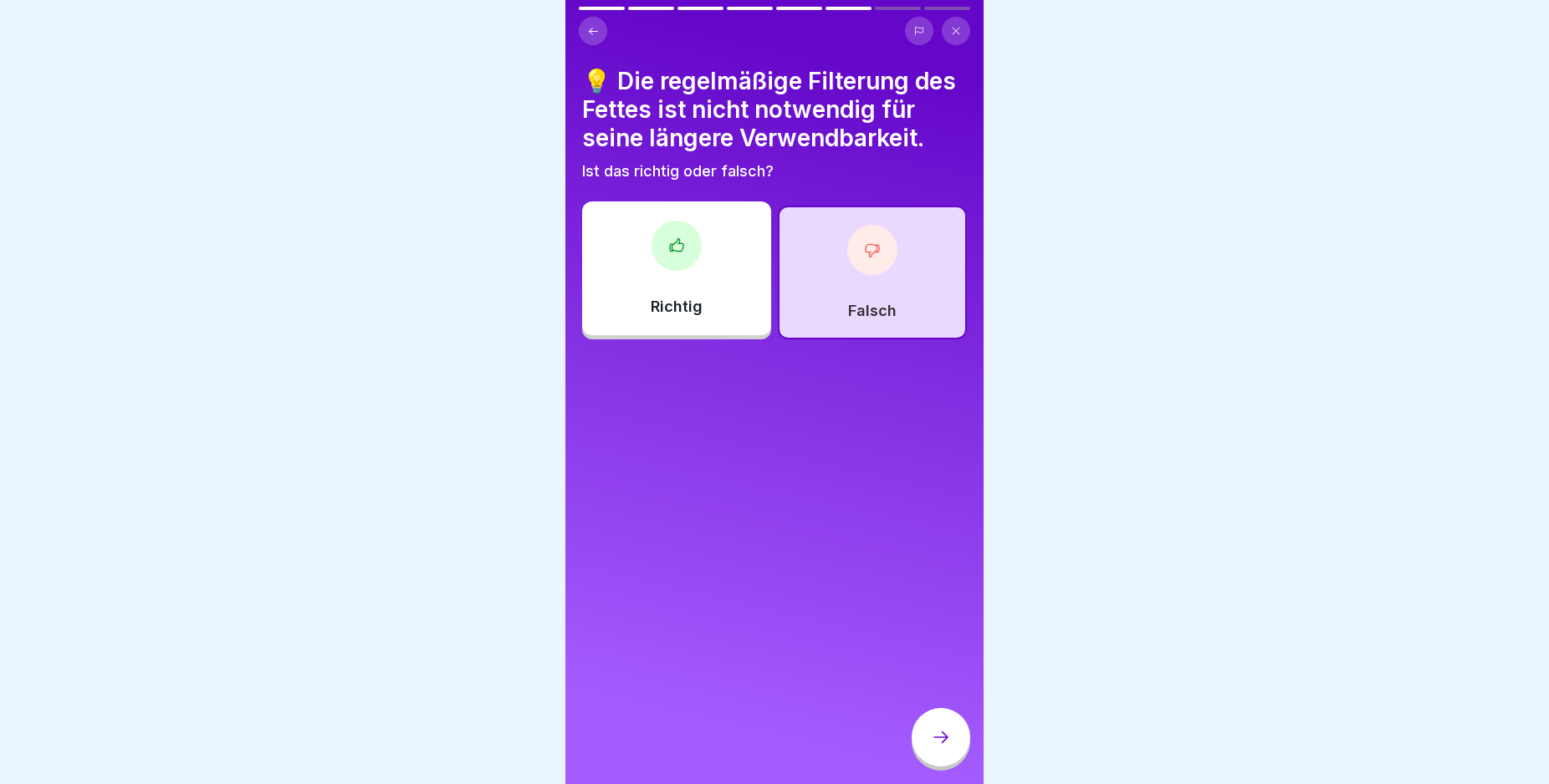
click at [947, 767] on div at bounding box center [940, 737] width 58 height 58
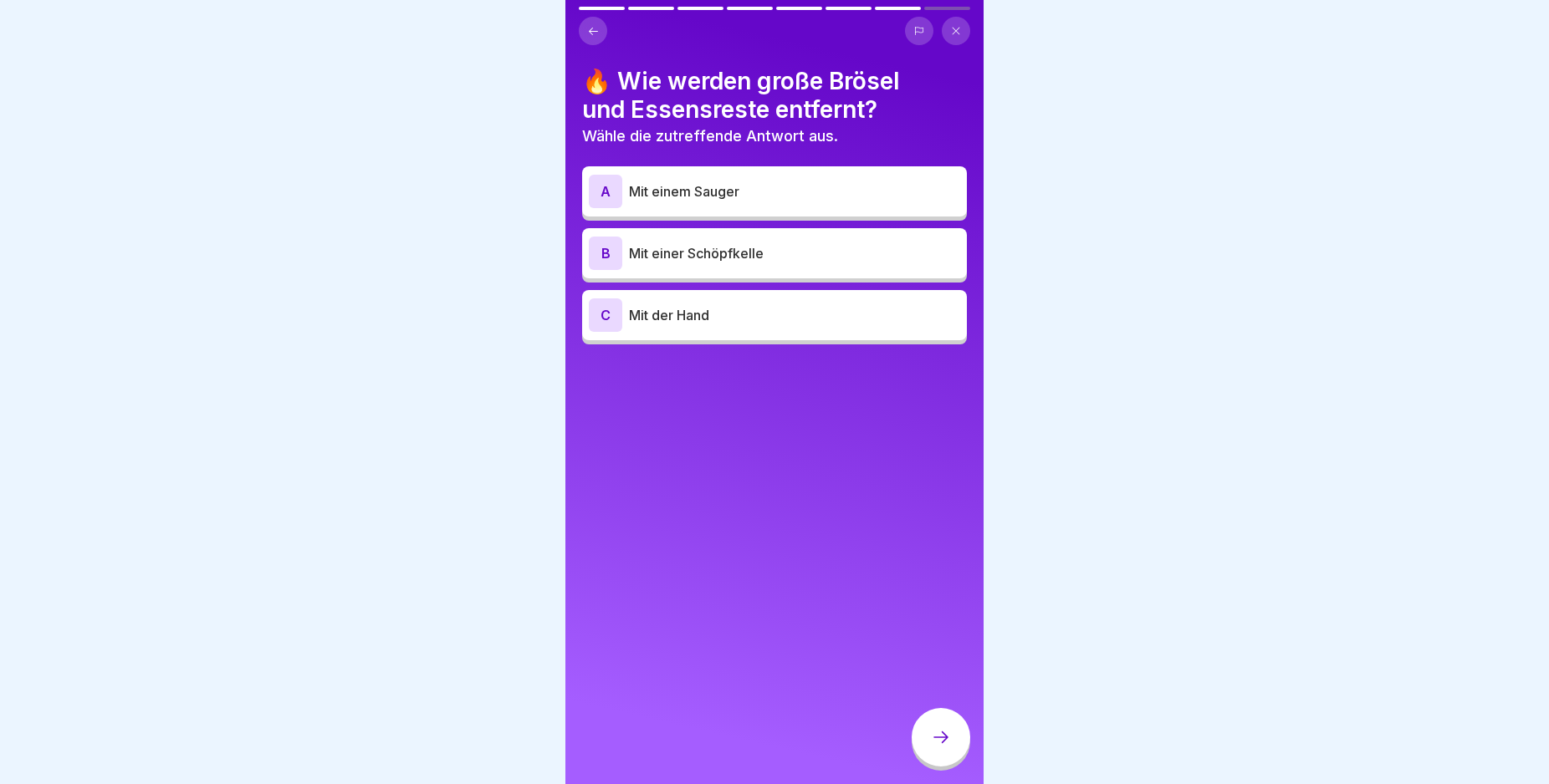
click at [718, 256] on p "Mit einer Schöpfkelle" at bounding box center [795, 253] width 332 height 20
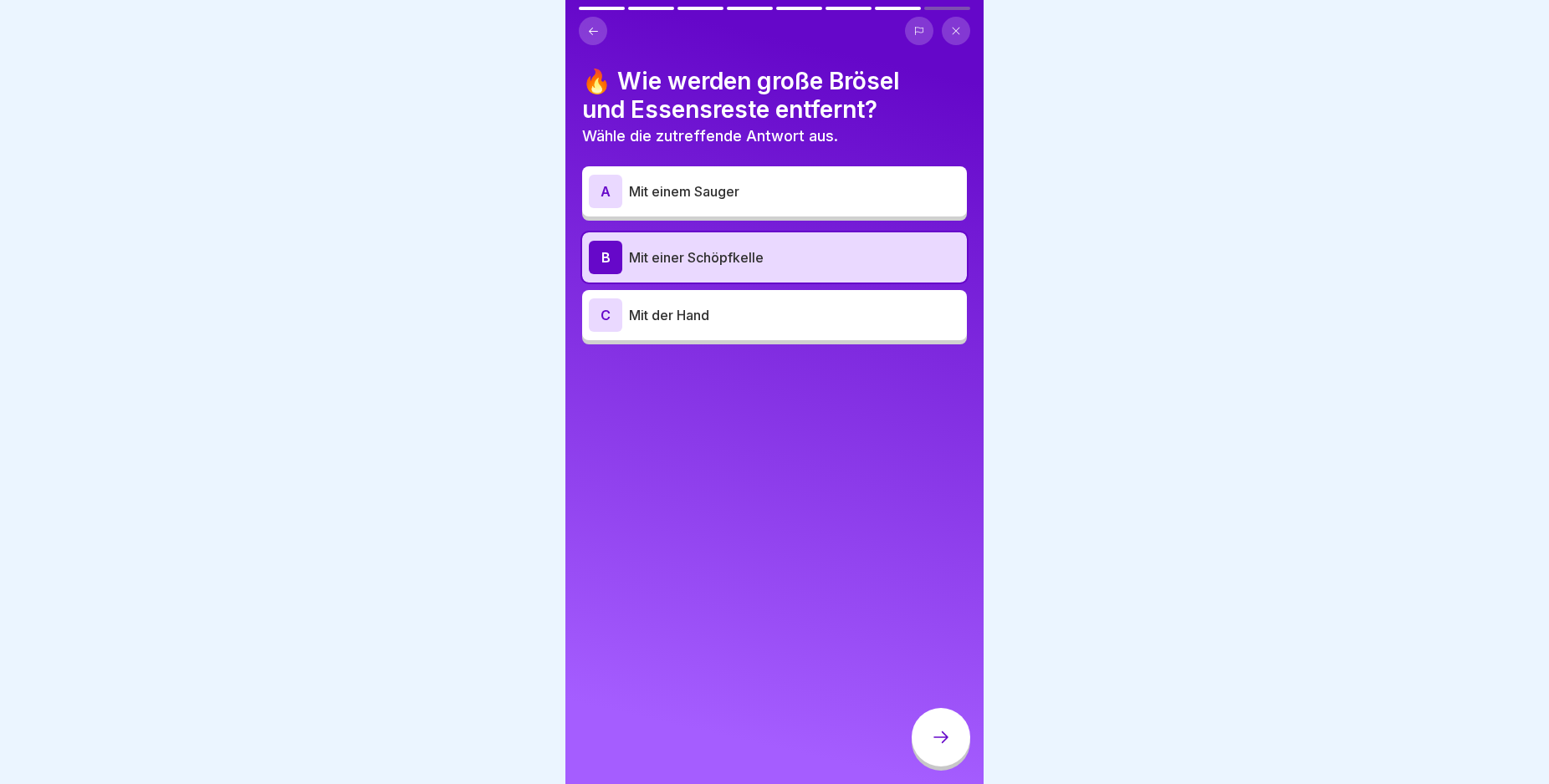
click at [934, 736] on div at bounding box center [940, 737] width 58 height 58
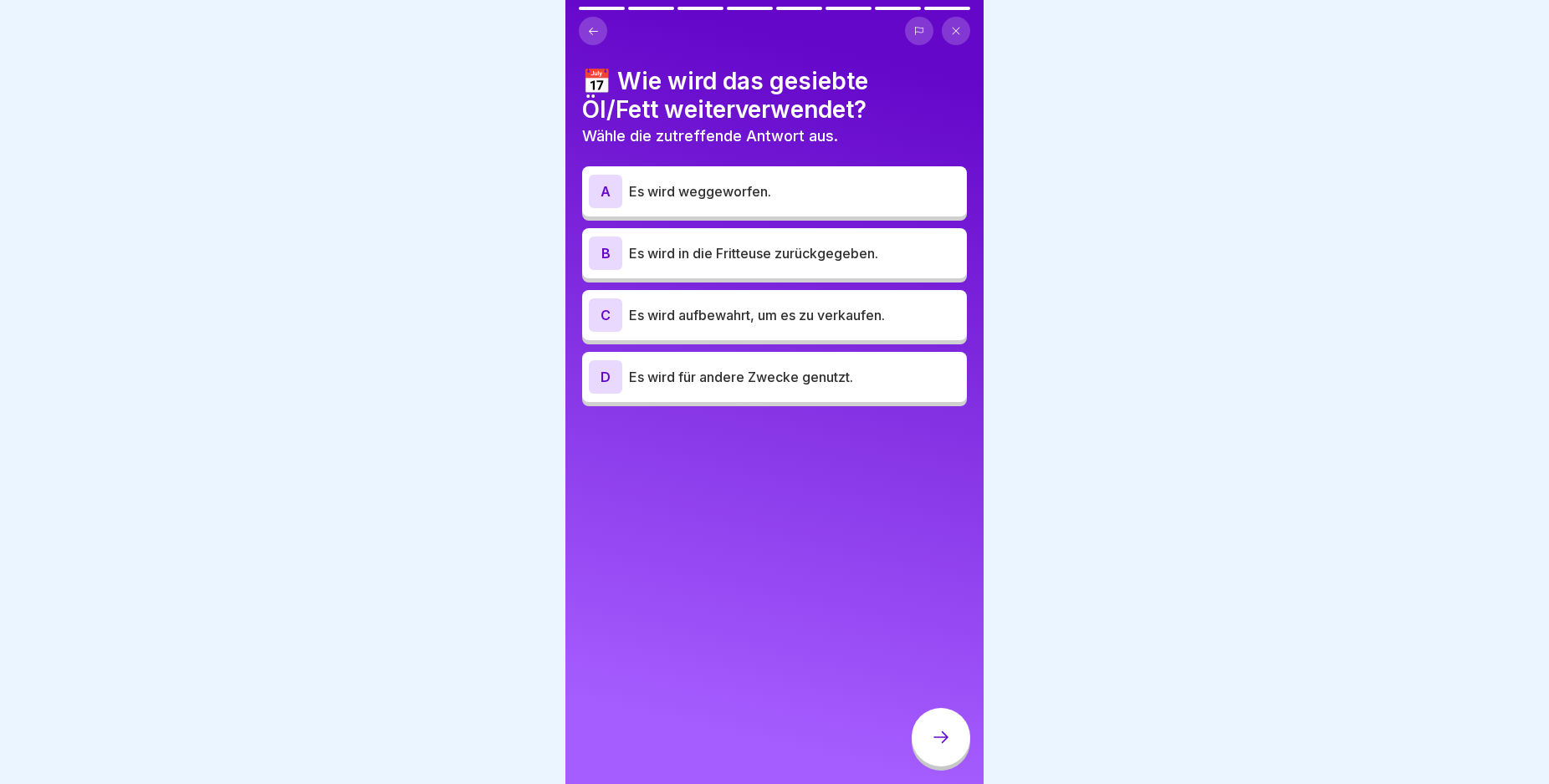
click at [650, 257] on p "Es wird in die Fritteuse zurückgegeben." at bounding box center [795, 253] width 332 height 20
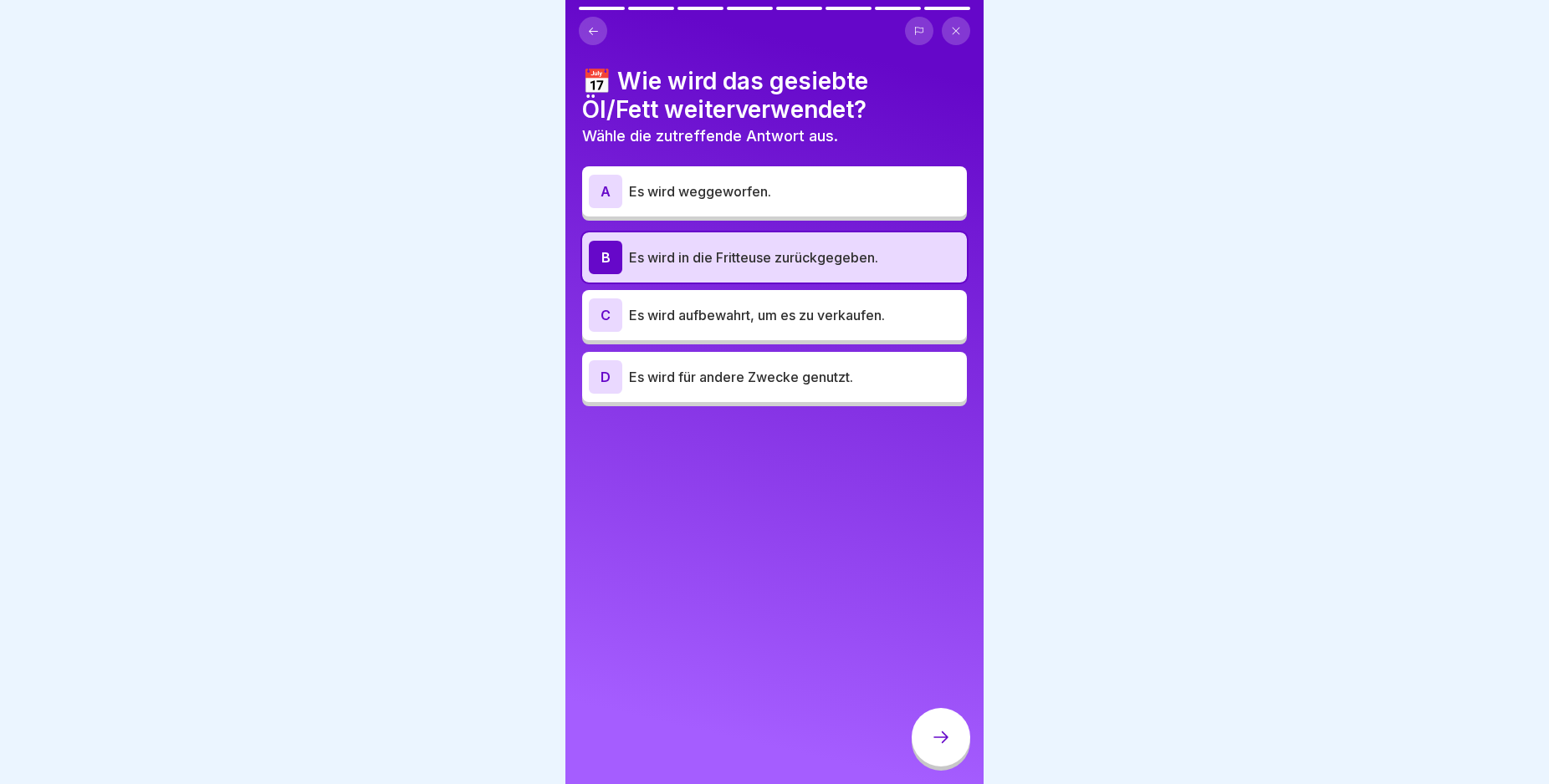
click at [939, 747] on icon at bounding box center [940, 737] width 20 height 20
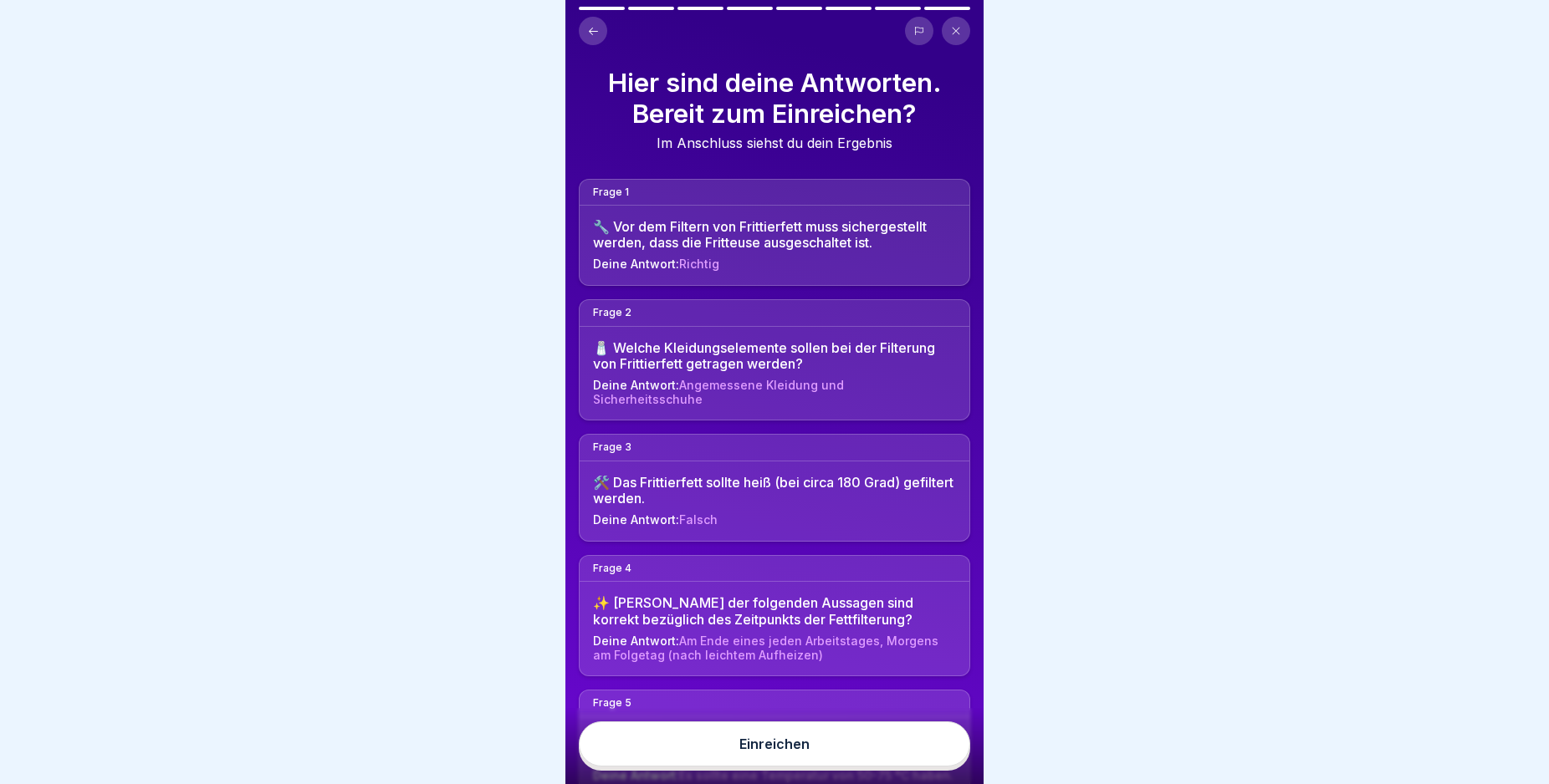
click at [1036, 429] on body "Deutsch Prüfung Quiz 8 Fragen 80% Minimum 3 Versuche 40 Punkte Dein Ergebnis wi…" at bounding box center [774, 392] width 1549 height 784
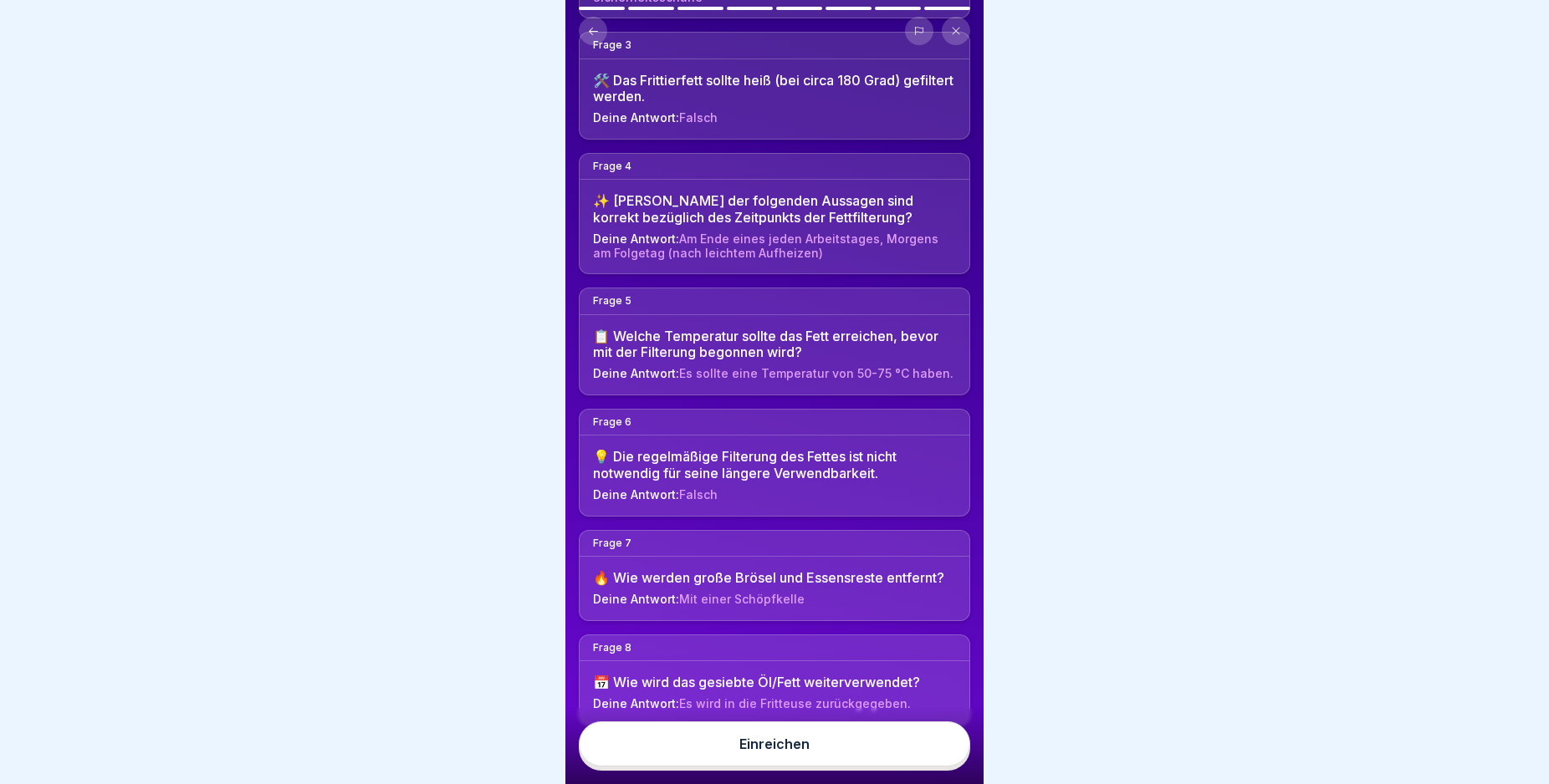
scroll to position [426, 0]
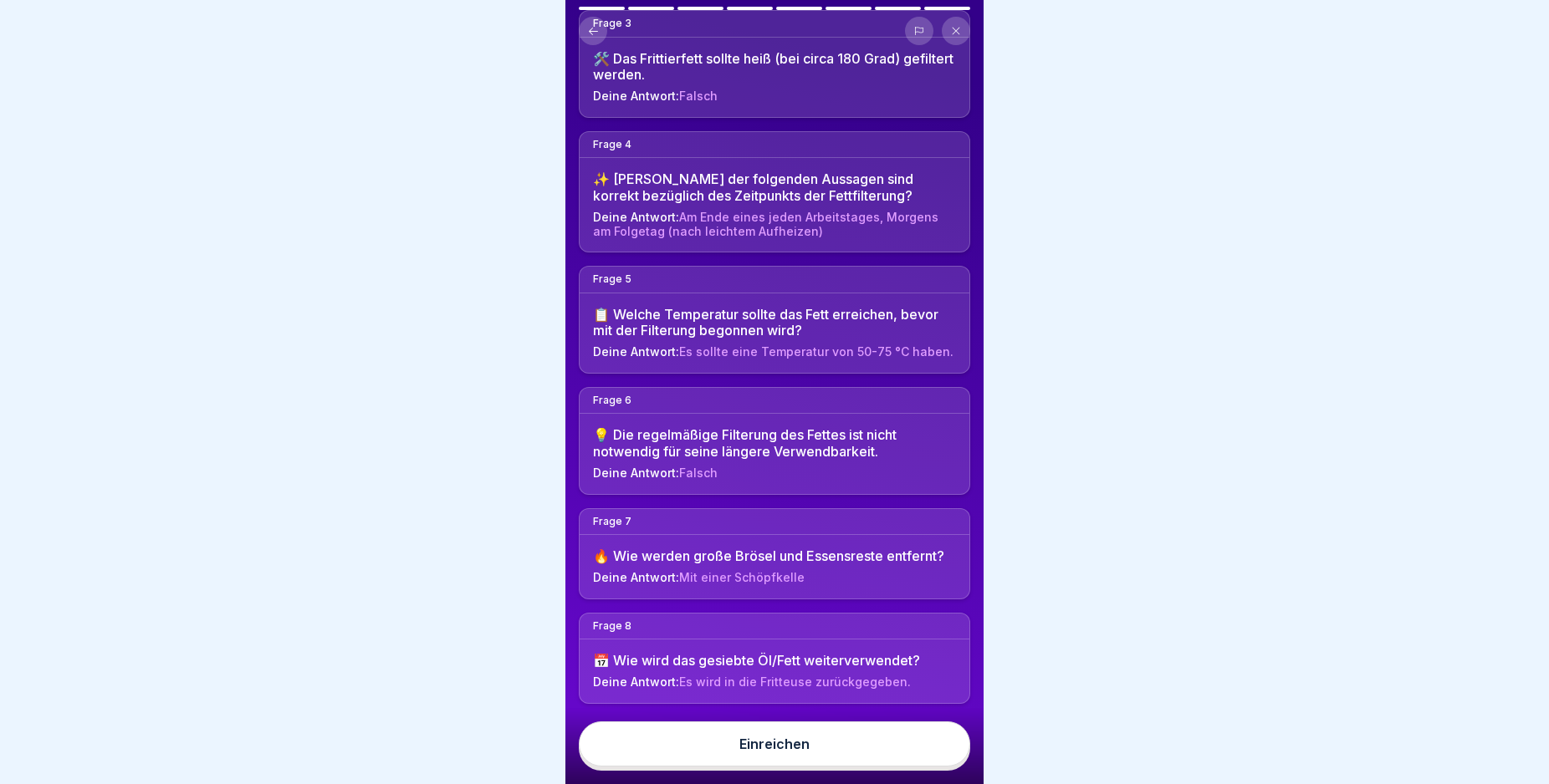
click at [970, 737] on div "Hier sind deine Antworten. Bereit zum Einreichen? Im Anschluss siehst du dein E…" at bounding box center [774, 392] width 418 height 784
click at [824, 765] on button "Einreichen" at bounding box center [774, 744] width 392 height 46
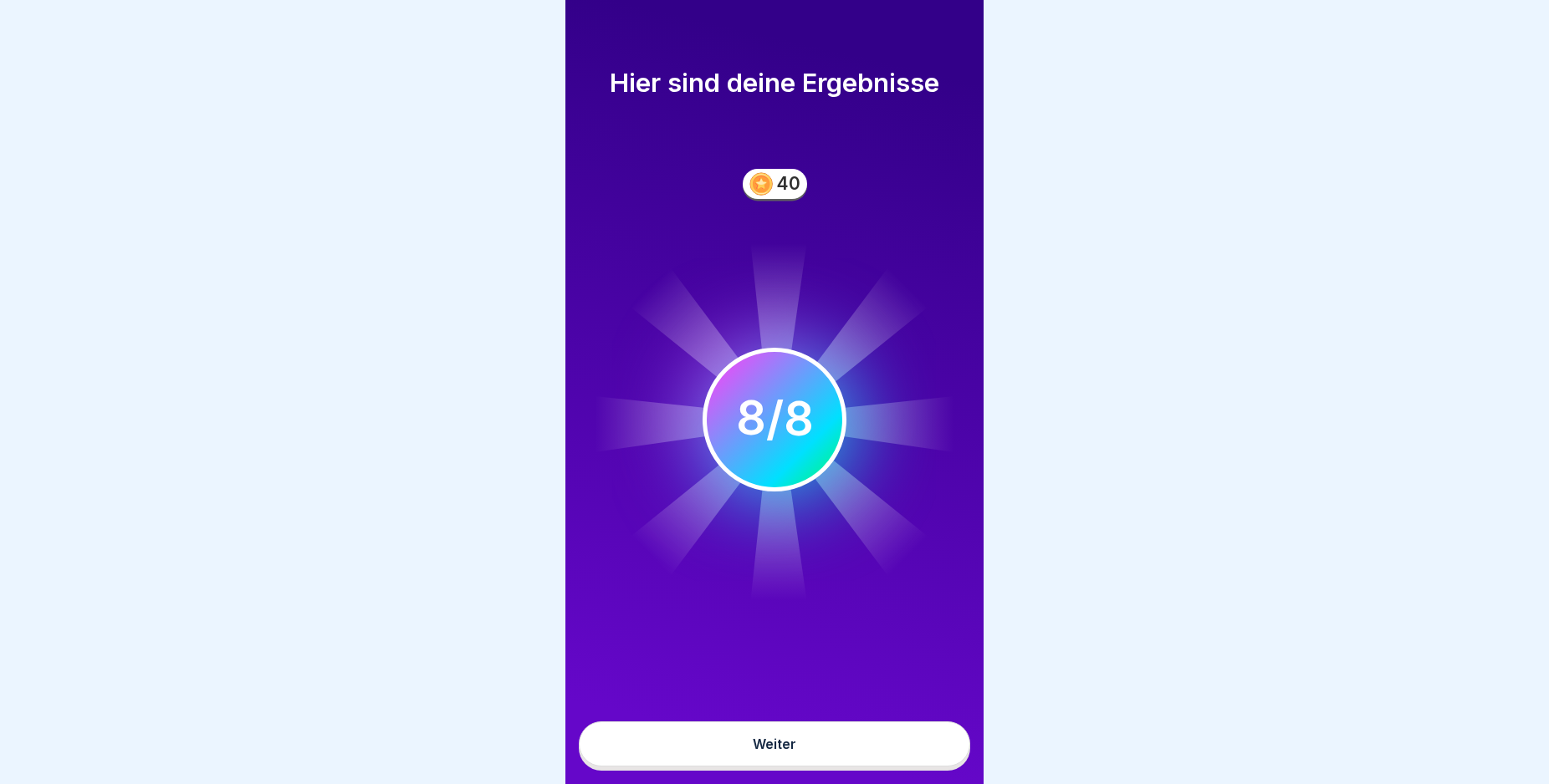
click at [809, 746] on button "Weiter" at bounding box center [774, 744] width 392 height 46
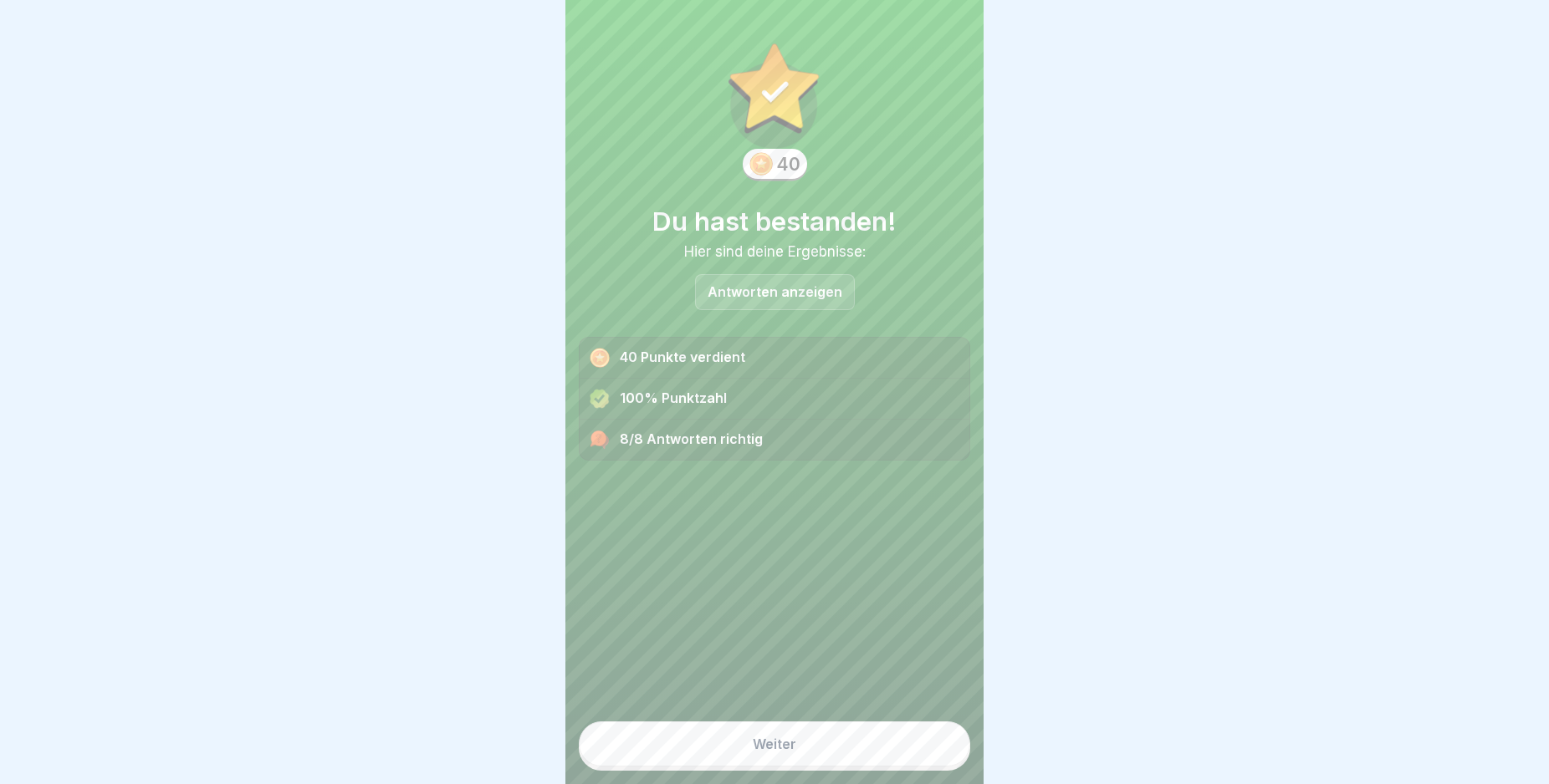
click at [800, 755] on button "Weiter" at bounding box center [774, 744] width 392 height 46
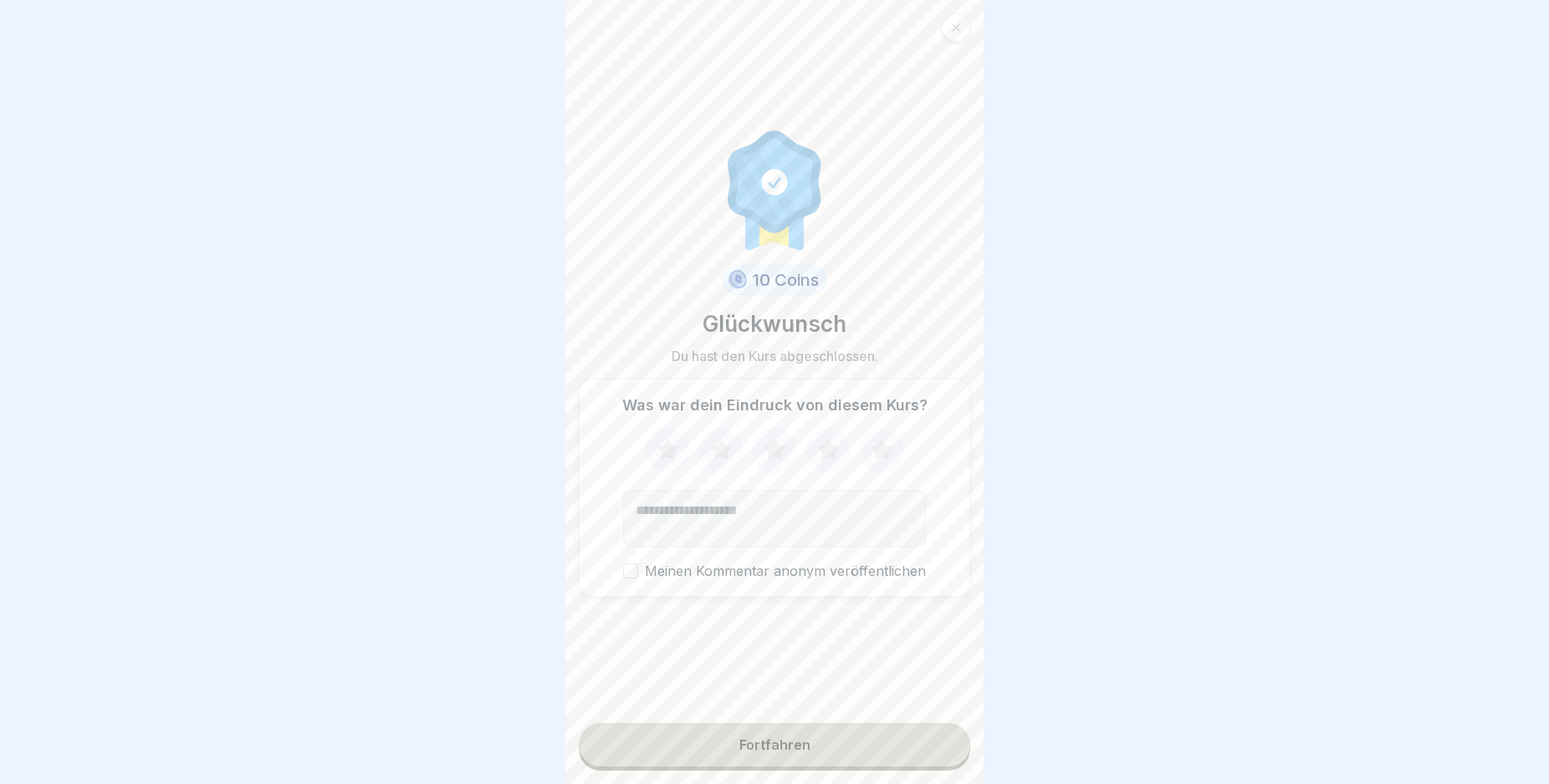
click at [800, 753] on div "Fortfahren" at bounding box center [774, 745] width 71 height 16
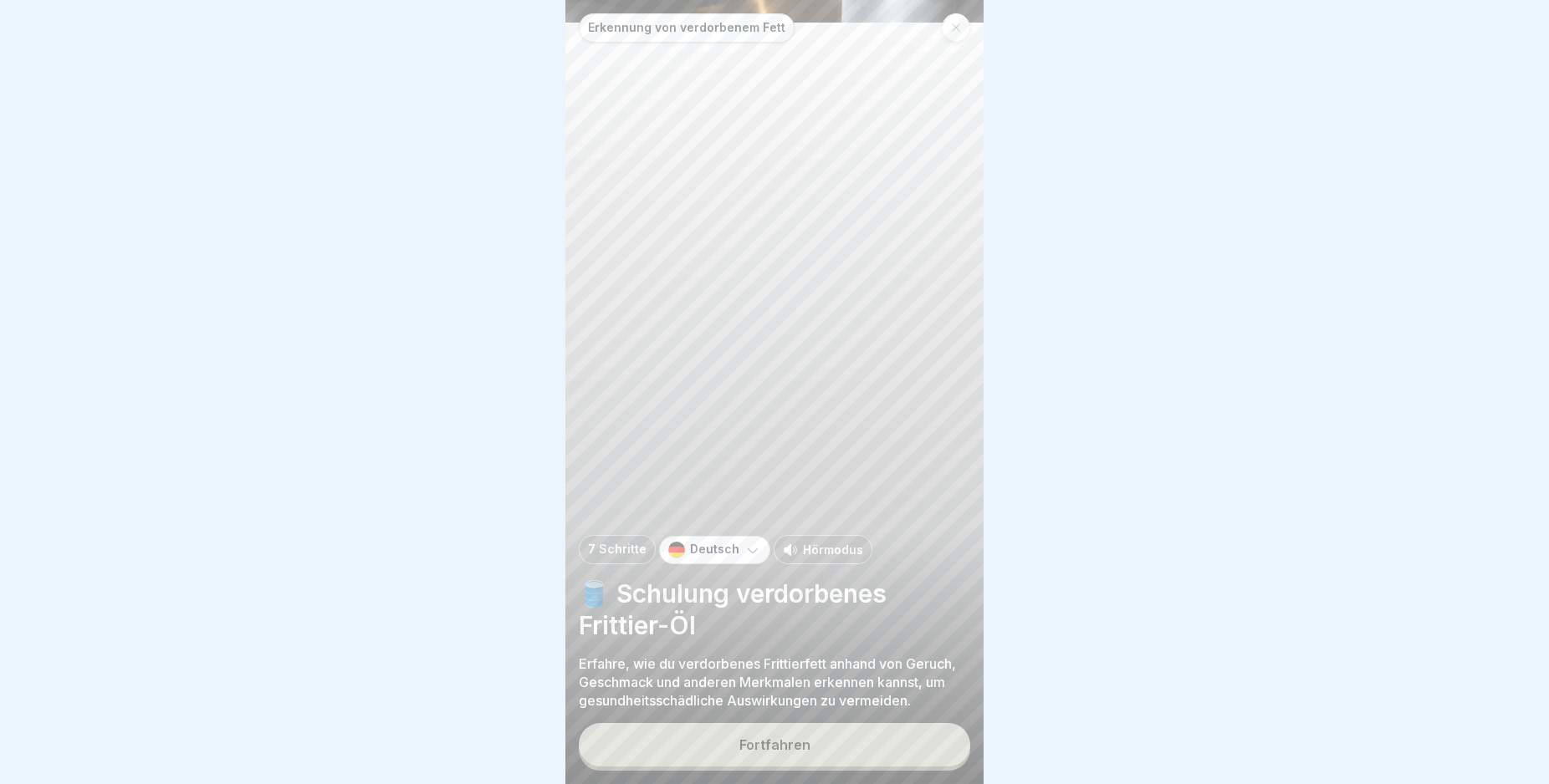
click at [800, 753] on div "Fortfahren" at bounding box center [774, 745] width 71 height 16
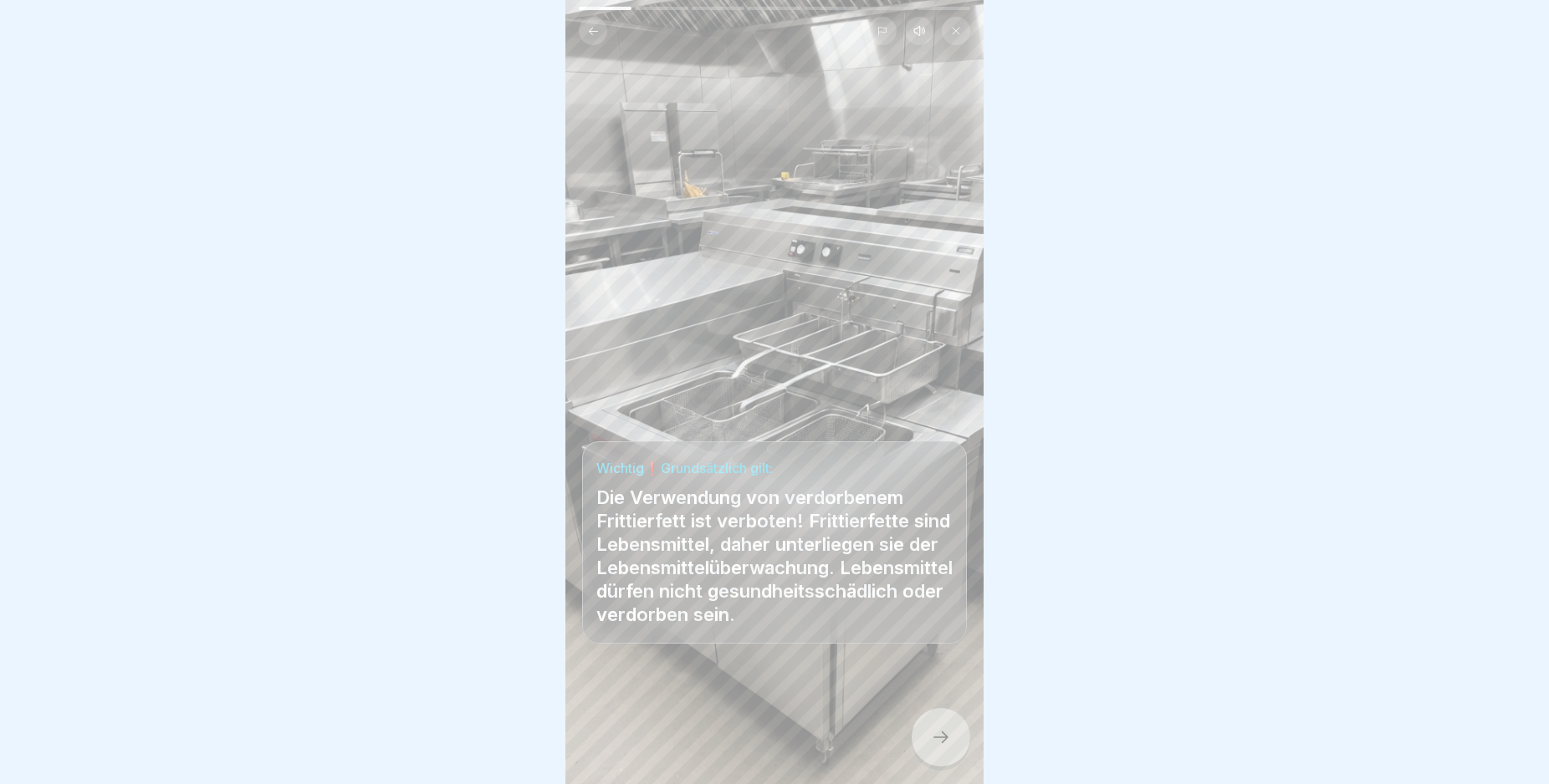
click at [935, 746] on icon at bounding box center [940, 737] width 20 height 20
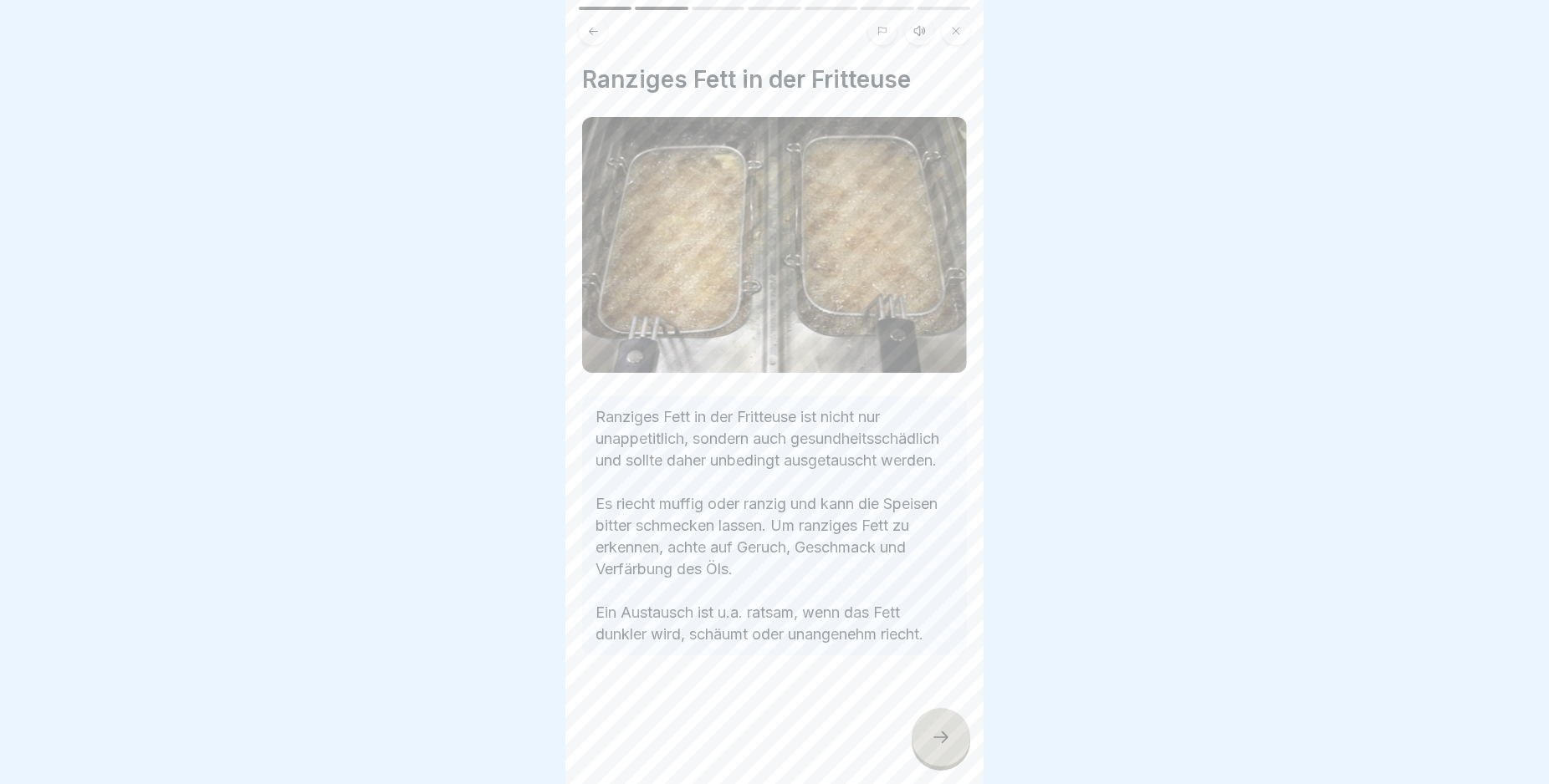
click at [935, 746] on icon at bounding box center [940, 737] width 20 height 20
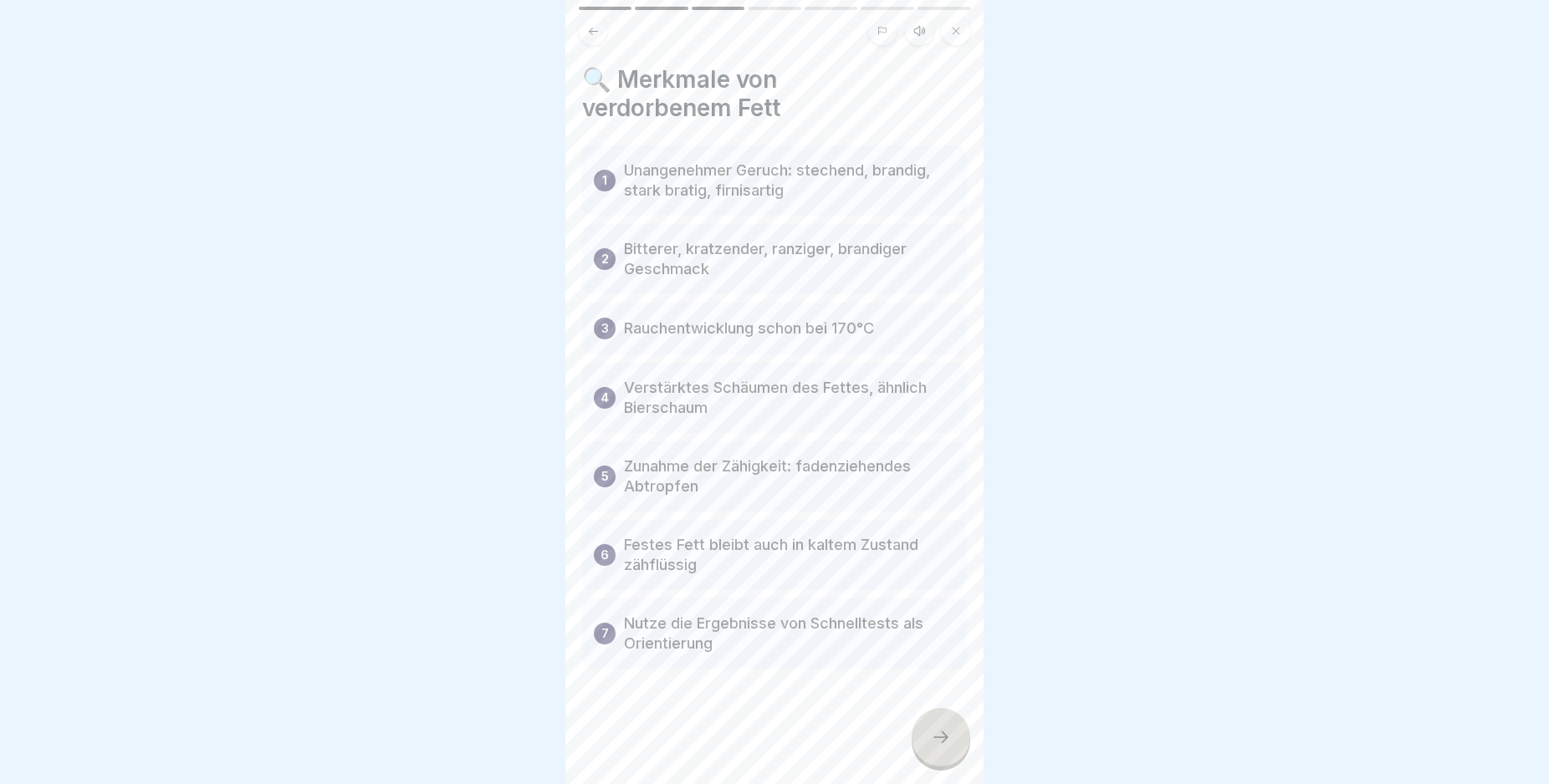
click at [935, 746] on icon at bounding box center [940, 737] width 20 height 20
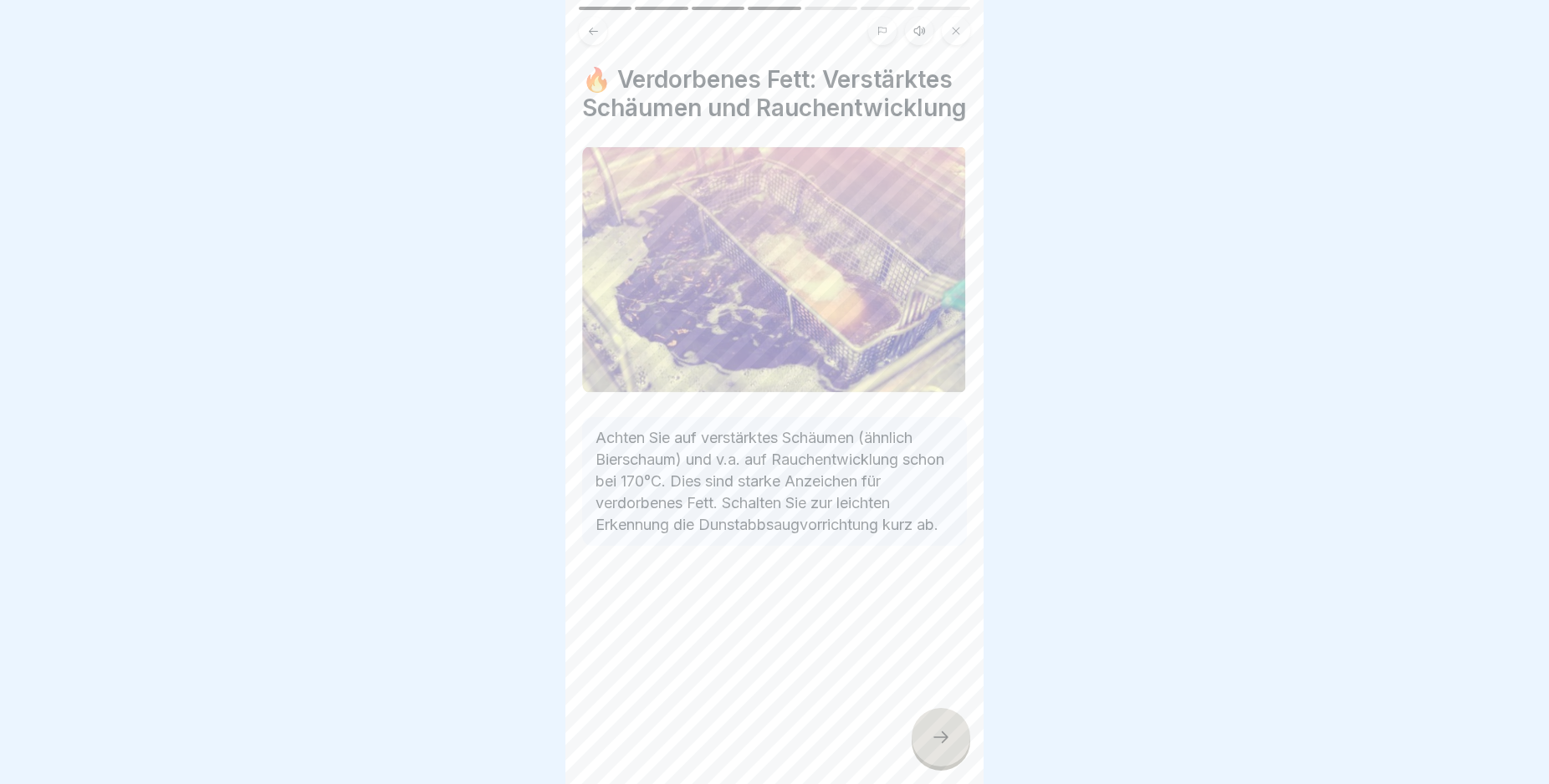
click at [935, 746] on icon at bounding box center [940, 737] width 20 height 20
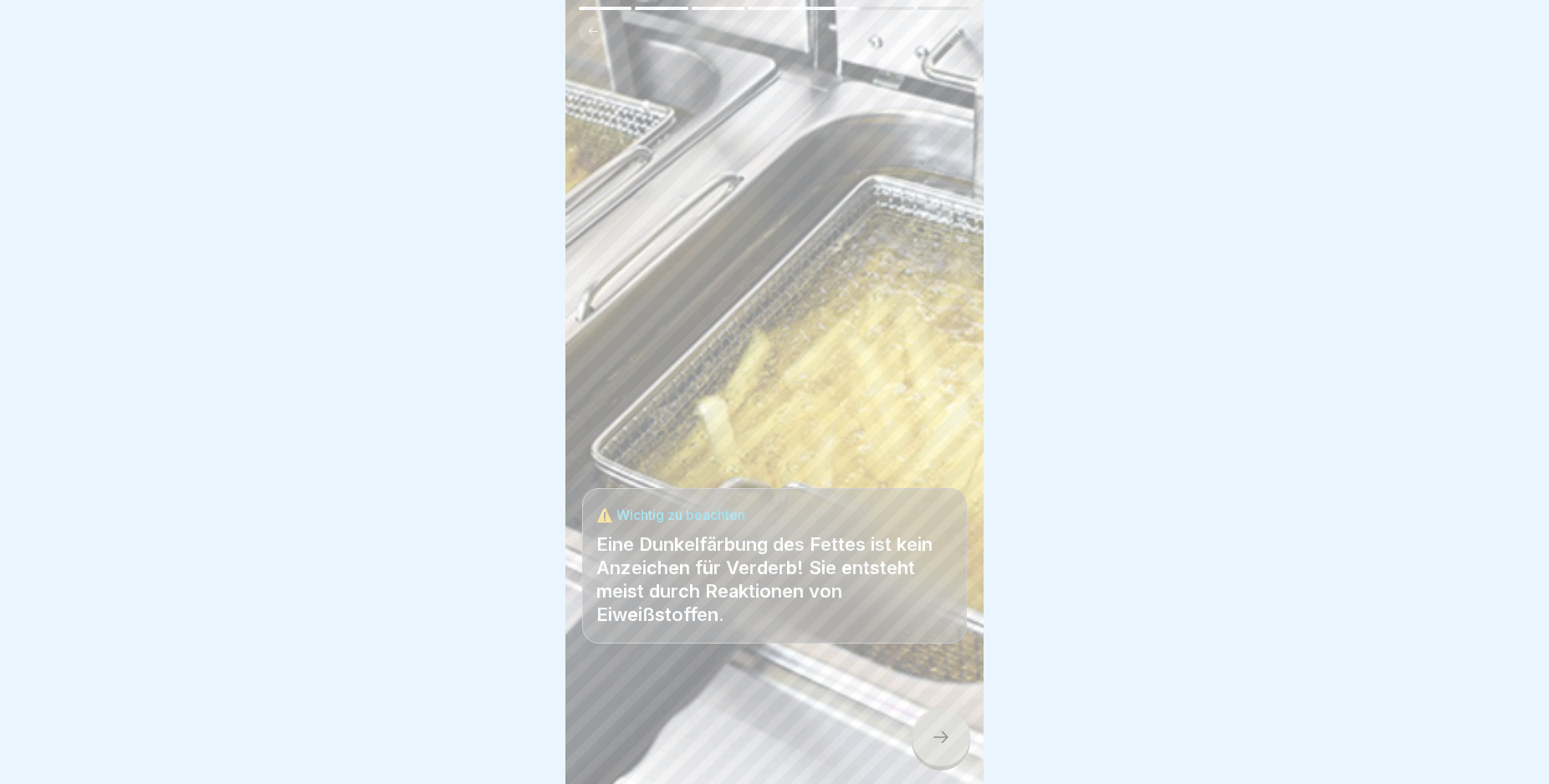
click at [935, 746] on icon at bounding box center [940, 737] width 20 height 20
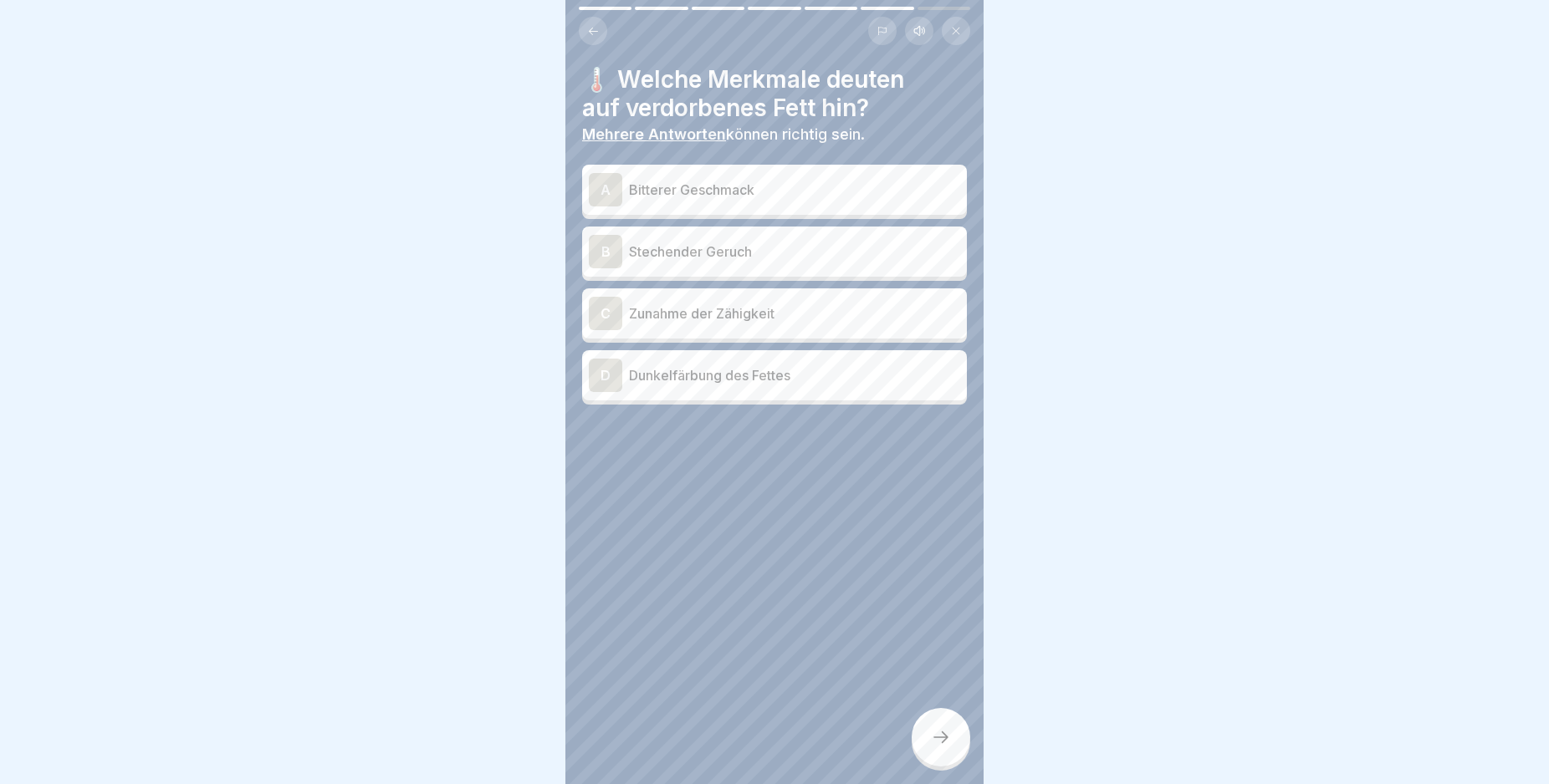
click at [607, 245] on div "B" at bounding box center [605, 251] width 34 height 34
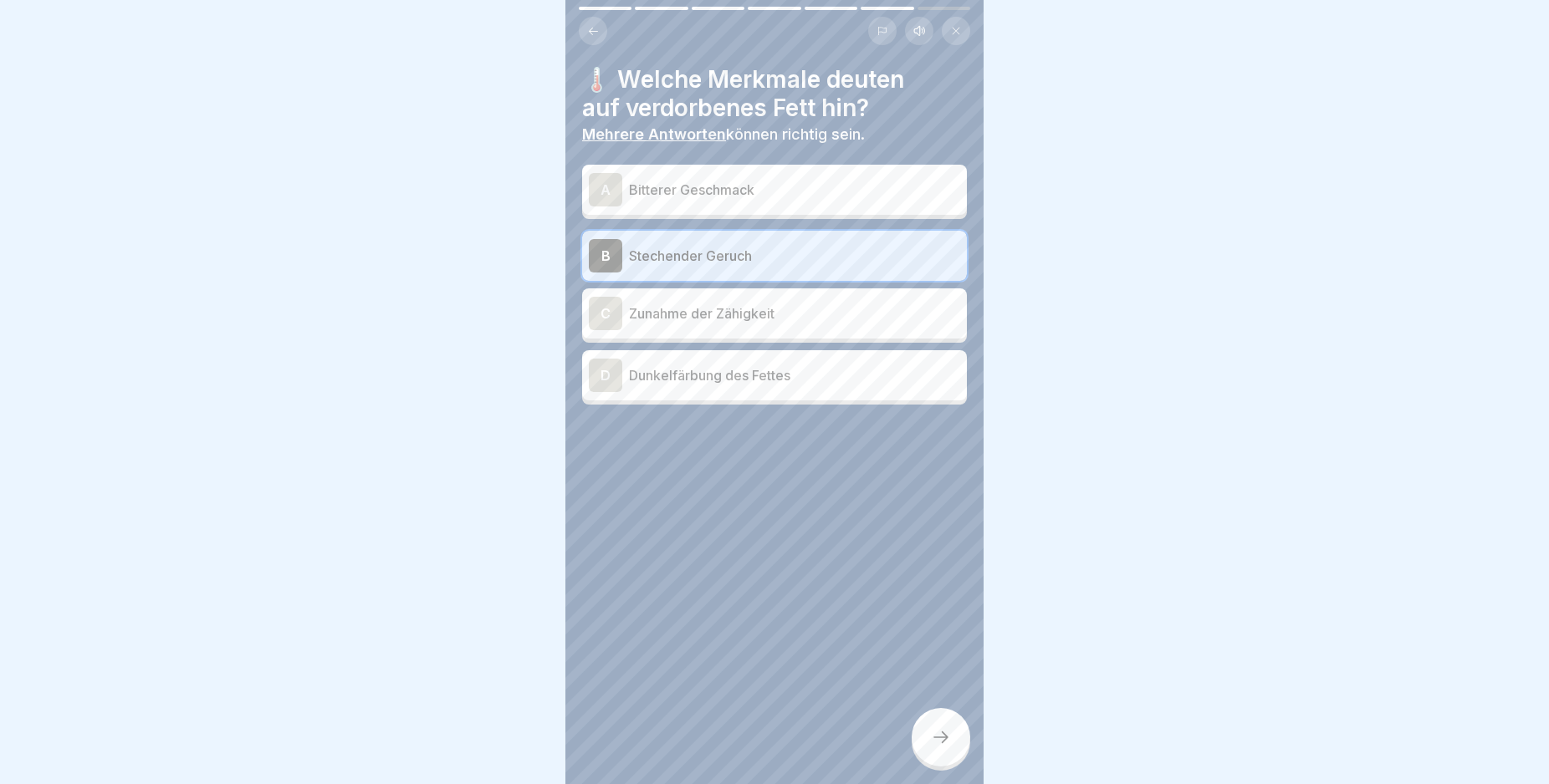
click at [594, 308] on div "C" at bounding box center [605, 313] width 34 height 34
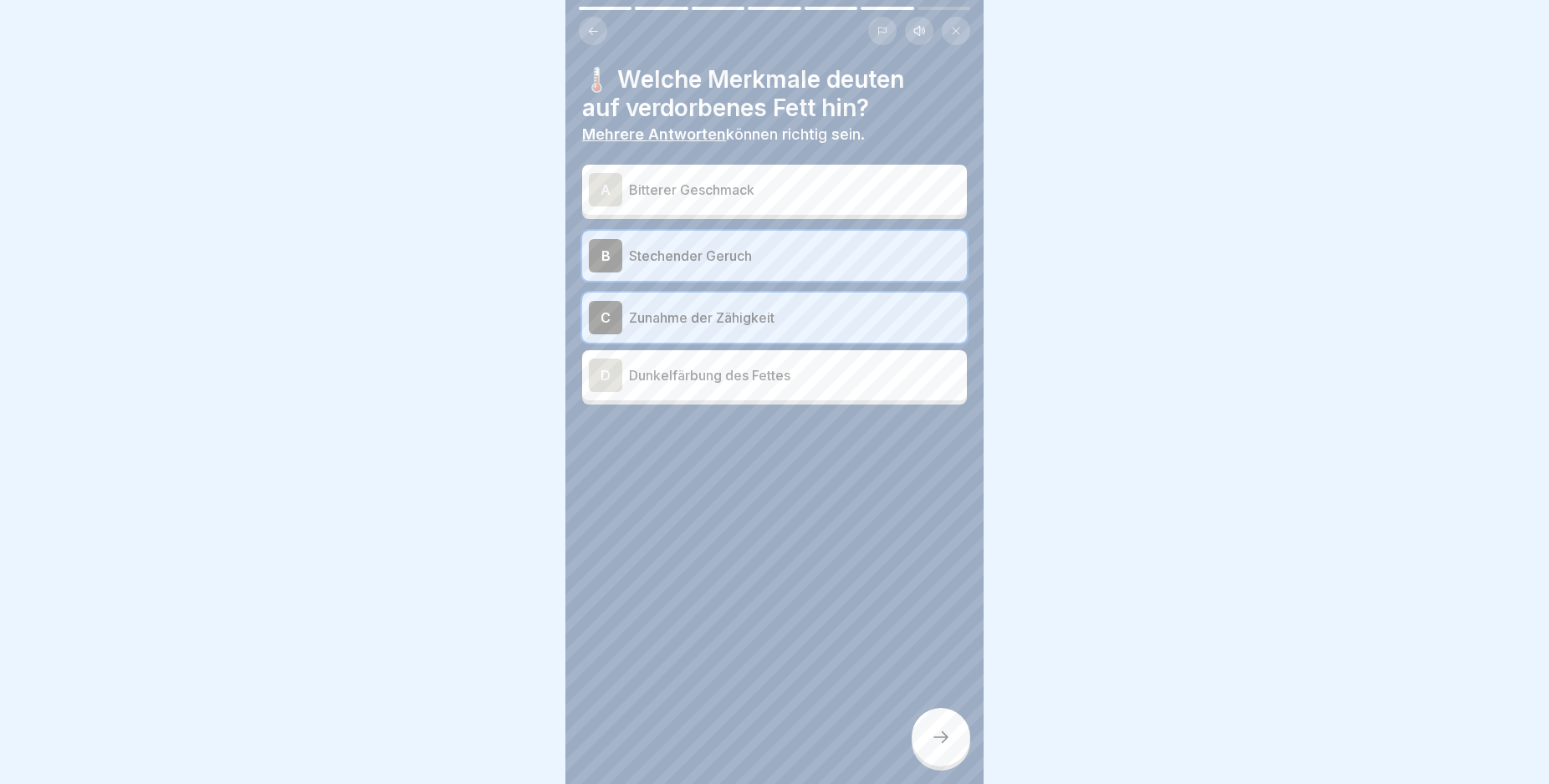
click at [603, 369] on div "D" at bounding box center [605, 375] width 34 height 34
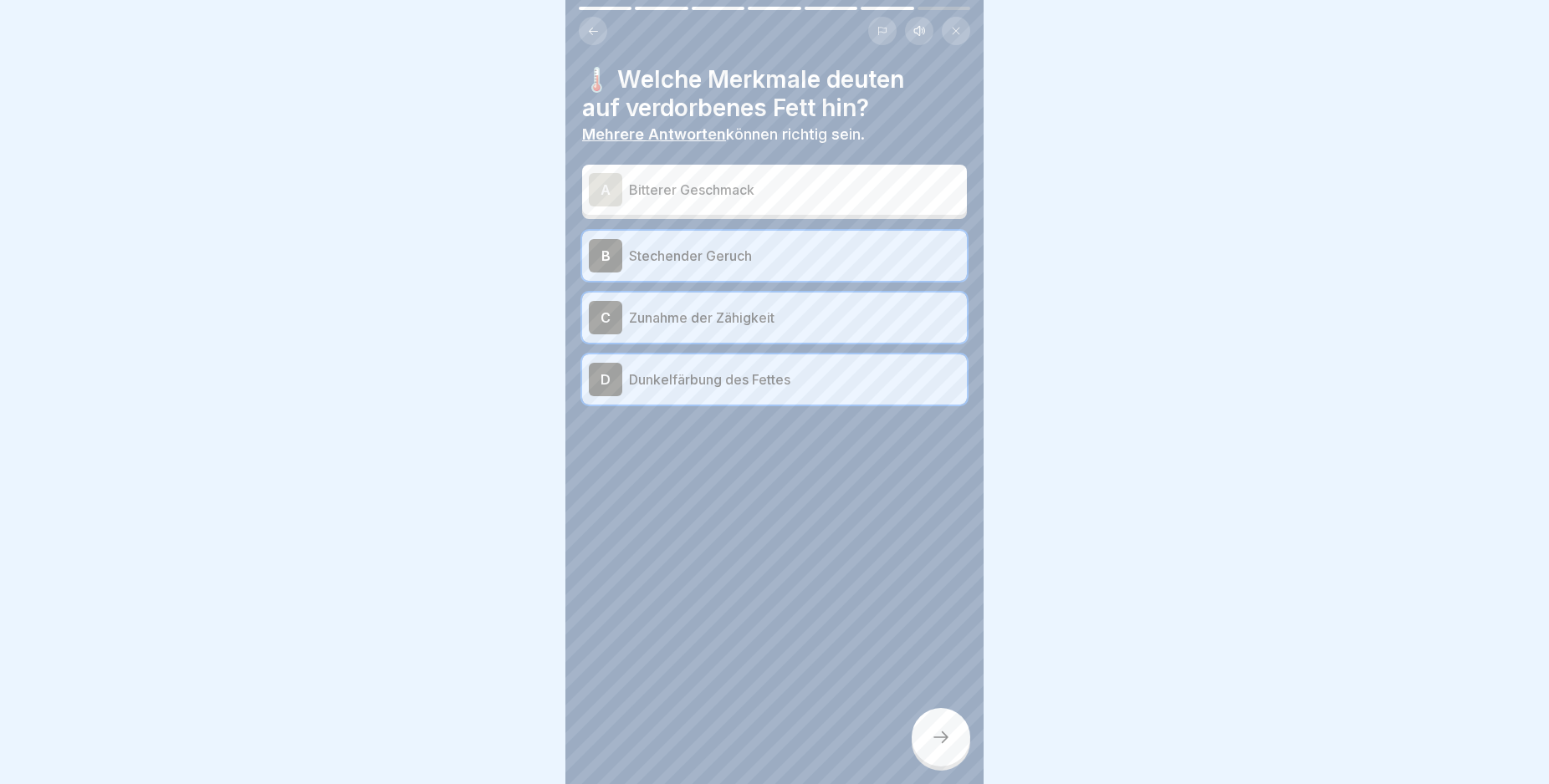
click at [942, 747] on icon at bounding box center [940, 737] width 20 height 20
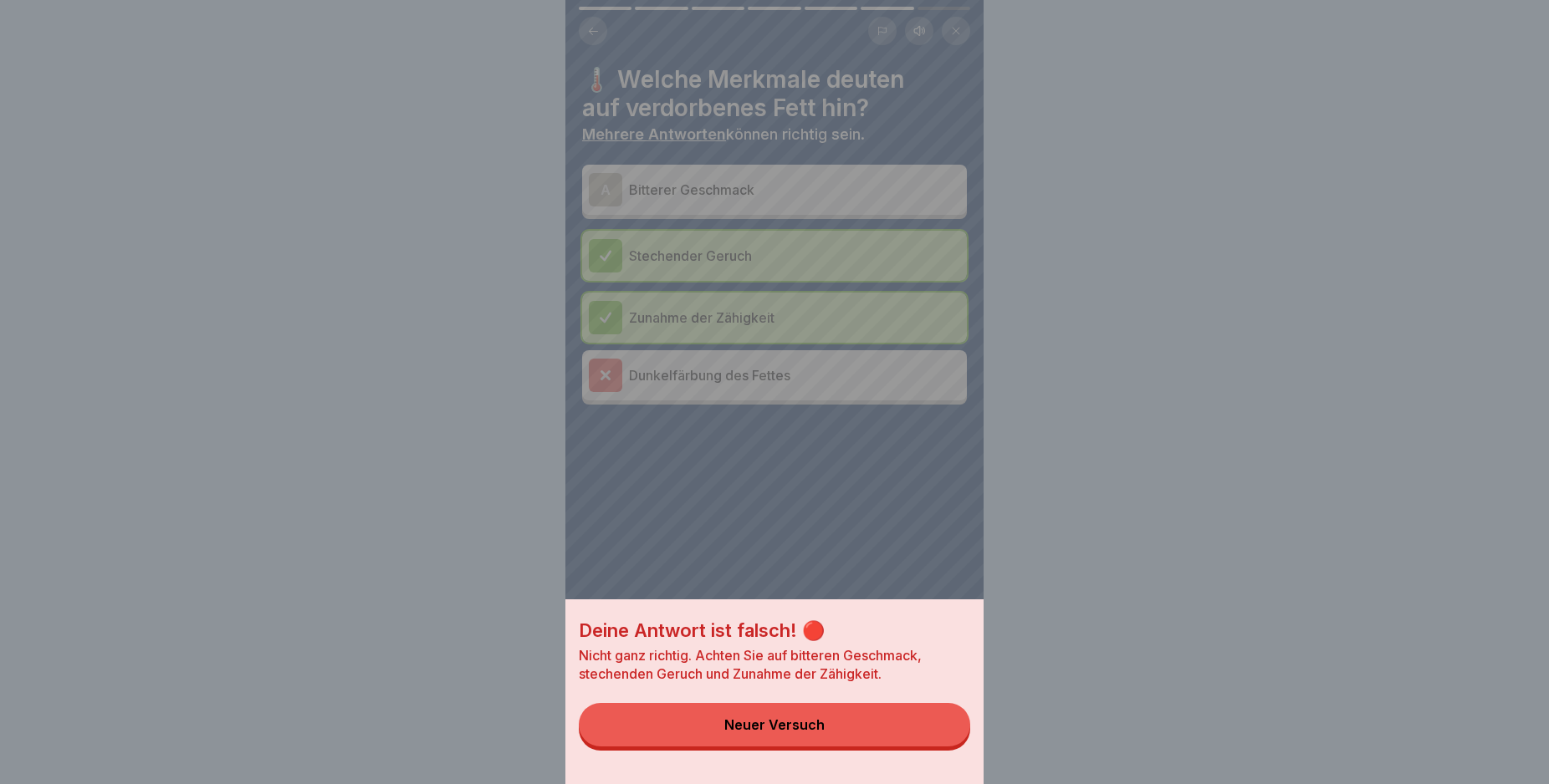
click at [934, 743] on button "Neuer Versuch" at bounding box center [774, 725] width 392 height 44
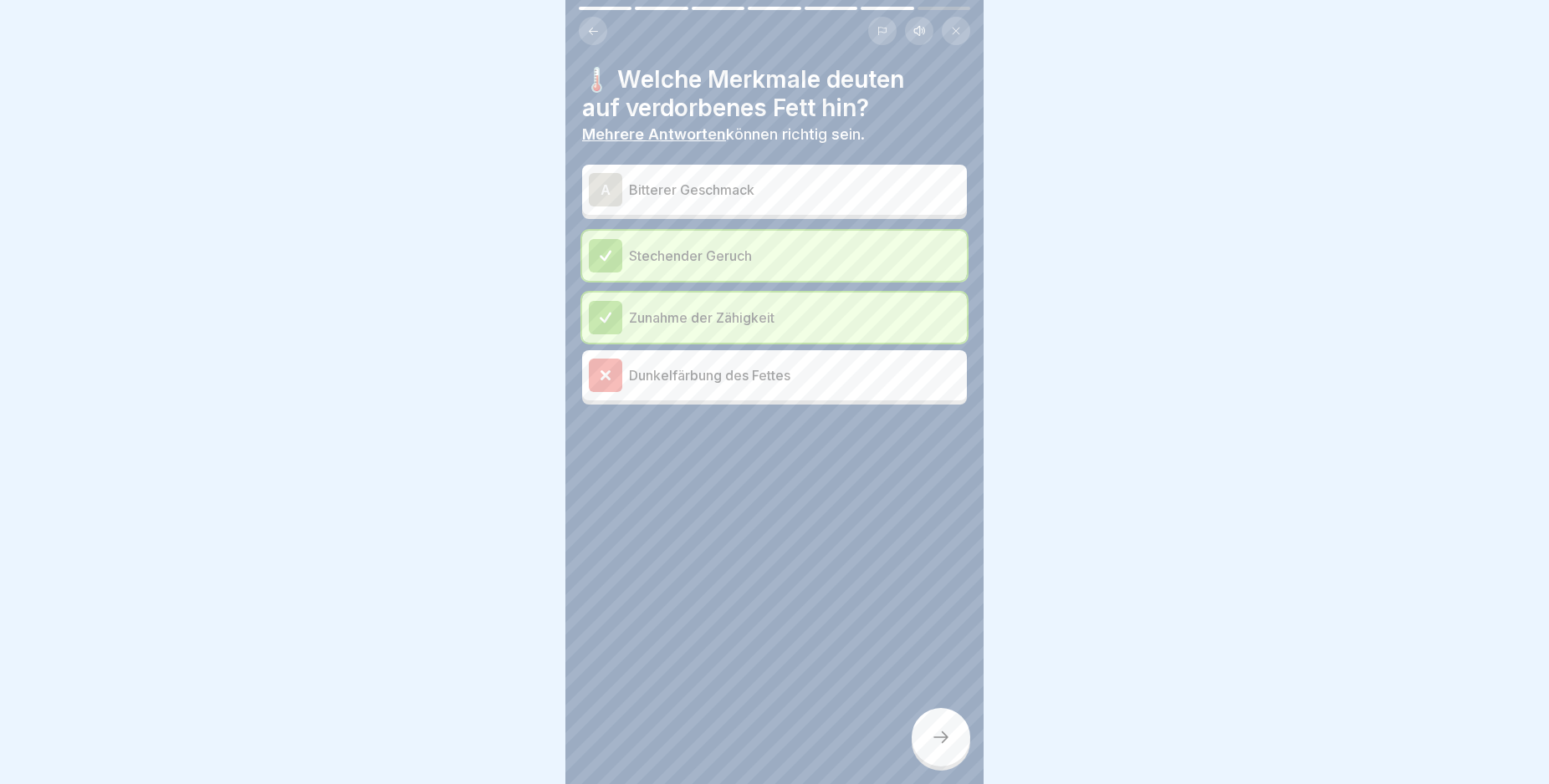
click at [598, 365] on div at bounding box center [605, 375] width 34 height 34
click at [947, 738] on div at bounding box center [940, 737] width 58 height 58
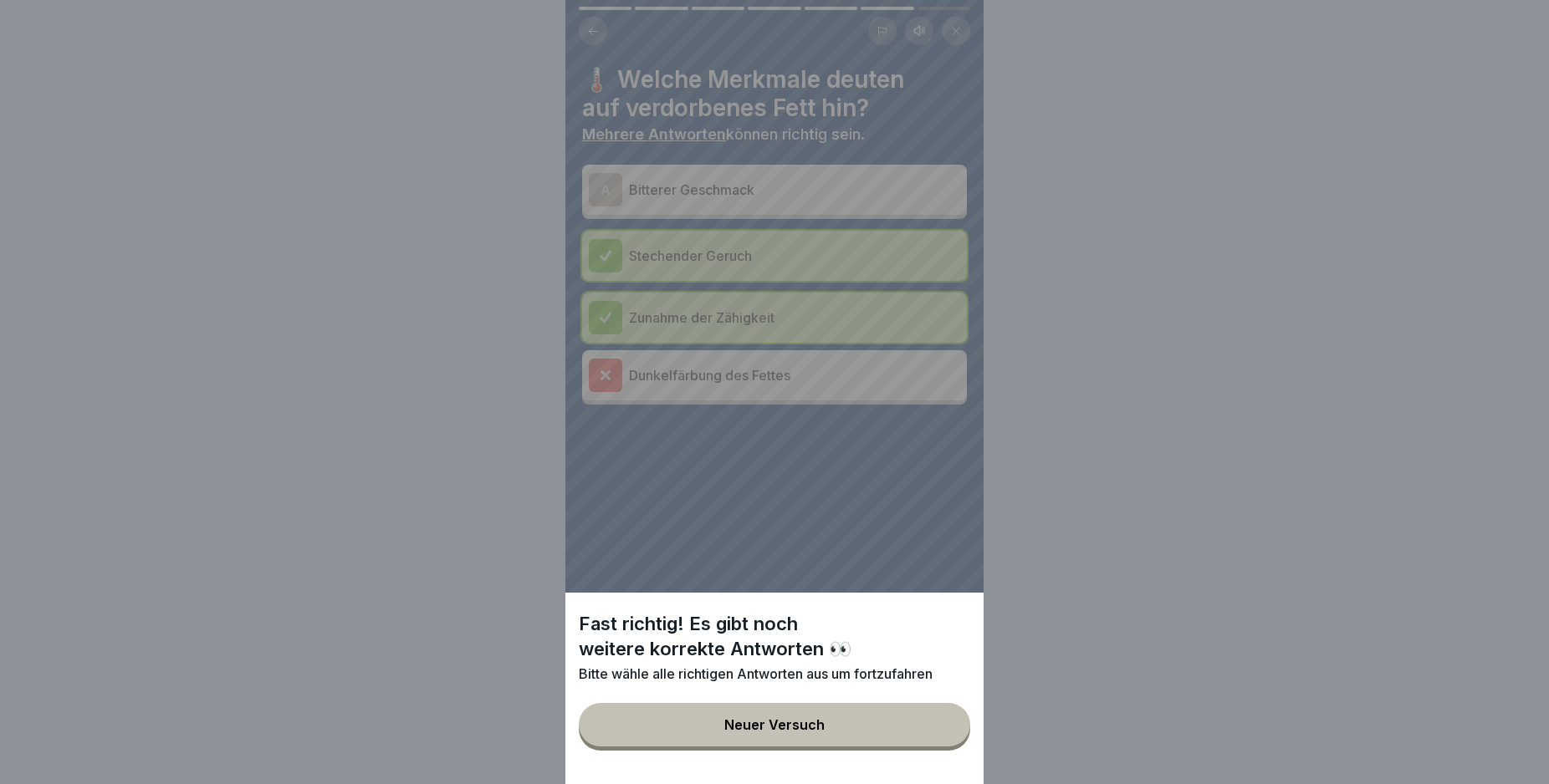
click at [600, 176] on div "Fast richtig! Es gibt noch weitere korrekte Antworten 👀 Bitte wähle alle richti…" at bounding box center [774, 392] width 418 height 784
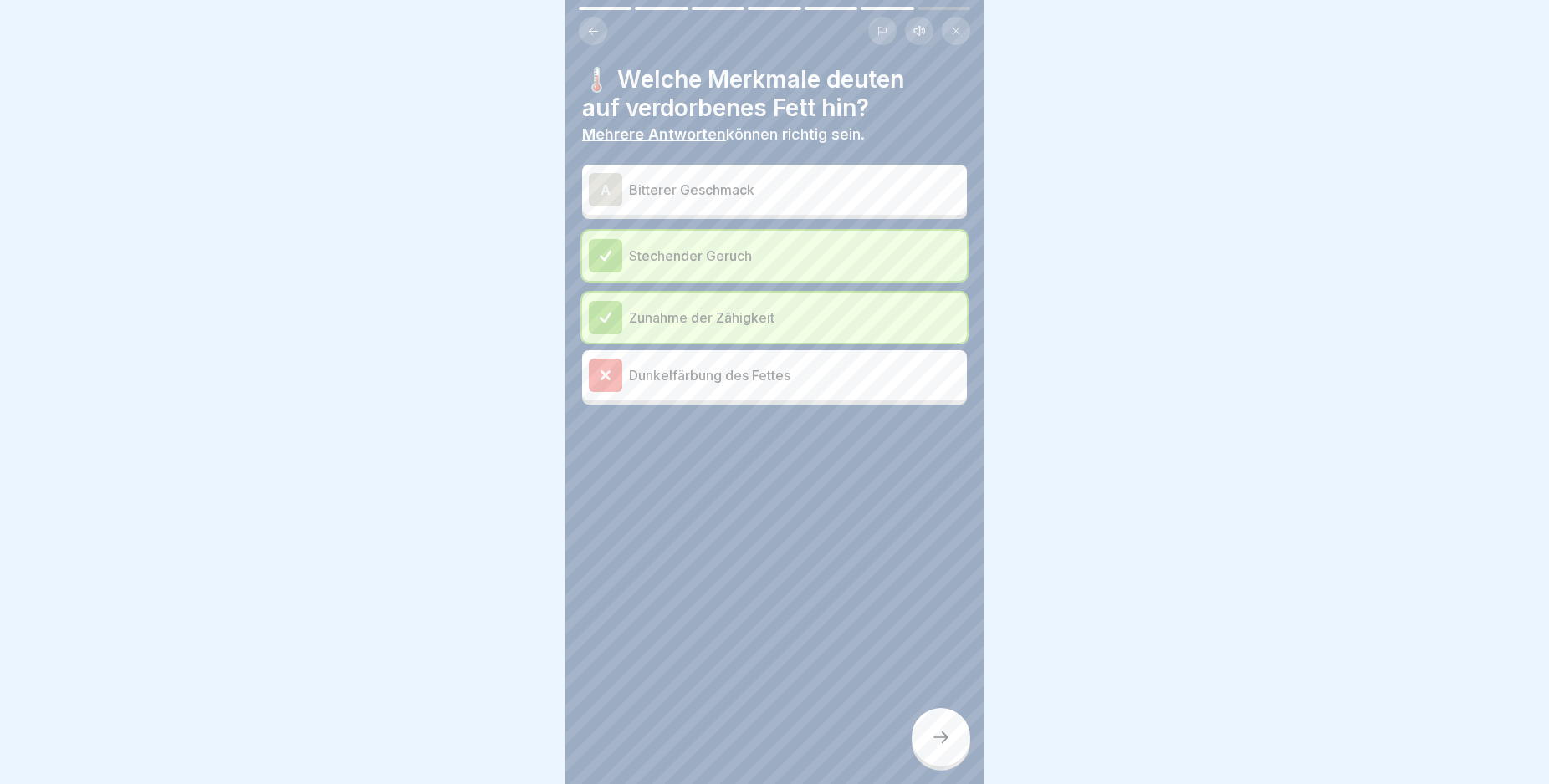
click at [600, 176] on div "A" at bounding box center [605, 190] width 34 height 34
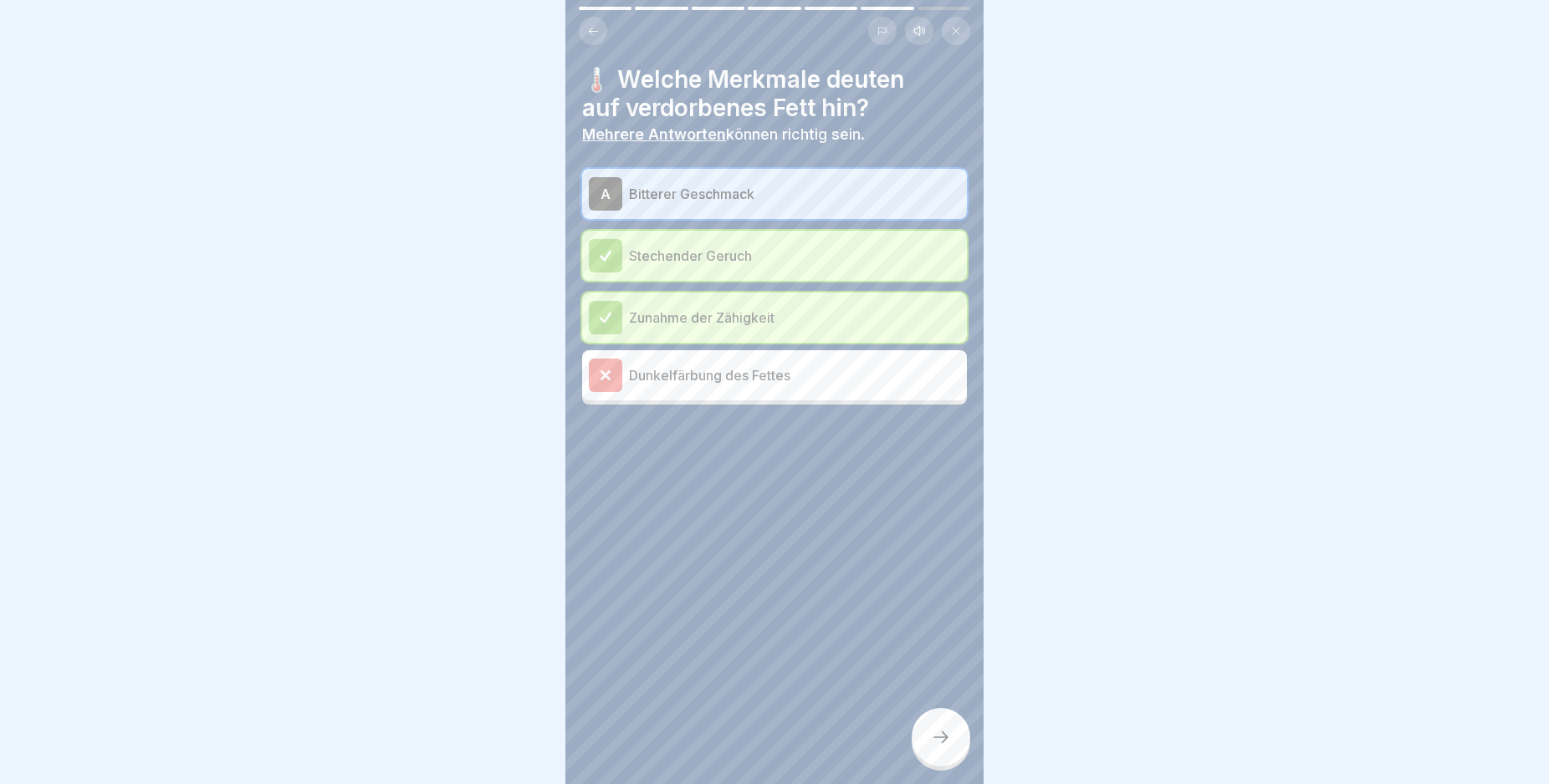
click at [952, 745] on div at bounding box center [940, 737] width 58 height 58
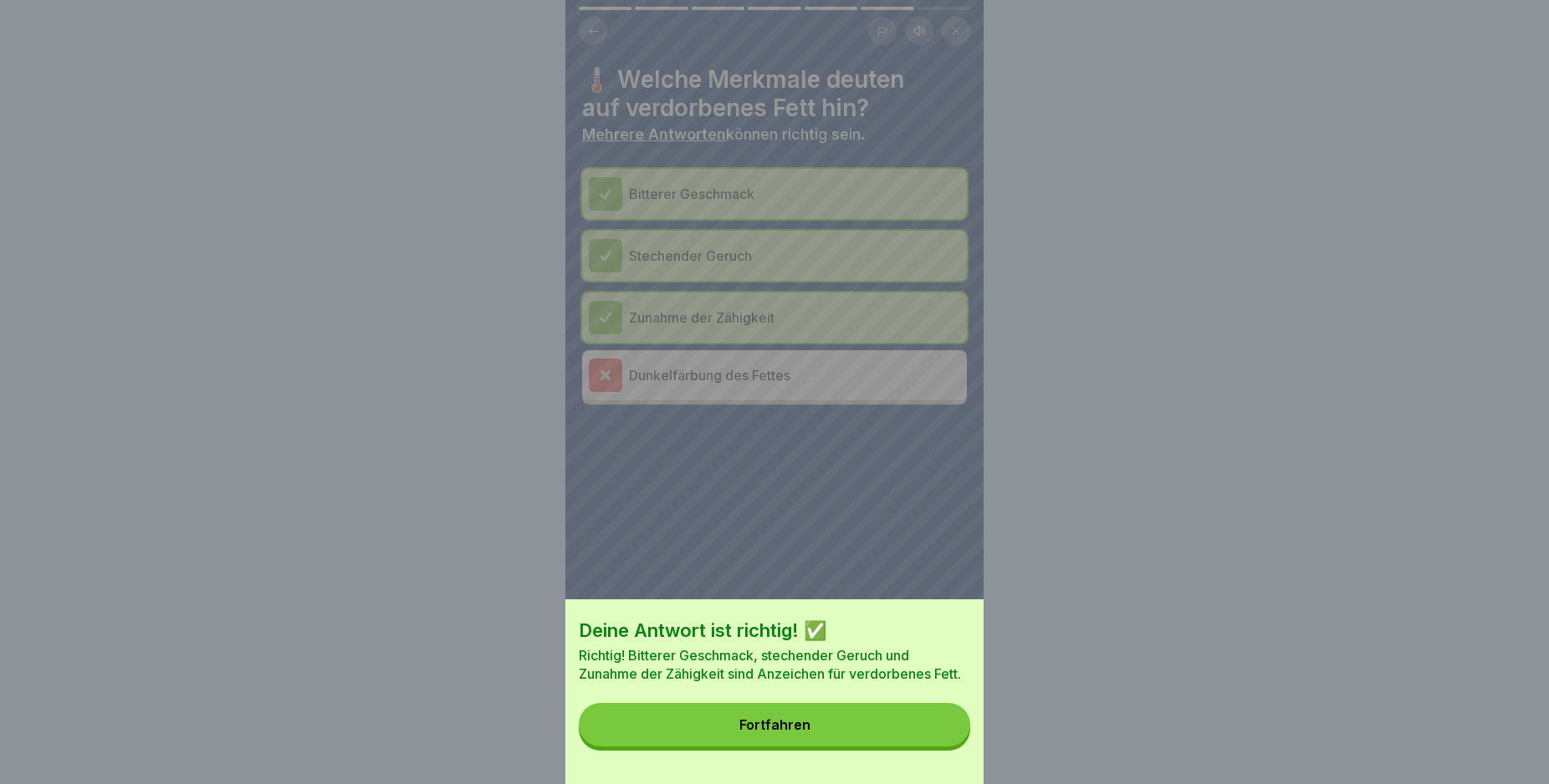
click at [948, 736] on button "Fortfahren" at bounding box center [774, 725] width 392 height 44
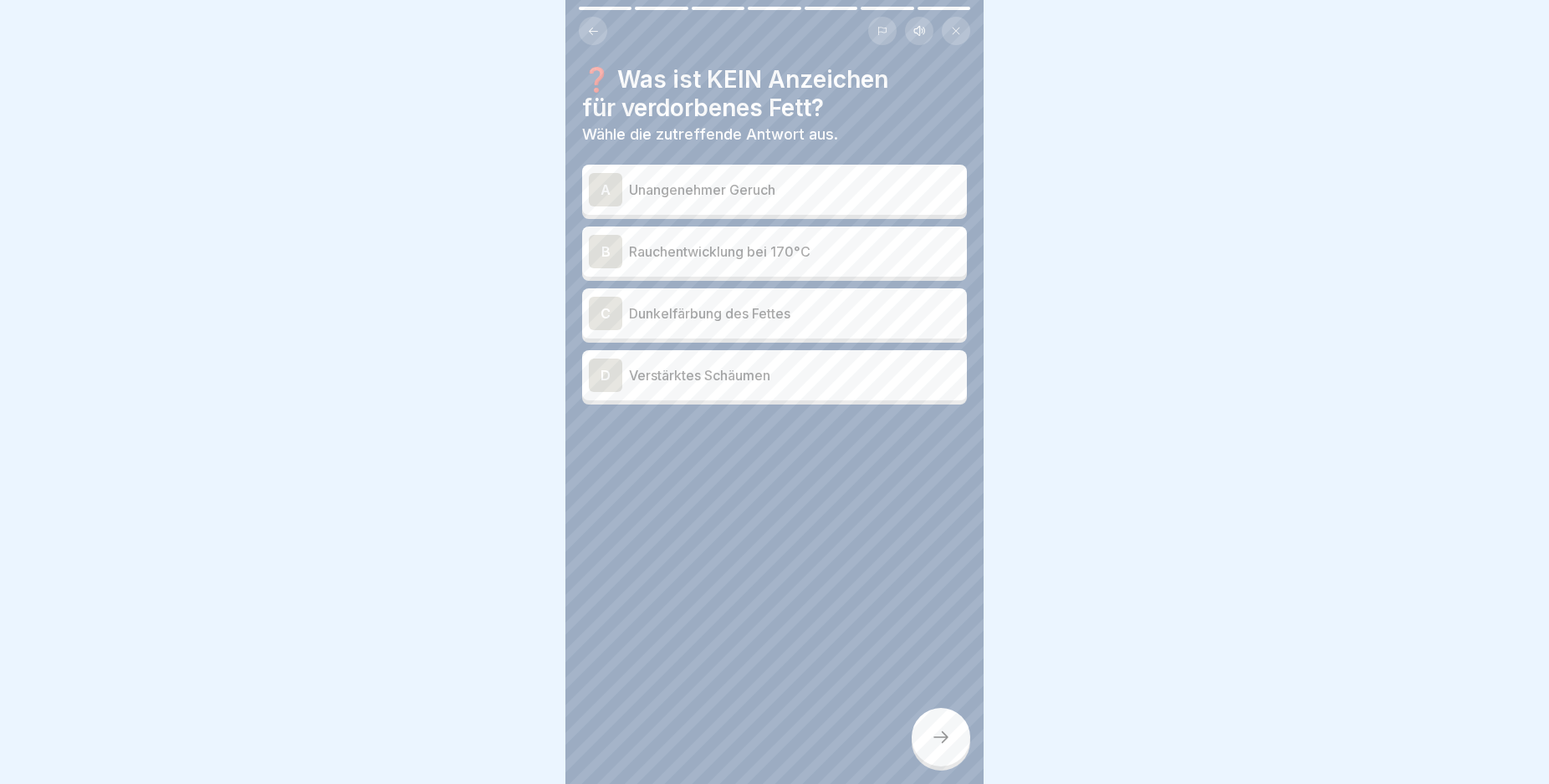
click at [609, 370] on div "D" at bounding box center [605, 375] width 34 height 34
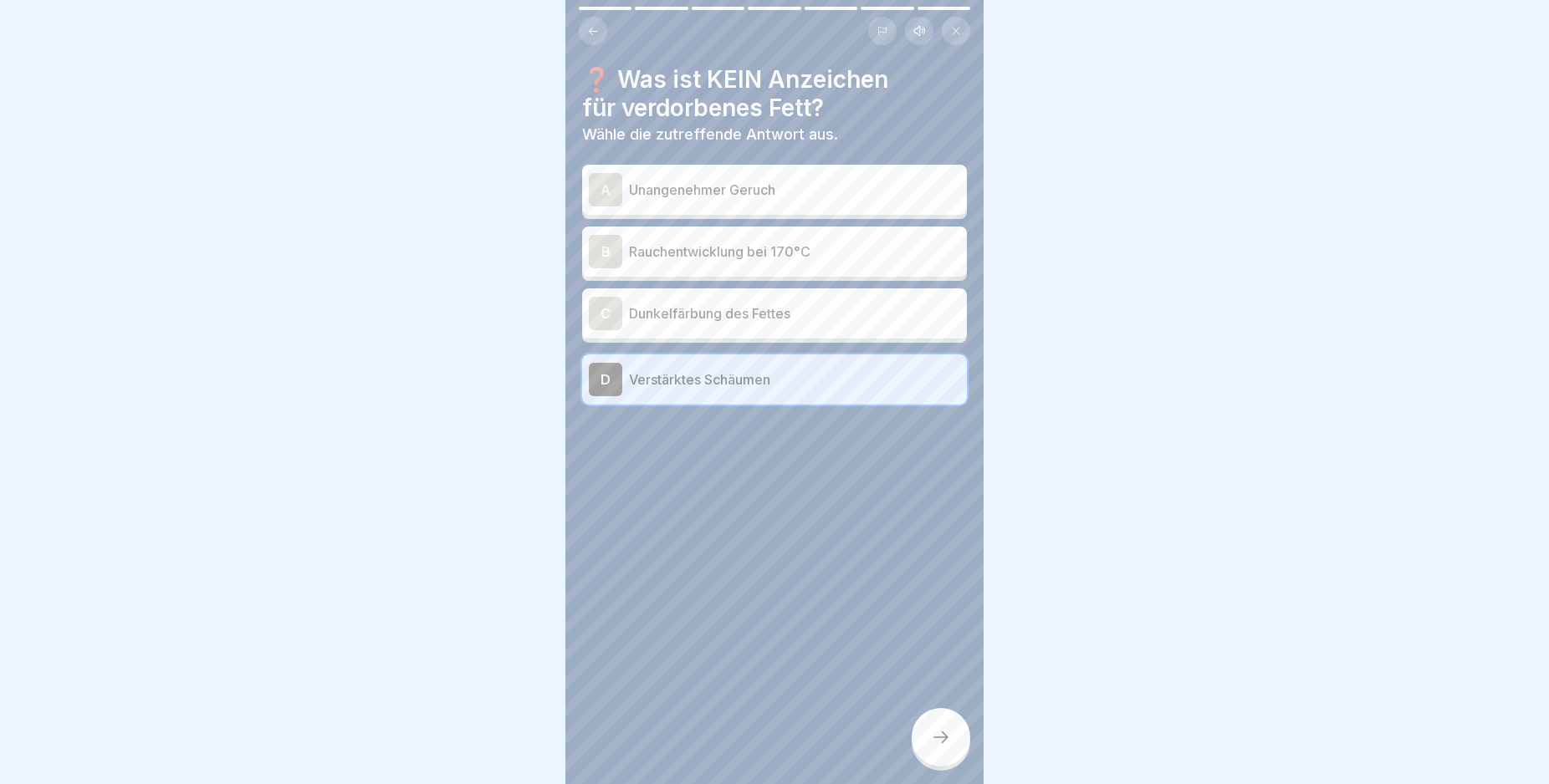
click at [934, 747] on icon at bounding box center [940, 737] width 20 height 20
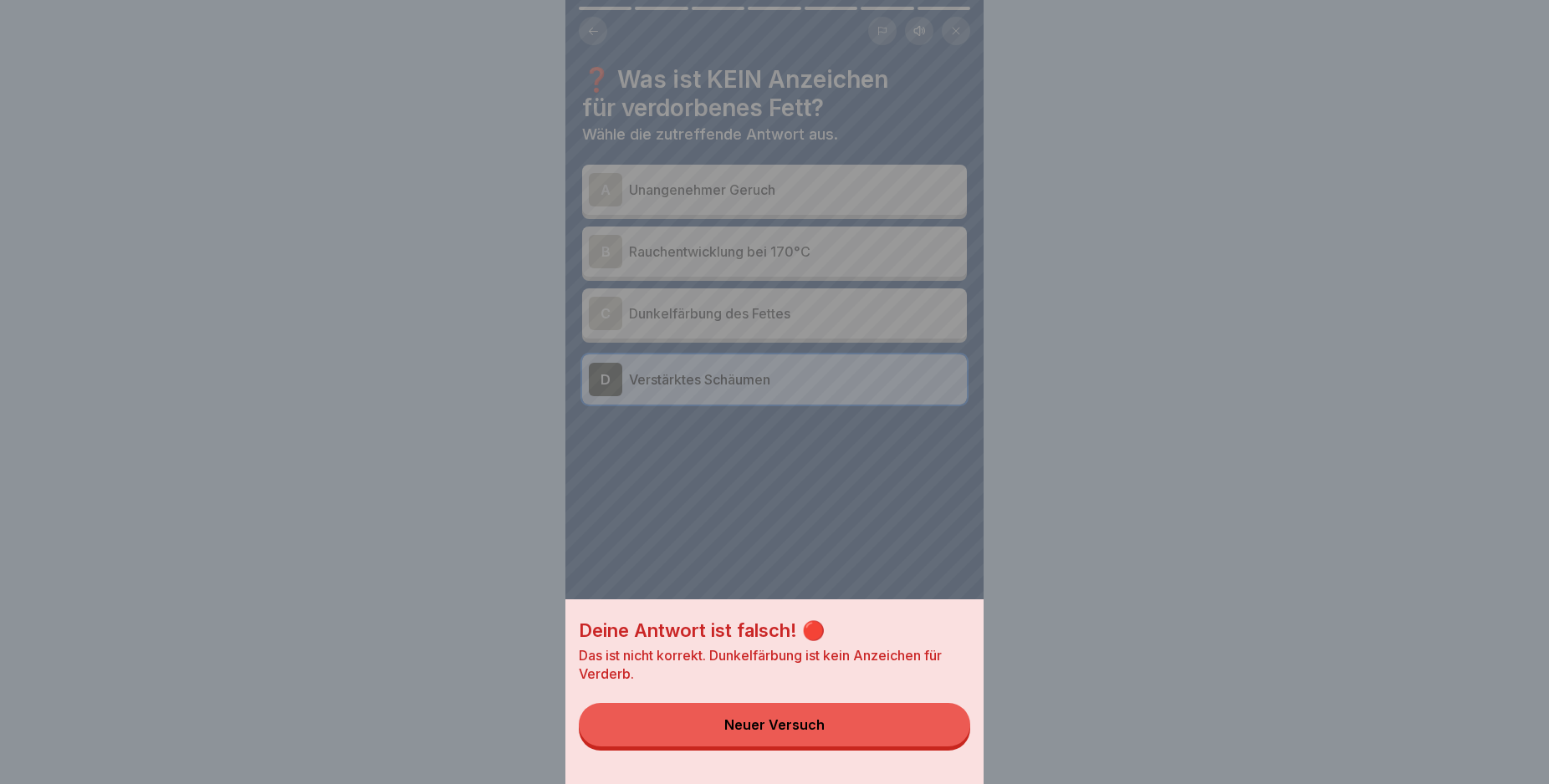
click at [933, 740] on button "Neuer Versuch" at bounding box center [774, 725] width 392 height 44
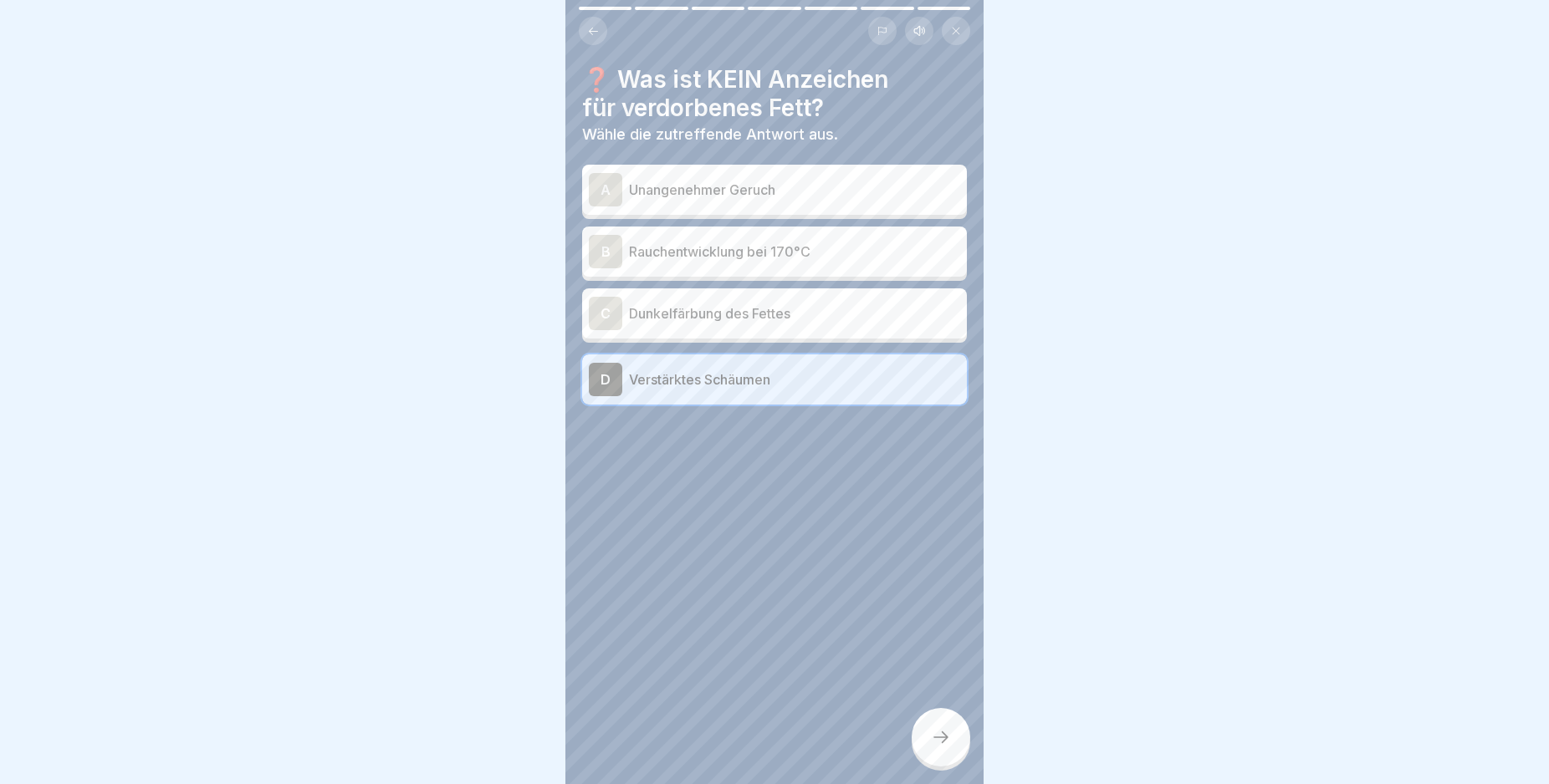
click at [605, 65] on div "❓ Was ist KEIN Anzeichen für verdorbenes Fett? Wähle die zutreffende Antwort au…" at bounding box center [774, 235] width 385 height 339
click at [600, 195] on div "A" at bounding box center [605, 190] width 34 height 34
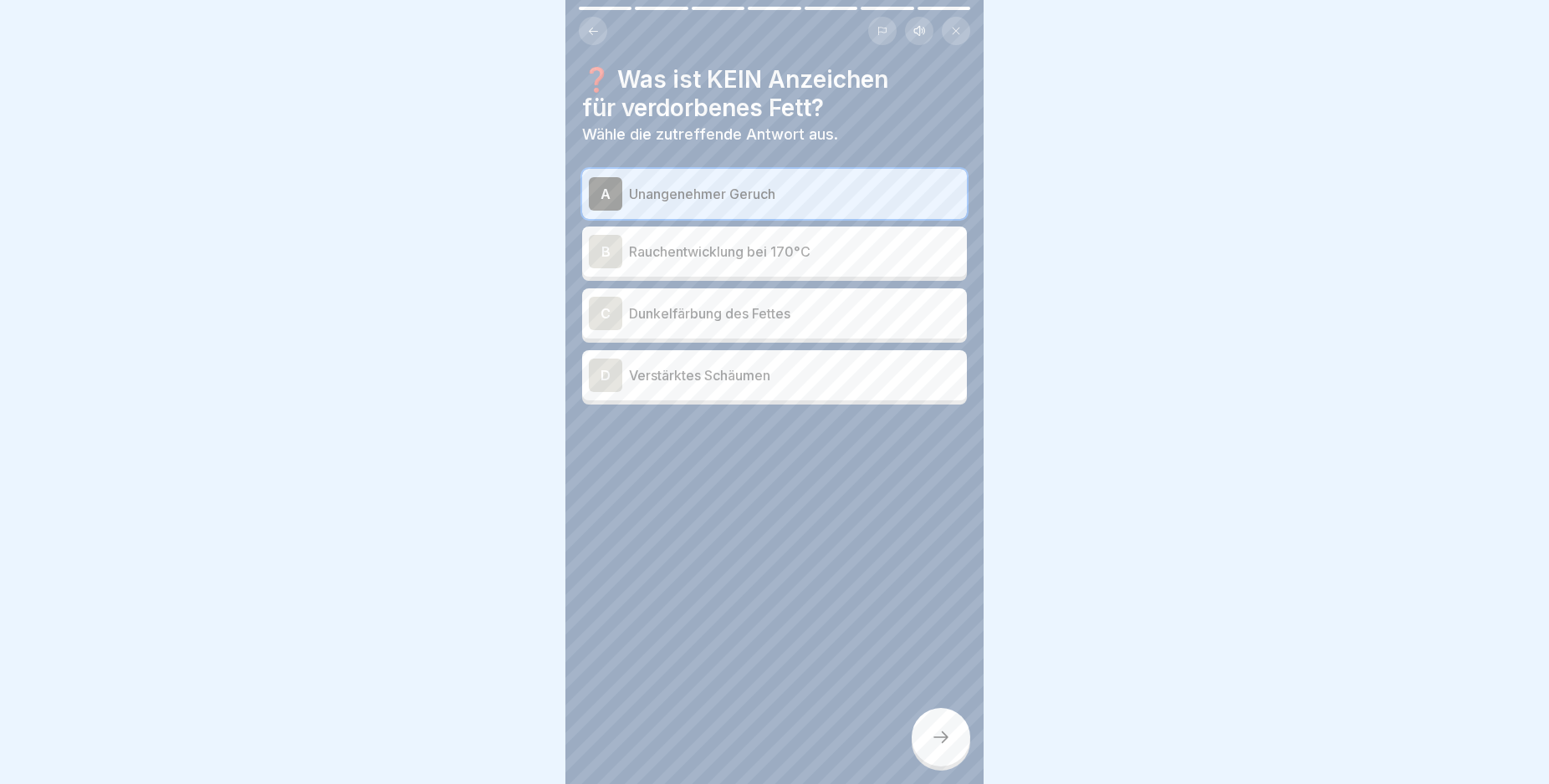
click at [932, 746] on icon at bounding box center [940, 737] width 20 height 20
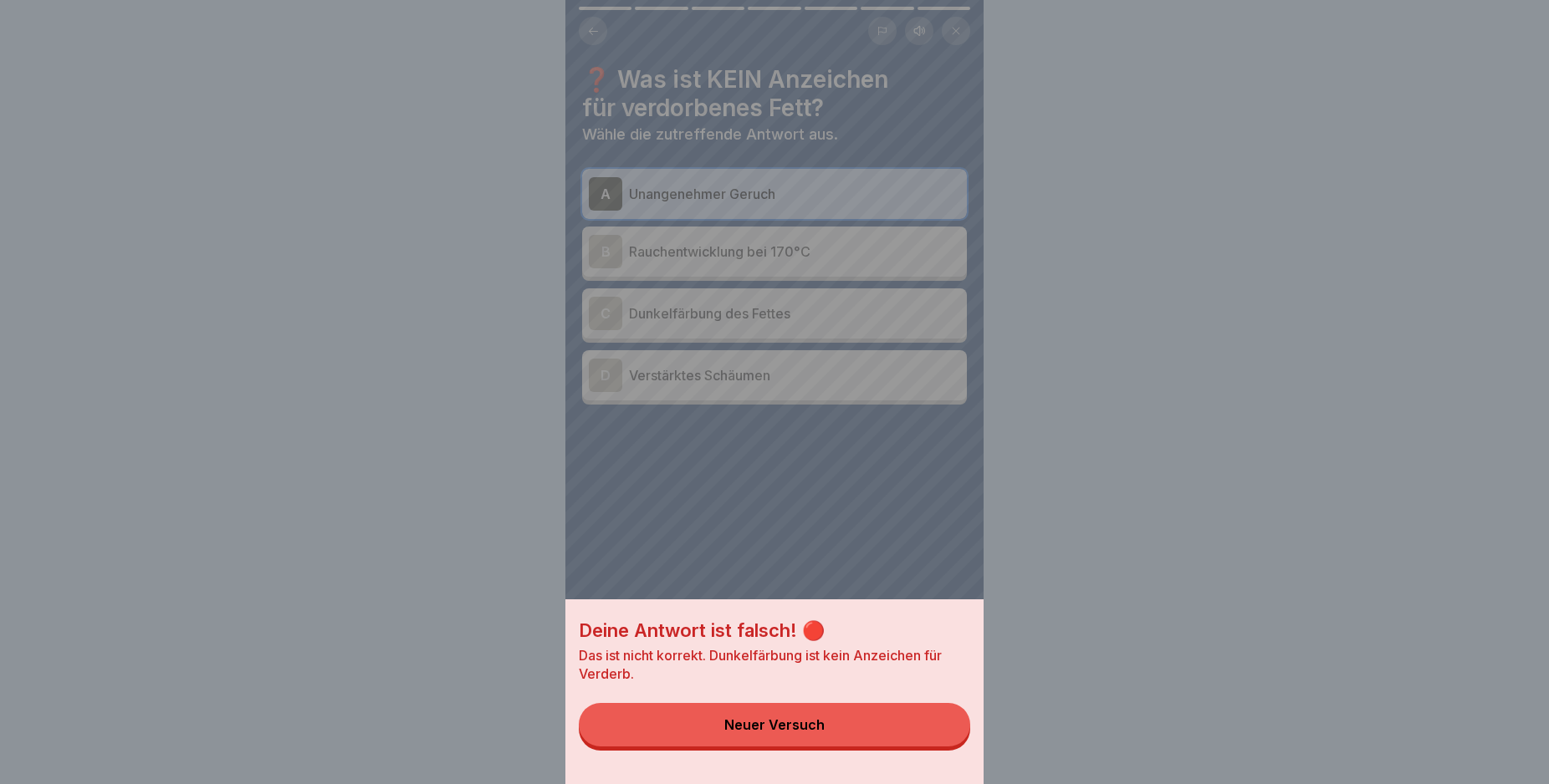
click at [932, 746] on button "Neuer Versuch" at bounding box center [774, 725] width 392 height 44
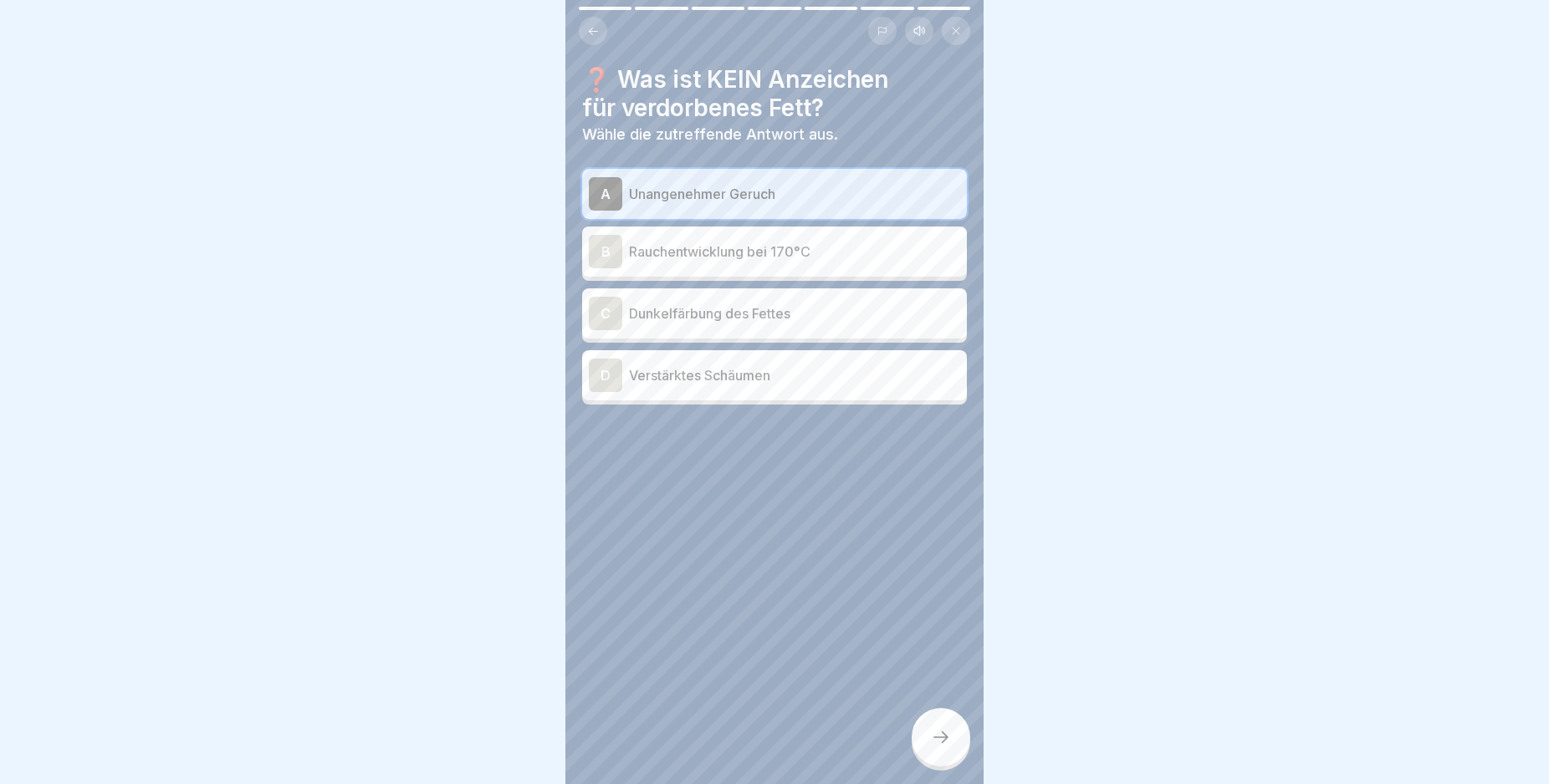
click at [605, 314] on div "C" at bounding box center [605, 313] width 34 height 34
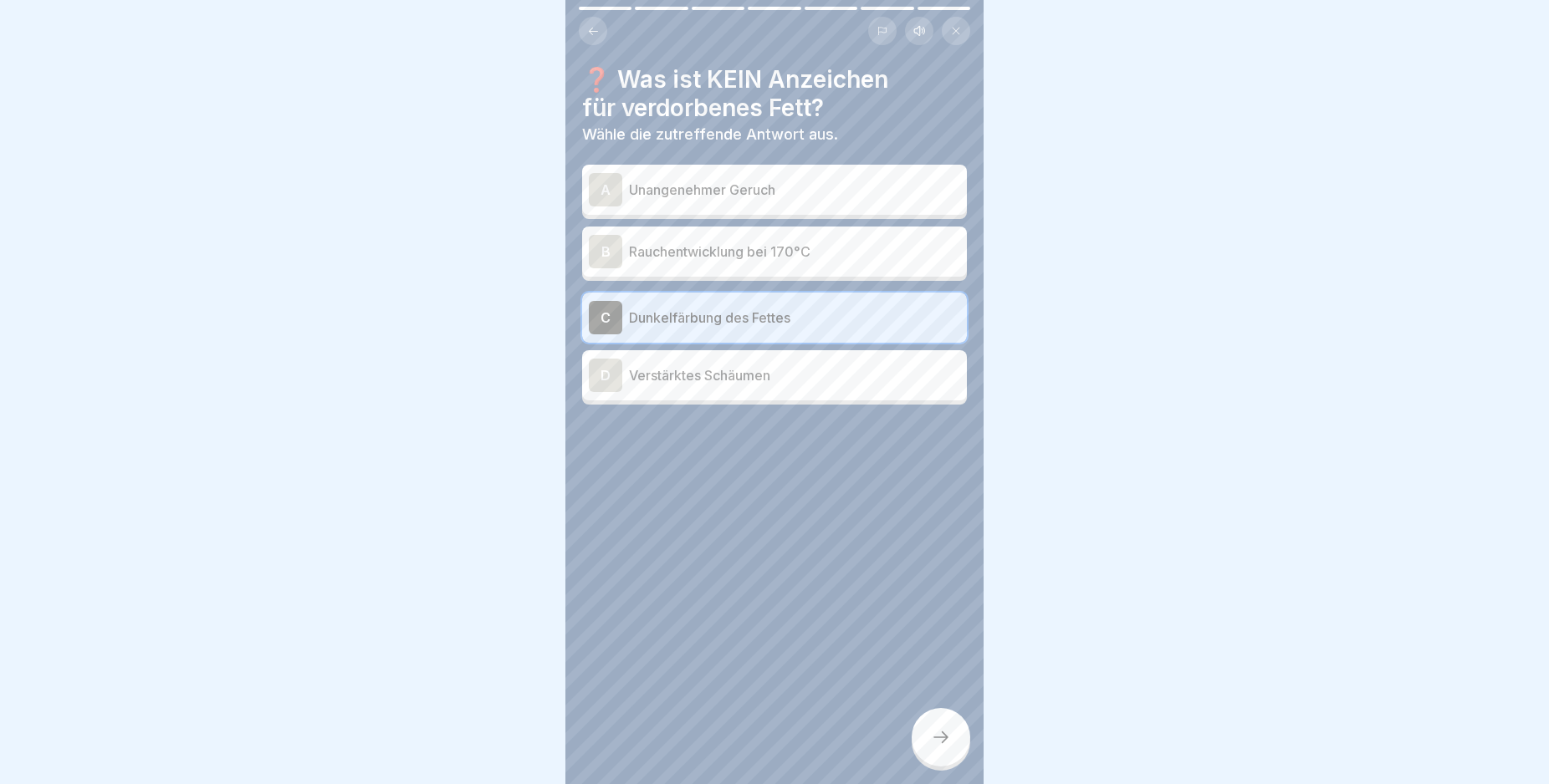
click at [936, 735] on div at bounding box center [940, 737] width 58 height 58
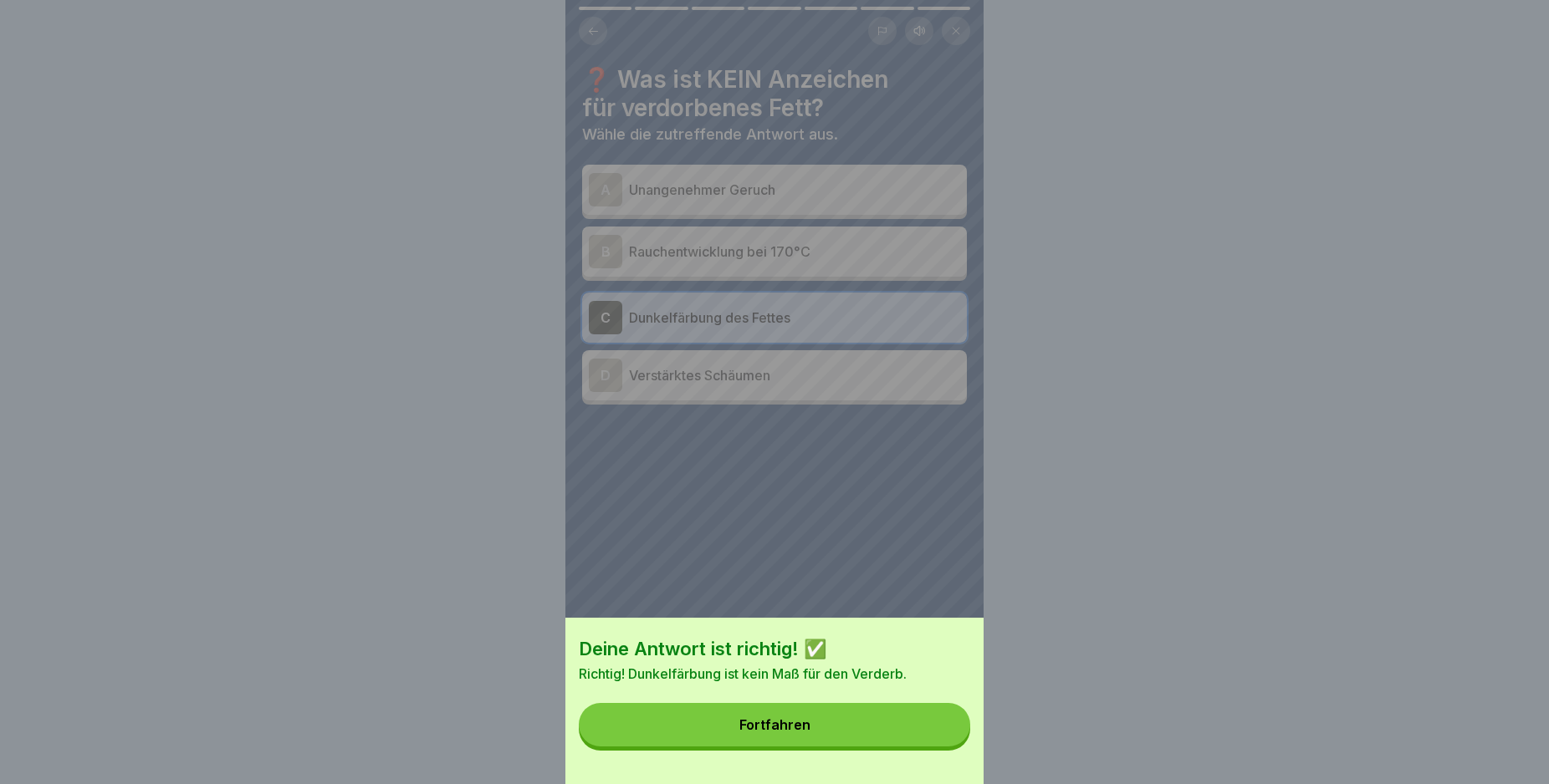
click at [934, 732] on button "Fortfahren" at bounding box center [774, 725] width 392 height 44
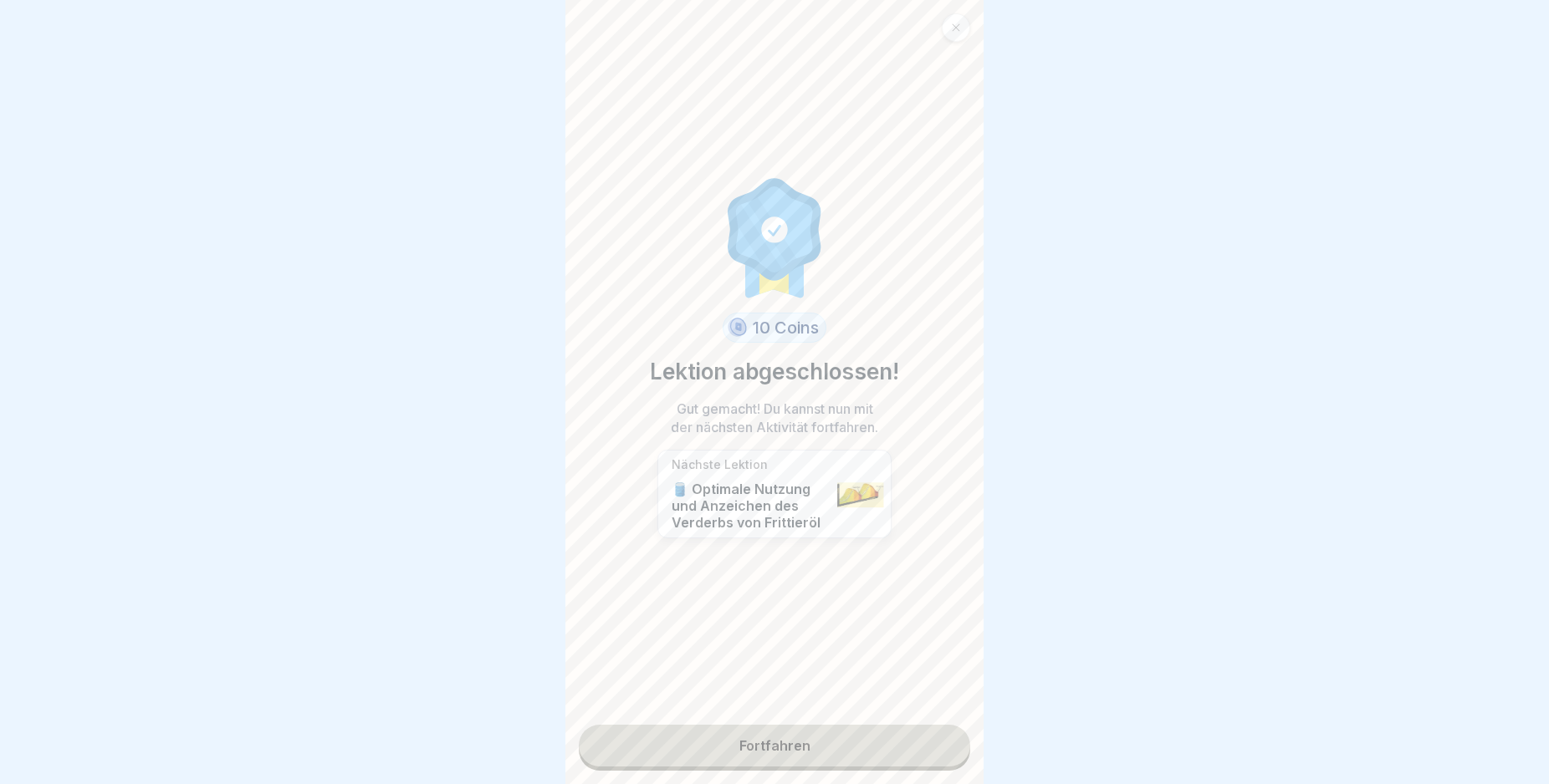
click at [898, 743] on link "Fortfahren" at bounding box center [774, 745] width 392 height 42
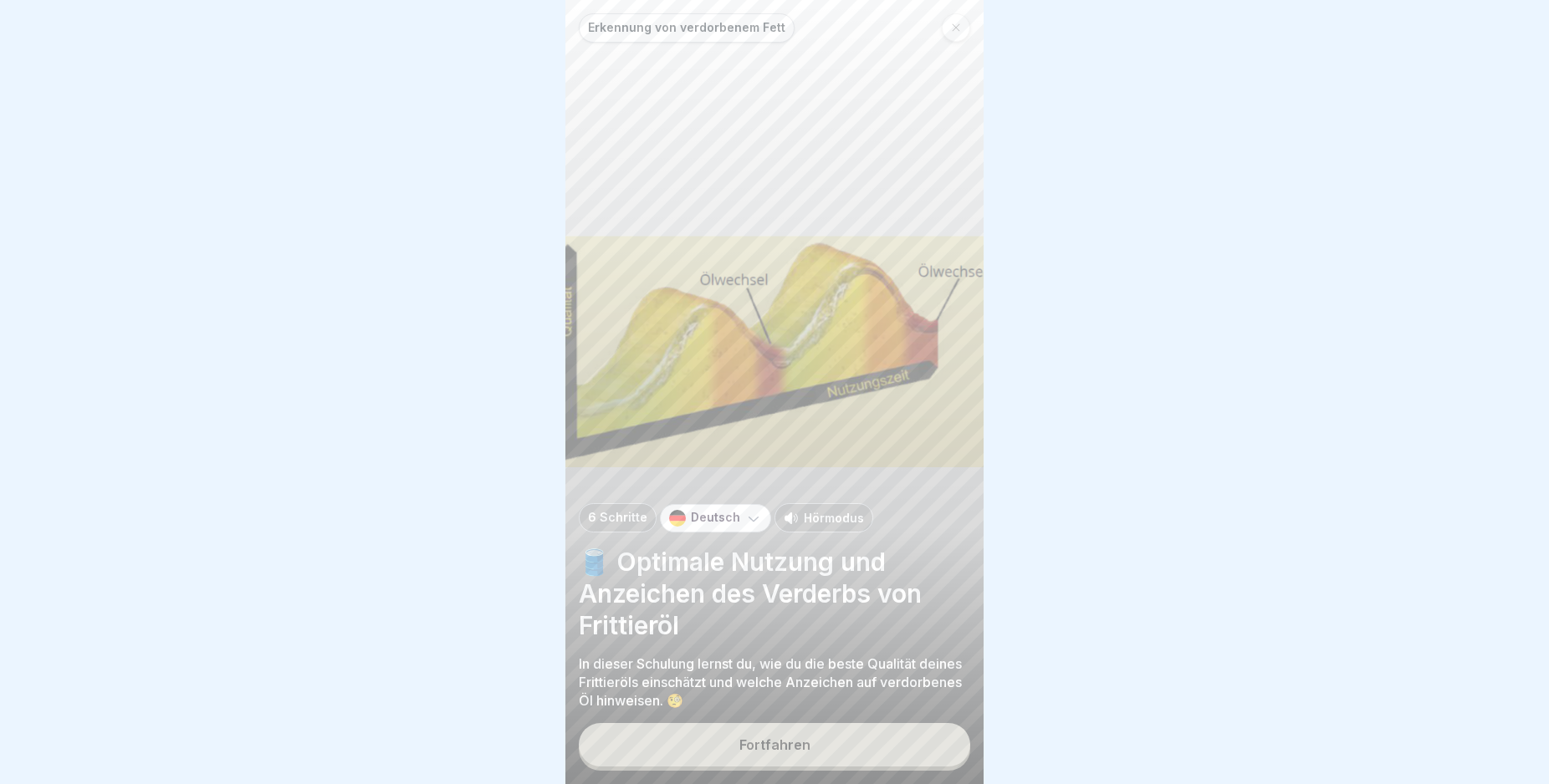
click at [899, 743] on button "Fortfahren" at bounding box center [774, 744] width 392 height 44
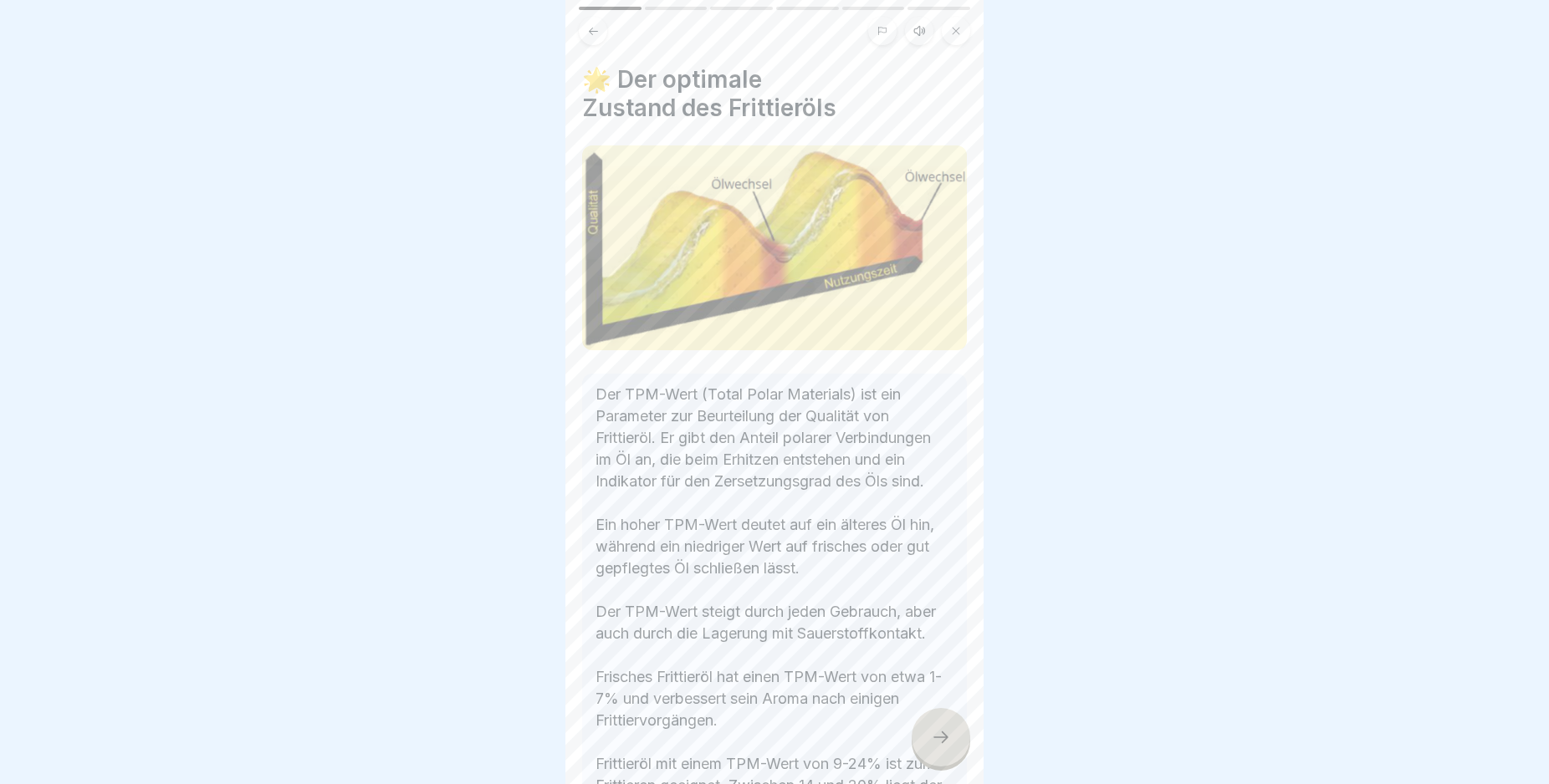
click at [948, 742] on div at bounding box center [940, 737] width 58 height 58
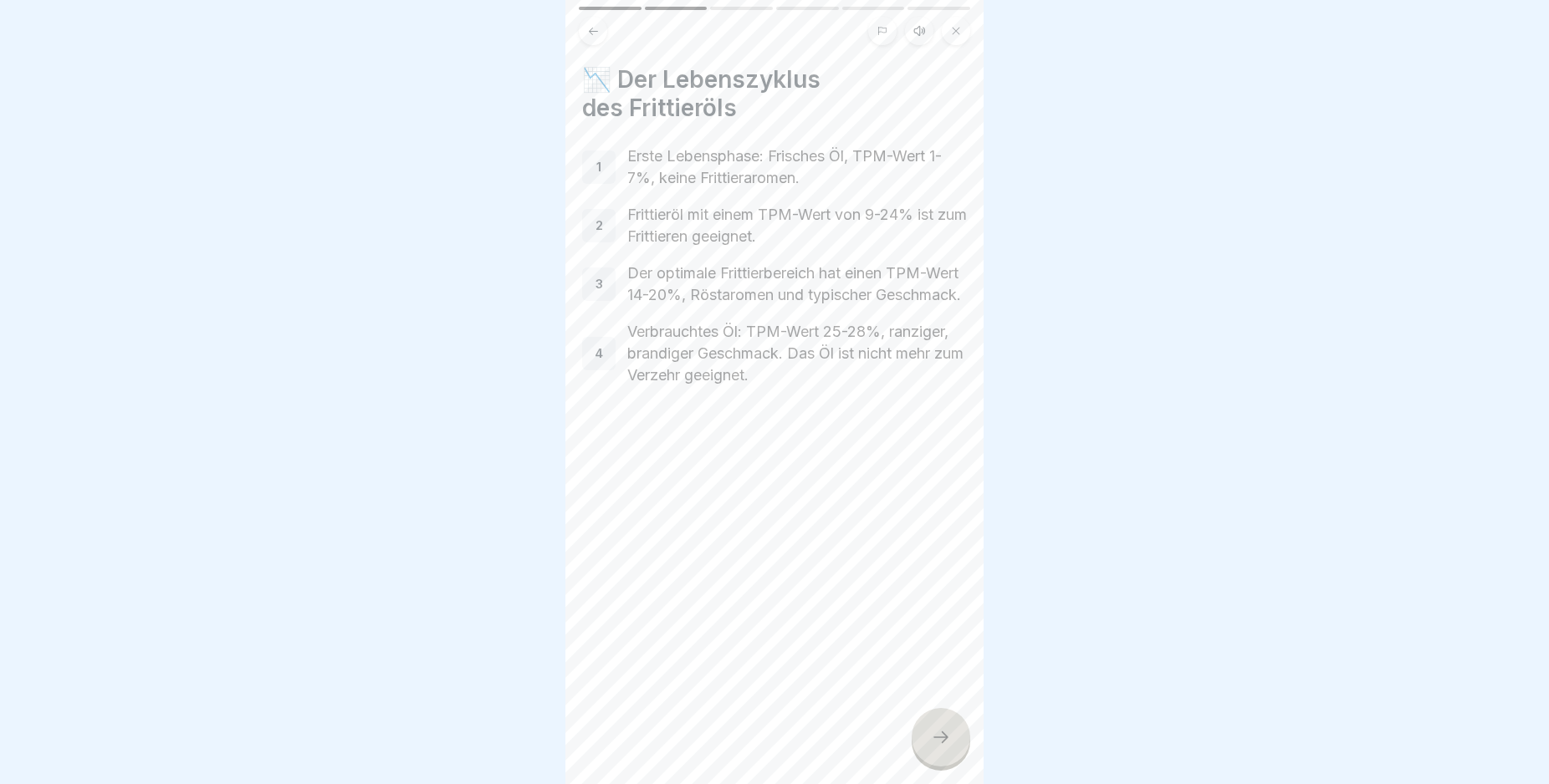
click at [948, 742] on div at bounding box center [940, 737] width 58 height 58
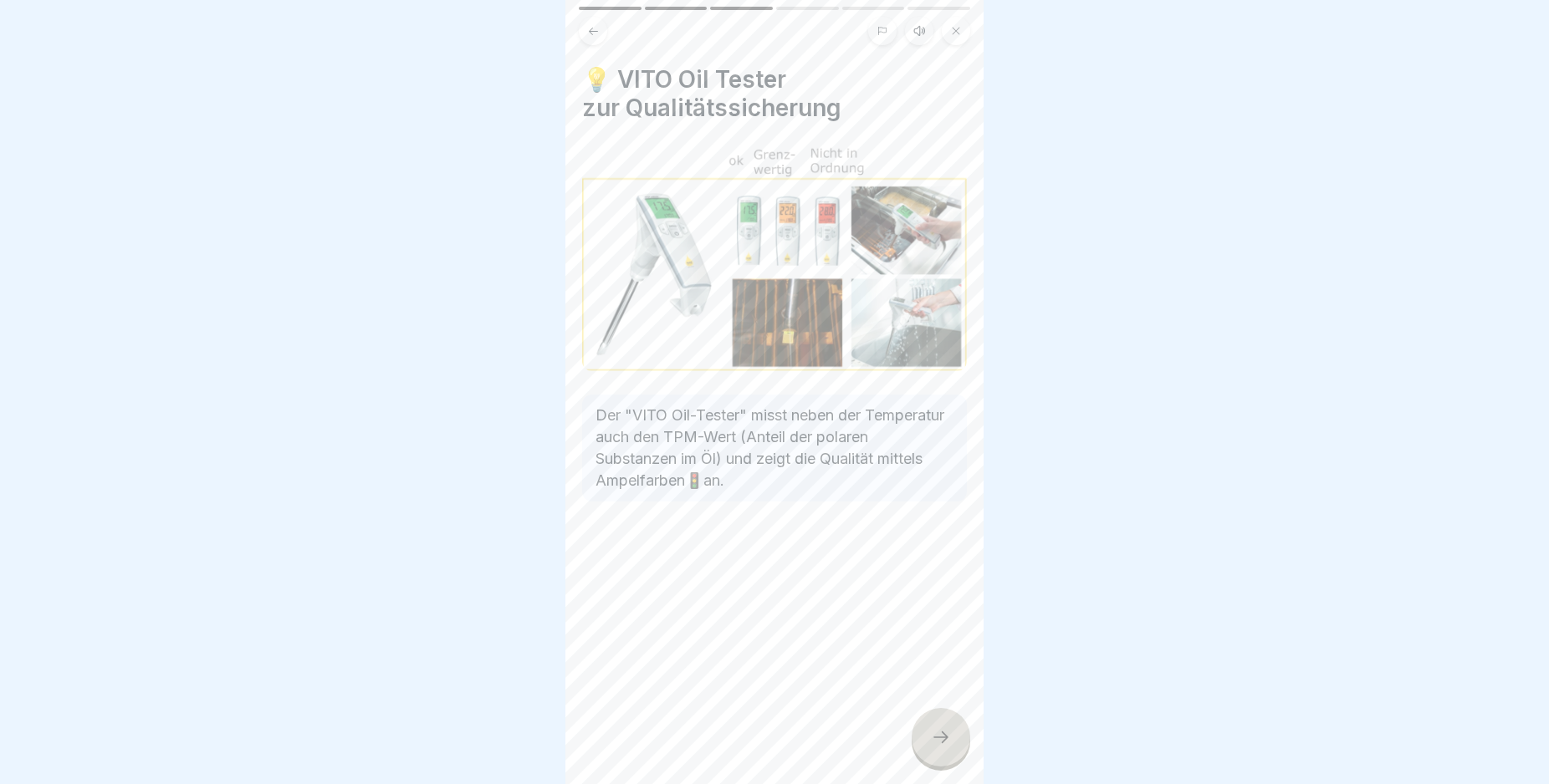
click at [926, 737] on div at bounding box center [940, 737] width 58 height 58
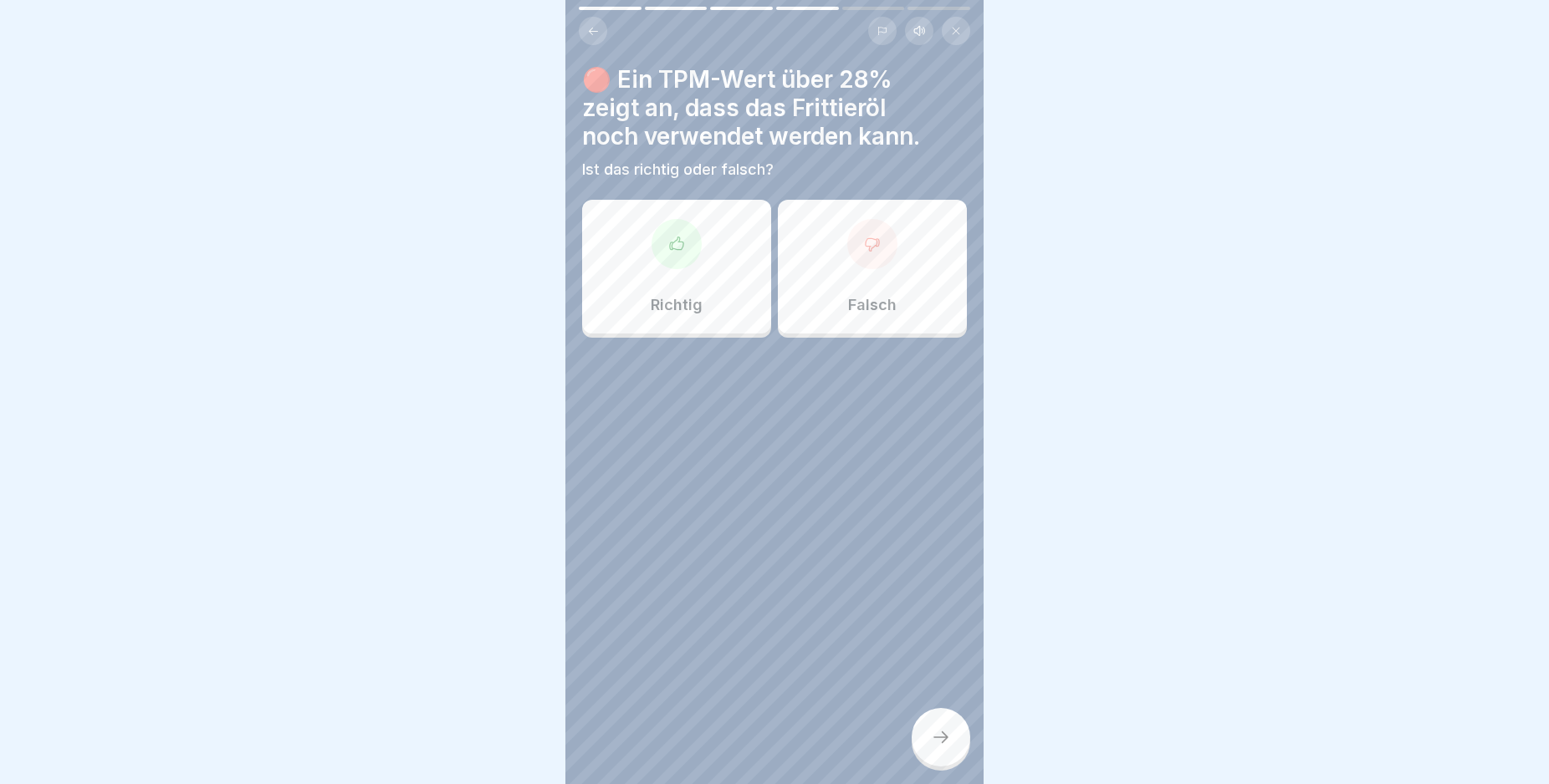
click at [897, 310] on div "Falsch" at bounding box center [871, 267] width 189 height 134
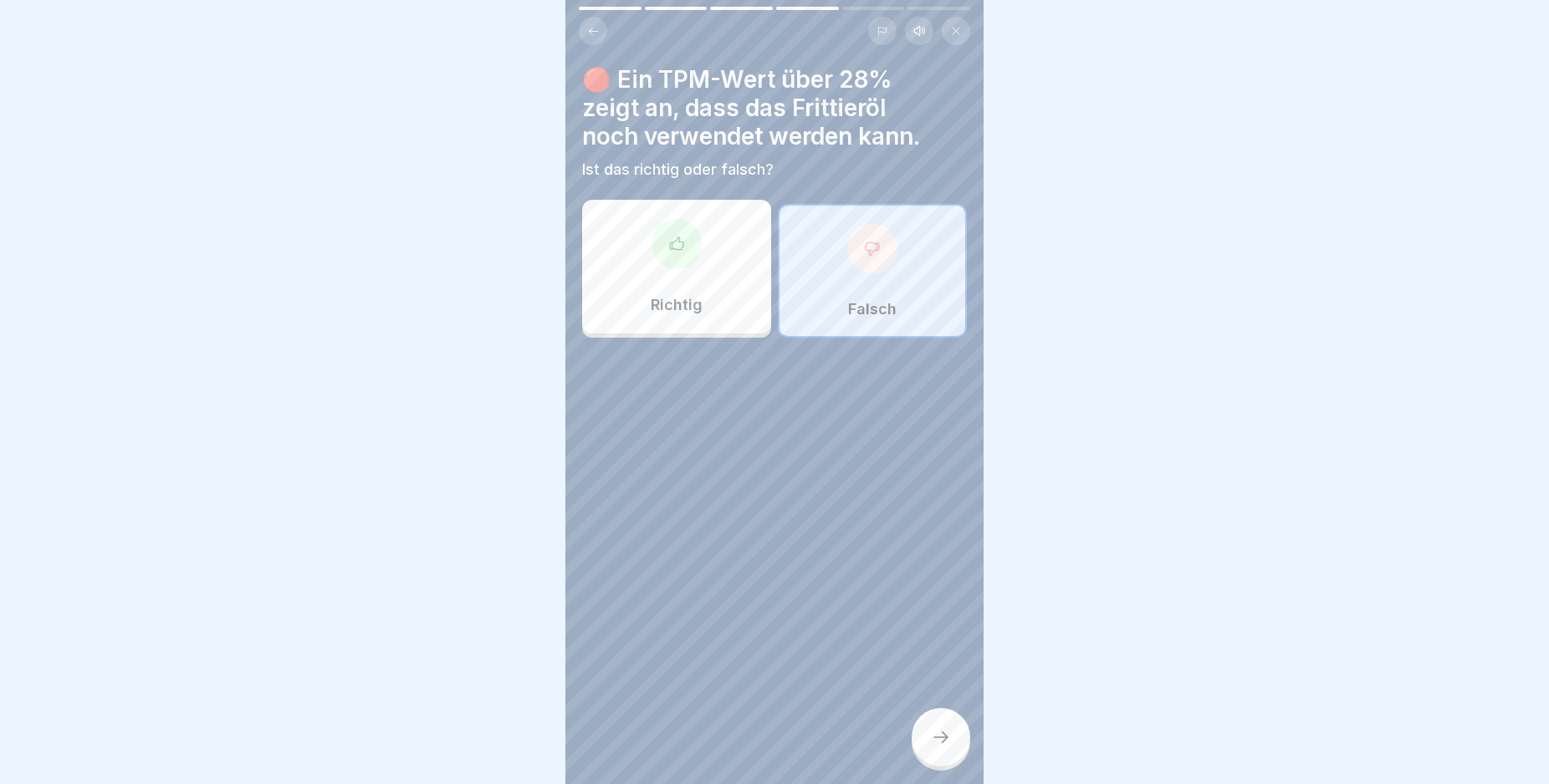
click at [945, 746] on icon at bounding box center [940, 737] width 20 height 20
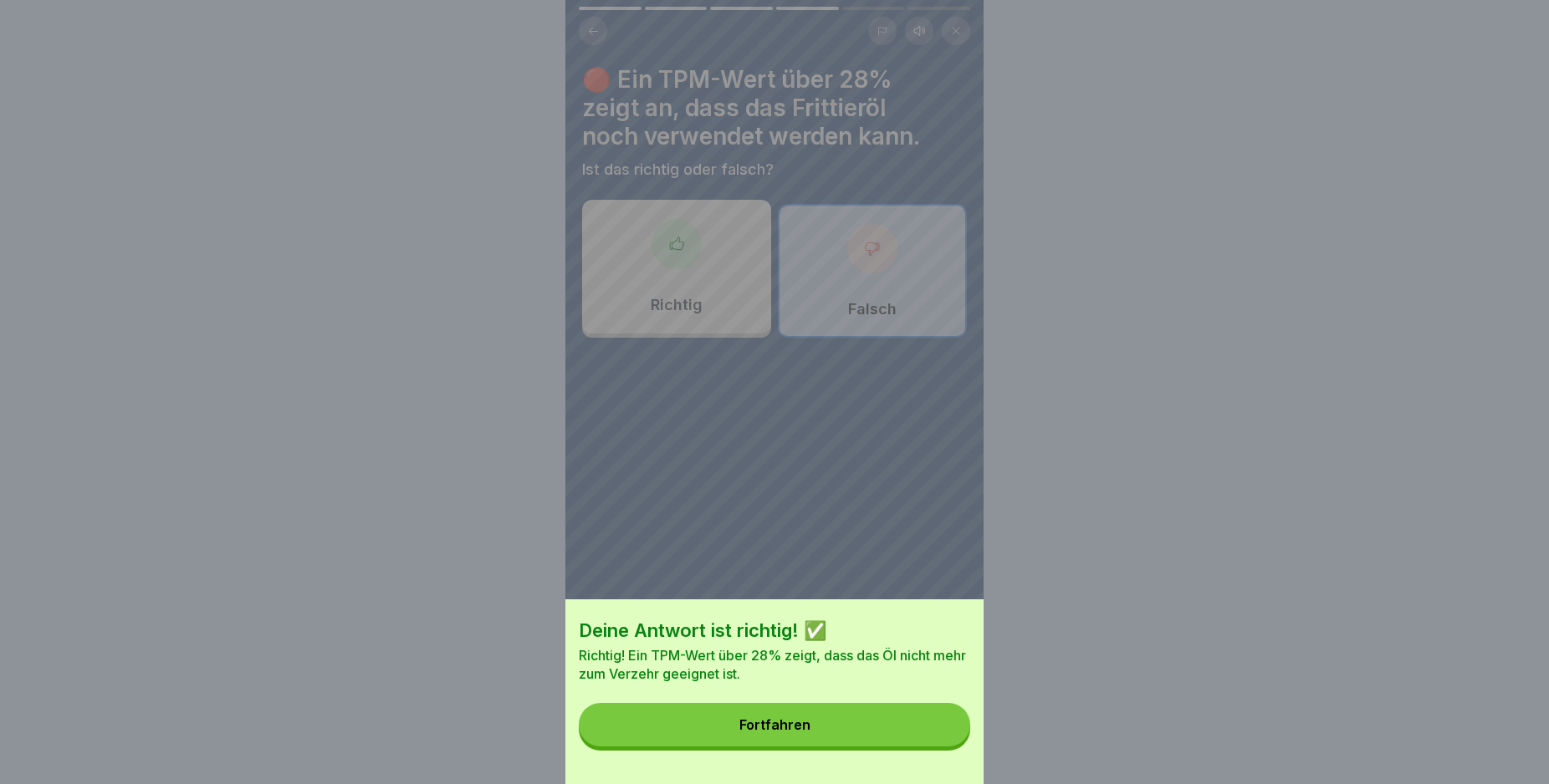
click at [872, 737] on button "Fortfahren" at bounding box center [774, 725] width 392 height 44
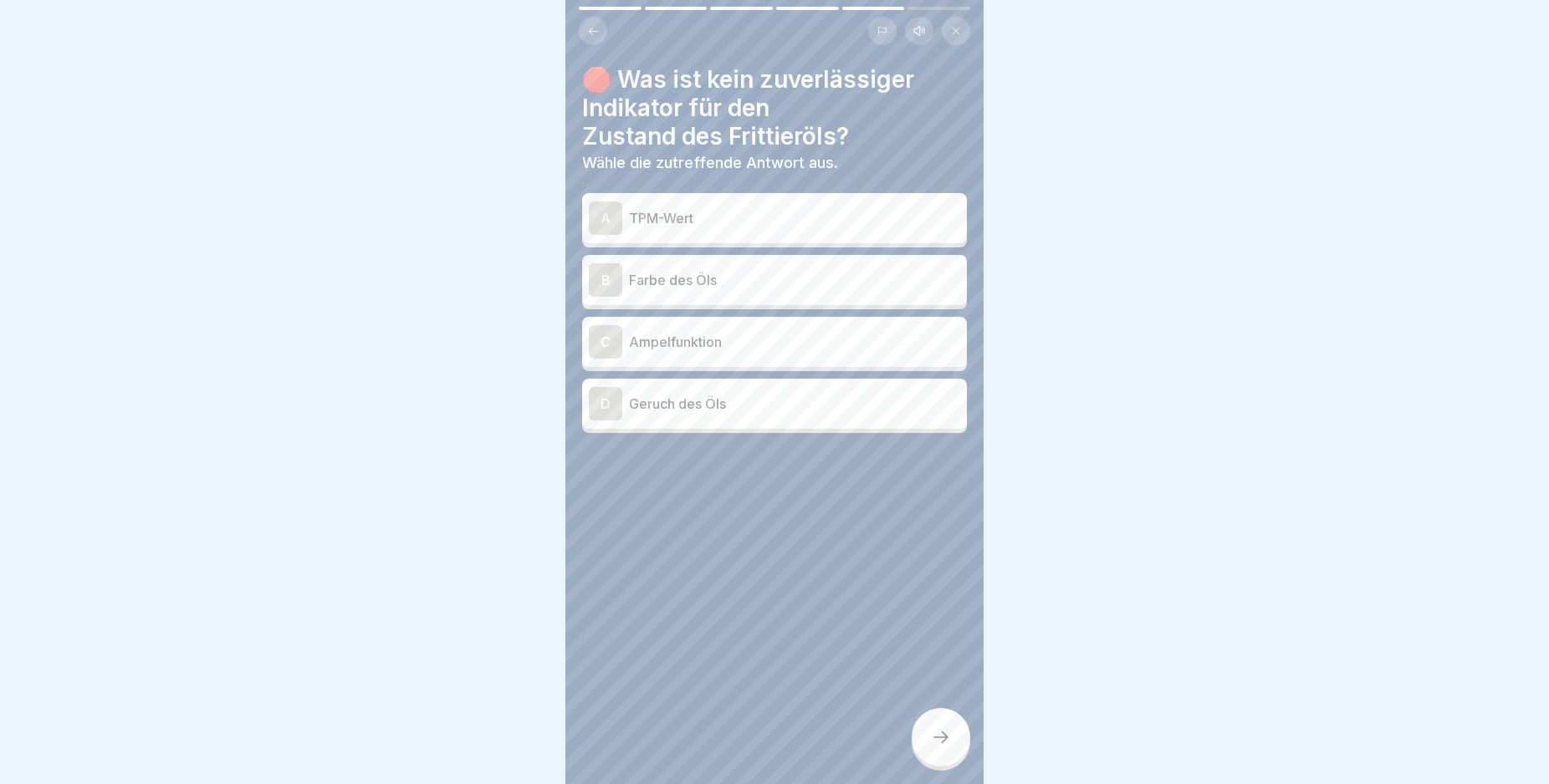
click at [695, 395] on p "Geruch des Öls" at bounding box center [795, 403] width 332 height 20
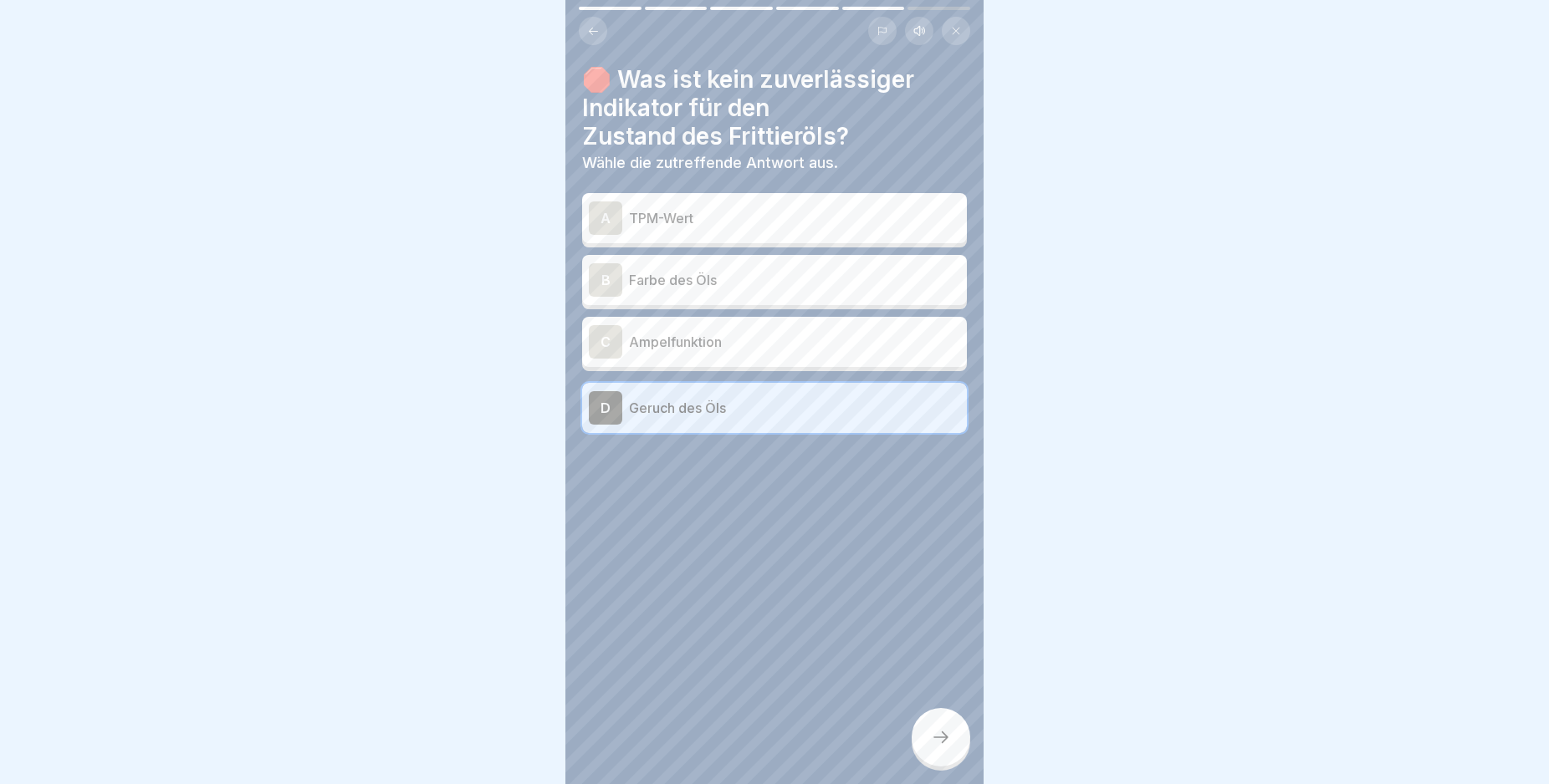
click at [951, 759] on div at bounding box center [940, 737] width 58 height 58
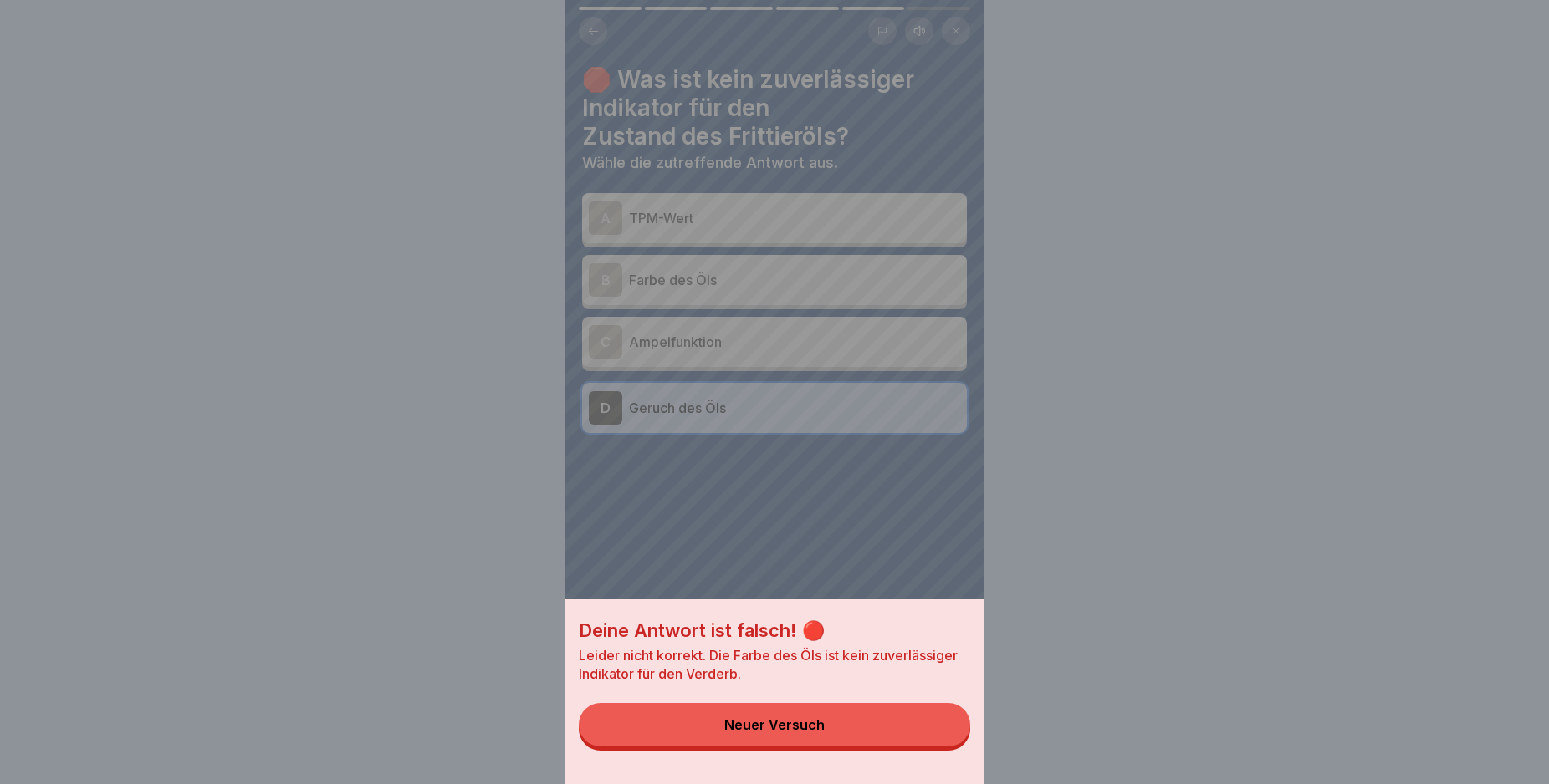
click at [901, 746] on button "Neuer Versuch" at bounding box center [774, 725] width 392 height 44
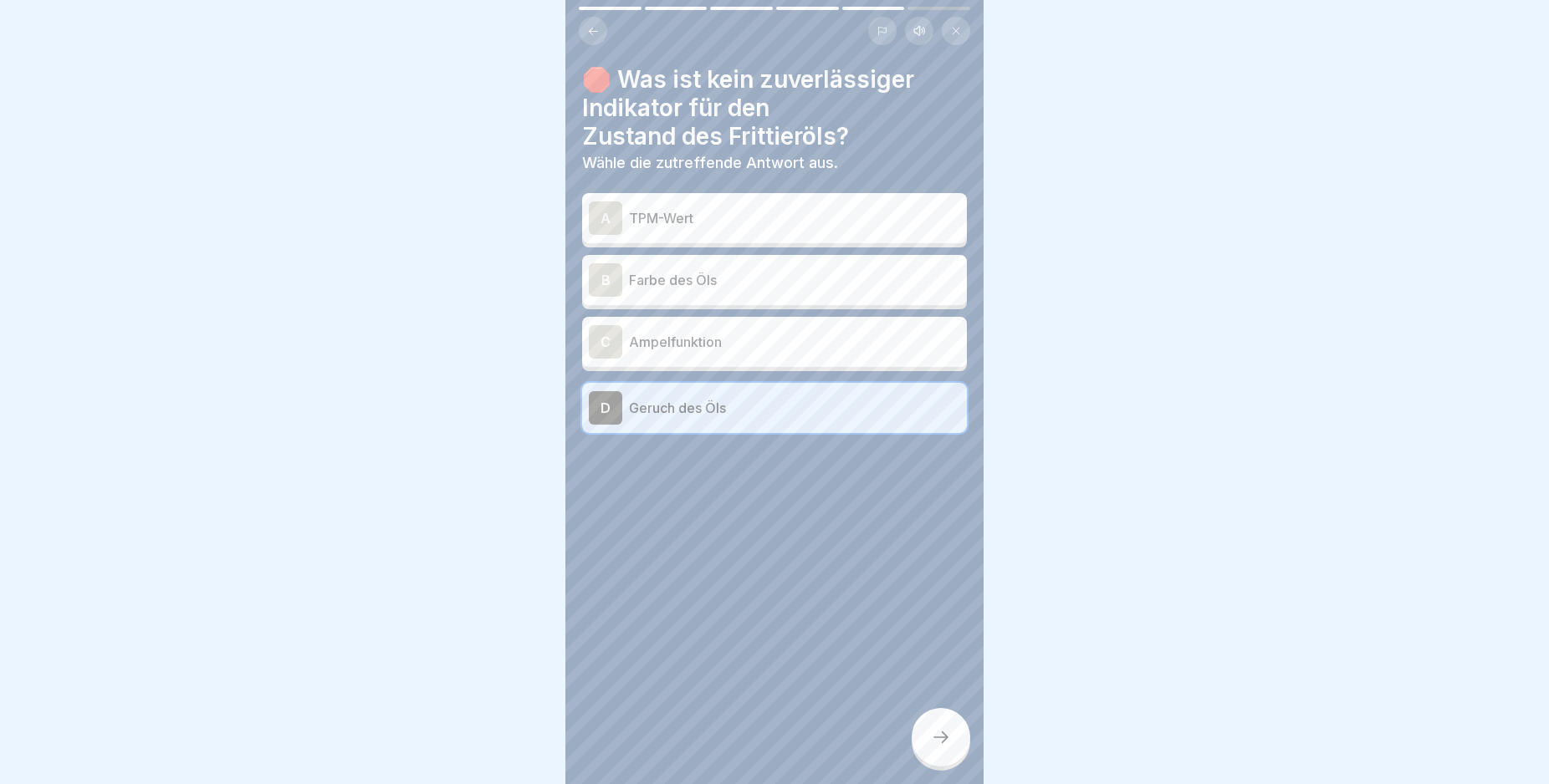
click at [638, 279] on p "Farbe des Öls" at bounding box center [795, 280] width 332 height 20
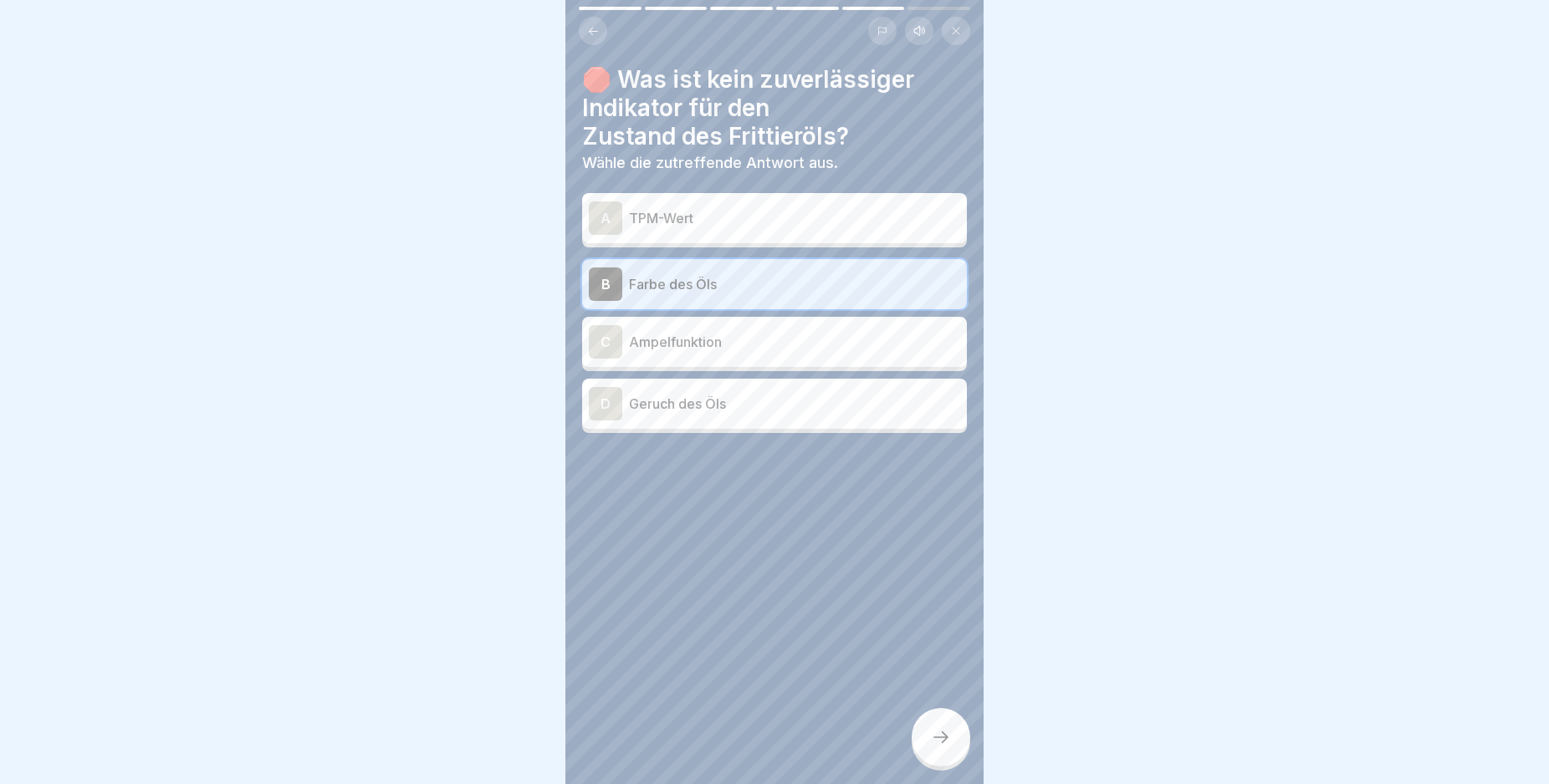
click at [925, 760] on div at bounding box center [940, 737] width 58 height 58
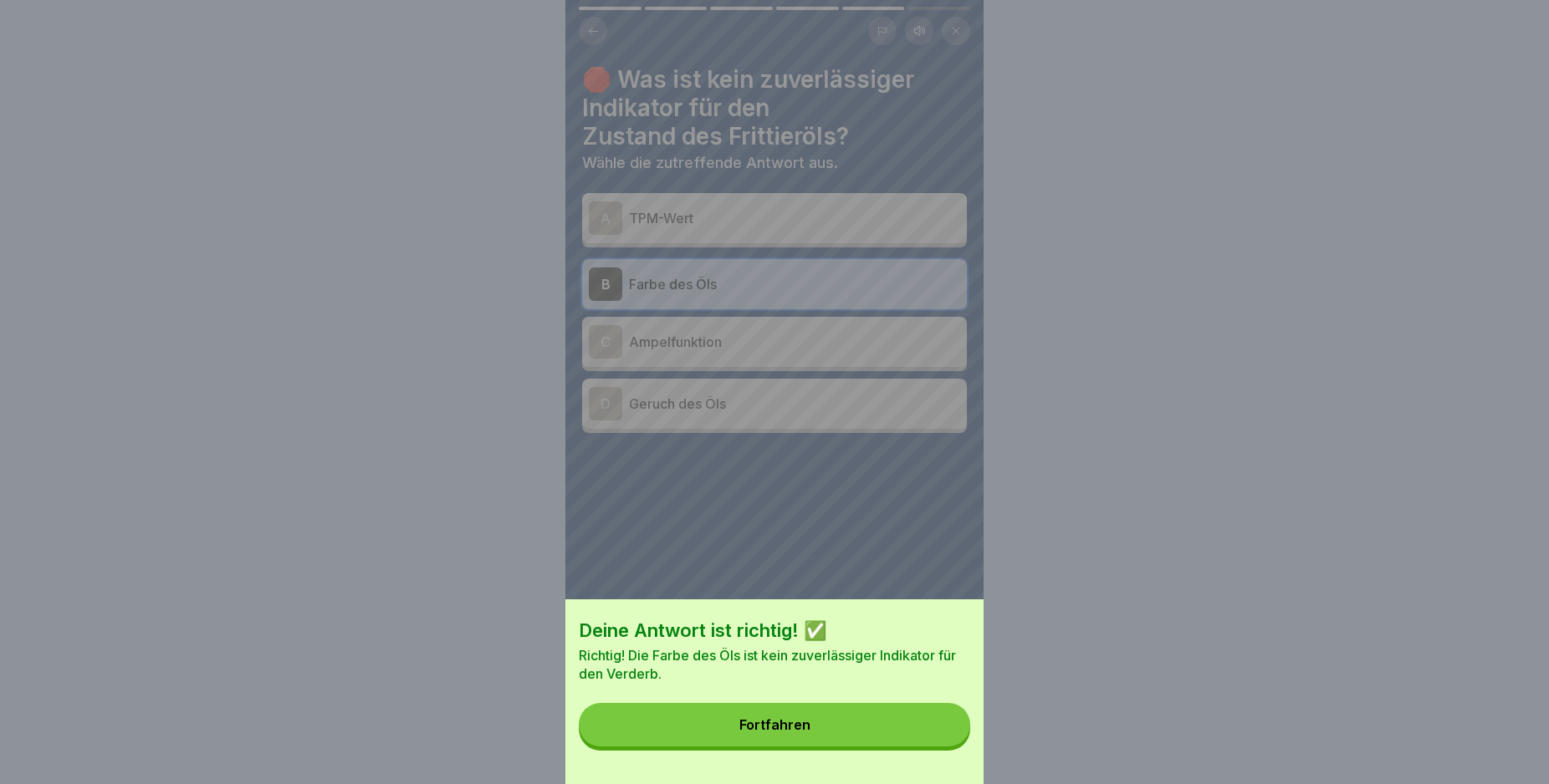
click at [769, 733] on div "Fortfahren" at bounding box center [774, 725] width 71 height 16
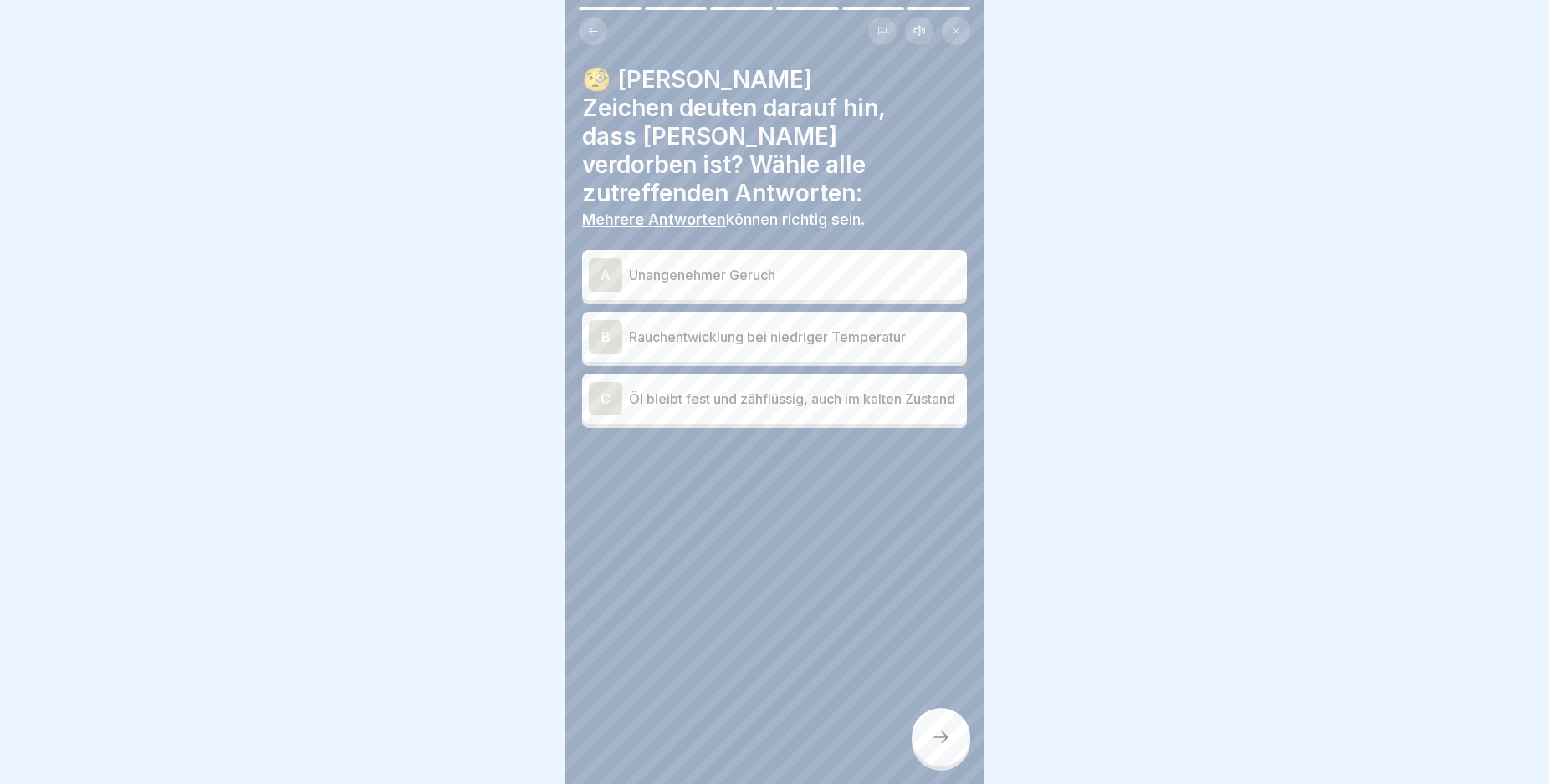
click at [632, 389] on p "Öl bleibt fest und zähflüssig, auch im kalten Zustand" at bounding box center [795, 398] width 332 height 20
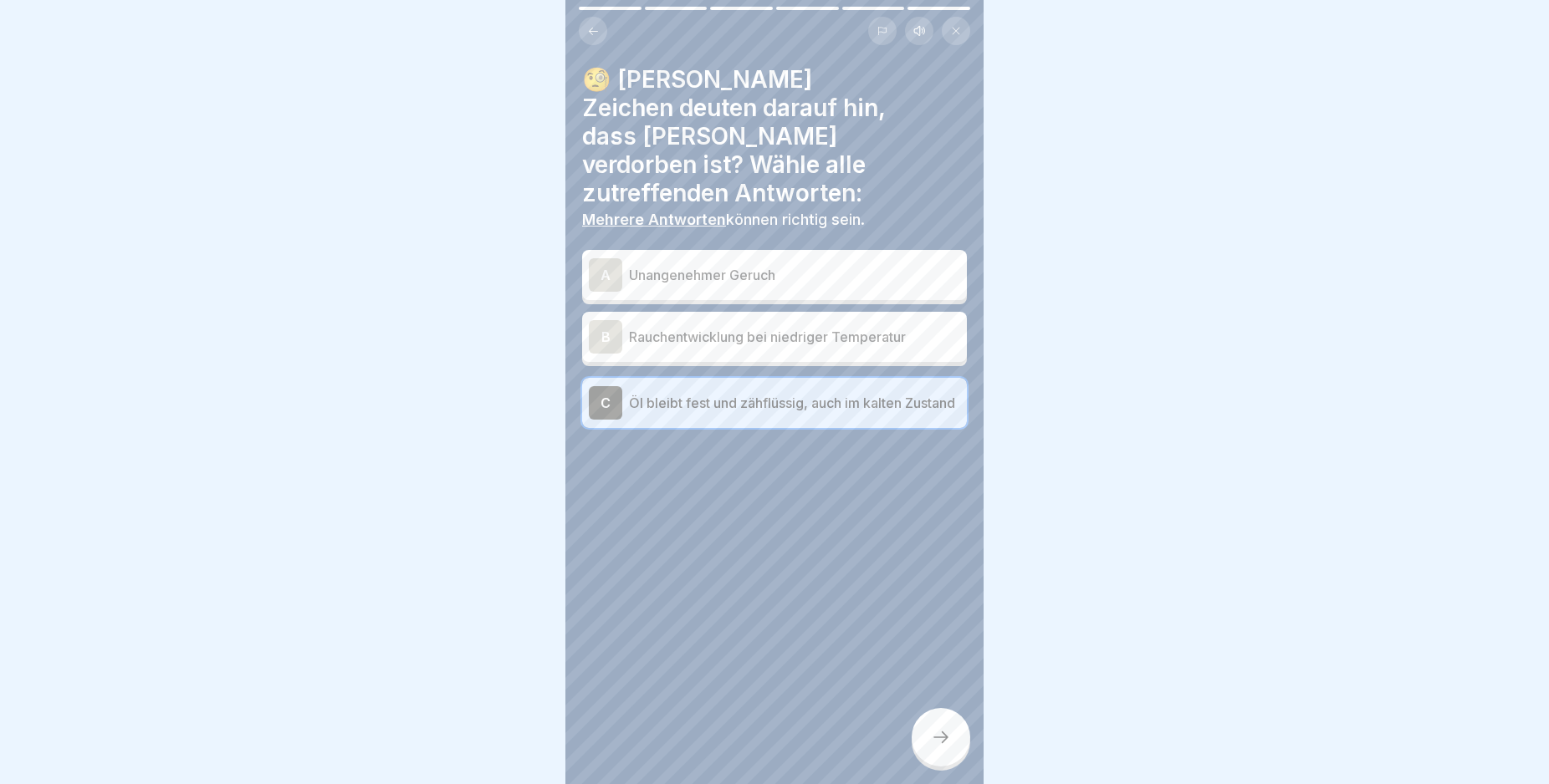
click at [932, 747] on icon at bounding box center [940, 737] width 20 height 20
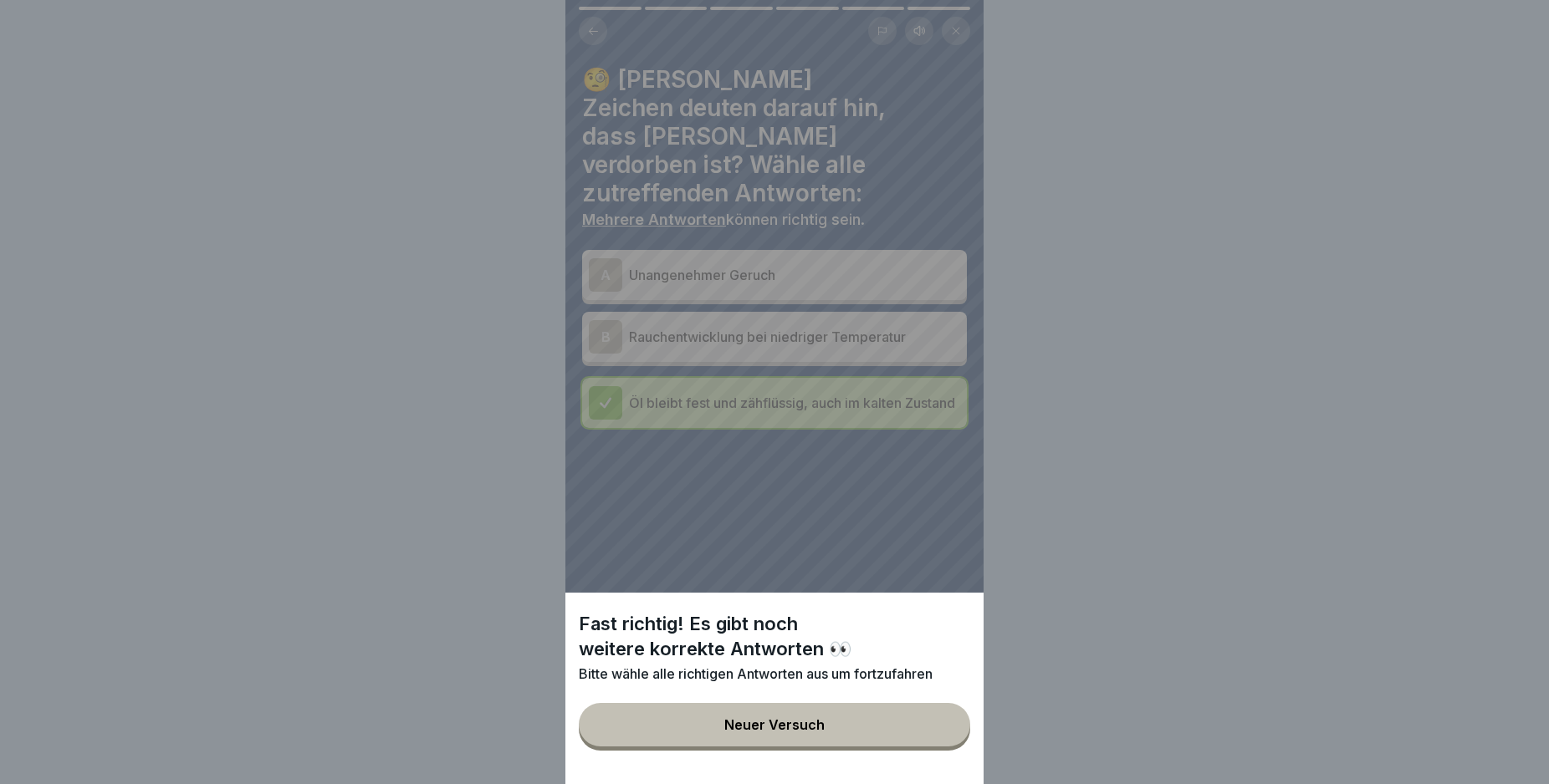
click at [797, 733] on div "Neuer Versuch" at bounding box center [774, 725] width 101 height 16
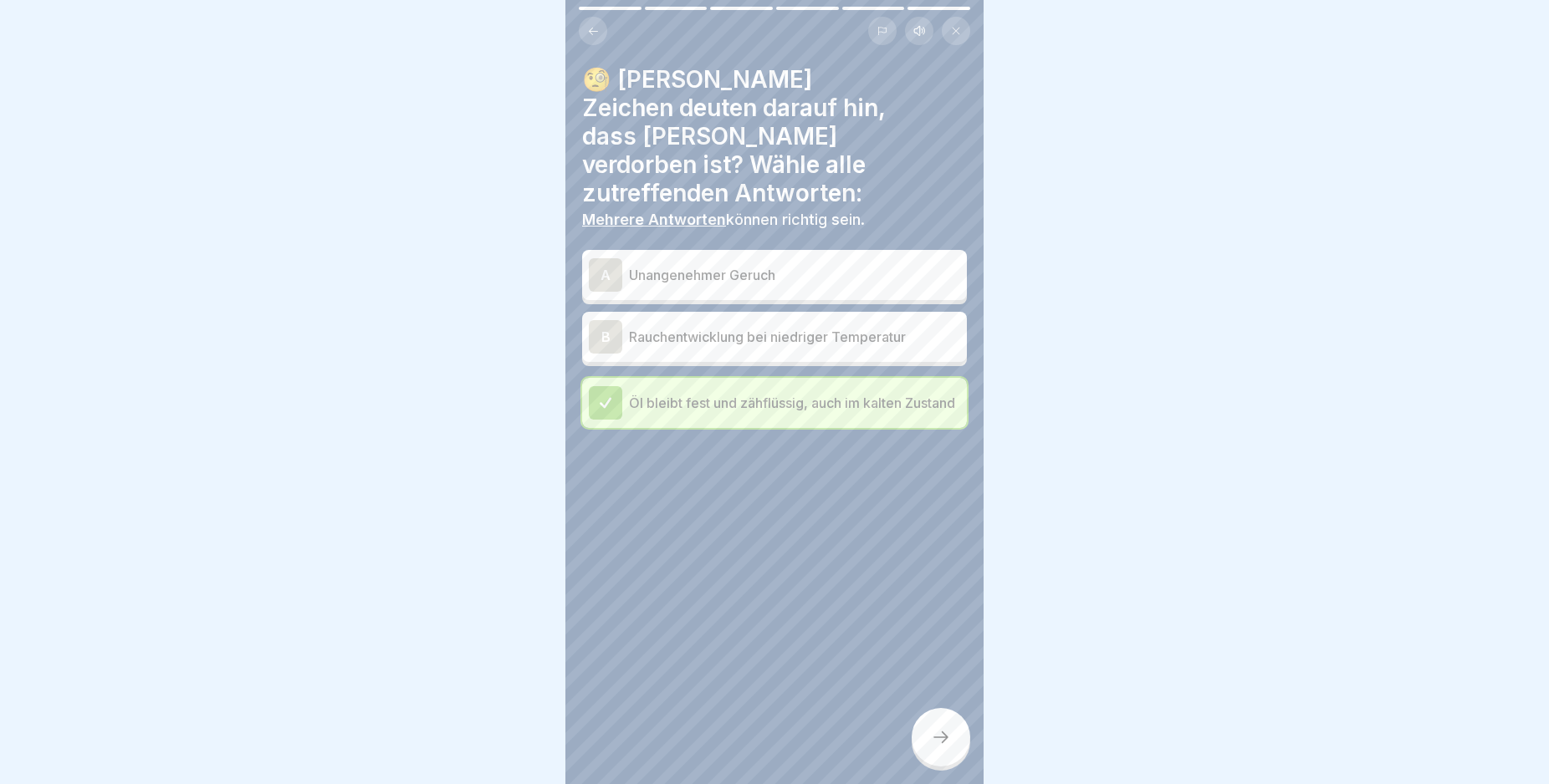
click at [692, 327] on p "Rauchentwicklung bei niedriger Temperatur" at bounding box center [795, 336] width 332 height 20
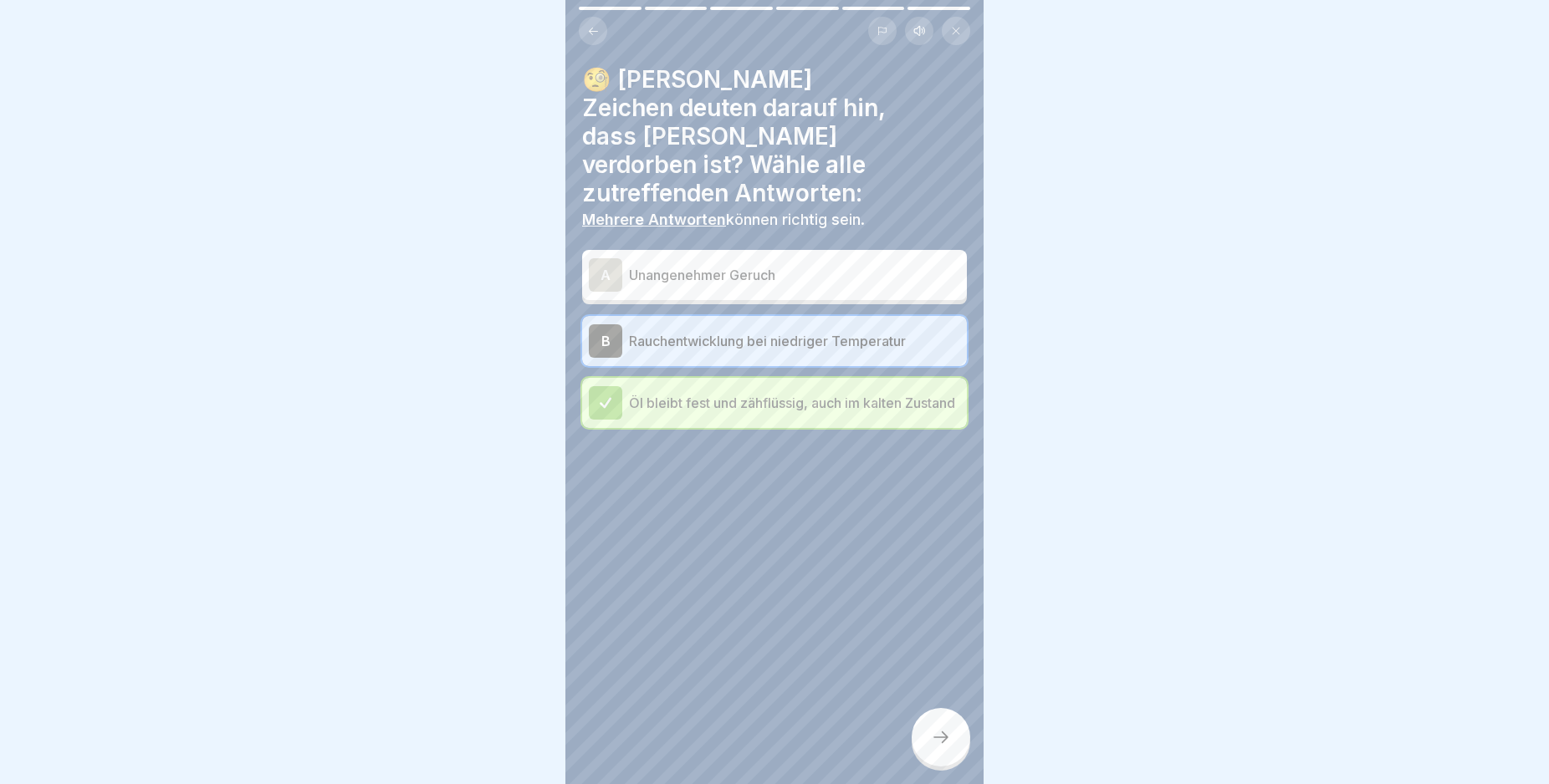
click at [947, 747] on icon at bounding box center [940, 737] width 20 height 20
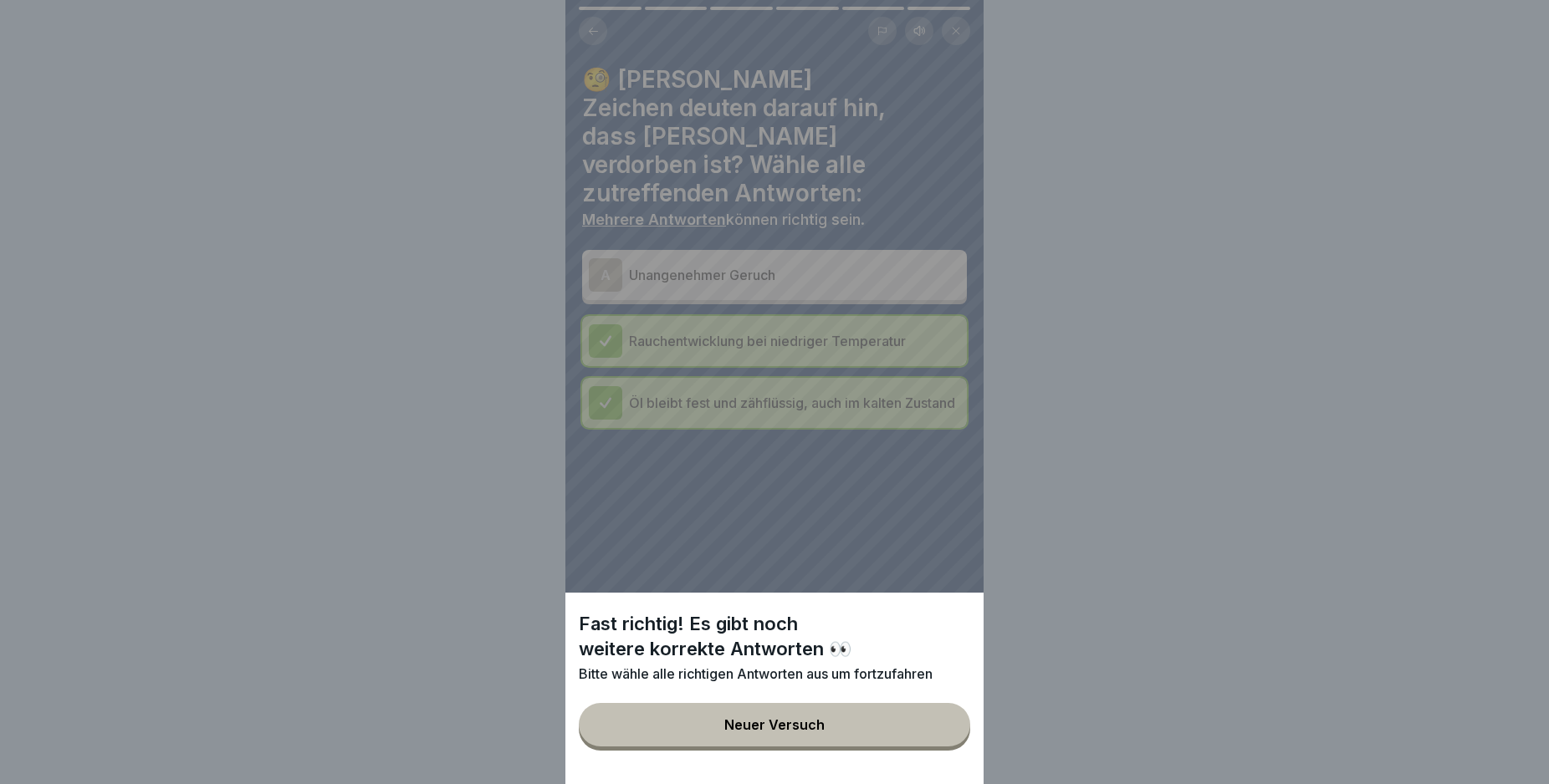
click at [884, 746] on button "Neuer Versuch" at bounding box center [774, 725] width 392 height 44
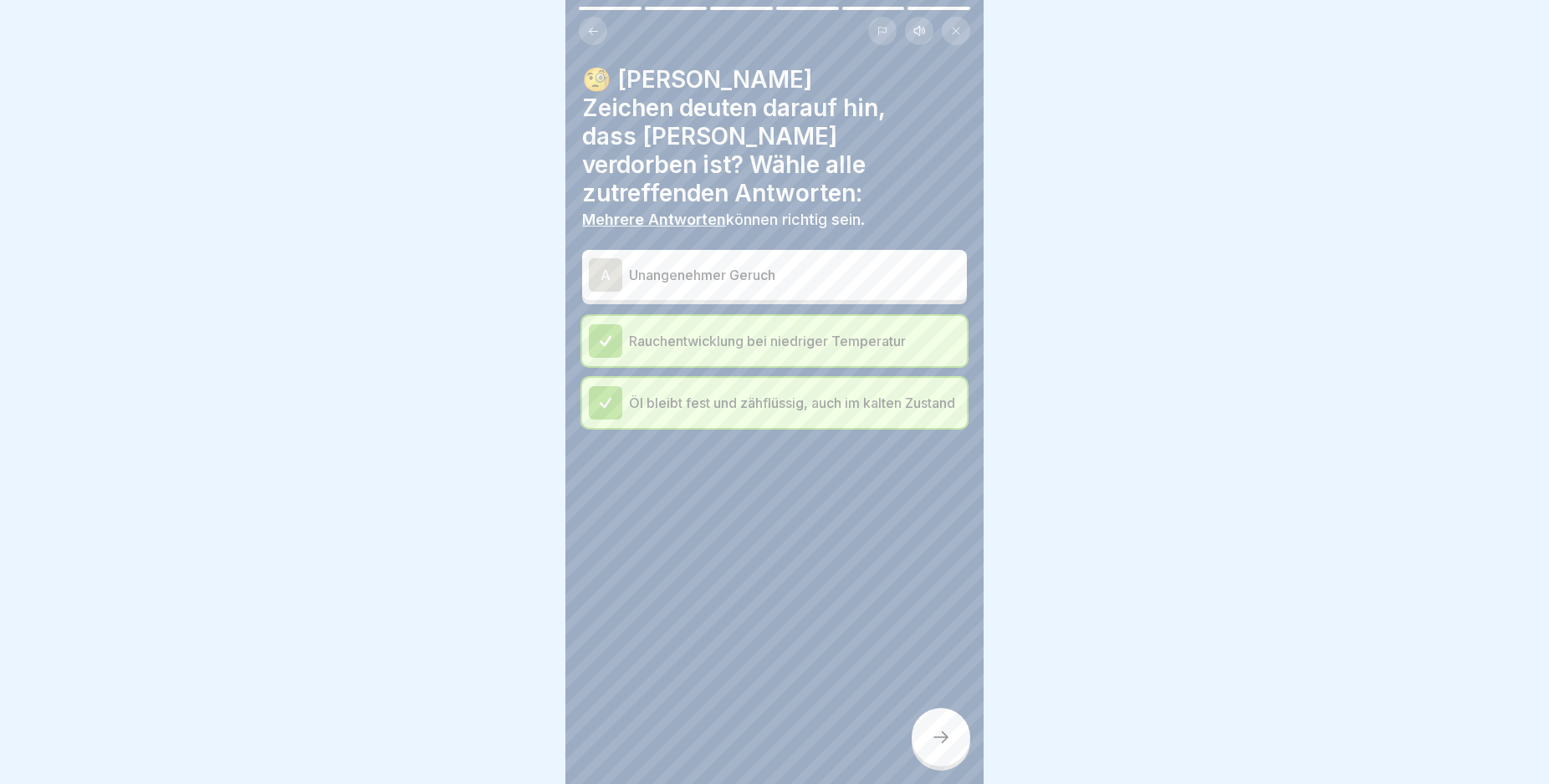
click at [634, 266] on p "Unangenehmer Geruch" at bounding box center [795, 275] width 332 height 20
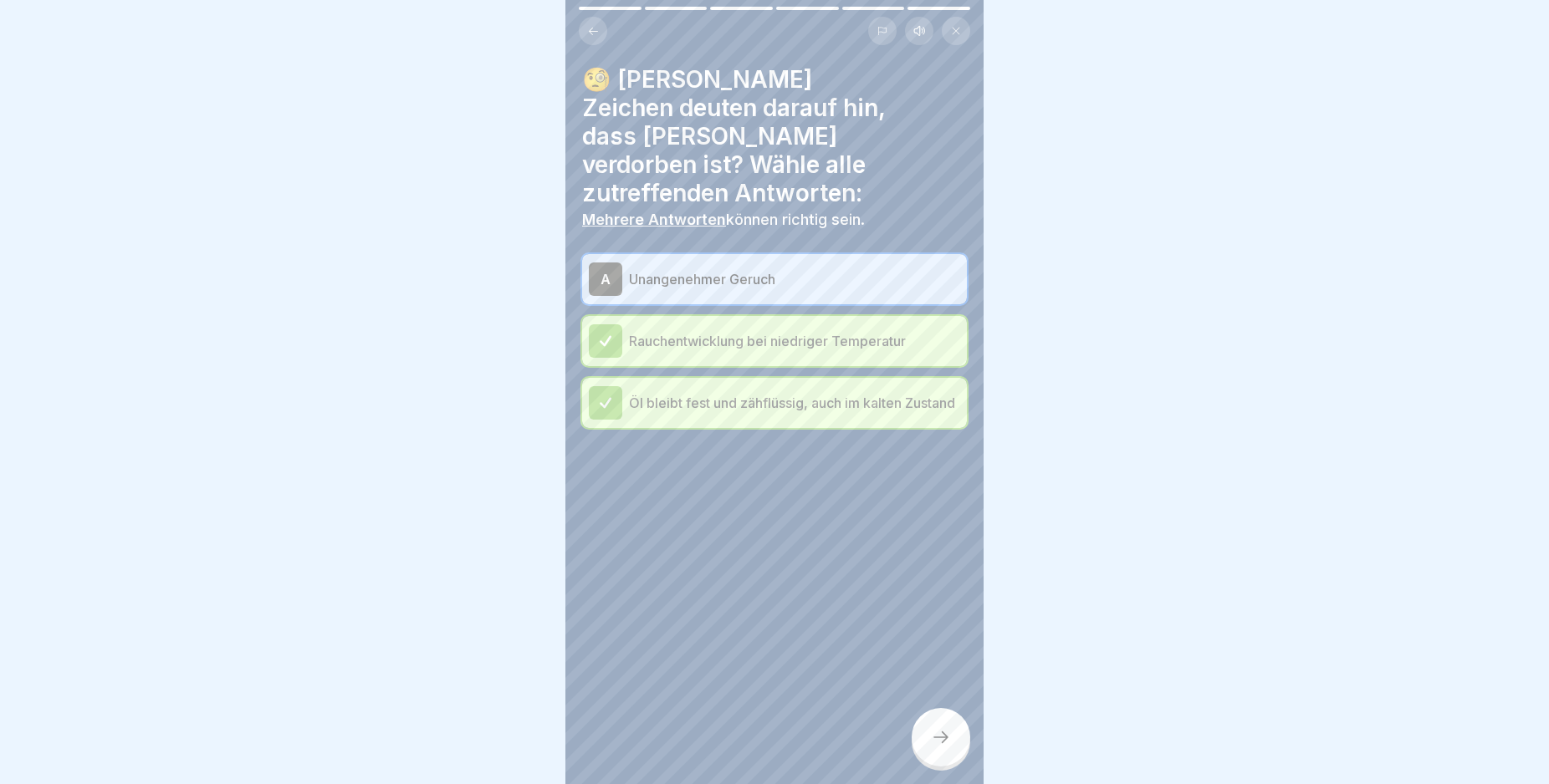
click at [939, 747] on icon at bounding box center [940, 737] width 20 height 20
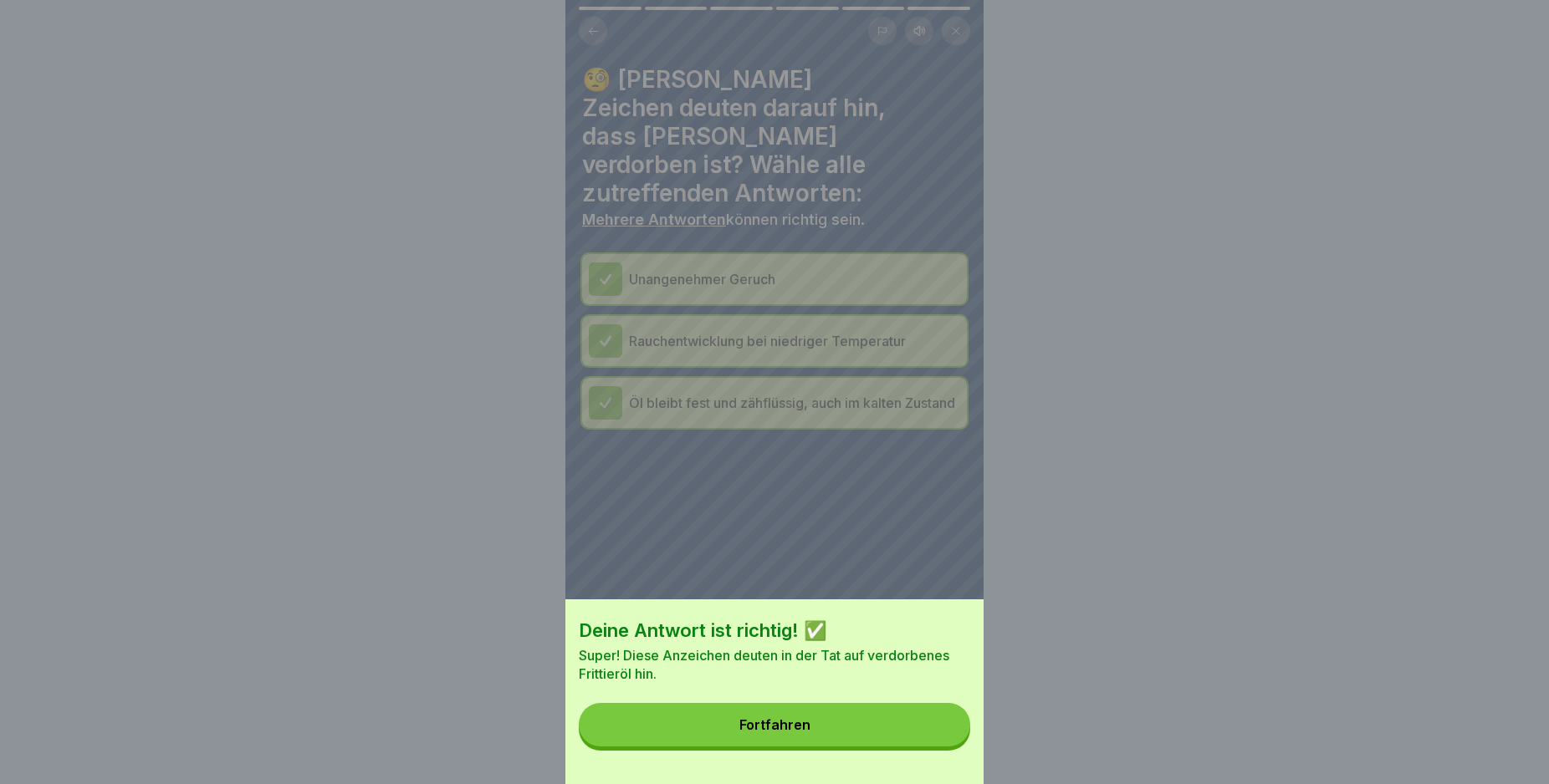
click at [871, 745] on button "Fortfahren" at bounding box center [774, 725] width 392 height 44
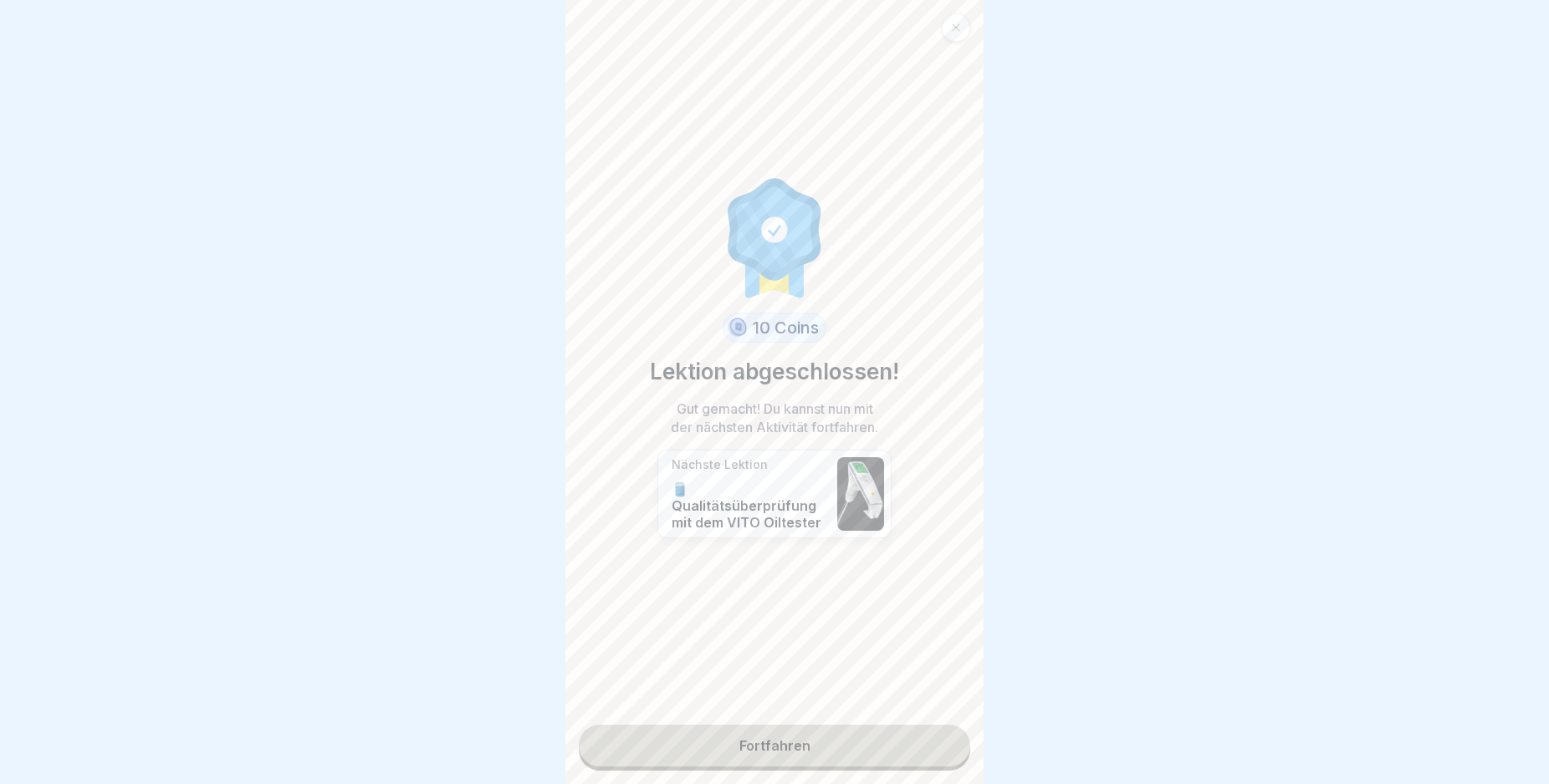
click at [824, 750] on link "Fortfahren" at bounding box center [774, 745] width 392 height 42
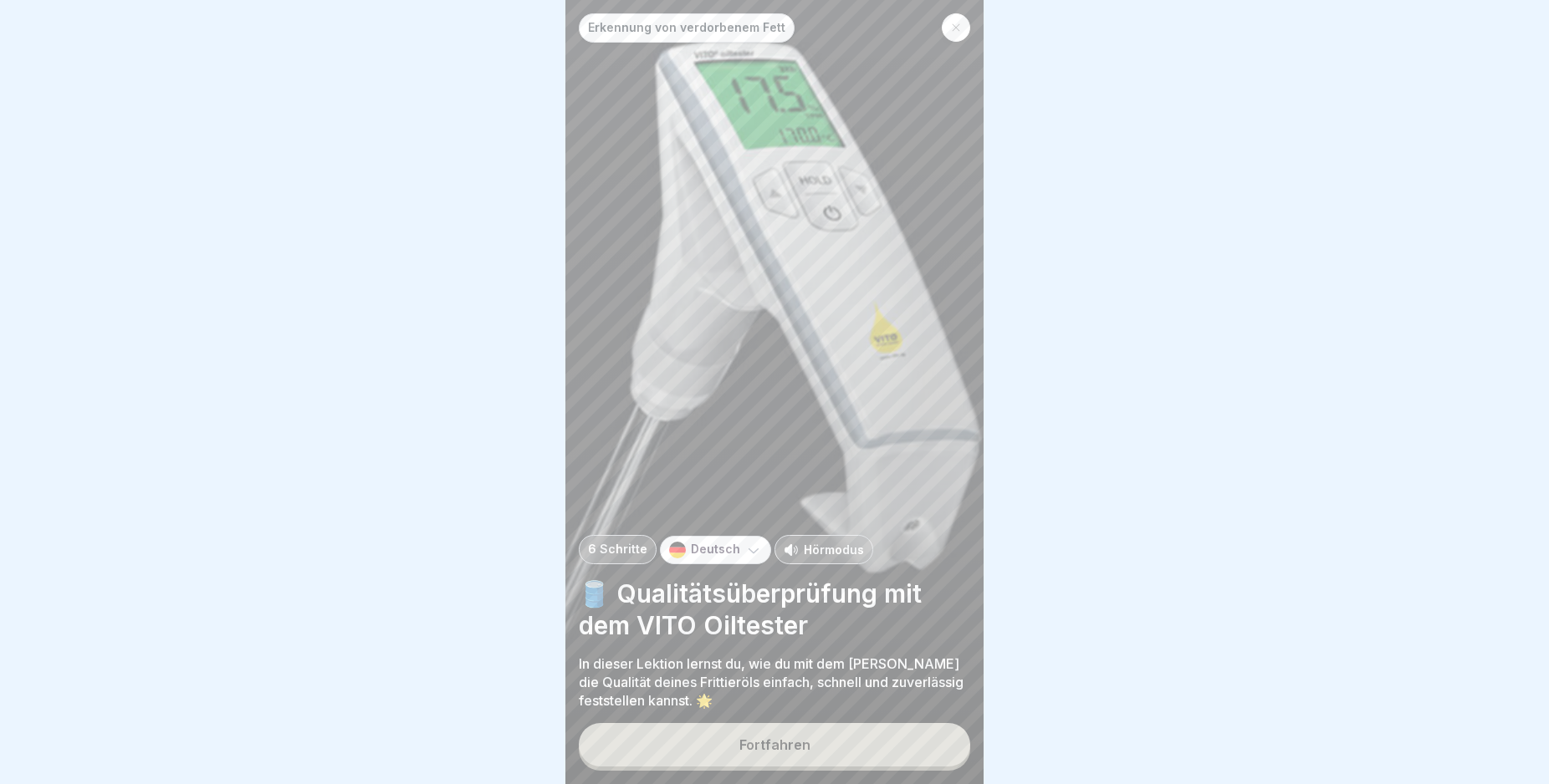
click at [797, 753] on div "Fortfahren" at bounding box center [774, 745] width 71 height 16
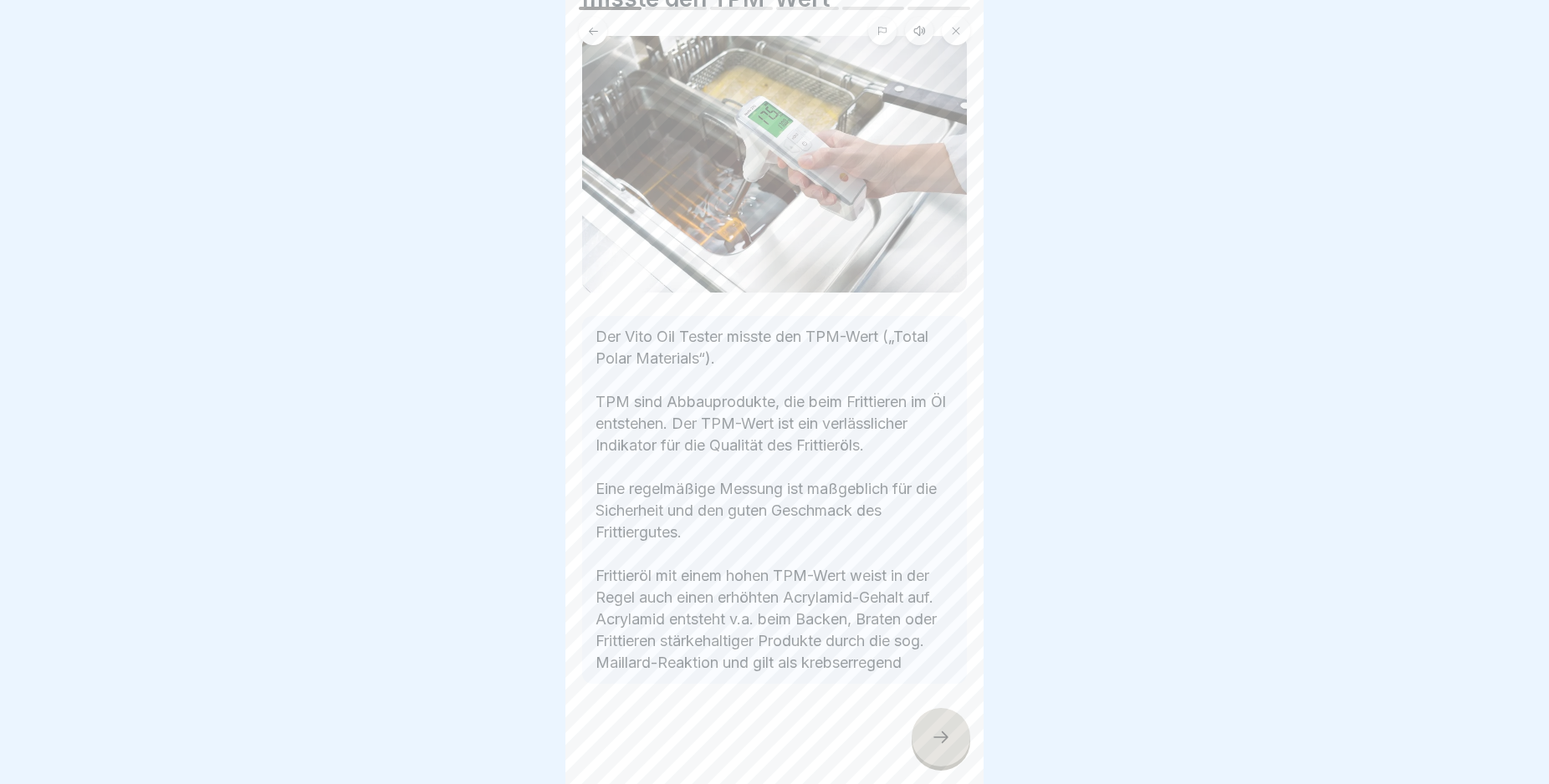
scroll to position [143, 0]
click at [928, 763] on div at bounding box center [940, 737] width 58 height 58
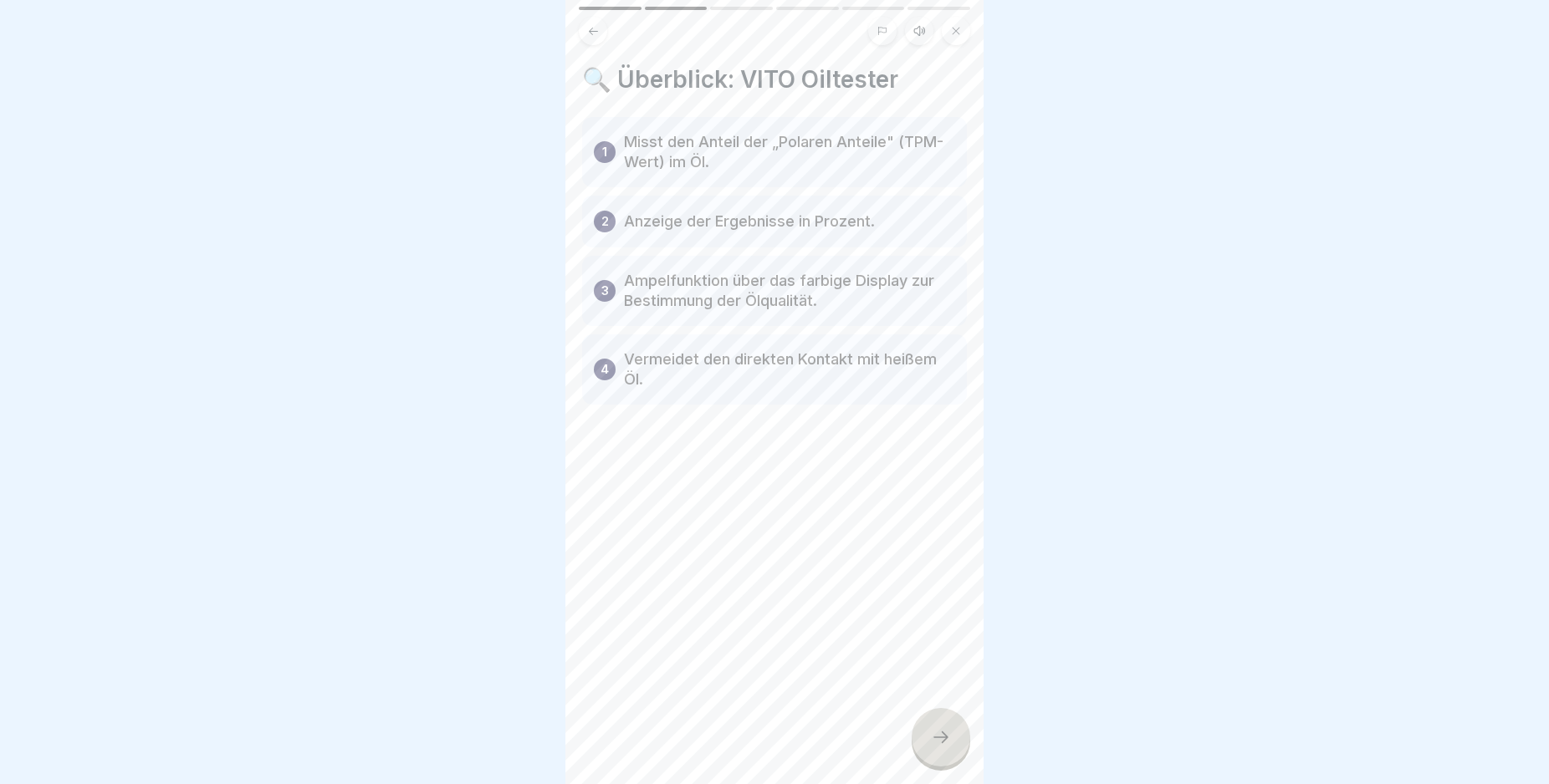
click at [945, 747] on icon at bounding box center [940, 737] width 20 height 20
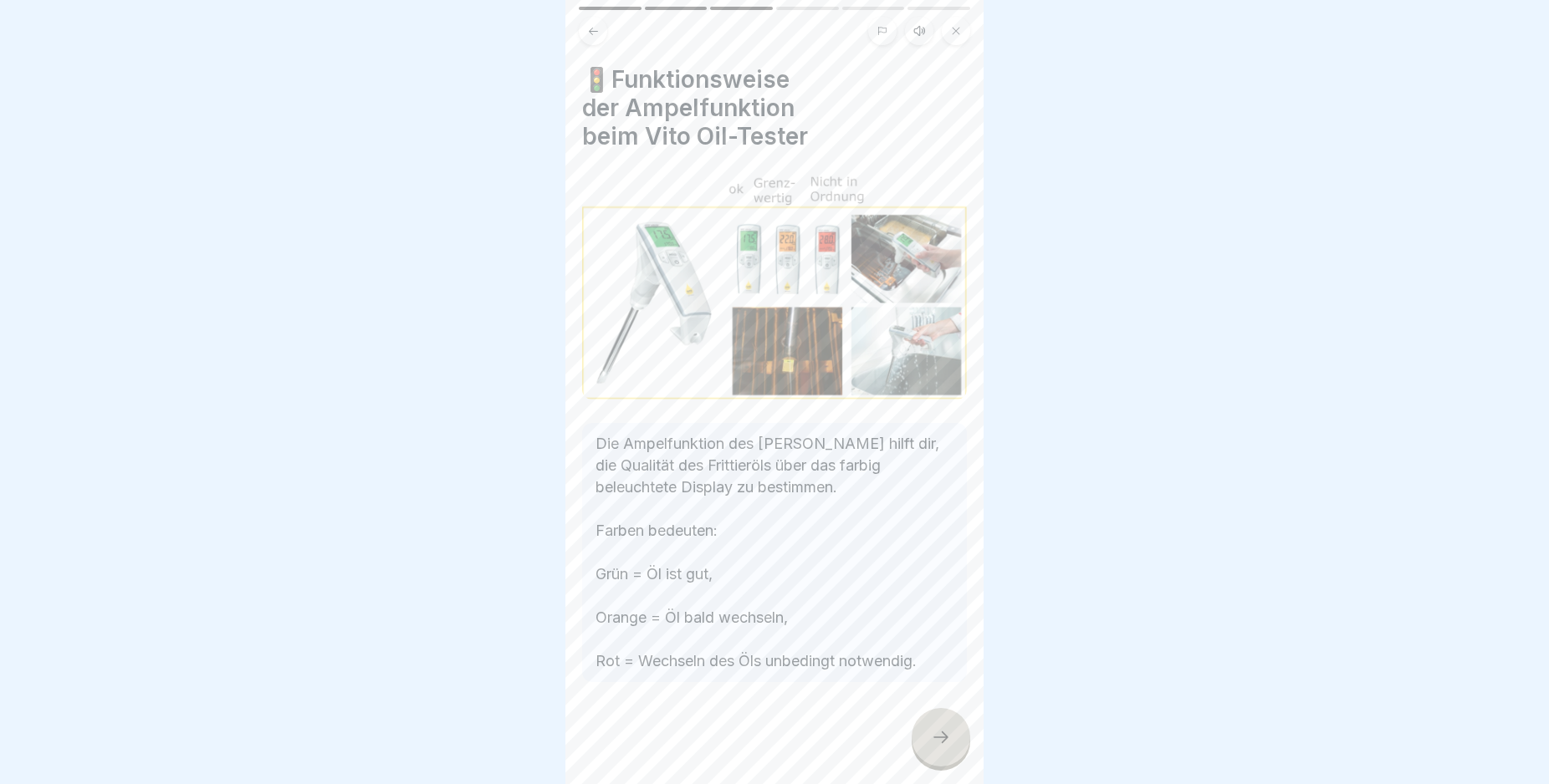
click at [941, 742] on div at bounding box center [940, 737] width 58 height 58
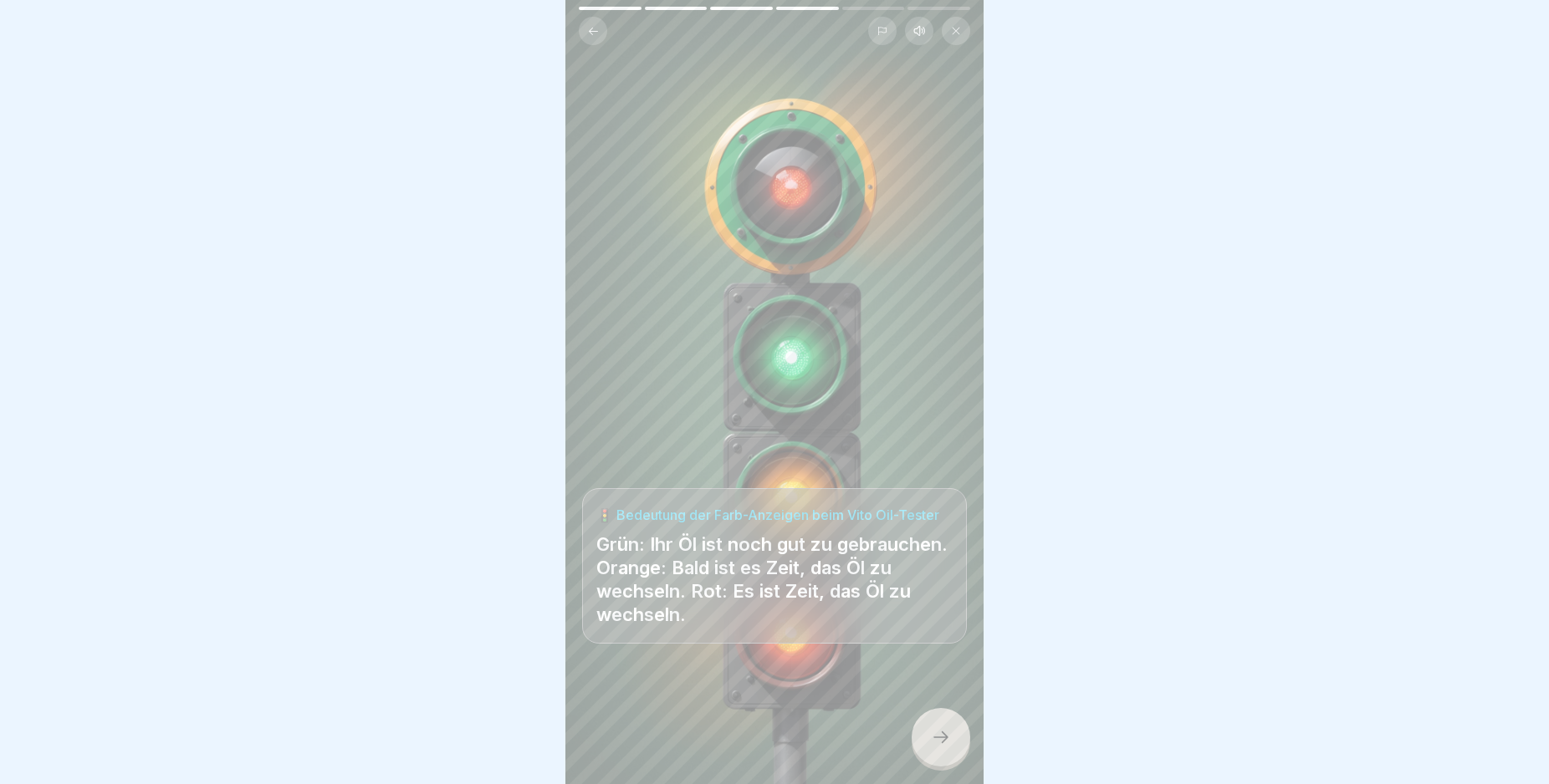
click at [938, 747] on icon at bounding box center [940, 737] width 20 height 20
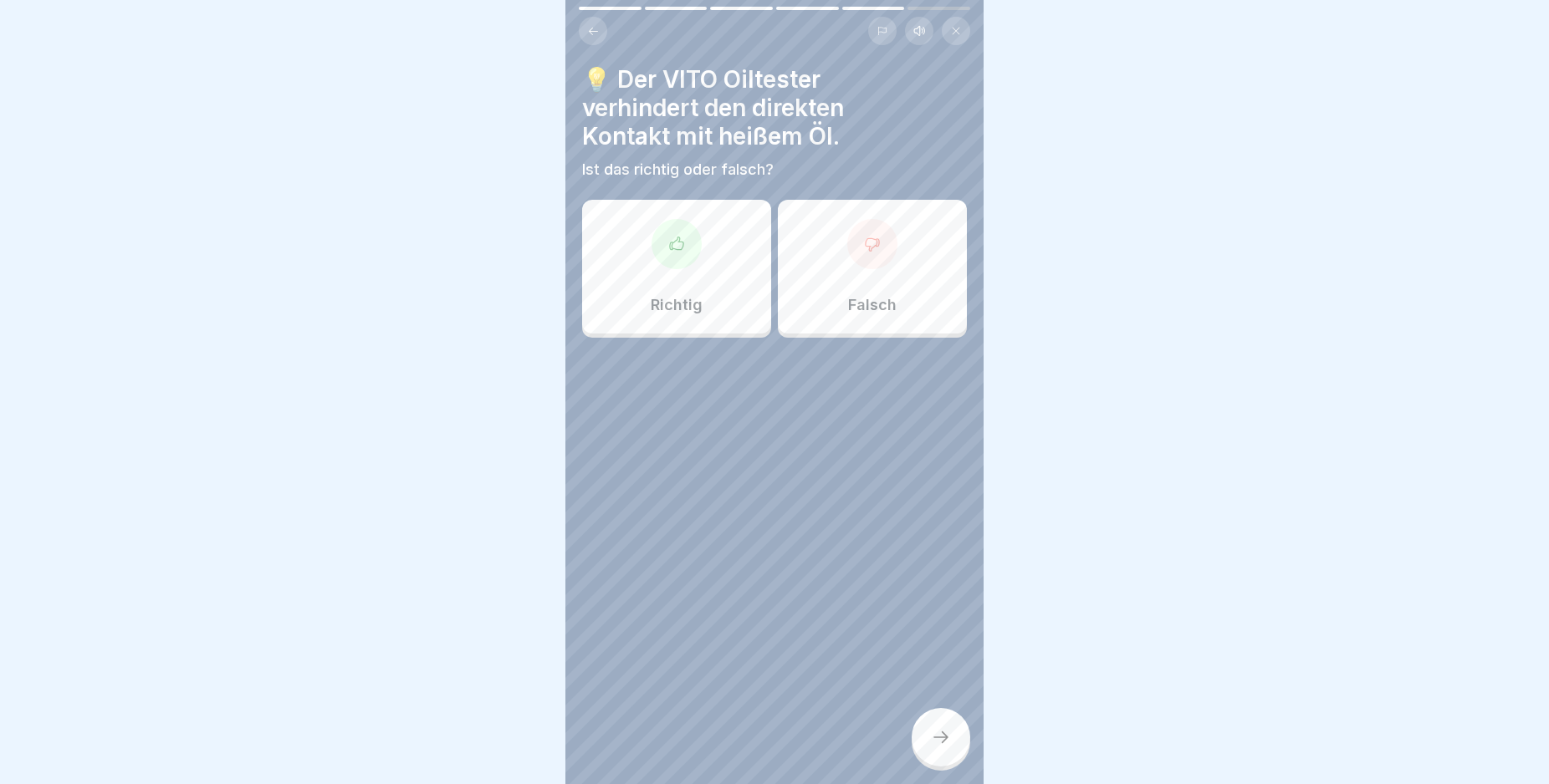
click at [676, 300] on p "Richtig" at bounding box center [676, 304] width 51 height 18
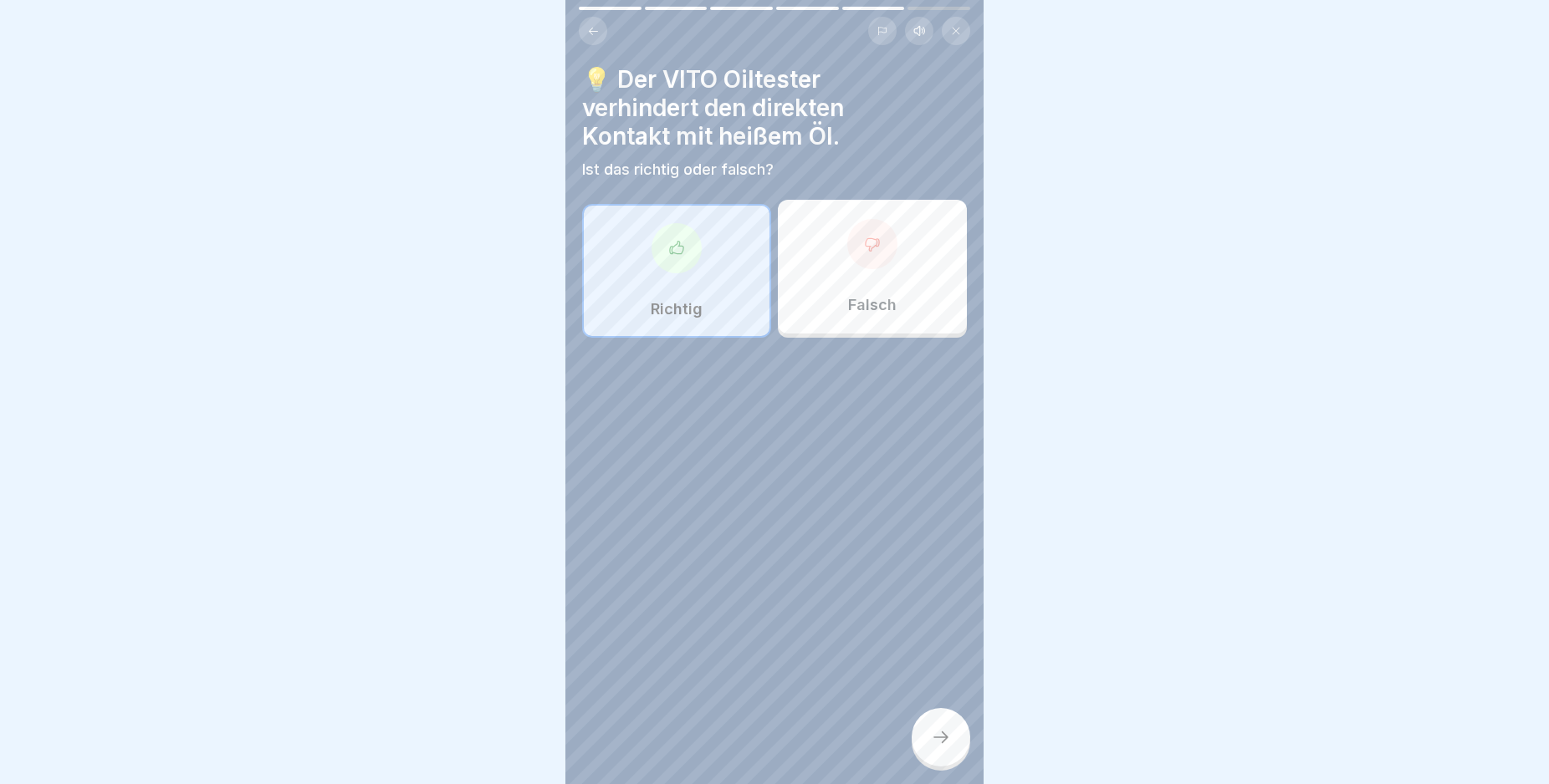
click at [929, 746] on div at bounding box center [940, 737] width 58 height 58
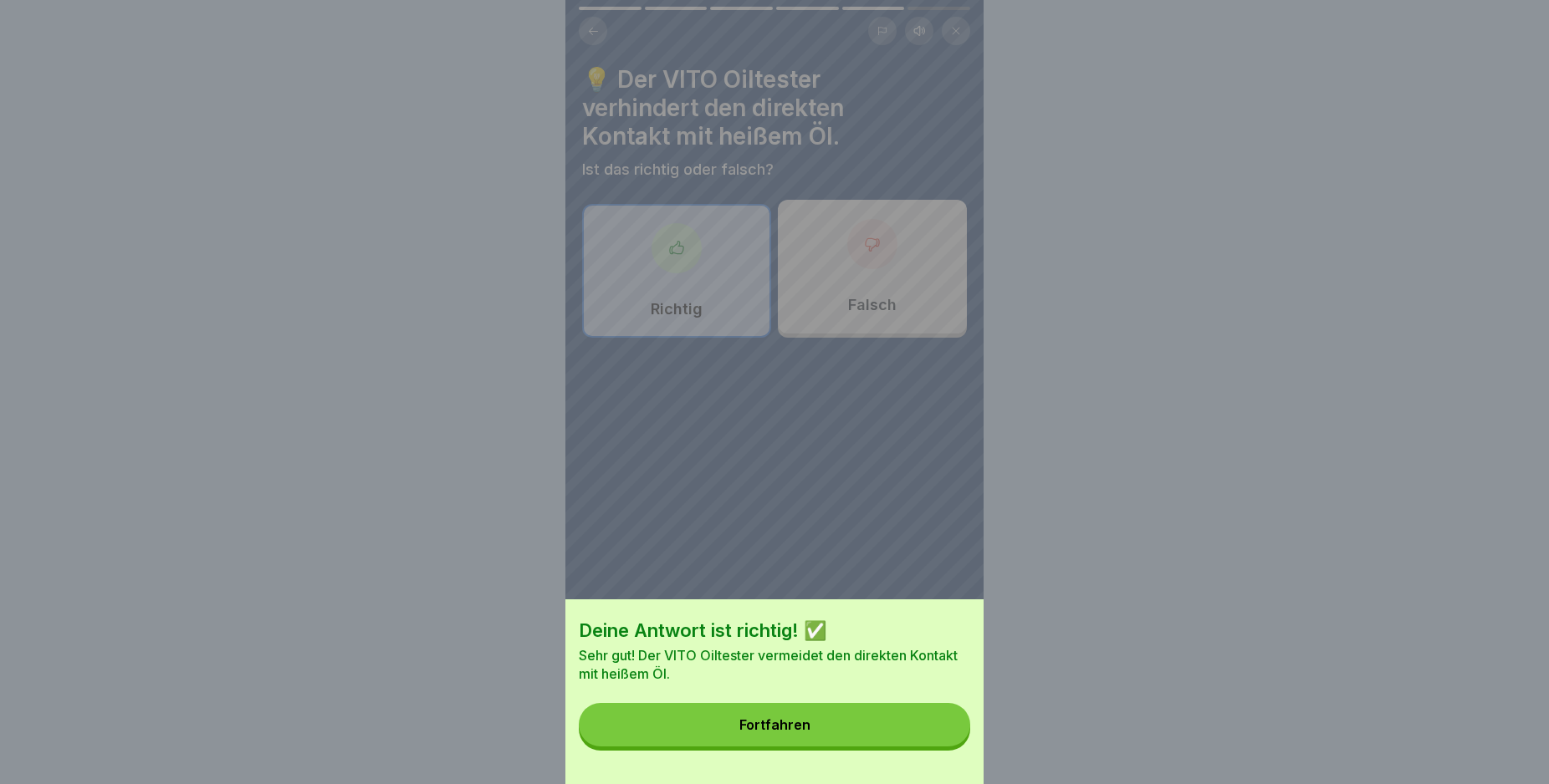
click at [913, 746] on button "Fortfahren" at bounding box center [774, 725] width 392 height 44
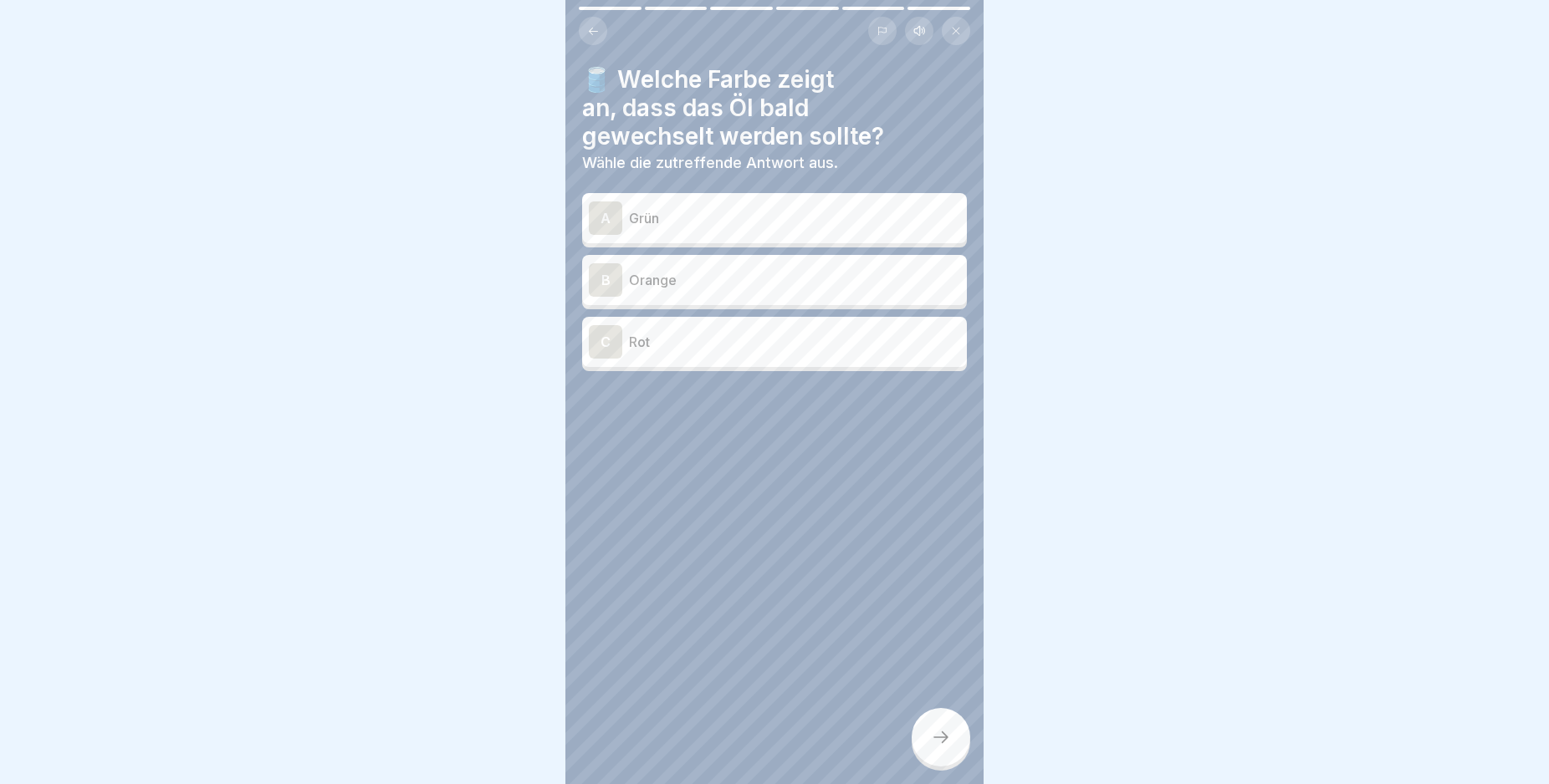
click at [661, 277] on p "Orange" at bounding box center [795, 280] width 332 height 20
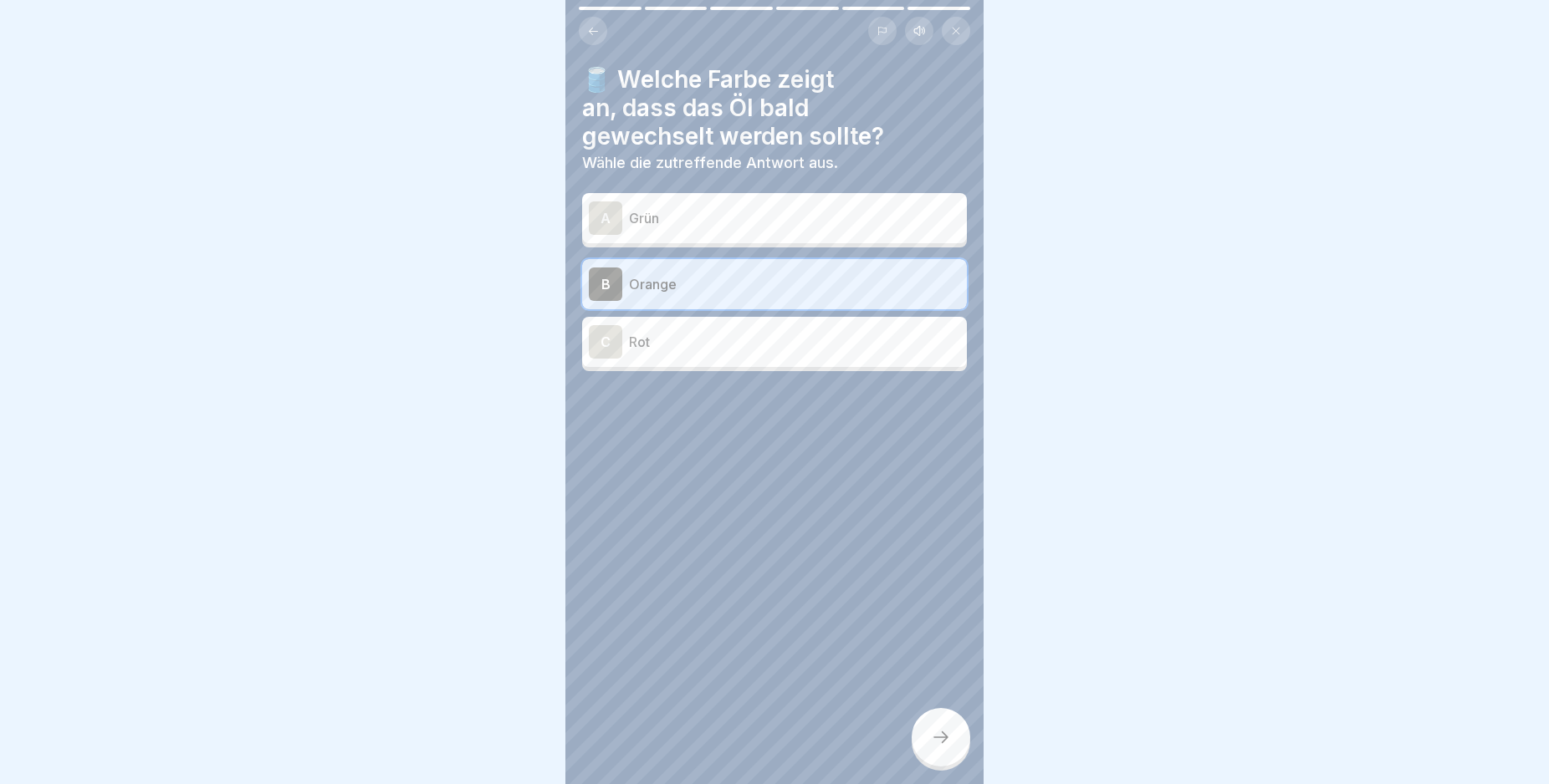
click at [935, 747] on icon at bounding box center [940, 737] width 20 height 20
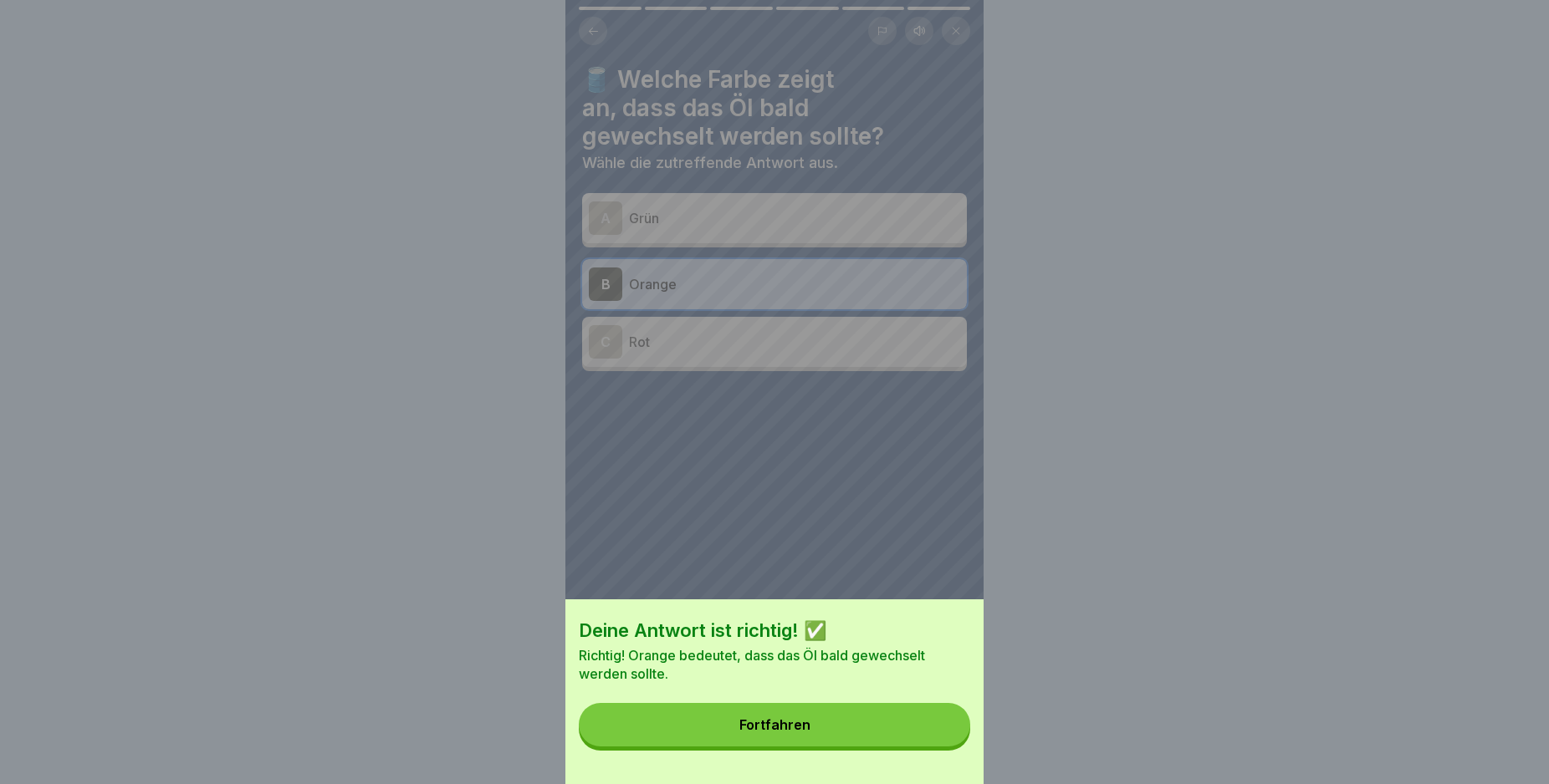
click at [898, 746] on button "Fortfahren" at bounding box center [774, 725] width 392 height 44
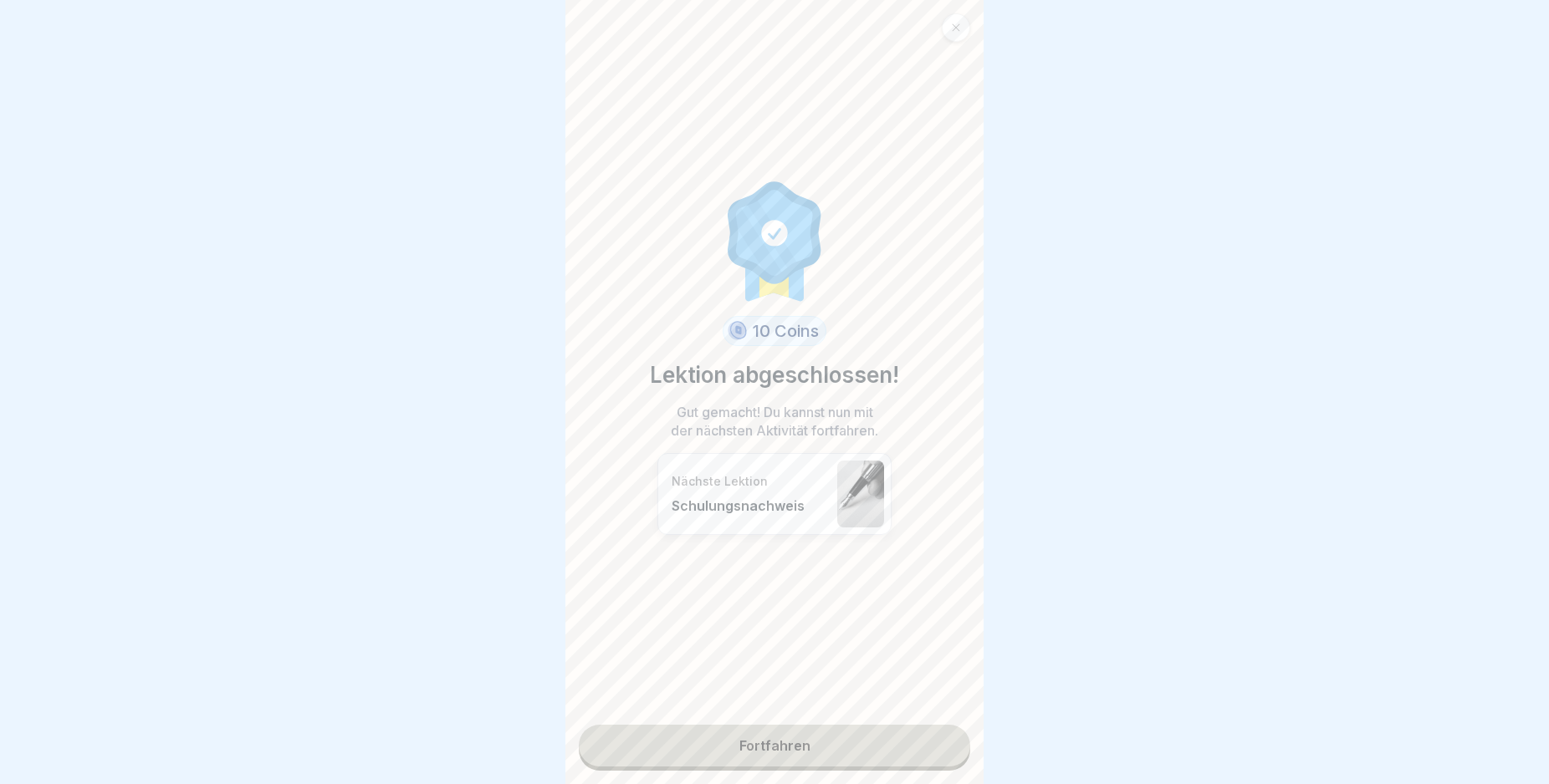
click at [780, 761] on link "Fortfahren" at bounding box center [774, 745] width 392 height 42
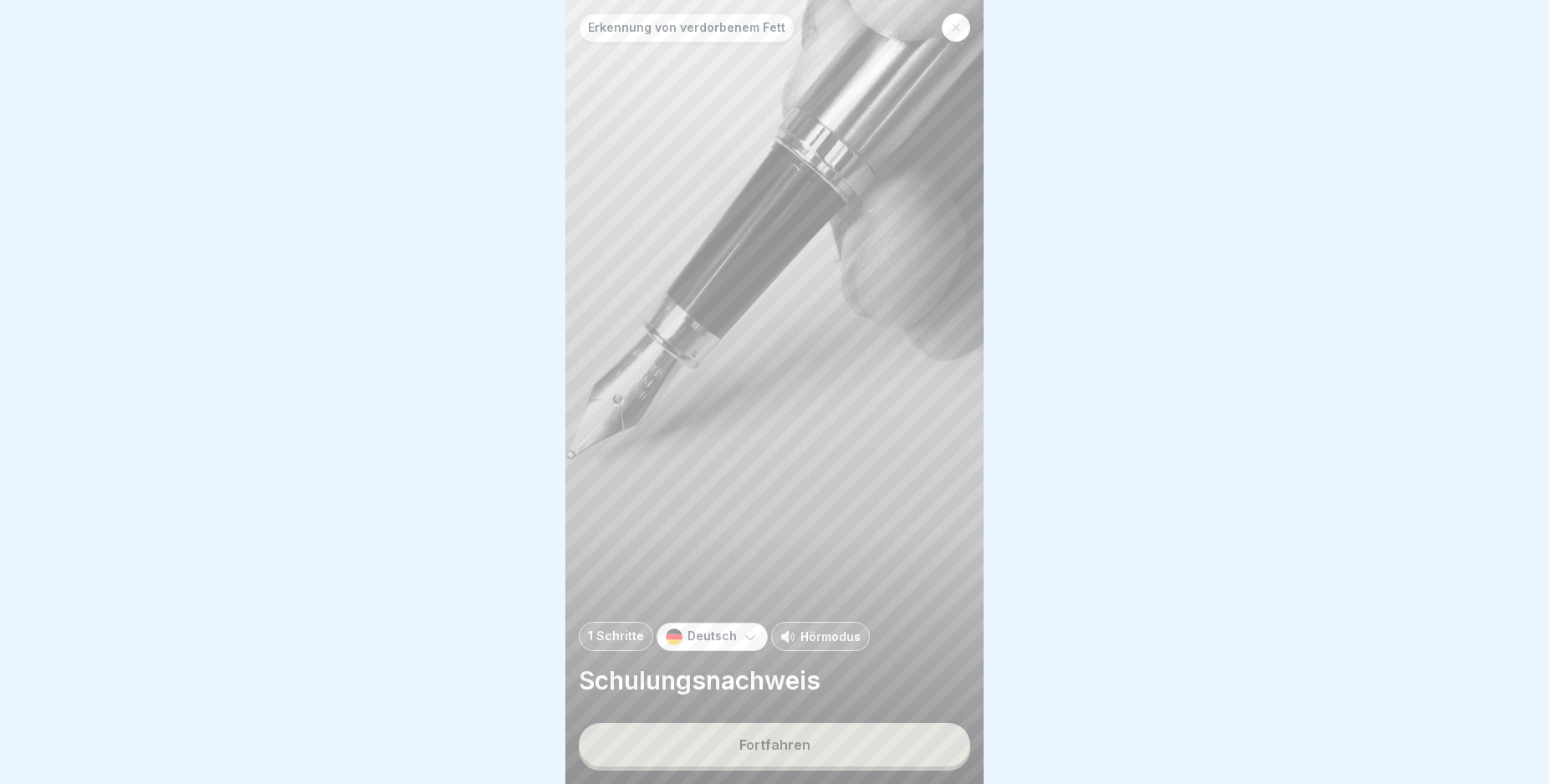
click at [786, 753] on div "Fortfahren" at bounding box center [774, 745] width 71 height 16
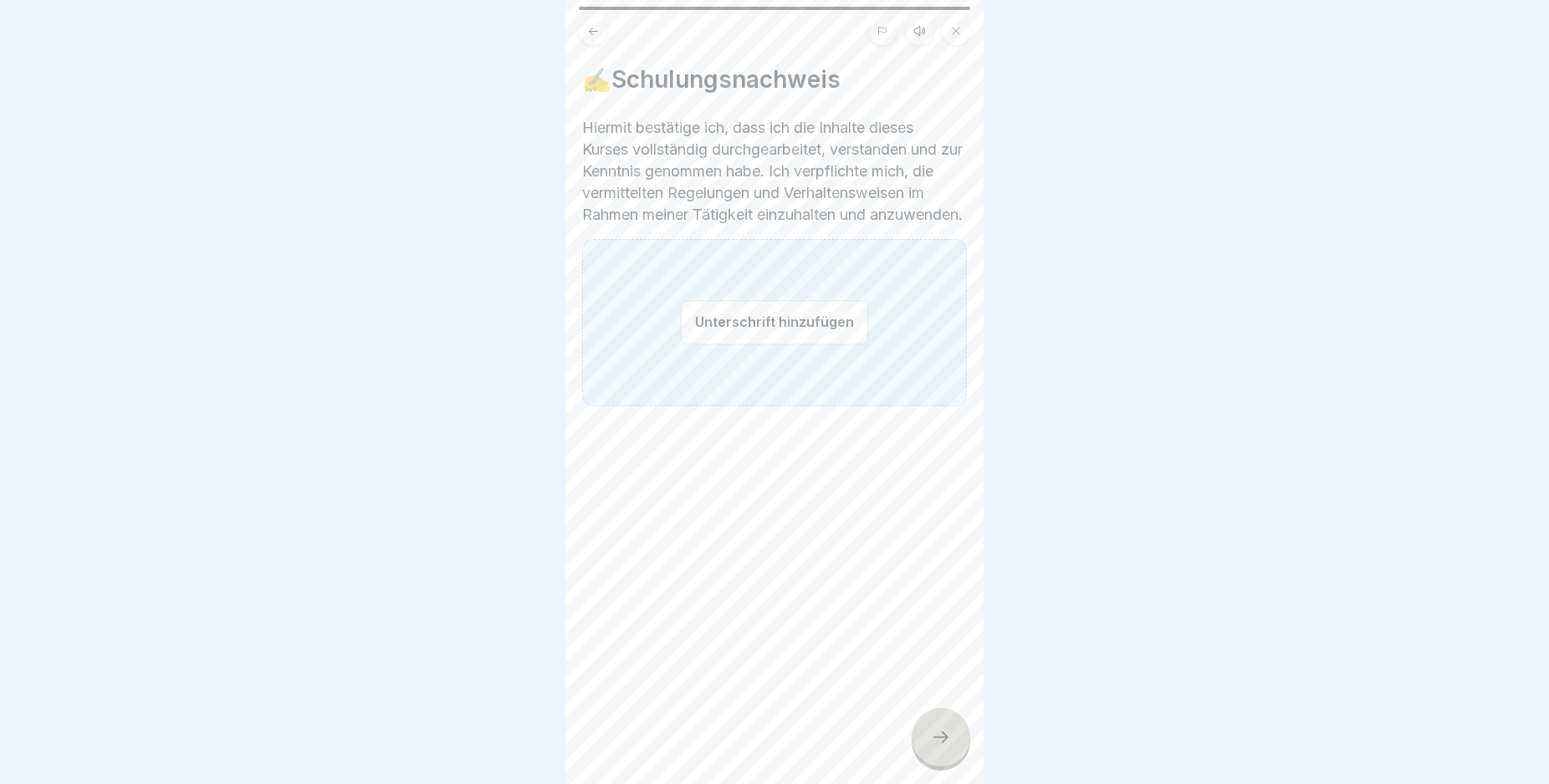
click at [780, 344] on button "Unterschrift hinzufügen" at bounding box center [774, 323] width 187 height 45
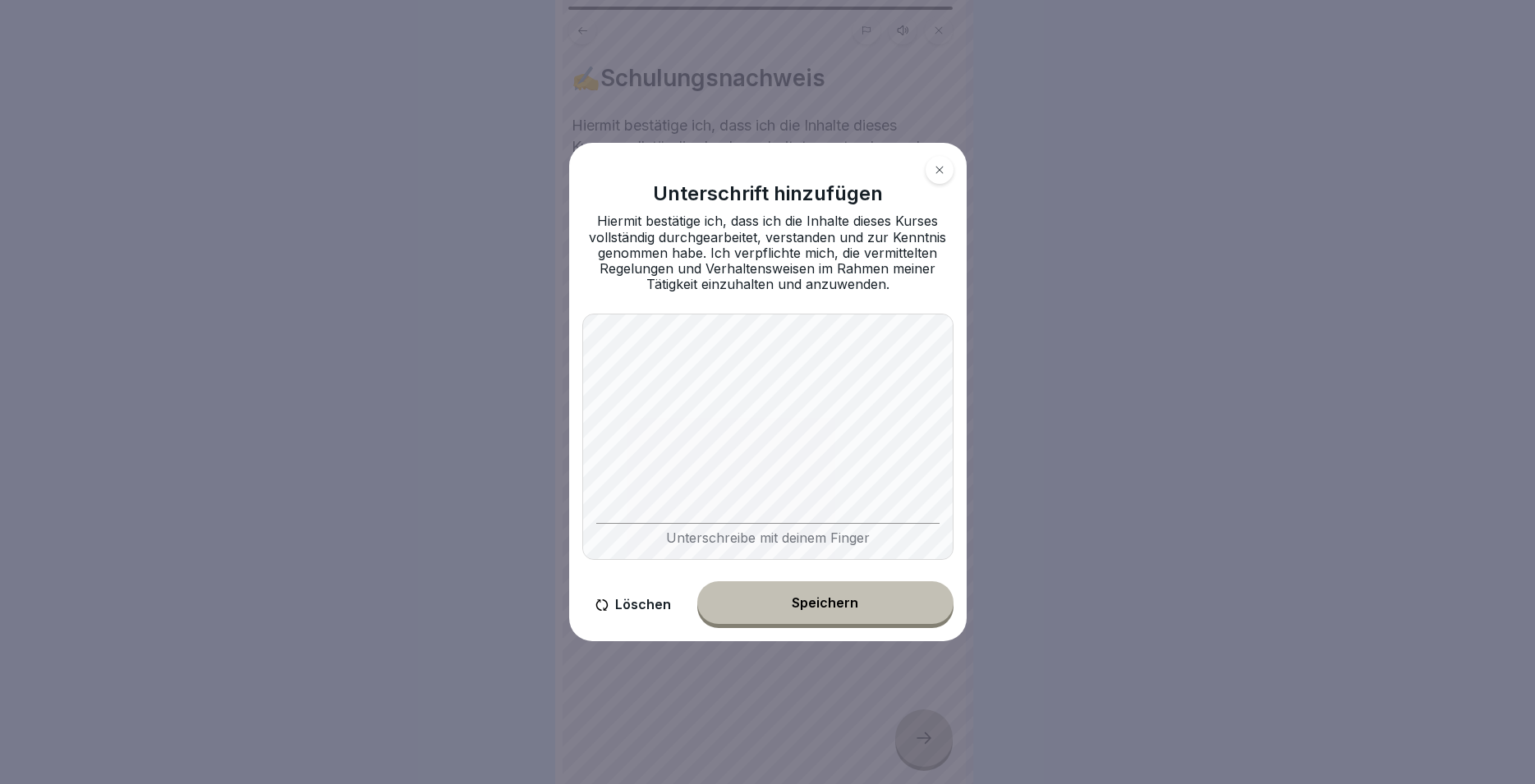
click at [829, 601] on div "Speichern" at bounding box center [825, 603] width 67 height 15
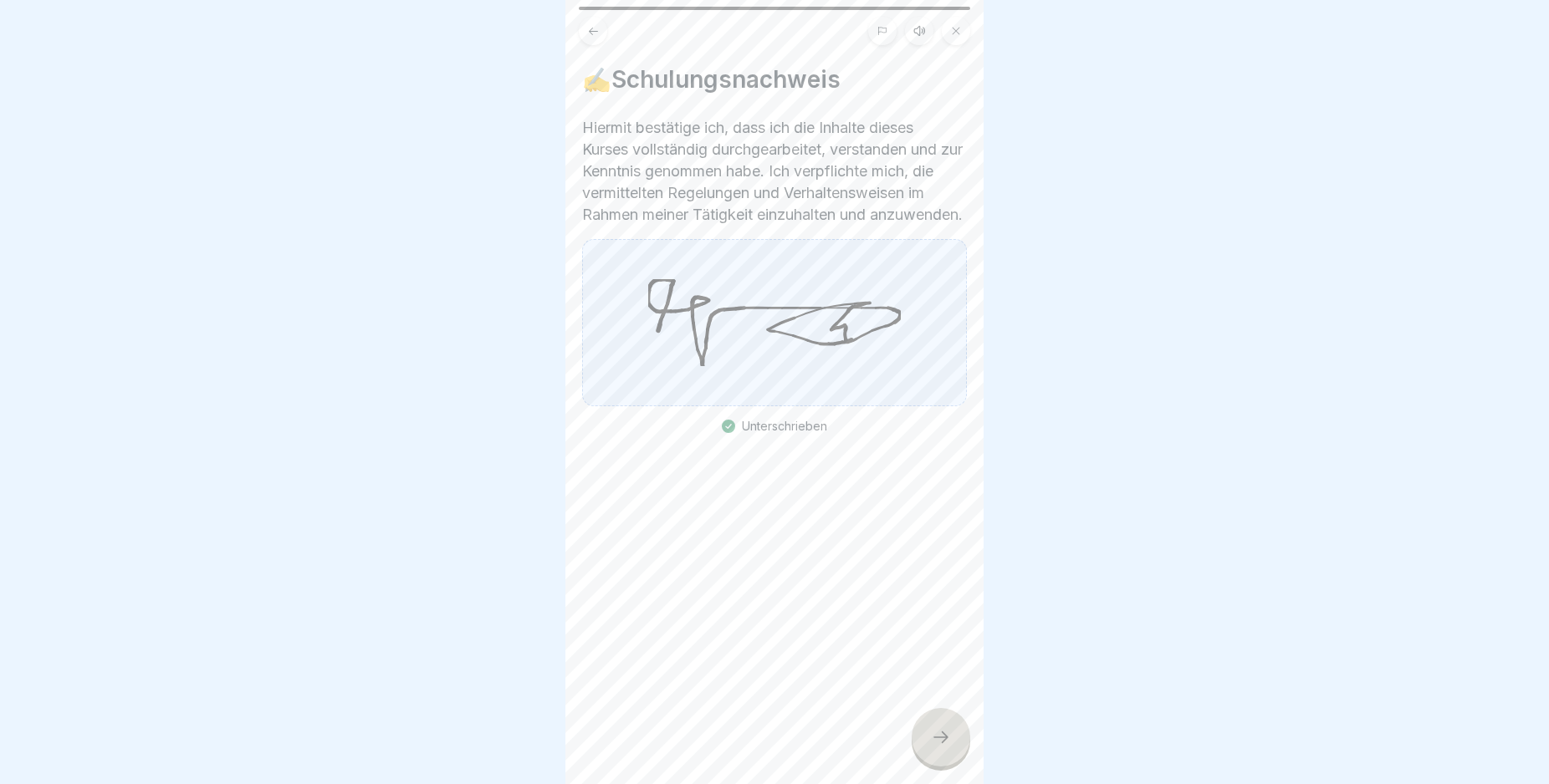
click at [932, 747] on icon at bounding box center [940, 737] width 20 height 20
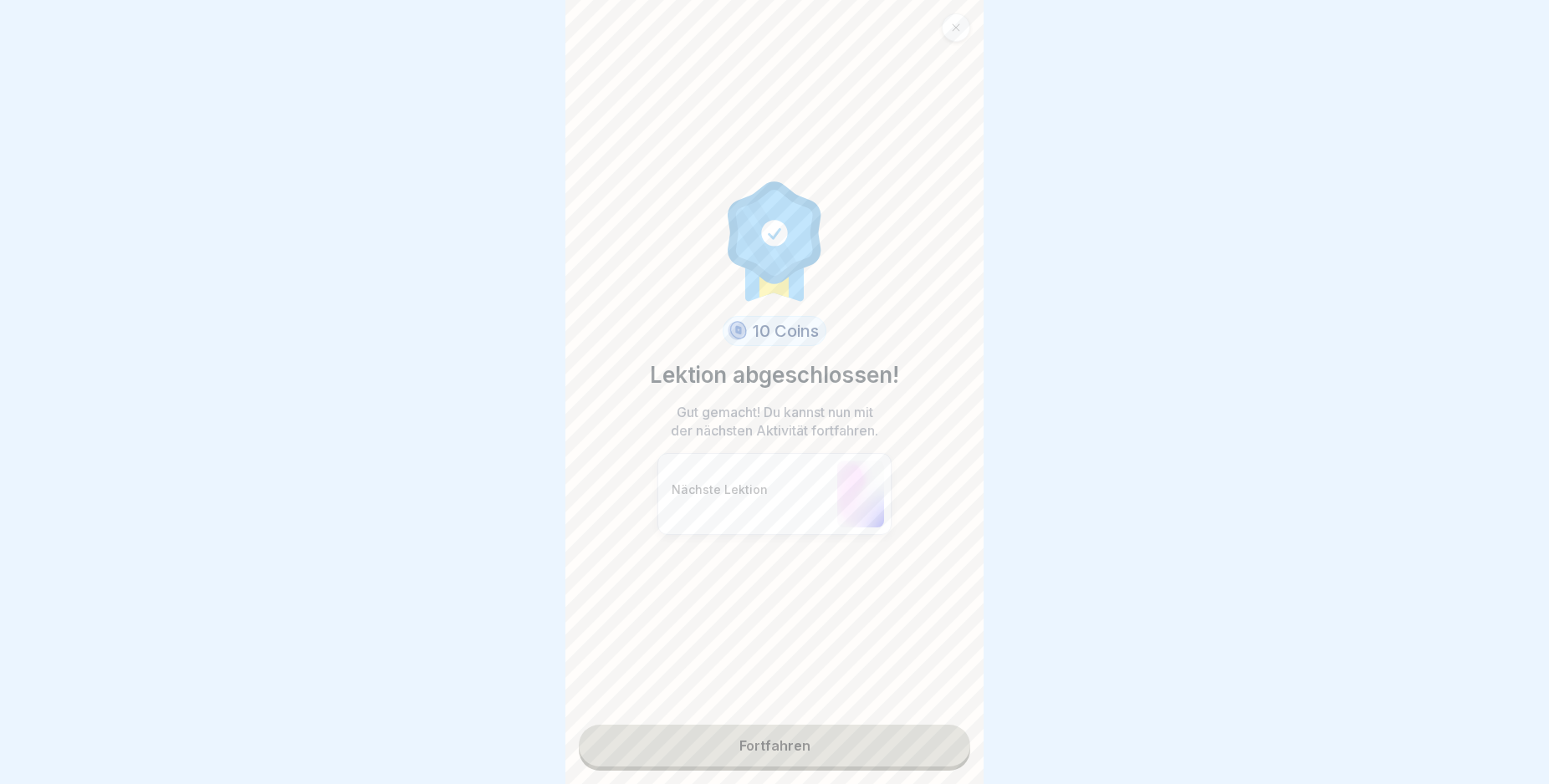
click at [844, 754] on link "Fortfahren" at bounding box center [774, 745] width 392 height 42
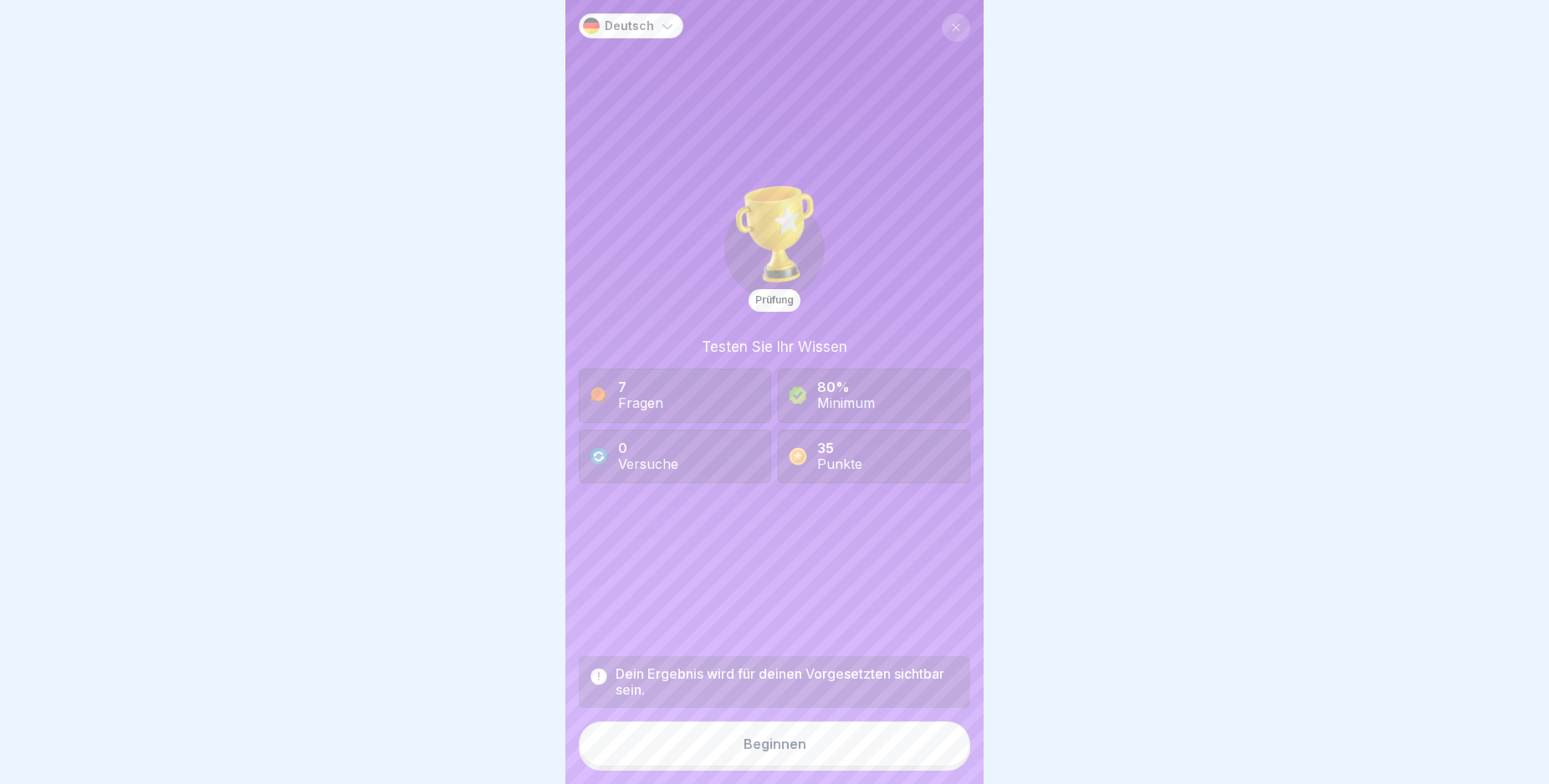
click at [786, 767] on button "Beginnen" at bounding box center [774, 744] width 392 height 46
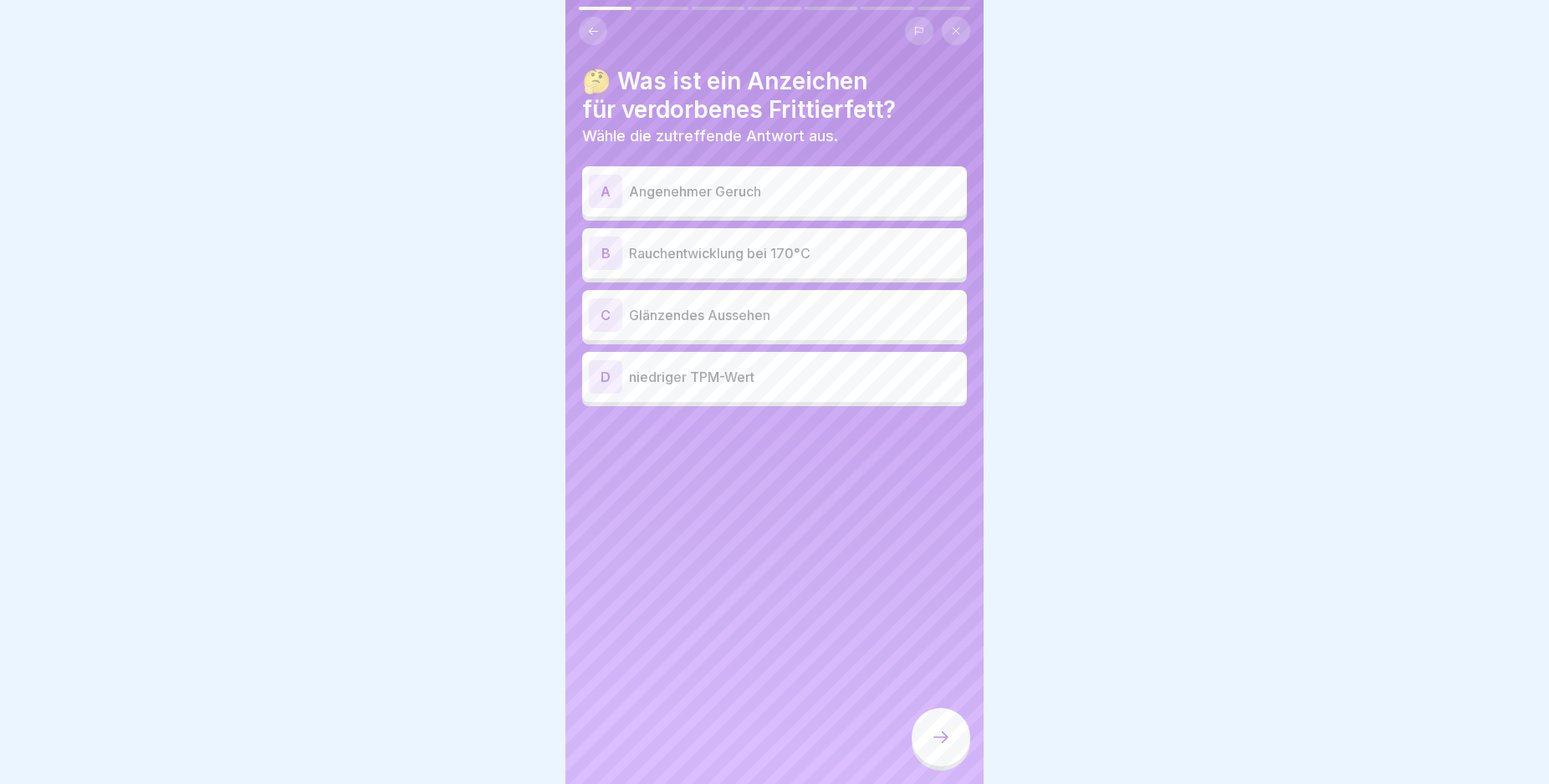
click at [713, 321] on p "Glänzendes Aussehen" at bounding box center [795, 315] width 332 height 20
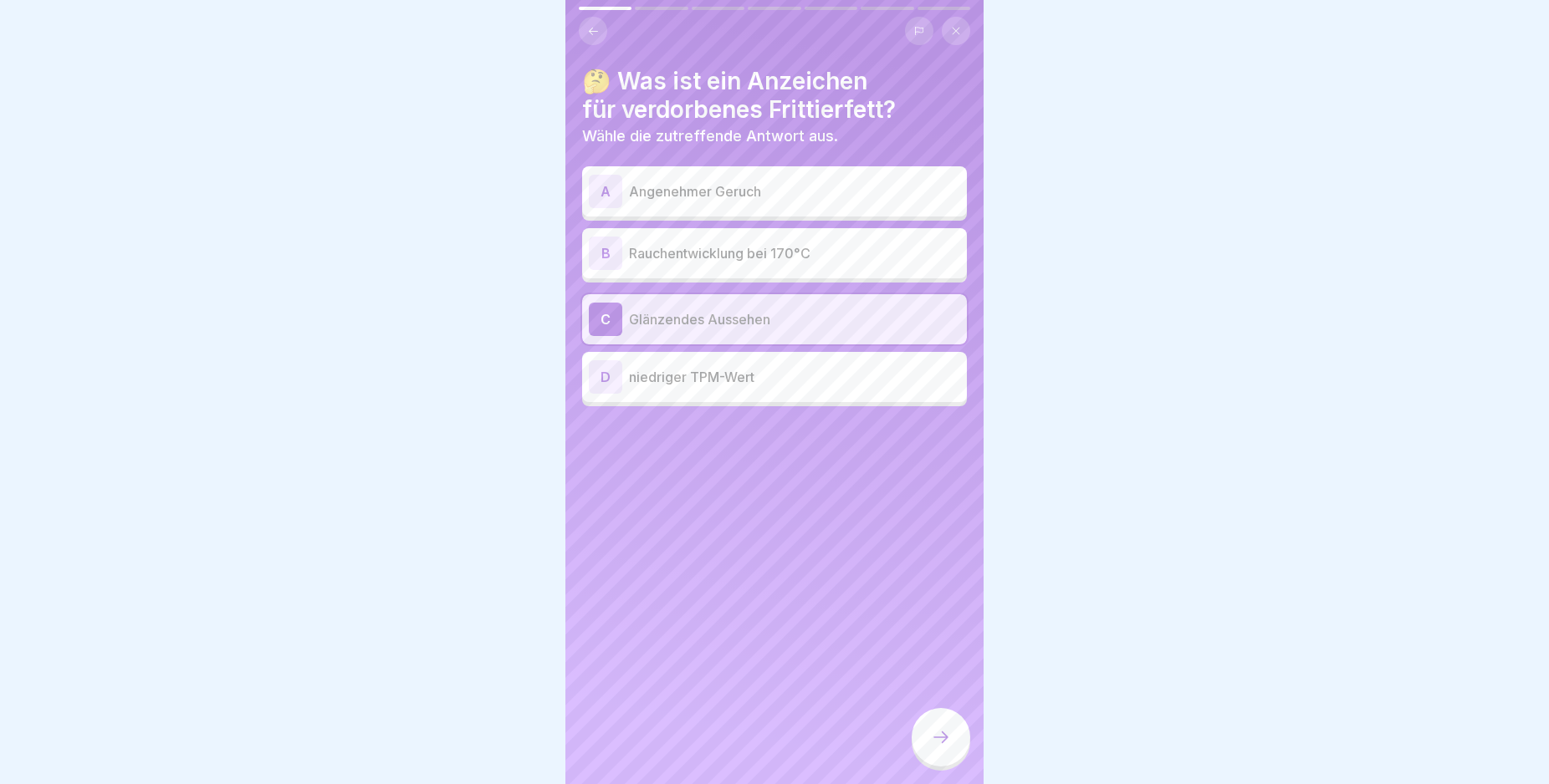
click at [692, 253] on p "Rauchentwicklung bei 170°C" at bounding box center [795, 253] width 332 height 20
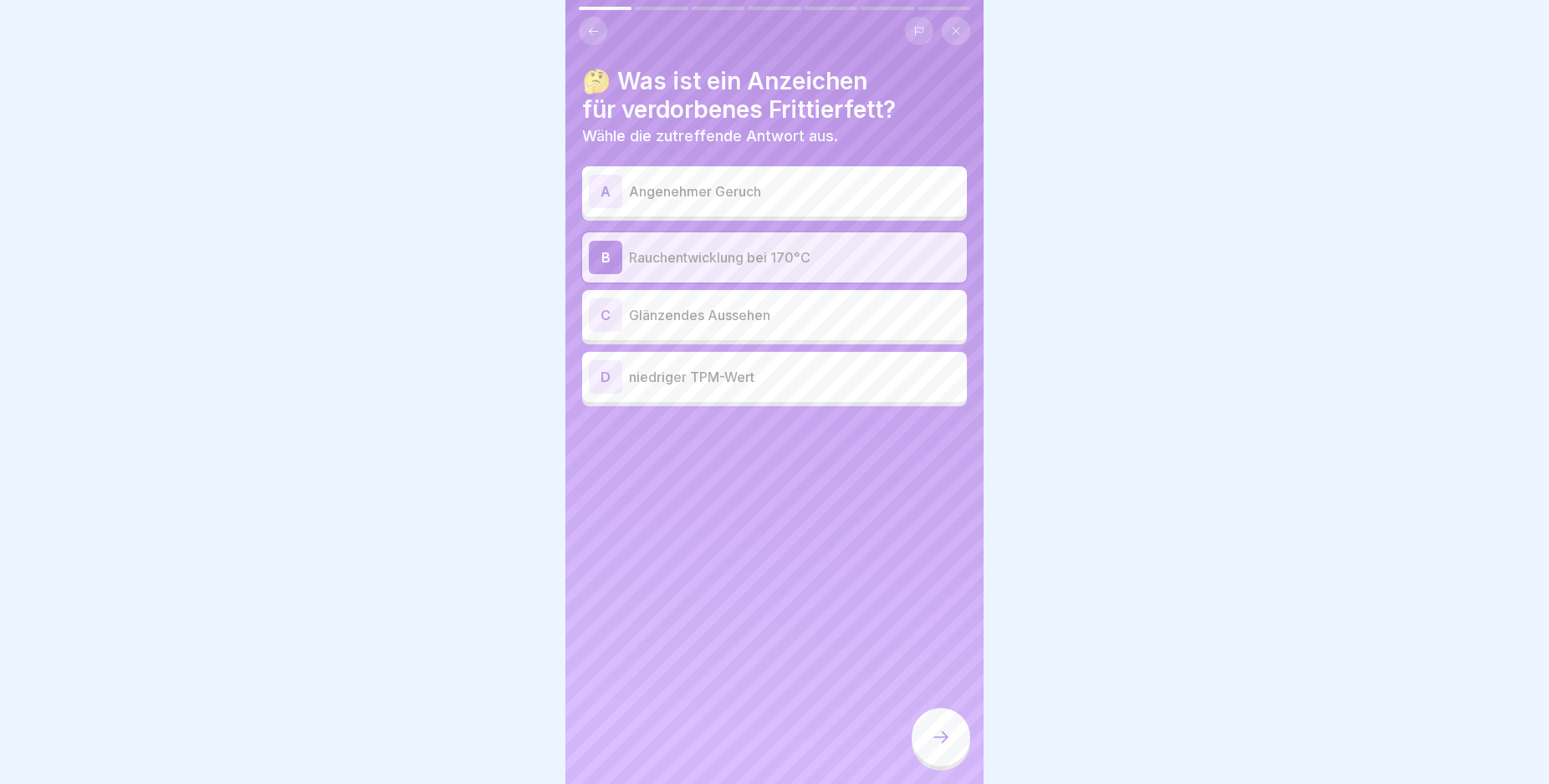
click at [946, 747] on icon at bounding box center [940, 737] width 20 height 20
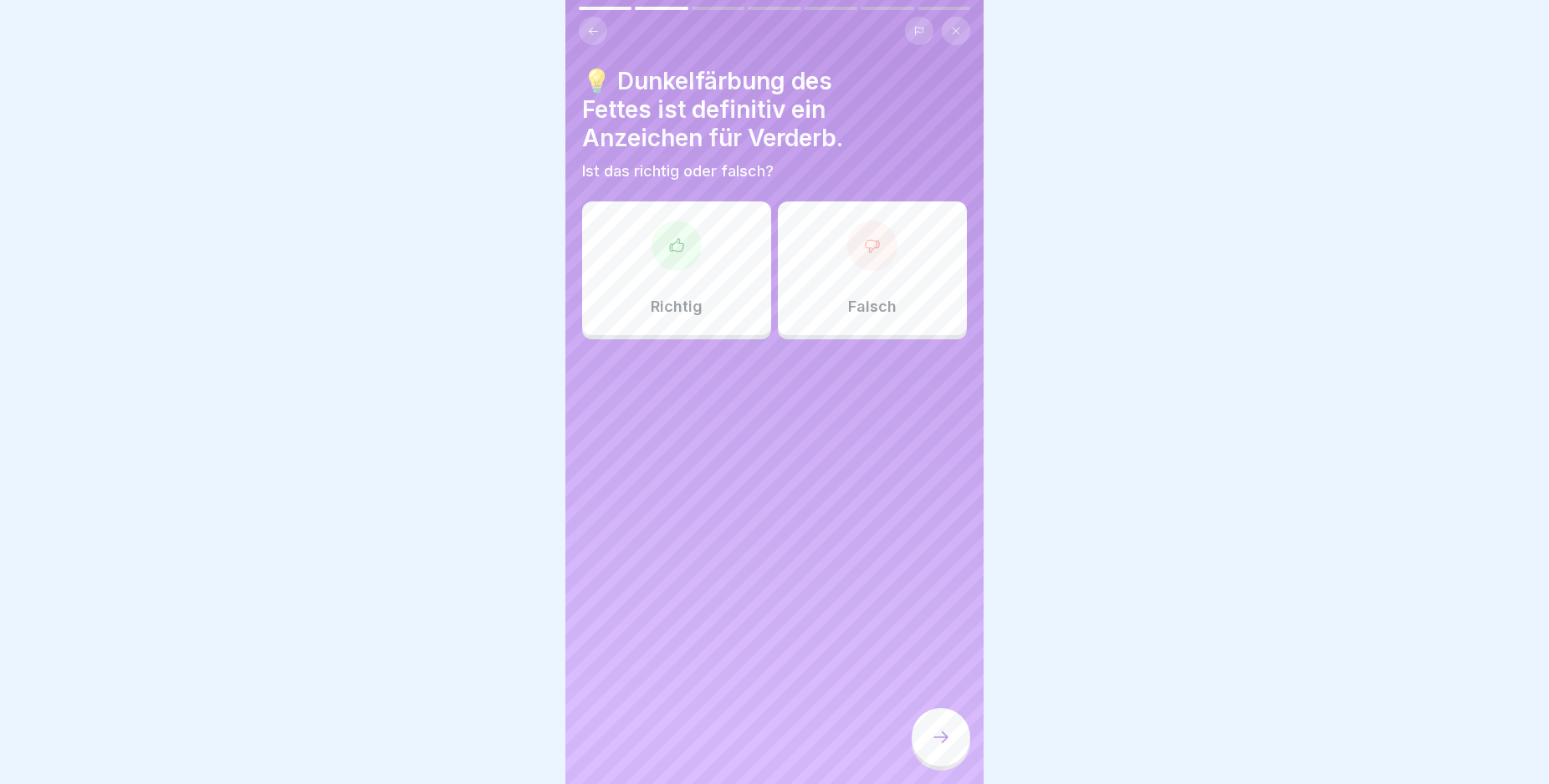
click at [680, 252] on icon at bounding box center [676, 245] width 16 height 16
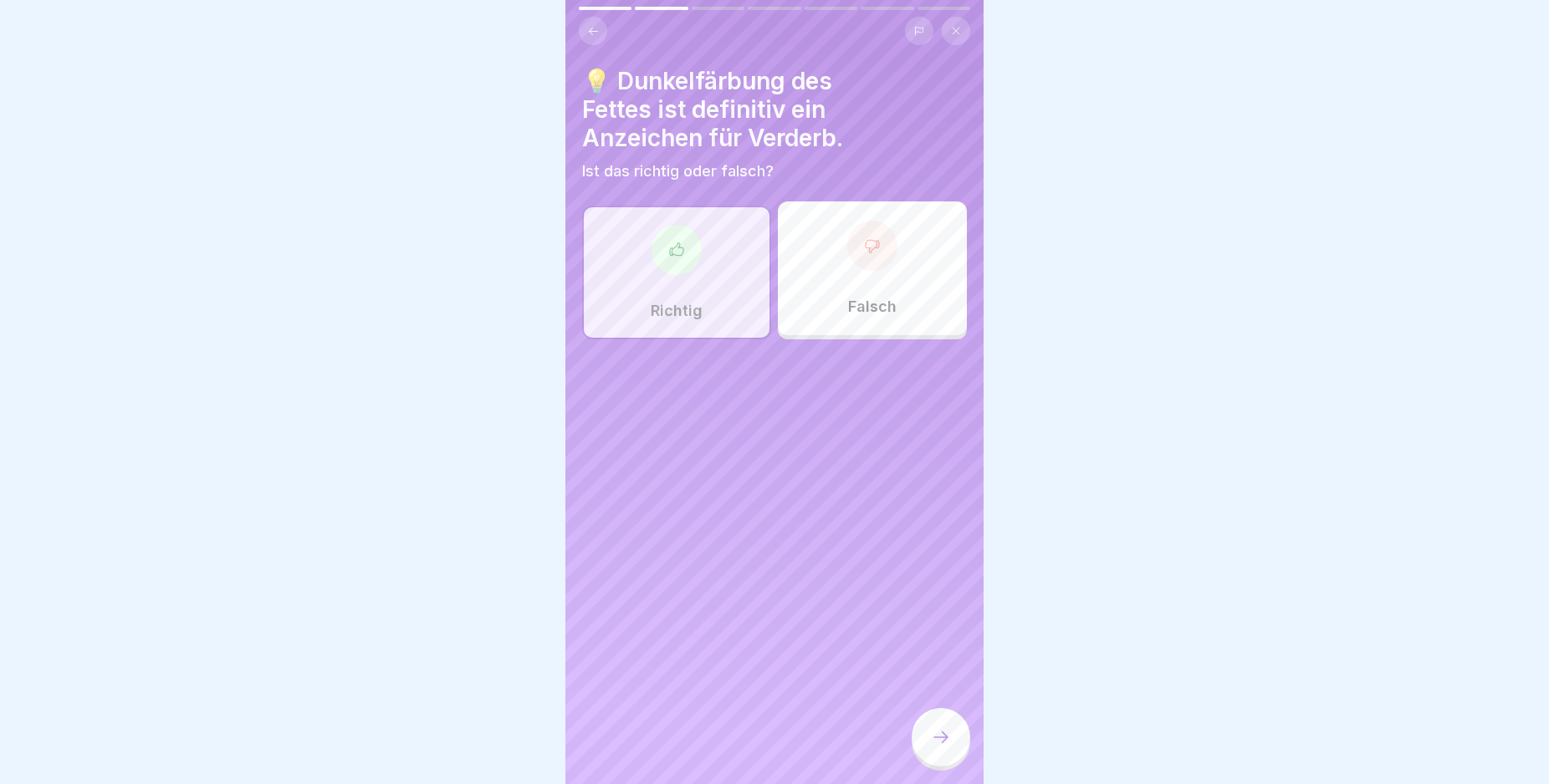
click at [933, 747] on icon at bounding box center [940, 737] width 20 height 20
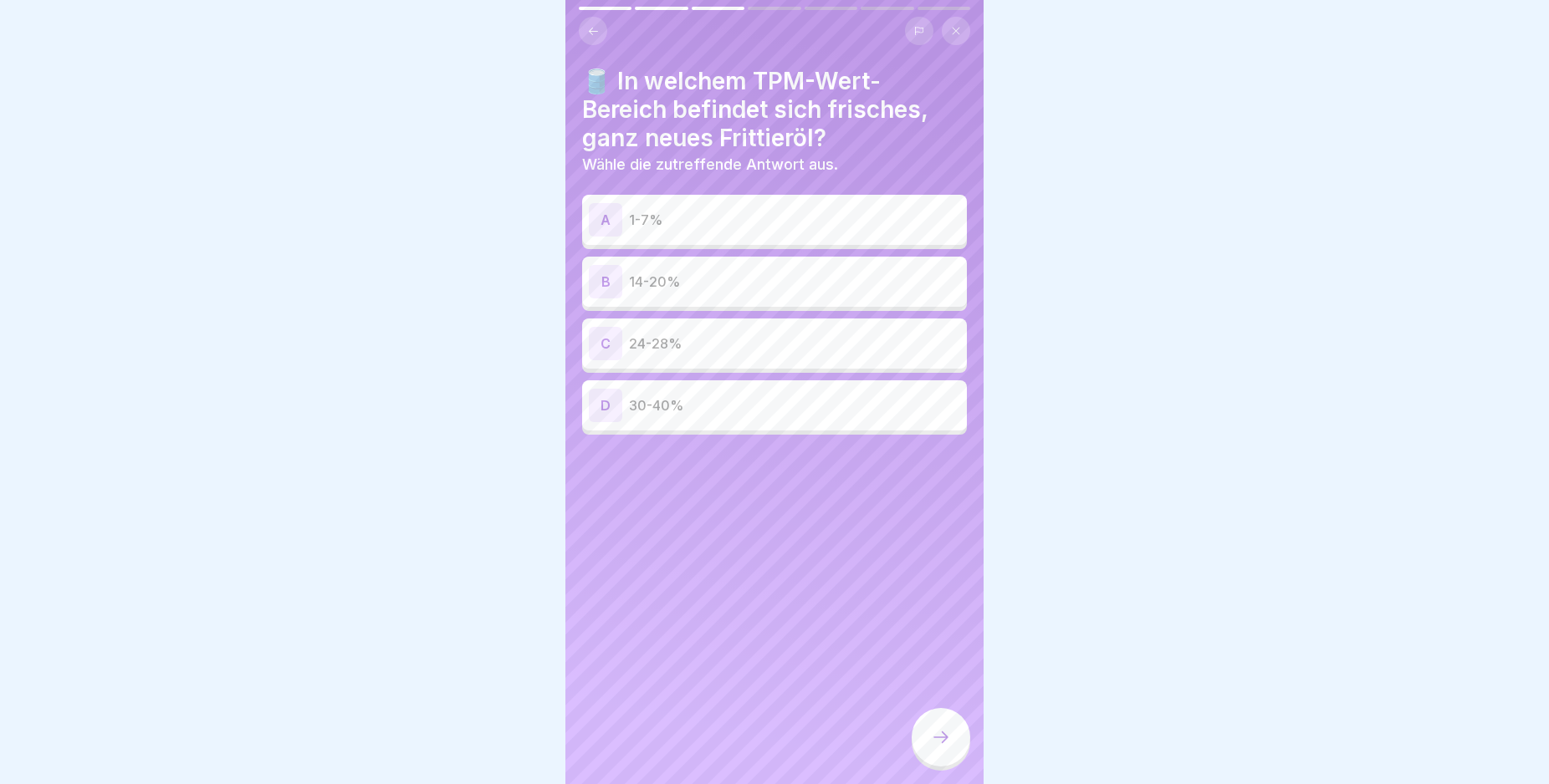
click at [604, 283] on div "B" at bounding box center [605, 282] width 34 height 34
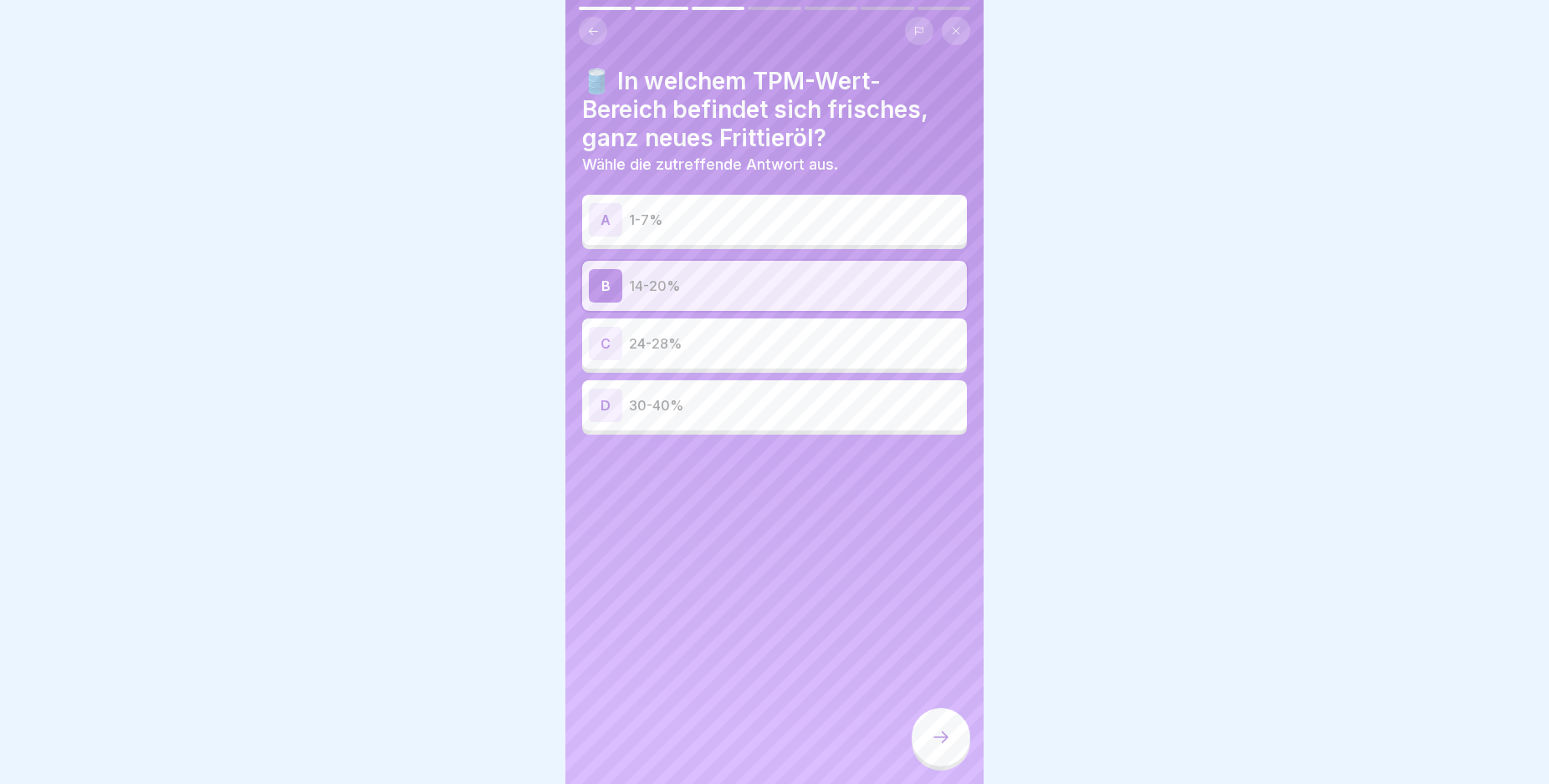
click at [952, 747] on div at bounding box center [940, 737] width 58 height 58
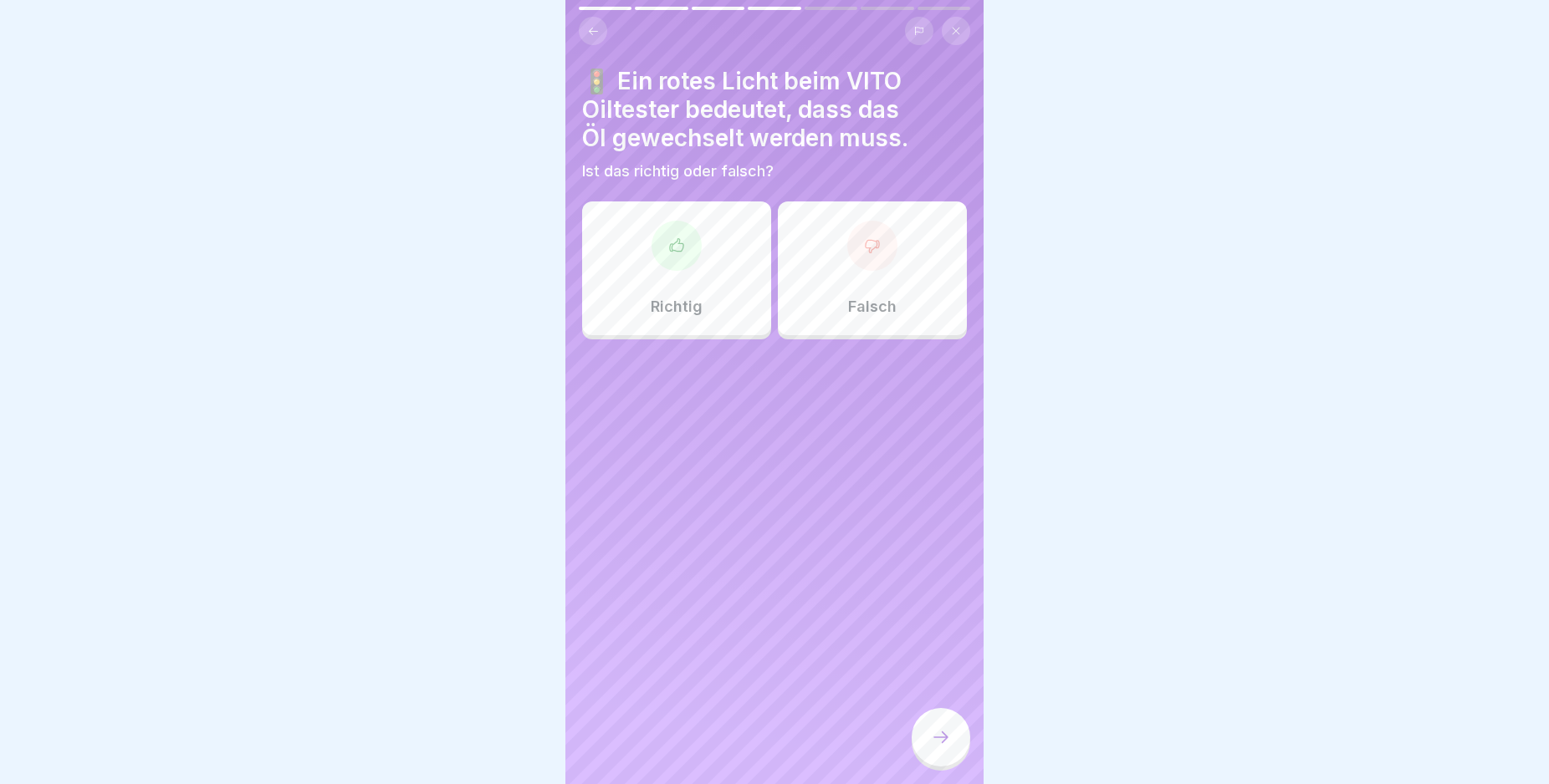
click at [735, 267] on div "Richtig" at bounding box center [677, 268] width 189 height 134
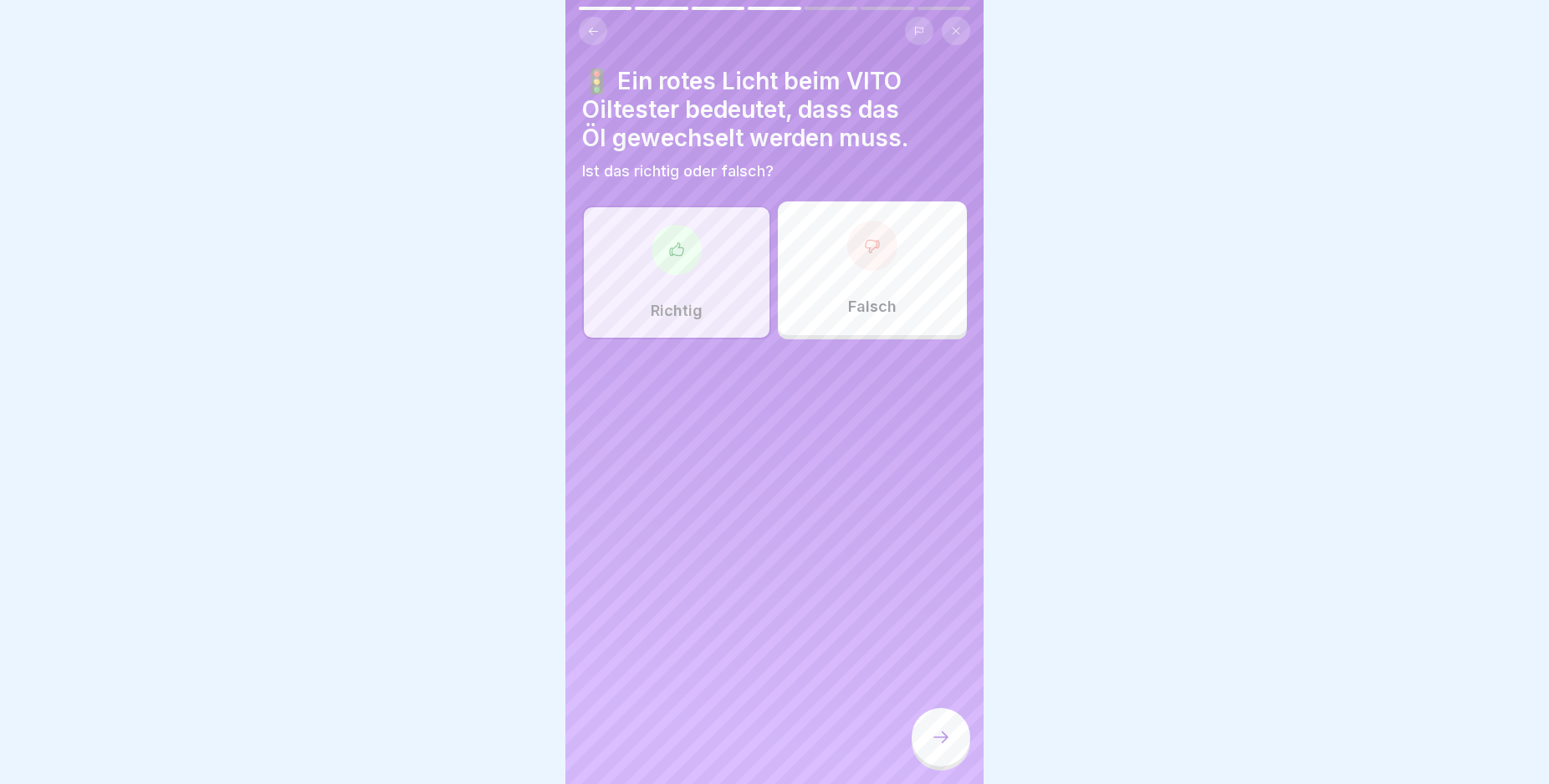
click at [928, 740] on div at bounding box center [940, 737] width 58 height 58
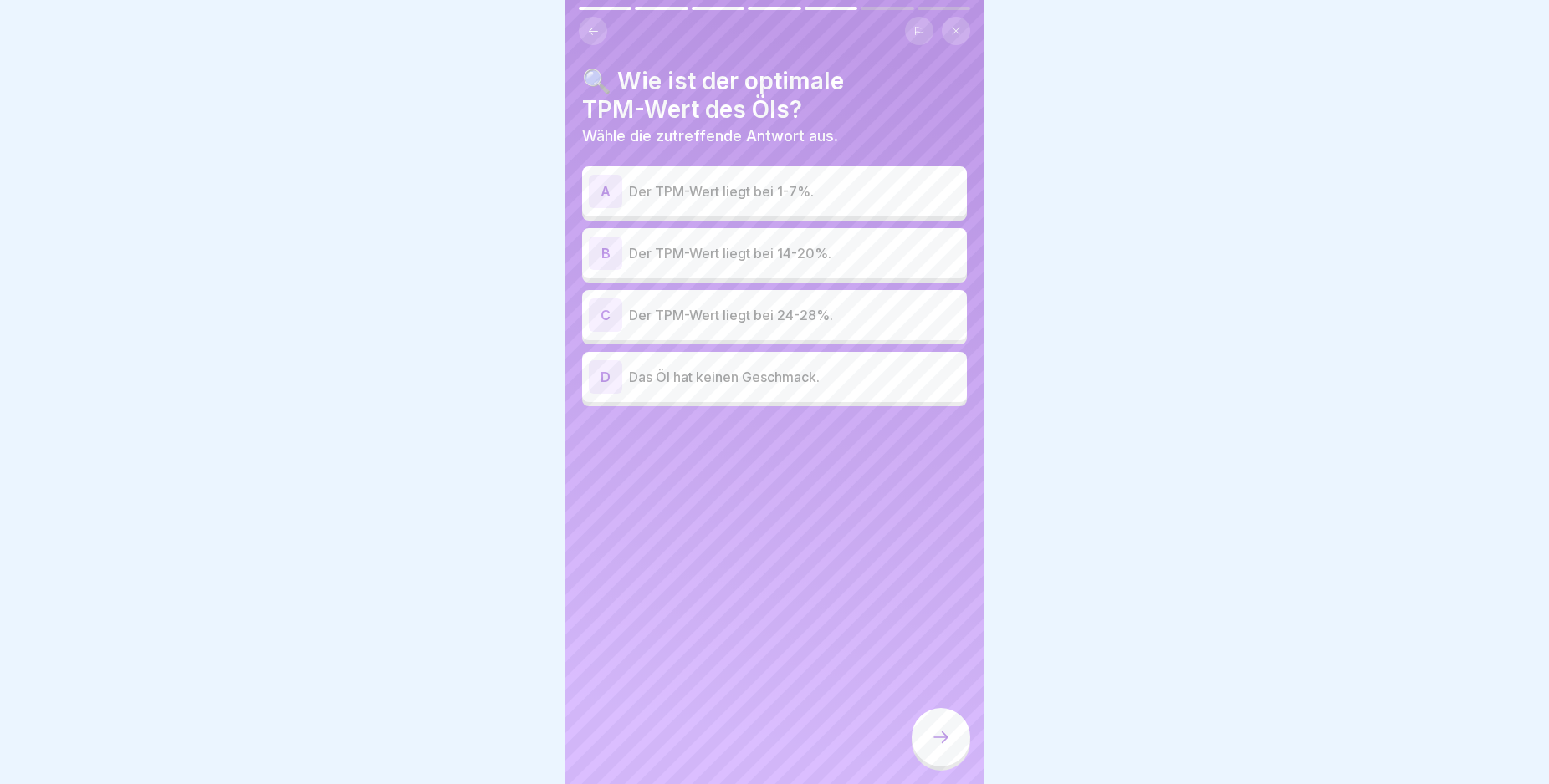
click at [600, 242] on div "B" at bounding box center [605, 253] width 34 height 34
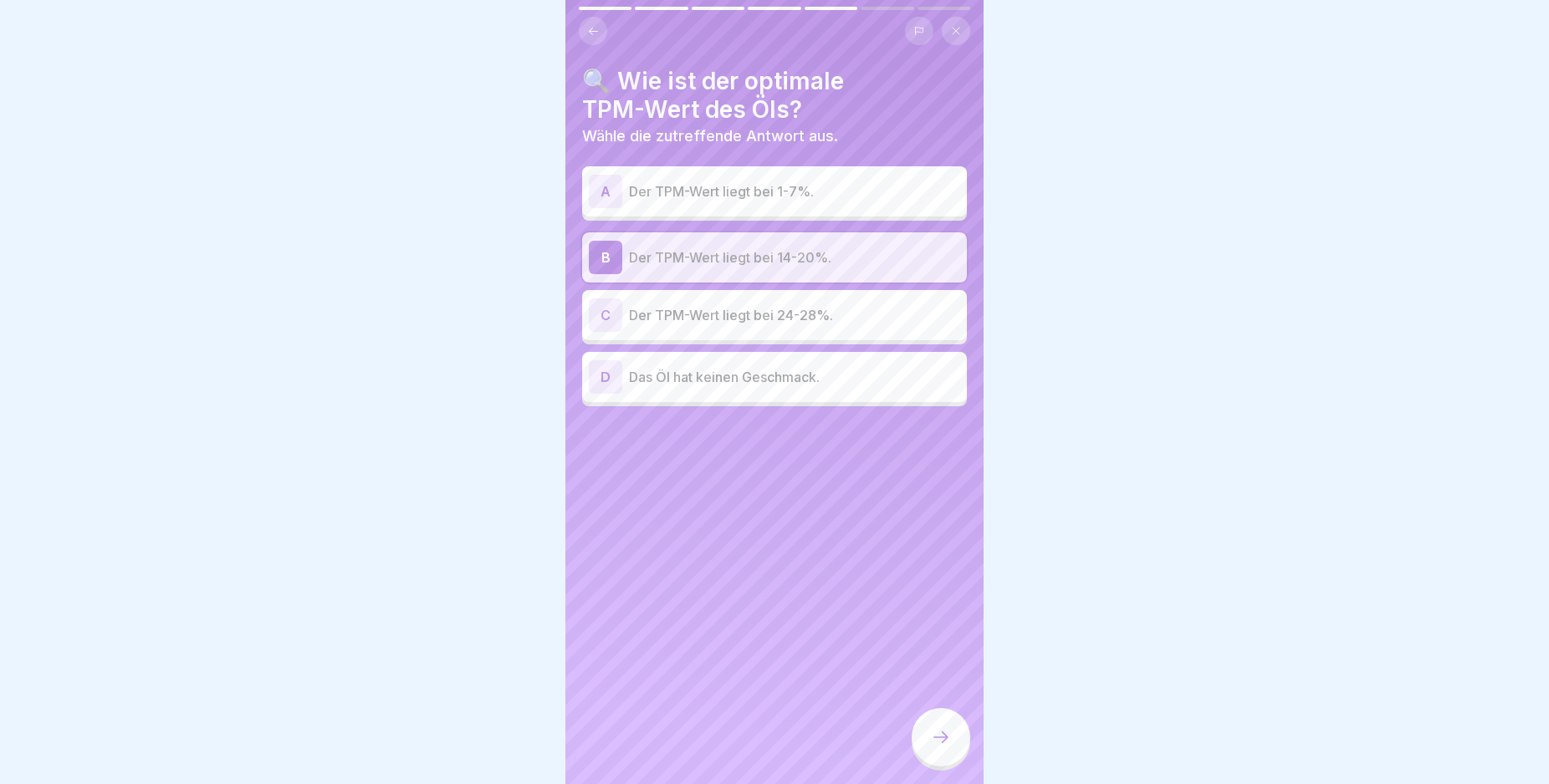
click at [942, 732] on div at bounding box center [940, 737] width 58 height 58
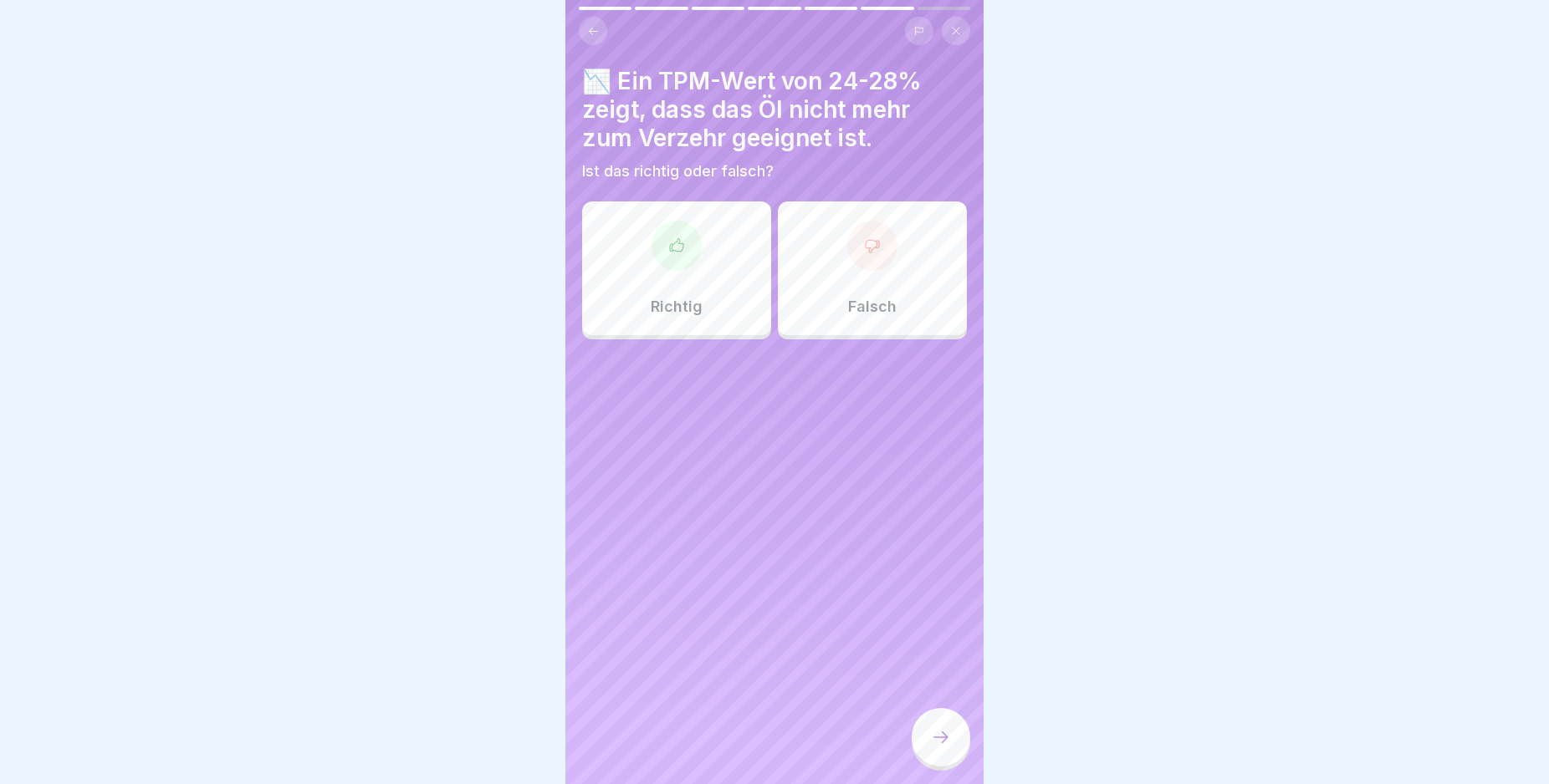
click at [726, 284] on div "Richtig" at bounding box center [677, 268] width 189 height 134
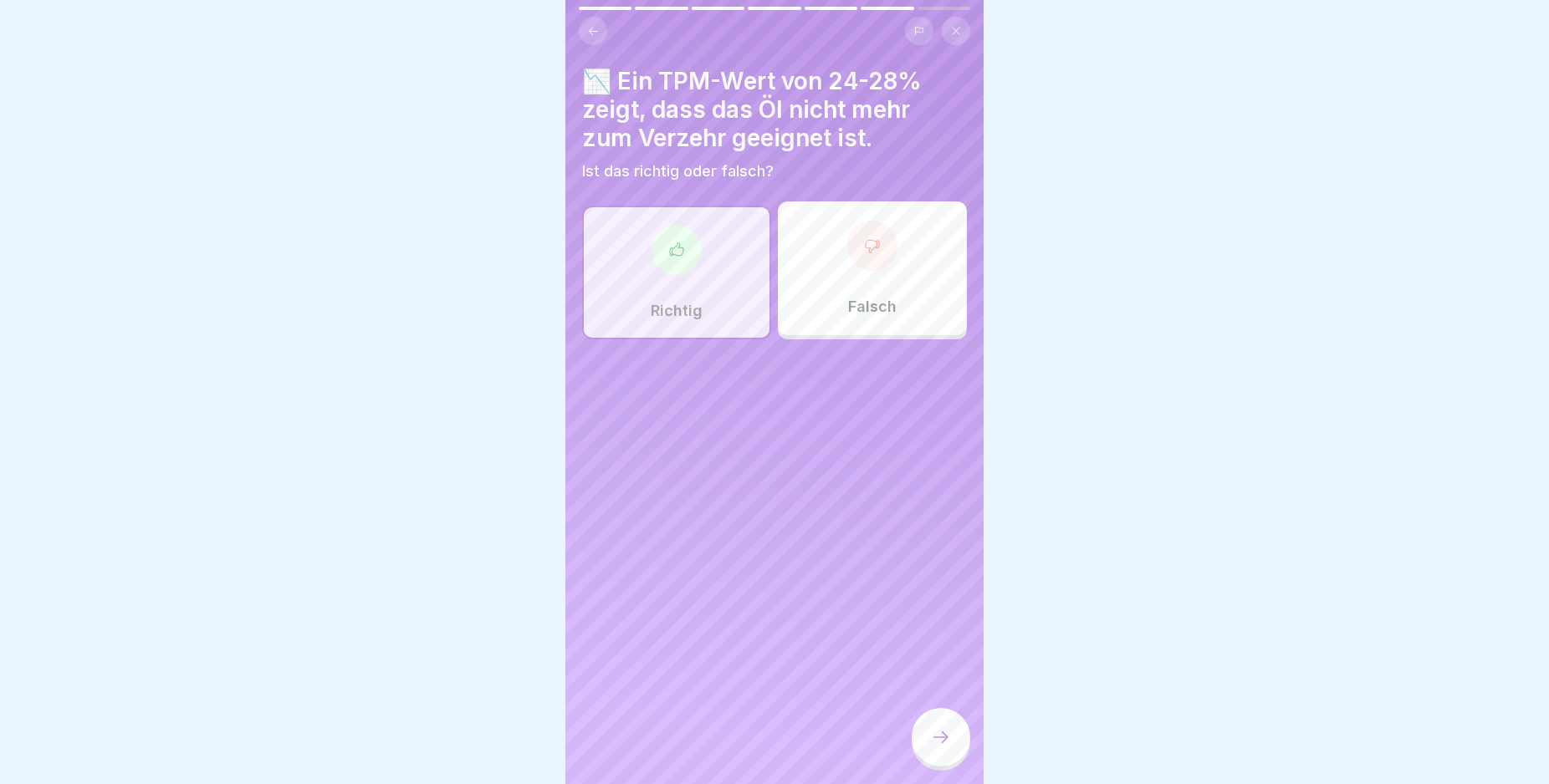
click at [925, 736] on div at bounding box center [940, 737] width 58 height 58
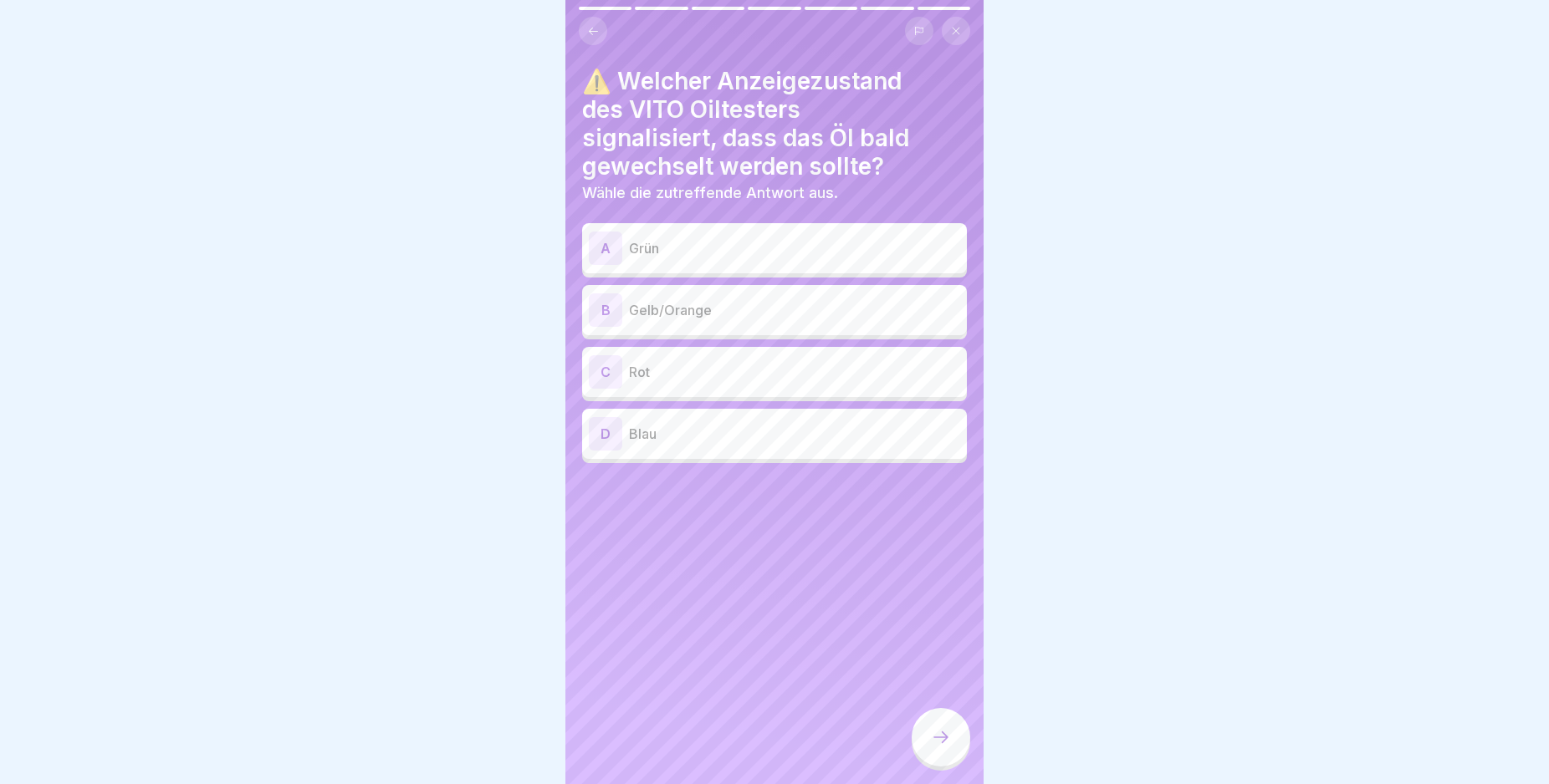
click at [608, 309] on div "B" at bounding box center [605, 310] width 34 height 34
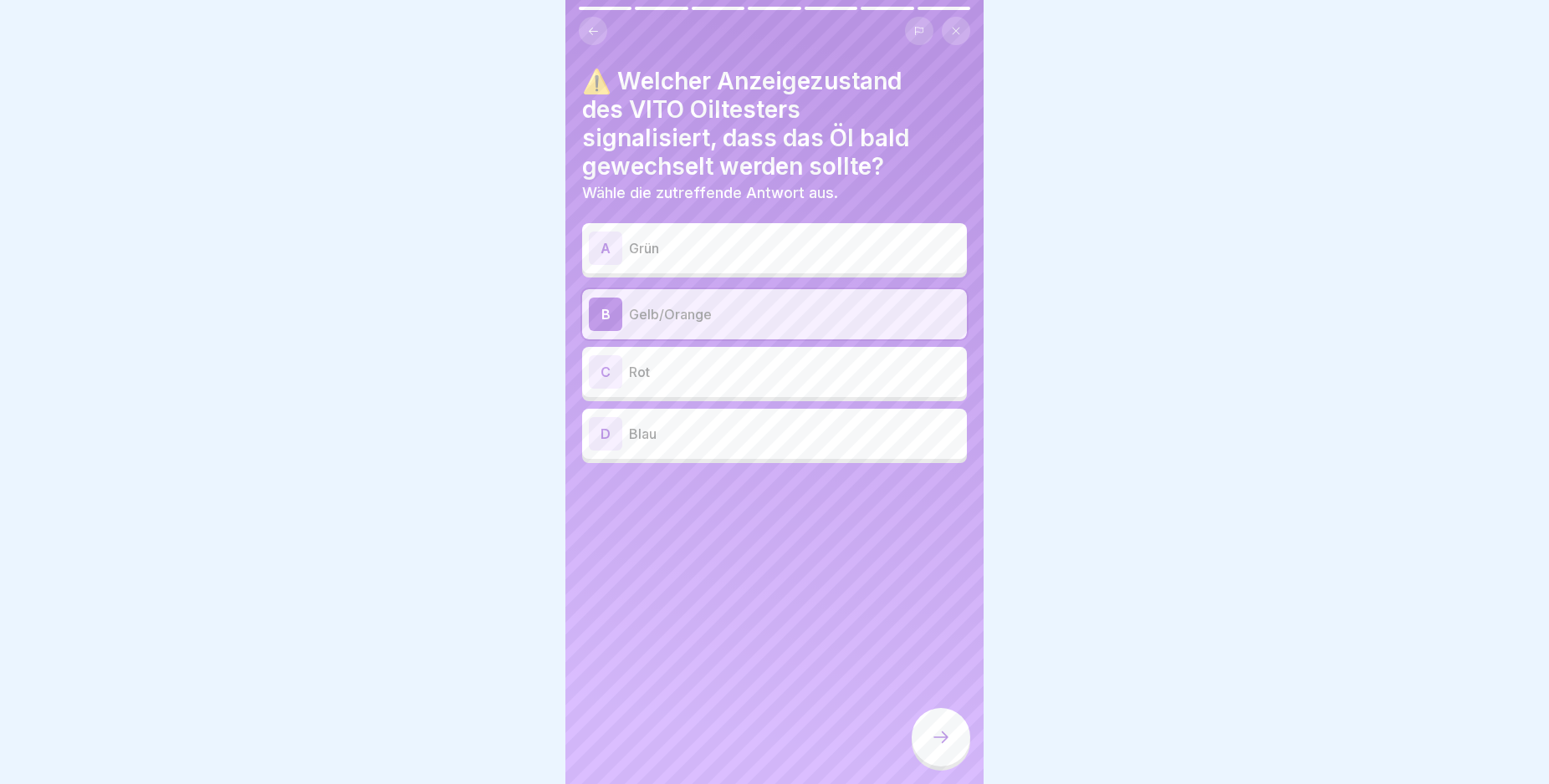
click at [944, 747] on icon at bounding box center [940, 737] width 20 height 20
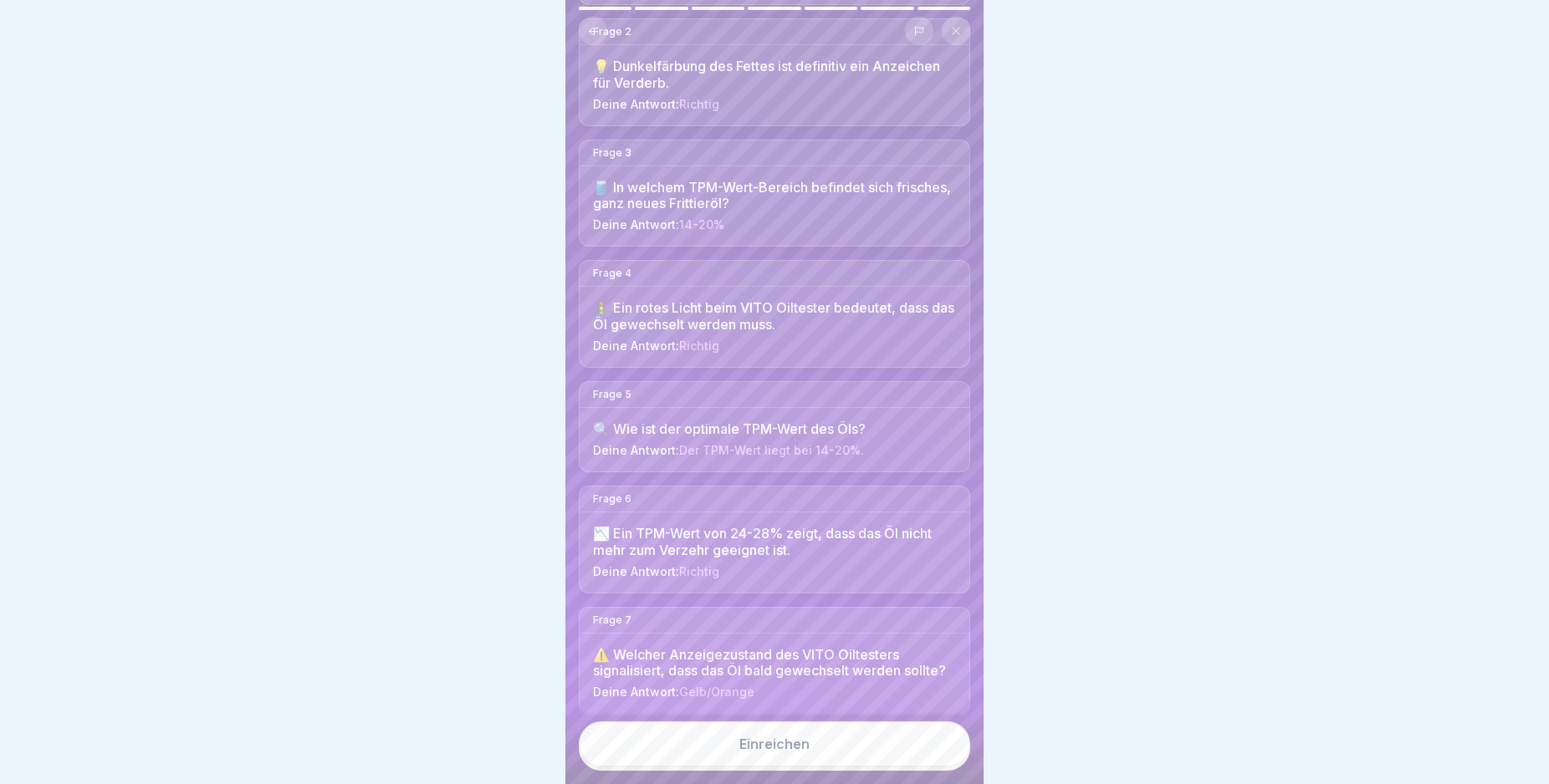
scroll to position [277, 0]
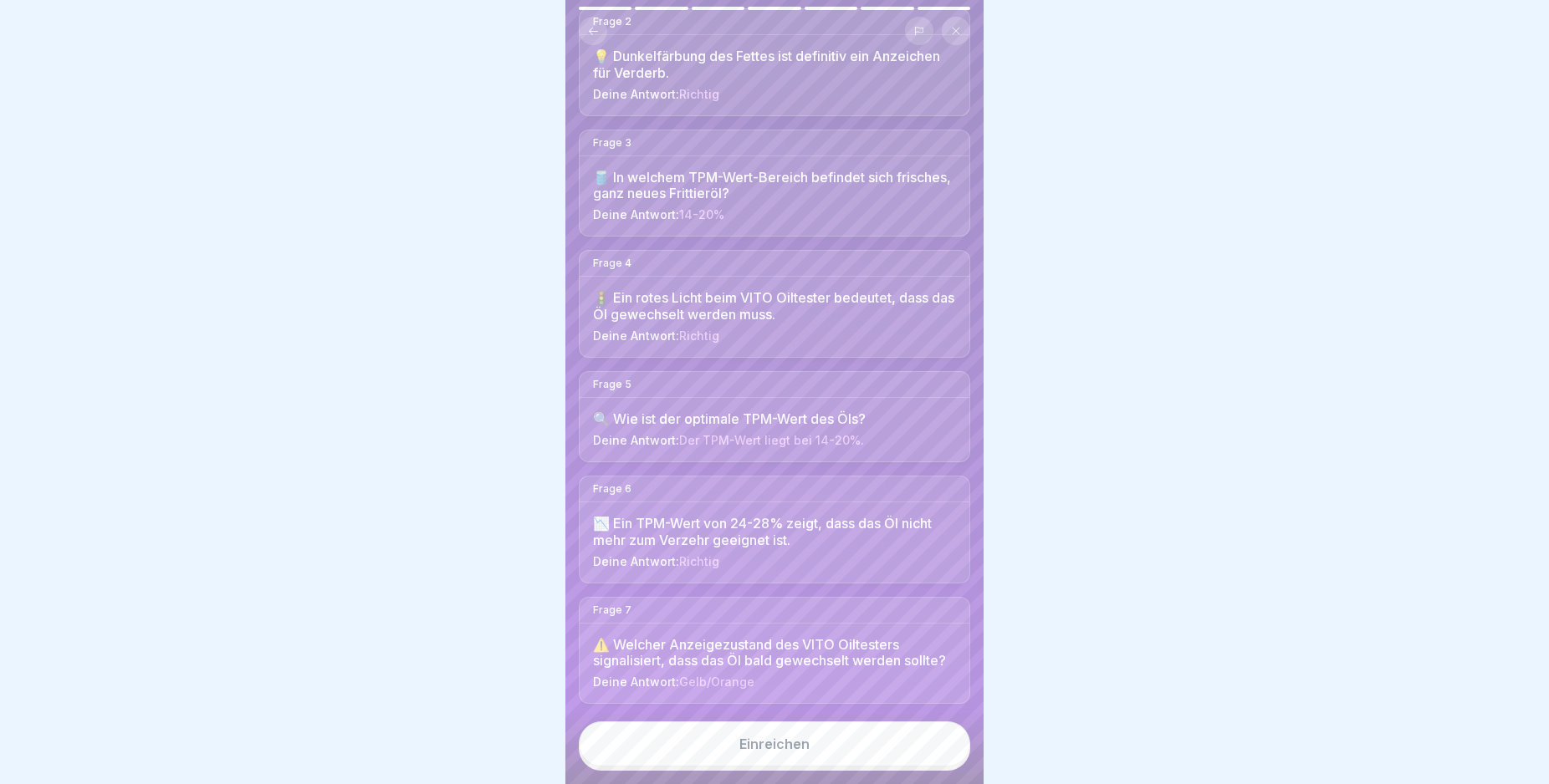
click at [955, 744] on div "Hier sind deine Antworten. Bereit zum Einreichen? Im Anschluss siehst du dein E…" at bounding box center [774, 392] width 418 height 784
click at [913, 752] on button "Einreichen" at bounding box center [774, 744] width 392 height 46
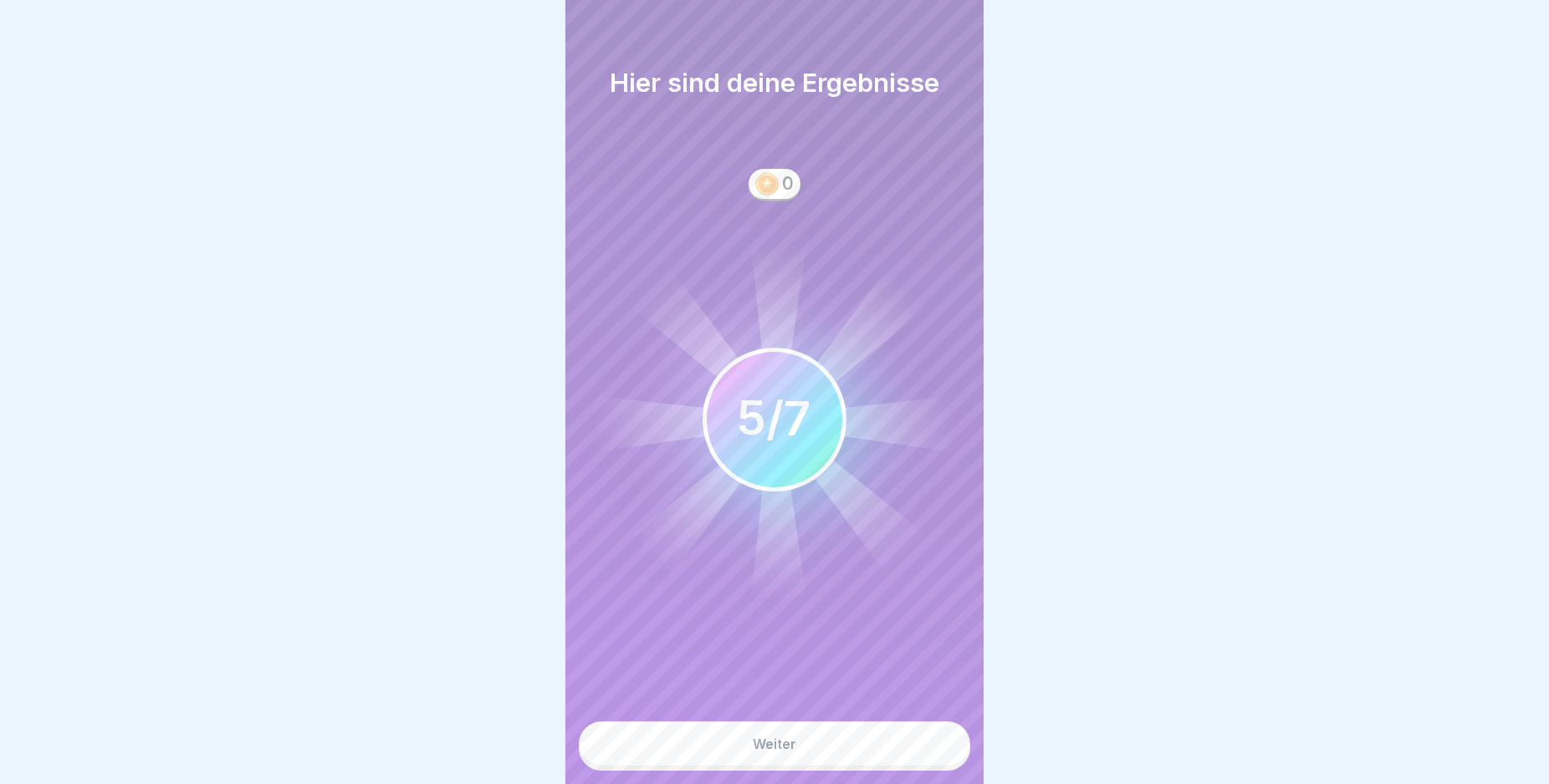
click at [911, 755] on button "Weiter" at bounding box center [774, 744] width 392 height 46
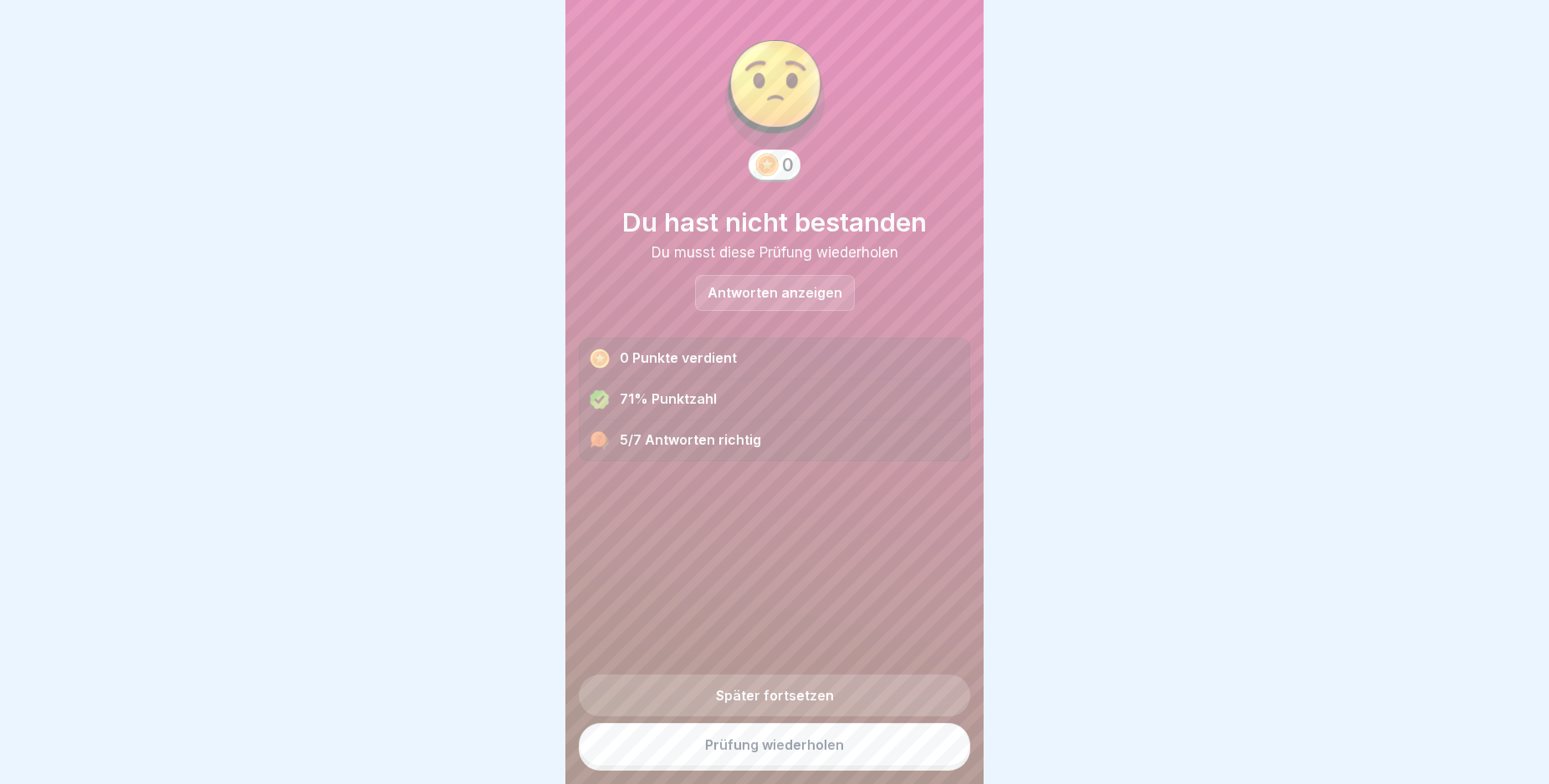
click at [906, 757] on link "Prüfung wiederholen" at bounding box center [774, 744] width 392 height 44
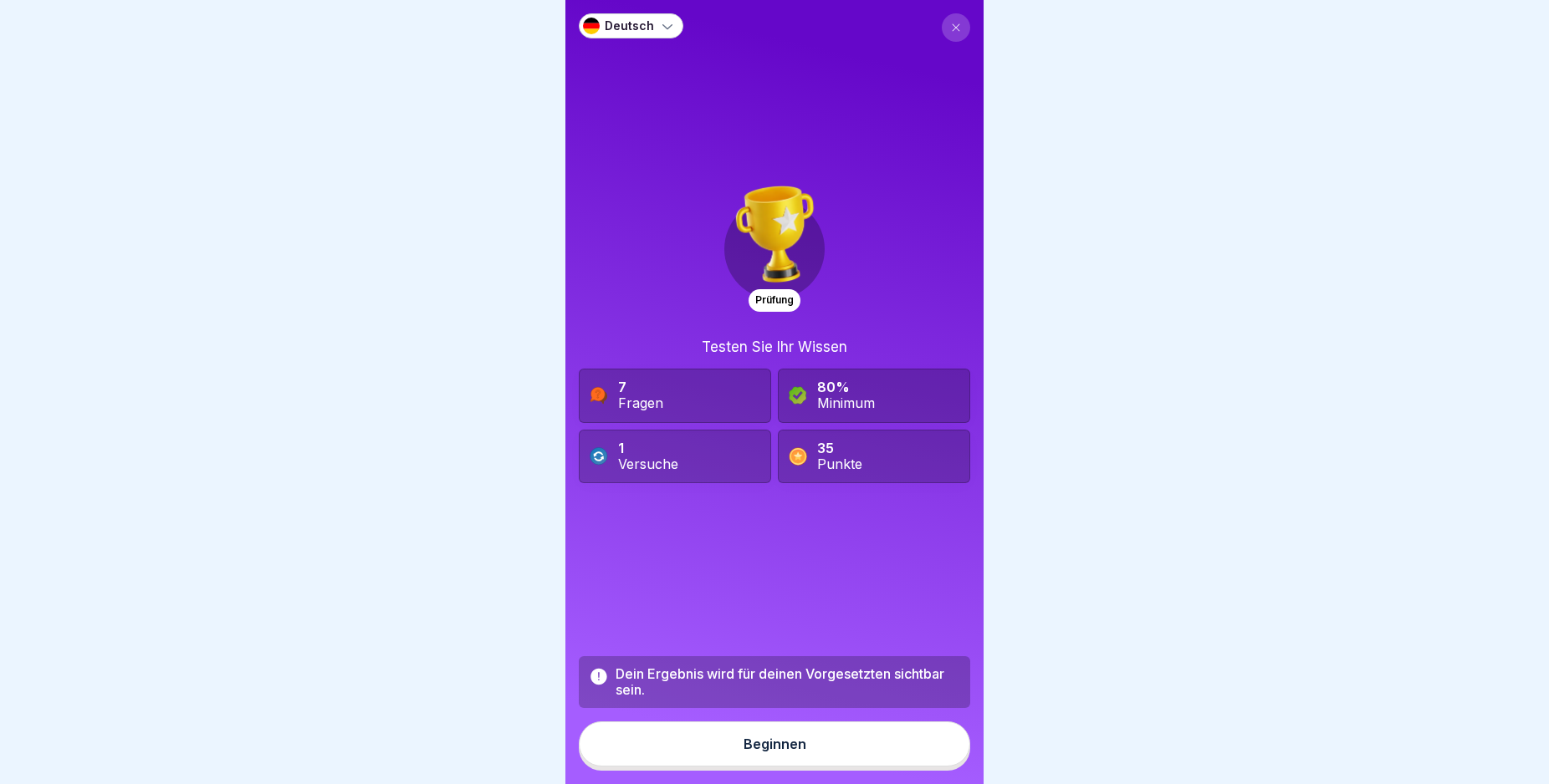
click at [873, 755] on button "Beginnen" at bounding box center [774, 744] width 392 height 46
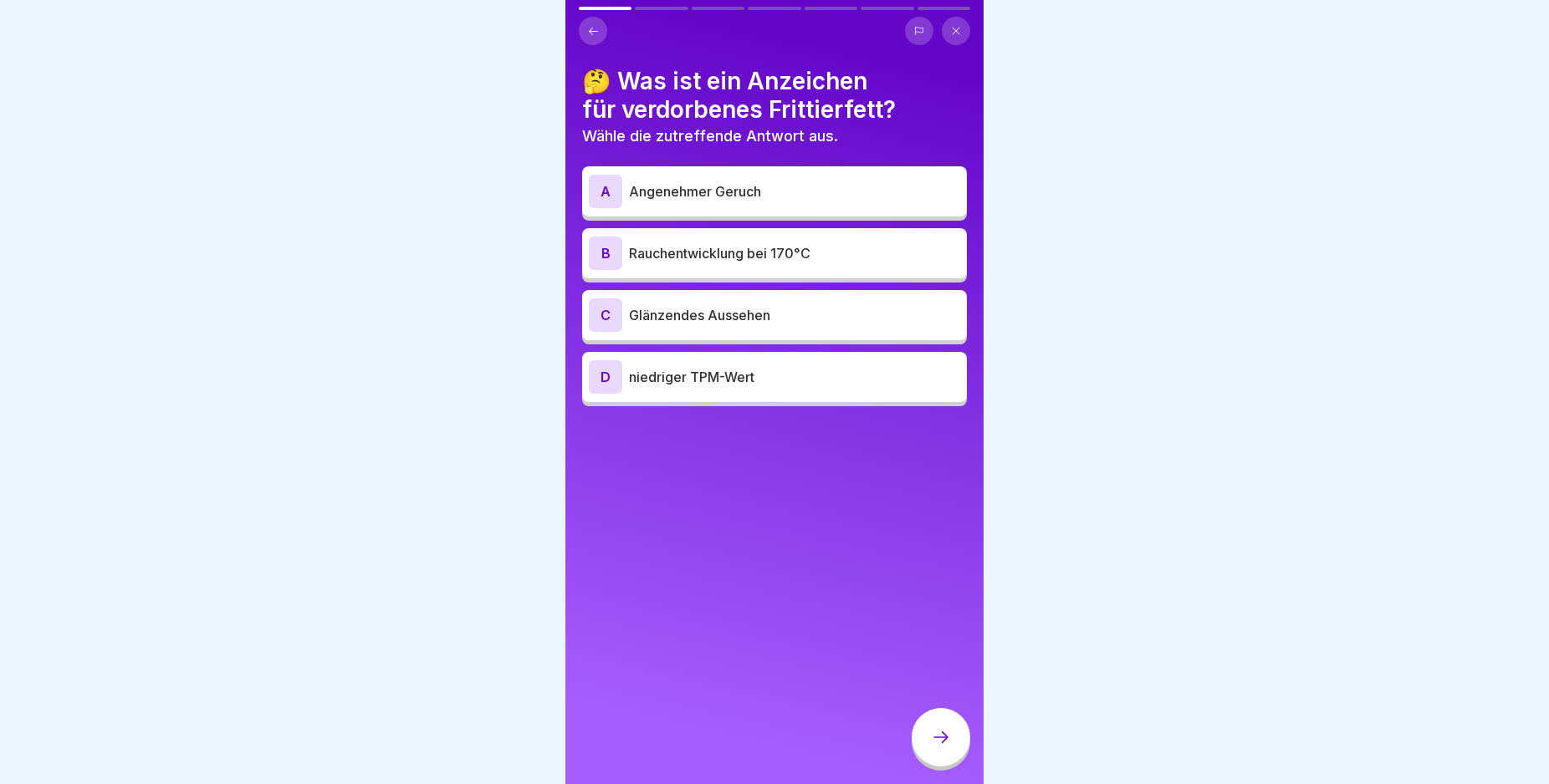
click at [602, 259] on div "B" at bounding box center [605, 253] width 34 height 34
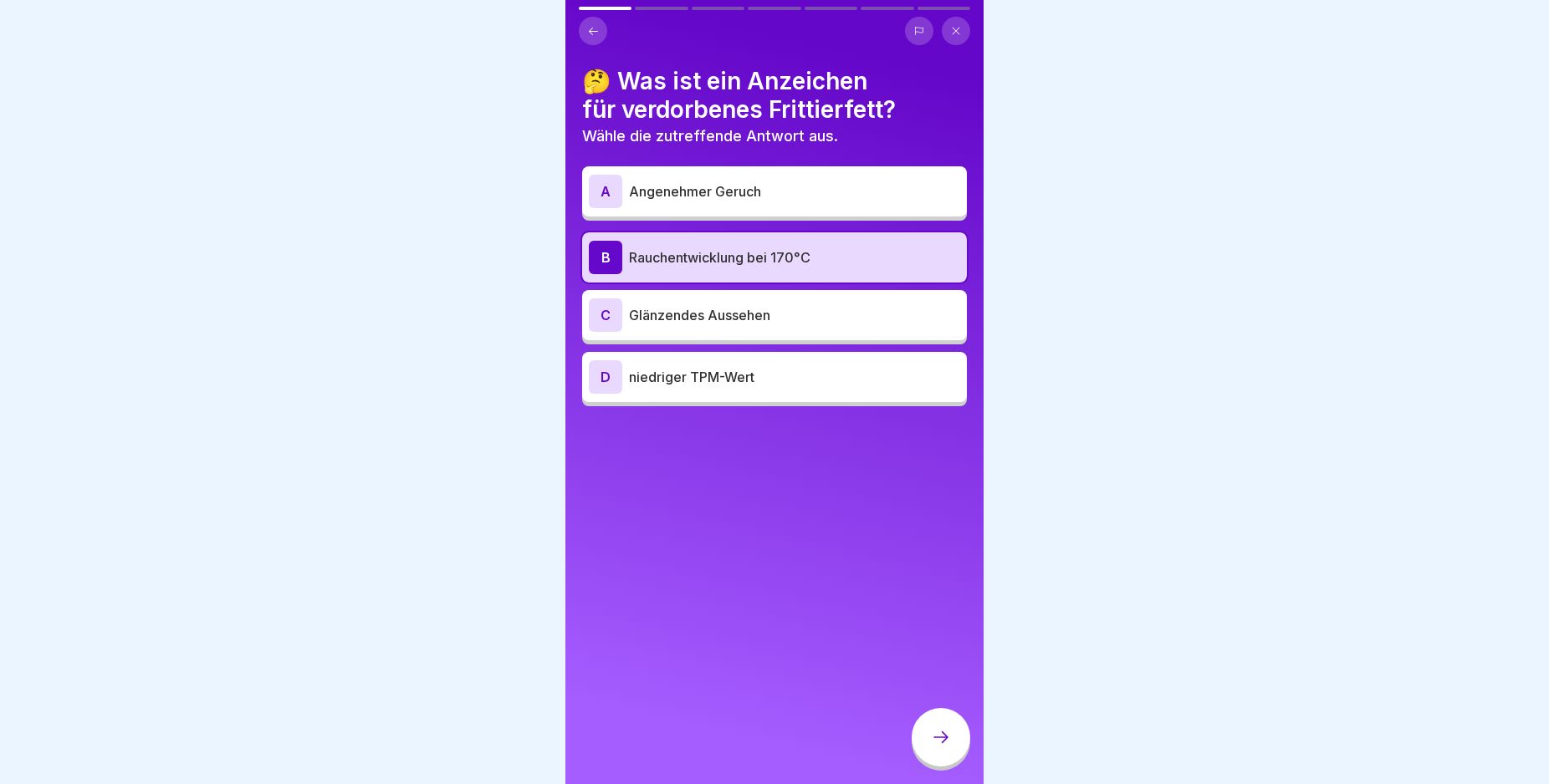
click at [942, 747] on icon at bounding box center [940, 737] width 20 height 20
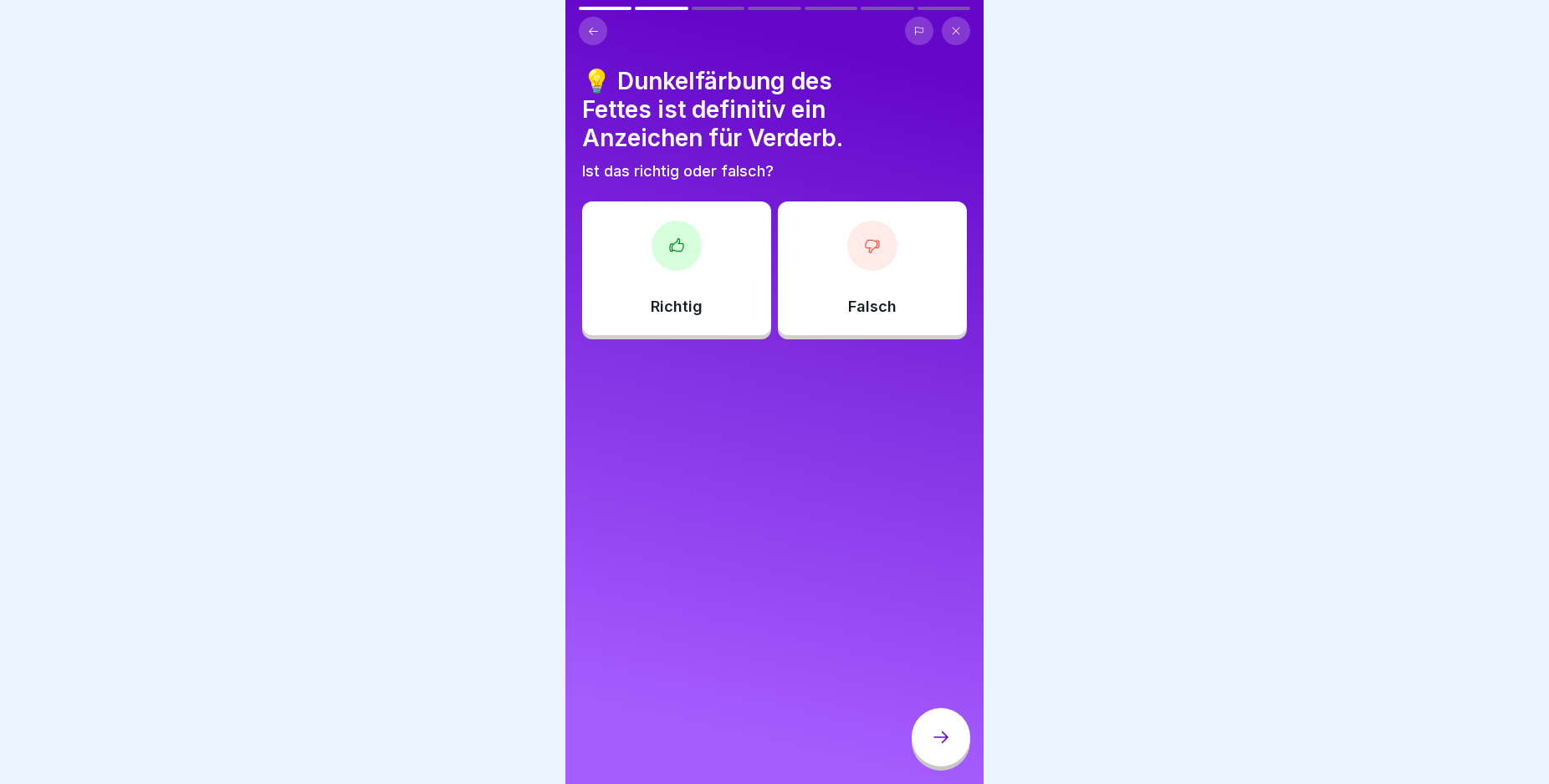
click at [716, 304] on div "Richtig" at bounding box center [677, 268] width 189 height 134
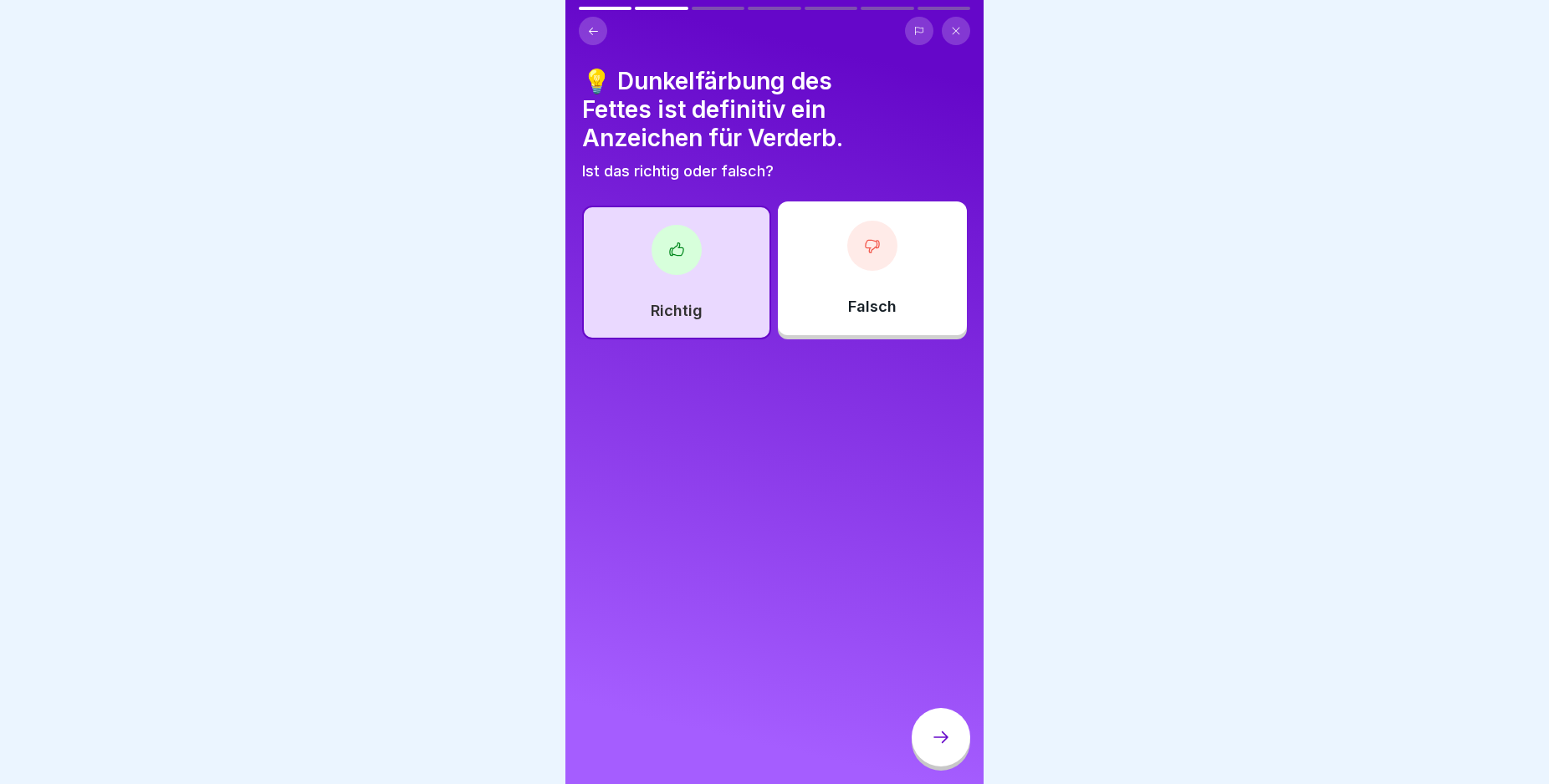
click at [937, 742] on div at bounding box center [940, 737] width 58 height 58
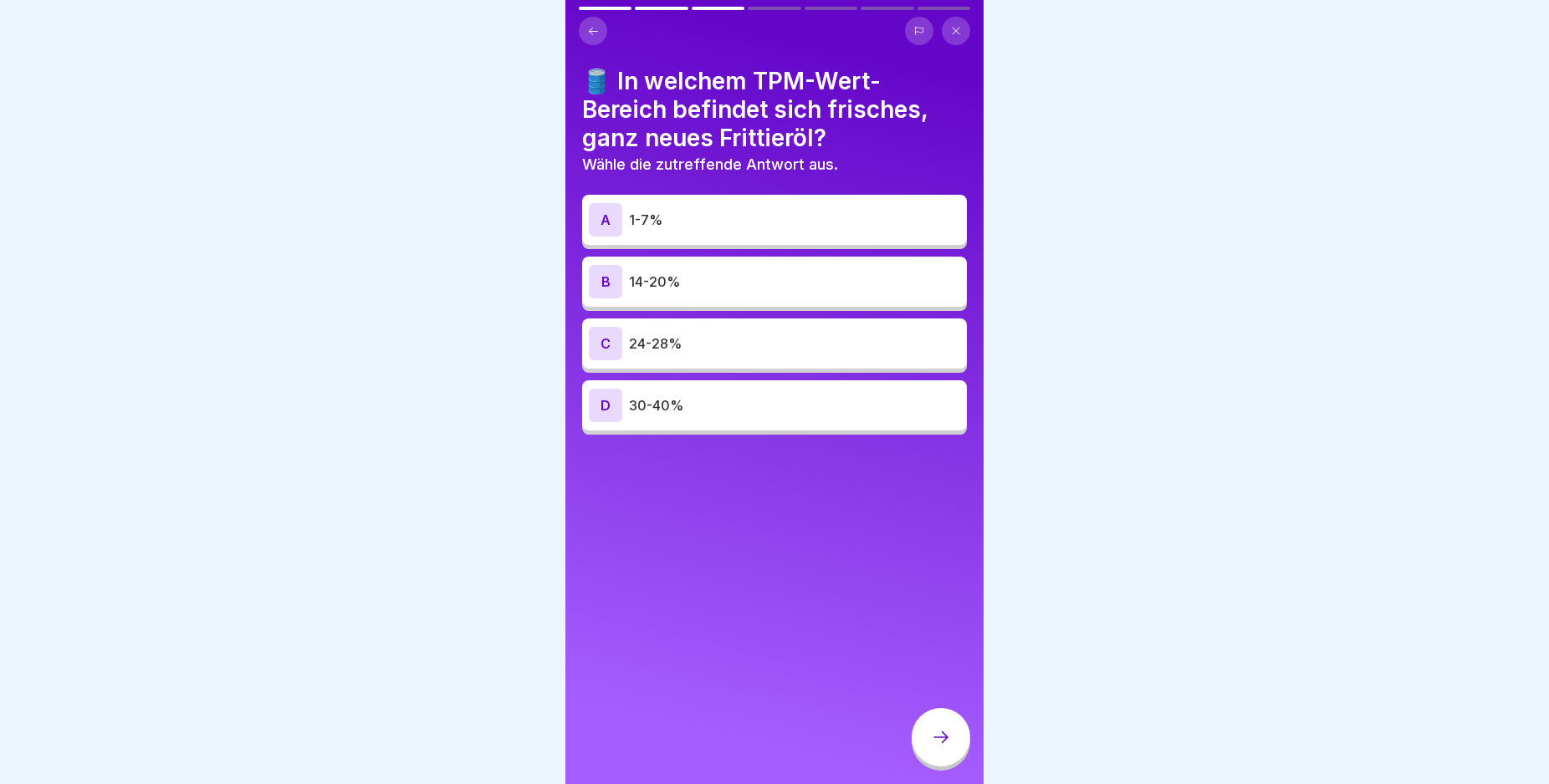
click at [602, 278] on div "B" at bounding box center [605, 282] width 34 height 34
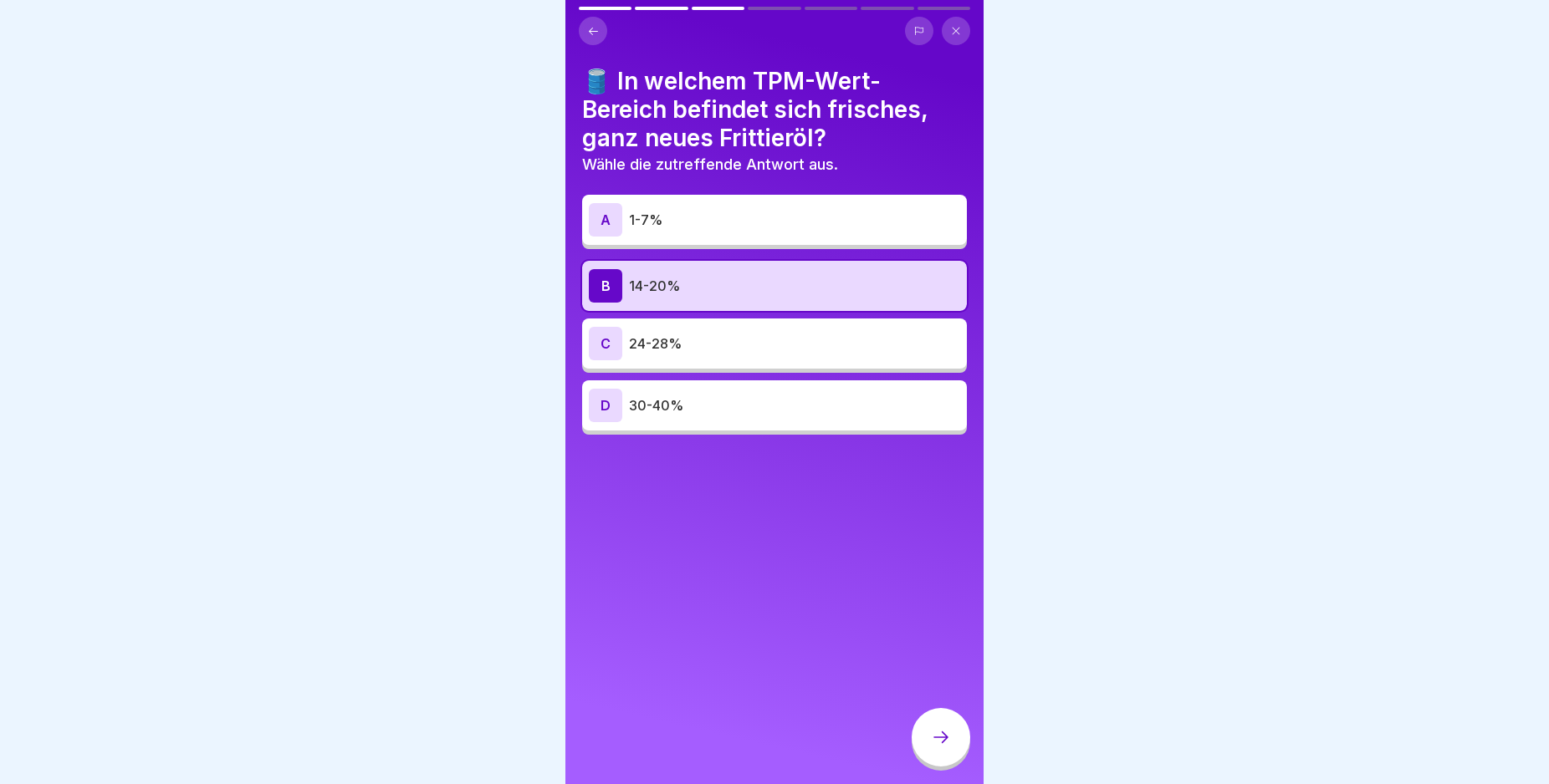
click at [933, 747] on icon at bounding box center [940, 737] width 20 height 20
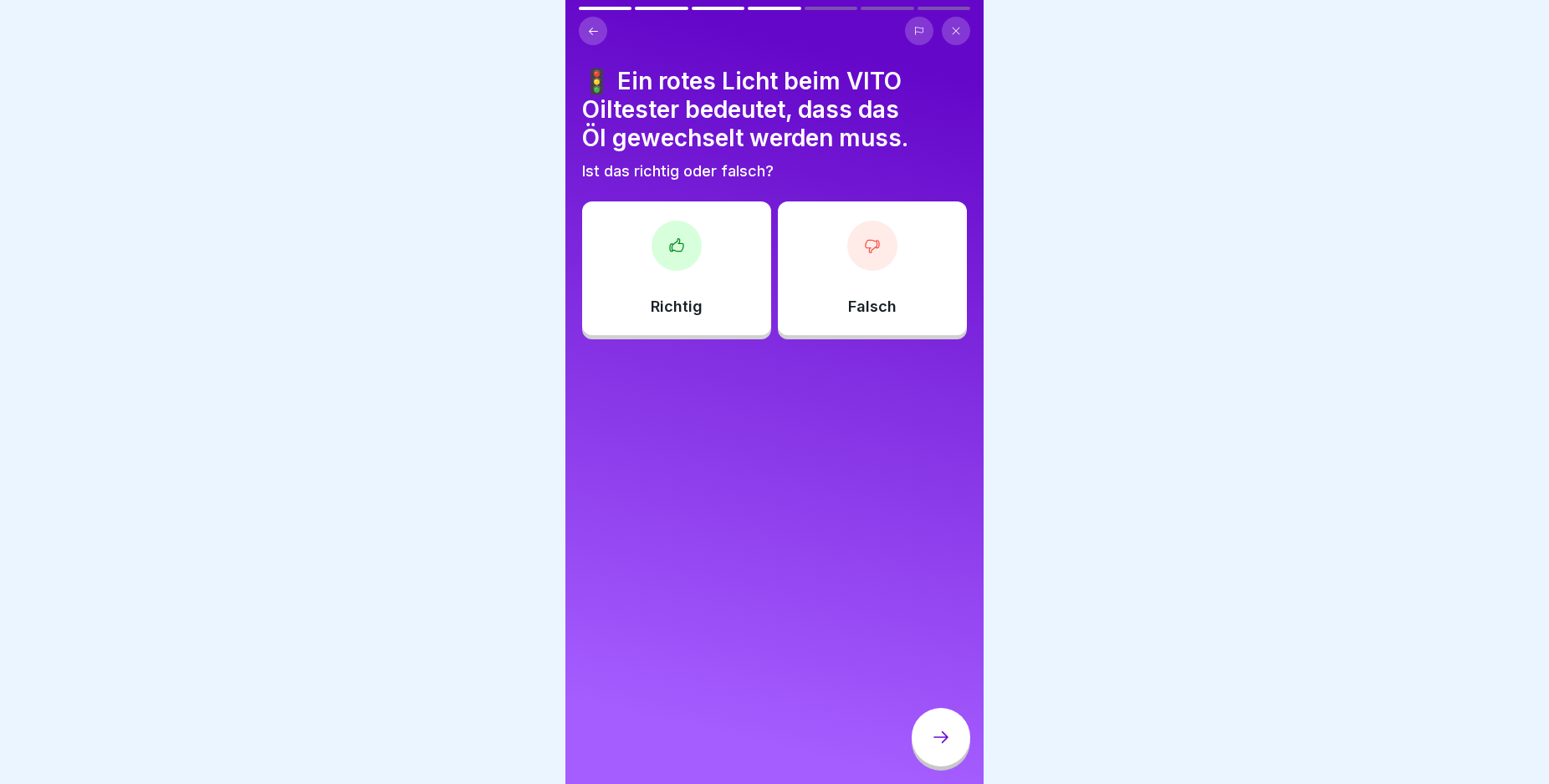
click at [692, 276] on div "Richtig" at bounding box center [677, 268] width 189 height 134
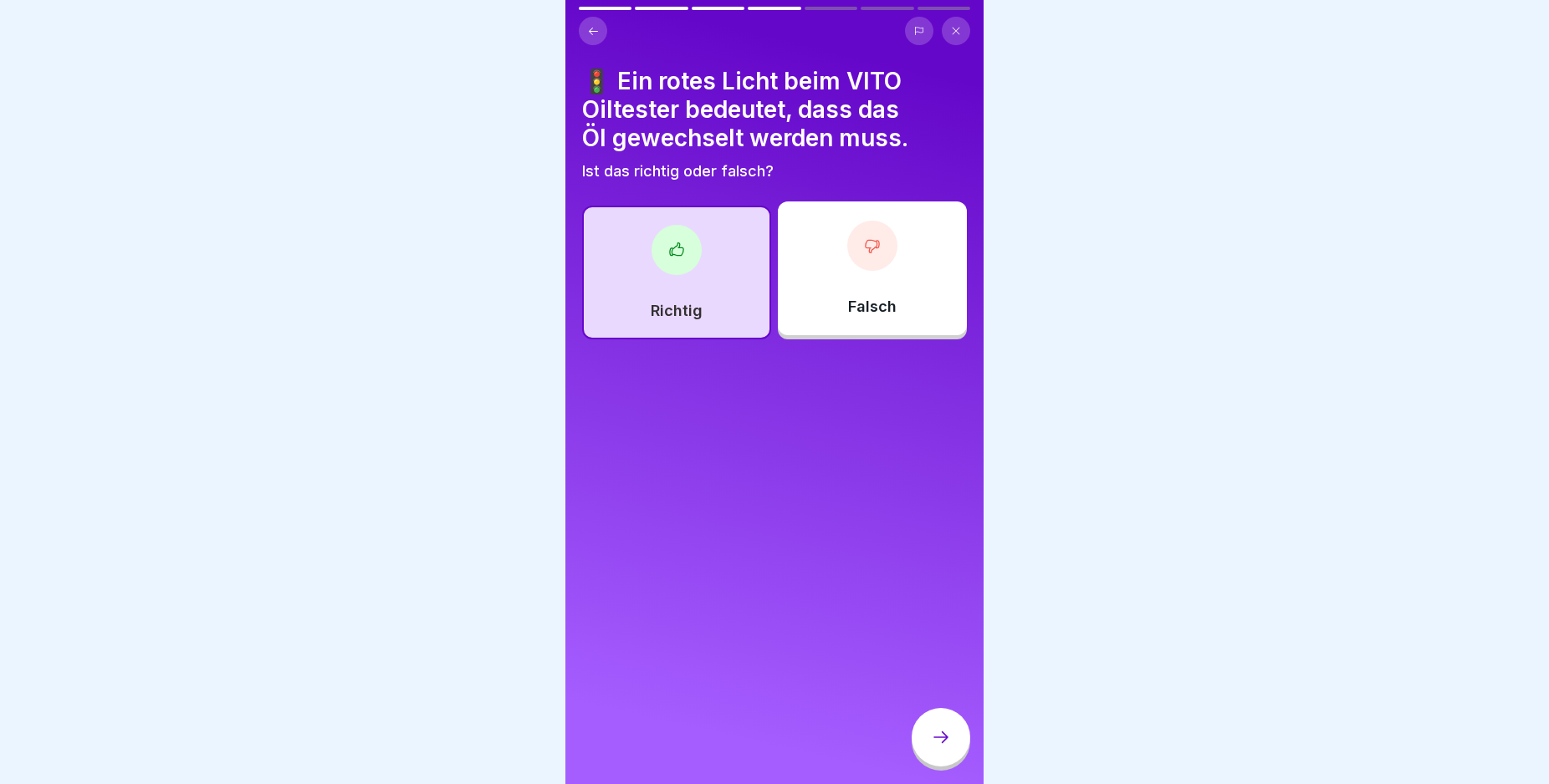
click at [941, 747] on icon at bounding box center [940, 737] width 20 height 20
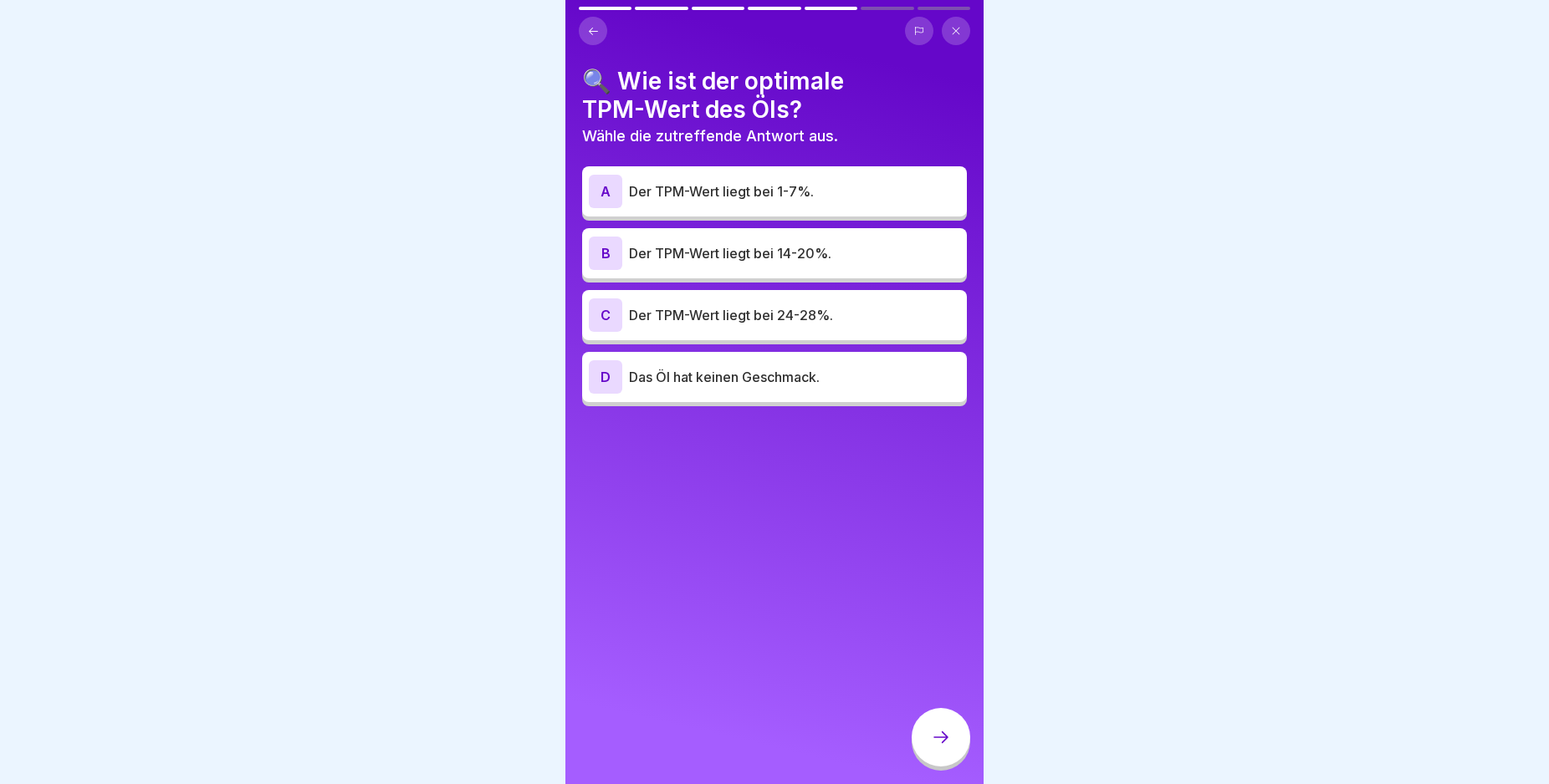
click at [600, 251] on div "B" at bounding box center [605, 253] width 34 height 34
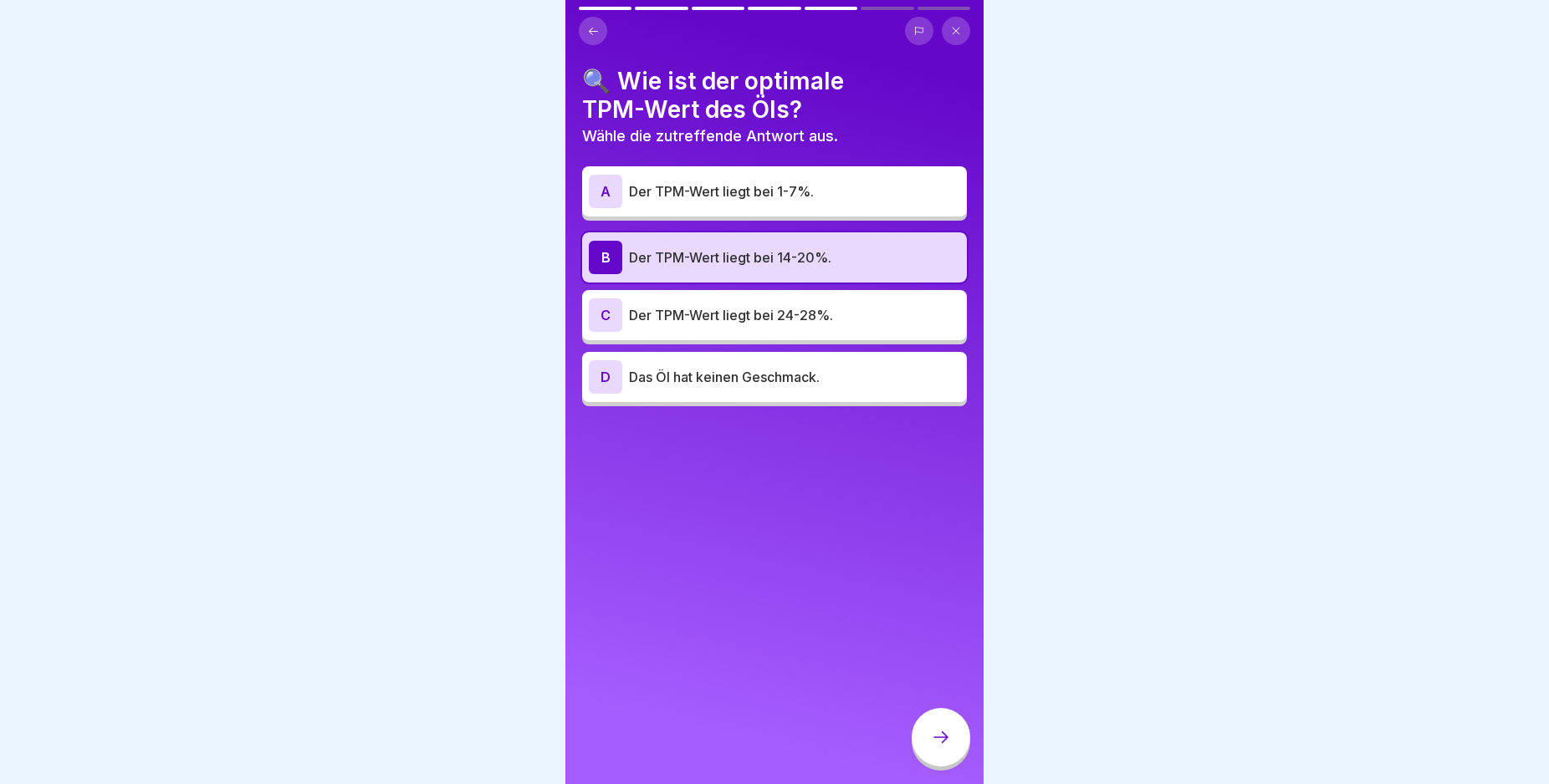
click at [941, 744] on icon at bounding box center [940, 737] width 20 height 20
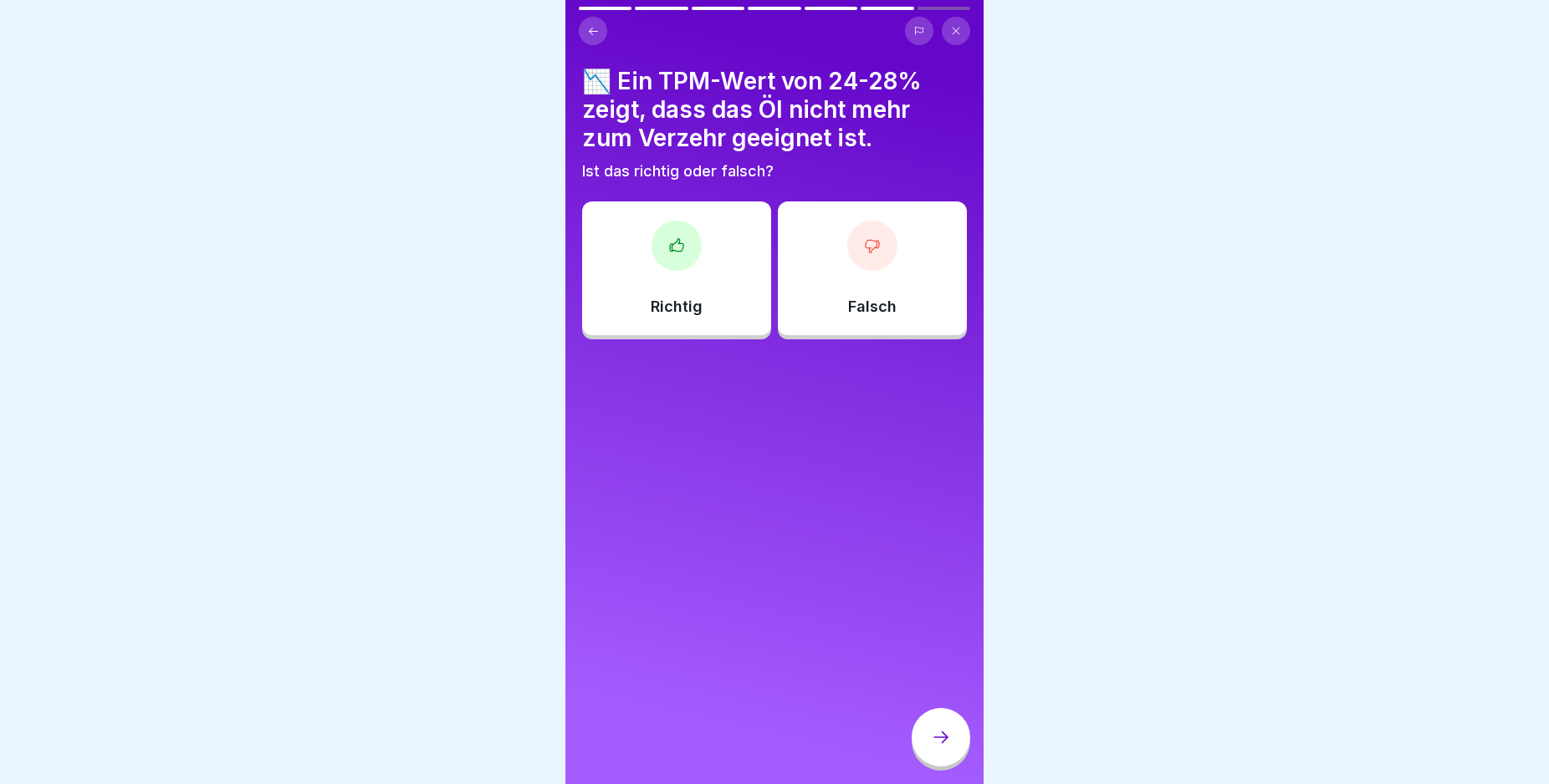
click at [881, 267] on div "Falsch" at bounding box center [871, 268] width 189 height 134
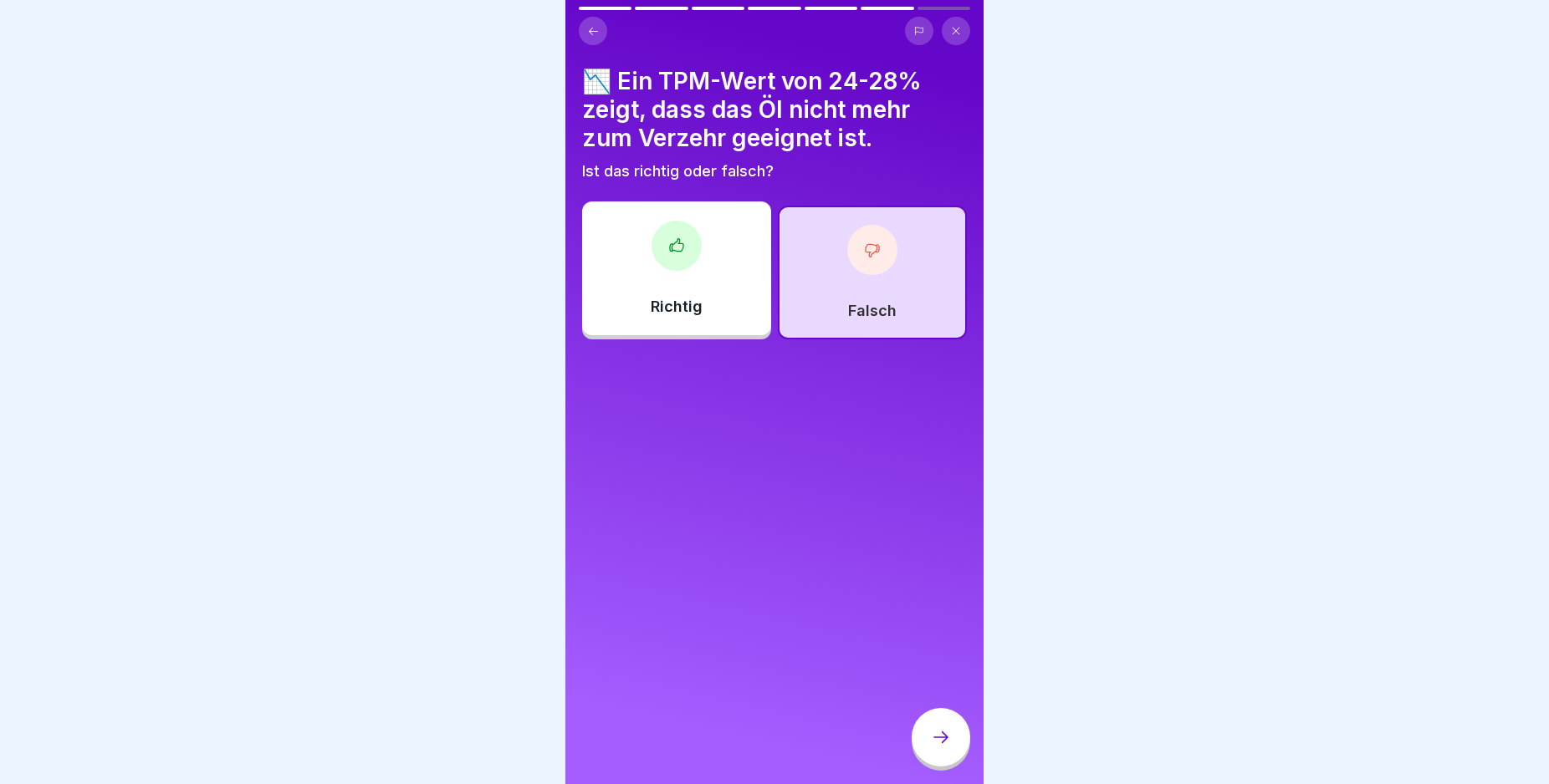
click at [945, 735] on div at bounding box center [940, 737] width 58 height 58
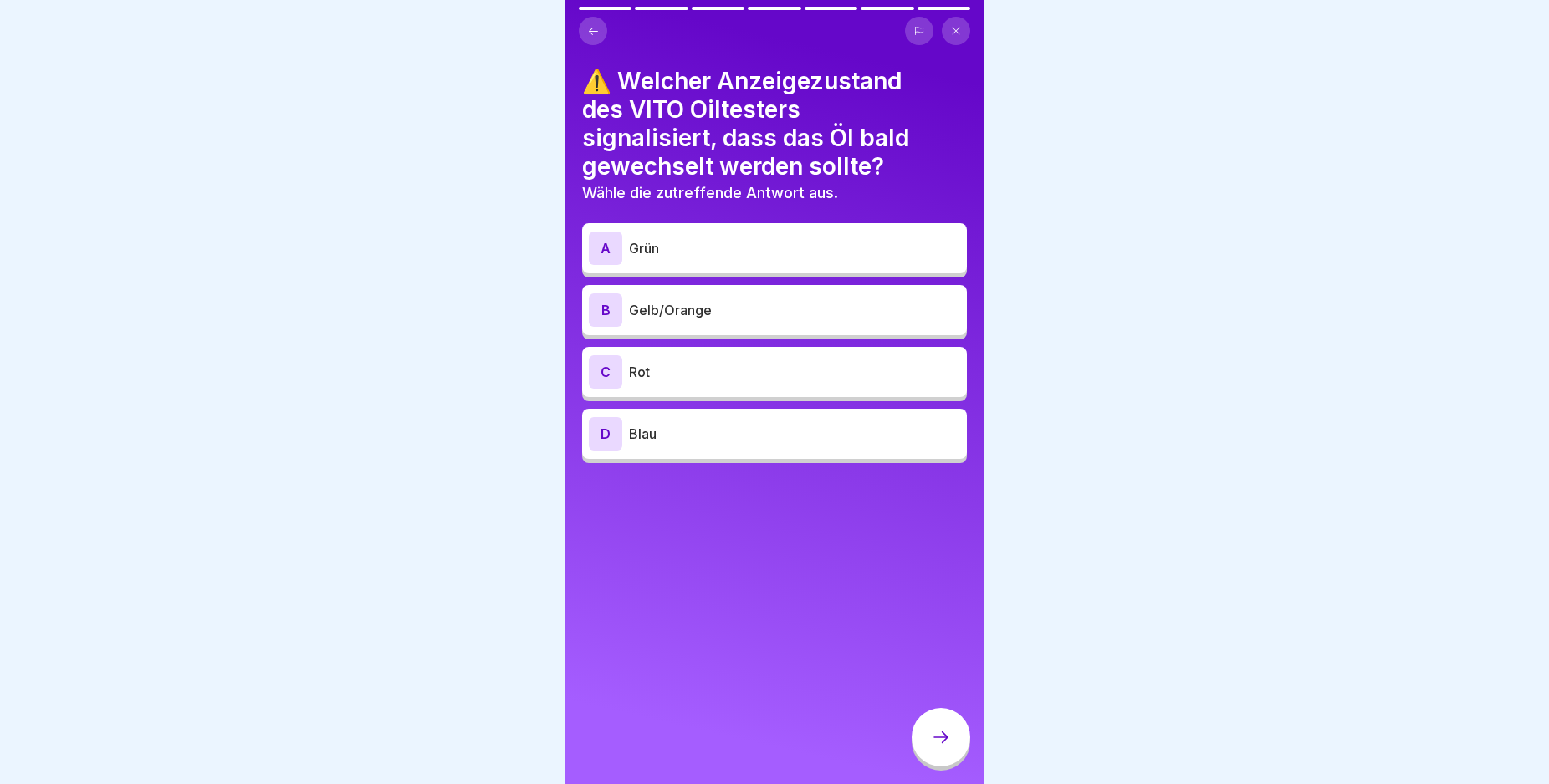
click at [606, 308] on div "B" at bounding box center [605, 310] width 34 height 34
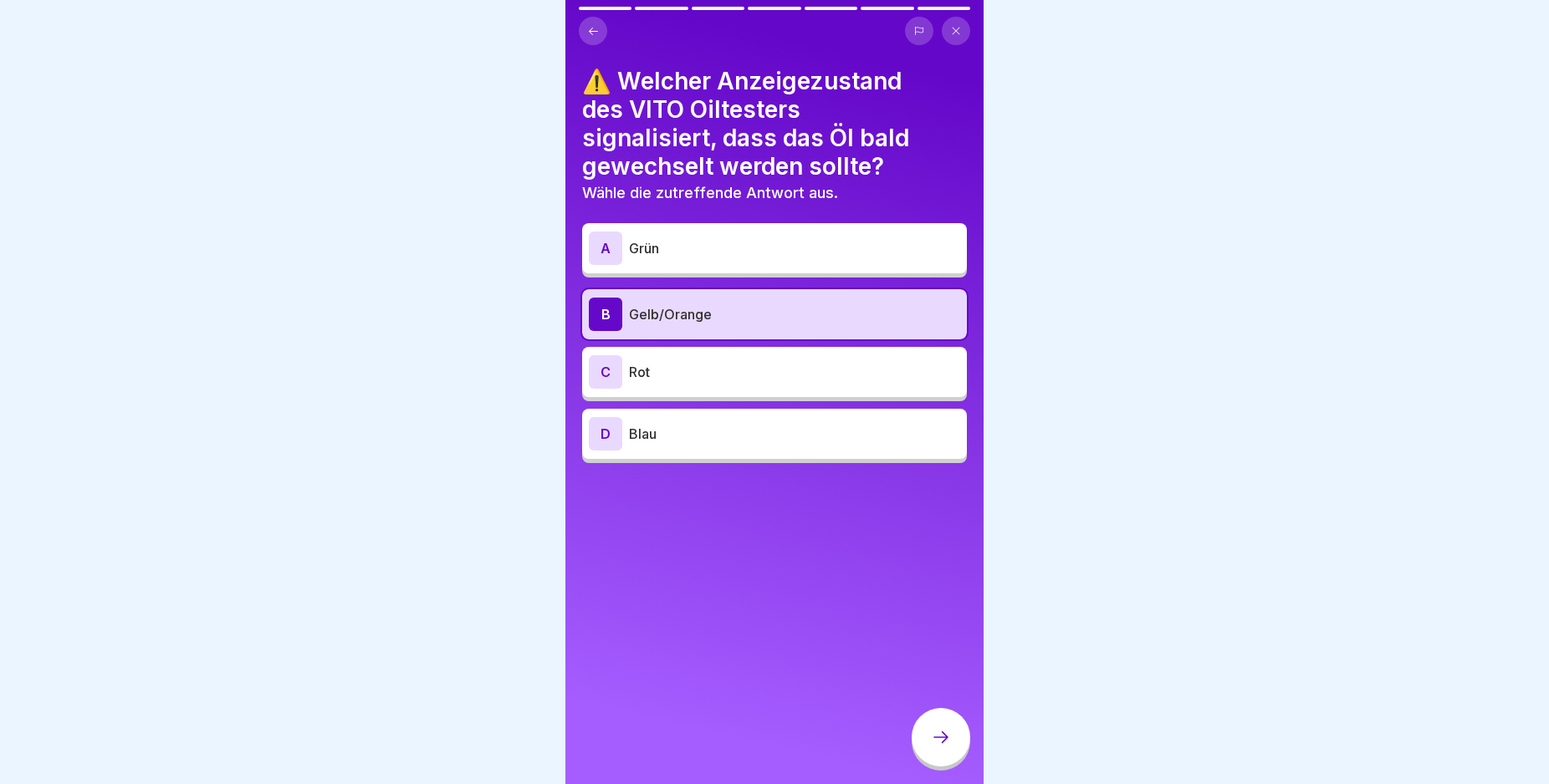
click at [927, 753] on div at bounding box center [940, 737] width 58 height 58
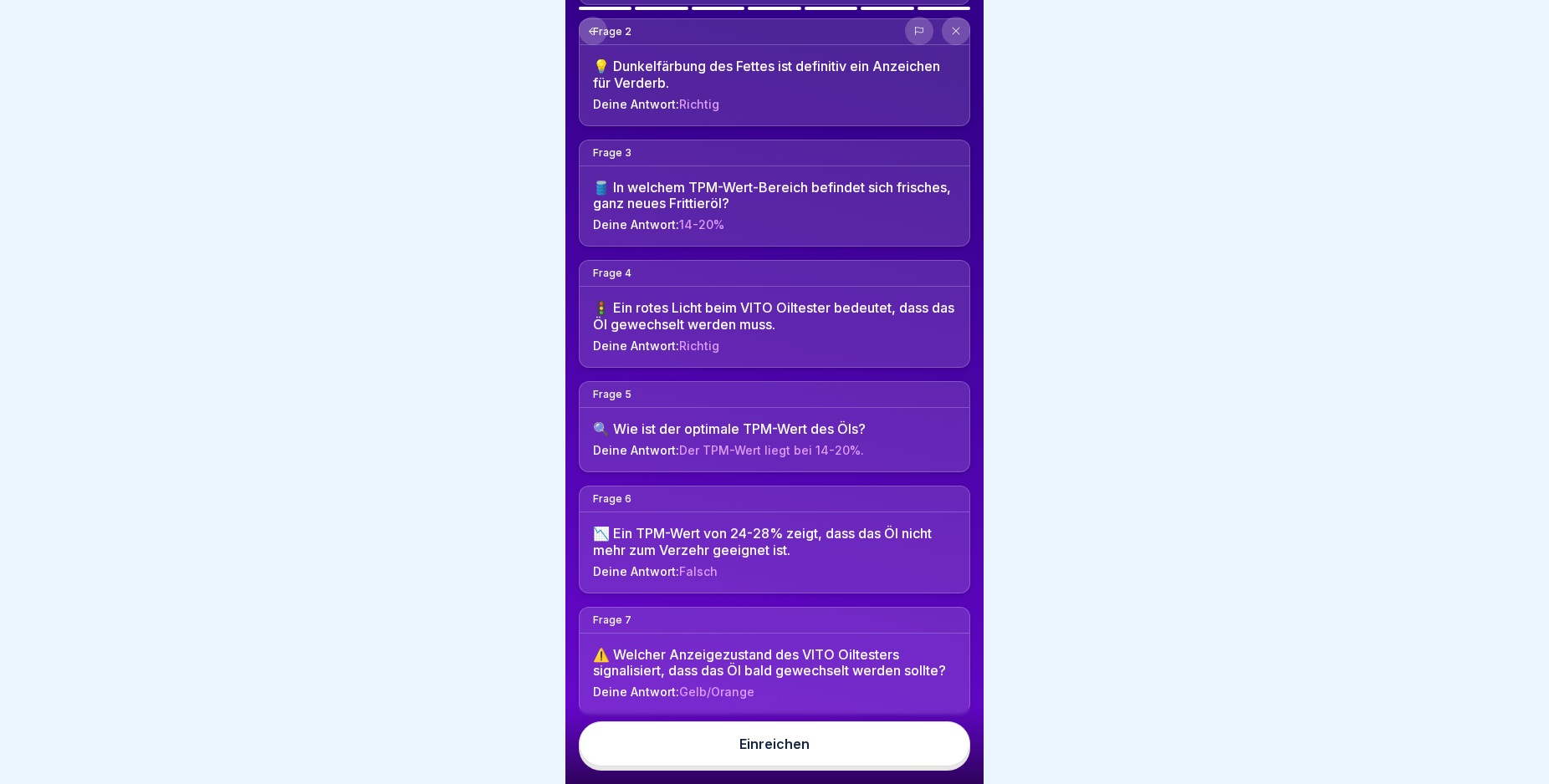
scroll to position [277, 0]
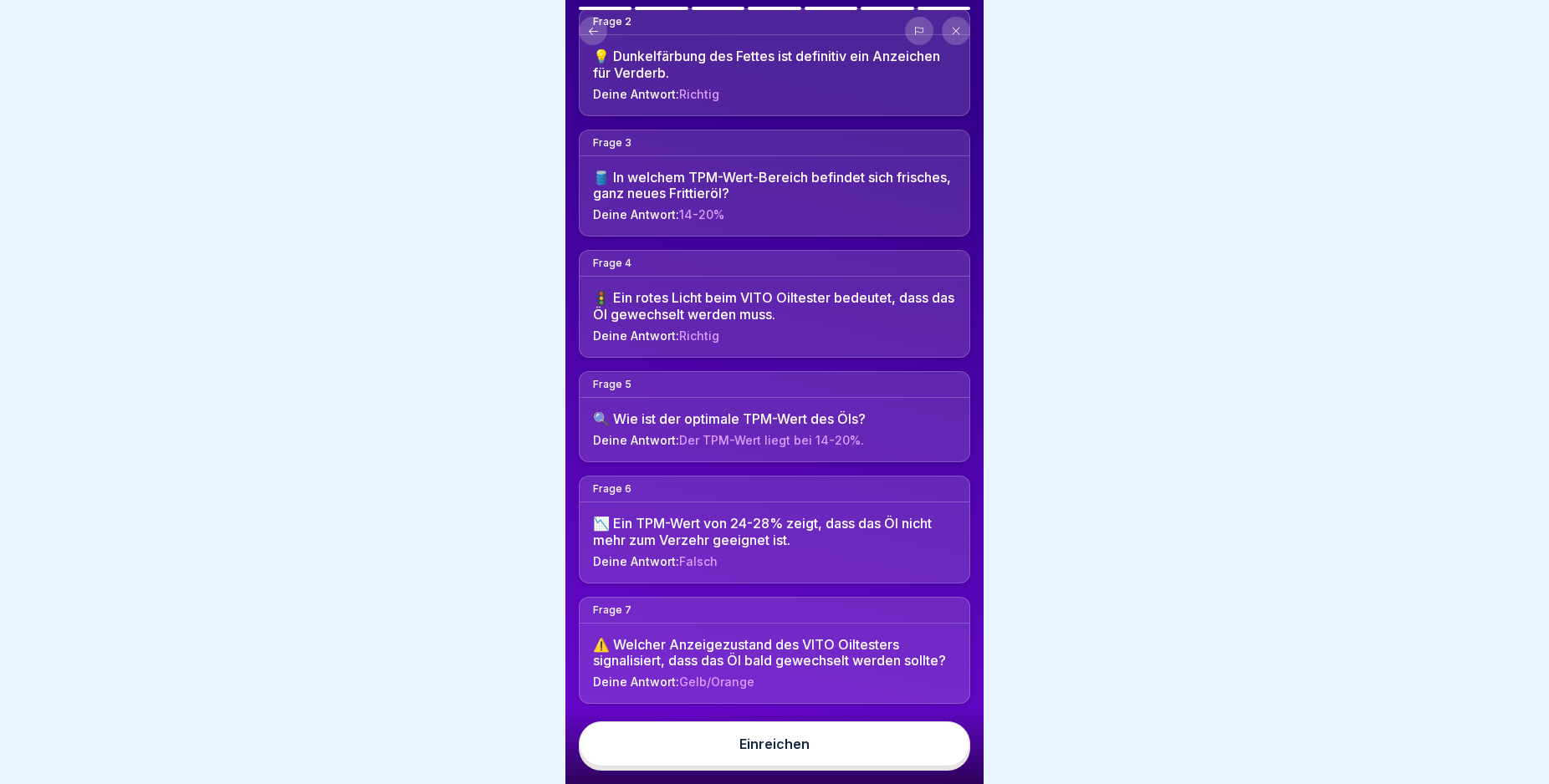
click at [982, 775] on div "Hier sind deine Antworten. Bereit zum Einreichen? Im Anschluss siehst du dein E…" at bounding box center [774, 392] width 418 height 784
click at [889, 753] on button "Einreichen" at bounding box center [774, 744] width 392 height 46
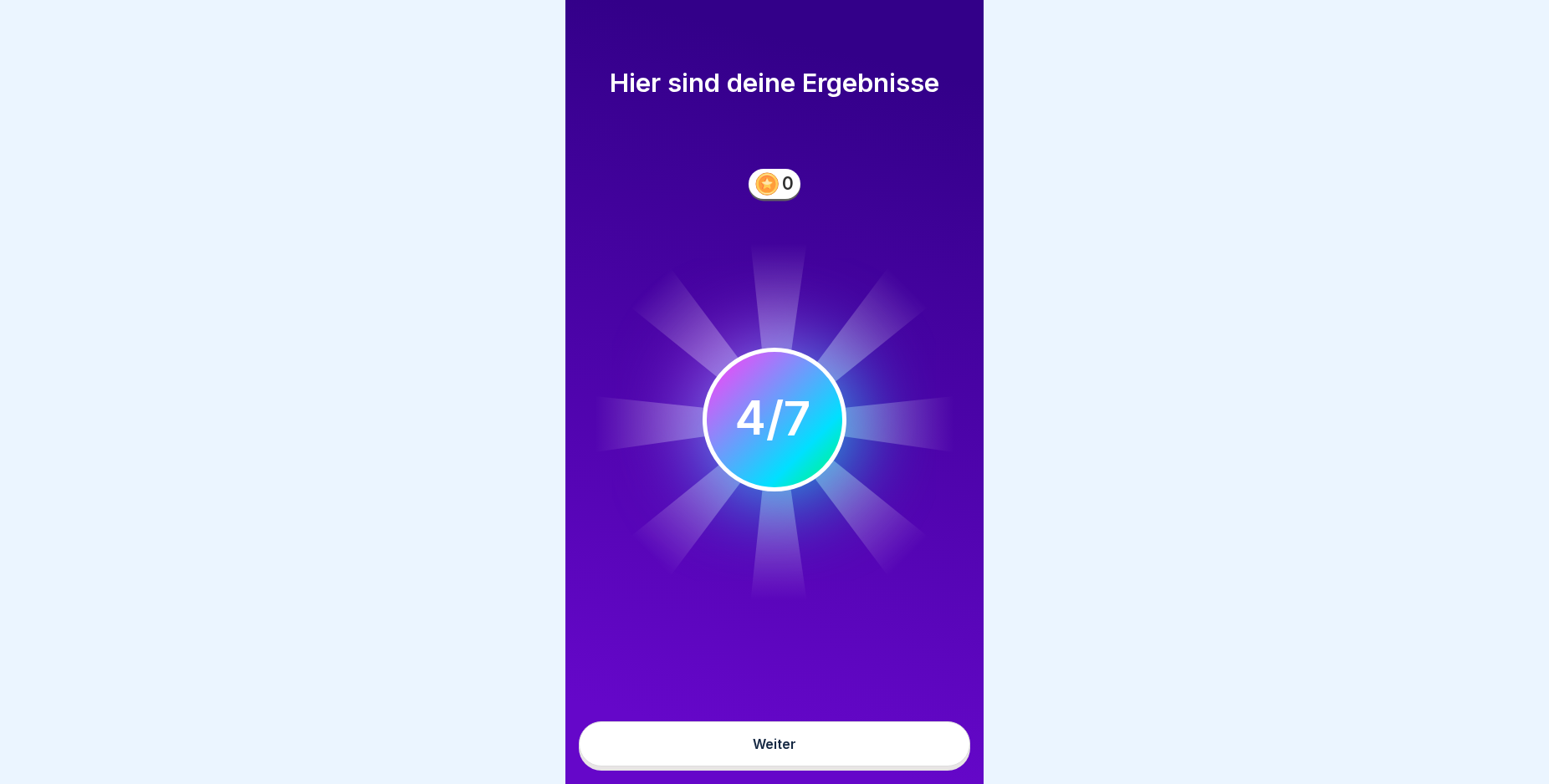
click at [889, 753] on button "Weiter" at bounding box center [774, 744] width 392 height 46
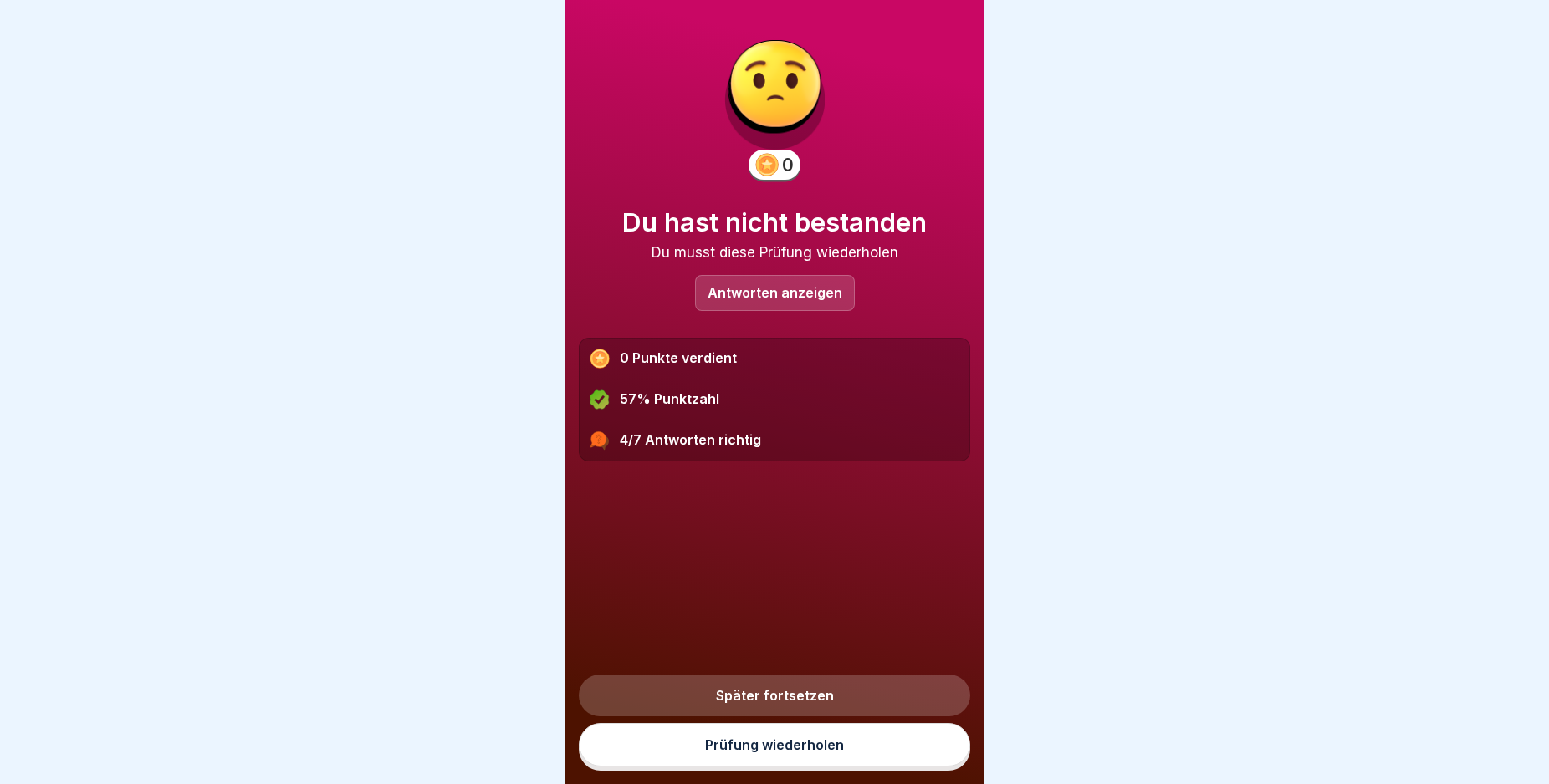
click at [891, 764] on link "Prüfung wiederholen" at bounding box center [774, 744] width 392 height 44
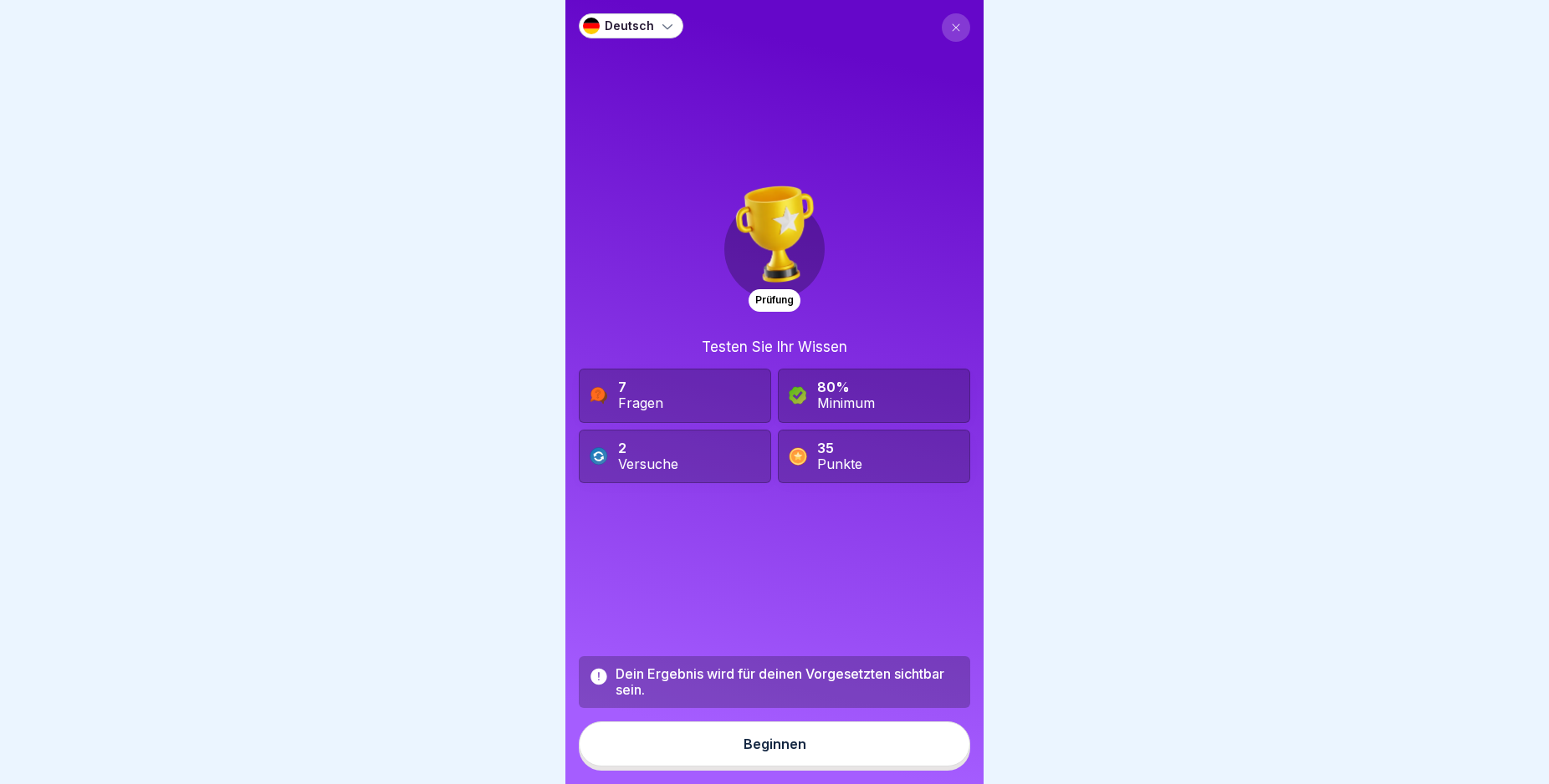
click at [891, 764] on button "Beginnen" at bounding box center [774, 744] width 392 height 46
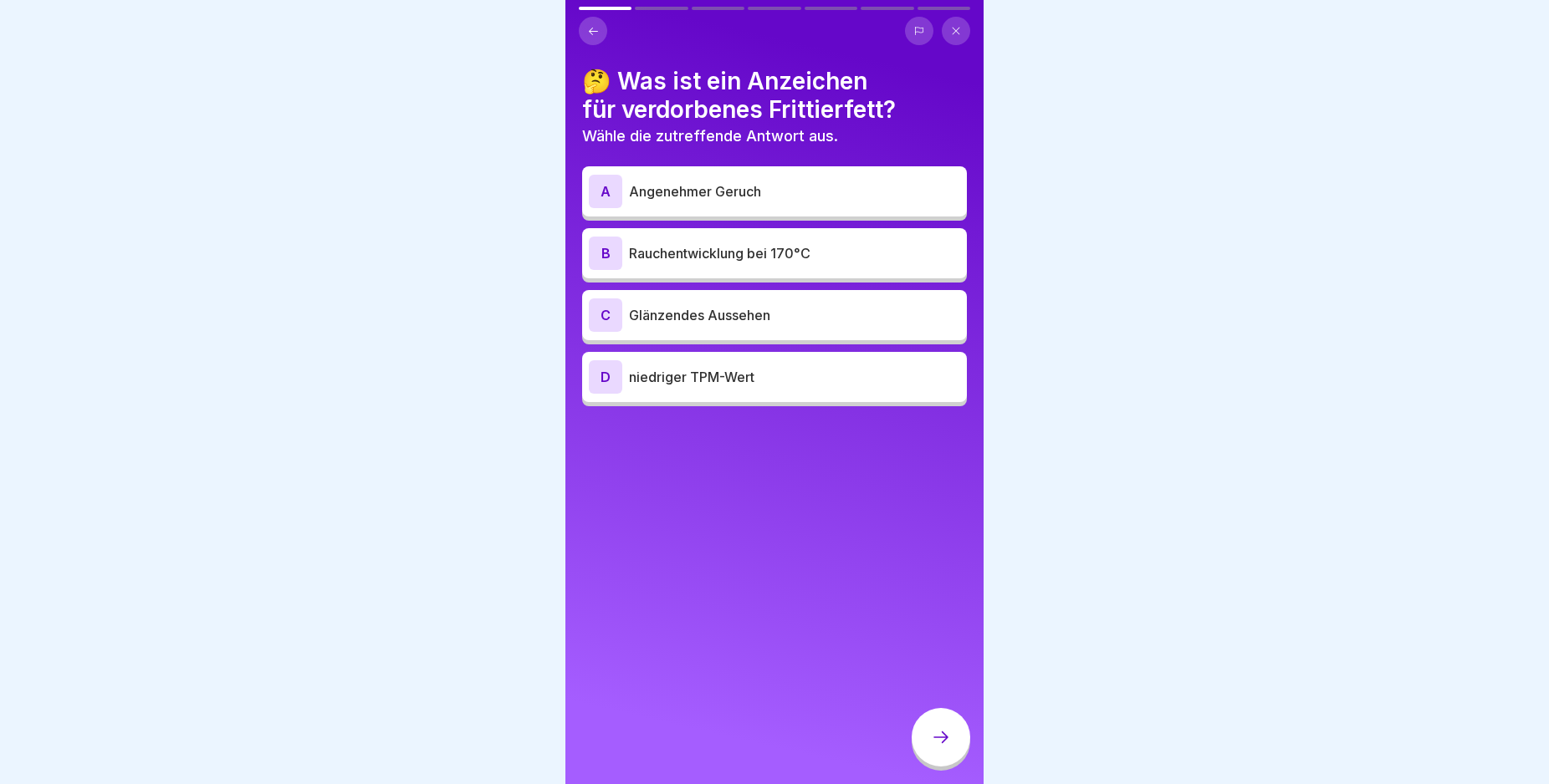
click at [597, 375] on div "D" at bounding box center [605, 377] width 34 height 34
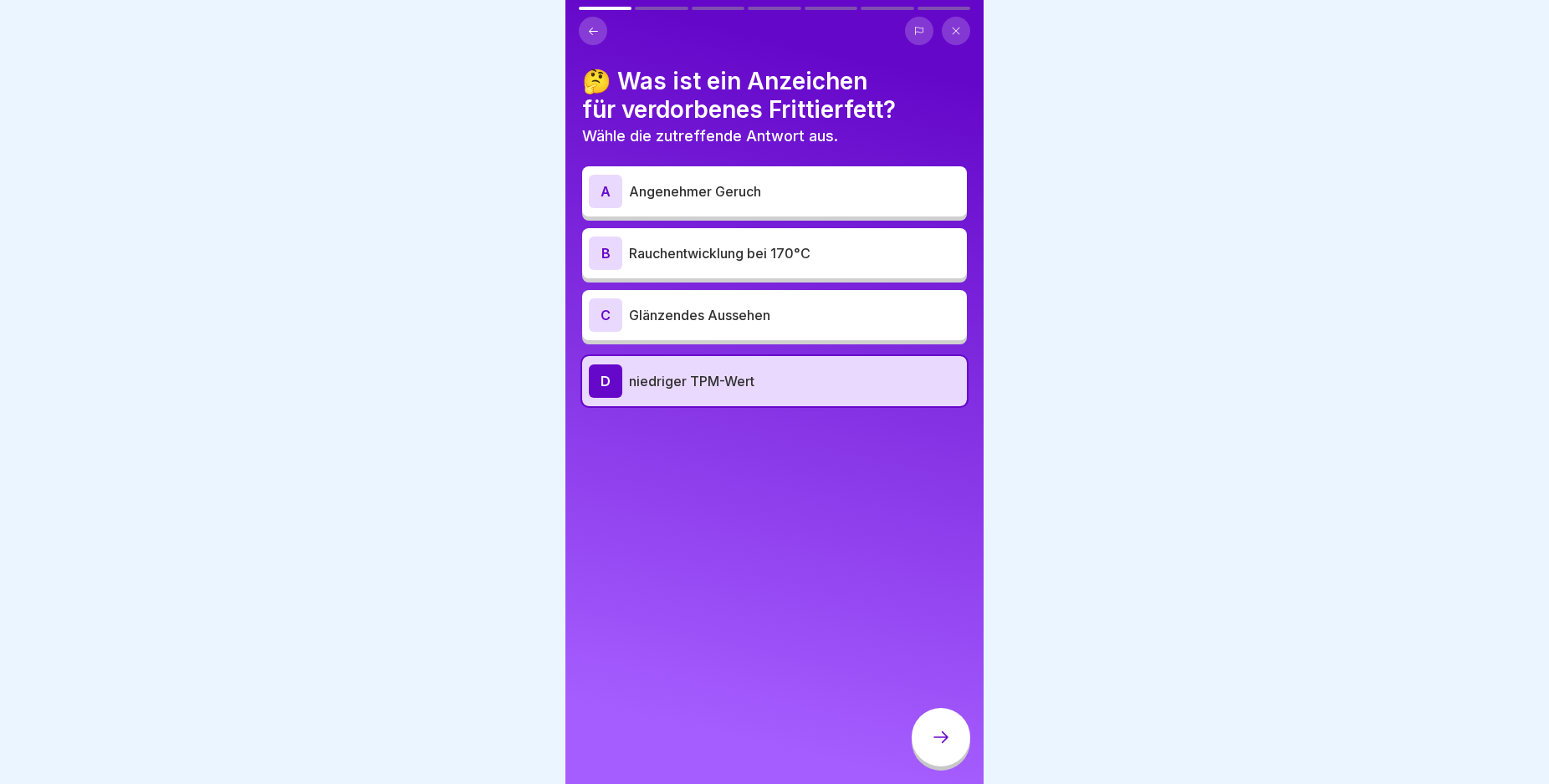
click at [934, 747] on icon at bounding box center [940, 737] width 20 height 20
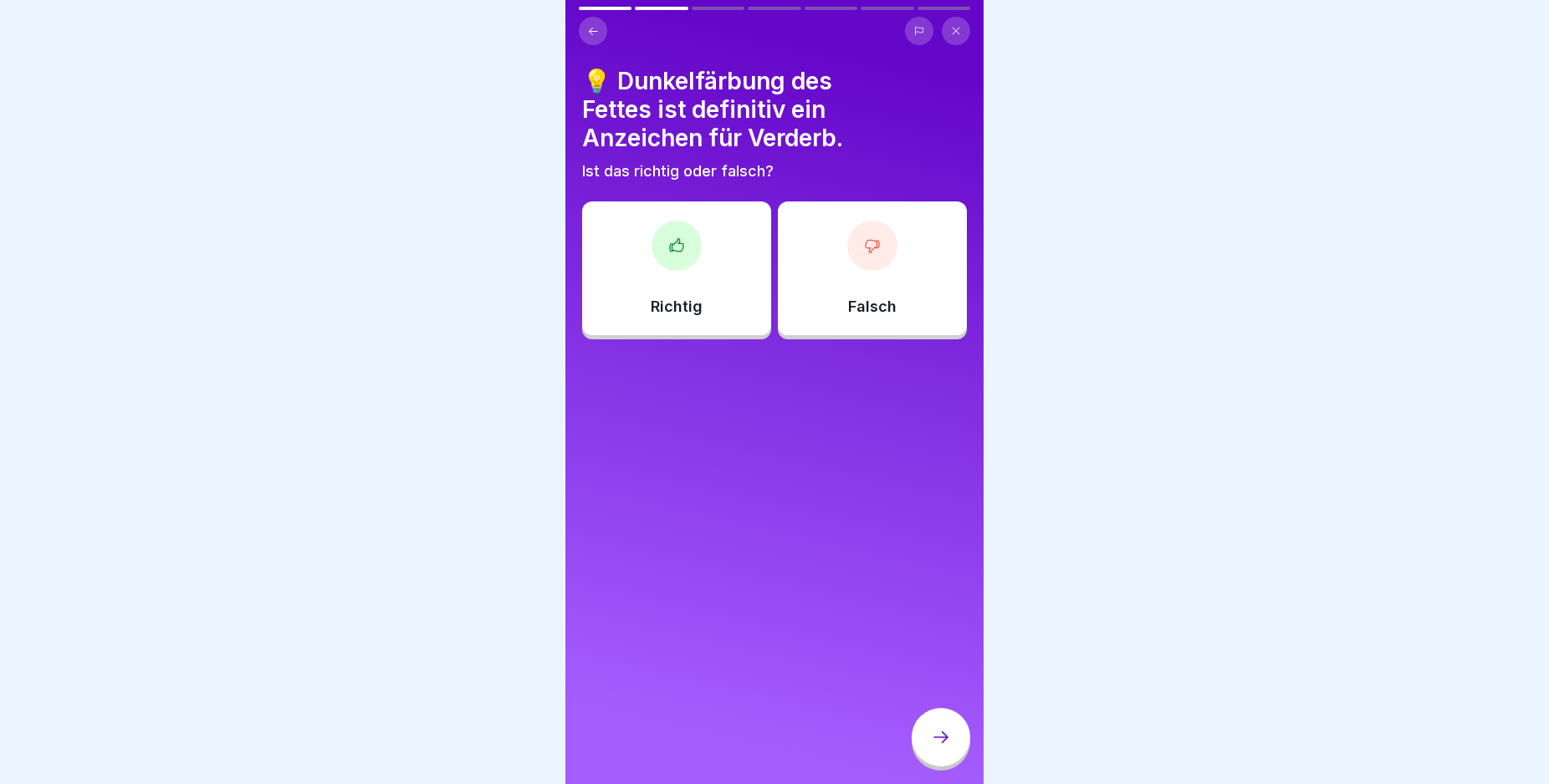
click at [728, 265] on div "Richtig" at bounding box center [677, 268] width 189 height 134
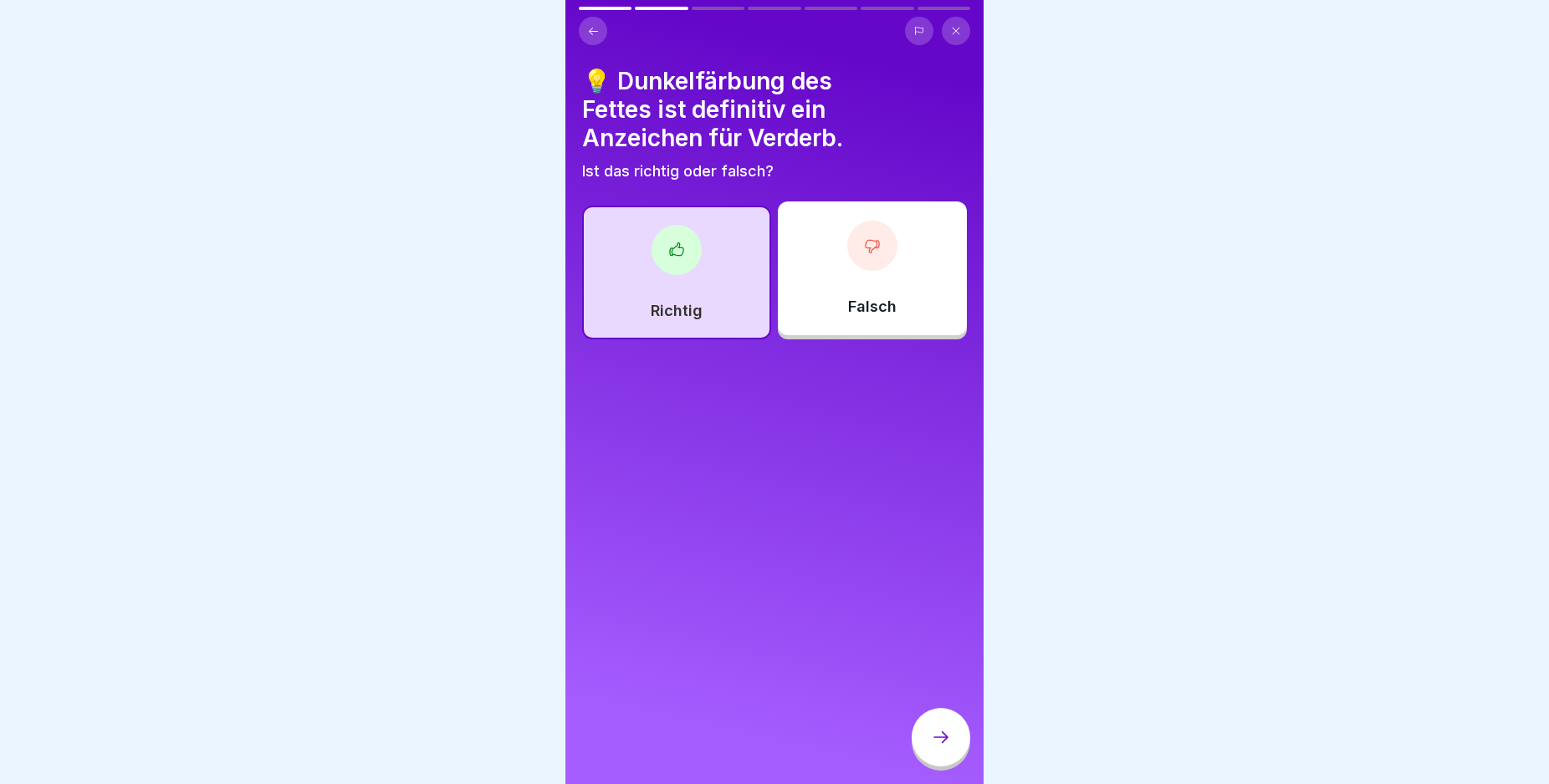
click at [936, 735] on div at bounding box center [940, 737] width 58 height 58
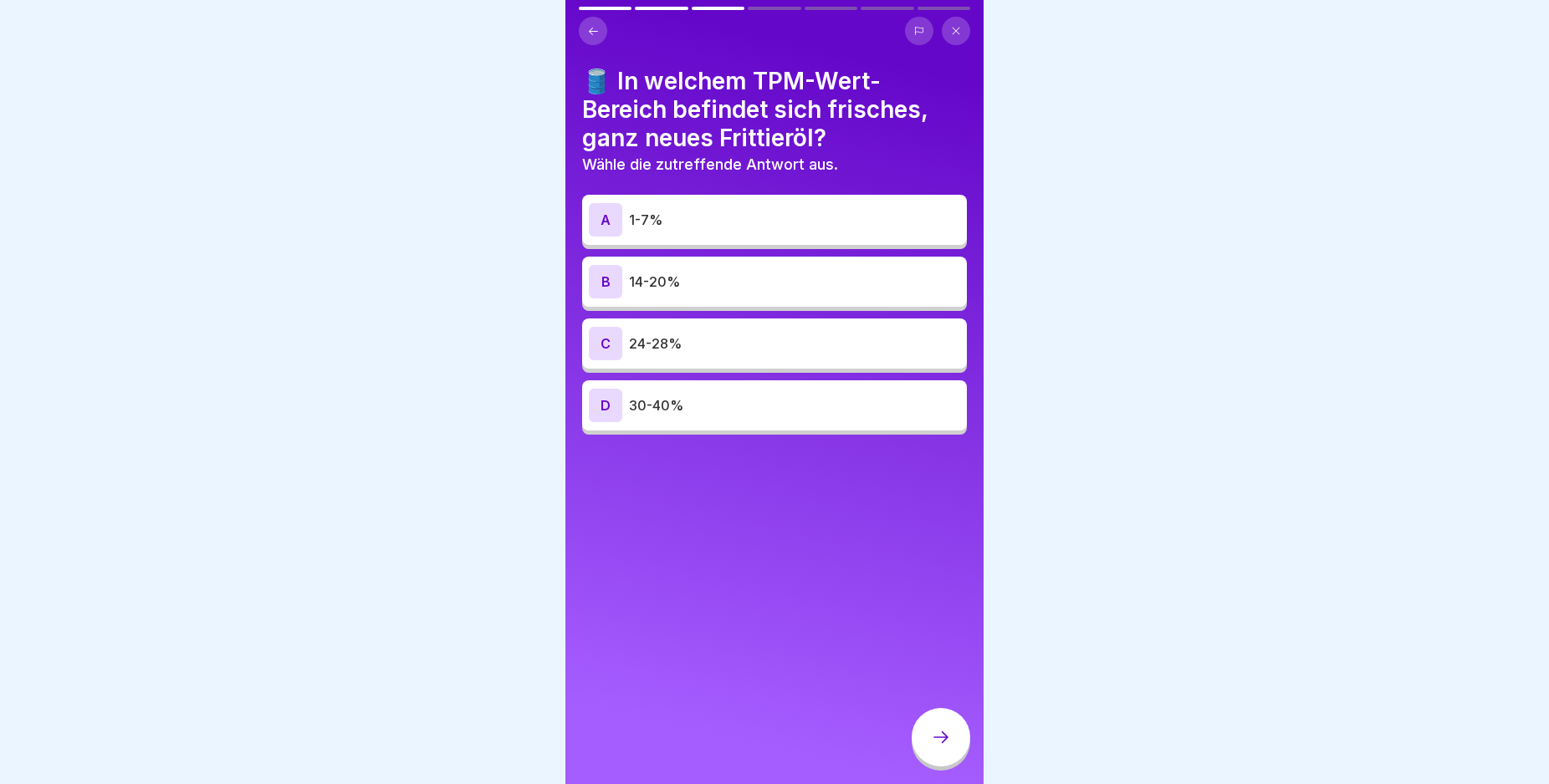
click at [606, 284] on div "B" at bounding box center [605, 282] width 34 height 34
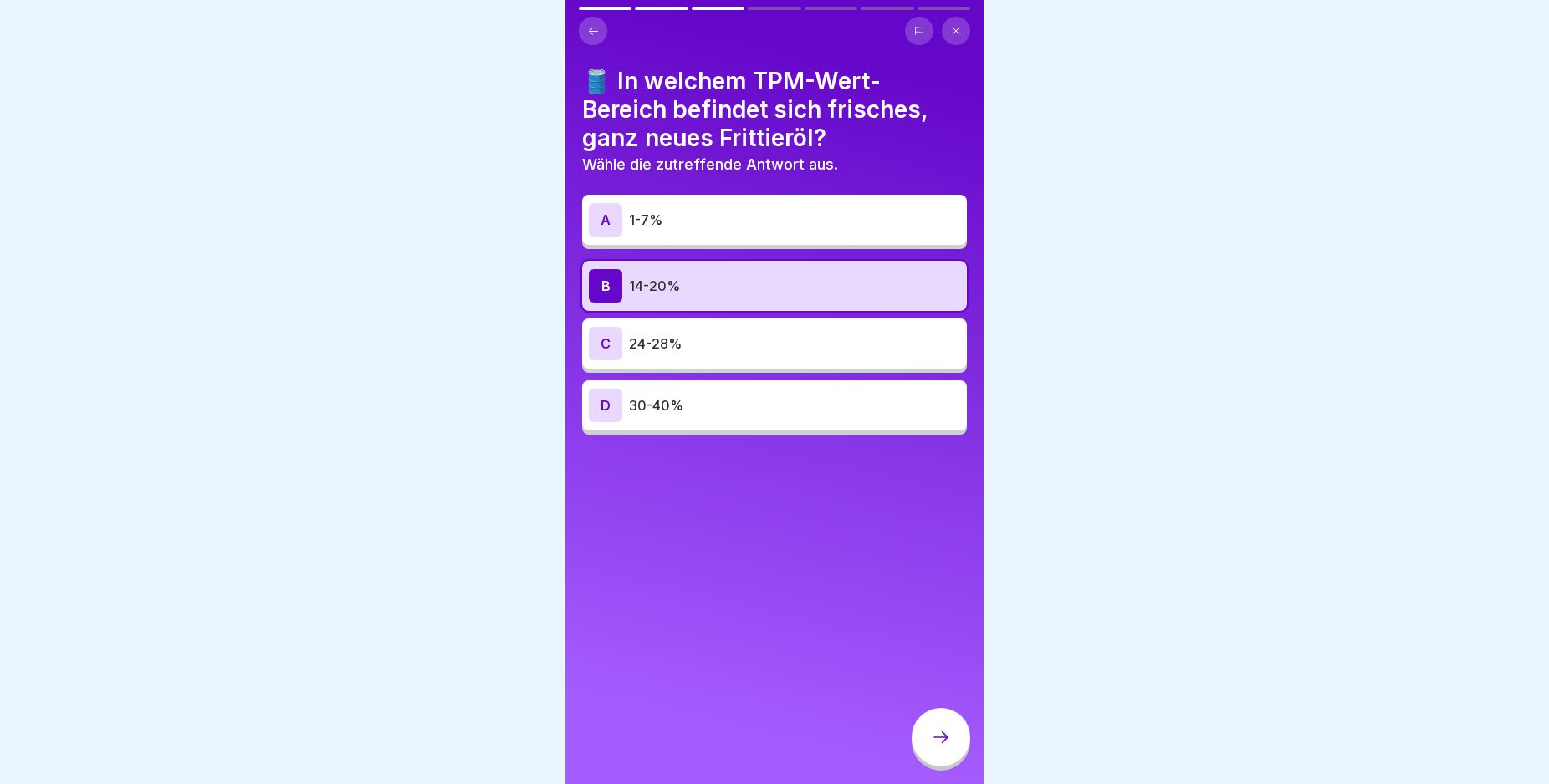
click at [948, 742] on div at bounding box center [940, 737] width 58 height 58
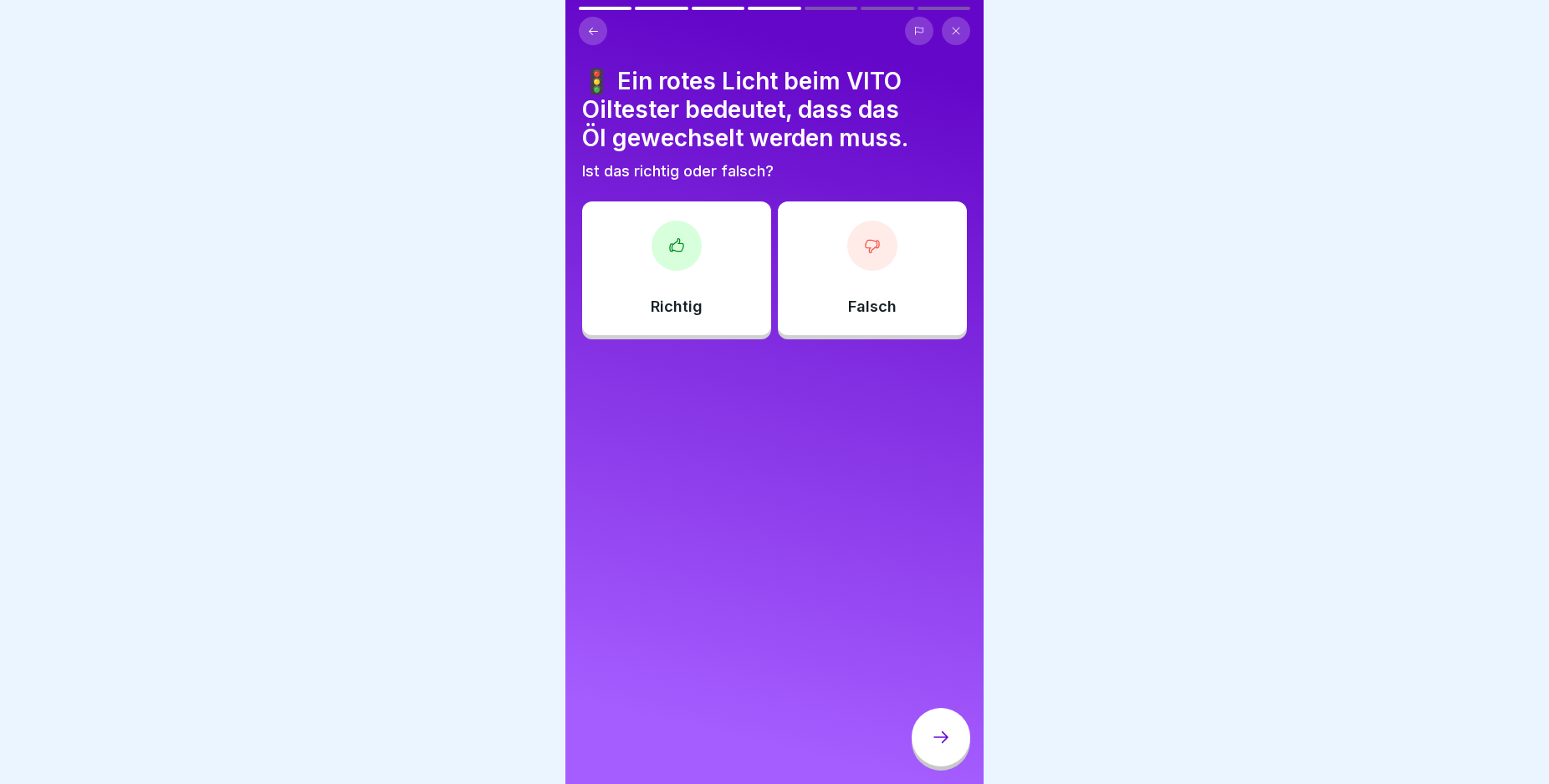
click at [695, 288] on div "Richtig" at bounding box center [677, 268] width 189 height 134
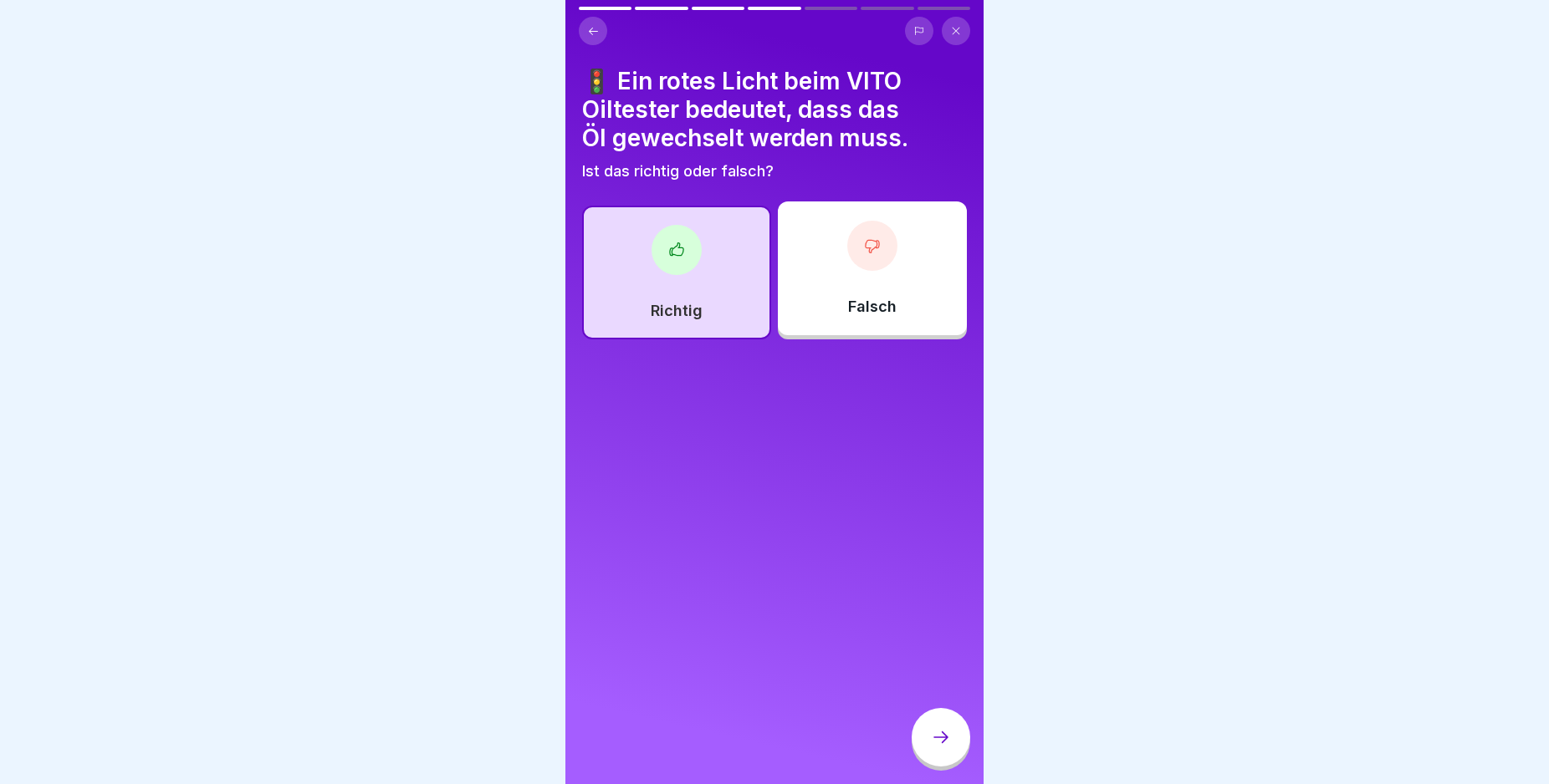
click at [939, 747] on icon at bounding box center [940, 737] width 20 height 20
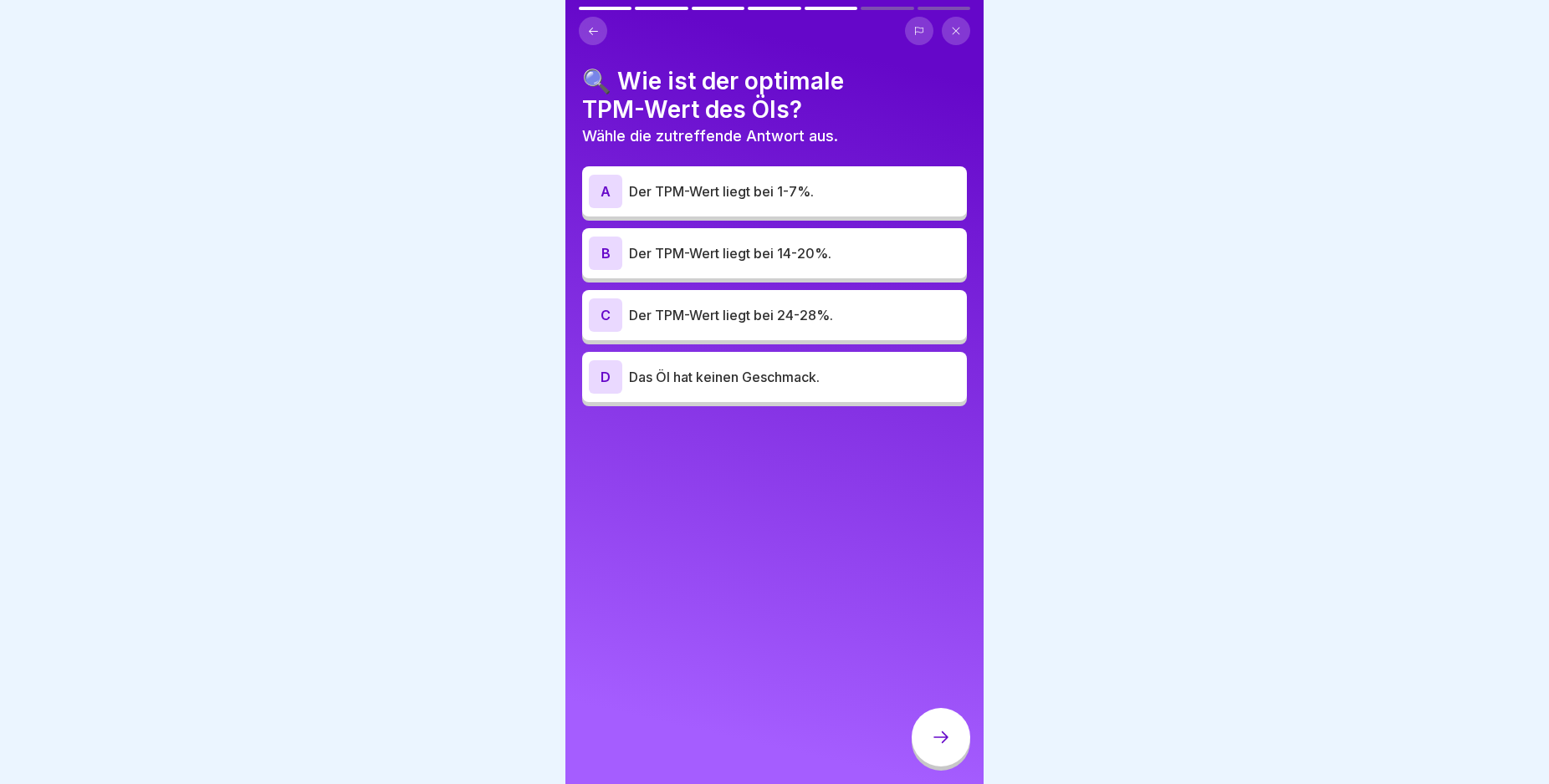
click at [606, 249] on div "B" at bounding box center [605, 253] width 34 height 34
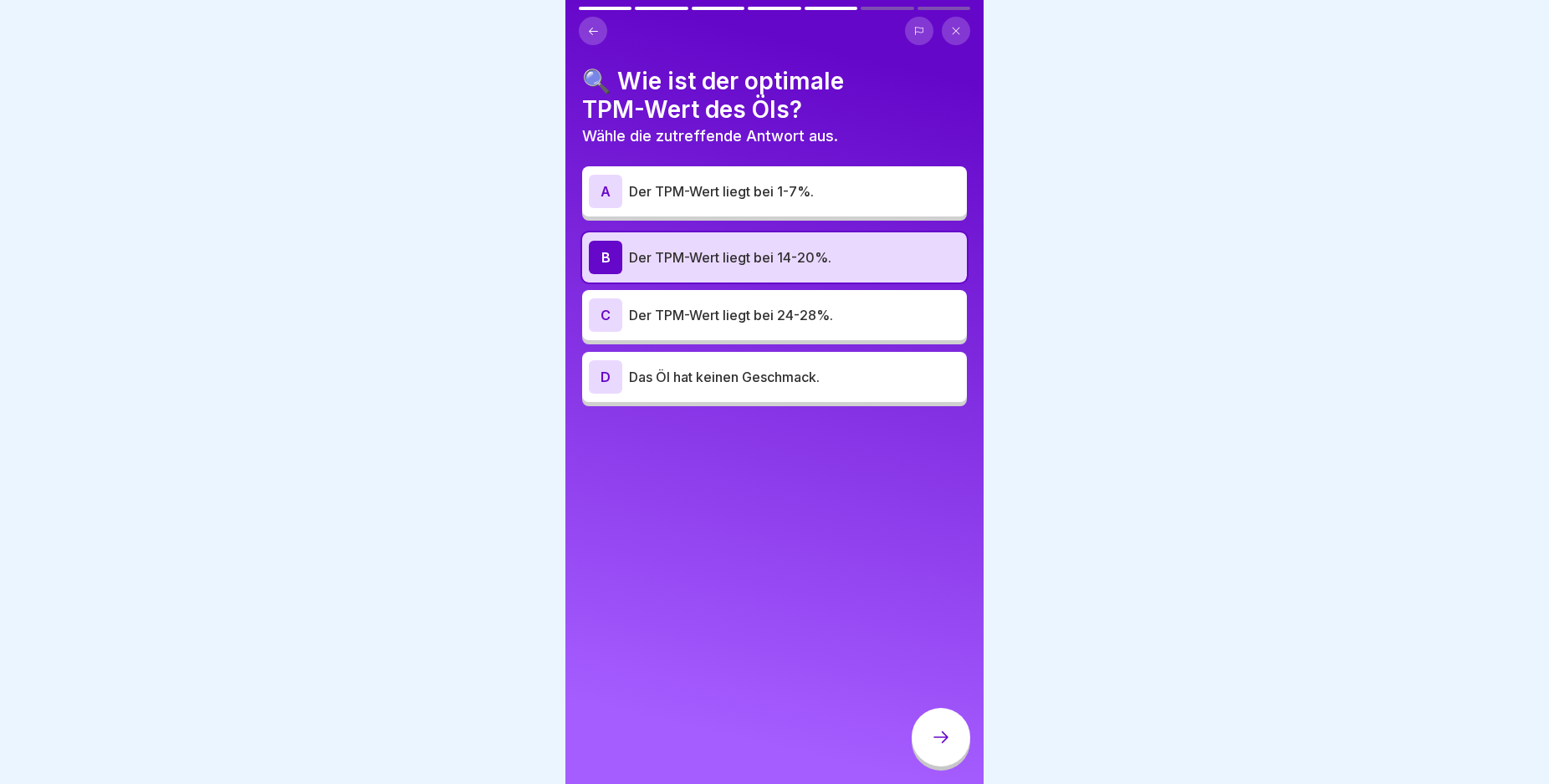
click at [927, 750] on div at bounding box center [940, 737] width 58 height 58
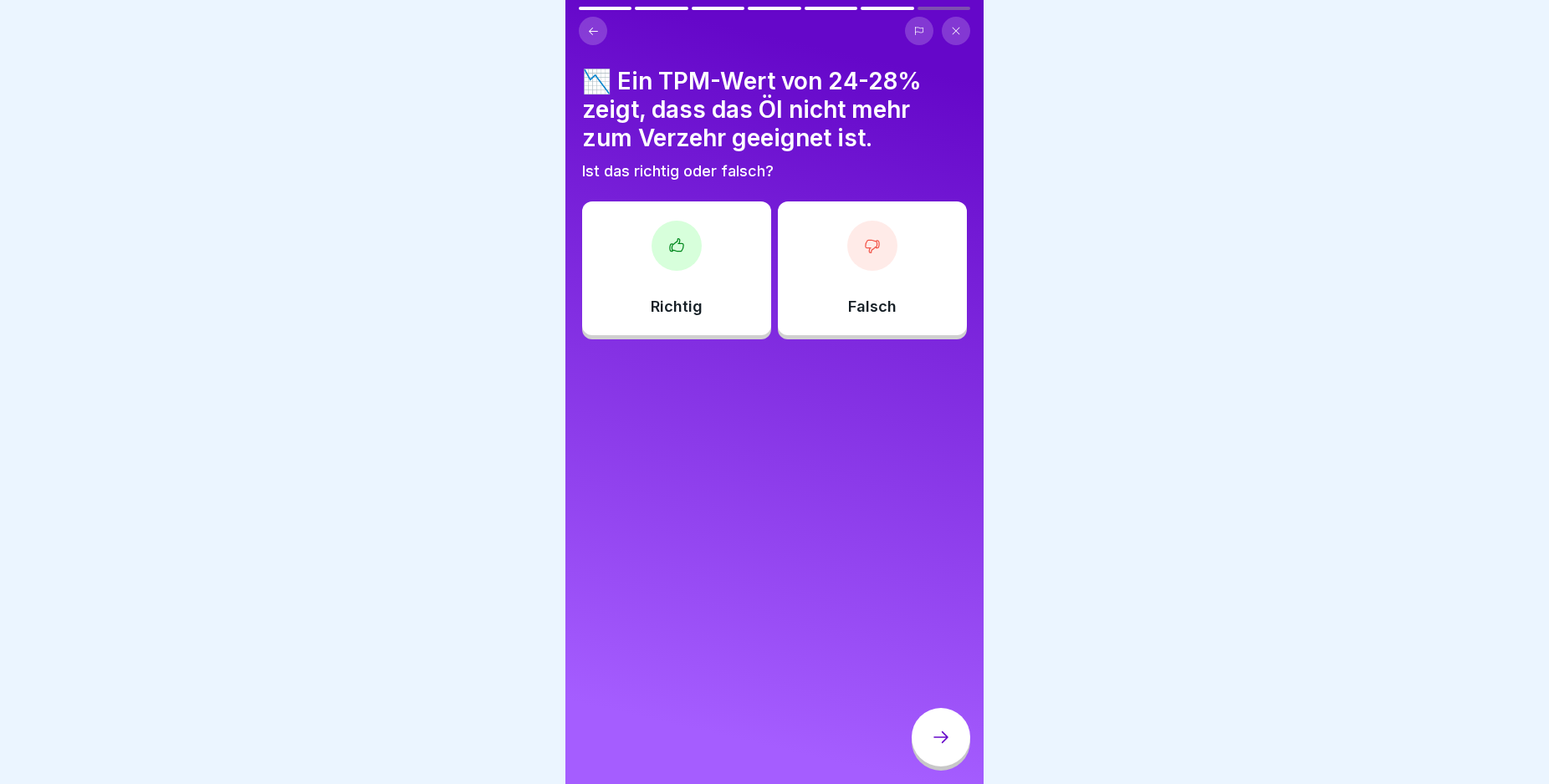
click at [903, 289] on div "Falsch" at bounding box center [871, 268] width 189 height 134
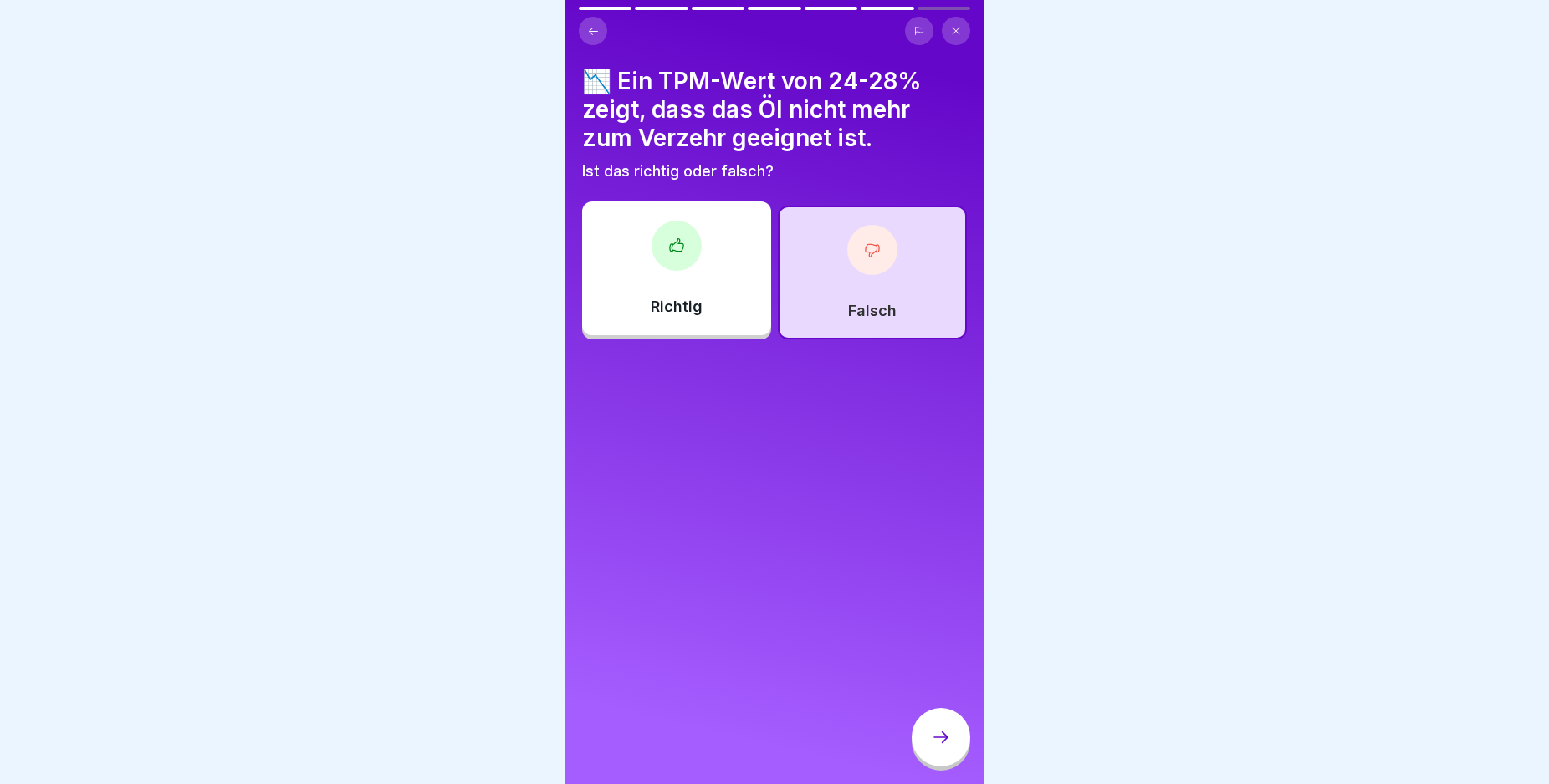
click at [953, 741] on div at bounding box center [940, 737] width 58 height 58
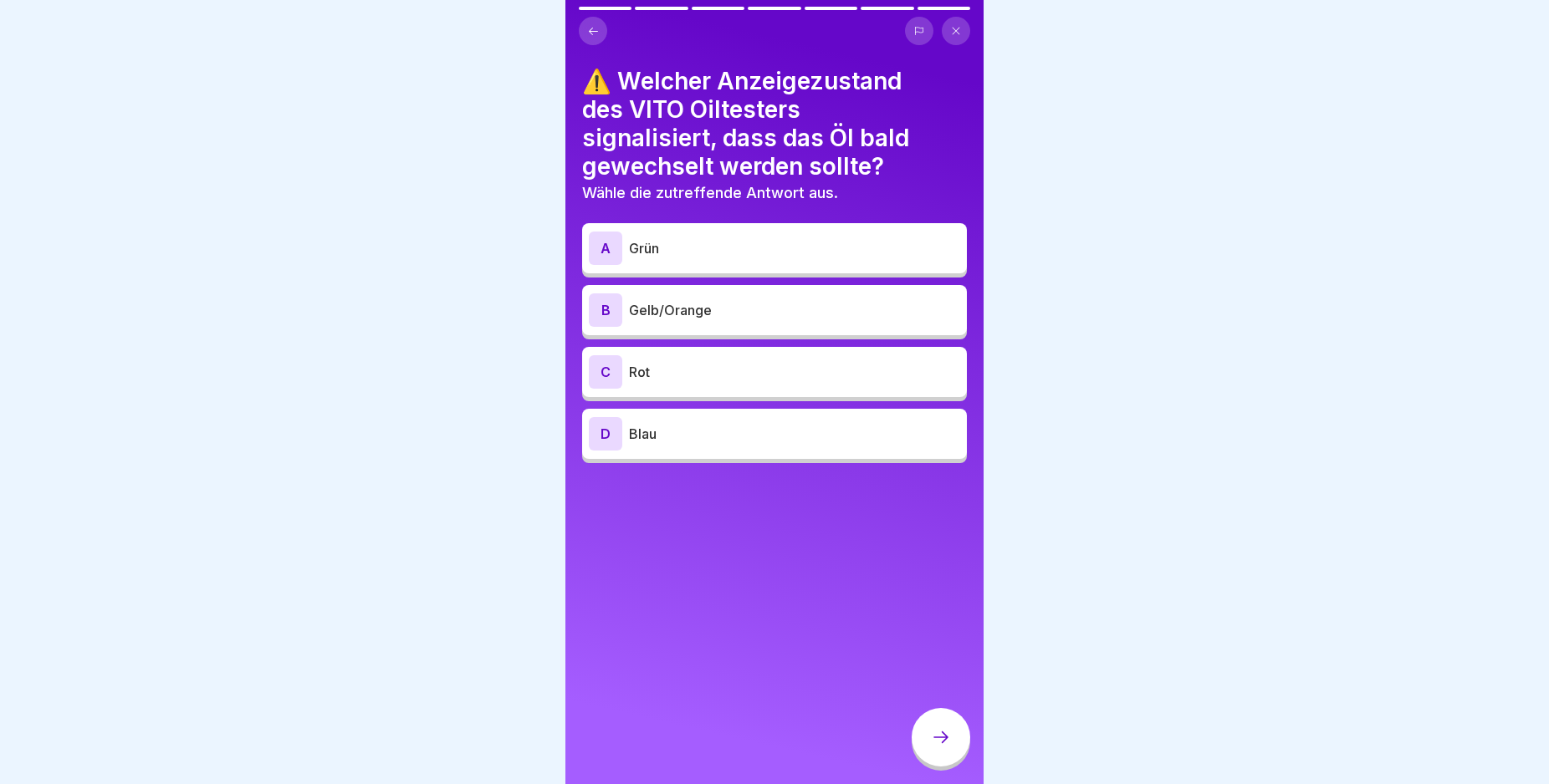
click at [605, 305] on div "B" at bounding box center [605, 310] width 34 height 34
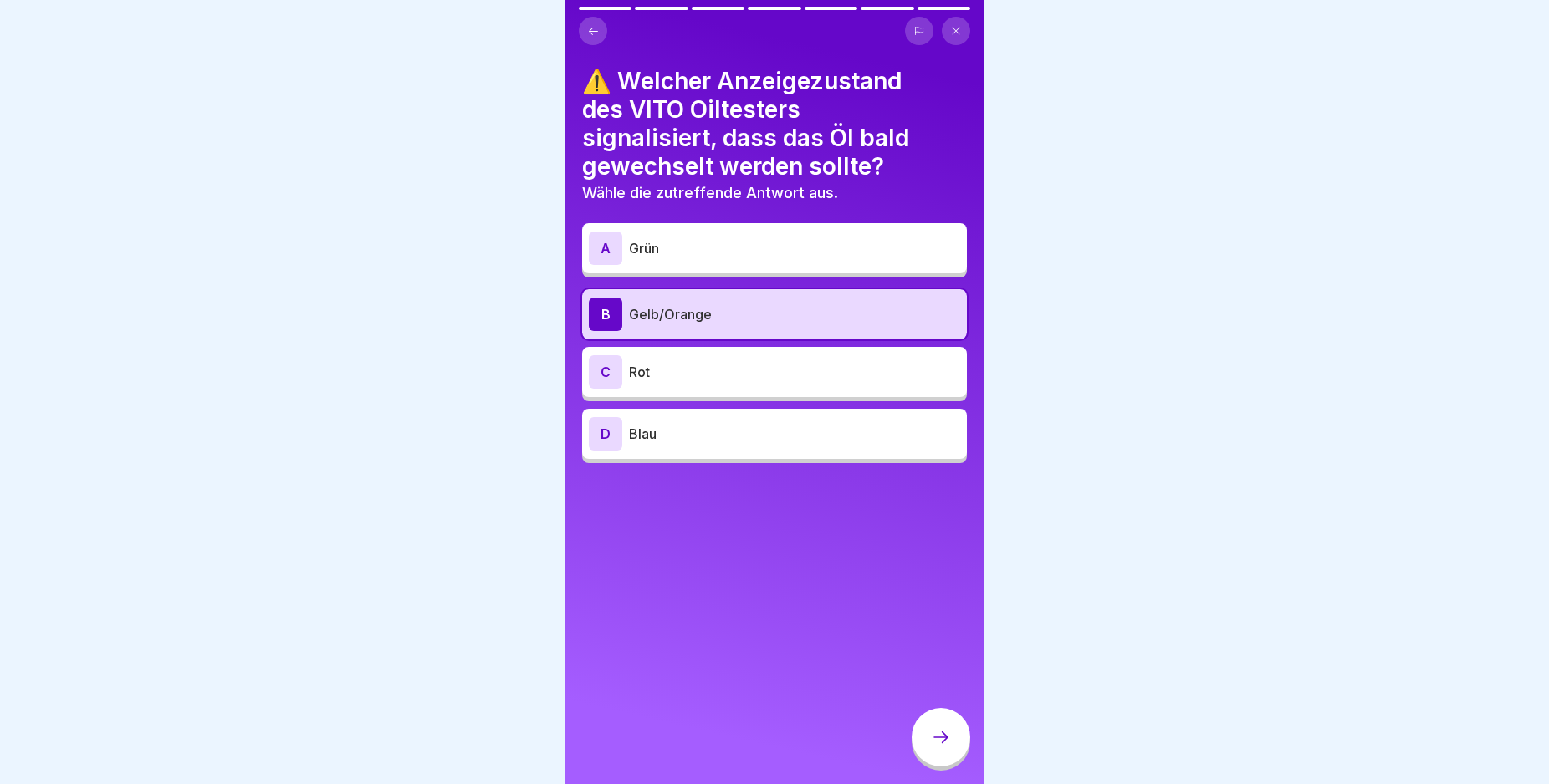
click at [948, 747] on icon at bounding box center [940, 737] width 20 height 20
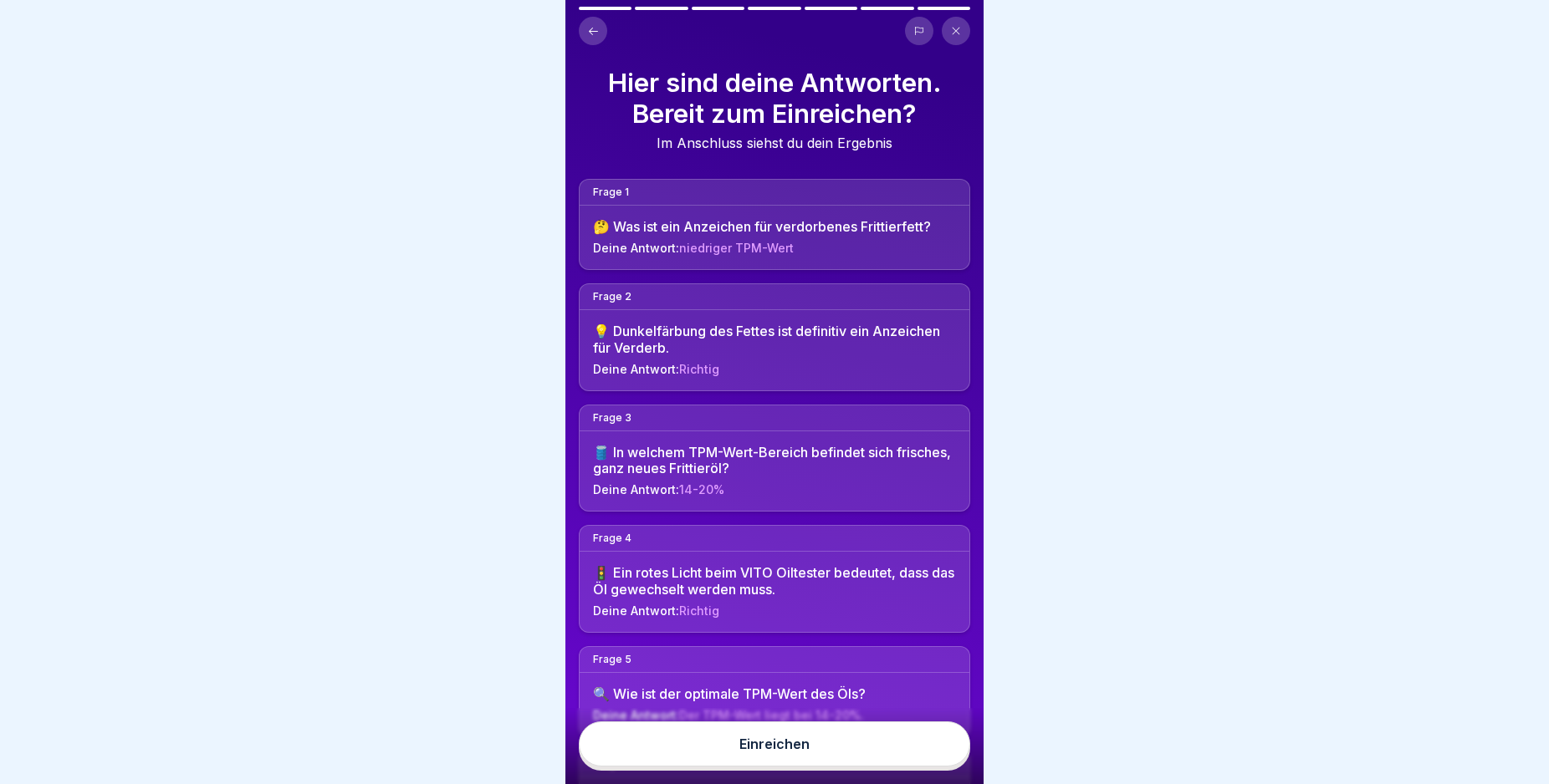
click at [941, 755] on button "Einreichen" at bounding box center [774, 744] width 392 height 46
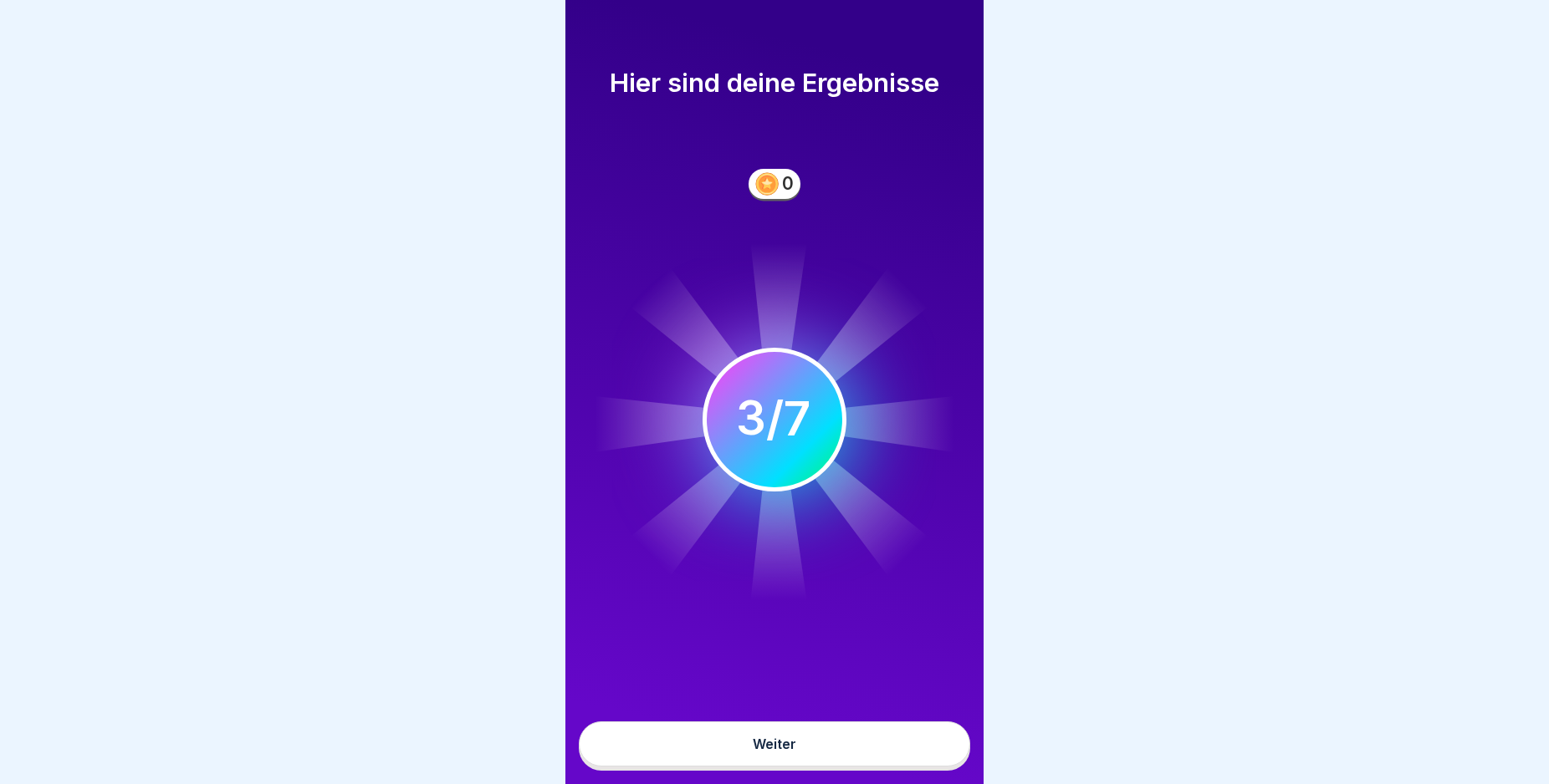
click at [919, 756] on button "Weiter" at bounding box center [774, 744] width 392 height 46
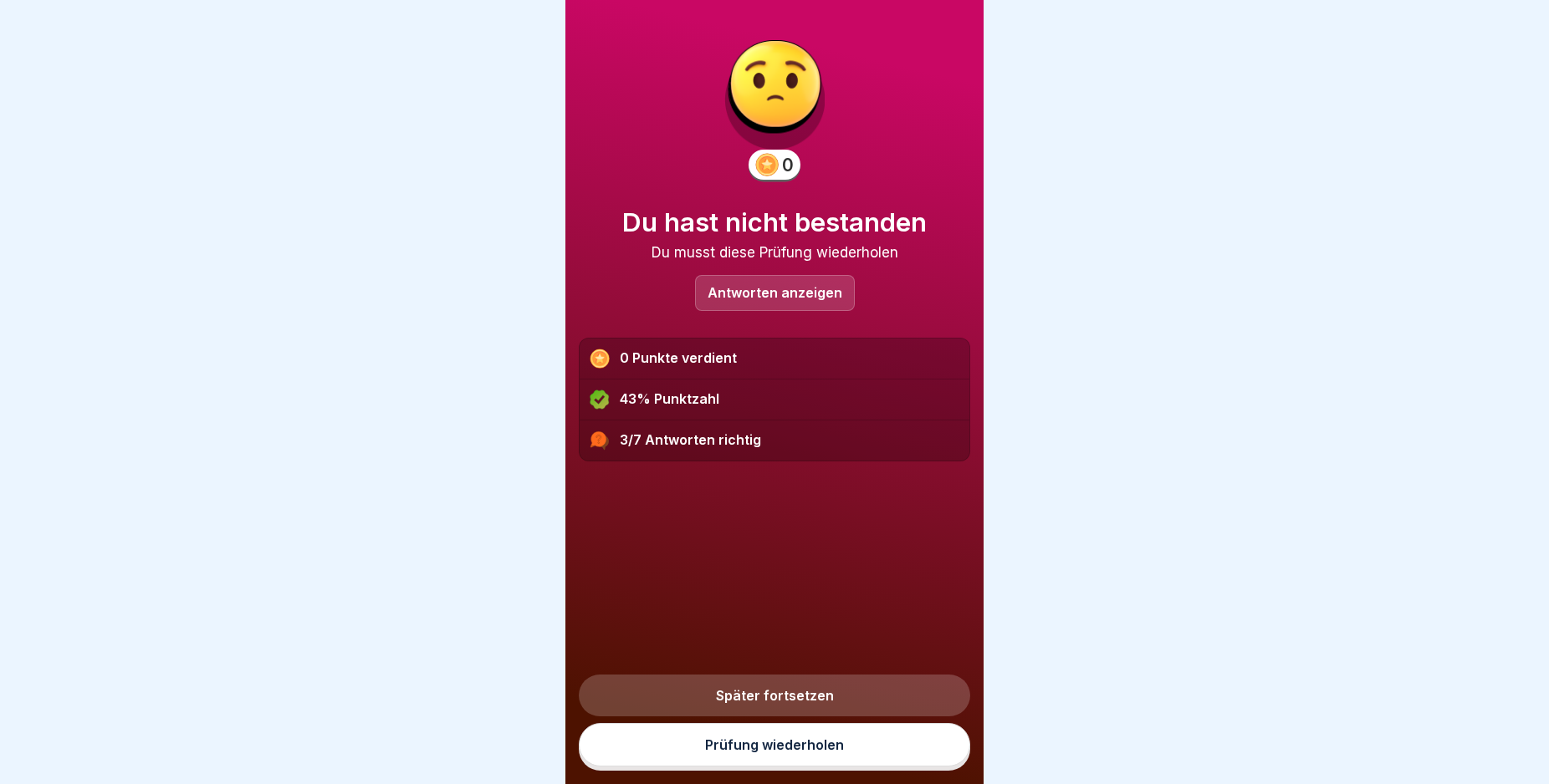
click at [919, 756] on link "Prüfung wiederholen" at bounding box center [774, 744] width 392 height 44
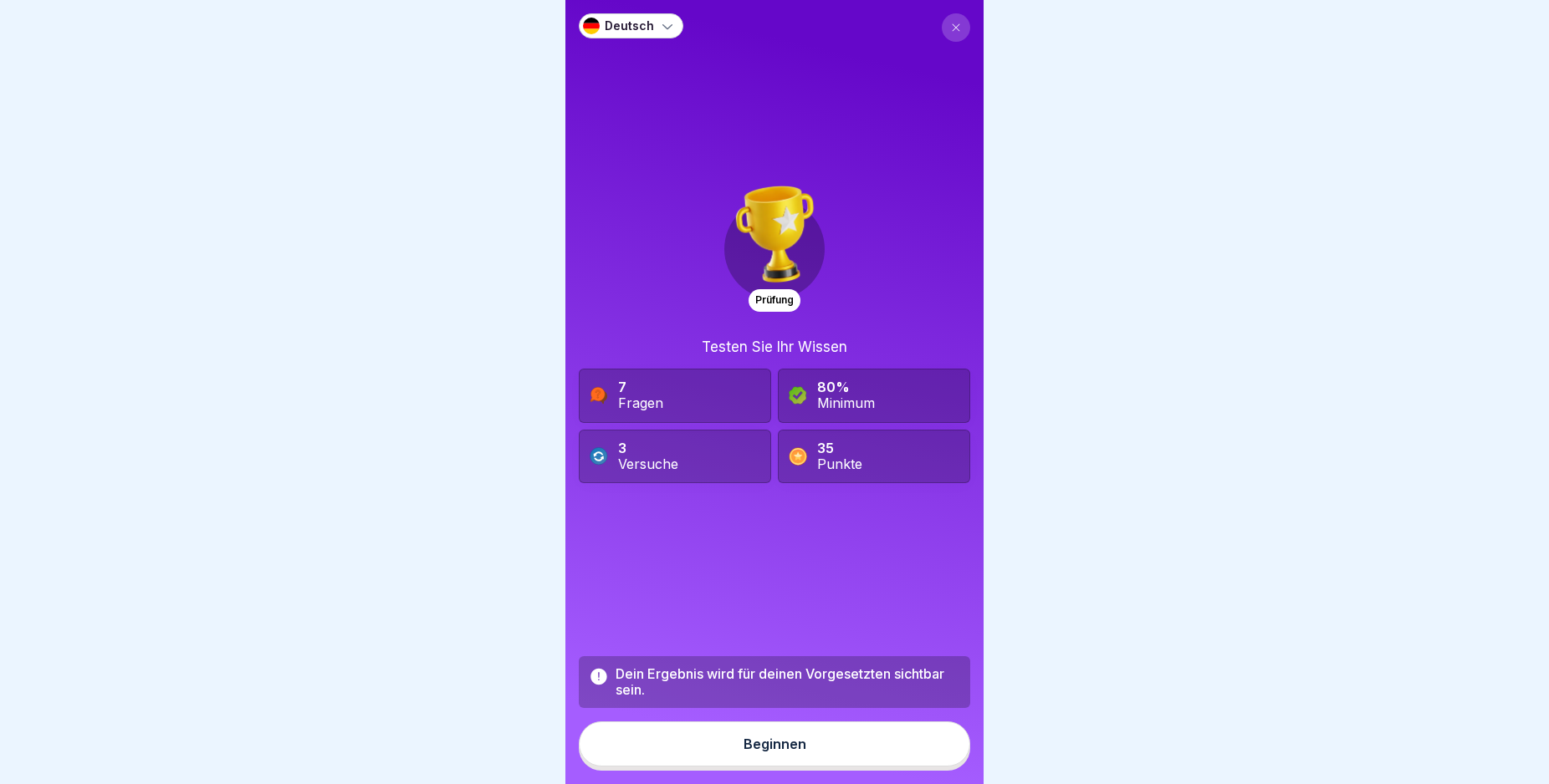
click at [884, 756] on button "Beginnen" at bounding box center [774, 744] width 392 height 46
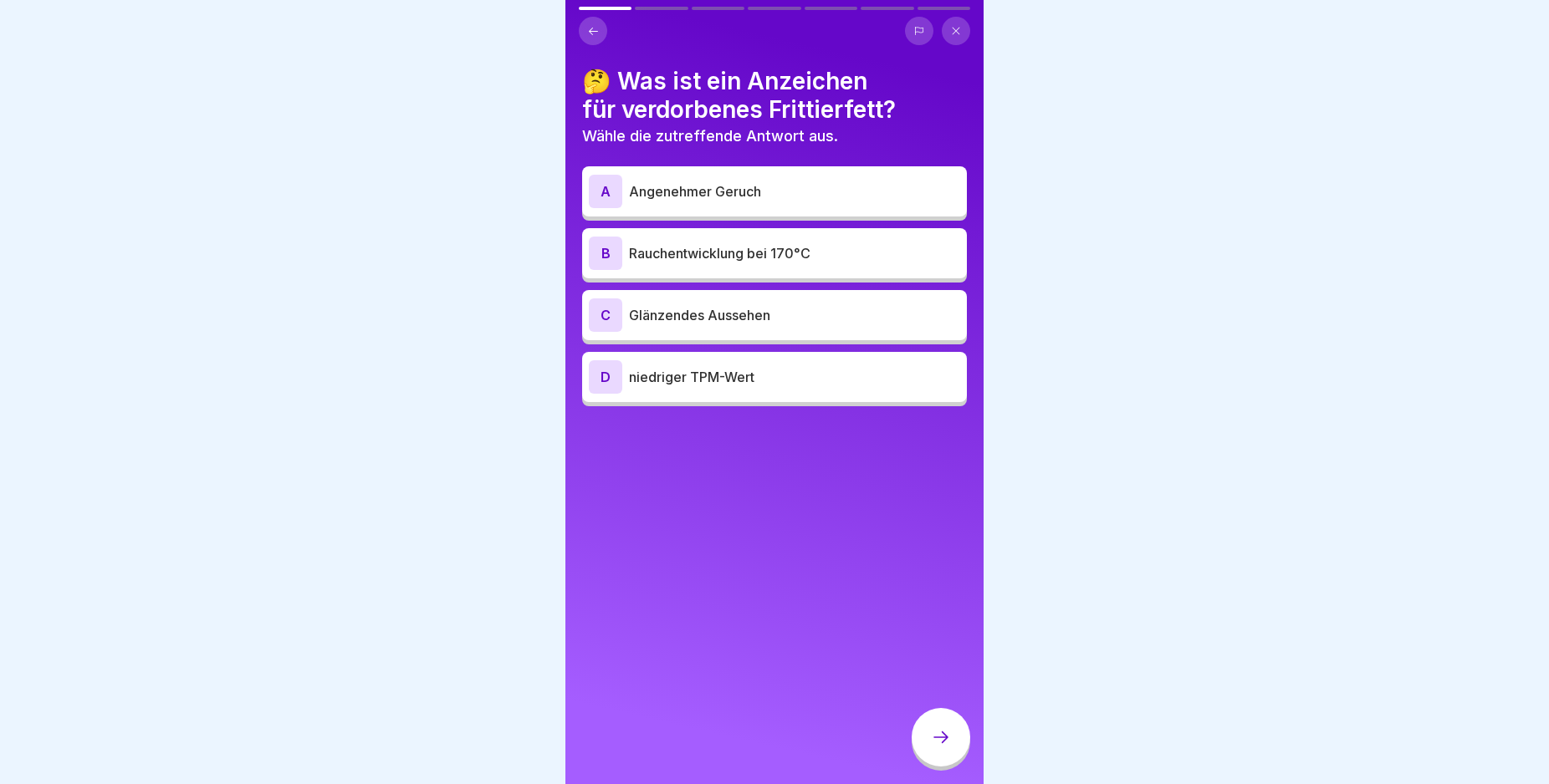
click at [603, 248] on div "B" at bounding box center [605, 253] width 34 height 34
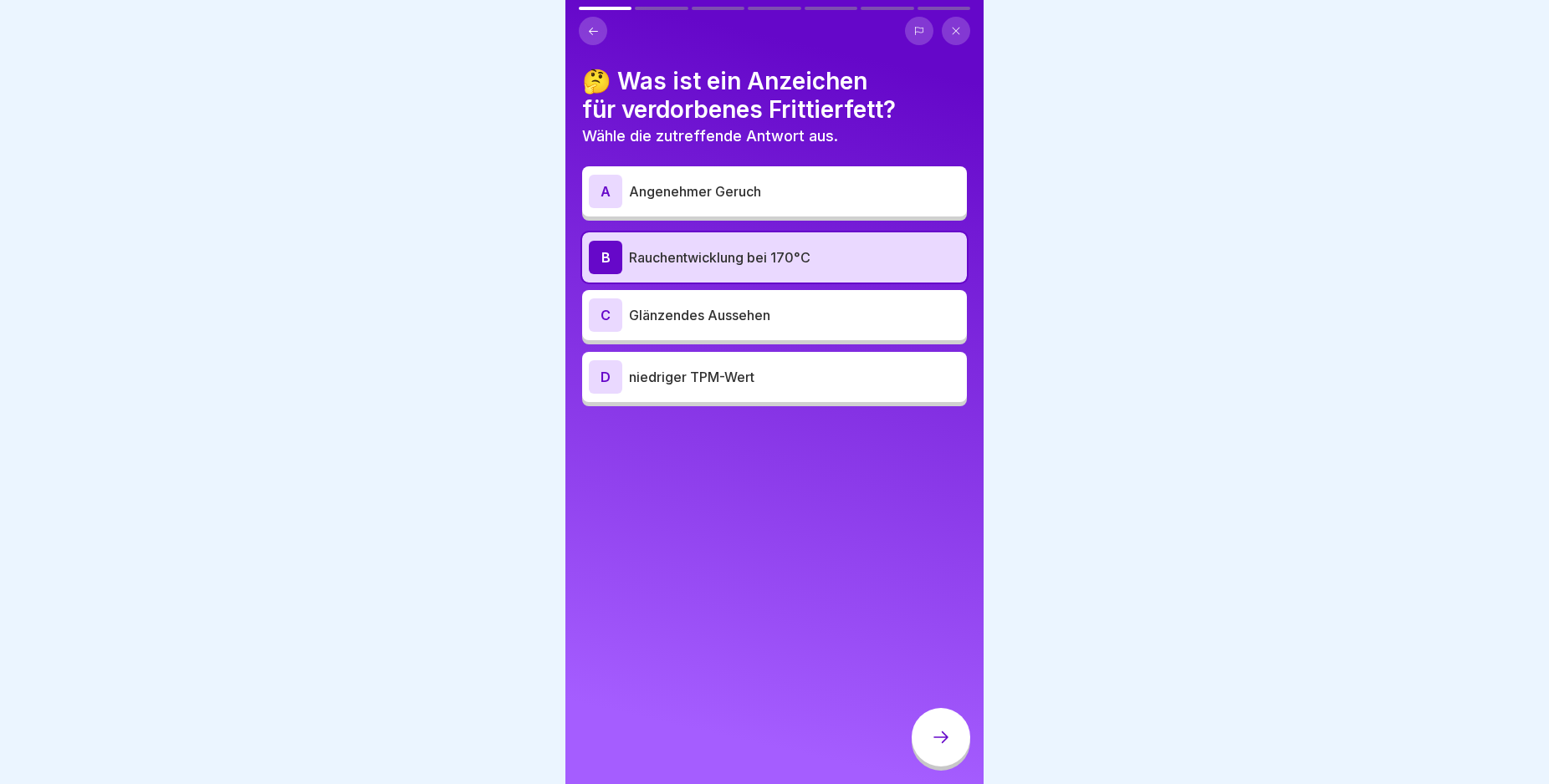
click at [932, 747] on icon at bounding box center [940, 737] width 20 height 20
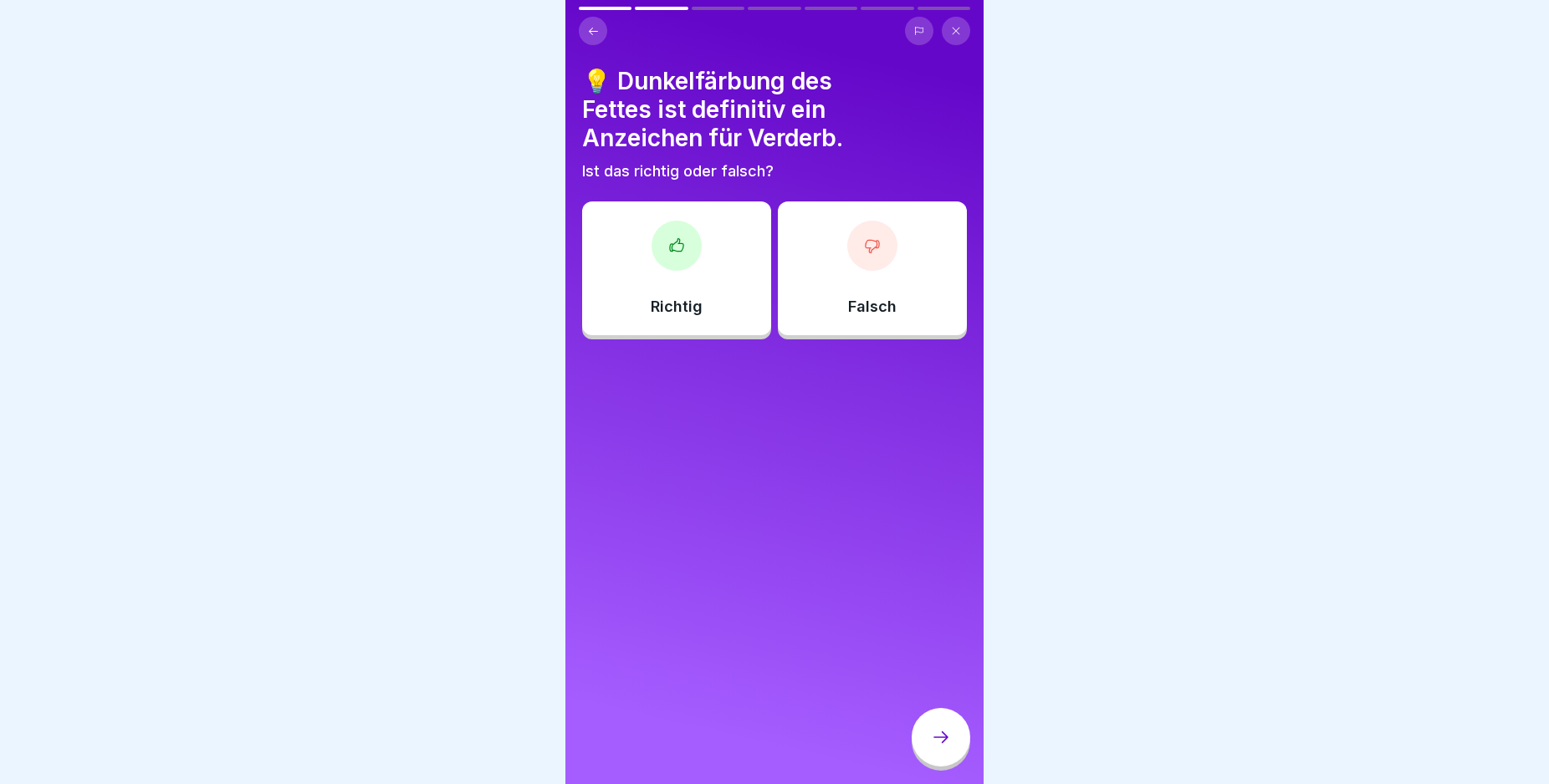
click at [720, 290] on div "Richtig" at bounding box center [677, 268] width 189 height 134
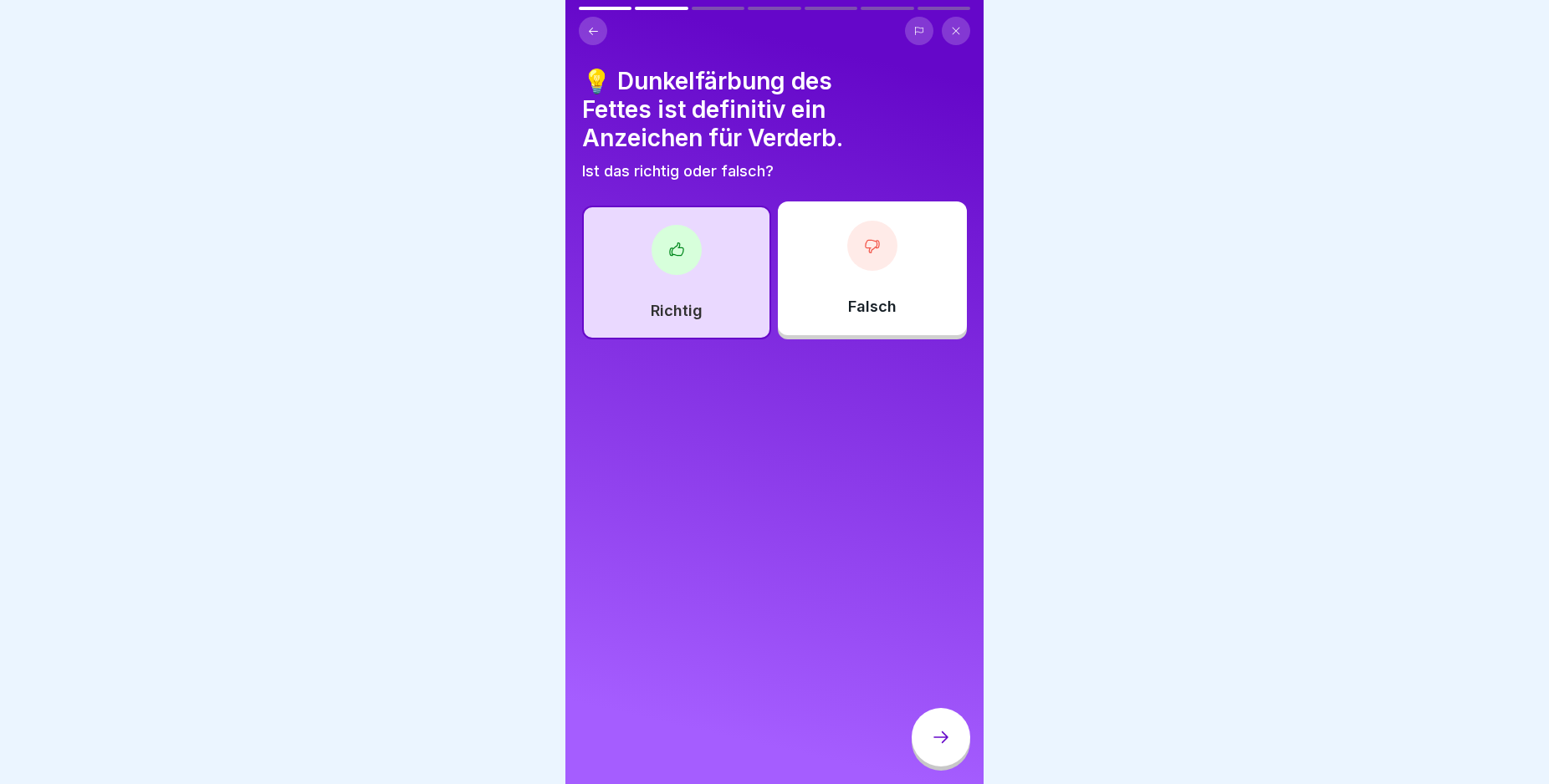
click at [935, 738] on div at bounding box center [940, 737] width 58 height 58
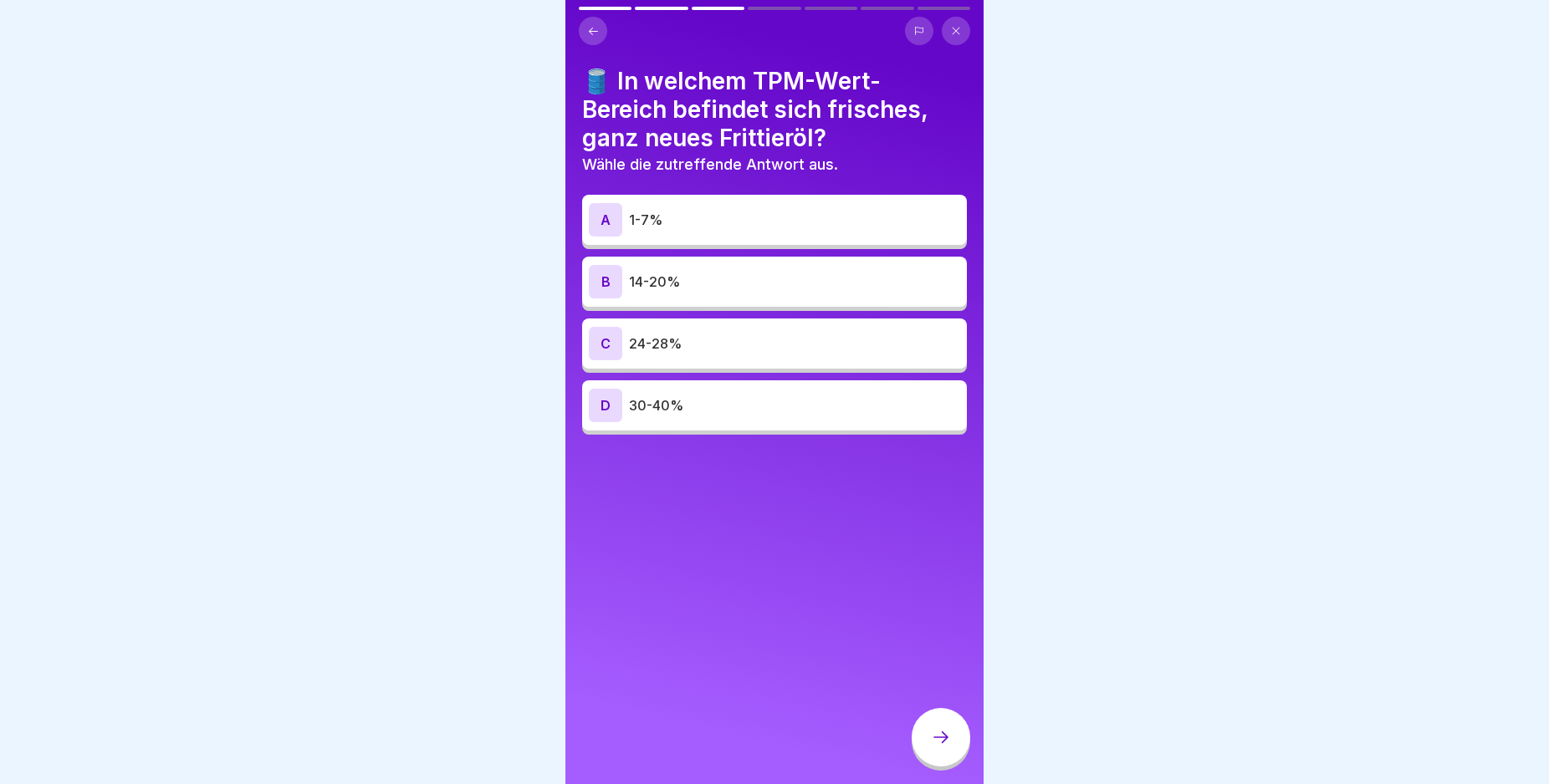
click at [600, 281] on div "B" at bounding box center [605, 282] width 34 height 34
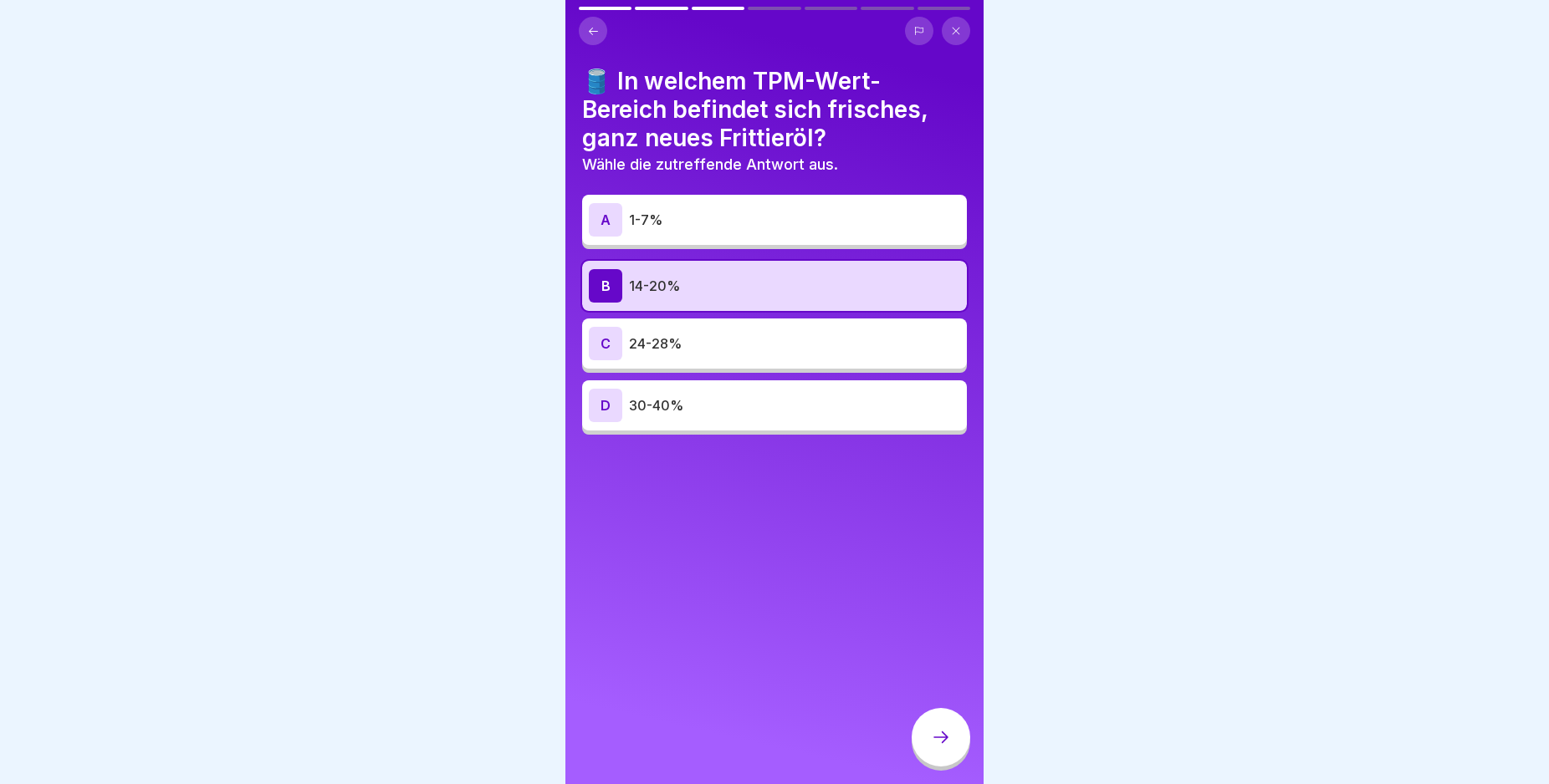
click at [933, 747] on icon at bounding box center [940, 737] width 20 height 20
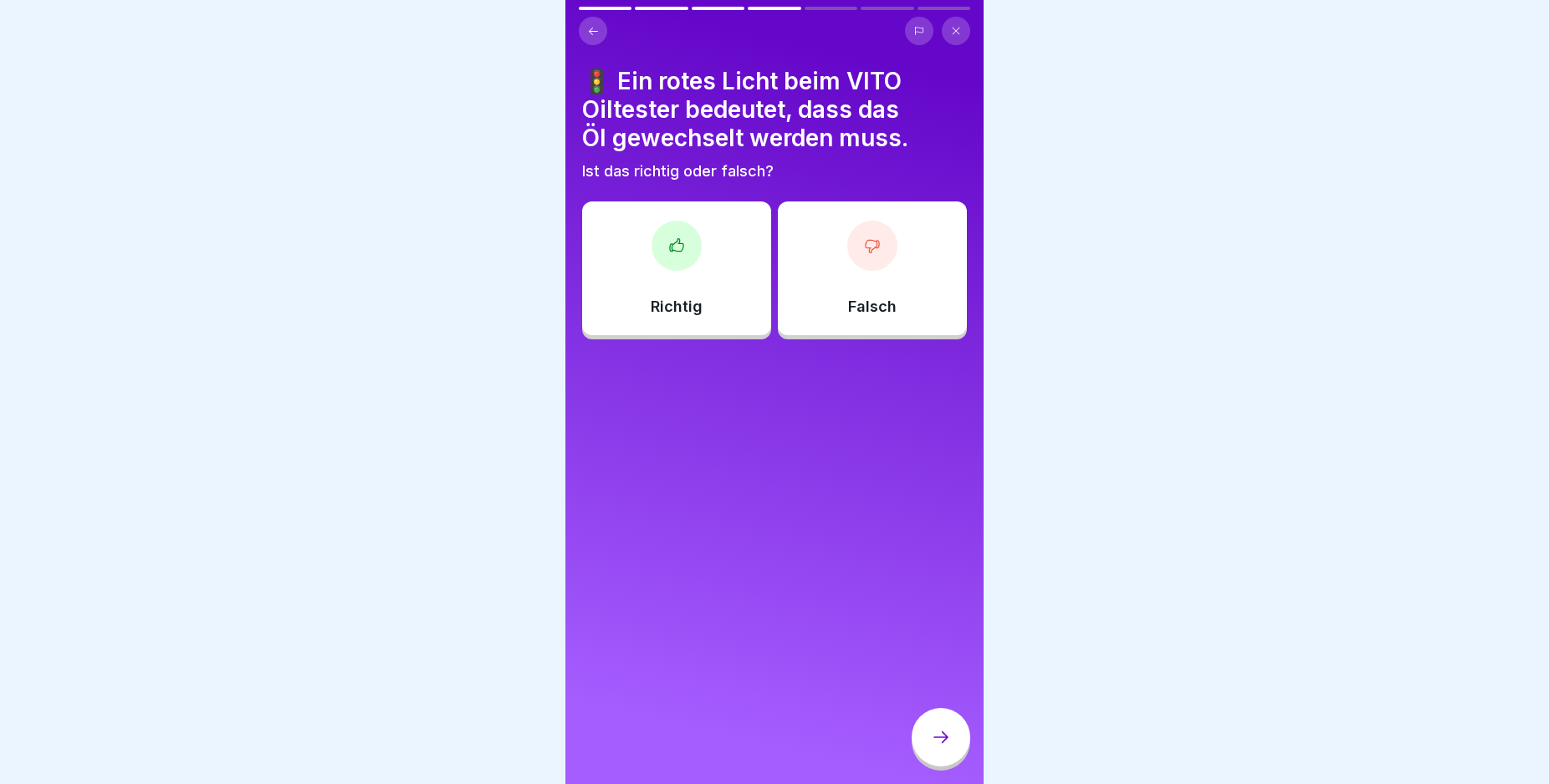
click at [703, 290] on div "Richtig" at bounding box center [677, 268] width 189 height 134
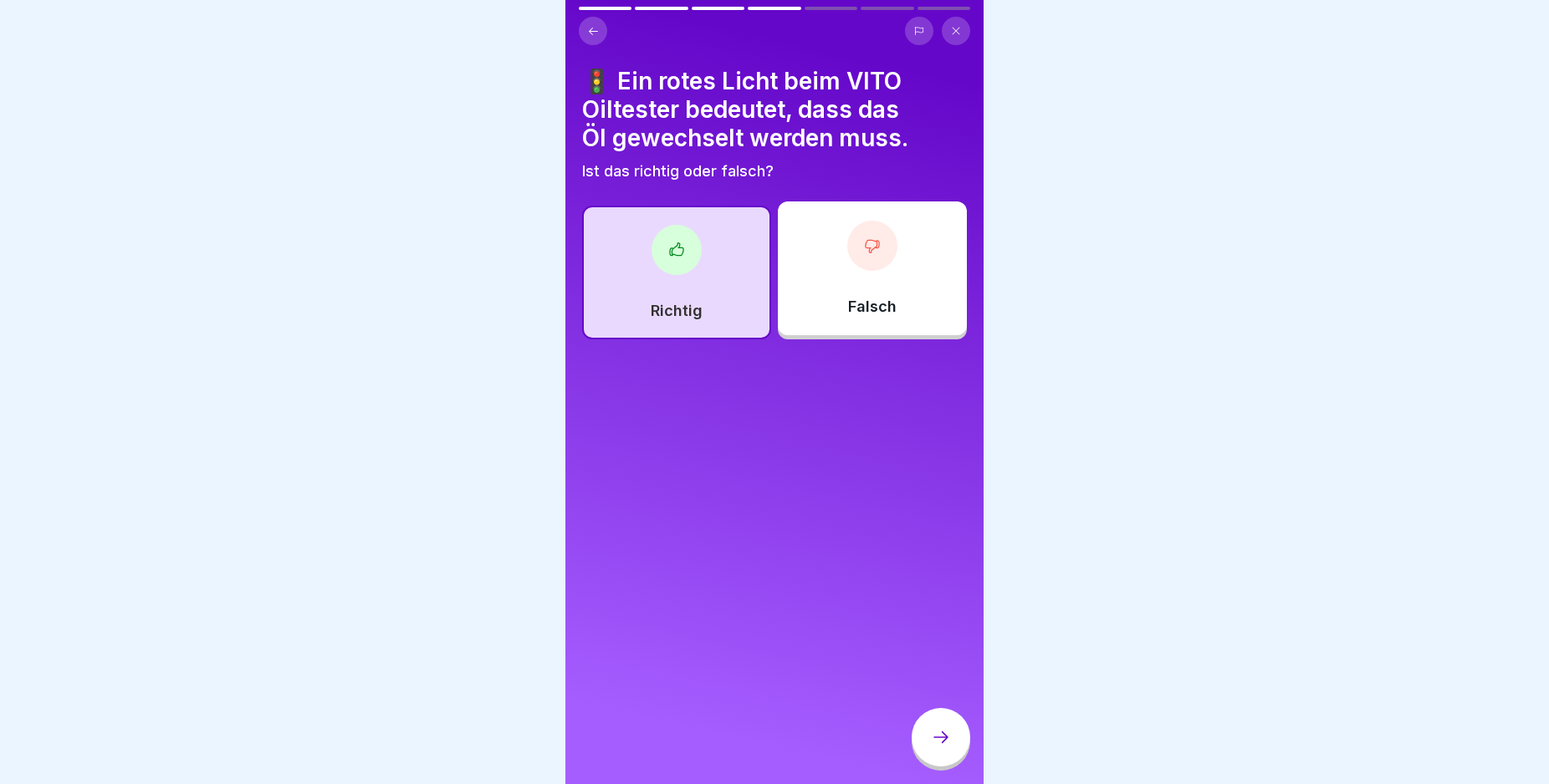
click at [935, 744] on icon at bounding box center [940, 737] width 20 height 20
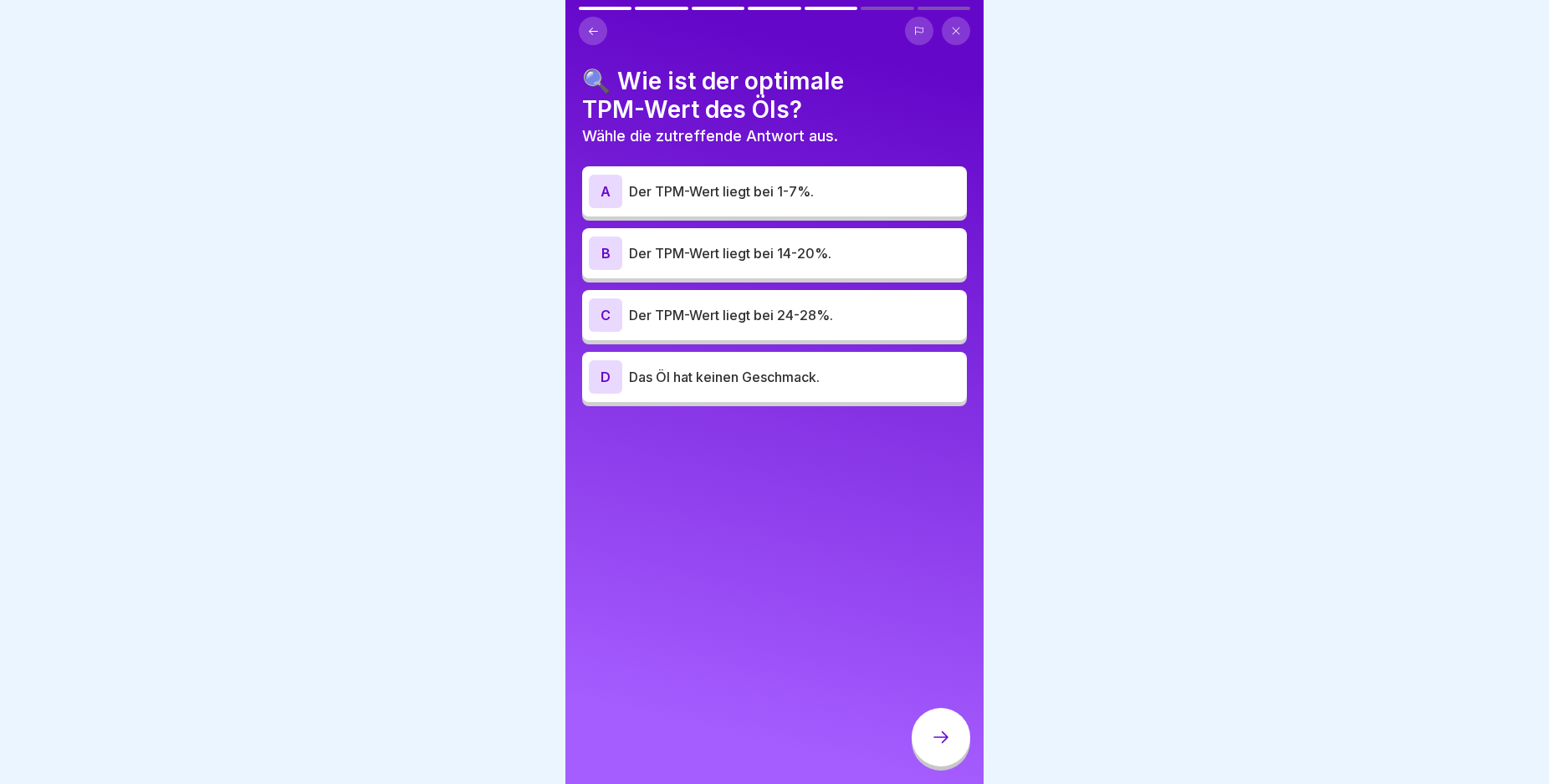
click at [604, 250] on div "B" at bounding box center [605, 253] width 34 height 34
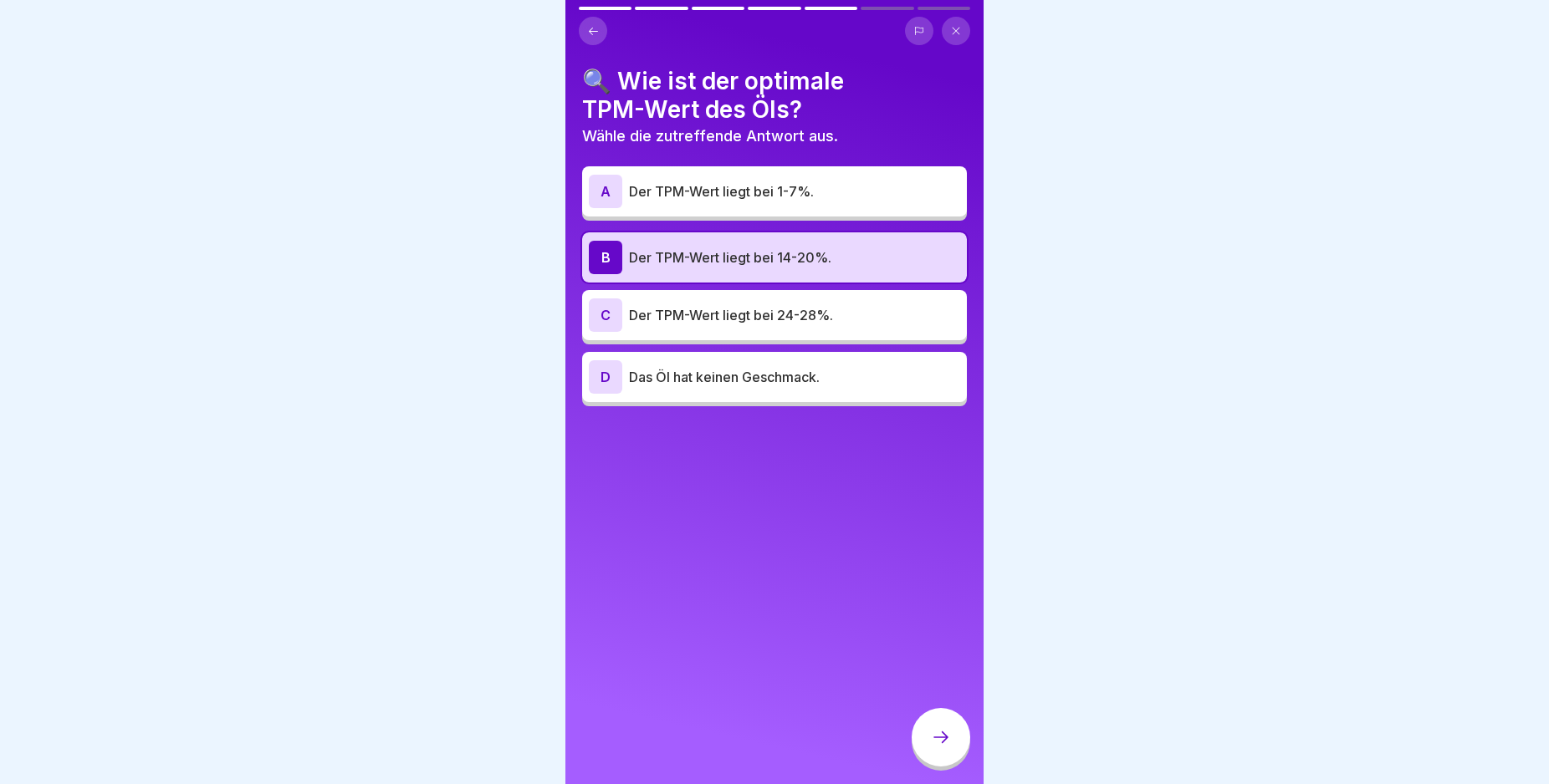
click at [932, 747] on icon at bounding box center [940, 737] width 20 height 20
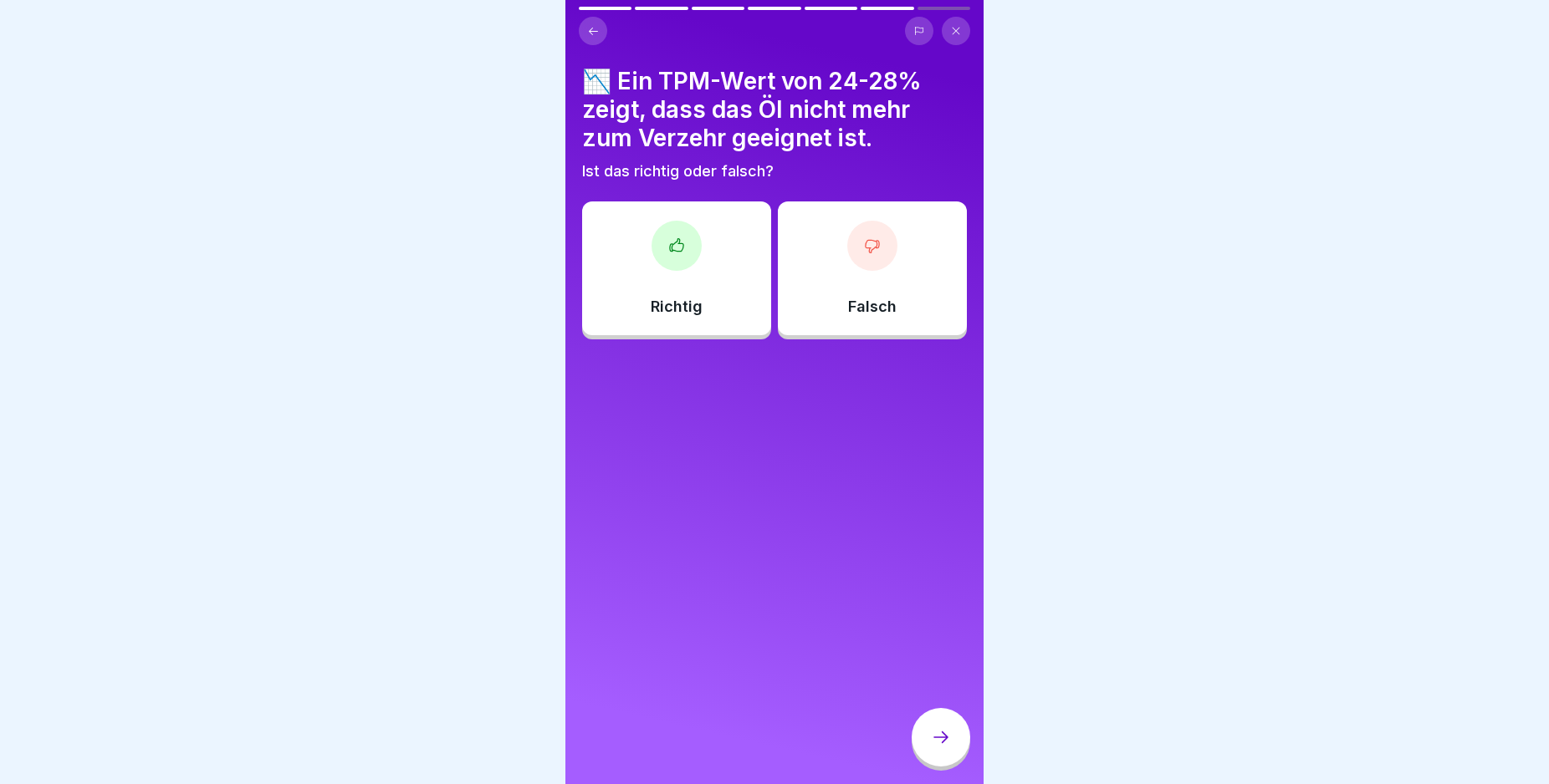
click at [725, 269] on div "Richtig" at bounding box center [677, 268] width 189 height 134
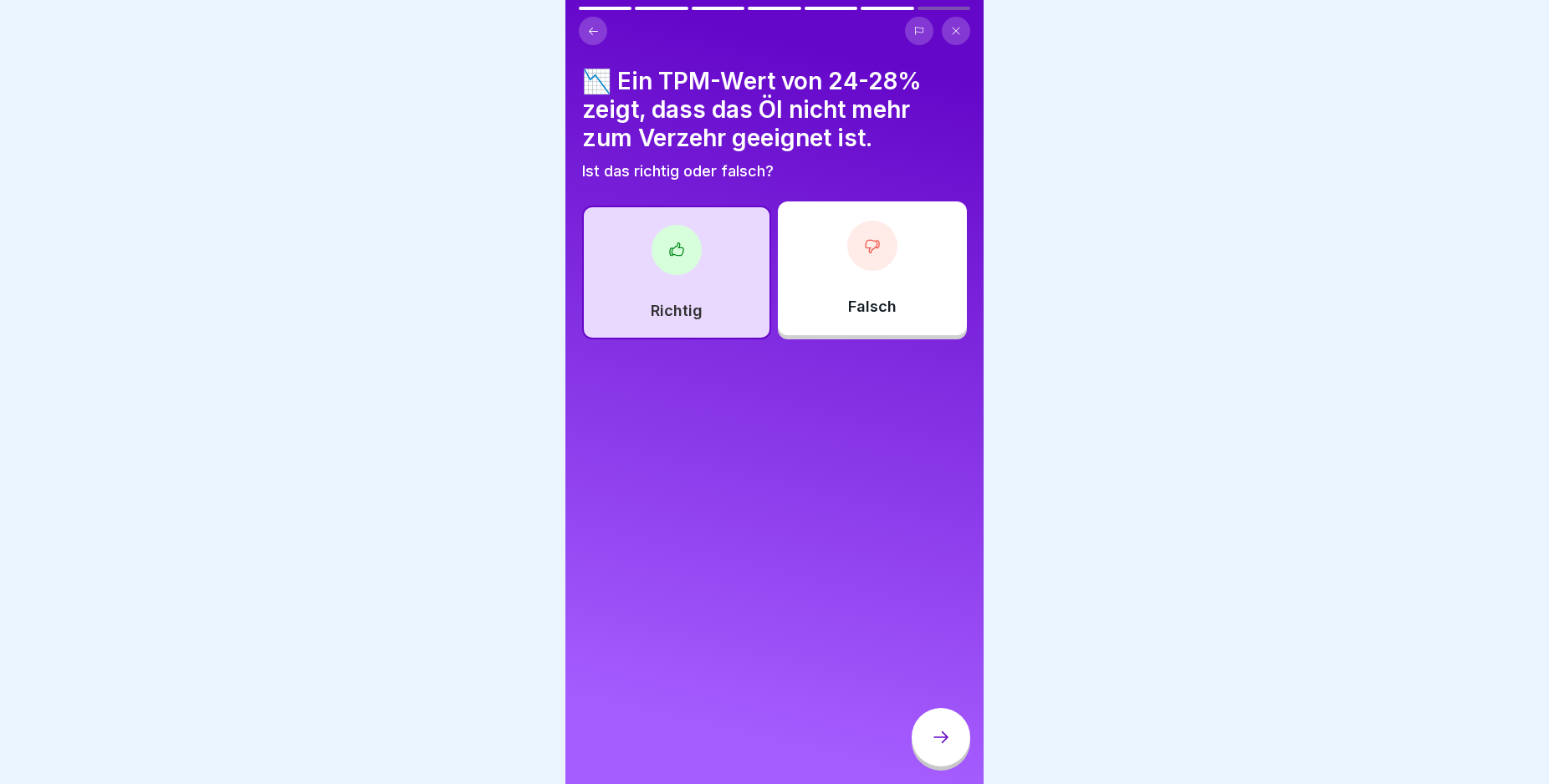
click at [956, 743] on div at bounding box center [940, 737] width 58 height 58
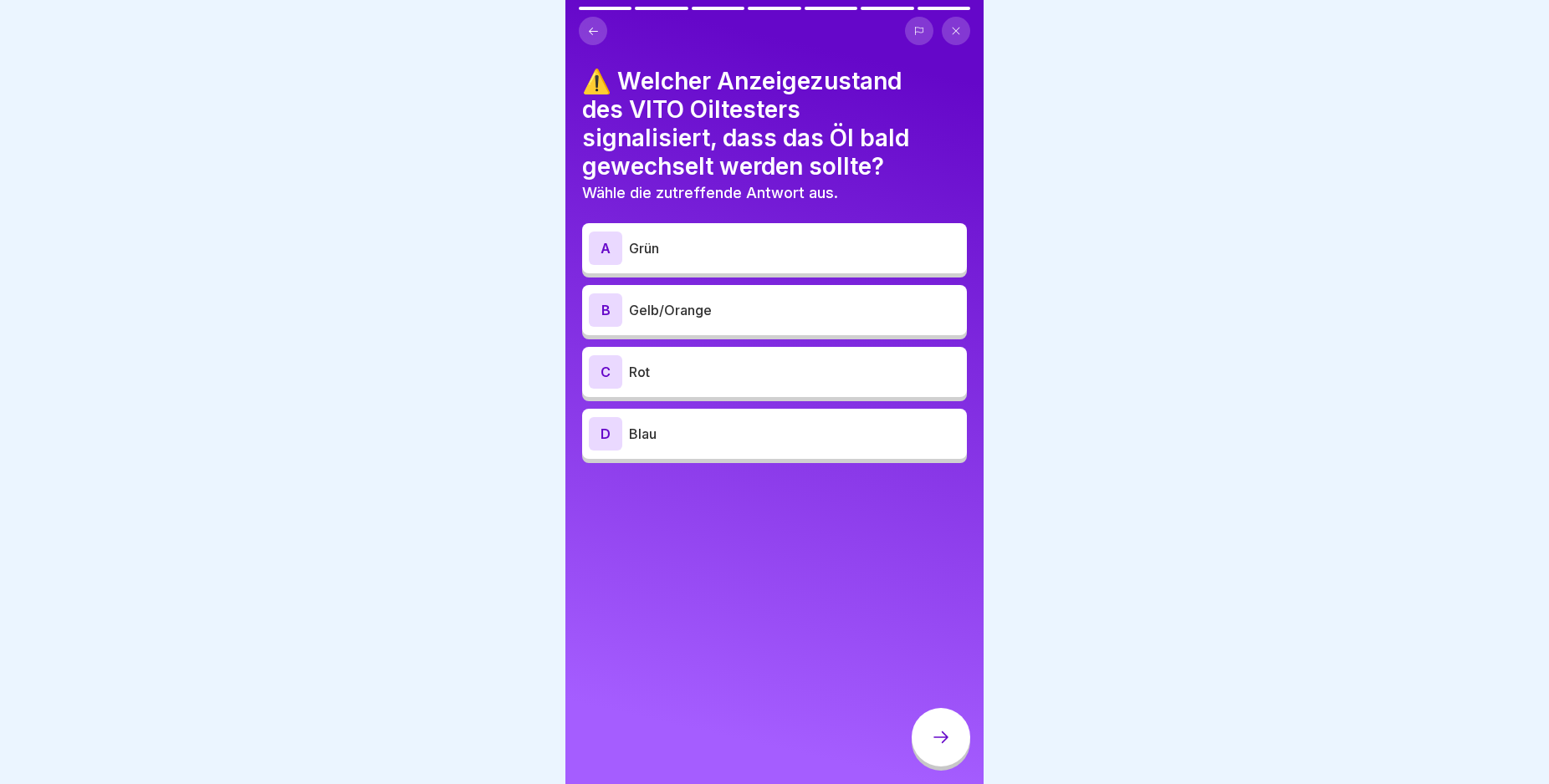
click at [605, 301] on div "B" at bounding box center [605, 310] width 34 height 34
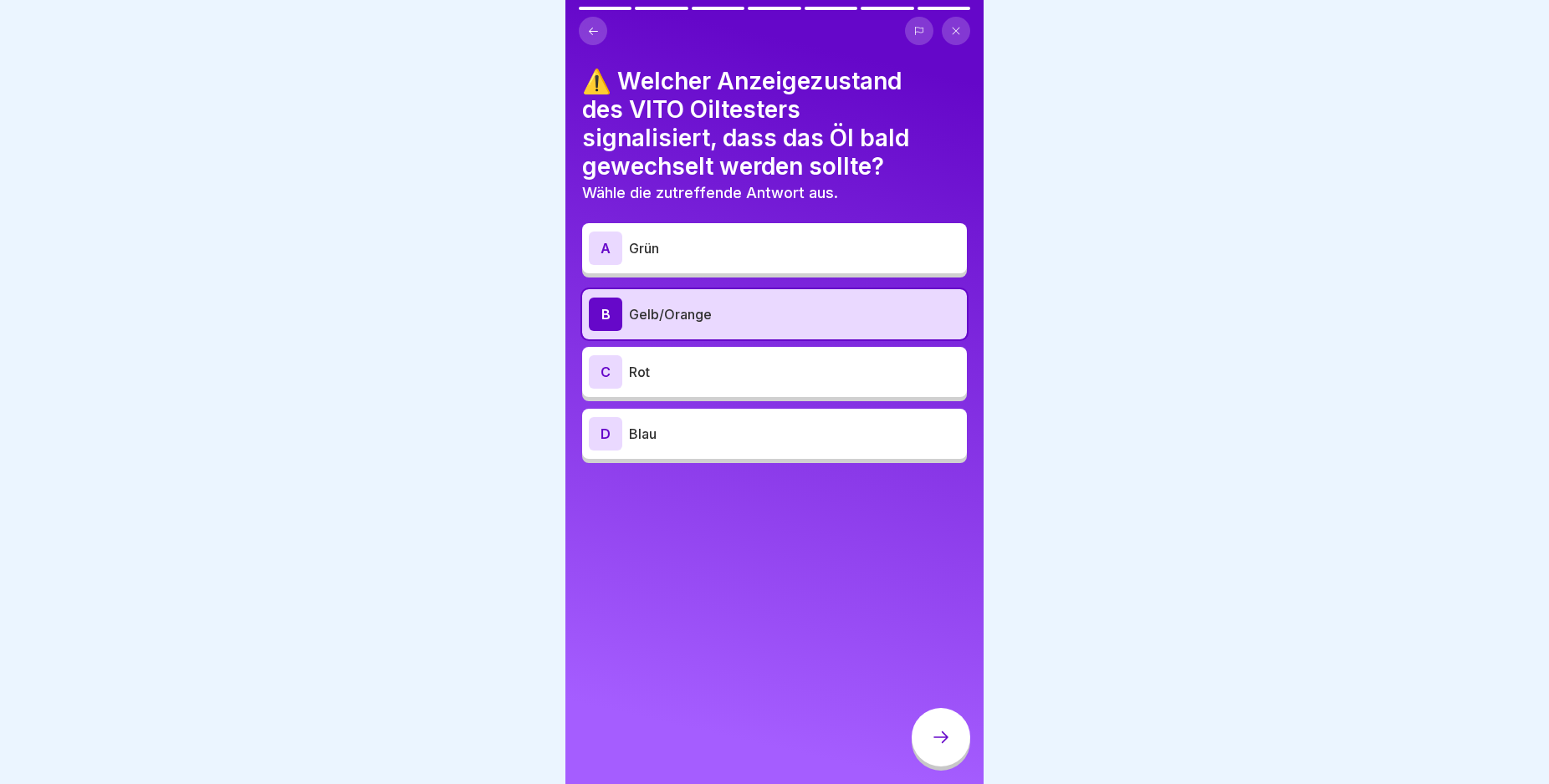
click at [941, 747] on icon at bounding box center [940, 737] width 20 height 20
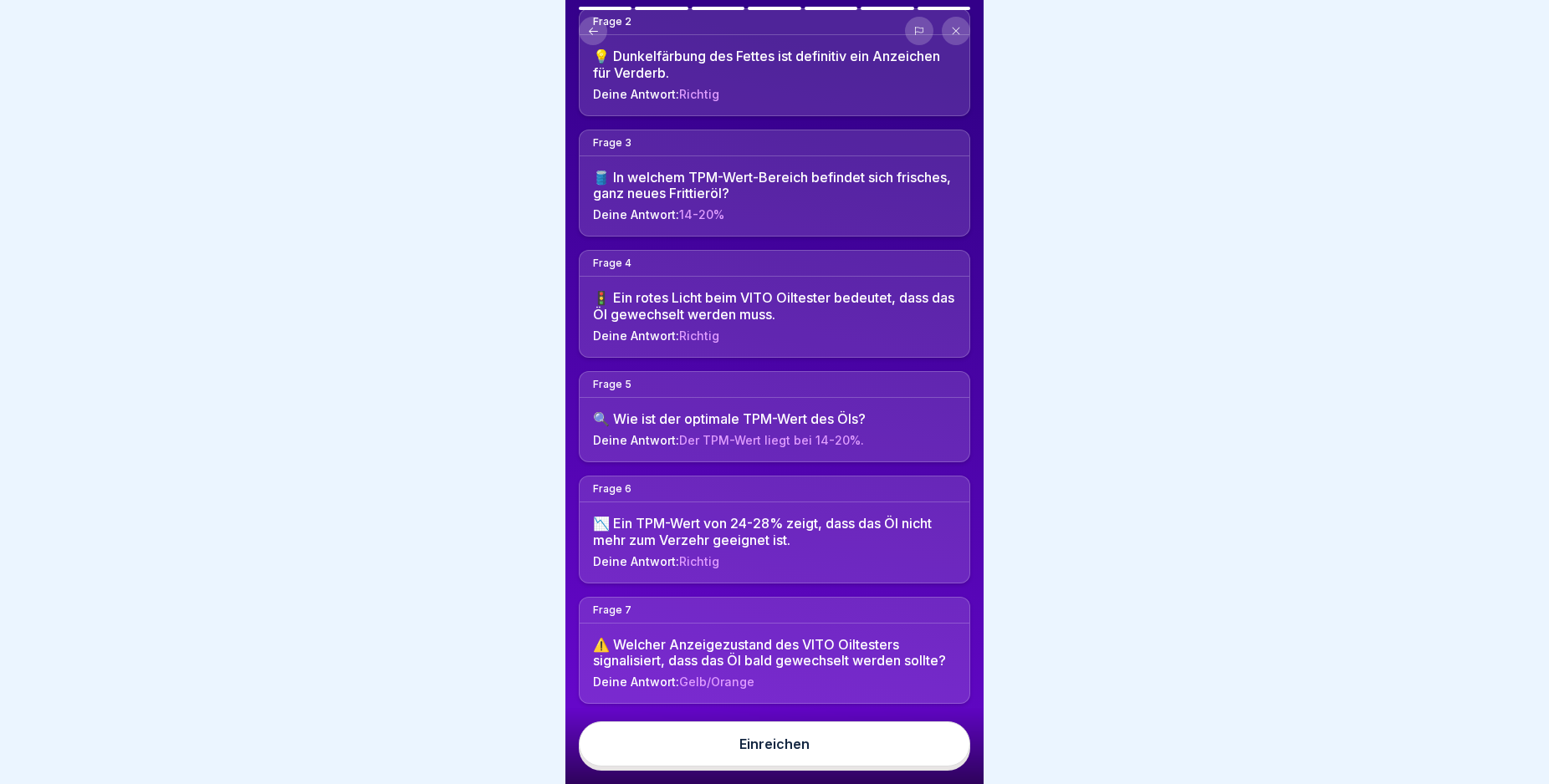
scroll to position [277, 0]
click at [954, 748] on div "Hier sind deine Antworten. Bereit zum Einreichen? Im Anschluss siehst du dein E…" at bounding box center [774, 392] width 418 height 784
click at [917, 748] on button "Einreichen" at bounding box center [774, 744] width 392 height 46
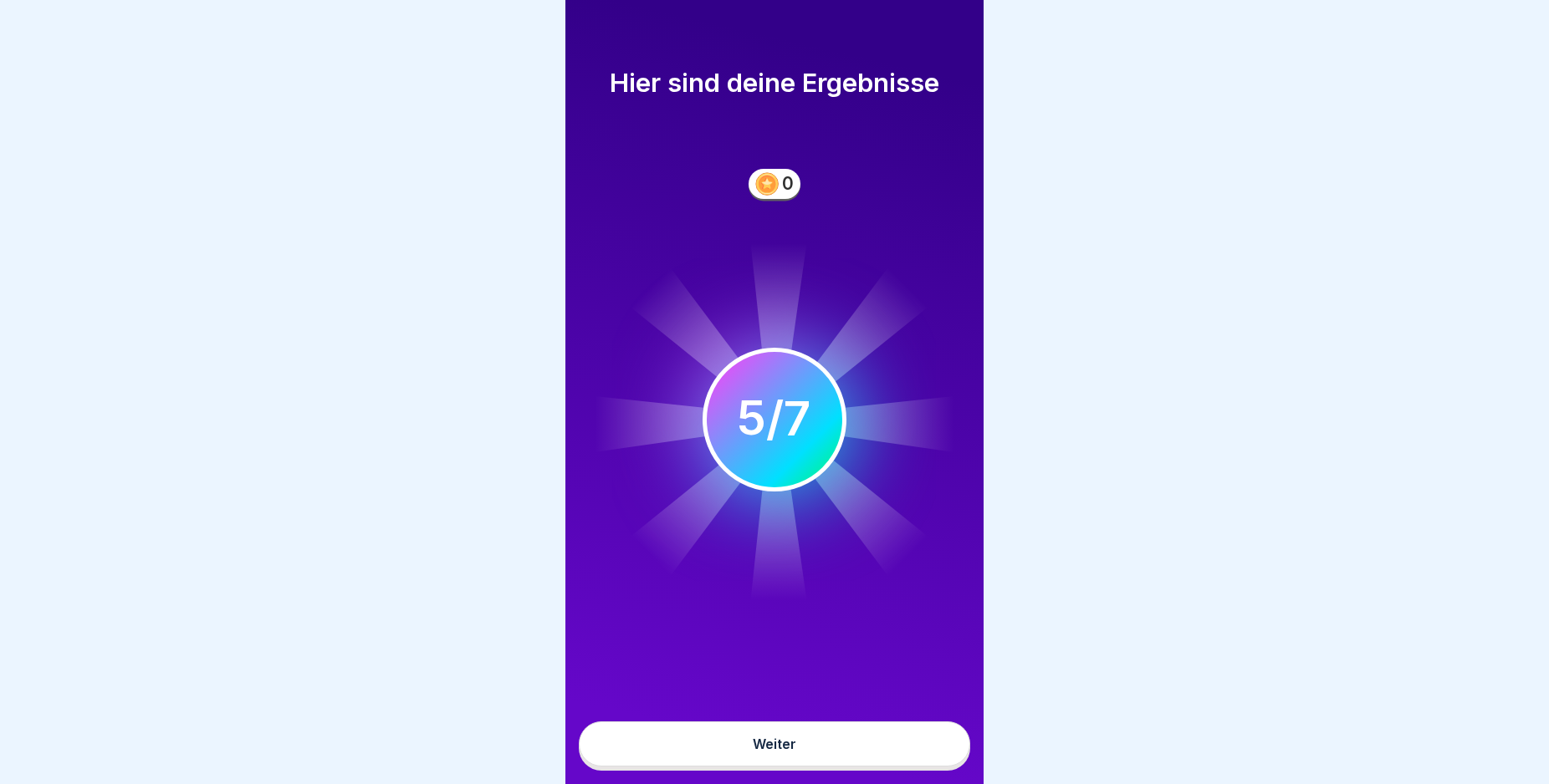
click at [916, 753] on button "Weiter" at bounding box center [774, 744] width 392 height 46
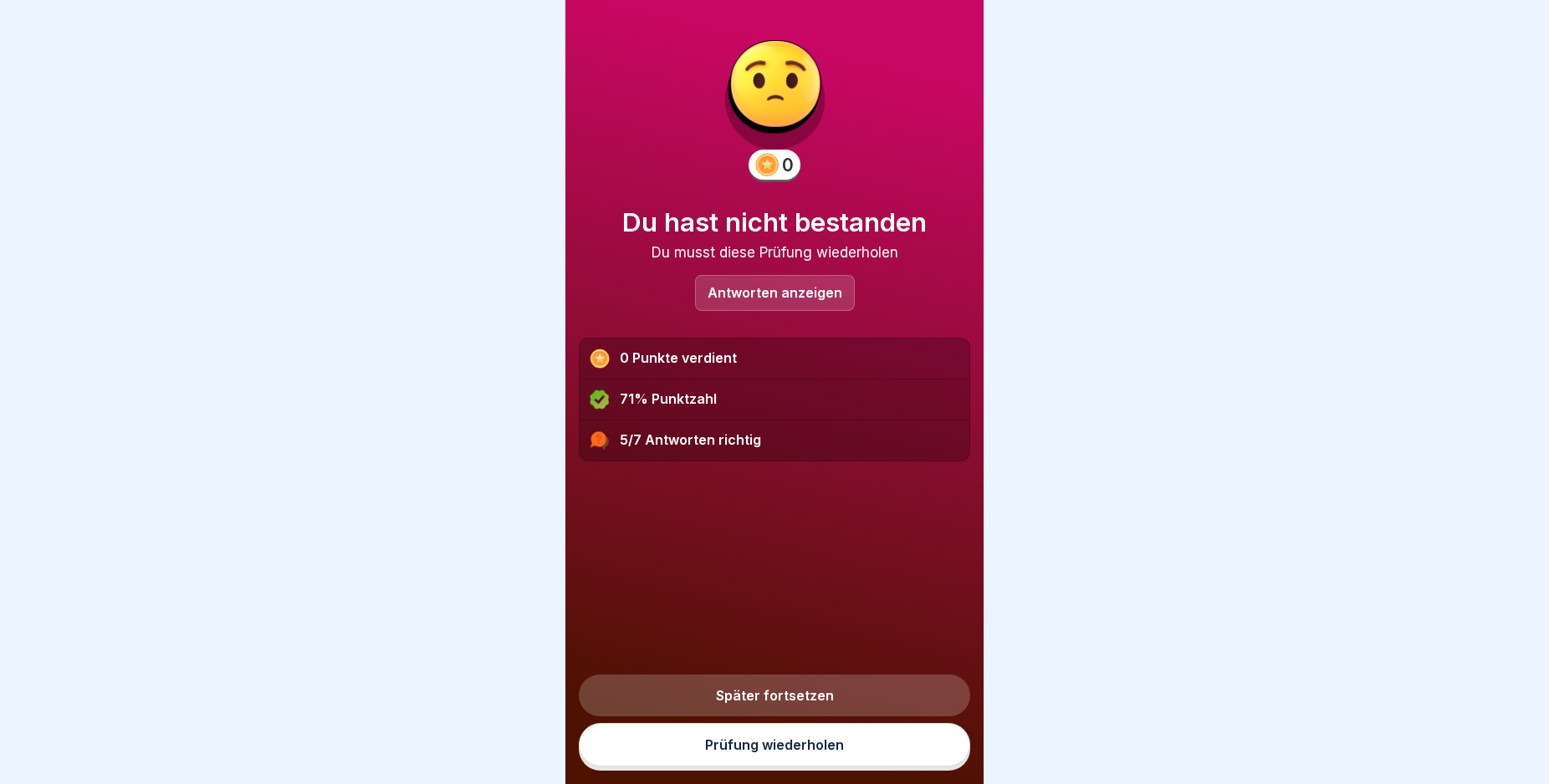
click at [916, 765] on link "Prüfung wiederholen" at bounding box center [774, 744] width 392 height 44
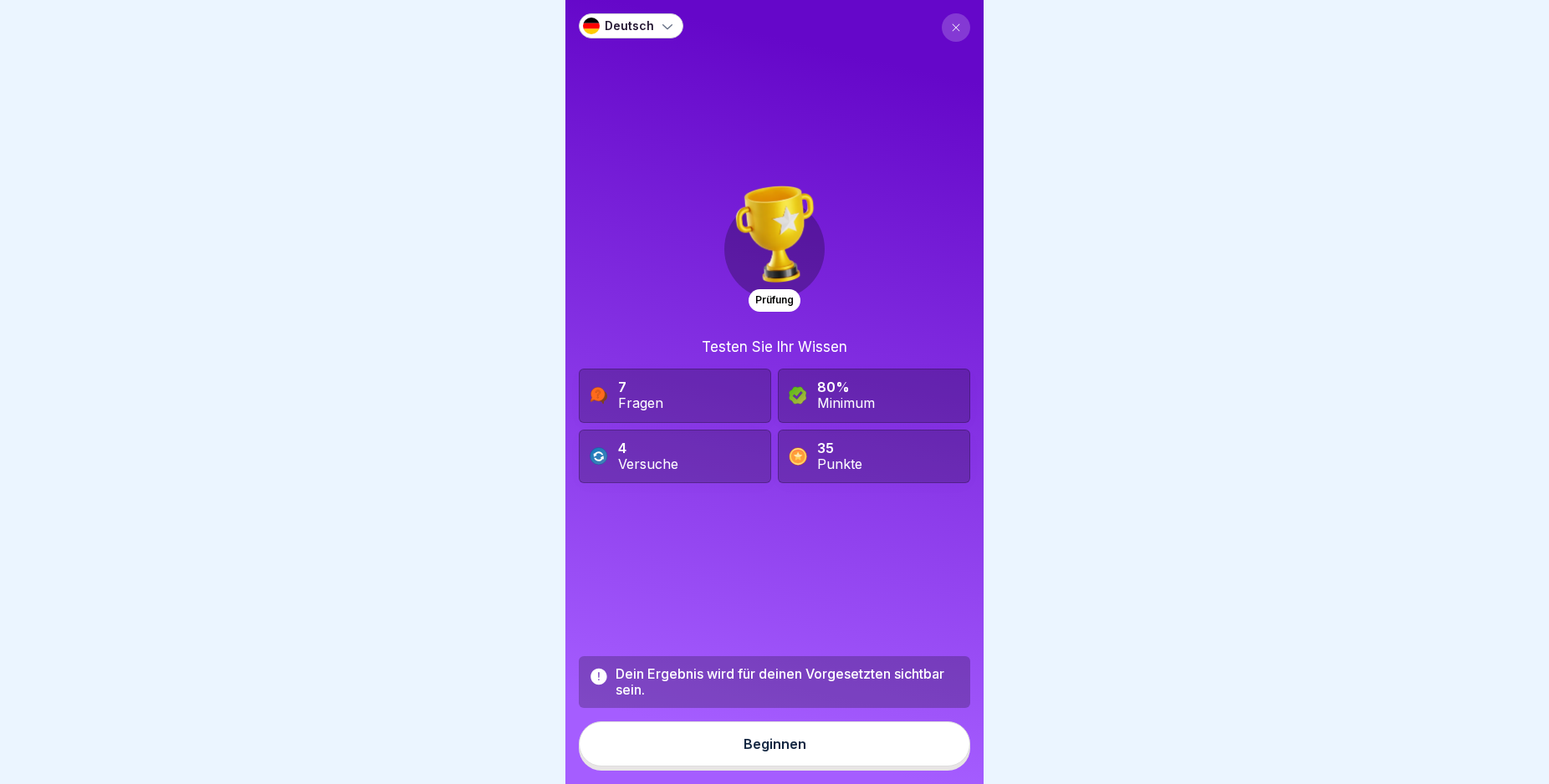
click at [916, 765] on button "Beginnen" at bounding box center [774, 744] width 392 height 46
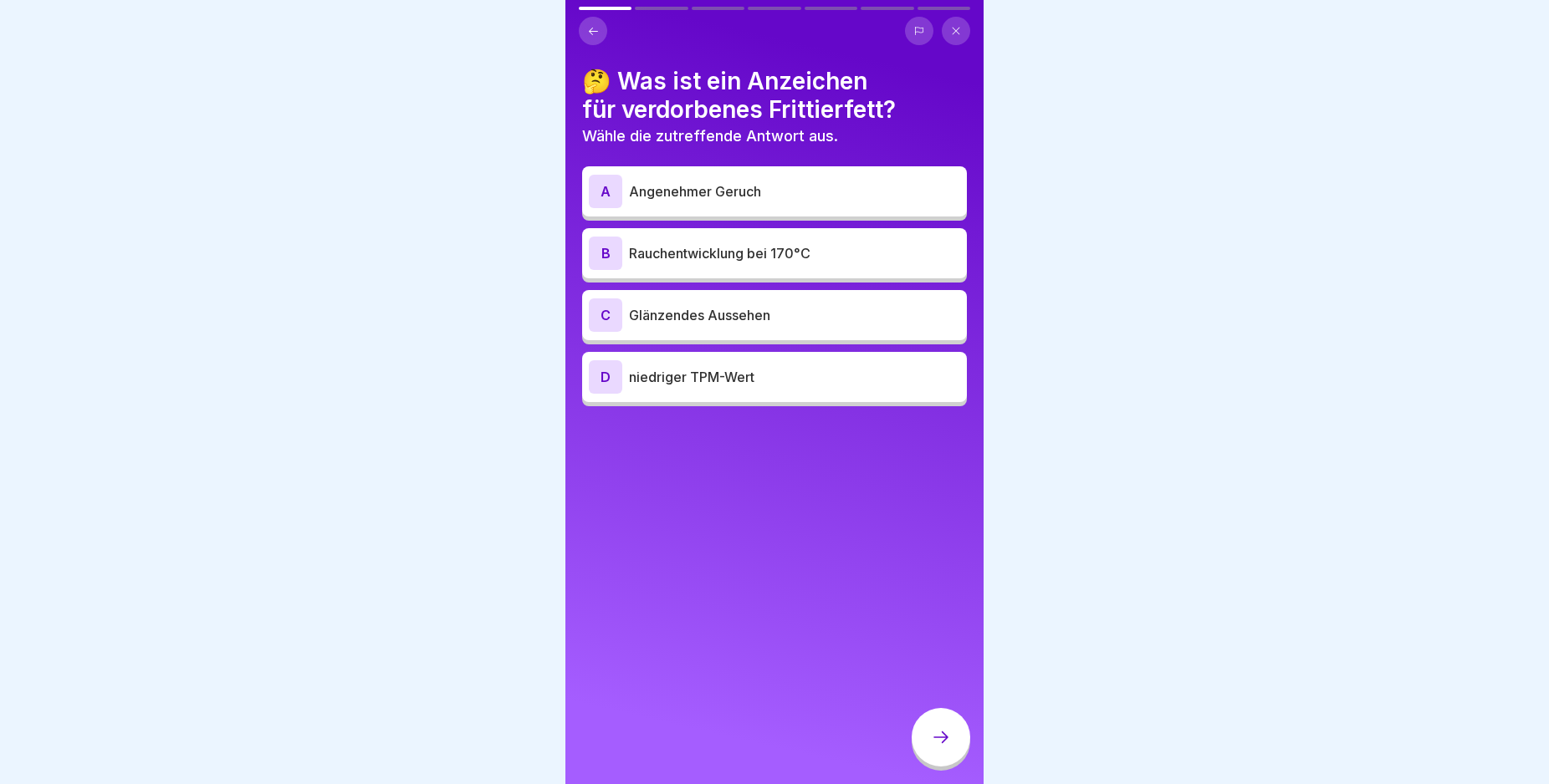
click at [595, 305] on div "C" at bounding box center [605, 315] width 34 height 34
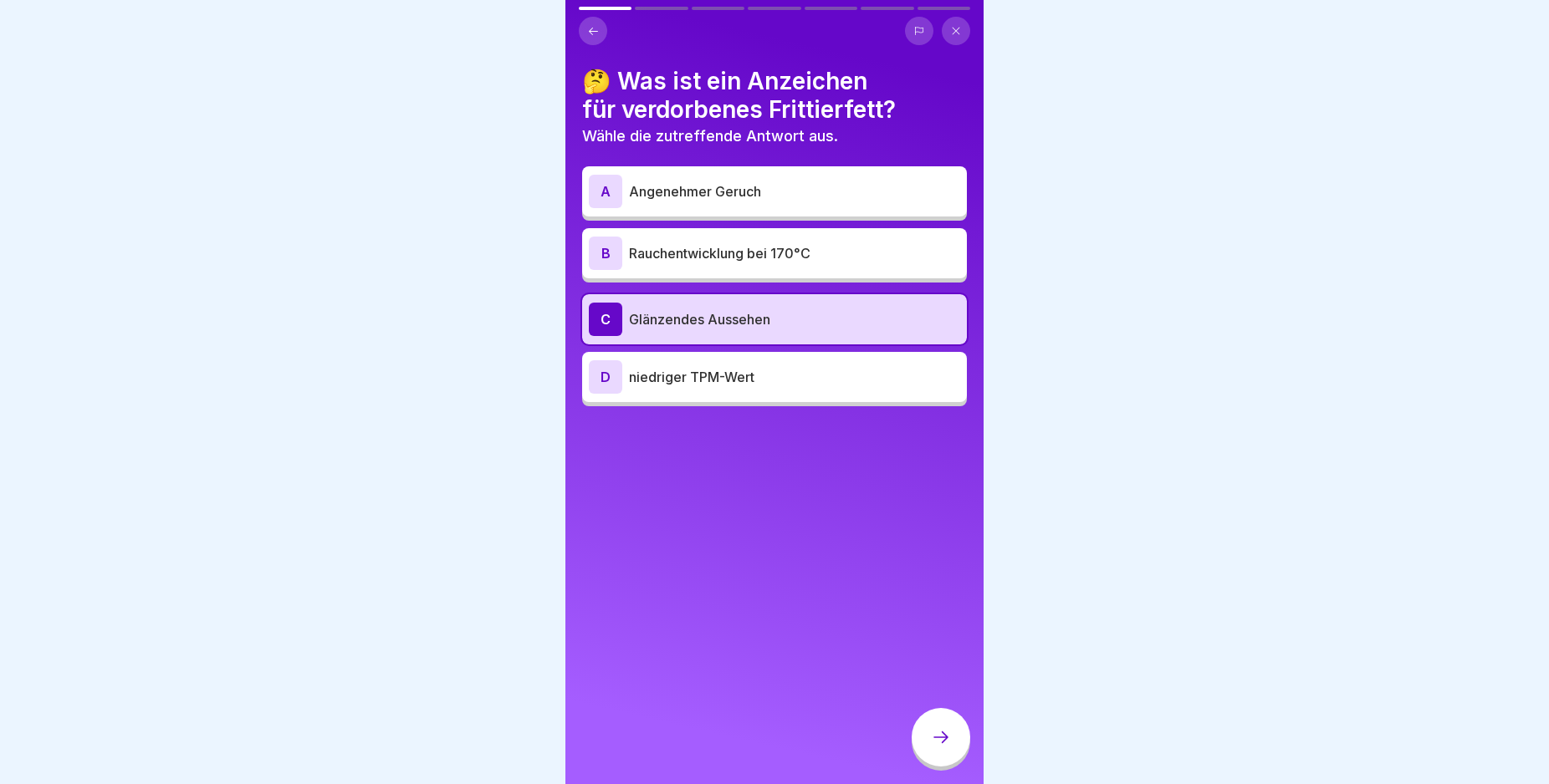
click at [935, 737] on div at bounding box center [940, 737] width 58 height 58
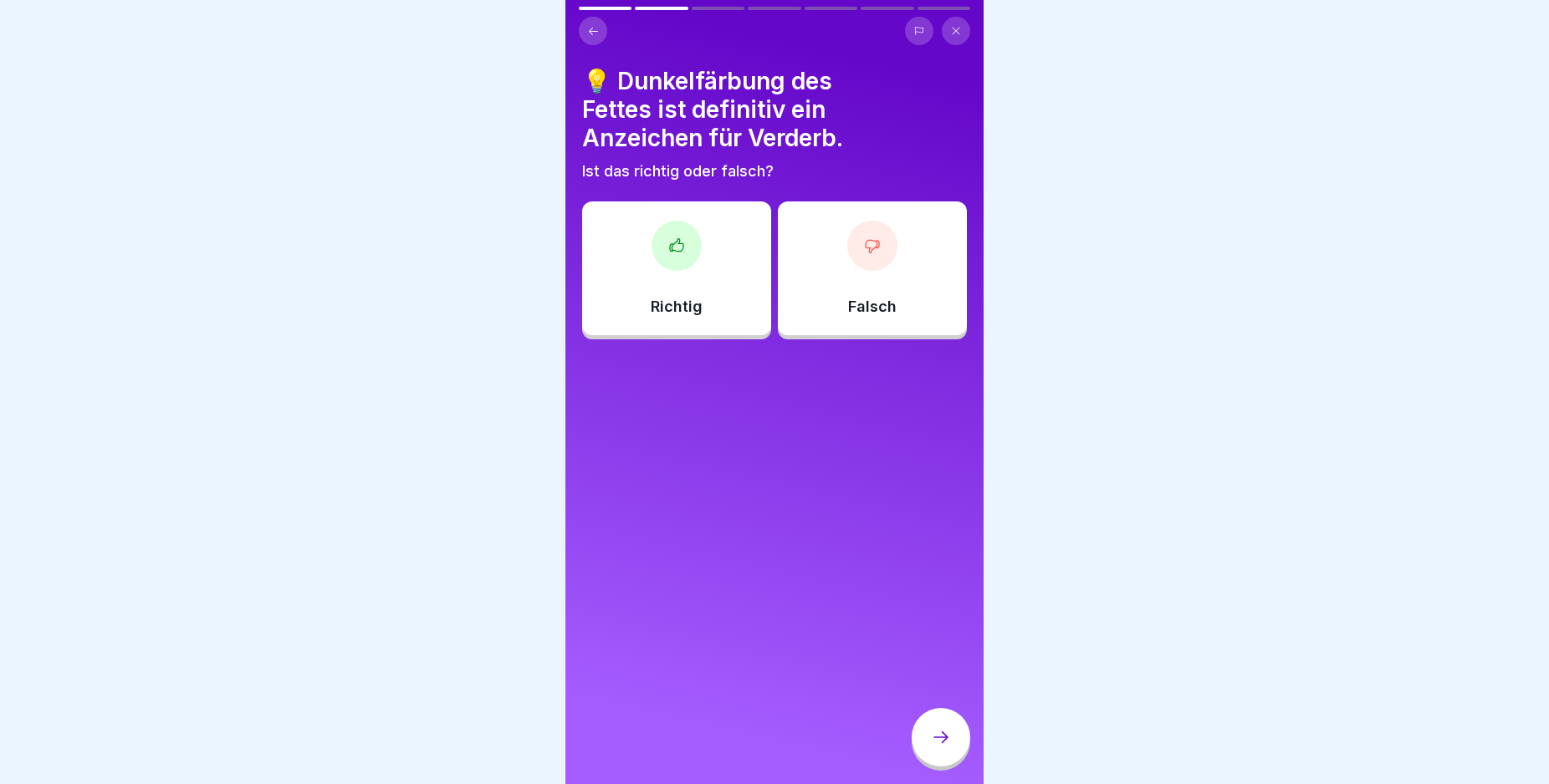
click at [711, 304] on div "Richtig" at bounding box center [677, 268] width 189 height 134
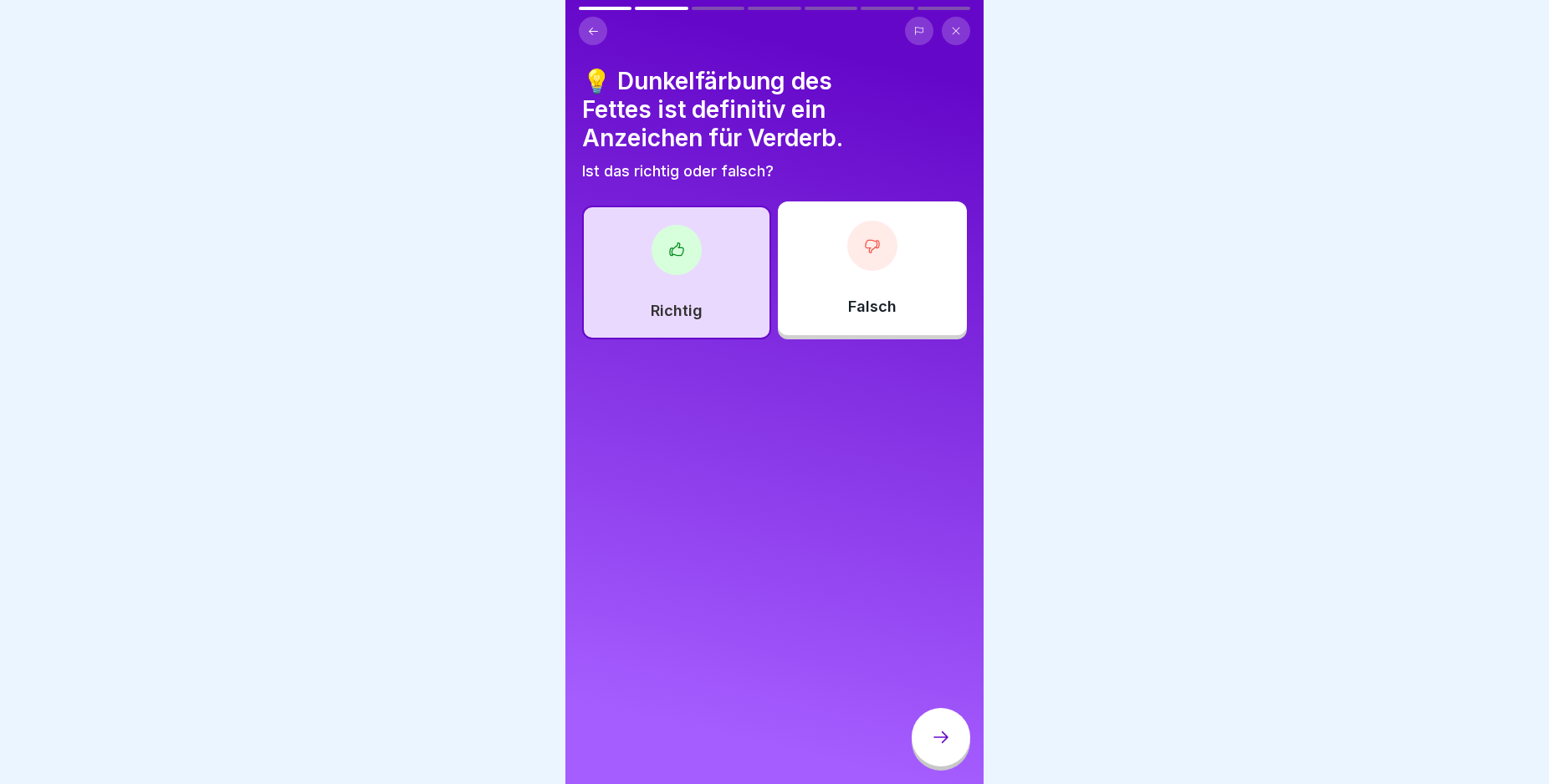
click at [933, 747] on icon at bounding box center [940, 737] width 20 height 20
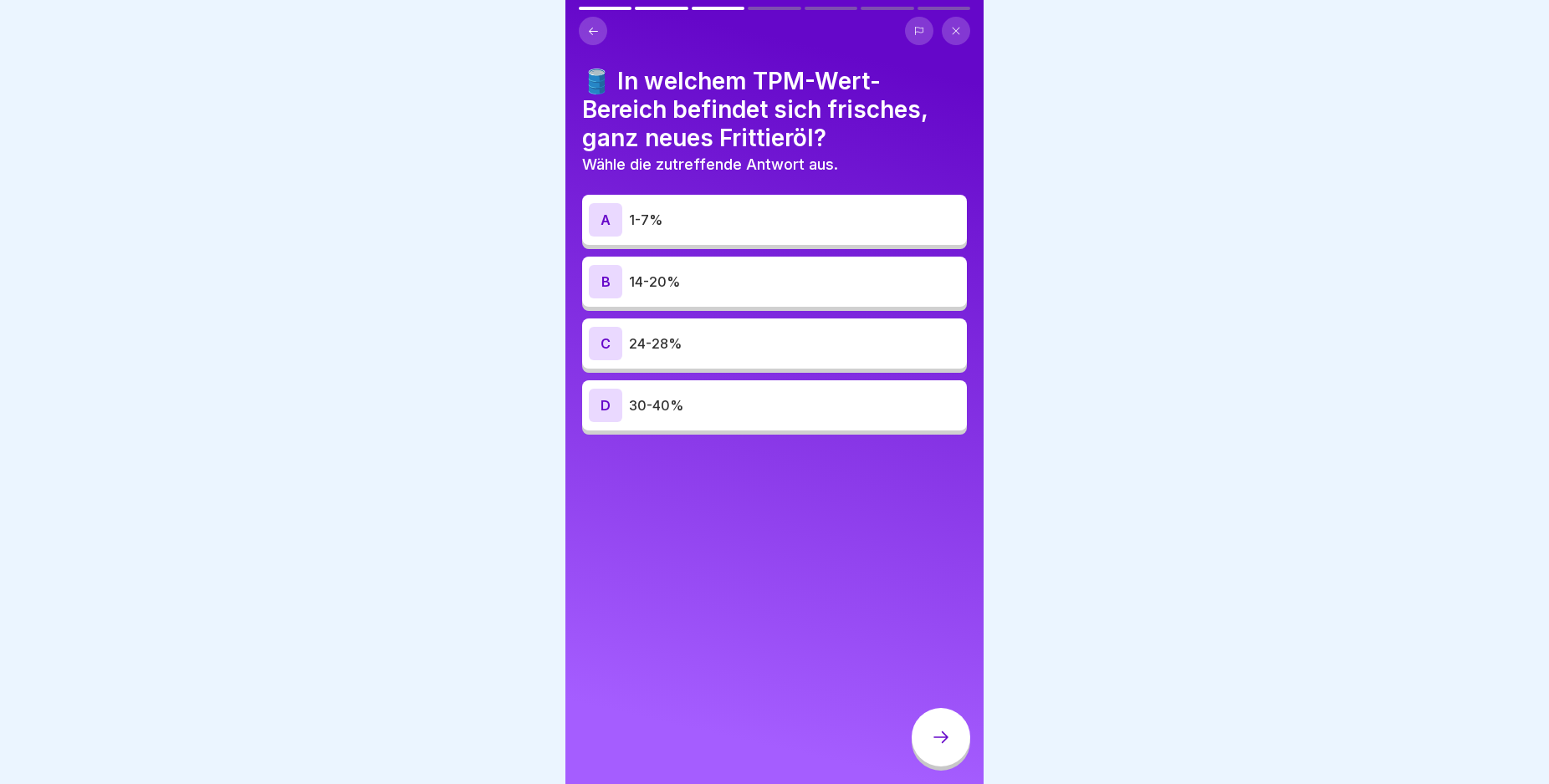
click at [601, 277] on div "B" at bounding box center [605, 282] width 34 height 34
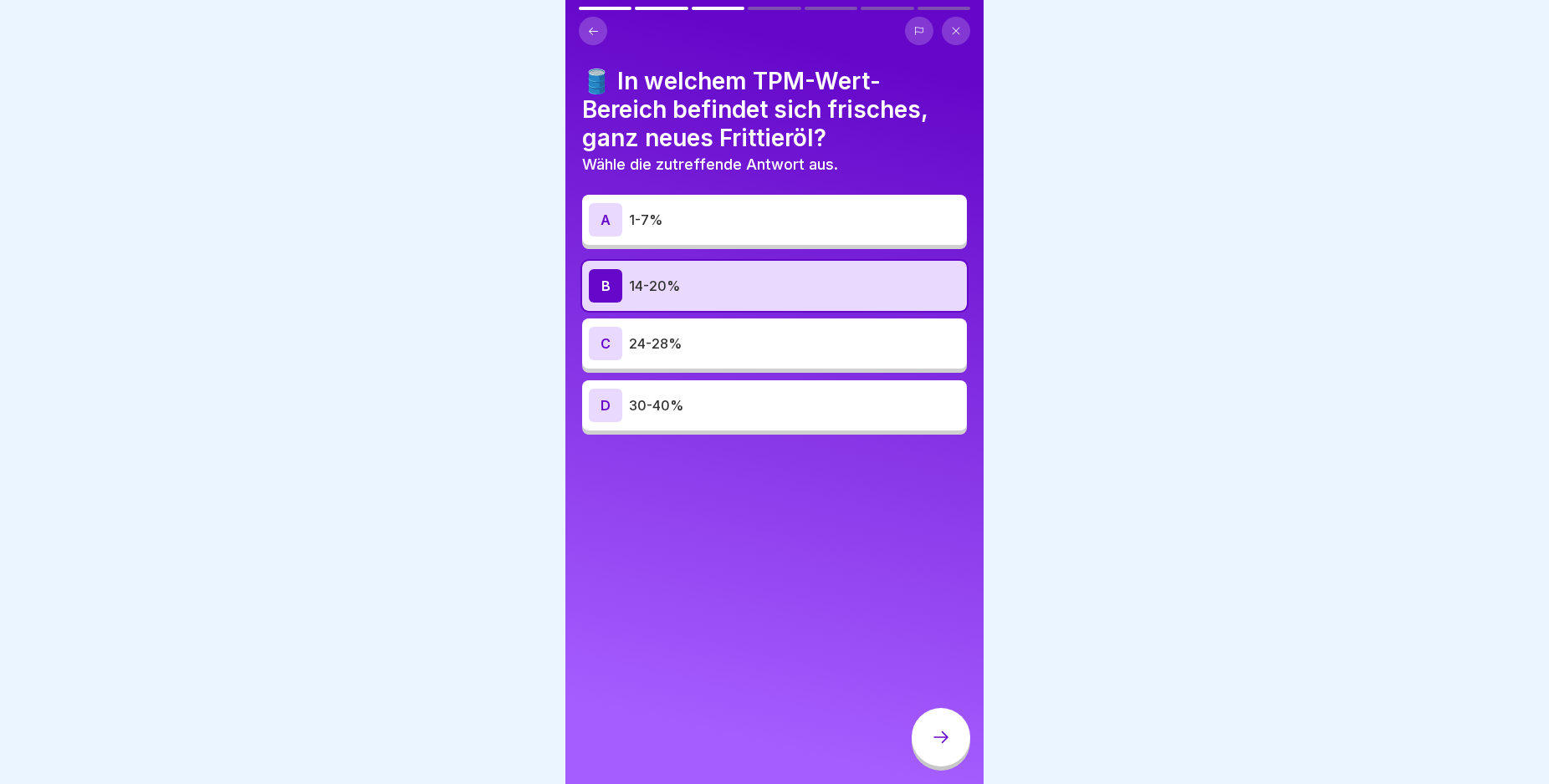
click at [916, 741] on div at bounding box center [940, 737] width 58 height 58
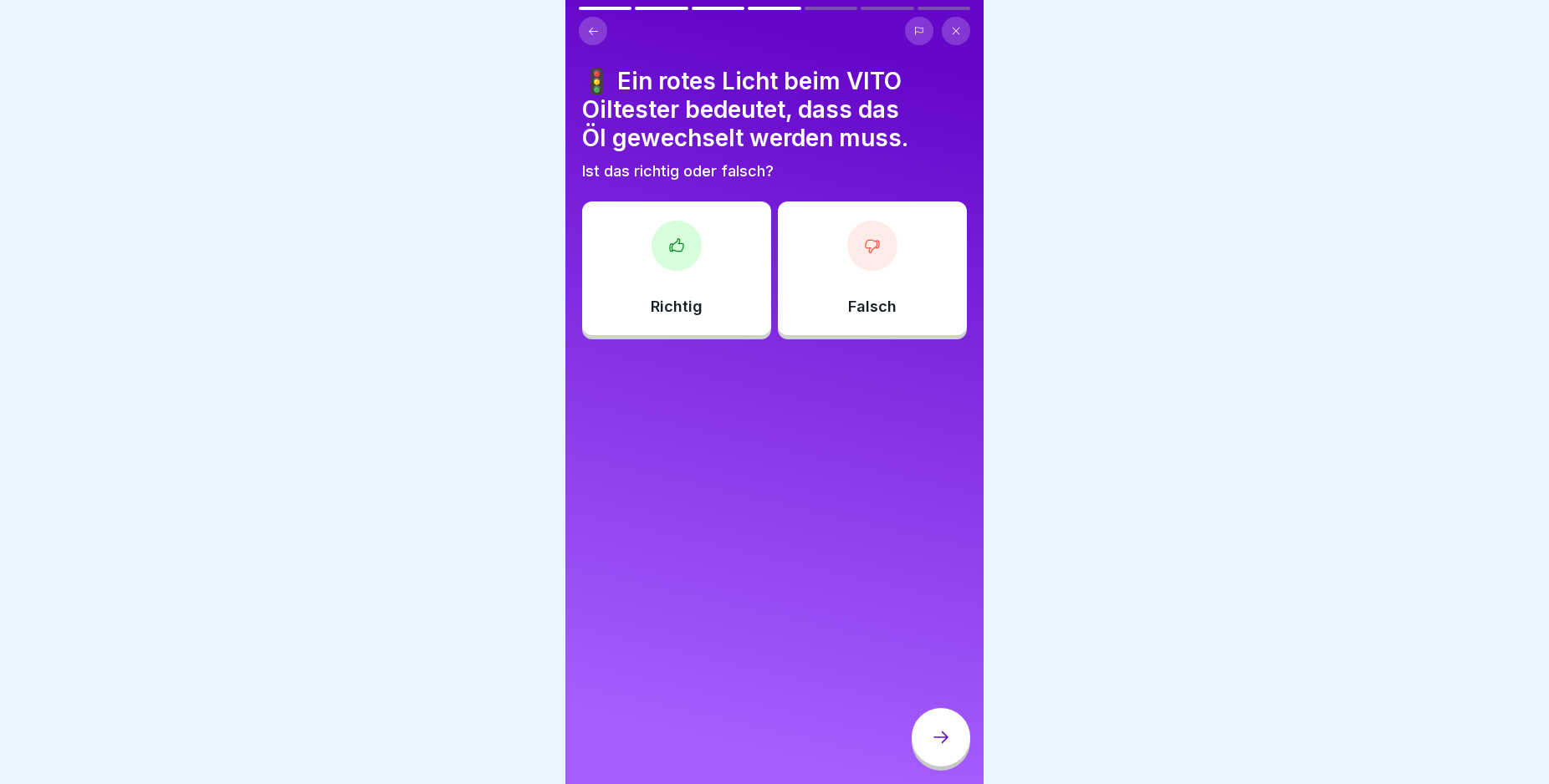
click at [655, 273] on div "Richtig" at bounding box center [677, 268] width 189 height 134
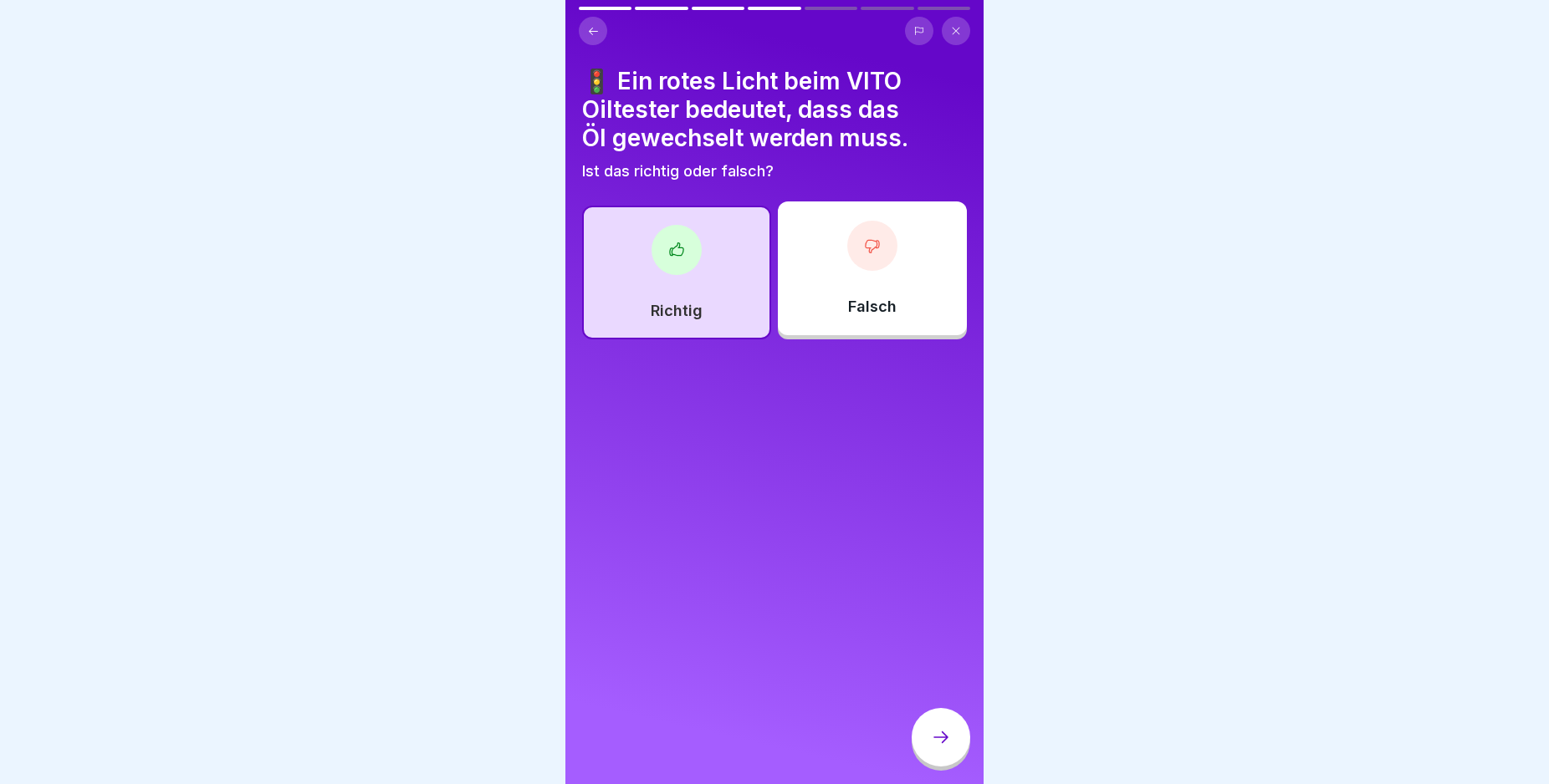
click at [949, 738] on div at bounding box center [940, 737] width 58 height 58
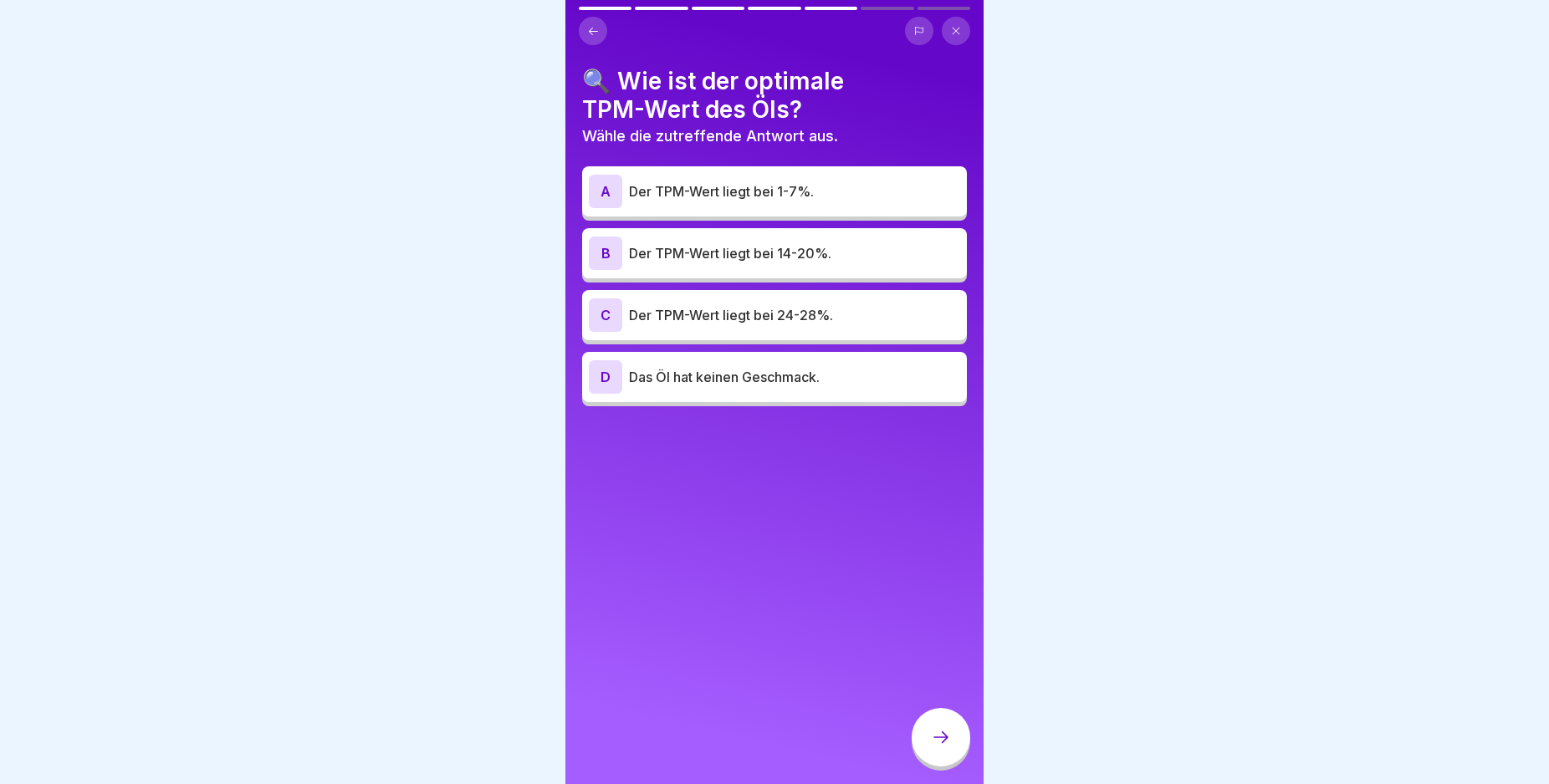
click at [605, 255] on div "B" at bounding box center [605, 253] width 34 height 34
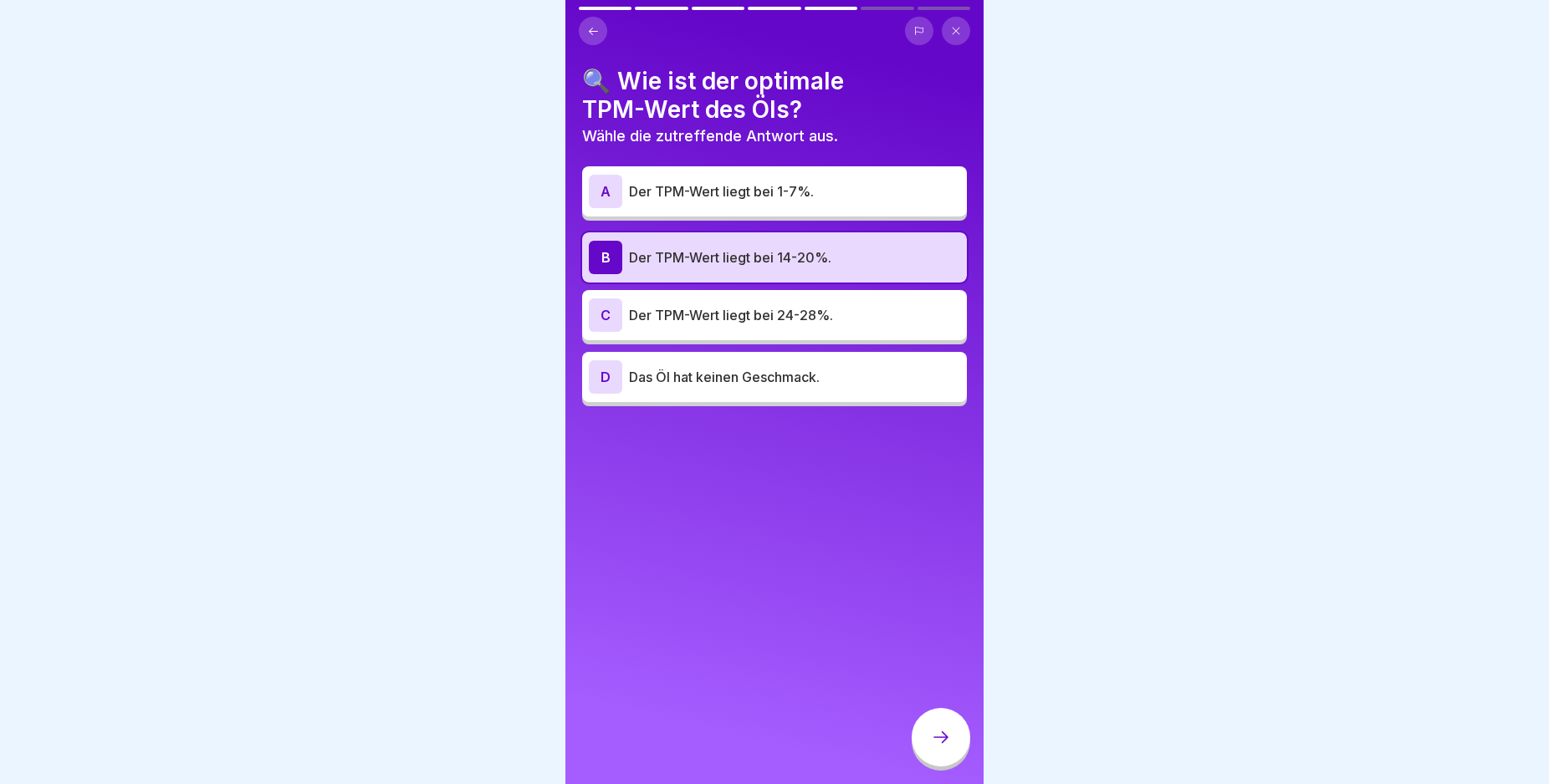
click at [942, 741] on div at bounding box center [940, 737] width 58 height 58
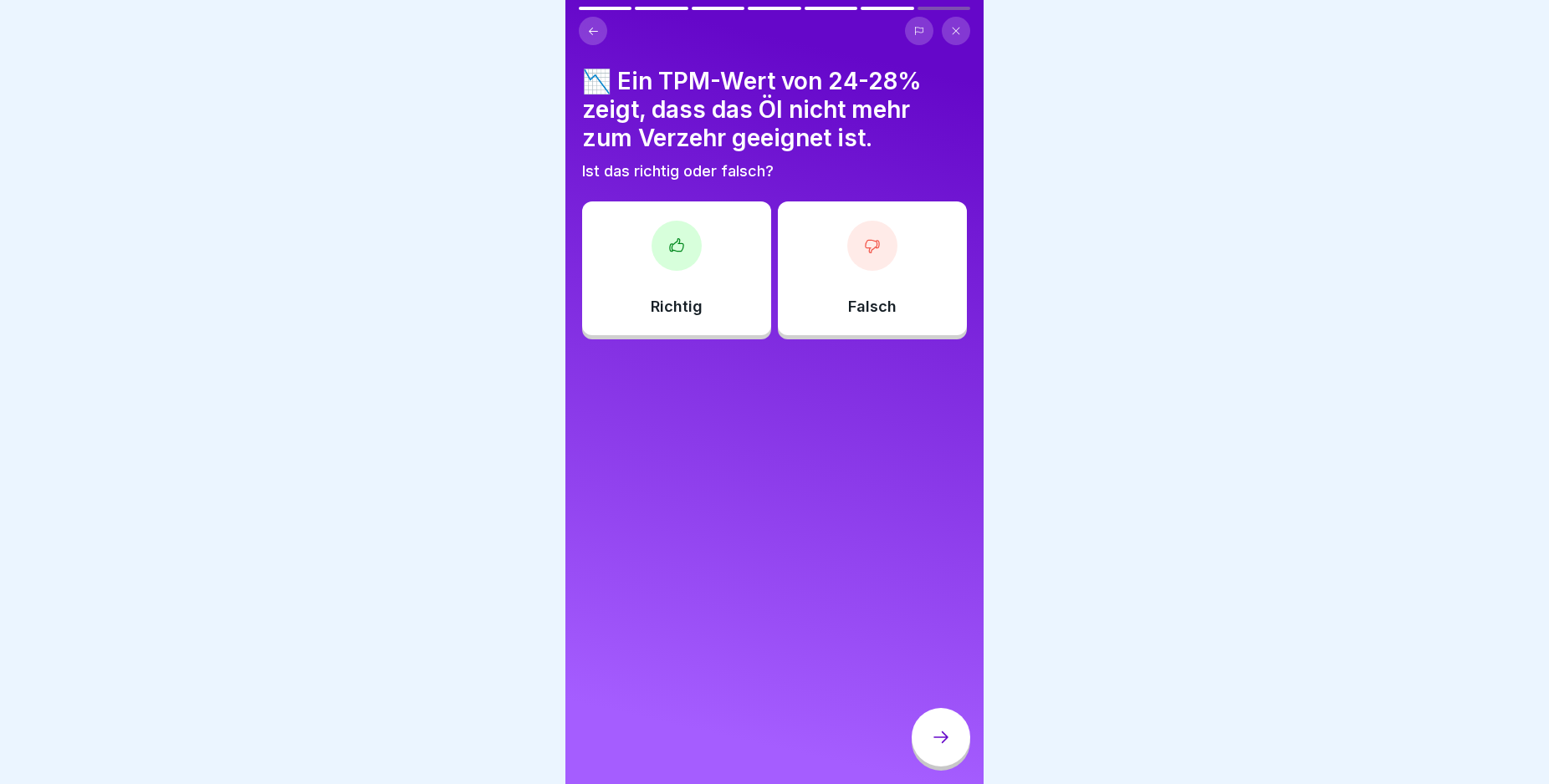
click at [693, 269] on div "Richtig" at bounding box center [677, 268] width 189 height 134
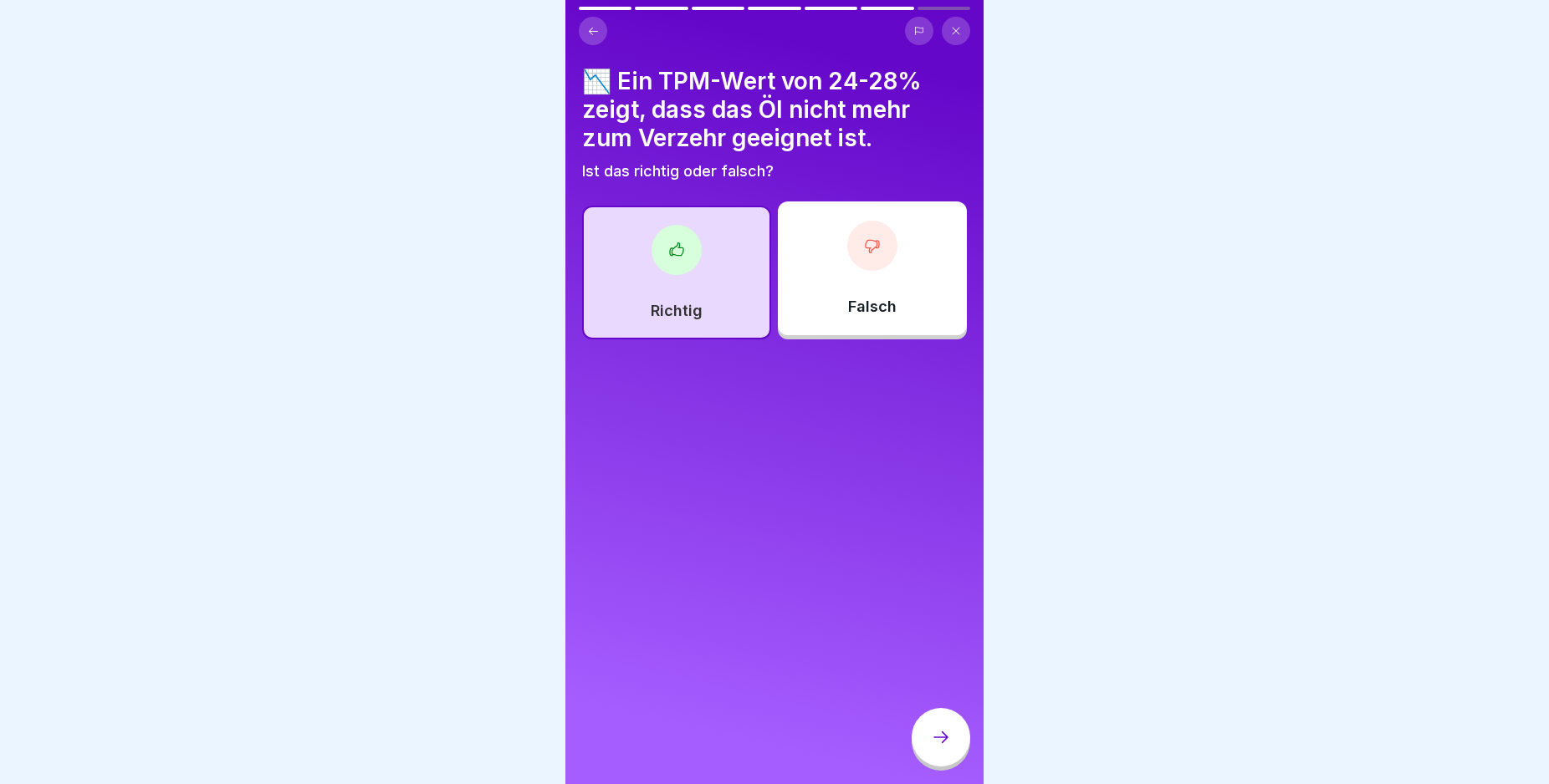
click at [921, 742] on div at bounding box center [940, 737] width 58 height 58
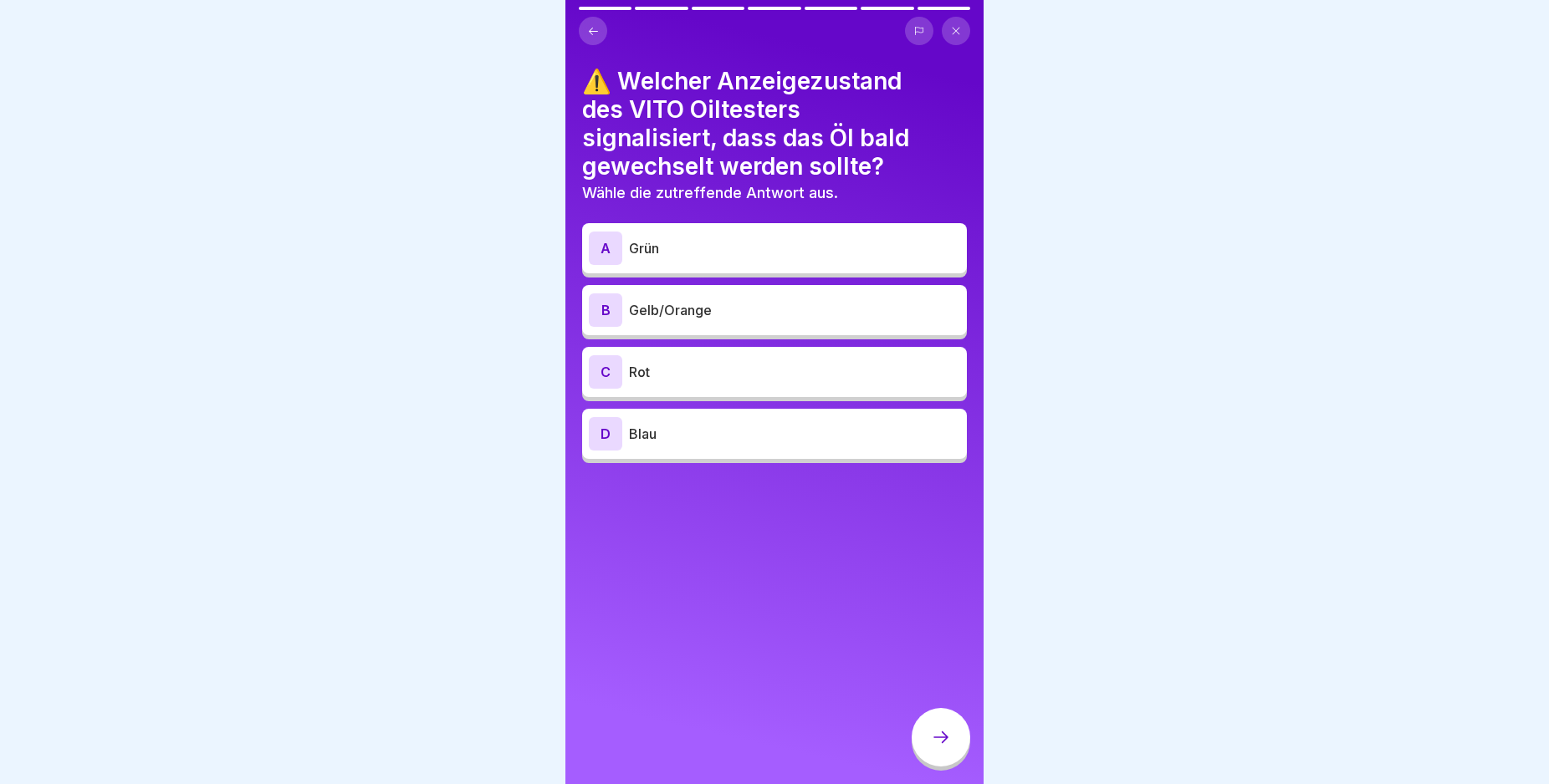
click at [597, 308] on div "B" at bounding box center [605, 310] width 34 height 34
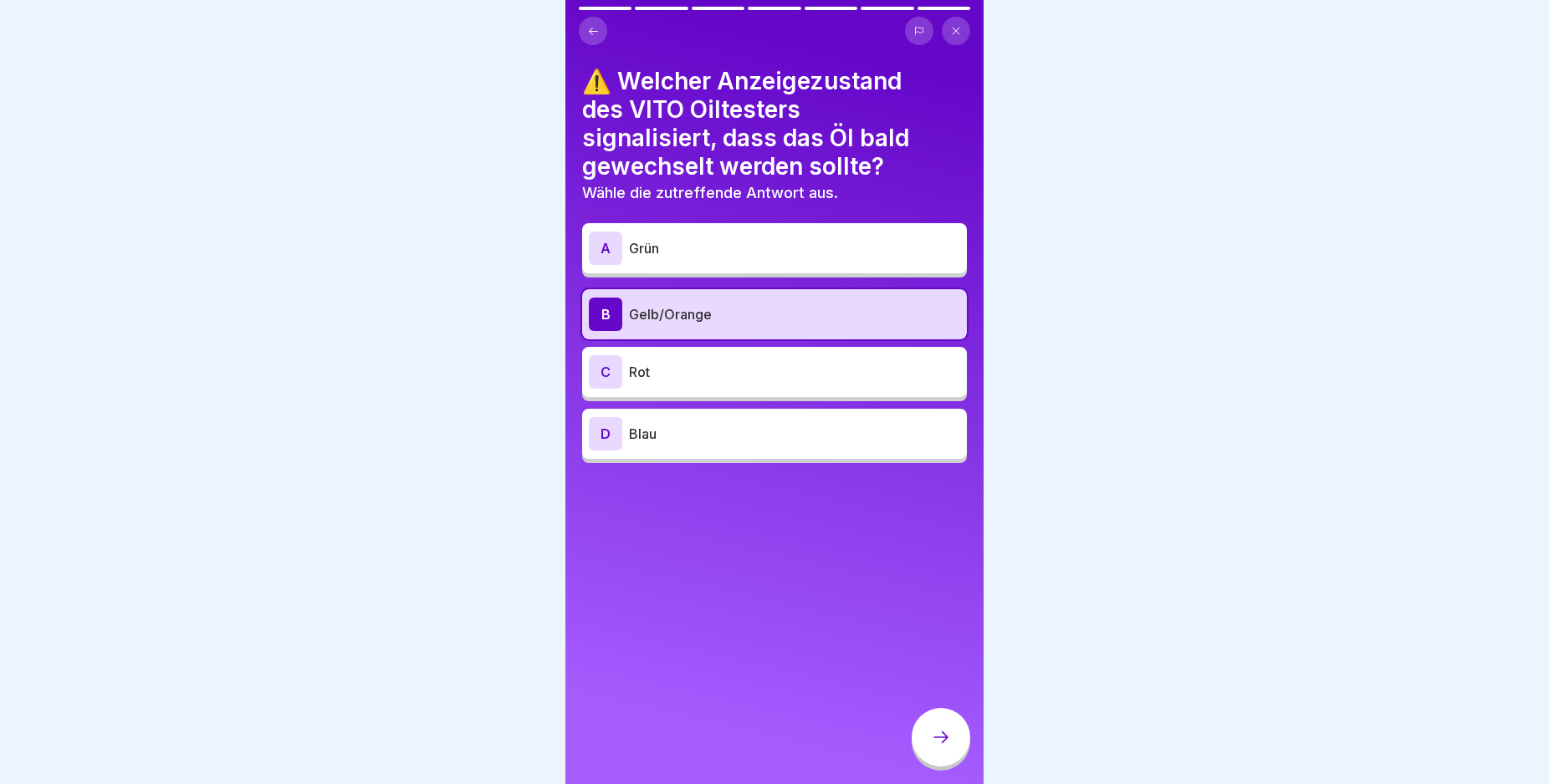
click at [936, 747] on icon at bounding box center [940, 737] width 20 height 20
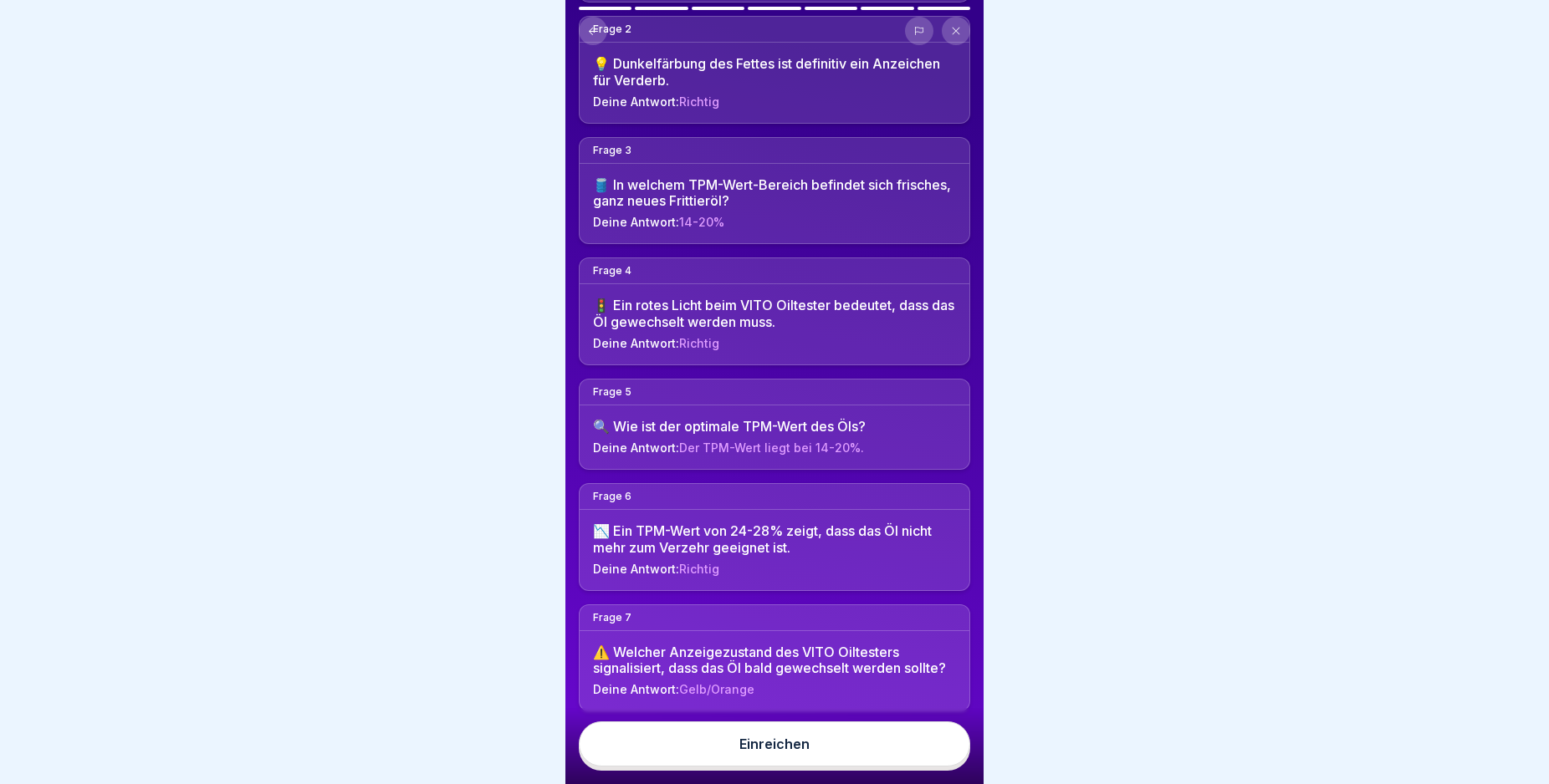
scroll to position [277, 0]
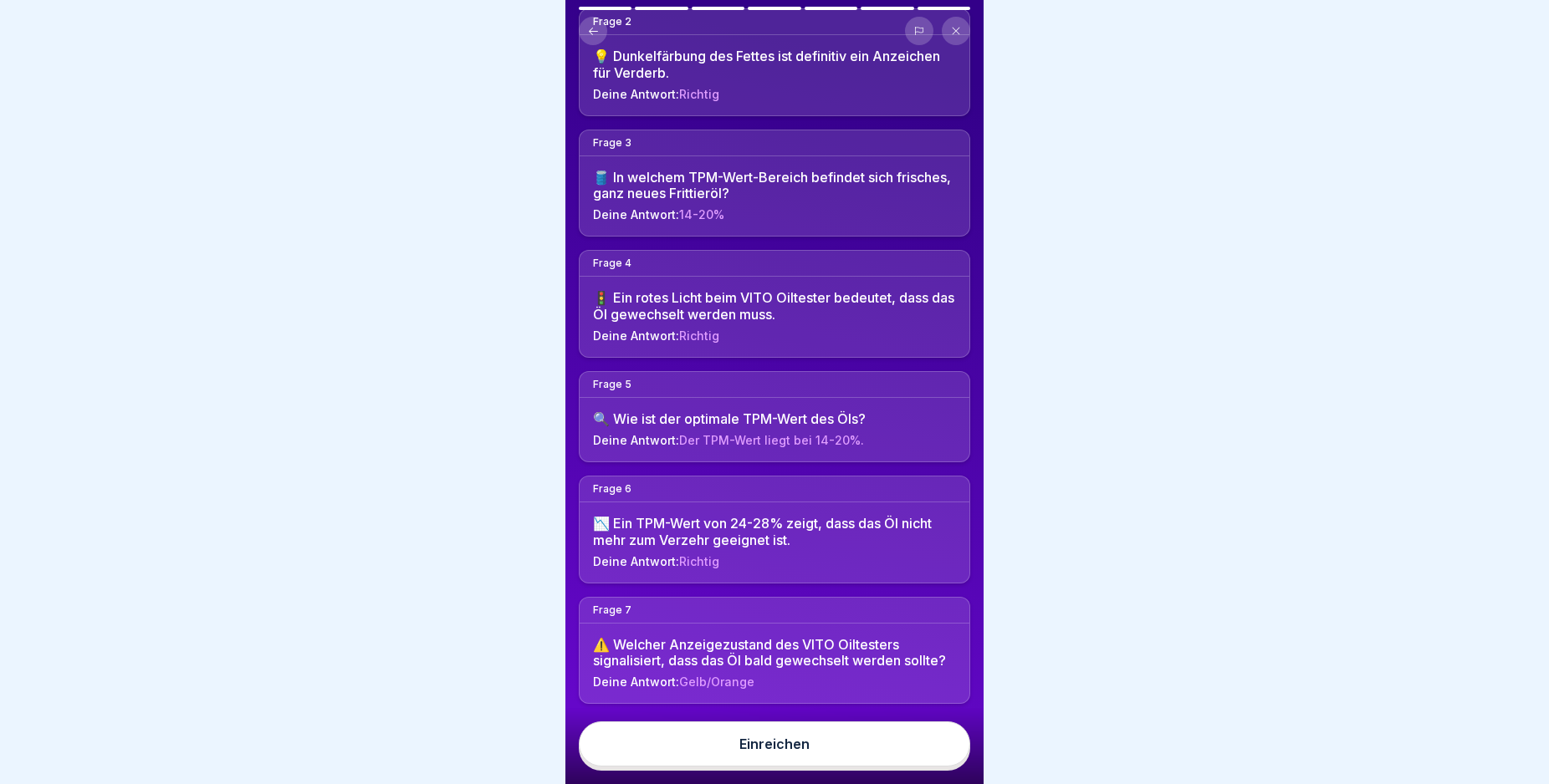
click at [973, 781] on div "Hier sind deine Antworten. Bereit zum Einreichen? Im Anschluss siehst du dein E…" at bounding box center [774, 392] width 418 height 784
click at [904, 751] on button "Einreichen" at bounding box center [774, 744] width 392 height 46
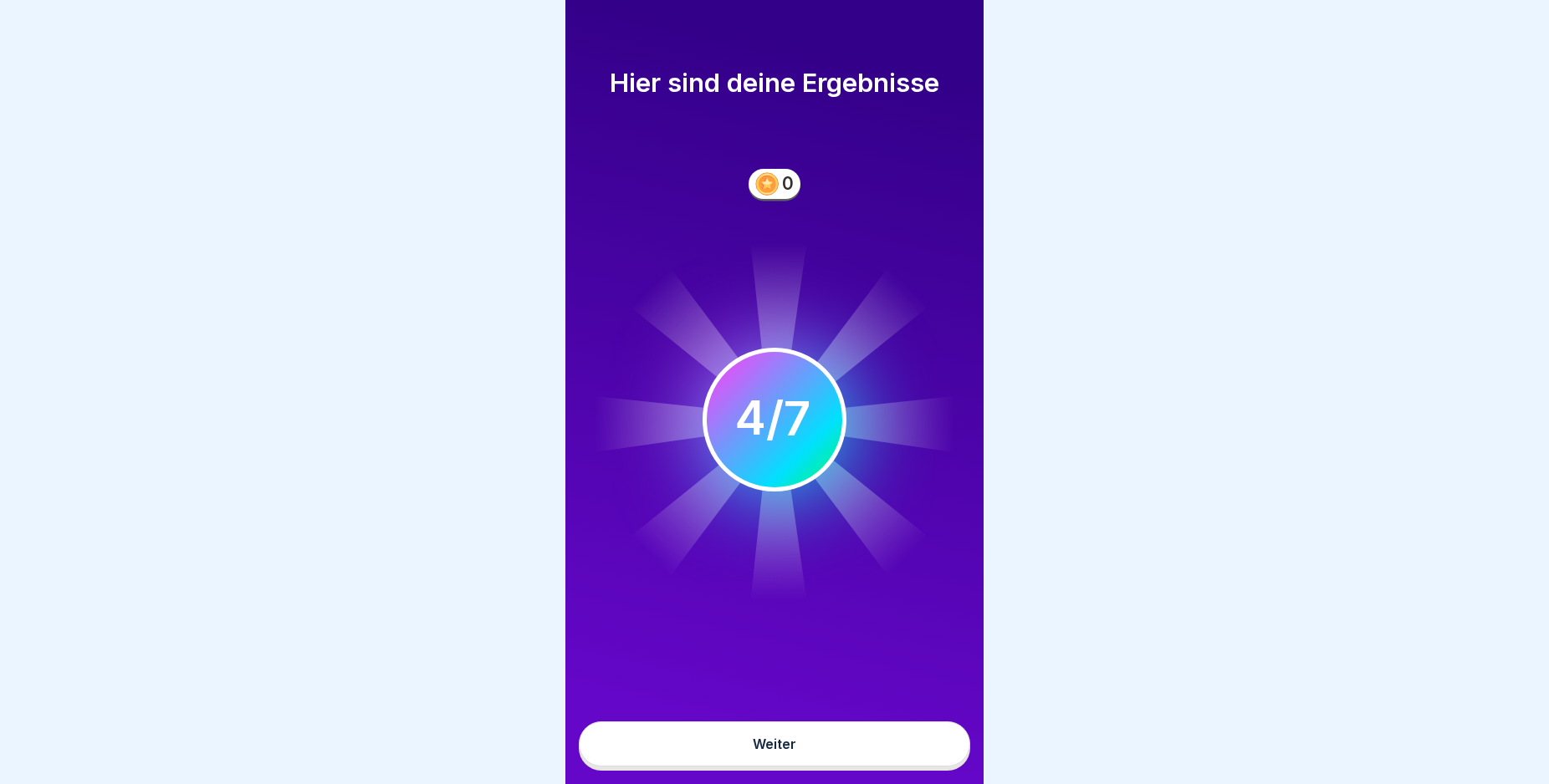
click at [885, 747] on button "Weiter" at bounding box center [774, 744] width 392 height 46
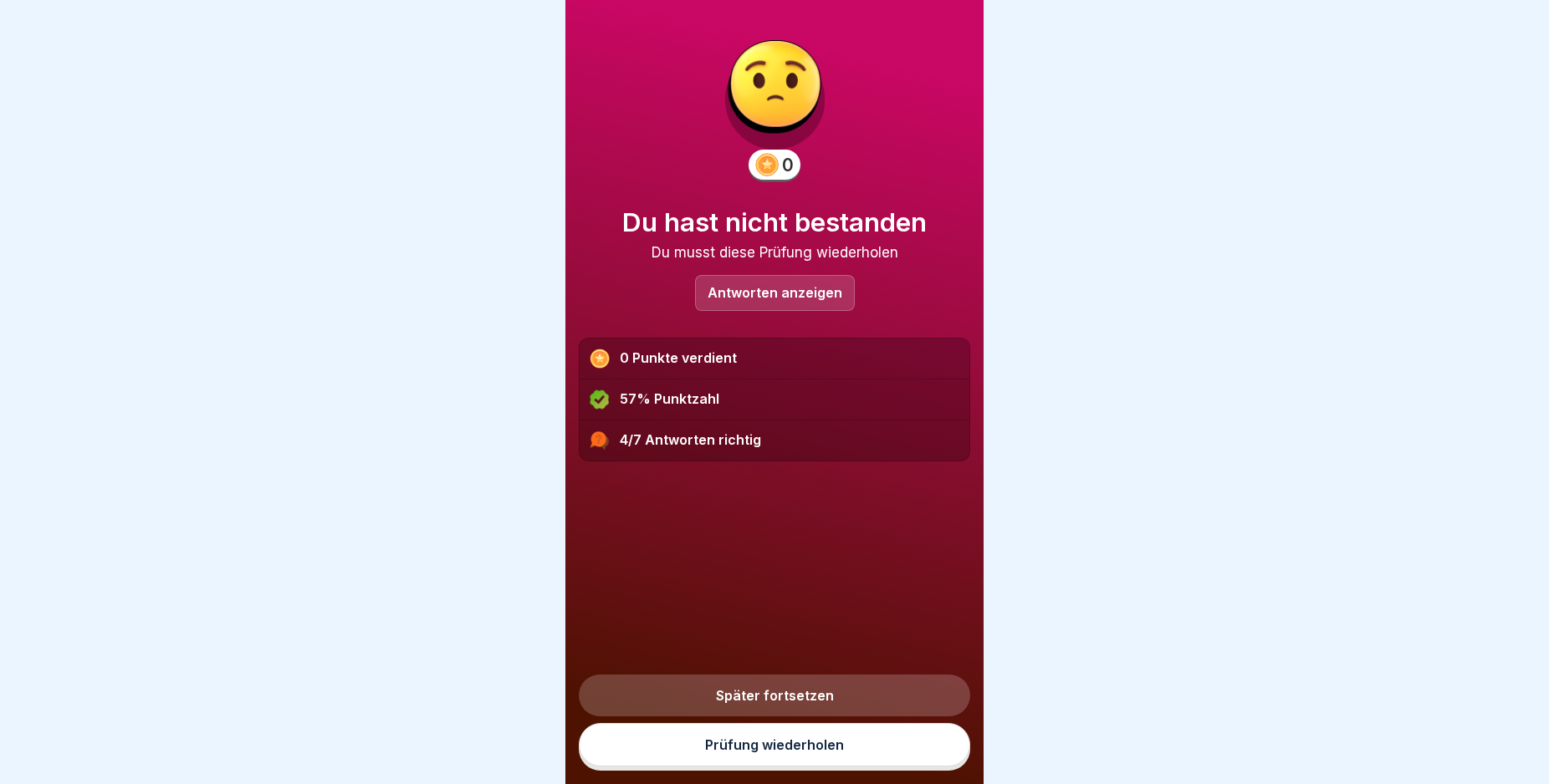
click at [860, 759] on link "Prüfung wiederholen" at bounding box center [774, 744] width 392 height 44
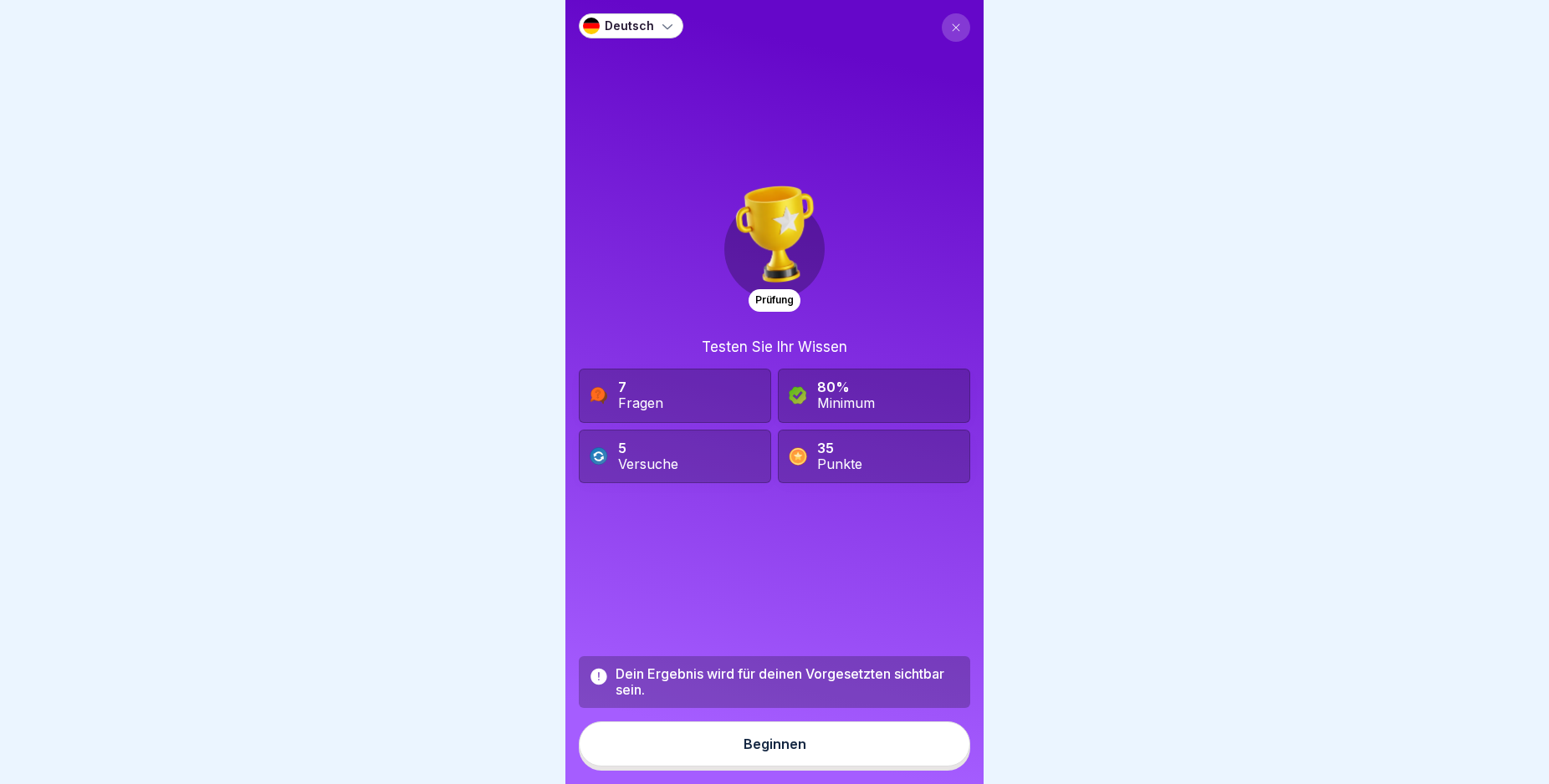
click at [838, 759] on button "Beginnen" at bounding box center [774, 744] width 392 height 46
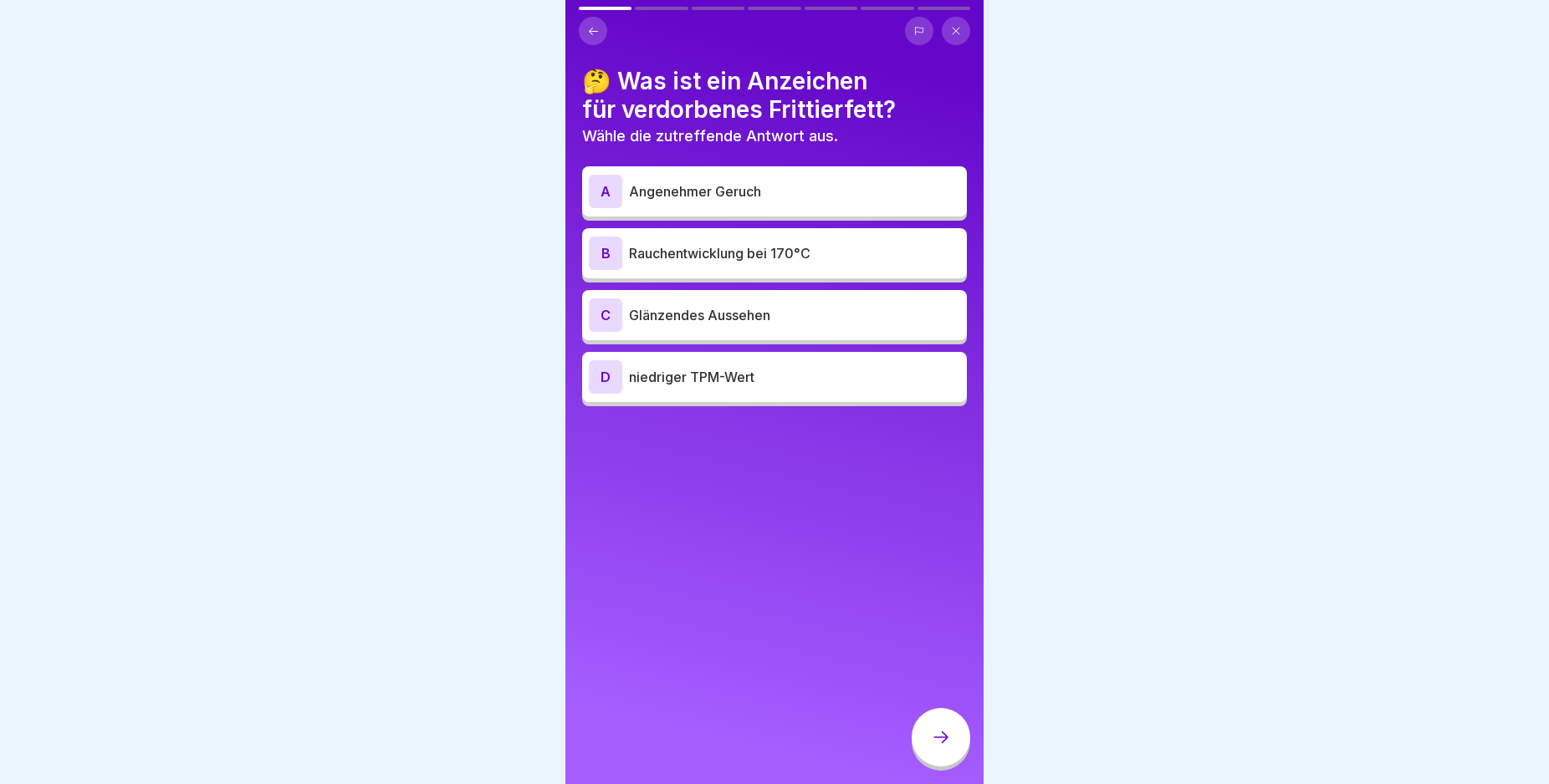
click at [600, 375] on div "D" at bounding box center [605, 377] width 34 height 34
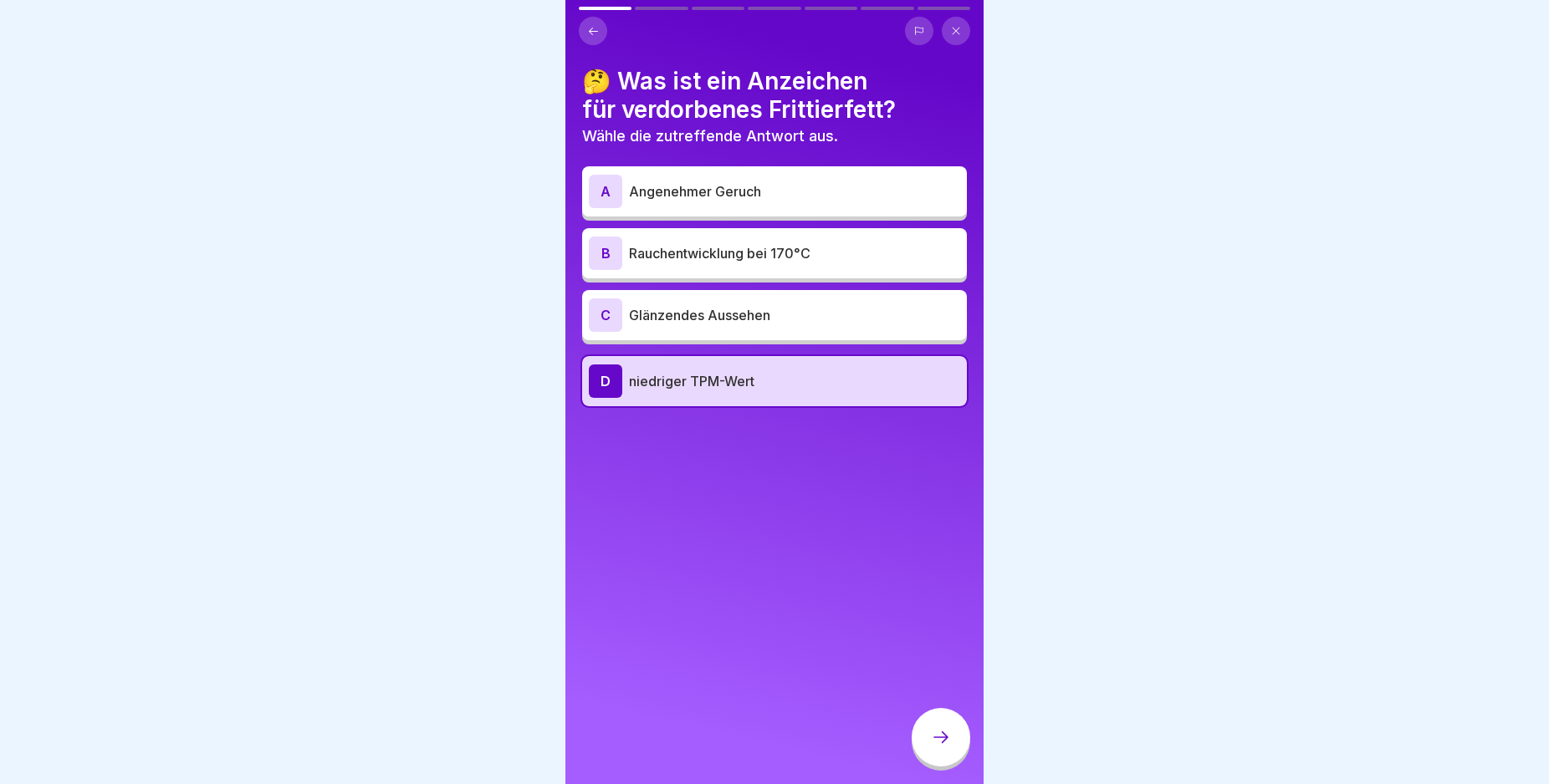
click at [927, 752] on div at bounding box center [940, 737] width 58 height 58
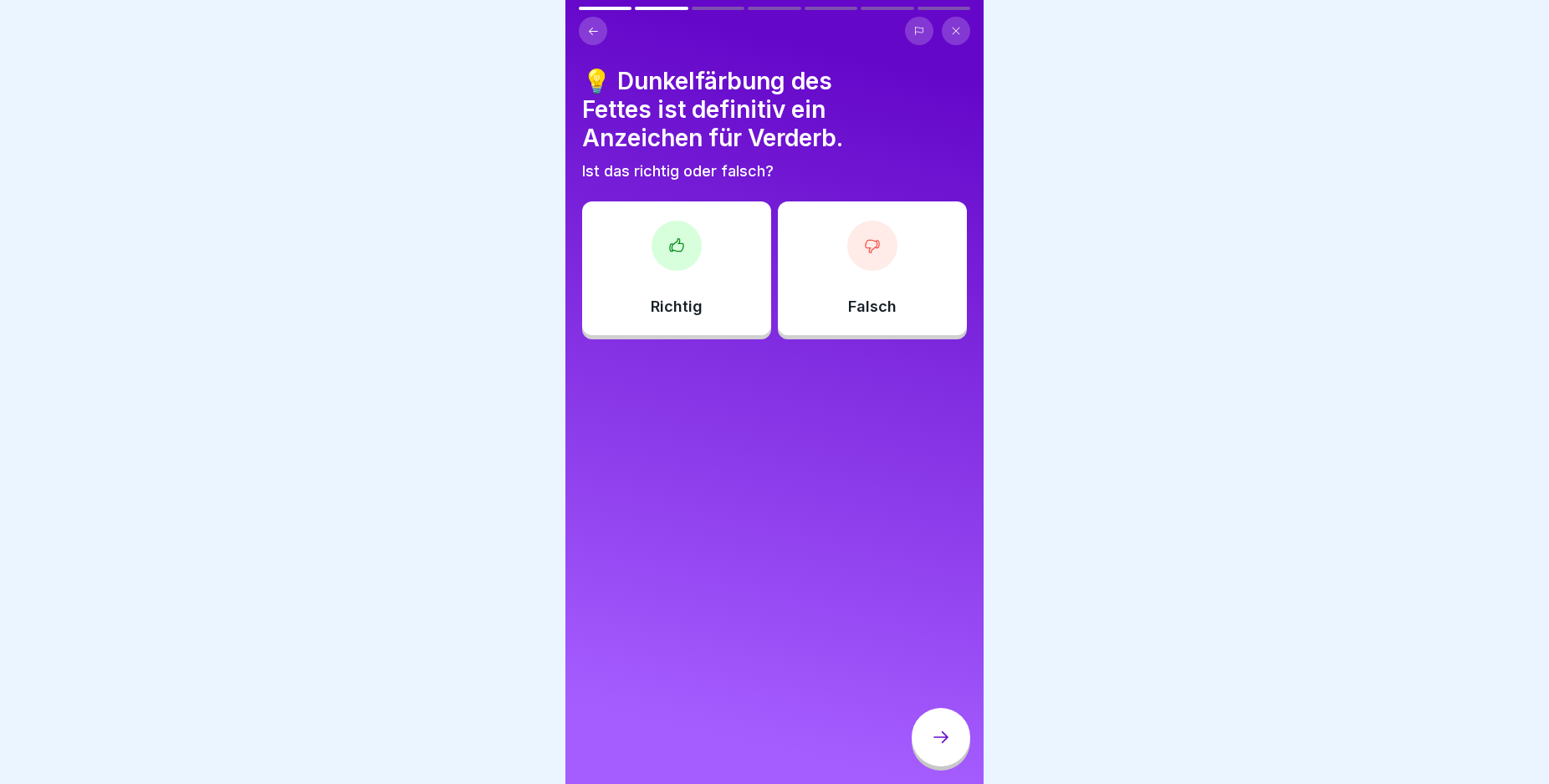
click at [698, 306] on div "Richtig" at bounding box center [677, 268] width 189 height 134
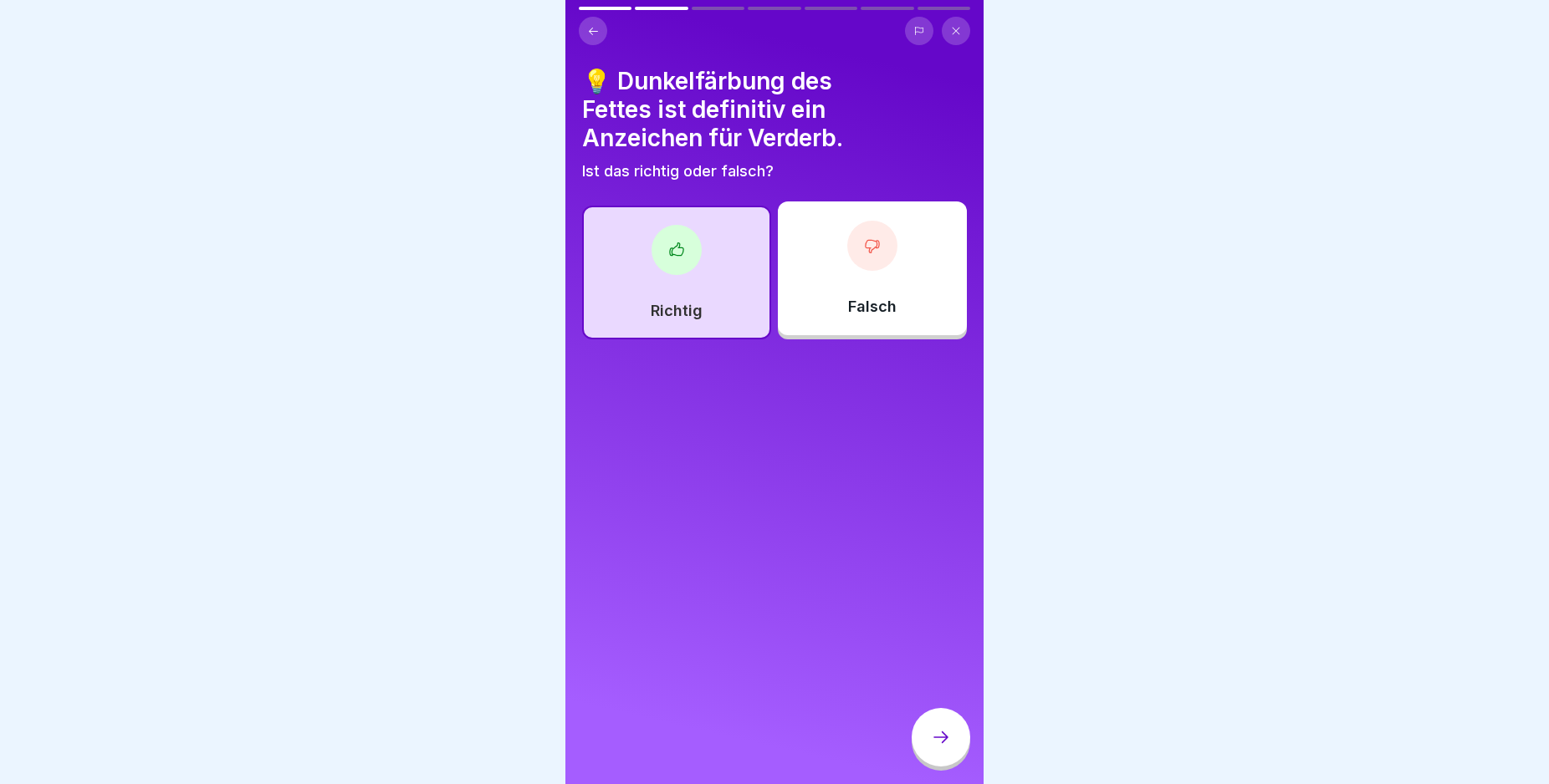
click at [945, 747] on icon at bounding box center [940, 737] width 20 height 20
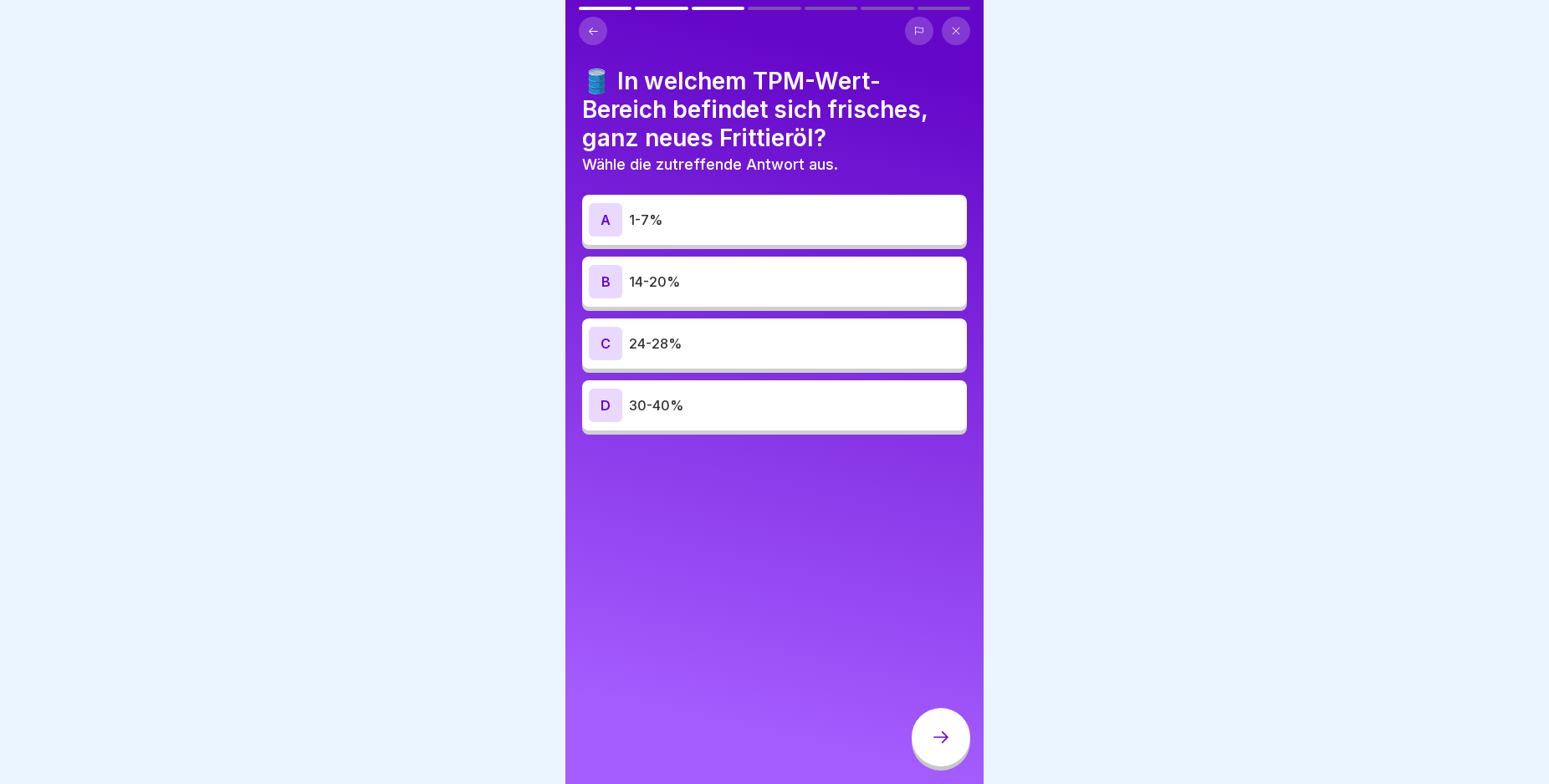
click at [599, 277] on div "B" at bounding box center [605, 282] width 34 height 34
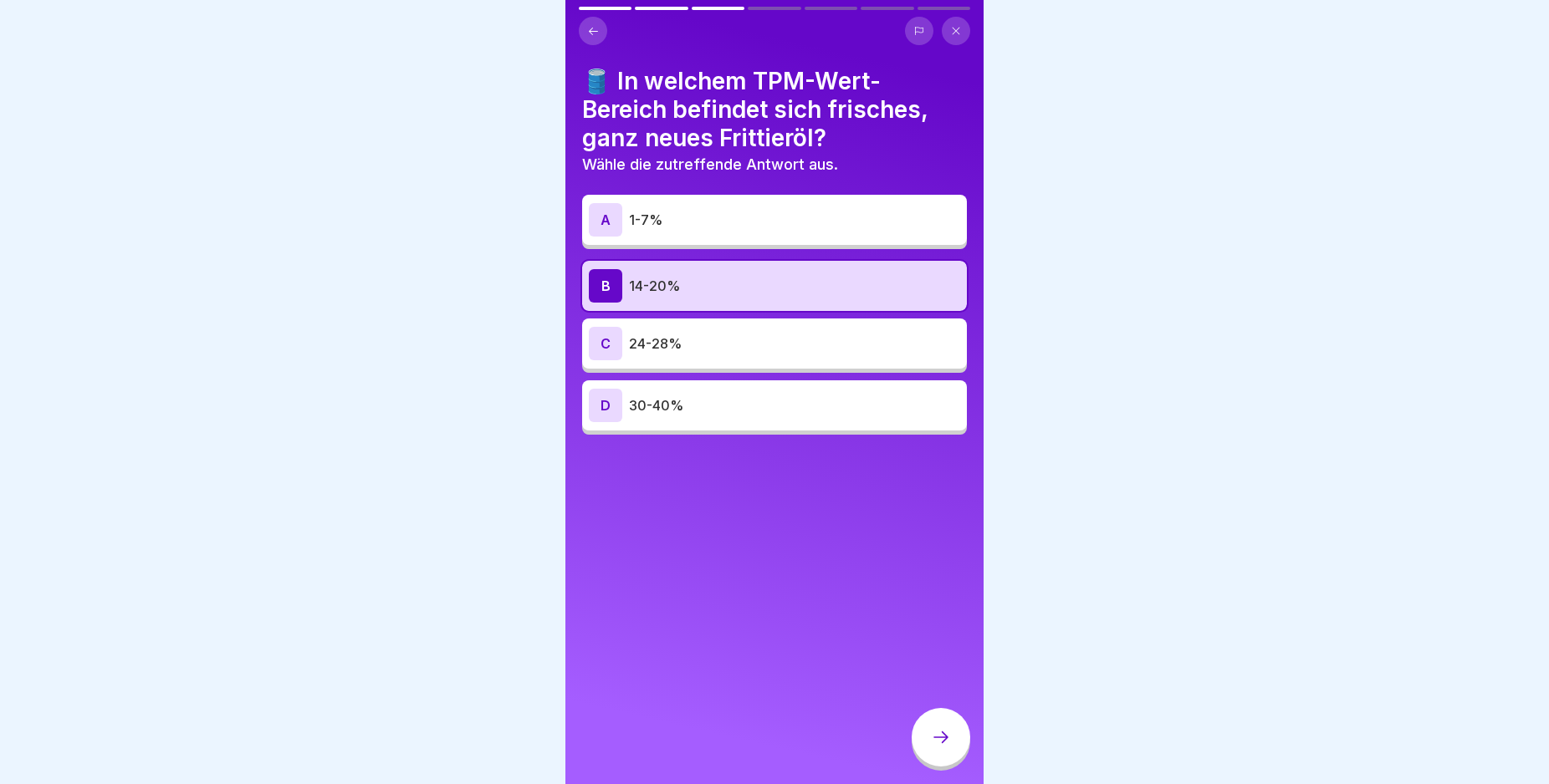
click at [941, 747] on icon at bounding box center [940, 737] width 20 height 20
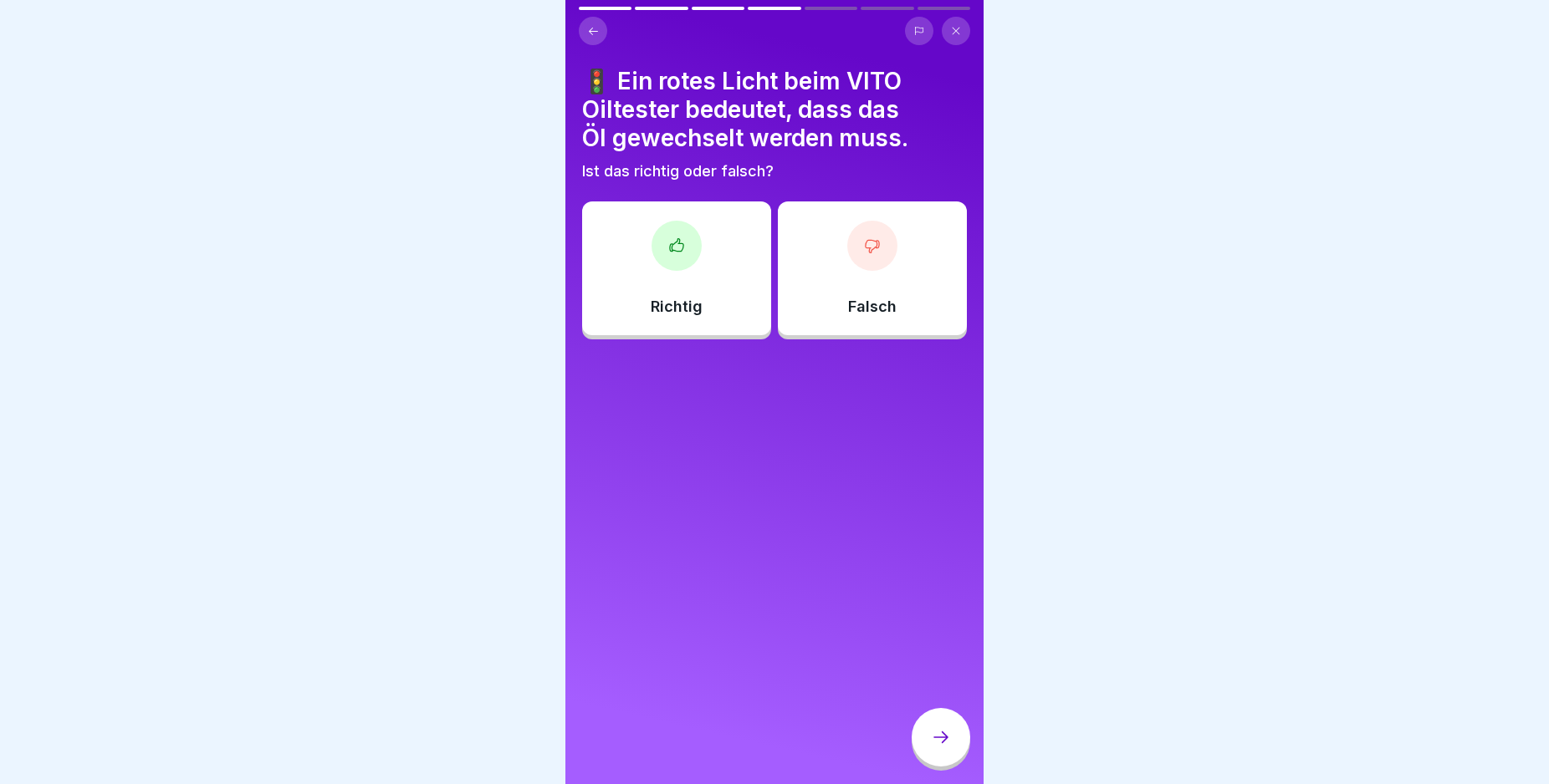
click at [723, 273] on div "Richtig" at bounding box center [677, 268] width 189 height 134
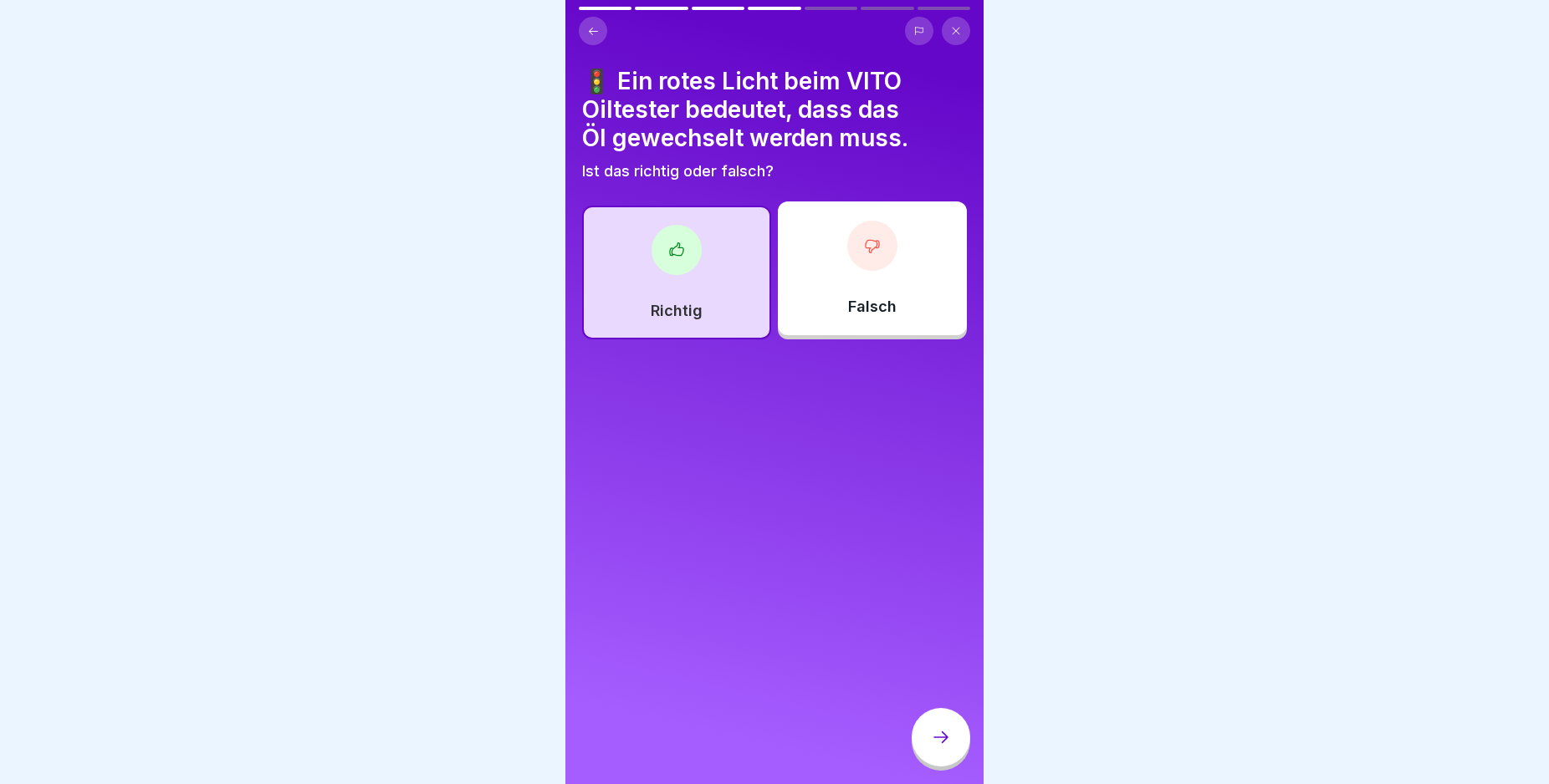
click at [941, 740] on div at bounding box center [940, 737] width 58 height 58
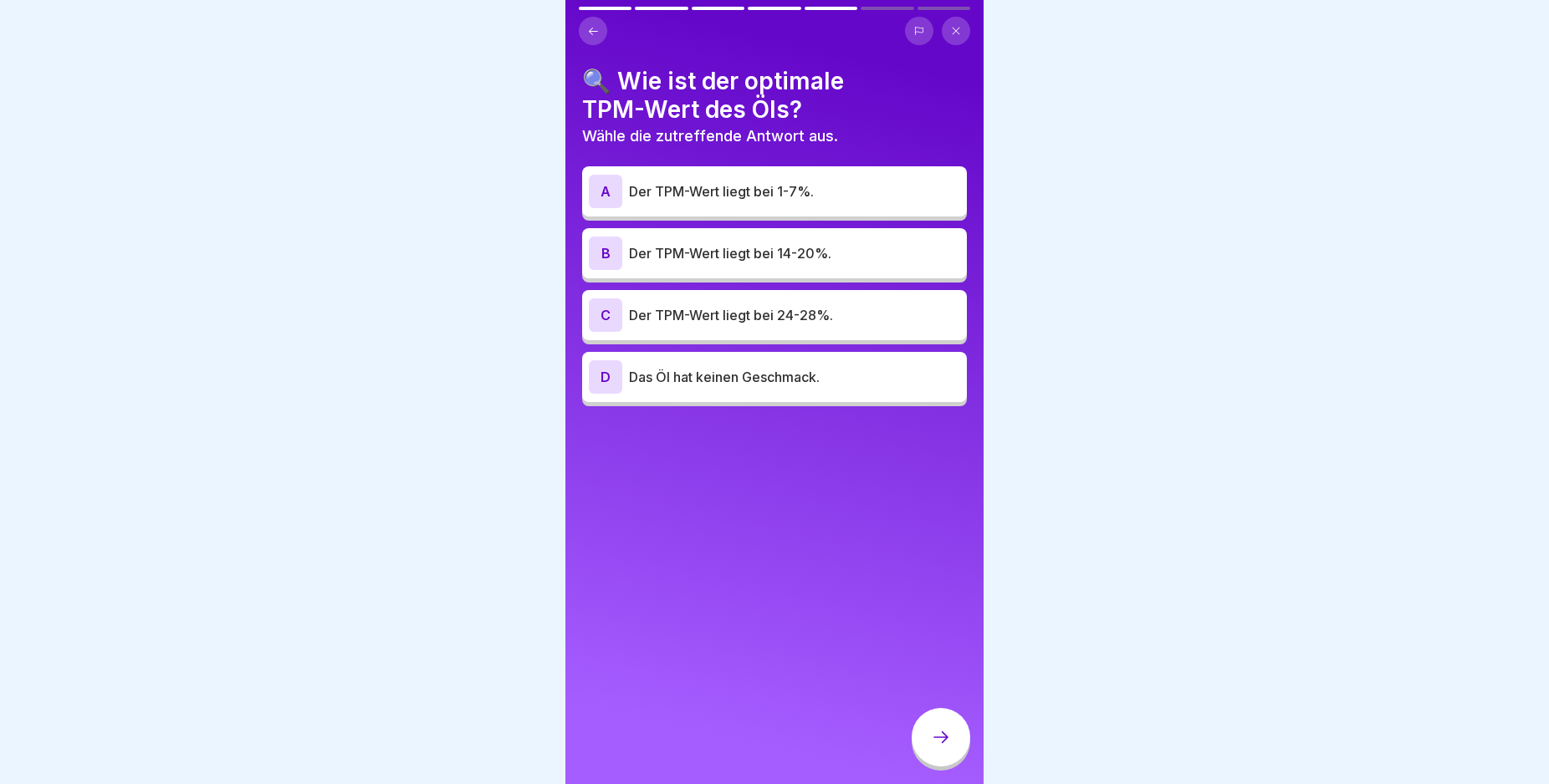
click at [602, 253] on div "B" at bounding box center [605, 253] width 34 height 34
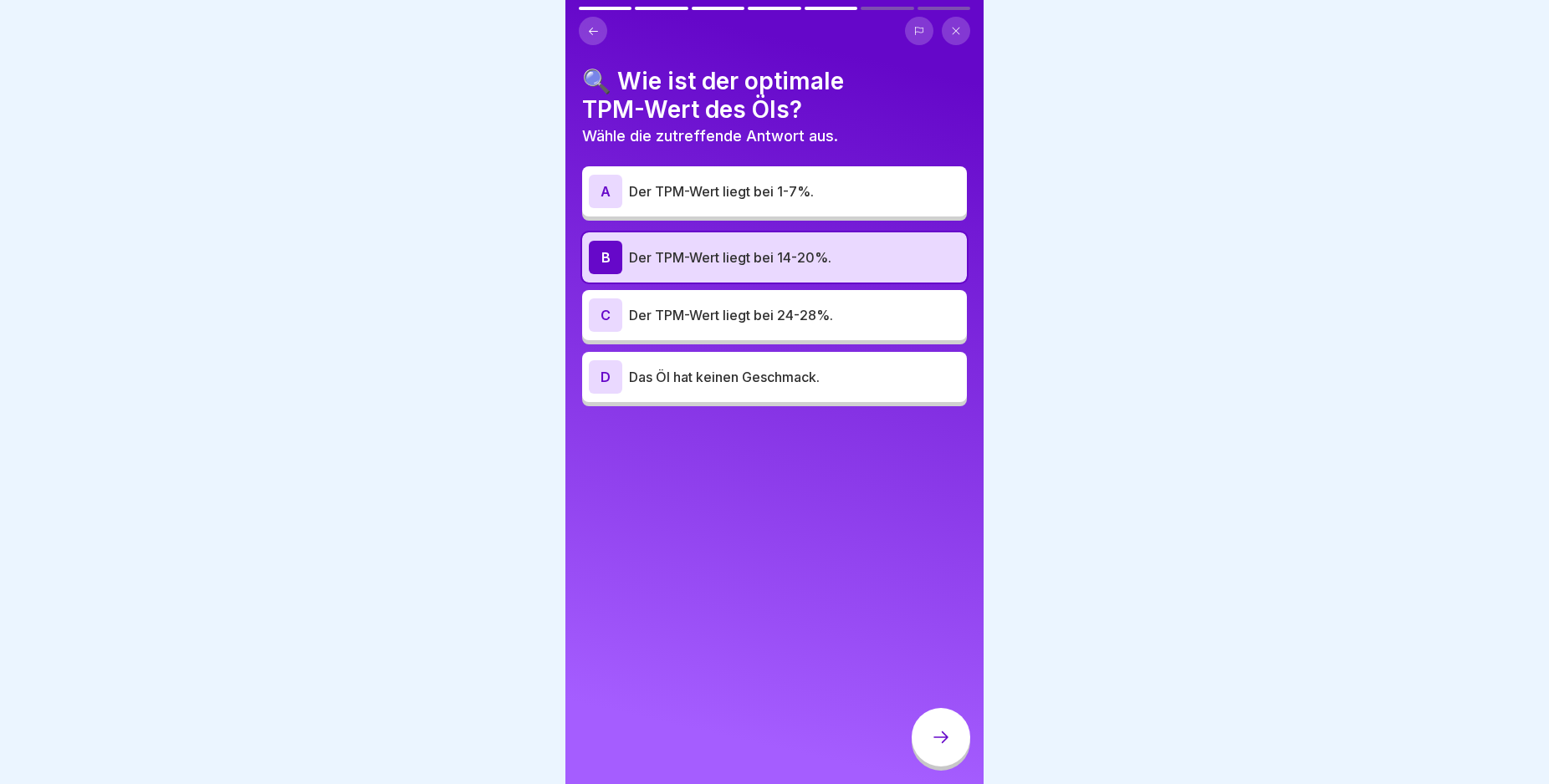
click at [935, 747] on icon at bounding box center [940, 737] width 20 height 20
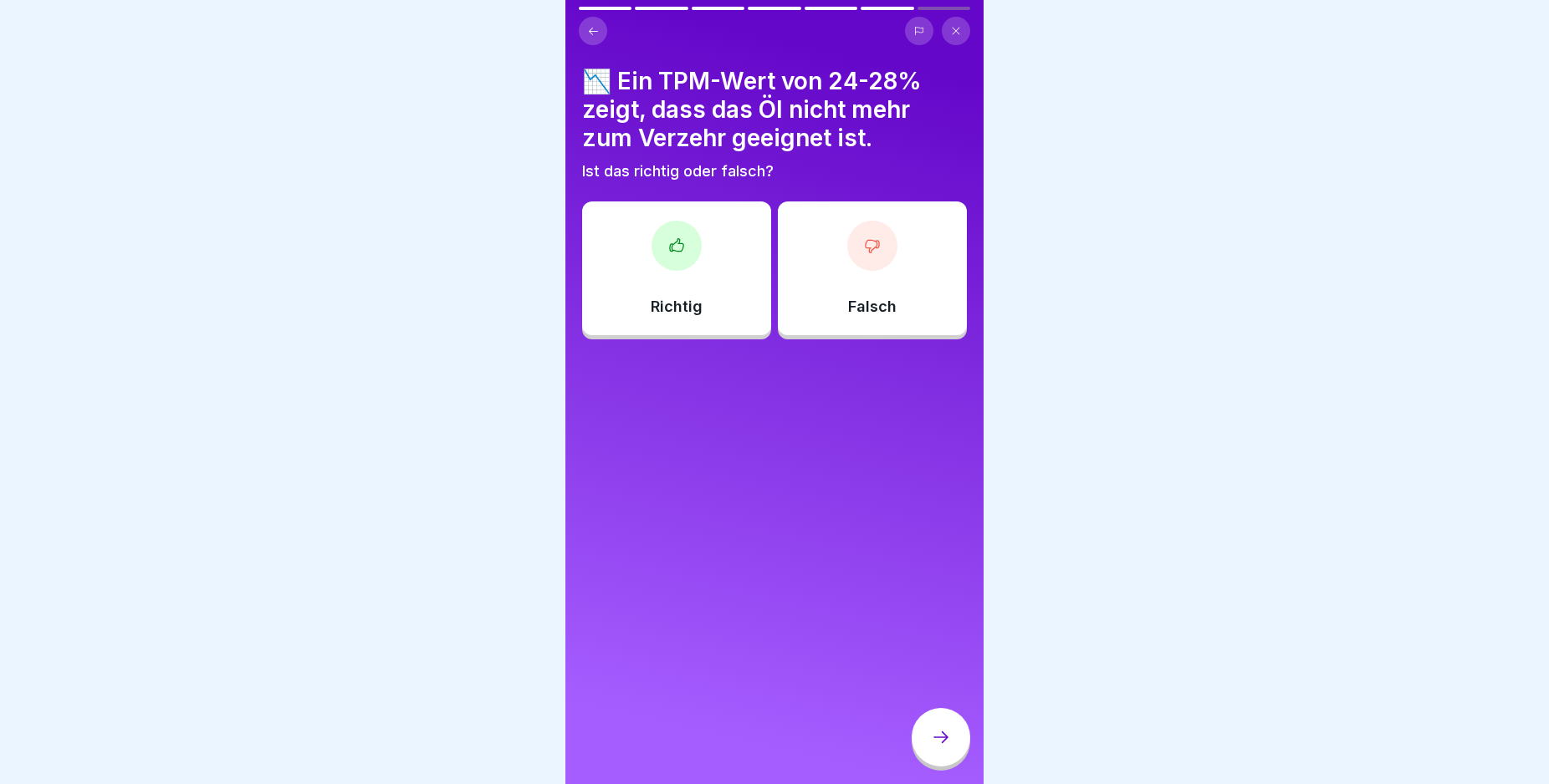
click at [917, 282] on div "Falsch" at bounding box center [871, 268] width 189 height 134
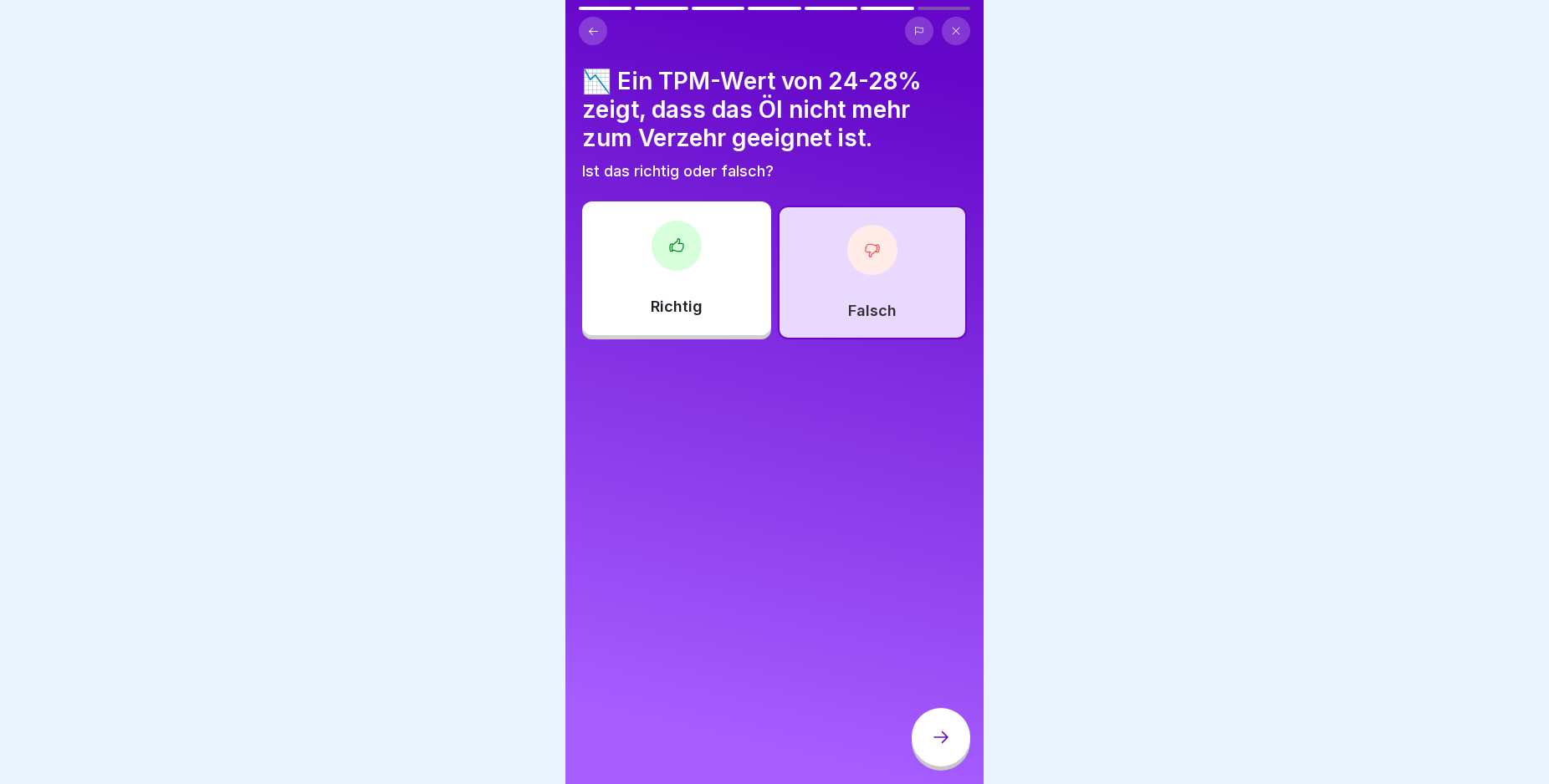
click at [938, 743] on div at bounding box center [940, 737] width 58 height 58
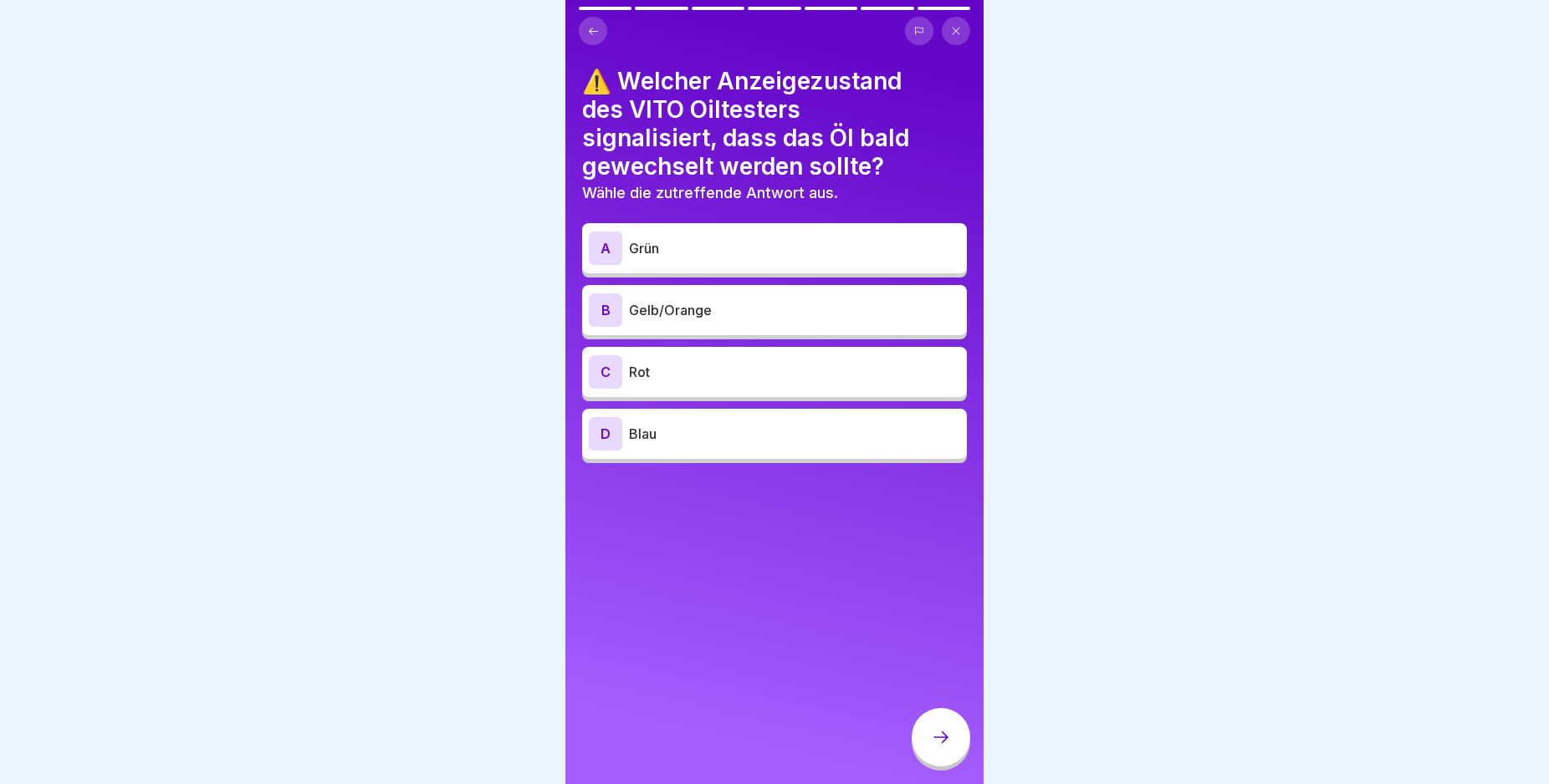
click at [600, 308] on div "B" at bounding box center [605, 310] width 34 height 34
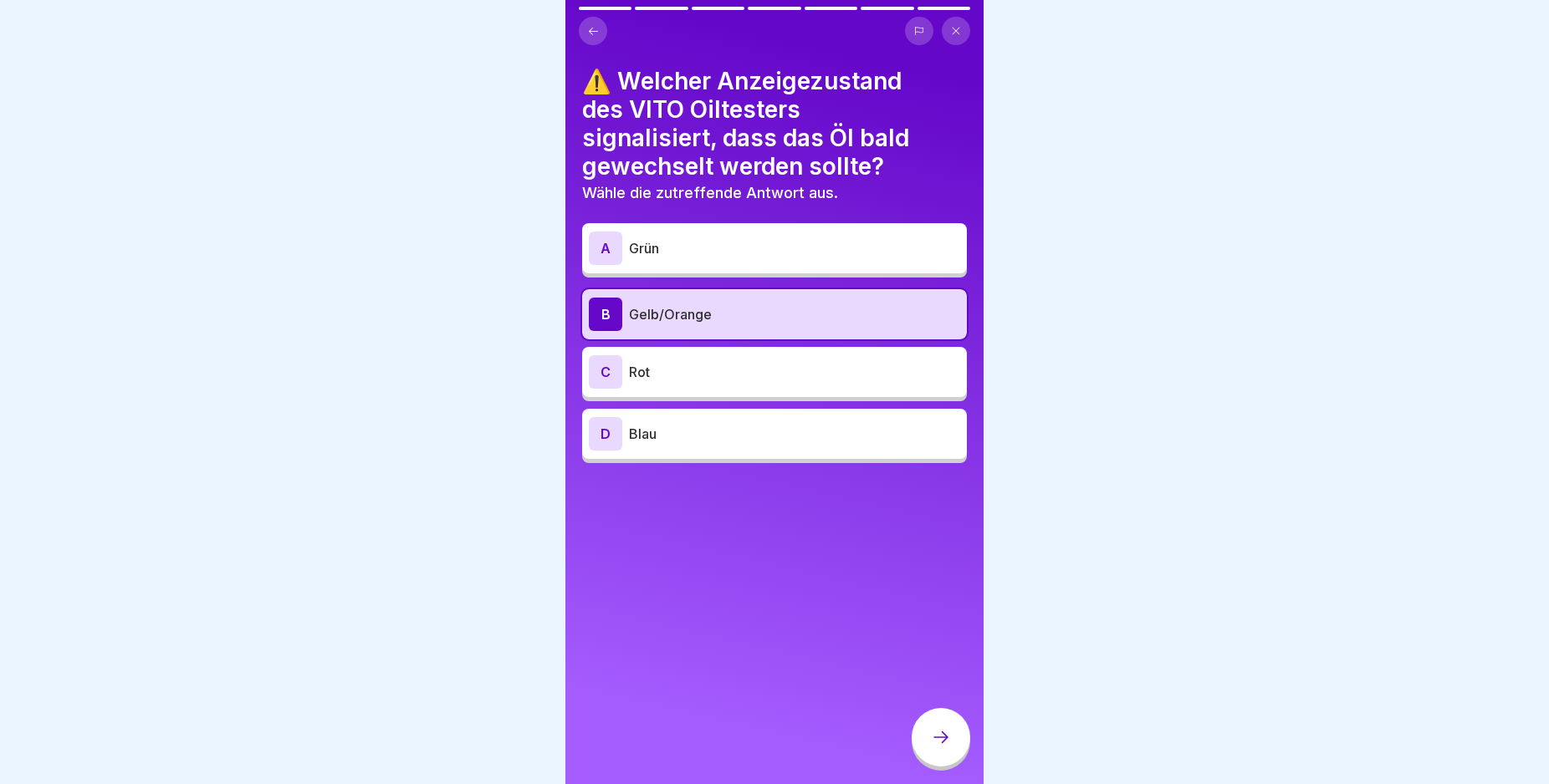
click at [942, 746] on icon at bounding box center [940, 737] width 20 height 20
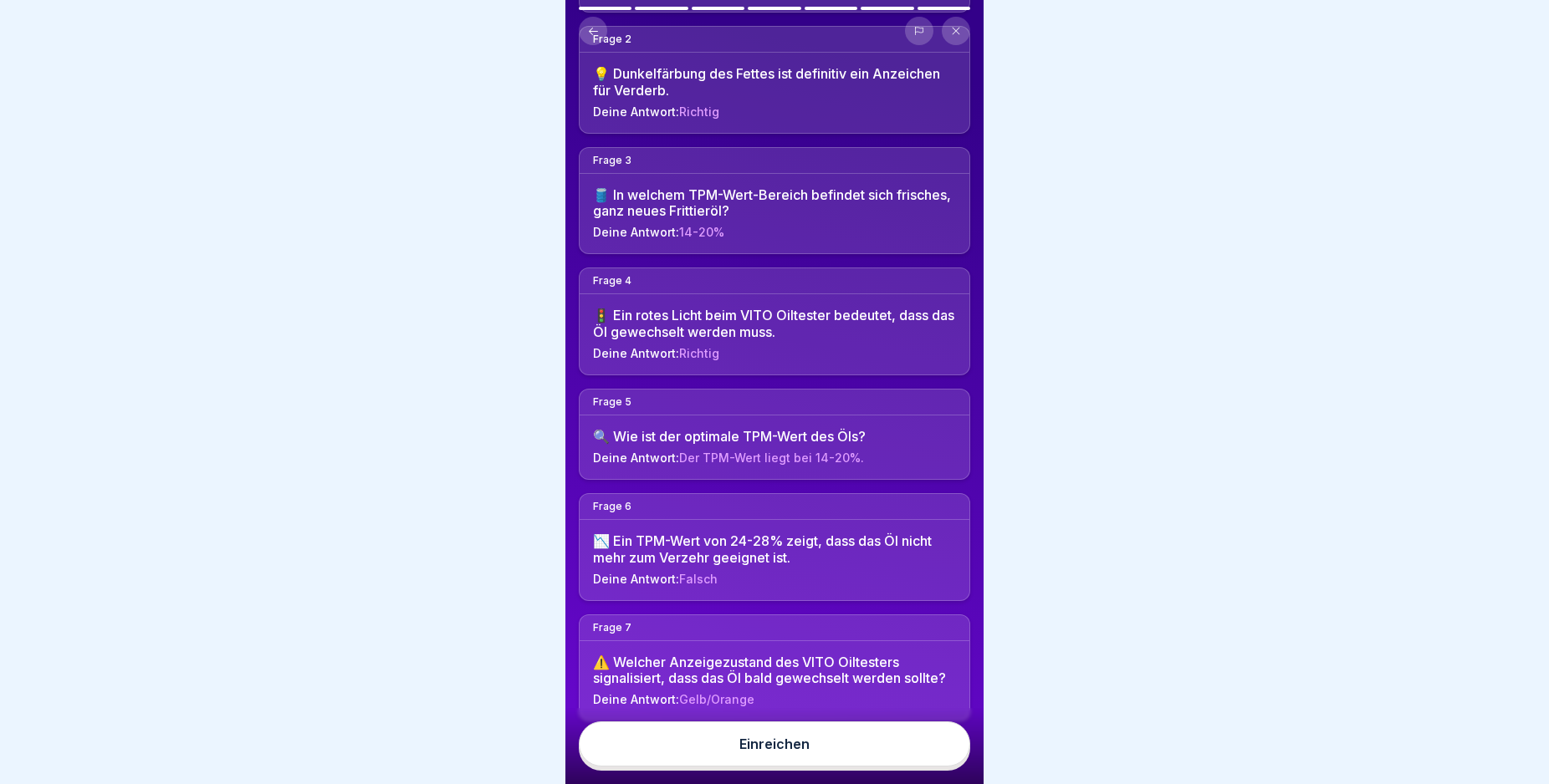
scroll to position [277, 0]
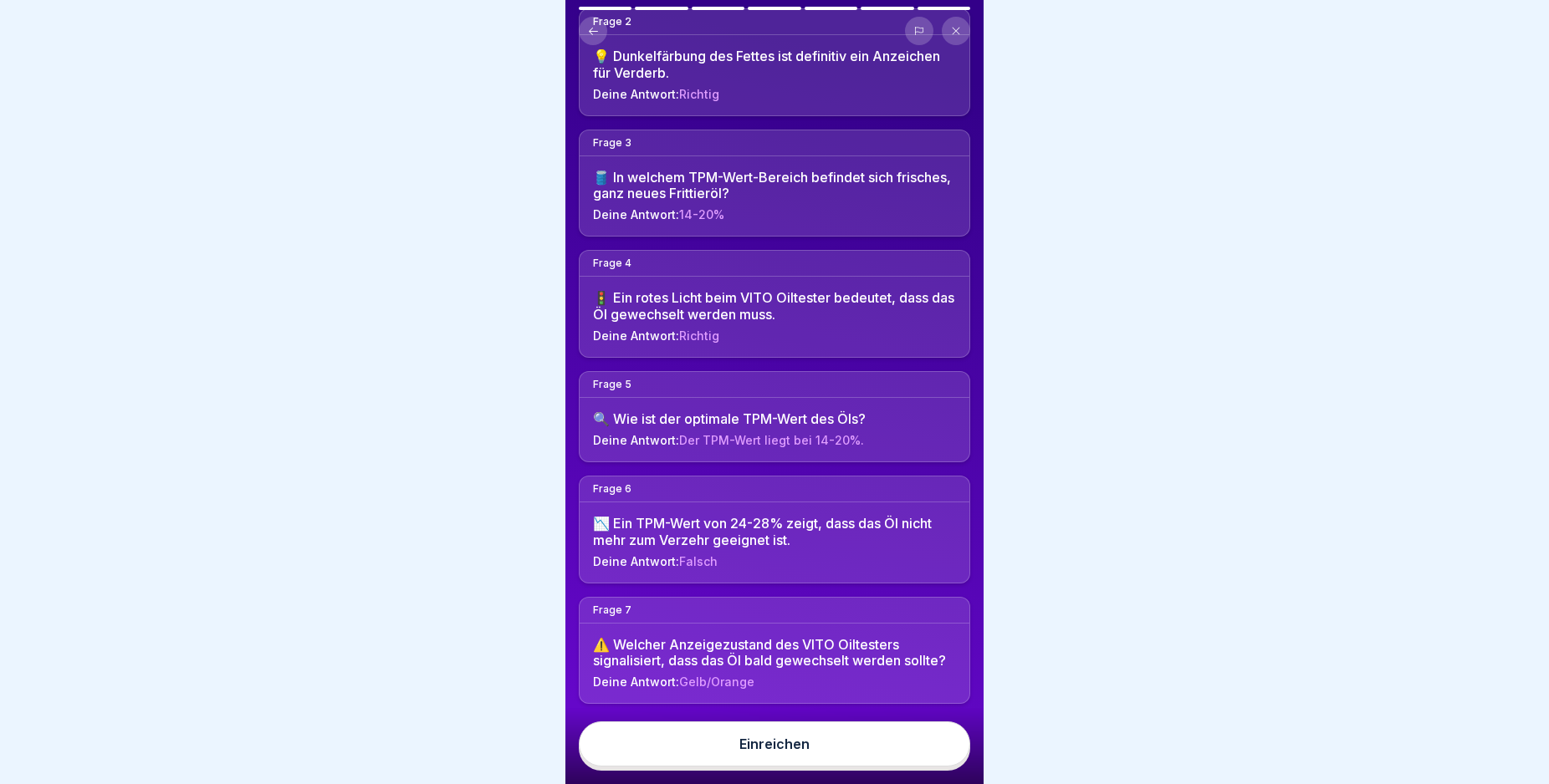
click at [975, 783] on html "Deutsch Prüfung Testen Sie Ihr Wissen 7 Fragen 80% Minimum 5 Versuche 35 Punkte…" at bounding box center [774, 392] width 1549 height 784
click at [915, 760] on button "Einreichen" at bounding box center [774, 744] width 392 height 46
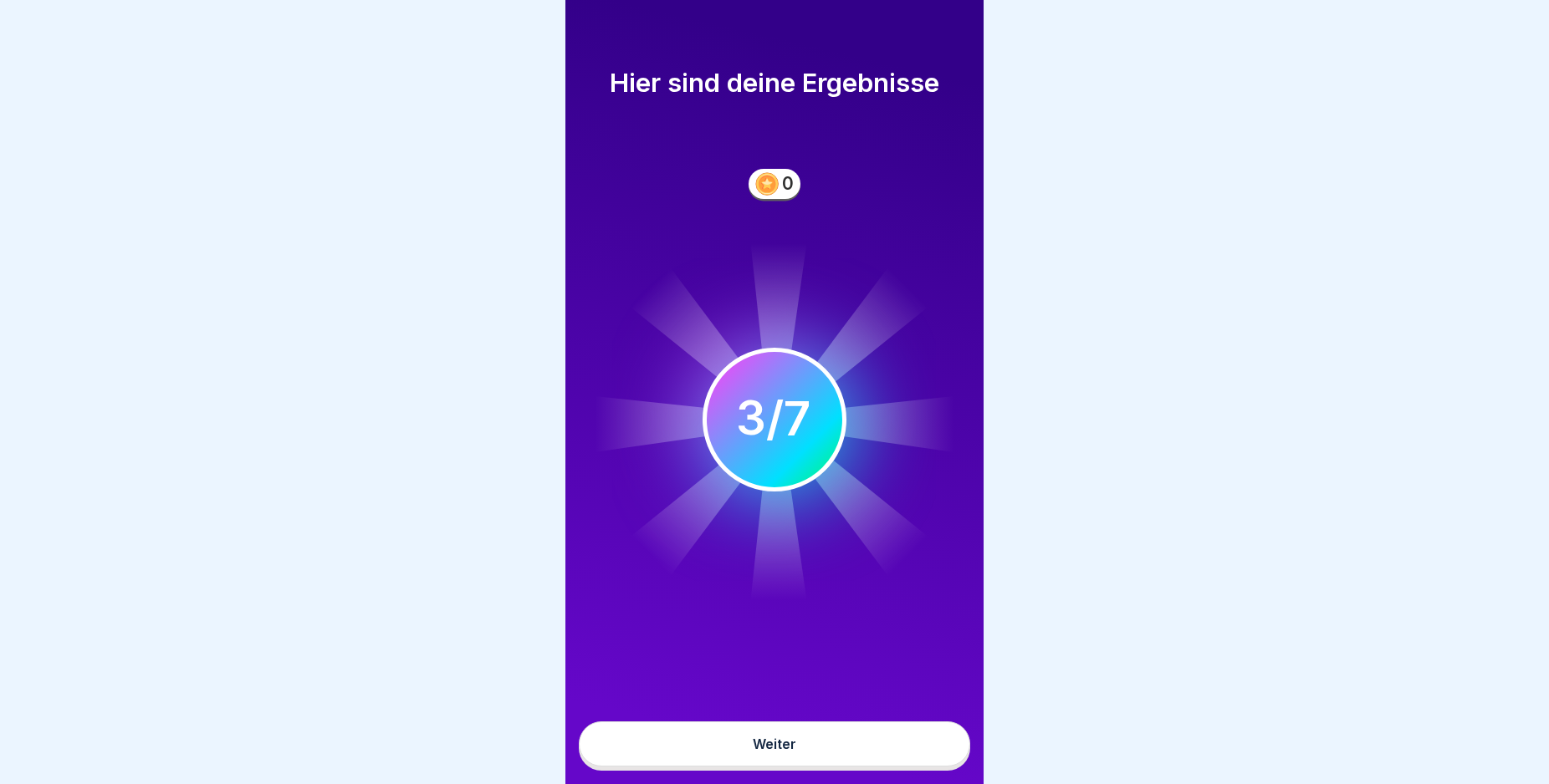
click at [912, 760] on button "Weiter" at bounding box center [774, 744] width 392 height 46
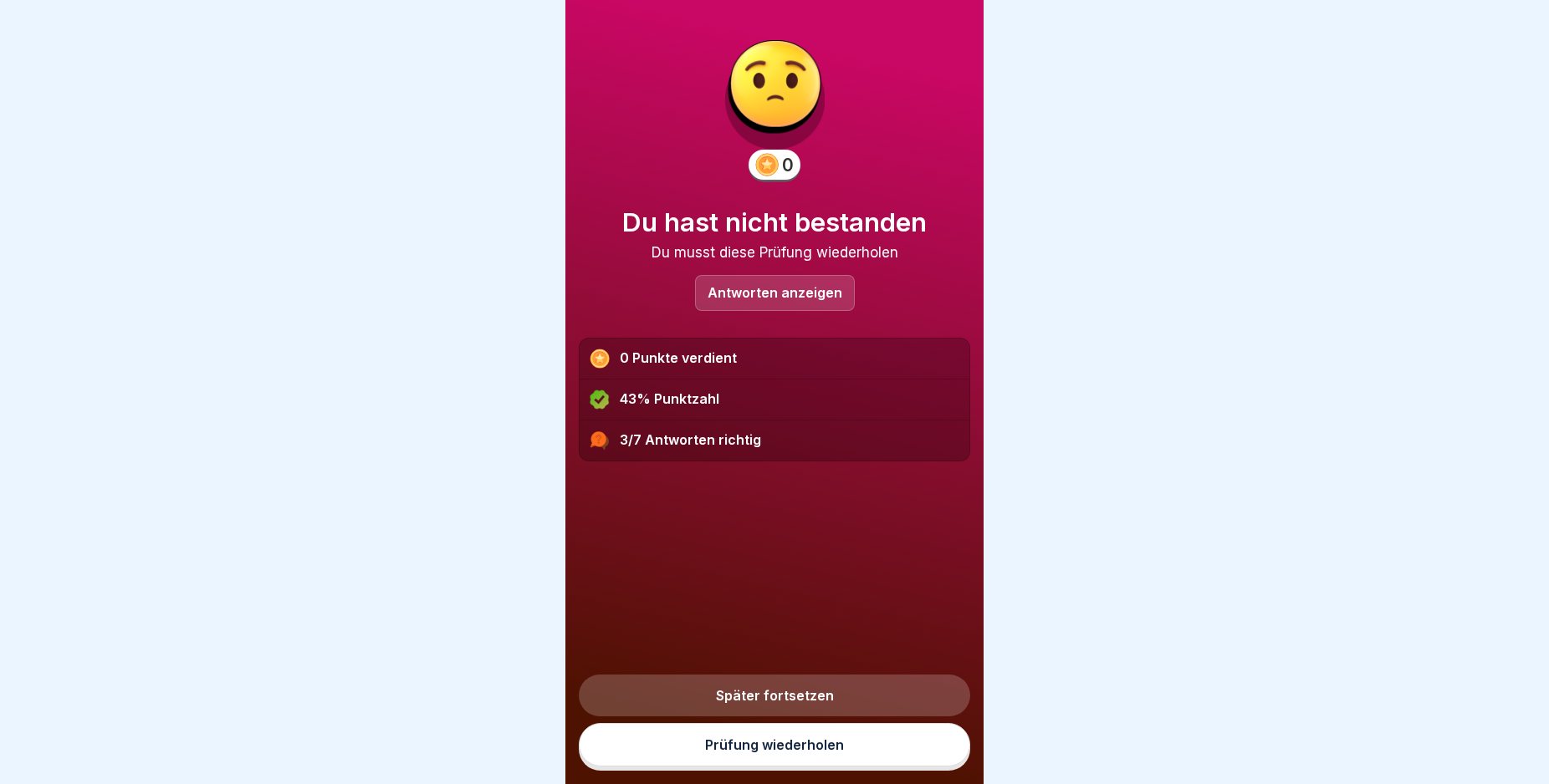
click at [912, 760] on link "Prüfung wiederholen" at bounding box center [774, 744] width 392 height 44
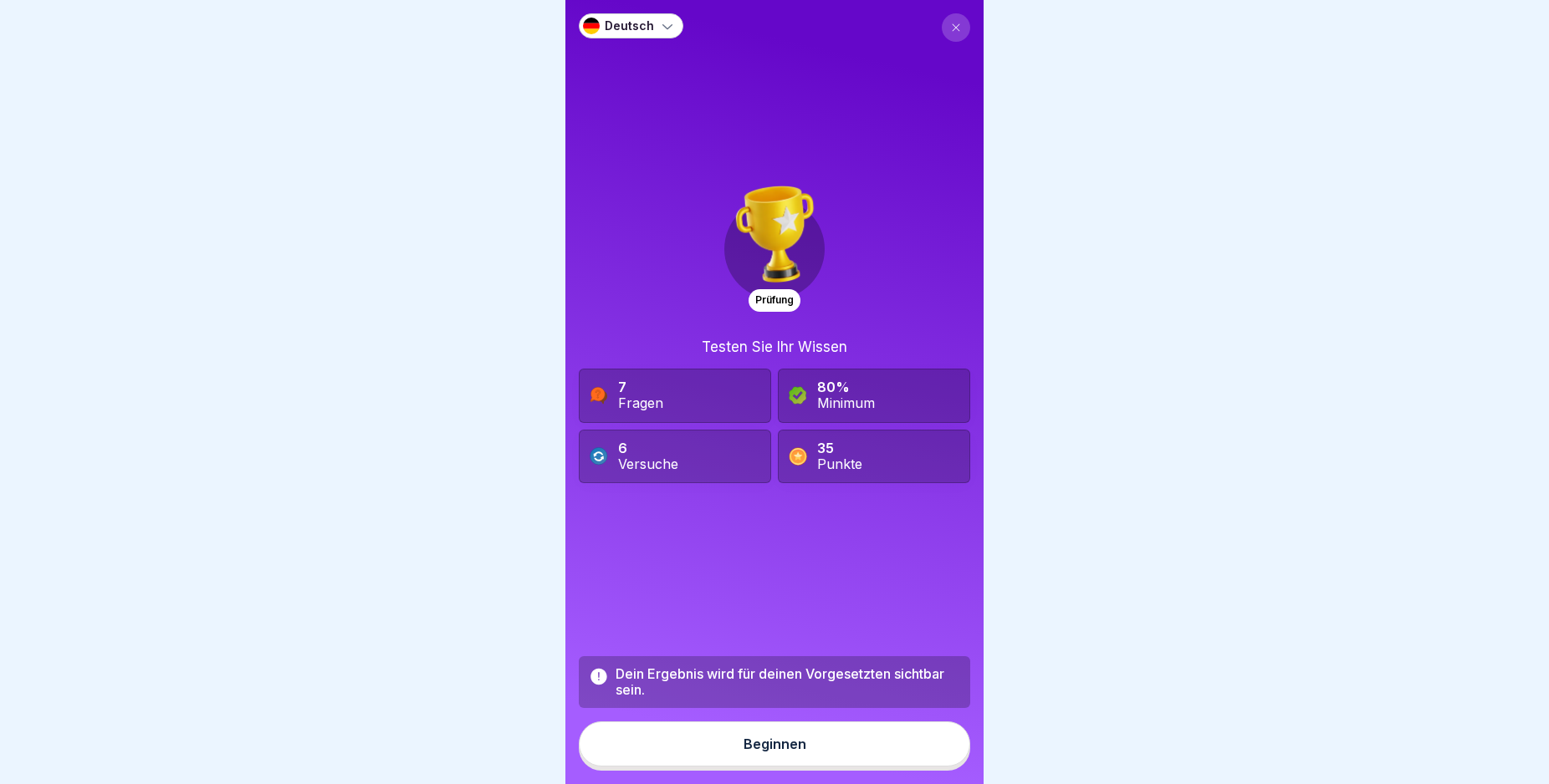
click at [912, 760] on button "Beginnen" at bounding box center [774, 744] width 392 height 46
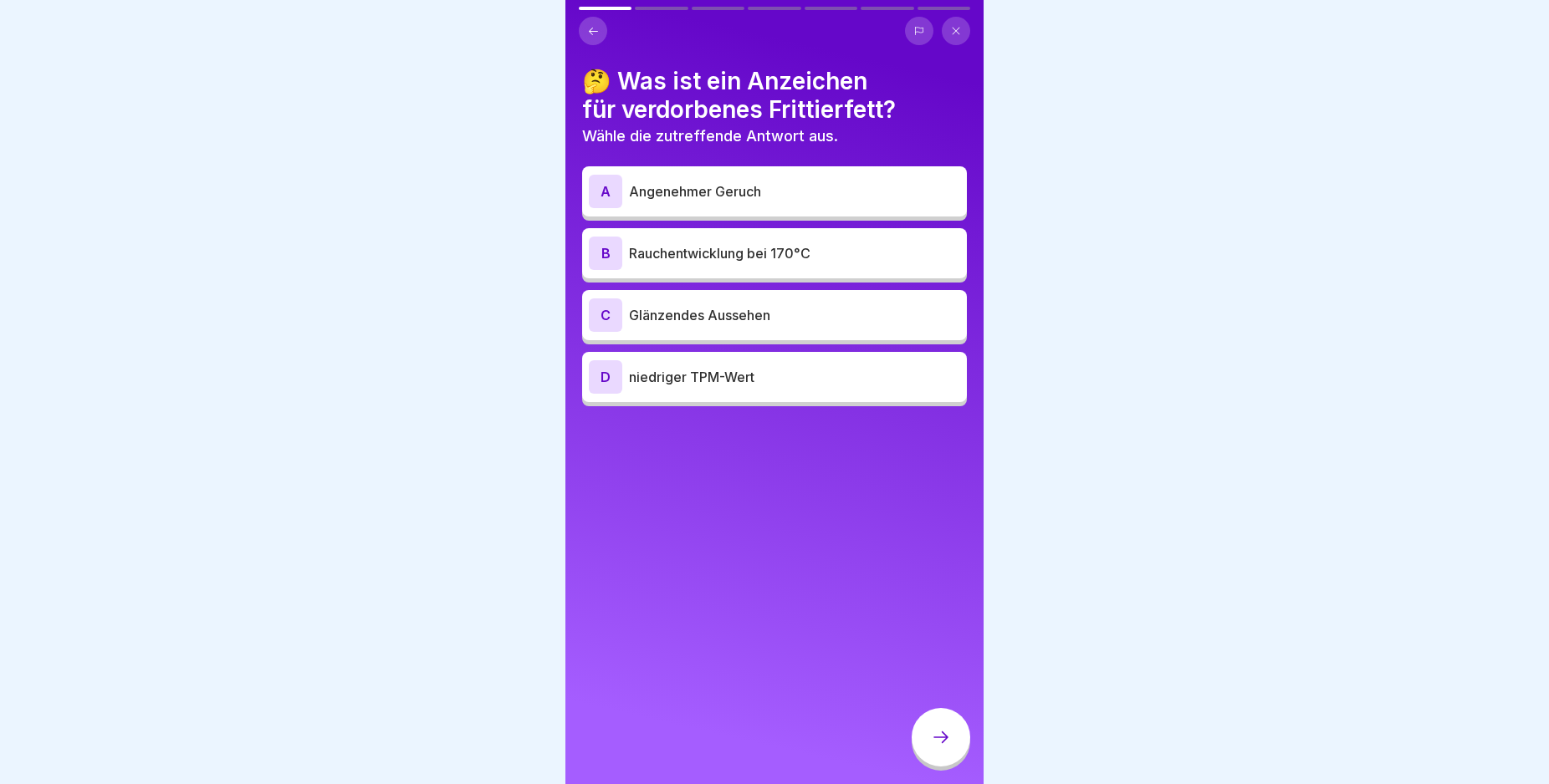
click at [603, 253] on div "B" at bounding box center [605, 253] width 34 height 34
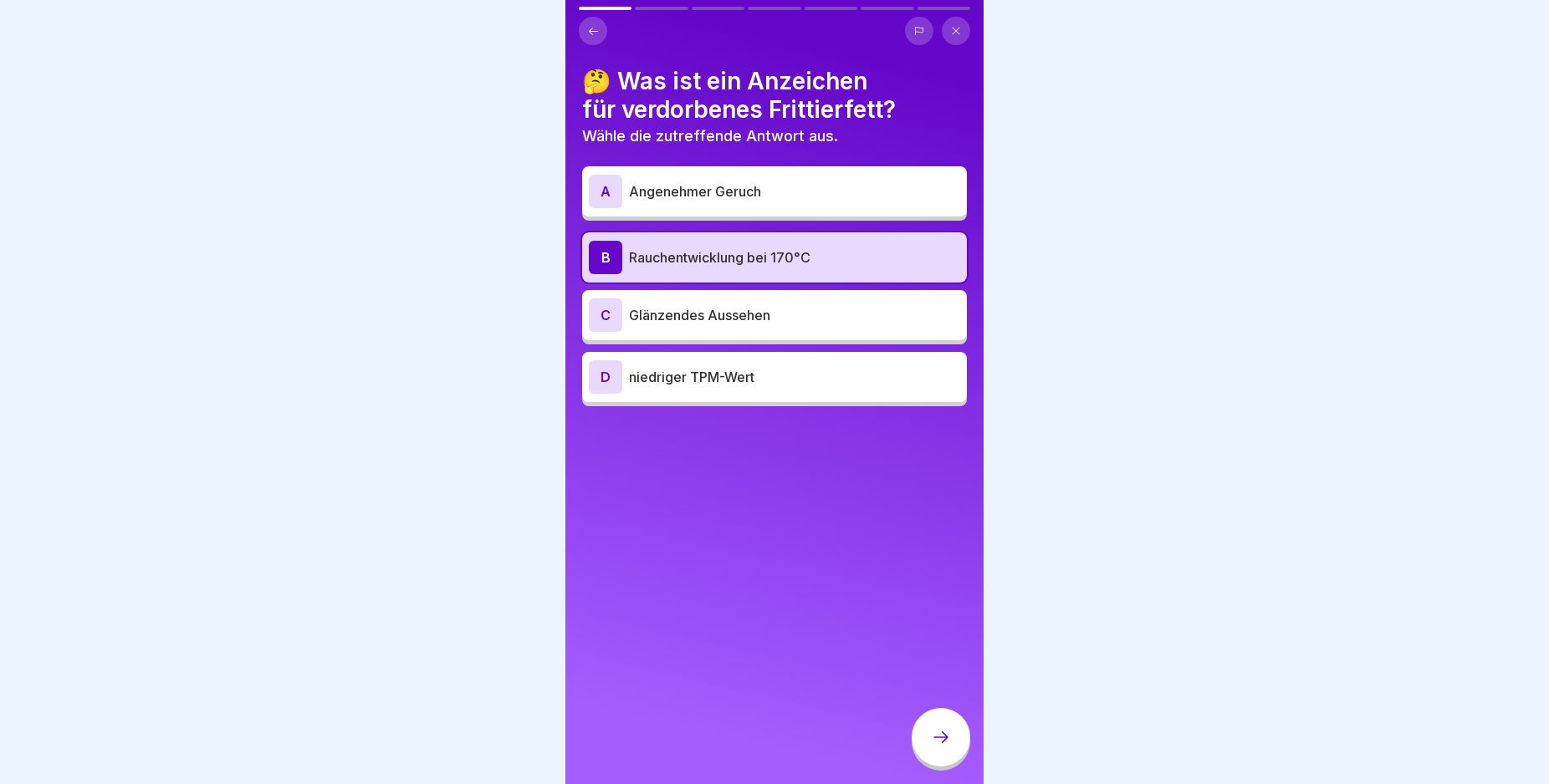
click at [943, 738] on div at bounding box center [940, 737] width 58 height 58
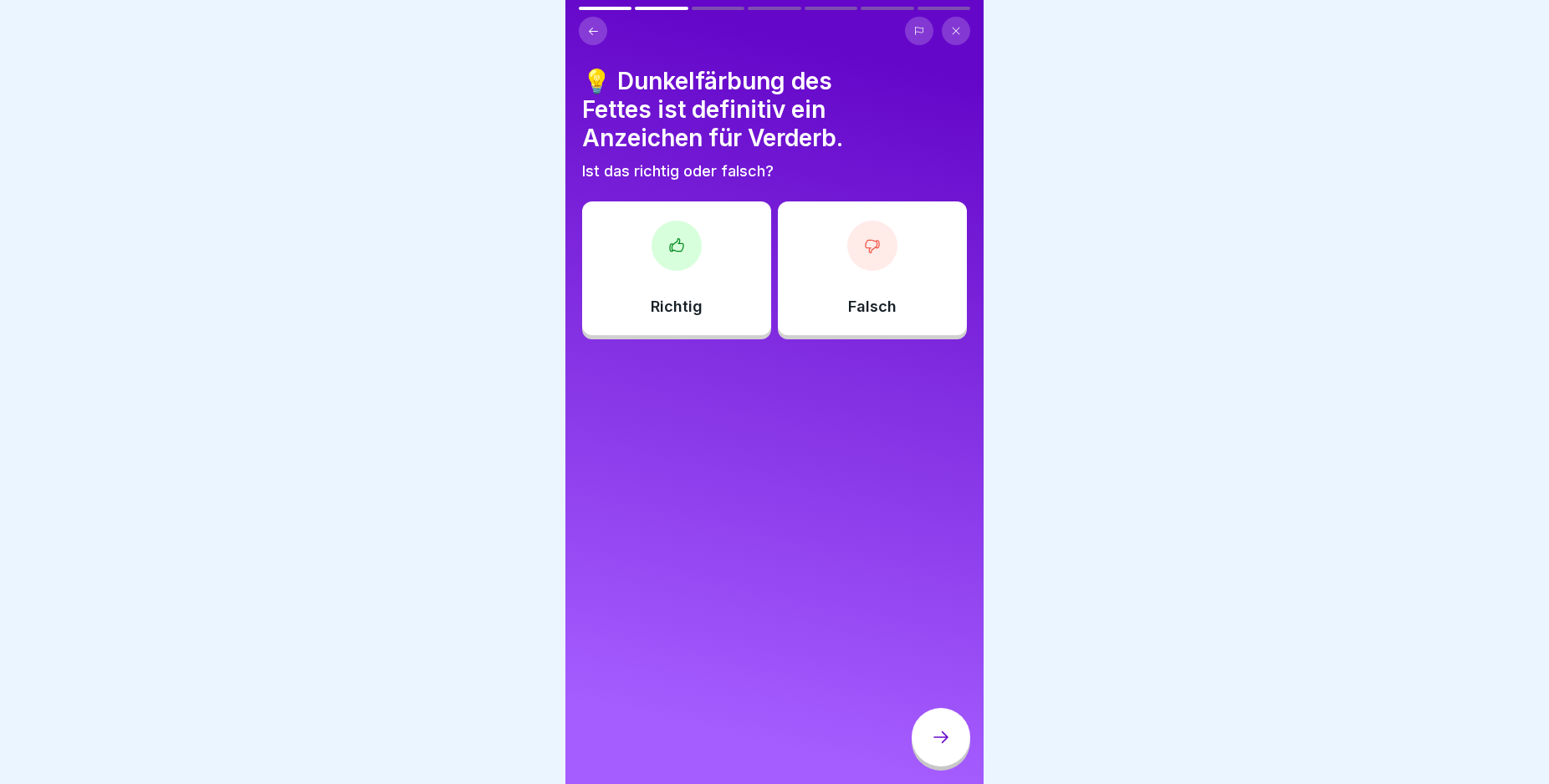
click at [915, 259] on div "Falsch" at bounding box center [871, 268] width 189 height 134
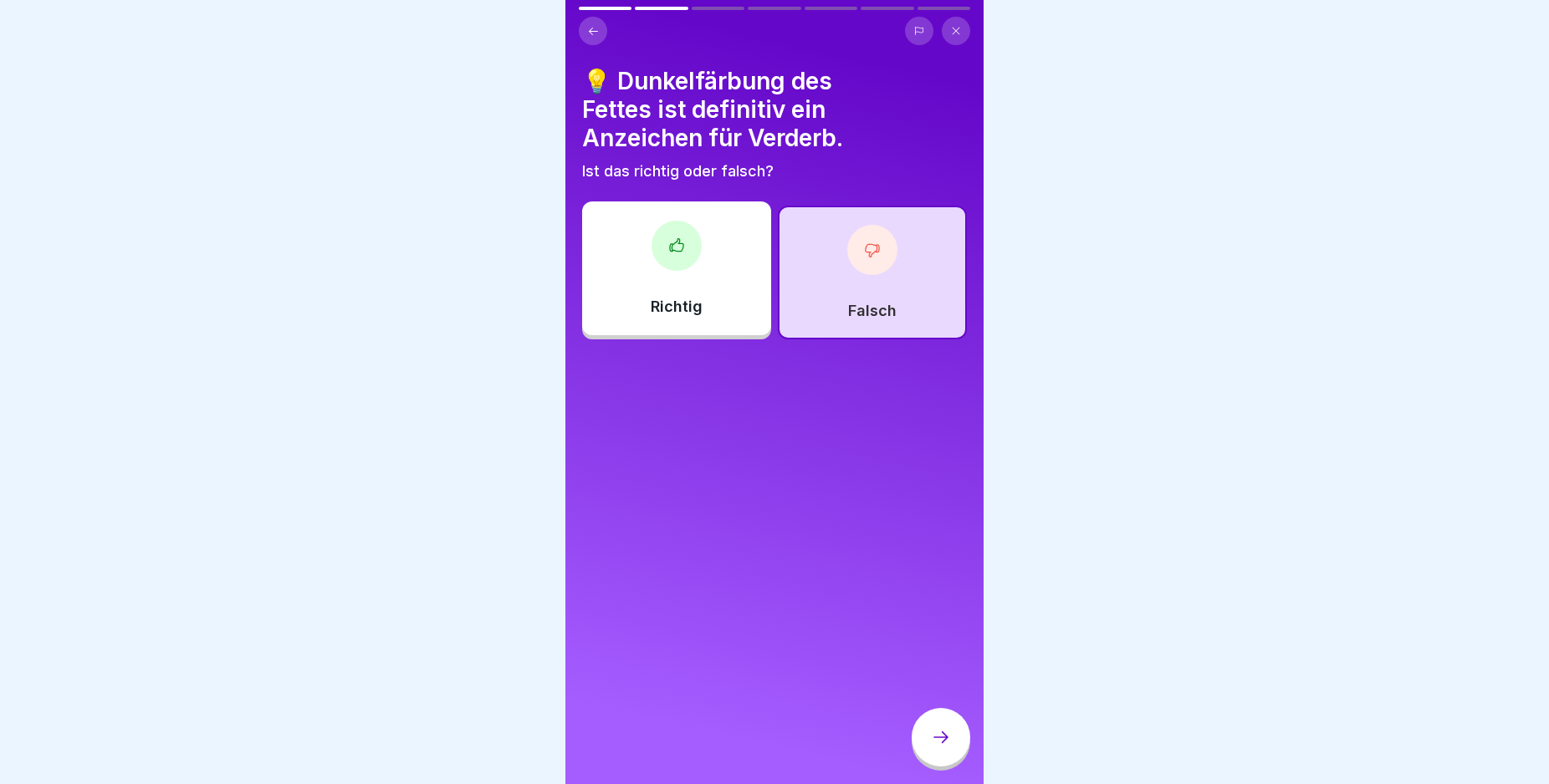
click at [939, 735] on div at bounding box center [940, 737] width 58 height 58
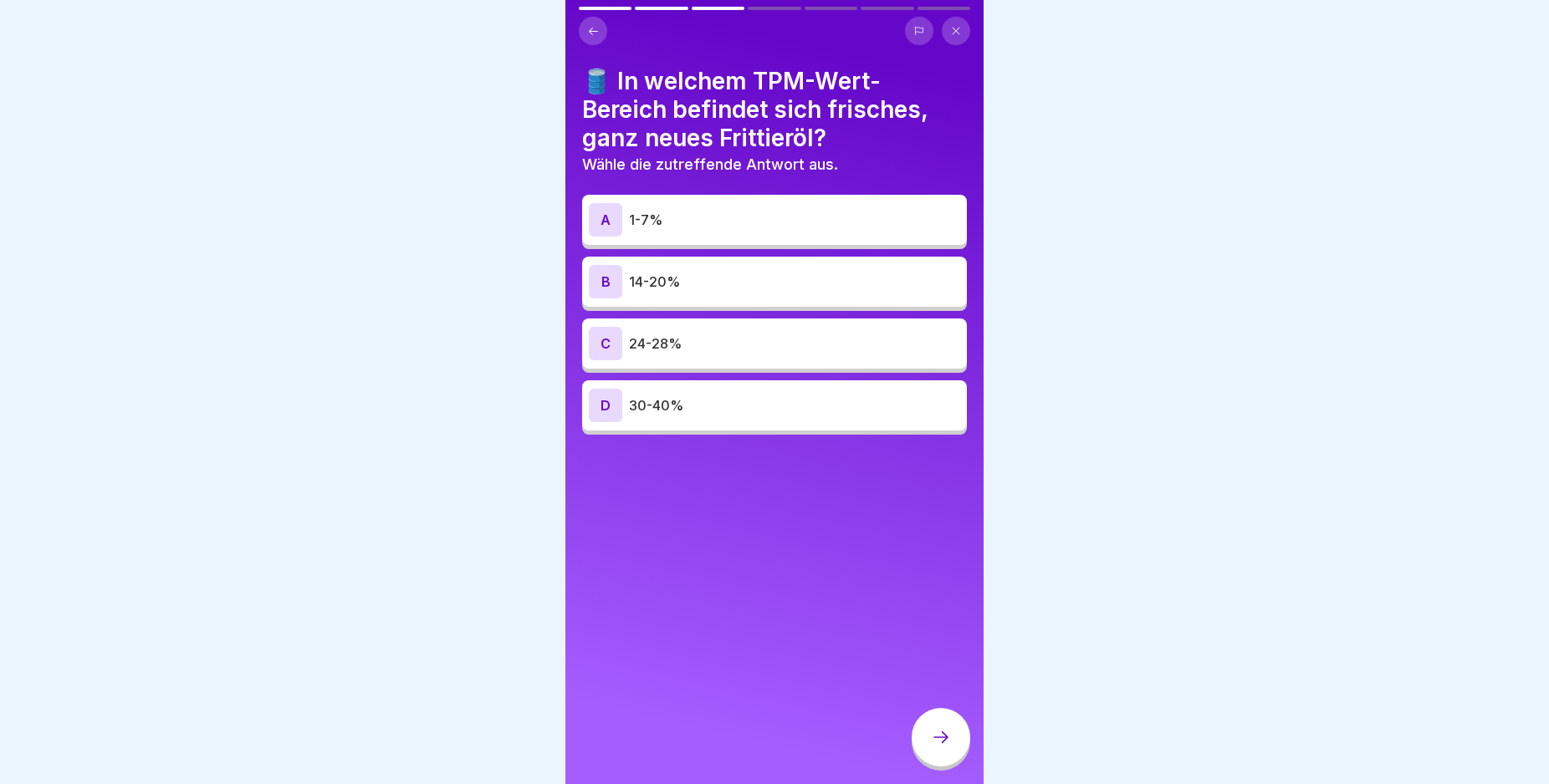
click at [609, 273] on div "B" at bounding box center [605, 282] width 34 height 34
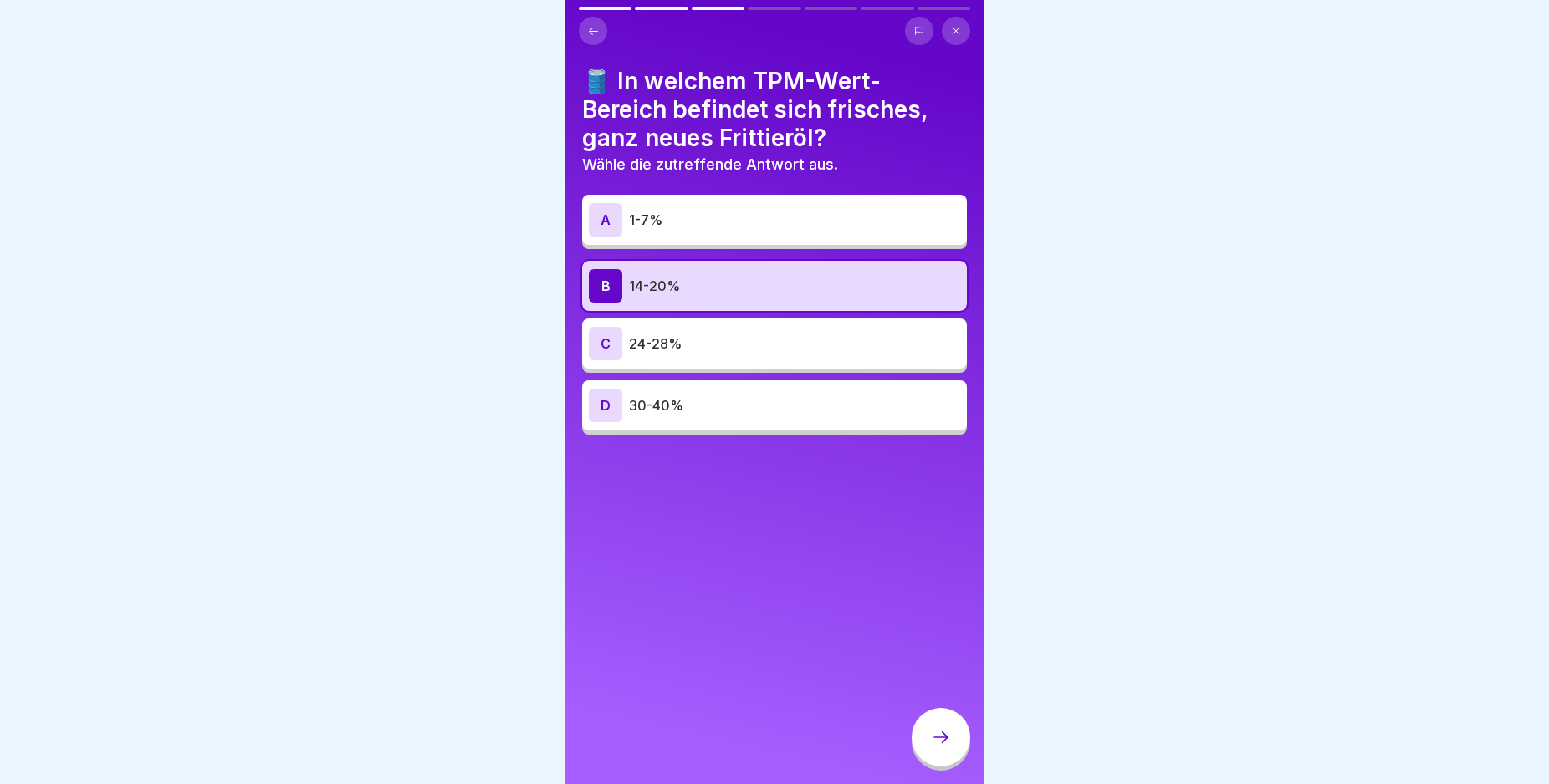
click at [597, 215] on div "A" at bounding box center [605, 220] width 34 height 34
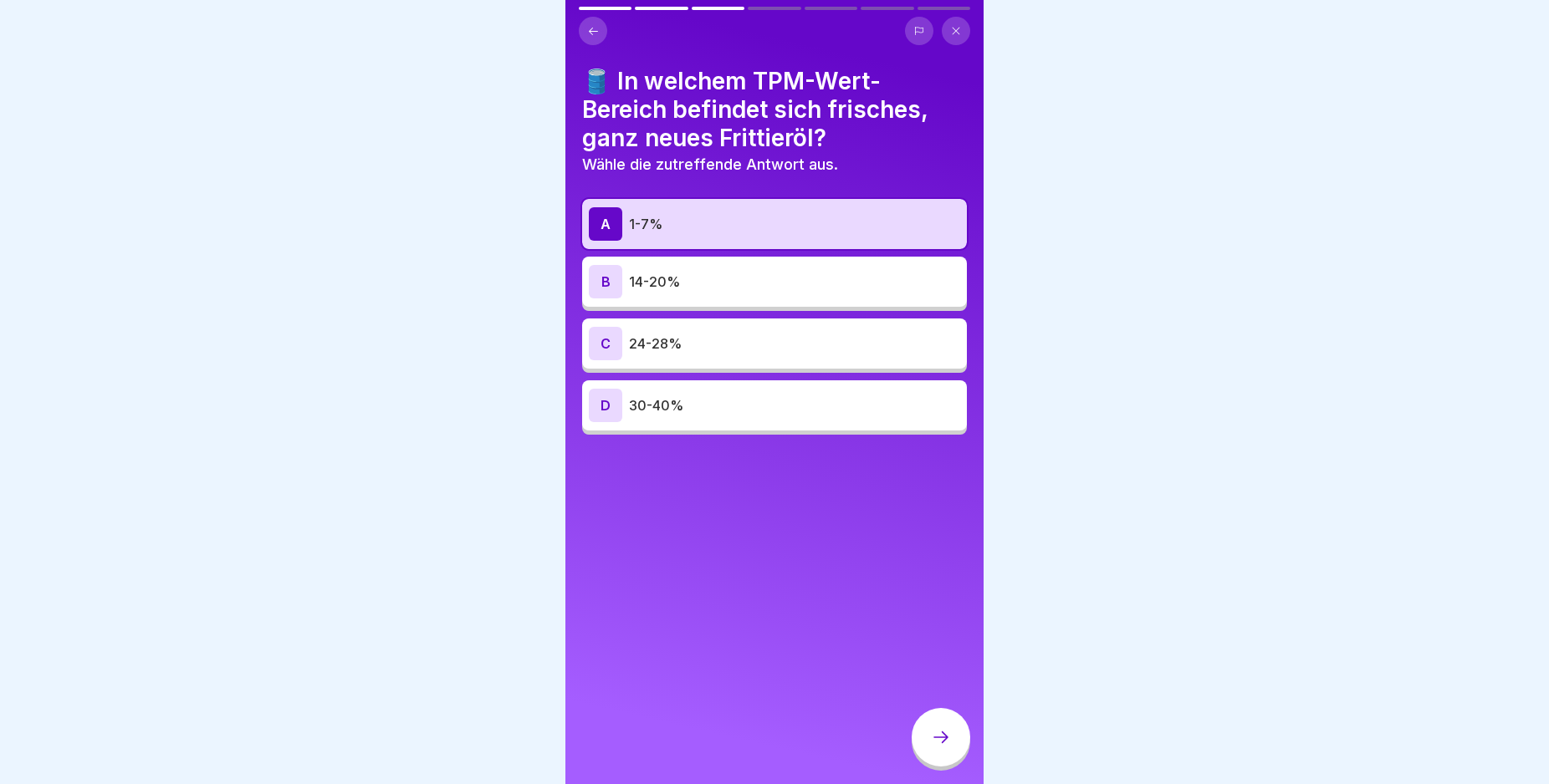
click at [931, 747] on icon at bounding box center [940, 737] width 20 height 20
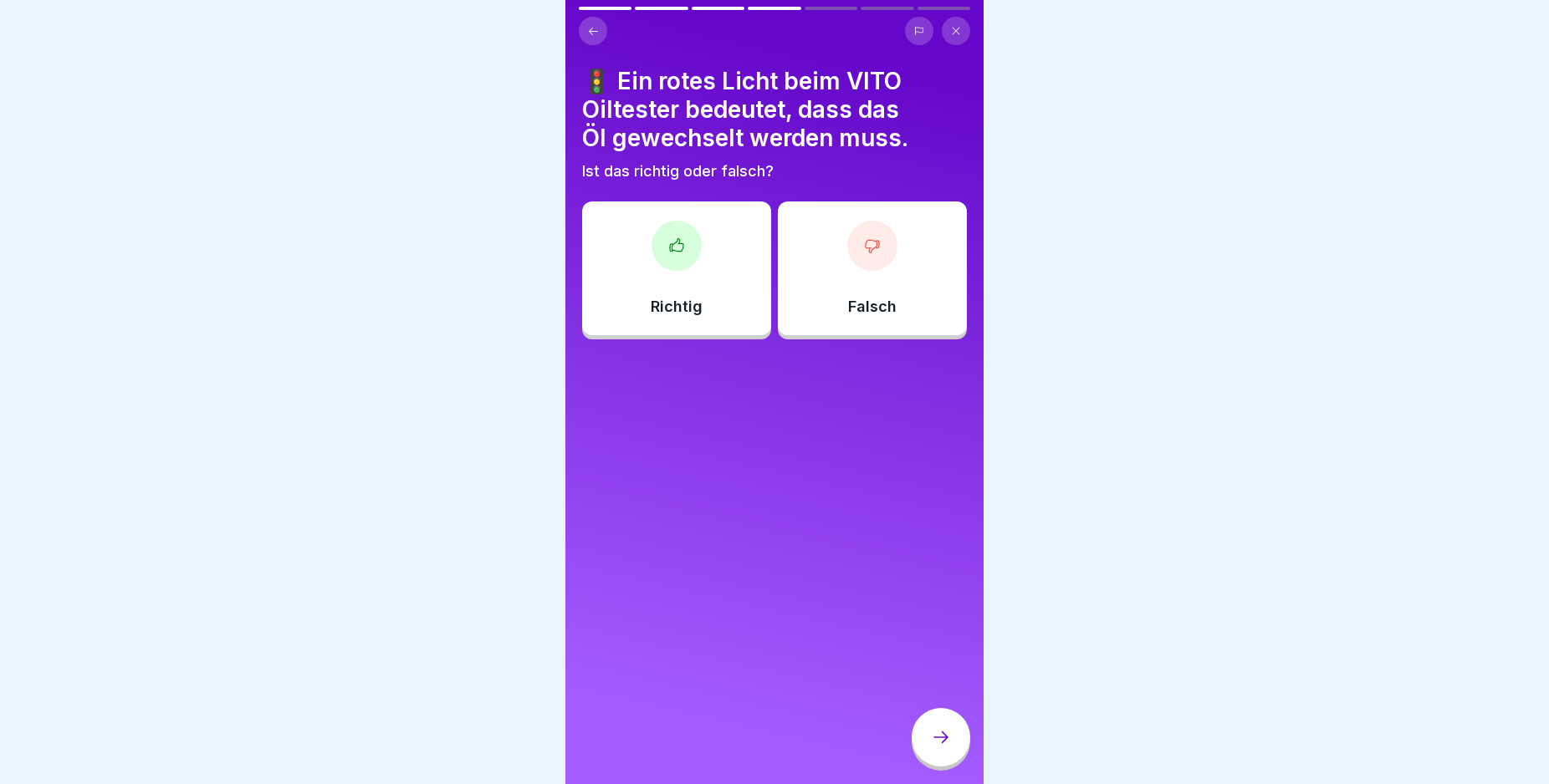
click at [708, 292] on div "Richtig" at bounding box center [677, 268] width 189 height 134
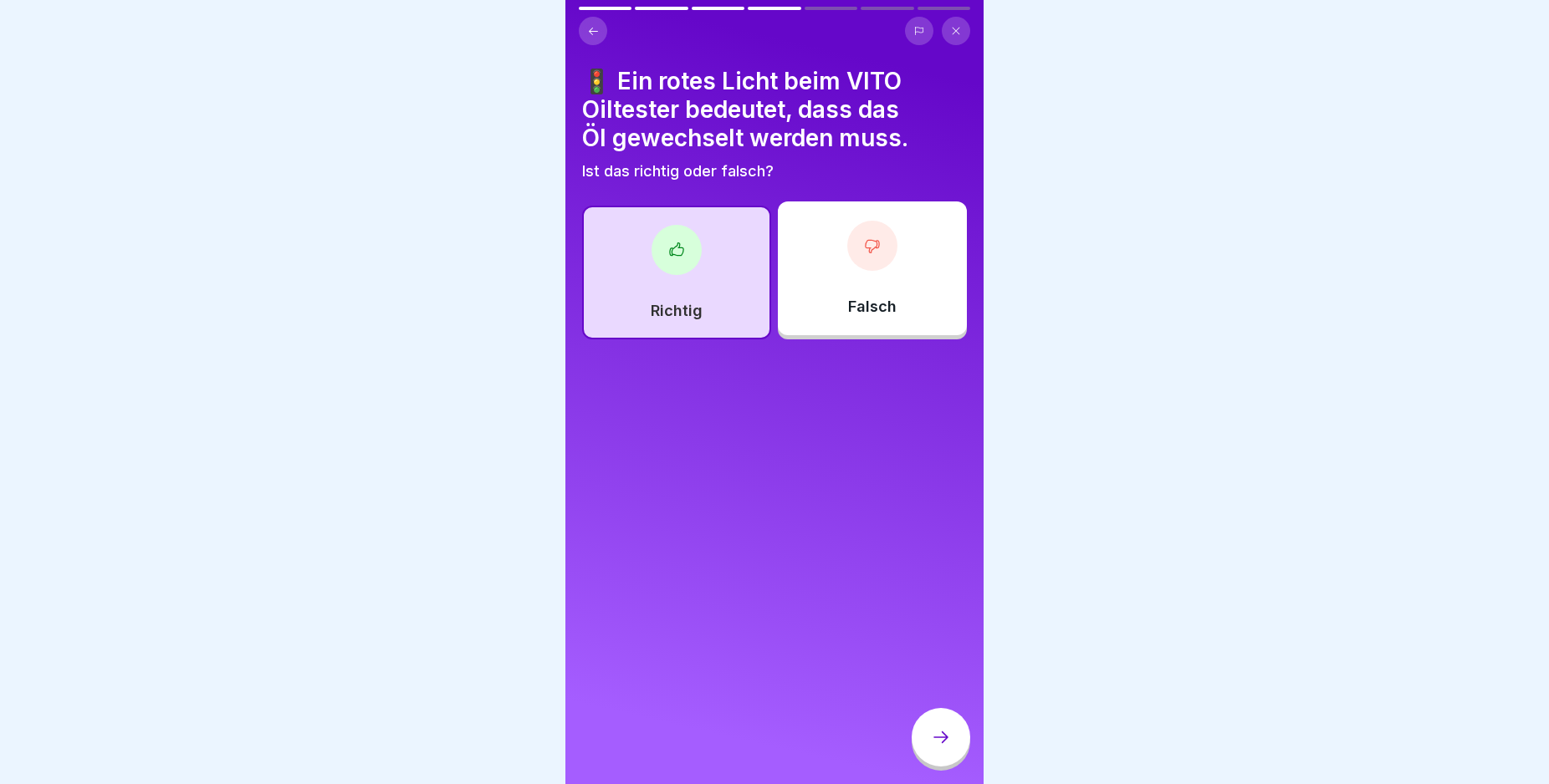
click at [947, 747] on icon at bounding box center [940, 737] width 20 height 20
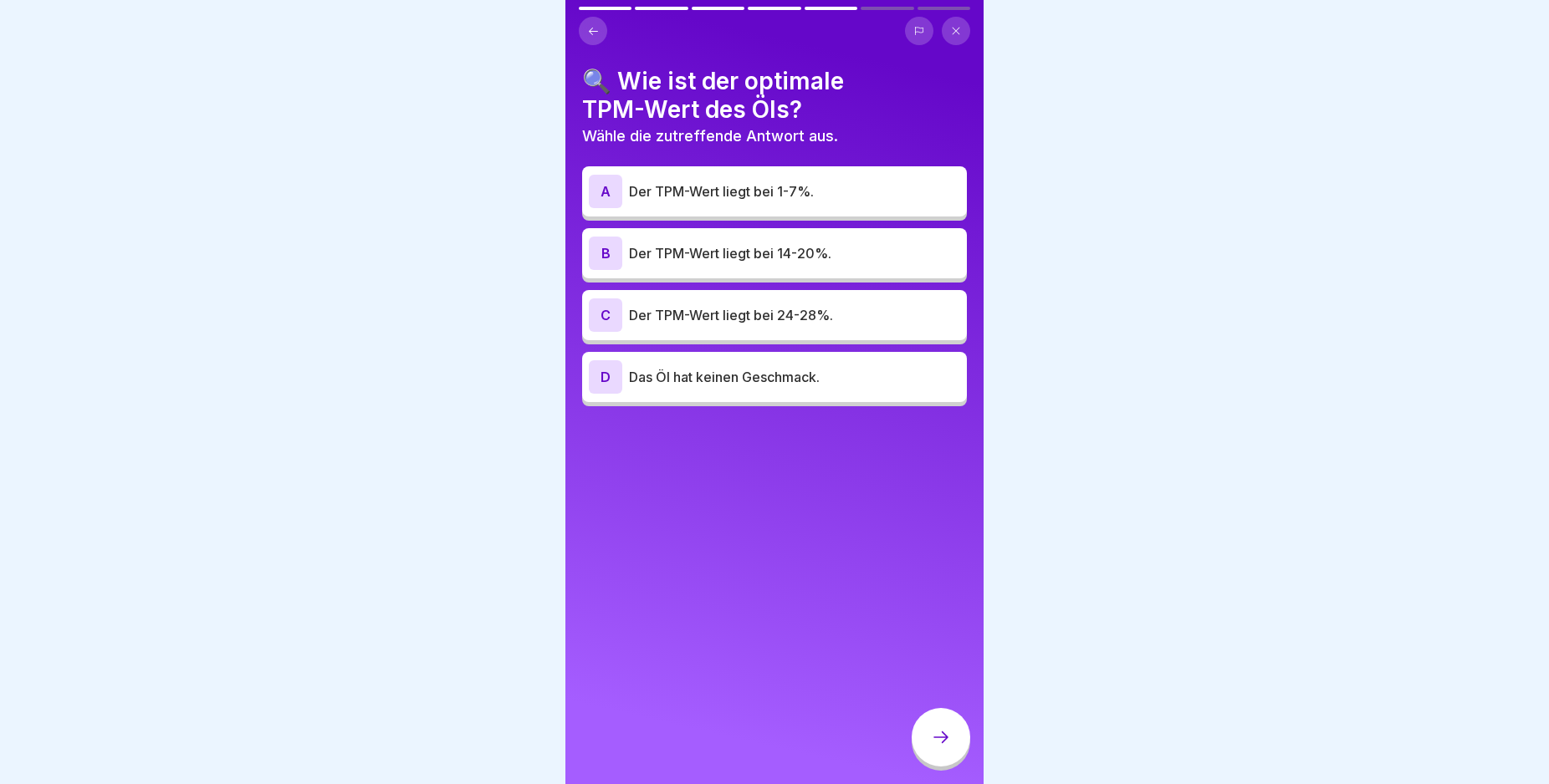
click at [604, 249] on div "B" at bounding box center [605, 253] width 34 height 34
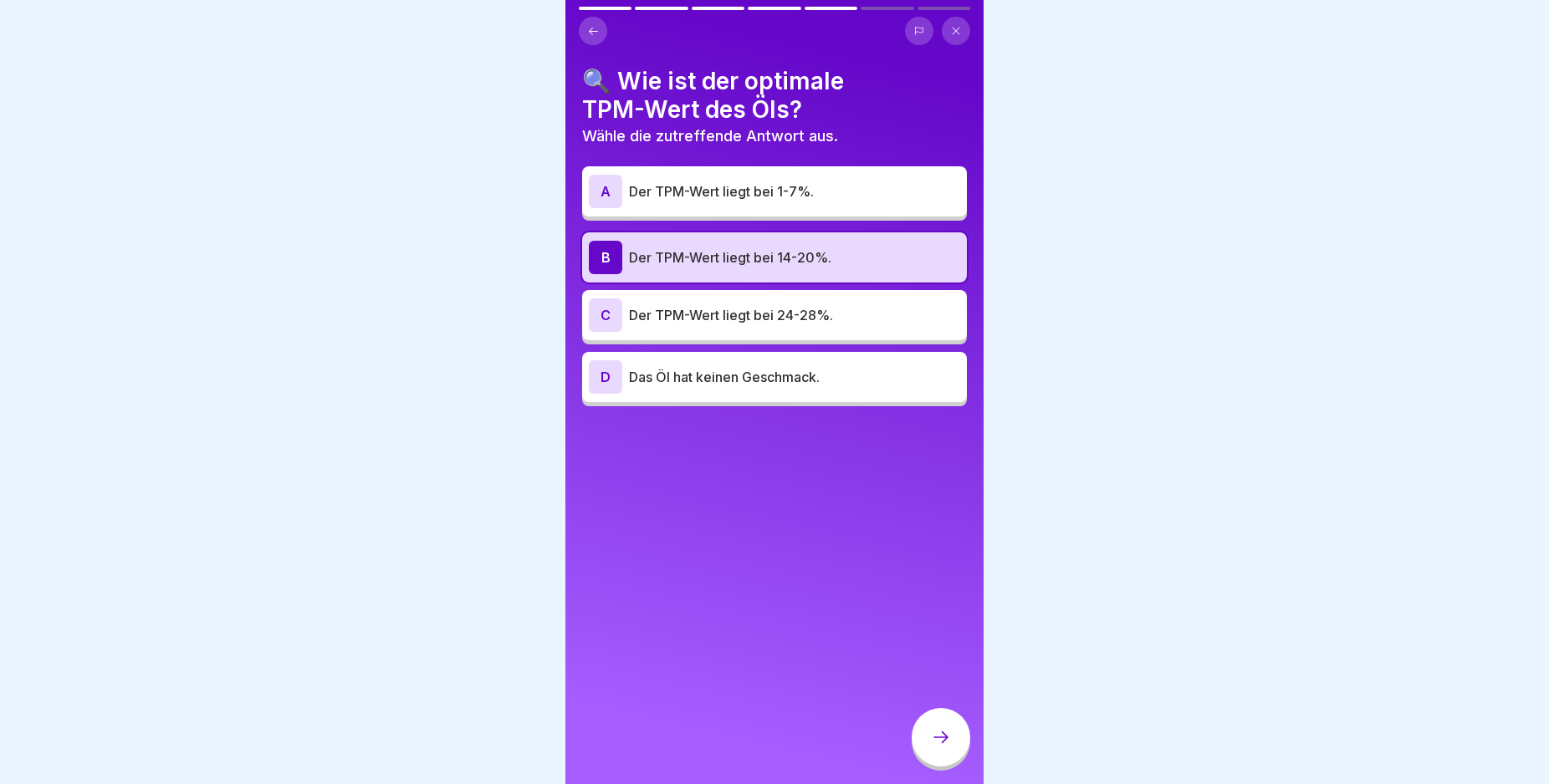
click at [948, 740] on div at bounding box center [940, 737] width 58 height 58
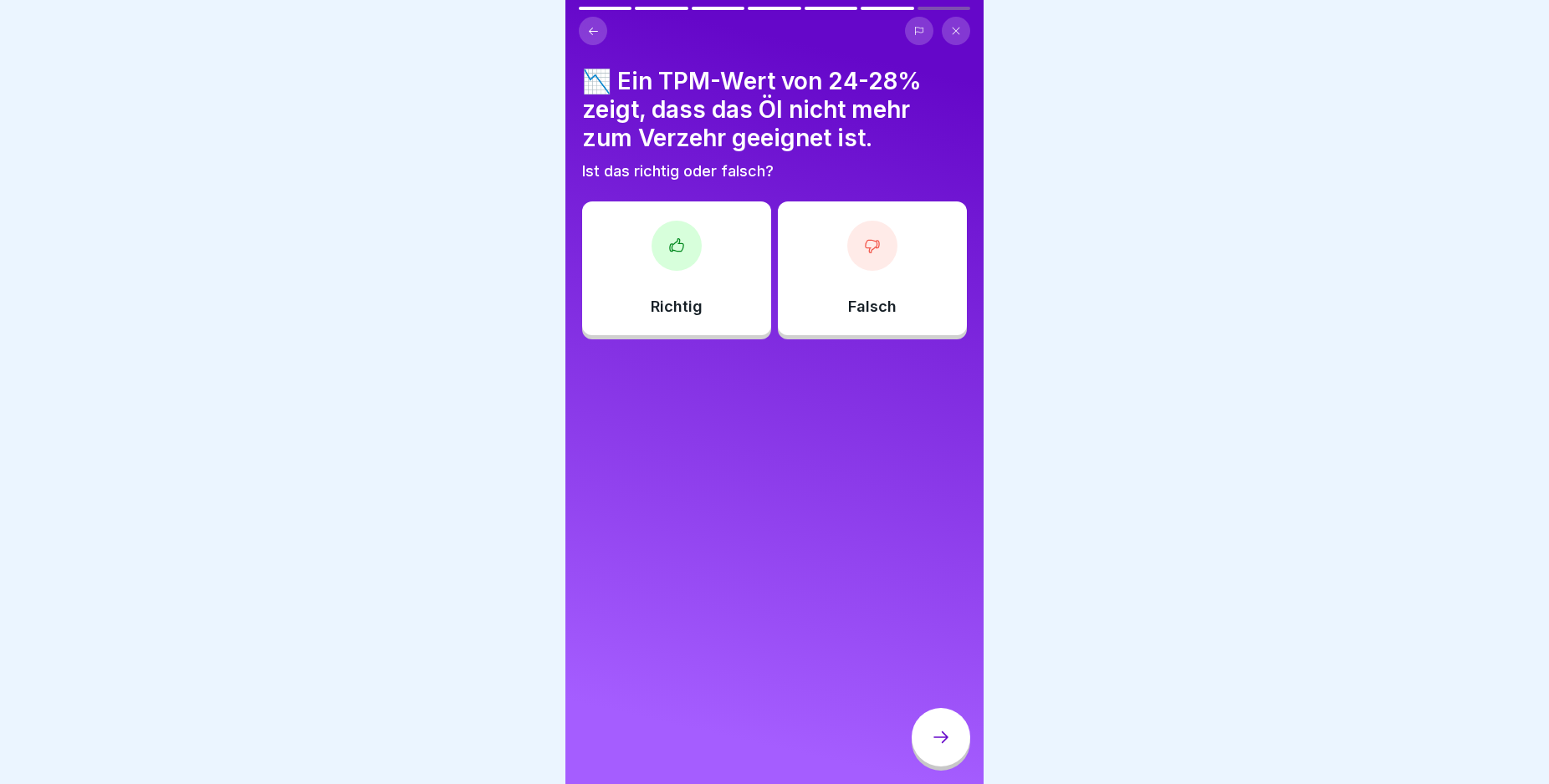
click at [715, 277] on div "Richtig" at bounding box center [677, 268] width 189 height 134
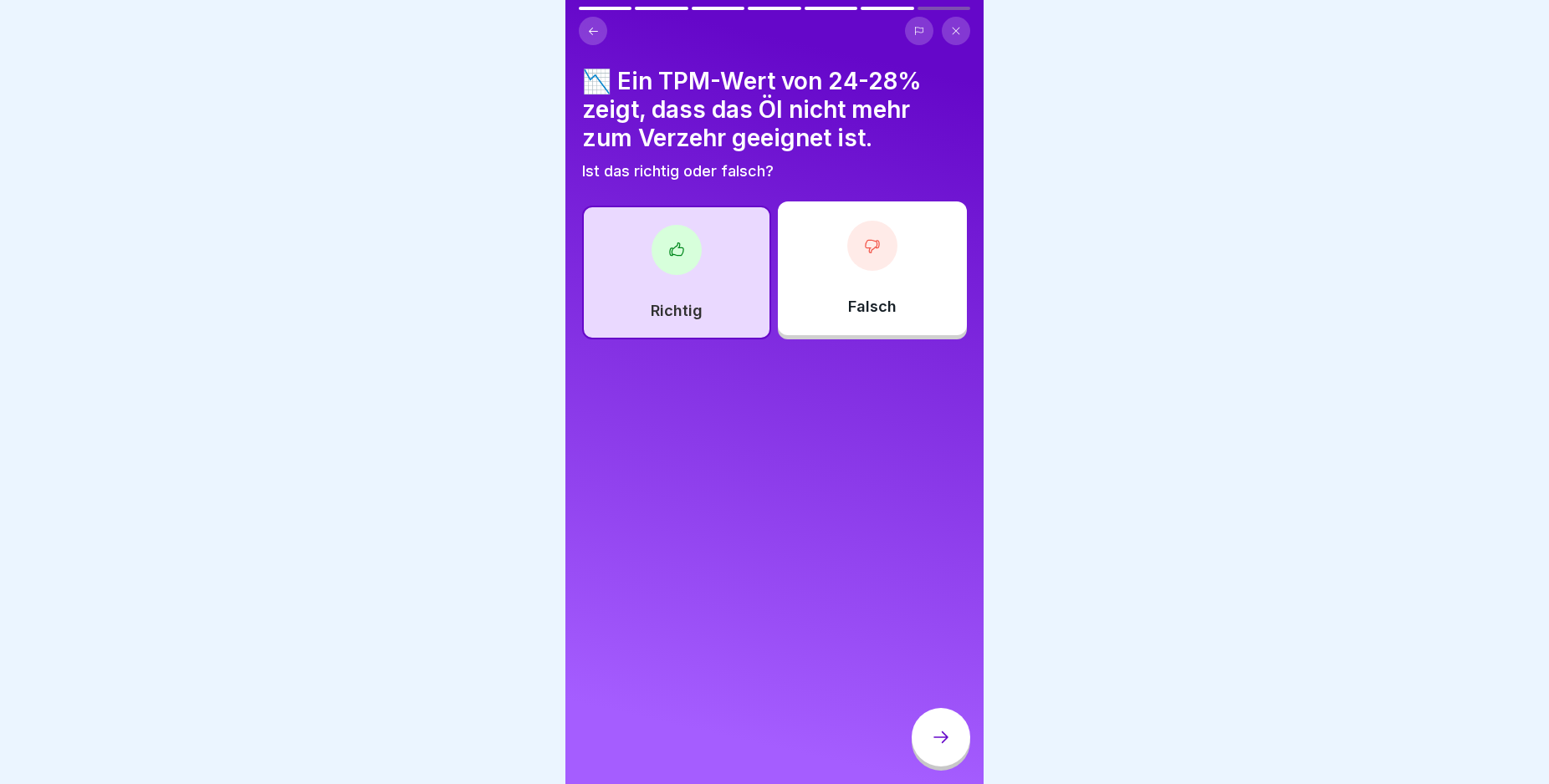
click at [941, 729] on div at bounding box center [940, 737] width 58 height 58
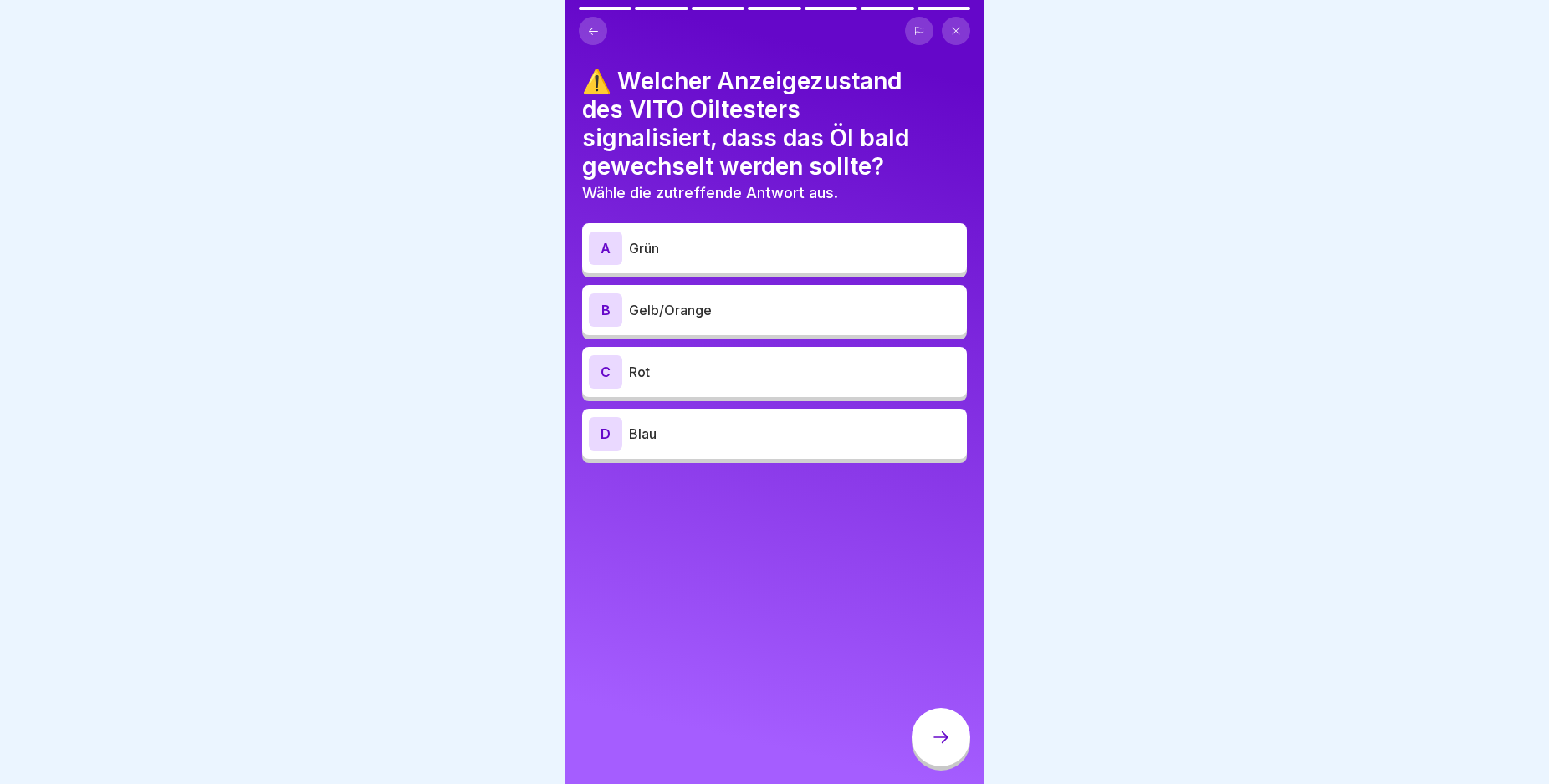
click at [604, 305] on div "B" at bounding box center [605, 310] width 34 height 34
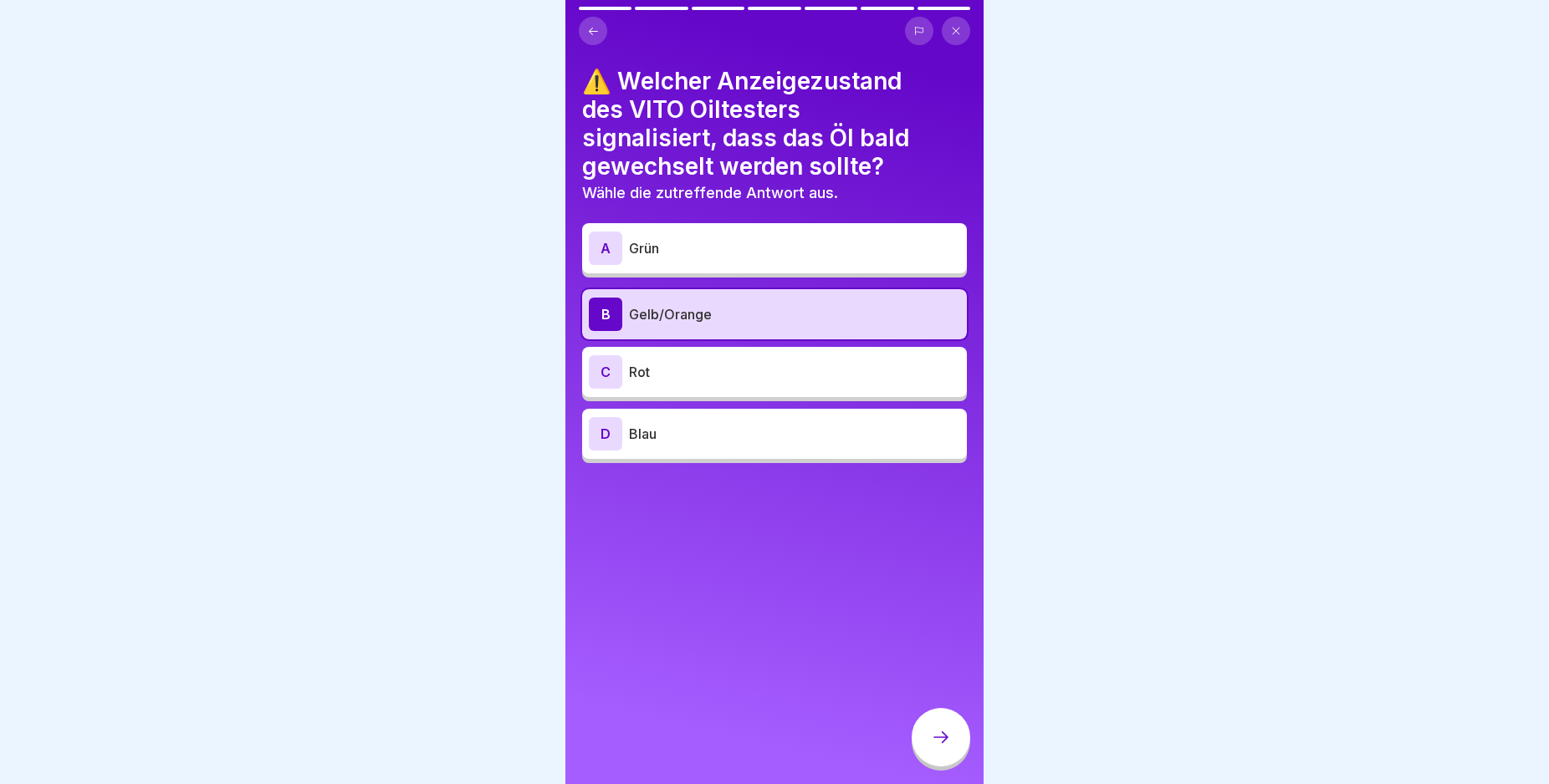
click at [952, 739] on div at bounding box center [940, 737] width 58 height 58
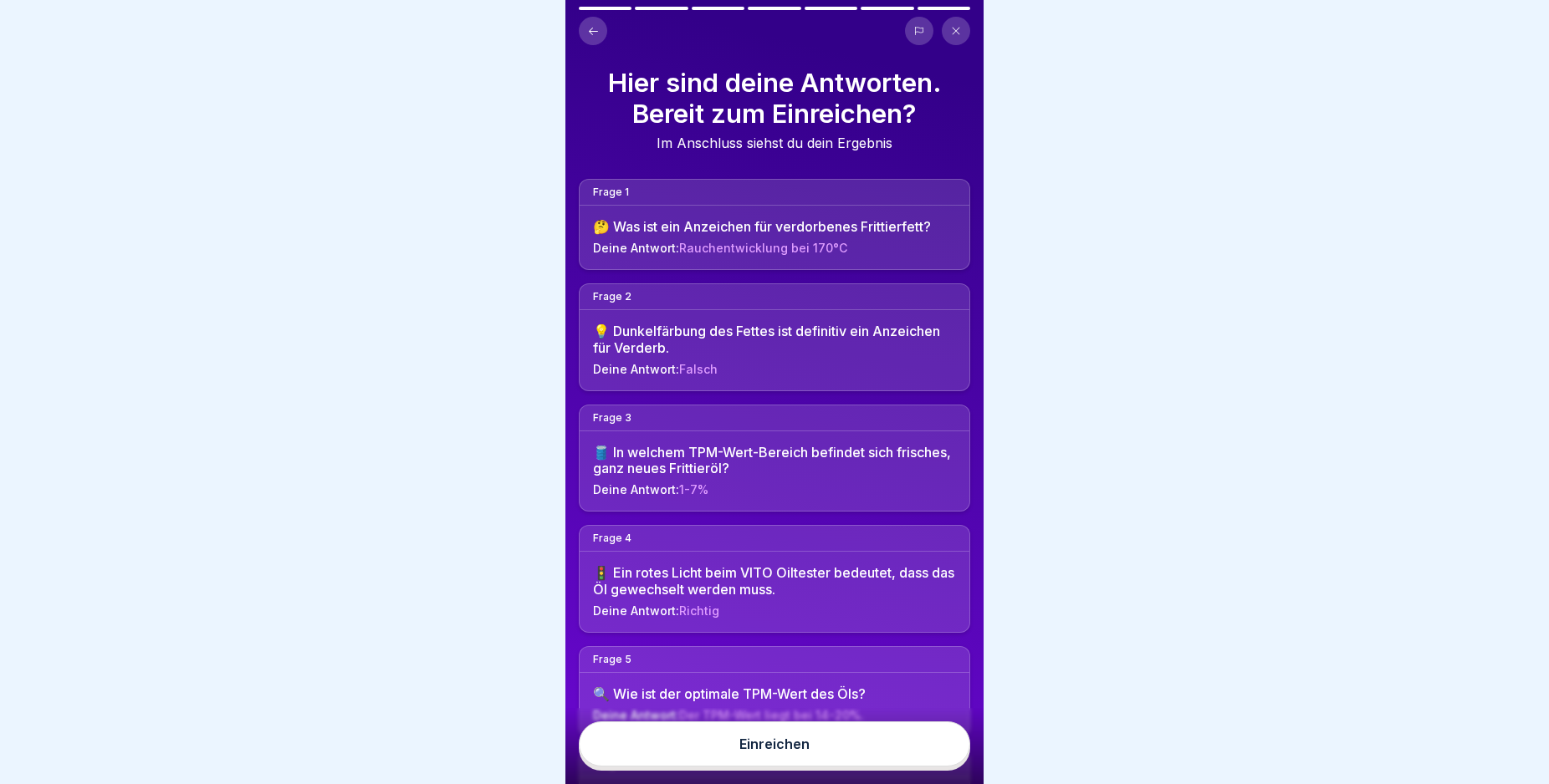
click at [864, 760] on button "Einreichen" at bounding box center [774, 744] width 392 height 46
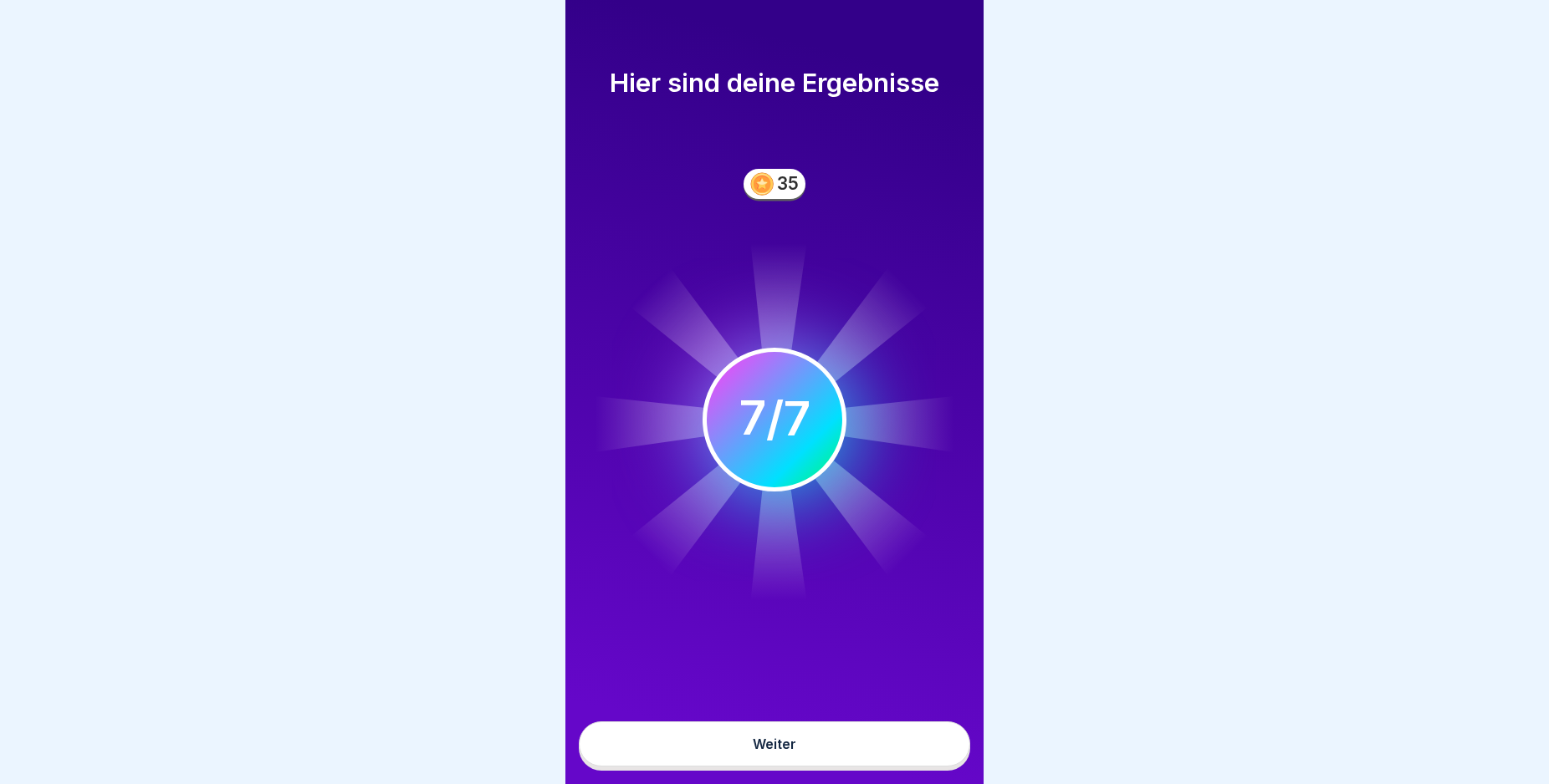
click at [866, 767] on button "Weiter" at bounding box center [774, 744] width 392 height 46
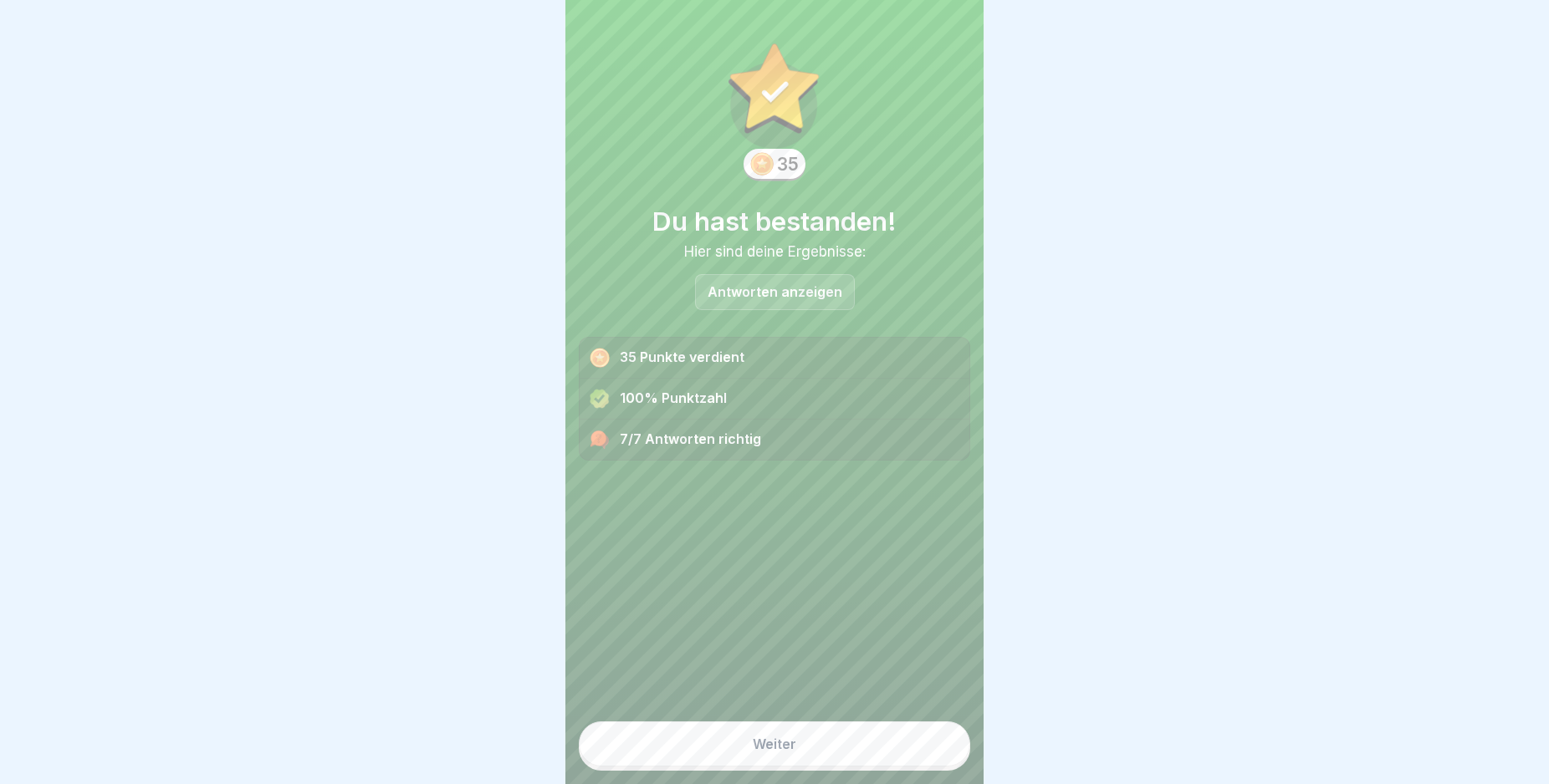
click at [866, 767] on button "Weiter" at bounding box center [774, 744] width 392 height 46
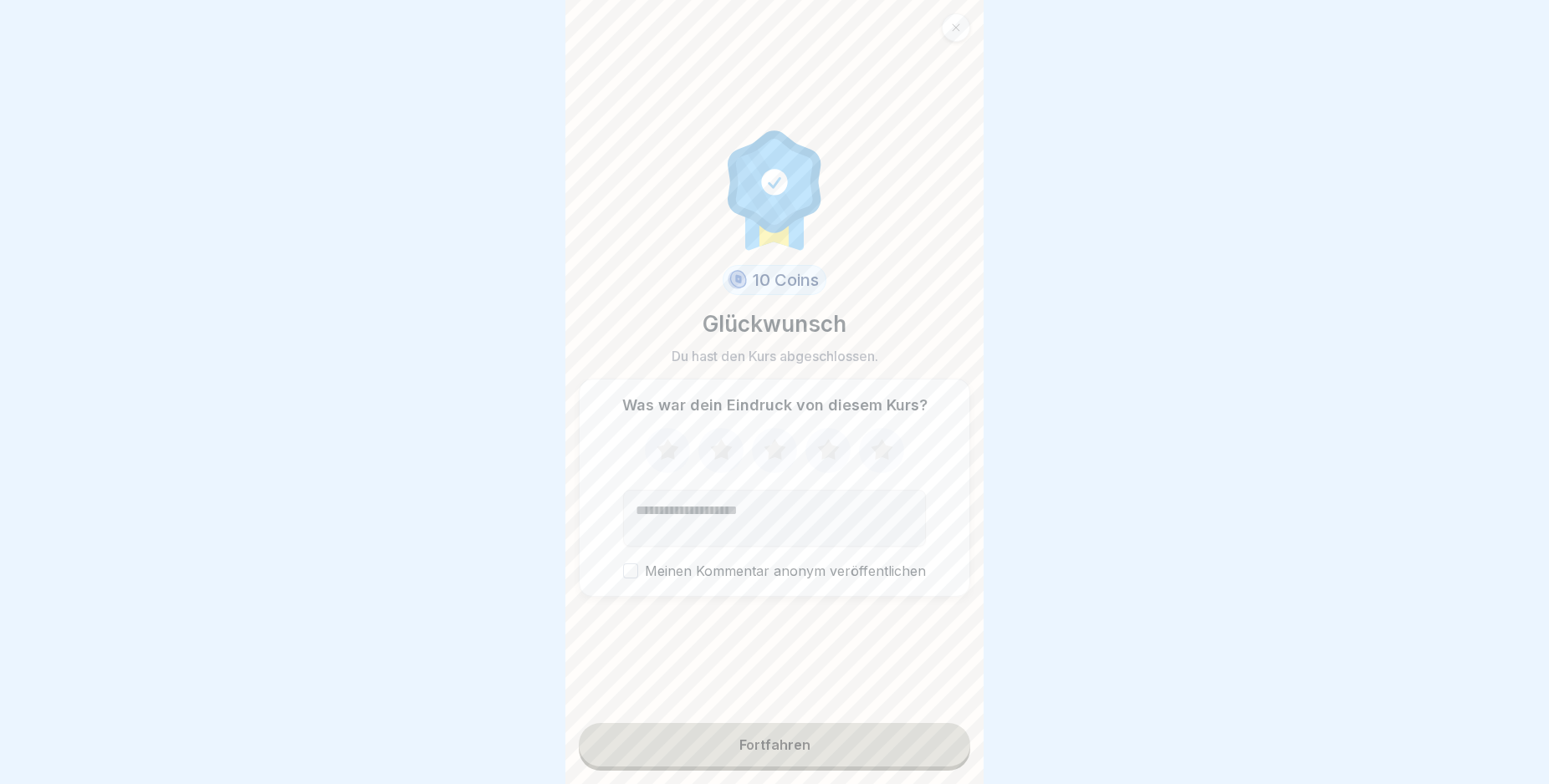
click at [866, 767] on button "Fortfahren" at bounding box center [774, 744] width 392 height 44
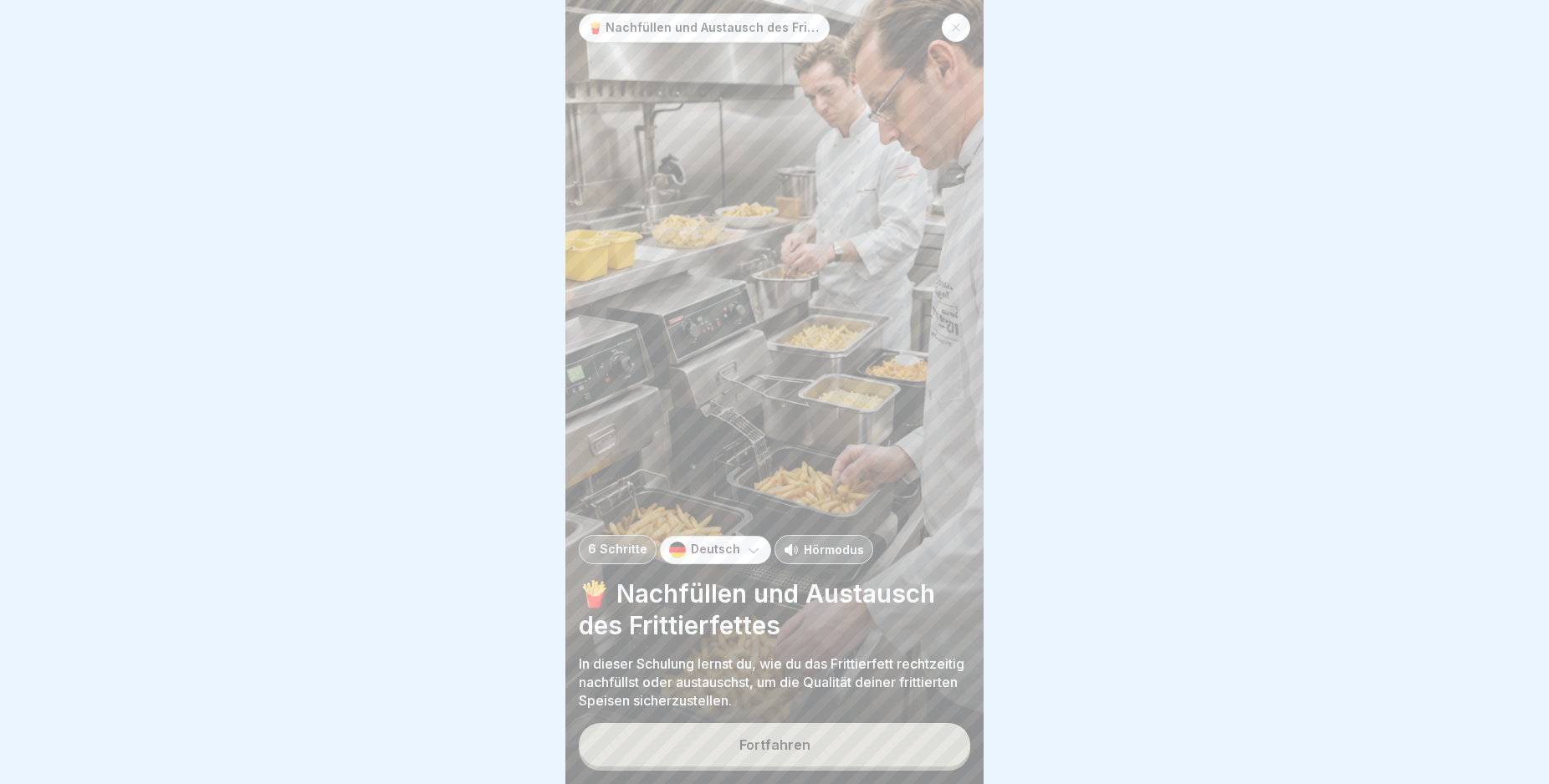
click at [863, 767] on button "Fortfahren" at bounding box center [774, 744] width 392 height 44
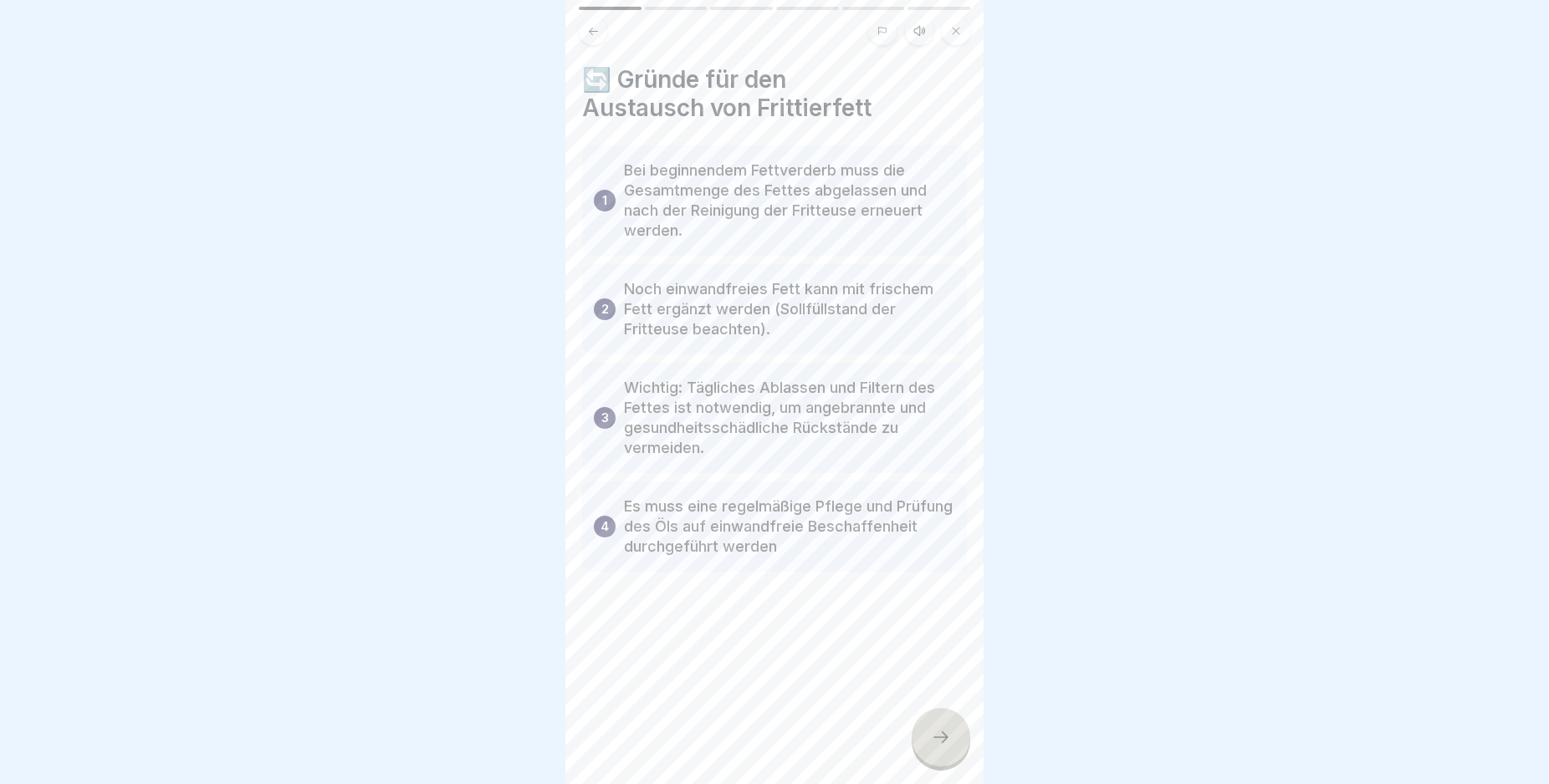
click at [939, 746] on icon at bounding box center [940, 737] width 20 height 20
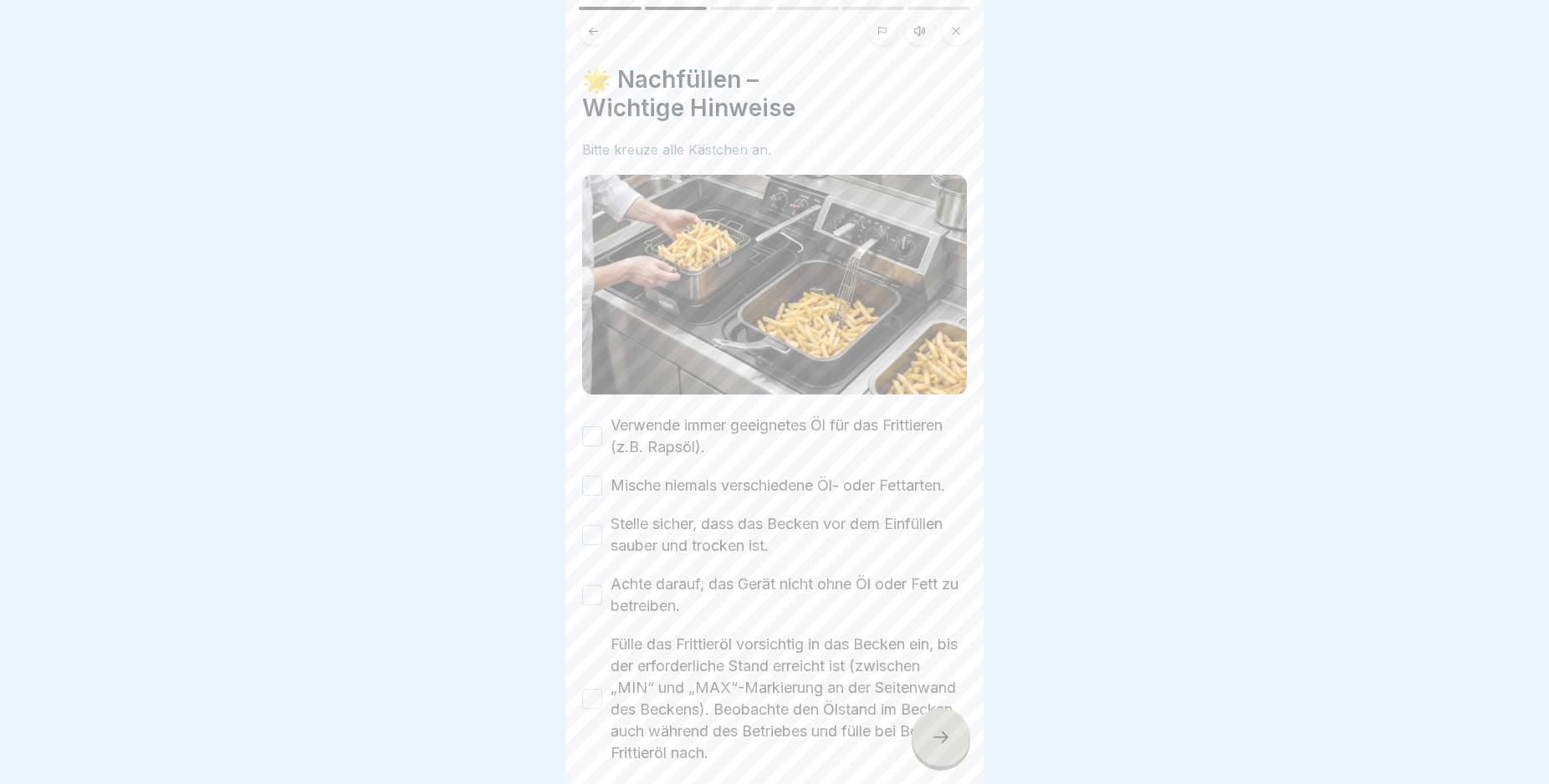
click at [589, 426] on button "Verwende immer geeignetes Öl für das Frittieren (z.B. Rapsöl)." at bounding box center [592, 436] width 20 height 20
click at [591, 485] on button "Mische niemals verschiedene Öl- oder Fettarten." at bounding box center [592, 486] width 20 height 20
click at [585, 546] on button "Stelle sicher, dass das Becken vor dem Einfüllen sauber und trocken ist." at bounding box center [592, 535] width 20 height 20
click at [585, 606] on button "Achte darauf, das Gerät nicht ohne Öl oder Fett zu betreiben." at bounding box center [592, 595] width 20 height 20
click at [593, 706] on button "Fülle das Frittieröl vorsichtig in das Becken ein, bis der erforderliche Stand …" at bounding box center [592, 699] width 20 height 20
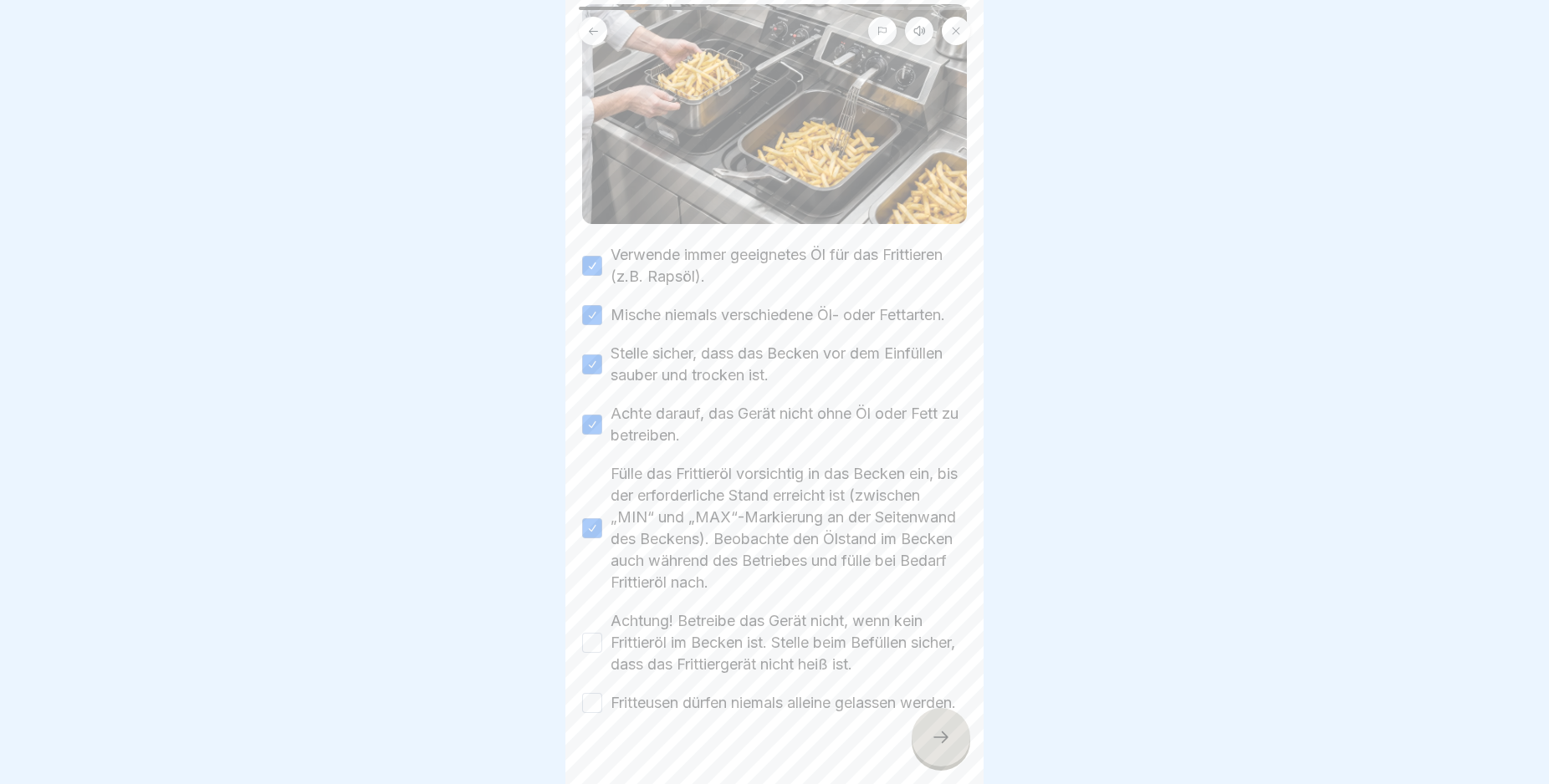
scroll to position [235, 0]
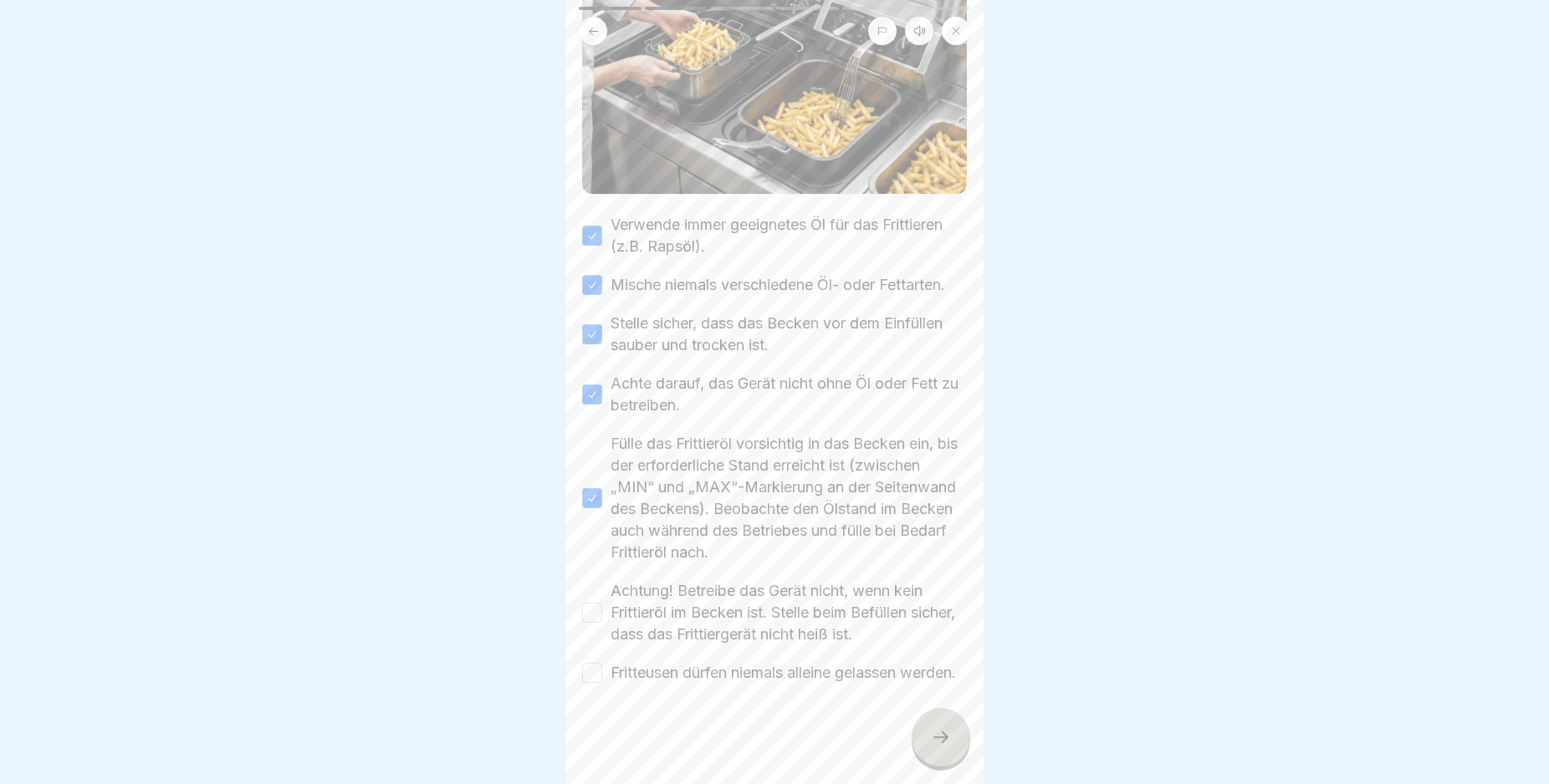
click at [953, 783] on html "🍟 Nachfüllen und Austausch des Frittieröl/-fettes 6 Schritte Deutsch Hörmodus 🍟…" at bounding box center [774, 392] width 1549 height 784
click at [591, 603] on button "Achtung! Betreibe das Gerät nicht, wenn kein Frittieröl im Becken ist. Stelle b…" at bounding box center [592, 612] width 20 height 20
click at [589, 665] on button "Fritteusen dürfen niemals alleine gelassen werden." at bounding box center [592, 673] width 20 height 20
click at [948, 741] on div at bounding box center [940, 737] width 58 height 58
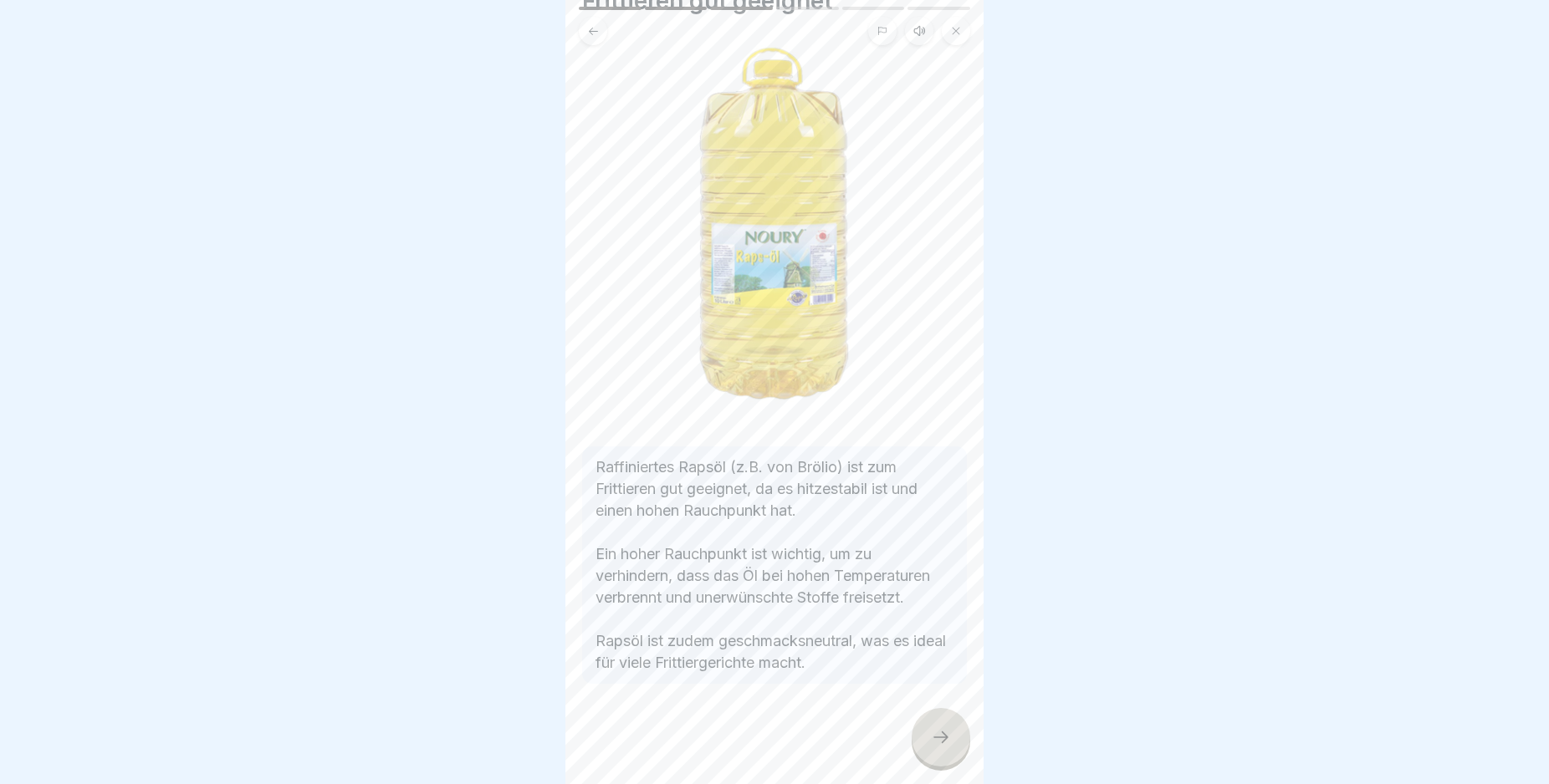
scroll to position [114, 0]
click at [936, 735] on div at bounding box center [940, 737] width 58 height 58
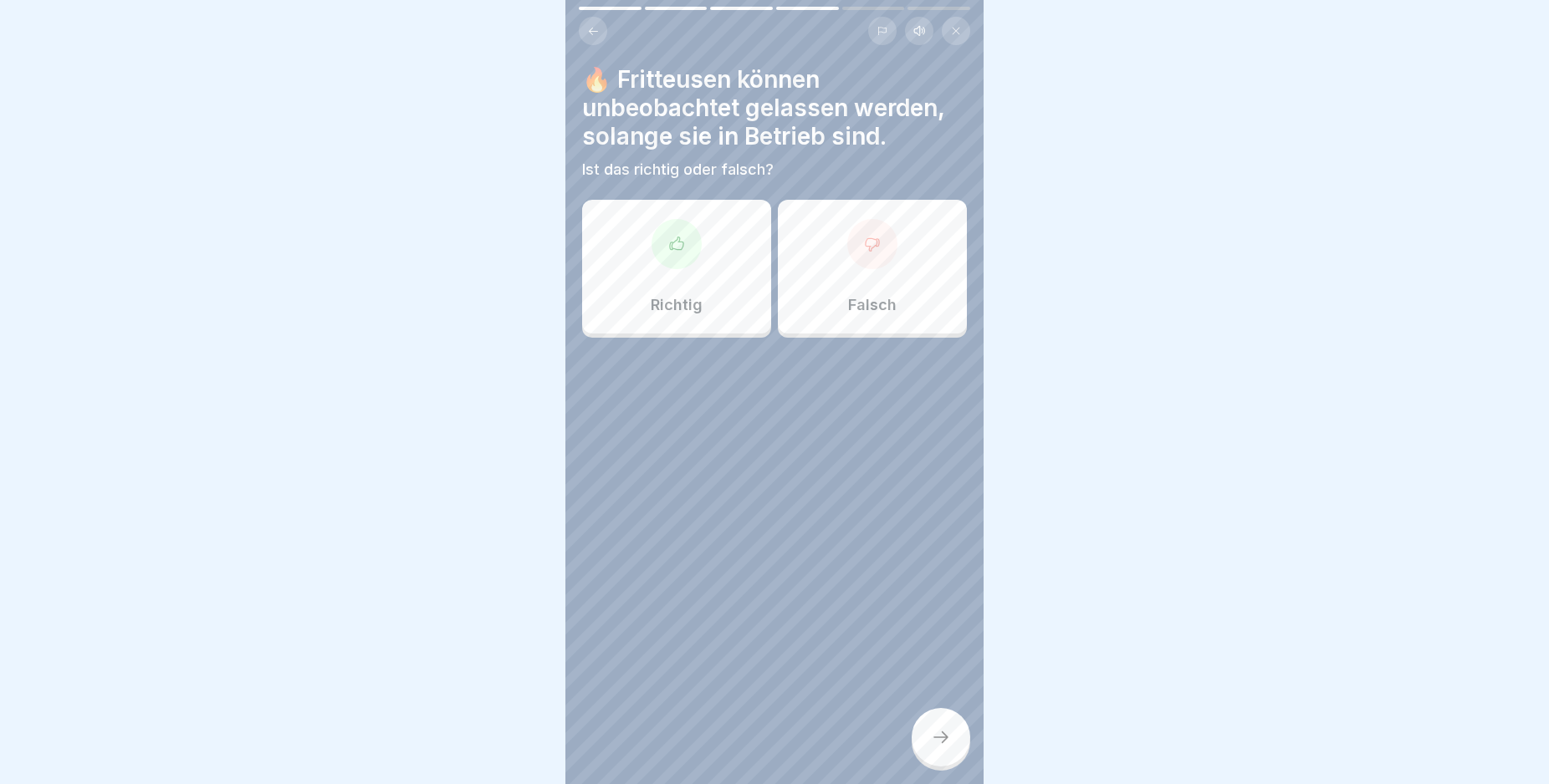
click at [917, 298] on div "Falsch" at bounding box center [871, 267] width 189 height 134
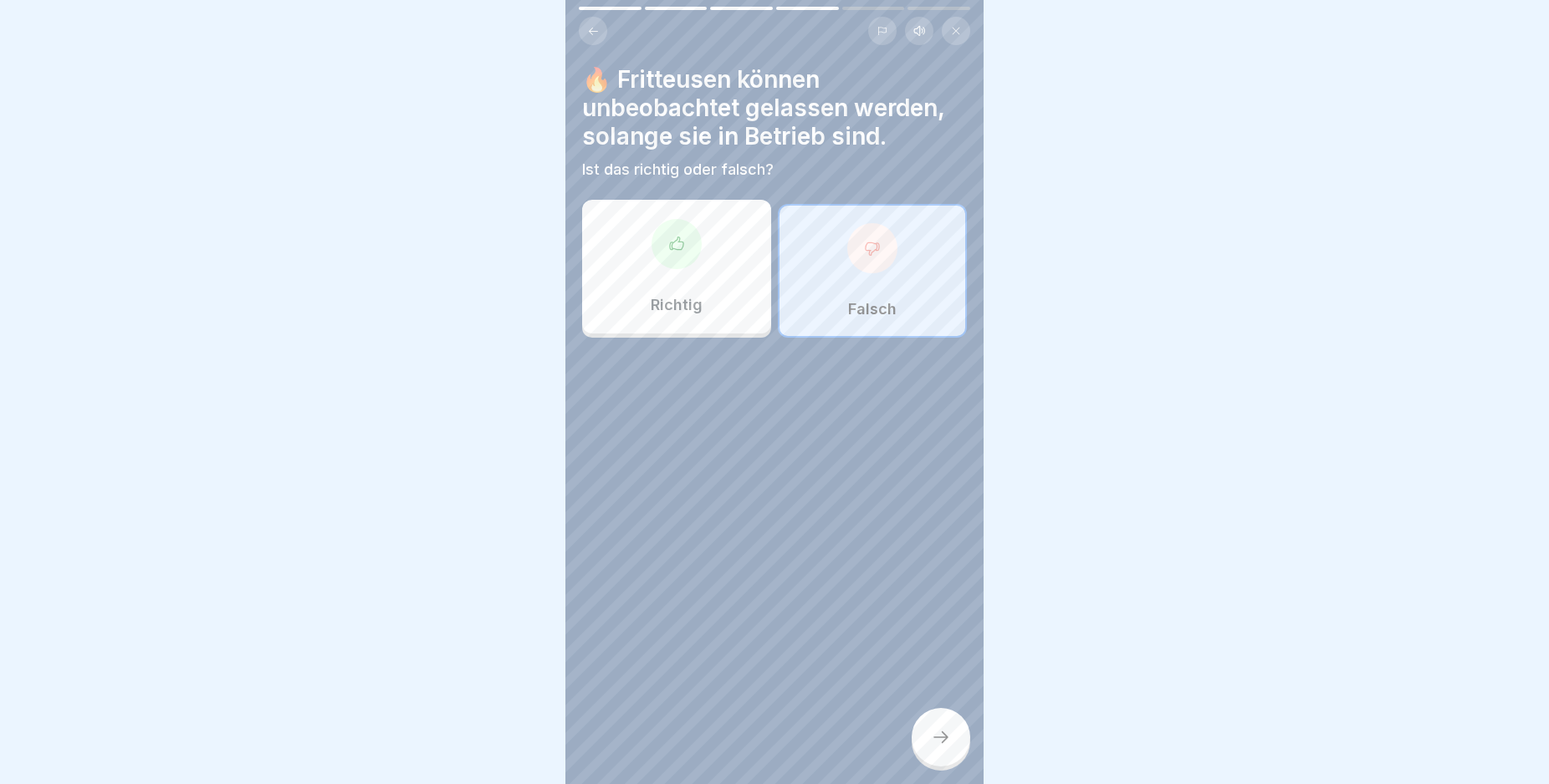
click at [944, 746] on icon at bounding box center [940, 737] width 20 height 20
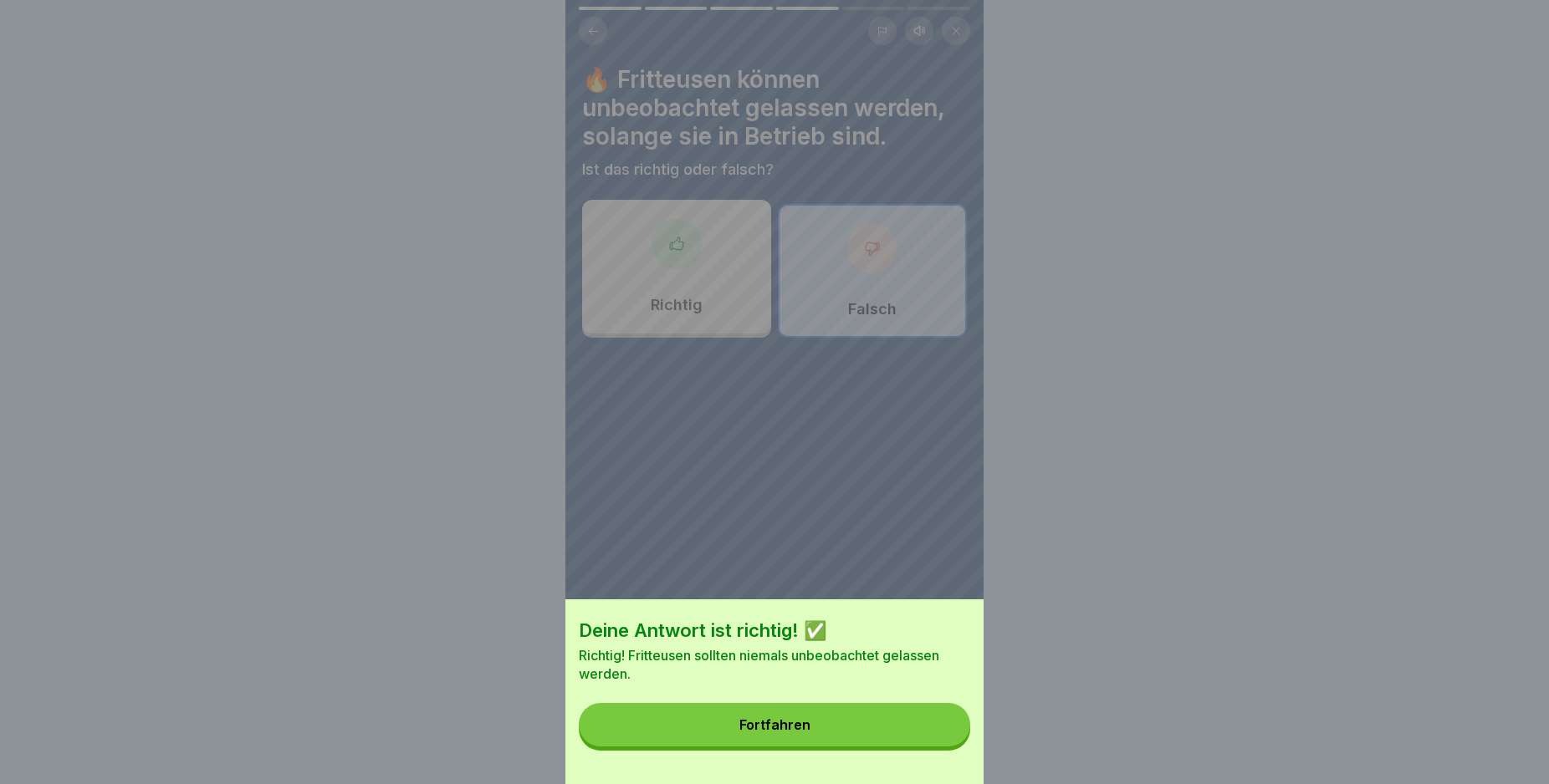
click at [921, 726] on button "Fortfahren" at bounding box center [774, 725] width 392 height 44
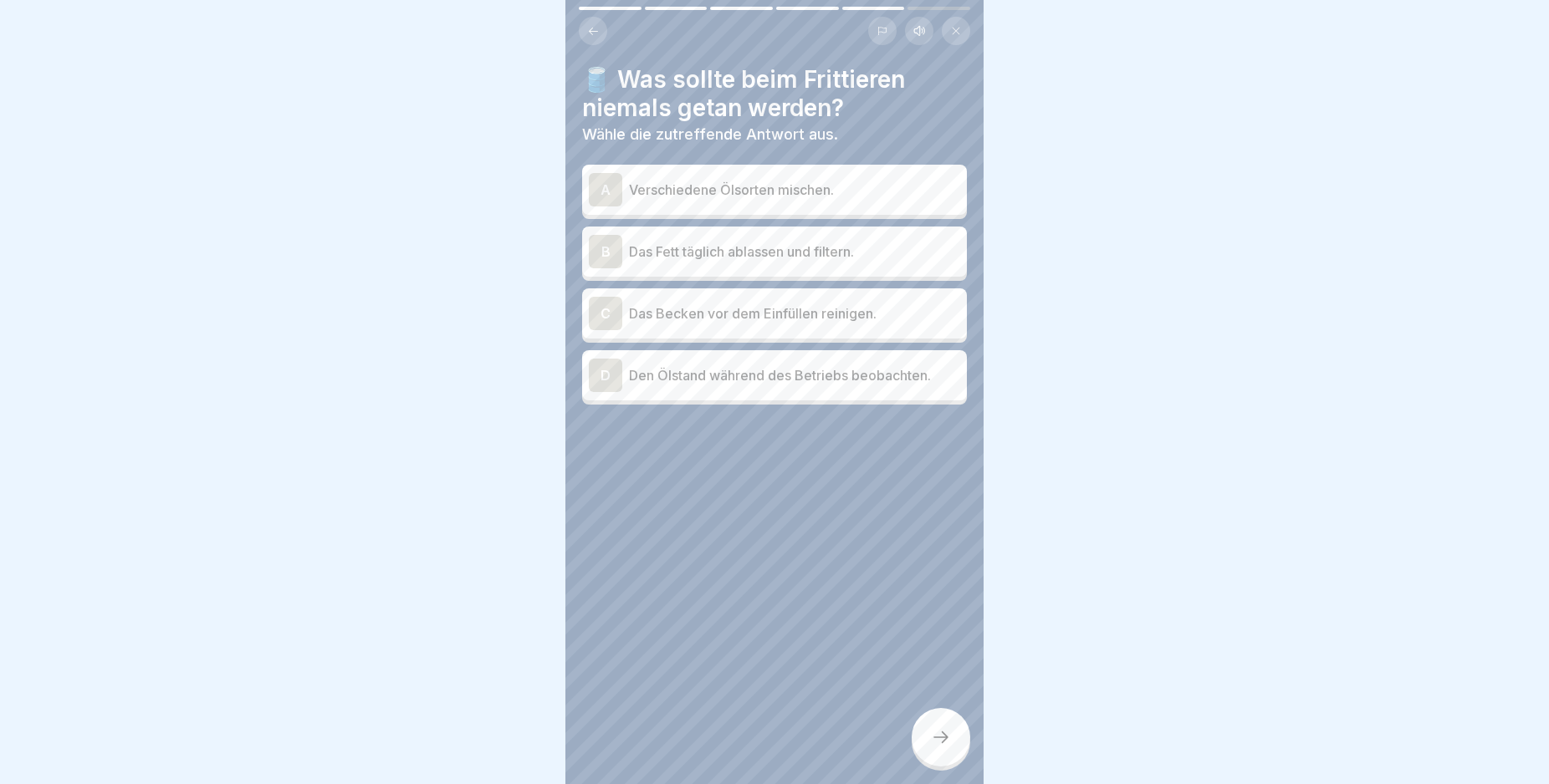
click at [603, 182] on div "A" at bounding box center [605, 190] width 34 height 34
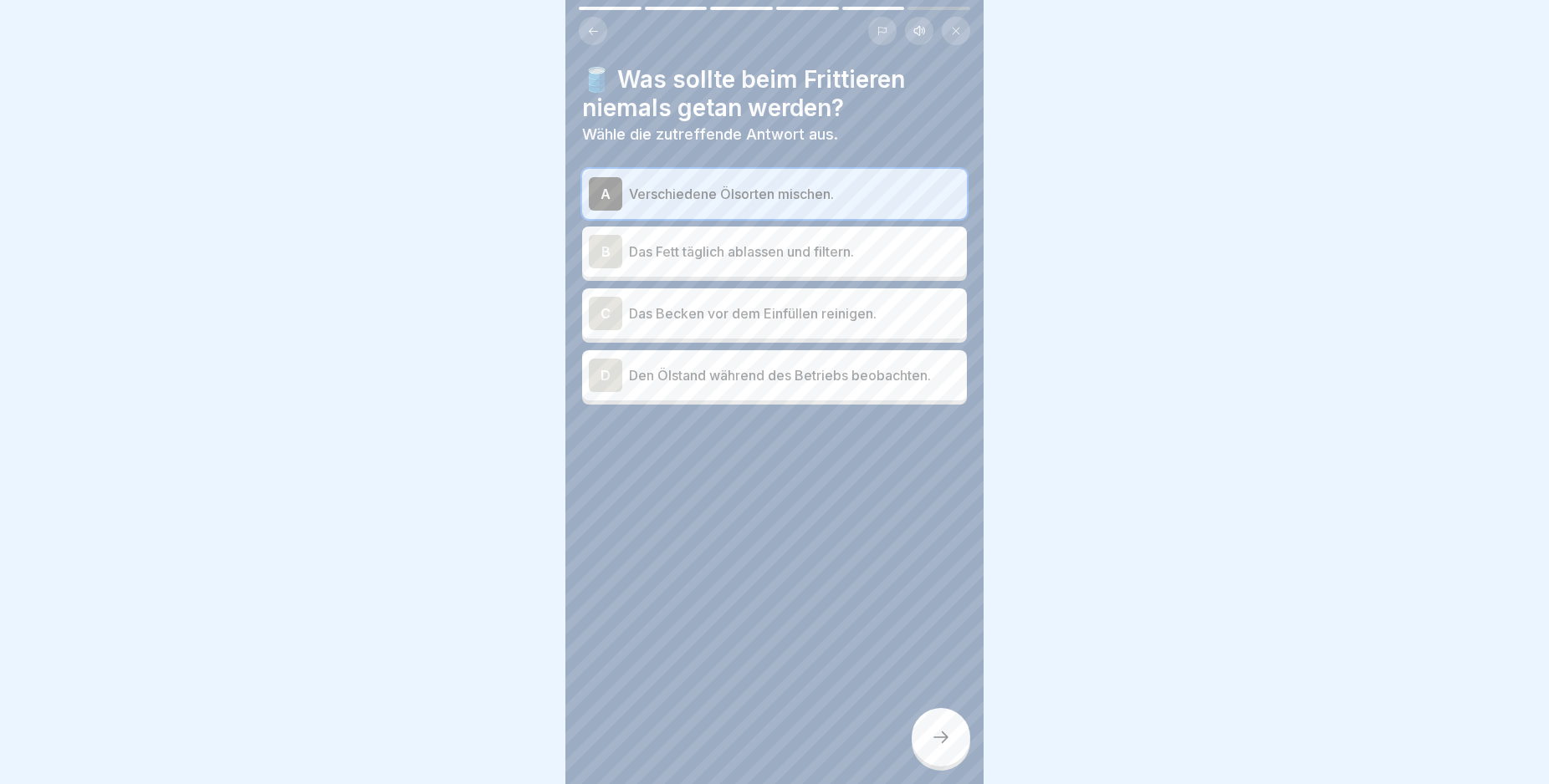
click at [935, 747] on icon at bounding box center [940, 737] width 20 height 20
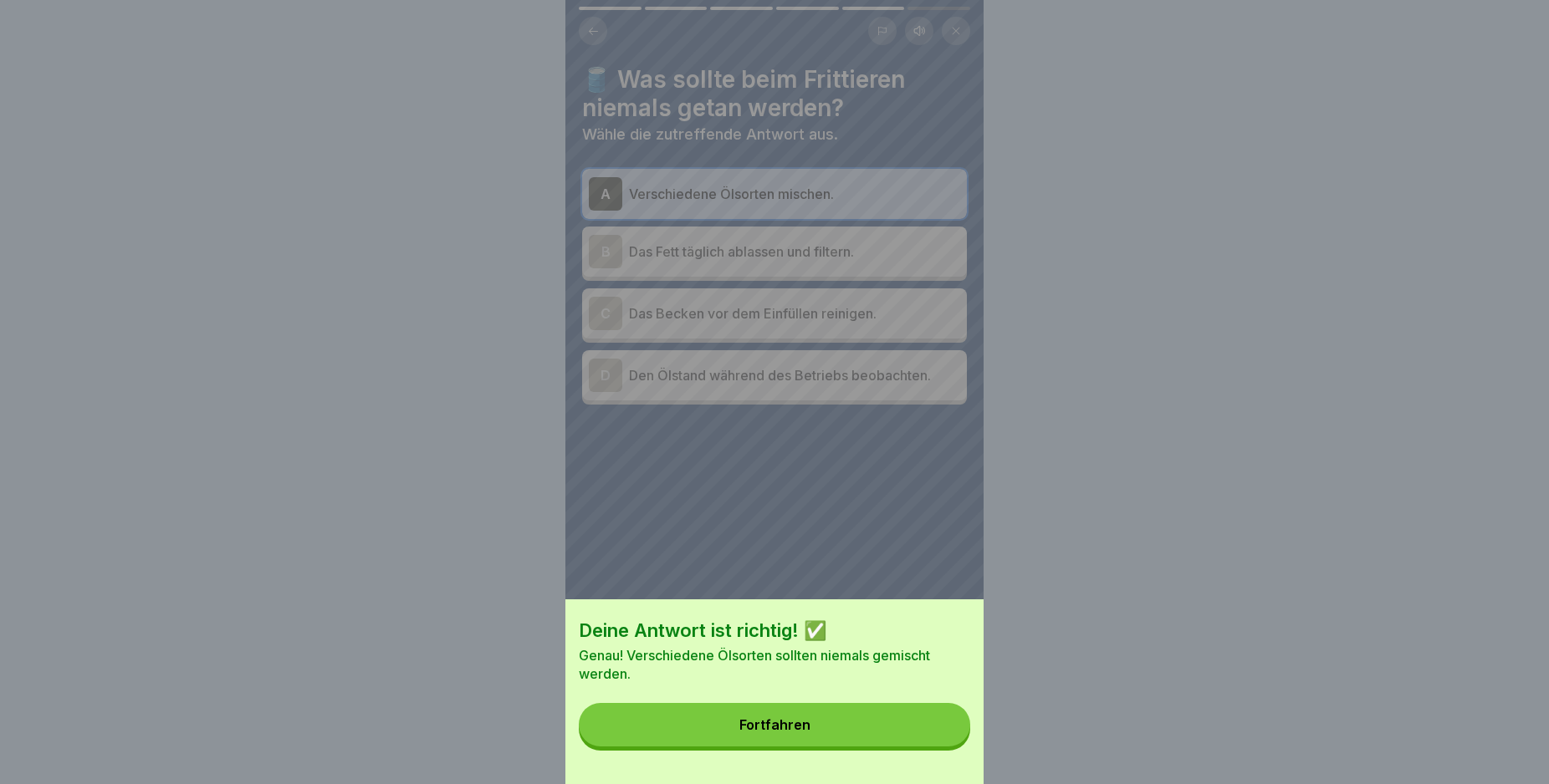
click at [935, 744] on button "Fortfahren" at bounding box center [774, 725] width 392 height 44
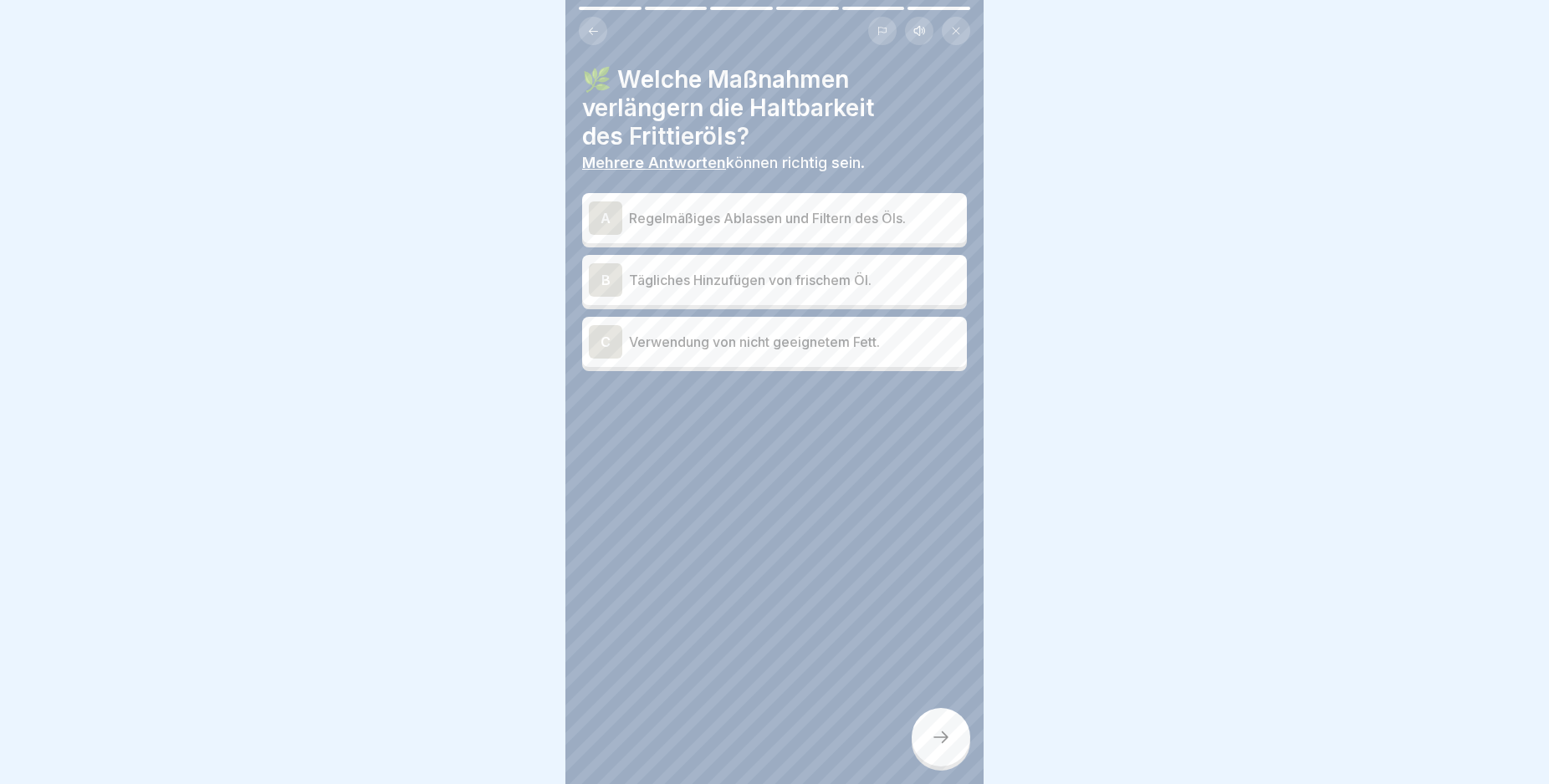
click at [601, 217] on div "A" at bounding box center [605, 218] width 34 height 34
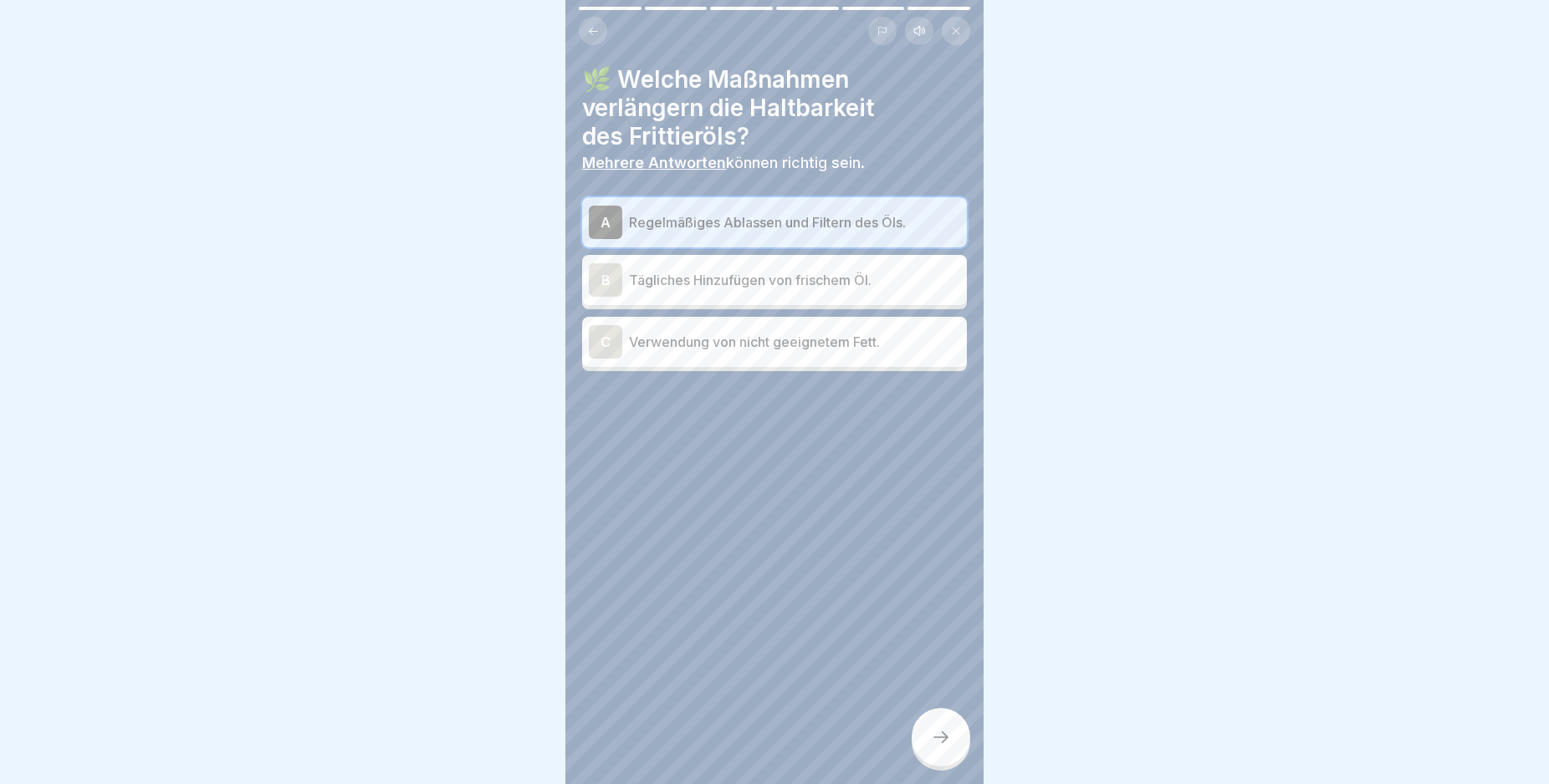
click at [933, 737] on div at bounding box center [940, 737] width 58 height 58
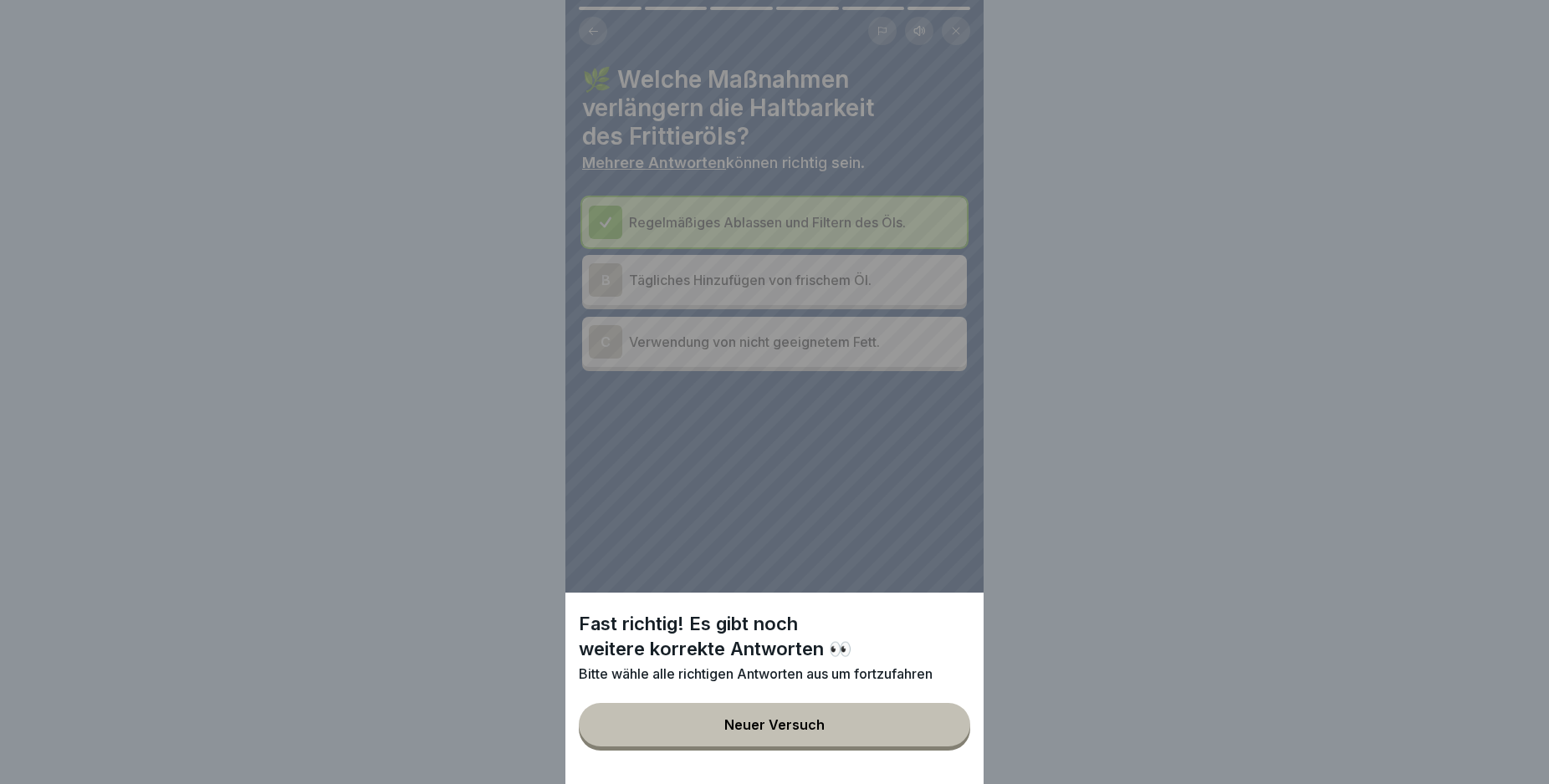
click at [924, 729] on button "Neuer Versuch" at bounding box center [774, 725] width 392 height 44
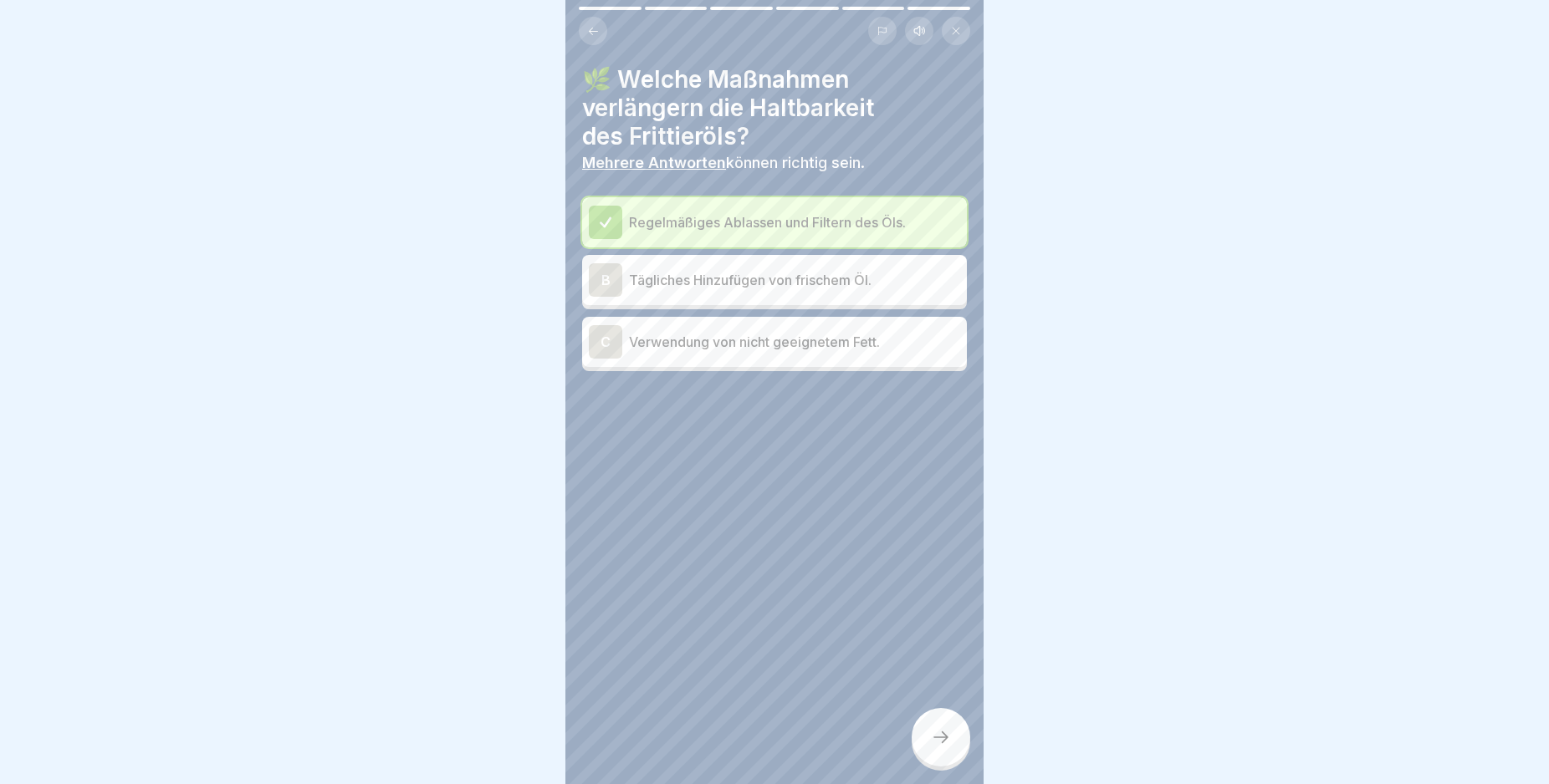
click at [602, 276] on div "B" at bounding box center [605, 280] width 34 height 34
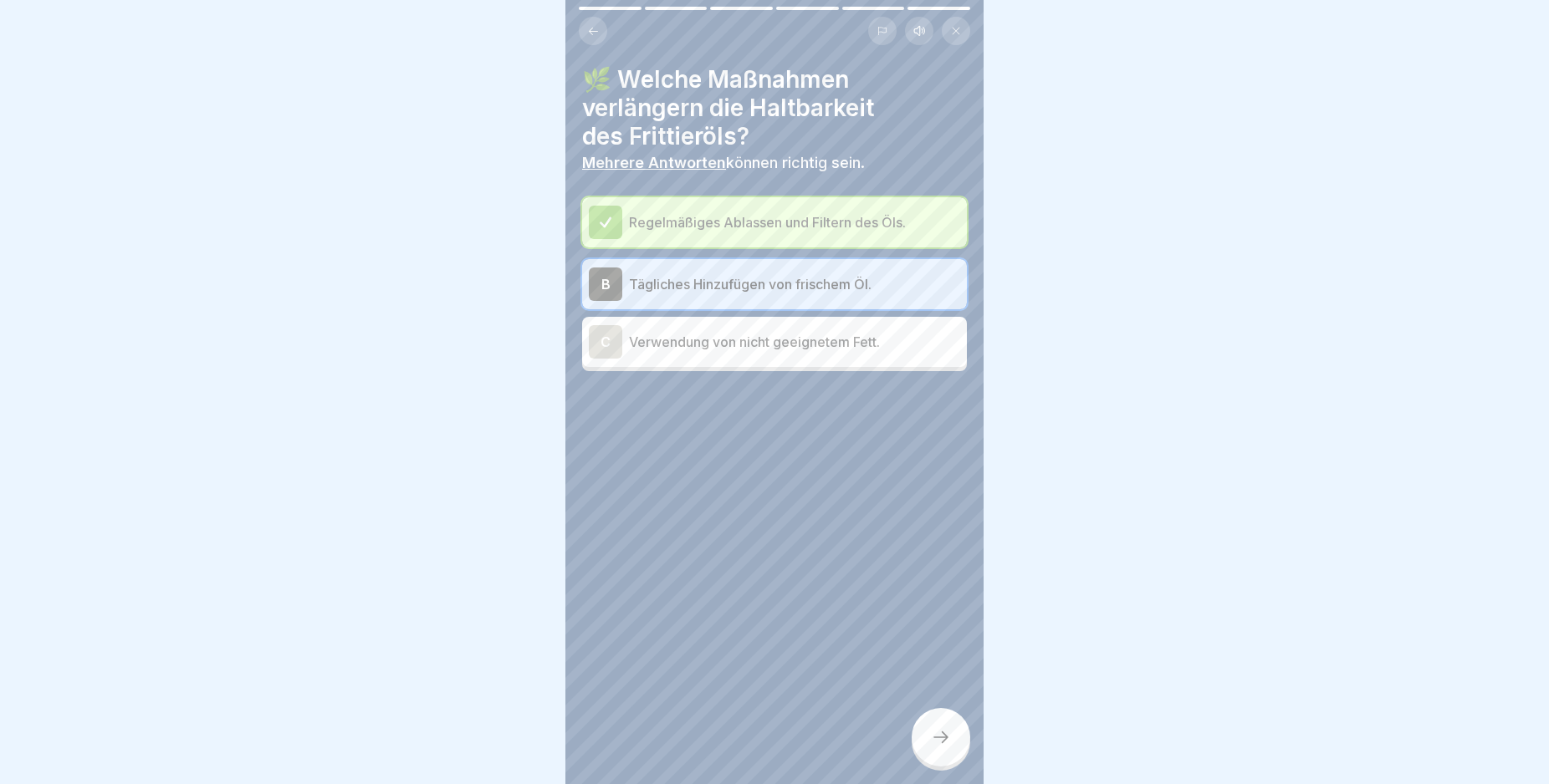
click at [938, 739] on div at bounding box center [940, 737] width 58 height 58
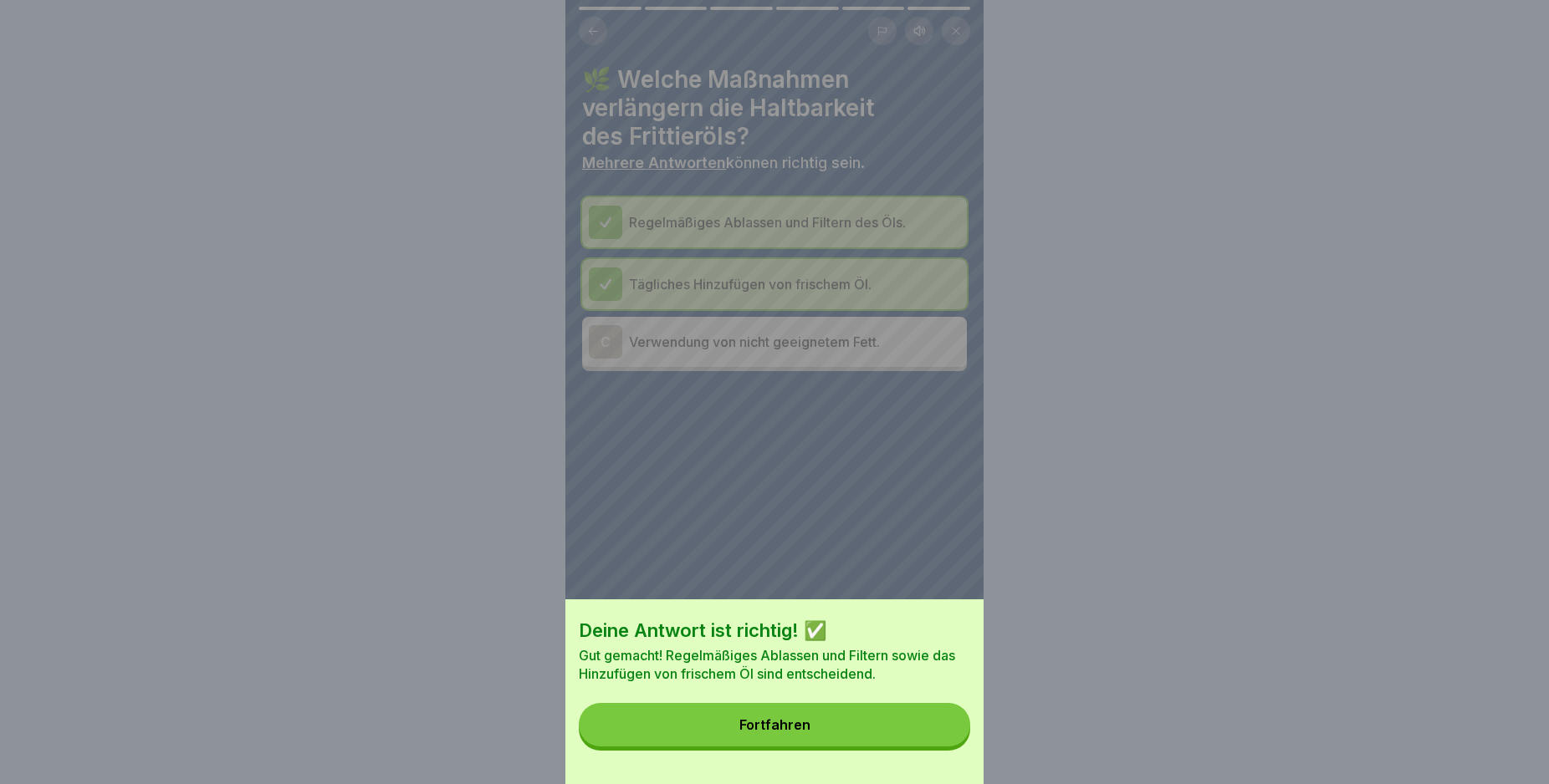
click at [938, 738] on button "Fortfahren" at bounding box center [774, 725] width 392 height 44
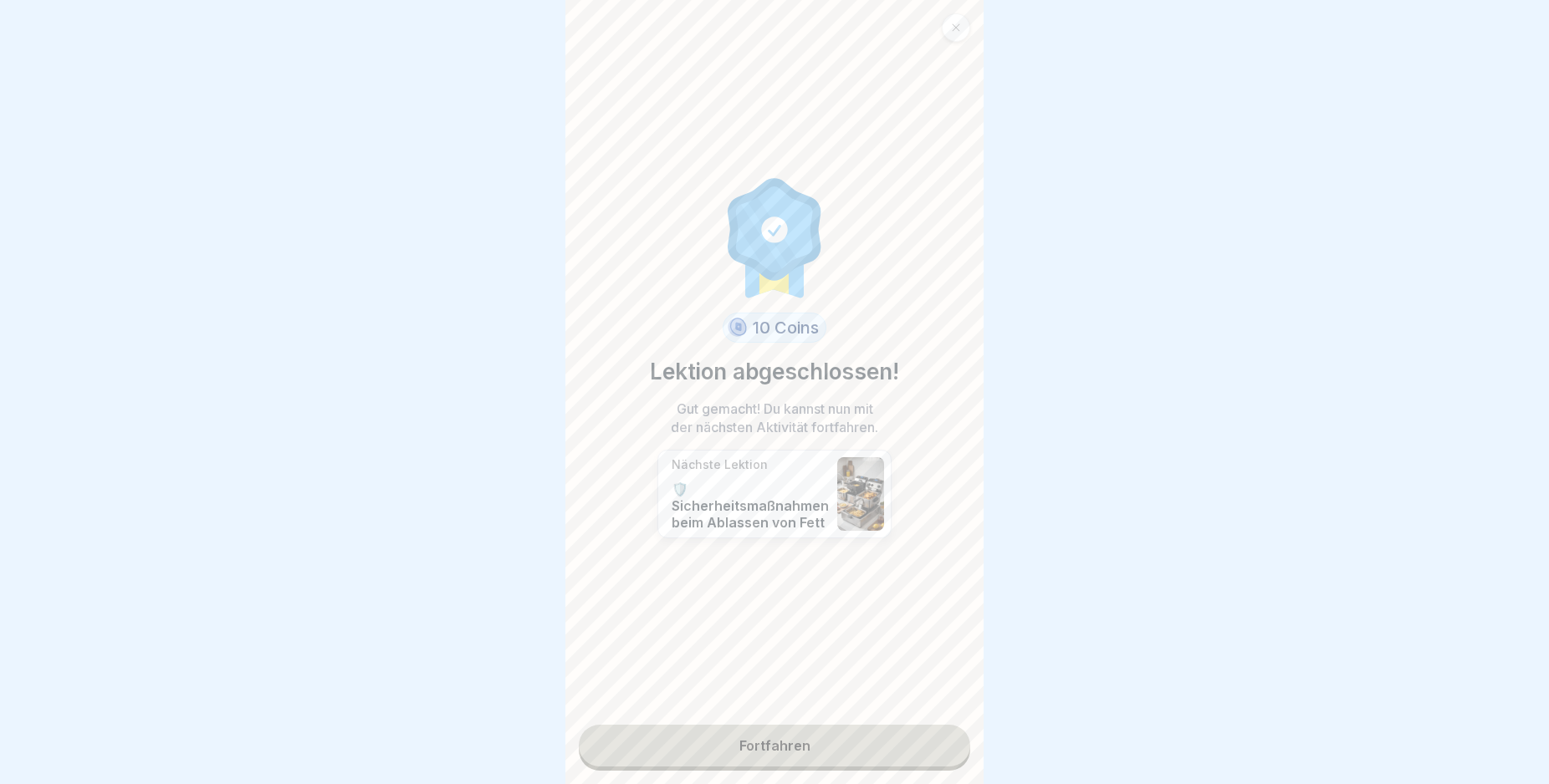
click at [926, 743] on link "Fortfahren" at bounding box center [774, 745] width 392 height 42
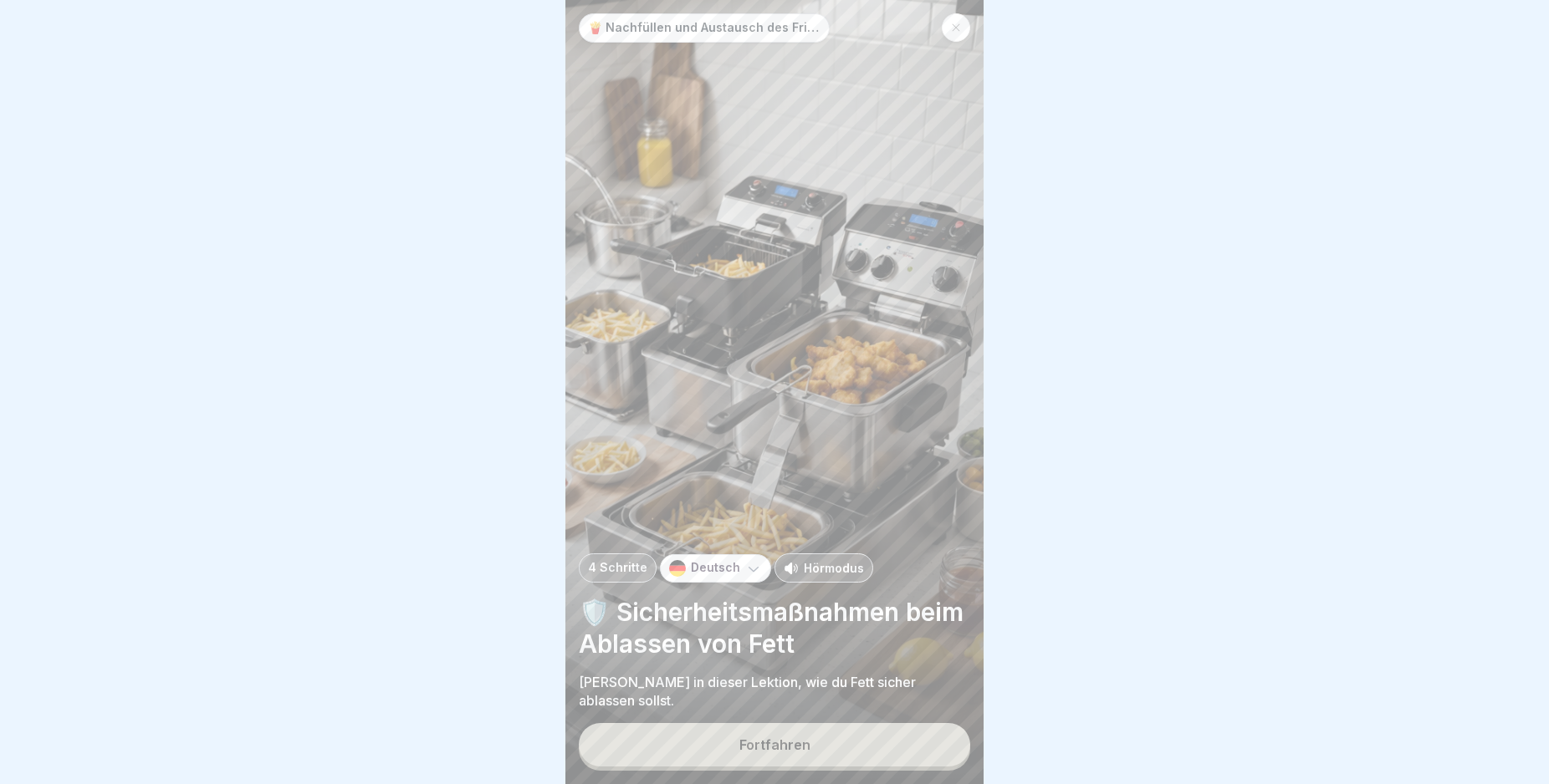
click at [924, 751] on button "Fortfahren" at bounding box center [774, 744] width 392 height 44
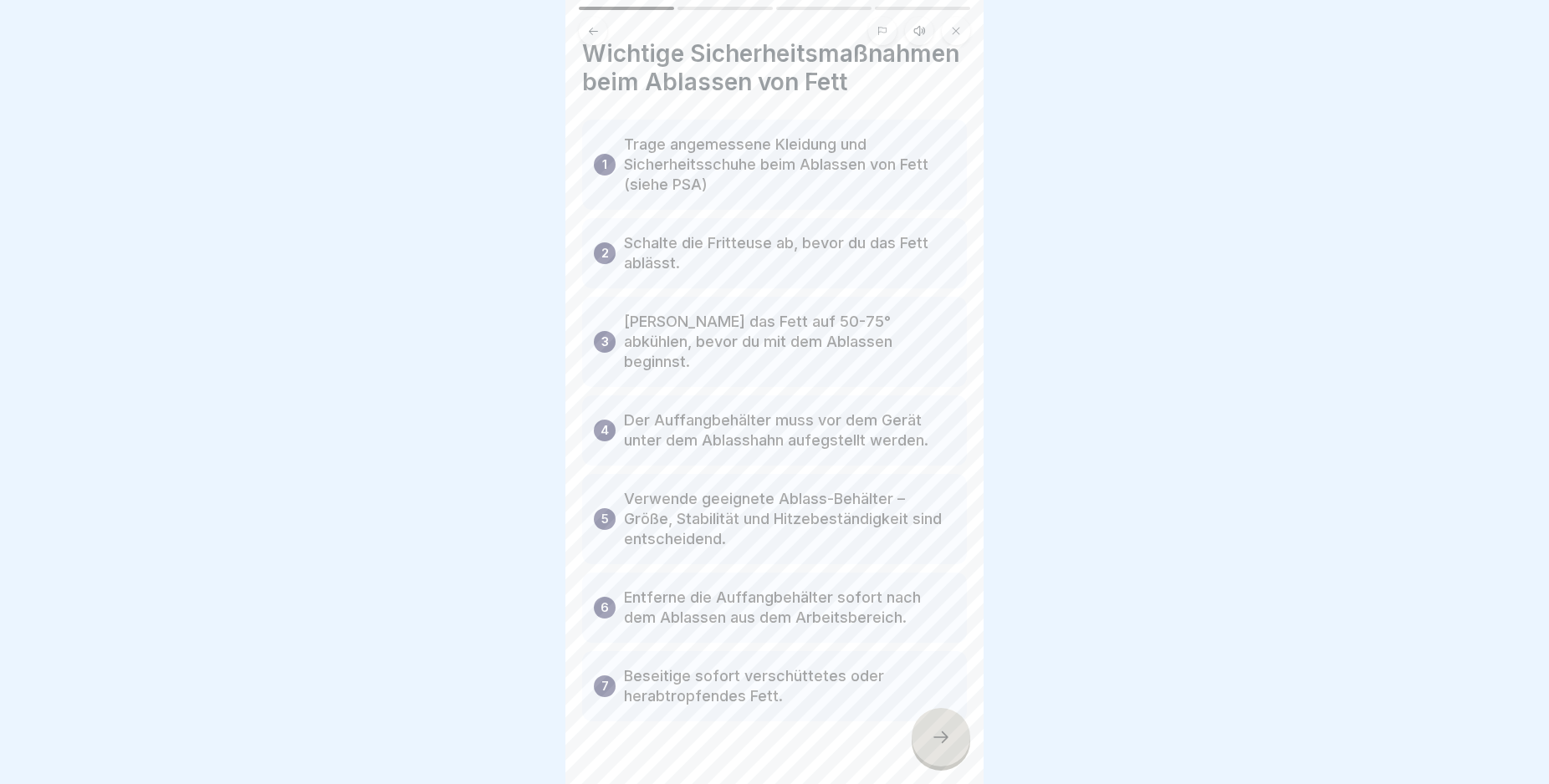
scroll to position [72, 0]
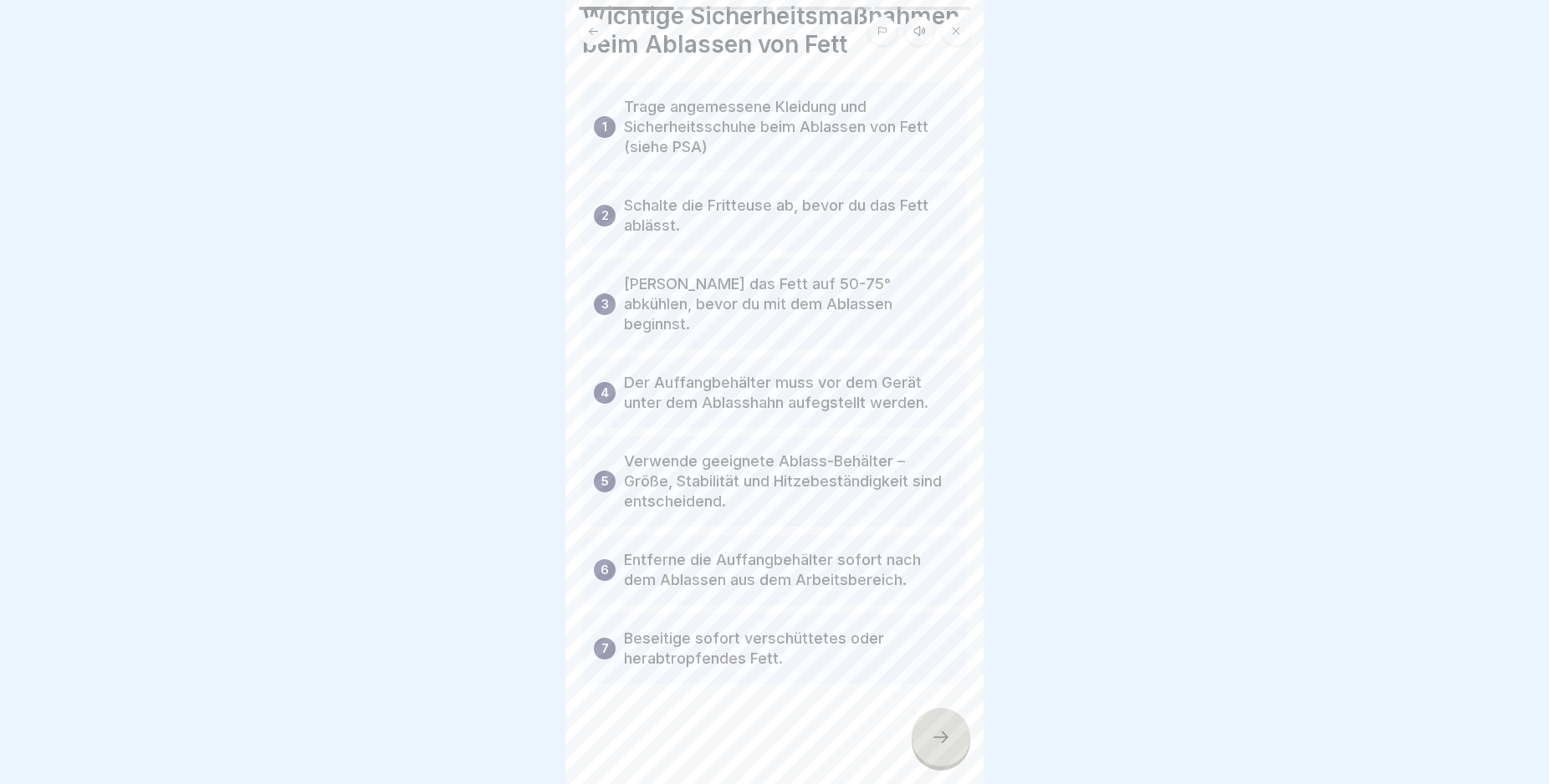
click at [981, 783] on html "🍟 Nachfüllen und Austausch des Frittieröl/-fettes 4 Schritte Deutsch Hörmodus 🛡…" at bounding box center [774, 392] width 1549 height 784
click at [939, 746] on icon at bounding box center [940, 737] width 20 height 20
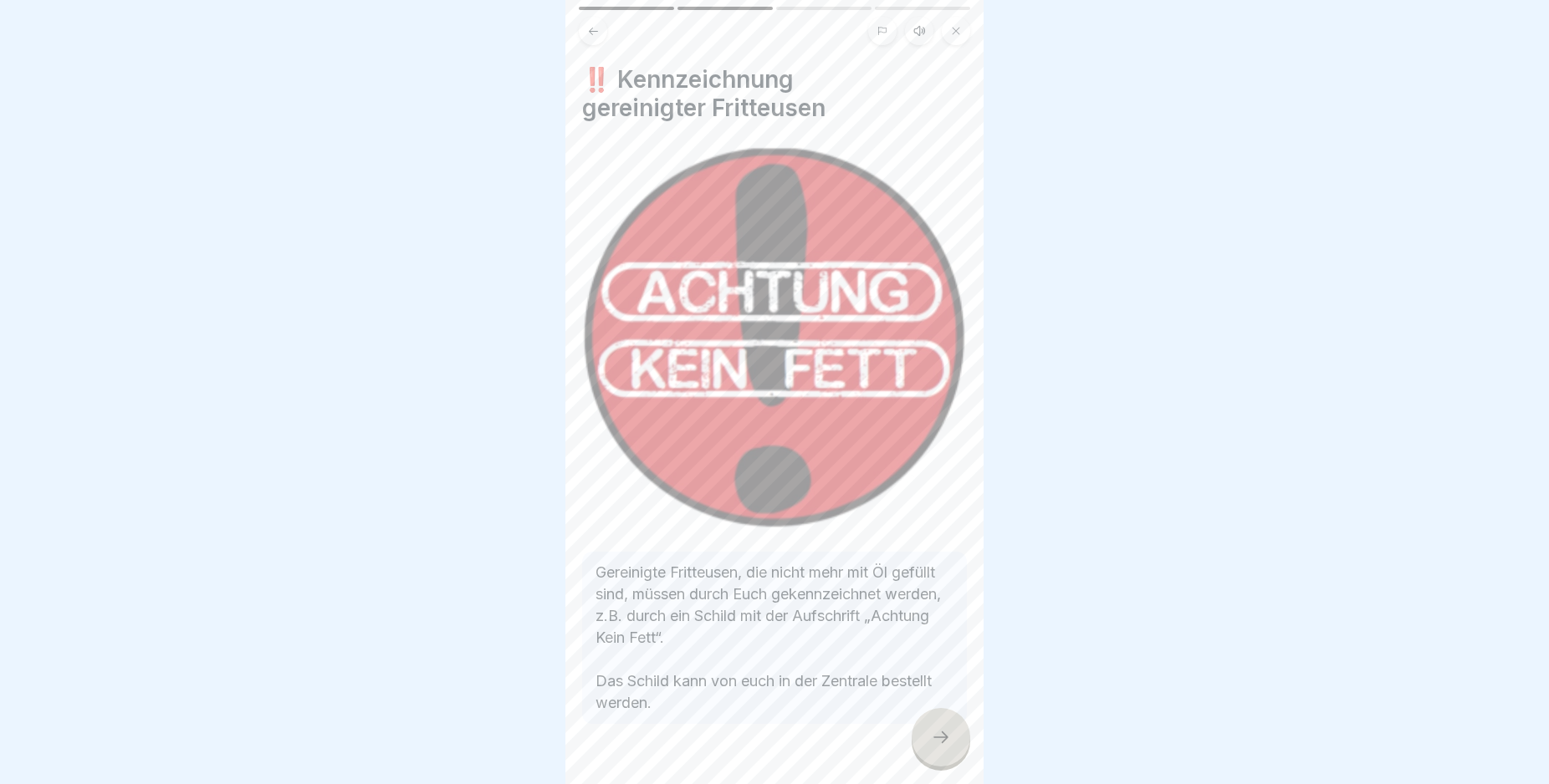
click at [939, 746] on icon at bounding box center [940, 737] width 20 height 20
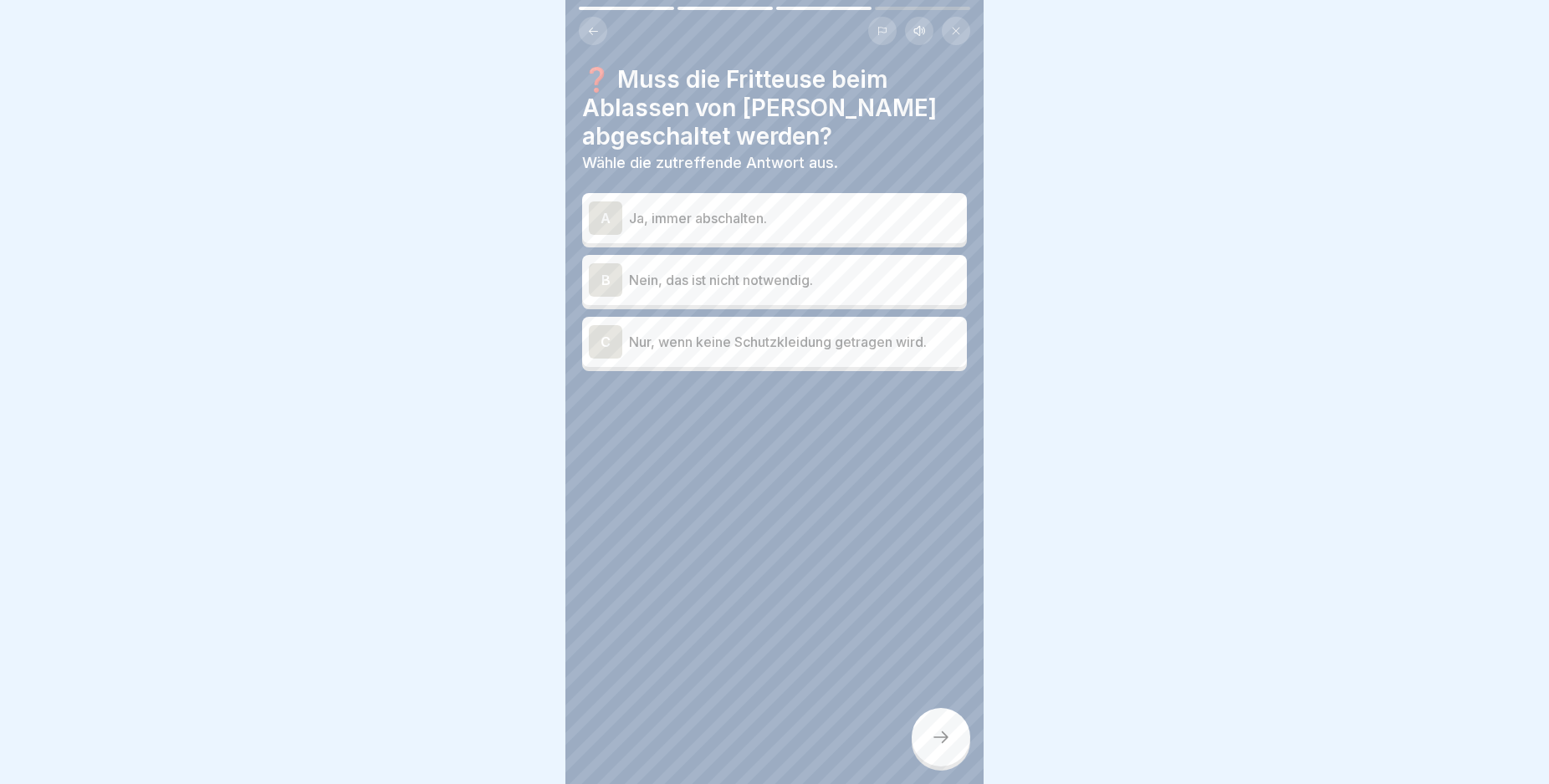
click at [600, 215] on div "A" at bounding box center [605, 218] width 34 height 34
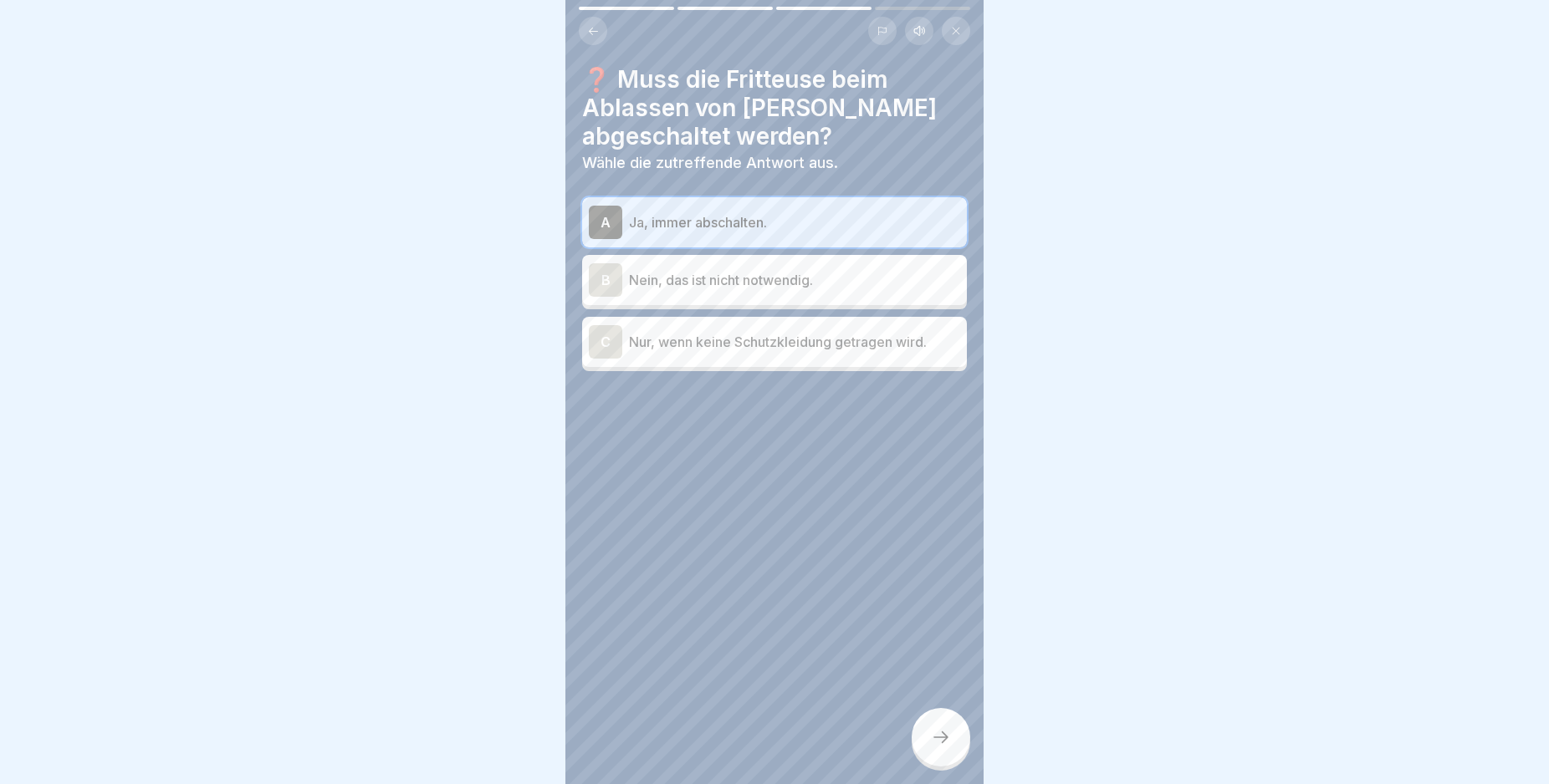
click at [934, 747] on icon at bounding box center [940, 737] width 20 height 20
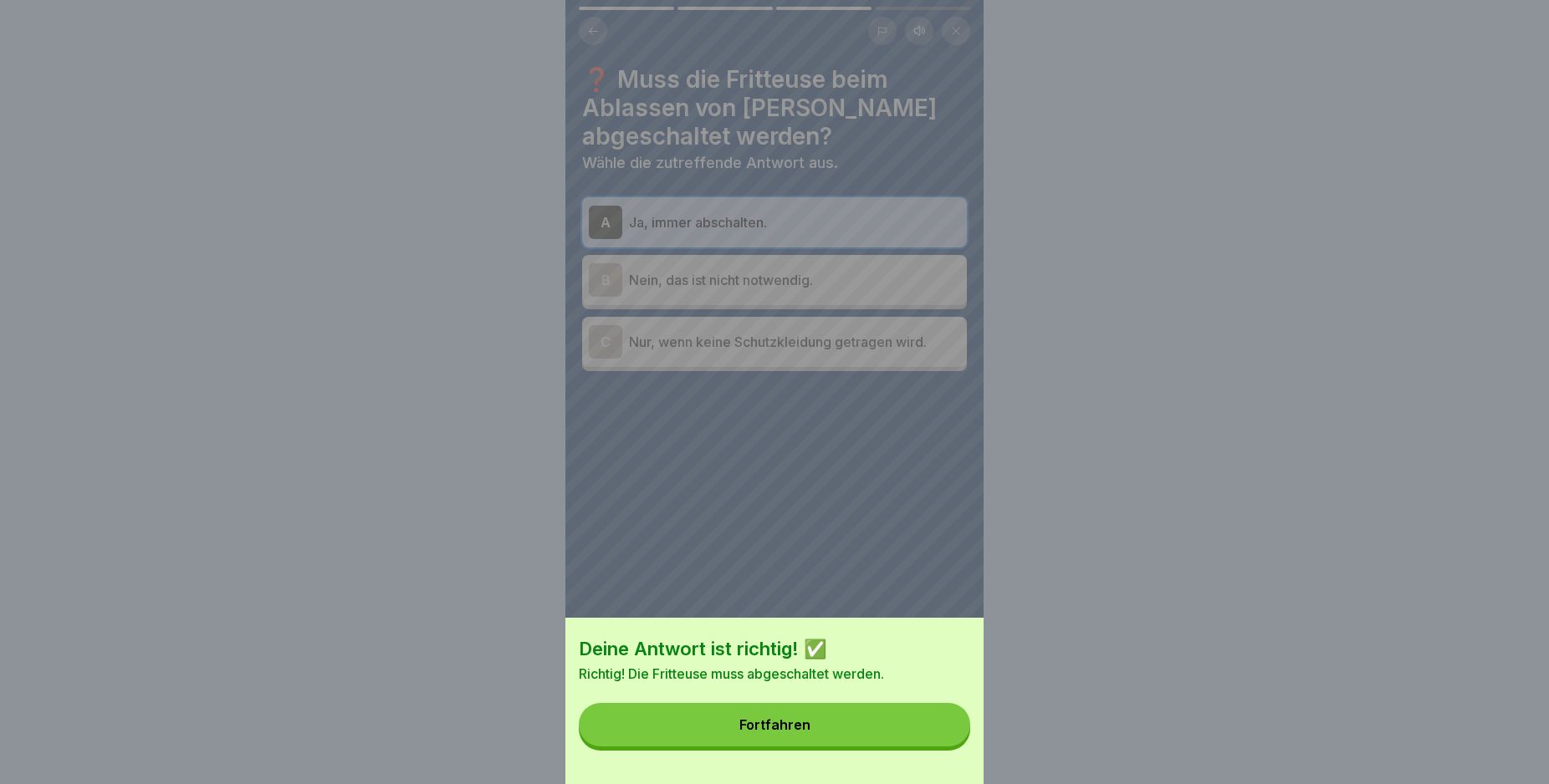
click at [933, 740] on button "Fortfahren" at bounding box center [774, 725] width 392 height 44
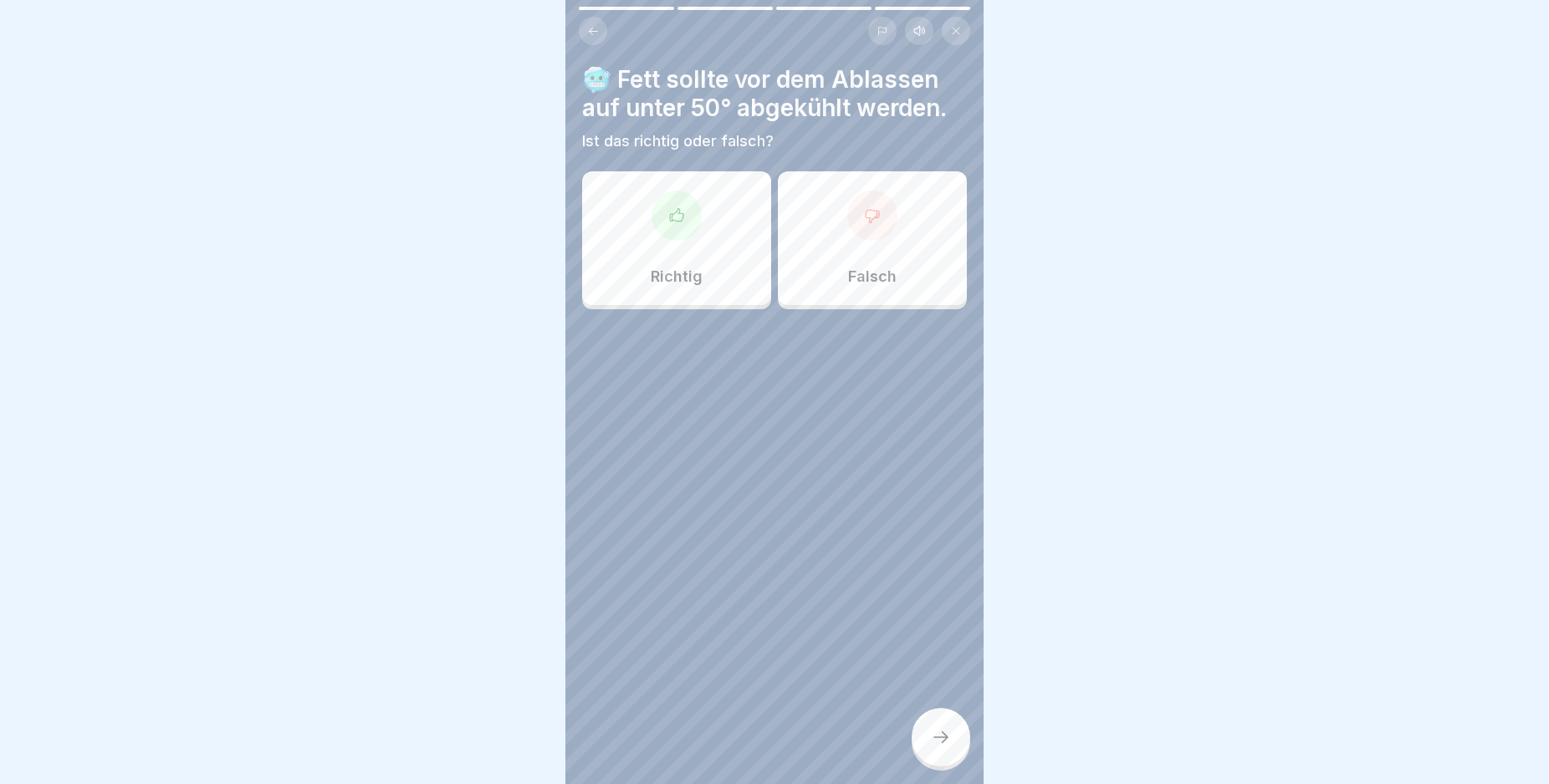
click at [720, 255] on div "Richtig" at bounding box center [677, 238] width 189 height 134
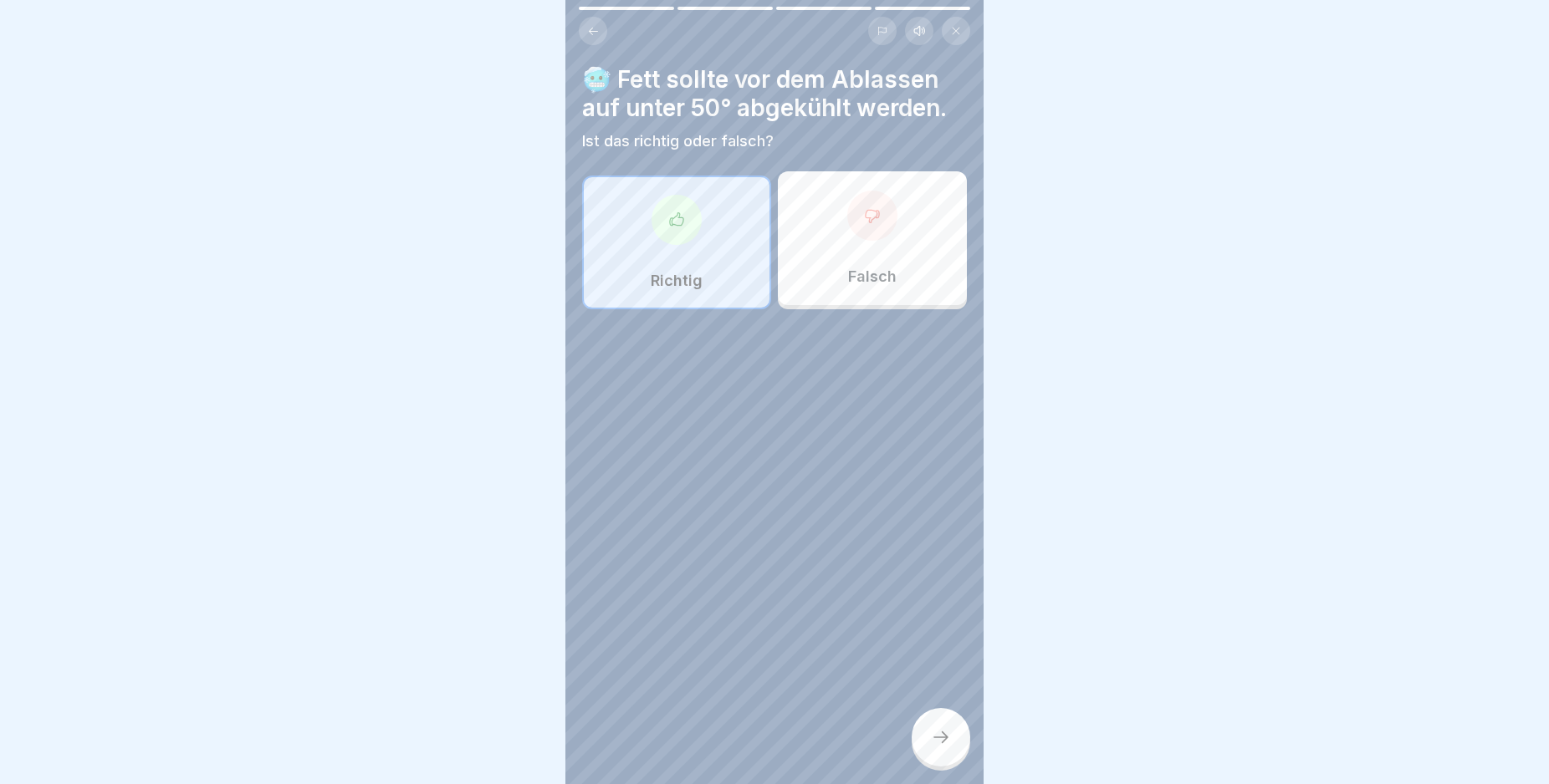
click at [943, 747] on icon at bounding box center [940, 737] width 20 height 20
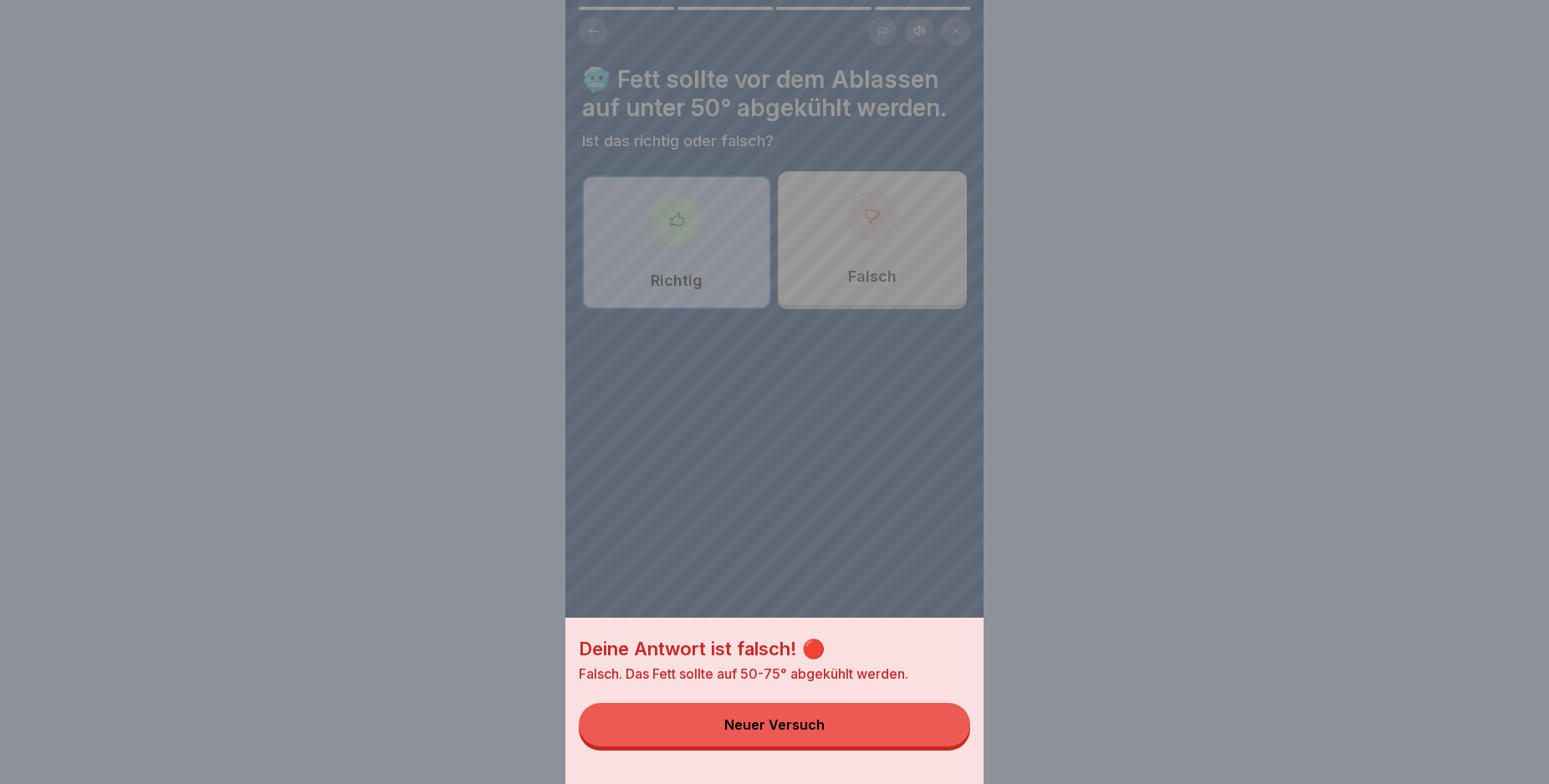
click at [941, 740] on button "Neuer Versuch" at bounding box center [774, 725] width 392 height 44
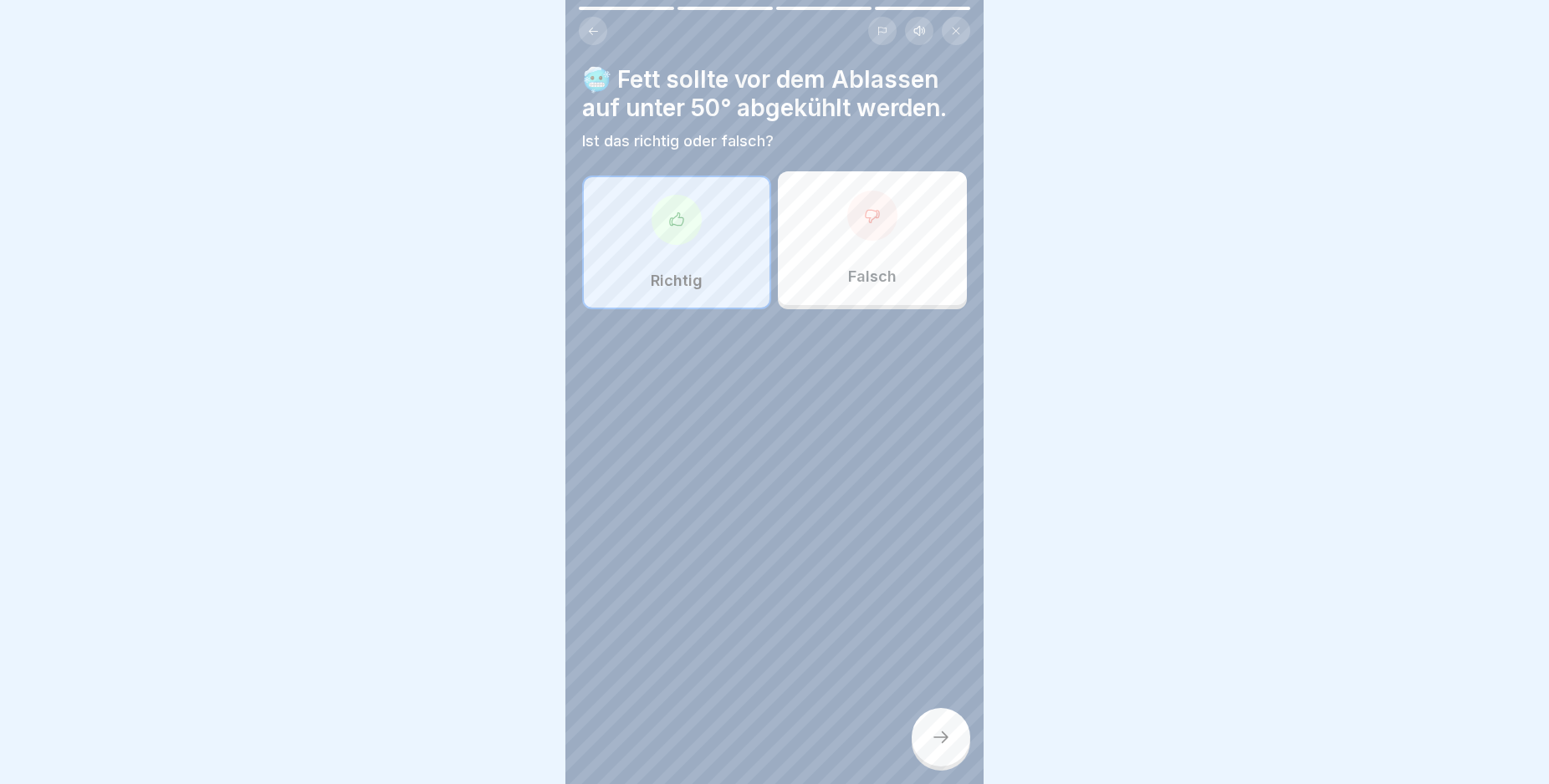
click at [883, 254] on div "Falsch" at bounding box center [871, 238] width 189 height 134
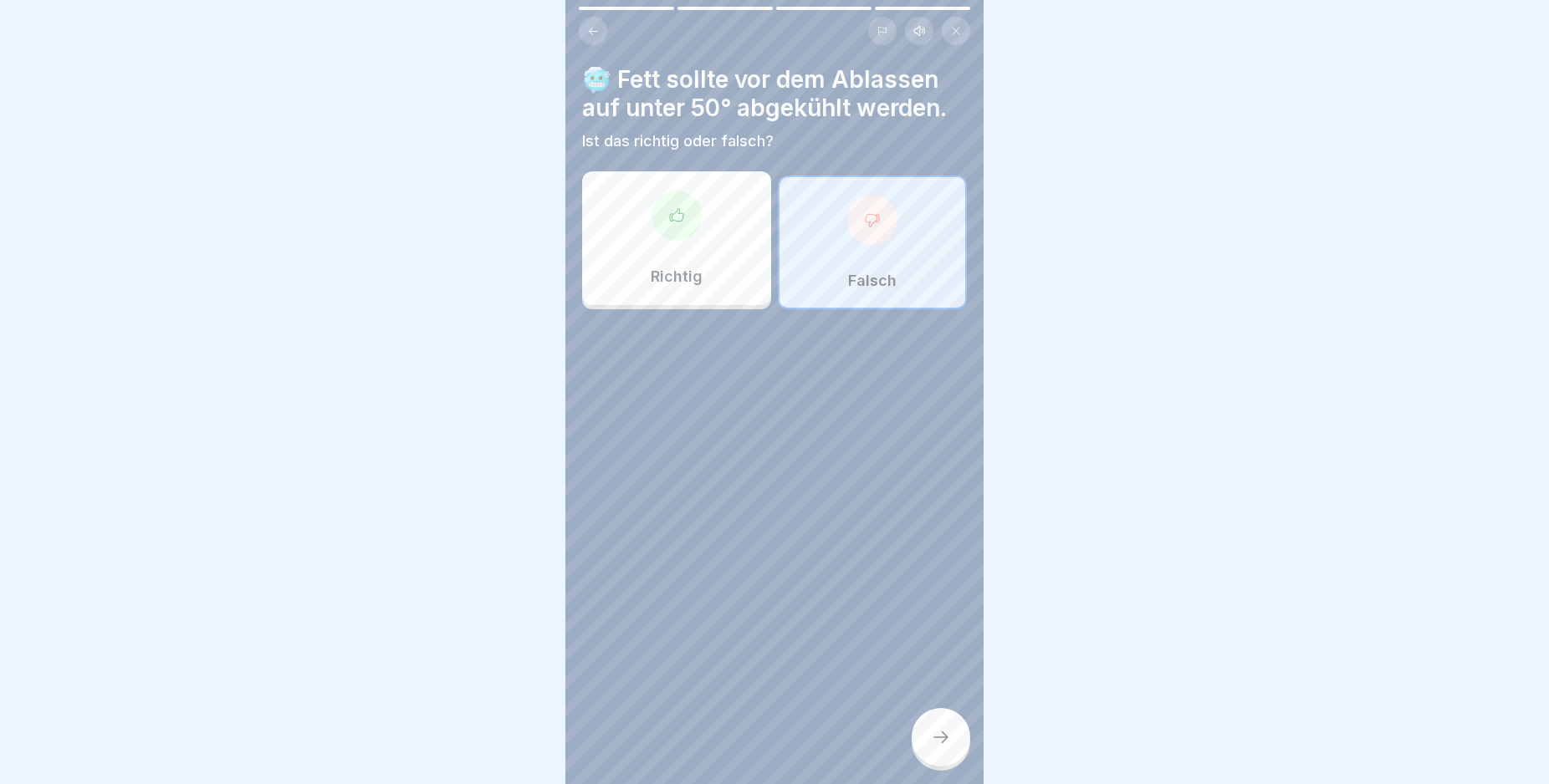
click at [954, 742] on div at bounding box center [940, 737] width 58 height 58
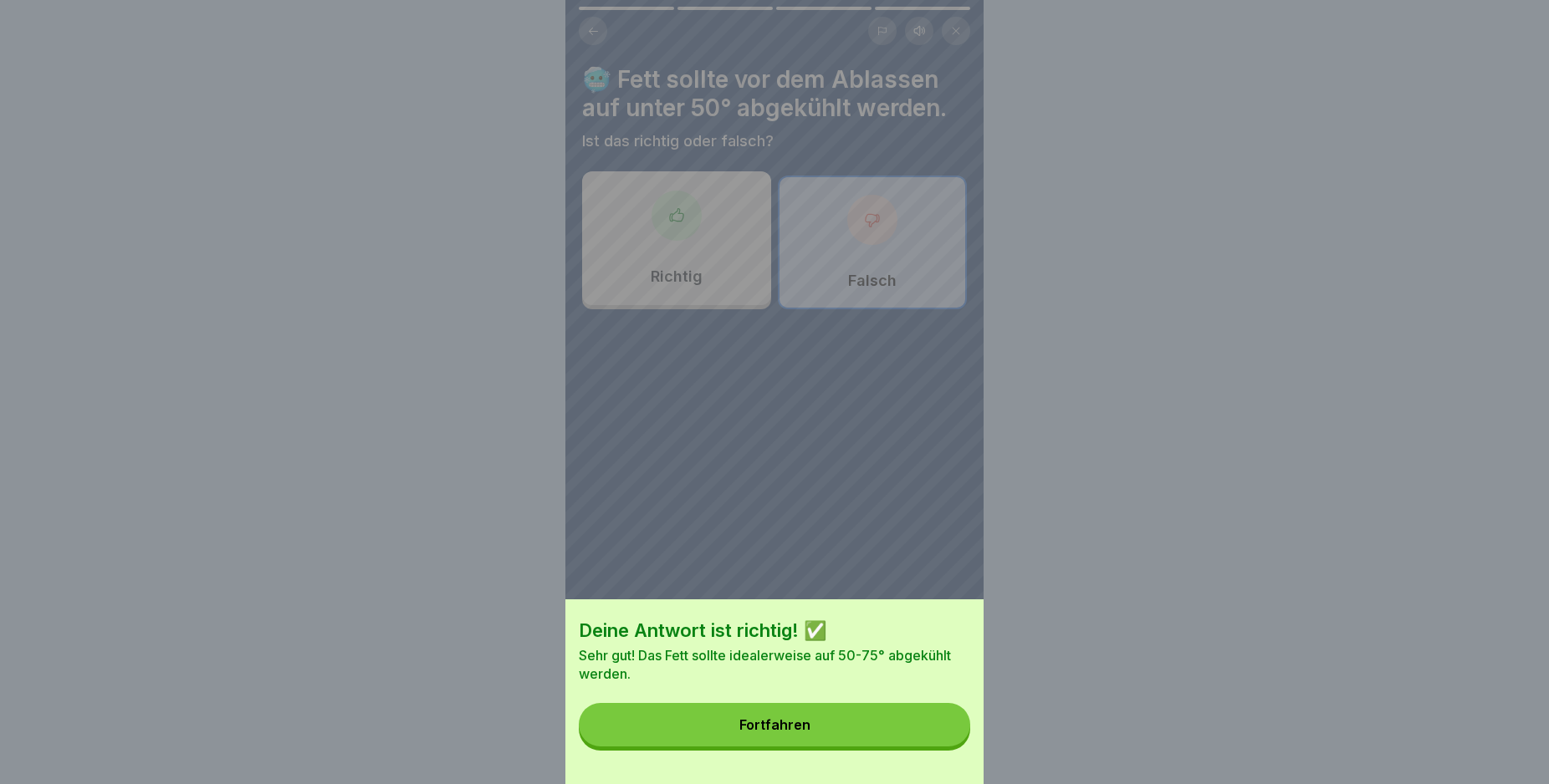
click at [954, 742] on button "Fortfahren" at bounding box center [774, 725] width 392 height 44
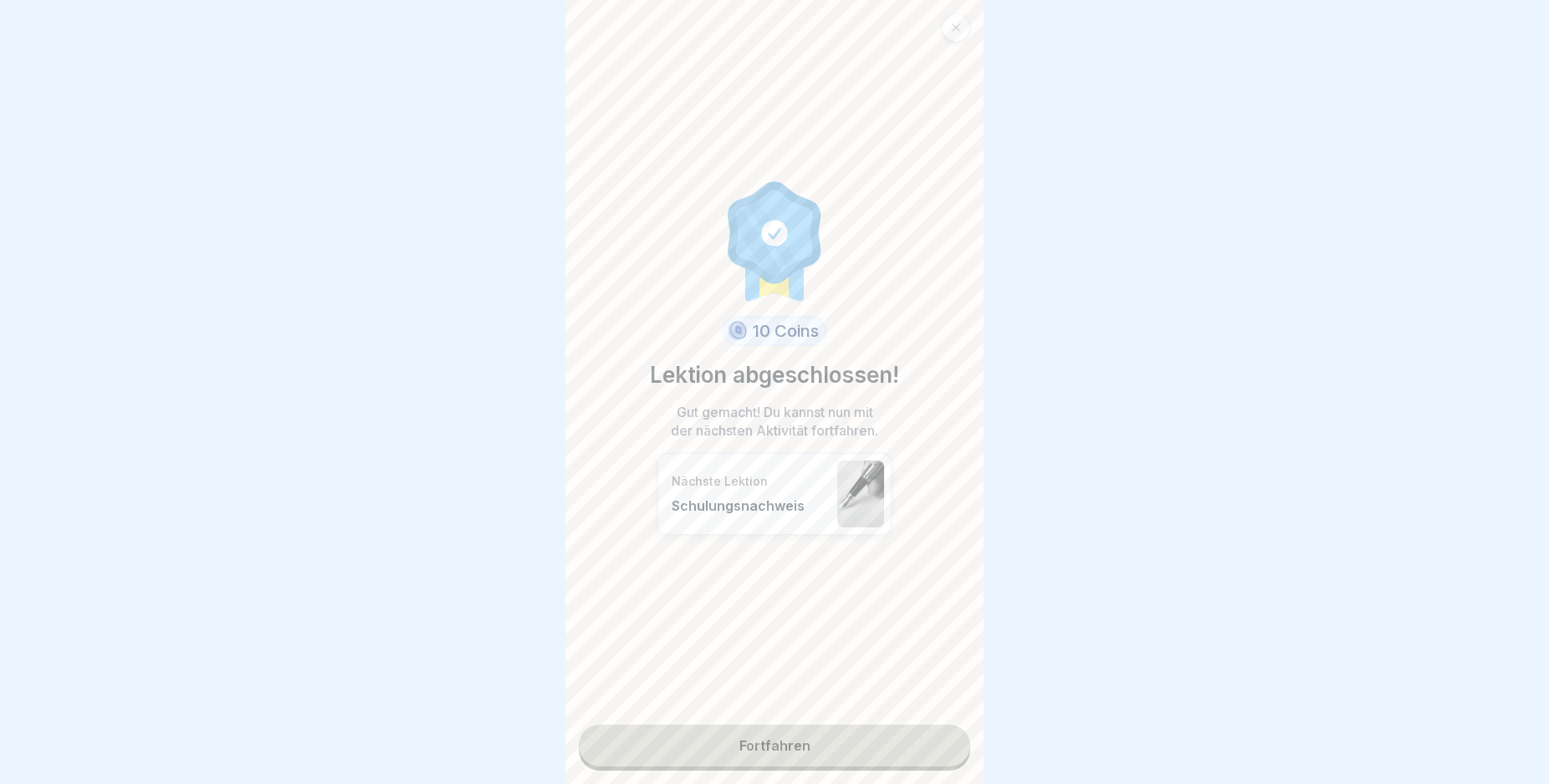
click at [917, 742] on link "Fortfahren" at bounding box center [774, 745] width 392 height 42
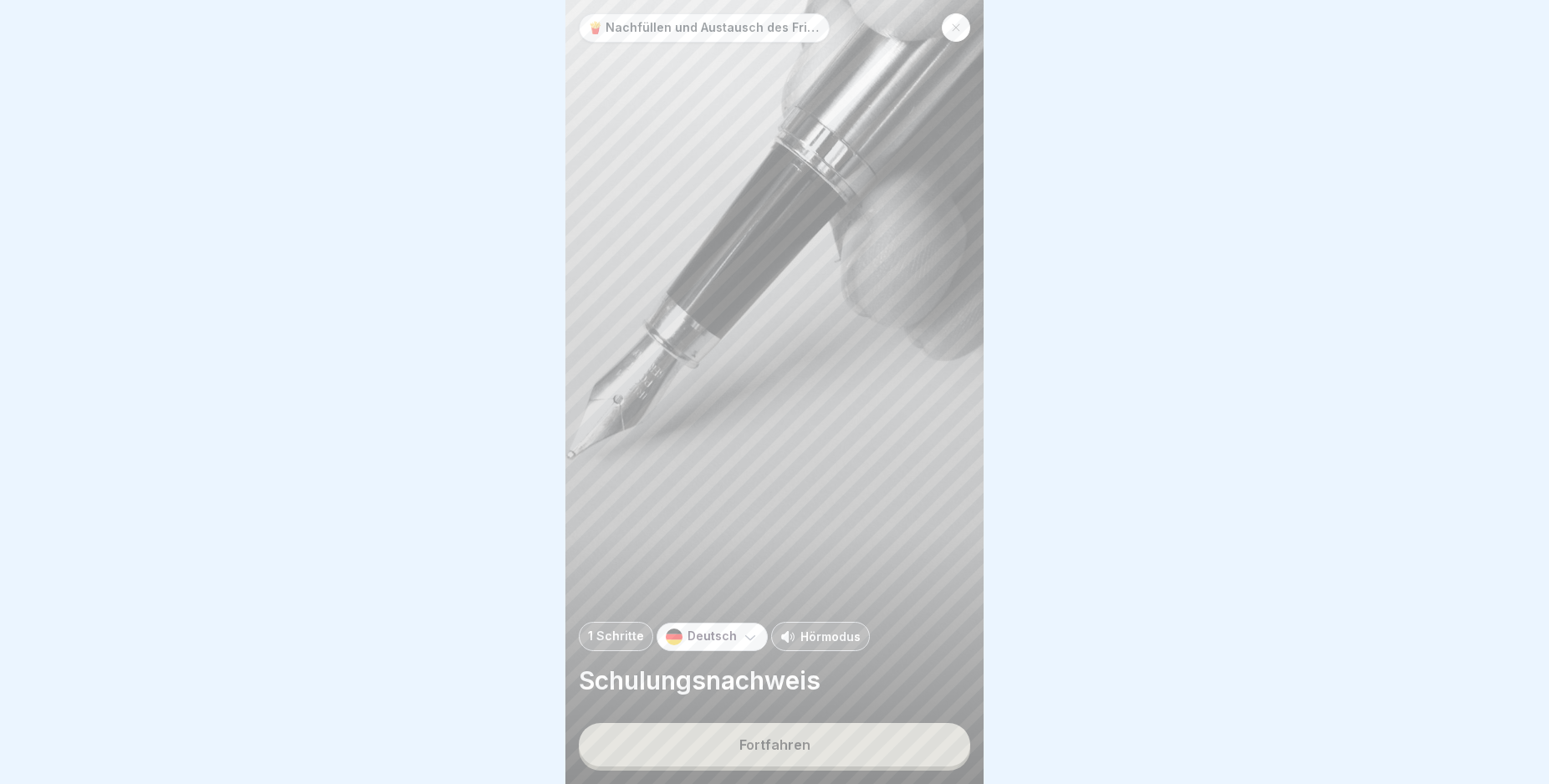
click at [916, 746] on button "Fortfahren" at bounding box center [774, 744] width 392 height 44
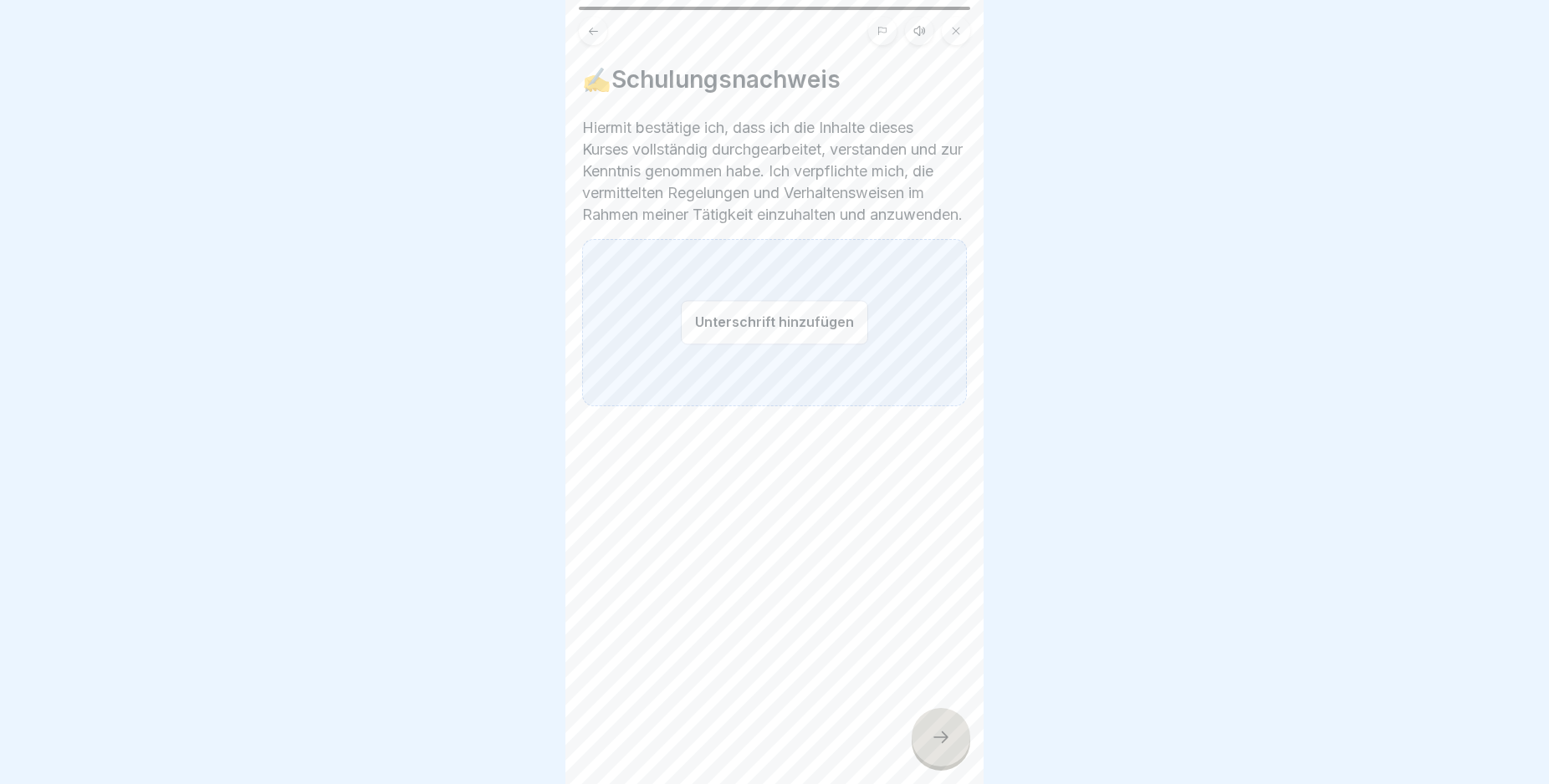
click at [747, 335] on button "Unterschrift hinzufügen" at bounding box center [774, 323] width 187 height 45
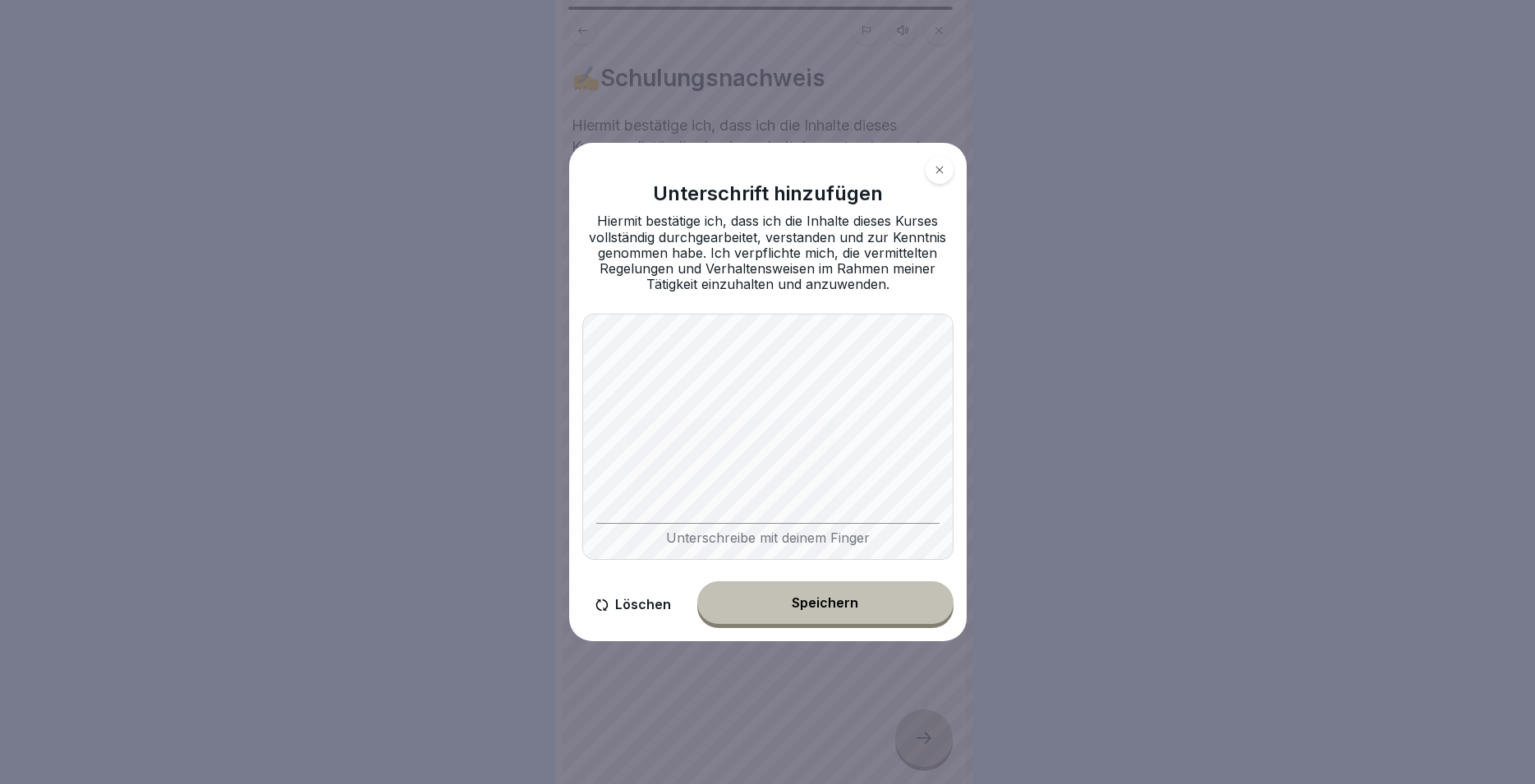
click at [799, 603] on div "Speichern" at bounding box center [825, 603] width 67 height 15
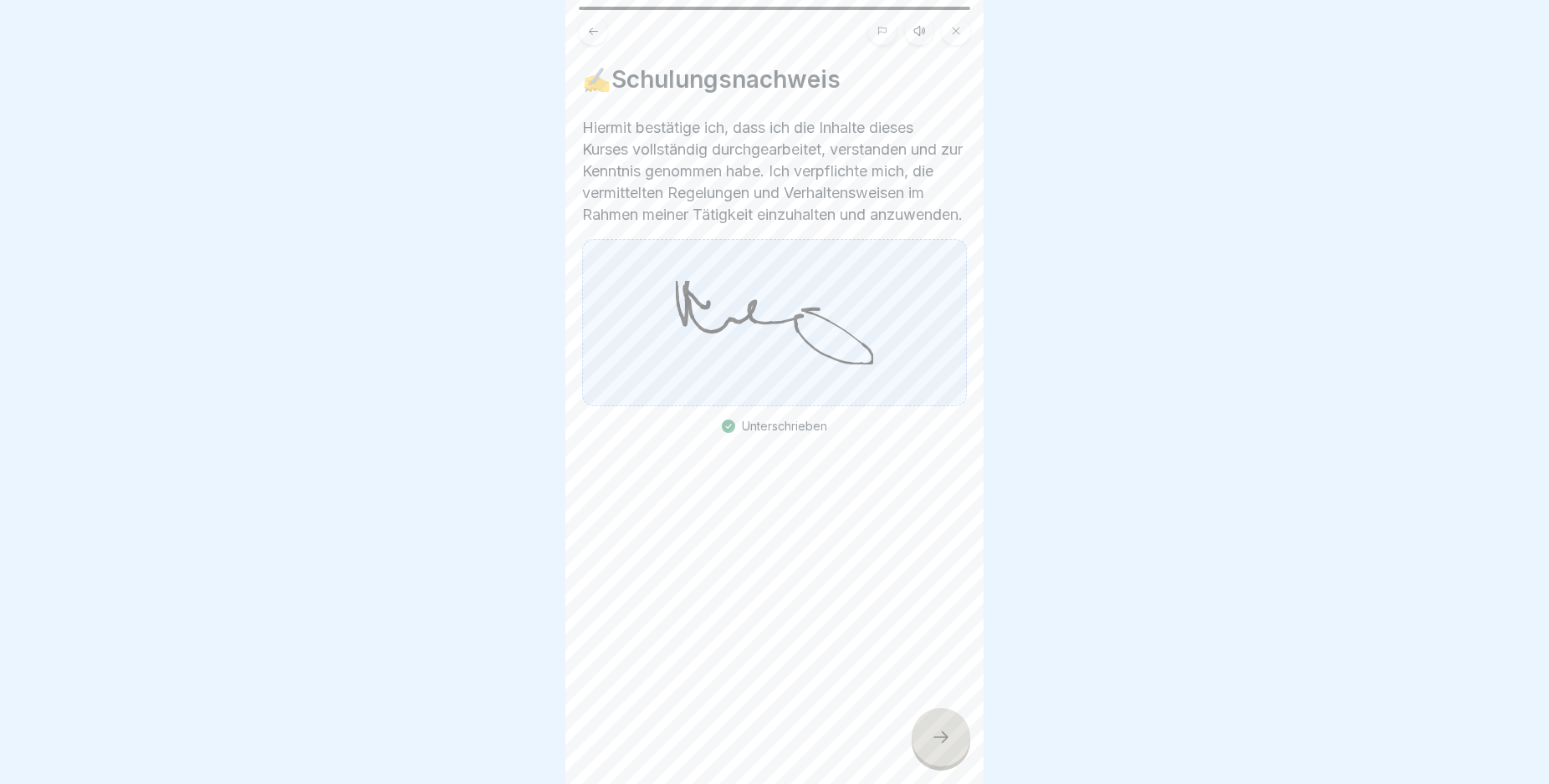
click at [936, 747] on icon at bounding box center [940, 737] width 20 height 20
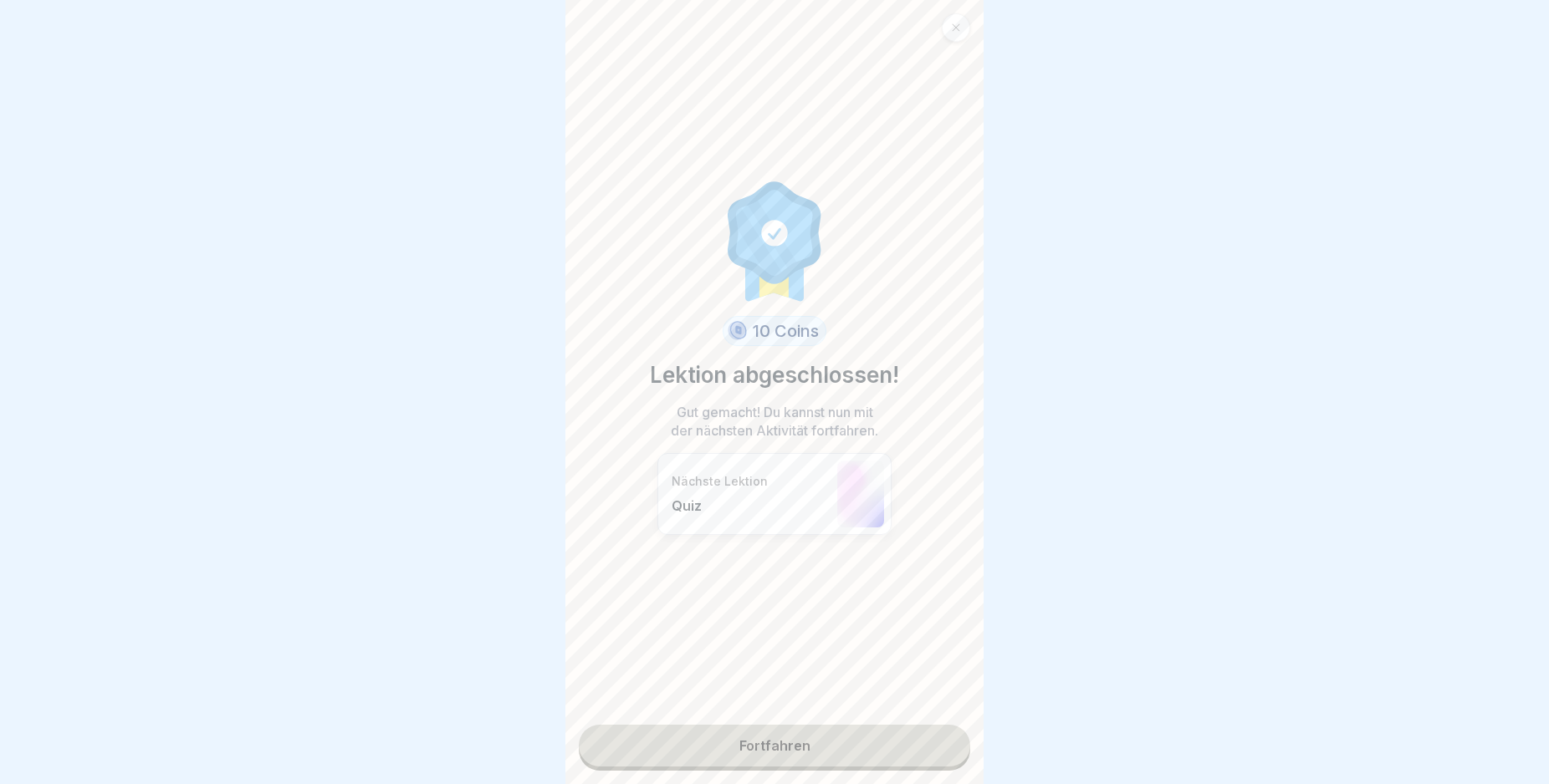
click at [931, 749] on link "Fortfahren" at bounding box center [774, 745] width 392 height 42
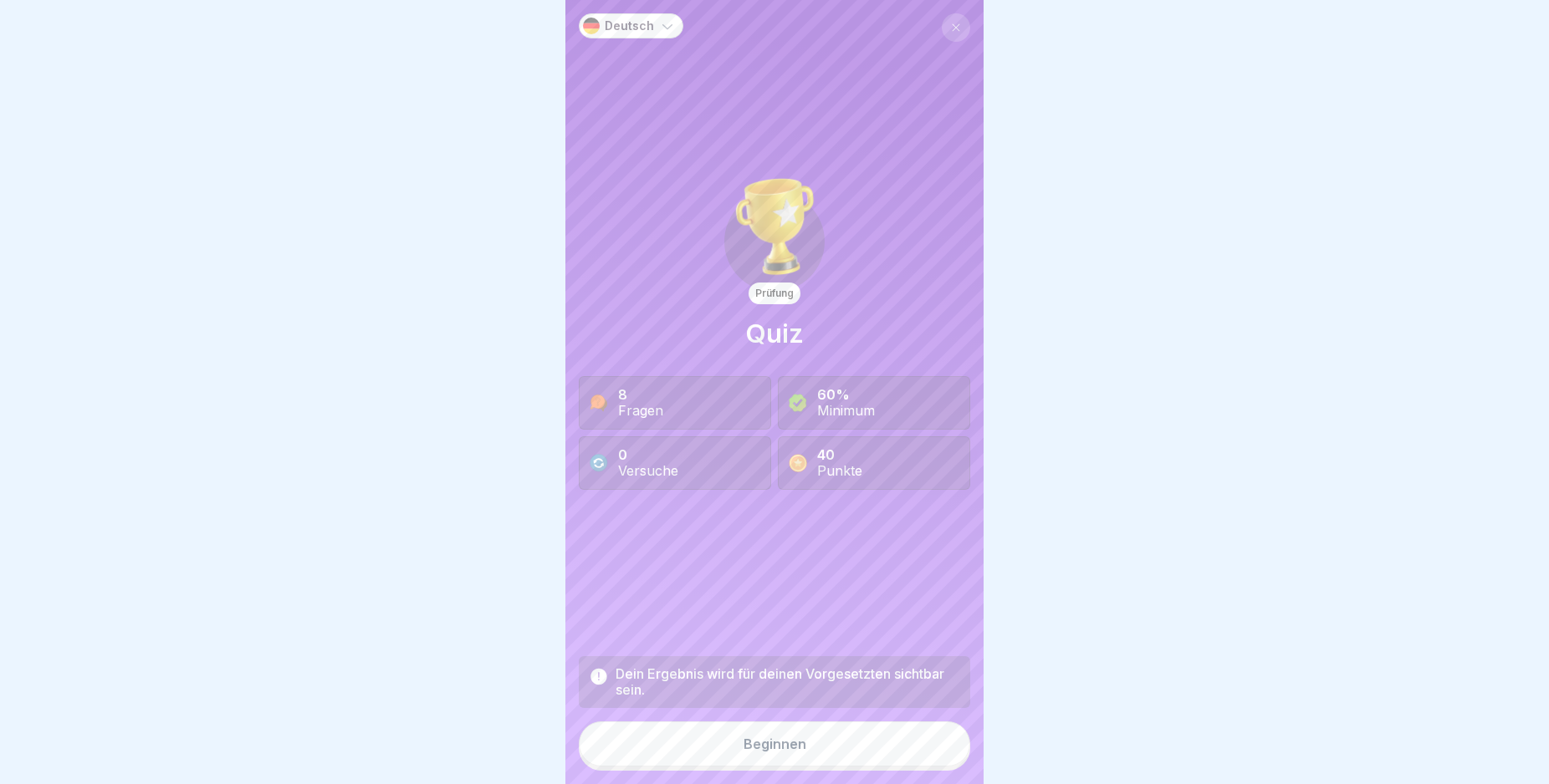
click at [859, 749] on button "Beginnen" at bounding box center [774, 744] width 392 height 46
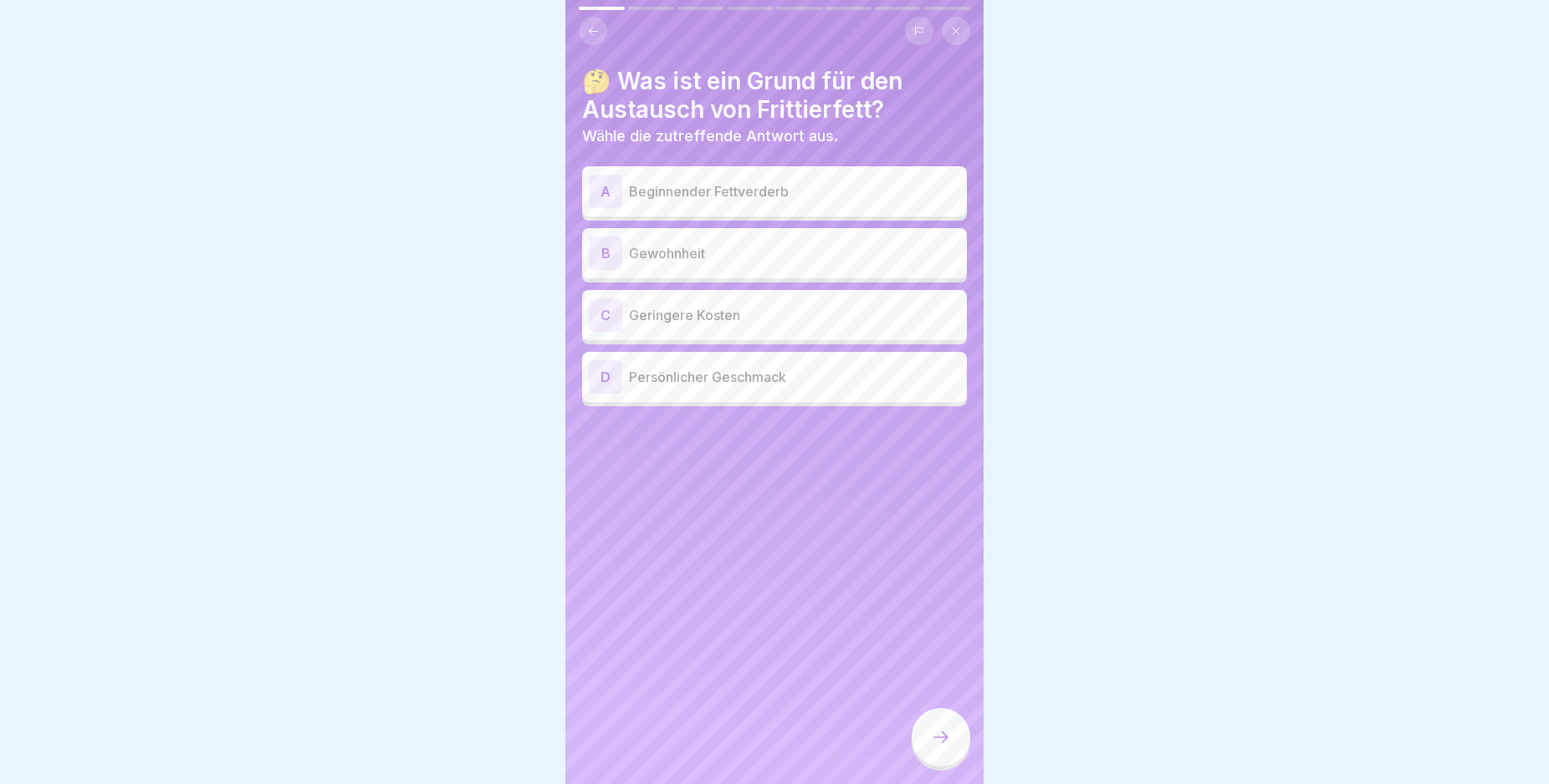
click at [610, 192] on div "A" at bounding box center [605, 191] width 34 height 34
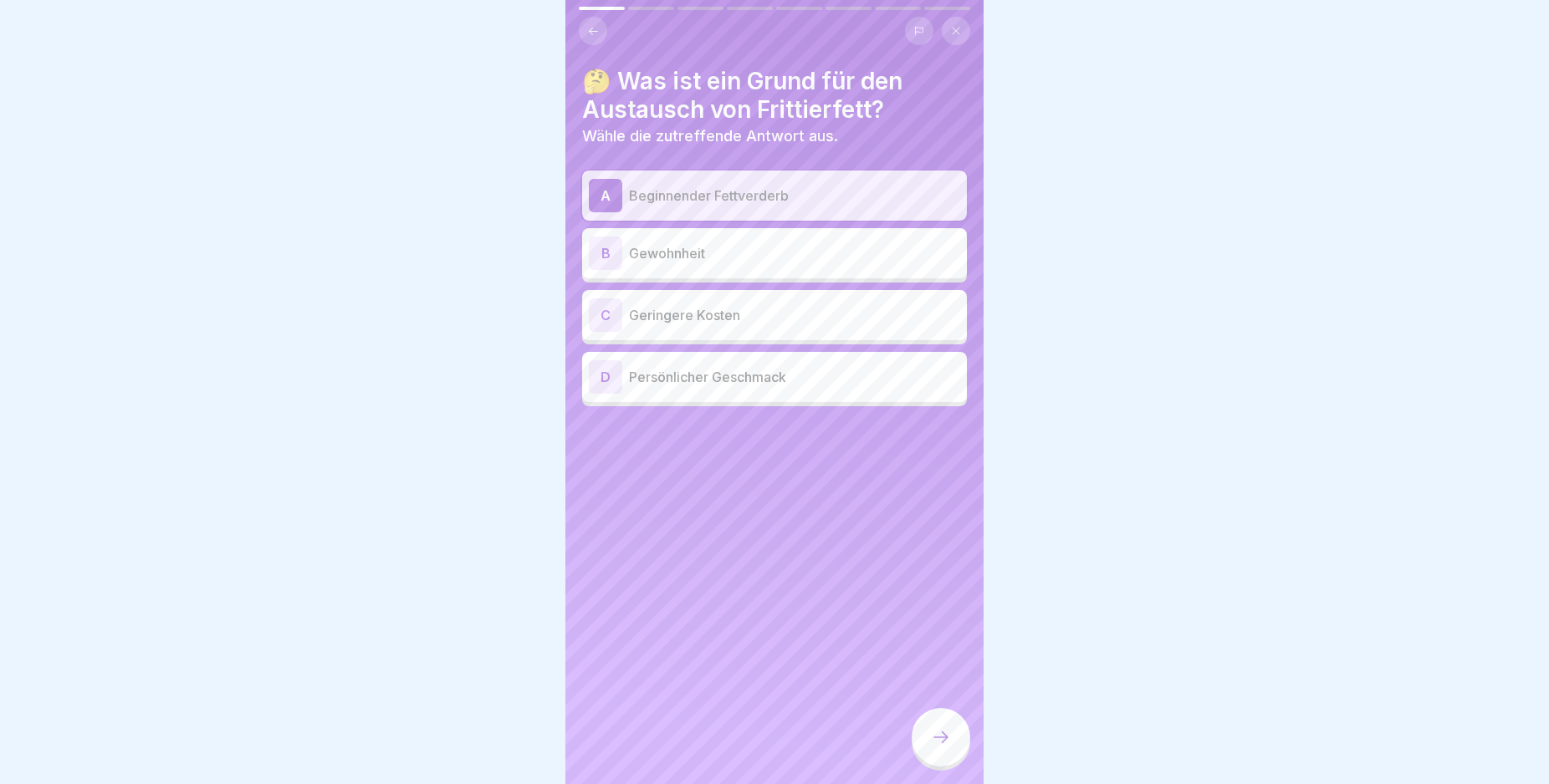
click at [951, 737] on div at bounding box center [940, 737] width 58 height 58
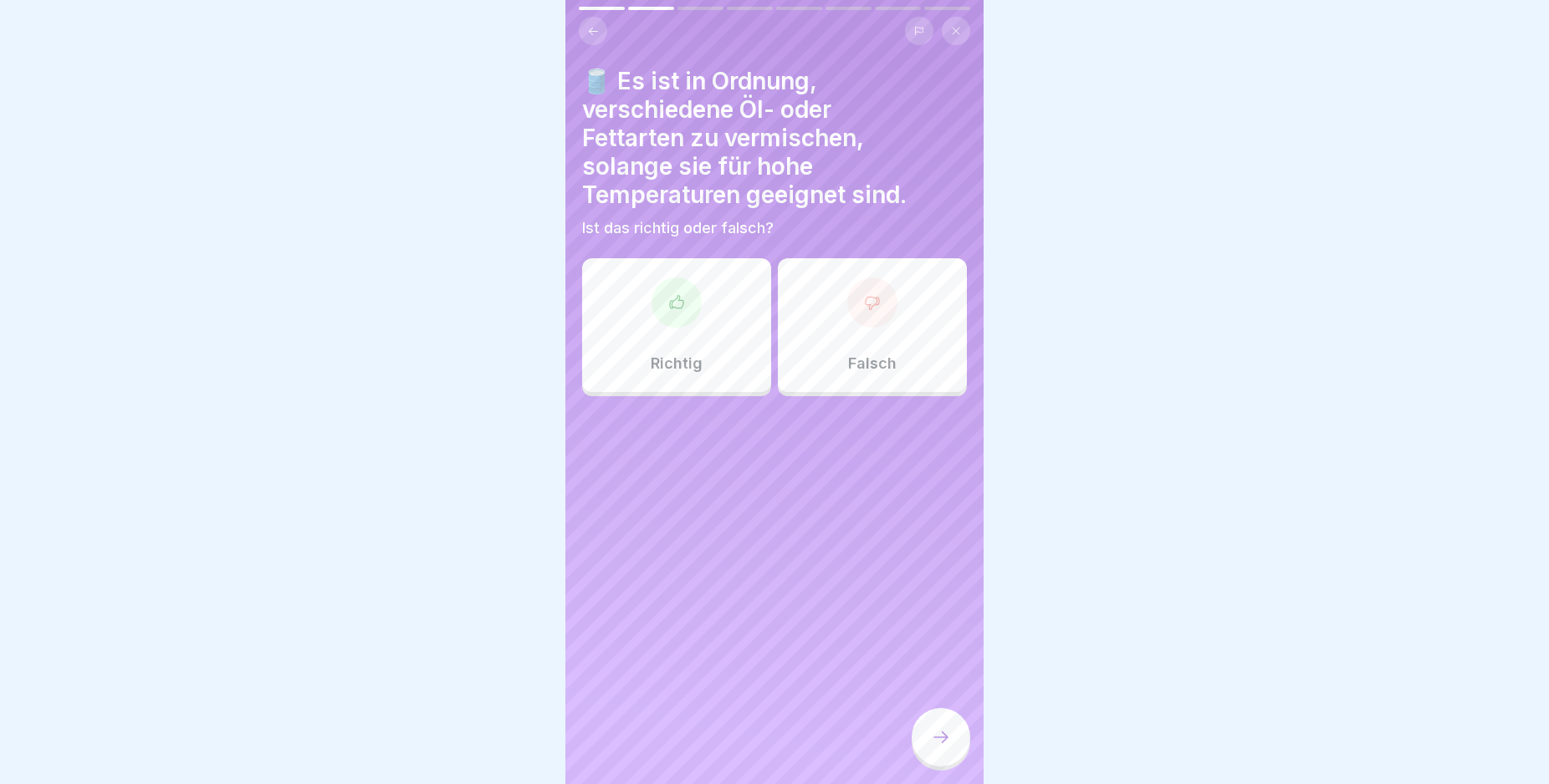
click at [912, 336] on div "Falsch" at bounding box center [871, 326] width 189 height 134
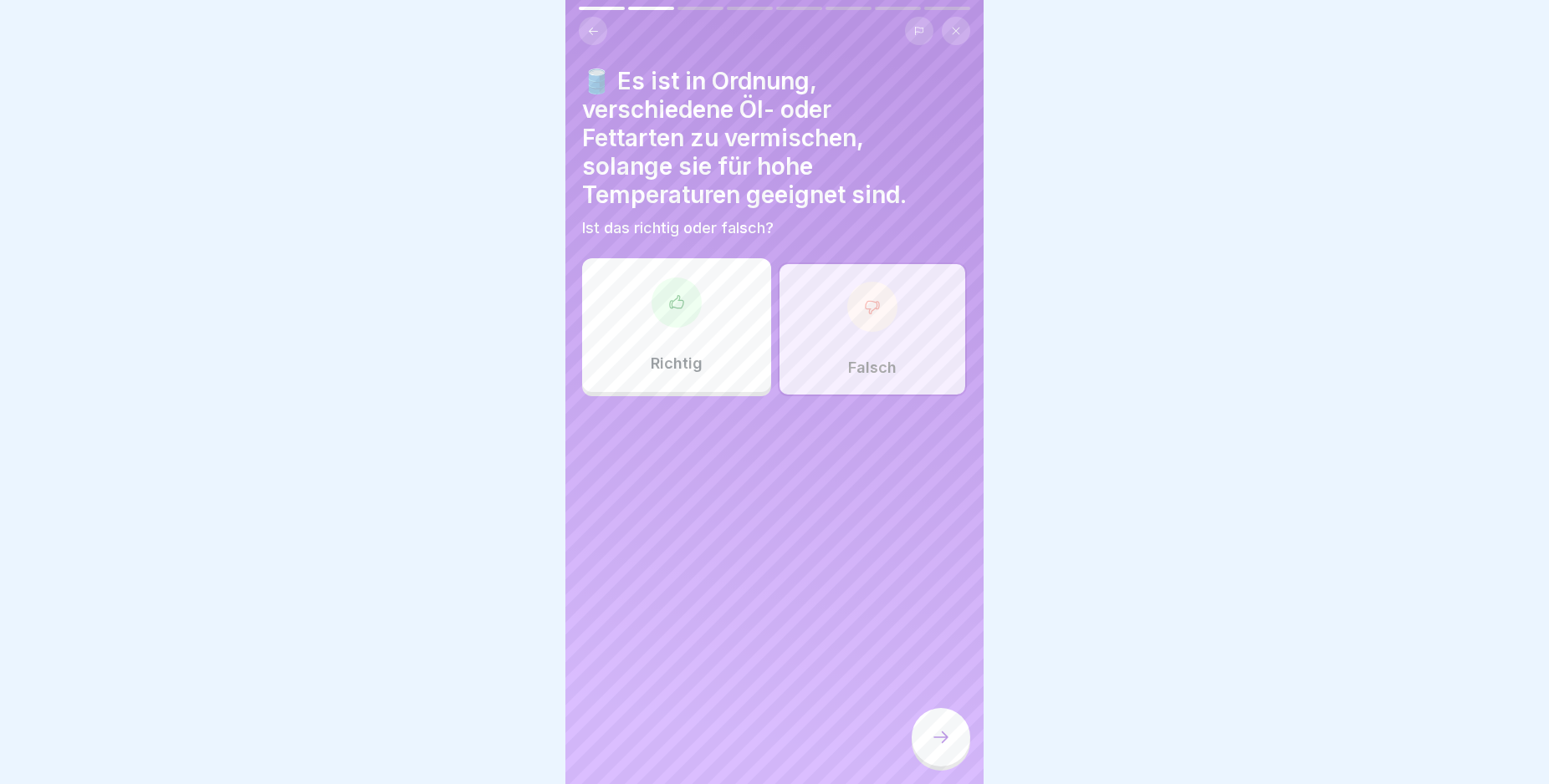
click at [934, 747] on icon at bounding box center [940, 737] width 20 height 20
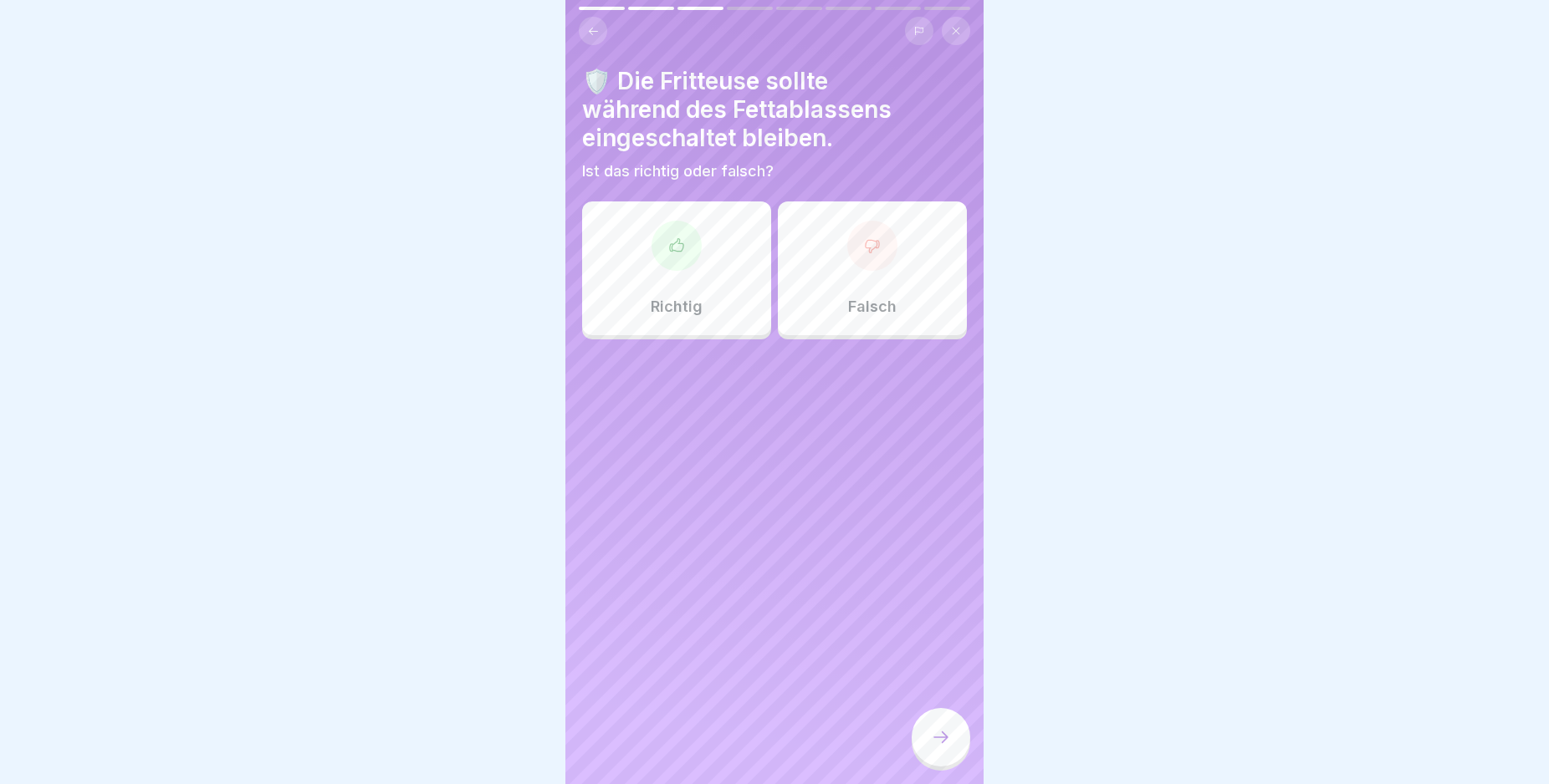
click at [914, 278] on div "Falsch" at bounding box center [871, 268] width 189 height 134
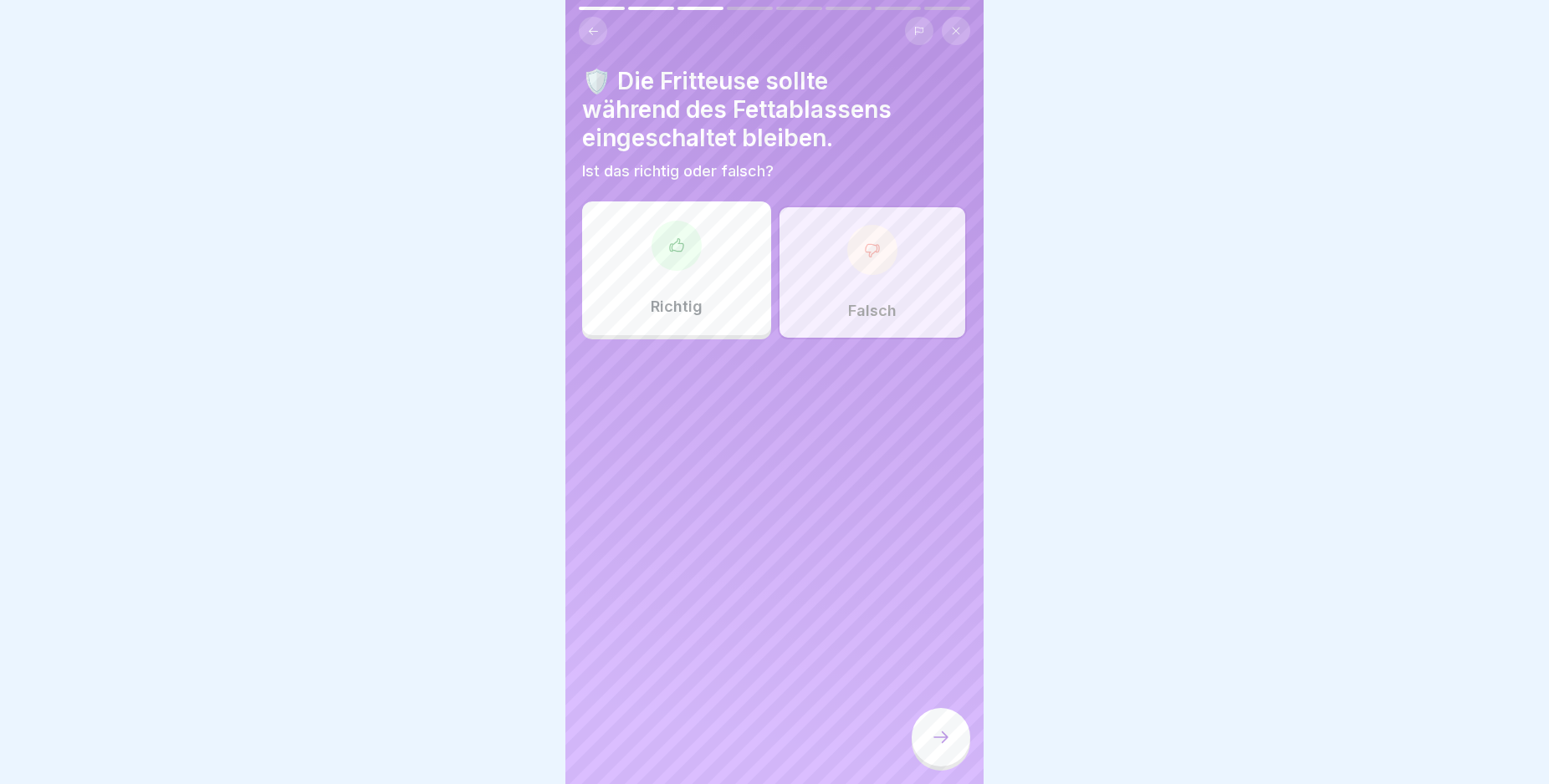
click at [940, 747] on icon at bounding box center [940, 737] width 20 height 20
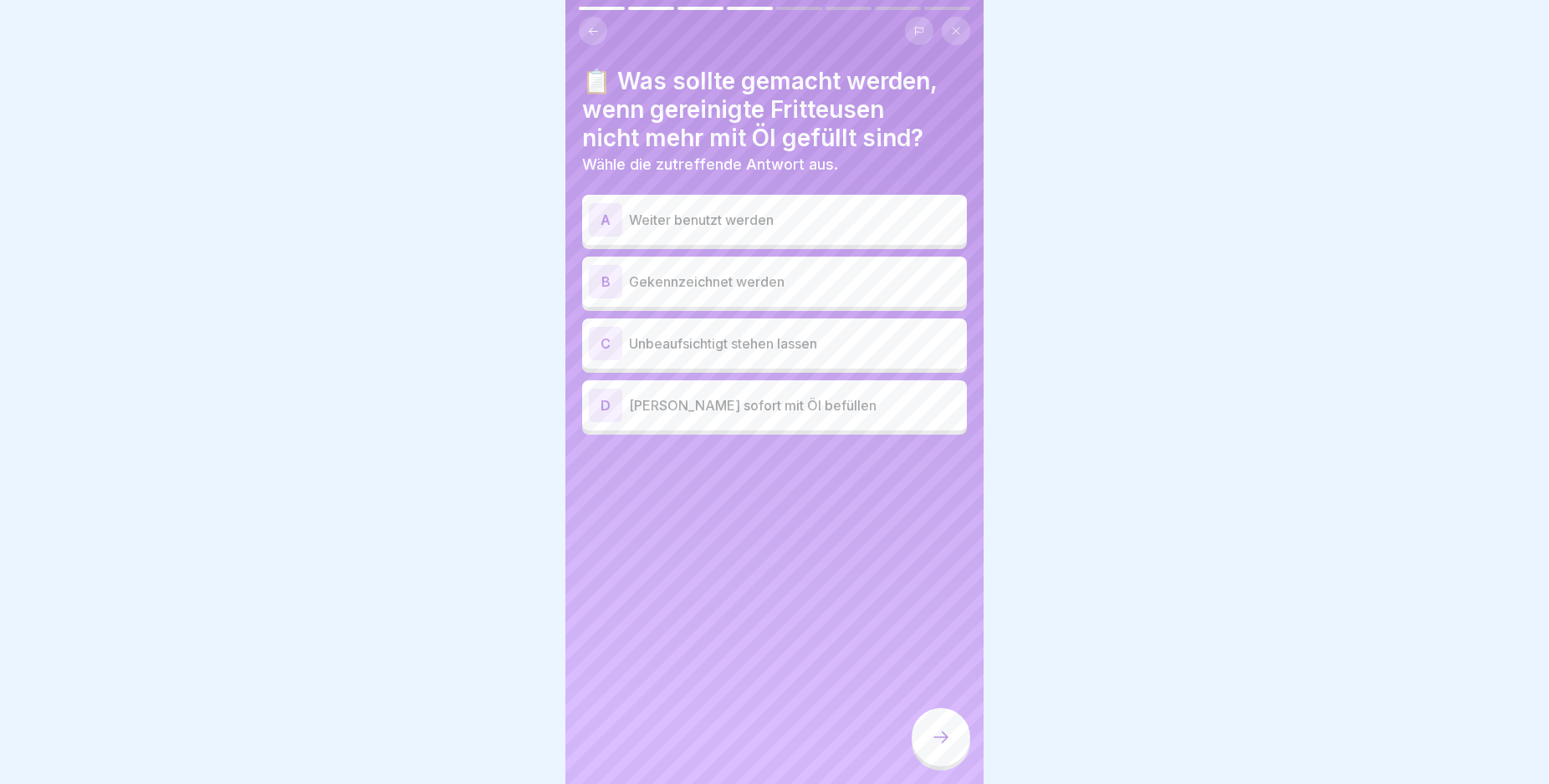
click at [608, 280] on div "B" at bounding box center [605, 282] width 34 height 34
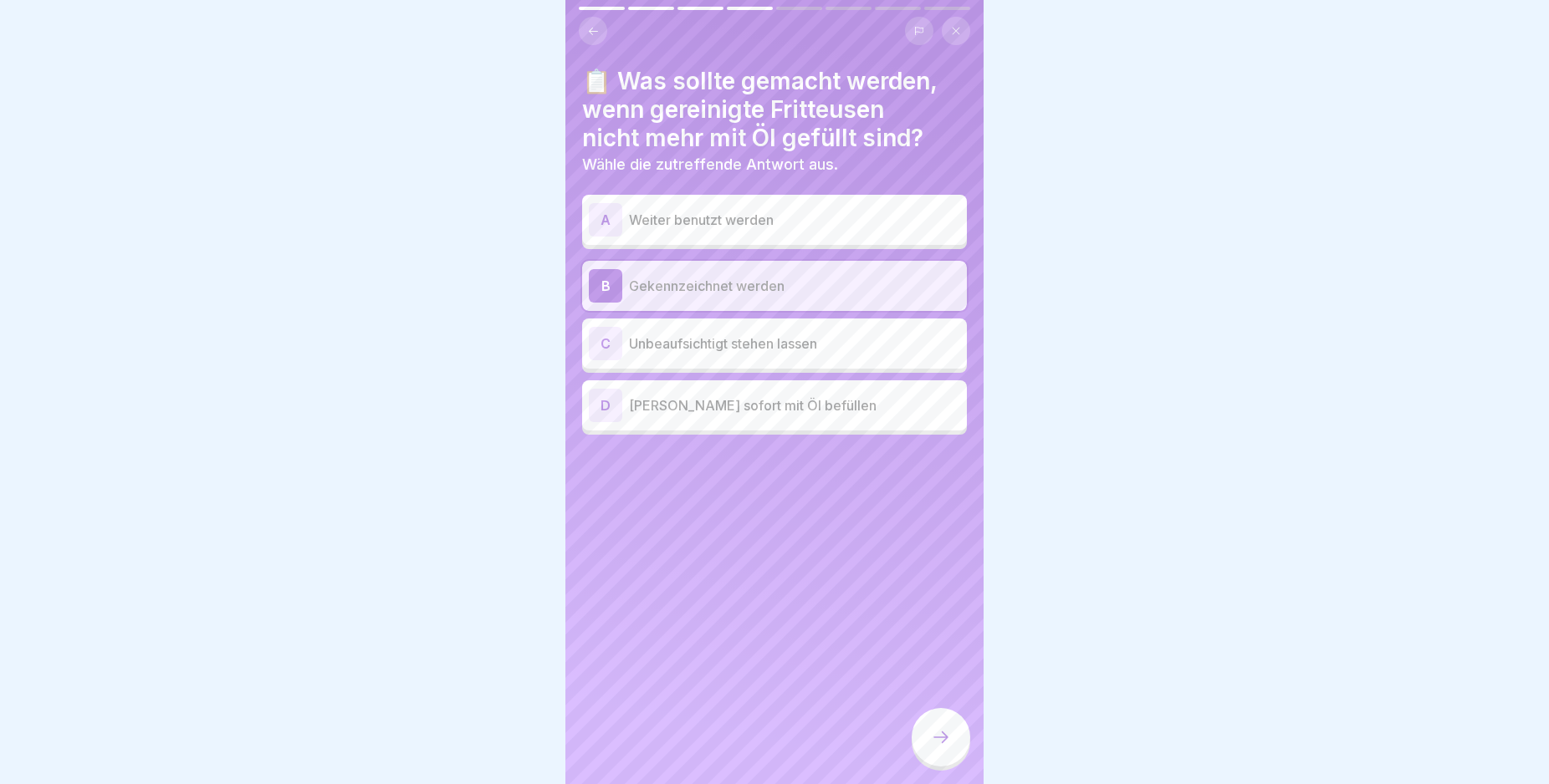
click at [935, 746] on icon at bounding box center [940, 737] width 20 height 20
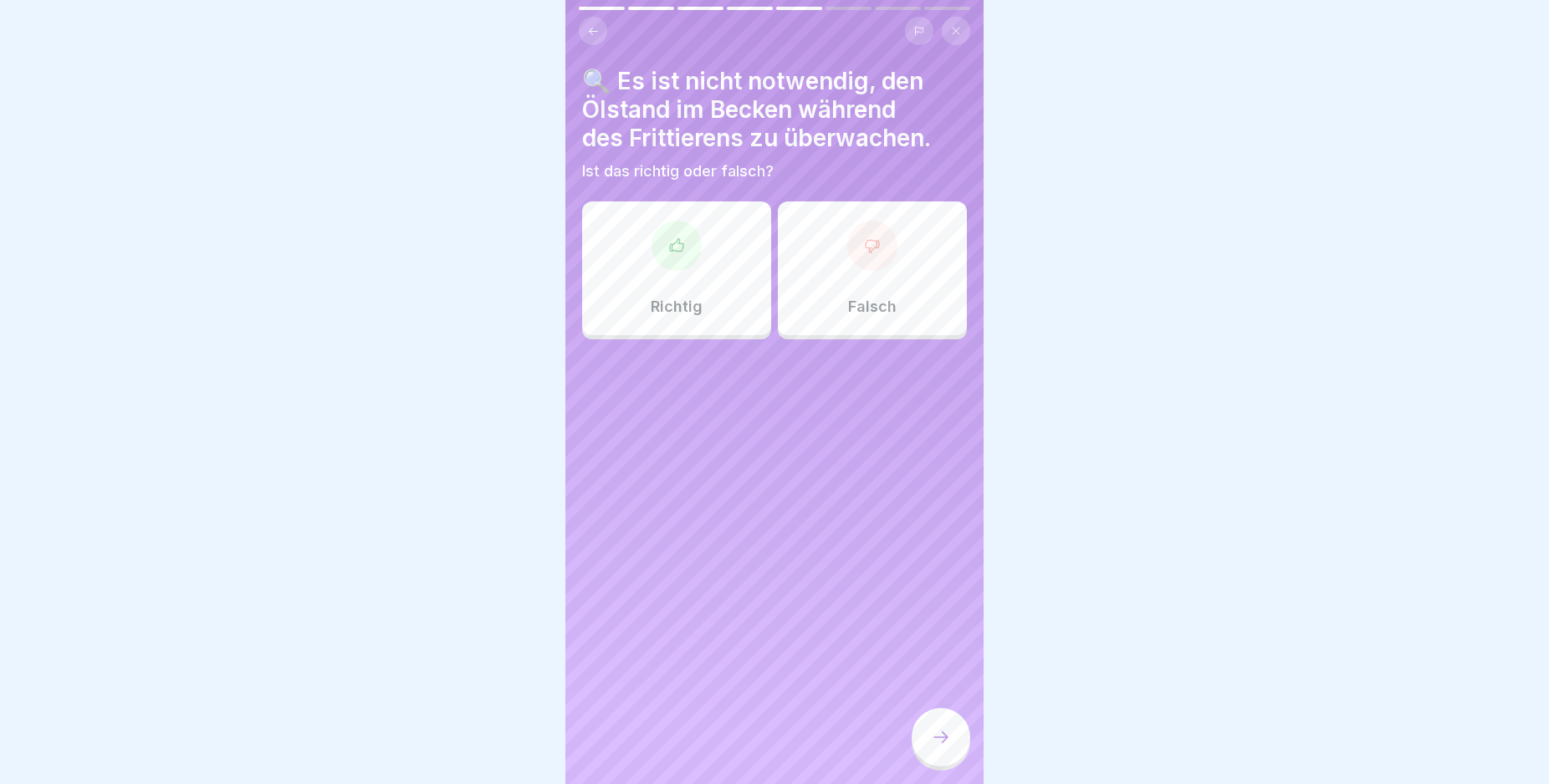
click at [920, 308] on div "Falsch" at bounding box center [871, 268] width 189 height 134
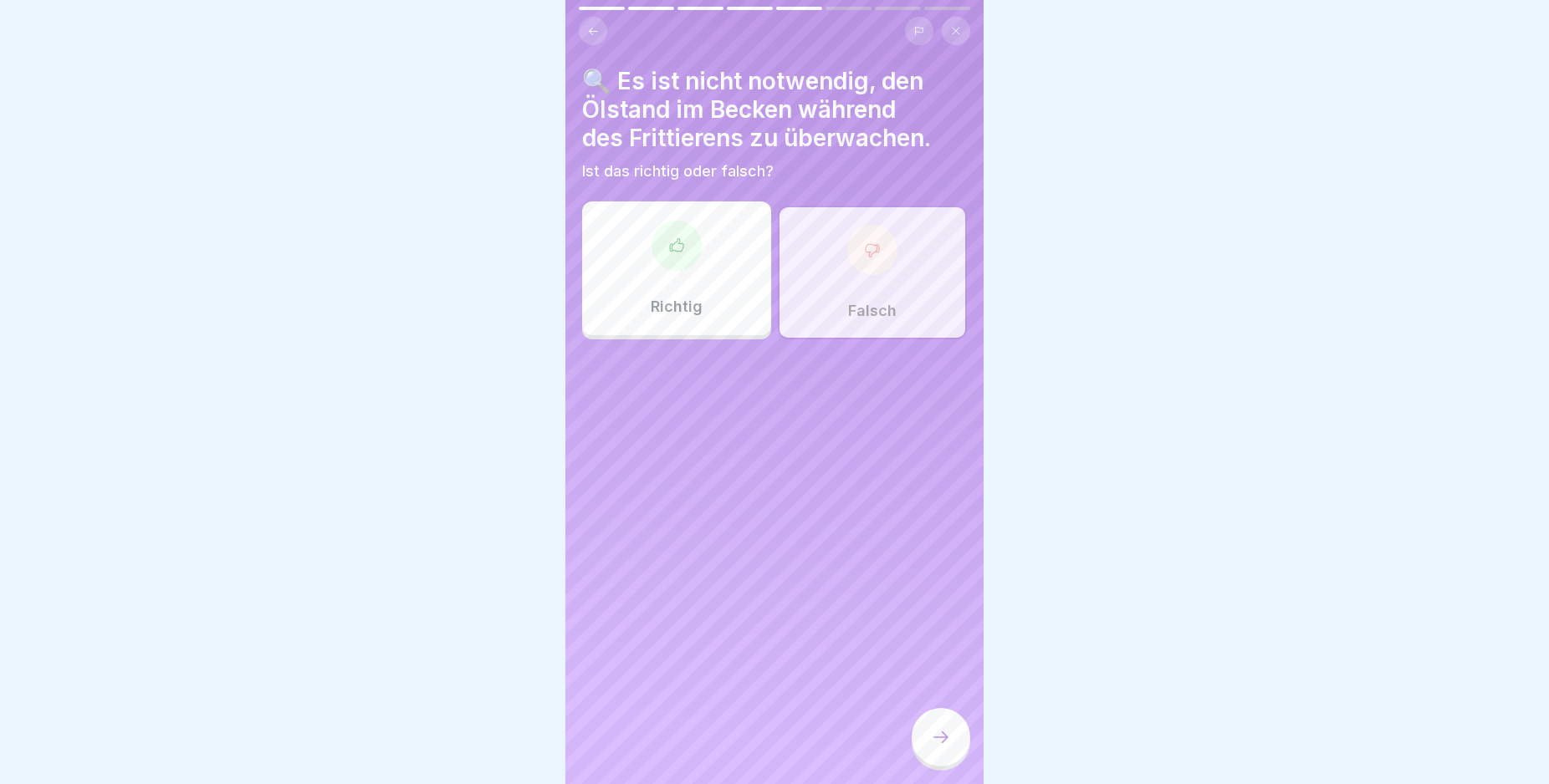
click at [942, 740] on div at bounding box center [940, 737] width 58 height 58
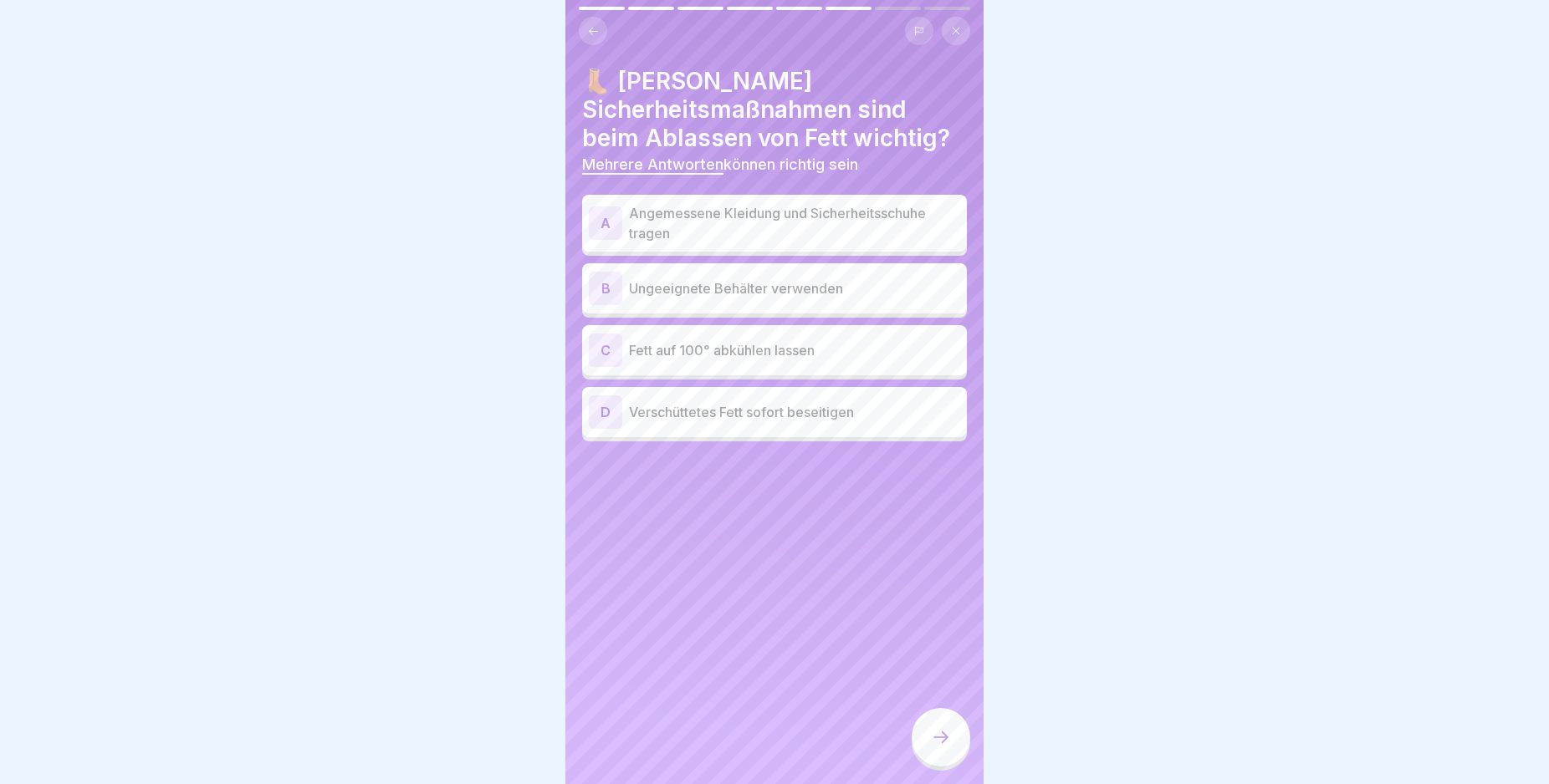
click at [603, 217] on div "A" at bounding box center [605, 223] width 34 height 34
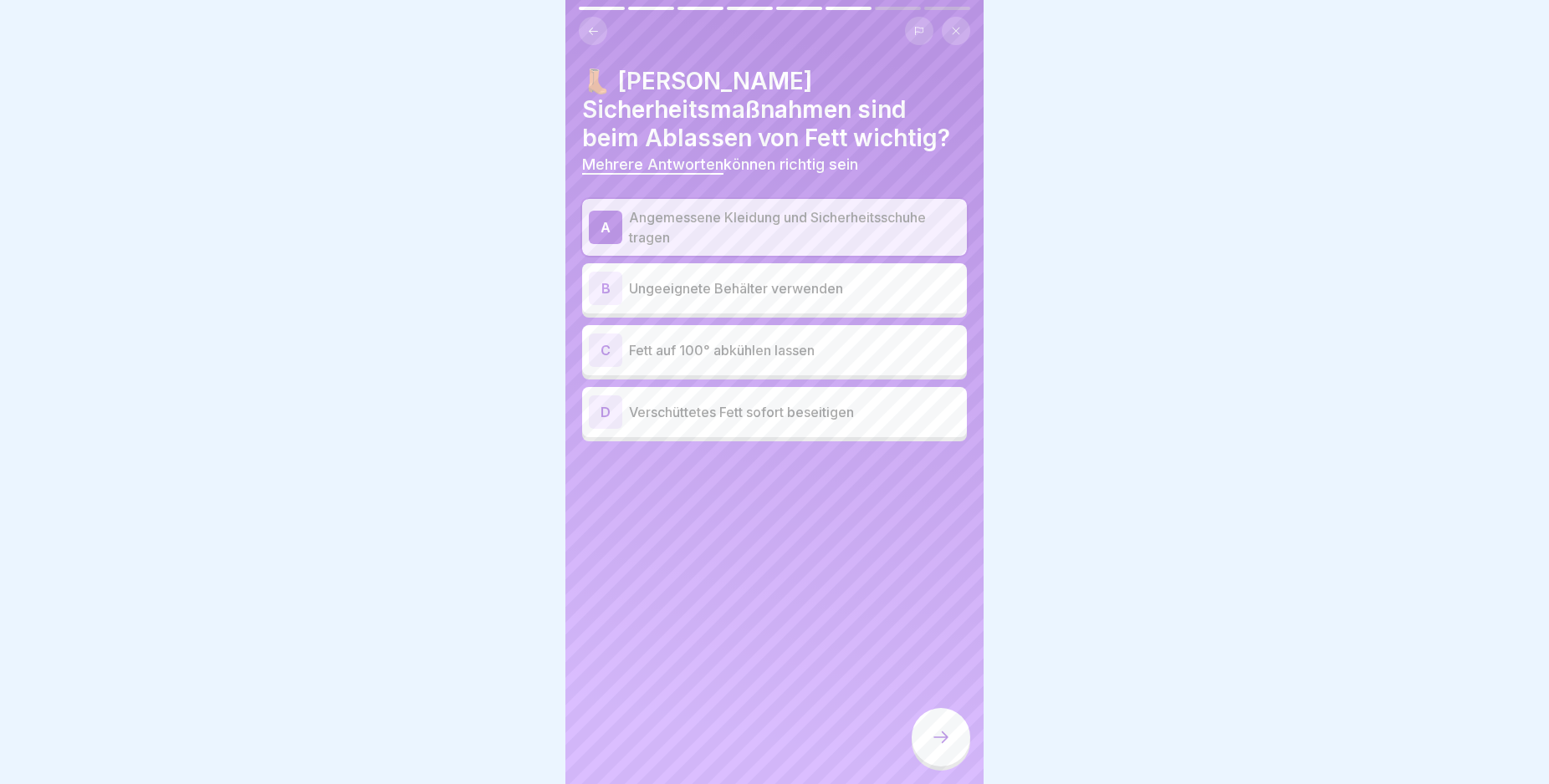
click at [607, 338] on div "C" at bounding box center [605, 350] width 34 height 34
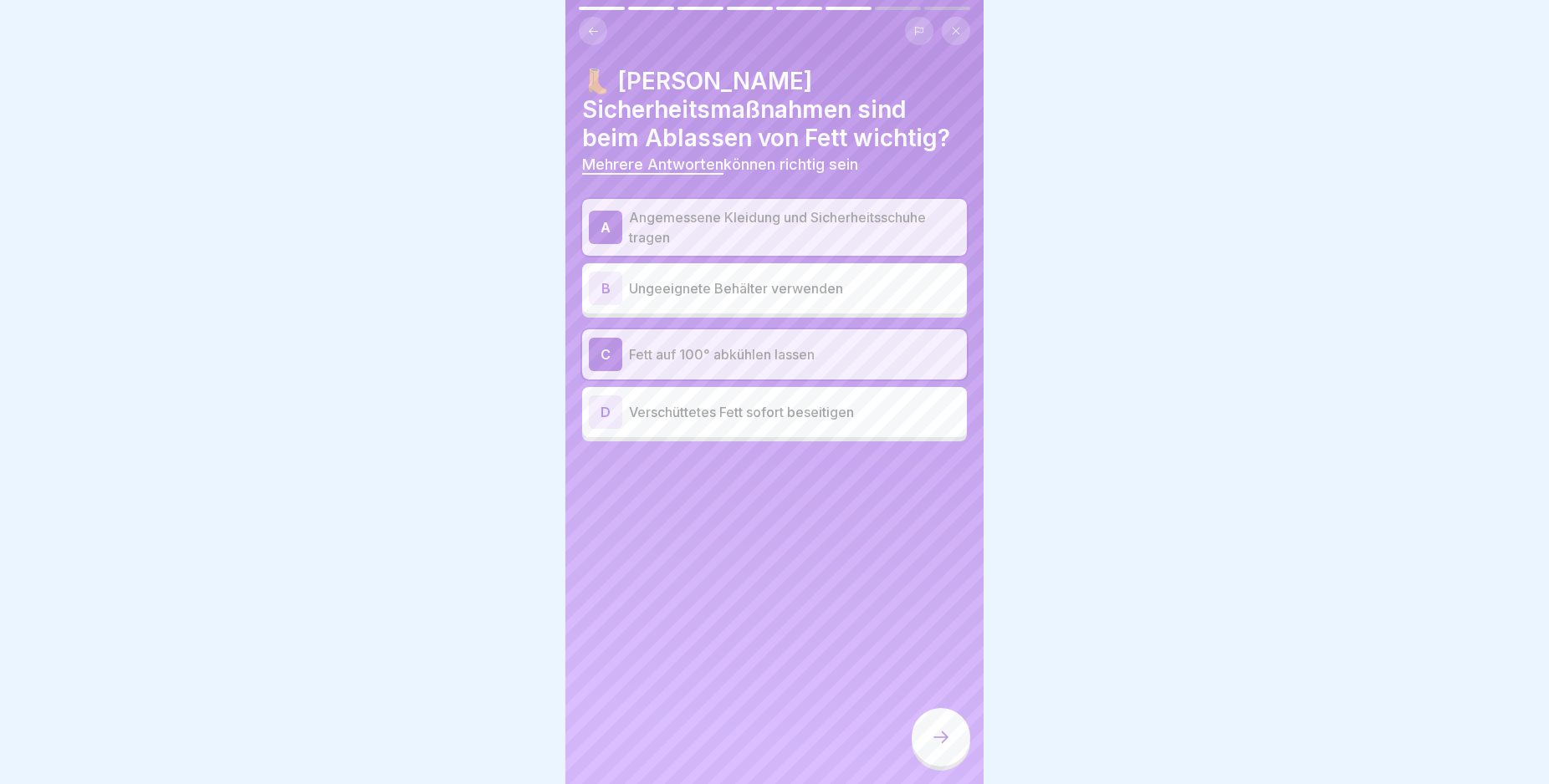
click at [603, 410] on div "D" at bounding box center [605, 412] width 34 height 34
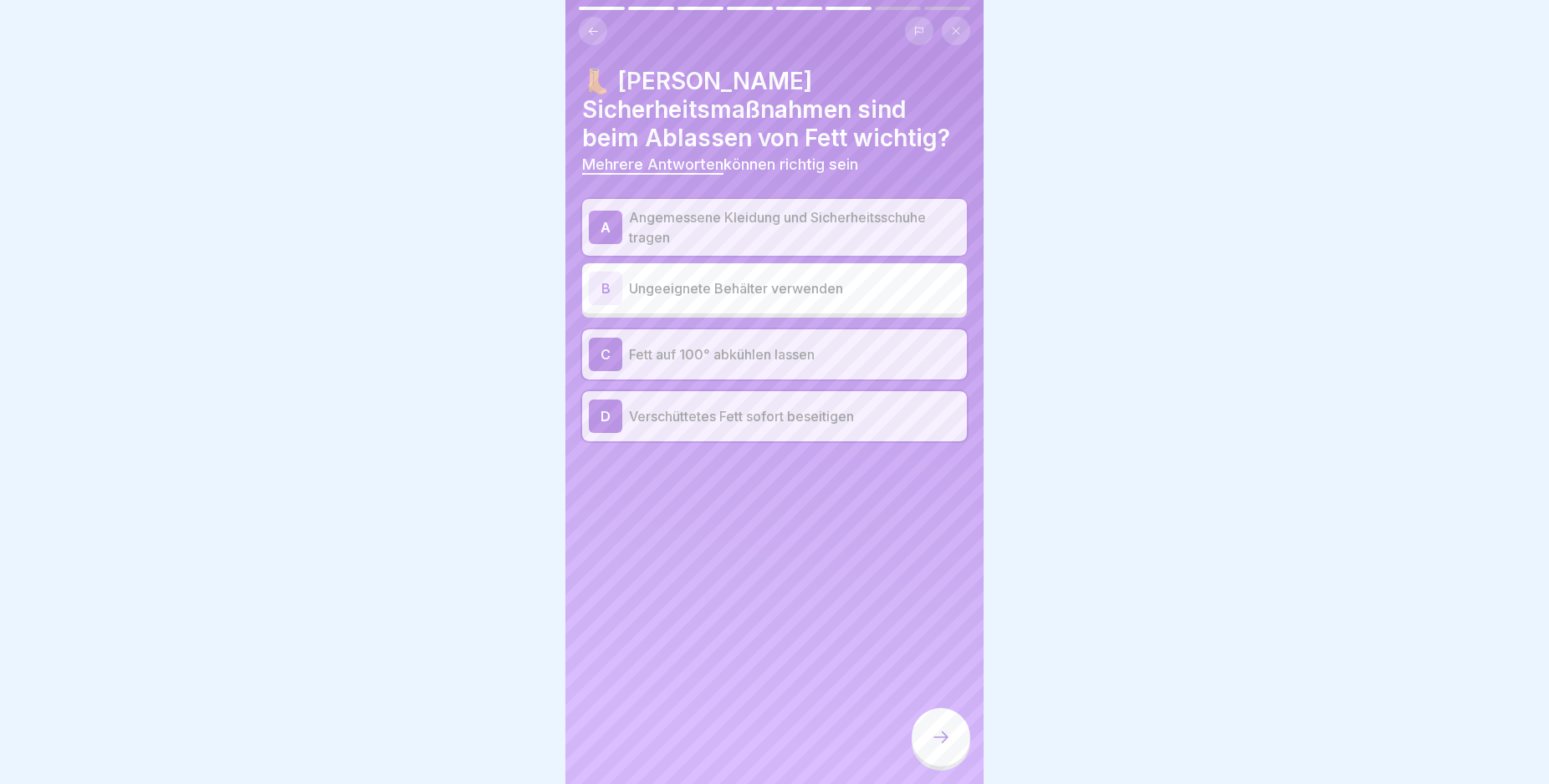
click at [928, 747] on div at bounding box center [940, 737] width 58 height 58
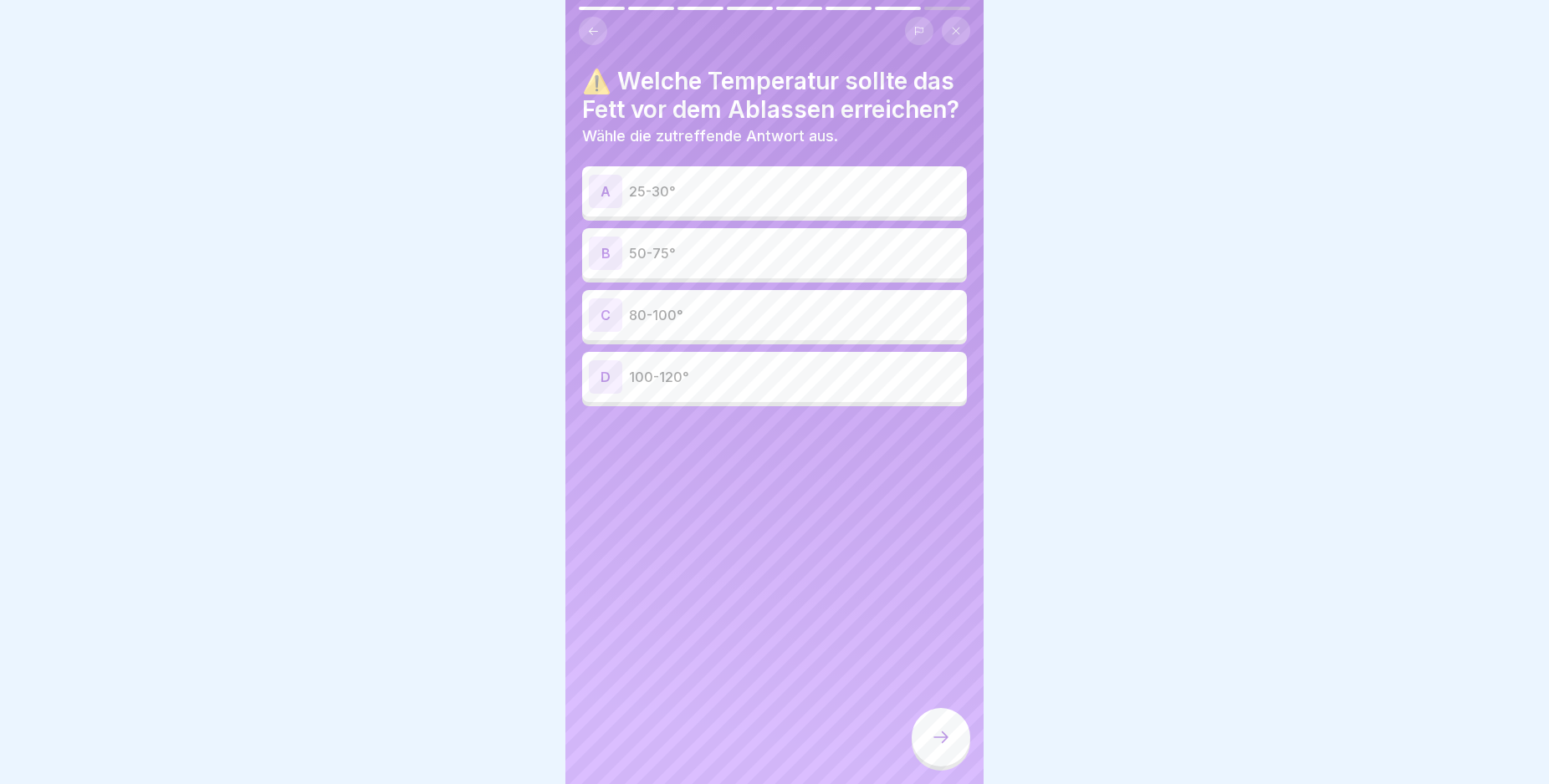
click at [604, 270] on div "B" at bounding box center [605, 253] width 34 height 34
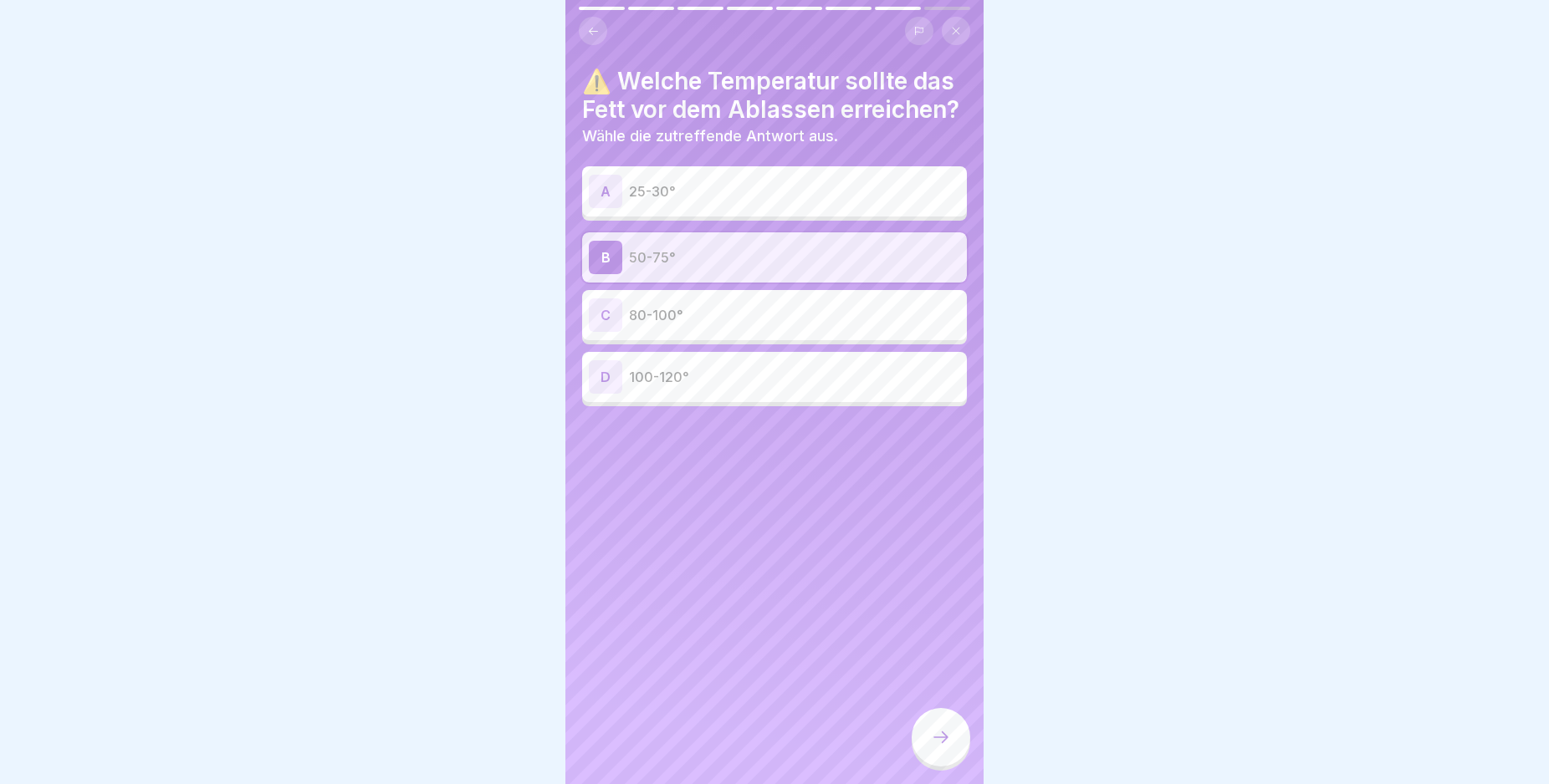
click at [942, 747] on icon at bounding box center [940, 737] width 20 height 20
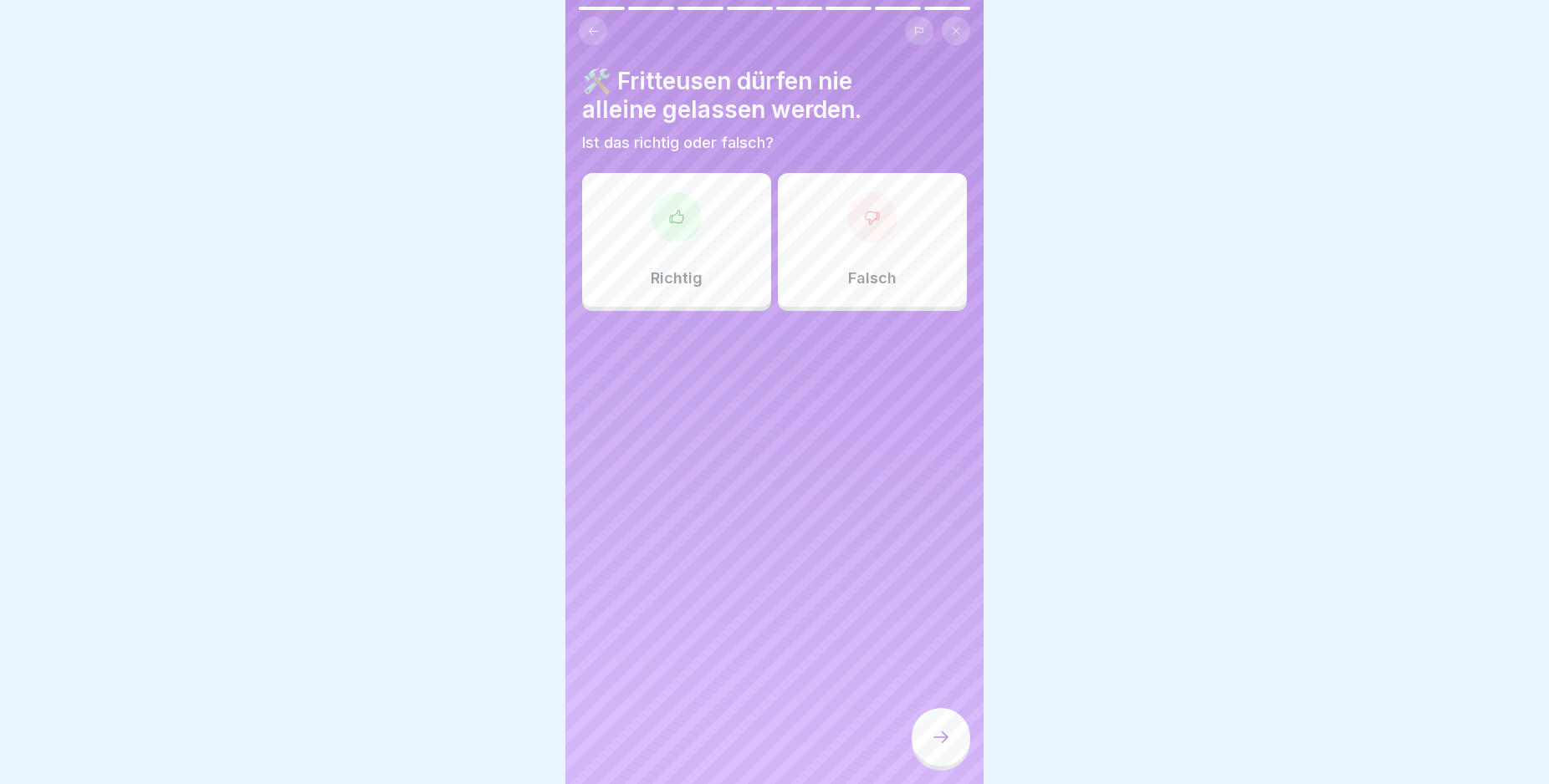
click at [711, 255] on div "Richtig" at bounding box center [677, 240] width 189 height 134
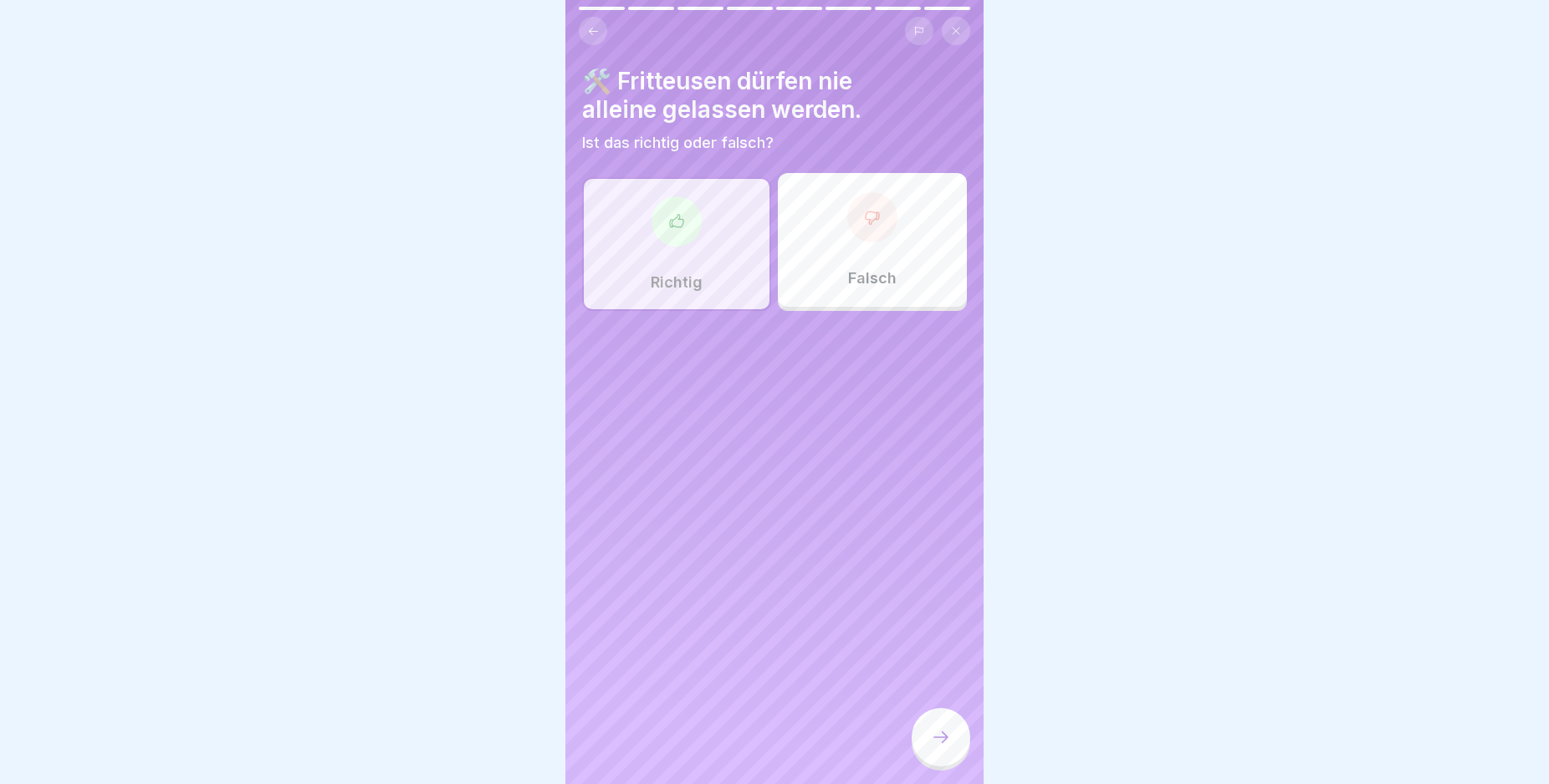
click at [947, 740] on div at bounding box center [940, 737] width 58 height 58
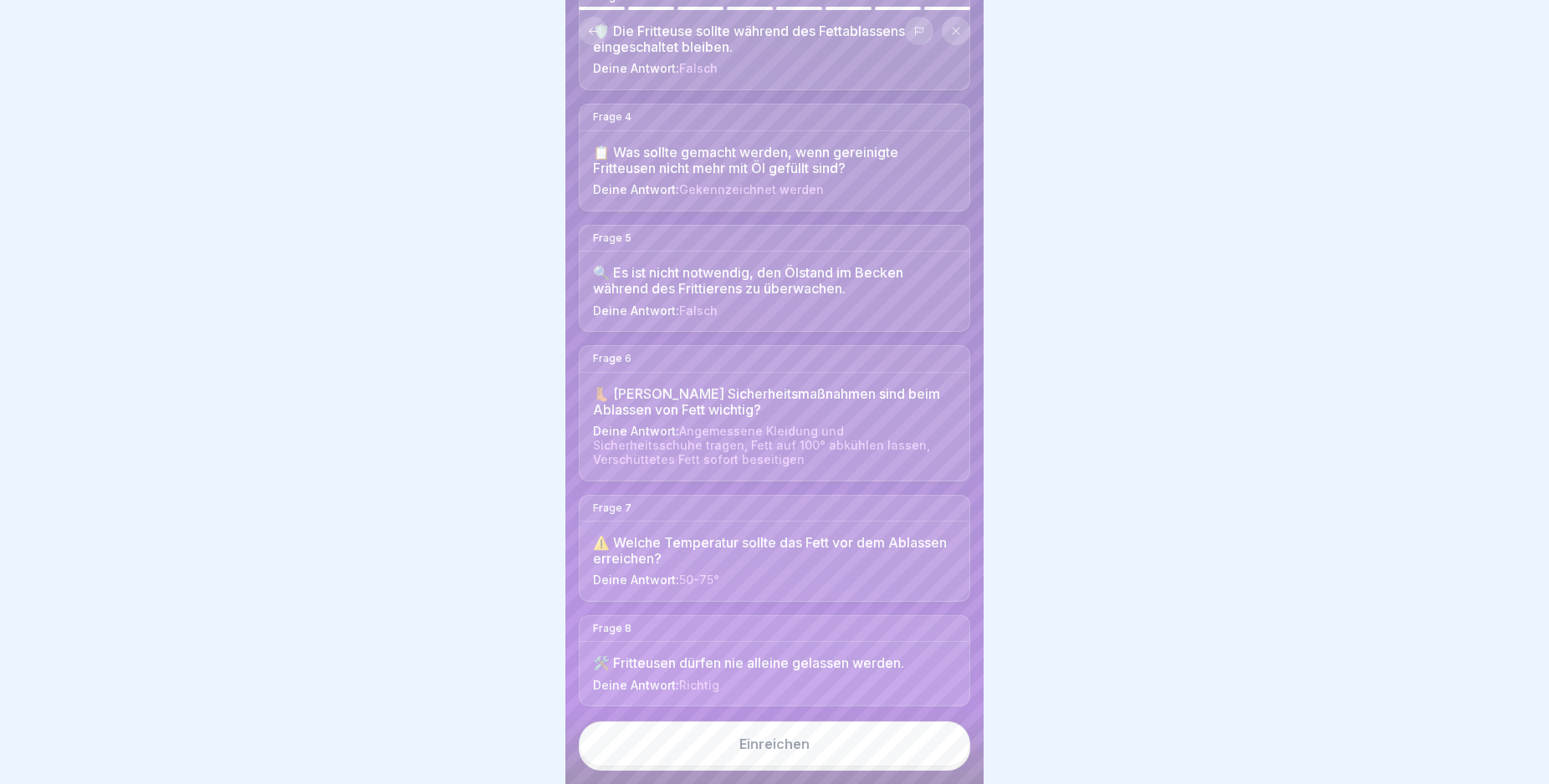
scroll to position [442, 0]
click at [983, 761] on div "Hier sind deine Antworten. Bereit zum Einreichen? Im Anschluss siehst du dein E…" at bounding box center [774, 392] width 418 height 784
click at [915, 753] on button "Einreichen" at bounding box center [774, 744] width 392 height 46
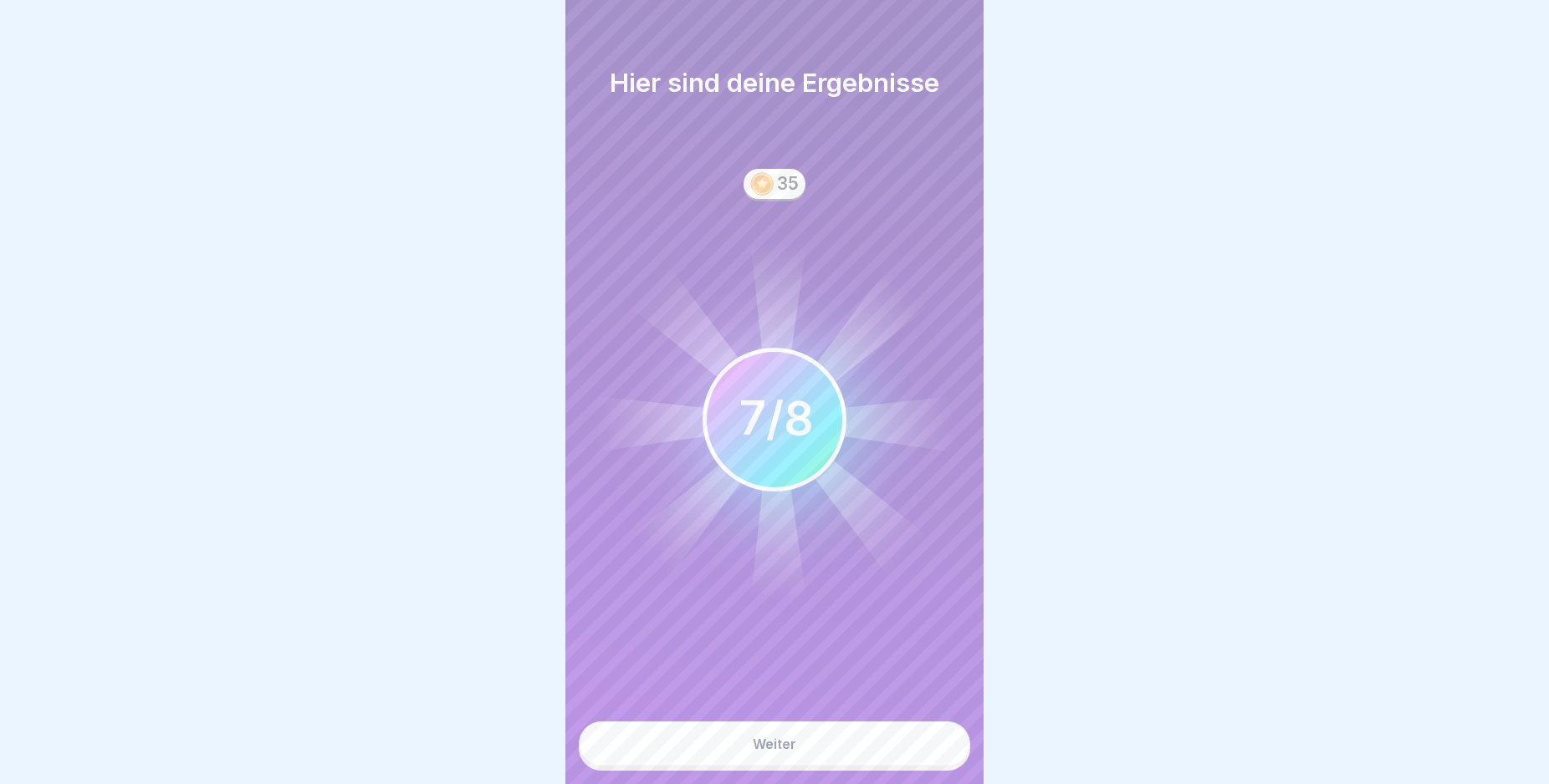
click at [916, 758] on button "Weiter" at bounding box center [774, 744] width 392 height 46
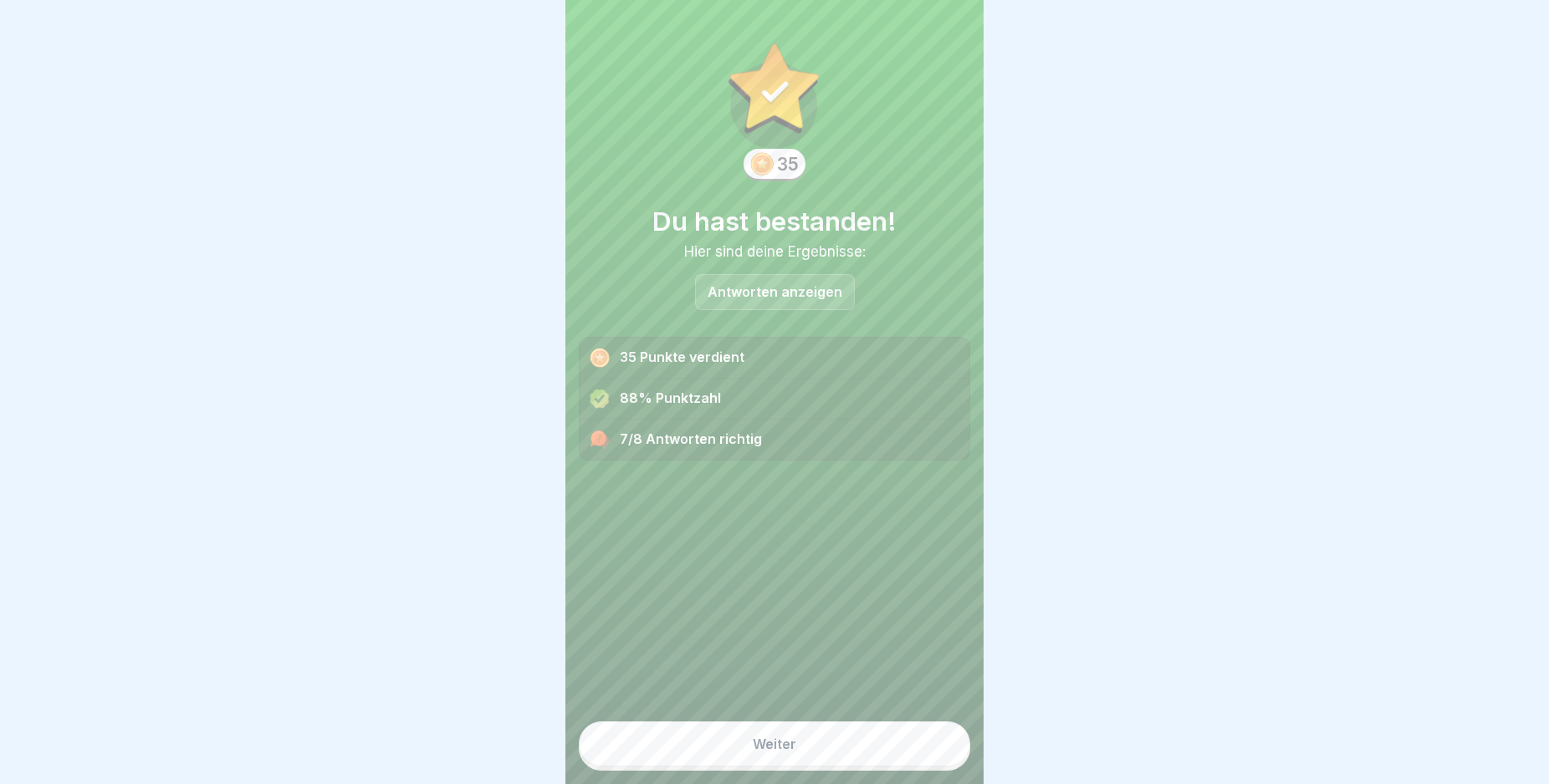
click at [916, 758] on button "Weiter" at bounding box center [774, 744] width 392 height 46
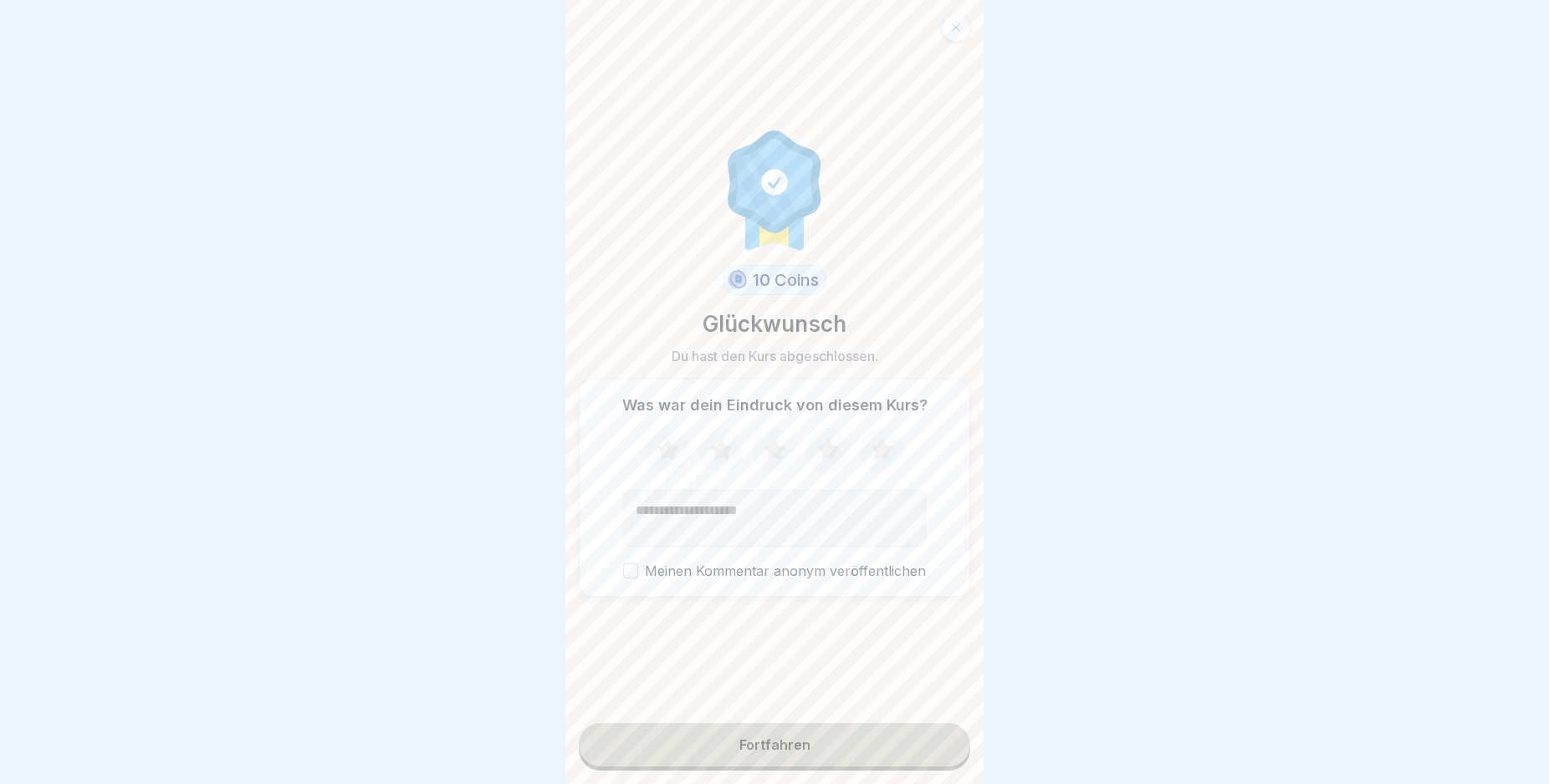
click at [916, 758] on button "Fortfahren" at bounding box center [774, 744] width 392 height 44
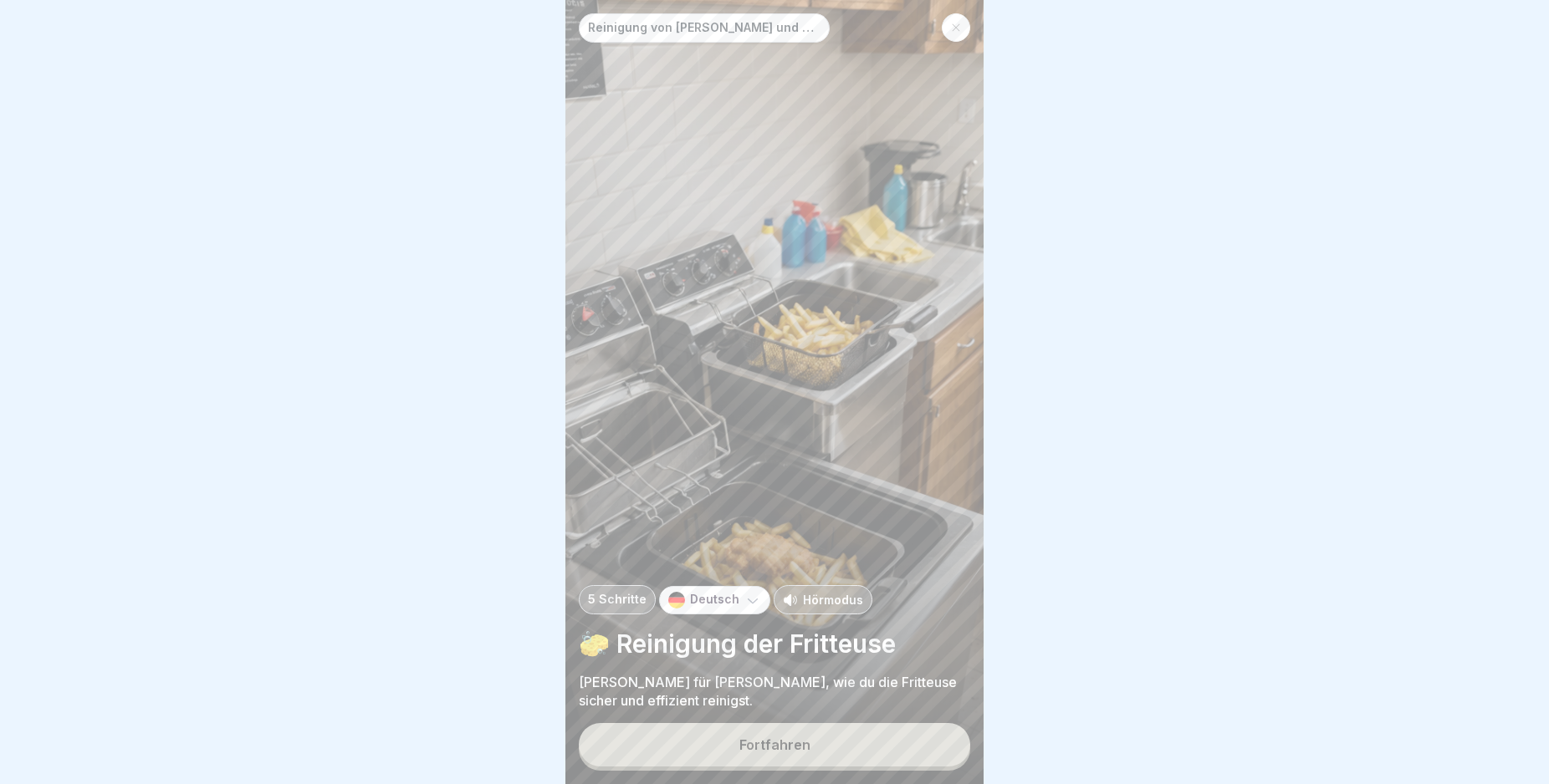
click at [916, 758] on button "Fortfahren" at bounding box center [774, 744] width 392 height 44
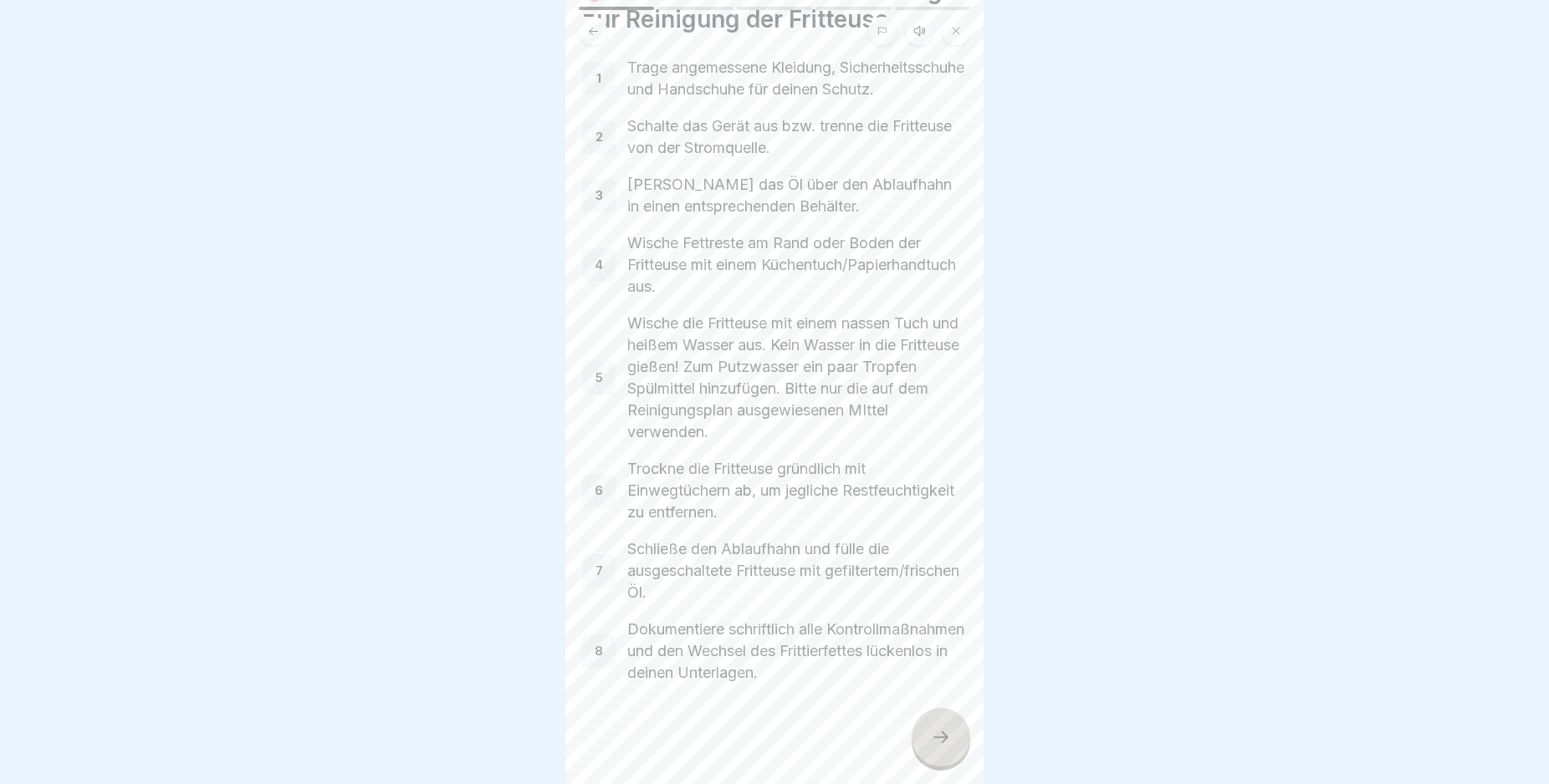
scroll to position [110, 0]
click at [975, 783] on html "Reinigung von [PERSON_NAME] und Dunstabzugshauben 5 Schritte Deutsch Hörmodus 🧽…" at bounding box center [774, 392] width 1549 height 784
click at [940, 742] on div at bounding box center [940, 737] width 58 height 58
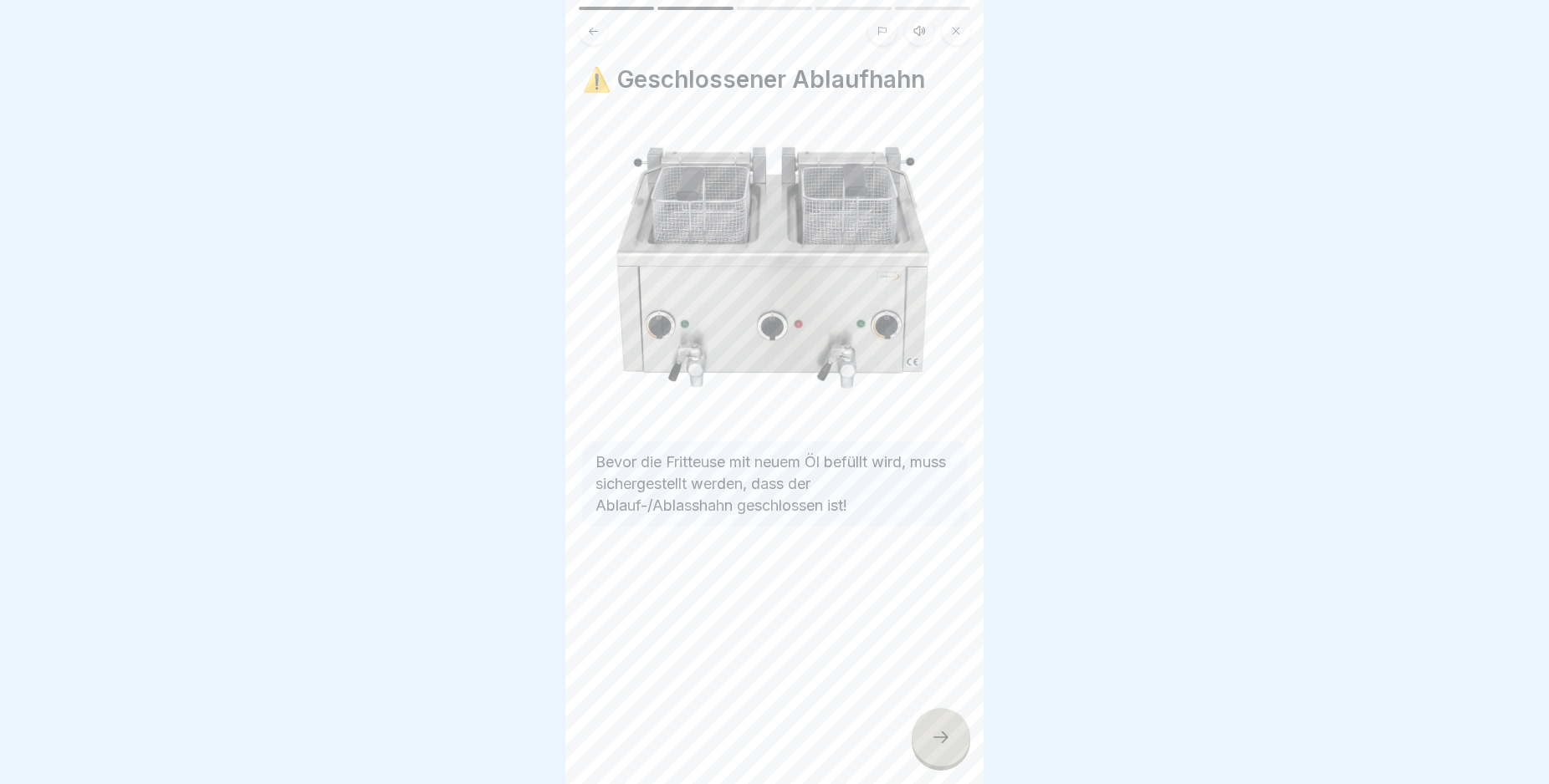
click at [940, 742] on div at bounding box center [940, 737] width 58 height 58
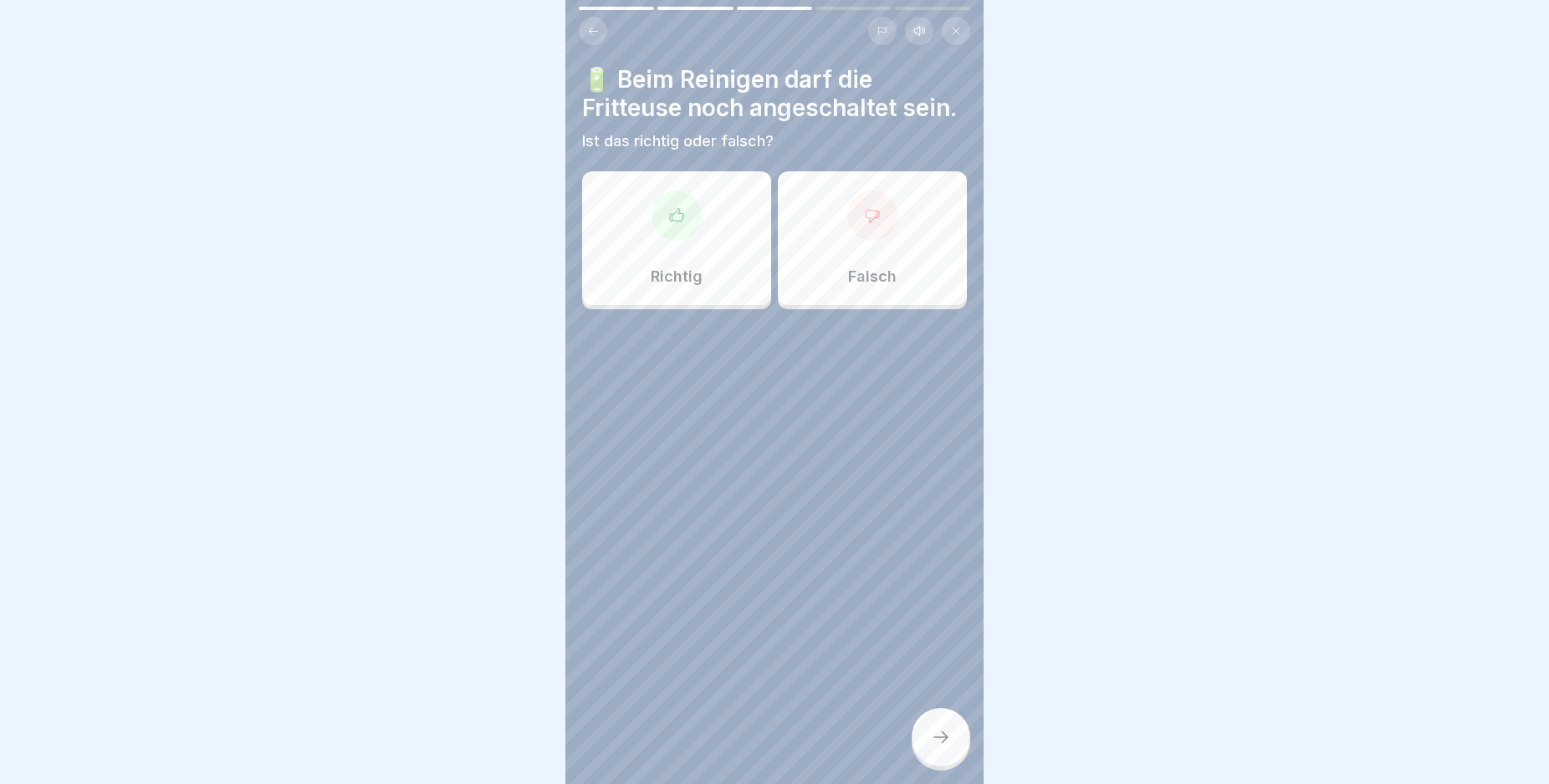
click at [905, 298] on div "Falsch" at bounding box center [871, 238] width 189 height 134
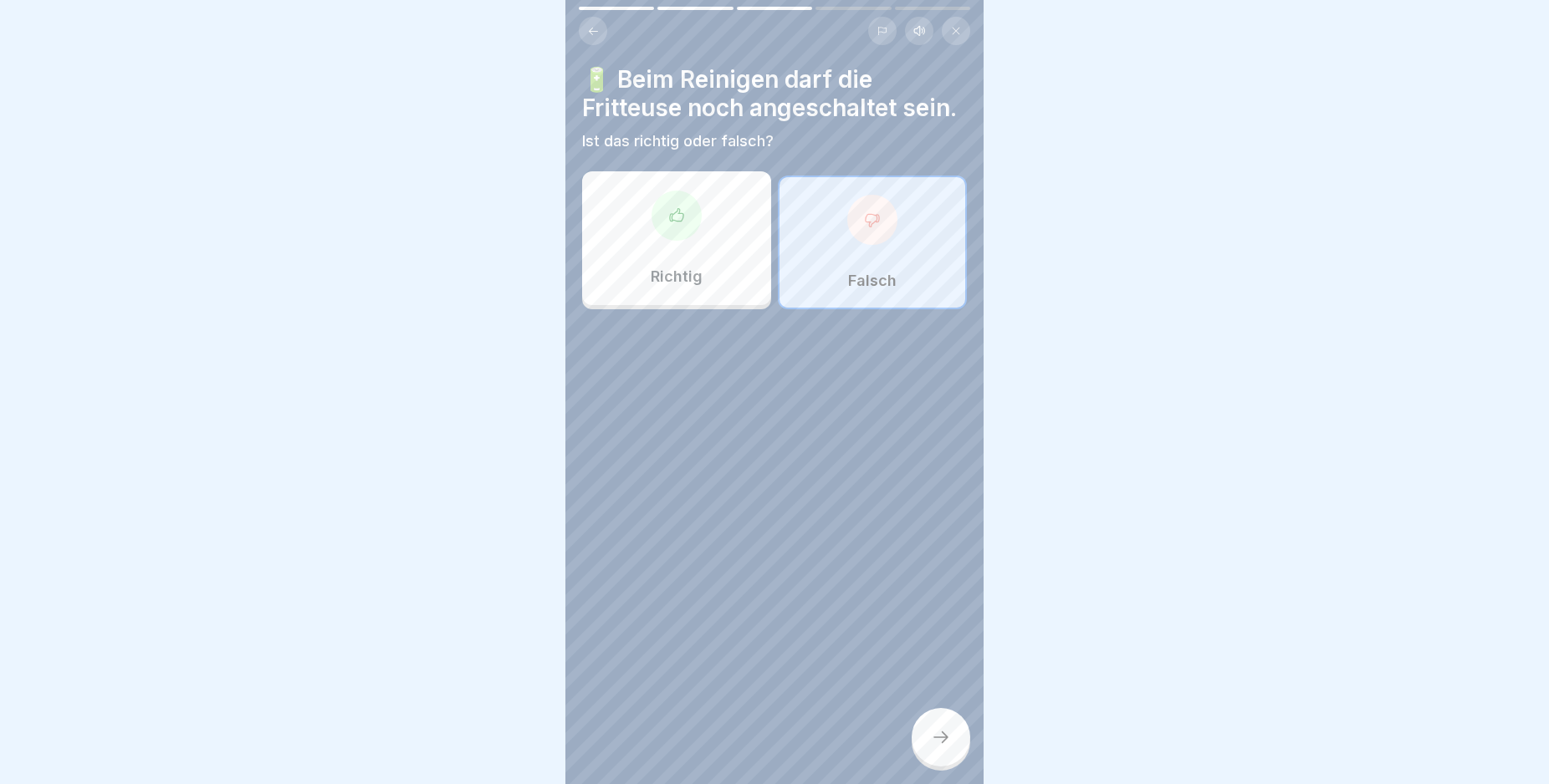
click at [942, 737] on div at bounding box center [940, 737] width 58 height 58
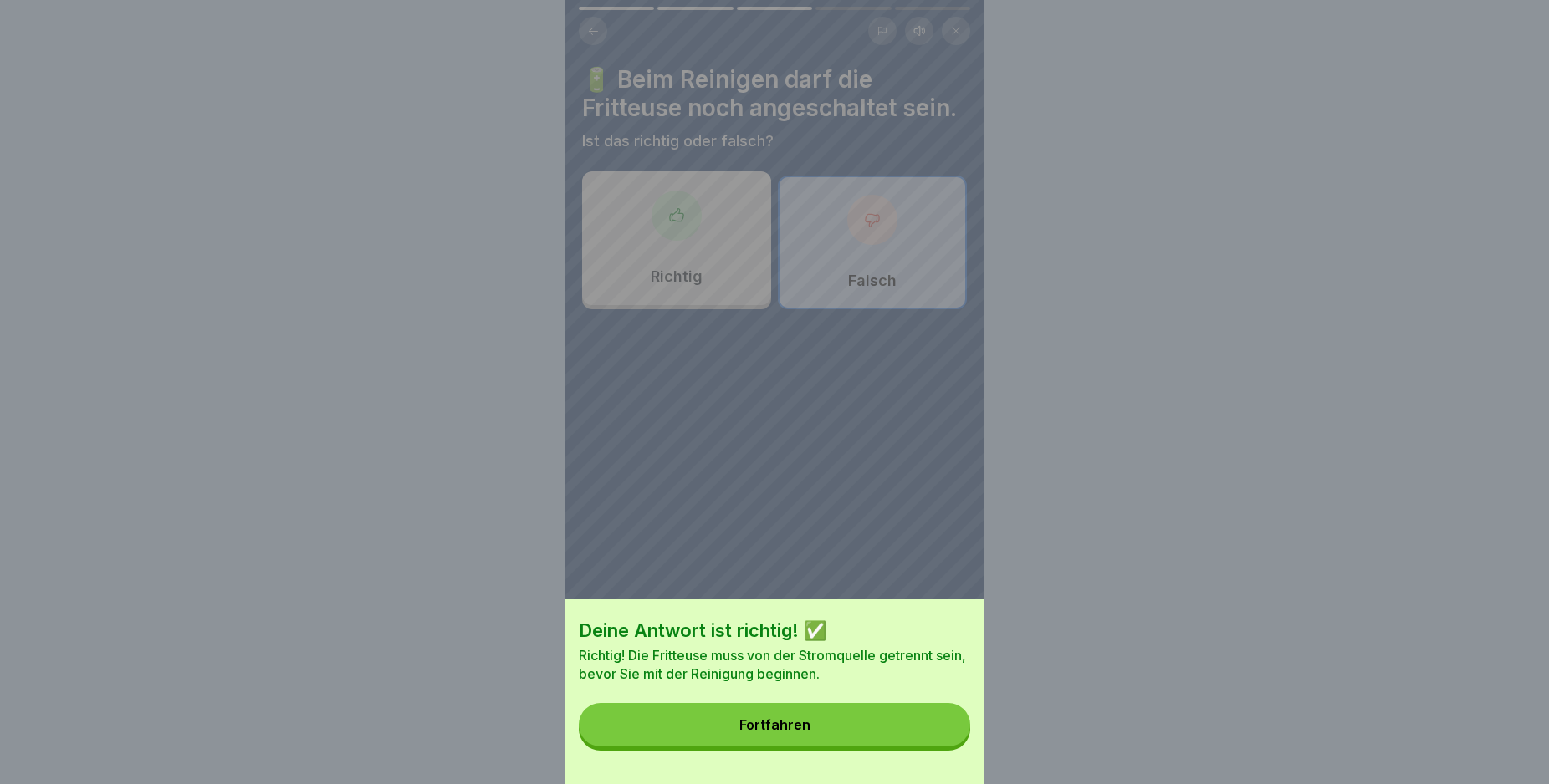
click at [941, 737] on button "Fortfahren" at bounding box center [774, 725] width 392 height 44
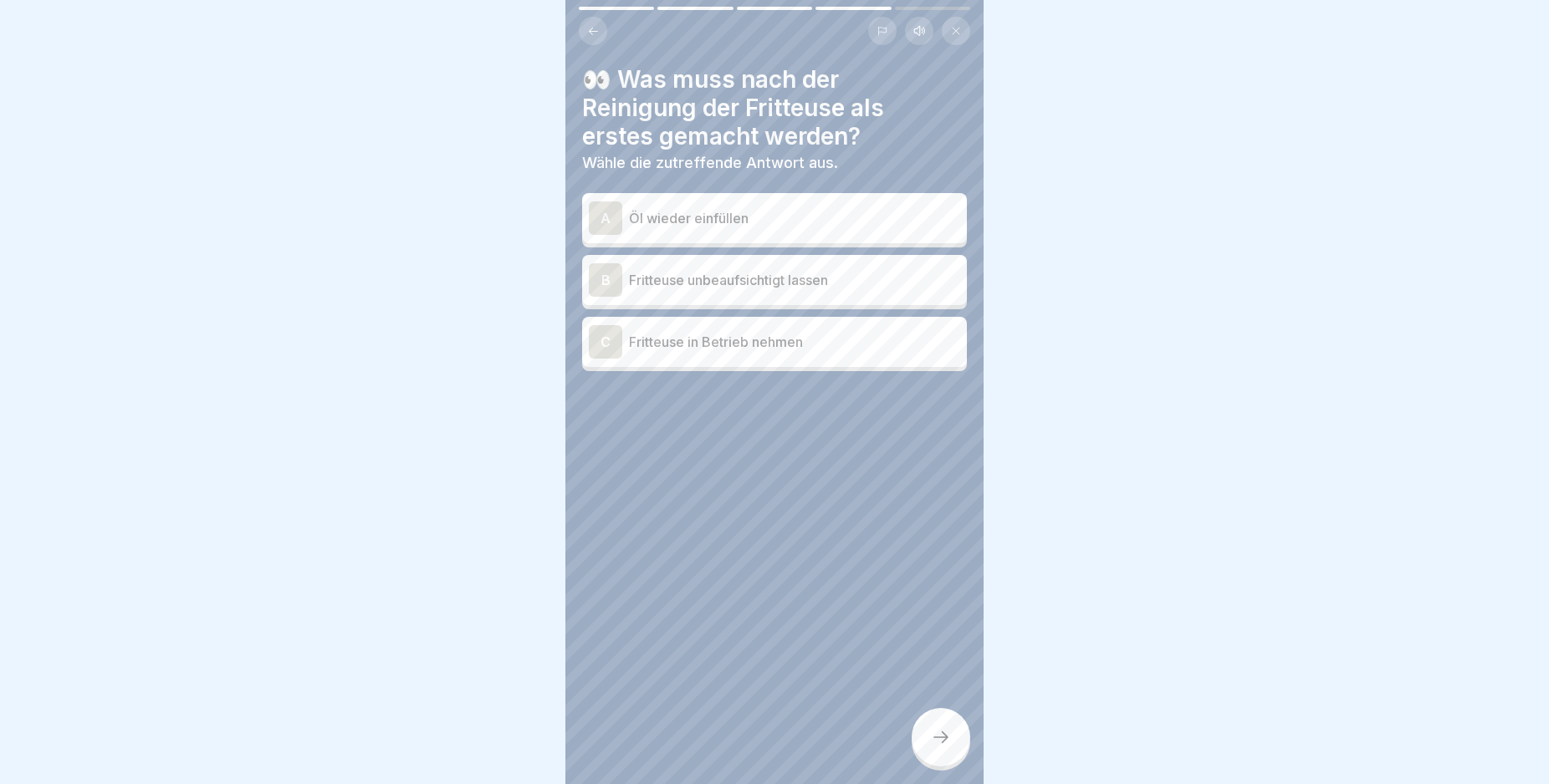
click at [601, 216] on div "A" at bounding box center [605, 218] width 34 height 34
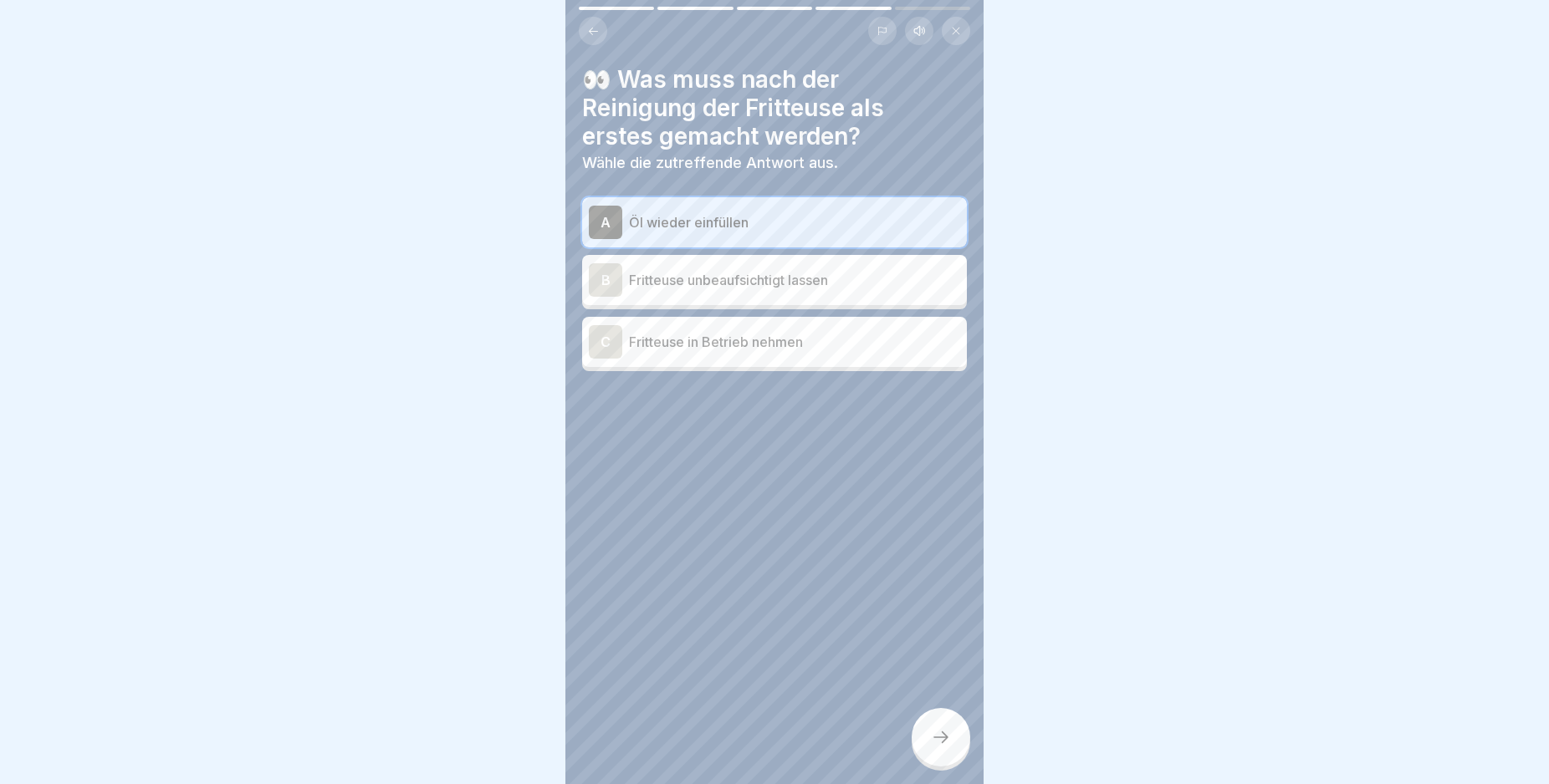
click at [938, 747] on icon at bounding box center [940, 737] width 20 height 20
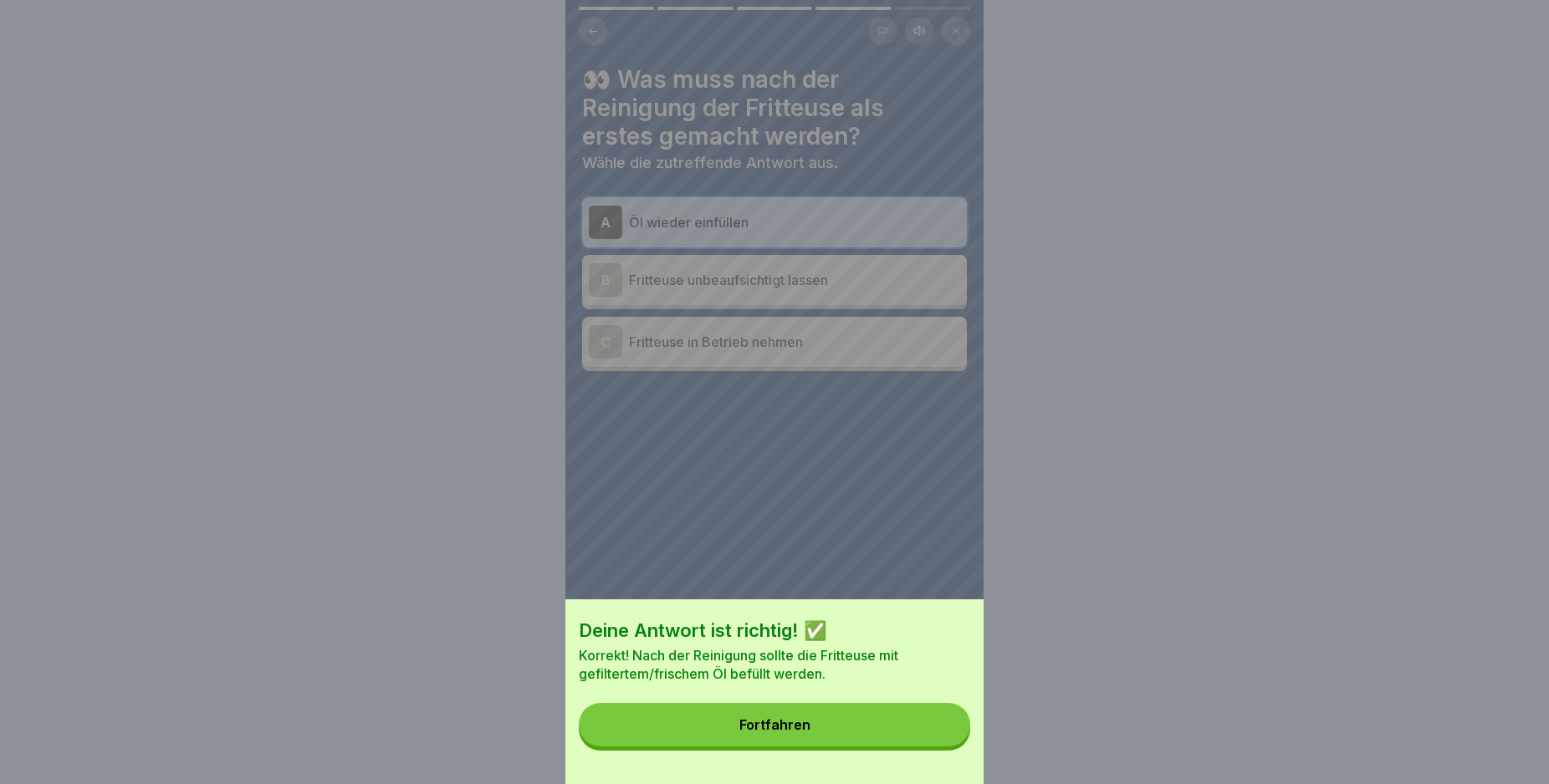
click at [939, 745] on button "Fortfahren" at bounding box center [774, 725] width 392 height 44
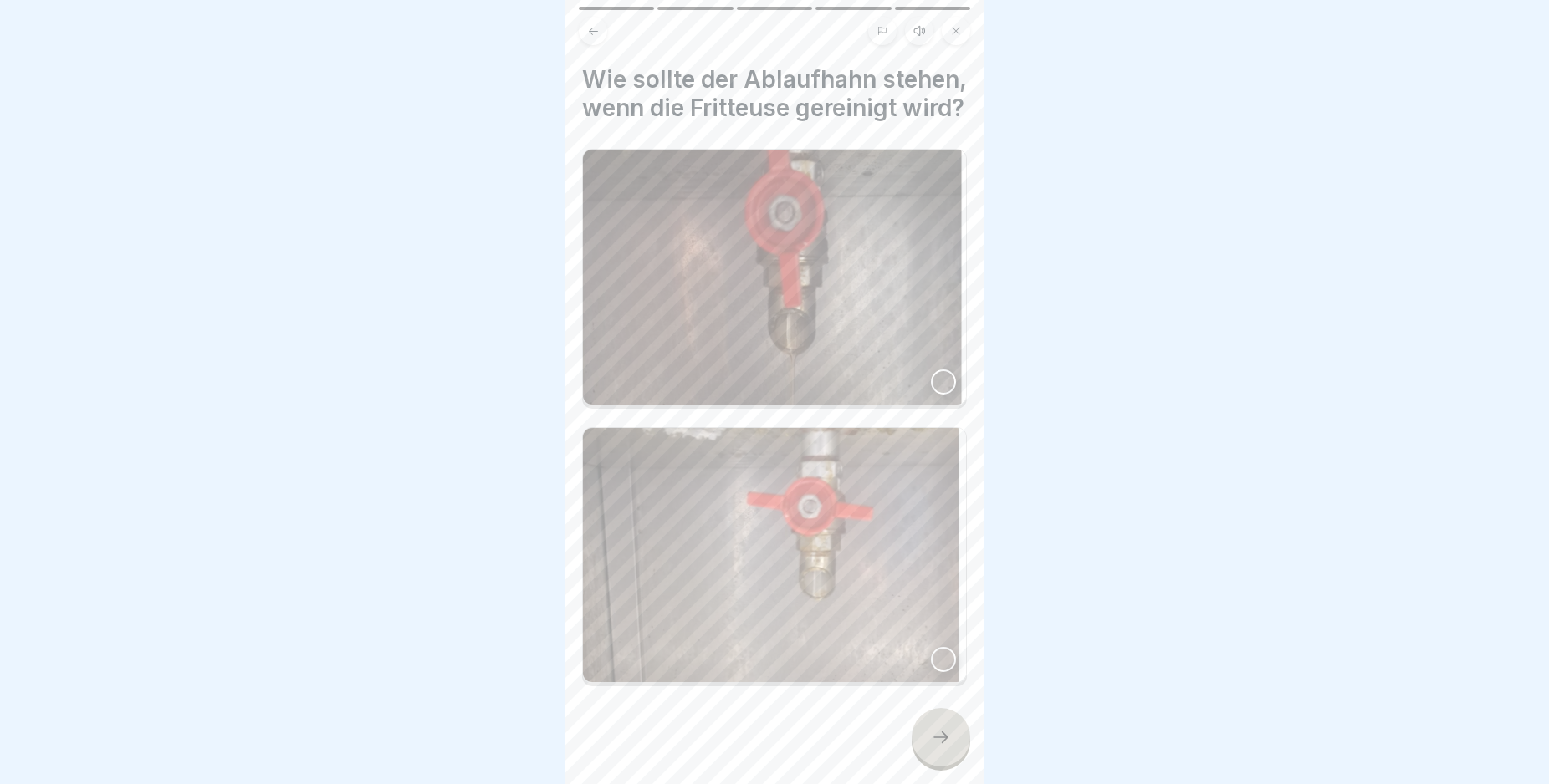
click at [931, 394] on div at bounding box center [943, 382] width 25 height 25
click at [948, 747] on icon at bounding box center [940, 737] width 20 height 20
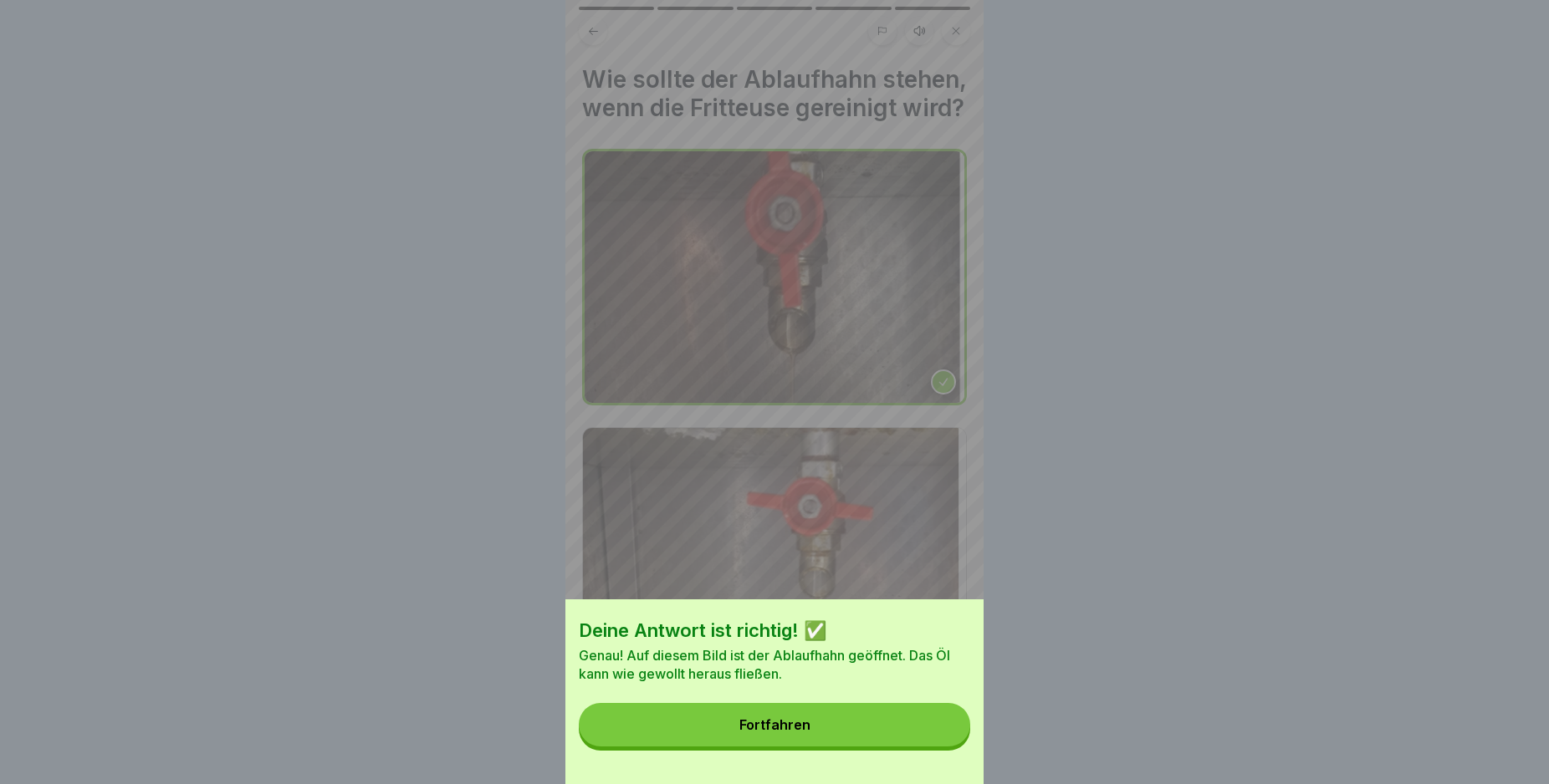
click at [948, 745] on button "Fortfahren" at bounding box center [774, 725] width 392 height 44
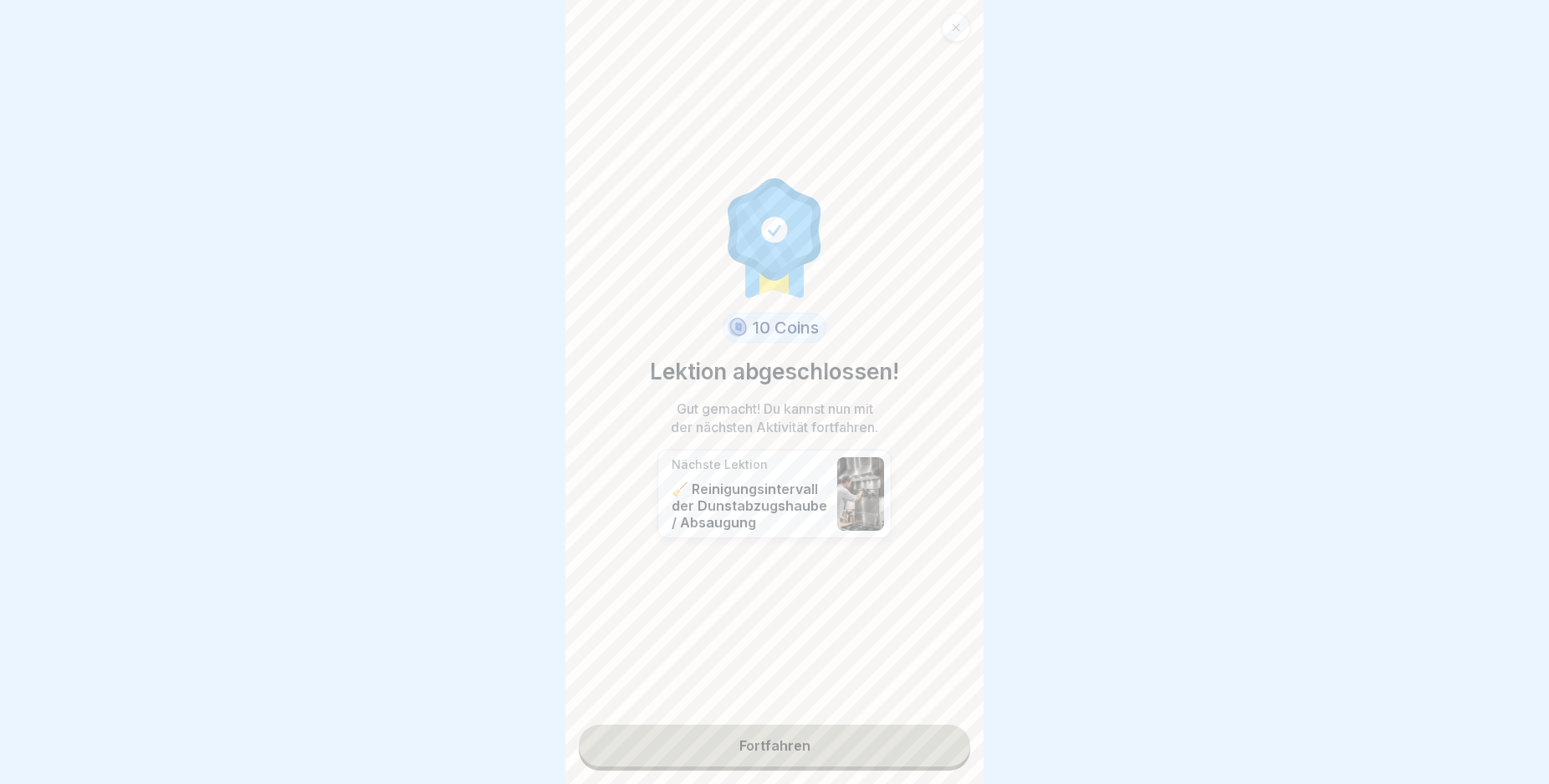
click at [930, 737] on link "Fortfahren" at bounding box center [774, 745] width 392 height 42
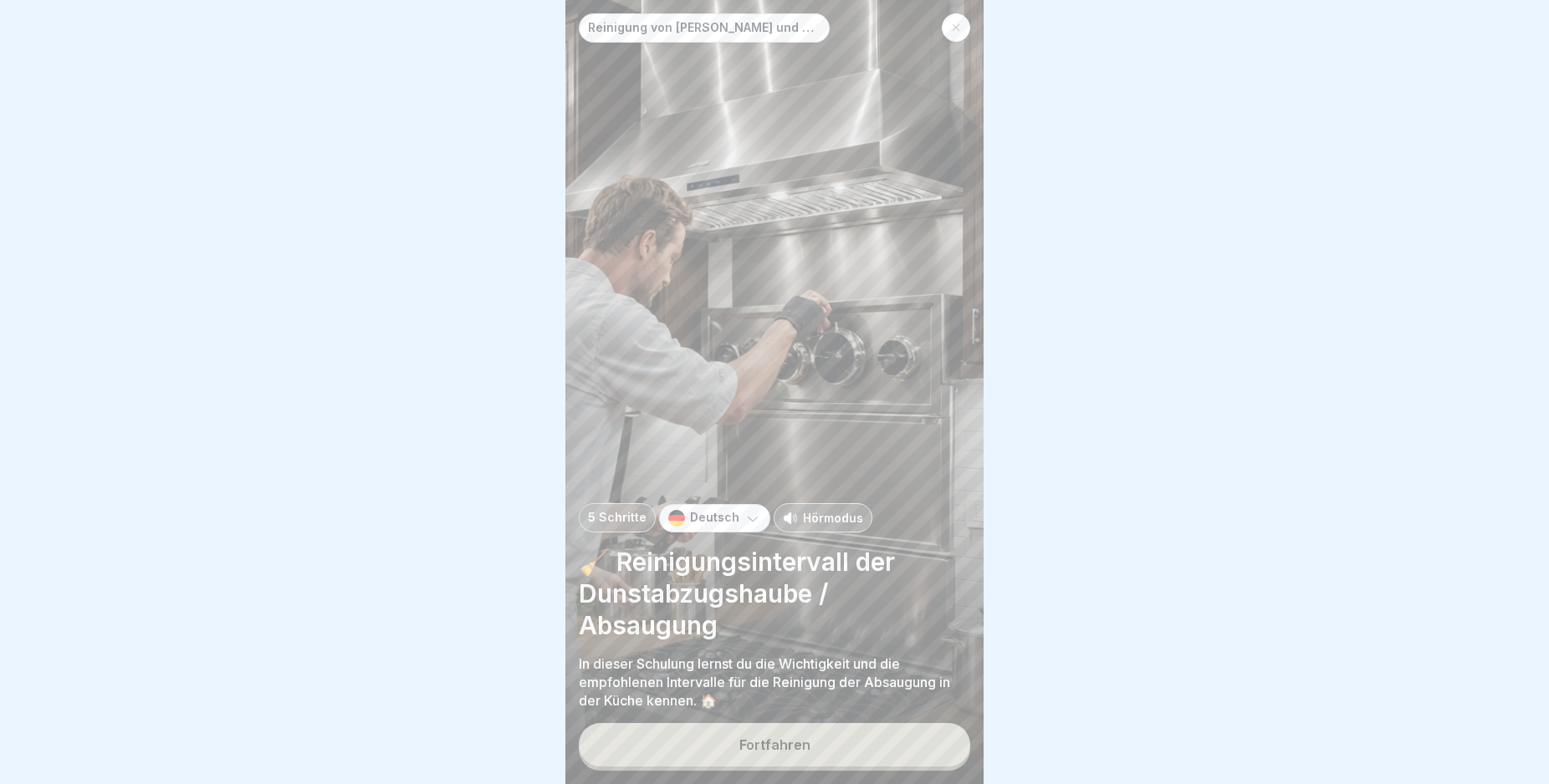
click at [930, 737] on div "Fortfahren" at bounding box center [774, 746] width 392 height 47
click at [934, 752] on button "Fortfahren" at bounding box center [774, 744] width 392 height 44
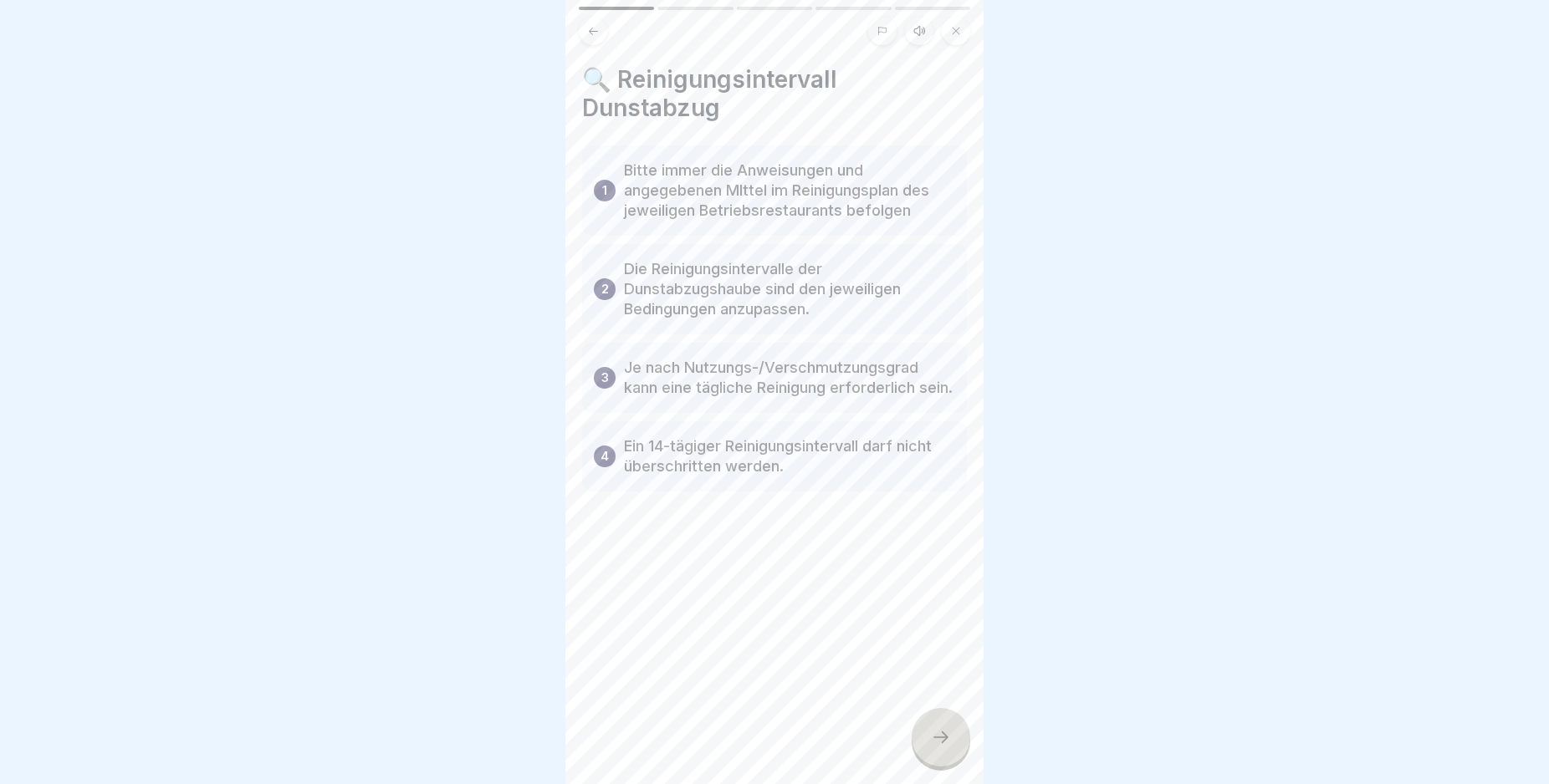
click at [950, 747] on icon at bounding box center [940, 737] width 20 height 20
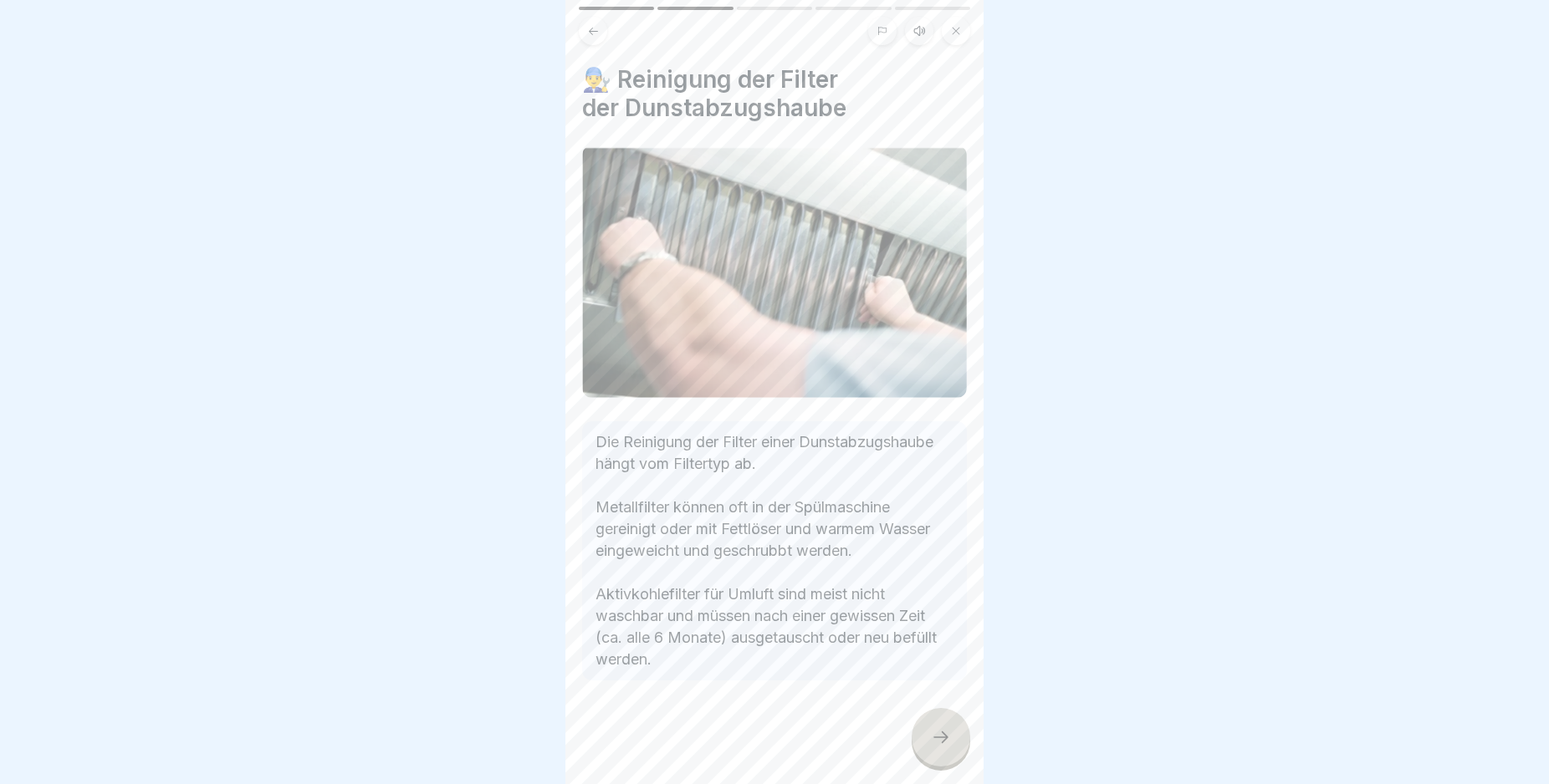
click at [950, 747] on icon at bounding box center [940, 737] width 20 height 20
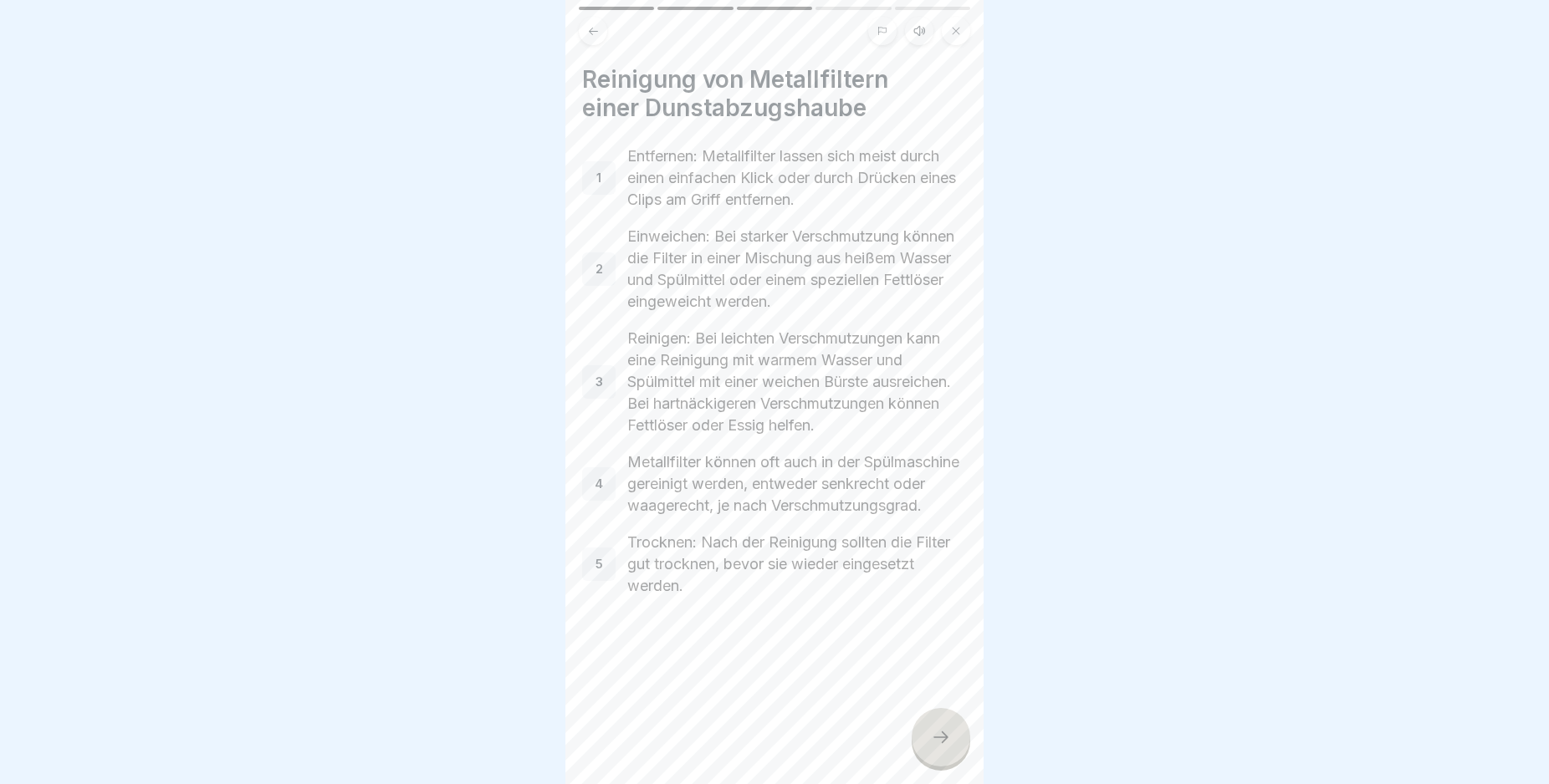
click at [950, 747] on icon at bounding box center [940, 737] width 20 height 20
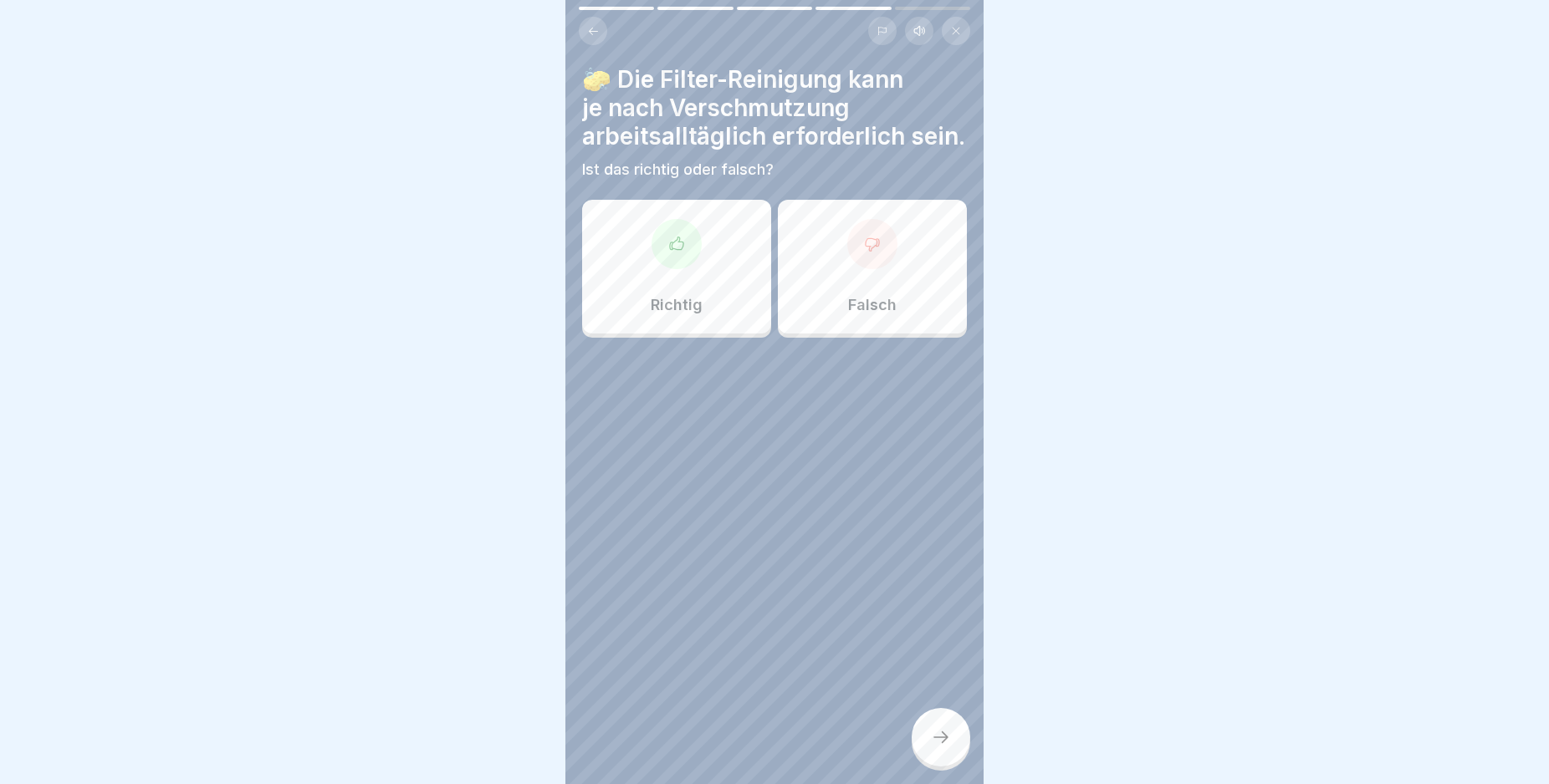
click at [904, 333] on div "Falsch" at bounding box center [871, 267] width 189 height 134
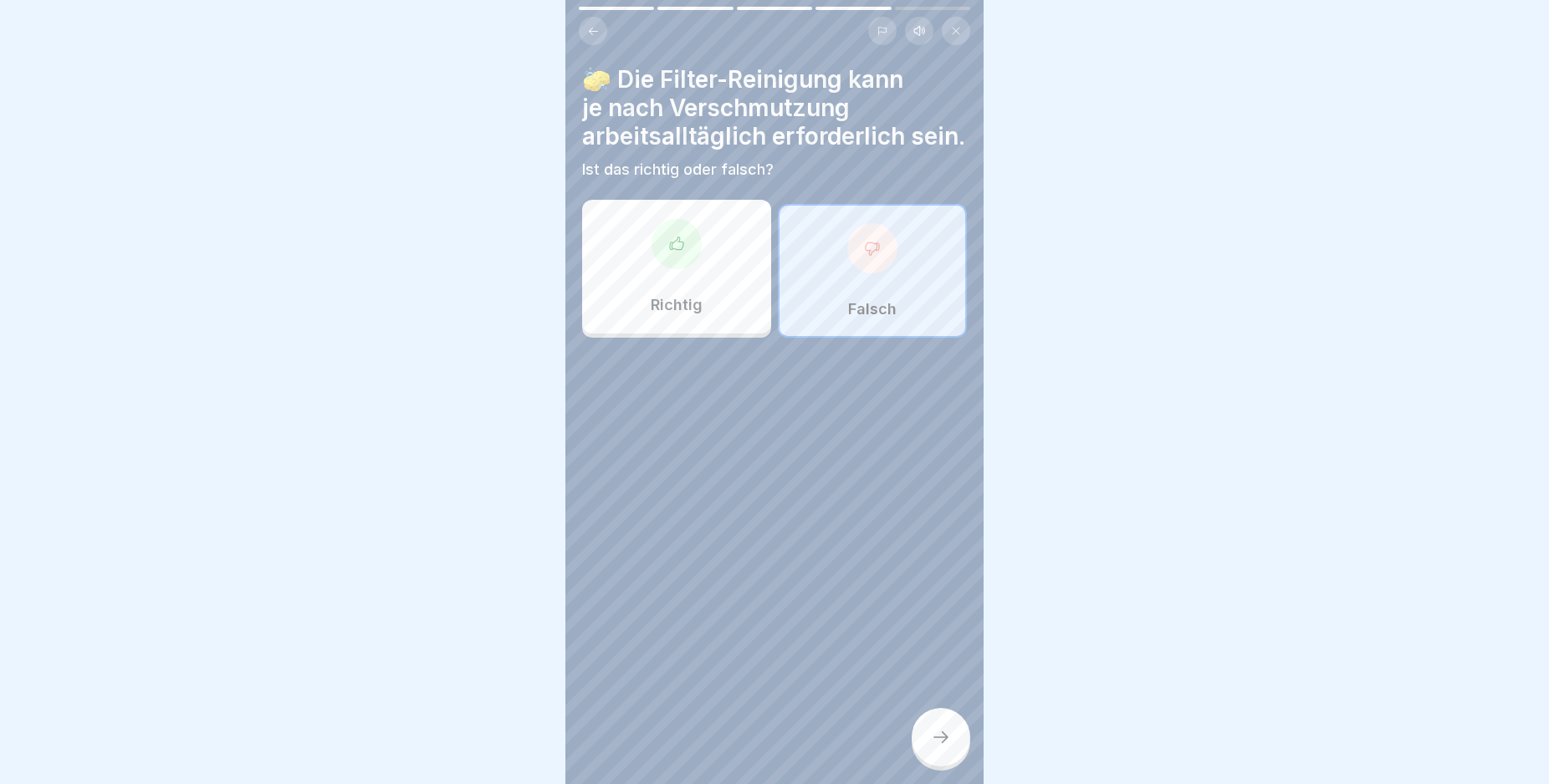
click at [938, 735] on div at bounding box center [940, 737] width 58 height 58
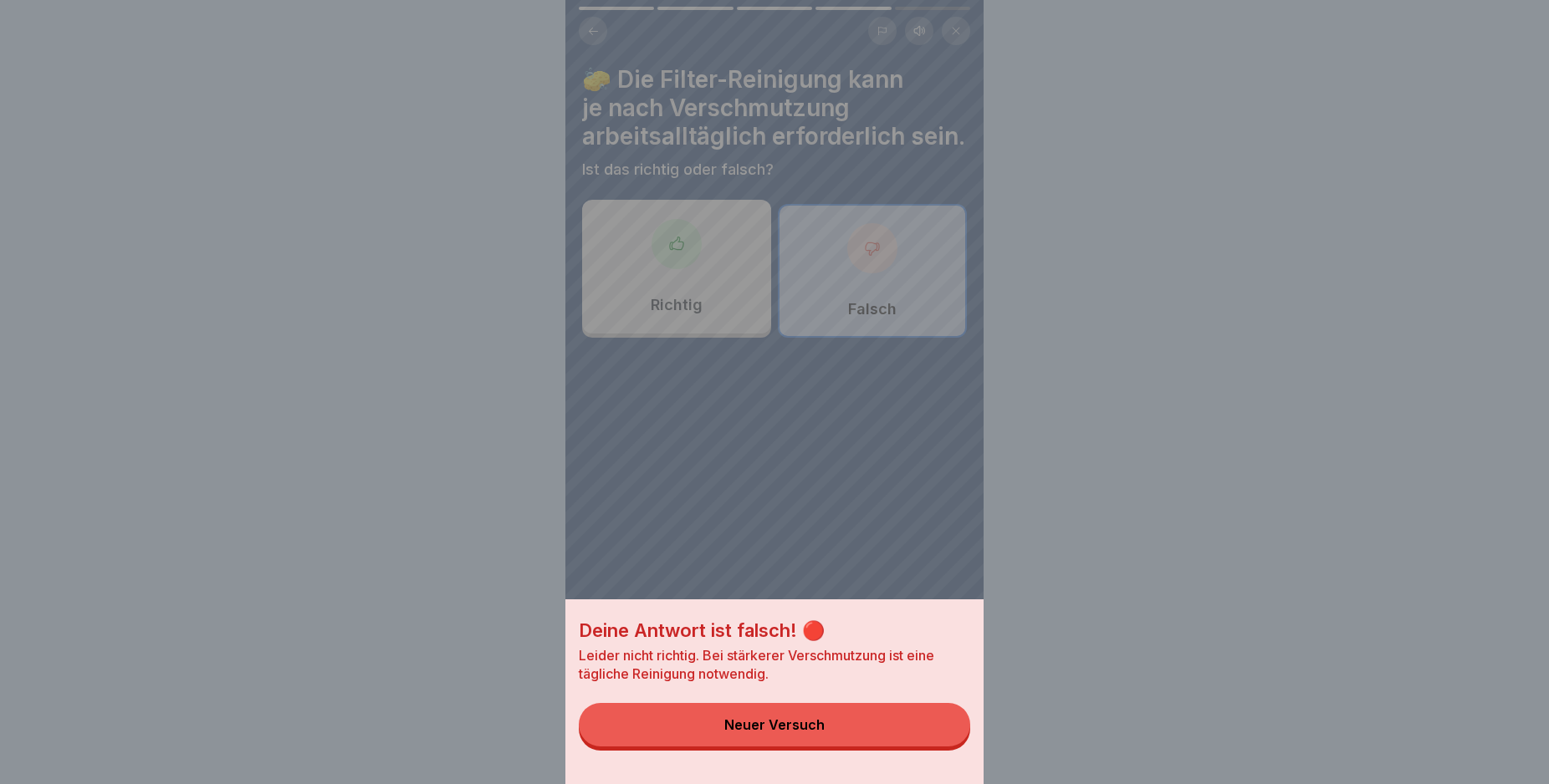
click at [924, 735] on button "Neuer Versuch" at bounding box center [774, 725] width 392 height 44
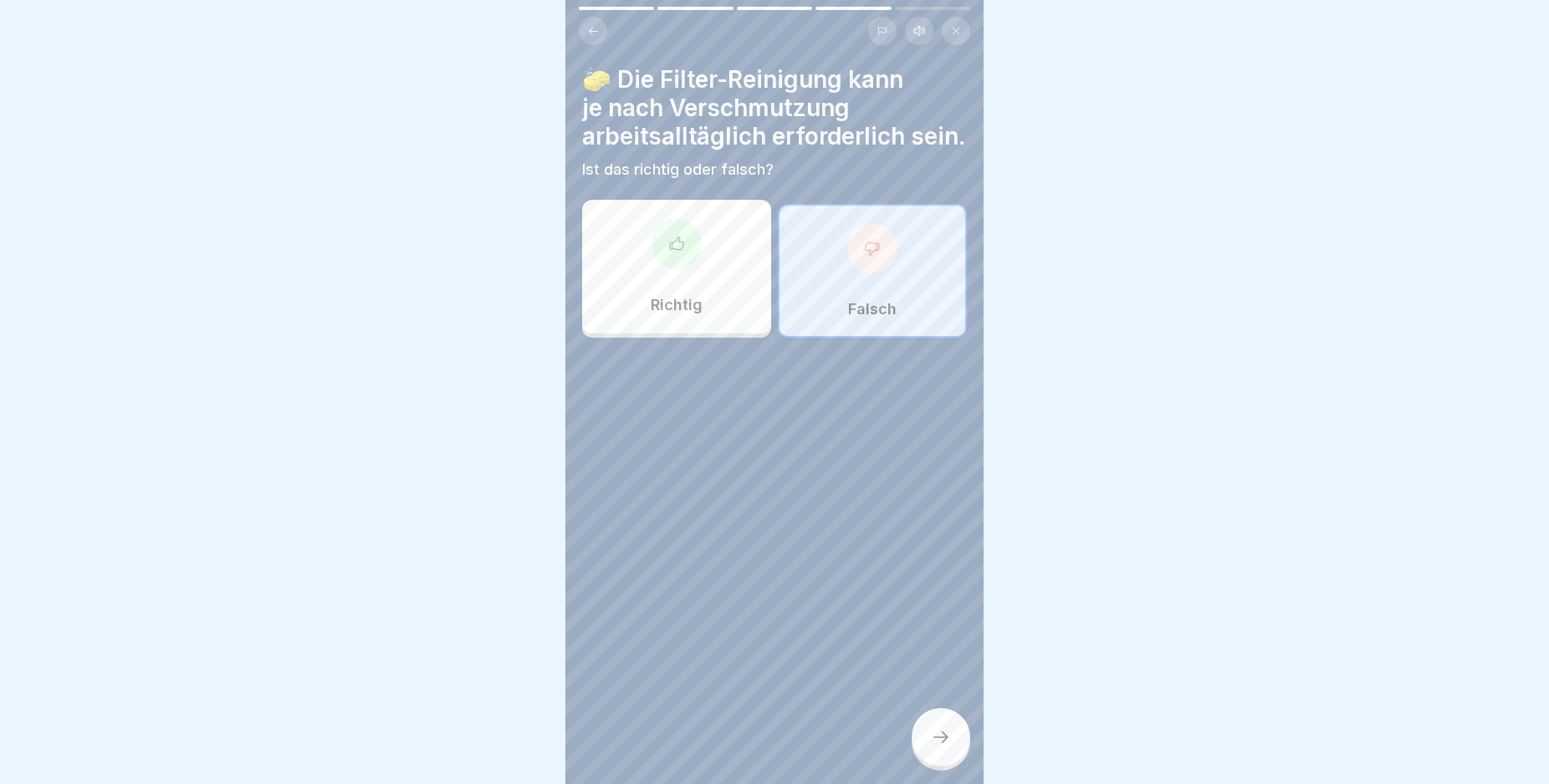
click at [740, 333] on div "Richtig" at bounding box center [677, 267] width 189 height 134
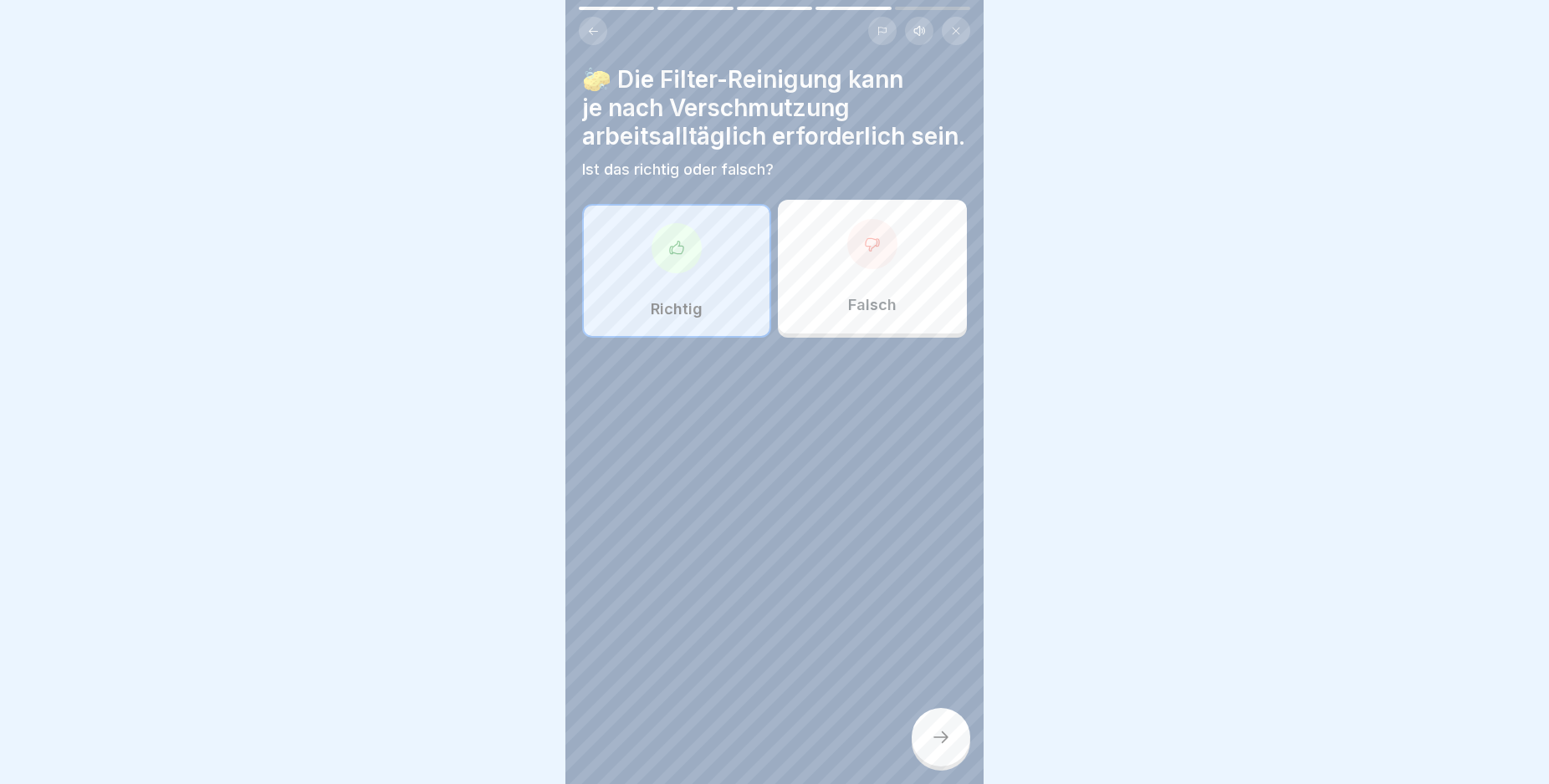
click at [931, 745] on icon at bounding box center [940, 737] width 20 height 20
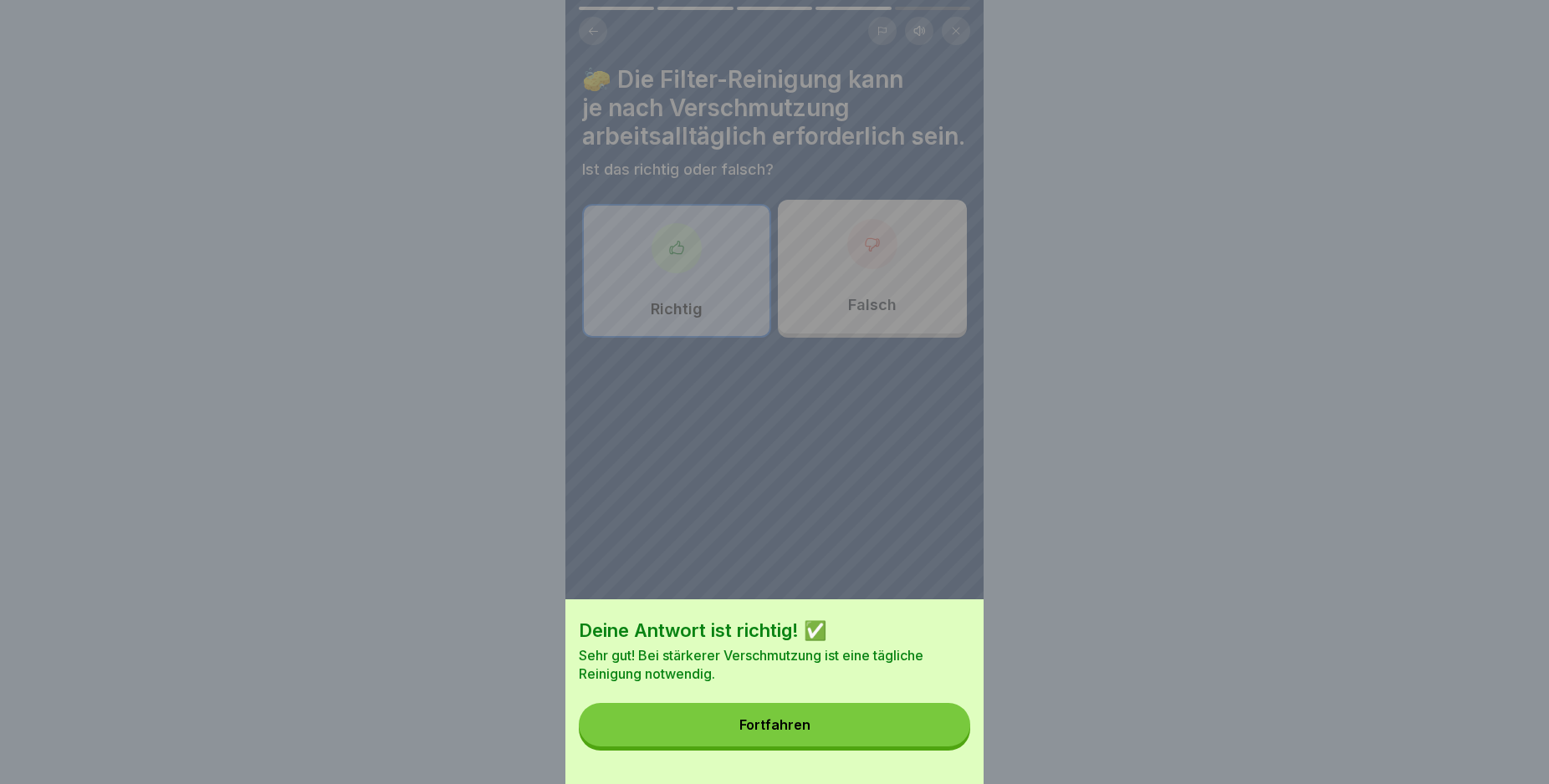
click at [918, 744] on button "Fortfahren" at bounding box center [774, 725] width 392 height 44
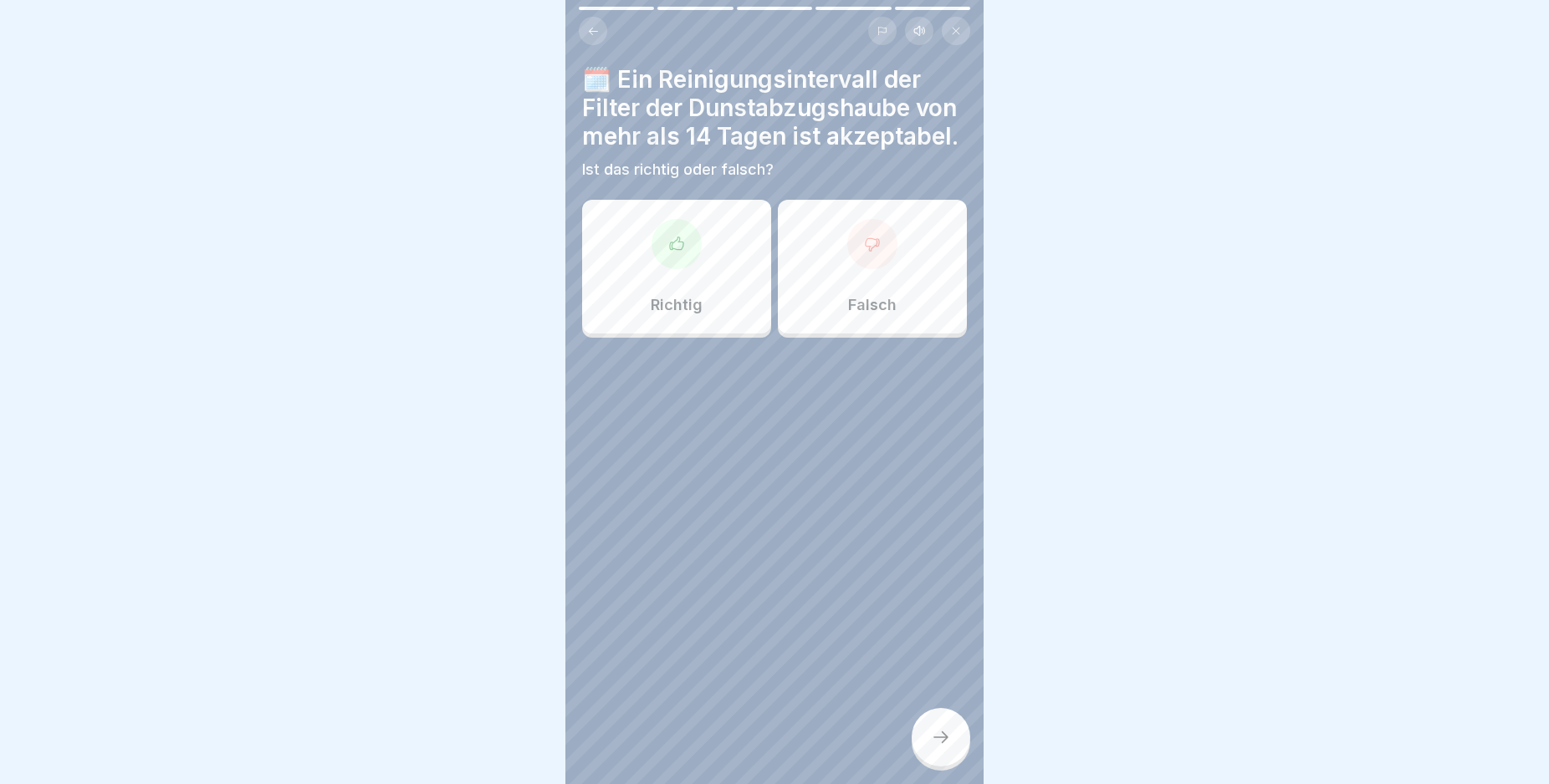
click at [699, 324] on div "Richtig" at bounding box center [677, 267] width 189 height 134
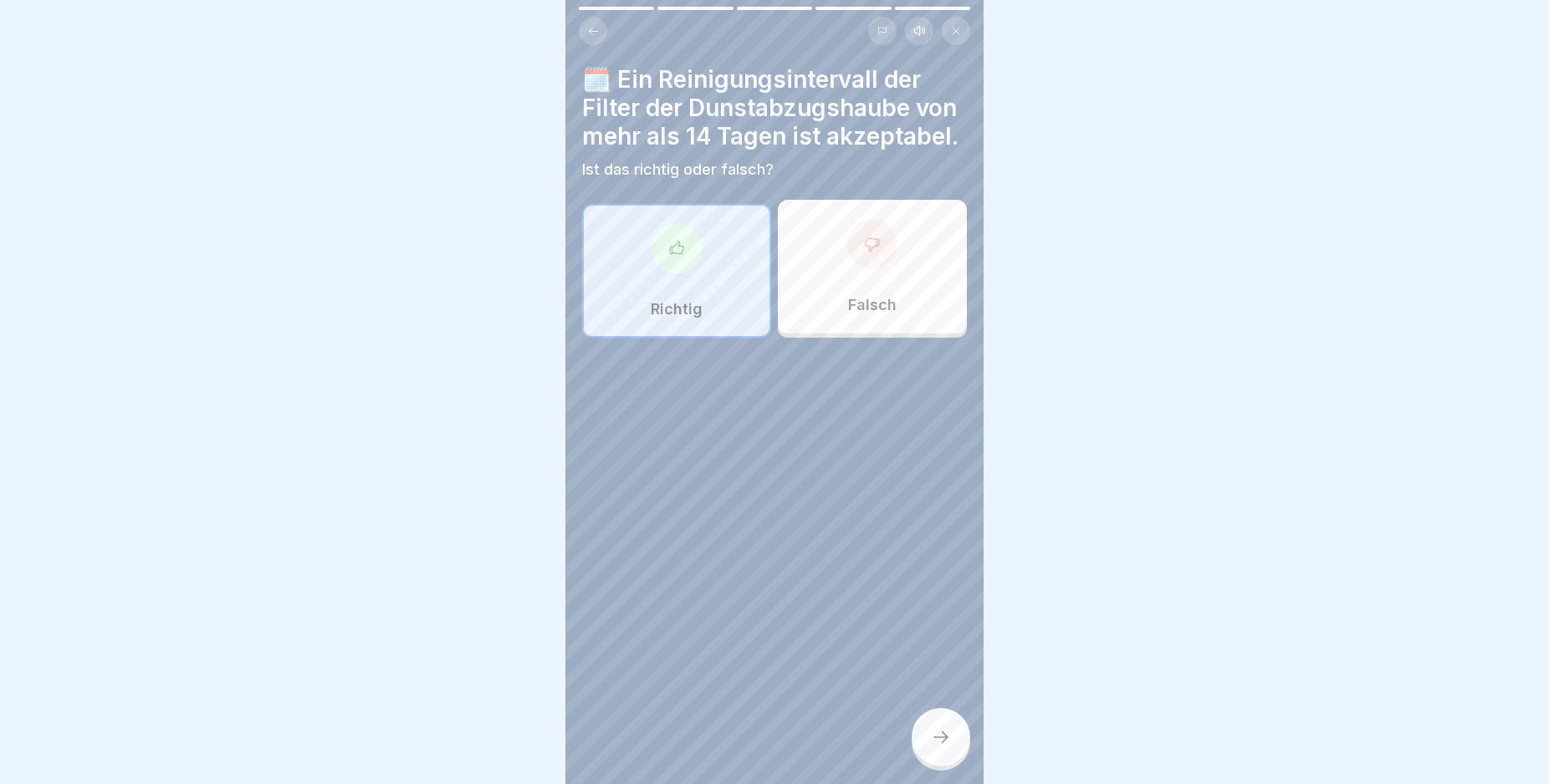
click at [934, 746] on icon at bounding box center [940, 737] width 20 height 20
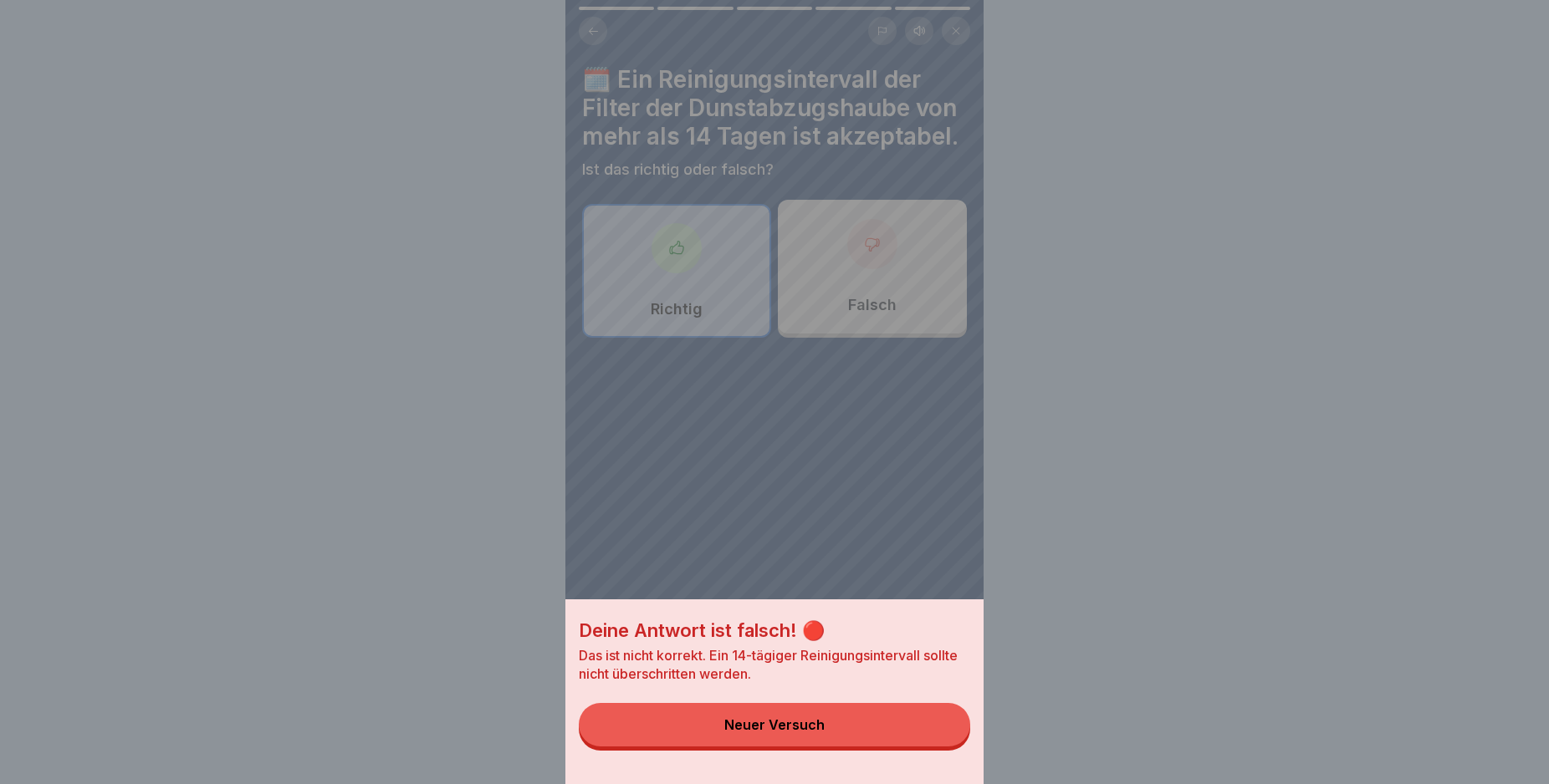
click at [933, 728] on button "Neuer Versuch" at bounding box center [774, 725] width 392 height 44
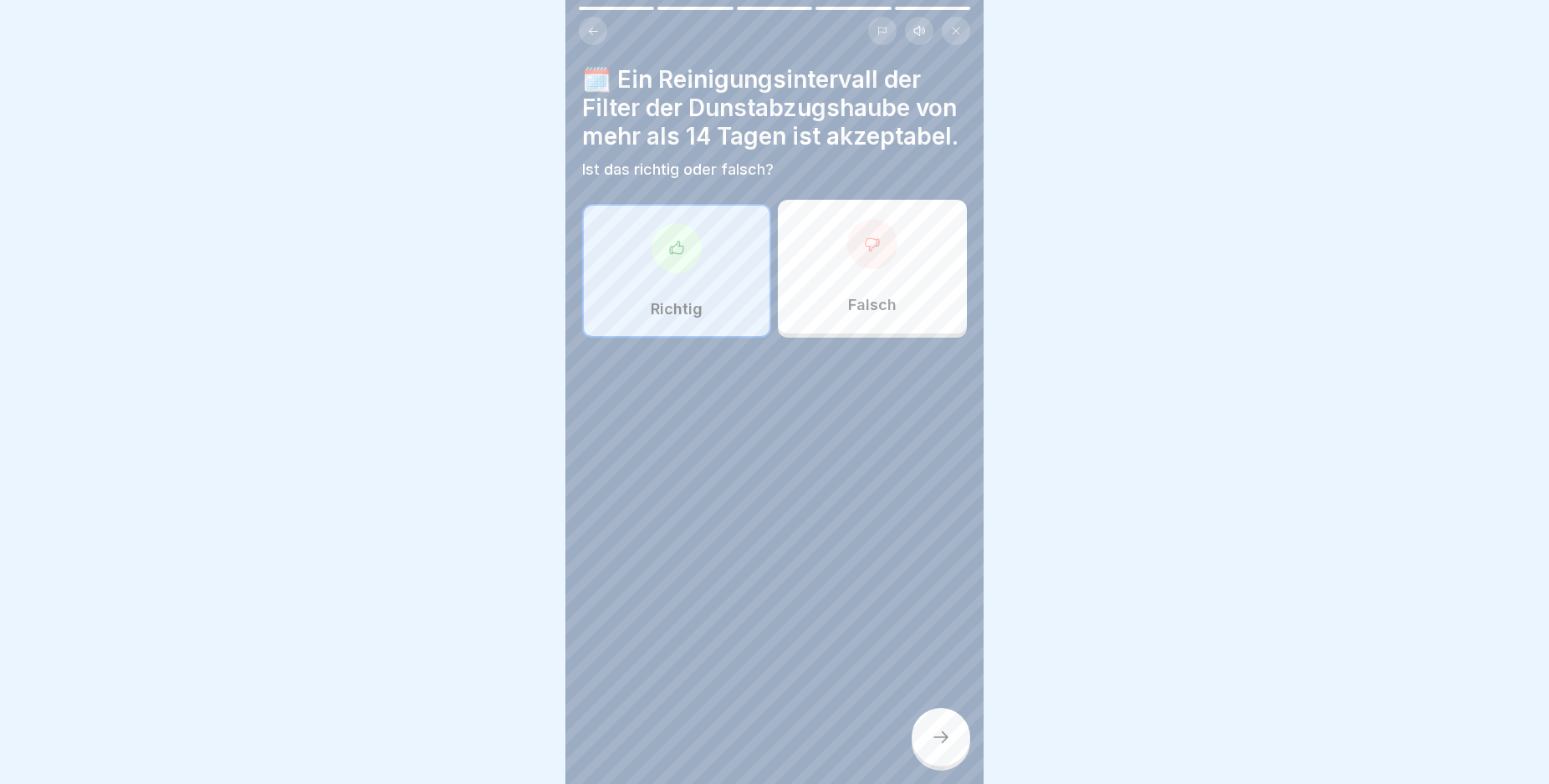
click at [900, 297] on div "Falsch" at bounding box center [871, 267] width 189 height 134
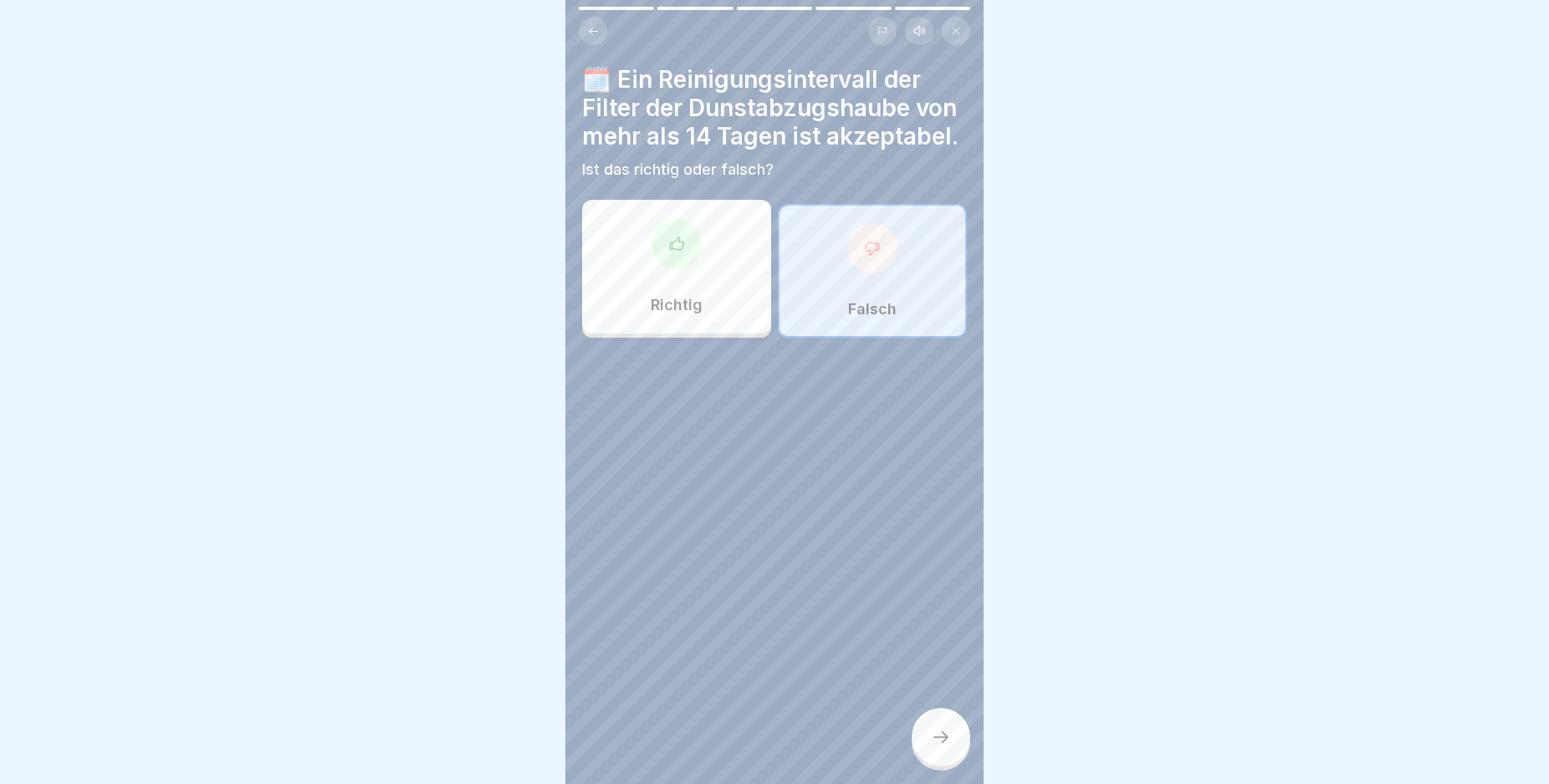
click at [935, 734] on div at bounding box center [940, 737] width 58 height 58
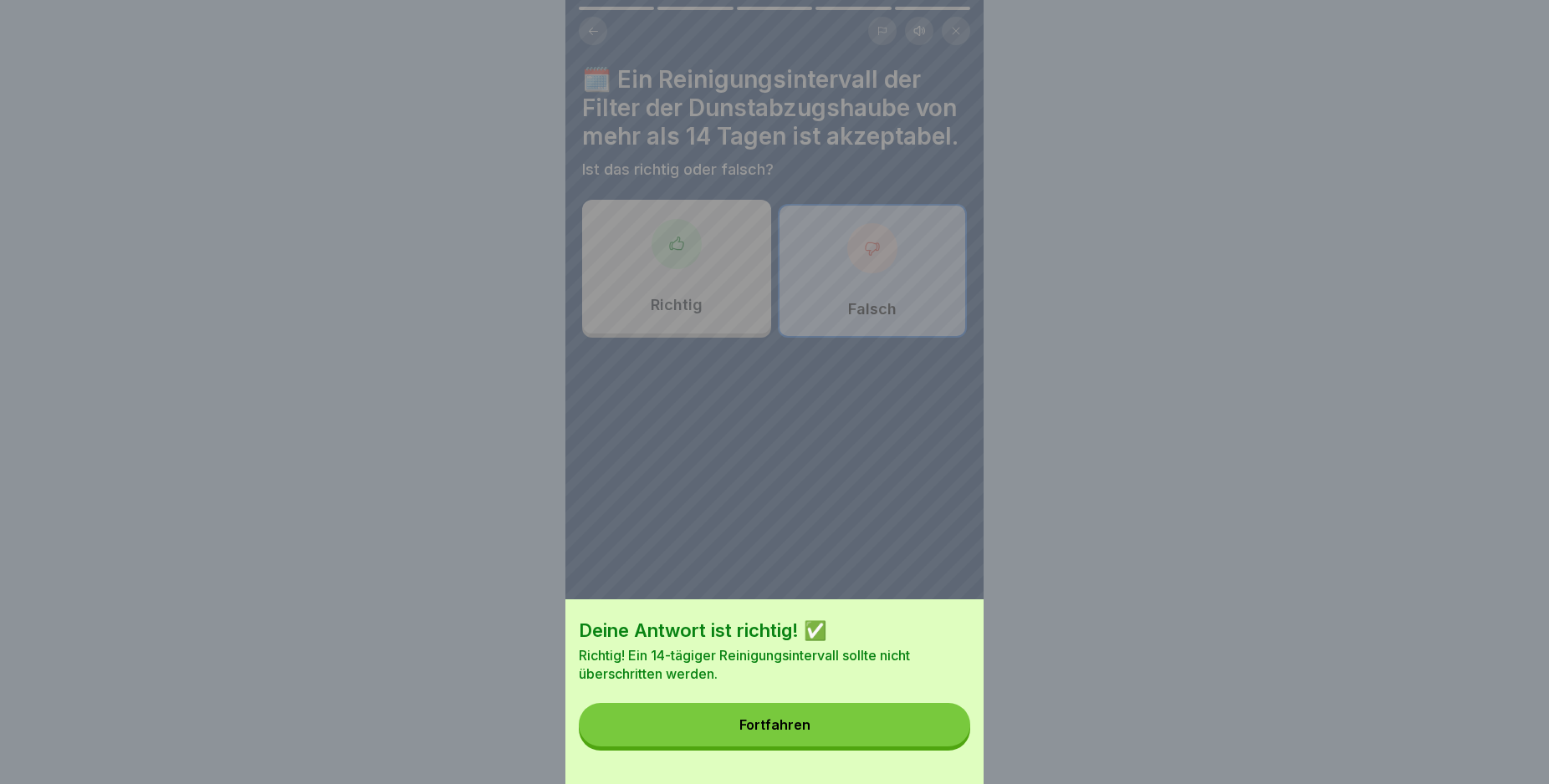
click at [935, 734] on button "Fortfahren" at bounding box center [774, 725] width 392 height 44
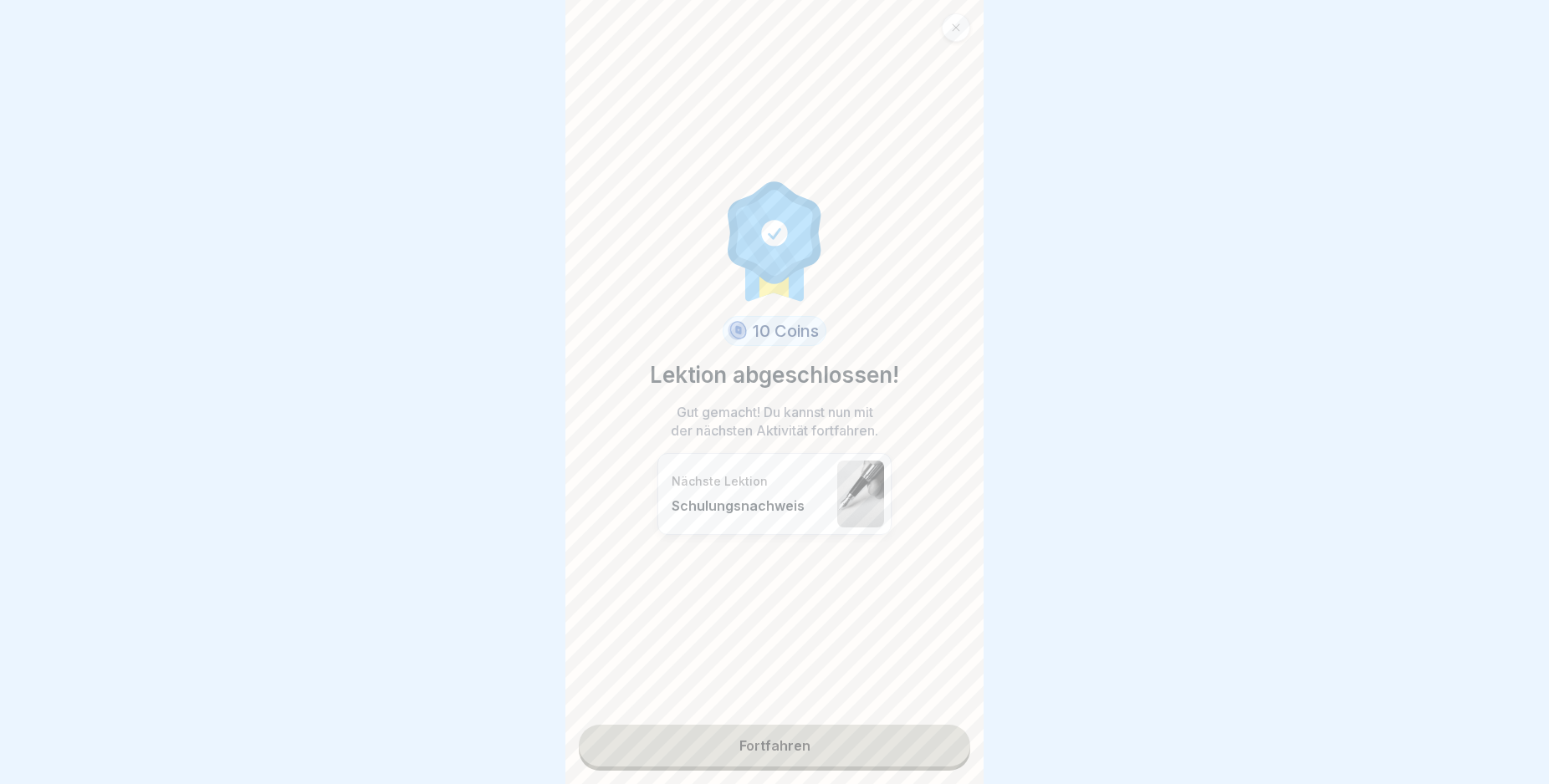
click at [922, 745] on link "Fortfahren" at bounding box center [774, 745] width 392 height 42
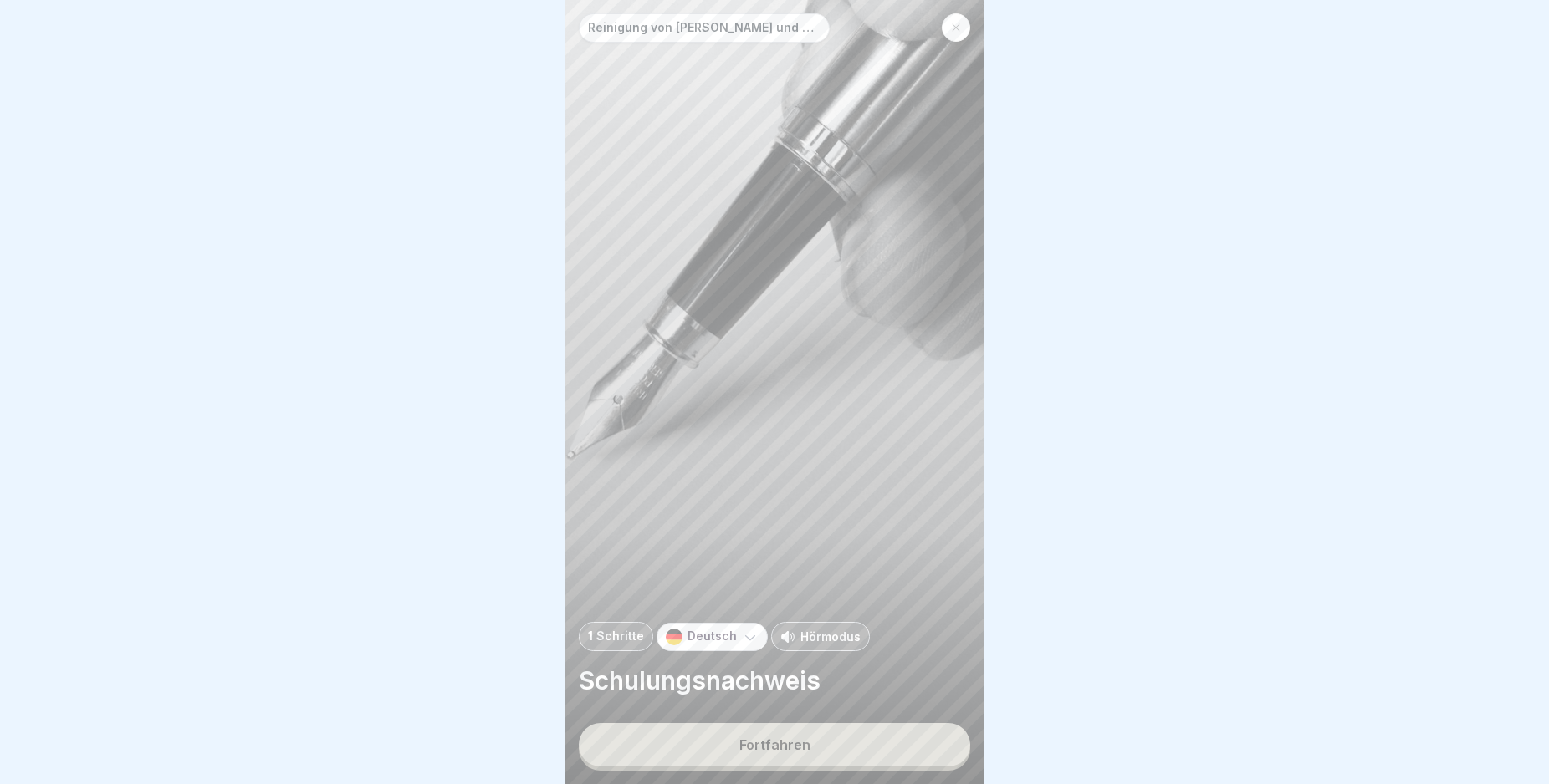
click at [922, 745] on button "Fortfahren" at bounding box center [774, 744] width 392 height 44
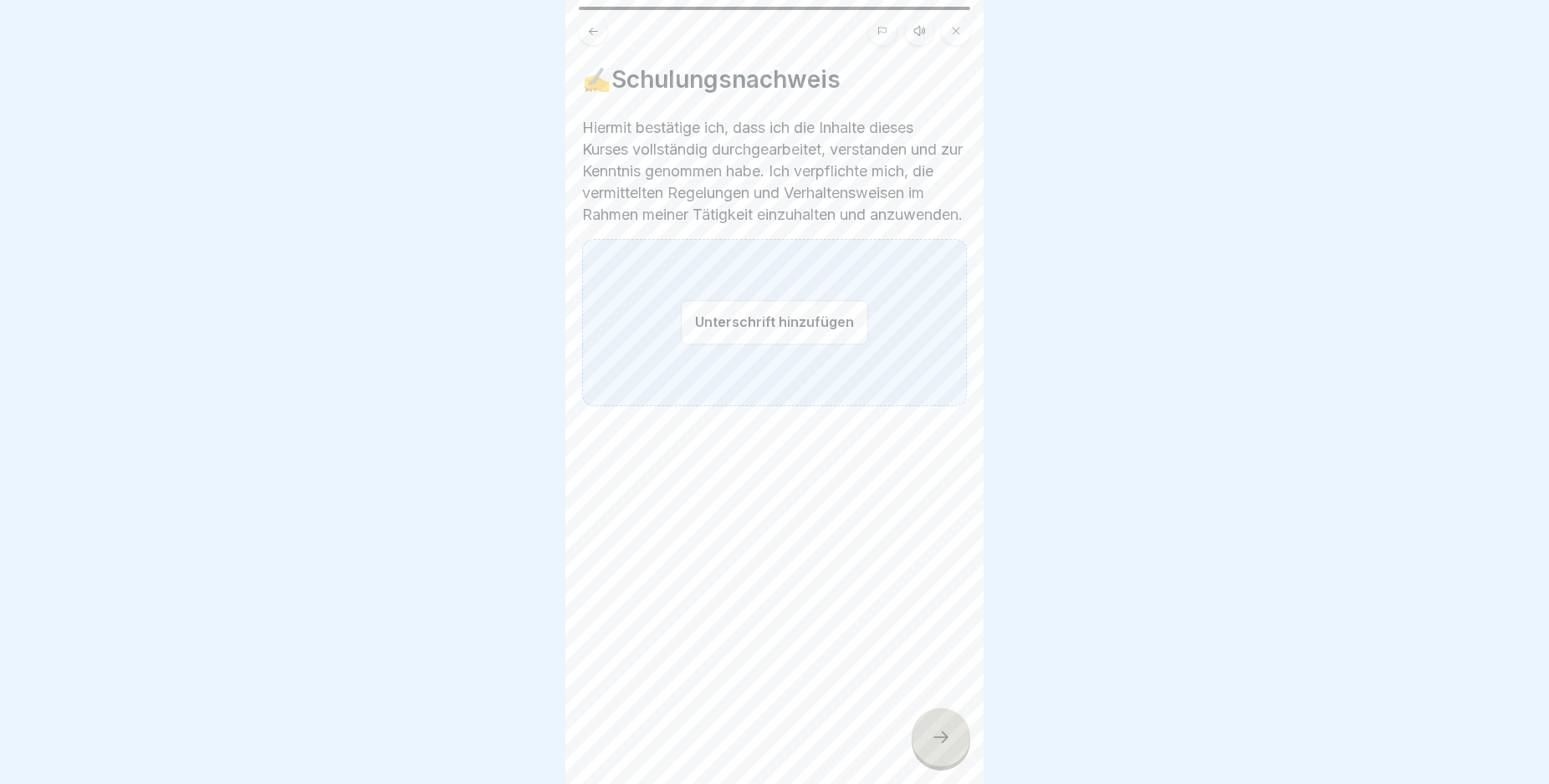
click at [715, 342] on button "Unterschrift hinzufügen" at bounding box center [774, 323] width 187 height 45
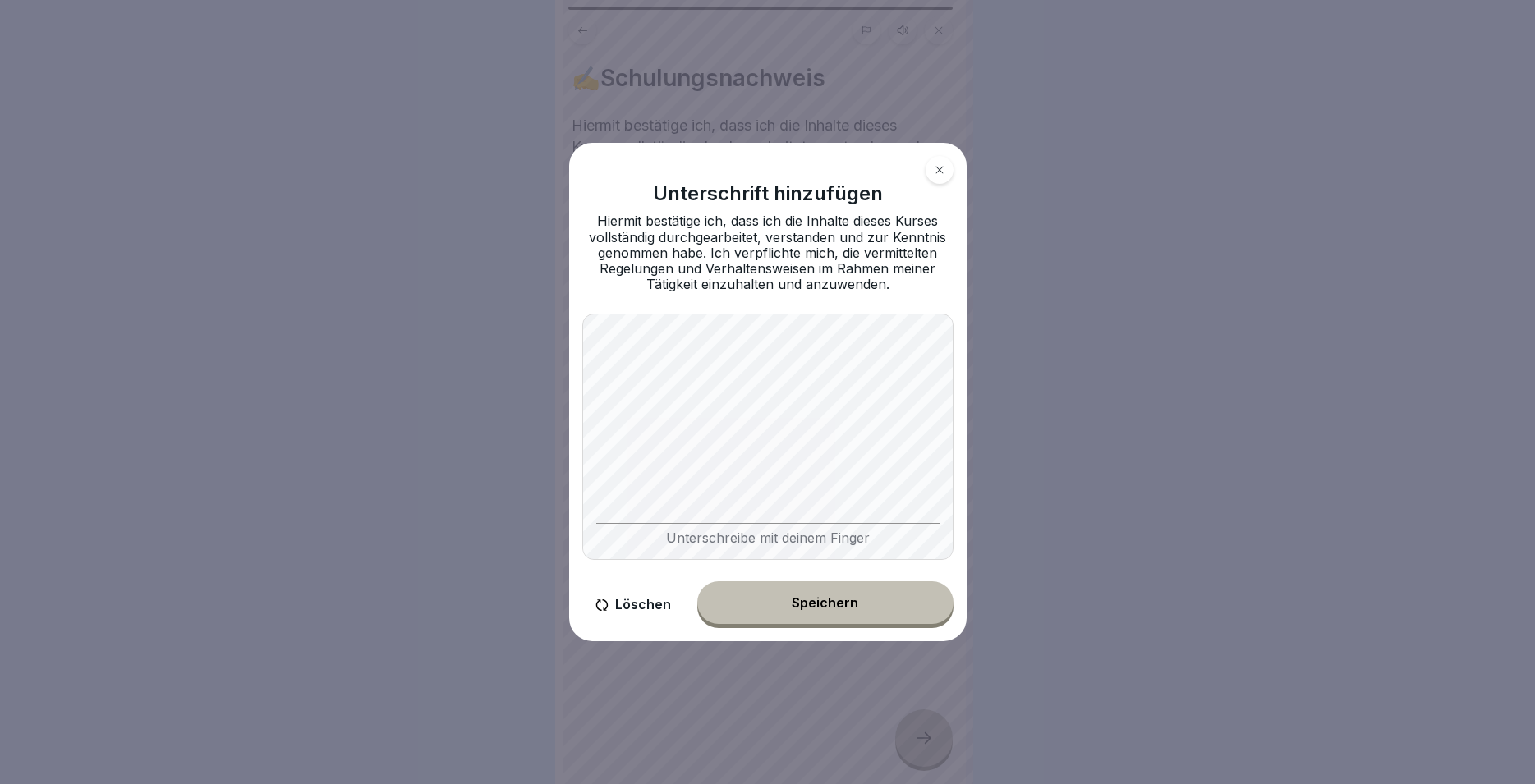
click at [807, 539] on div "Unterschreibe mit deinem Finger" at bounding box center [768, 437] width 371 height 246
click at [808, 606] on div "Speichern" at bounding box center [825, 603] width 67 height 15
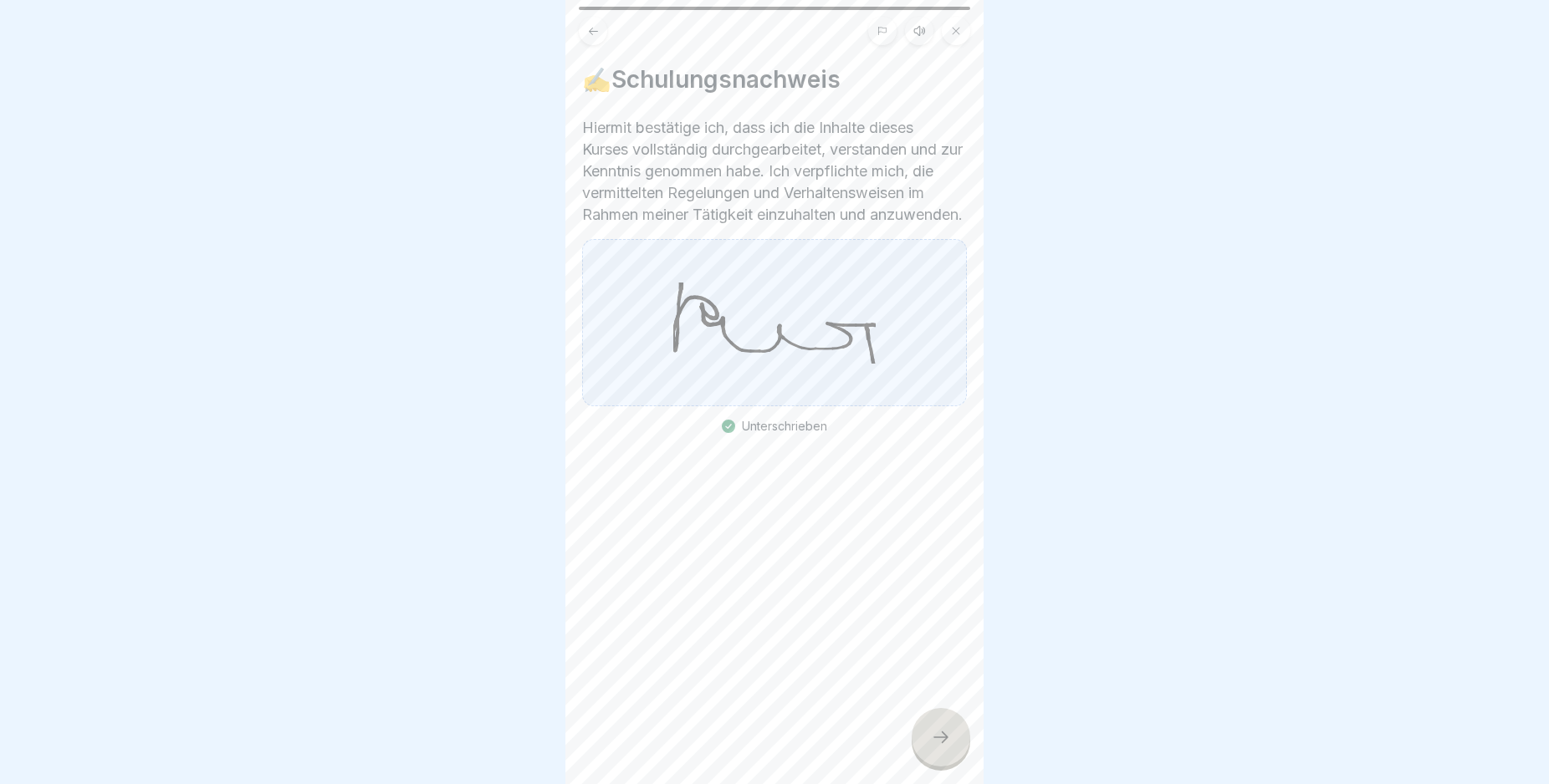
click at [943, 747] on icon at bounding box center [940, 737] width 20 height 20
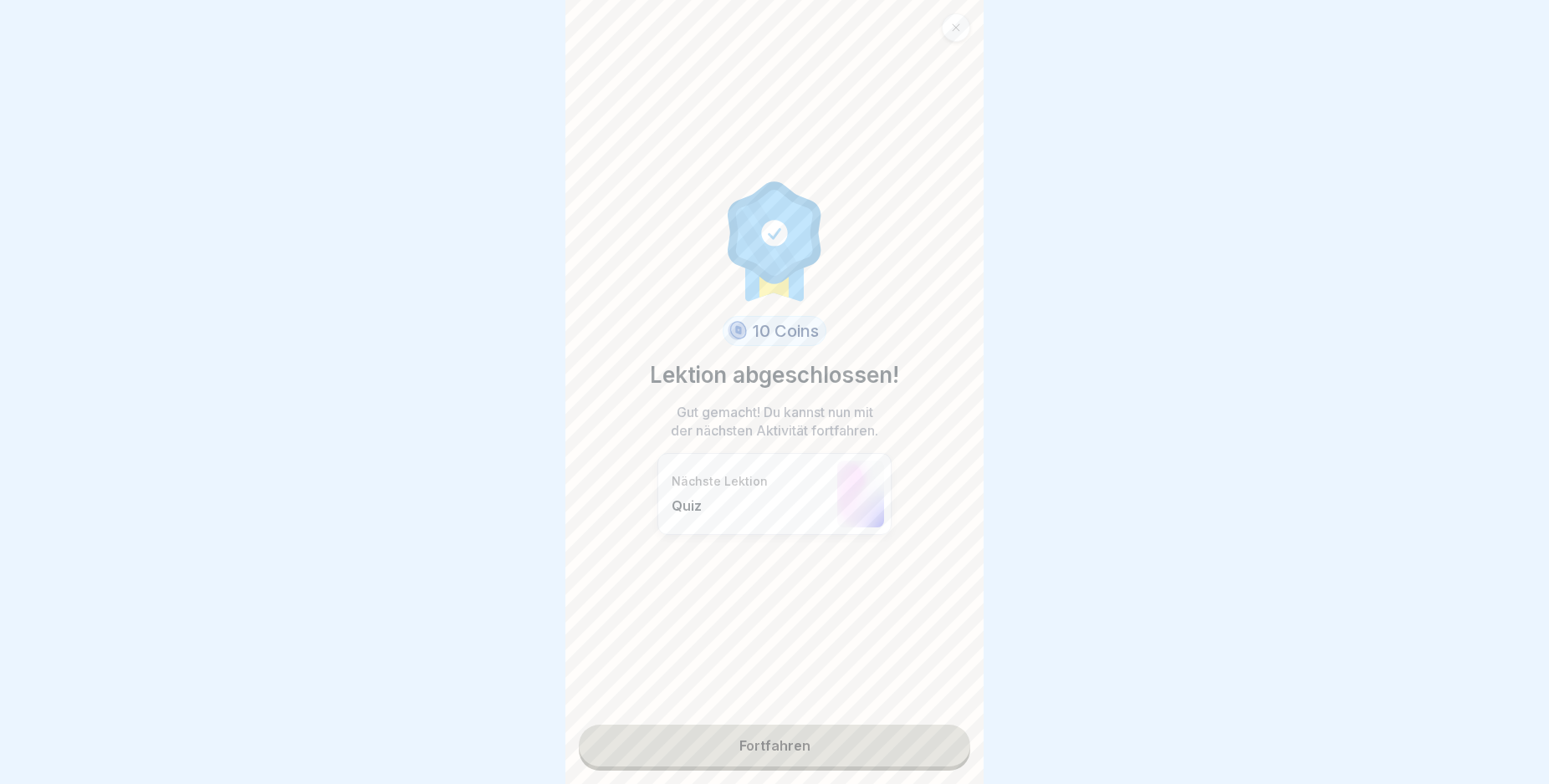
click at [890, 748] on link "Fortfahren" at bounding box center [774, 745] width 392 height 42
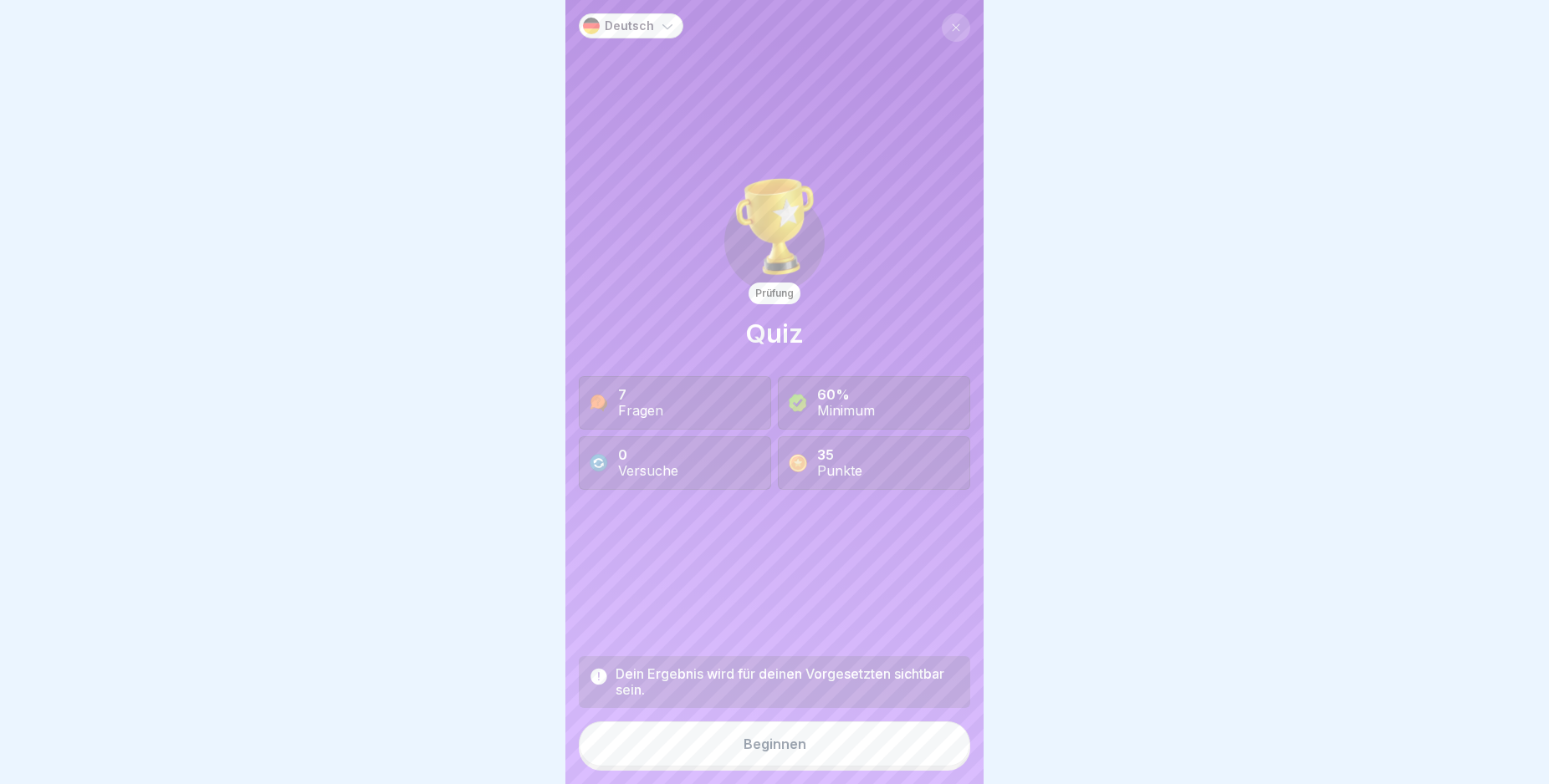
click at [848, 751] on button "Beginnen" at bounding box center [774, 744] width 392 height 46
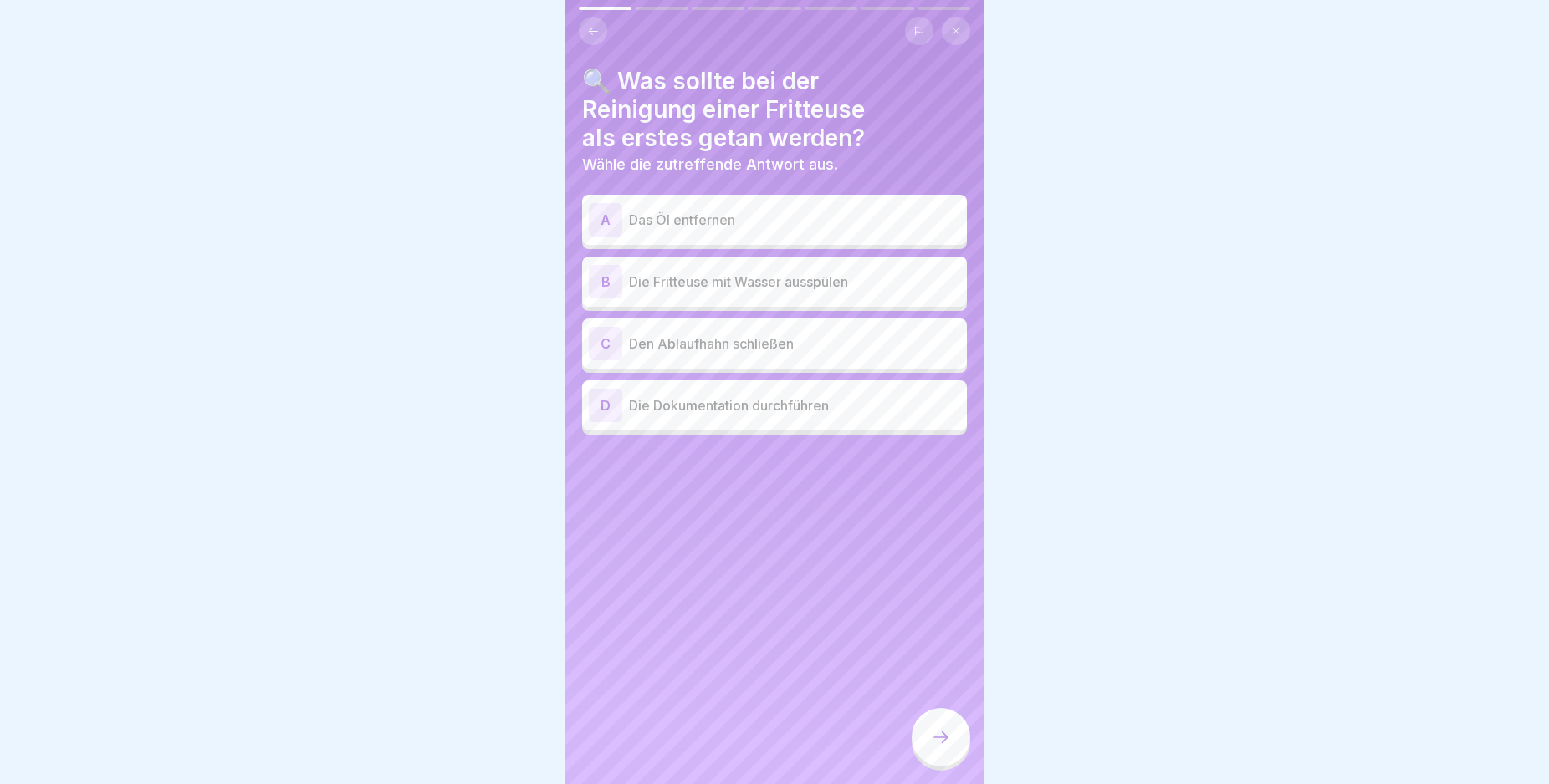
click at [607, 223] on div "A" at bounding box center [605, 220] width 34 height 34
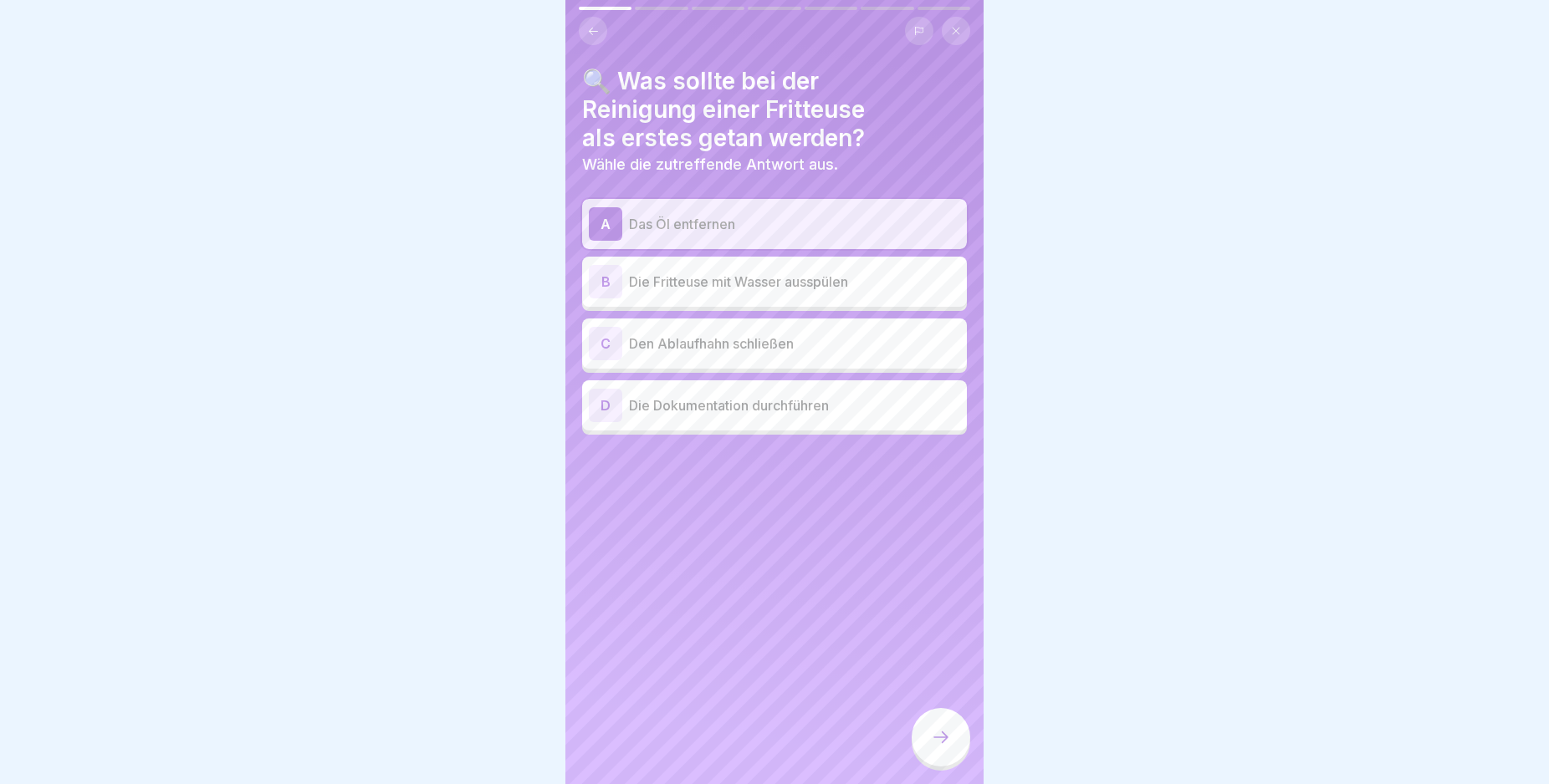
click at [935, 741] on div at bounding box center [940, 737] width 58 height 58
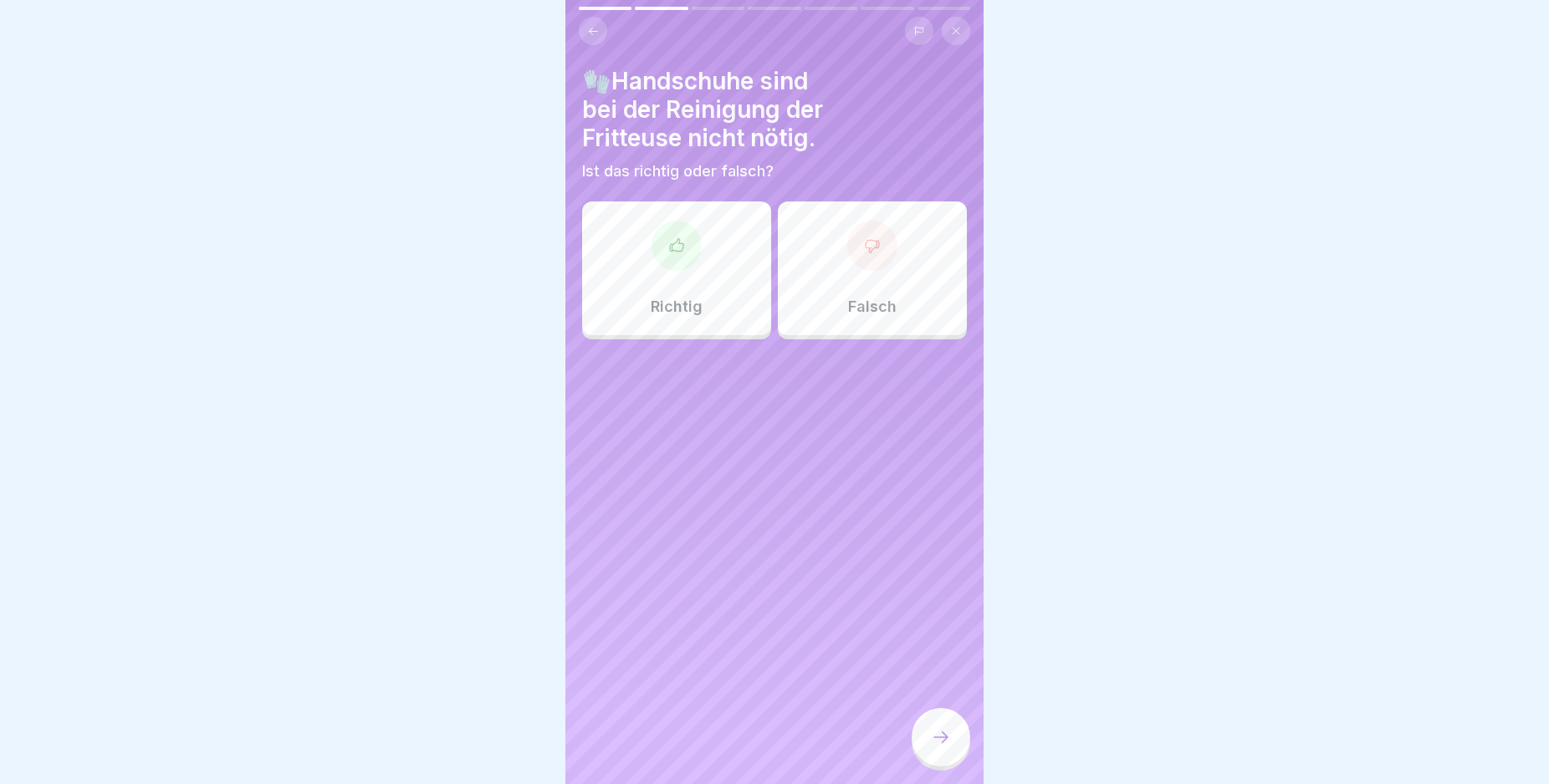
click at [733, 279] on div "Richtig" at bounding box center [677, 268] width 189 height 134
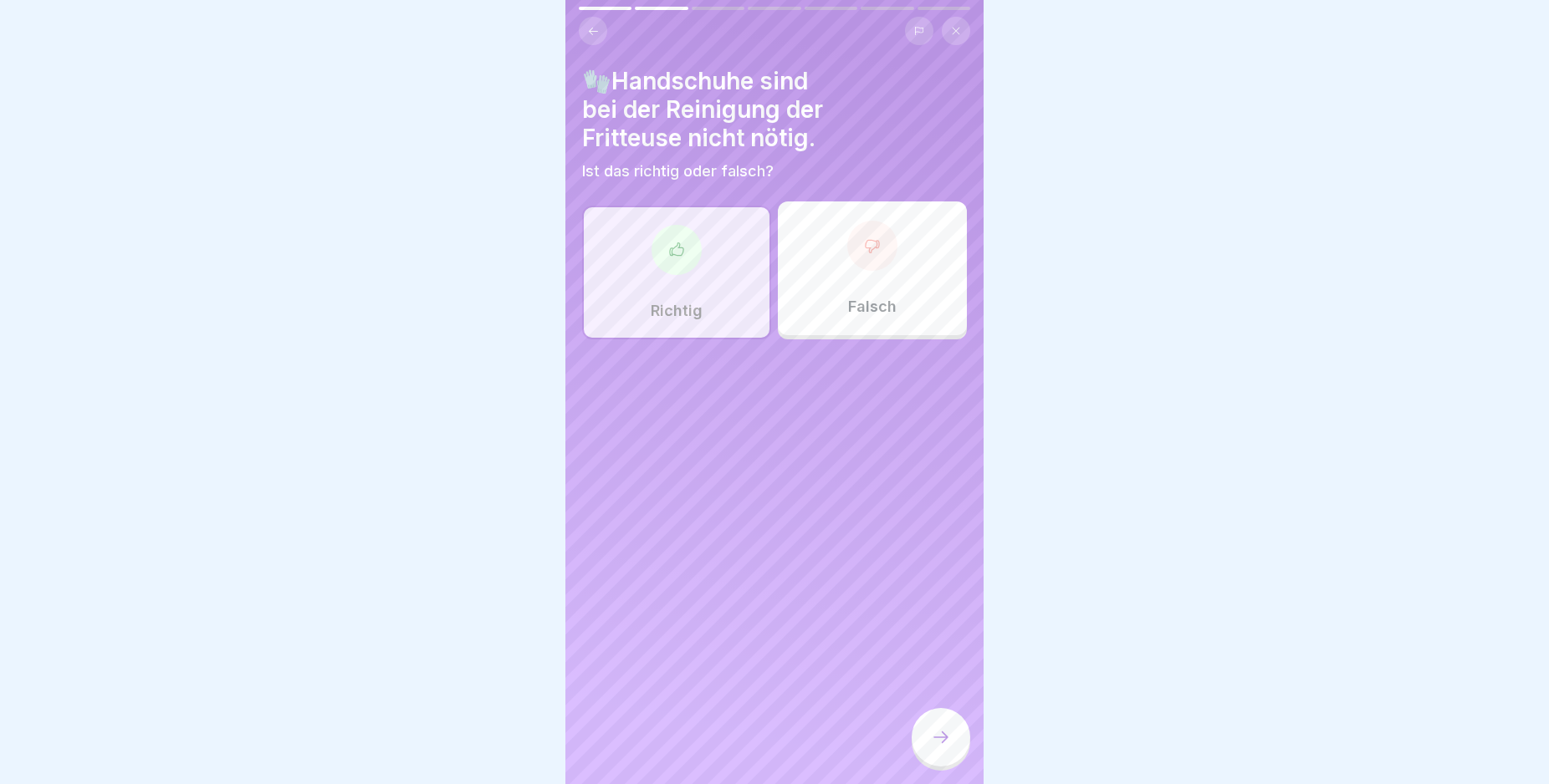
click at [935, 747] on icon at bounding box center [940, 737] width 20 height 20
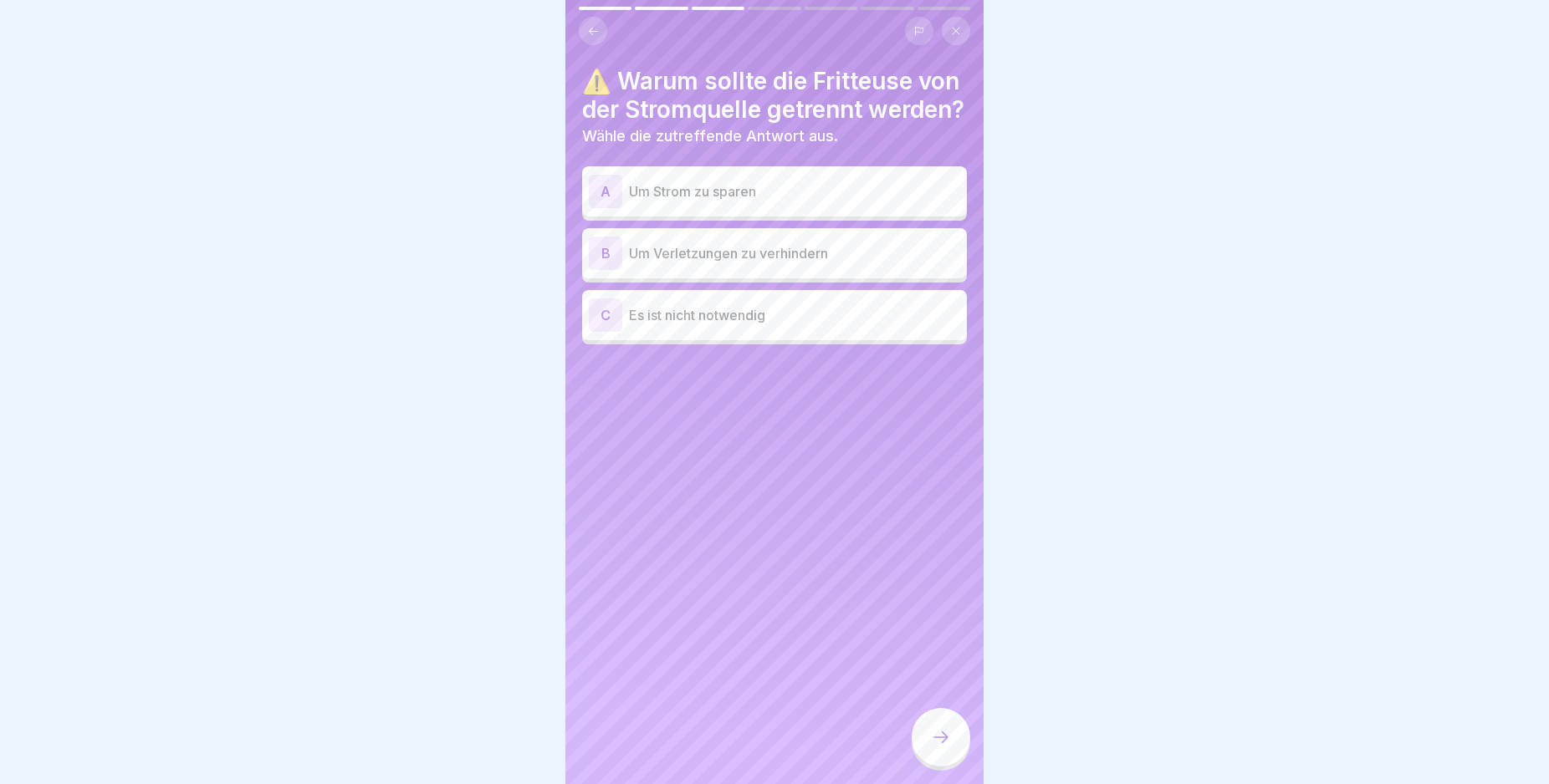
click at [604, 270] on div "B" at bounding box center [605, 253] width 34 height 34
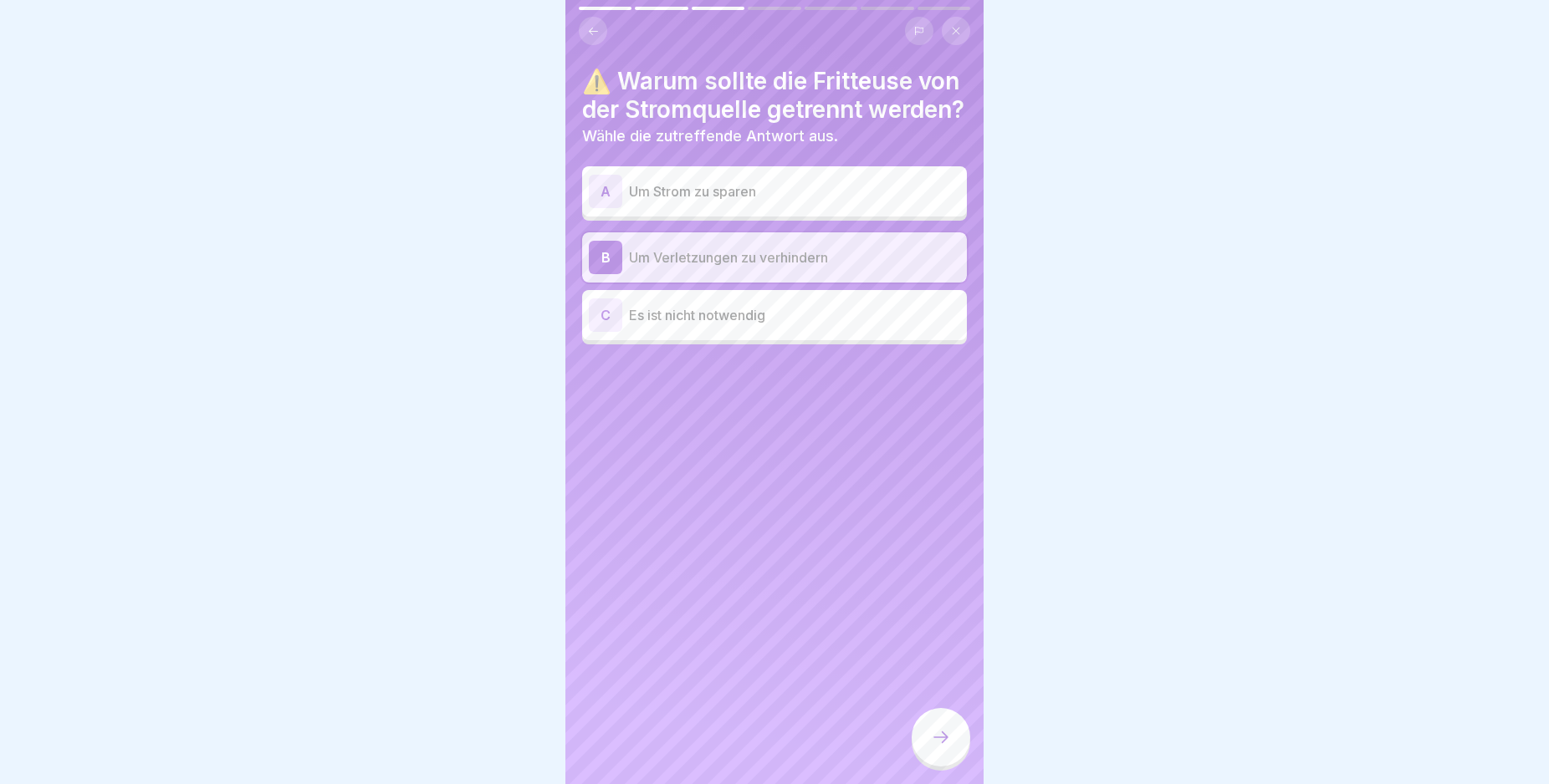
click at [936, 747] on icon at bounding box center [940, 737] width 20 height 20
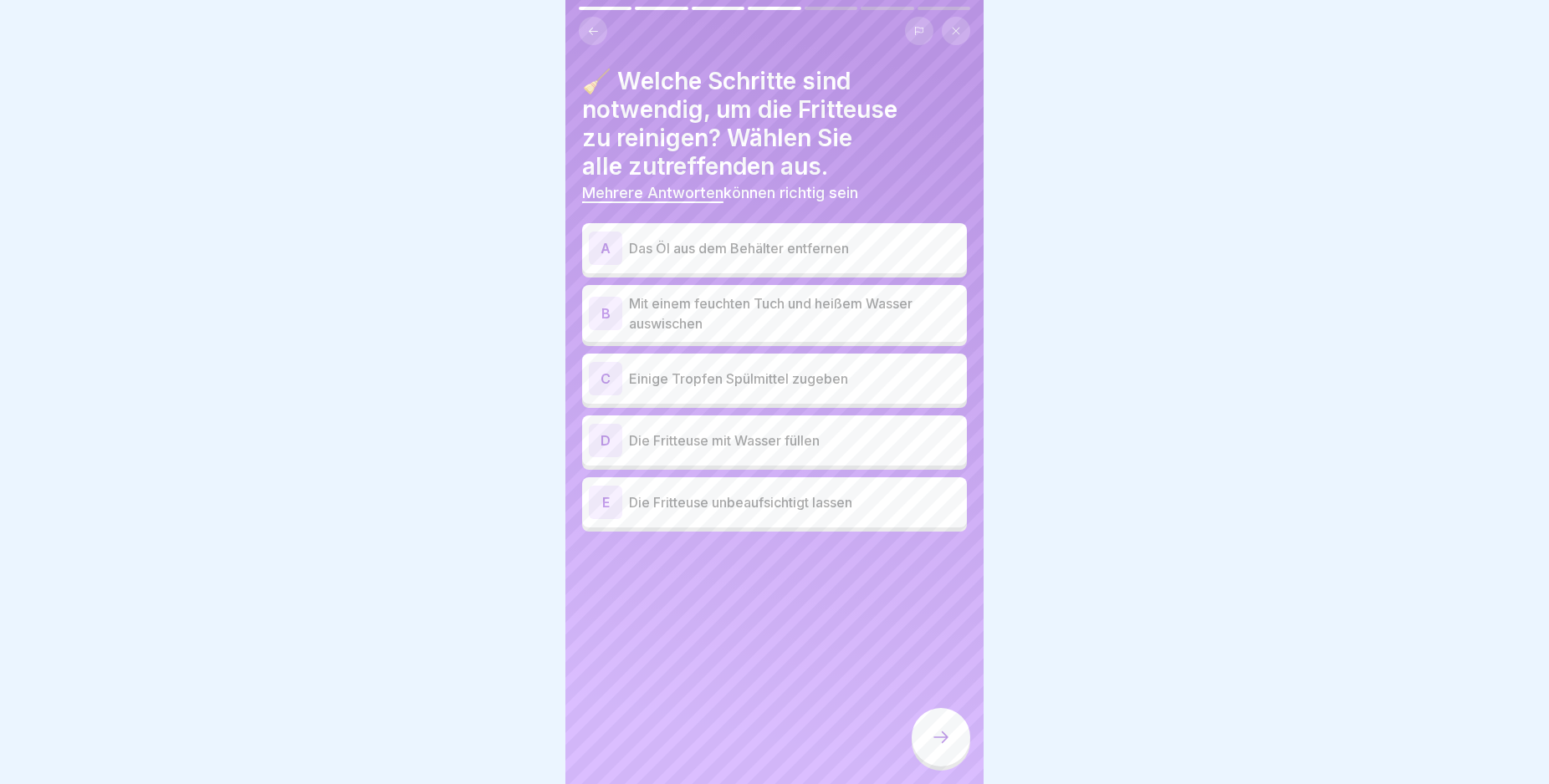
click at [606, 246] on div "A" at bounding box center [605, 248] width 34 height 34
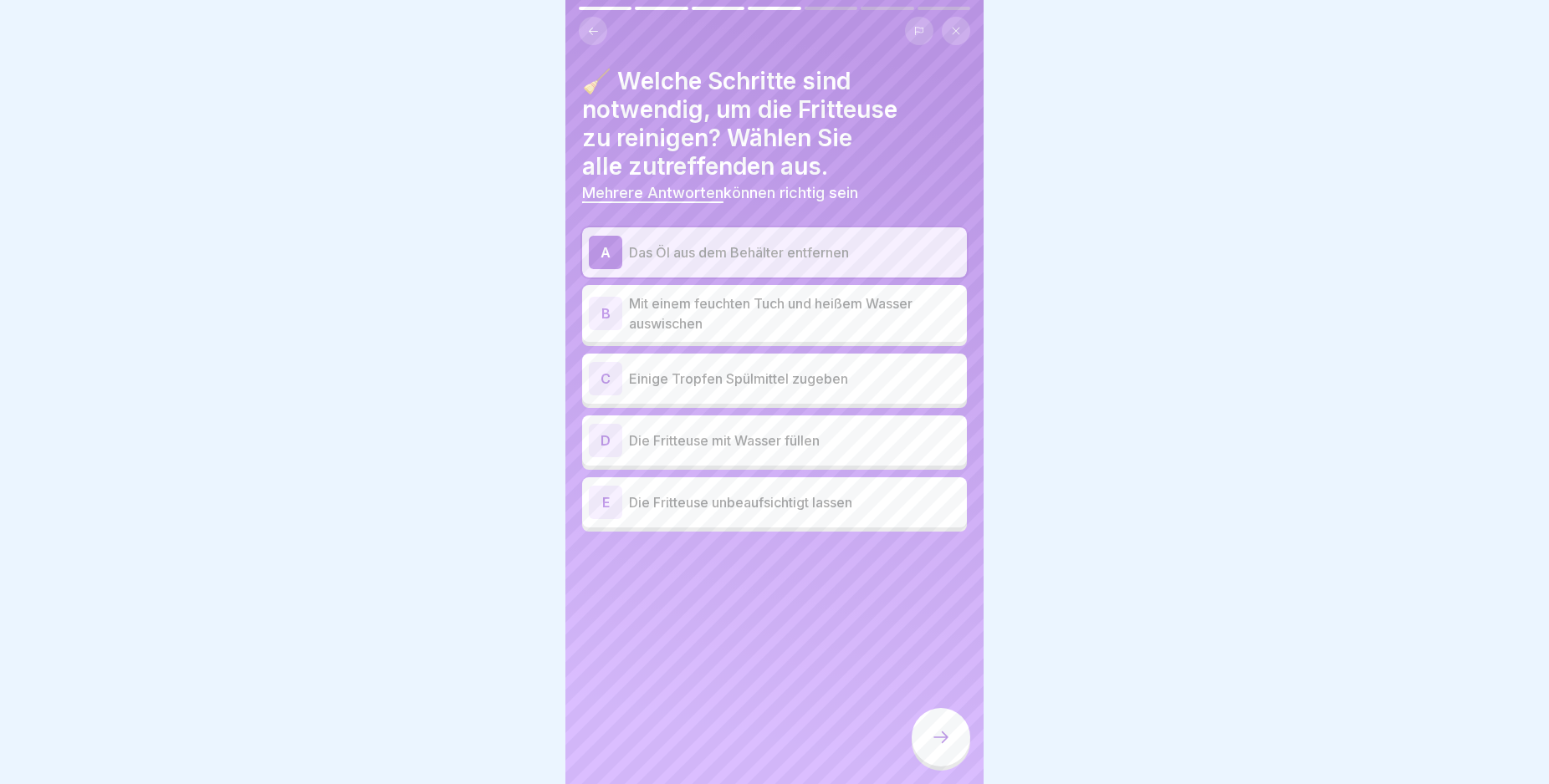
click at [602, 312] on div "B" at bounding box center [605, 313] width 34 height 34
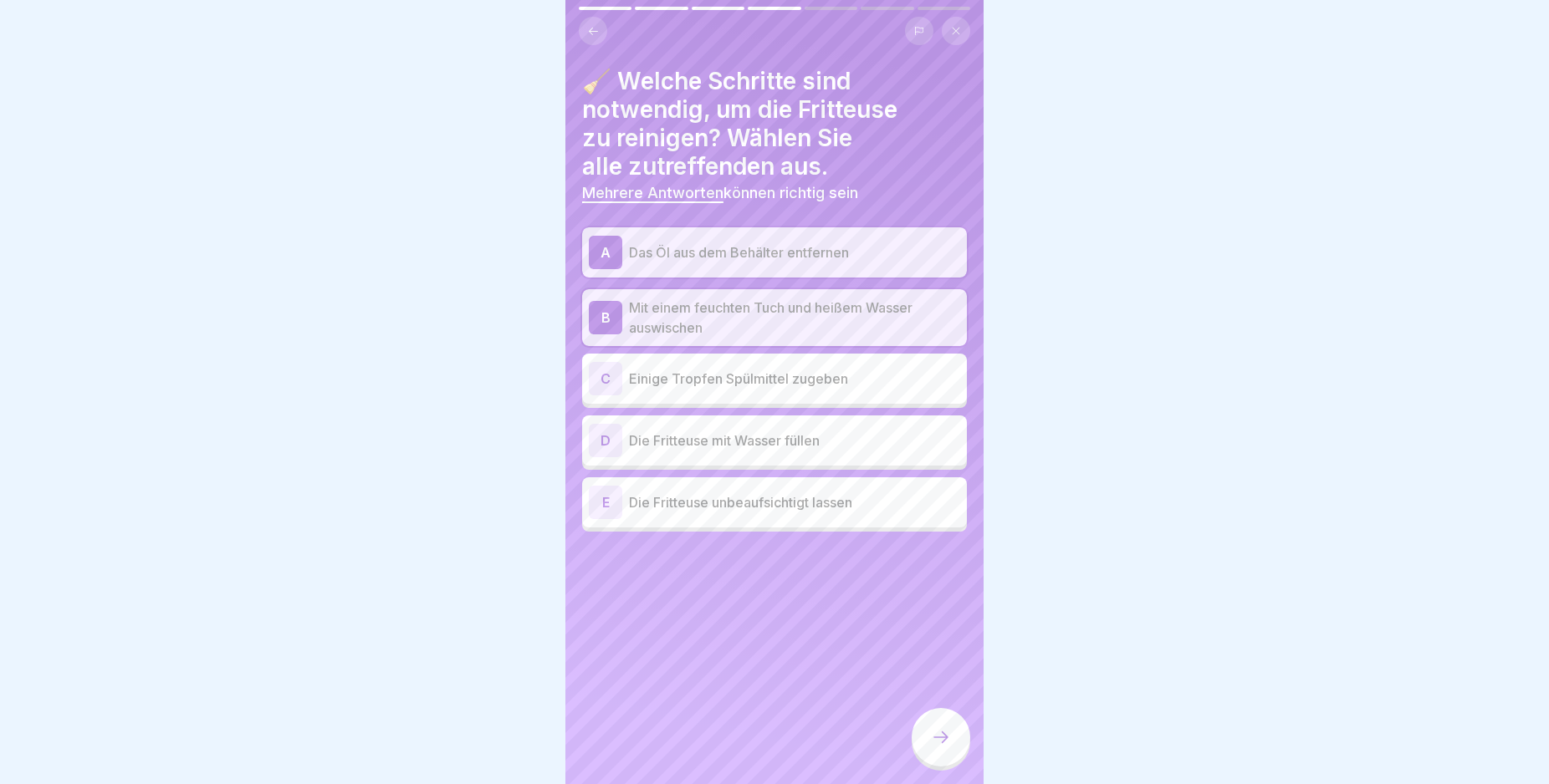
click at [608, 374] on div "C" at bounding box center [605, 379] width 34 height 34
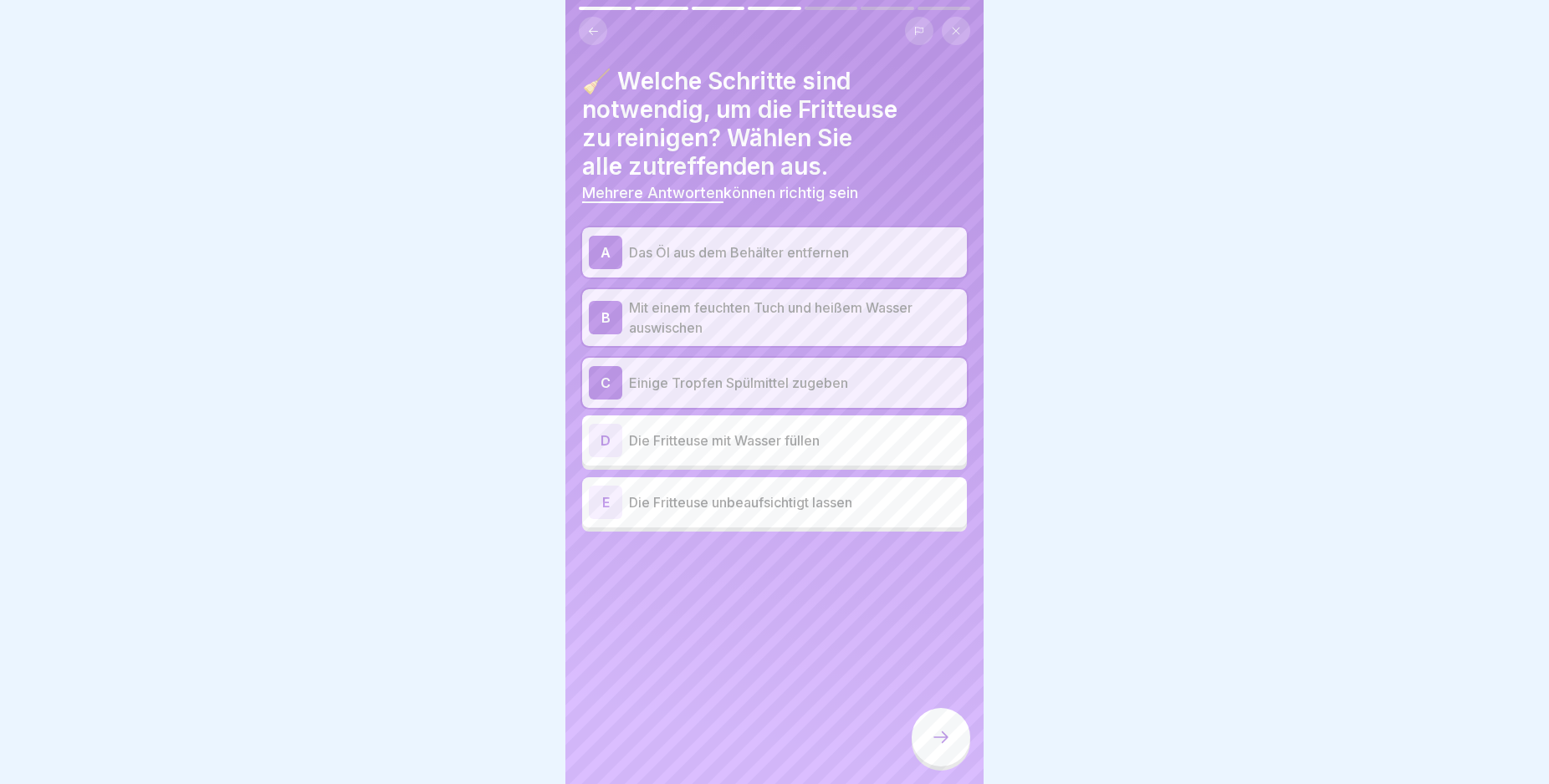
click at [606, 381] on div "C" at bounding box center [605, 383] width 34 height 34
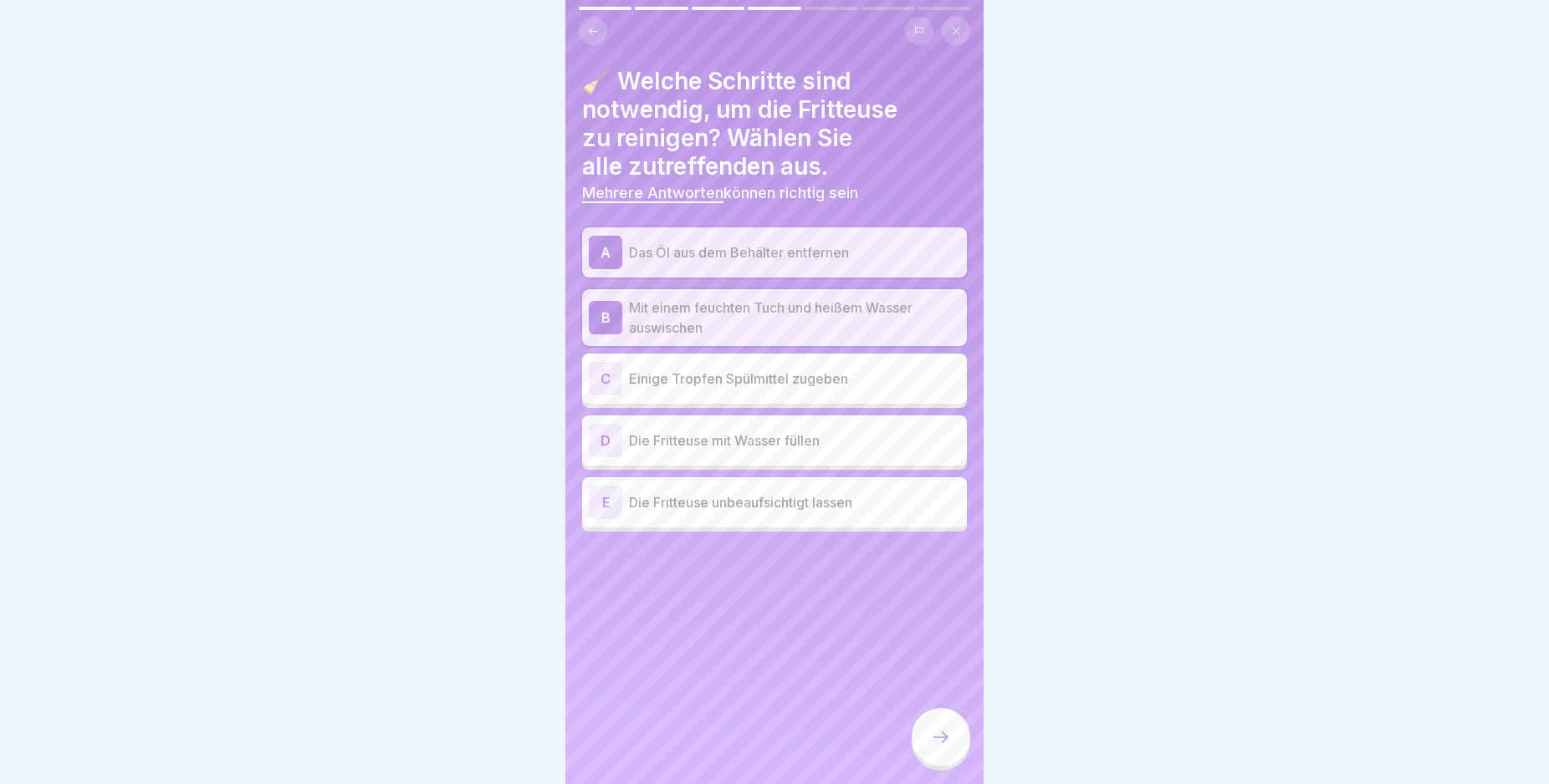
click at [930, 761] on div at bounding box center [940, 737] width 58 height 58
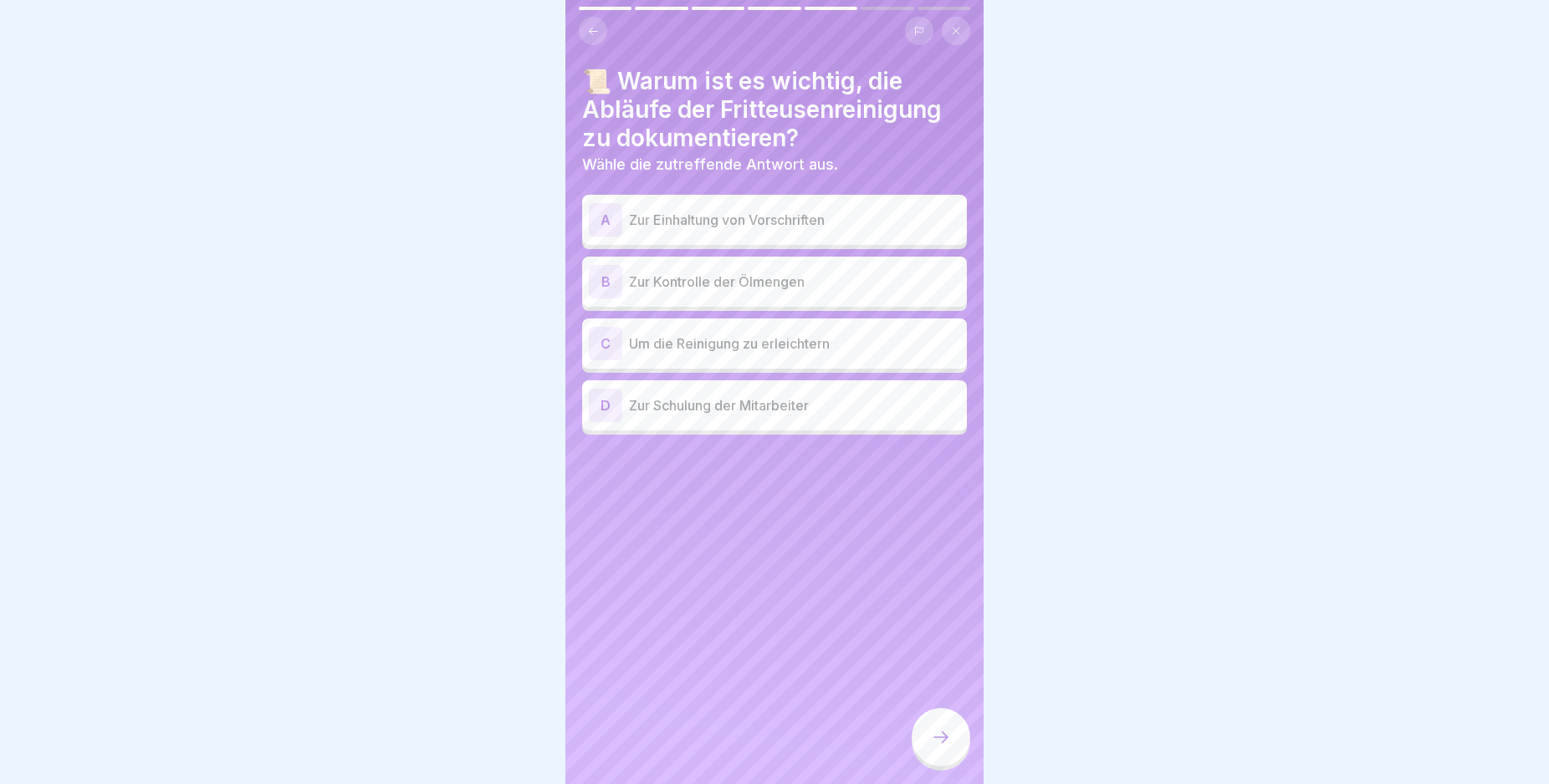
click at [605, 215] on div "A" at bounding box center [605, 220] width 34 height 34
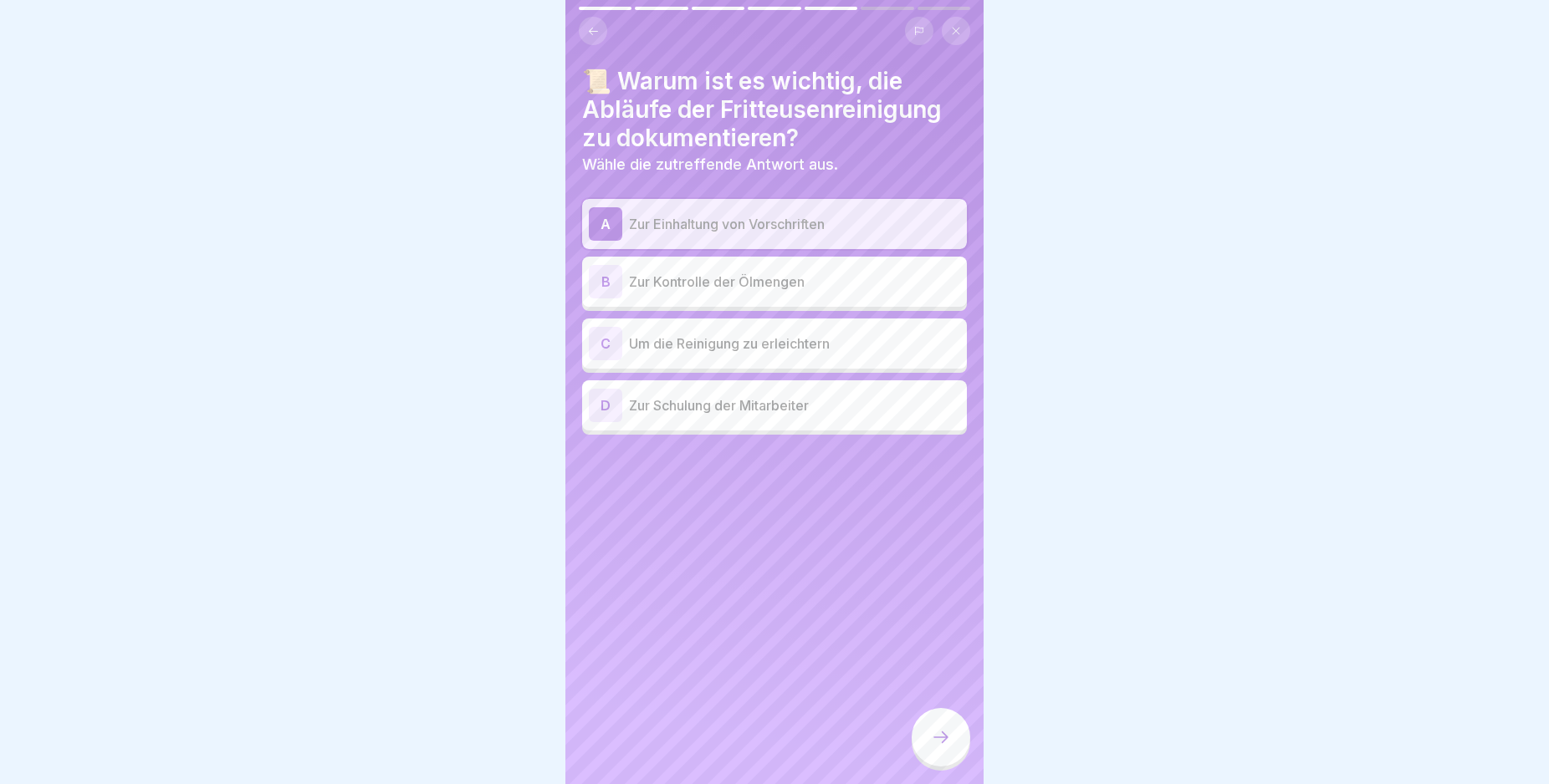
click at [940, 747] on icon at bounding box center [940, 737] width 20 height 20
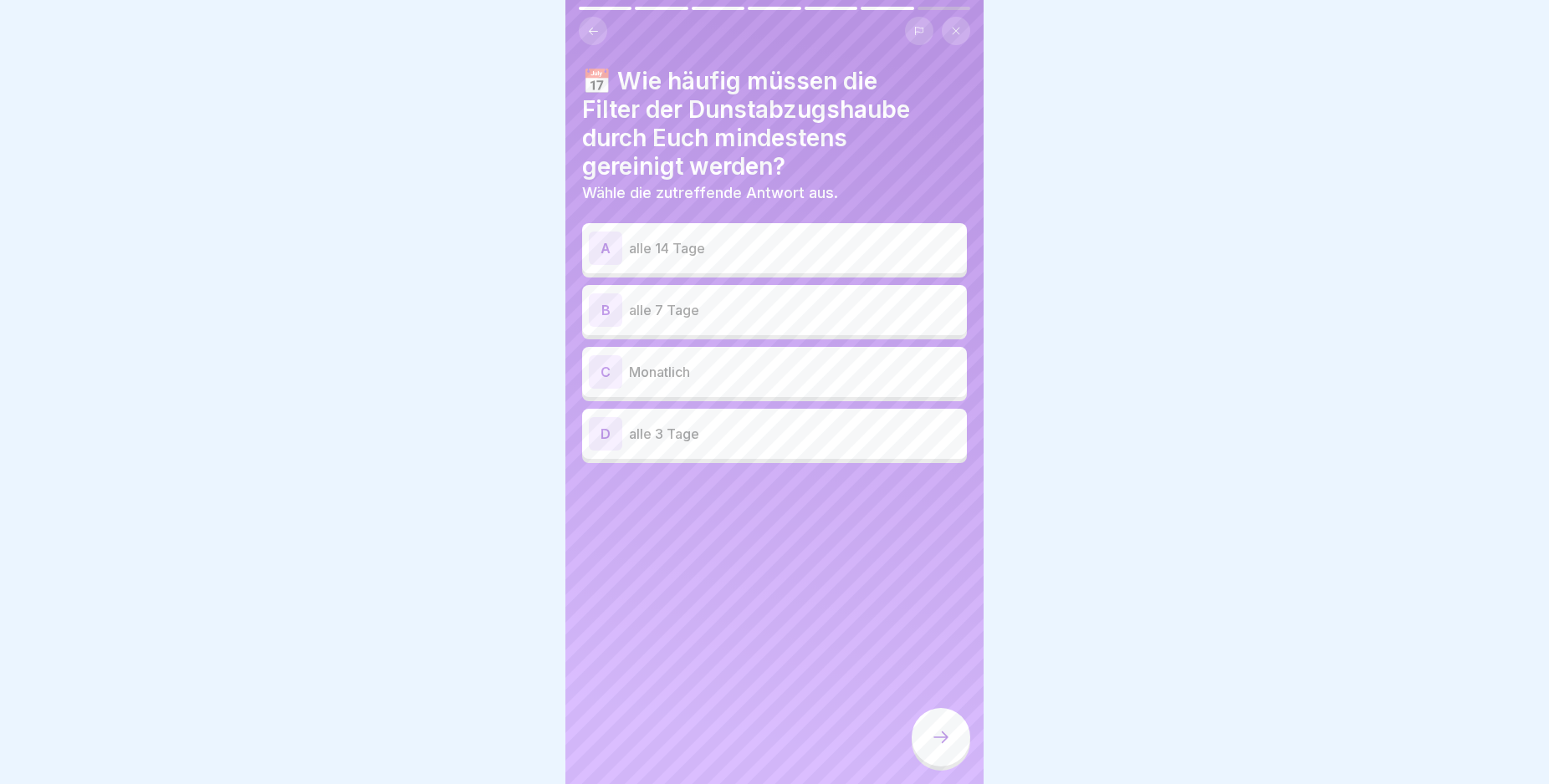
click at [612, 241] on div "A" at bounding box center [605, 248] width 34 height 34
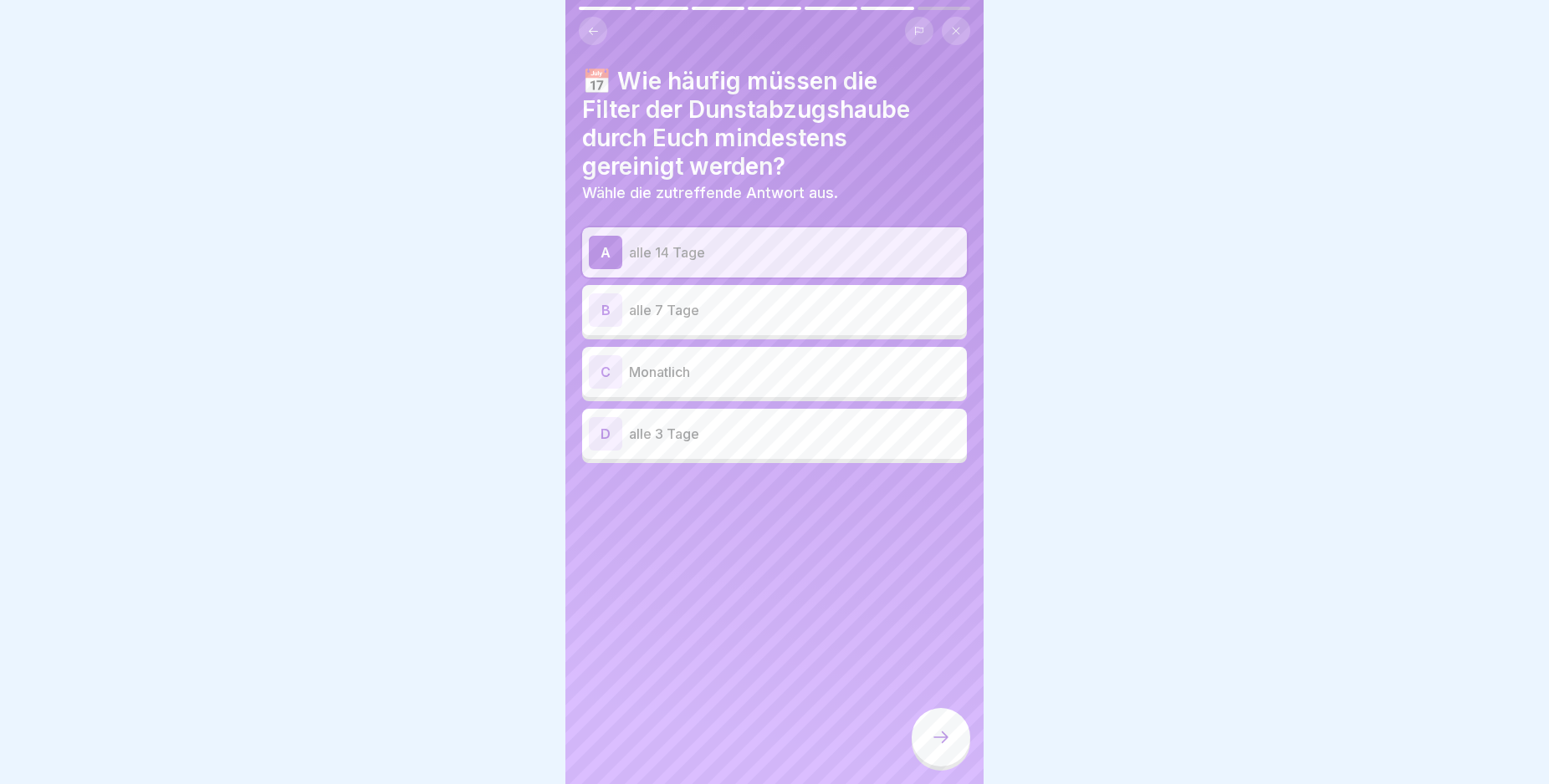
click at [933, 765] on div at bounding box center [940, 737] width 58 height 58
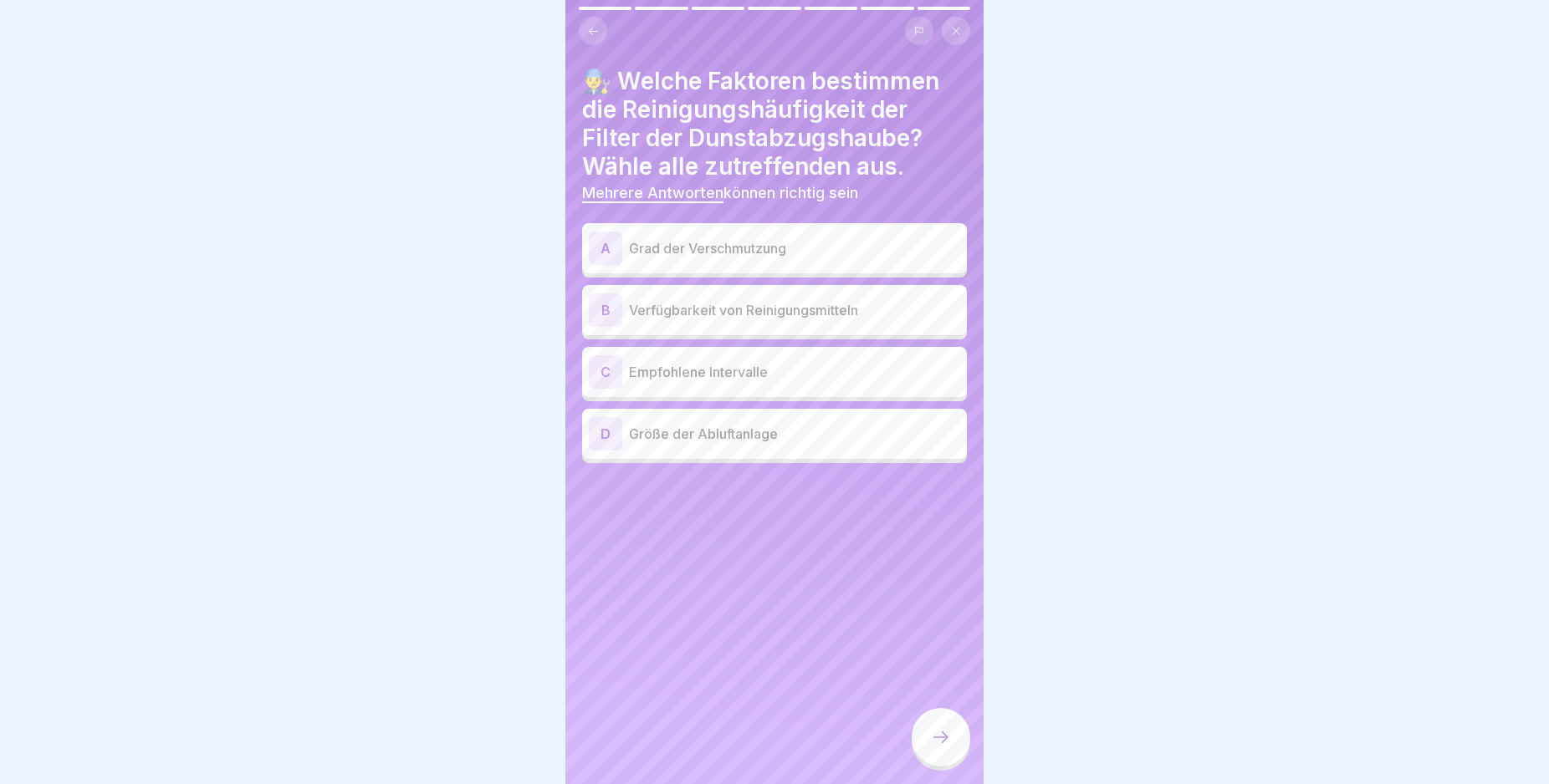
click at [602, 242] on div "A" at bounding box center [605, 248] width 34 height 34
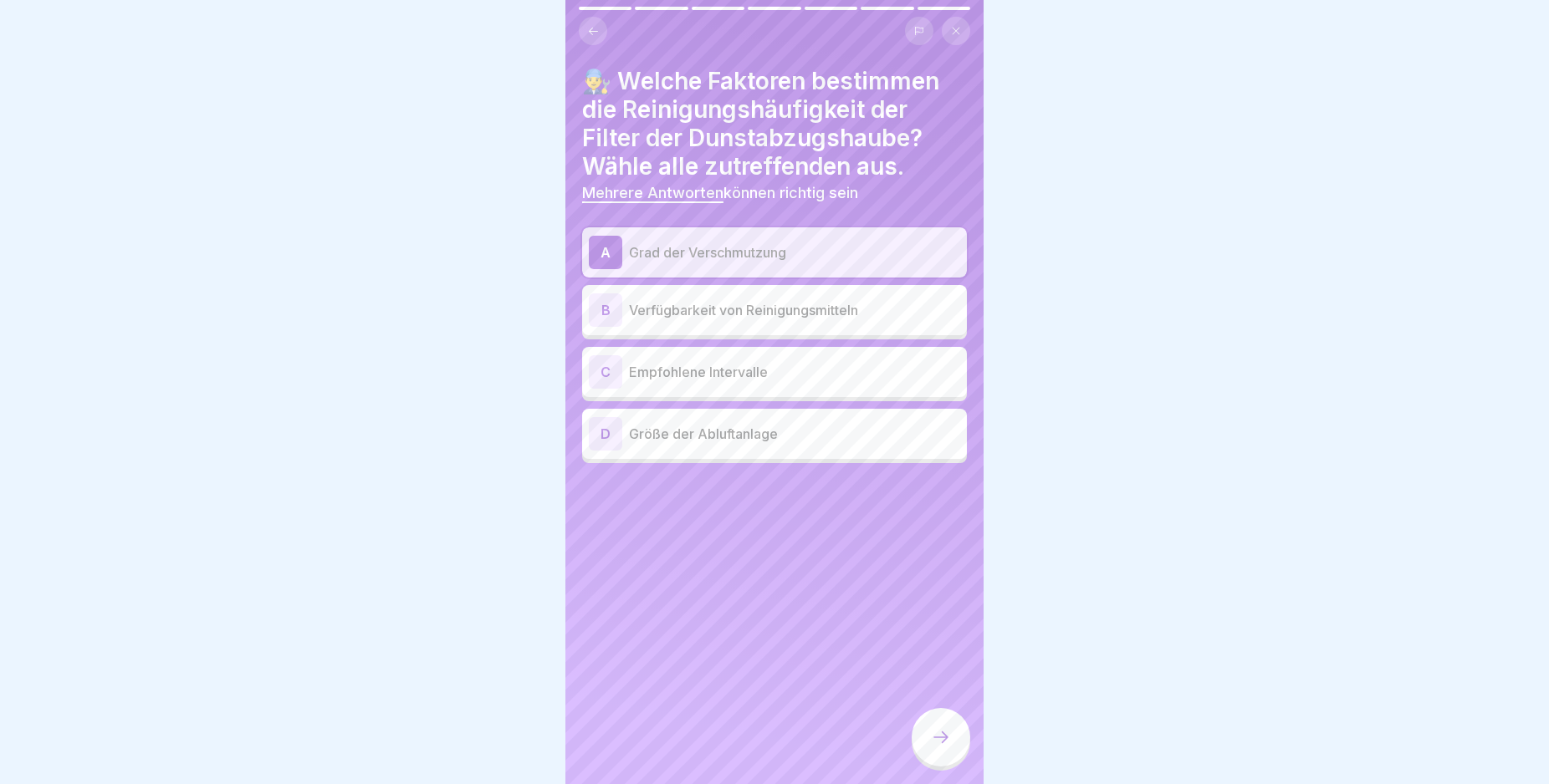
click at [606, 373] on div "C" at bounding box center [605, 372] width 34 height 34
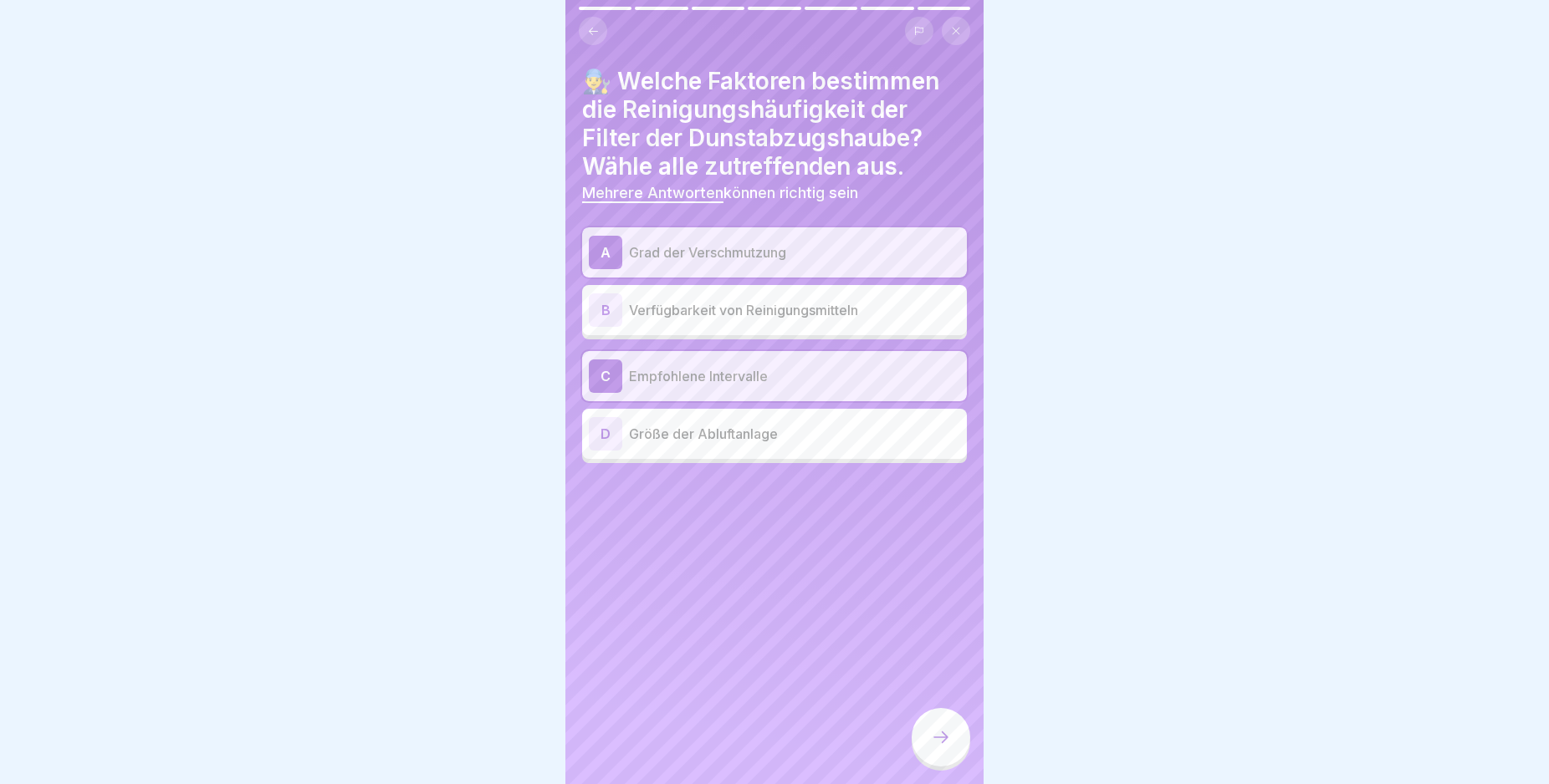
click at [940, 747] on icon at bounding box center [940, 737] width 20 height 20
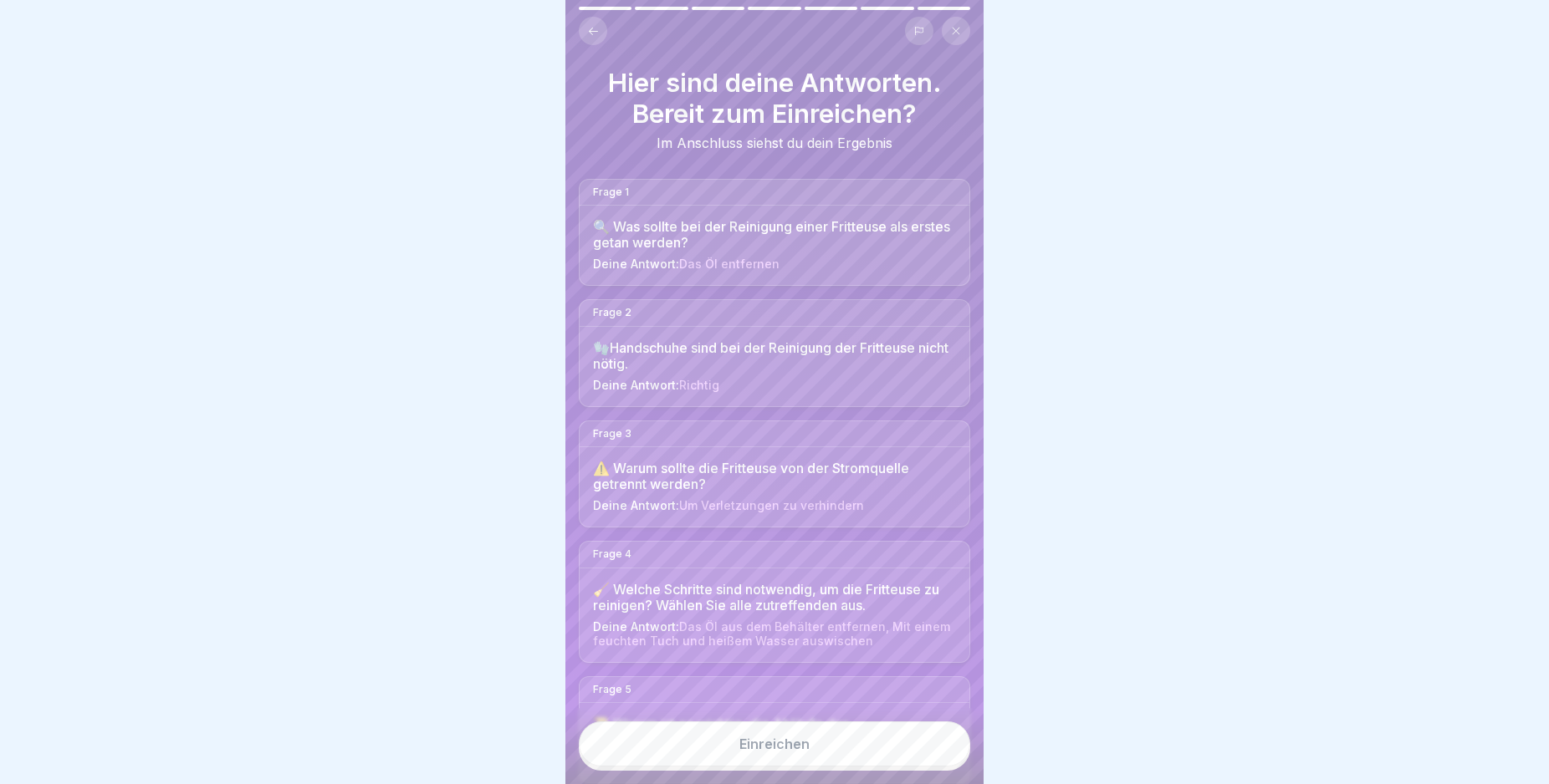
click at [881, 760] on button "Einreichen" at bounding box center [774, 744] width 392 height 46
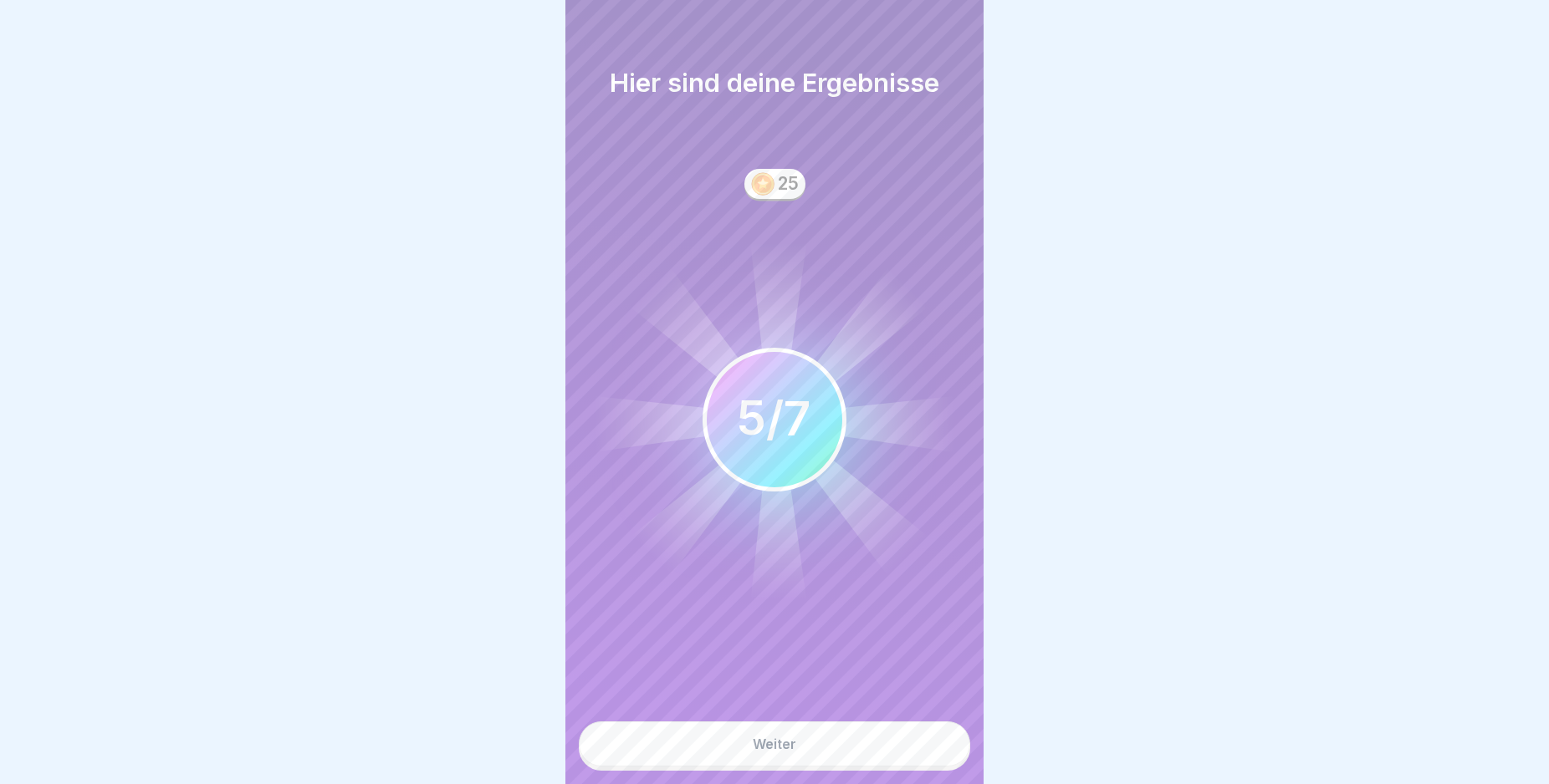
click at [881, 760] on button "Weiter" at bounding box center [774, 744] width 392 height 46
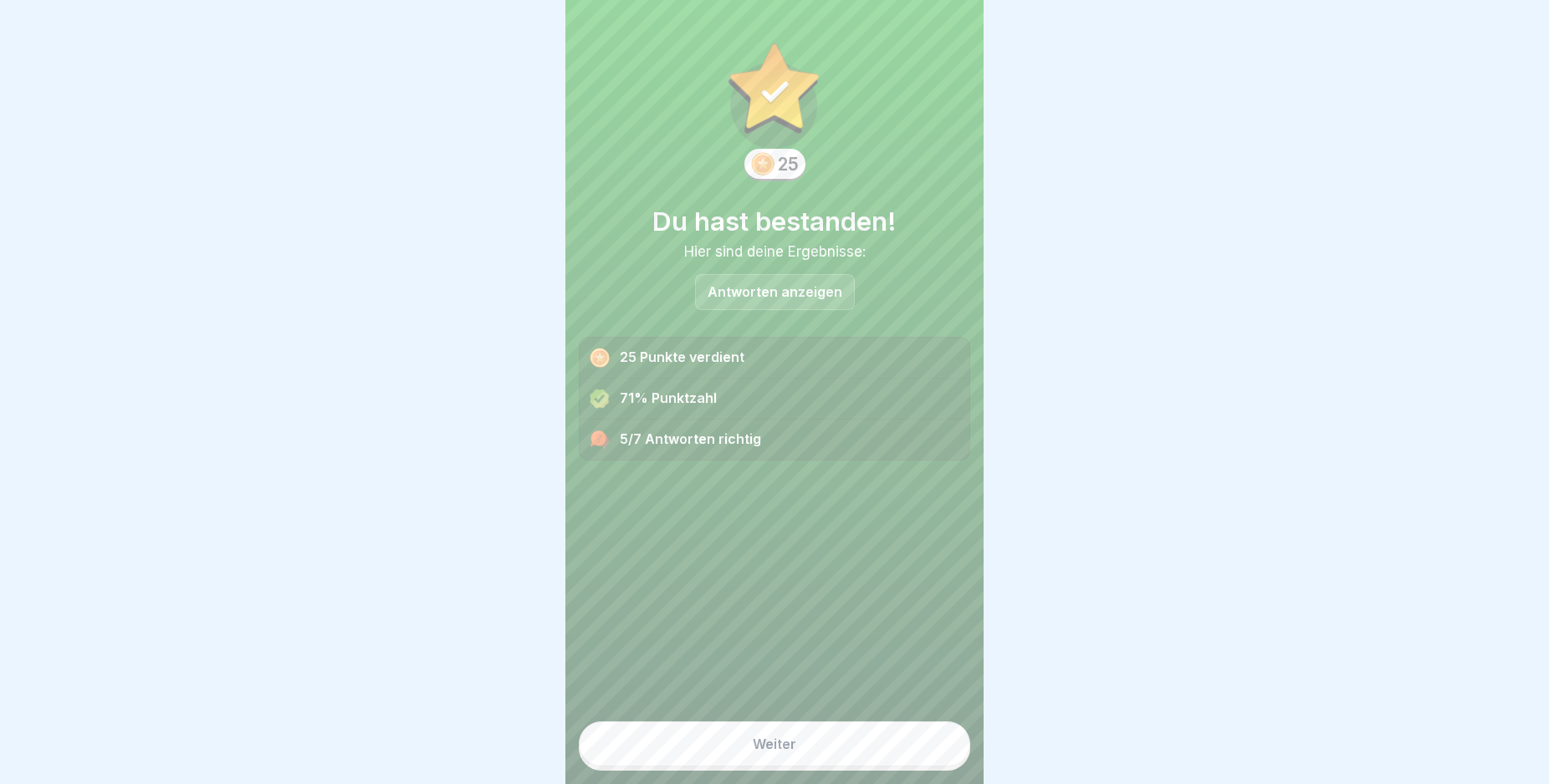
click at [881, 760] on button "Weiter" at bounding box center [774, 744] width 392 height 46
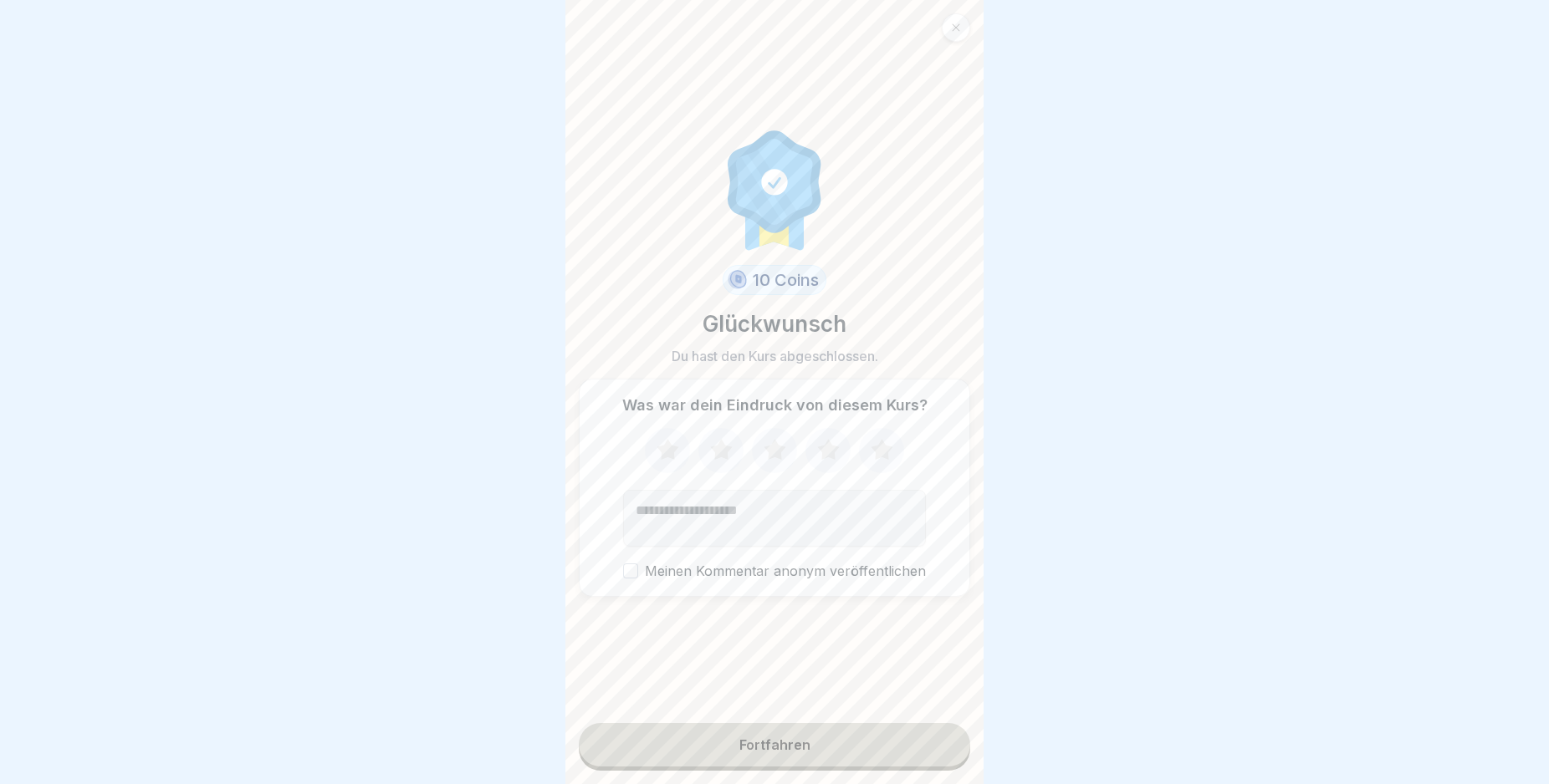
click at [881, 760] on button "Fortfahren" at bounding box center [774, 744] width 392 height 44
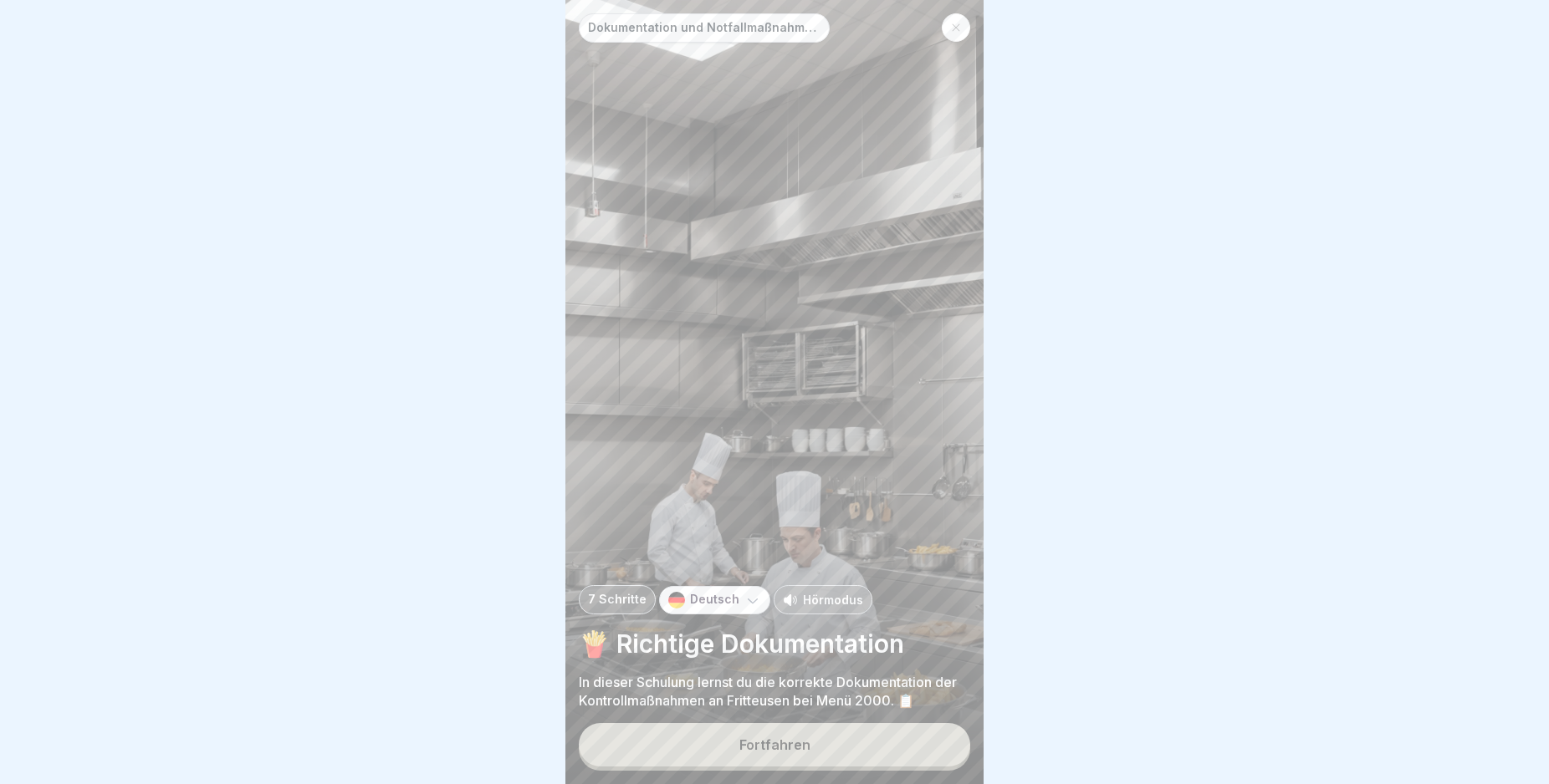
click at [881, 760] on button "Fortfahren" at bounding box center [774, 744] width 392 height 44
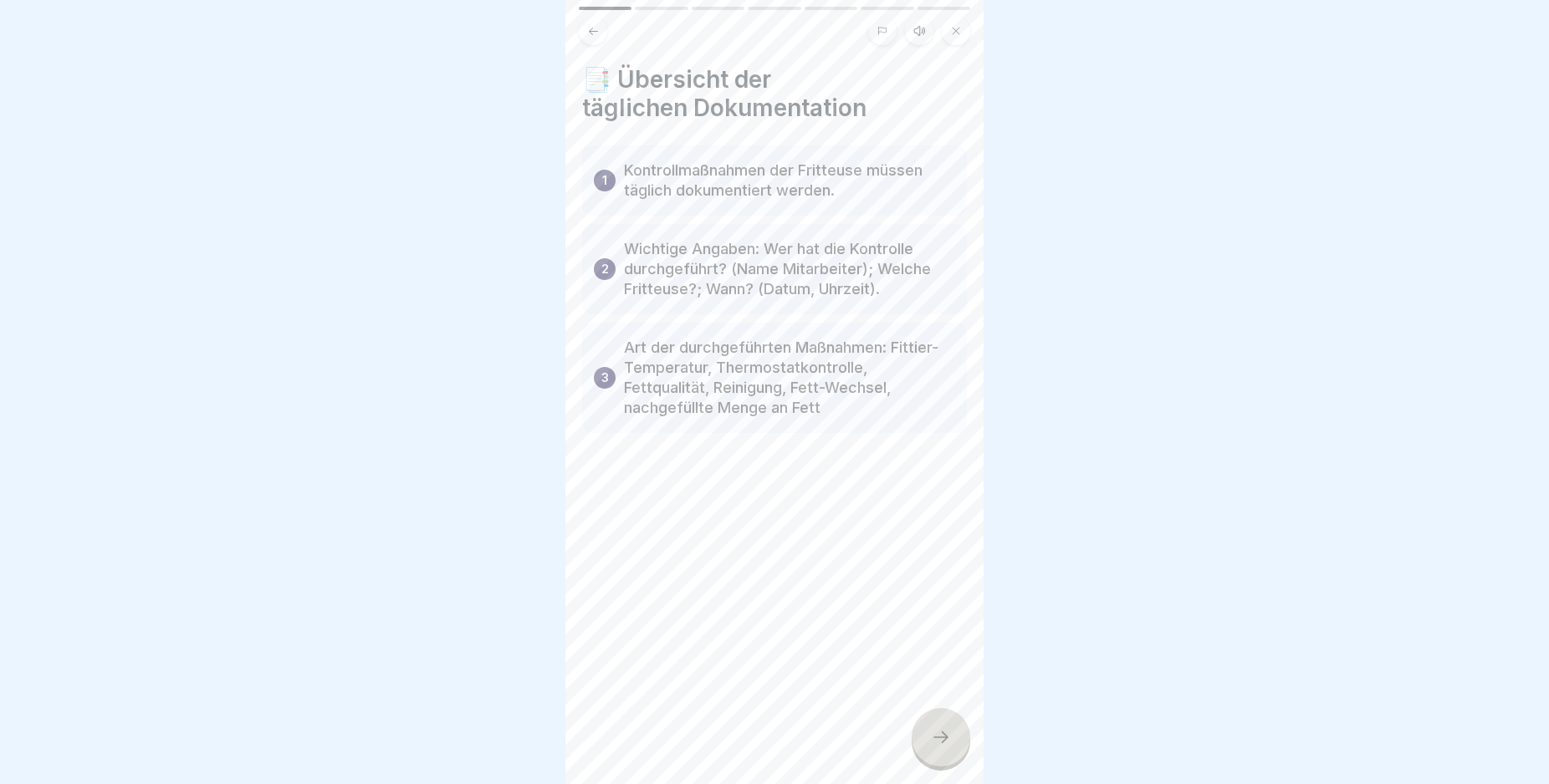
click at [940, 747] on icon at bounding box center [940, 737] width 20 height 20
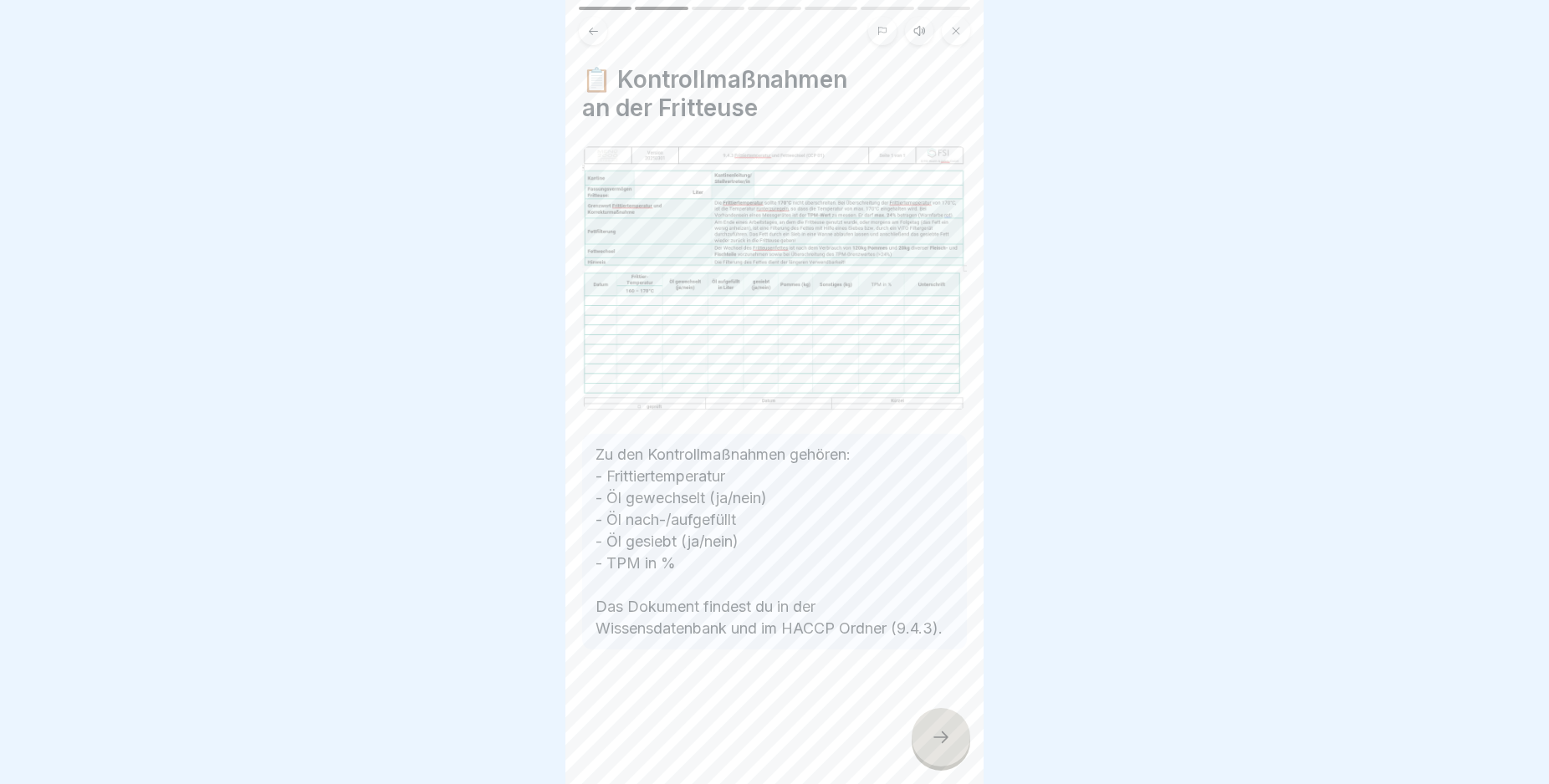
click at [940, 747] on icon at bounding box center [940, 737] width 20 height 20
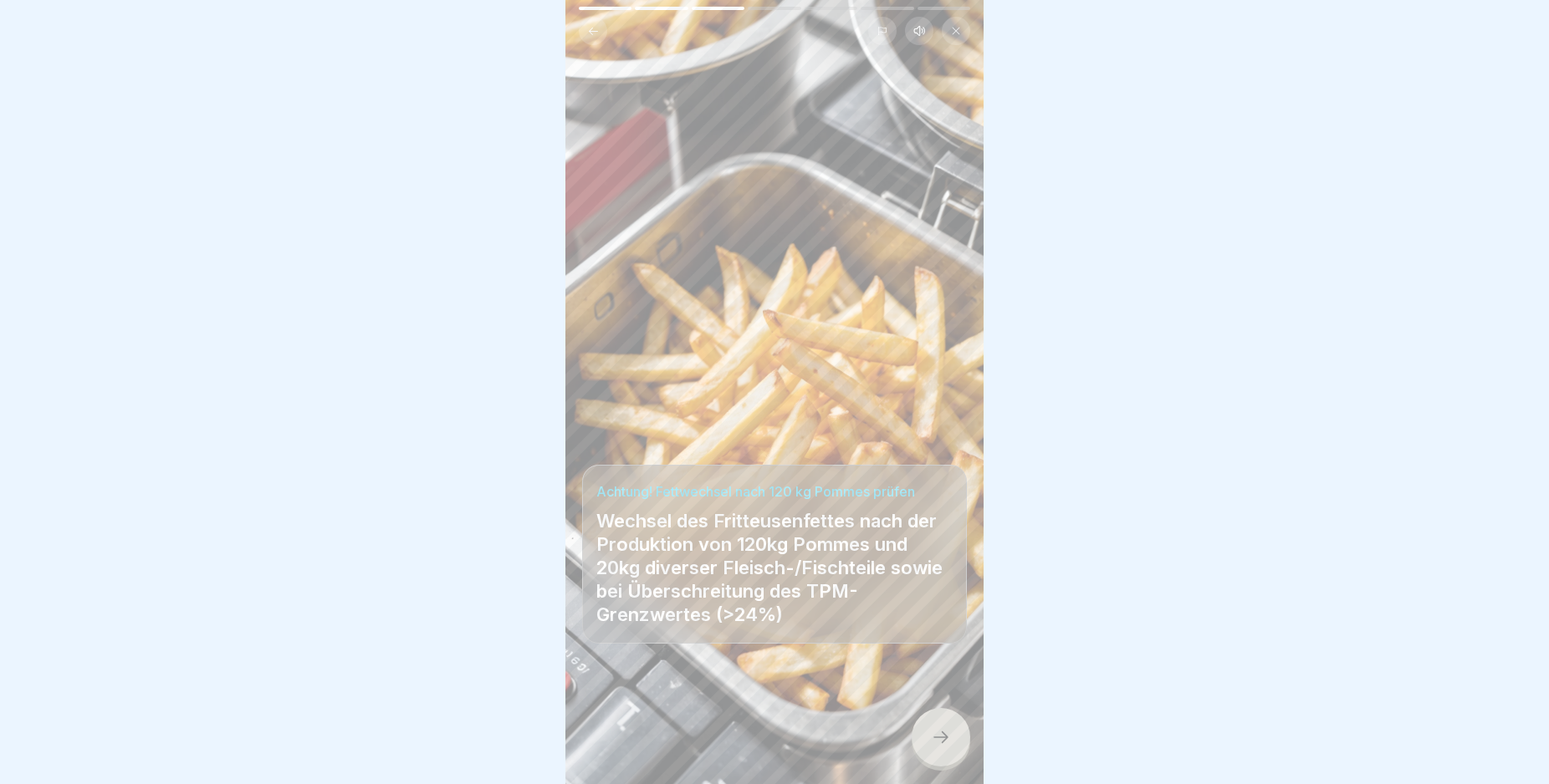
click at [940, 747] on icon at bounding box center [940, 737] width 20 height 20
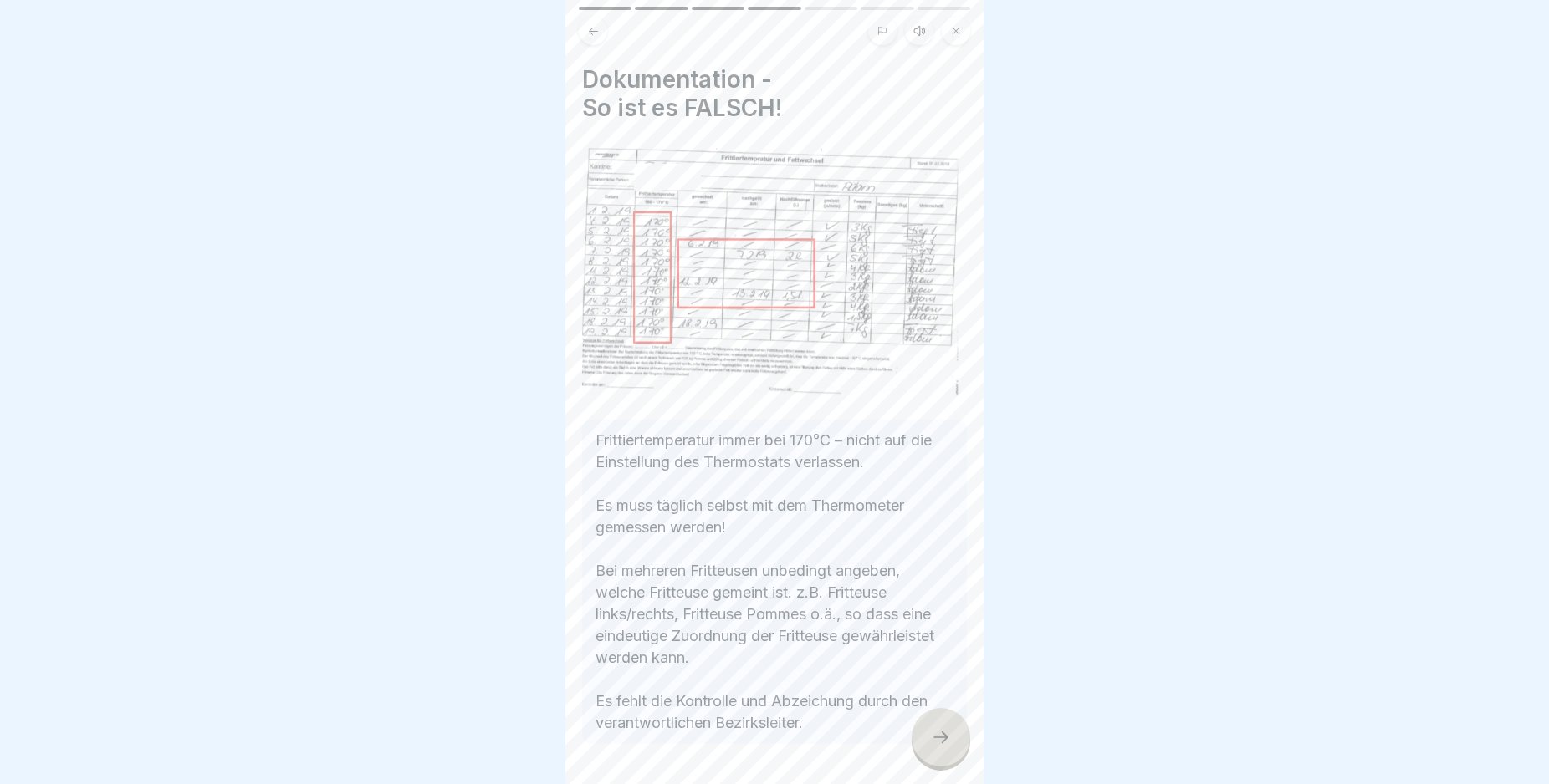
click at [940, 747] on icon at bounding box center [940, 737] width 20 height 20
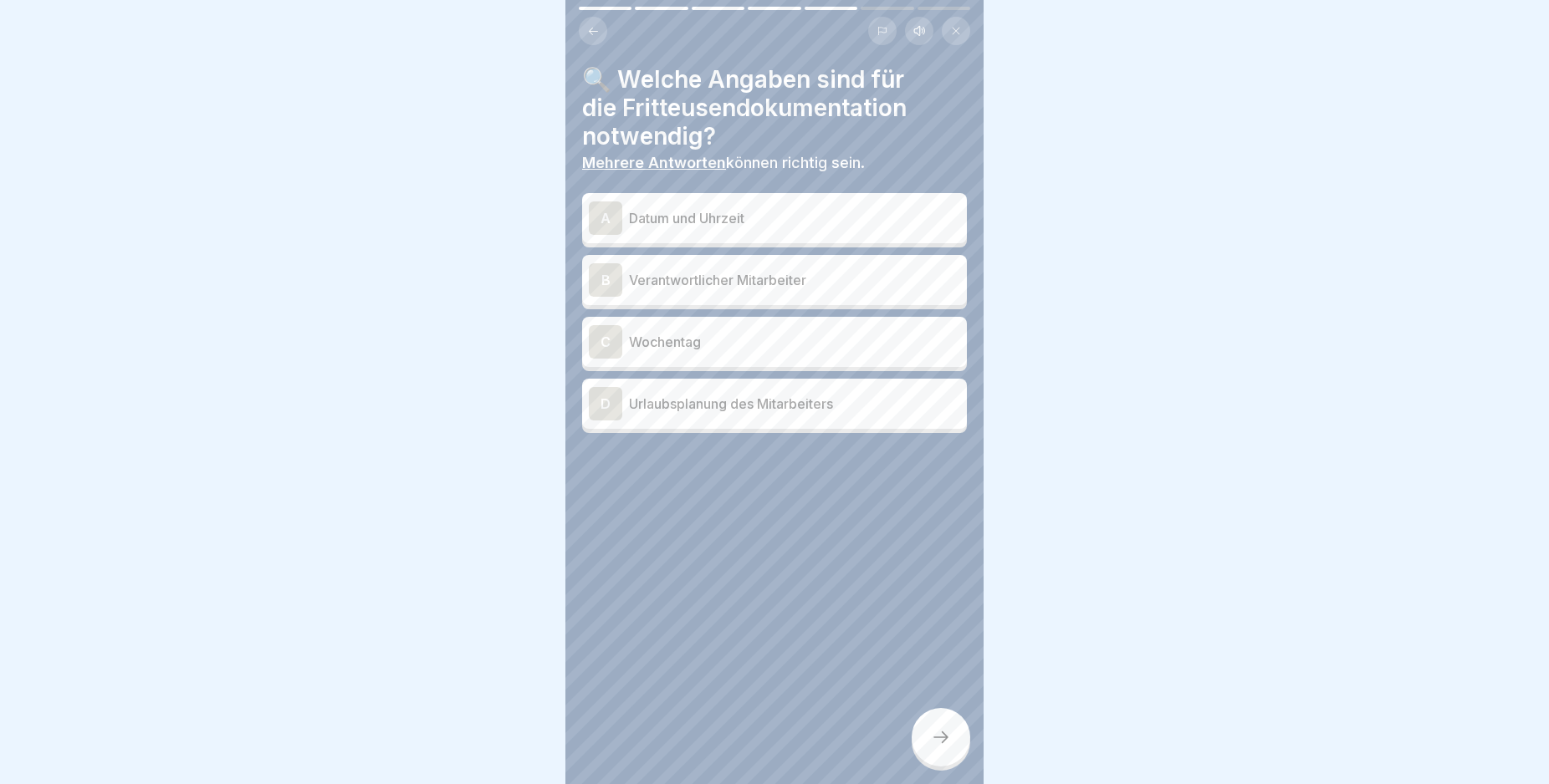
click at [607, 281] on div "B" at bounding box center [605, 280] width 34 height 34
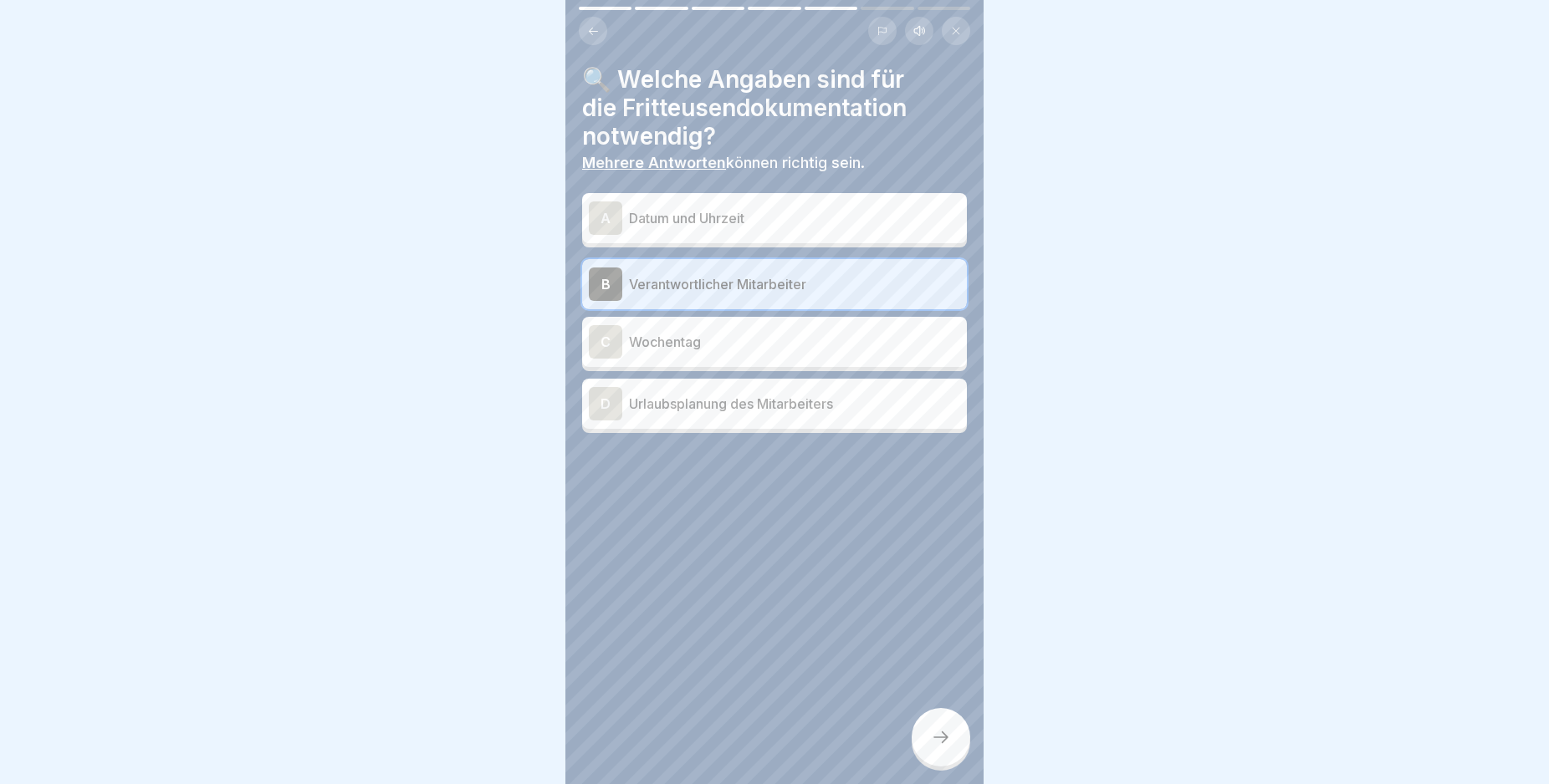
click at [602, 213] on div "A" at bounding box center [605, 218] width 34 height 34
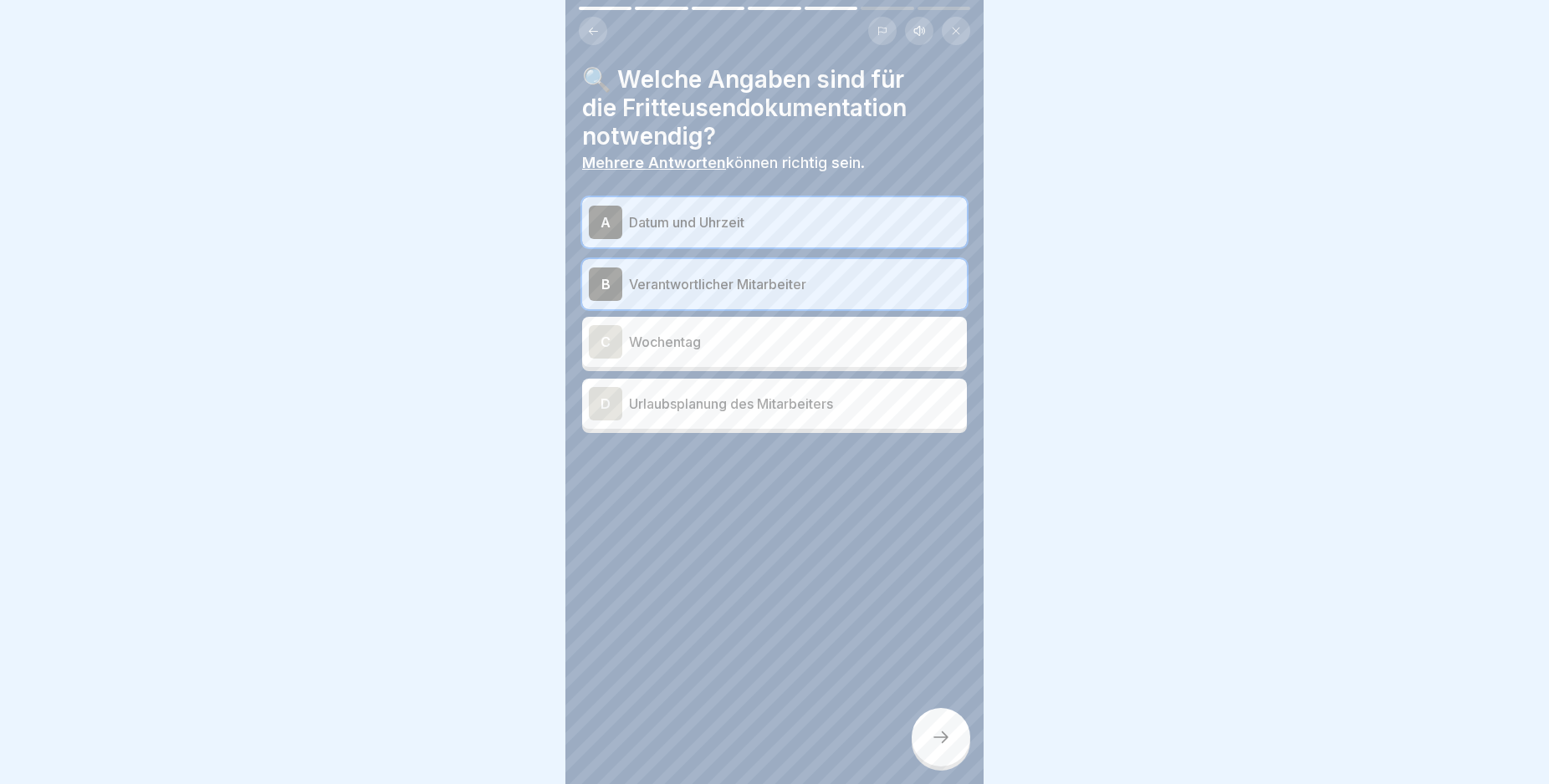
click at [604, 337] on div "C" at bounding box center [605, 342] width 34 height 34
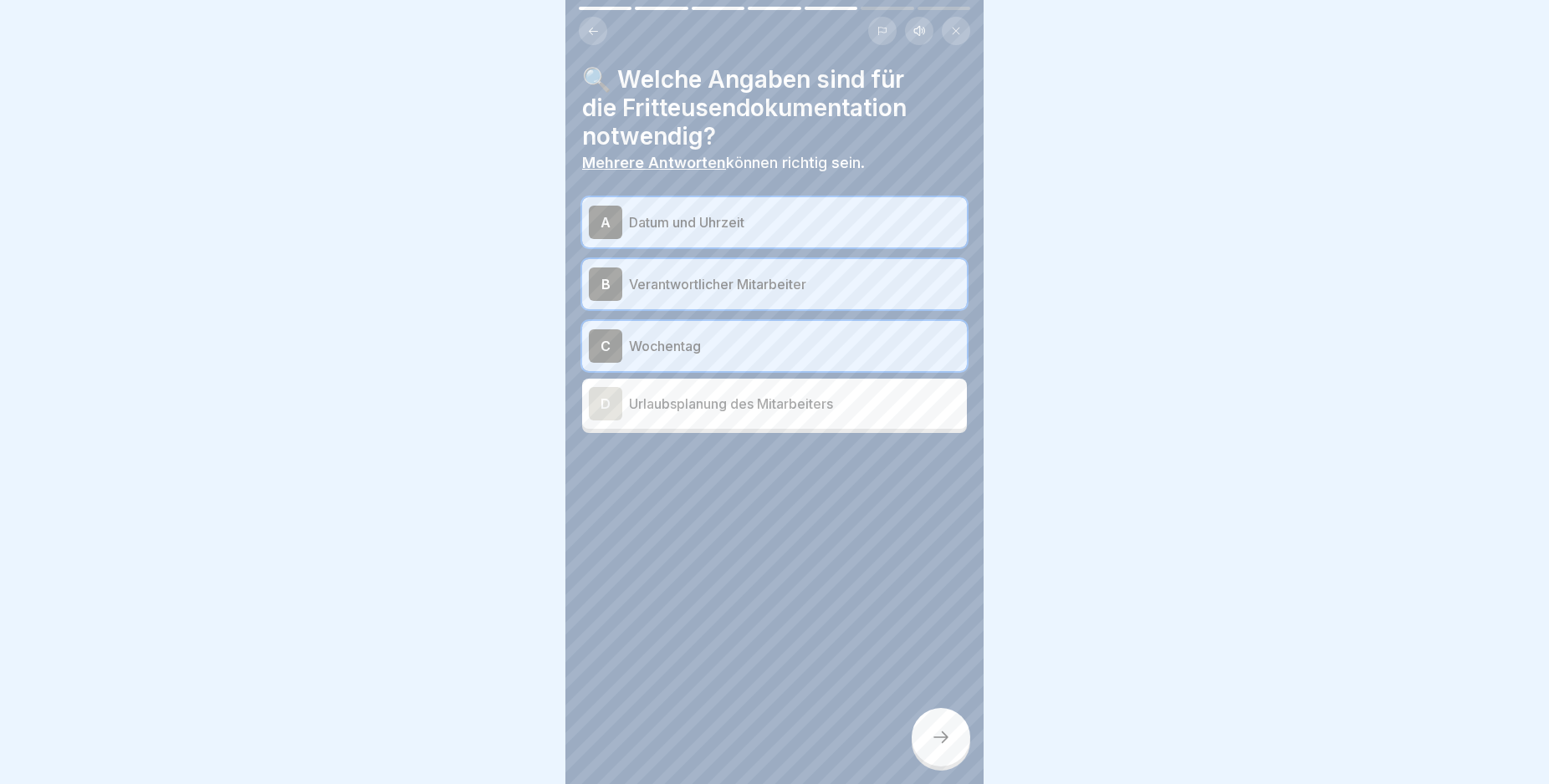
click at [692, 218] on p "Datum und Uhrzeit" at bounding box center [795, 222] width 332 height 20
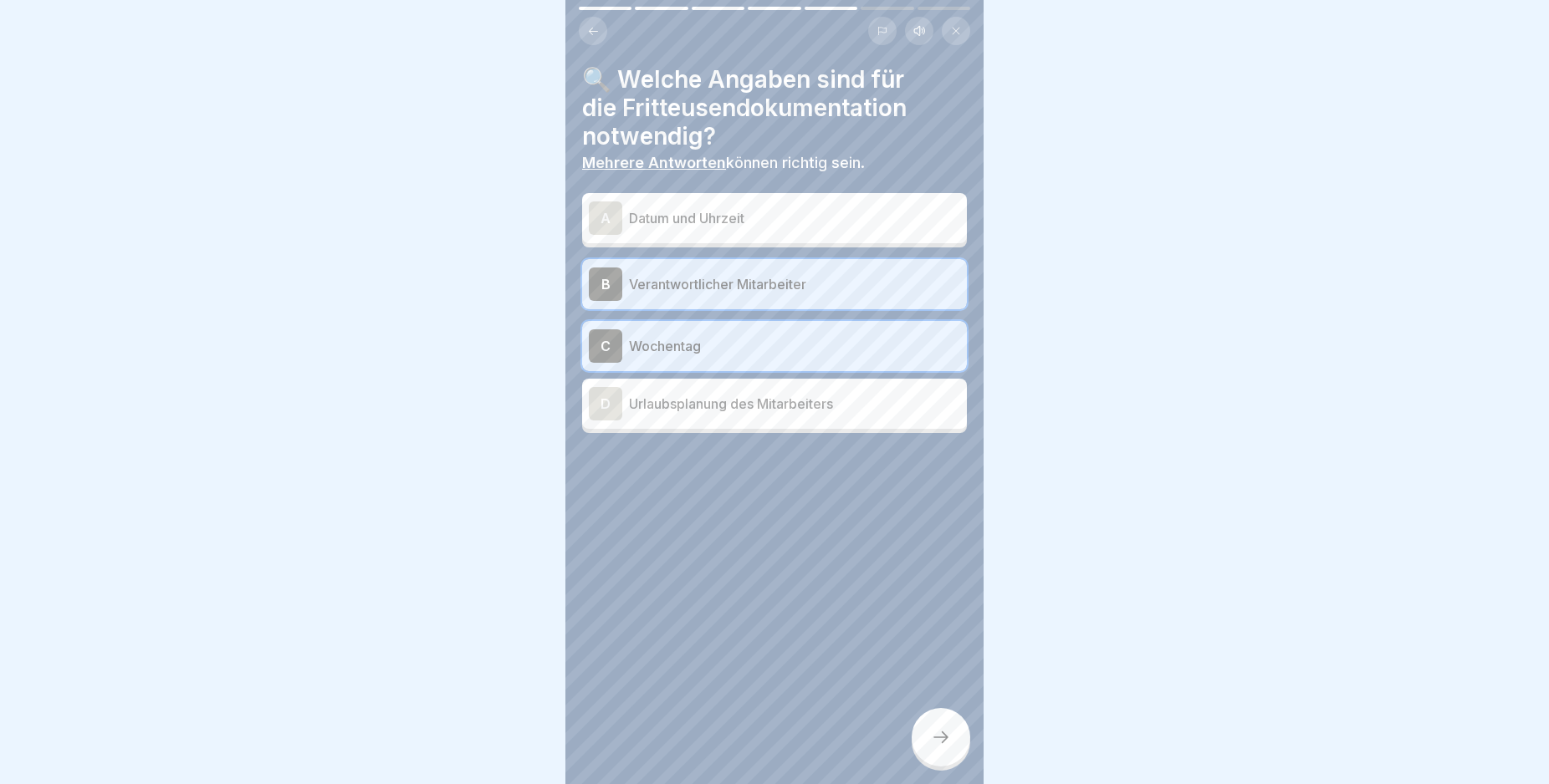
click at [933, 747] on icon at bounding box center [940, 737] width 20 height 20
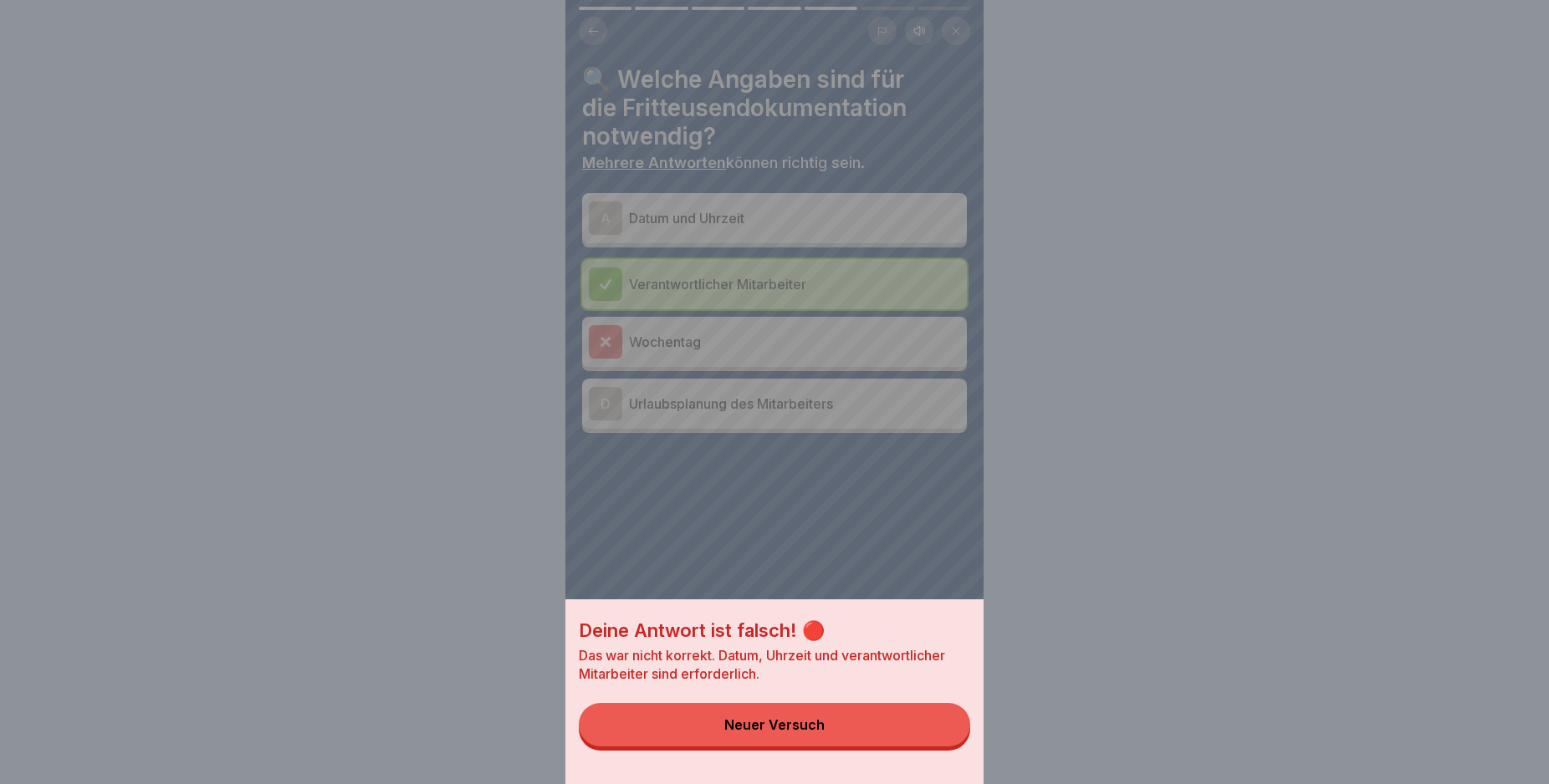
click at [930, 745] on button "Neuer Versuch" at bounding box center [774, 725] width 392 height 44
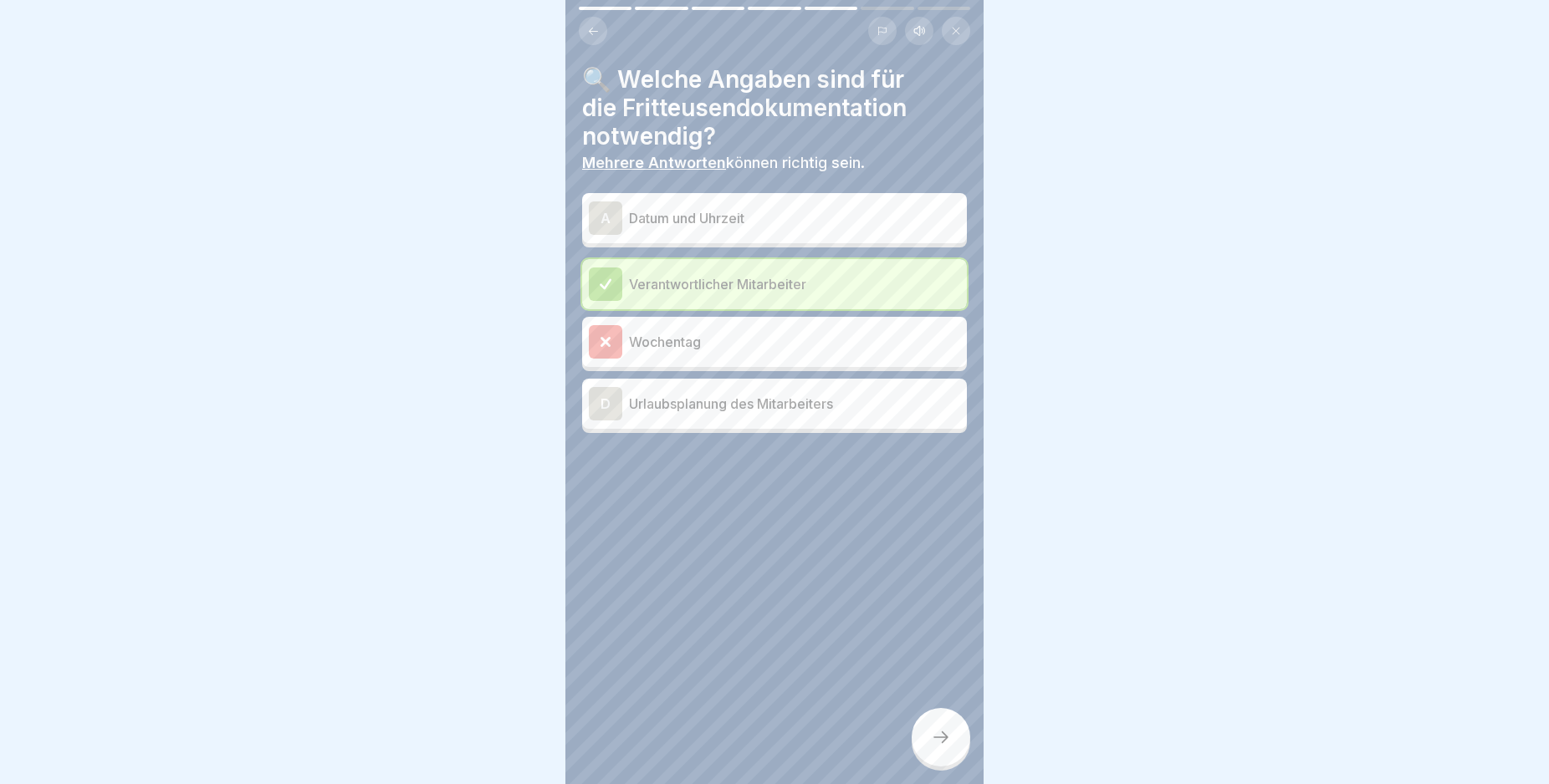
click at [703, 221] on p "Datum und Uhrzeit" at bounding box center [795, 218] width 332 height 20
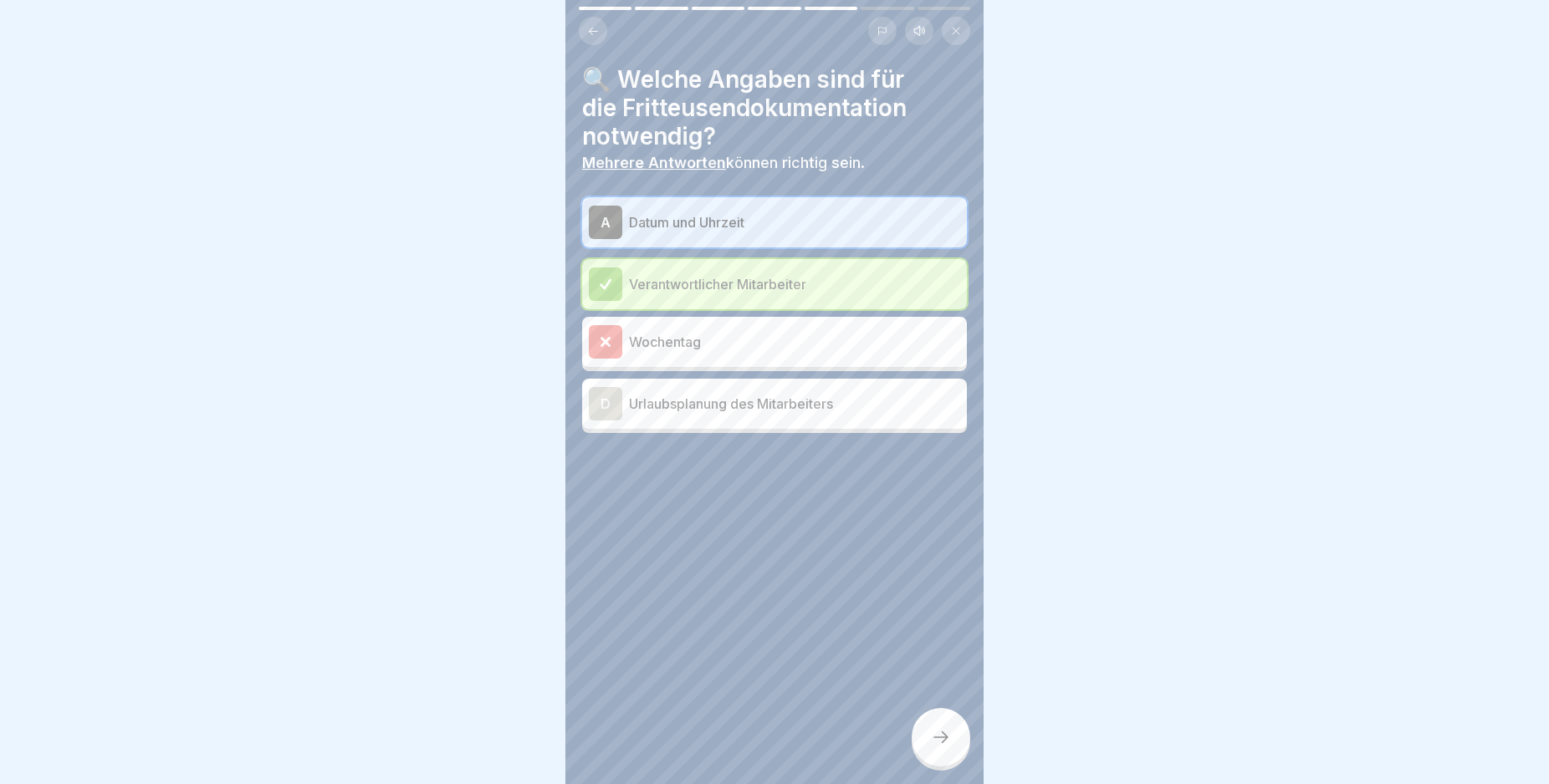
click at [941, 740] on div at bounding box center [940, 737] width 58 height 58
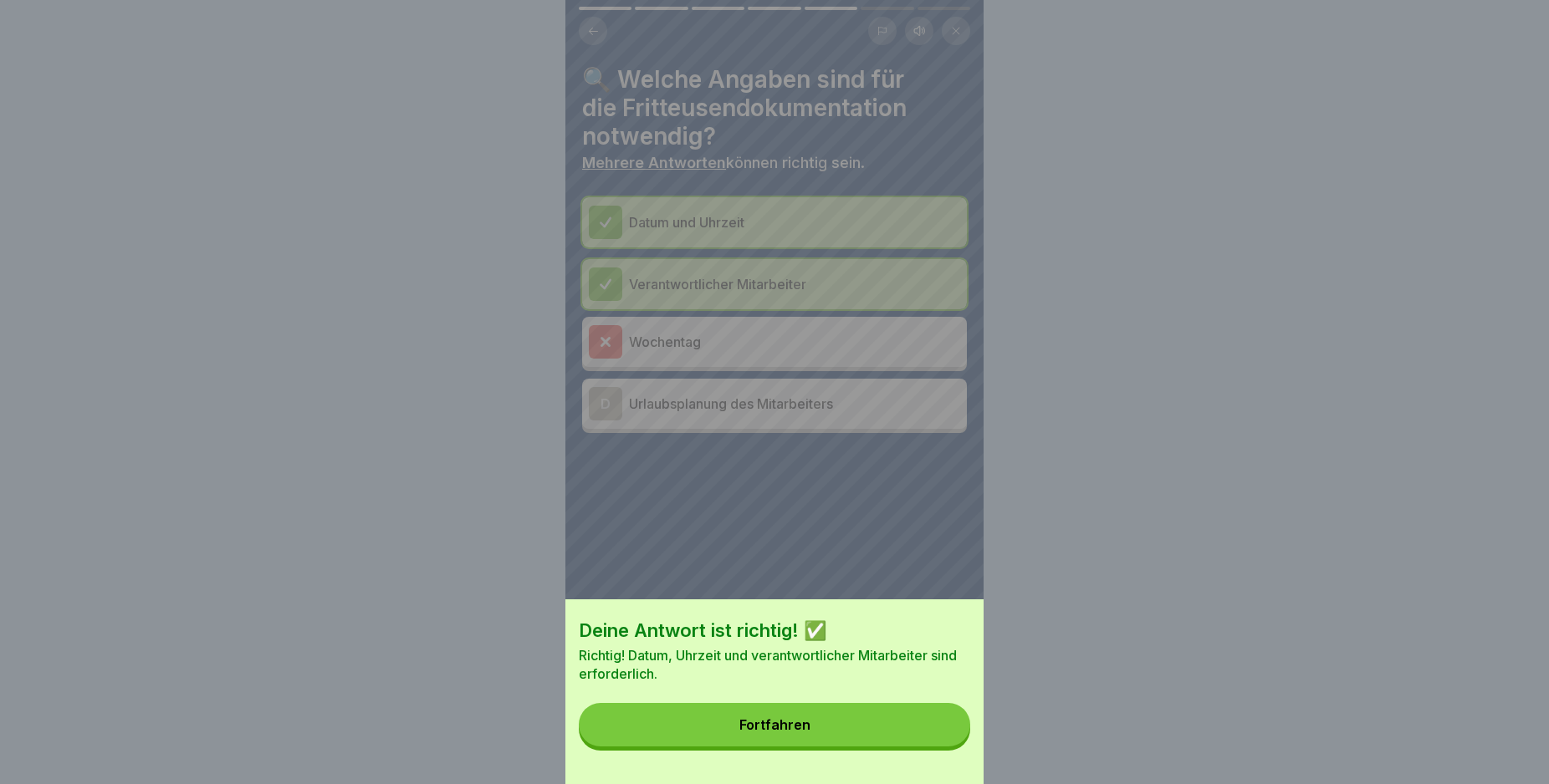
click at [941, 740] on button "Fortfahren" at bounding box center [774, 725] width 392 height 44
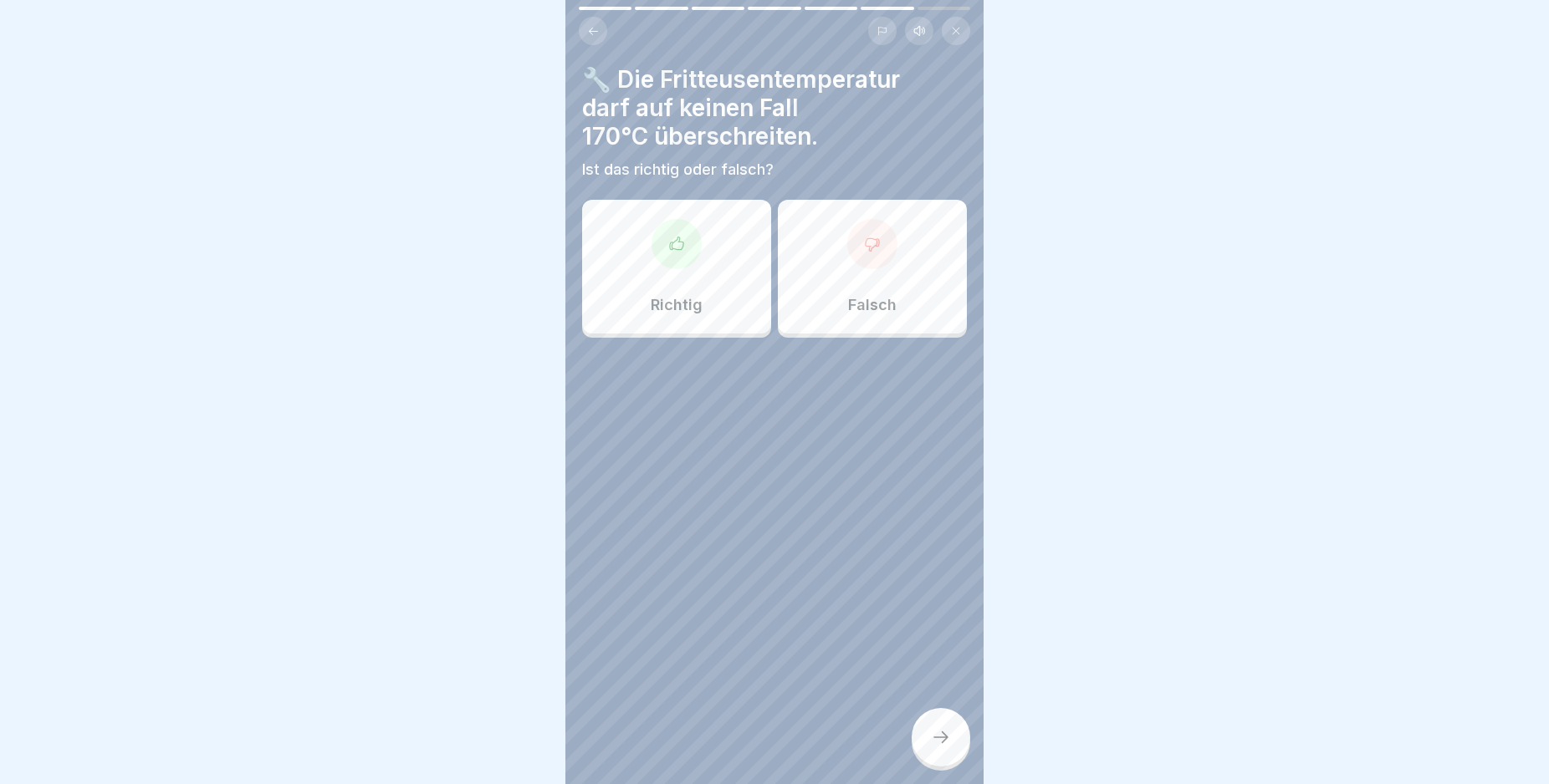
click at [681, 288] on div "Richtig" at bounding box center [677, 267] width 189 height 134
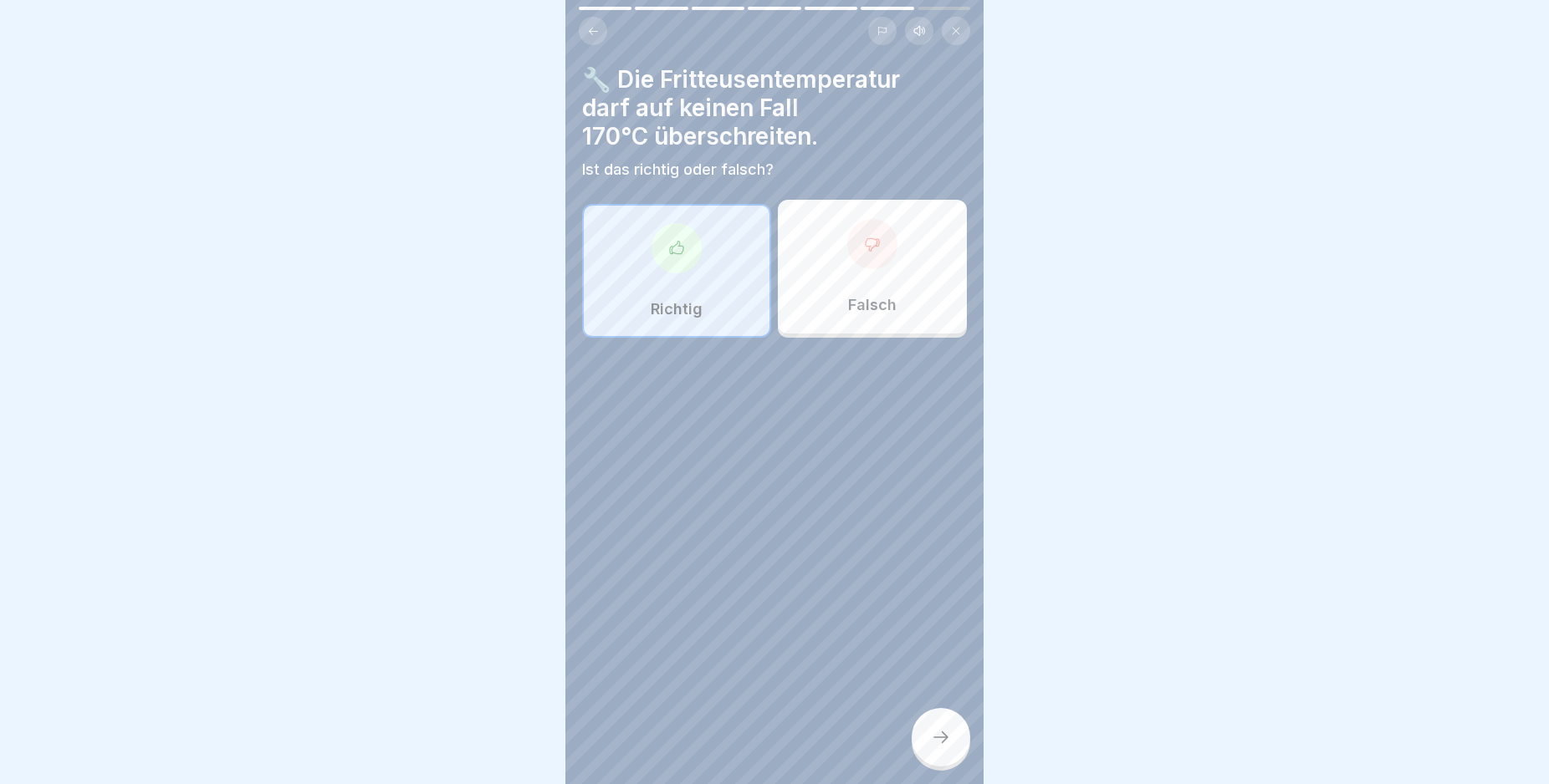
click at [943, 745] on icon at bounding box center [940, 737] width 20 height 20
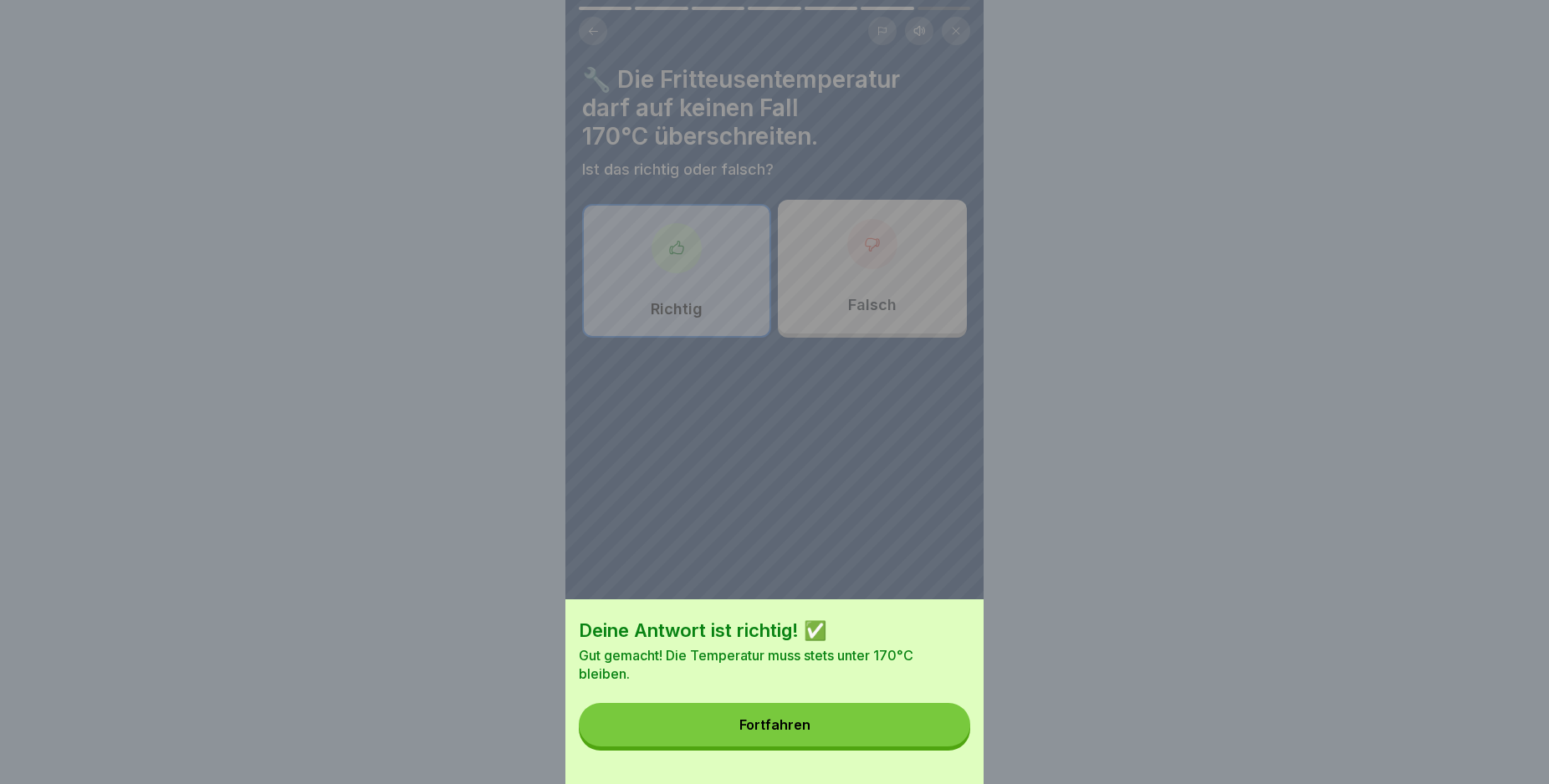
click at [942, 741] on button "Fortfahren" at bounding box center [774, 725] width 392 height 44
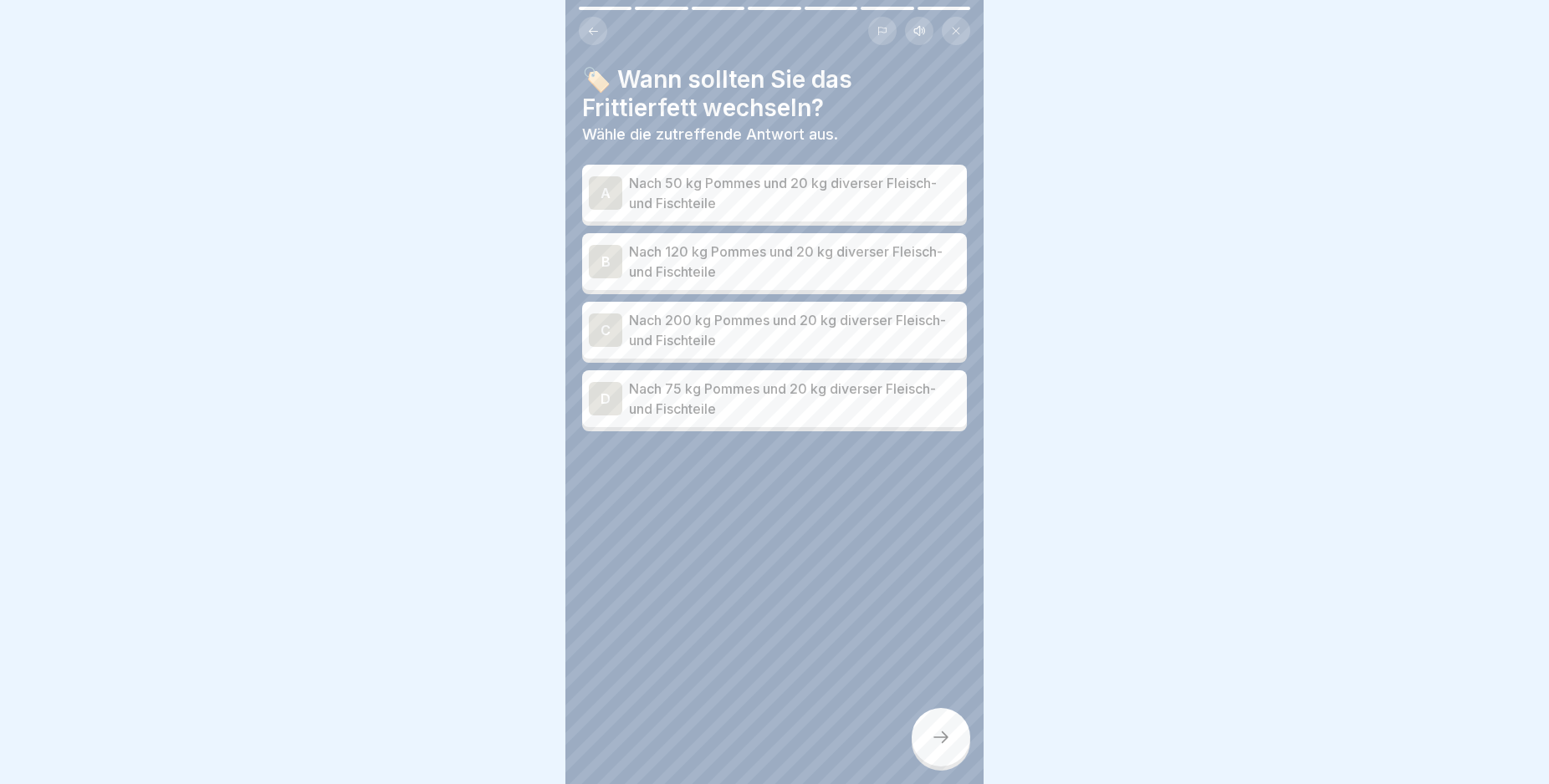
click at [607, 259] on div "B" at bounding box center [605, 262] width 34 height 34
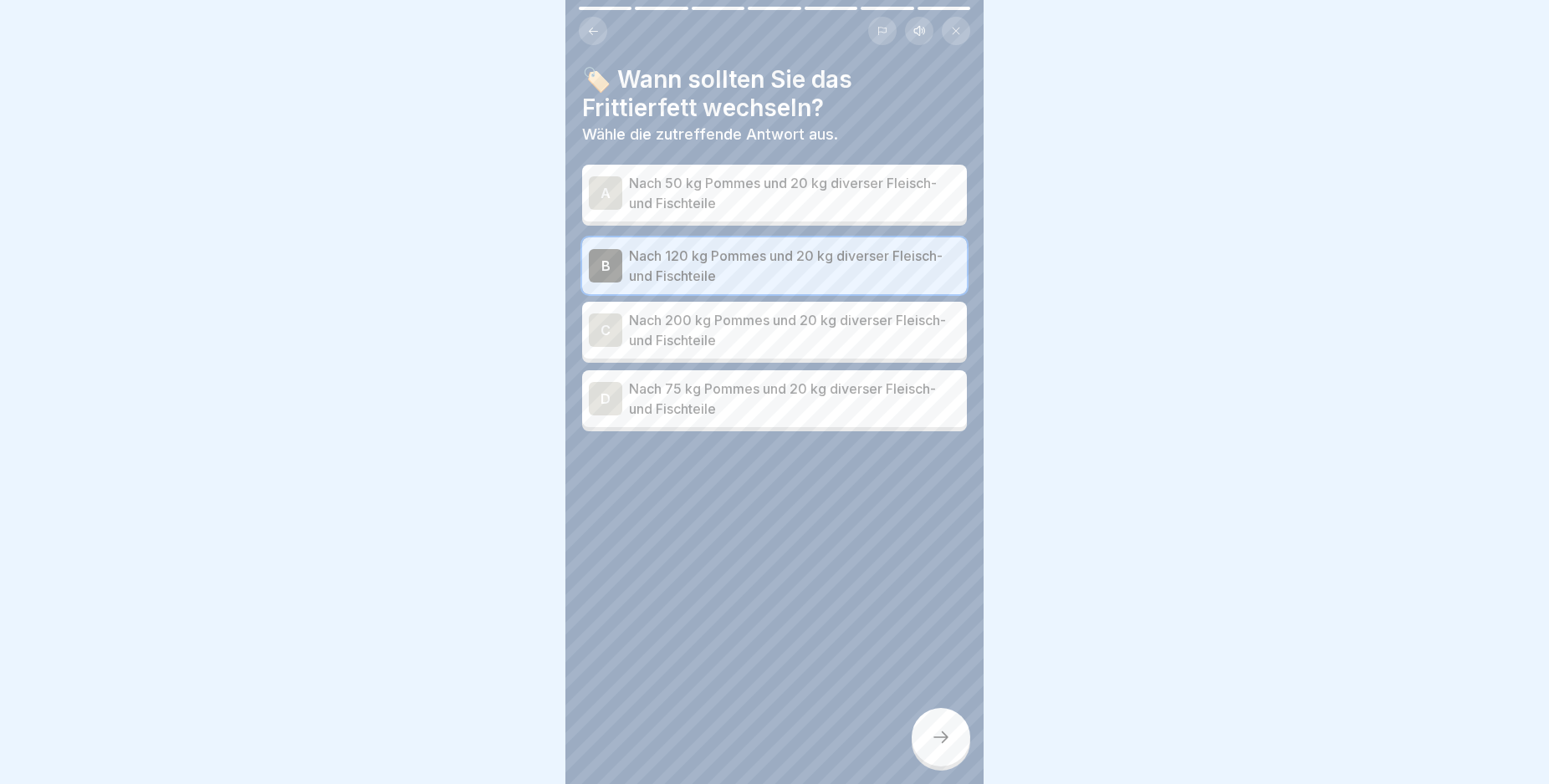
click at [934, 740] on div at bounding box center [940, 737] width 58 height 58
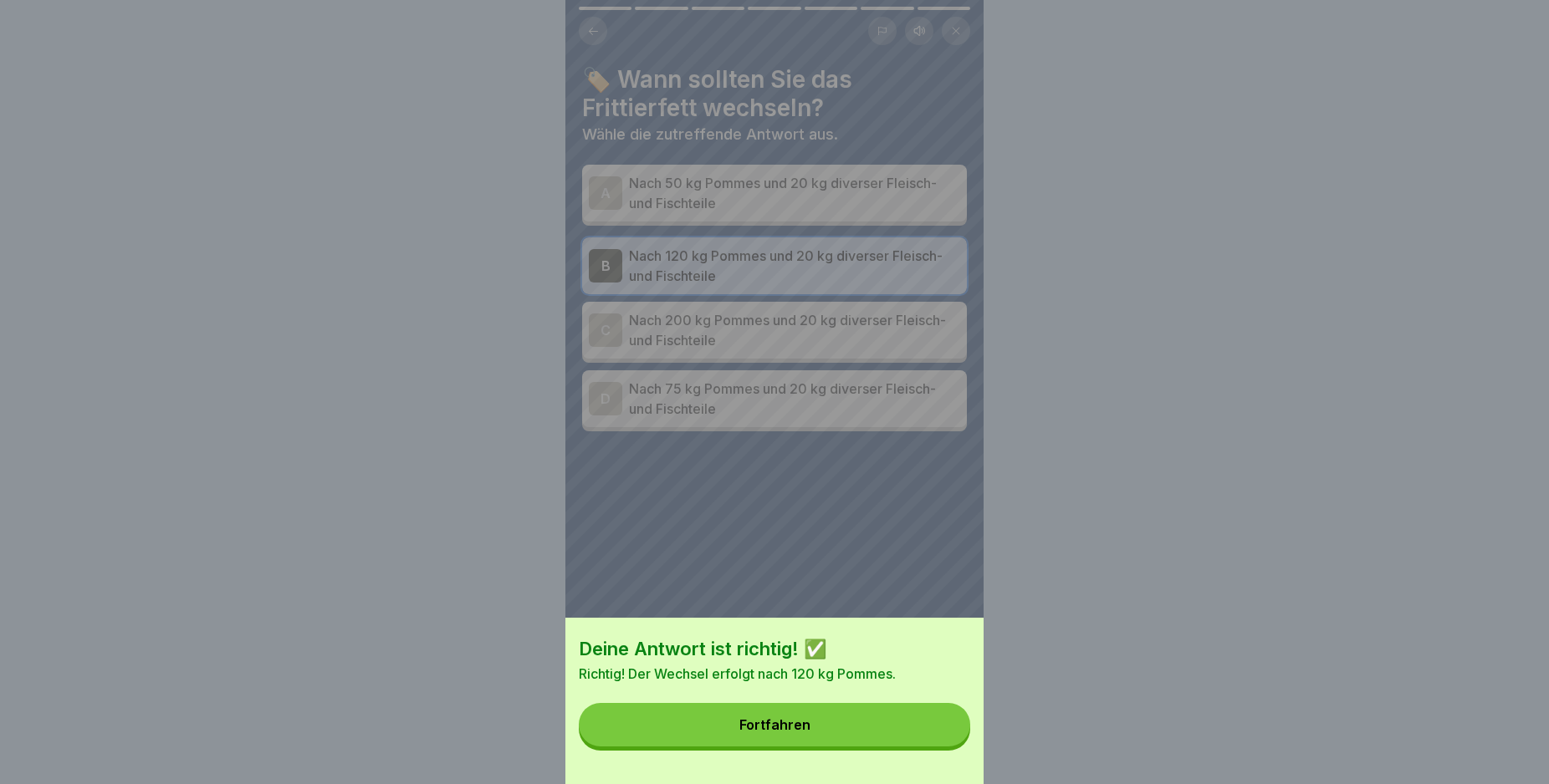
click at [934, 740] on button "Fortfahren" at bounding box center [774, 725] width 392 height 44
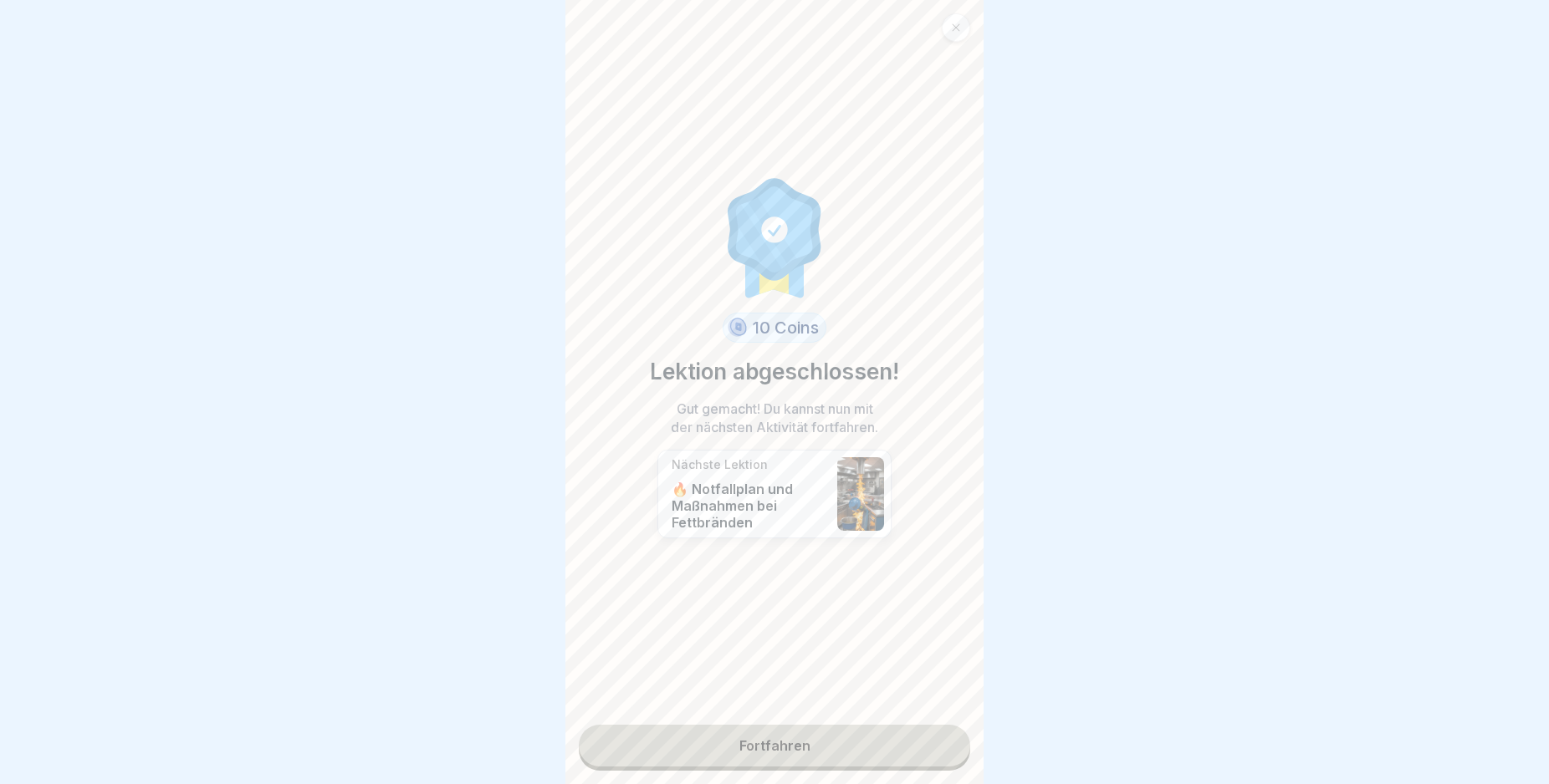
click at [923, 741] on link "Fortfahren" at bounding box center [774, 745] width 392 height 42
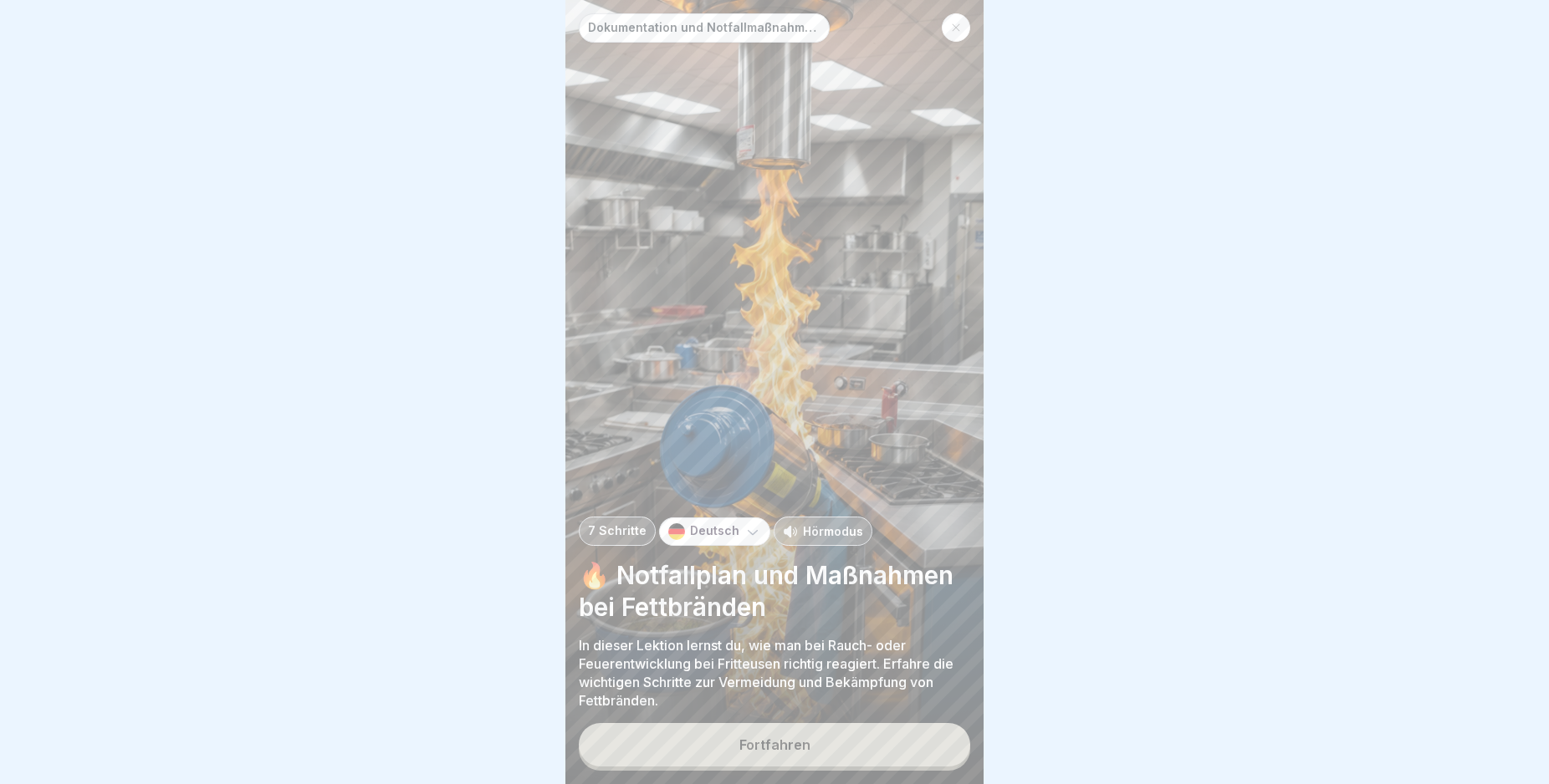
click at [923, 741] on button "Fortfahren" at bounding box center [774, 744] width 392 height 44
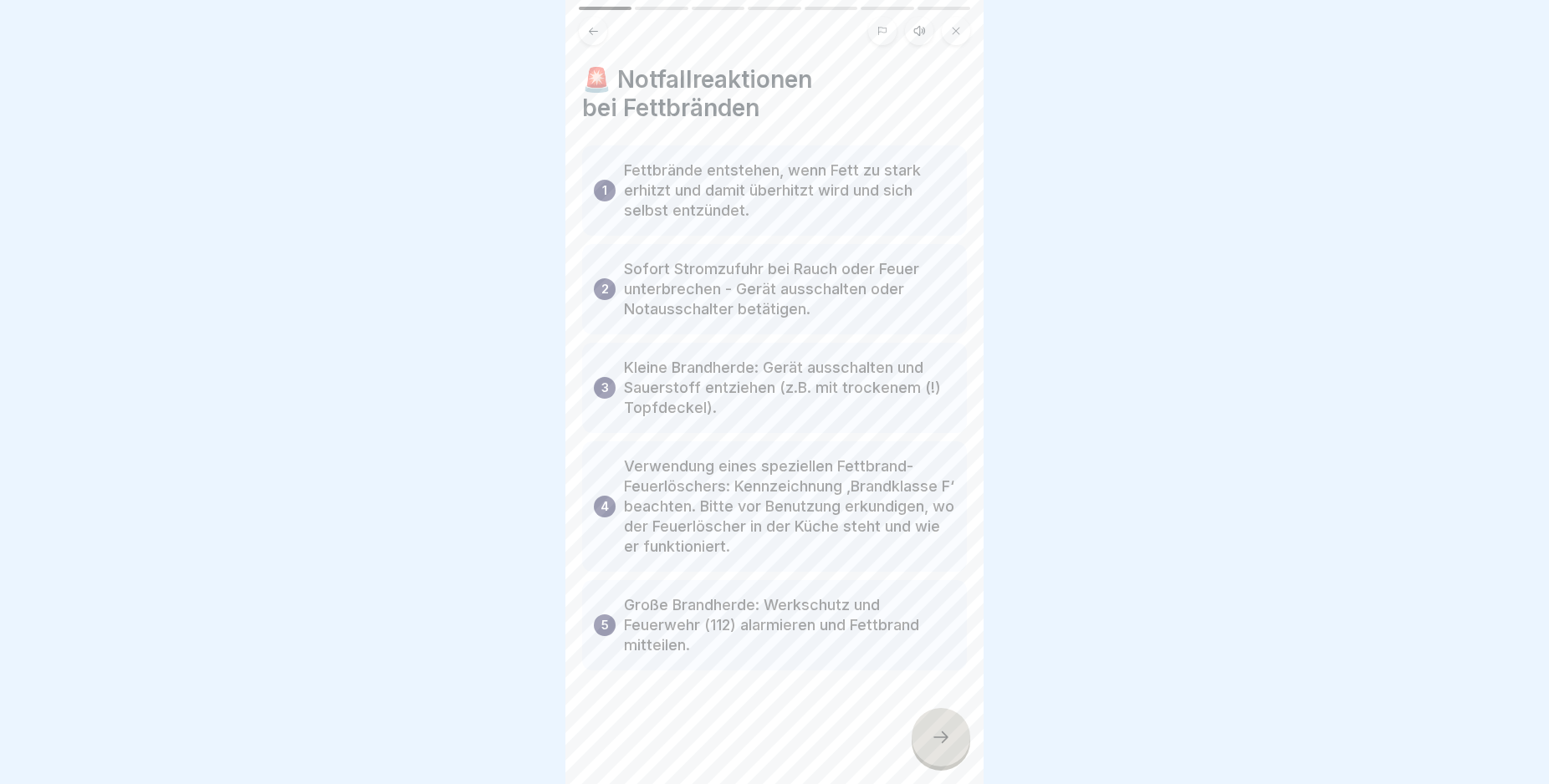
click at [923, 741] on div at bounding box center [940, 737] width 58 height 58
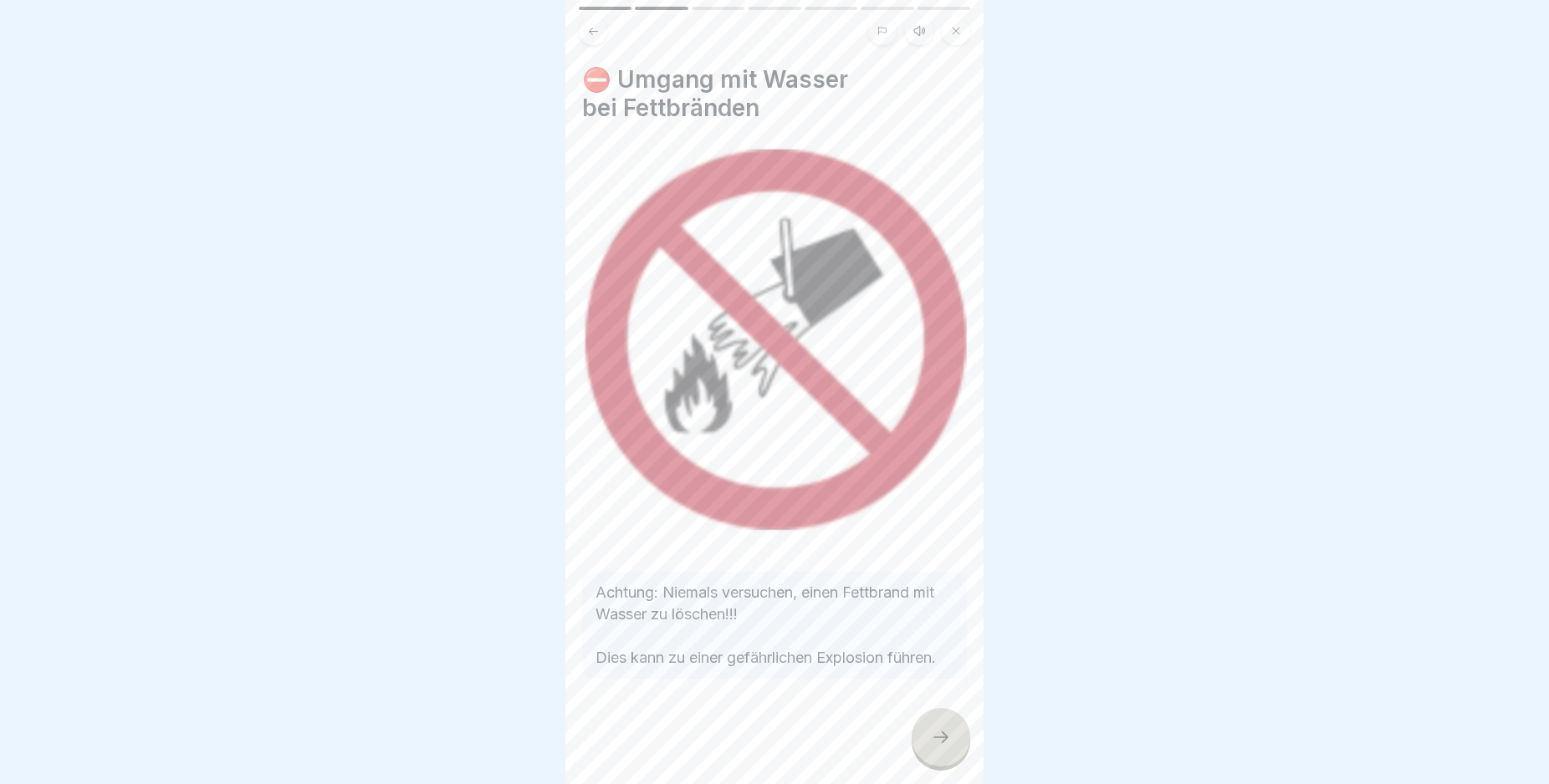
click at [930, 744] on div at bounding box center [940, 737] width 58 height 58
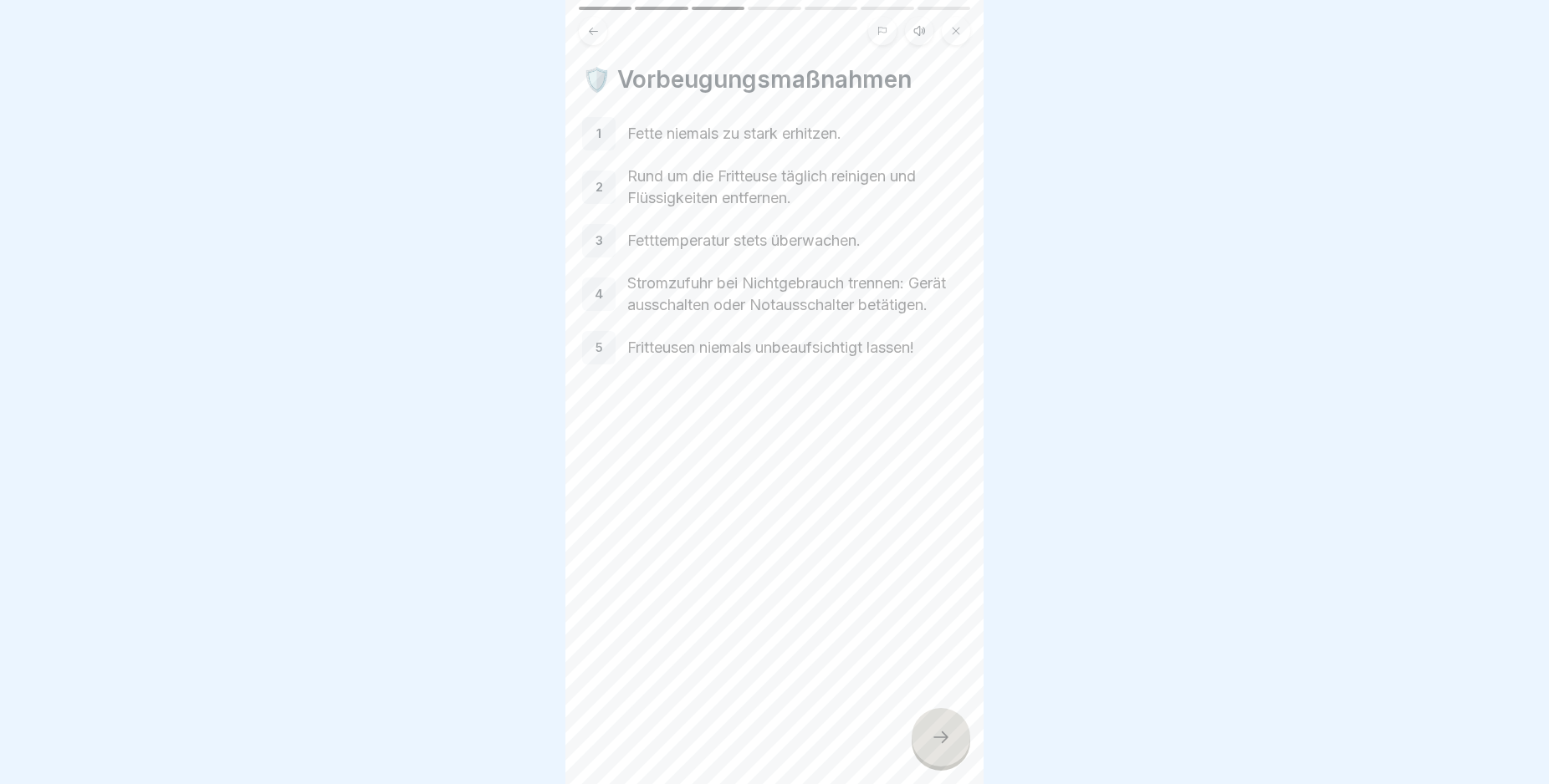
click at [930, 744] on div at bounding box center [940, 737] width 58 height 58
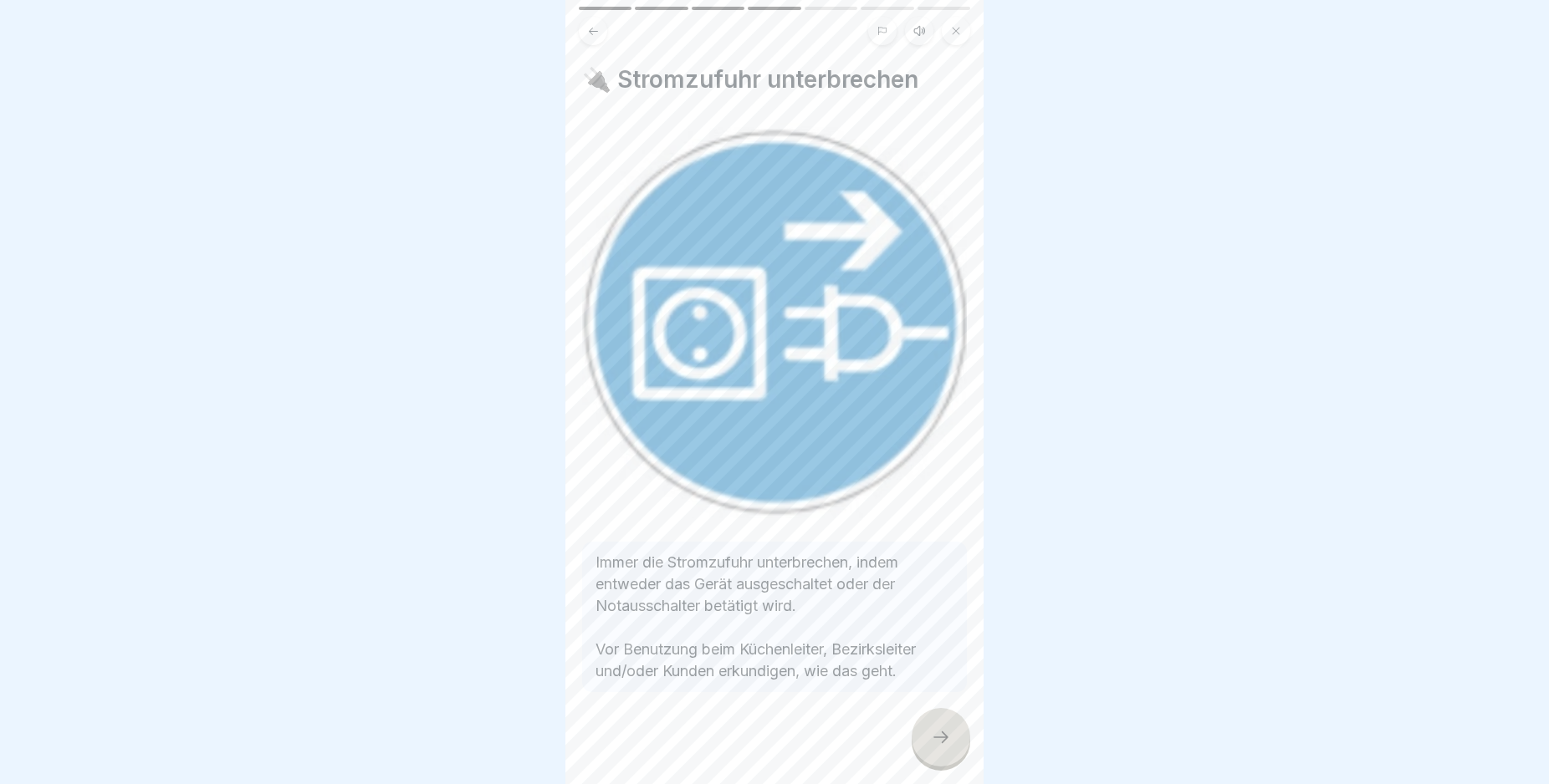
click at [930, 744] on div at bounding box center [940, 737] width 58 height 58
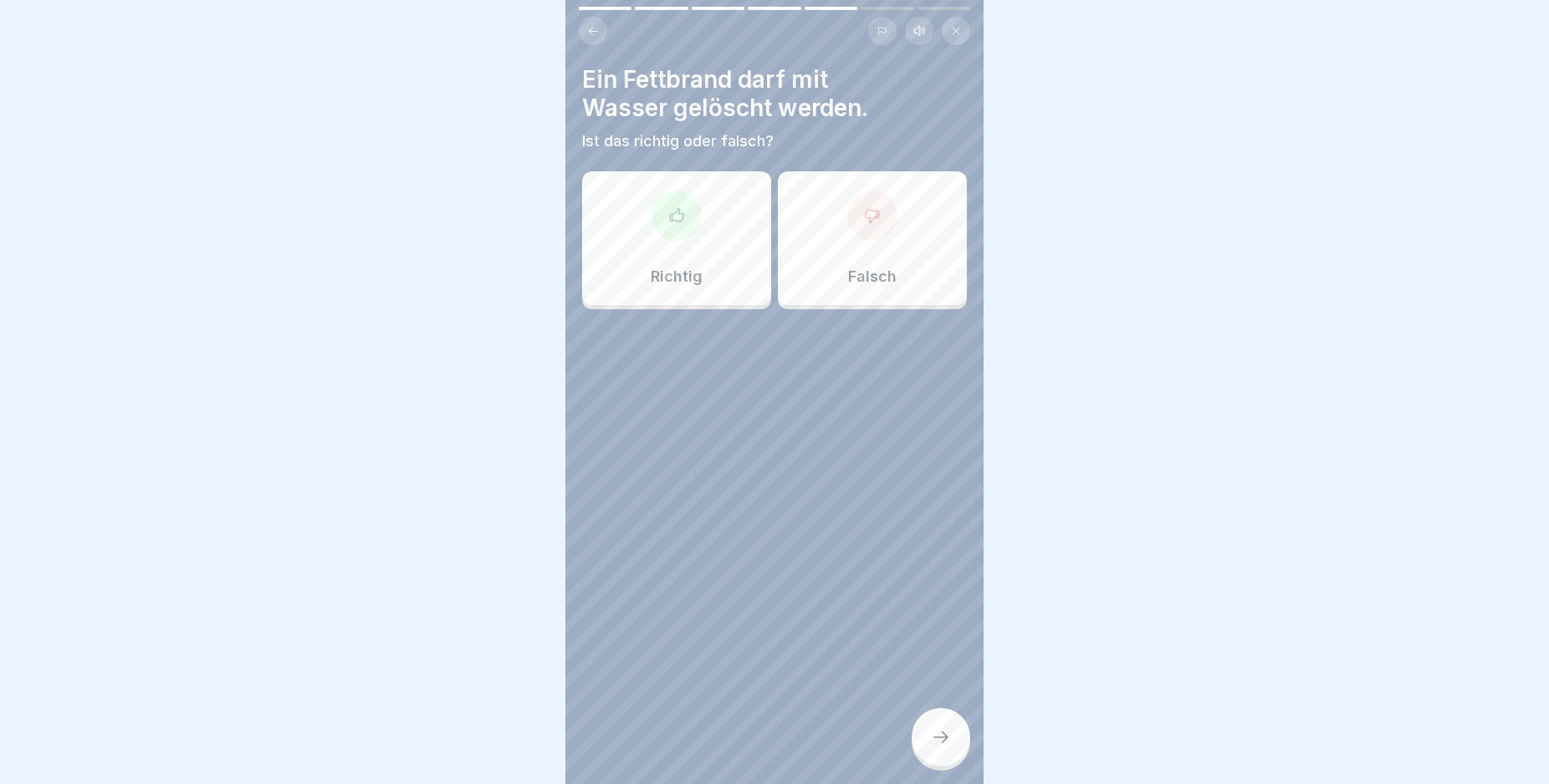
click at [879, 237] on div "Falsch" at bounding box center [871, 238] width 189 height 134
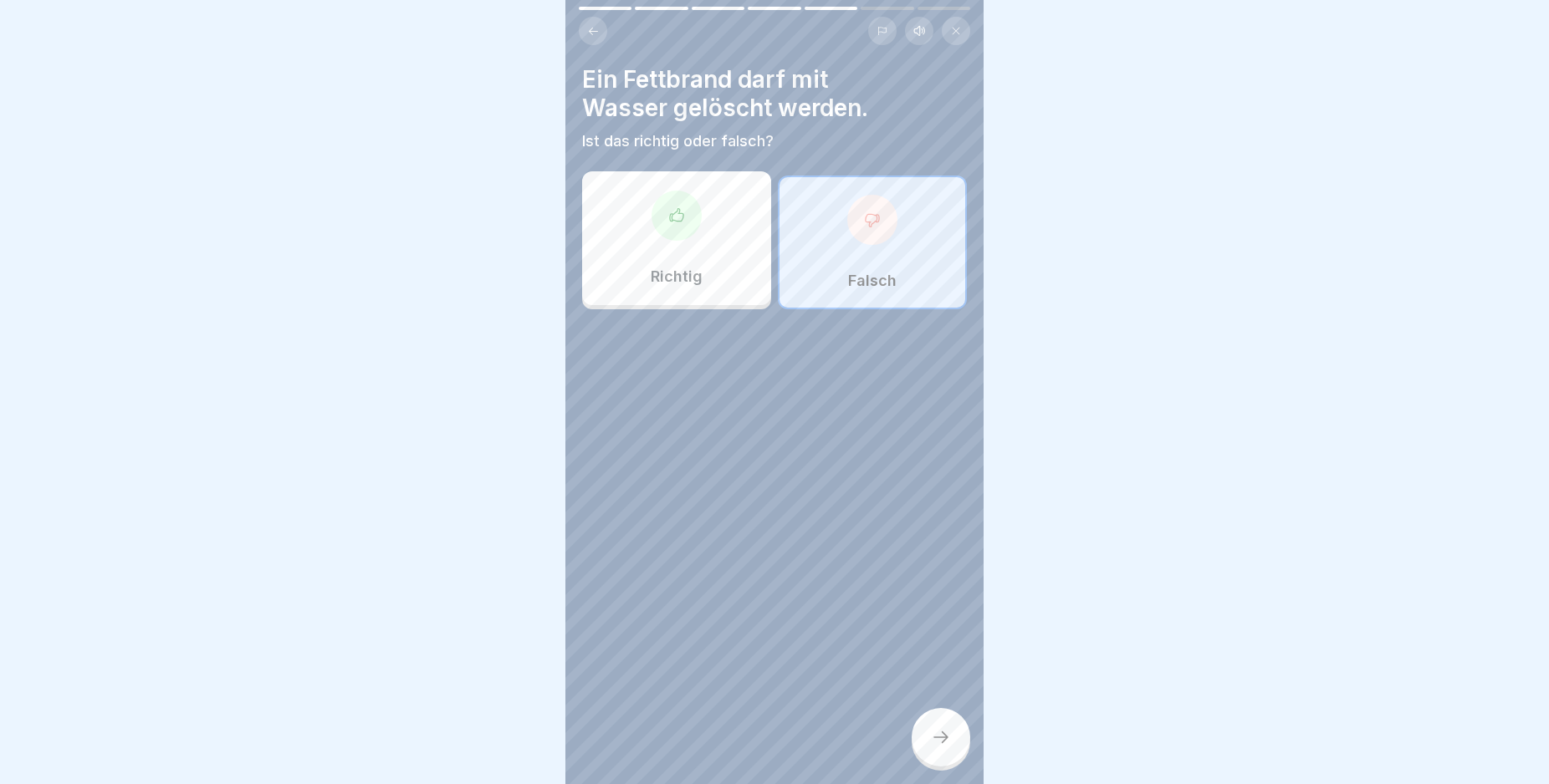
click at [943, 747] on icon at bounding box center [940, 737] width 20 height 20
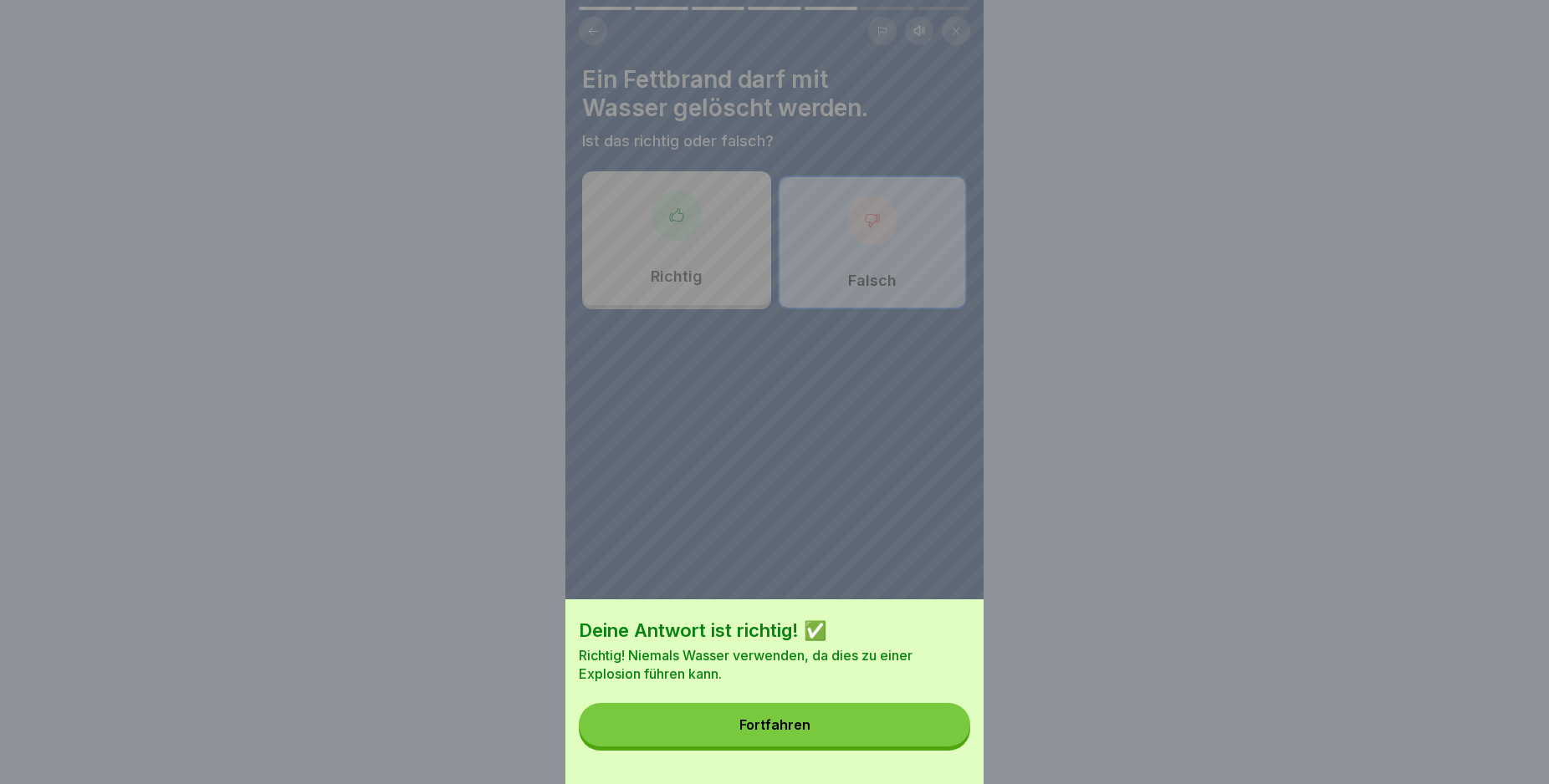
click at [944, 743] on button "Fortfahren" at bounding box center [774, 725] width 392 height 44
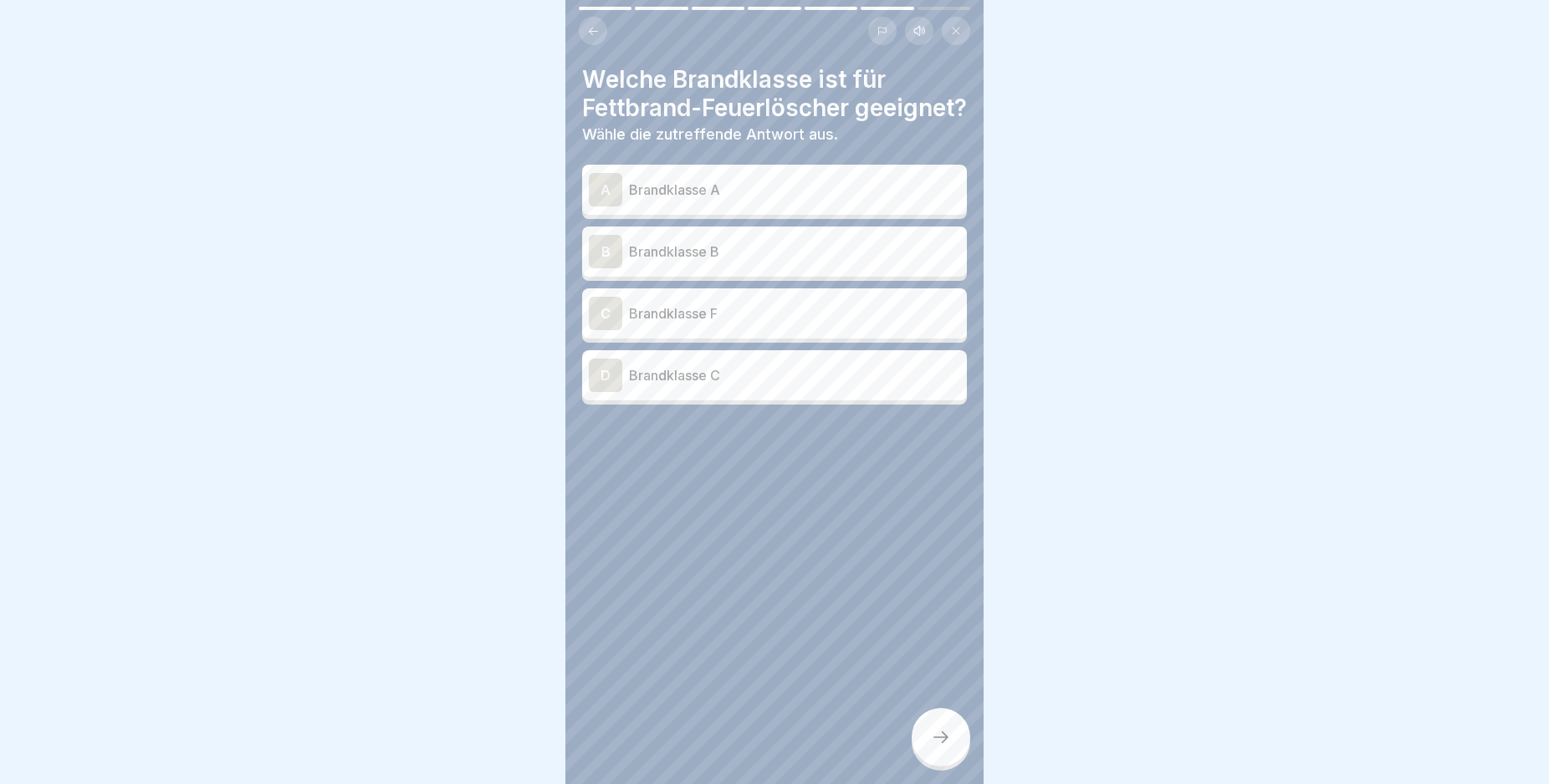
click at [608, 330] on div "C" at bounding box center [605, 313] width 34 height 34
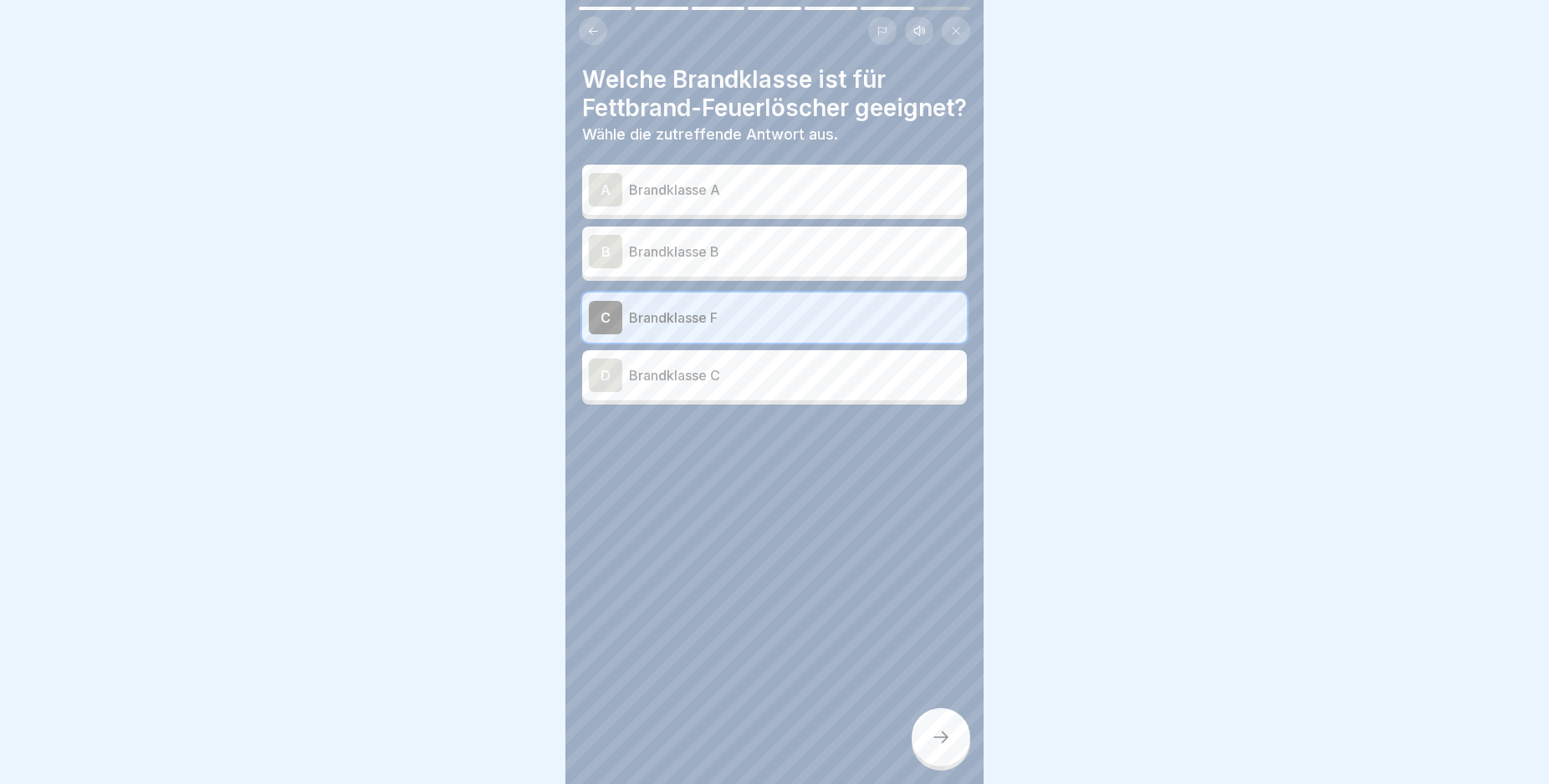
click at [933, 740] on div at bounding box center [940, 737] width 58 height 58
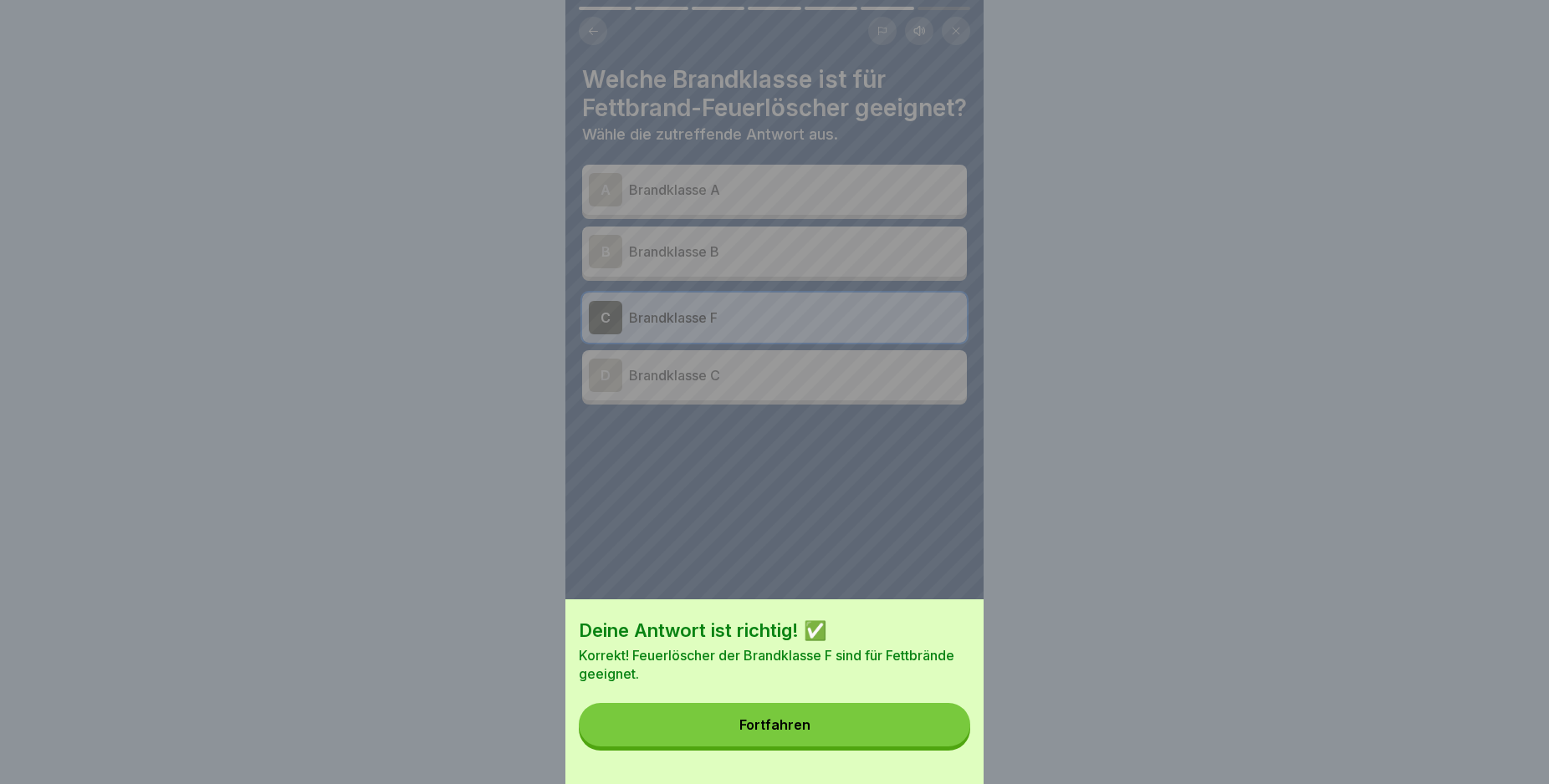
click at [933, 740] on button "Fortfahren" at bounding box center [774, 725] width 392 height 44
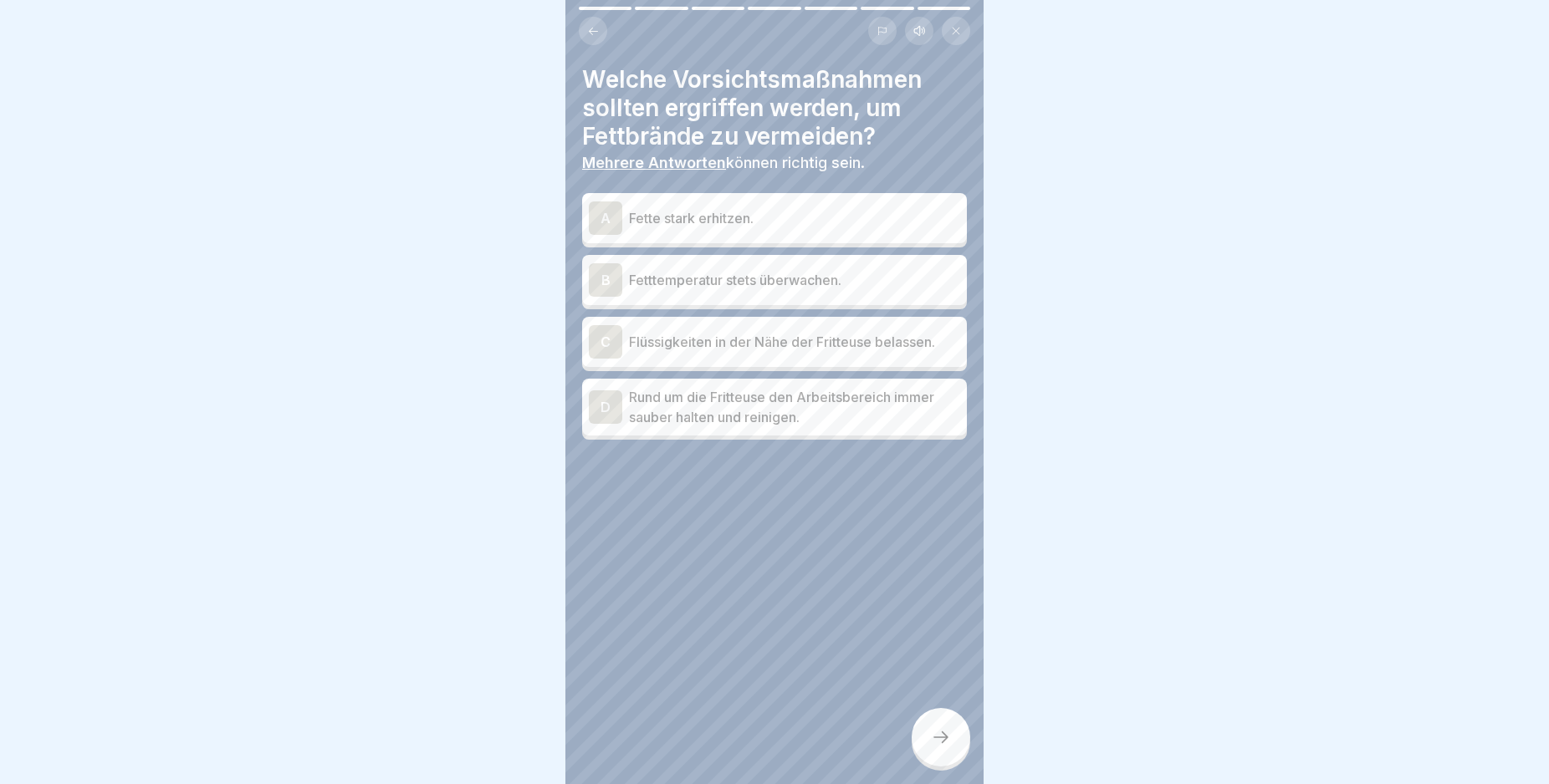
click at [606, 218] on div "A" at bounding box center [605, 218] width 34 height 34
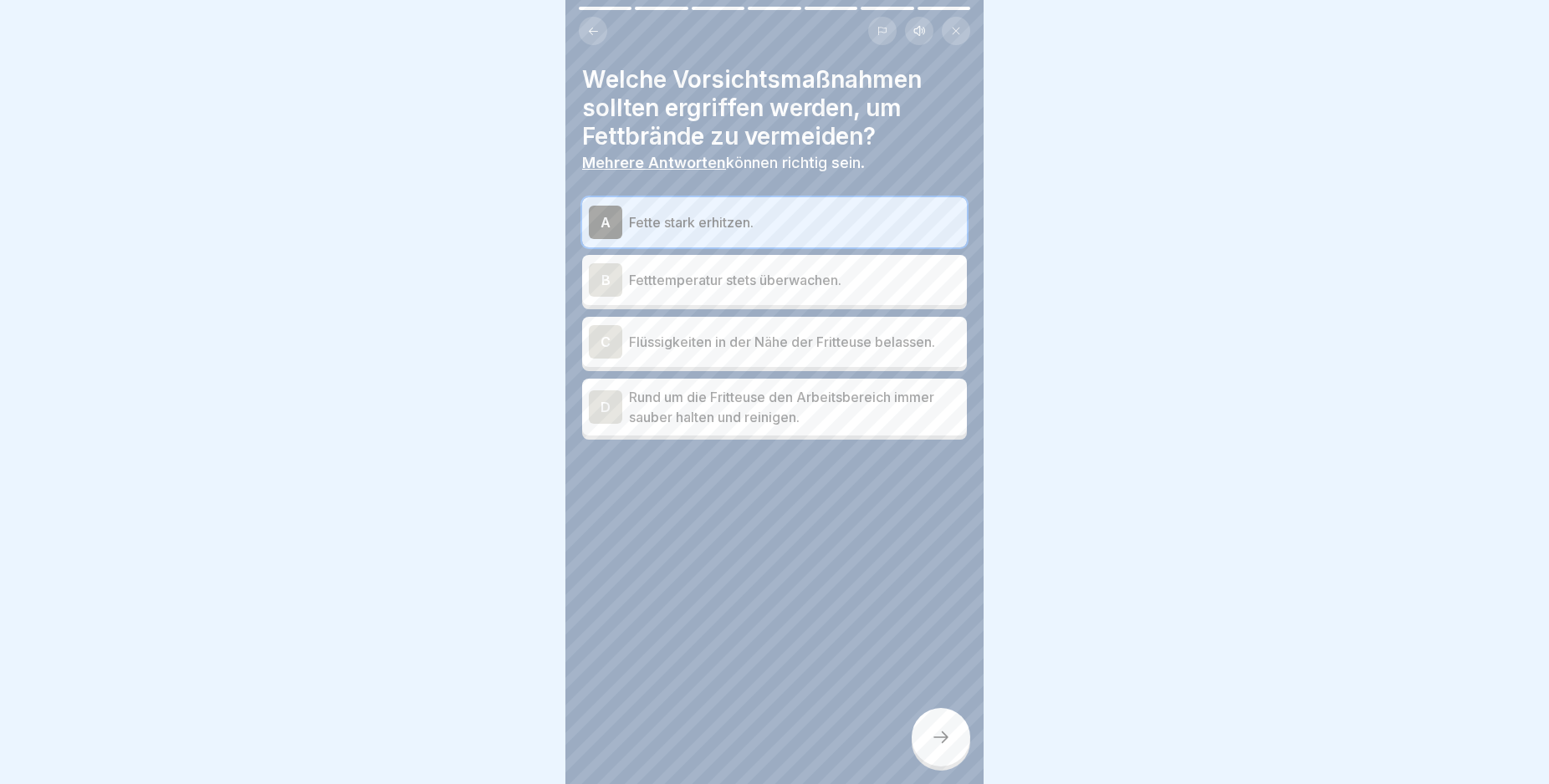
click at [611, 277] on div "B" at bounding box center [605, 280] width 34 height 34
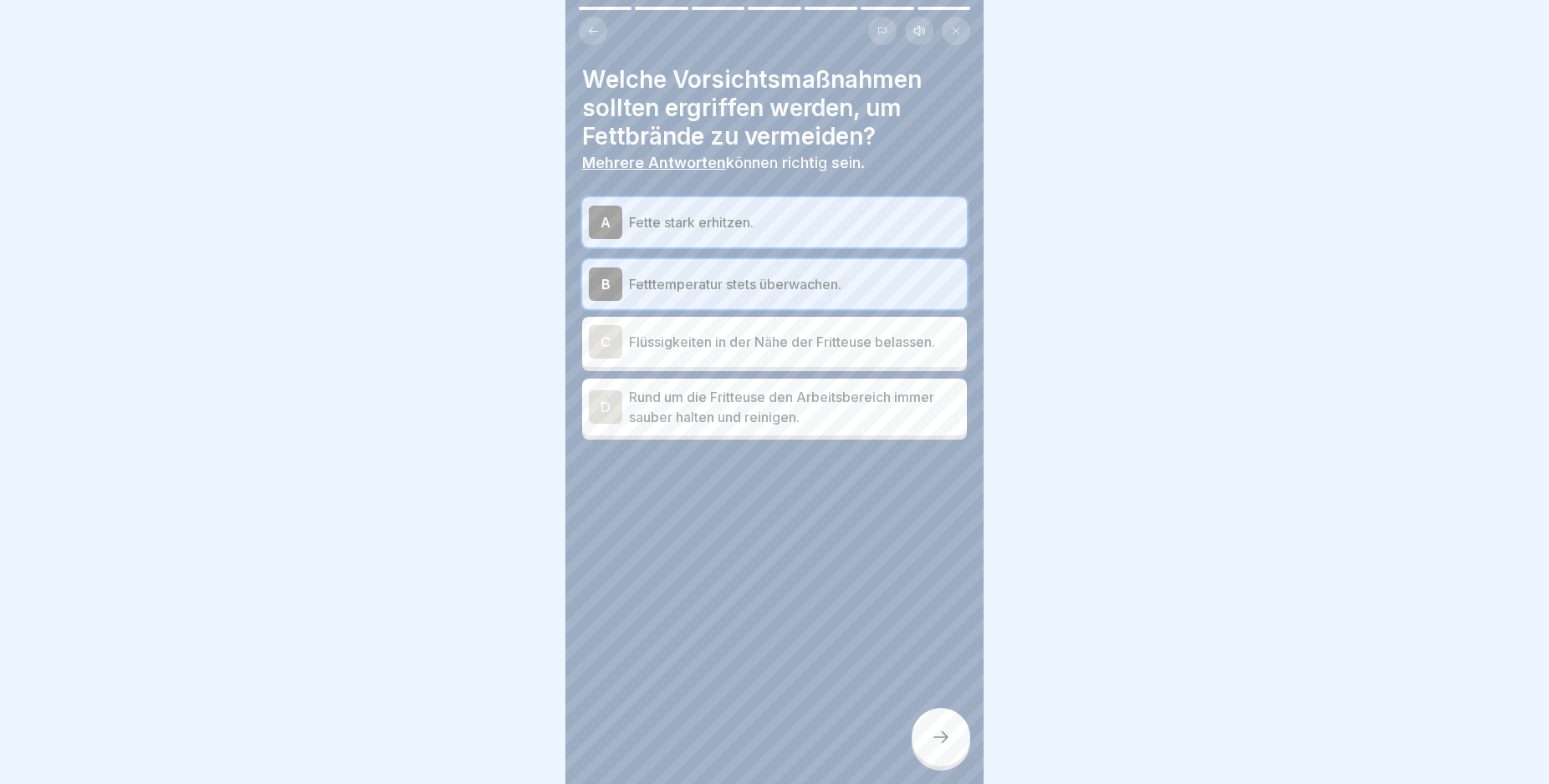
click at [941, 747] on icon at bounding box center [940, 737] width 20 height 20
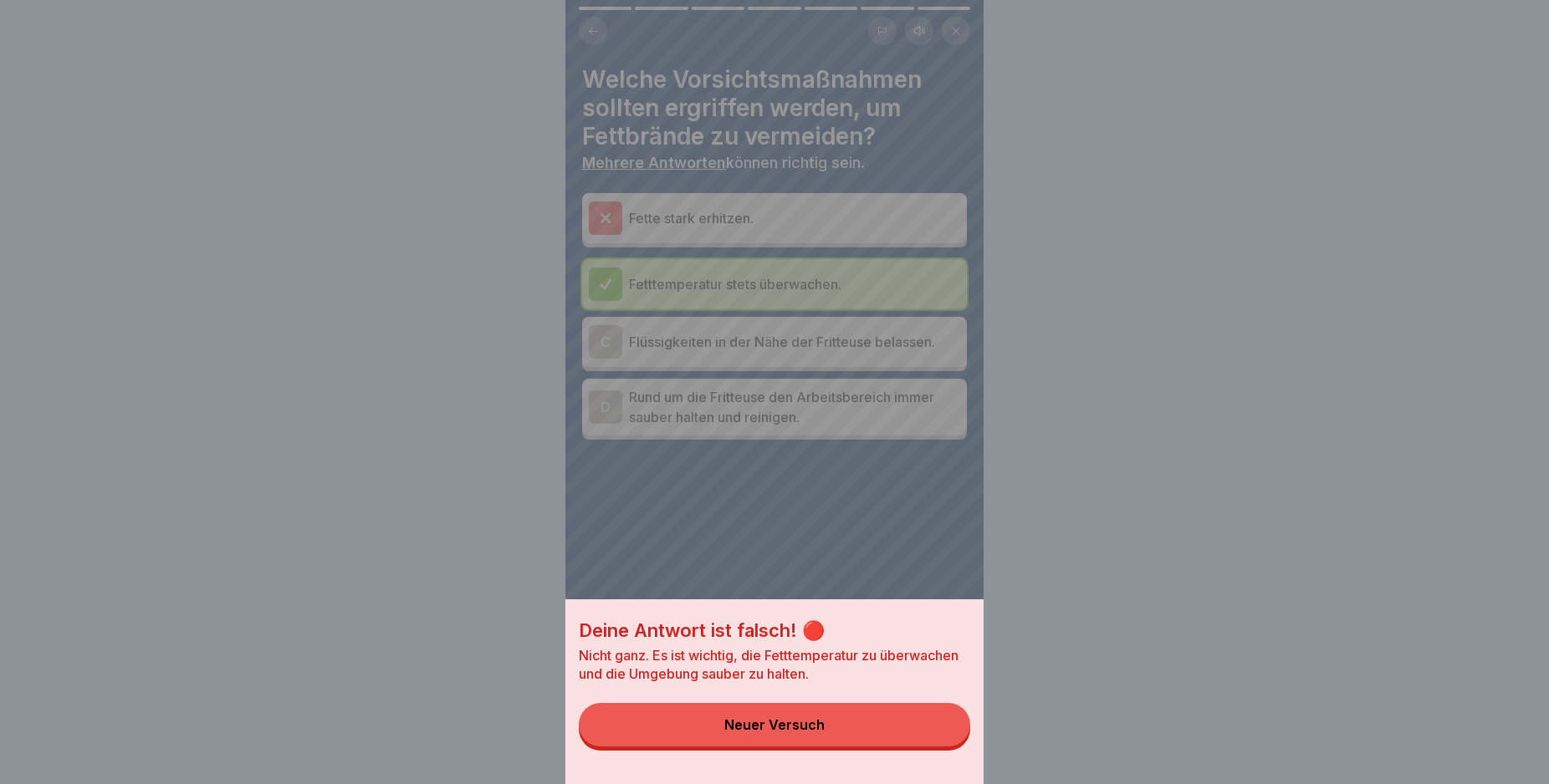
click at [904, 734] on button "Neuer Versuch" at bounding box center [774, 725] width 392 height 44
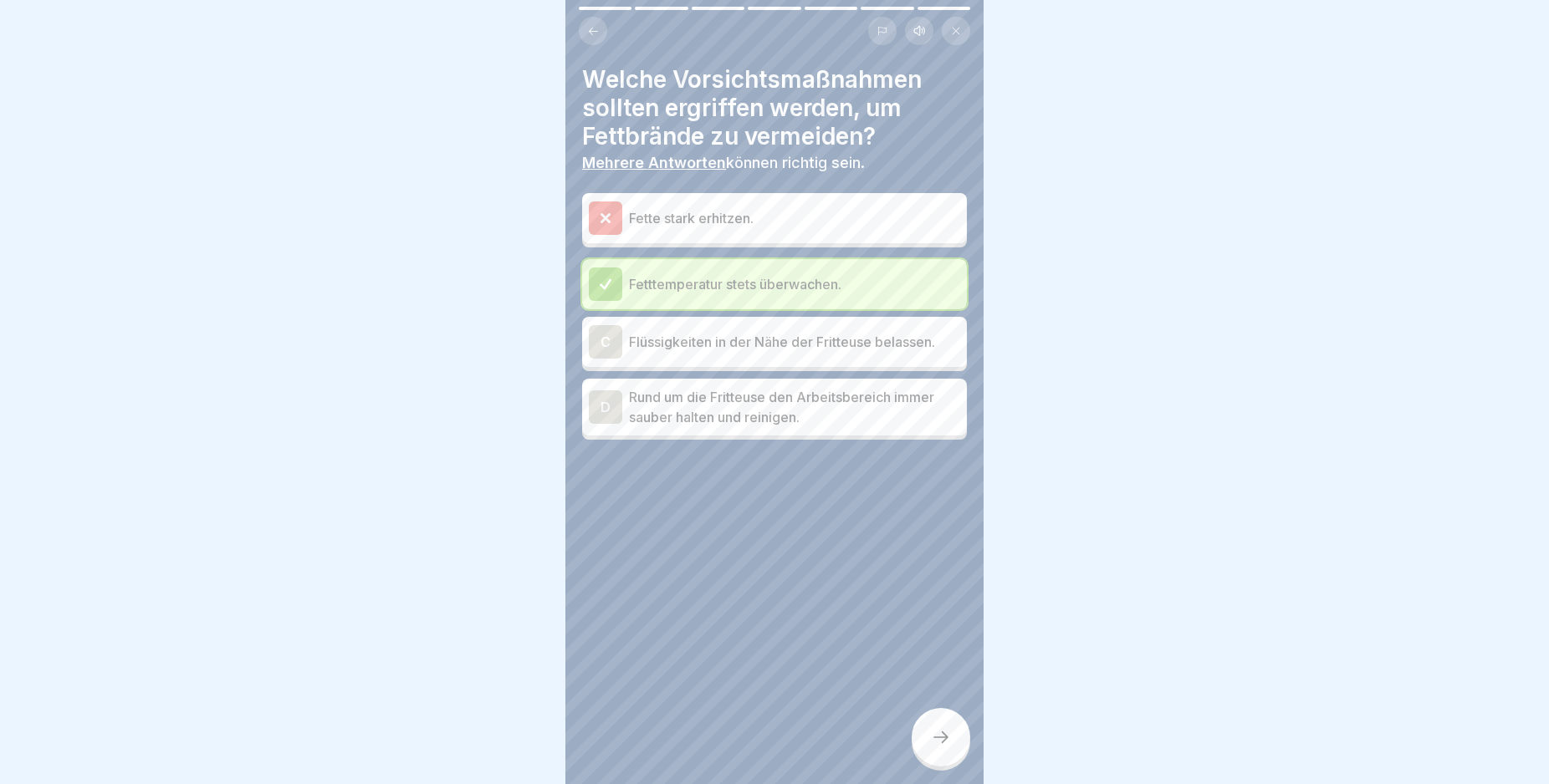
click at [634, 211] on p "Fette stark erhitzen." at bounding box center [795, 218] width 332 height 20
click at [594, 406] on div "D" at bounding box center [605, 407] width 34 height 34
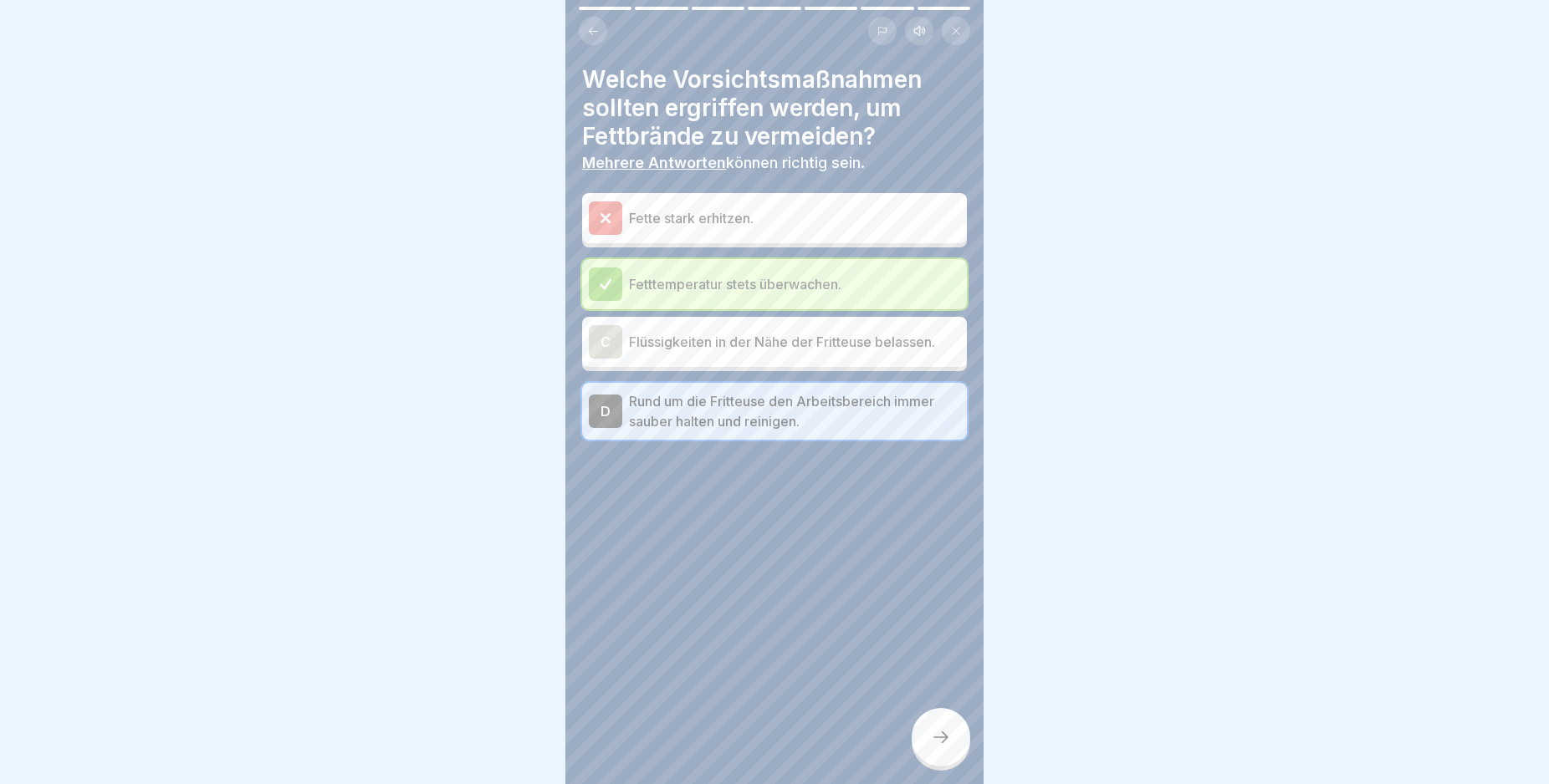
click at [838, 212] on p "Fette stark erhitzen." at bounding box center [795, 218] width 332 height 20
click at [937, 747] on icon at bounding box center [940, 737] width 20 height 20
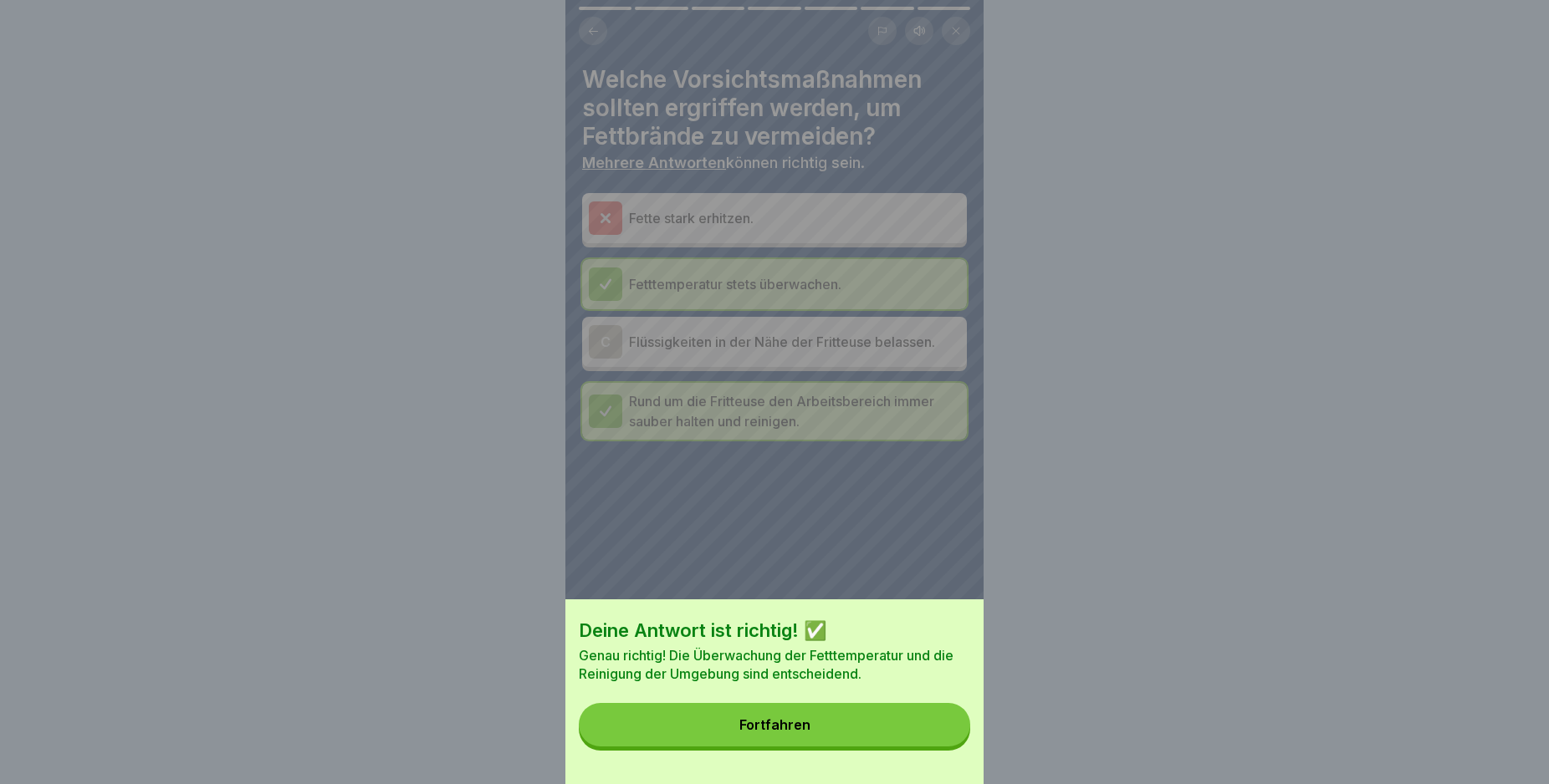
click at [937, 746] on button "Fortfahren" at bounding box center [774, 725] width 392 height 44
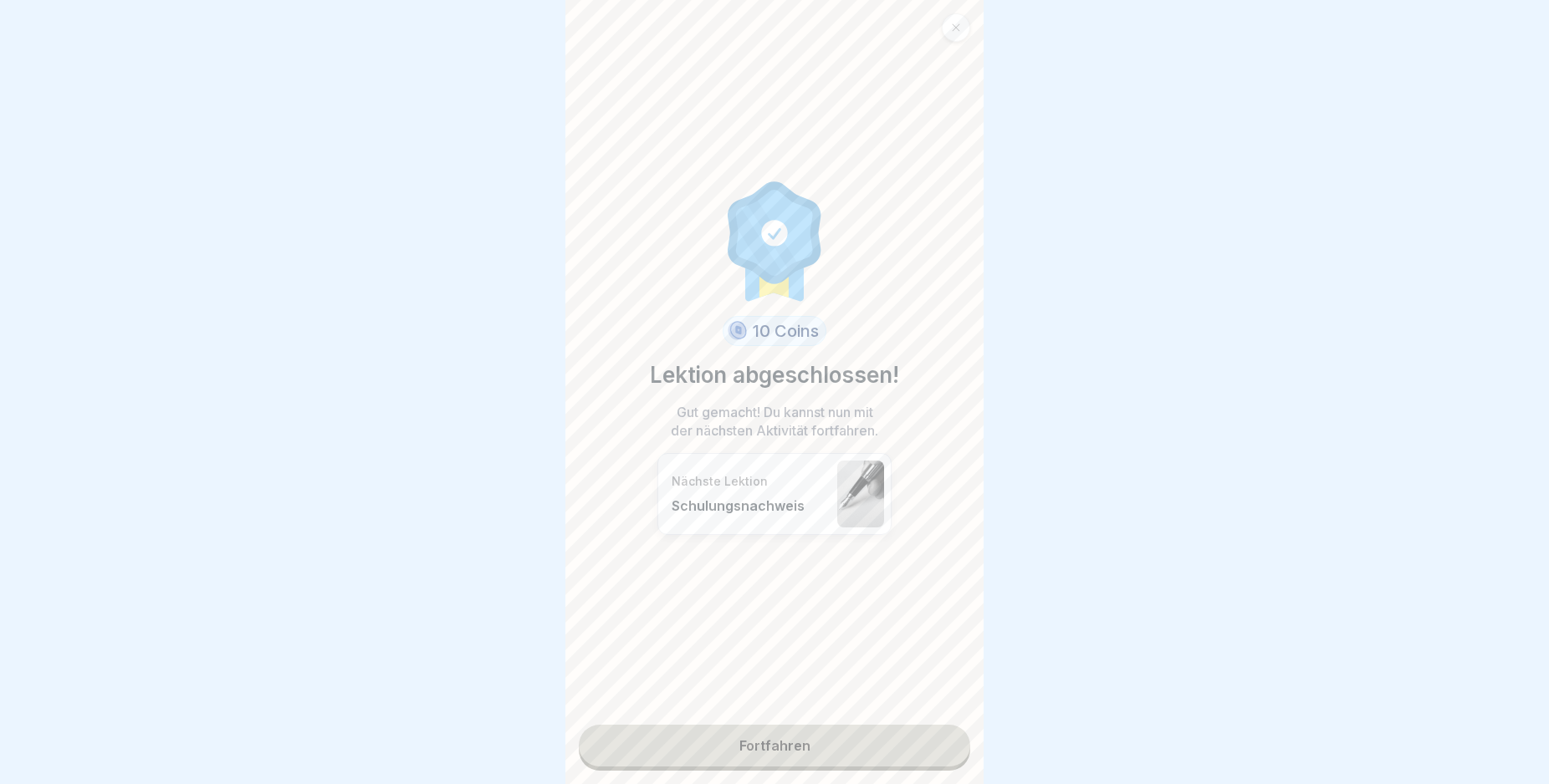
click at [931, 746] on link "Fortfahren" at bounding box center [774, 745] width 392 height 42
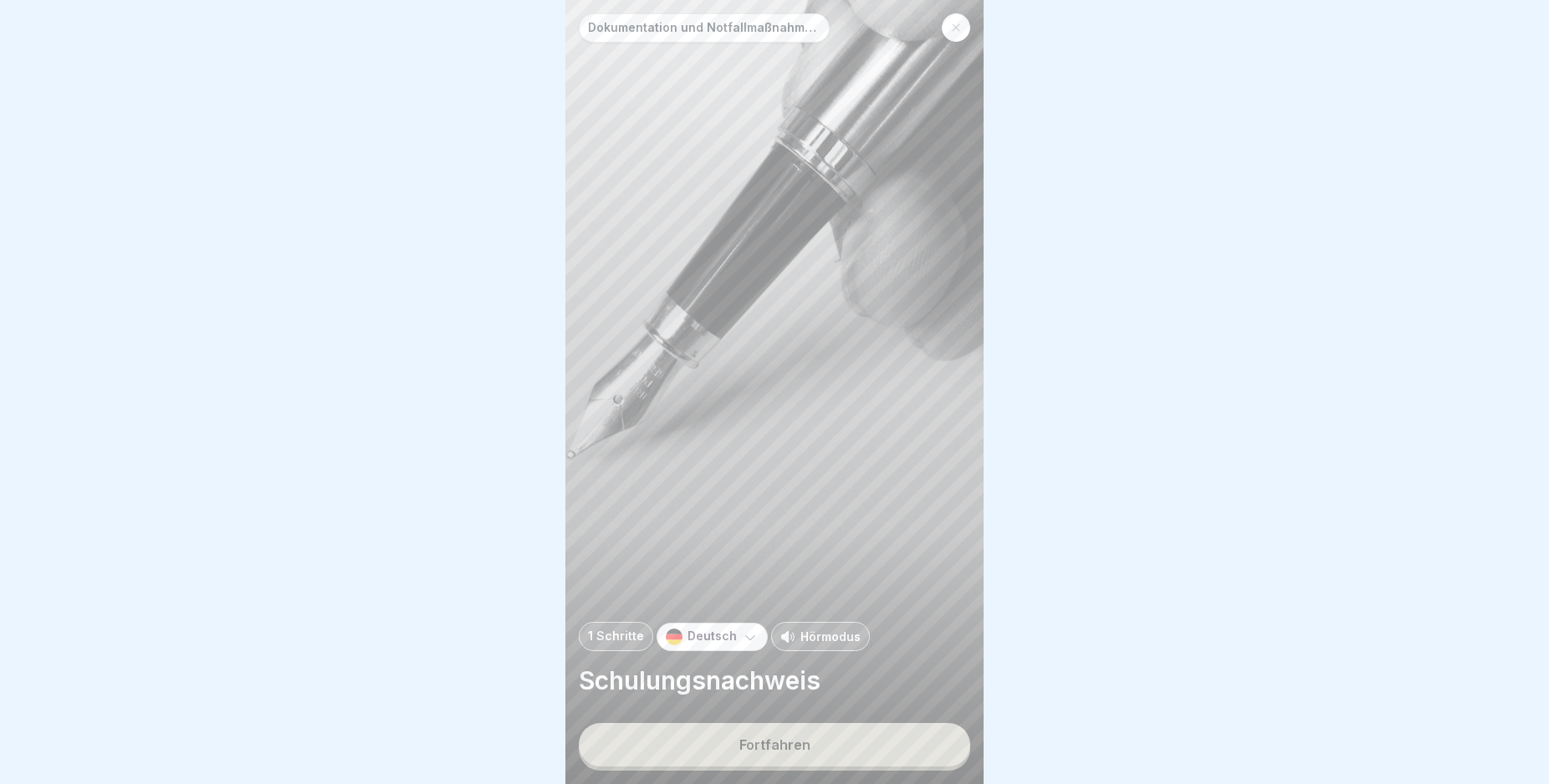
click at [924, 746] on button "Fortfahren" at bounding box center [774, 744] width 392 height 44
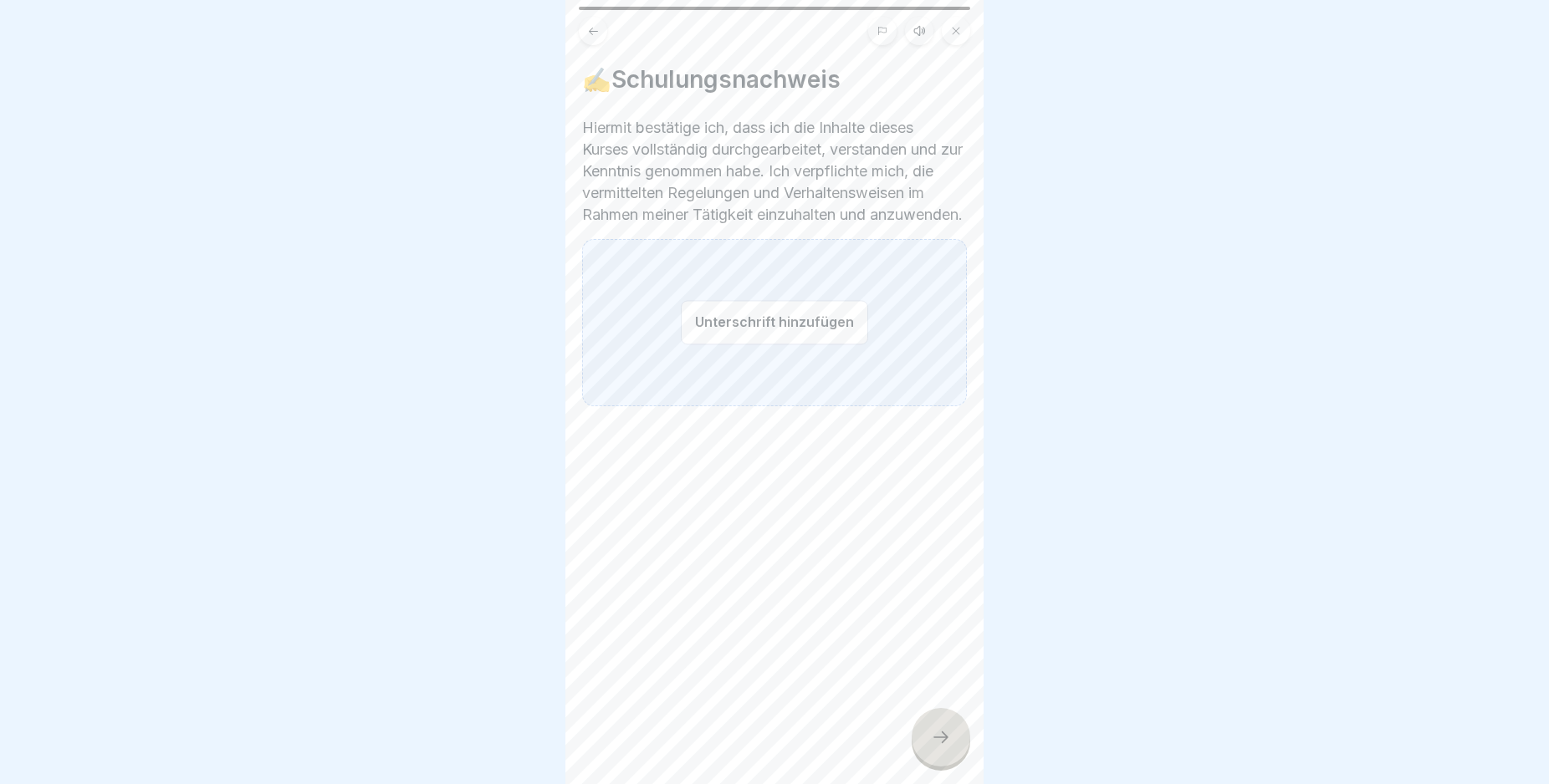
click at [689, 344] on button "Unterschrift hinzufügen" at bounding box center [774, 323] width 187 height 45
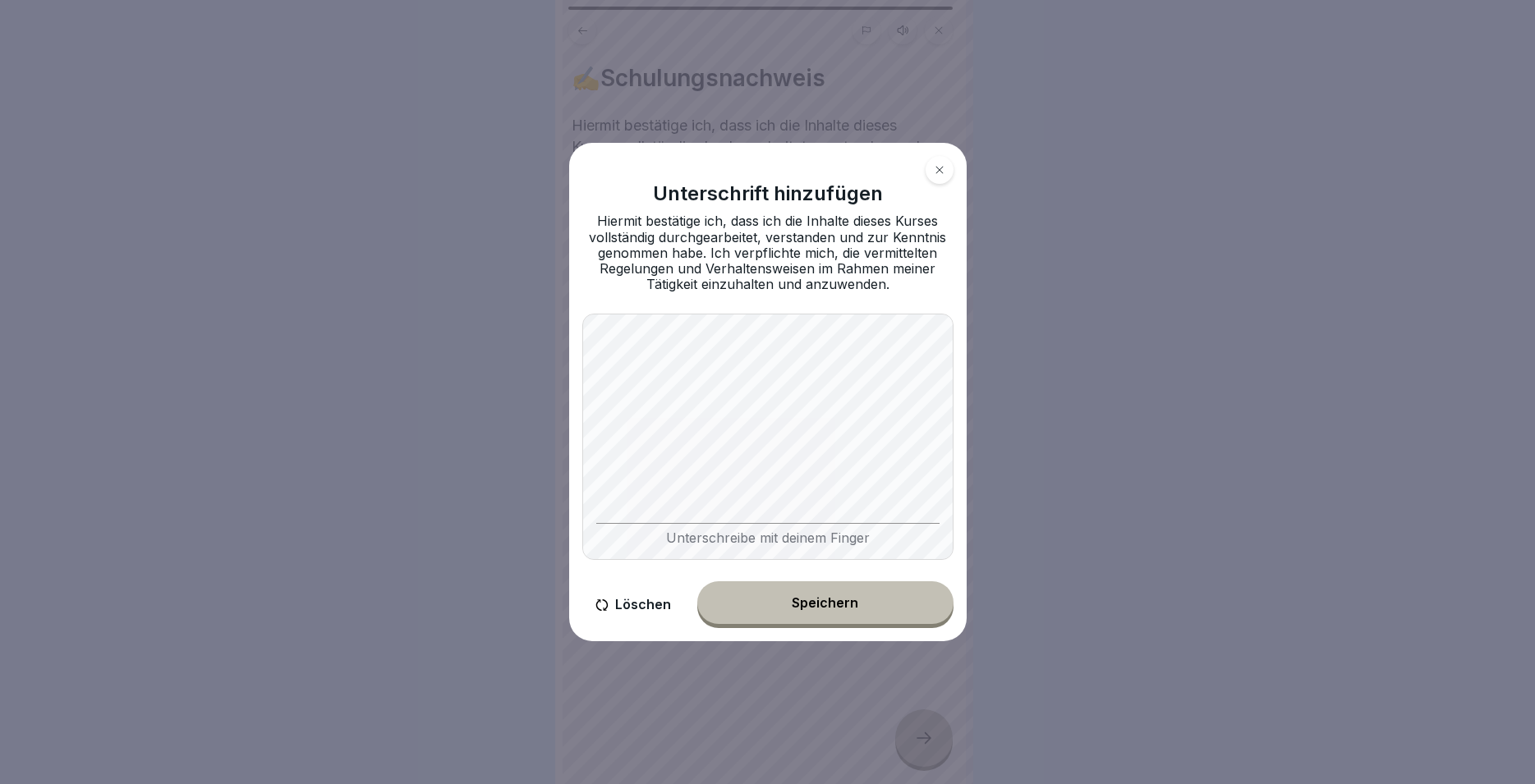
click at [816, 606] on div "Speichern" at bounding box center [825, 603] width 67 height 15
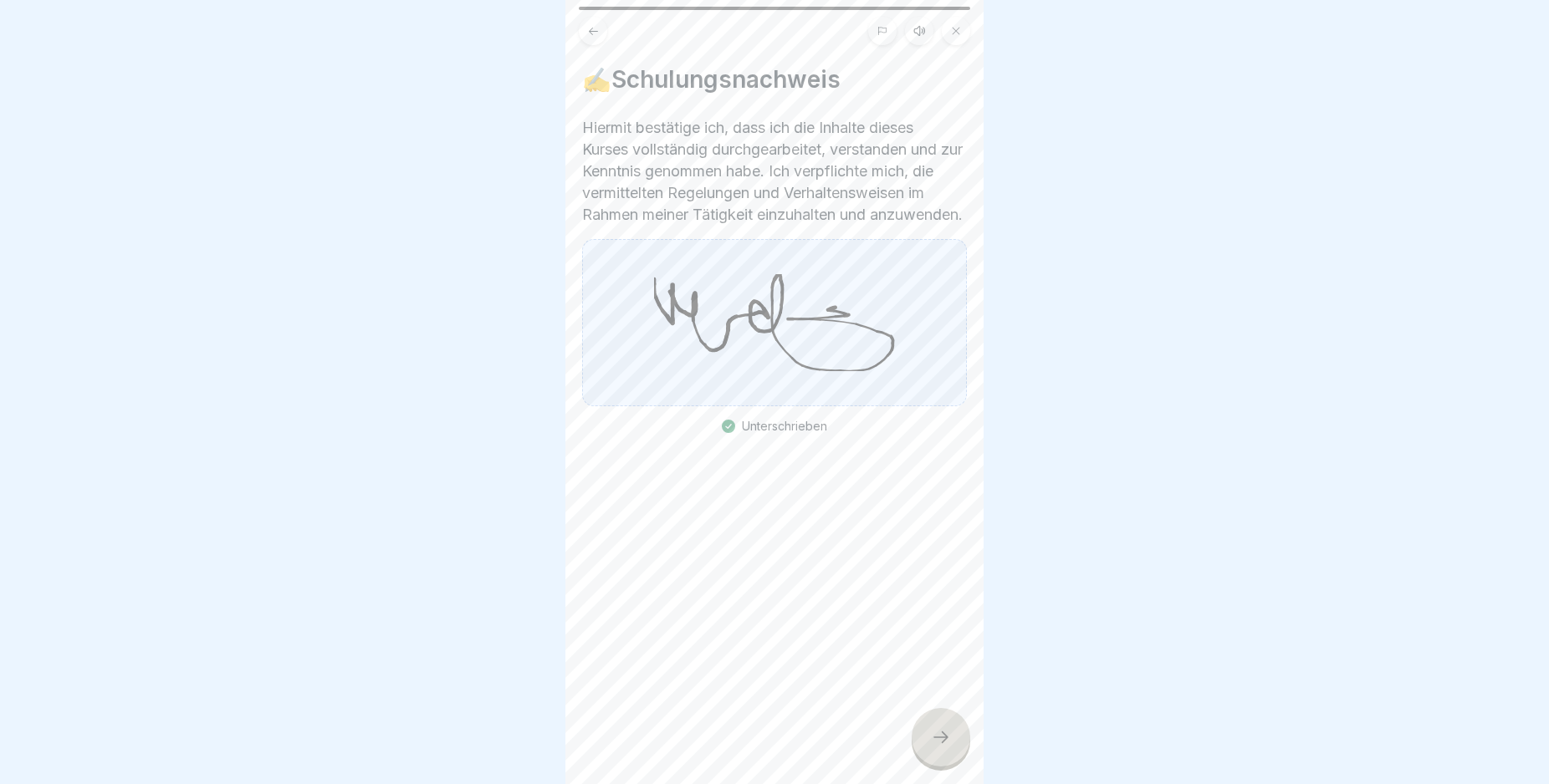
click at [946, 737] on div at bounding box center [940, 737] width 58 height 58
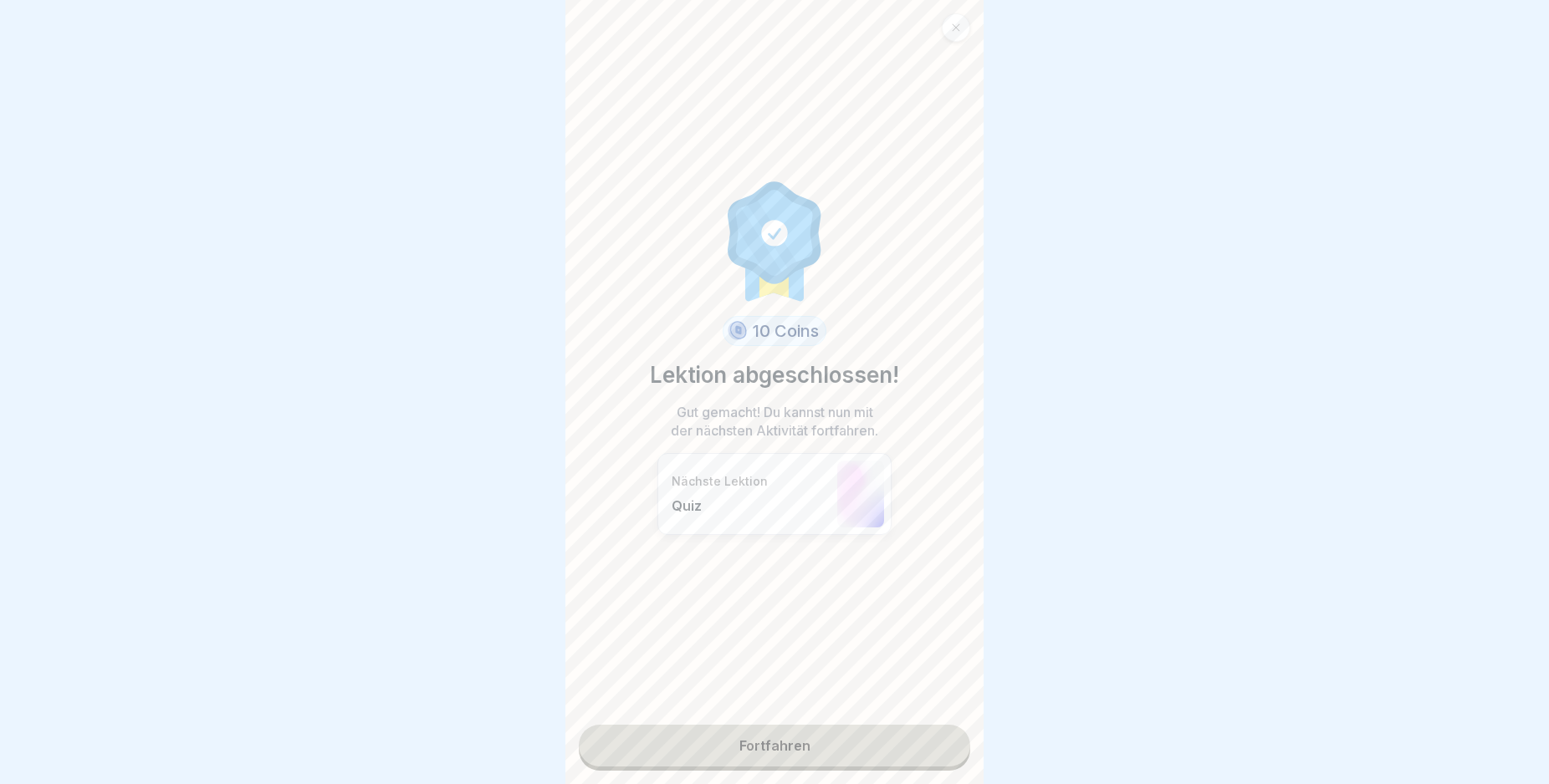
click at [919, 737] on link "Fortfahren" at bounding box center [774, 745] width 392 height 42
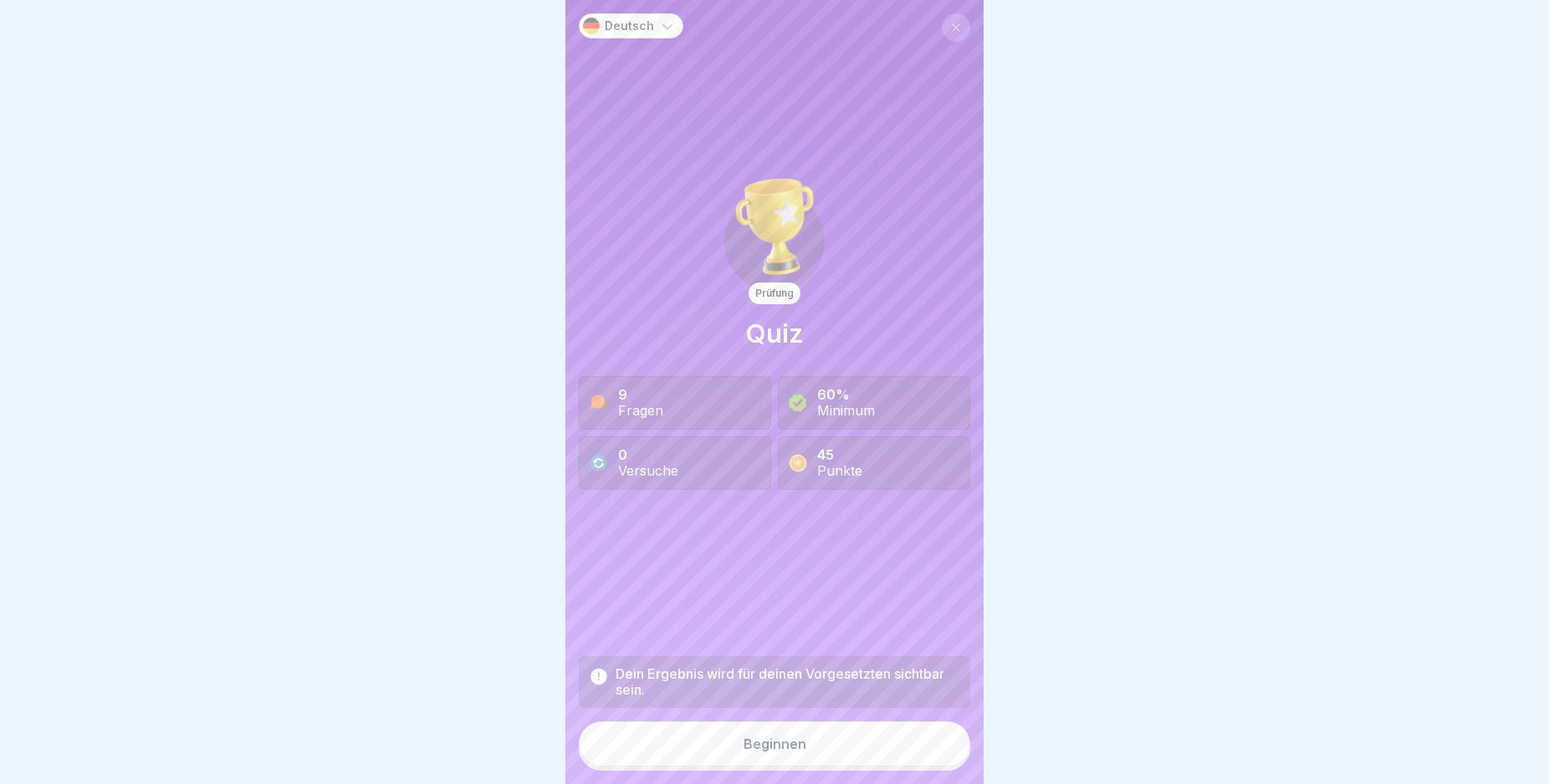
click at [814, 760] on button "Beginnen" at bounding box center [774, 744] width 392 height 46
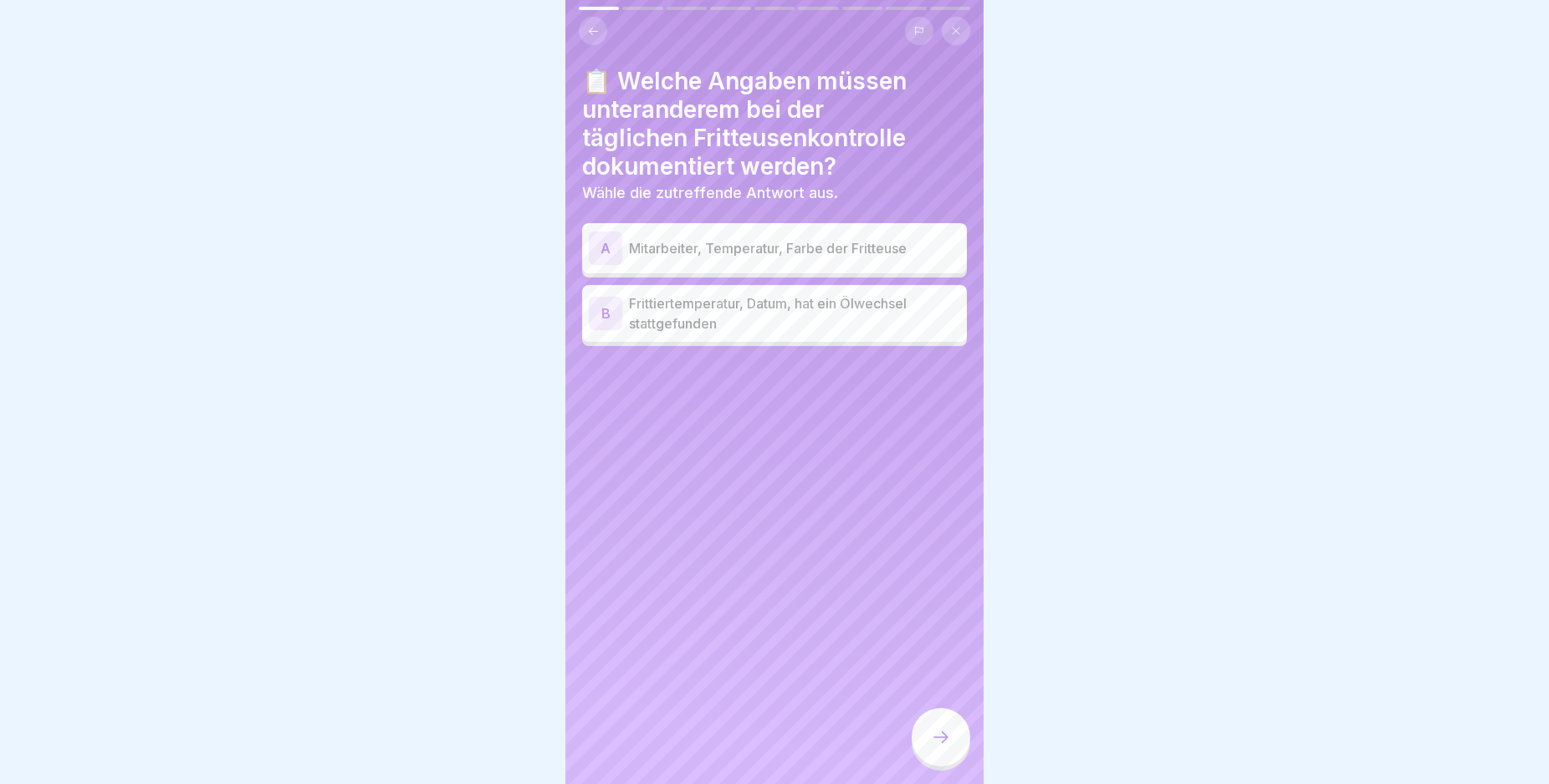
click at [604, 311] on div "B" at bounding box center [605, 313] width 34 height 34
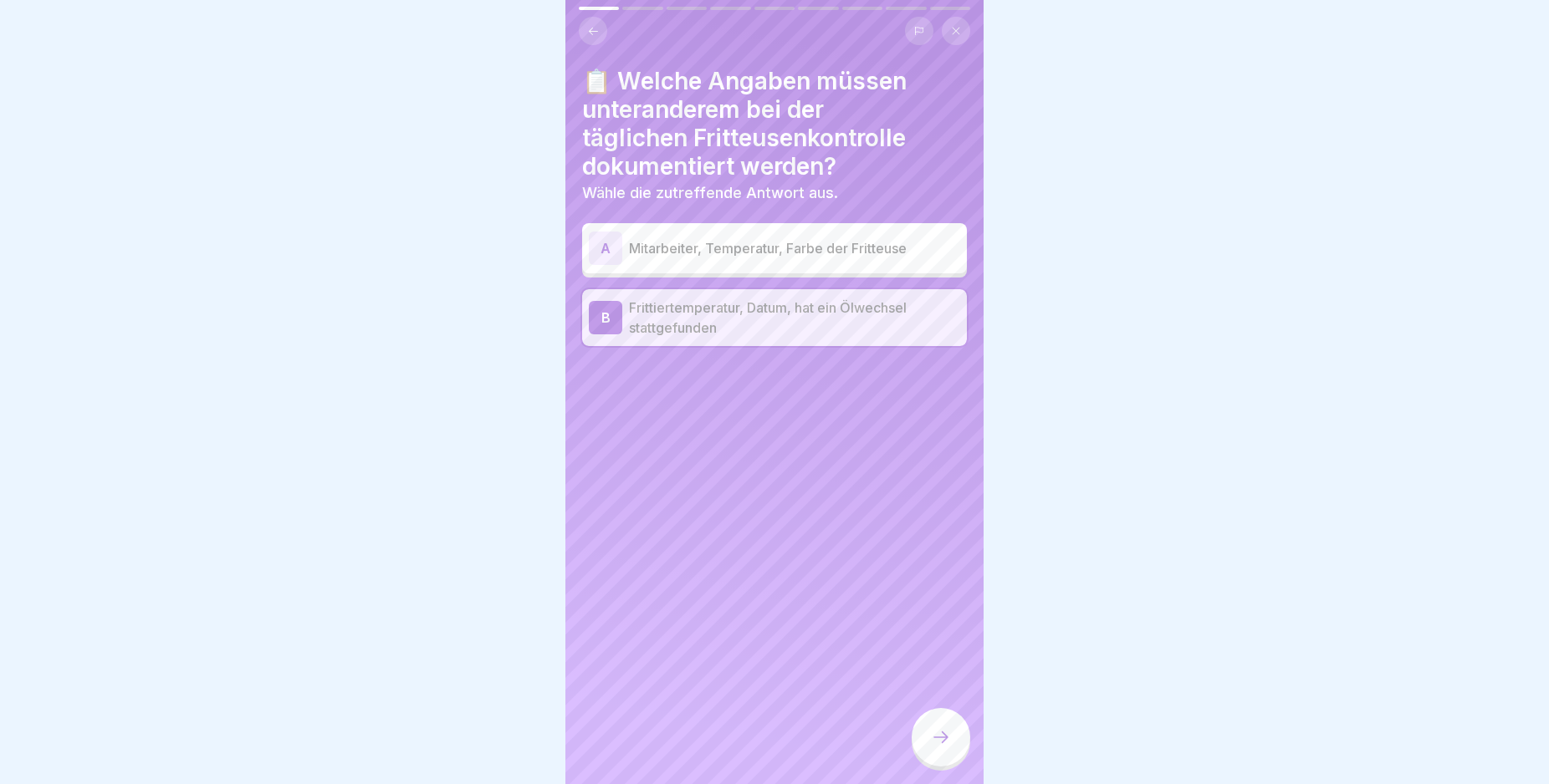
click at [940, 747] on icon at bounding box center [940, 737] width 20 height 20
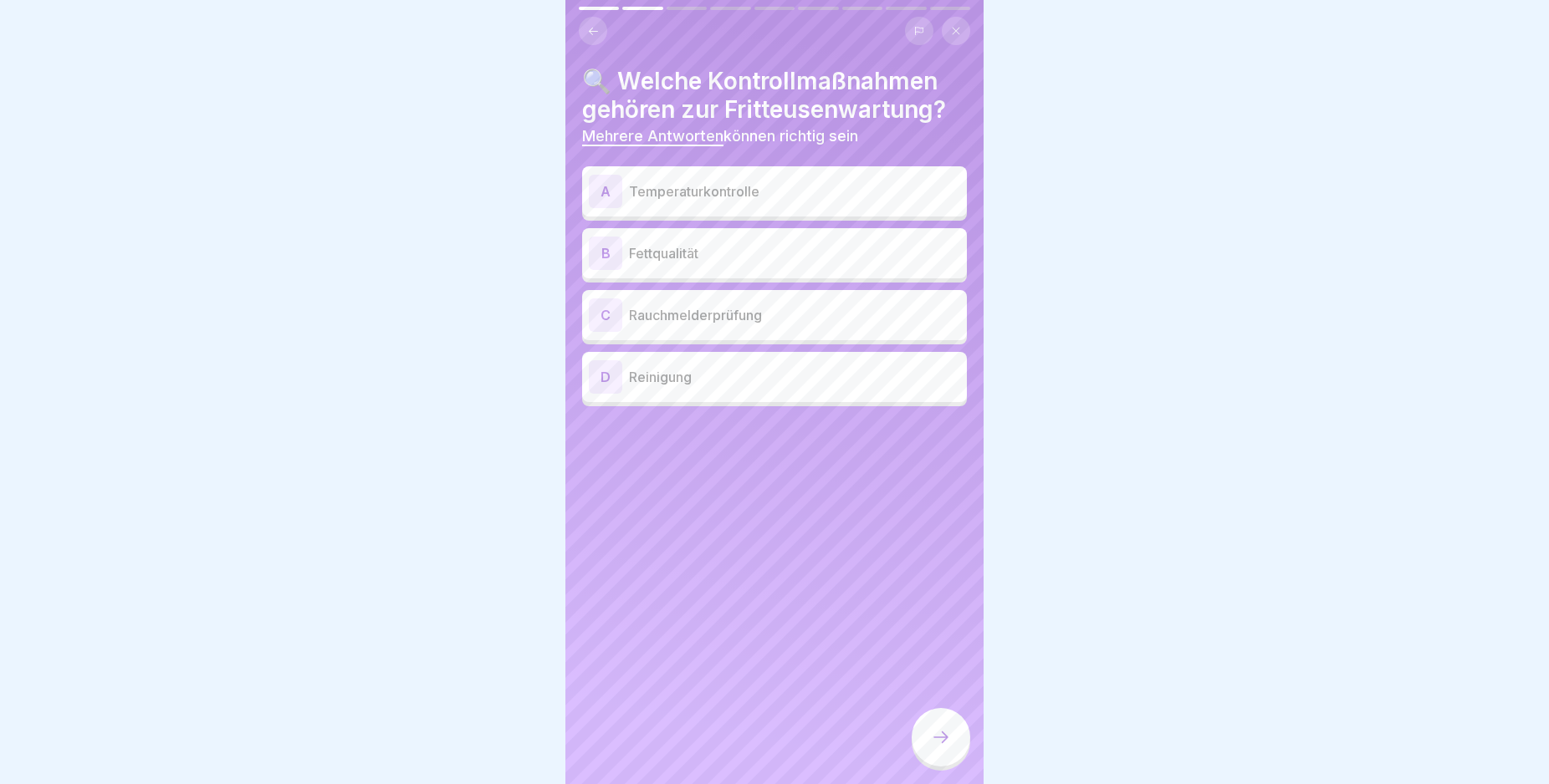
click at [599, 186] on div "A" at bounding box center [605, 191] width 34 height 34
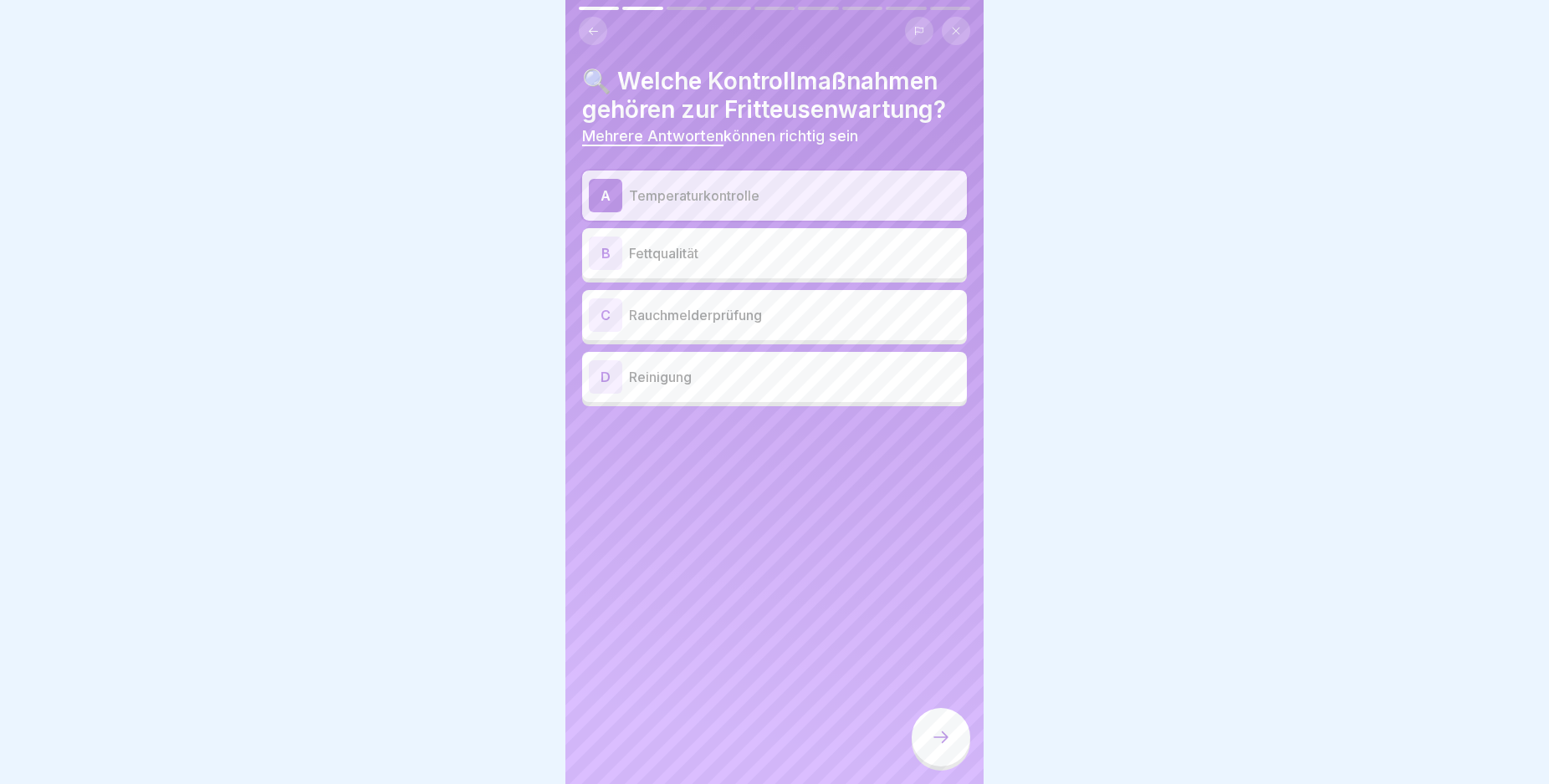
click at [613, 250] on div "B" at bounding box center [605, 253] width 34 height 34
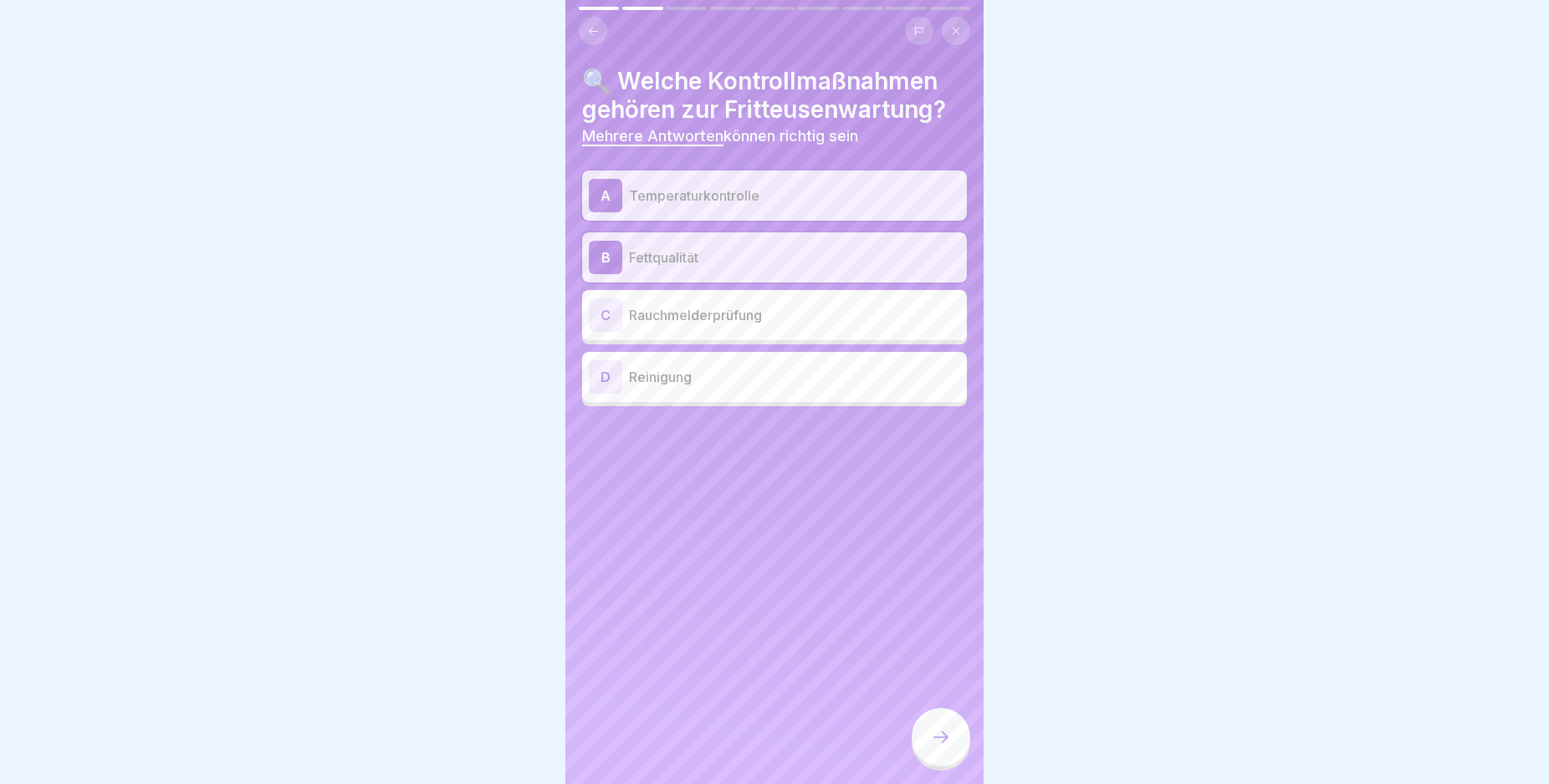
click at [934, 747] on icon at bounding box center [940, 737] width 20 height 20
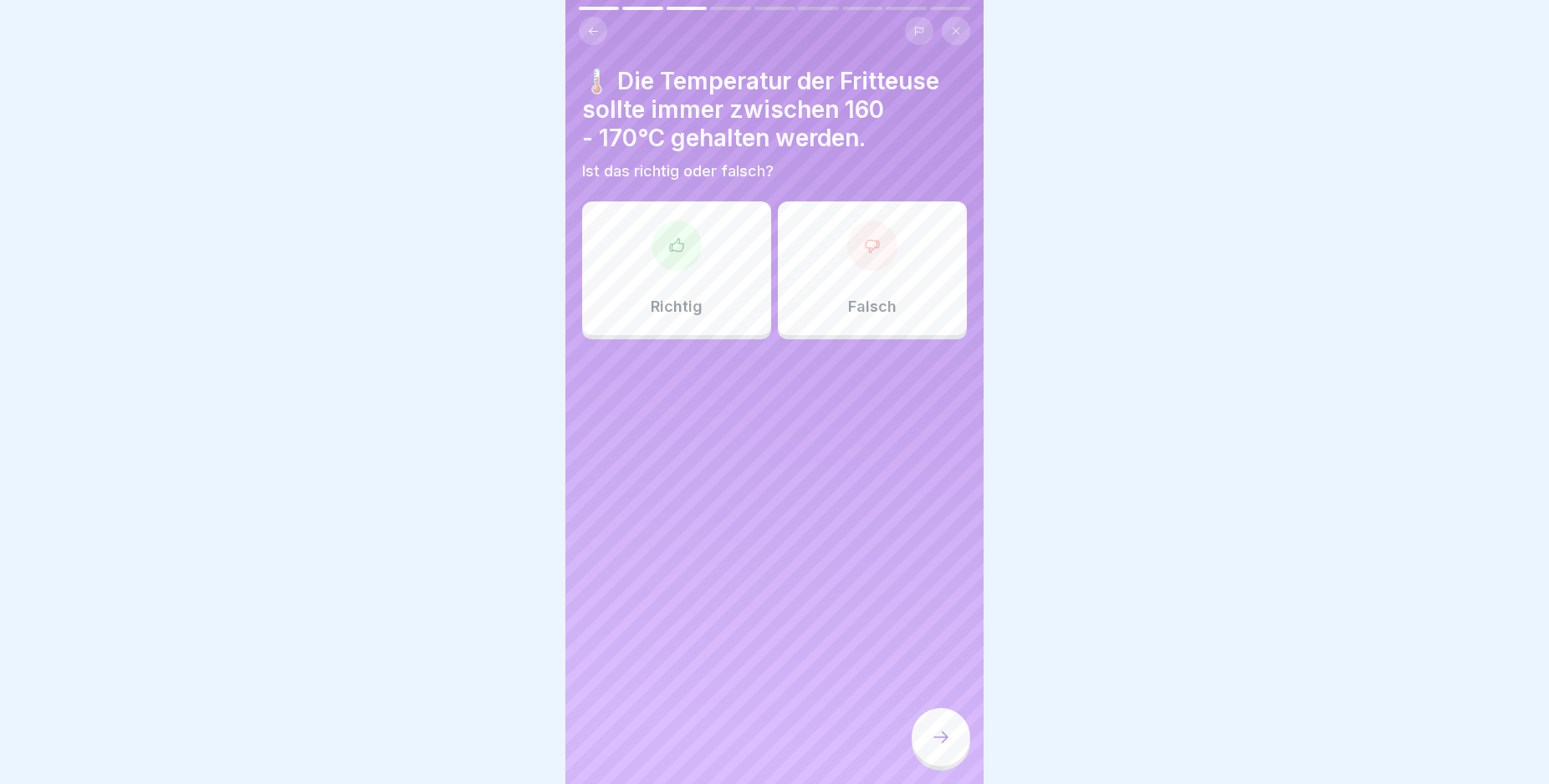
click at [705, 259] on div "Richtig" at bounding box center [677, 268] width 189 height 134
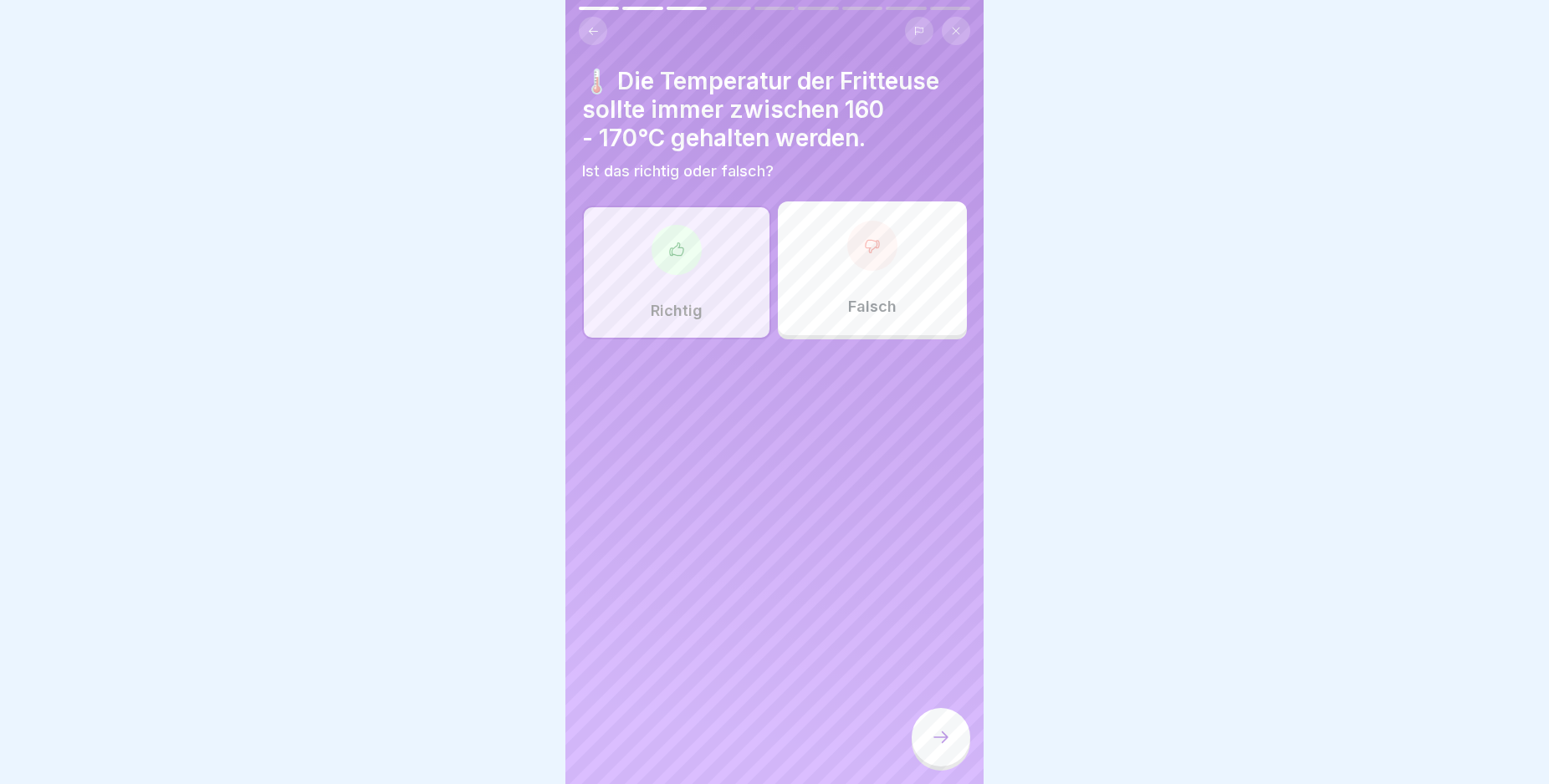
click at [938, 730] on div at bounding box center [940, 737] width 58 height 58
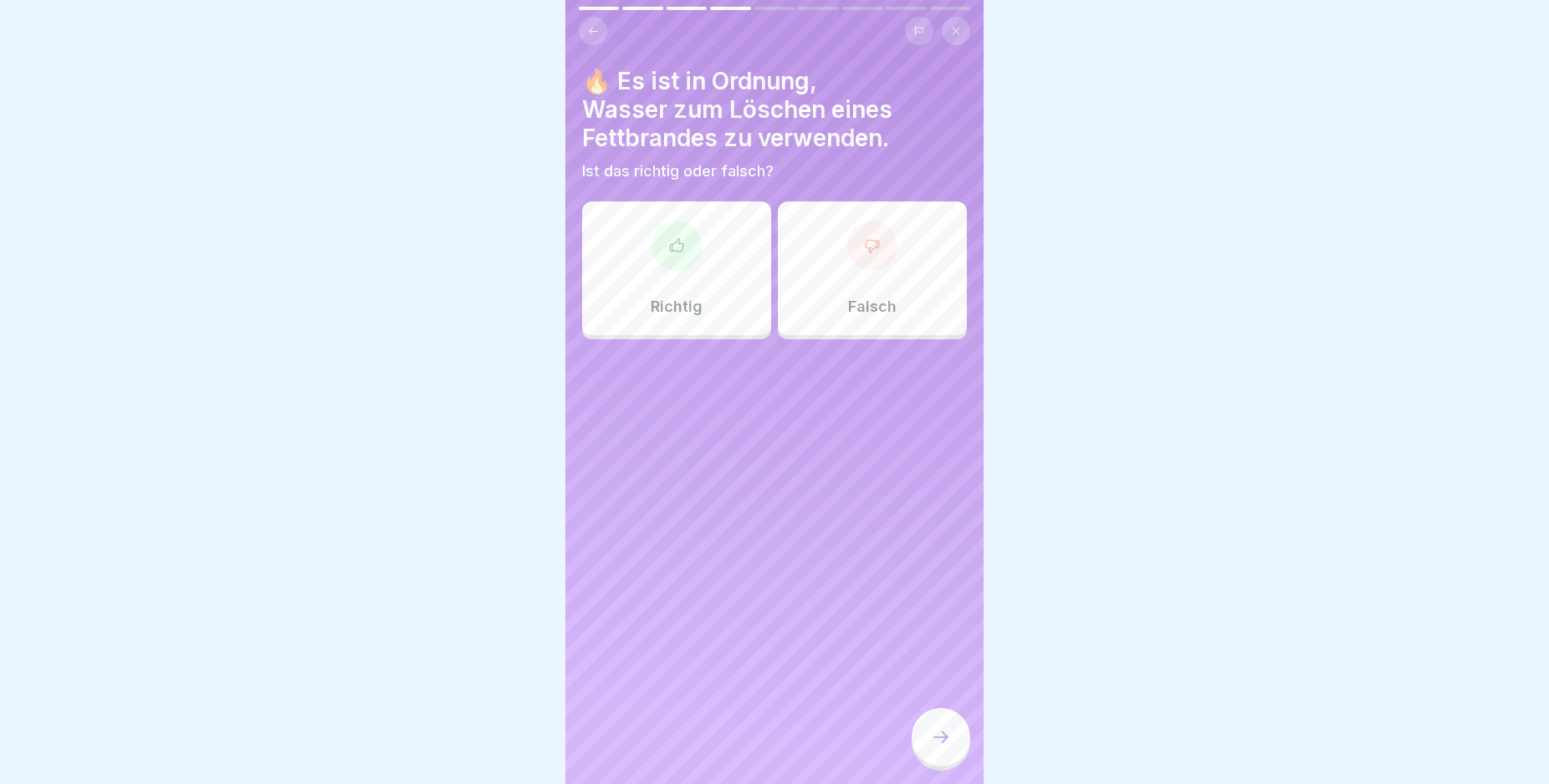
click at [917, 261] on div "Falsch" at bounding box center [871, 268] width 189 height 134
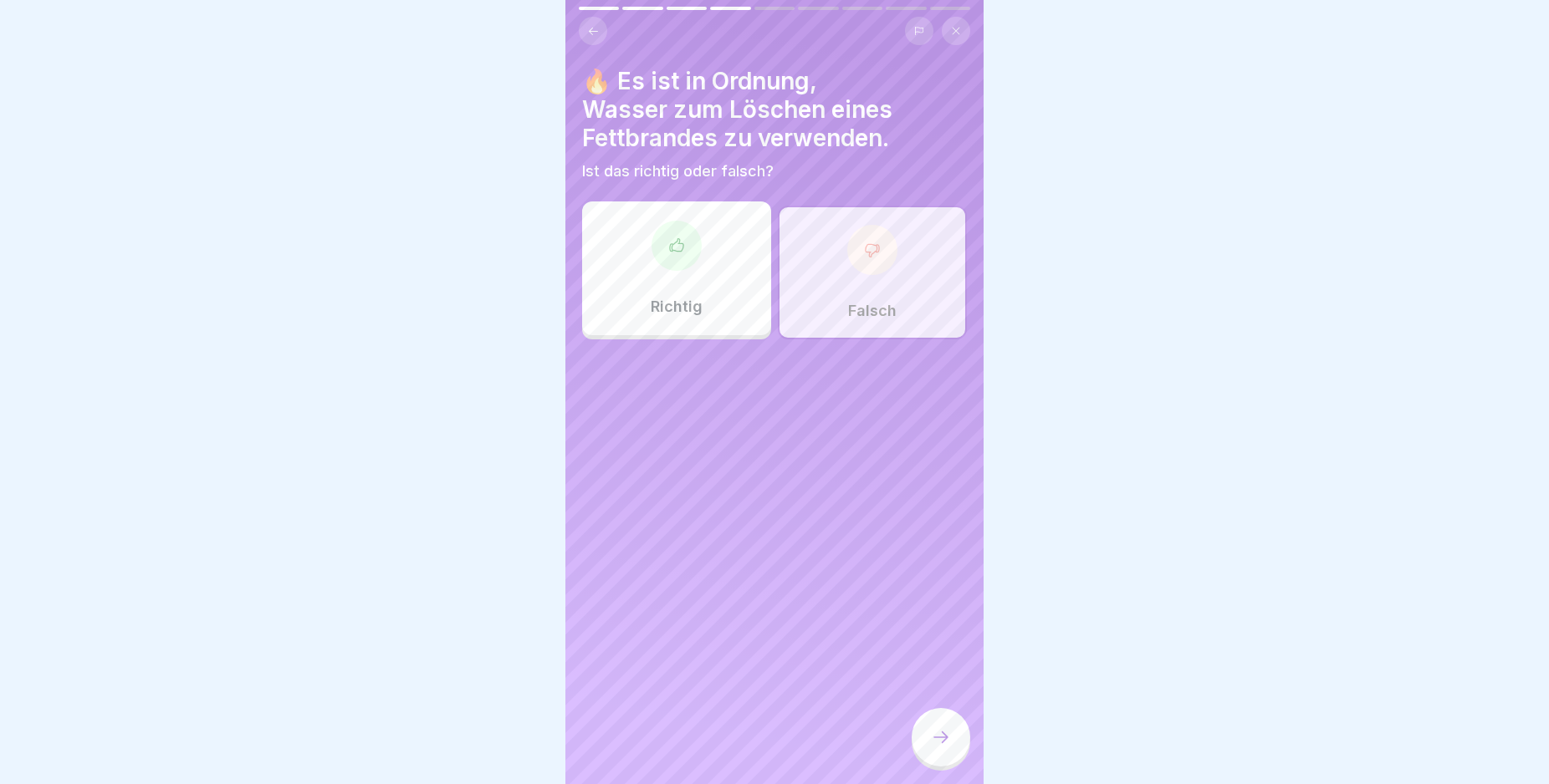
click at [947, 745] on icon at bounding box center [940, 737] width 20 height 20
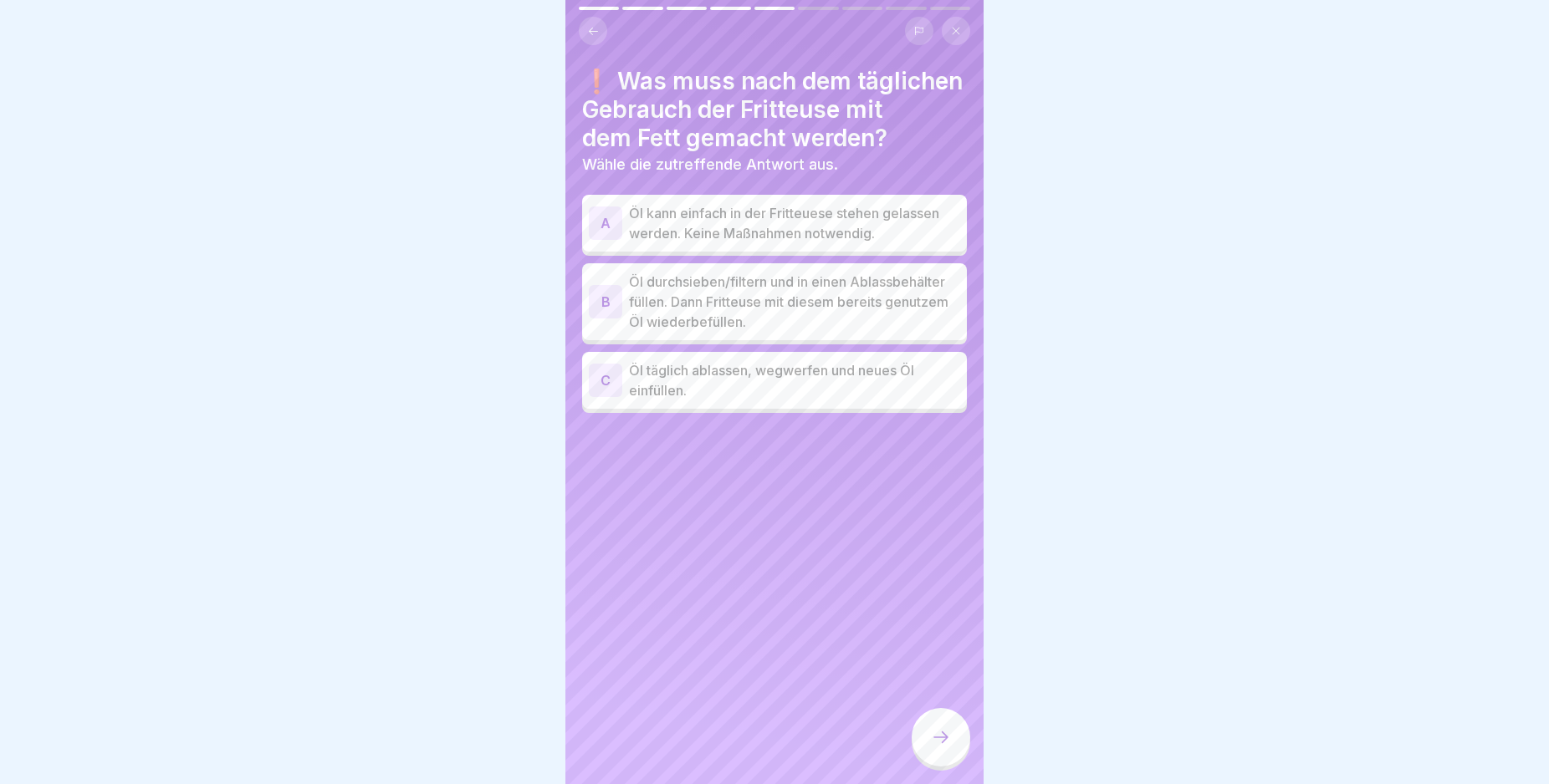
click at [602, 298] on div "B" at bounding box center [605, 301] width 34 height 34
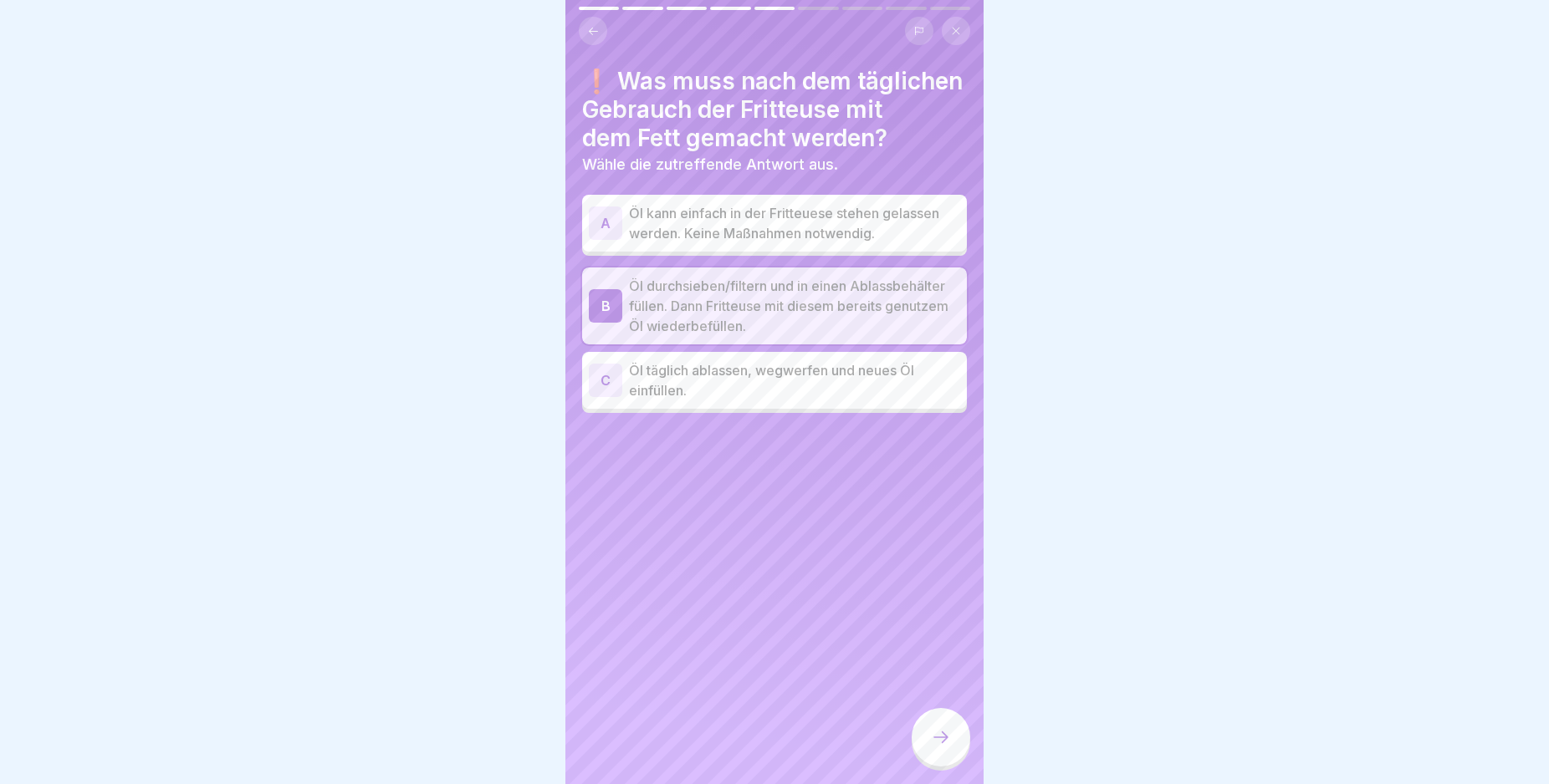
click at [939, 738] on div at bounding box center [940, 737] width 58 height 58
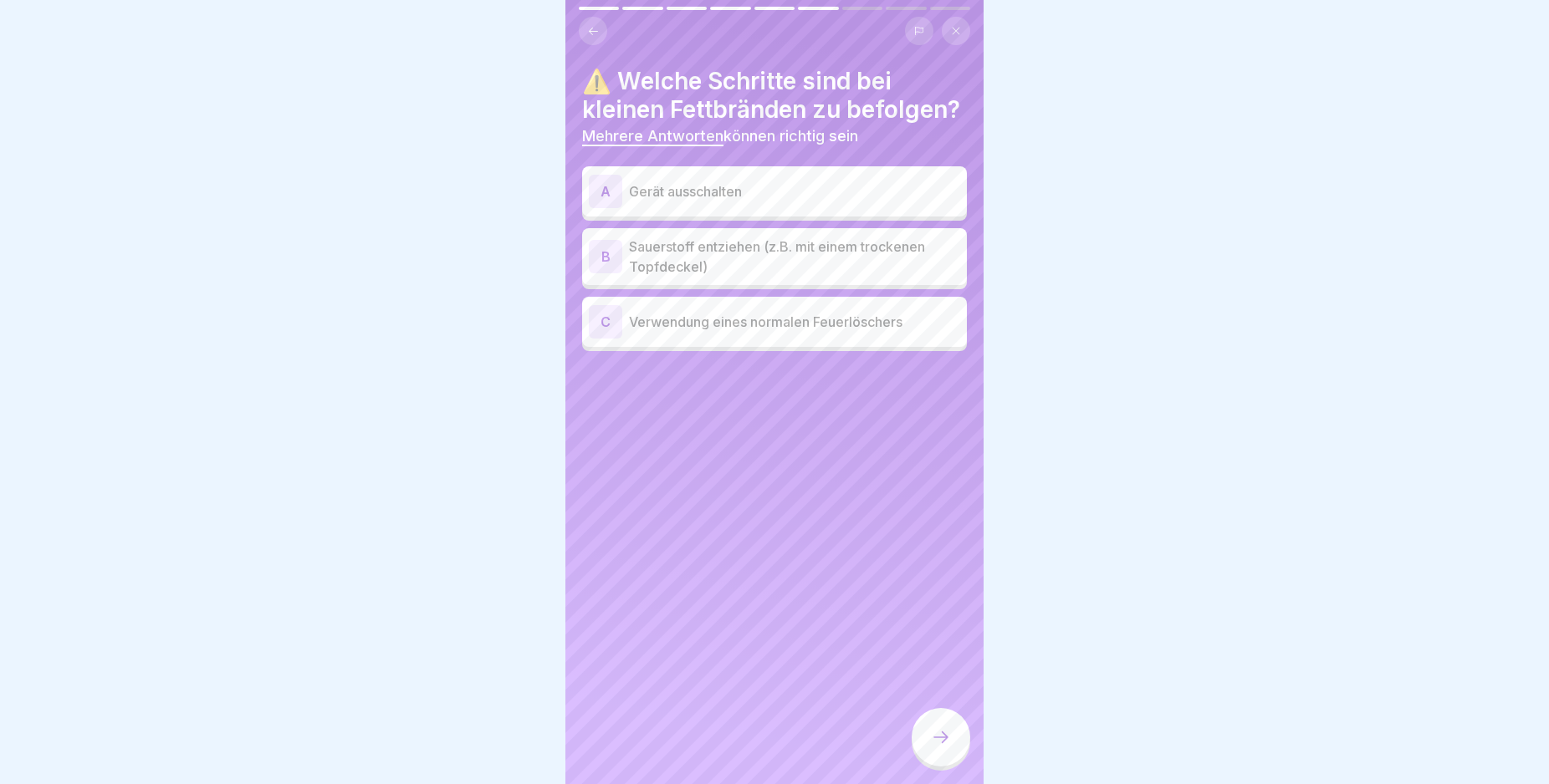
click at [598, 208] on div "A" at bounding box center [605, 191] width 34 height 34
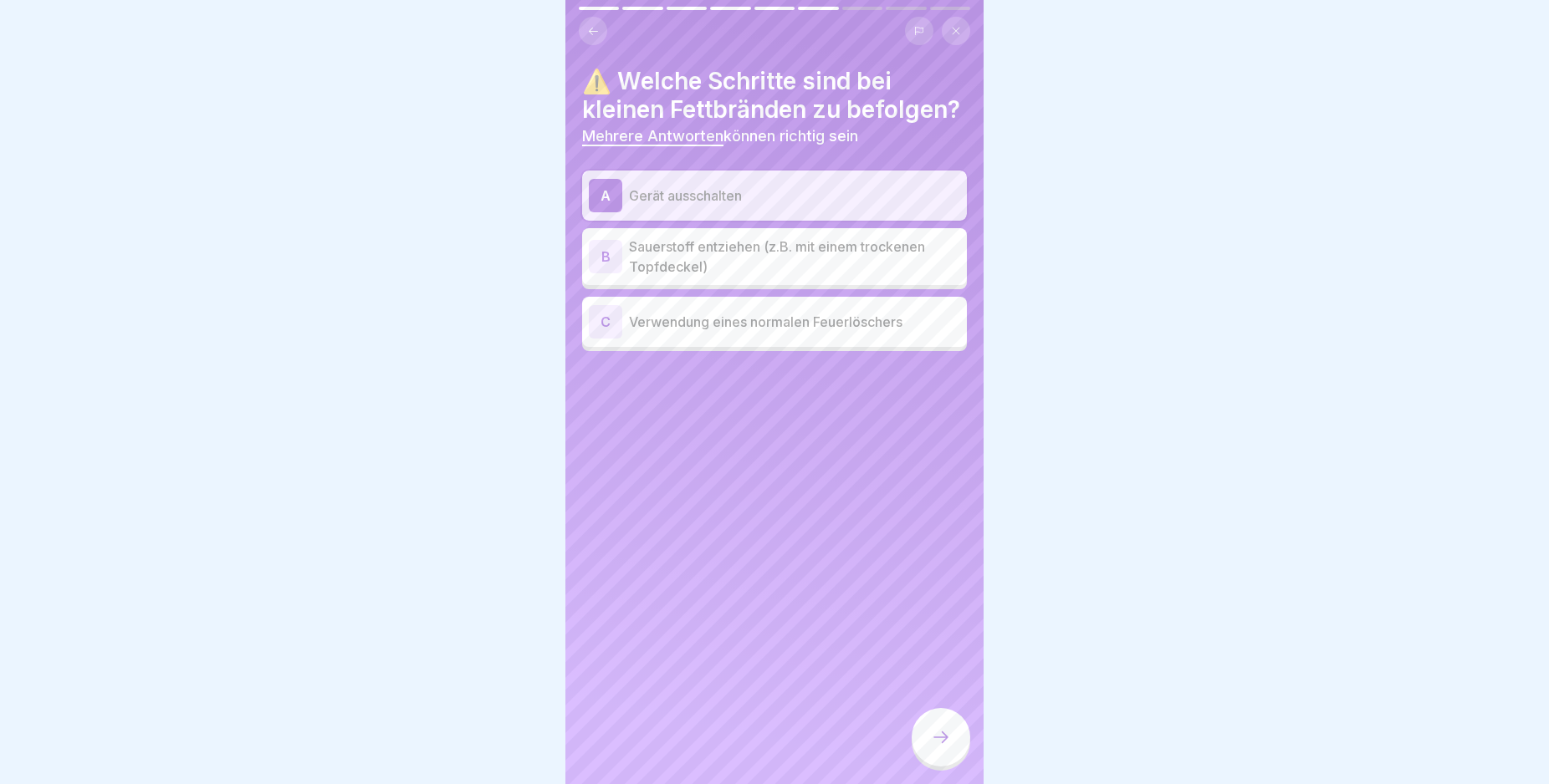
click at [607, 273] on div "B" at bounding box center [605, 257] width 34 height 34
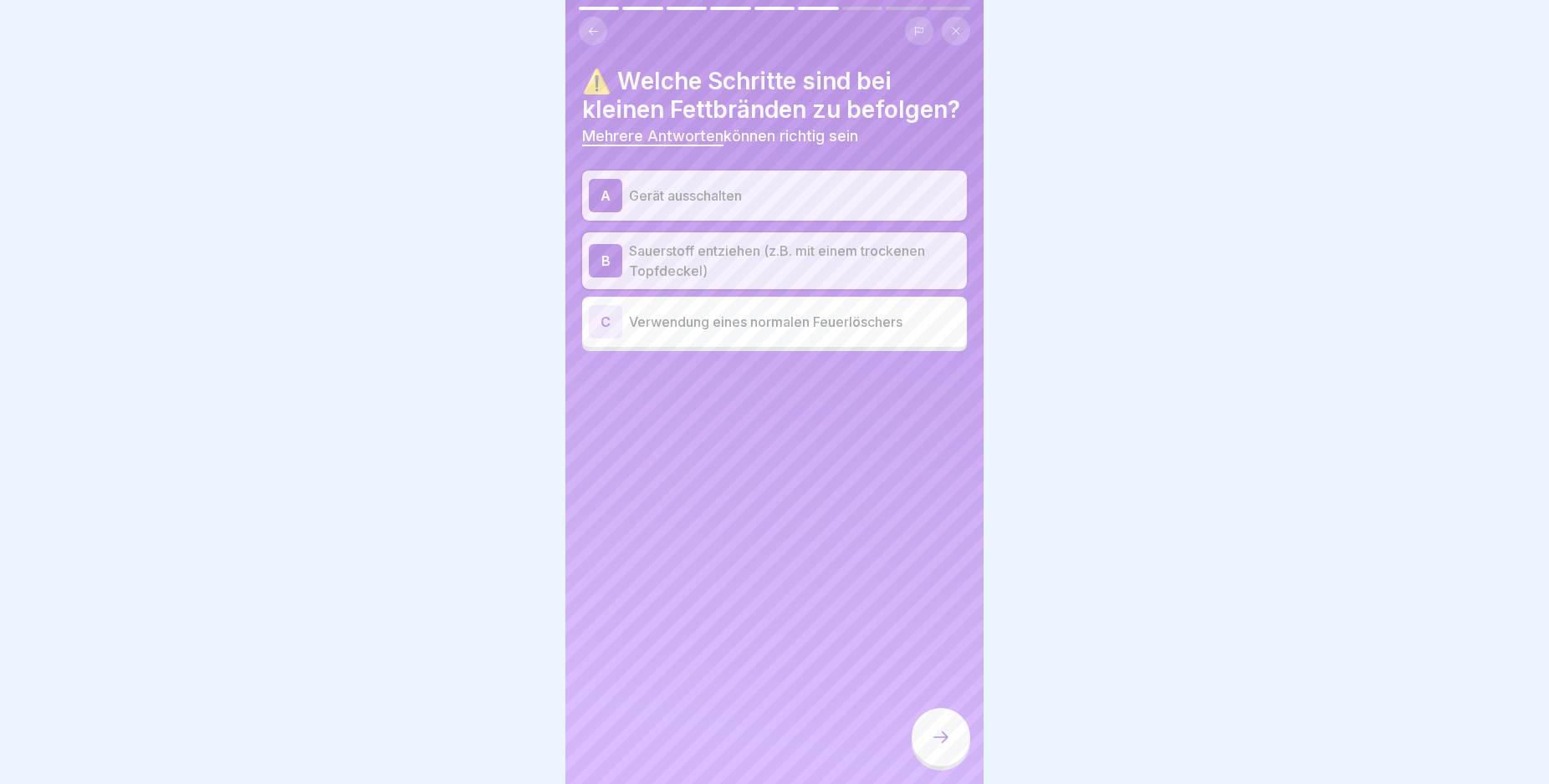
click at [940, 747] on icon at bounding box center [940, 737] width 20 height 20
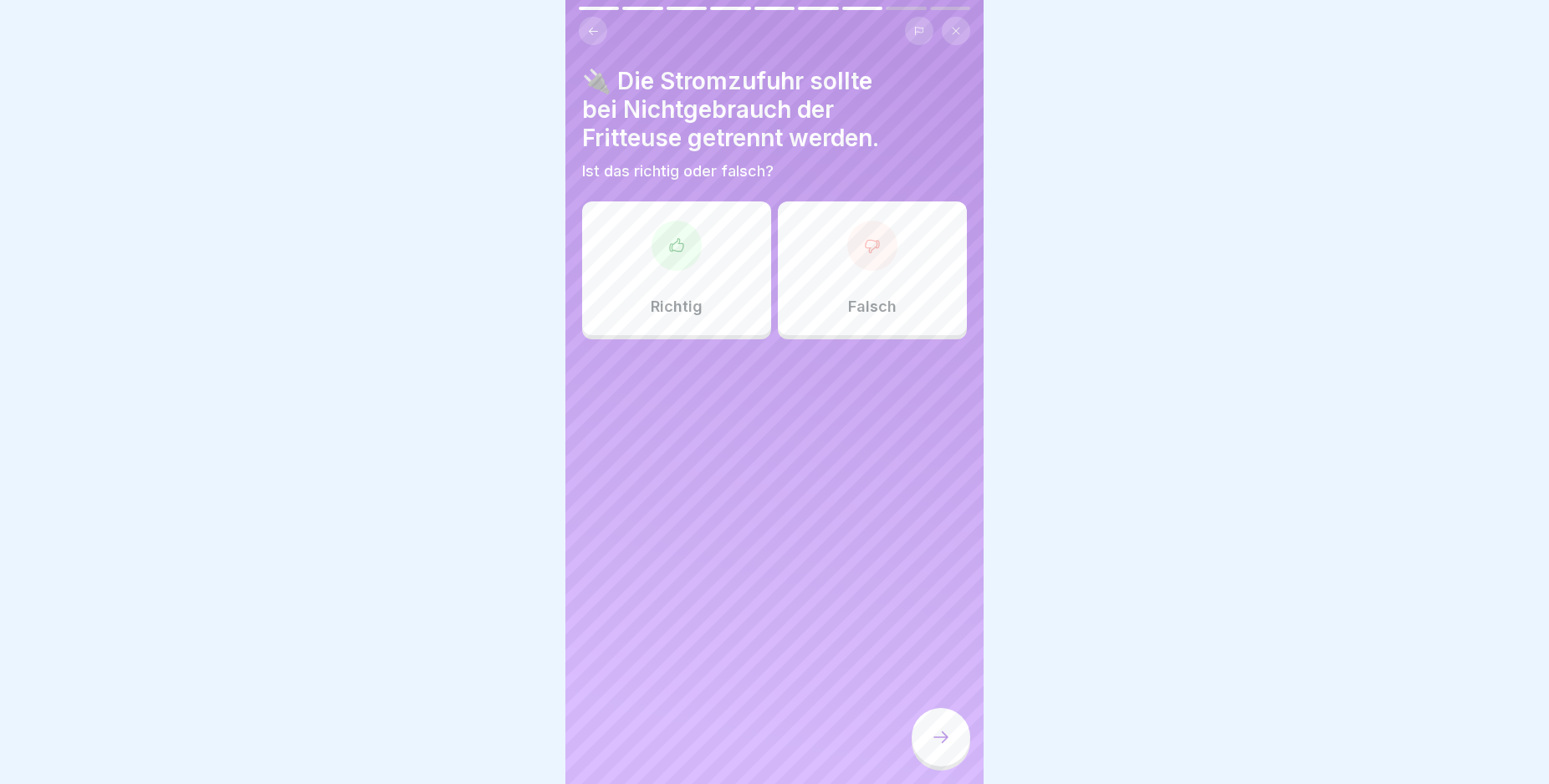
click at [711, 278] on div "Richtig" at bounding box center [677, 268] width 189 height 134
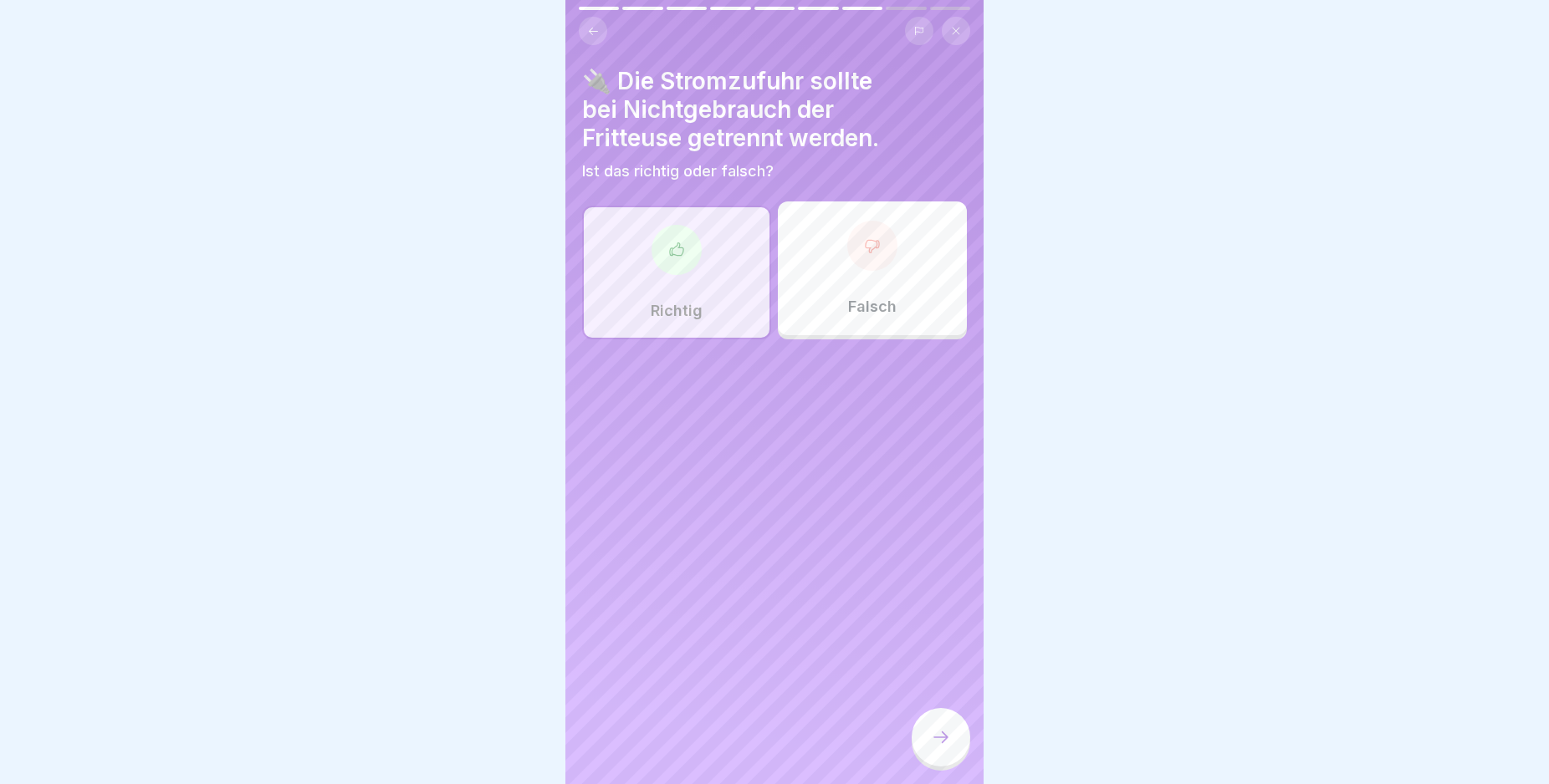
click at [935, 740] on div at bounding box center [940, 737] width 58 height 58
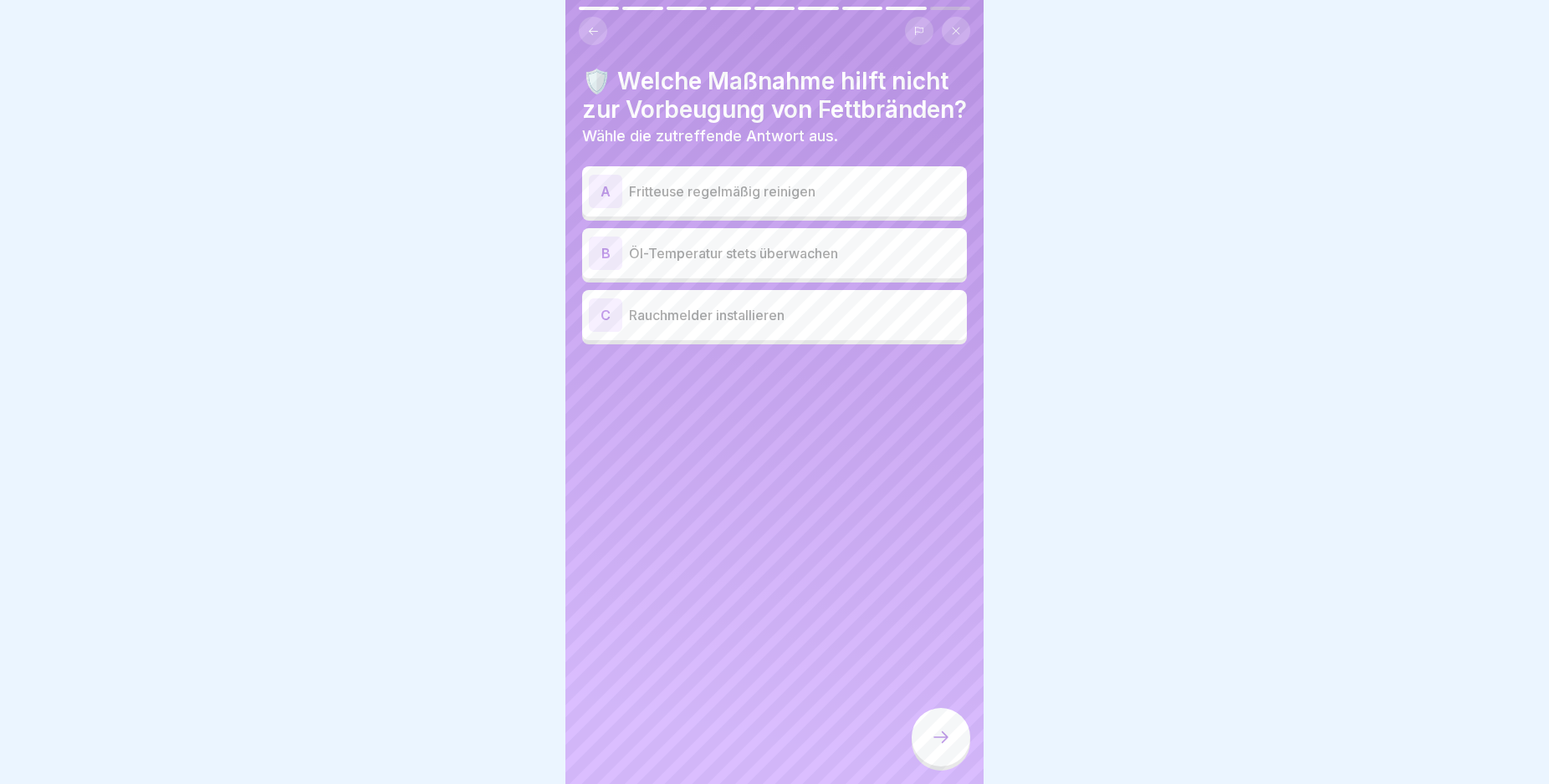
click at [600, 332] on div "C" at bounding box center [605, 315] width 34 height 34
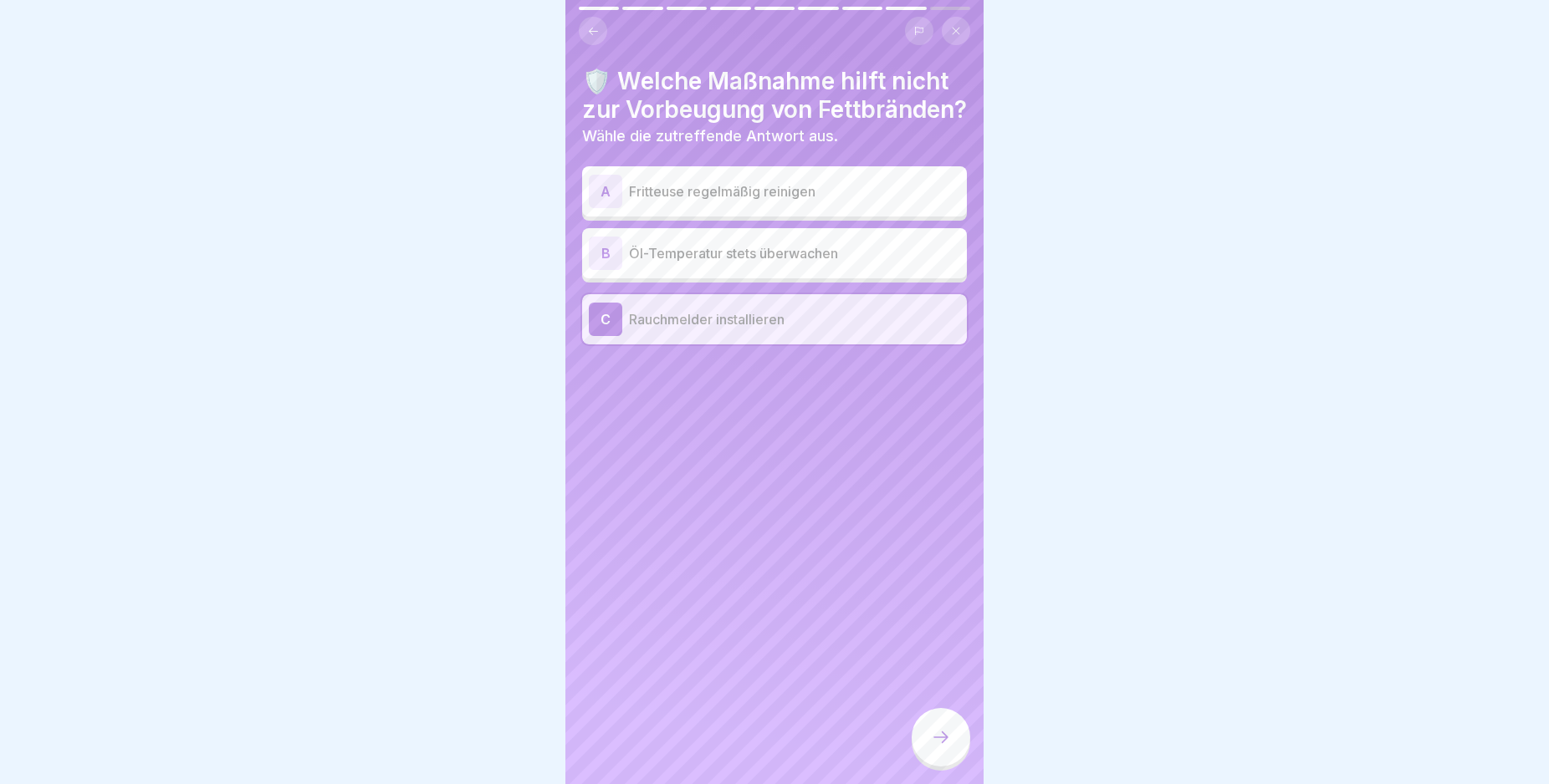
click at [931, 747] on icon at bounding box center [940, 737] width 20 height 20
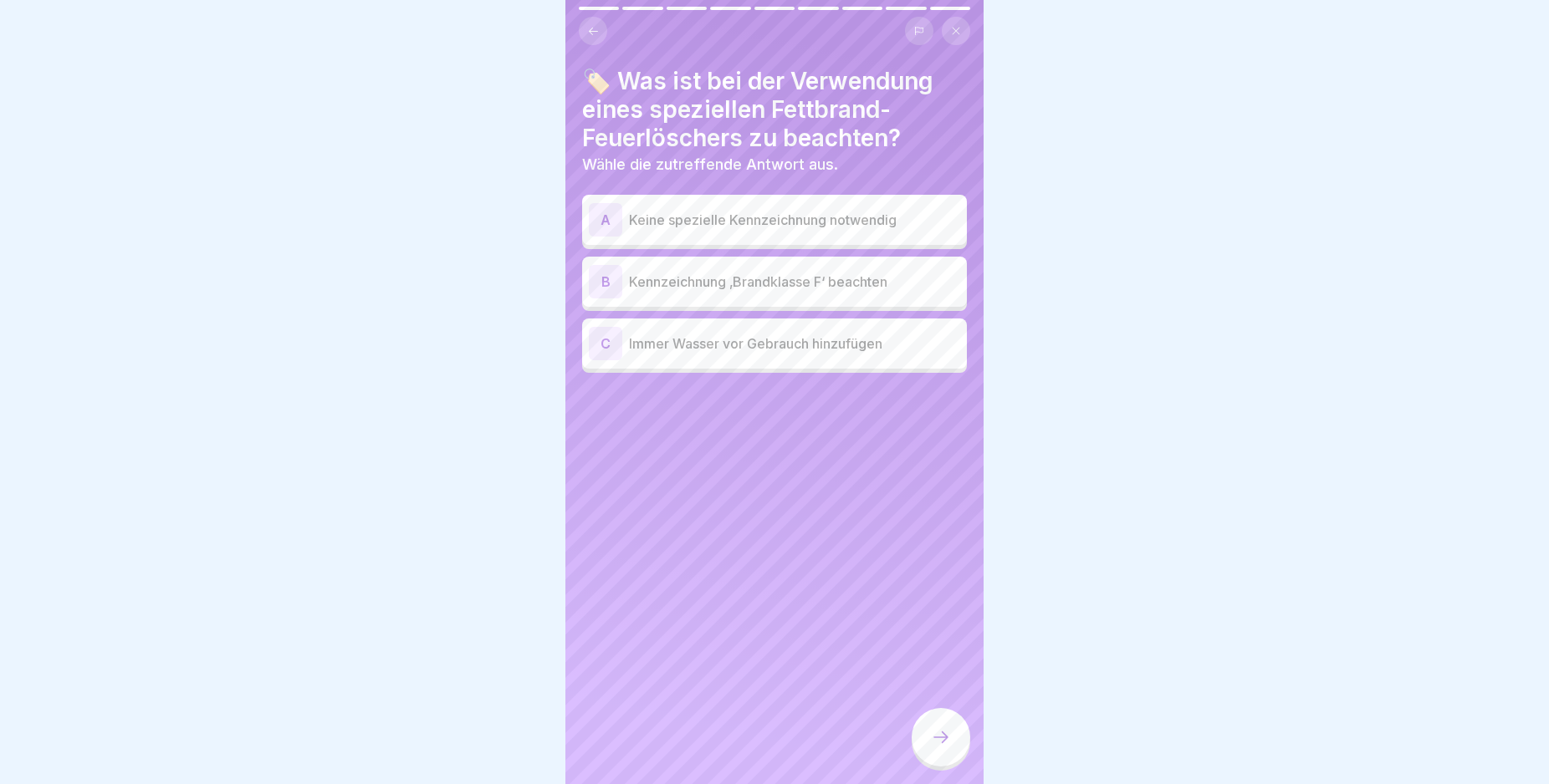
click at [606, 283] on div "B" at bounding box center [605, 282] width 34 height 34
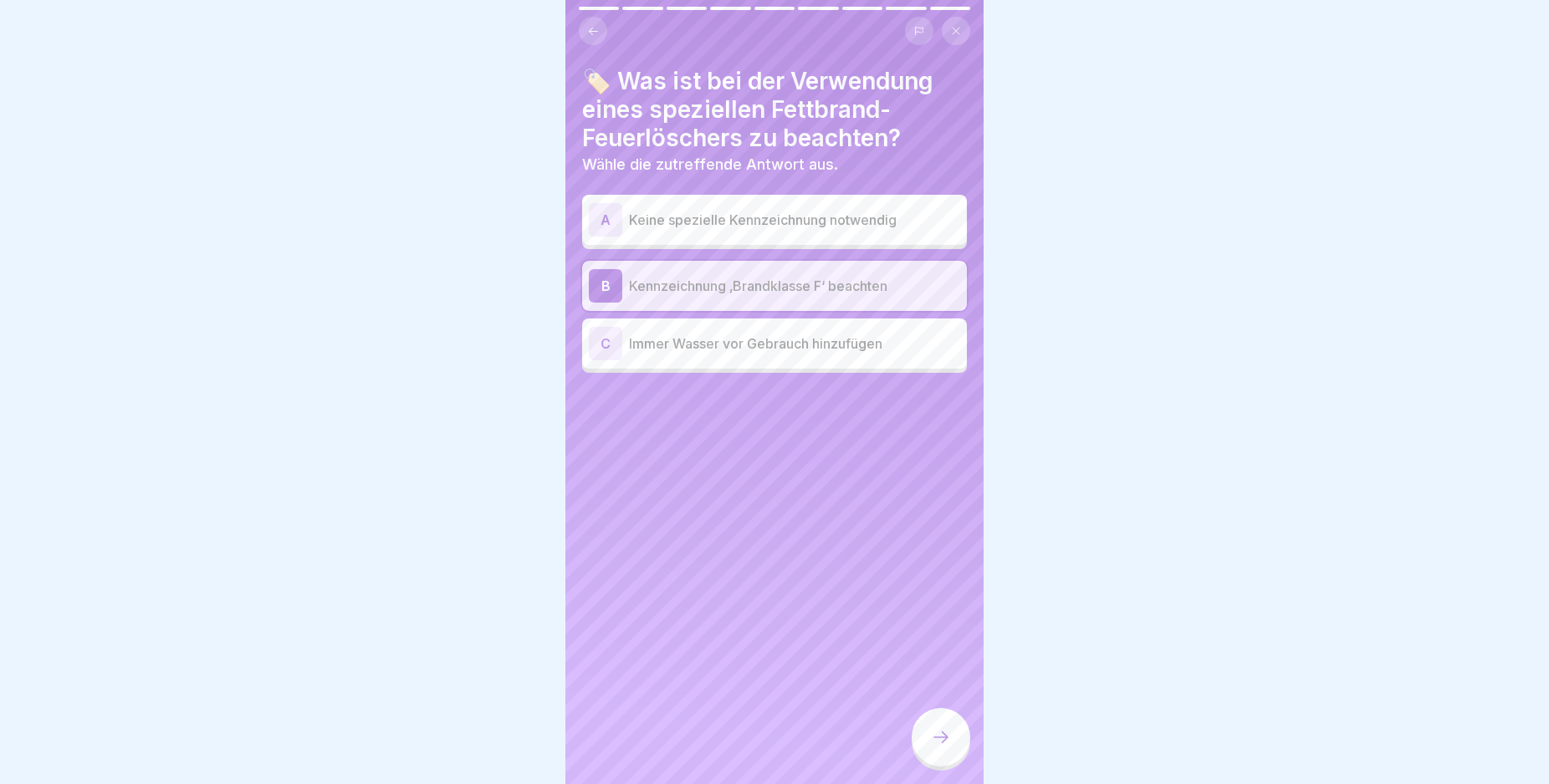
click at [937, 747] on icon at bounding box center [940, 737] width 20 height 20
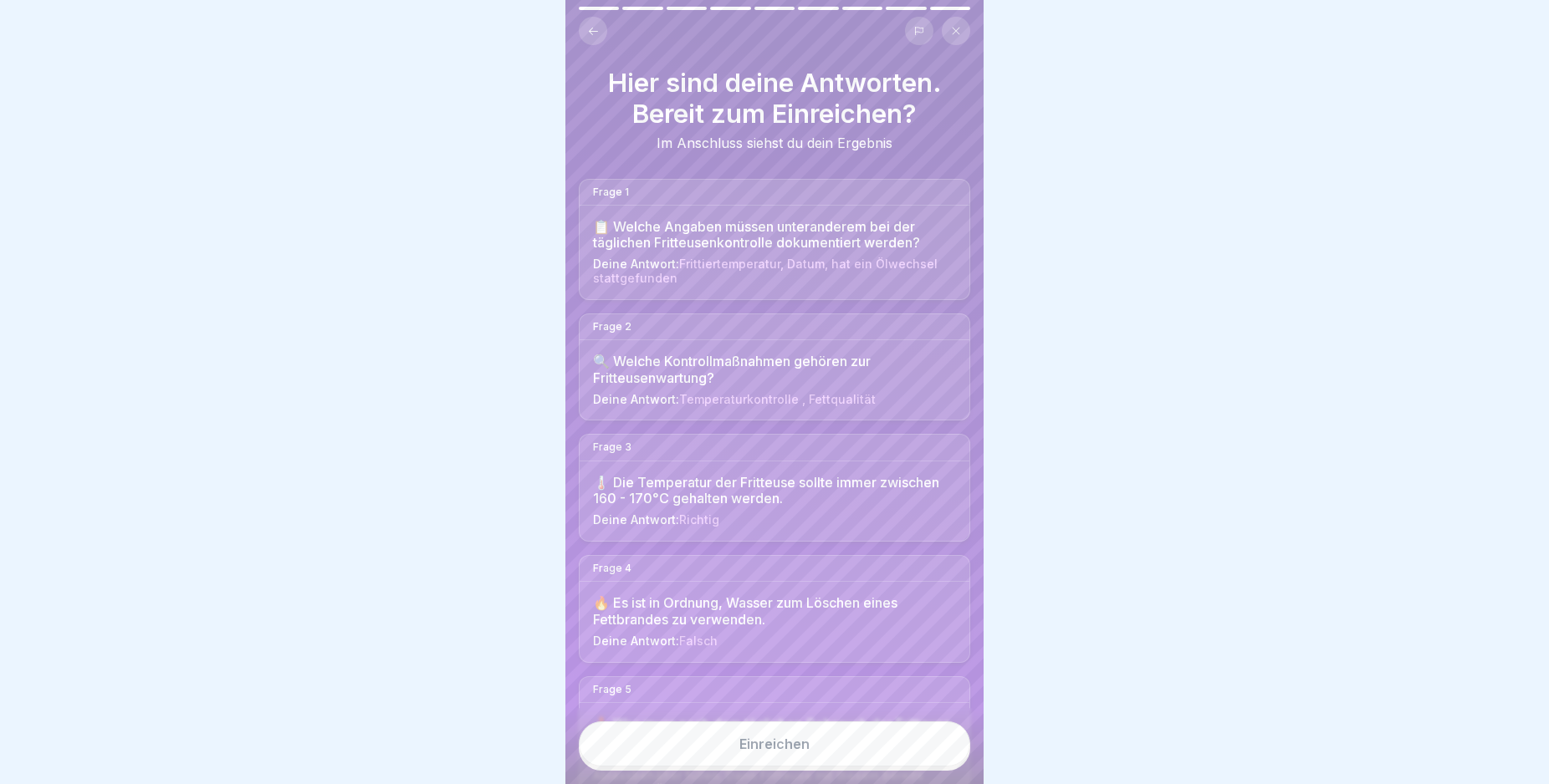
click at [924, 762] on button "Einreichen" at bounding box center [774, 744] width 392 height 46
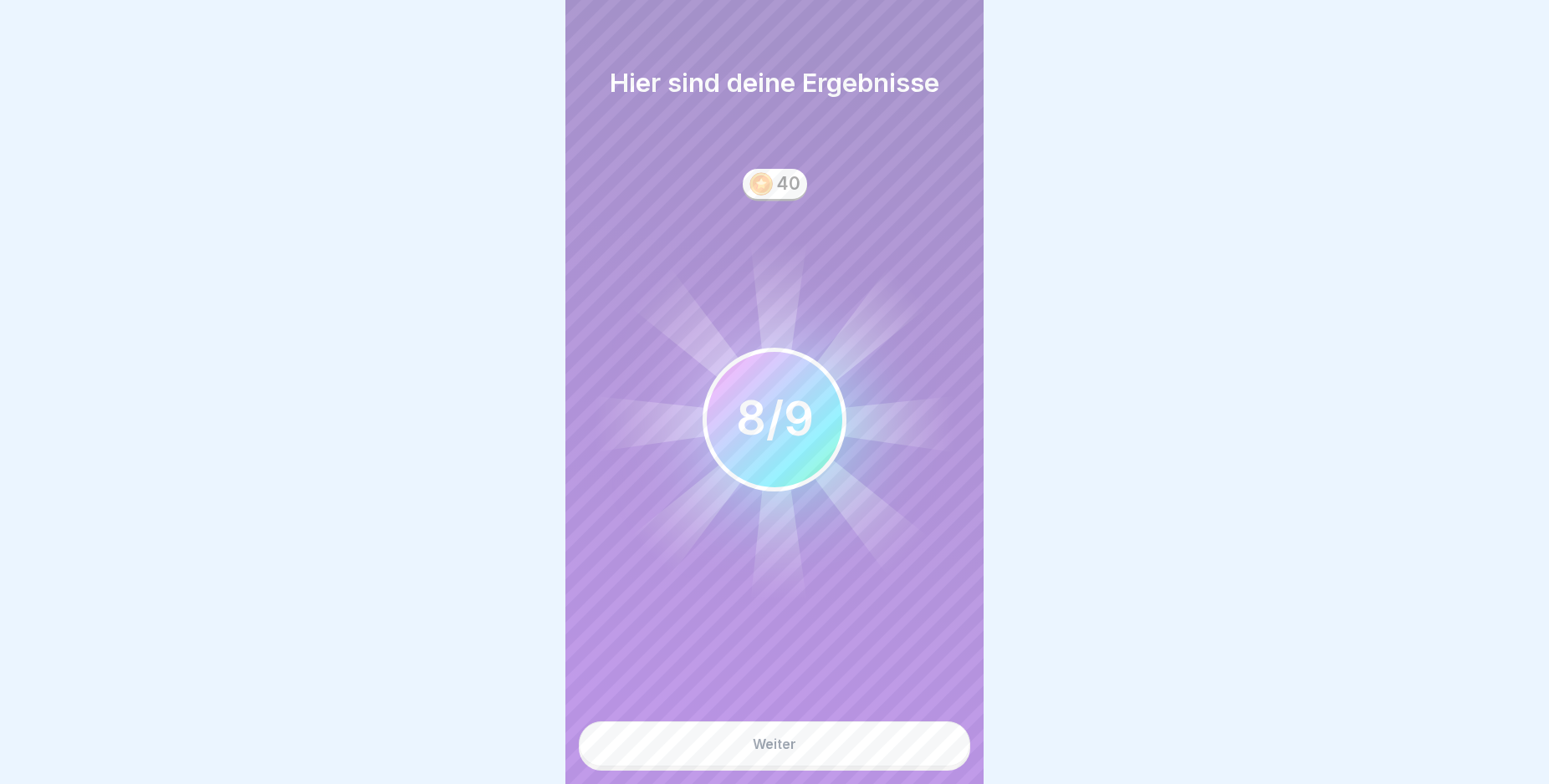
click at [924, 762] on button "Weiter" at bounding box center [774, 744] width 392 height 46
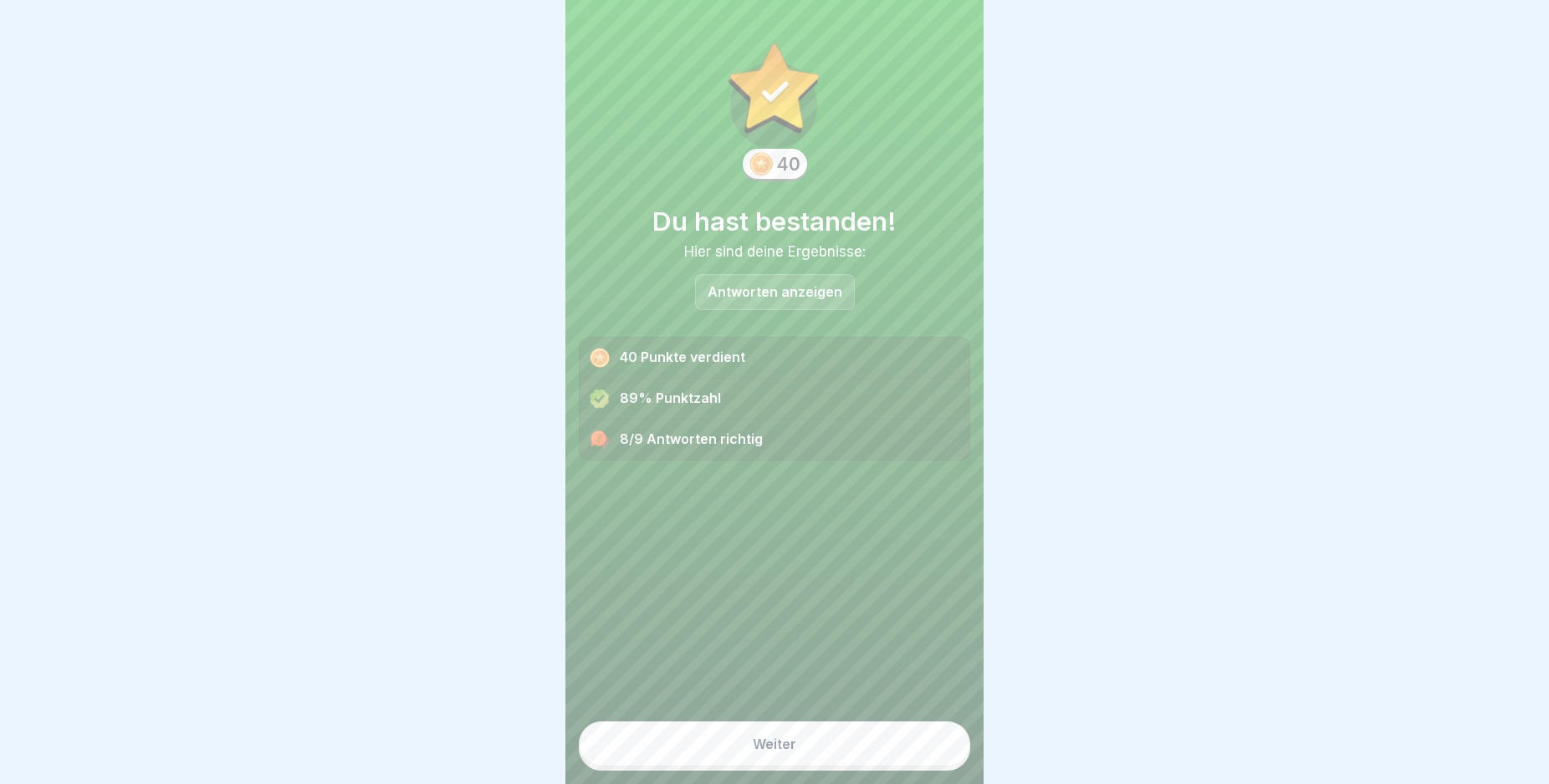
click at [924, 762] on button "Weiter" at bounding box center [774, 744] width 392 height 46
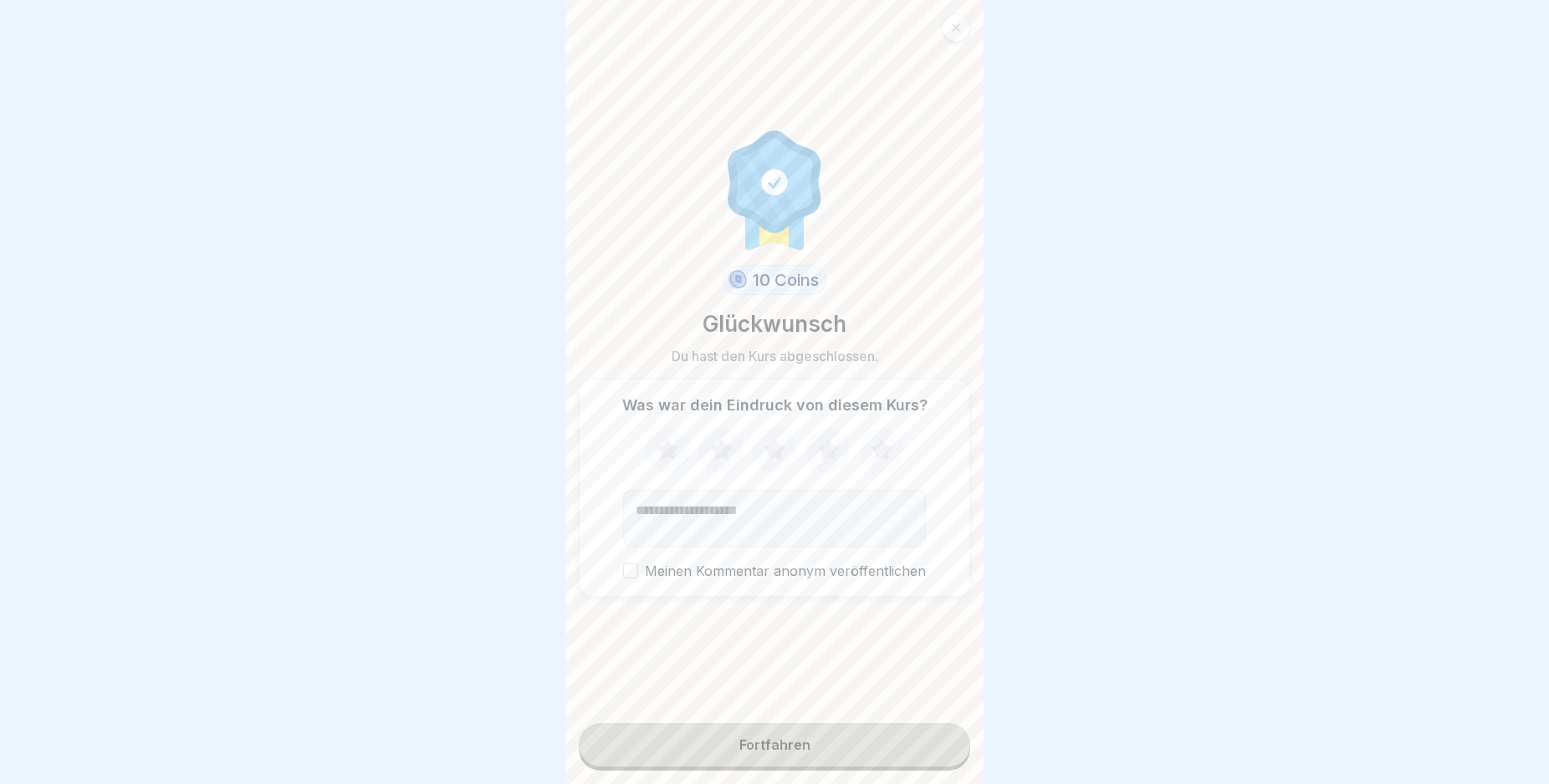
click at [924, 762] on button "Fortfahren" at bounding box center [774, 744] width 392 height 44
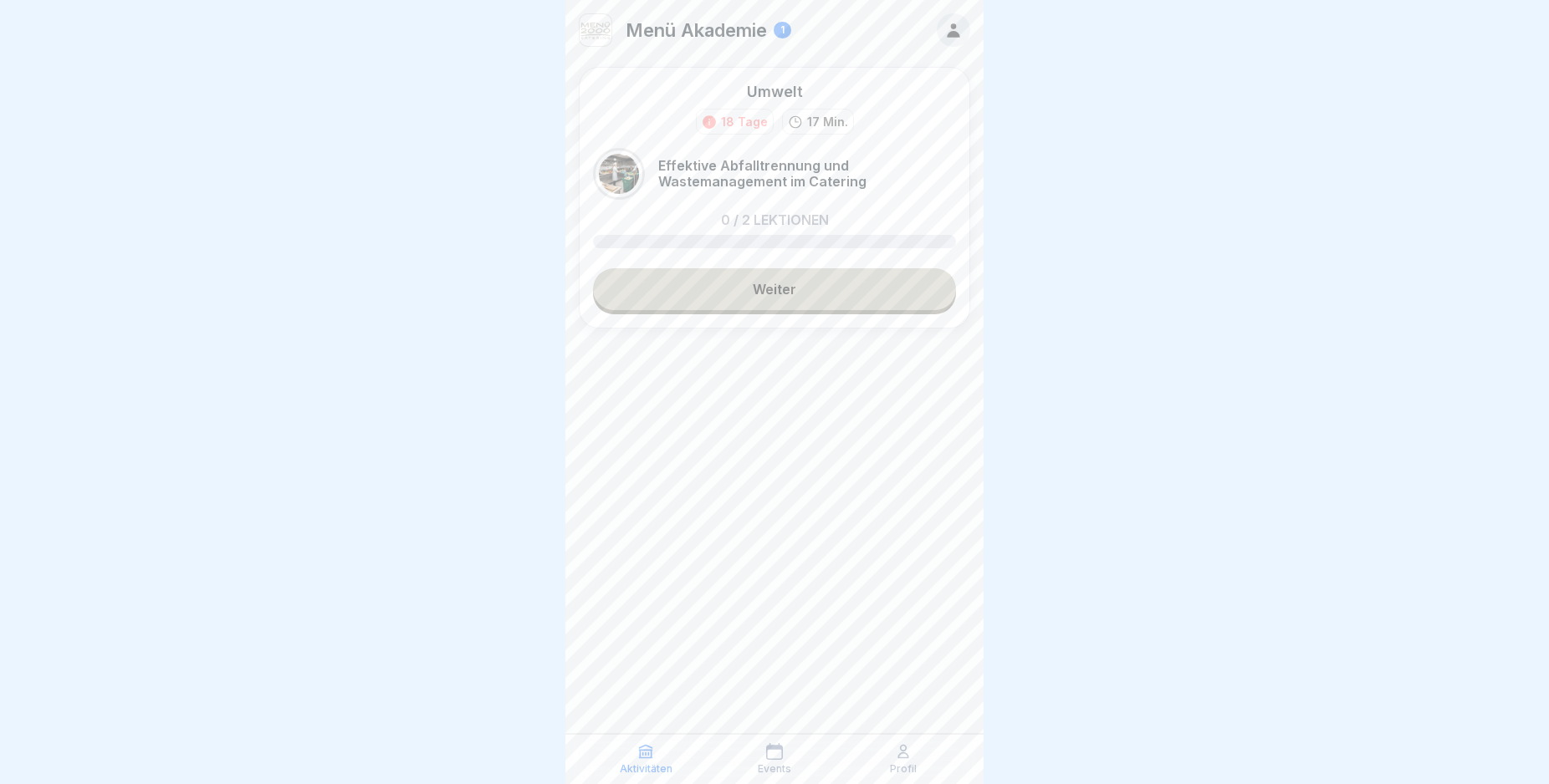
click at [865, 291] on link "Weiter" at bounding box center [774, 289] width 363 height 42
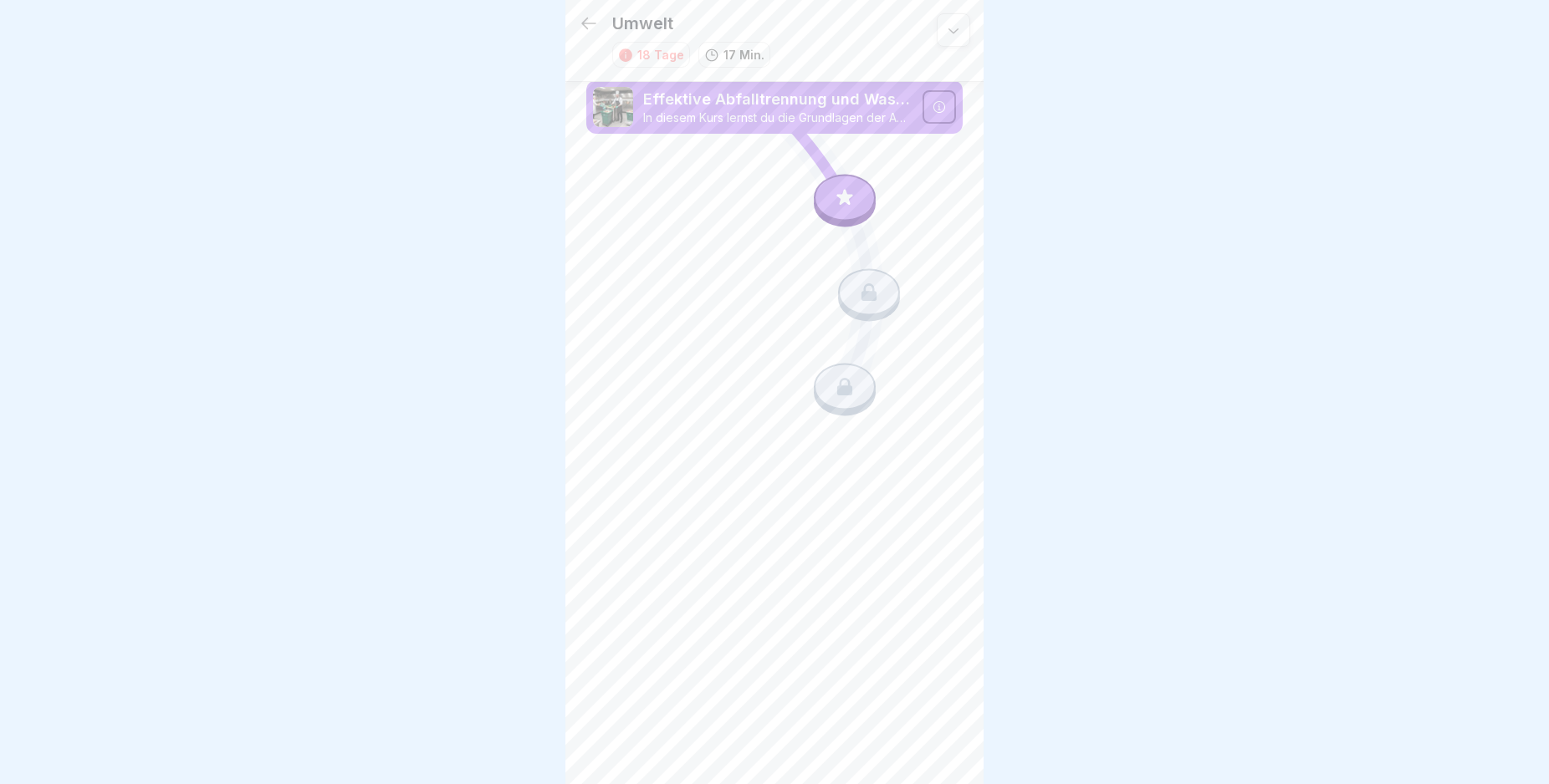
click at [940, 103] on icon at bounding box center [939, 108] width 14 height 14
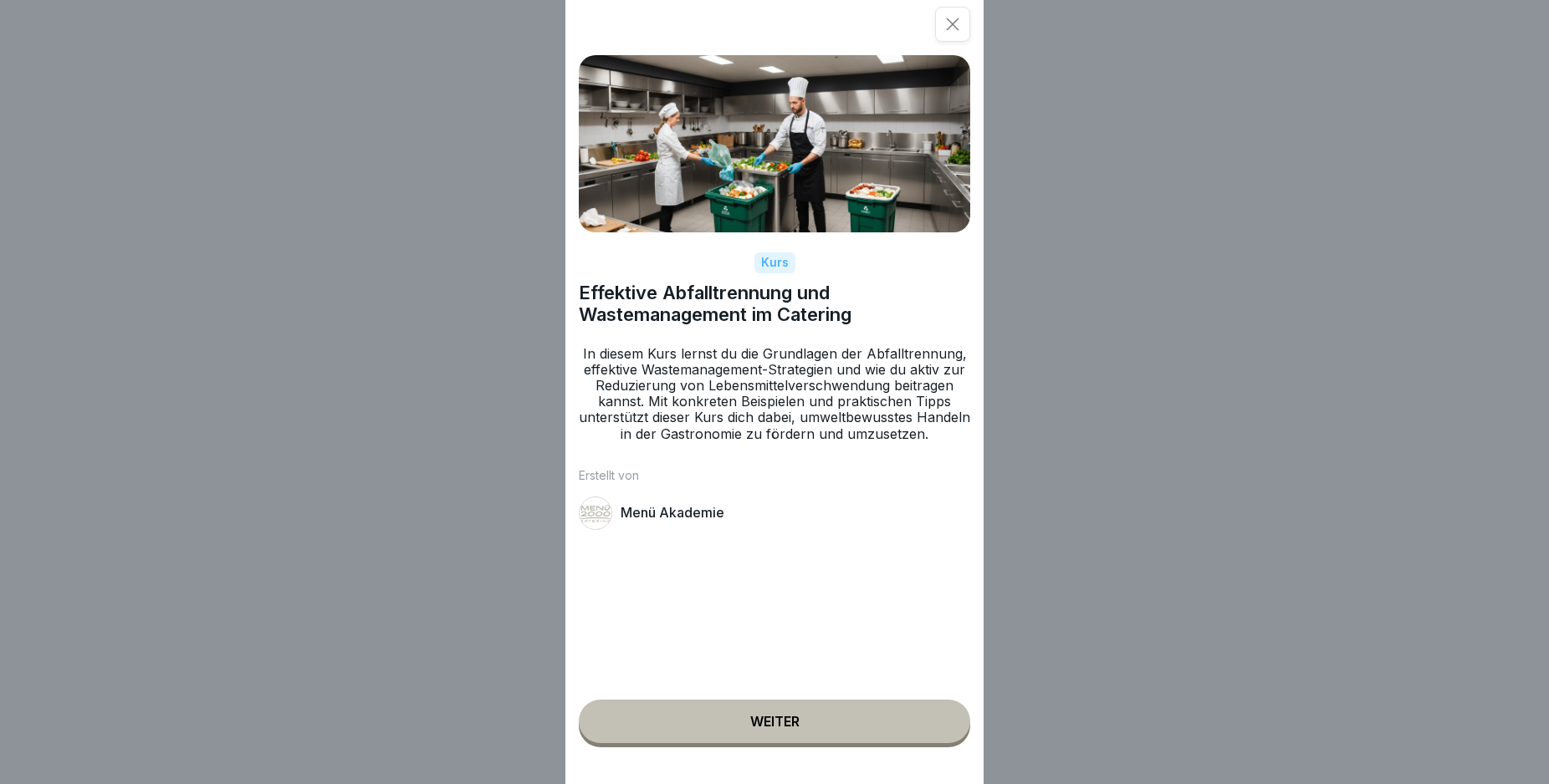
click at [837, 735] on button "Weiter" at bounding box center [774, 721] width 392 height 44
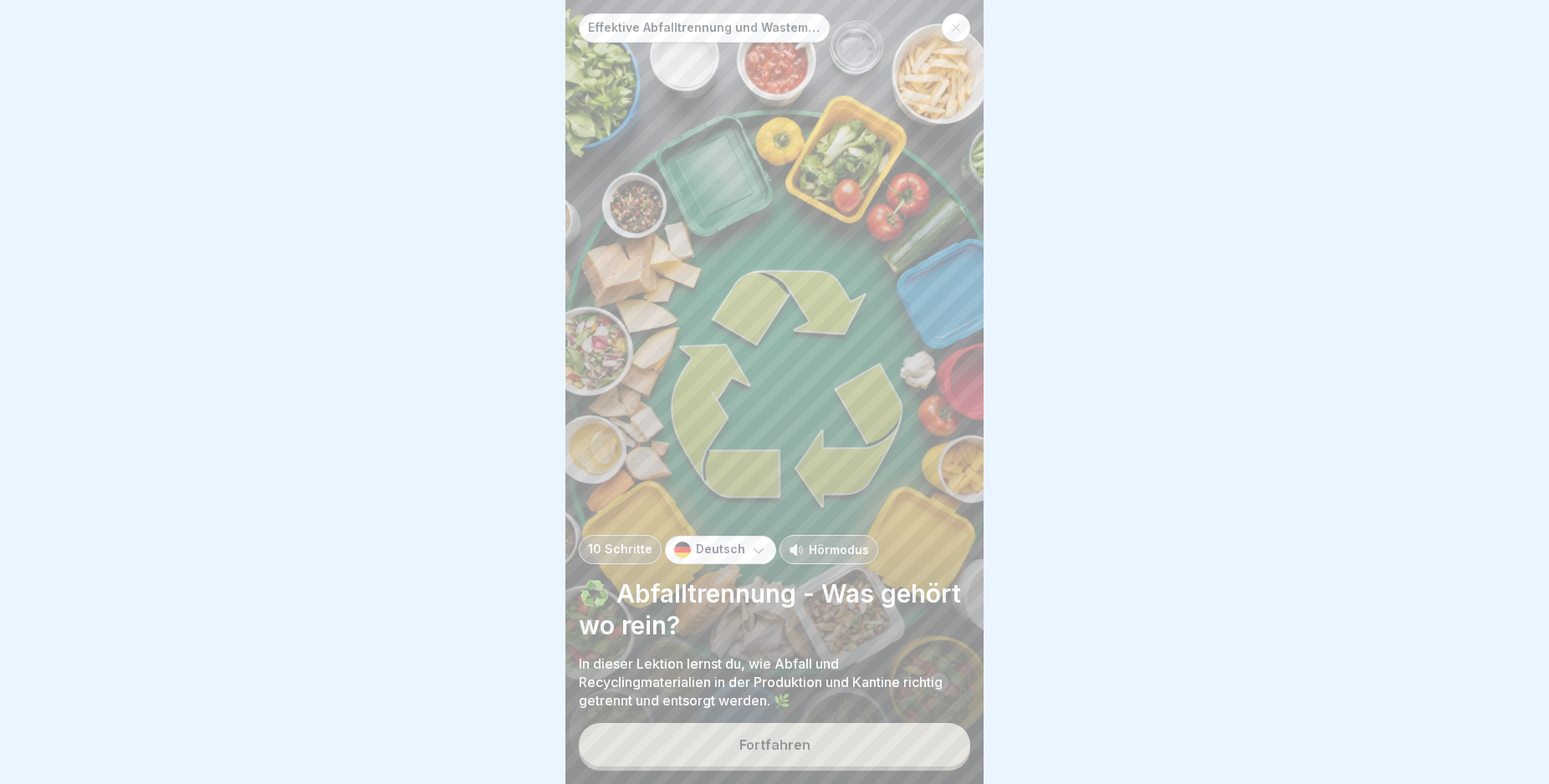
click at [839, 753] on button "Fortfahren" at bounding box center [774, 744] width 392 height 44
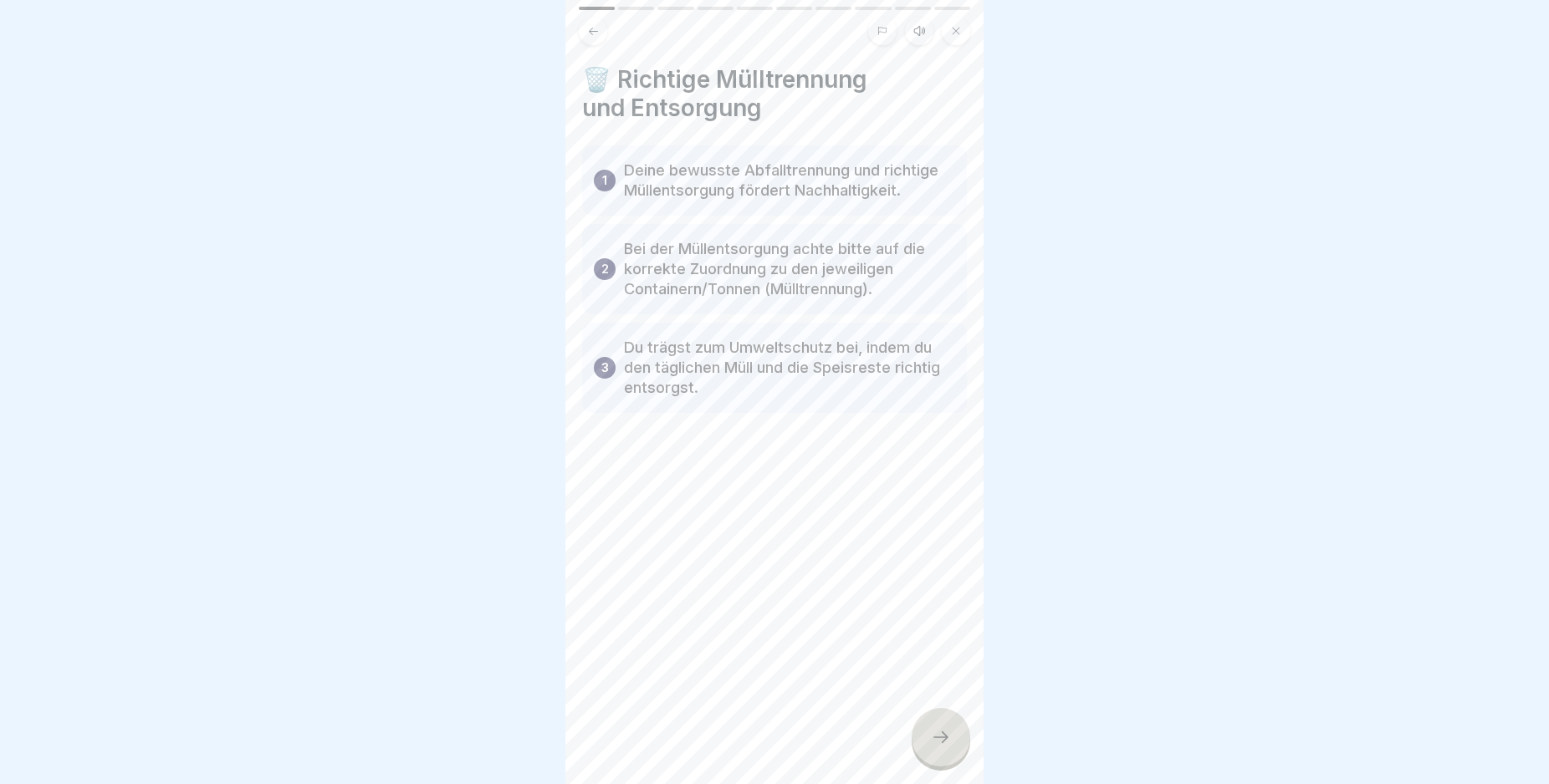
click at [941, 747] on icon at bounding box center [940, 737] width 20 height 20
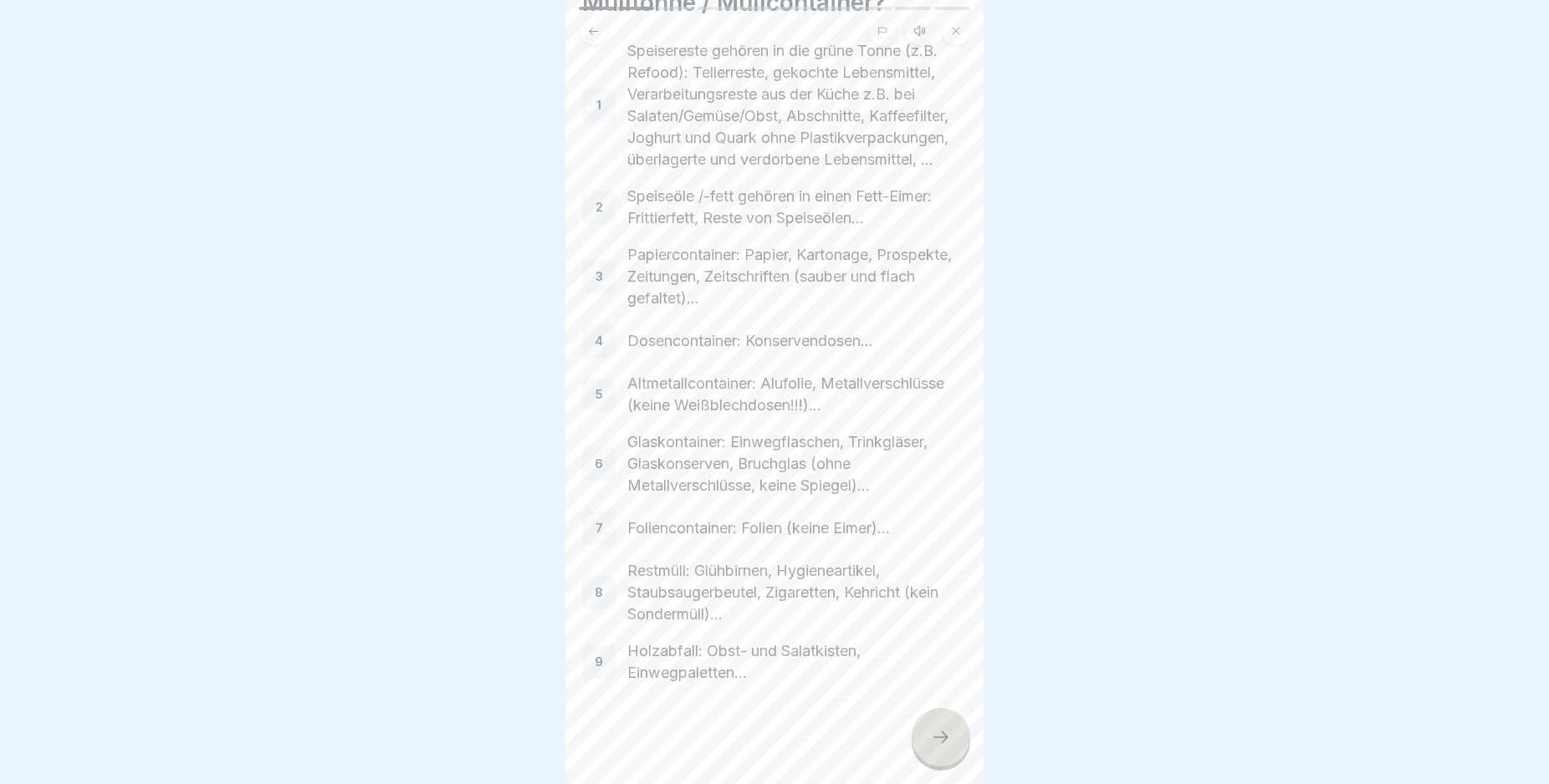
scroll to position [177, 0]
click at [1021, 752] on body "Effektive Abfalltrennung und Wastemanagement im Catering 10 Schritte Deutsch Hö…" at bounding box center [774, 392] width 1549 height 784
click at [944, 743] on icon at bounding box center [941, 737] width 16 height 12
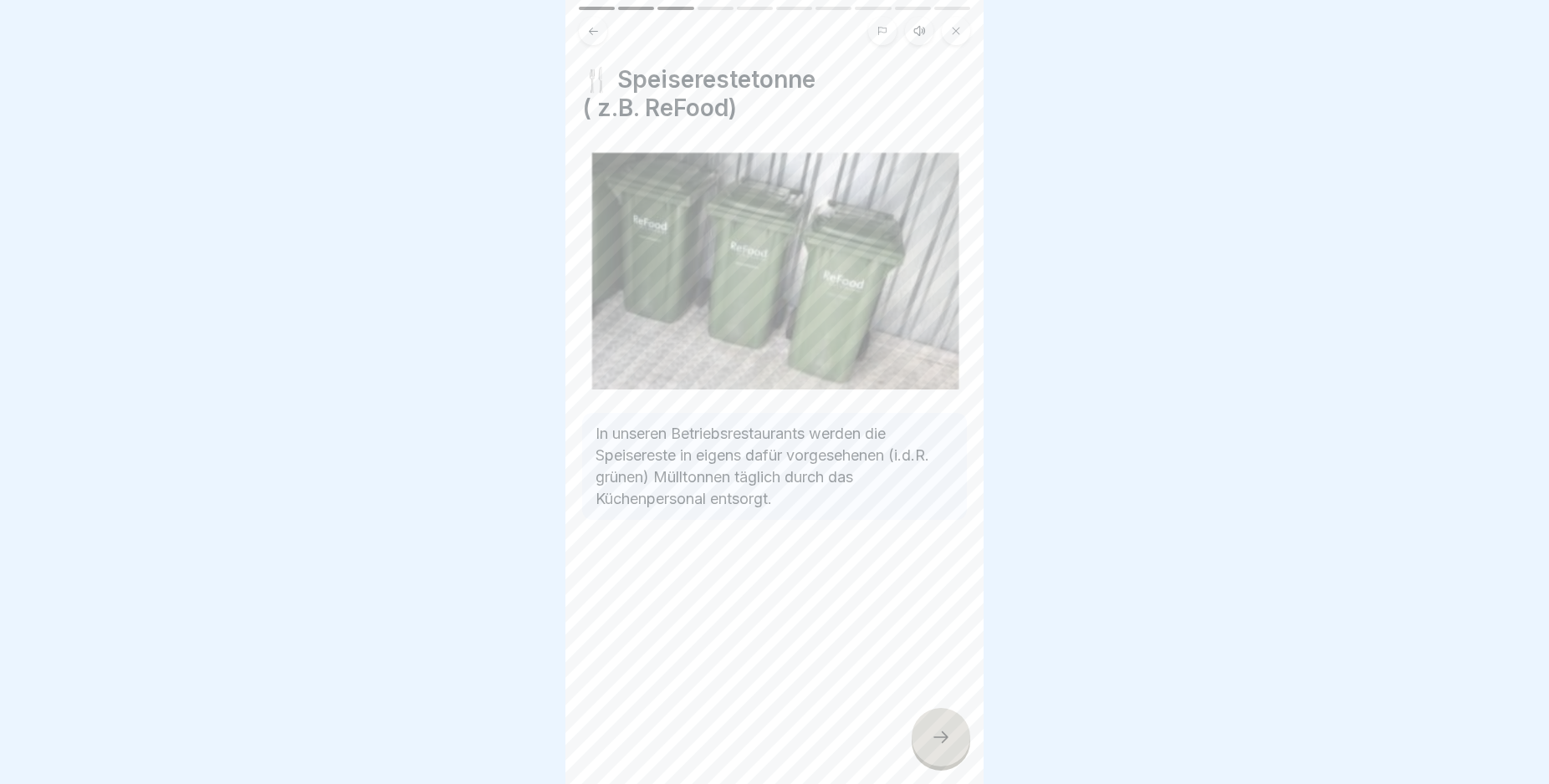
click at [944, 743] on icon at bounding box center [941, 737] width 16 height 12
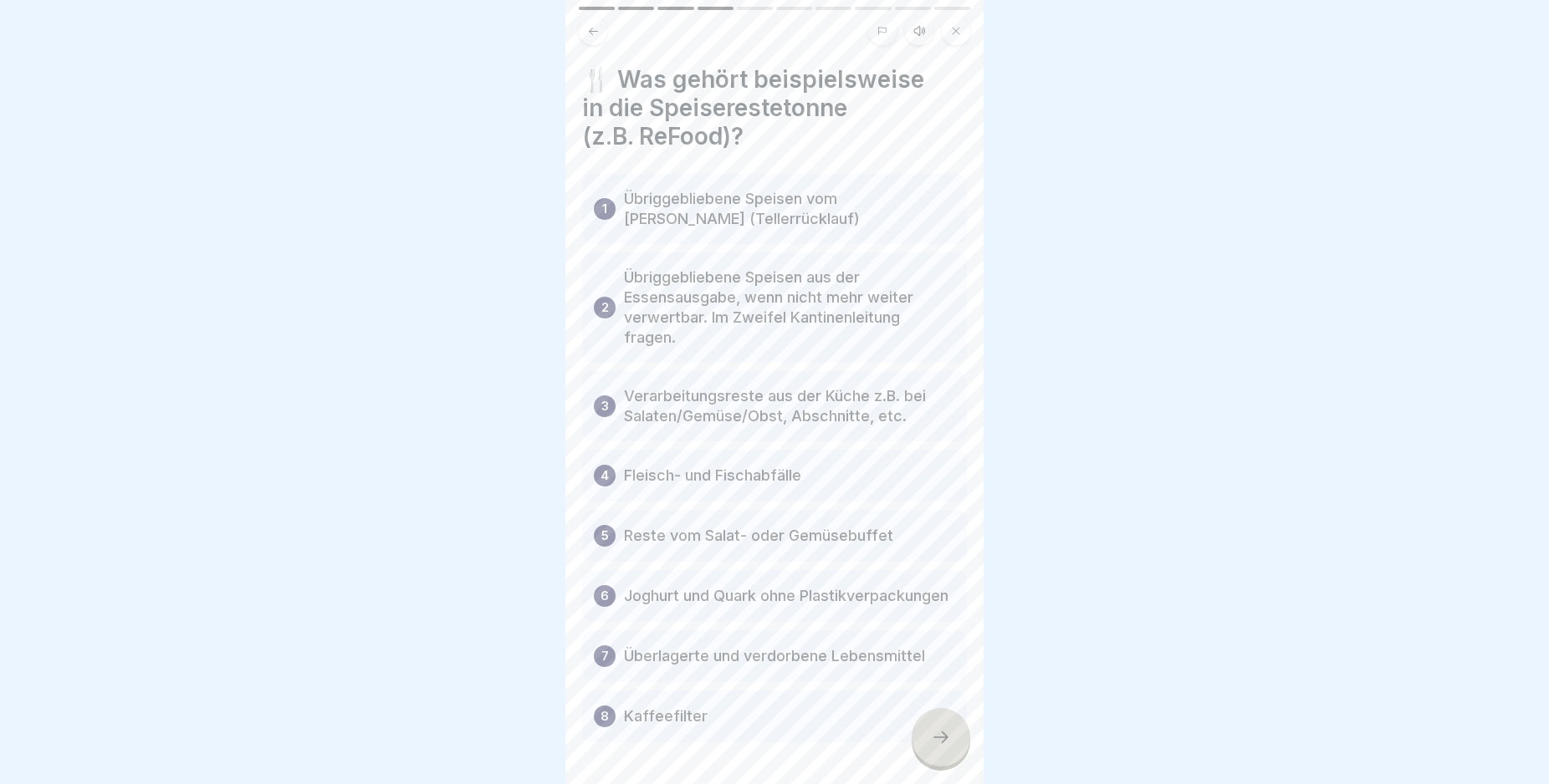
click at [933, 741] on div at bounding box center [940, 737] width 58 height 58
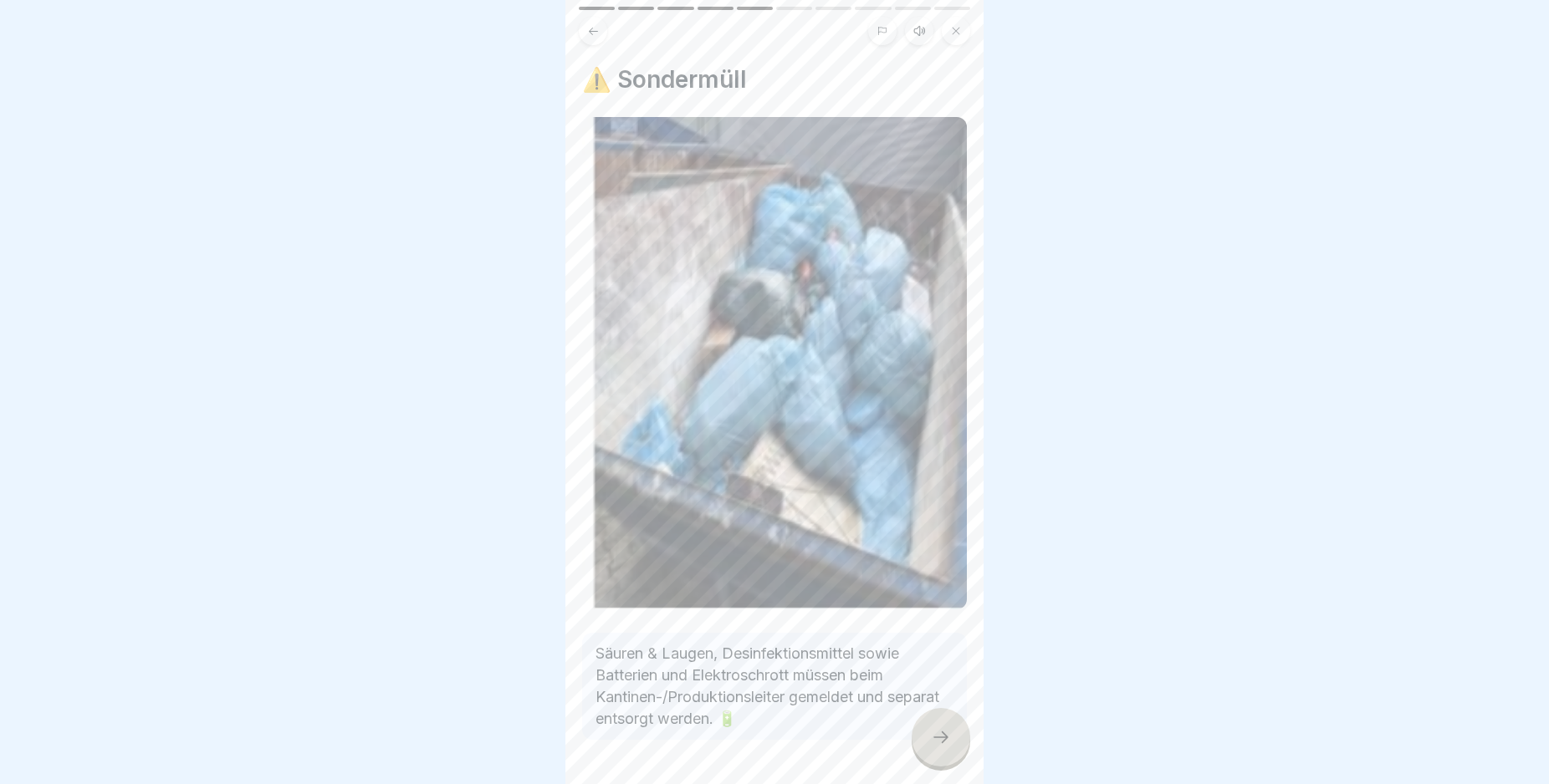
click at [933, 741] on div at bounding box center [940, 737] width 58 height 58
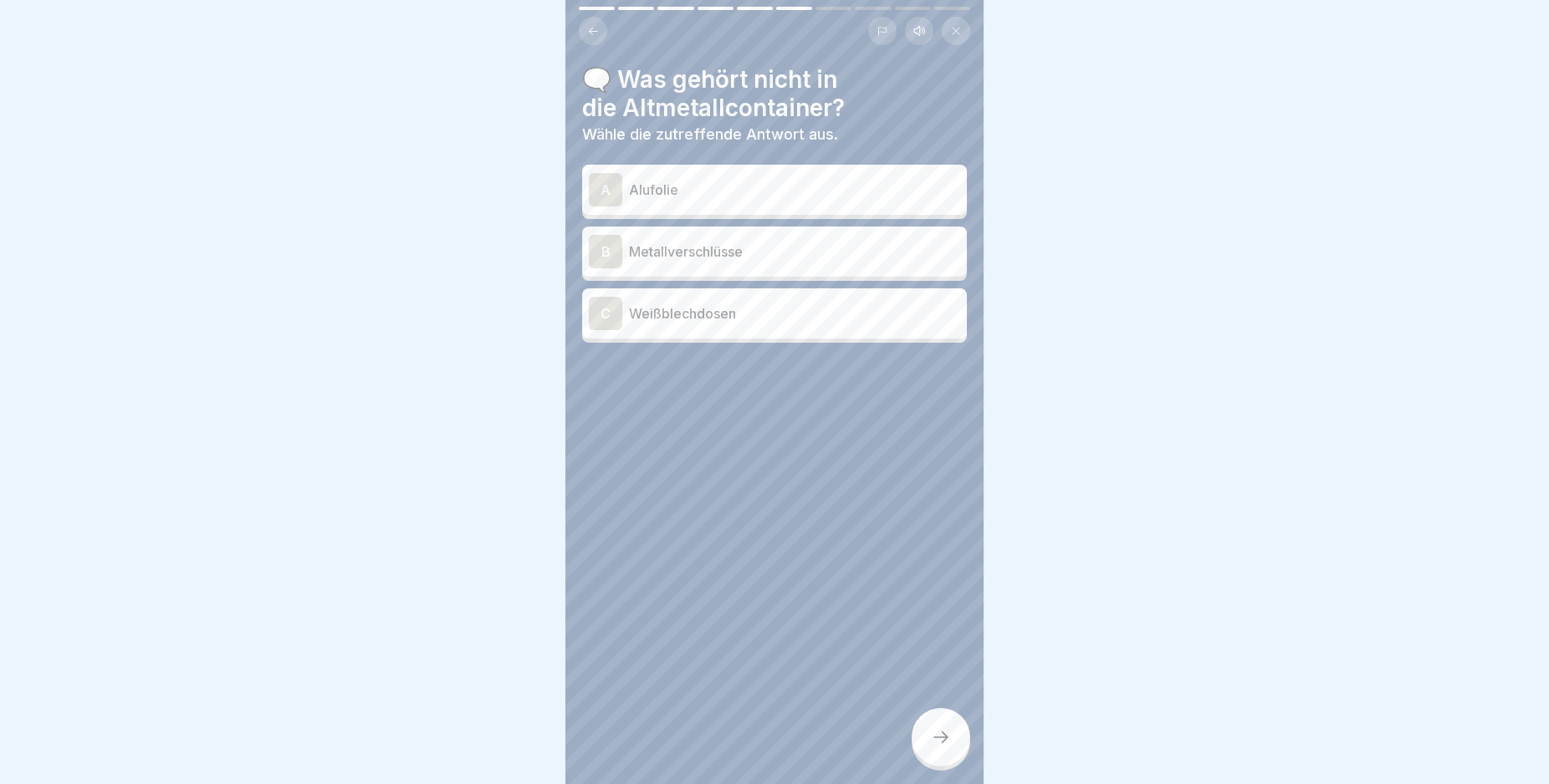
click at [608, 309] on div "C" at bounding box center [605, 313] width 34 height 34
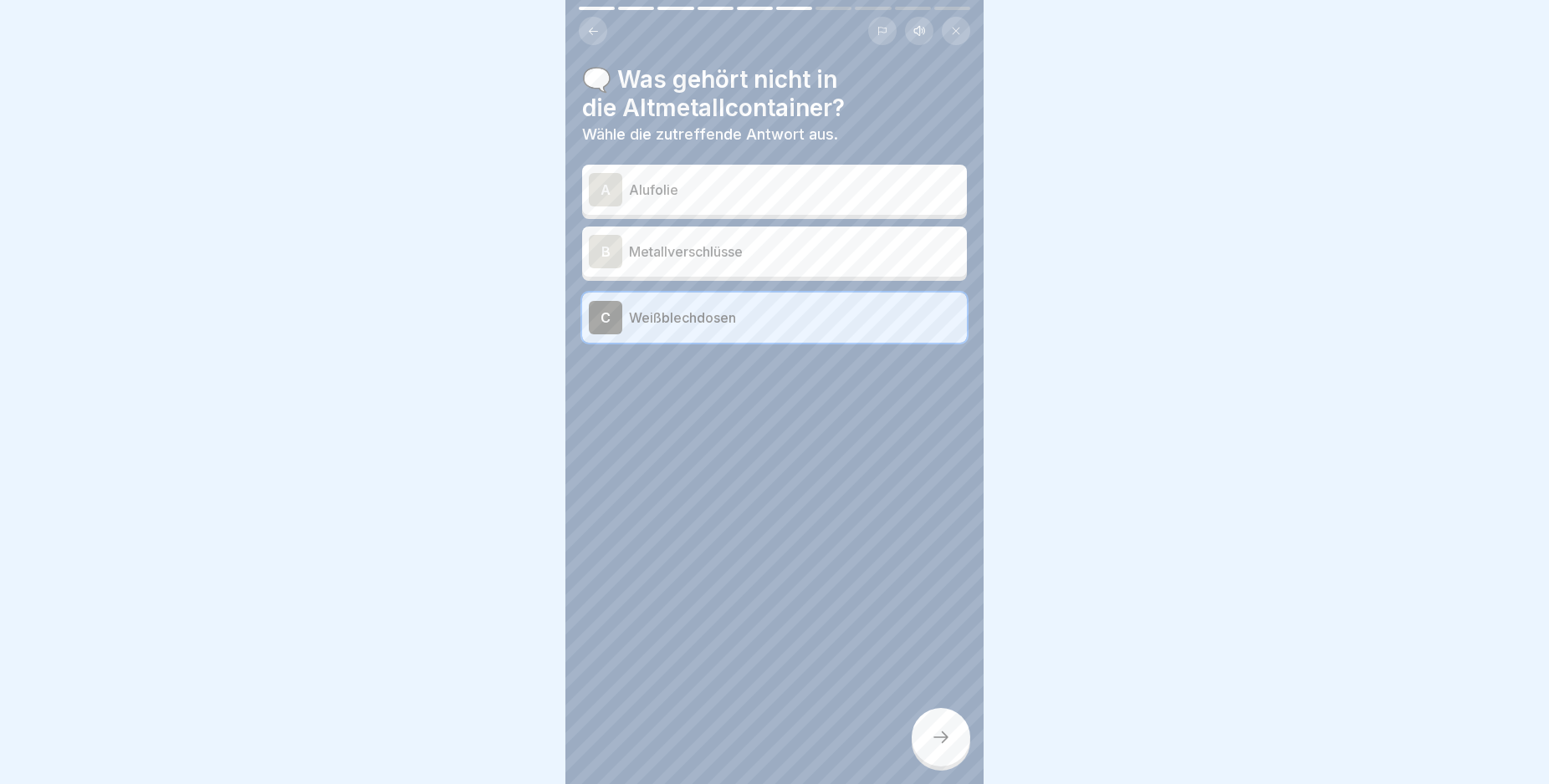
click at [936, 737] on div at bounding box center [940, 737] width 58 height 58
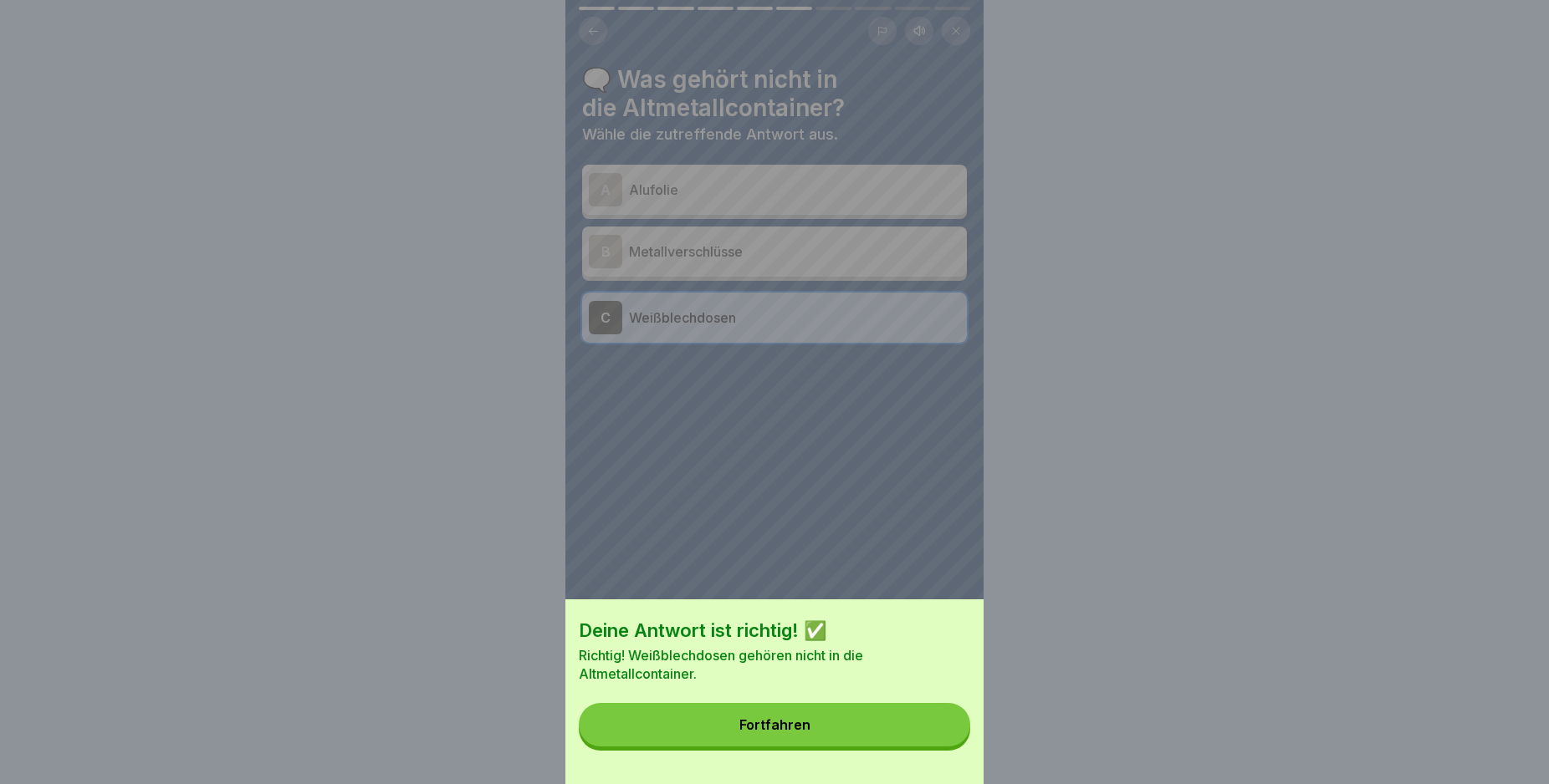
click at [936, 736] on button "Fortfahren" at bounding box center [774, 725] width 392 height 44
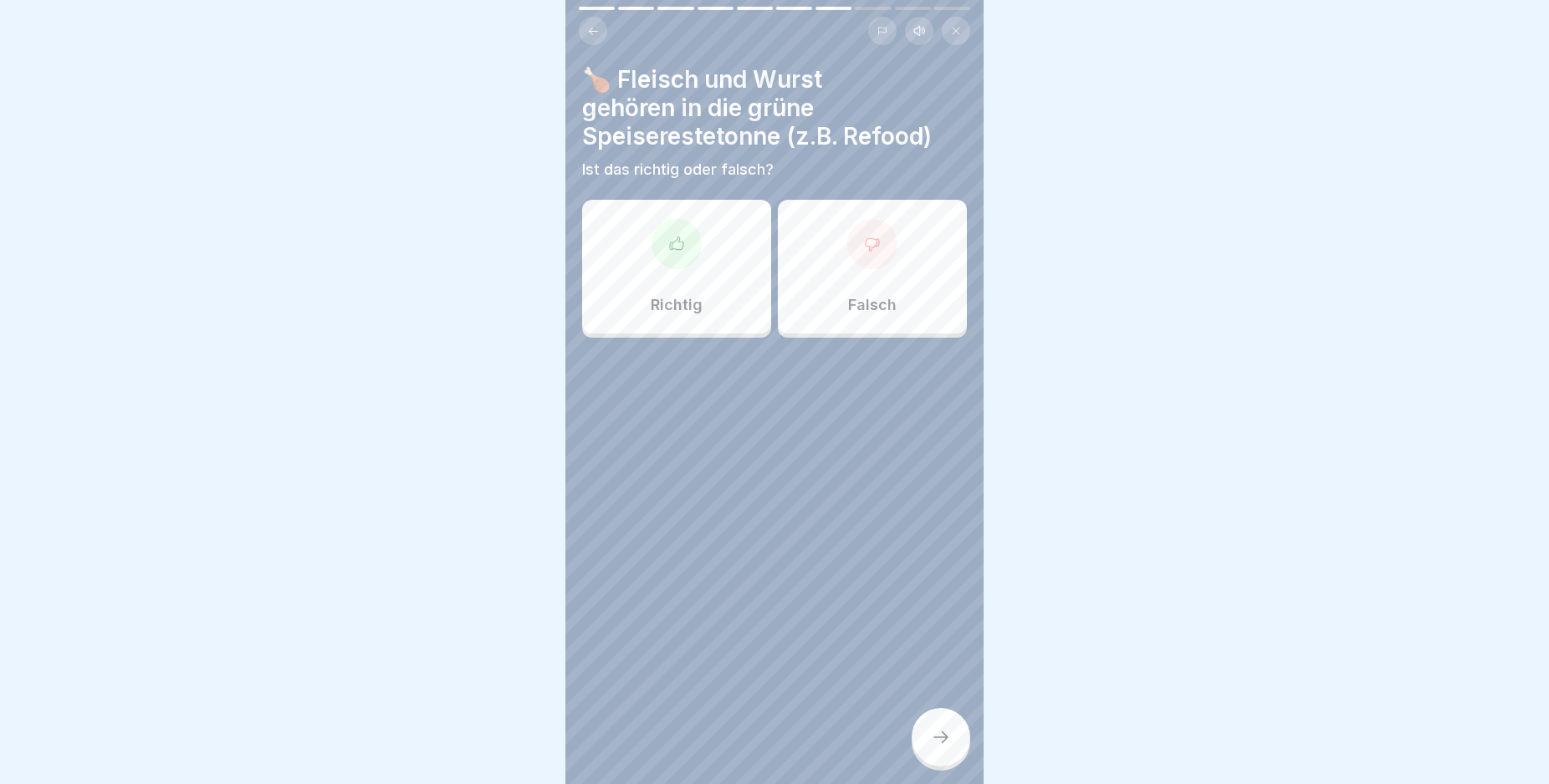
click at [728, 308] on div "Richtig" at bounding box center [677, 267] width 189 height 134
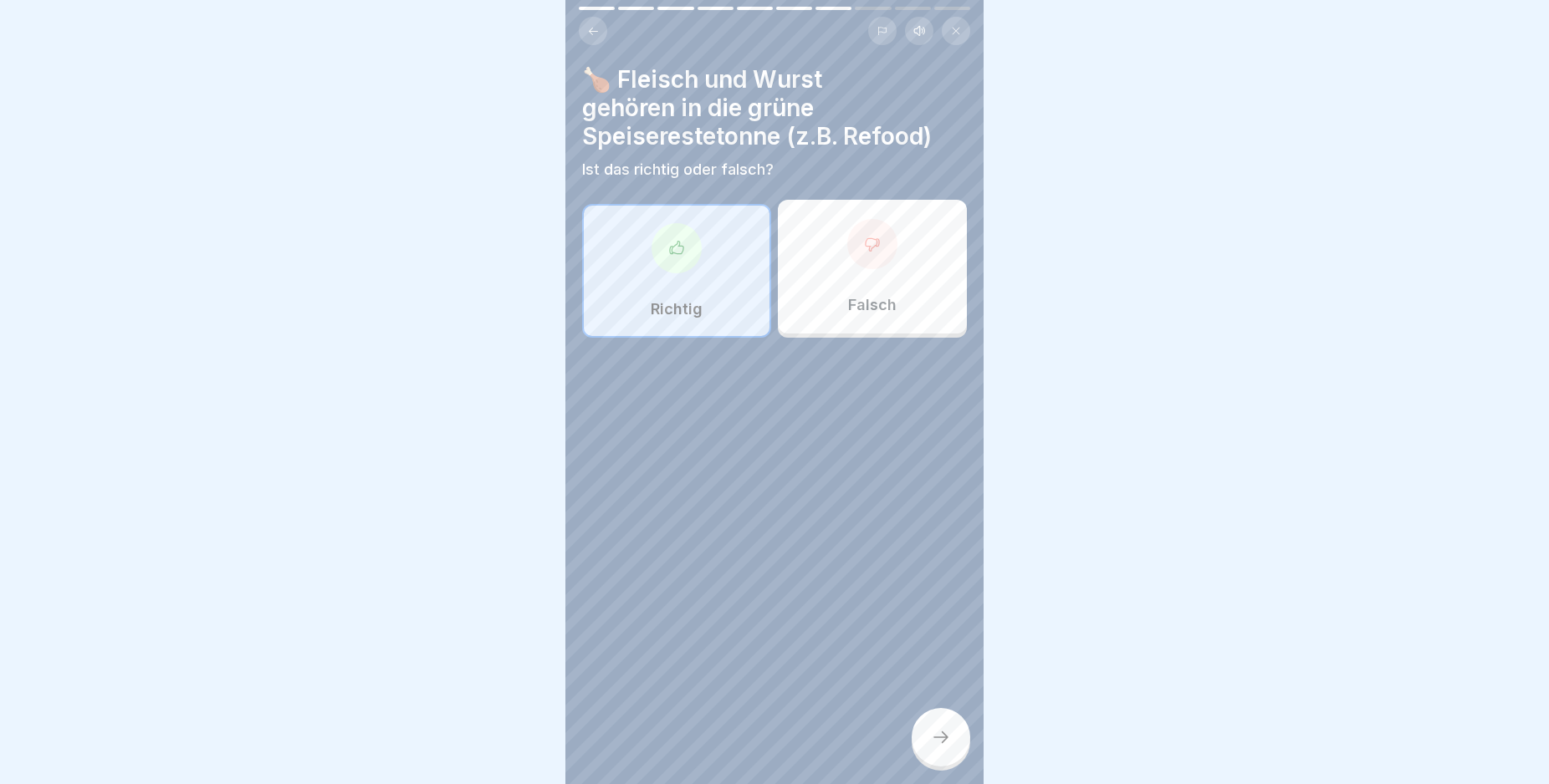
click at [950, 747] on icon at bounding box center [940, 737] width 20 height 20
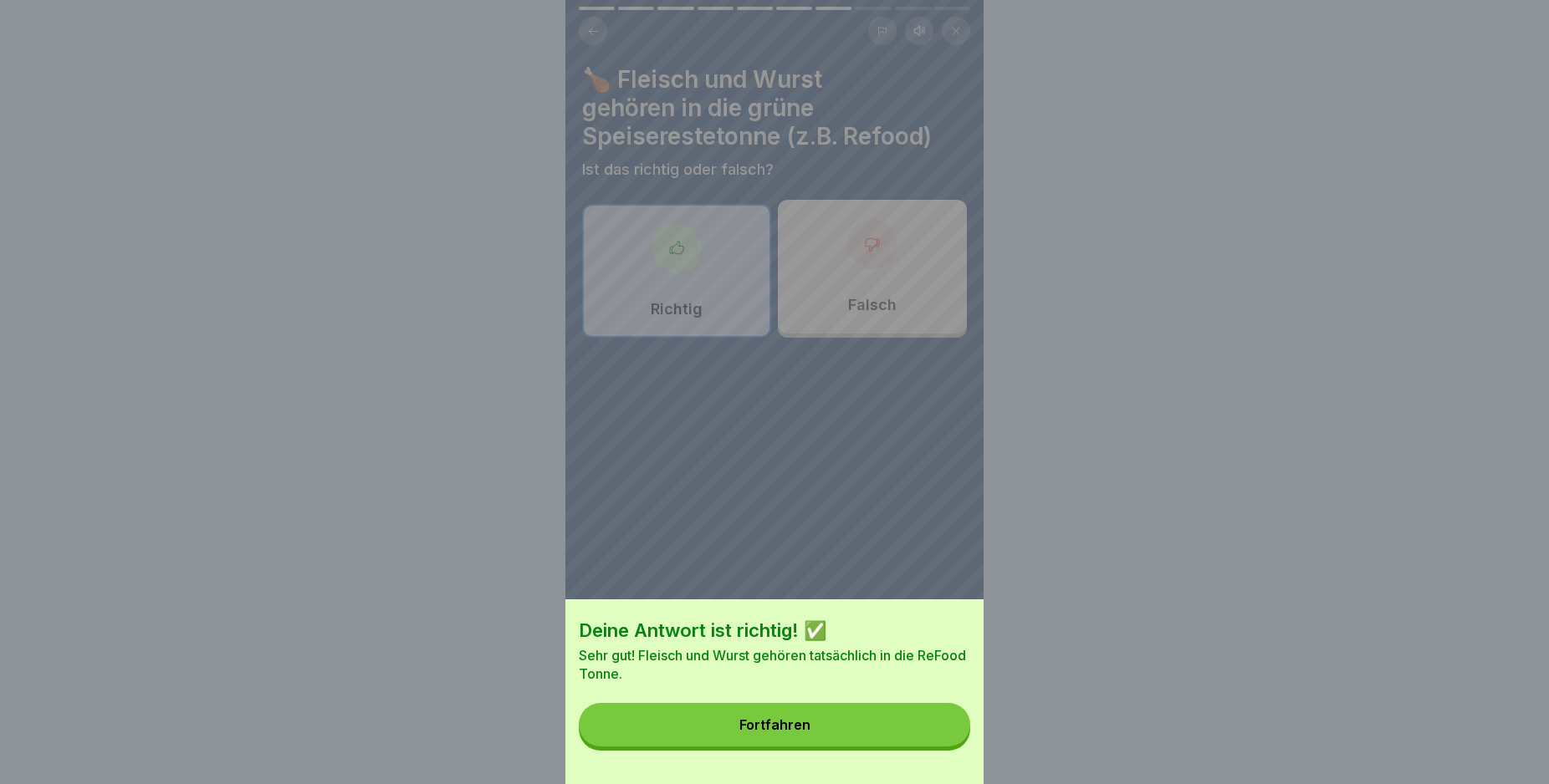
click at [950, 746] on button "Fortfahren" at bounding box center [774, 725] width 392 height 44
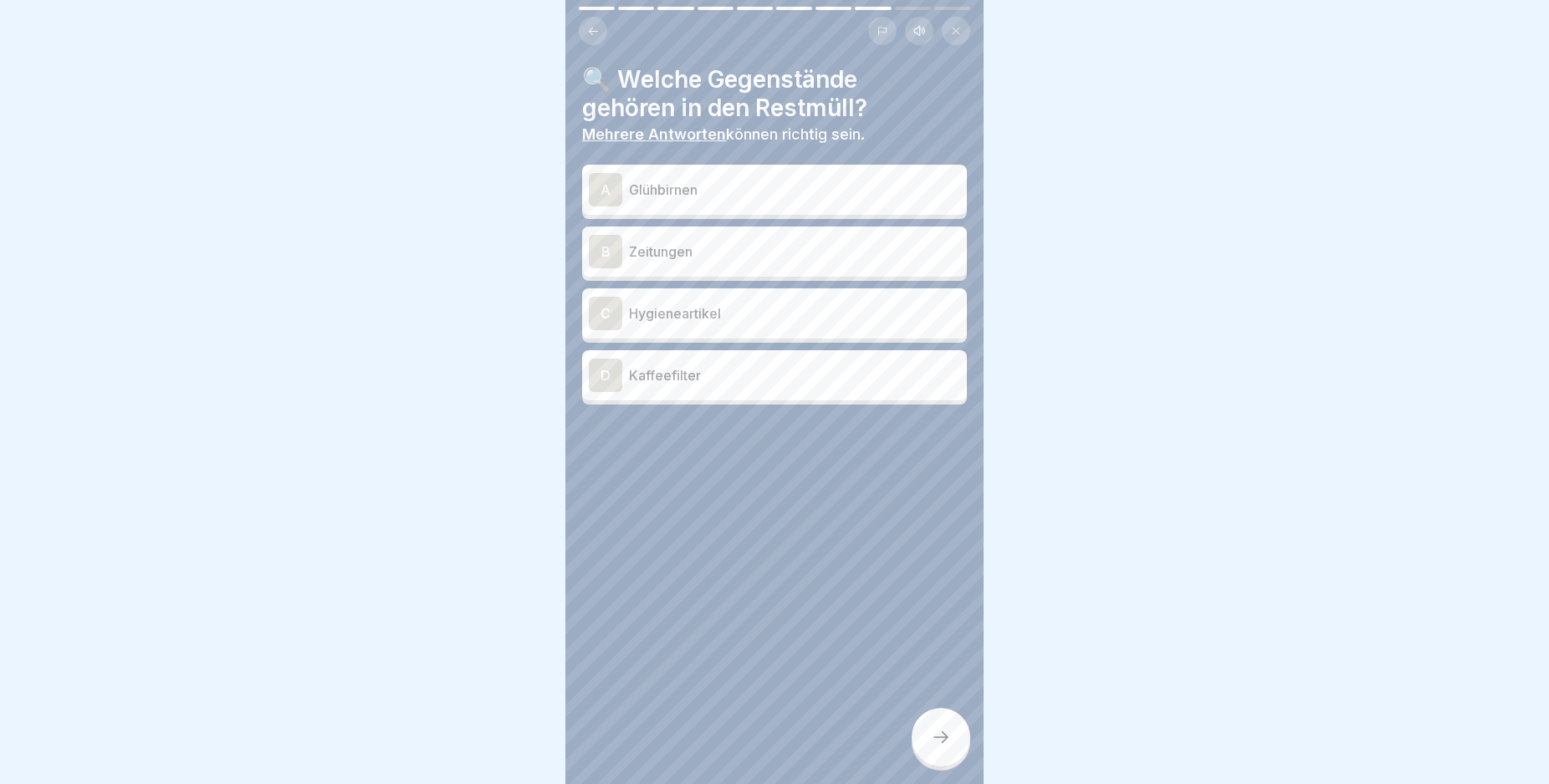
click at [601, 315] on div "C" at bounding box center [605, 313] width 34 height 34
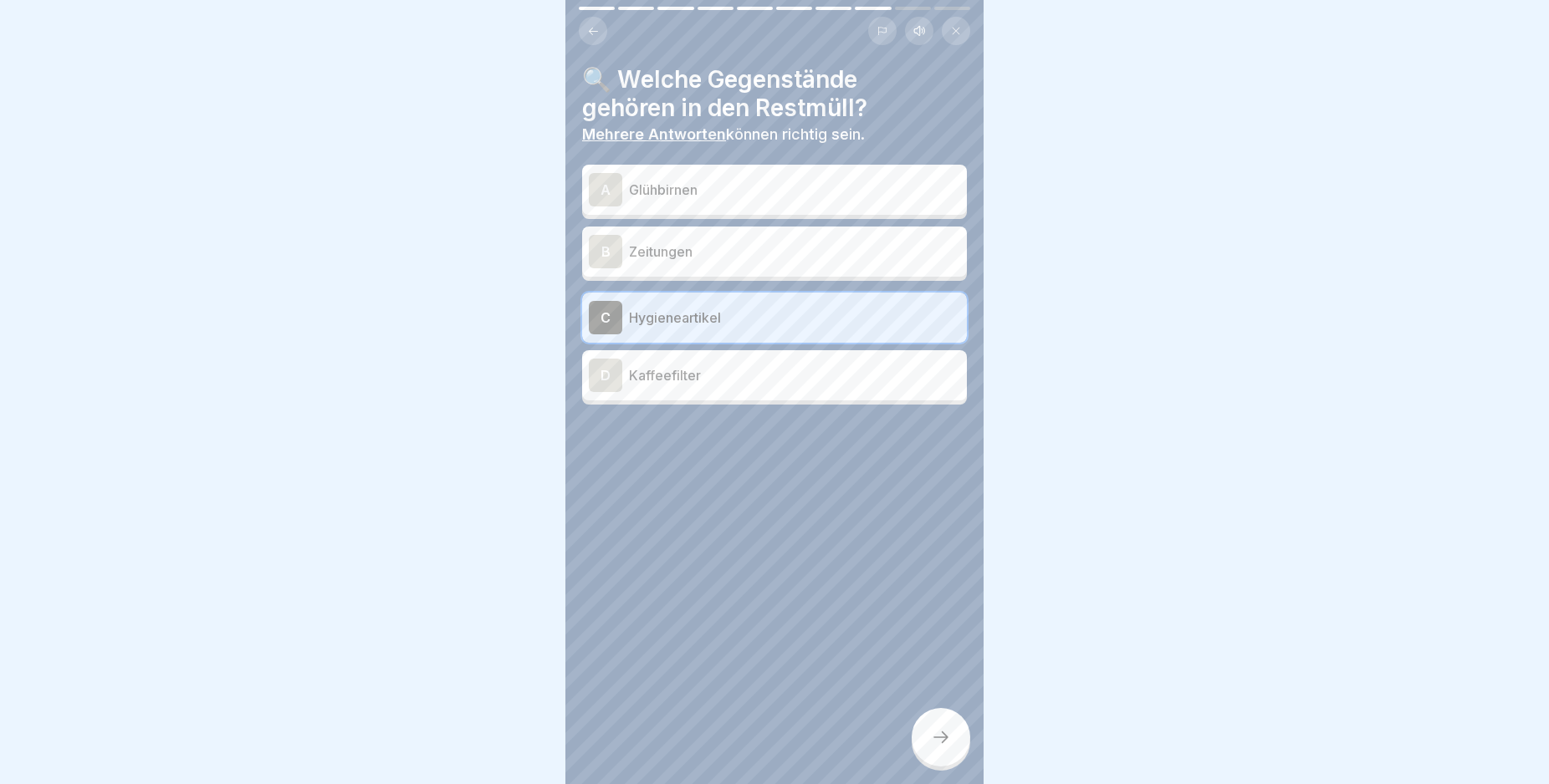
click at [607, 183] on div "A" at bounding box center [605, 190] width 34 height 34
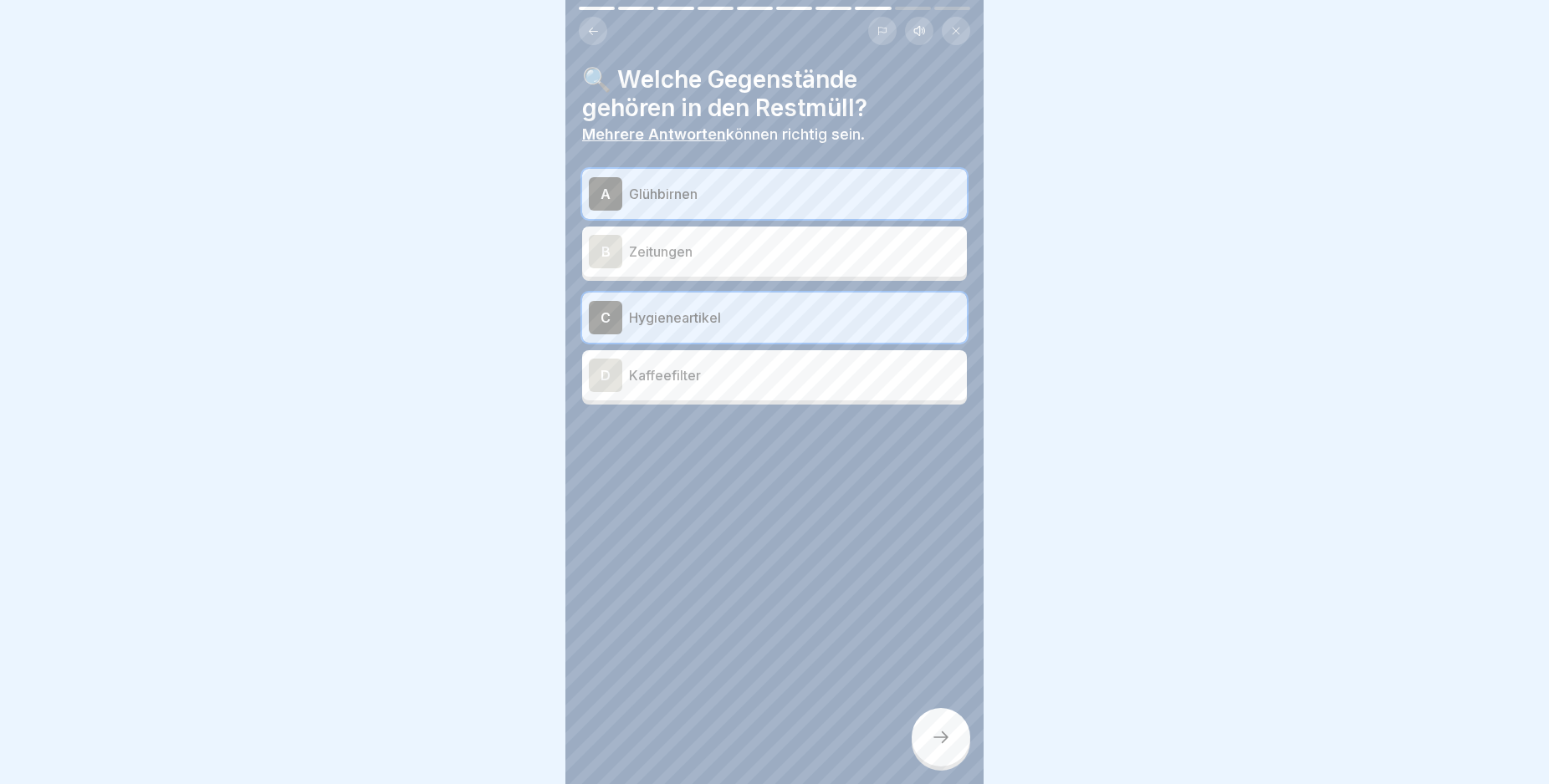
click at [940, 739] on div at bounding box center [940, 737] width 58 height 58
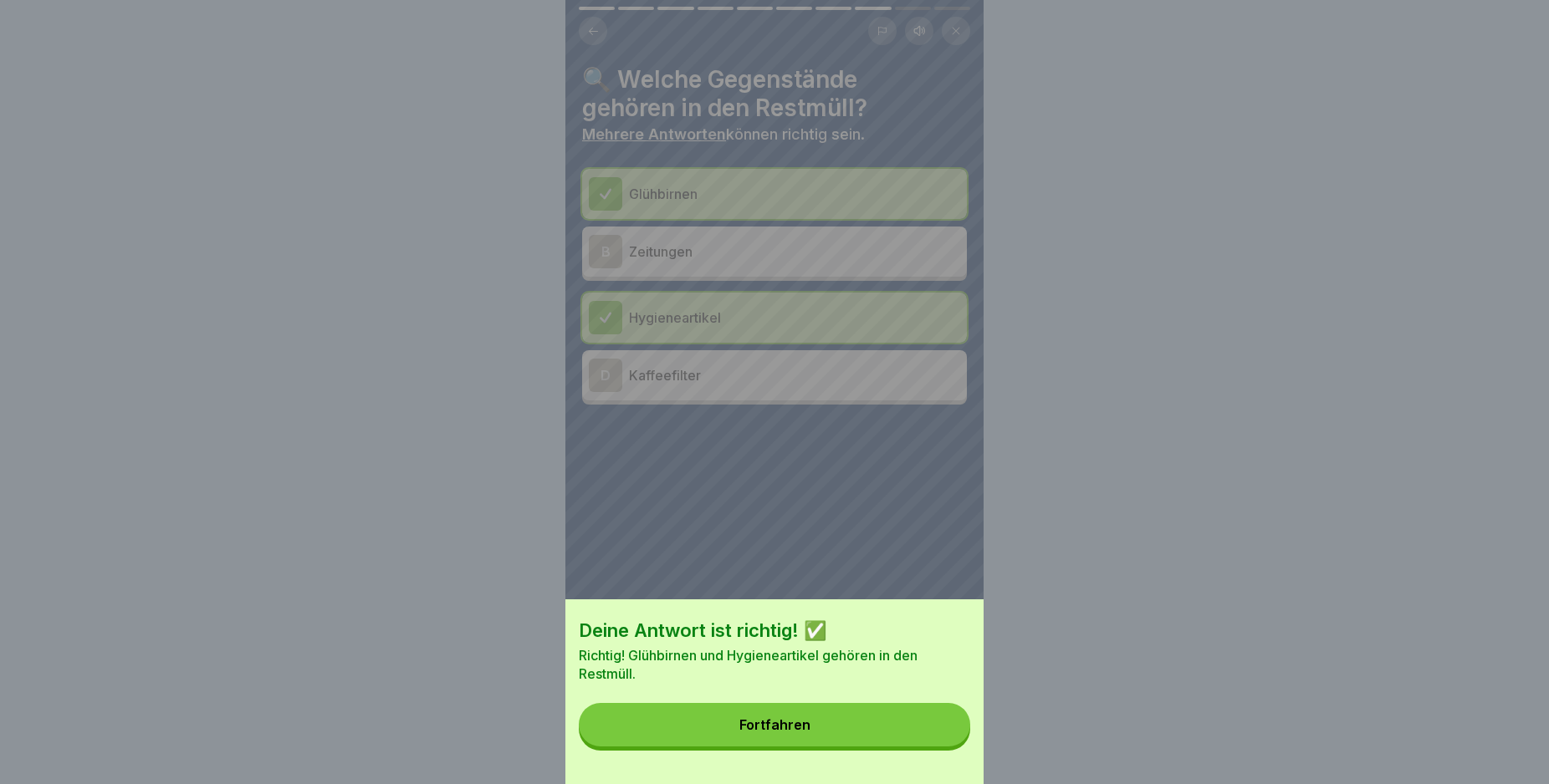
click at [940, 739] on button "Fortfahren" at bounding box center [774, 725] width 392 height 44
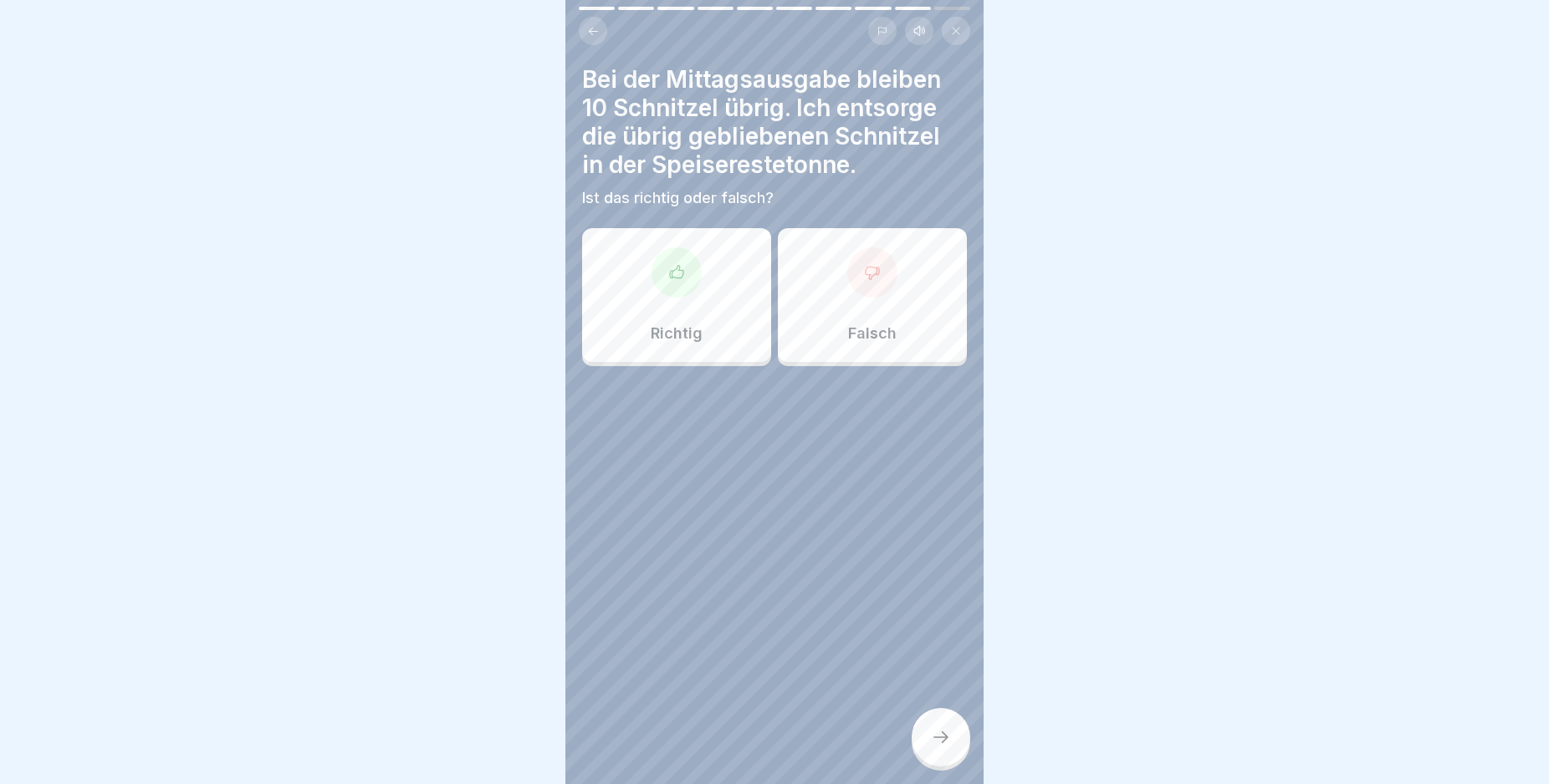
click at [872, 311] on div "Falsch" at bounding box center [871, 296] width 189 height 134
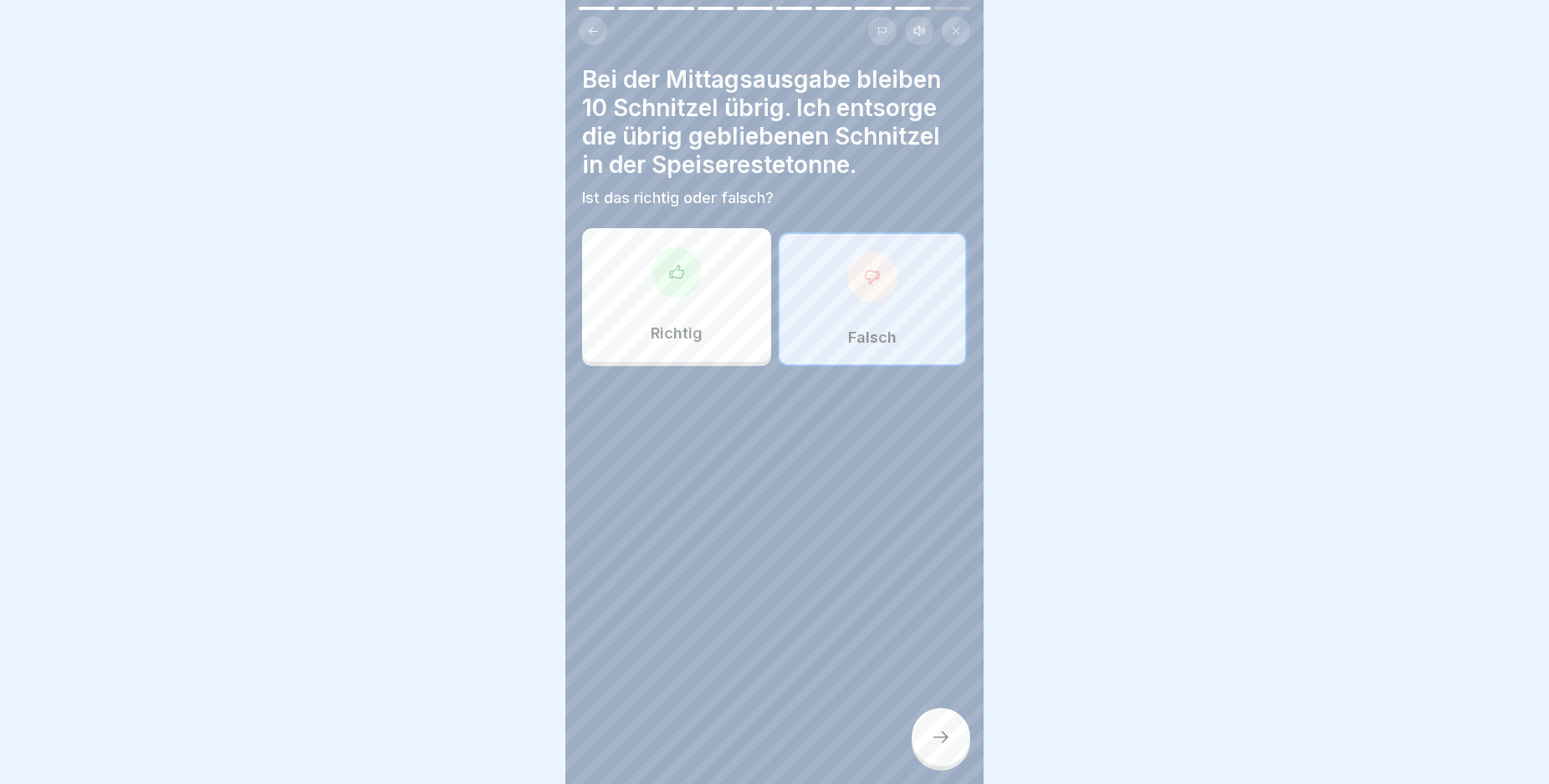
click at [934, 742] on div at bounding box center [940, 737] width 58 height 58
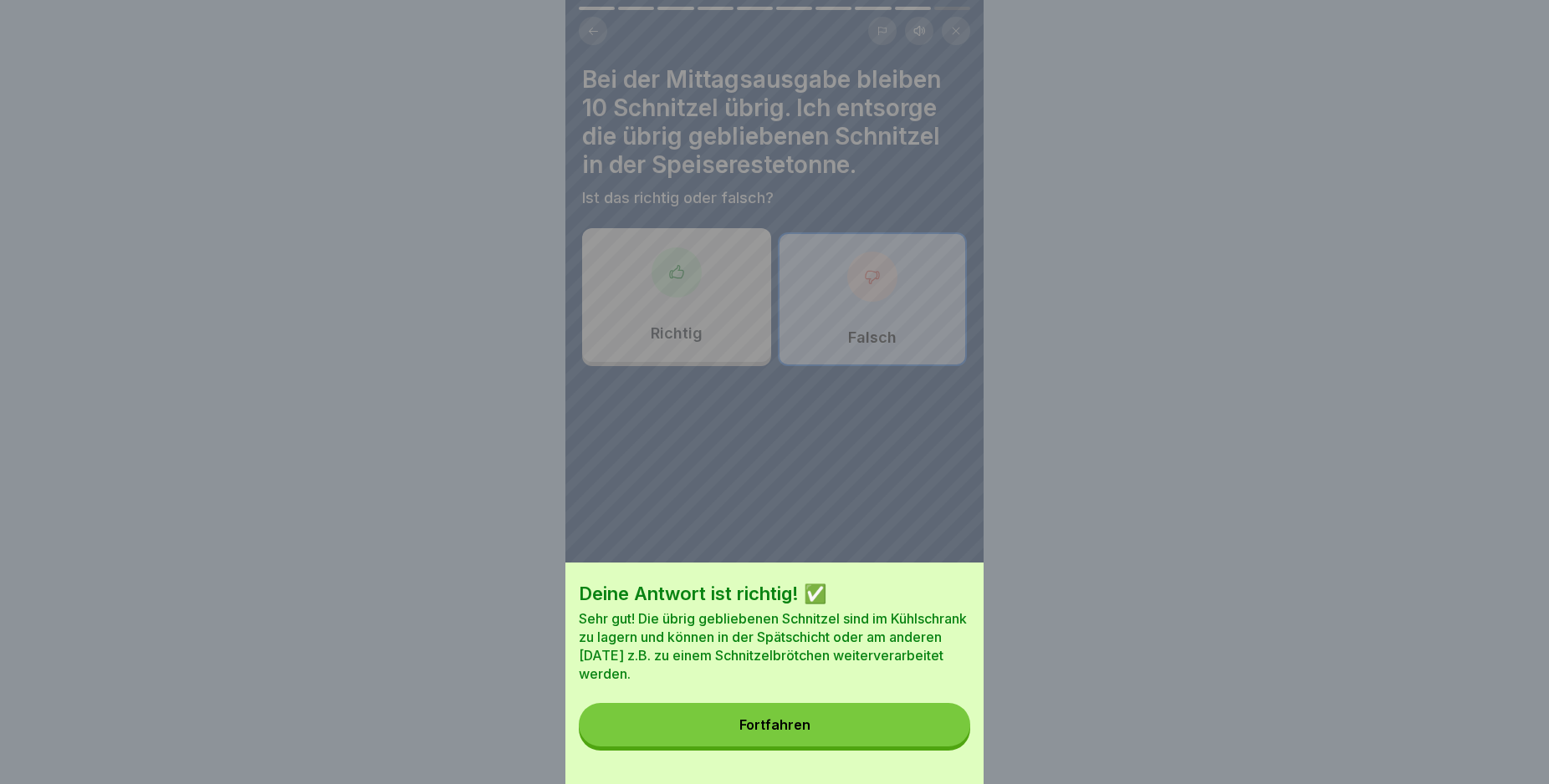
click at [934, 742] on button "Fortfahren" at bounding box center [774, 725] width 392 height 44
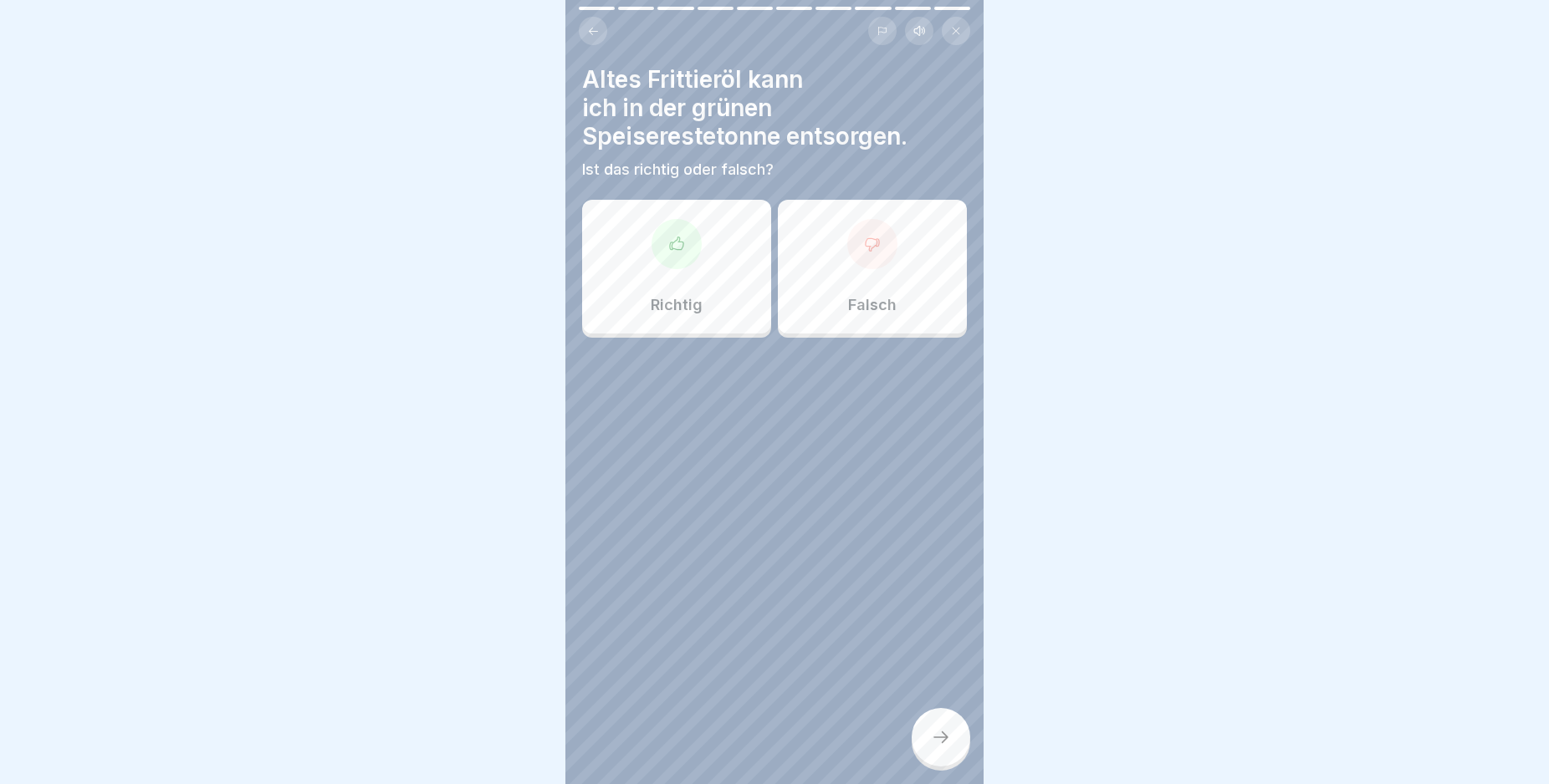
click at [901, 272] on div "Falsch" at bounding box center [871, 267] width 189 height 134
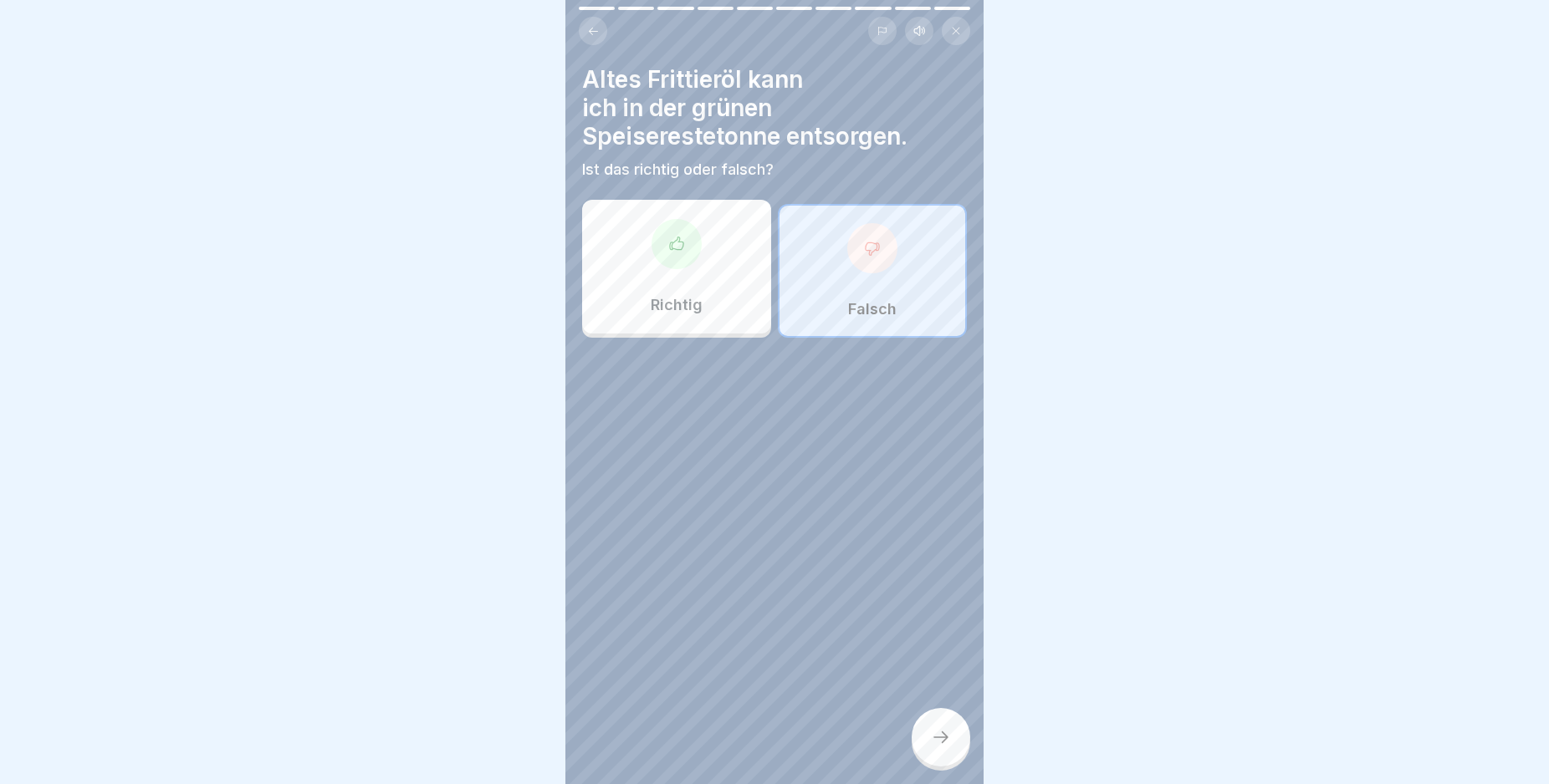
click at [925, 747] on div at bounding box center [940, 737] width 58 height 58
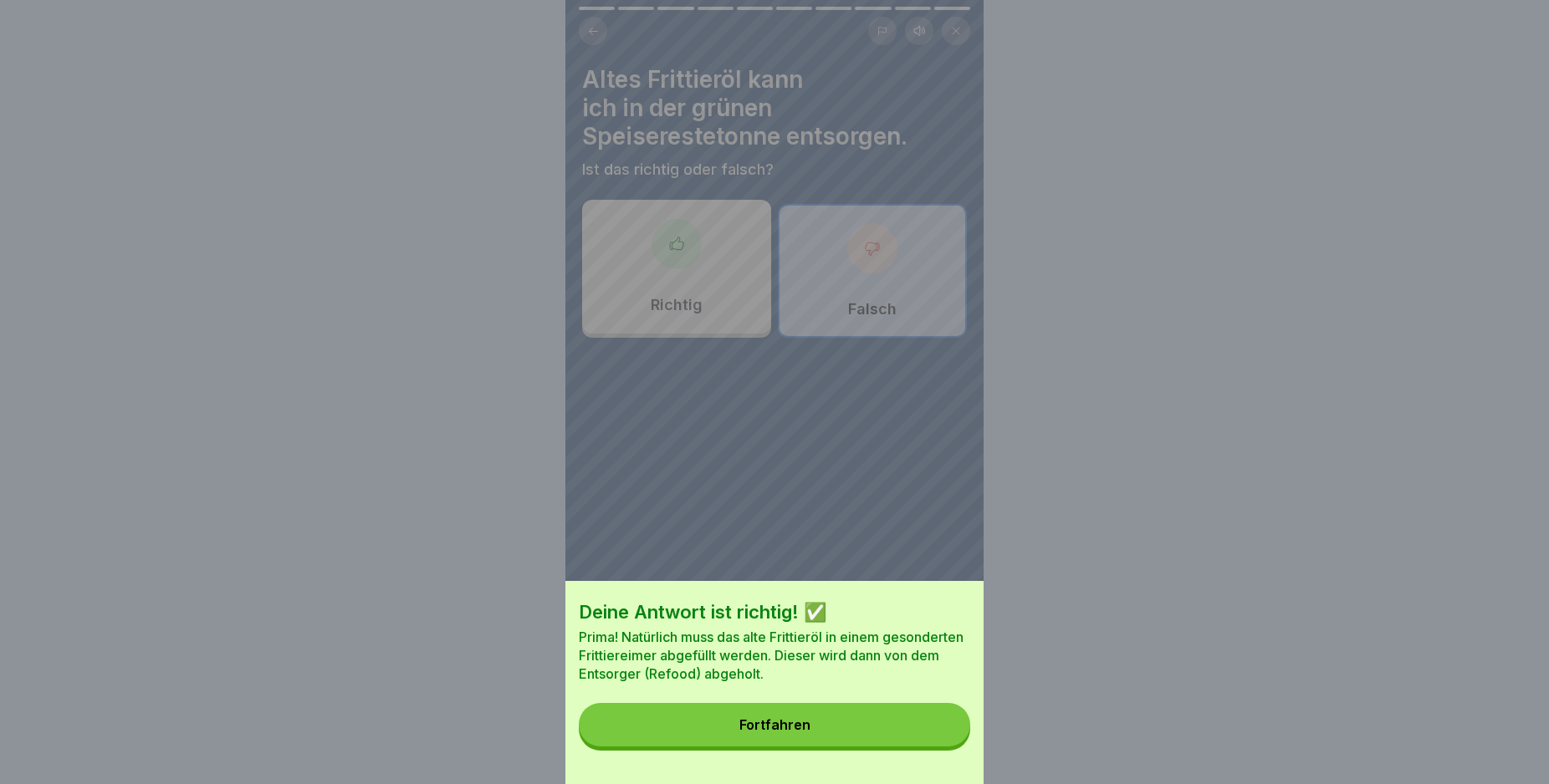
click at [925, 746] on button "Fortfahren" at bounding box center [774, 725] width 392 height 44
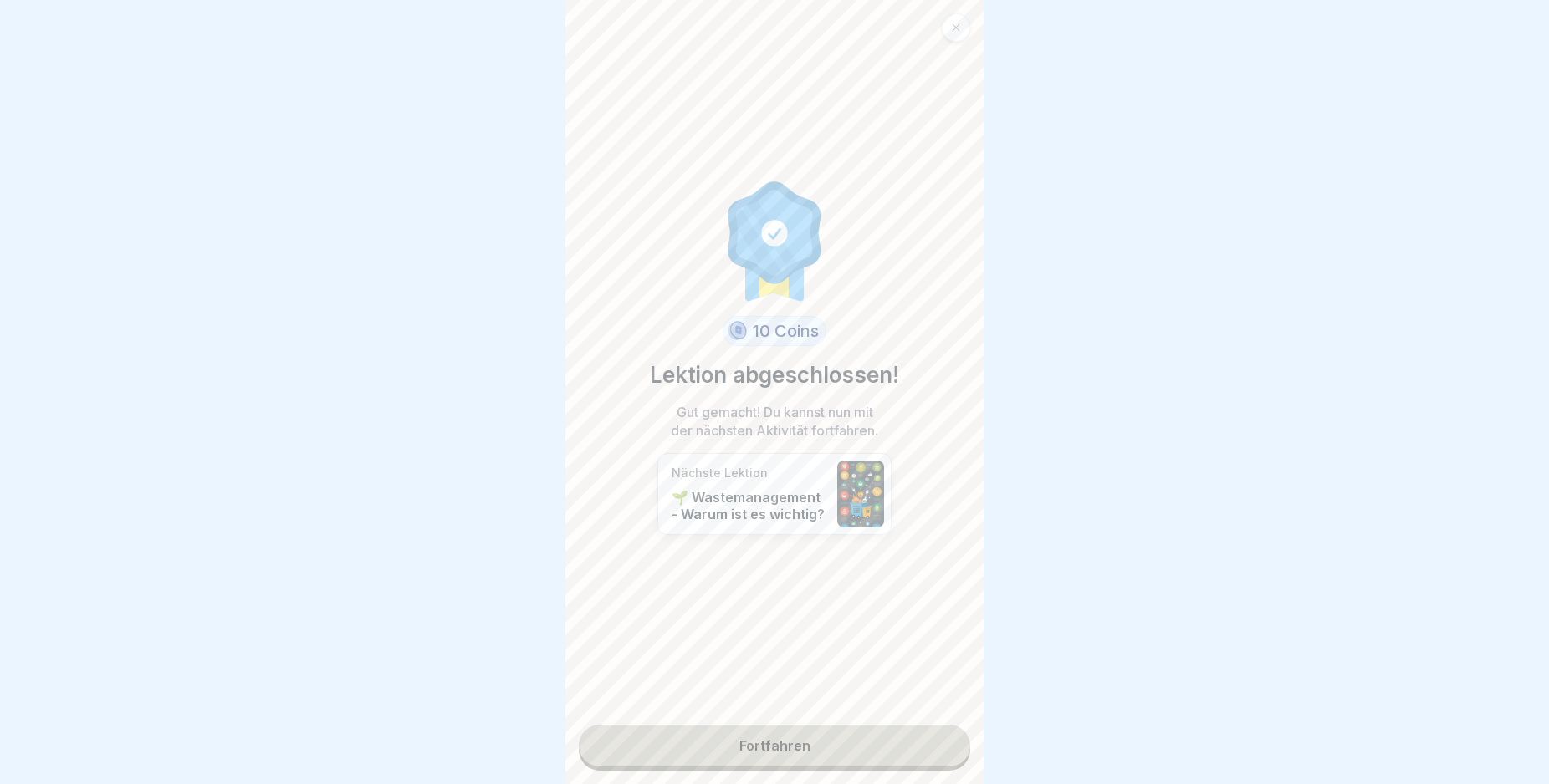
click at [914, 746] on link "Fortfahren" at bounding box center [774, 745] width 392 height 42
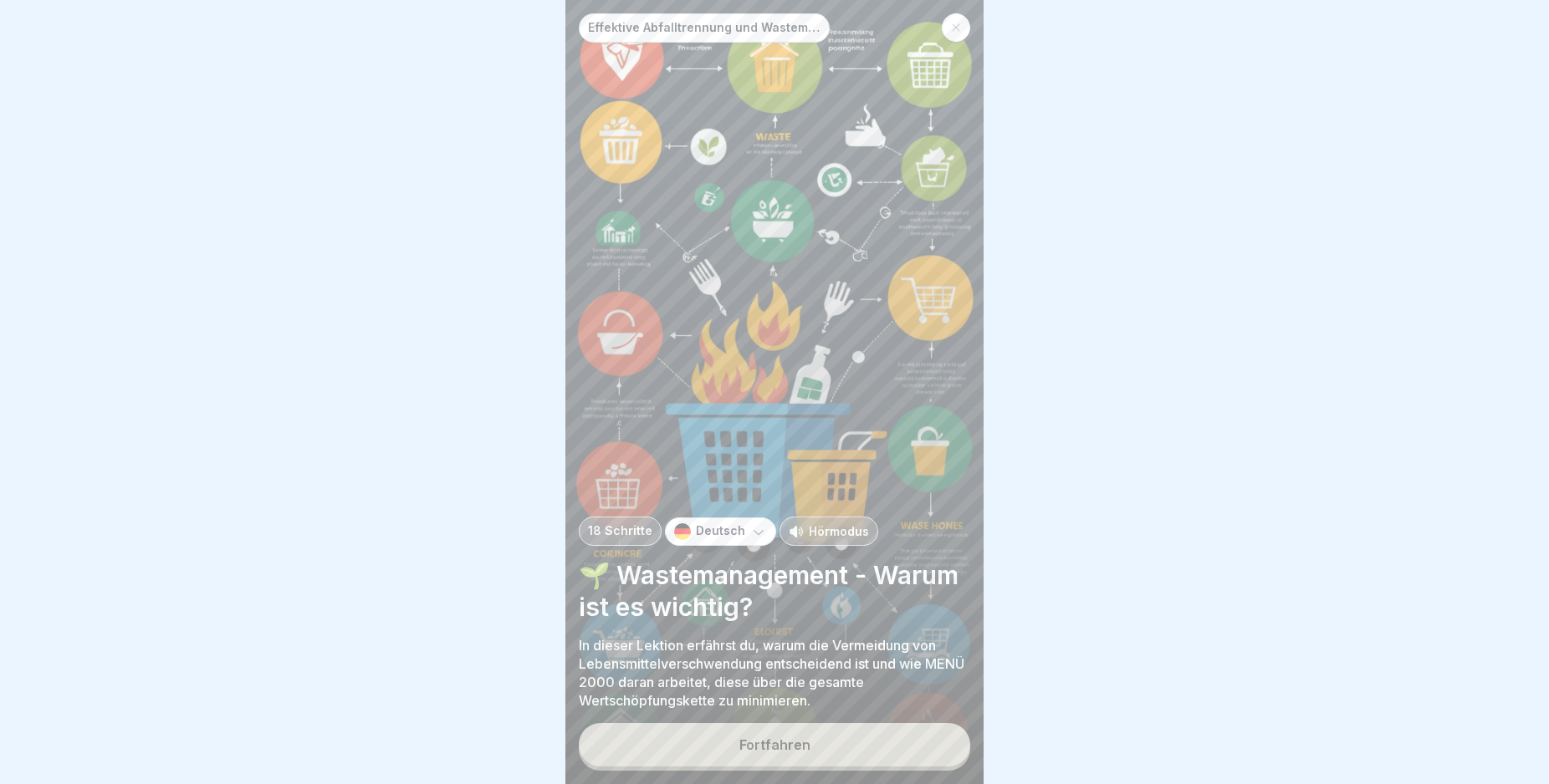
click at [914, 746] on button "Fortfahren" at bounding box center [774, 744] width 392 height 44
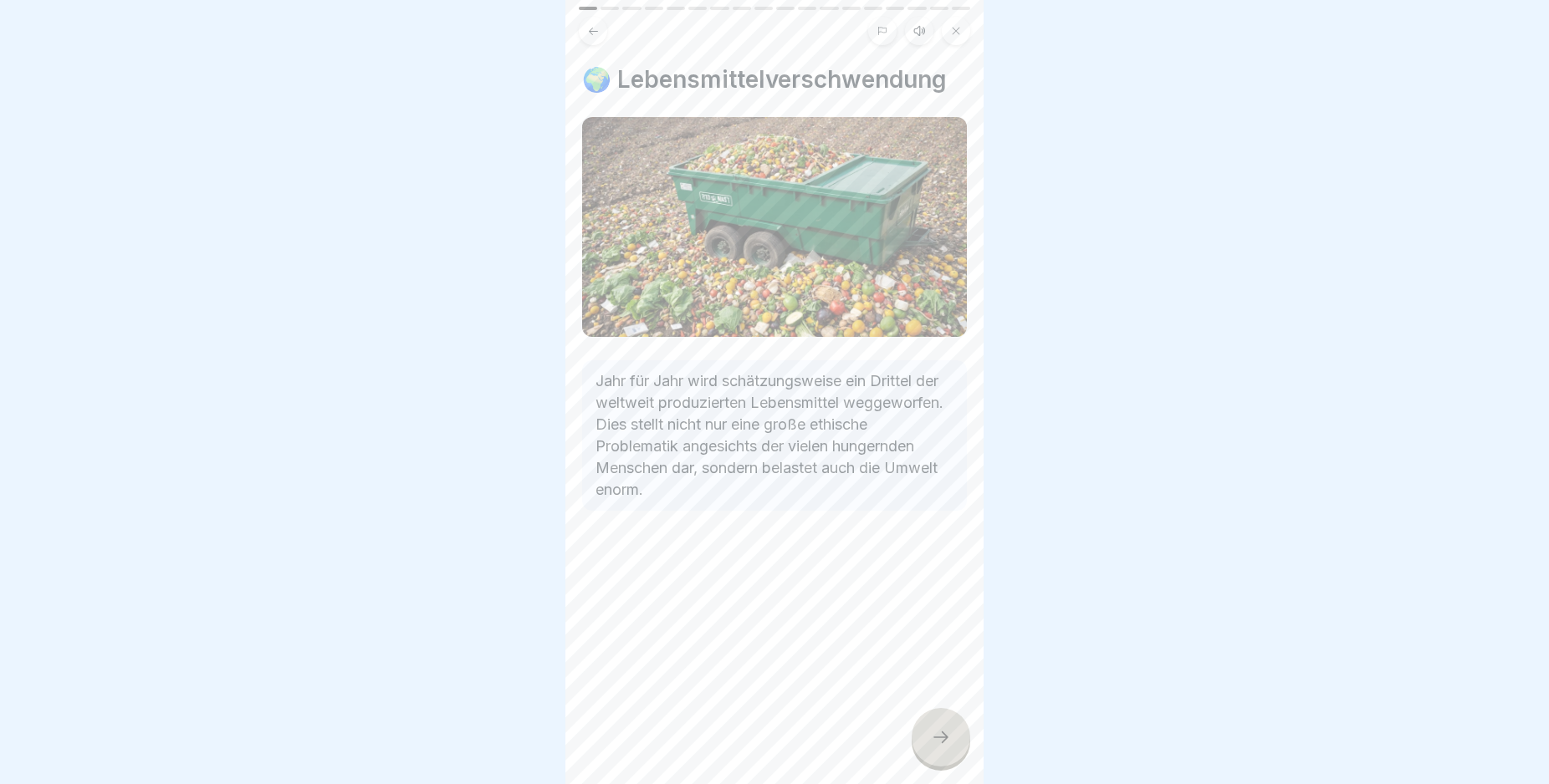
click at [914, 746] on div at bounding box center [940, 737] width 58 height 58
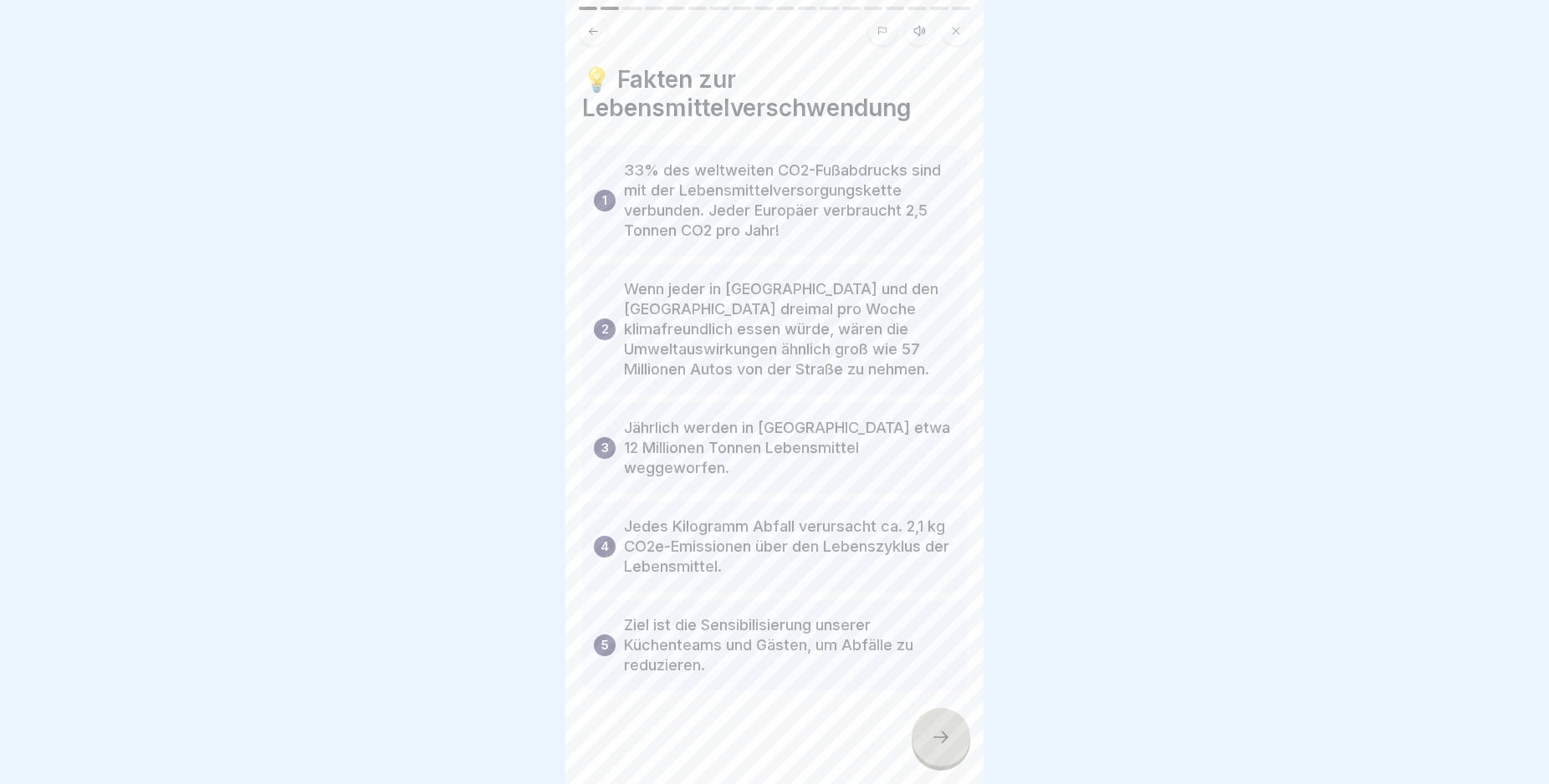
click at [933, 747] on icon at bounding box center [940, 737] width 20 height 20
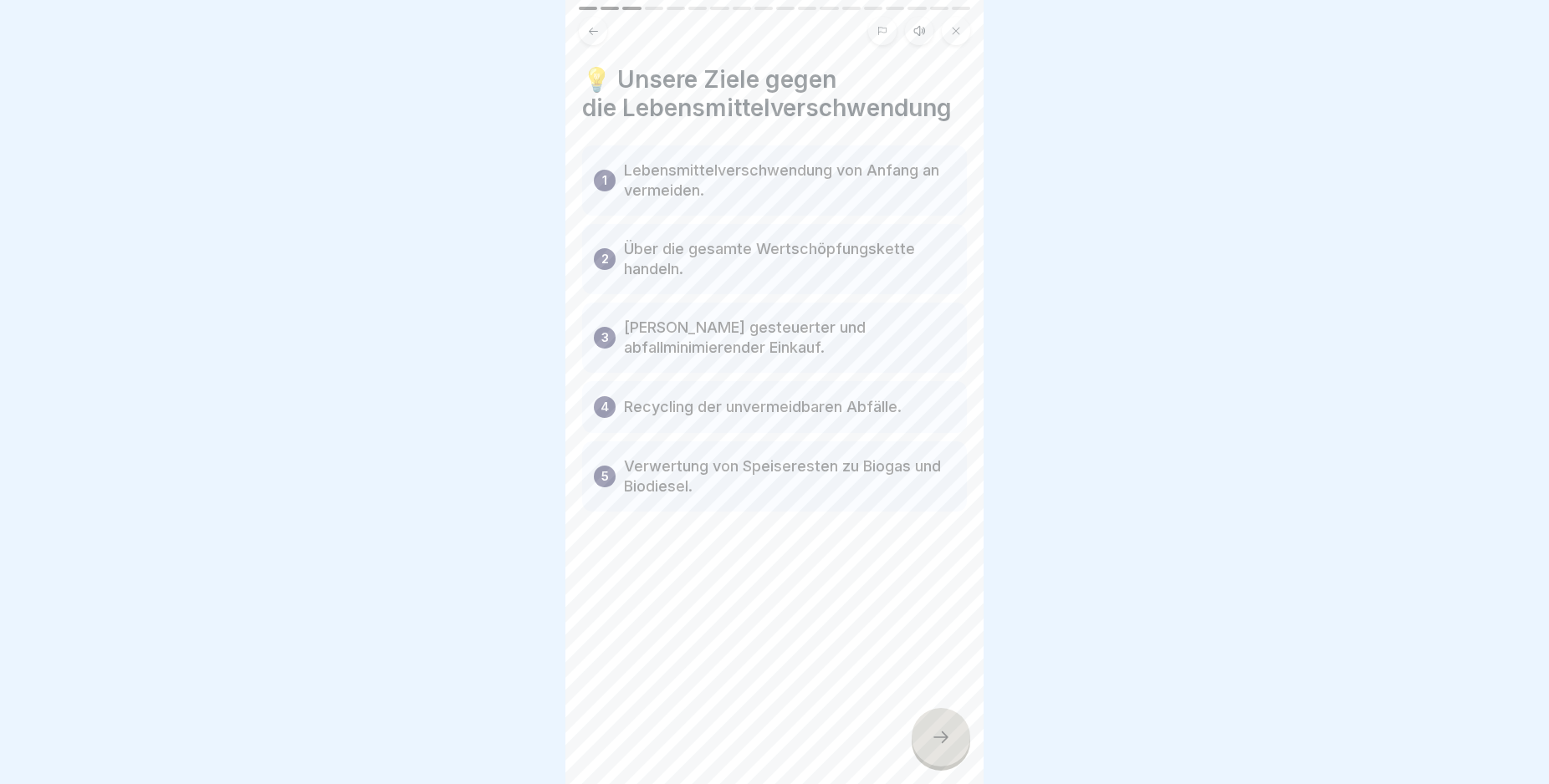
click at [939, 747] on icon at bounding box center [940, 737] width 20 height 20
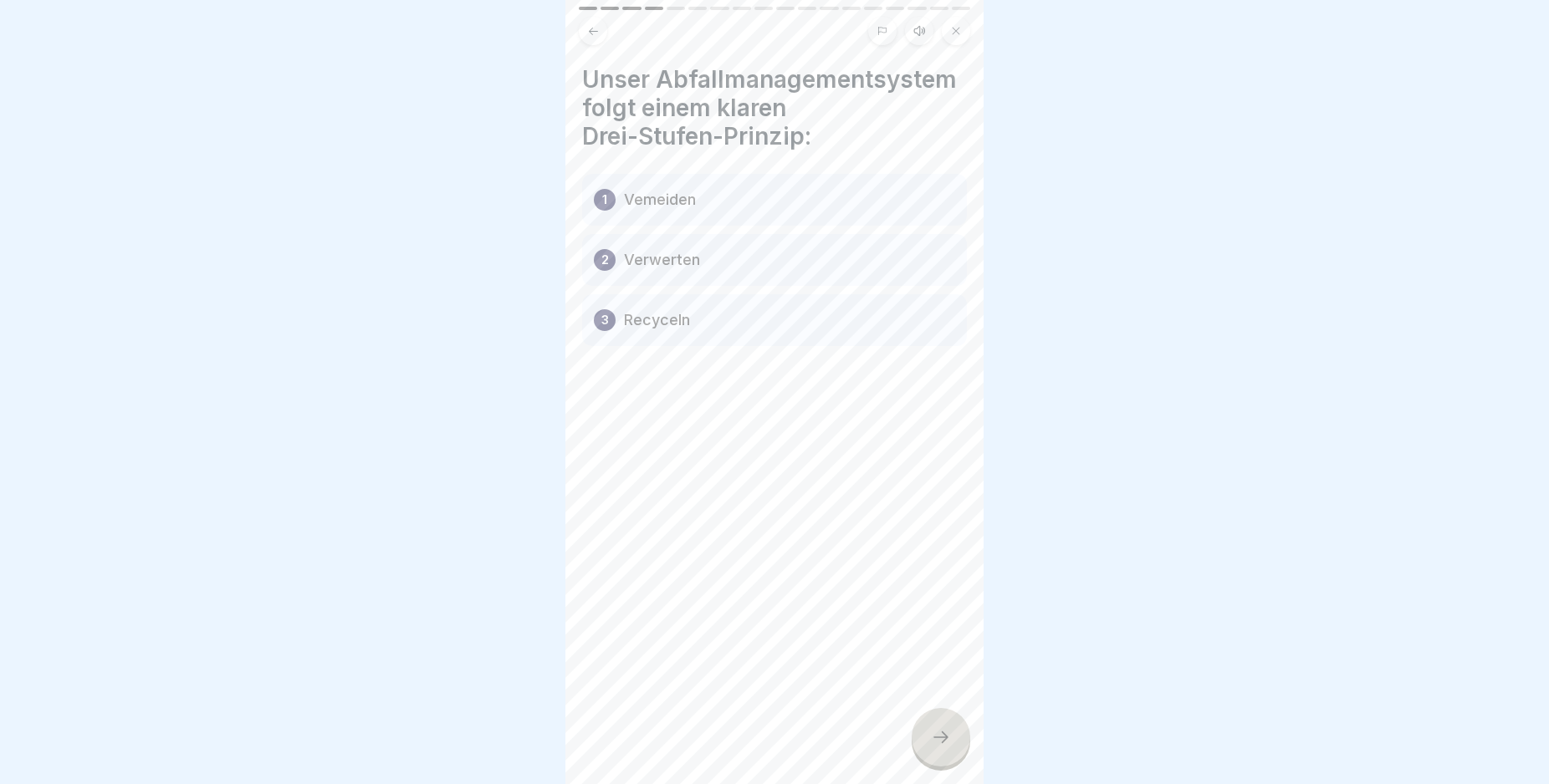
click at [939, 747] on icon at bounding box center [940, 737] width 20 height 20
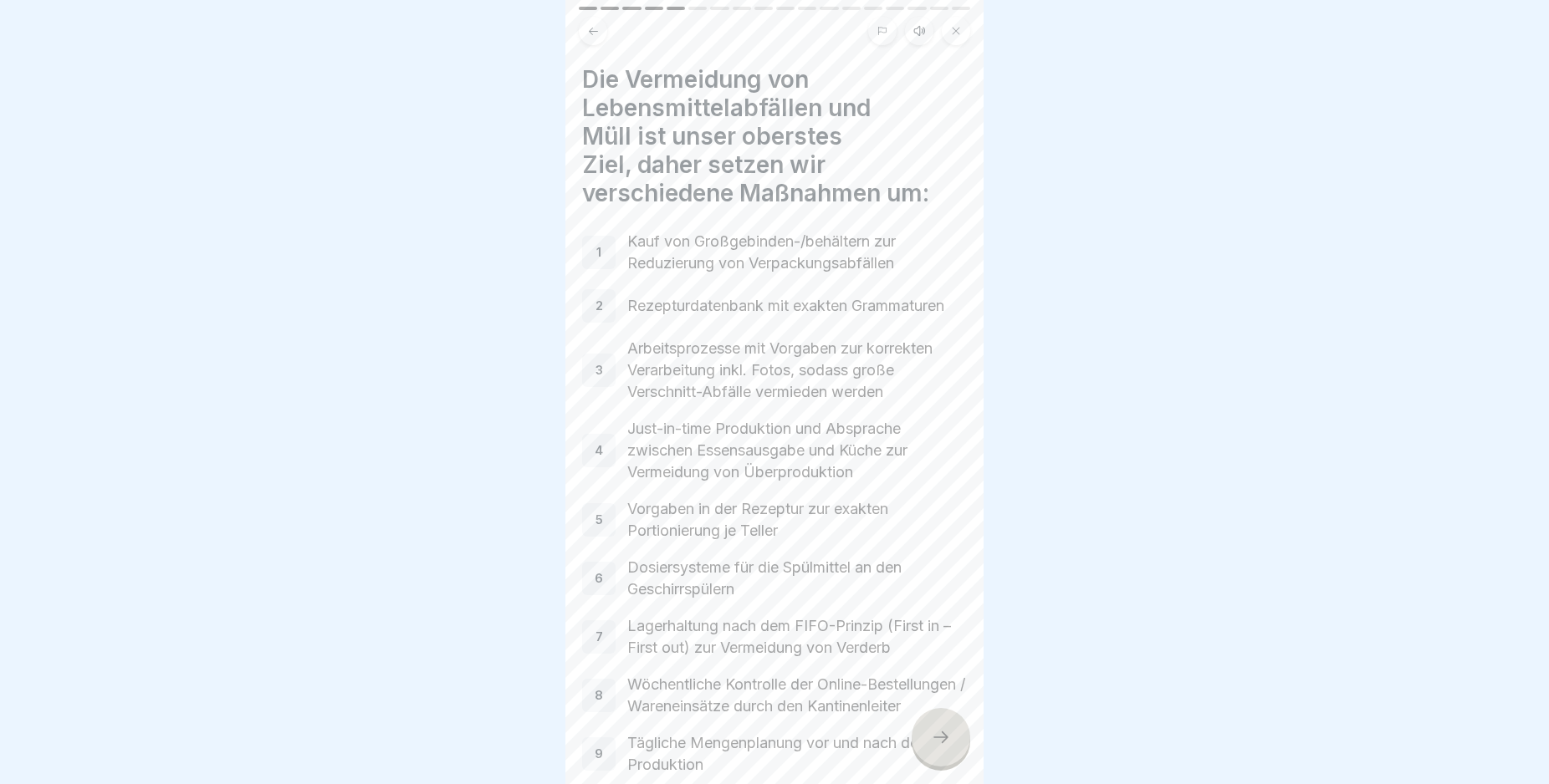
click at [939, 747] on icon at bounding box center [940, 737] width 20 height 20
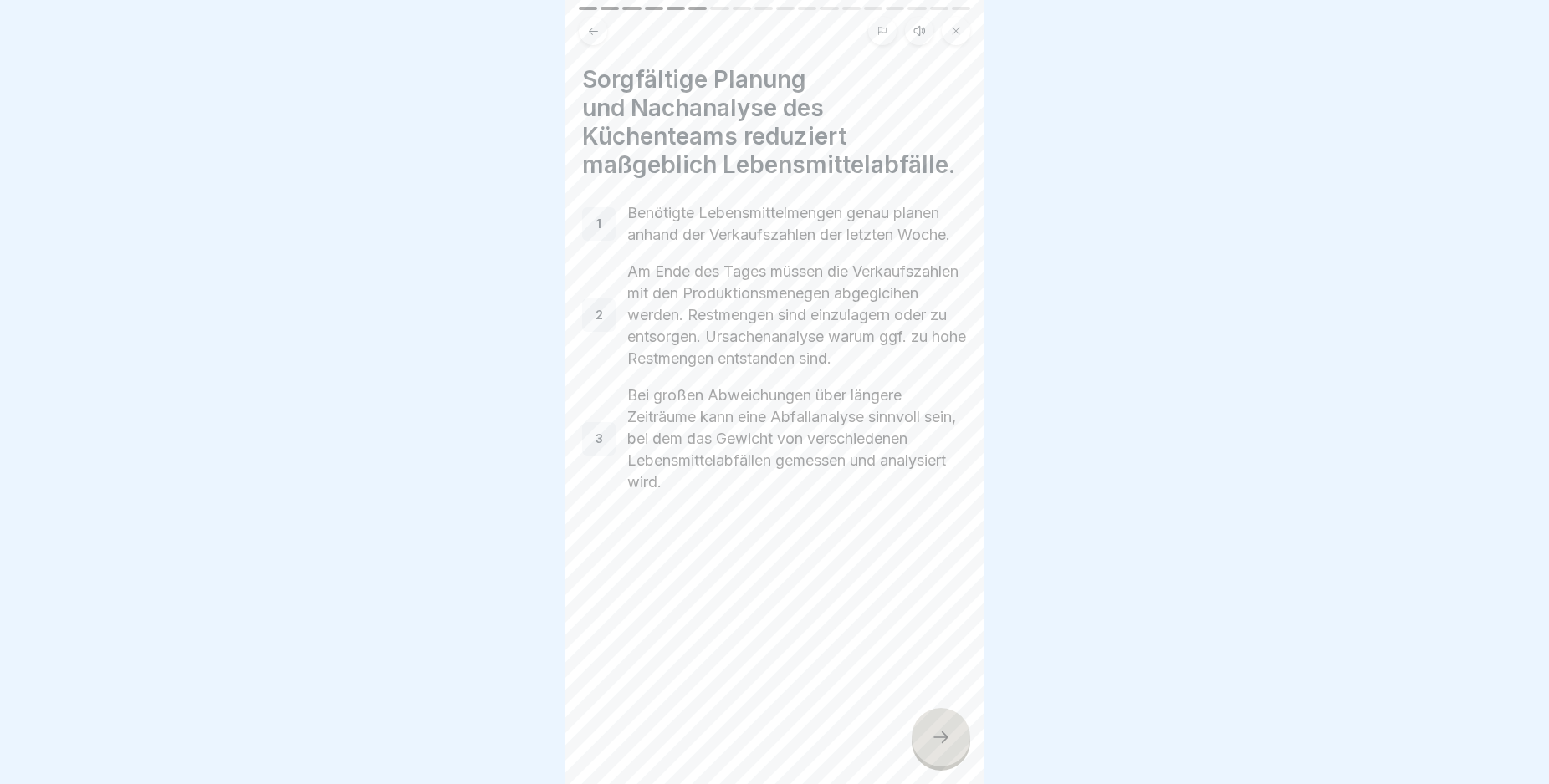
click at [939, 747] on icon at bounding box center [940, 737] width 20 height 20
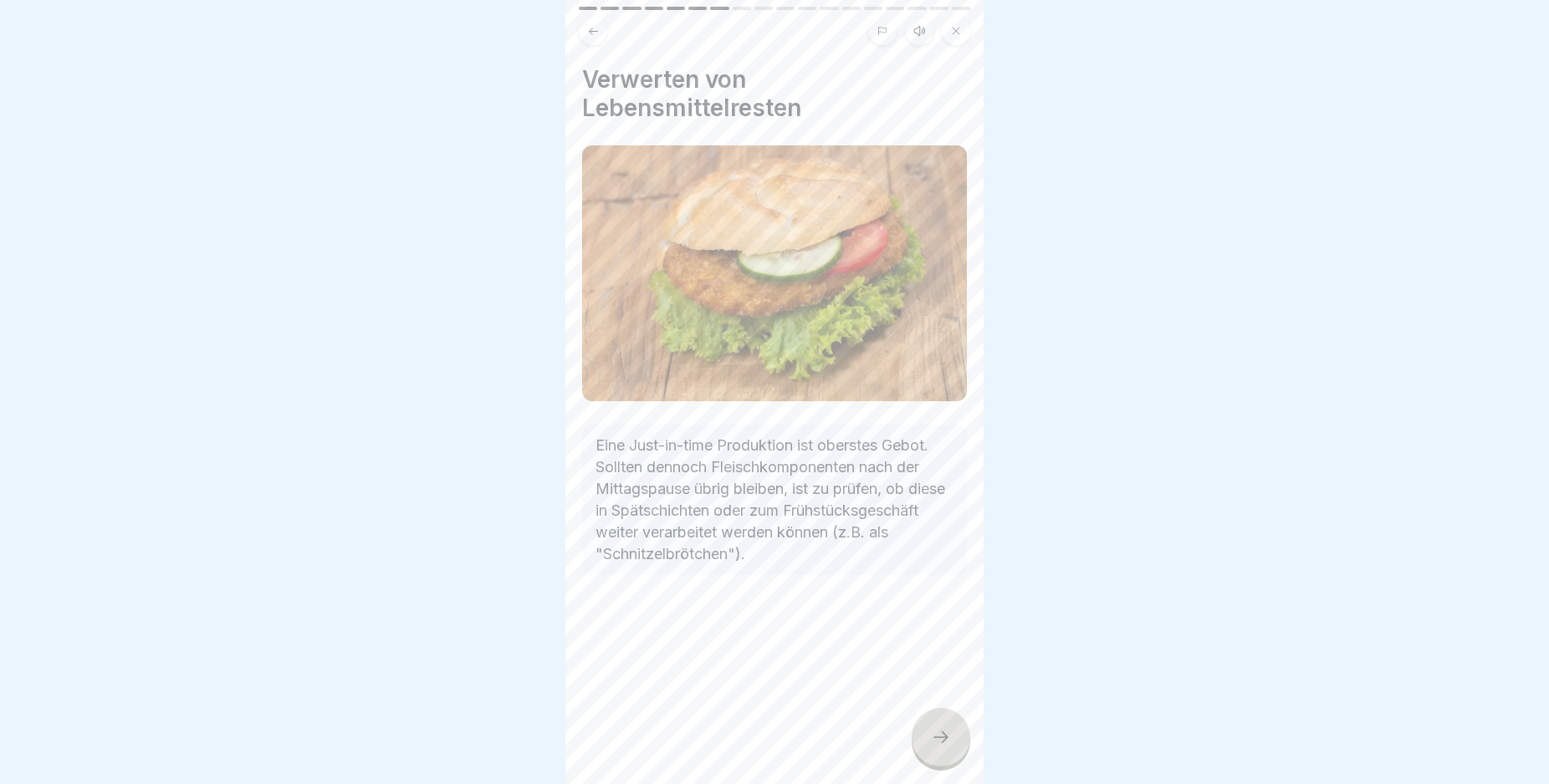
click at [939, 747] on icon at bounding box center [940, 737] width 20 height 20
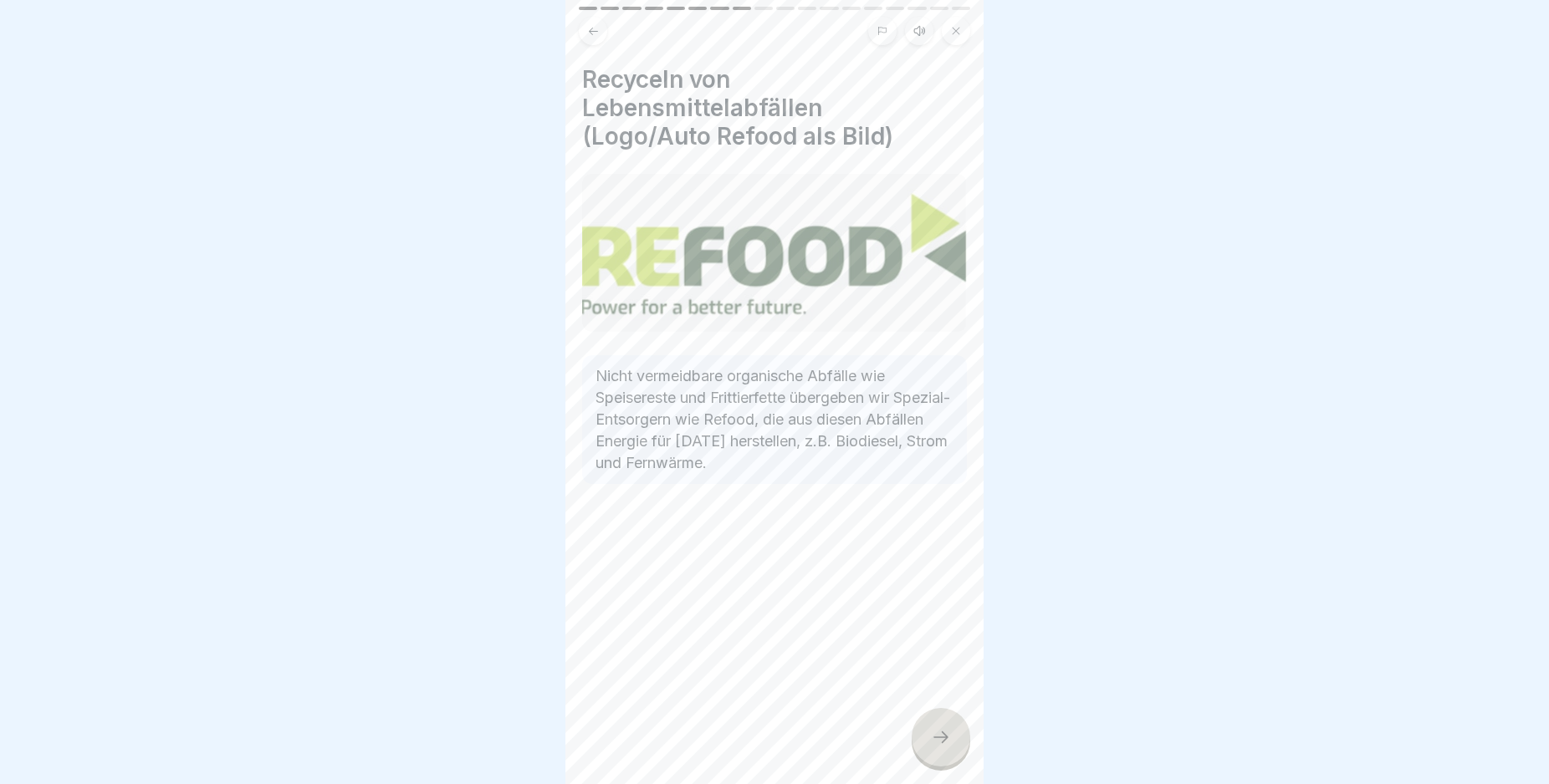
click at [939, 747] on icon at bounding box center [940, 737] width 20 height 20
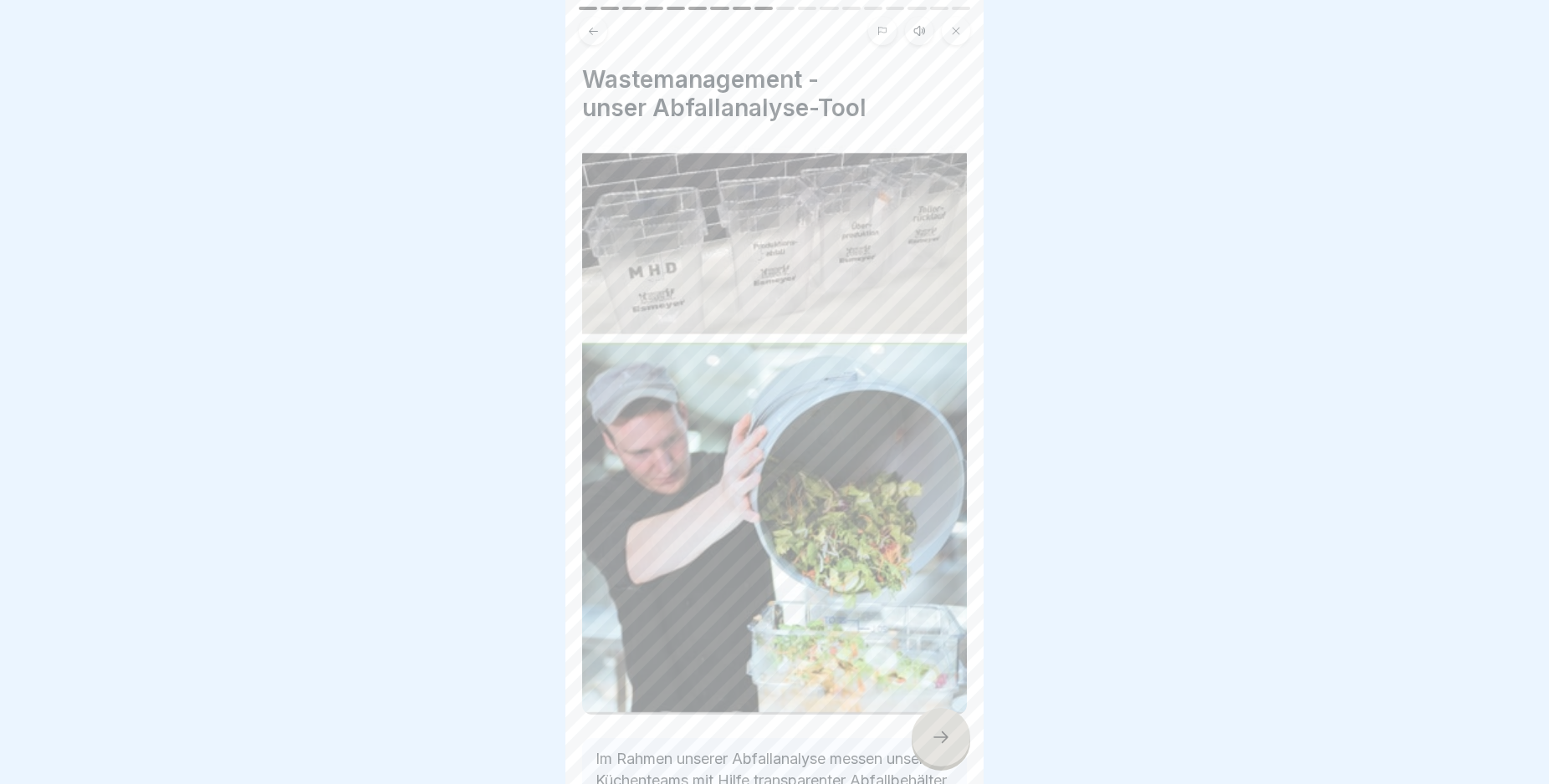
click at [939, 747] on icon at bounding box center [940, 737] width 20 height 20
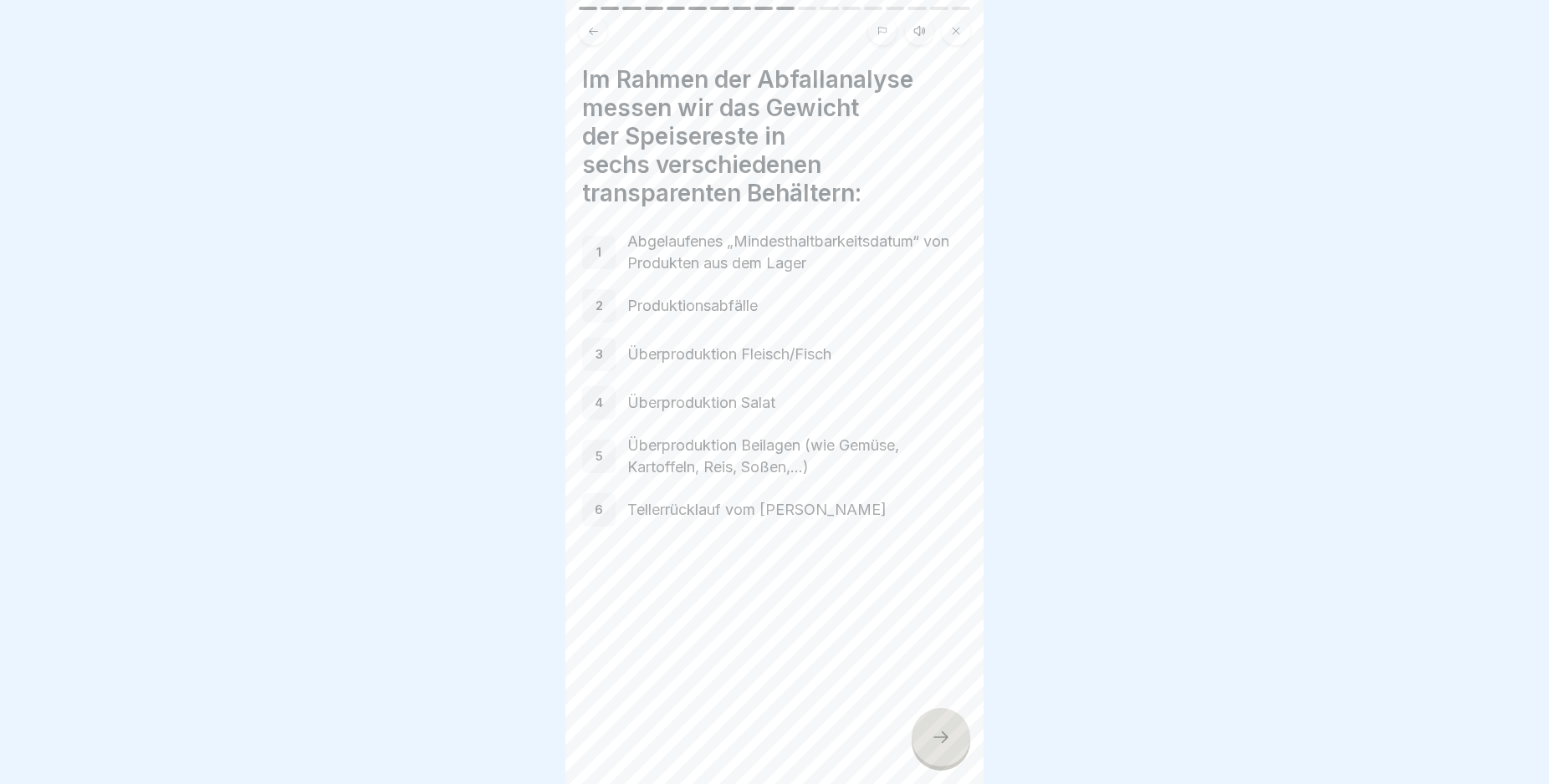
click at [939, 747] on icon at bounding box center [940, 737] width 20 height 20
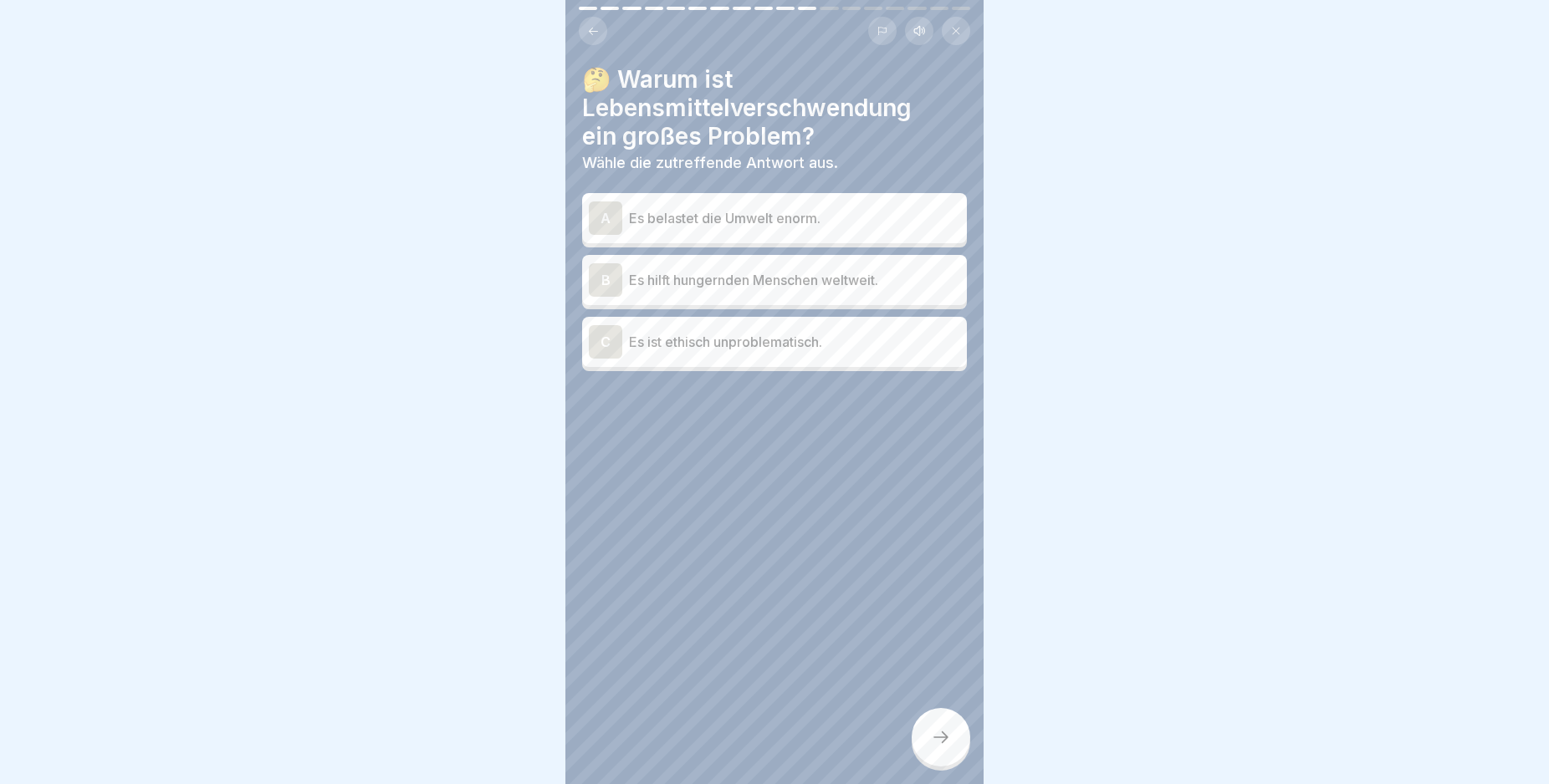
click at [599, 217] on div "A" at bounding box center [605, 218] width 34 height 34
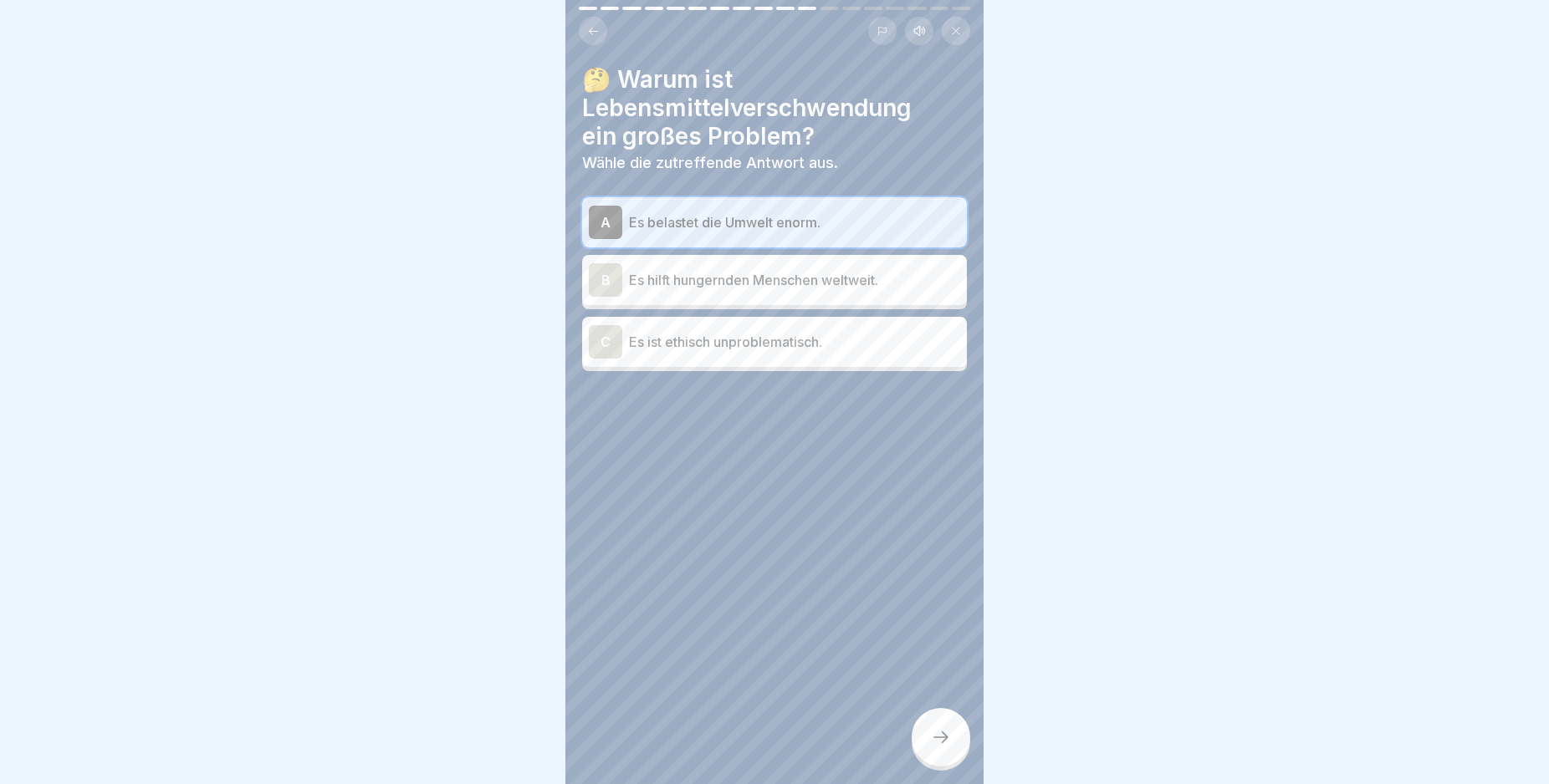
click at [955, 751] on div at bounding box center [940, 737] width 58 height 58
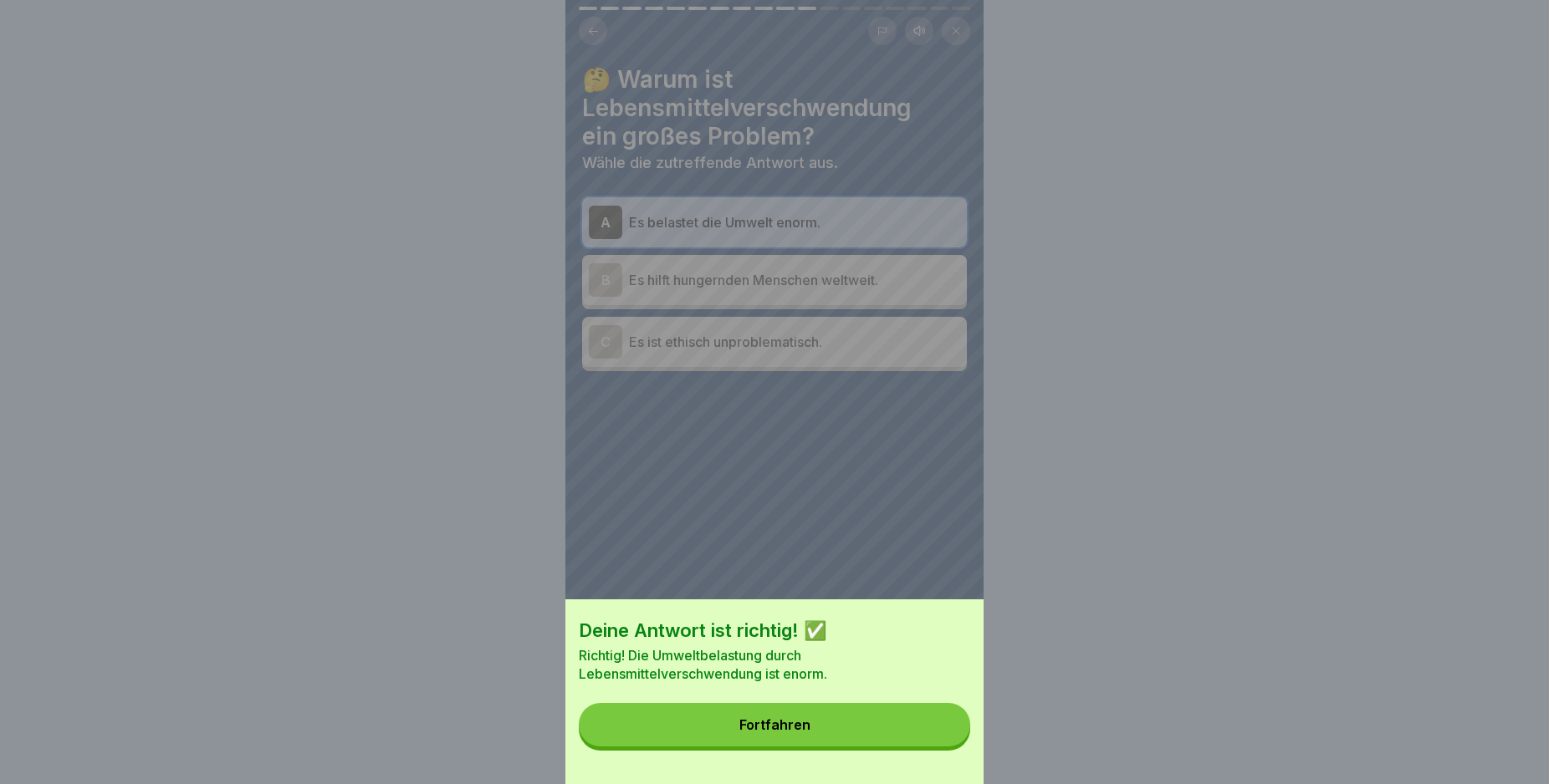
click at [953, 743] on button "Fortfahren" at bounding box center [774, 725] width 392 height 44
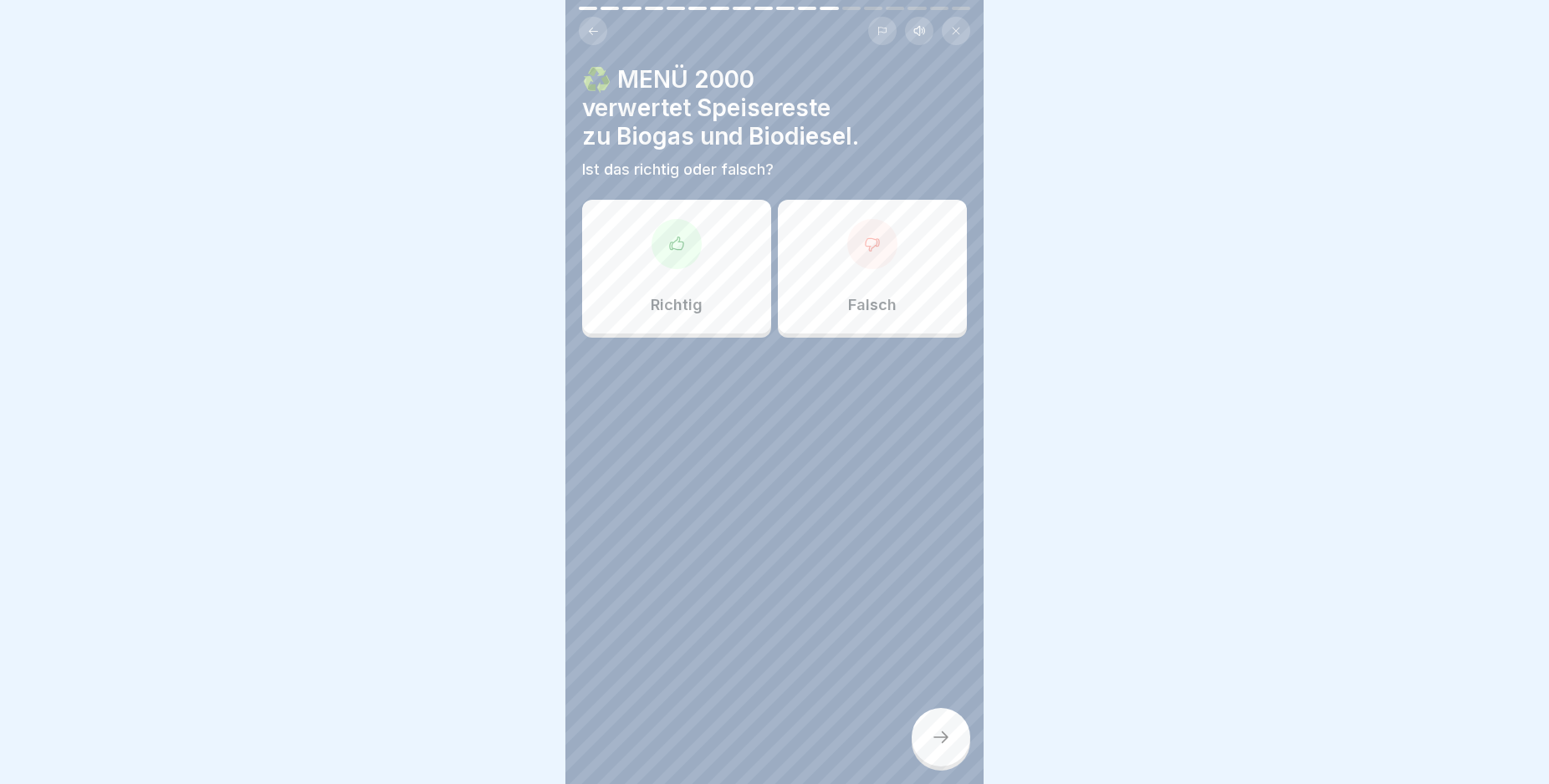
click at [691, 291] on div "Richtig" at bounding box center [677, 267] width 189 height 134
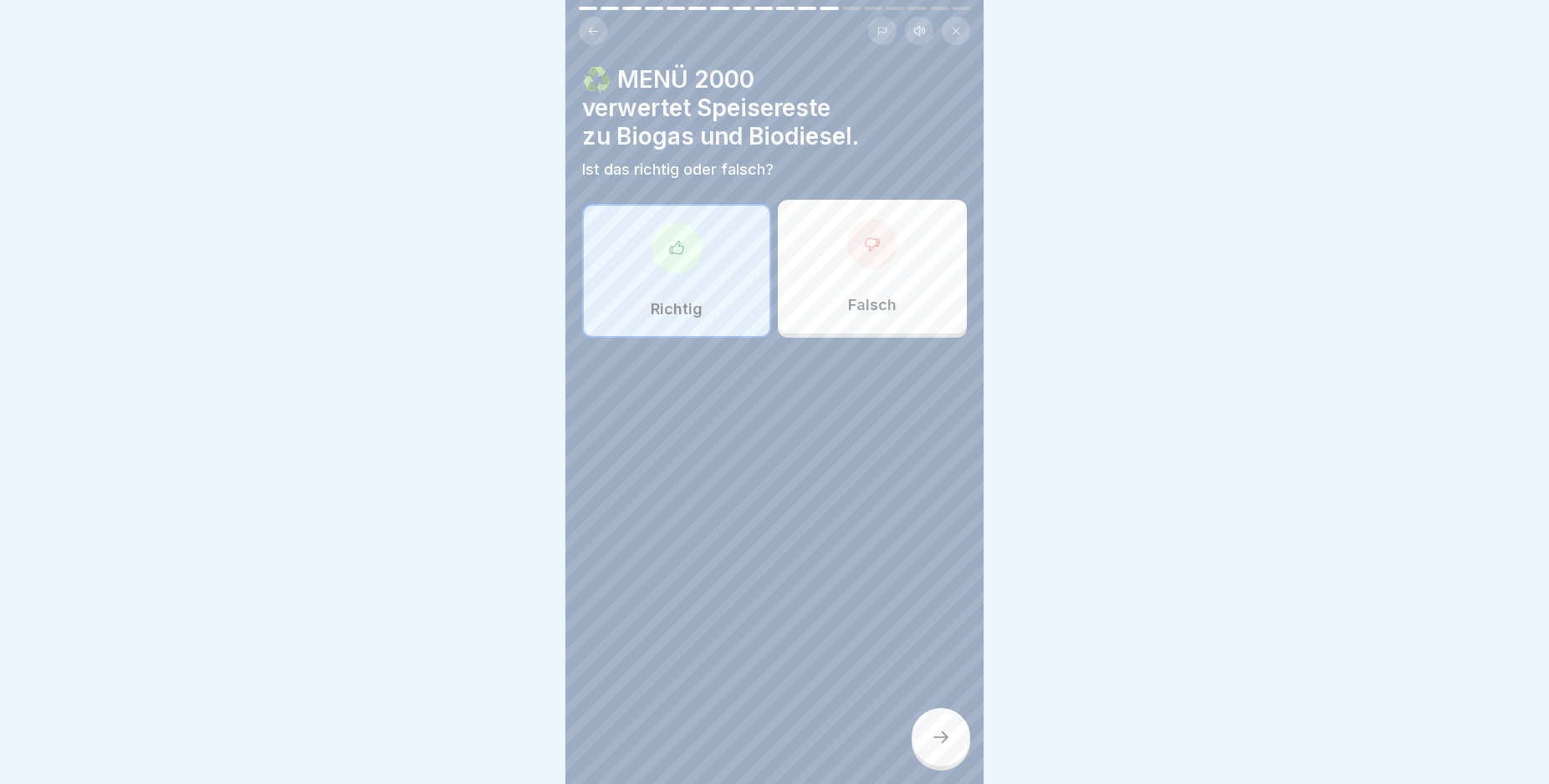
click at [951, 740] on div at bounding box center [940, 737] width 58 height 58
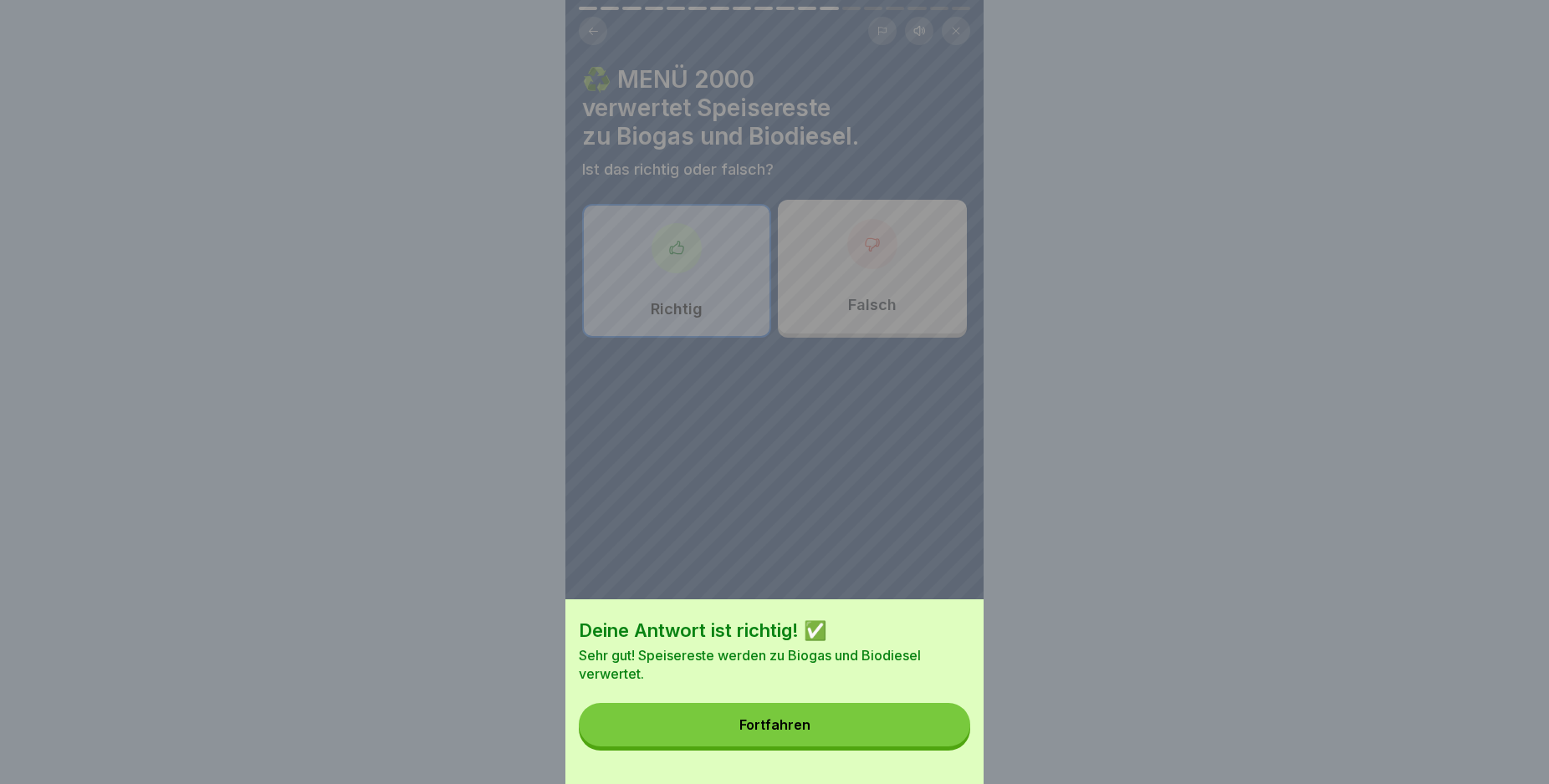
click at [951, 740] on button "Fortfahren" at bounding box center [774, 725] width 392 height 44
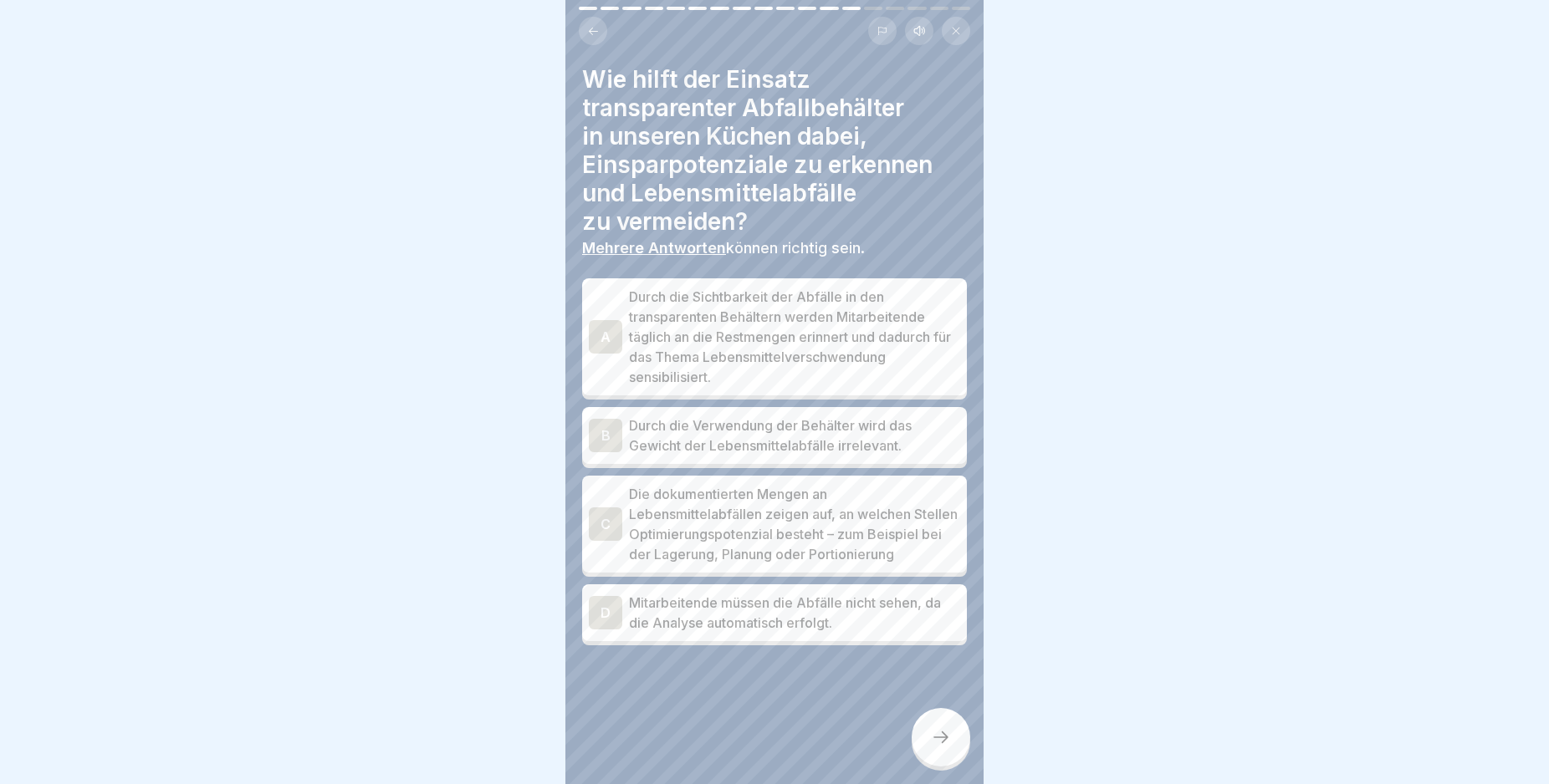
click at [604, 338] on div "A" at bounding box center [605, 336] width 34 height 34
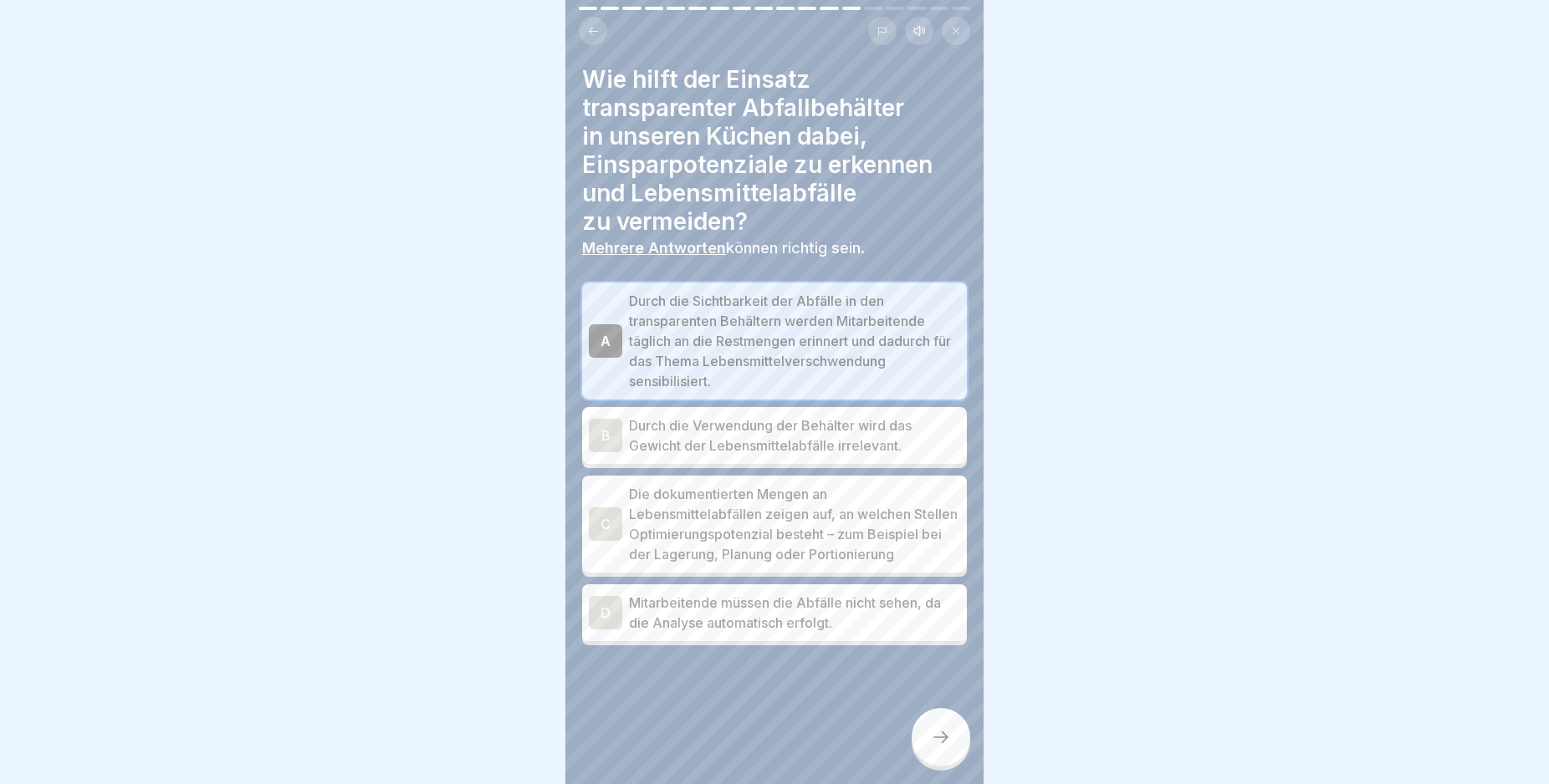
click at [608, 535] on div "C" at bounding box center [605, 524] width 34 height 34
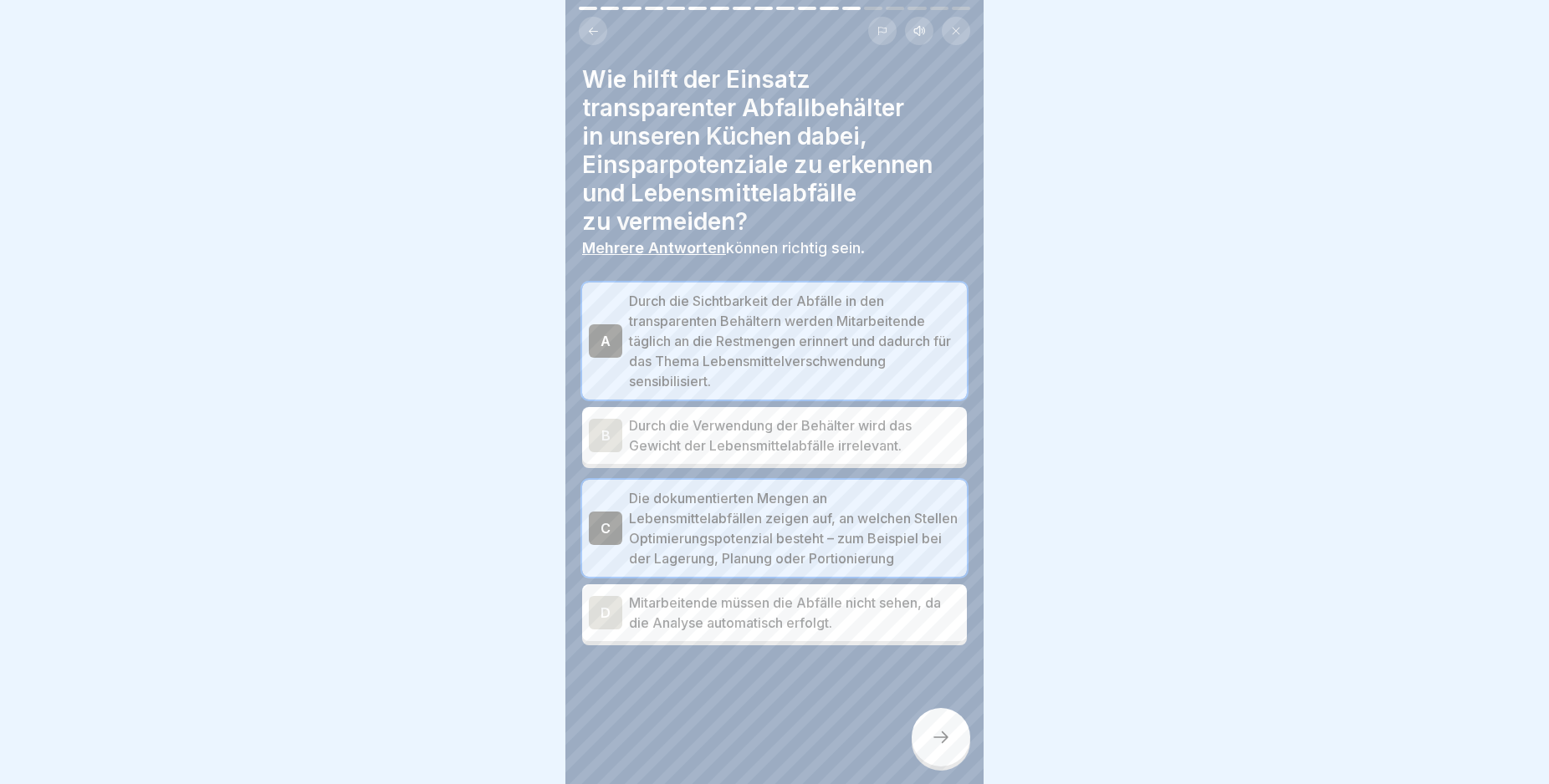
click at [923, 737] on div at bounding box center [940, 737] width 58 height 58
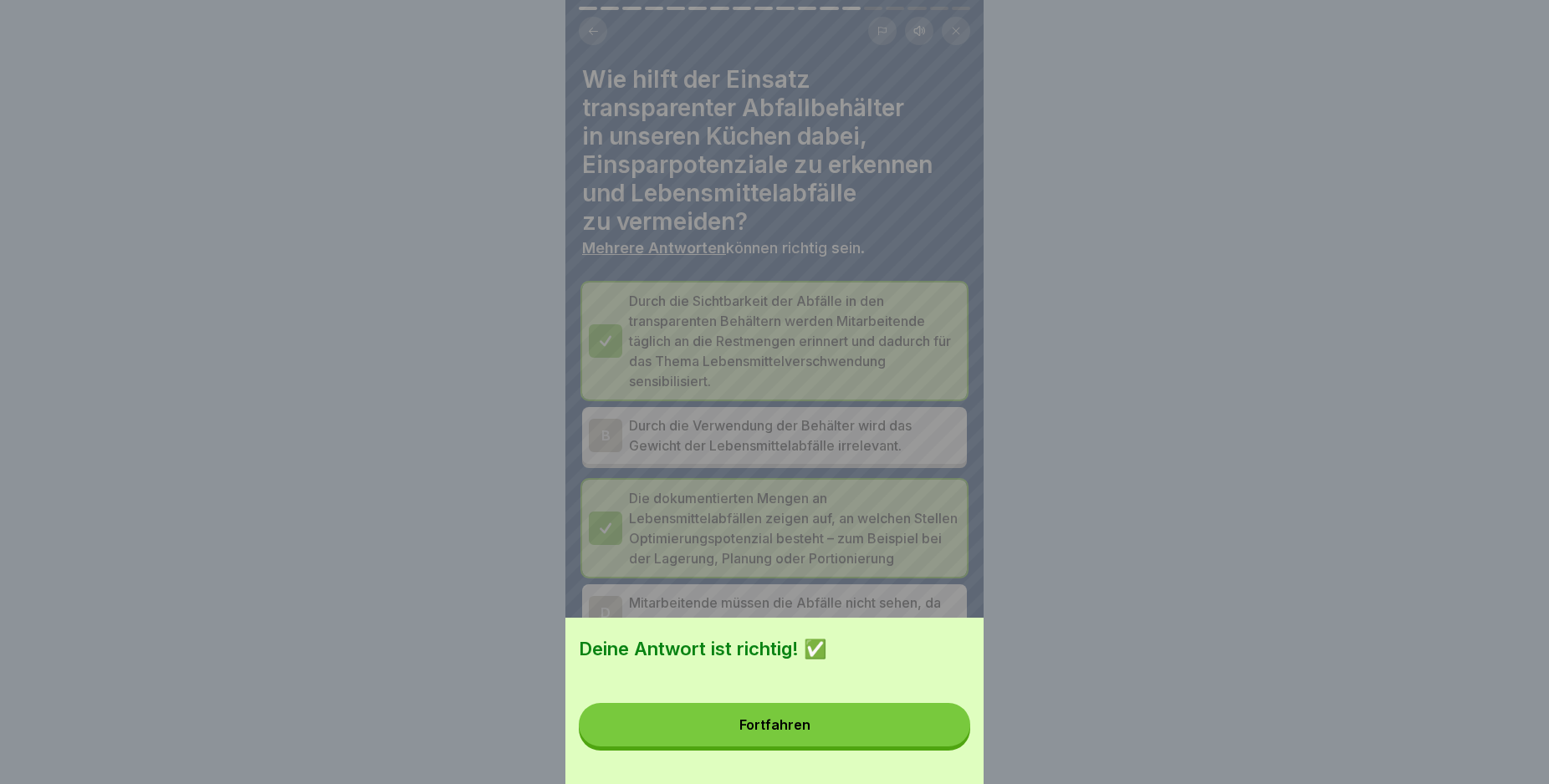
click at [923, 737] on button "Fortfahren" at bounding box center [774, 725] width 392 height 44
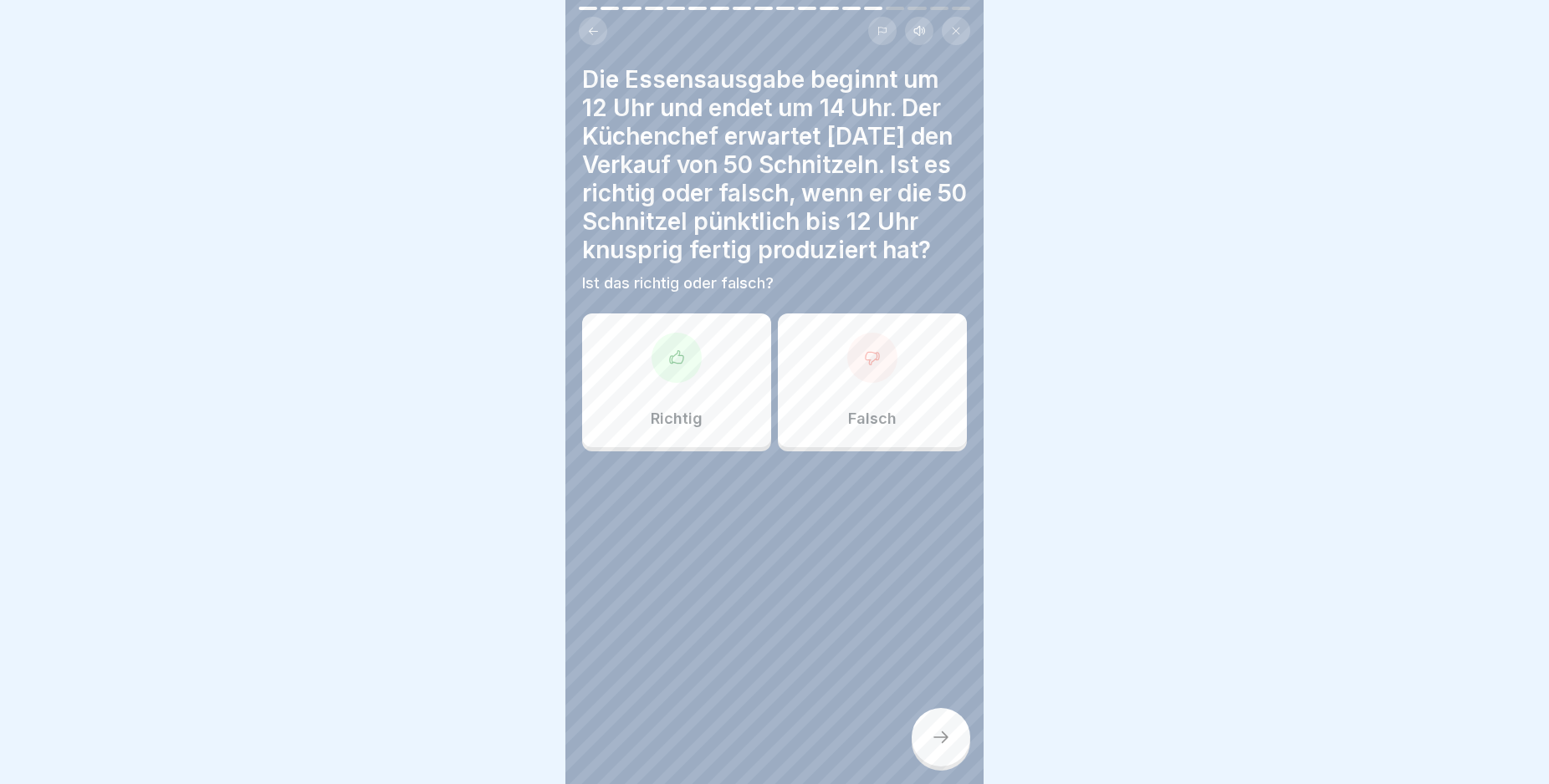
click at [891, 409] on div "Falsch" at bounding box center [871, 381] width 189 height 134
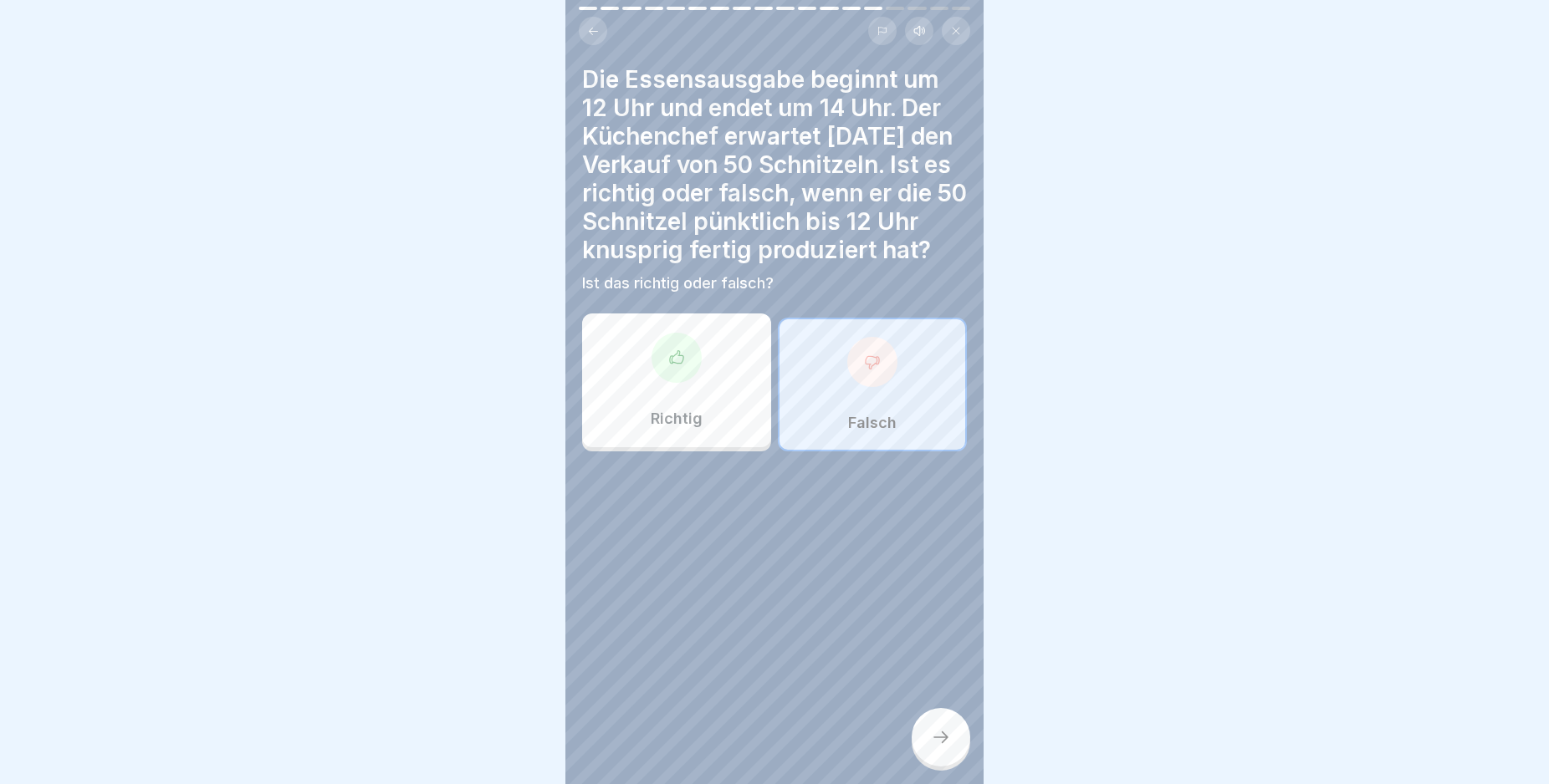
click at [948, 739] on div at bounding box center [940, 737] width 58 height 58
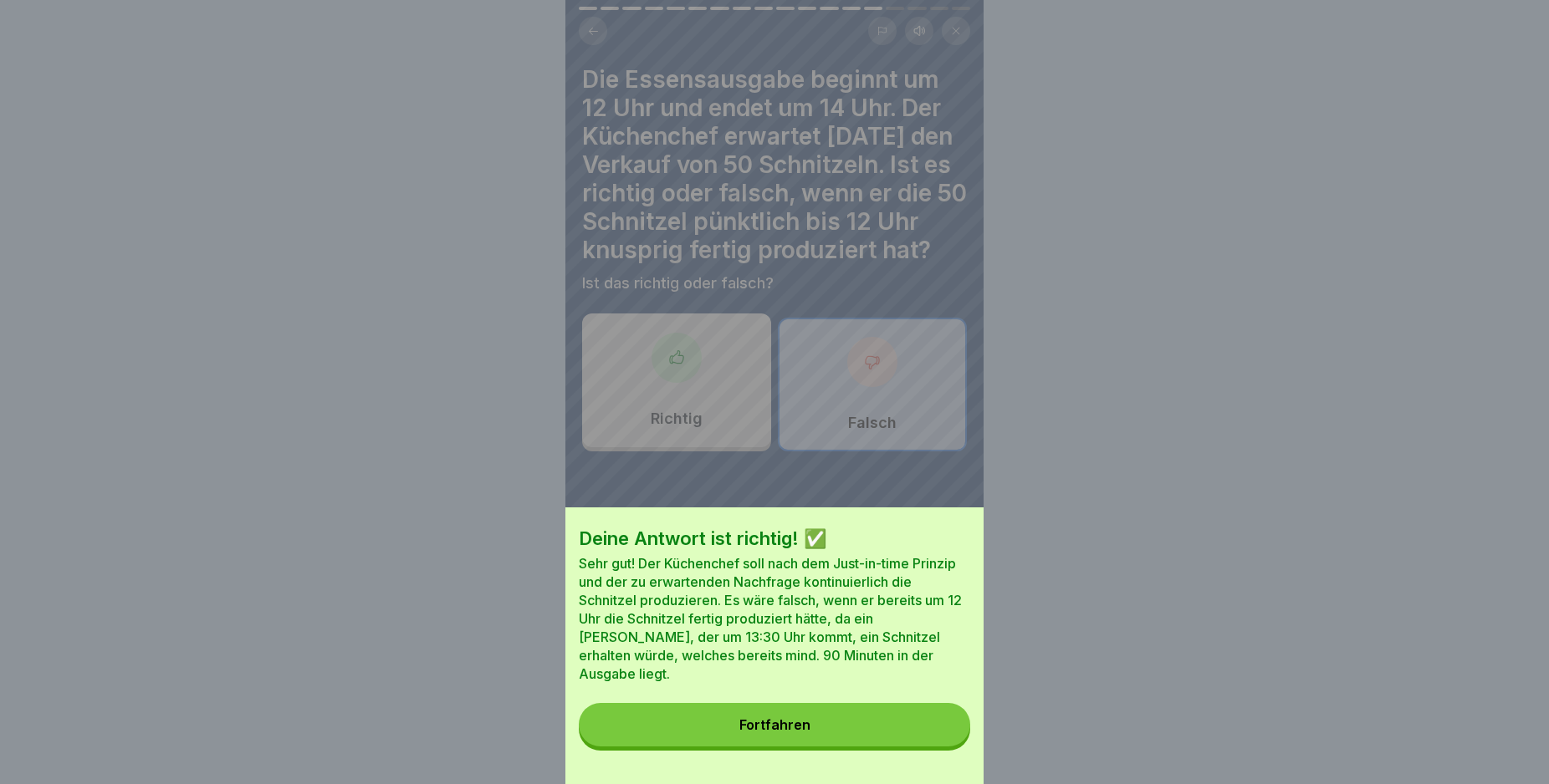
click at [948, 738] on button "Fortfahren" at bounding box center [774, 725] width 392 height 44
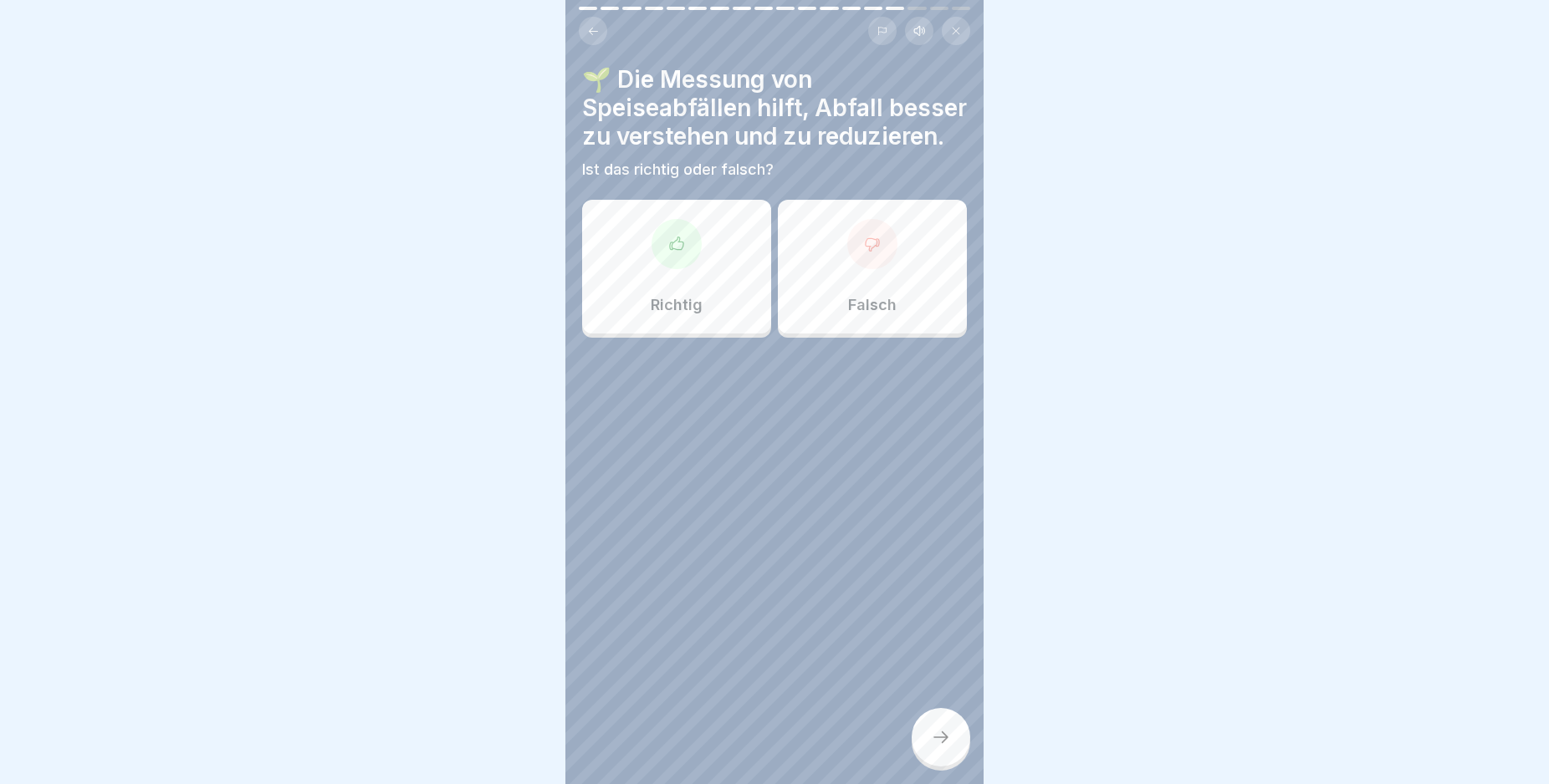
click at [849, 314] on div "Falsch" at bounding box center [871, 267] width 189 height 134
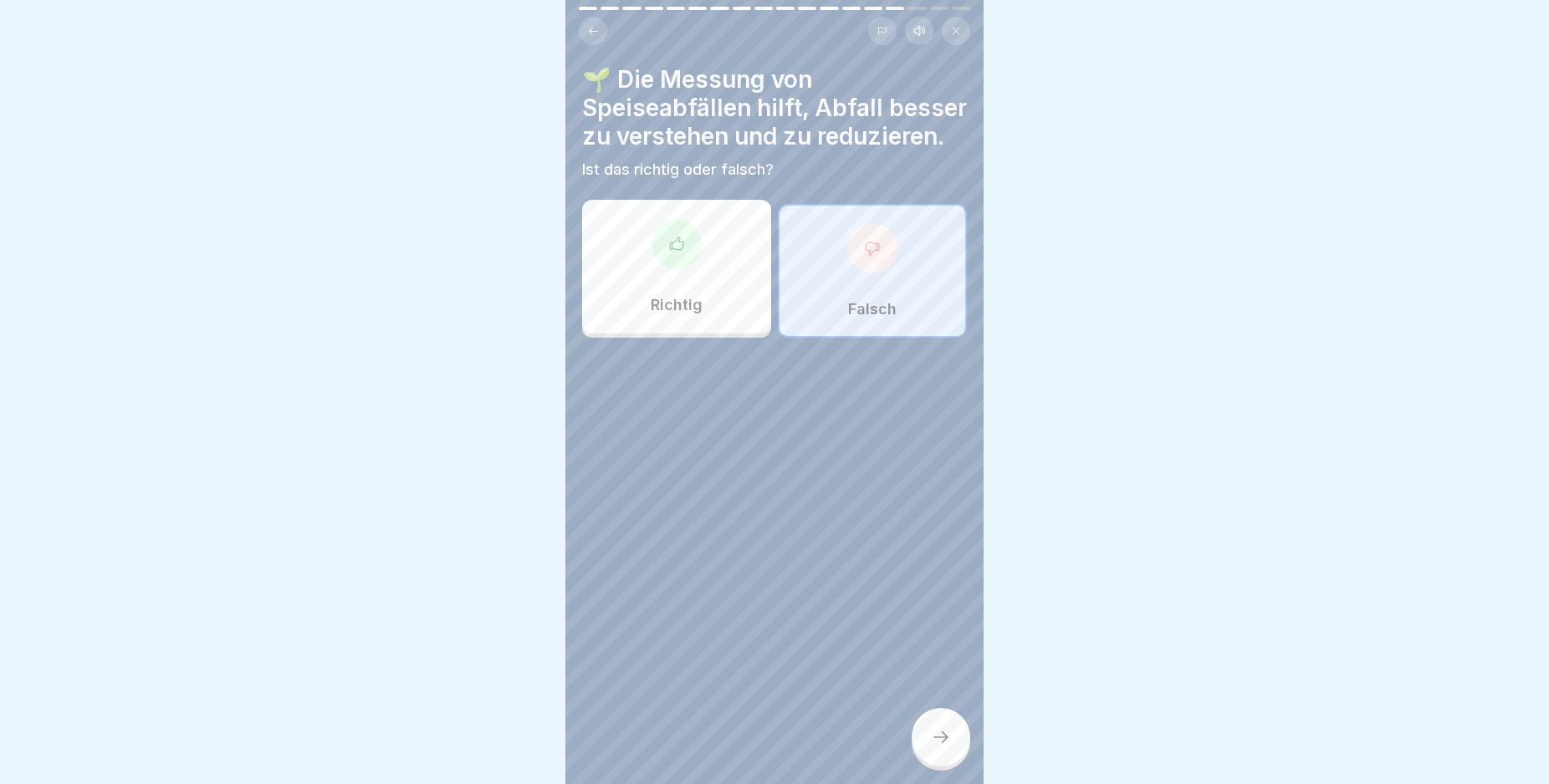
click at [948, 734] on div at bounding box center [940, 737] width 58 height 58
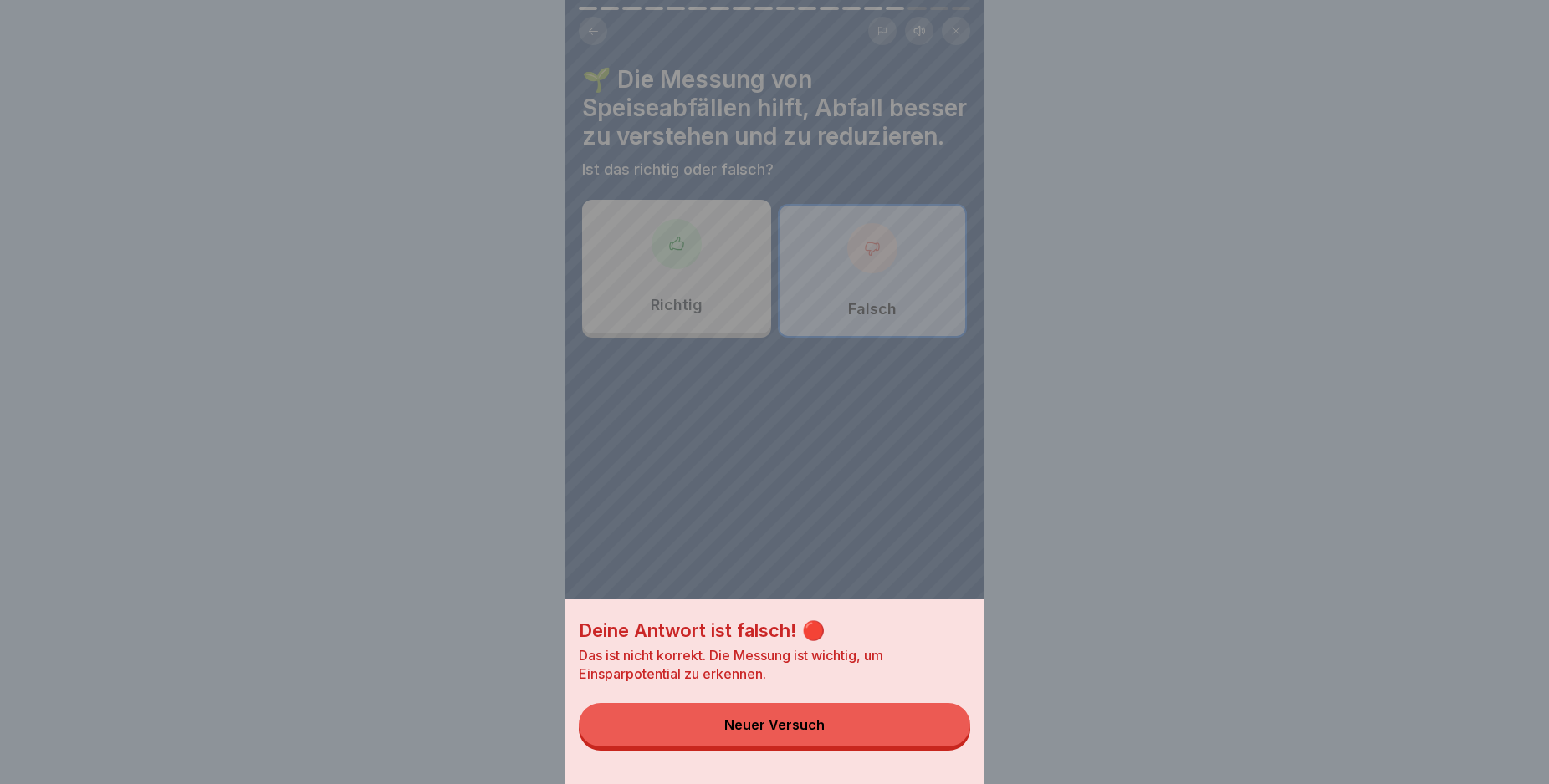
click at [948, 734] on button "Neuer Versuch" at bounding box center [774, 725] width 392 height 44
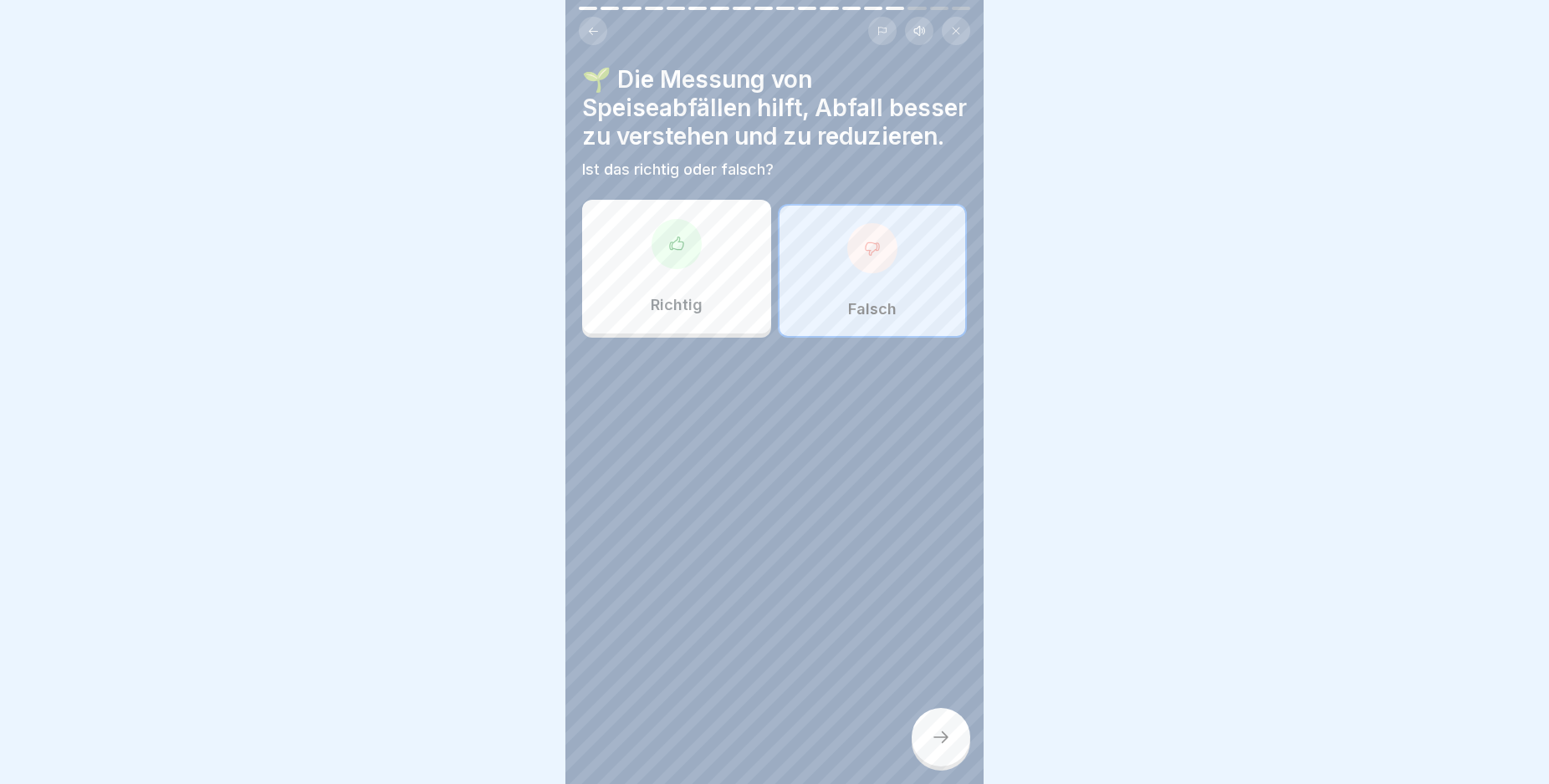
click at [698, 300] on div "Richtig" at bounding box center [677, 267] width 189 height 134
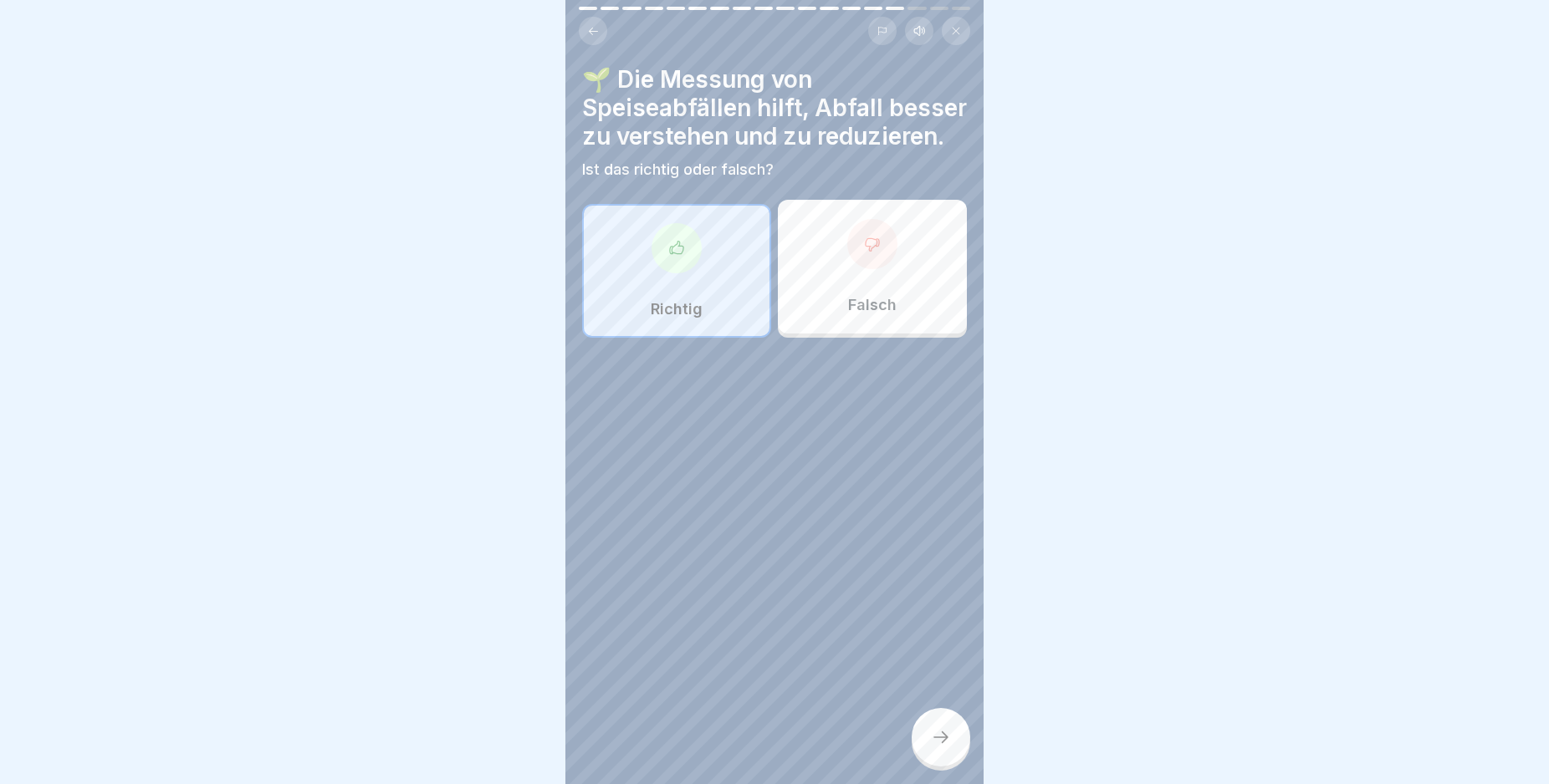
click at [942, 739] on div at bounding box center [940, 737] width 58 height 58
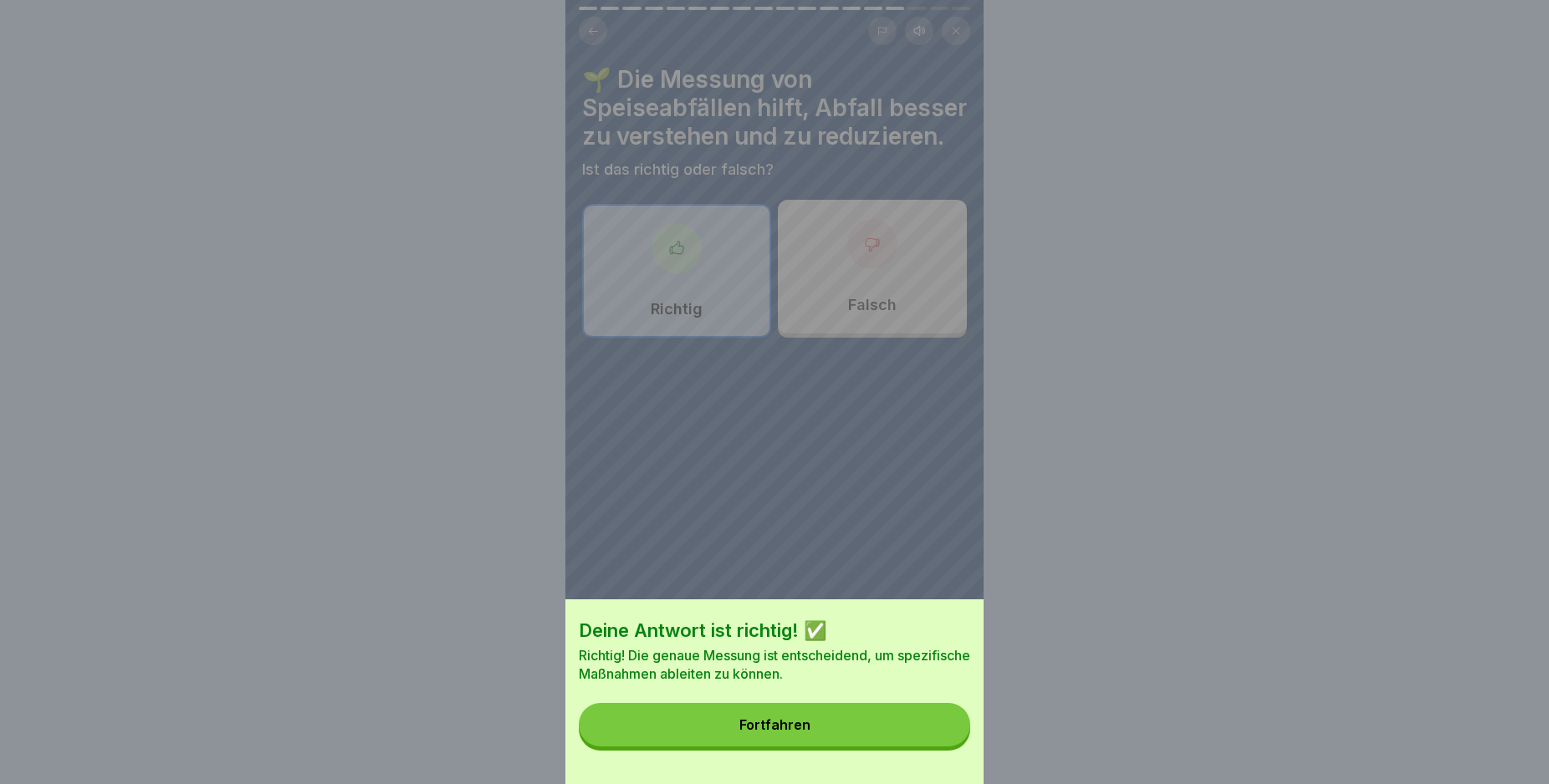
click at [942, 739] on button "Fortfahren" at bounding box center [774, 725] width 392 height 44
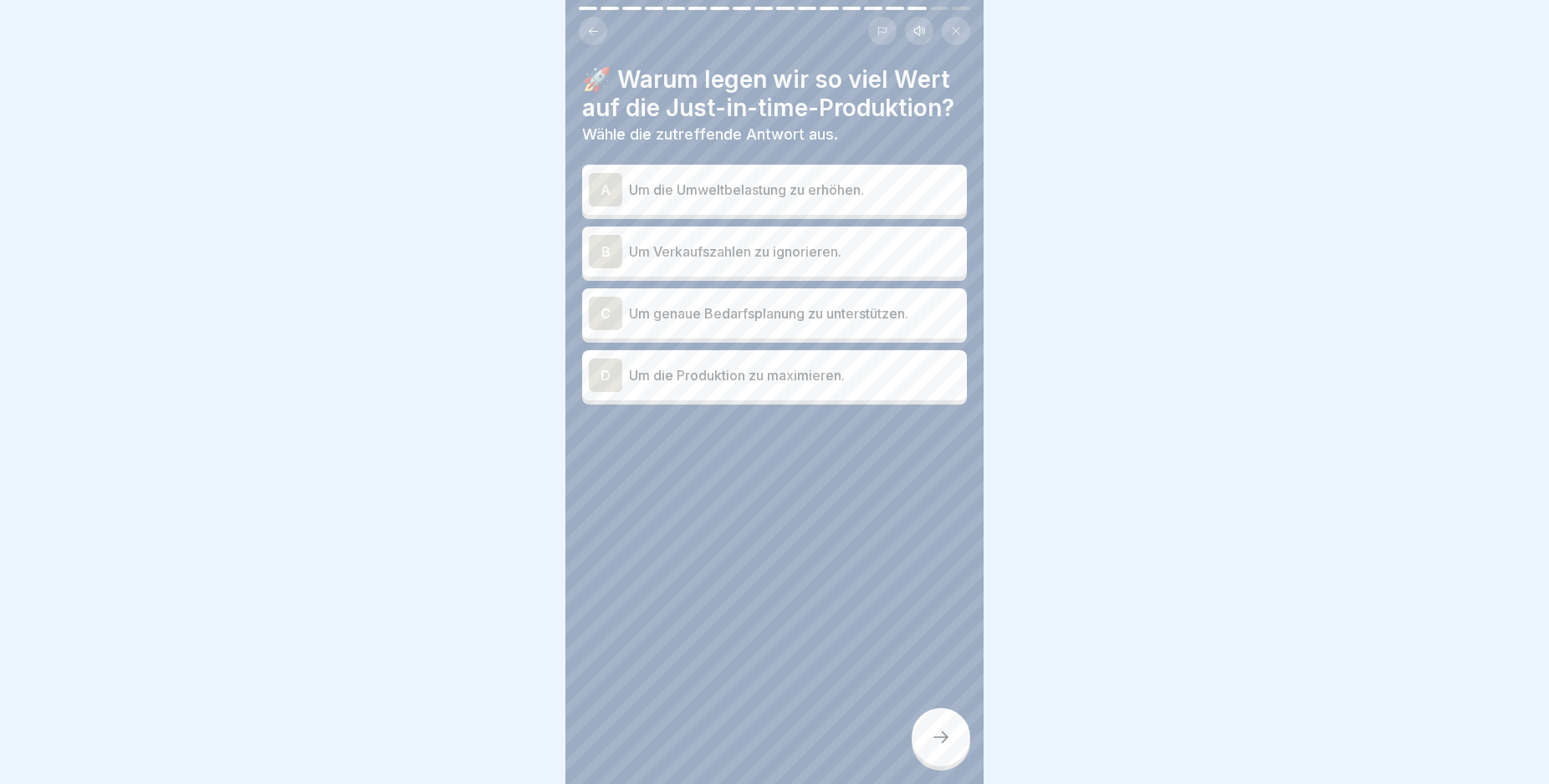
click at [602, 330] on div "C" at bounding box center [605, 313] width 34 height 34
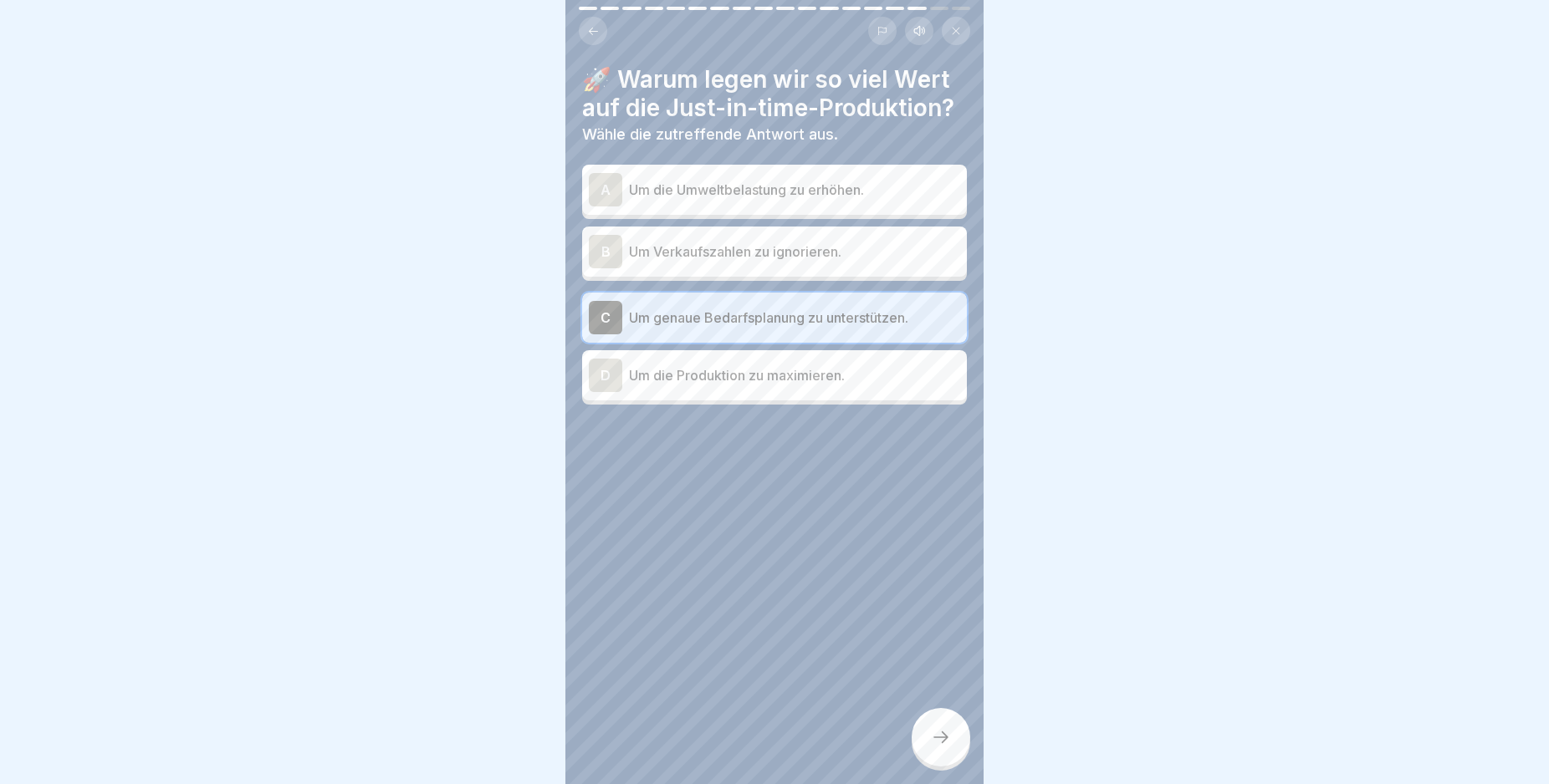
click at [933, 747] on icon at bounding box center [940, 737] width 20 height 20
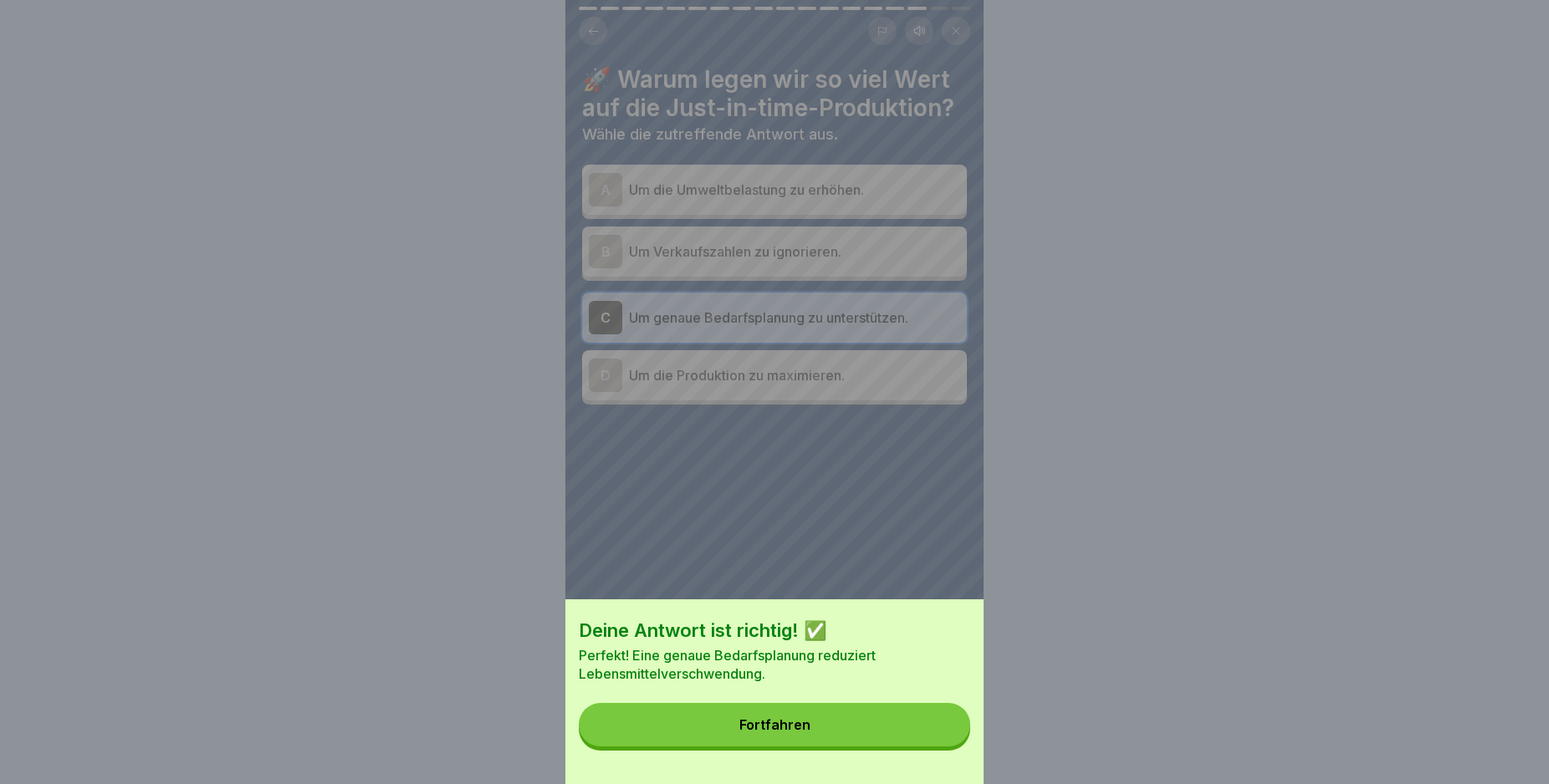
click at [933, 742] on button "Fortfahren" at bounding box center [774, 725] width 392 height 44
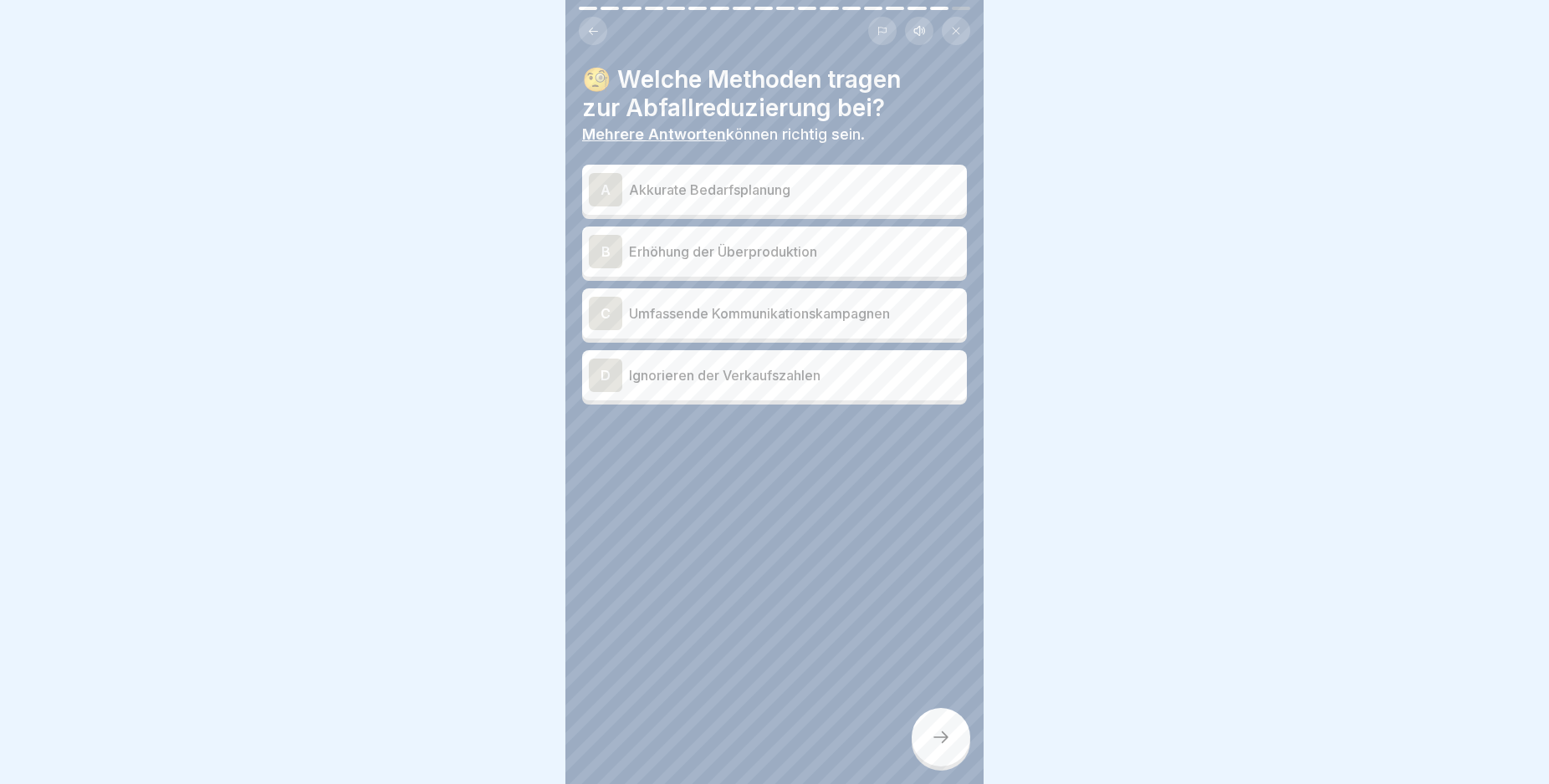
click at [599, 186] on div "A" at bounding box center [605, 190] width 34 height 34
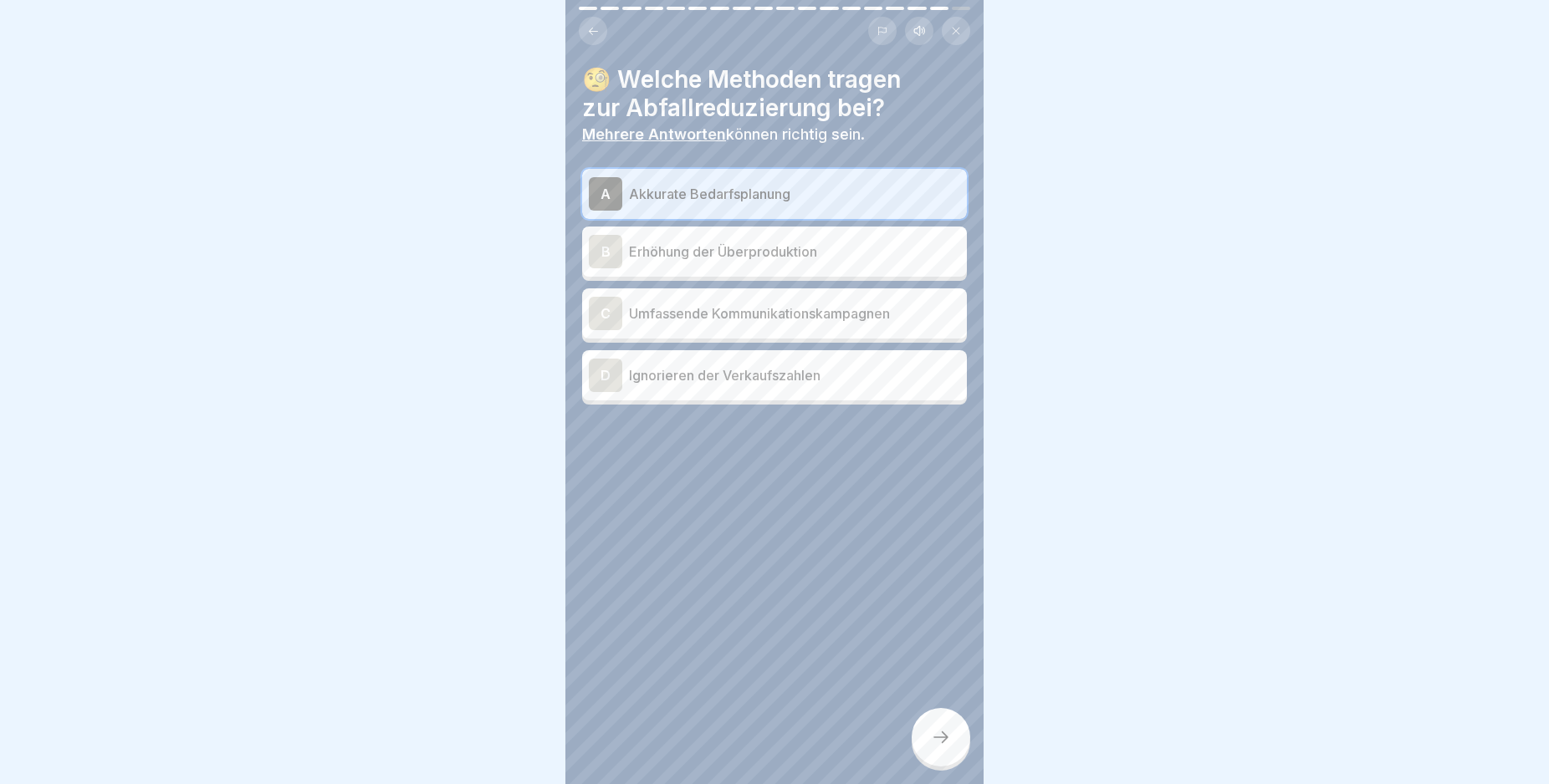
click at [600, 308] on div "C" at bounding box center [605, 313] width 34 height 34
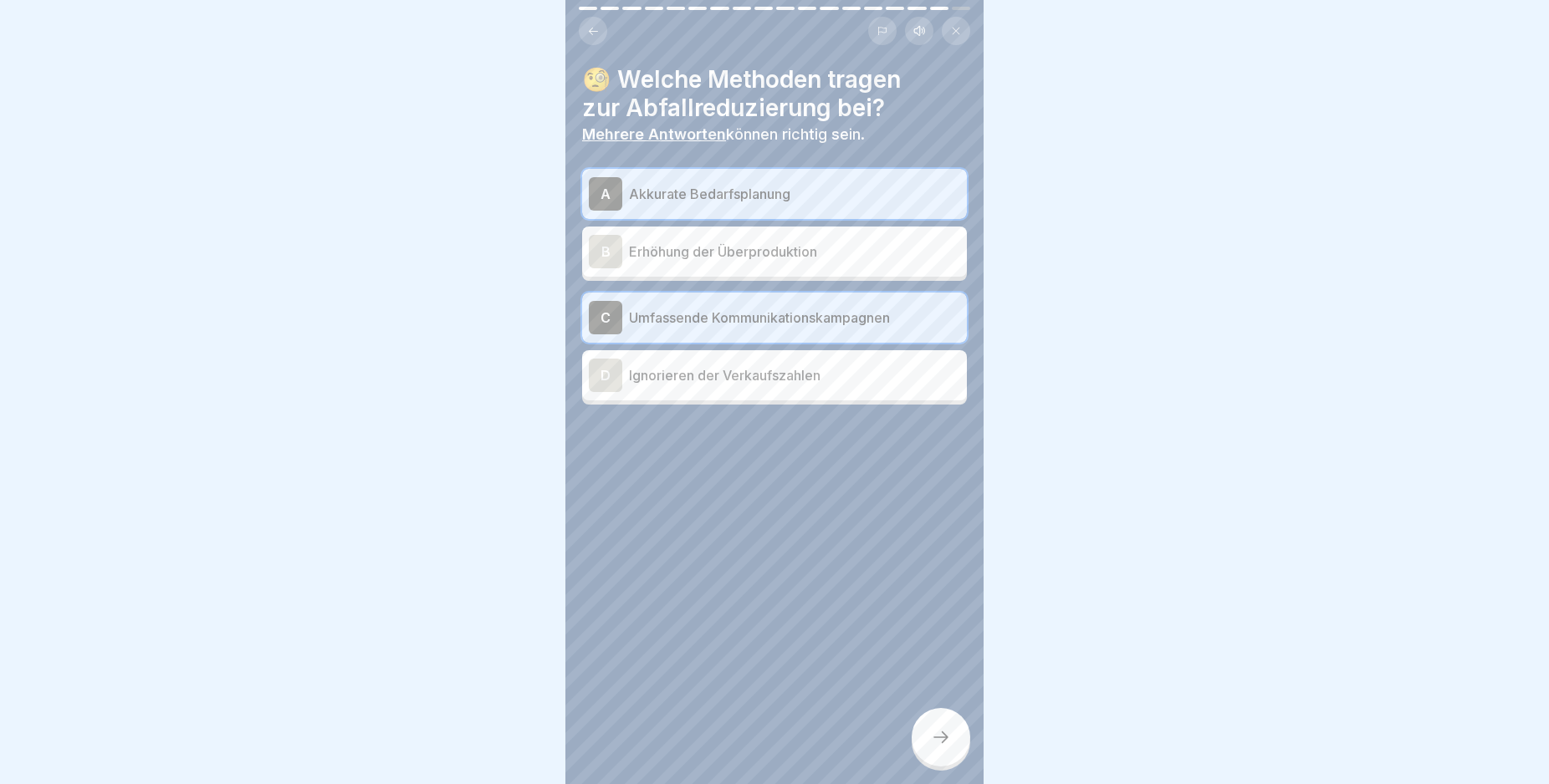
click at [941, 747] on icon at bounding box center [940, 737] width 20 height 20
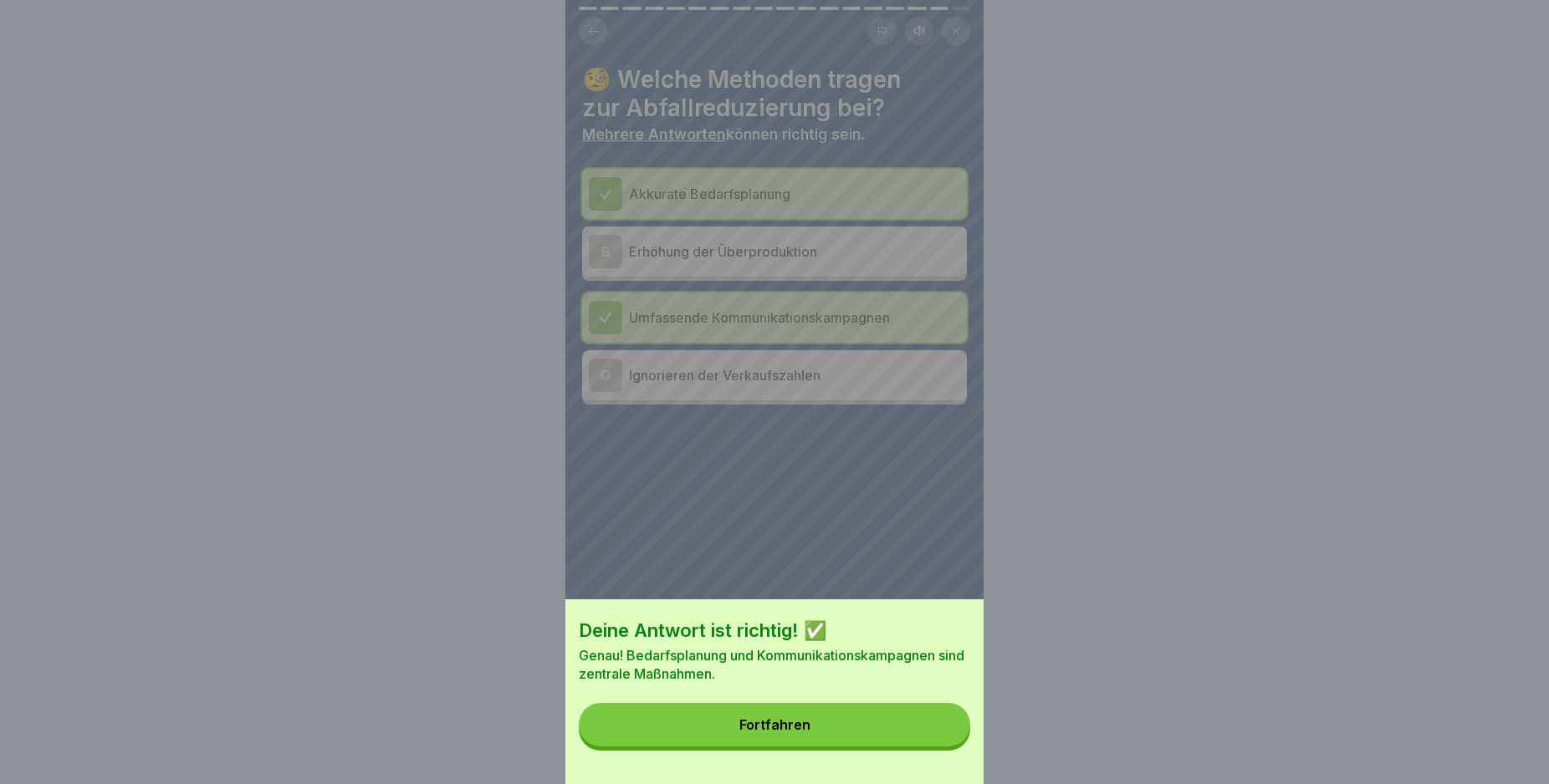
click at [933, 737] on button "Fortfahren" at bounding box center [774, 725] width 392 height 44
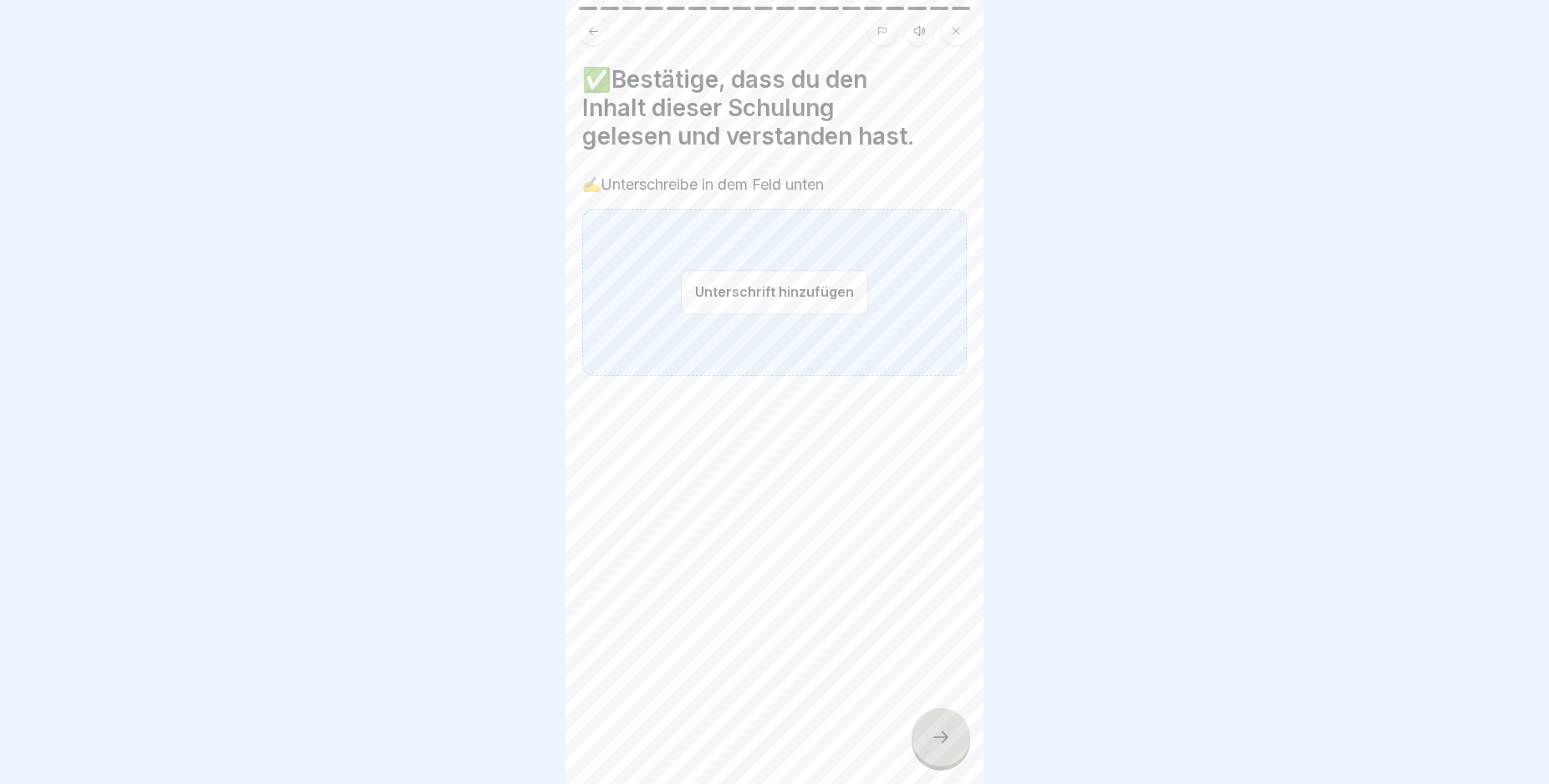
click at [735, 287] on button "Unterschrift hinzufügen" at bounding box center [774, 293] width 187 height 45
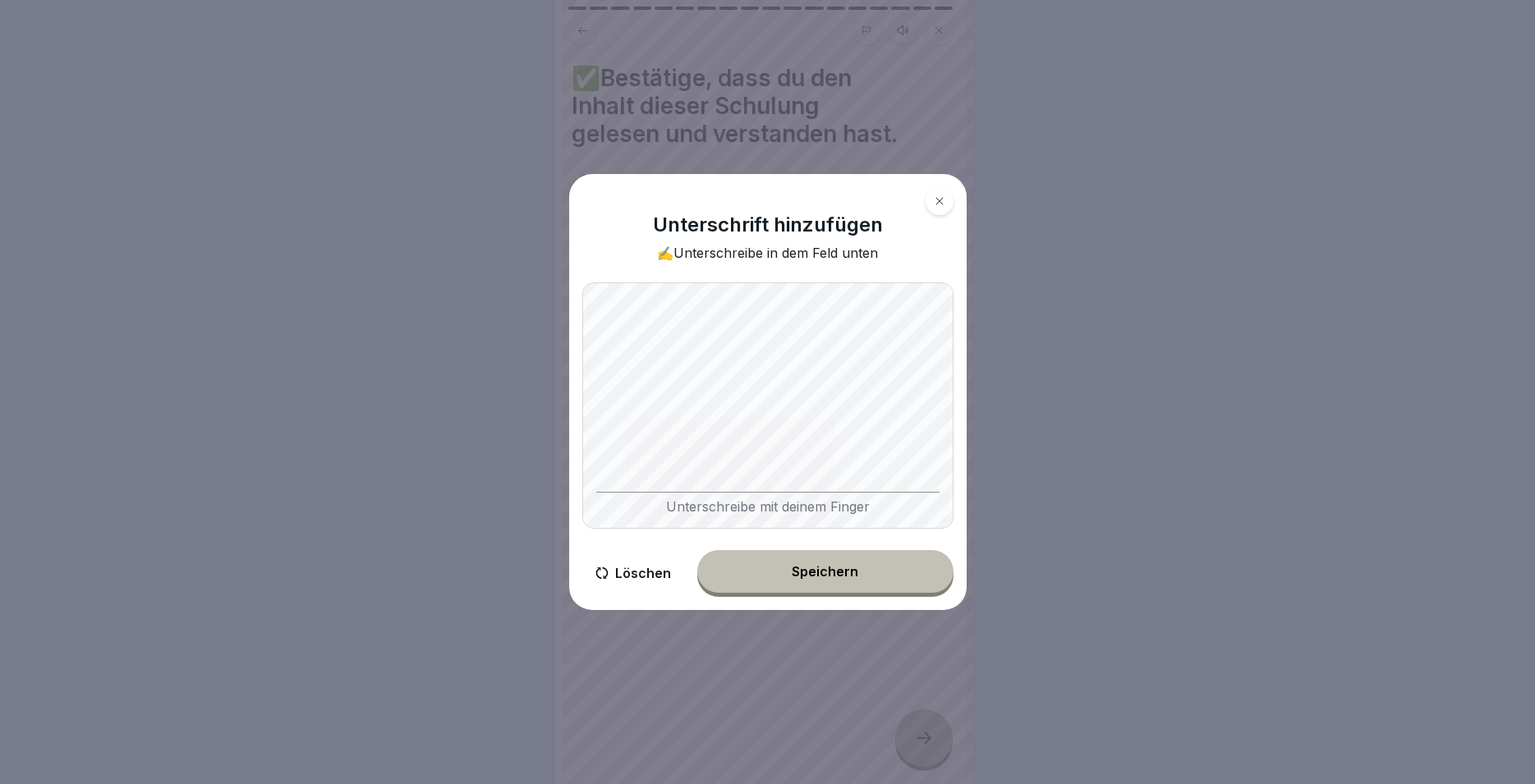
click at [840, 568] on div "Speichern" at bounding box center [825, 572] width 67 height 15
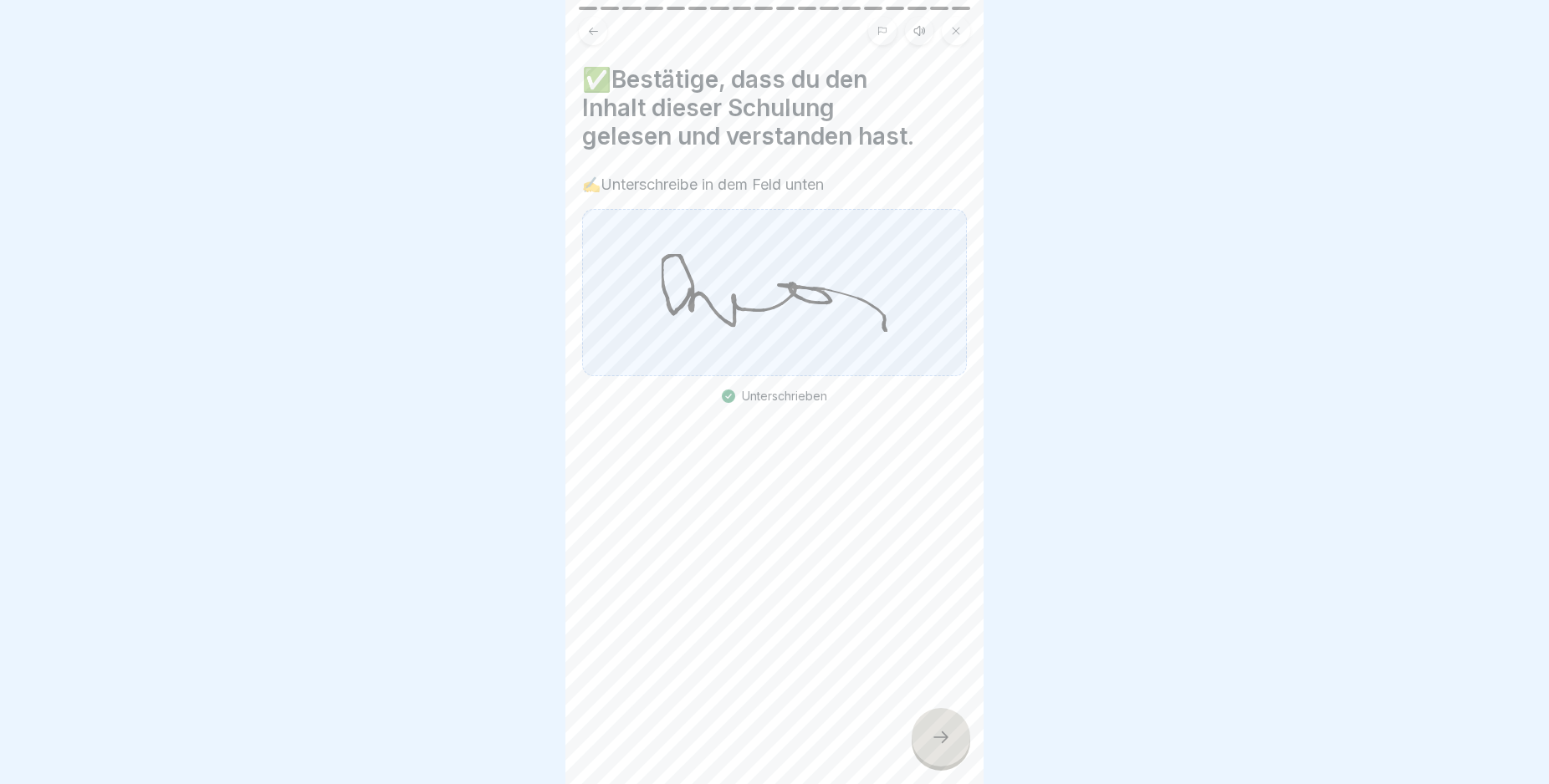
click at [942, 737] on div at bounding box center [940, 737] width 58 height 58
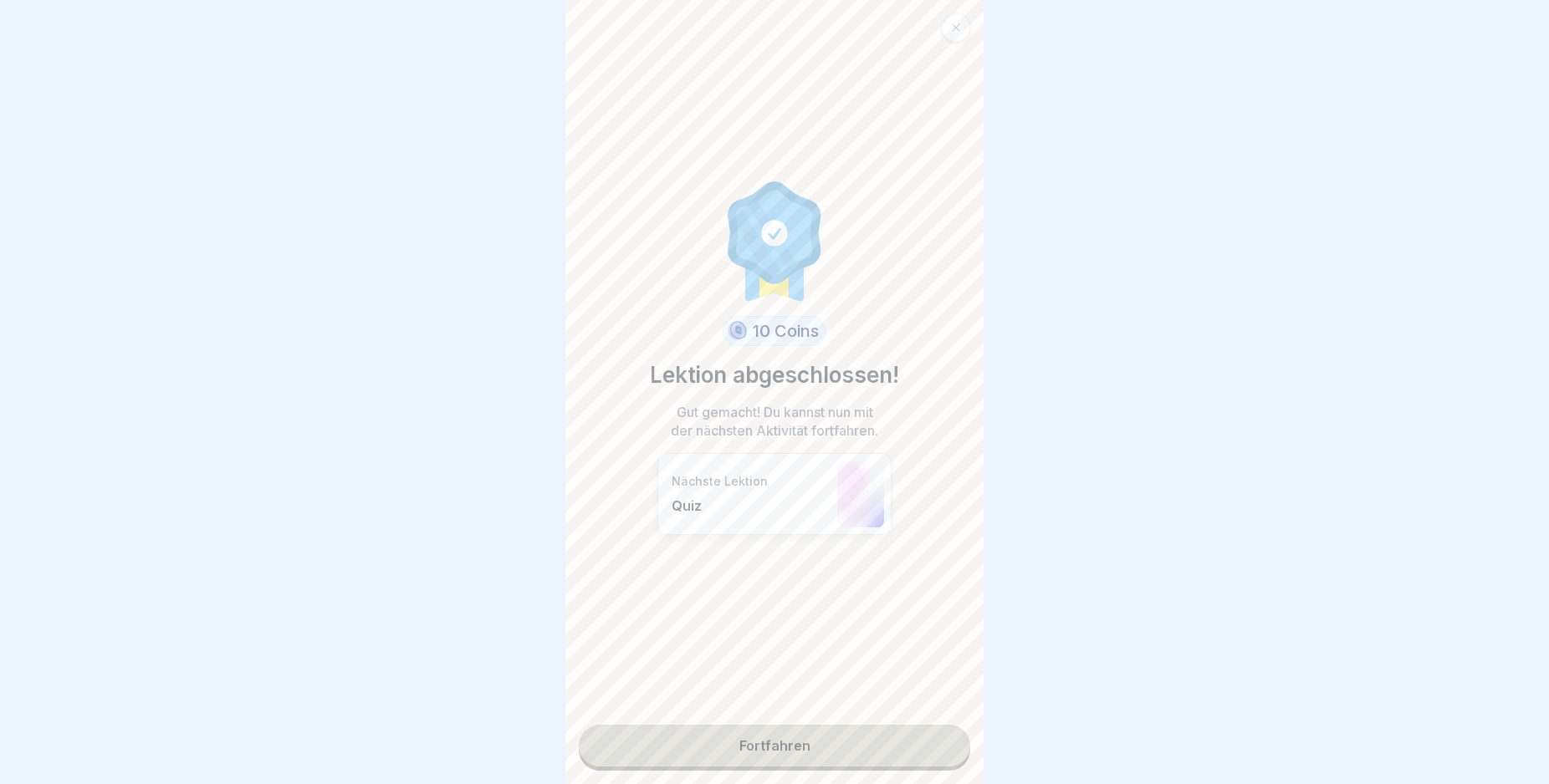
click at [929, 735] on link "Fortfahren" at bounding box center [774, 745] width 392 height 42
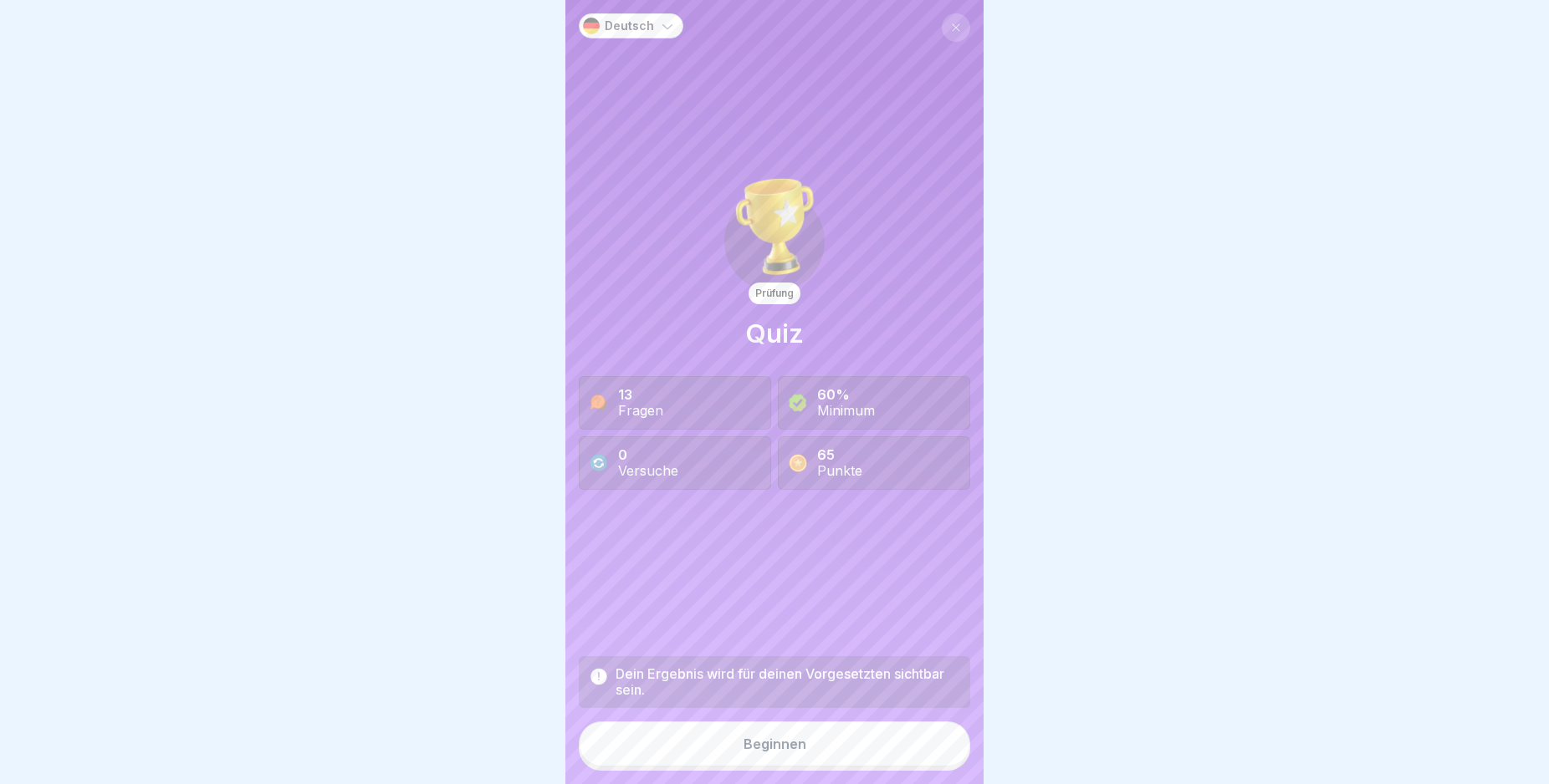
click at [869, 753] on button "Beginnen" at bounding box center [774, 744] width 392 height 46
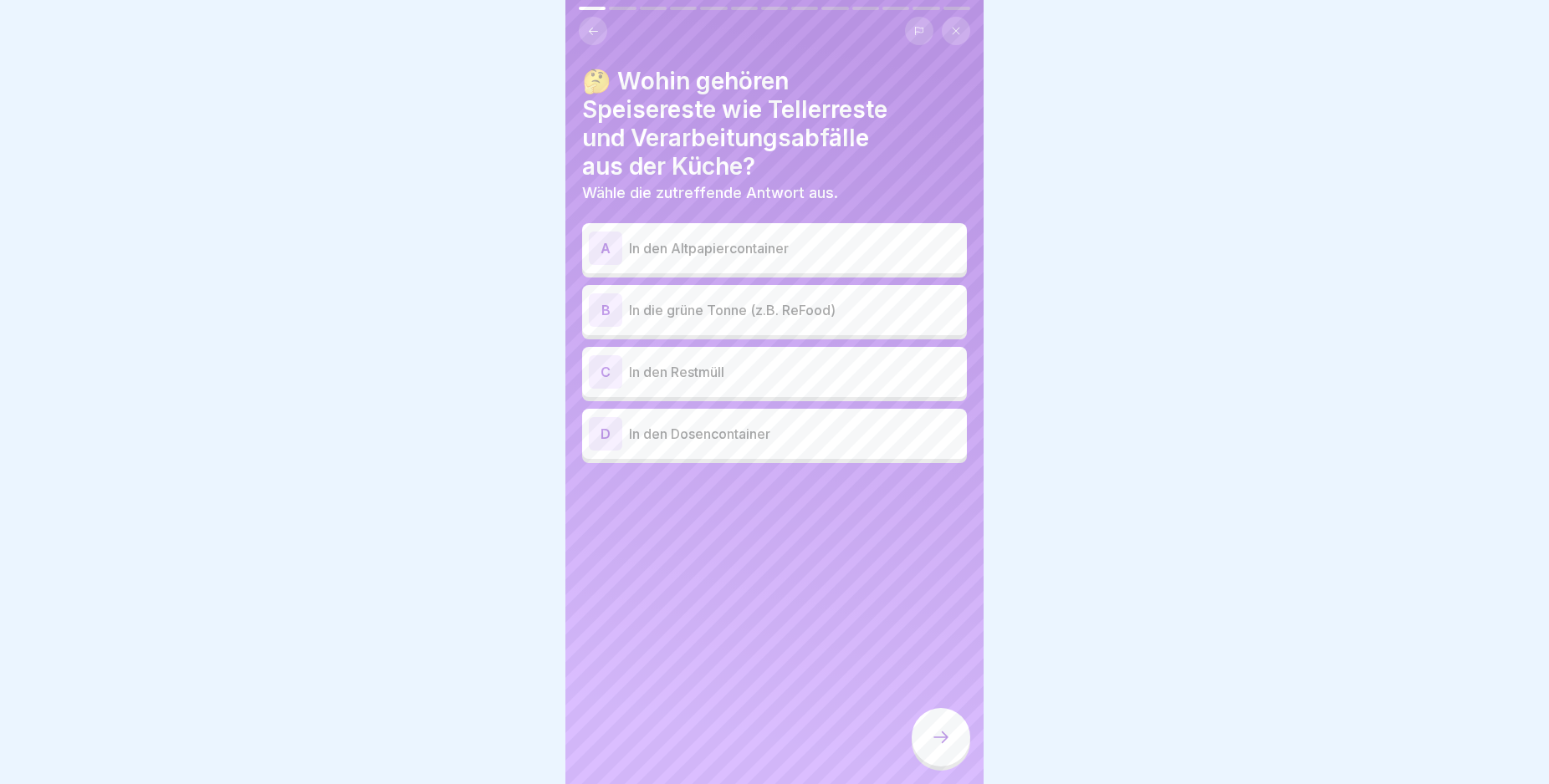
click at [609, 305] on div "B" at bounding box center [605, 310] width 34 height 34
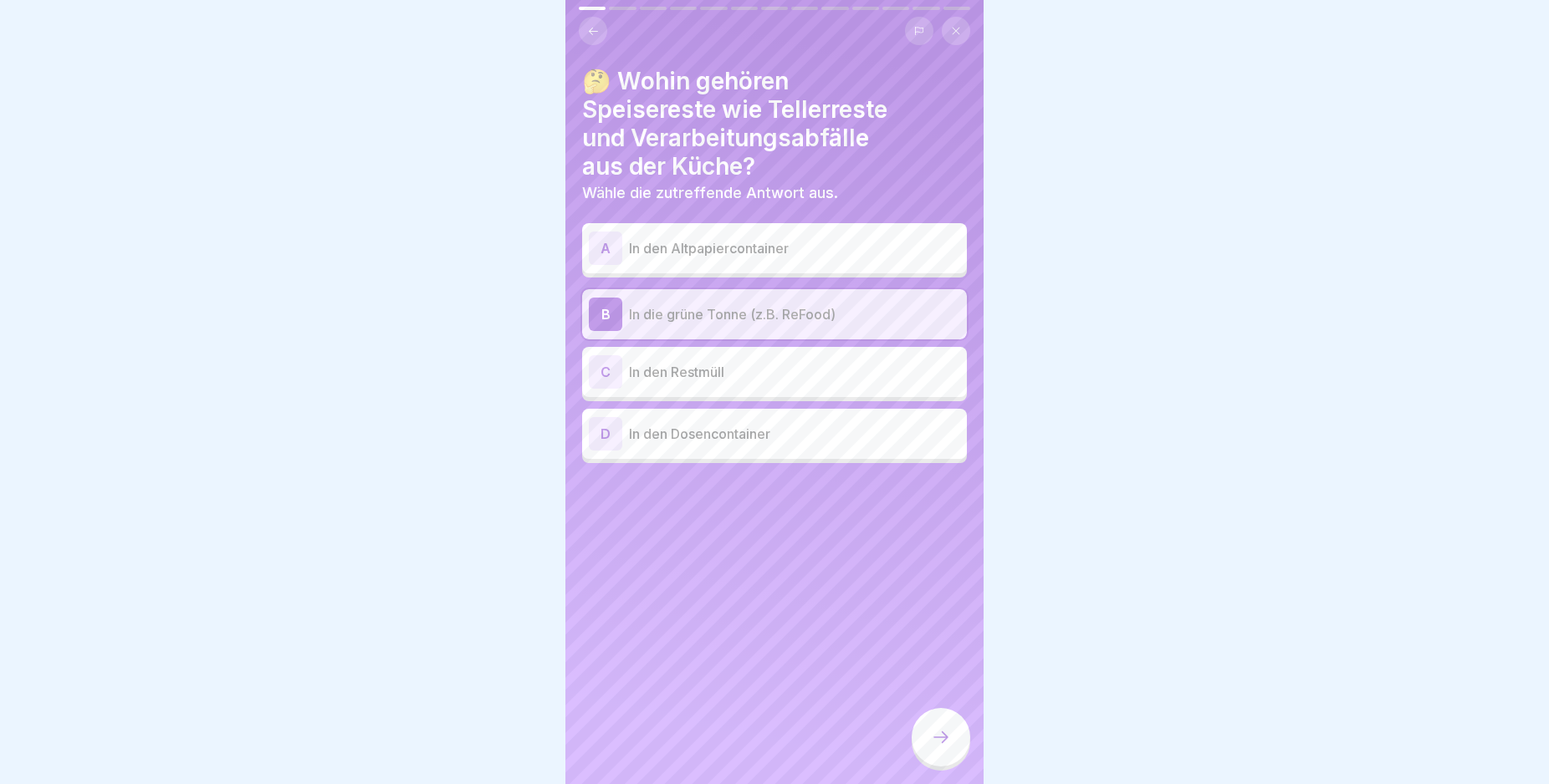
click at [939, 747] on icon at bounding box center [940, 737] width 20 height 20
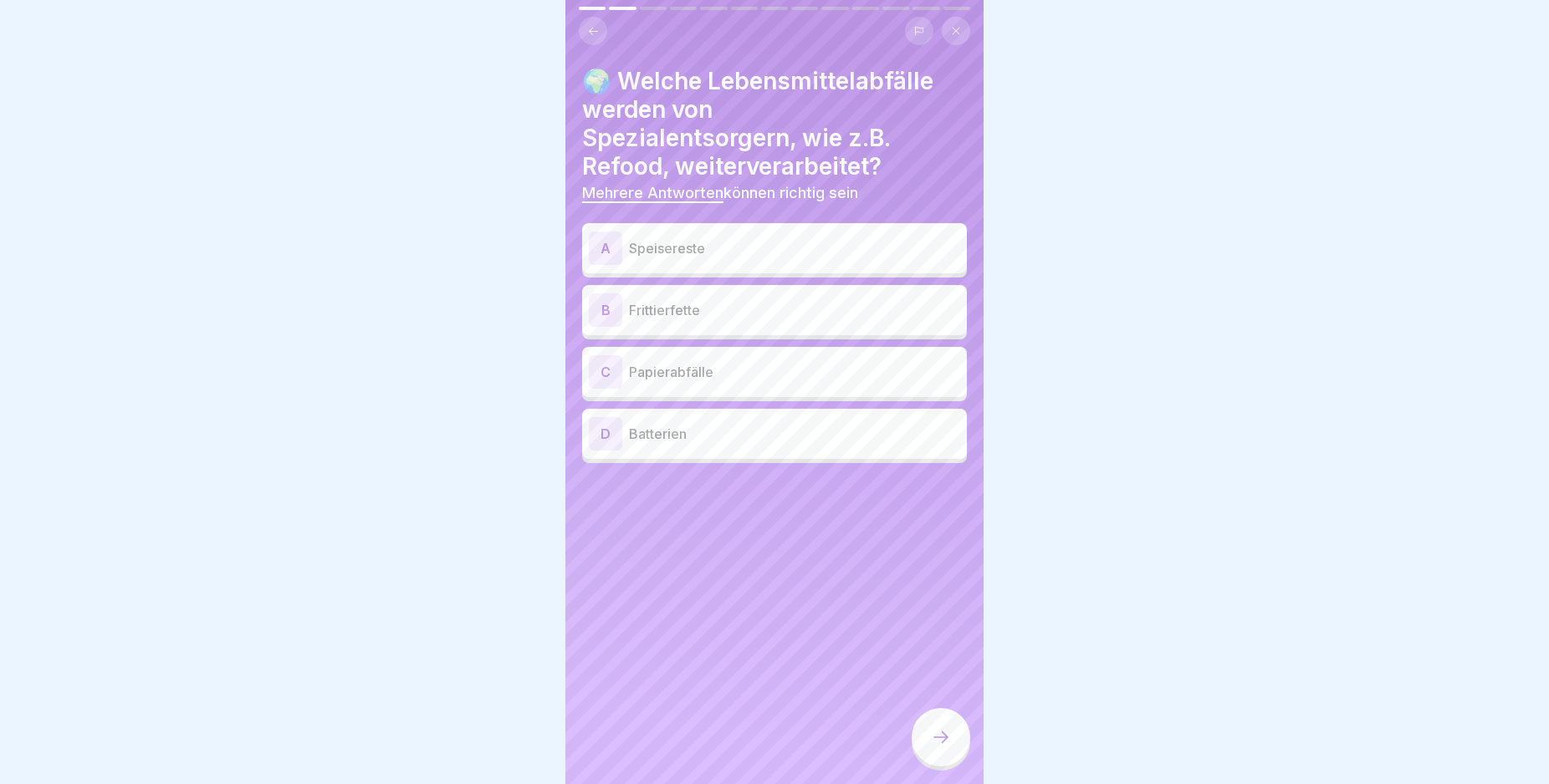
click at [613, 243] on div "A" at bounding box center [605, 248] width 34 height 34
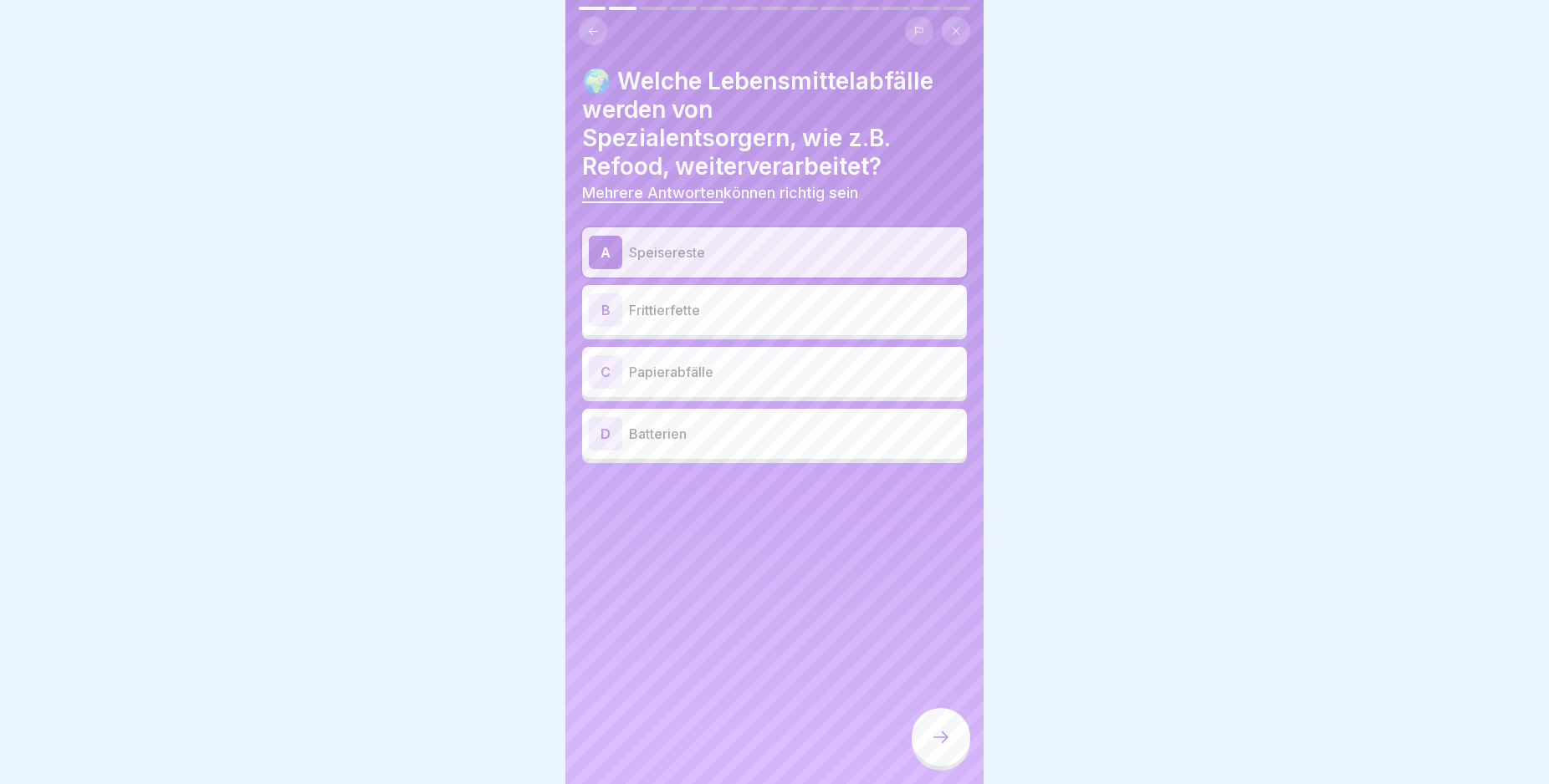
click at [601, 307] on div "B" at bounding box center [605, 310] width 34 height 34
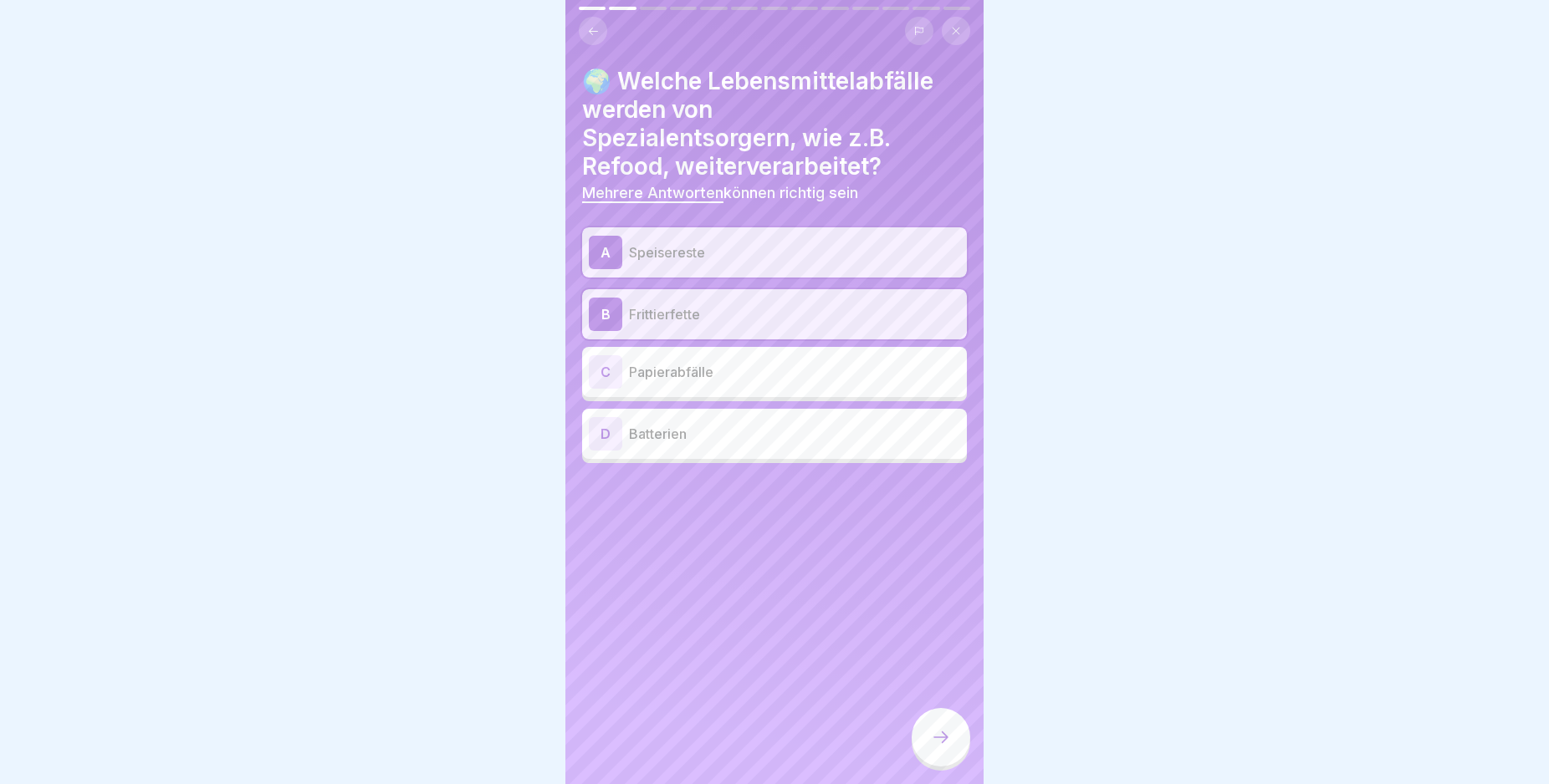
click at [942, 747] on icon at bounding box center [940, 737] width 20 height 20
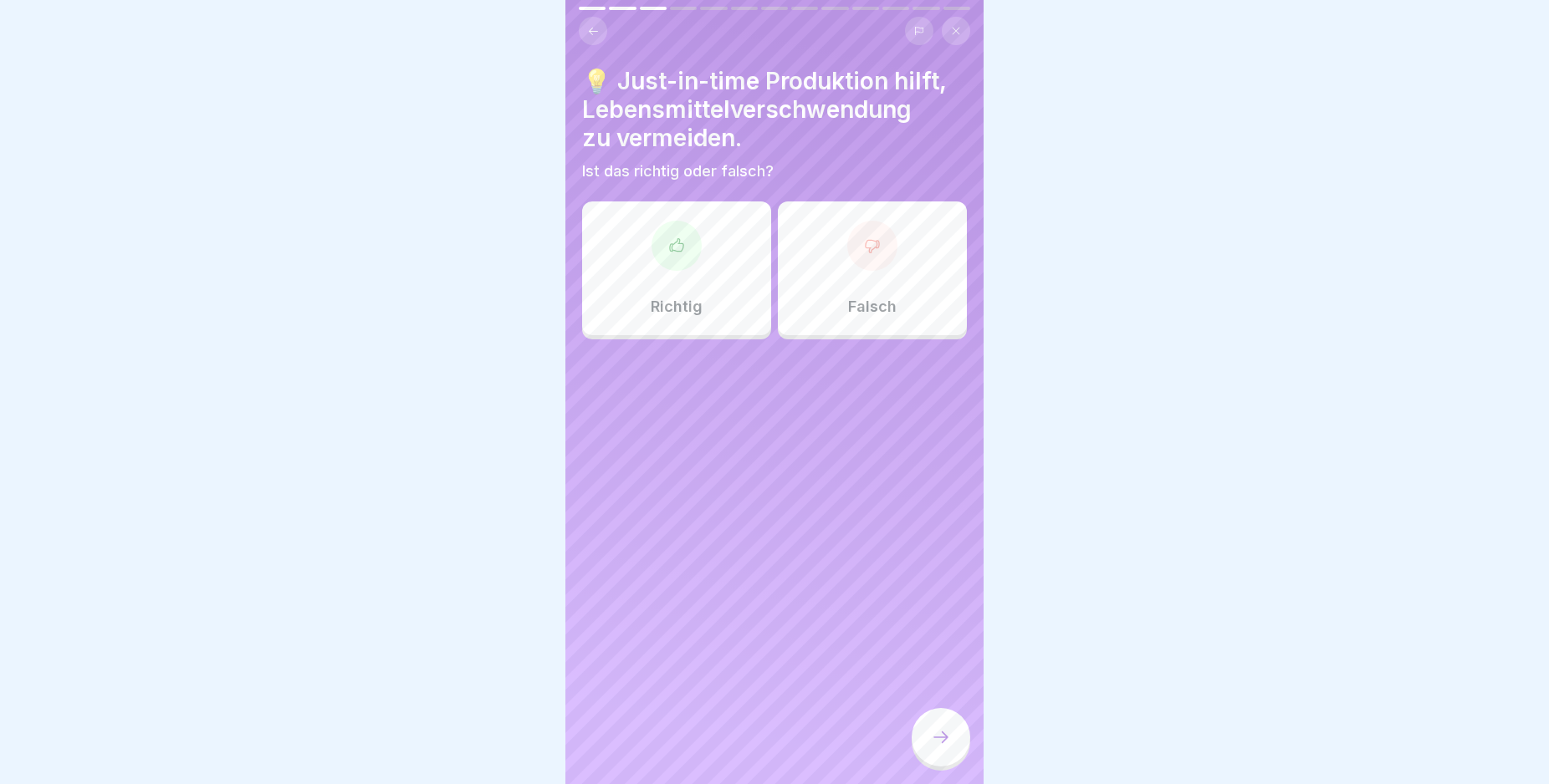
click at [722, 284] on div "Richtig" at bounding box center [677, 268] width 189 height 134
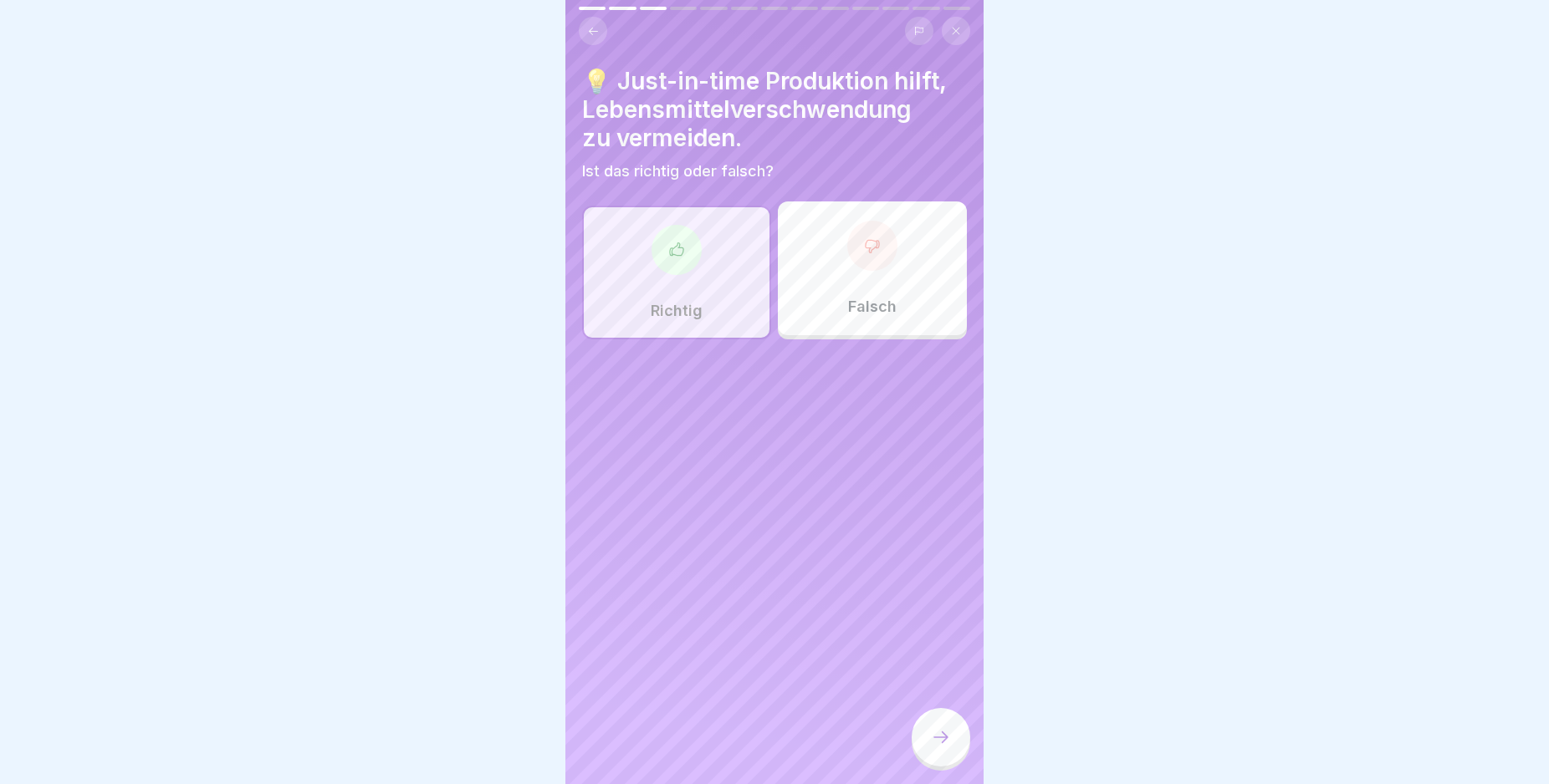
click at [937, 746] on icon at bounding box center [940, 737] width 20 height 20
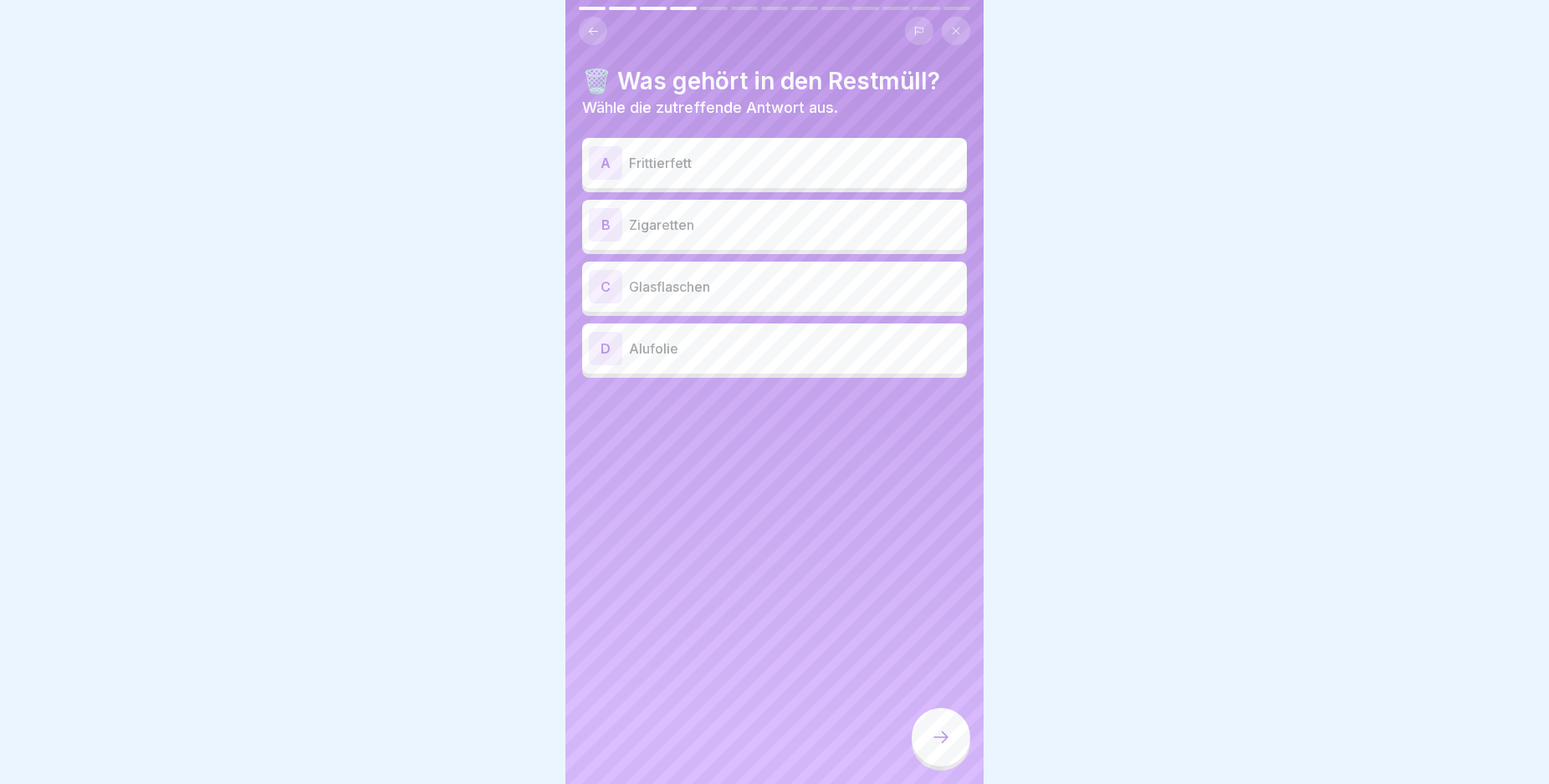
click at [604, 229] on div "B" at bounding box center [605, 225] width 34 height 34
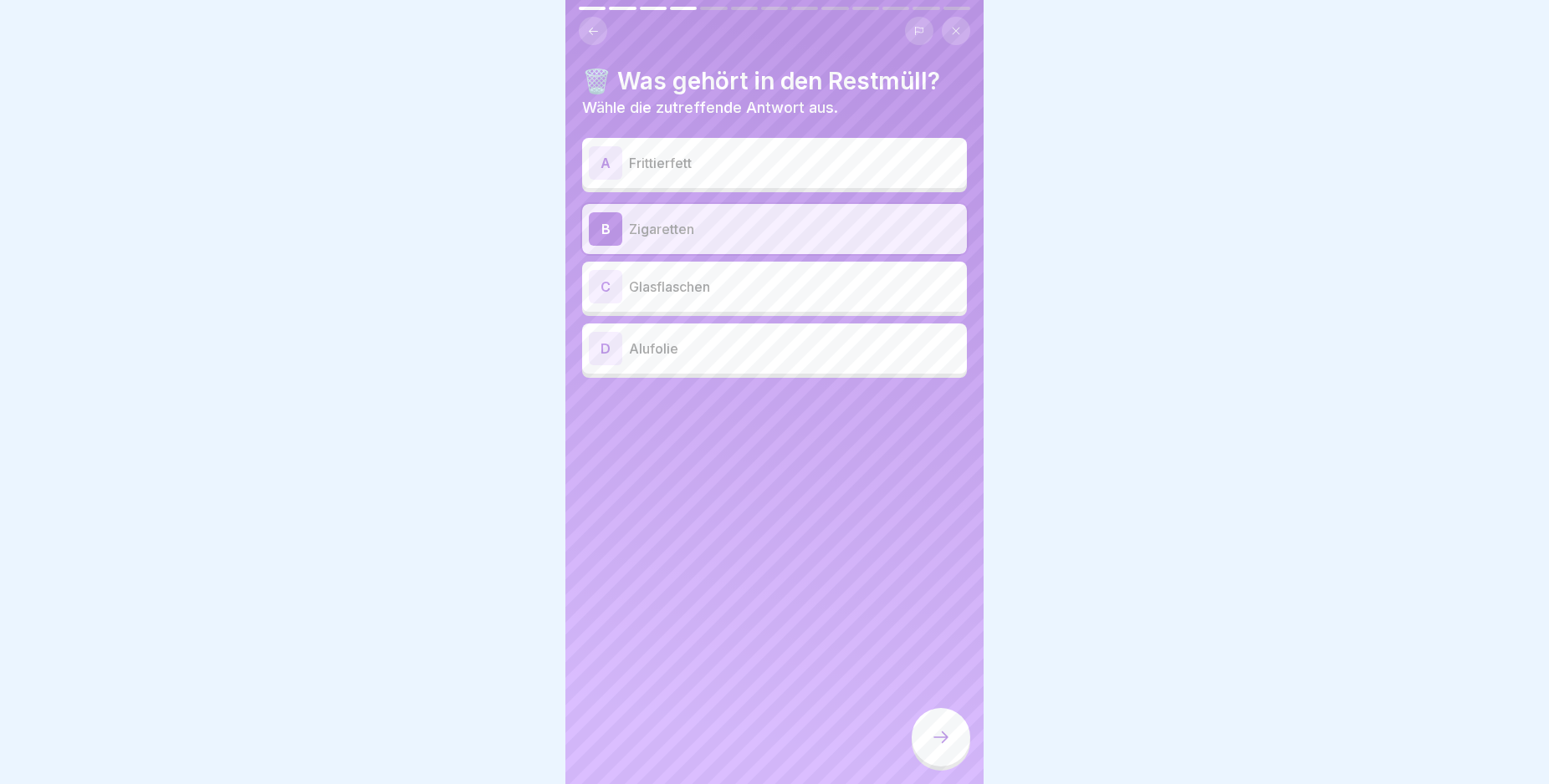
click at [924, 740] on div at bounding box center [940, 737] width 58 height 58
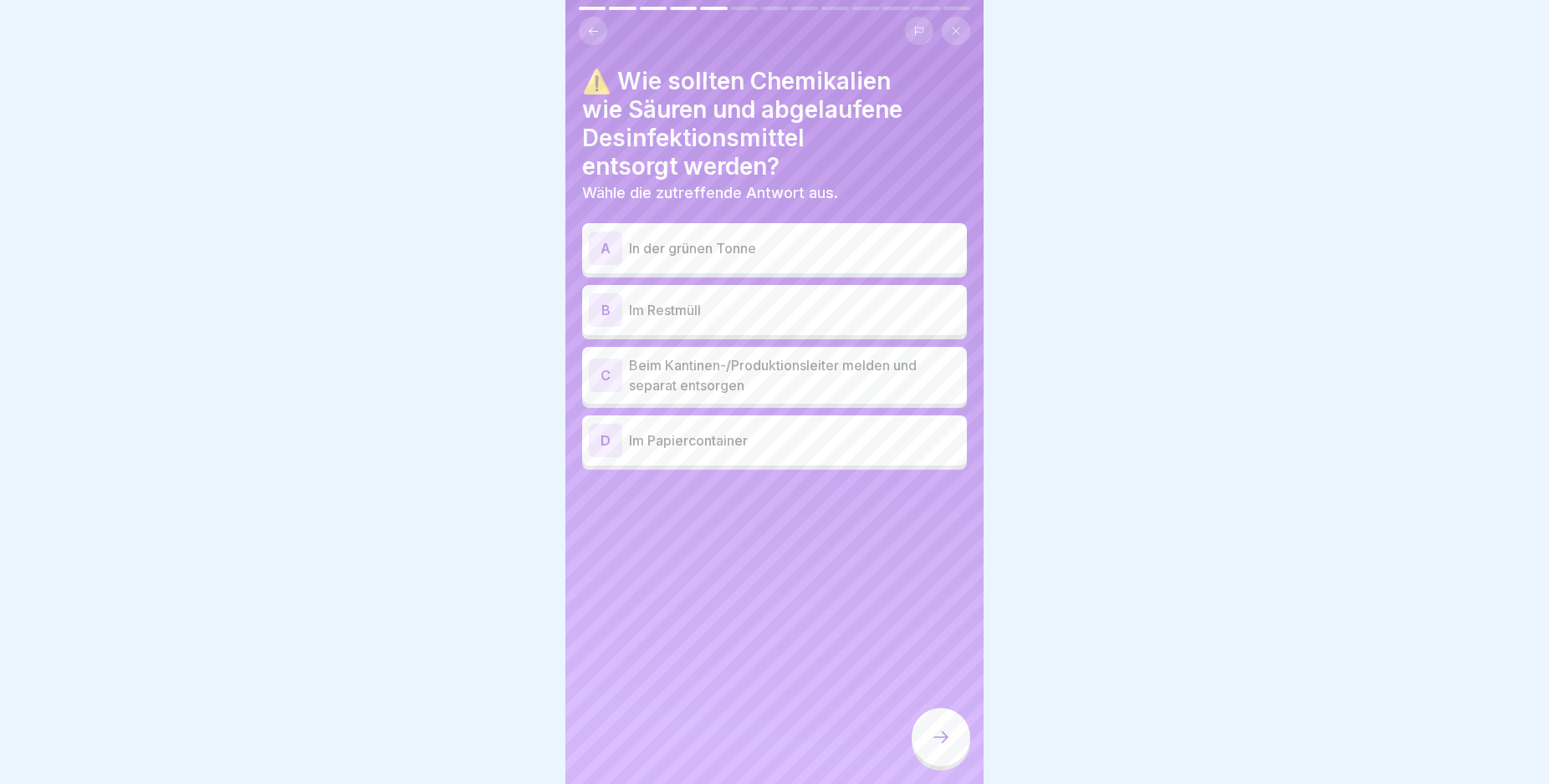
click at [604, 364] on div "C" at bounding box center [605, 375] width 34 height 34
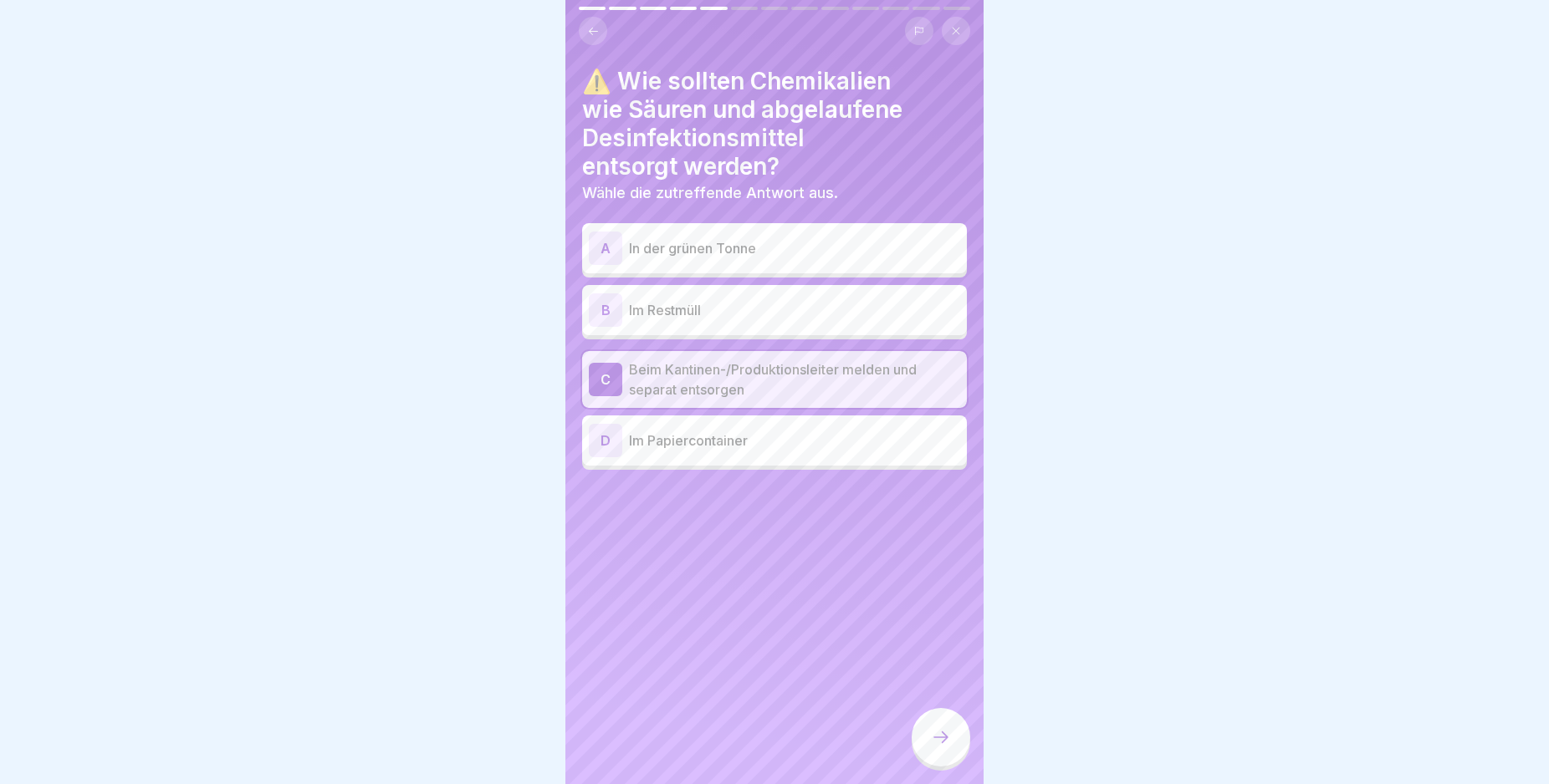
click at [950, 747] on icon at bounding box center [940, 737] width 20 height 20
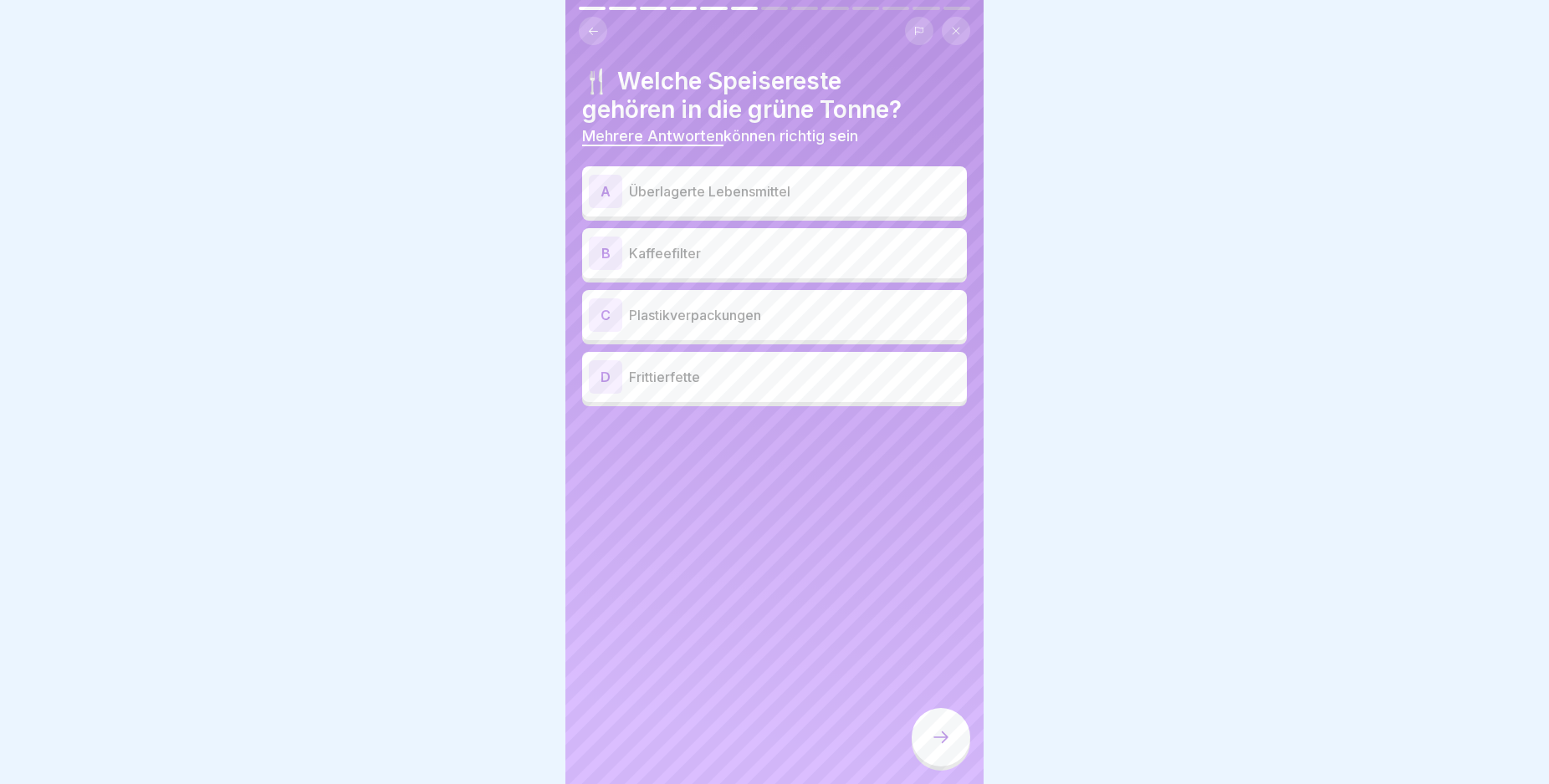
click at [603, 188] on div "A" at bounding box center [605, 191] width 34 height 34
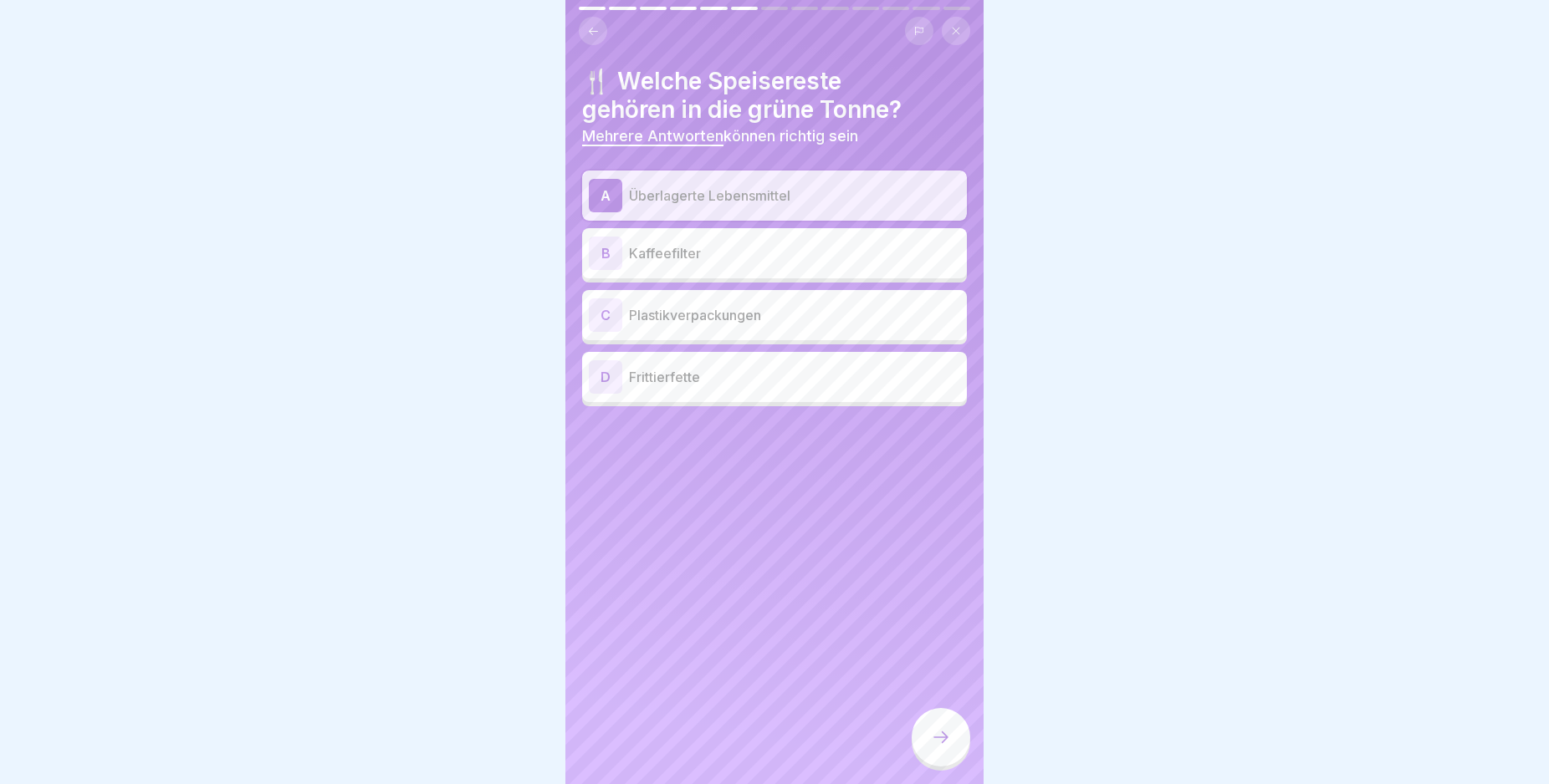
click at [604, 254] on div "B" at bounding box center [605, 253] width 34 height 34
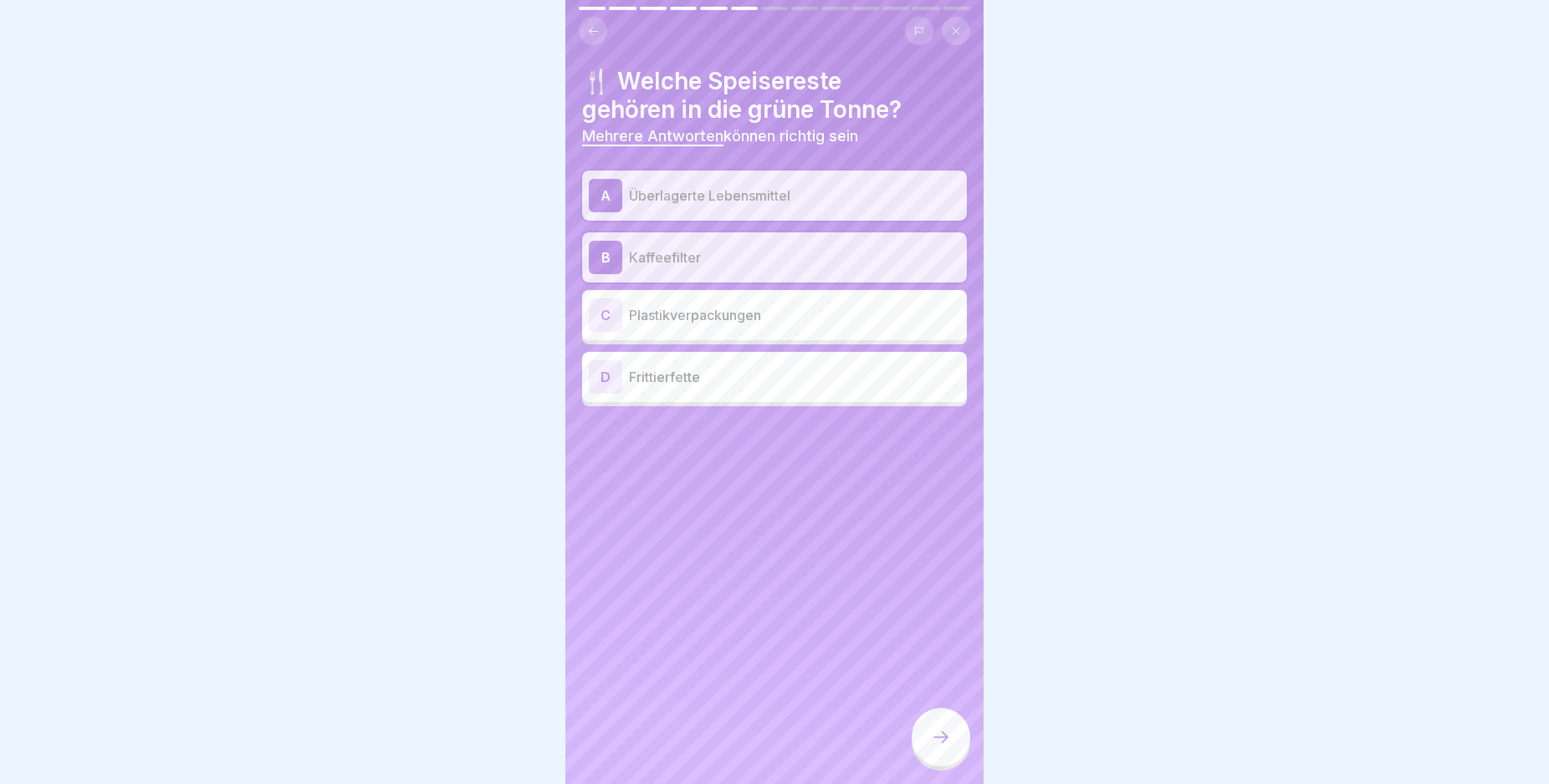
click at [932, 746] on icon at bounding box center [940, 737] width 20 height 20
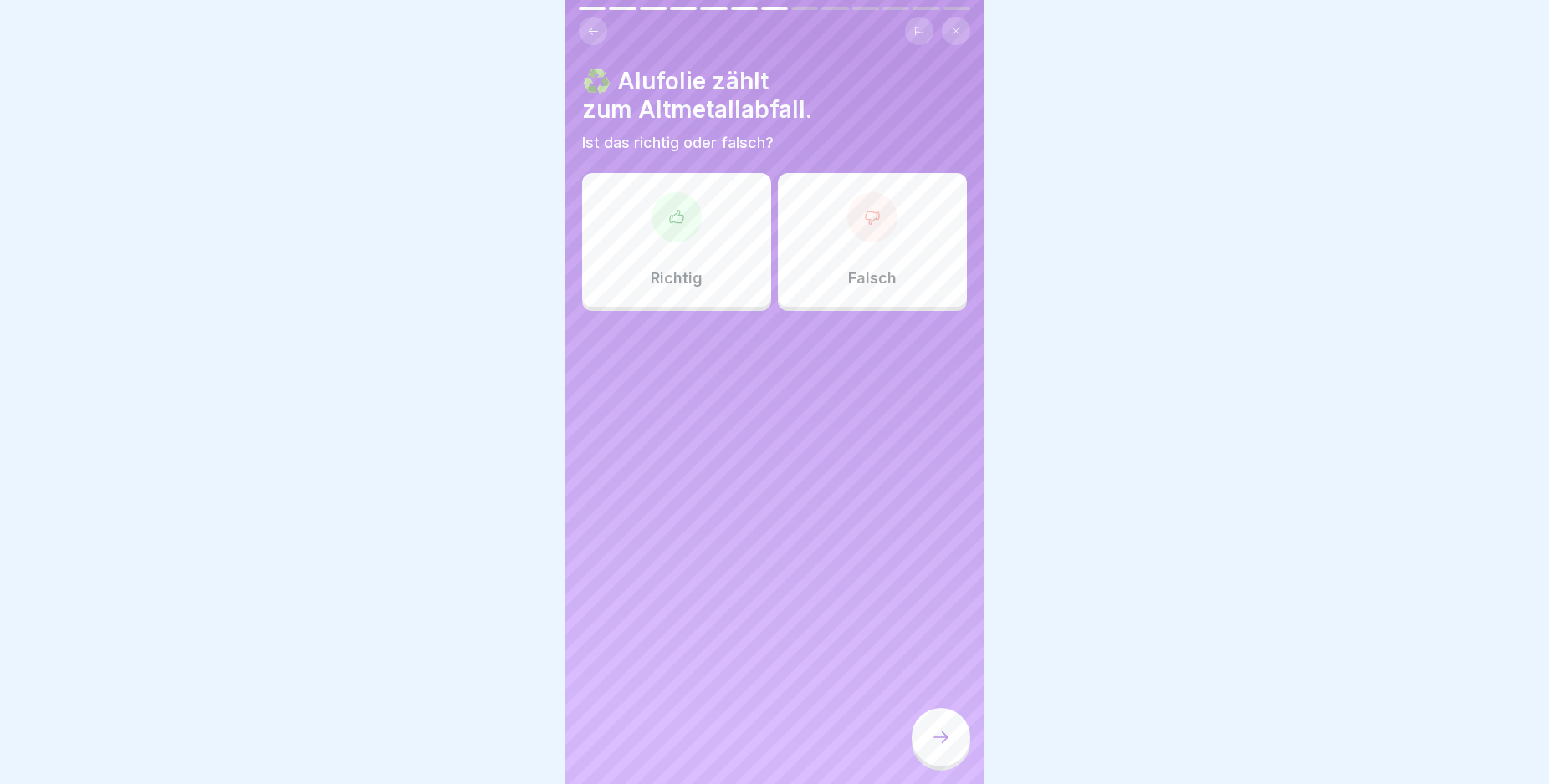
click at [702, 277] on div "Richtig" at bounding box center [677, 240] width 189 height 134
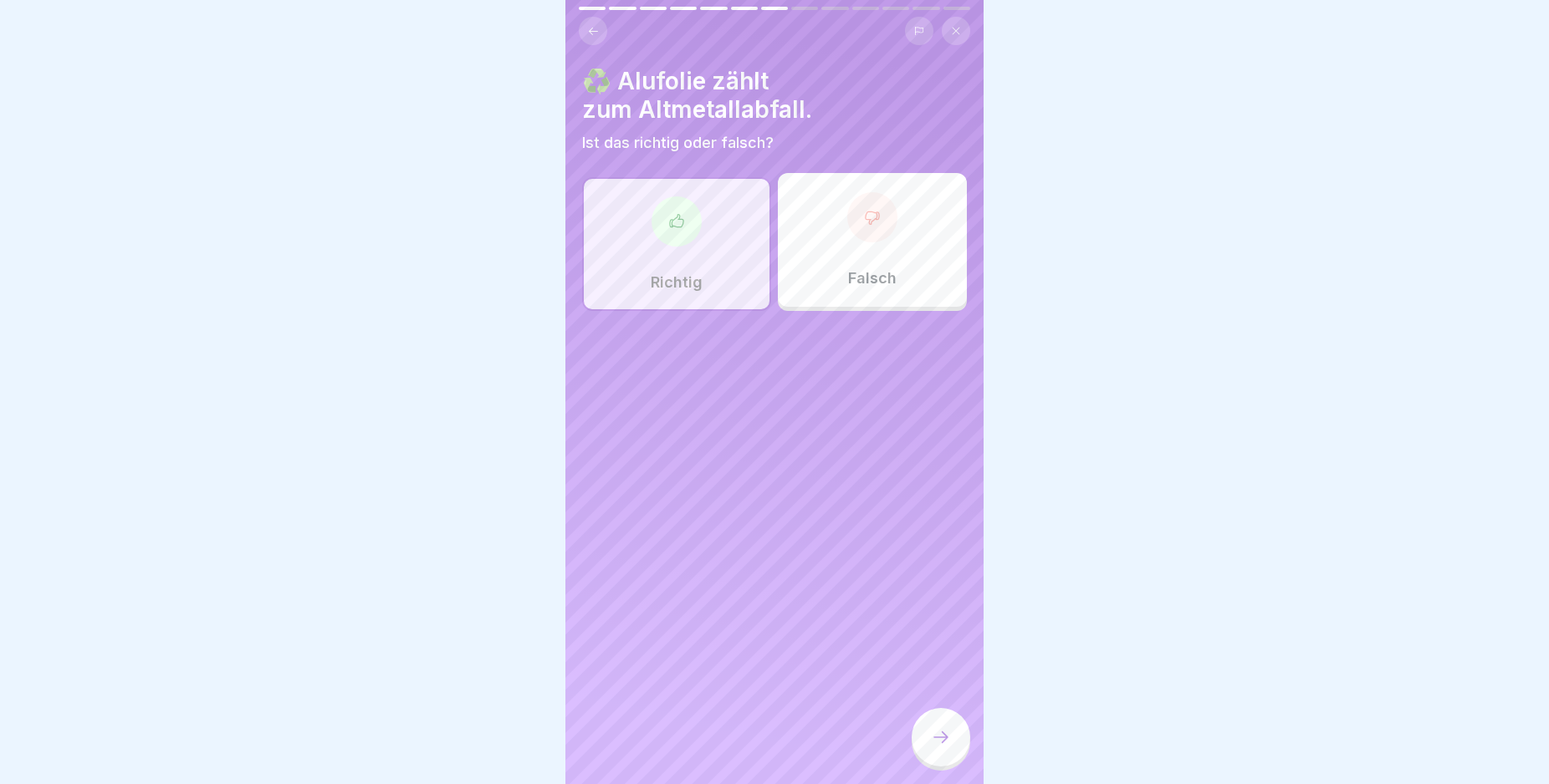
click at [942, 747] on icon at bounding box center [940, 737] width 20 height 20
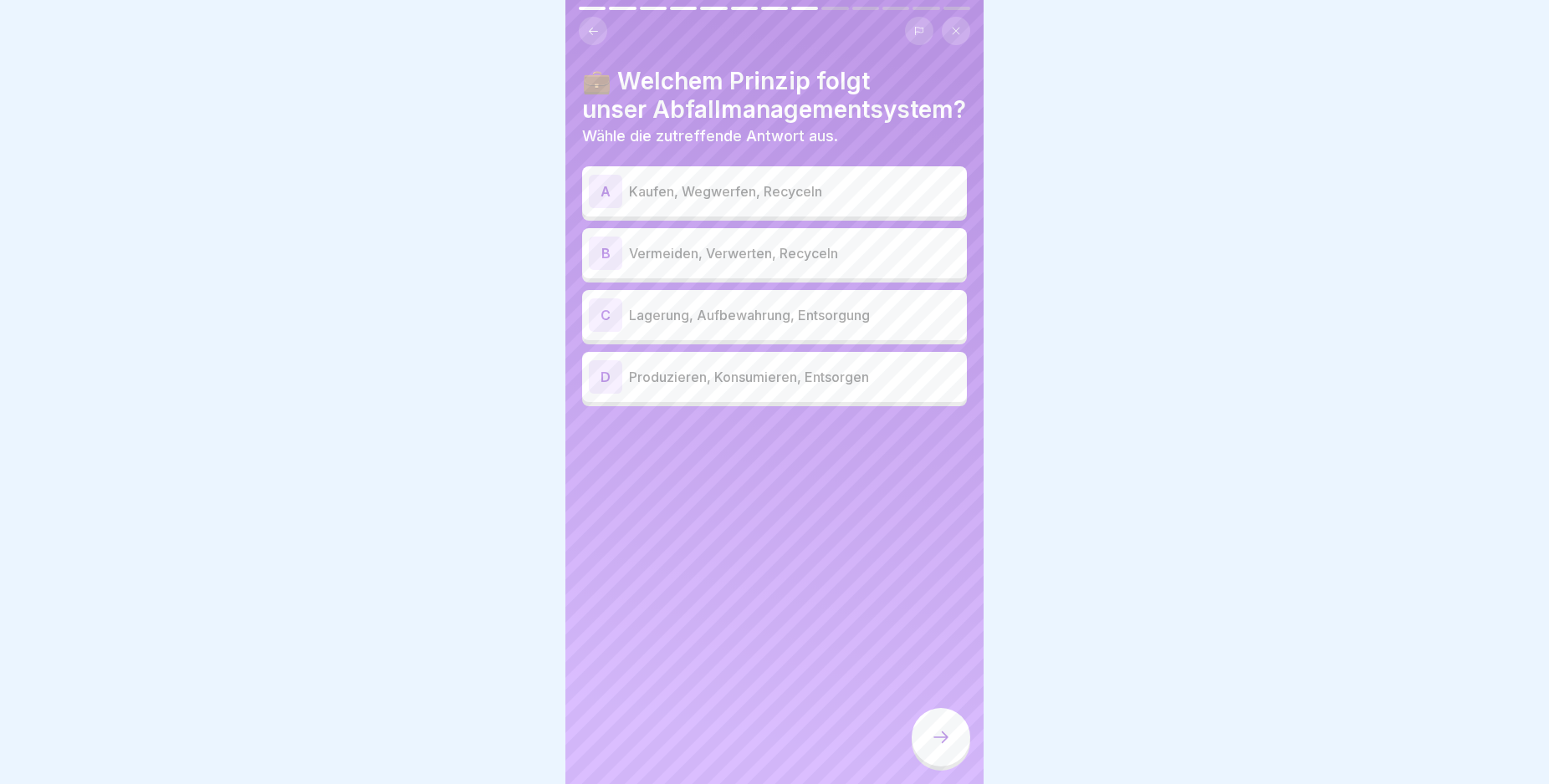
click at [596, 381] on div "D" at bounding box center [605, 377] width 34 height 34
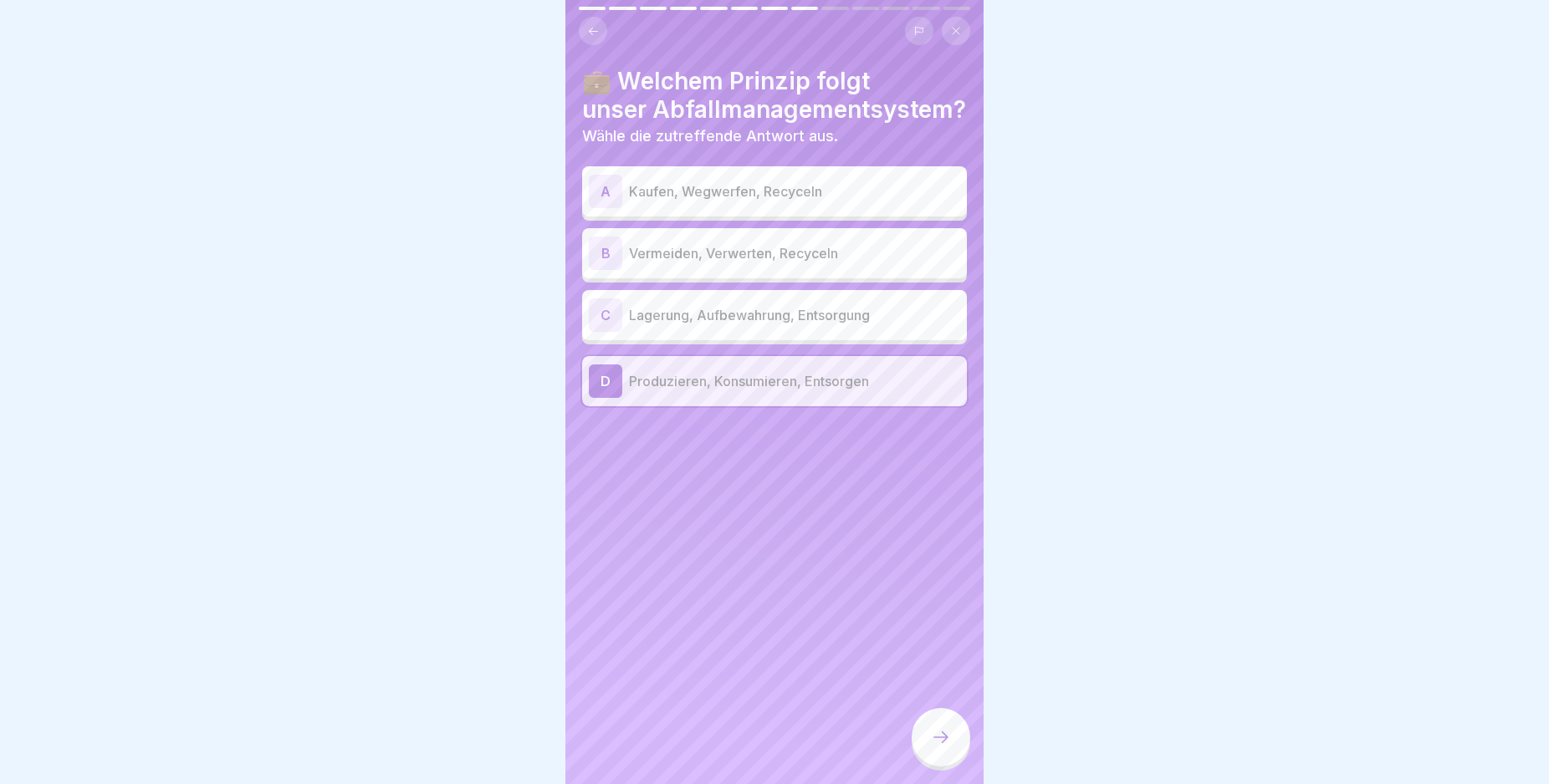
click at [932, 739] on div at bounding box center [940, 737] width 58 height 58
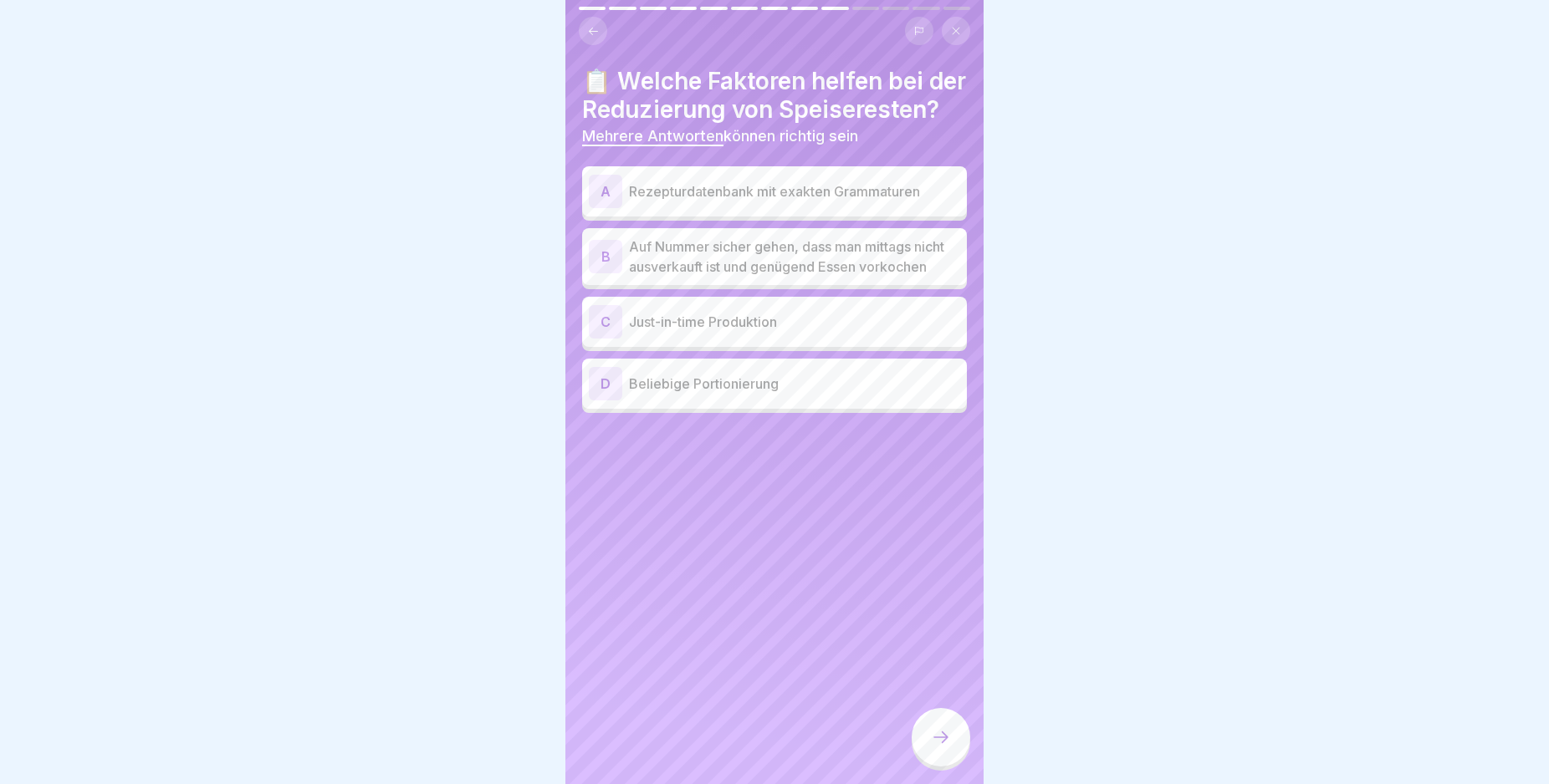
click at [607, 338] on div "C" at bounding box center [605, 322] width 34 height 34
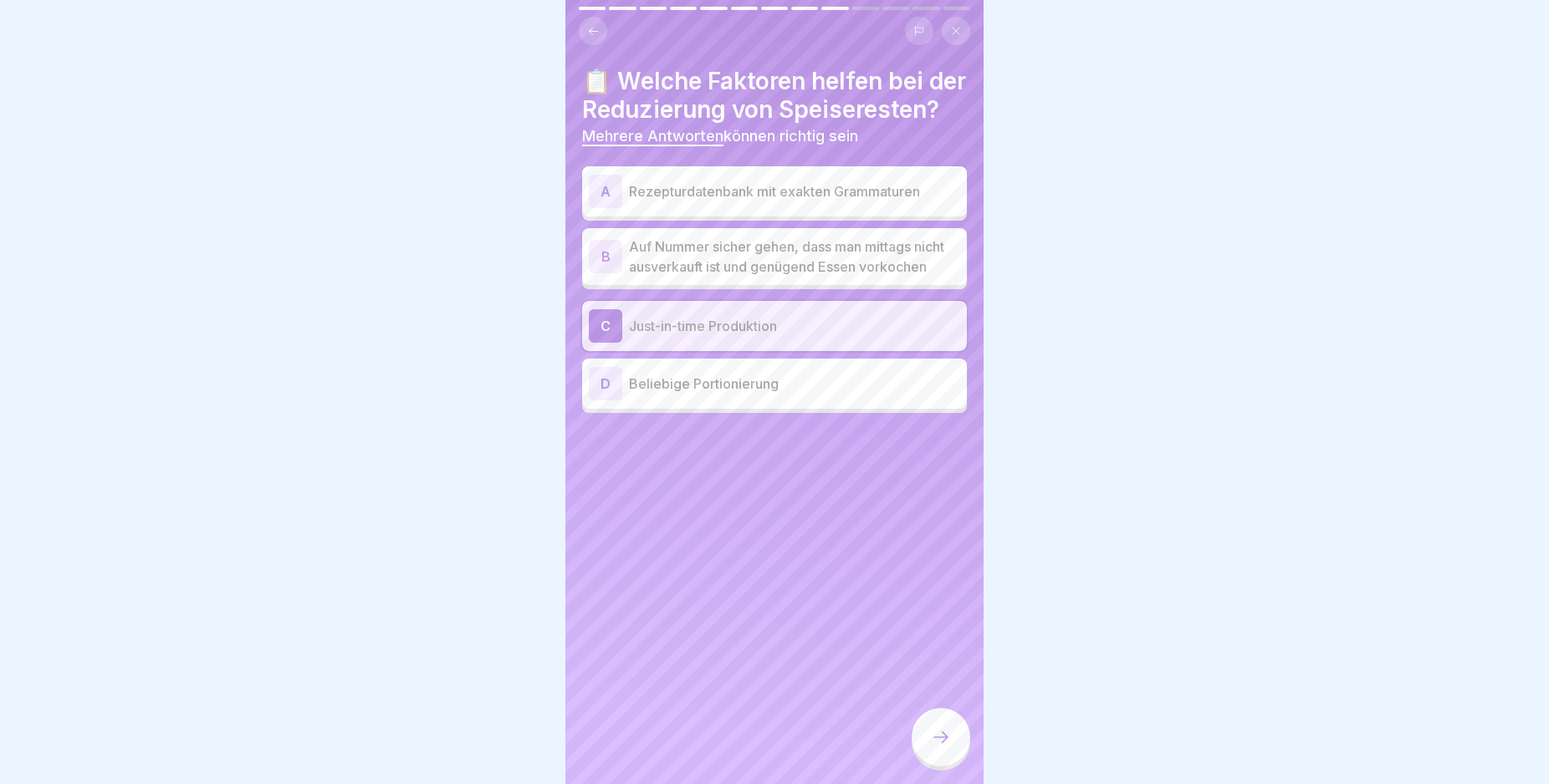
click at [601, 208] on div "A" at bounding box center [605, 191] width 34 height 34
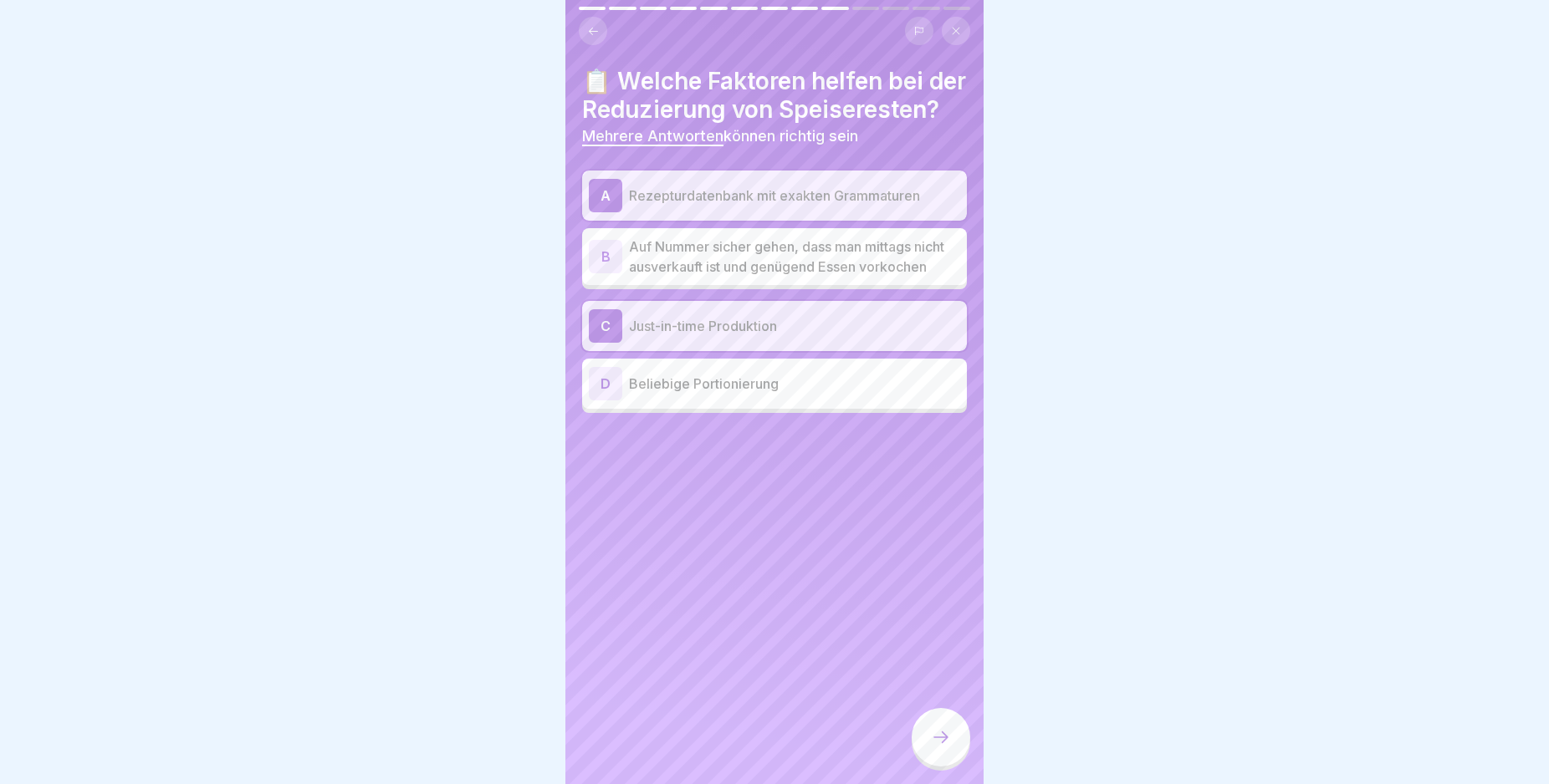
click at [948, 747] on icon at bounding box center [940, 737] width 20 height 20
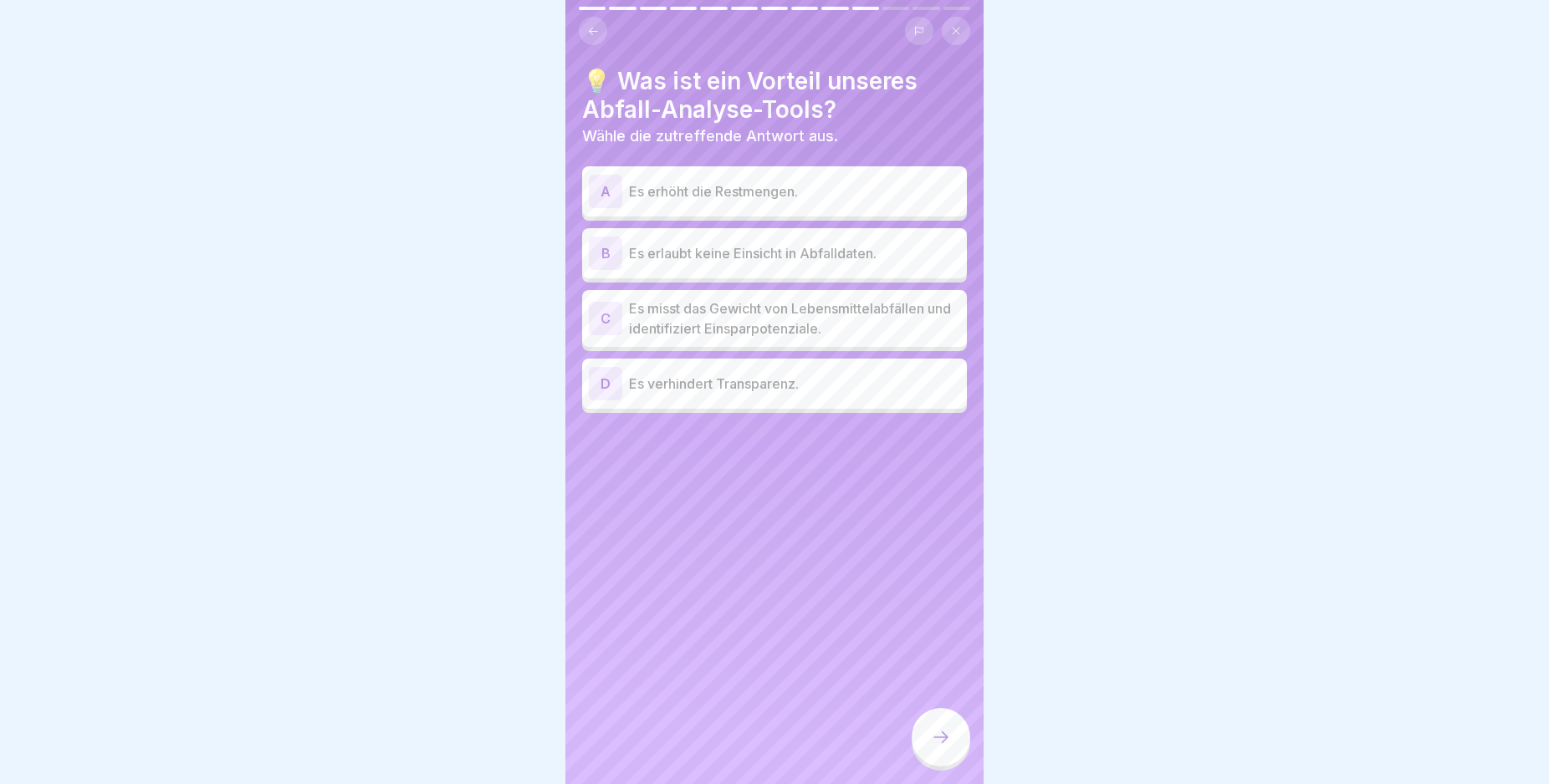
click at [606, 319] on div "C" at bounding box center [605, 318] width 34 height 34
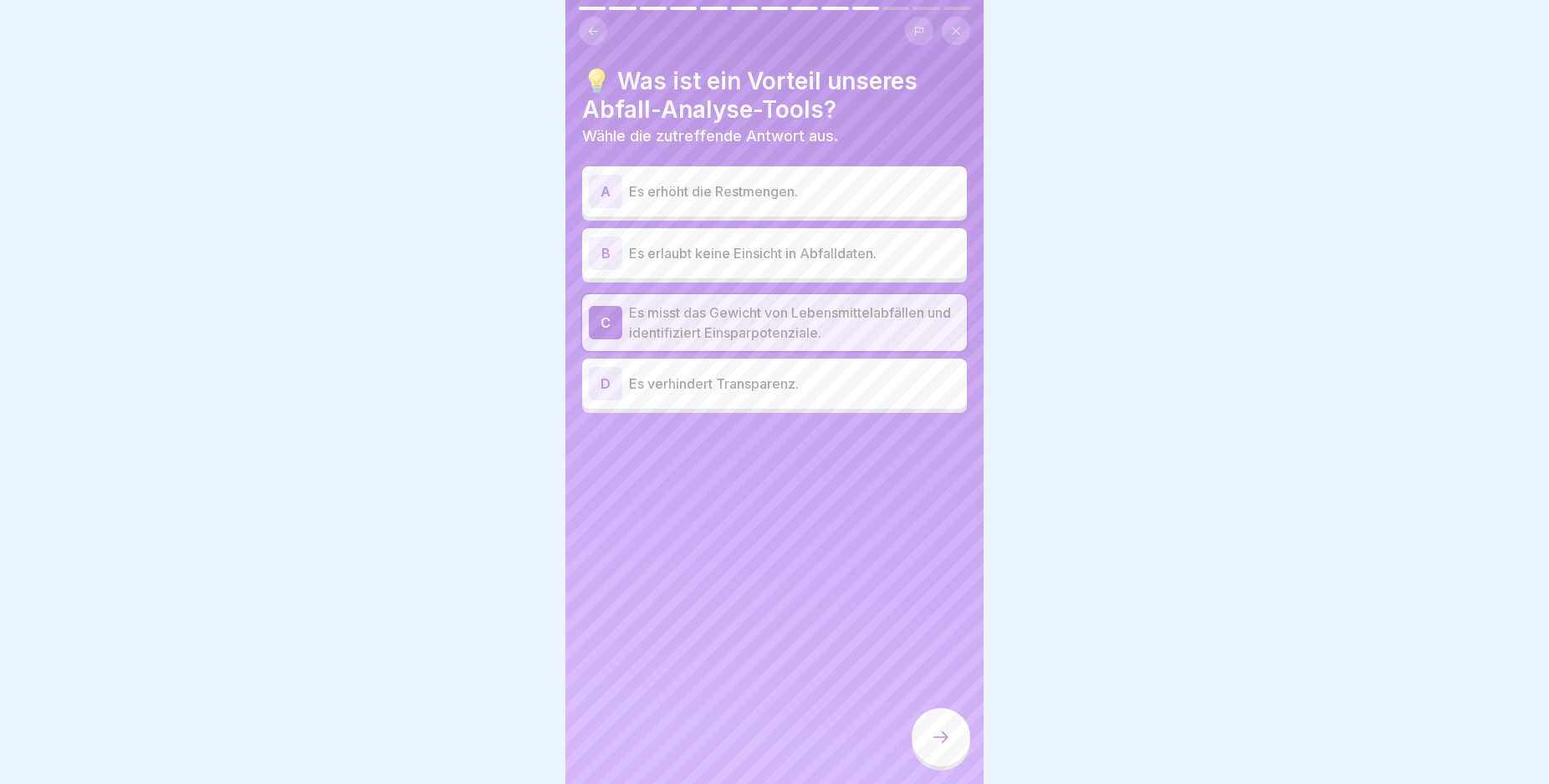
click at [937, 747] on icon at bounding box center [940, 737] width 20 height 20
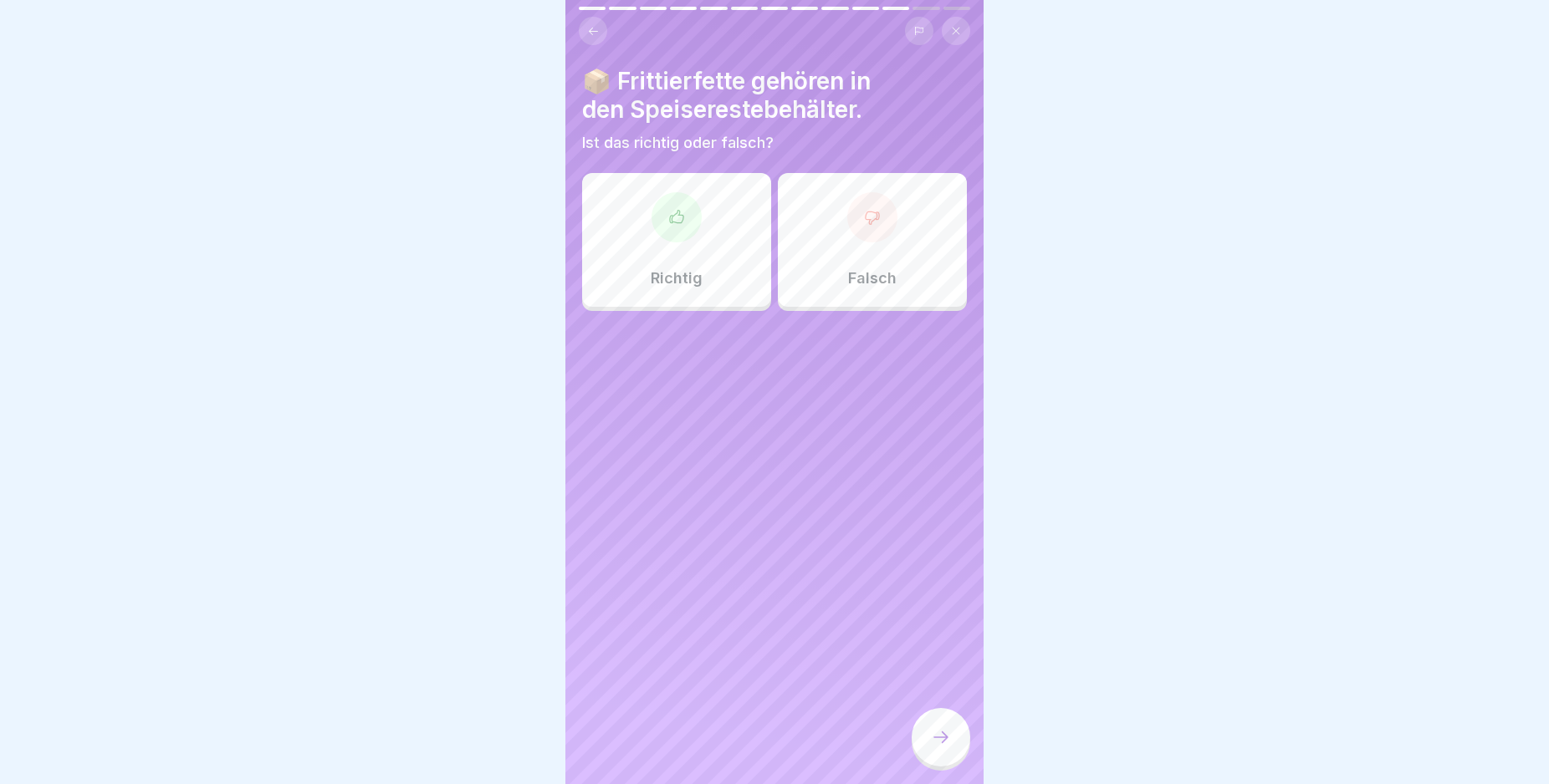
click at [887, 261] on div "Falsch" at bounding box center [871, 240] width 189 height 134
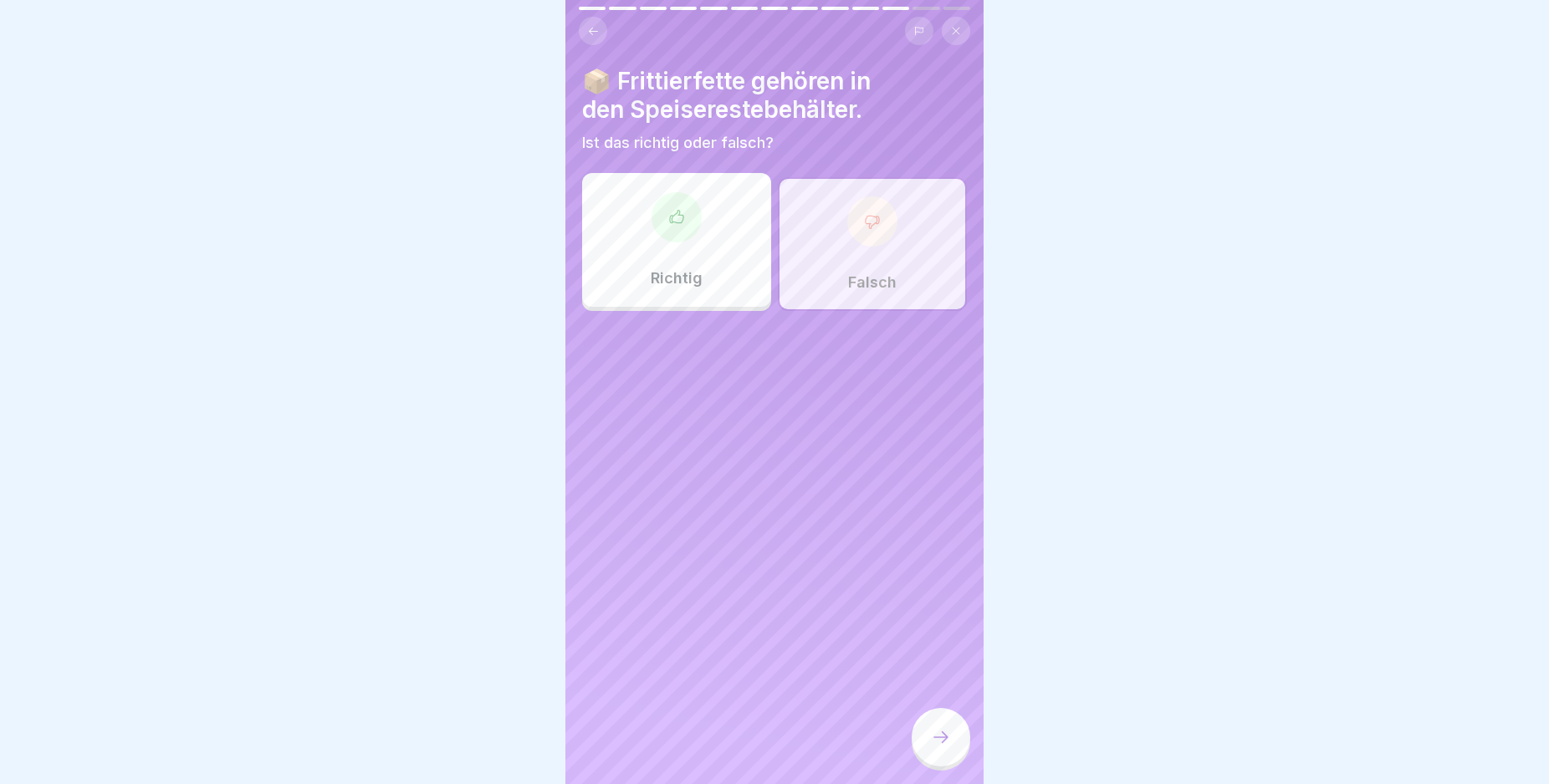
click at [948, 741] on div at bounding box center [940, 737] width 58 height 58
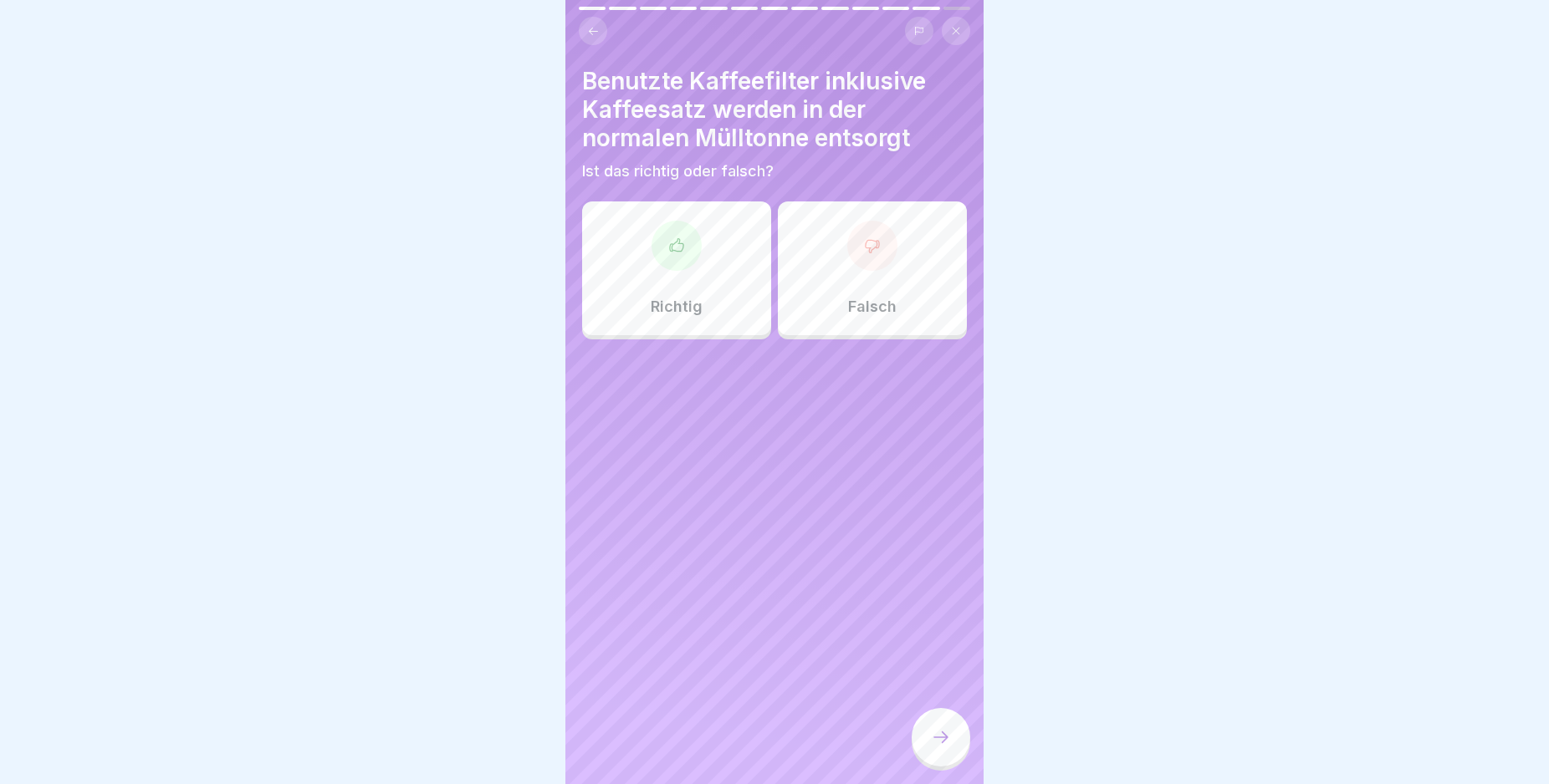
click at [874, 280] on div "Falsch" at bounding box center [871, 268] width 189 height 134
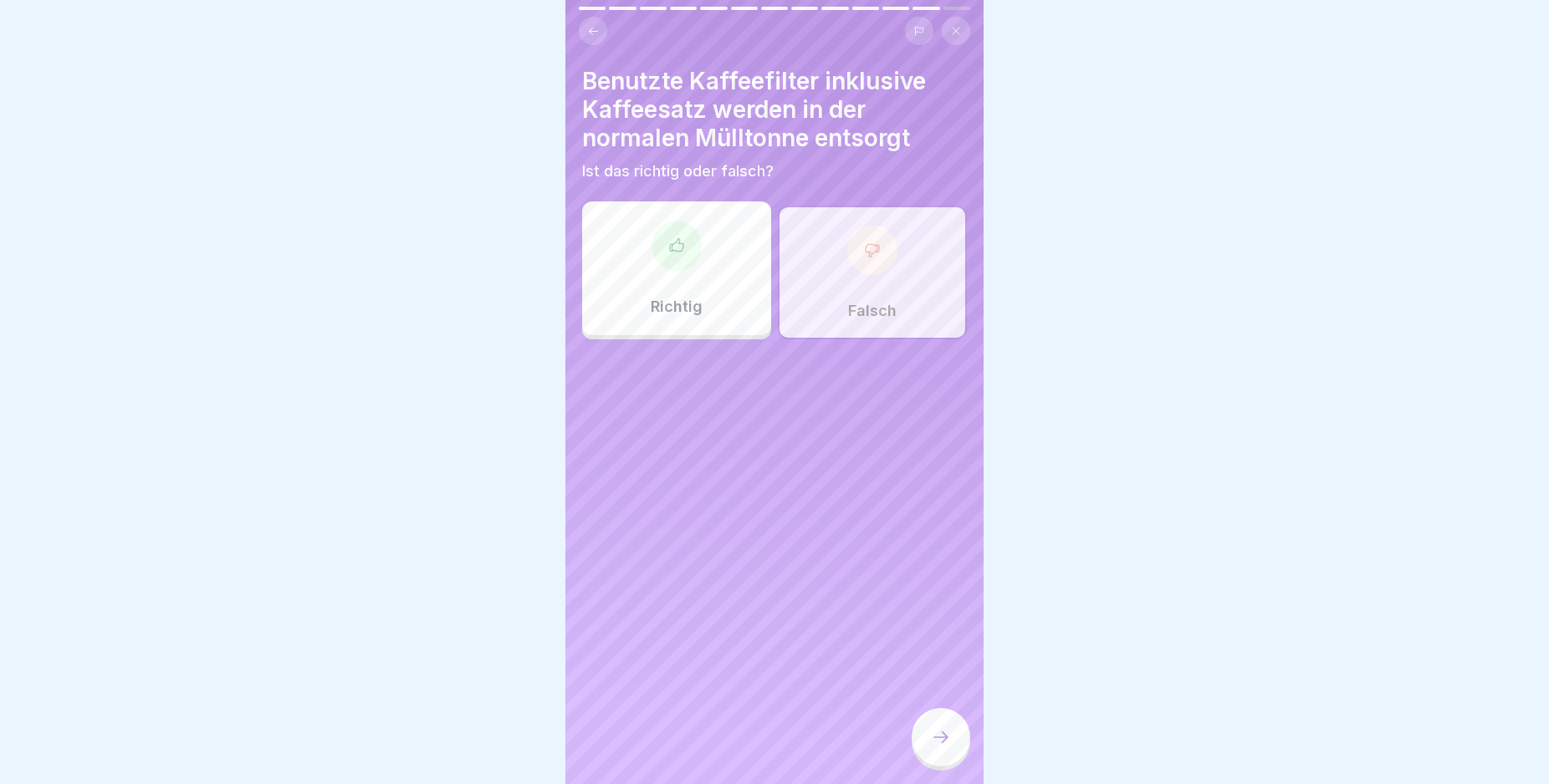
click at [937, 731] on div at bounding box center [940, 737] width 58 height 58
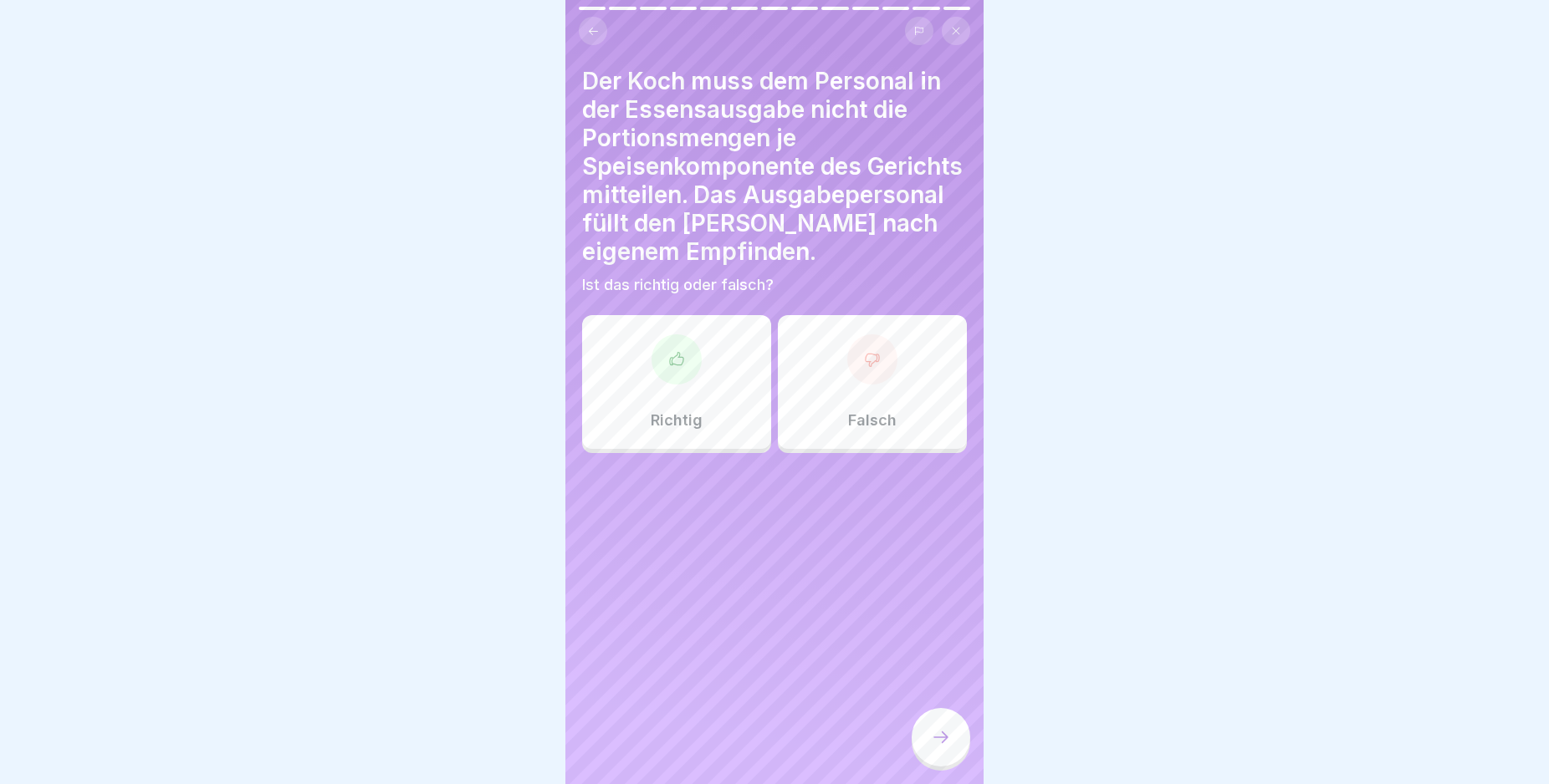
click at [897, 411] on div "Falsch" at bounding box center [871, 382] width 189 height 134
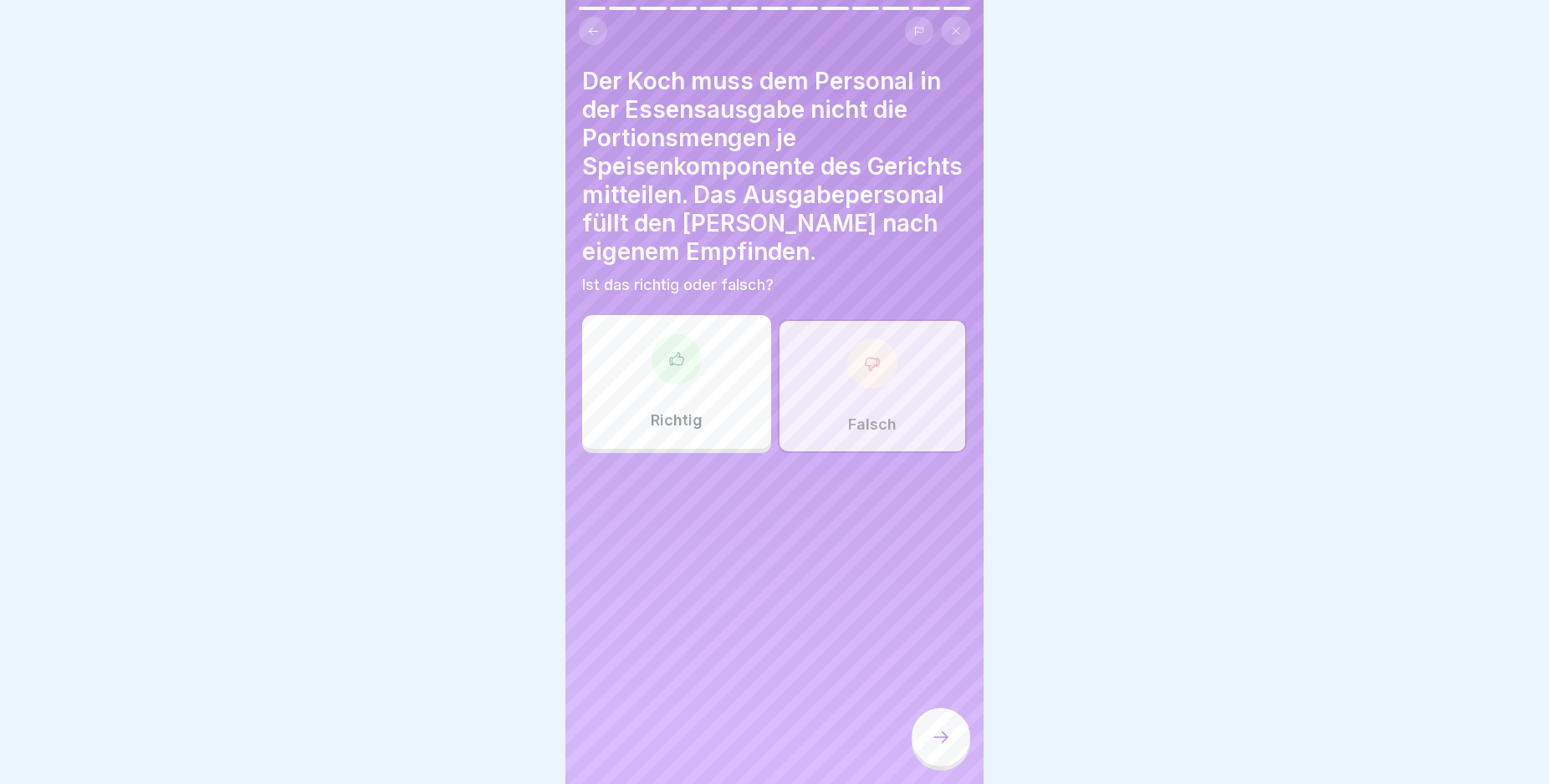
click at [945, 746] on icon at bounding box center [940, 737] width 20 height 20
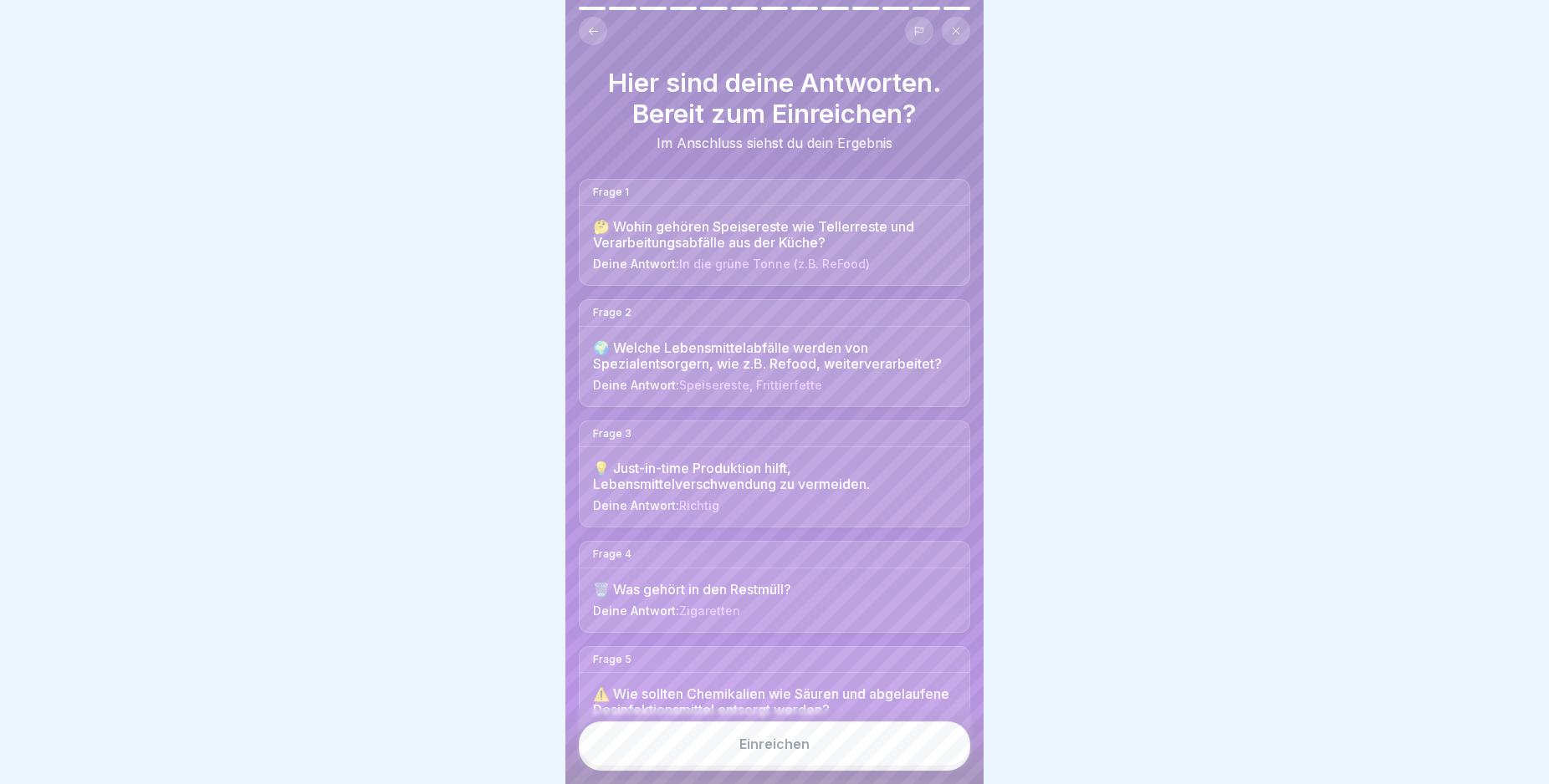
click at [935, 758] on button "Einreichen" at bounding box center [774, 744] width 392 height 46
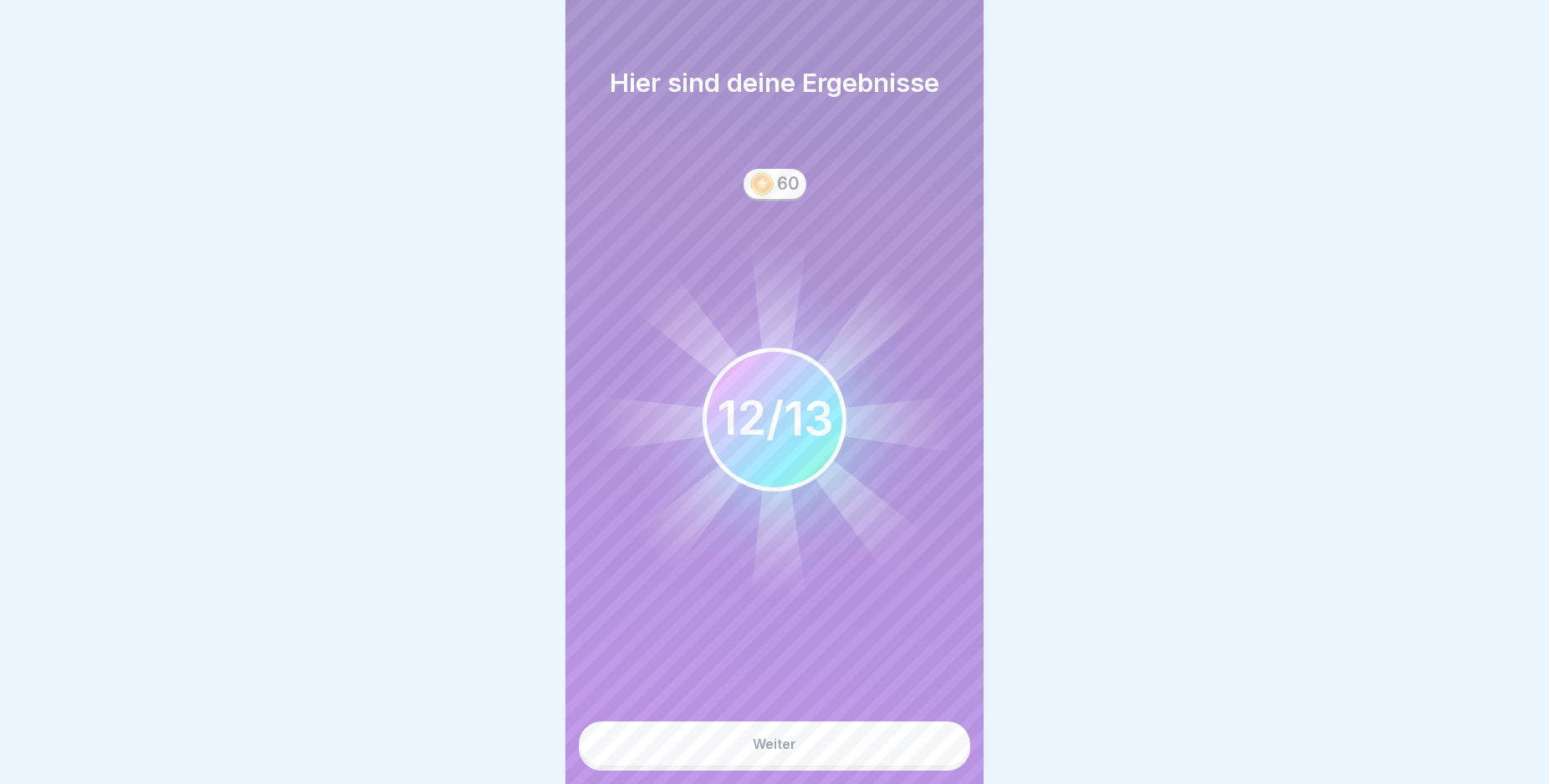
click at [934, 757] on button "Weiter" at bounding box center [774, 744] width 392 height 46
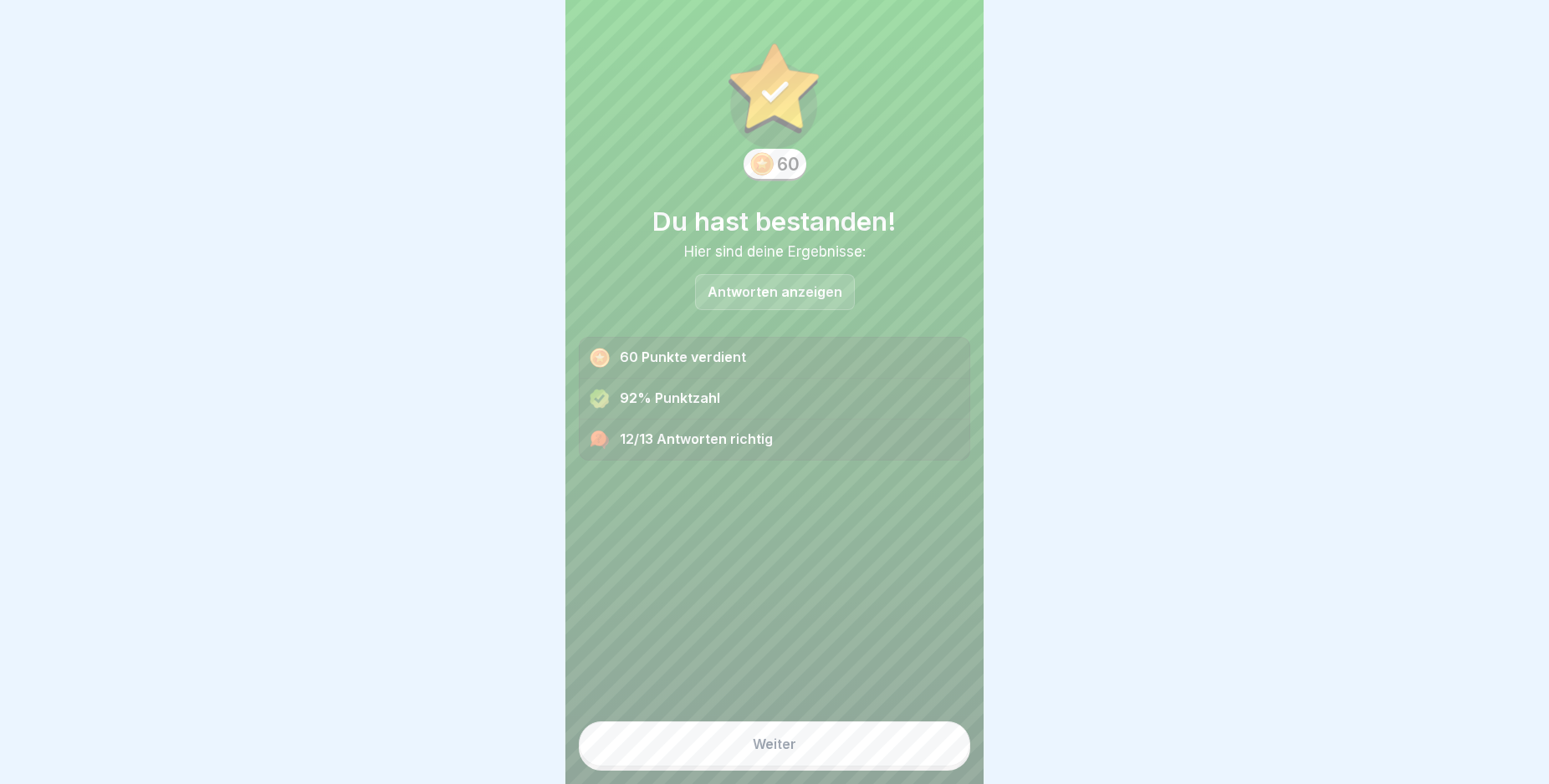
click at [934, 757] on button "Weiter" at bounding box center [774, 744] width 392 height 46
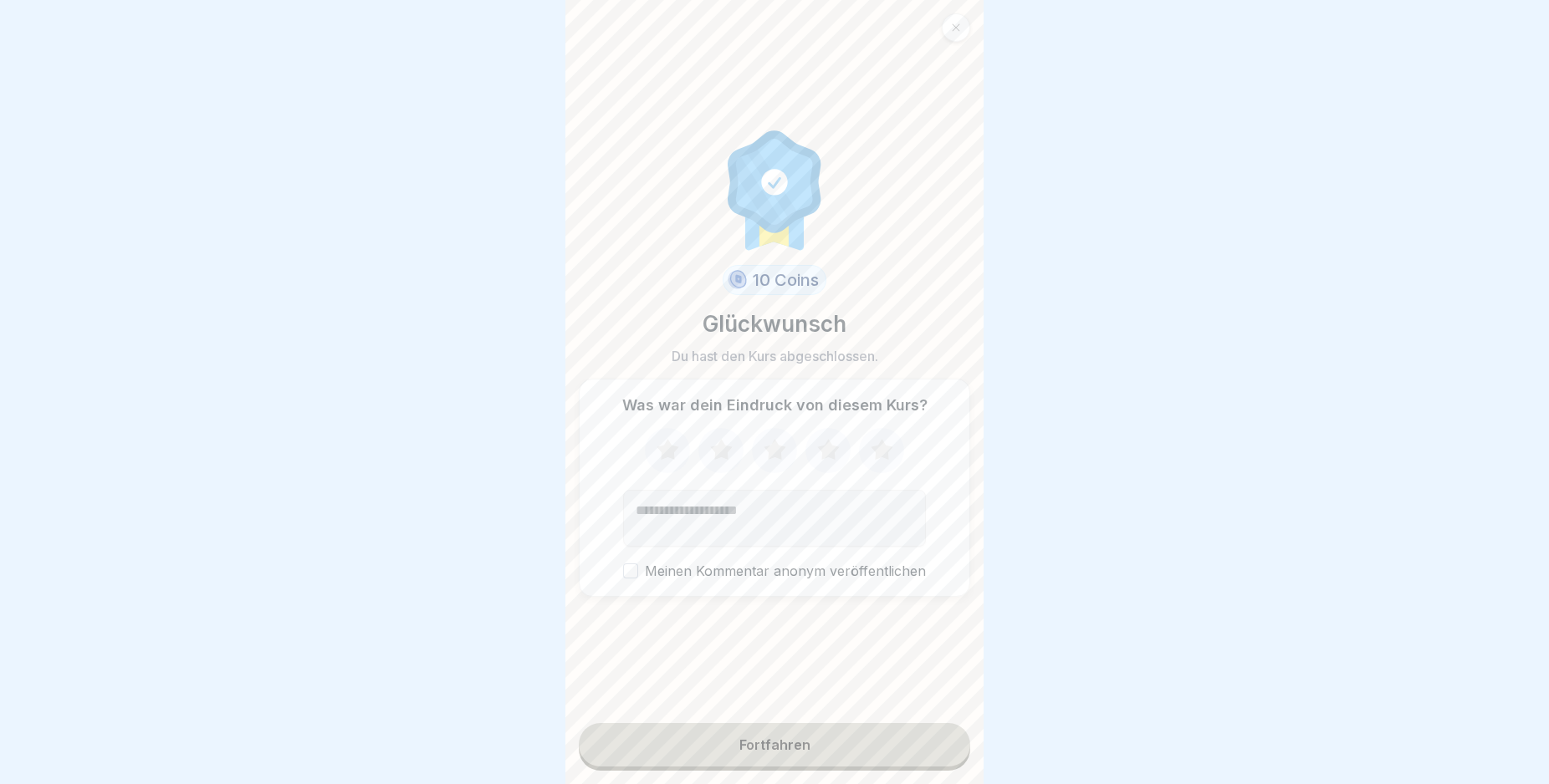
click at [934, 757] on button "Fortfahren" at bounding box center [774, 744] width 392 height 44
